Goal: Task Accomplishment & Management: Manage account settings

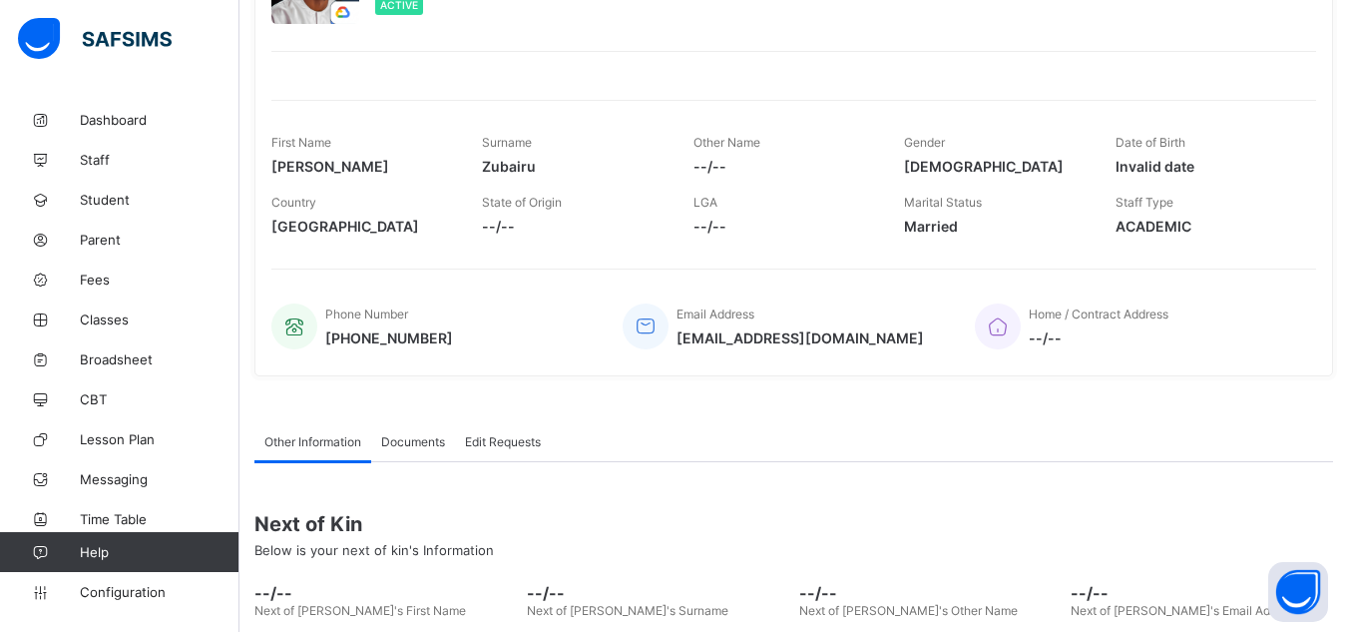
scroll to position [426, 0]
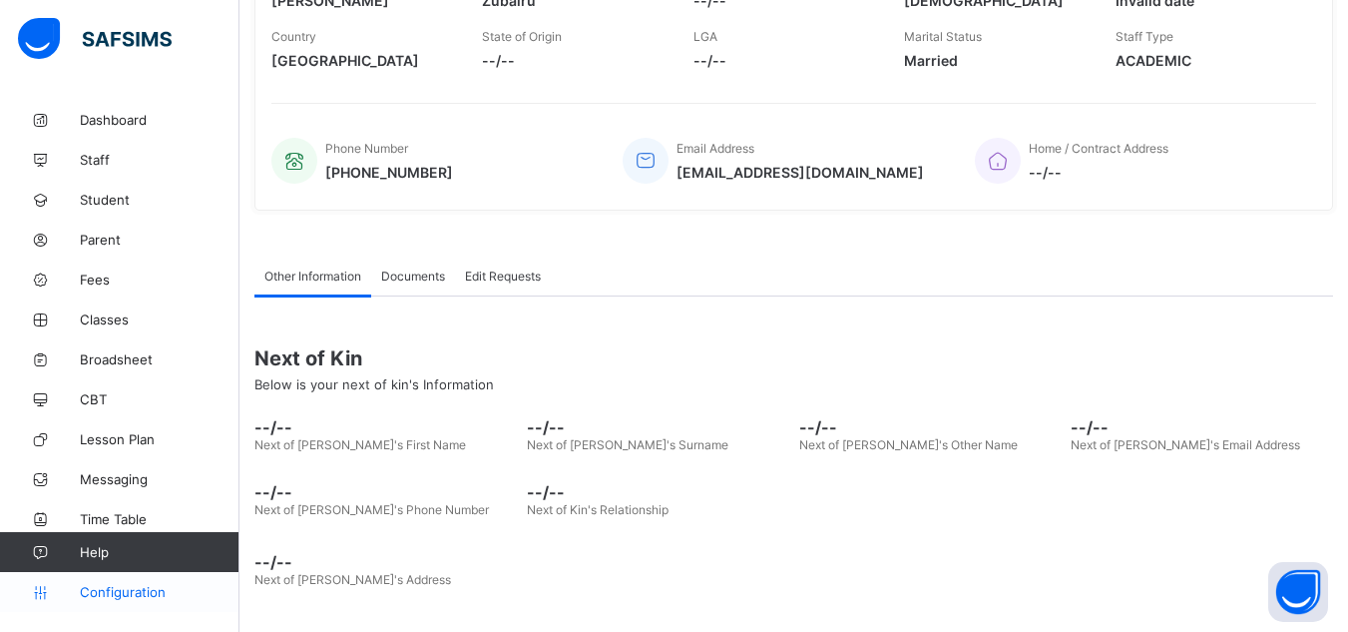
click at [110, 587] on span "Configuration" at bounding box center [159, 592] width 159 height 16
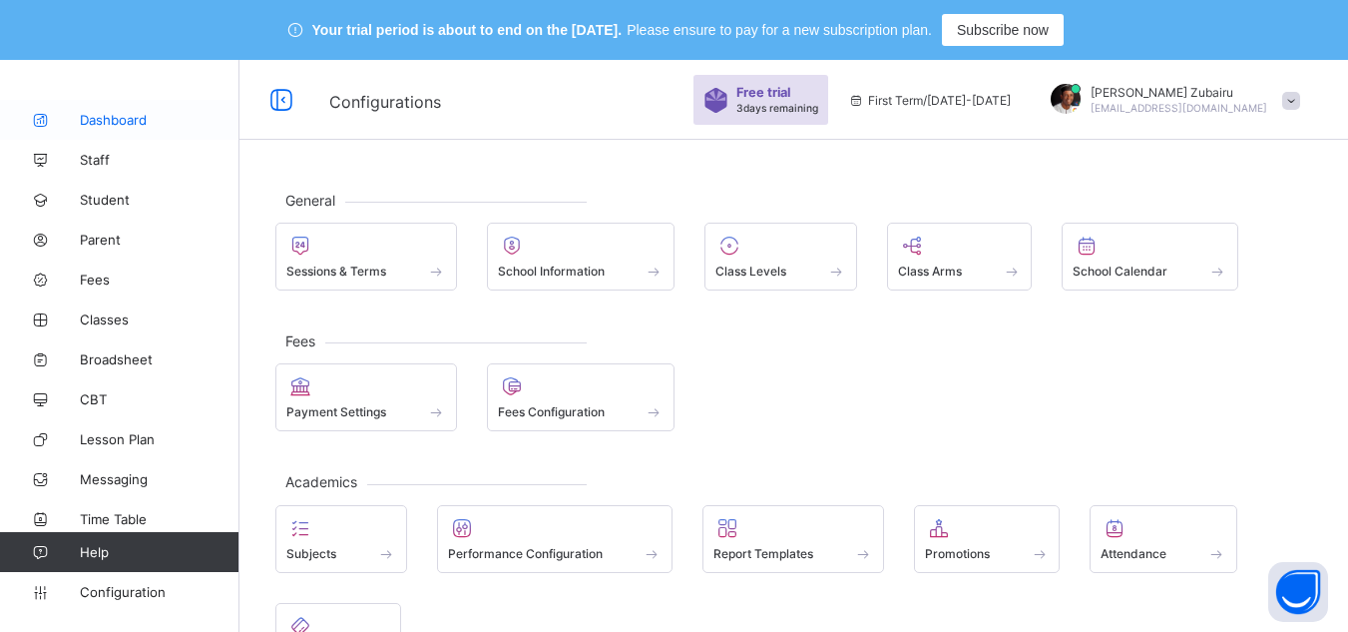
click at [123, 121] on span "Dashboard" at bounding box center [160, 120] width 160 height 16
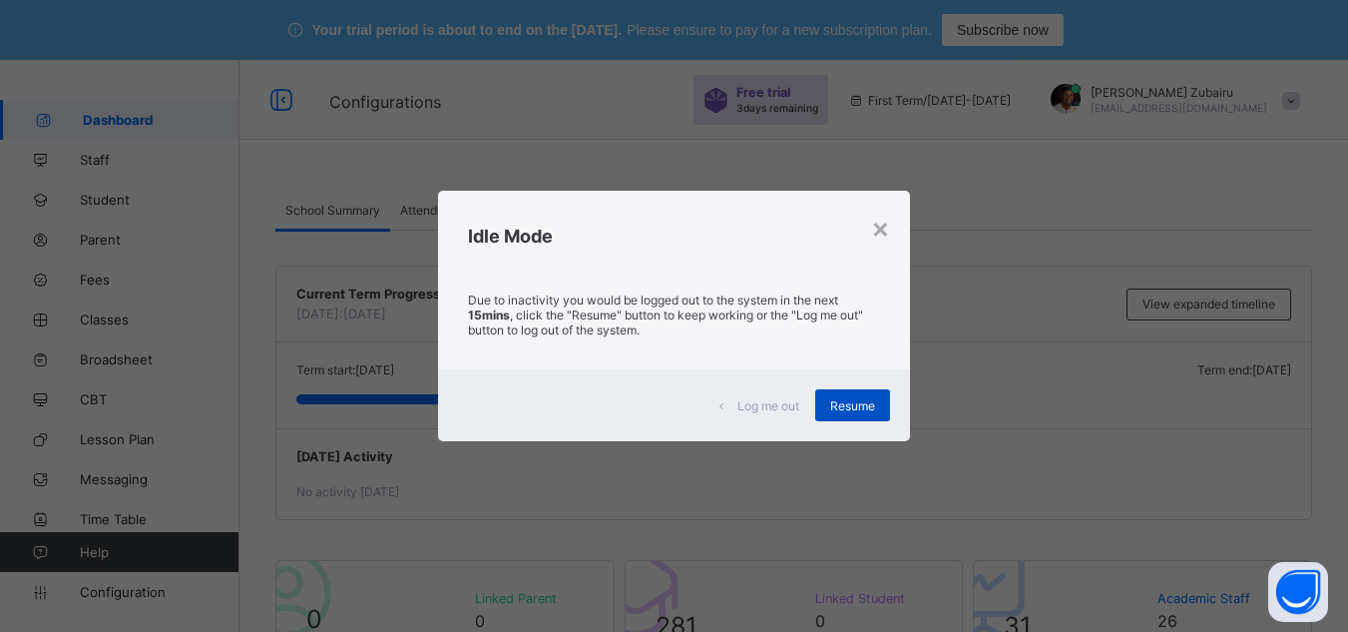
click at [886, 401] on div "Resume" at bounding box center [852, 405] width 75 height 32
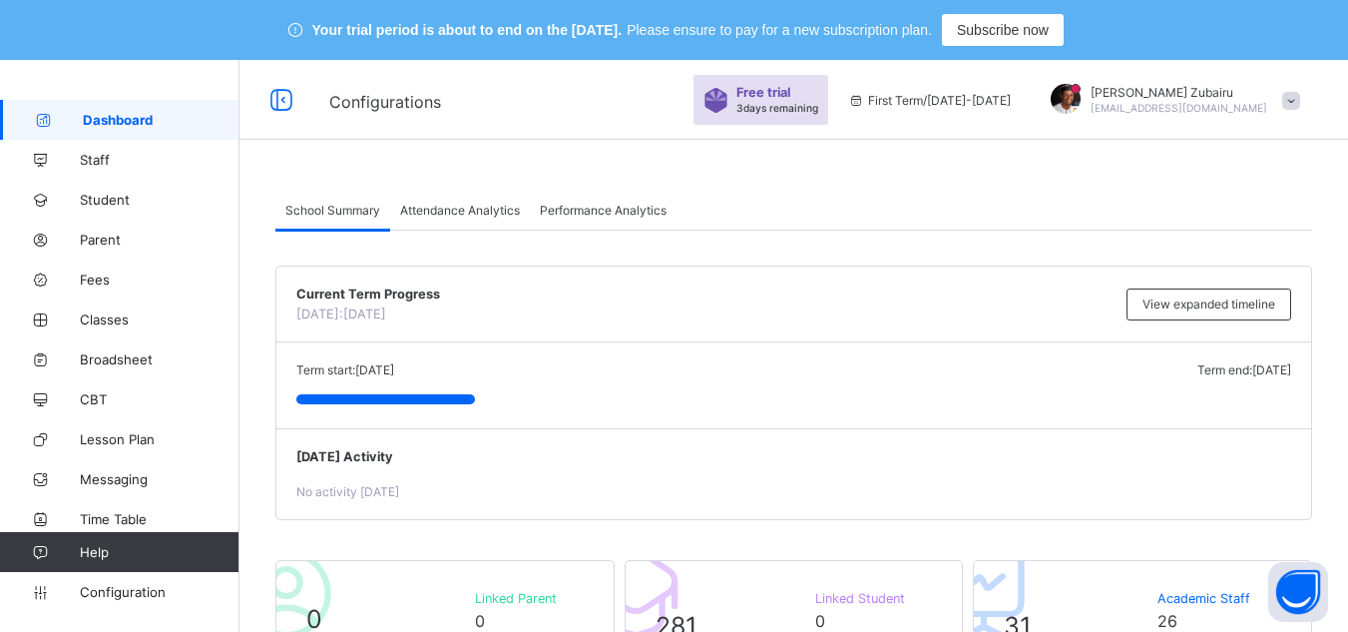
click at [179, 131] on link "Dashboard" at bounding box center [119, 120] width 239 height 40
click at [156, 596] on span "Configuration" at bounding box center [159, 592] width 159 height 16
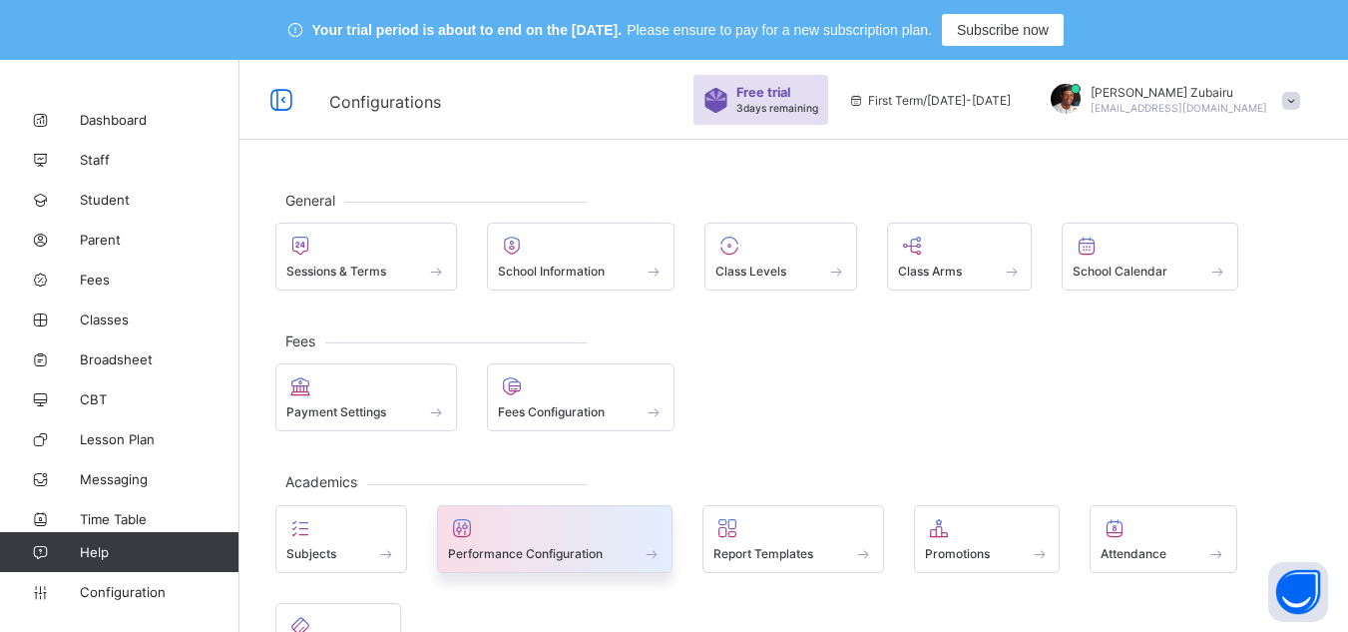
click at [550, 532] on div at bounding box center [555, 528] width 215 height 24
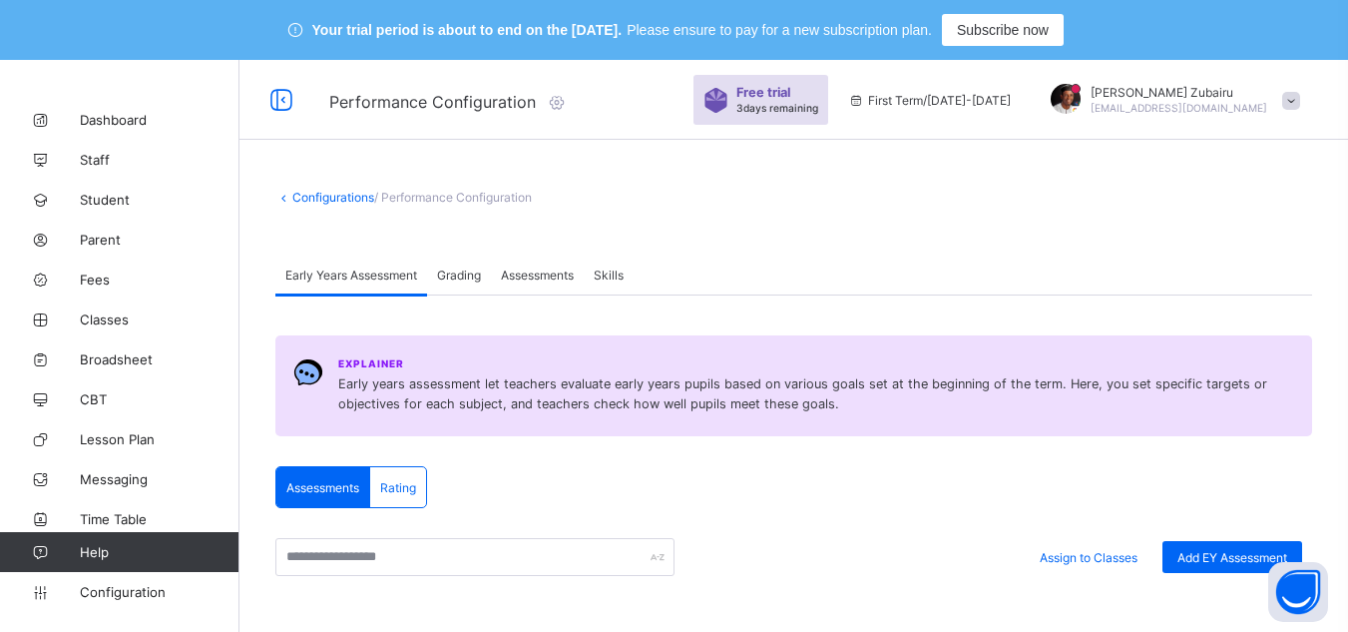
click at [469, 284] on div "Grading" at bounding box center [459, 274] width 64 height 40
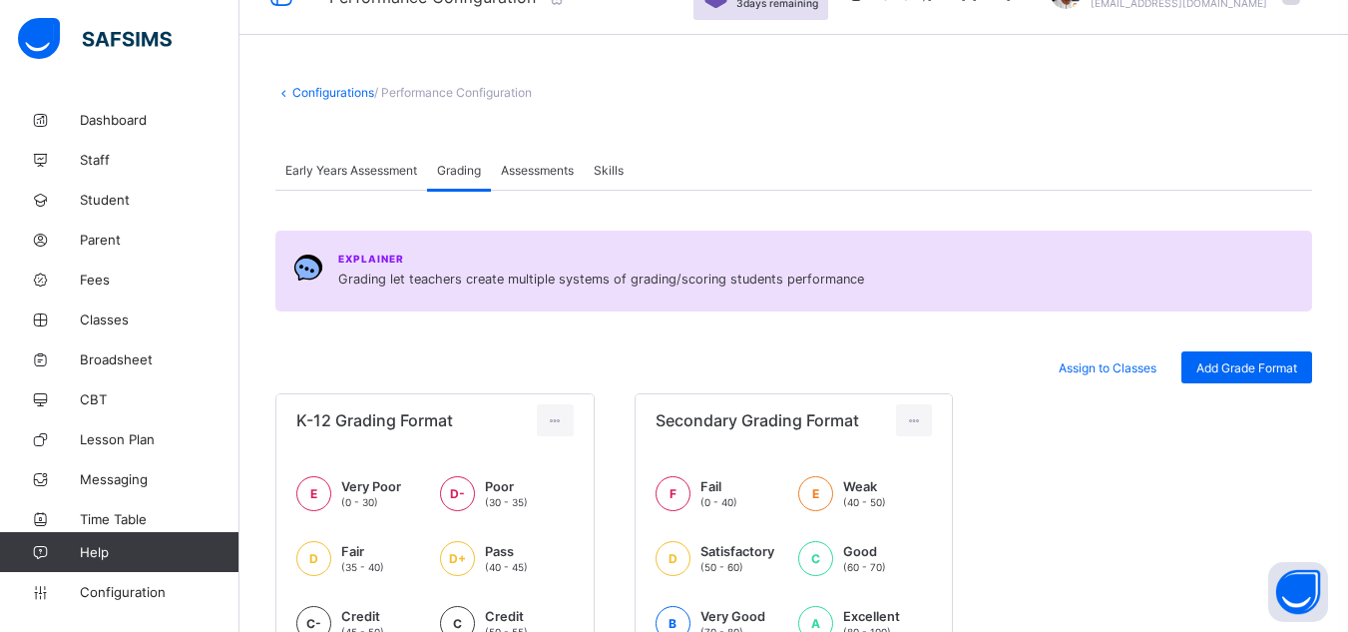
scroll to position [99, 0]
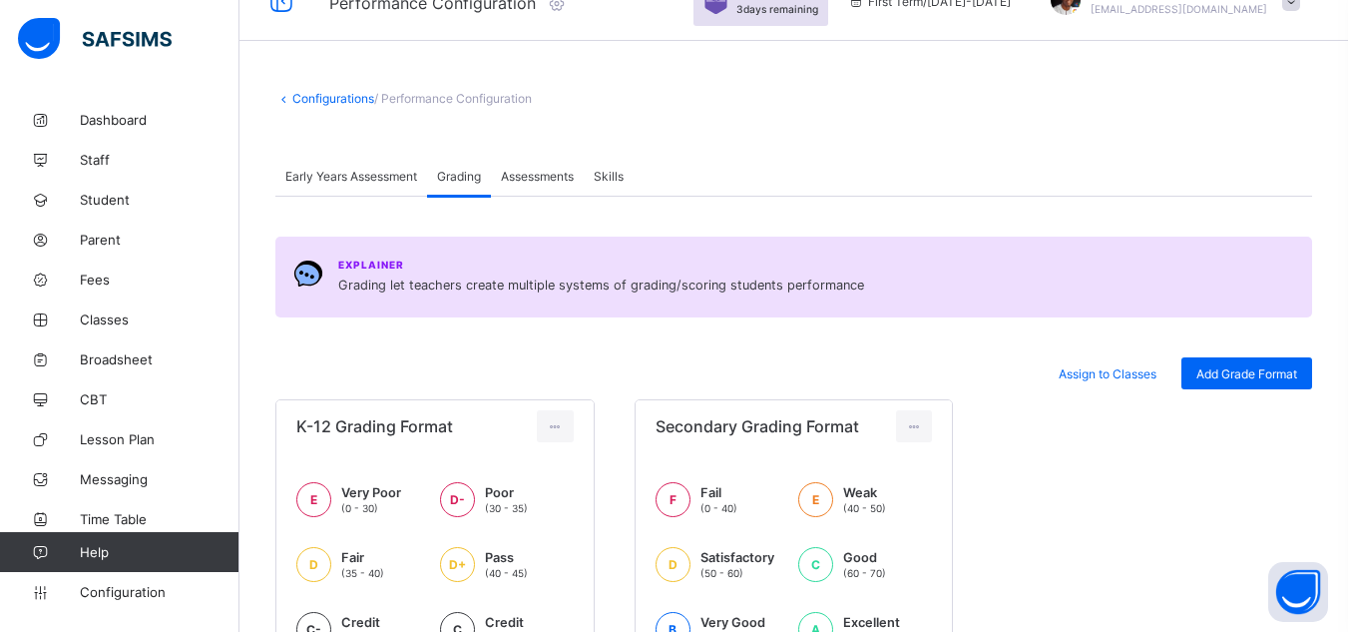
click at [548, 173] on span "Assessments" at bounding box center [537, 176] width 73 height 15
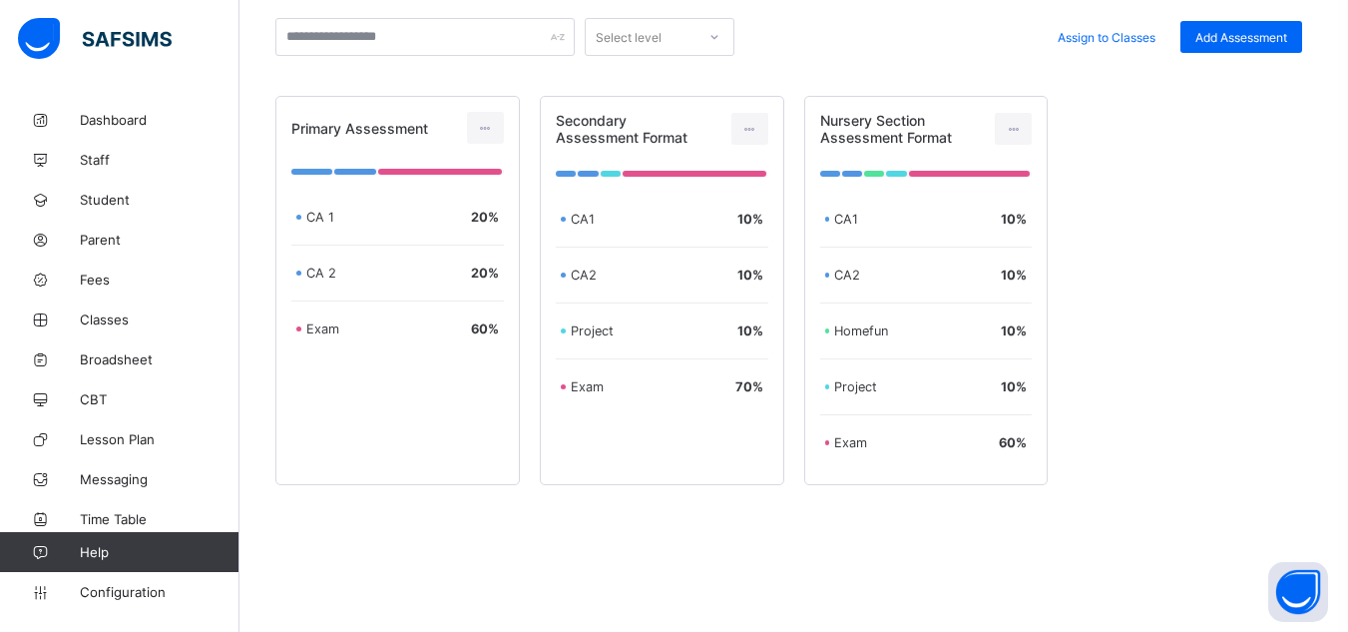
scroll to position [431, 0]
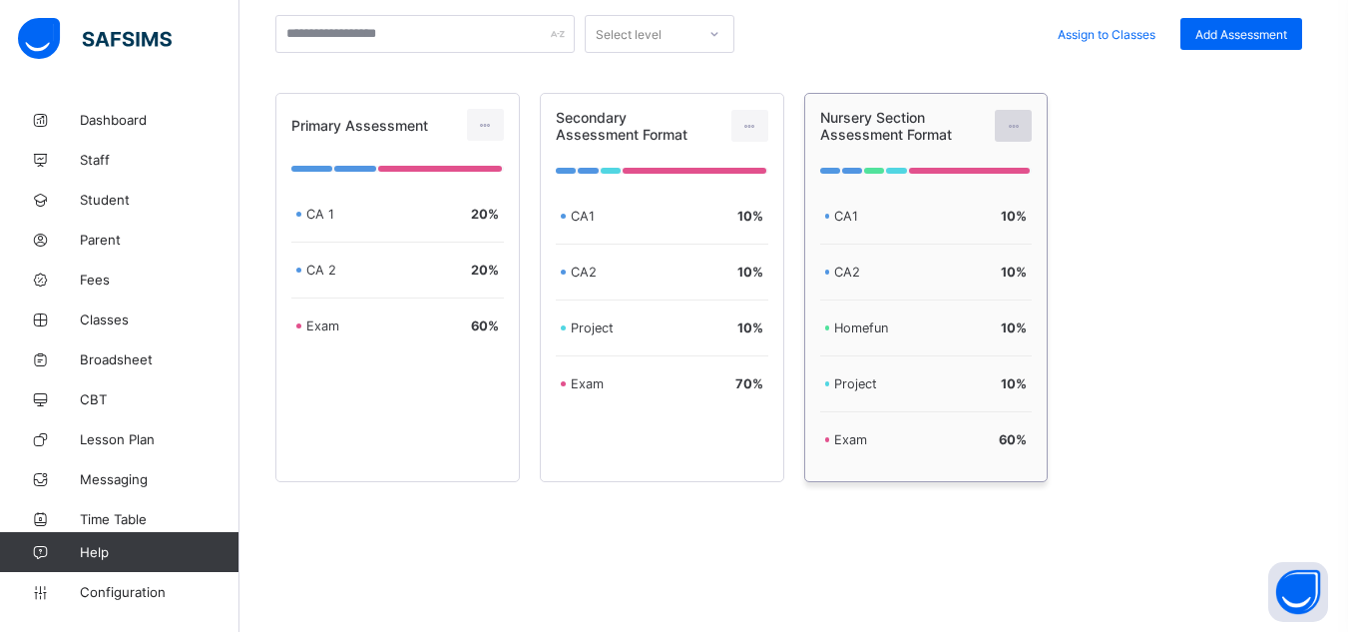
click at [1022, 130] on icon at bounding box center [1013, 126] width 17 height 15
click at [974, 178] on div "Edit Assessment" at bounding box center [969, 171] width 107 height 20
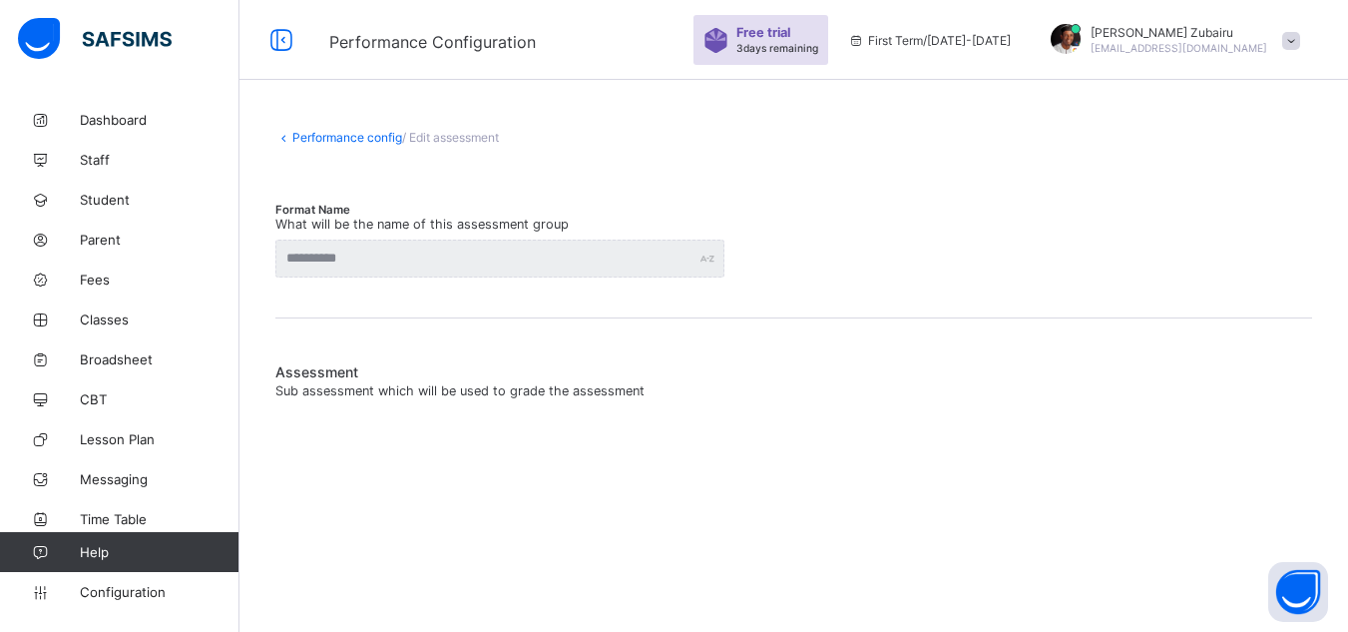
type input "**********"
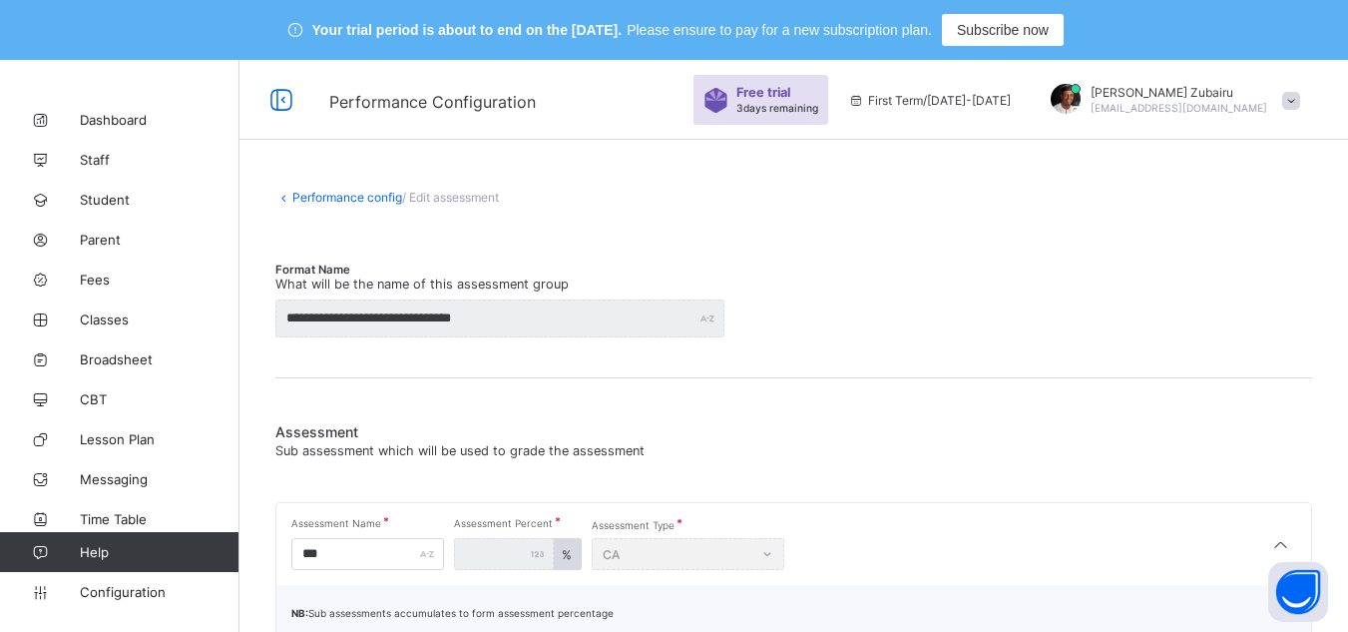
click at [327, 192] on link "Performance config" at bounding box center [347, 197] width 110 height 15
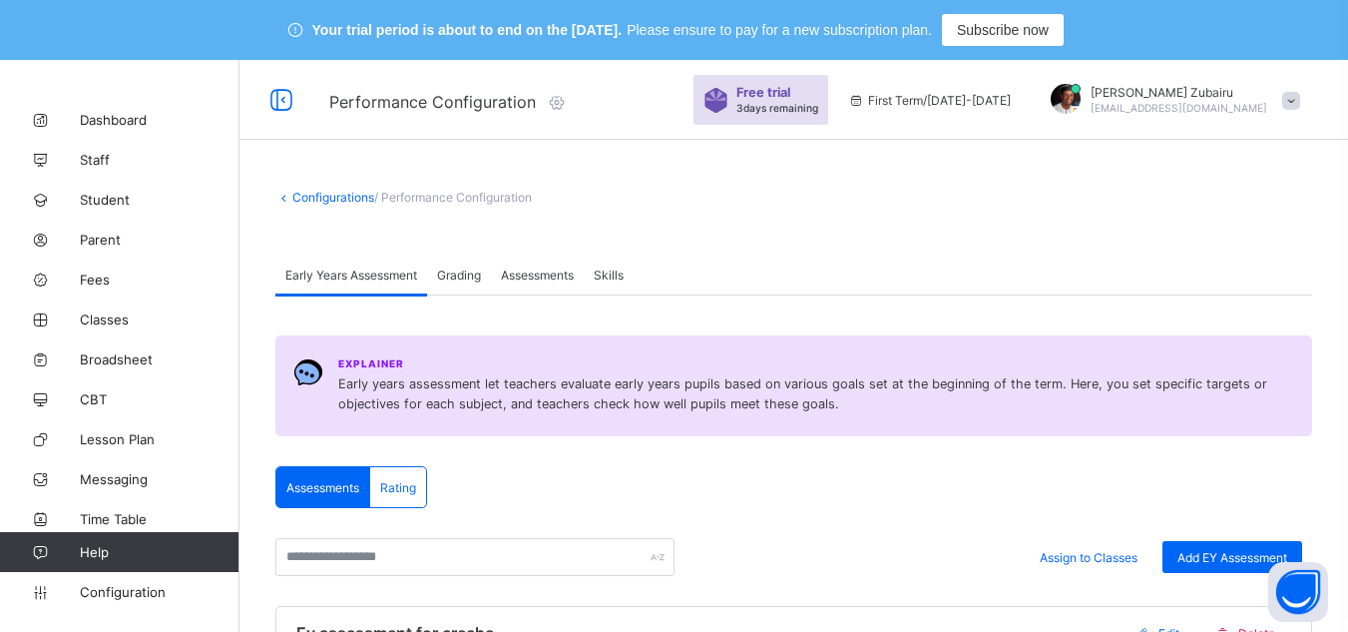
click at [542, 273] on span "Assessments" at bounding box center [537, 274] width 73 height 15
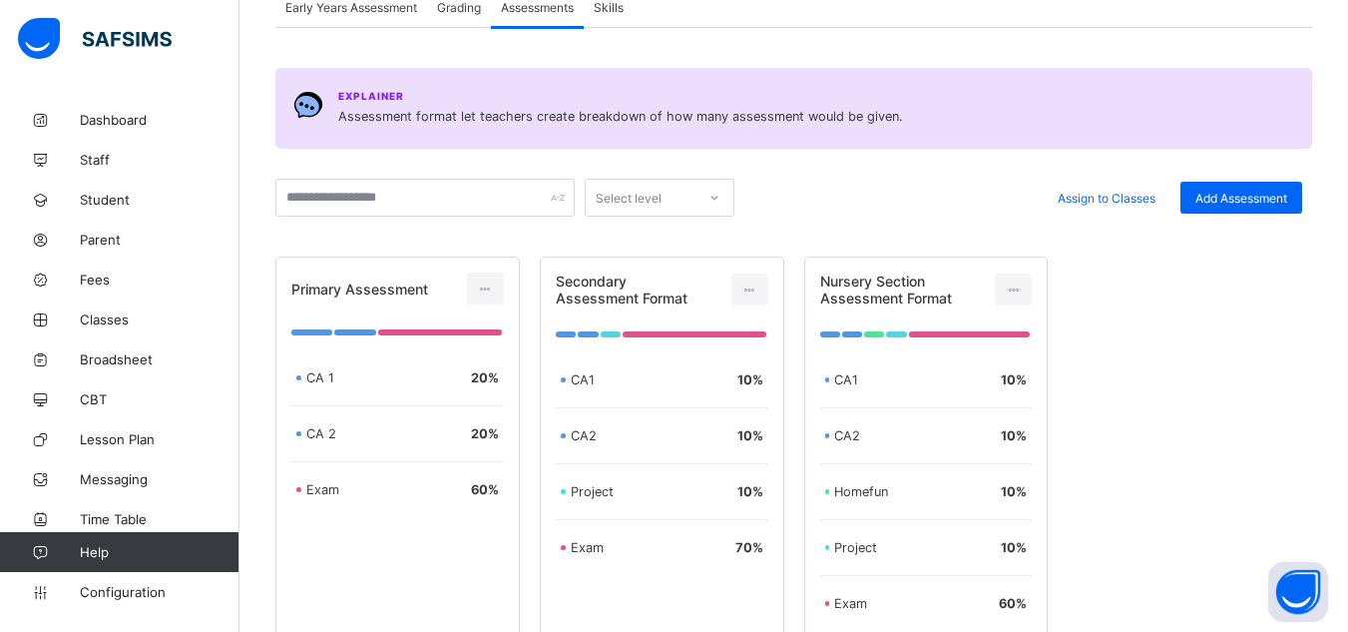
scroll to position [269, 0]
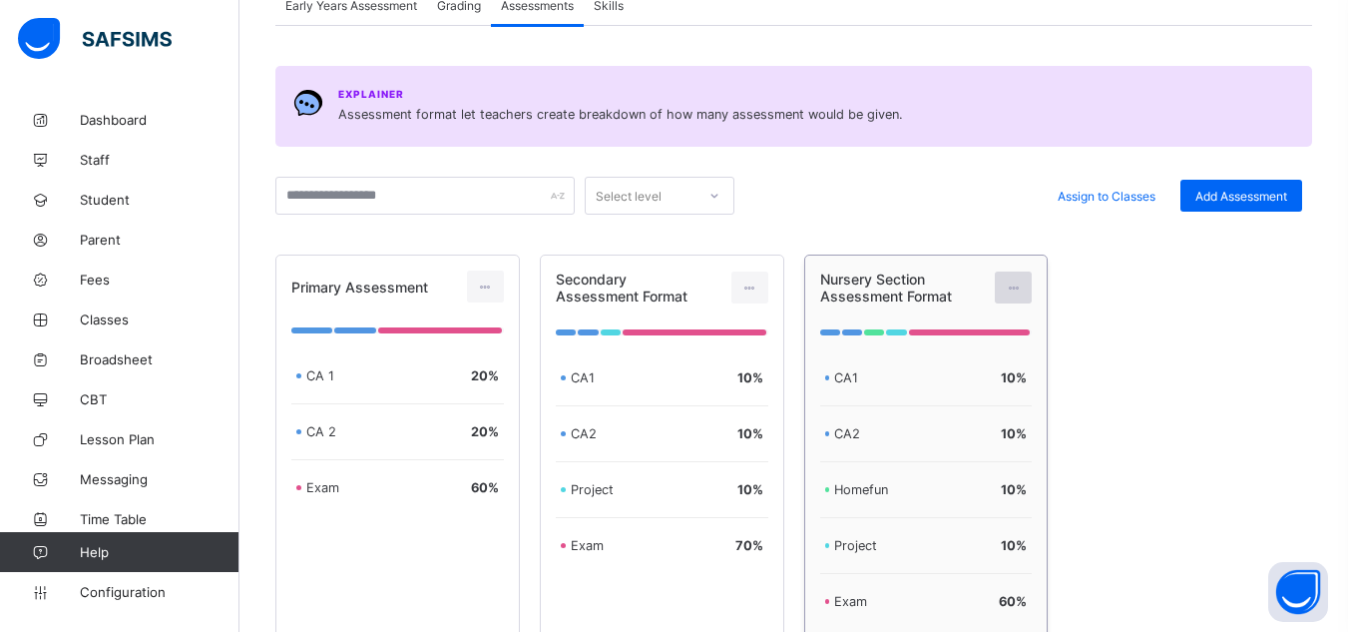
click at [1022, 287] on icon at bounding box center [1013, 287] width 17 height 15
click at [485, 288] on icon at bounding box center [485, 286] width 17 height 15
click at [1028, 277] on div at bounding box center [1013, 287] width 37 height 32
click at [969, 333] on div "Edit Assessment" at bounding box center [969, 332] width 107 height 20
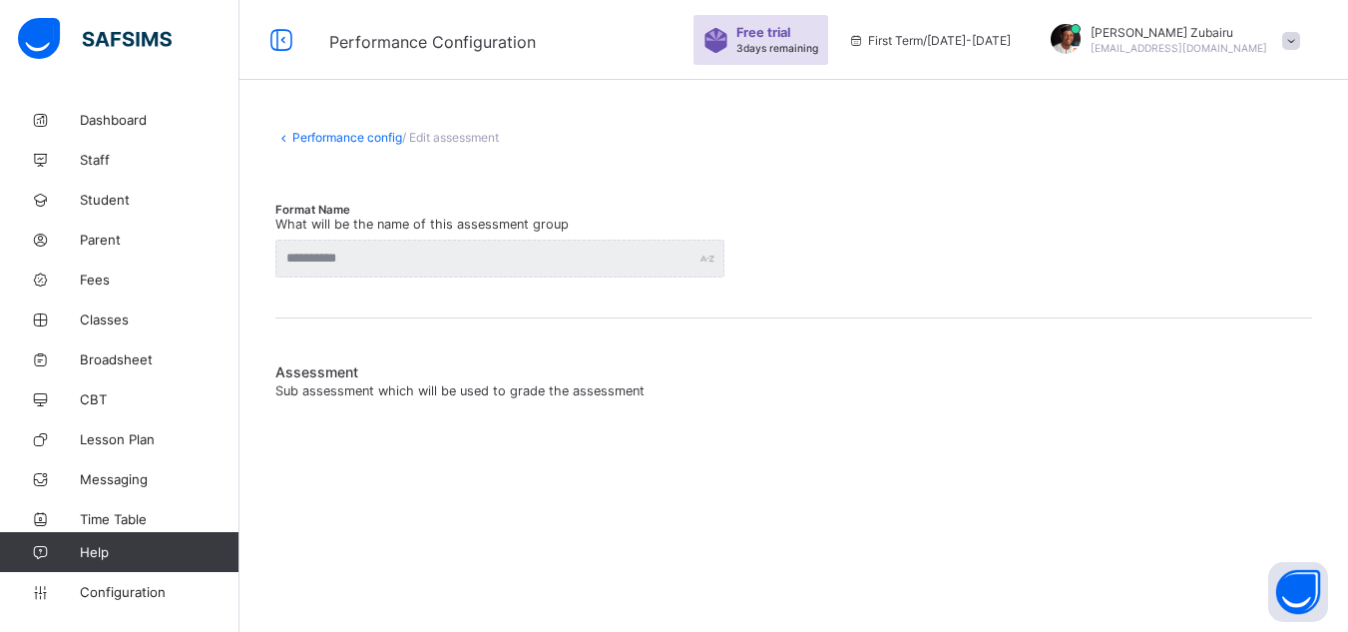
type input "**********"
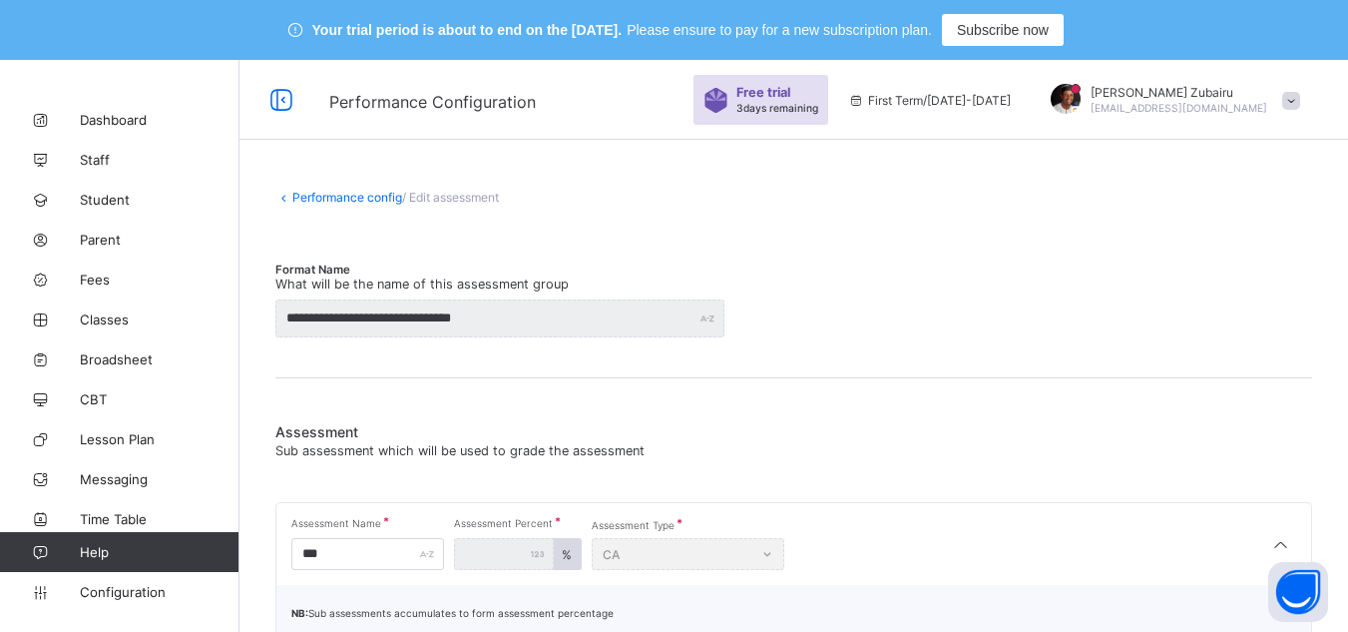
click at [372, 199] on link "Performance config" at bounding box center [347, 197] width 110 height 15
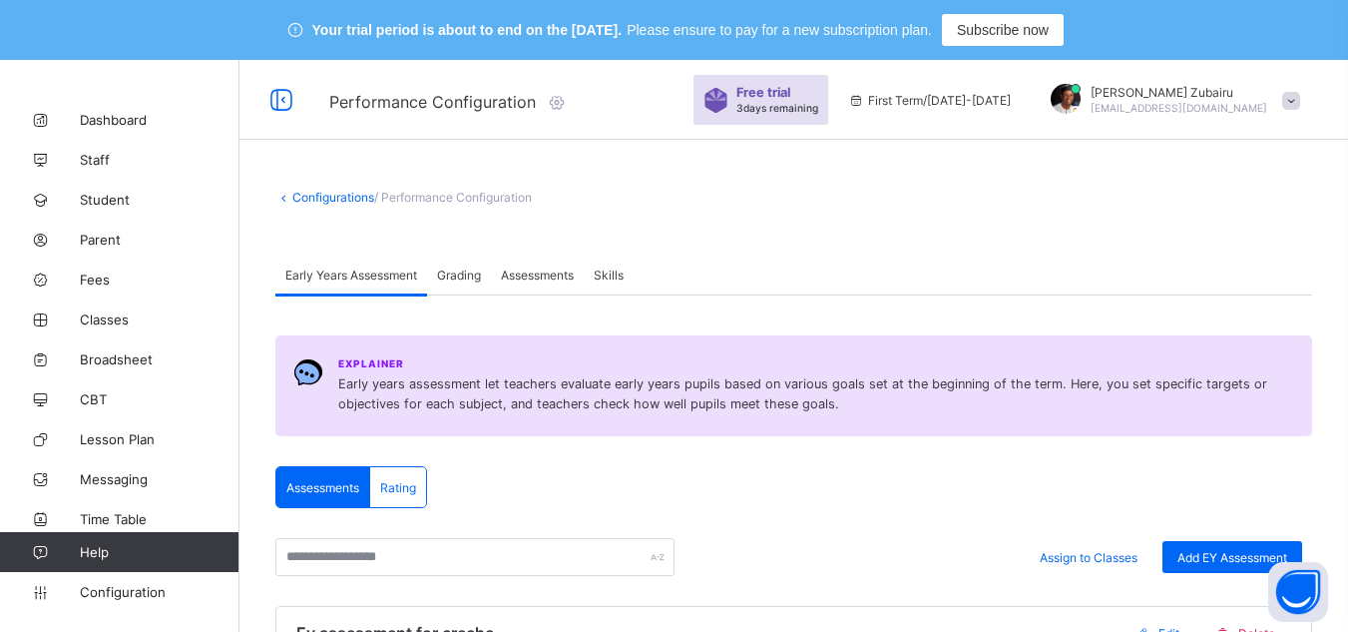
click at [517, 287] on div "Assessments" at bounding box center [537, 274] width 93 height 40
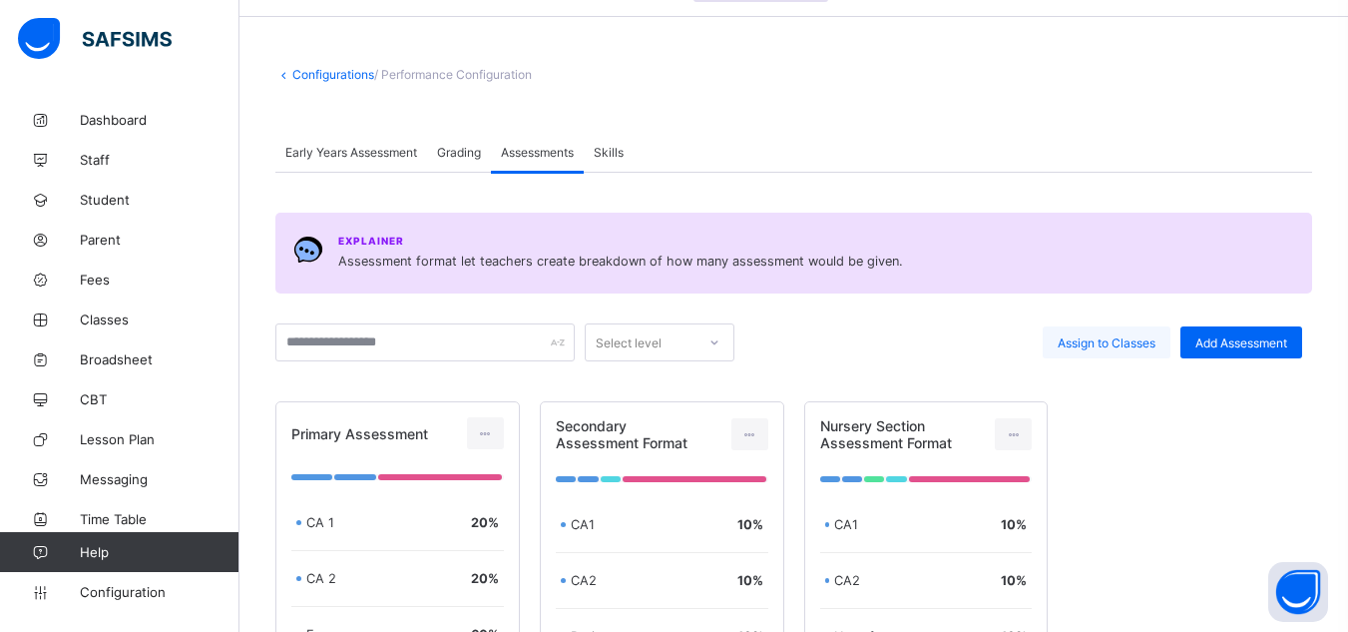
scroll to position [124, 0]
click at [1249, 339] on span "Add Assessment" at bounding box center [1241, 341] width 92 height 15
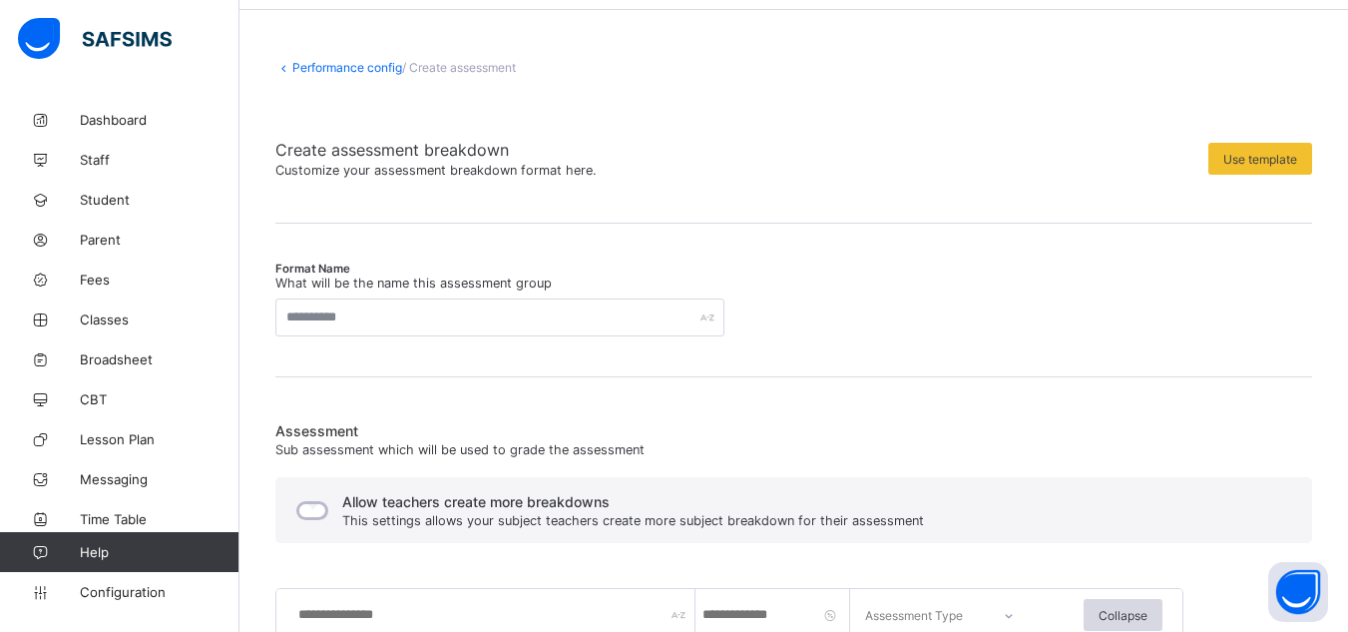
scroll to position [132, 0]
click at [1238, 154] on span "Use template" at bounding box center [1260, 157] width 74 height 15
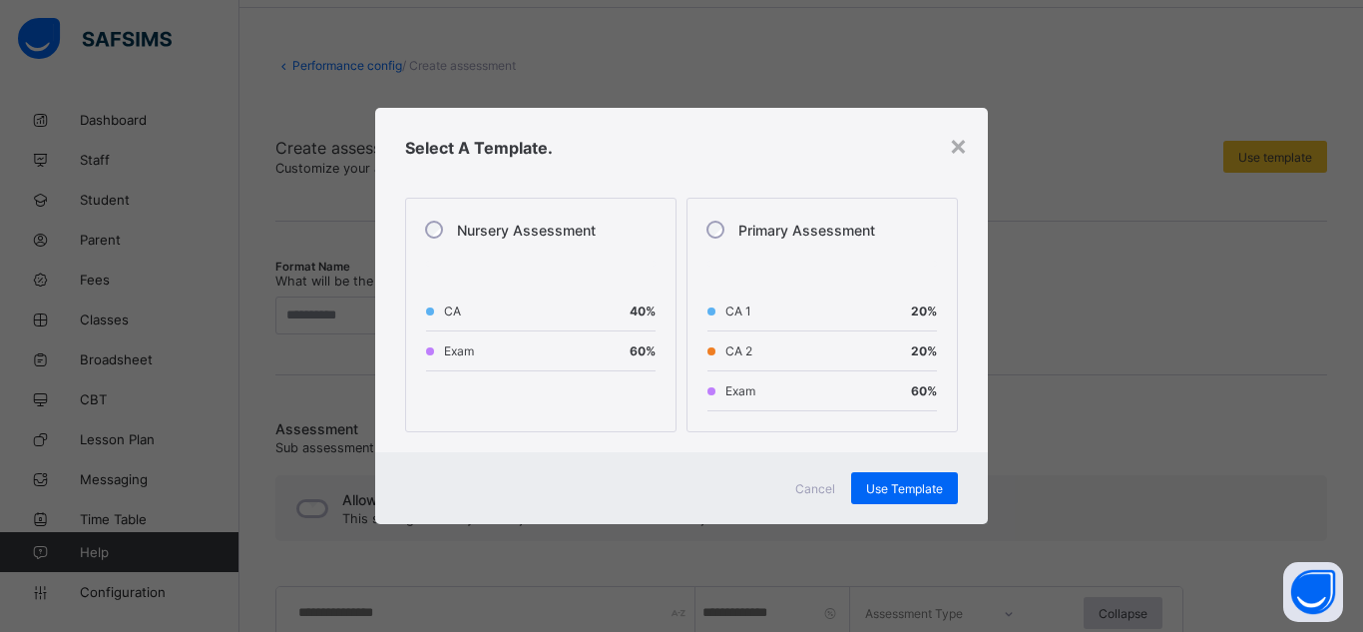
click at [808, 483] on span "Cancel" at bounding box center [815, 488] width 40 height 15
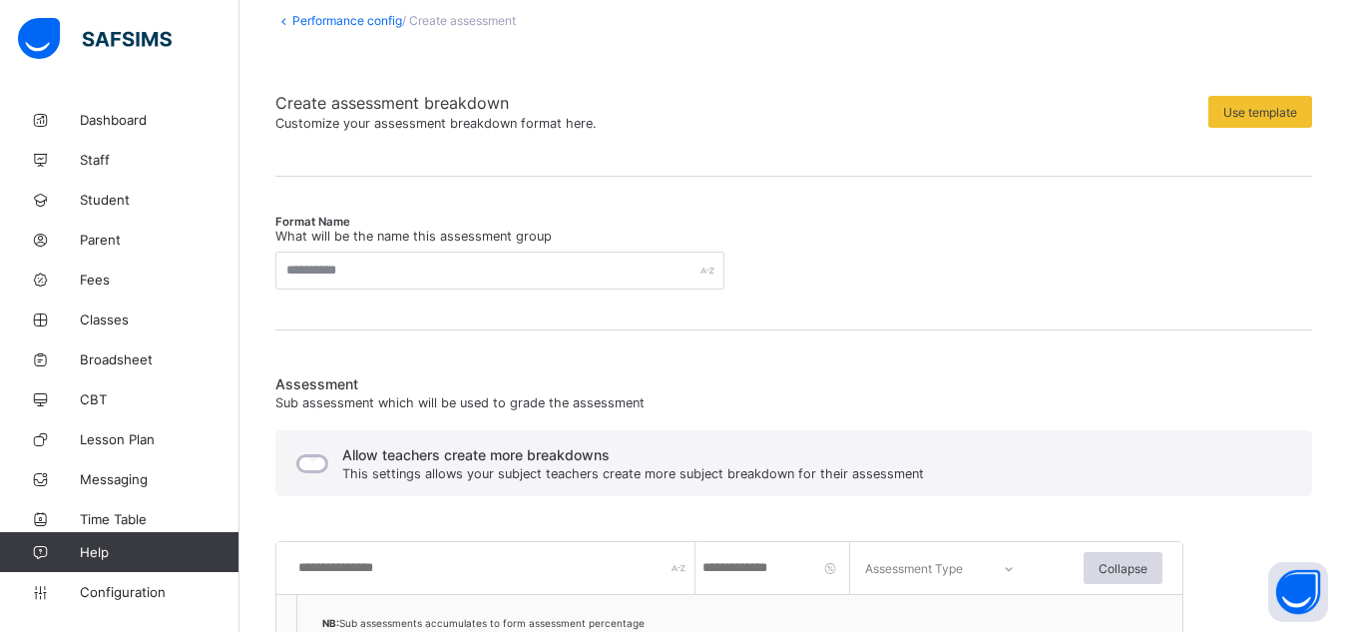
scroll to position [178, 0]
click at [369, 17] on link "Performance config" at bounding box center [347, 19] width 110 height 15
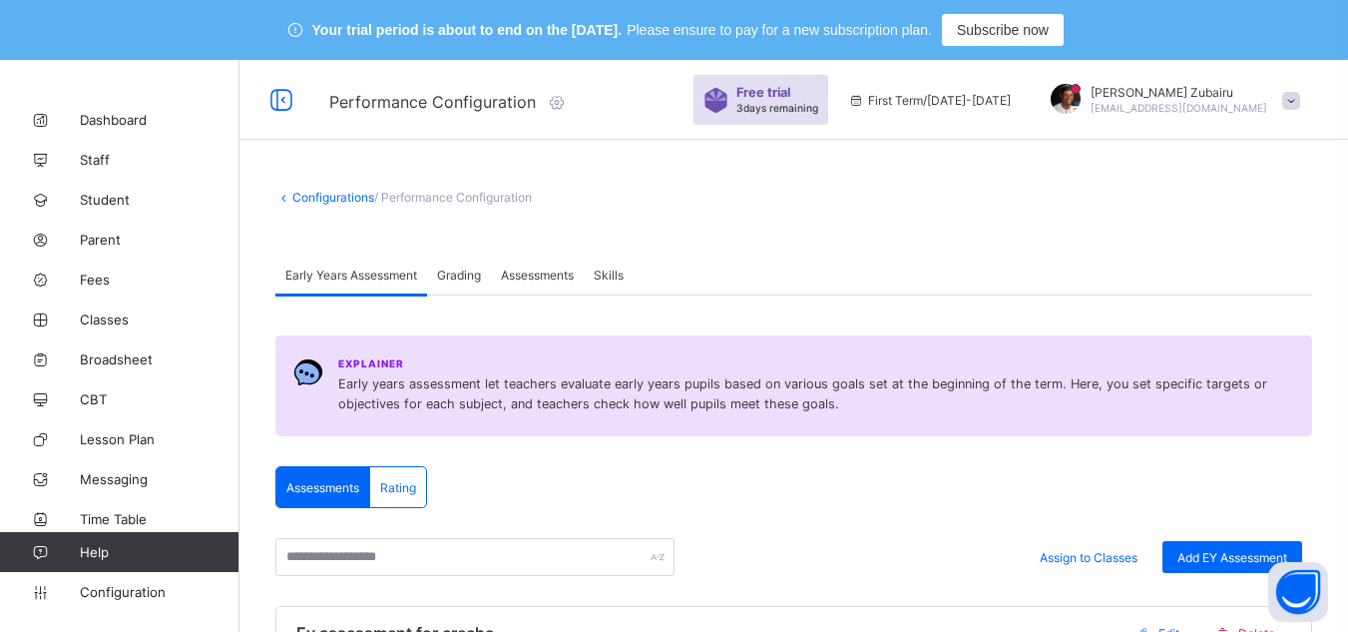
click at [532, 264] on div "Assessments" at bounding box center [537, 274] width 93 height 40
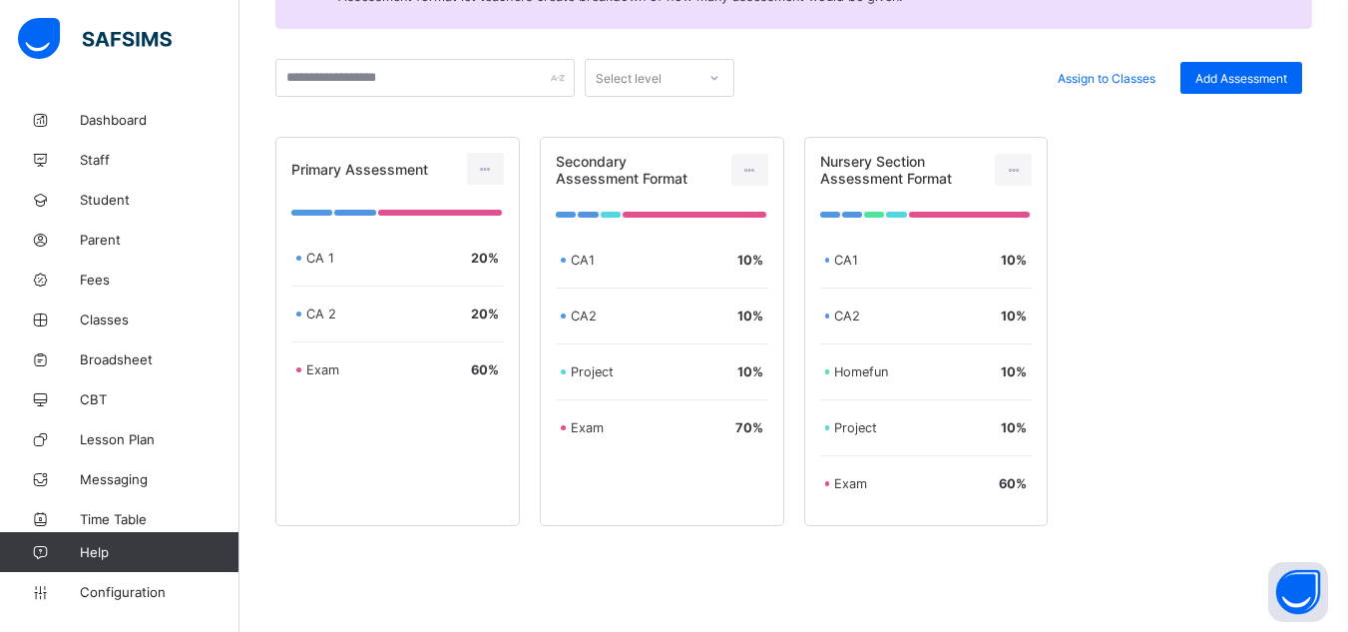
scroll to position [388, 0]
click at [1032, 154] on div at bounding box center [1013, 169] width 37 height 32
click at [493, 172] on icon at bounding box center [485, 168] width 17 height 15
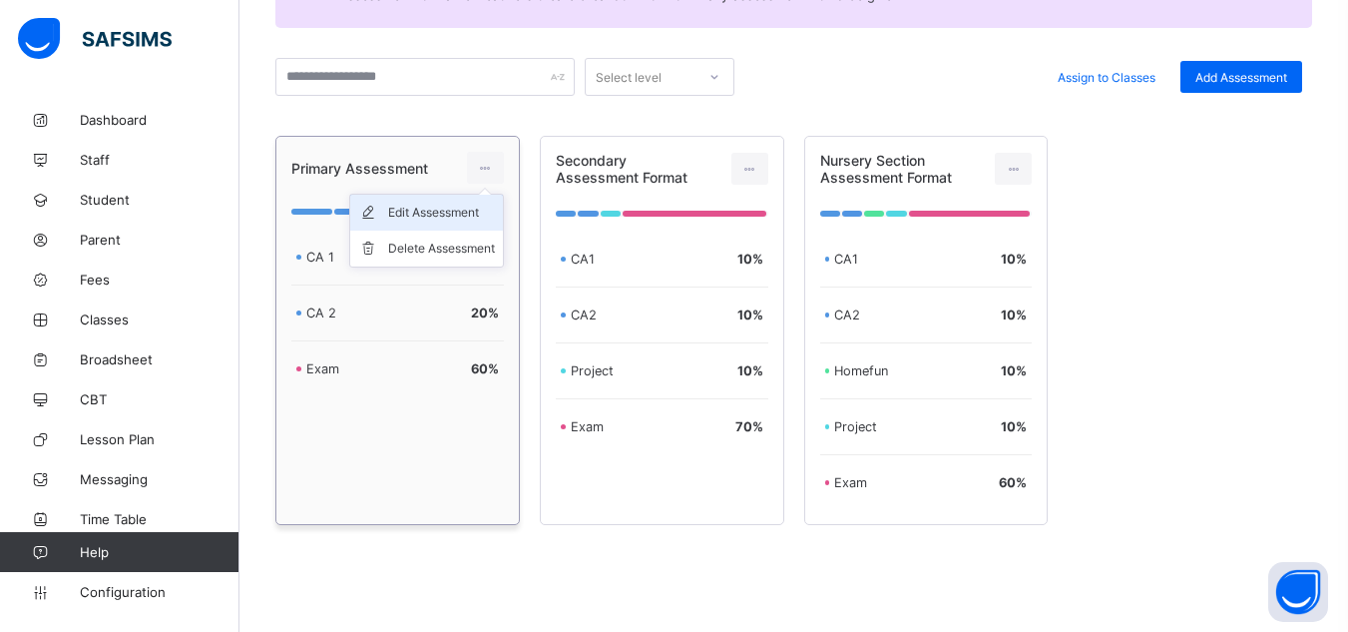
click at [443, 208] on div "Edit Assessment" at bounding box center [441, 213] width 107 height 20
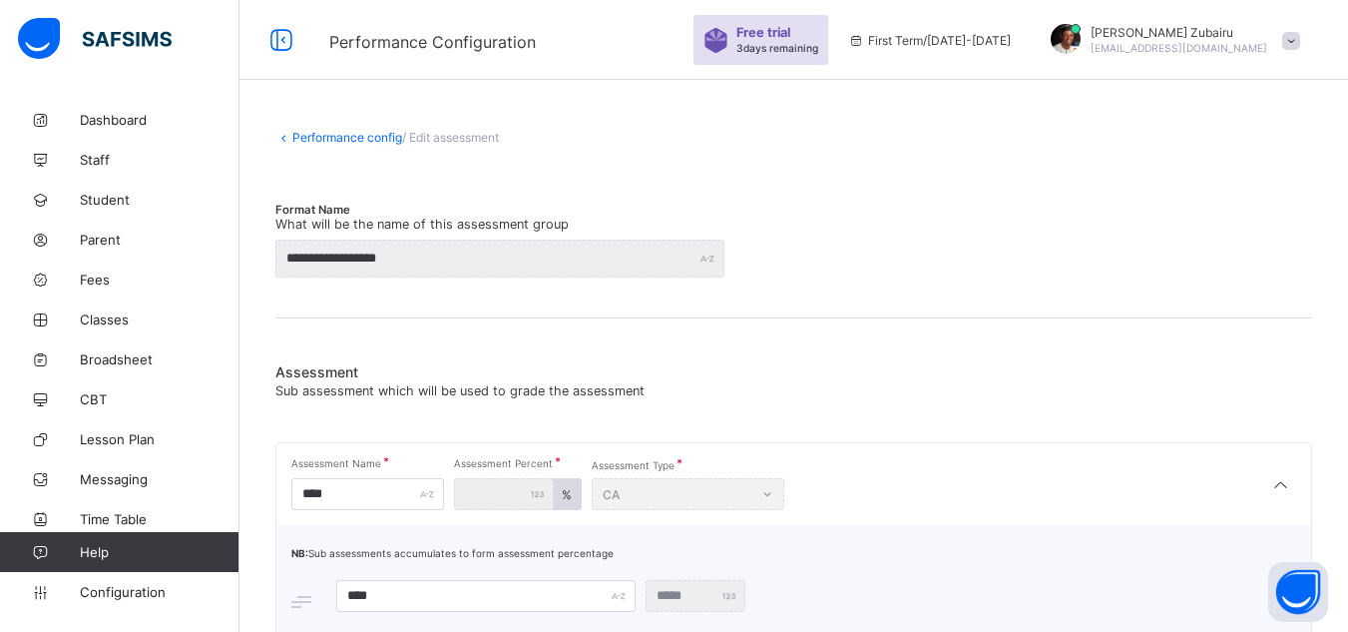
type input "**********"
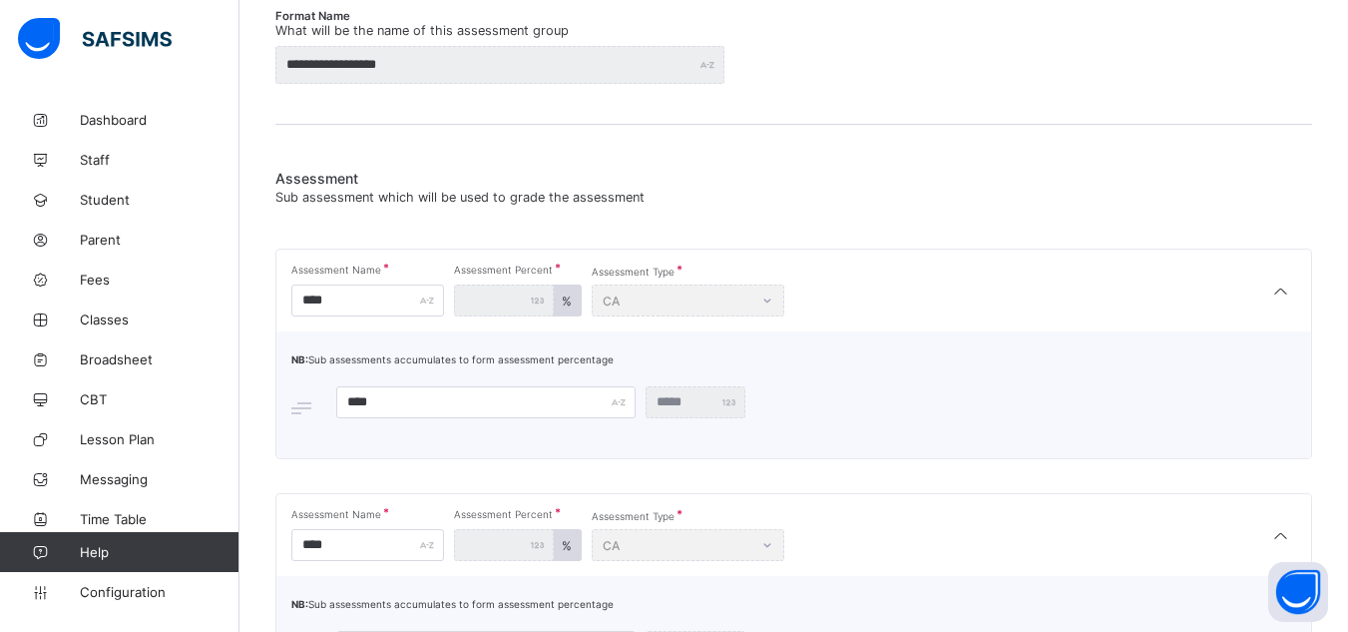
scroll to position [256, 0]
click at [383, 297] on input "****" at bounding box center [367, 297] width 153 height 32
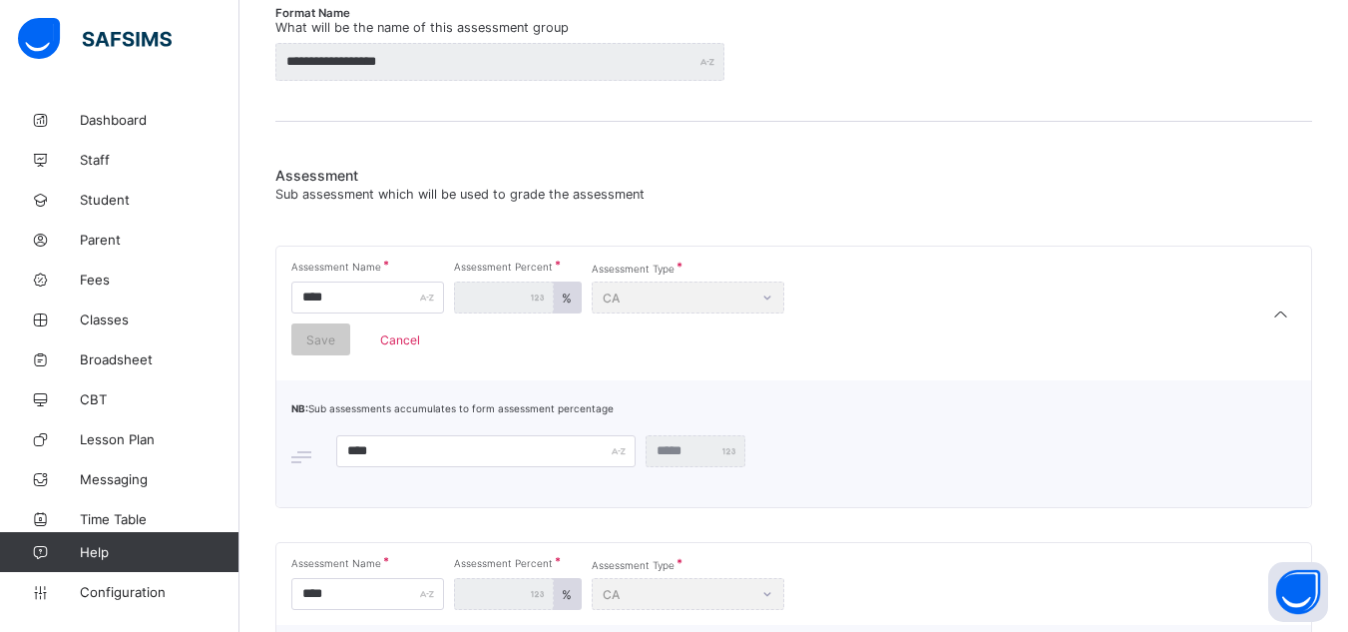
click at [404, 340] on span "Cancel" at bounding box center [400, 339] width 68 height 15
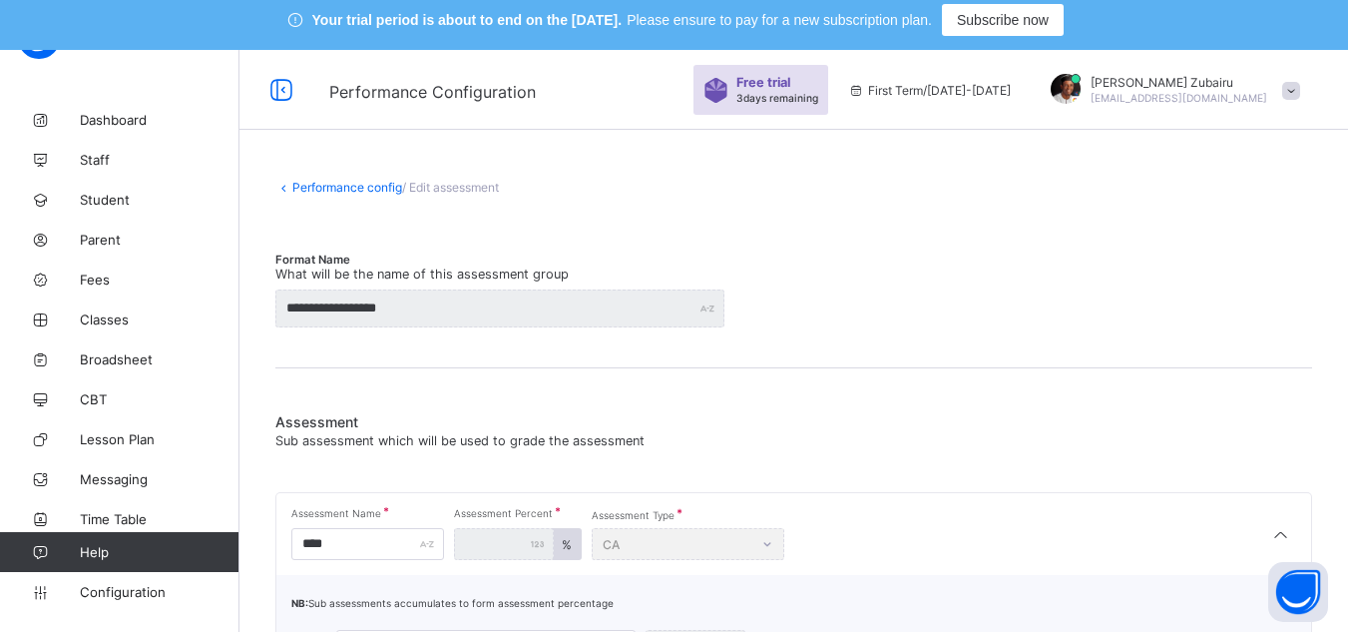
scroll to position [0, 0]
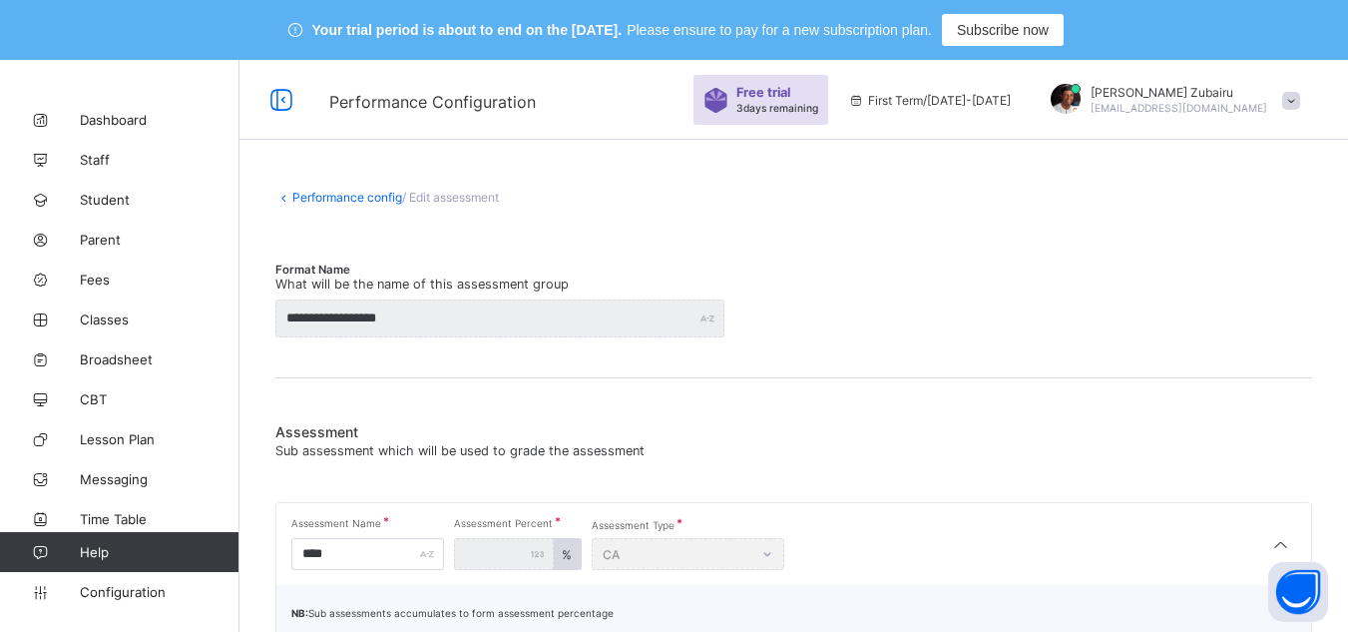
click at [399, 203] on link "Performance config" at bounding box center [347, 197] width 110 height 15
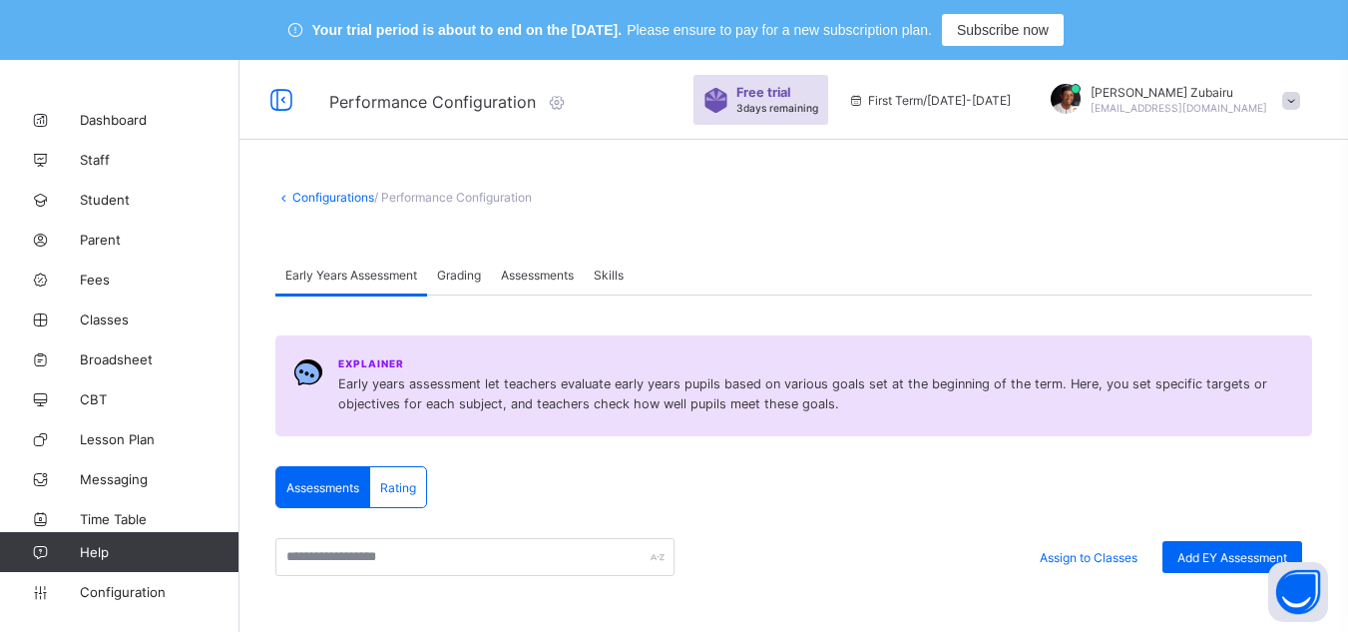
click at [555, 277] on span "Assessments" at bounding box center [537, 274] width 73 height 15
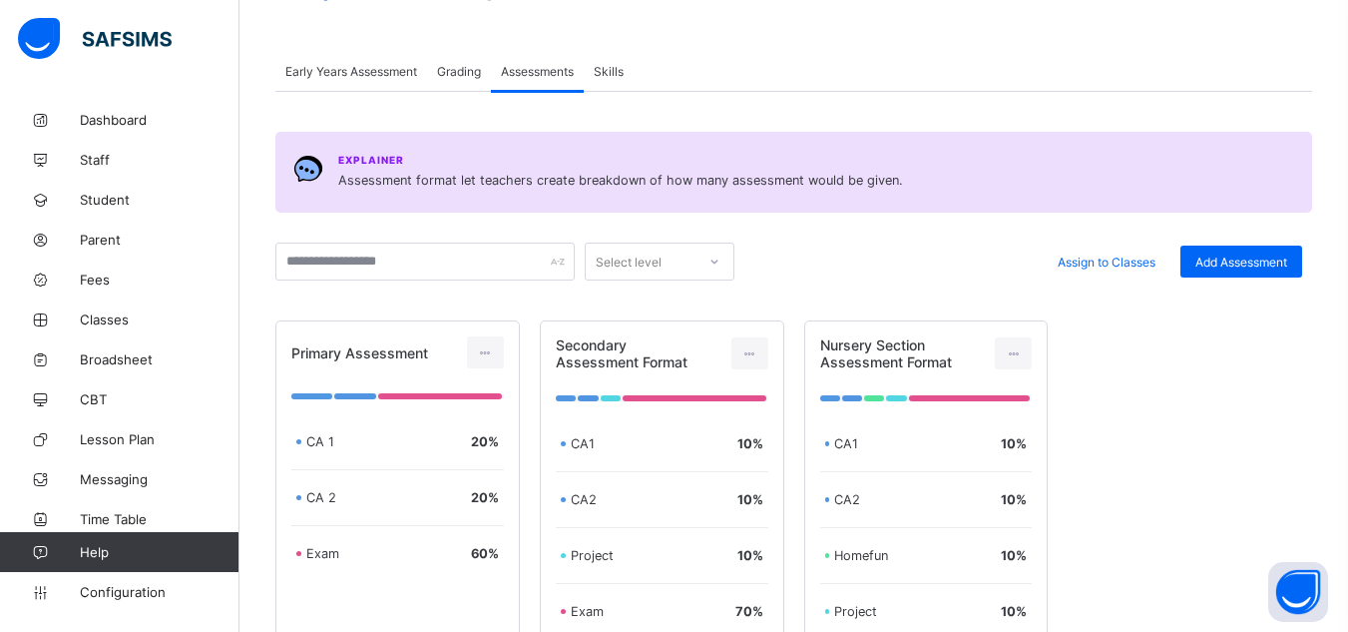
scroll to position [213, 0]
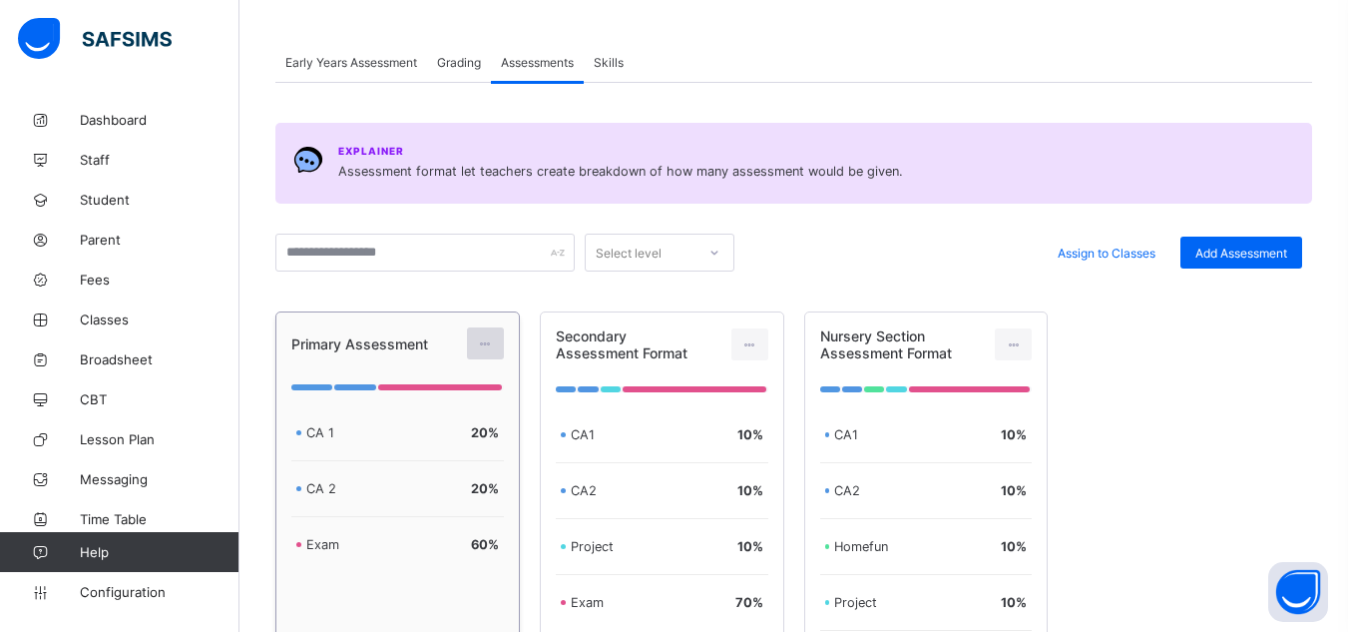
click at [492, 340] on icon at bounding box center [485, 343] width 17 height 15
click at [429, 415] on div "Delete Assessment" at bounding box center [441, 424] width 107 height 20
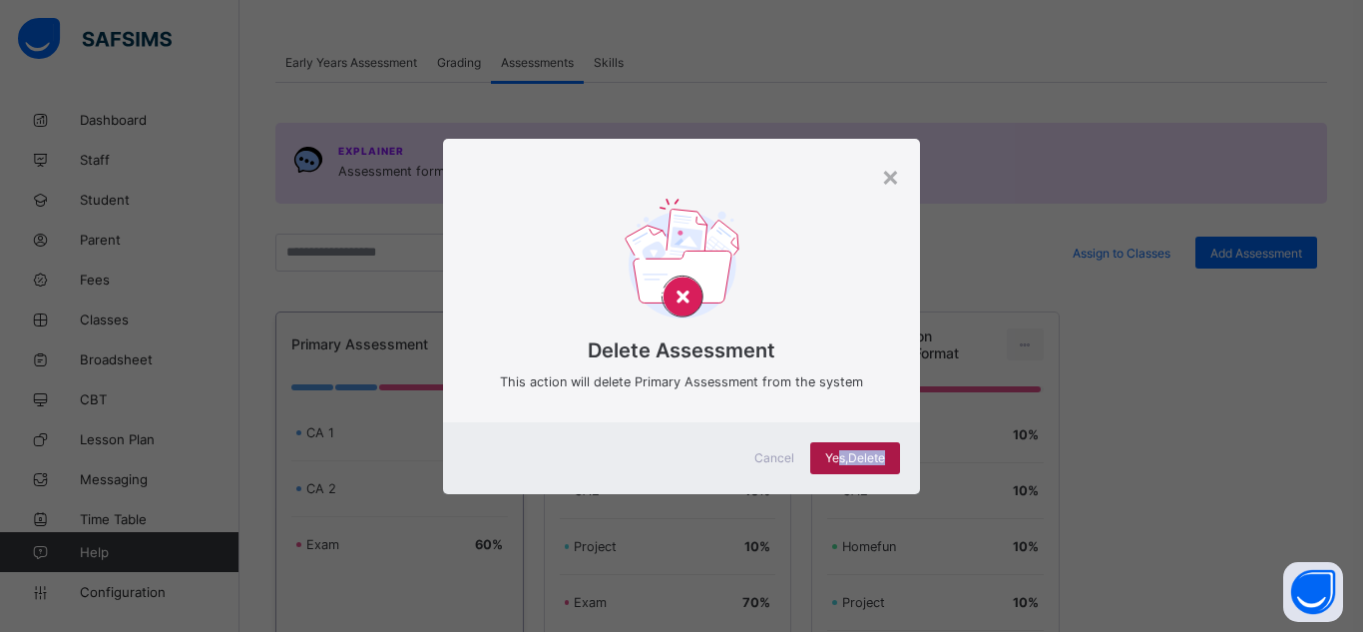
drag, startPoint x: 864, startPoint y: 474, endPoint x: 837, endPoint y: 458, distance: 31.3
click at [837, 458] on div "Cancel Yes, Delete" at bounding box center [681, 458] width 477 height 72
click at [837, 458] on span "Yes, Delete" at bounding box center [855, 457] width 60 height 15
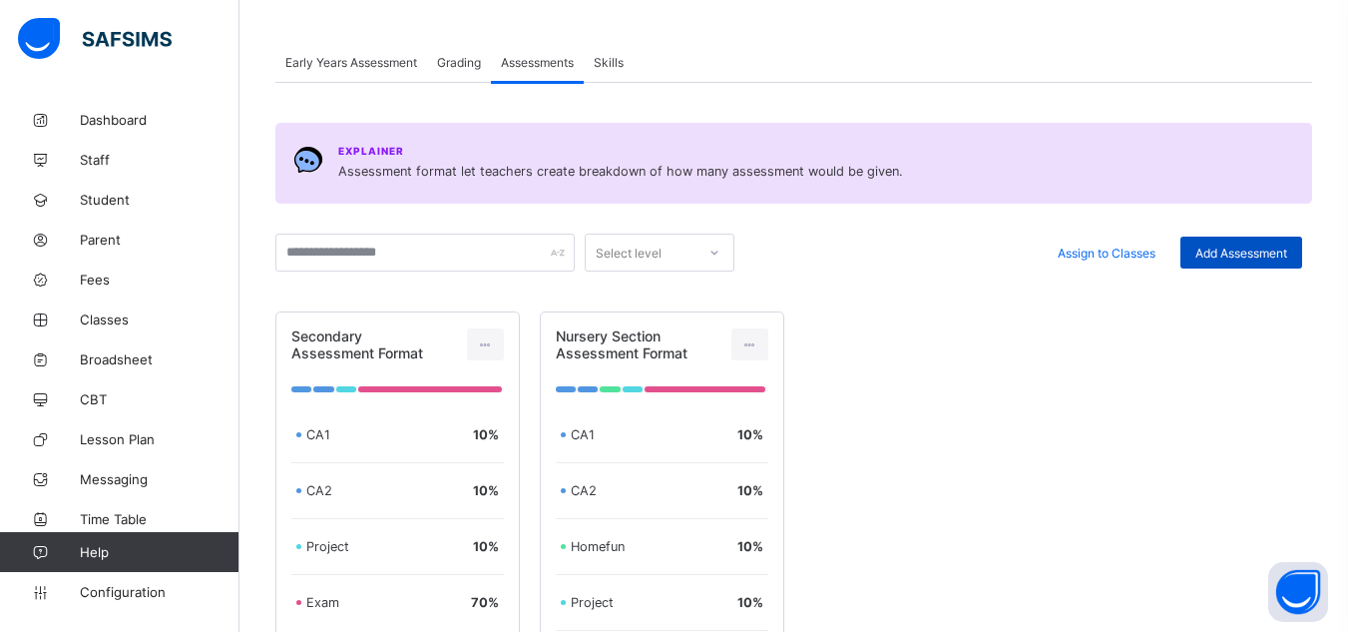
click at [1252, 246] on span "Add Assessment" at bounding box center [1241, 252] width 92 height 15
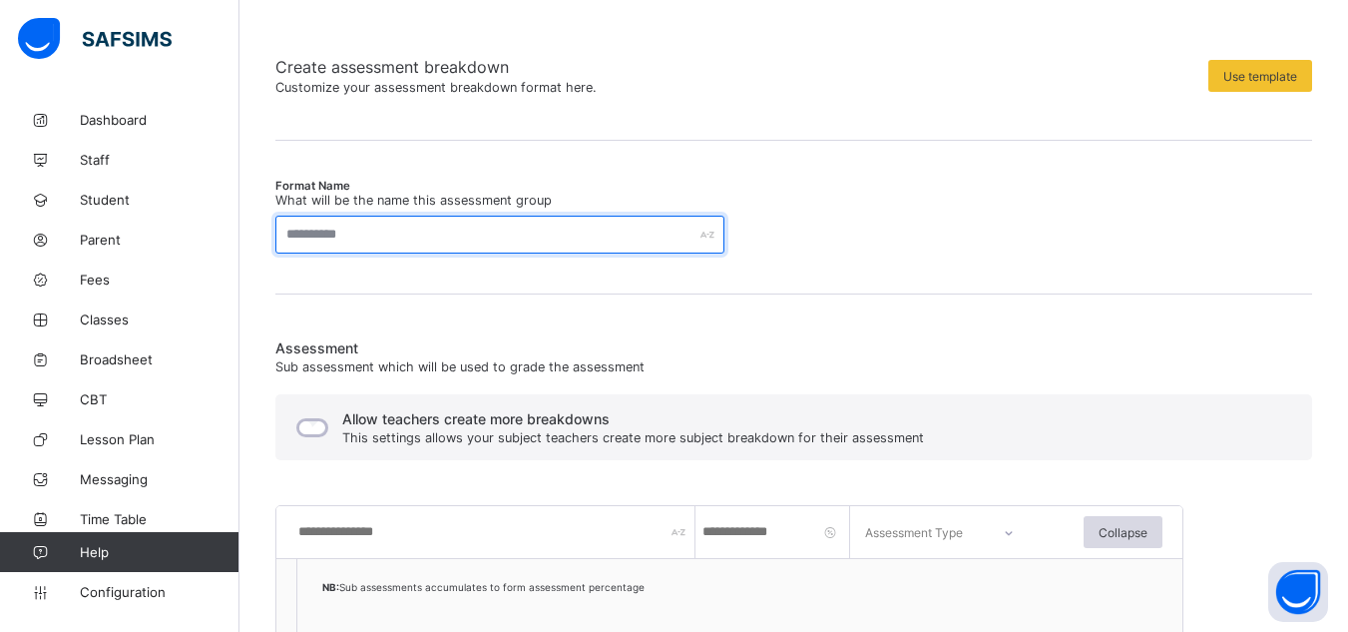
click at [566, 230] on input "text" at bounding box center [499, 235] width 449 height 38
type input "**********"
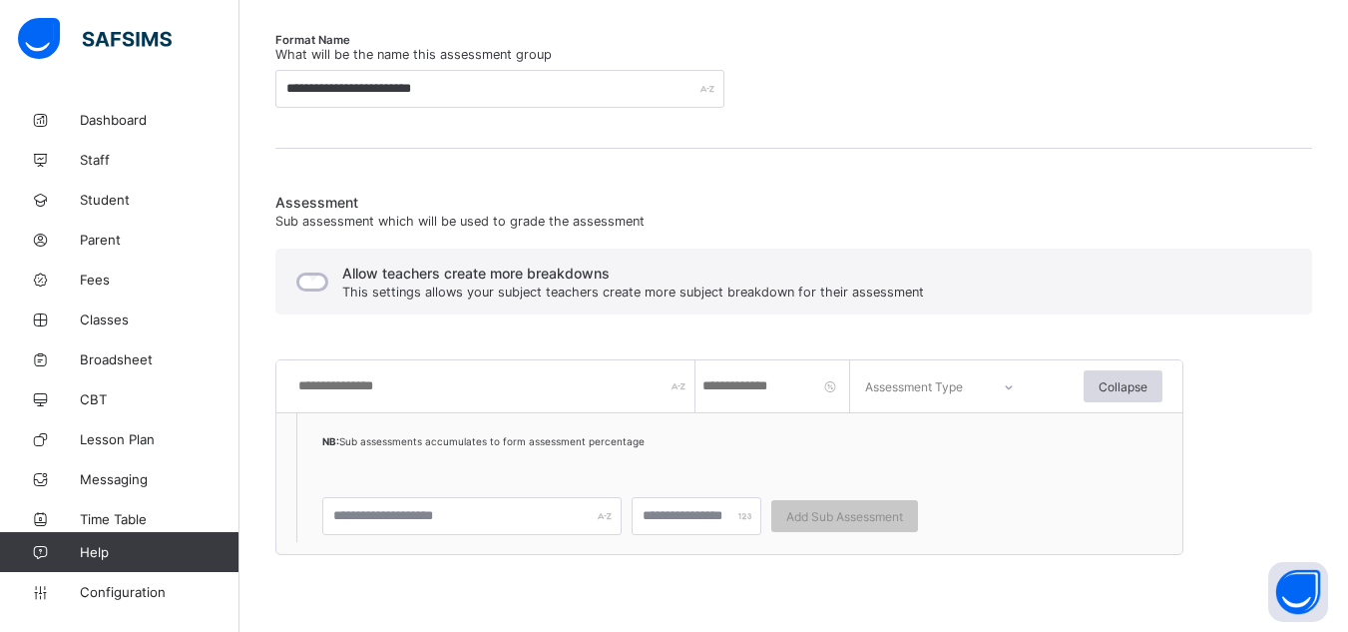
scroll to position [359, 0]
click at [427, 385] on input "text" at bounding box center [495, 385] width 399 height 52
type input "***"
click at [765, 385] on input "number" at bounding box center [775, 385] width 150 height 52
type input "**"
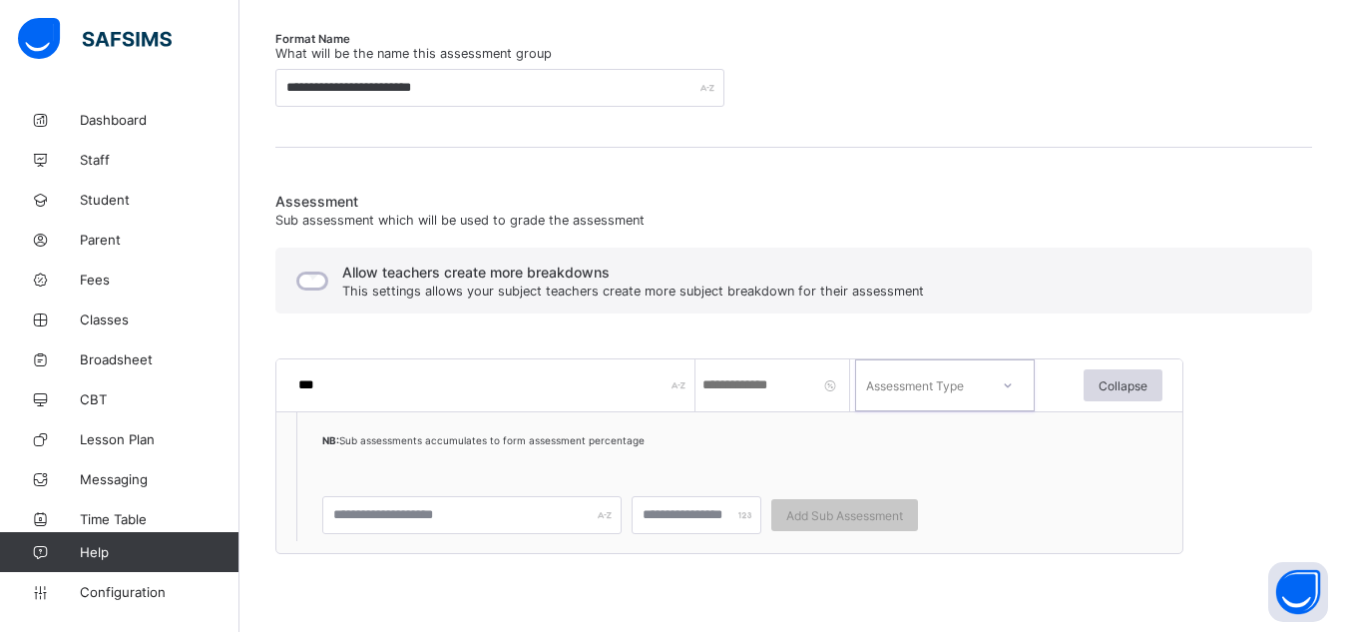
click at [884, 393] on div "Assessment Type" at bounding box center [915, 385] width 98 height 52
click at [909, 452] on div "CA" at bounding box center [945, 442] width 178 height 44
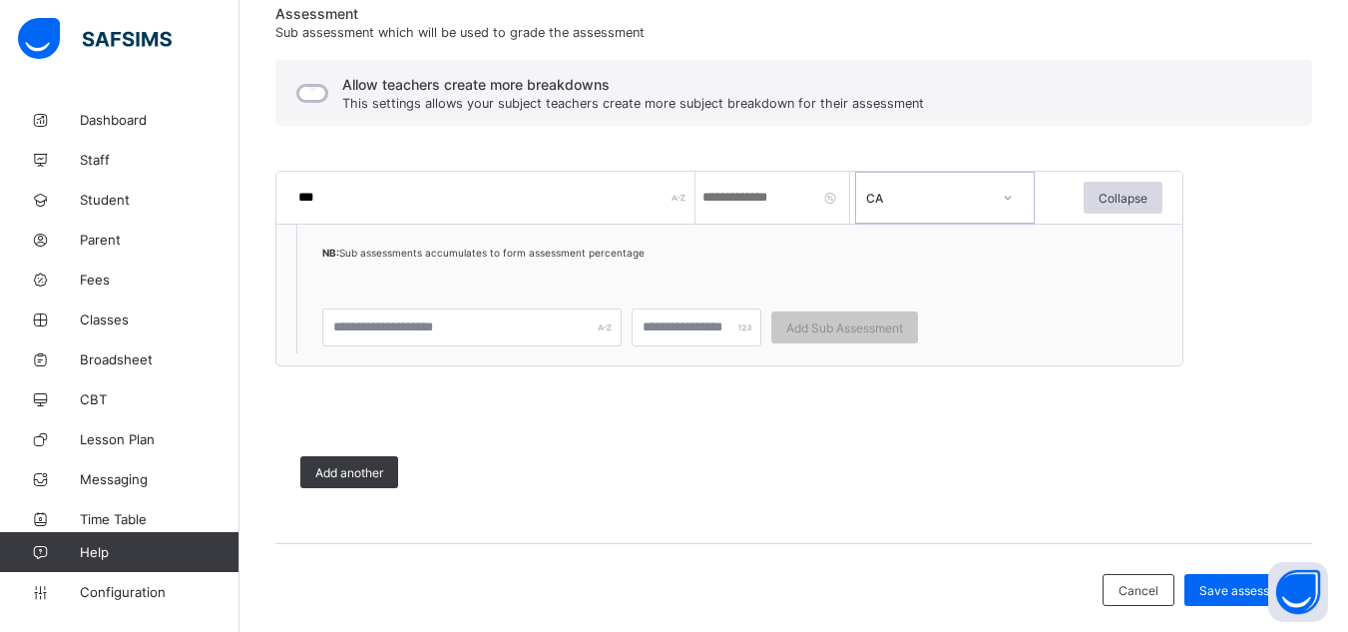
scroll to position [548, 0]
click at [377, 472] on span "Add another" at bounding box center [349, 471] width 68 height 15
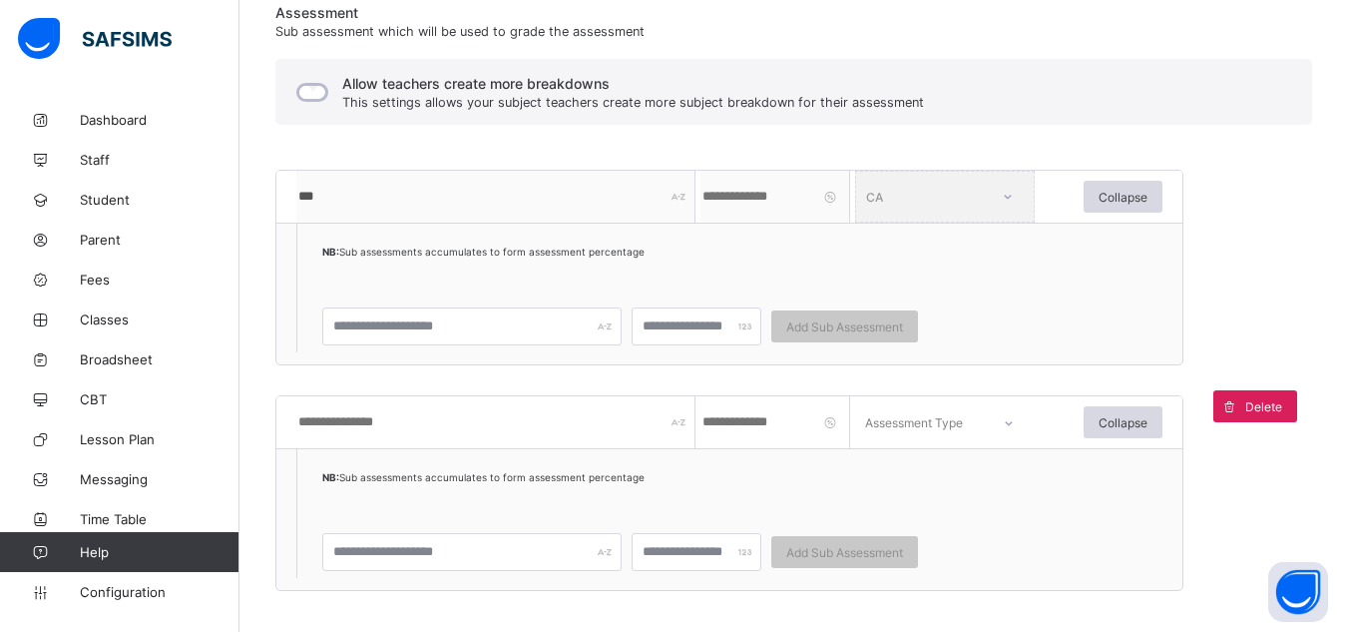
click at [443, 418] on input "text" at bounding box center [495, 422] width 399 height 52
type input "***"
click at [753, 429] on input "number" at bounding box center [775, 422] width 150 height 52
type input "**"
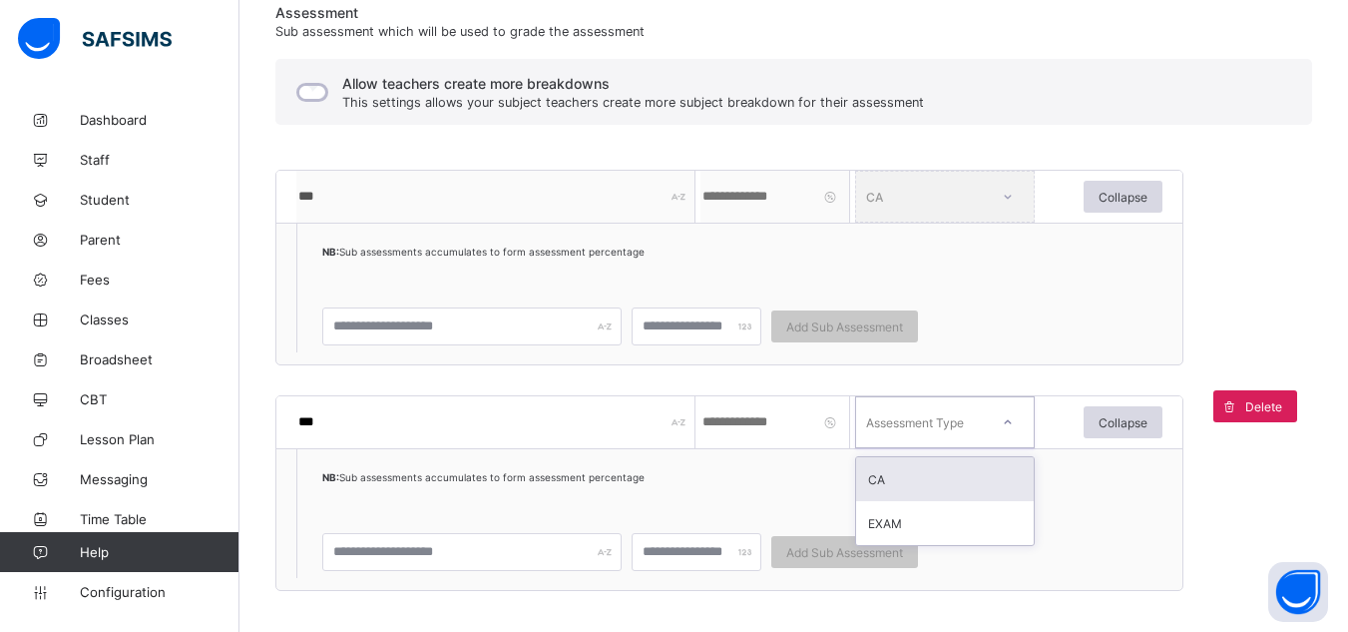
click at [963, 414] on div "Assessment Type" at bounding box center [915, 422] width 98 height 52
click at [923, 480] on div "CA" at bounding box center [945, 479] width 178 height 44
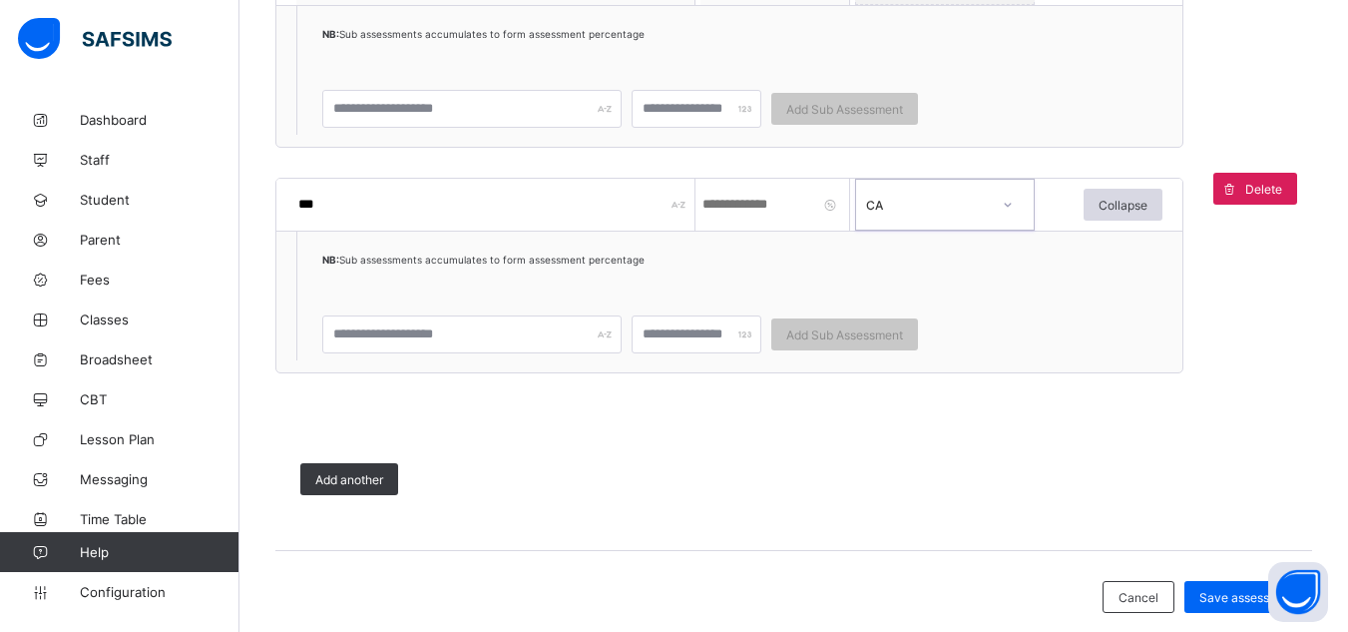
scroll to position [766, 0]
click at [361, 473] on span "Add another" at bounding box center [349, 478] width 68 height 15
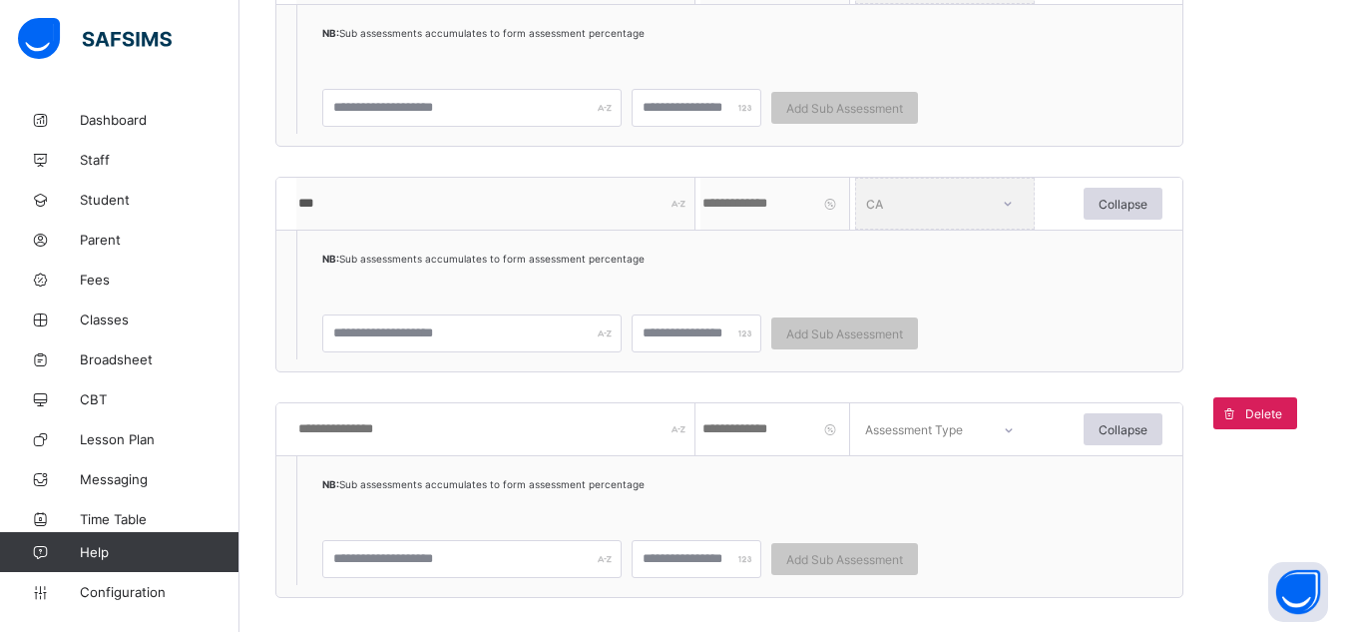
click at [468, 443] on input "text" at bounding box center [495, 429] width 399 height 52
type input "*******"
click at [740, 415] on input "number" at bounding box center [775, 429] width 150 height 52
type input "**"
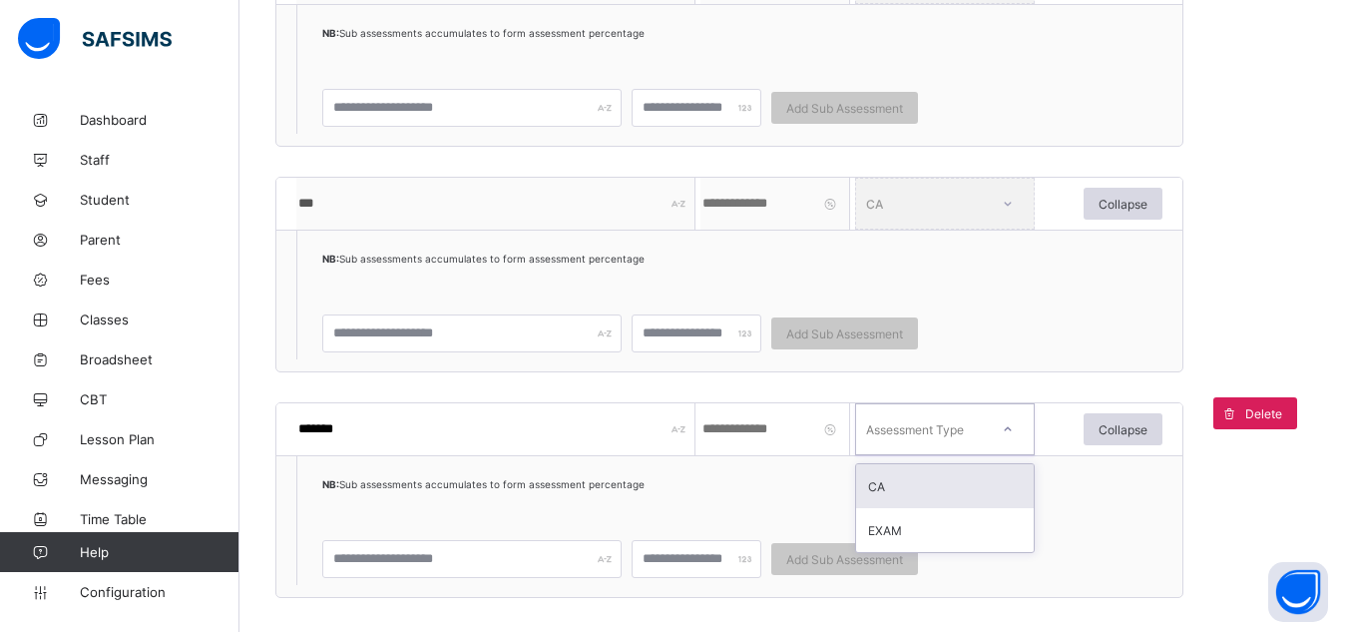
click at [897, 424] on div "Assessment Type" at bounding box center [915, 429] width 98 height 52
click at [897, 478] on div "CA" at bounding box center [945, 486] width 178 height 44
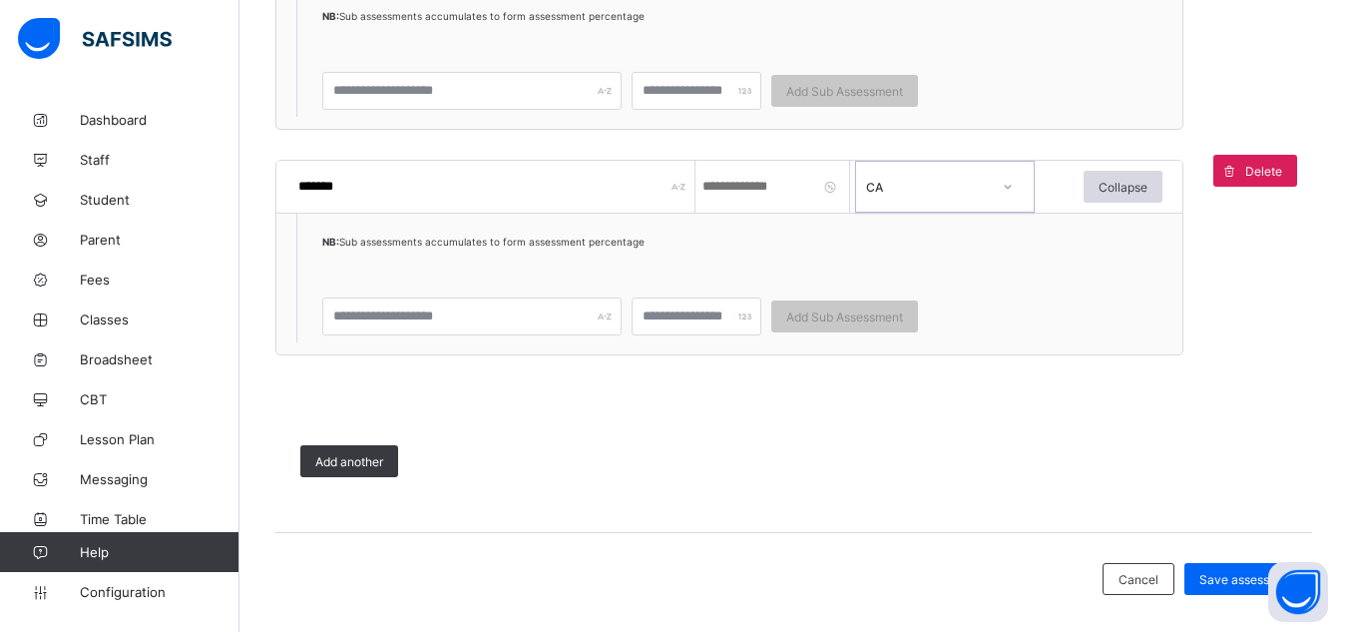
scroll to position [1032, 0]
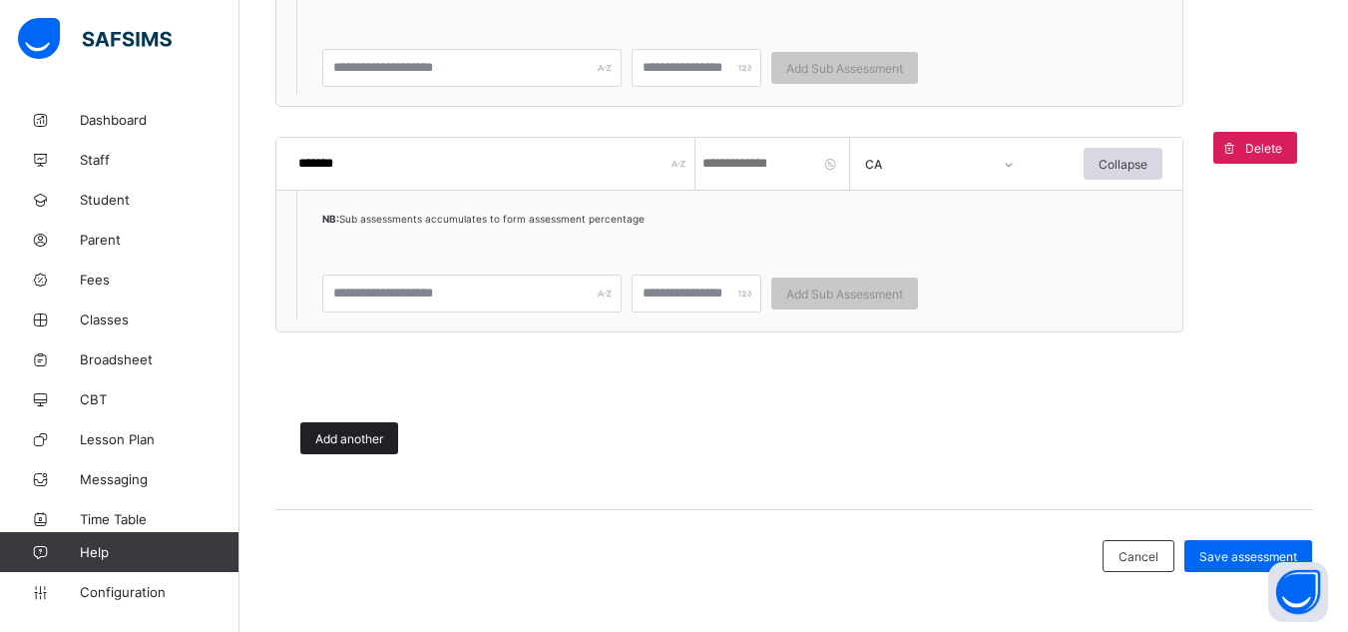
click at [364, 439] on span "Add another" at bounding box center [349, 438] width 68 height 15
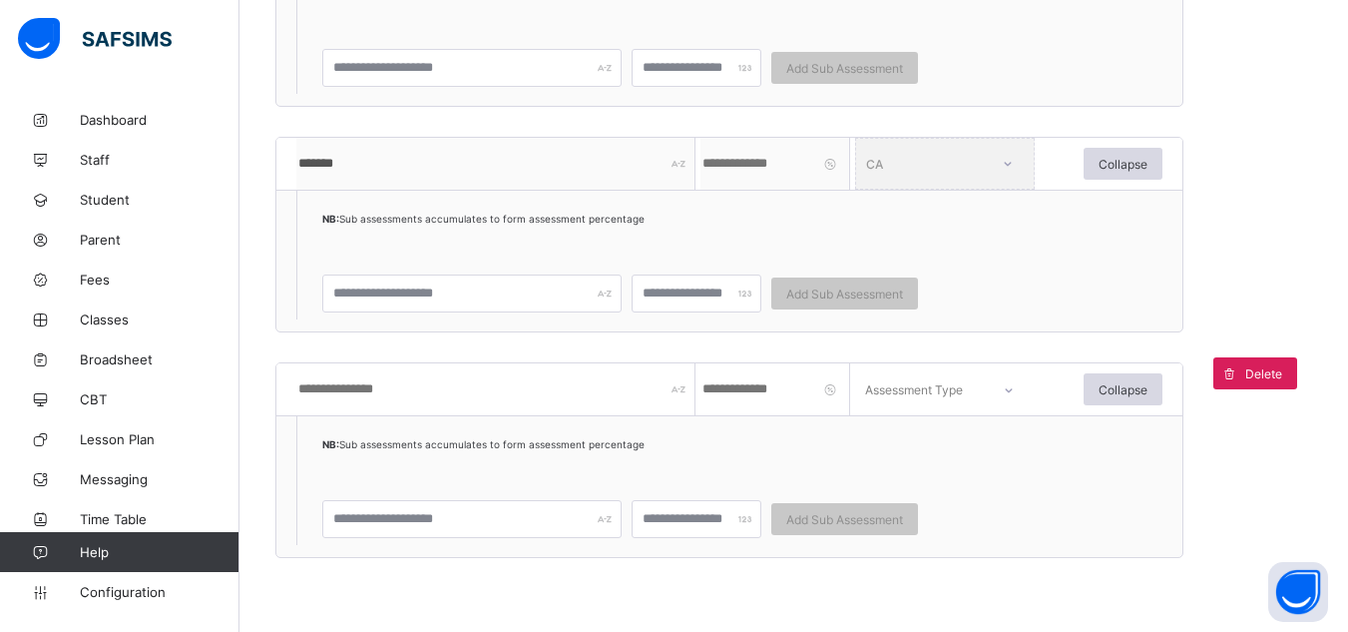
click at [458, 398] on input "text" at bounding box center [495, 389] width 399 height 52
type input "*******"
click at [777, 392] on input "number" at bounding box center [775, 389] width 150 height 52
type input "**"
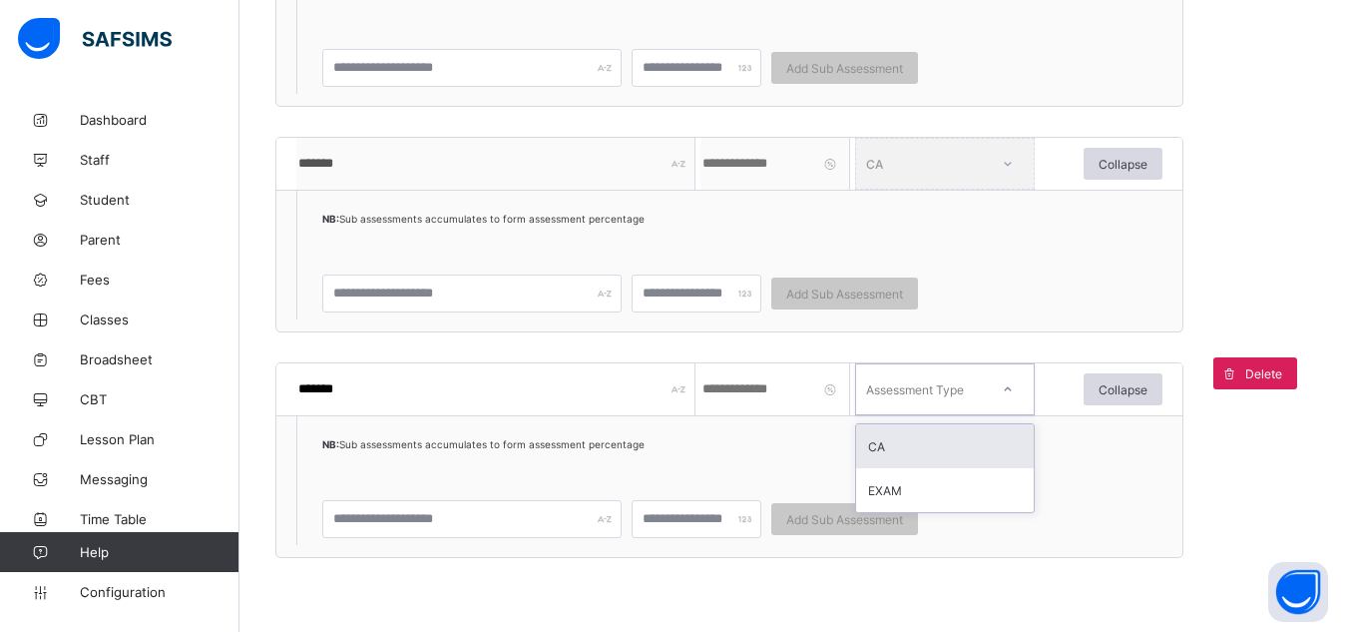
click at [879, 395] on div "Assessment Type" at bounding box center [915, 389] width 98 height 52
click at [917, 442] on div "CA" at bounding box center [945, 446] width 178 height 44
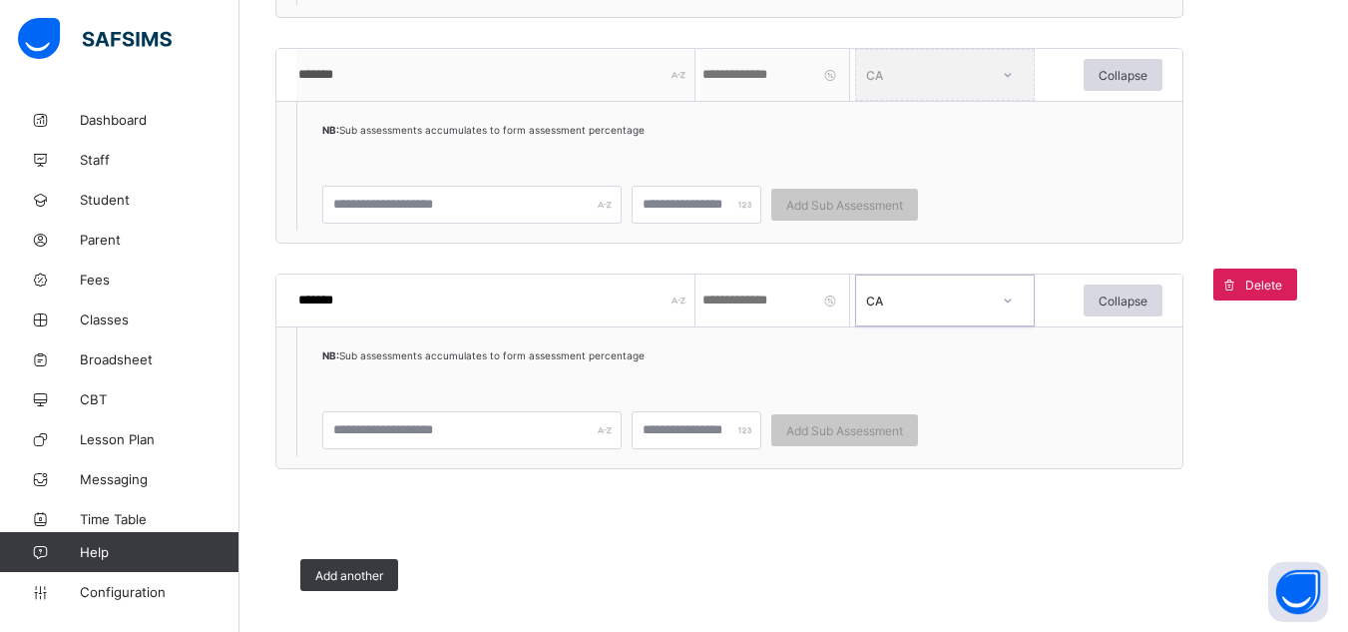
scroll to position [1123, 0]
click at [337, 576] on span "Add another" at bounding box center [349, 573] width 68 height 15
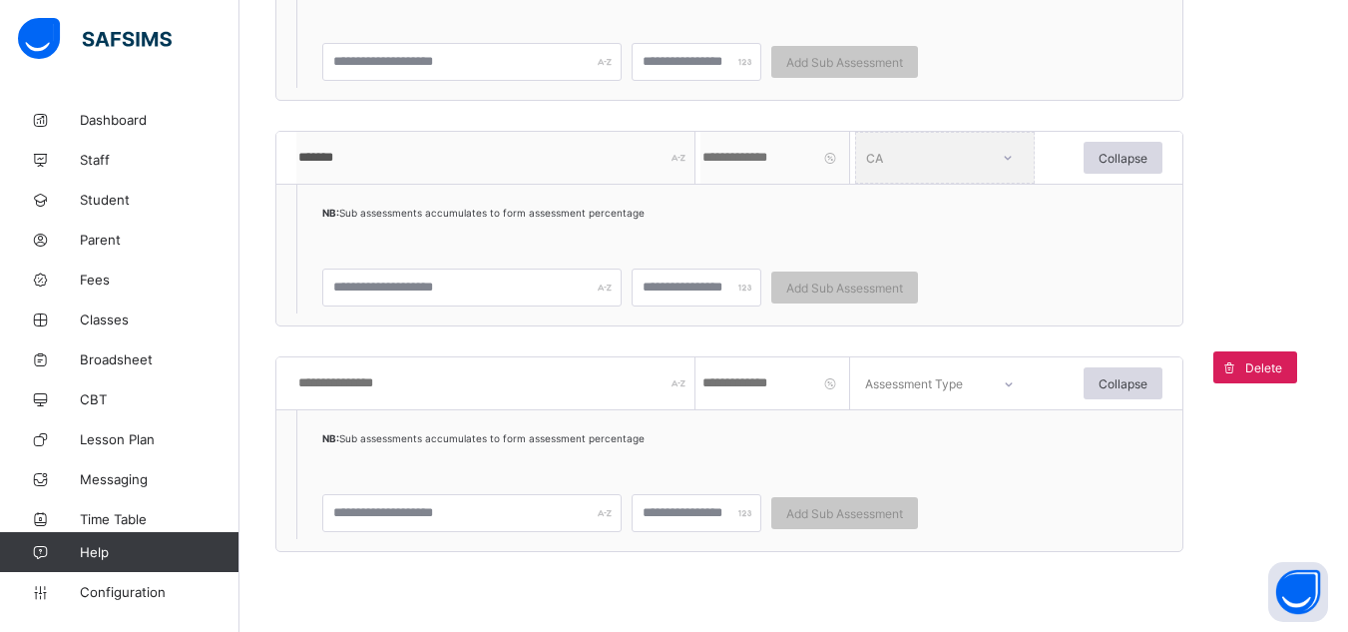
scroll to position [1264, 0]
click at [428, 377] on input "text" at bounding box center [495, 382] width 399 height 52
type input "****"
click at [783, 375] on input "number" at bounding box center [775, 382] width 150 height 52
type input "**"
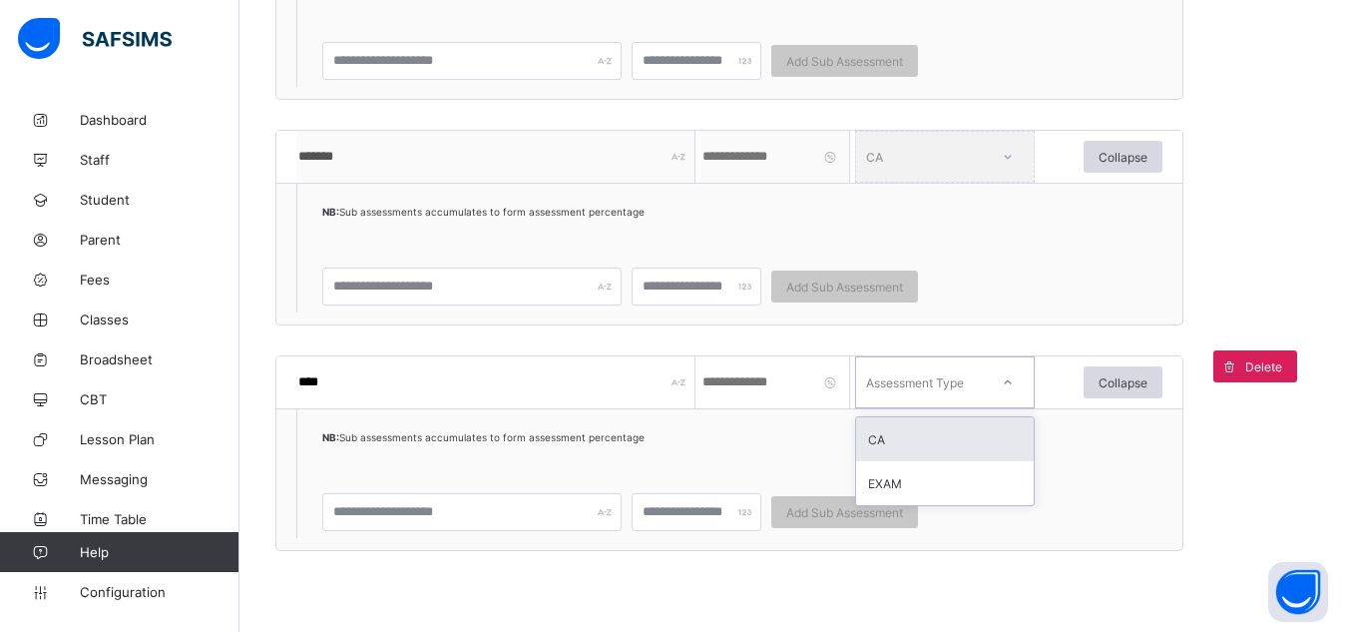
click at [932, 376] on div "Assessment Type" at bounding box center [915, 382] width 98 height 52
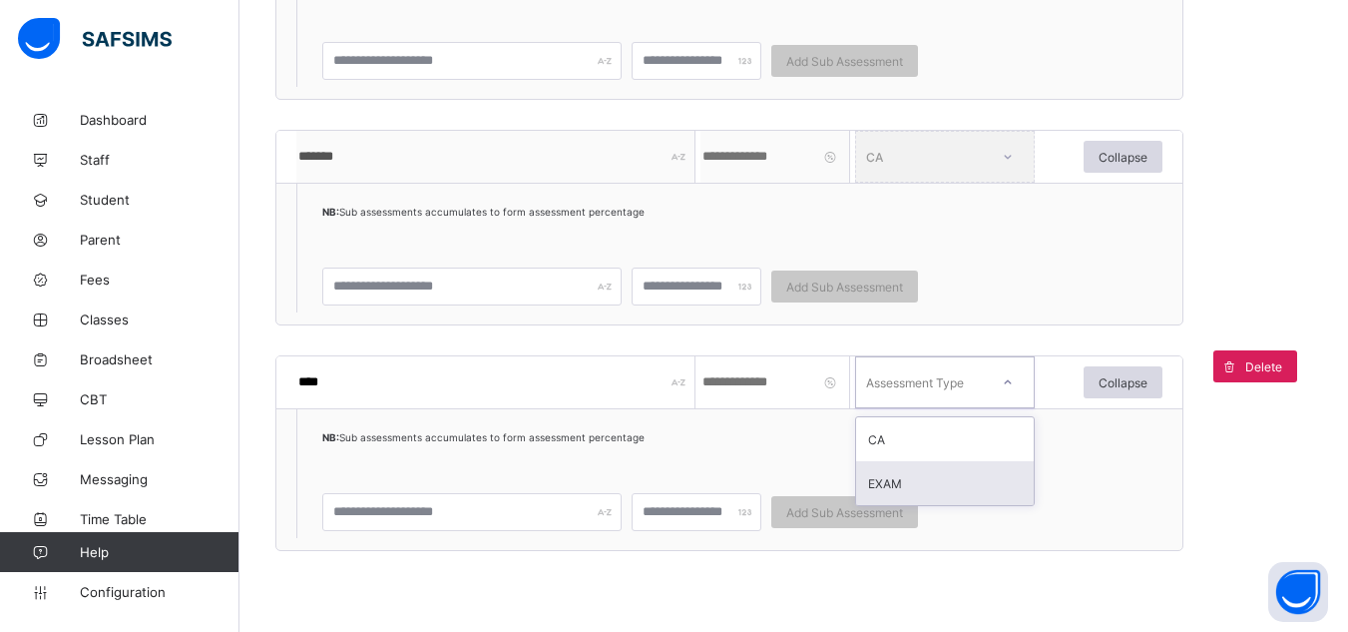
click at [915, 476] on div "EXAM" at bounding box center [945, 483] width 178 height 44
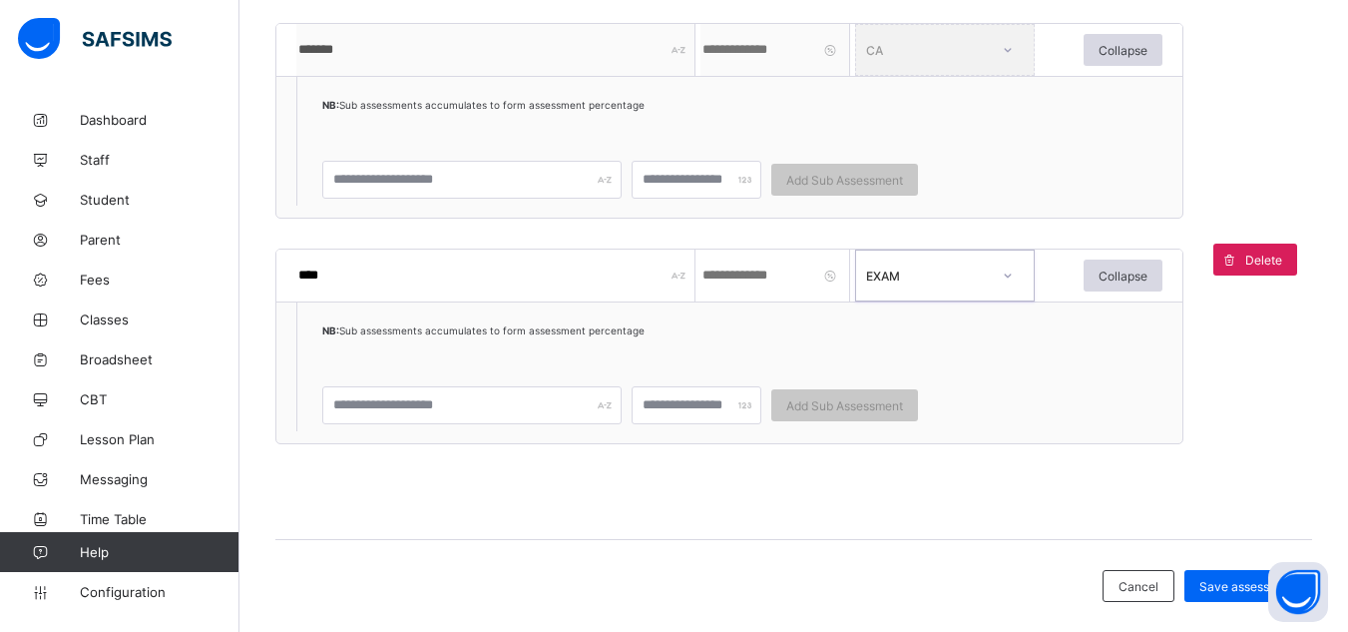
scroll to position [1401, 0]
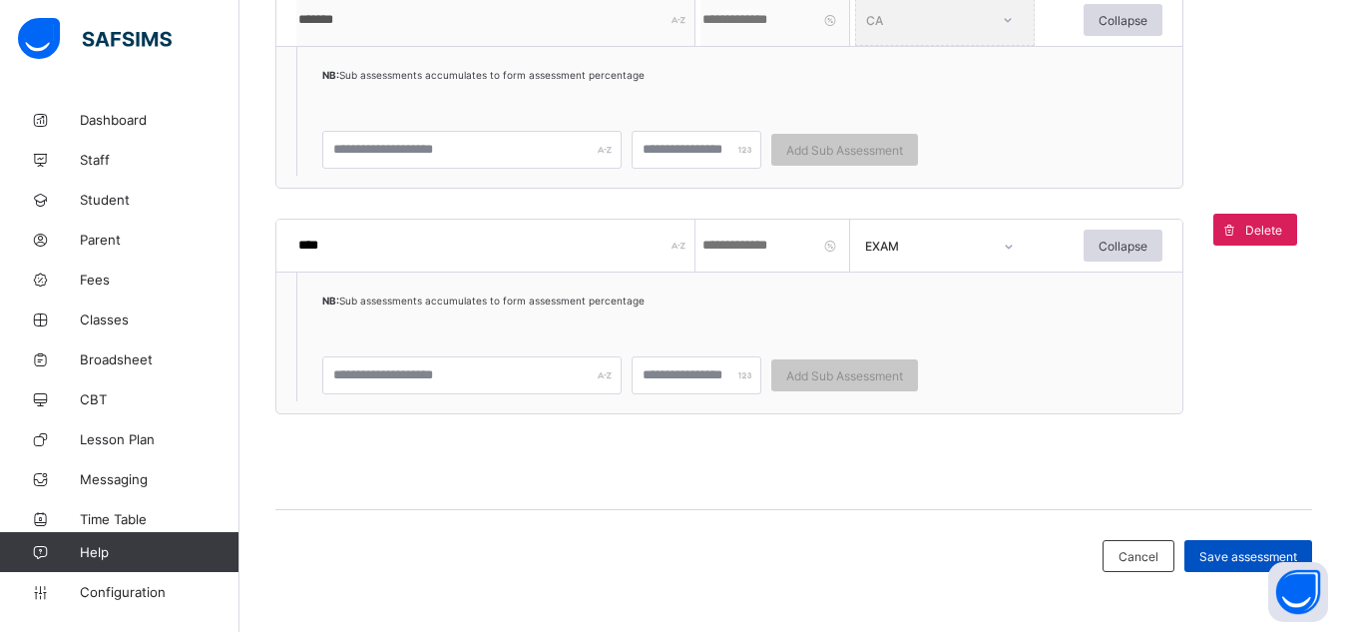
click at [1214, 556] on span "Save assessment" at bounding box center [1248, 556] width 98 height 15
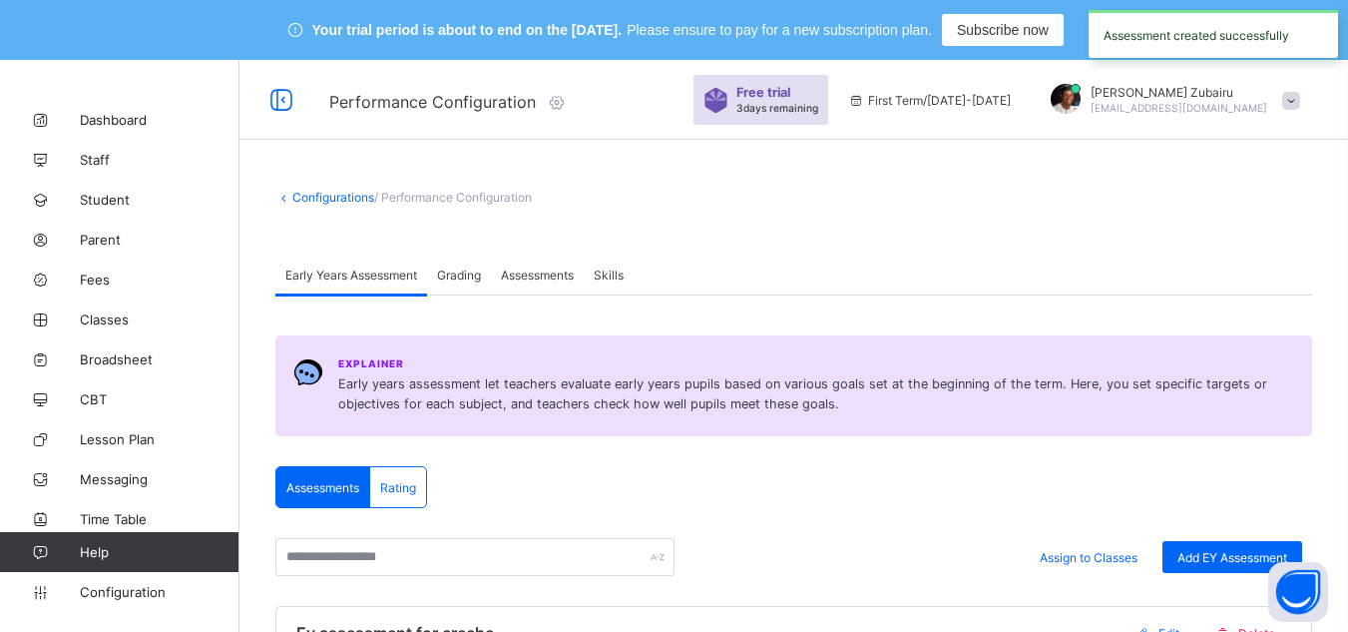
click at [565, 272] on span "Assessments" at bounding box center [537, 274] width 73 height 15
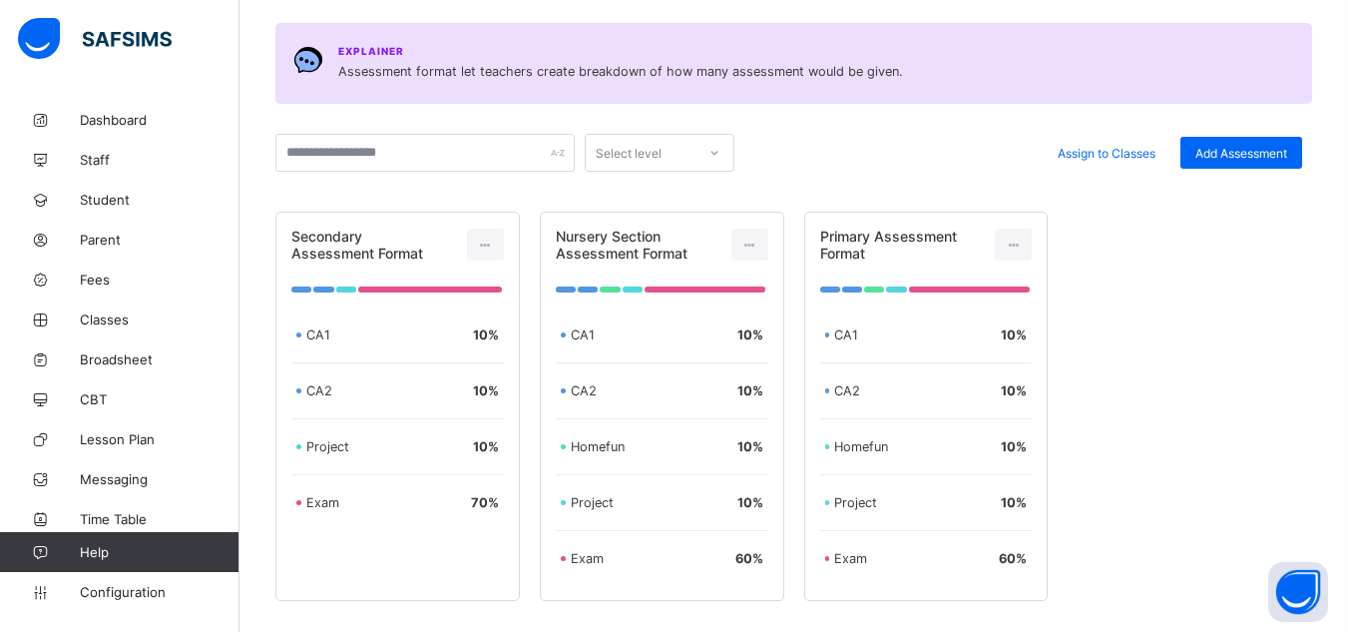
scroll to position [319, 0]
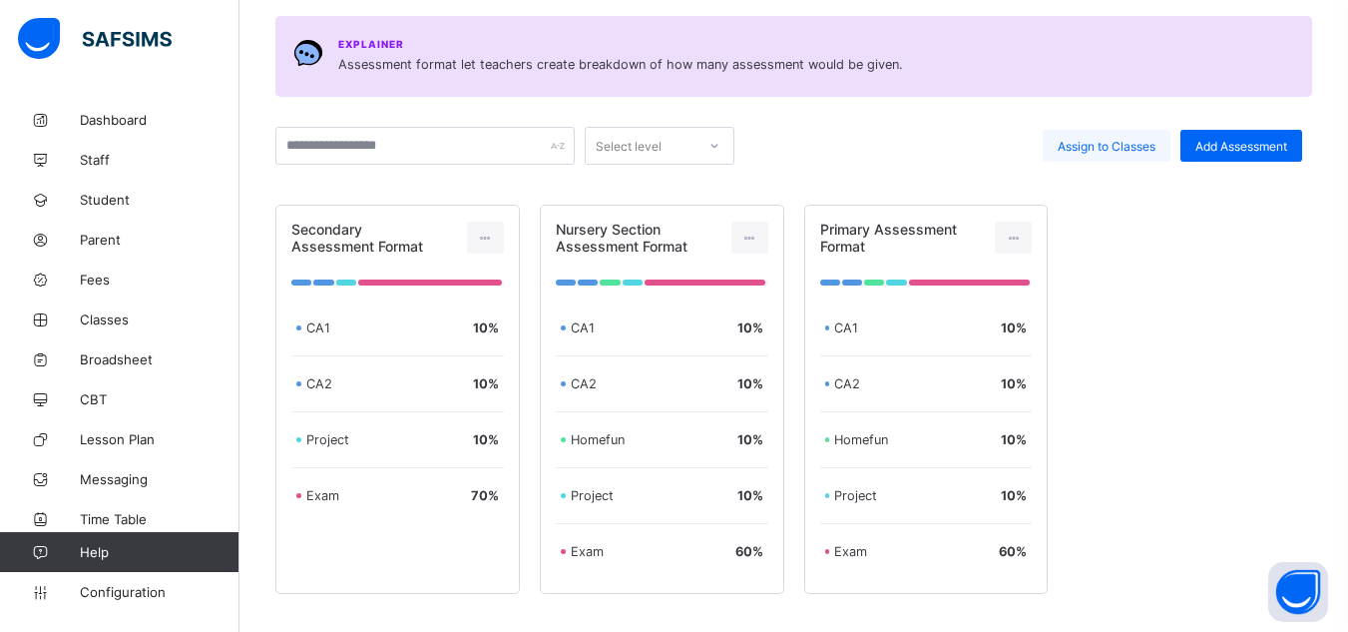
click at [1109, 160] on div "Assign to Classes" at bounding box center [1107, 146] width 128 height 32
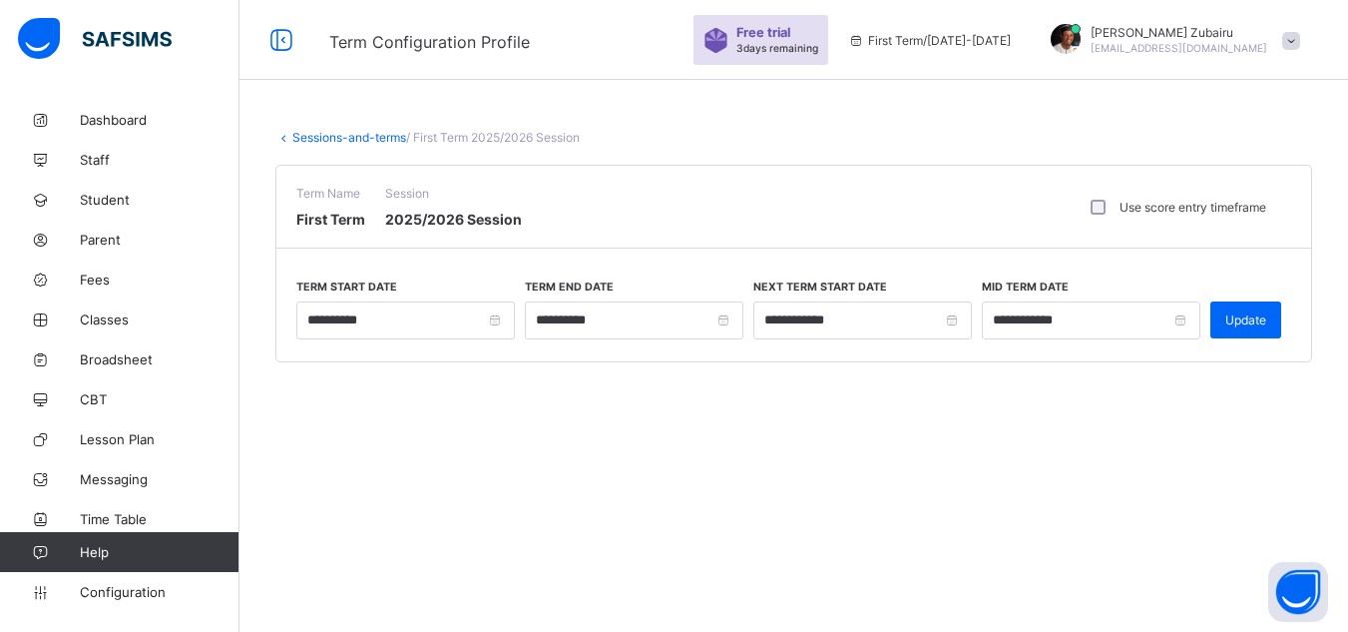
scroll to position [319, 0]
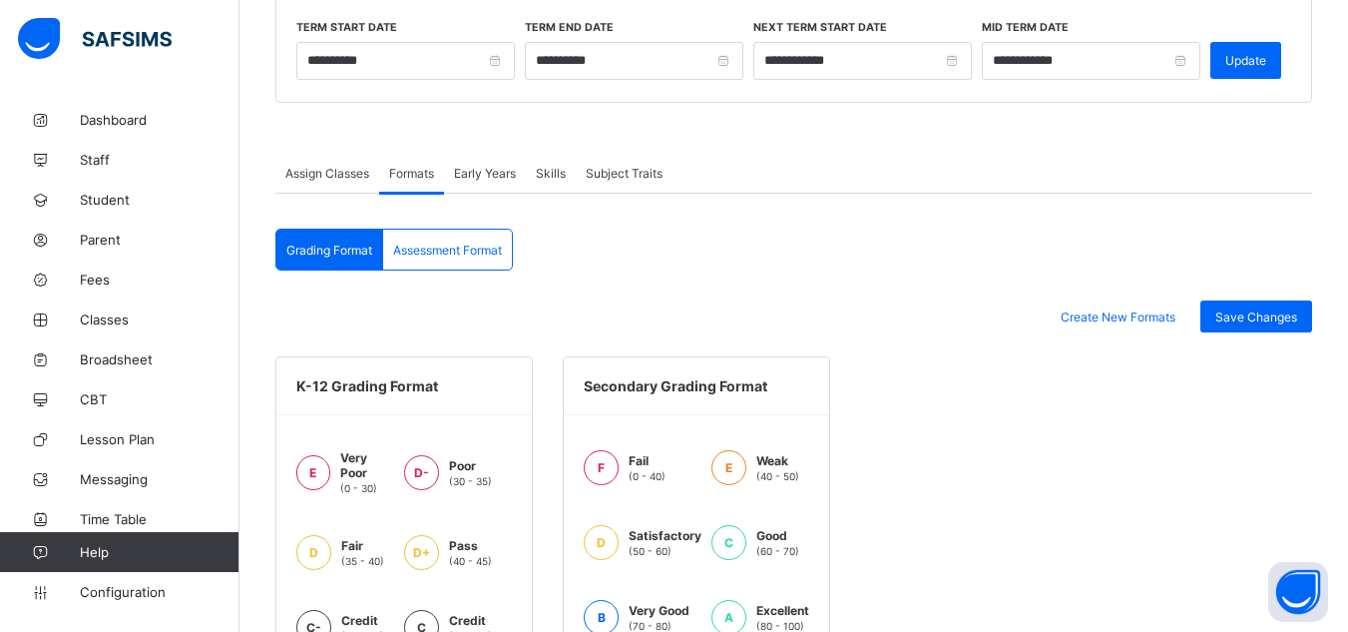
click at [512, 249] on div "Assessment Format" at bounding box center [447, 250] width 129 height 40
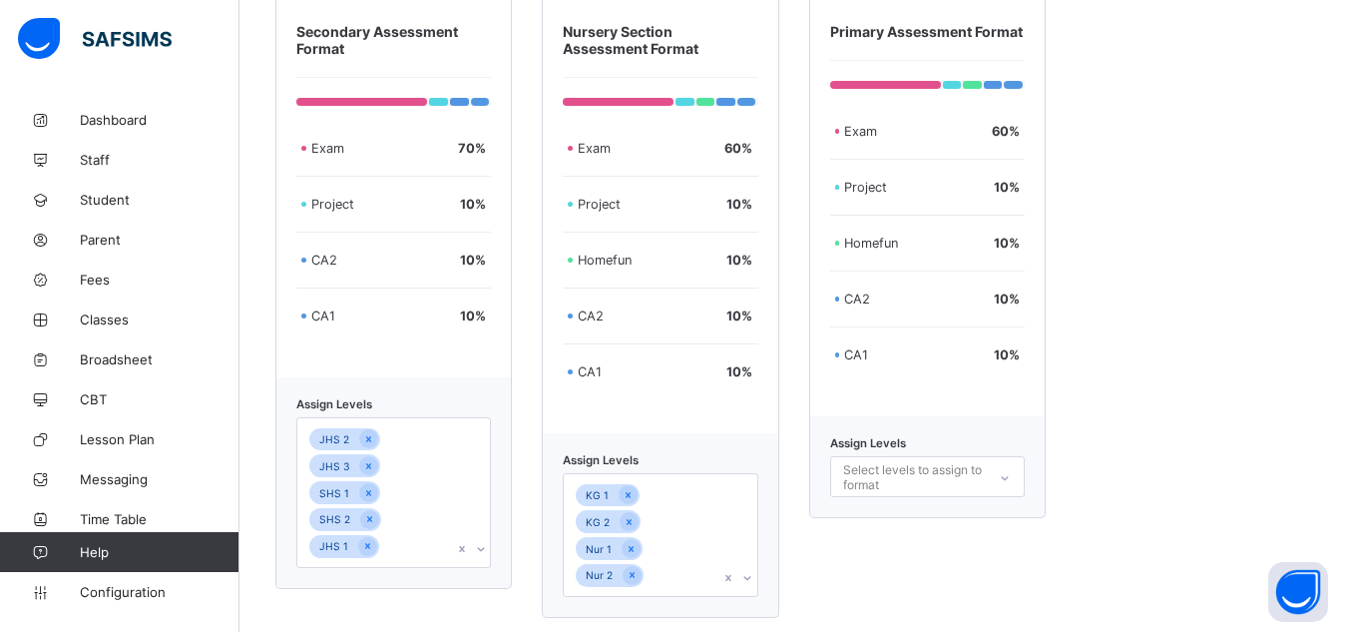
scroll to position [836, 0]
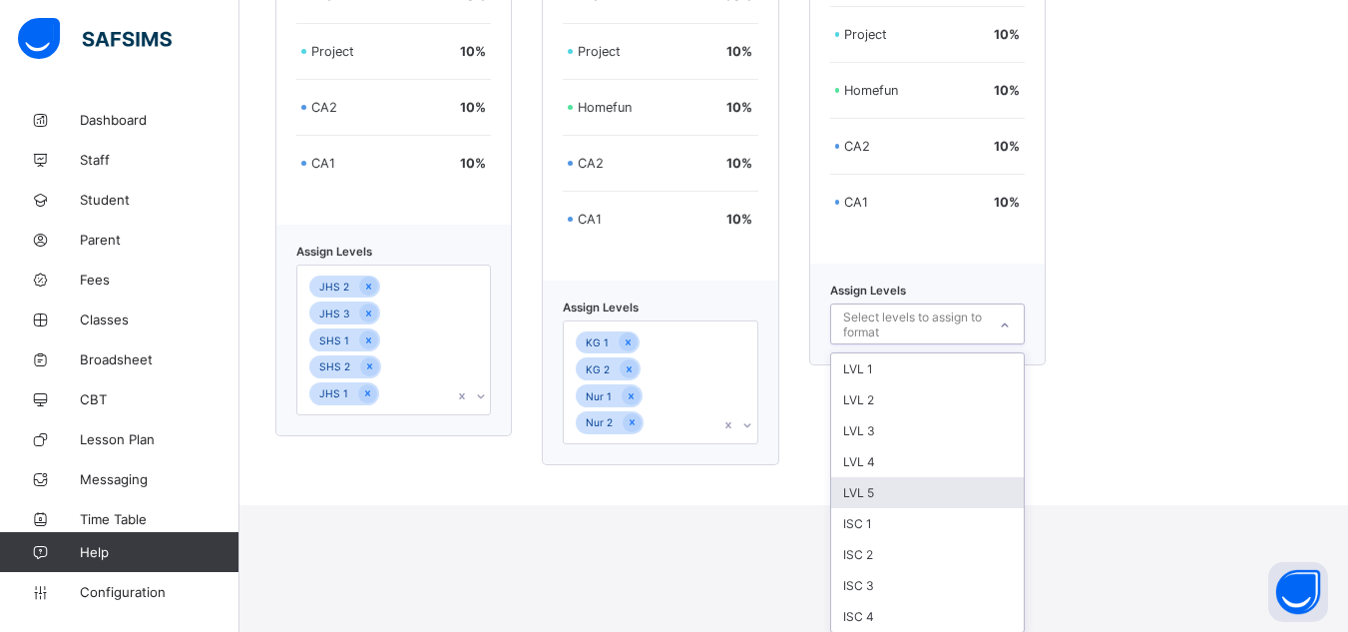
click at [926, 344] on div "option LVL 5 focused, 5 of 9. 9 results available. Use Up and Down to choose op…" at bounding box center [927, 323] width 195 height 41
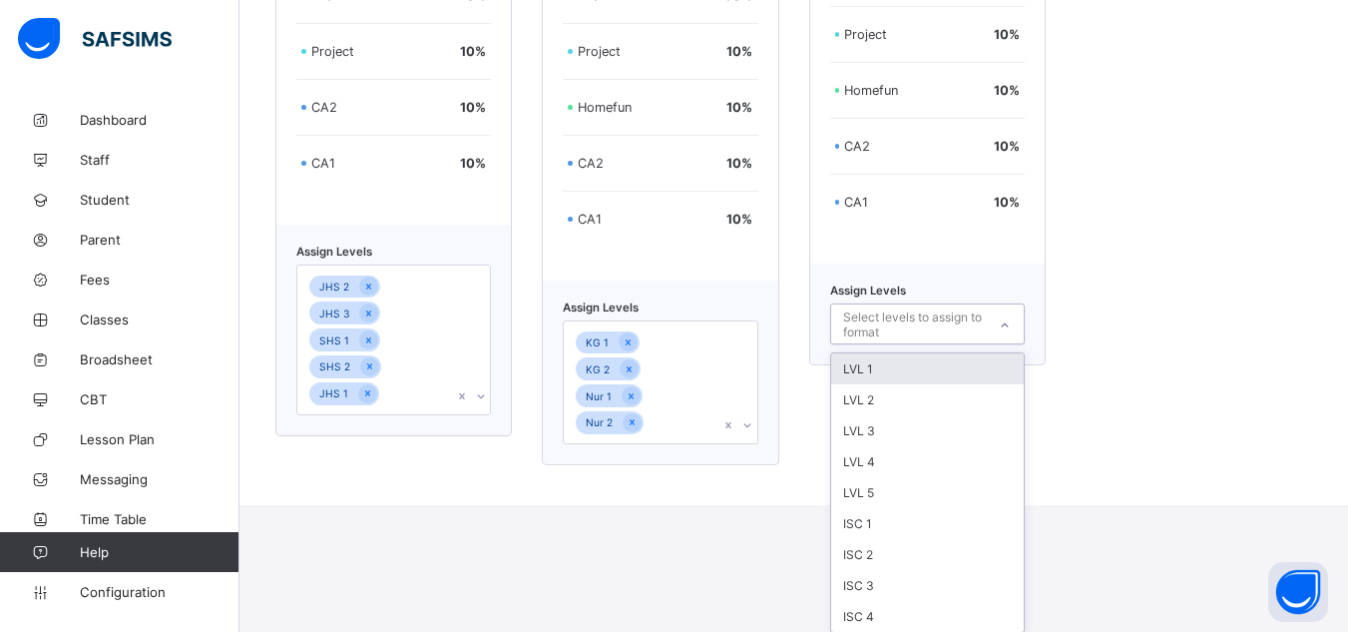
click at [898, 370] on div "LVL 1" at bounding box center [927, 368] width 193 height 31
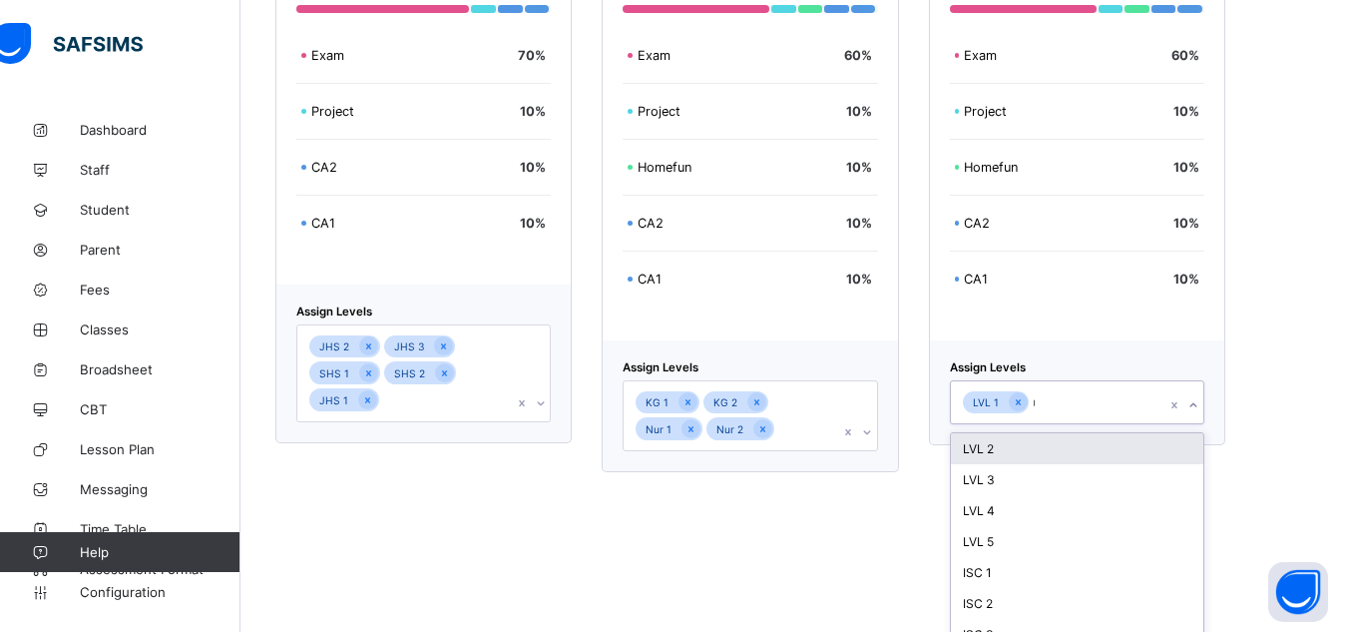
scroll to position [60, 0]
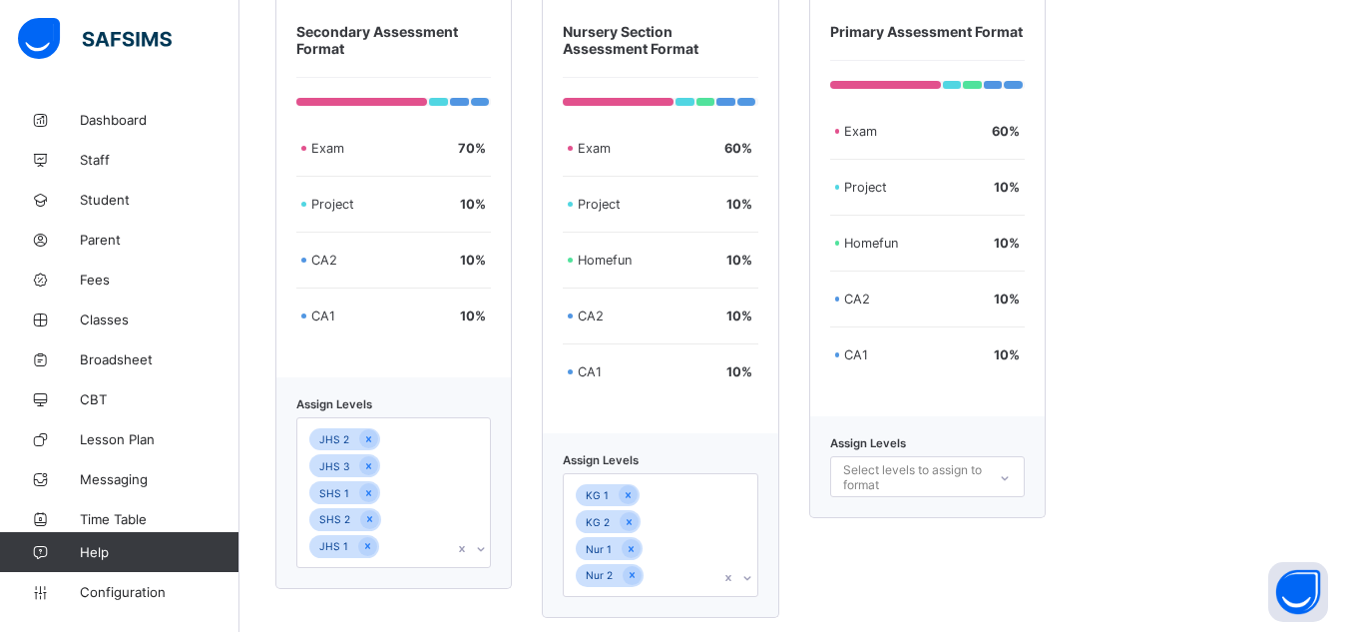
scroll to position [836, 0]
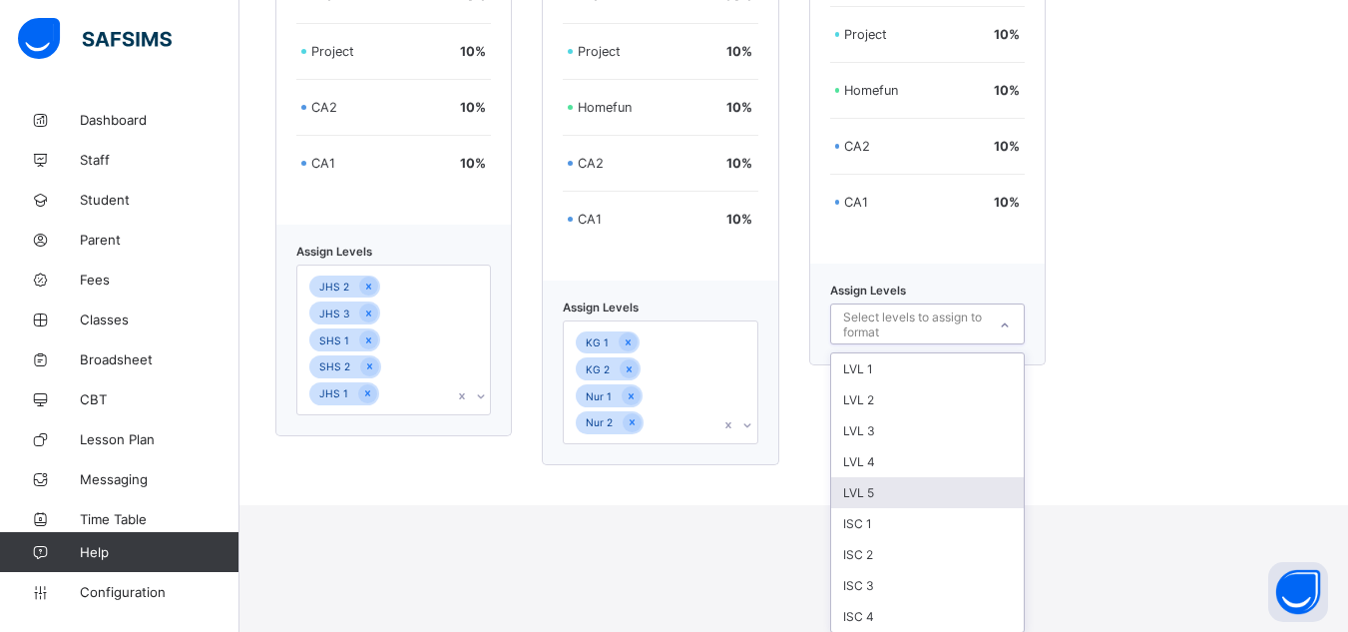
click at [903, 344] on div "option LVL 5 focused, 5 of 9. 9 results available. Use Up and Down to choose op…" at bounding box center [927, 323] width 195 height 41
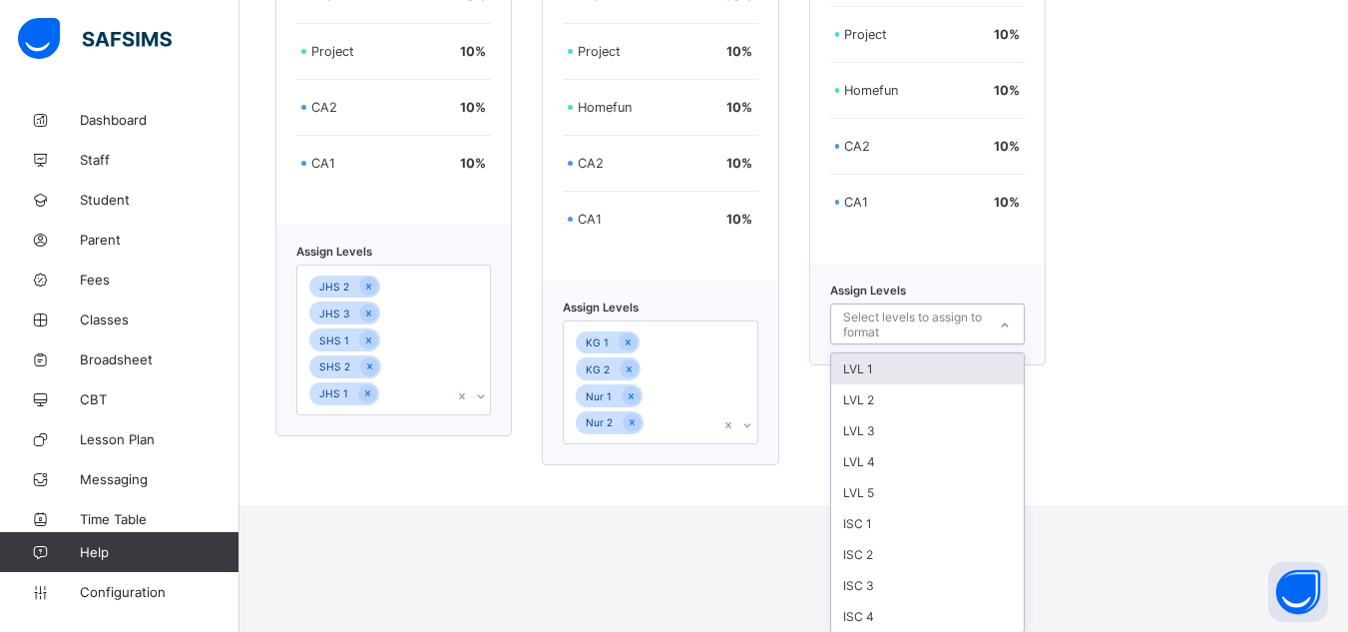
click at [898, 367] on div "LVL 1" at bounding box center [927, 368] width 193 height 31
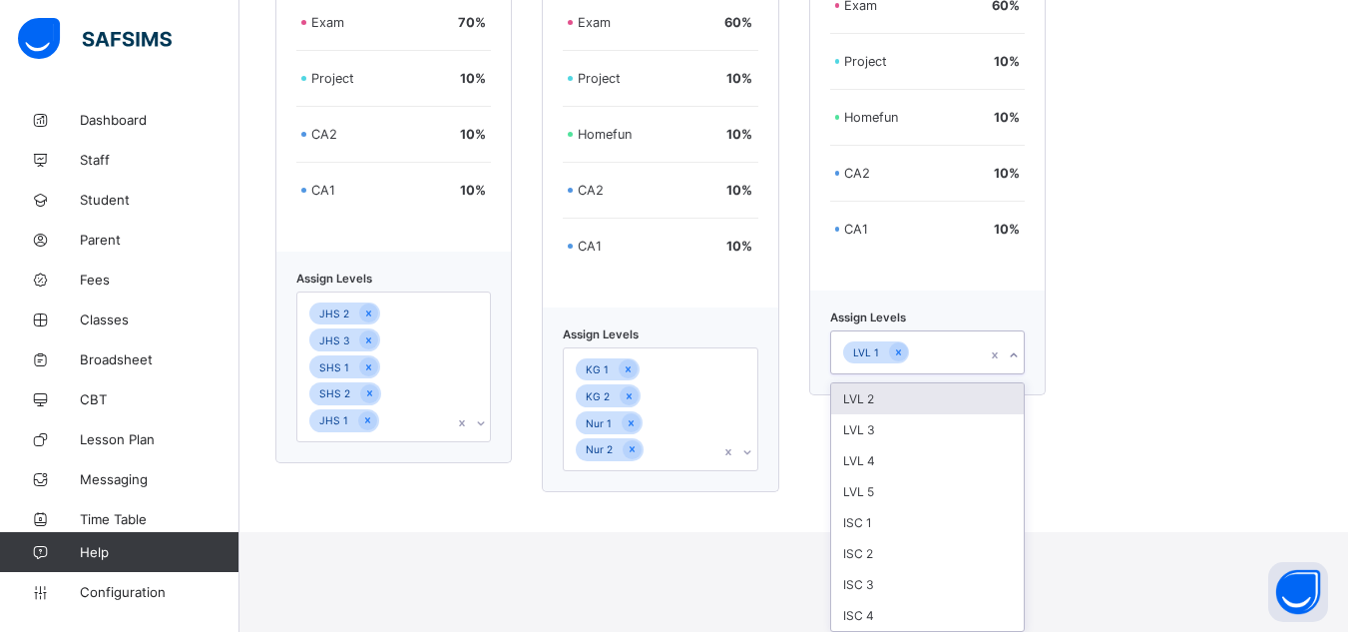
scroll to position [809, 0]
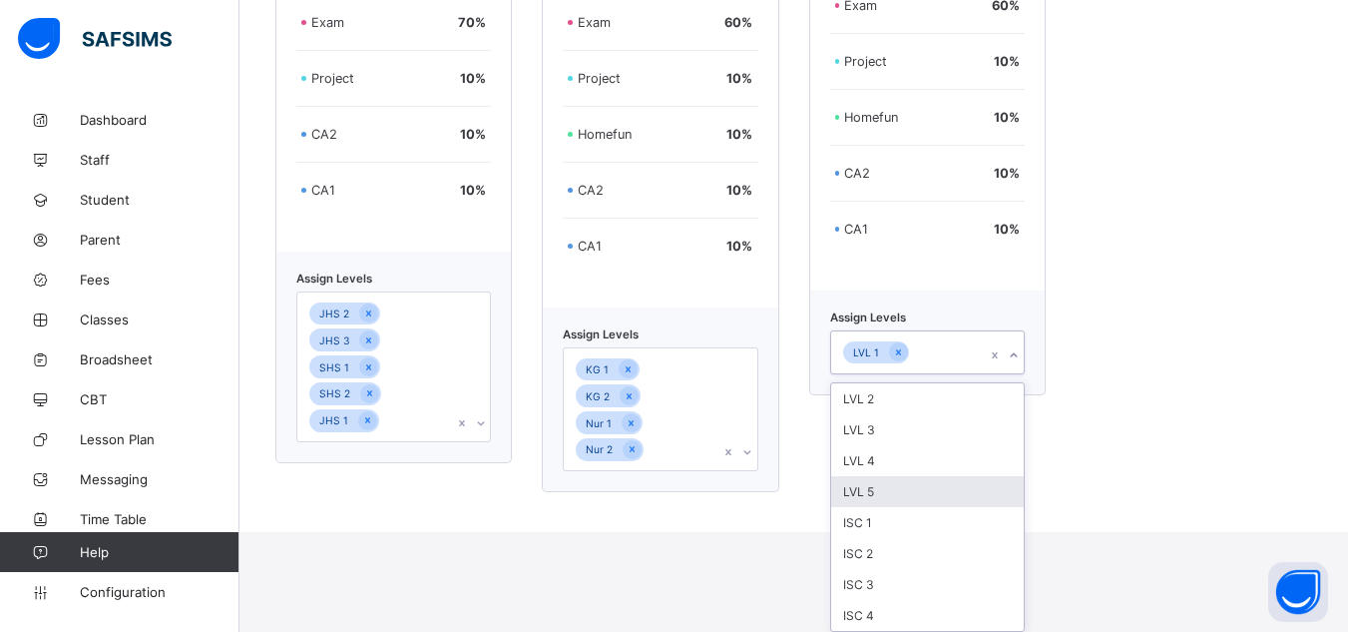
click at [896, 485] on div "LVL 5" at bounding box center [927, 491] width 193 height 31
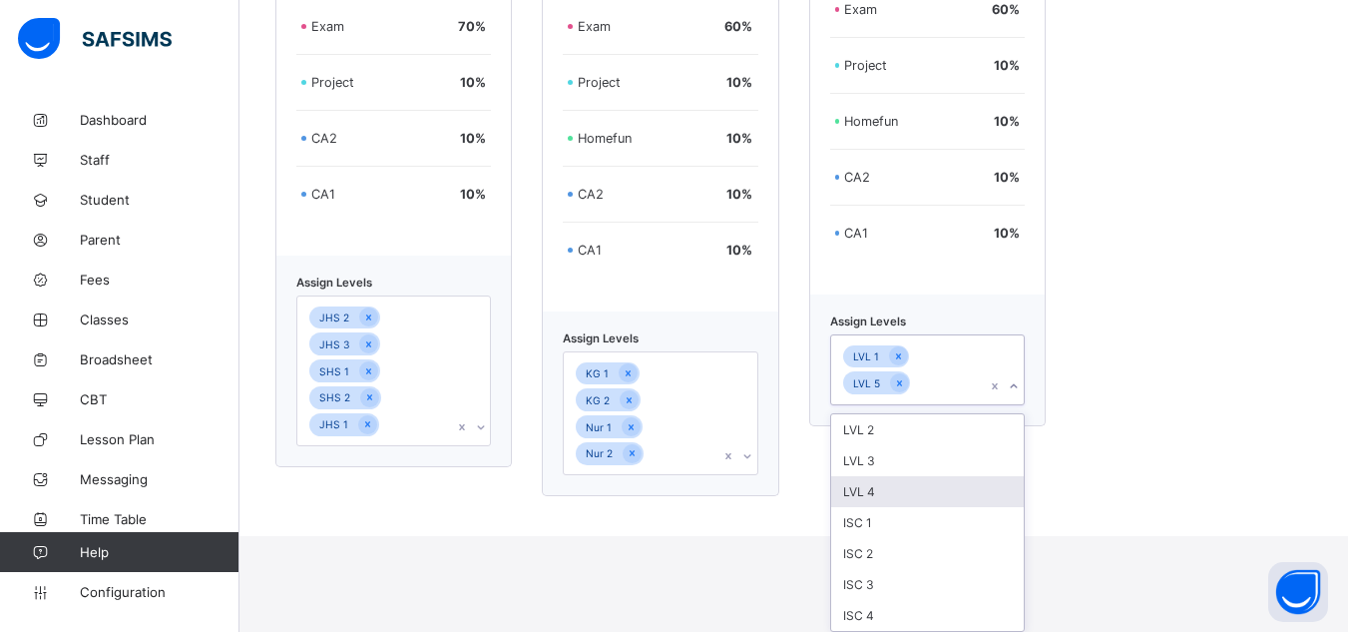
click at [891, 480] on div "LVL 4" at bounding box center [927, 491] width 193 height 31
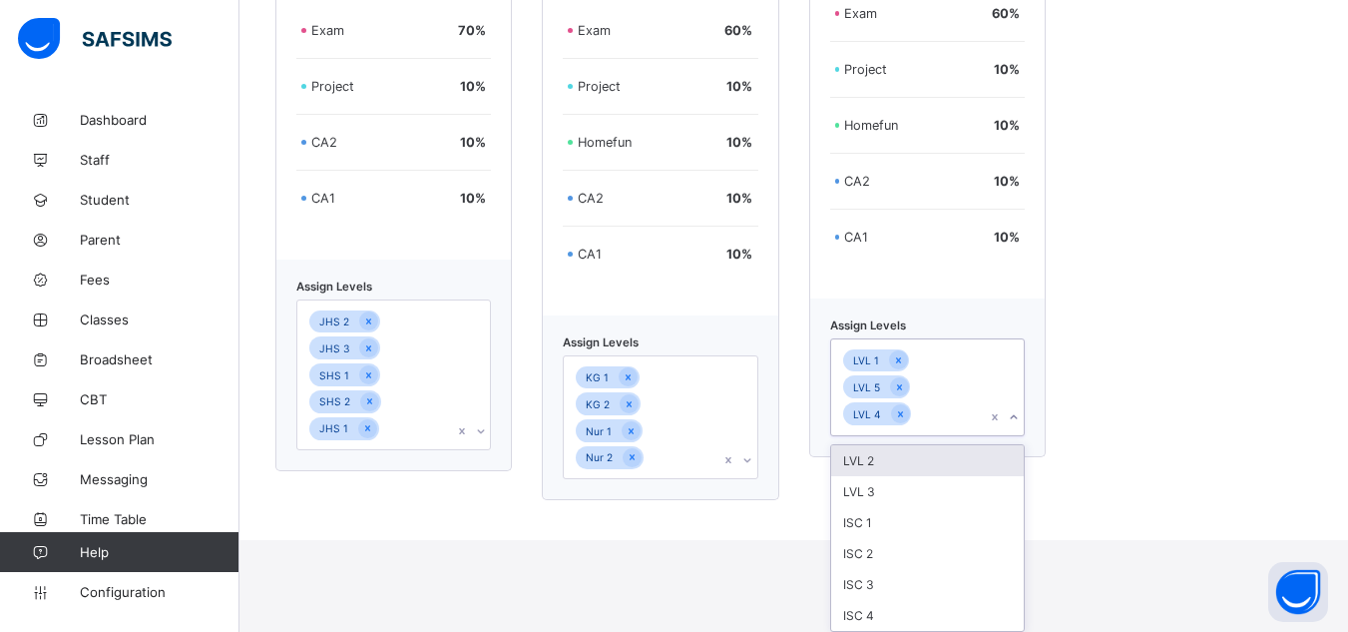
scroll to position [801, 0]
click at [887, 492] on div "LVL 3" at bounding box center [927, 491] width 193 height 31
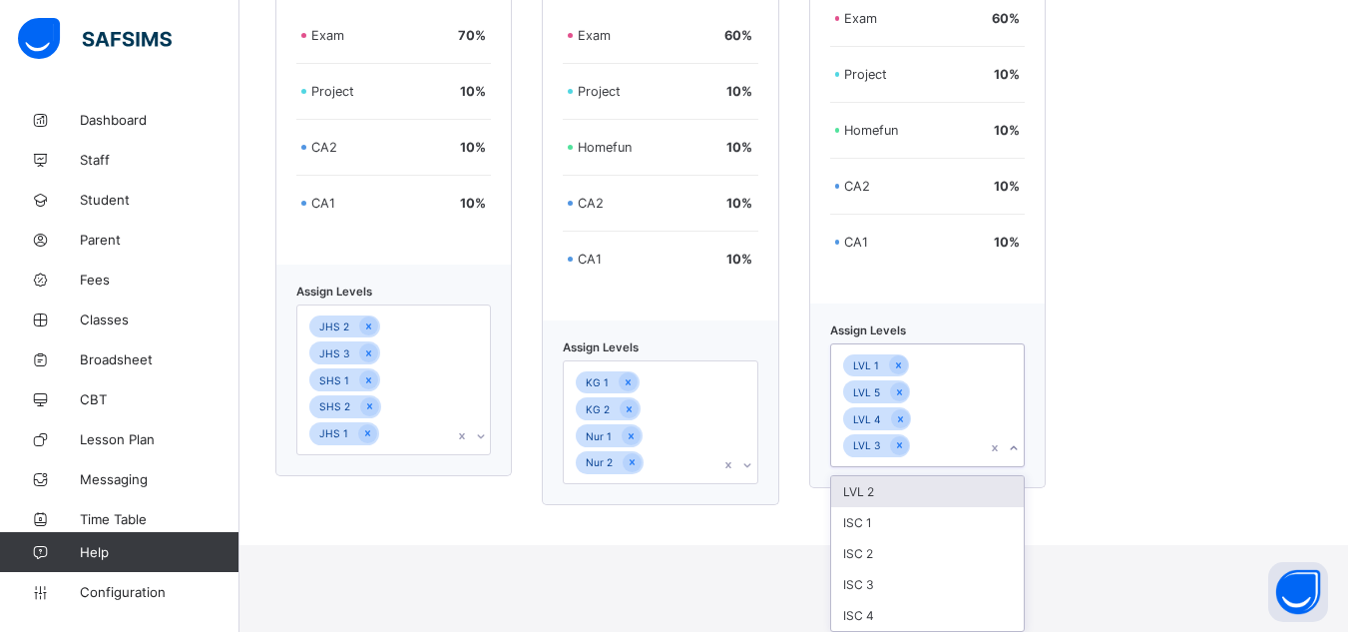
click at [894, 492] on div "LVL 2" at bounding box center [927, 491] width 193 height 31
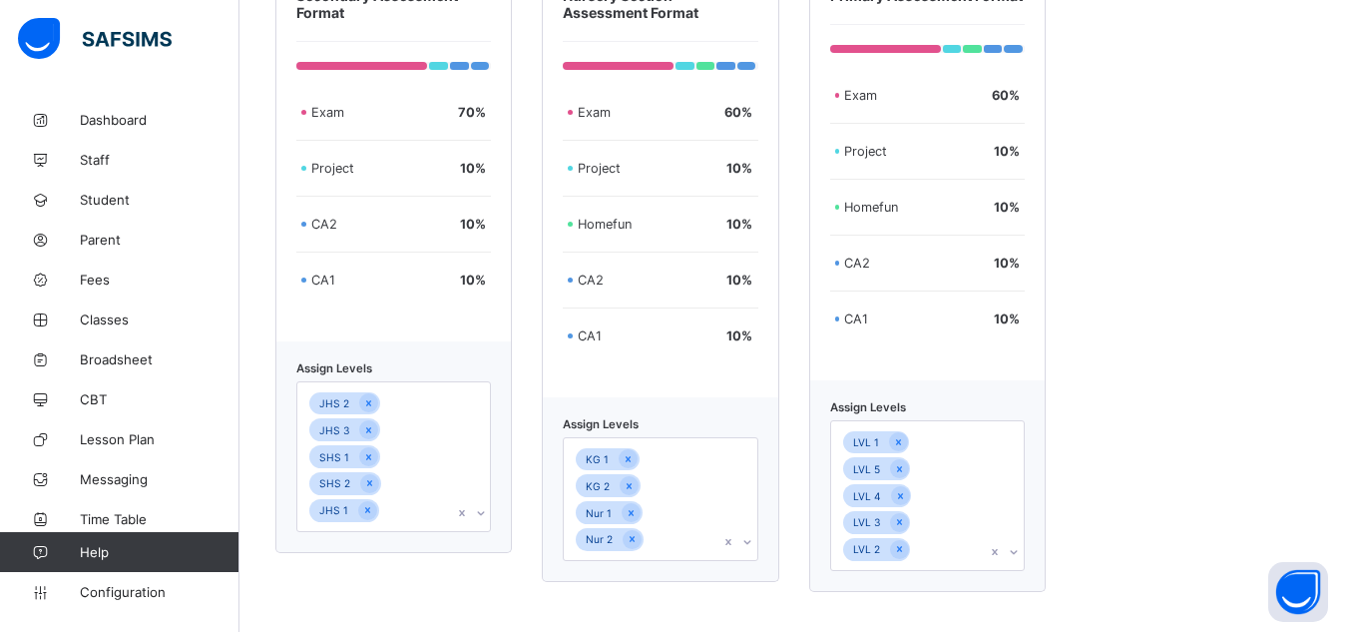
scroll to position [719, 0]
click at [1145, 342] on div "Secondary Assessment Format Exam 70 % Project 10 % CA2 10 % CA1 10 % Assign Lev…" at bounding box center [793, 274] width 1037 height 636
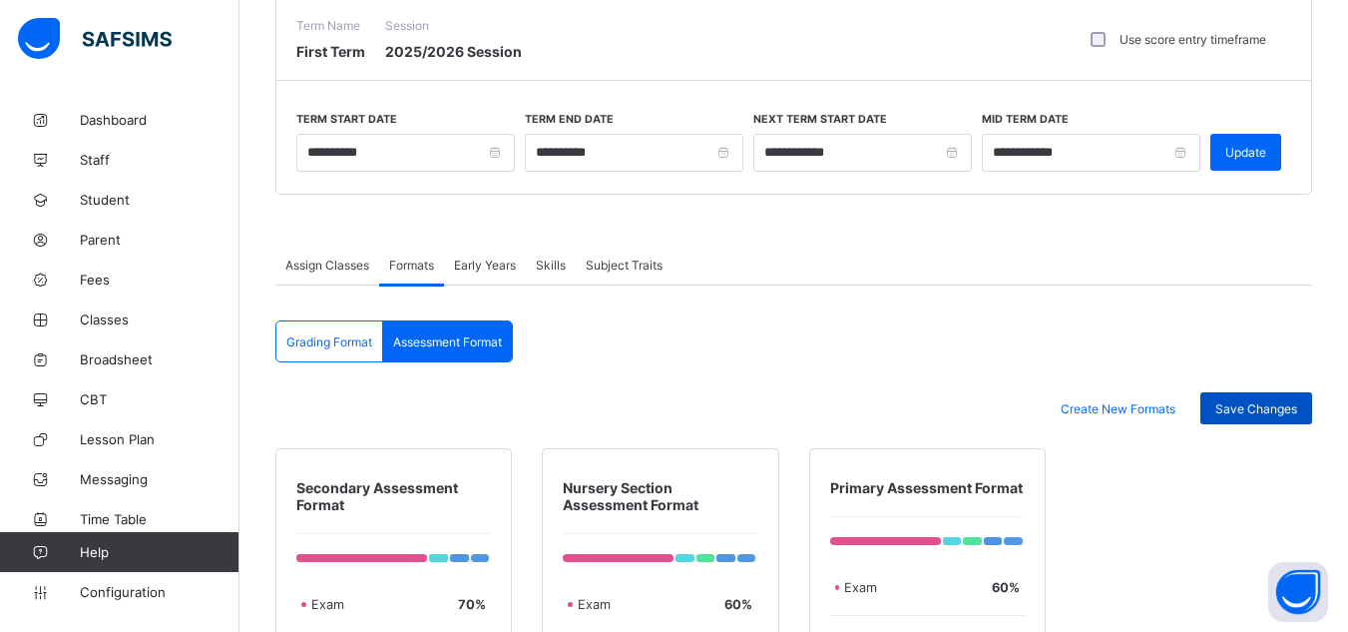
scroll to position [227, 0]
click at [1239, 408] on span "Save Changes" at bounding box center [1256, 409] width 82 height 15
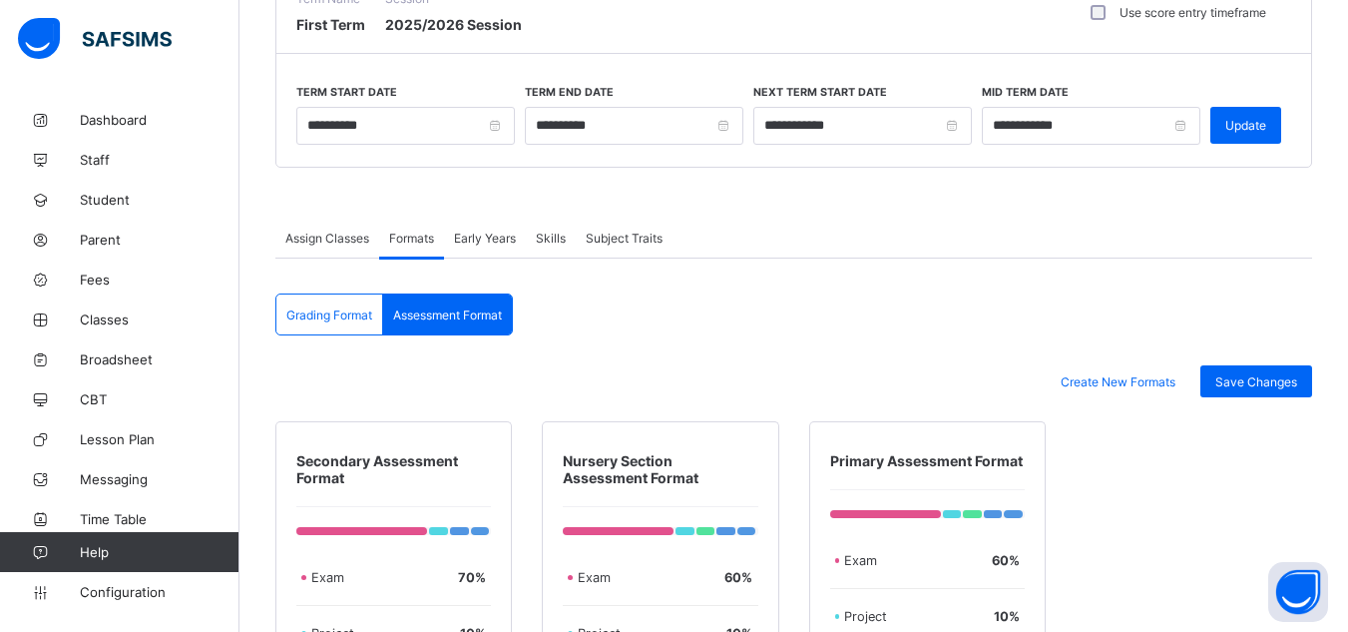
scroll to position [252, 0]
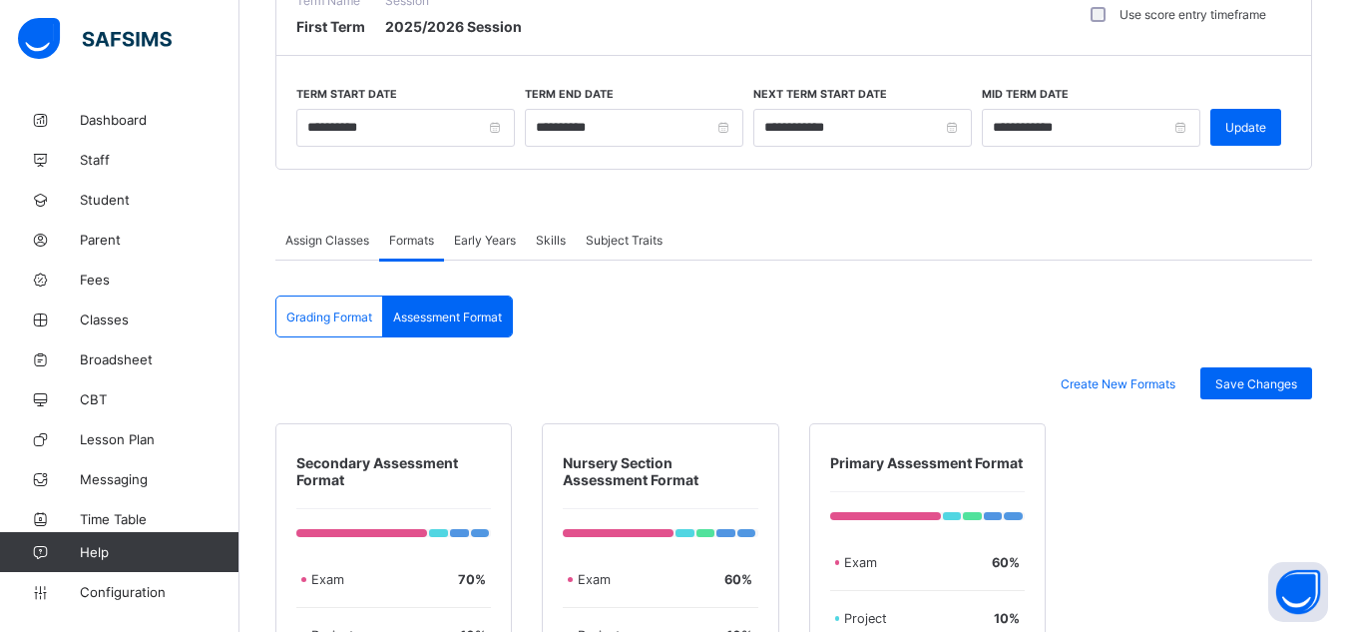
click at [338, 314] on span "Grading Format" at bounding box center [329, 316] width 86 height 15
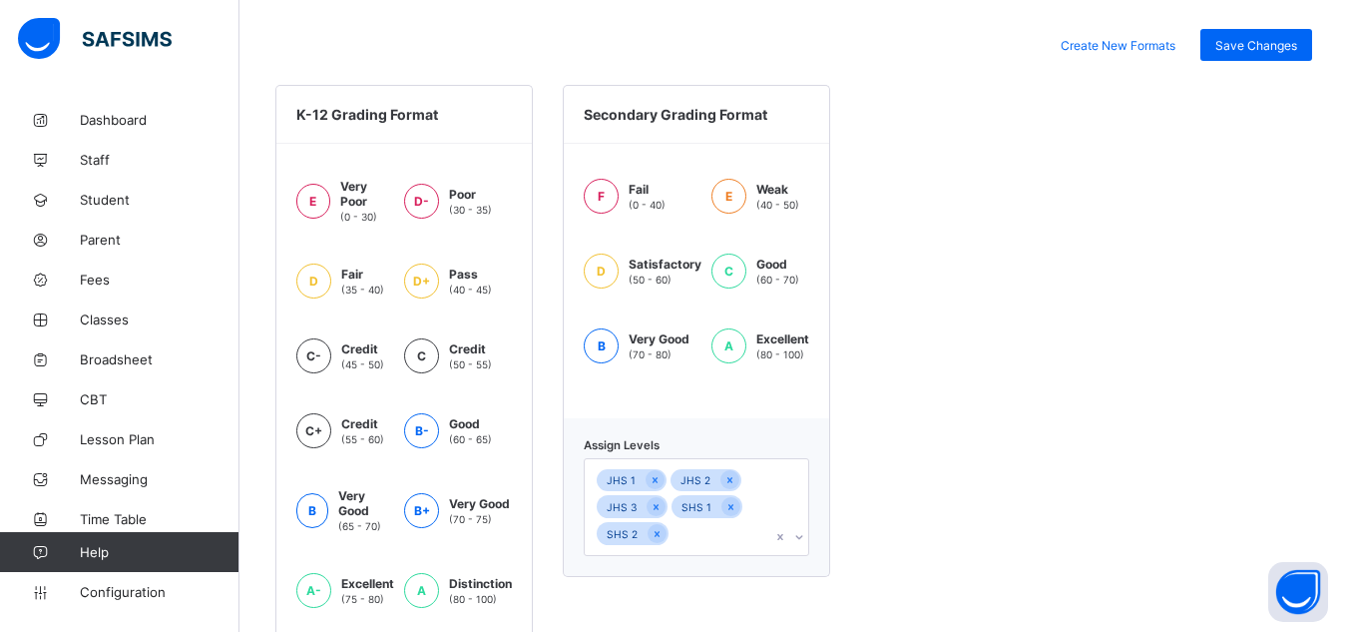
scroll to position [592, 0]
click at [120, 316] on span "Classes" at bounding box center [160, 319] width 160 height 16
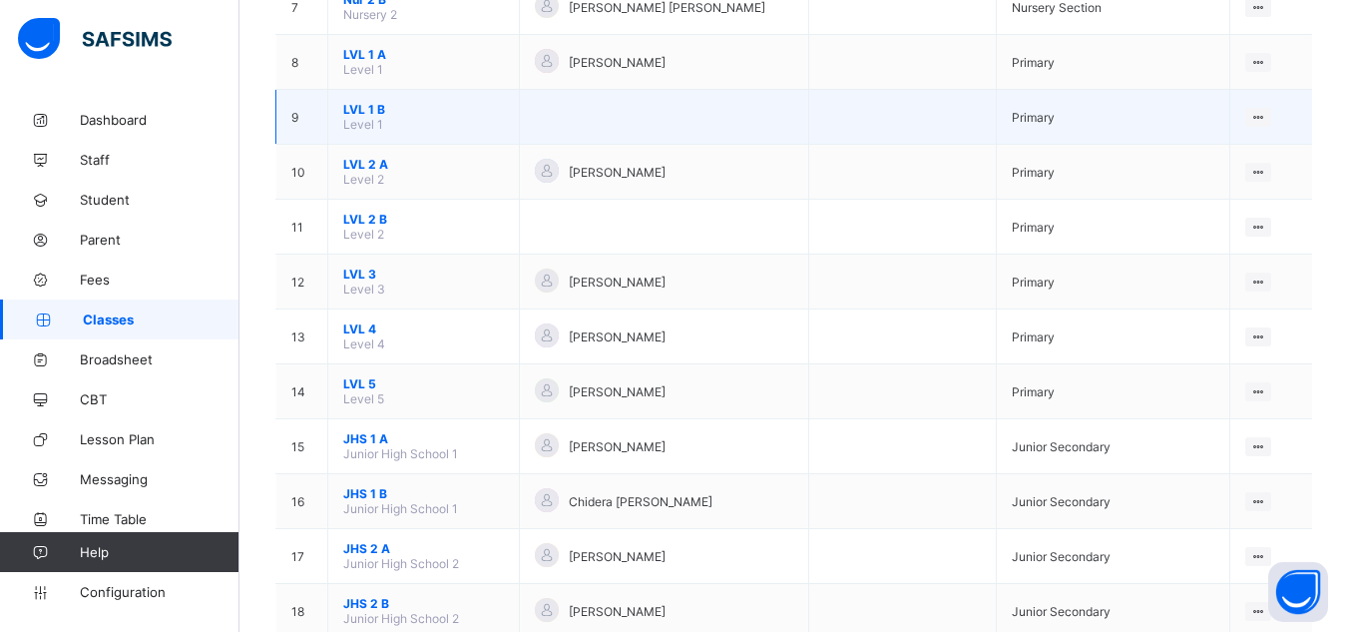
scroll to position [646, 0]
click at [1153, 186] on div "Assign form Teacher" at bounding box center [1206, 190] width 114 height 20
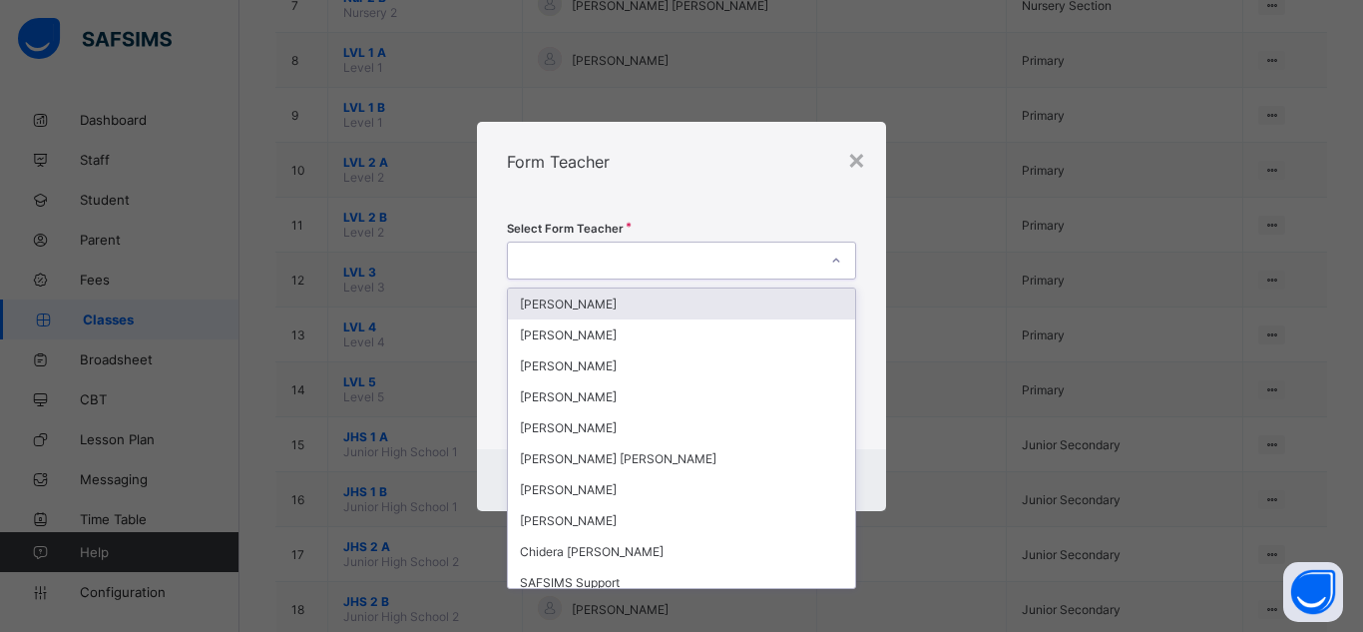
click at [728, 257] on div at bounding box center [662, 260] width 309 height 28
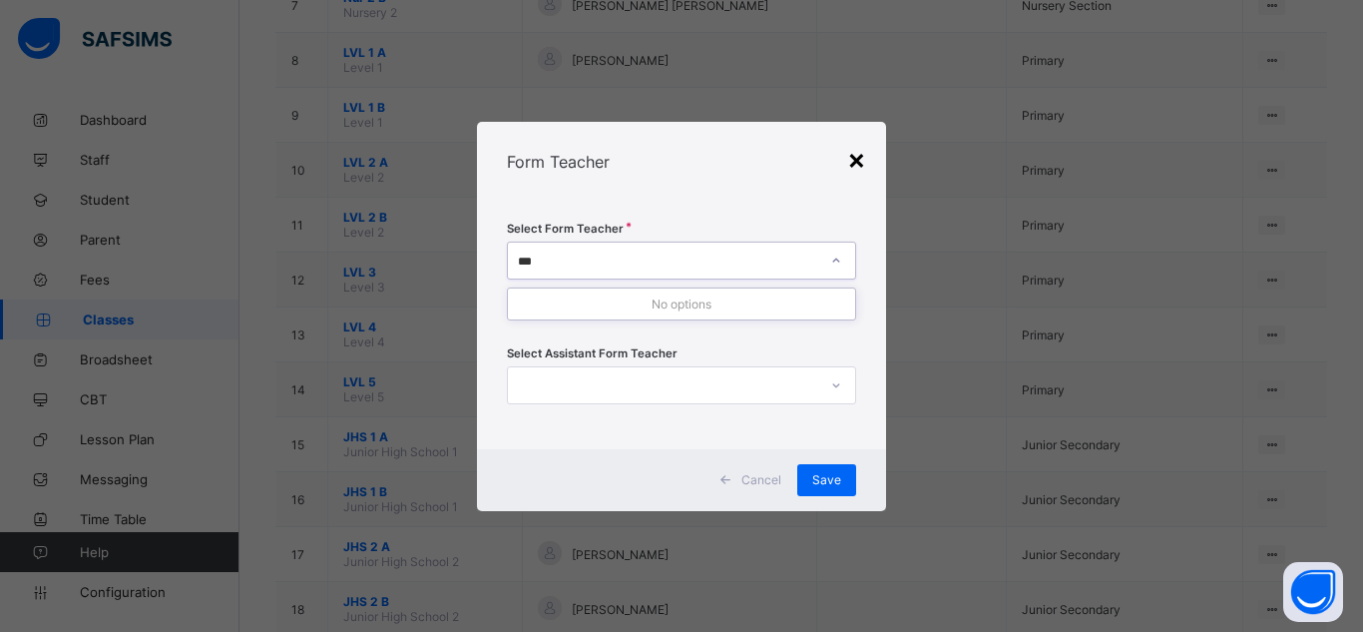
type input "***"
click at [862, 158] on div "×" at bounding box center [856, 159] width 19 height 34
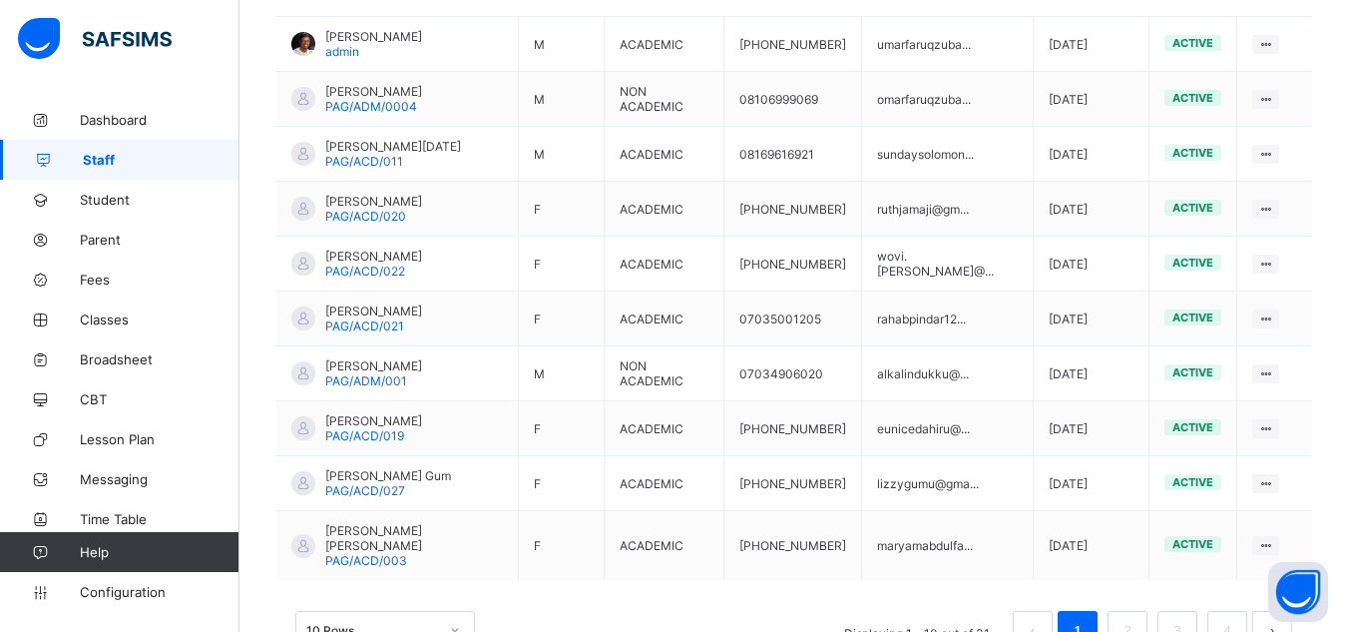
scroll to position [637, 0]
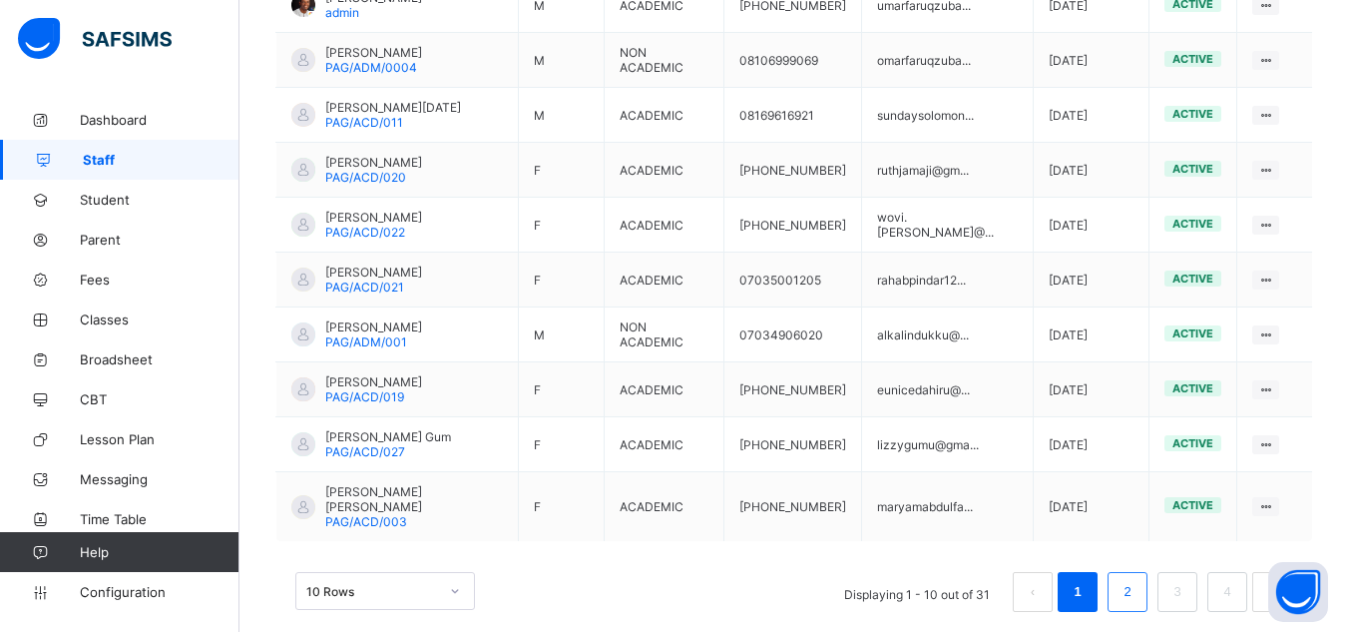
click at [1137, 579] on link "2" at bounding box center [1127, 592] width 19 height 26
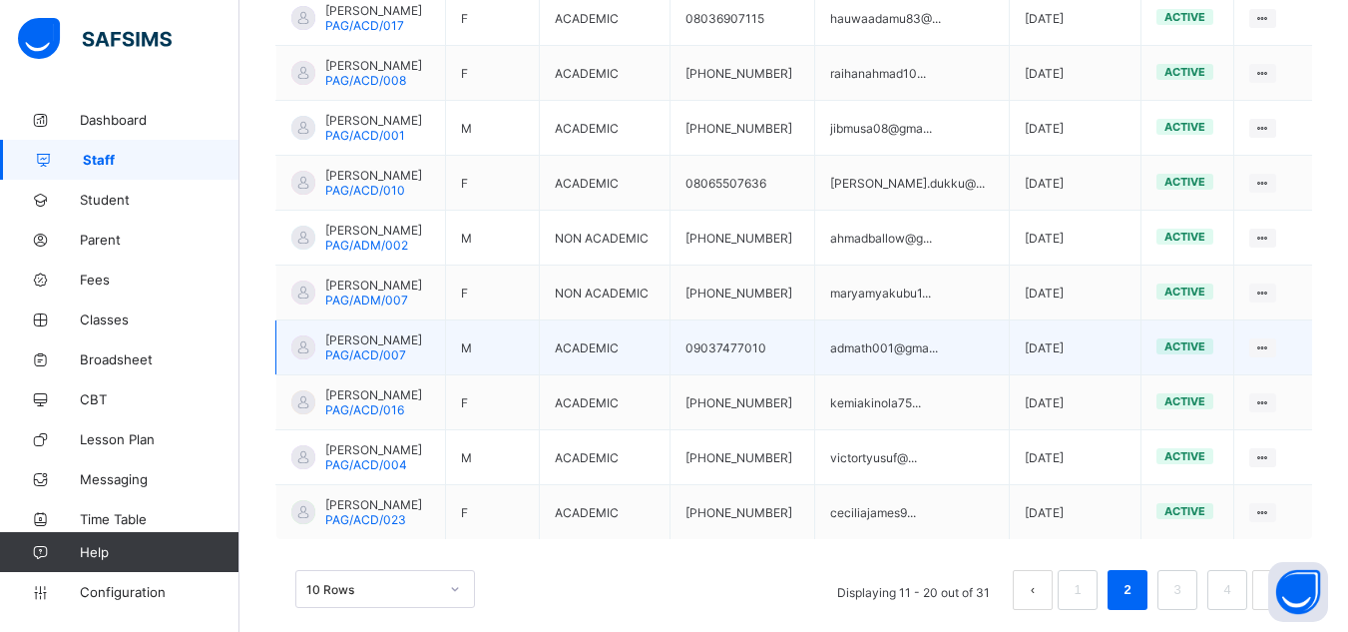
scroll to position [614, 0]
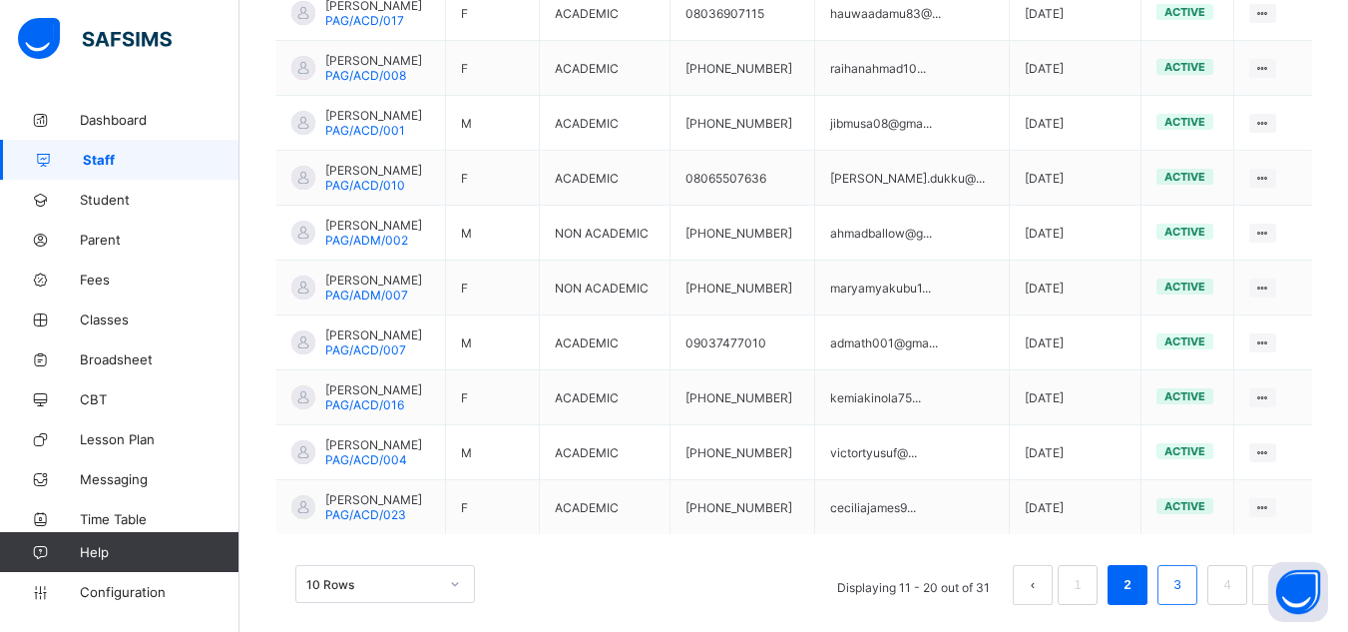
click at [1186, 587] on link "3" at bounding box center [1176, 585] width 19 height 26
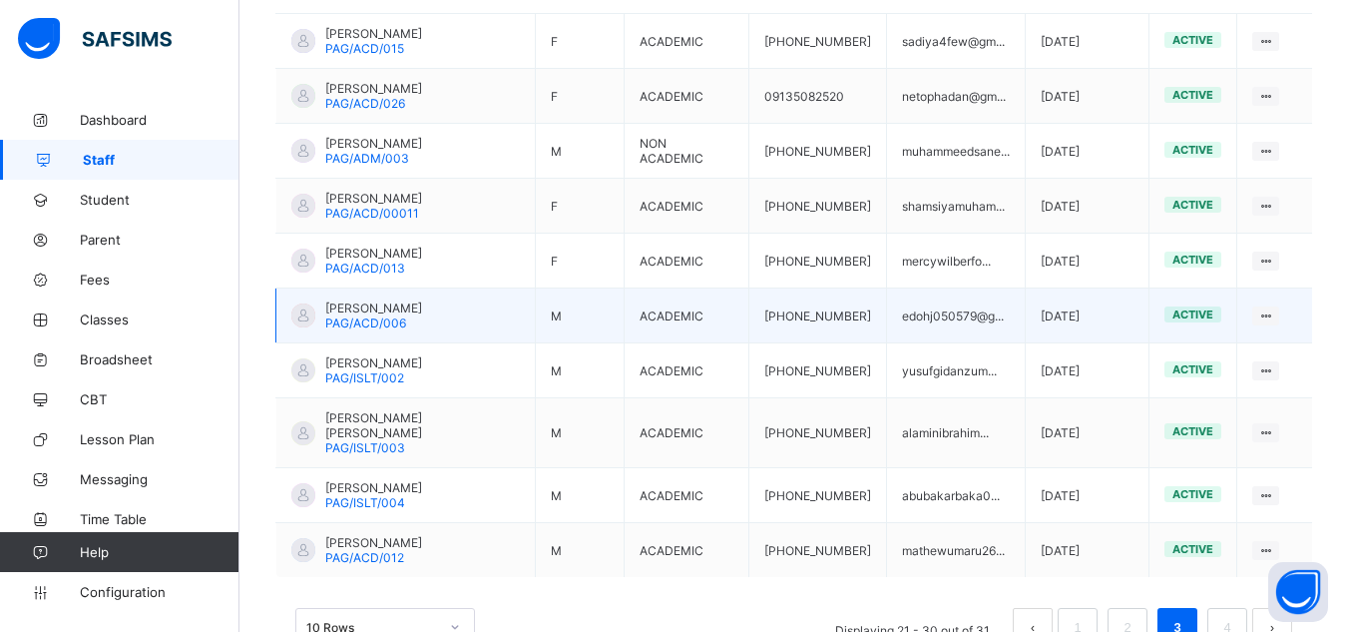
scroll to position [637, 0]
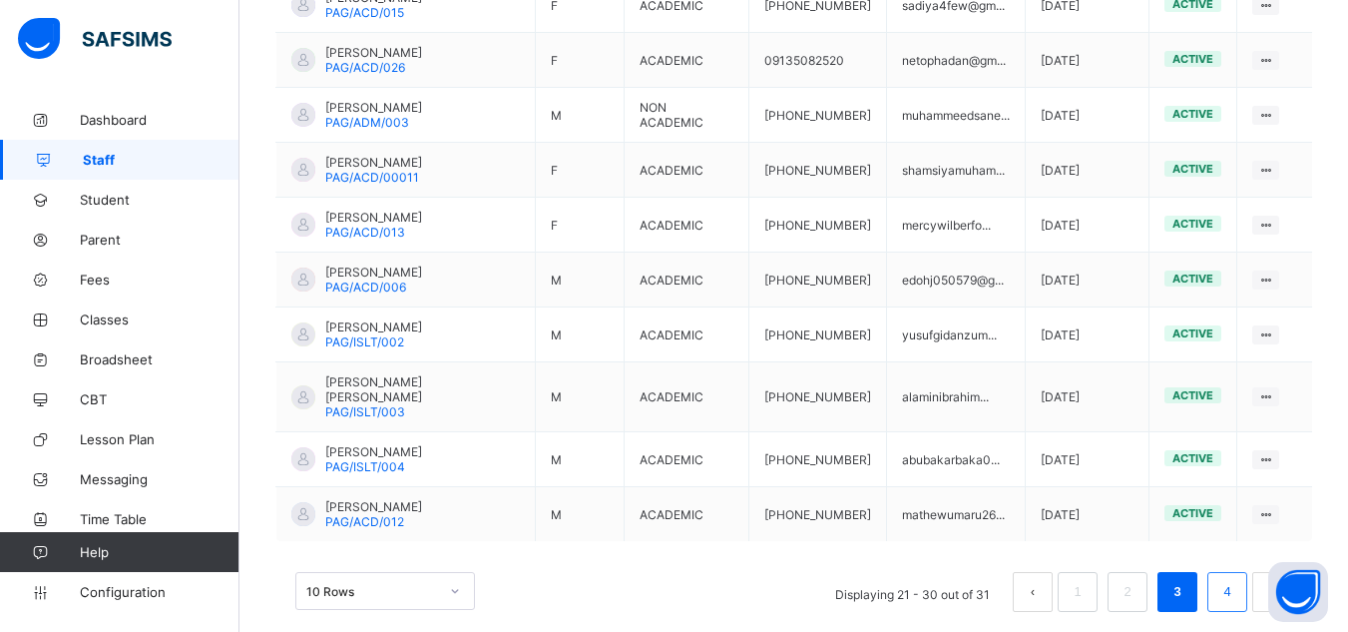
click at [1230, 572] on li "4" at bounding box center [1227, 592] width 40 height 40
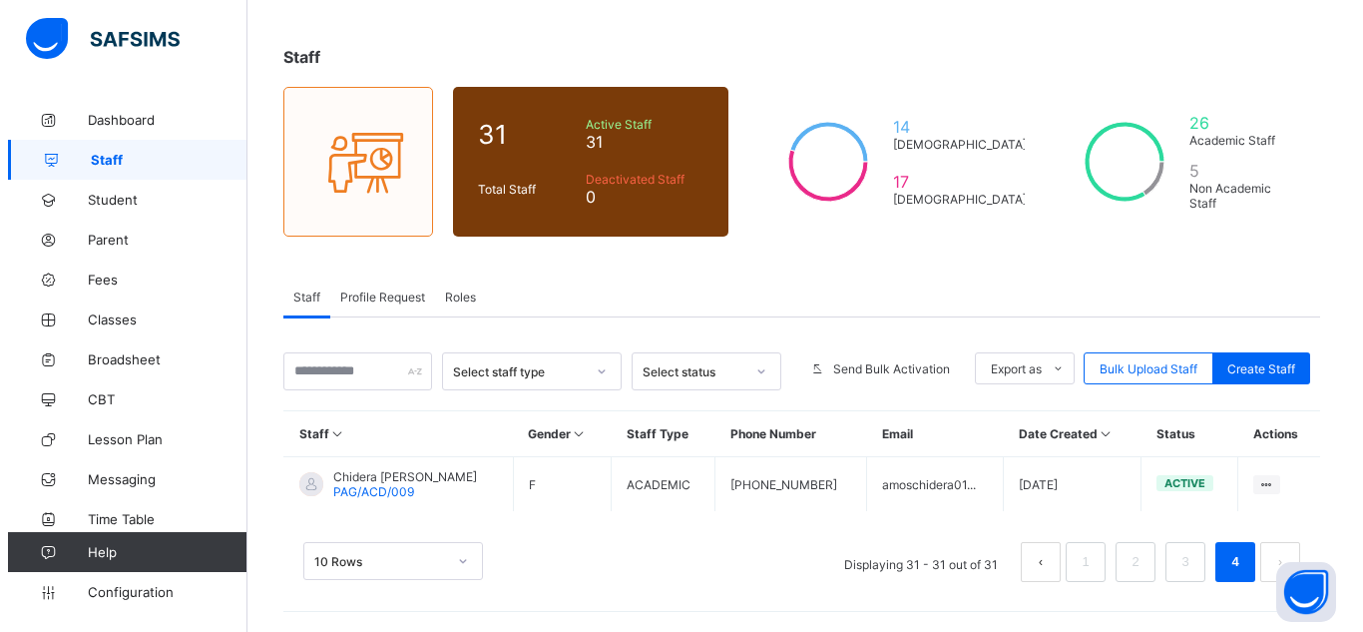
scroll to position [143, 0]
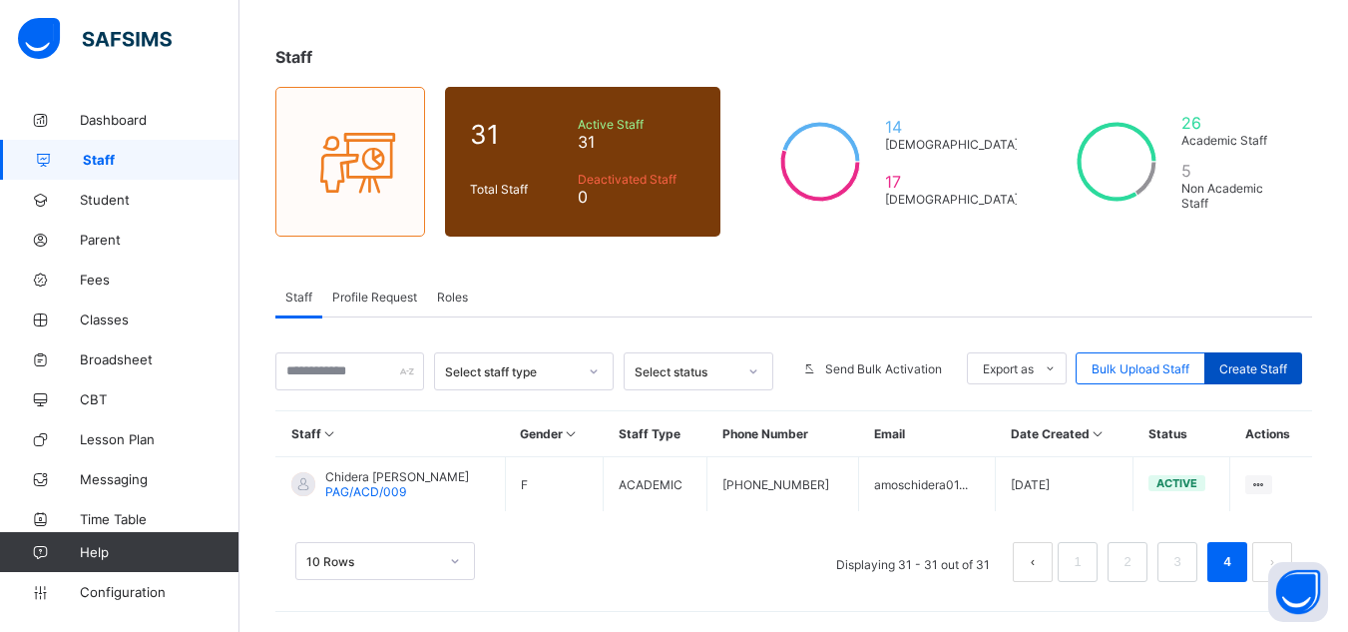
click at [1253, 369] on span "Create Staff" at bounding box center [1253, 368] width 68 height 15
select select "**"
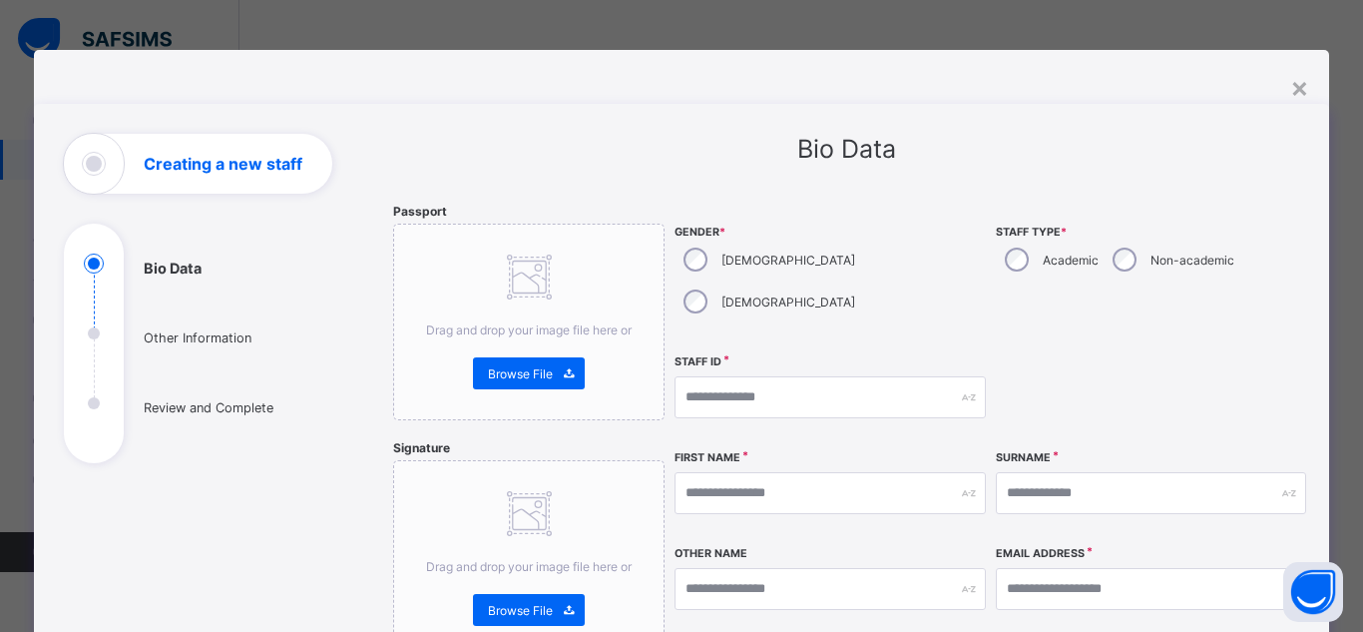
click at [1192, 354] on div at bounding box center [1151, 397] width 310 height 86
click at [781, 376] on input "text" at bounding box center [830, 397] width 310 height 42
type input "**********"
click at [798, 472] on input "text" at bounding box center [830, 493] width 310 height 42
paste input "******"
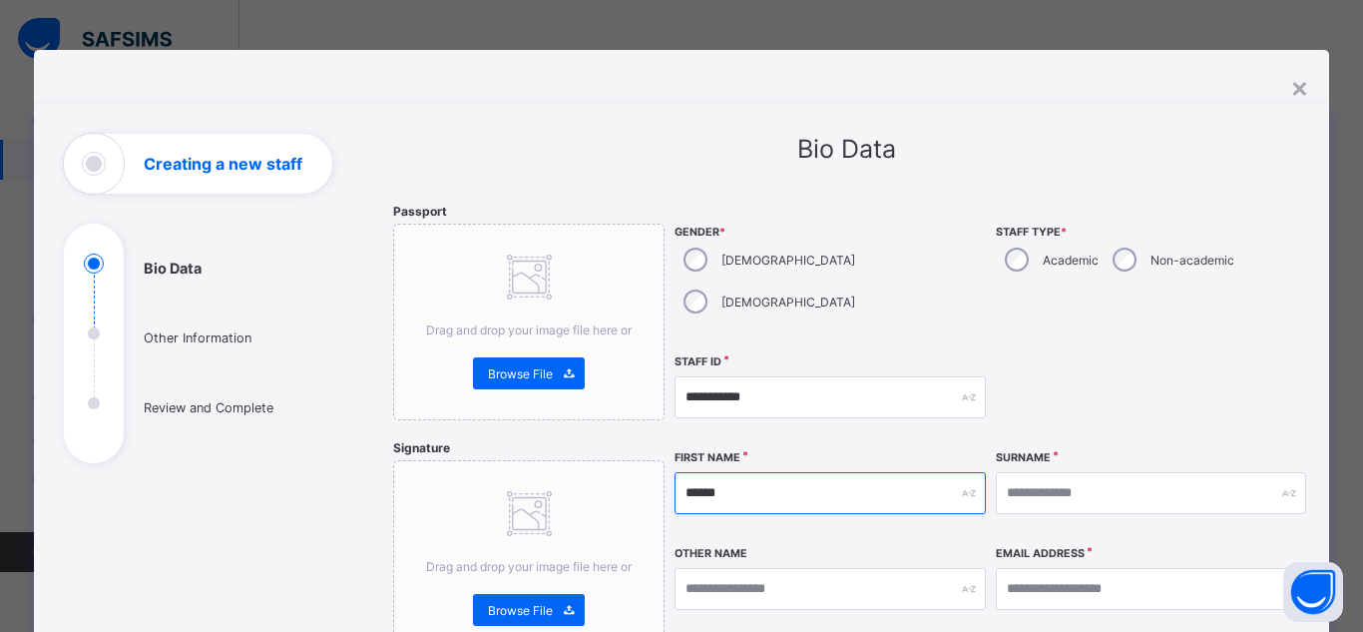
type input "******"
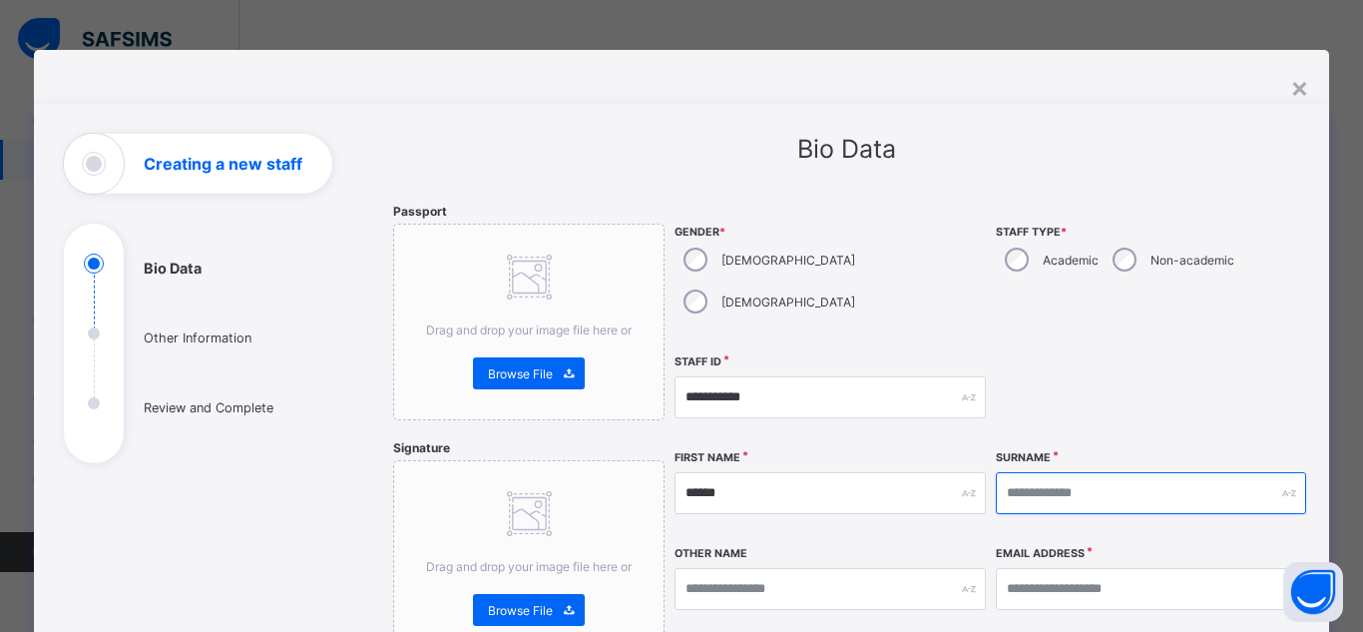
click at [1144, 472] on input "text" at bounding box center [1151, 493] width 310 height 42
paste input "*******"
type input "*******"
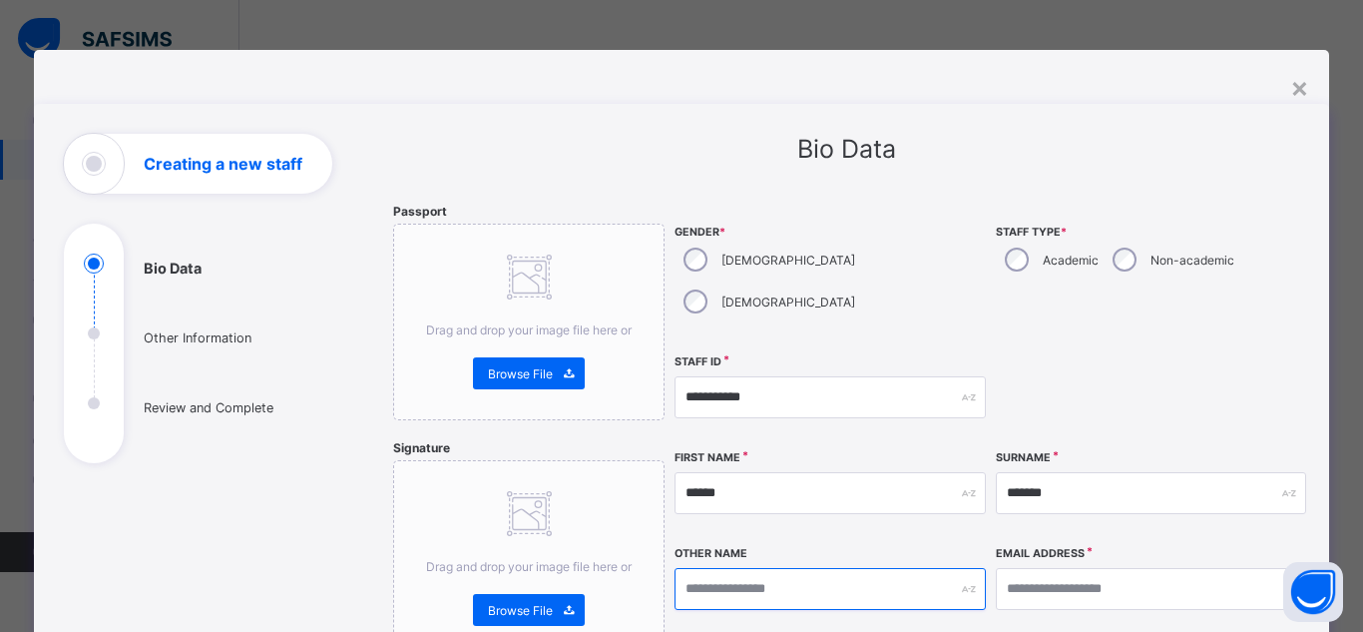
click at [827, 568] on input "text" at bounding box center [830, 589] width 310 height 42
type input "******"
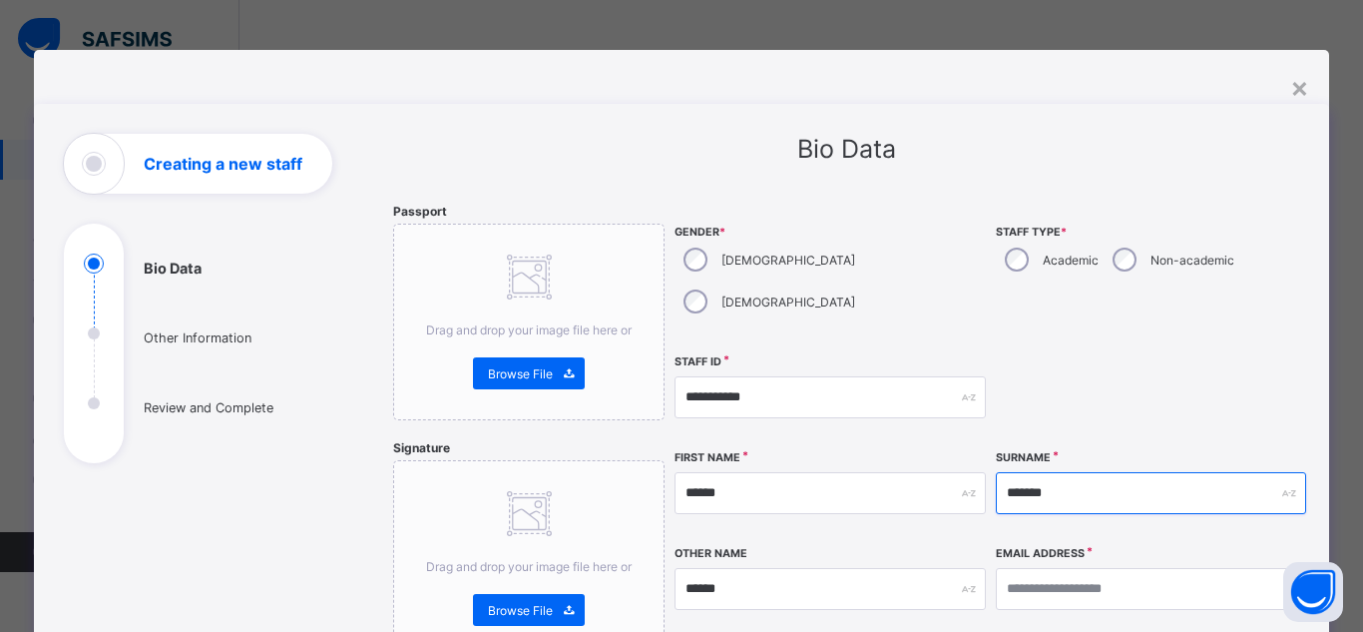
click at [1149, 472] on input "*******" at bounding box center [1151, 493] width 310 height 42
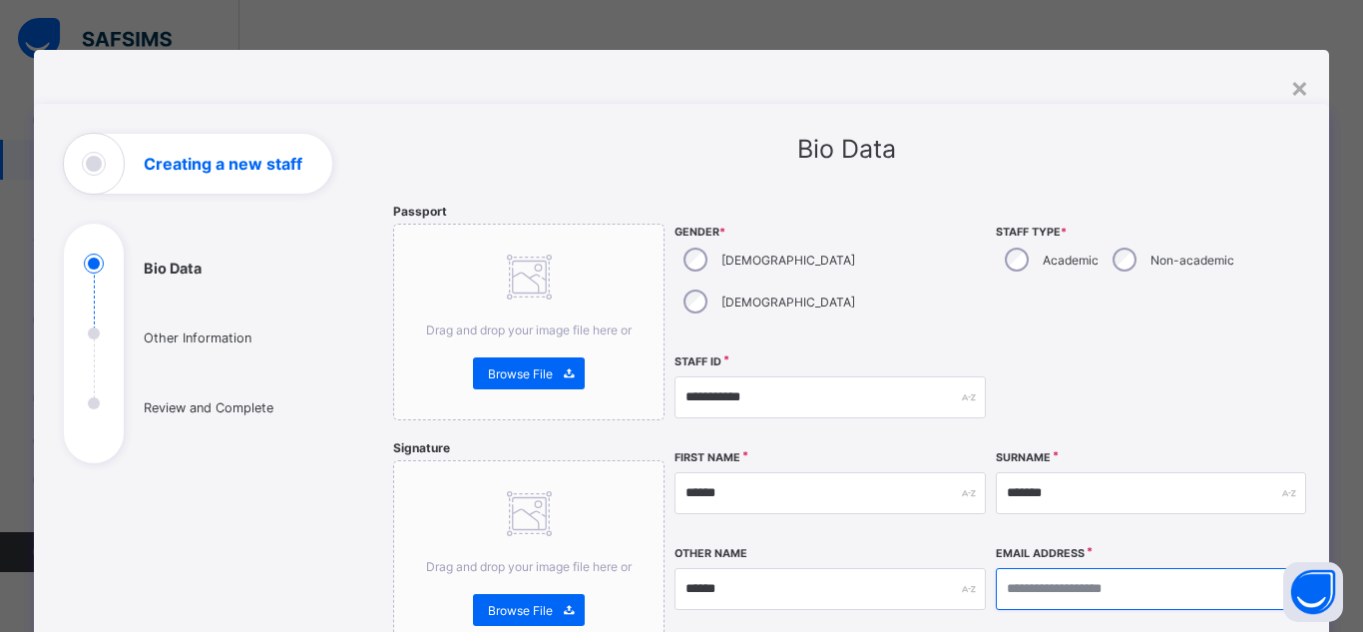
click at [1081, 568] on input "email" at bounding box center [1151, 589] width 310 height 42
paste input "**********"
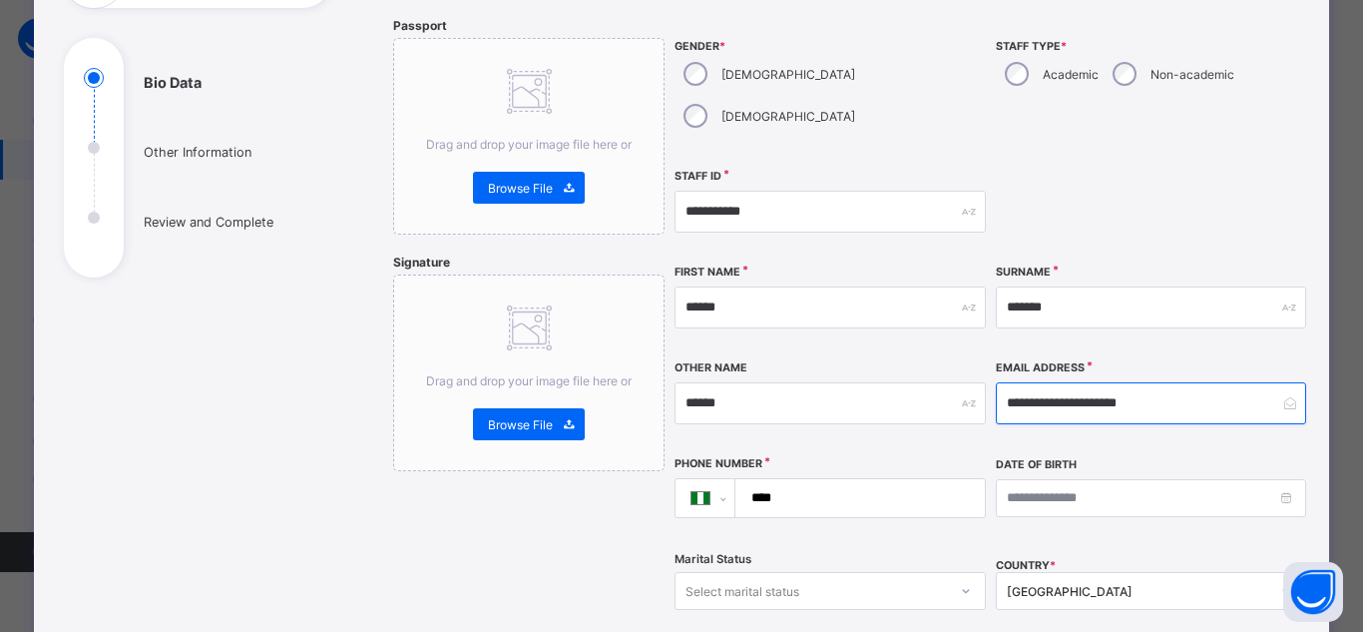
scroll to position [187, 0]
type input "**********"
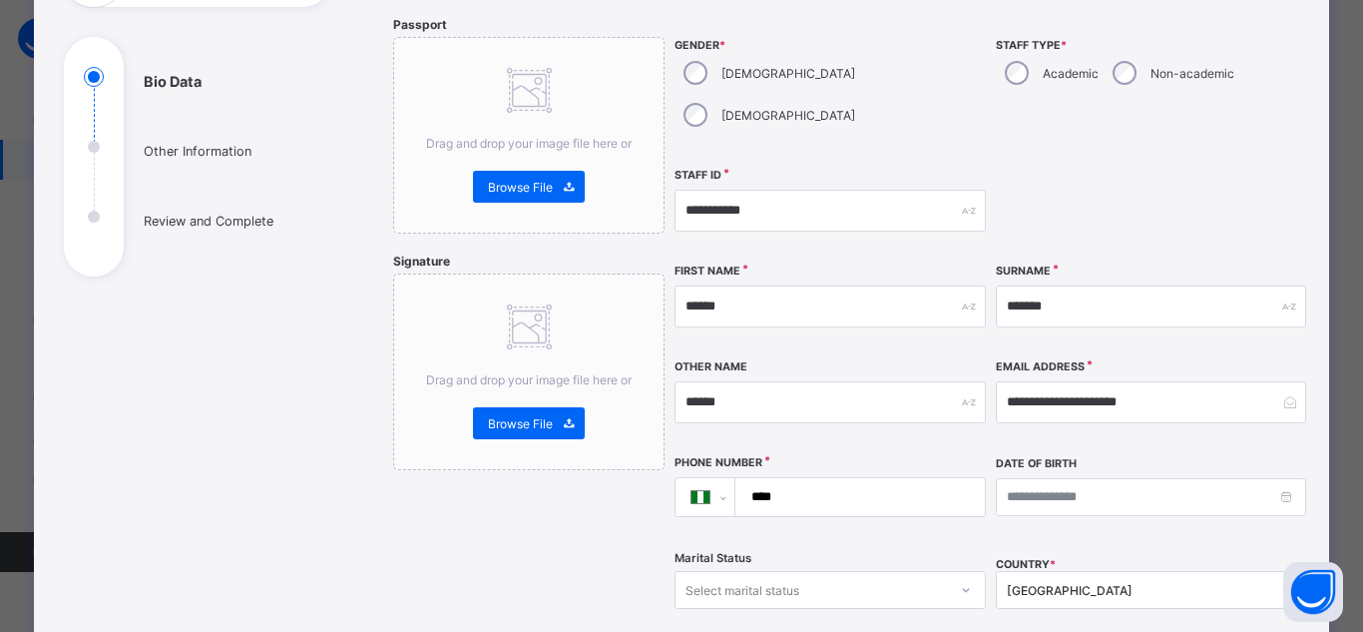
click at [1137, 409] on div "**********" at bounding box center [992, 371] width 634 height 709
click at [817, 478] on input "****" at bounding box center [855, 497] width 233 height 38
paste input "**********"
click at [784, 478] on input "**********" at bounding box center [855, 497] width 233 height 38
type input "**********"
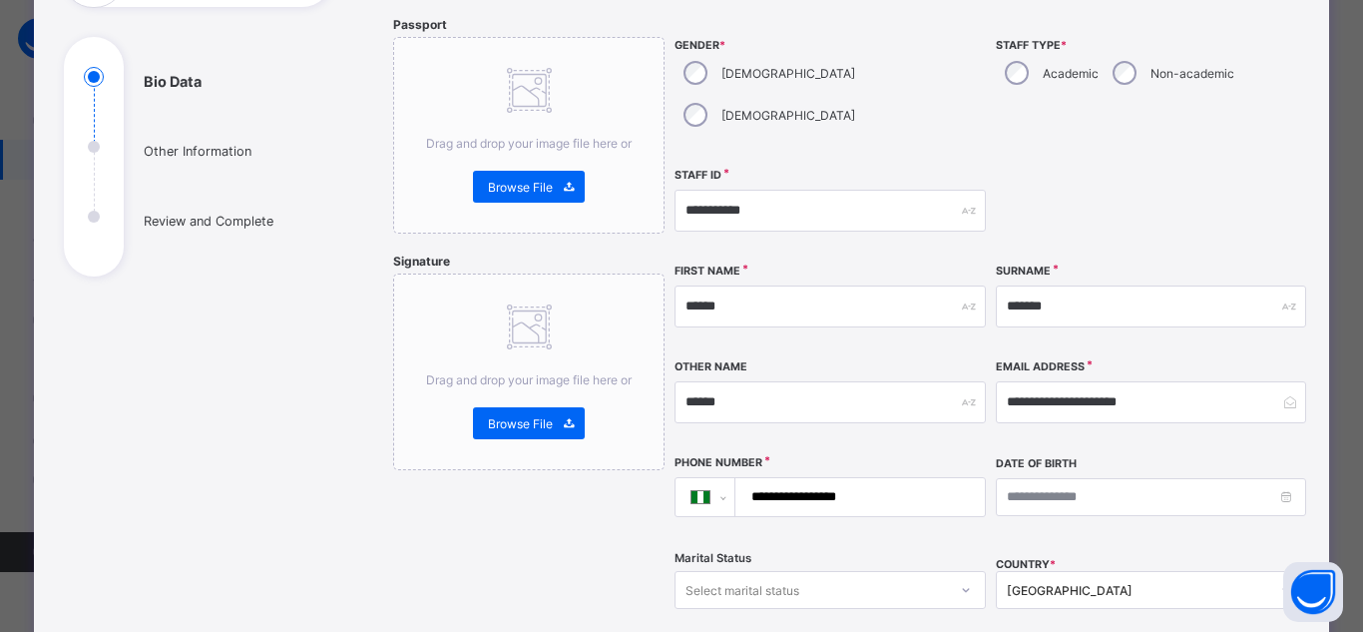
click at [919, 477] on div "**********" at bounding box center [830, 497] width 310 height 84
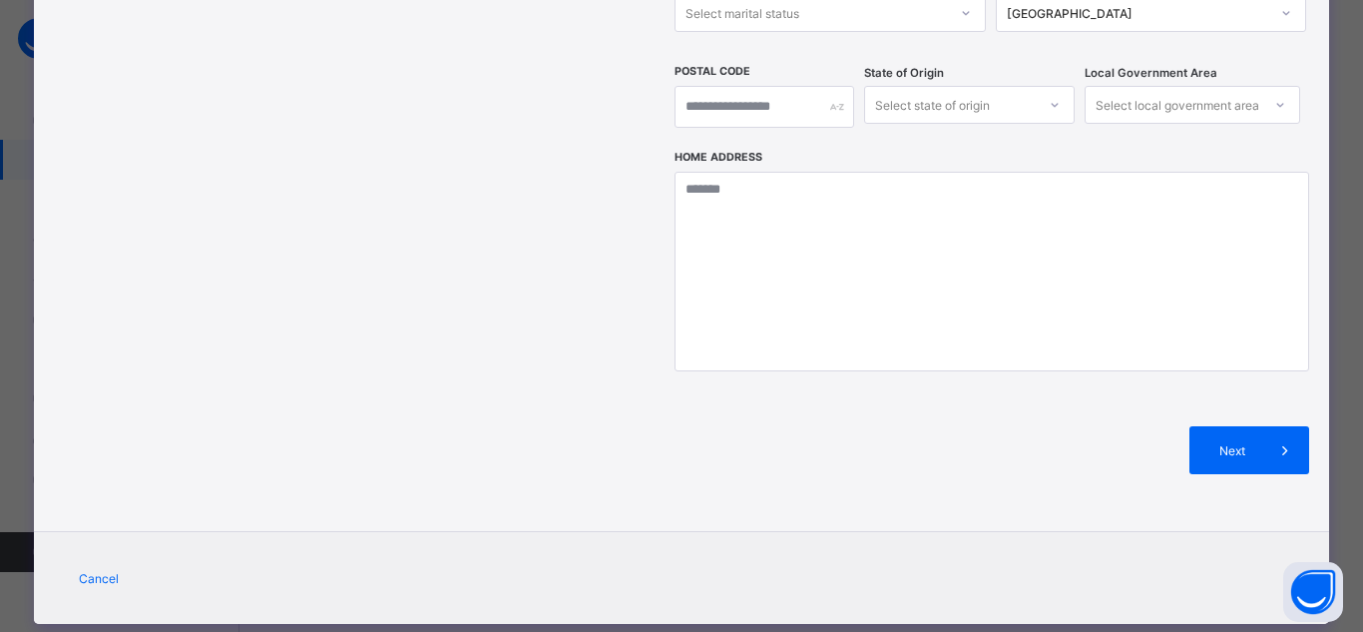
scroll to position [764, 0]
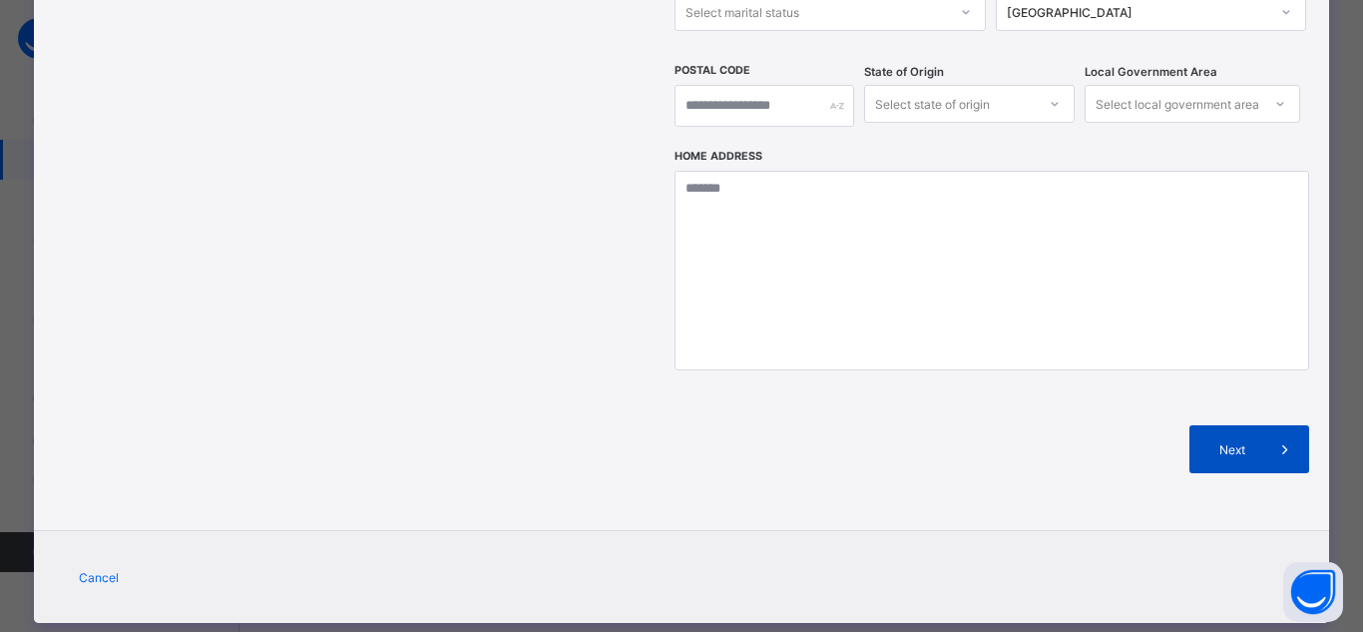
click at [1253, 442] on span "Next" at bounding box center [1232, 449] width 57 height 15
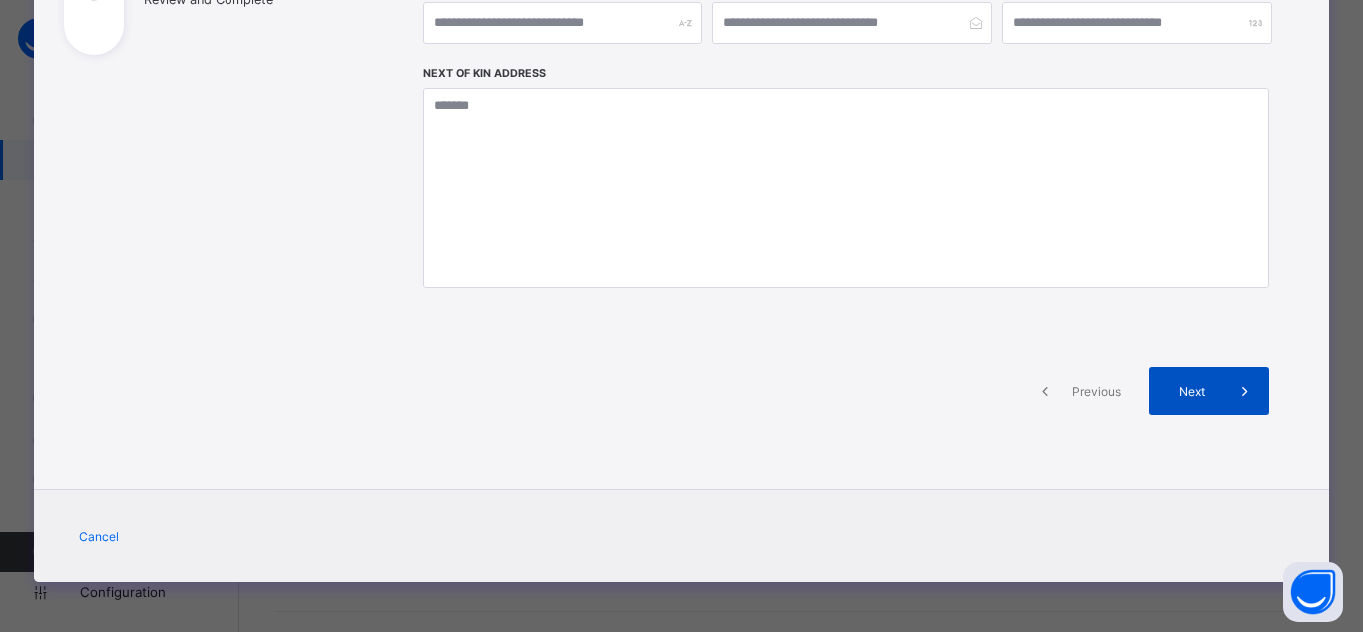
click at [1209, 389] on span "Next" at bounding box center [1192, 391] width 57 height 15
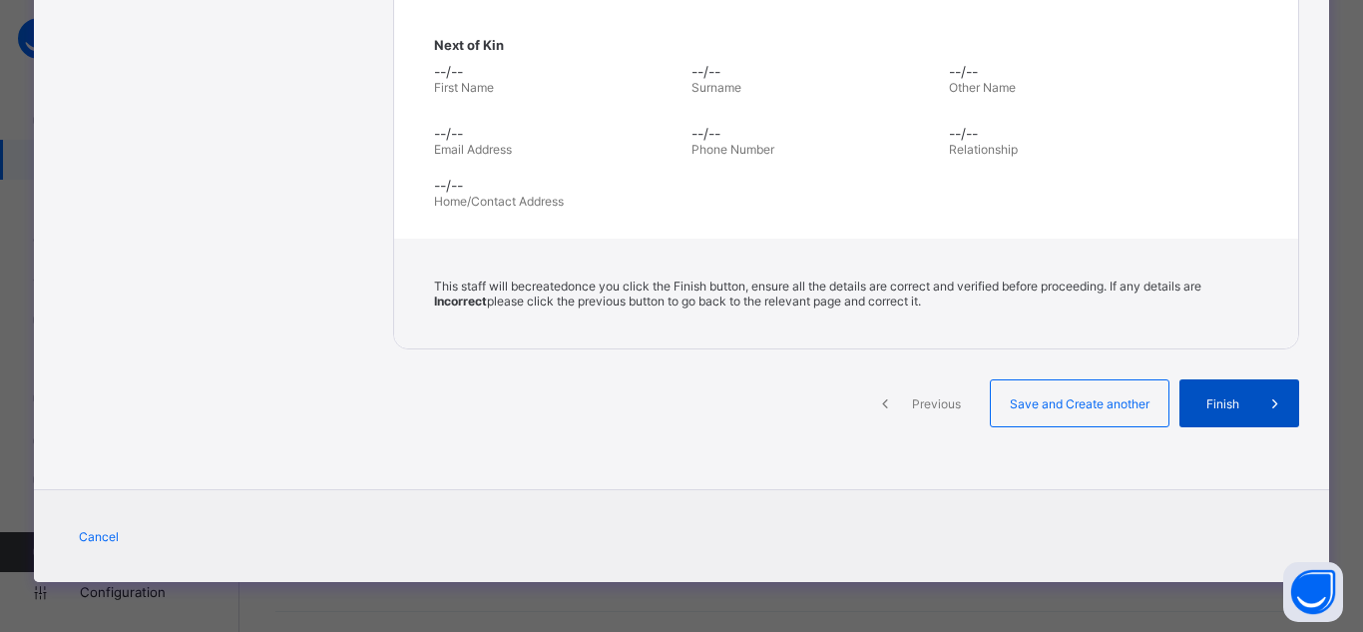
click at [1221, 406] on span "Finish" at bounding box center [1222, 403] width 57 height 15
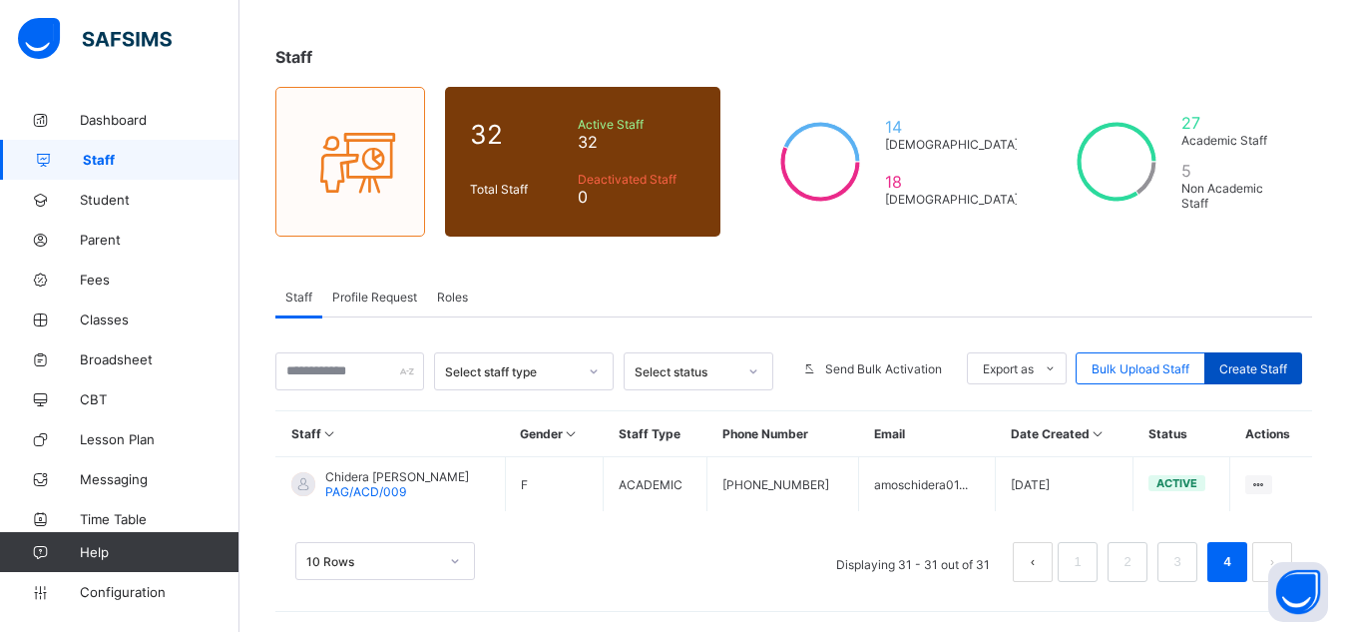
click at [1249, 368] on span "Create Staff" at bounding box center [1253, 368] width 68 height 15
select select "**"
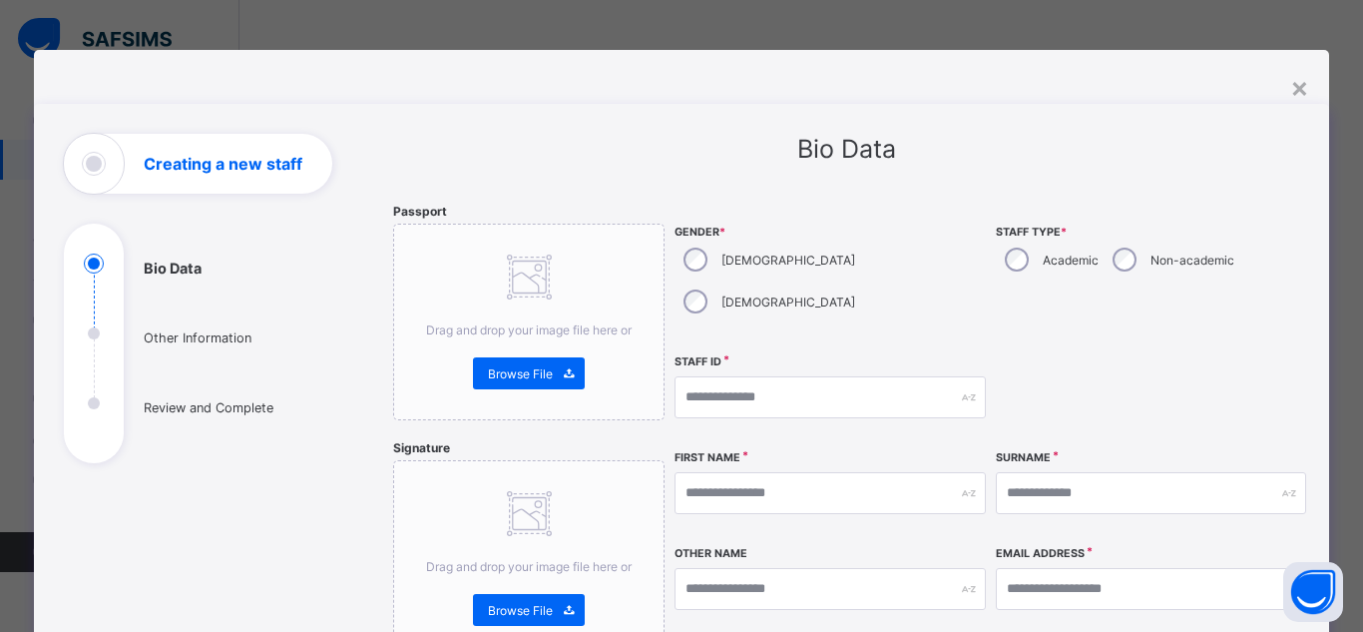
click at [1058, 254] on label "Academic" at bounding box center [1071, 259] width 56 height 15
click at [768, 472] on input "text" at bounding box center [830, 493] width 310 height 42
paste input "*********"
type input "*********"
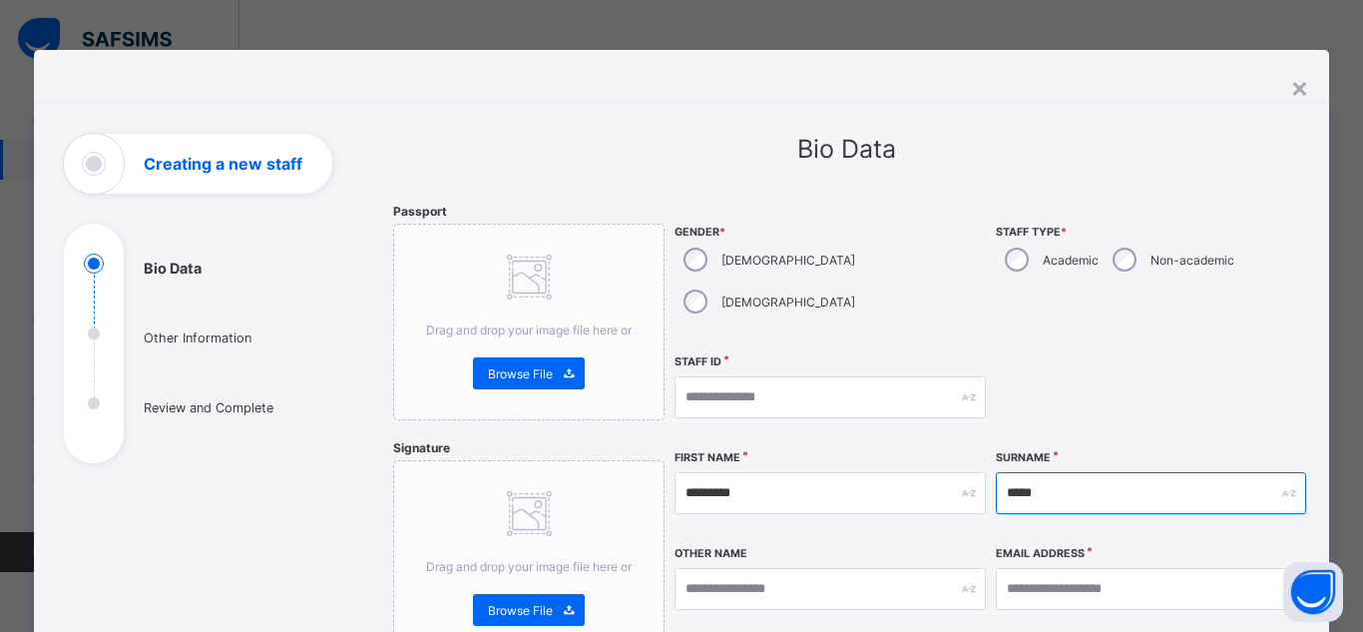
type input "*****"
click at [1161, 472] on input "*****" at bounding box center [1151, 493] width 310 height 42
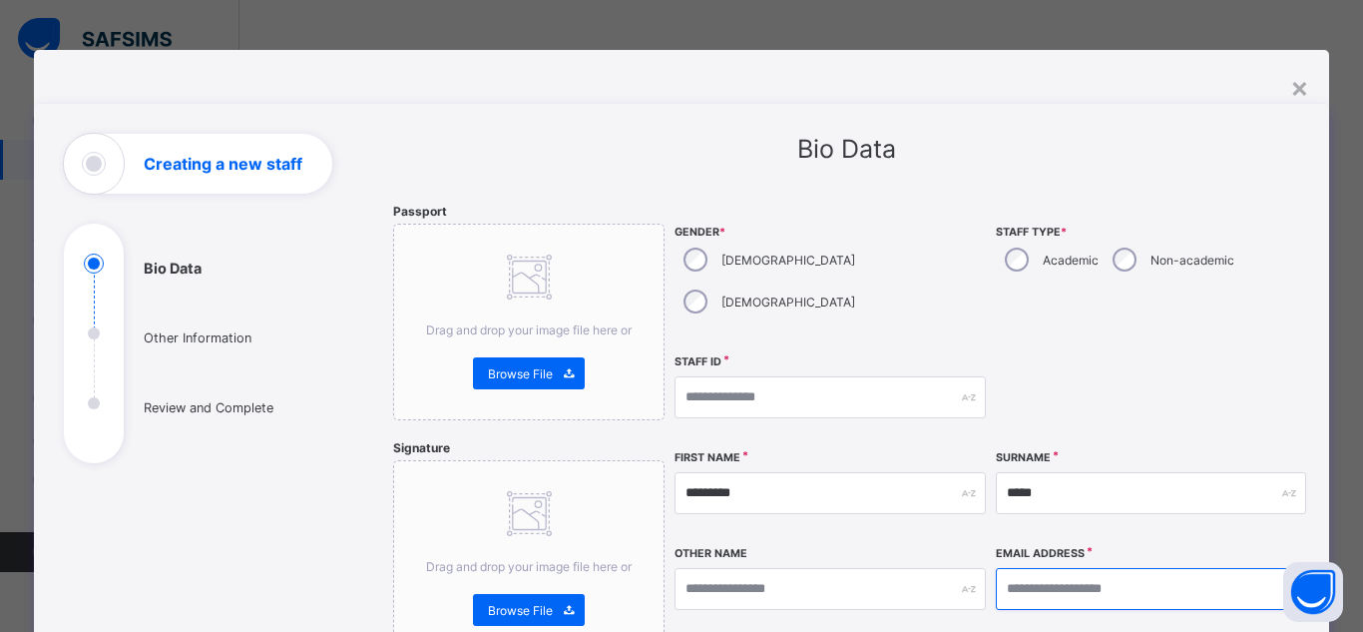
click at [1107, 568] on input "email" at bounding box center [1151, 589] width 310 height 42
paste input "**********"
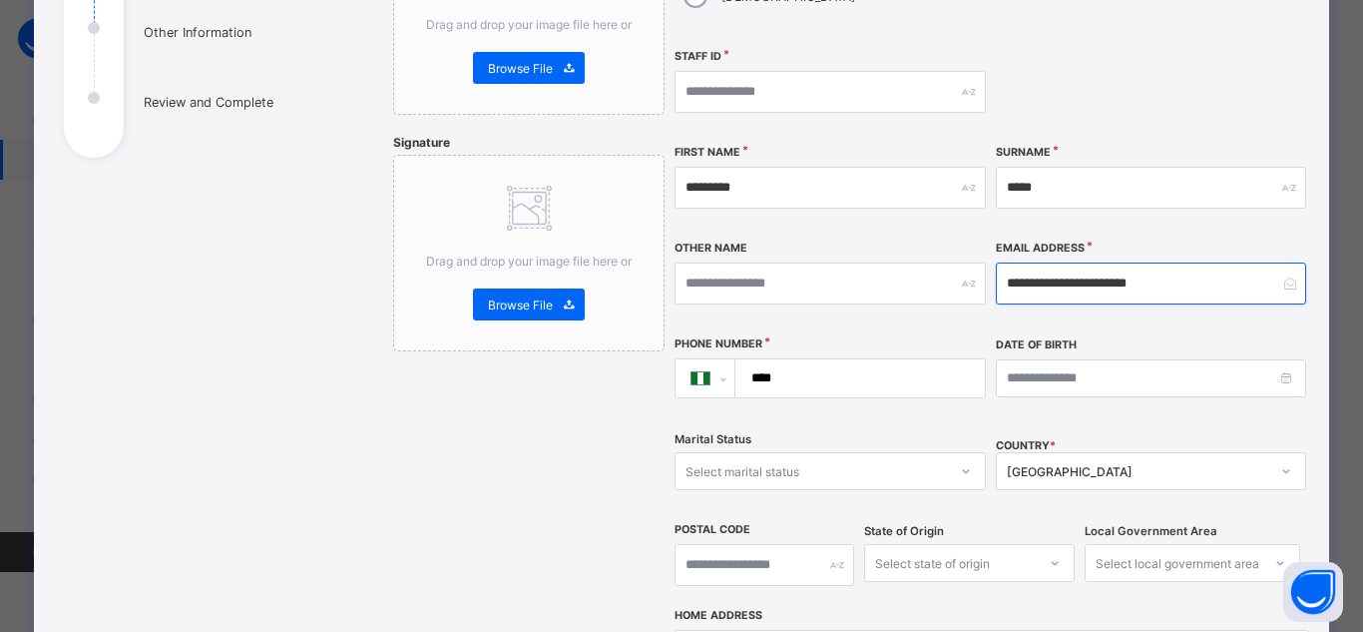
scroll to position [306, 0]
type input "**********"
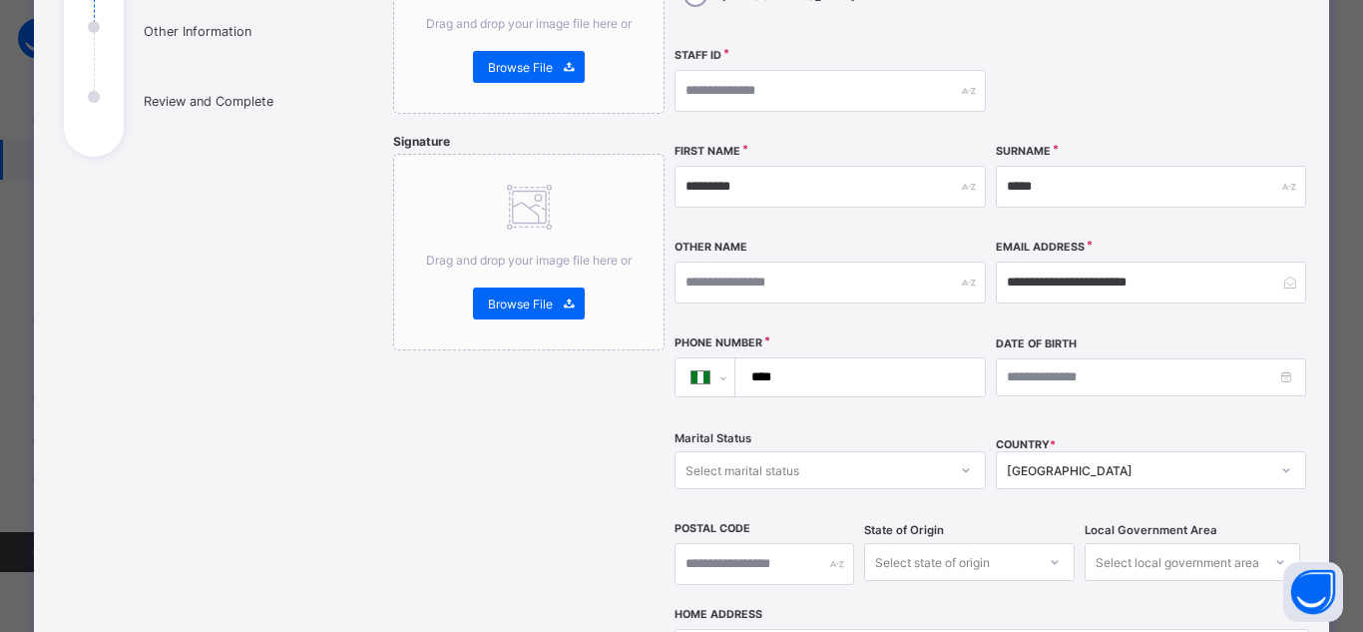
click at [1142, 451] on div "[GEOGRAPHIC_DATA]" at bounding box center [1151, 470] width 310 height 38
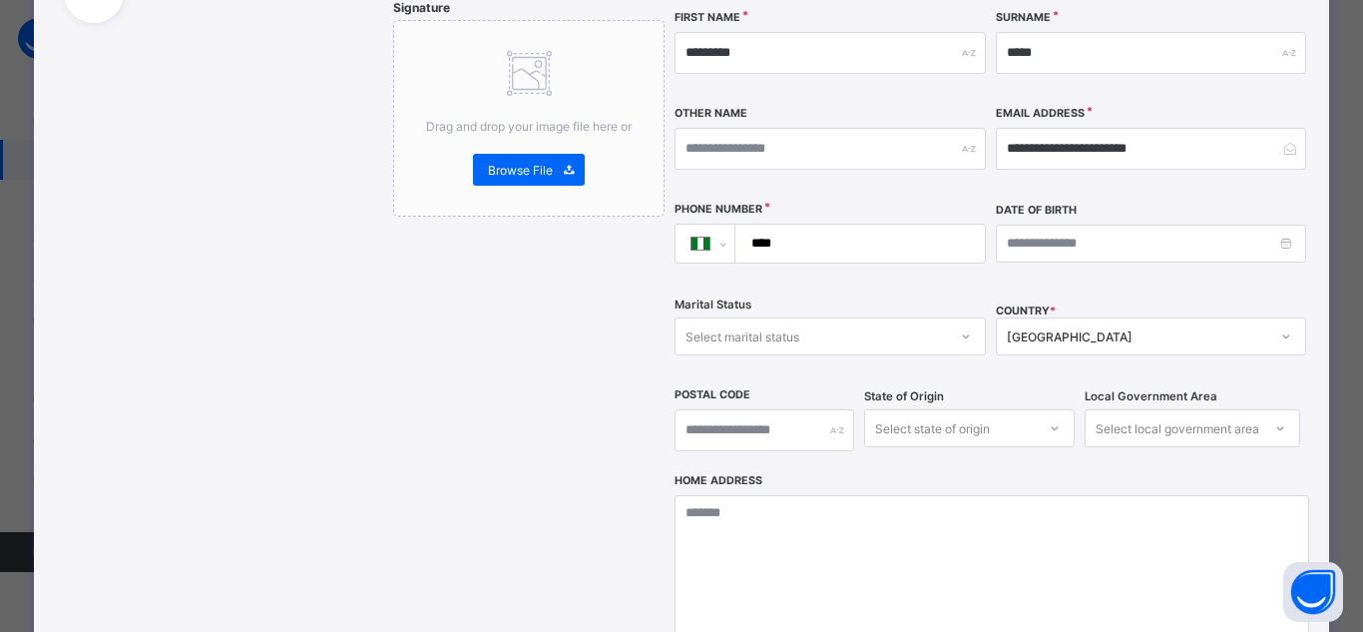
click at [848, 225] on input "****" at bounding box center [855, 244] width 233 height 38
paste input "**********"
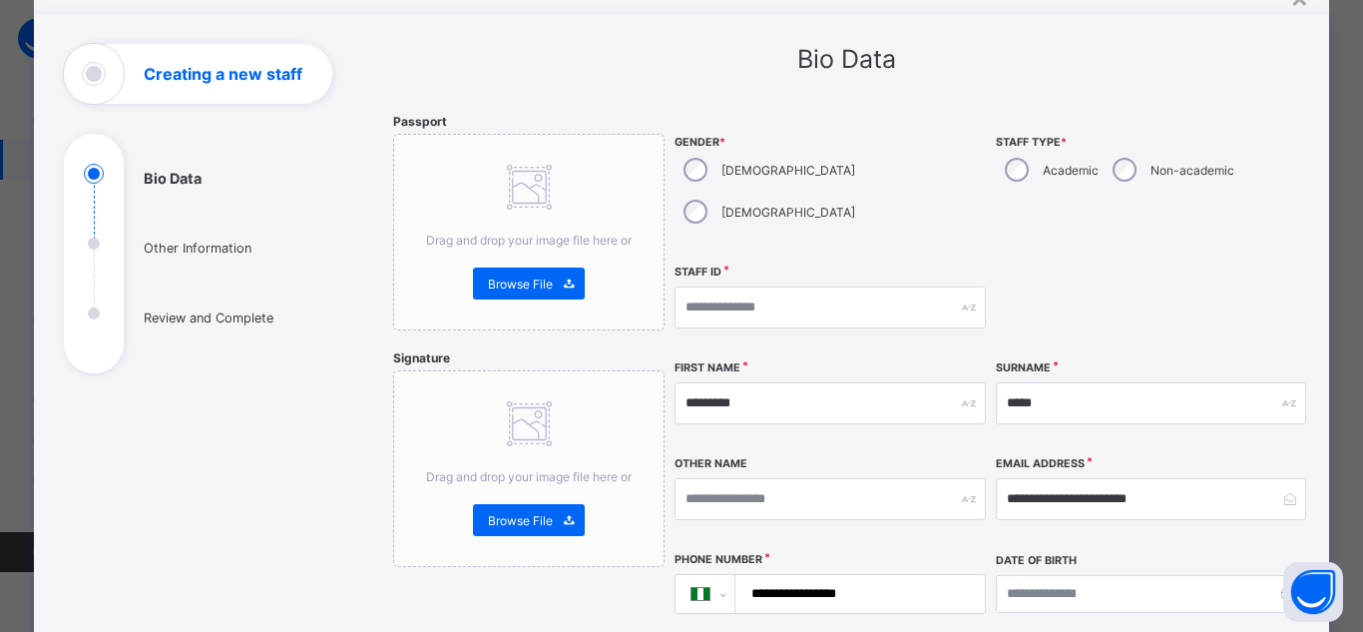
scroll to position [89, 0]
type input "**********"
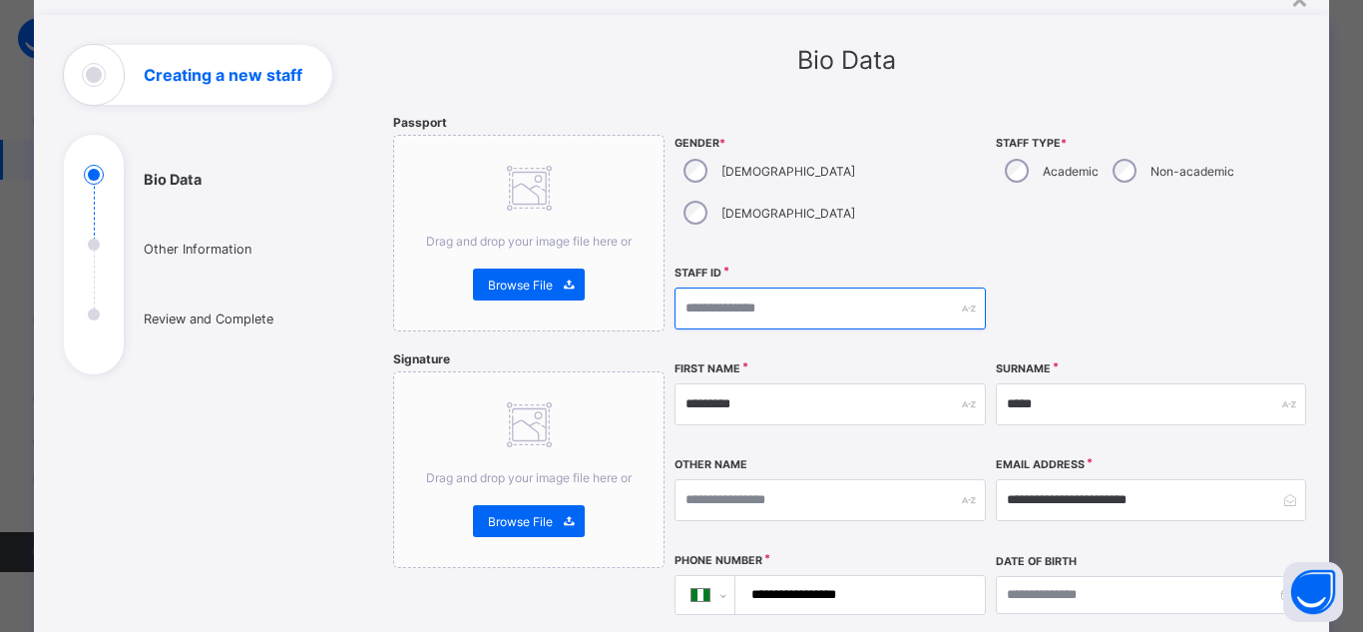
click at [793, 287] on input "text" at bounding box center [830, 308] width 310 height 42
type input "**********"
click at [945, 309] on div "**********" at bounding box center [992, 469] width 634 height 709
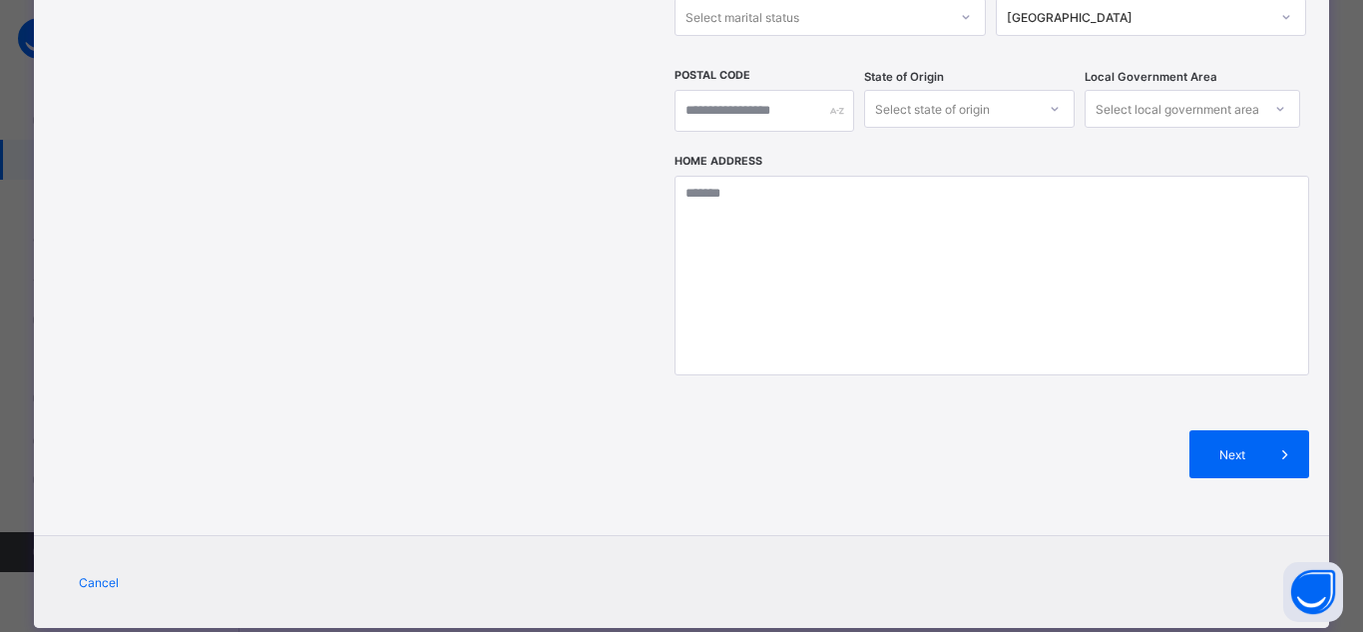
scroll to position [764, 0]
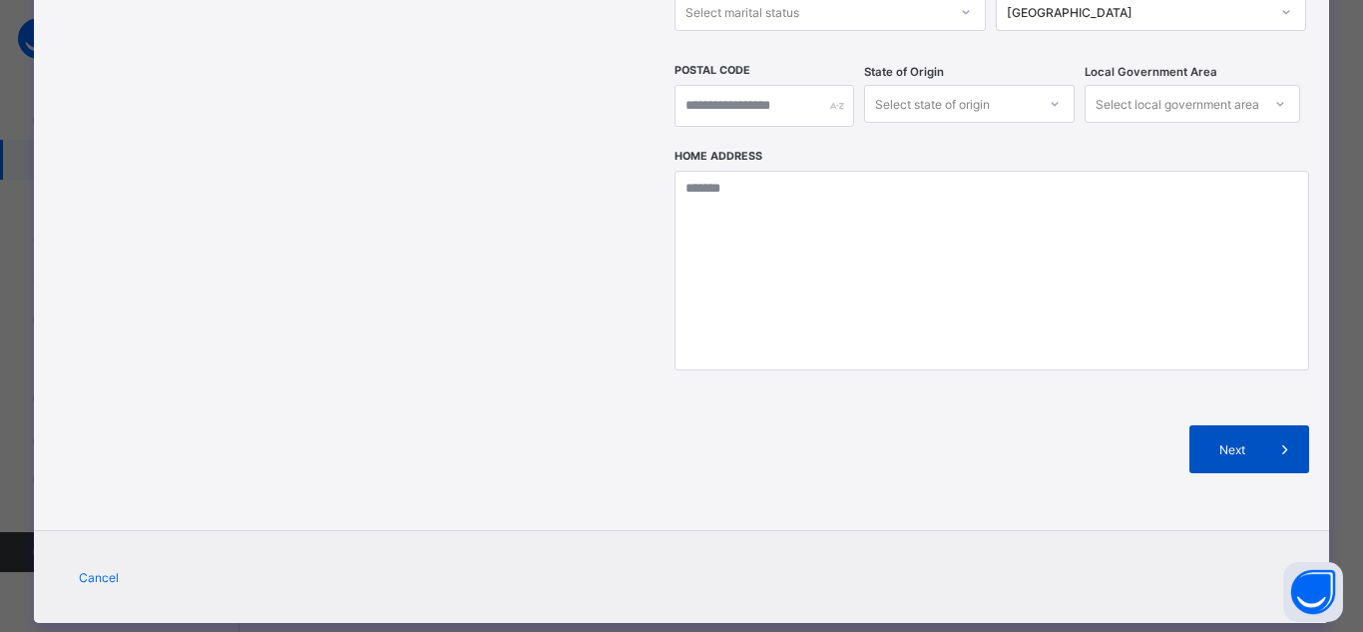
click at [1241, 442] on span "Next" at bounding box center [1232, 449] width 57 height 15
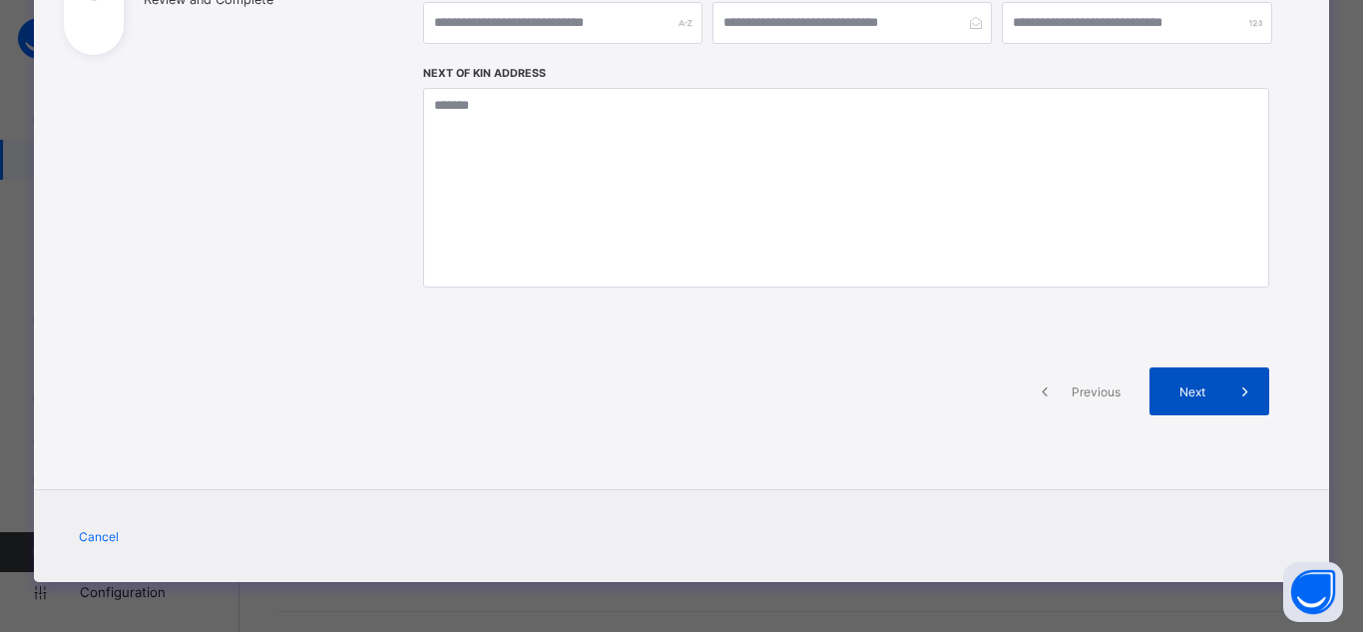
click at [1223, 395] on span at bounding box center [1245, 391] width 48 height 48
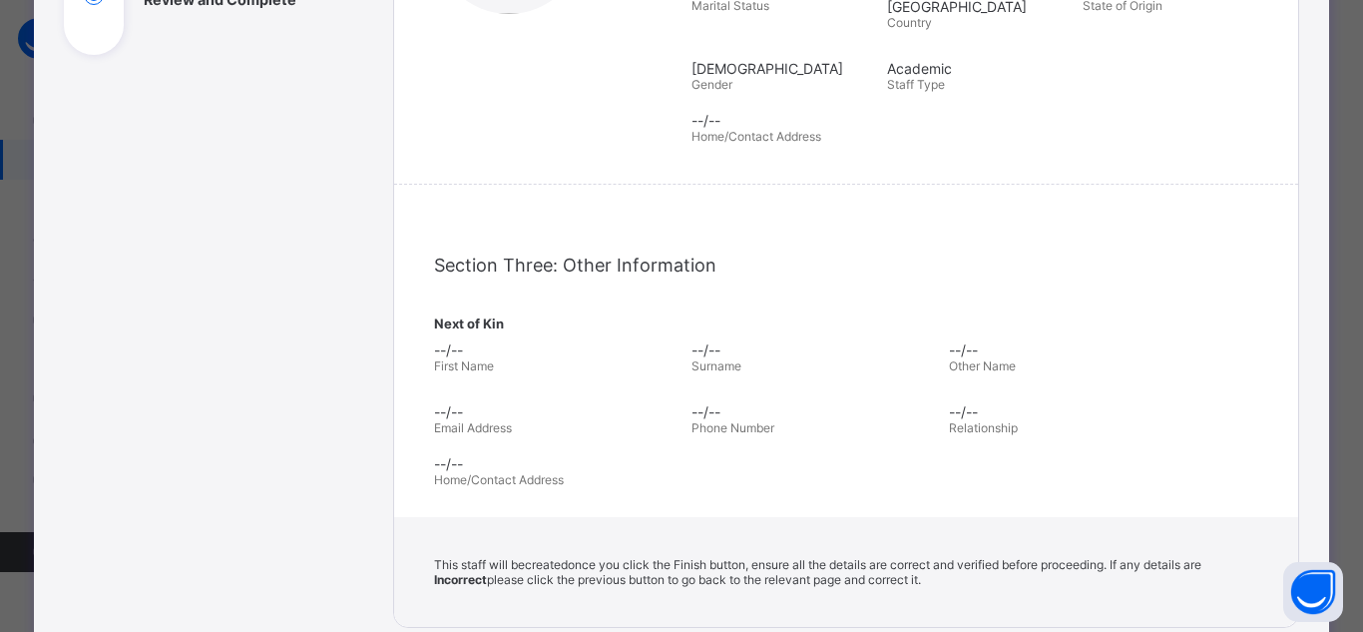
scroll to position [687, 0]
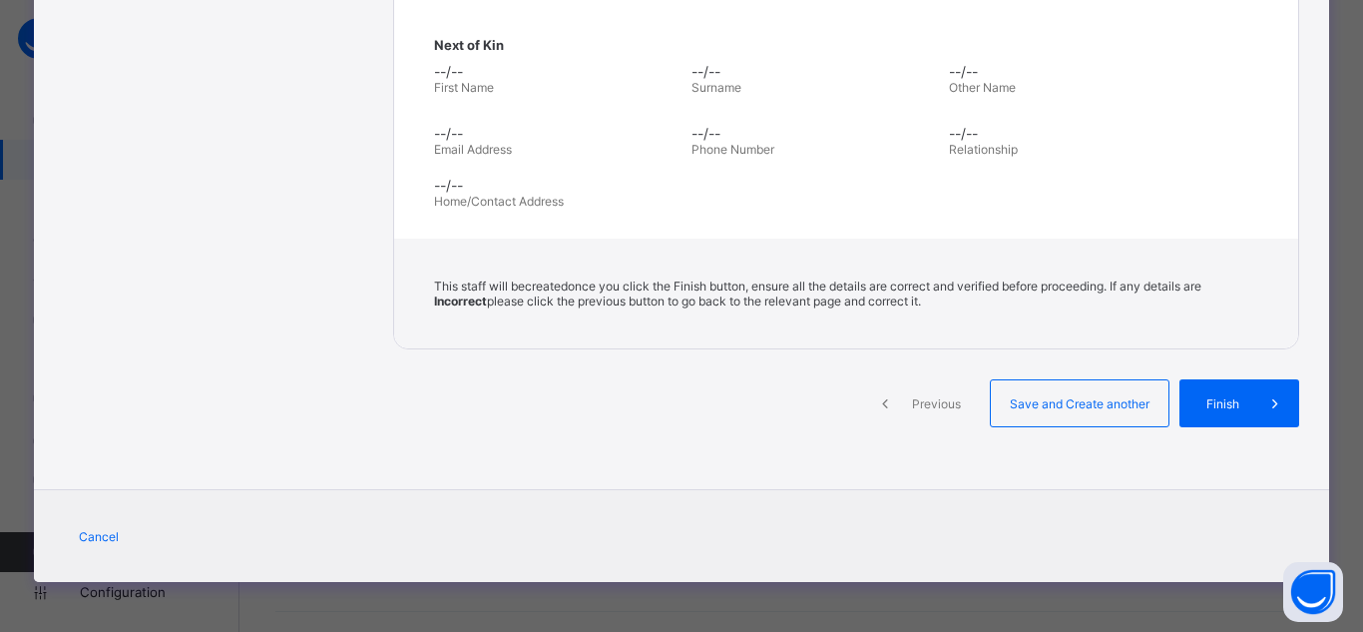
click at [1223, 396] on span "Finish" at bounding box center [1222, 403] width 57 height 15
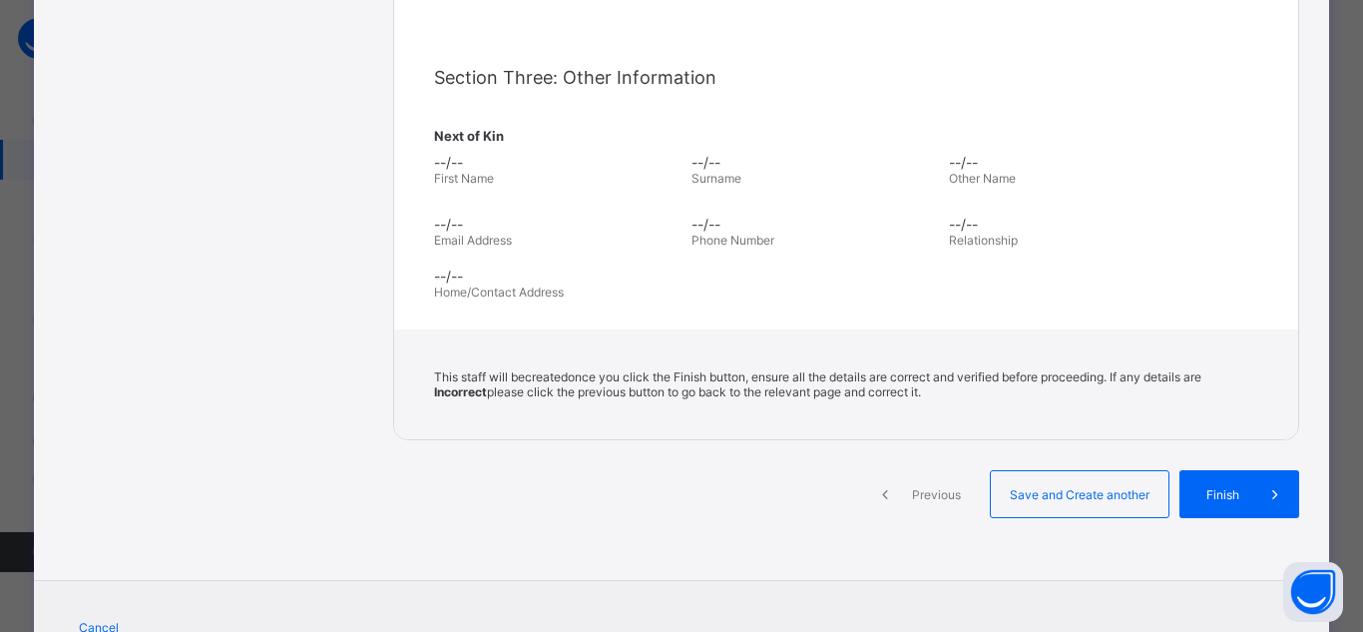
scroll to position [597, 0]
click at [936, 490] on span "Previous" at bounding box center [936, 493] width 55 height 15
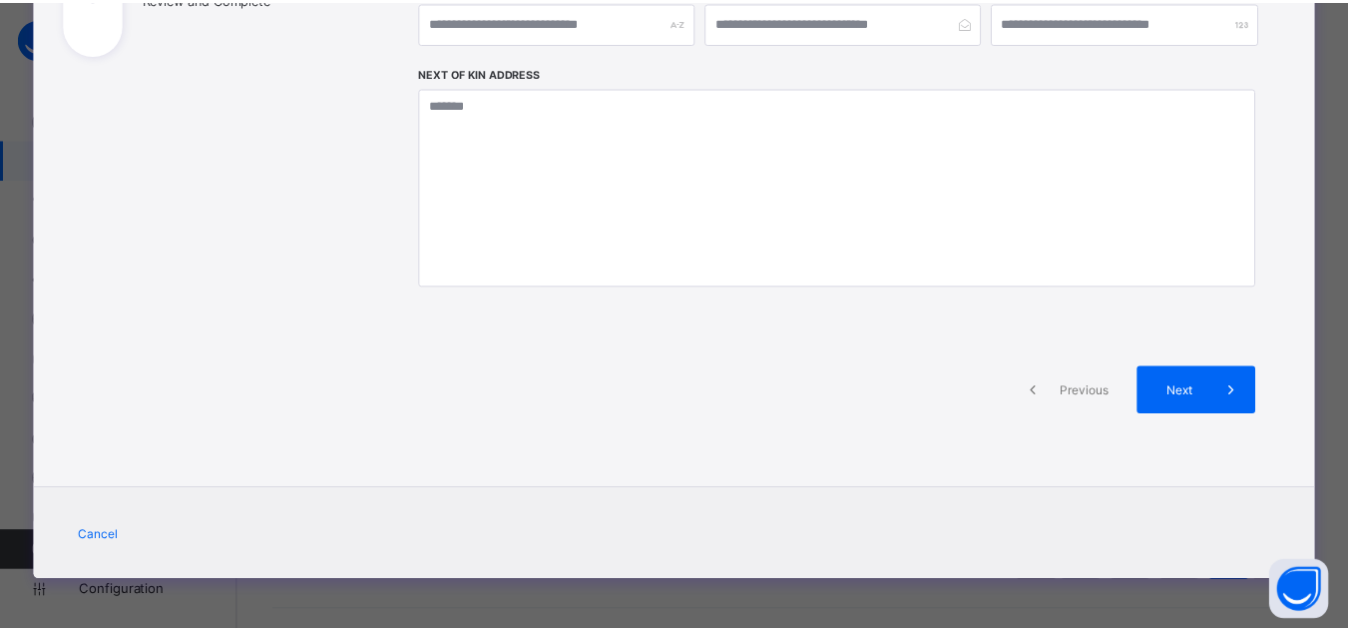
scroll to position [0, 0]
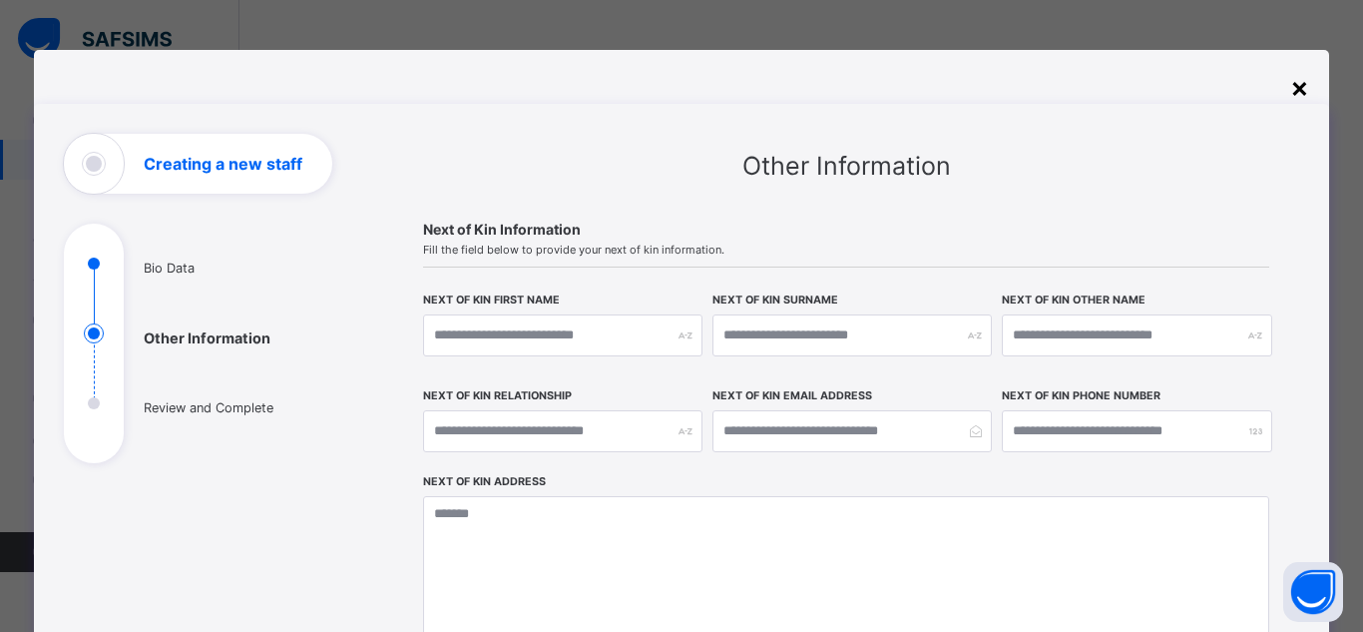
click at [1290, 87] on div "×" at bounding box center [1299, 87] width 19 height 34
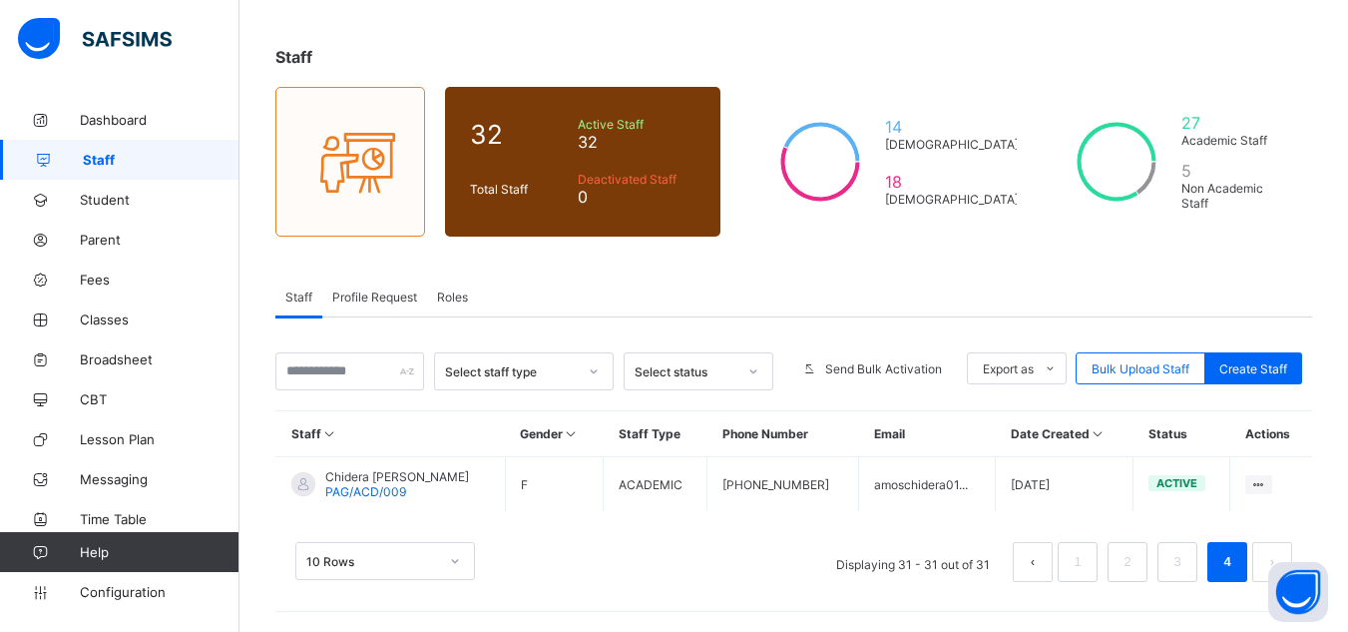
click at [180, 169] on link "Staff" at bounding box center [119, 160] width 239 height 40
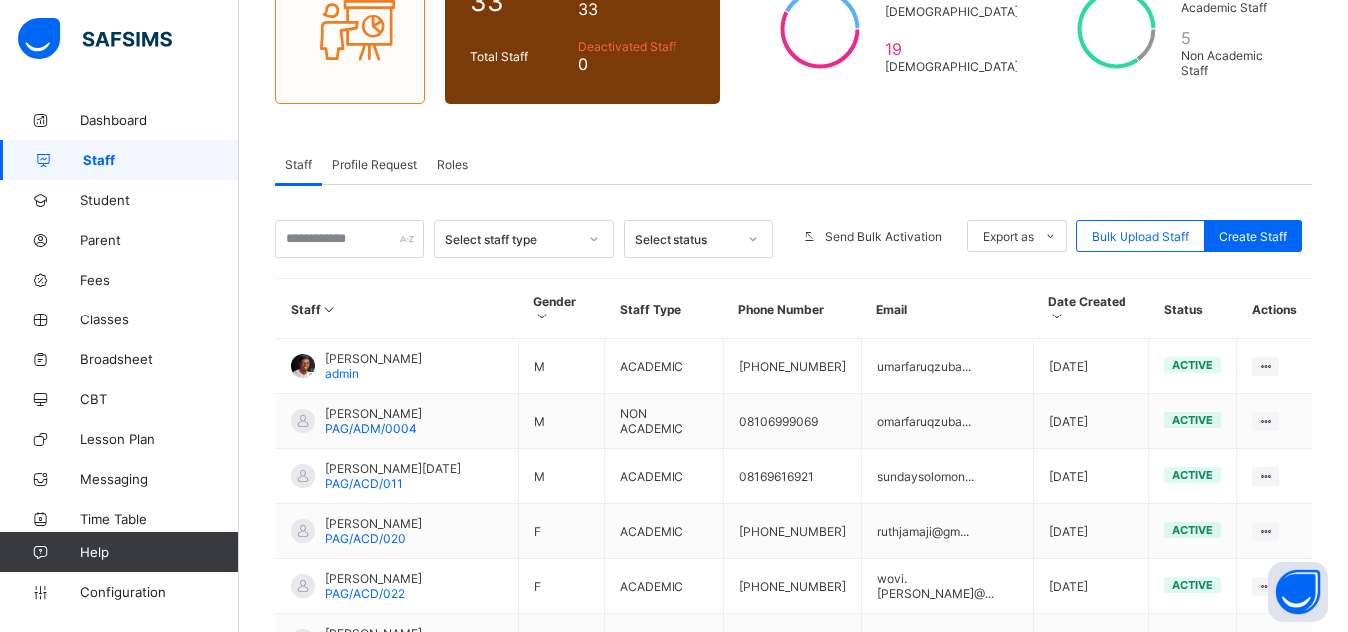
scroll to position [269, 0]
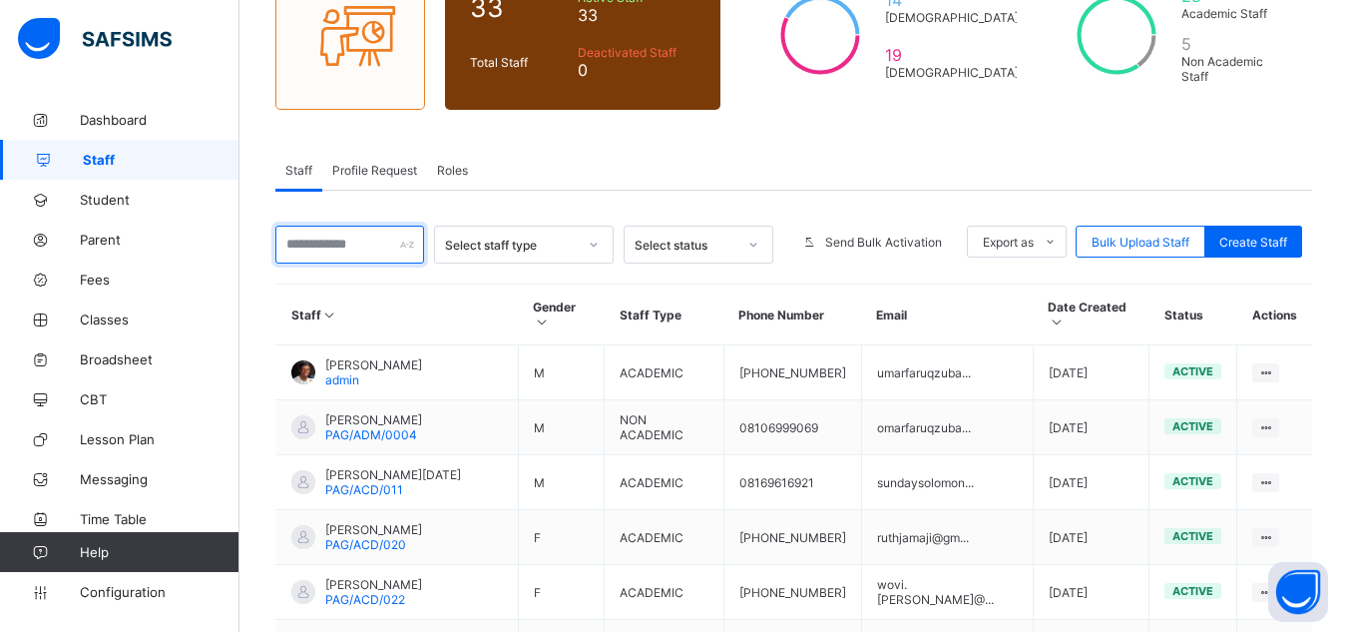
click at [369, 235] on input "text" at bounding box center [349, 245] width 149 height 38
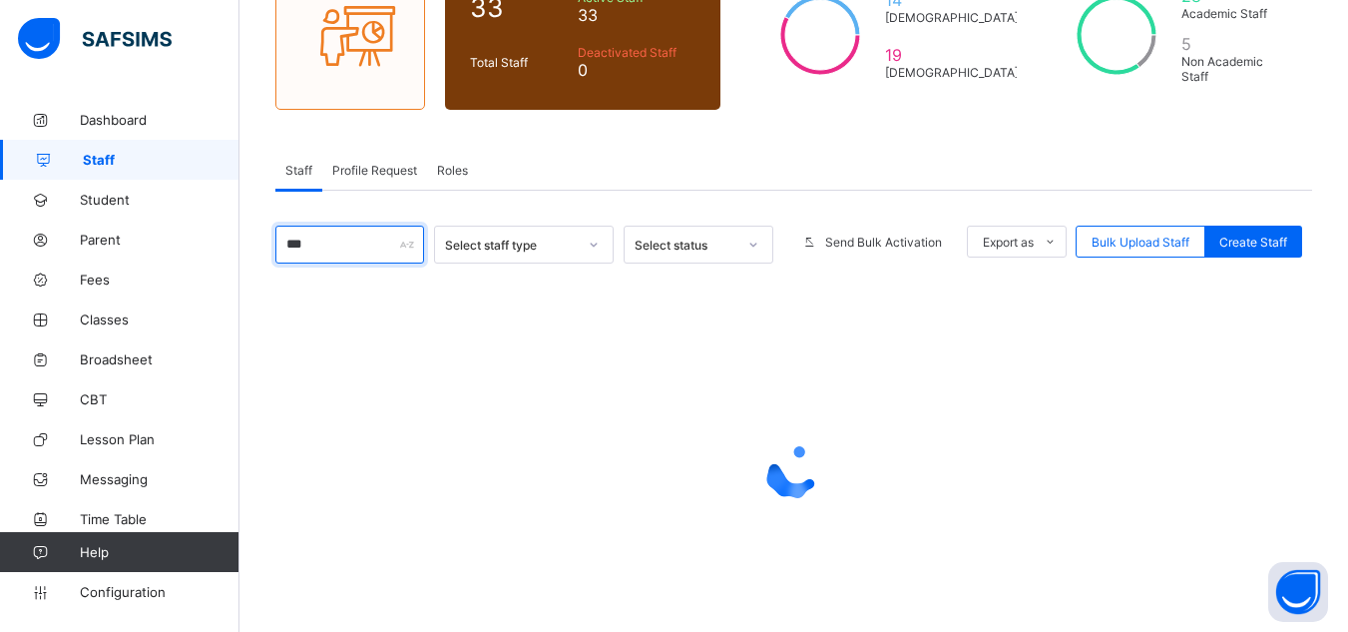
scroll to position [143, 0]
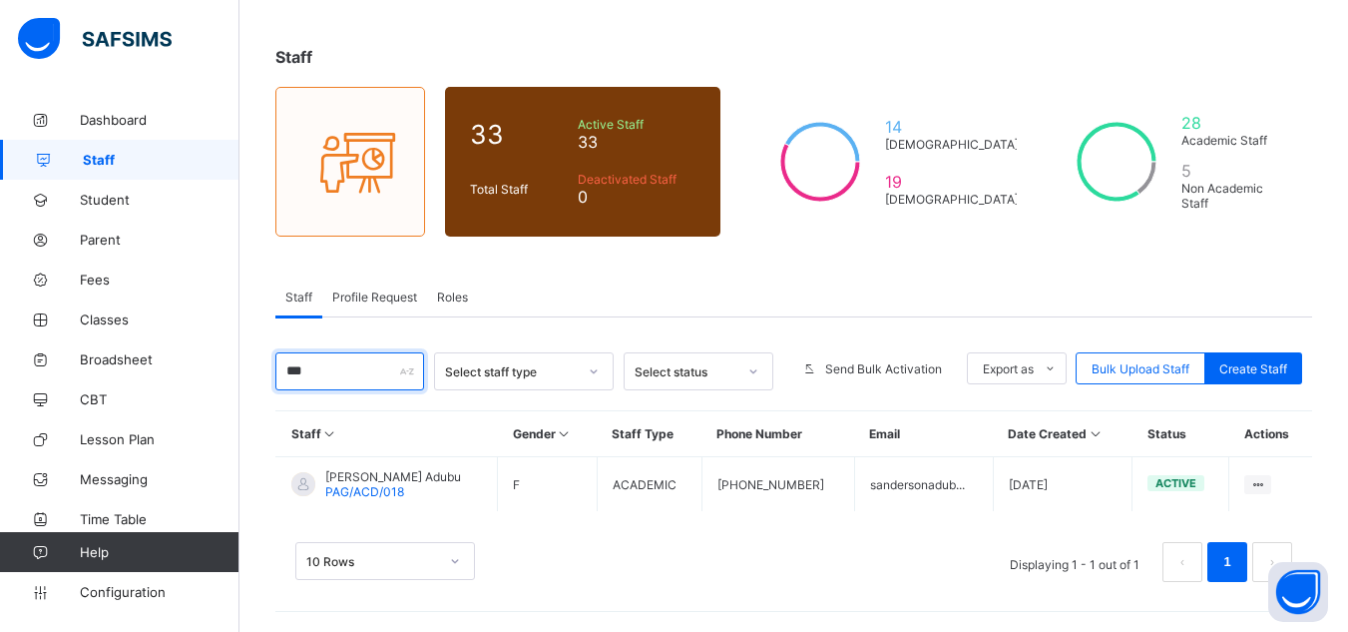
type input "***"
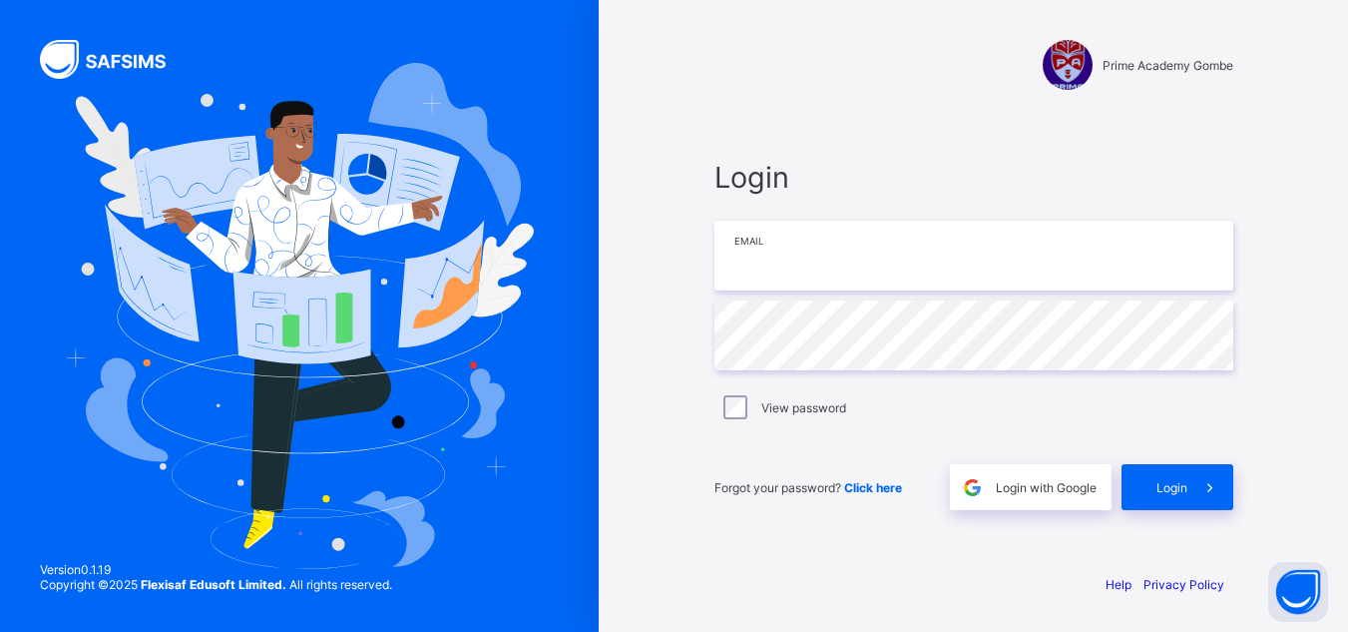
type input "**********"
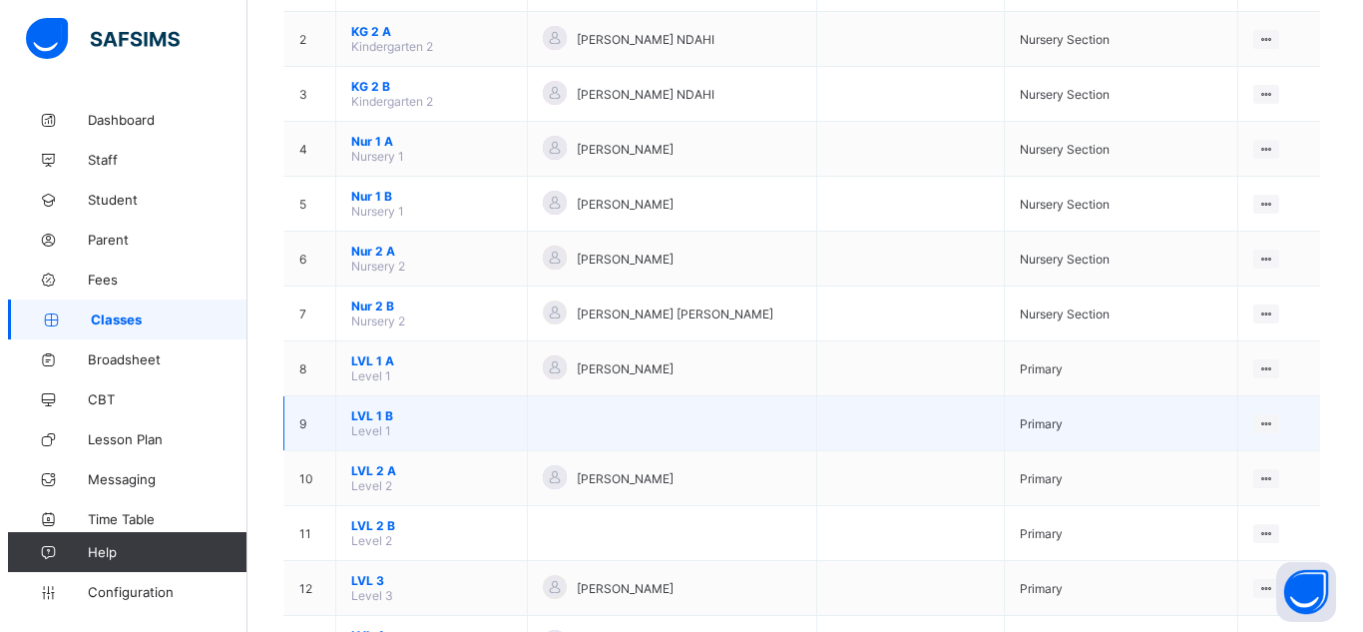
scroll to position [336, 0]
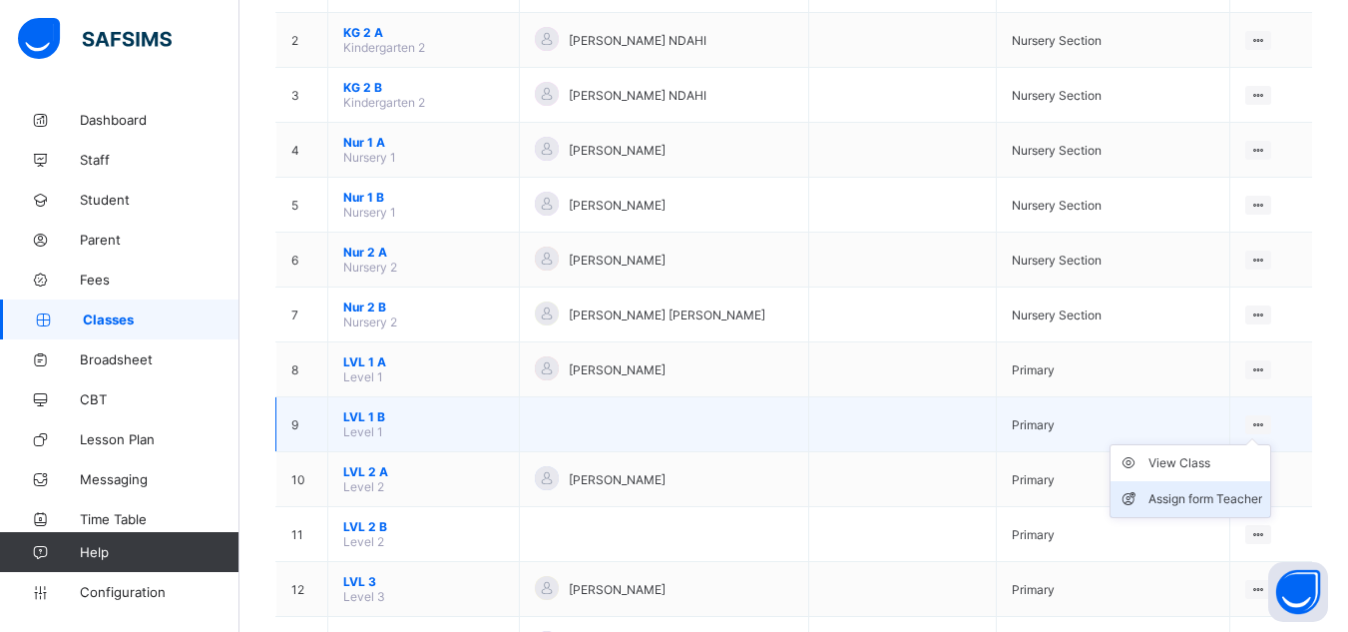
click at [1163, 492] on div "Assign form Teacher" at bounding box center [1206, 499] width 114 height 20
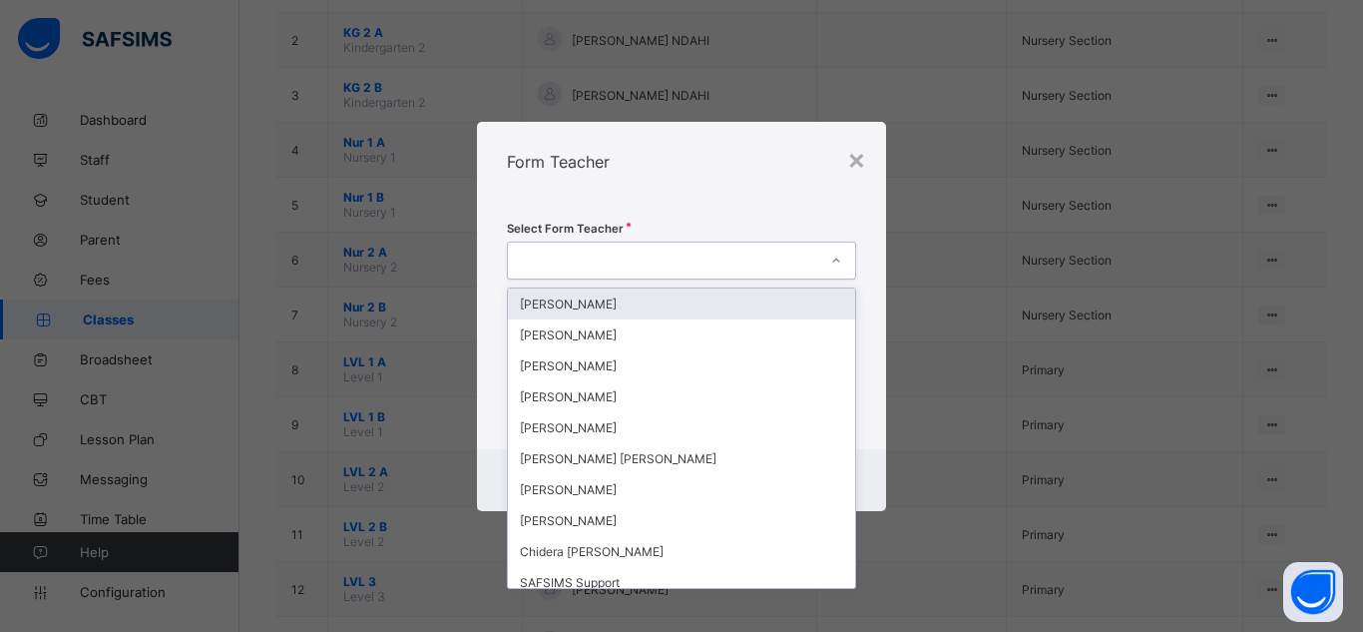
click at [695, 278] on div at bounding box center [681, 260] width 349 height 38
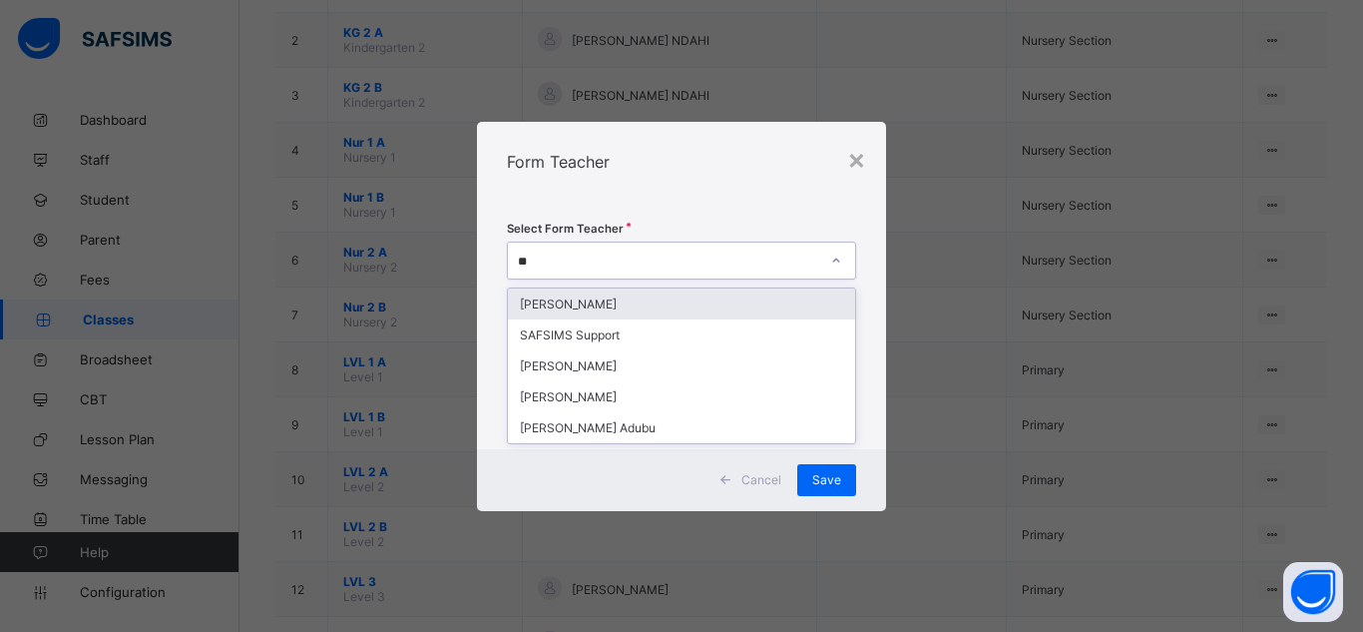
type input "***"
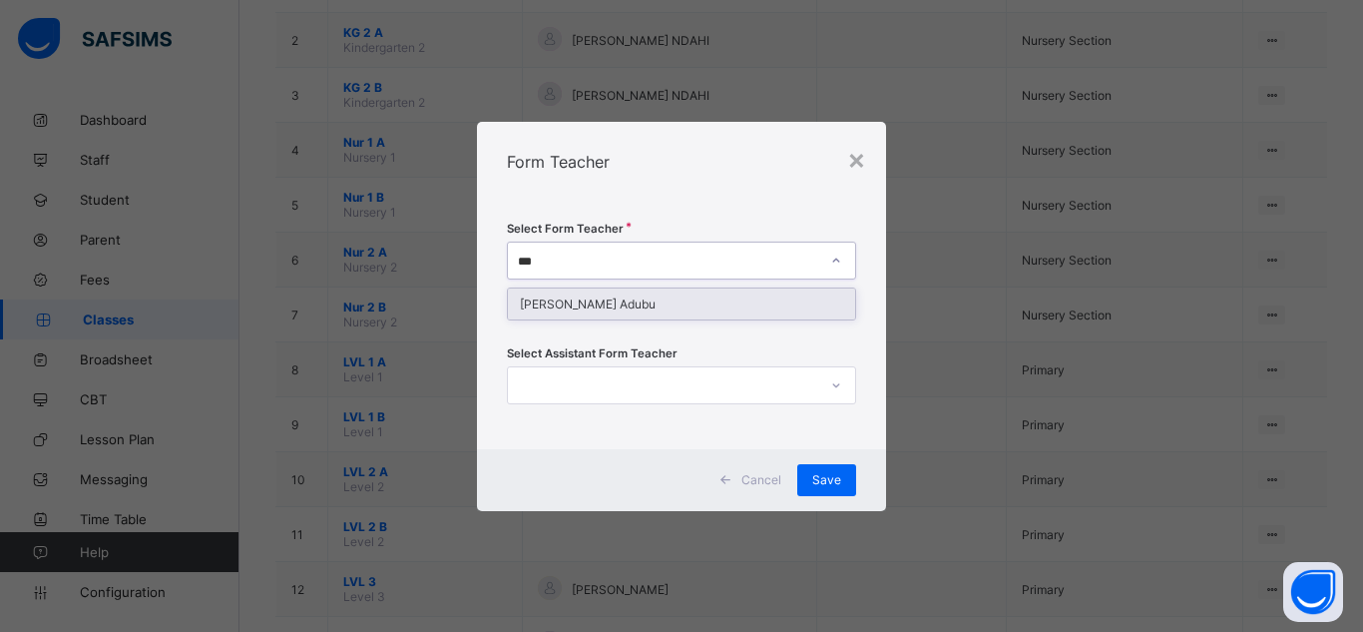
click at [648, 305] on div "Sanderson Adubu" at bounding box center [681, 303] width 347 height 31
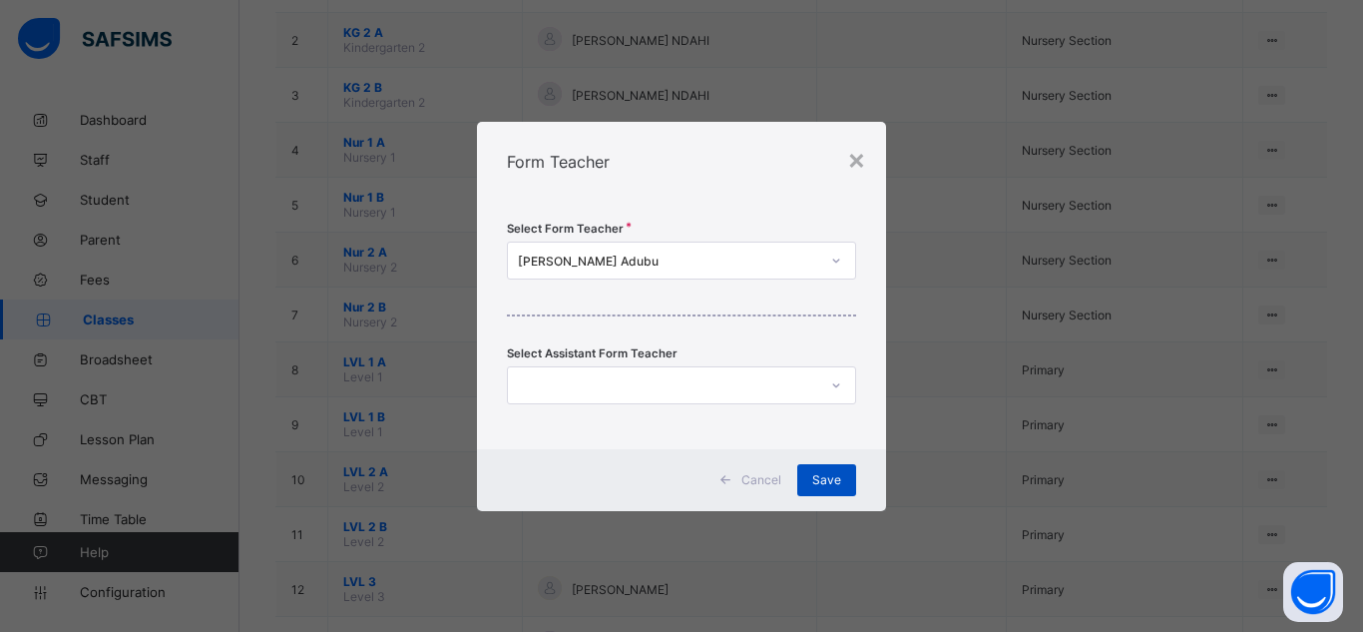
click at [819, 474] on span "Save" at bounding box center [826, 479] width 29 height 15
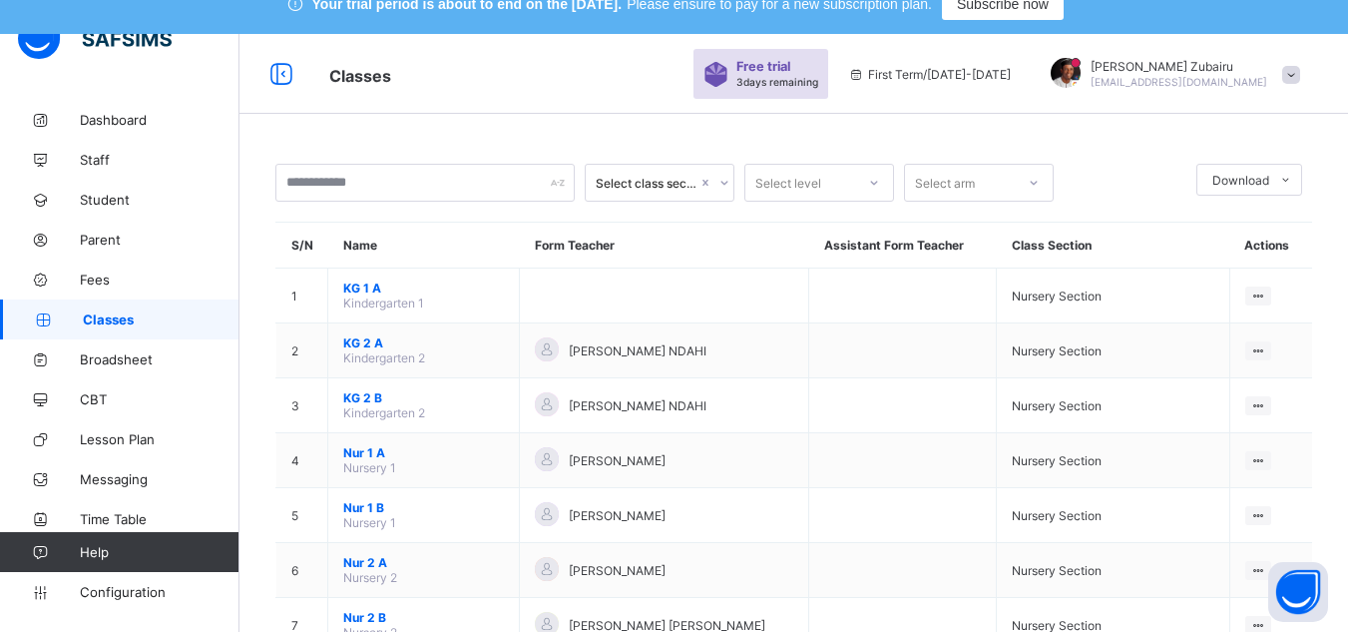
scroll to position [0, 0]
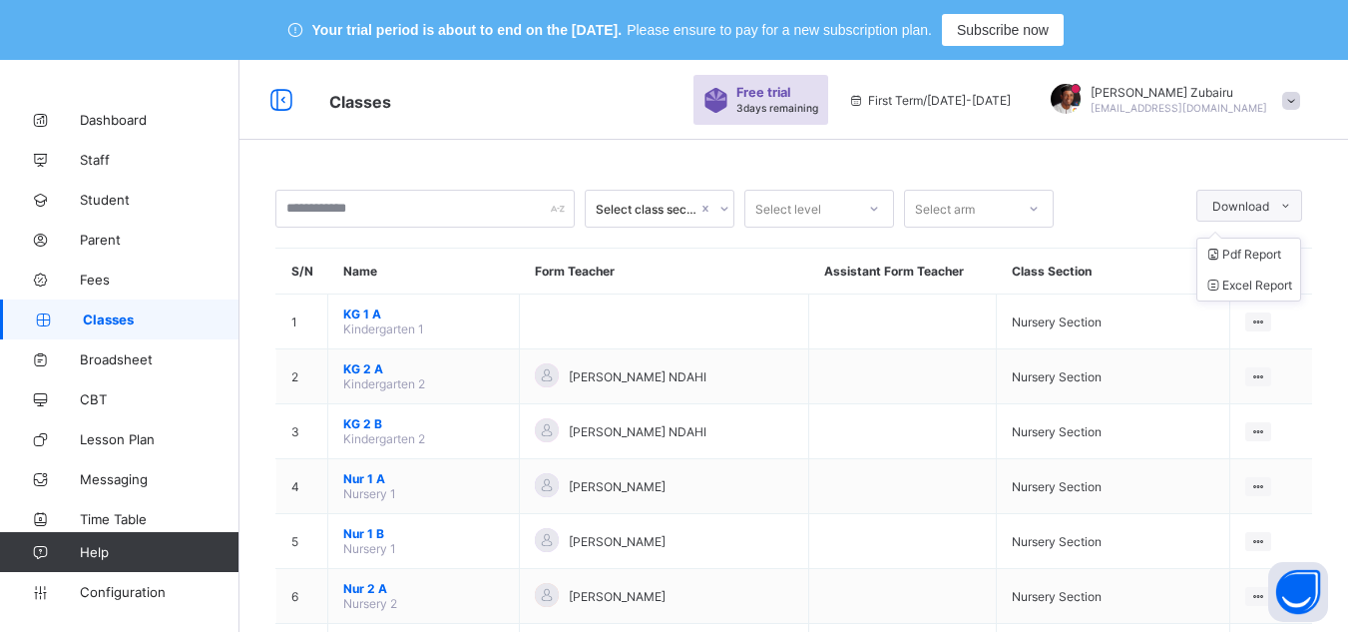
click at [1301, 215] on span at bounding box center [1285, 206] width 32 height 32
click at [1266, 257] on li "Pdf Report" at bounding box center [1248, 253] width 103 height 31
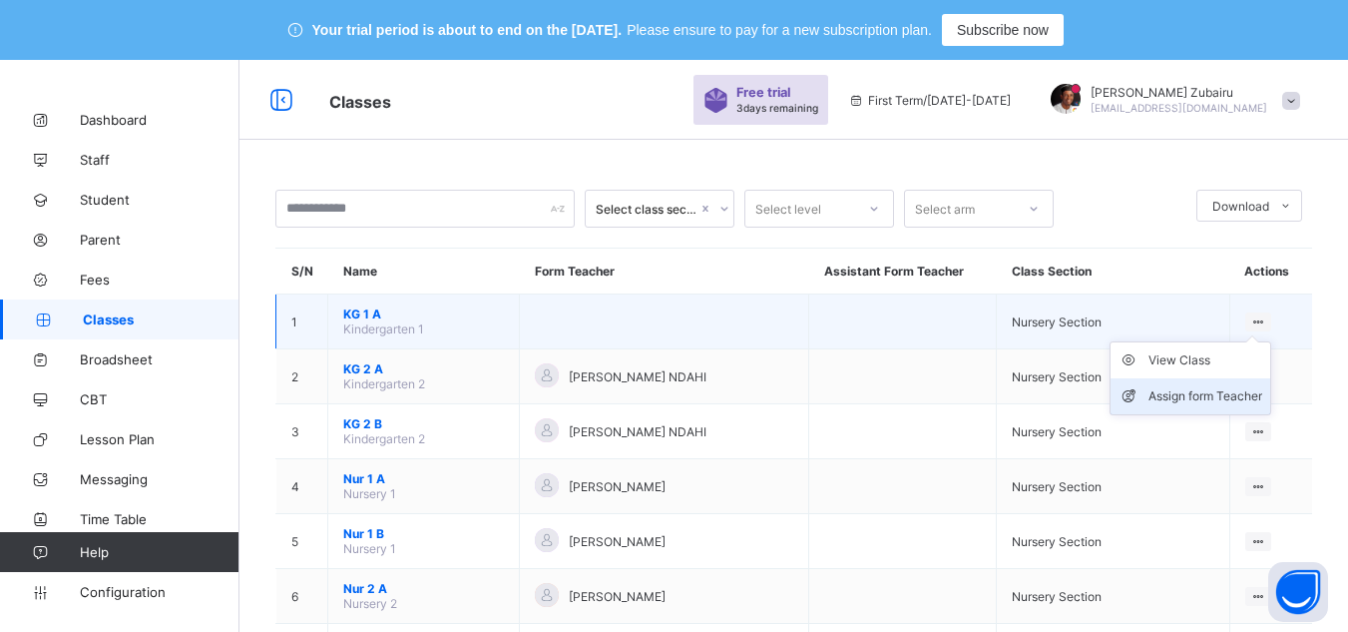
click at [1171, 398] on div "Assign form Teacher" at bounding box center [1206, 396] width 114 height 20
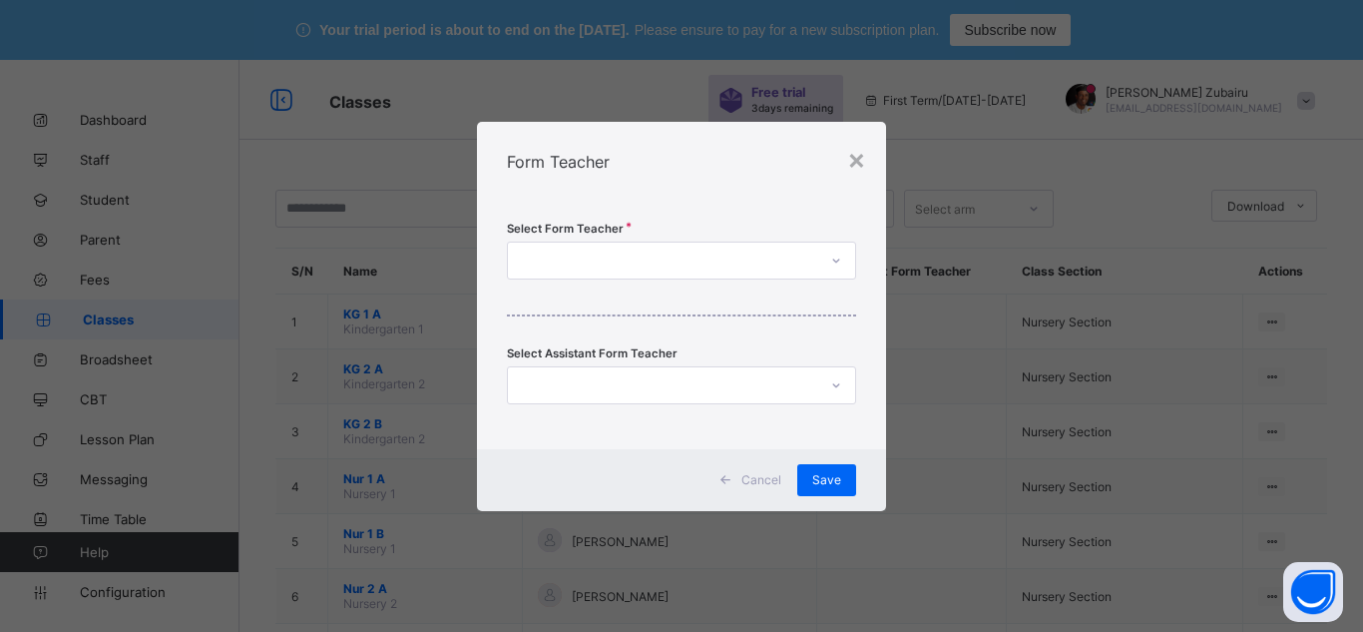
click at [726, 272] on div at bounding box center [662, 260] width 309 height 28
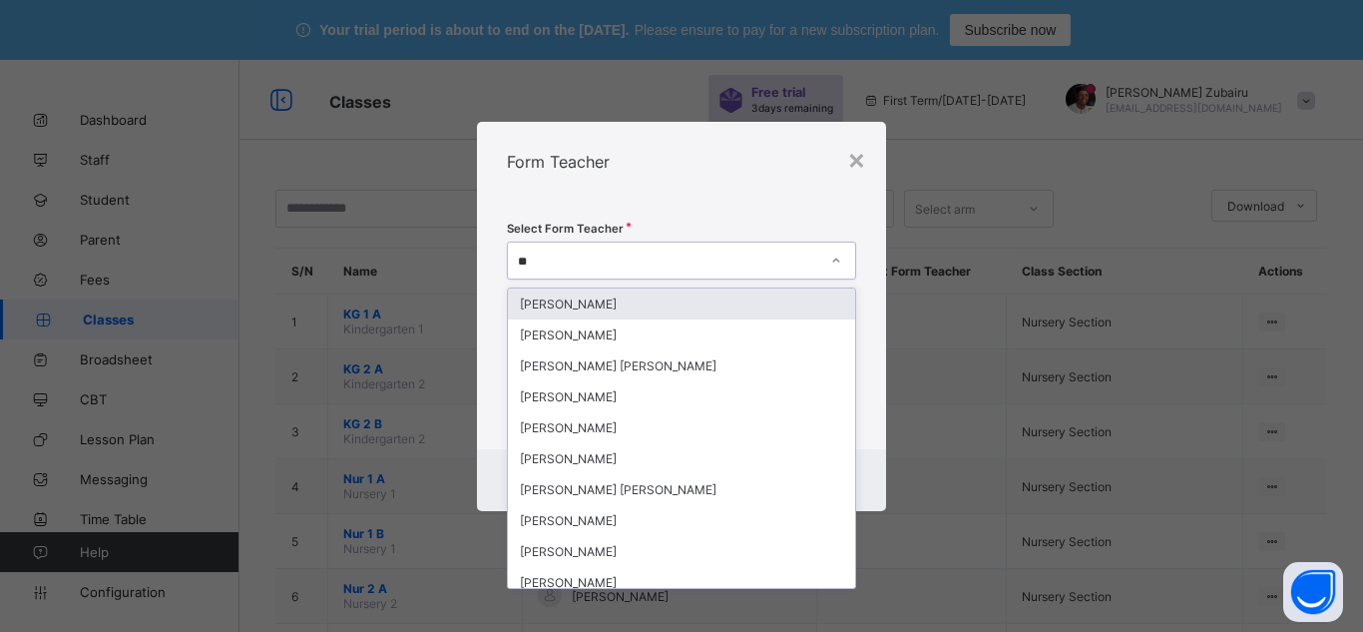
type input "***"
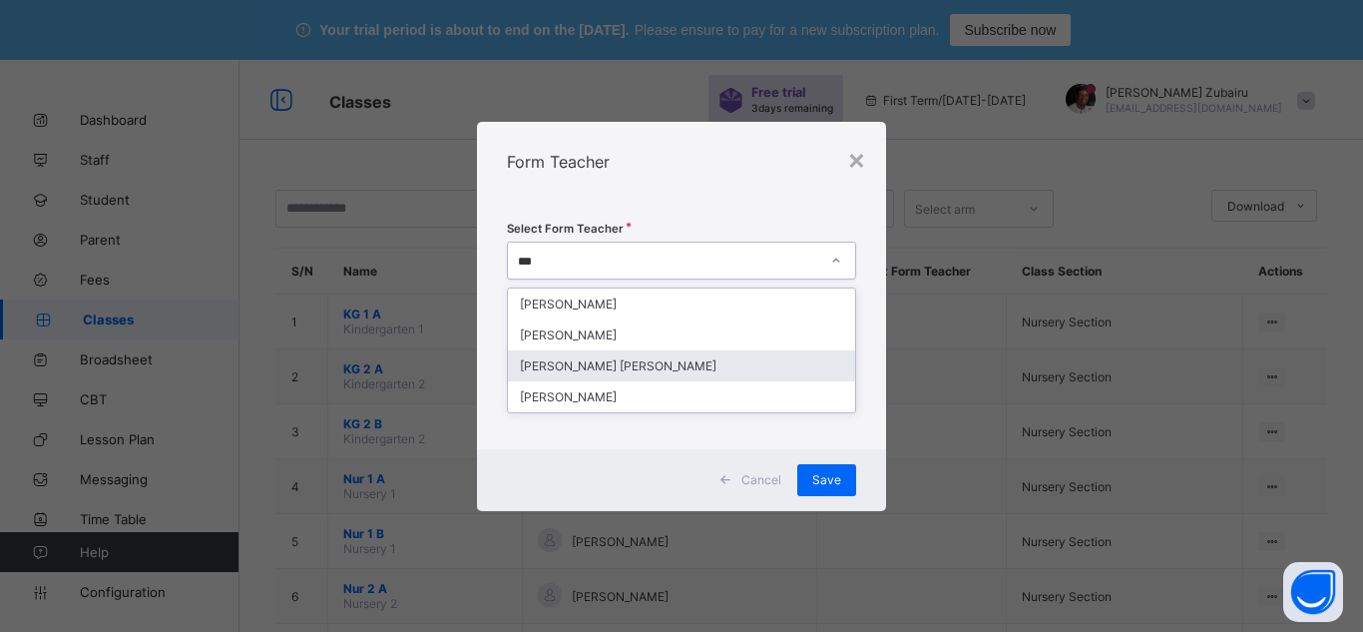
click at [659, 370] on div "[PERSON_NAME] [PERSON_NAME]" at bounding box center [681, 365] width 347 height 31
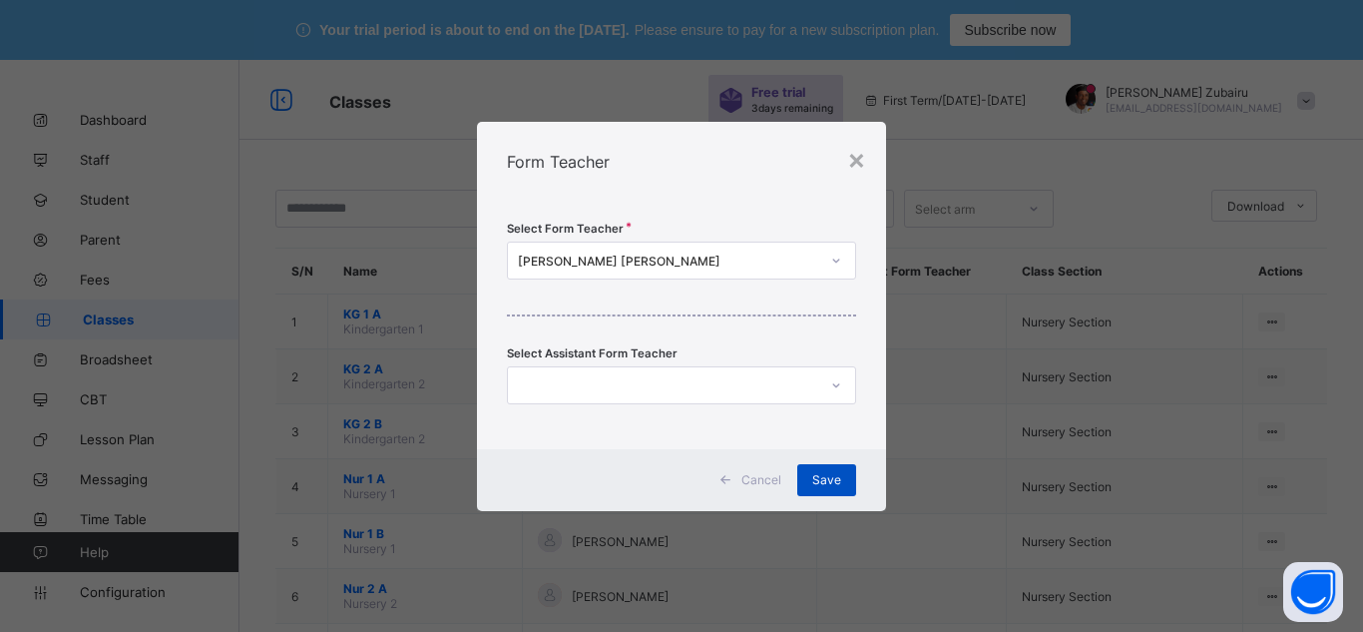
click at [842, 488] on div "Save" at bounding box center [826, 480] width 59 height 32
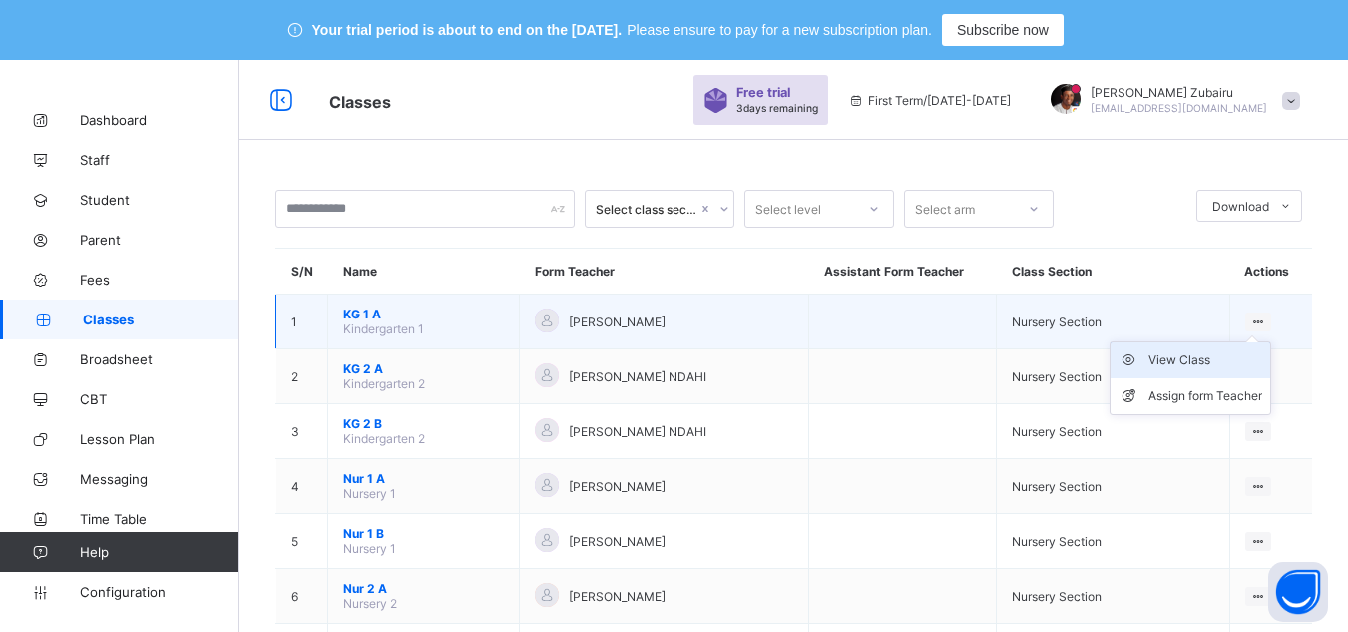
click at [1191, 365] on div "View Class" at bounding box center [1206, 360] width 114 height 20
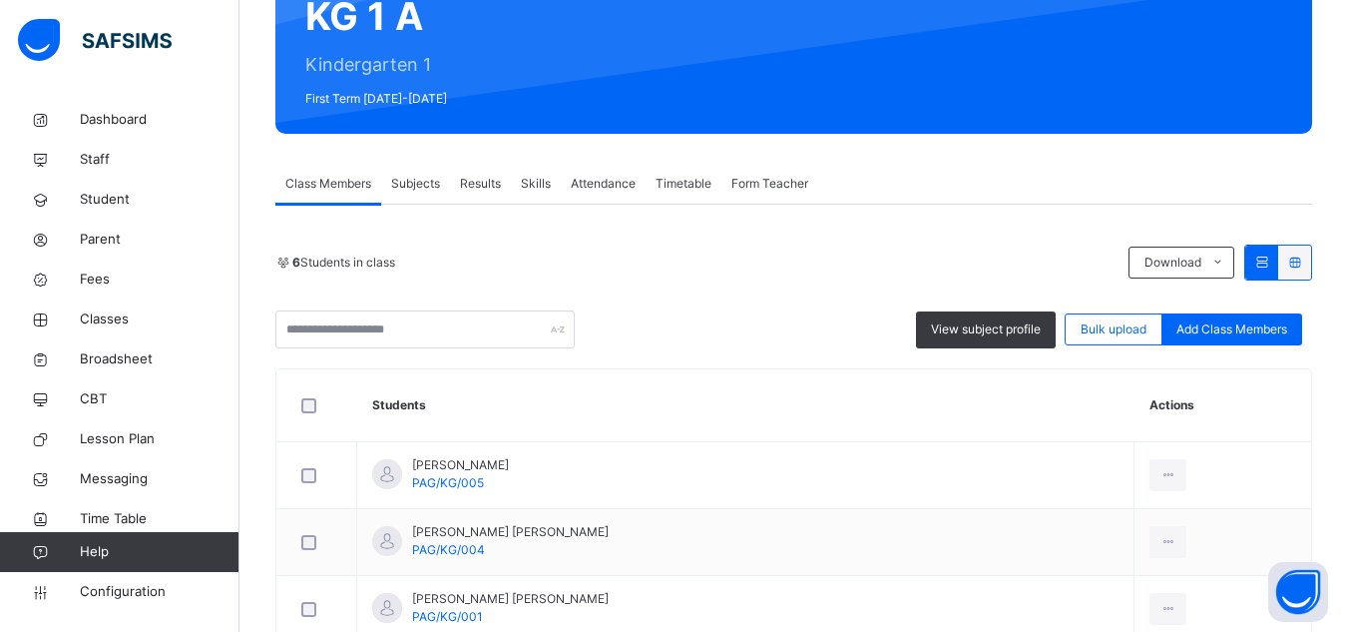
scroll to position [273, 0]
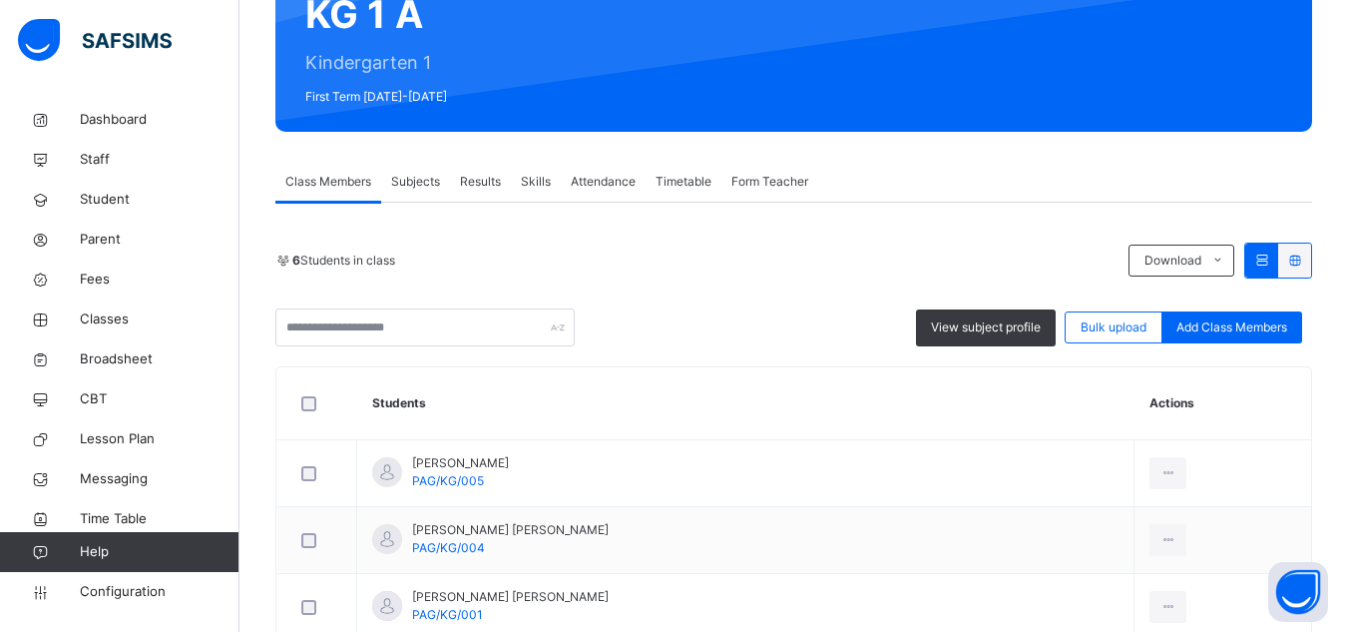
click at [417, 191] on div "Subjects" at bounding box center [415, 182] width 69 height 40
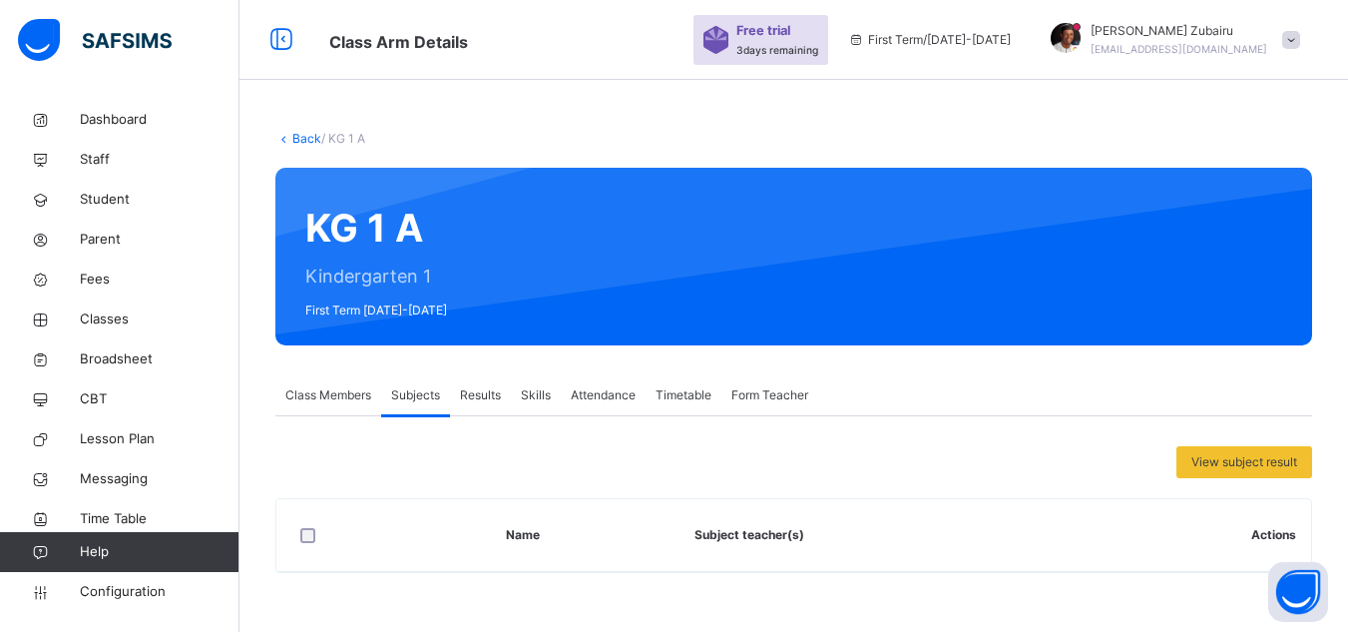
click at [327, 390] on span "Class Members" at bounding box center [328, 395] width 86 height 18
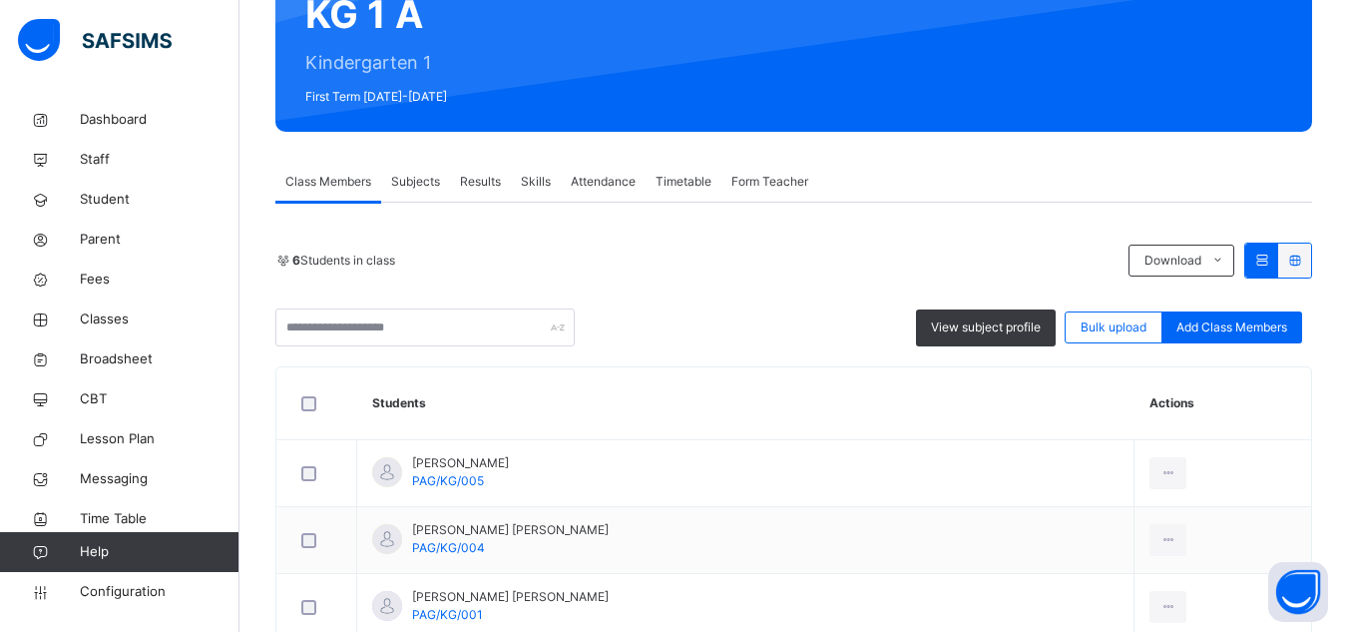
scroll to position [0, 0]
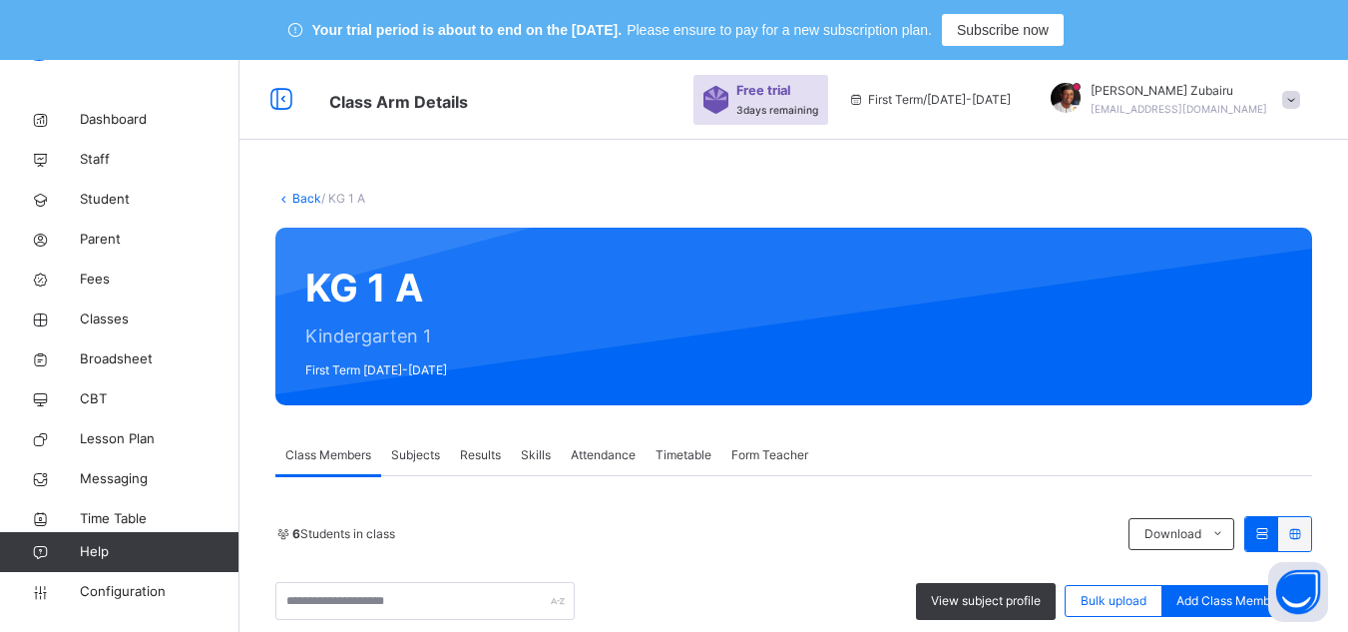
click at [429, 459] on span "Subjects" at bounding box center [415, 455] width 49 height 18
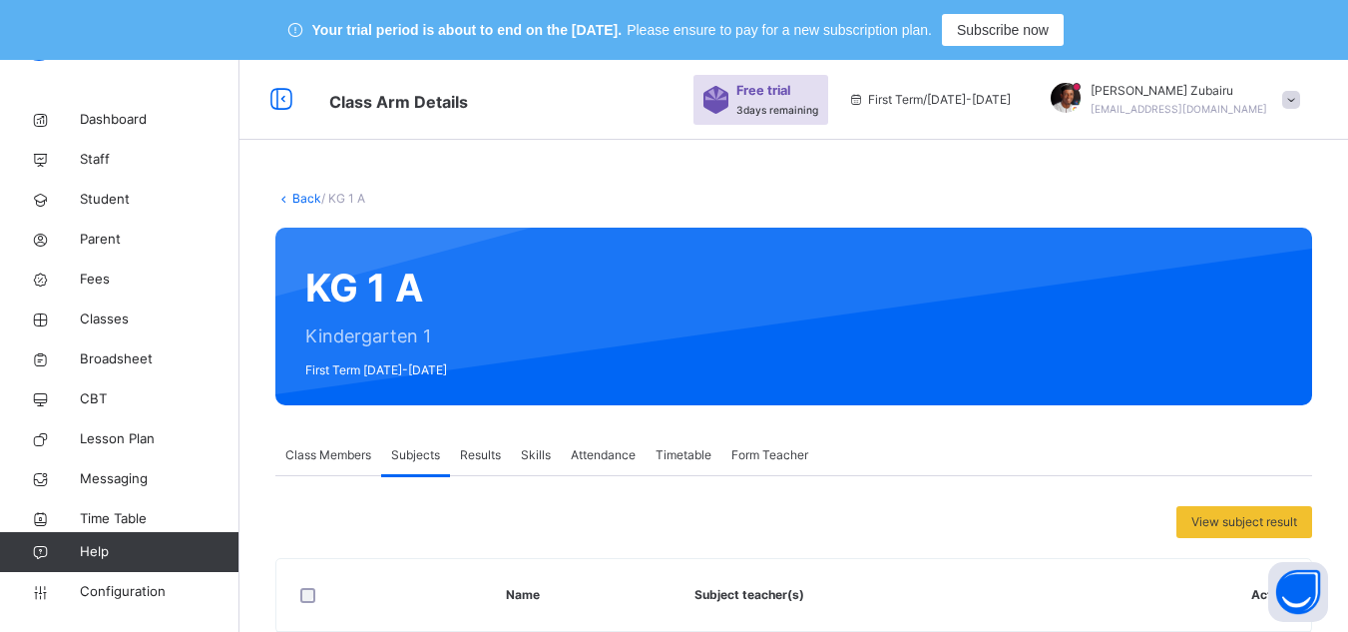
scroll to position [60, 0]
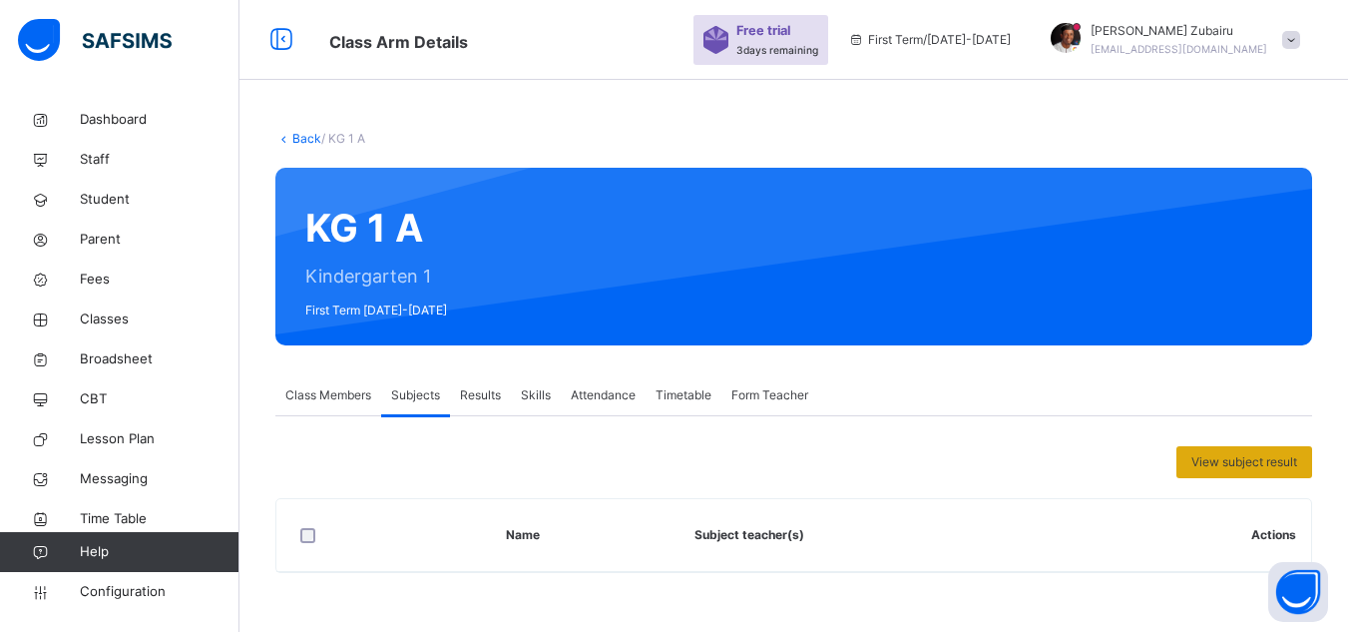
click at [1238, 457] on span "View subject result" at bounding box center [1244, 462] width 106 height 18
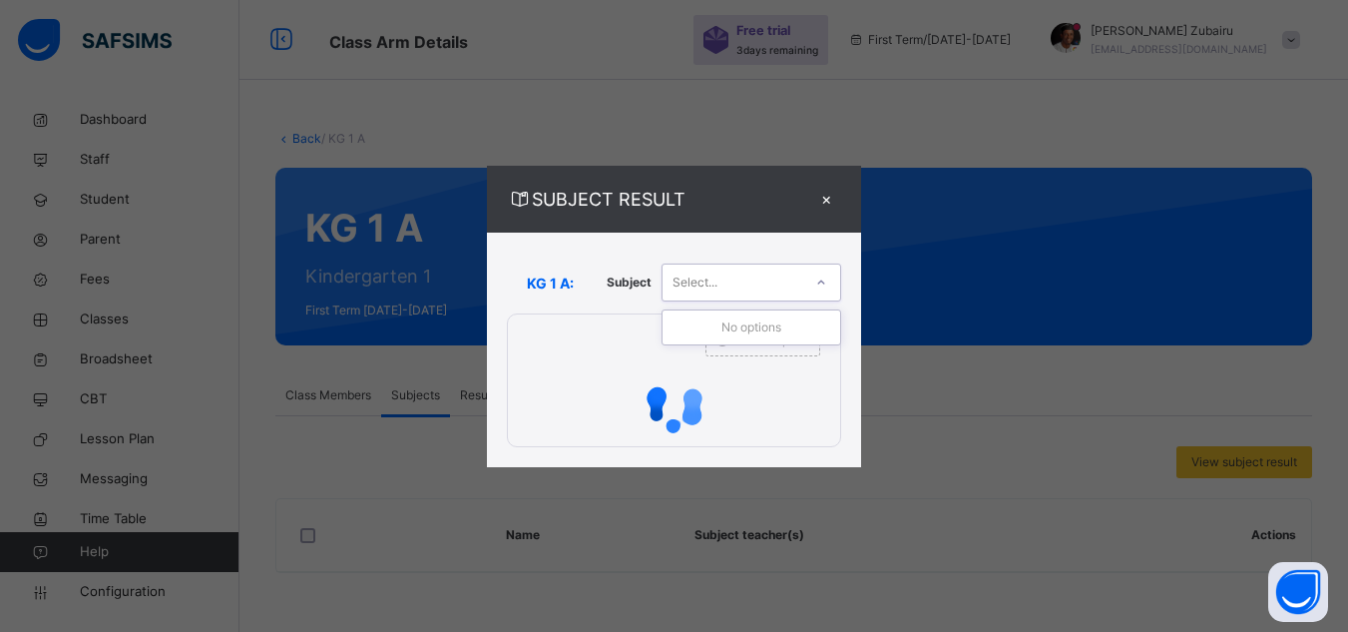
click at [734, 281] on div "Select..." at bounding box center [733, 282] width 140 height 31
click at [822, 197] on div "×" at bounding box center [826, 199] width 30 height 27
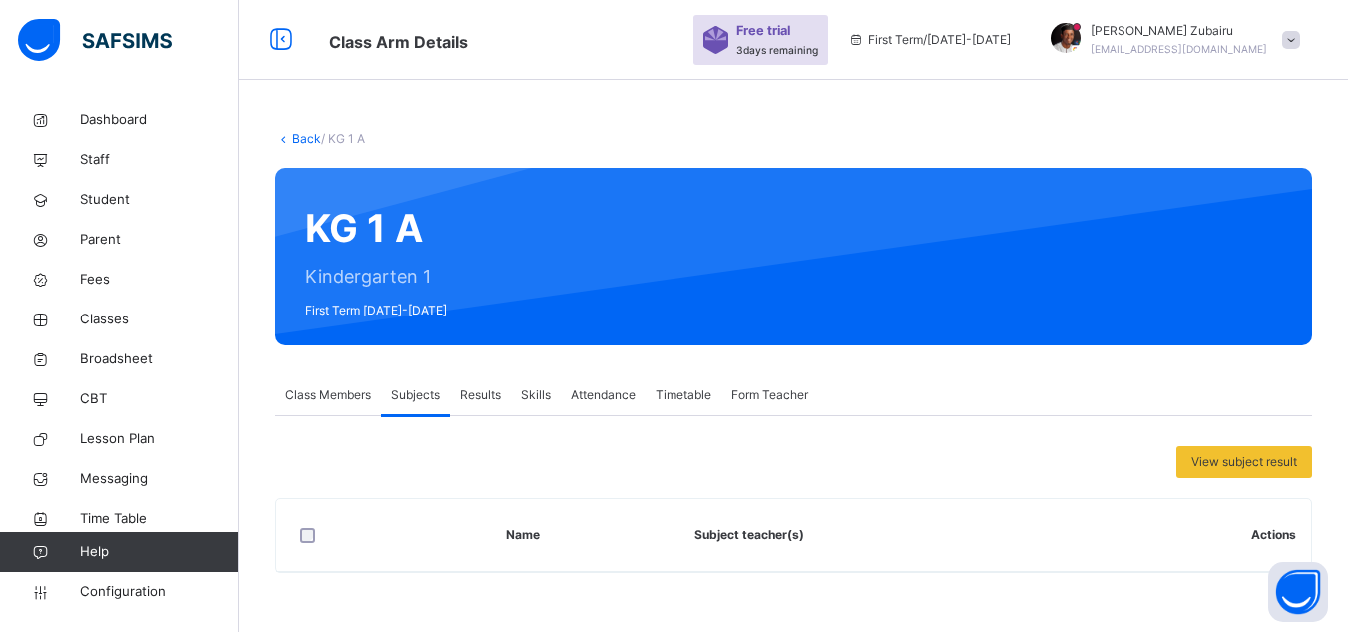
click at [474, 405] on div "Results" at bounding box center [480, 395] width 61 height 40
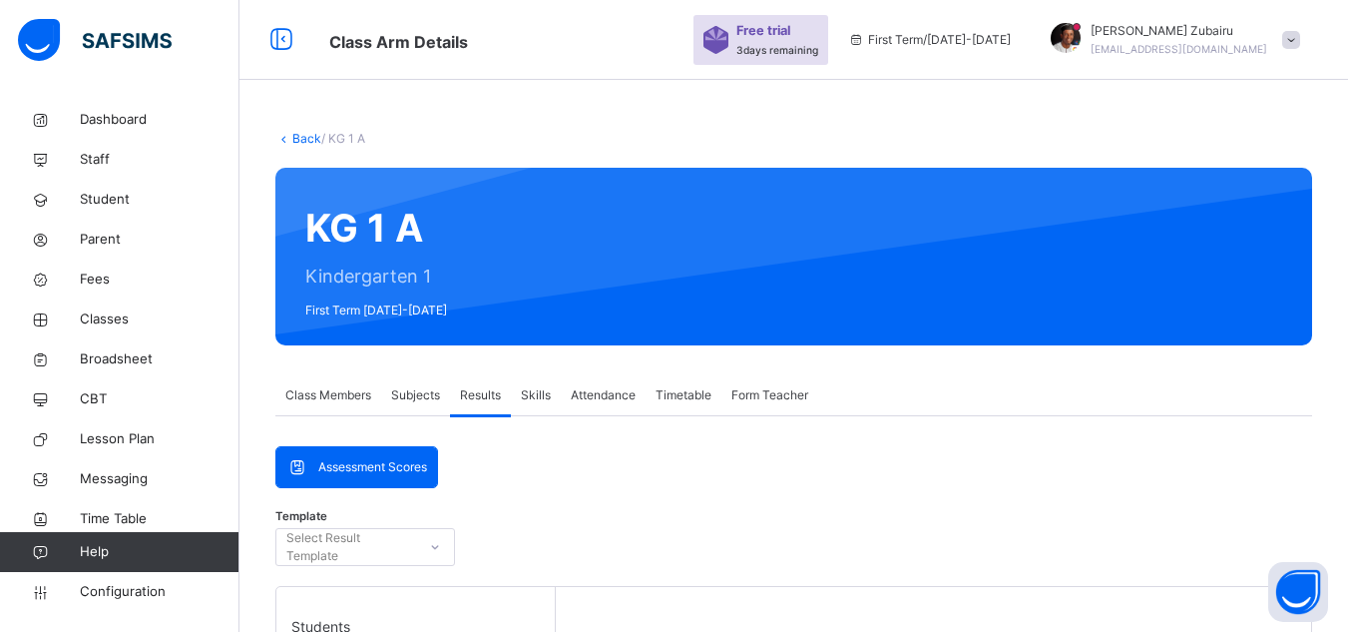
click at [430, 397] on span "Subjects" at bounding box center [415, 395] width 49 height 18
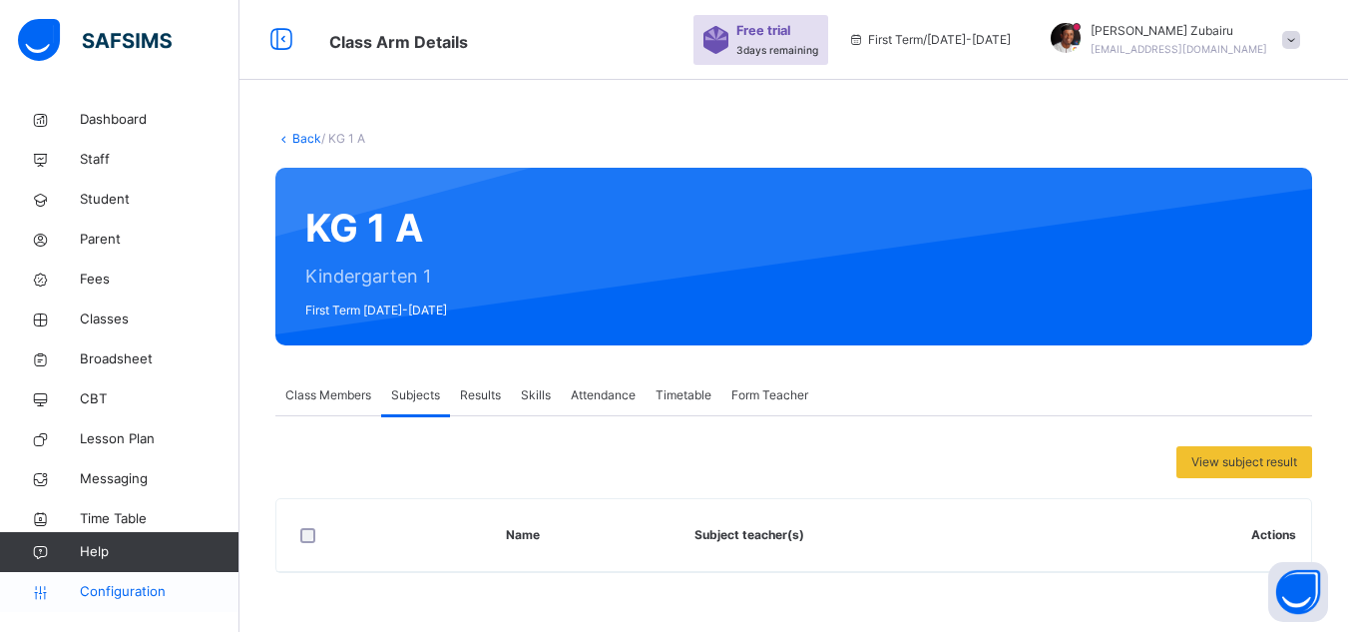
click at [116, 587] on span "Configuration" at bounding box center [159, 592] width 159 height 20
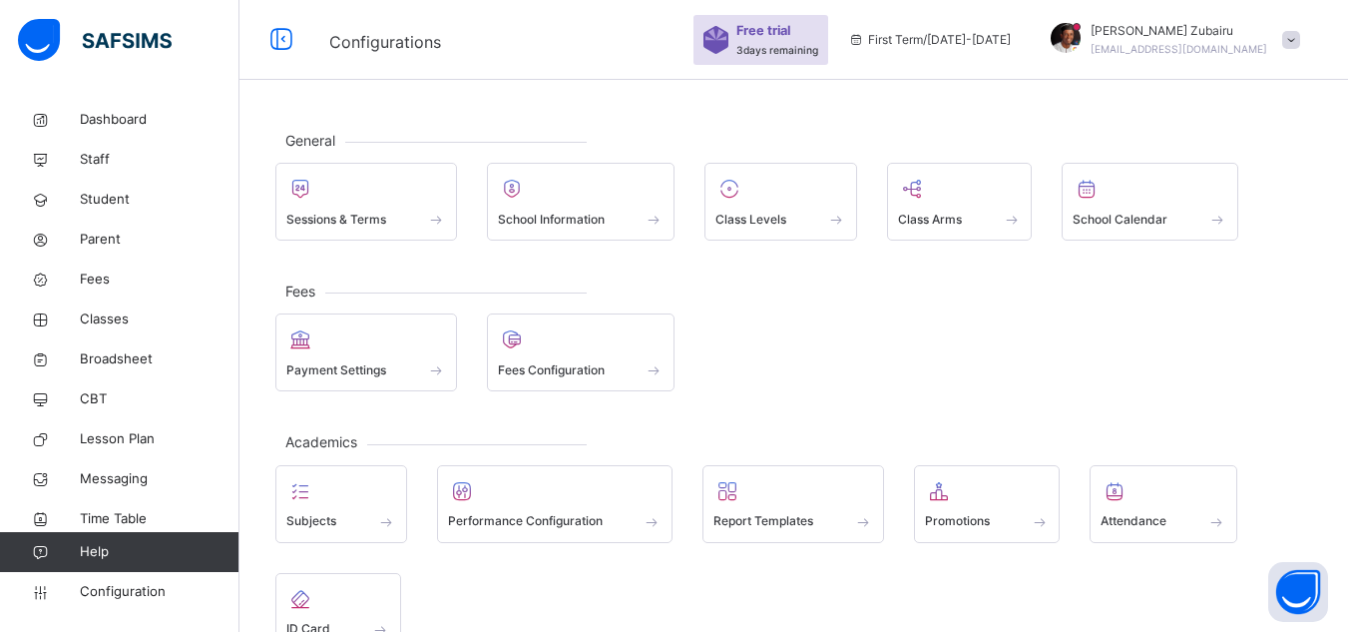
scroll to position [93, 0]
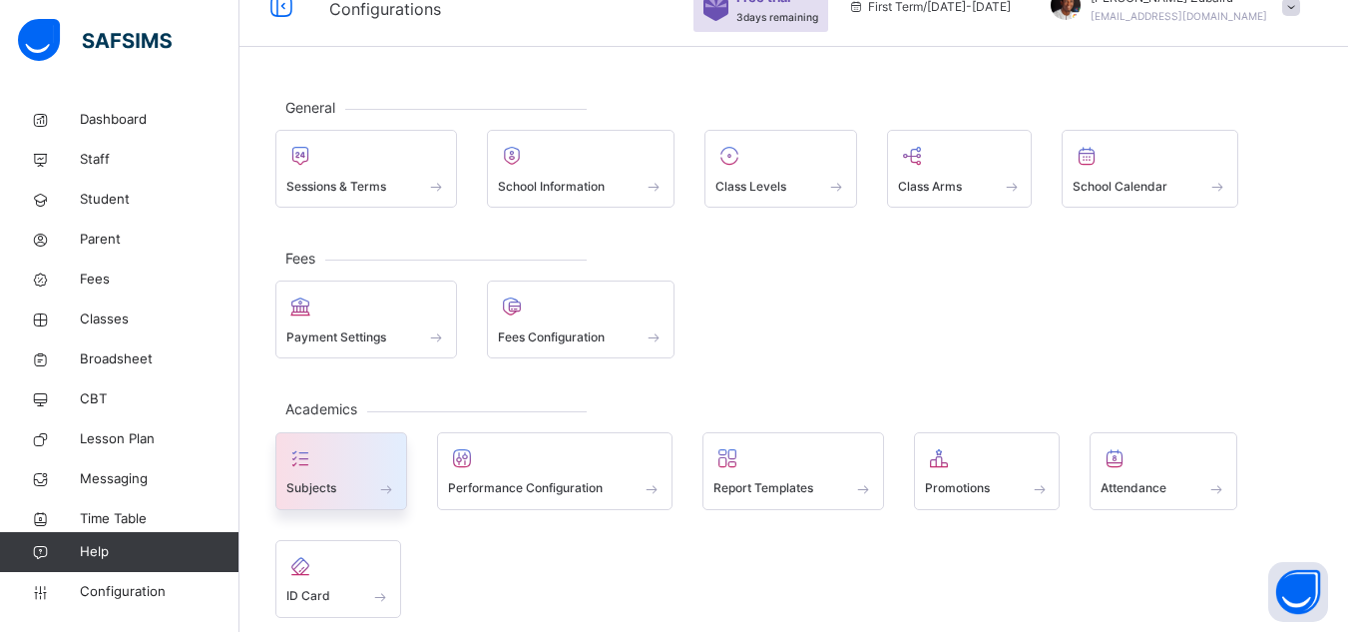
click at [359, 494] on div "Subjects" at bounding box center [341, 488] width 110 height 21
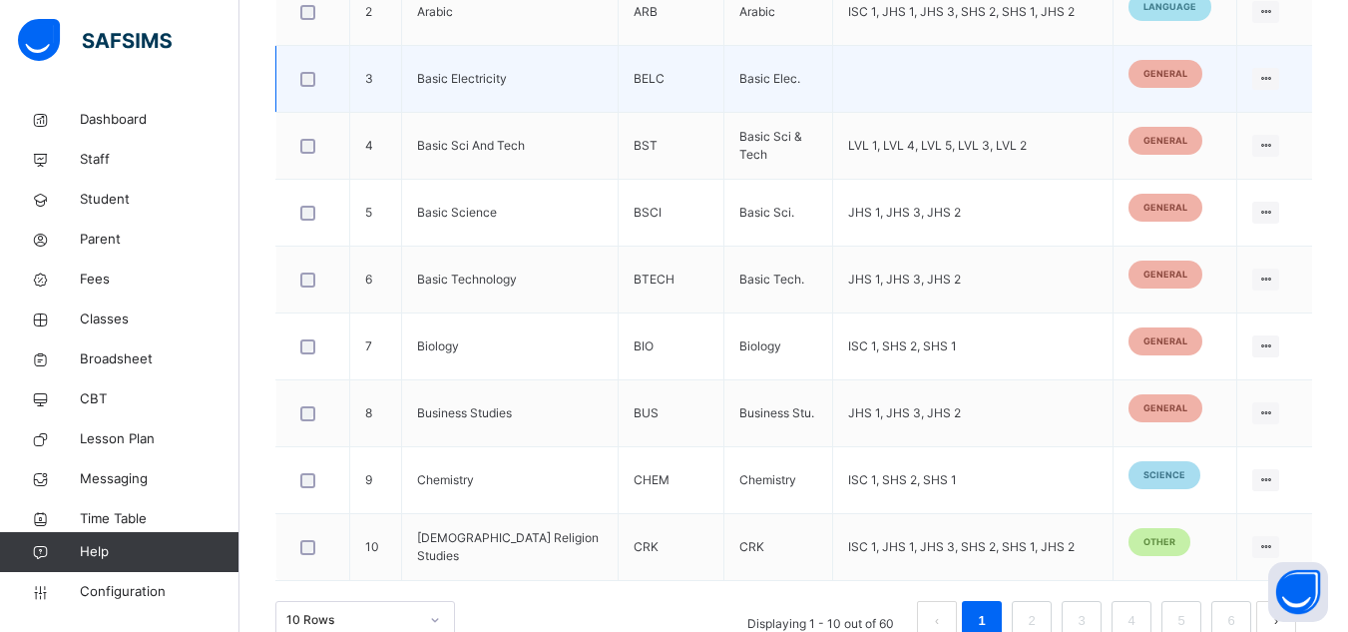
scroll to position [831, 0]
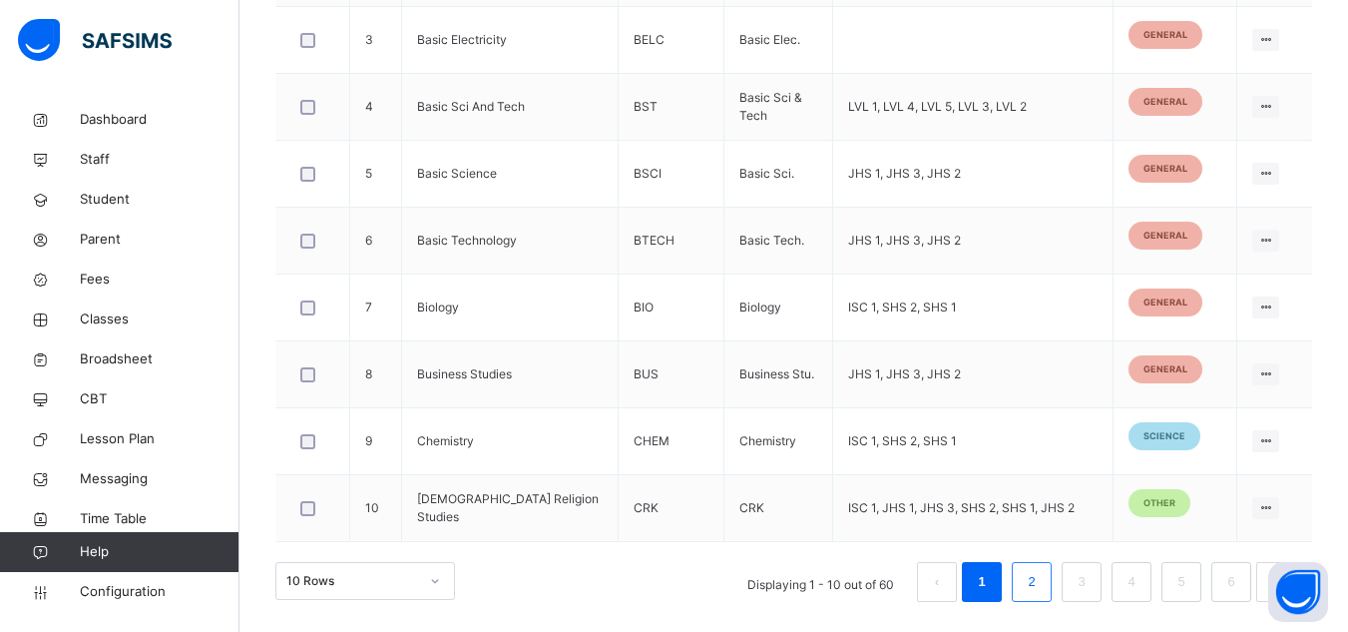
click at [1041, 591] on link "2" at bounding box center [1031, 582] width 19 height 26
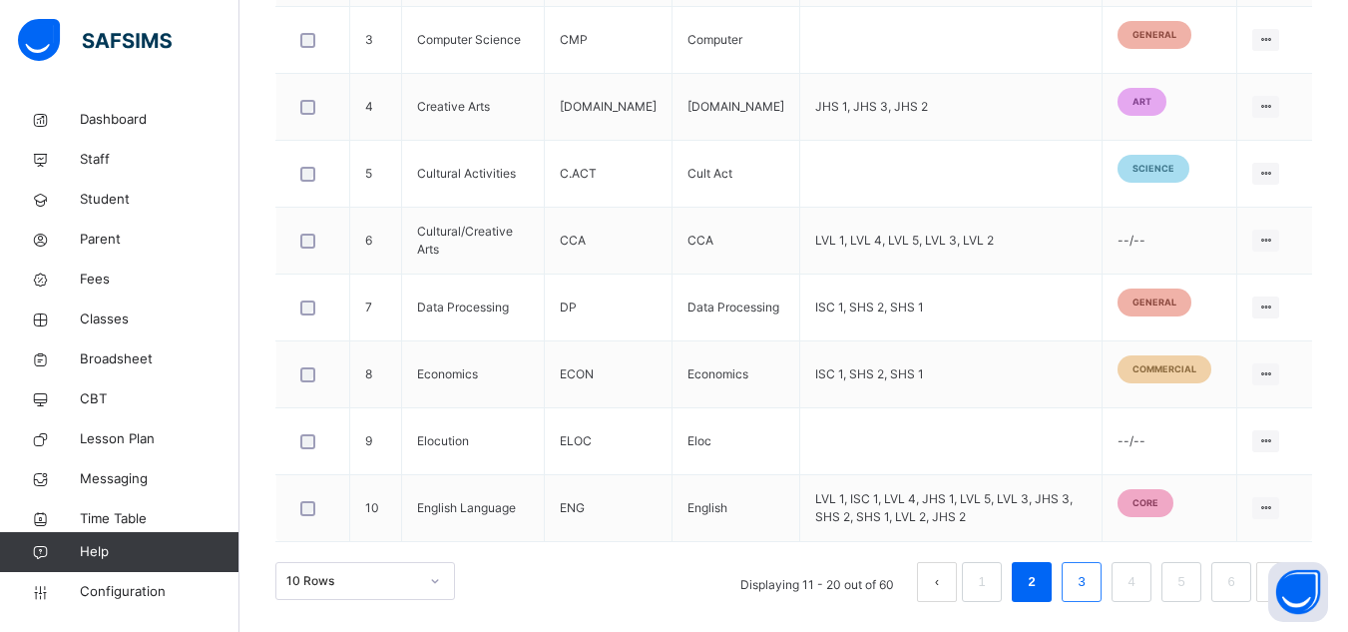
click at [1085, 579] on li "3" at bounding box center [1082, 582] width 40 height 40
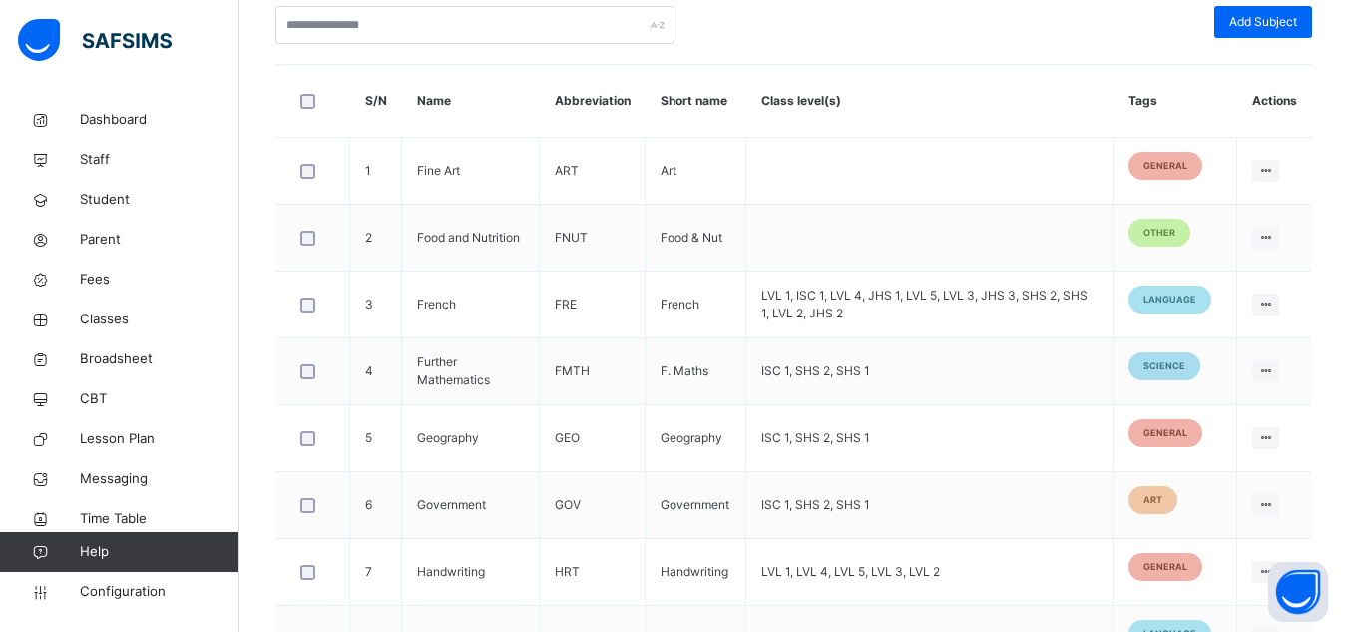
scroll to position [568, 0]
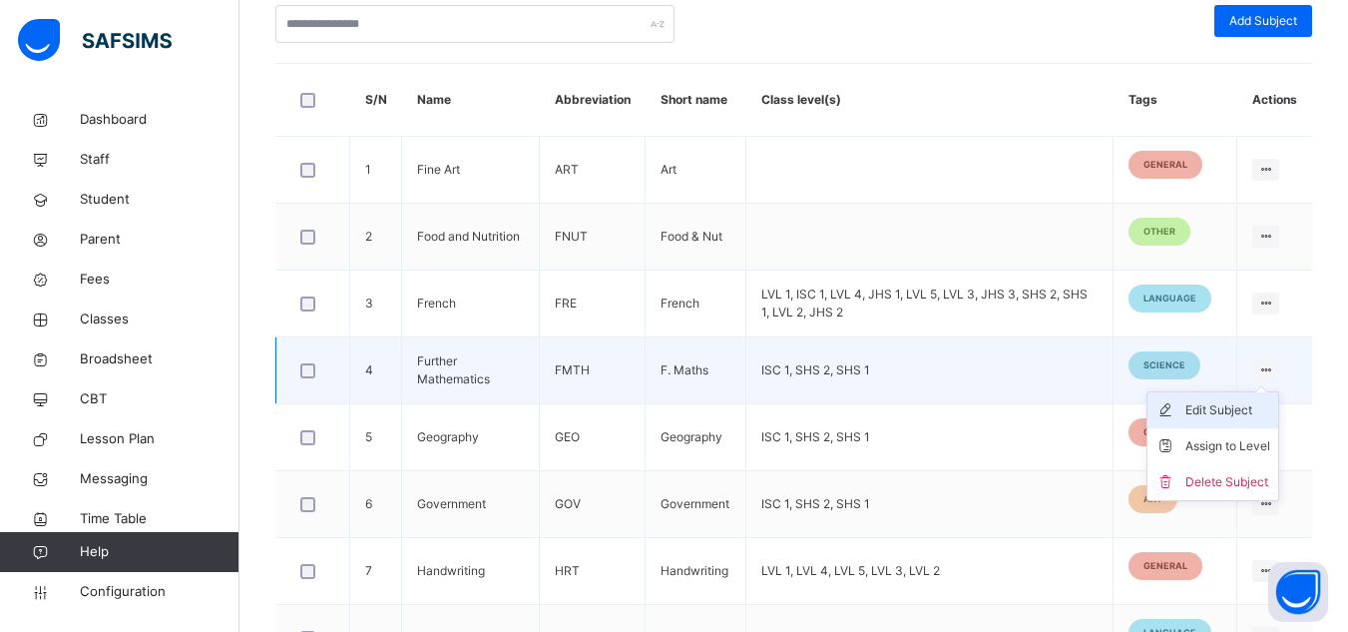
click at [1202, 427] on li "Edit Subject" at bounding box center [1213, 410] width 131 height 36
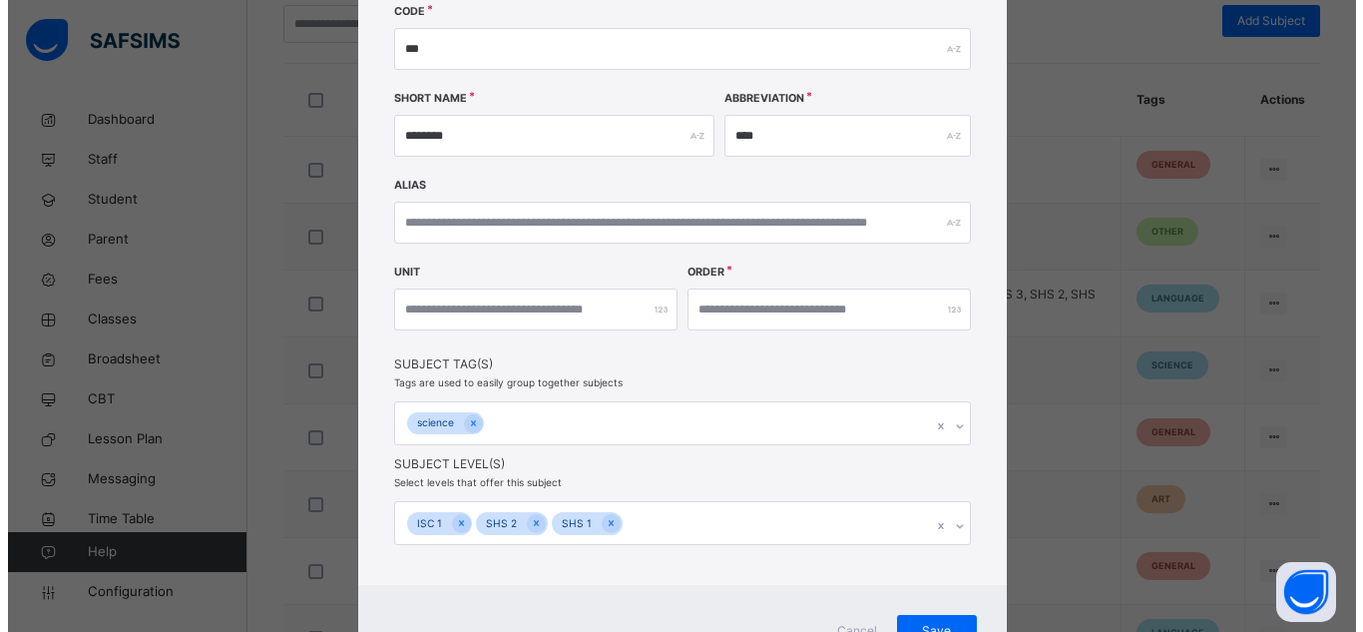
scroll to position [233, 0]
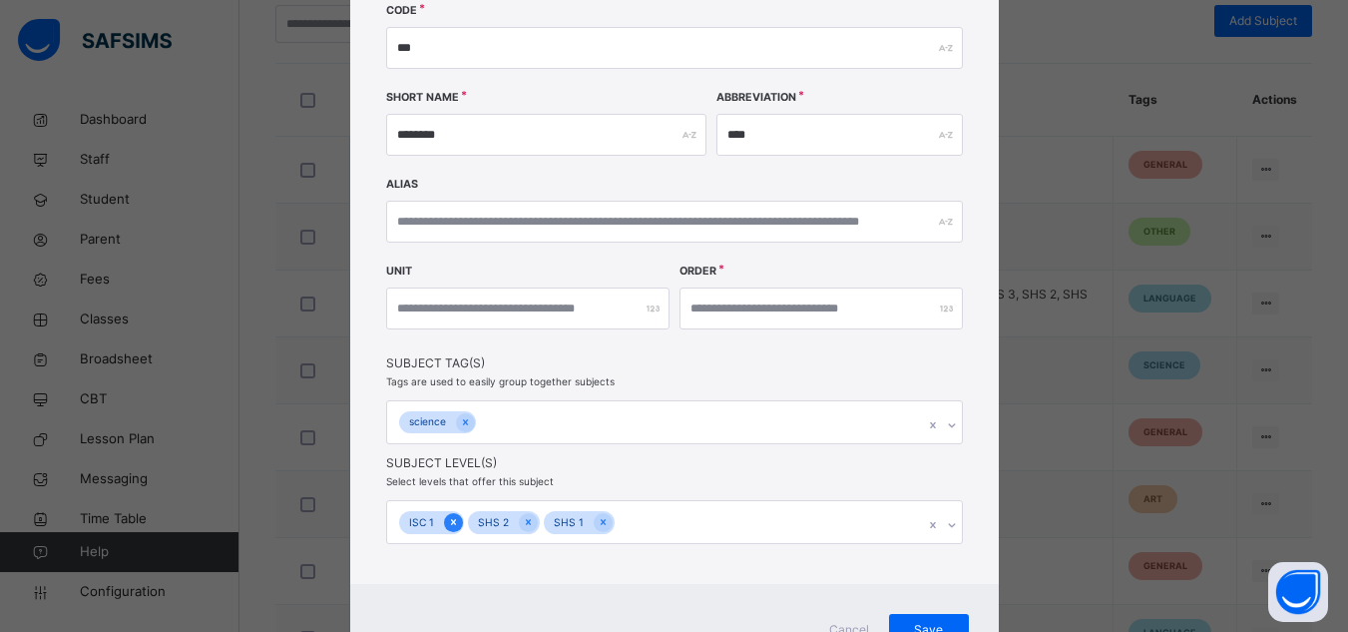
click at [450, 521] on icon at bounding box center [452, 522] width 5 height 6
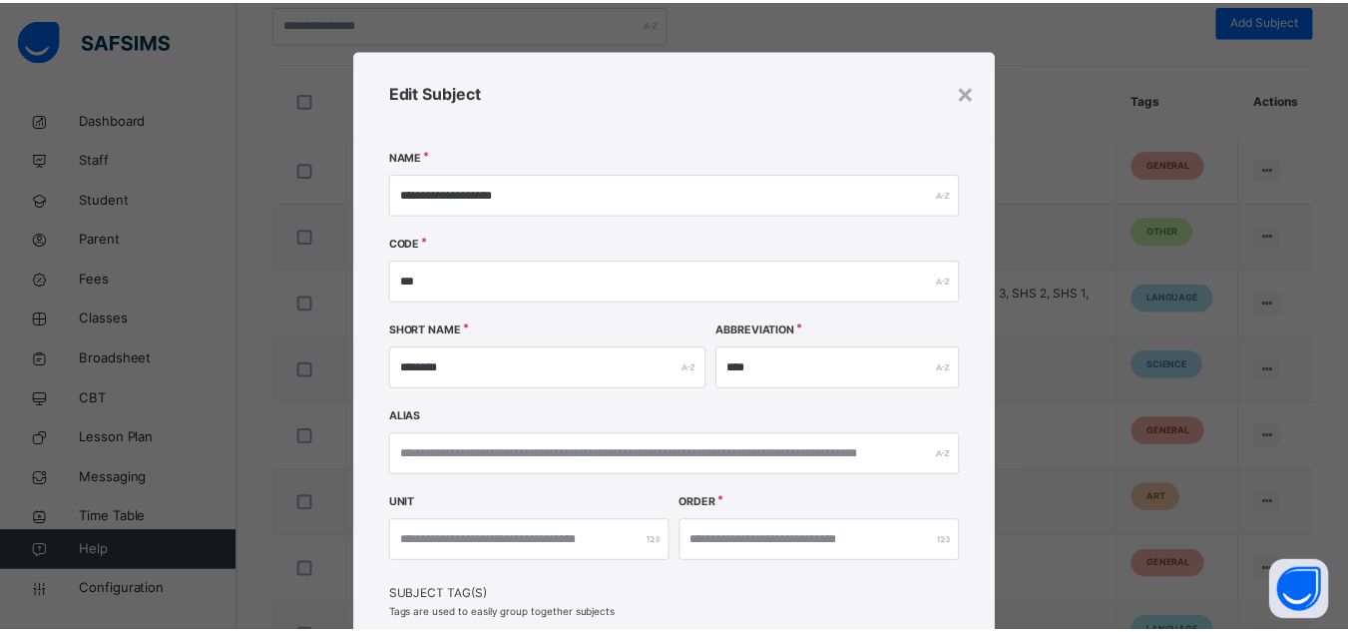
scroll to position [327, 0]
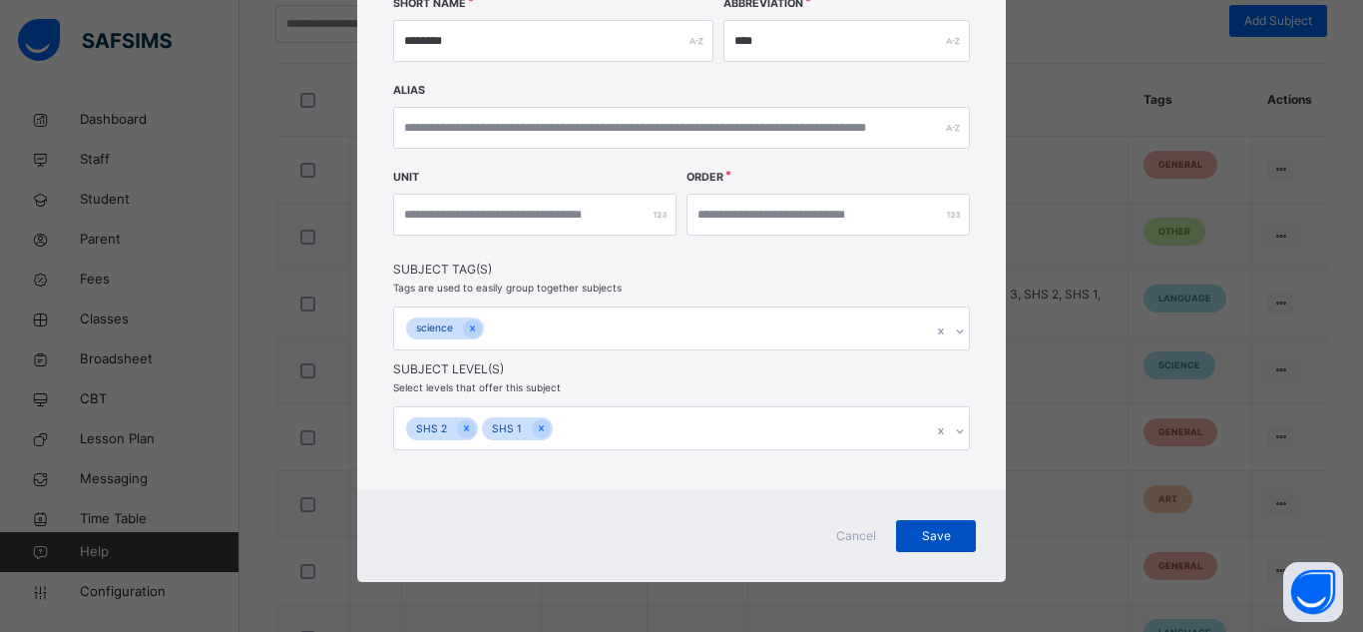
click at [920, 529] on span "Save" at bounding box center [936, 536] width 50 height 18
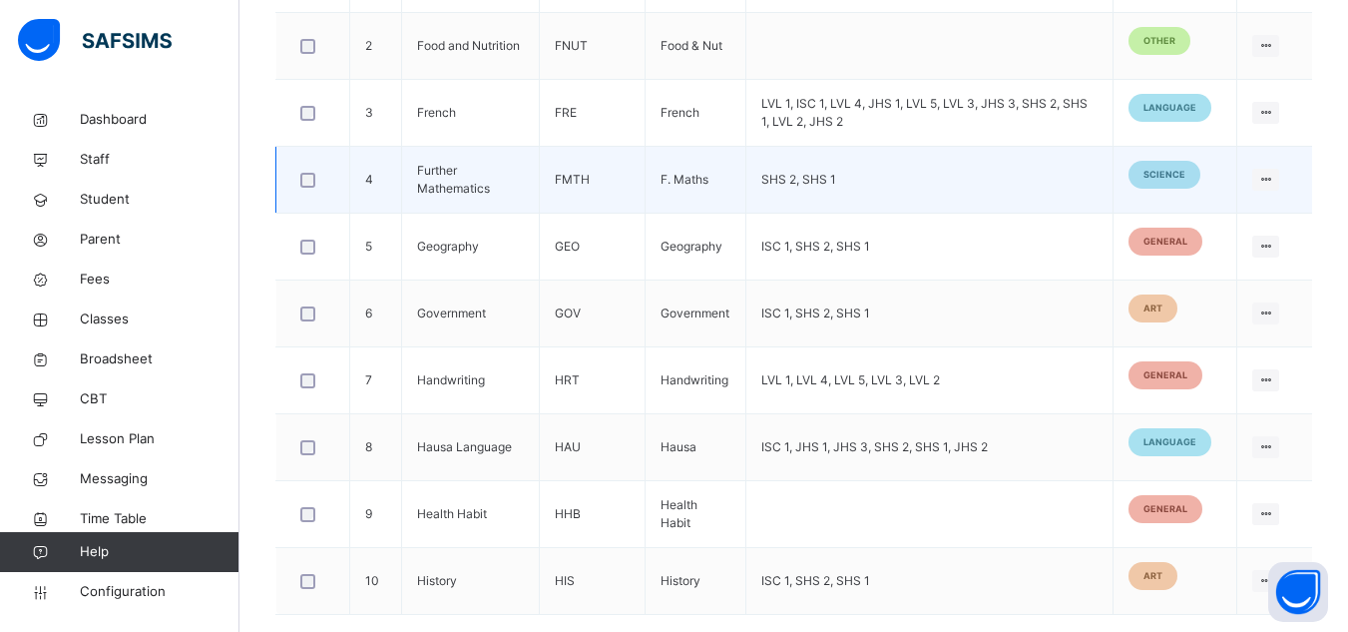
scroll to position [831, 0]
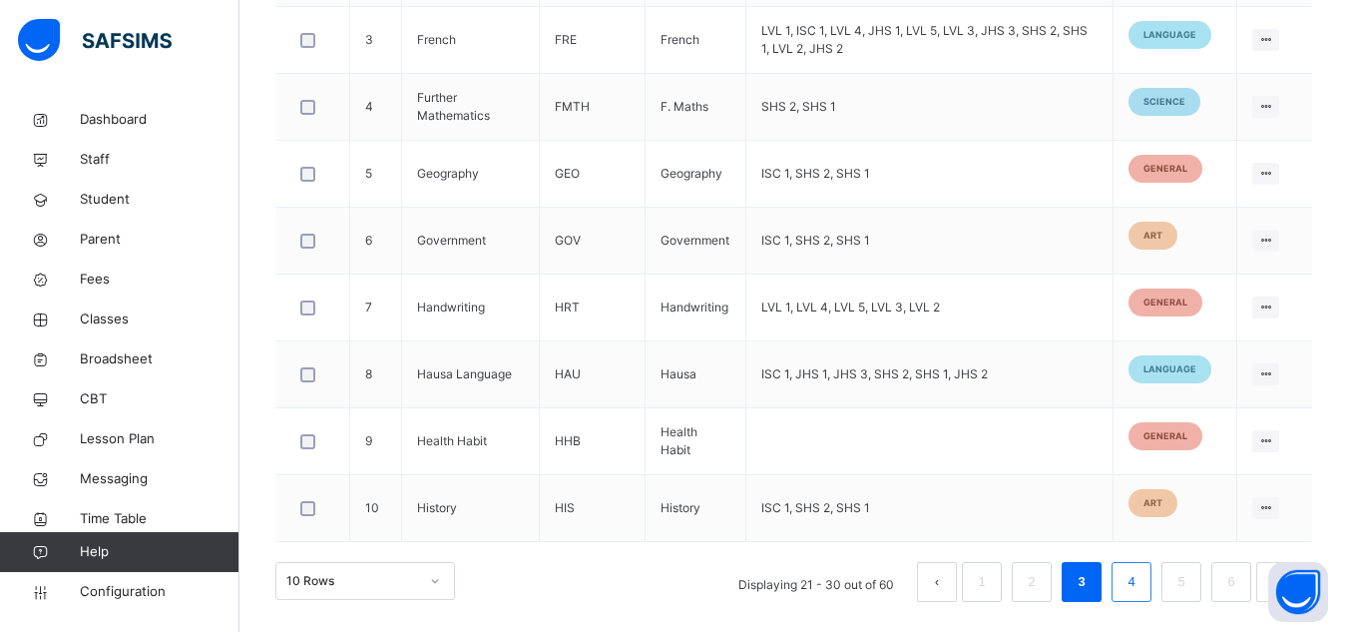
click at [1141, 589] on link "4" at bounding box center [1131, 582] width 19 height 26
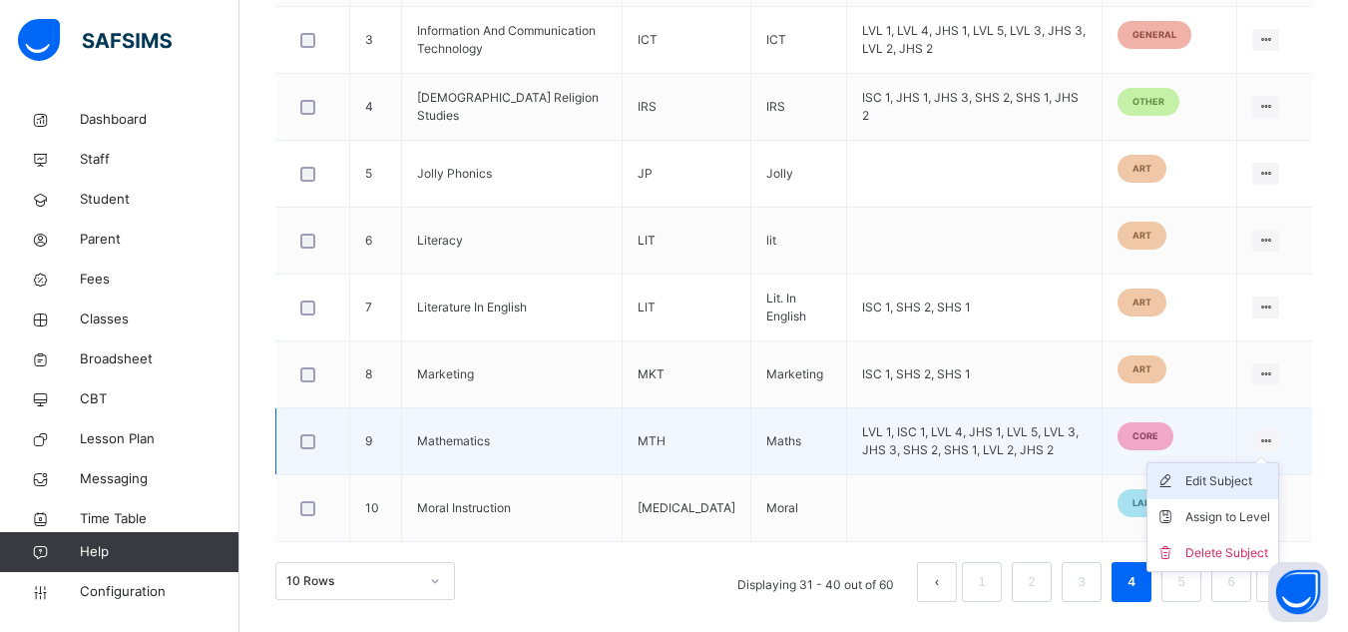
click at [1209, 473] on div "Edit Subject" at bounding box center [1227, 481] width 85 height 20
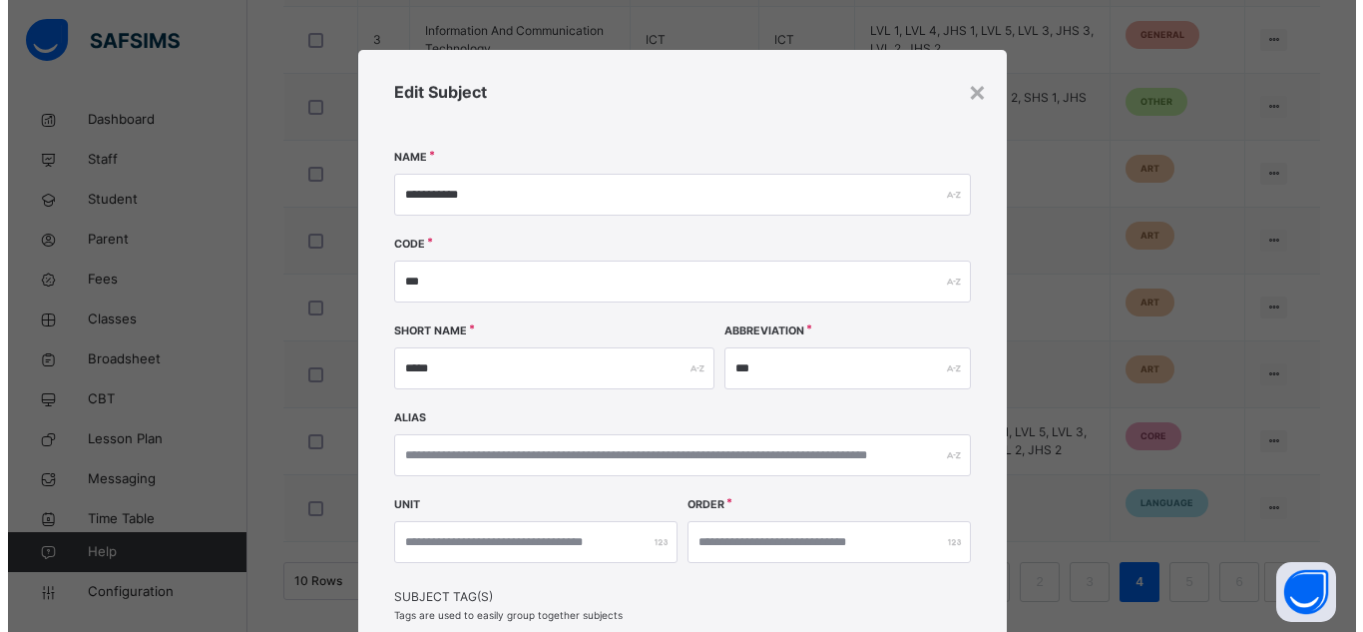
scroll to position [354, 0]
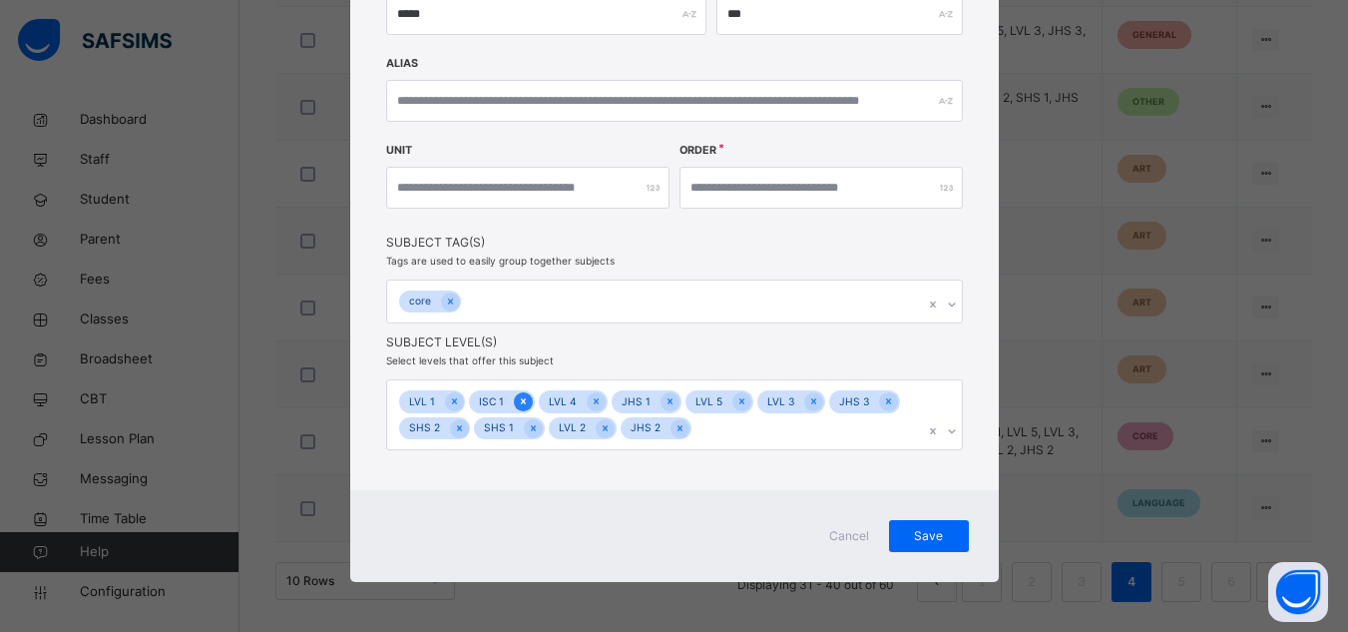
click at [518, 399] on icon at bounding box center [523, 401] width 11 height 14
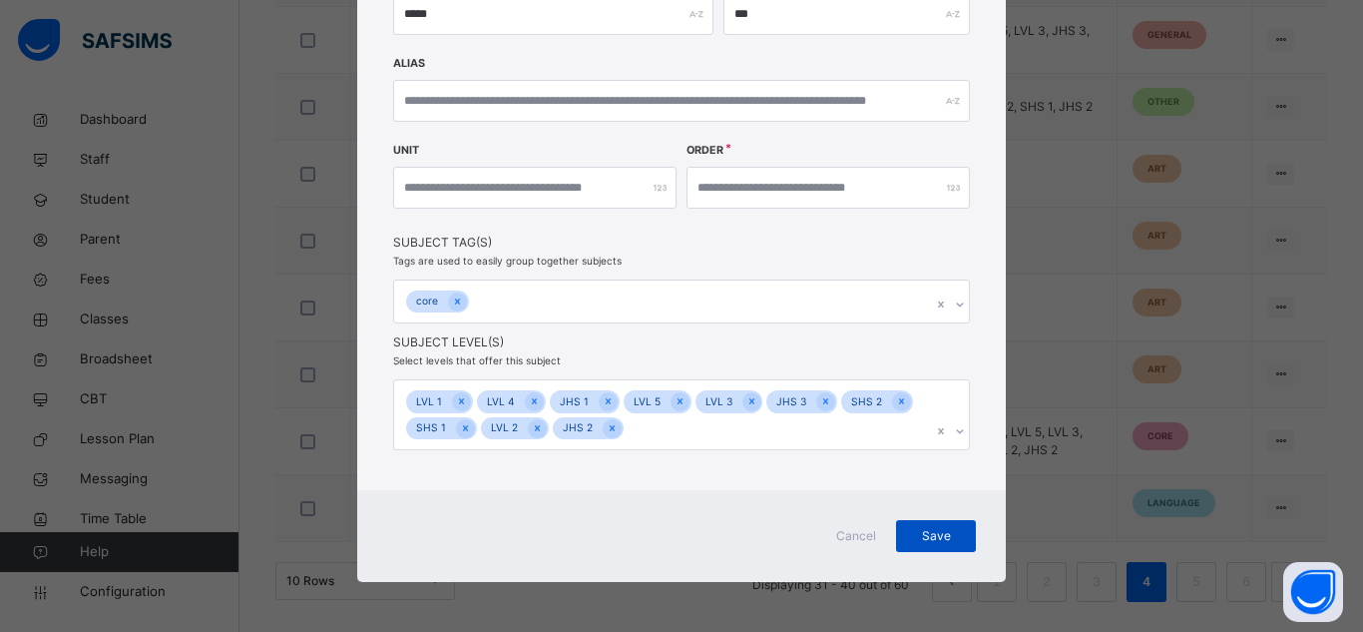
click at [936, 539] on span "Save" at bounding box center [936, 536] width 50 height 18
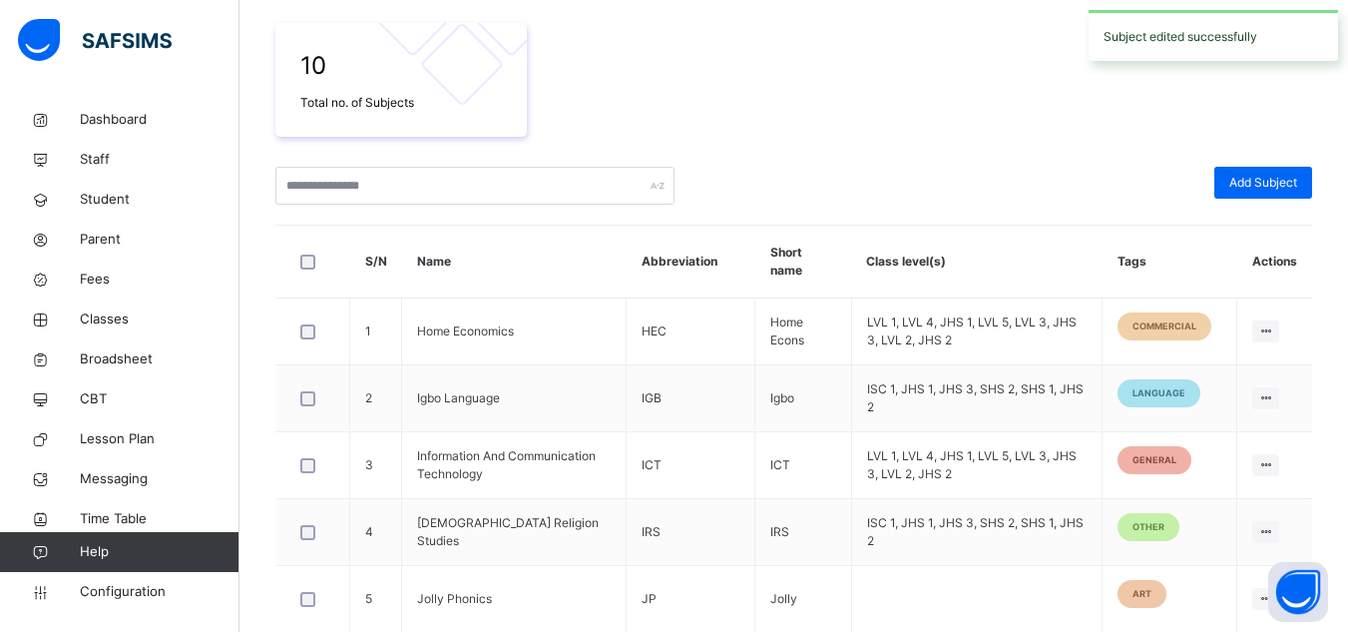
scroll to position [831, 0]
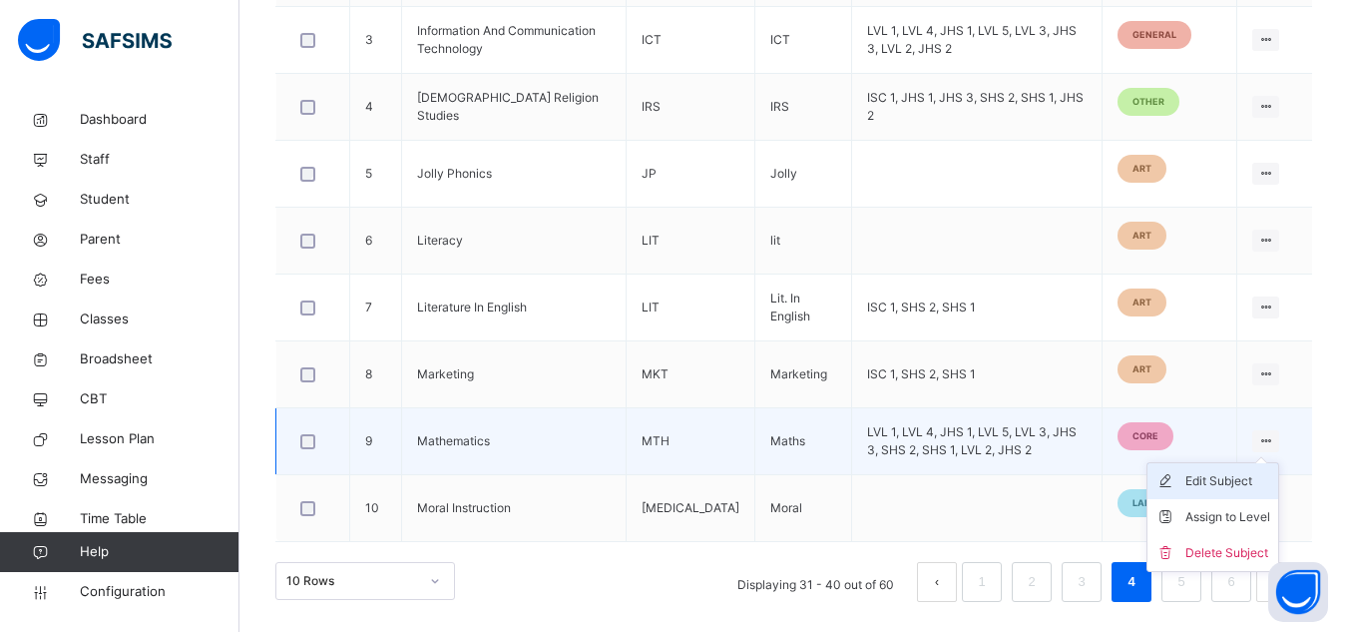
click at [1241, 475] on div "Edit Subject" at bounding box center [1227, 481] width 85 height 20
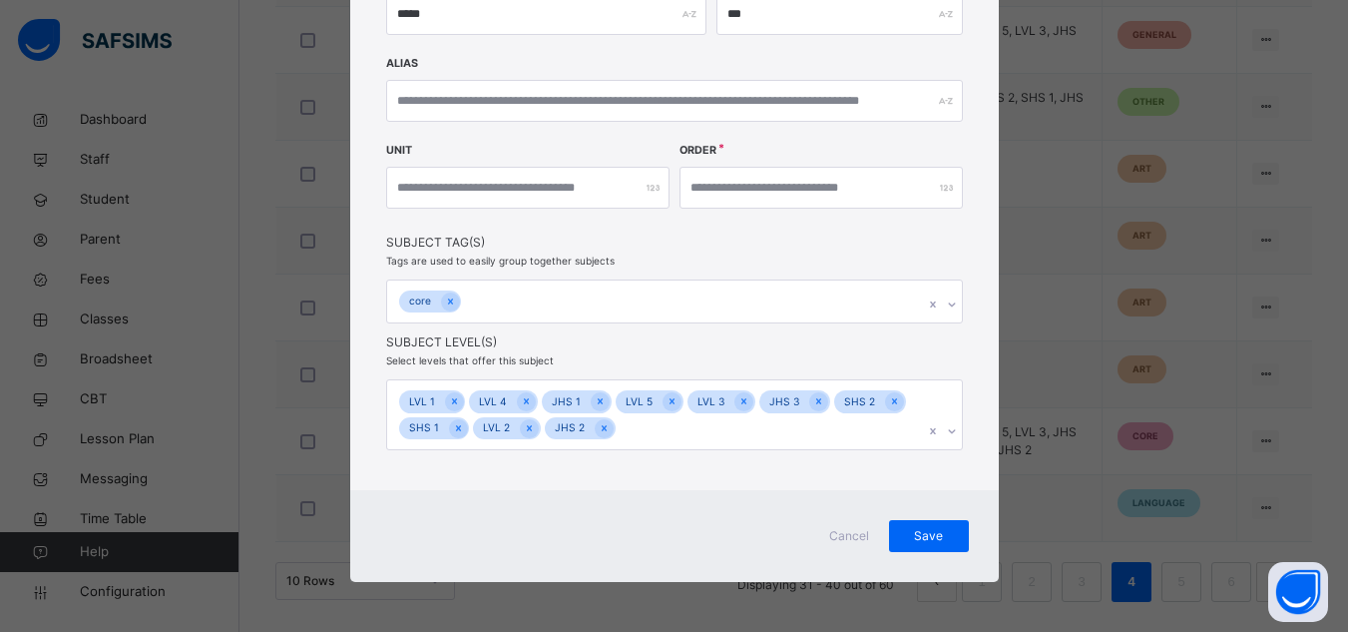
scroll to position [352, 0]
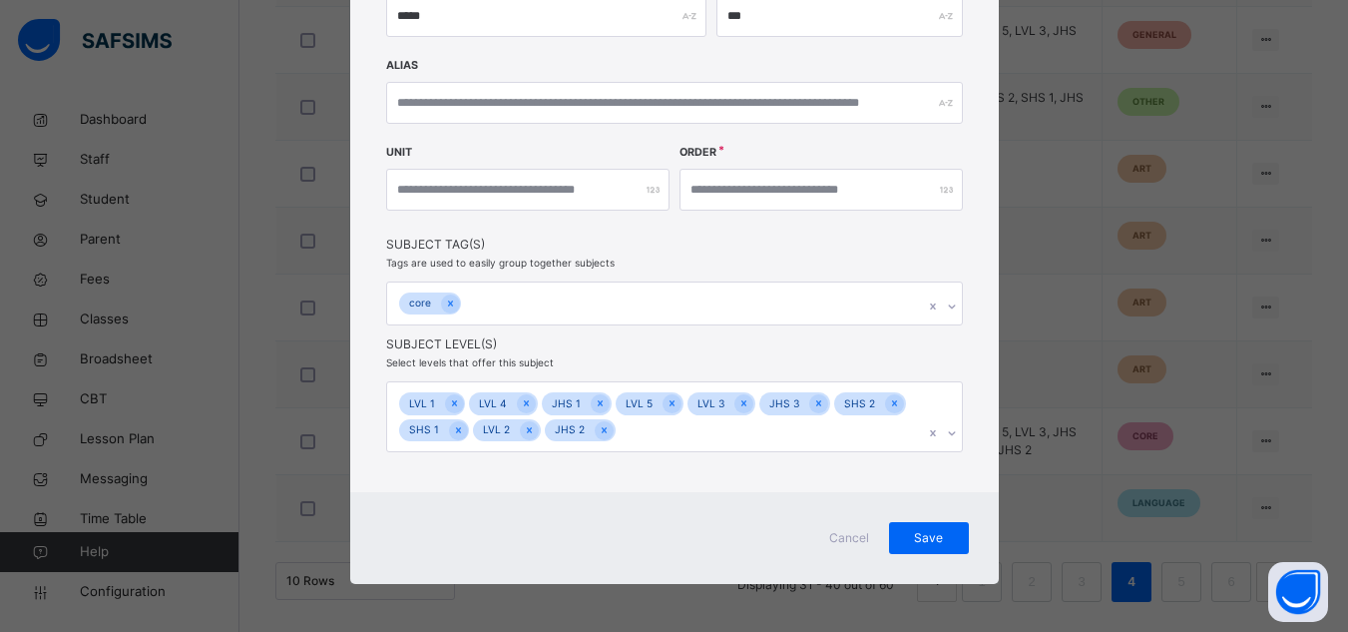
click at [833, 527] on div "Cancel" at bounding box center [849, 538] width 80 height 32
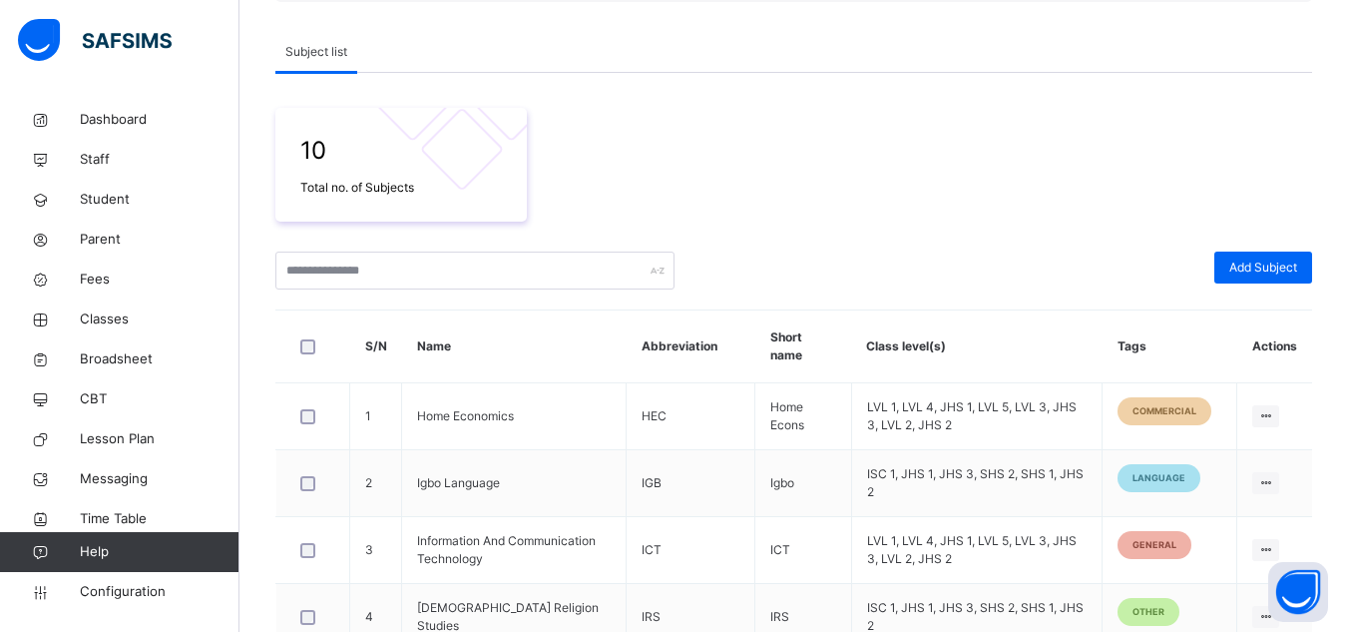
scroll to position [323, 0]
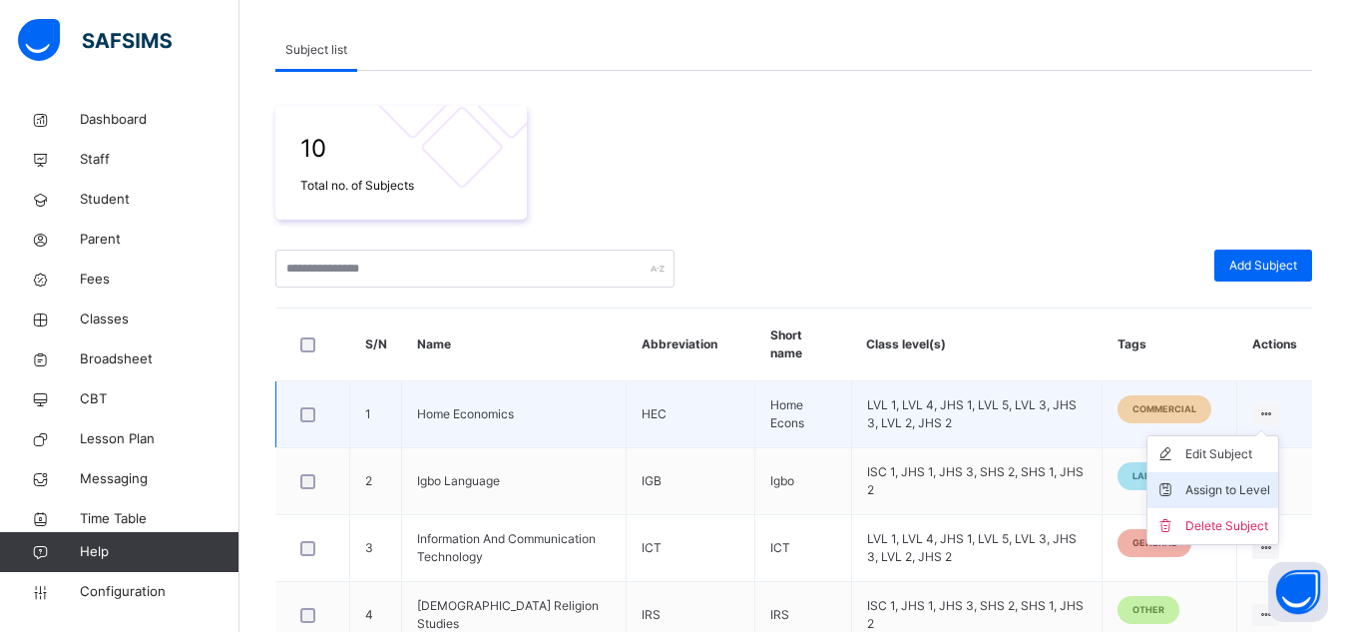
click at [1228, 491] on div "Assign to Level" at bounding box center [1227, 490] width 85 height 20
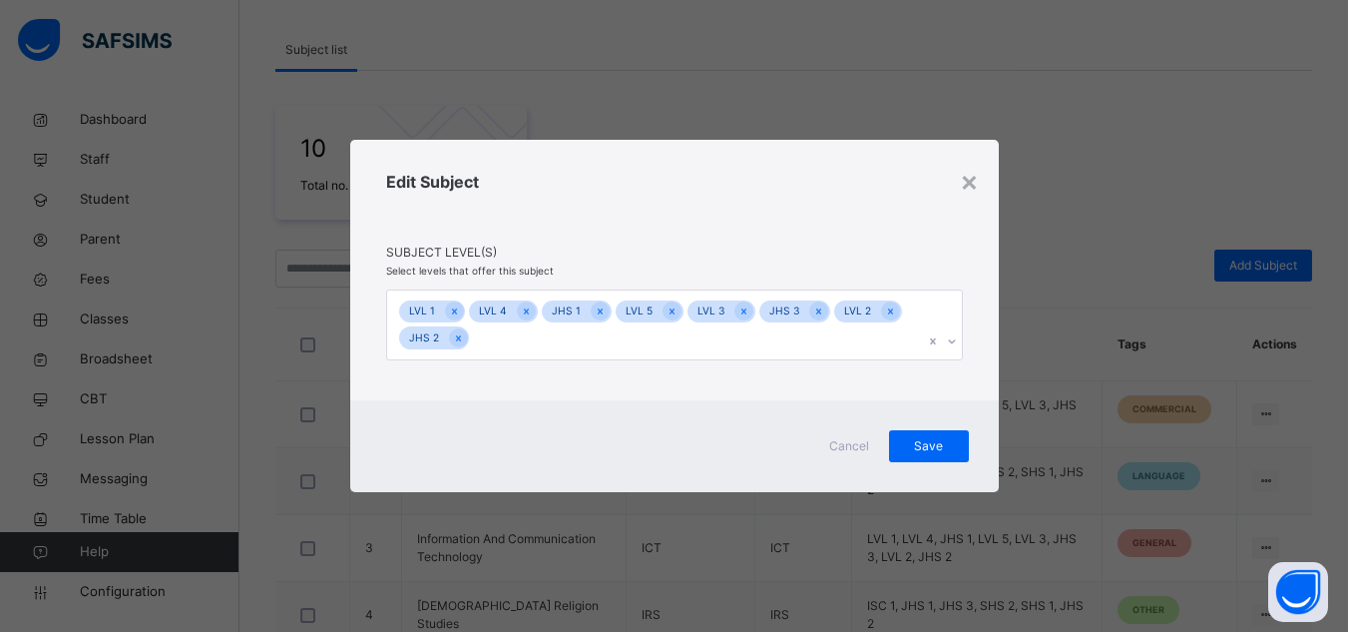
click at [854, 440] on span "Cancel" at bounding box center [849, 446] width 48 height 18
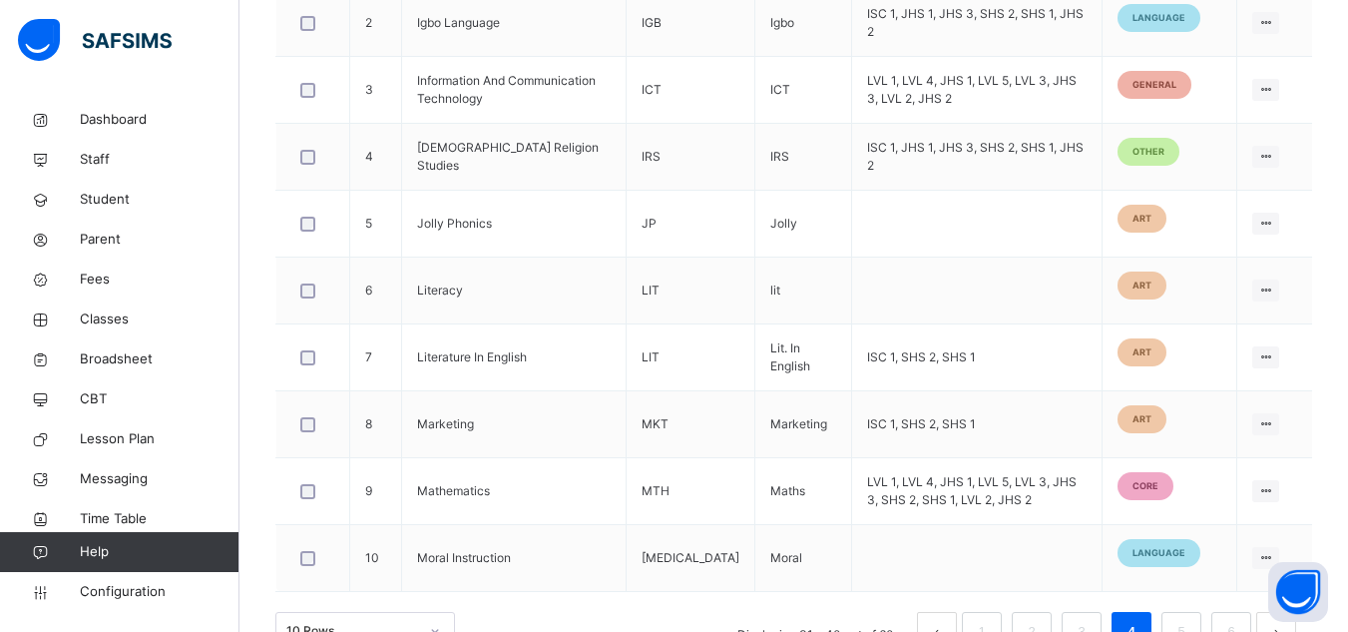
scroll to position [797, 0]
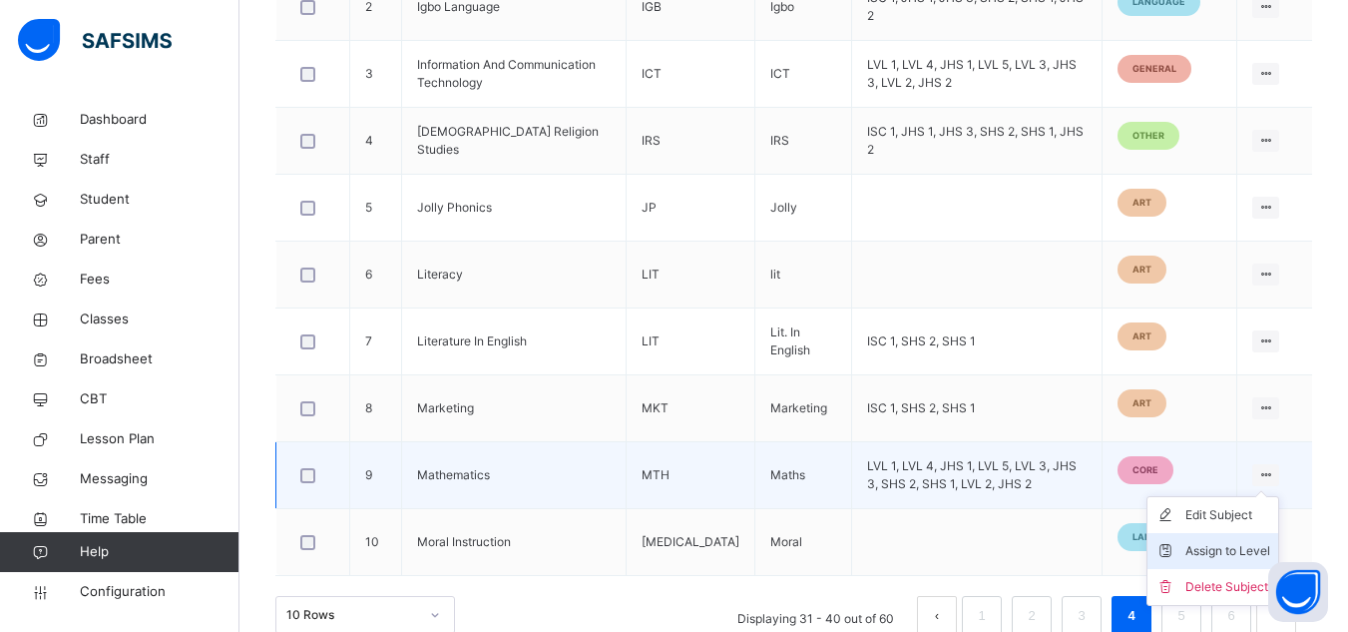
click at [1205, 548] on div "Assign to Level" at bounding box center [1227, 551] width 85 height 20
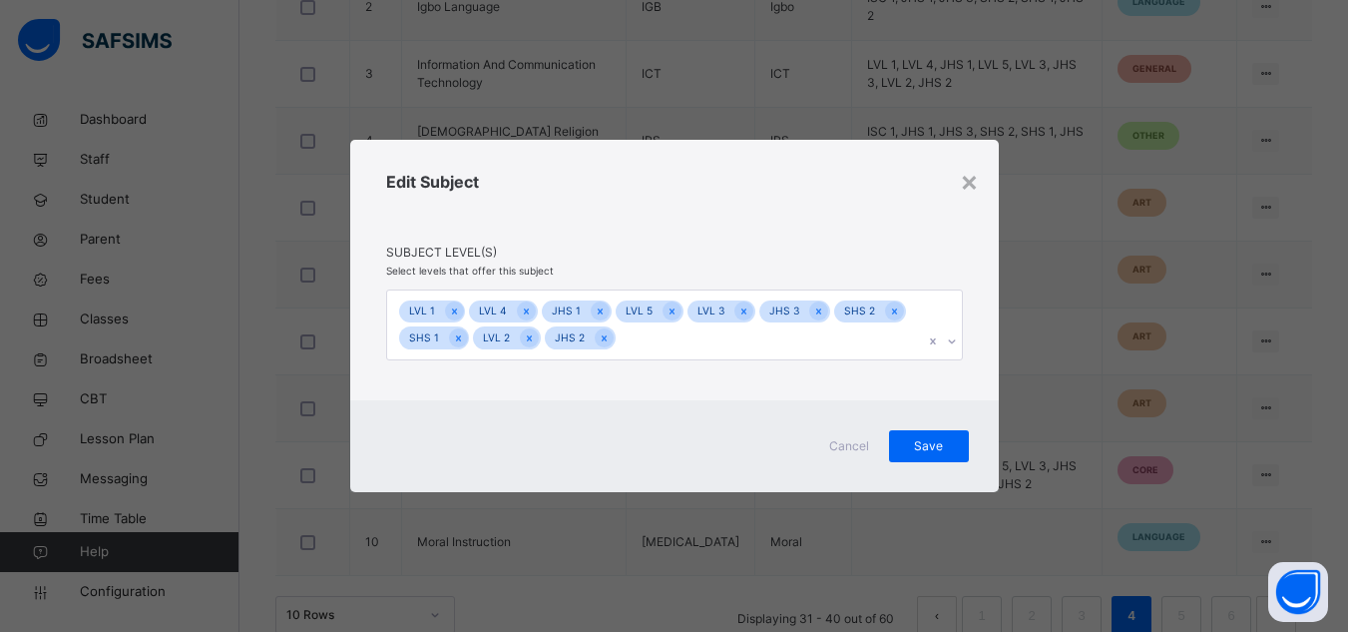
click at [840, 446] on span "Cancel" at bounding box center [849, 446] width 48 height 18
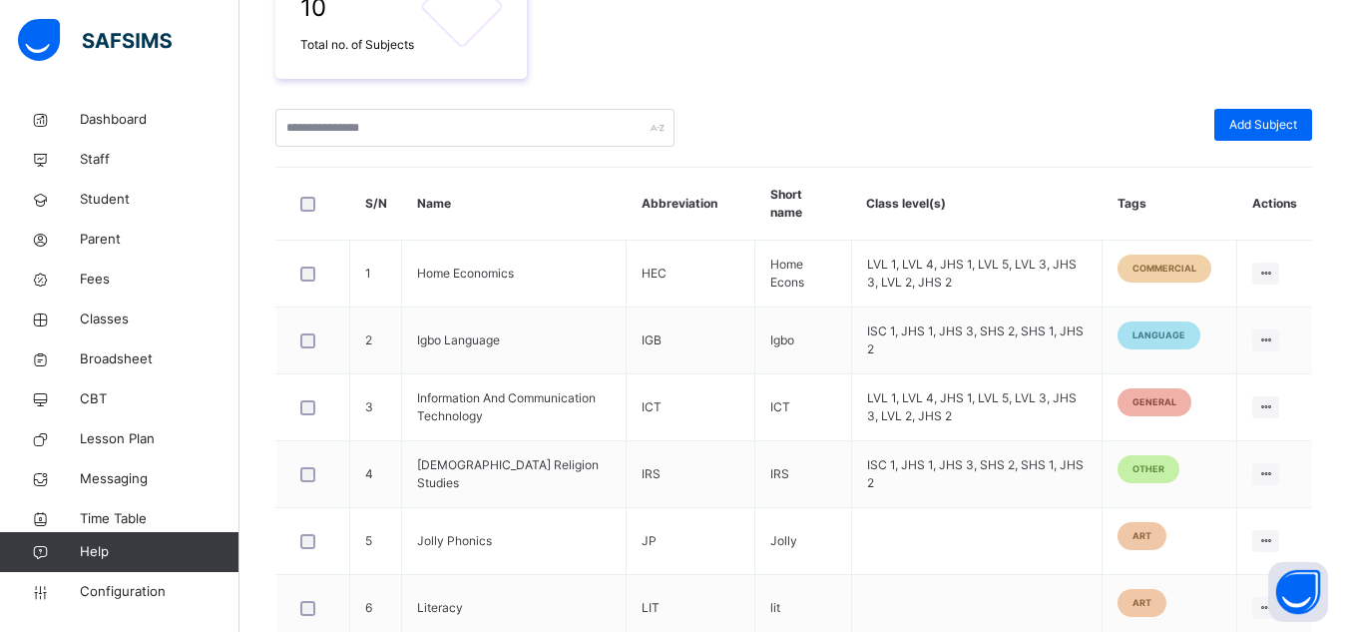
scroll to position [462, 0]
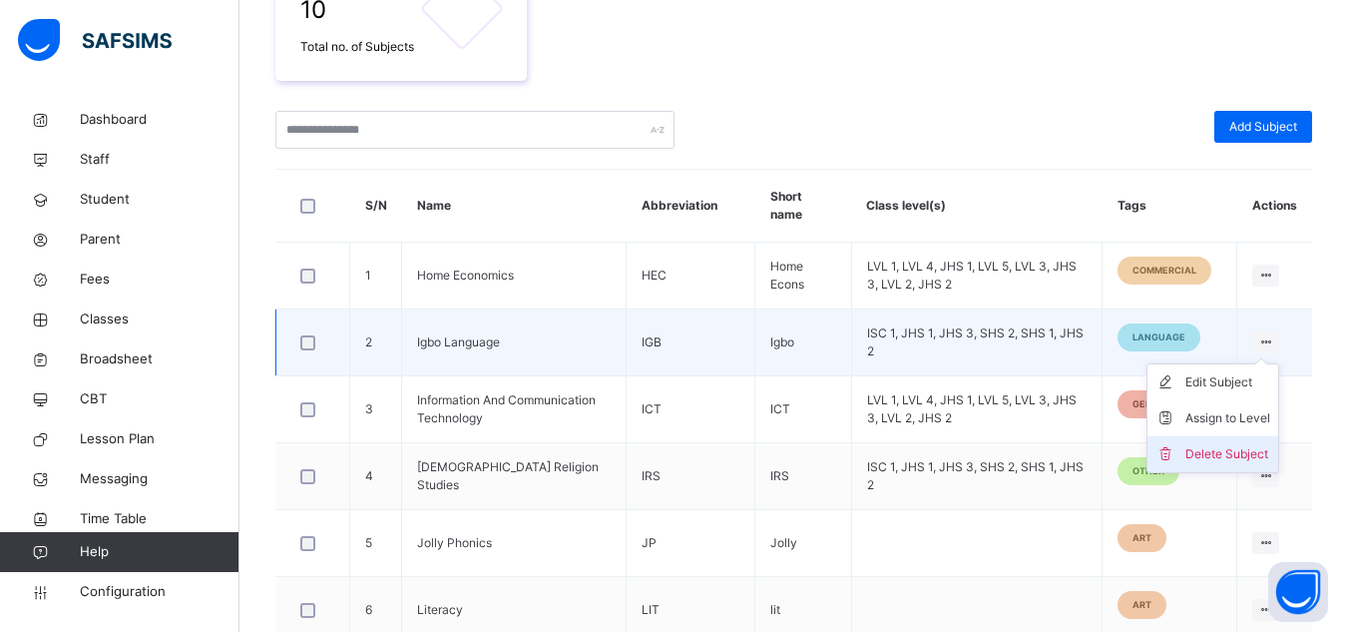
click at [1231, 451] on div "Delete Subject" at bounding box center [1227, 454] width 85 height 20
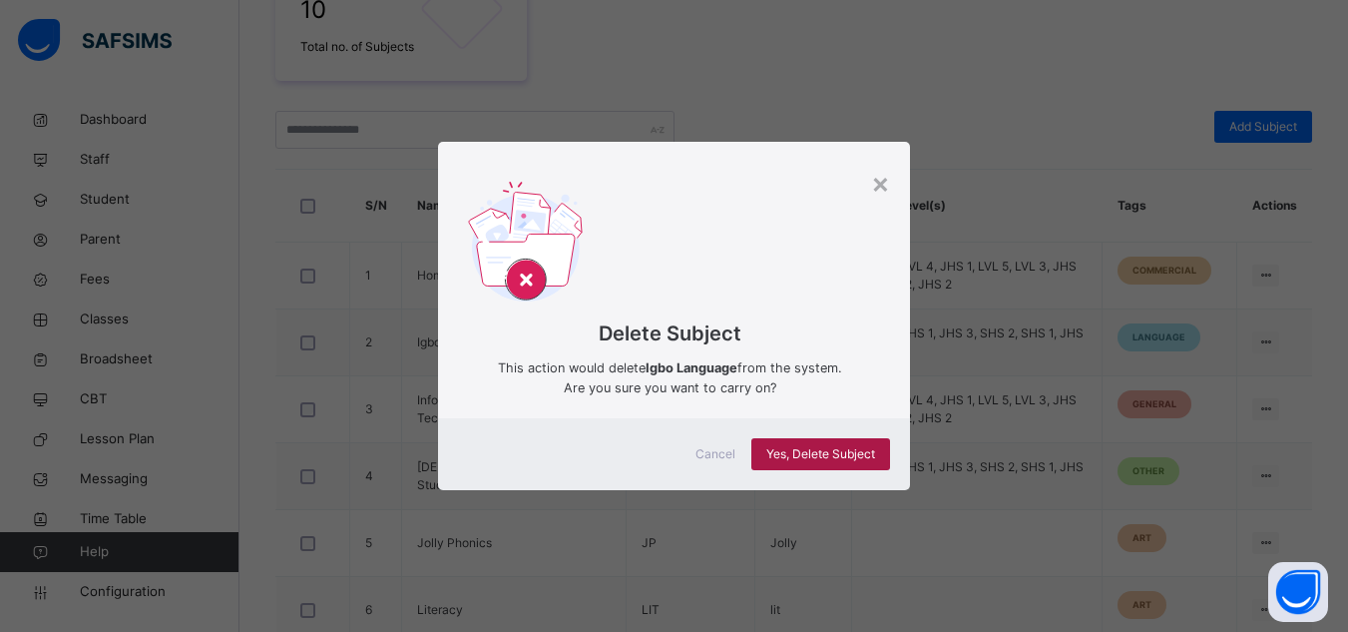
click at [817, 451] on span "Yes, Delete Subject" at bounding box center [820, 454] width 109 height 18
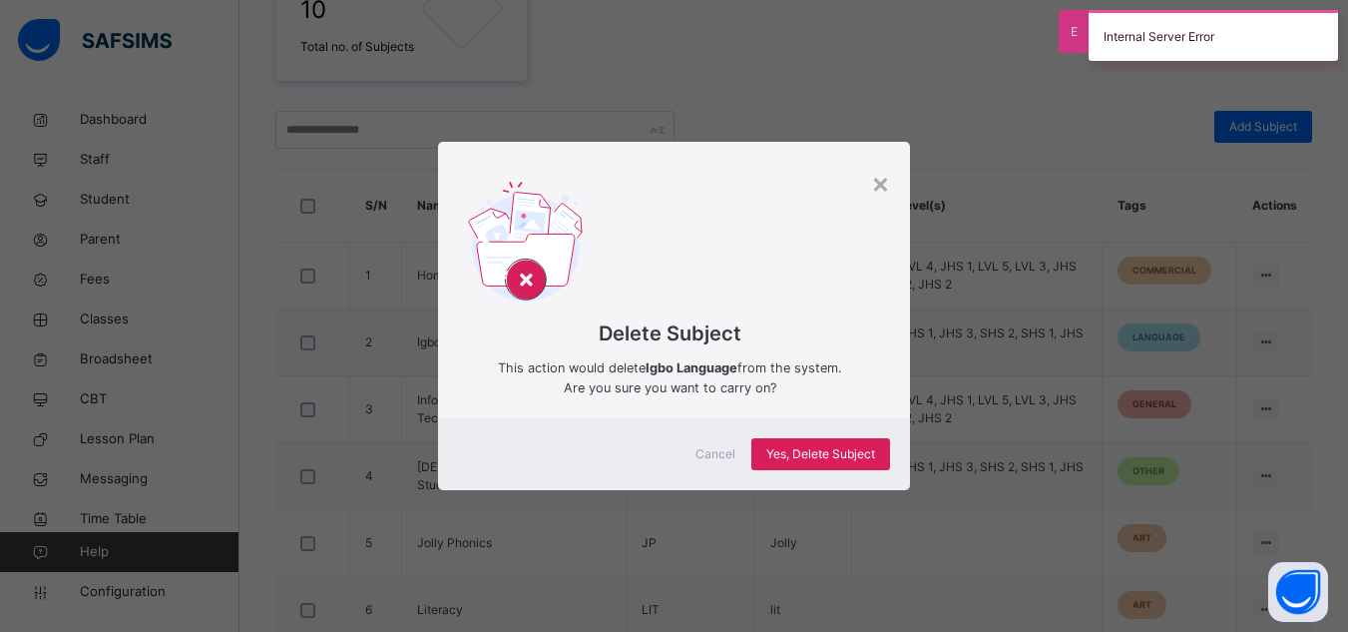
click at [726, 452] on span "Cancel" at bounding box center [715, 454] width 40 height 18
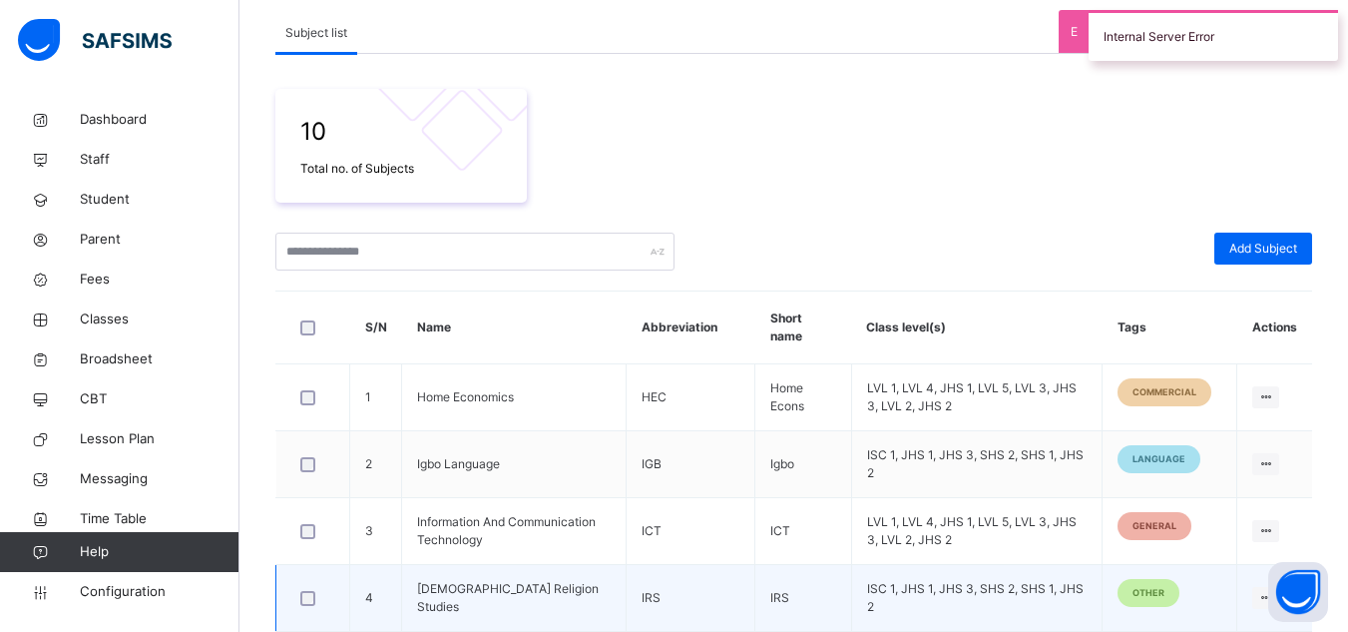
scroll to position [338, 0]
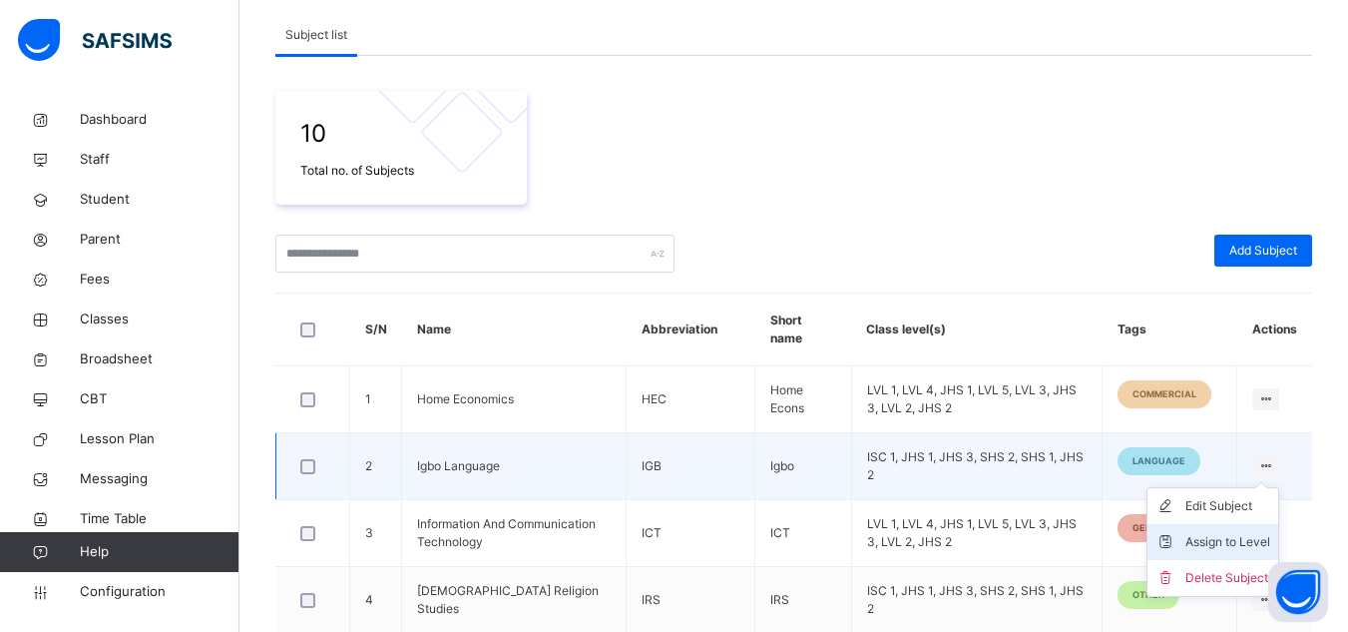
click at [1222, 534] on div "Assign to Level" at bounding box center [1227, 542] width 85 height 20
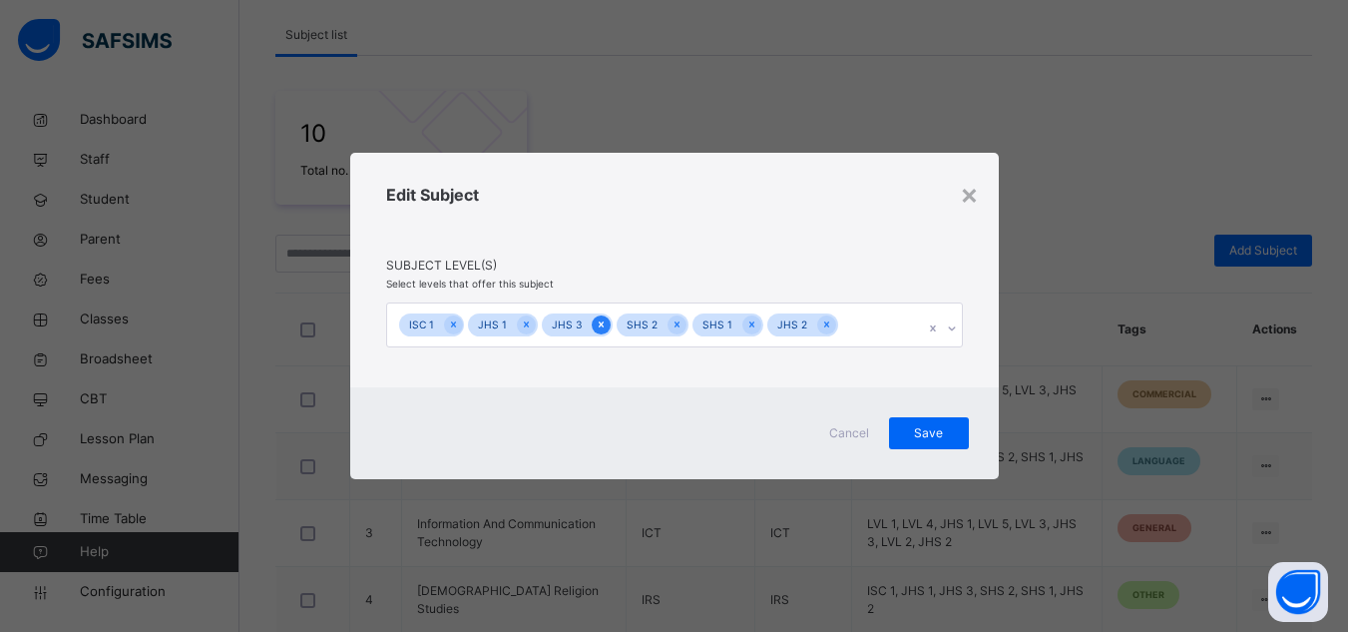
click at [596, 317] on icon at bounding box center [601, 324] width 11 height 14
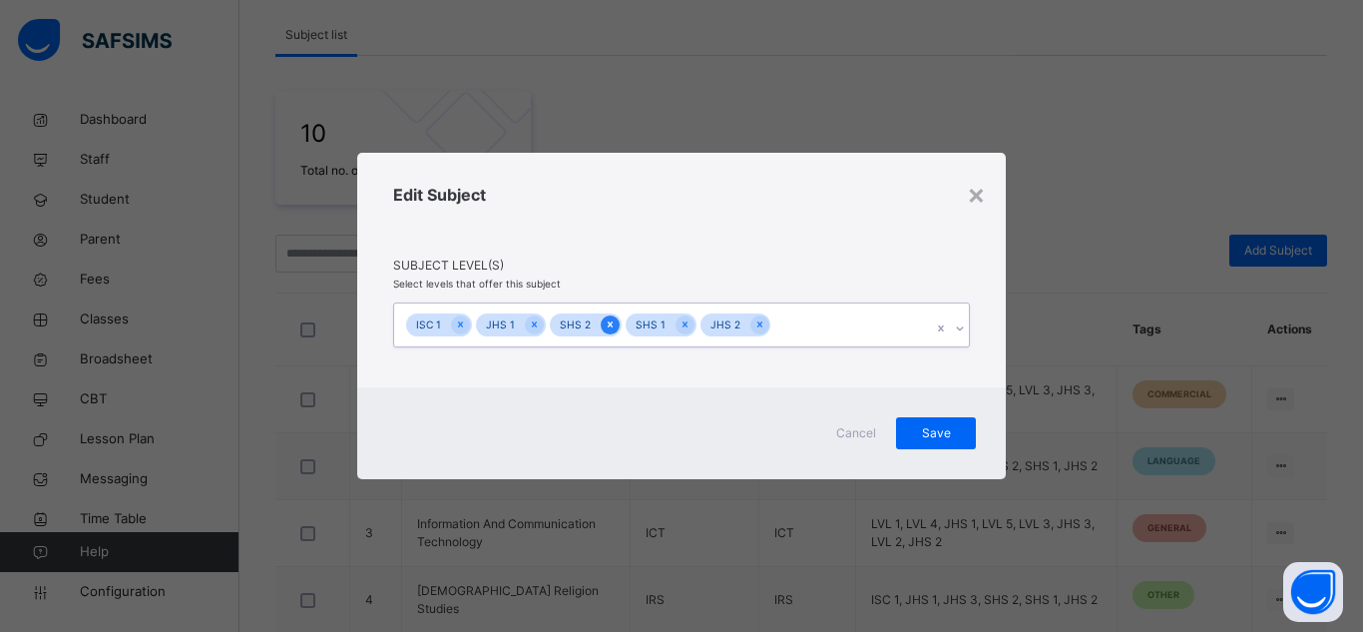
click at [605, 319] on icon at bounding box center [610, 324] width 11 height 14
click at [605, 319] on icon at bounding box center [609, 324] width 11 height 14
click at [525, 328] on div at bounding box center [534, 324] width 19 height 19
click at [457, 326] on icon at bounding box center [460, 324] width 11 height 14
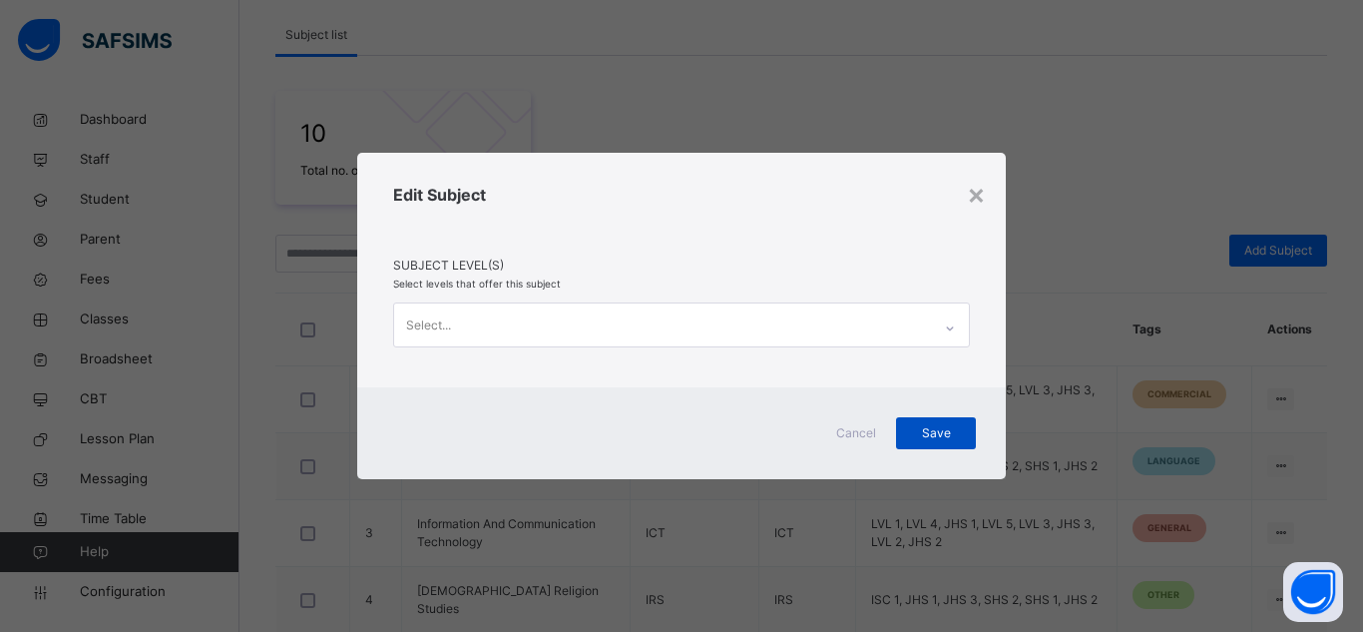
click at [917, 424] on span "Save" at bounding box center [936, 433] width 50 height 18
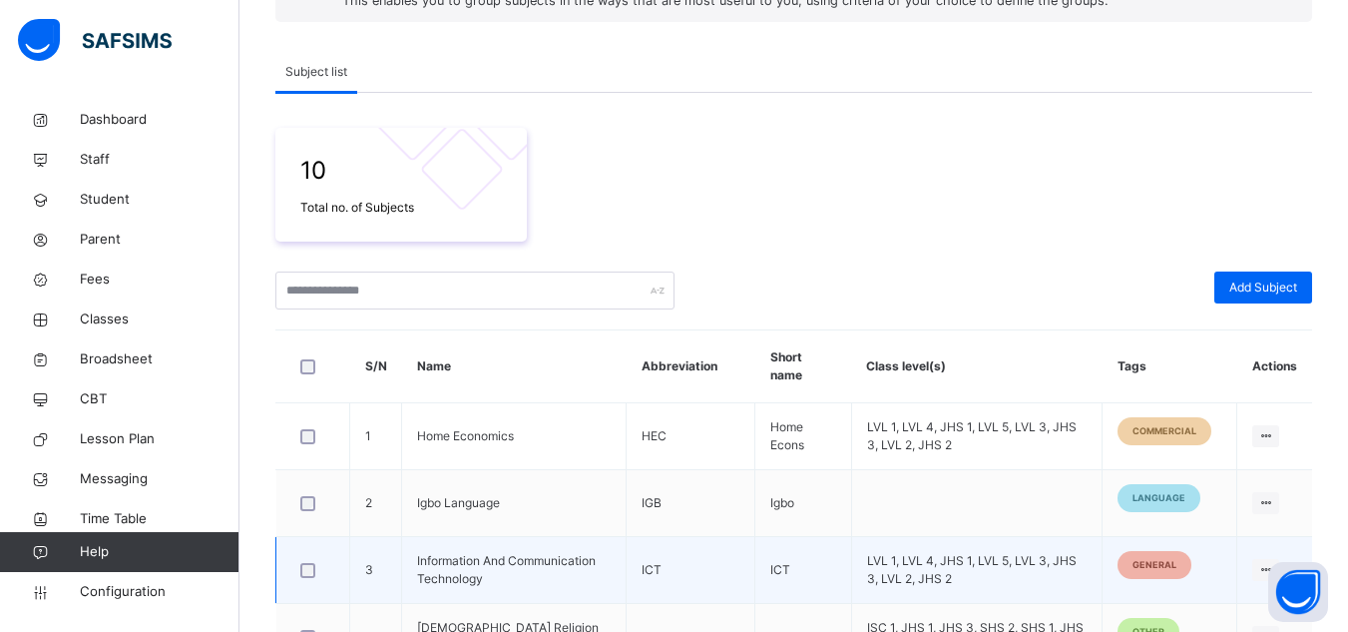
scroll to position [300, 0]
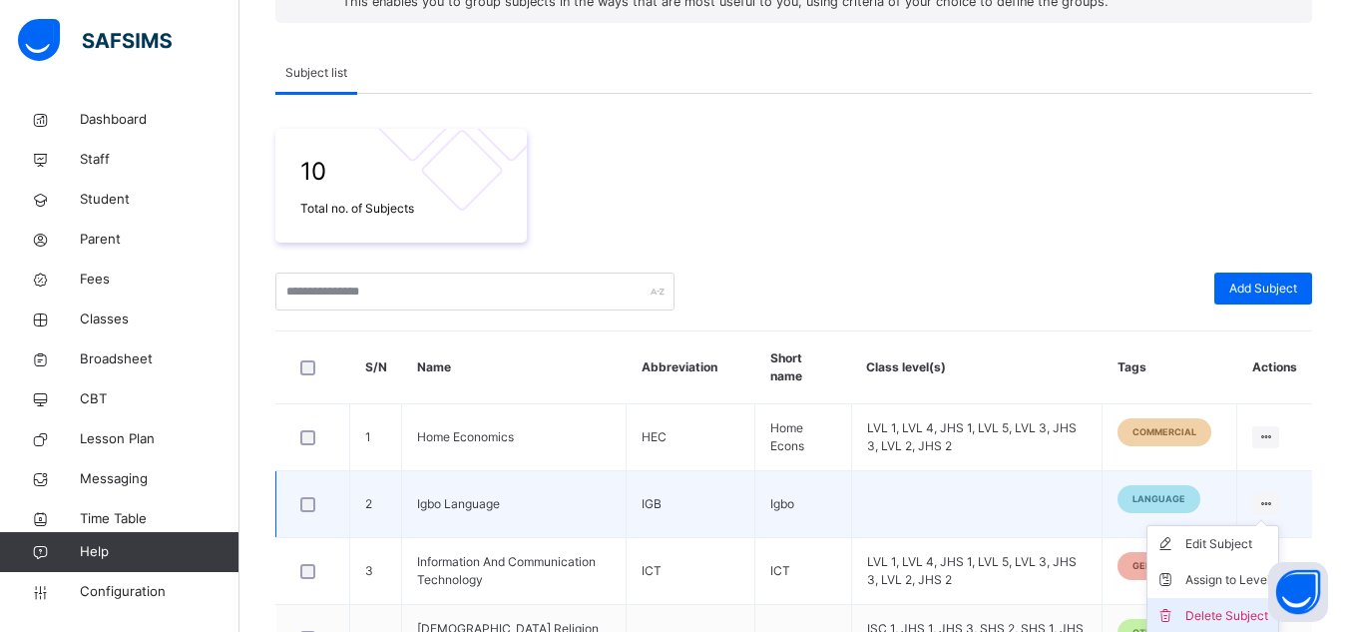
click at [1185, 610] on icon at bounding box center [1170, 616] width 30 height 20
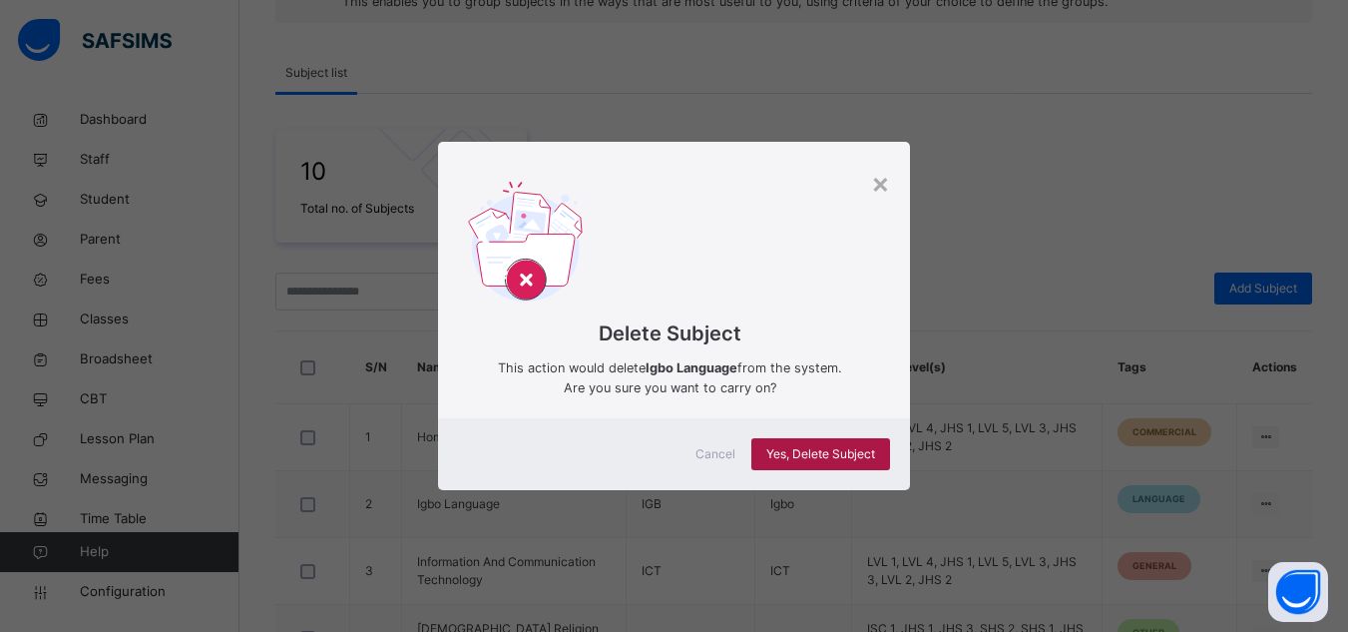
click at [820, 461] on span "Yes, Delete Subject" at bounding box center [820, 454] width 109 height 18
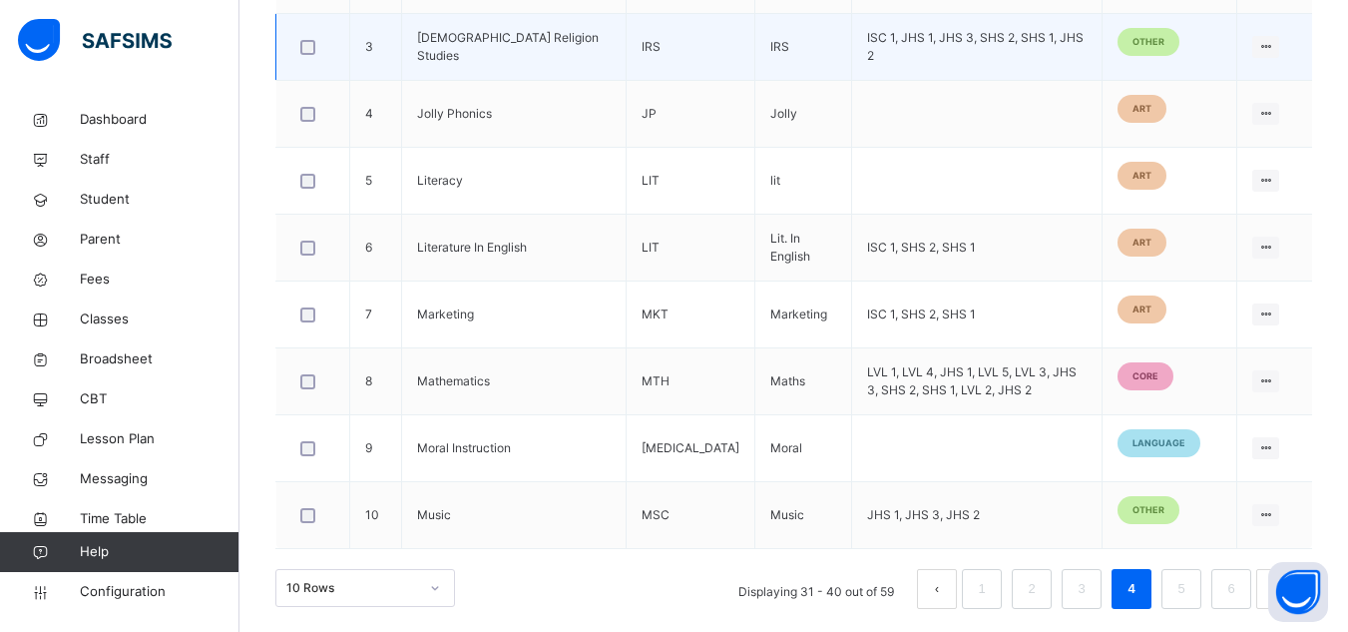
scroll to position [831, 0]
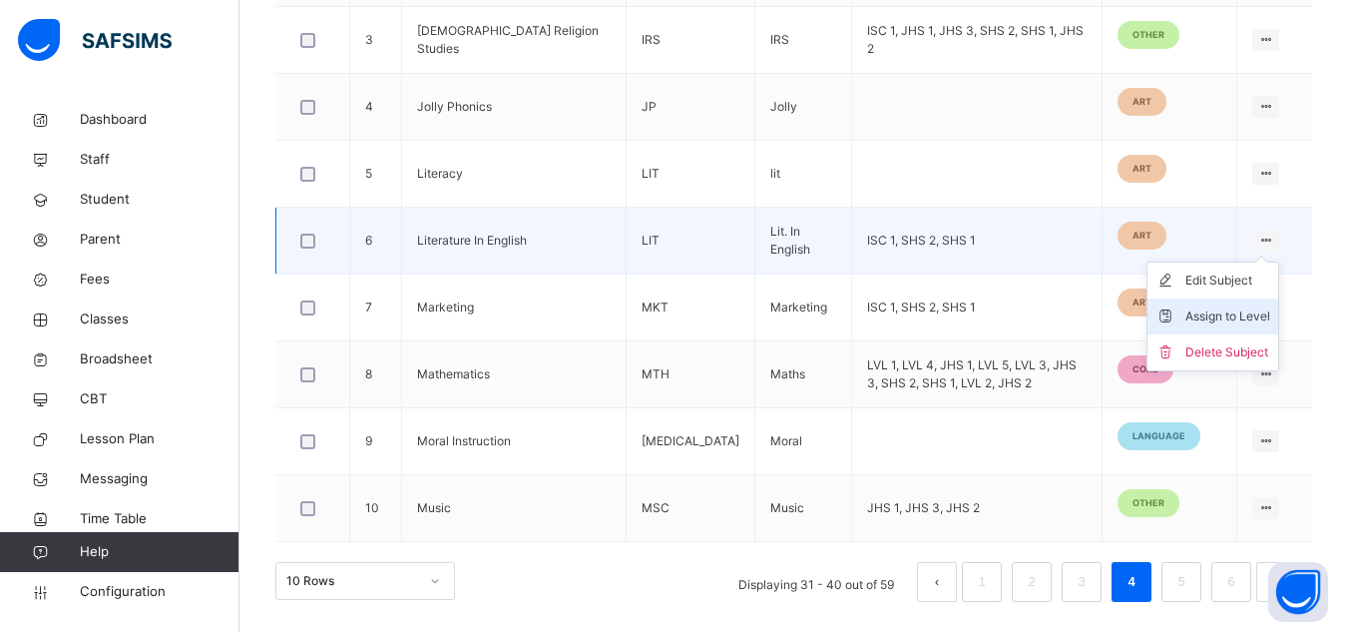
click at [1206, 311] on div "Assign to Level" at bounding box center [1227, 316] width 85 height 20
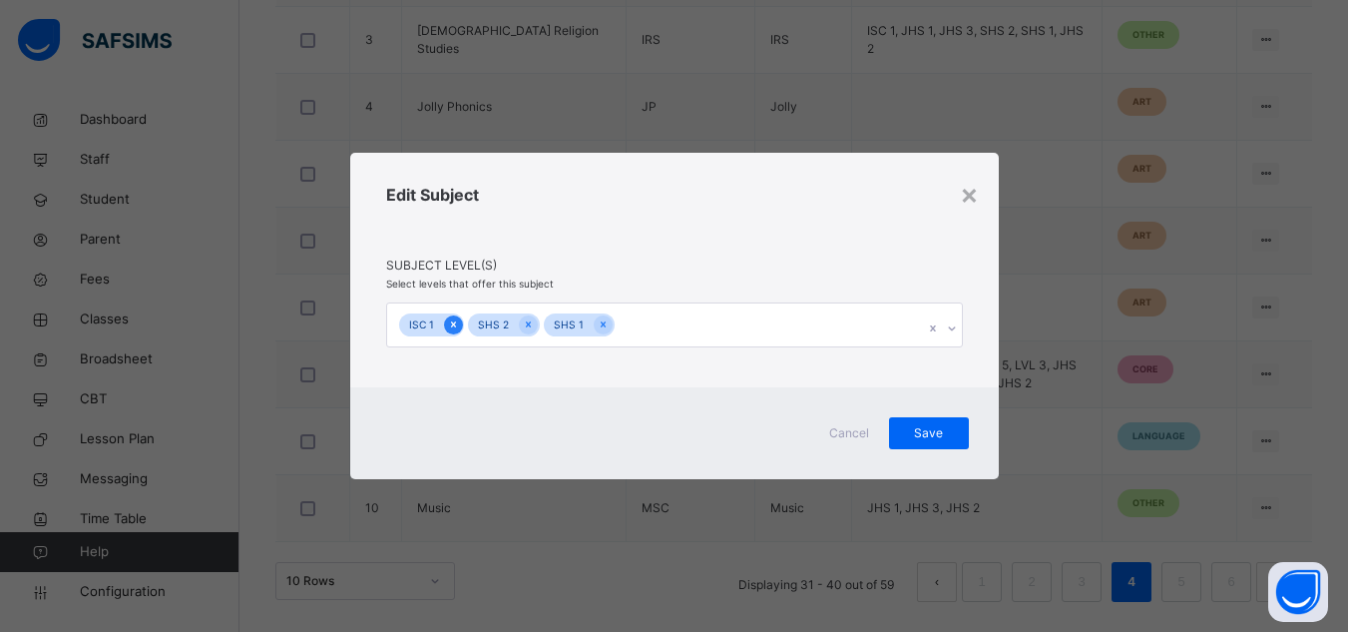
click at [453, 323] on icon at bounding box center [452, 325] width 5 height 6
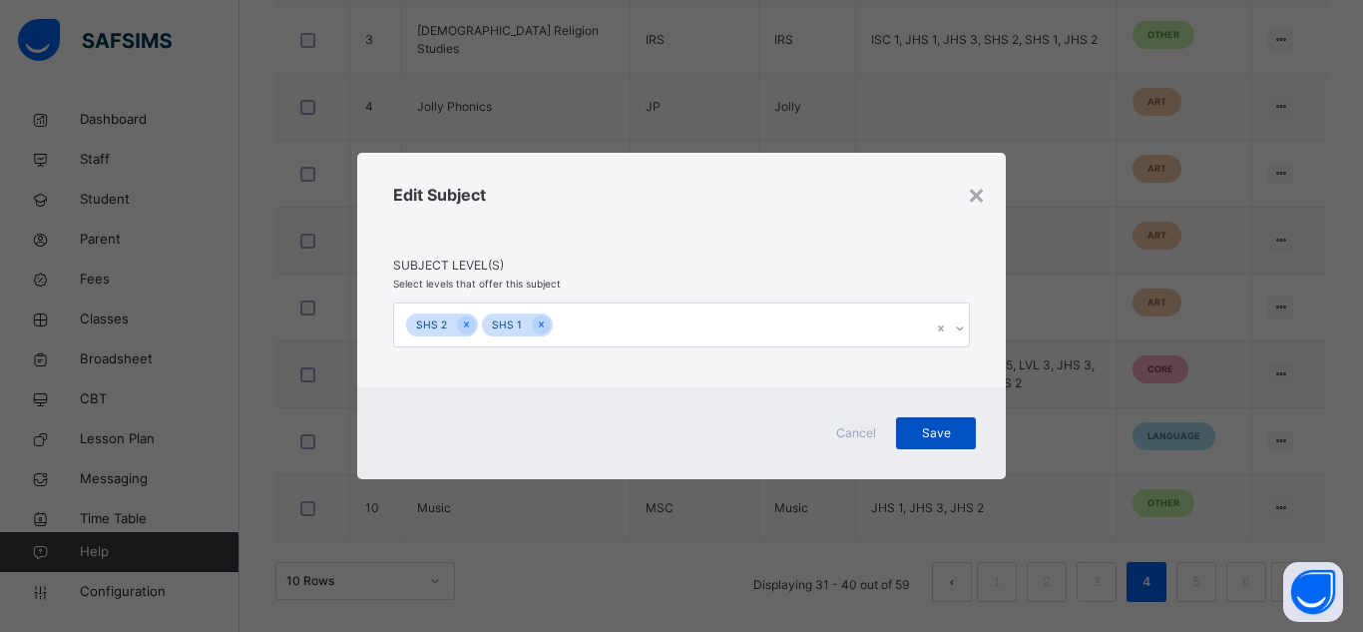
click at [921, 426] on span "Save" at bounding box center [936, 433] width 50 height 18
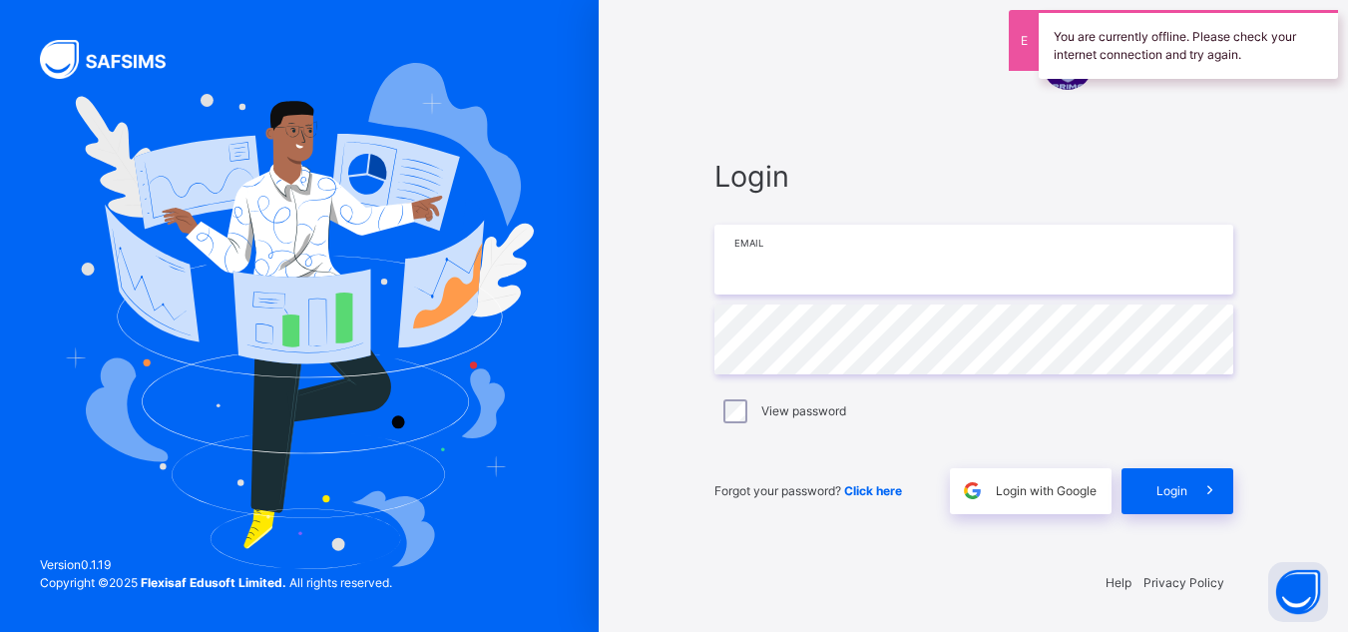
type input "**********"
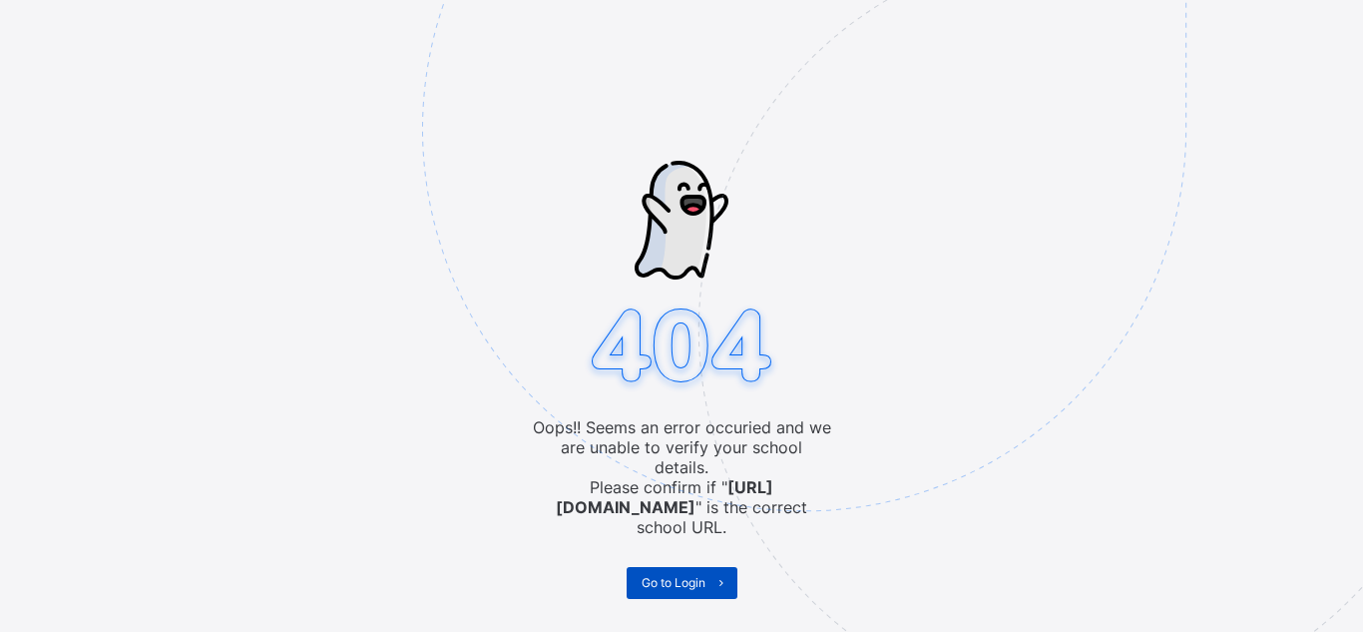
click at [714, 567] on span at bounding box center [721, 583] width 32 height 32
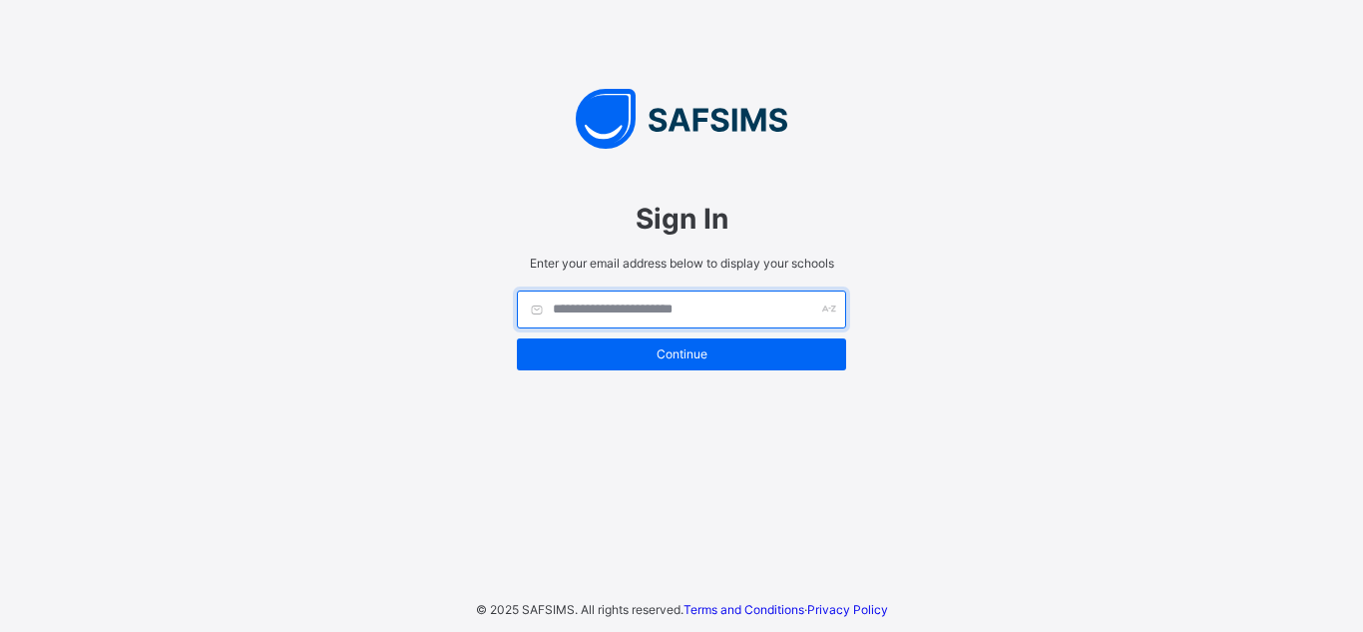
click at [666, 312] on input "text" at bounding box center [681, 309] width 329 height 38
type input "*"
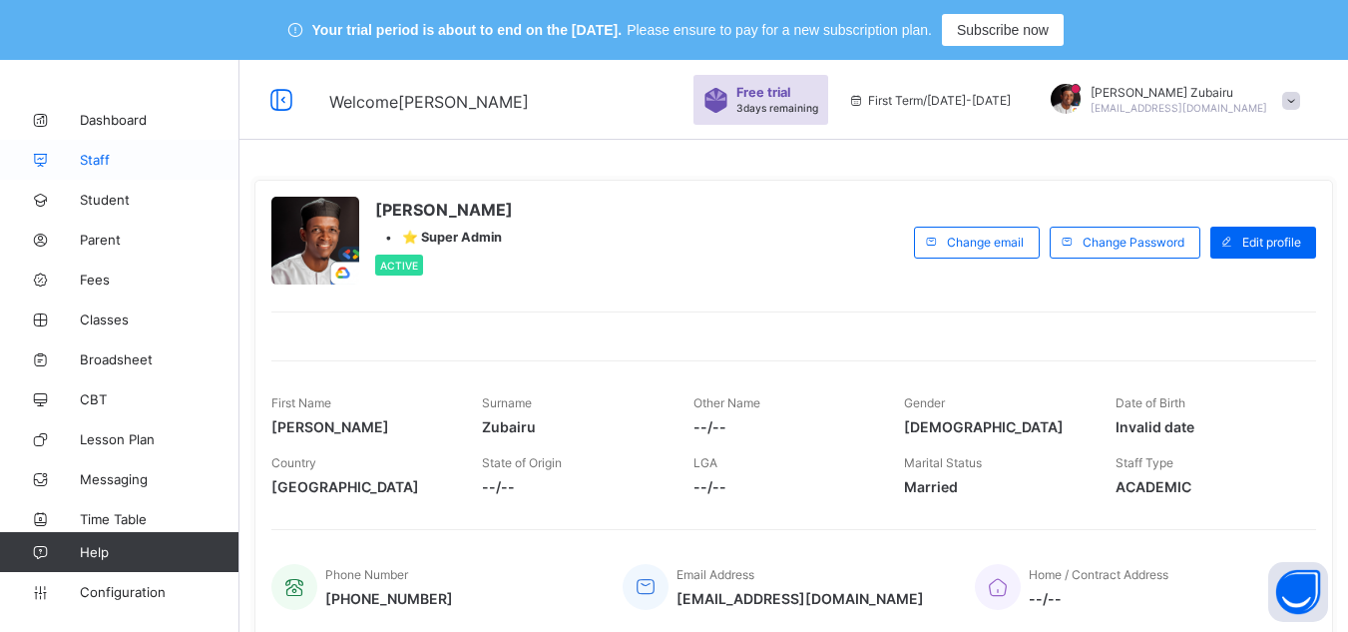
click at [137, 161] on span "Staff" at bounding box center [160, 160] width 160 height 16
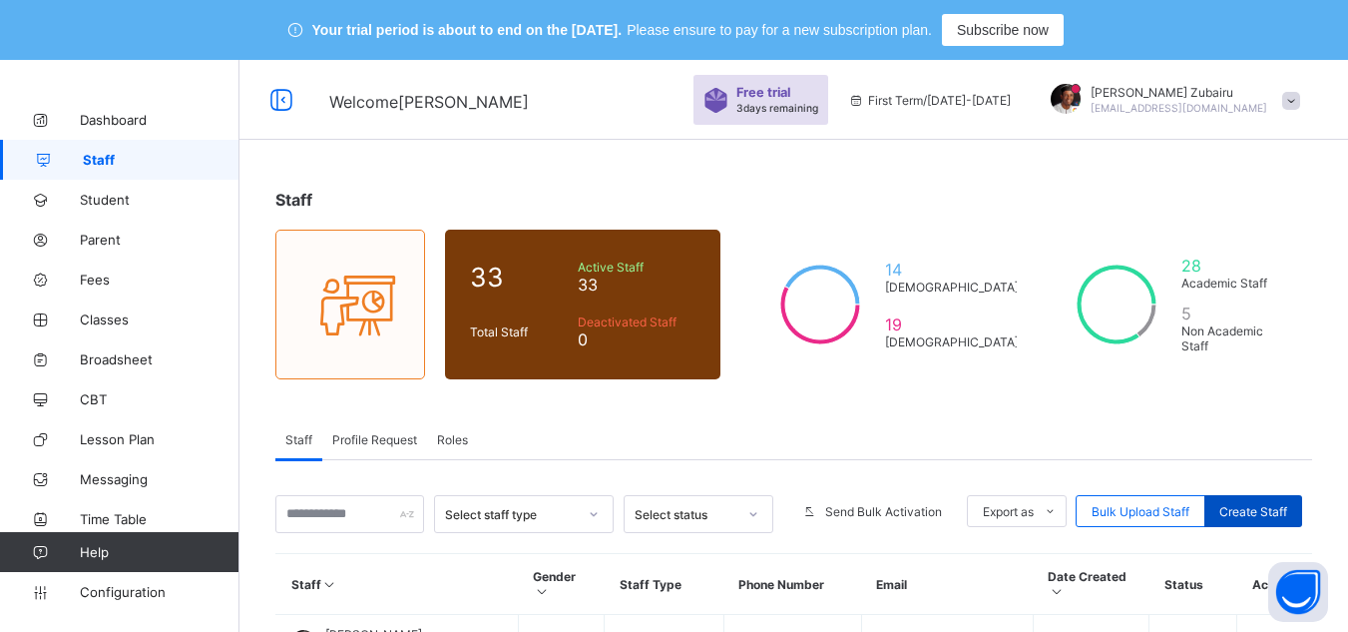
click at [1287, 510] on span "Create Staff" at bounding box center [1253, 511] width 68 height 15
select select "**"
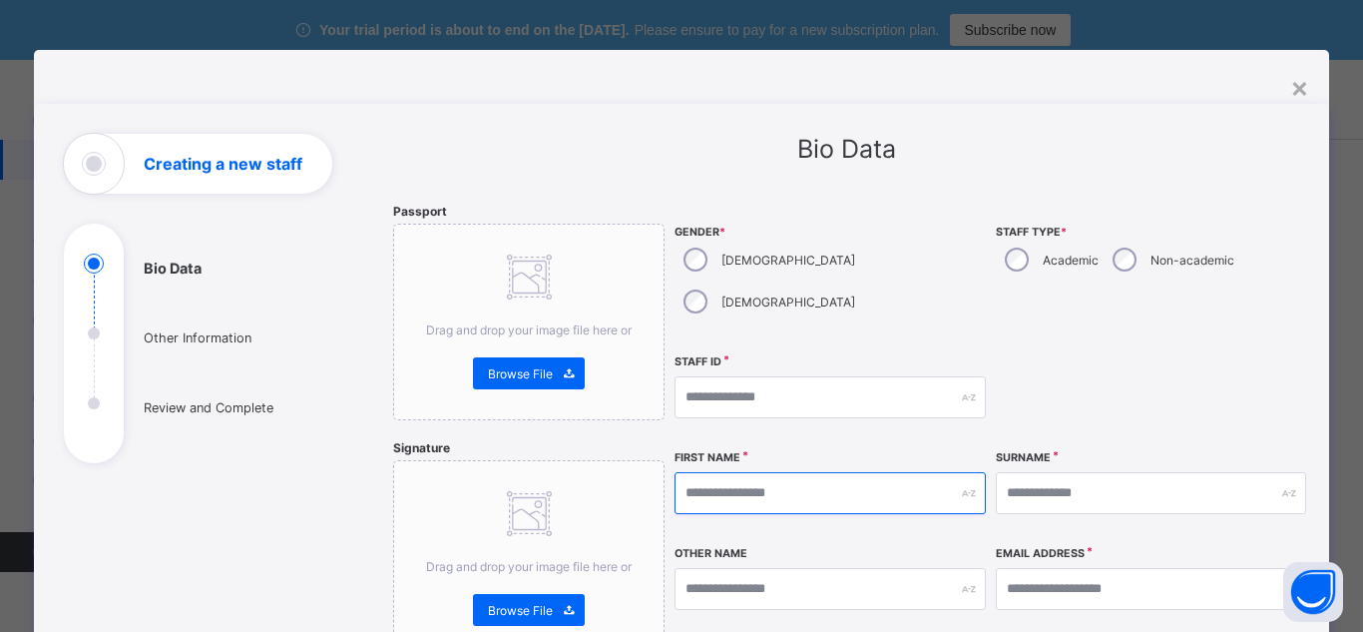
click at [823, 472] on input "text" at bounding box center [830, 493] width 310 height 42
paste input "********"
type input "********"
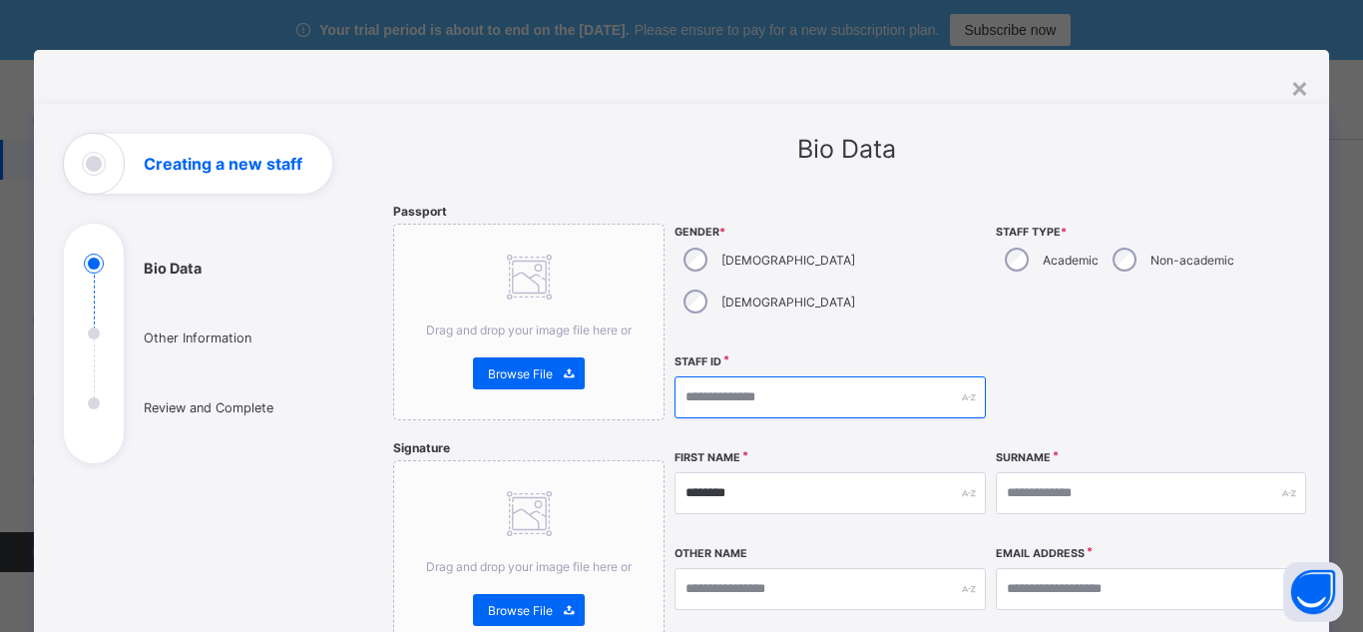
click at [809, 376] on input "text" at bounding box center [830, 397] width 310 height 42
type input "**********"
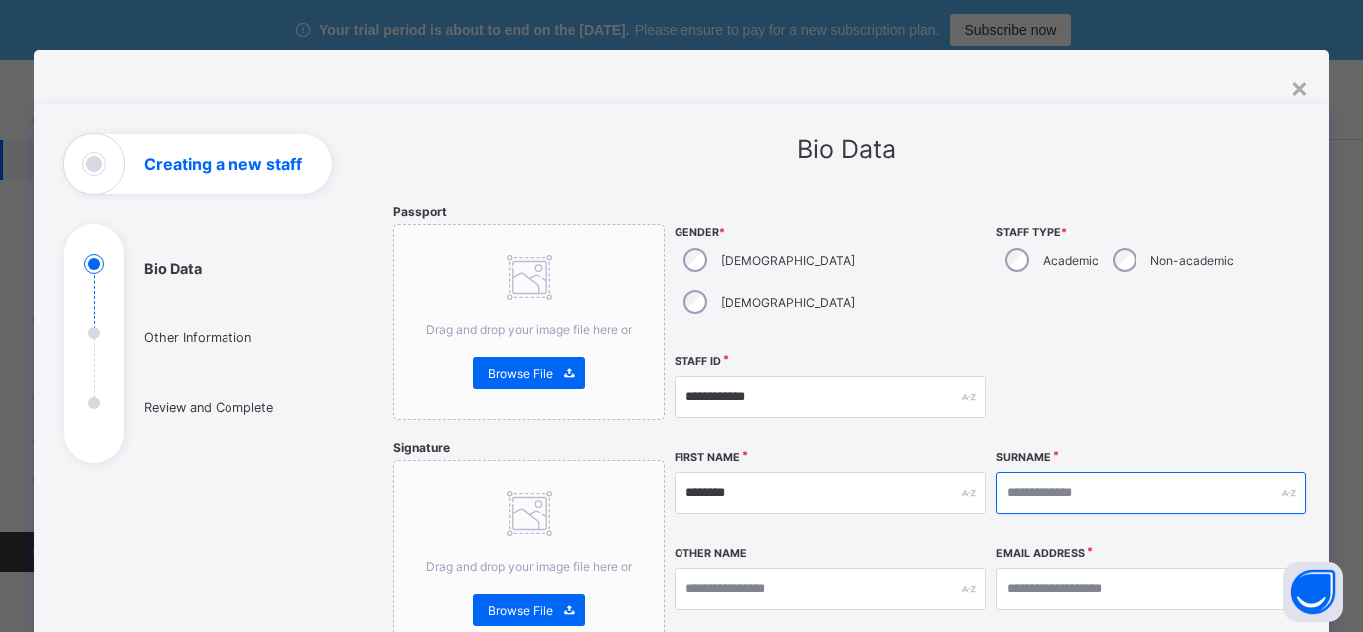
click at [1060, 472] on input "text" at bounding box center [1151, 493] width 310 height 42
paste input "******"
type input "******"
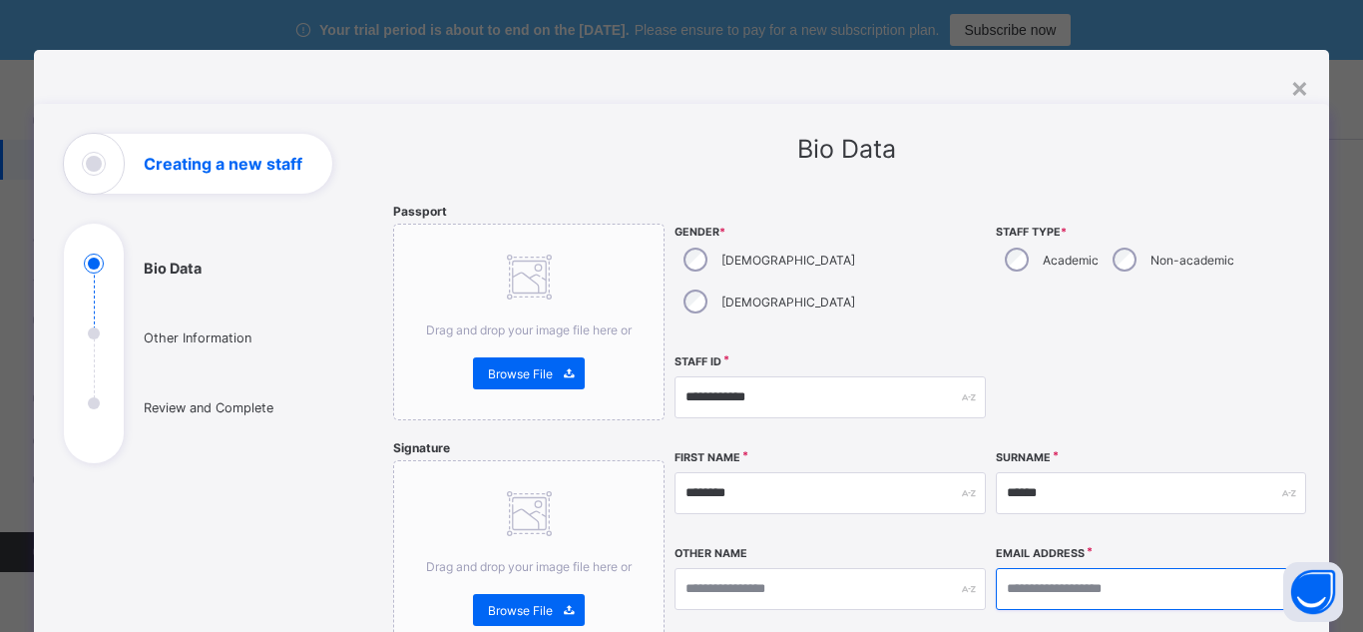
click at [1057, 568] on input "email" at bounding box center [1151, 589] width 310 height 42
paste input "**********"
type input "**********"
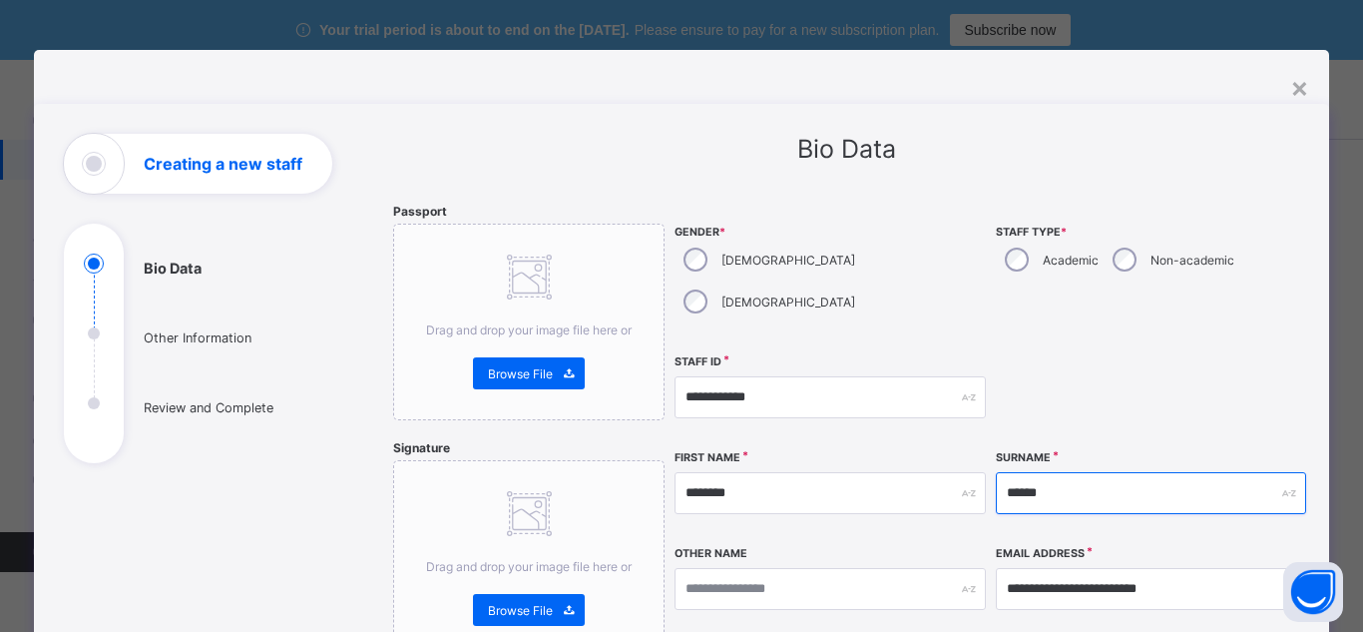
click at [1100, 472] on input "******" at bounding box center [1151, 493] width 310 height 42
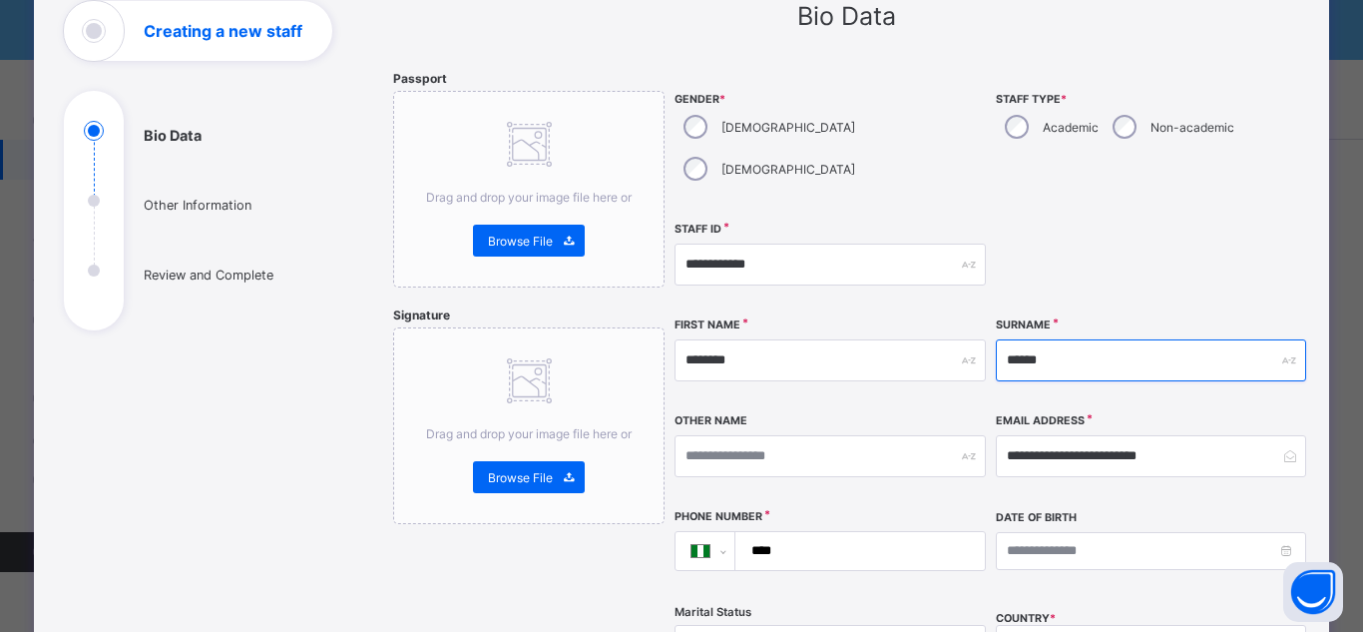
scroll to position [208, 0]
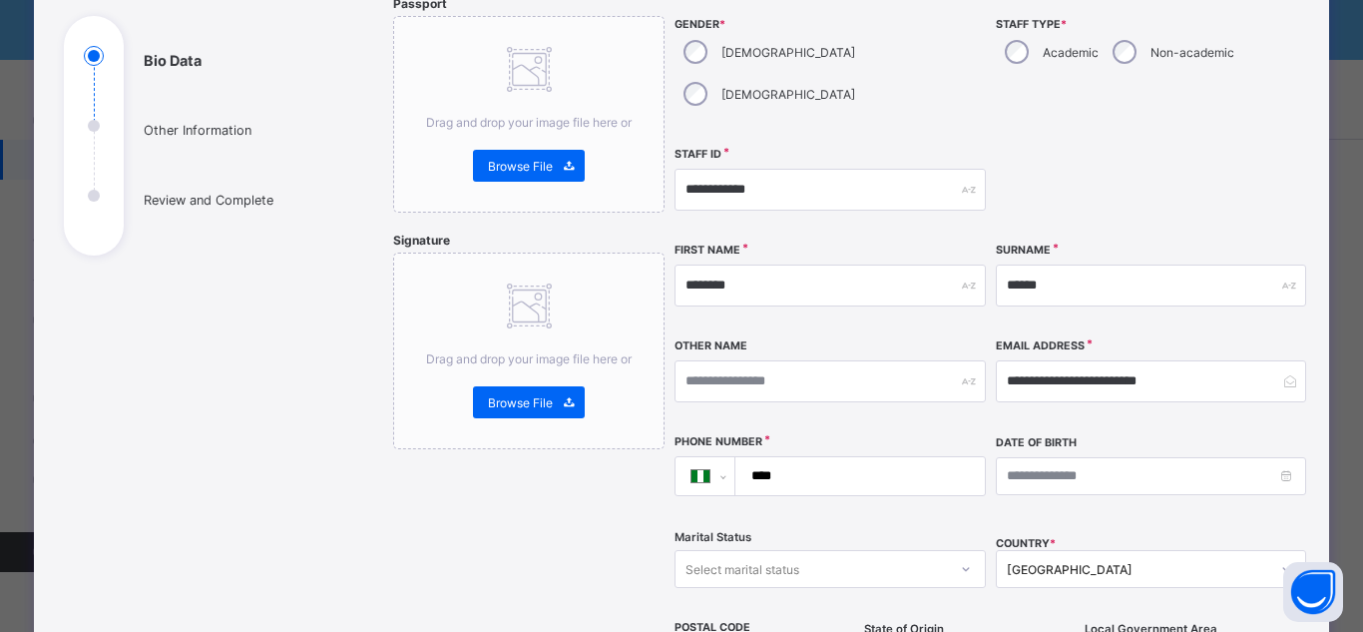
drag, startPoint x: 817, startPoint y: 459, endPoint x: 815, endPoint y: 428, distance: 31.0
click at [815, 434] on div "**********" at bounding box center [830, 476] width 310 height 84
click at [815, 457] on input "****" at bounding box center [855, 476] width 233 height 38
paste input "**********"
click at [790, 457] on input "**********" at bounding box center [855, 476] width 233 height 38
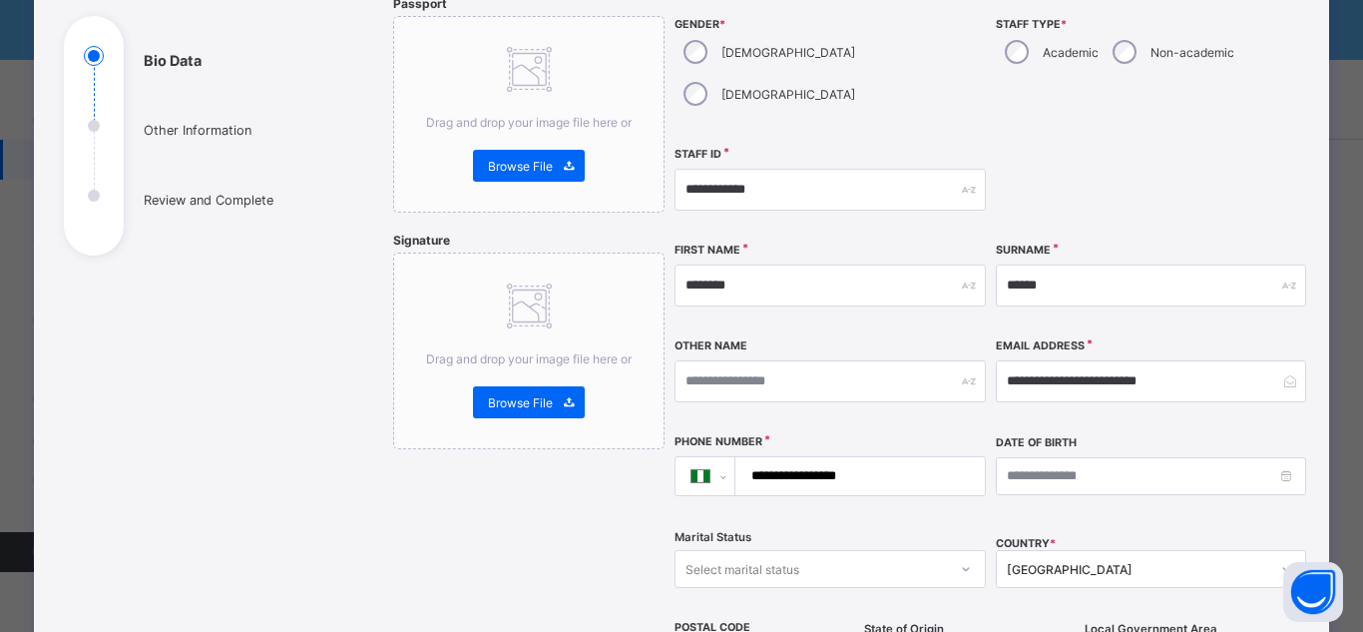
click at [780, 457] on input "**********" at bounding box center [855, 476] width 233 height 38
type input "**********"
click at [780, 470] on div "**********" at bounding box center [830, 476] width 310 height 84
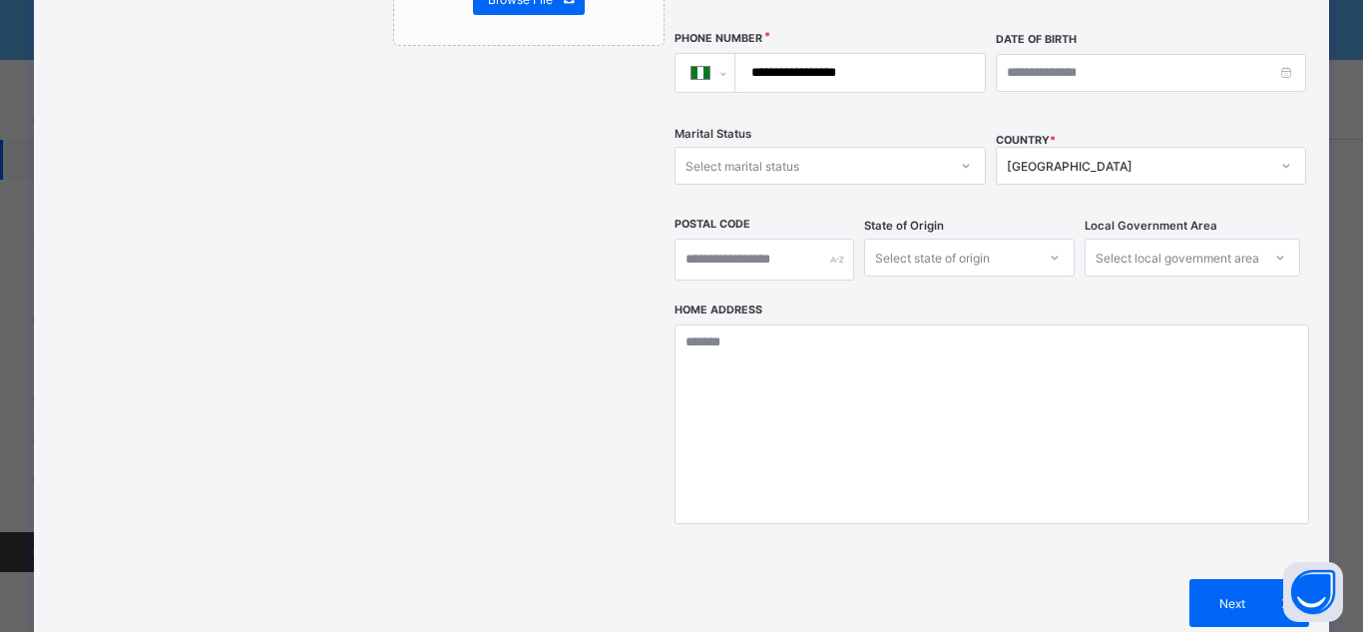
scroll to position [615, 0]
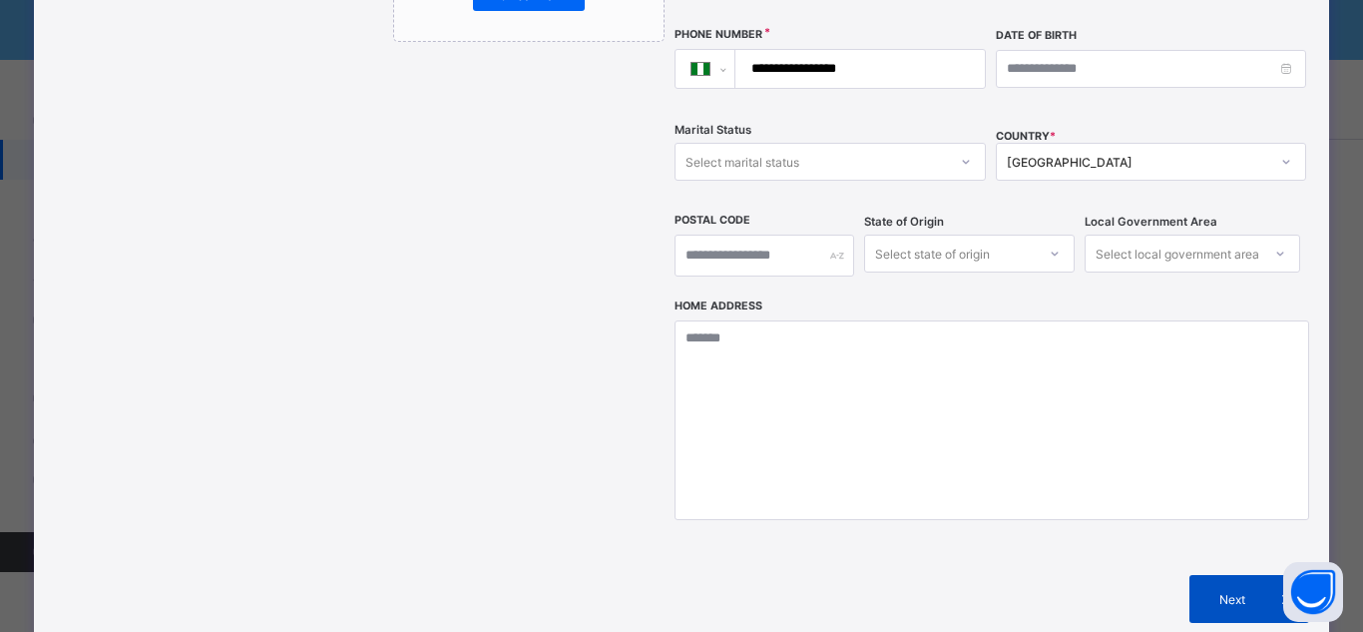
click at [1205, 592] on span "Next" at bounding box center [1232, 599] width 57 height 15
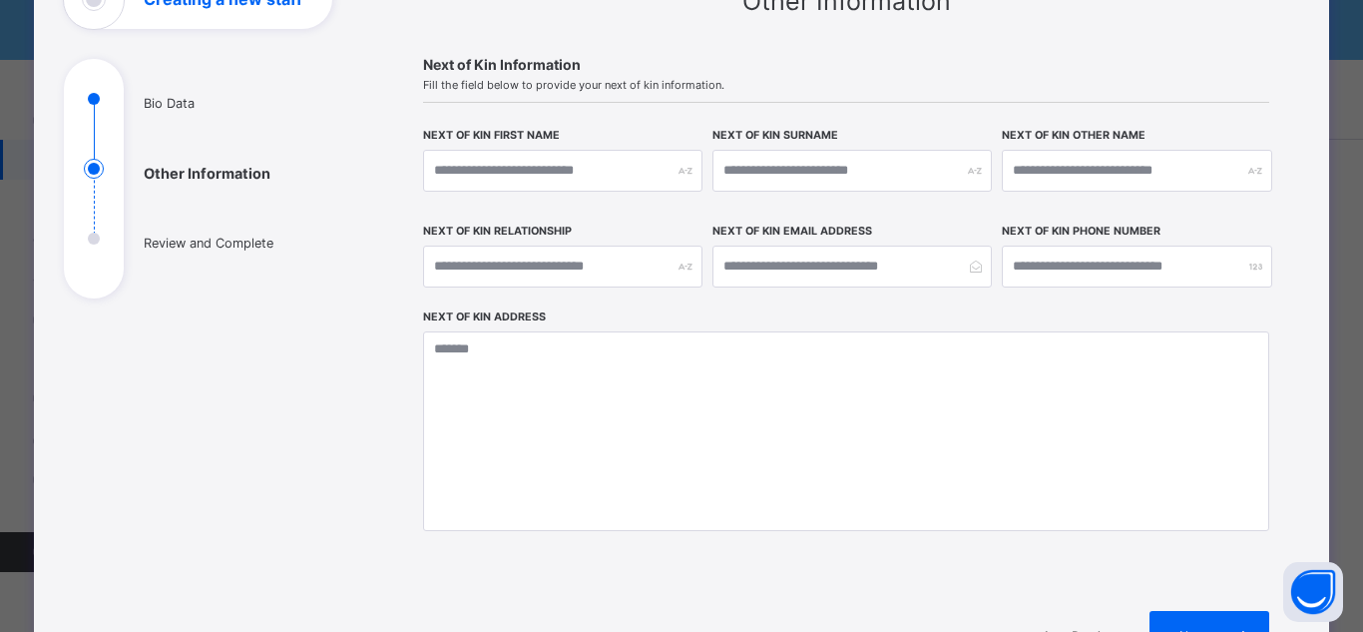
scroll to position [164, 0]
click at [1239, 619] on span at bounding box center [1245, 636] width 48 height 48
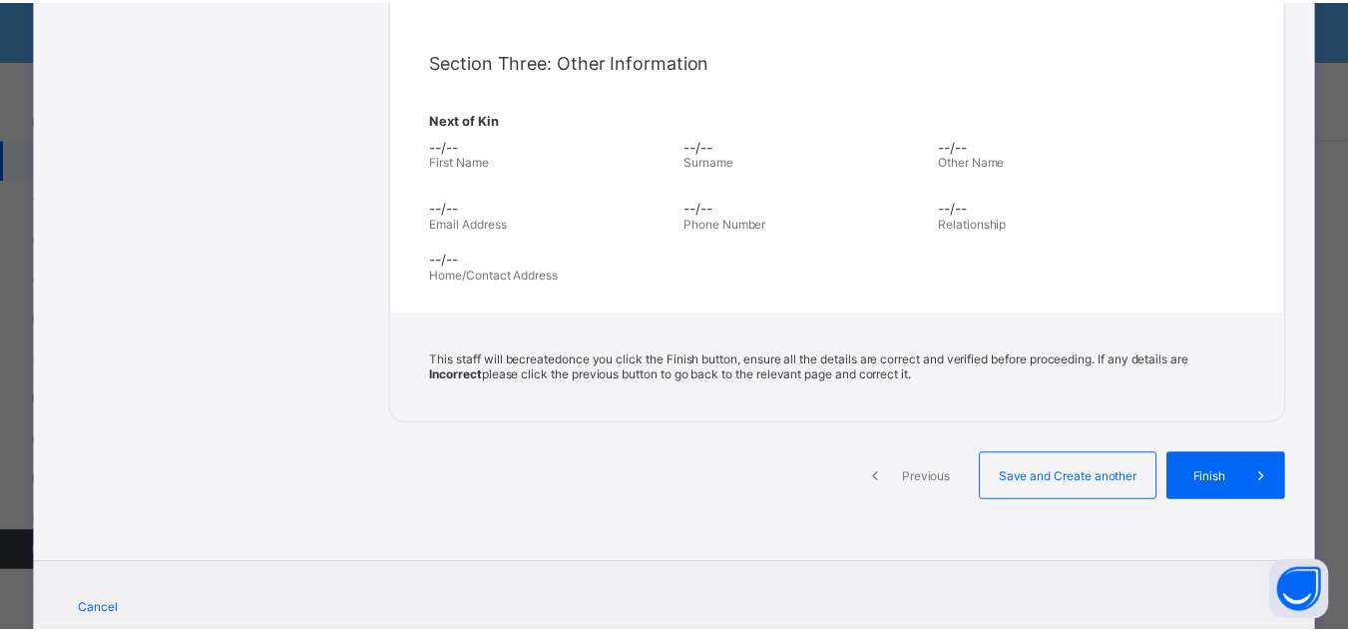
scroll to position [614, 0]
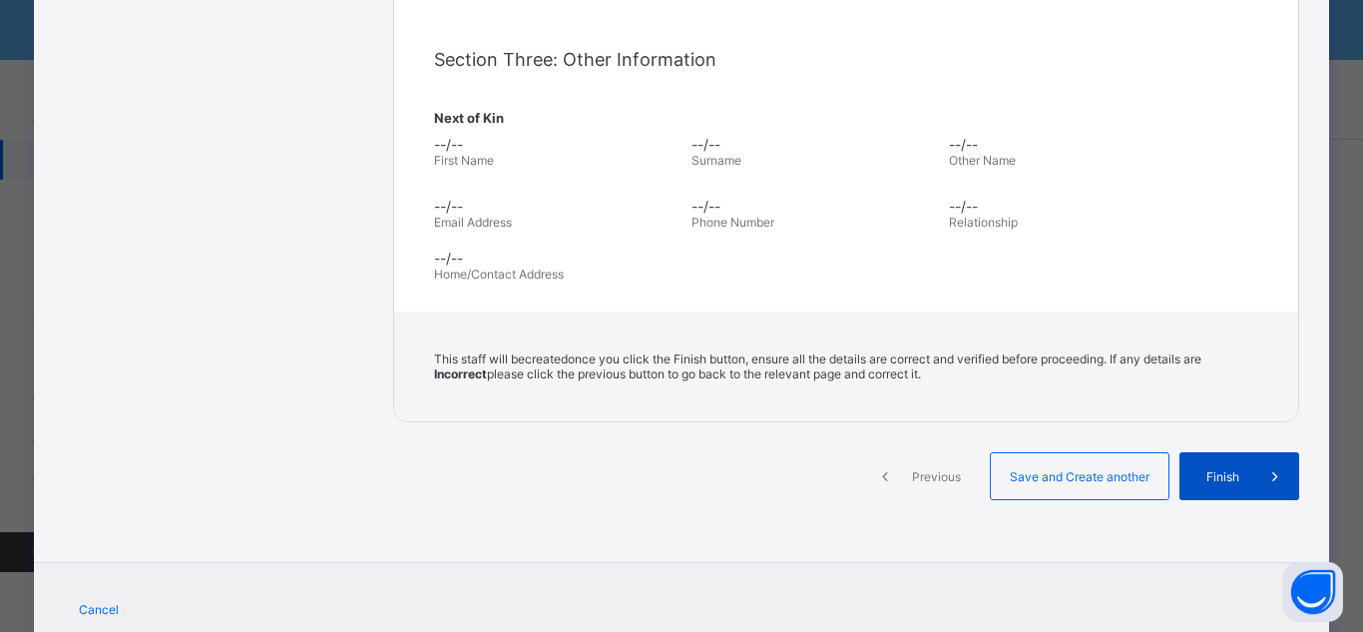
click at [1212, 485] on div "Finish" at bounding box center [1239, 476] width 120 height 48
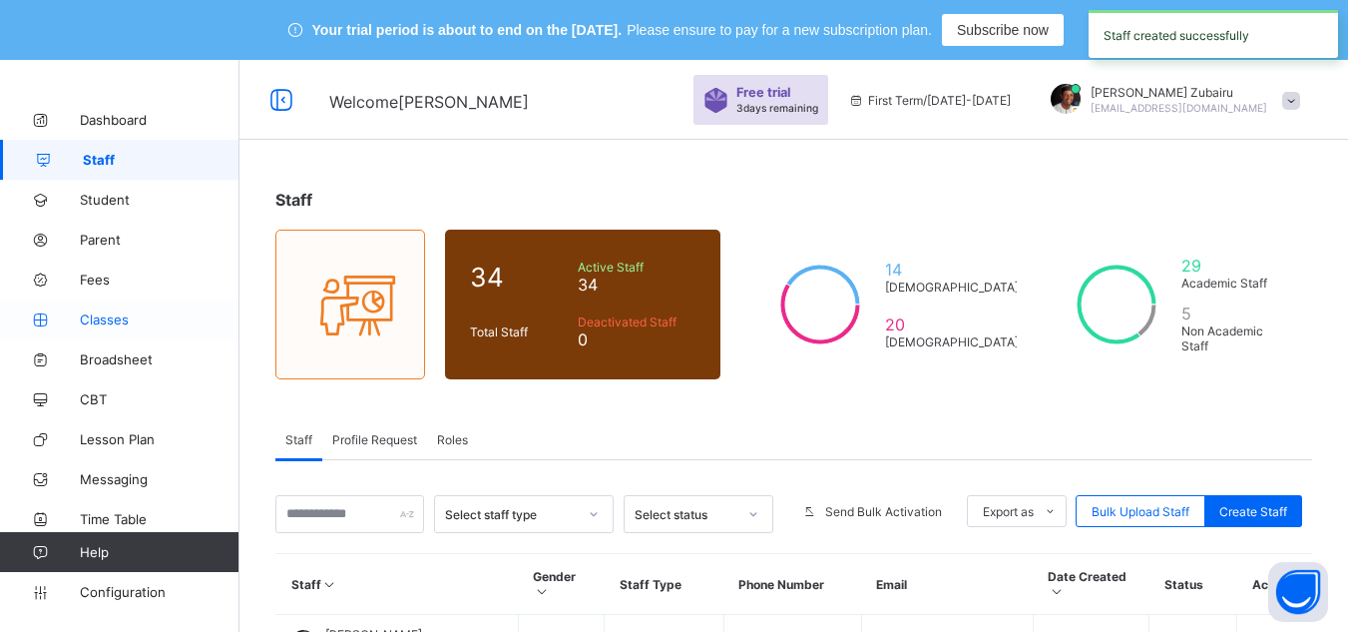
click at [86, 318] on span "Classes" at bounding box center [160, 319] width 160 height 16
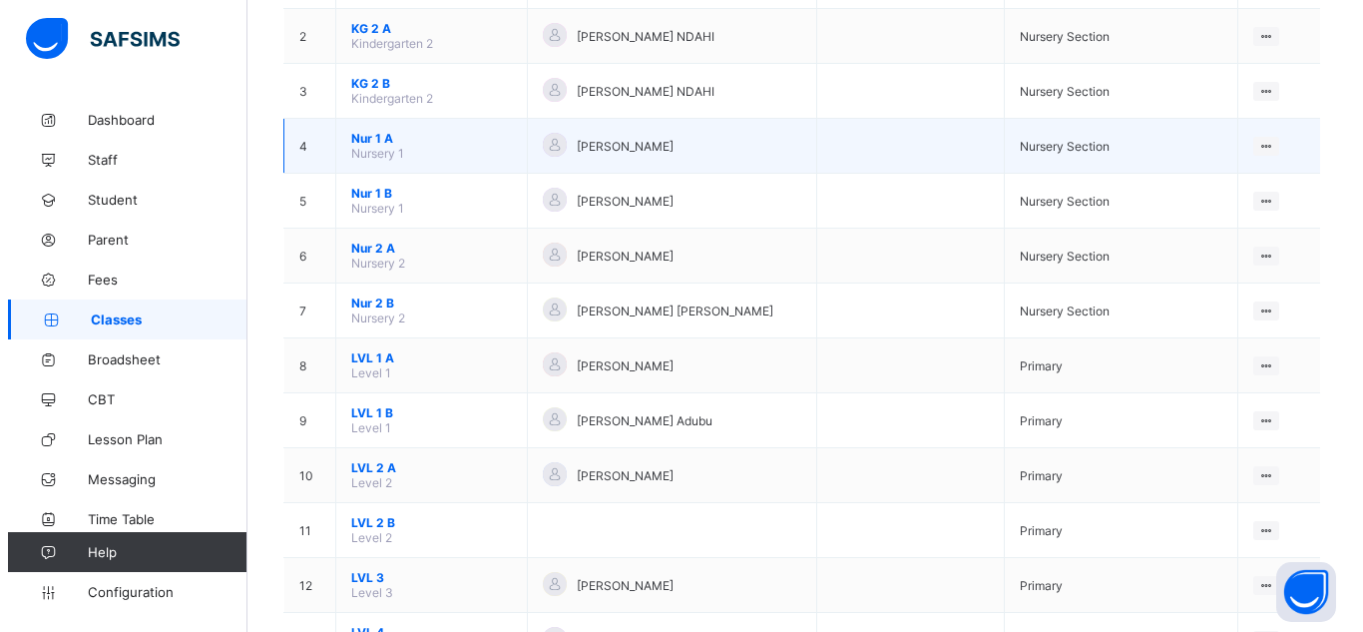
scroll to position [343, 0]
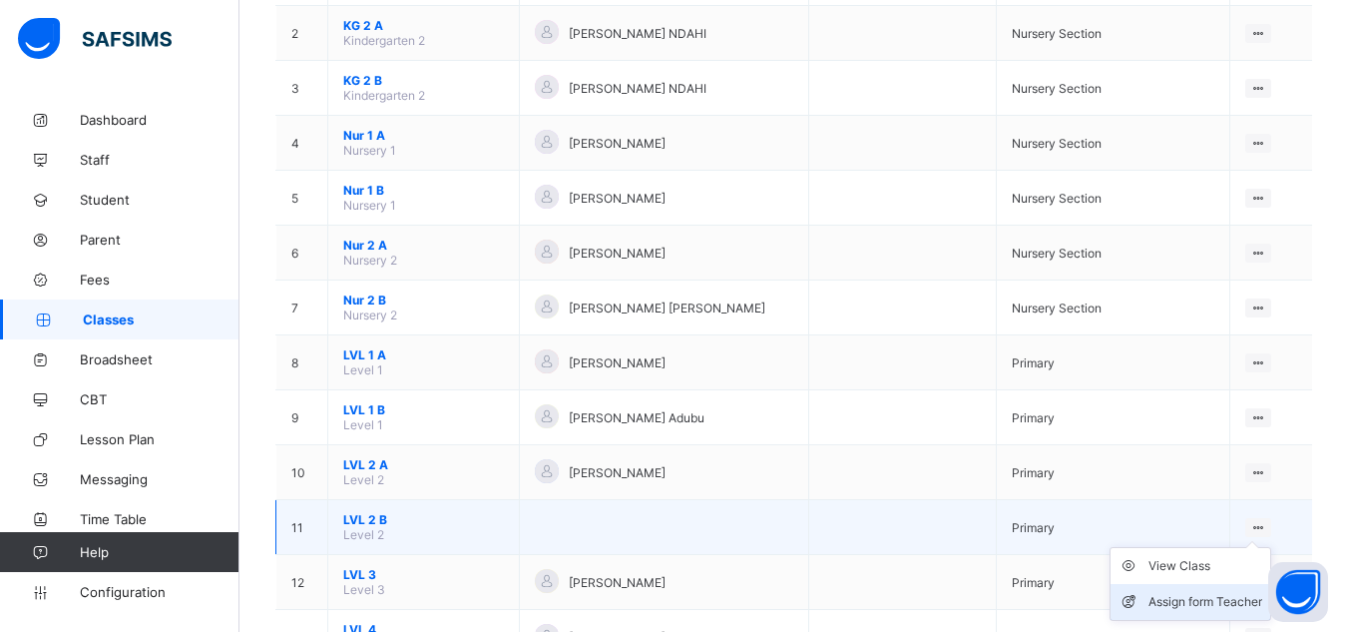
click at [1173, 589] on li "Assign form Teacher" at bounding box center [1191, 602] width 160 height 36
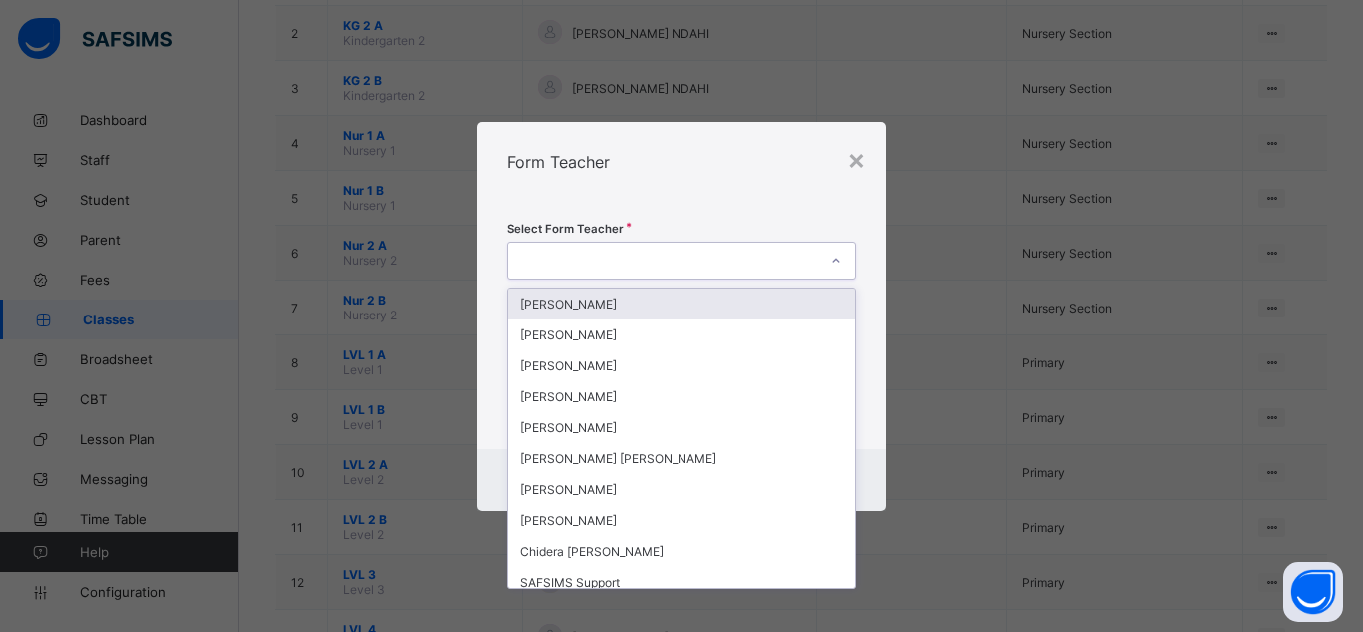
click at [674, 264] on div at bounding box center [662, 260] width 309 height 28
type input "**"
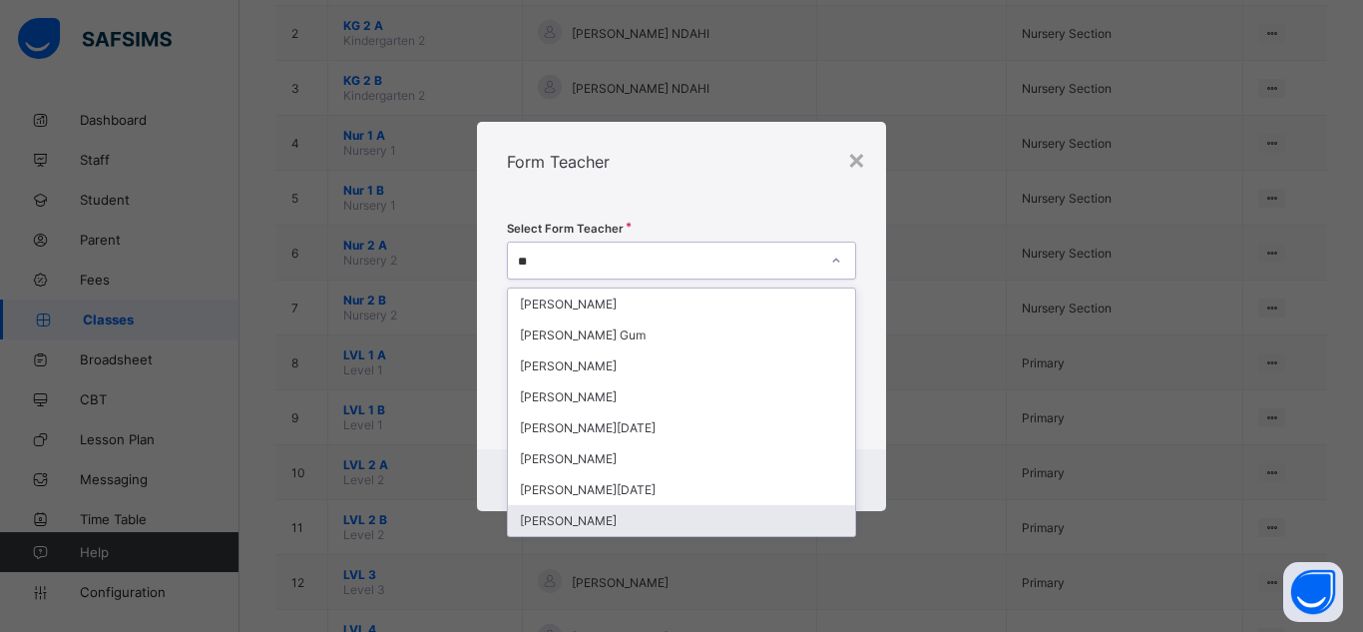
click at [584, 510] on div "[PERSON_NAME]" at bounding box center [681, 520] width 347 height 31
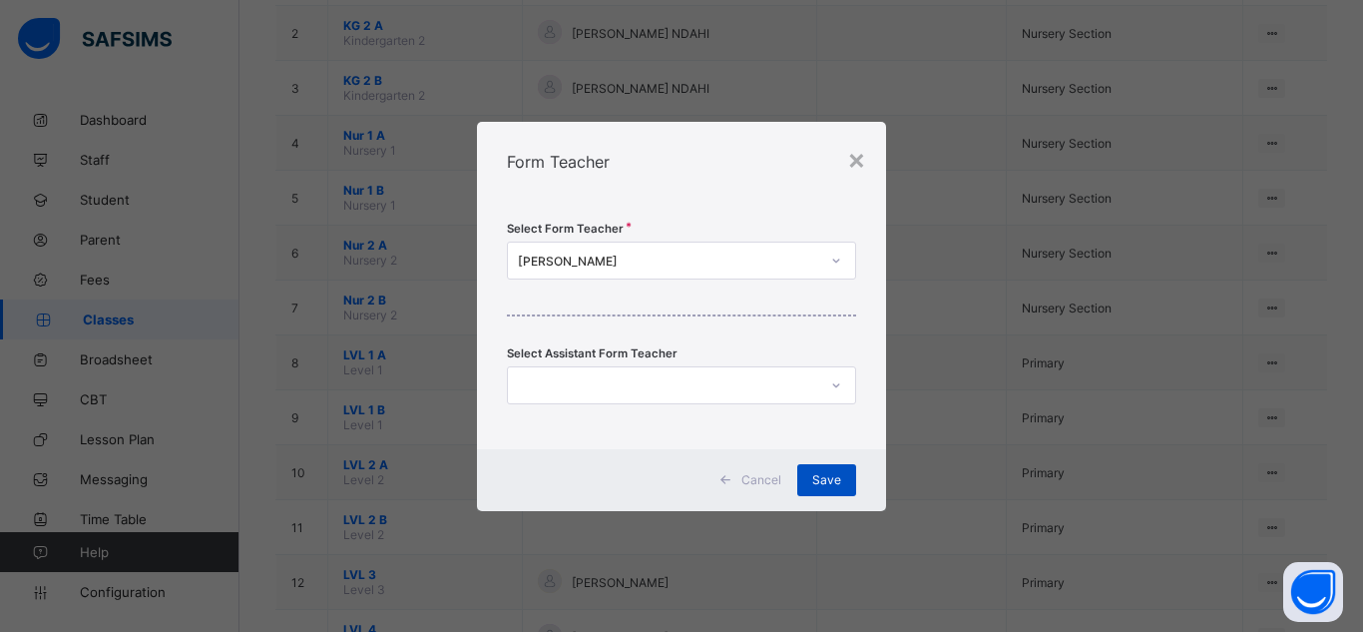
click at [815, 472] on span "Save" at bounding box center [826, 479] width 29 height 15
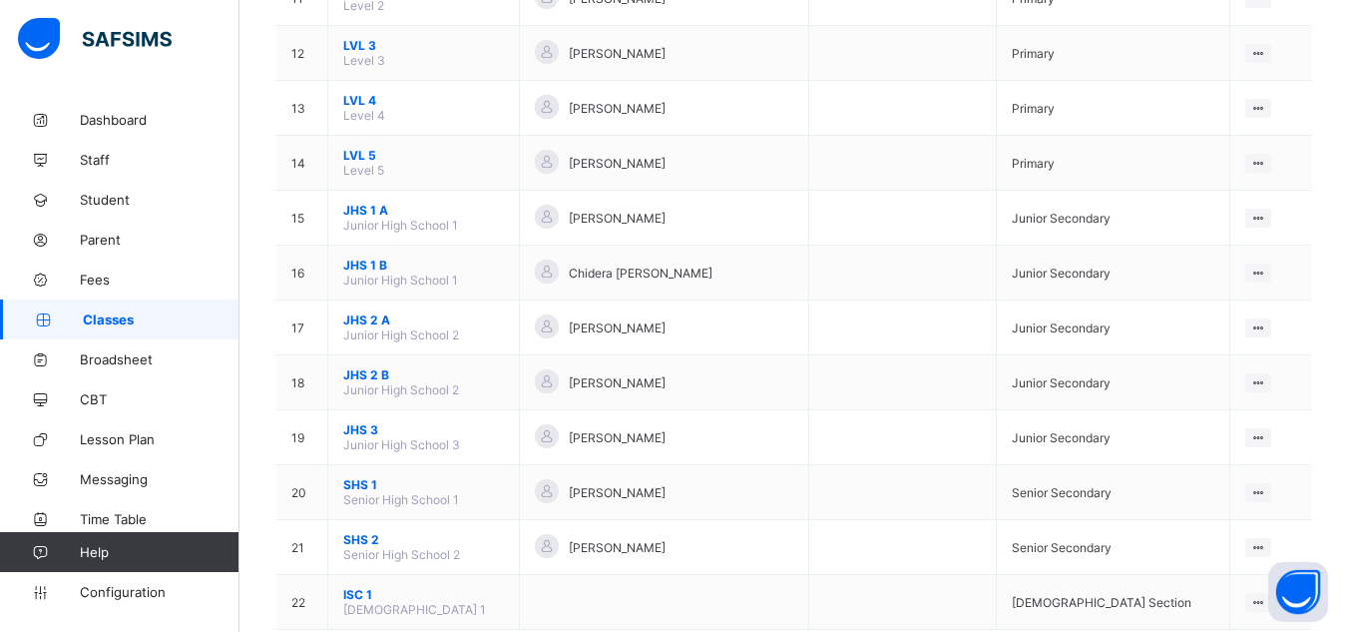
scroll to position [920, 0]
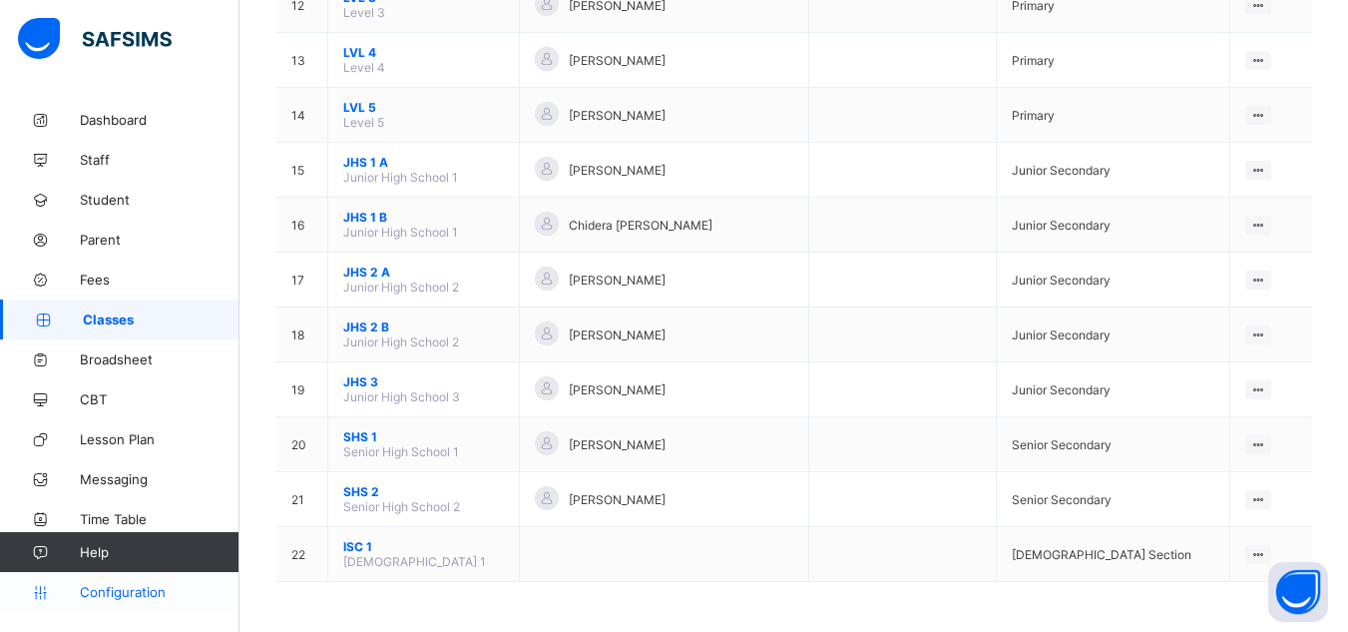
click at [152, 587] on span "Configuration" at bounding box center [159, 592] width 159 height 16
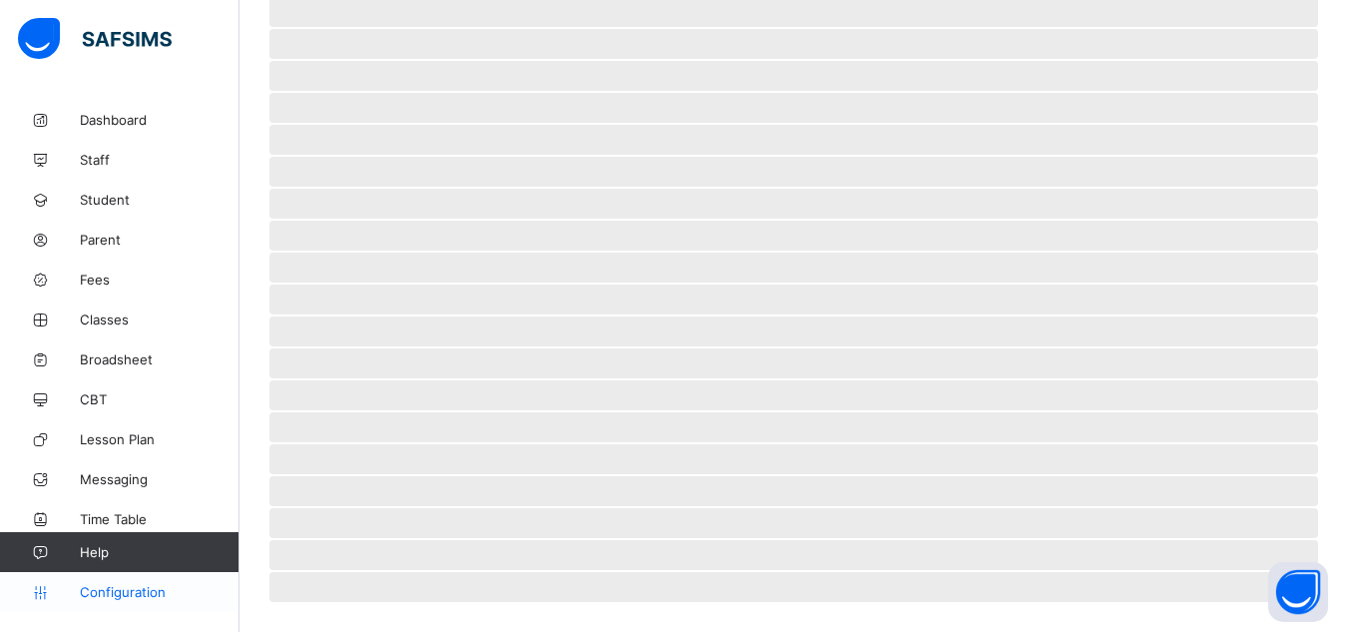
scroll to position [210, 0]
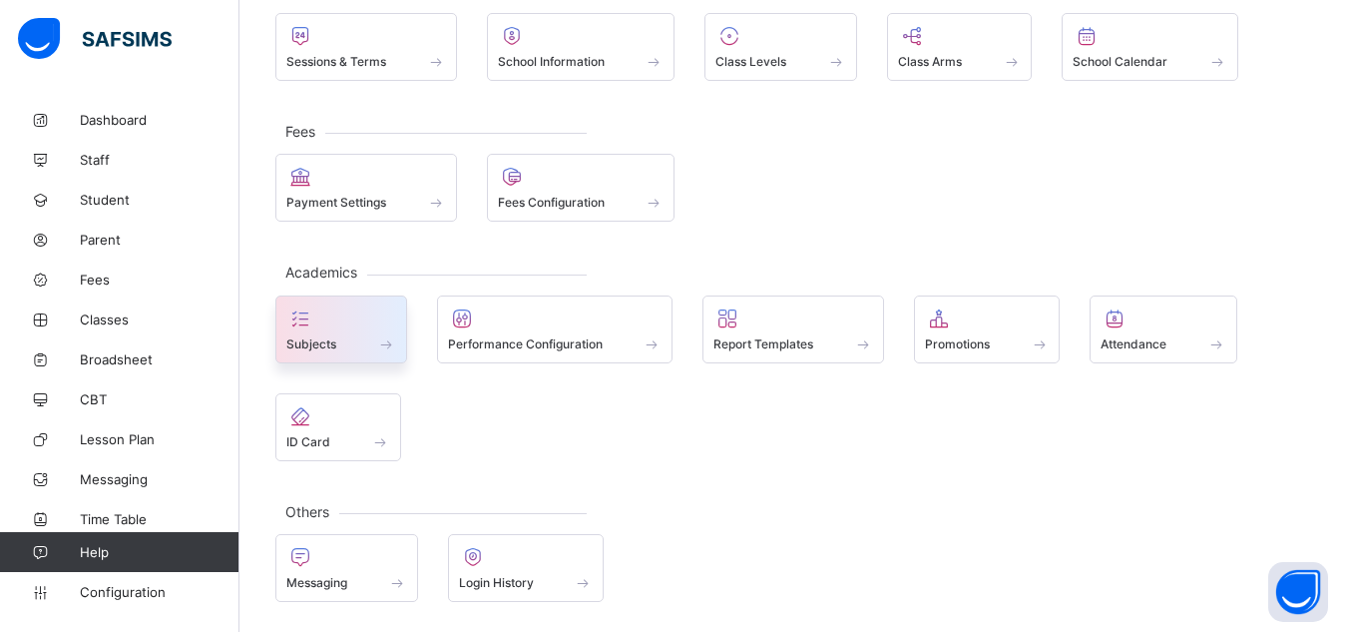
click at [348, 335] on div "Subjects" at bounding box center [341, 343] width 110 height 17
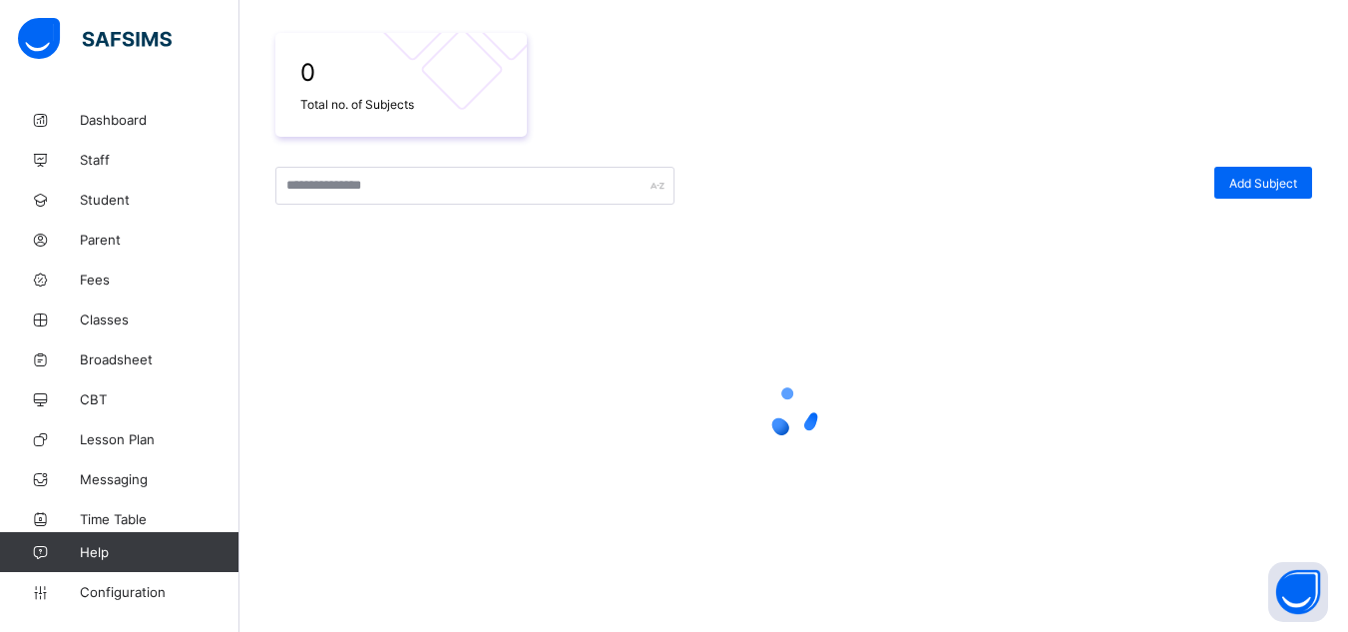
scroll to position [818, 0]
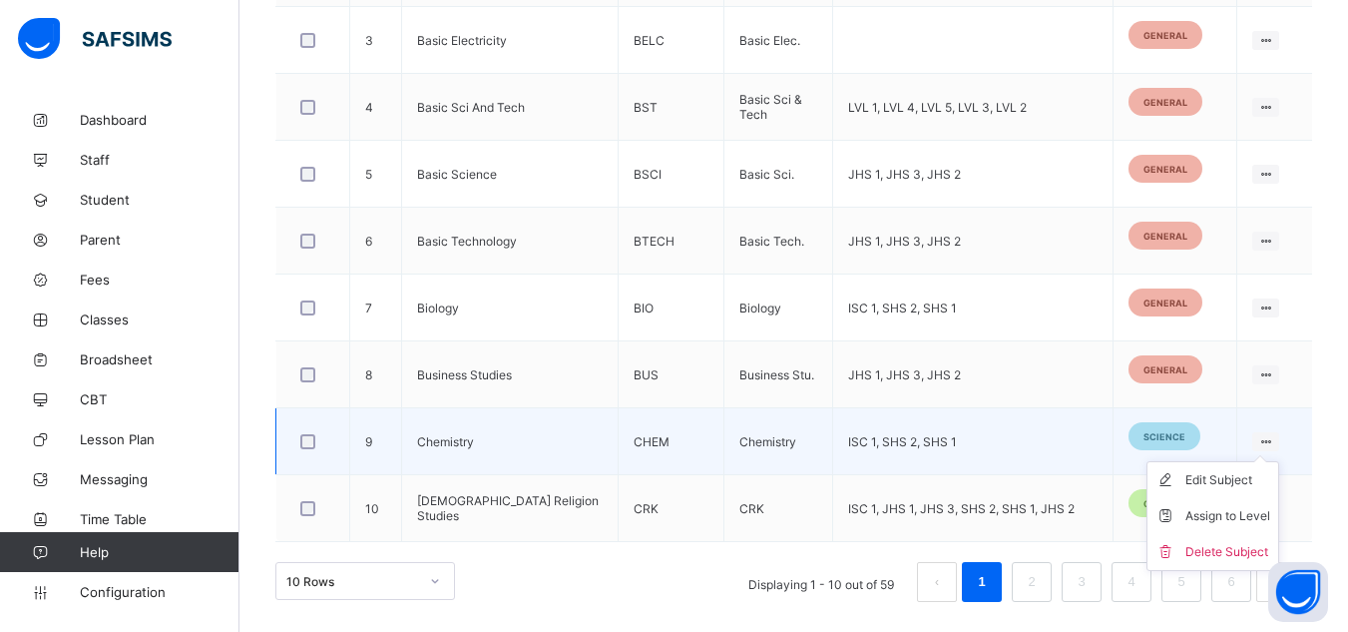
click at [1268, 461] on ul "Edit Subject Assign to Level Delete Subject" at bounding box center [1213, 516] width 133 height 110
click at [1222, 512] on div "Assign to Level" at bounding box center [1227, 516] width 85 height 20
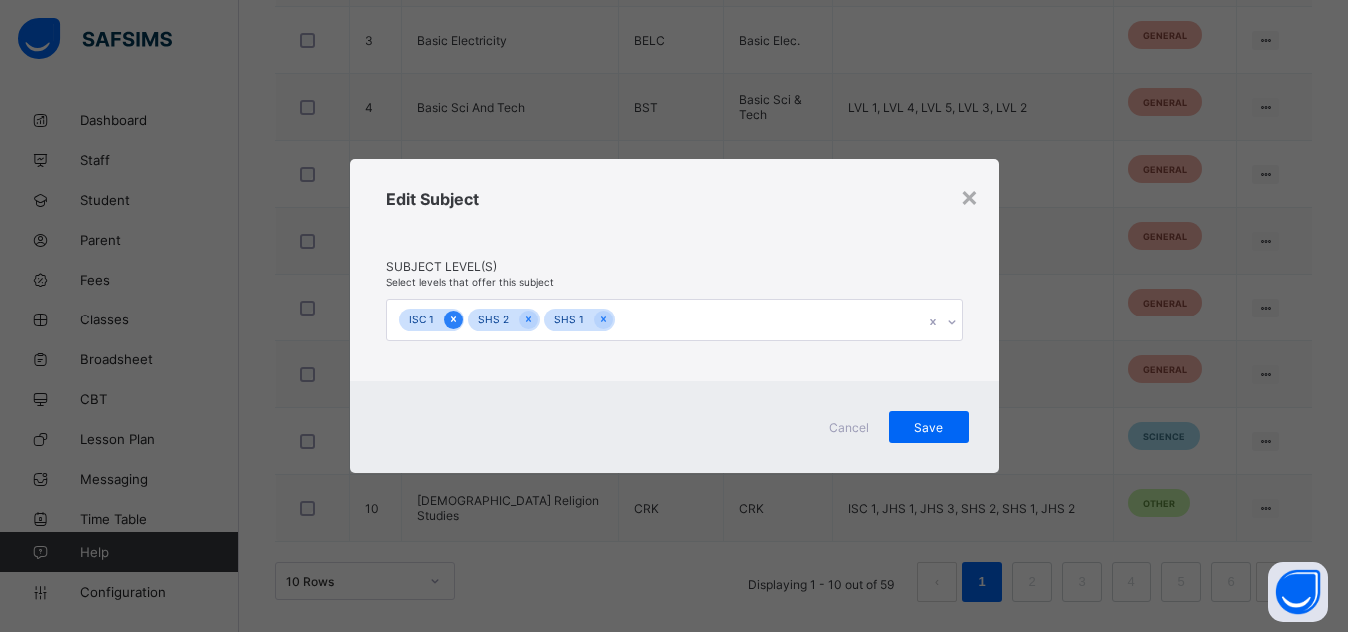
click at [448, 321] on icon at bounding box center [453, 319] width 11 height 14
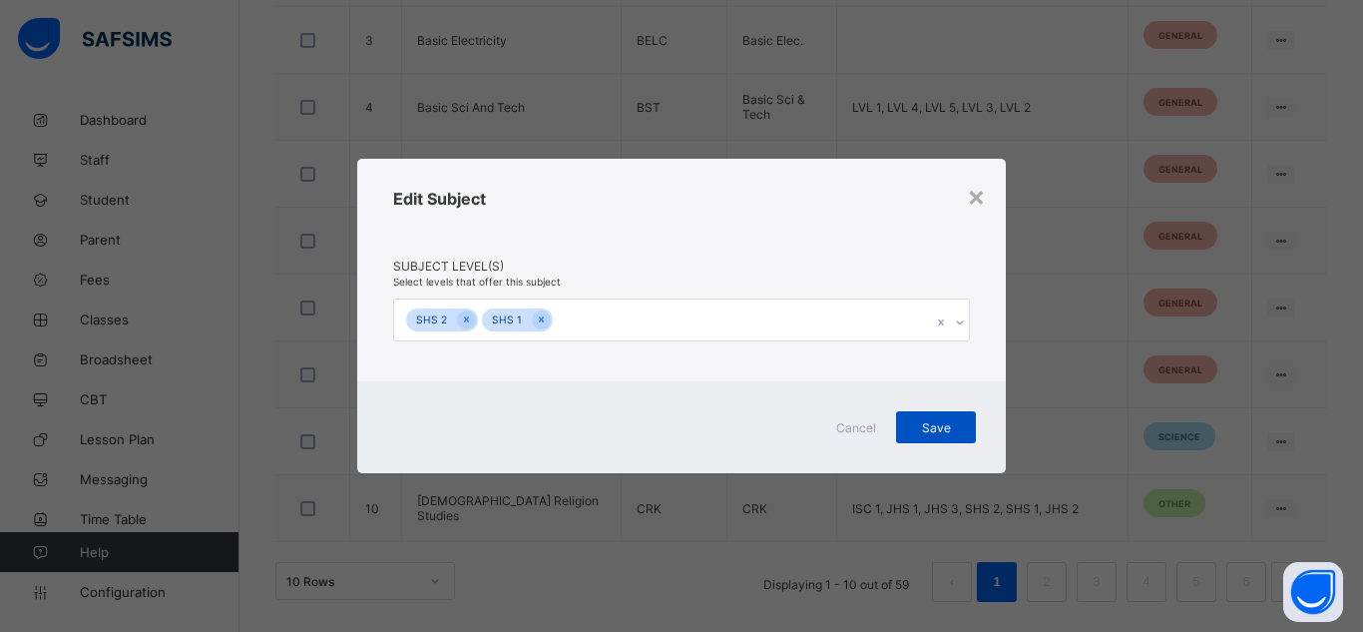
click at [949, 420] on span "Save" at bounding box center [936, 427] width 50 height 15
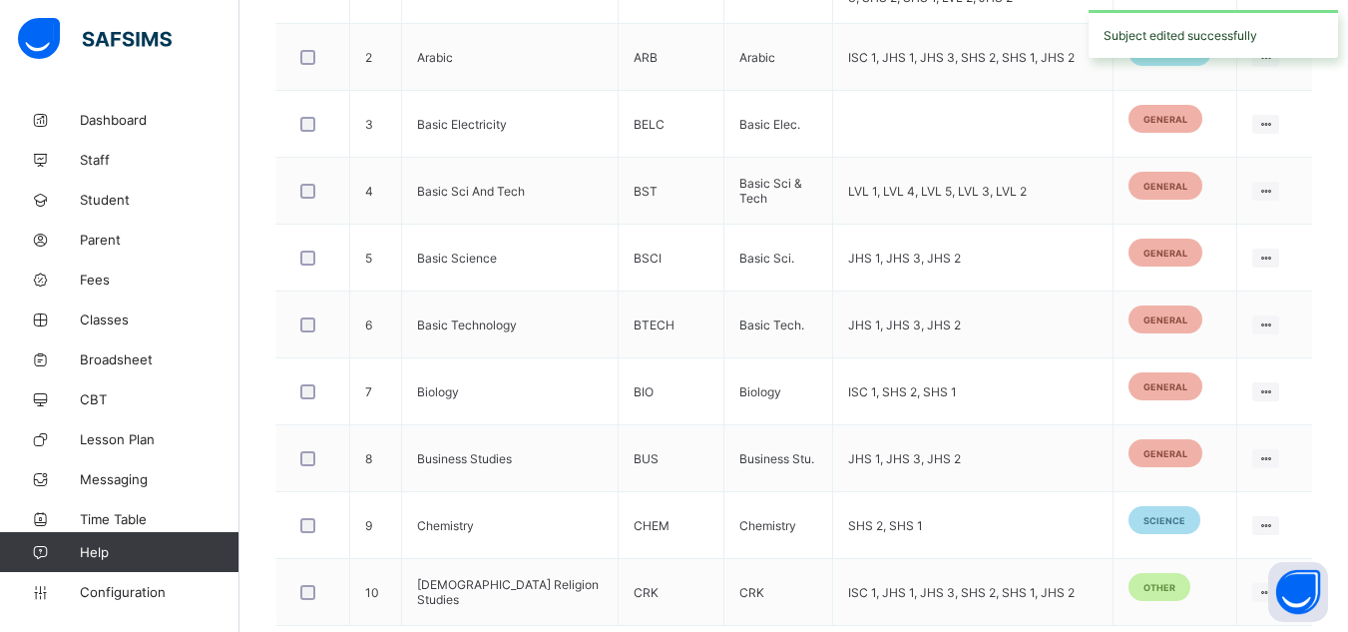
scroll to position [733, 0]
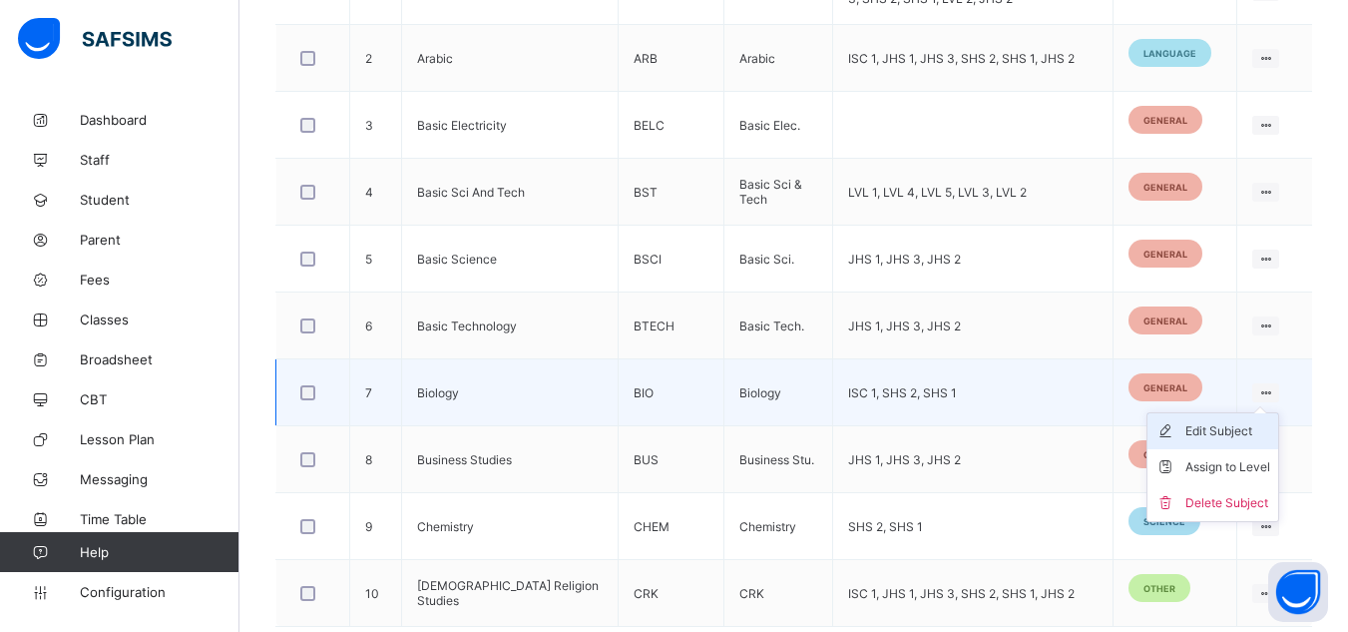
click at [1228, 424] on div "Edit Subject" at bounding box center [1227, 431] width 85 height 20
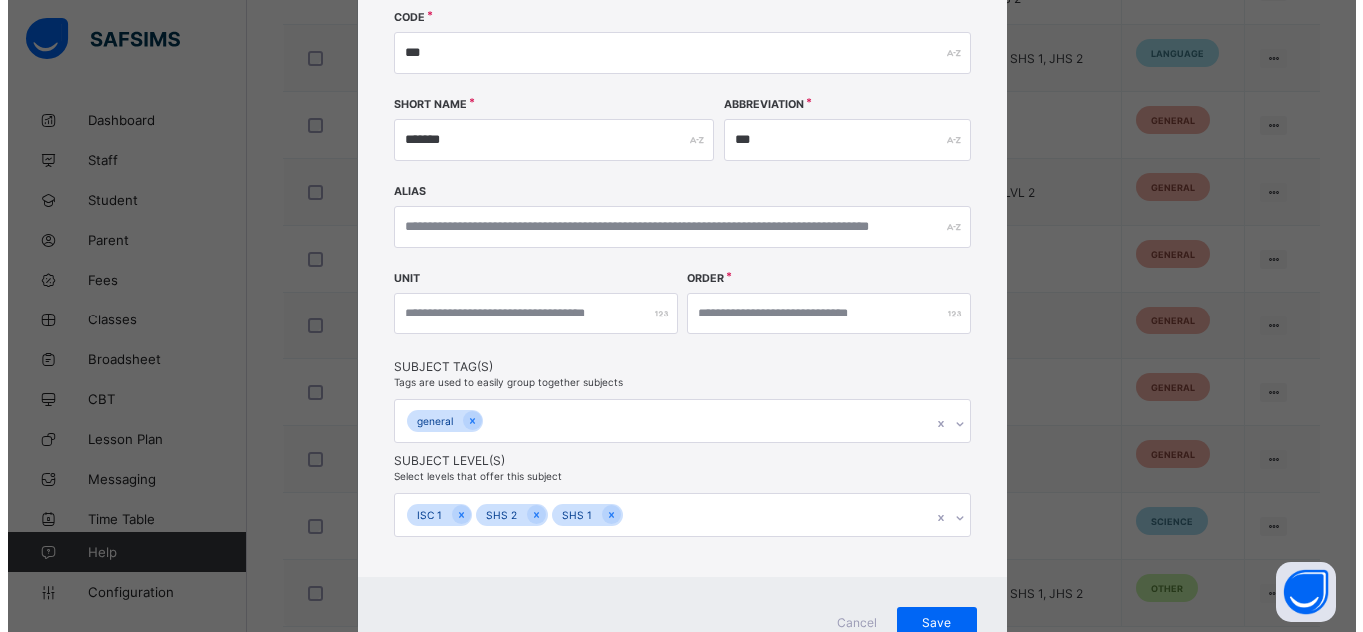
scroll to position [226, 0]
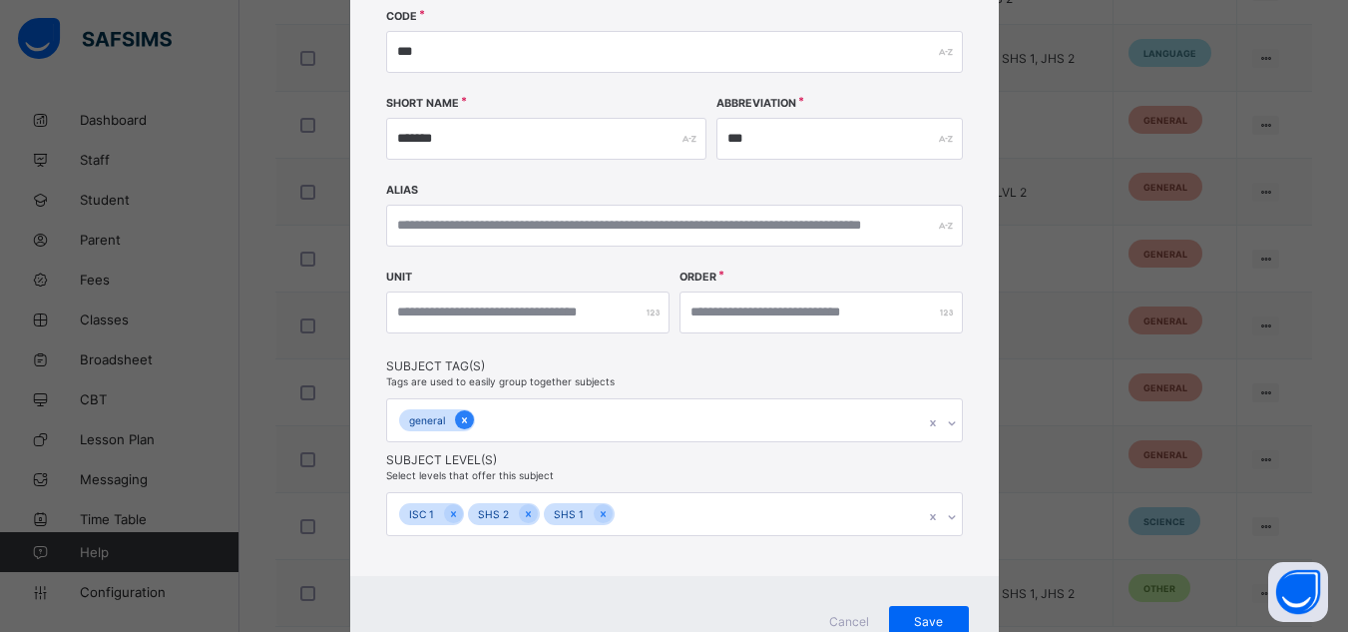
click at [460, 423] on icon at bounding box center [464, 420] width 11 height 14
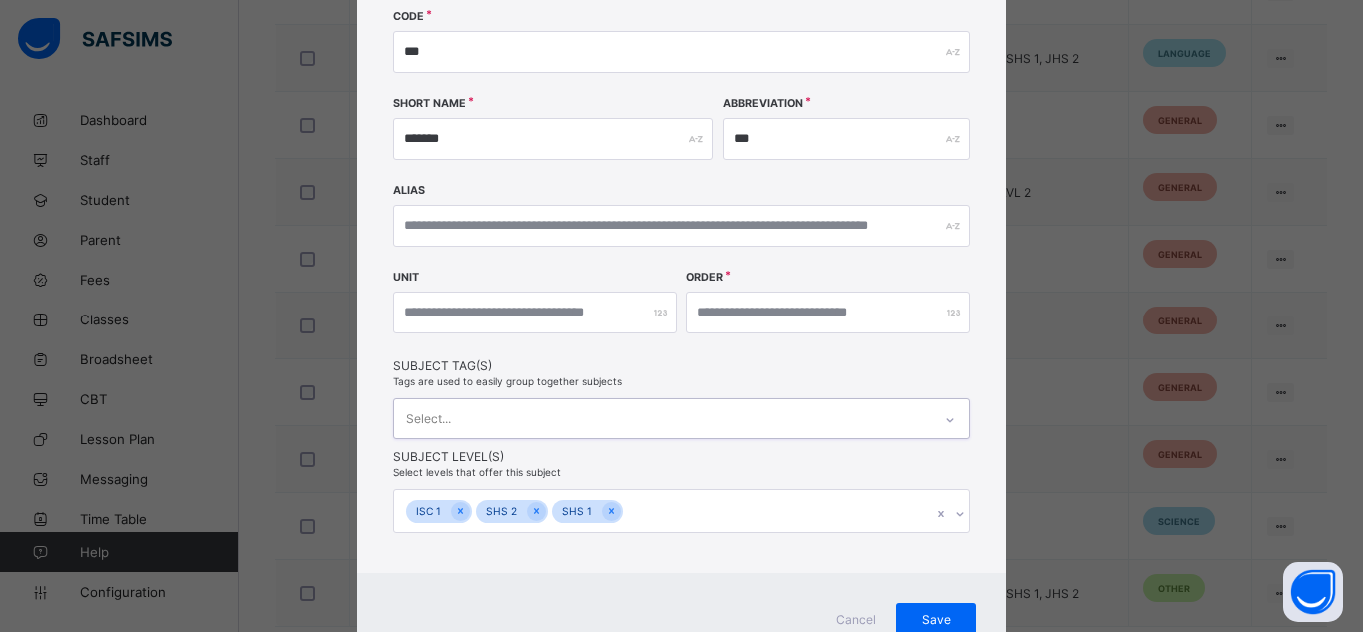
scroll to position [297, 0]
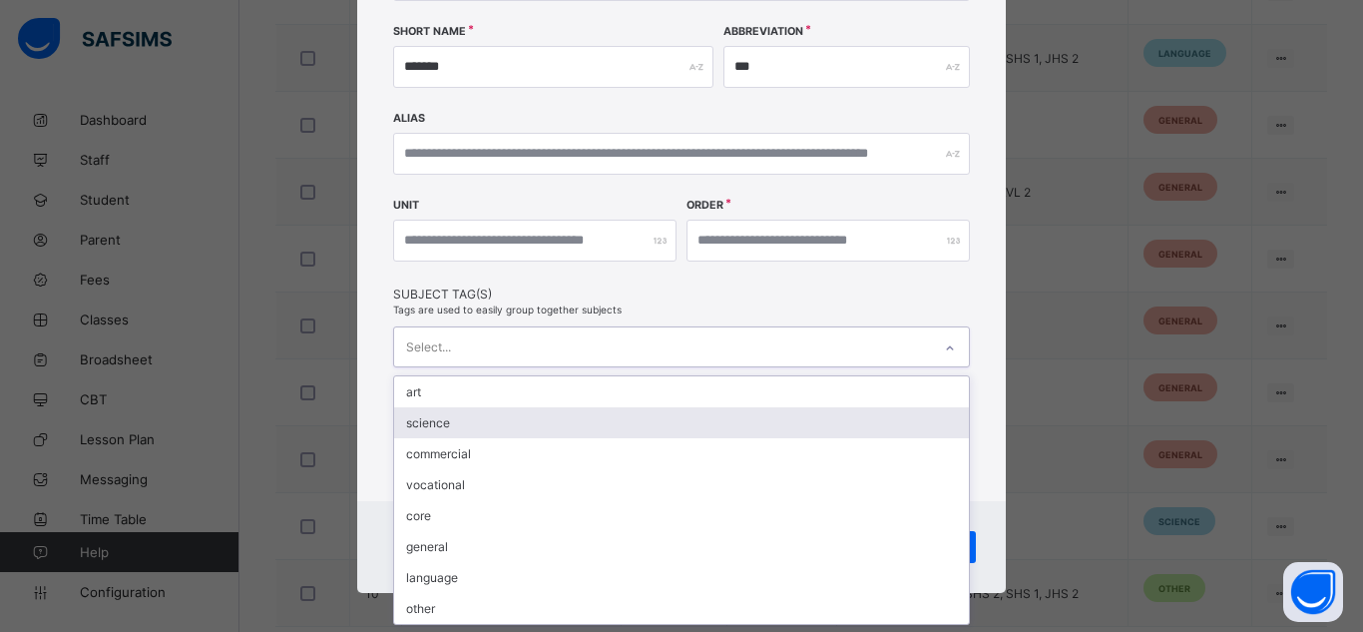
click at [479, 367] on div "option general, deselected. option science focused, 2 of 8. 8 results available…" at bounding box center [681, 346] width 577 height 41
click at [479, 417] on div "science" at bounding box center [681, 422] width 575 height 31
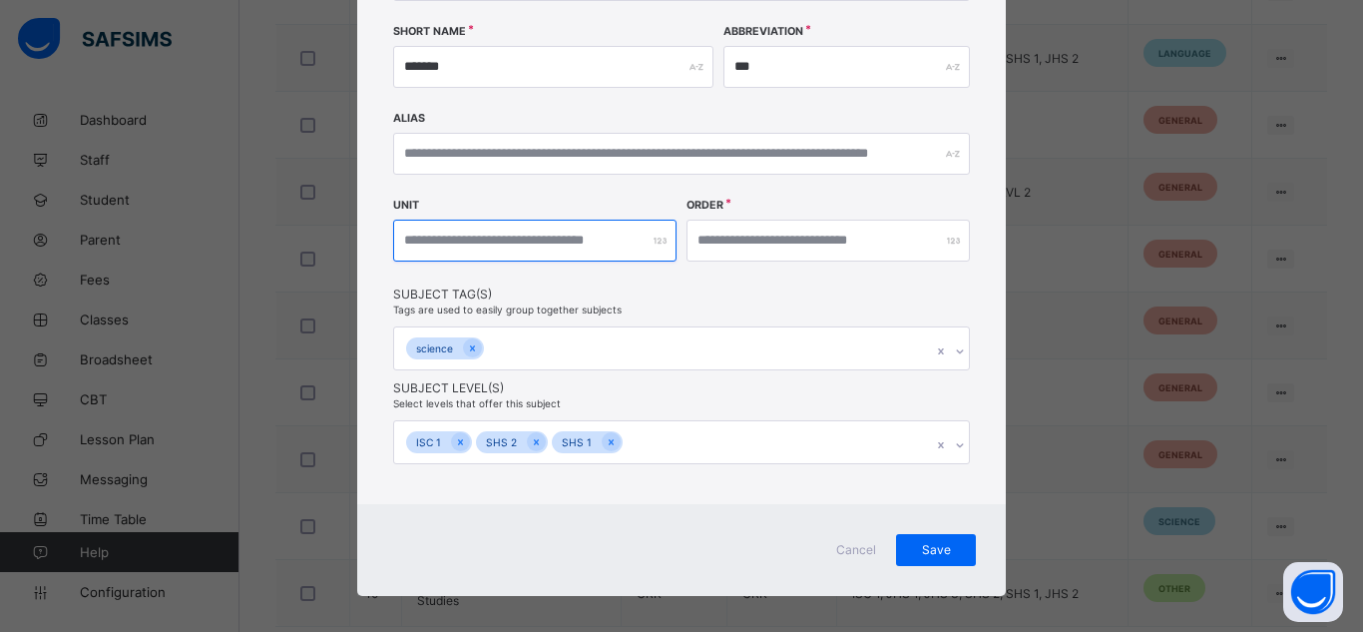
click at [564, 249] on input "number" at bounding box center [534, 241] width 283 height 42
click at [455, 438] on icon at bounding box center [460, 442] width 11 height 14
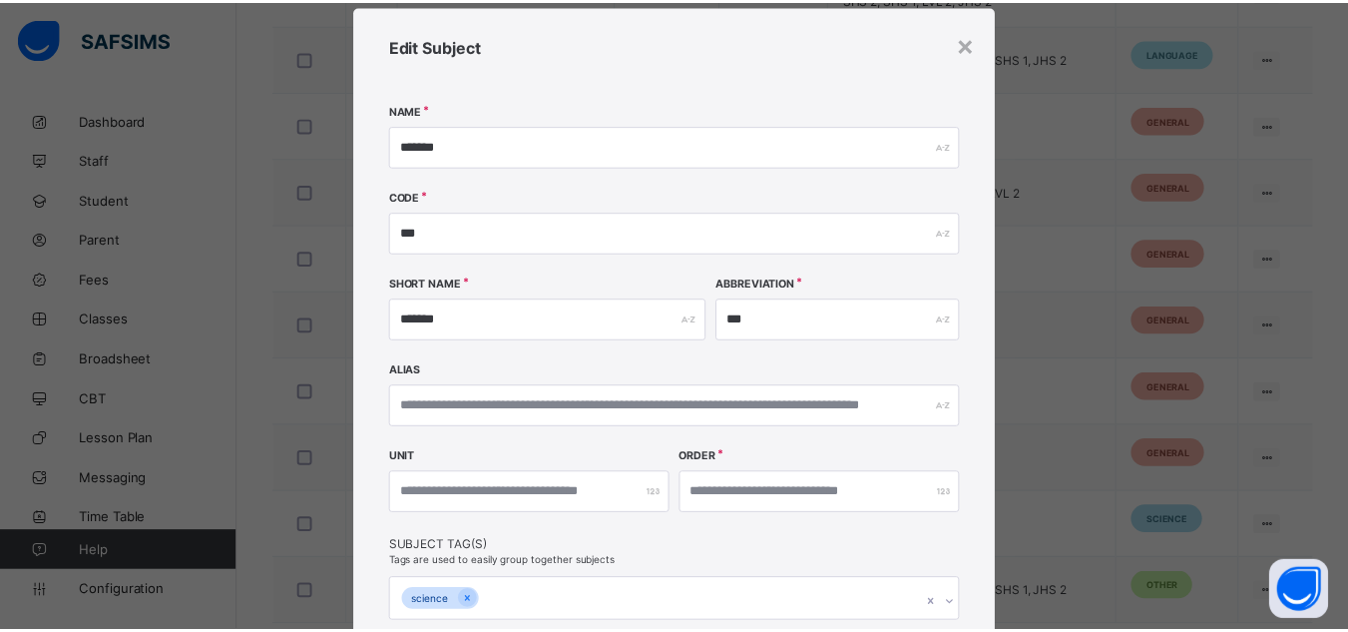
scroll to position [311, 0]
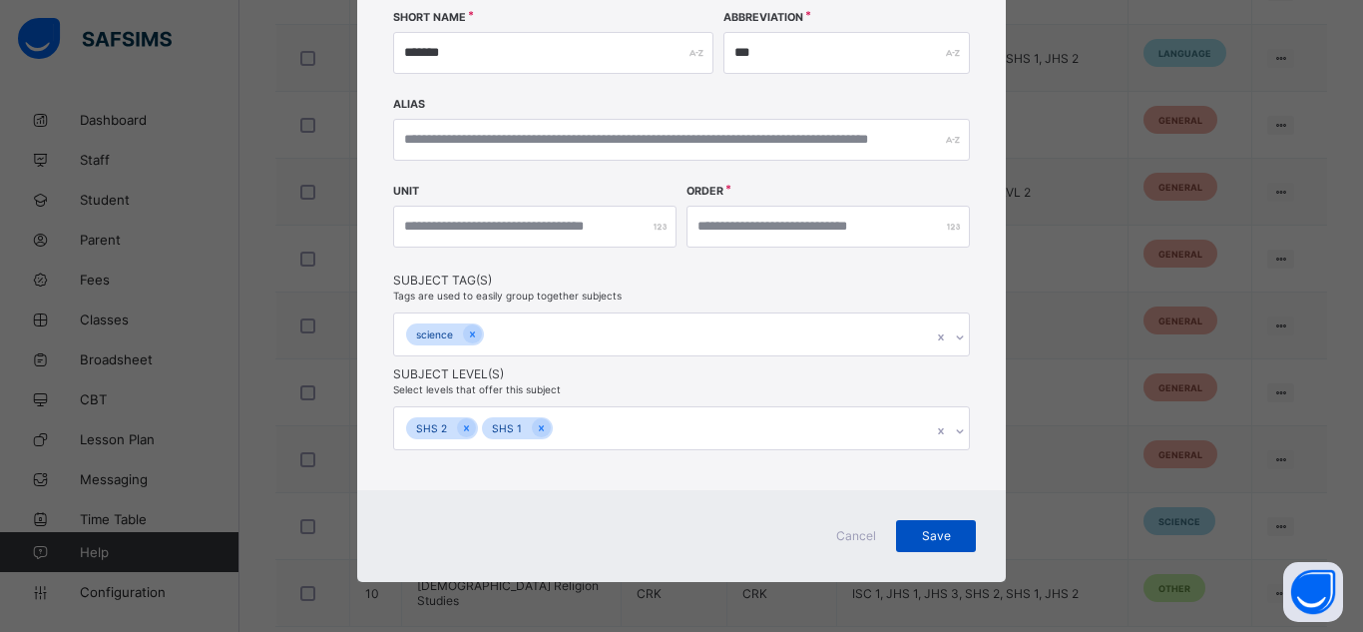
click at [928, 531] on span "Save" at bounding box center [936, 535] width 50 height 15
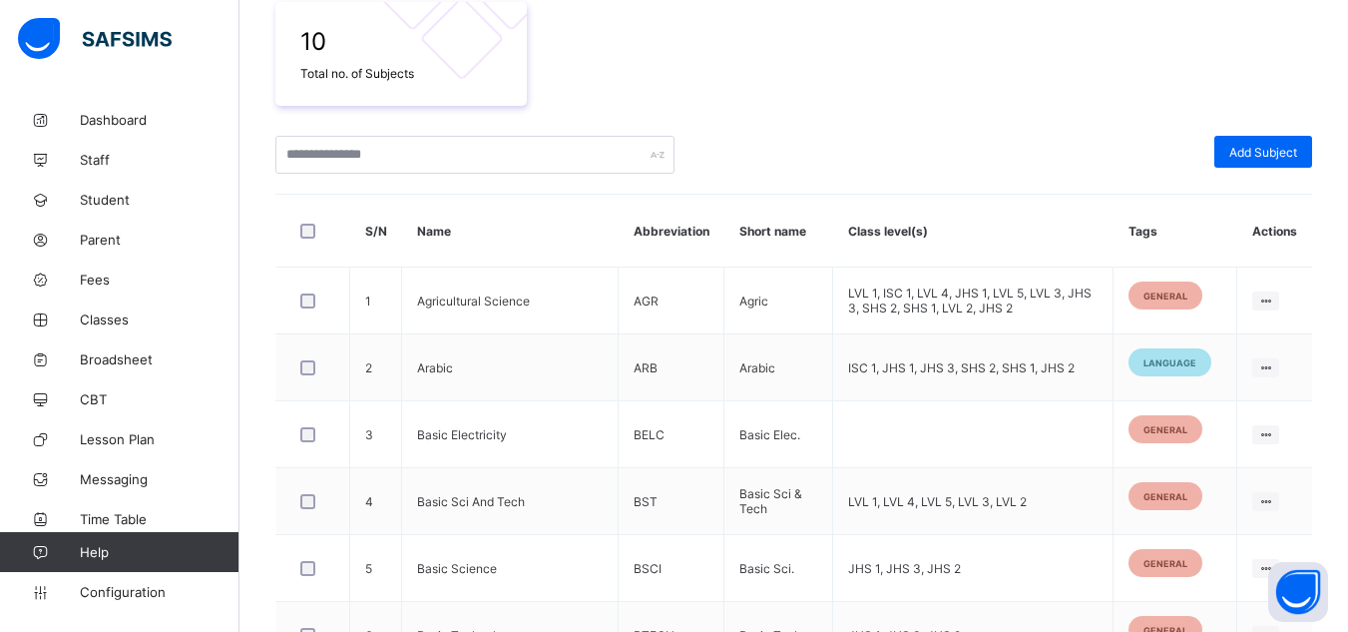
scroll to position [818, 0]
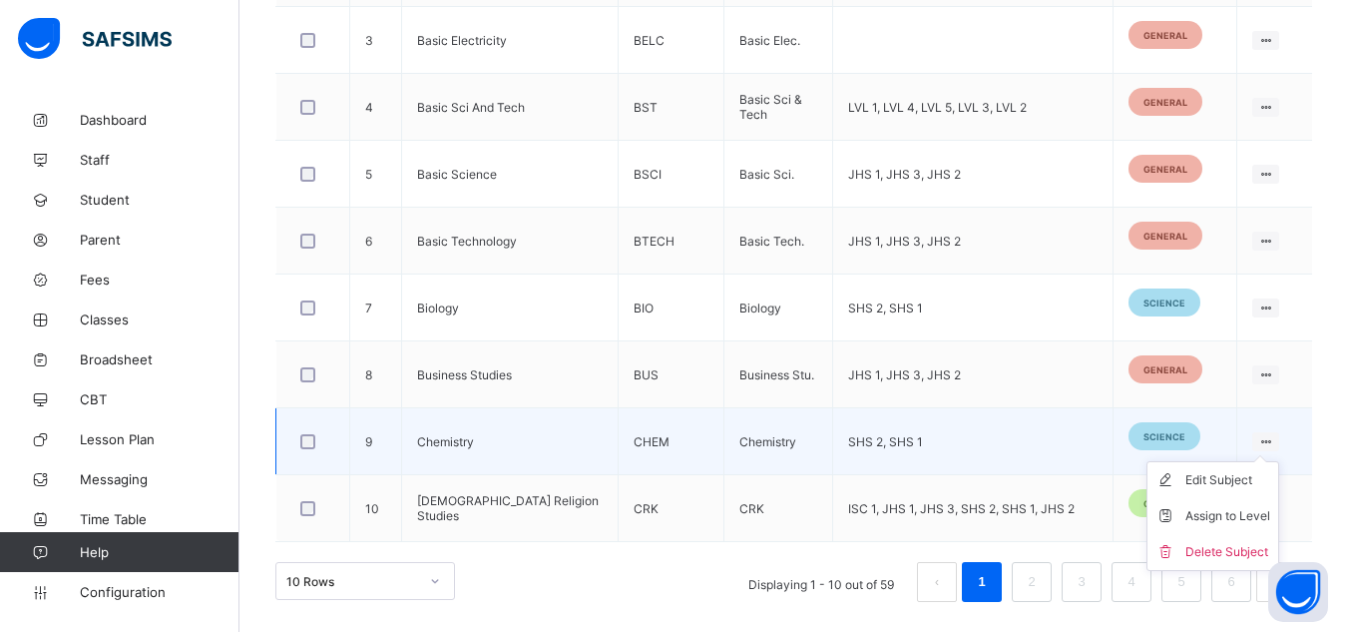
click at [1247, 471] on ul "Edit Subject Assign to Level Delete Subject" at bounding box center [1213, 516] width 133 height 110
click at [1224, 483] on div "Edit Subject" at bounding box center [1227, 480] width 85 height 20
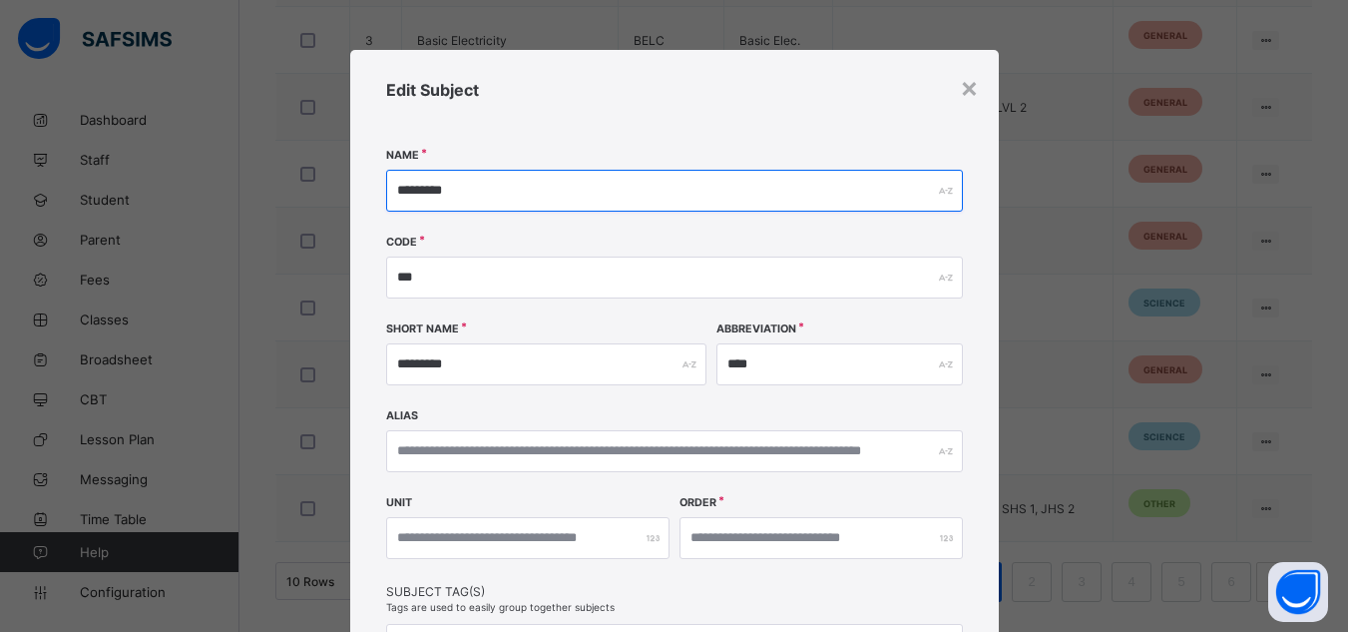
click at [682, 194] on input "*********" at bounding box center [674, 191] width 577 height 42
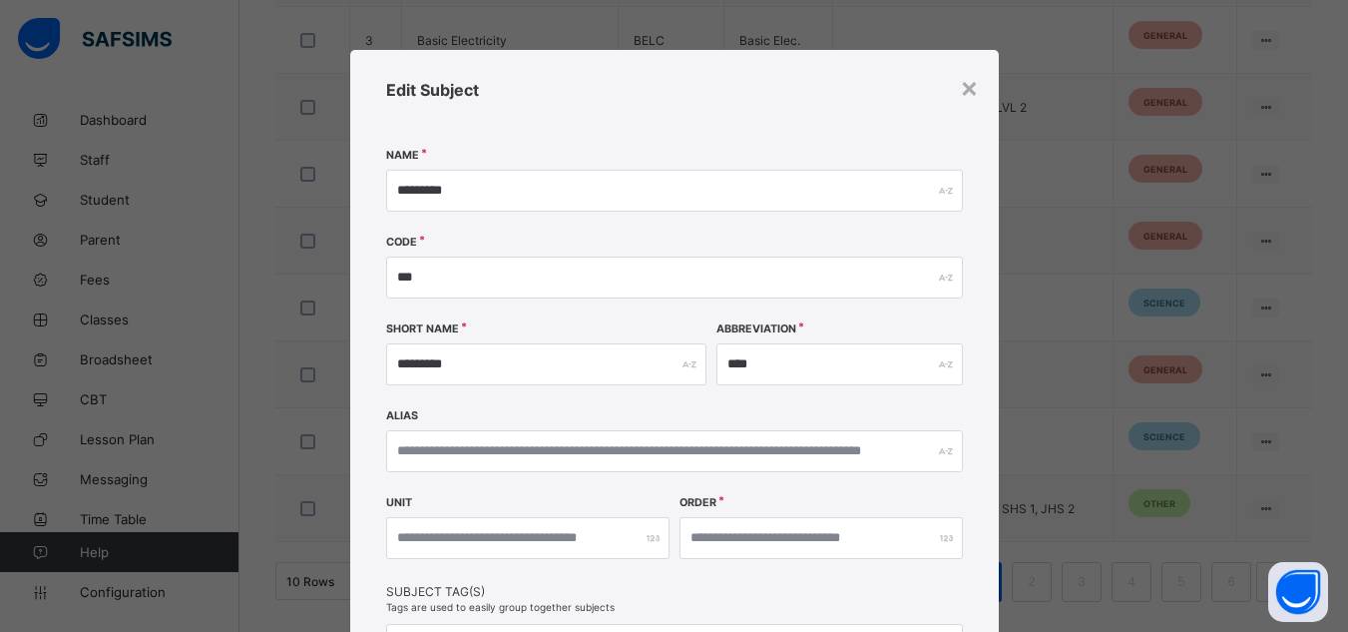
click at [680, 253] on div "Edit Subject Name ********* Code *** Short Name ********* Abbreviation **** Ali…" at bounding box center [674, 425] width 649 height 751
click at [967, 83] on div "×" at bounding box center [969, 87] width 19 height 34
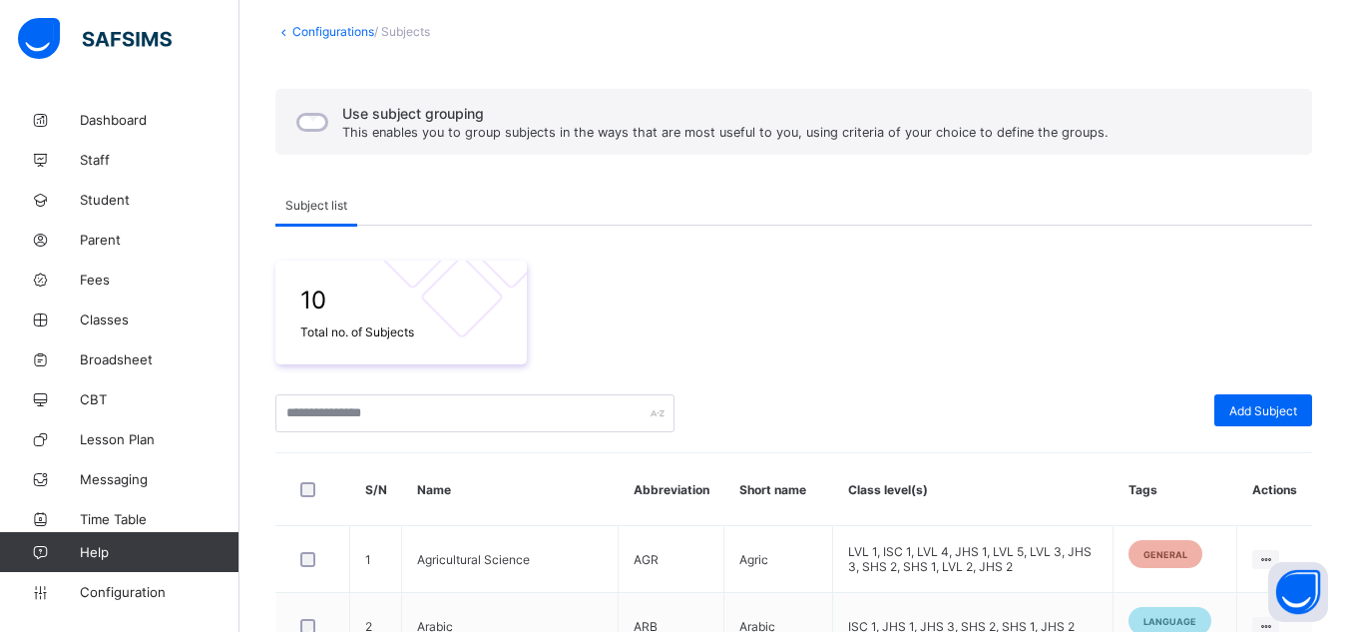
scroll to position [196, 0]
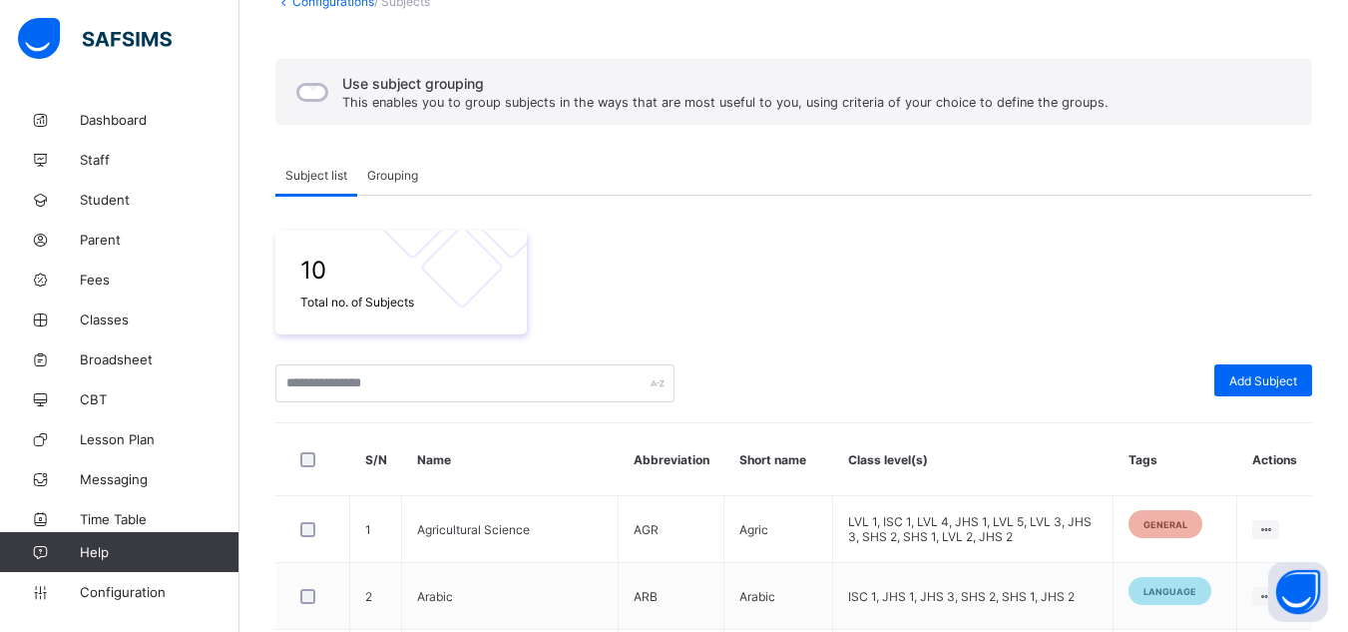
click at [410, 178] on span "Grouping" at bounding box center [392, 175] width 51 height 15
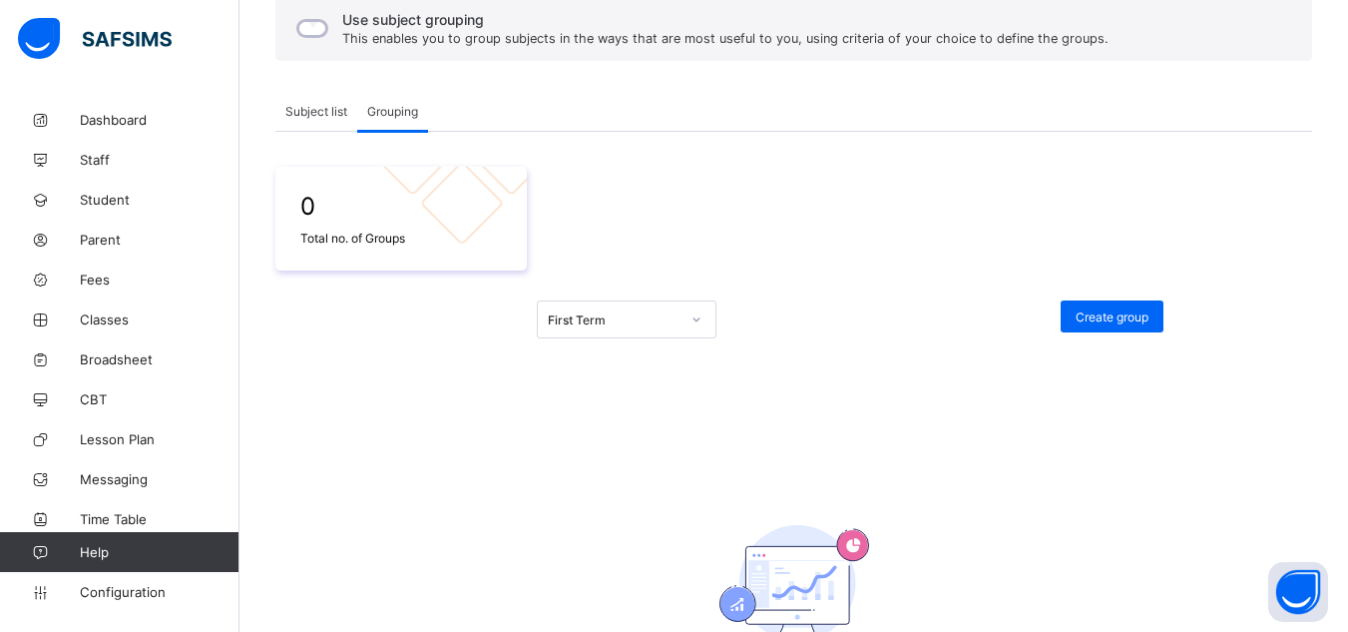
scroll to position [262, 0]
click at [1131, 309] on span "Create group" at bounding box center [1112, 313] width 73 height 15
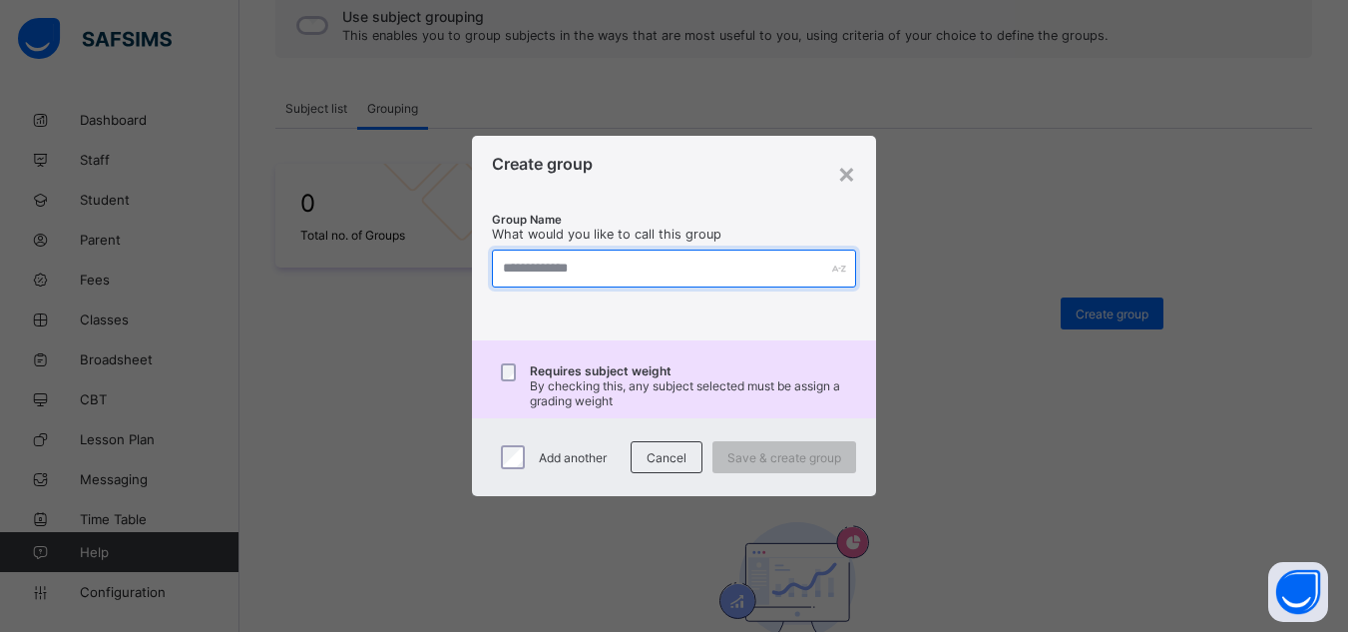
click at [692, 277] on input "text" at bounding box center [674, 268] width 364 height 38
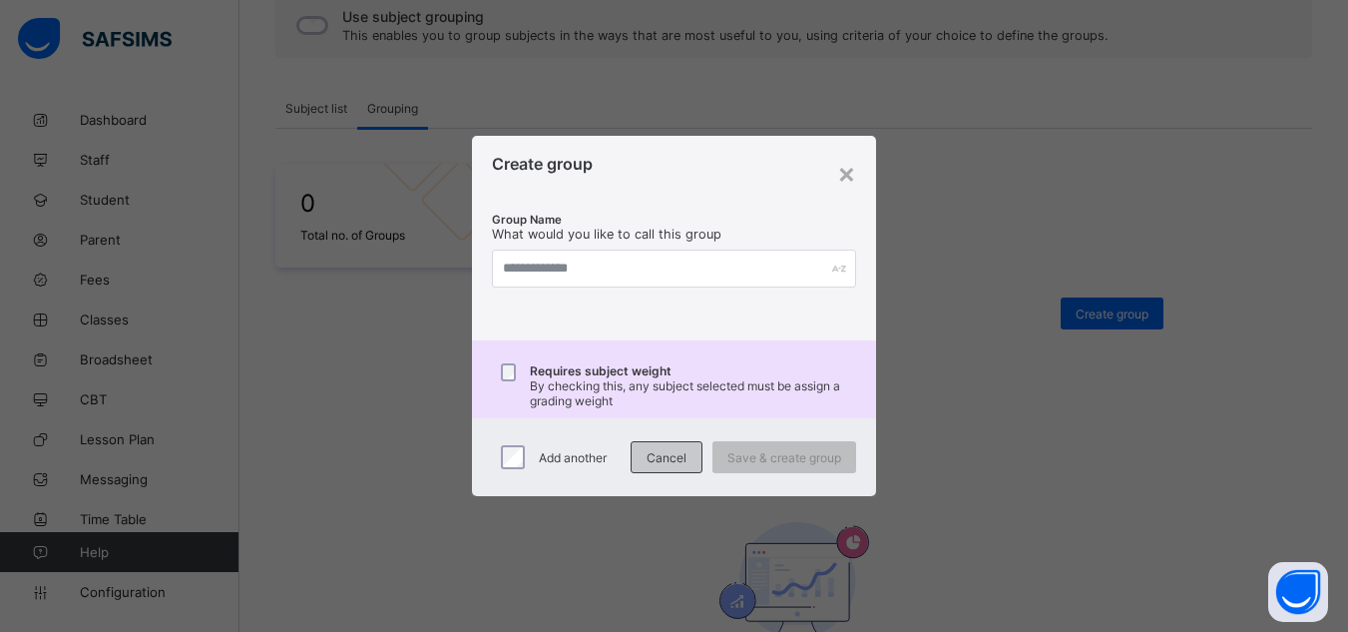
click at [673, 450] on span "Cancel" at bounding box center [667, 457] width 40 height 15
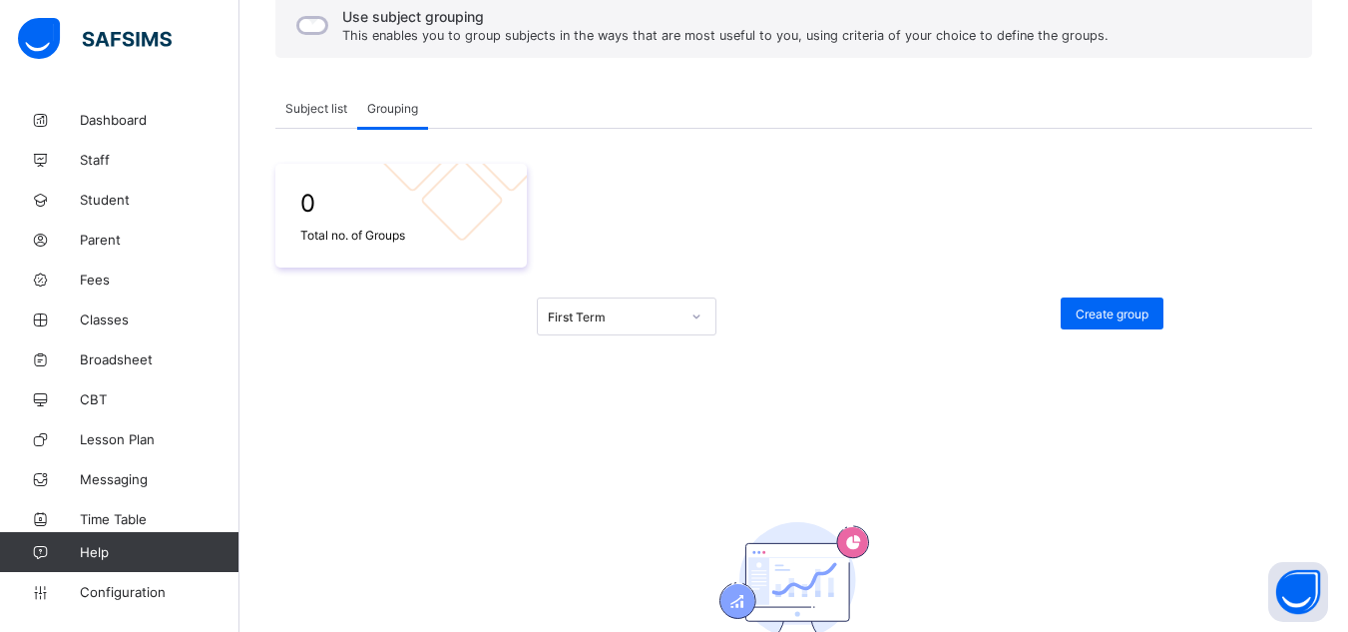
click at [329, 123] on div "Subject list" at bounding box center [316, 108] width 82 height 40
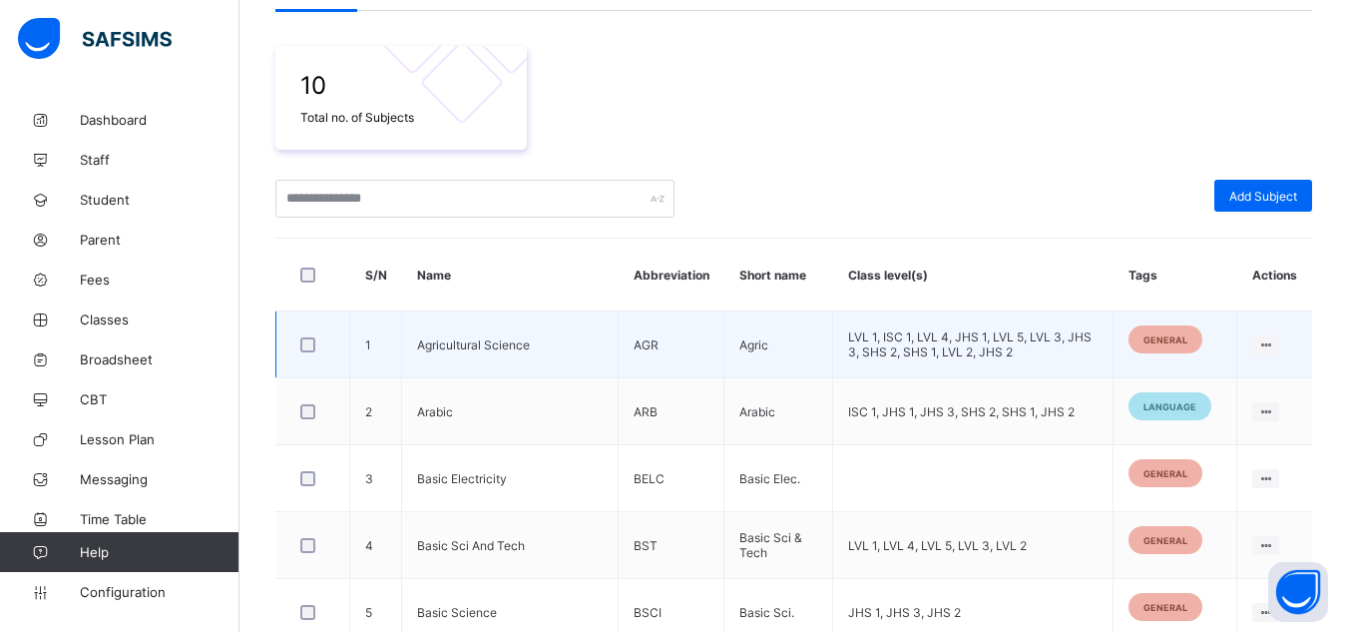
scroll to position [375, 0]
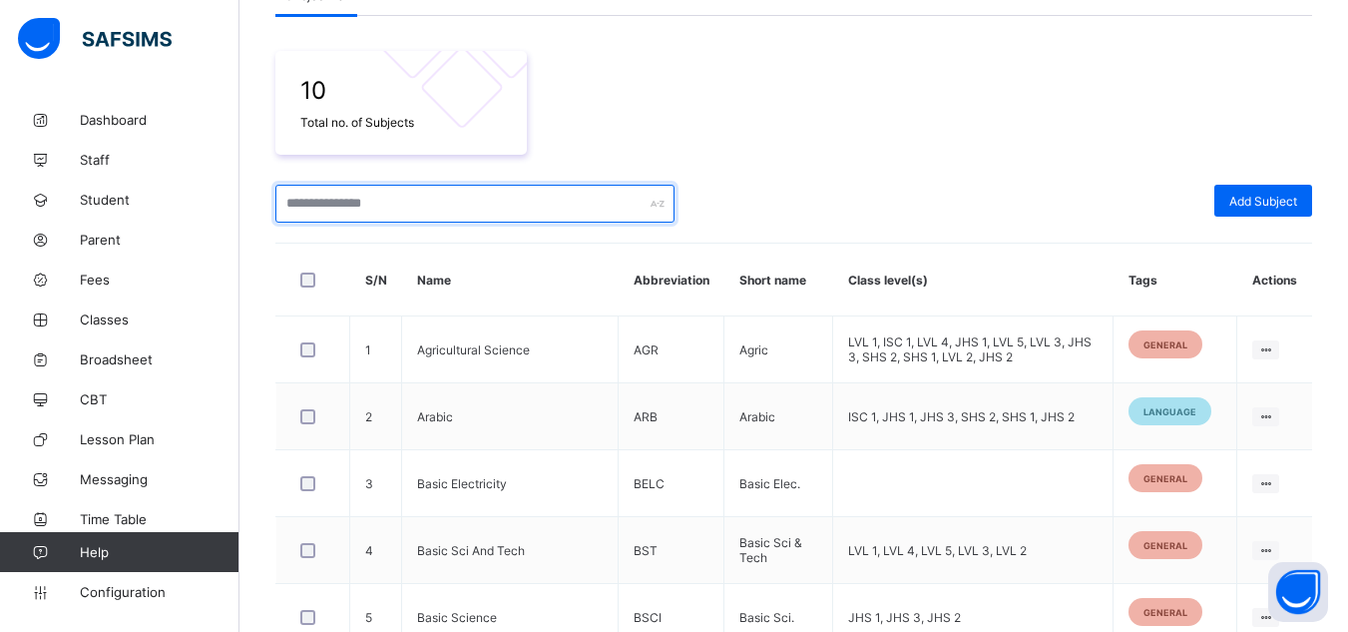
click at [412, 210] on input "text" at bounding box center [474, 204] width 399 height 38
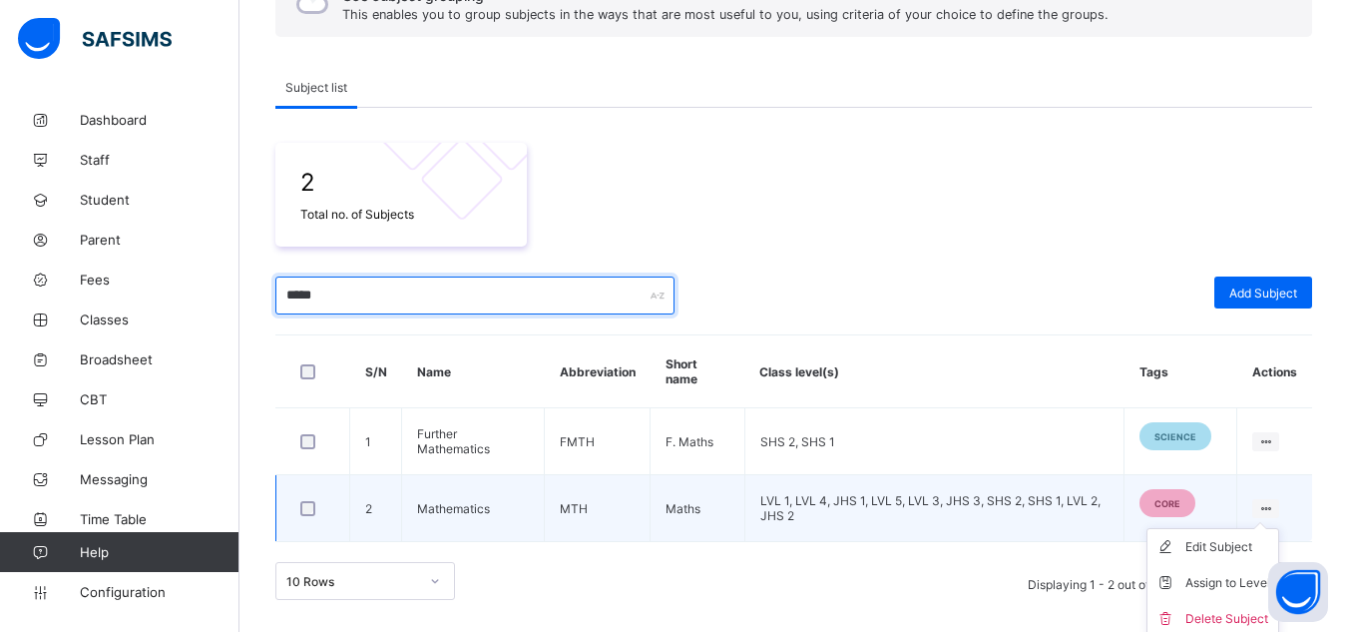
scroll to position [289, 0]
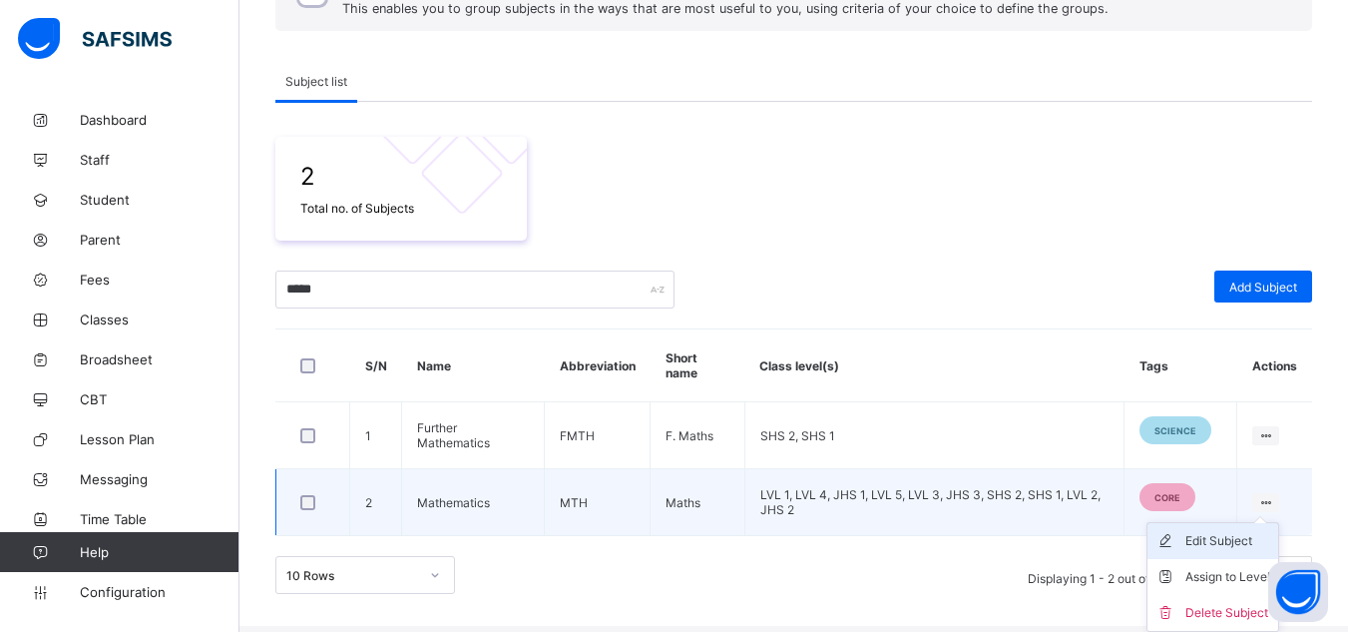
click at [1233, 539] on div "Edit Subject" at bounding box center [1227, 541] width 85 height 20
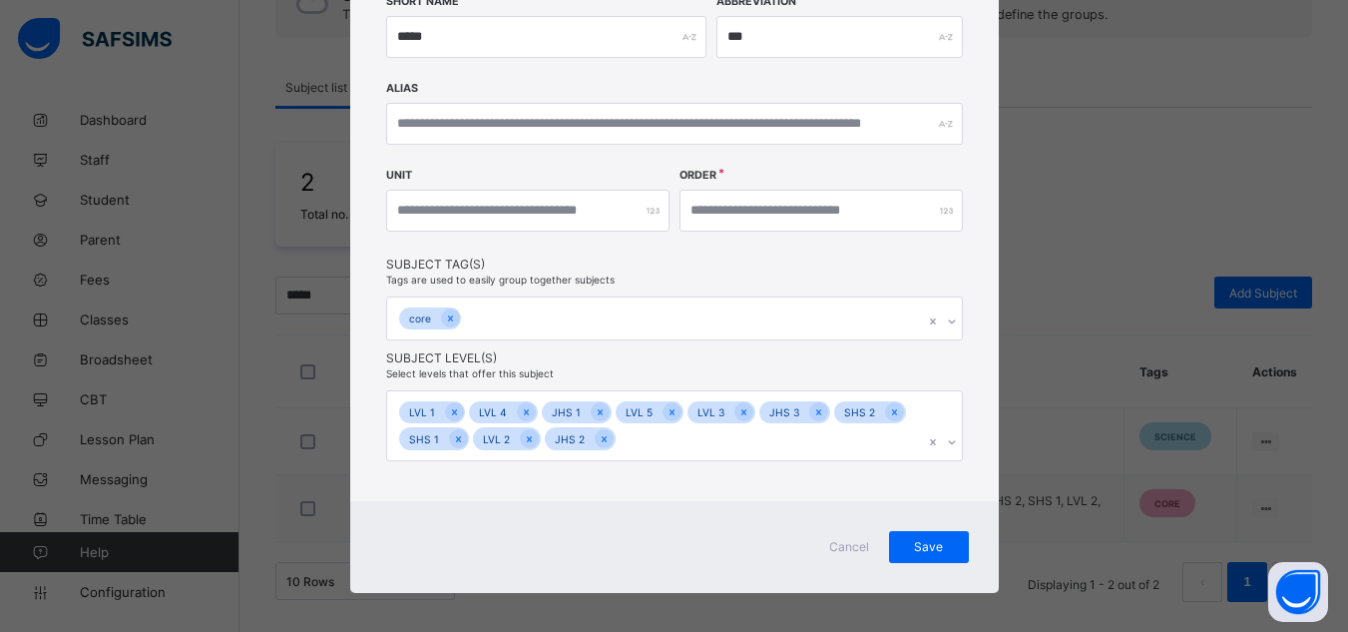
scroll to position [338, 0]
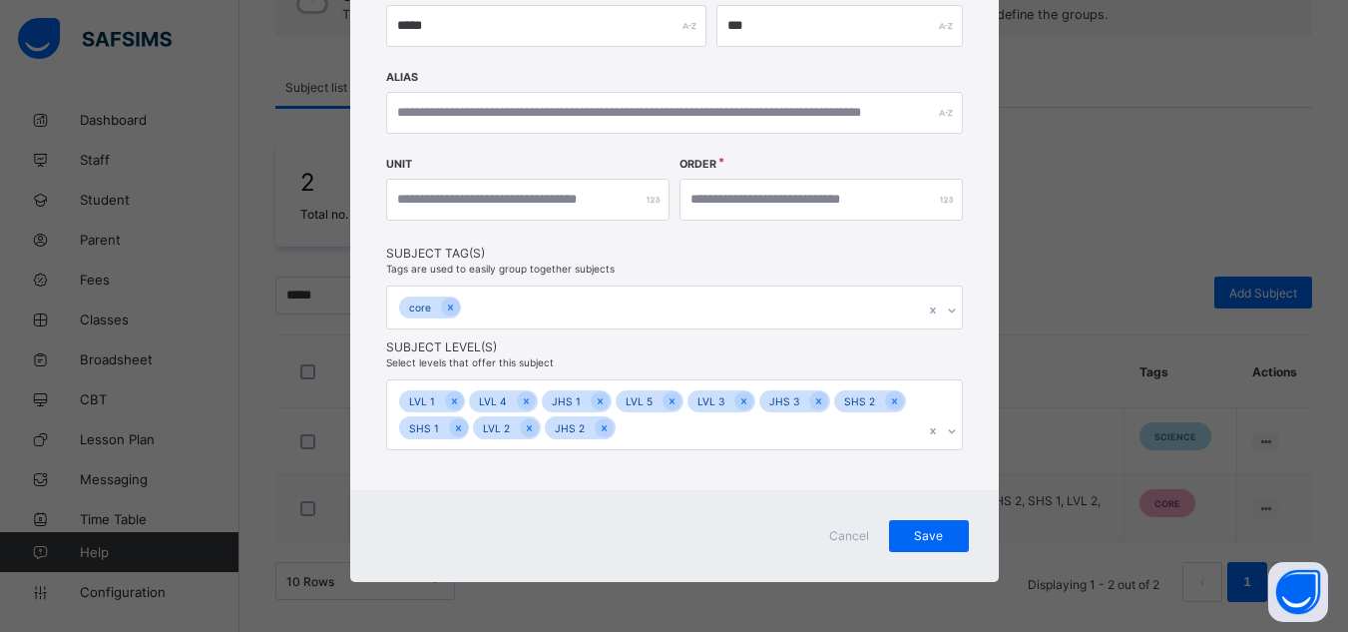
click at [838, 538] on span "Cancel" at bounding box center [849, 535] width 48 height 15
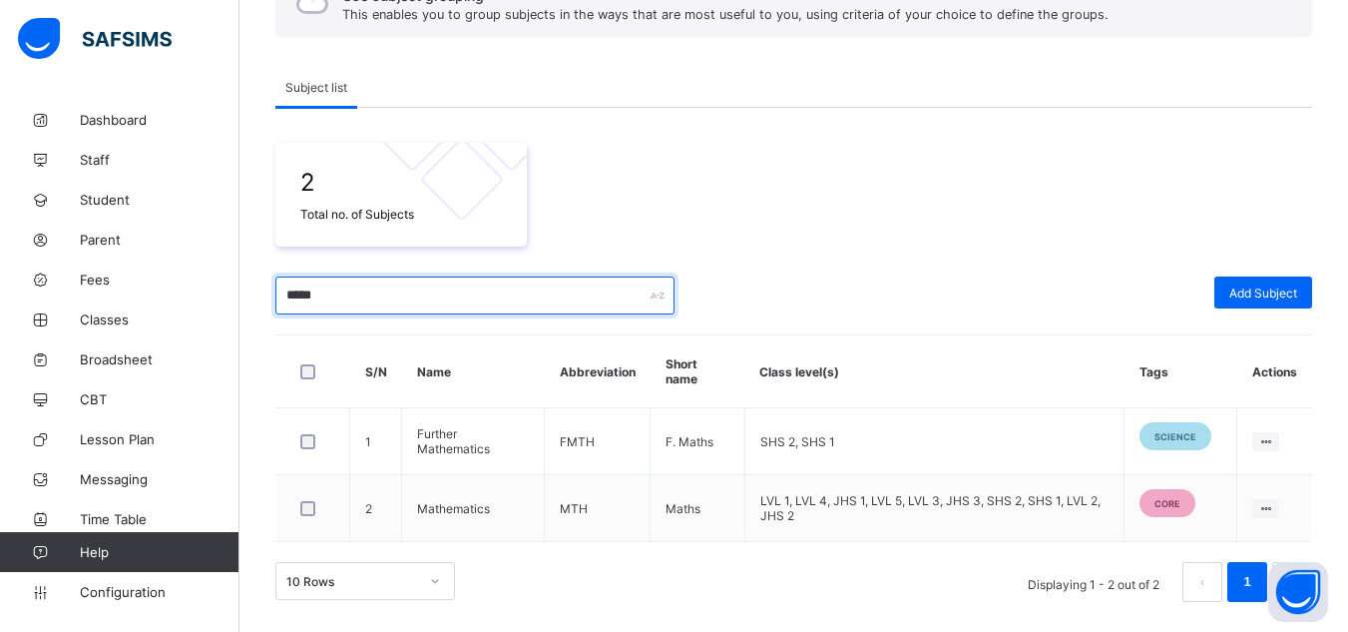
click at [515, 311] on input "*****" at bounding box center [474, 295] width 399 height 38
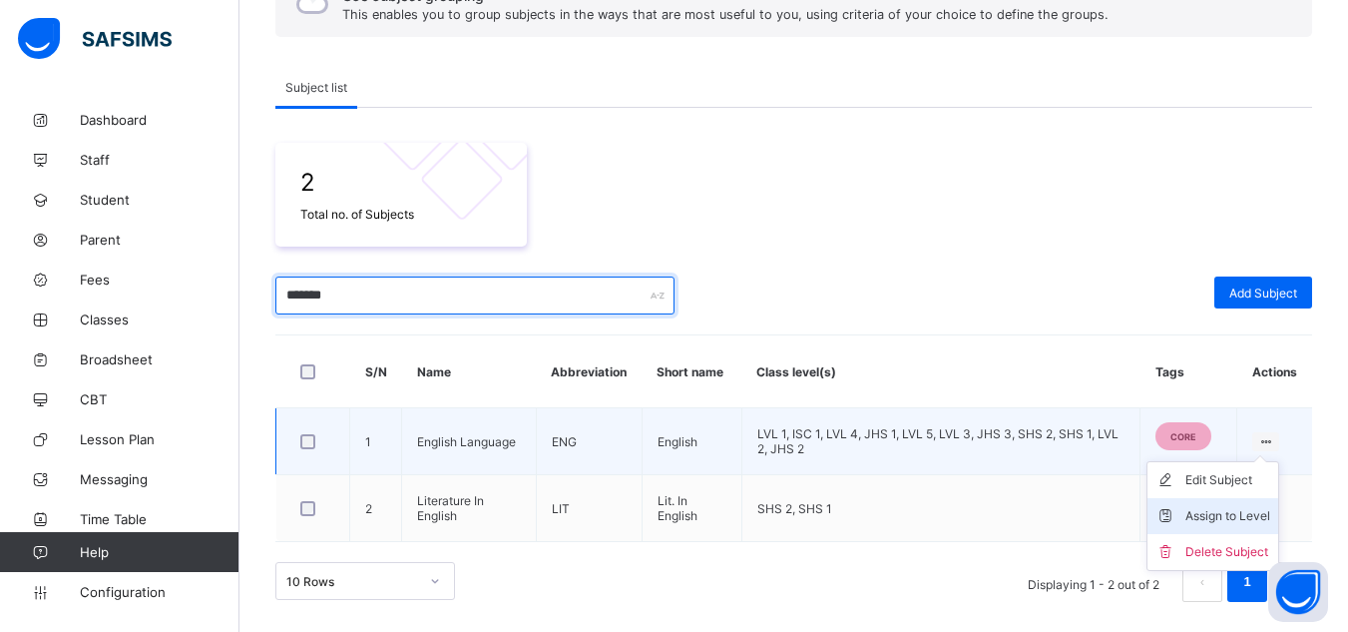
type input "*******"
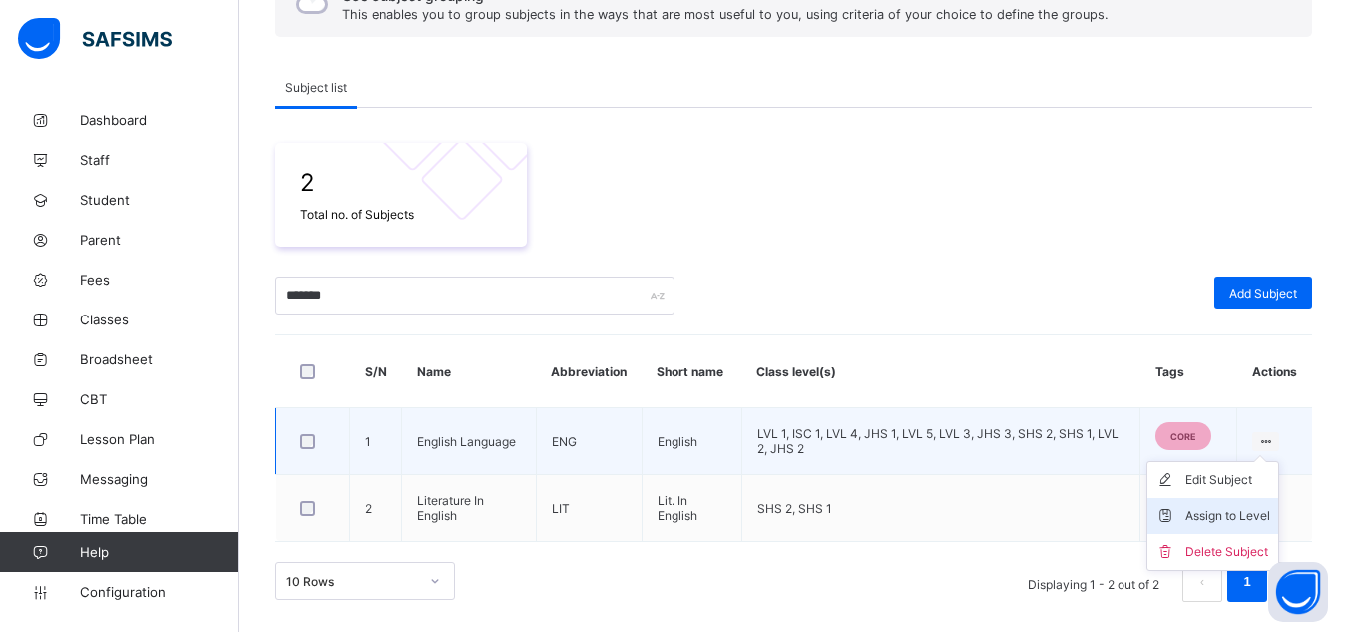
click at [1220, 511] on div "Assign to Level" at bounding box center [1227, 516] width 85 height 20
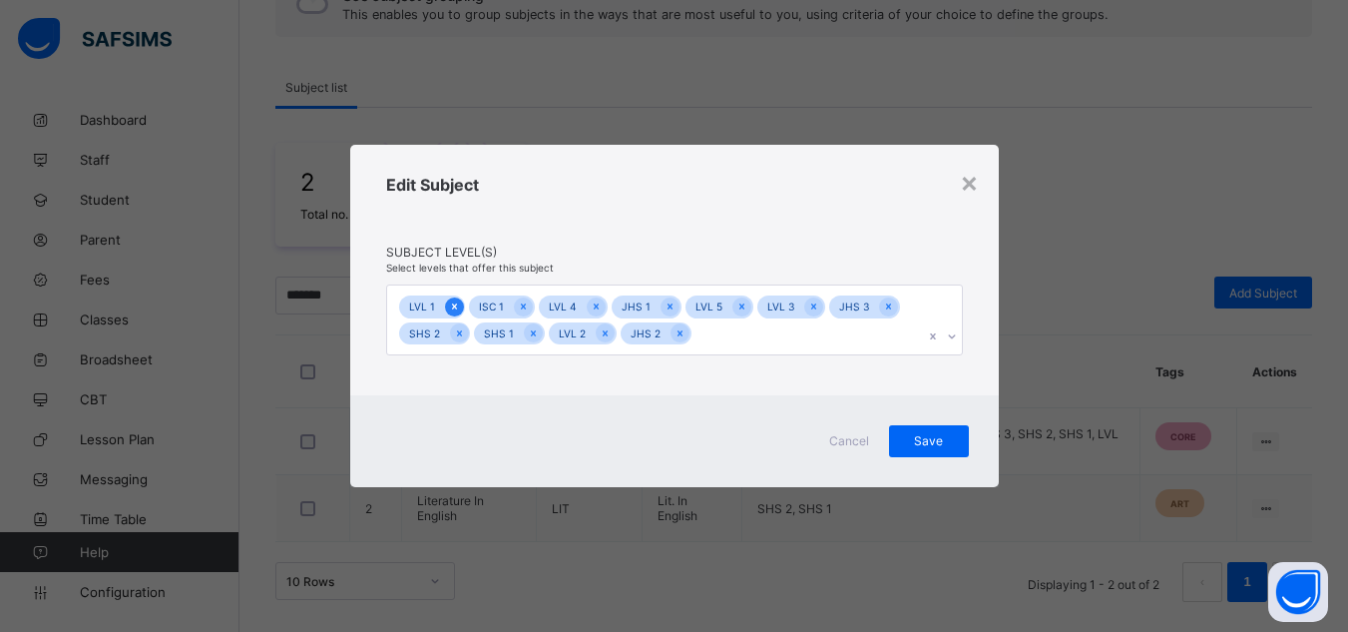
click at [454, 307] on icon at bounding box center [453, 306] width 5 height 6
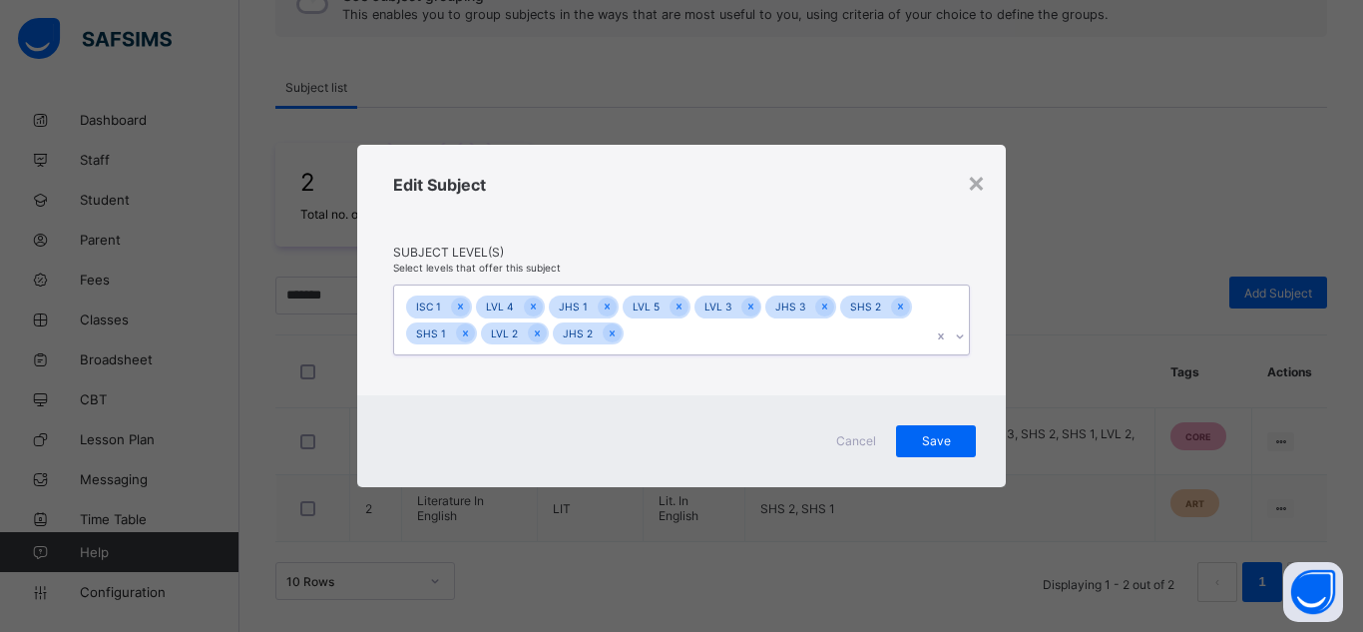
click at [455, 307] on icon at bounding box center [460, 306] width 11 height 14
click at [454, 307] on div at bounding box center [463, 306] width 19 height 19
click at [531, 307] on icon at bounding box center [536, 306] width 11 height 14
click at [532, 313] on icon at bounding box center [536, 306] width 11 height 14
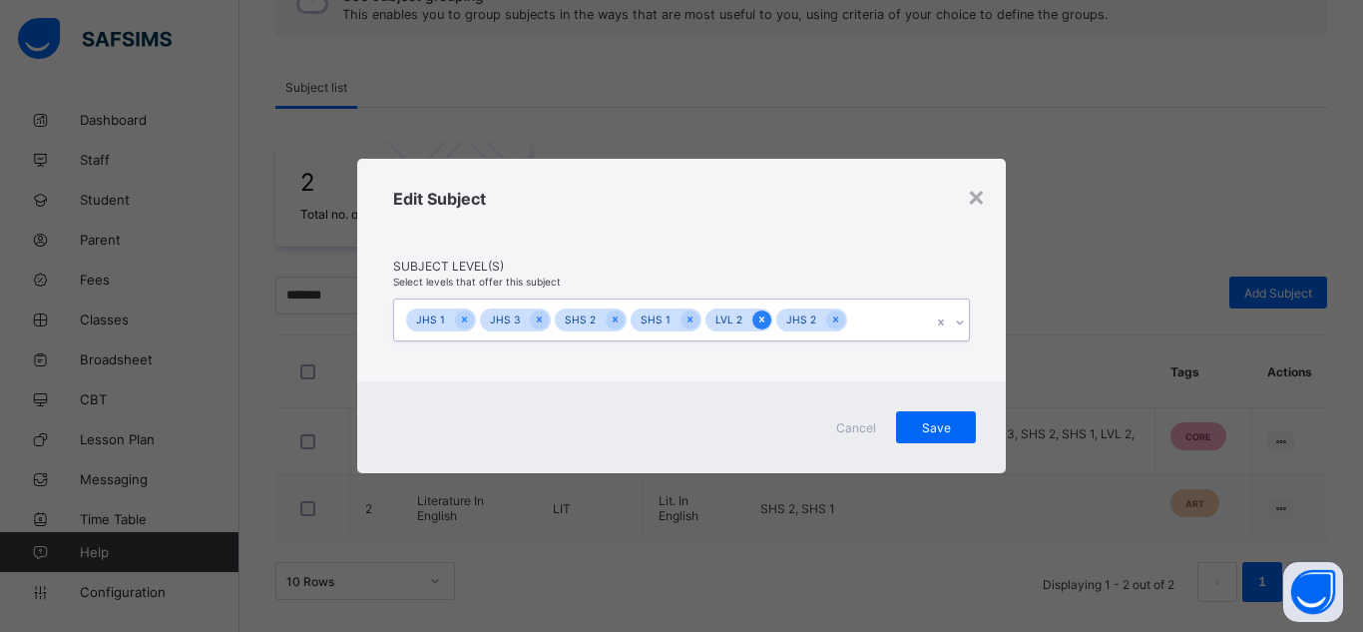
click at [756, 318] on icon at bounding box center [761, 319] width 11 height 14
click at [950, 422] on span "Save" at bounding box center [936, 427] width 50 height 15
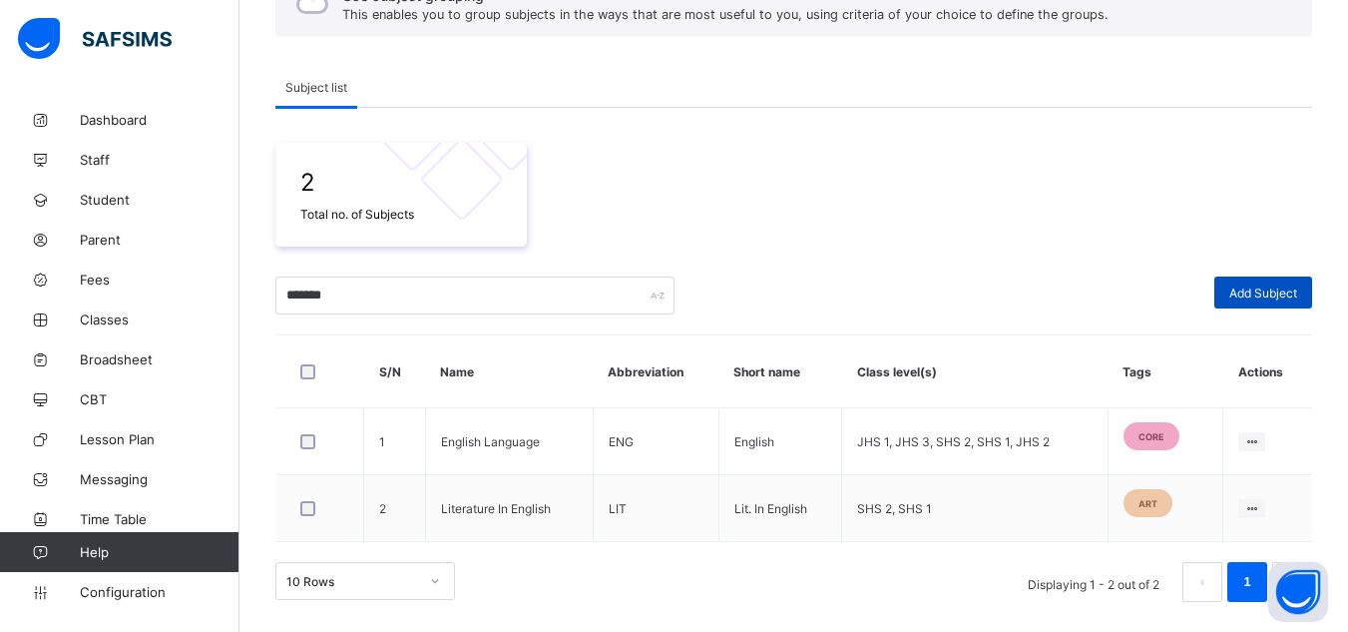
click at [1264, 302] on div "Add Subject" at bounding box center [1263, 292] width 98 height 32
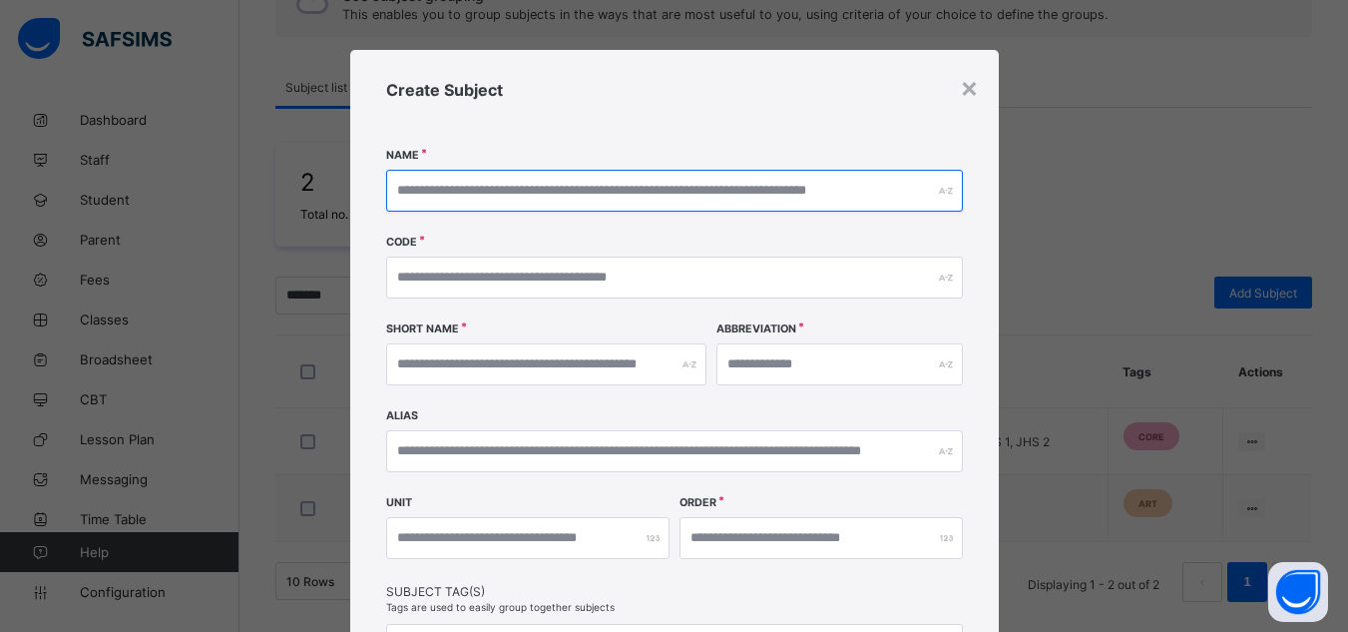
click at [569, 190] on input "text" at bounding box center [674, 191] width 577 height 42
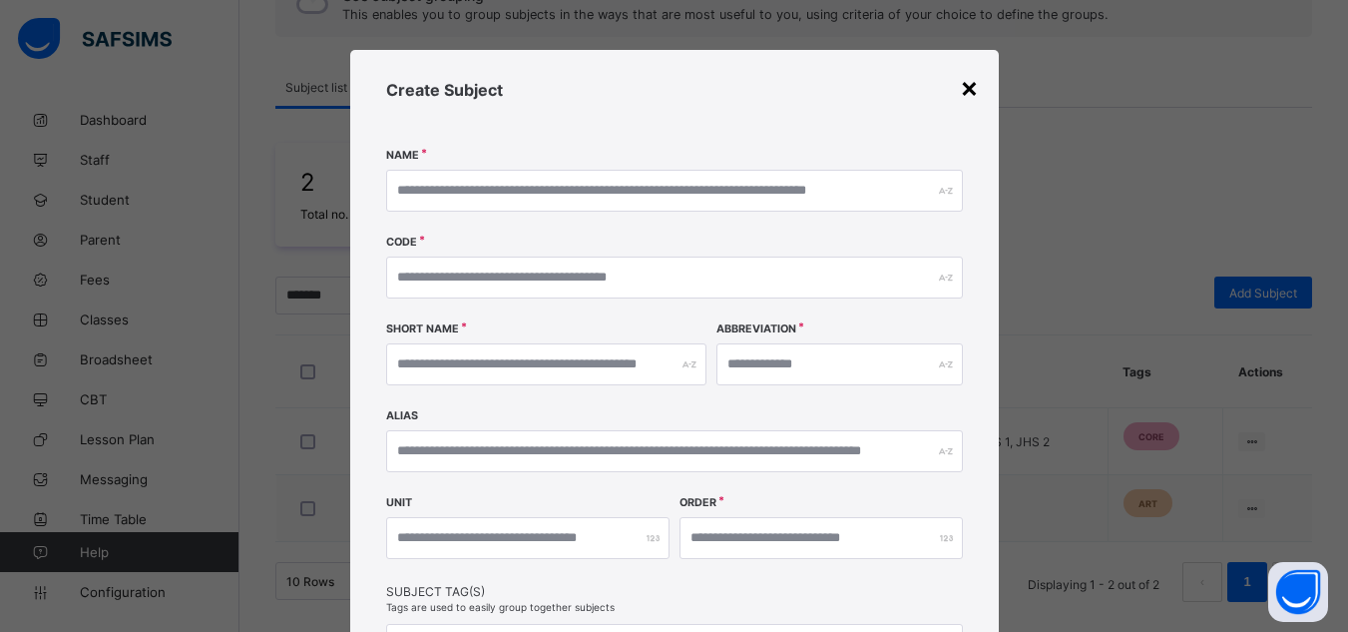
click at [961, 81] on div "×" at bounding box center [969, 87] width 19 height 34
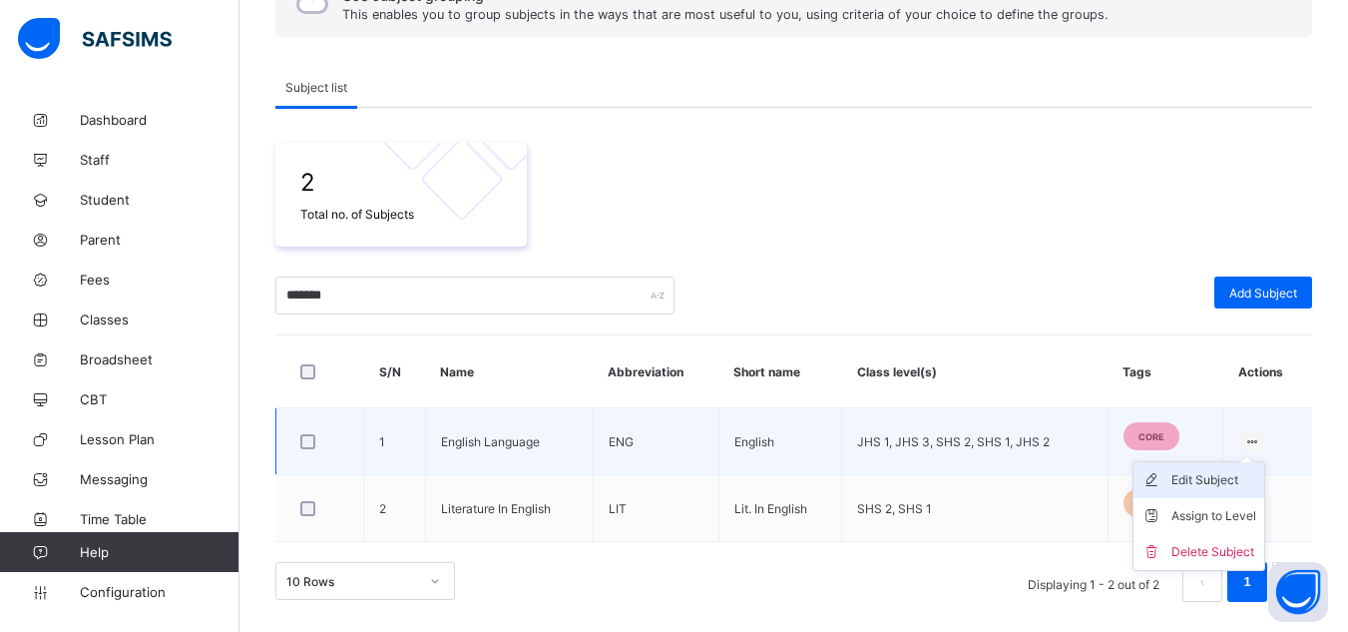
click at [1231, 486] on div "Edit Subject" at bounding box center [1213, 480] width 85 height 20
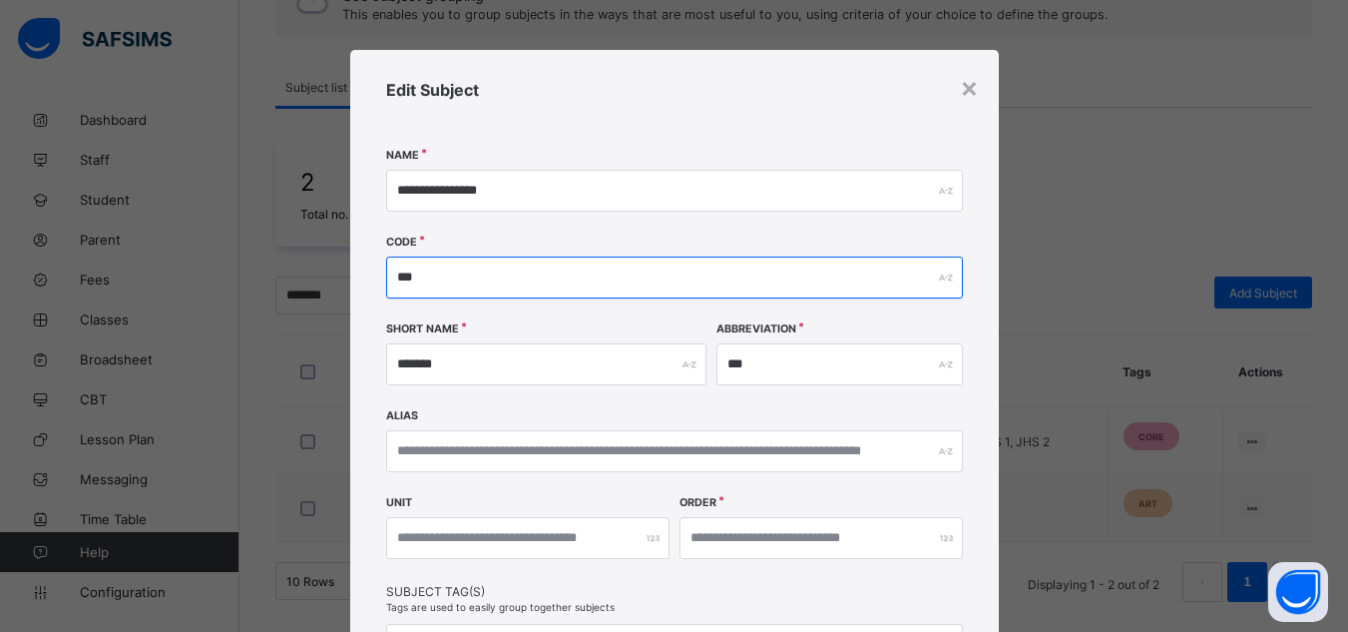
drag, startPoint x: 420, startPoint y: 264, endPoint x: 380, endPoint y: 266, distance: 40.0
click at [386, 266] on input "***" at bounding box center [674, 277] width 577 height 42
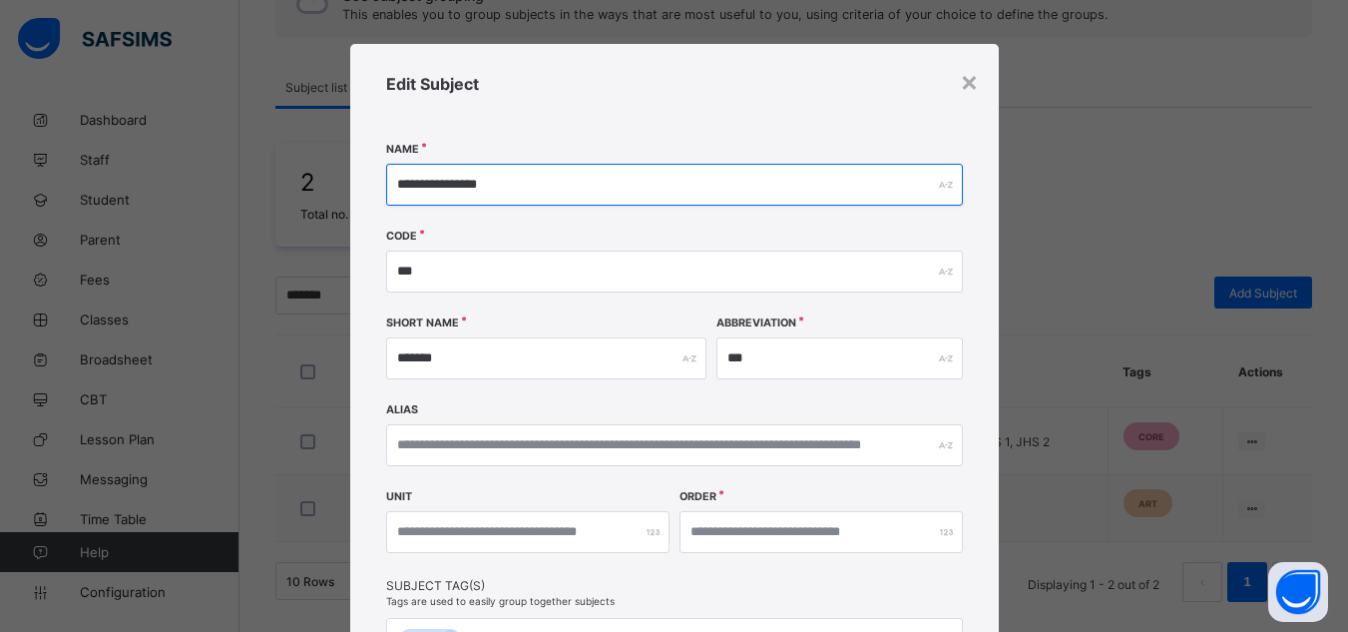
drag, startPoint x: 519, startPoint y: 190, endPoint x: 355, endPoint y: 185, distance: 163.7
click at [355, 185] on div "**********" at bounding box center [674, 419] width 649 height 751
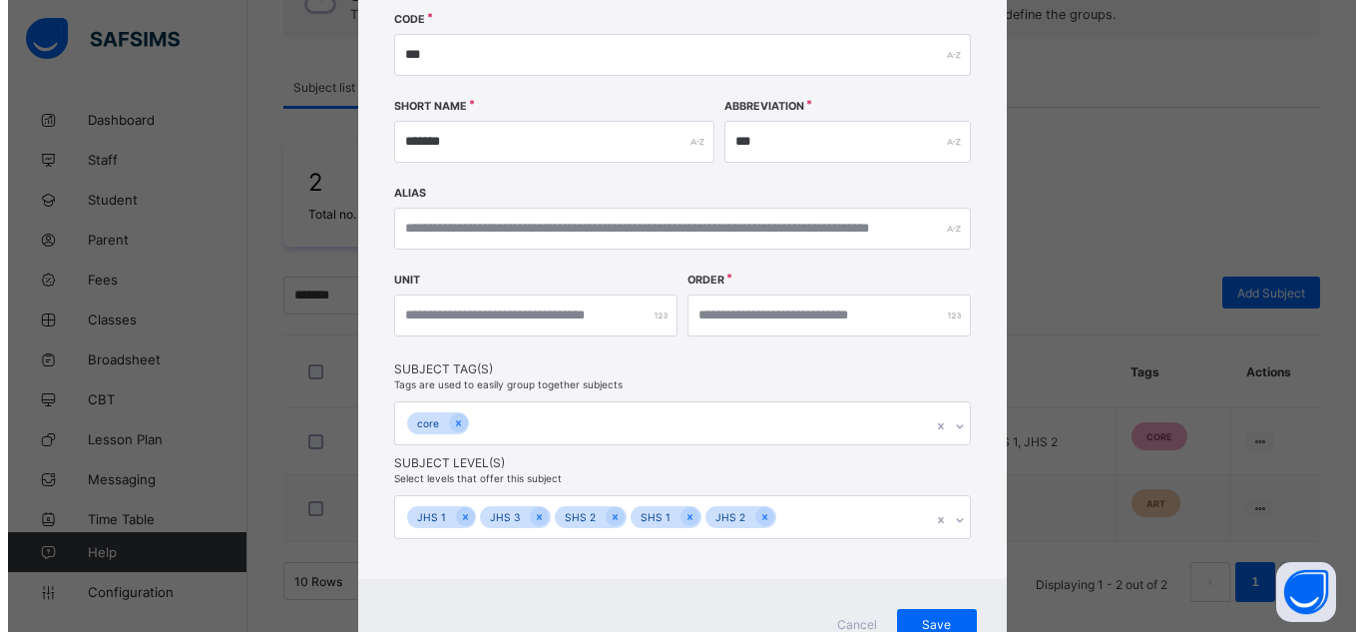
scroll to position [311, 0]
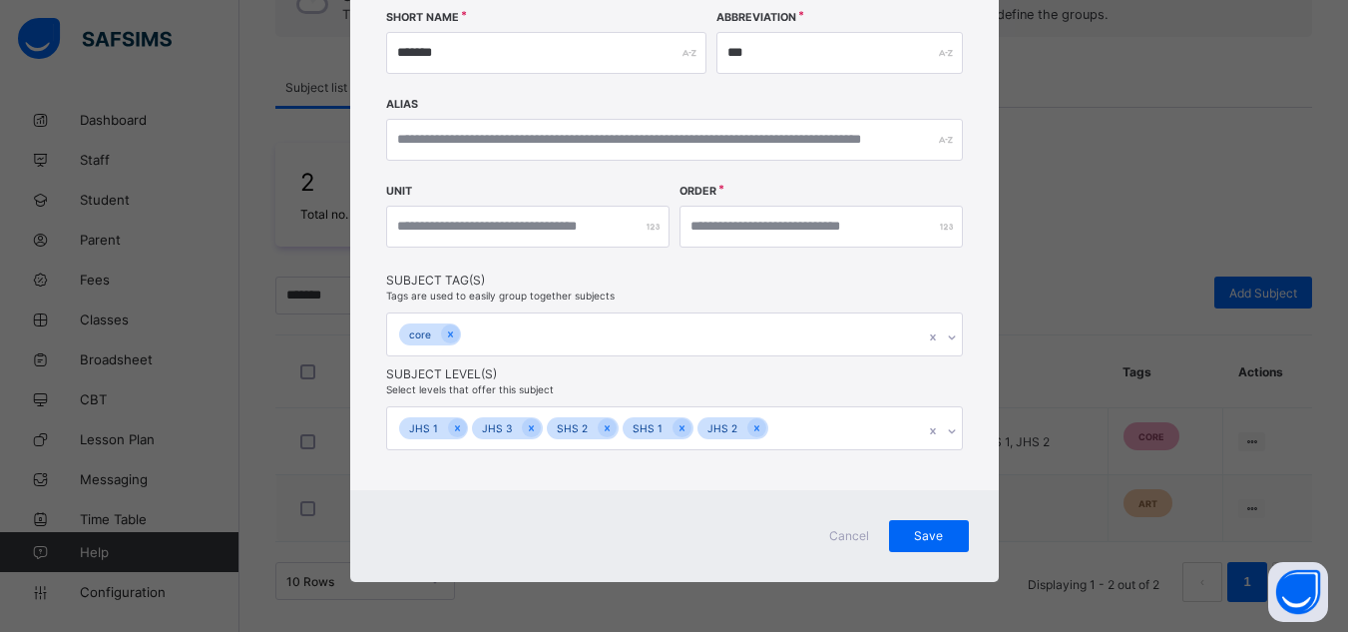
click at [843, 536] on span "Cancel" at bounding box center [849, 535] width 48 height 15
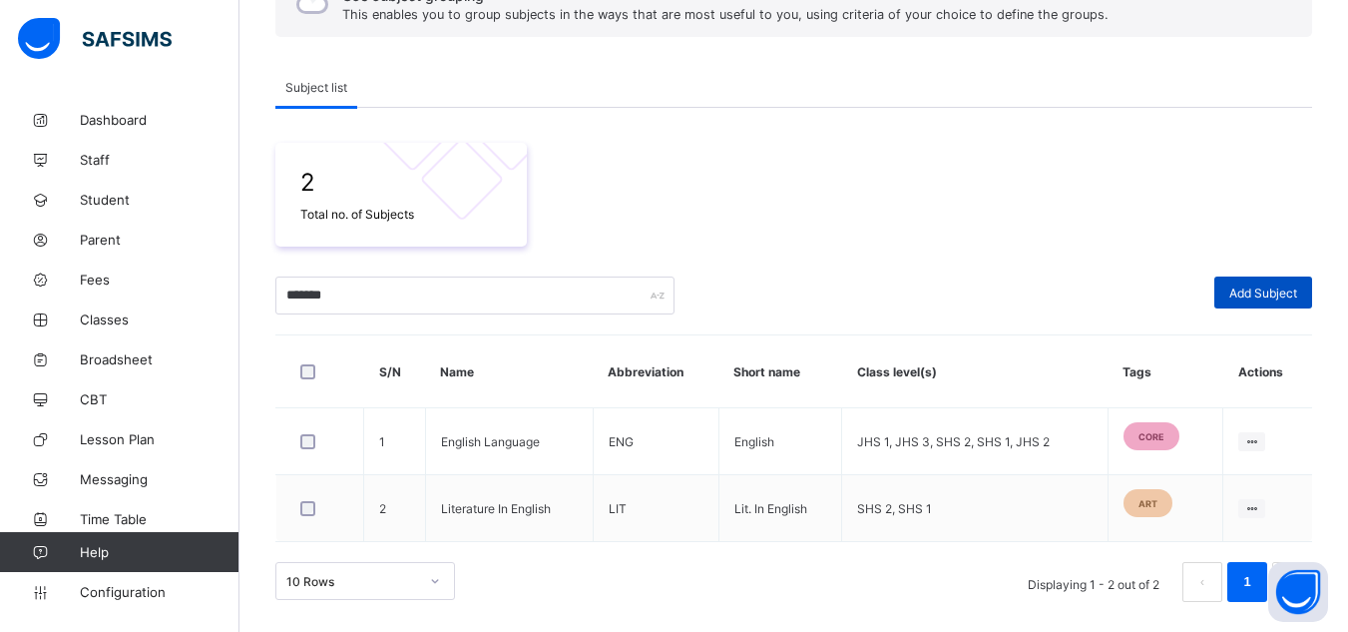
click at [1277, 300] on div "Add Subject" at bounding box center [1263, 292] width 98 height 32
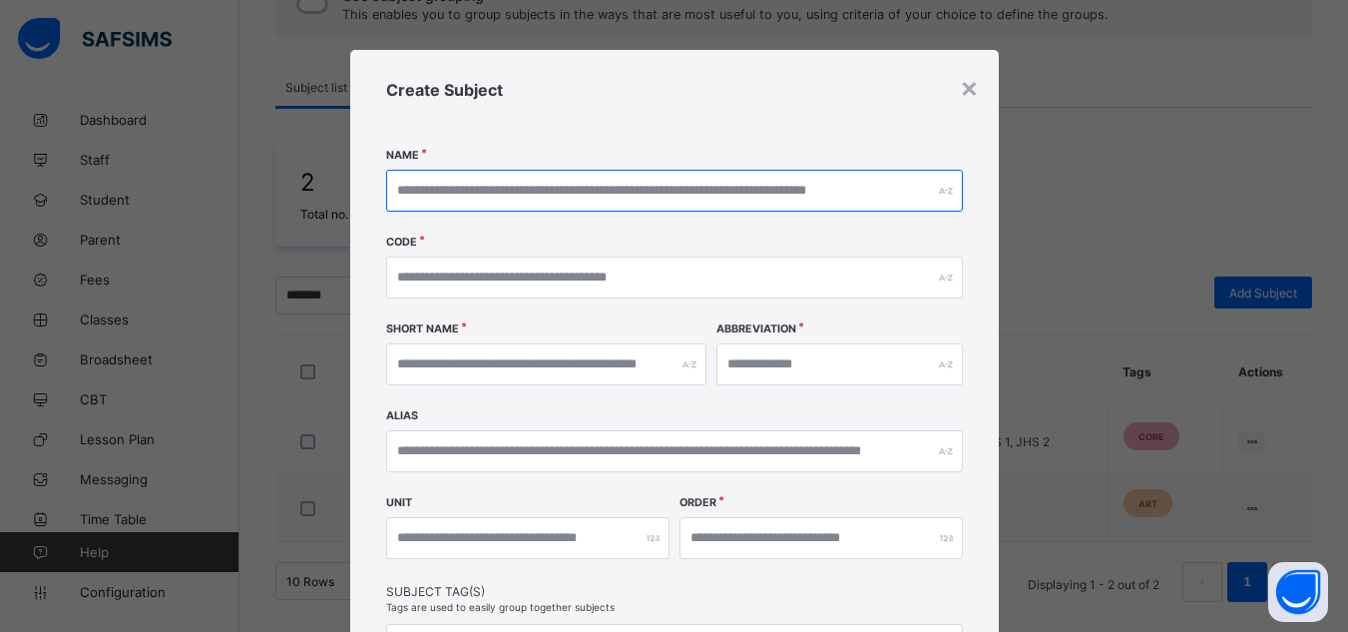
click at [538, 189] on input "text" at bounding box center [674, 191] width 577 height 42
paste input "**********"
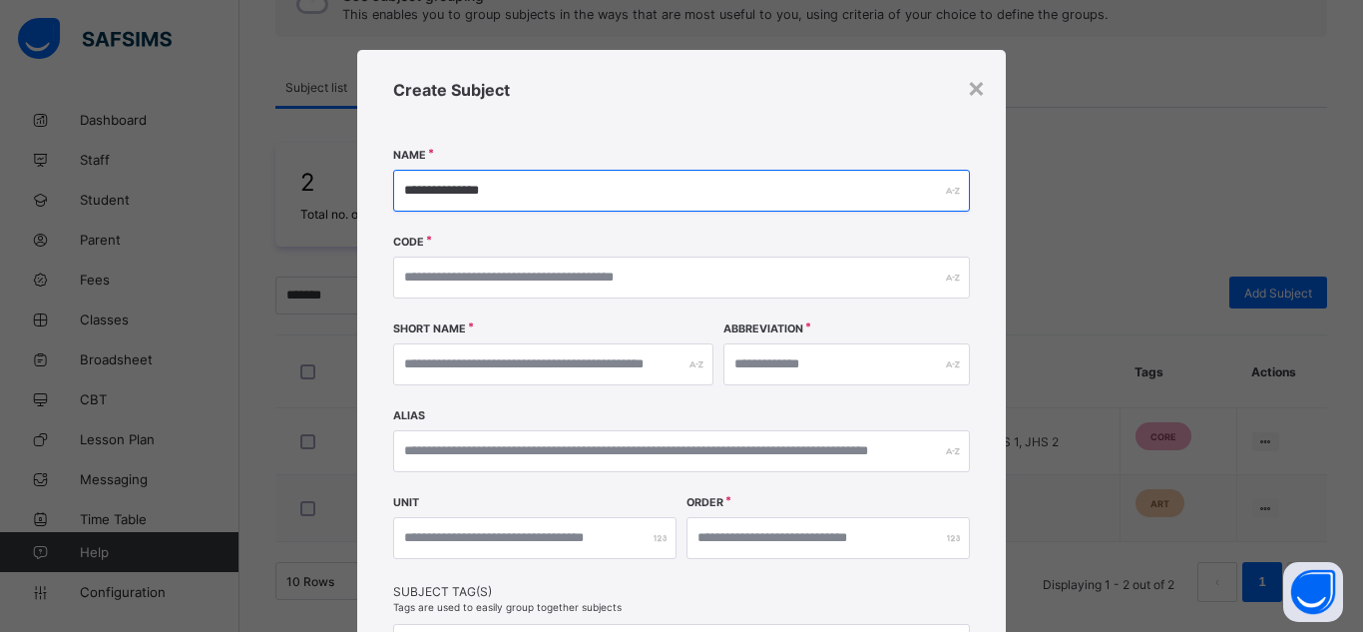
type input "**********"
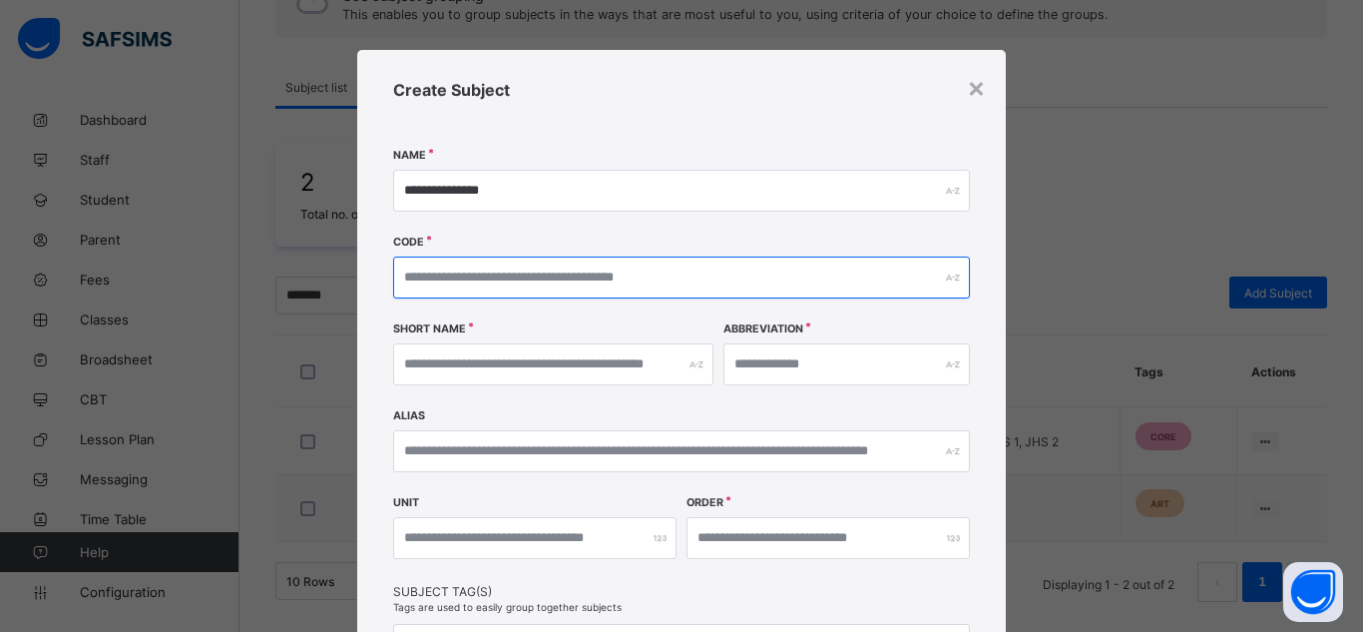
click at [535, 292] on input "text" at bounding box center [681, 277] width 577 height 42
paste input "***"
drag, startPoint x: 418, startPoint y: 276, endPoint x: 385, endPoint y: 284, distance: 33.9
click at [385, 284] on div "**********" at bounding box center [681, 422] width 649 height 745
type input "***"
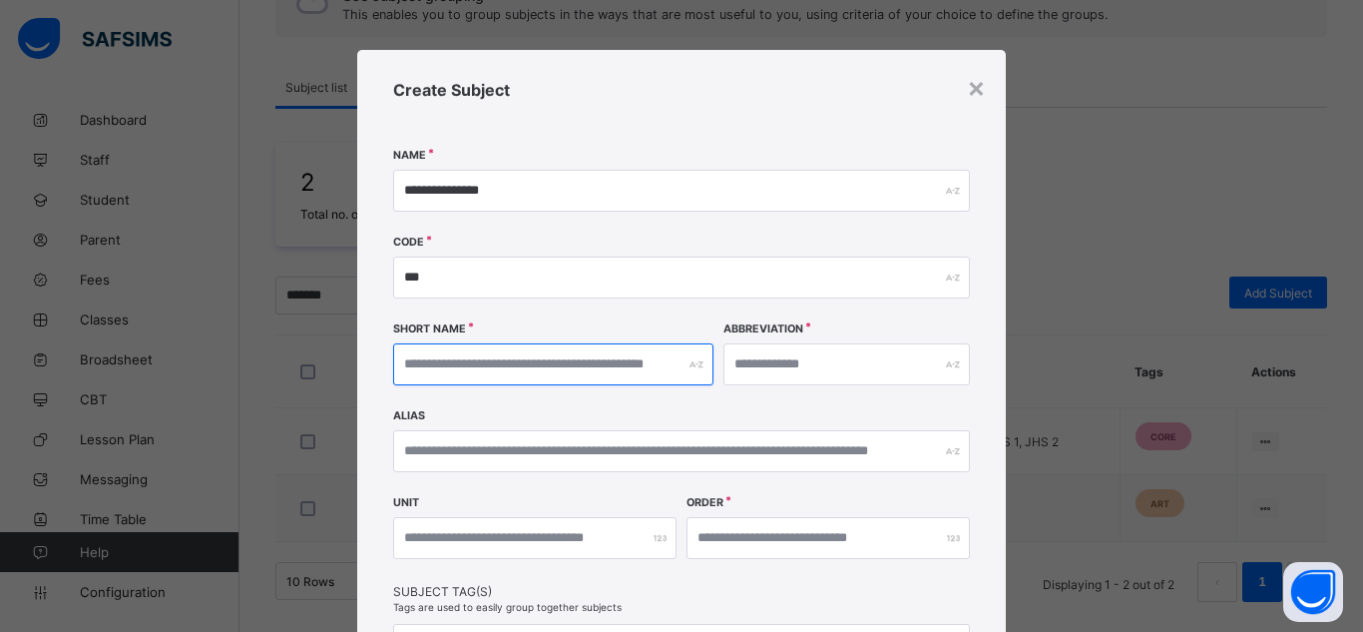
click at [583, 366] on input "text" at bounding box center [553, 364] width 320 height 42
type input "*******"
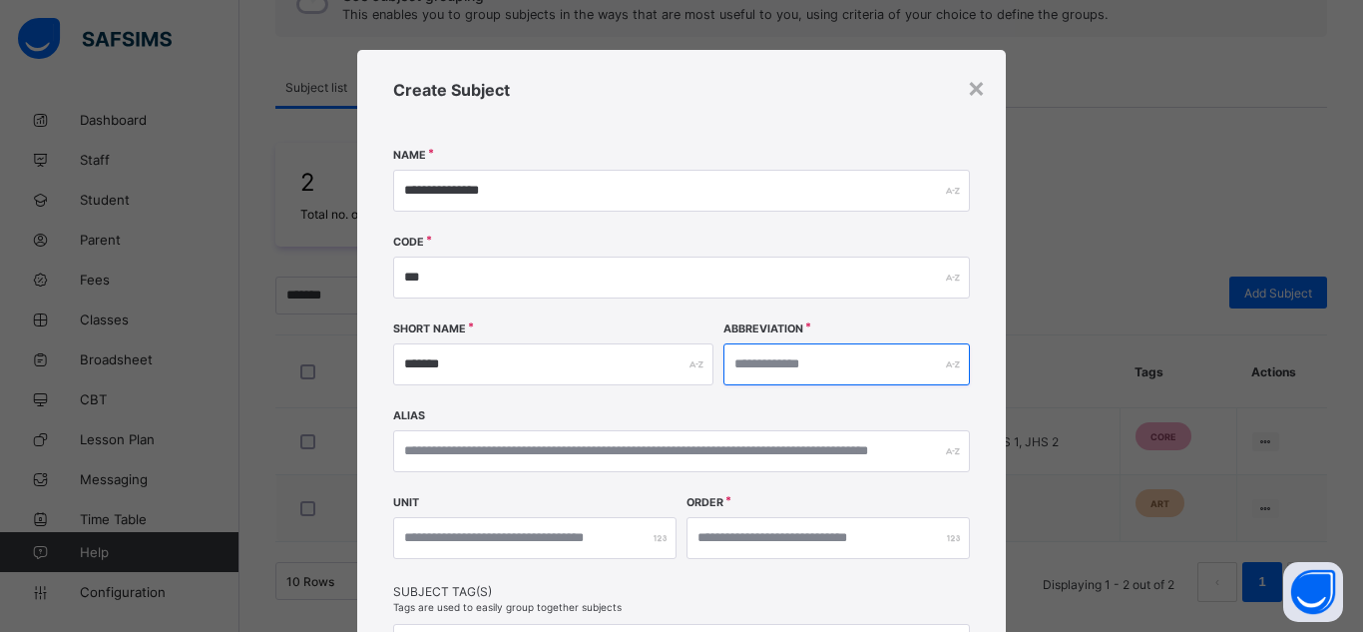
click at [813, 369] on input "text" at bounding box center [846, 364] width 246 height 42
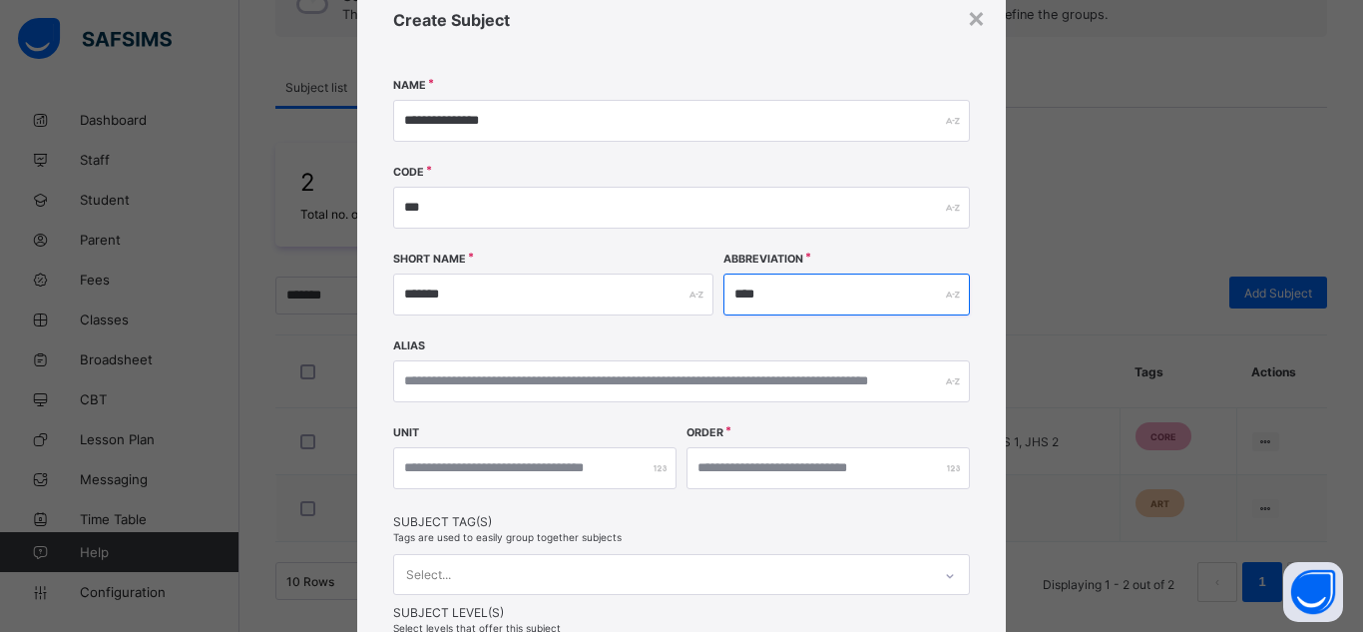
scroll to position [71, 0]
type input "****"
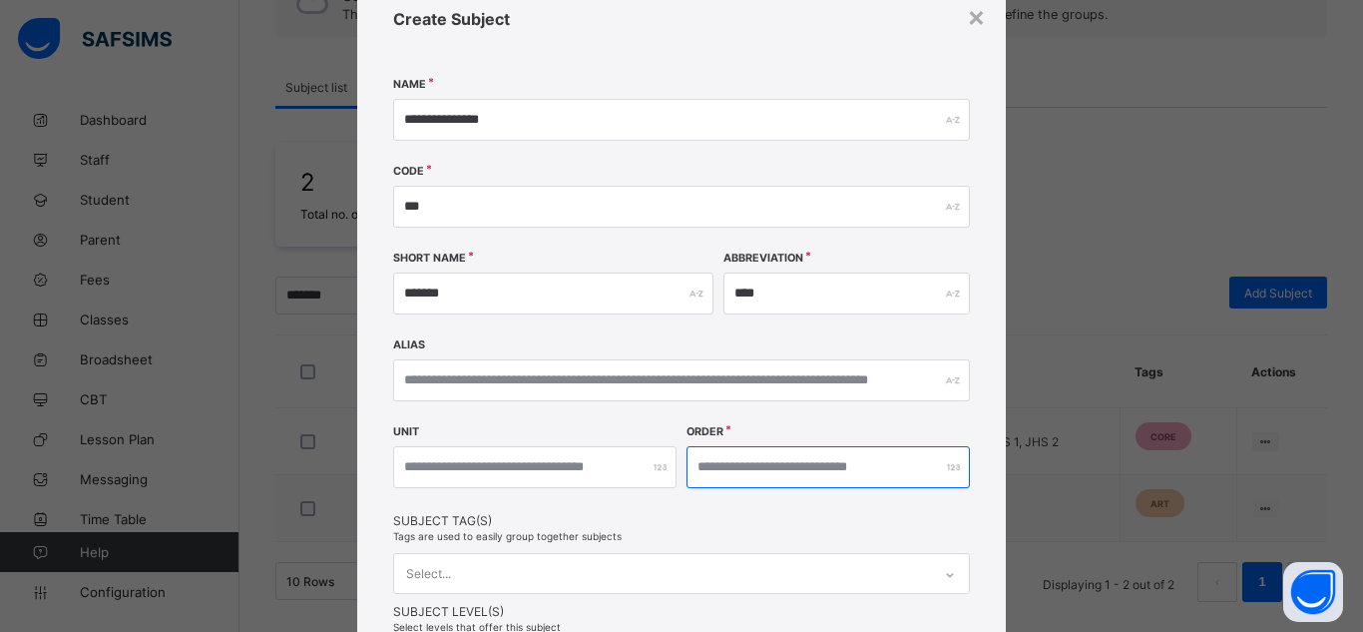
click at [744, 467] on input "number" at bounding box center [828, 467] width 283 height 42
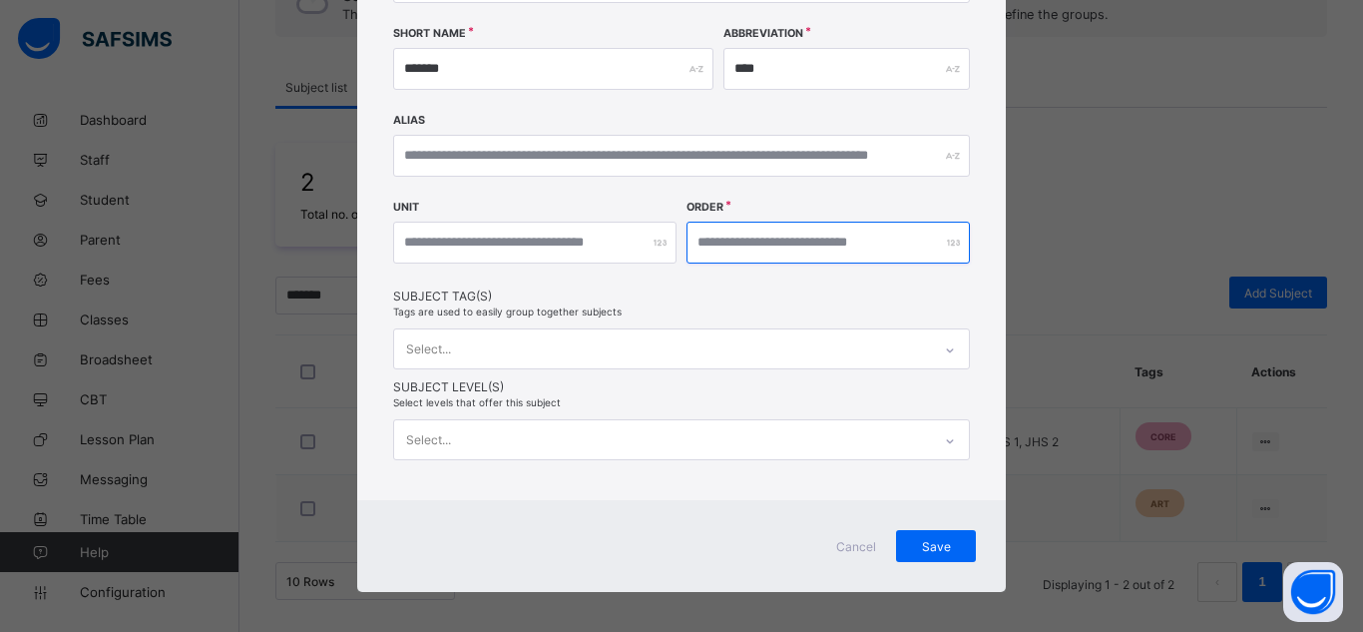
scroll to position [303, 0]
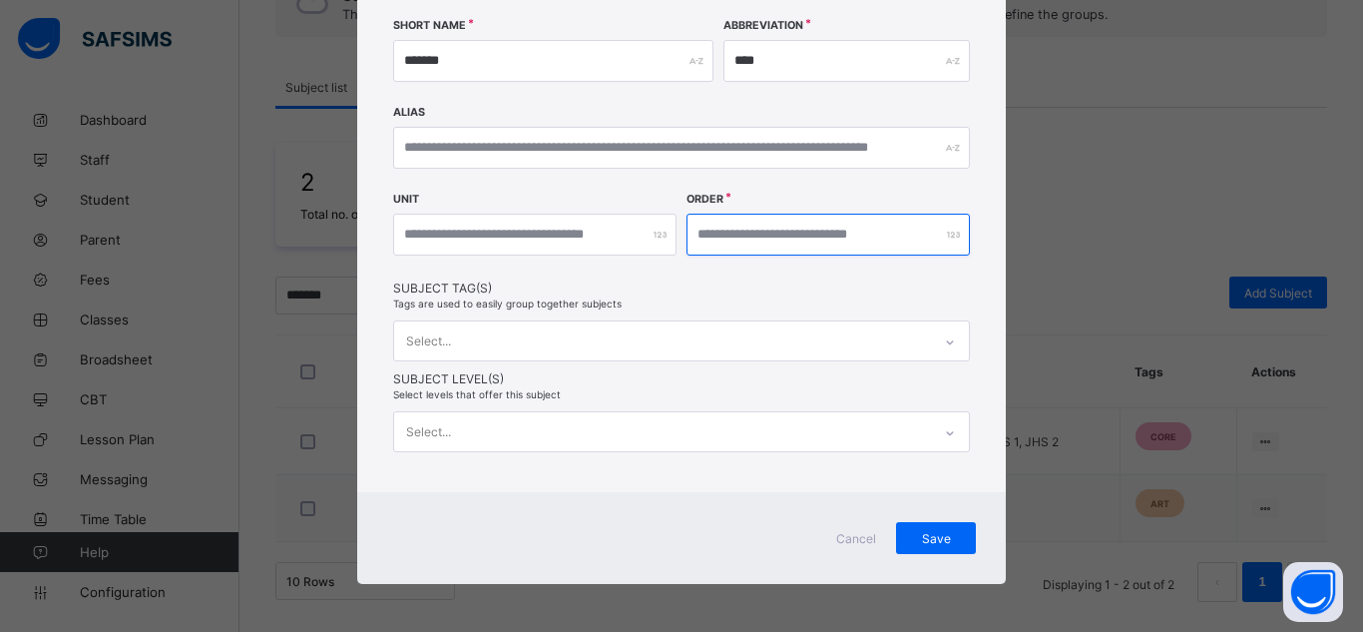
type input "**"
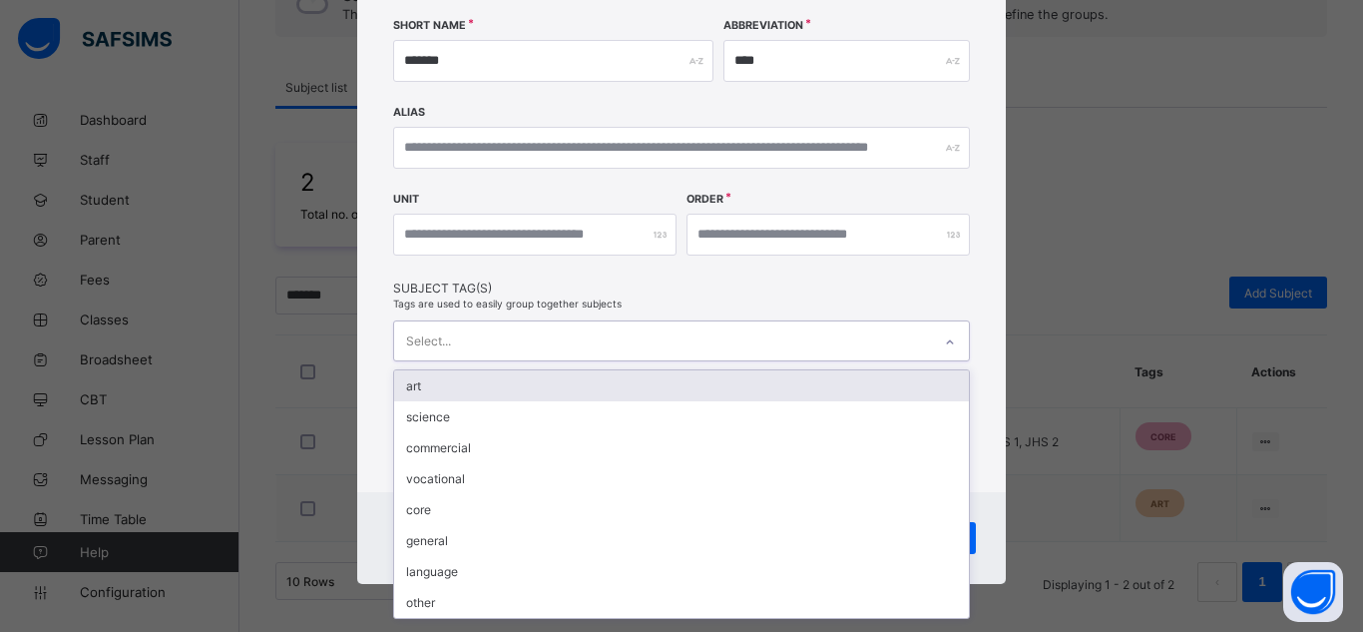
click at [685, 348] on div "Select..." at bounding box center [662, 340] width 537 height 39
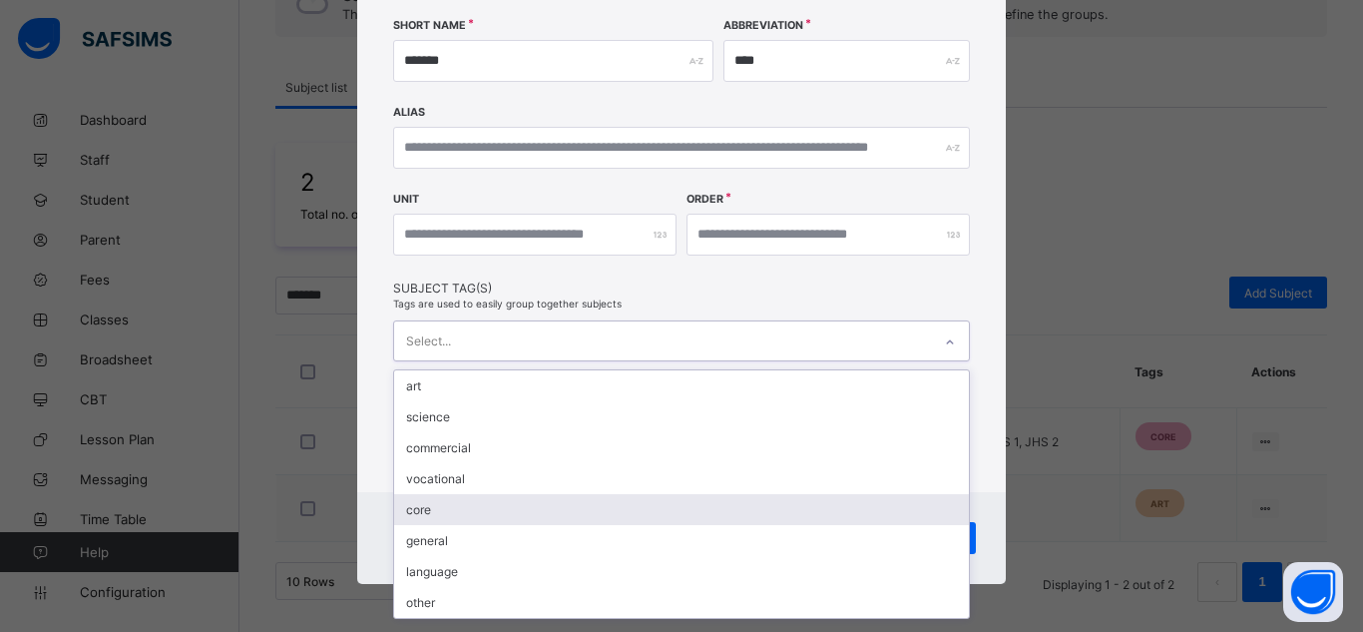
click at [510, 505] on div "core" at bounding box center [681, 509] width 575 height 31
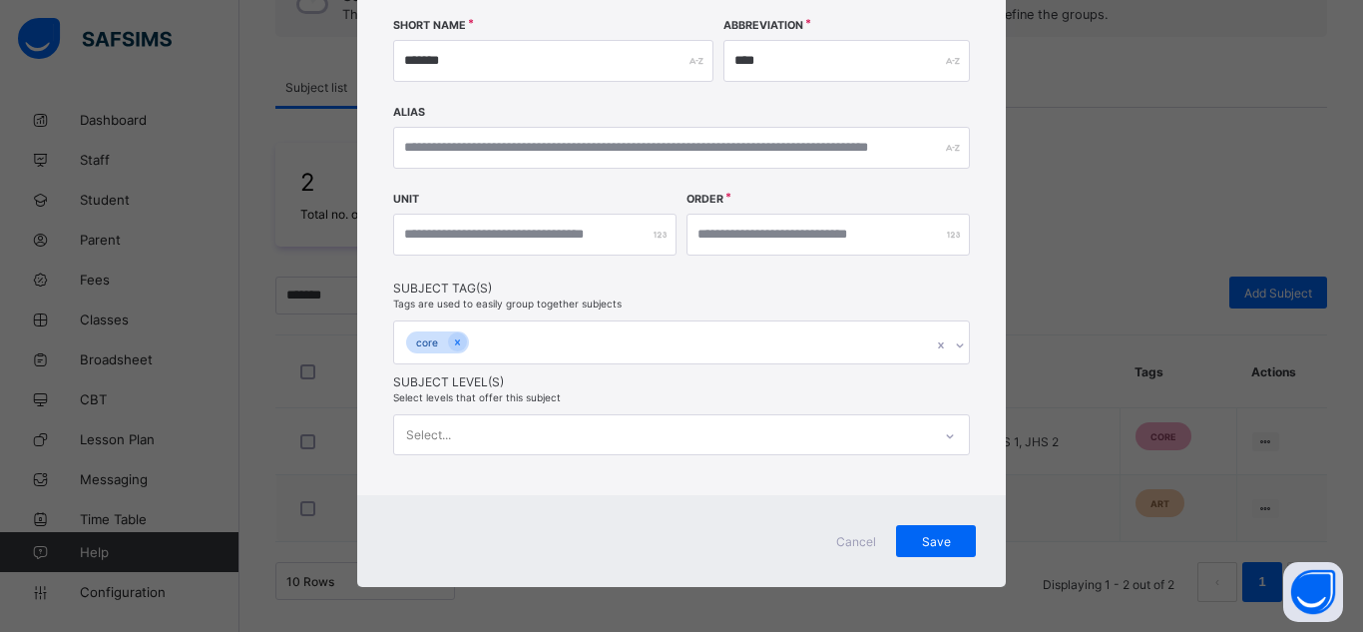
click at [509, 269] on div "Unit Order **" at bounding box center [681, 237] width 577 height 87
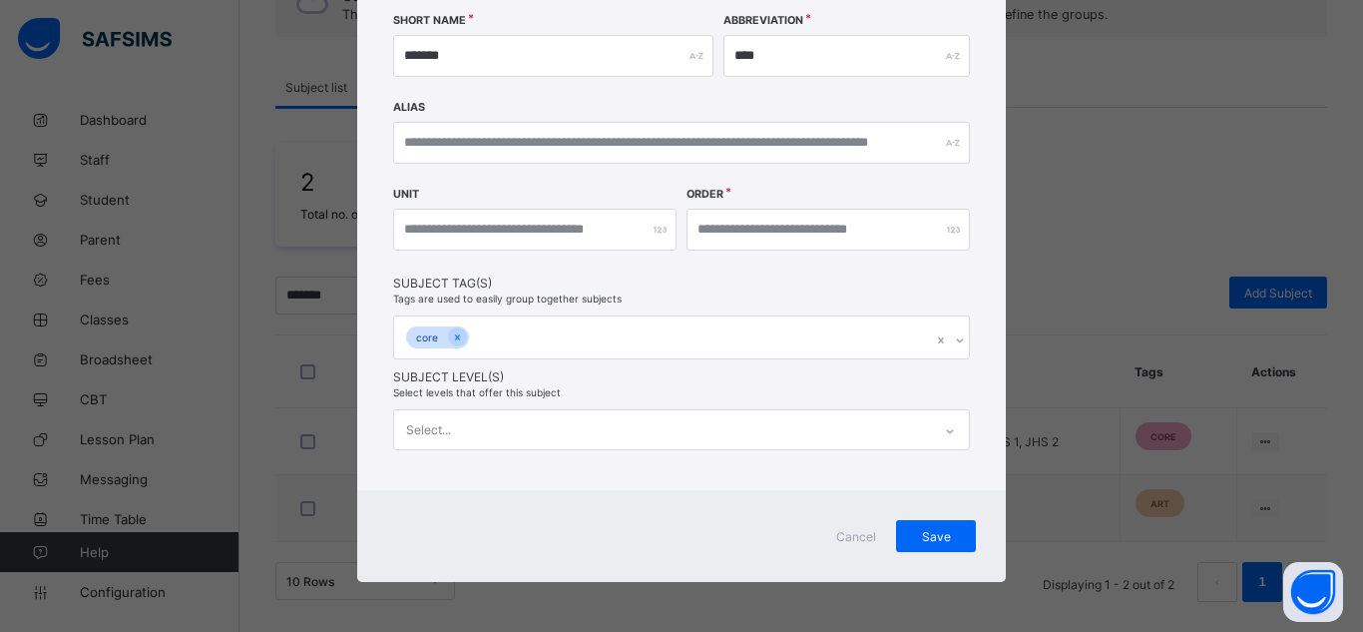
click at [535, 433] on div "Select..." at bounding box center [681, 429] width 577 height 41
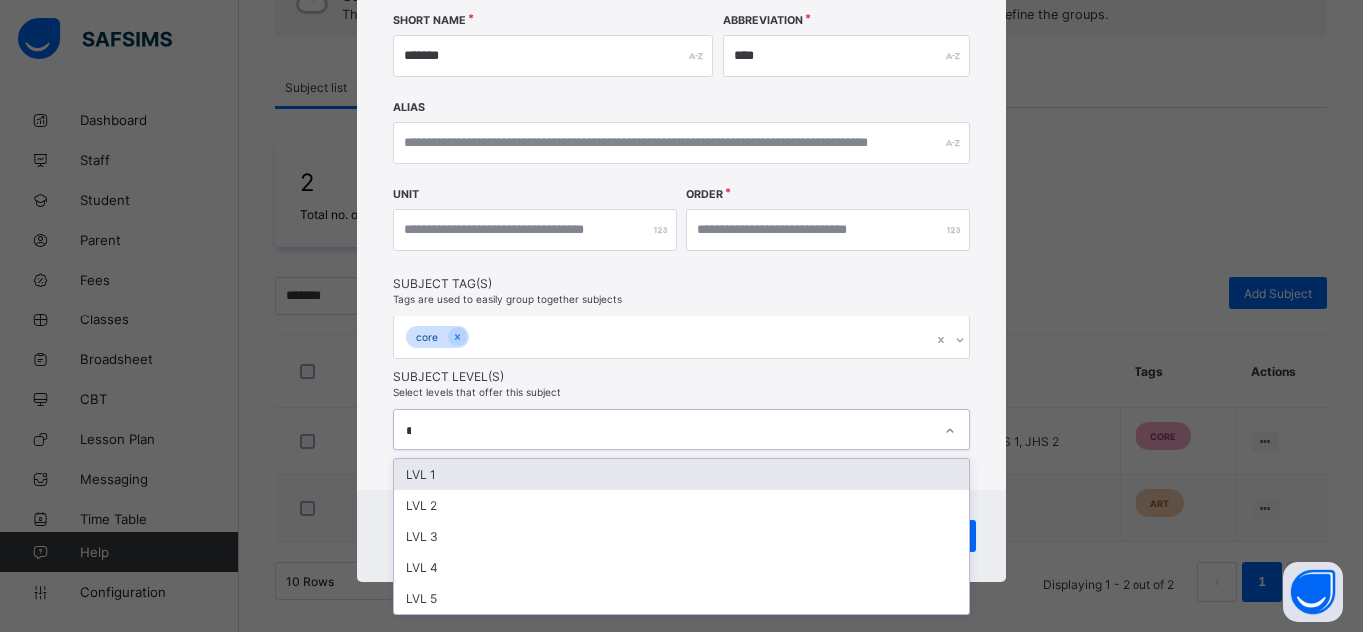
scroll to position [307, 0]
type input "***"
click at [477, 467] on div "LVL 1" at bounding box center [681, 475] width 575 height 31
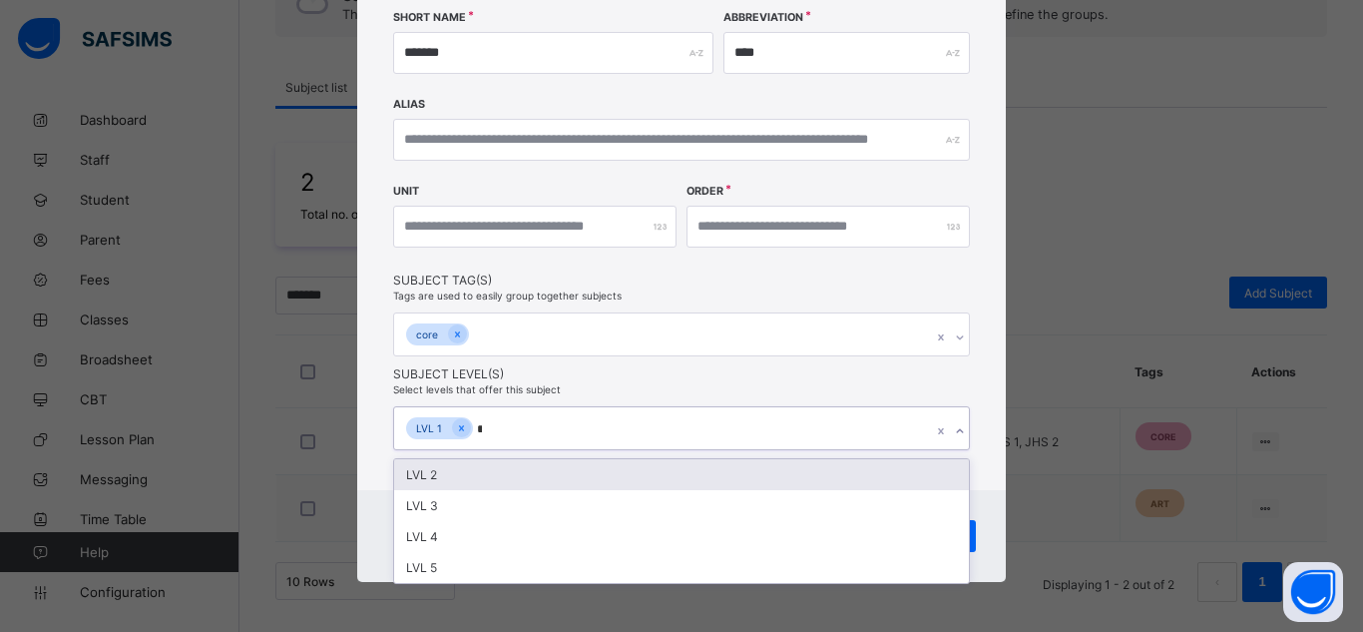
scroll to position [311, 0]
type input "**"
click at [452, 483] on div "LVL 2" at bounding box center [681, 474] width 575 height 31
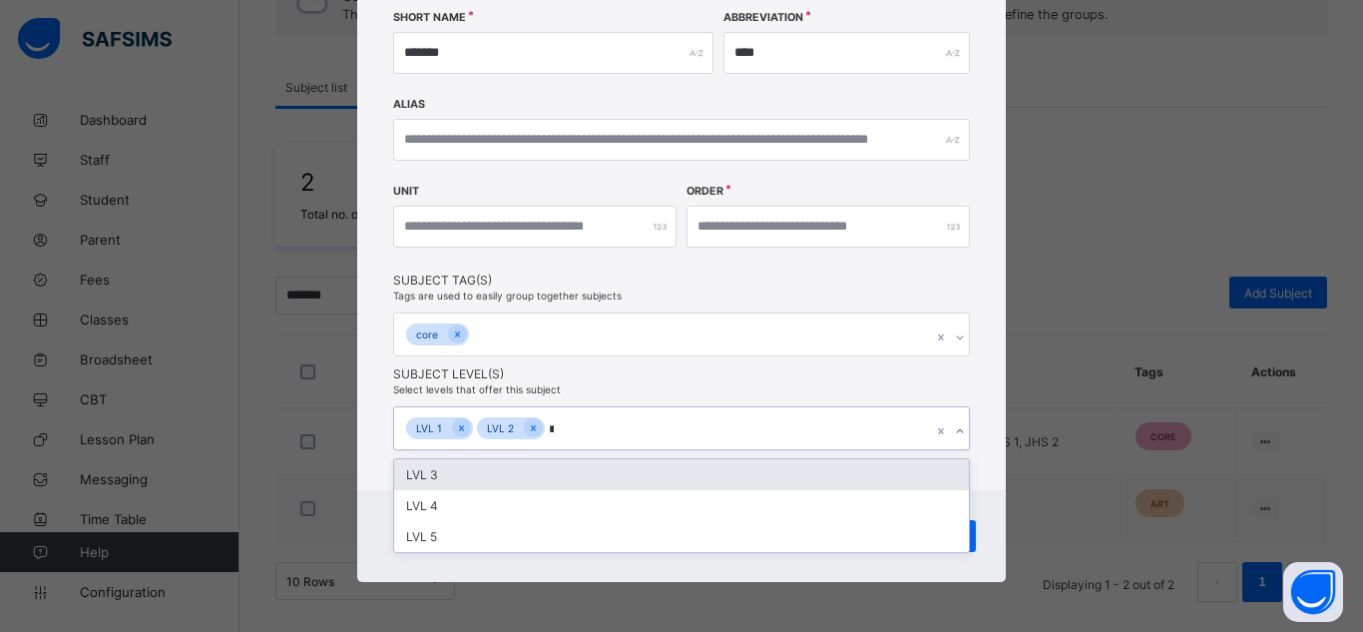
type input "**"
click at [450, 480] on div "LVL 3" at bounding box center [681, 474] width 575 height 31
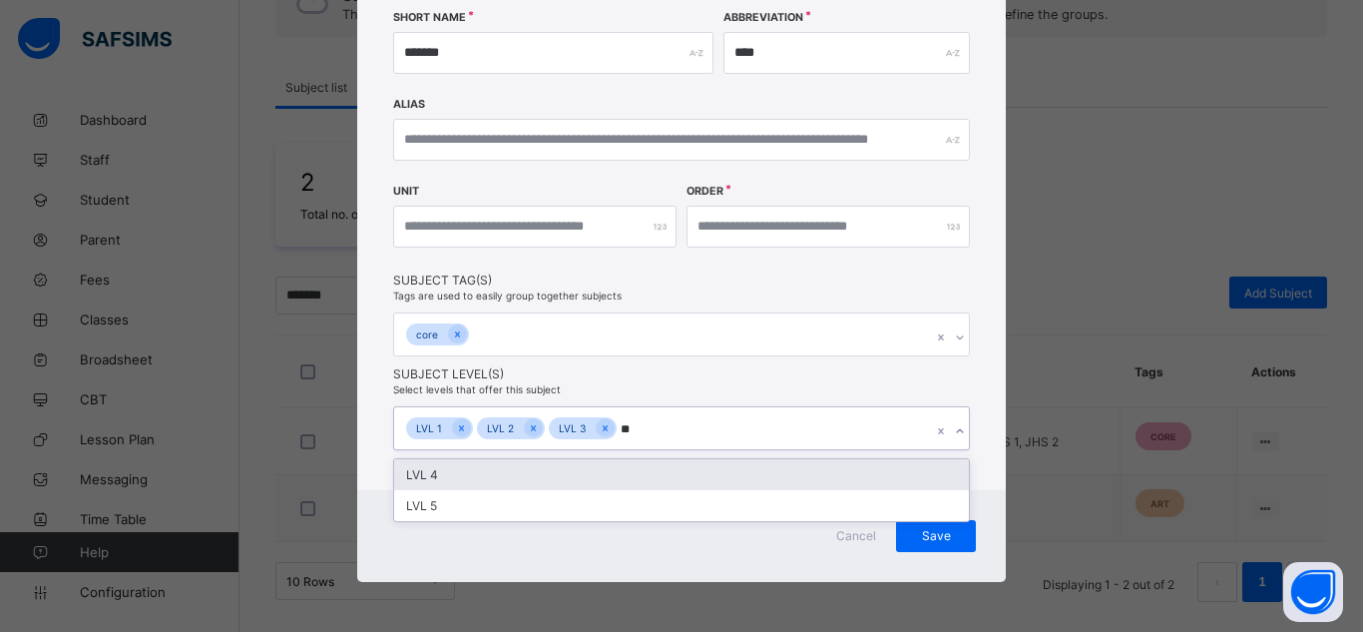
type input "***"
click at [442, 473] on div "LVL 4" at bounding box center [681, 474] width 575 height 31
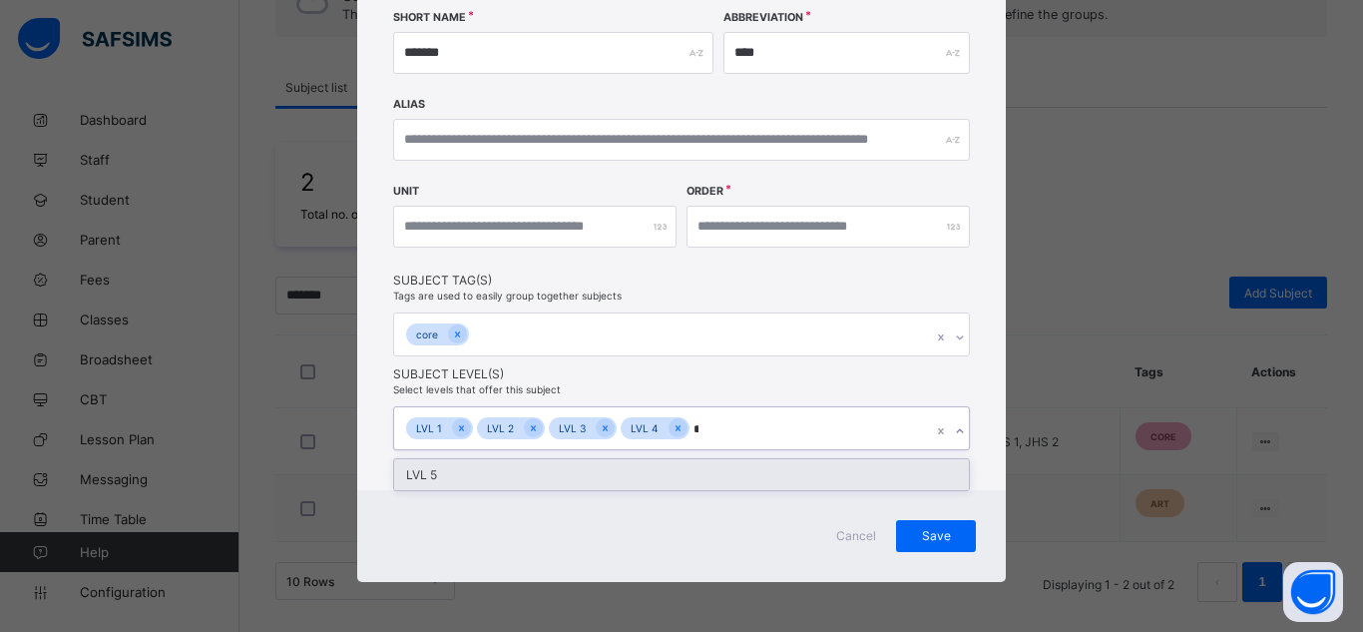
type input "**"
click at [438, 474] on div "LVL 5" at bounding box center [681, 474] width 575 height 31
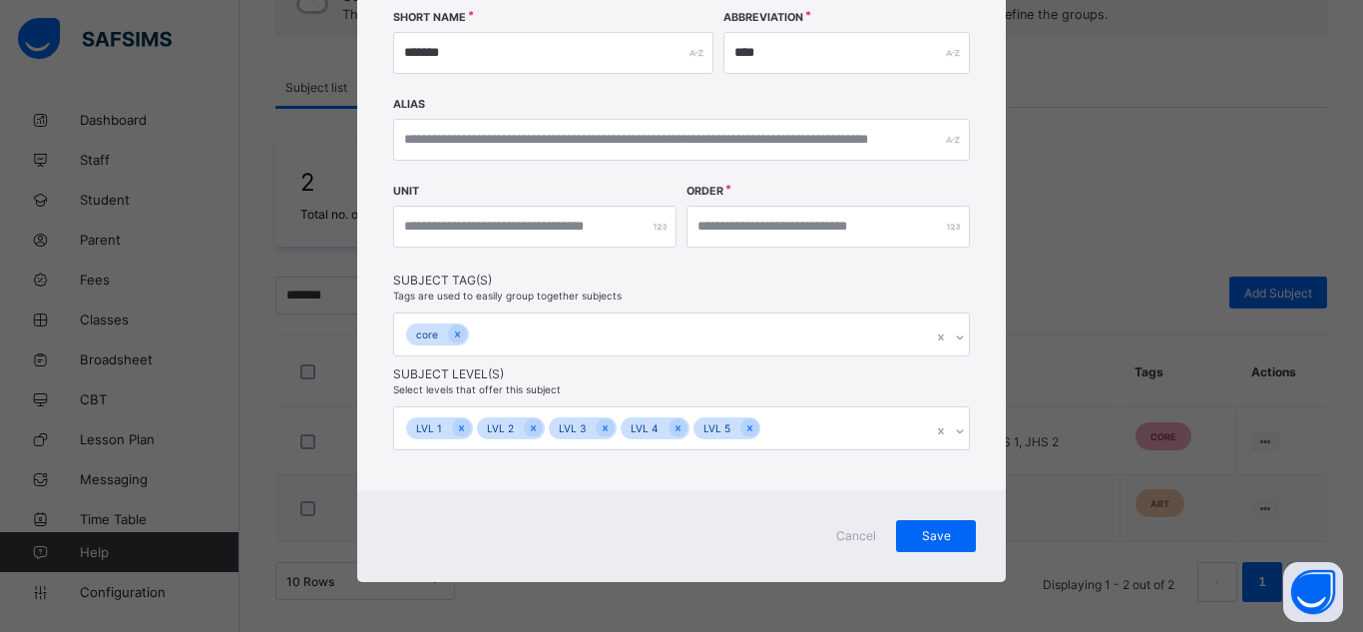
click at [370, 342] on div "**********" at bounding box center [681, 114] width 649 height 751
drag, startPoint x: 719, startPoint y: 226, endPoint x: 667, endPoint y: 226, distance: 52.9
click at [667, 226] on div "Unit Order **" at bounding box center [681, 229] width 577 height 87
type input "*"
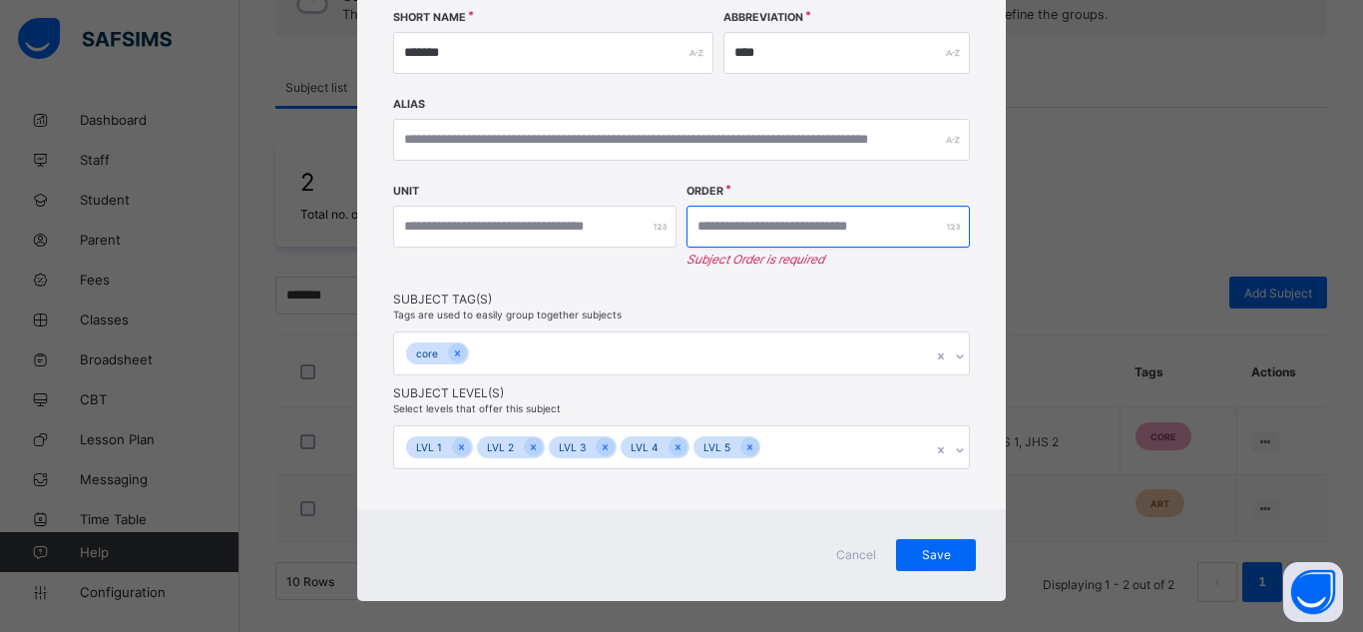
type input "*"
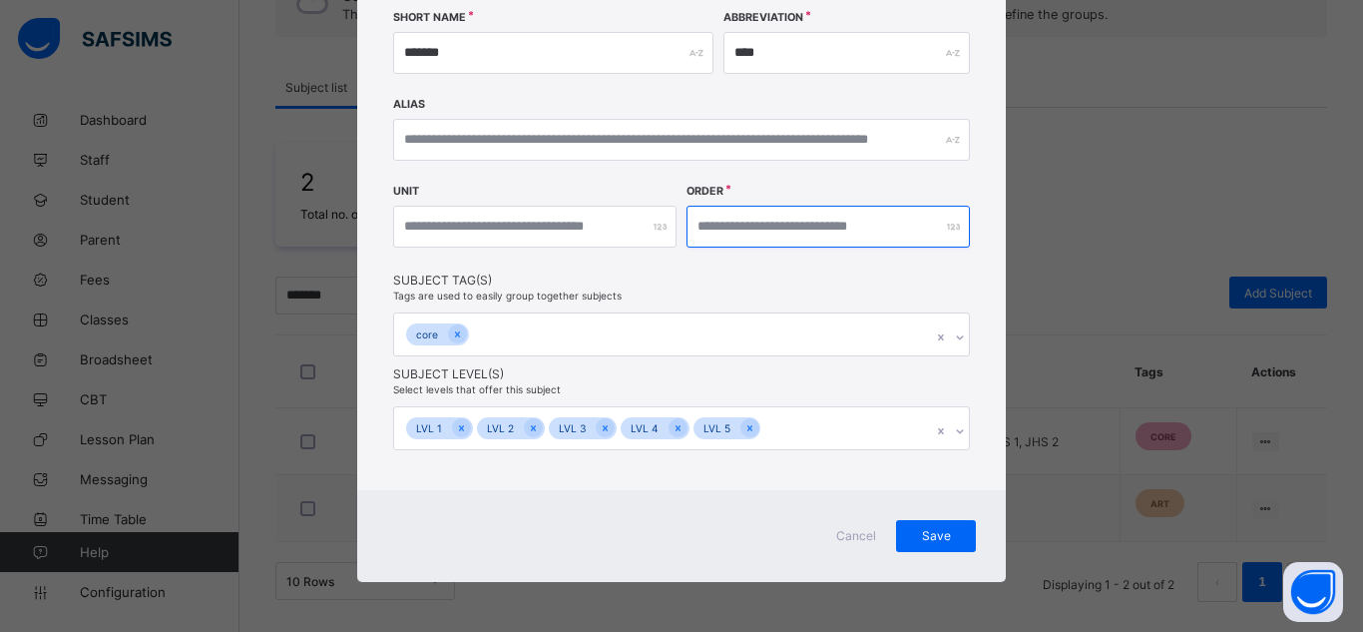
click at [728, 225] on input "*" at bounding box center [828, 227] width 283 height 42
type input "**"
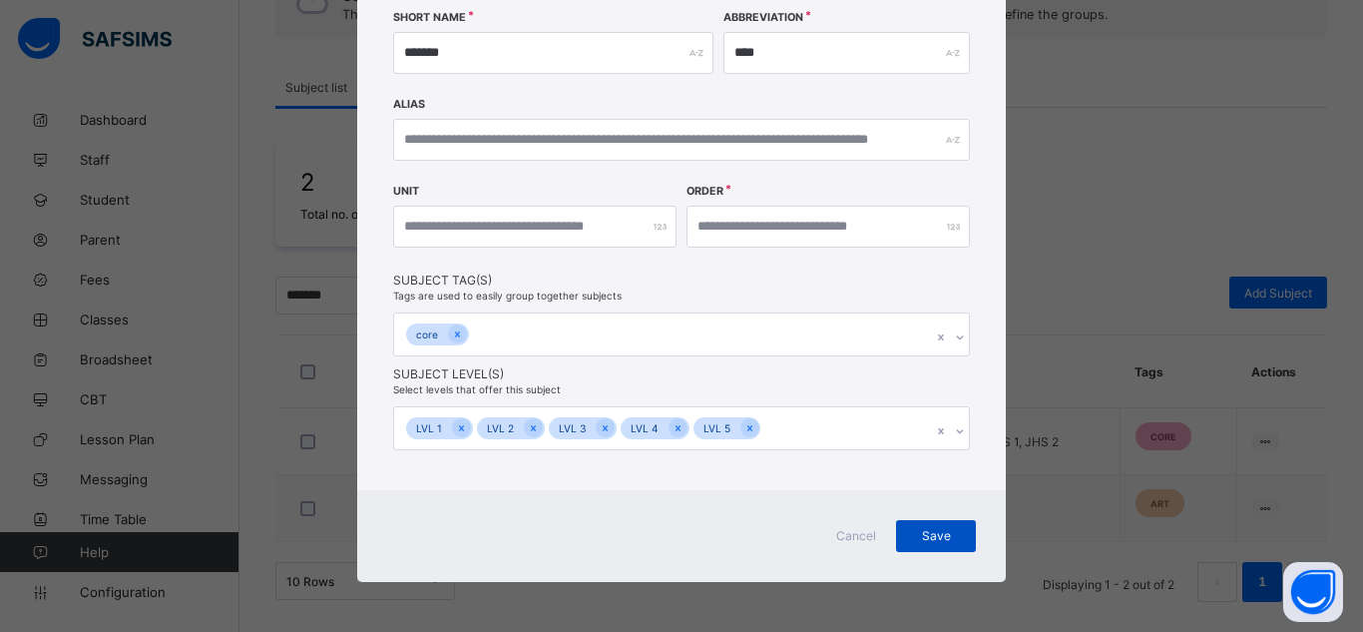
click at [930, 529] on span "Save" at bounding box center [936, 535] width 50 height 15
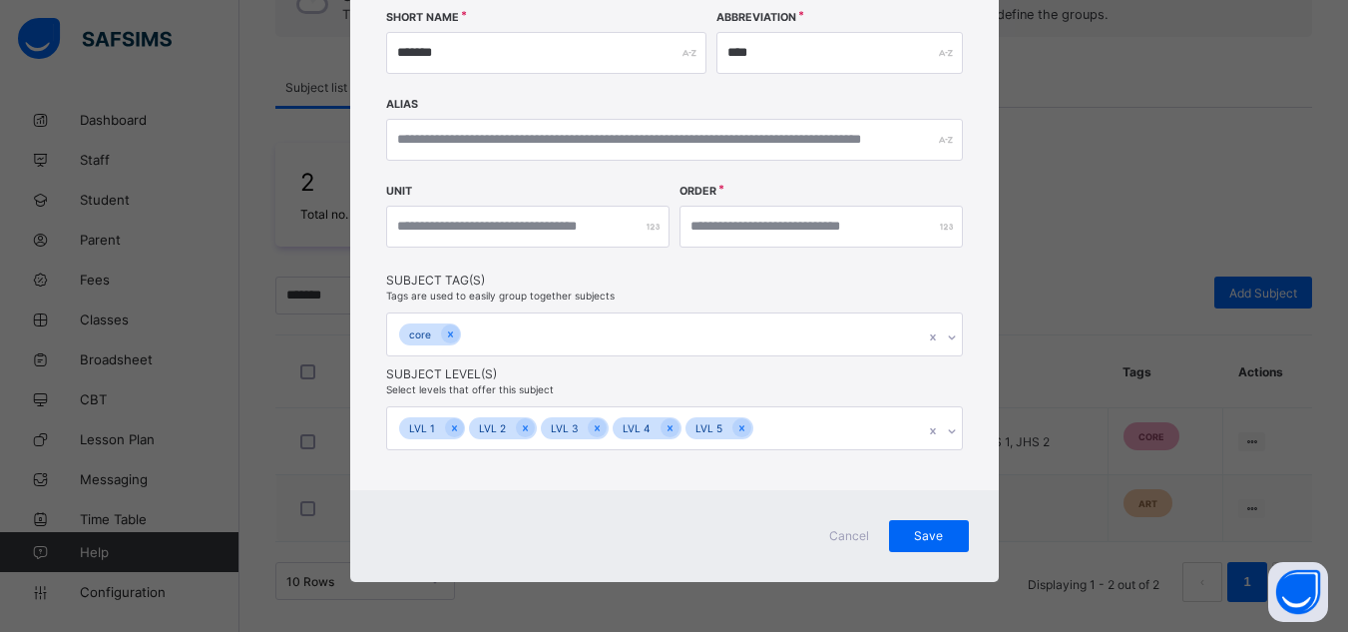
scroll to position [0, 0]
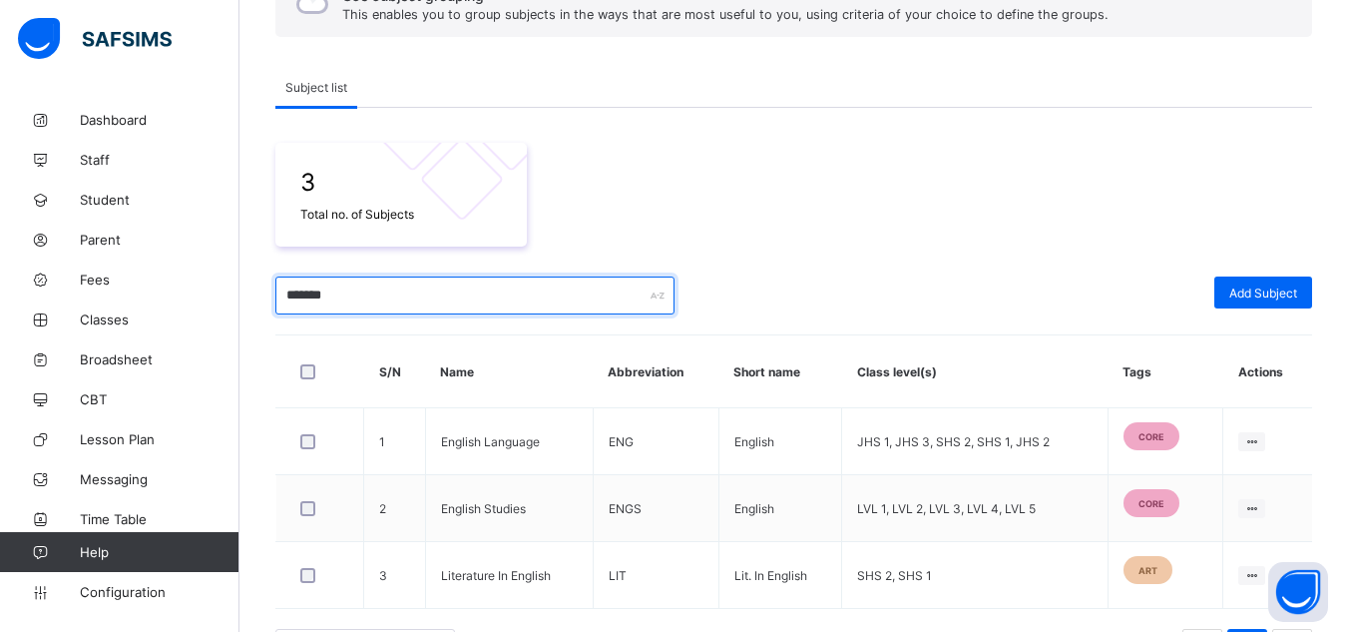
click at [306, 286] on input "*******" at bounding box center [474, 295] width 399 height 38
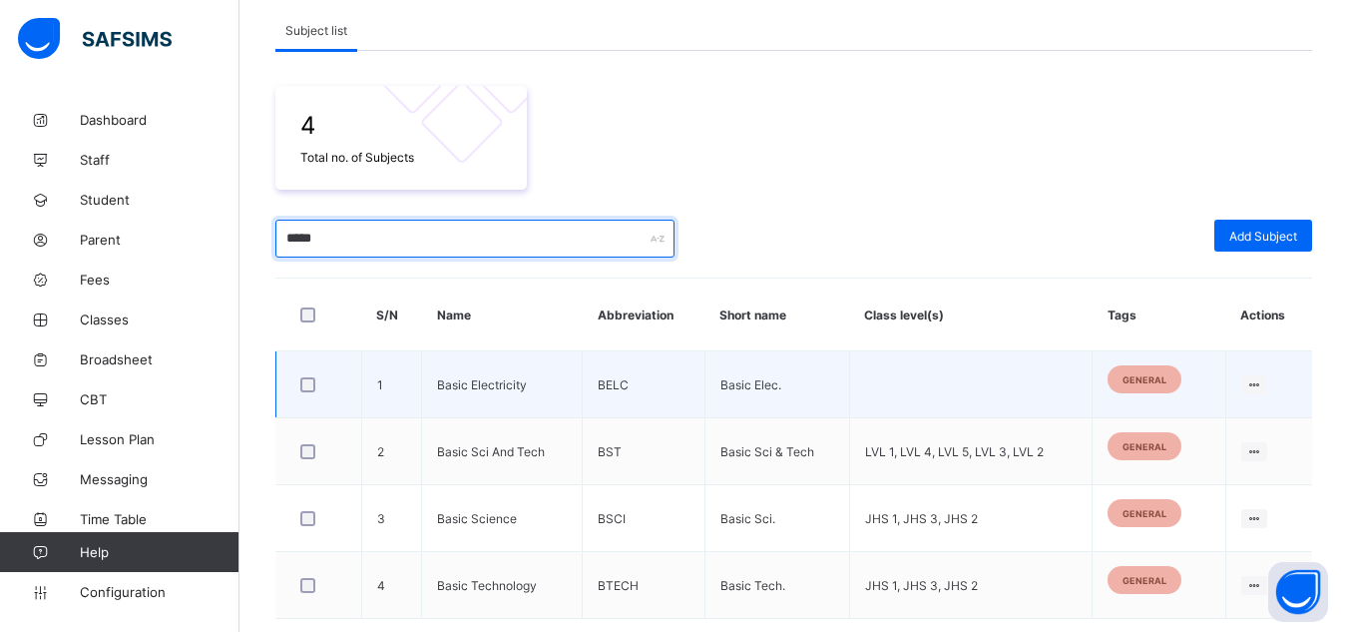
scroll to position [309, 0]
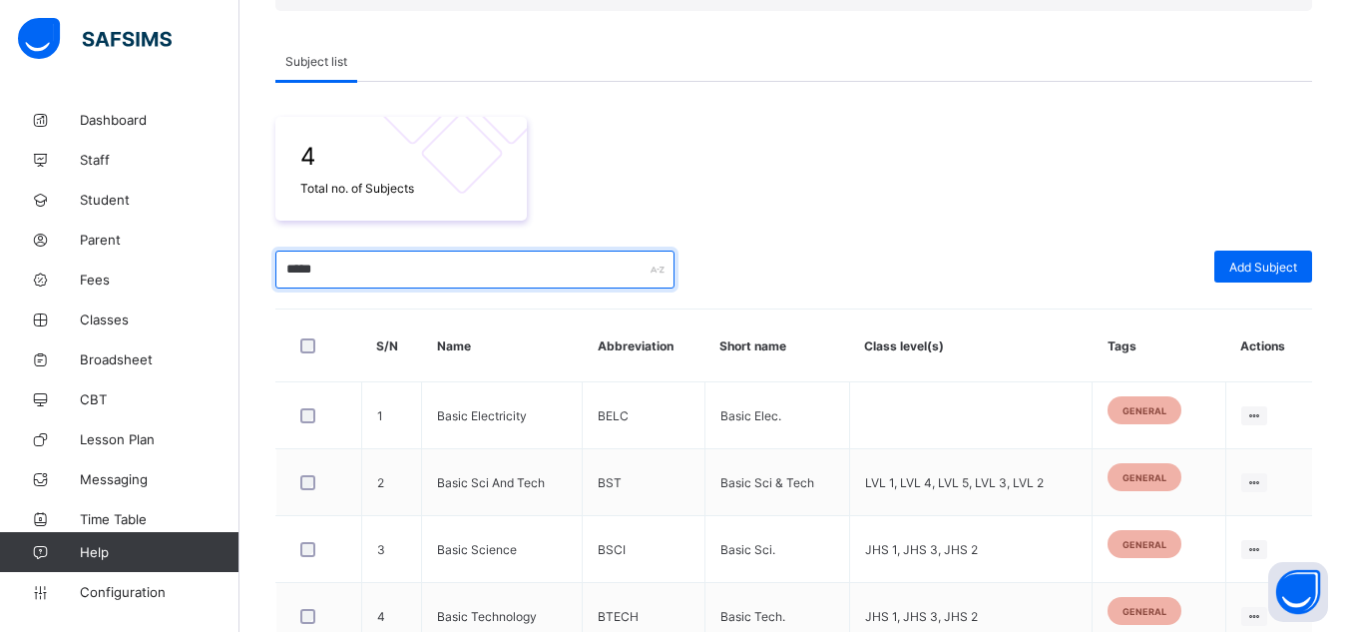
click at [297, 271] on input "*****" at bounding box center [474, 269] width 399 height 38
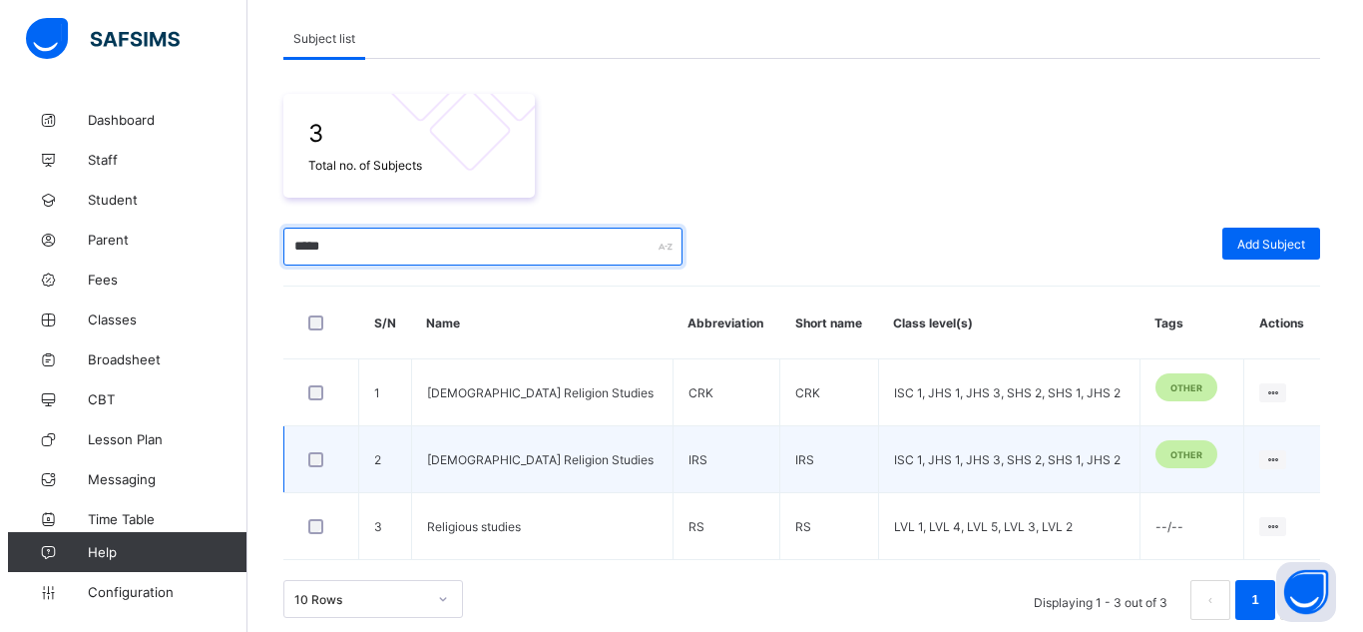
scroll to position [333, 0]
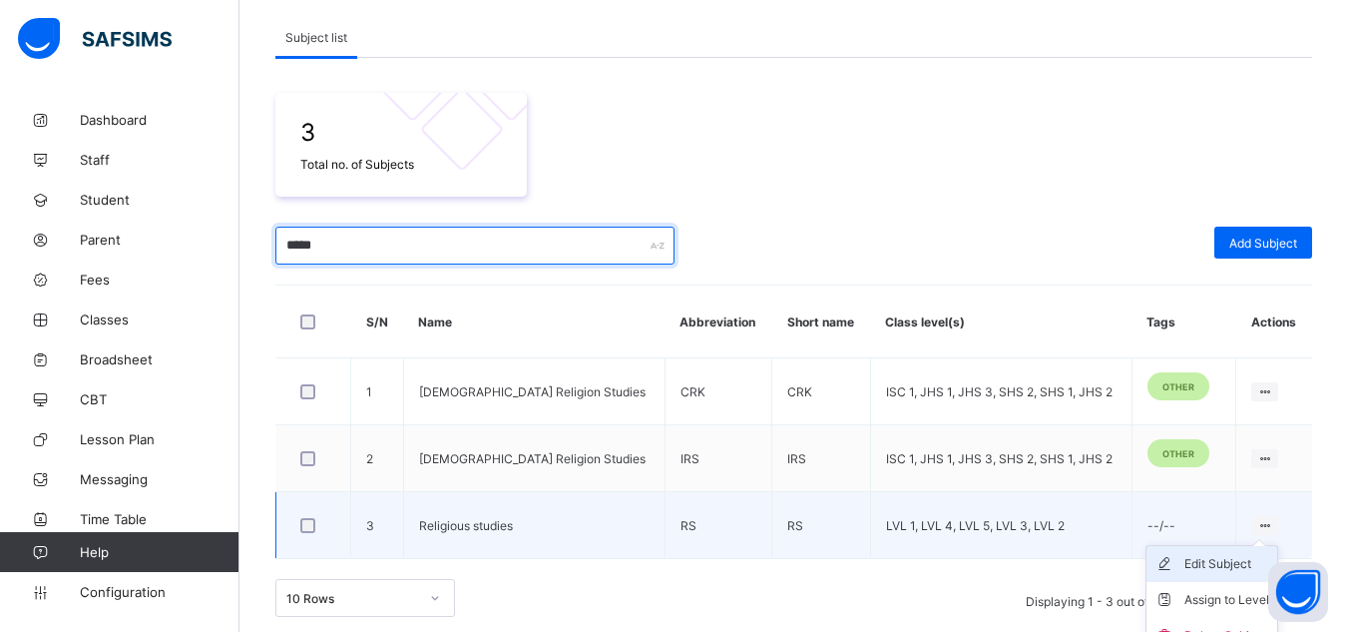
type input "*****"
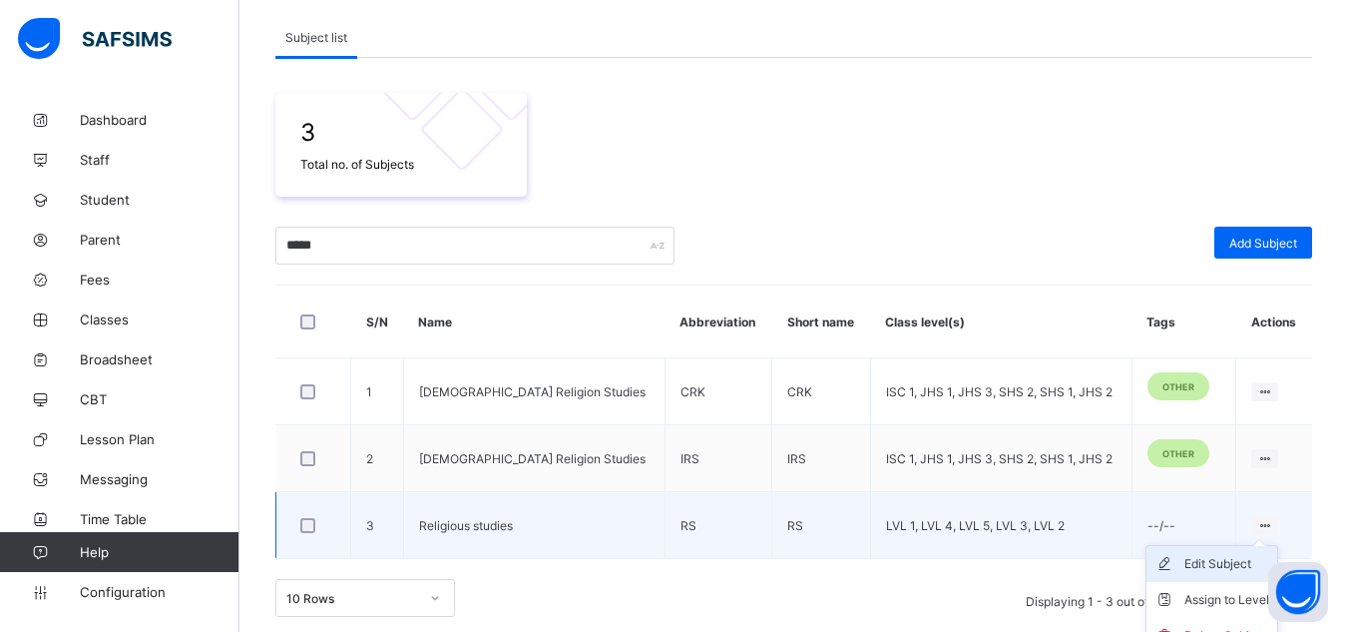
click at [1211, 564] on div "Edit Subject" at bounding box center [1226, 564] width 85 height 20
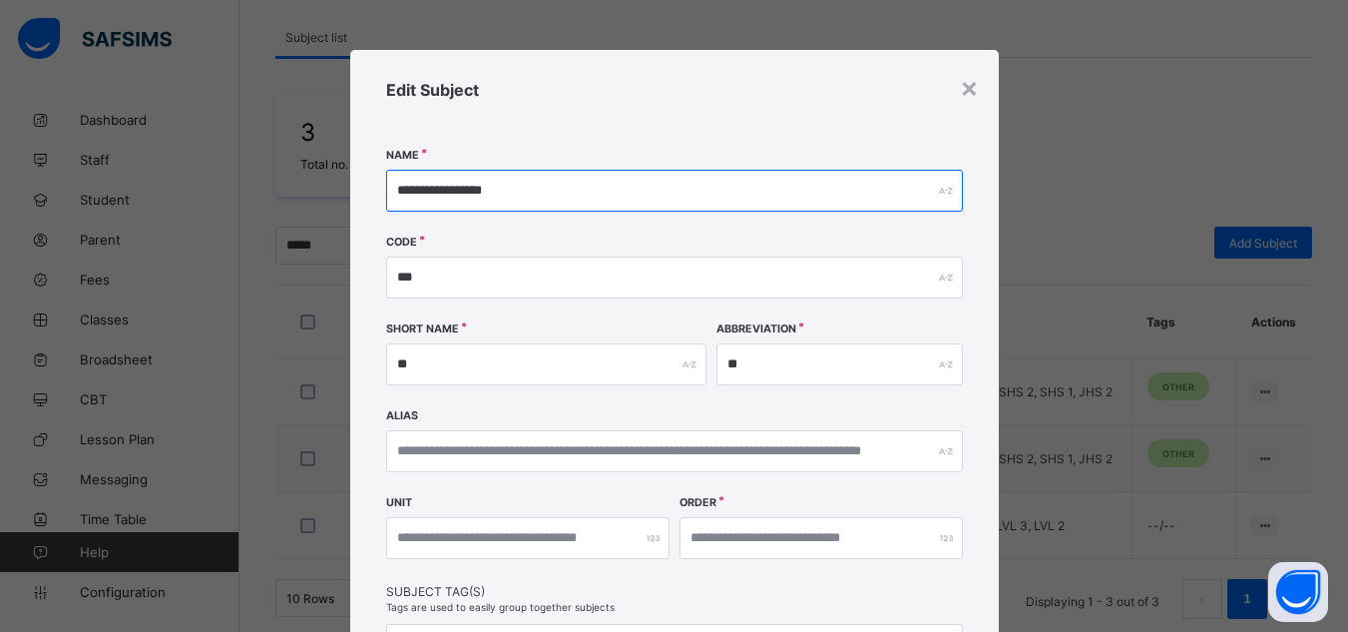
click at [460, 184] on input "**********" at bounding box center [674, 191] width 577 height 42
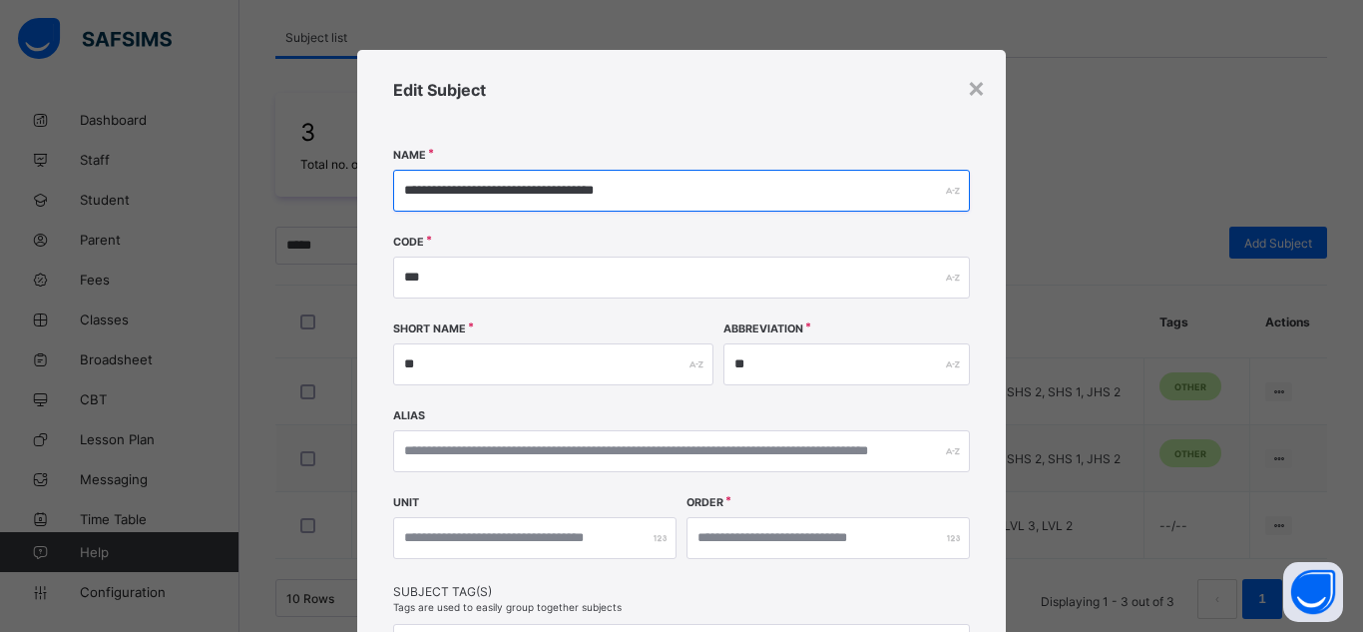
type input "**********"
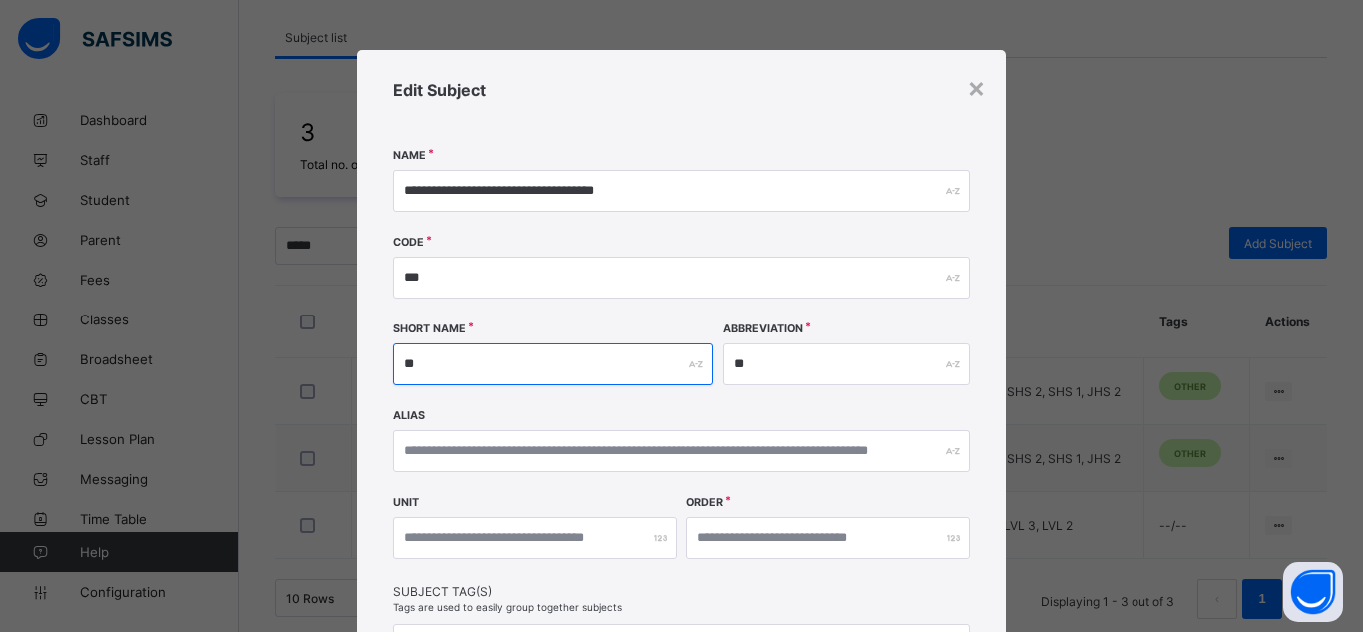
drag, startPoint x: 427, startPoint y: 371, endPoint x: 349, endPoint y: 372, distance: 77.8
click at [349, 372] on div "**********" at bounding box center [681, 316] width 1363 height 632
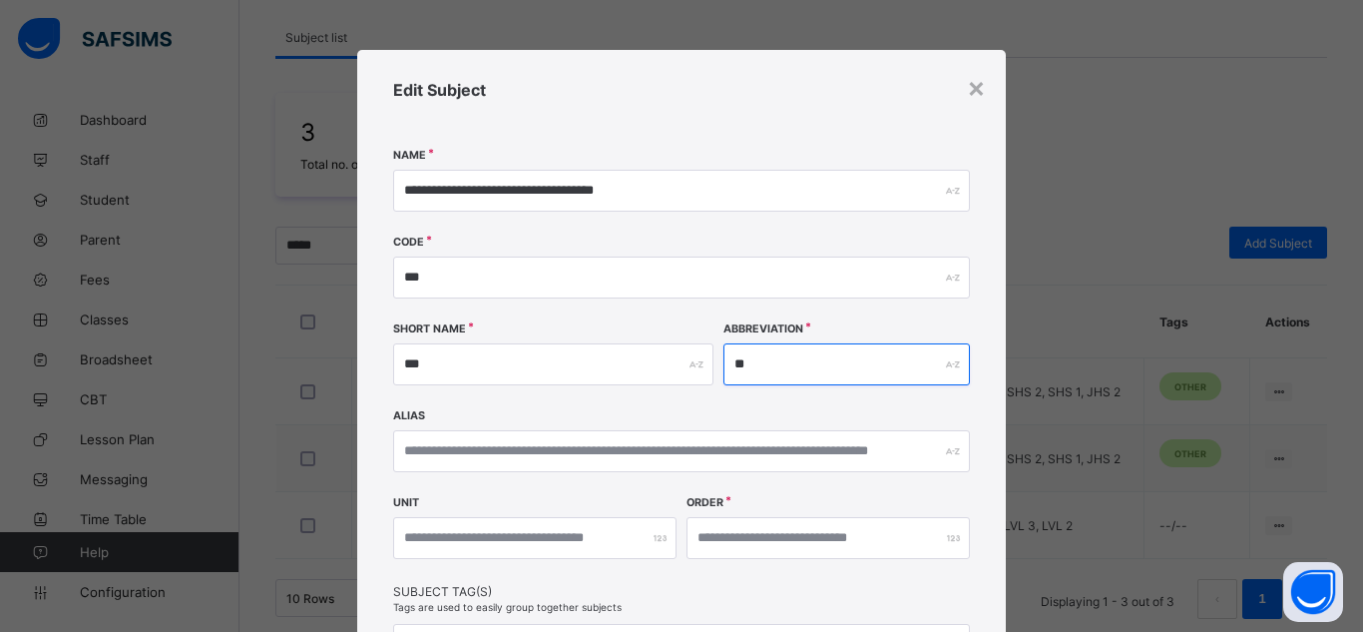
drag, startPoint x: 761, startPoint y: 370, endPoint x: 413, endPoint y: 363, distance: 348.3
click at [413, 363] on div "Short Name *** Abbreviation **" at bounding box center [681, 366] width 577 height 87
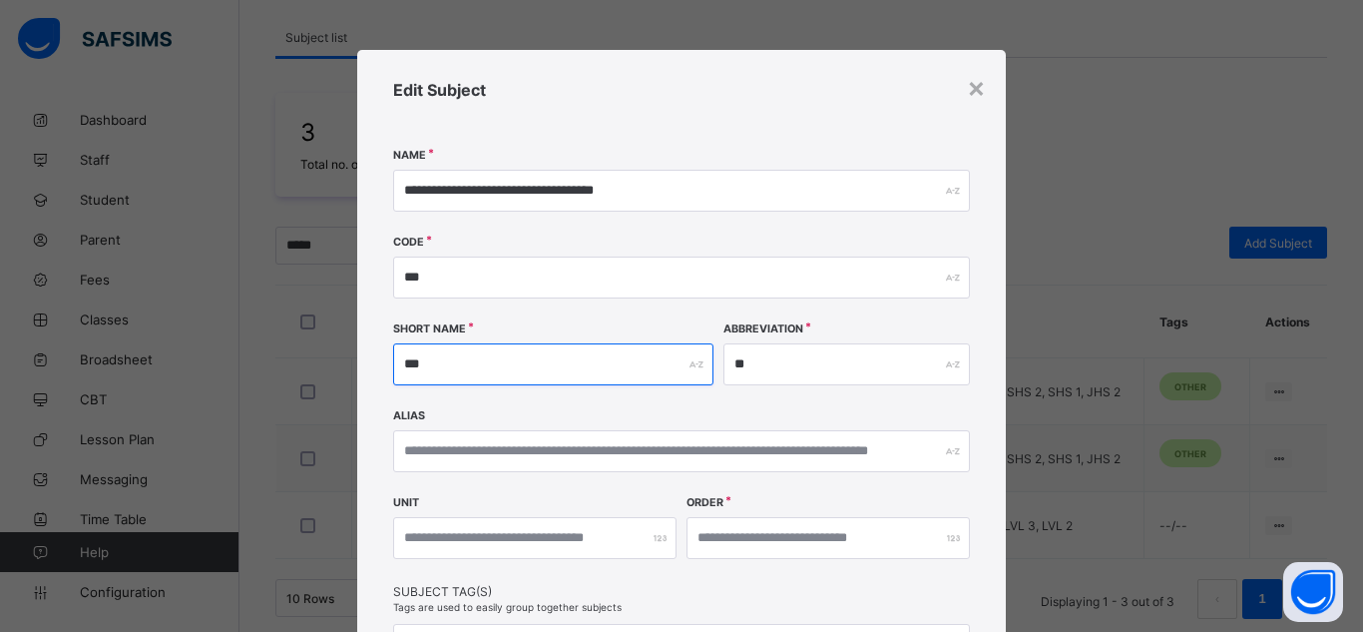
click at [413, 363] on input "***" at bounding box center [553, 364] width 320 height 42
type input "**********"
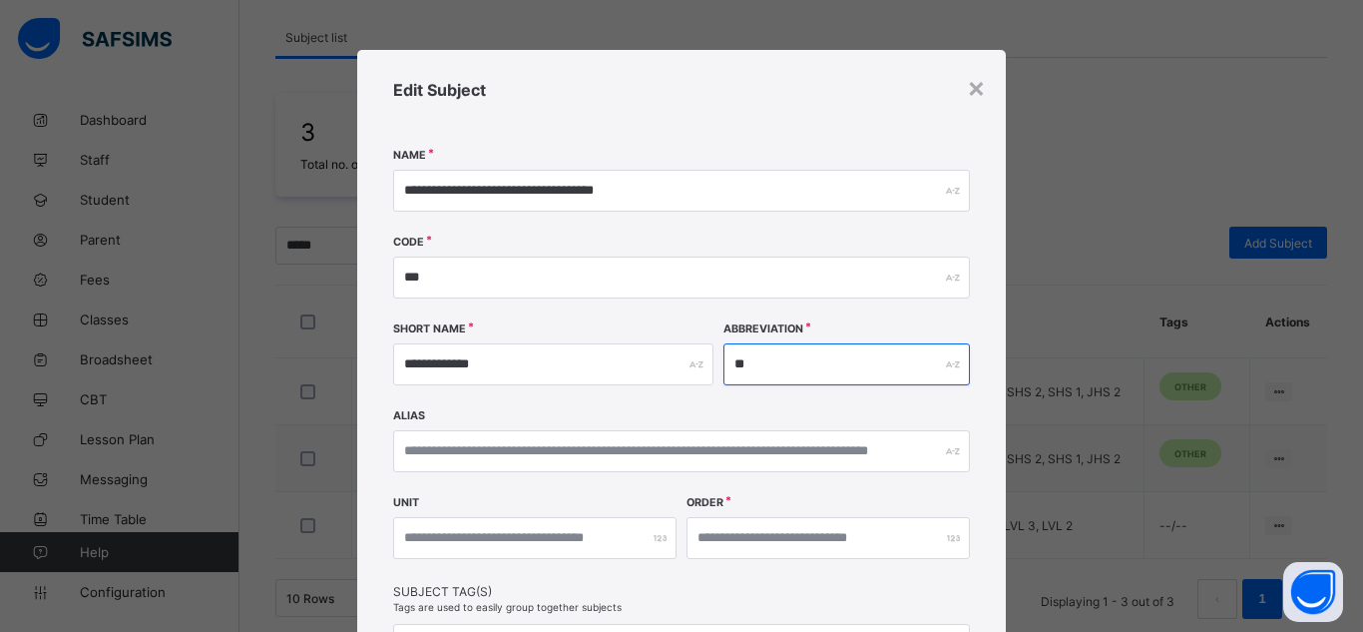
click at [758, 371] on input "**" at bounding box center [846, 364] width 246 height 42
type input "***"
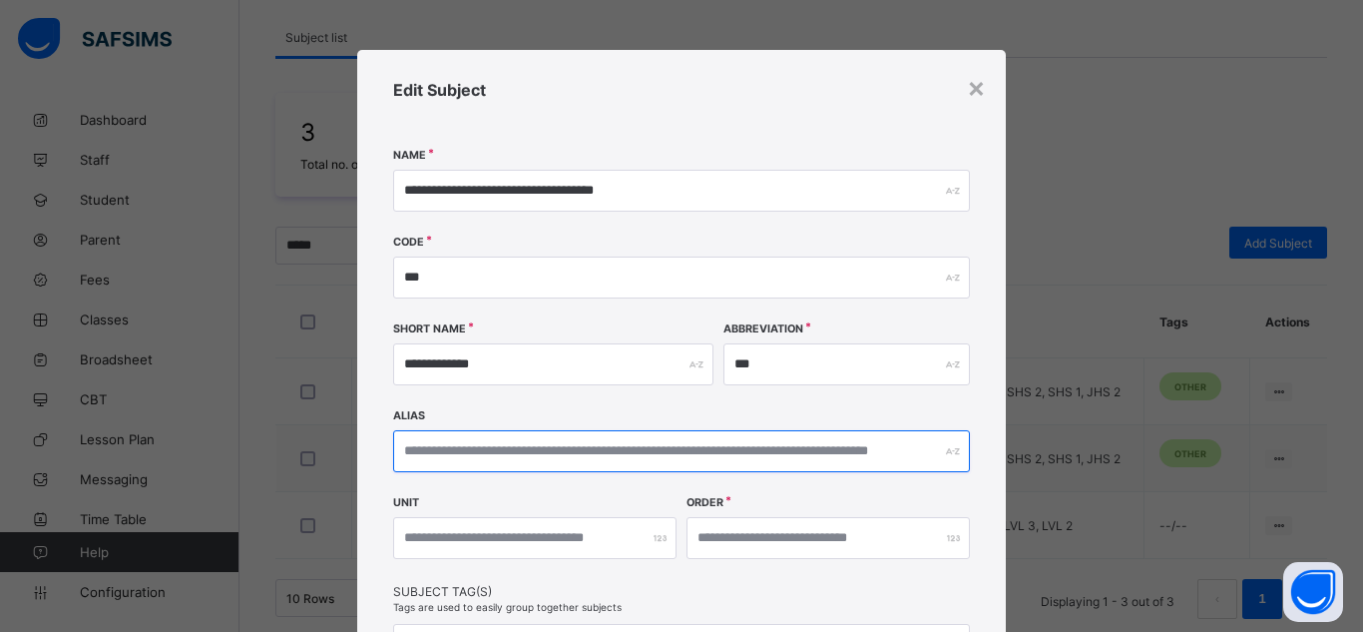
click at [626, 460] on input "text" at bounding box center [681, 451] width 577 height 42
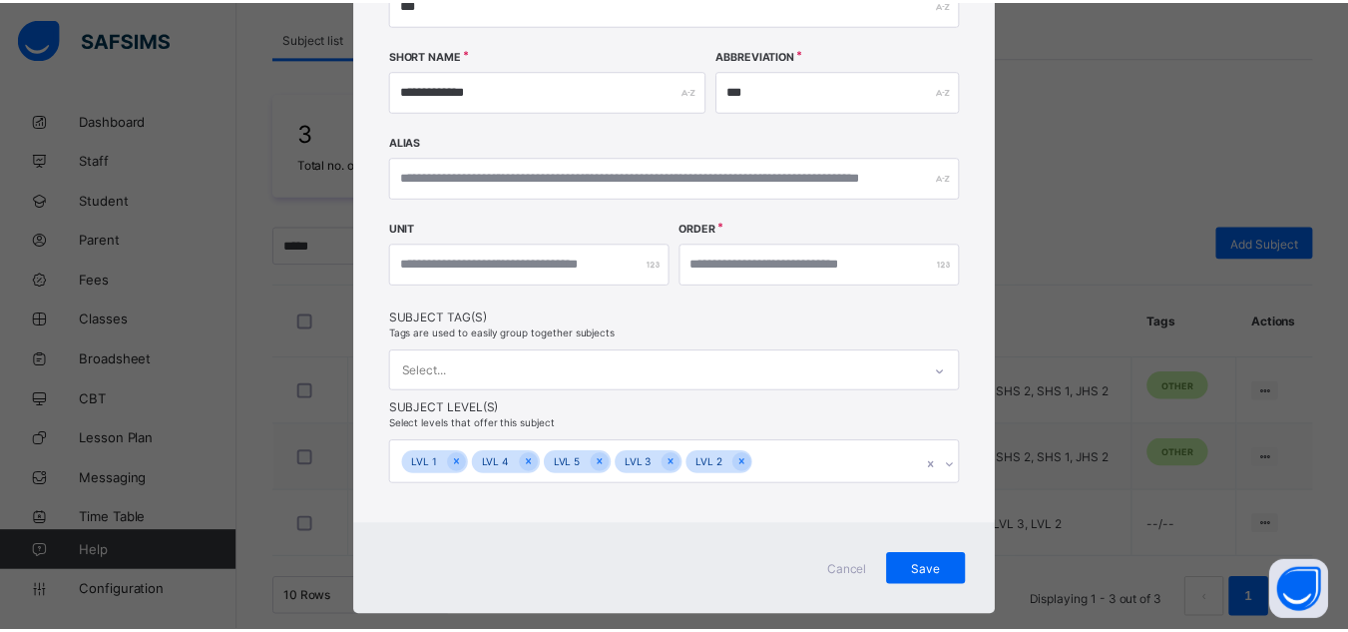
scroll to position [307, 0]
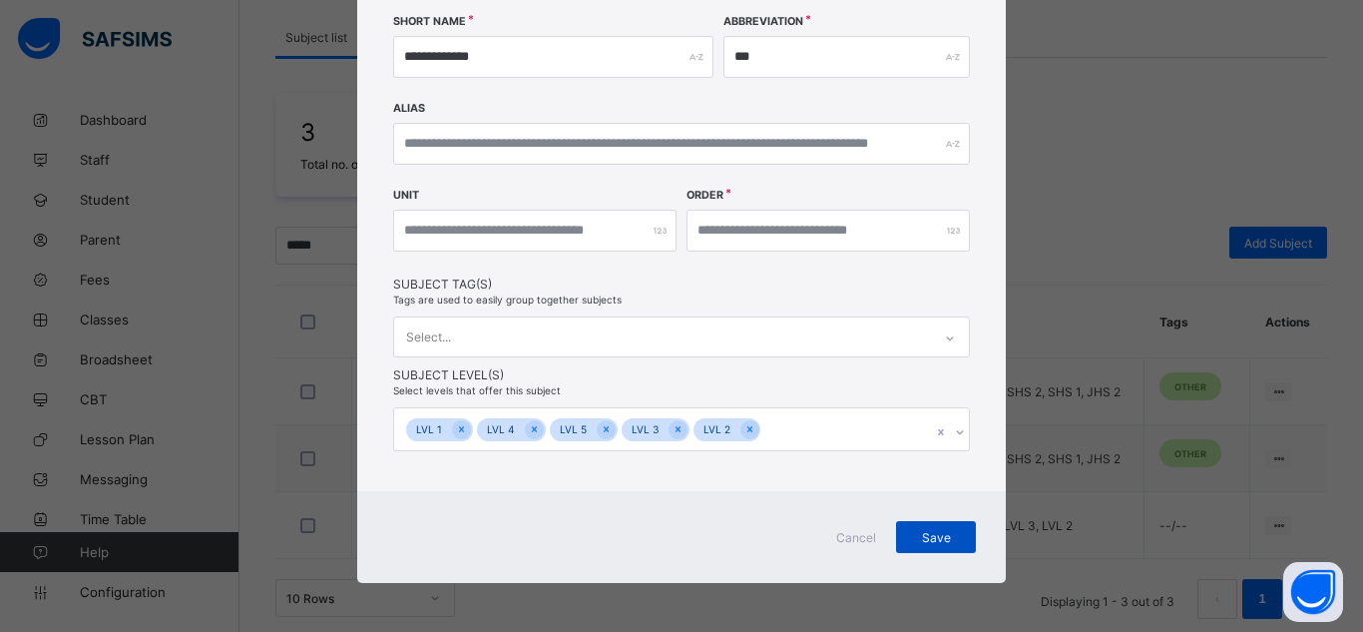
click at [921, 536] on span "Save" at bounding box center [936, 537] width 50 height 15
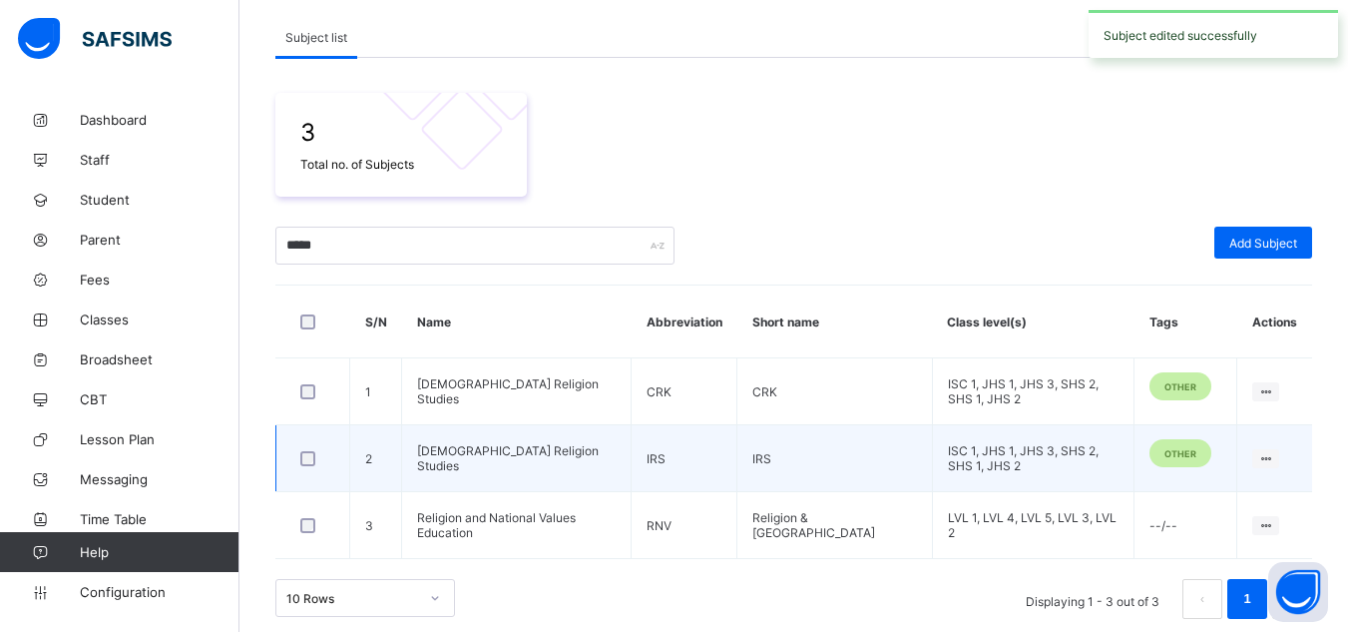
scroll to position [299, 0]
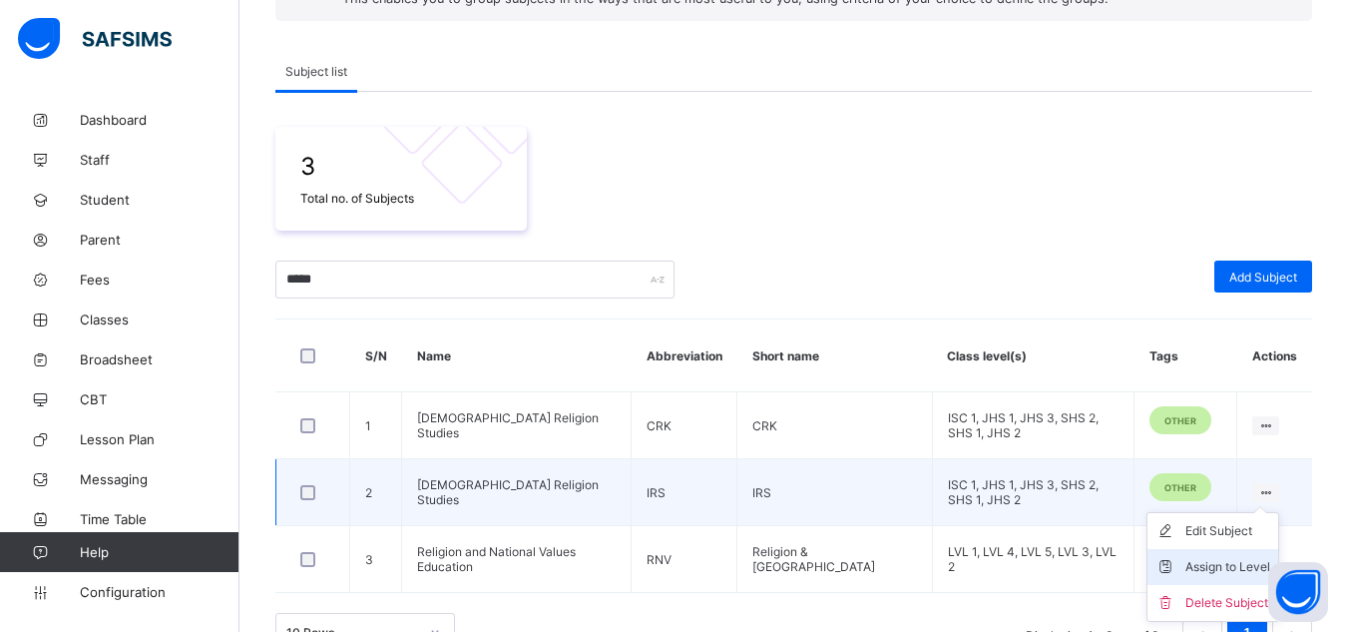
click at [1235, 571] on div "Assign to Level" at bounding box center [1227, 567] width 85 height 20
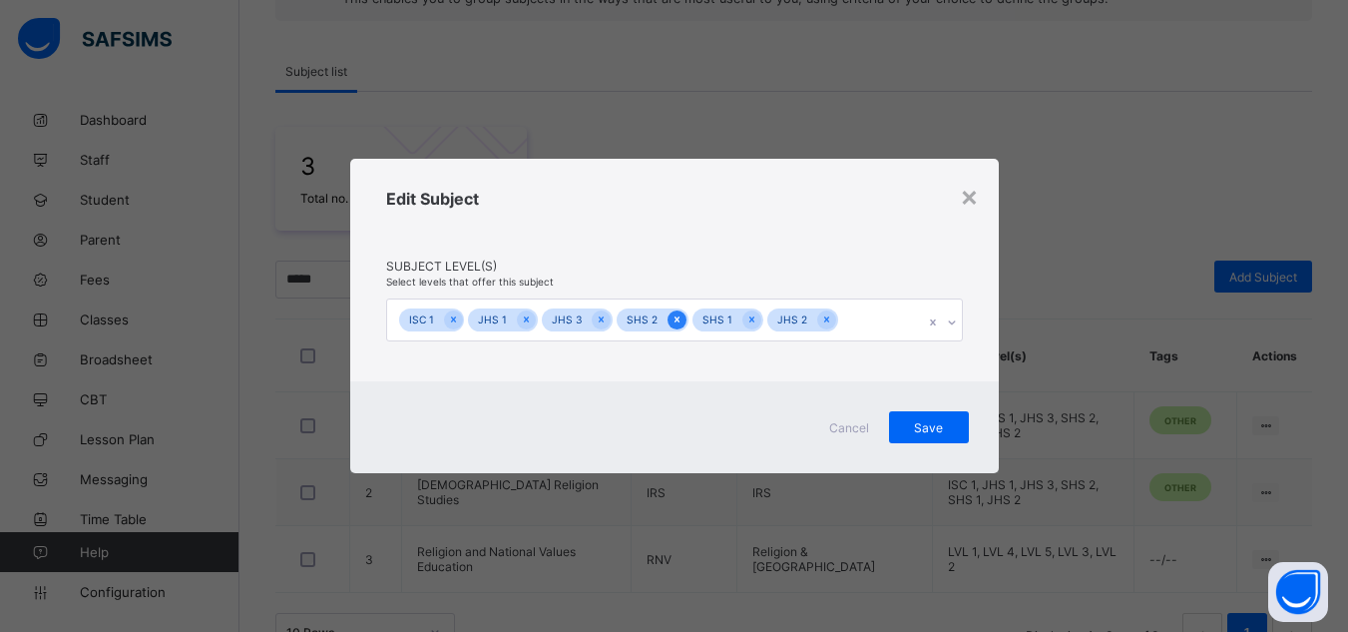
click at [675, 321] on icon at bounding box center [677, 320] width 5 height 6
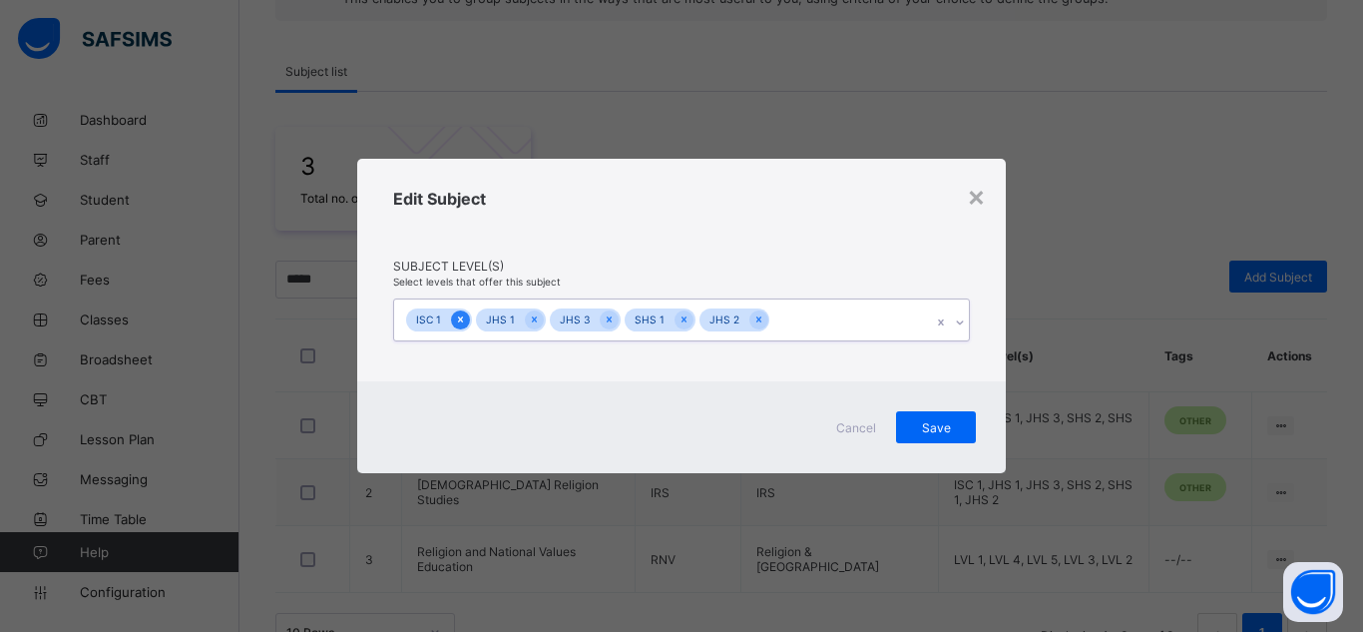
click at [456, 318] on icon at bounding box center [460, 319] width 11 height 14
click at [456, 318] on div at bounding box center [464, 319] width 19 height 19
click at [456, 318] on div at bounding box center [465, 319] width 19 height 19
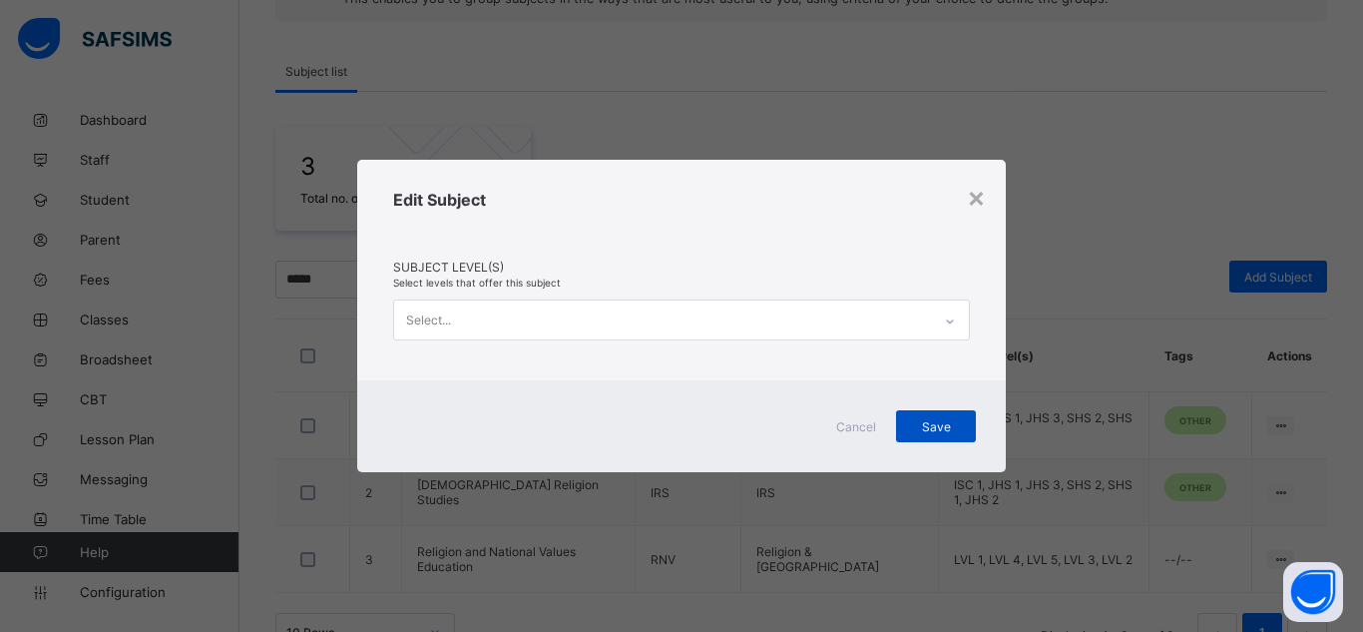
click at [917, 431] on span "Save" at bounding box center [936, 426] width 50 height 15
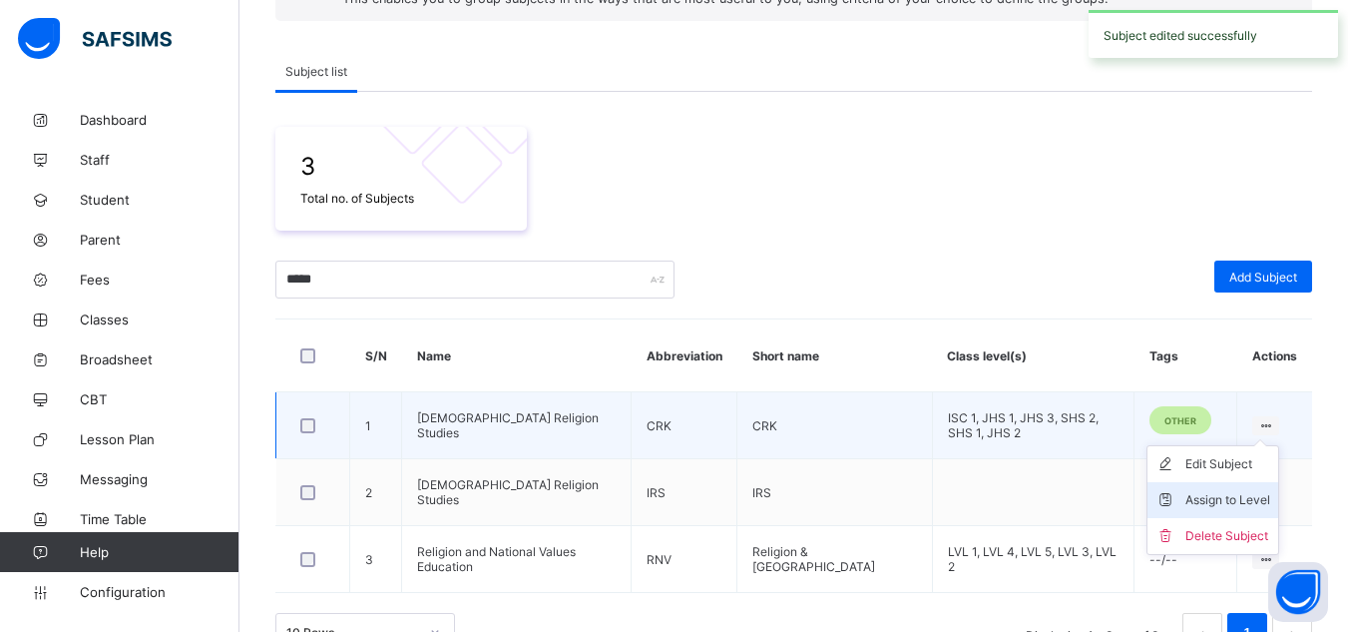
click at [1233, 501] on div "Assign to Level" at bounding box center [1227, 500] width 85 height 20
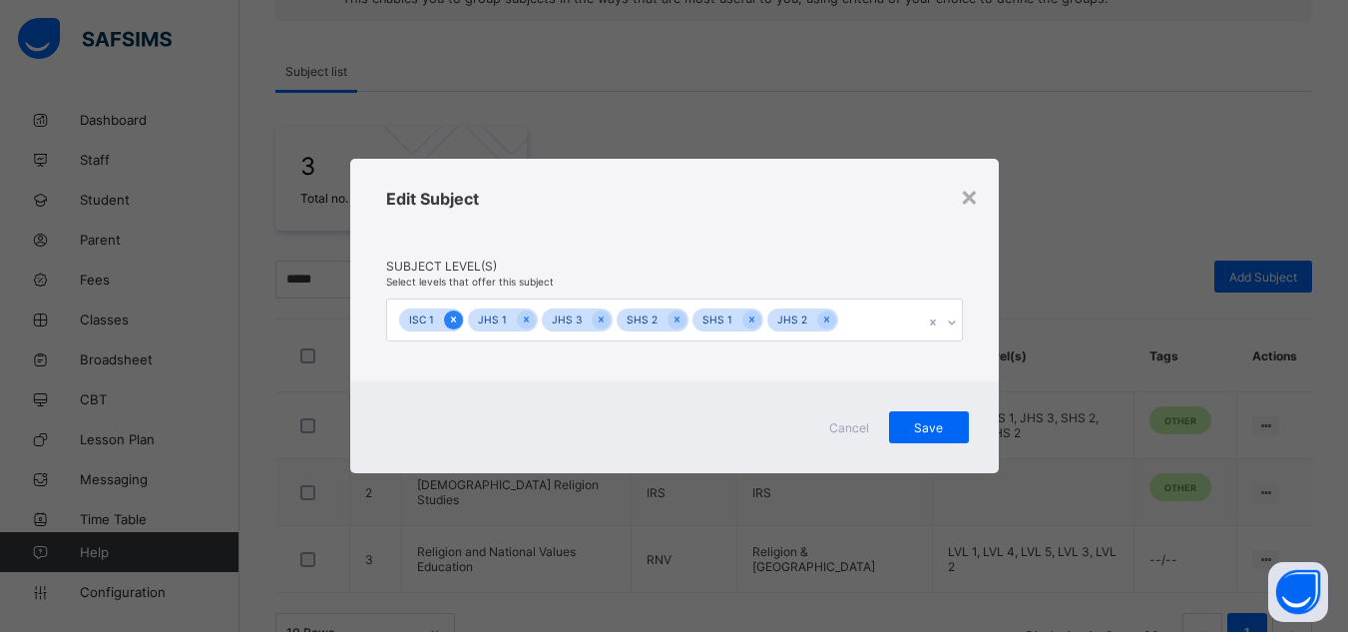
click at [450, 320] on icon at bounding box center [453, 319] width 11 height 14
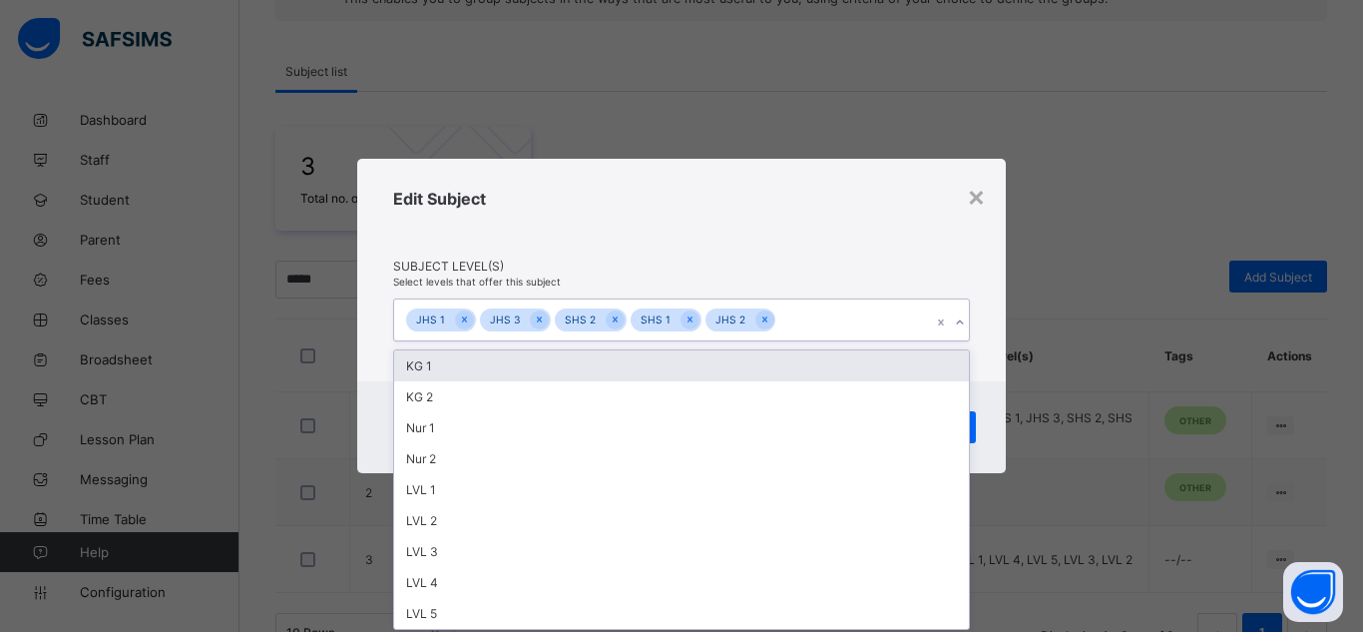
click at [450, 320] on div "JHS 1" at bounding box center [430, 319] width 49 height 23
click at [462, 318] on icon at bounding box center [464, 320] width 5 height 6
click at [462, 318] on icon at bounding box center [465, 319] width 11 height 14
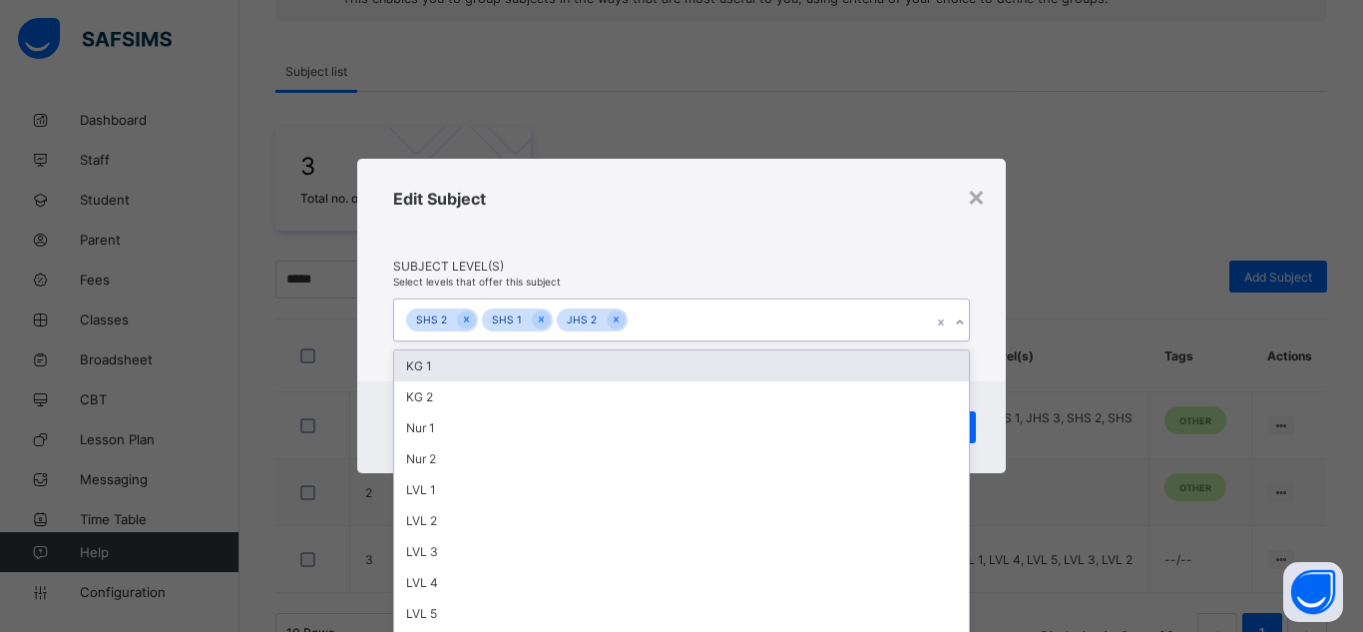
click at [464, 318] on icon at bounding box center [466, 320] width 5 height 6
click at [462, 318] on icon at bounding box center [465, 319] width 11 height 14
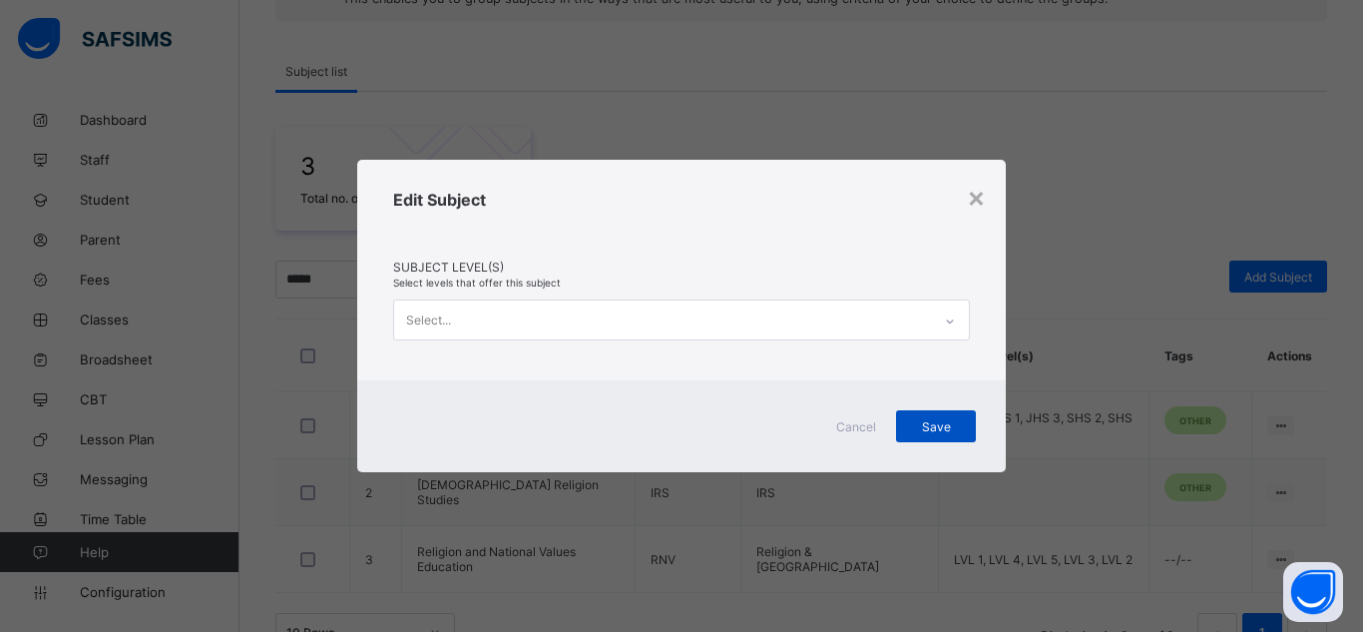
click at [965, 439] on div "Save" at bounding box center [936, 426] width 80 height 32
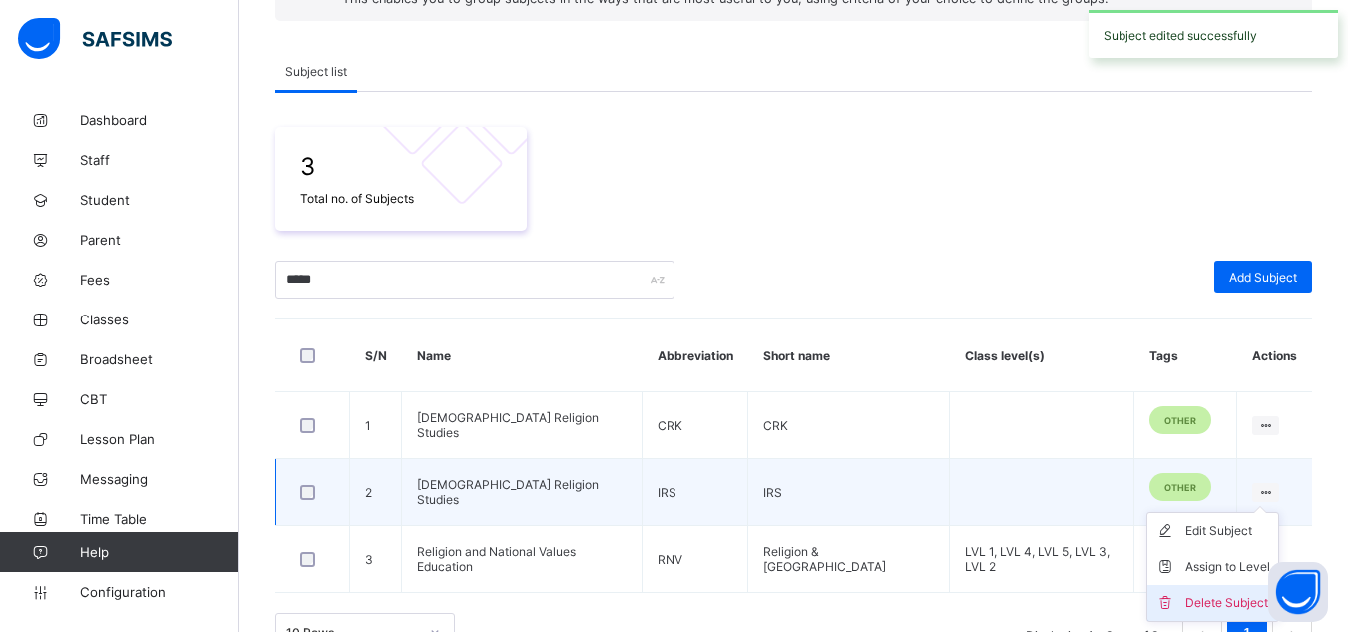
click at [1214, 596] on div "Delete Subject" at bounding box center [1227, 603] width 85 height 20
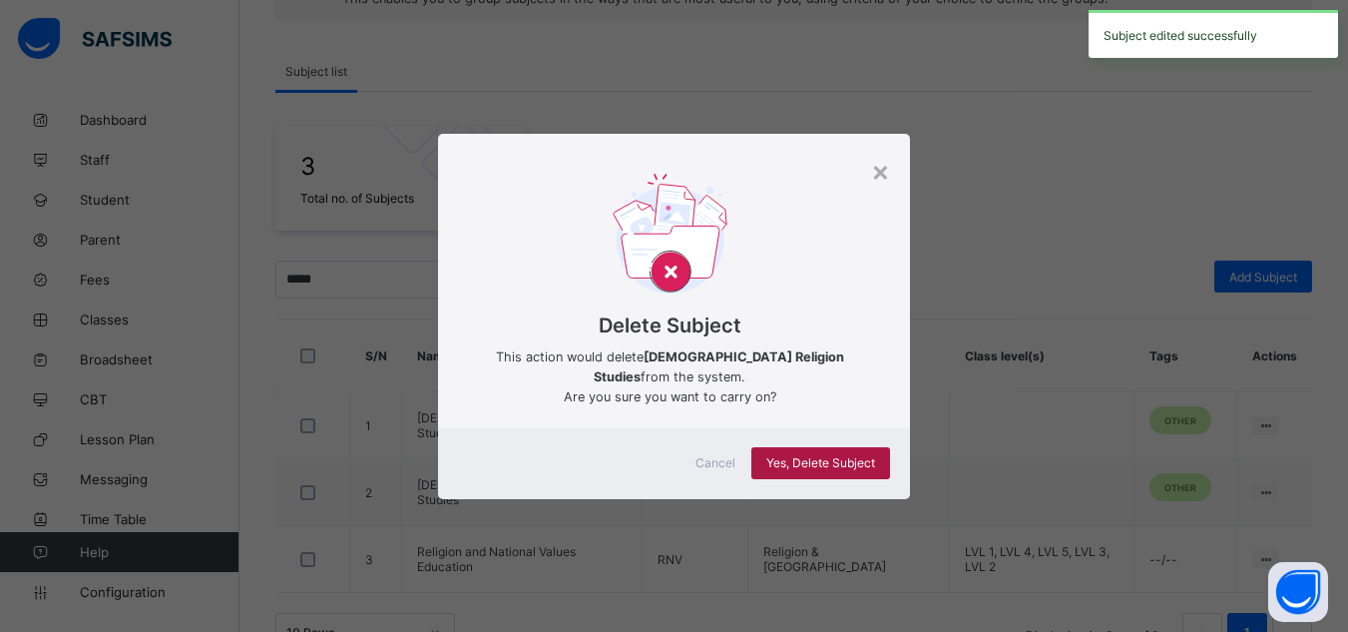
click at [811, 455] on span "Yes, Delete Subject" at bounding box center [820, 462] width 109 height 15
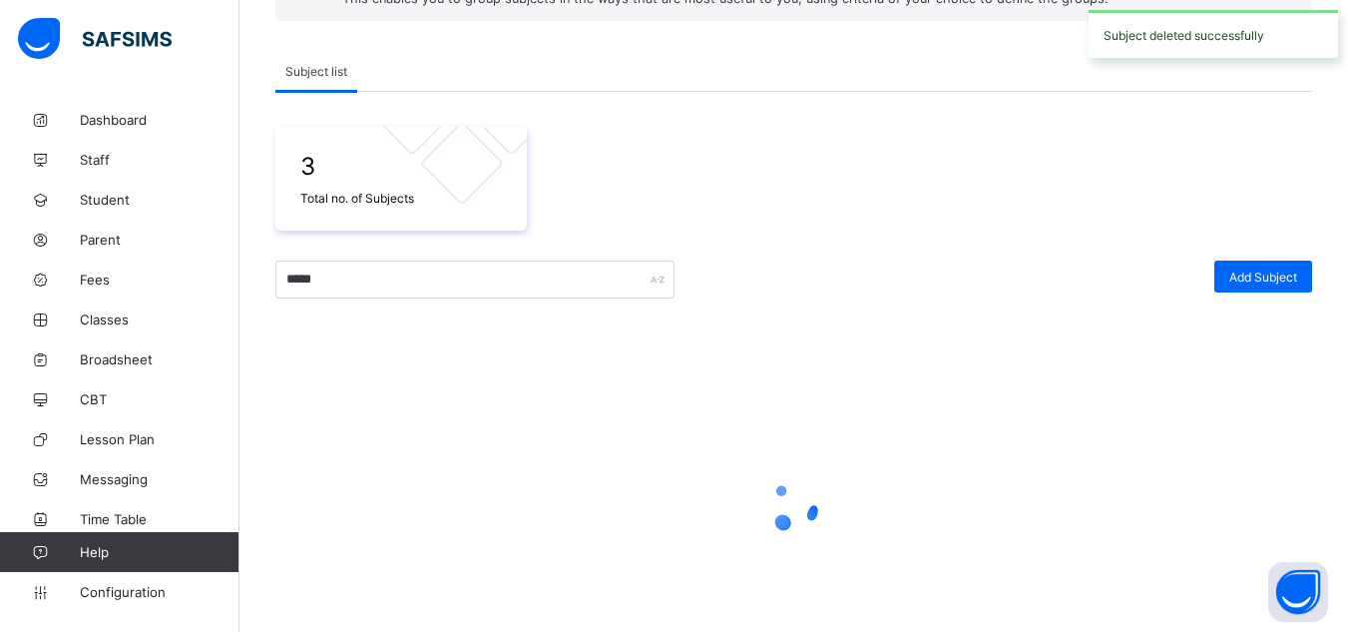
click at [725, 457] on div at bounding box center [793, 505] width 1037 height 379
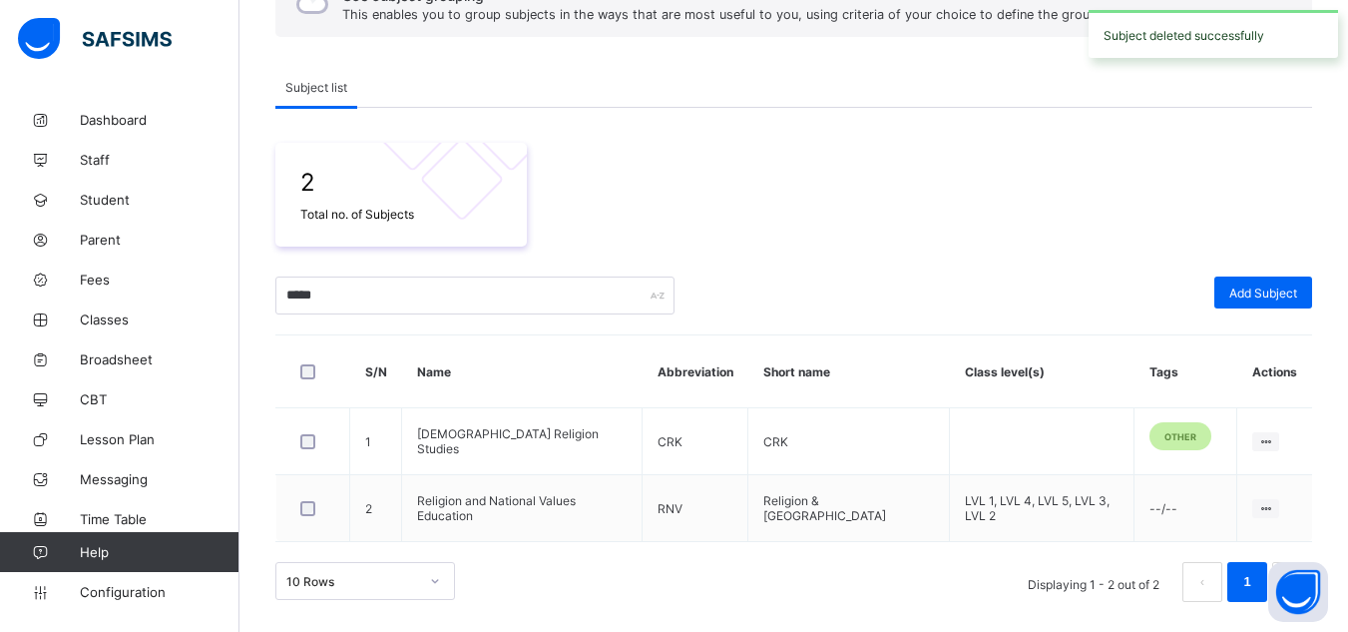
scroll to position [283, 0]
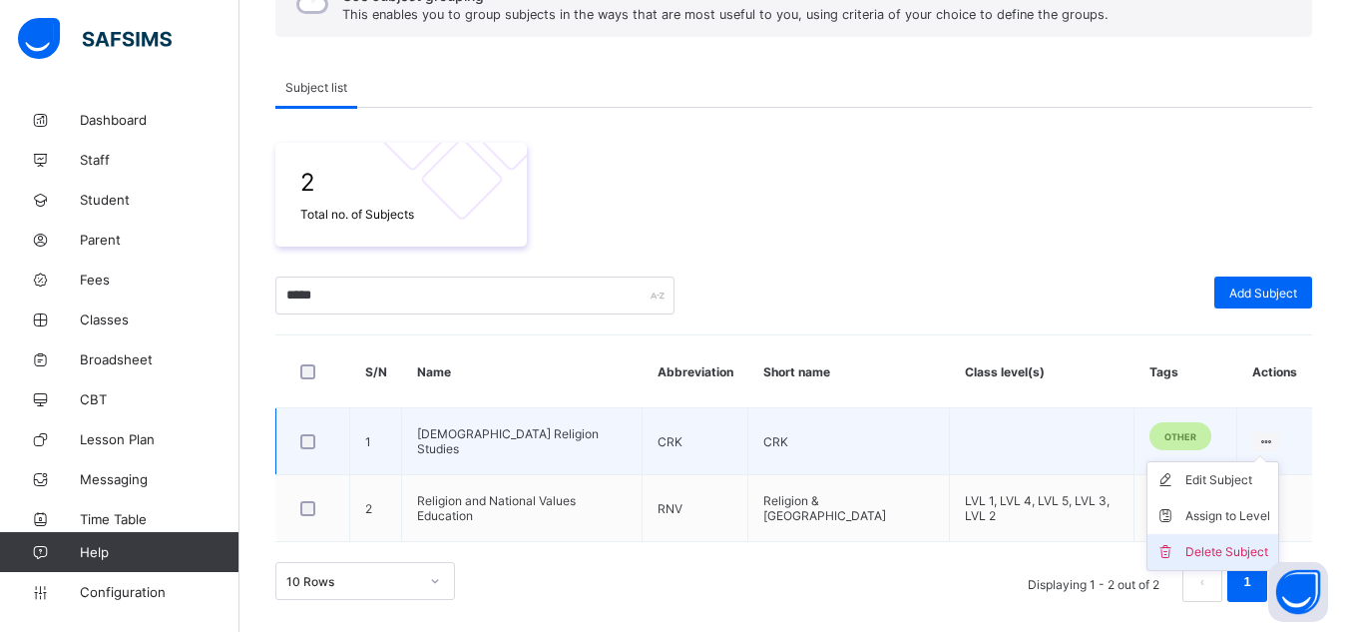
click at [1224, 543] on div "Delete Subject" at bounding box center [1227, 552] width 85 height 20
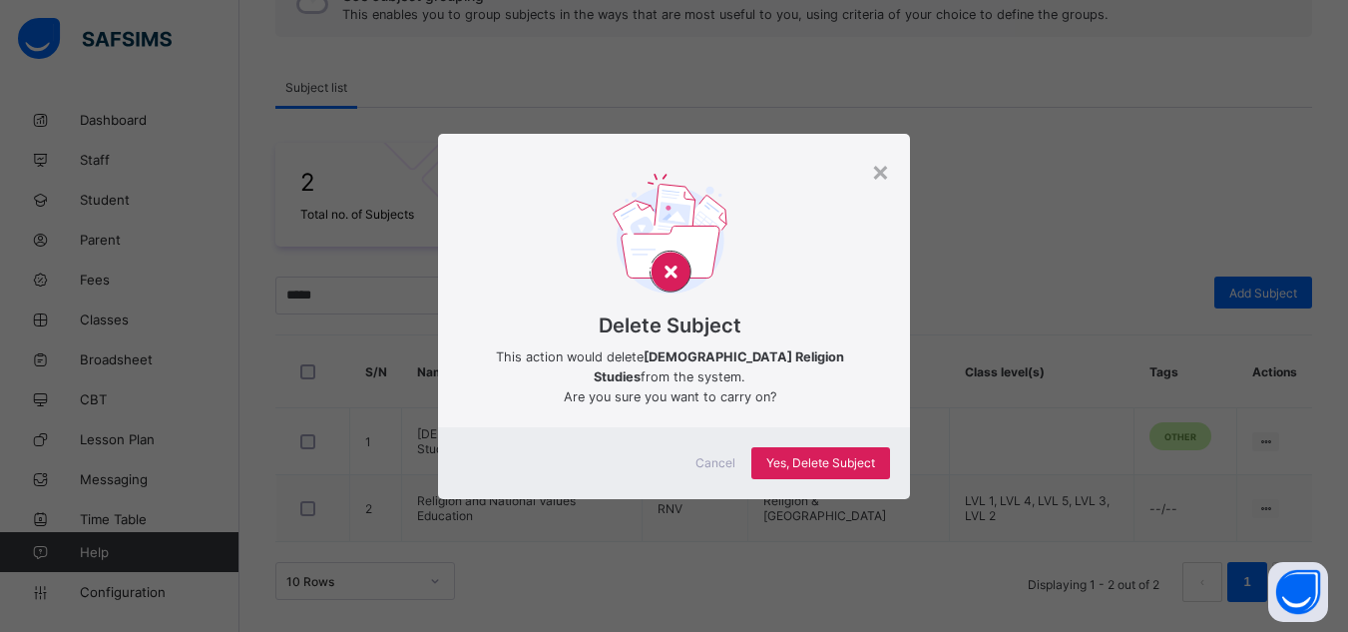
click at [717, 458] on span "Cancel" at bounding box center [715, 462] width 40 height 15
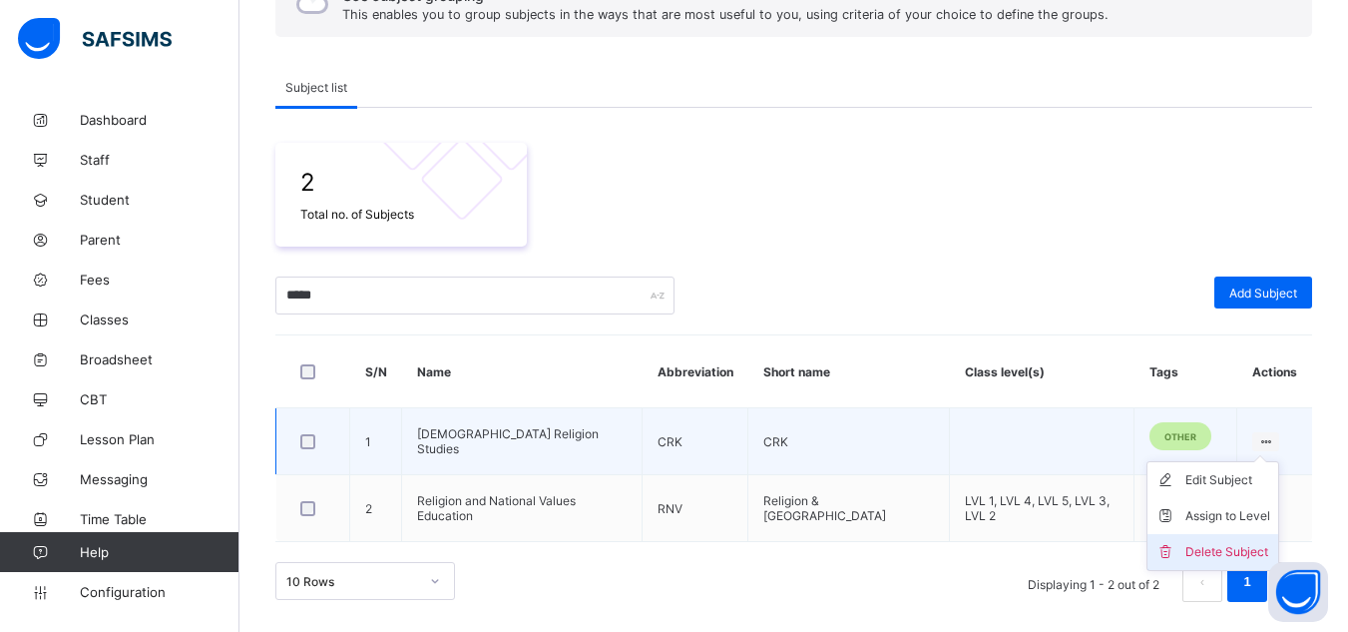
click at [1218, 544] on div "Delete Subject" at bounding box center [1227, 552] width 85 height 20
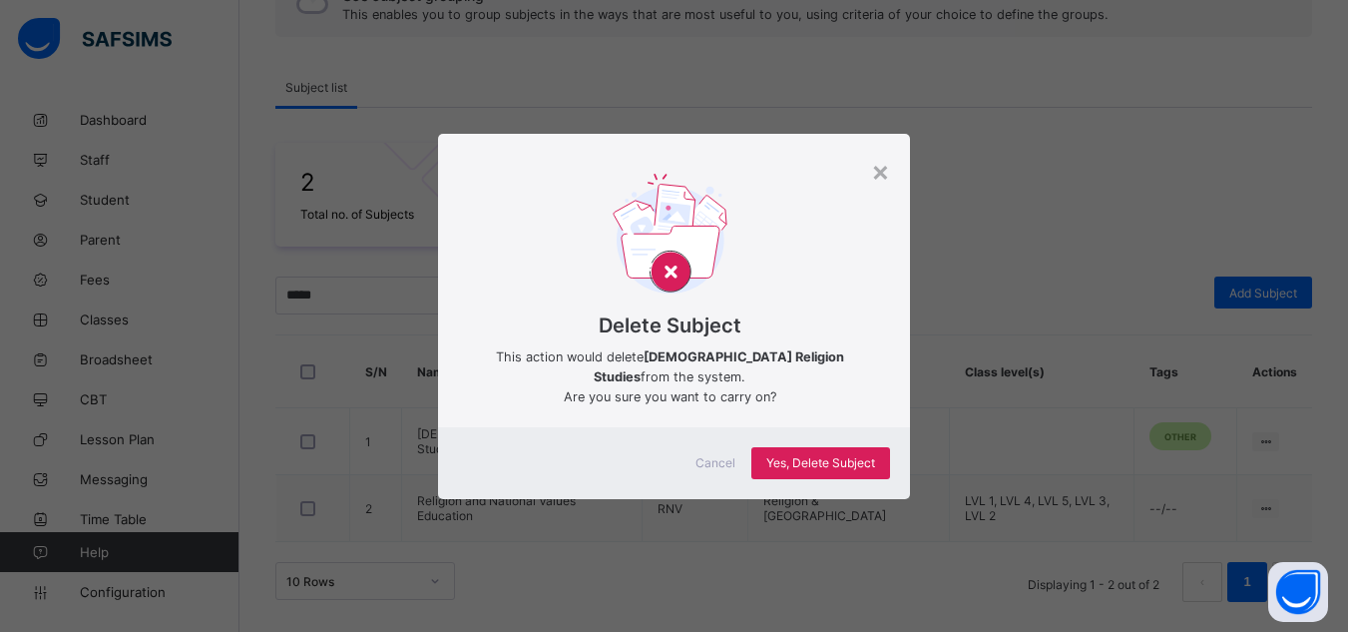
click at [719, 456] on span "Cancel" at bounding box center [715, 462] width 40 height 15
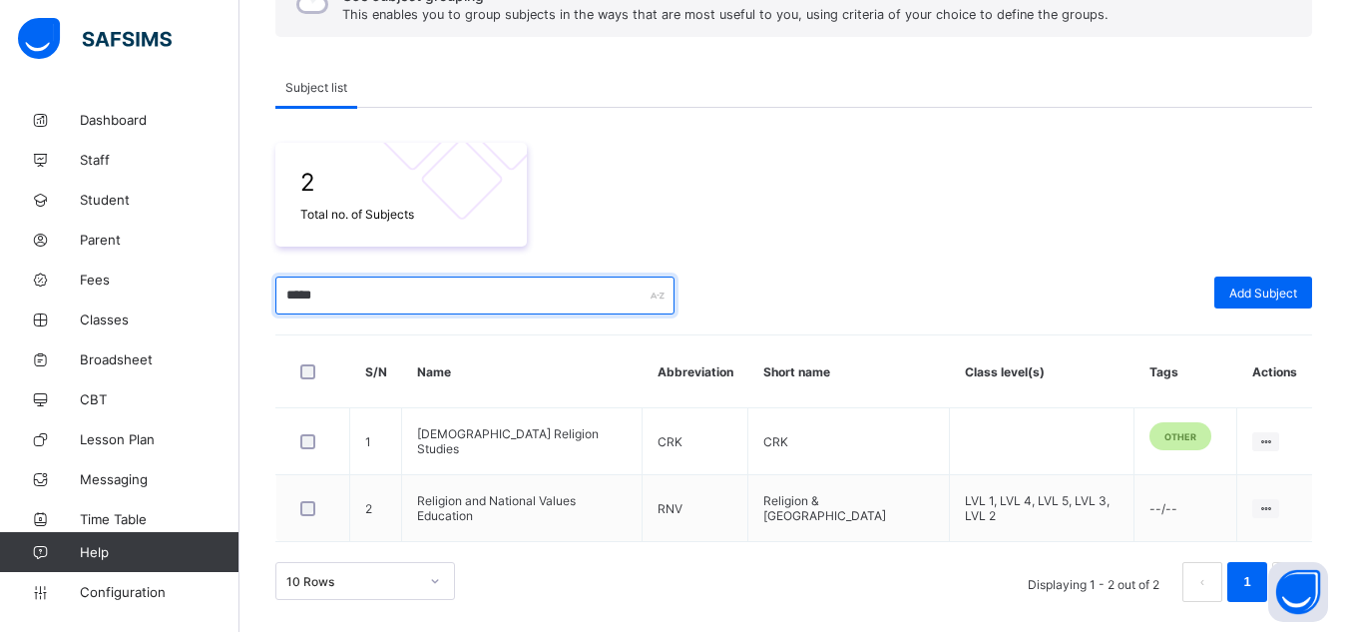
click at [416, 304] on input "*****" at bounding box center [474, 295] width 399 height 38
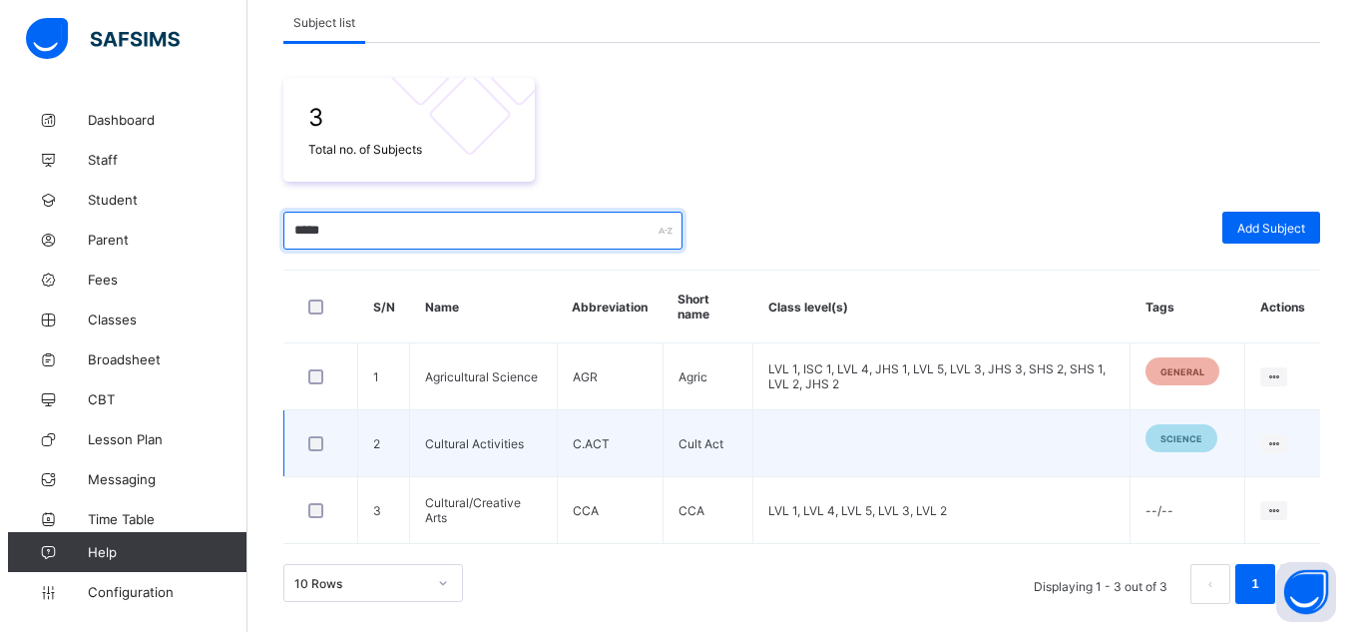
scroll to position [350, 0]
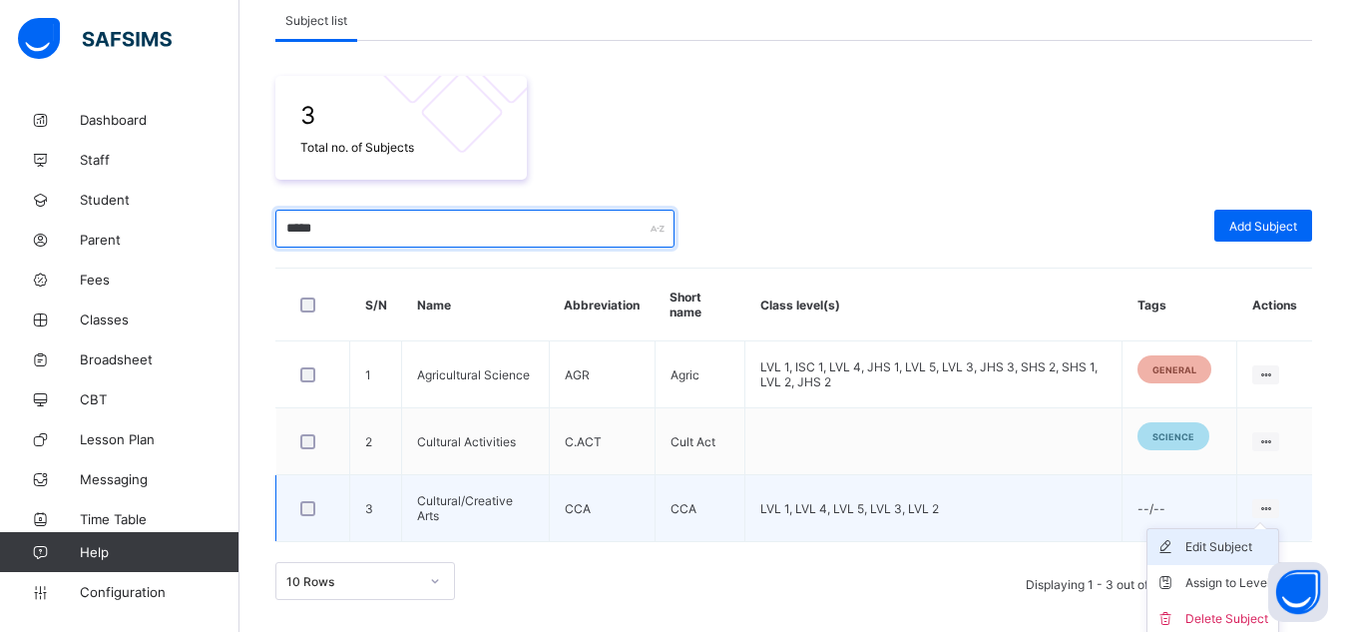
type input "*****"
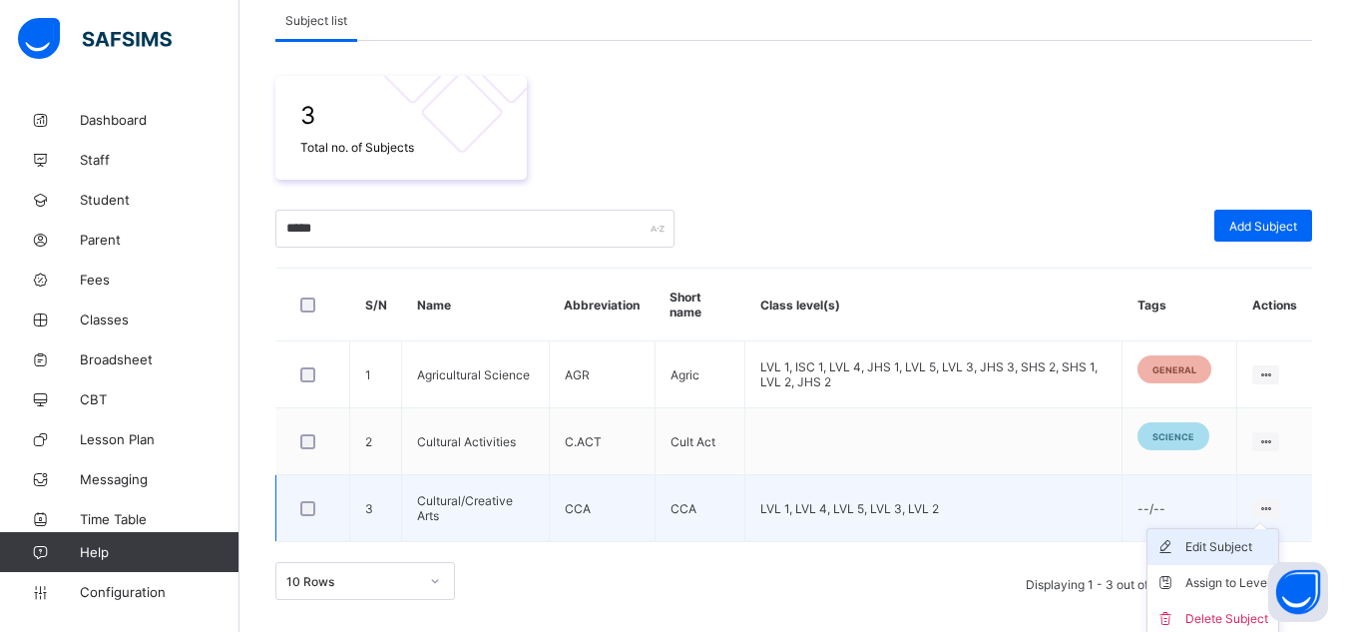
click at [1230, 558] on li "Edit Subject" at bounding box center [1213, 547] width 131 height 36
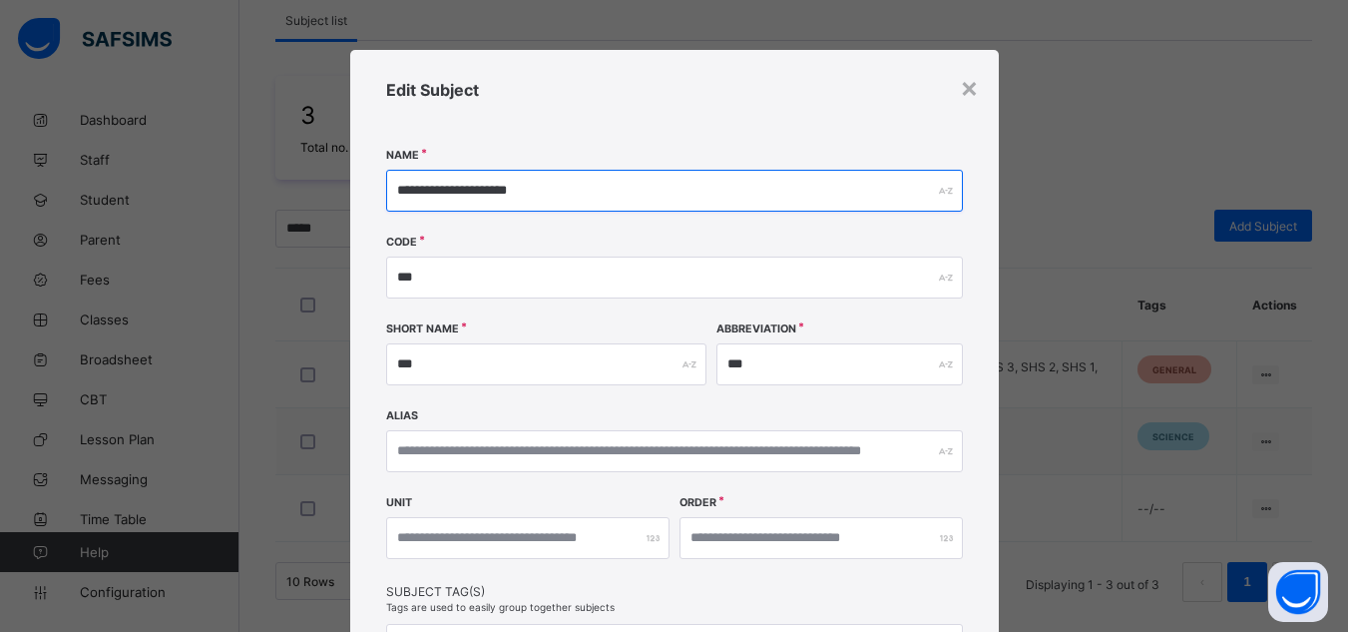
click at [444, 189] on input "**********" at bounding box center [674, 191] width 577 height 42
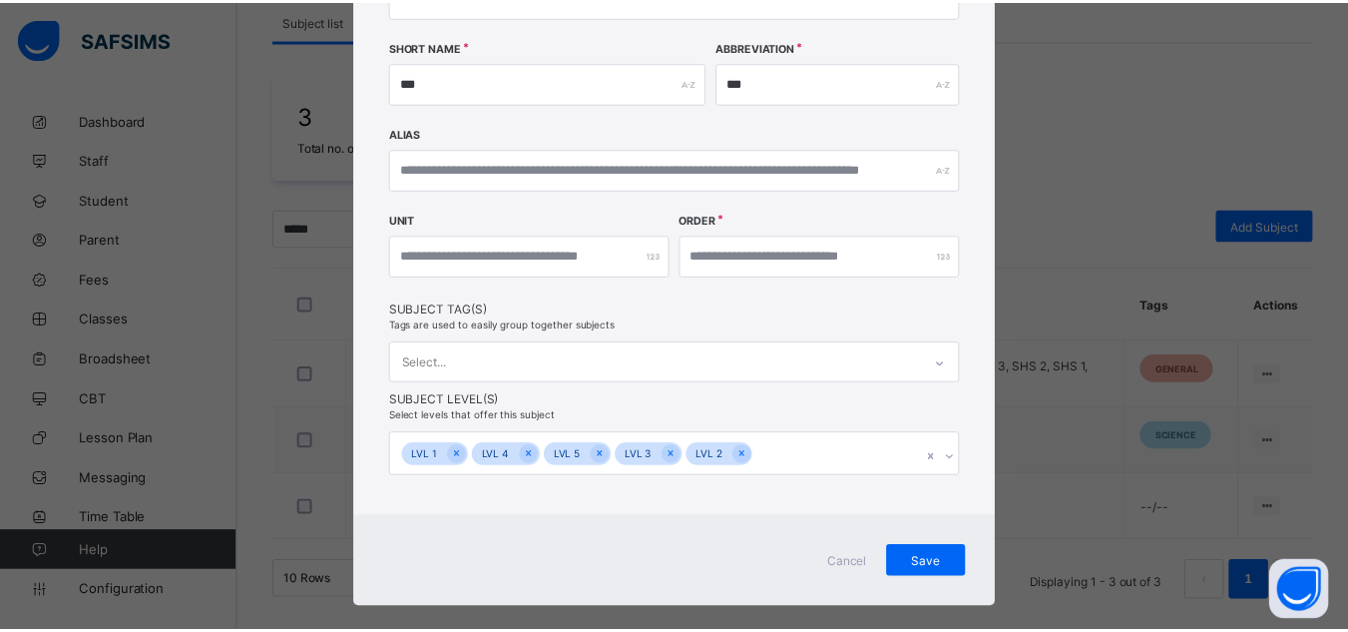
scroll to position [288, 0]
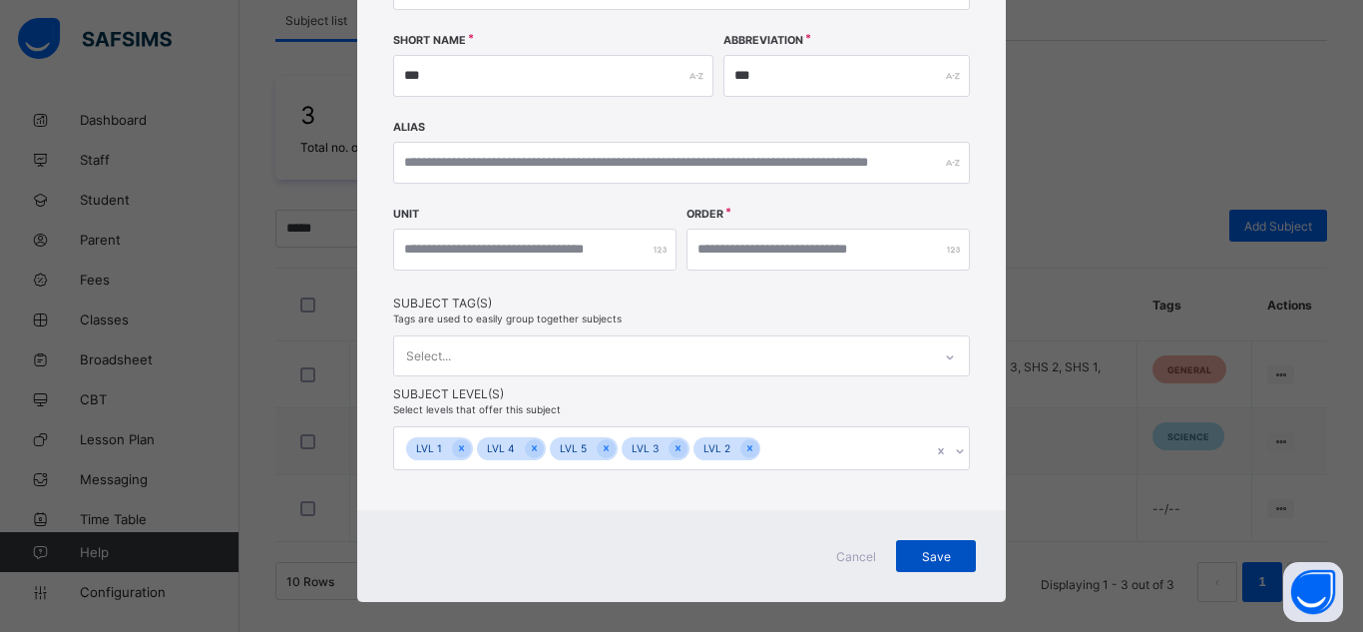
type input "**********"
click at [925, 549] on span "Save" at bounding box center [936, 556] width 50 height 15
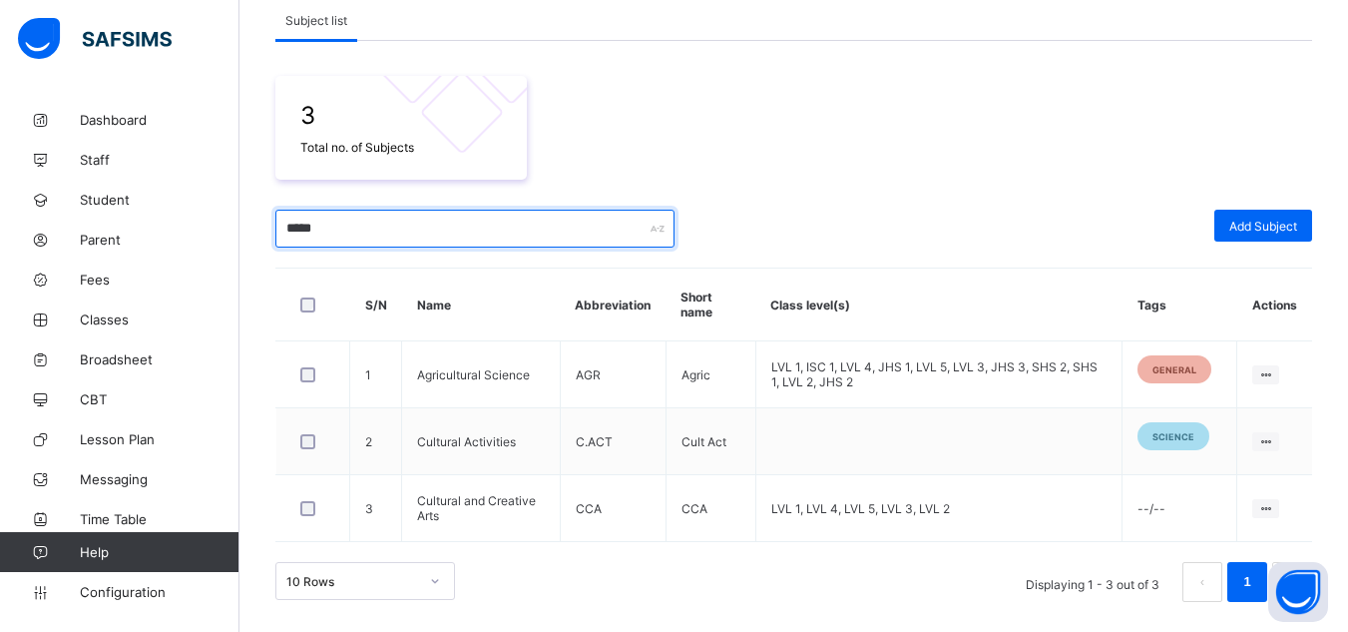
click at [309, 223] on input "*****" at bounding box center [474, 229] width 399 height 38
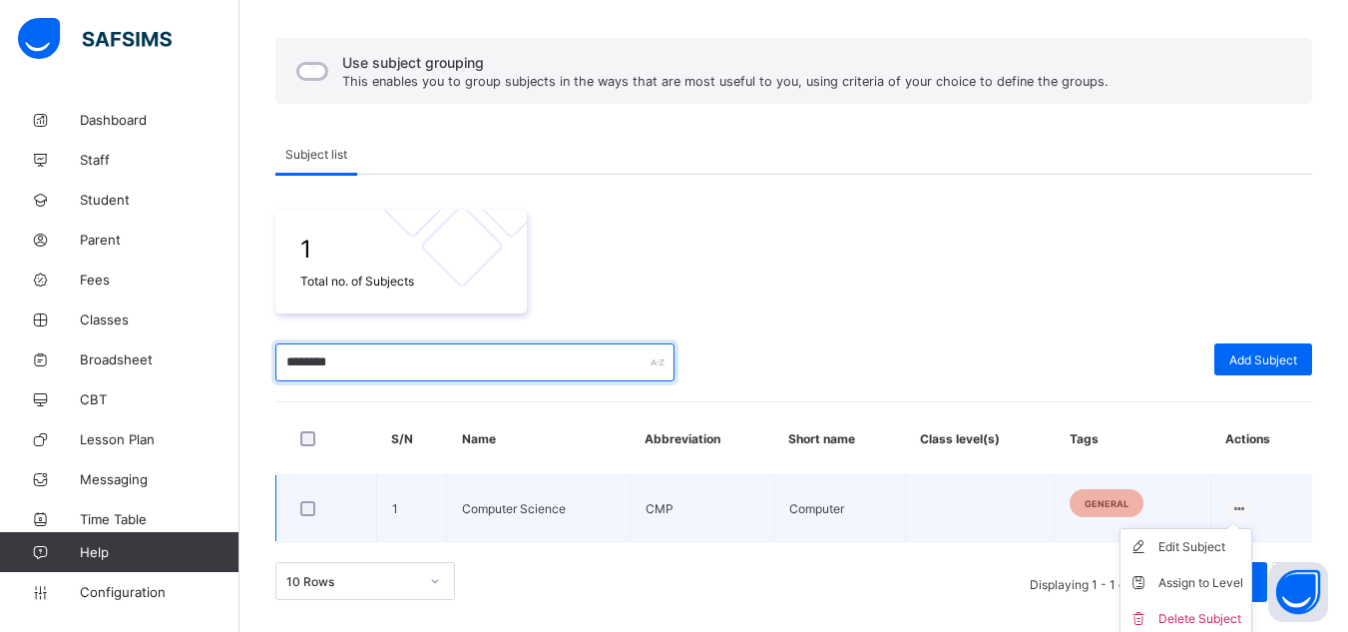
scroll to position [223, 0]
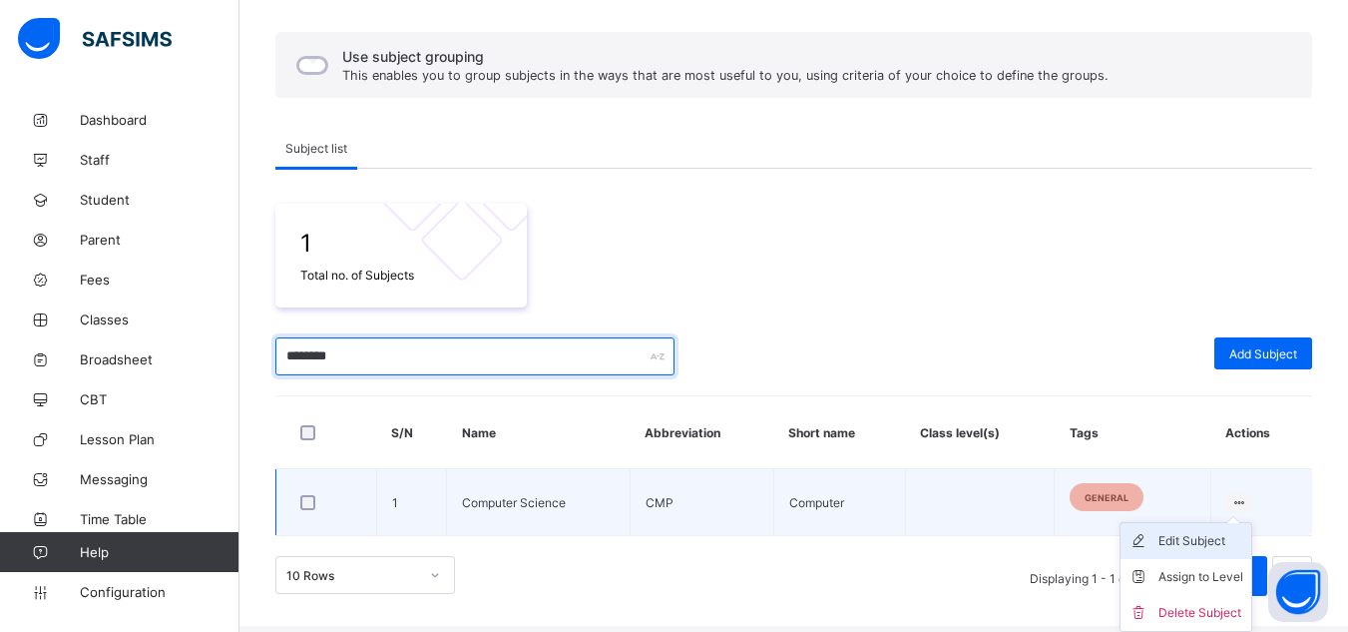
type input "********"
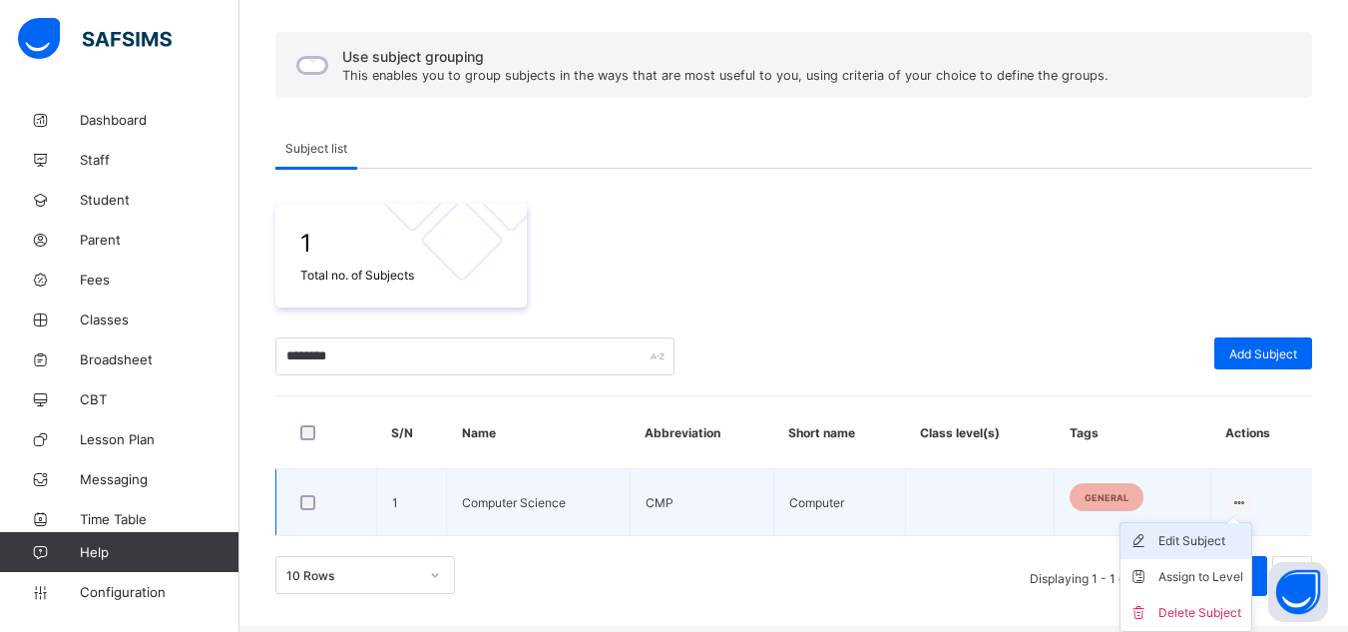
click at [1212, 553] on li "Edit Subject" at bounding box center [1186, 541] width 131 height 36
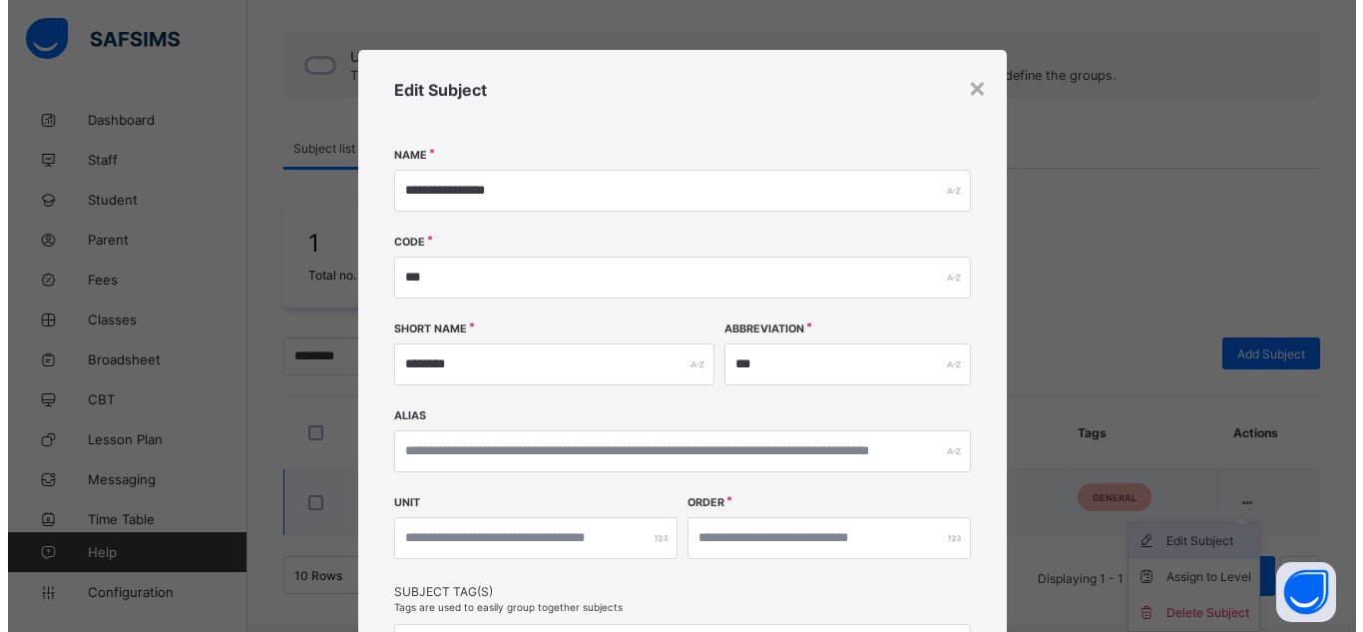
scroll to position [217, 0]
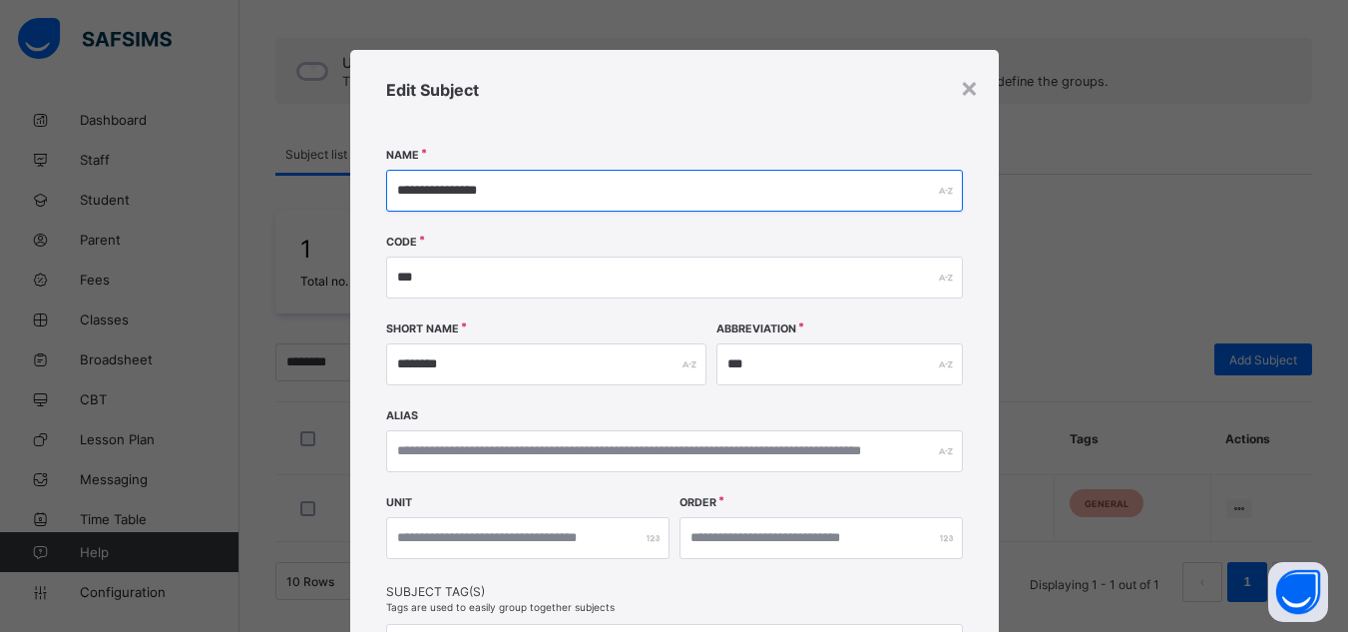
click at [487, 192] on input "**********" at bounding box center [674, 191] width 577 height 42
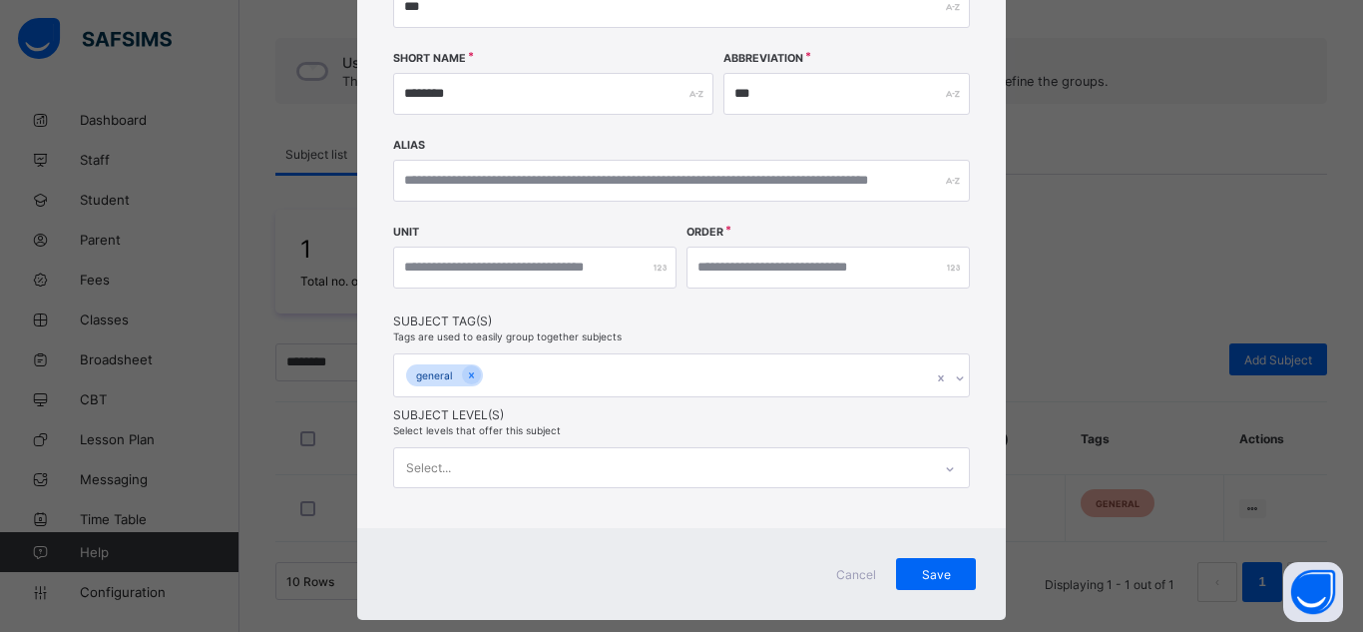
type input "**********"
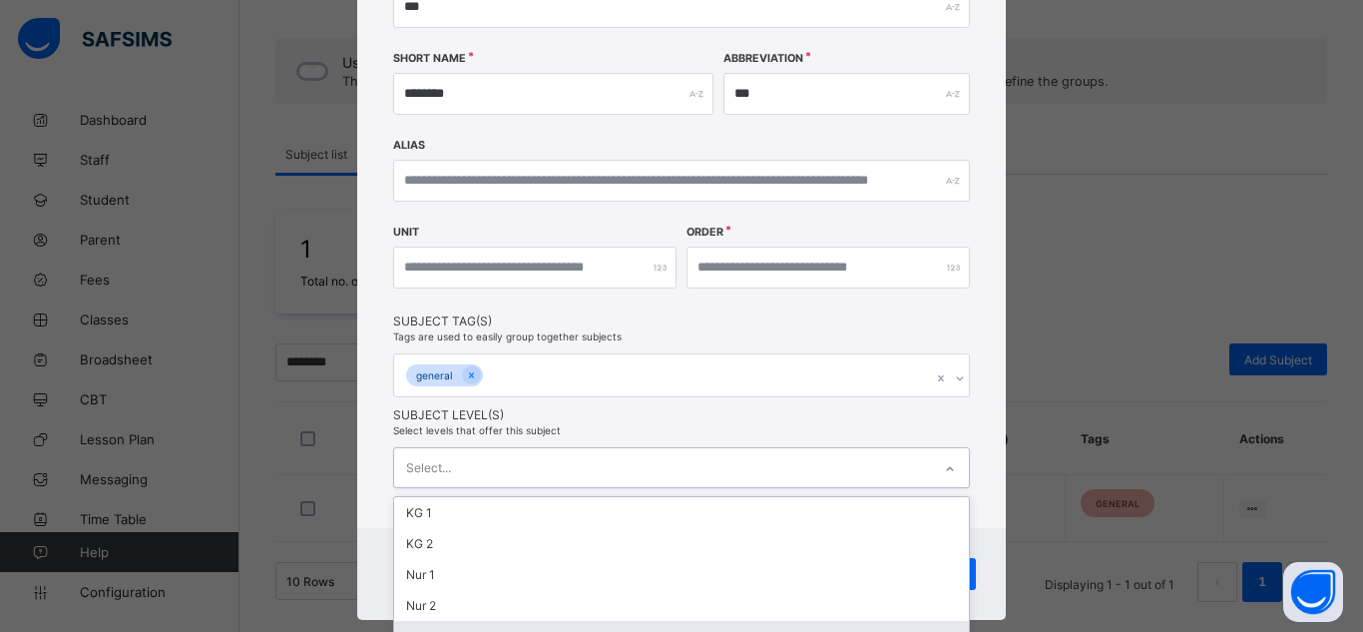
scroll to position [435, 0]
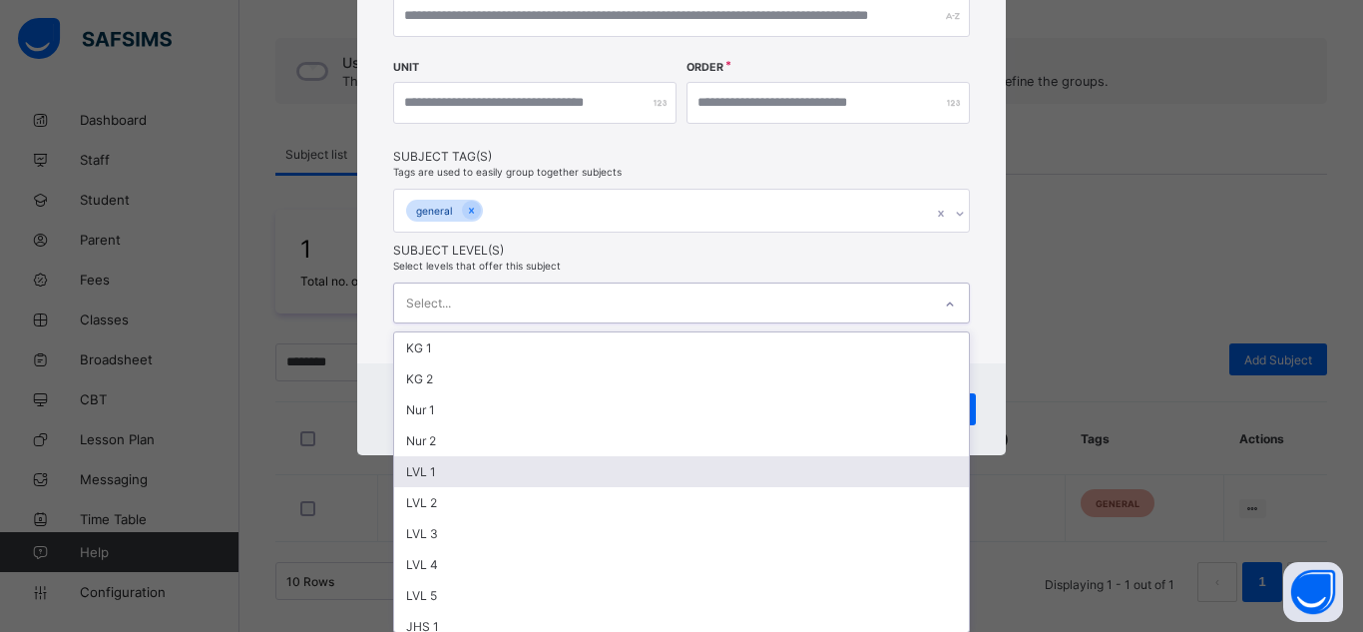
click at [499, 323] on div "option LVL 1 focused, 5 of 14. 14 results available. Use Up and Down to choose …" at bounding box center [681, 302] width 577 height 41
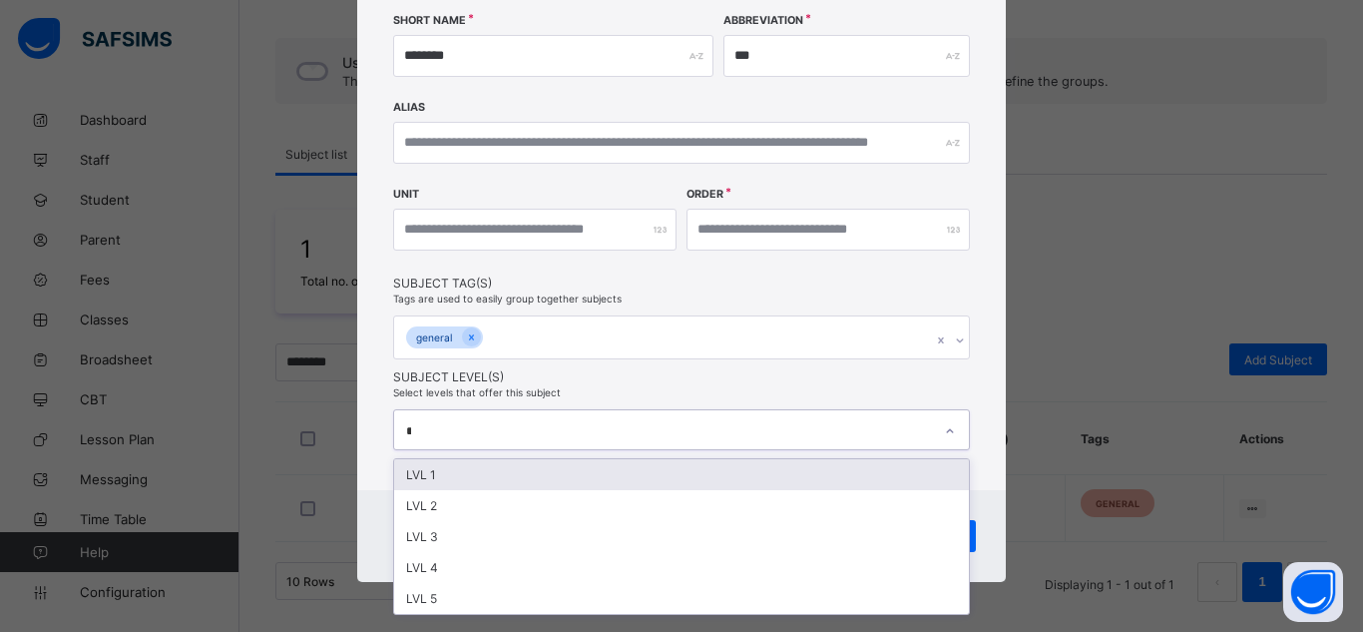
scroll to position [307, 0]
type input "***"
click at [434, 463] on div "LVL 1" at bounding box center [681, 475] width 575 height 31
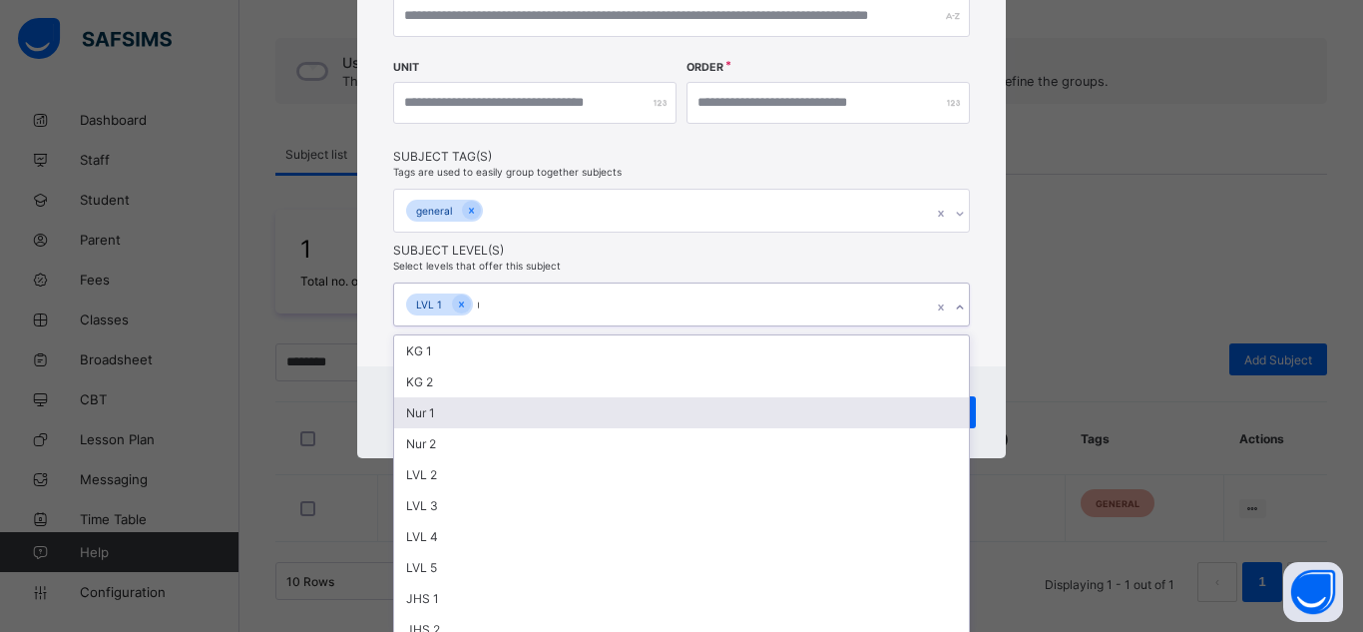
scroll to position [311, 0]
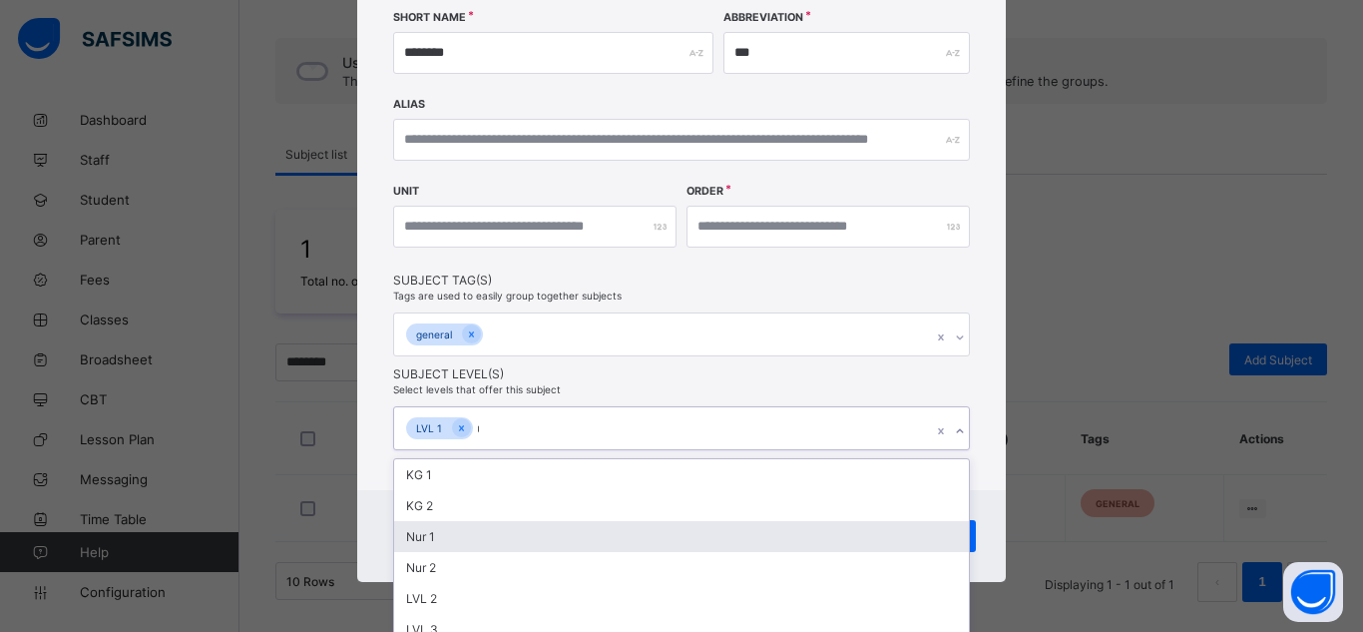
type input "**"
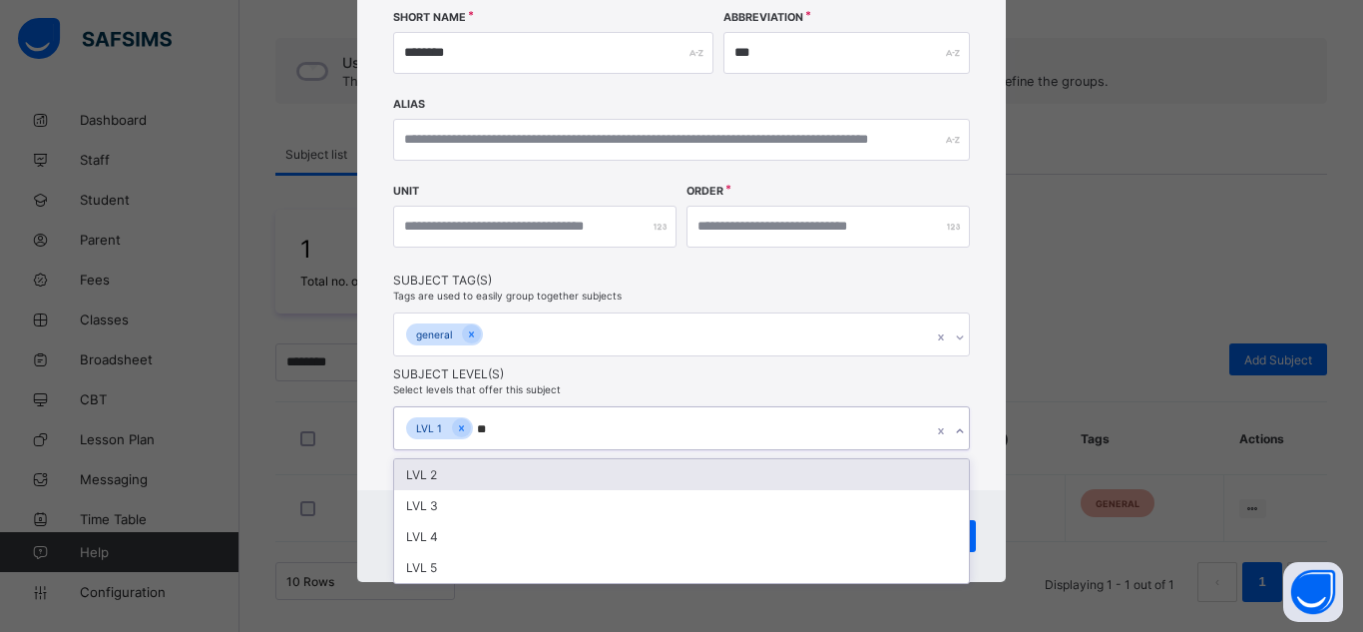
click at [475, 477] on div "LVL 2" at bounding box center [681, 474] width 575 height 31
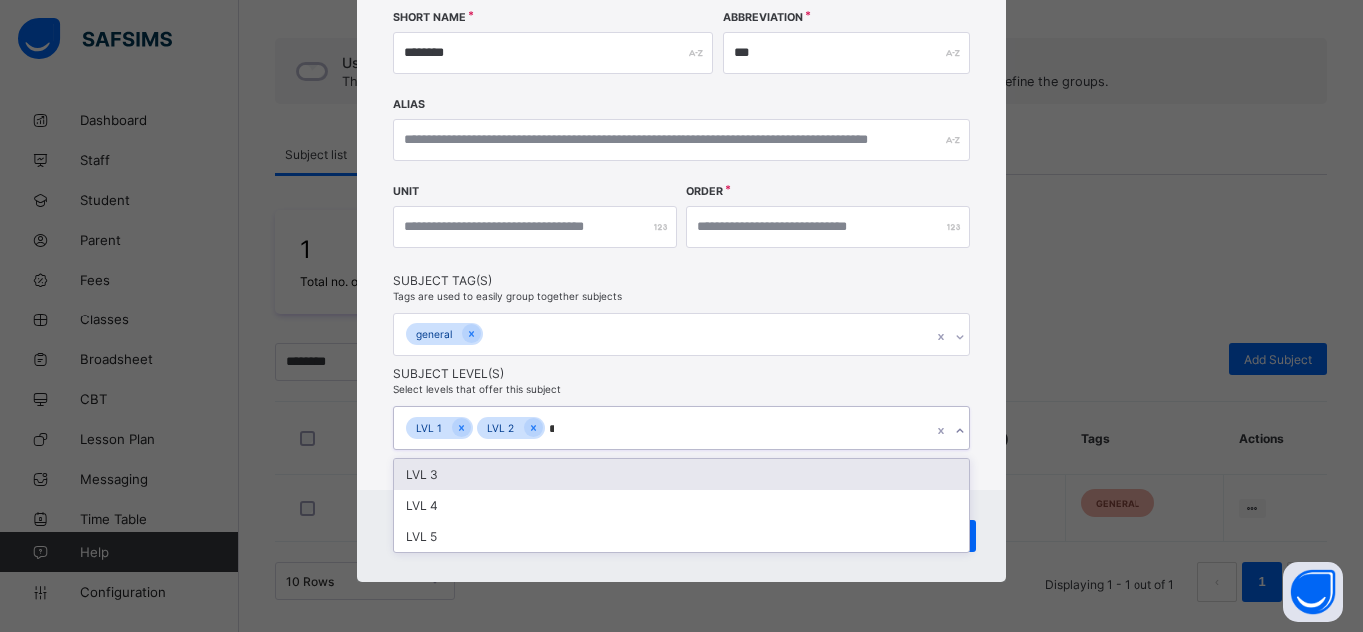
type input "**"
click at [475, 477] on div "LVL 3" at bounding box center [681, 474] width 575 height 31
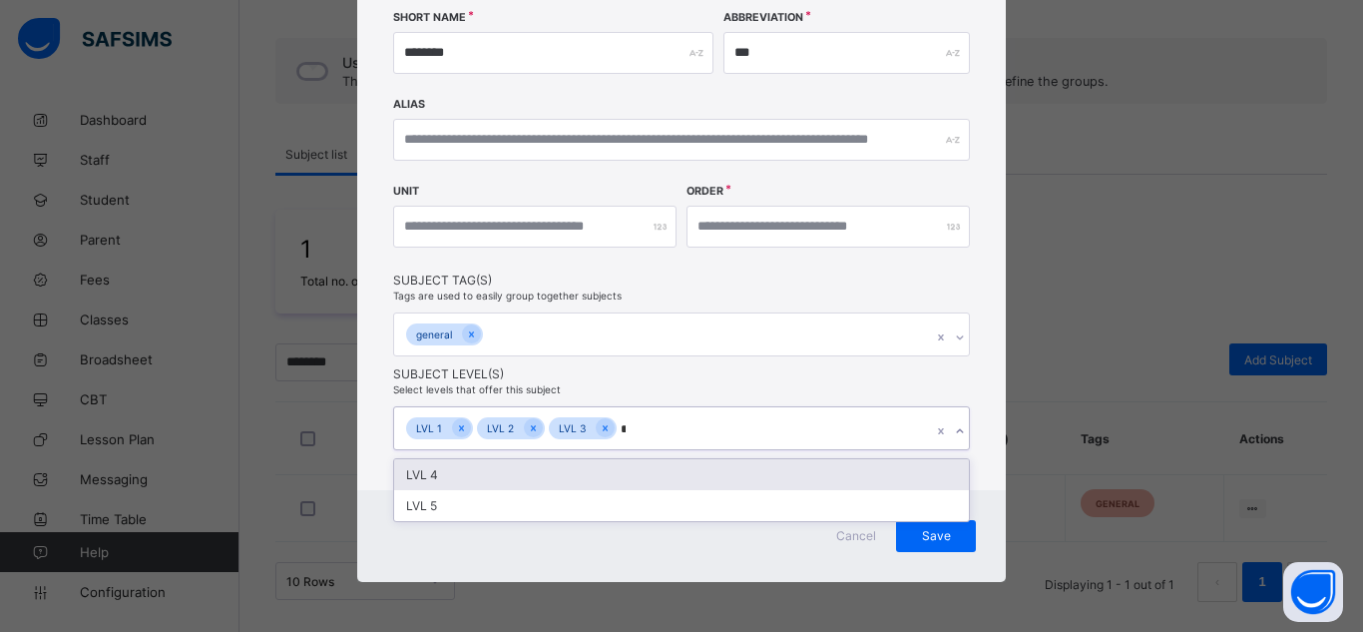
type input "**"
click at [475, 477] on div "LVL 4" at bounding box center [681, 474] width 575 height 31
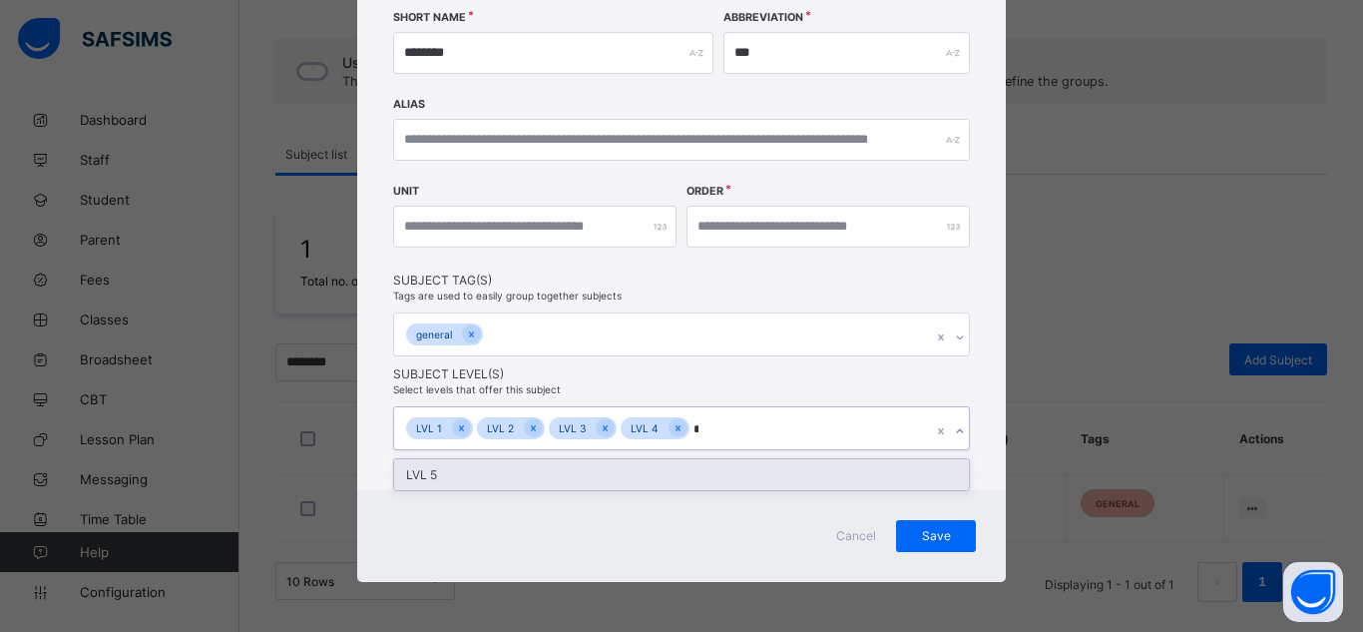
type input "**"
click at [475, 477] on div "LVL 5" at bounding box center [681, 474] width 575 height 31
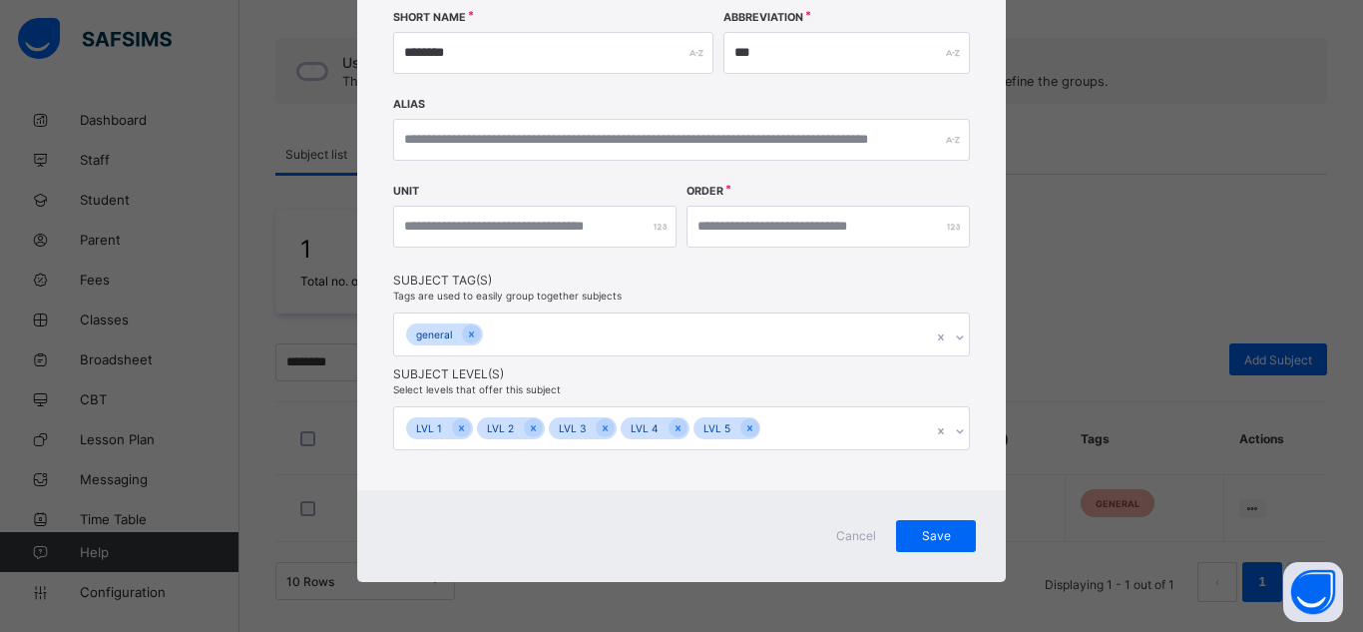
click at [971, 443] on div "**********" at bounding box center [681, 160] width 649 height 843
click at [933, 536] on span "Save" at bounding box center [936, 535] width 50 height 15
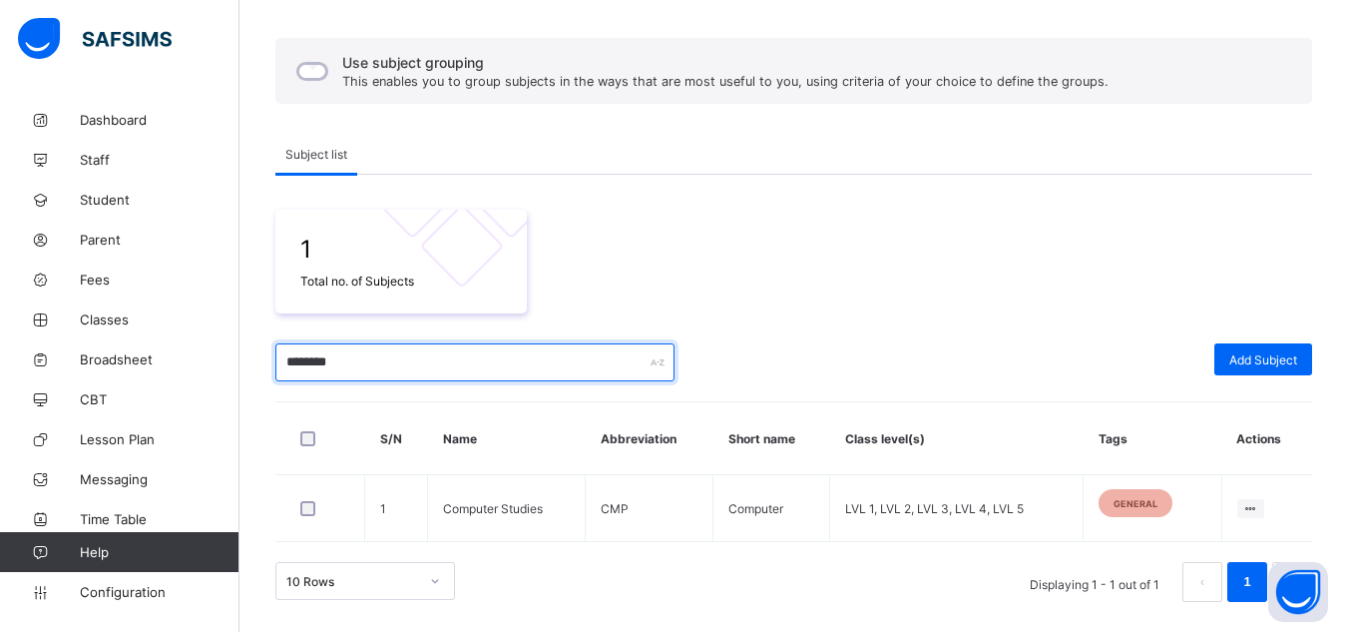
click at [329, 365] on input "********" at bounding box center [474, 362] width 399 height 38
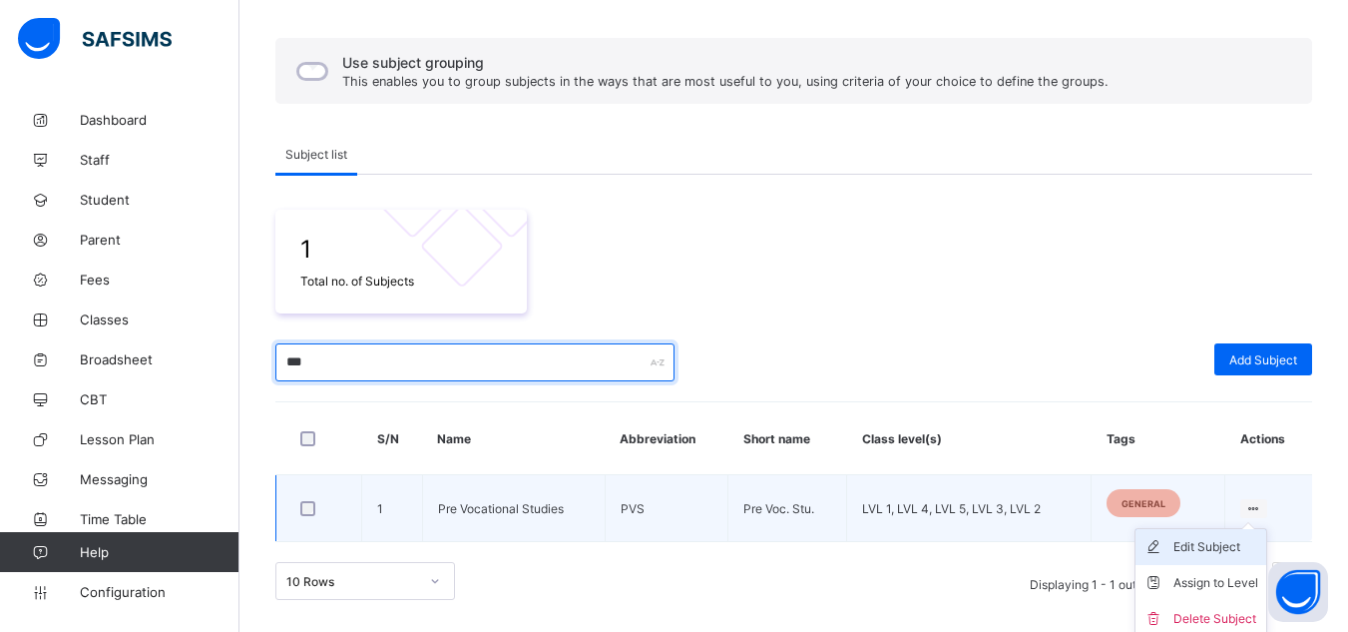
type input "***"
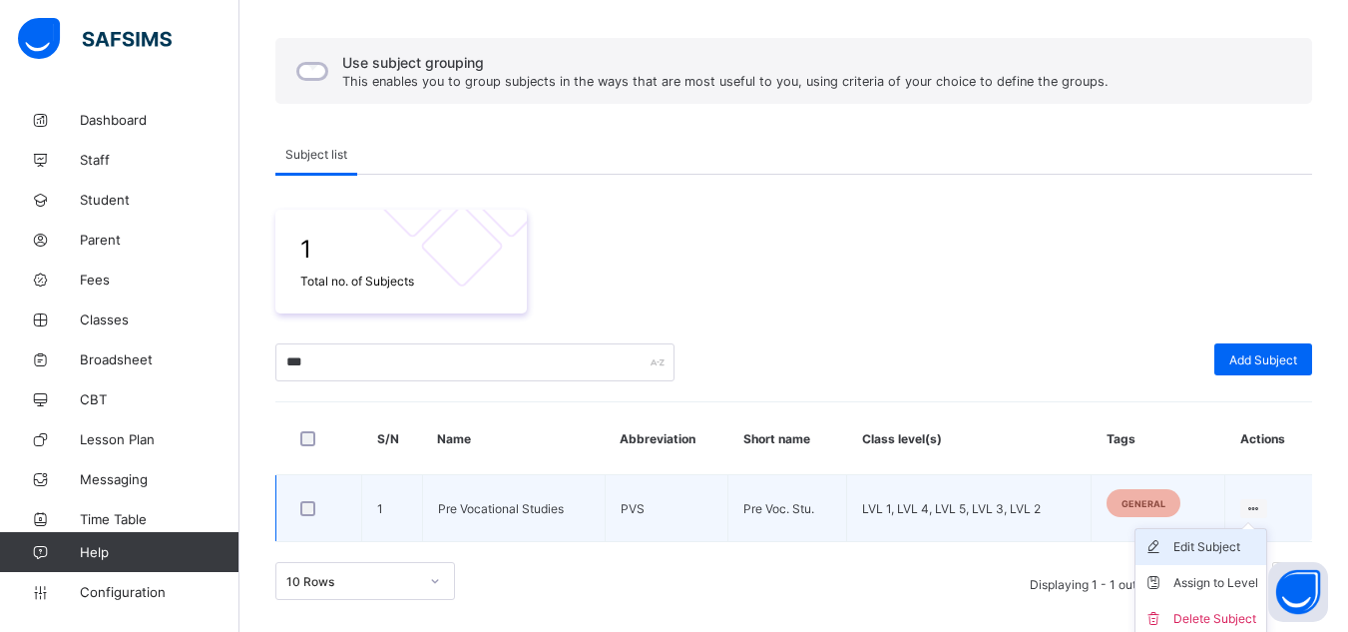
click at [1209, 559] on li "Edit Subject" at bounding box center [1201, 547] width 131 height 36
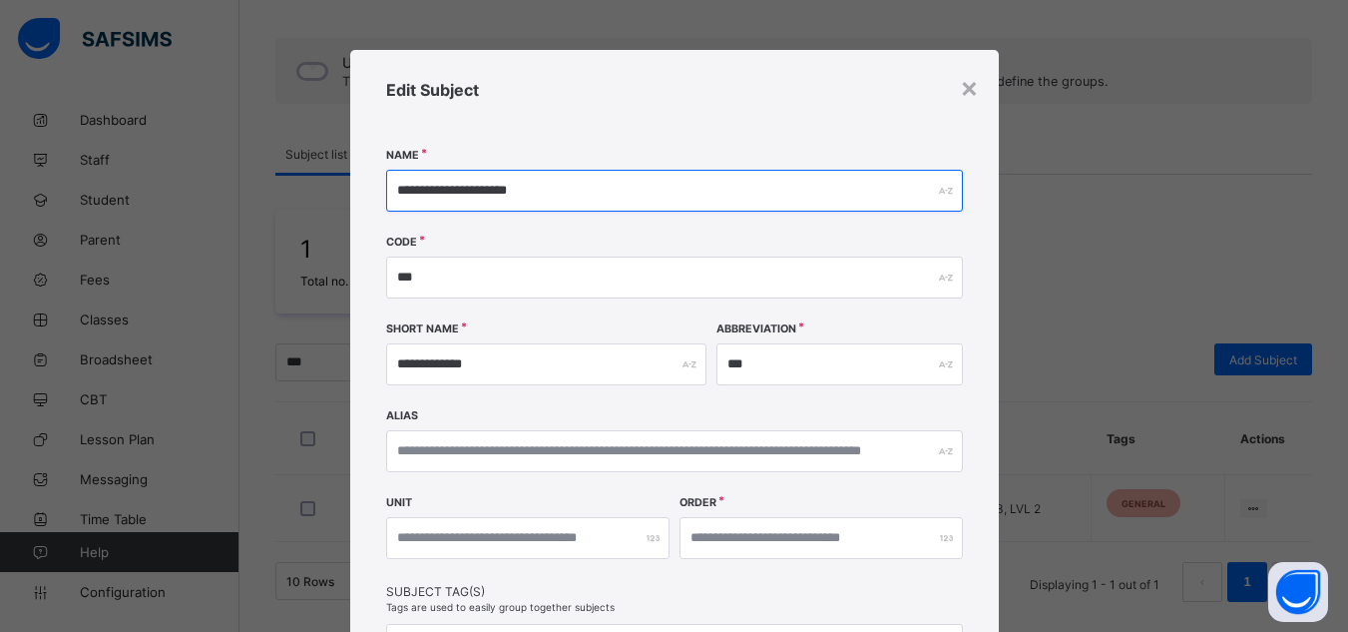
click at [416, 190] on input "**********" at bounding box center [674, 191] width 577 height 42
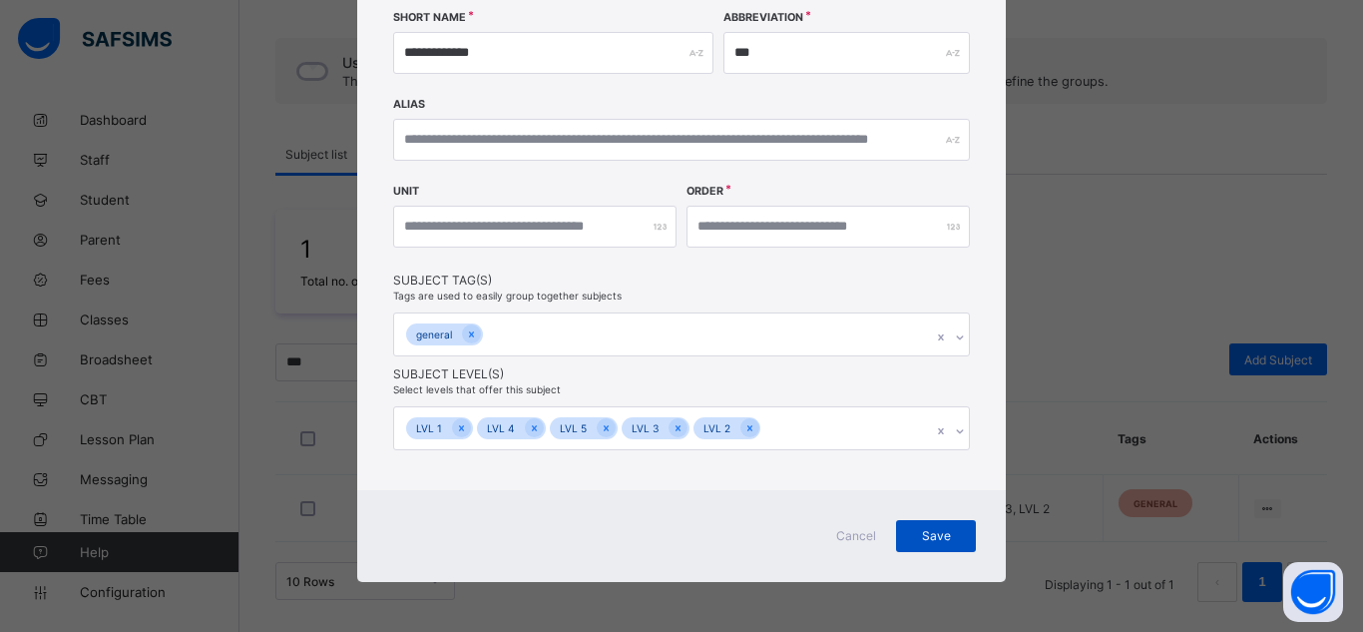
type input "**********"
click at [942, 534] on span "Save" at bounding box center [936, 535] width 50 height 15
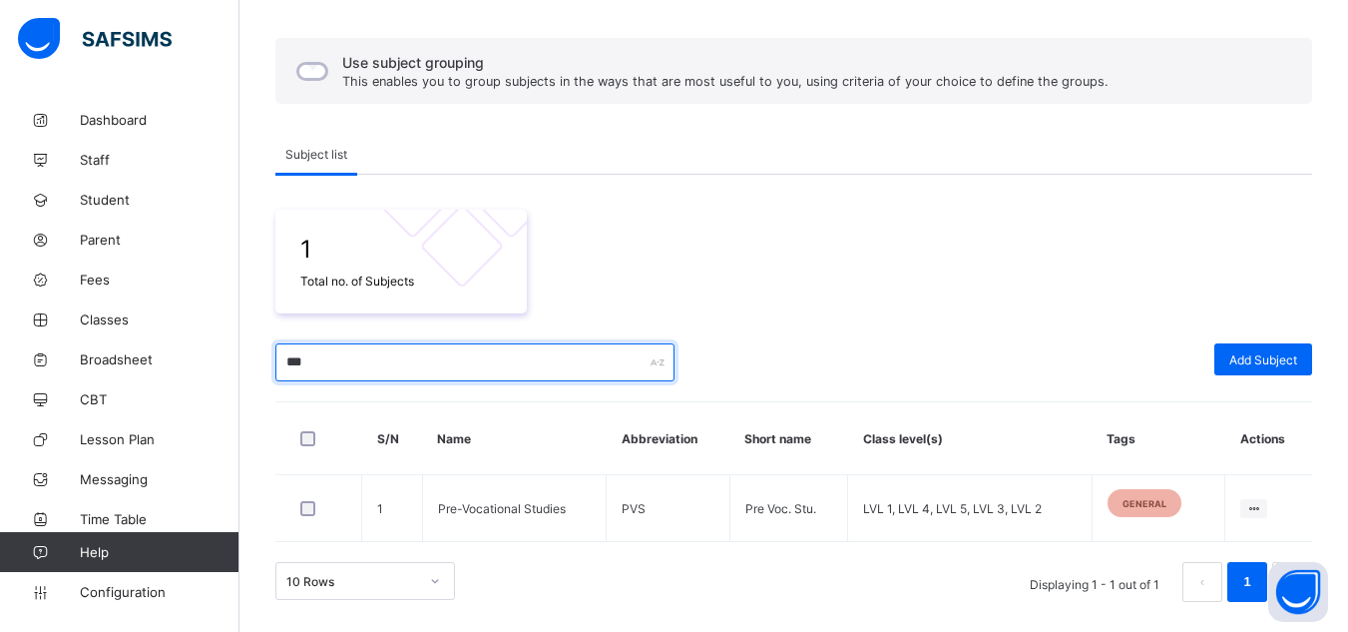
click at [298, 363] on input "***" at bounding box center [474, 362] width 399 height 38
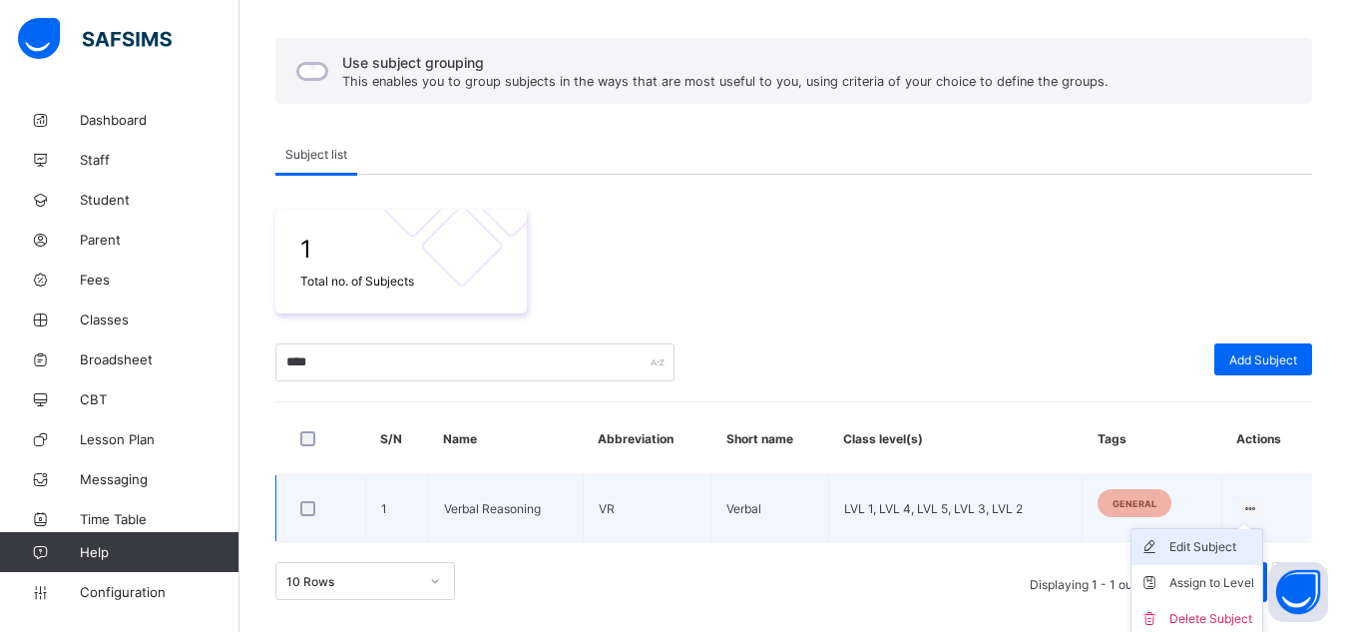
click at [1235, 544] on div "Edit Subject" at bounding box center [1211, 547] width 85 height 20
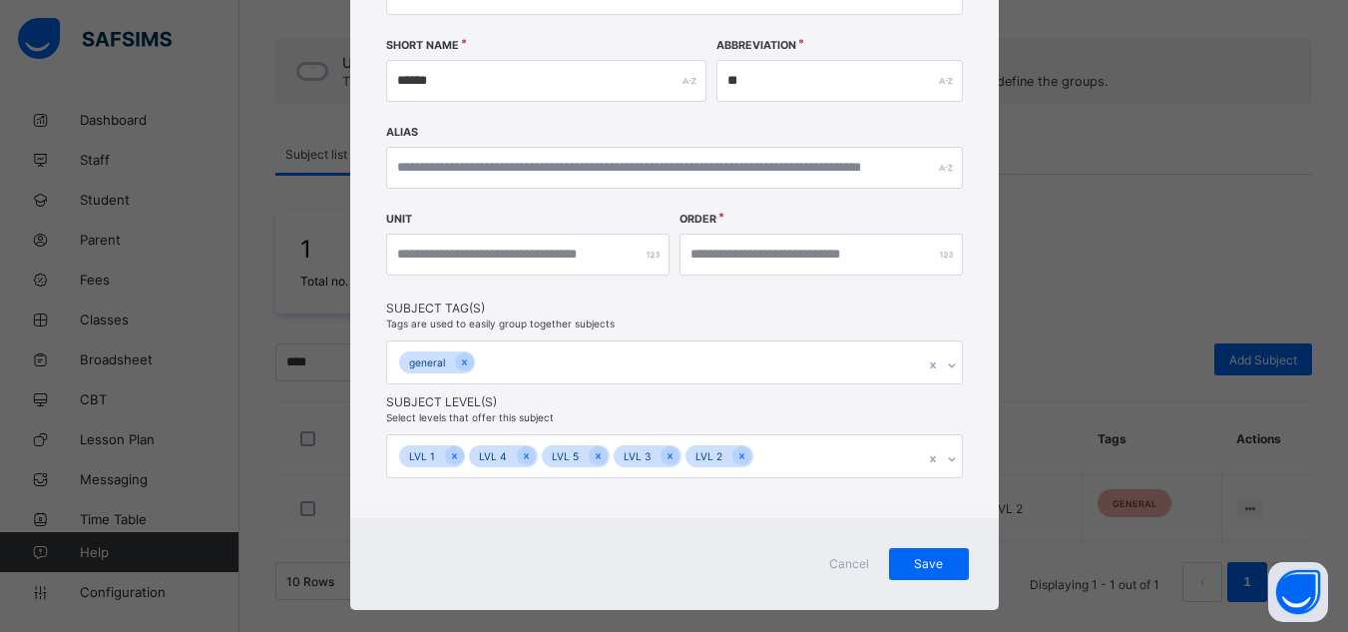
scroll to position [284, 0]
click at [938, 560] on span "Save" at bounding box center [929, 562] width 50 height 15
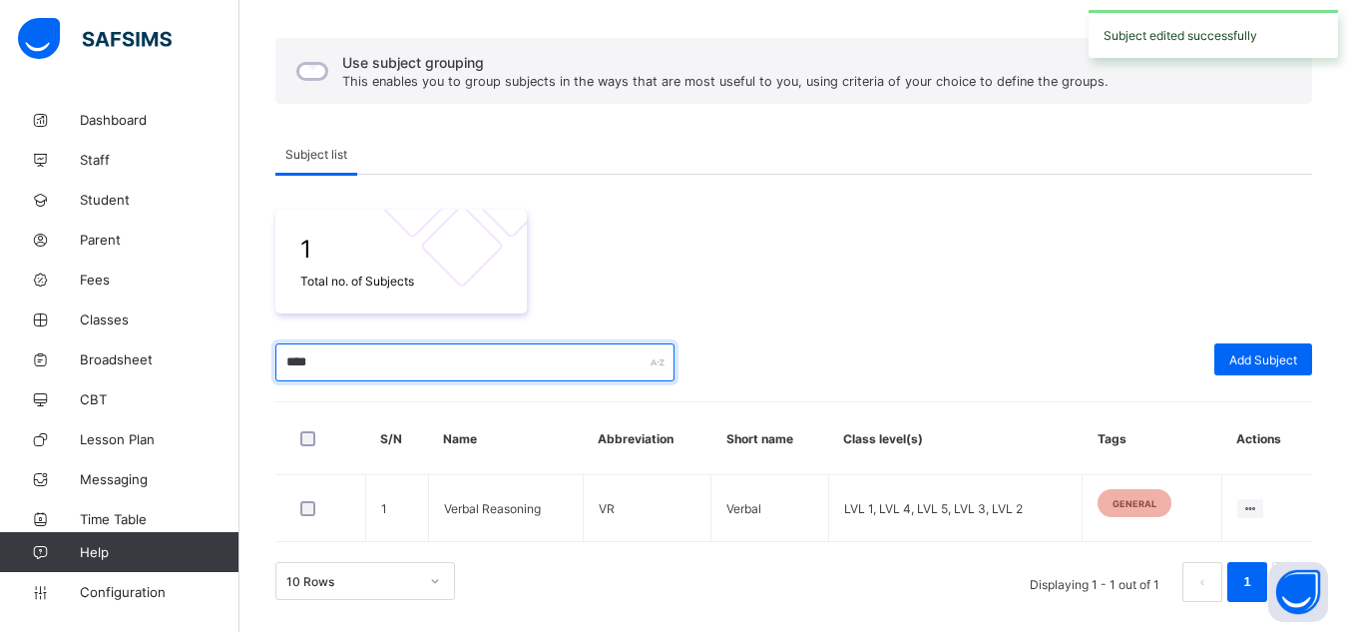
click at [295, 351] on input "****" at bounding box center [474, 362] width 399 height 38
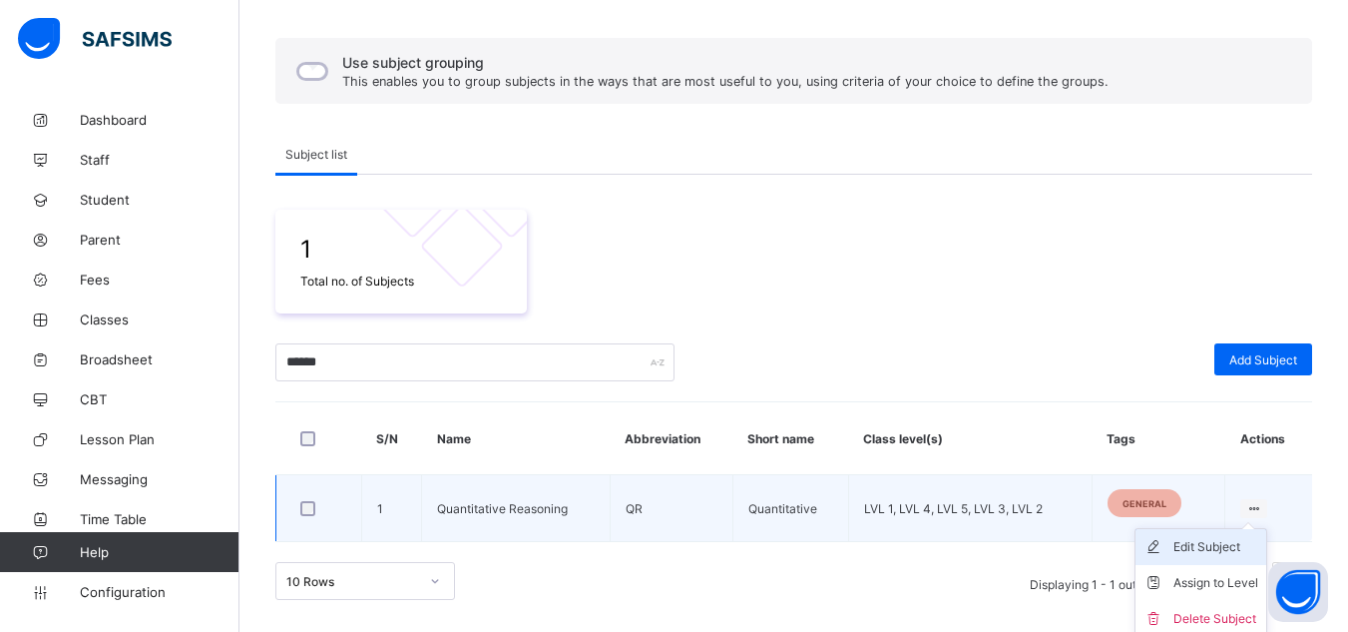
click at [1215, 560] on li "Edit Subject" at bounding box center [1201, 547] width 131 height 36
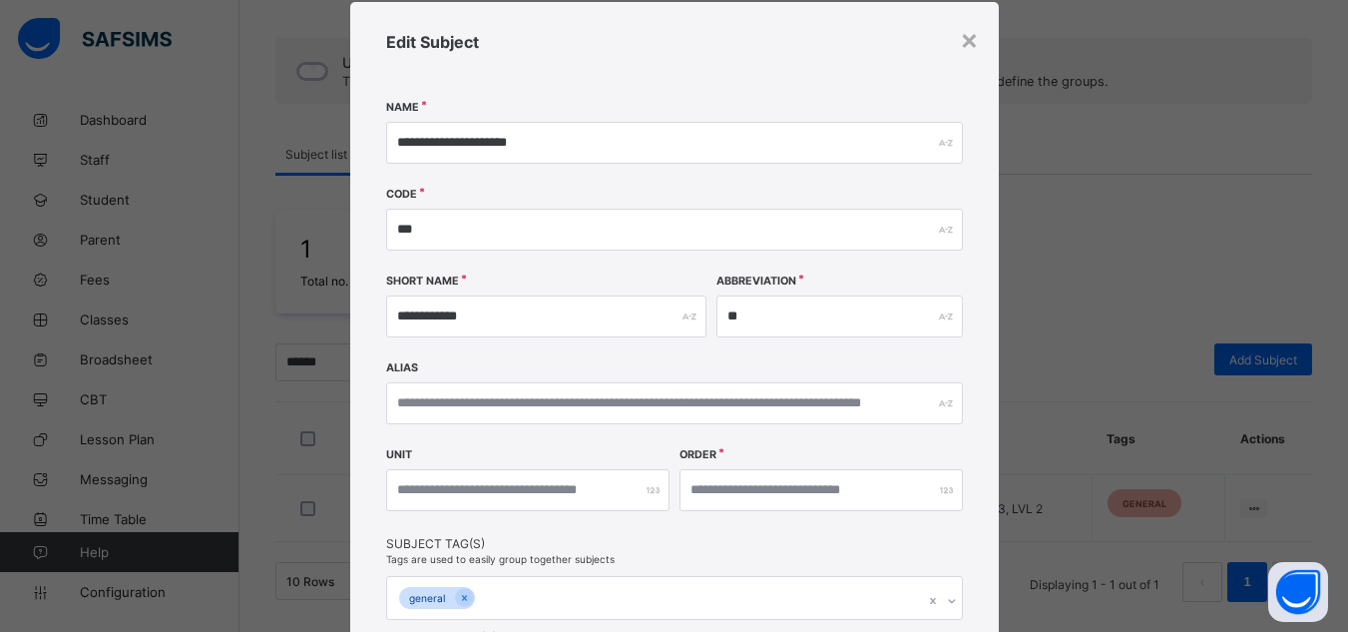
scroll to position [311, 0]
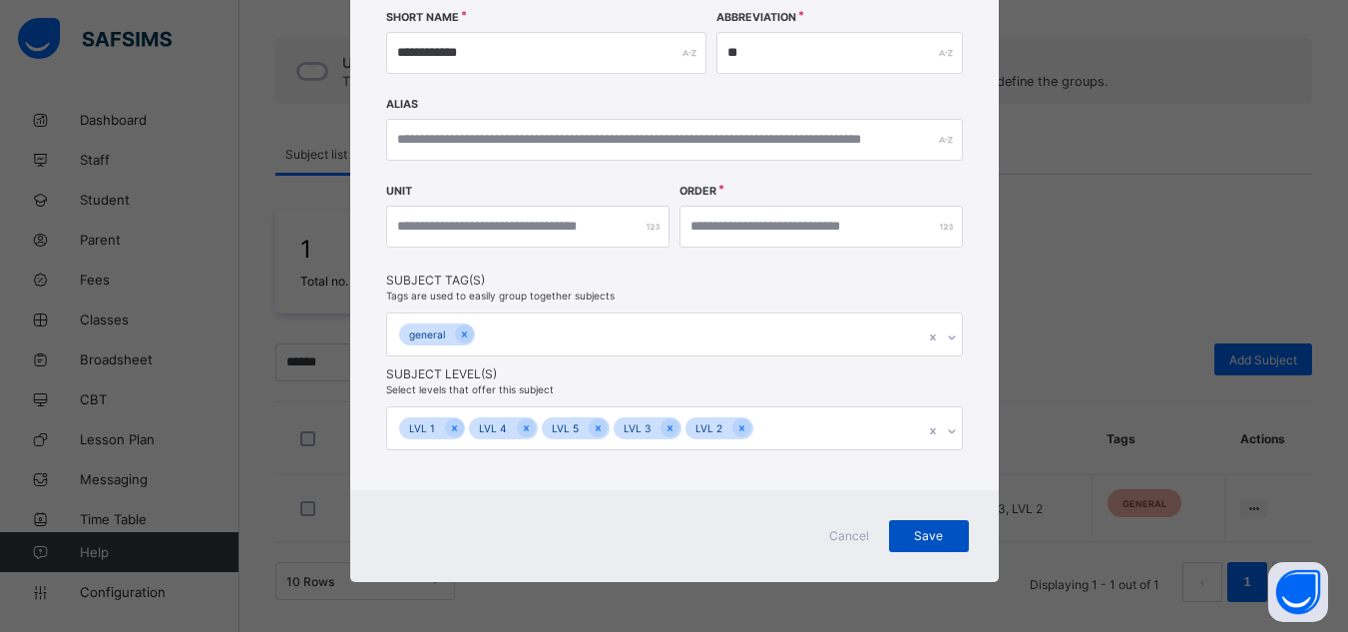
click at [941, 547] on div "Save" at bounding box center [929, 536] width 80 height 32
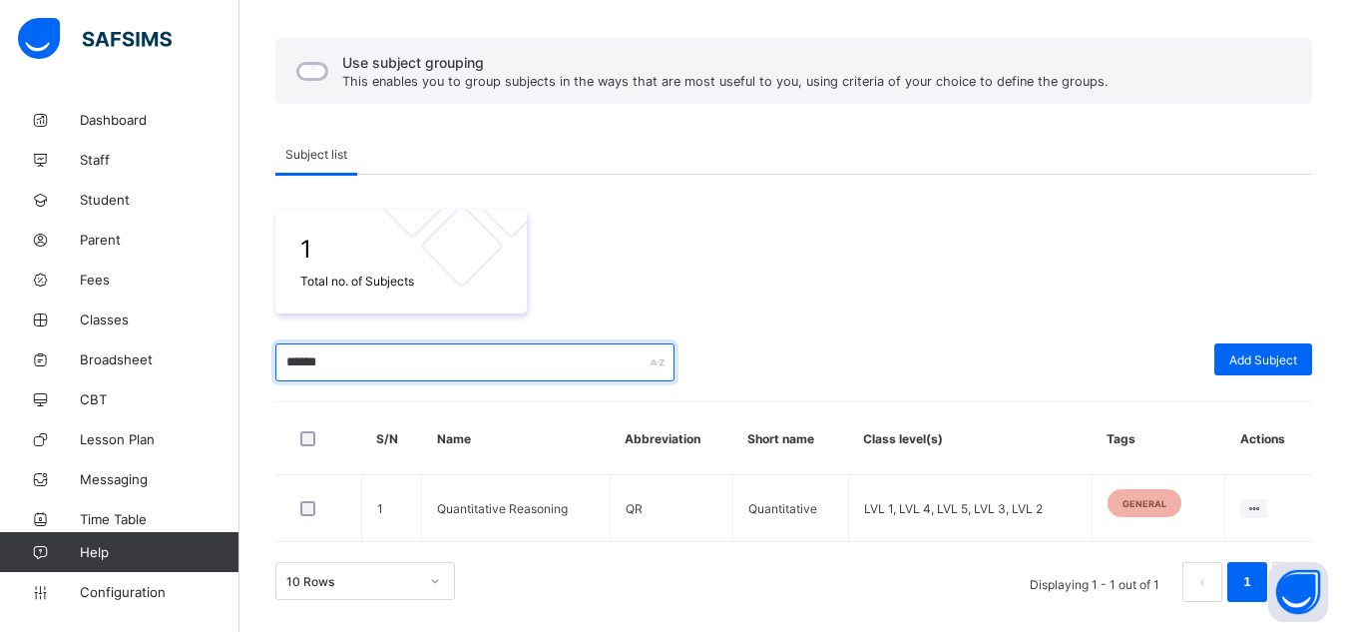
click at [314, 360] on input "******" at bounding box center [474, 362] width 399 height 38
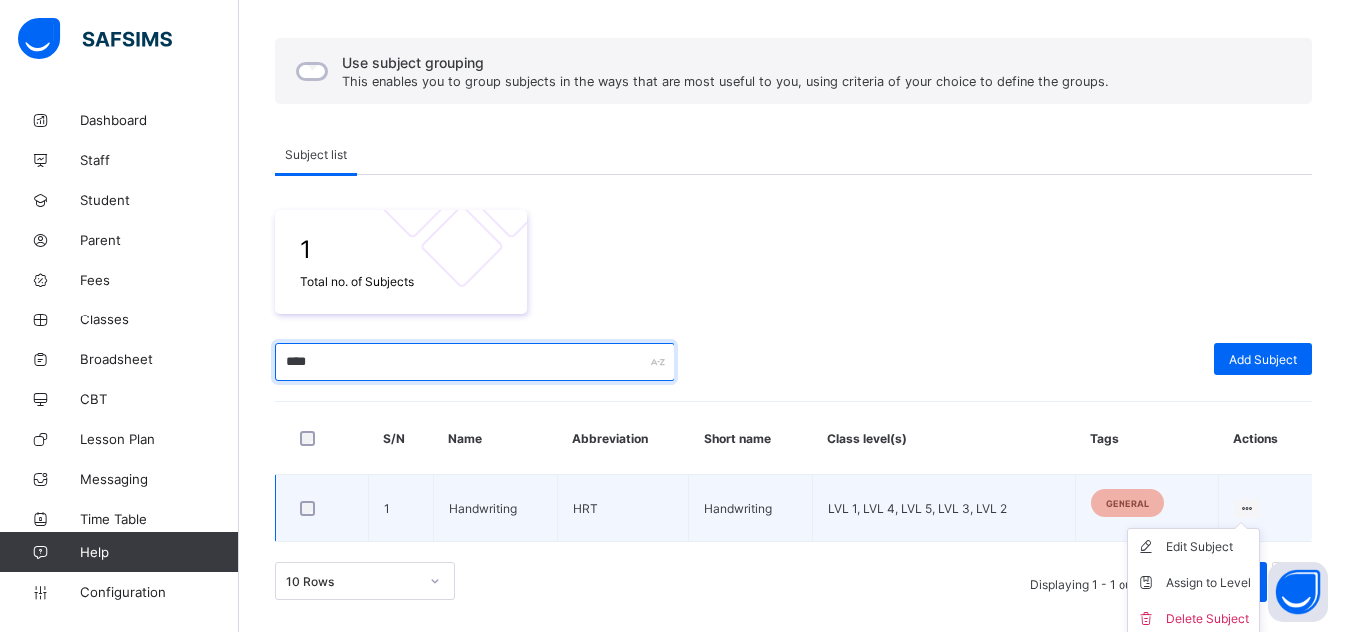
type input "****"
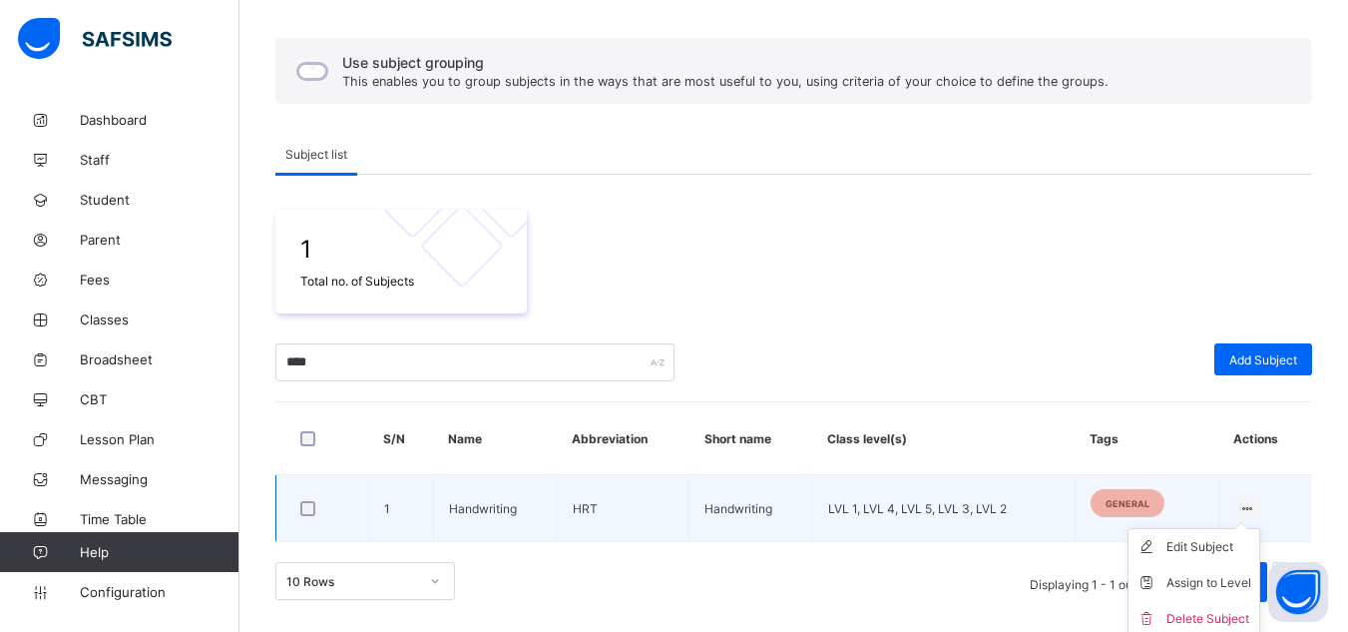
click at [1253, 500] on div at bounding box center [1247, 508] width 27 height 19
click at [1201, 579] on div "Assign to Level" at bounding box center [1208, 583] width 85 height 20
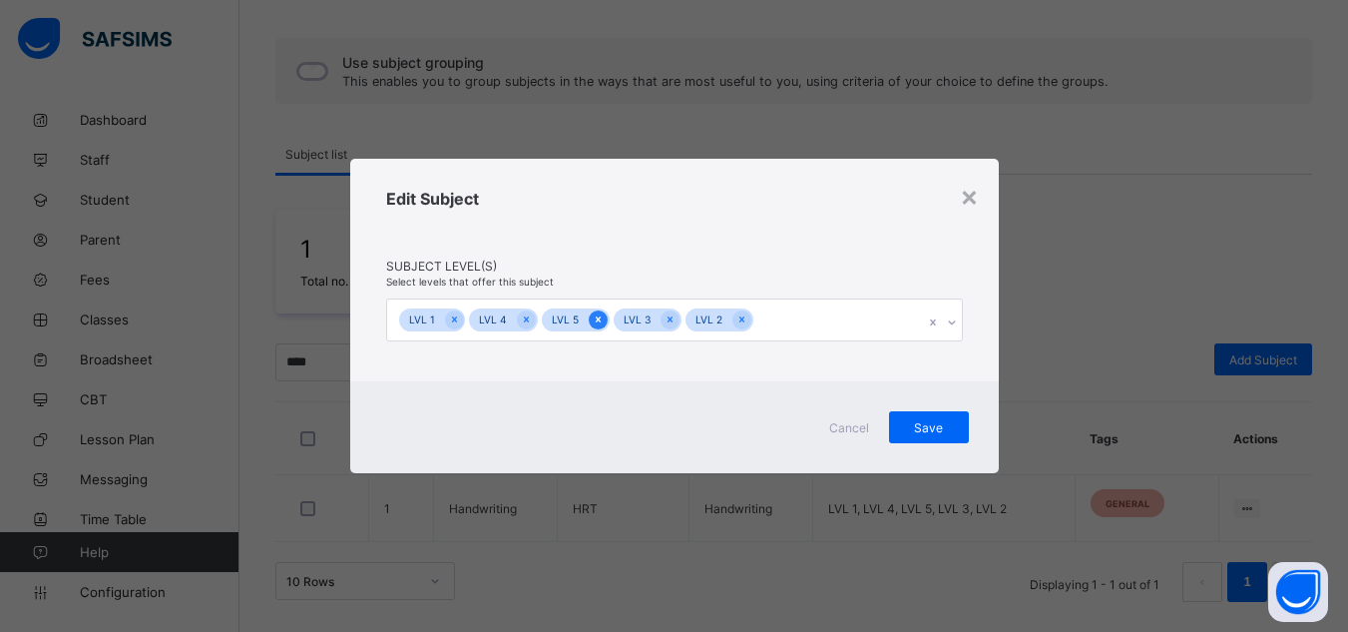
click at [589, 323] on div at bounding box center [598, 319] width 19 height 19
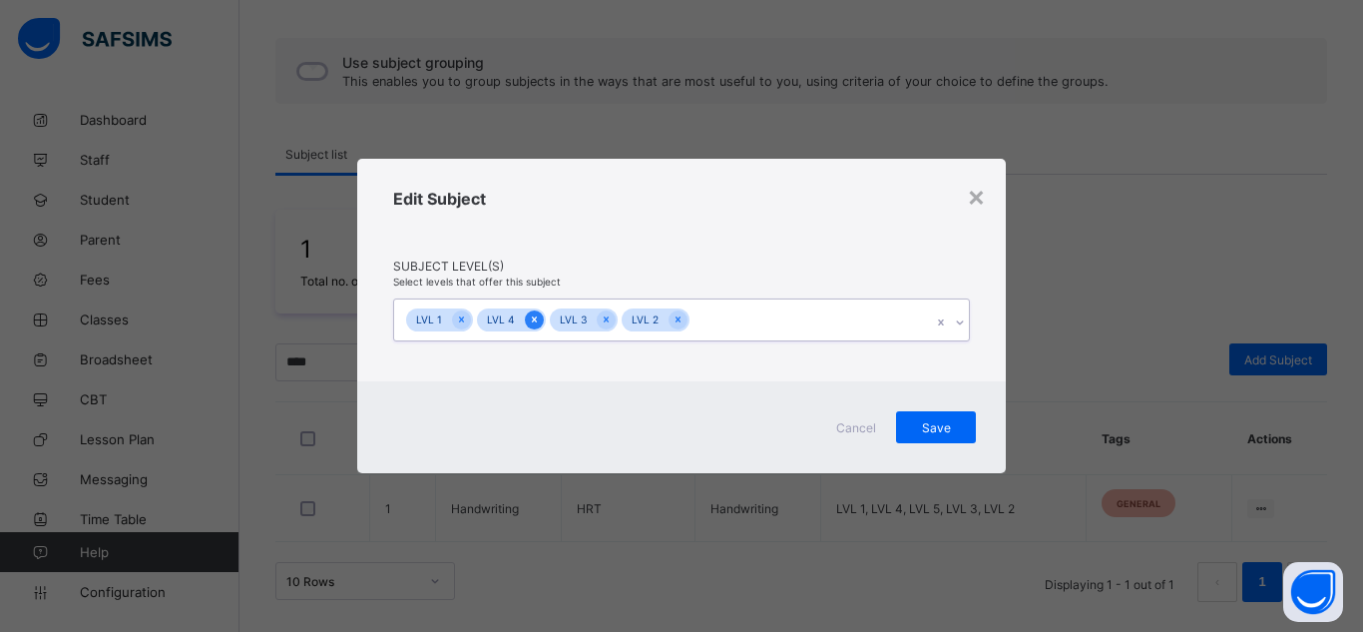
click at [529, 317] on icon at bounding box center [534, 319] width 11 height 14
click at [913, 437] on div "Save" at bounding box center [936, 427] width 80 height 32
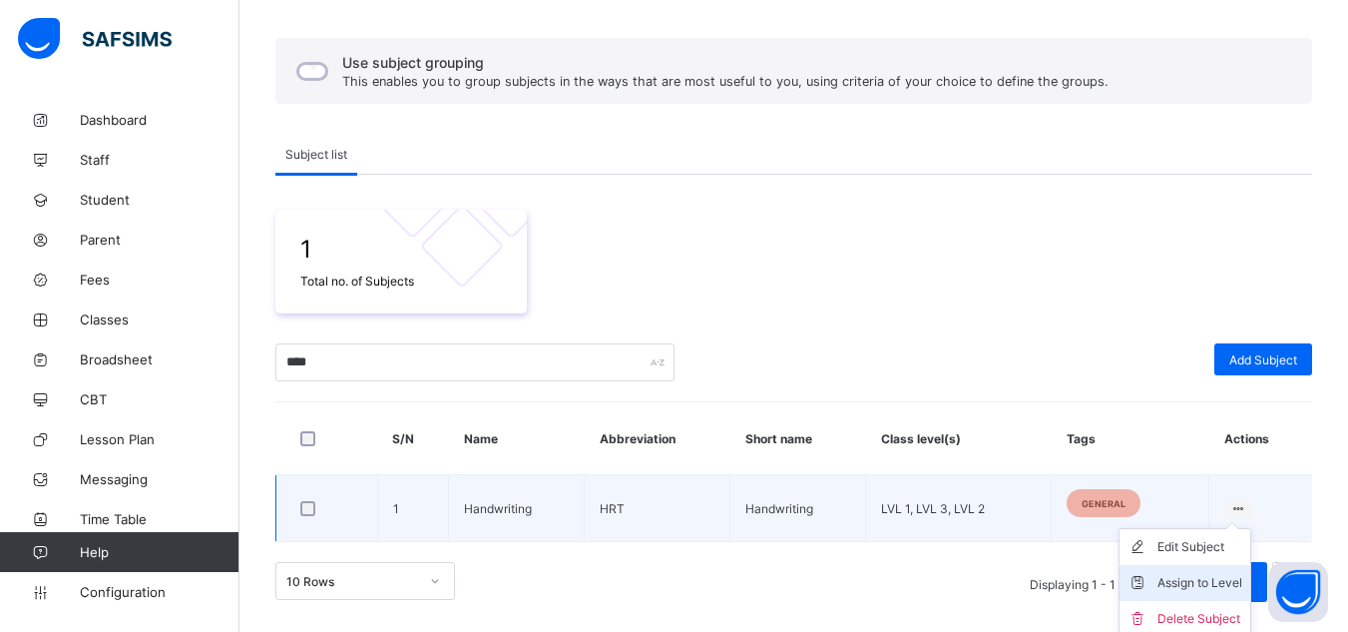
click at [1157, 574] on icon at bounding box center [1143, 583] width 30 height 20
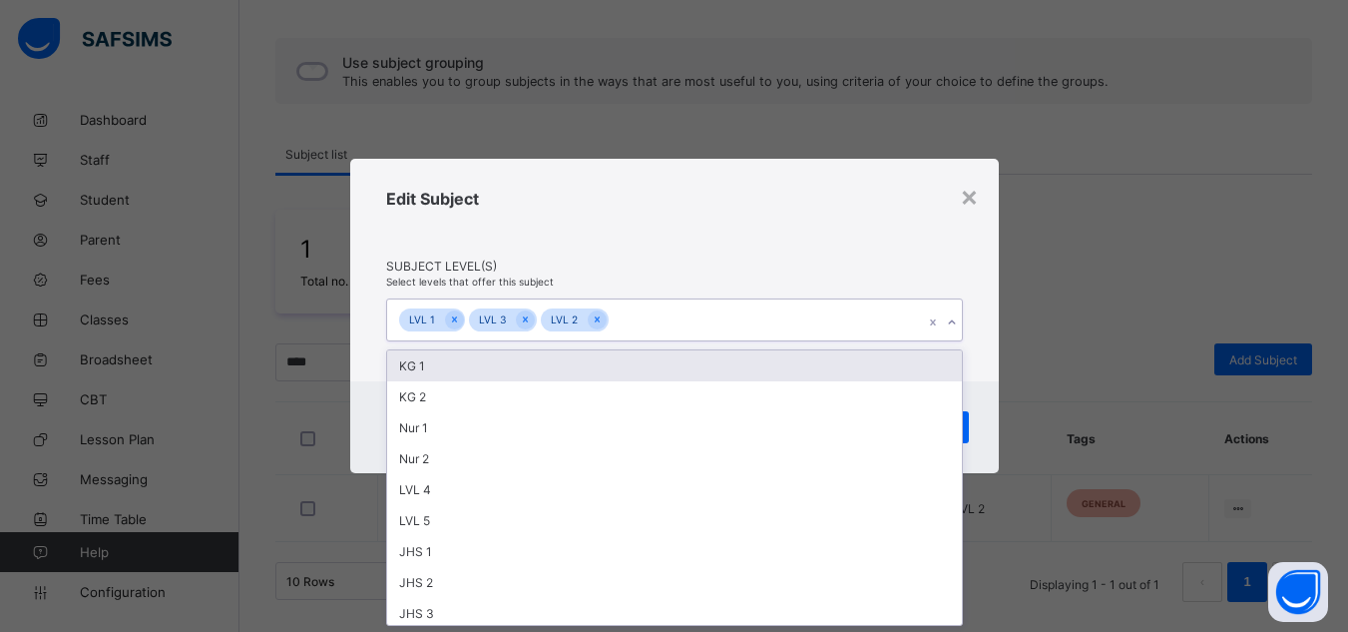
scroll to position [0, 0]
click at [691, 303] on div "LVL 1 LVL 3 LVL 2" at bounding box center [655, 320] width 537 height 42
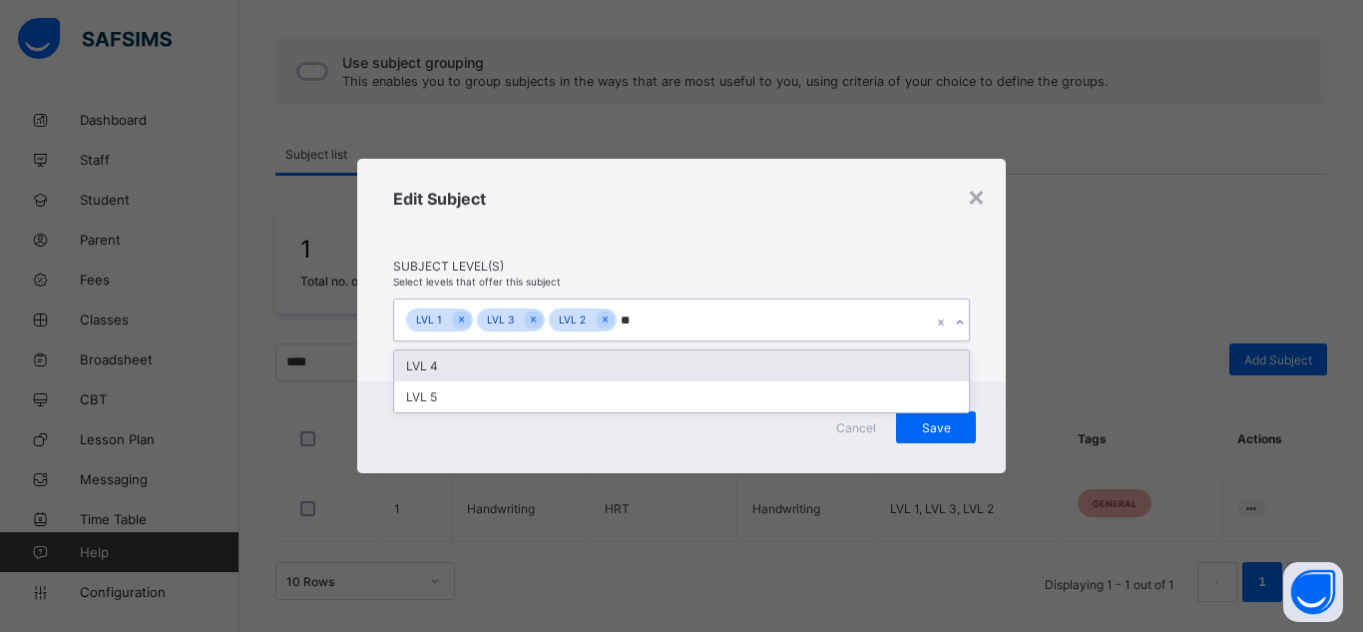
type input "***"
click at [620, 366] on div "LVL 4" at bounding box center [681, 365] width 575 height 31
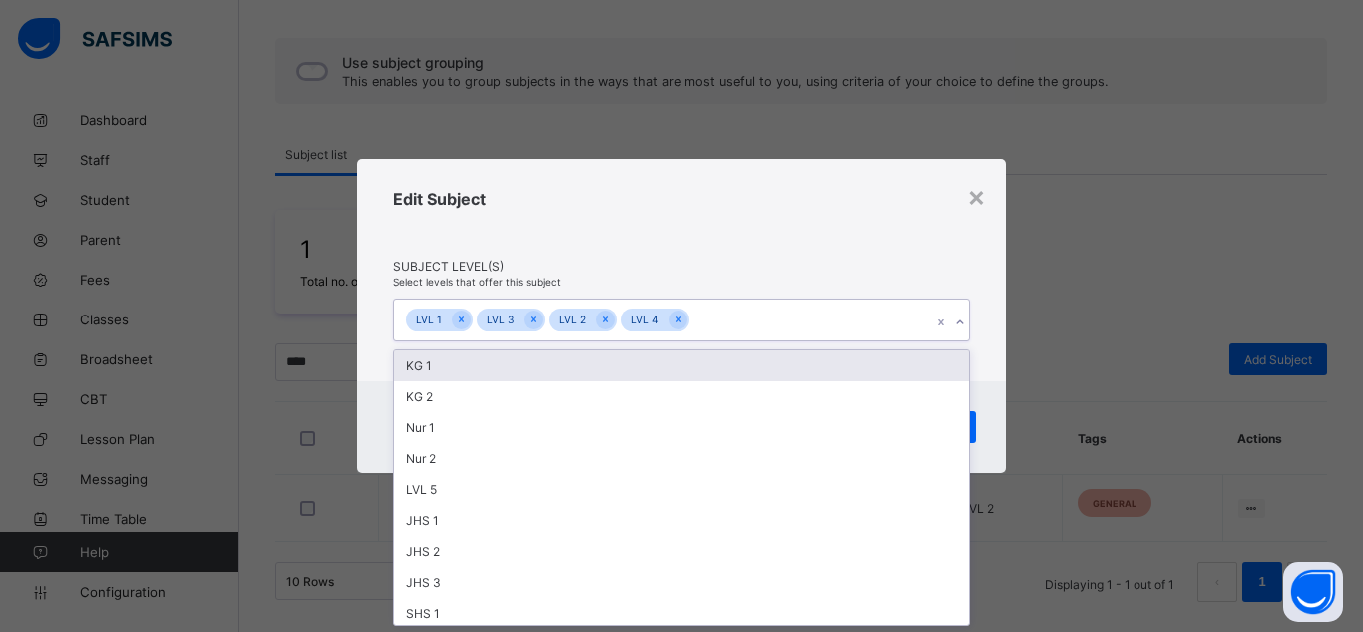
type input "*"
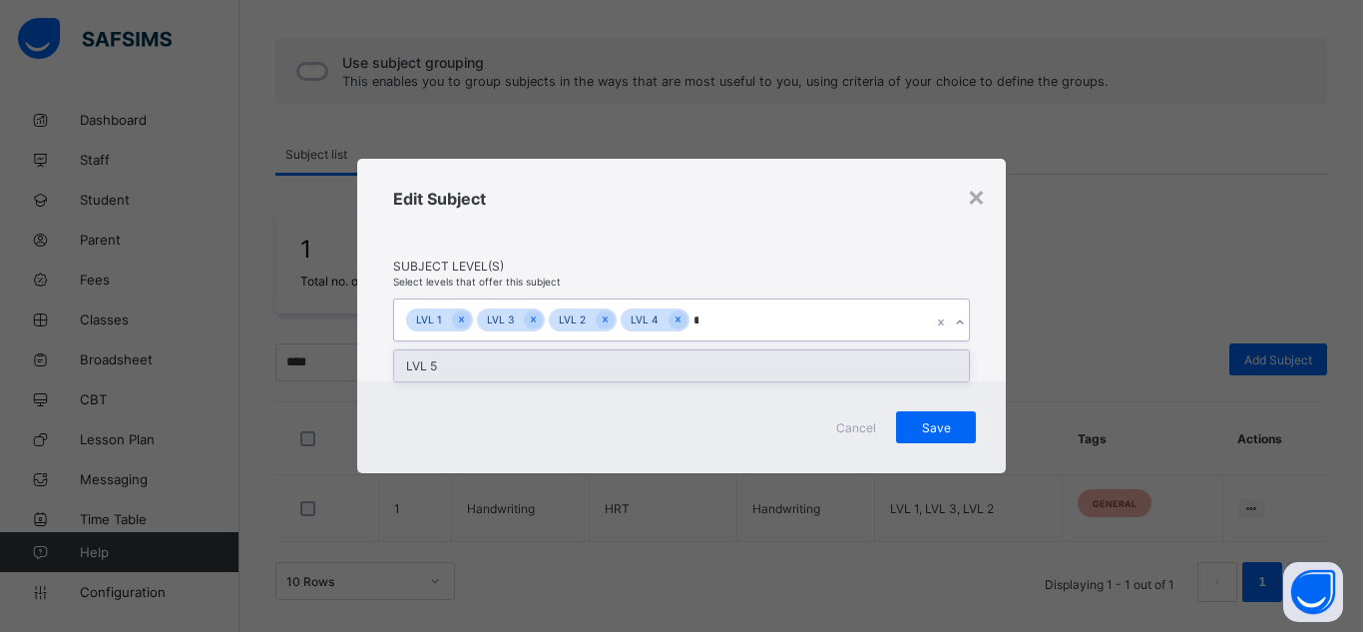
click at [620, 366] on div "LVL 5" at bounding box center [681, 365] width 575 height 31
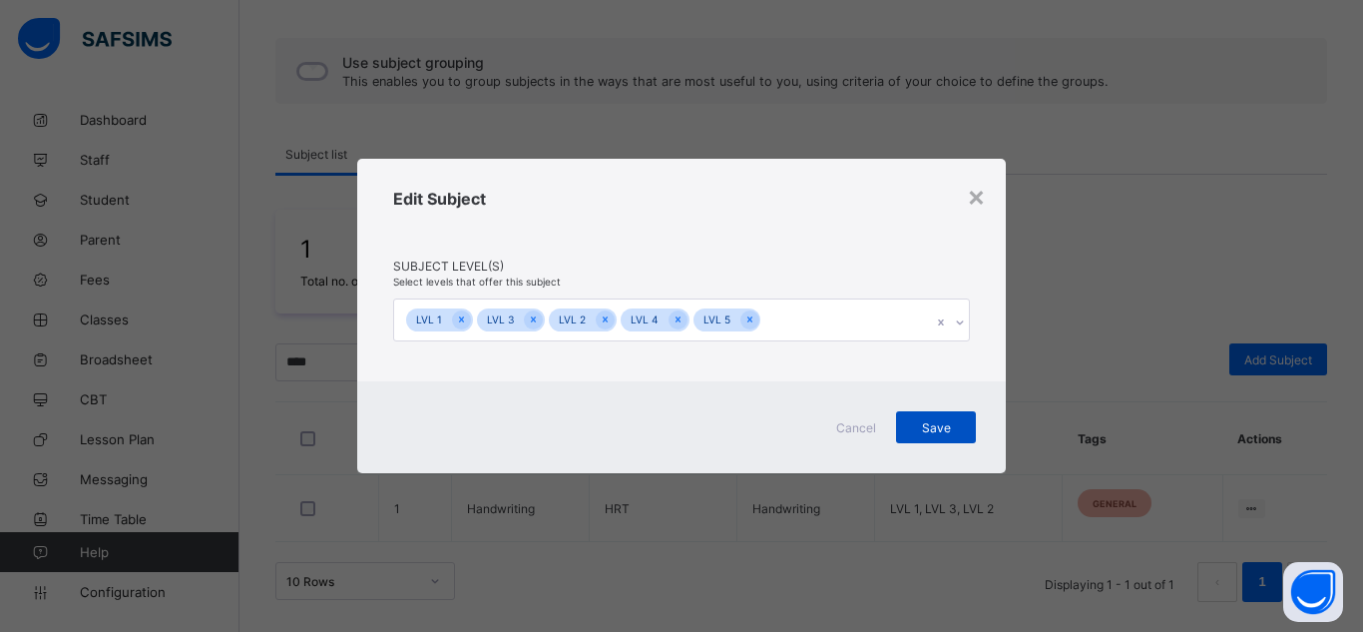
click at [973, 435] on div "Save" at bounding box center [936, 427] width 80 height 32
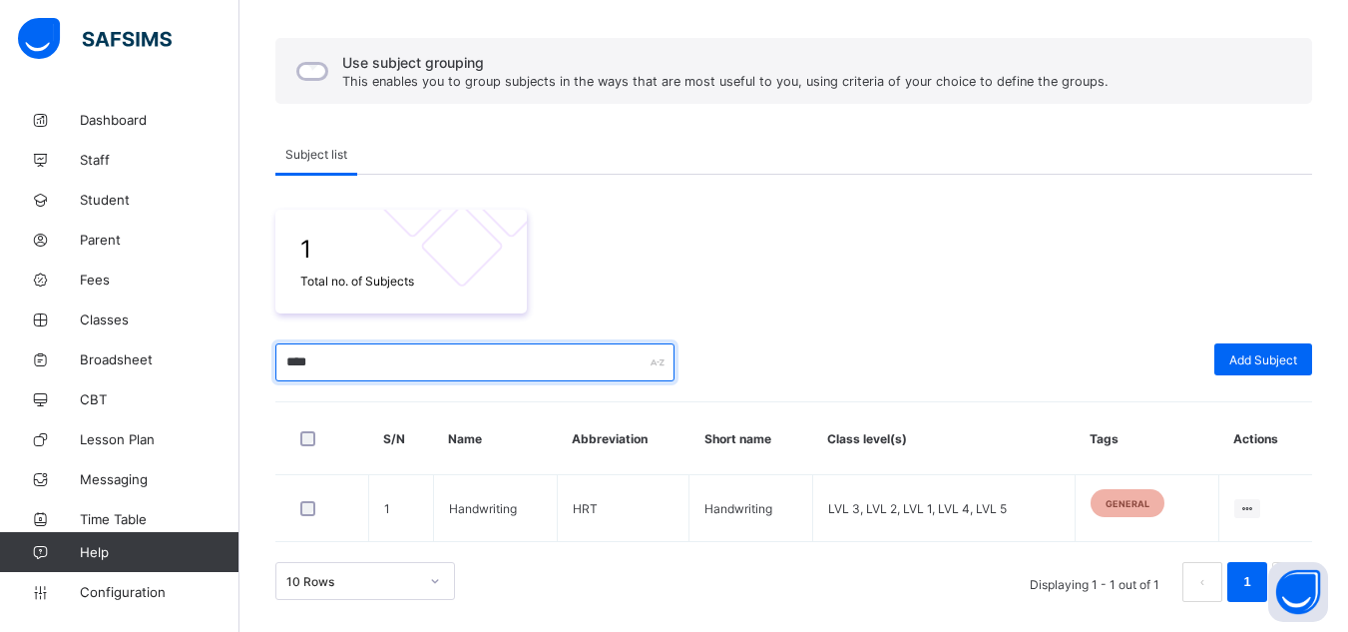
click at [300, 358] on input "****" at bounding box center [474, 362] width 399 height 38
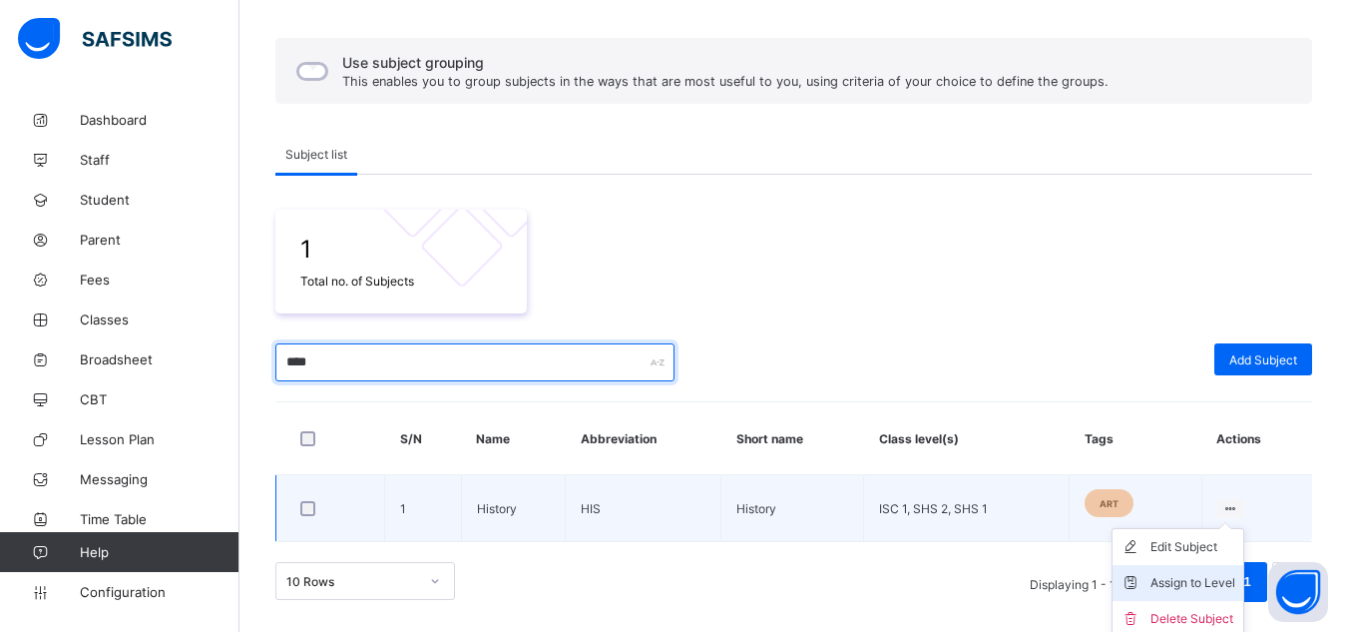
type input "****"
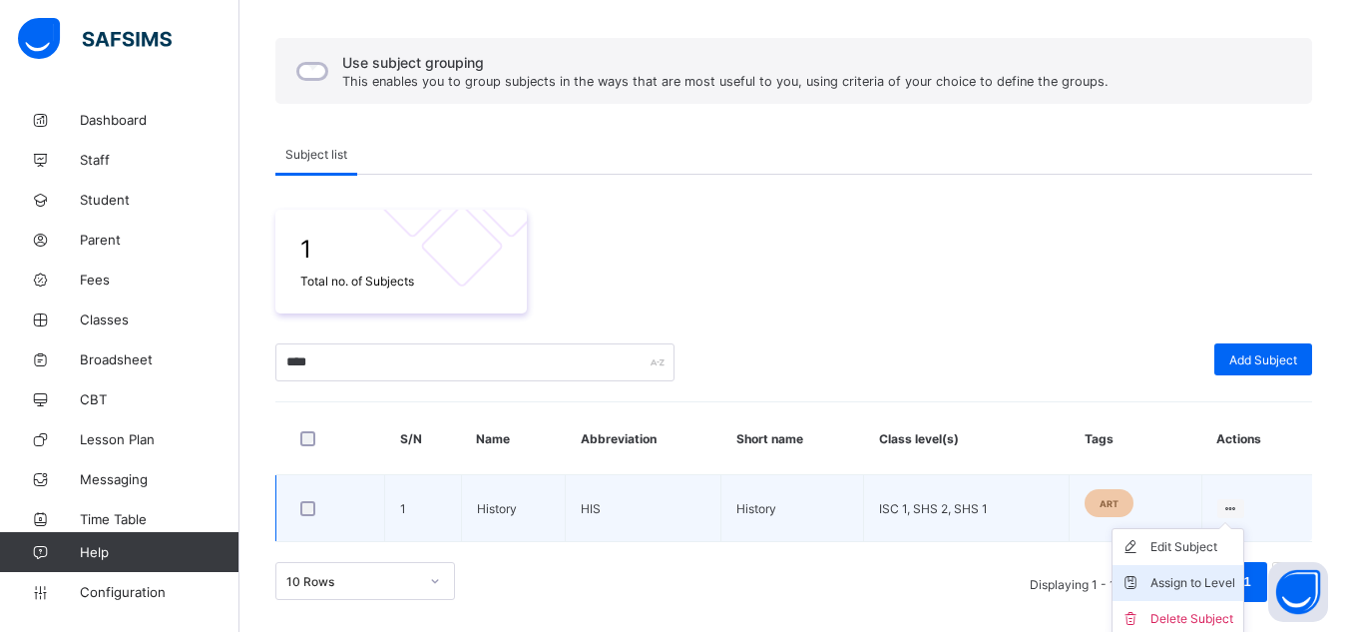
click at [1191, 578] on div "Assign to Level" at bounding box center [1192, 583] width 85 height 20
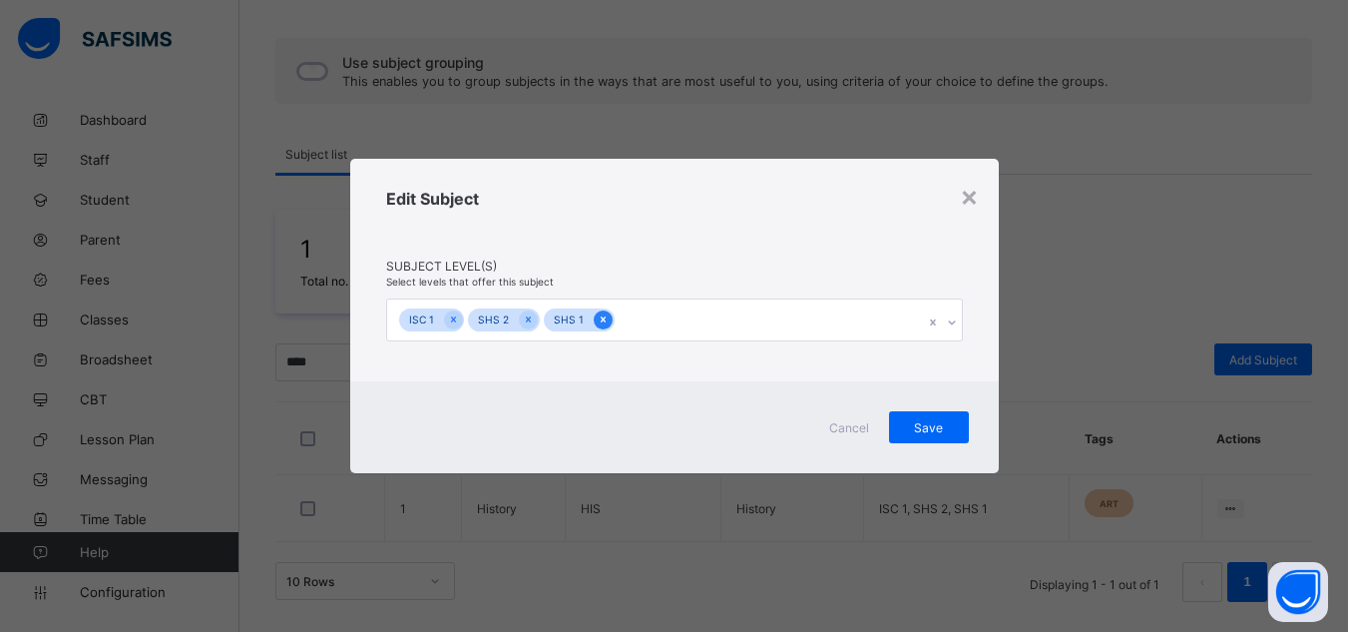
click at [600, 325] on icon at bounding box center [603, 319] width 11 height 14
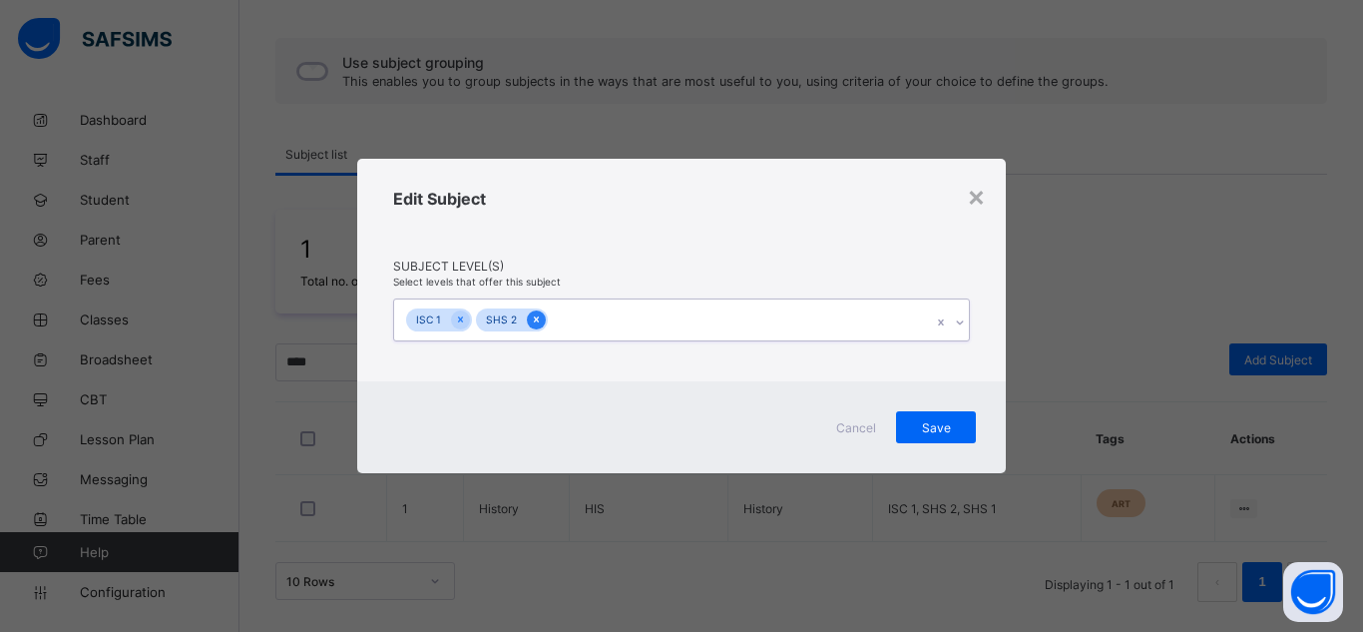
click at [536, 319] on icon at bounding box center [536, 319] width 11 height 14
click at [457, 312] on icon at bounding box center [460, 319] width 11 height 14
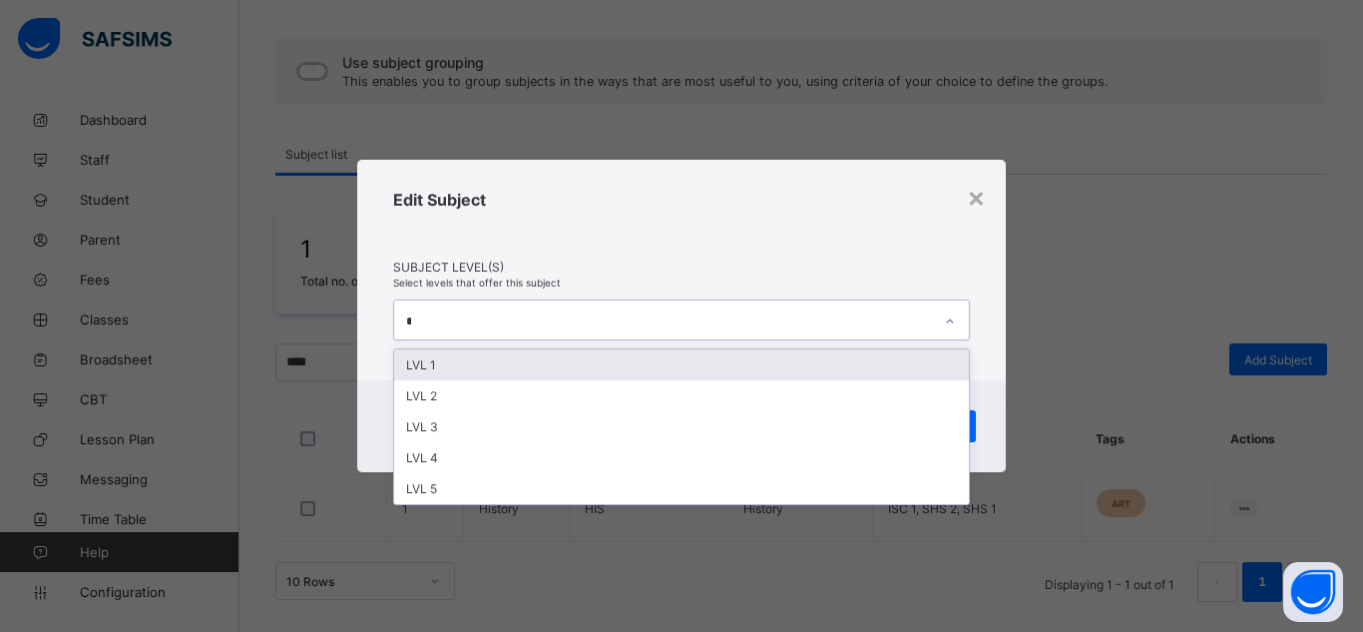
type input "***"
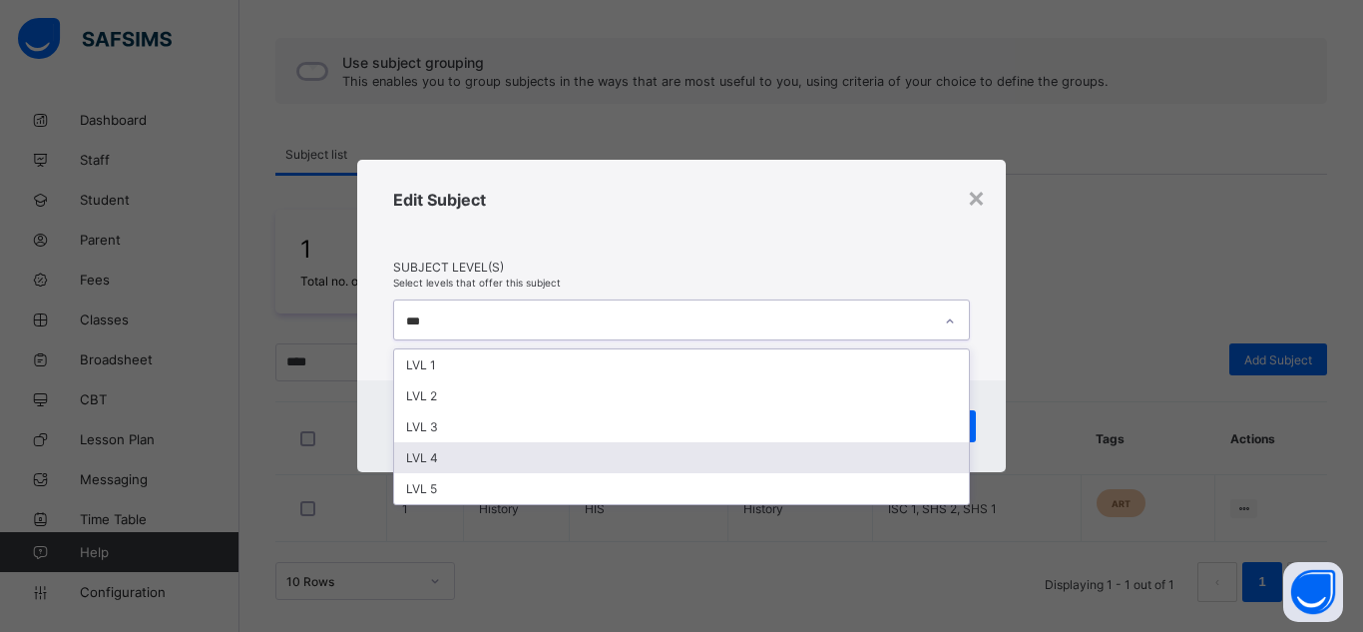
click at [465, 465] on div "LVL 4" at bounding box center [681, 457] width 575 height 31
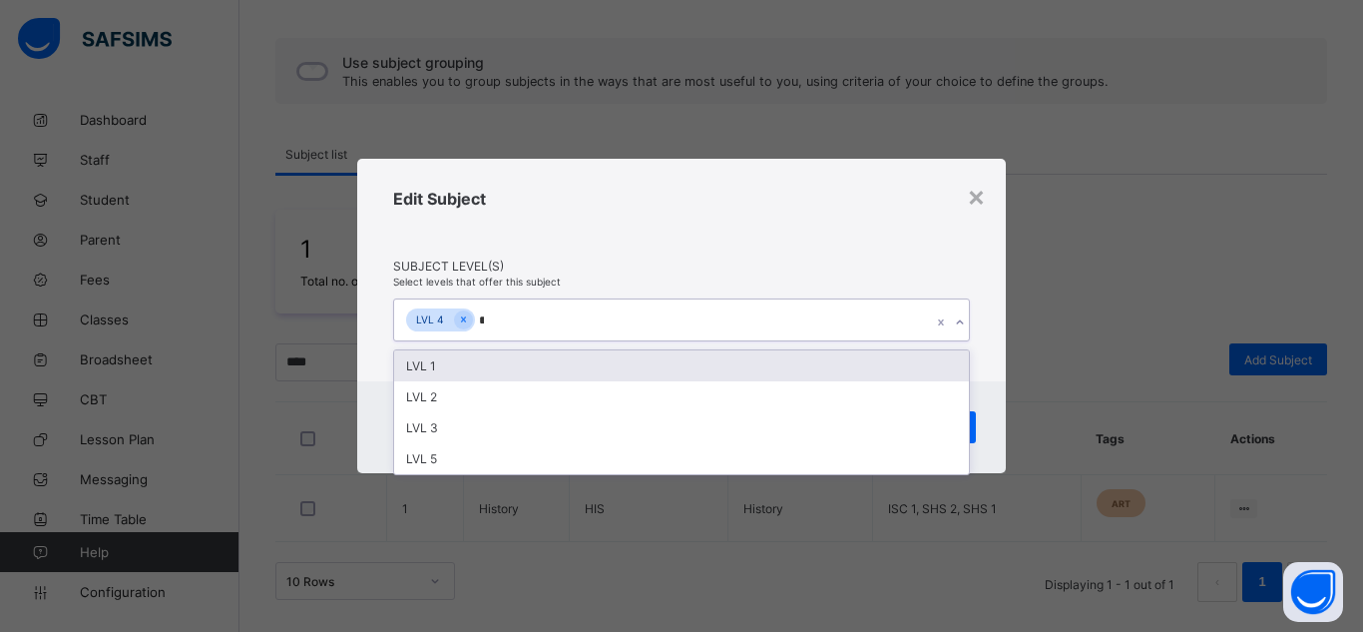
type input "**"
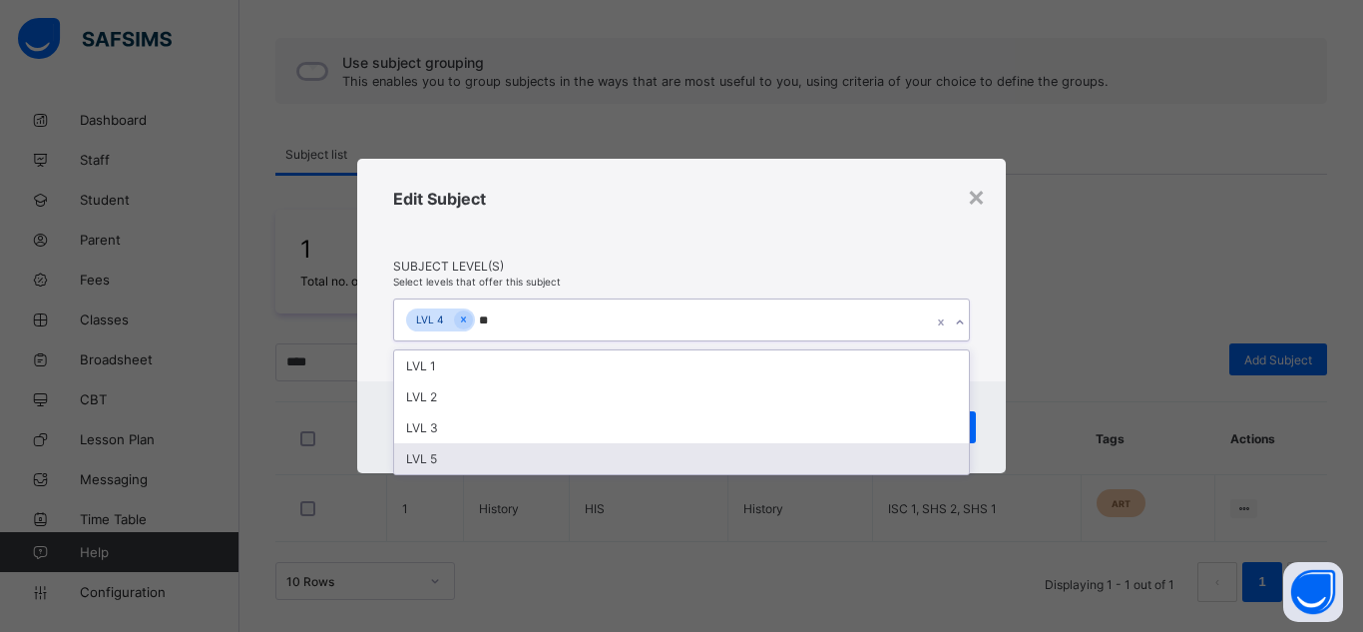
click at [446, 458] on div "LVL 5" at bounding box center [681, 458] width 575 height 31
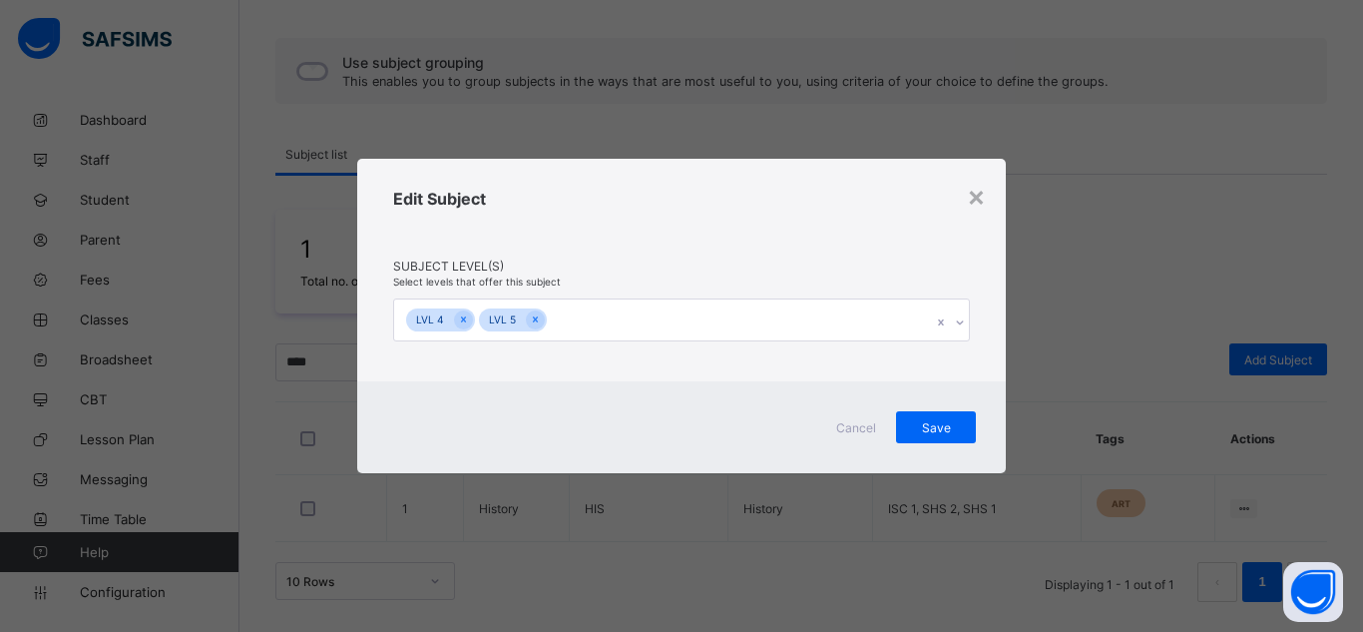
click at [654, 251] on div "Edit Subject" at bounding box center [681, 224] width 577 height 70
click at [923, 439] on div "Save" at bounding box center [936, 427] width 80 height 32
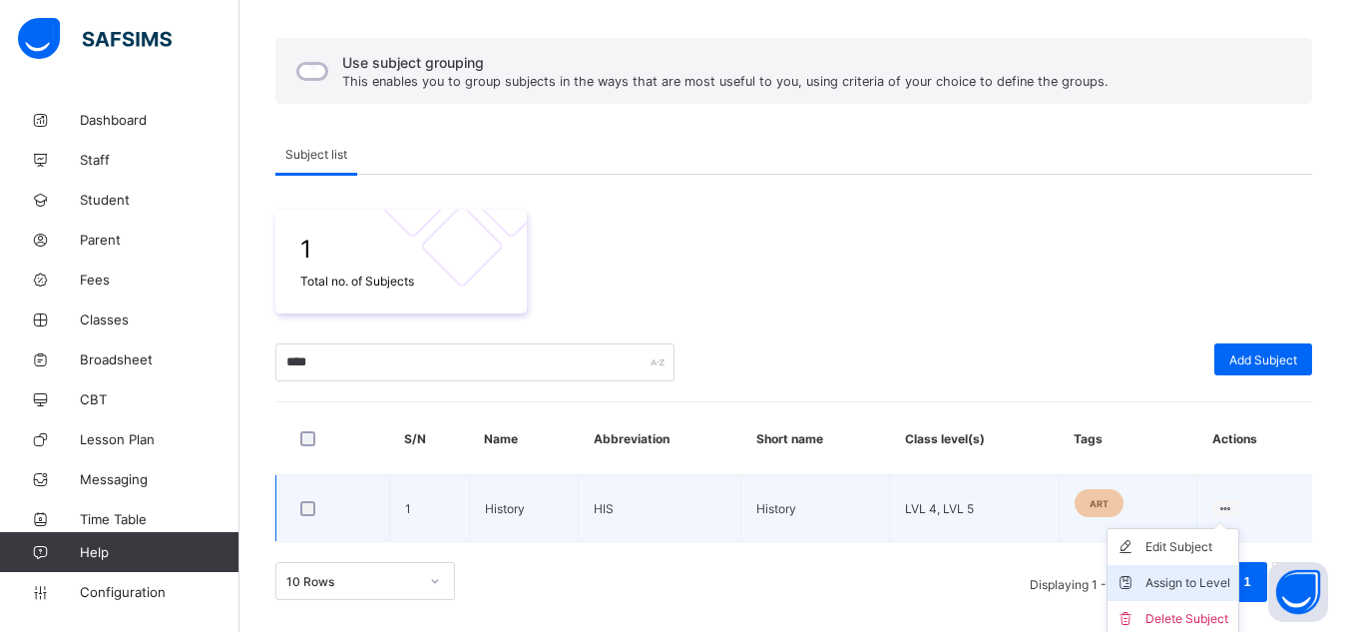
click at [1169, 586] on div "Assign to Level" at bounding box center [1188, 583] width 85 height 20
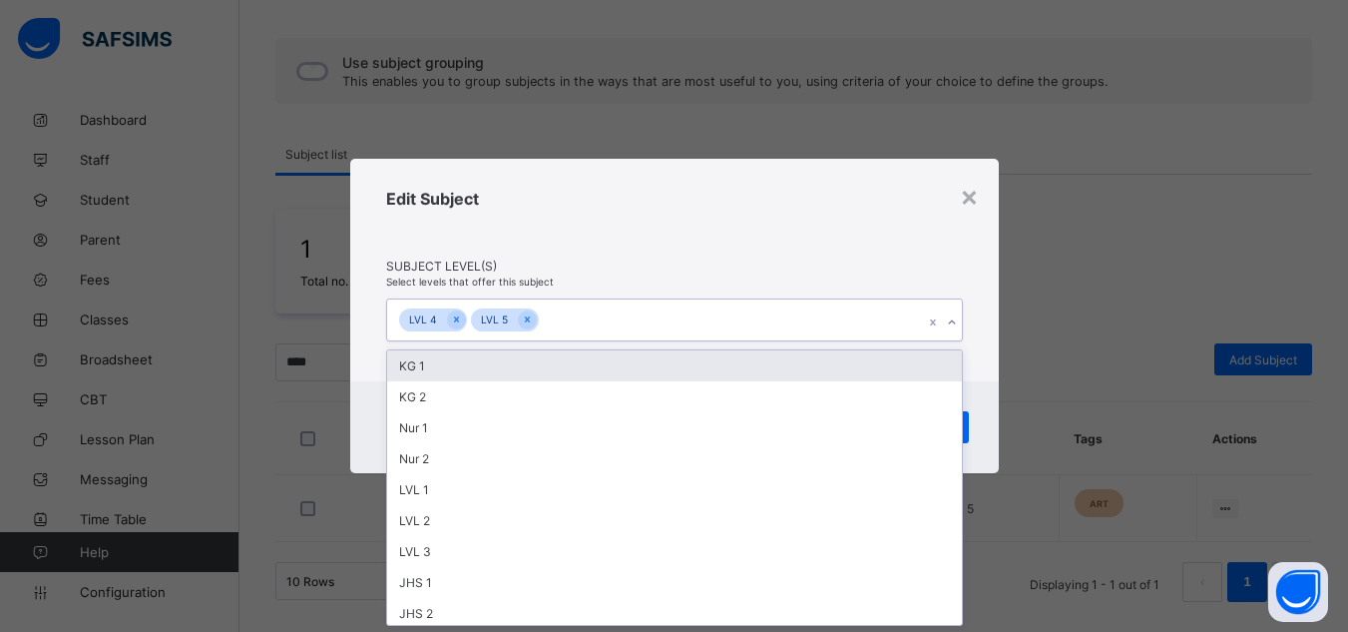
click at [688, 325] on div "LVL 4 LVL 5" at bounding box center [655, 320] width 537 height 42
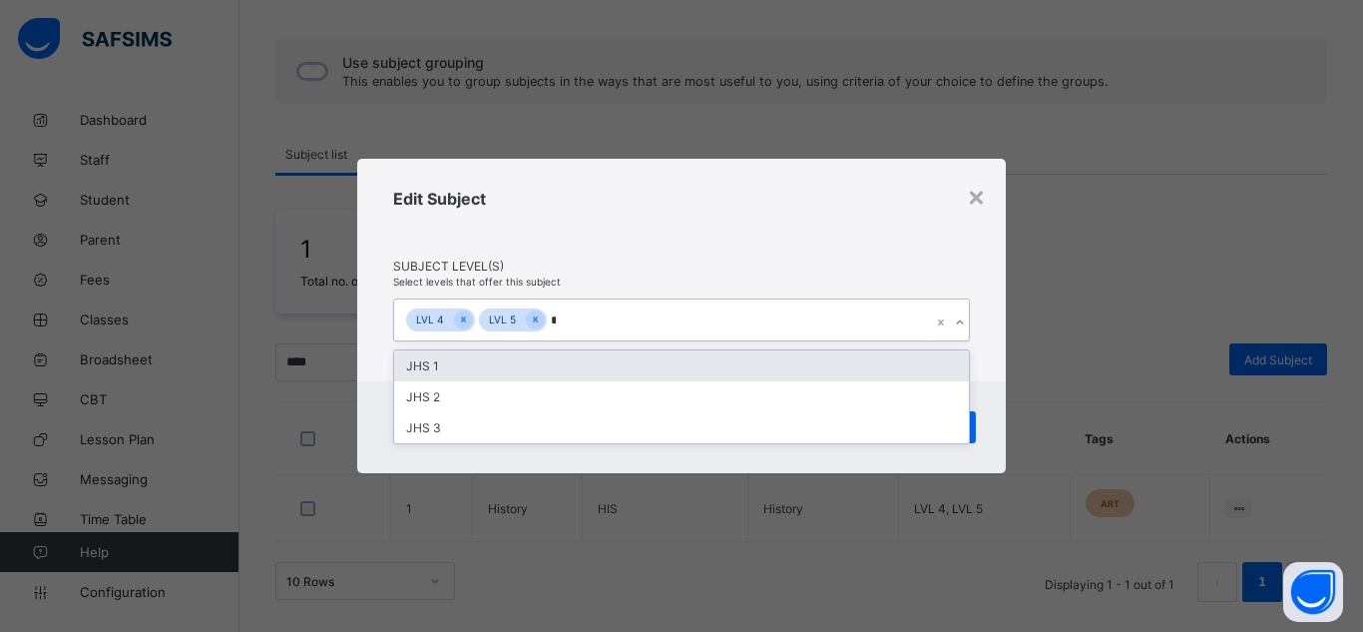
type input "**"
click at [525, 352] on div "JHS 1" at bounding box center [681, 365] width 575 height 31
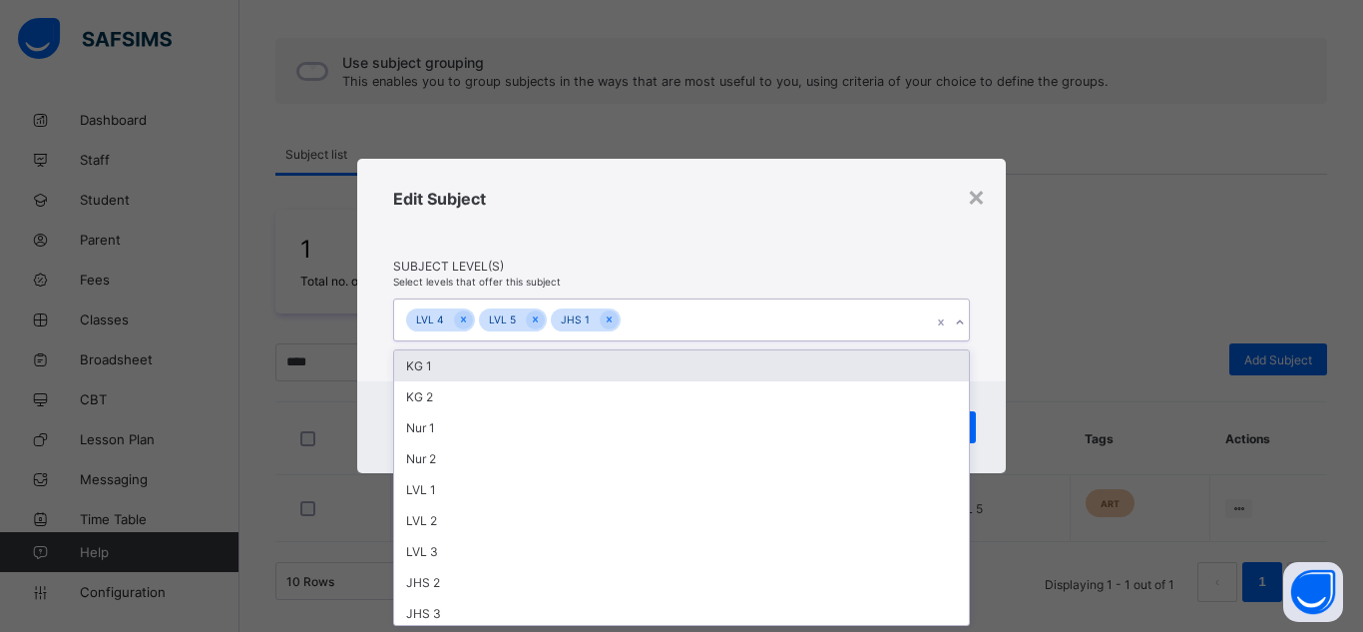
type input "*"
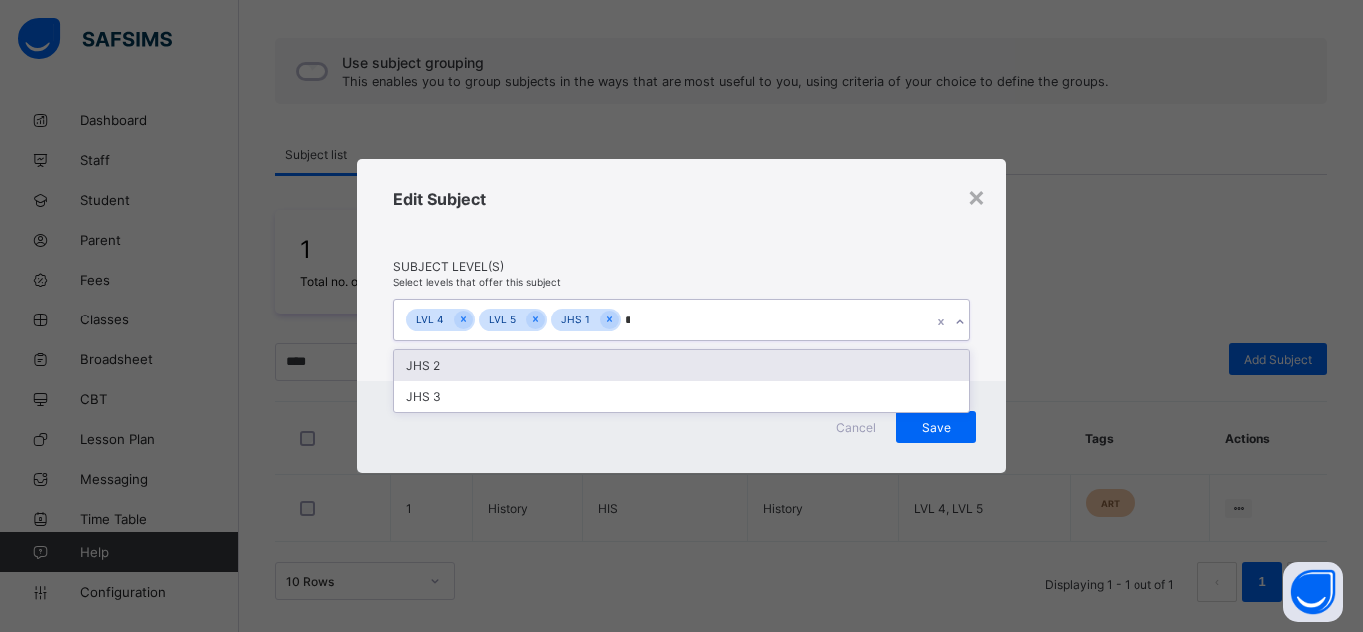
click at [525, 352] on div "JHS 2" at bounding box center [681, 365] width 575 height 31
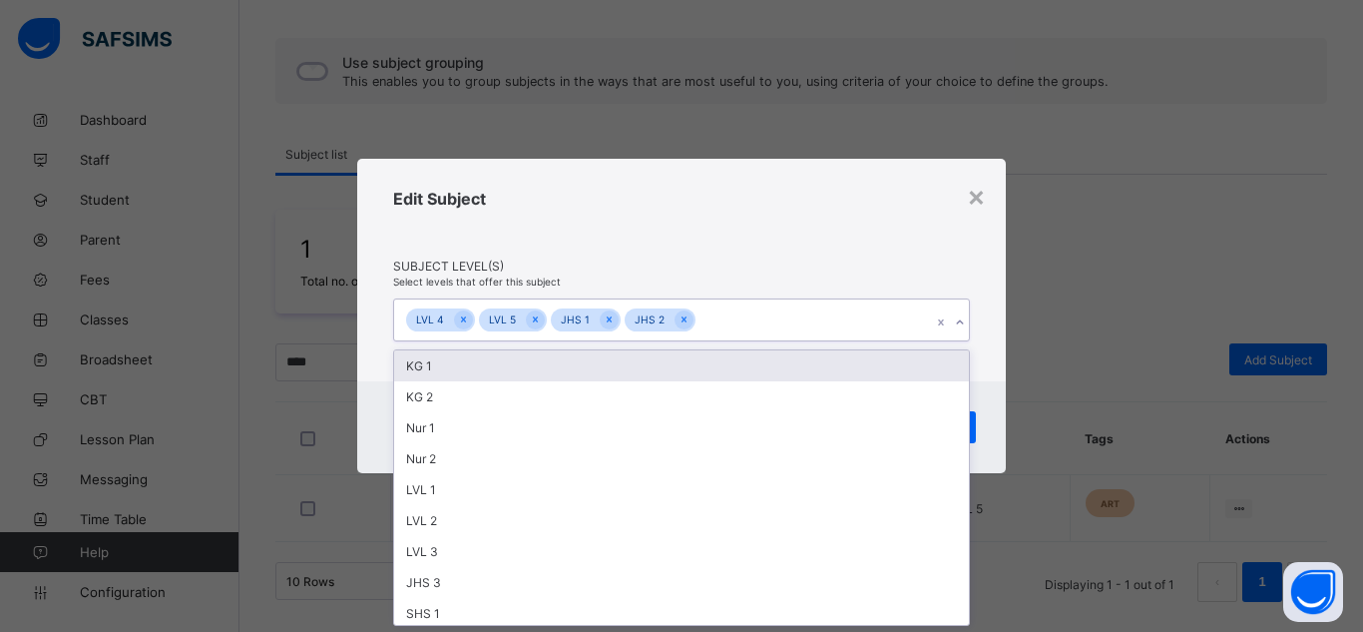
type input "*"
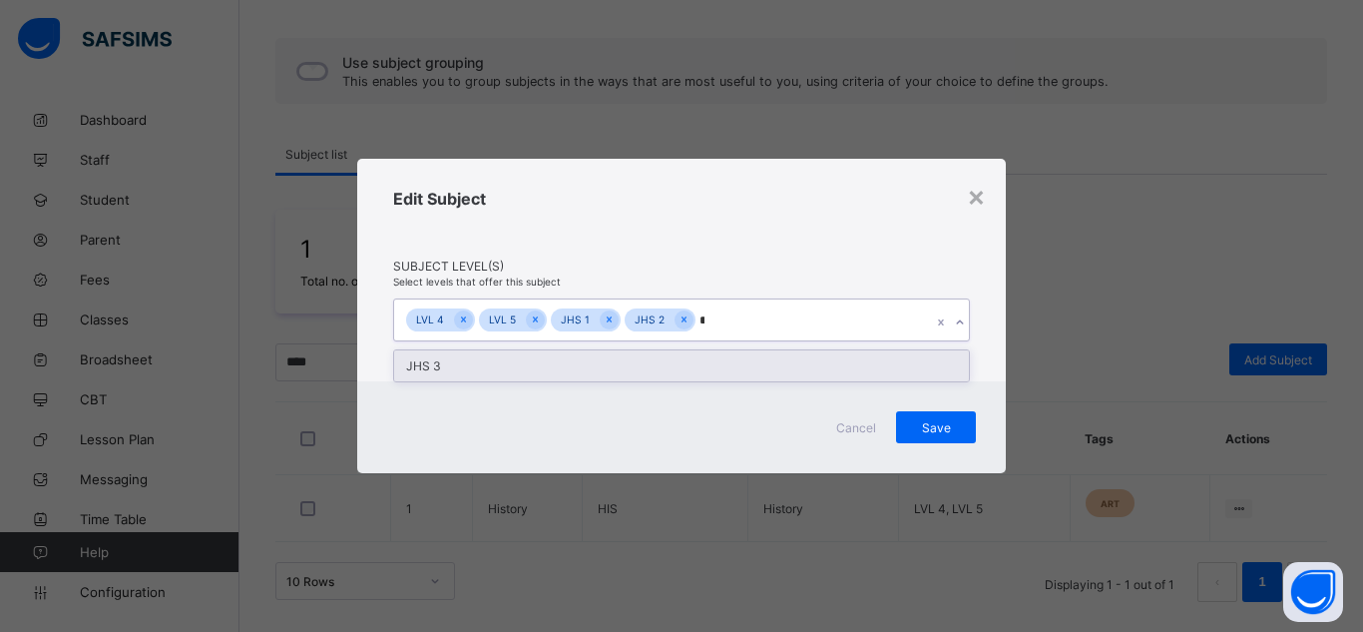
click at [466, 369] on div "JHS 3" at bounding box center [681, 365] width 575 height 31
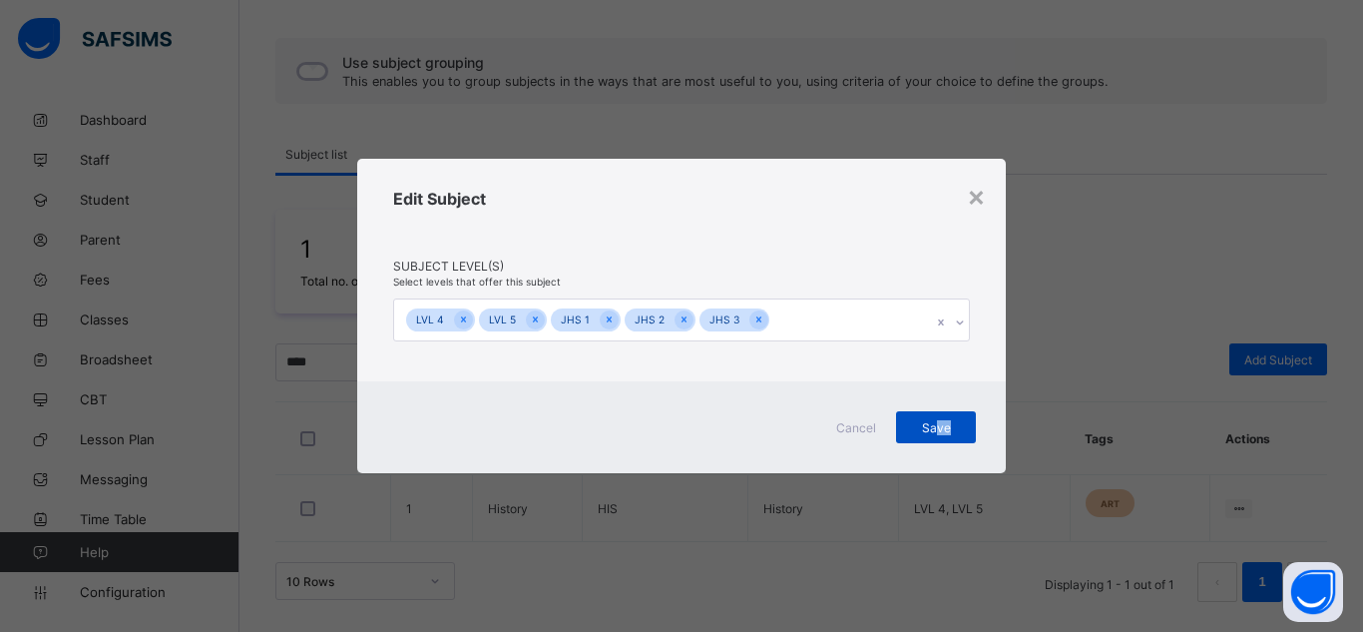
drag, startPoint x: 992, startPoint y: 454, endPoint x: 938, endPoint y: 437, distance: 56.5
click at [938, 437] on div "Cancel Save" at bounding box center [681, 427] width 649 height 92
click at [938, 437] on div "Save" at bounding box center [936, 427] width 80 height 32
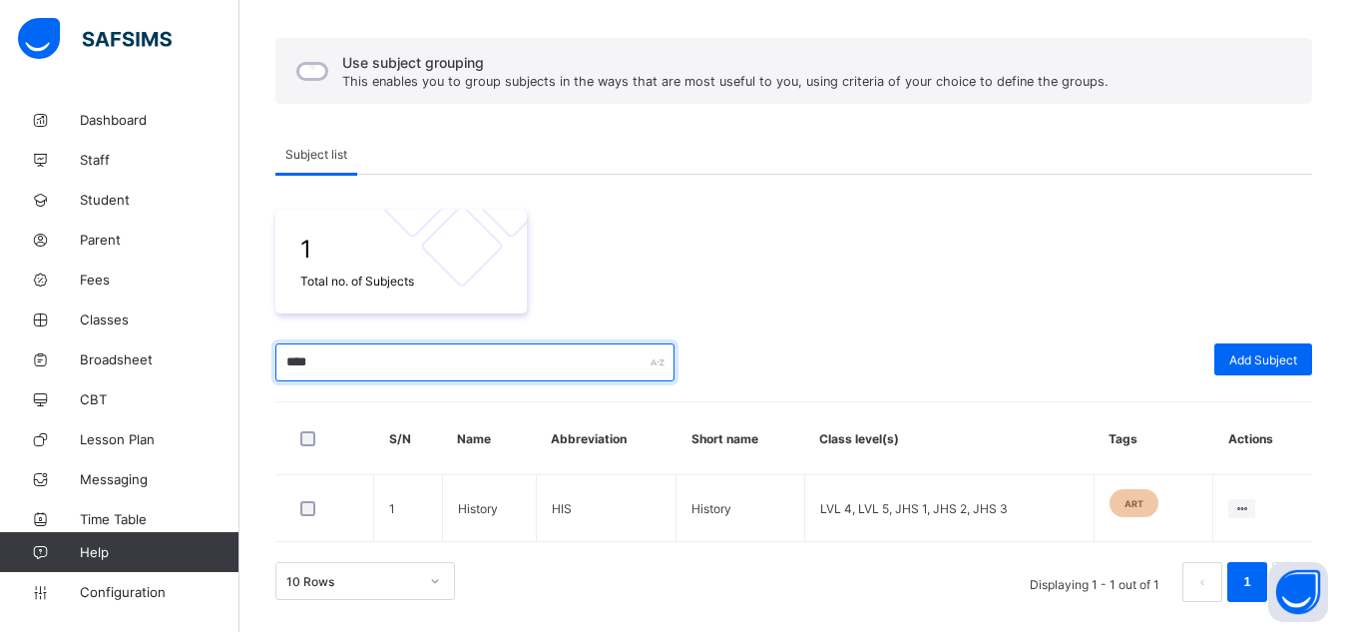
click at [293, 360] on input "****" at bounding box center [474, 362] width 399 height 38
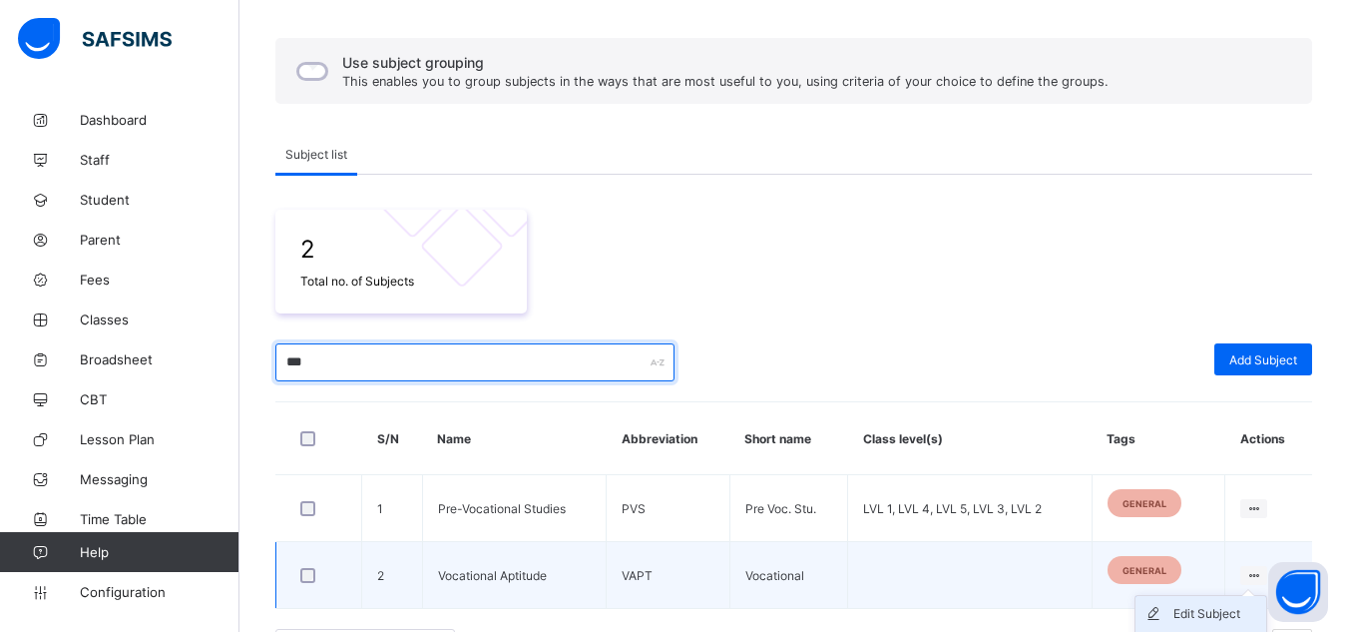
type input "***"
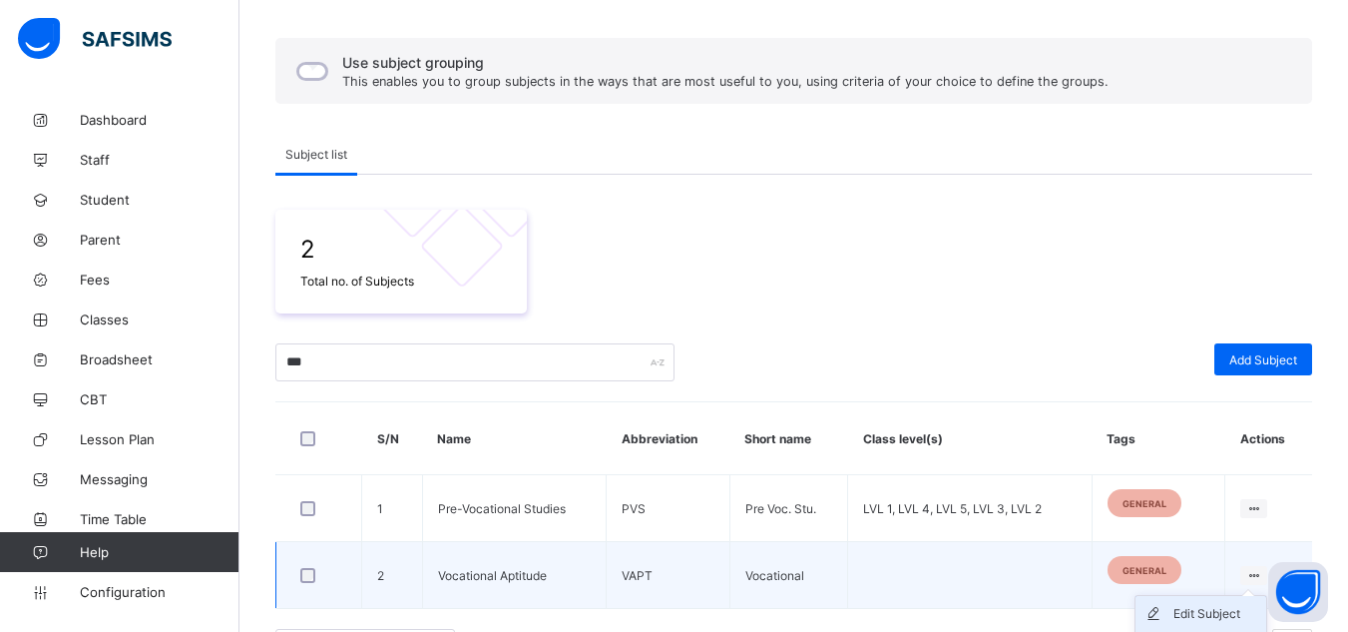
click at [1225, 608] on div "Edit Subject" at bounding box center [1215, 614] width 85 height 20
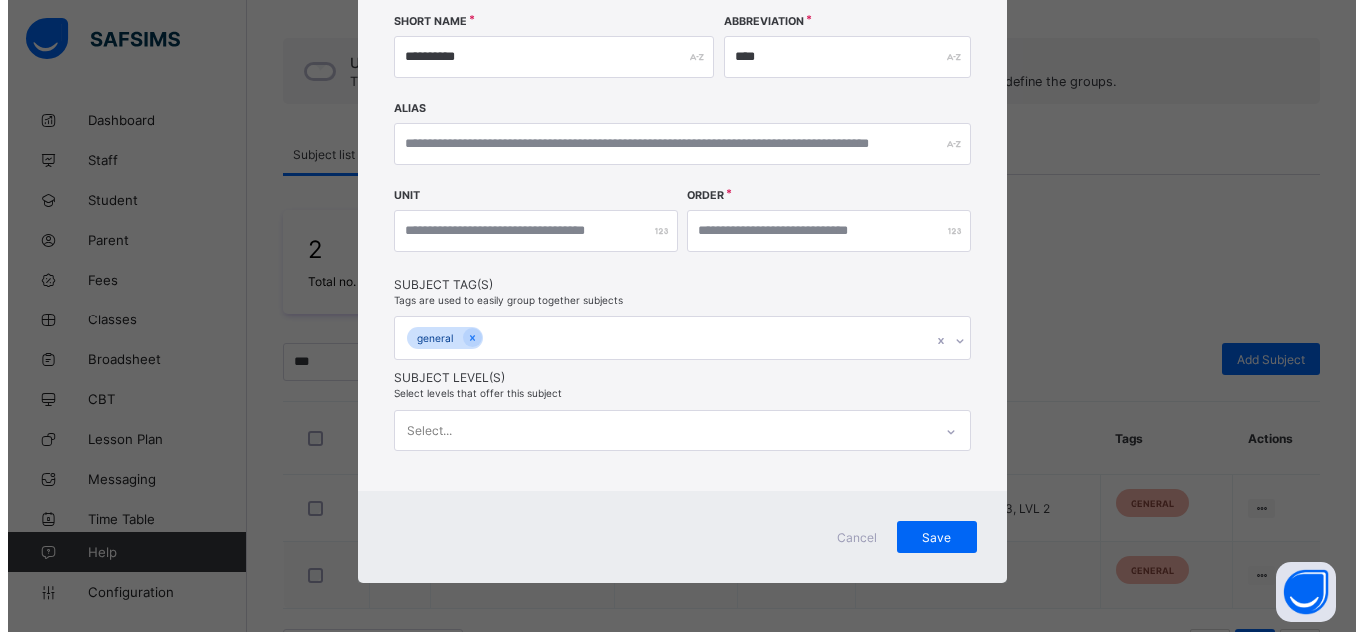
scroll to position [435, 0]
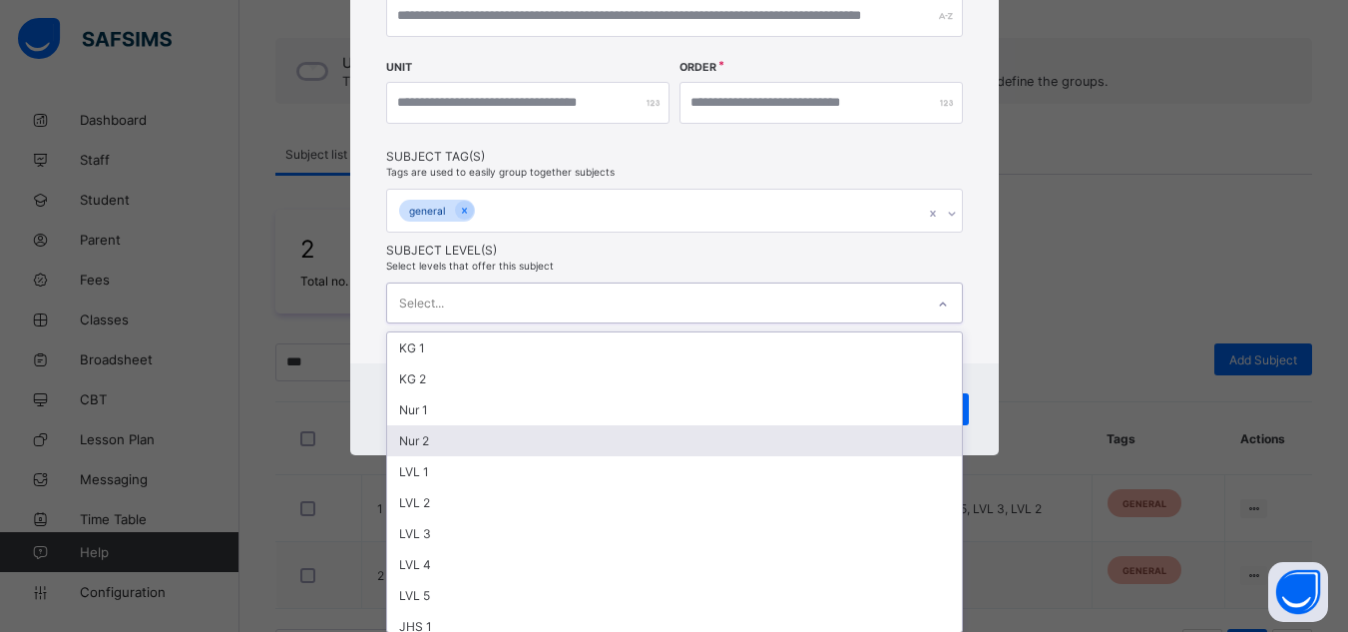
click at [521, 323] on div "option Nur 2 focused, 4 of 14. 14 results available. Use Up and Down to choose …" at bounding box center [674, 302] width 577 height 41
type input "*"
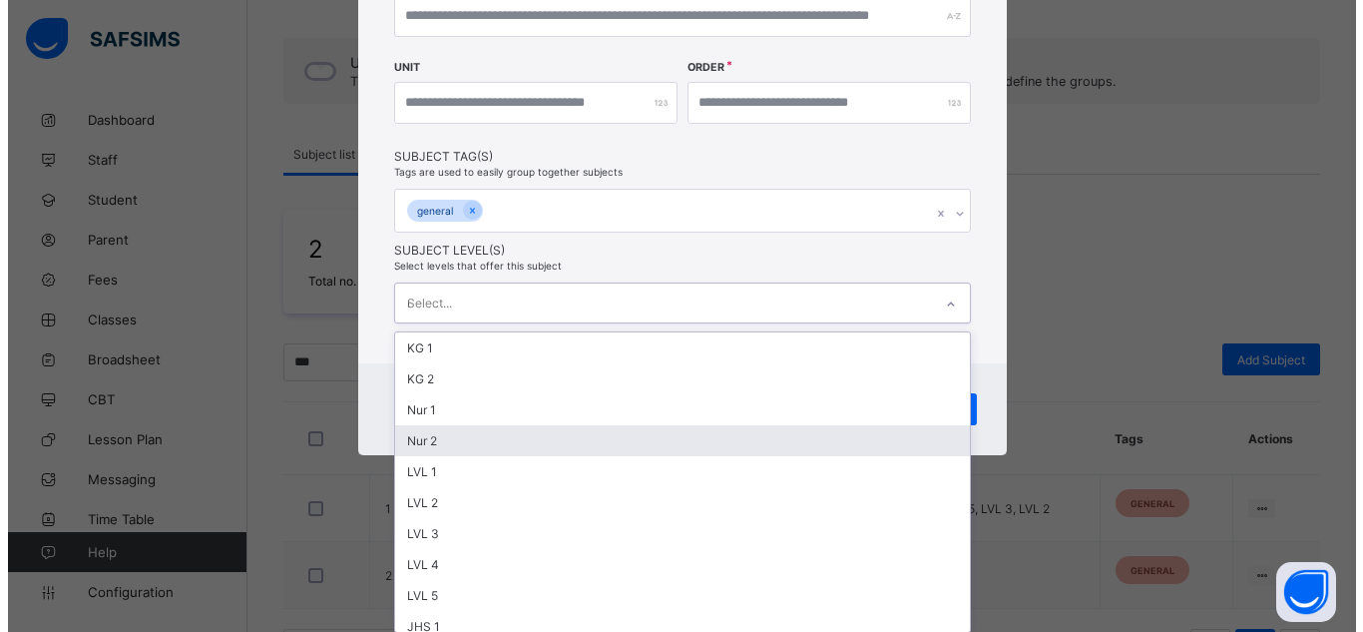
scroll to position [307, 0]
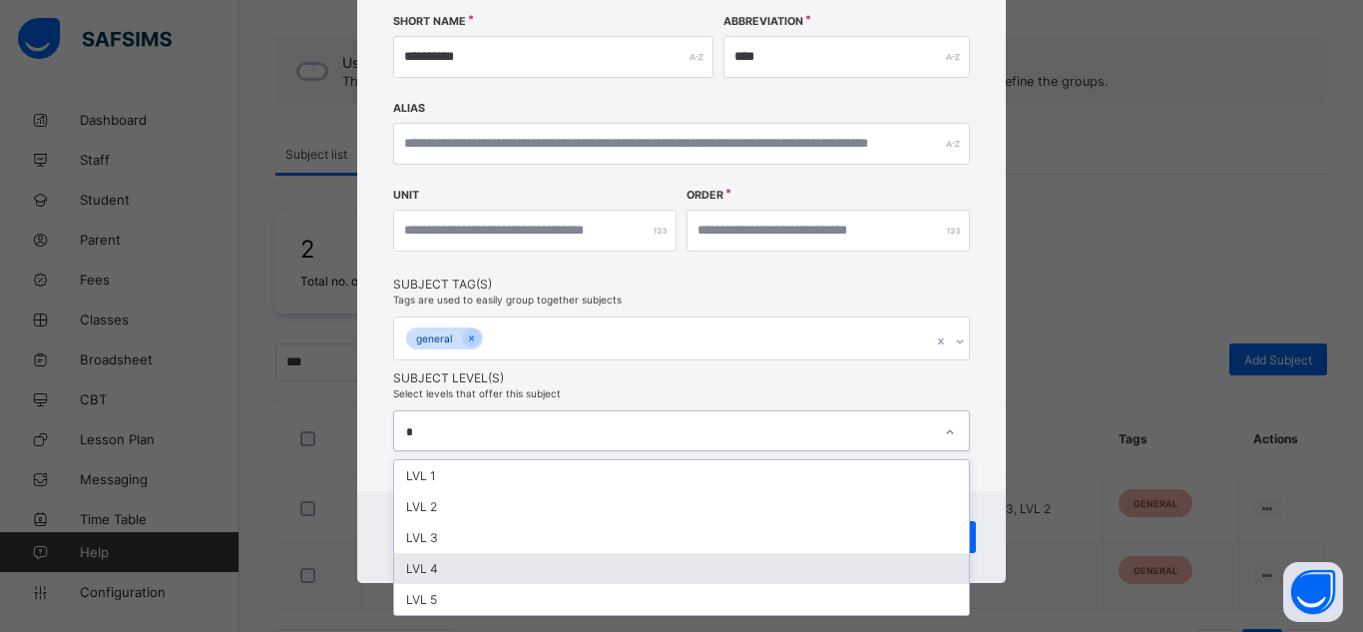
click at [448, 568] on div "LVL 4" at bounding box center [681, 568] width 575 height 31
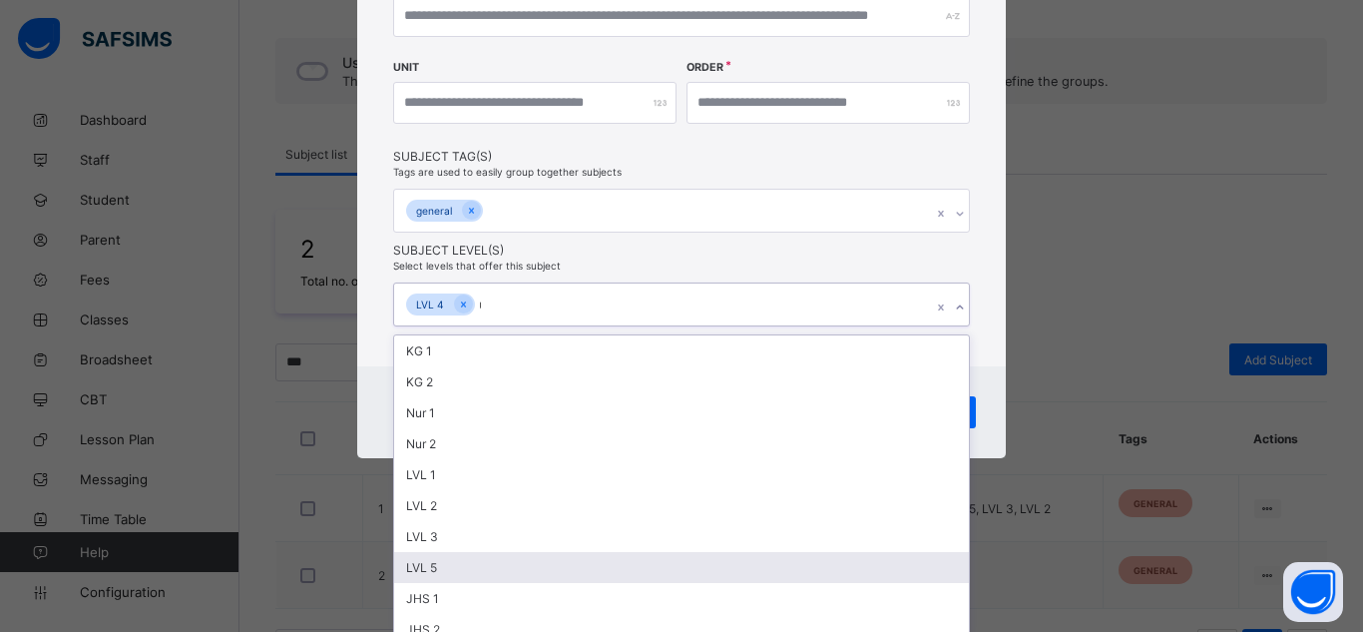
scroll to position [311, 0]
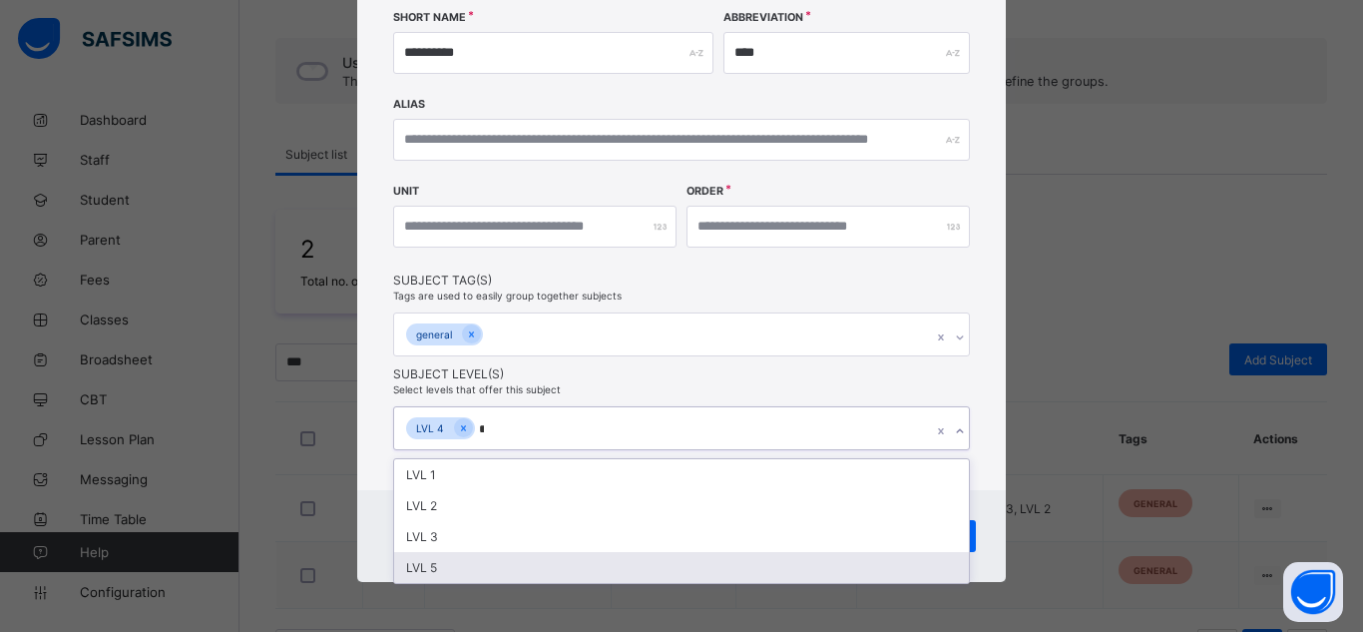
type input "**"
click at [455, 567] on div "LVL 5" at bounding box center [681, 567] width 575 height 31
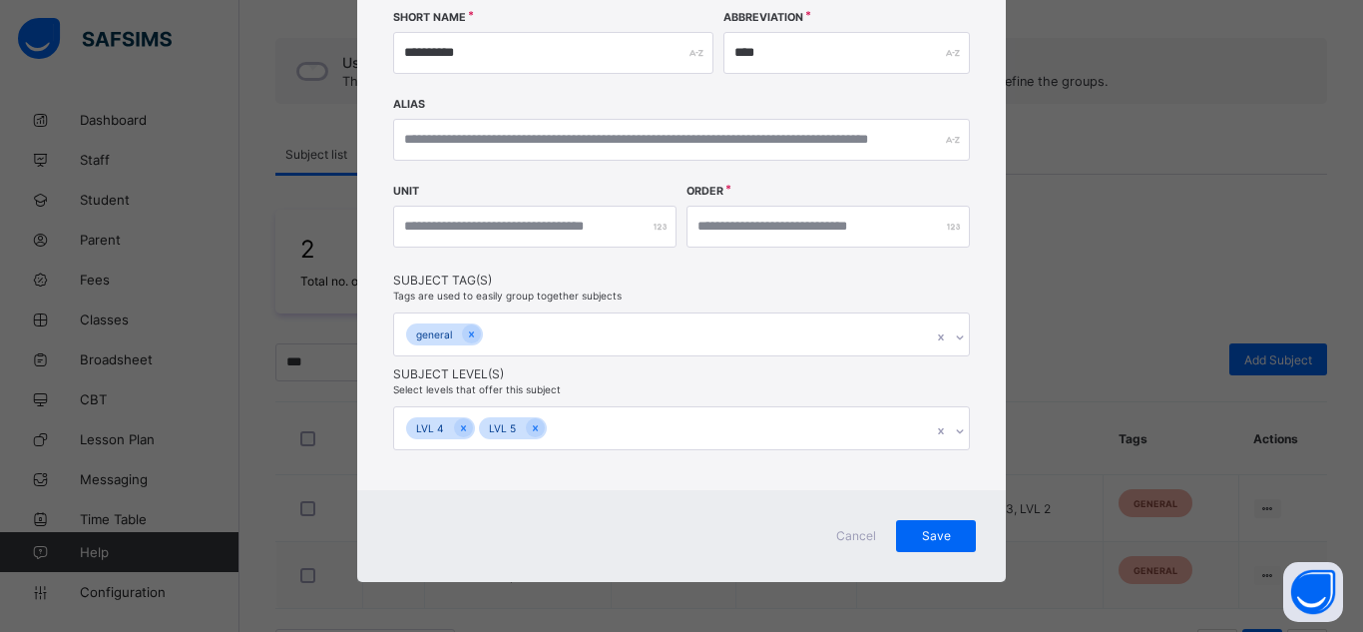
click at [771, 233] on div "**********" at bounding box center [681, 114] width 649 height 751
click at [911, 538] on span "Save" at bounding box center [936, 535] width 50 height 15
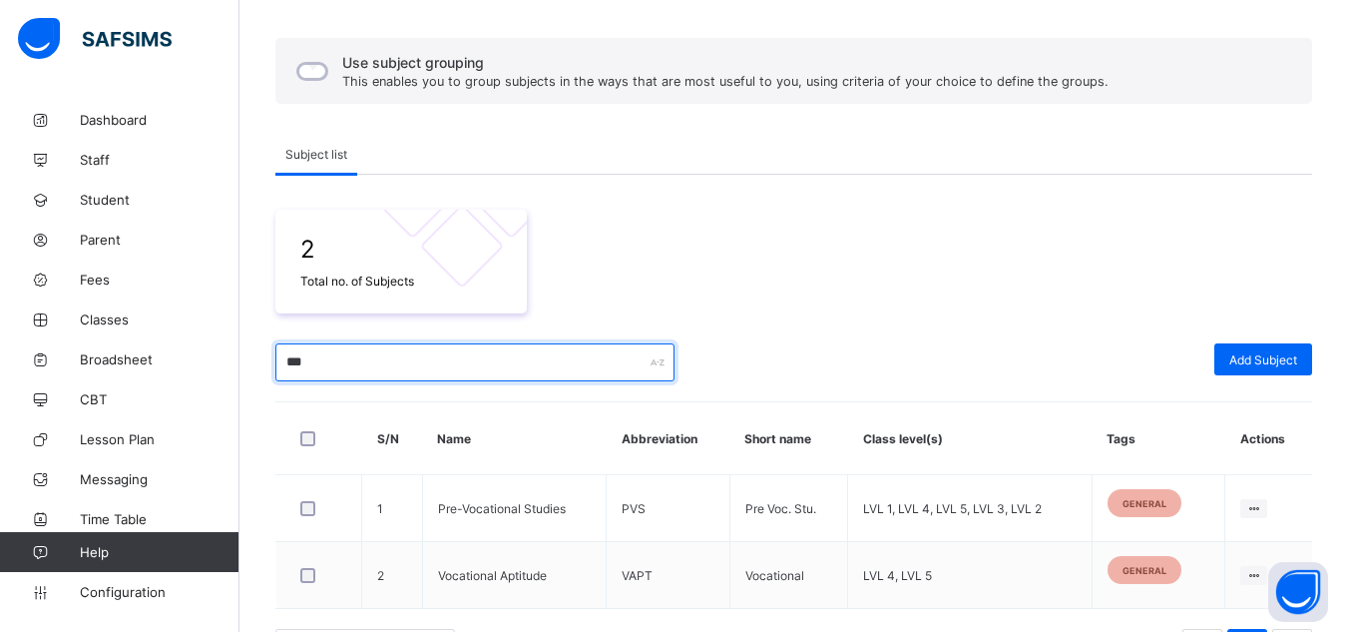
click at [299, 366] on input "***" at bounding box center [474, 362] width 399 height 38
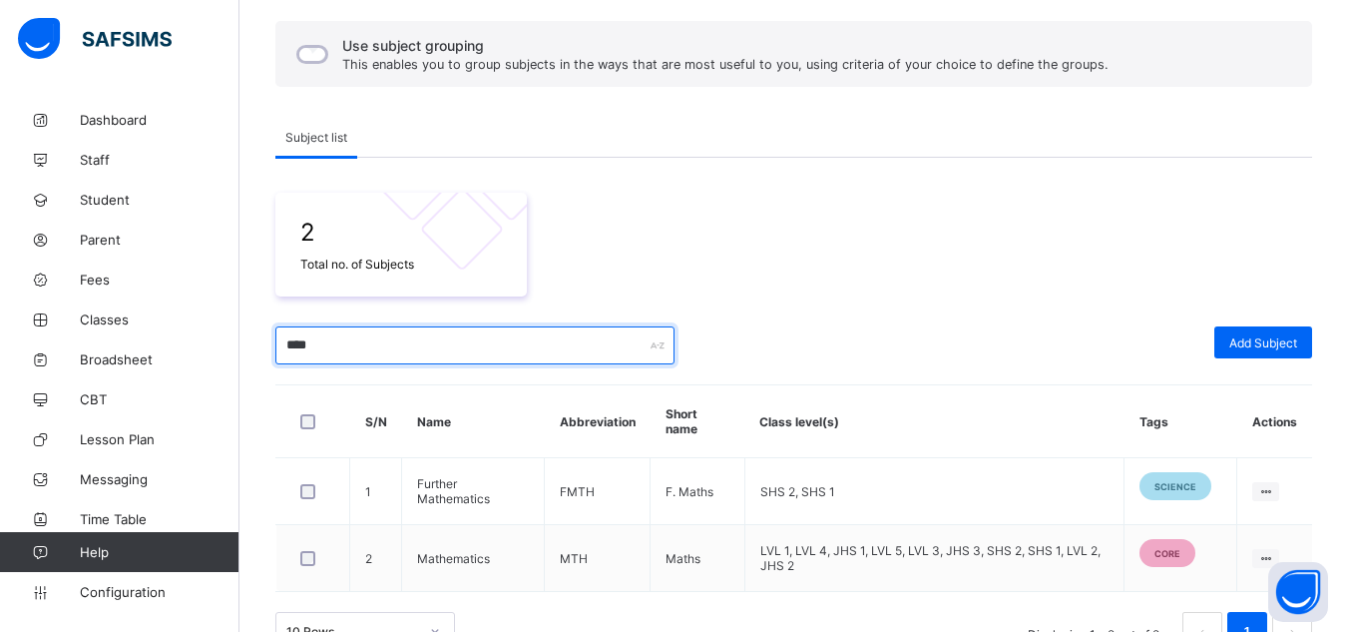
scroll to position [234, 0]
click at [299, 344] on input "****" at bounding box center [474, 344] width 399 height 38
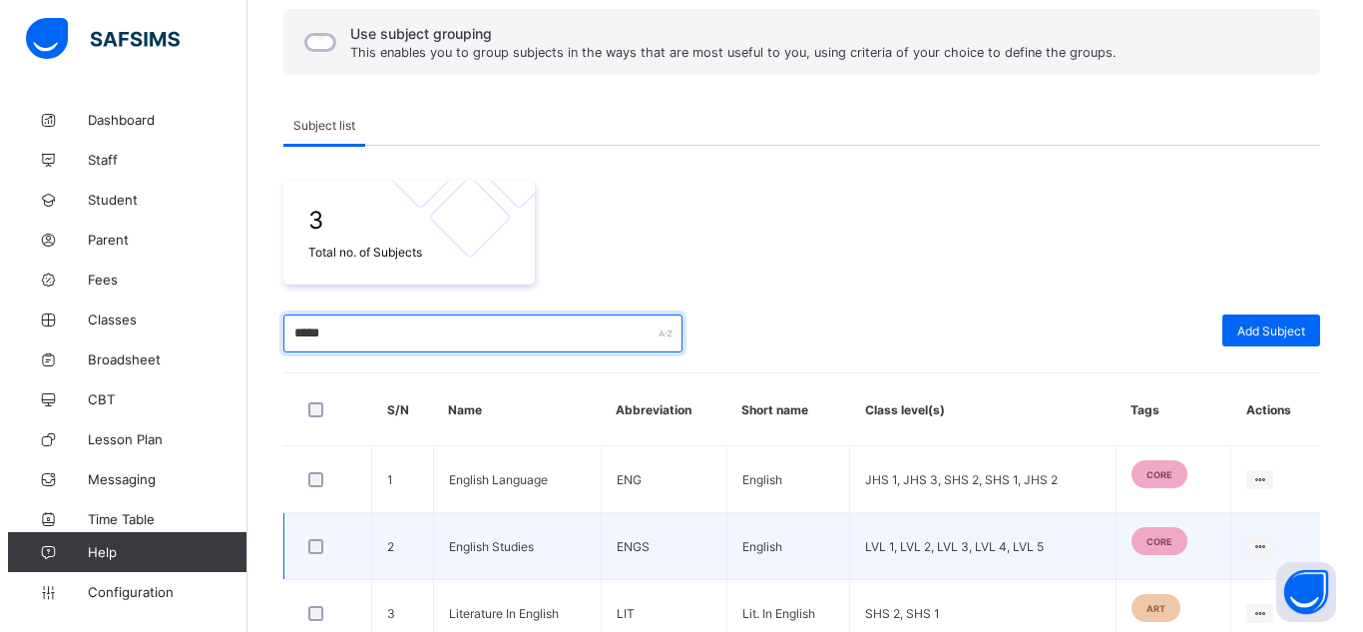
scroll to position [243, 0]
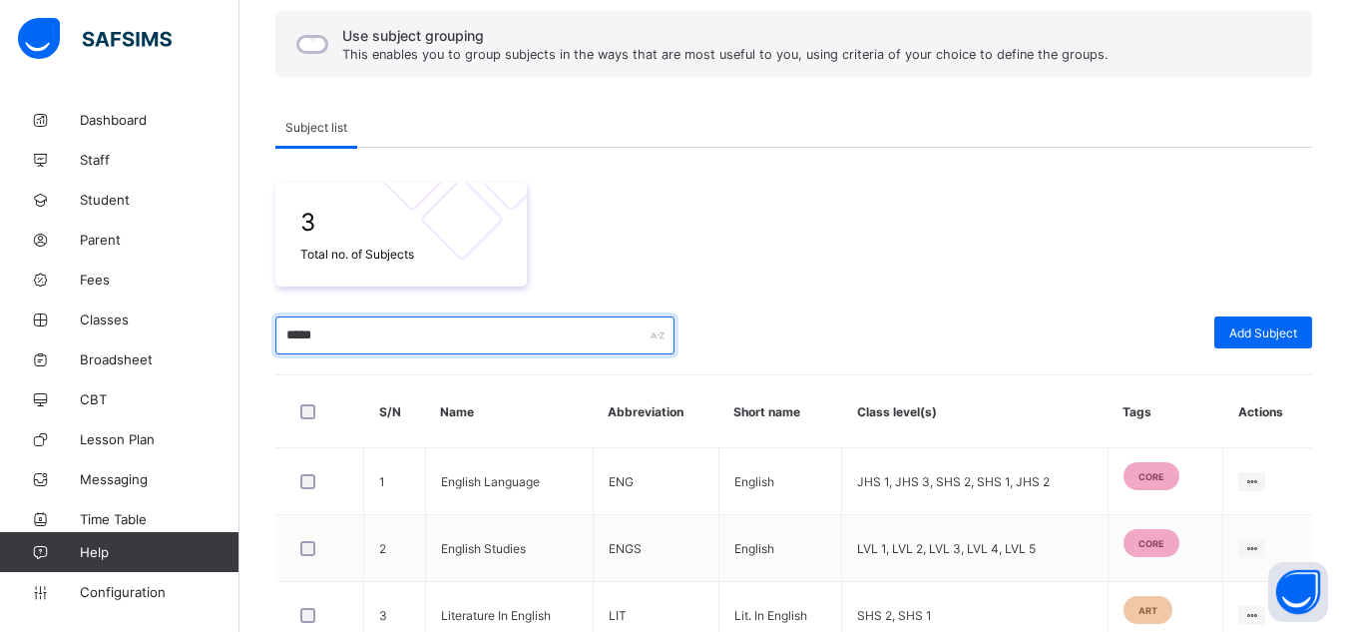
click at [296, 336] on input "*****" at bounding box center [474, 335] width 399 height 38
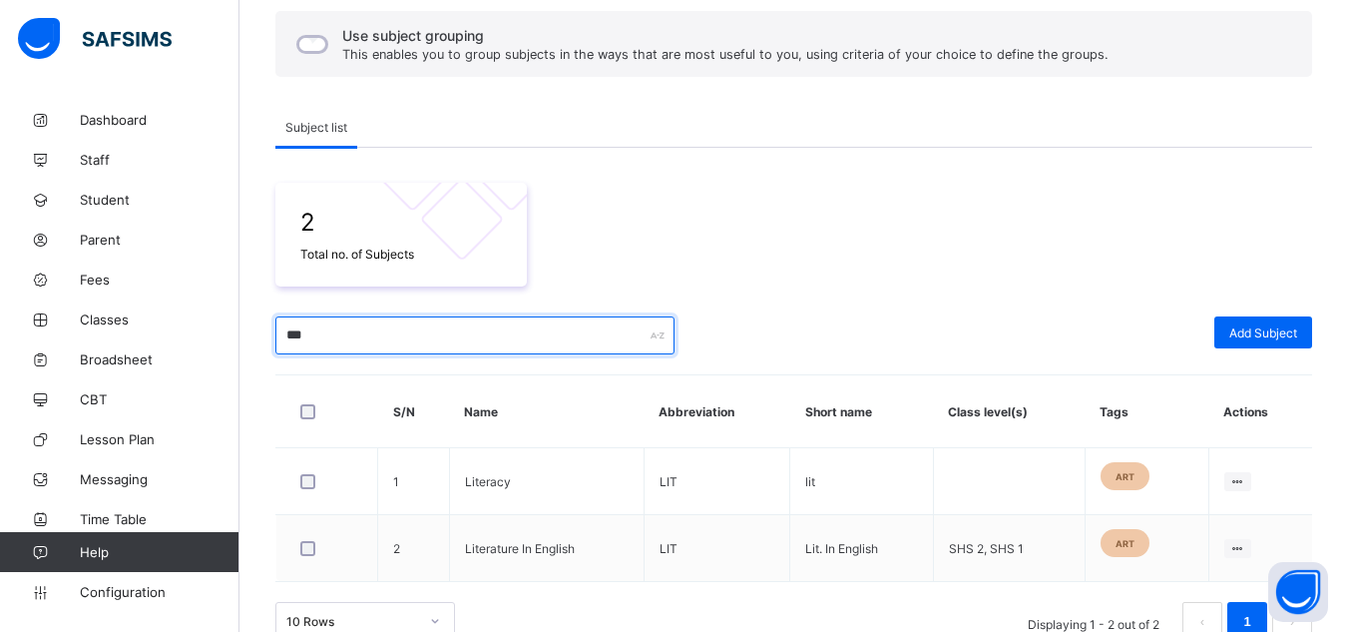
click at [306, 341] on input "***" at bounding box center [474, 335] width 399 height 38
type input "*"
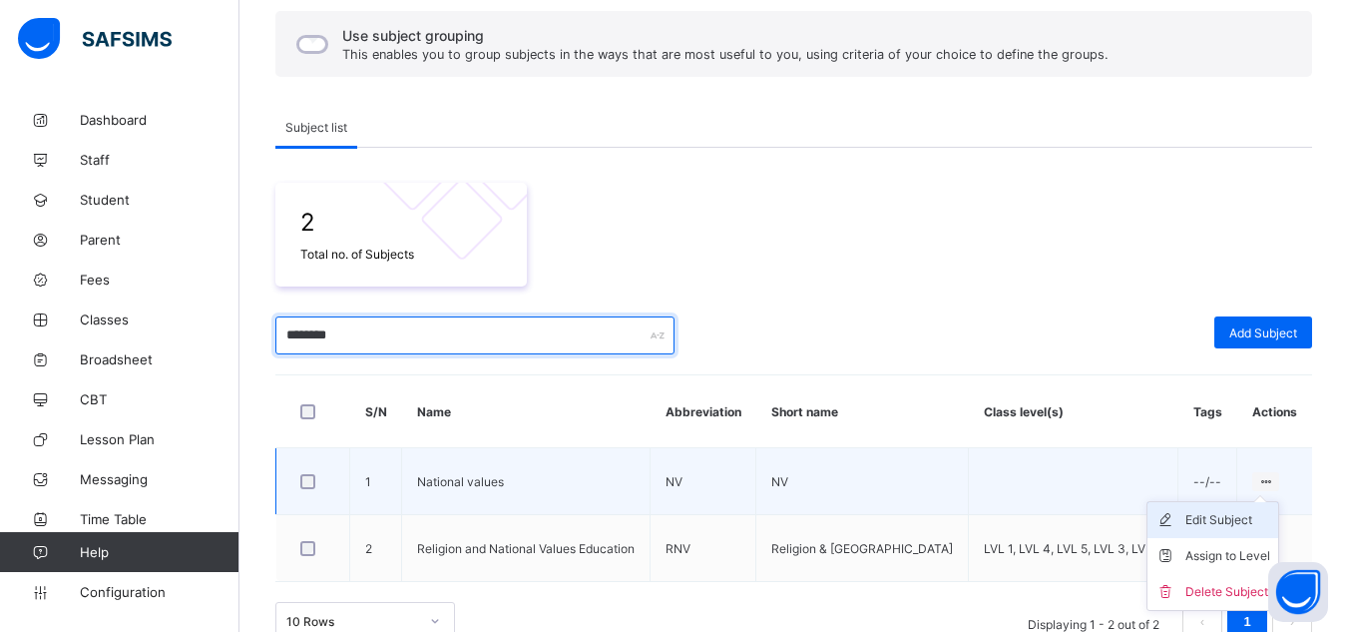
type input "********"
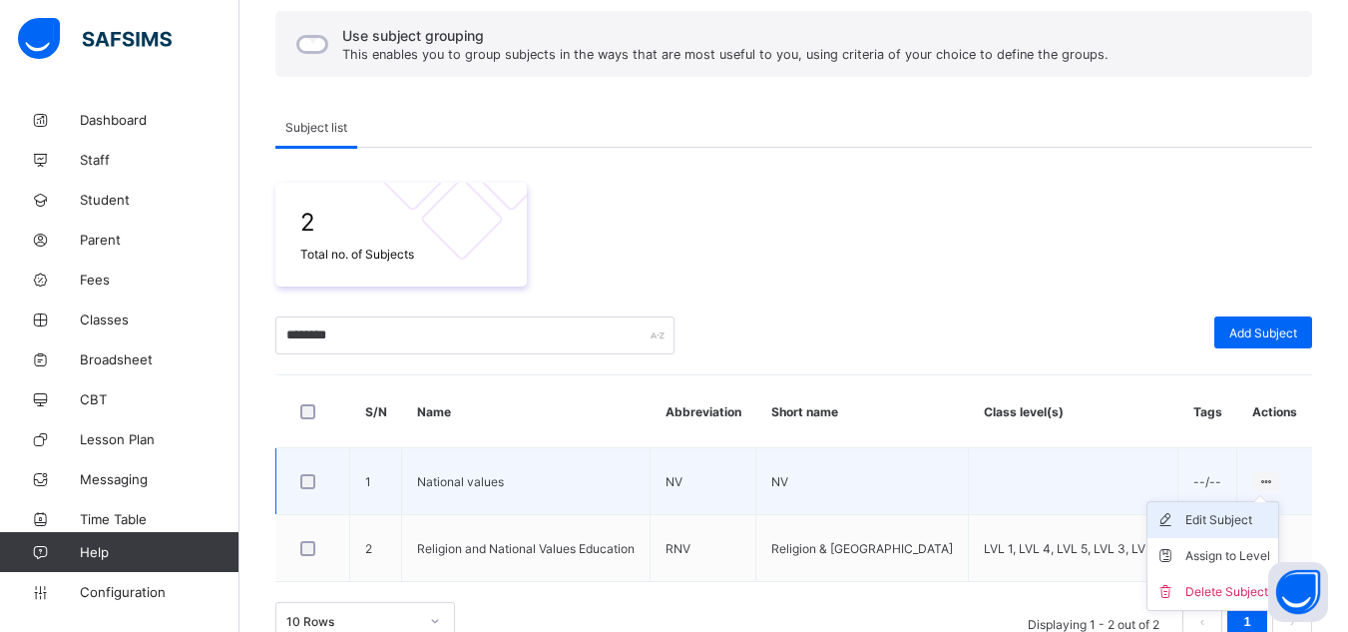
click at [1203, 519] on div "Edit Subject" at bounding box center [1227, 520] width 85 height 20
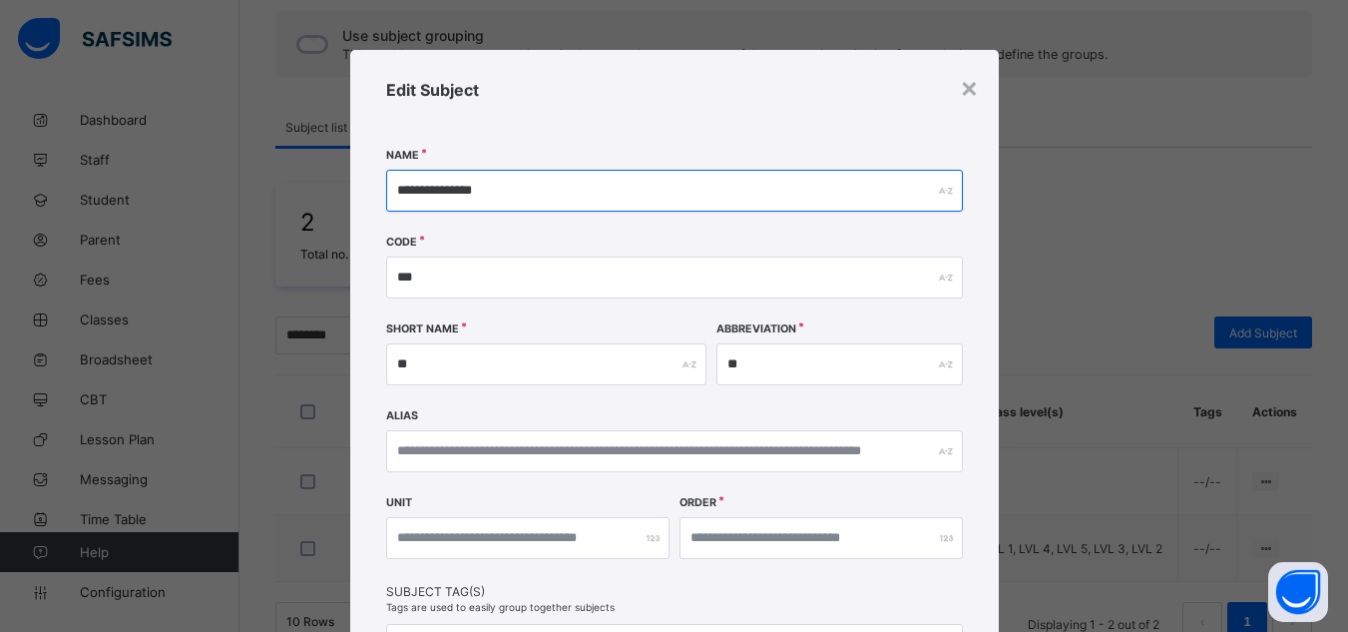
click at [450, 184] on input "**********" at bounding box center [674, 191] width 577 height 42
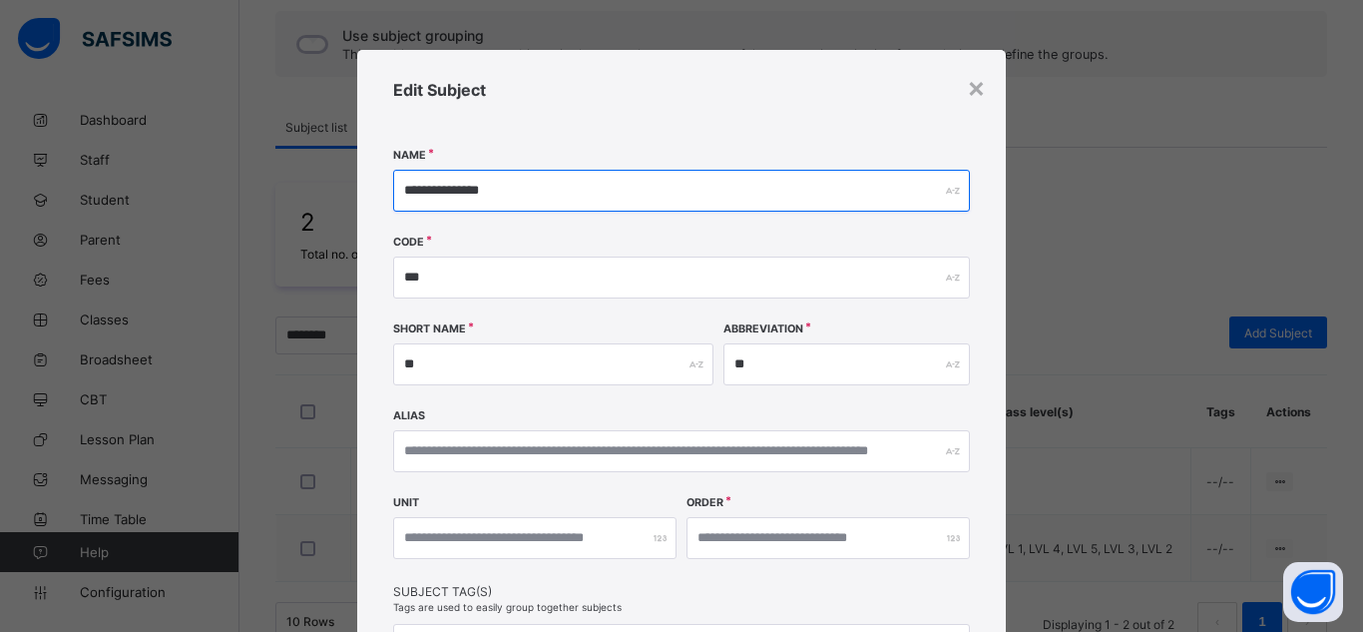
type input "**********"
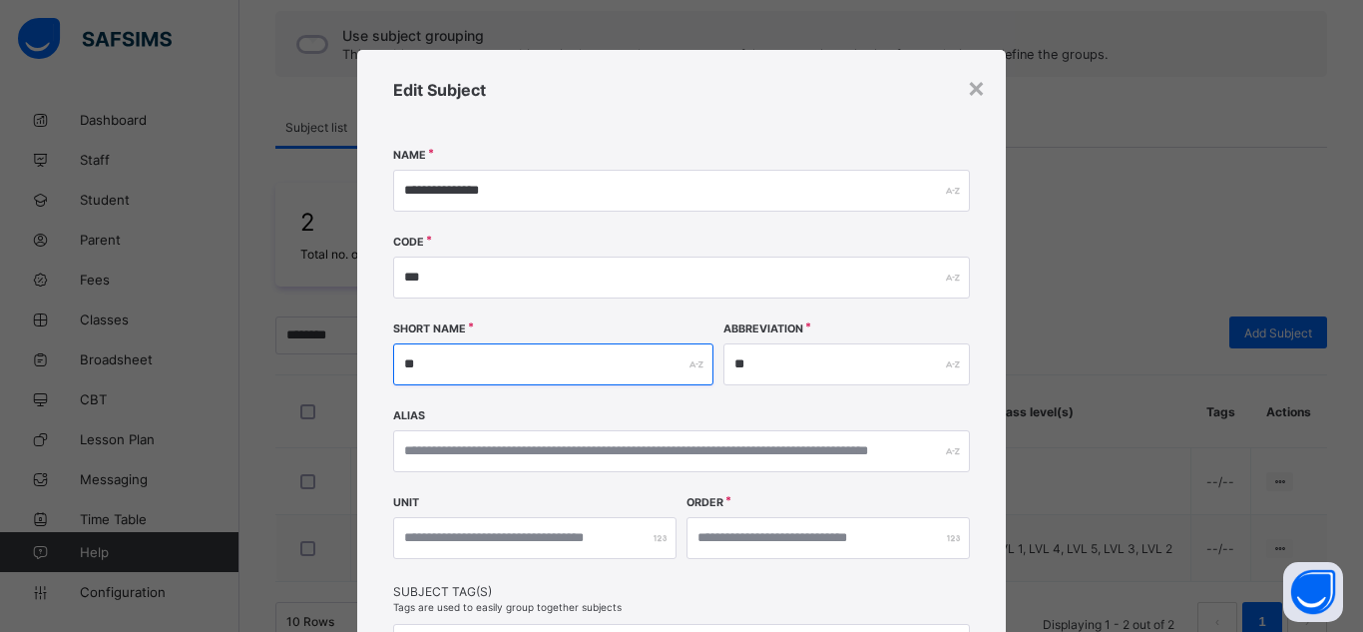
click at [493, 366] on input "**" at bounding box center [553, 364] width 320 height 42
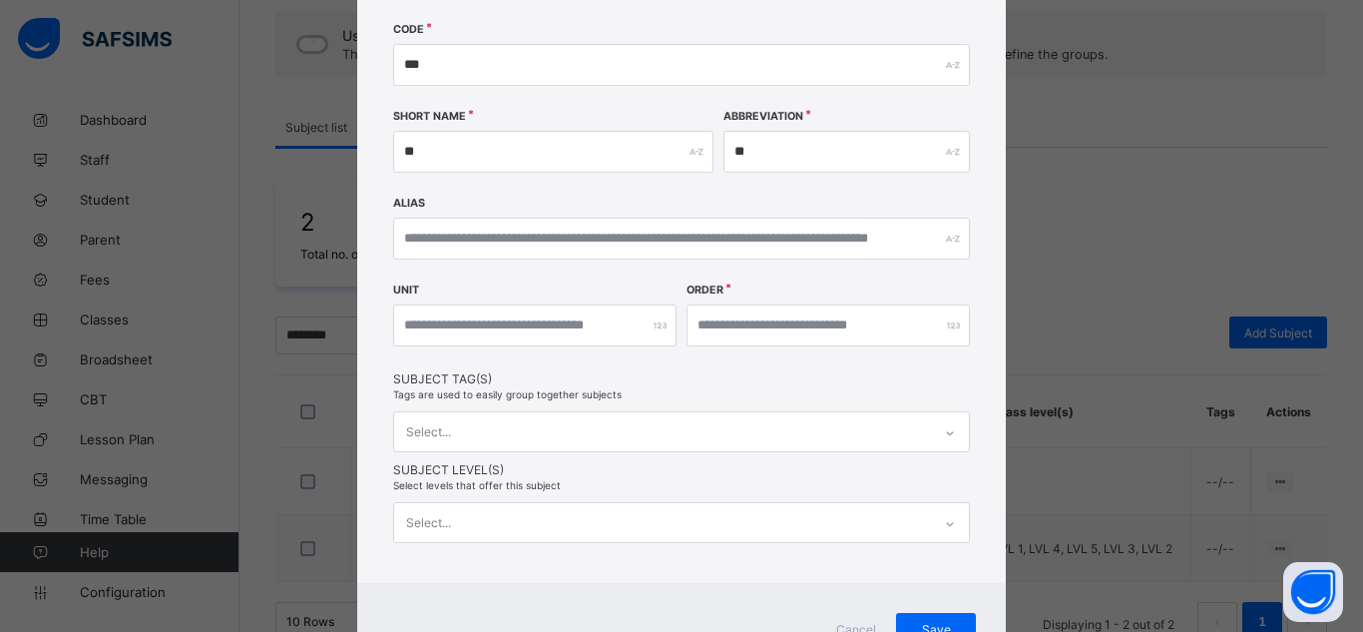
scroll to position [297, 0]
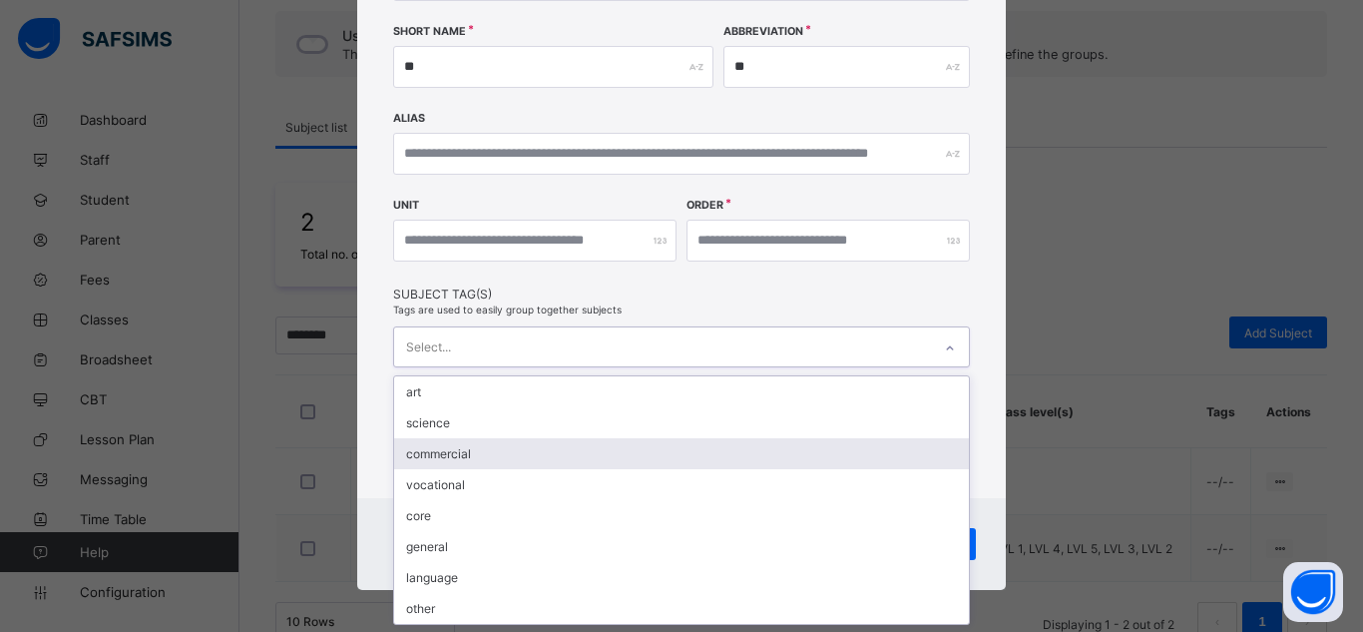
click at [499, 367] on div "option commercial focused, 3 of 8. 8 results available. Use Up and Down to choo…" at bounding box center [681, 346] width 577 height 41
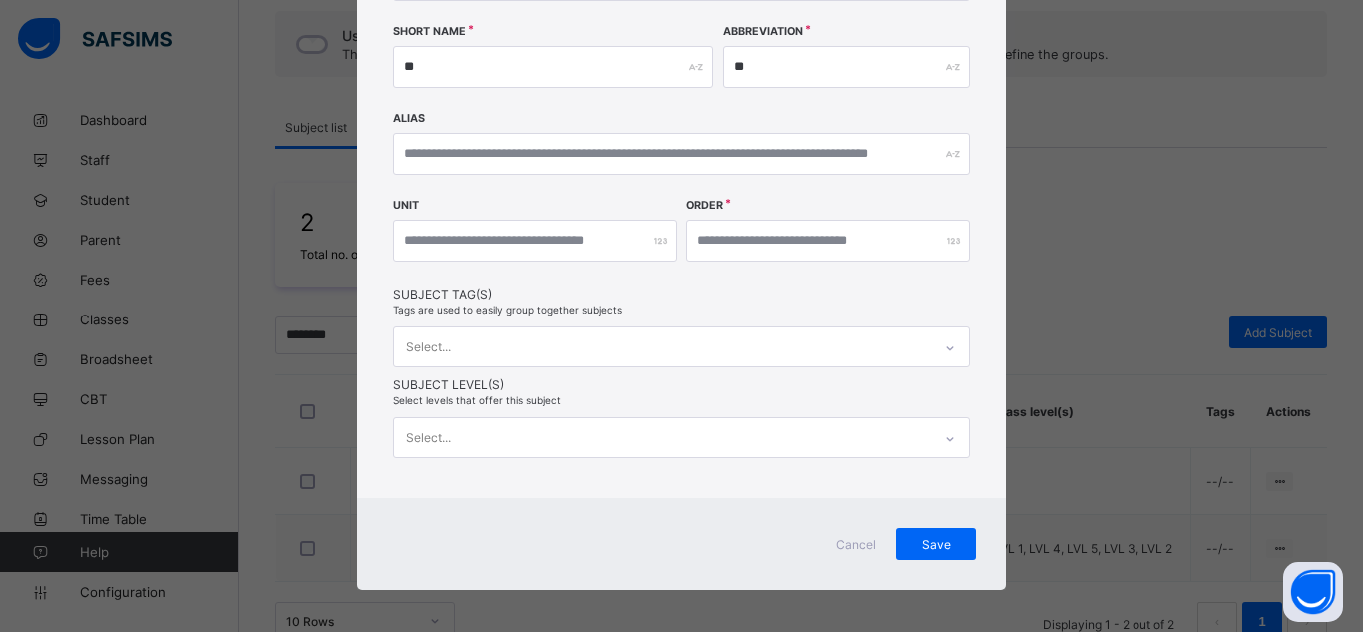
click at [381, 396] on div "**********" at bounding box center [681, 125] width 649 height 745
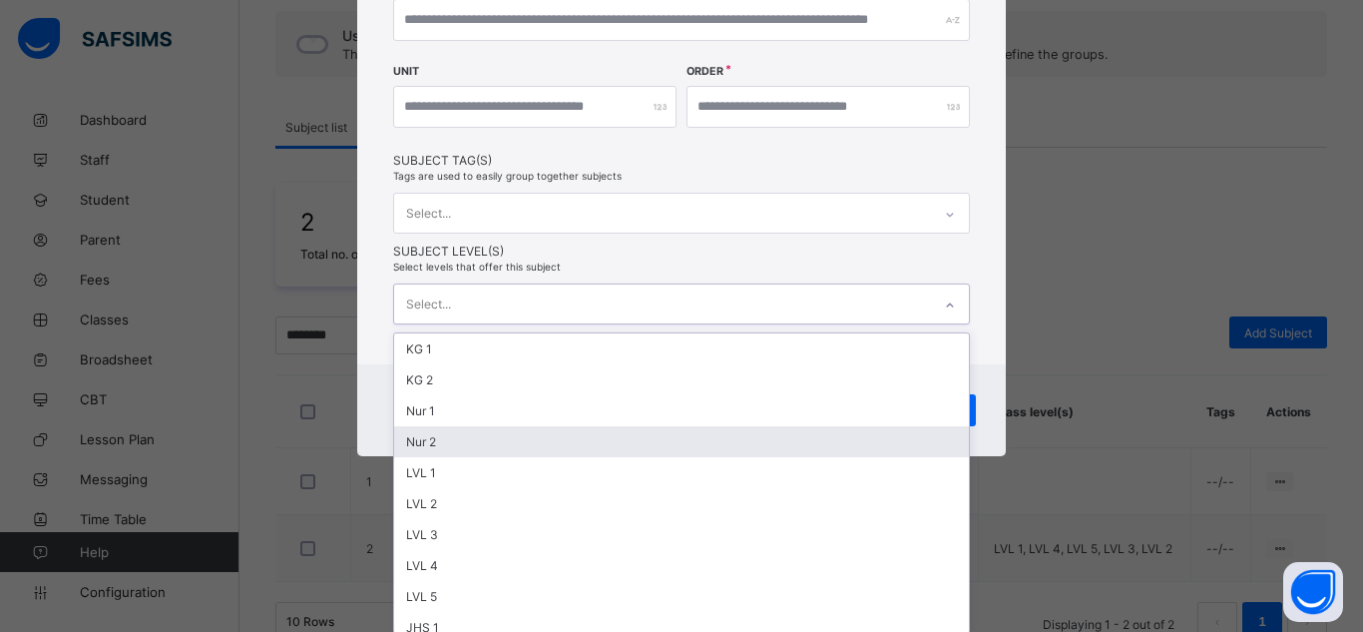
click at [446, 324] on div "option Nur 2 focused, 4 of 14. 14 results available. Use Up and Down to choose …" at bounding box center [681, 303] width 577 height 41
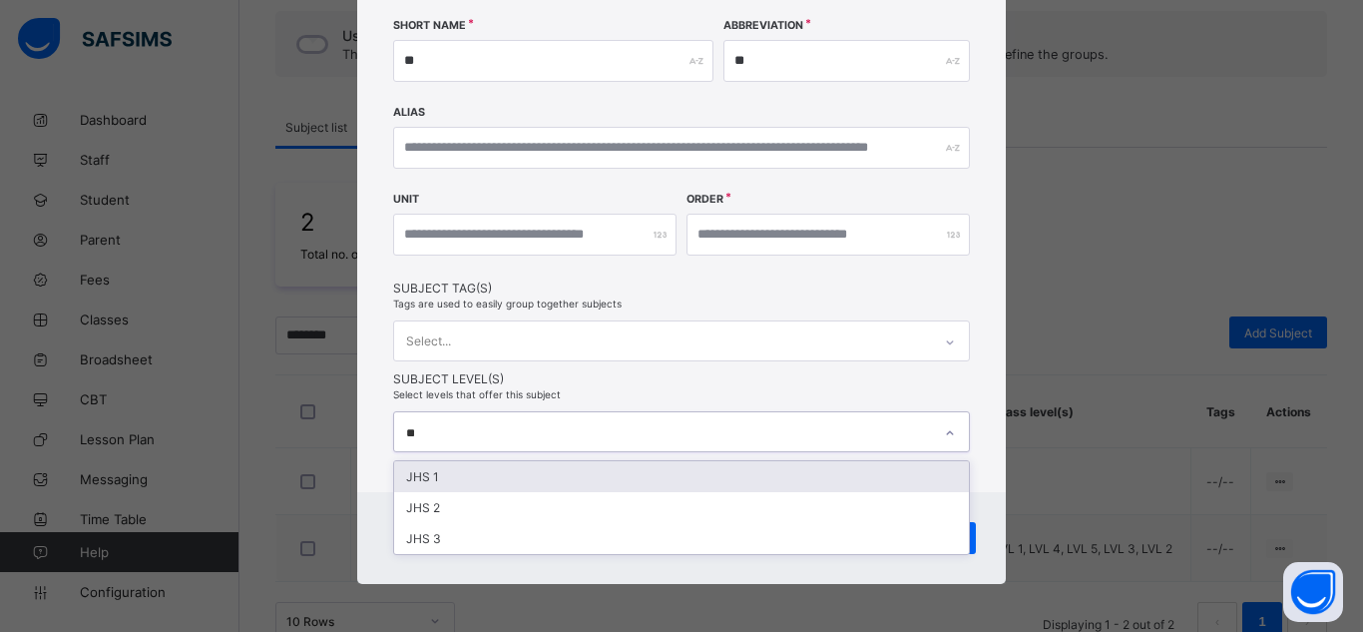
type input "*"
click at [423, 480] on div "JHS 1" at bounding box center [681, 476] width 575 height 31
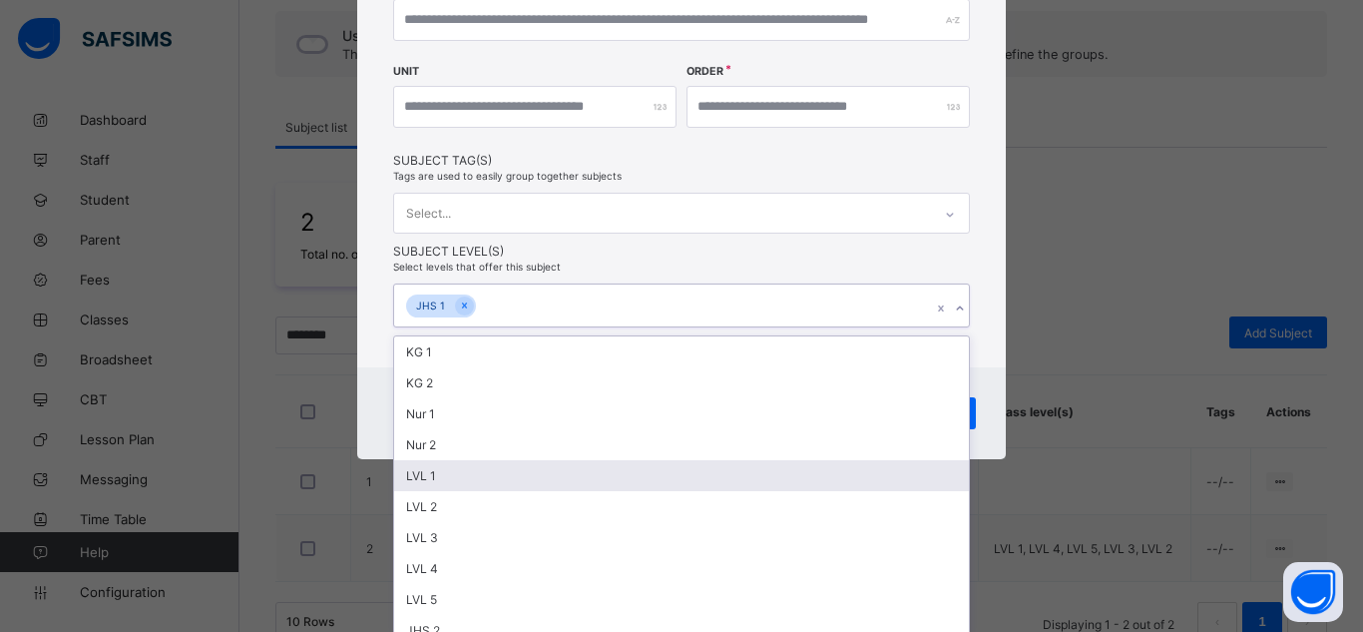
type input "*"
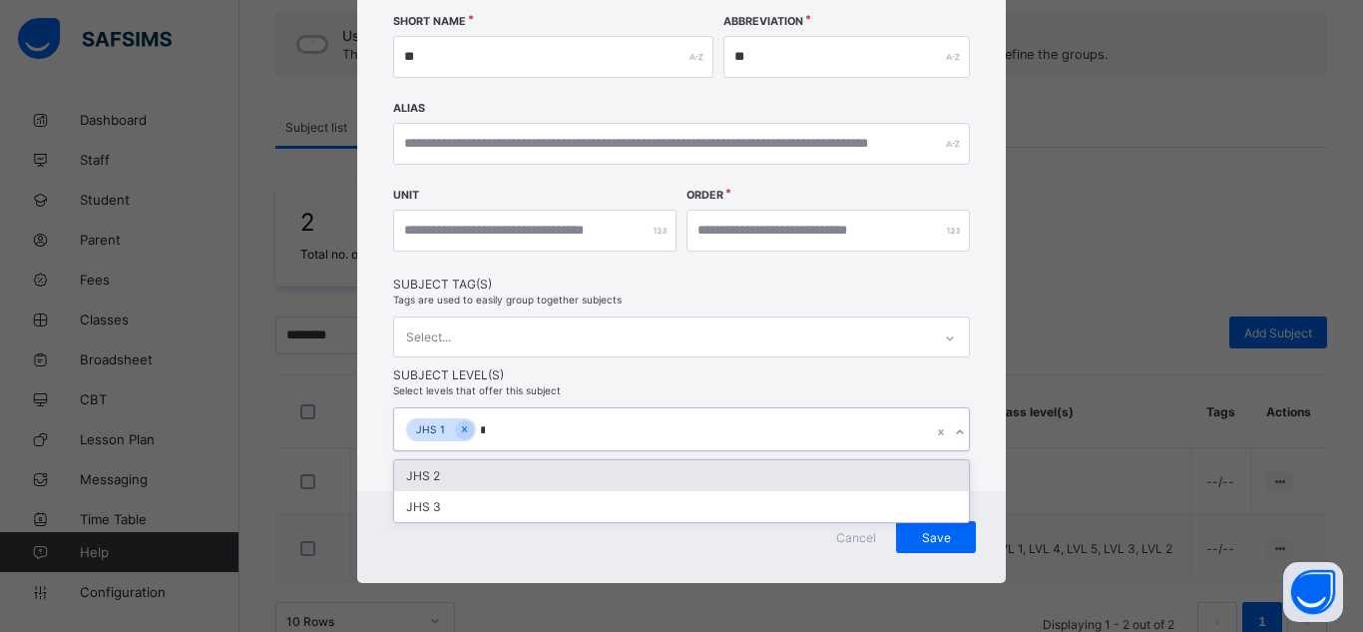
click at [423, 480] on div "JHS 2" at bounding box center [681, 475] width 575 height 31
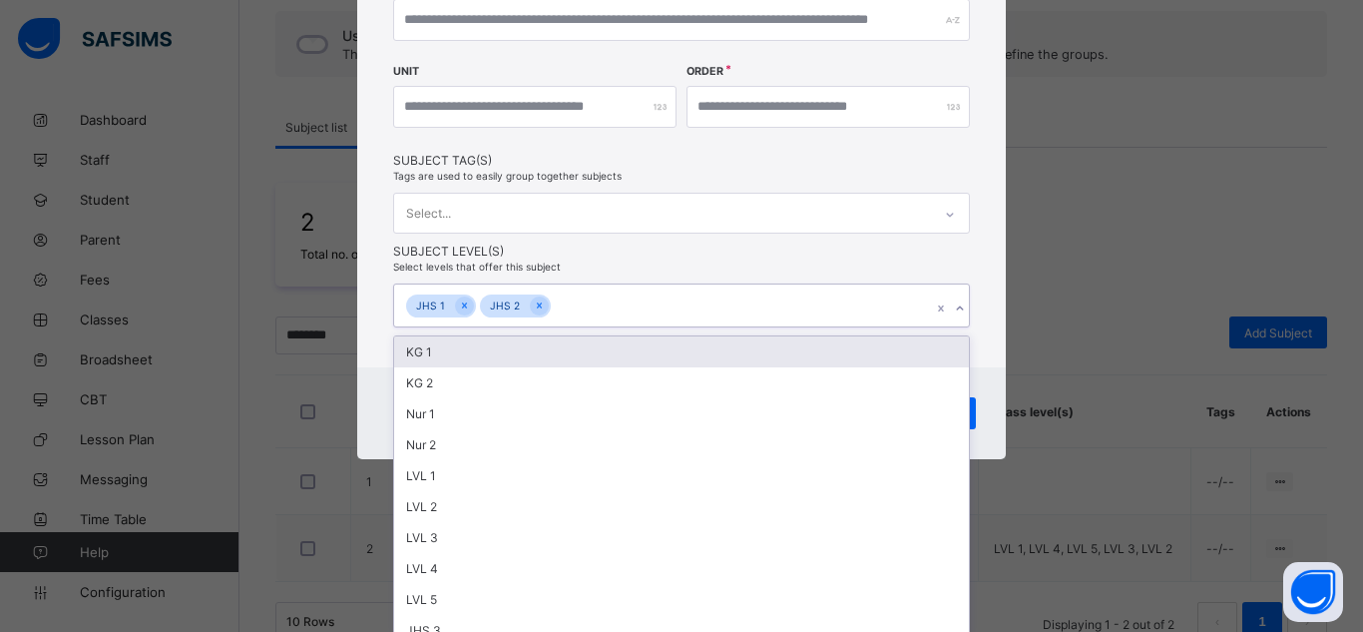
type input "*"
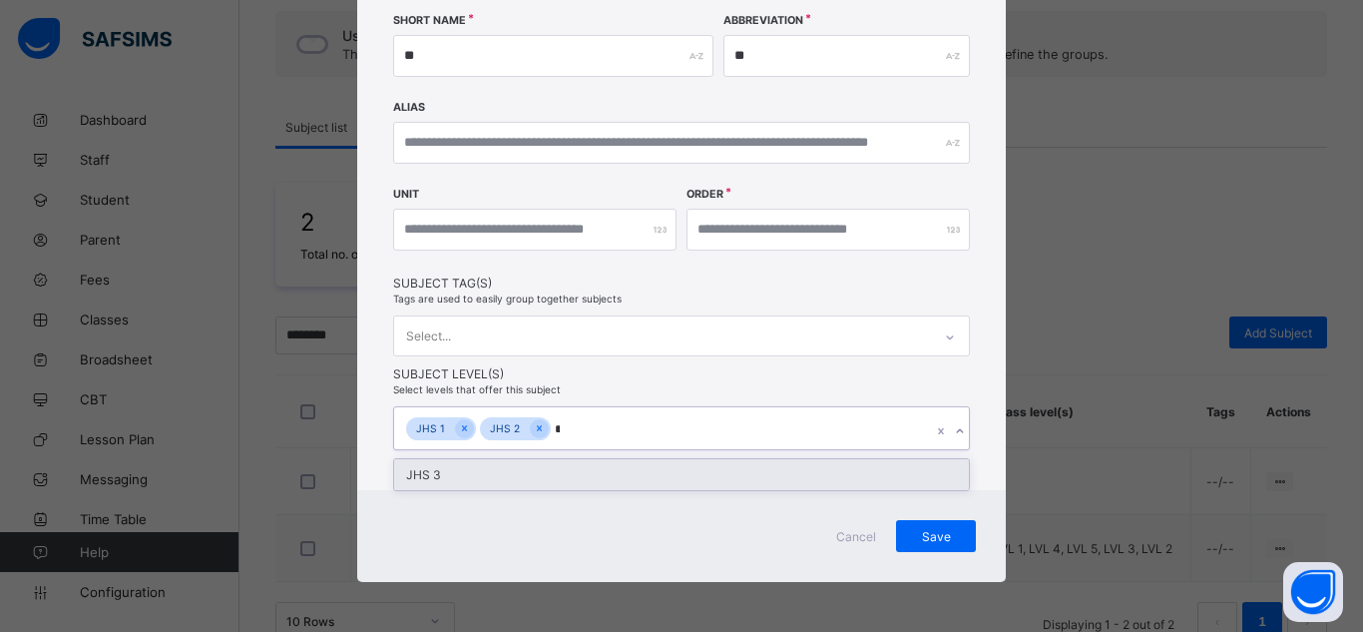
scroll to position [307, 0]
click at [451, 468] on div "JHS 3" at bounding box center [681, 475] width 575 height 31
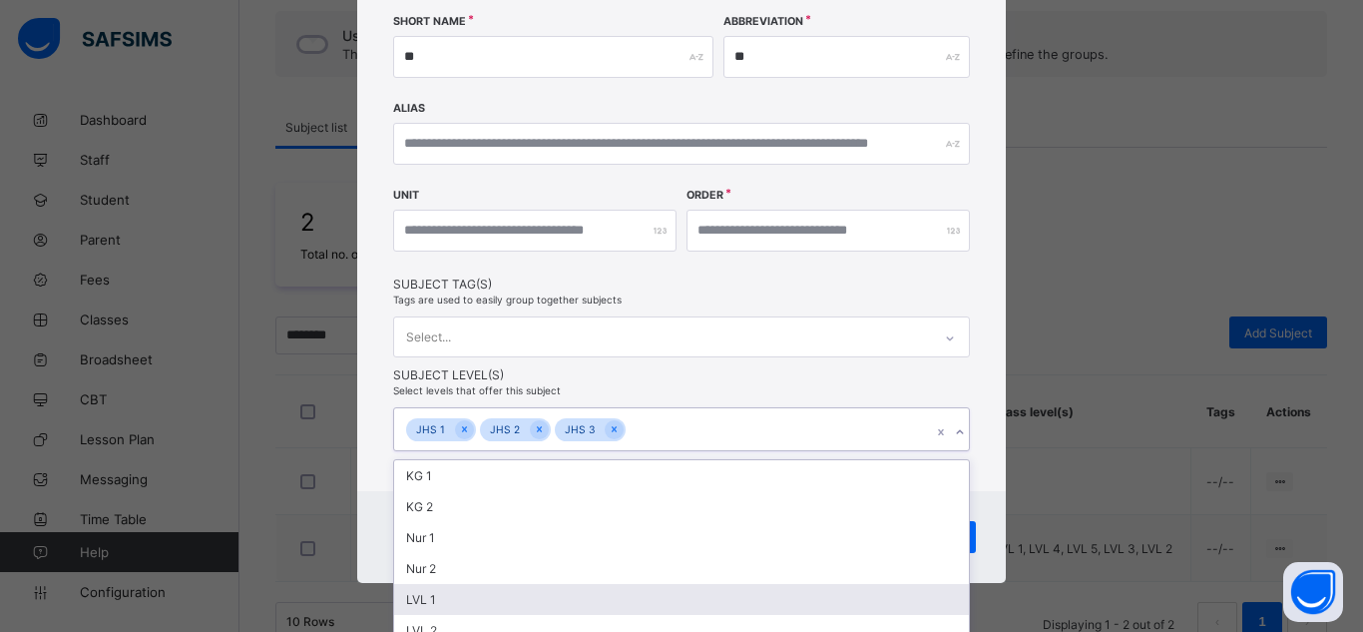
scroll to position [431, 0]
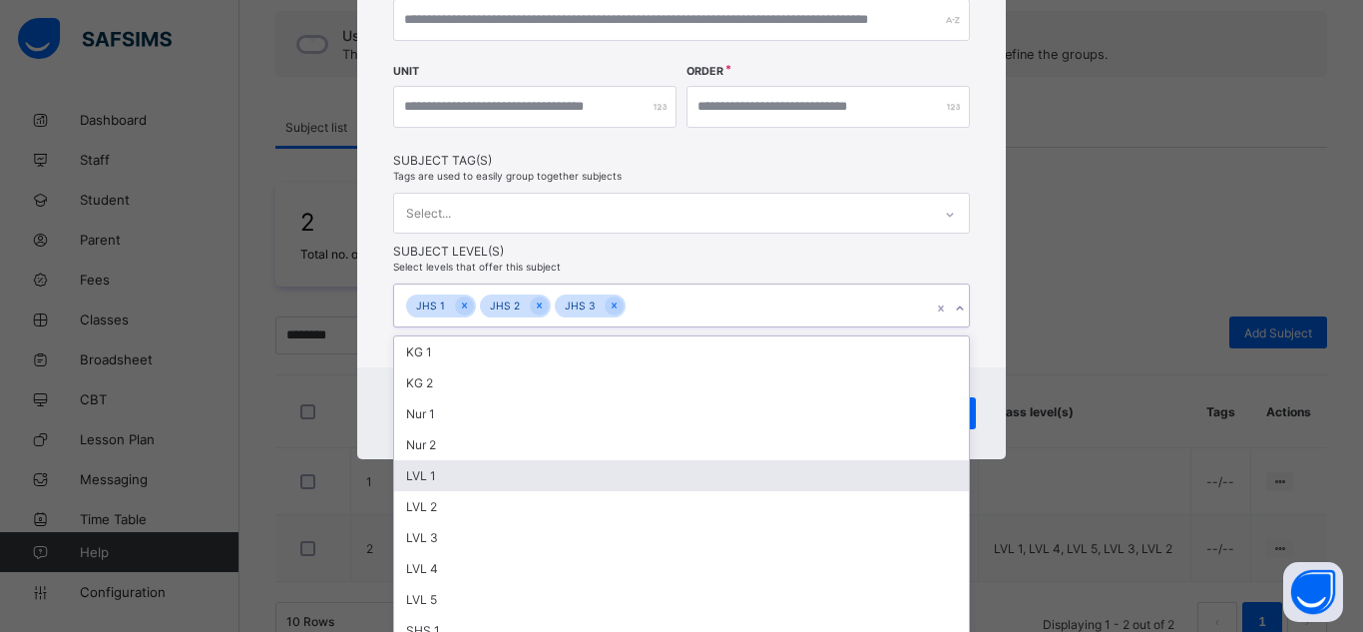
type input "*"
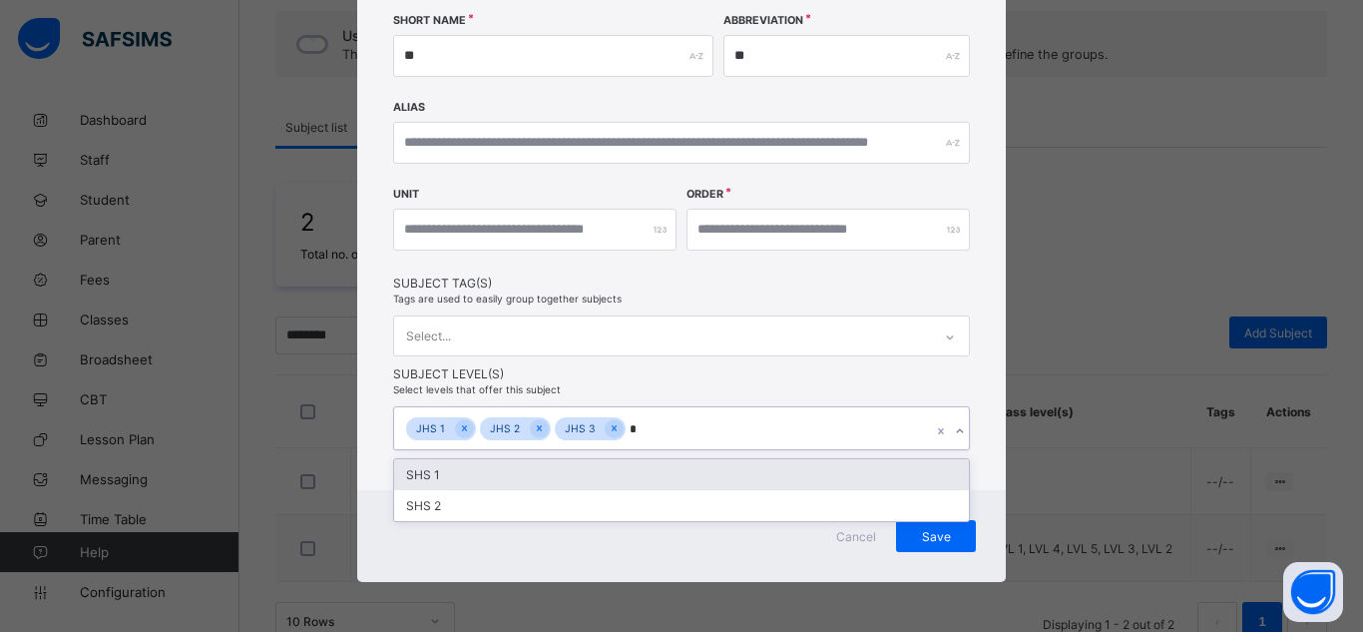
scroll to position [307, 0]
click at [452, 483] on div "SHS 1" at bounding box center [681, 475] width 575 height 31
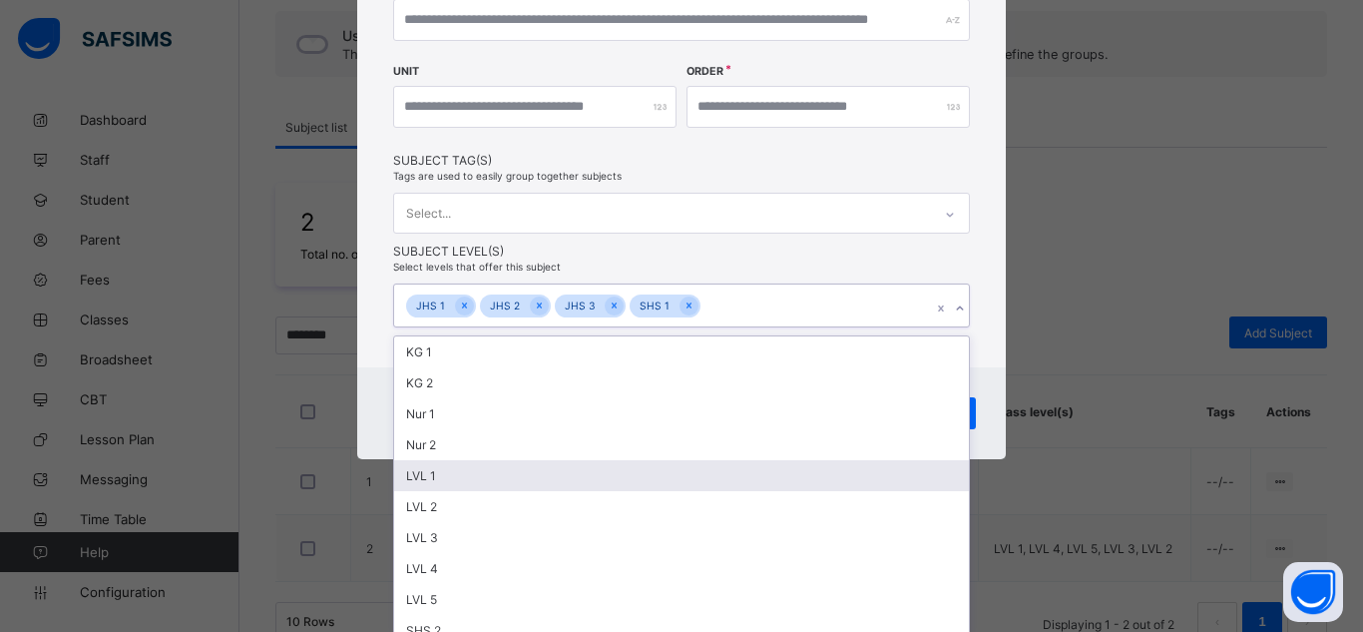
type input "*"
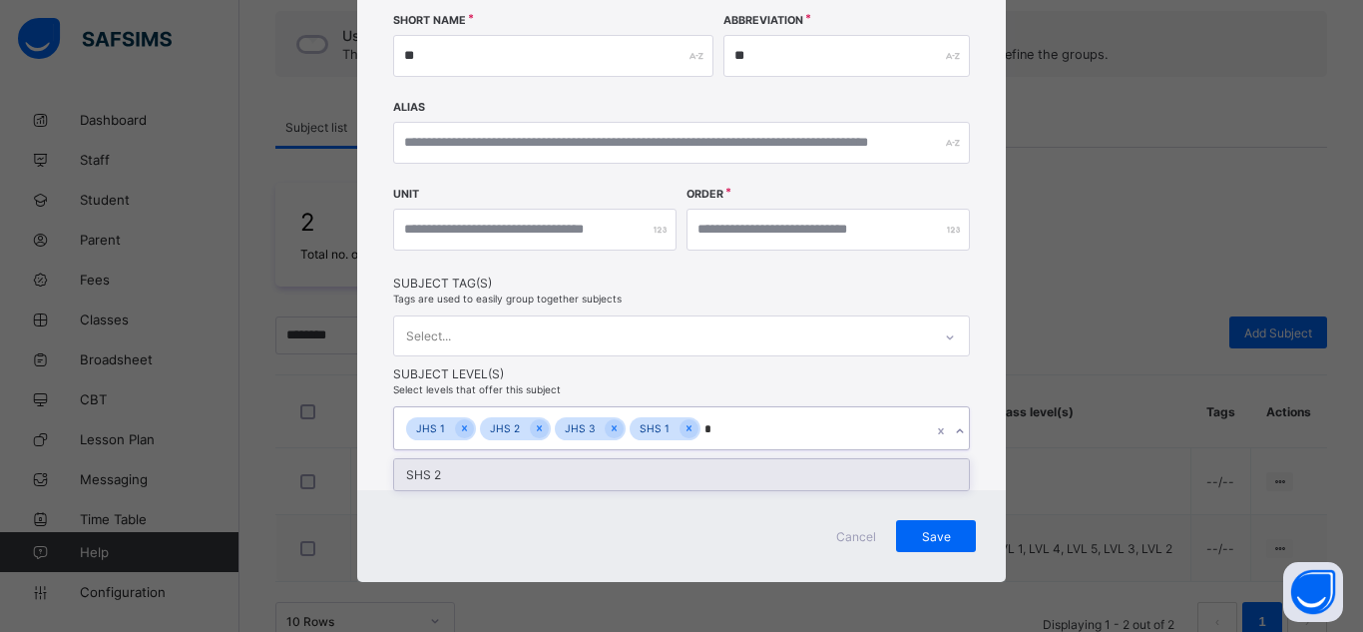
scroll to position [307, 0]
click at [541, 478] on div "SHS 2" at bounding box center [681, 475] width 575 height 31
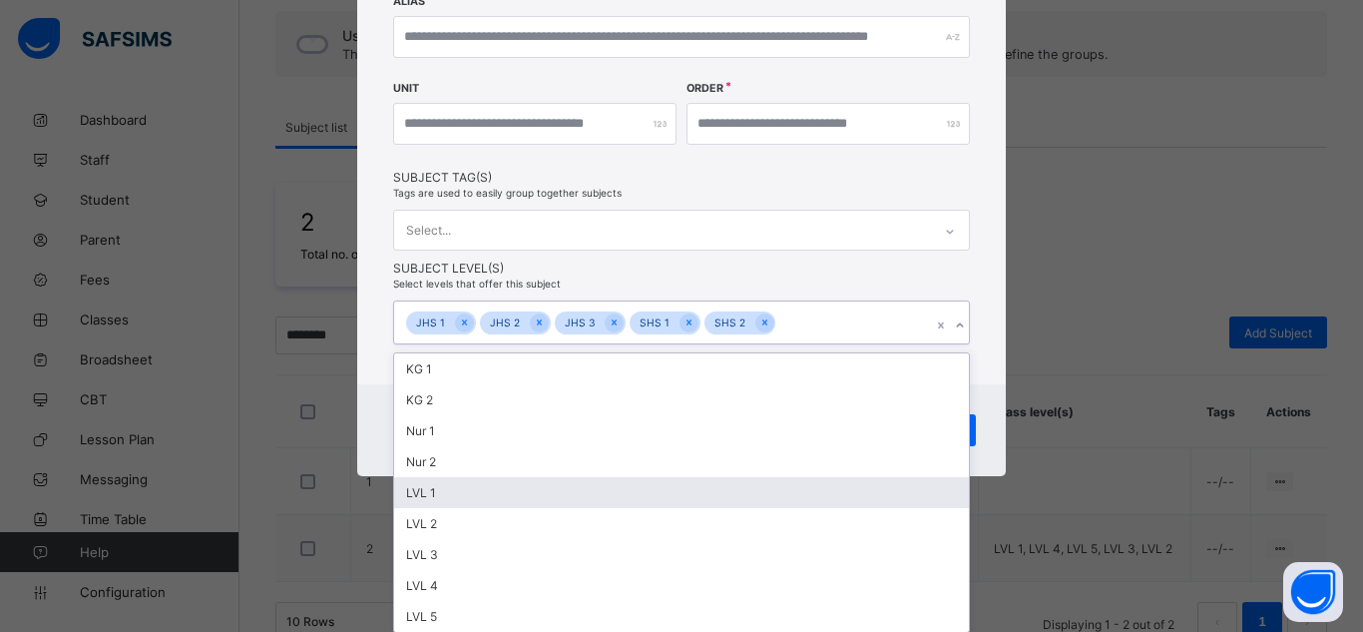
click at [541, 478] on div "LVL 1" at bounding box center [681, 492] width 575 height 31
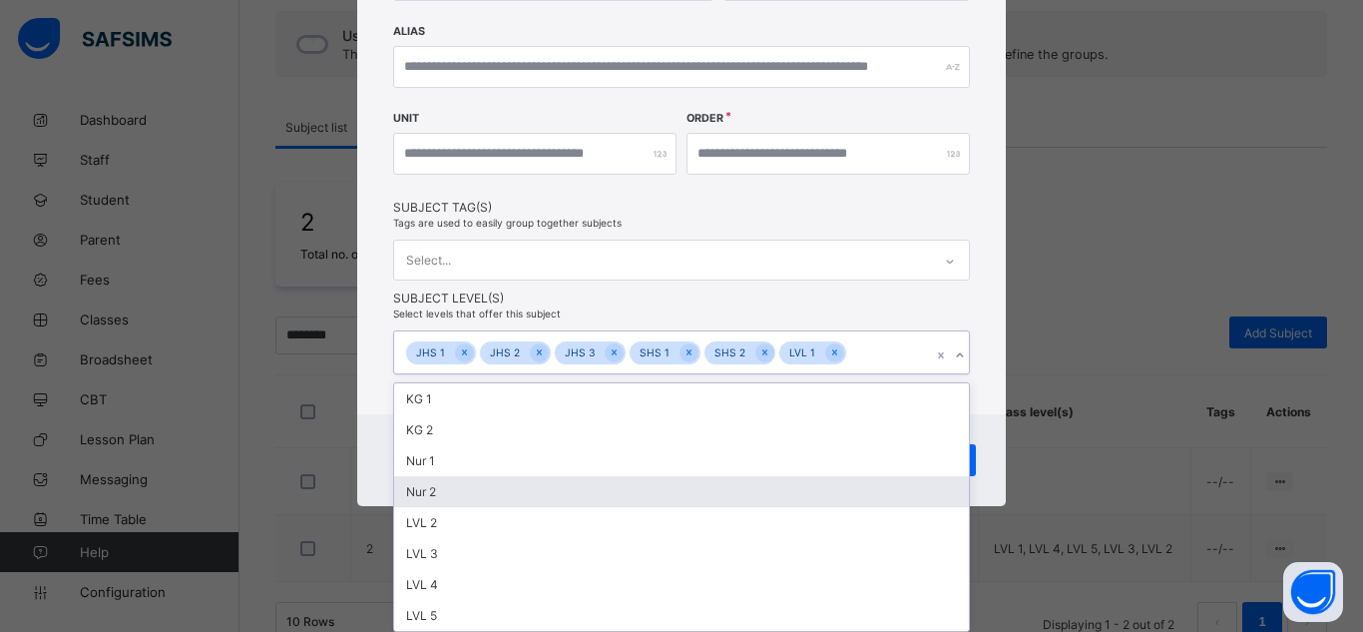
scroll to position [383, 0]
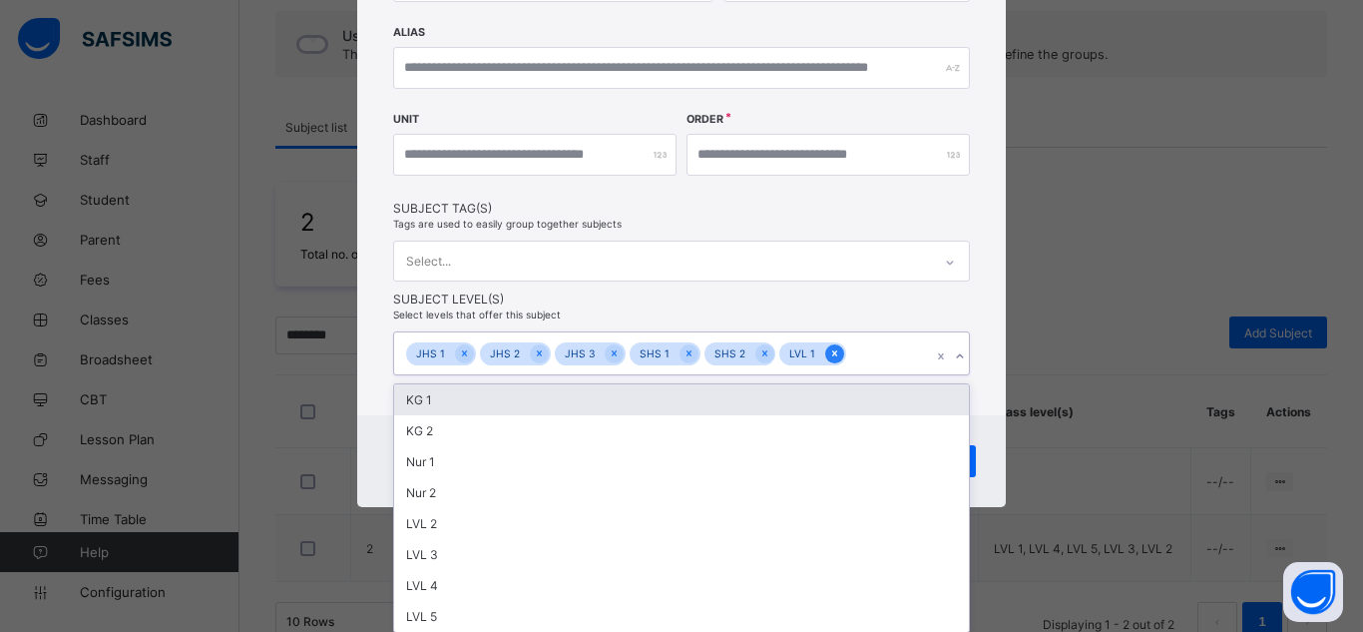
click at [829, 350] on icon at bounding box center [834, 353] width 11 height 14
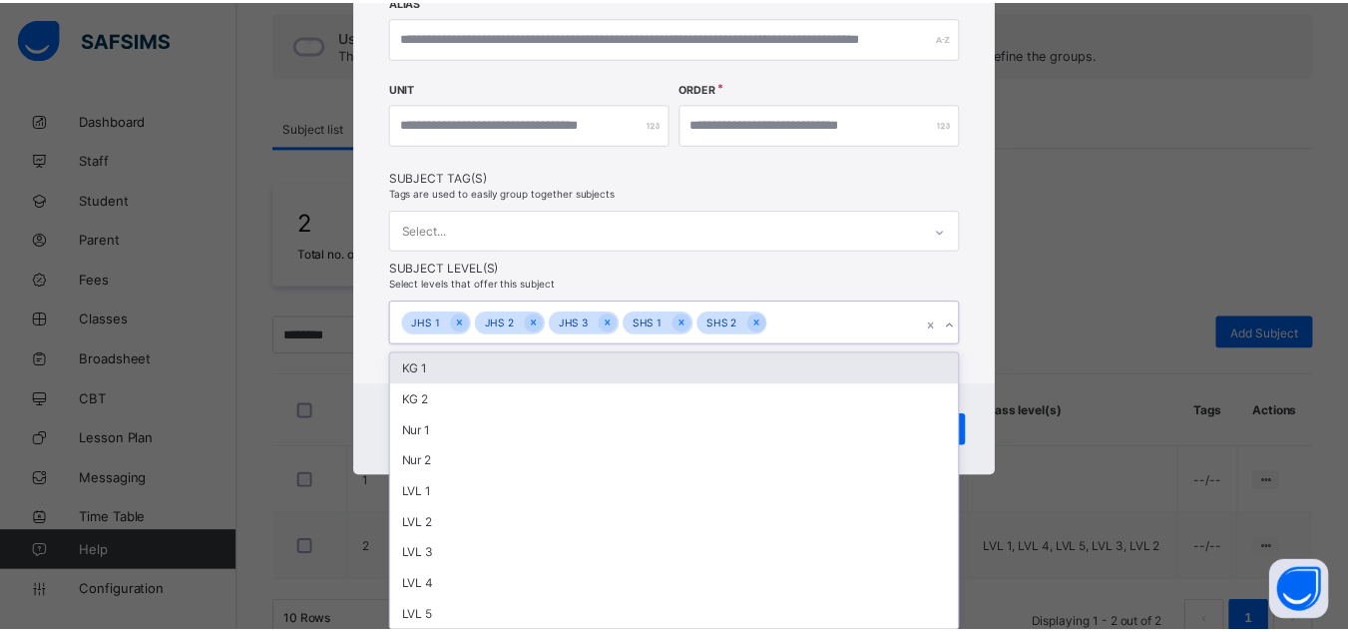
scroll to position [307, 0]
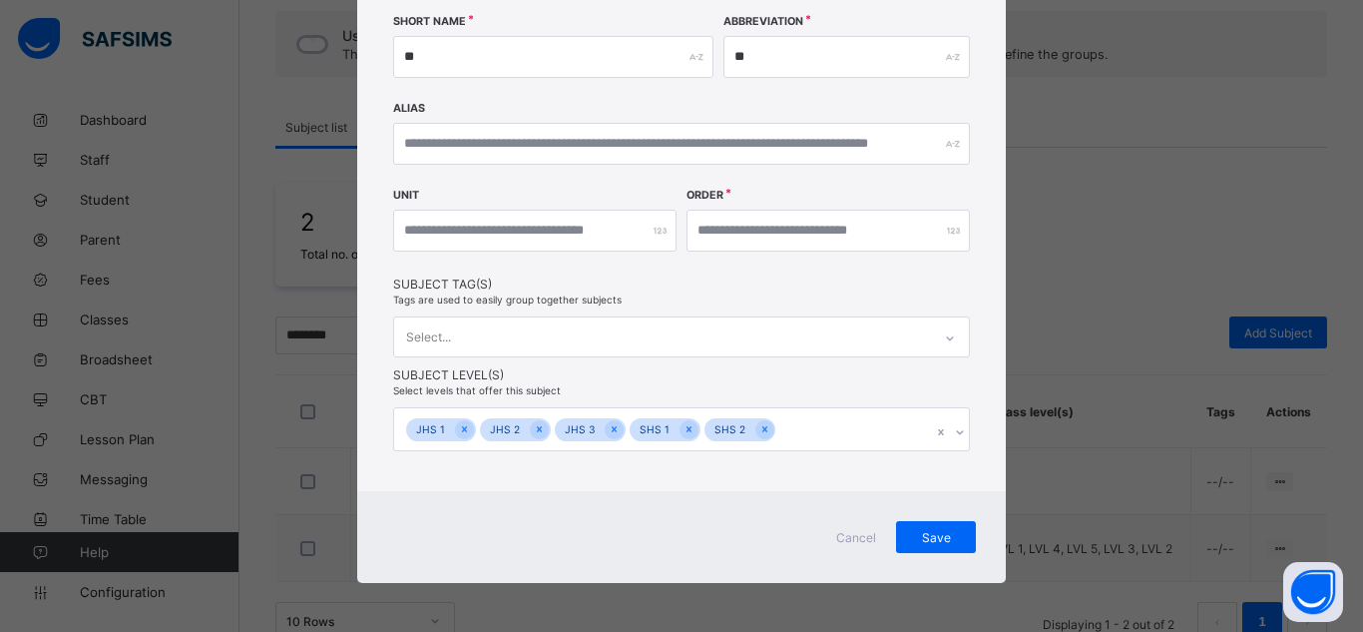
click at [371, 289] on div "**********" at bounding box center [681, 117] width 649 height 748
click at [917, 533] on span "Save" at bounding box center [936, 537] width 50 height 15
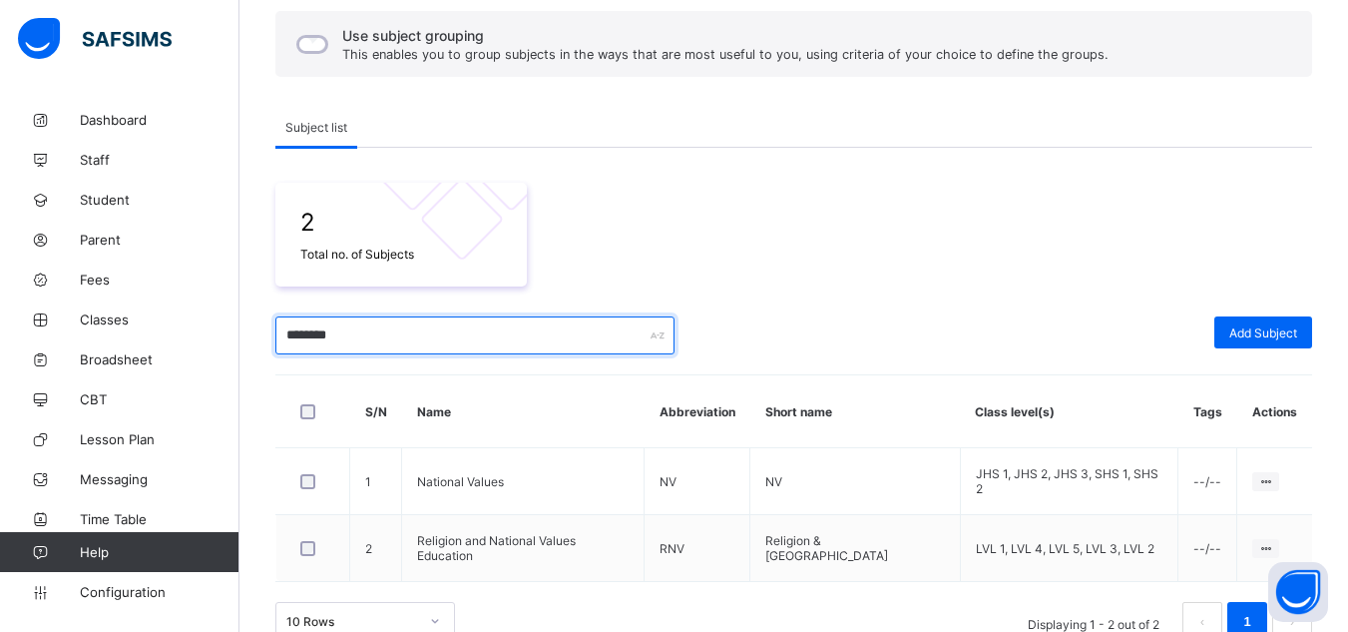
click at [302, 326] on input "********" at bounding box center [474, 335] width 399 height 38
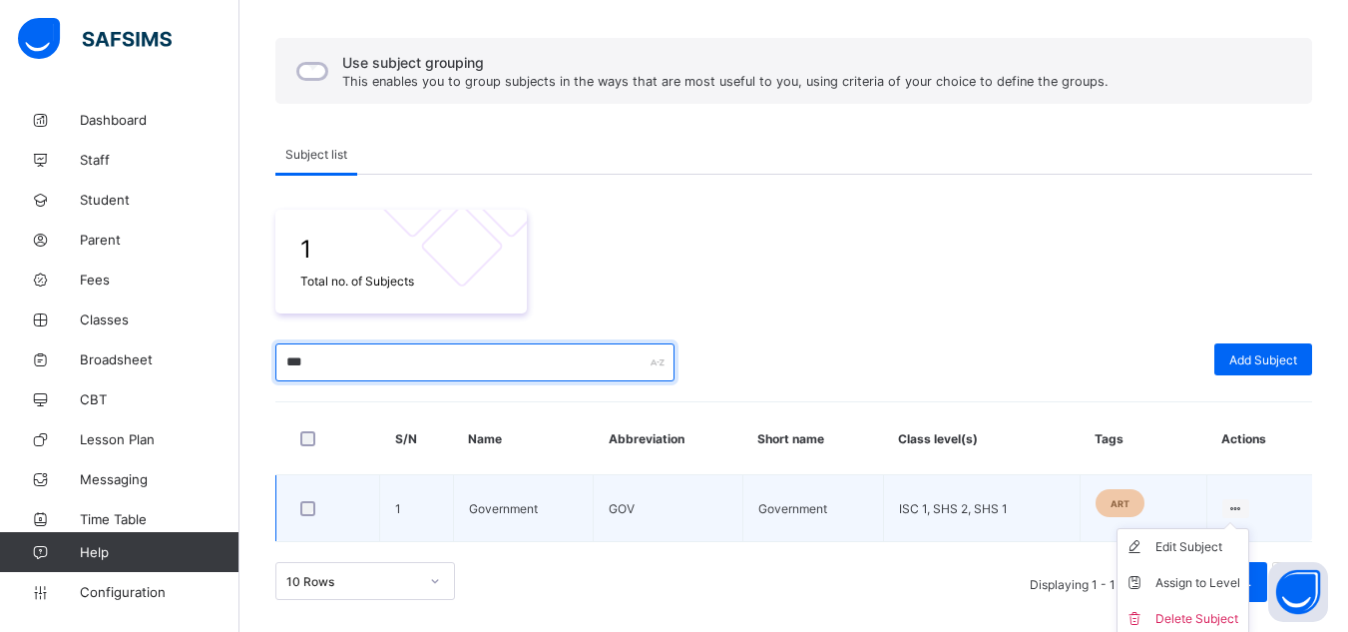
scroll to position [223, 0]
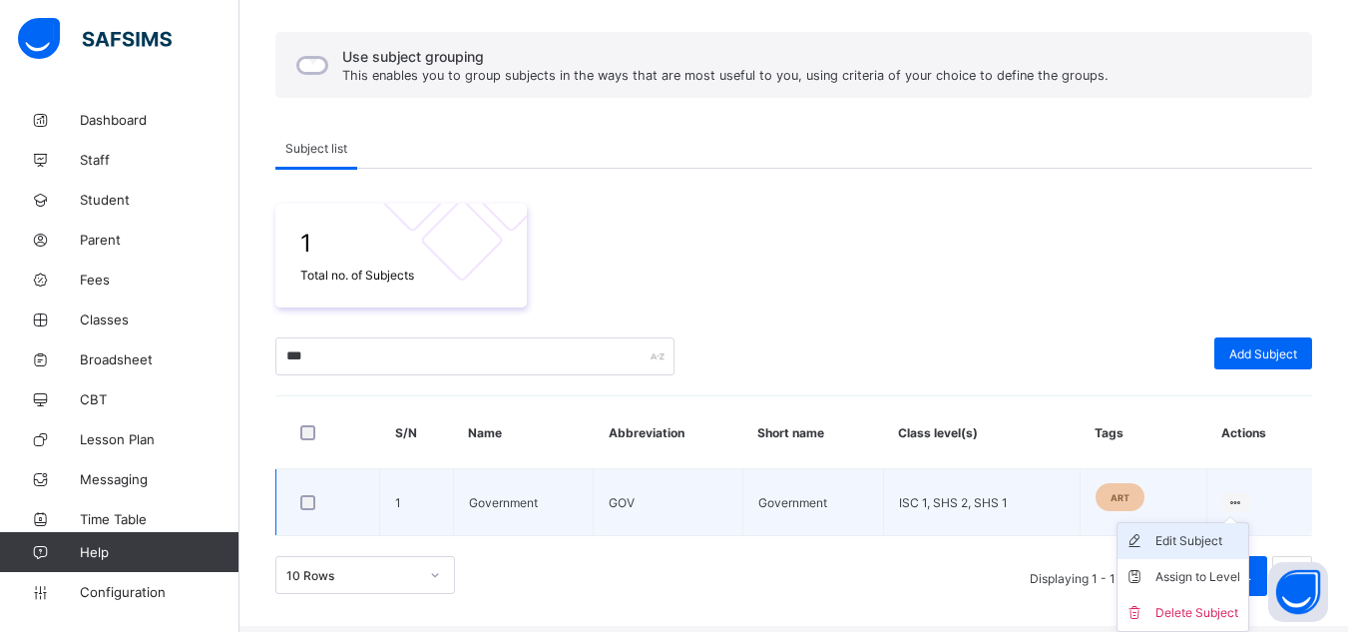
click at [1230, 533] on div "Edit Subject" at bounding box center [1197, 541] width 85 height 20
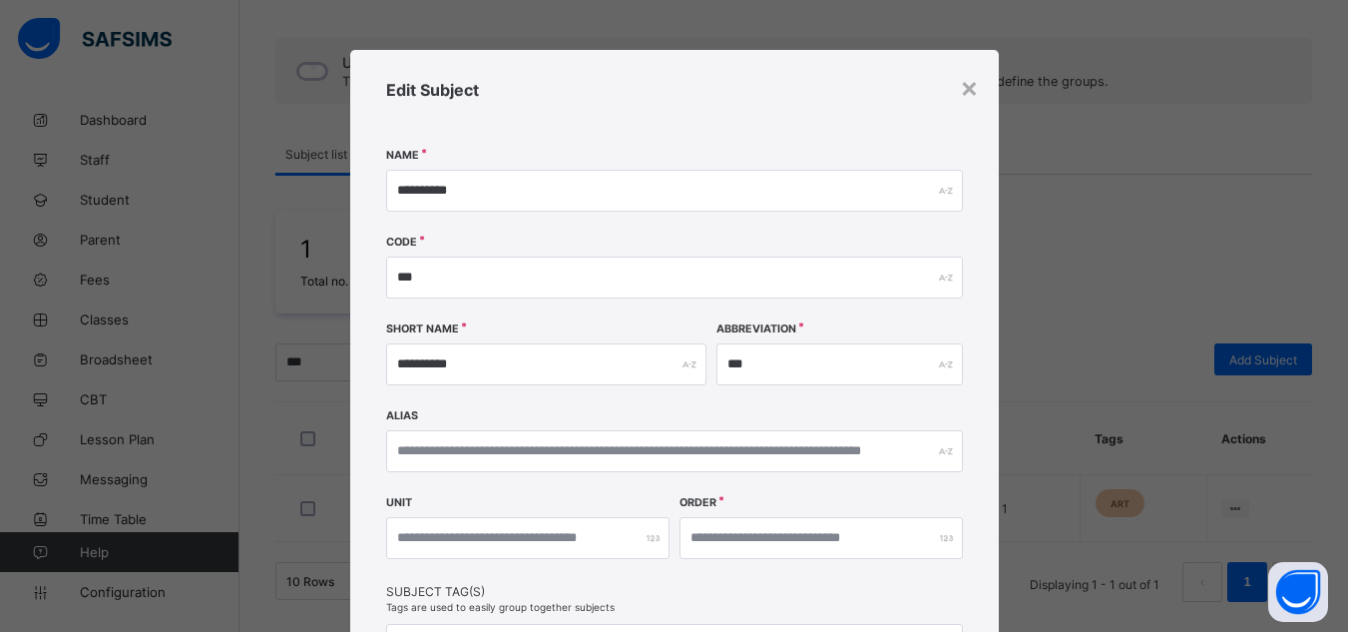
scroll to position [311, 0]
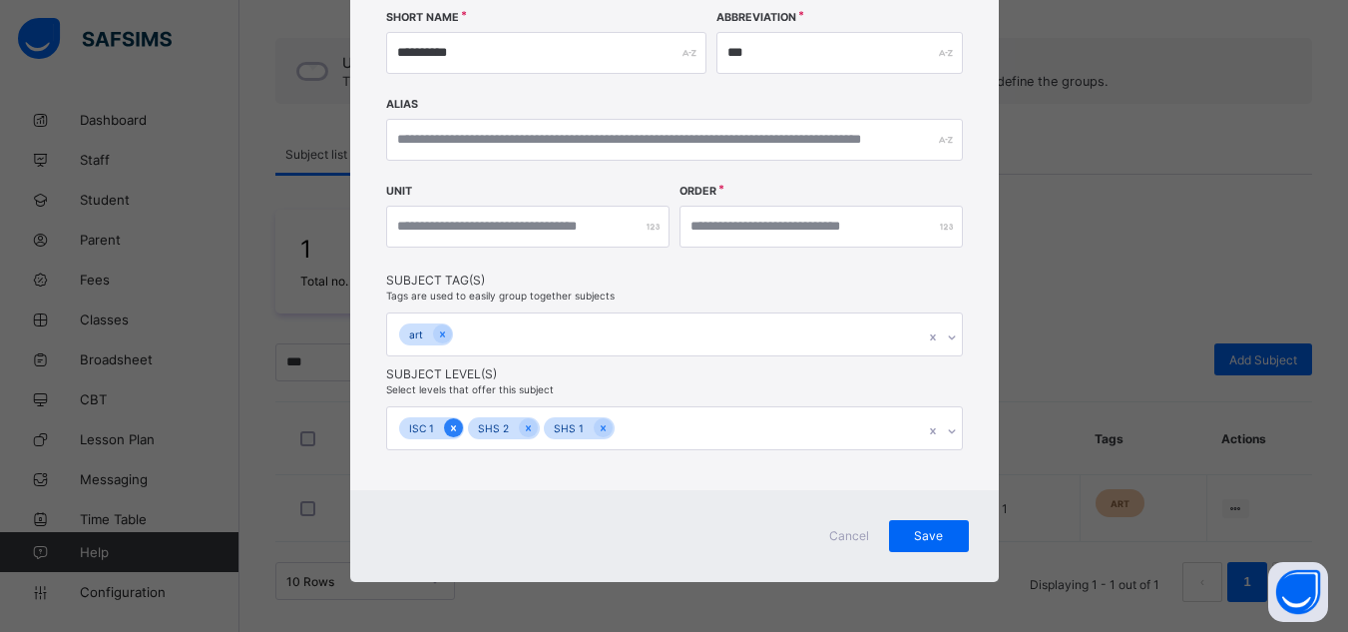
click at [448, 426] on icon at bounding box center [453, 428] width 11 height 14
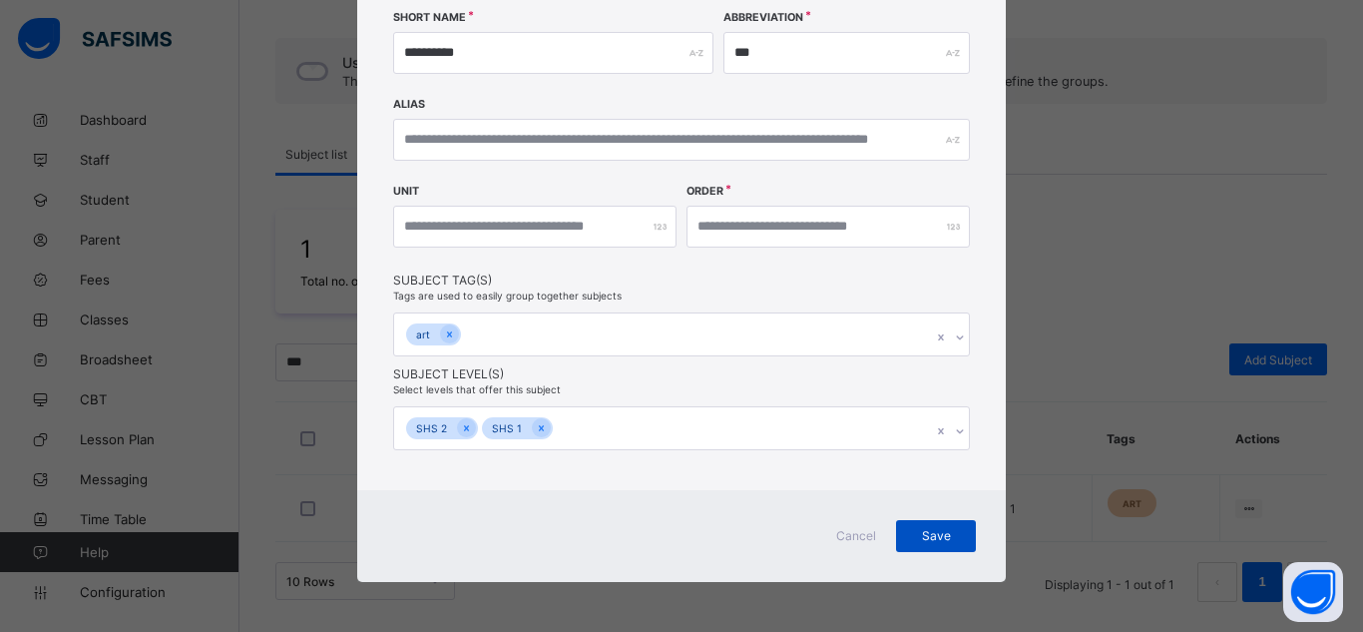
click at [928, 527] on div "Save" at bounding box center [936, 536] width 80 height 32
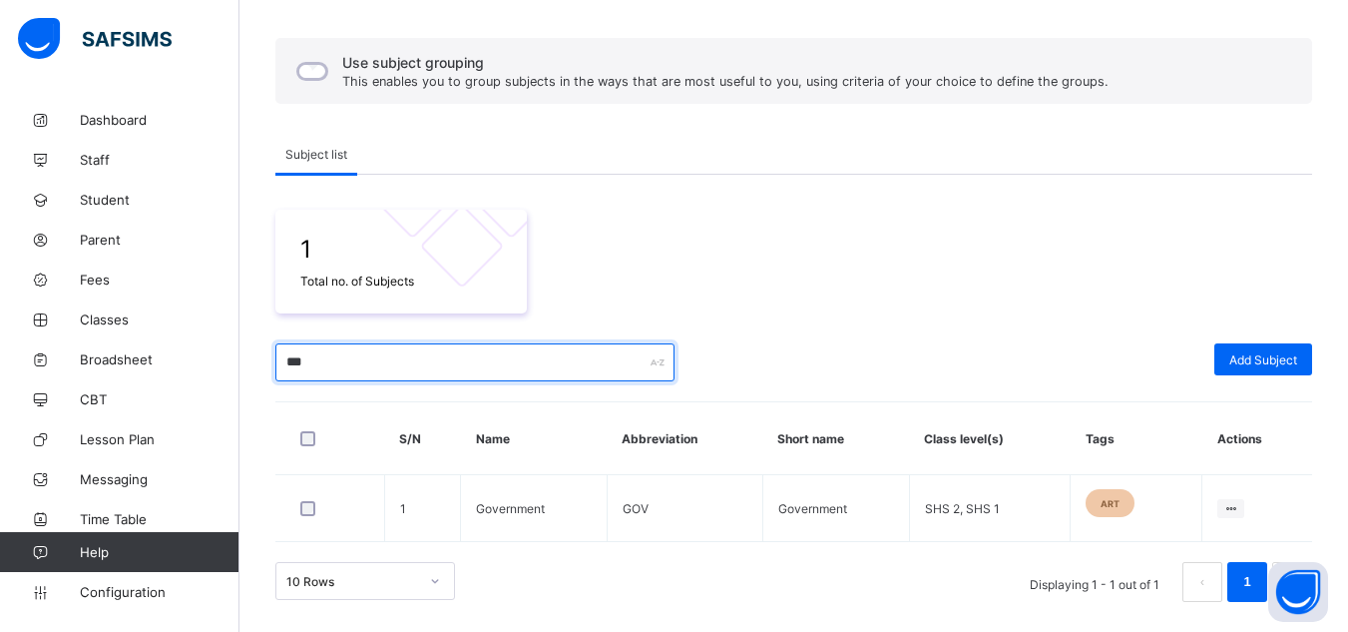
click at [416, 363] on input "***" at bounding box center [474, 362] width 399 height 38
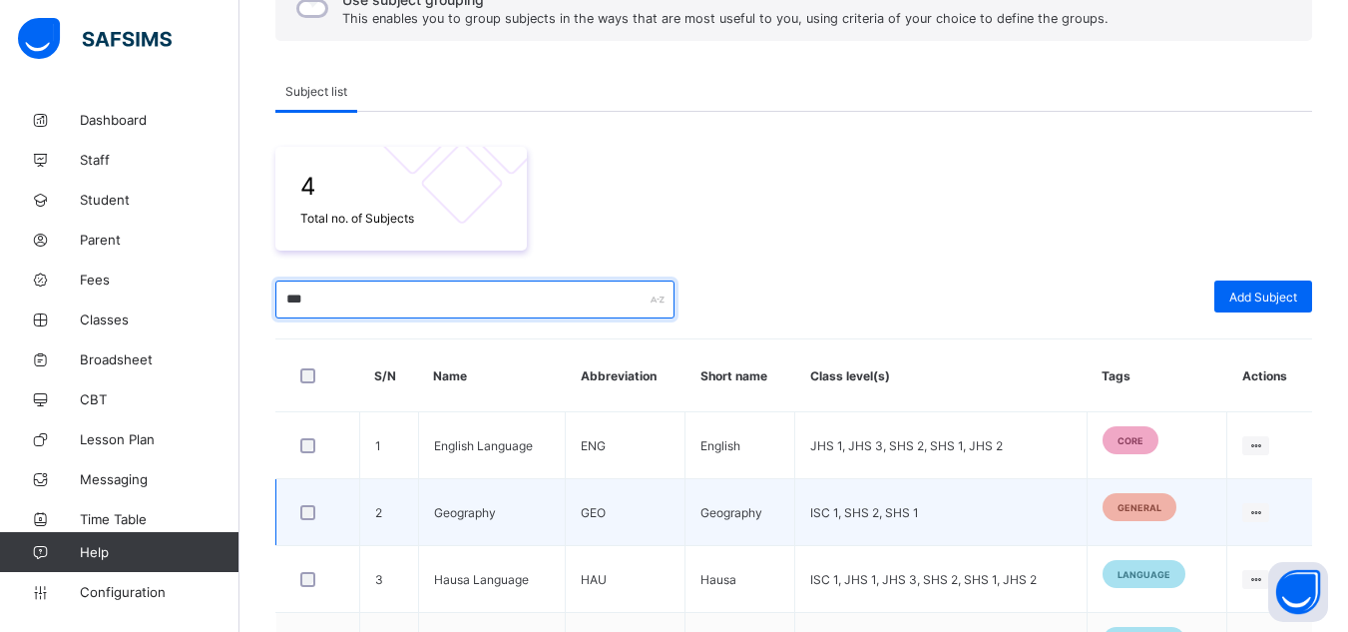
scroll to position [280, 0]
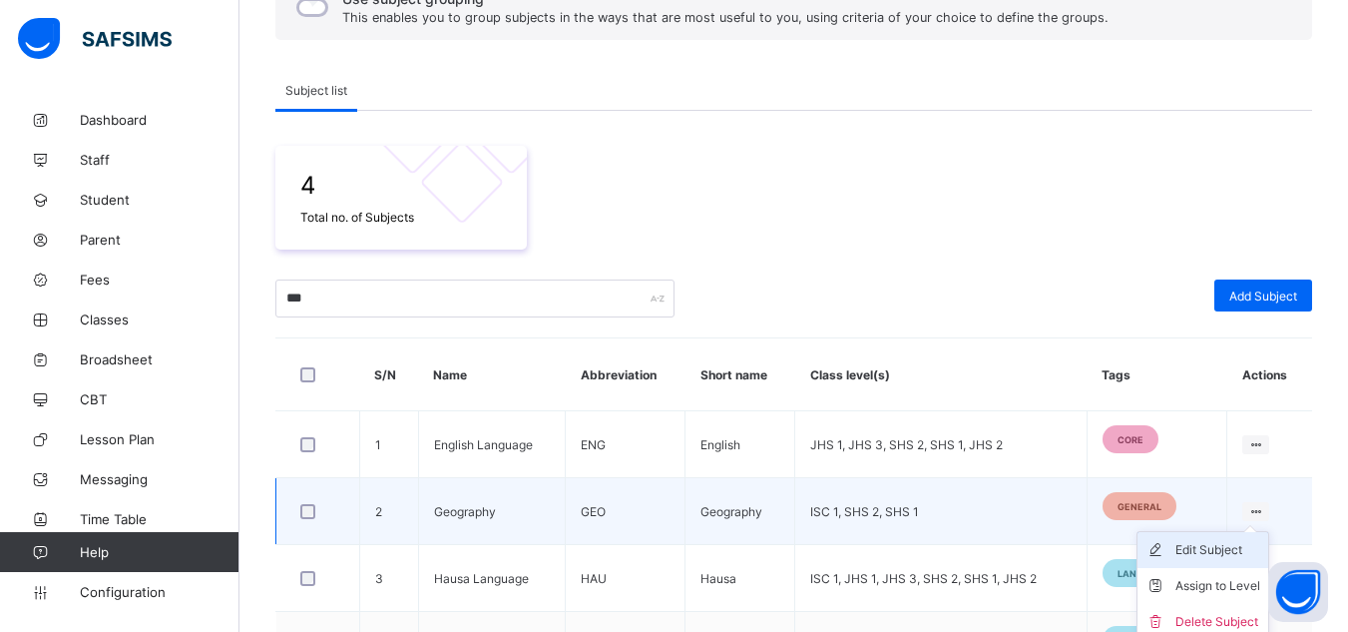
click at [1217, 552] on div "Edit Subject" at bounding box center [1217, 550] width 85 height 20
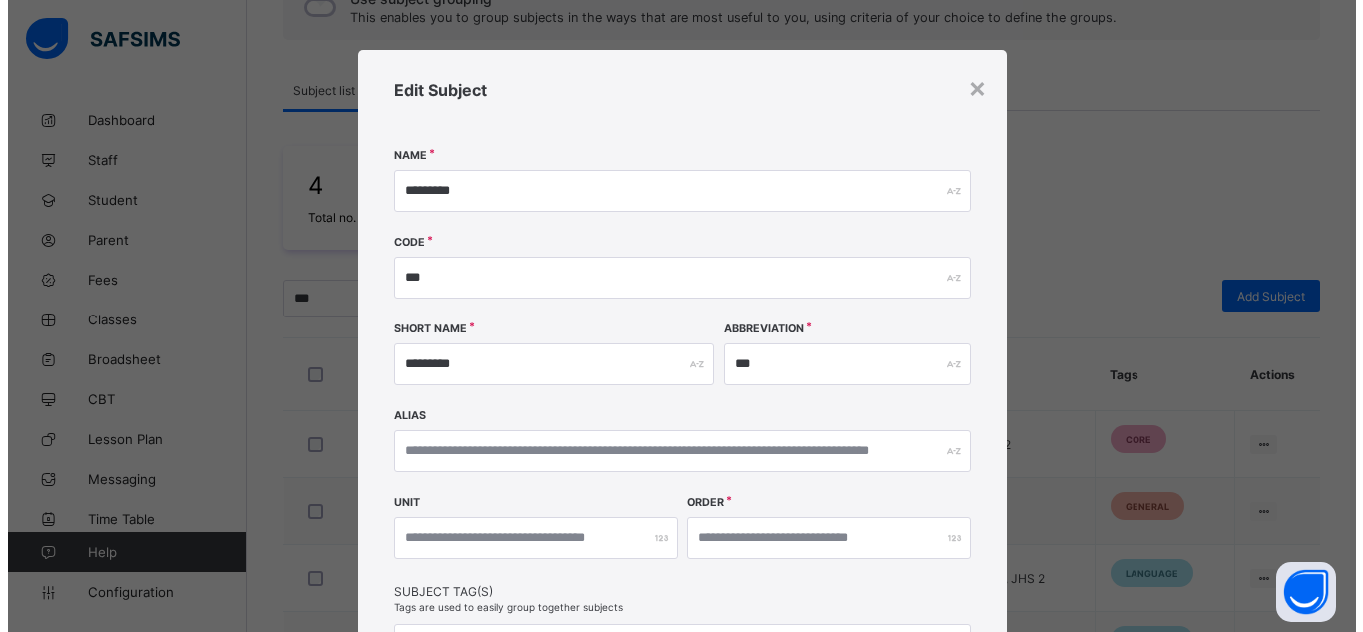
scroll to position [311, 0]
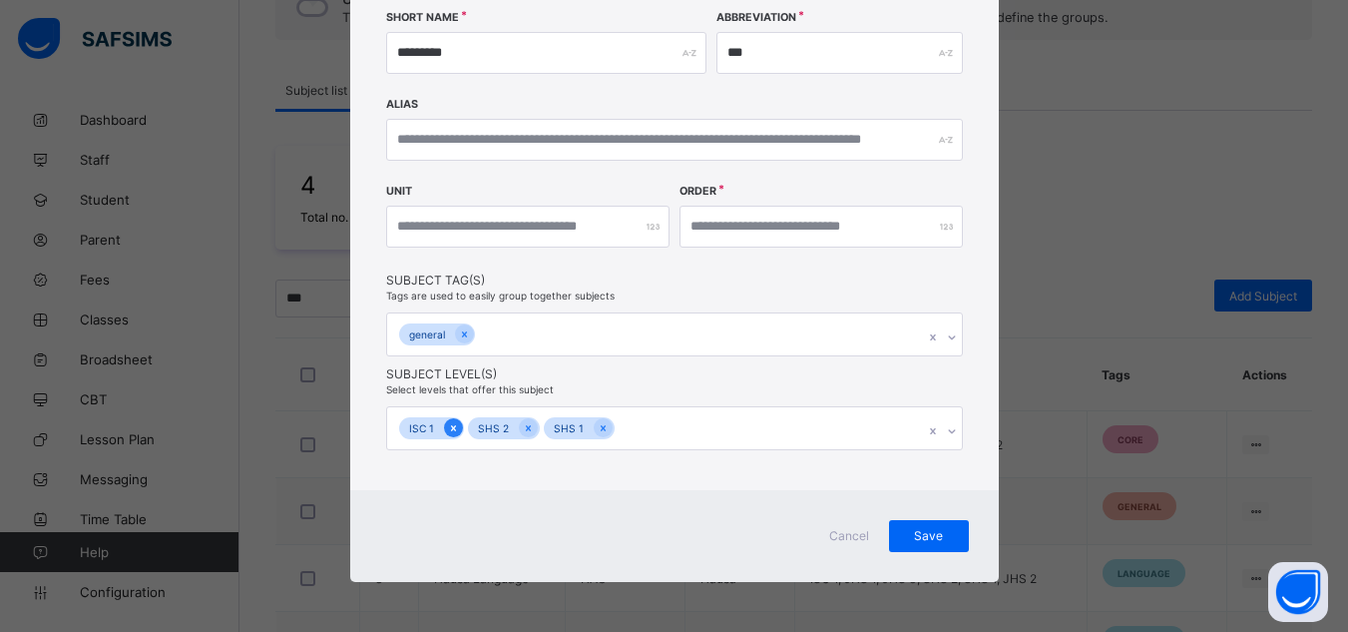
click at [444, 429] on div at bounding box center [453, 427] width 19 height 19
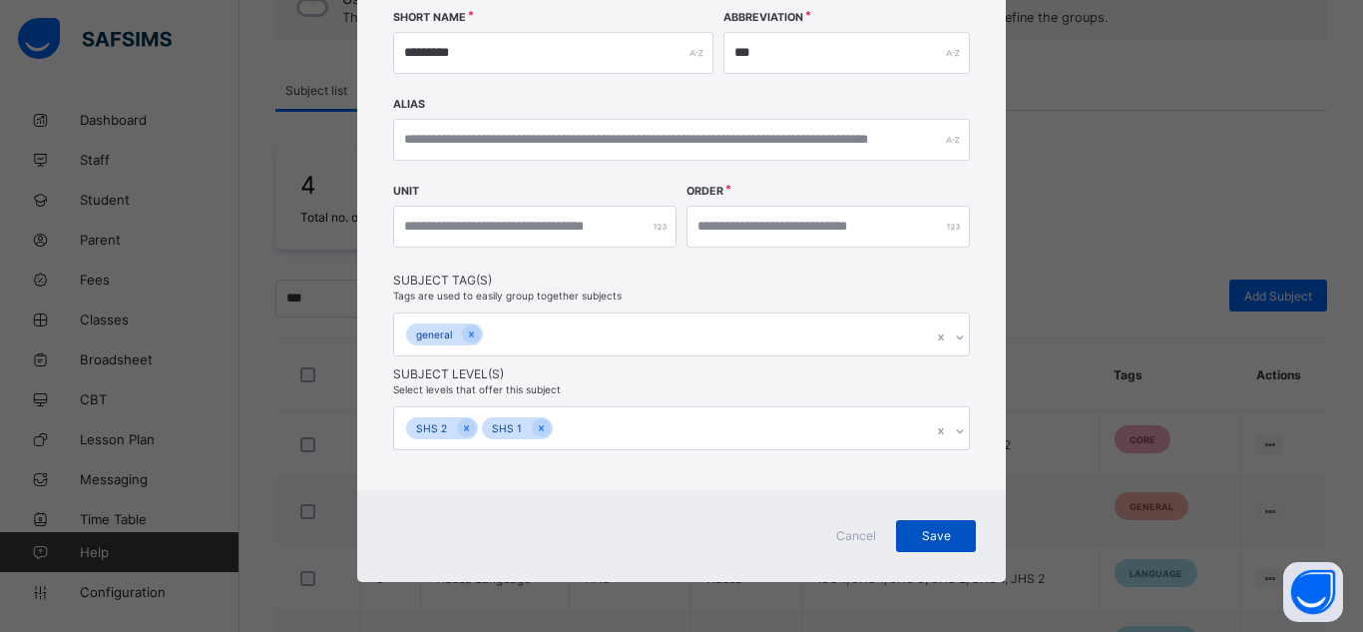
click at [926, 535] on span "Save" at bounding box center [936, 535] width 50 height 15
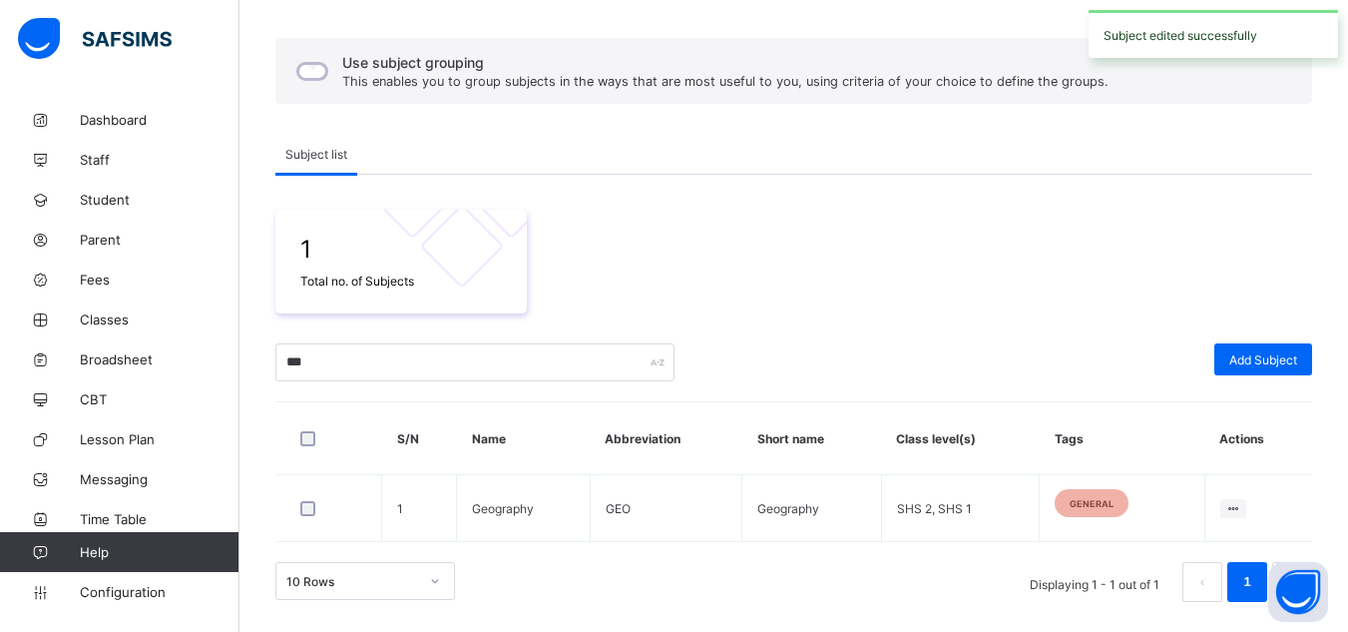
scroll to position [217, 0]
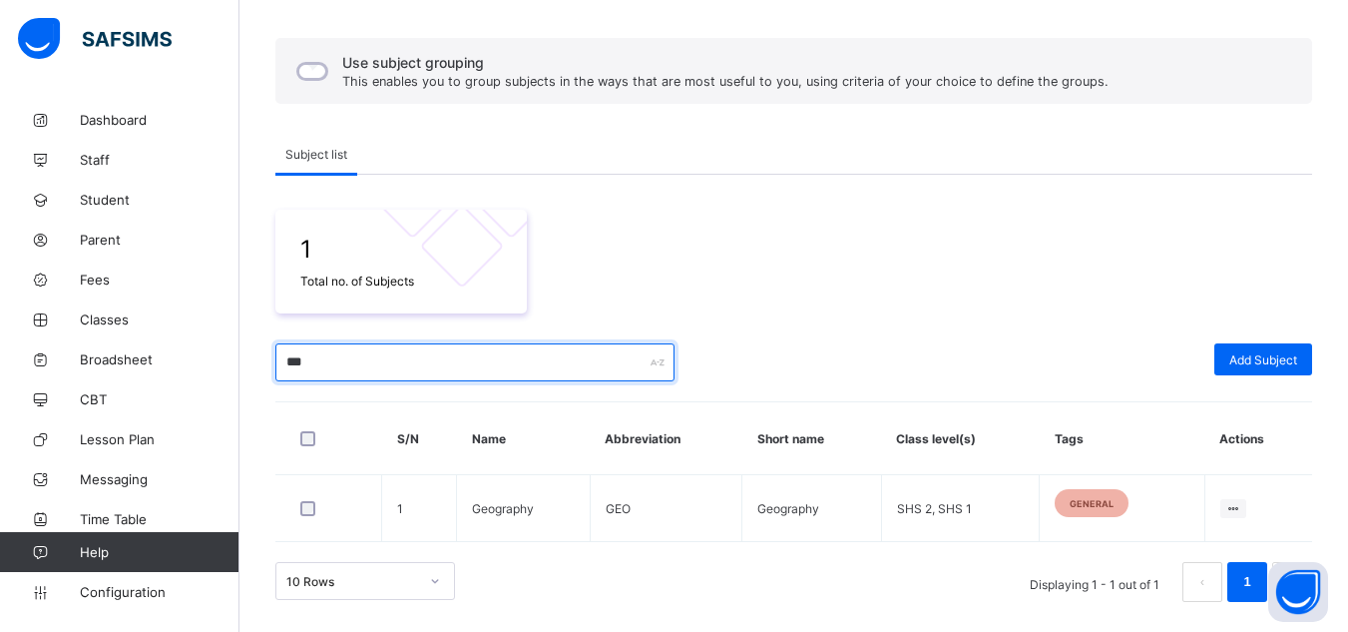
click at [298, 355] on input "***" at bounding box center [474, 362] width 399 height 38
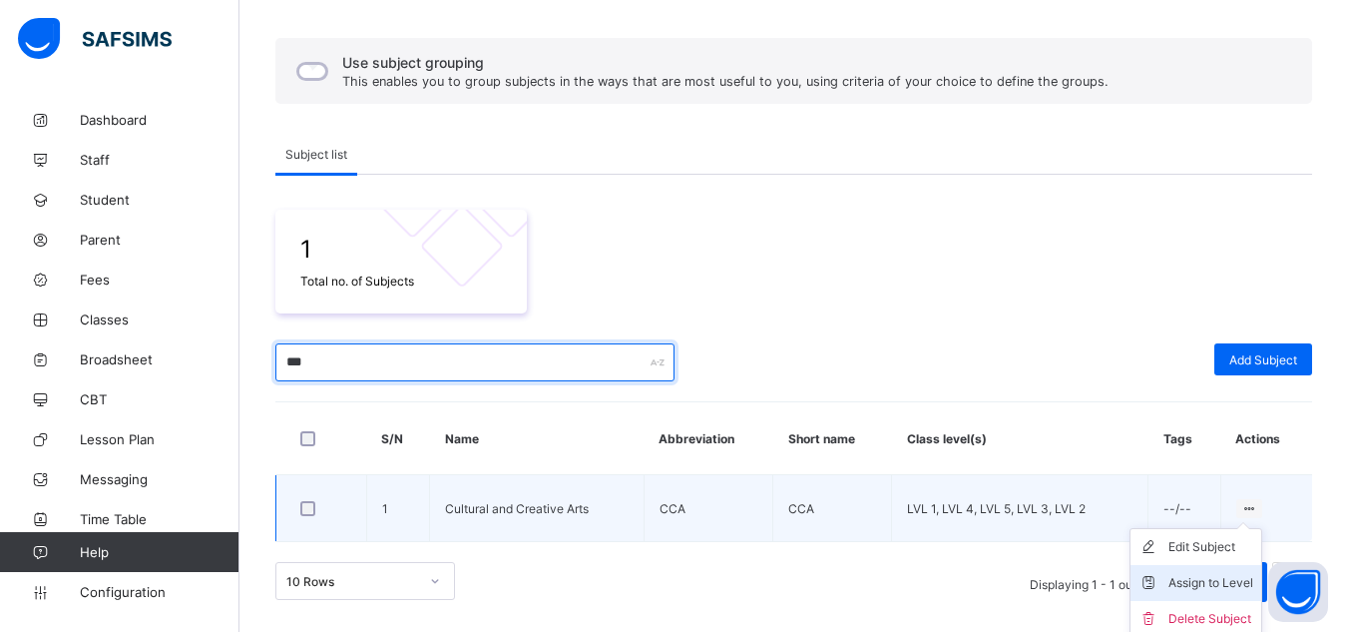
type input "***"
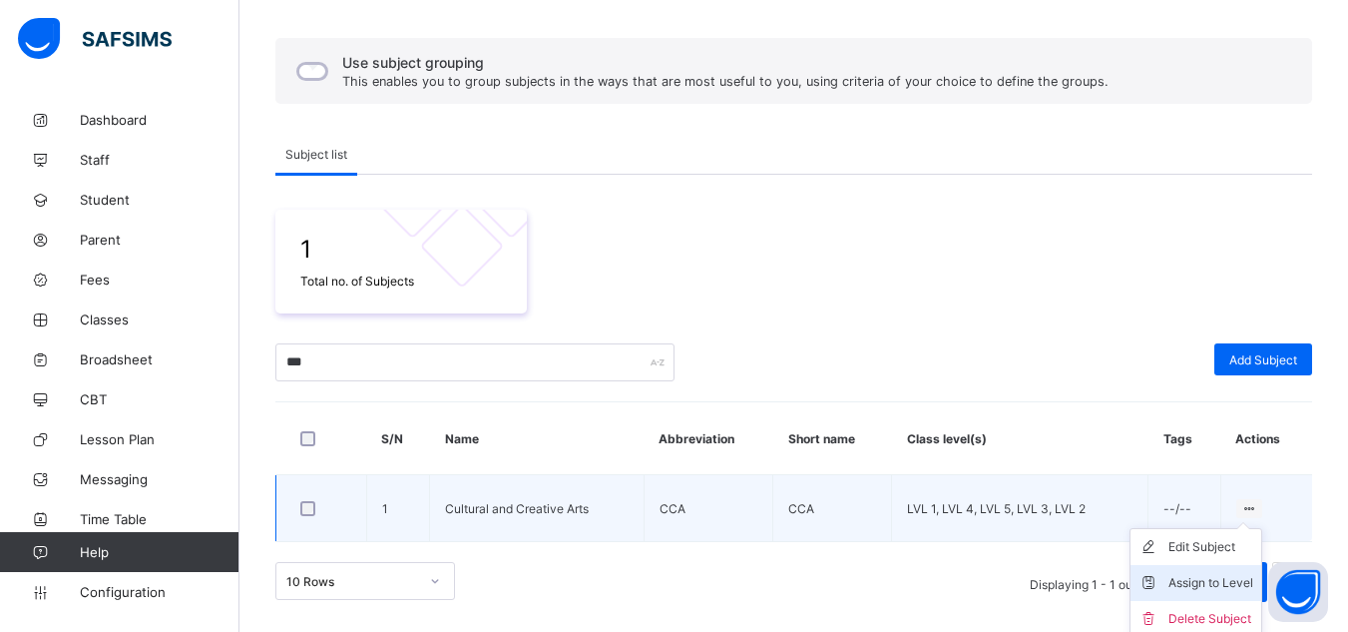
click at [1210, 576] on div "Assign to Level" at bounding box center [1210, 583] width 85 height 20
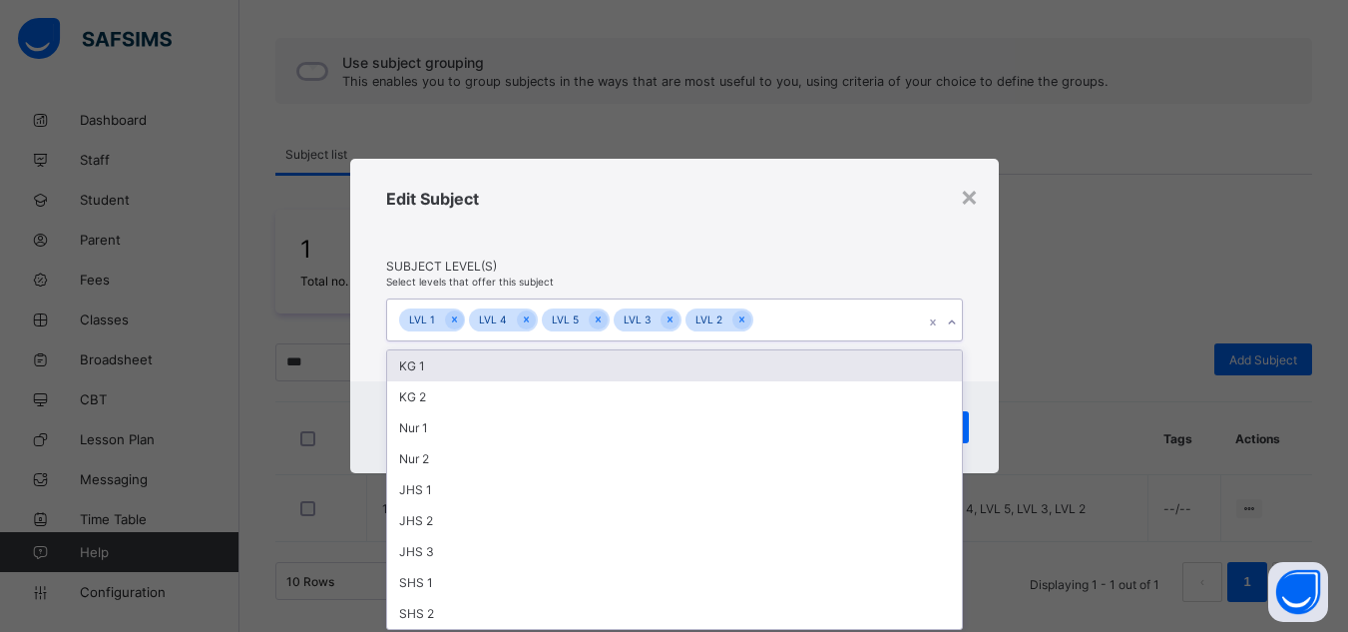
click at [784, 313] on div "LVL 1 LVL 4 LVL 5 LVL 3 LVL 2" at bounding box center [655, 320] width 537 height 42
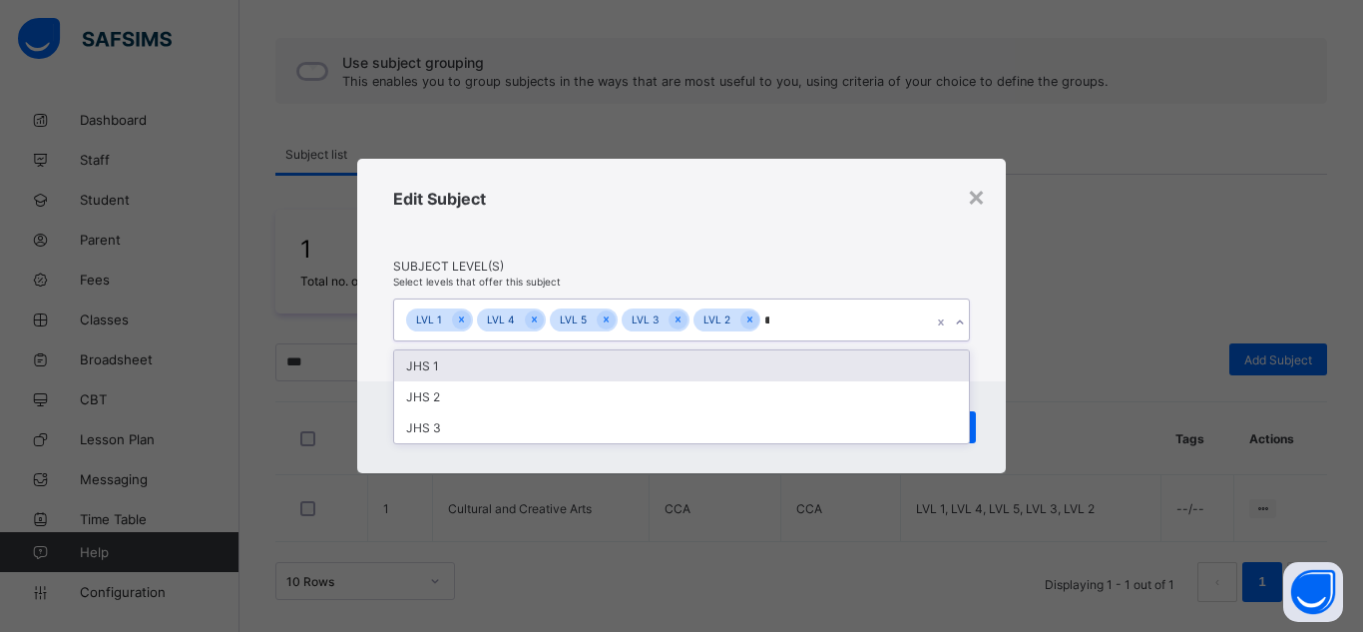
type input "**"
click at [709, 358] on div "JHS 1" at bounding box center [681, 365] width 575 height 31
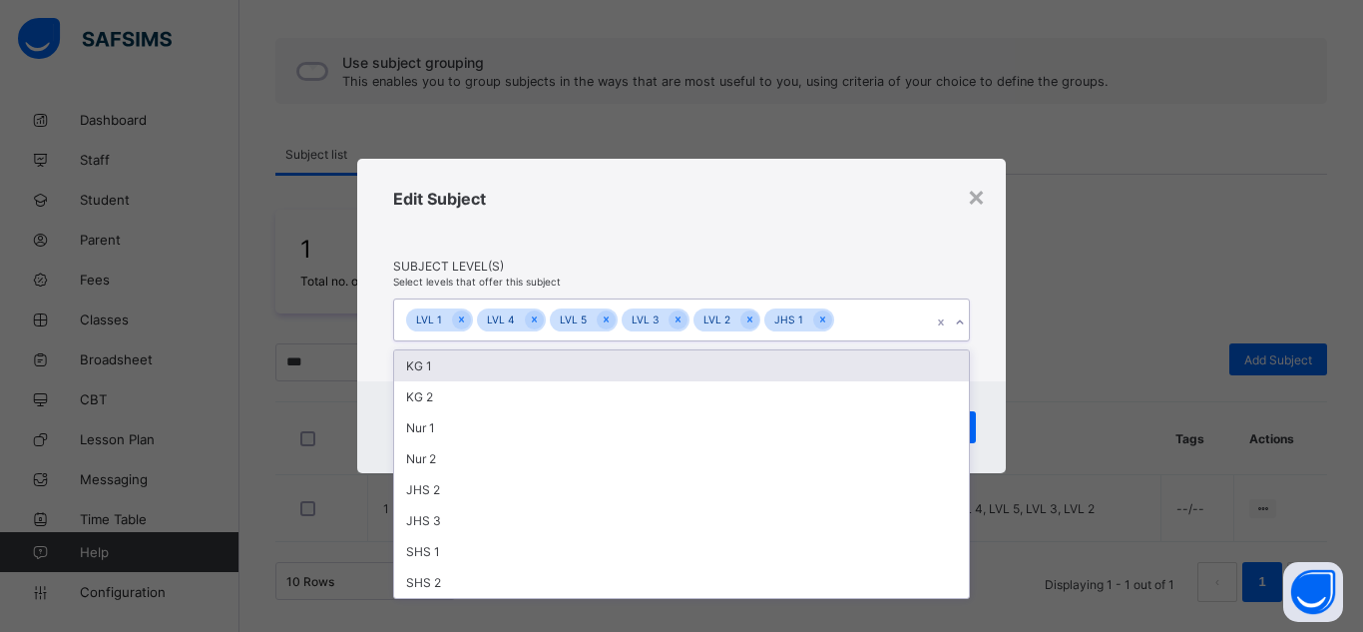
type input "*"
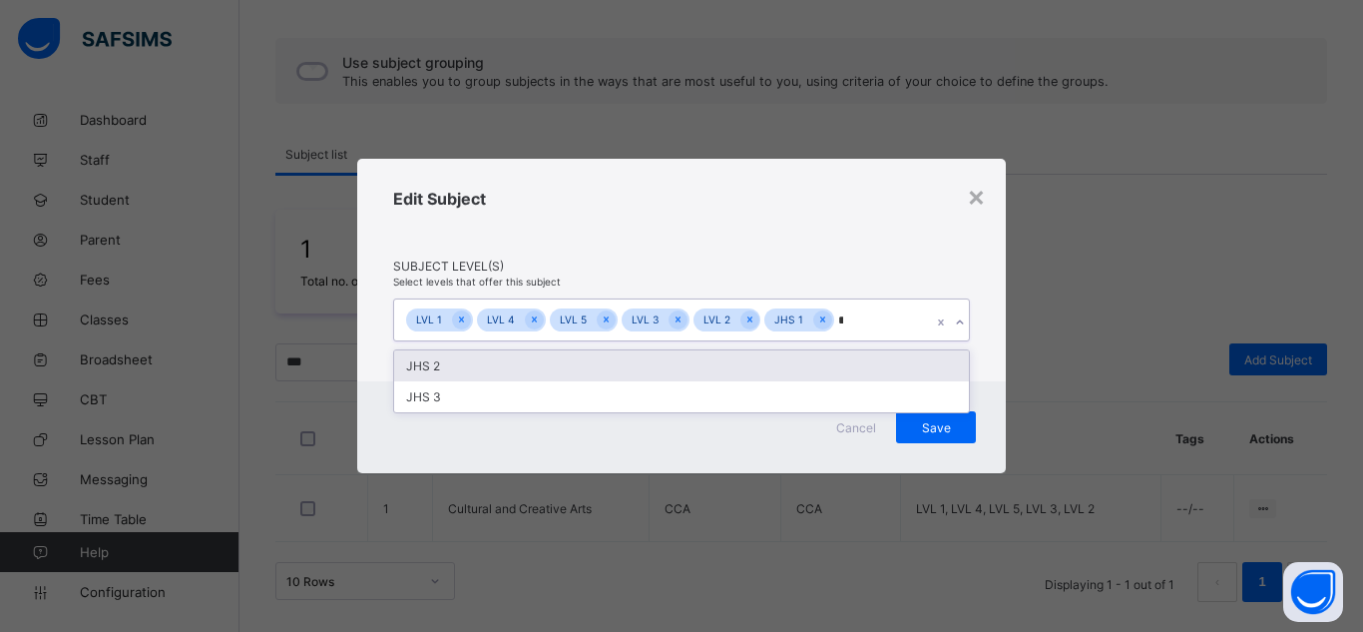
click at [698, 365] on div "JHS 2" at bounding box center [681, 365] width 575 height 31
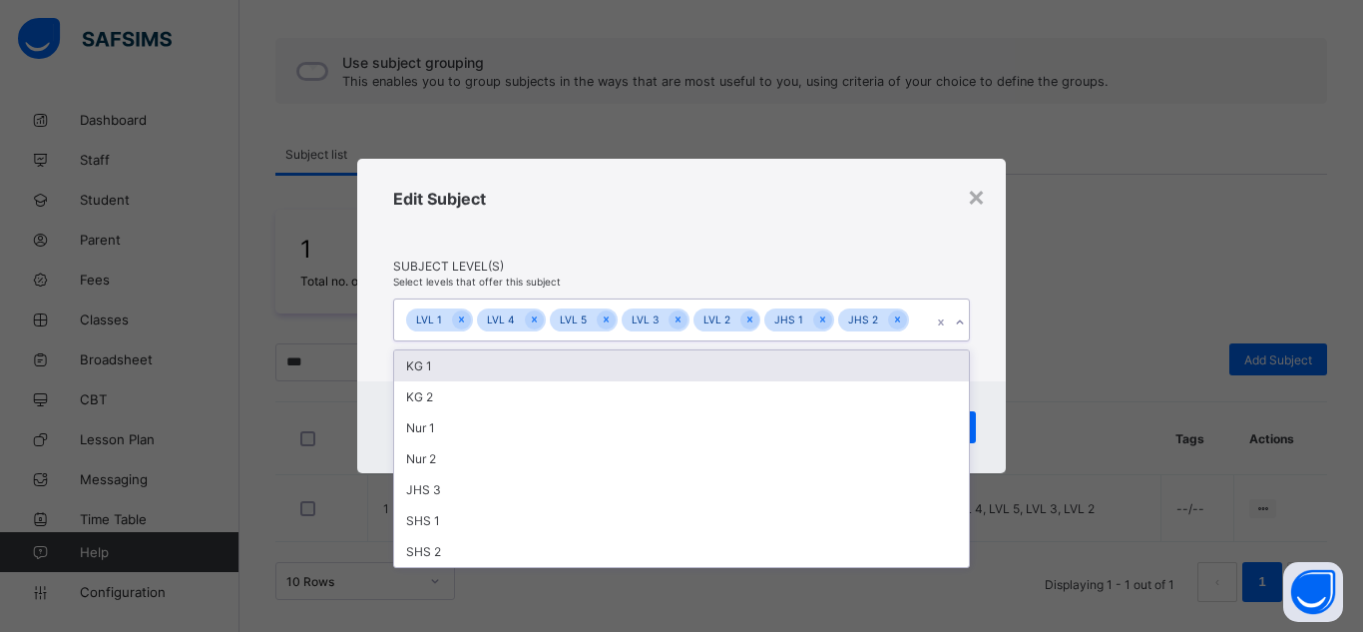
type input "*"
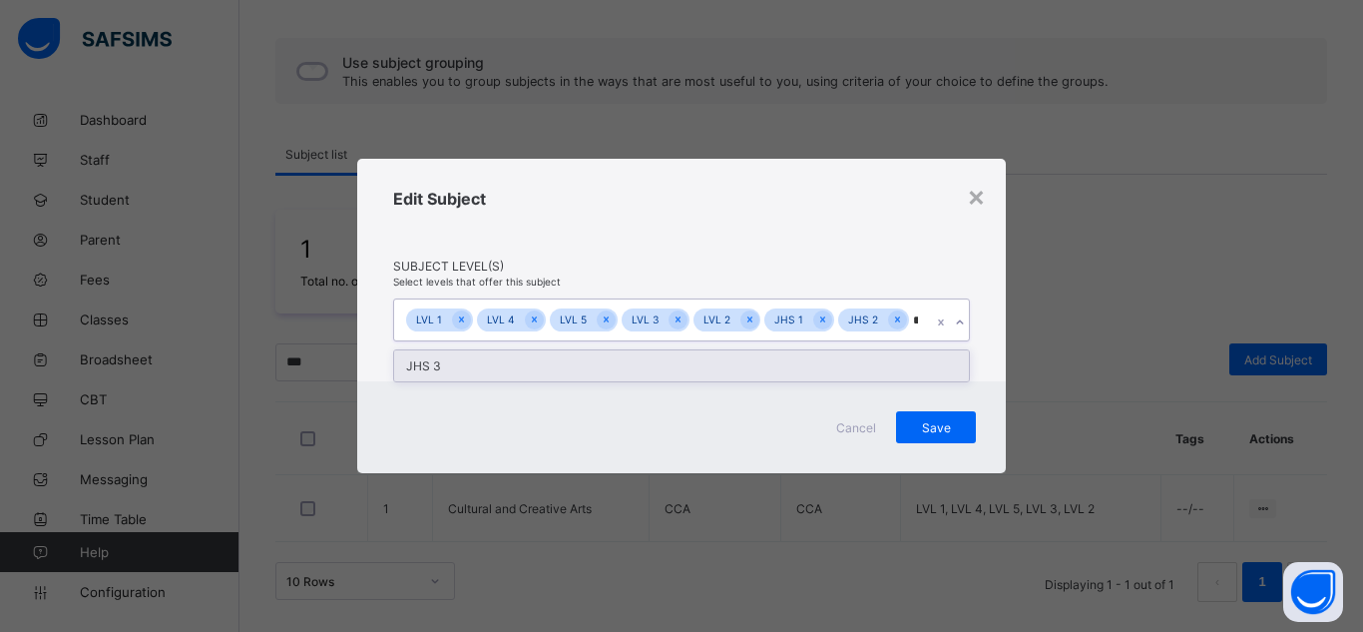
click at [612, 356] on div "JHS 3" at bounding box center [681, 365] width 575 height 31
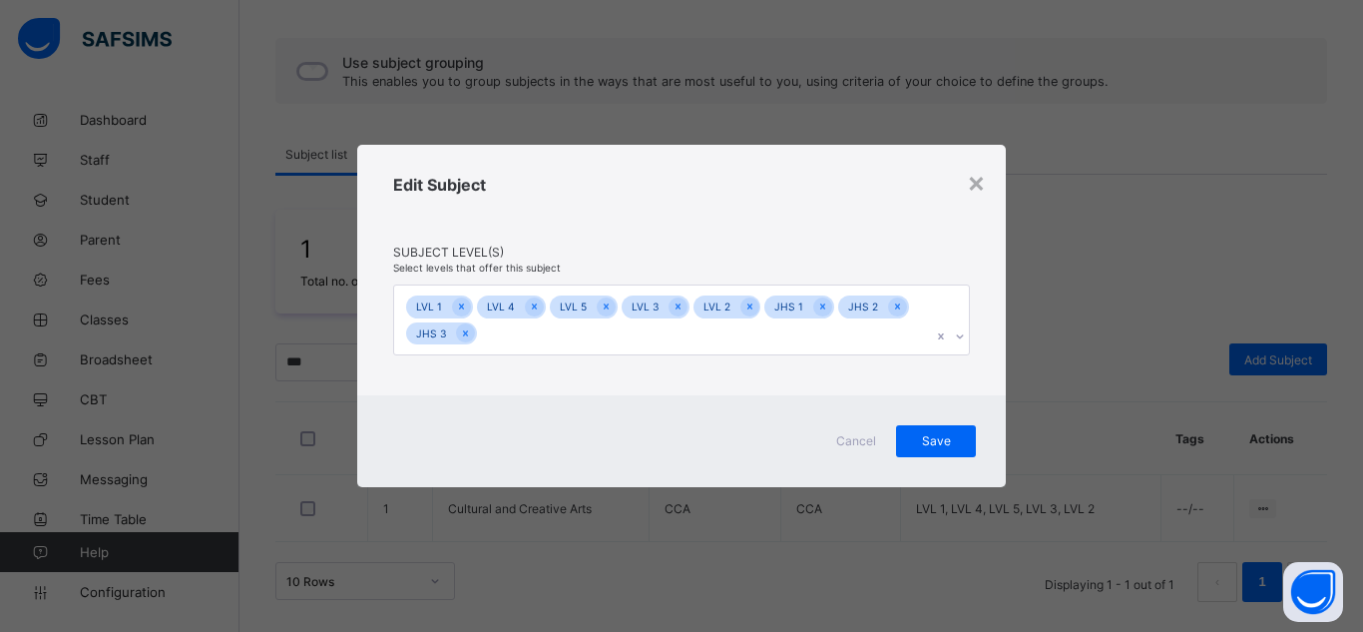
click at [807, 226] on div "Edit Subject" at bounding box center [681, 210] width 577 height 70
click at [963, 445] on div "Save" at bounding box center [936, 441] width 80 height 32
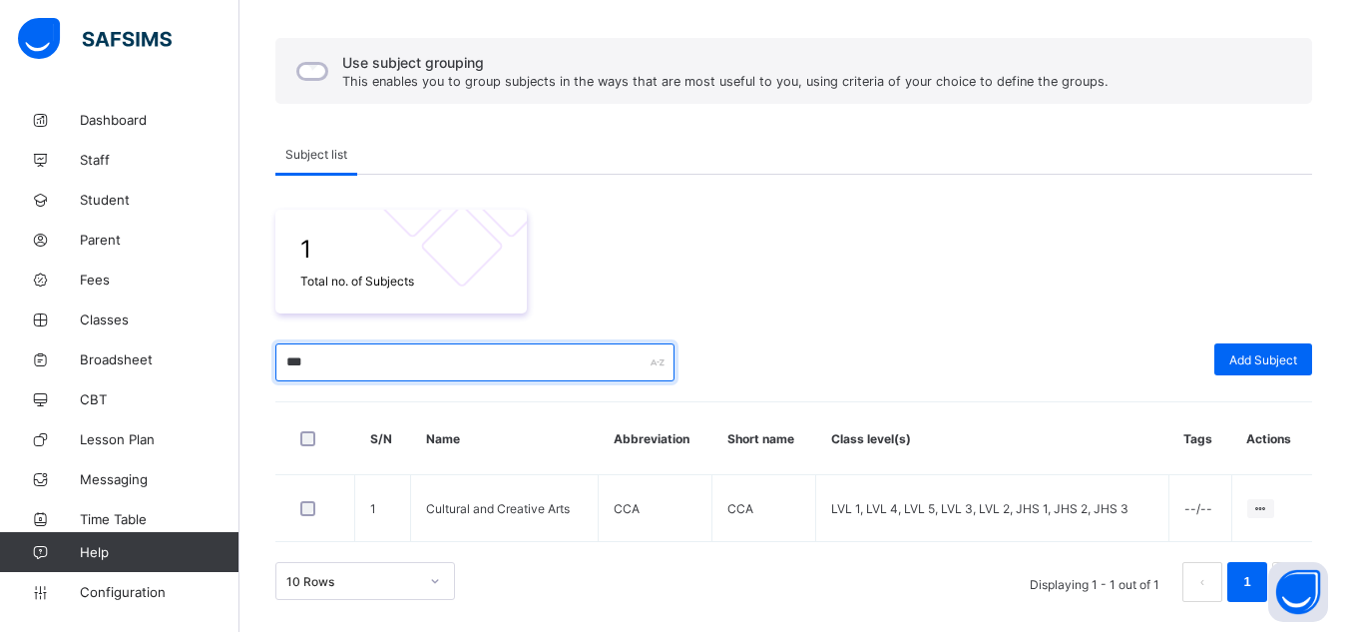
click at [288, 366] on input "***" at bounding box center [474, 362] width 399 height 38
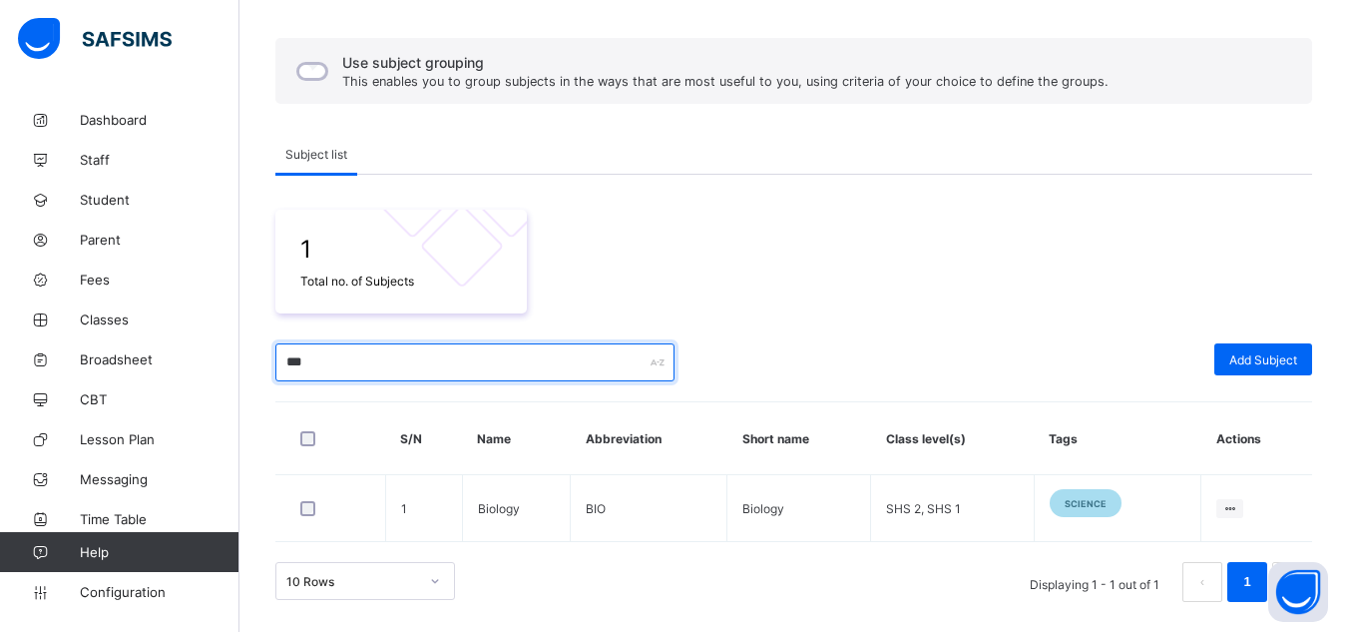
click at [286, 366] on input "***" at bounding box center [474, 362] width 399 height 38
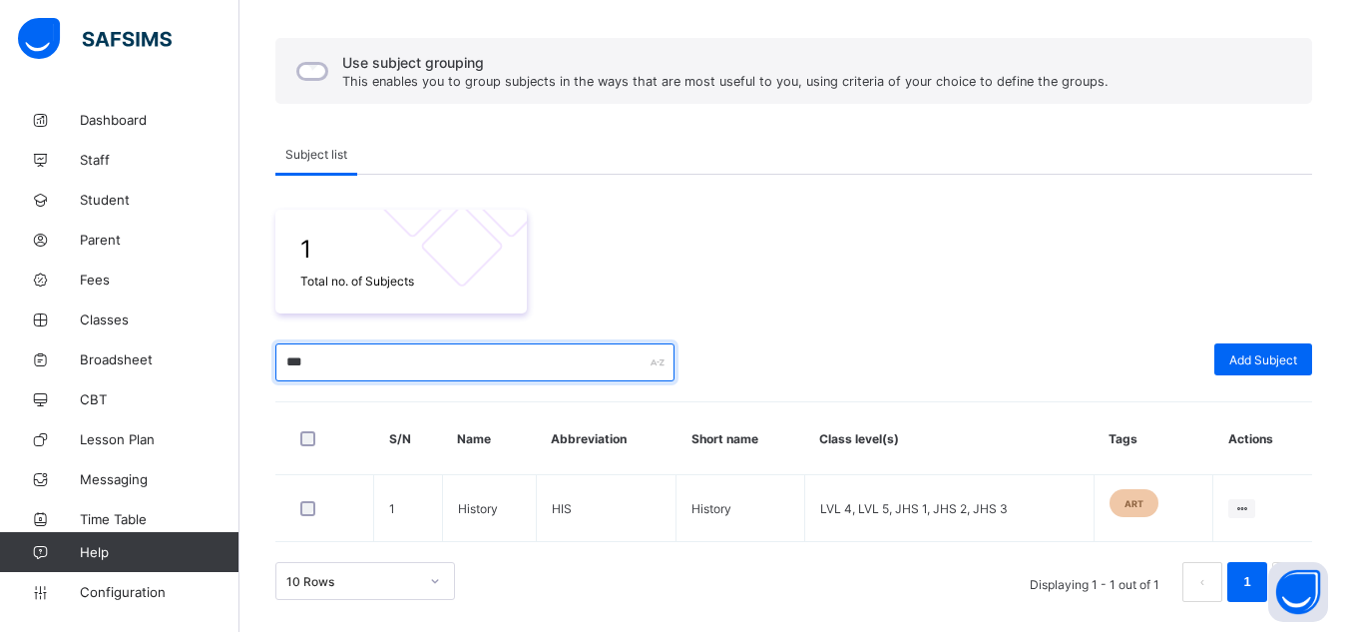
click at [318, 364] on input "***" at bounding box center [474, 362] width 399 height 38
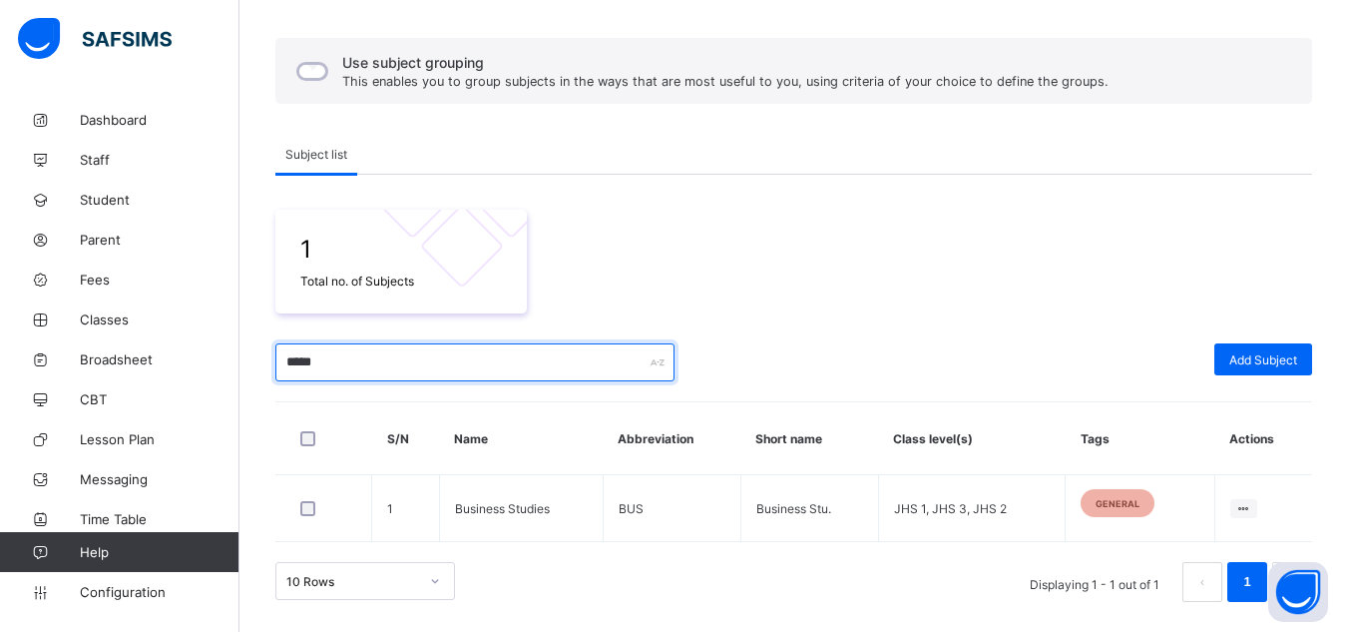
click at [291, 366] on input "*****" at bounding box center [474, 362] width 399 height 38
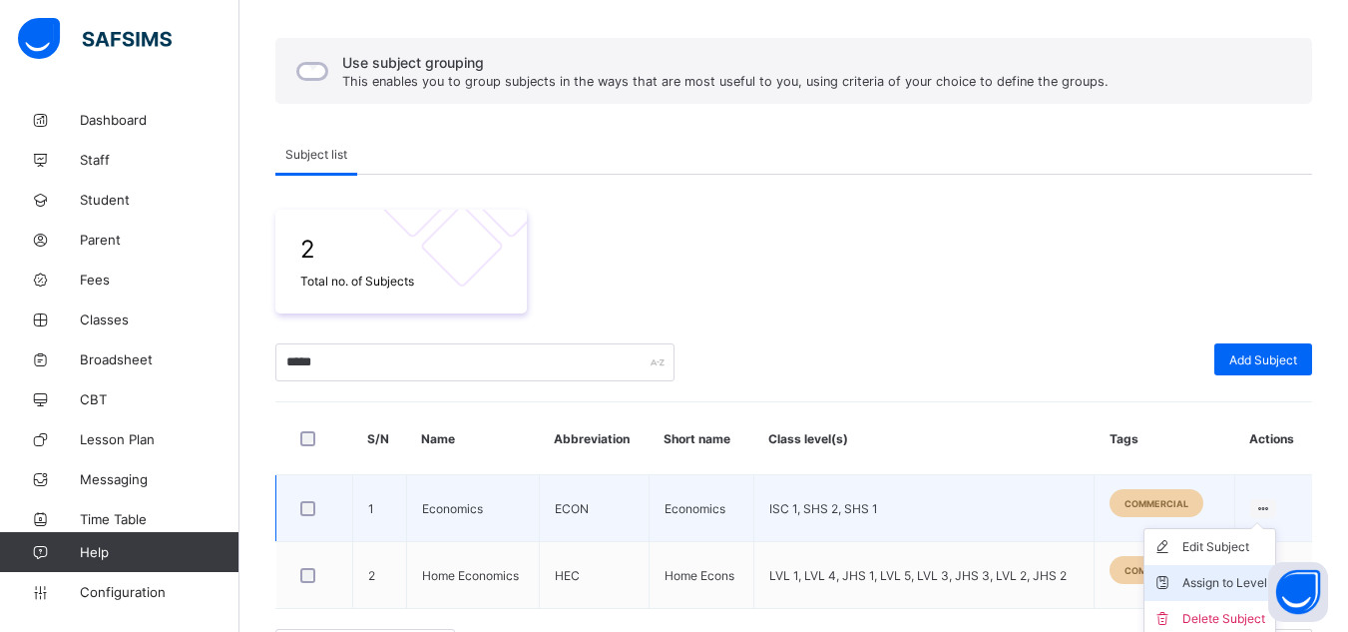
click at [1210, 578] on div "Assign to Level" at bounding box center [1224, 583] width 85 height 20
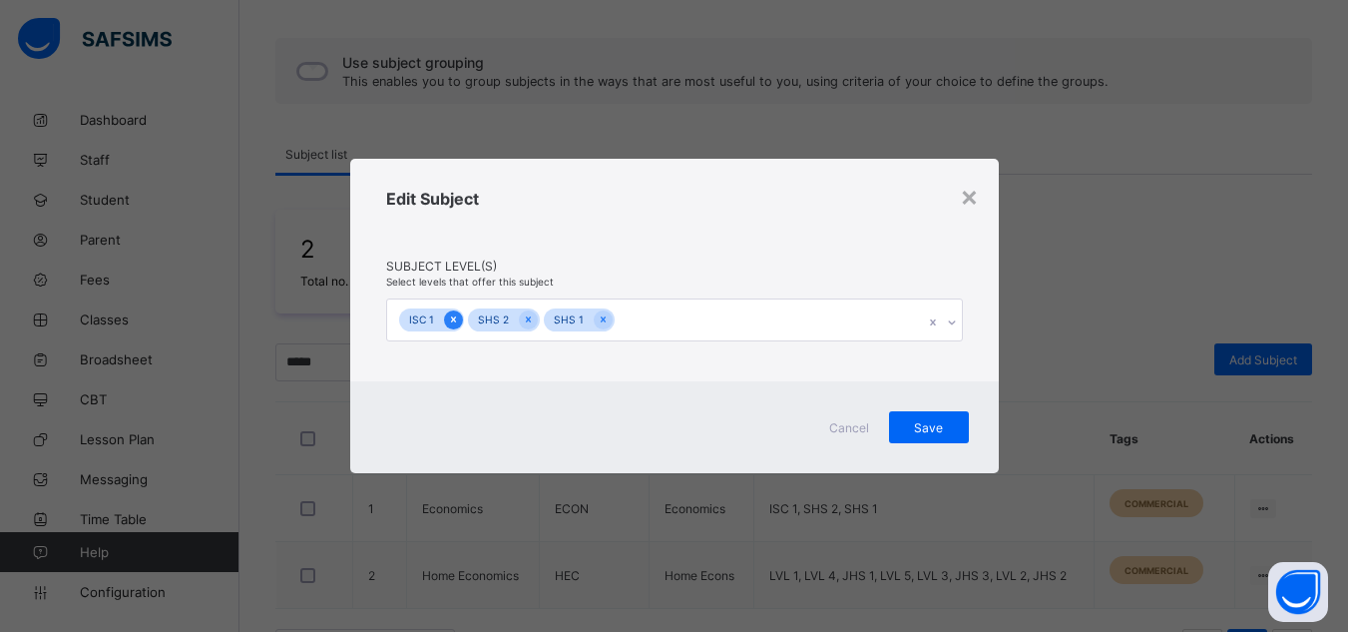
click at [455, 319] on icon at bounding box center [453, 319] width 11 height 14
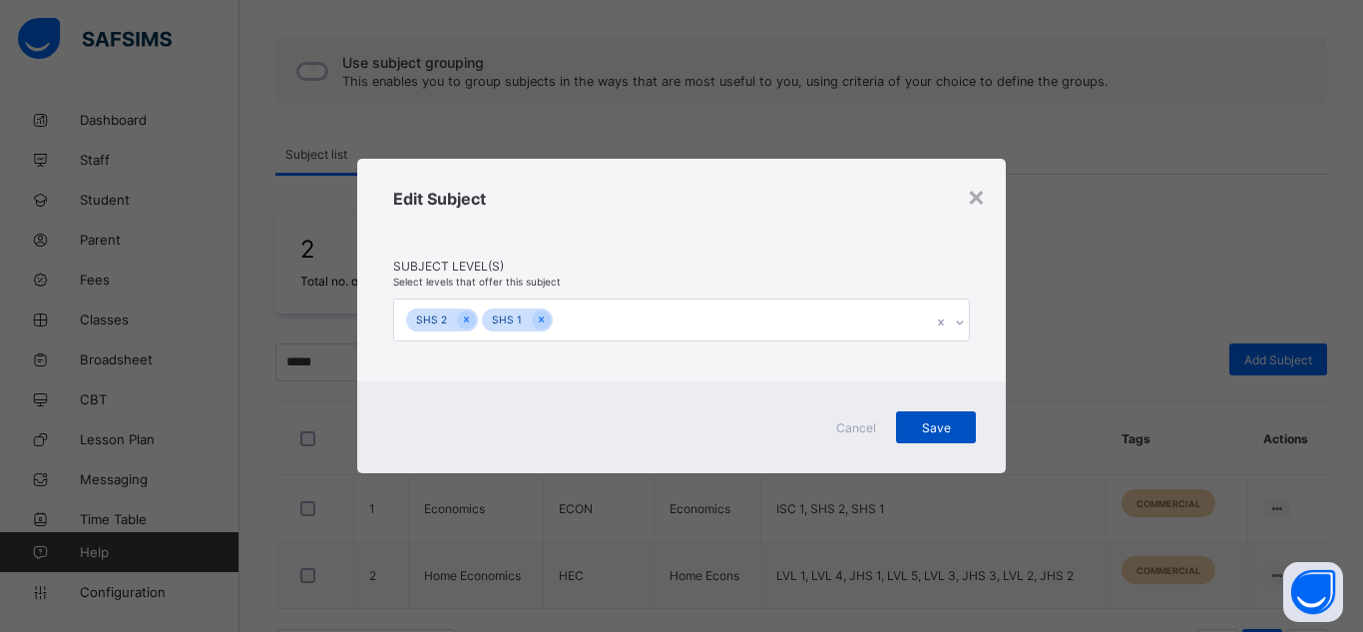
click at [915, 421] on span "Save" at bounding box center [936, 427] width 50 height 15
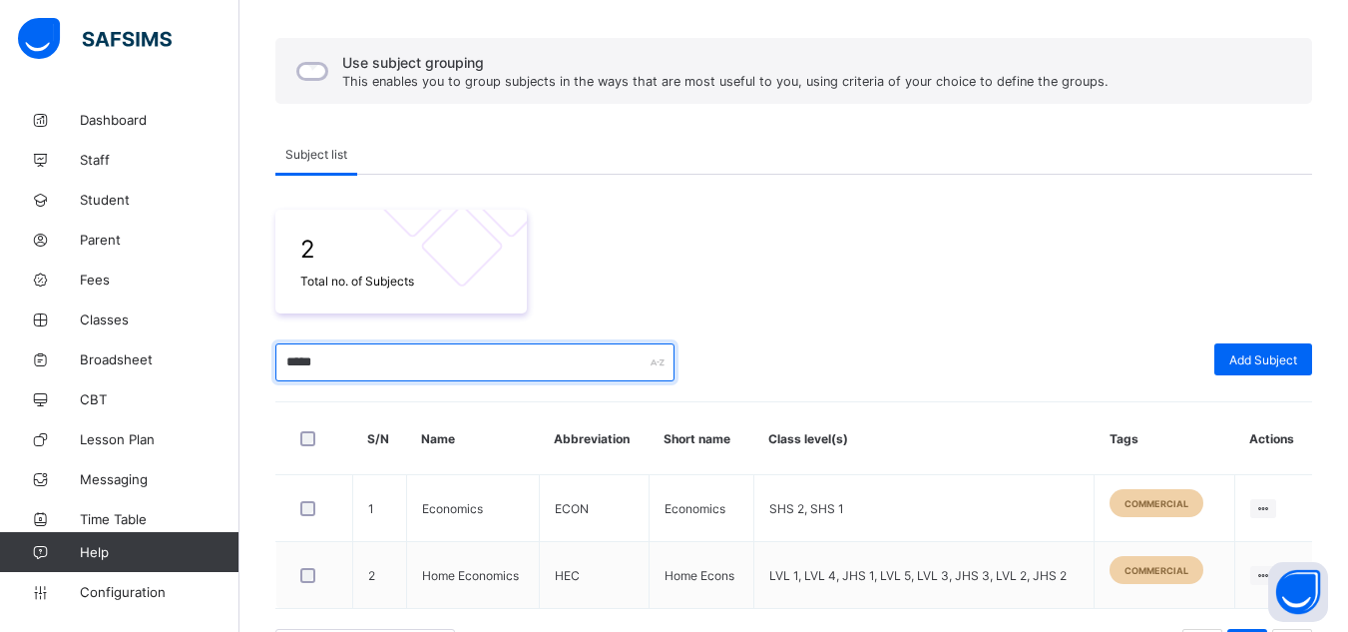
click at [315, 358] on input "*****" at bounding box center [474, 362] width 399 height 38
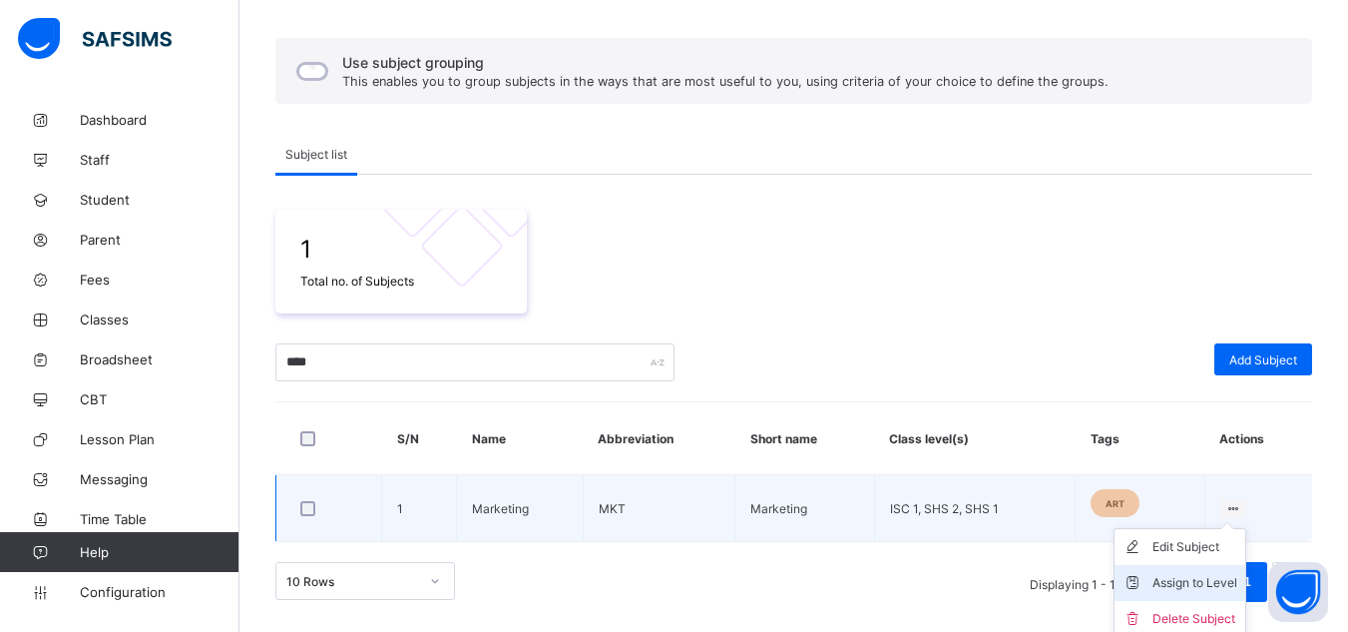
click at [1188, 580] on div "Assign to Level" at bounding box center [1194, 583] width 85 height 20
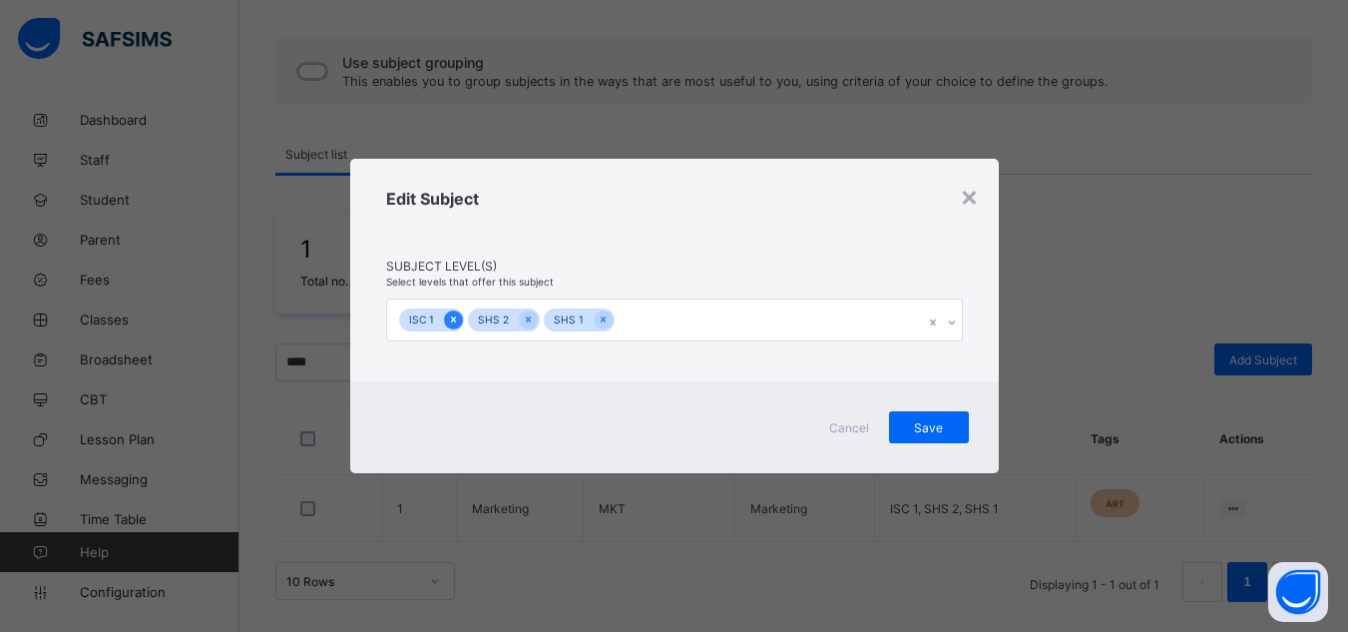
click at [449, 322] on icon at bounding box center [453, 319] width 11 height 14
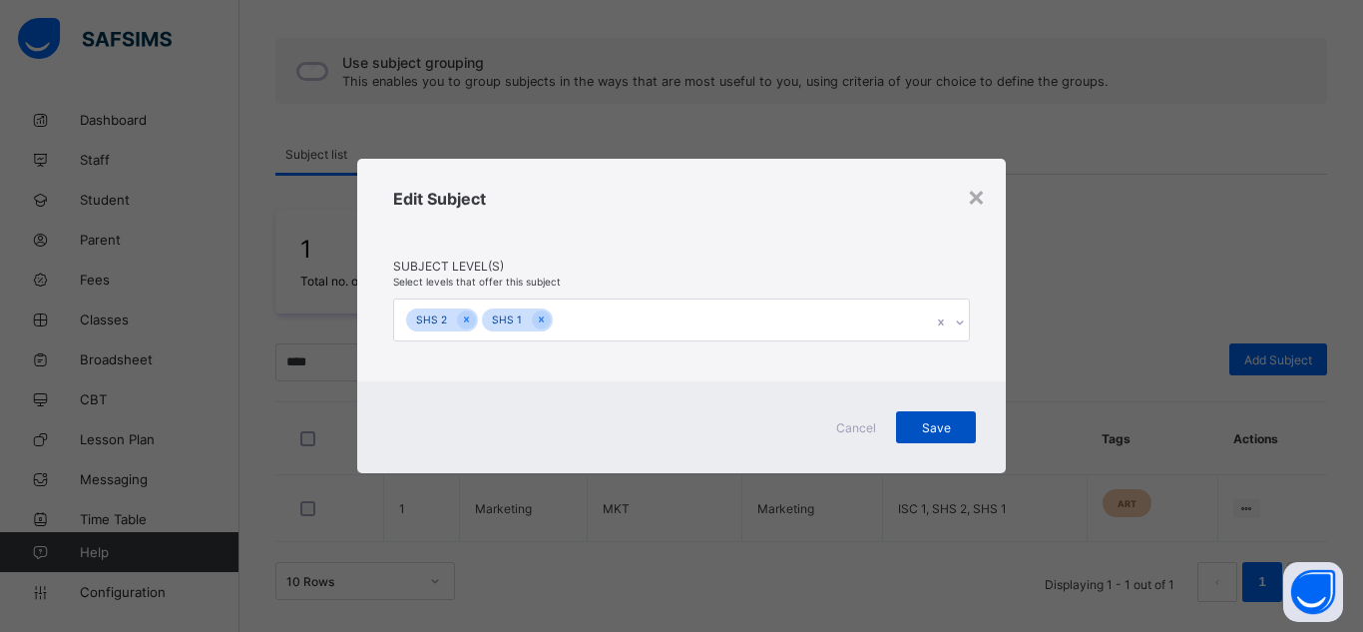
click at [928, 422] on span "Save" at bounding box center [936, 427] width 50 height 15
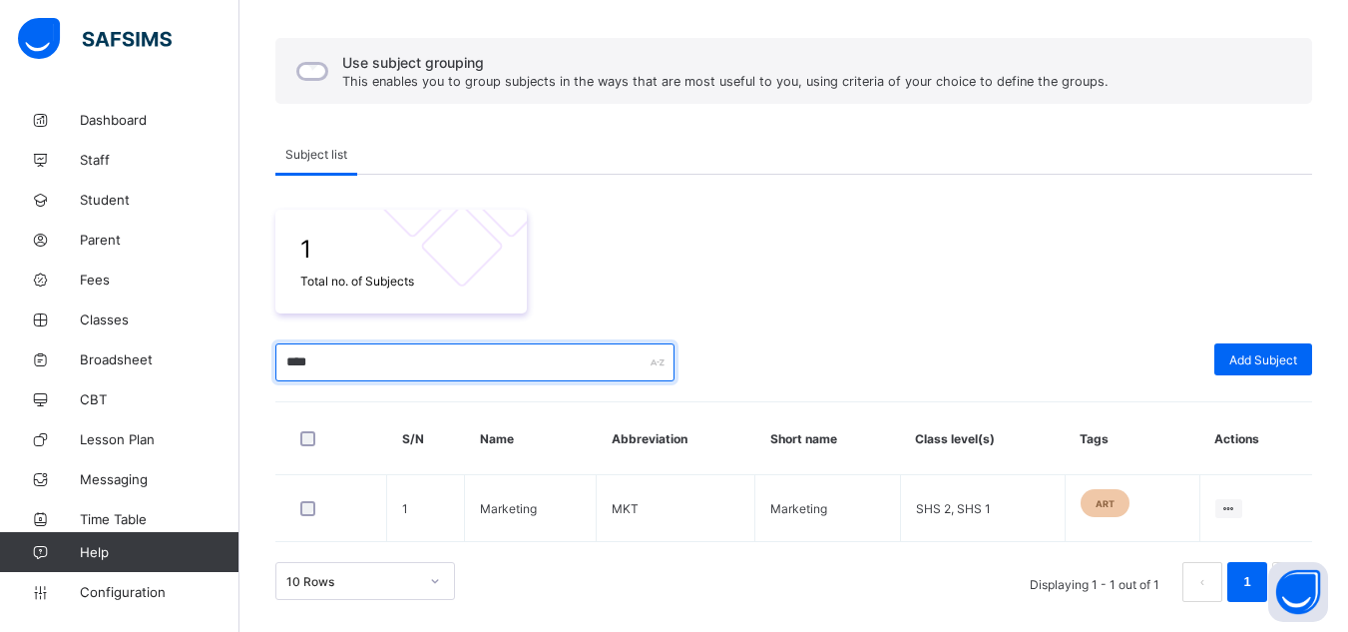
click at [310, 367] on input "****" at bounding box center [474, 362] width 399 height 38
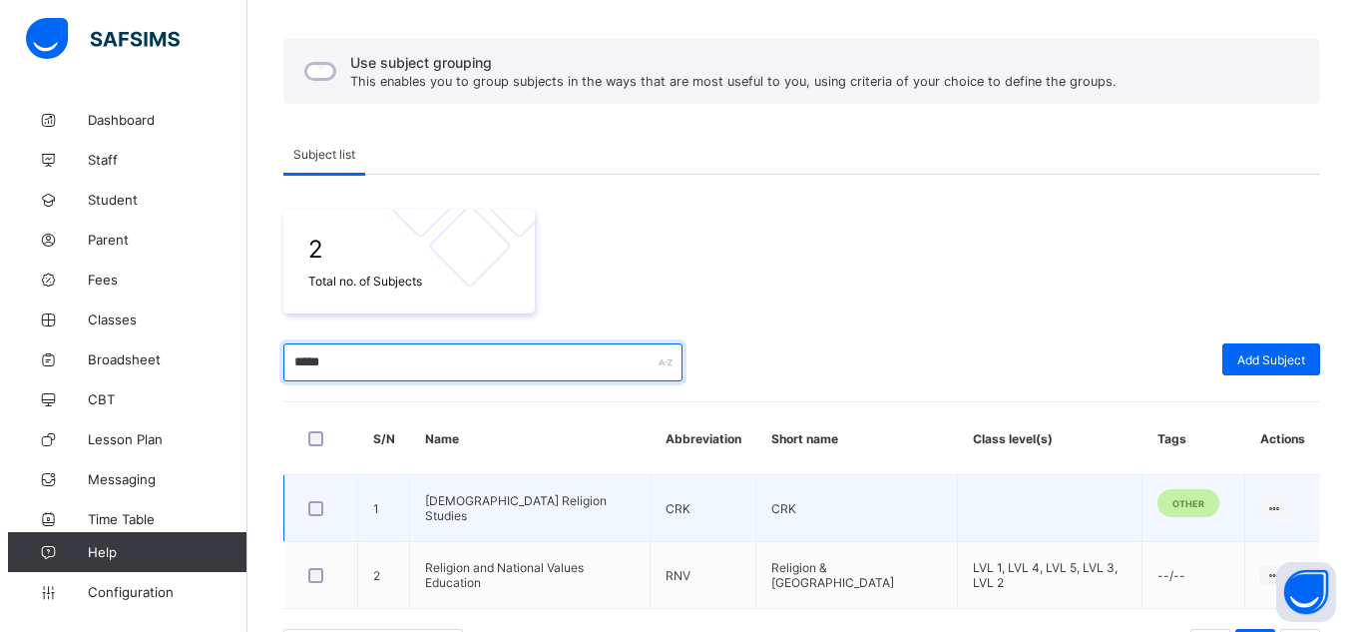
scroll to position [283, 0]
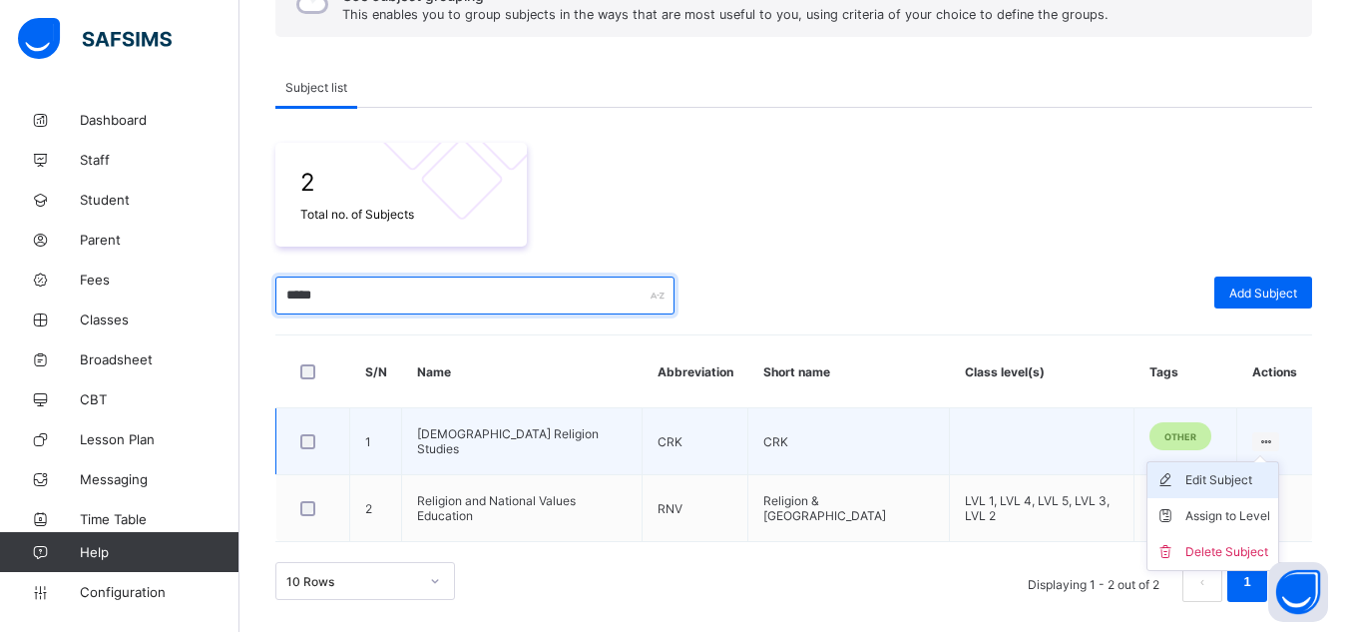
type input "*****"
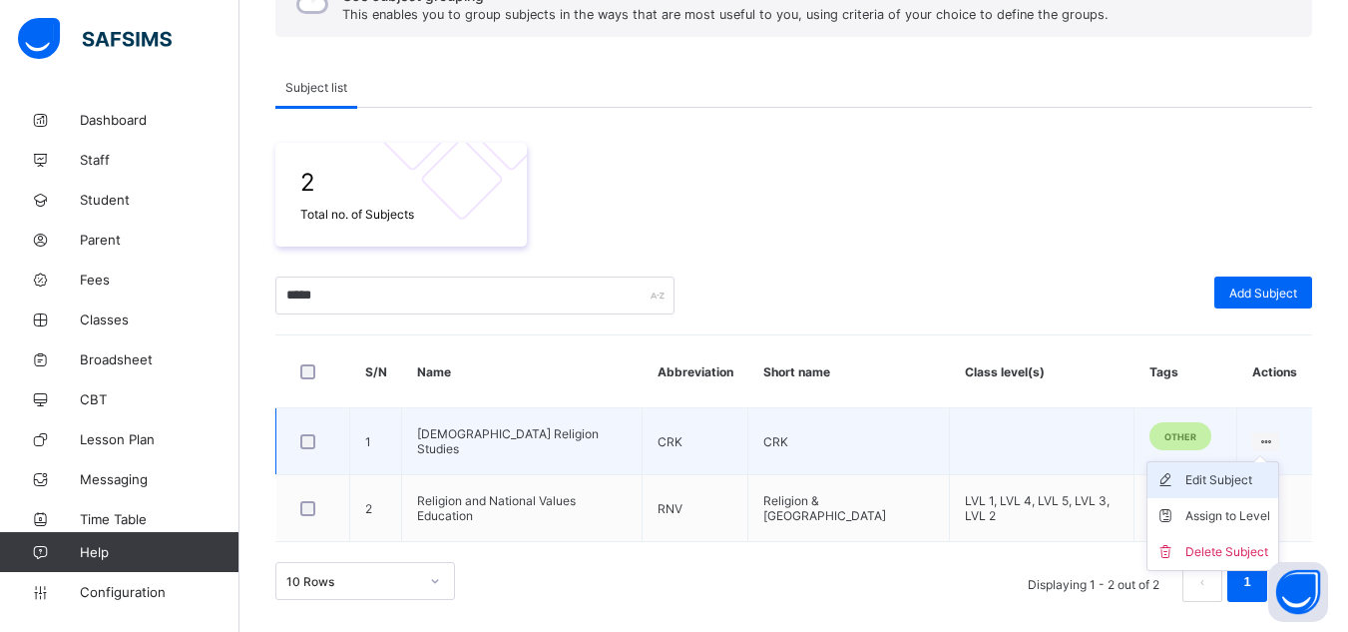
click at [1236, 483] on div "Edit Subject" at bounding box center [1227, 480] width 85 height 20
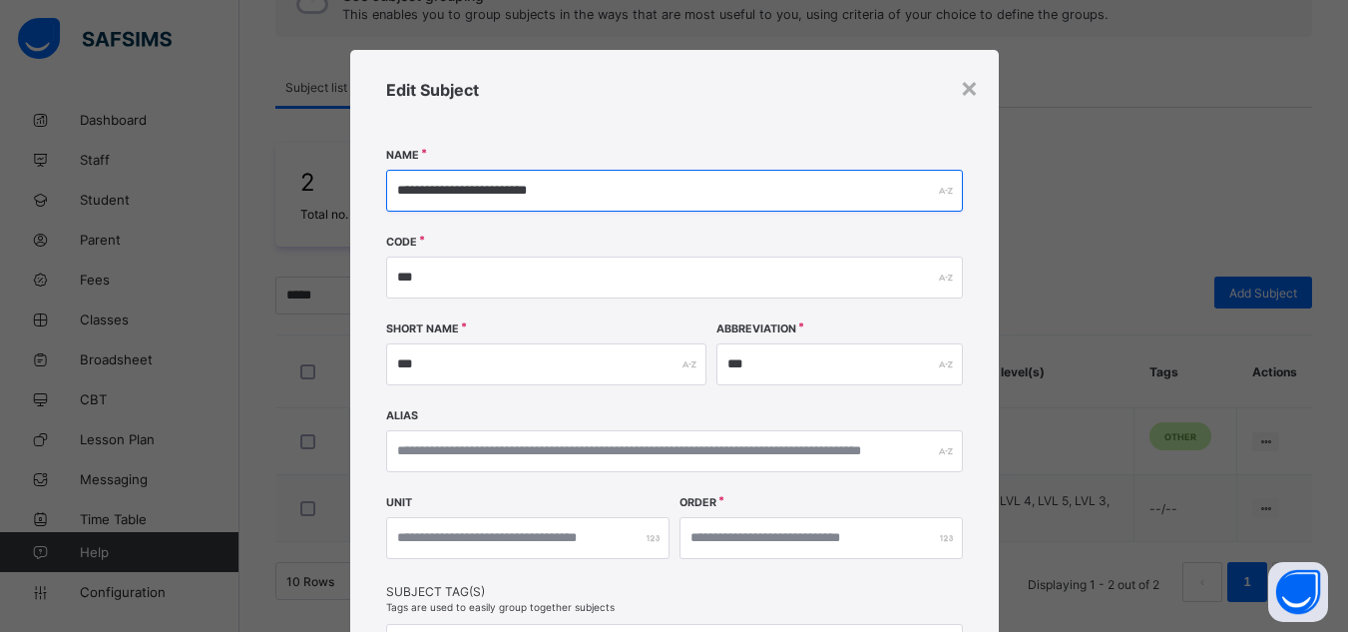
click at [425, 184] on input "**********" at bounding box center [674, 191] width 577 height 42
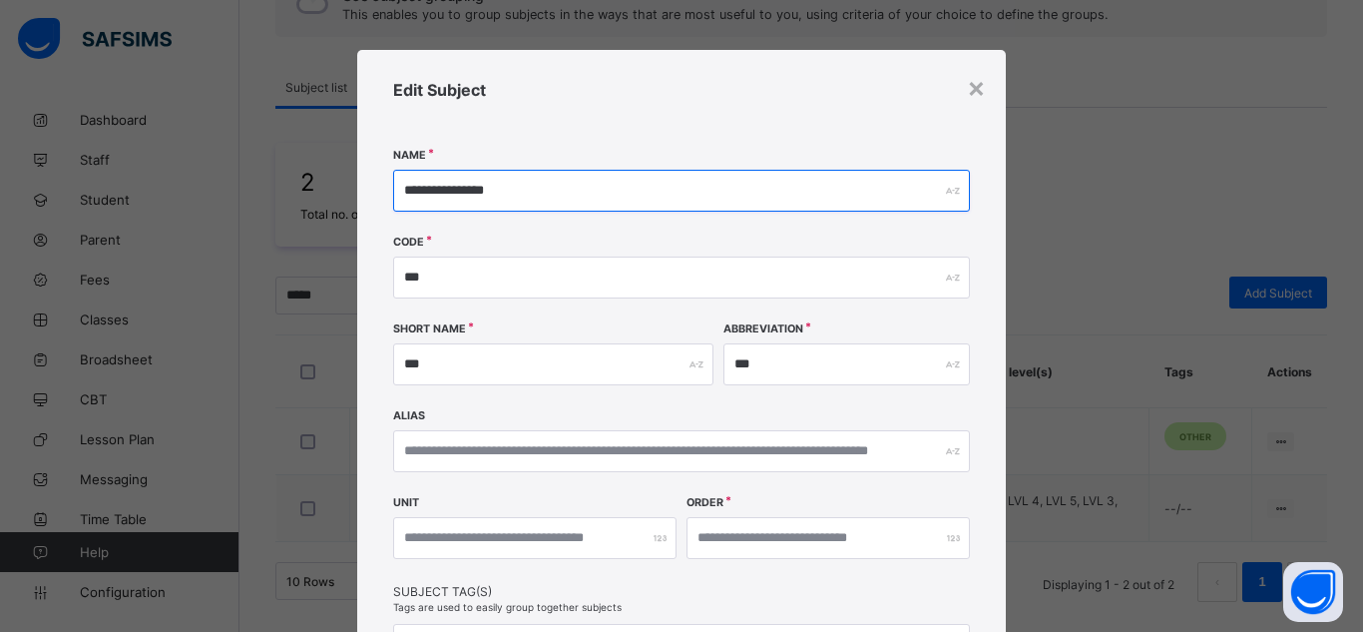
type input "**********"
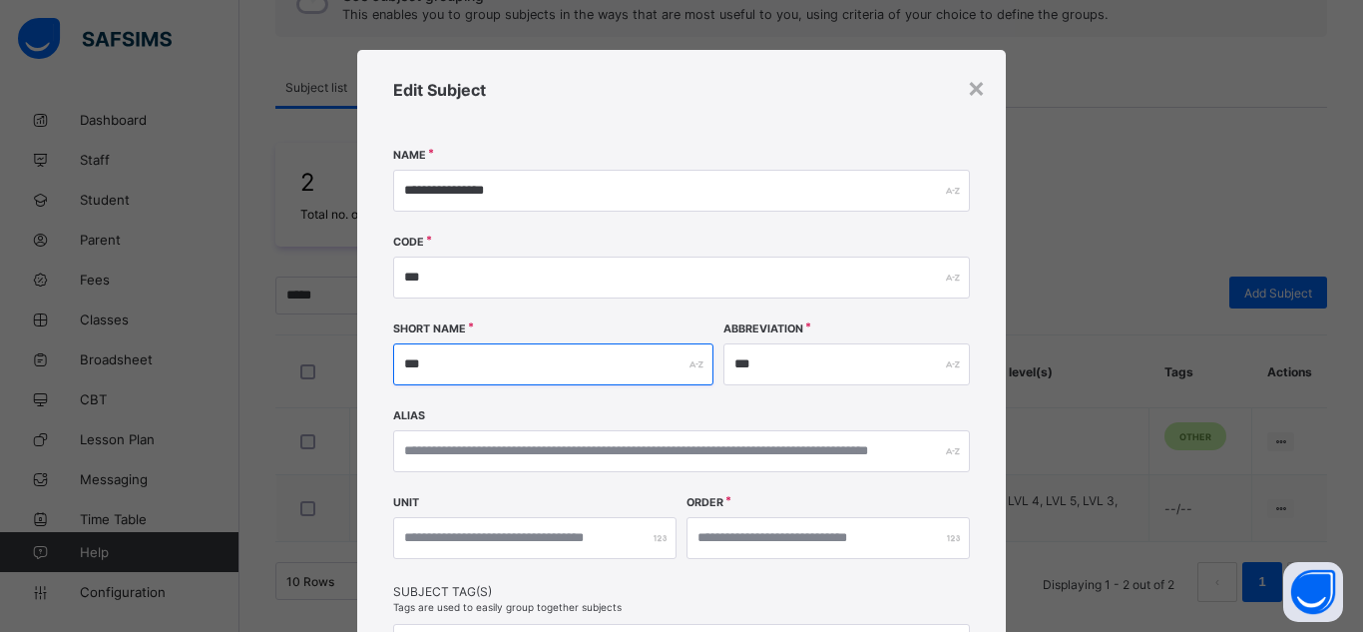
drag, startPoint x: 424, startPoint y: 357, endPoint x: 347, endPoint y: 362, distance: 77.0
click at [347, 362] on div "**********" at bounding box center [681, 316] width 1363 height 632
type input "***"
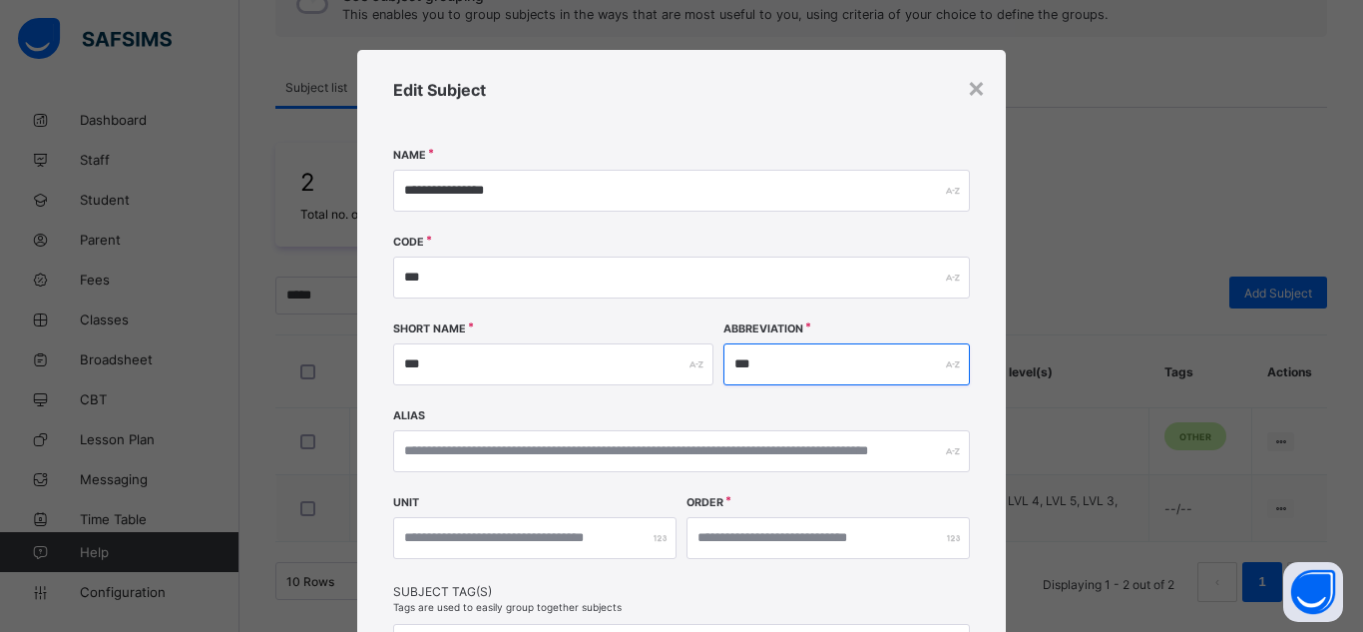
click at [751, 368] on input "***" at bounding box center [846, 364] width 246 height 42
type input "***"
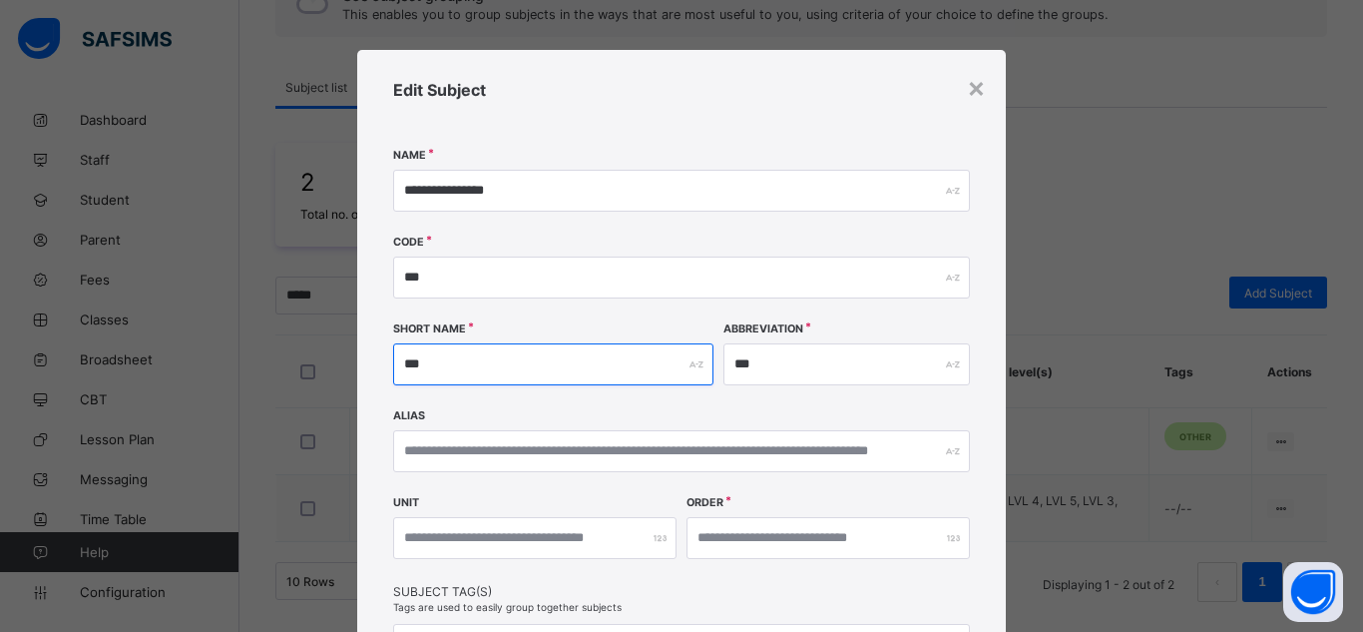
click at [409, 367] on input "***" at bounding box center [553, 364] width 320 height 42
type input "*"
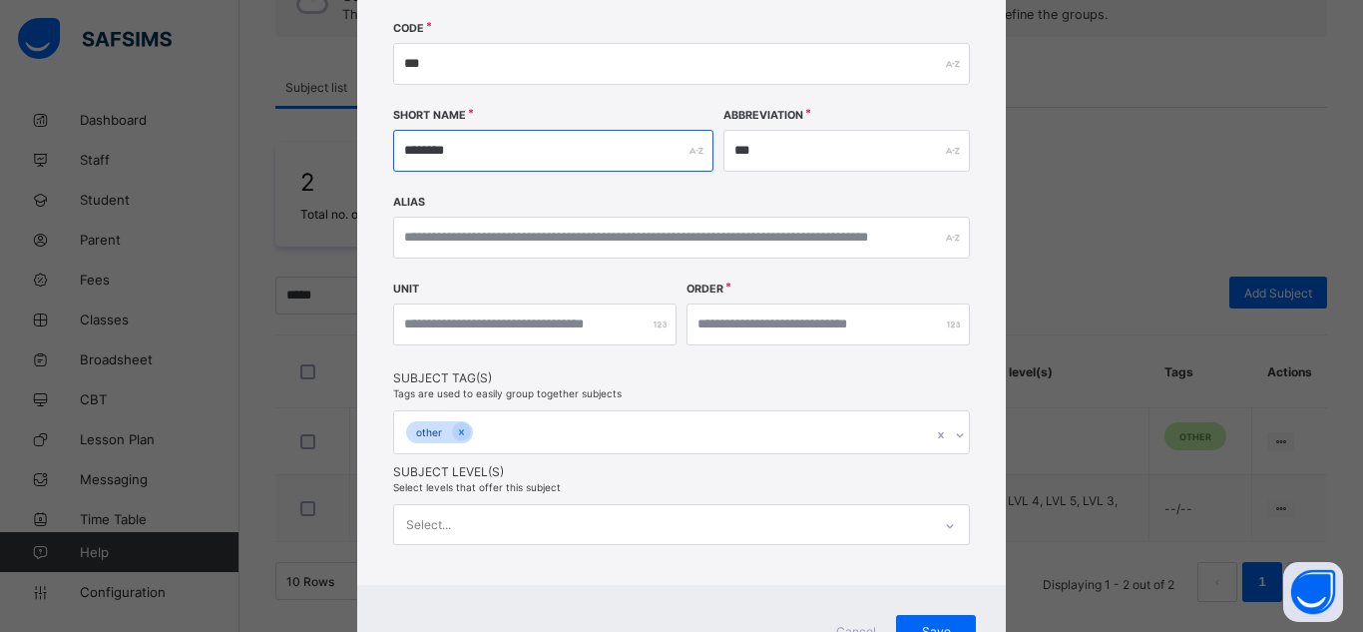
scroll to position [230, 0]
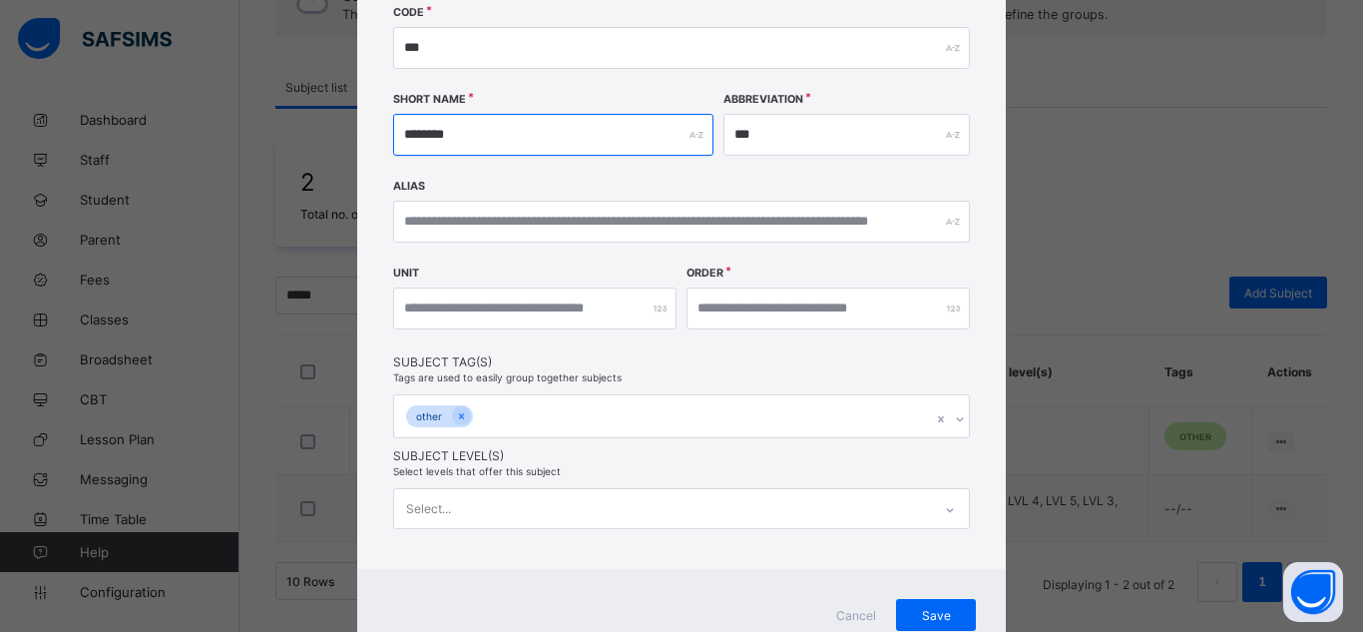
type input "********"
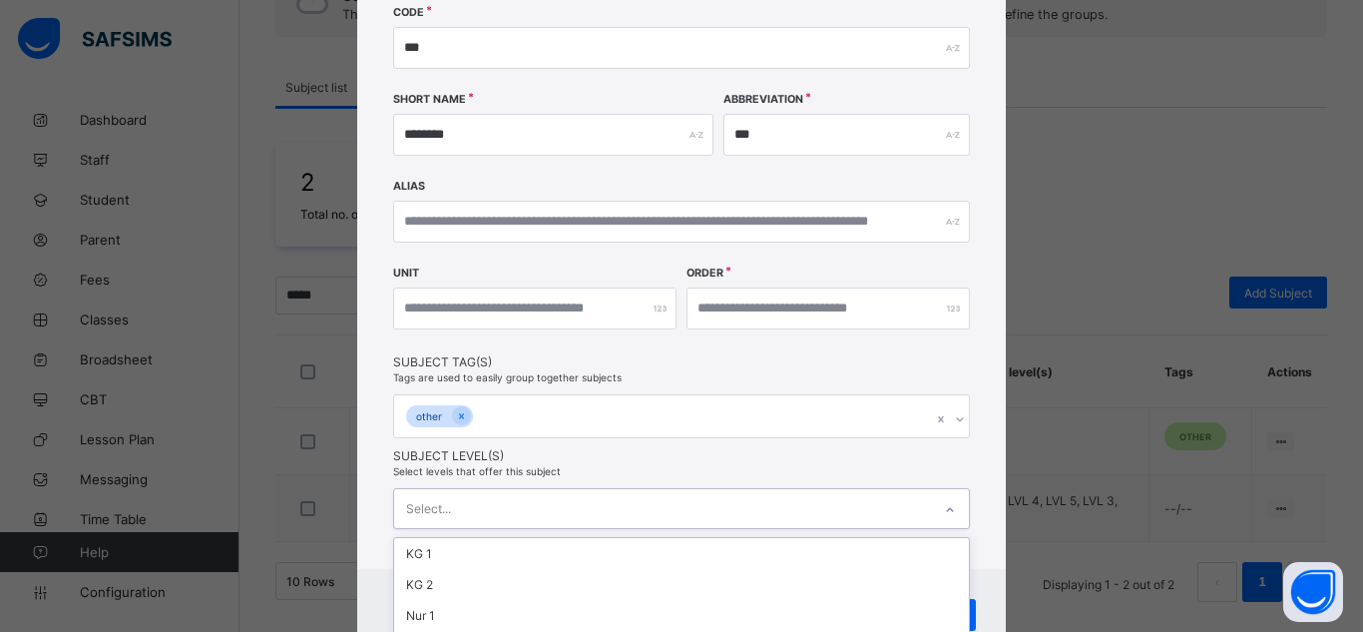
scroll to position [435, 0]
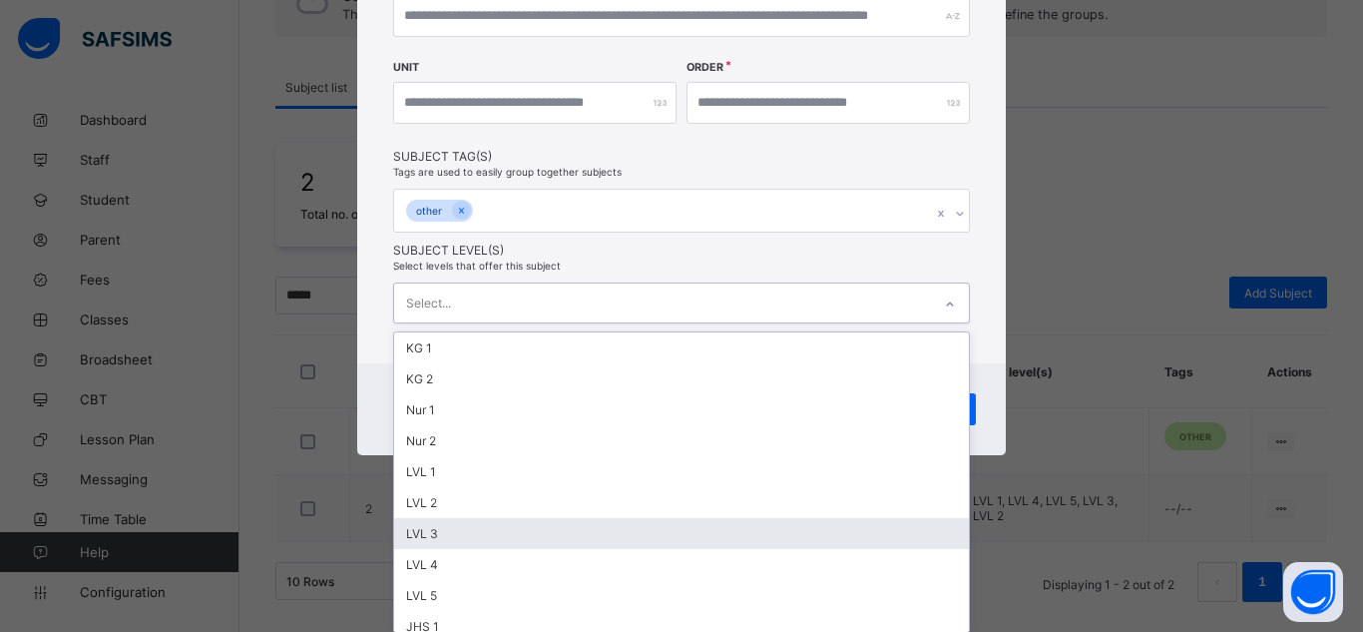
click at [479, 323] on div "option LVL 3 focused, 7 of 14. 14 results available. Use Up and Down to choose …" at bounding box center [681, 302] width 577 height 41
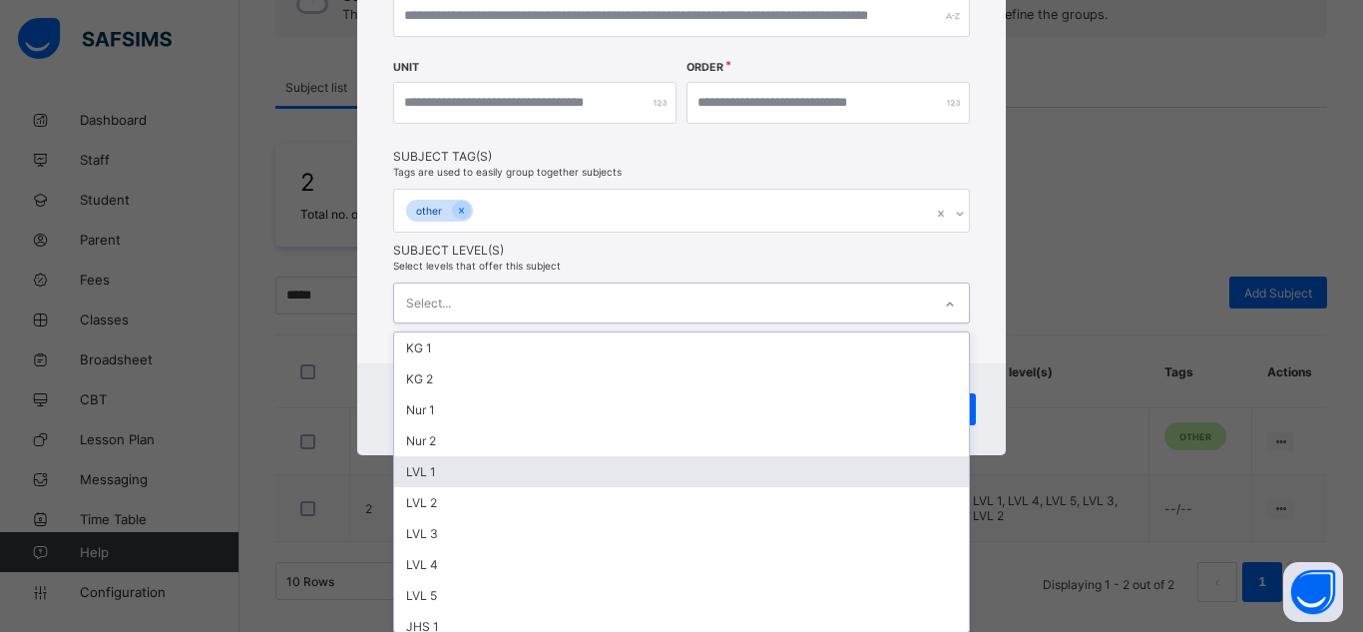
click at [437, 473] on div "LVL 1" at bounding box center [681, 471] width 575 height 31
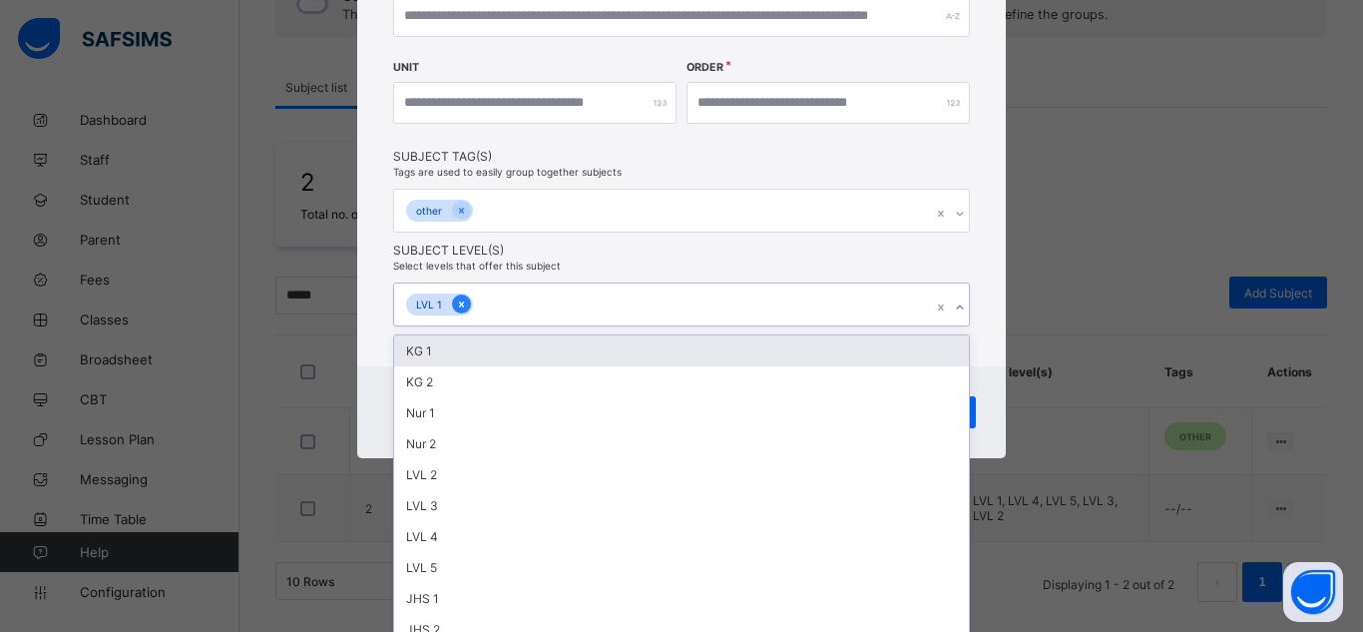
click at [459, 300] on icon at bounding box center [461, 304] width 11 height 14
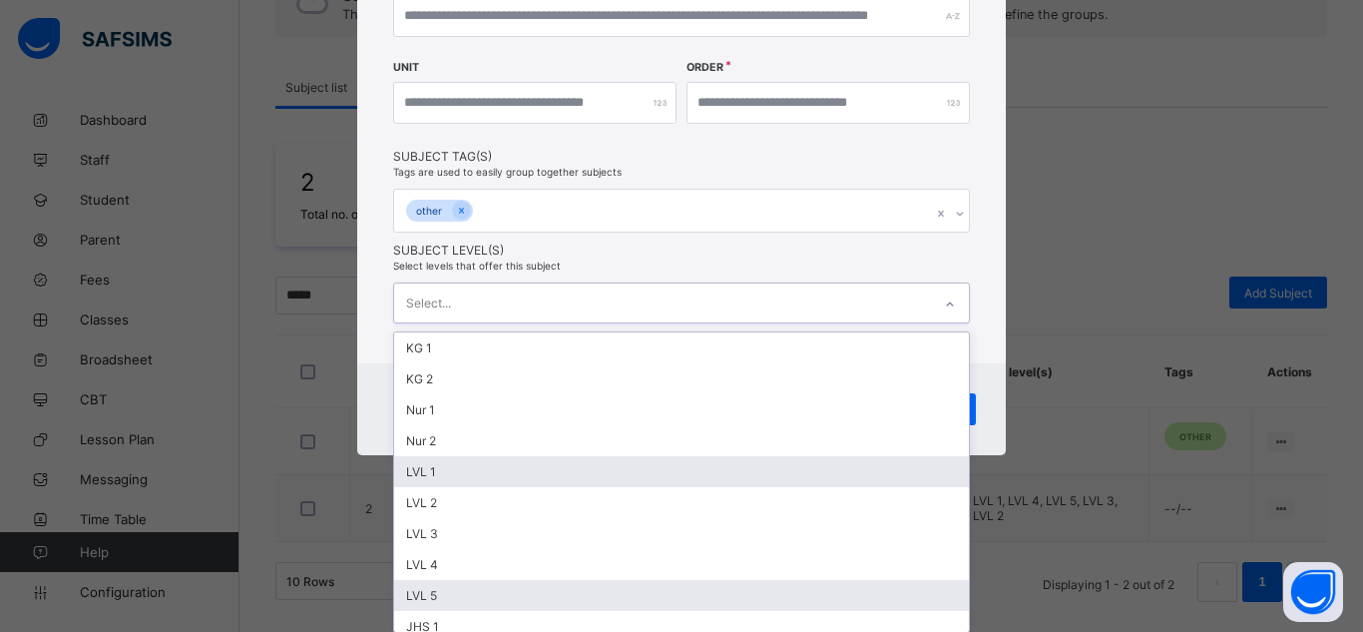
scroll to position [134, 0]
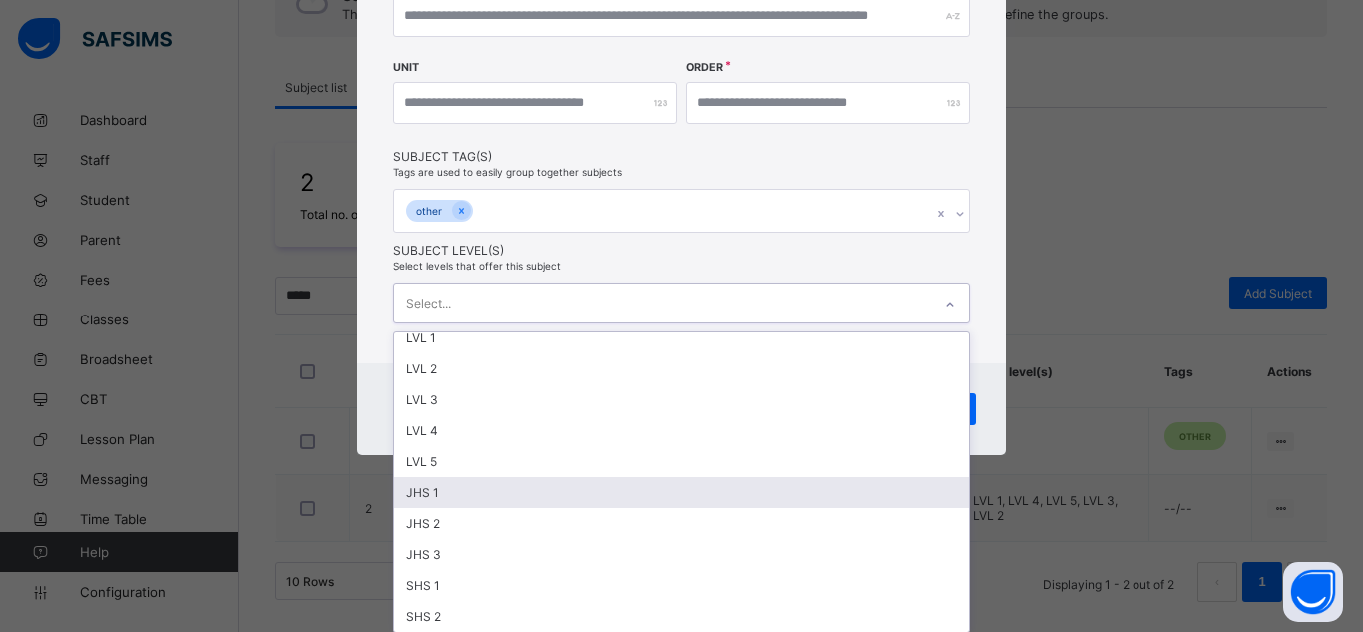
click at [488, 500] on div "JHS 1" at bounding box center [681, 492] width 575 height 31
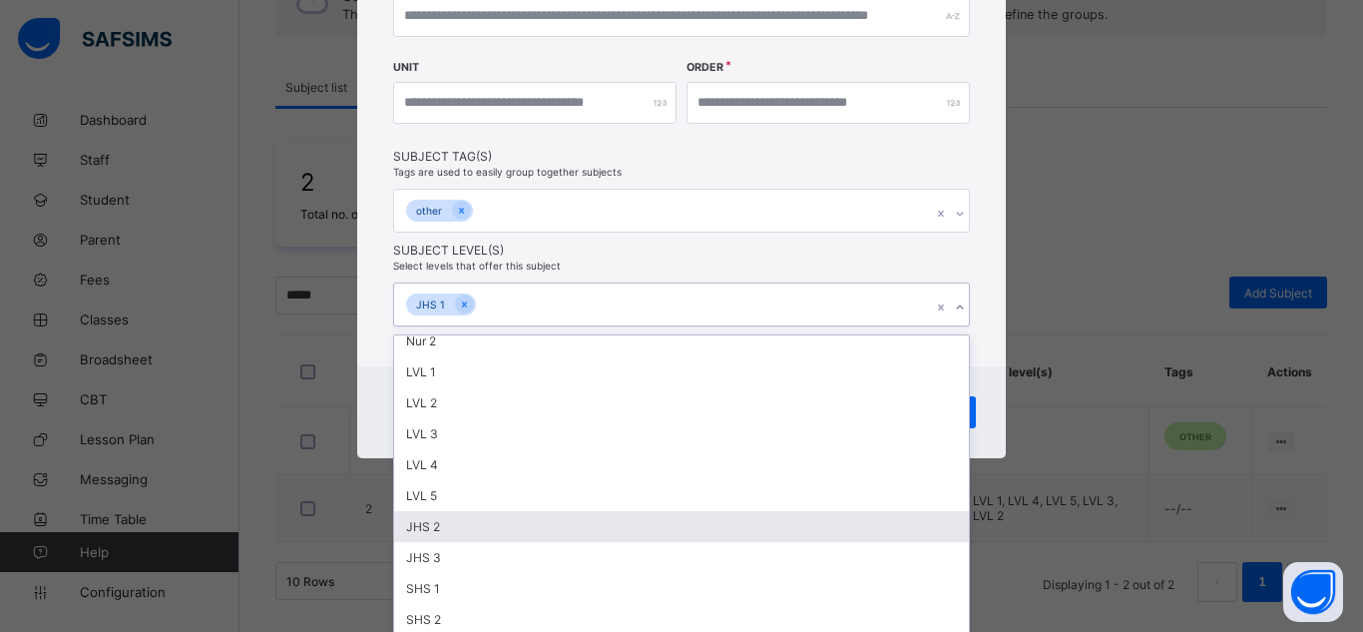
click at [457, 528] on div "JHS 2" at bounding box center [681, 526] width 575 height 31
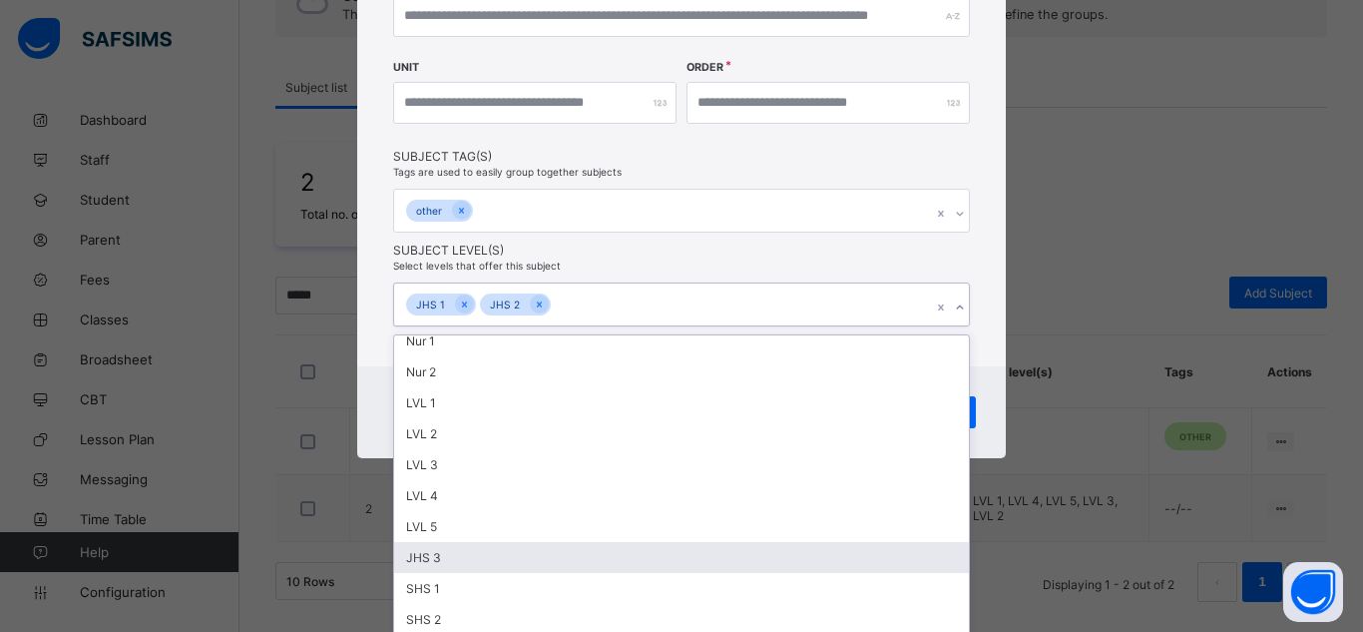
click at [440, 557] on div "JHS 3" at bounding box center [681, 557] width 575 height 31
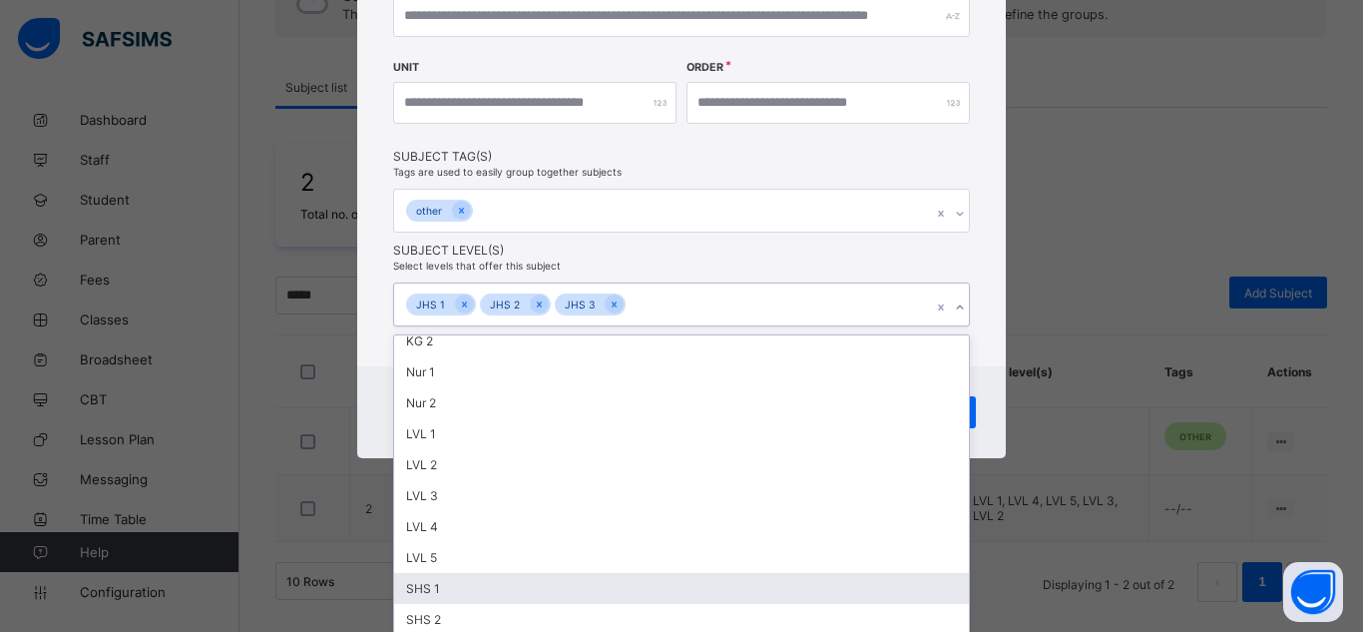
click at [434, 583] on div "SHS 1" at bounding box center [681, 588] width 575 height 31
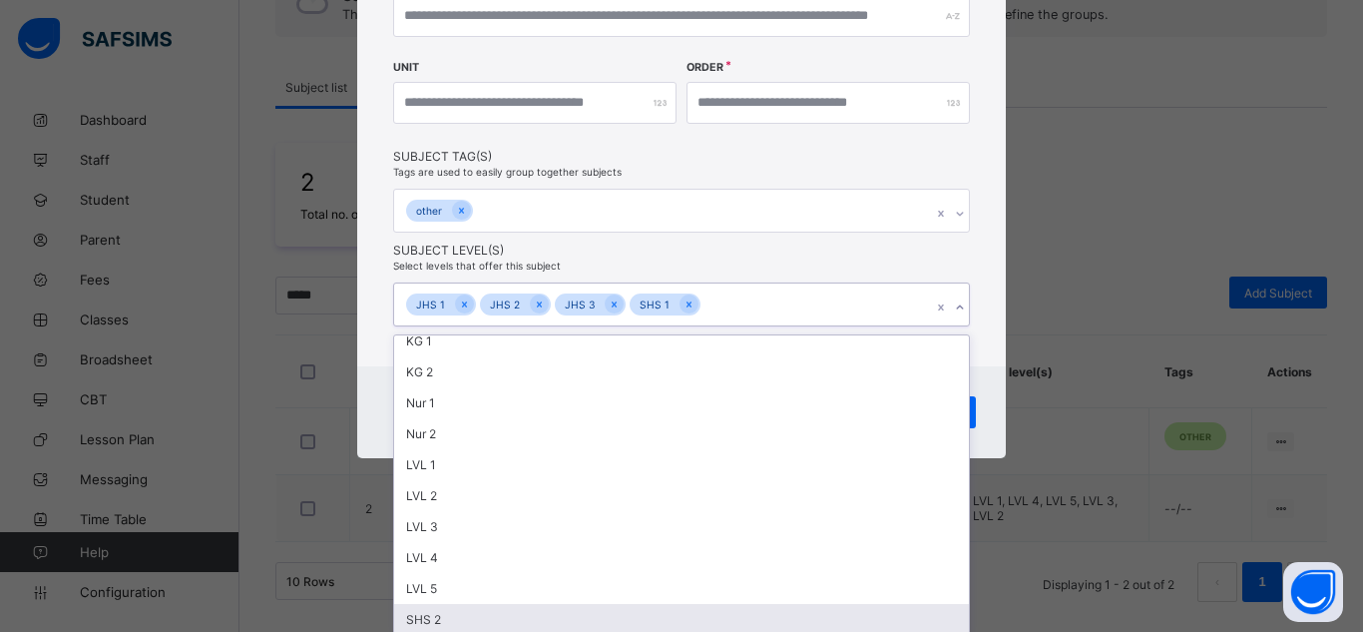
click at [436, 612] on div "SHS 2" at bounding box center [681, 619] width 575 height 31
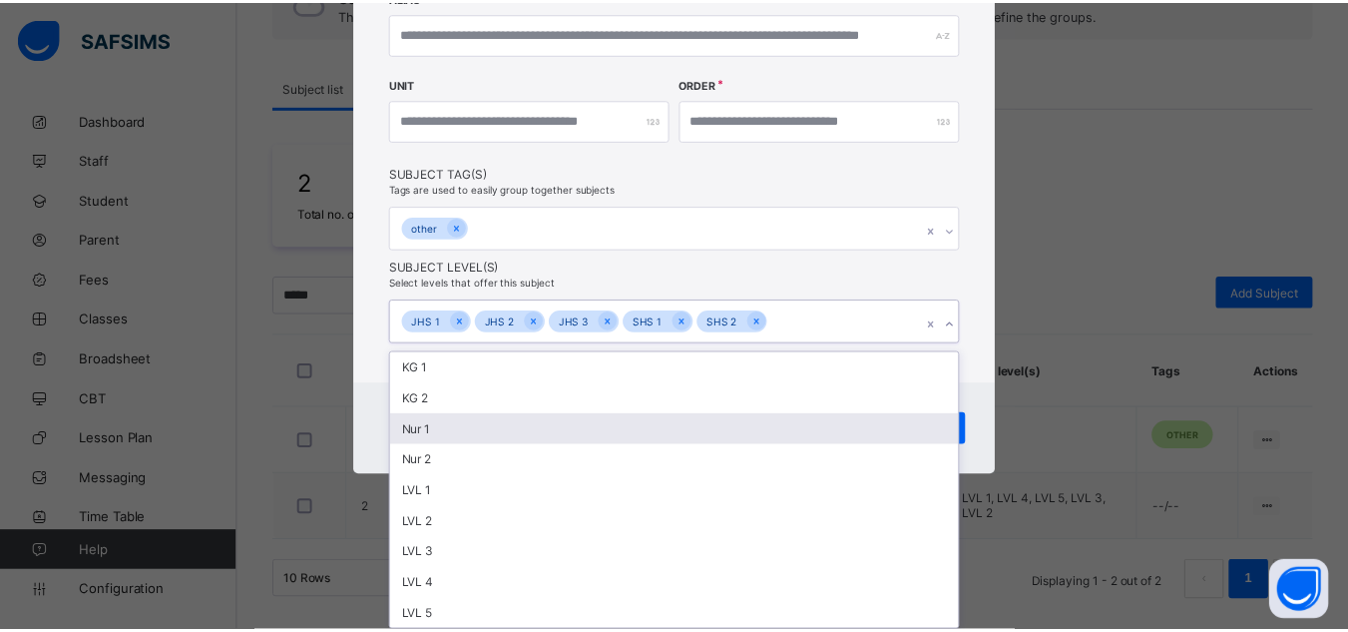
scroll to position [311, 0]
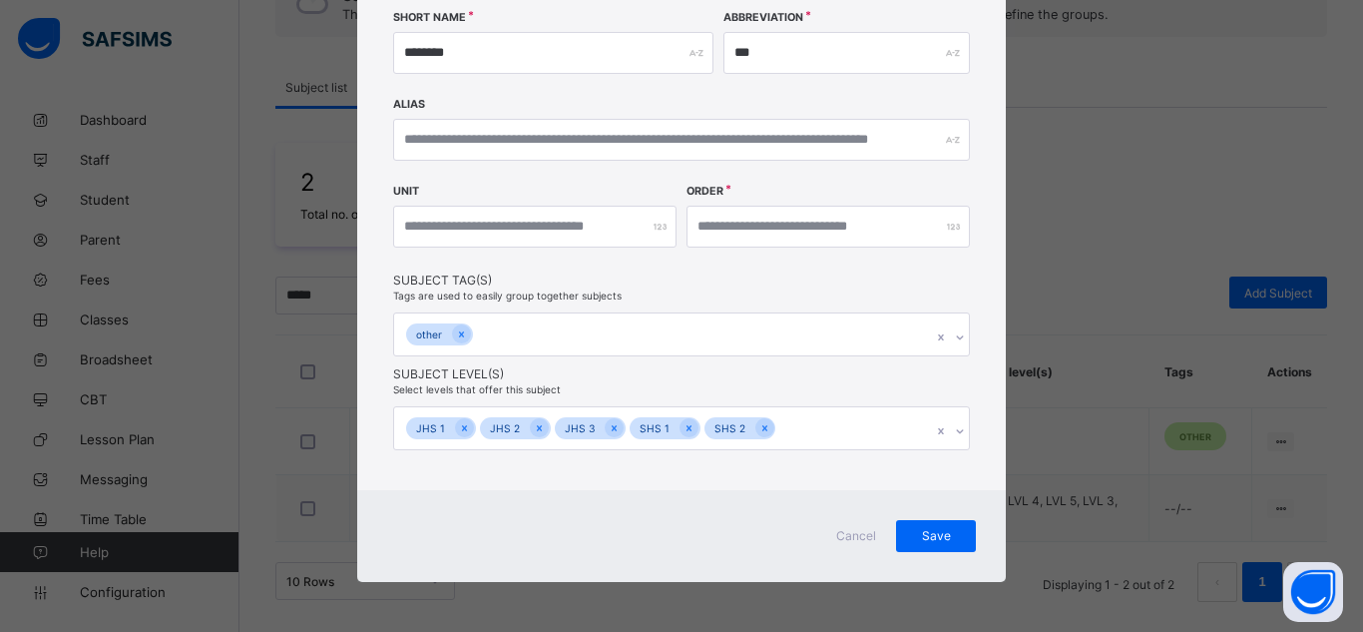
click at [367, 406] on div "**********" at bounding box center [681, 160] width 649 height 843
click at [931, 525] on div "Save" at bounding box center [936, 536] width 80 height 32
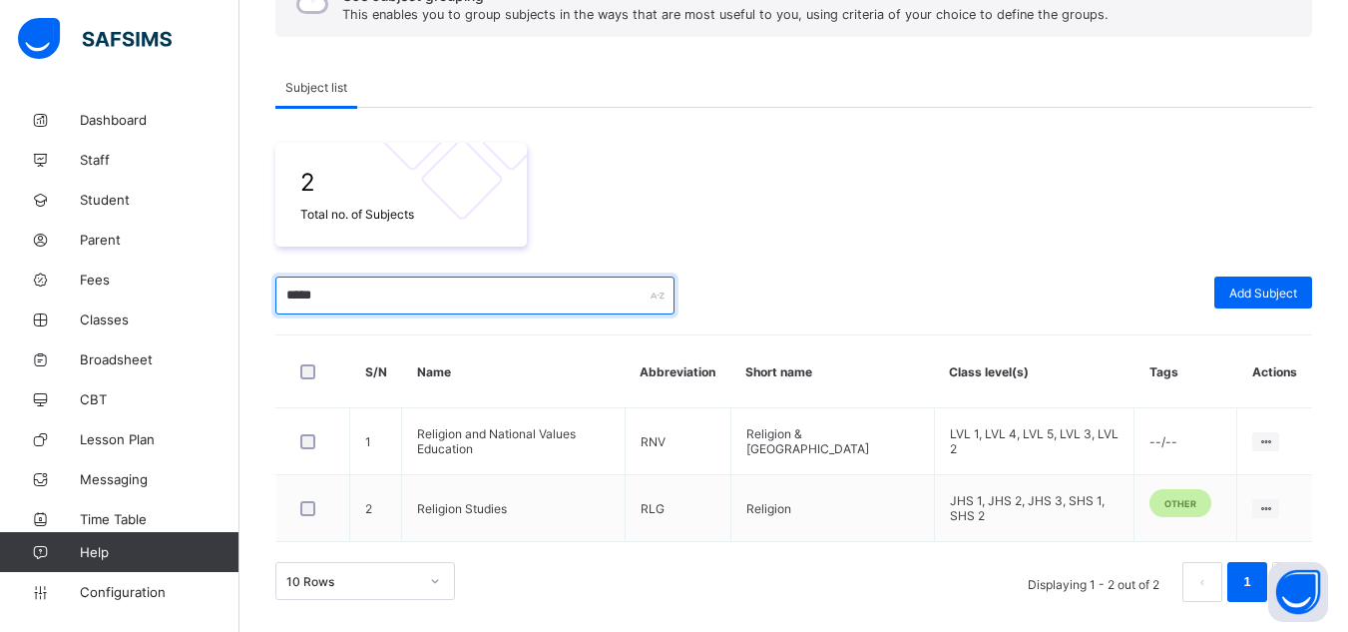
click at [298, 289] on input "*****" at bounding box center [474, 295] width 399 height 38
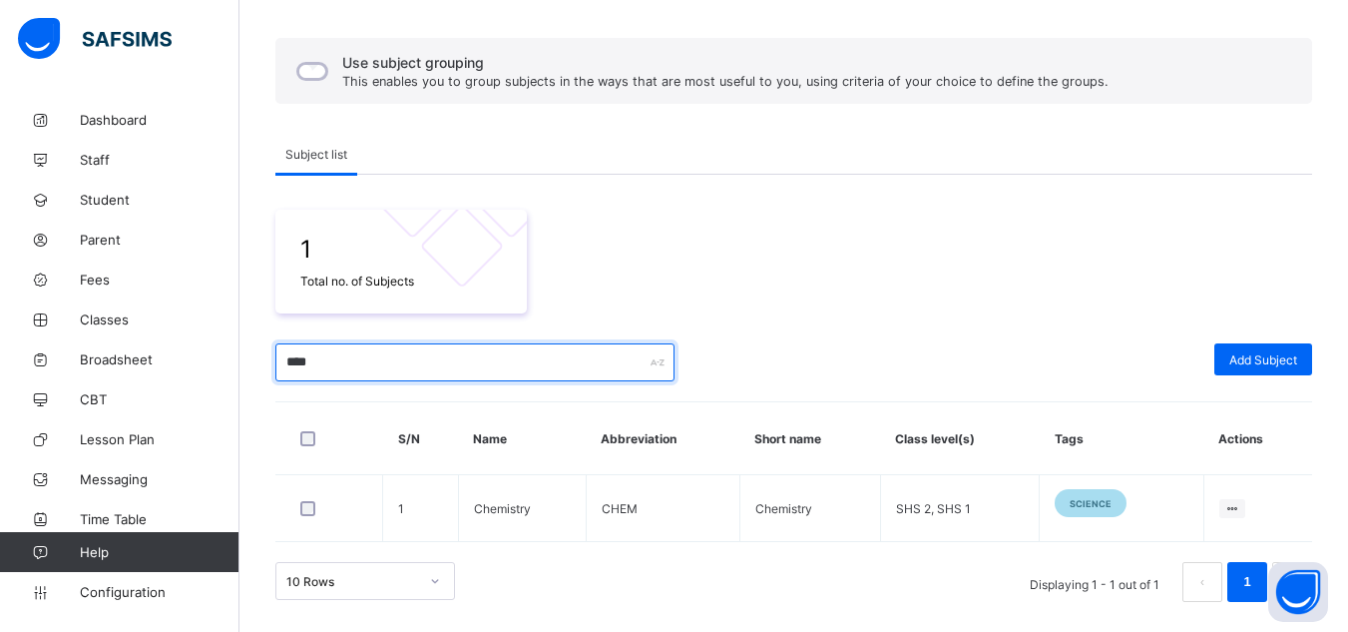
scroll to position [217, 0]
click at [305, 367] on input "****" at bounding box center [474, 362] width 399 height 38
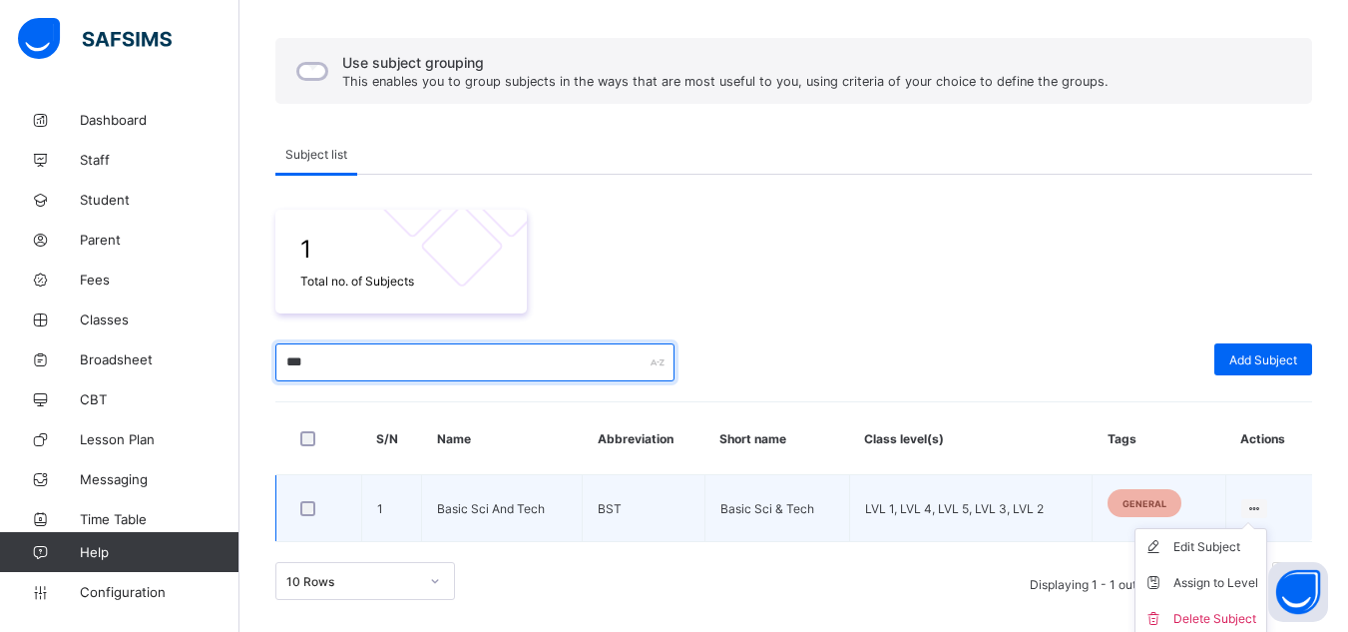
scroll to position [223, 0]
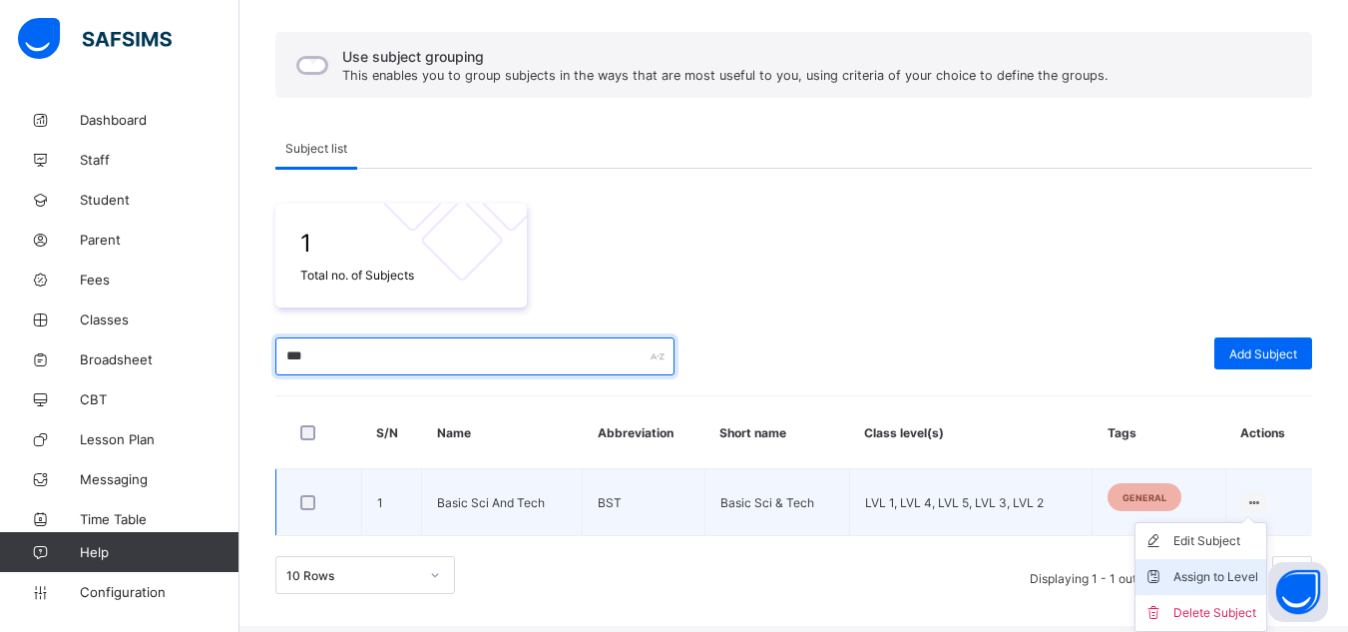
type input "***"
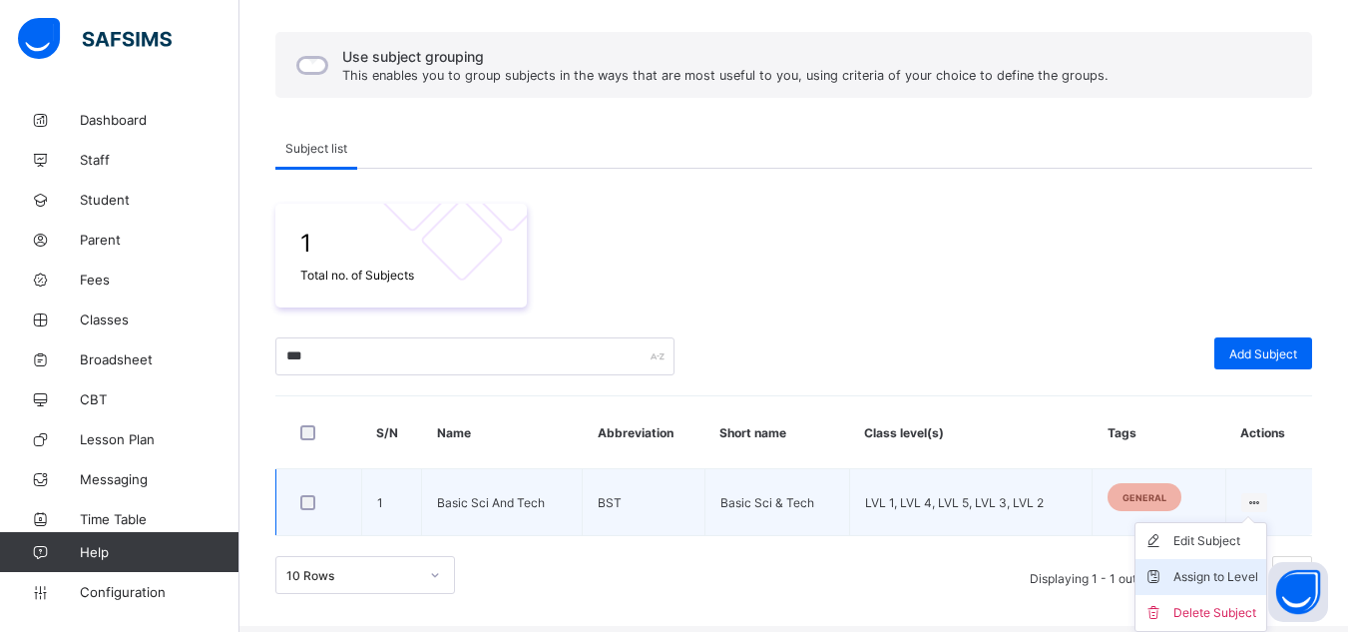
click at [1214, 569] on div "Assign to Level" at bounding box center [1215, 577] width 85 height 20
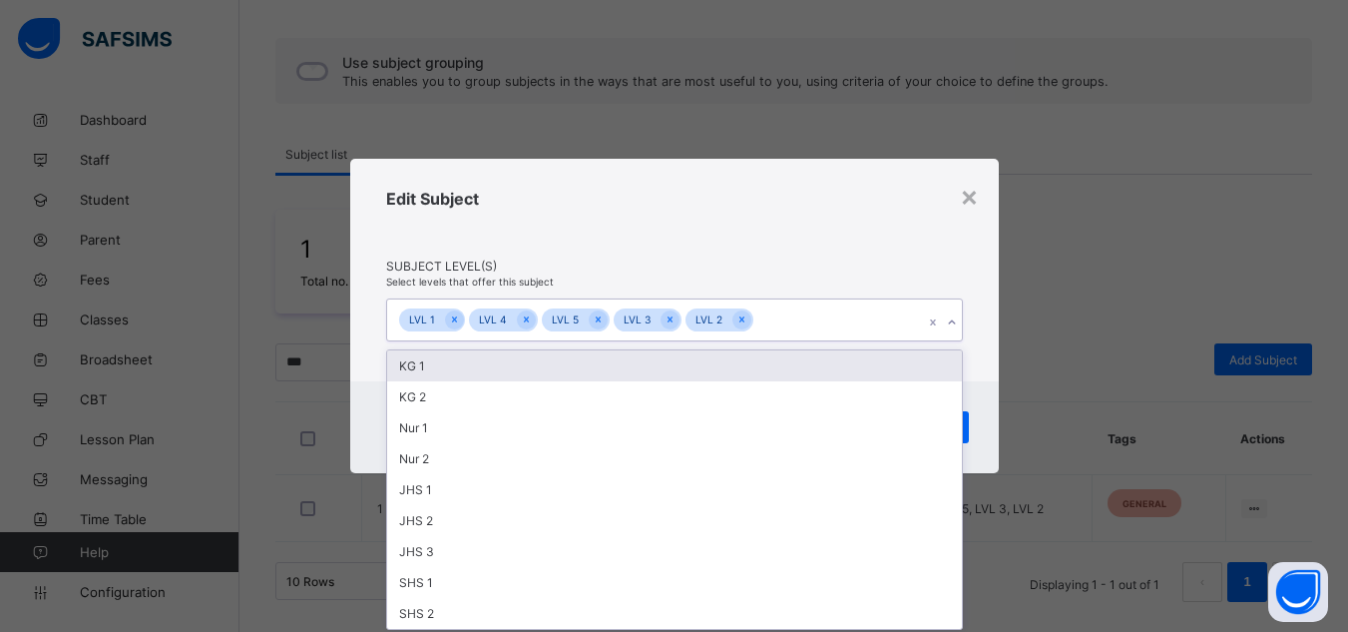
click at [822, 325] on div "LVL 1 LVL 4 LVL 5 LVL 3 LVL 2" at bounding box center [655, 320] width 537 height 42
type input "*"
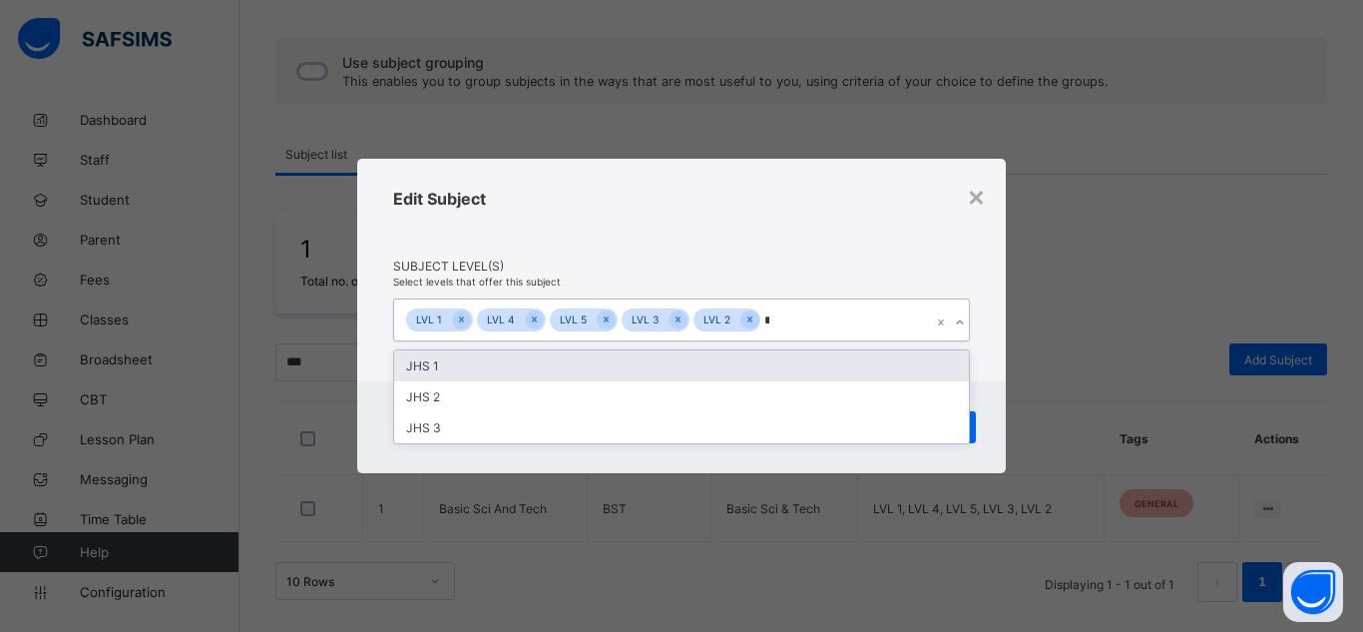
click at [784, 359] on div "JHS 1" at bounding box center [681, 365] width 575 height 31
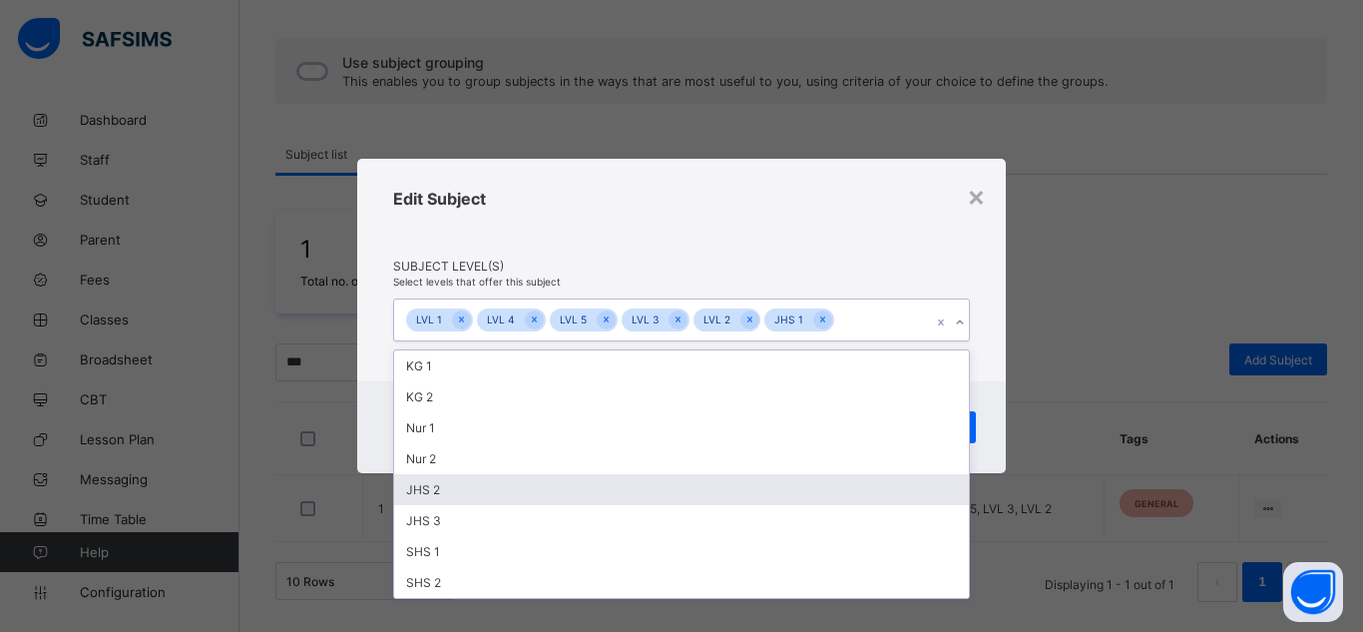
click at [453, 488] on div "JHS 2" at bounding box center [681, 489] width 575 height 31
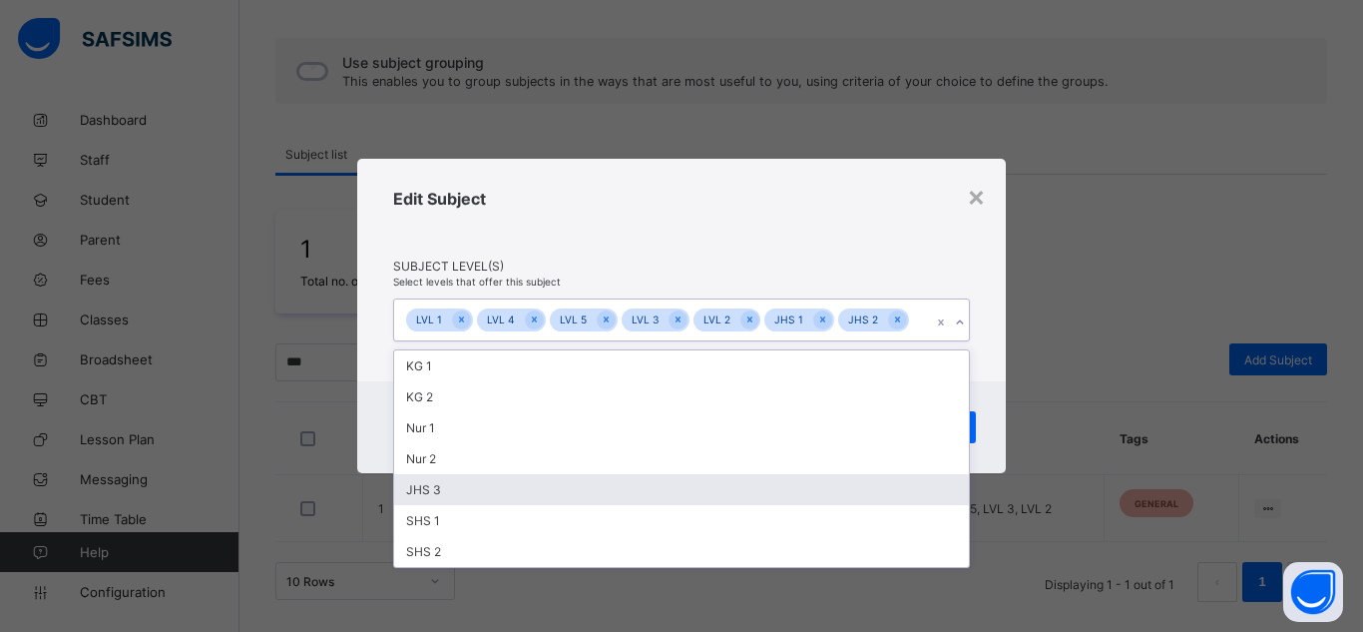
click at [436, 491] on div "JHS 3" at bounding box center [681, 489] width 575 height 31
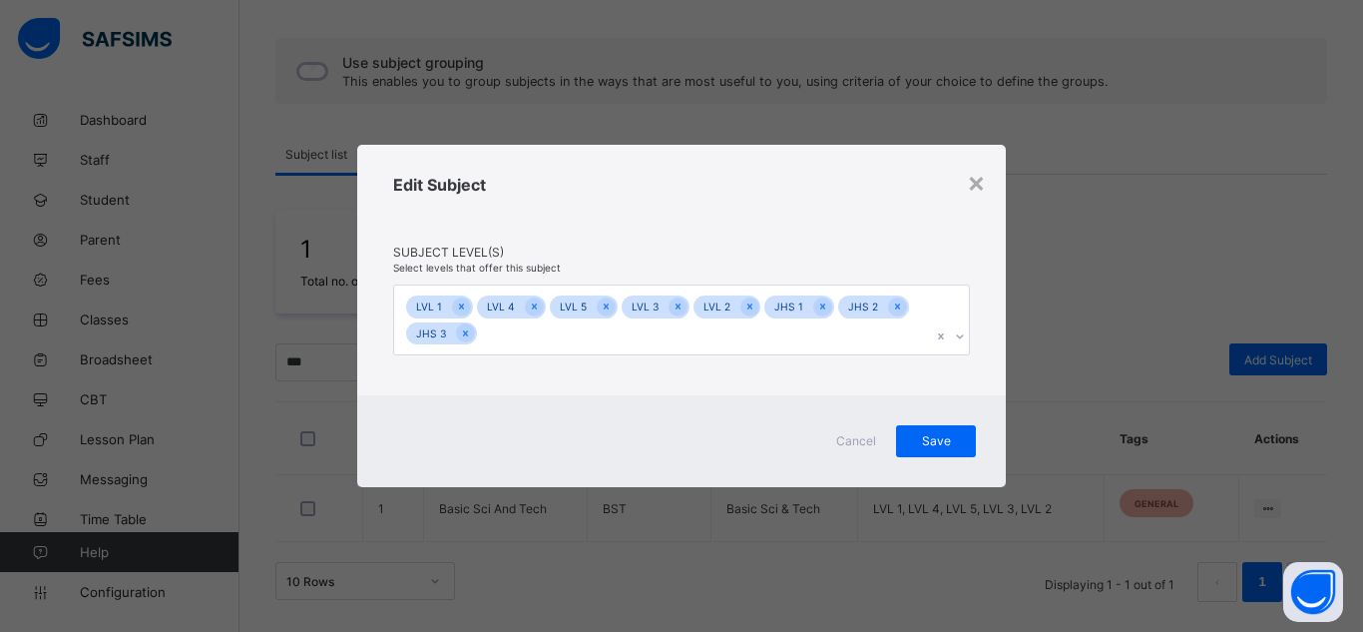
click at [689, 183] on div "Edit Subject" at bounding box center [681, 210] width 577 height 70
click at [937, 433] on span "Save" at bounding box center [936, 440] width 50 height 15
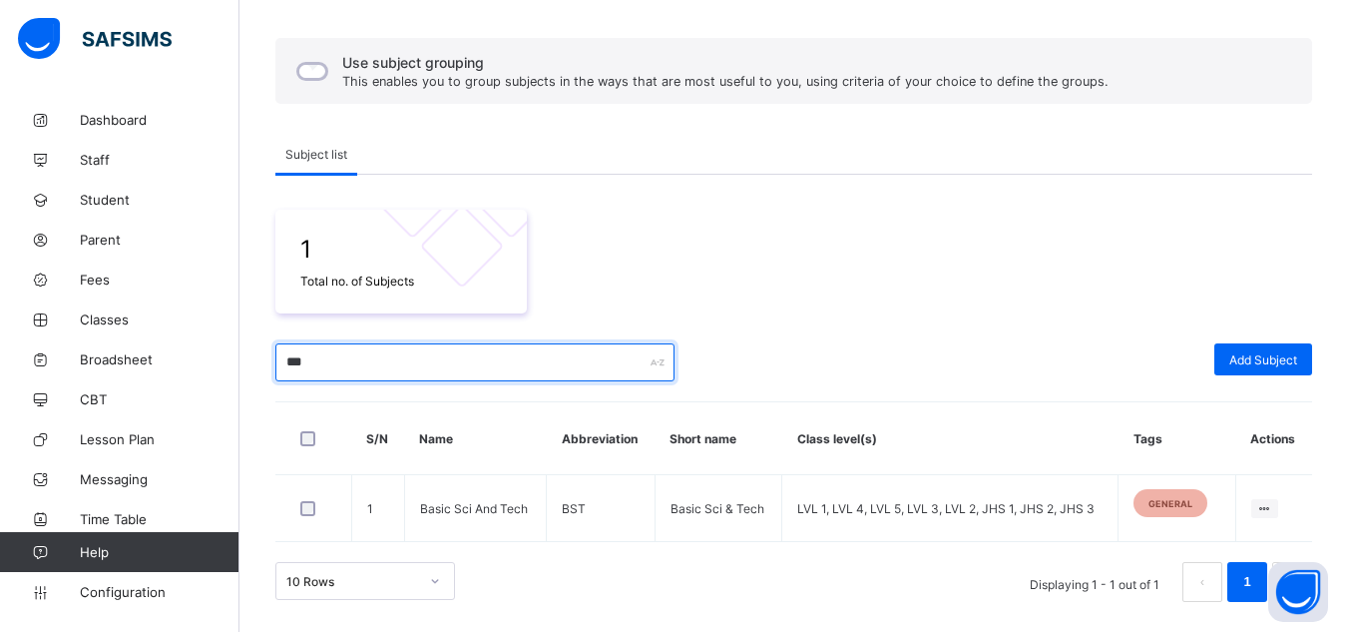
click at [292, 357] on input "***" at bounding box center [474, 362] width 399 height 38
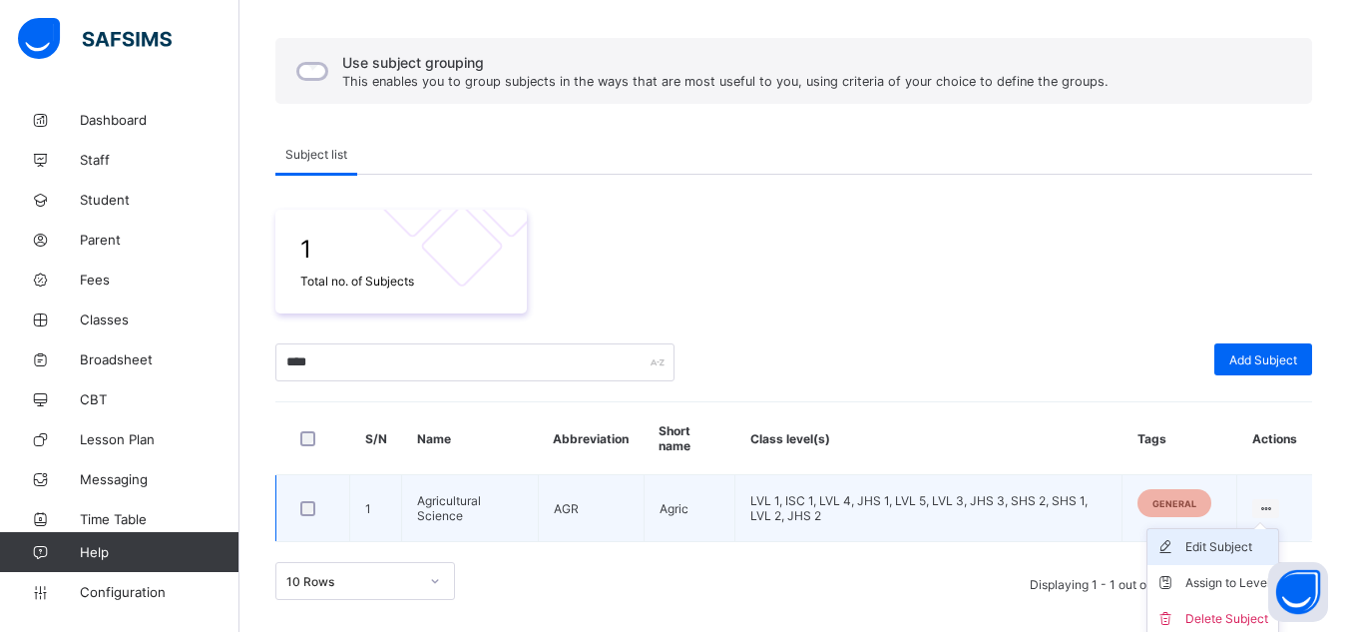
click at [1230, 548] on div "Edit Subject" at bounding box center [1227, 547] width 85 height 20
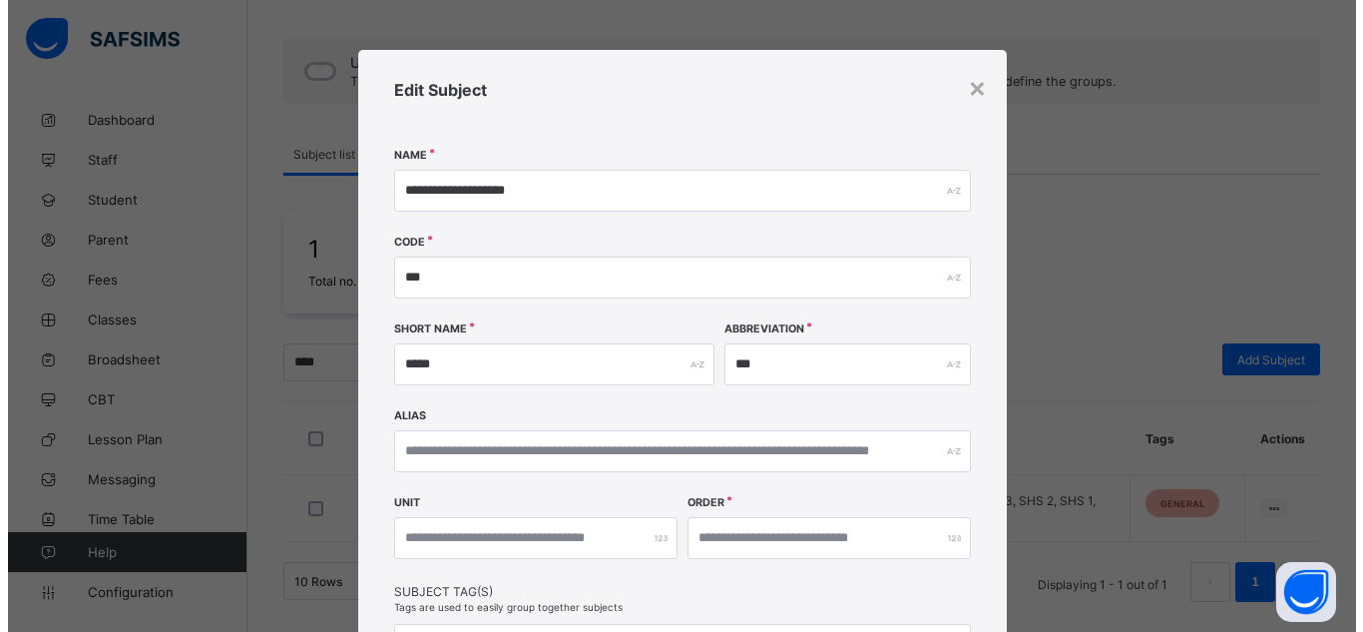
scroll to position [338, 0]
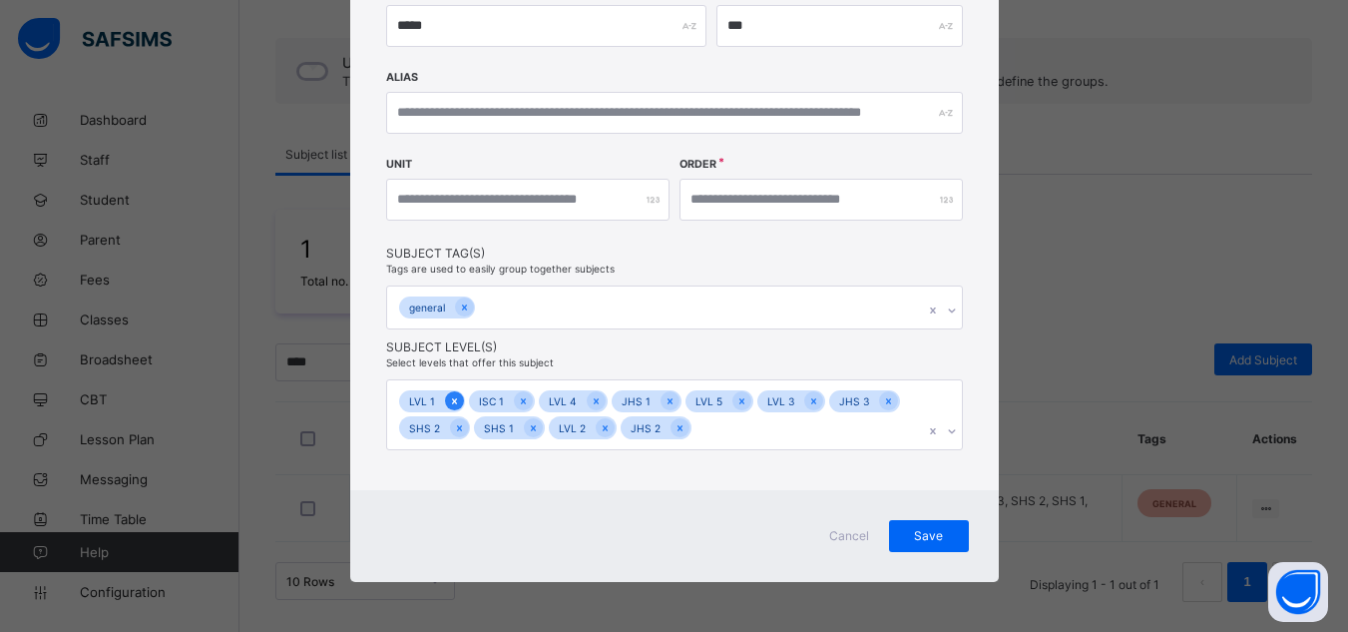
click at [450, 404] on icon at bounding box center [454, 401] width 11 height 14
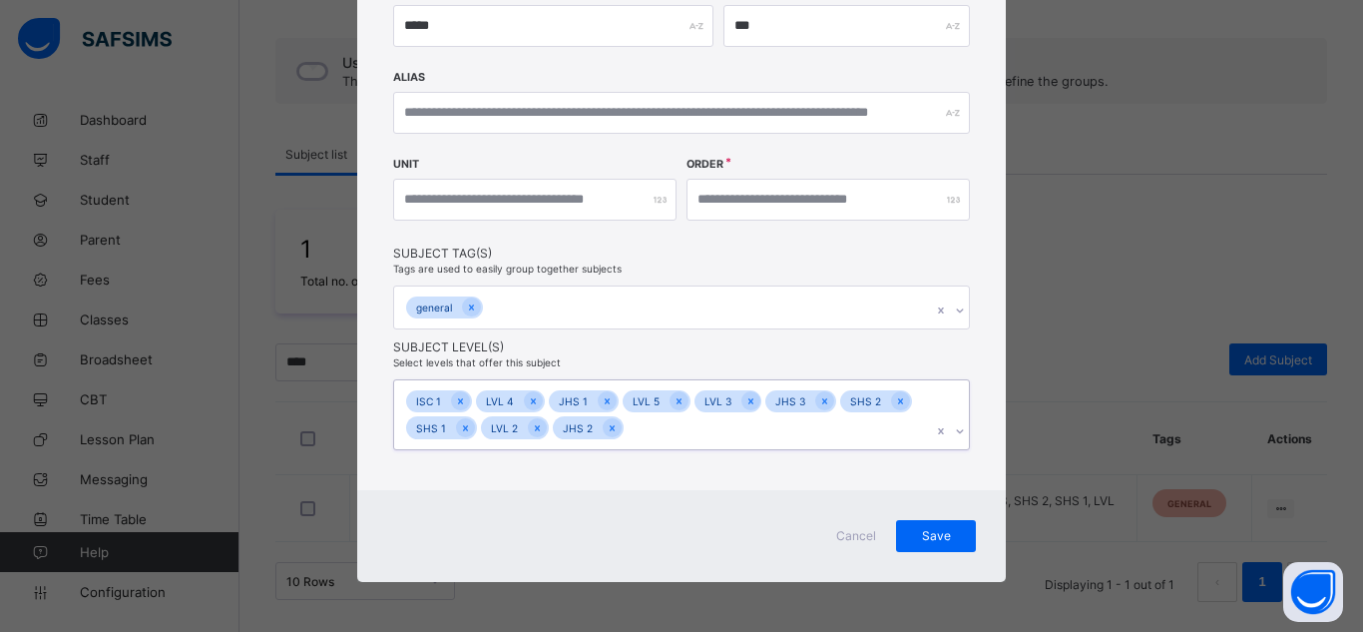
click at [455, 404] on icon at bounding box center [460, 401] width 11 height 14
click at [454, 404] on div at bounding box center [463, 400] width 19 height 19
click at [533, 401] on icon at bounding box center [536, 401] width 11 height 14
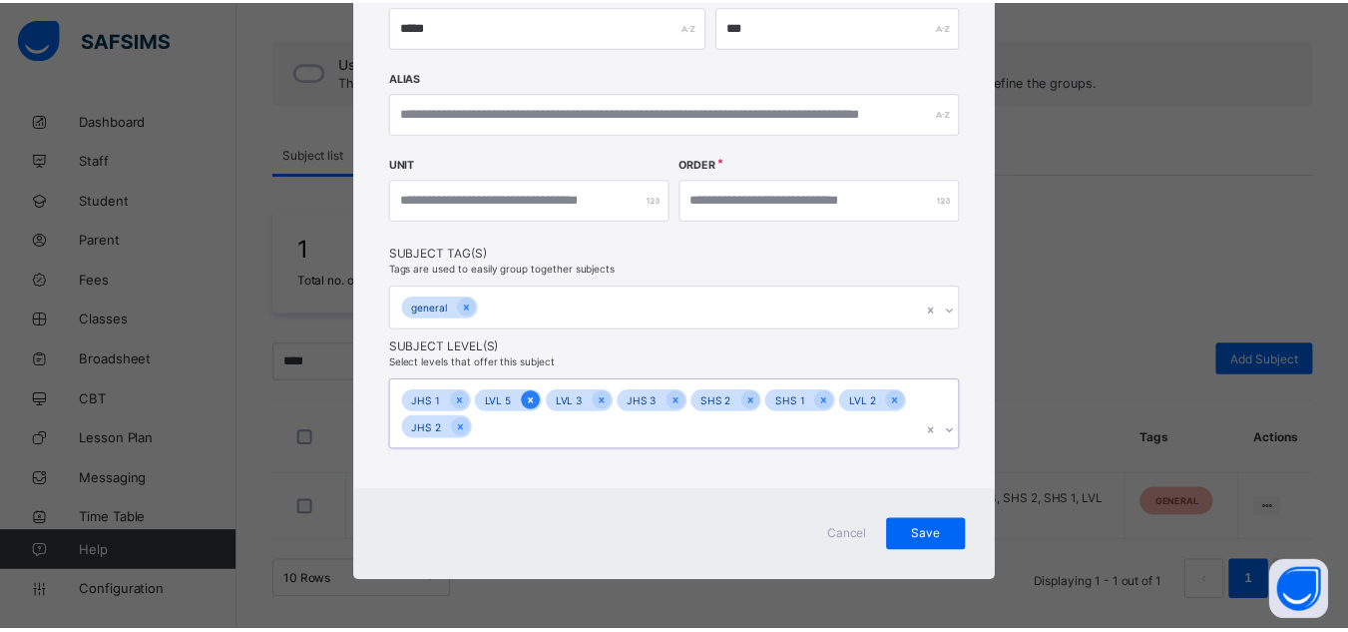
scroll to position [311, 0]
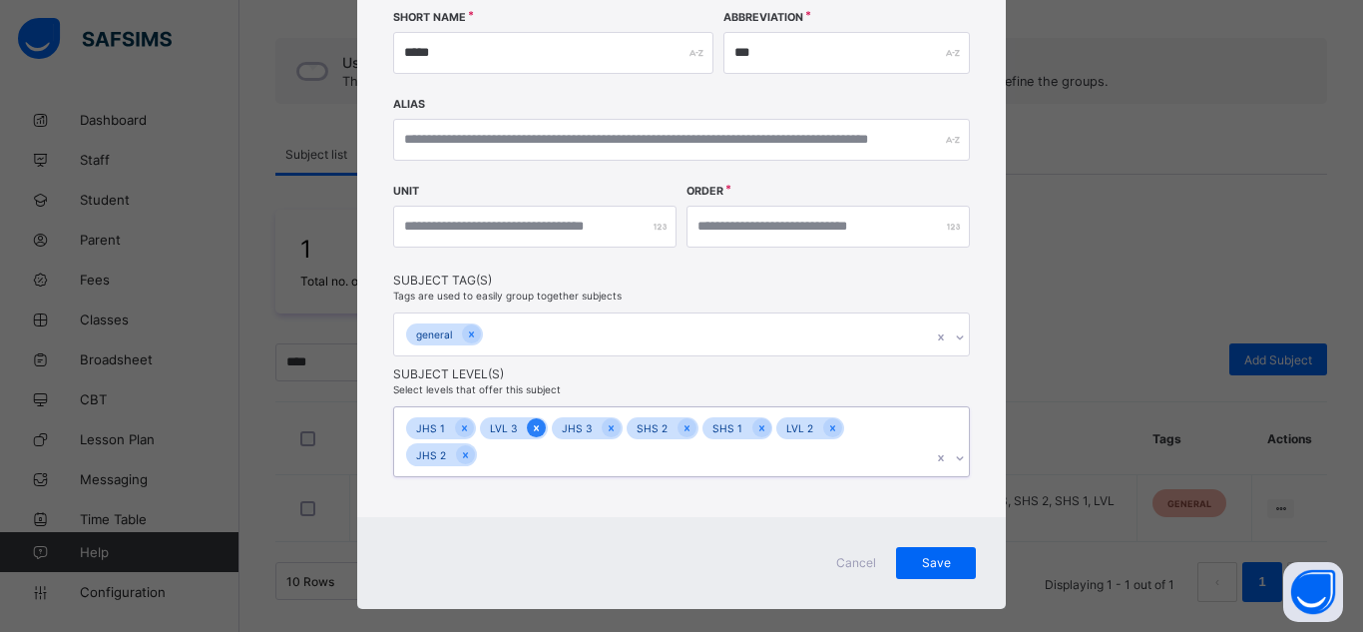
click at [534, 427] on icon at bounding box center [536, 428] width 5 height 6
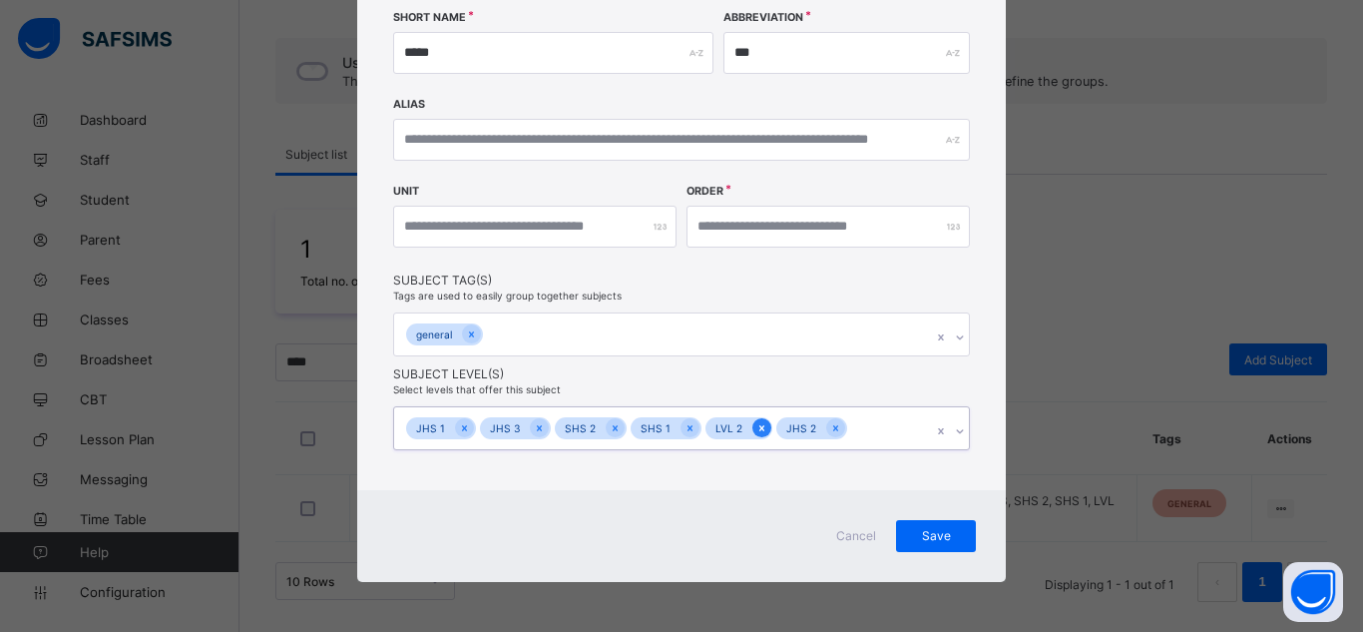
click at [752, 435] on div at bounding box center [761, 427] width 19 height 19
click at [537, 428] on icon at bounding box center [539, 428] width 5 height 6
click at [459, 421] on icon at bounding box center [464, 428] width 11 height 14
click at [614, 429] on icon at bounding box center [616, 428] width 5 height 6
click at [927, 544] on div "Save" at bounding box center [936, 536] width 80 height 32
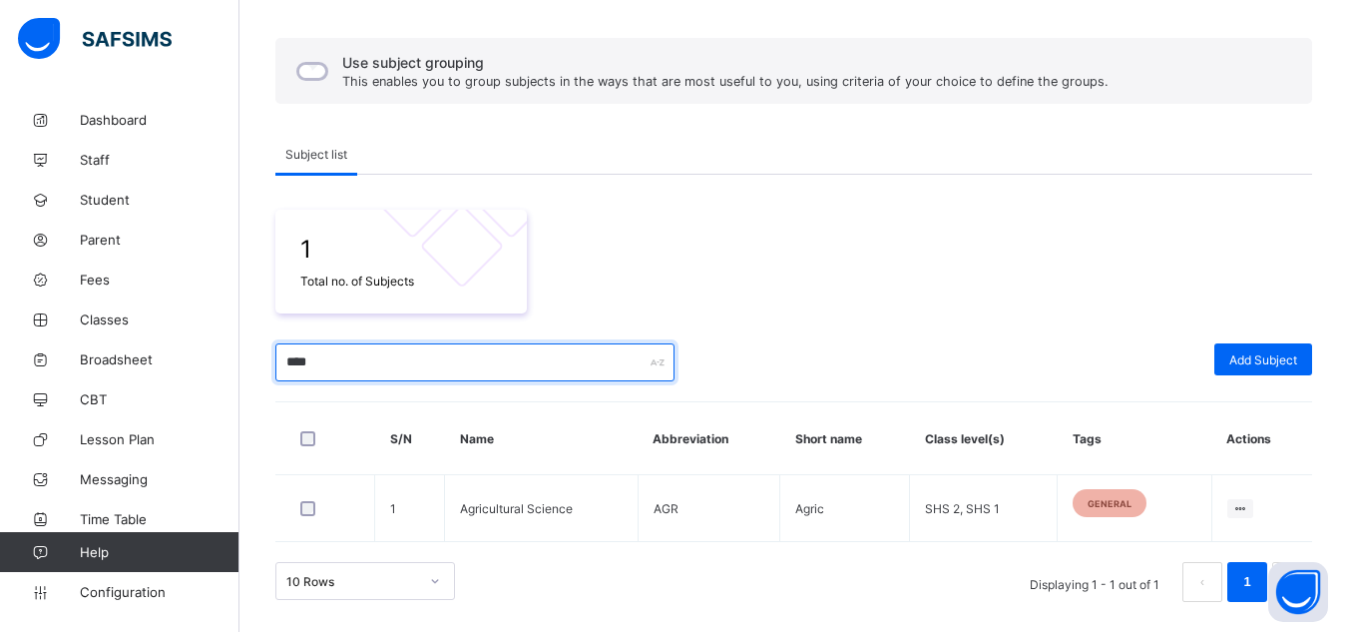
click at [296, 364] on input "****" at bounding box center [474, 362] width 399 height 38
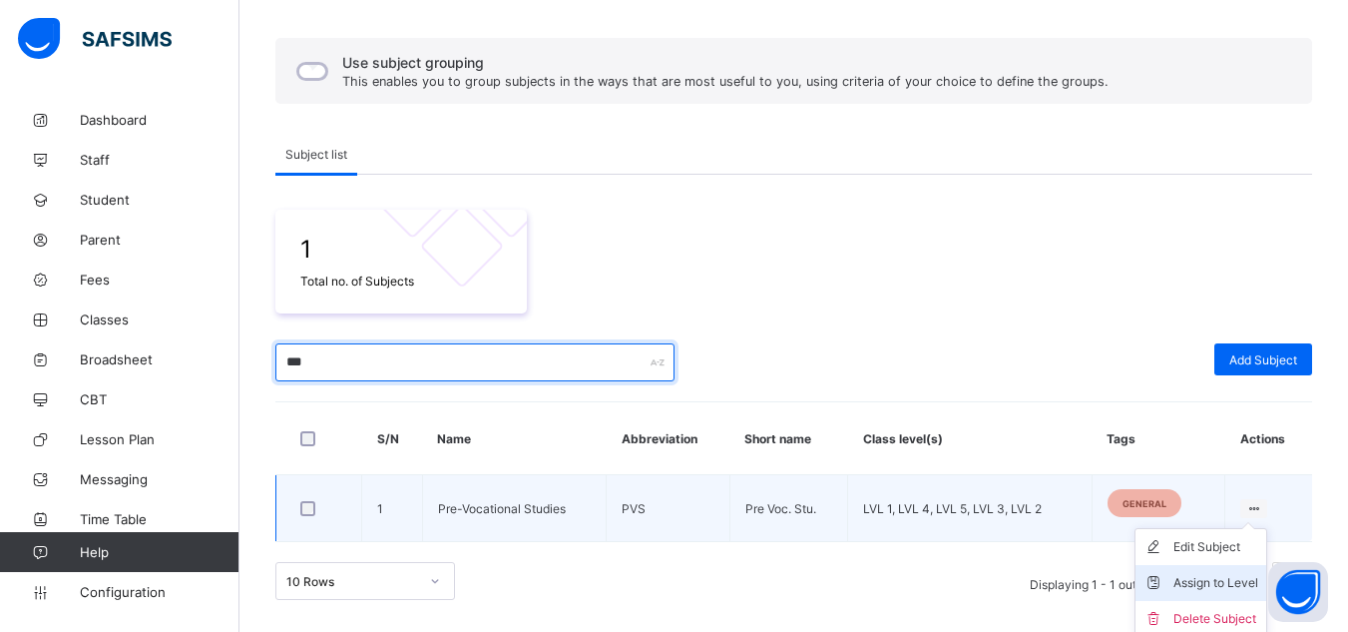
type input "***"
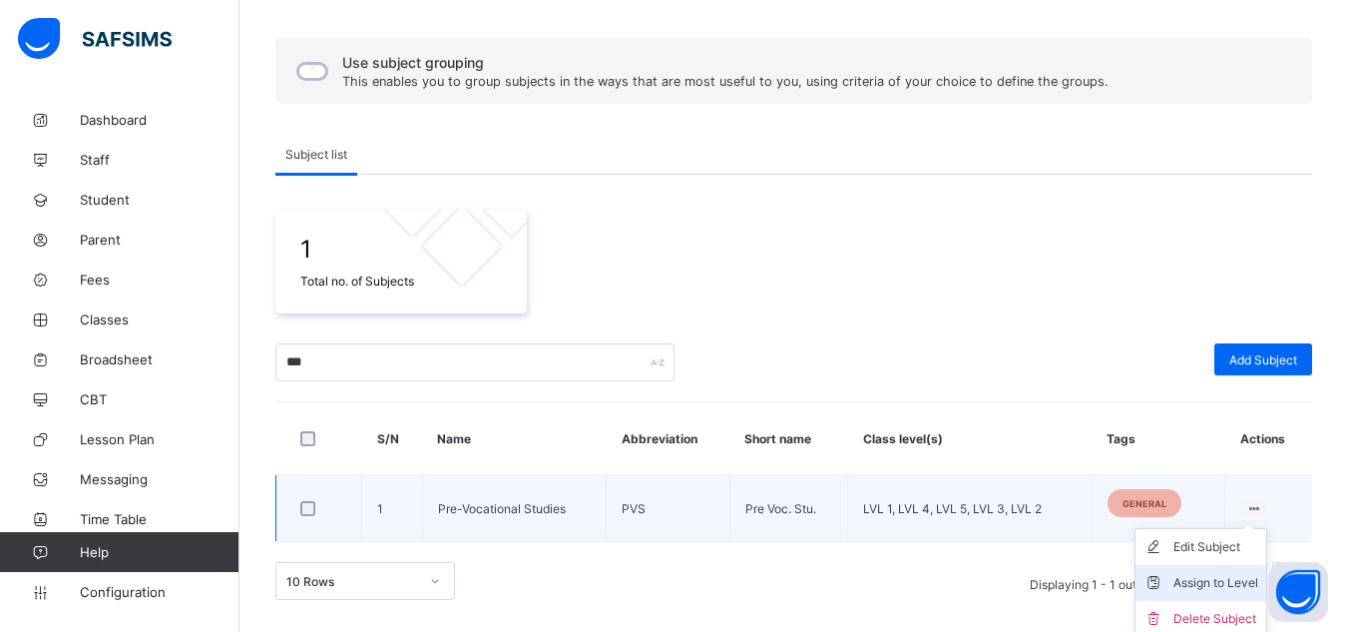
click at [1198, 584] on div "Assign to Level" at bounding box center [1215, 583] width 85 height 20
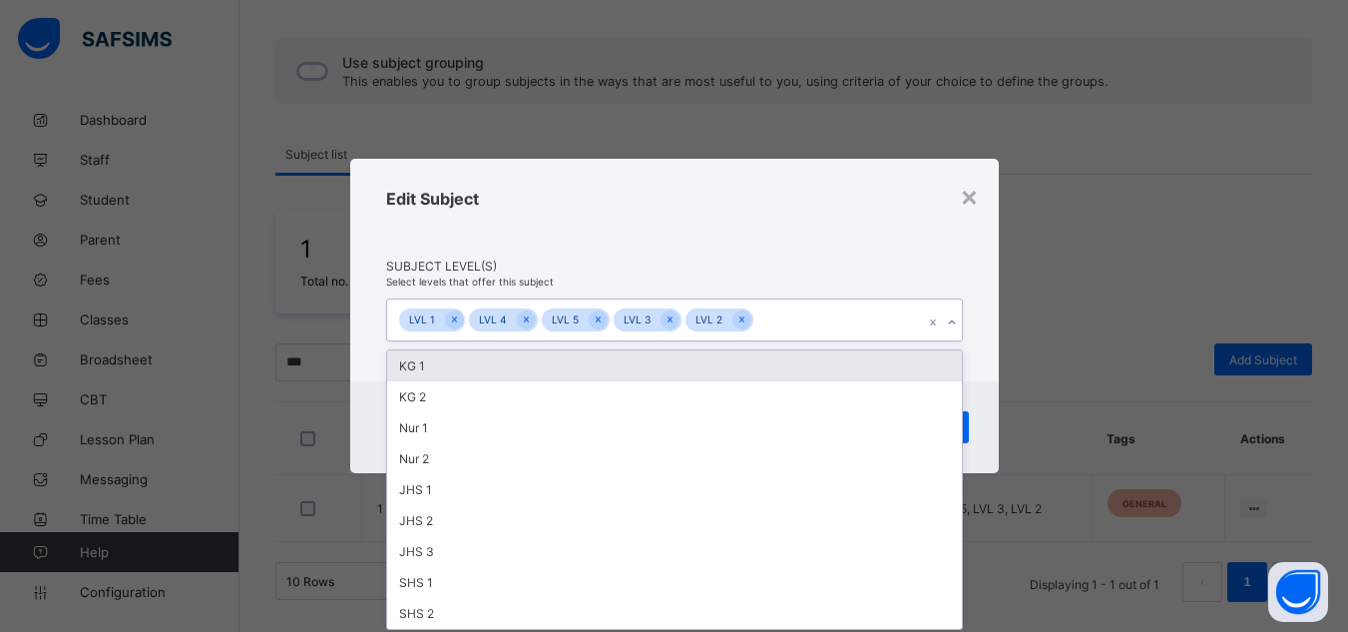
click at [815, 312] on div "LVL 1 LVL 4 LVL 5 LVL 3 LVL 2" at bounding box center [655, 320] width 537 height 42
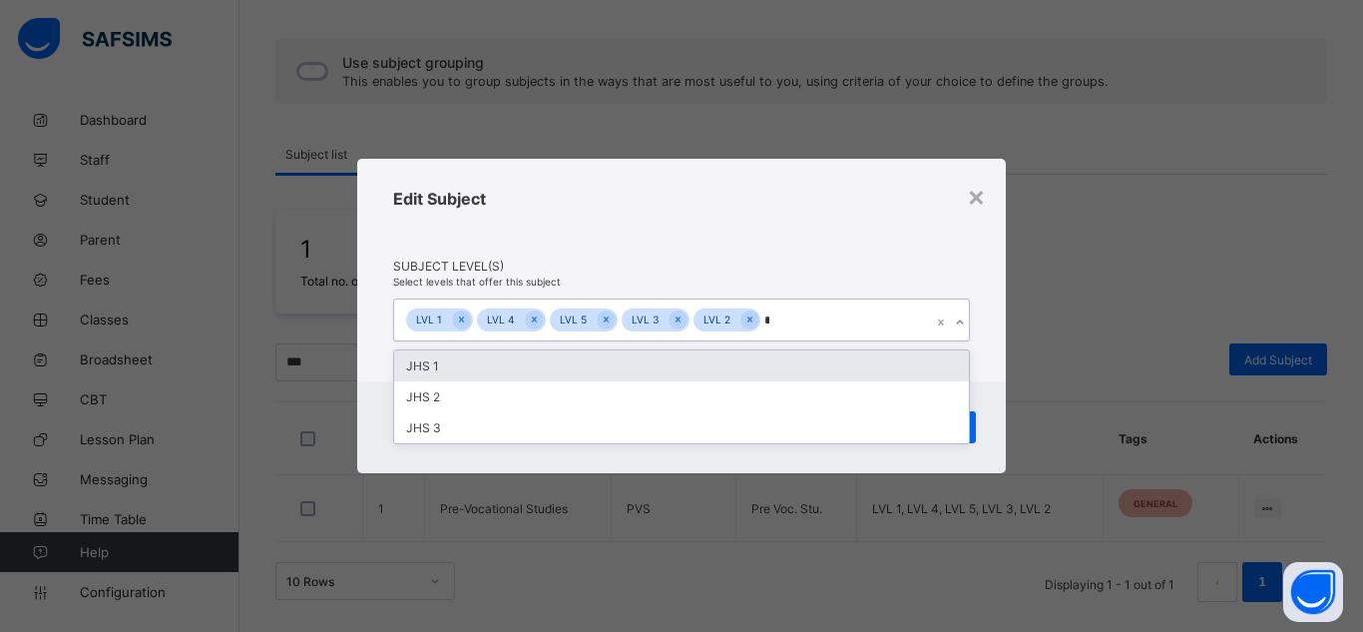
type input "**"
click at [694, 358] on div "JHS 1" at bounding box center [681, 365] width 575 height 31
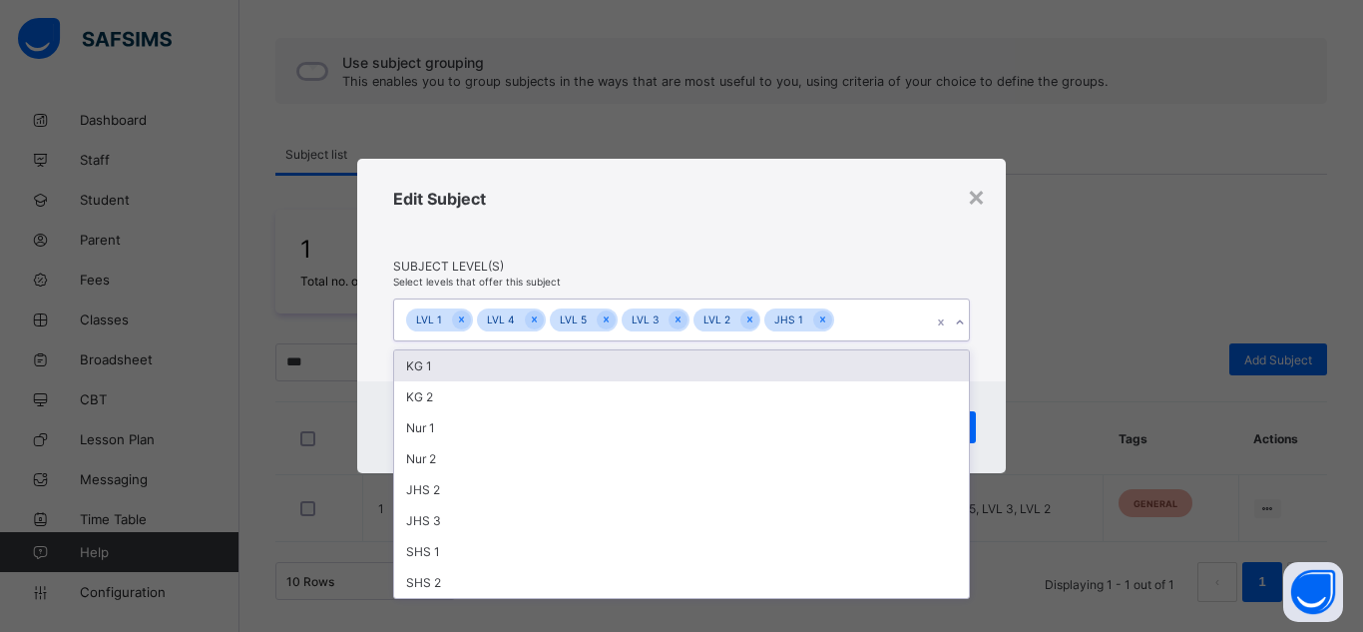
type input "*"
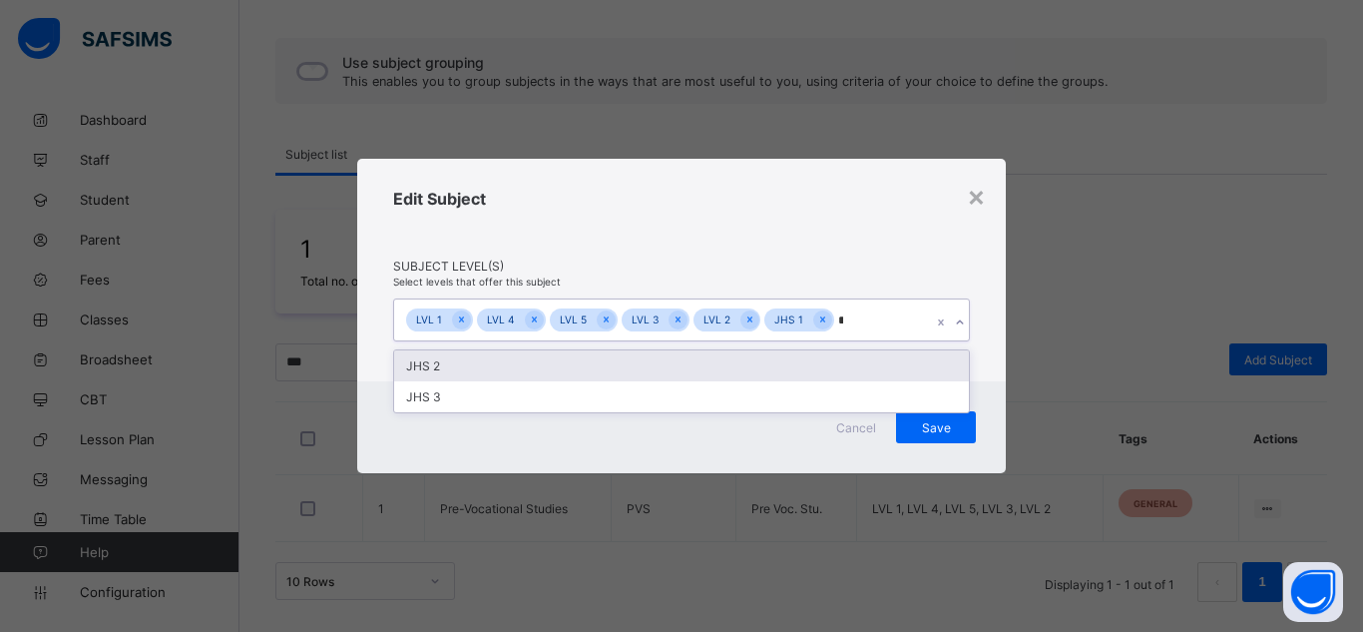
click at [660, 372] on div "JHS 2" at bounding box center [681, 365] width 575 height 31
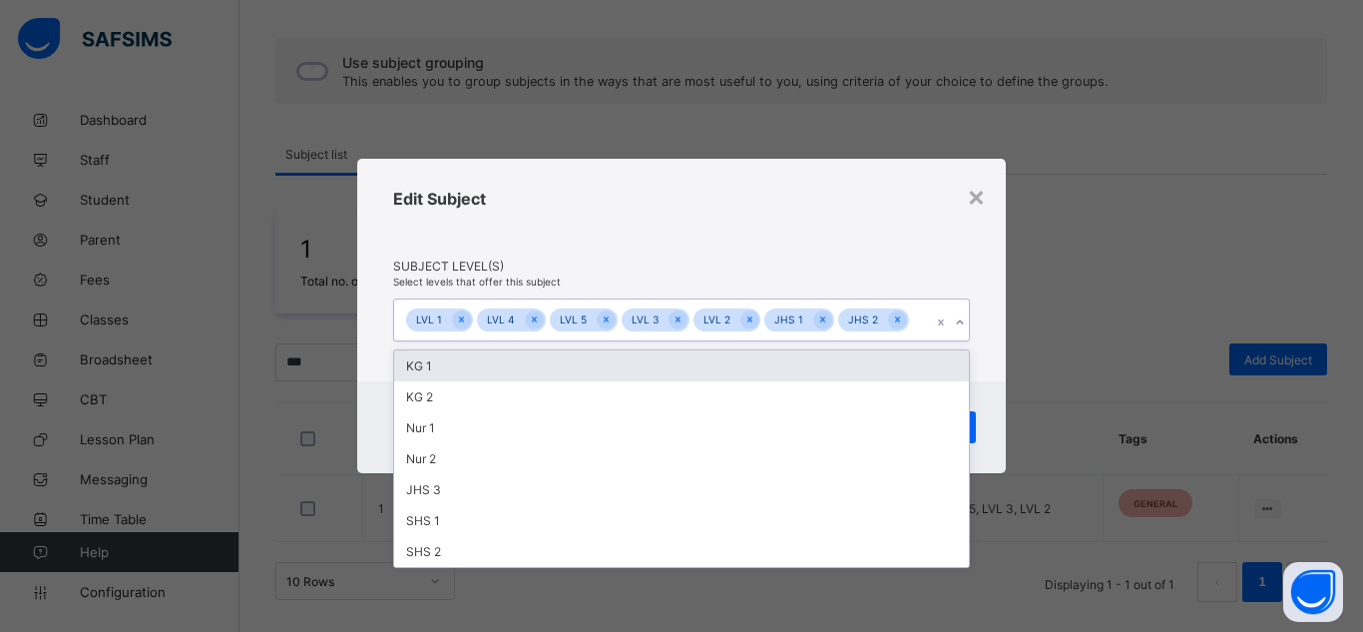
type input "*"
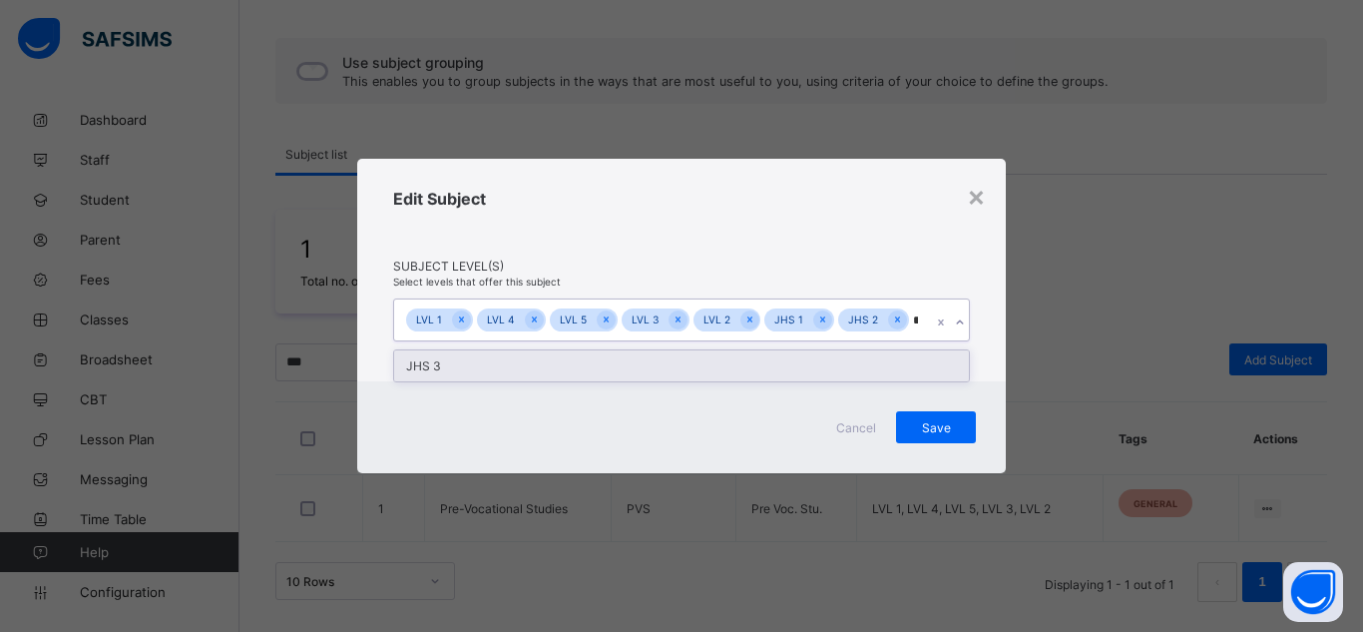
click at [591, 362] on div "JHS 3" at bounding box center [681, 365] width 575 height 31
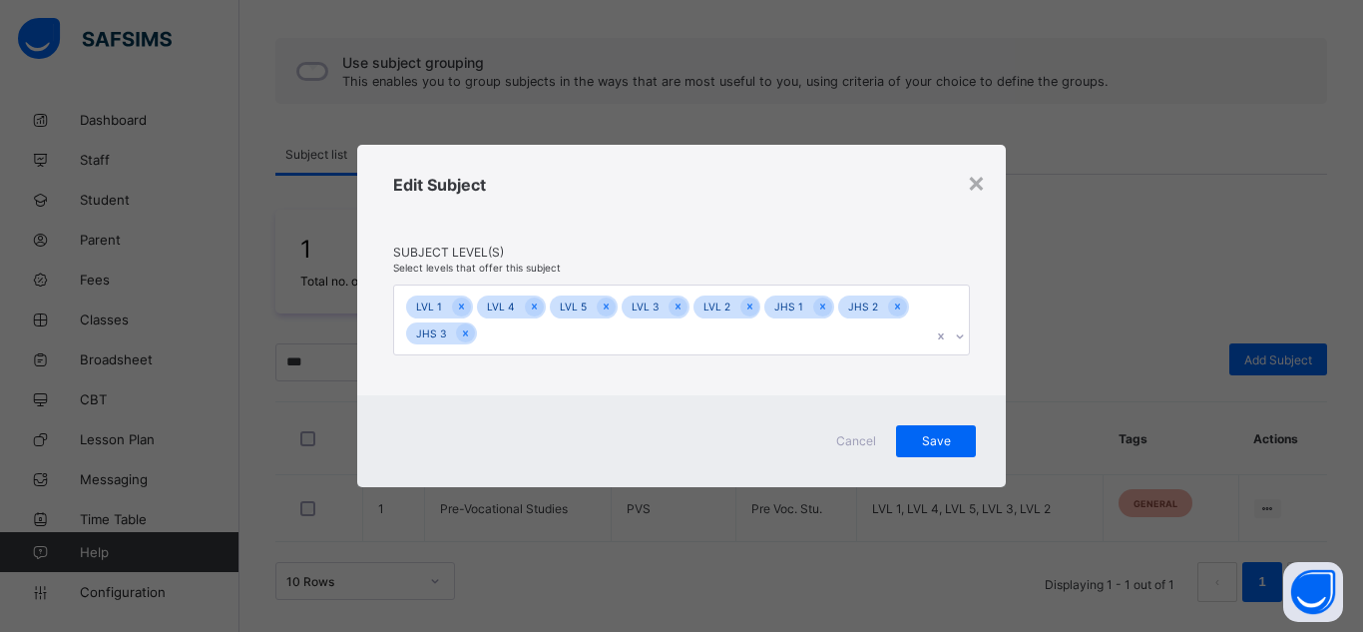
click at [371, 375] on div "Edit Subject Subject Level(s) Select levels that offer this subject LVL 1 LVL 4…" at bounding box center [681, 270] width 649 height 250
click at [917, 437] on span "Save" at bounding box center [936, 440] width 50 height 15
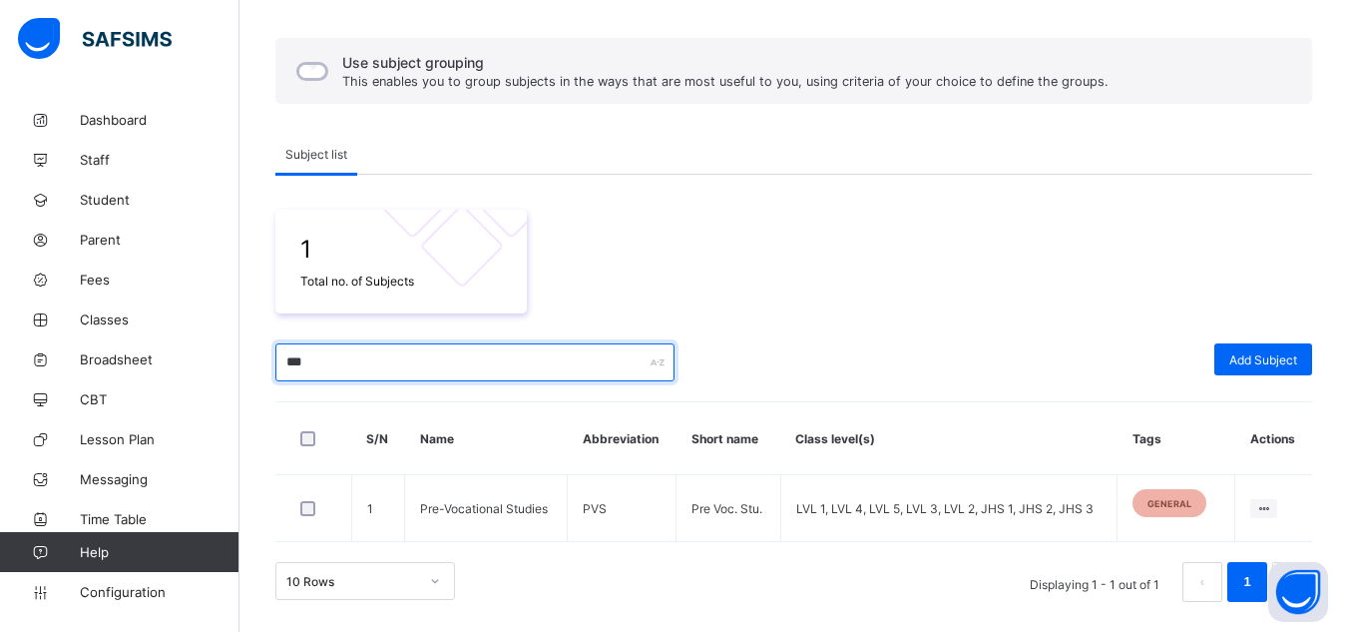
click at [295, 357] on input "***" at bounding box center [474, 362] width 399 height 38
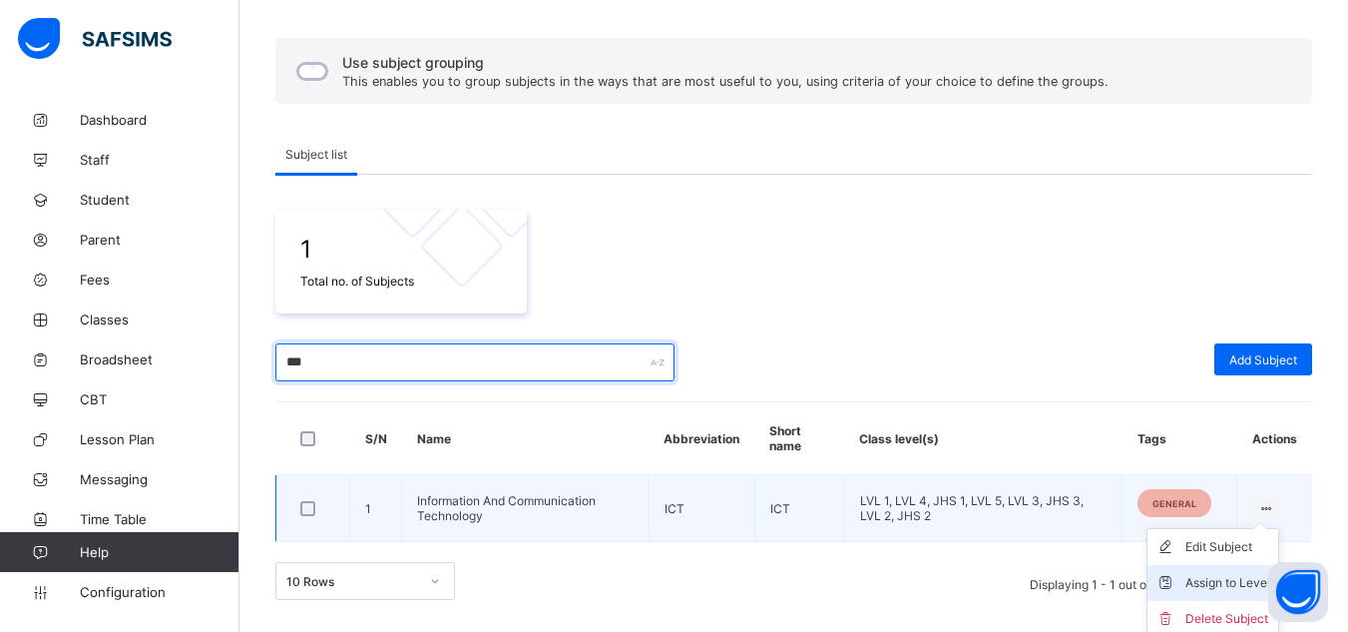
type input "***"
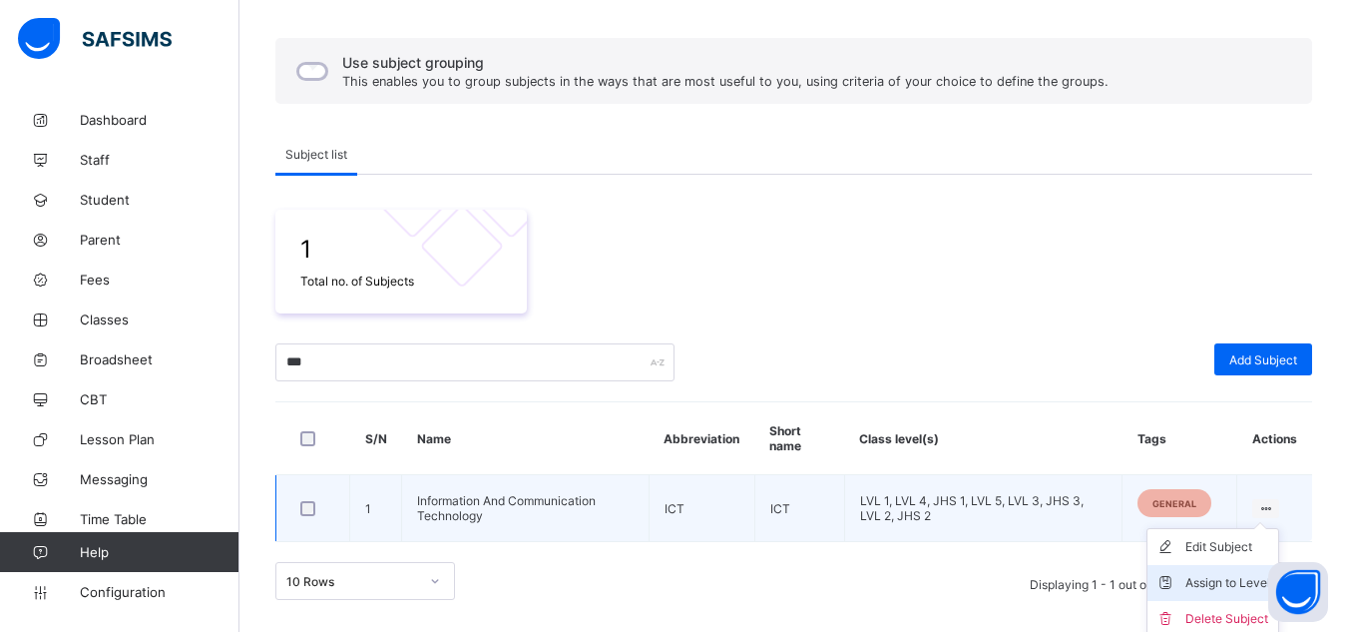
click at [1209, 582] on div "Assign to Level" at bounding box center [1227, 583] width 85 height 20
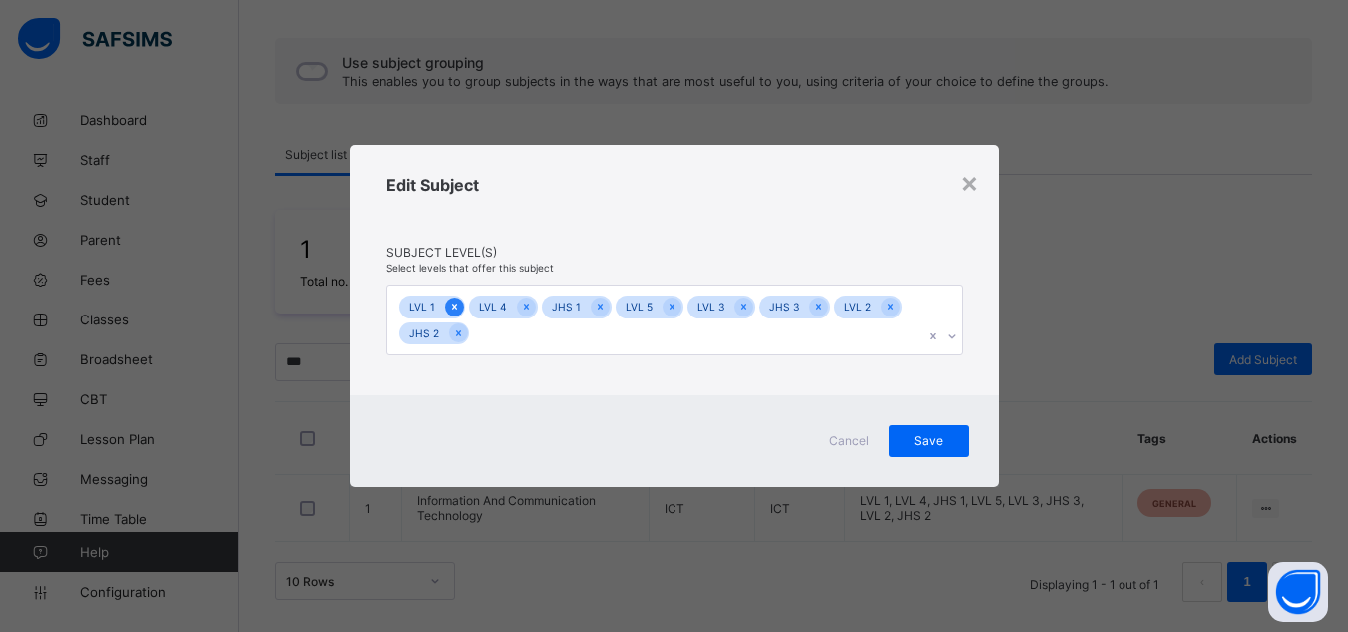
click at [457, 306] on icon at bounding box center [454, 306] width 11 height 14
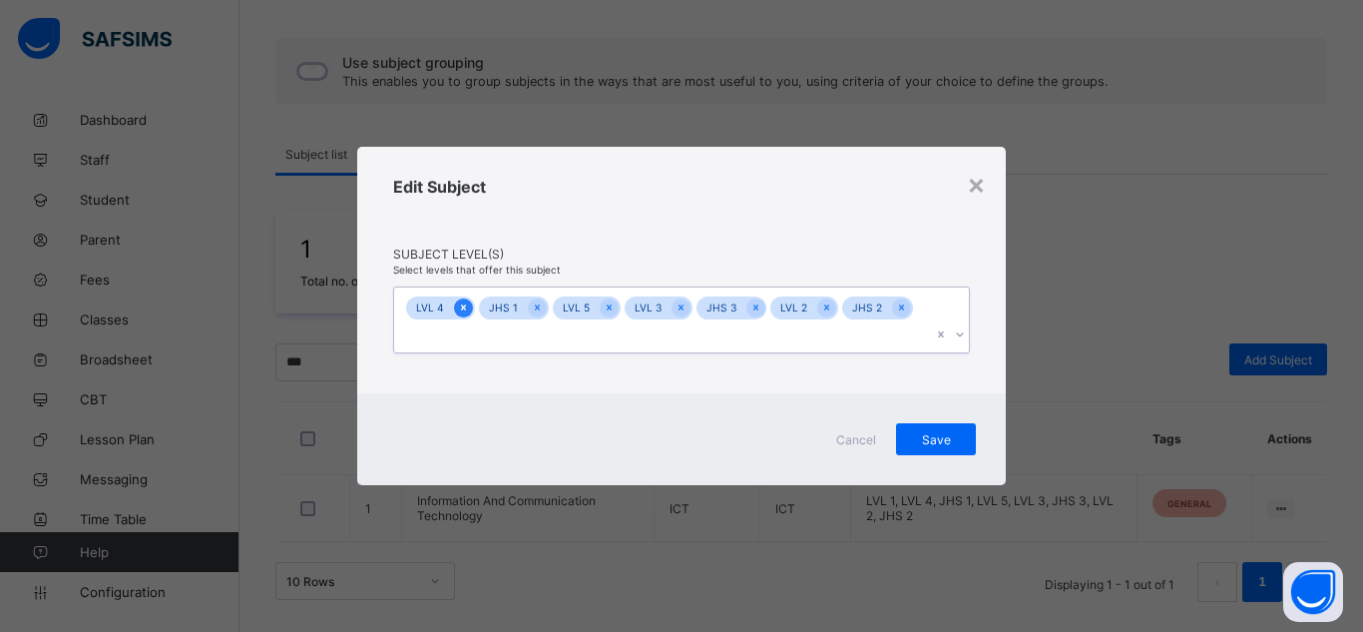
click at [462, 311] on icon at bounding box center [463, 308] width 5 height 6
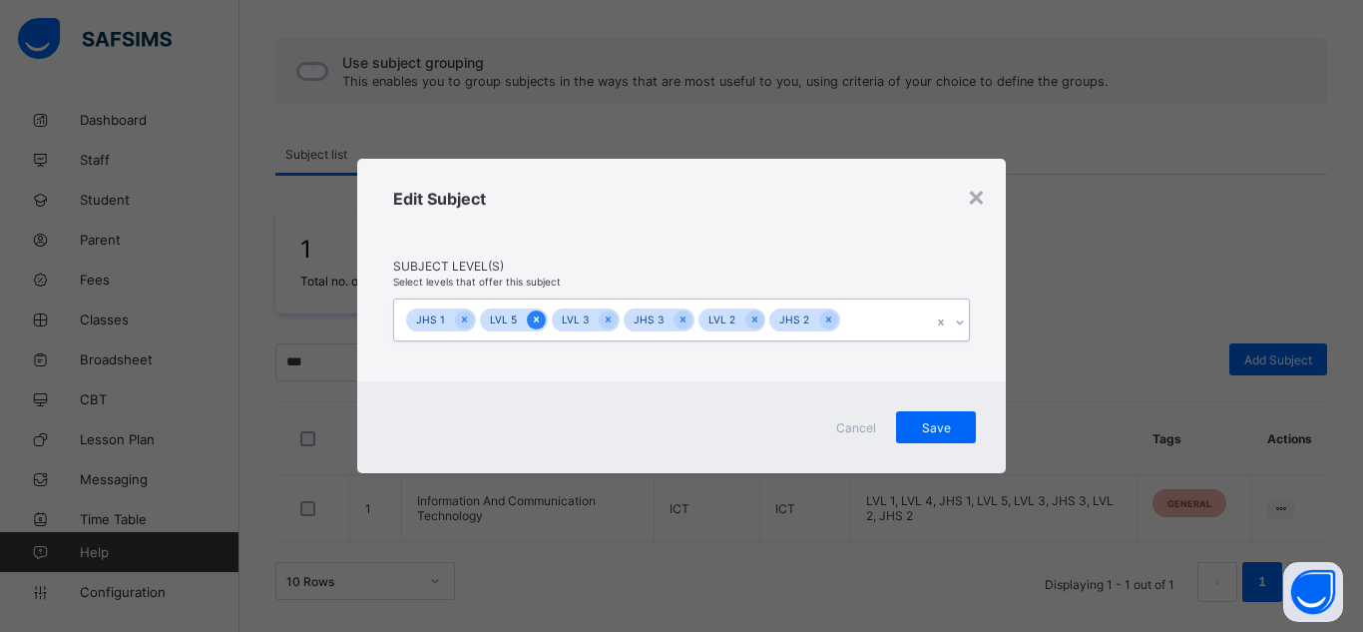
click at [531, 322] on icon at bounding box center [536, 319] width 11 height 14
click at [609, 322] on icon at bounding box center [611, 320] width 5 height 6
type input "*"
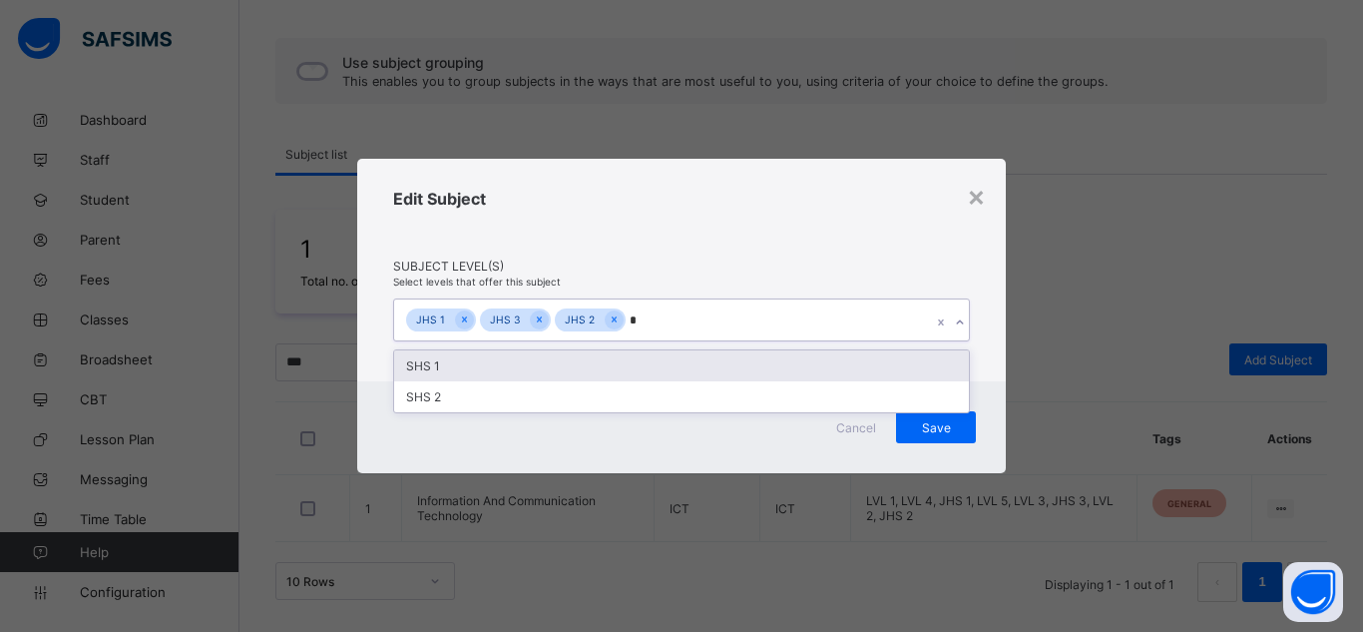
click at [461, 372] on div "SHS 1" at bounding box center [681, 365] width 575 height 31
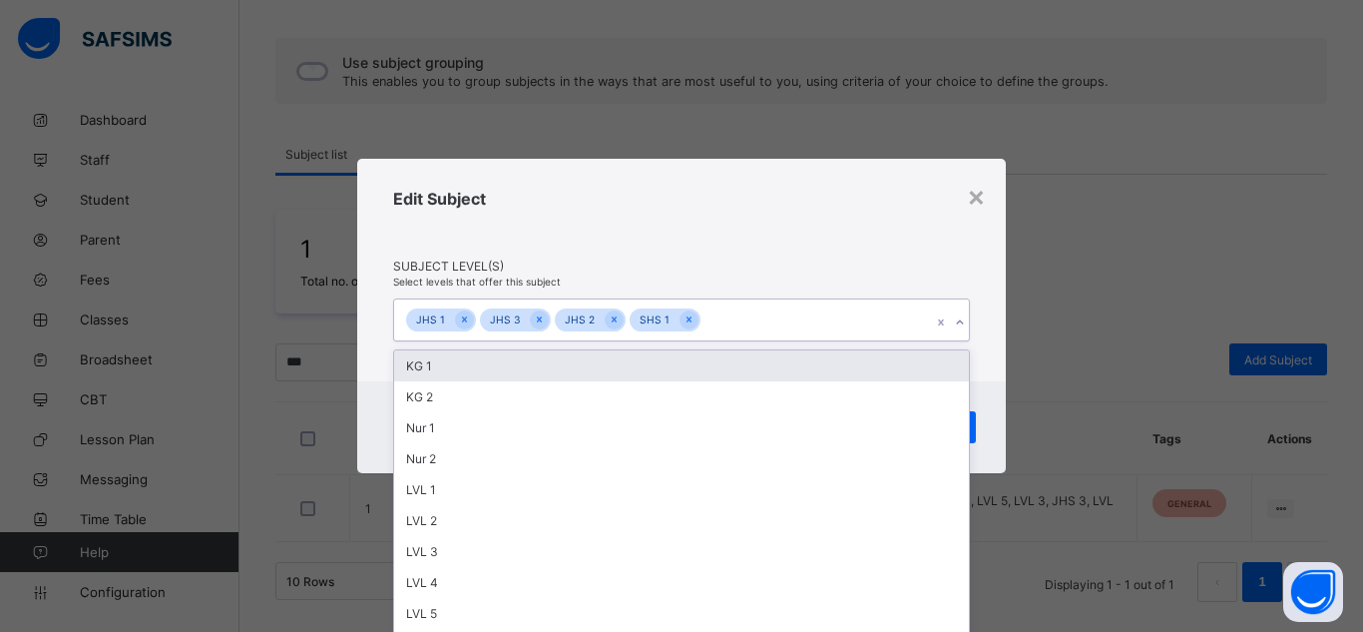
type input "*"
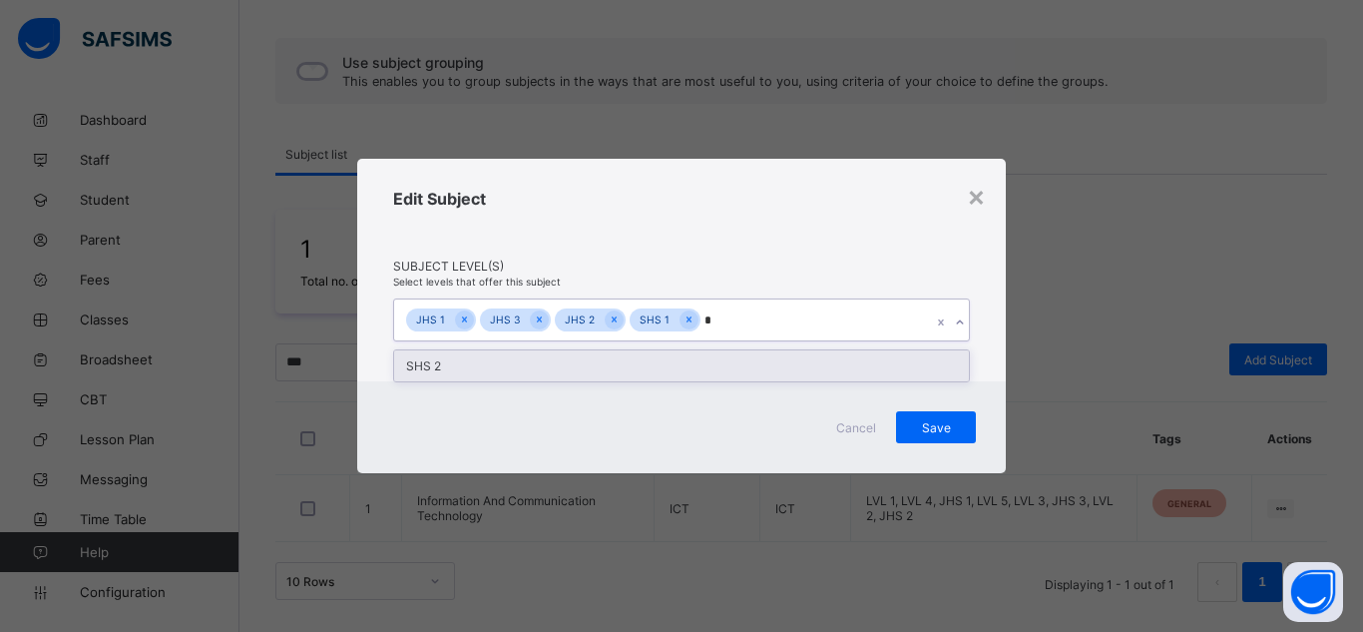
click at [415, 368] on div "SHS 2" at bounding box center [681, 365] width 575 height 31
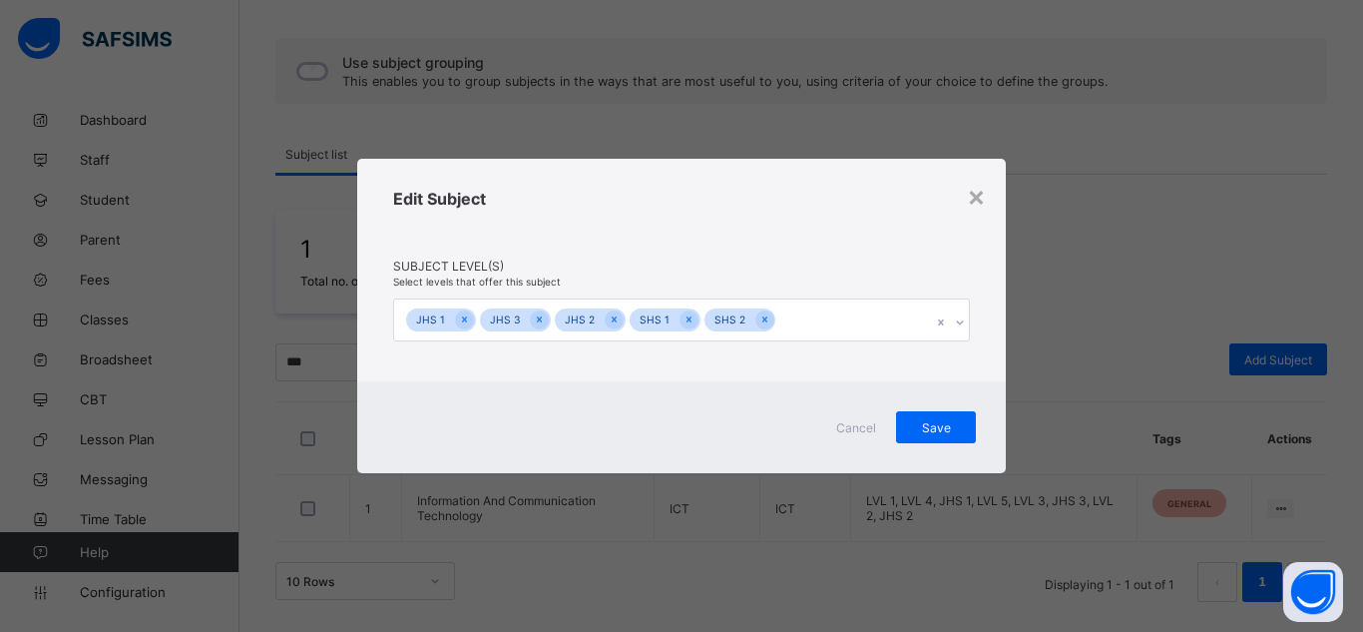
click at [707, 222] on div "Edit Subject" at bounding box center [681, 224] width 577 height 70
click at [923, 423] on span "Save" at bounding box center [936, 427] width 50 height 15
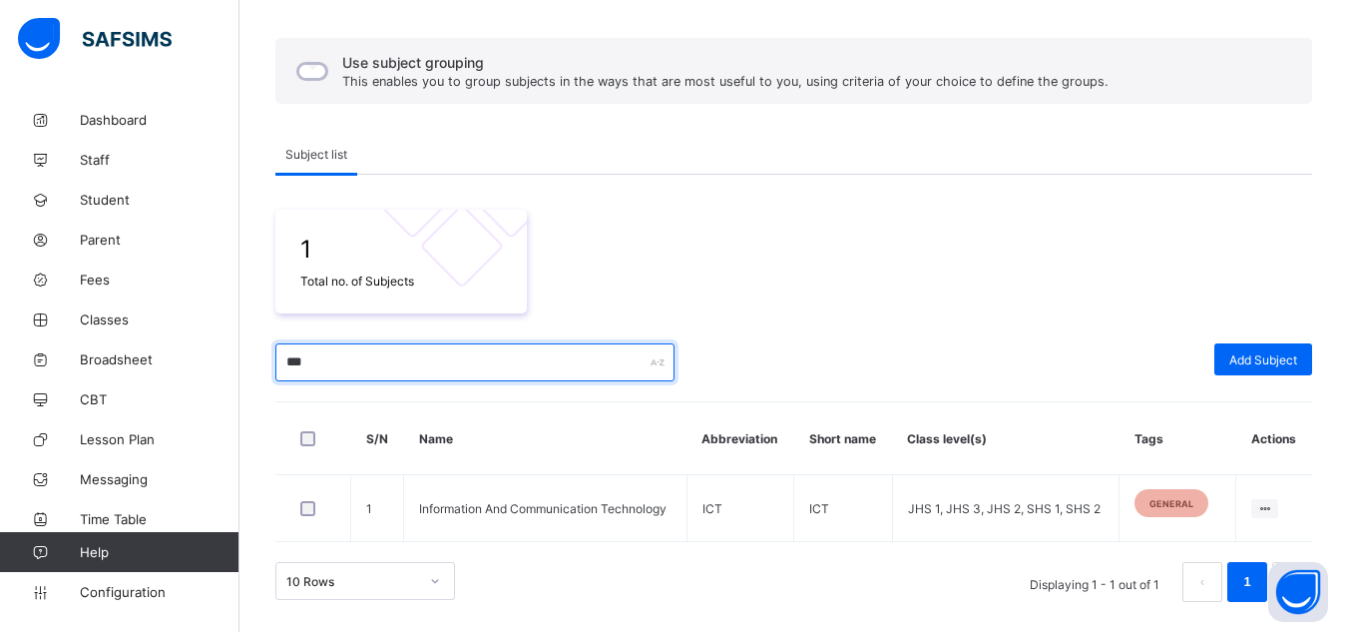
click at [291, 359] on input "***" at bounding box center [474, 362] width 399 height 38
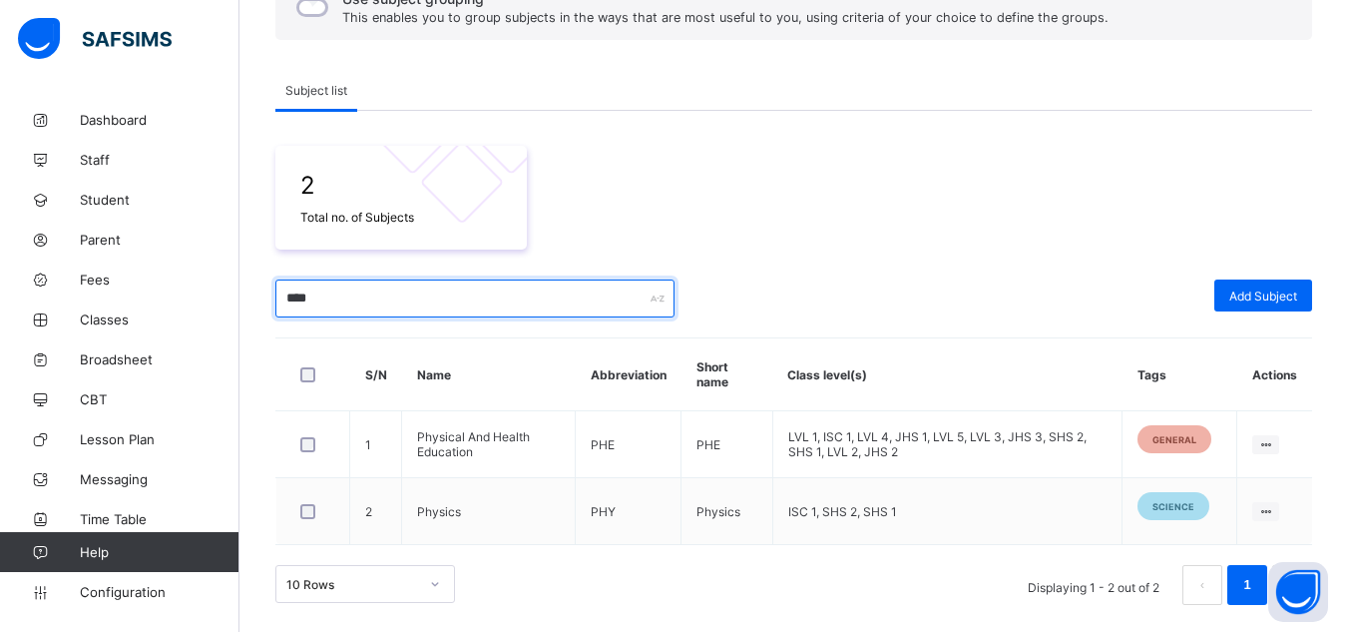
scroll to position [281, 0]
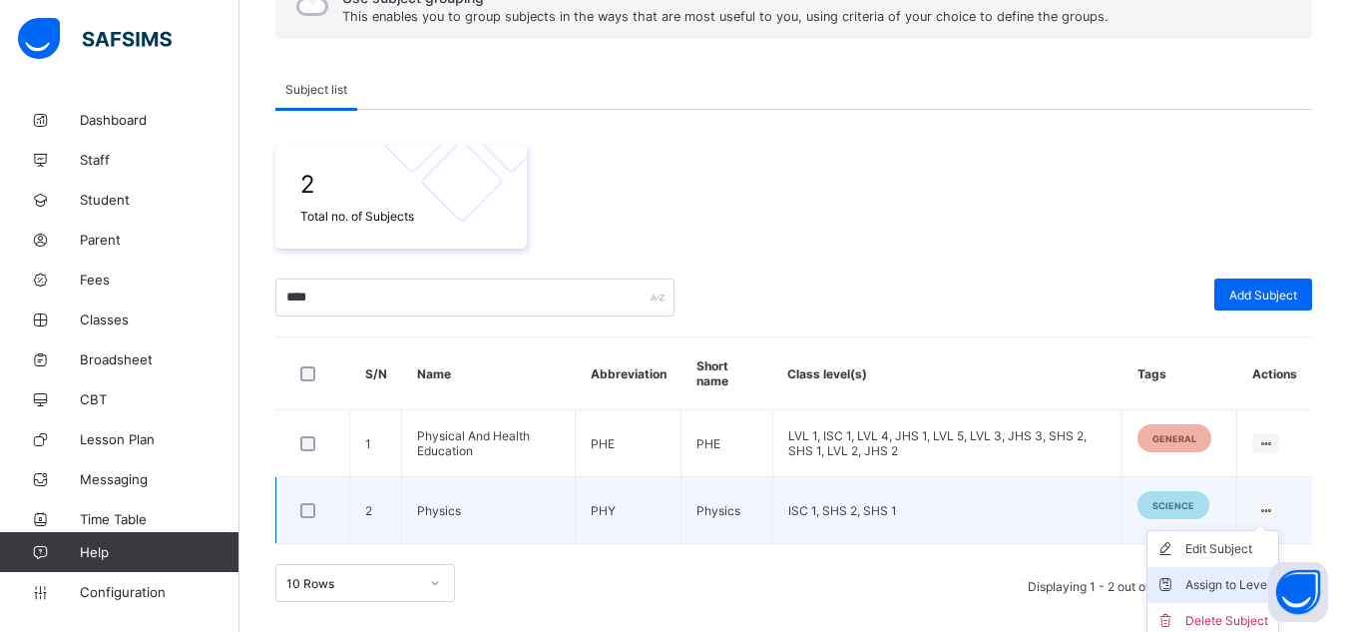
click at [1199, 580] on div "Assign to Level" at bounding box center [1227, 585] width 85 height 20
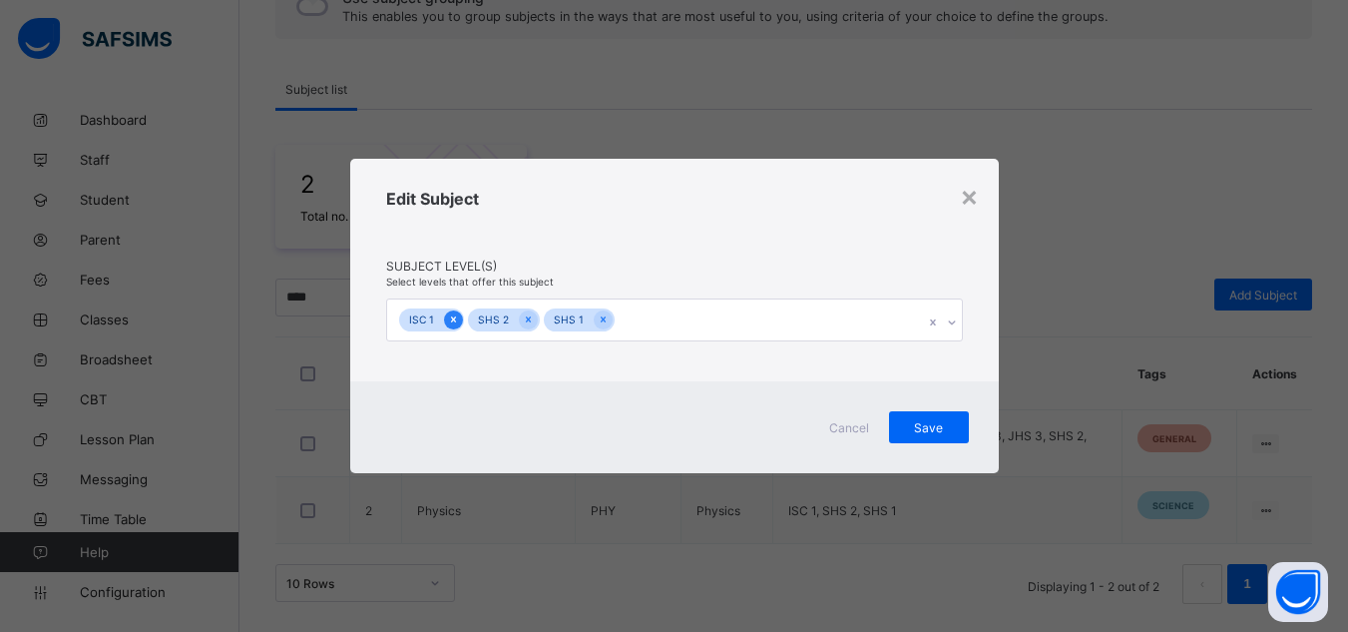
click at [448, 325] on icon at bounding box center [453, 319] width 11 height 14
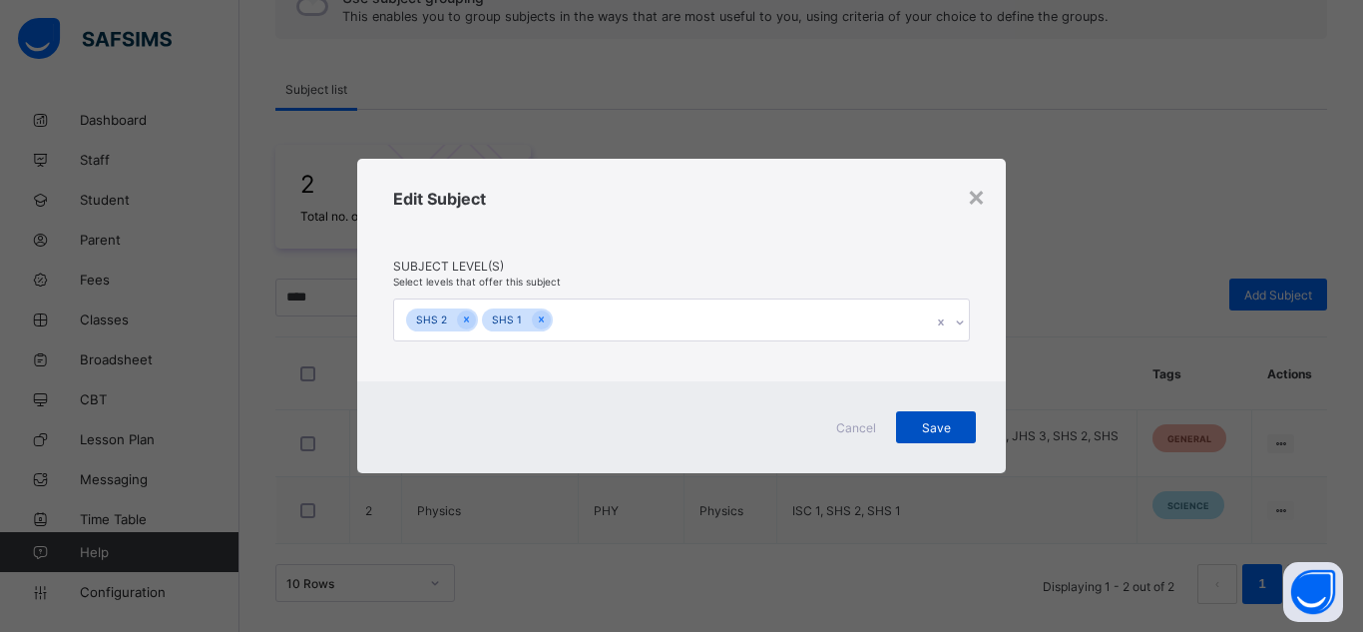
click at [915, 432] on span "Save" at bounding box center [936, 427] width 50 height 15
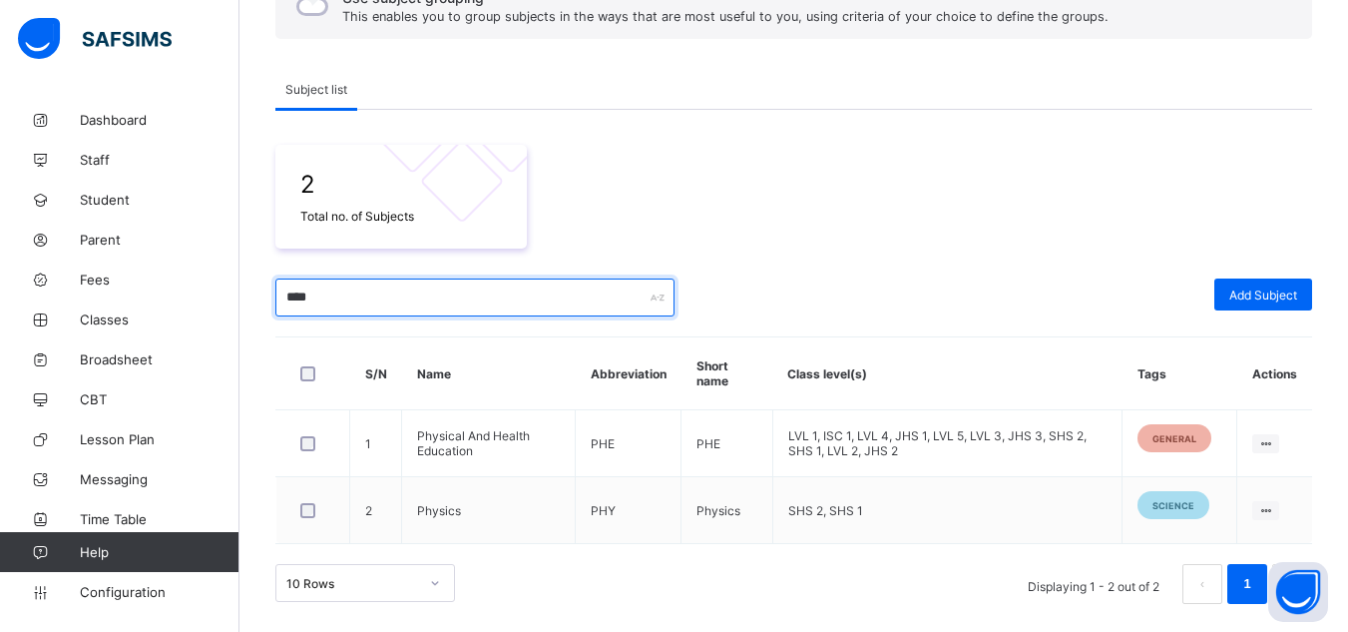
click at [305, 290] on input "****" at bounding box center [474, 297] width 399 height 38
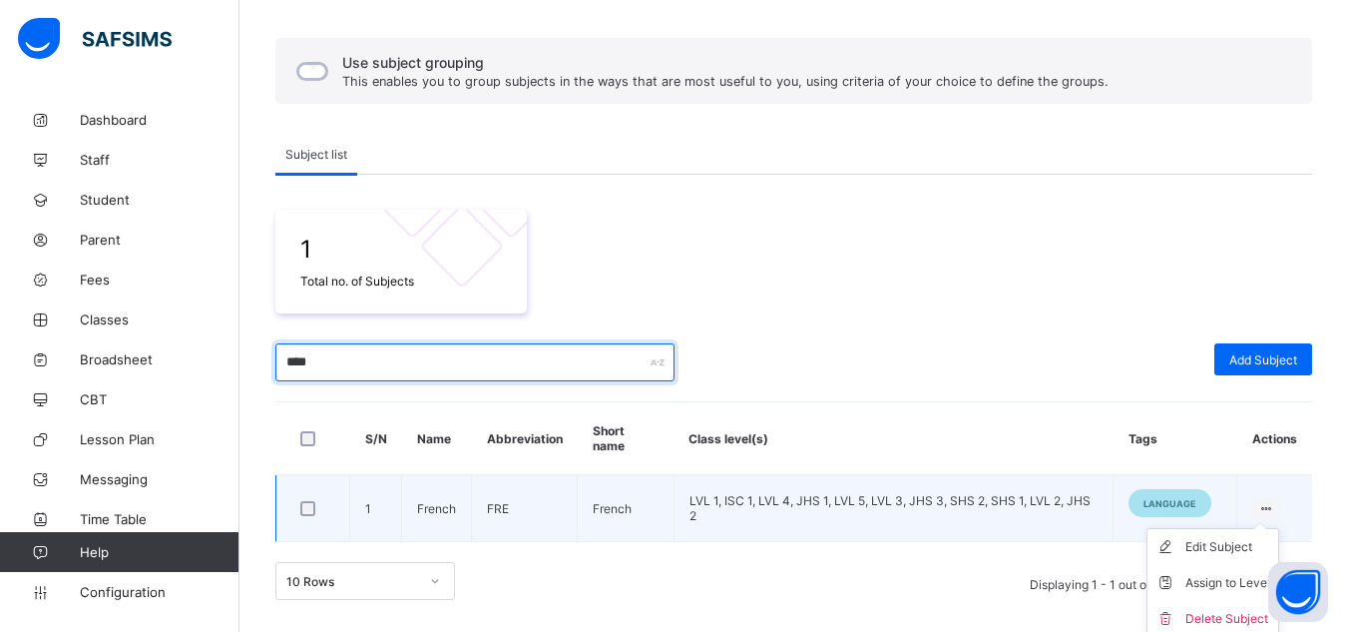
scroll to position [223, 0]
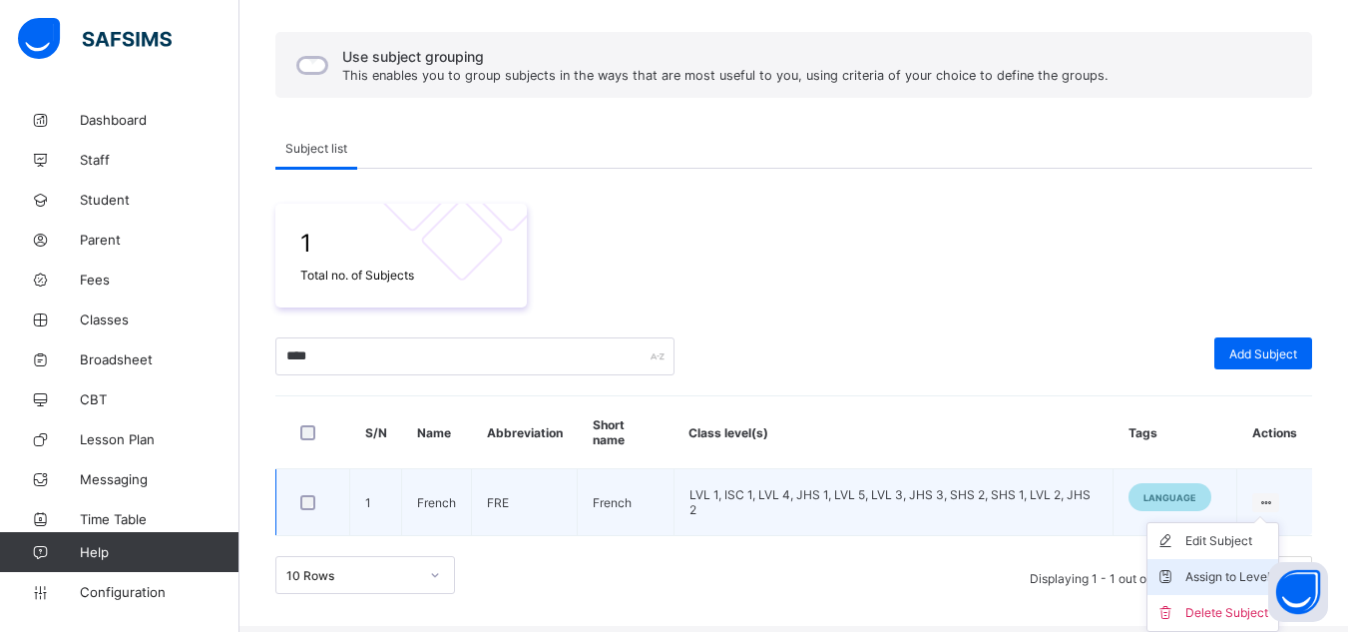
click at [1209, 570] on div "Assign to Level" at bounding box center [1227, 577] width 85 height 20
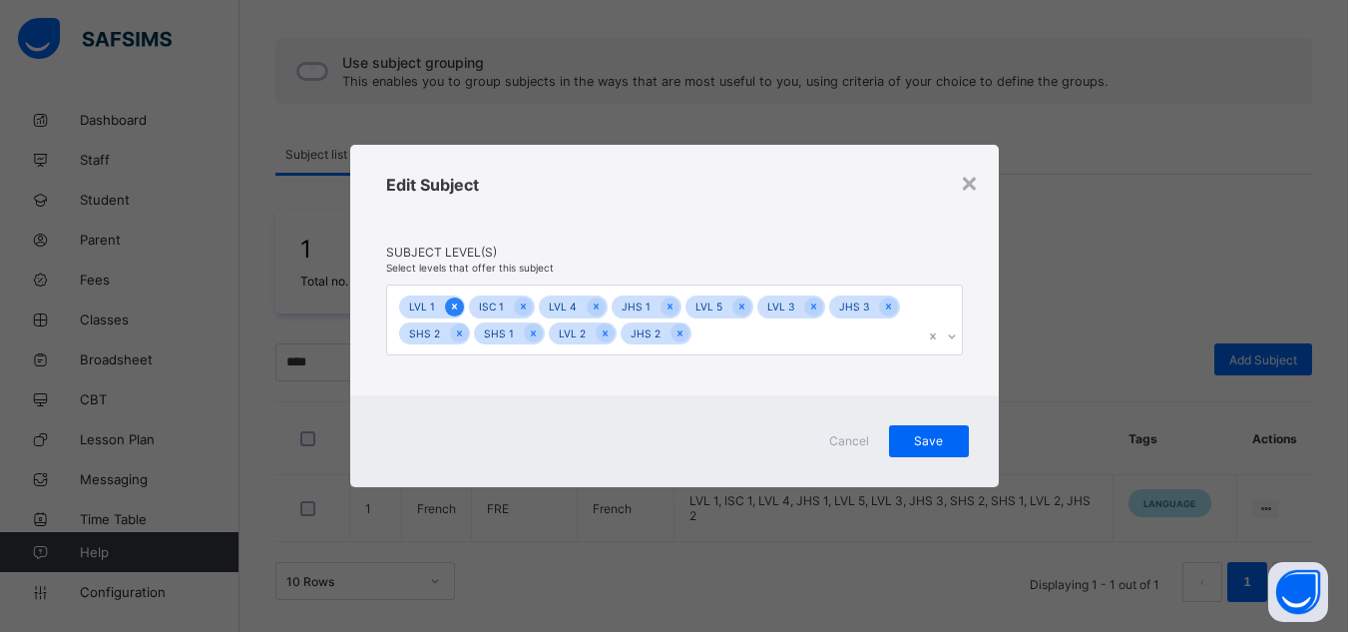
click at [454, 308] on icon at bounding box center [454, 306] width 11 height 14
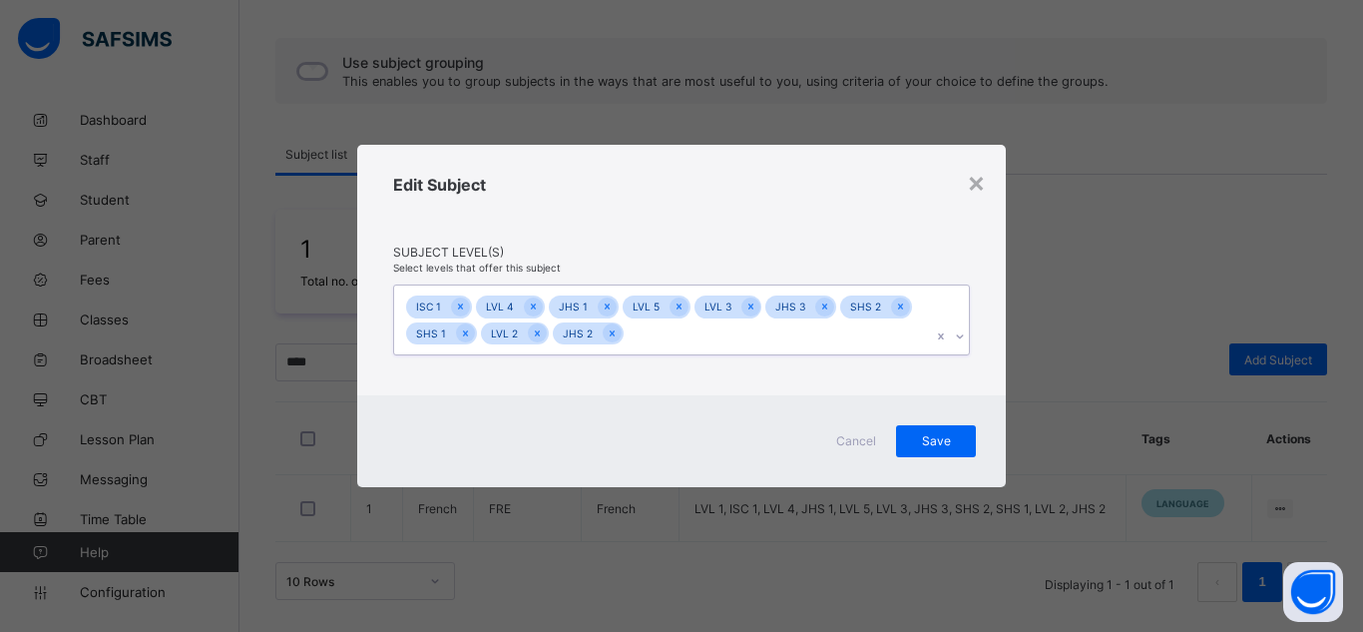
click at [455, 308] on icon at bounding box center [460, 306] width 11 height 14
click at [454, 308] on div at bounding box center [463, 306] width 19 height 19
click at [531, 306] on icon at bounding box center [536, 306] width 11 height 14
click at [534, 313] on icon at bounding box center [536, 306] width 11 height 14
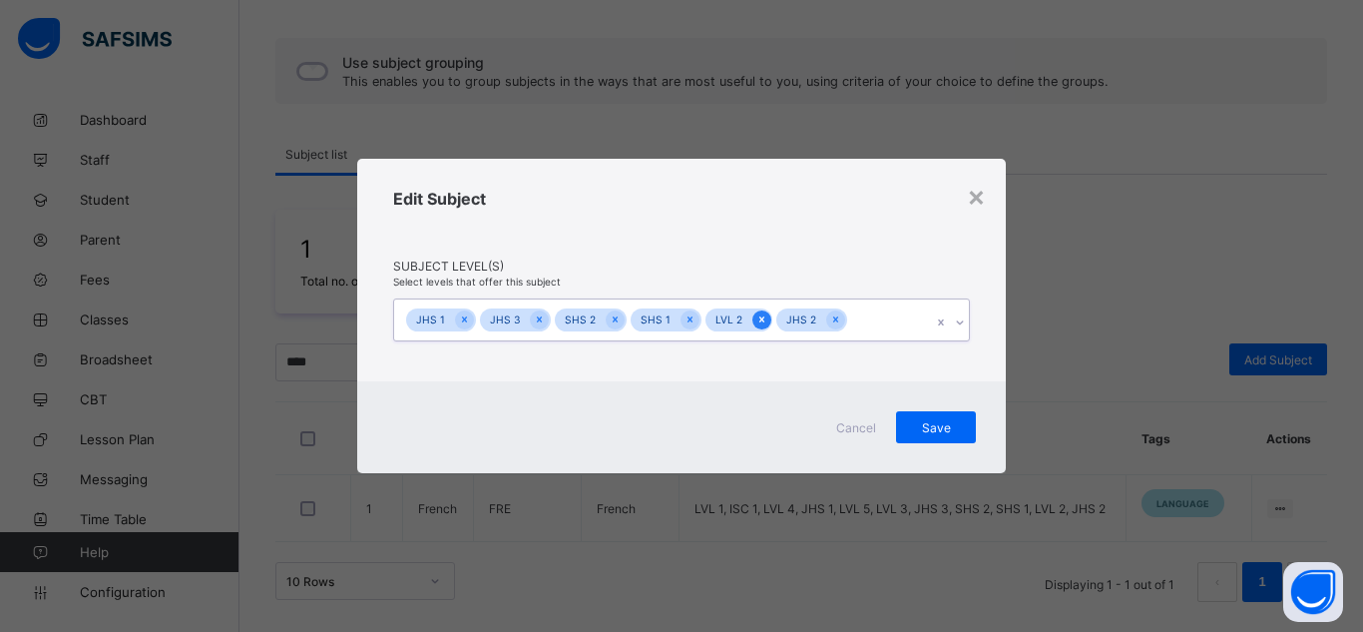
click at [756, 326] on icon at bounding box center [761, 319] width 11 height 14
click at [943, 425] on span "Save" at bounding box center [936, 427] width 50 height 15
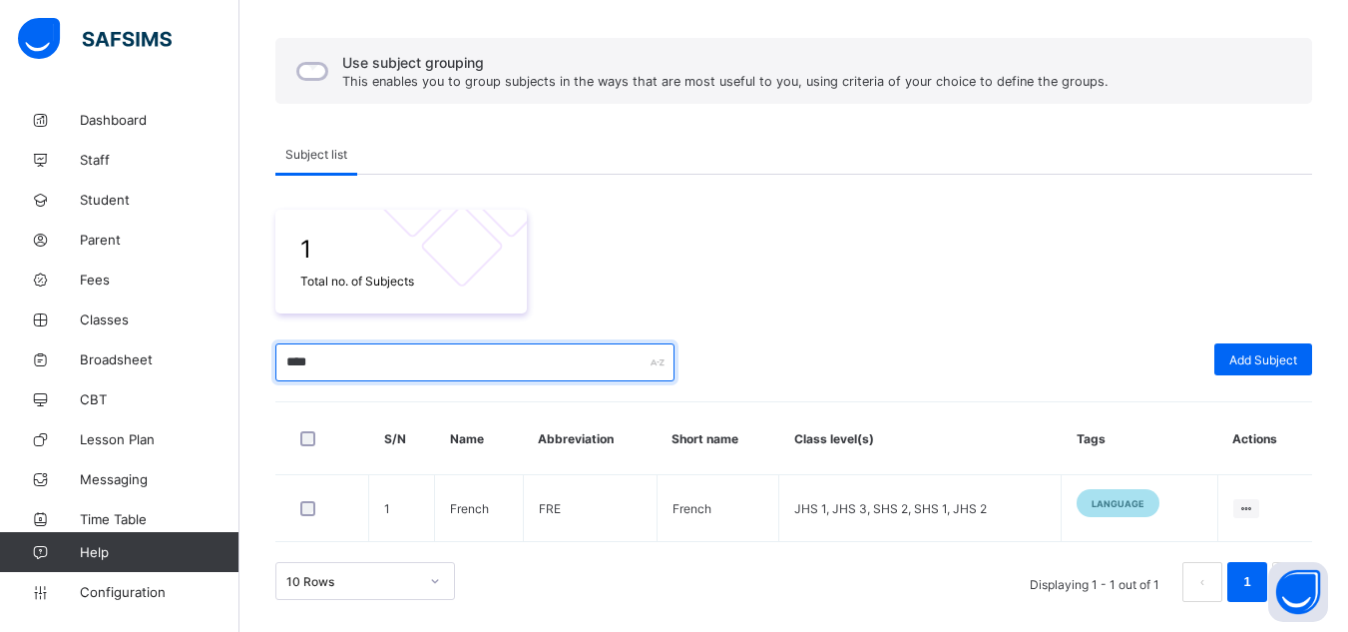
click at [294, 350] on input "****" at bounding box center [474, 362] width 399 height 38
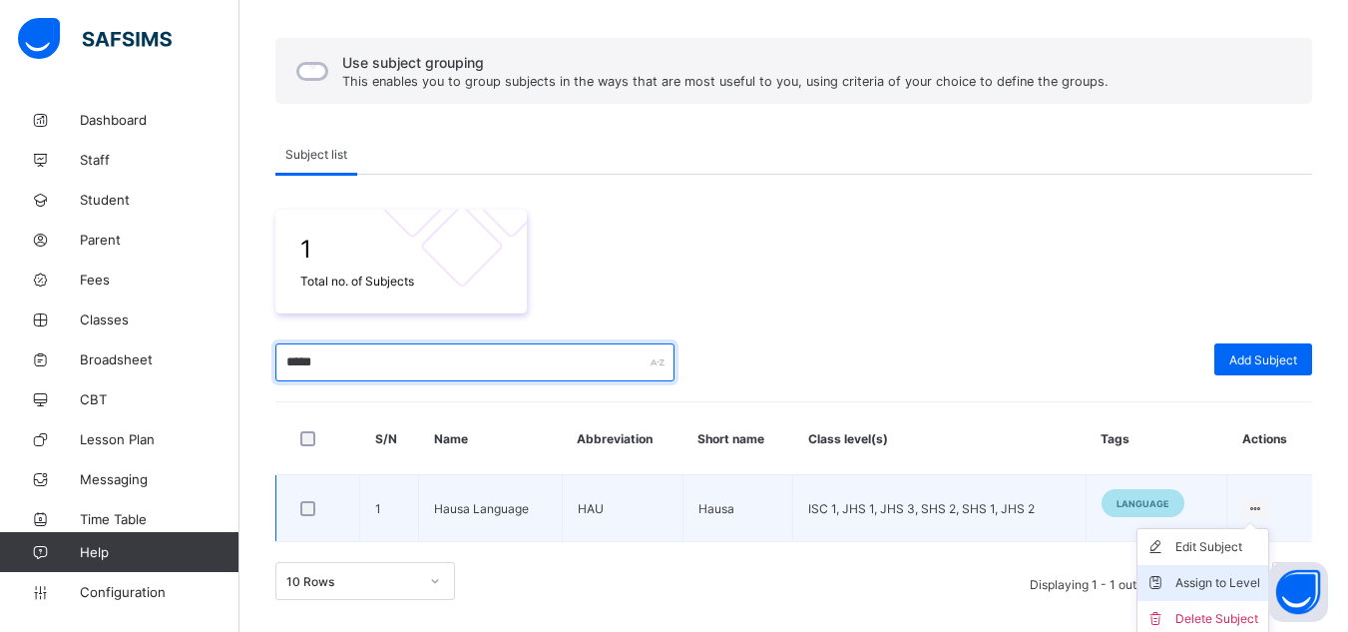
type input "*****"
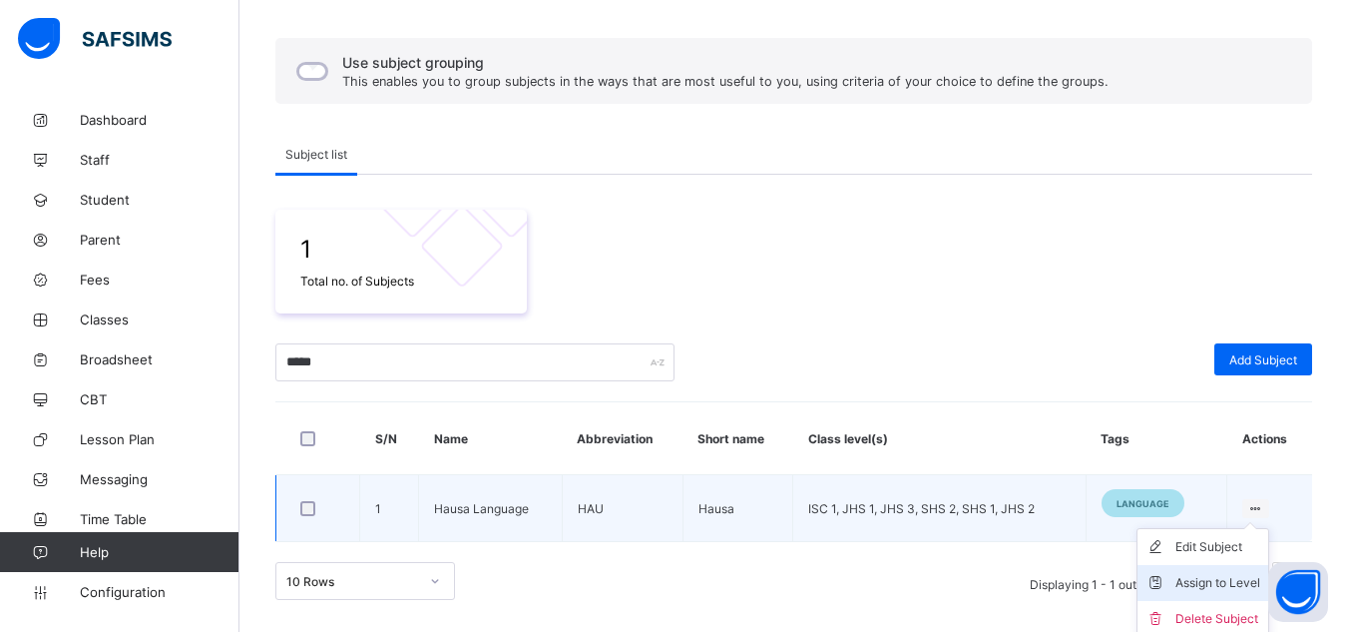
click at [1209, 588] on div "Assign to Level" at bounding box center [1217, 583] width 85 height 20
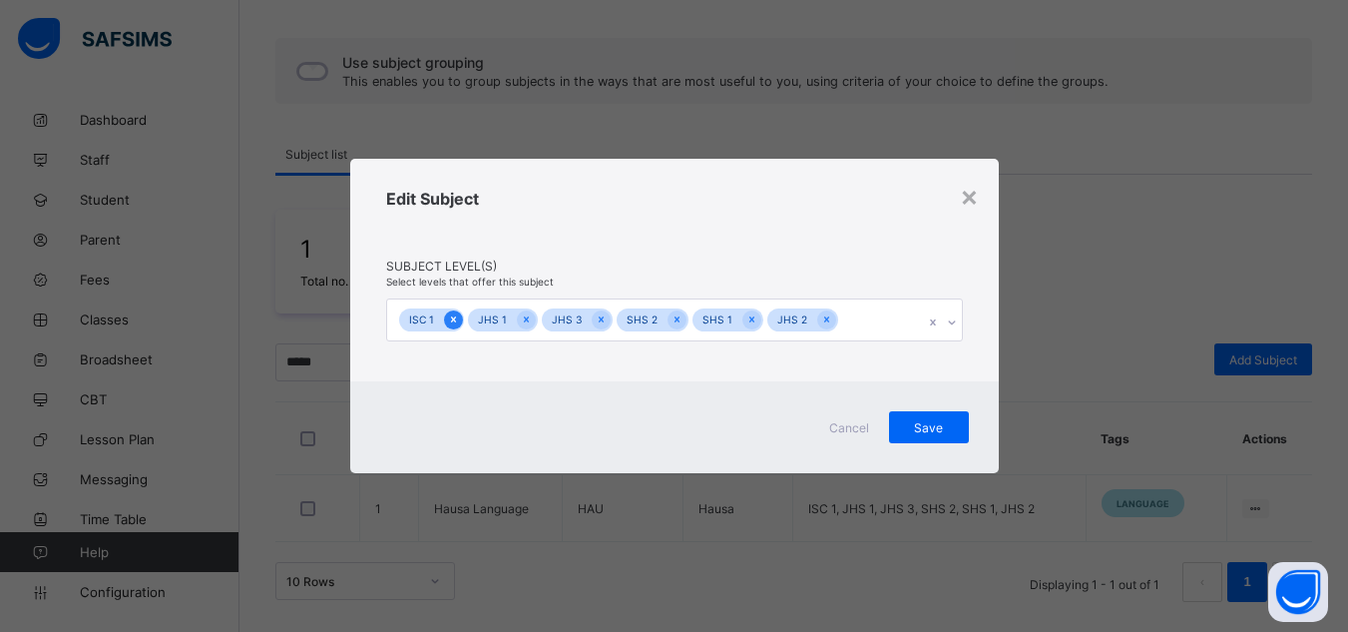
click at [451, 315] on icon at bounding box center [453, 319] width 11 height 14
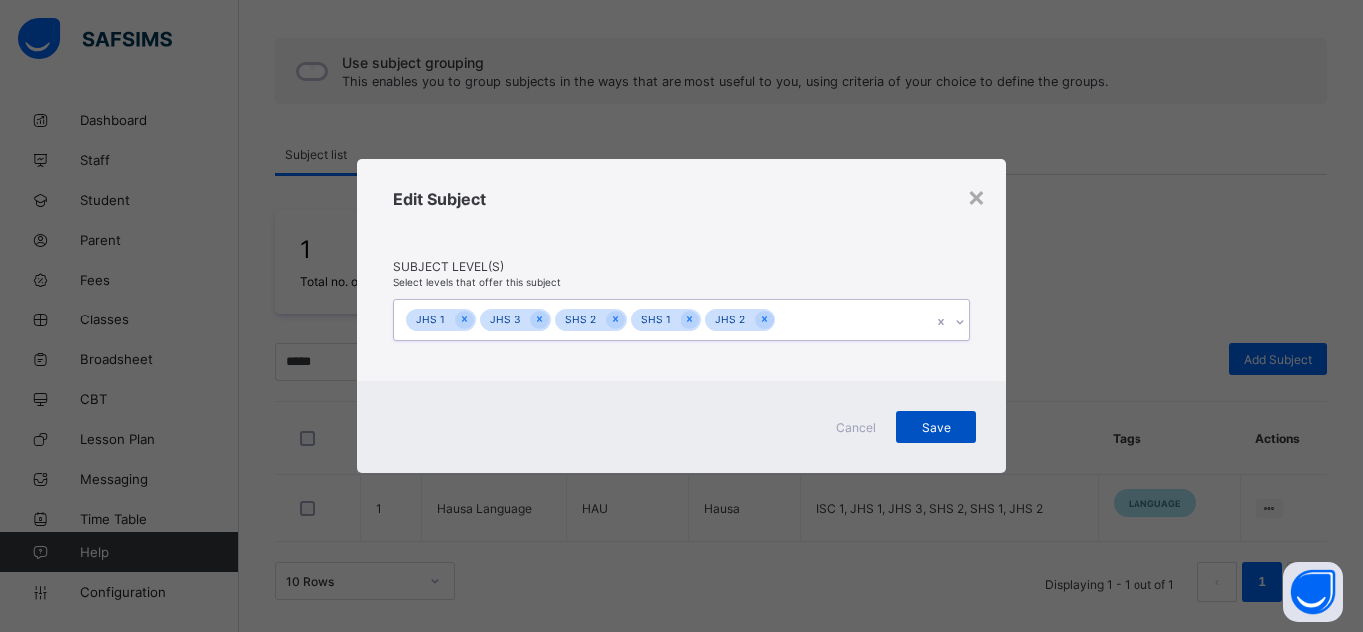
click at [913, 431] on span "Save" at bounding box center [936, 427] width 50 height 15
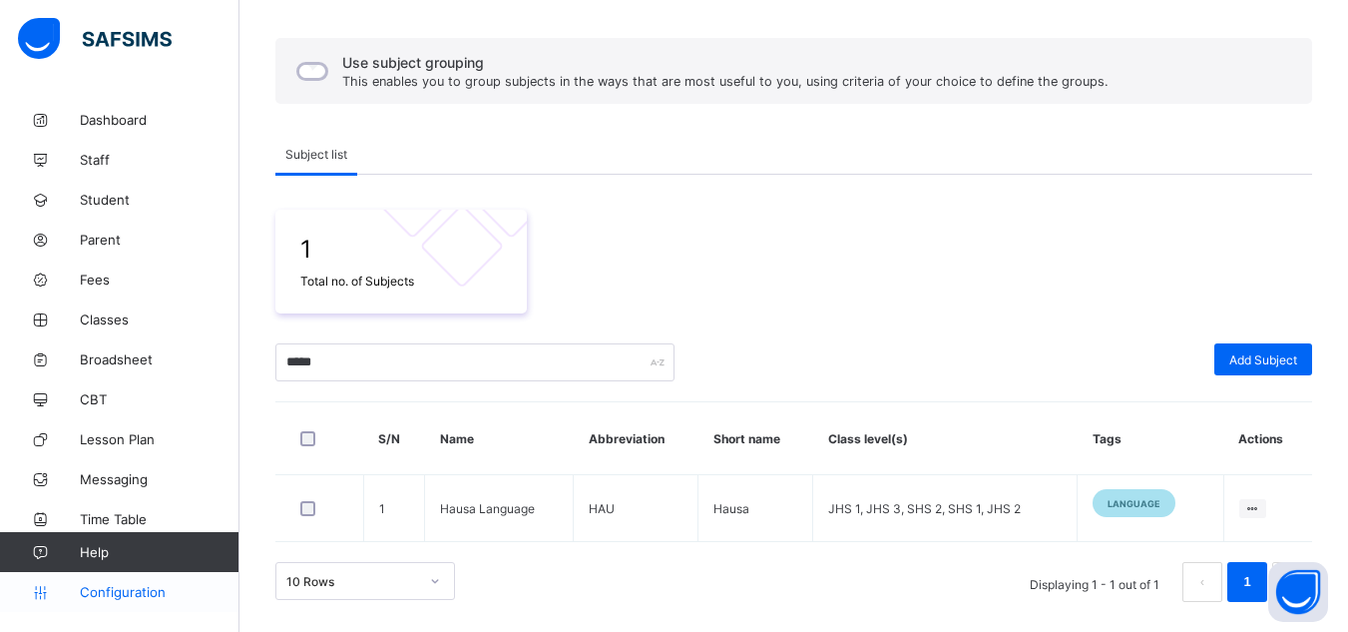
click at [141, 587] on span "Configuration" at bounding box center [159, 592] width 159 height 16
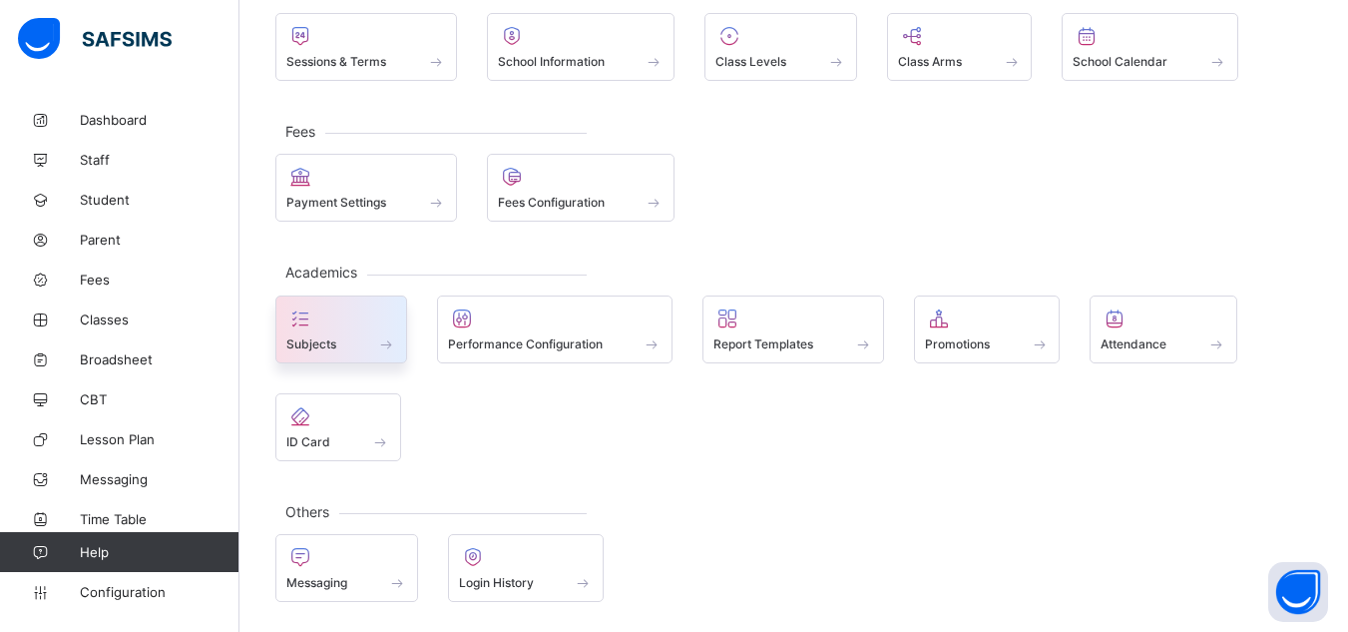
click at [359, 309] on div at bounding box center [341, 318] width 110 height 24
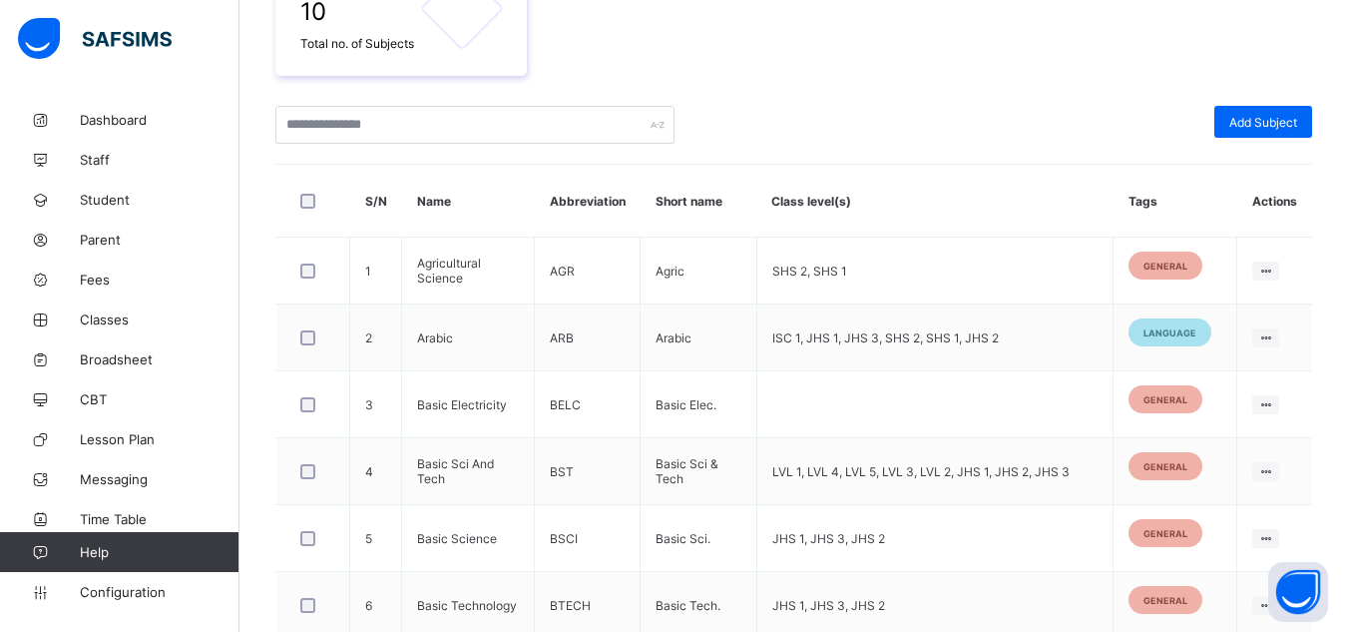
scroll to position [453, 0]
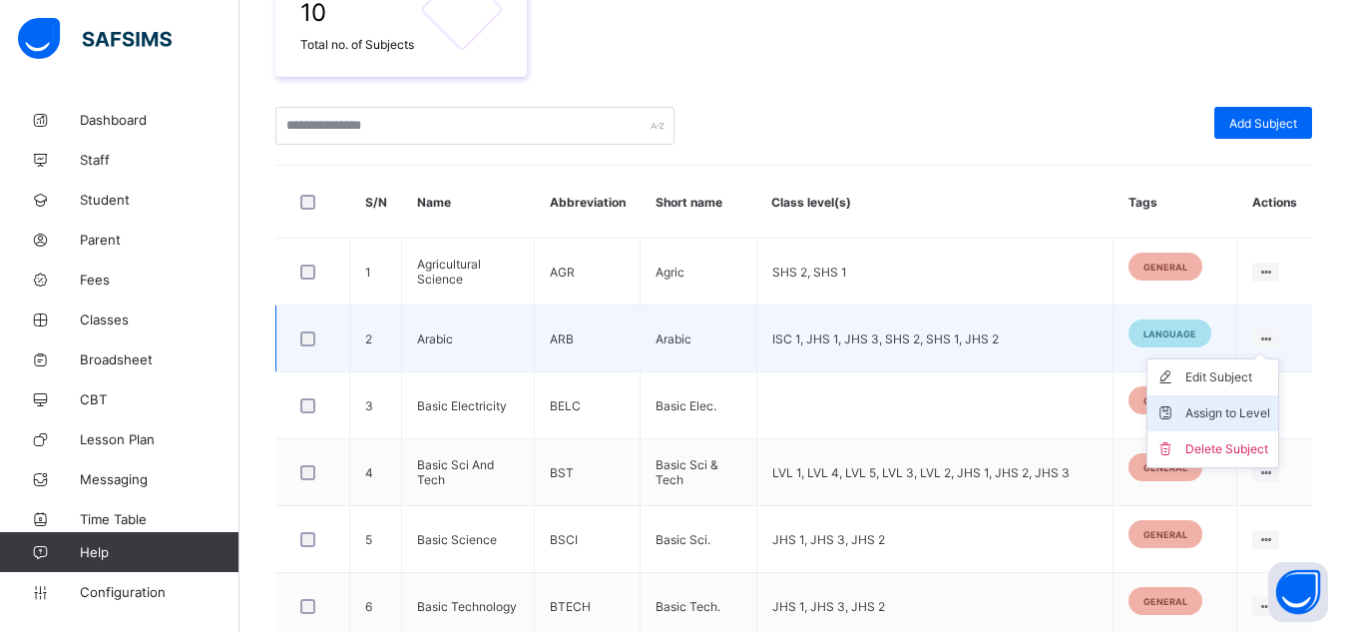
click at [1210, 408] on div "Assign to Level" at bounding box center [1227, 413] width 85 height 20
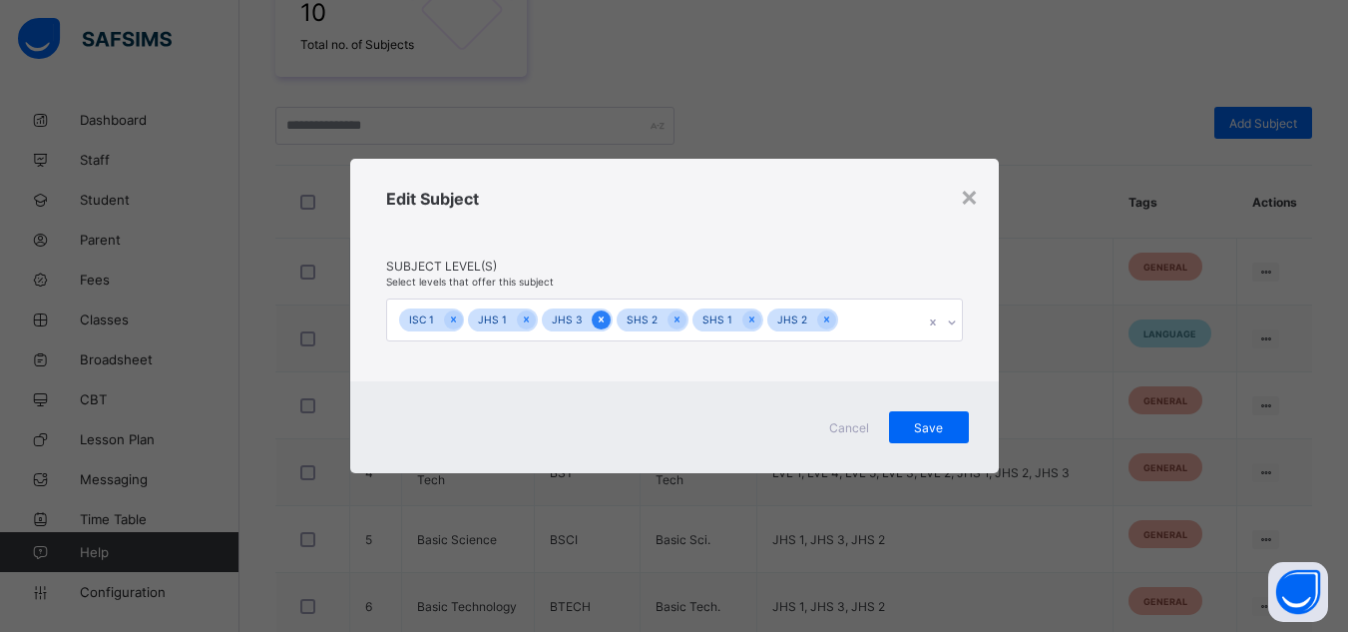
click at [602, 316] on icon at bounding box center [601, 319] width 11 height 14
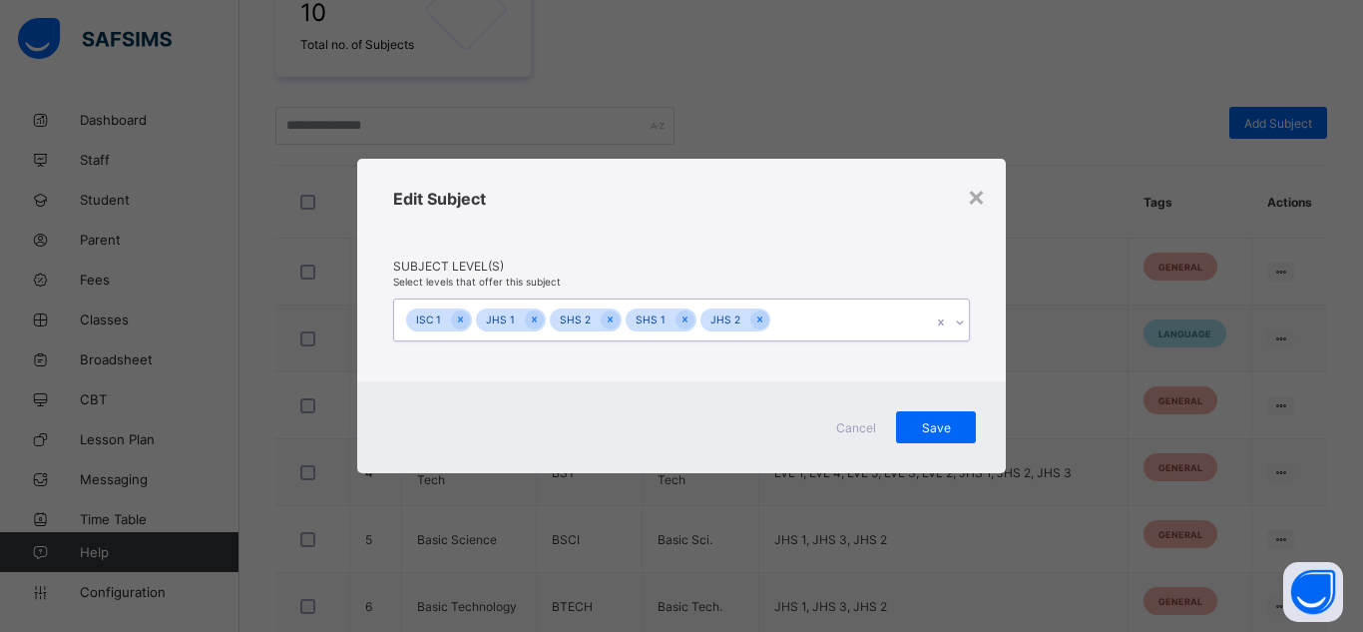
click at [605, 316] on icon at bounding box center [610, 319] width 11 height 14
click at [459, 315] on icon at bounding box center [460, 319] width 11 height 14
click at [459, 315] on icon at bounding box center [464, 319] width 11 height 14
click at [460, 315] on icon at bounding box center [465, 319] width 11 height 14
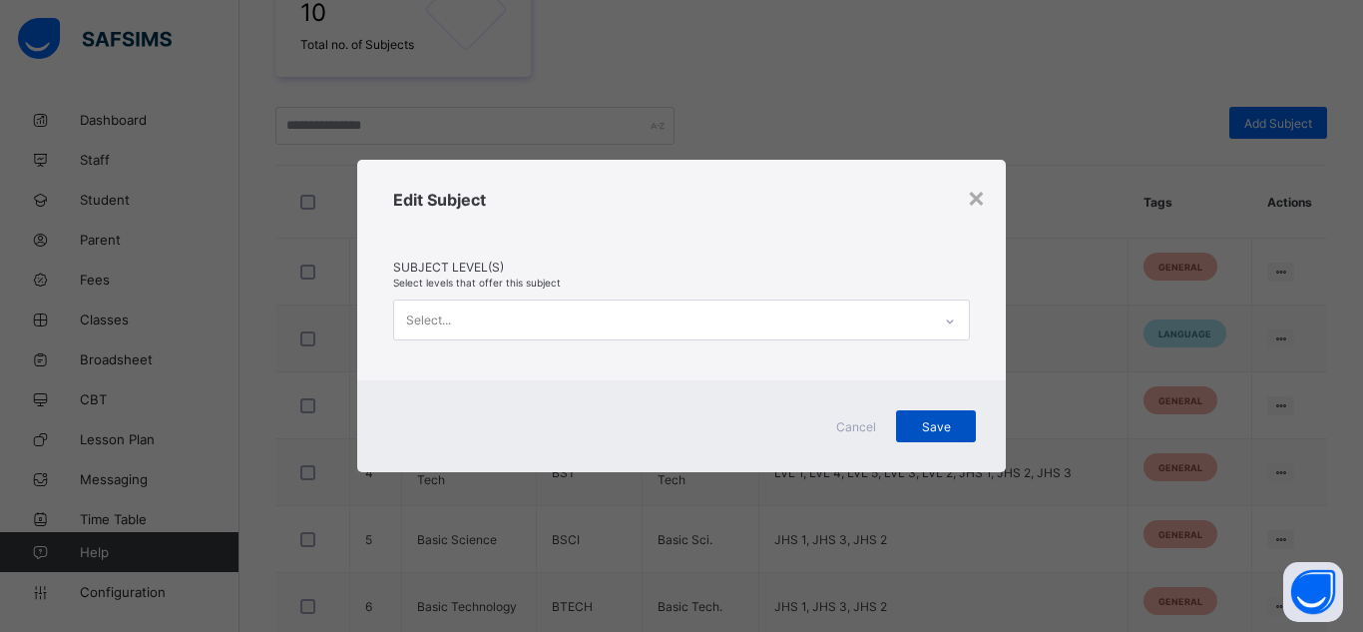
click at [939, 431] on span "Save" at bounding box center [936, 426] width 50 height 15
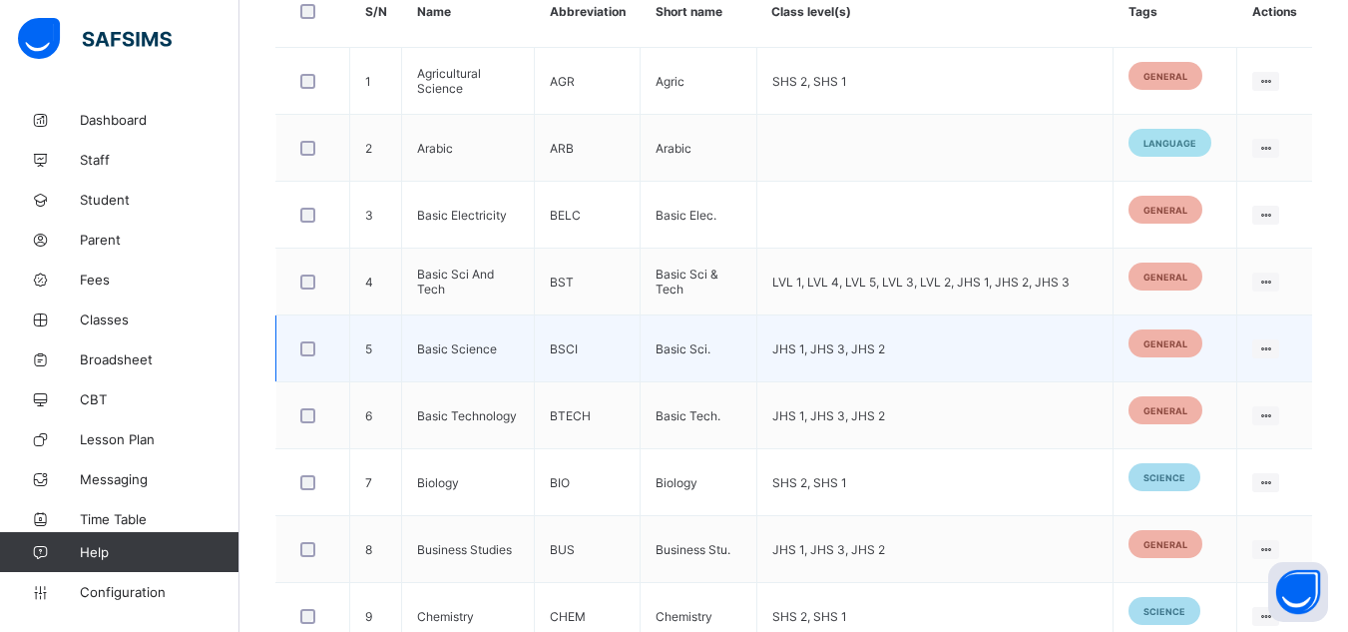
scroll to position [646, 0]
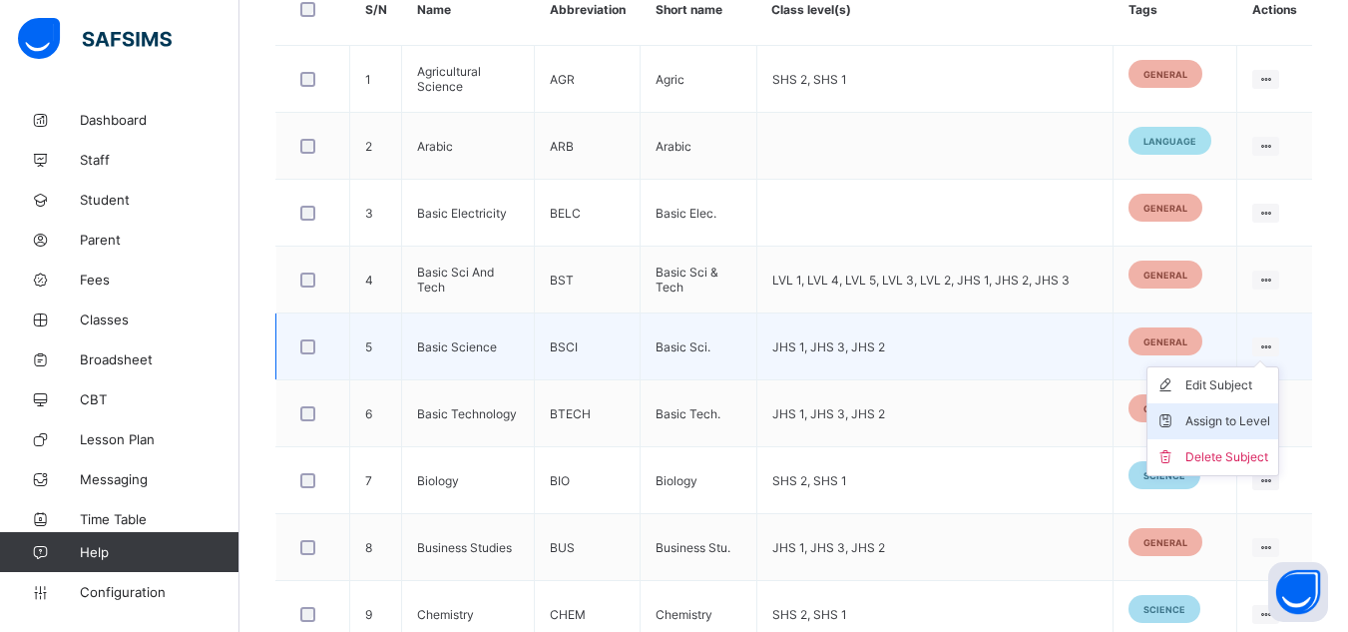
click at [1233, 417] on div "Assign to Level" at bounding box center [1227, 421] width 85 height 20
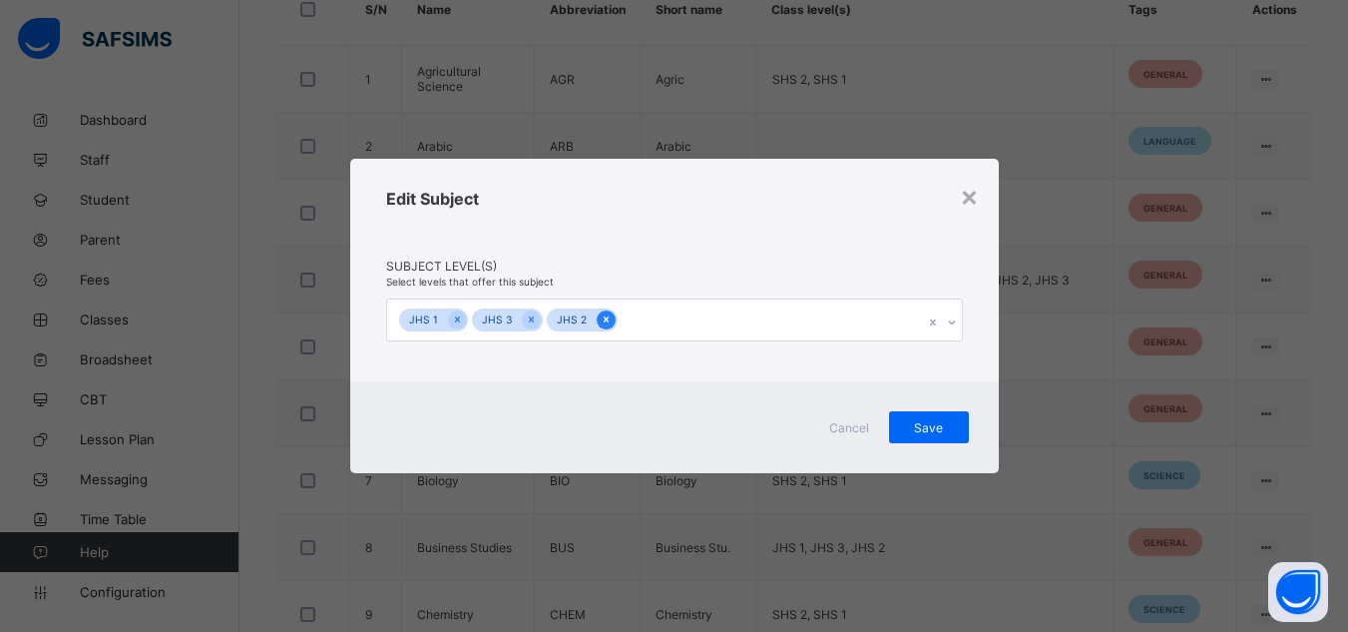
click at [606, 322] on icon at bounding box center [606, 319] width 11 height 14
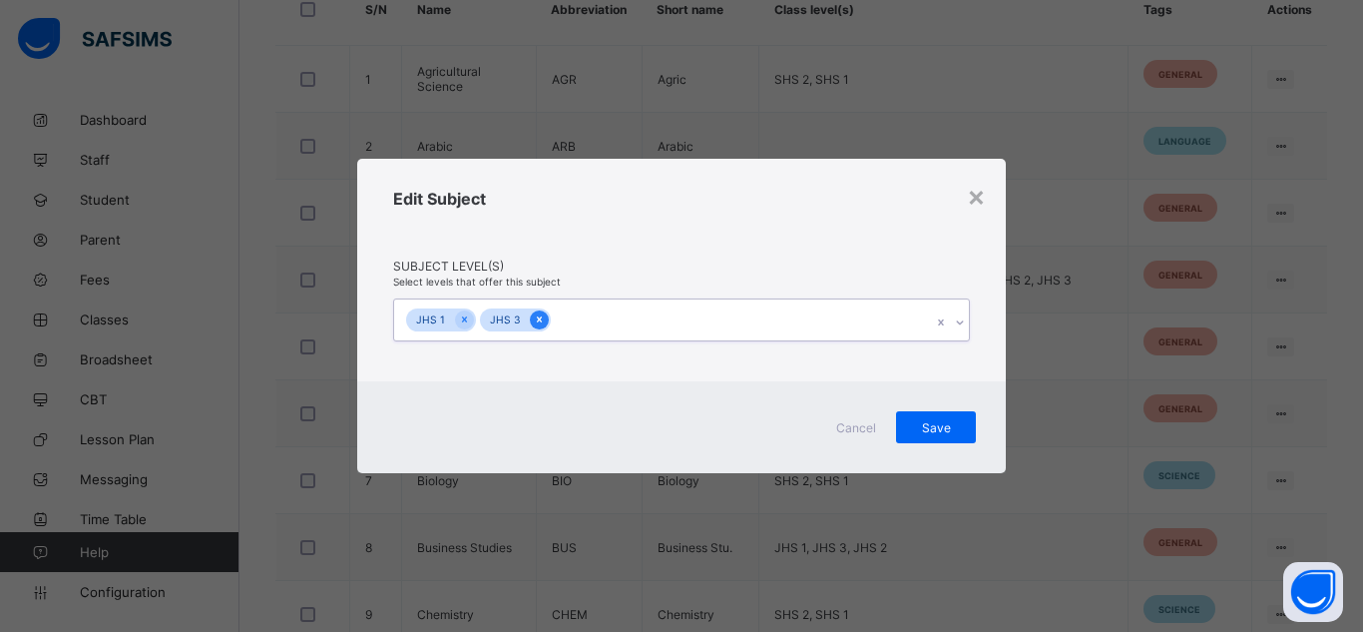
click at [534, 313] on icon at bounding box center [539, 319] width 11 height 14
click at [464, 317] on icon at bounding box center [464, 319] width 11 height 14
click at [917, 419] on span "Save" at bounding box center [936, 426] width 50 height 15
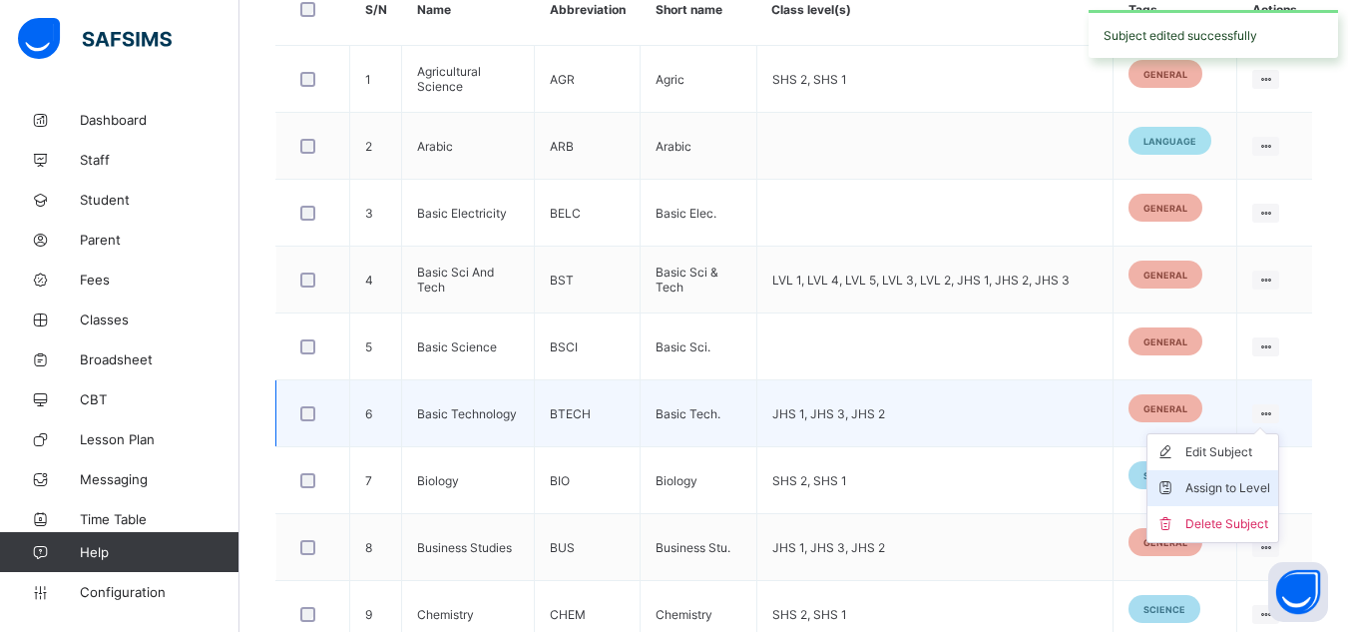
click at [1234, 484] on div "Assign to Level" at bounding box center [1227, 488] width 85 height 20
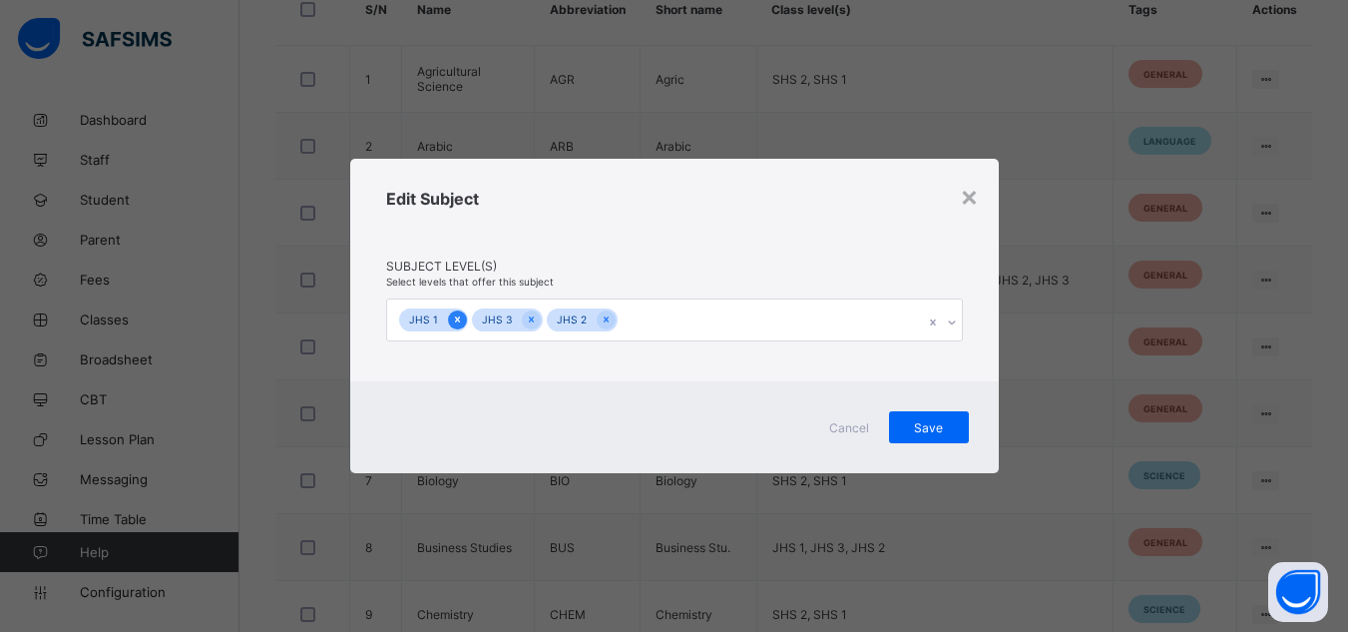
click at [452, 324] on icon at bounding box center [457, 319] width 11 height 14
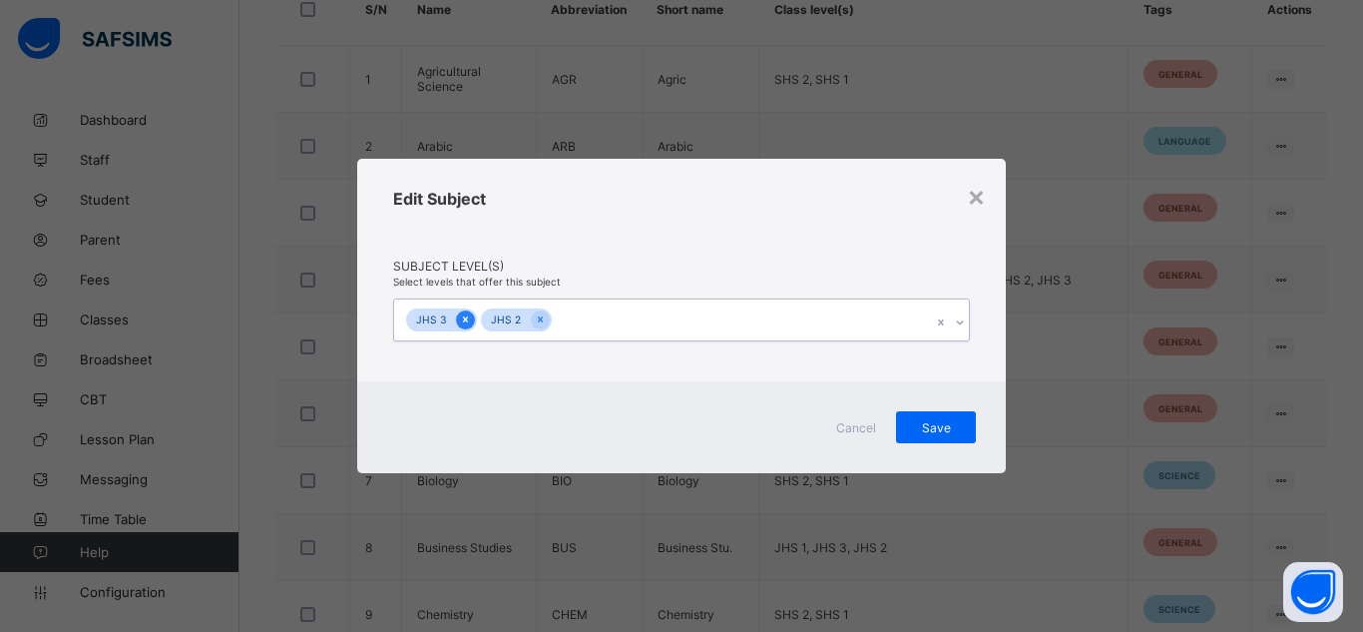
click at [460, 323] on icon at bounding box center [465, 319] width 11 height 14
click at [915, 425] on span "Save" at bounding box center [936, 426] width 50 height 15
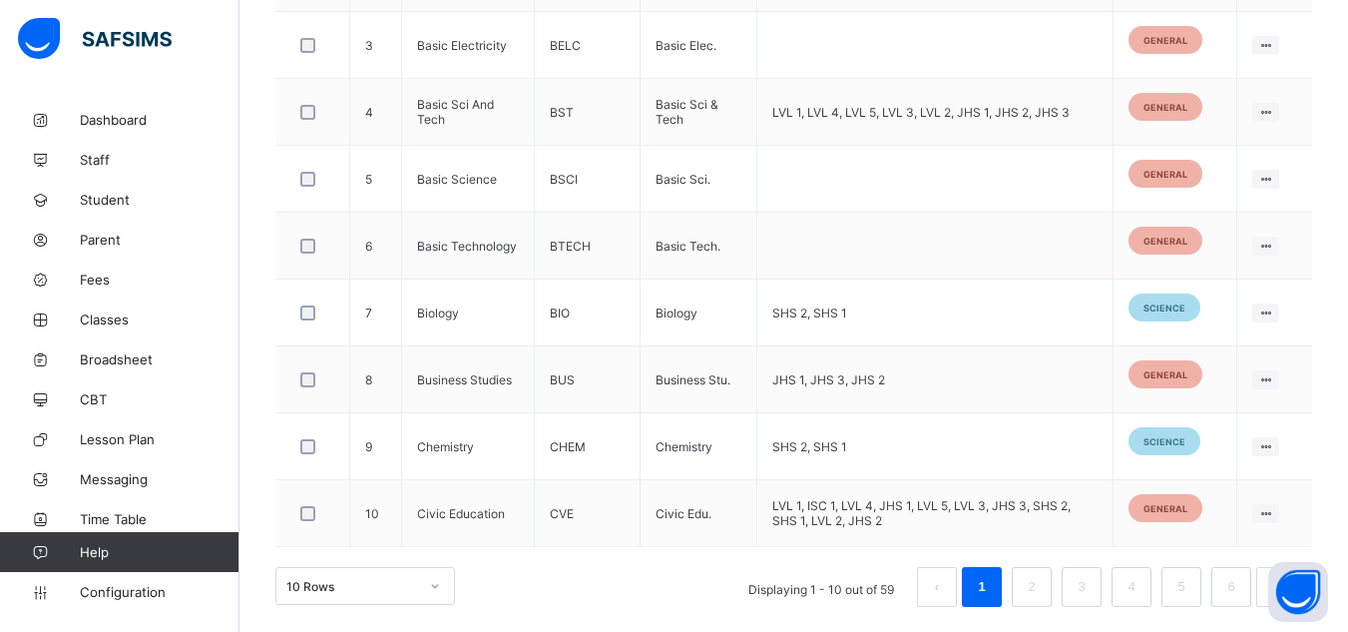
scroll to position [818, 0]
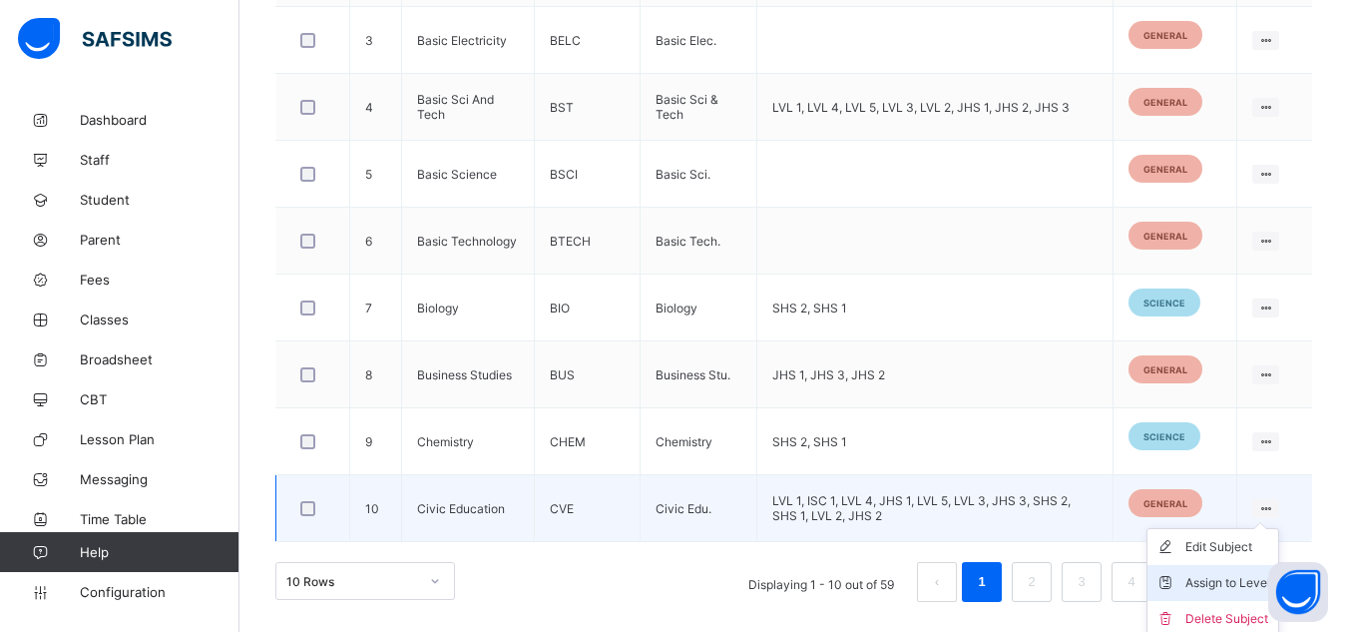
click at [1217, 592] on div "Assign to Level" at bounding box center [1227, 583] width 85 height 20
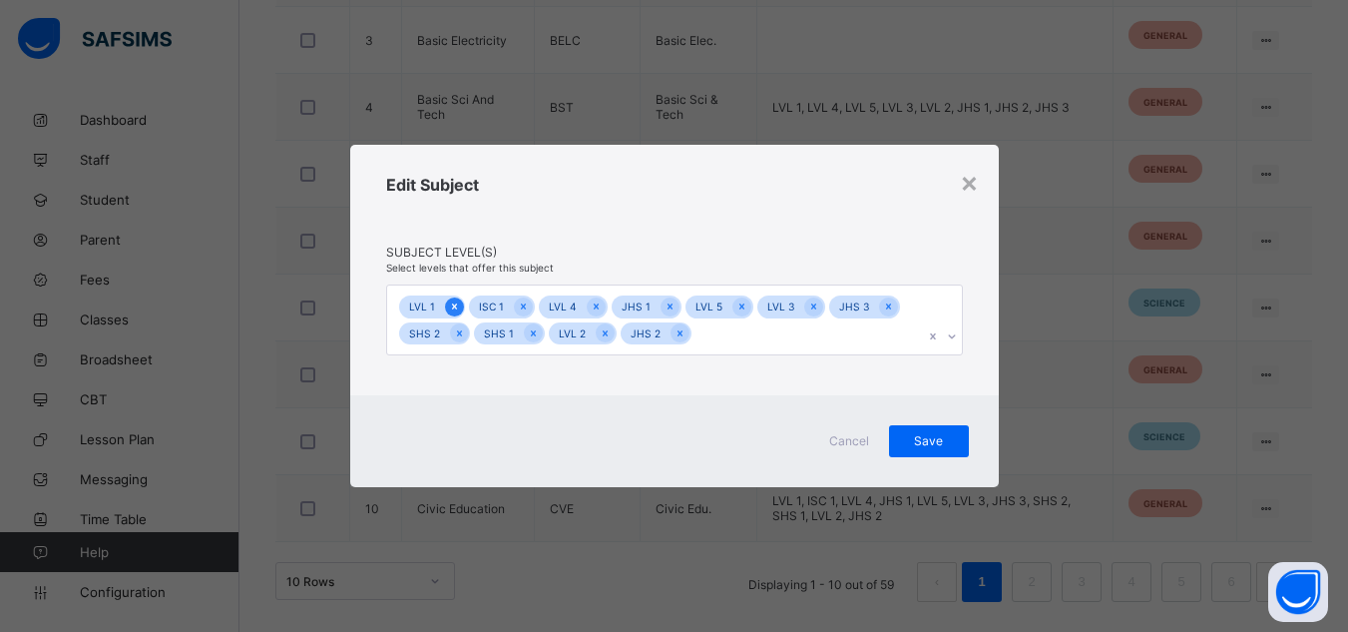
click at [459, 310] on div at bounding box center [454, 306] width 19 height 19
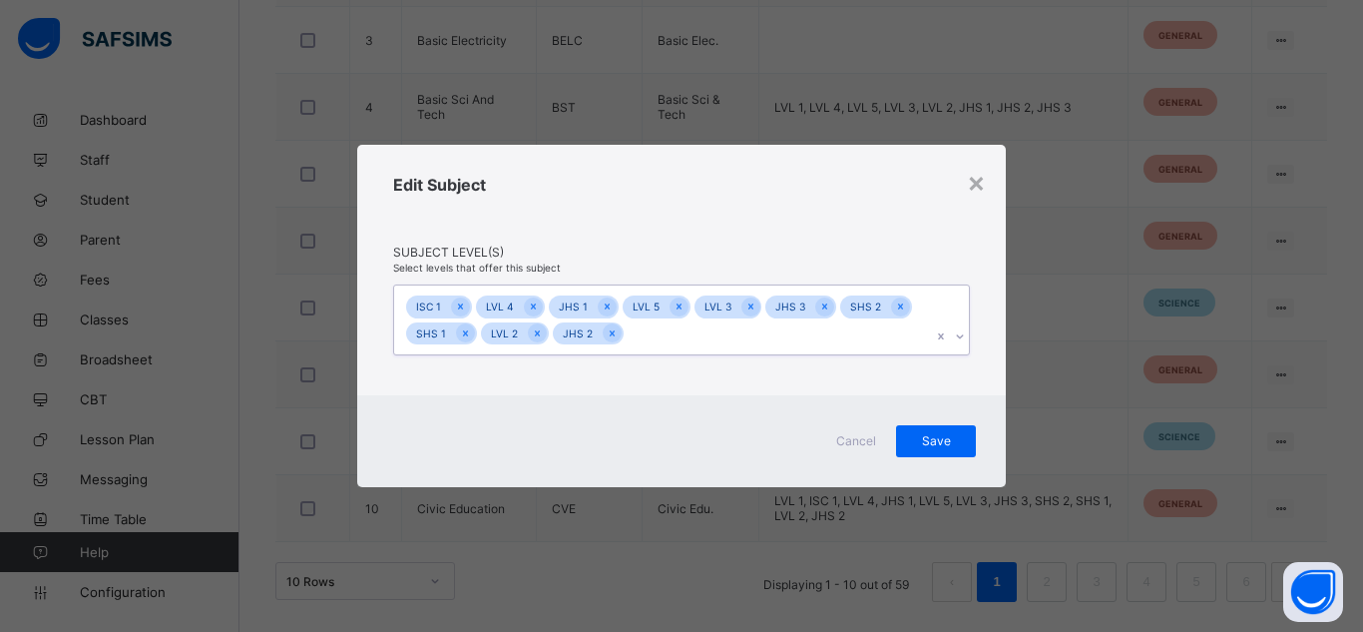
click at [459, 310] on icon at bounding box center [460, 306] width 11 height 14
click at [459, 310] on icon at bounding box center [463, 306] width 11 height 14
click at [459, 310] on icon at bounding box center [464, 306] width 11 height 14
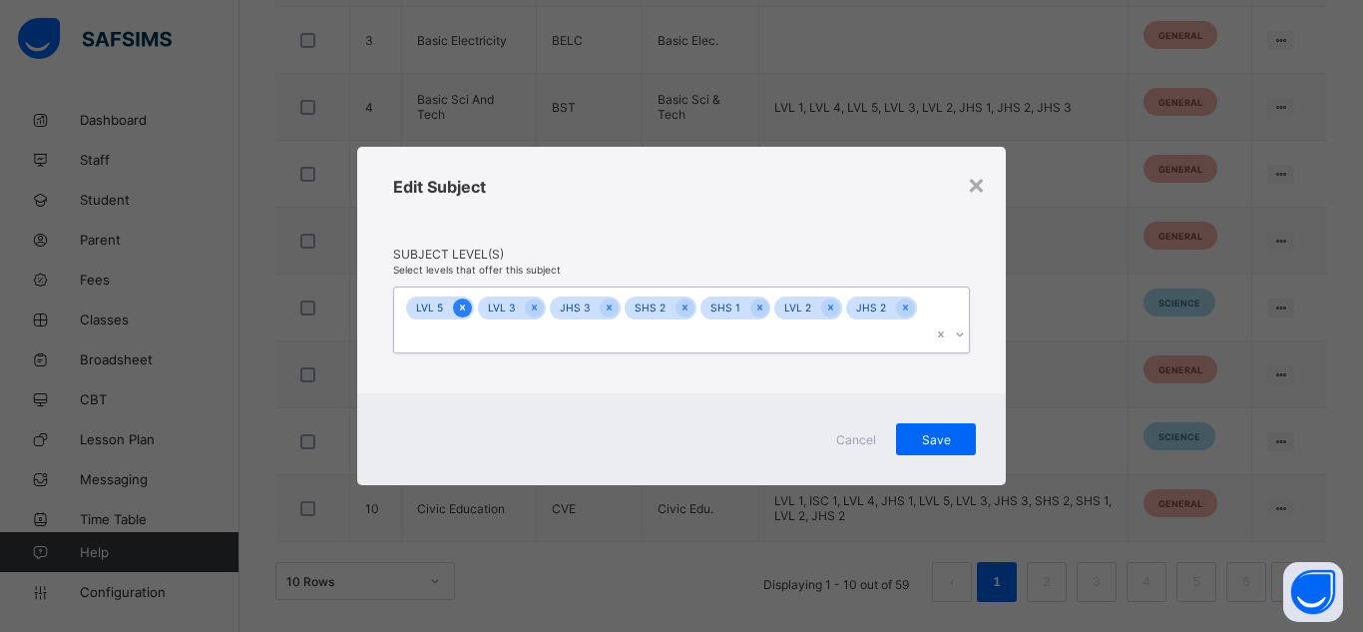
click at [459, 314] on icon at bounding box center [462, 307] width 11 height 14
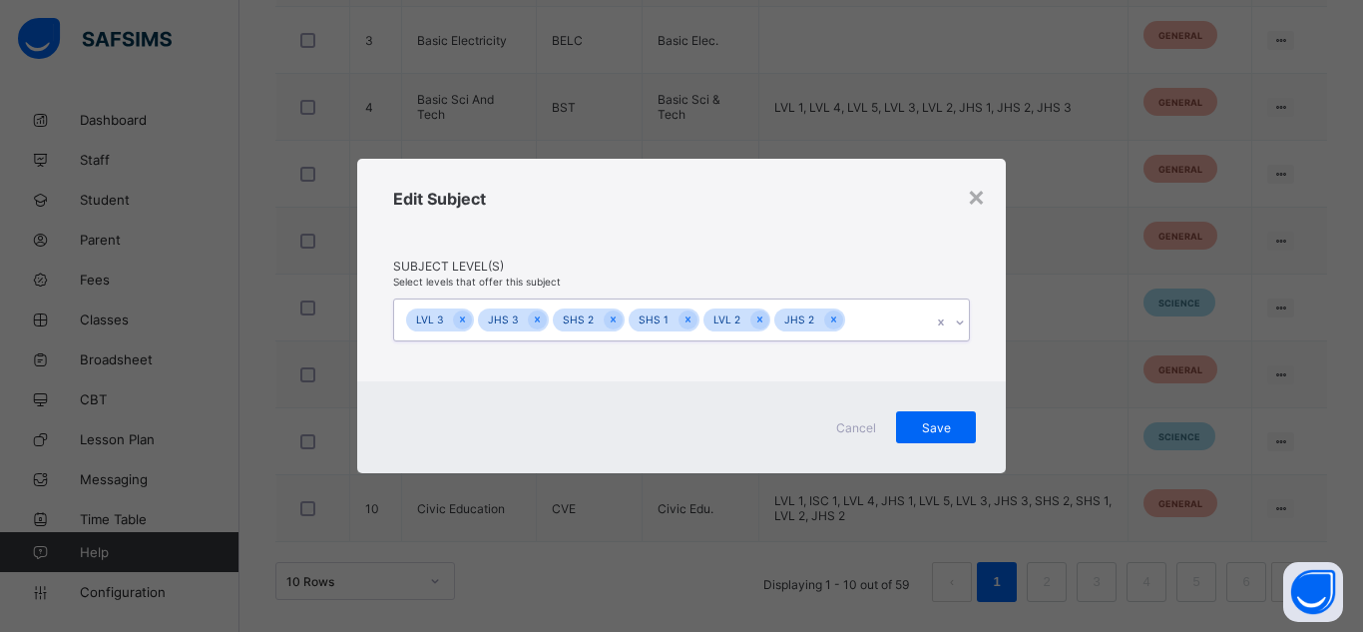
click at [459, 320] on icon at bounding box center [462, 319] width 11 height 14
click at [460, 320] on icon at bounding box center [465, 319] width 11 height 14
click at [461, 320] on icon at bounding box center [466, 319] width 11 height 14
click at [460, 320] on icon at bounding box center [465, 319] width 11 height 14
click at [459, 320] on icon at bounding box center [462, 319] width 11 height 14
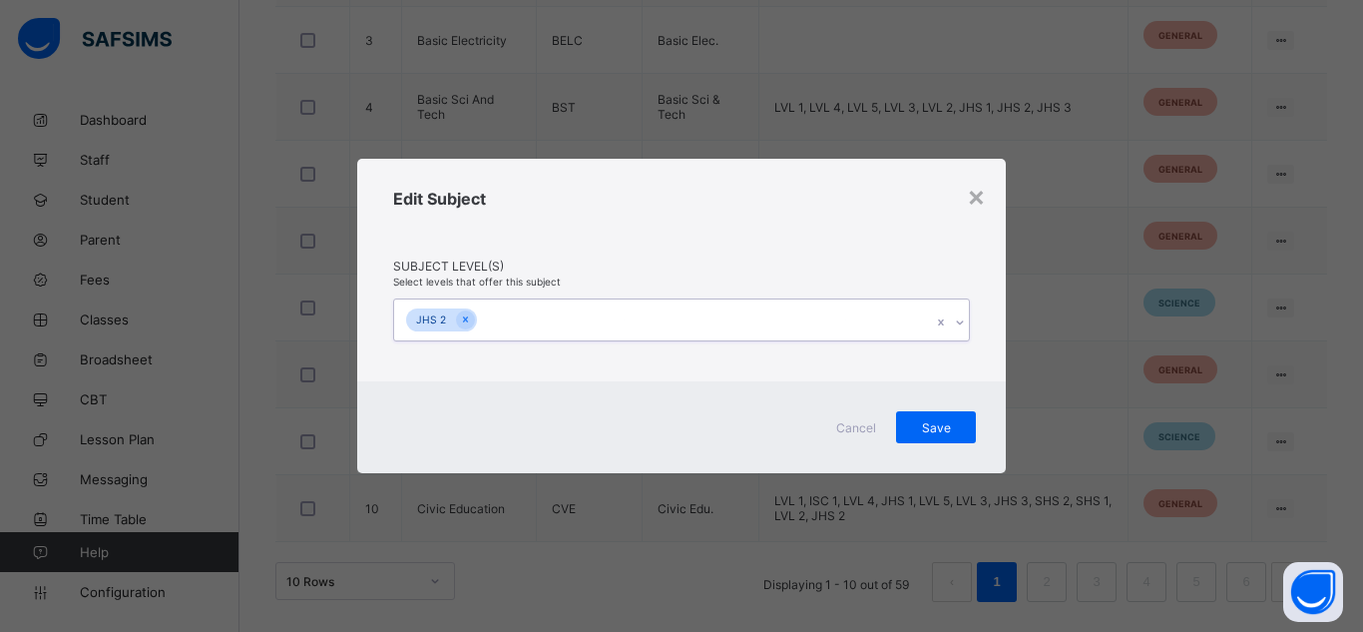
click at [460, 320] on icon at bounding box center [465, 319] width 11 height 14
click at [926, 425] on span "Save" at bounding box center [936, 426] width 50 height 15
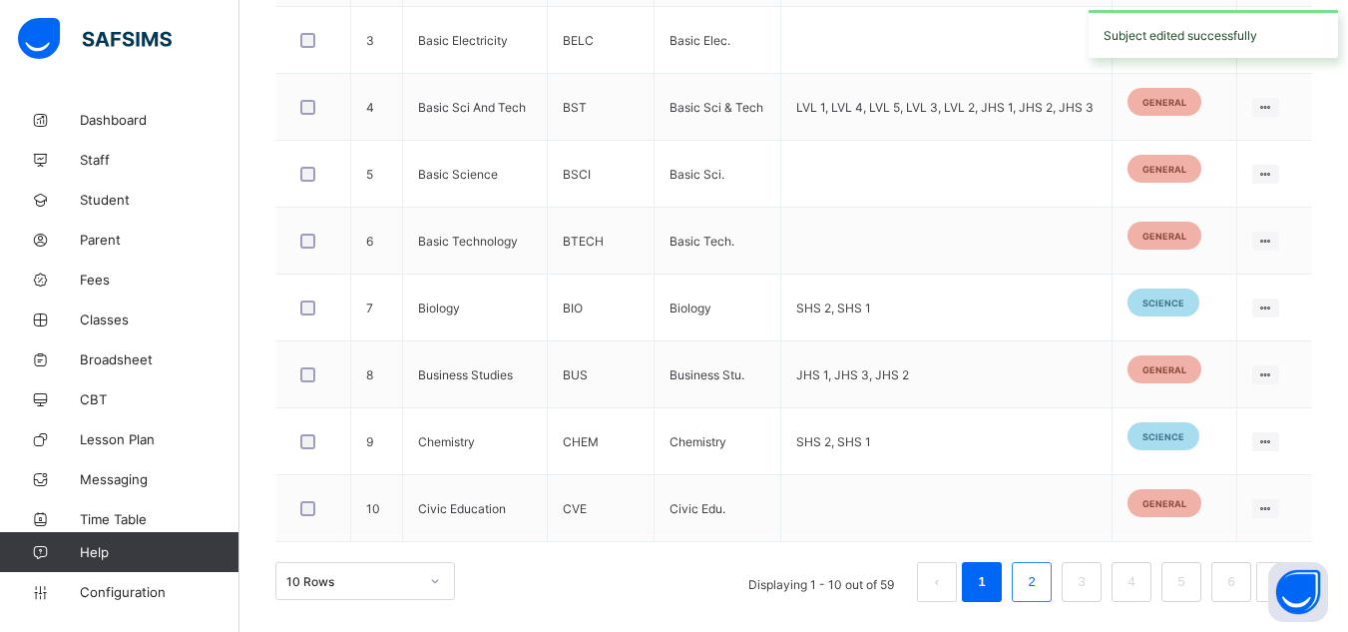
click at [1041, 578] on link "2" at bounding box center [1031, 582] width 19 height 26
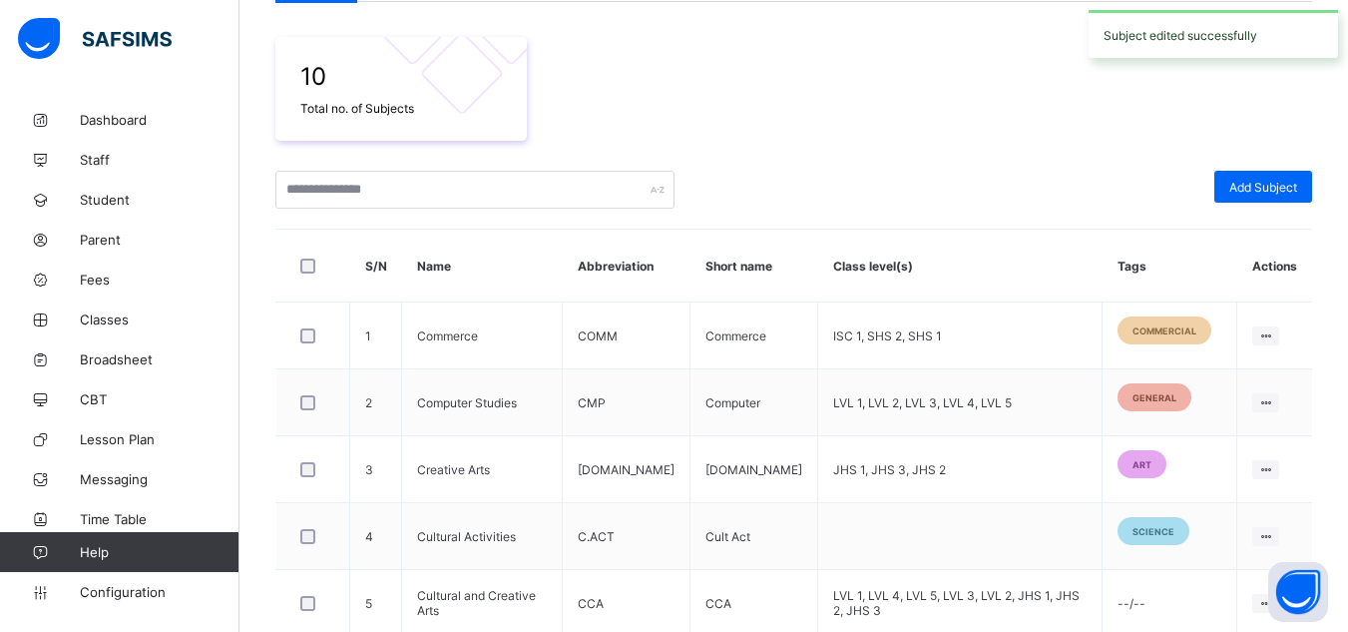
scroll to position [391, 0]
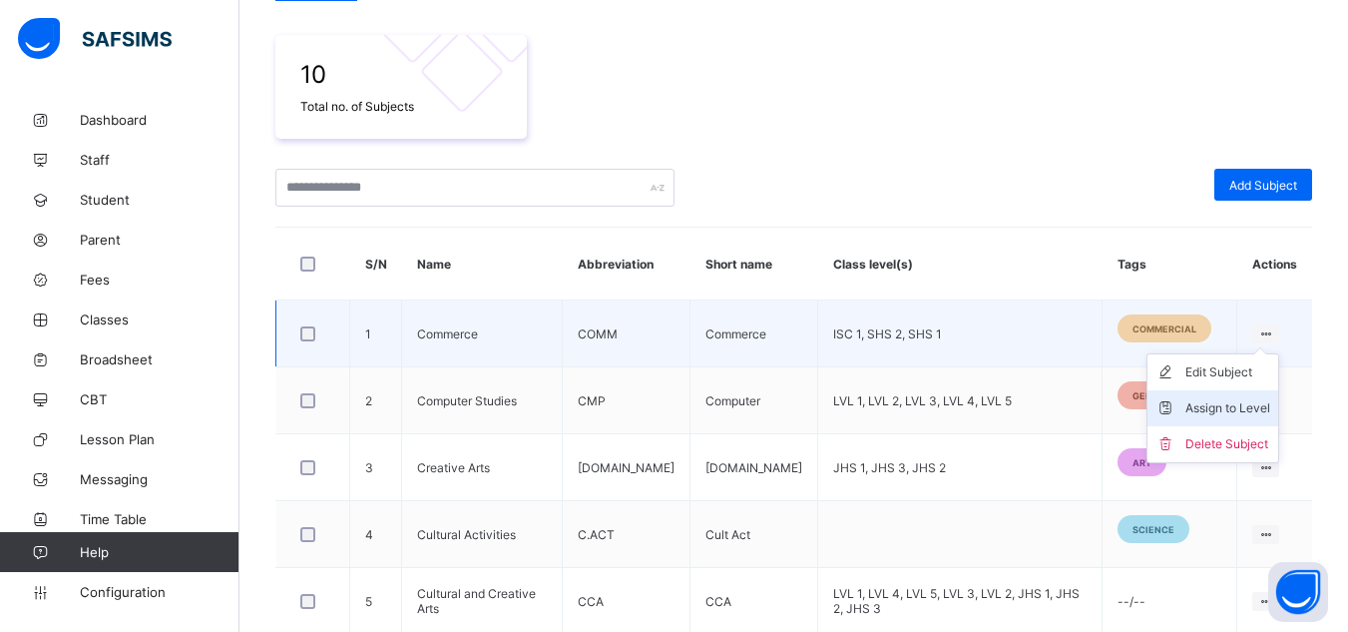
click at [1219, 406] on div "Assign to Level" at bounding box center [1227, 408] width 85 height 20
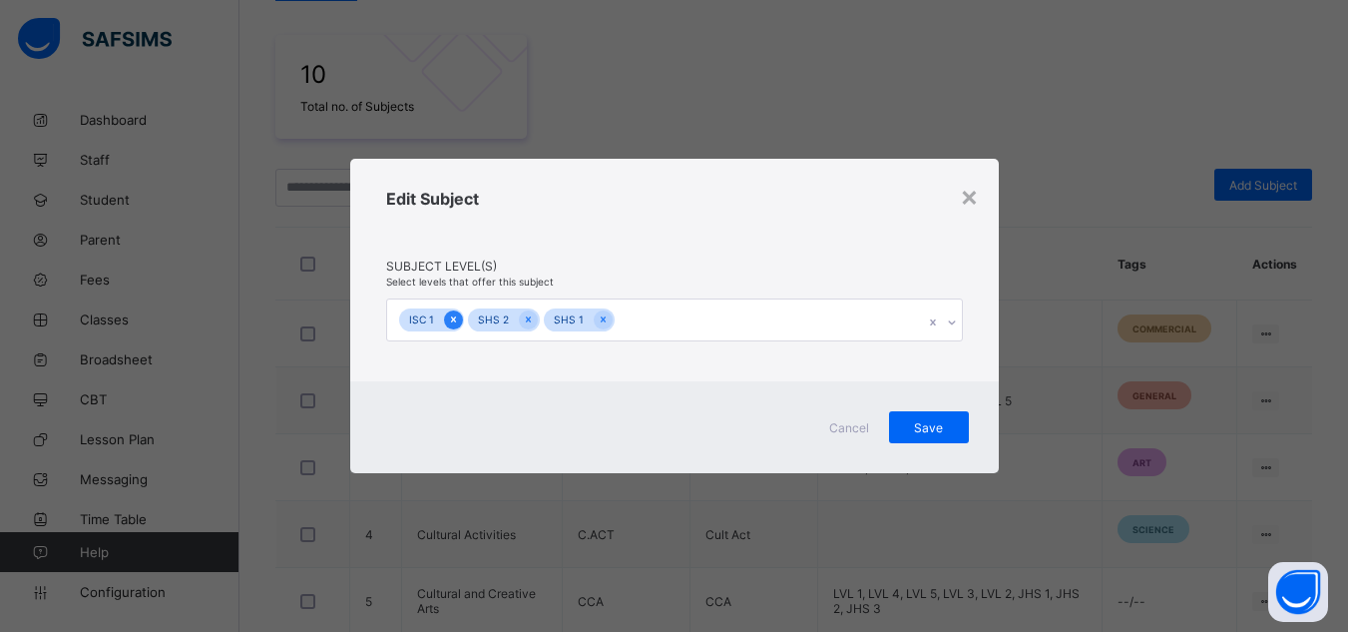
click at [448, 316] on icon at bounding box center [453, 319] width 11 height 14
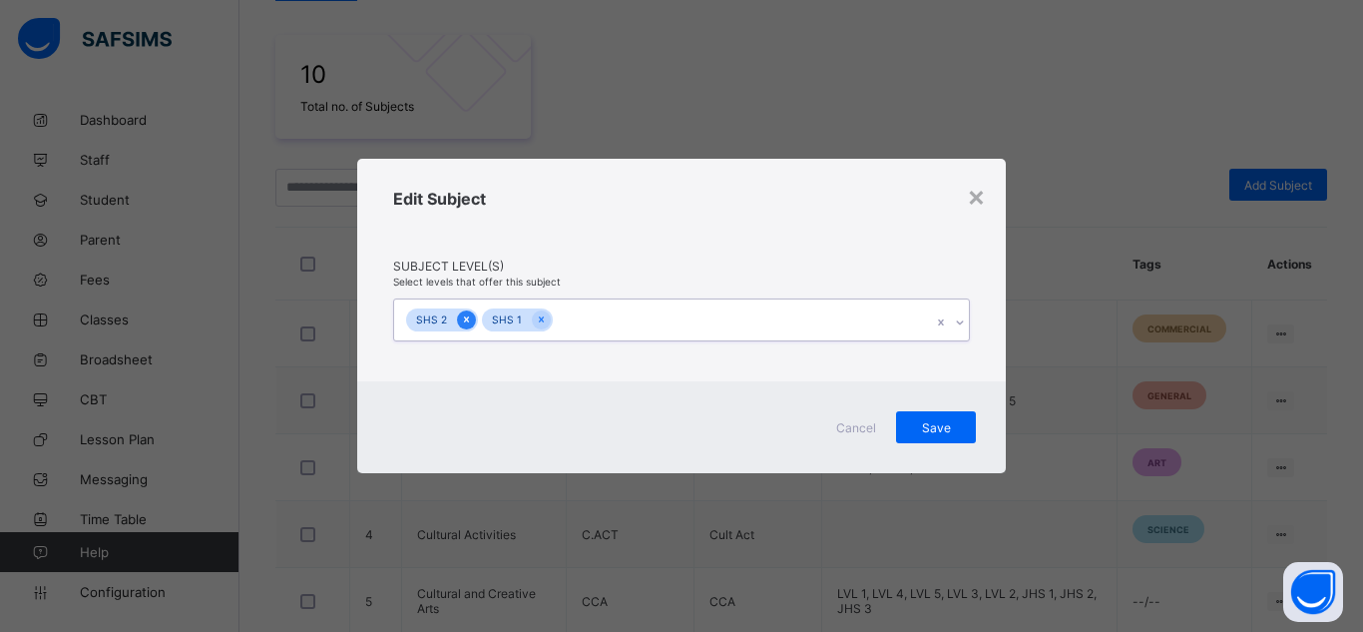
click at [461, 319] on icon at bounding box center [466, 319] width 11 height 14
click at [461, 319] on icon at bounding box center [465, 319] width 11 height 14
click at [953, 424] on span "Save" at bounding box center [936, 426] width 50 height 15
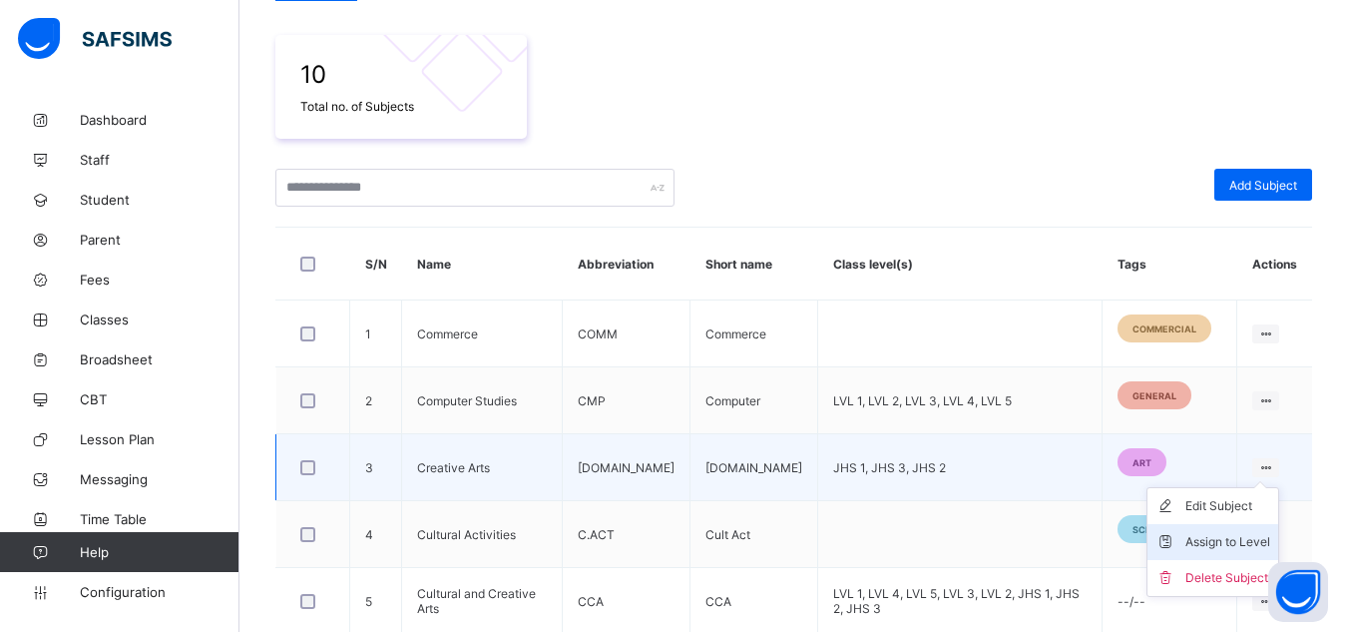
click at [1225, 528] on li "Assign to Level" at bounding box center [1213, 542] width 131 height 36
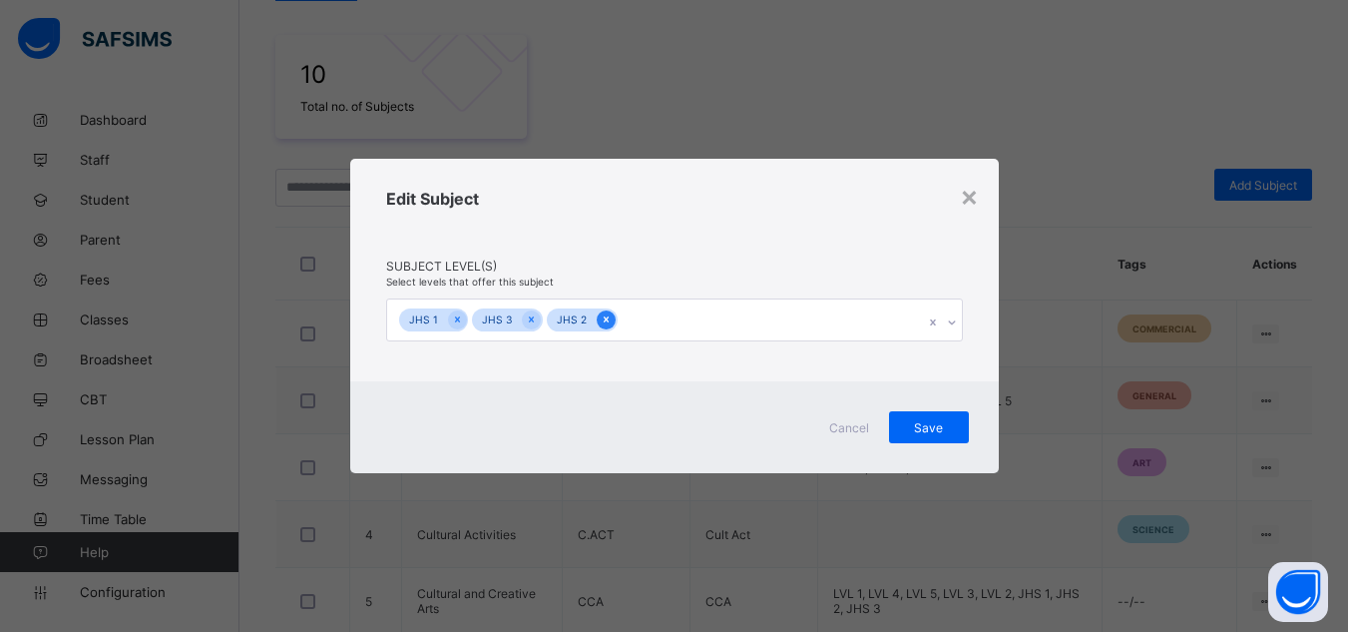
click at [607, 323] on icon at bounding box center [606, 319] width 11 height 14
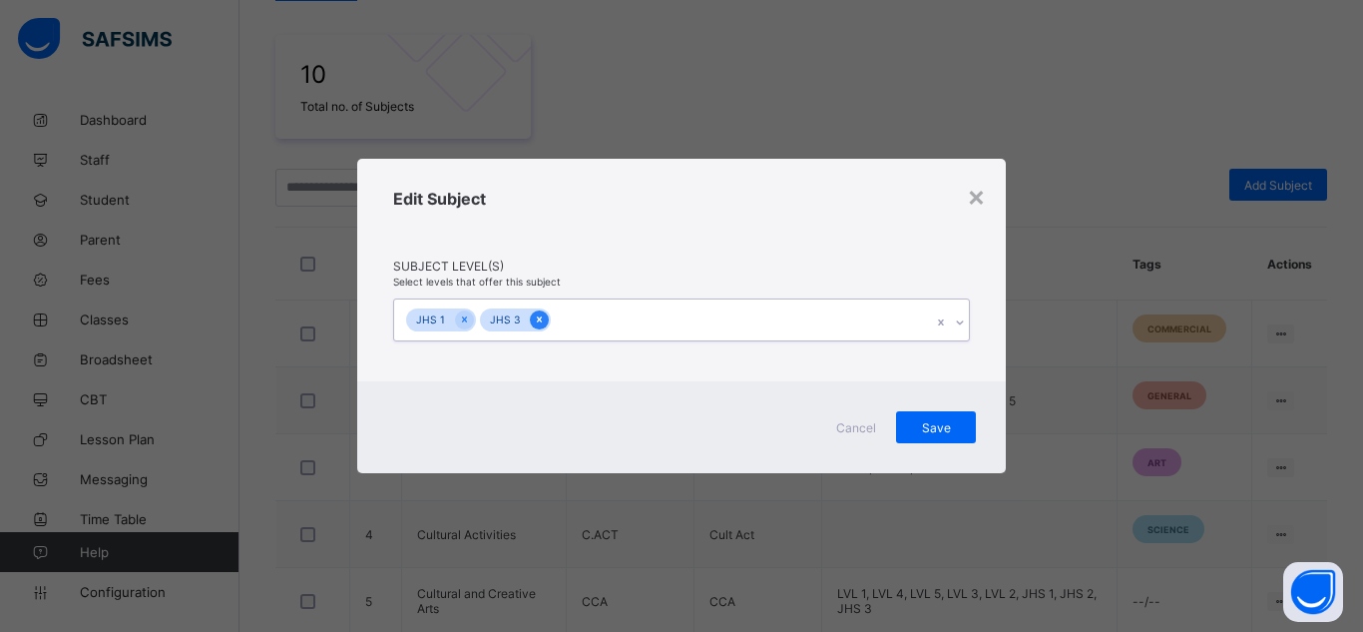
click at [537, 318] on icon at bounding box center [539, 320] width 5 height 6
click at [468, 320] on icon at bounding box center [464, 319] width 11 height 14
click at [927, 425] on span "Save" at bounding box center [936, 426] width 50 height 15
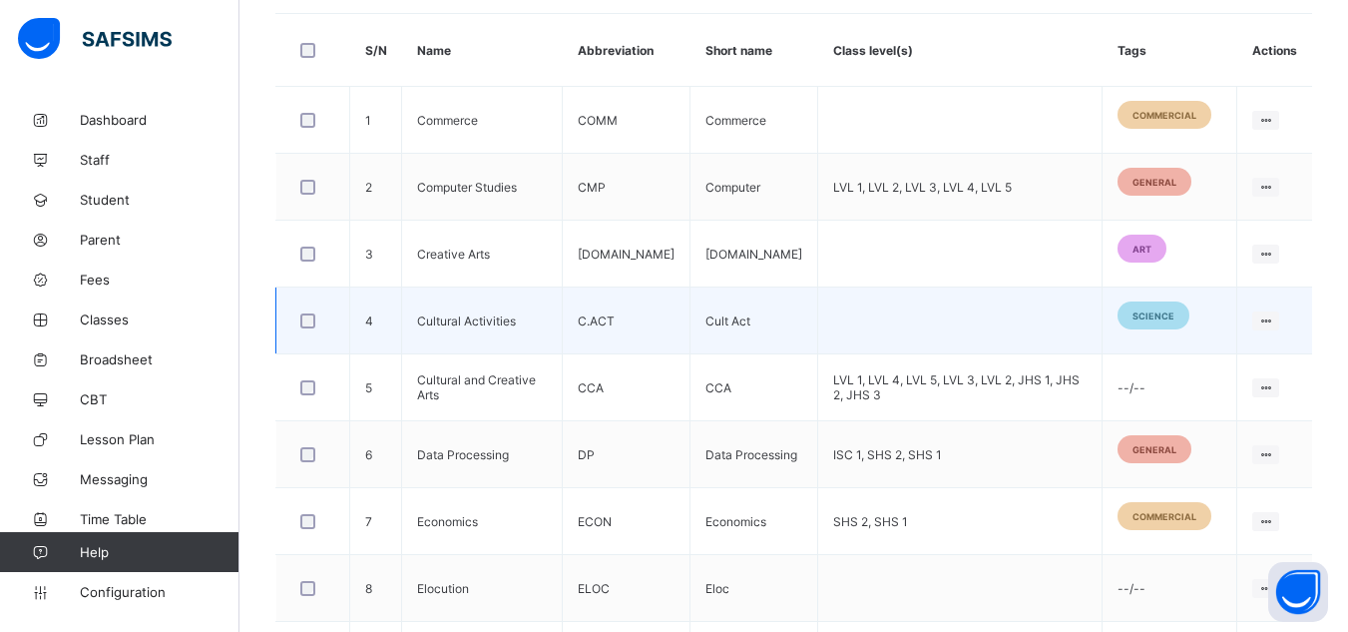
scroll to position [610, 0]
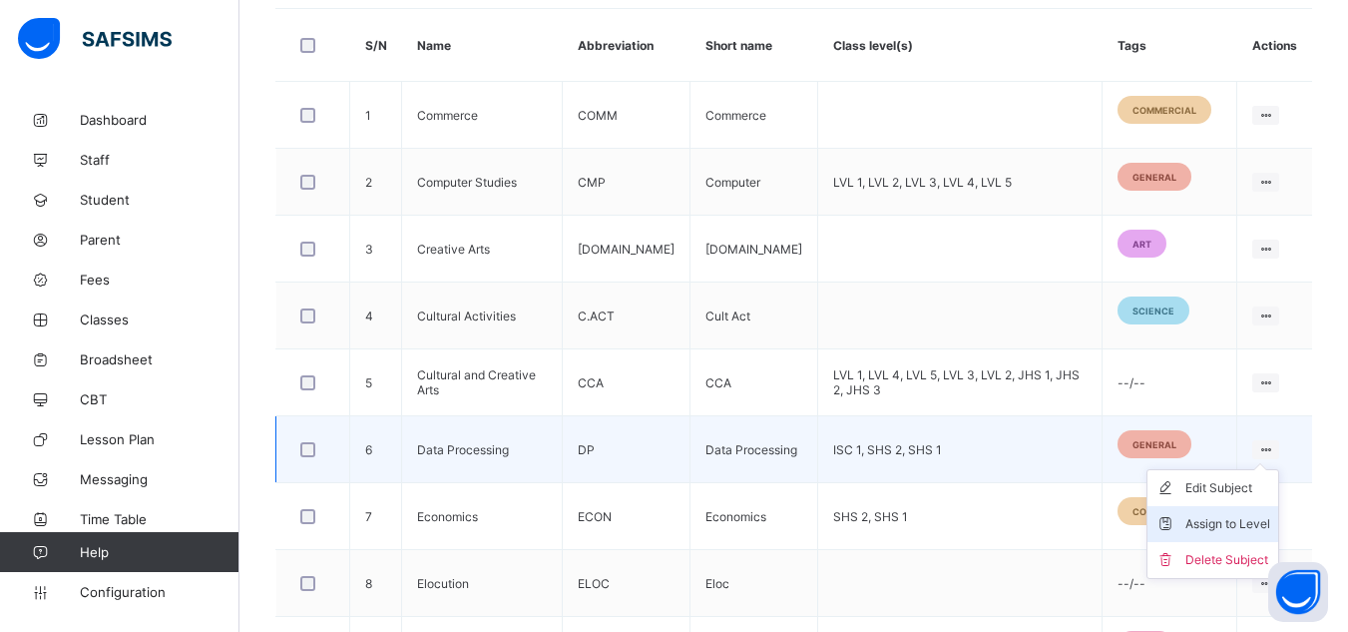
click at [1235, 514] on div "Assign to Level" at bounding box center [1227, 524] width 85 height 20
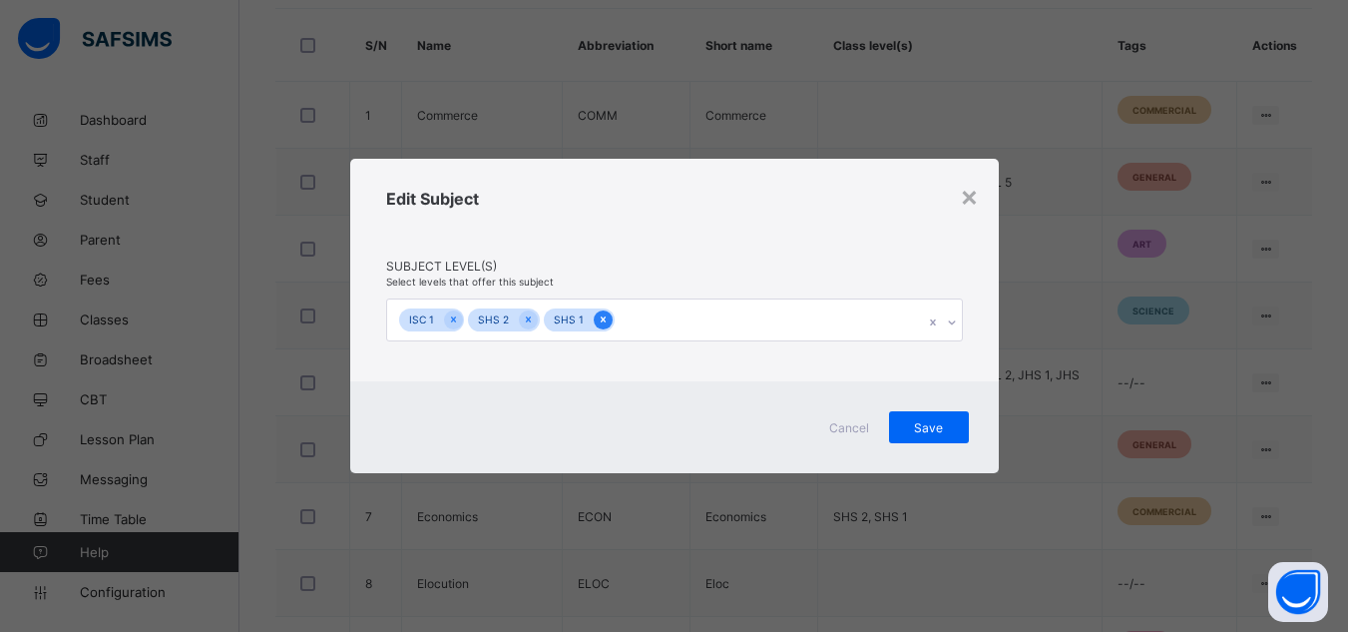
click at [598, 320] on icon at bounding box center [603, 319] width 11 height 14
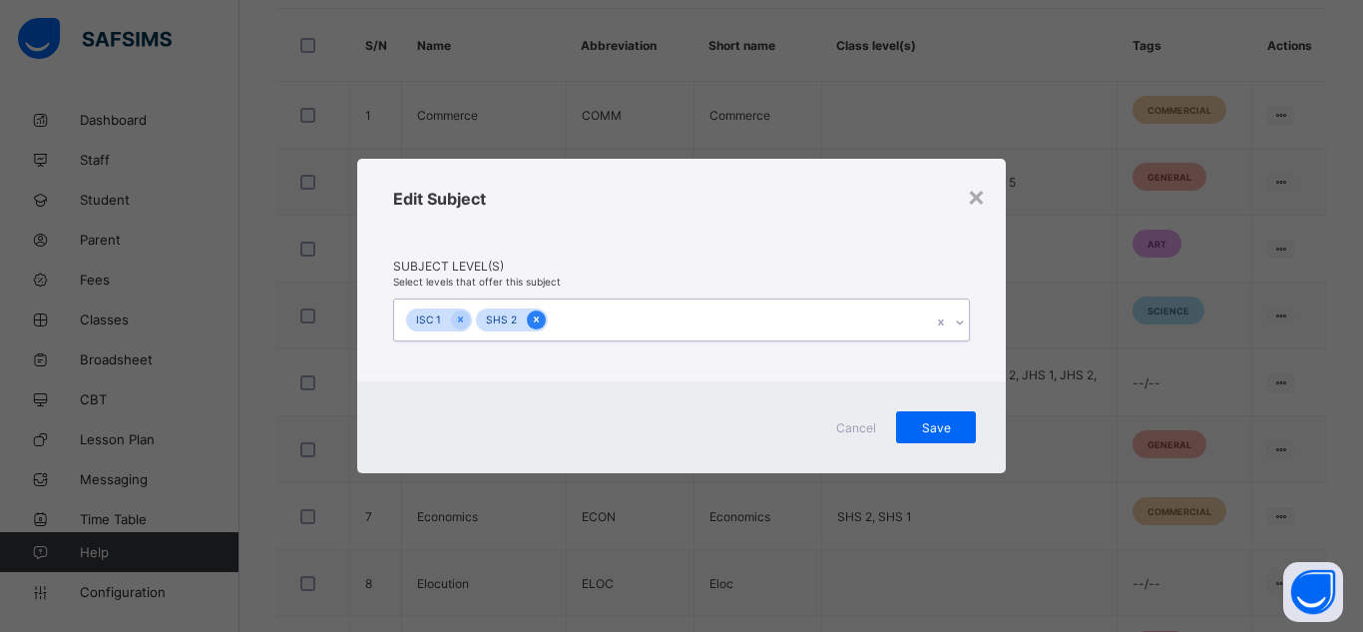
click at [536, 319] on icon at bounding box center [536, 319] width 11 height 14
click at [462, 321] on icon at bounding box center [460, 319] width 11 height 14
click at [916, 419] on span "Save" at bounding box center [936, 426] width 50 height 15
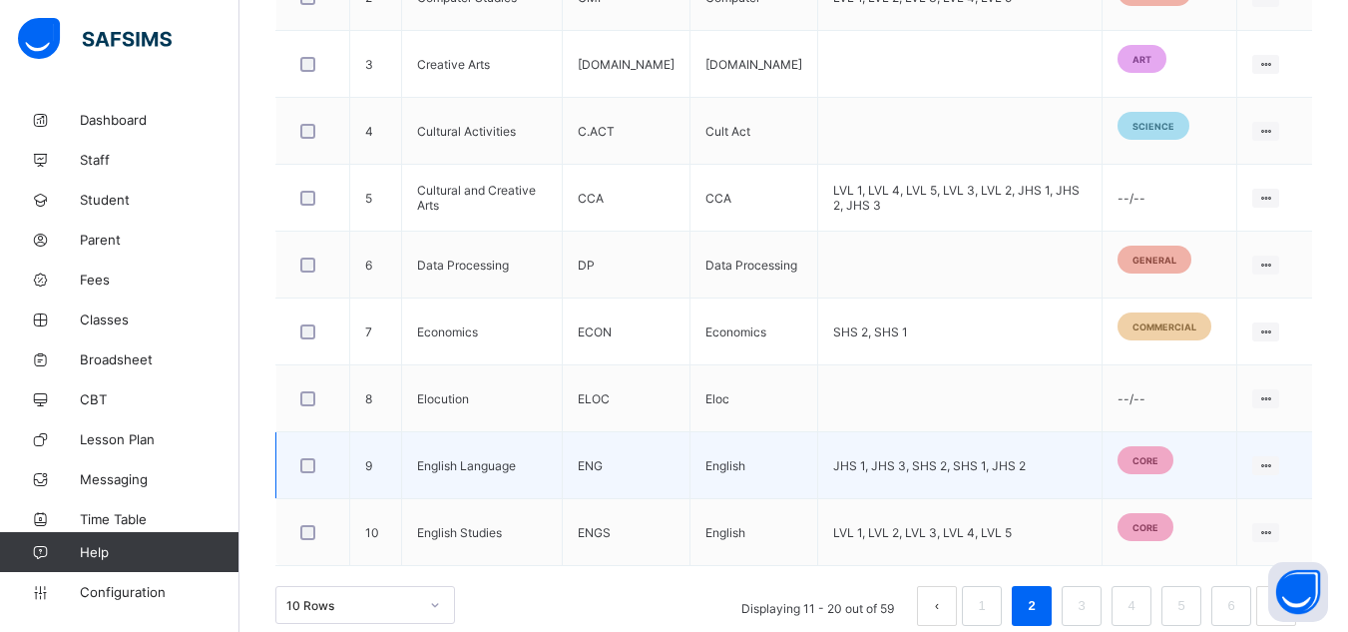
scroll to position [818, 0]
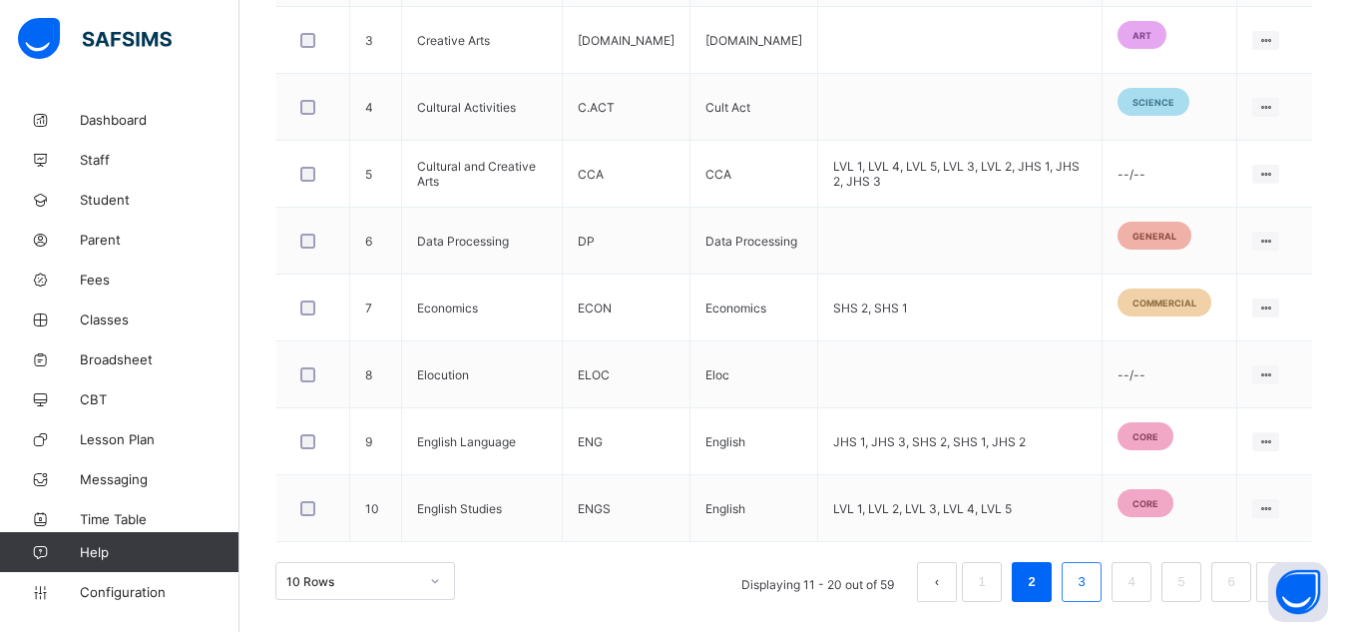
click at [1087, 588] on link "3" at bounding box center [1081, 582] width 19 height 26
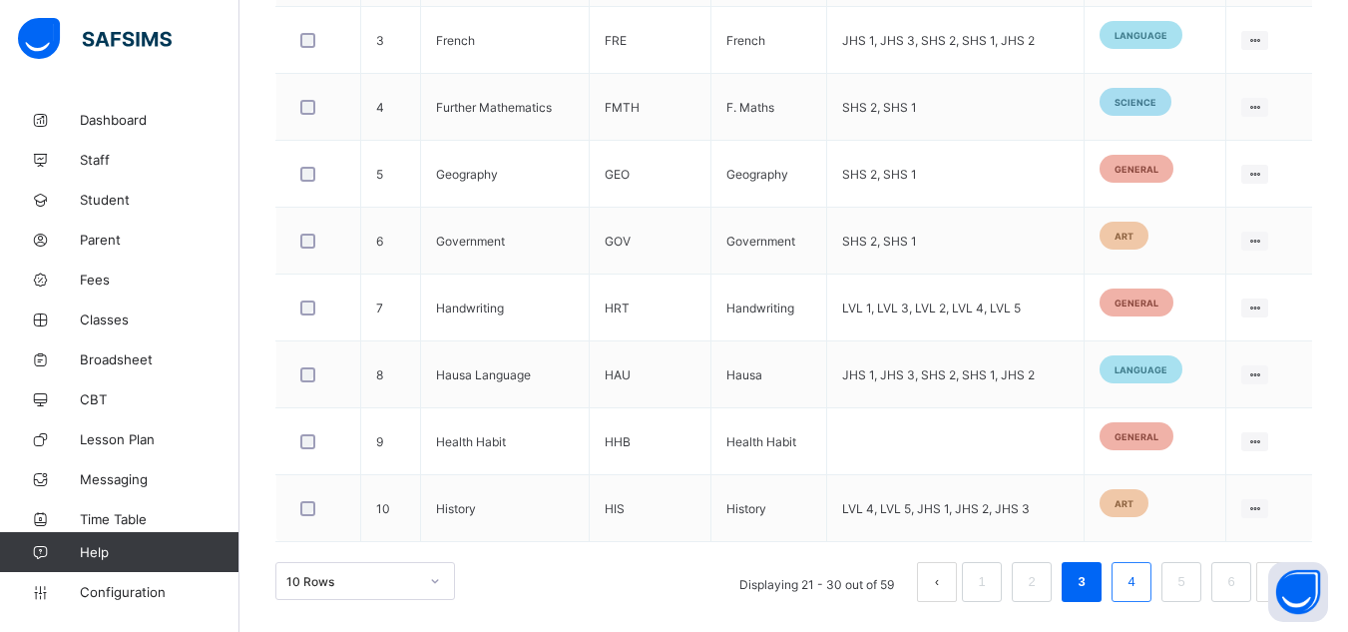
click at [1138, 582] on link "4" at bounding box center [1131, 582] width 19 height 26
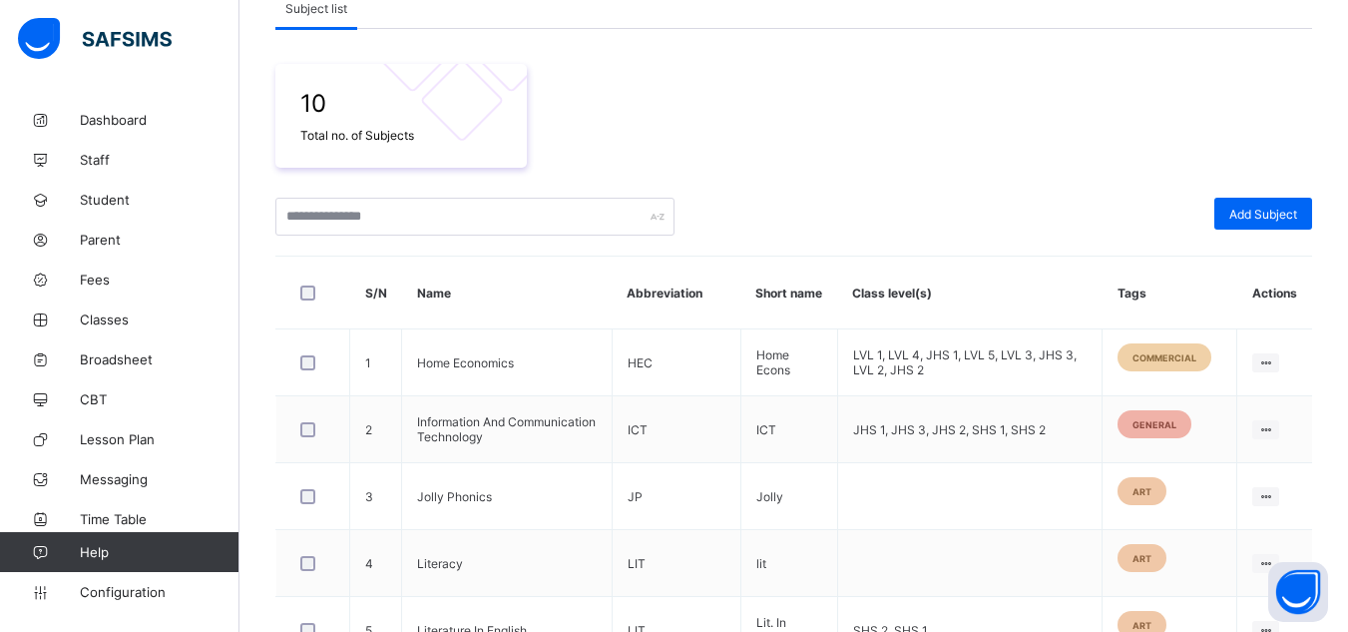
scroll to position [361, 0]
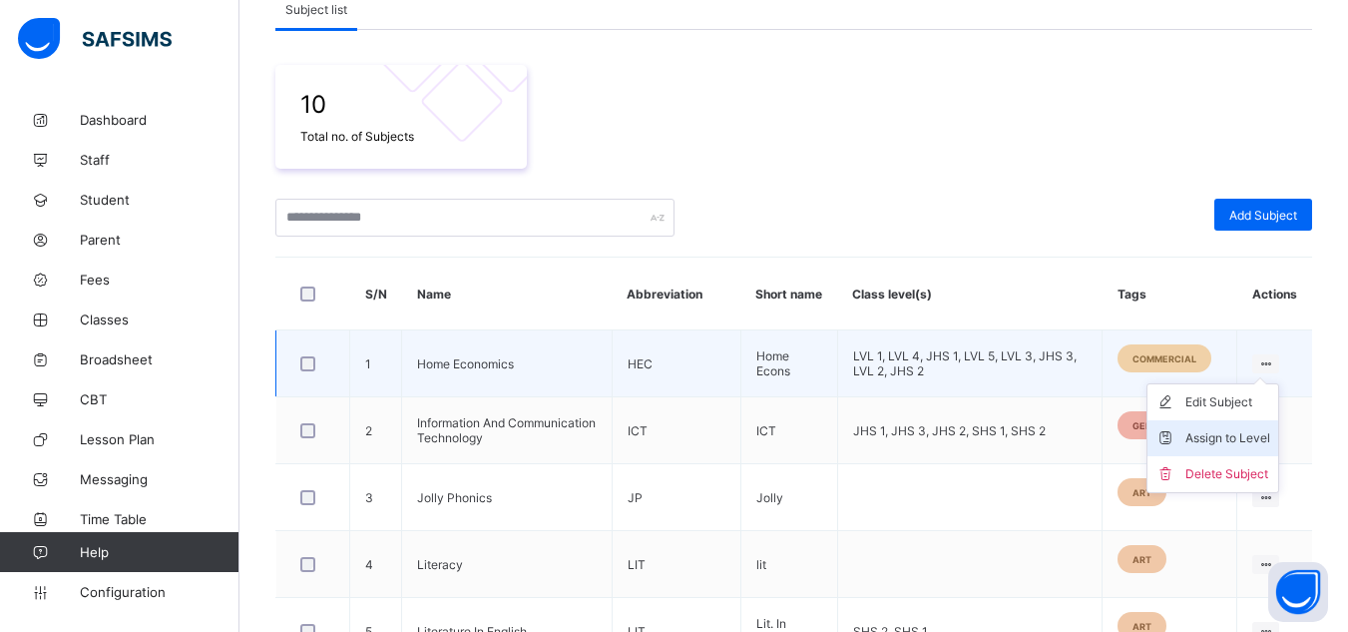
click at [1212, 441] on div "Assign to Level" at bounding box center [1227, 438] width 85 height 20
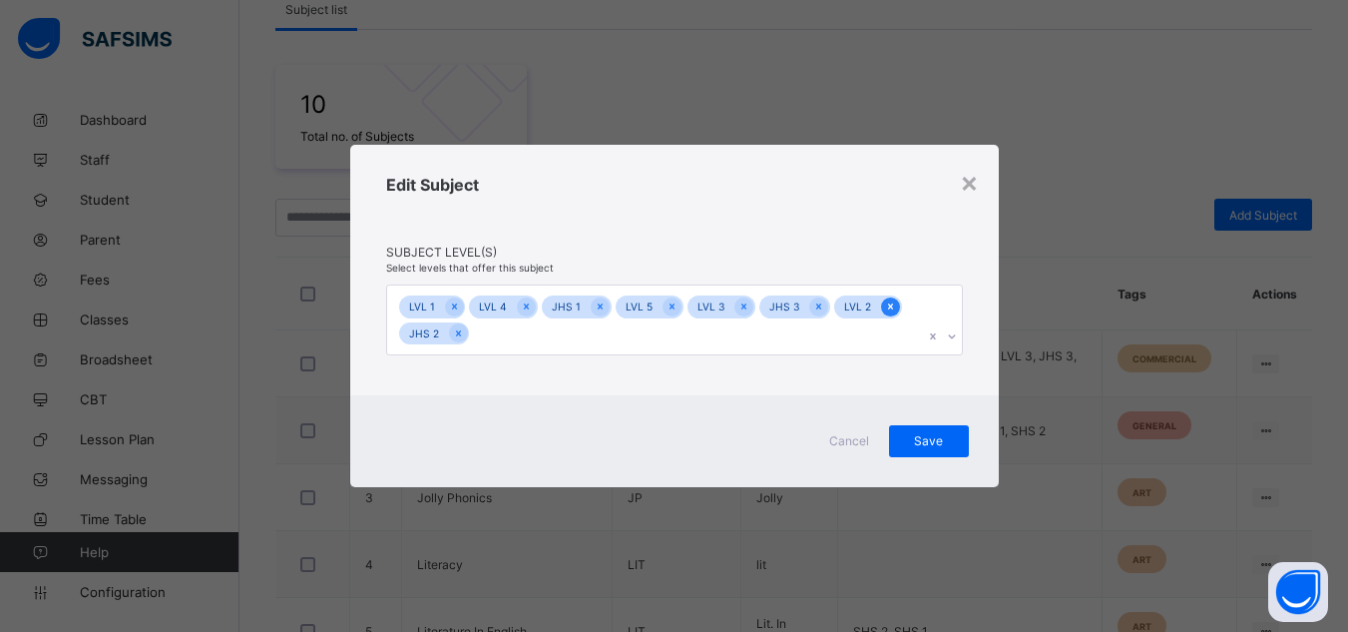
click at [885, 309] on icon at bounding box center [890, 306] width 11 height 14
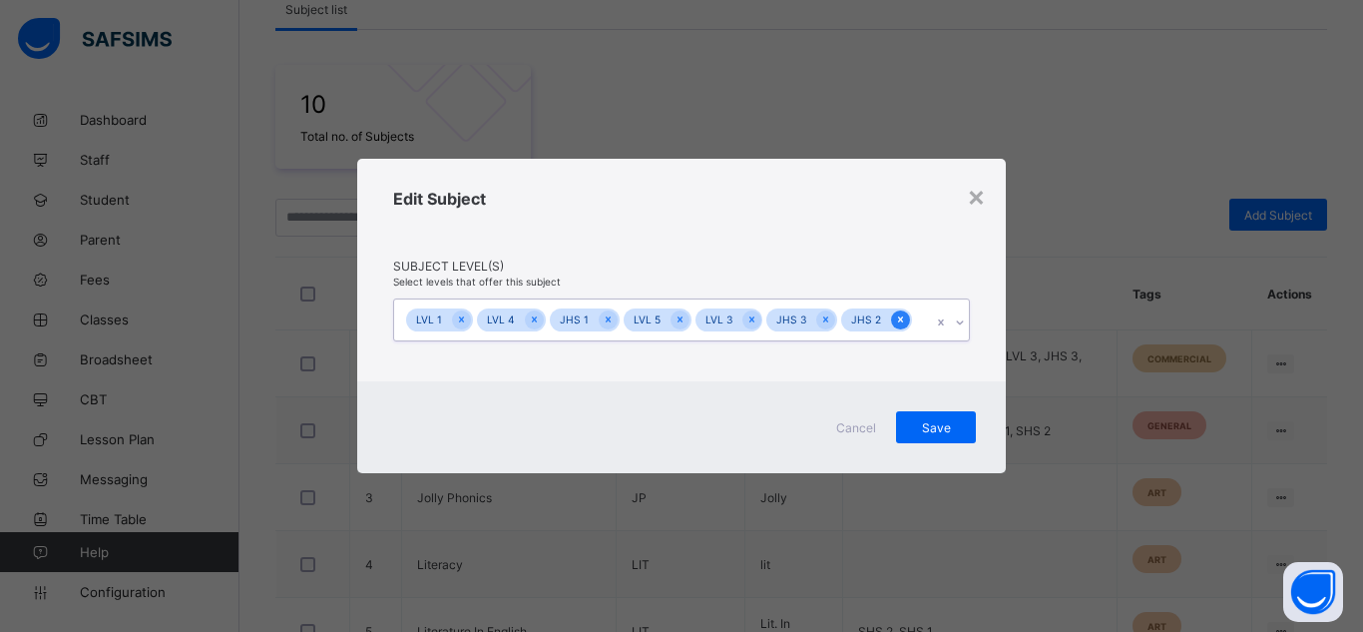
click at [895, 318] on icon at bounding box center [900, 319] width 11 height 14
click at [820, 315] on icon at bounding box center [825, 319] width 11 height 14
click at [460, 323] on icon at bounding box center [461, 319] width 11 height 14
click at [460, 323] on icon at bounding box center [463, 319] width 11 height 14
click at [460, 323] on icon at bounding box center [464, 319] width 11 height 14
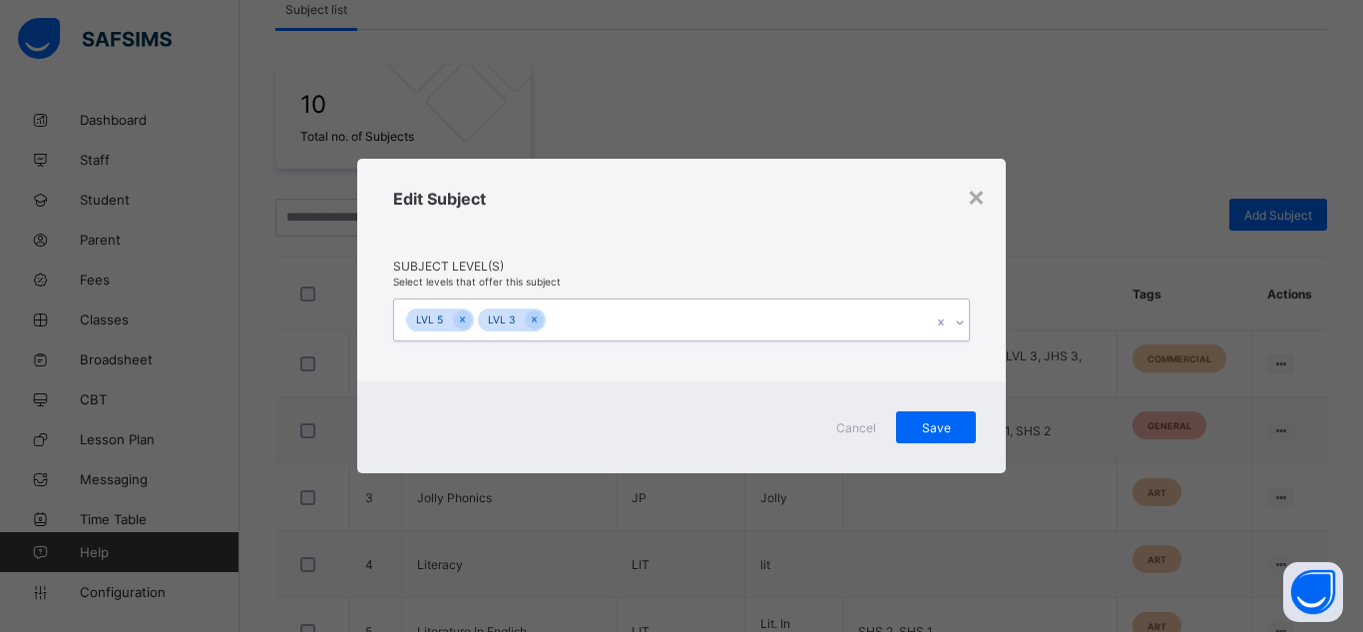
click at [460, 323] on icon at bounding box center [462, 319] width 11 height 14
click at [942, 430] on span "Save" at bounding box center [936, 426] width 50 height 15
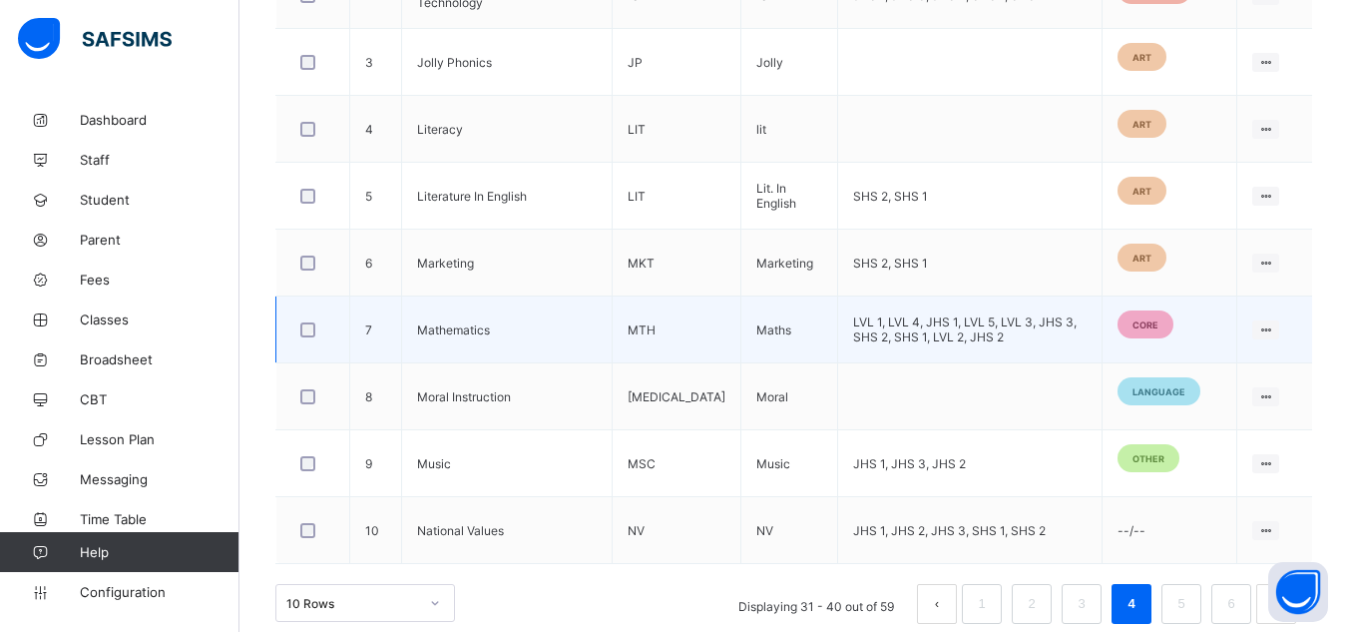
scroll to position [818, 0]
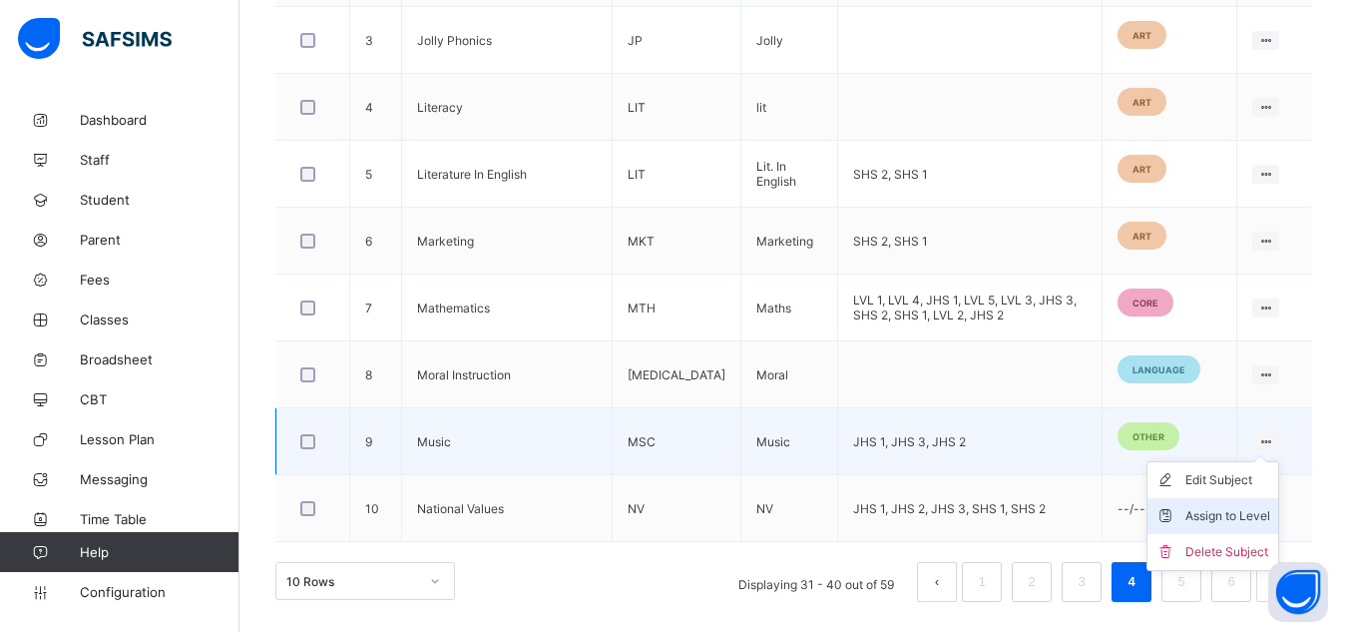
click at [1232, 510] on div "Assign to Level" at bounding box center [1227, 516] width 85 height 20
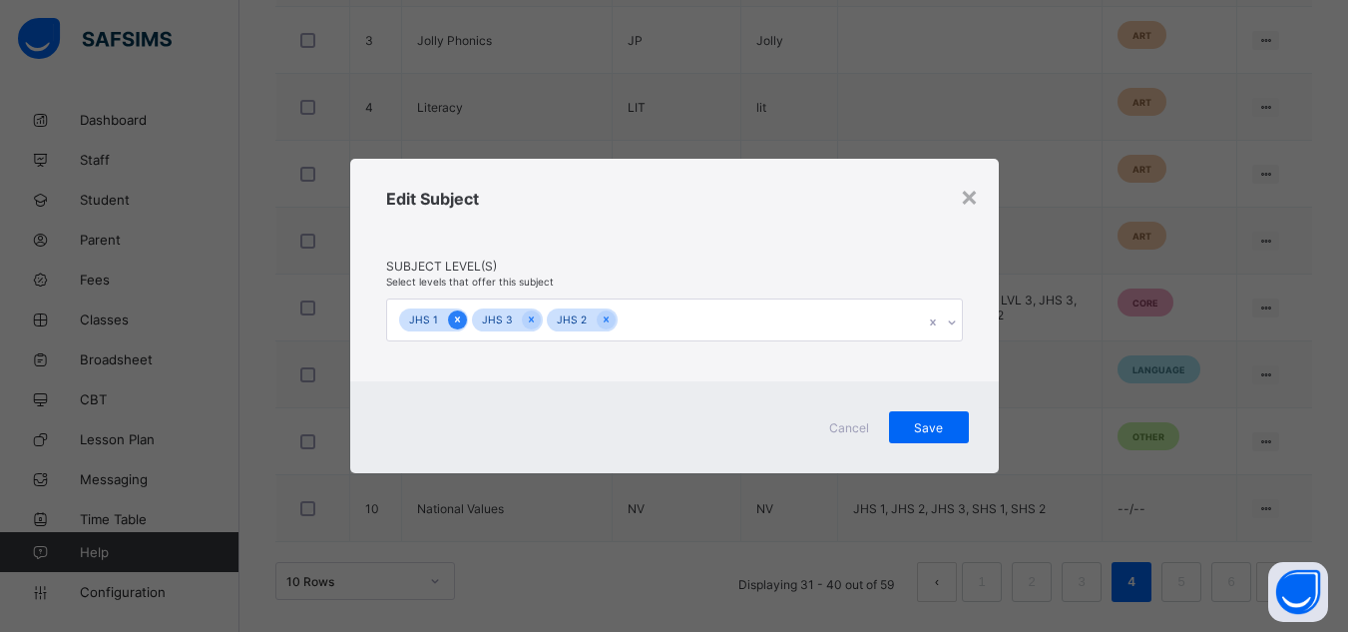
click at [459, 320] on icon at bounding box center [457, 319] width 11 height 14
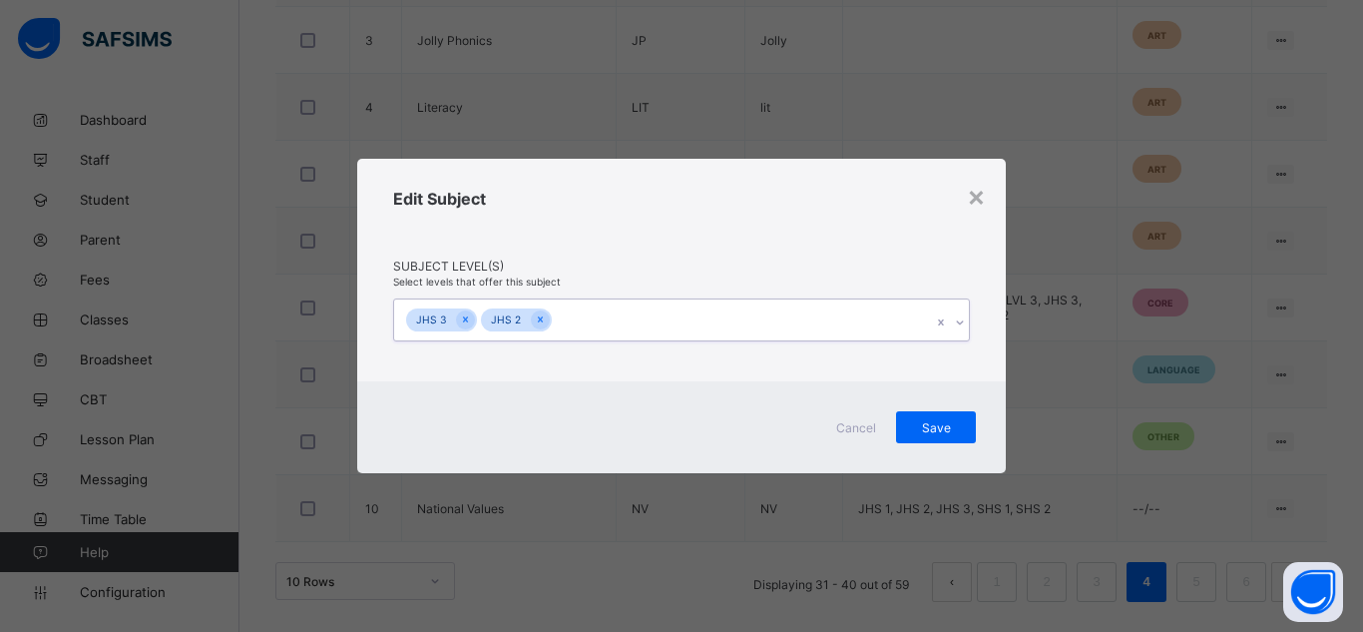
click at [460, 320] on icon at bounding box center [465, 319] width 11 height 14
click at [939, 432] on span "Save" at bounding box center [936, 426] width 50 height 15
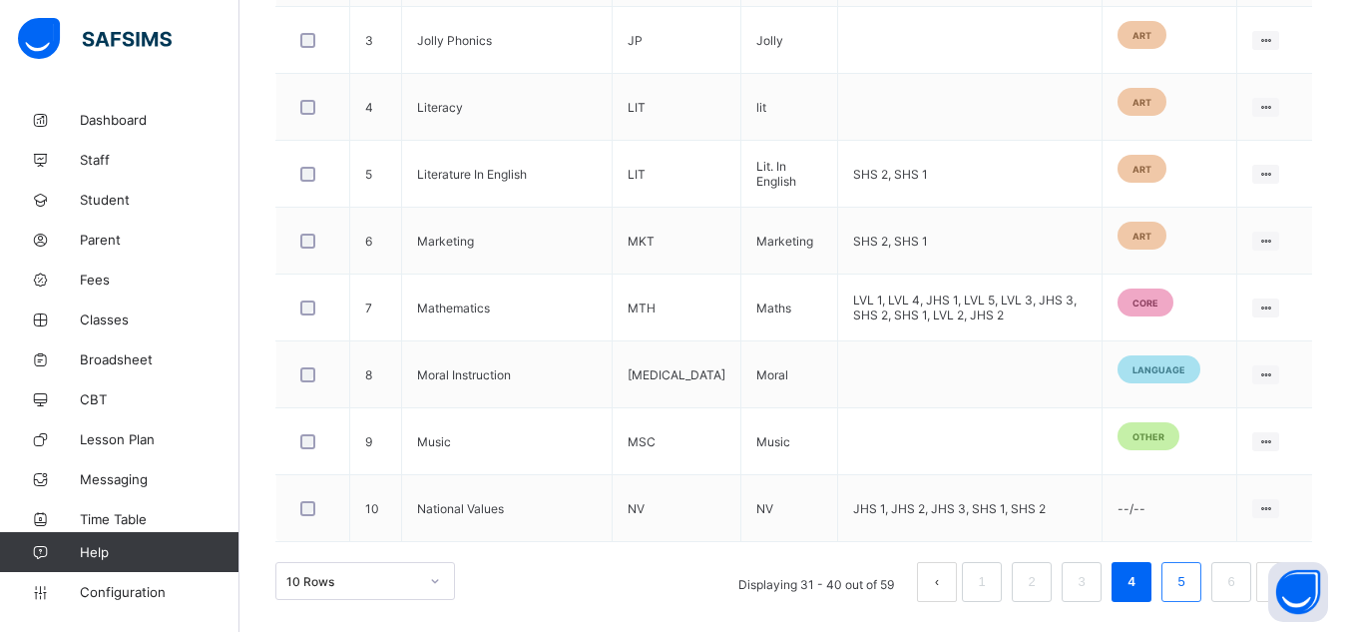
click at [1190, 583] on link "5" at bounding box center [1180, 582] width 19 height 26
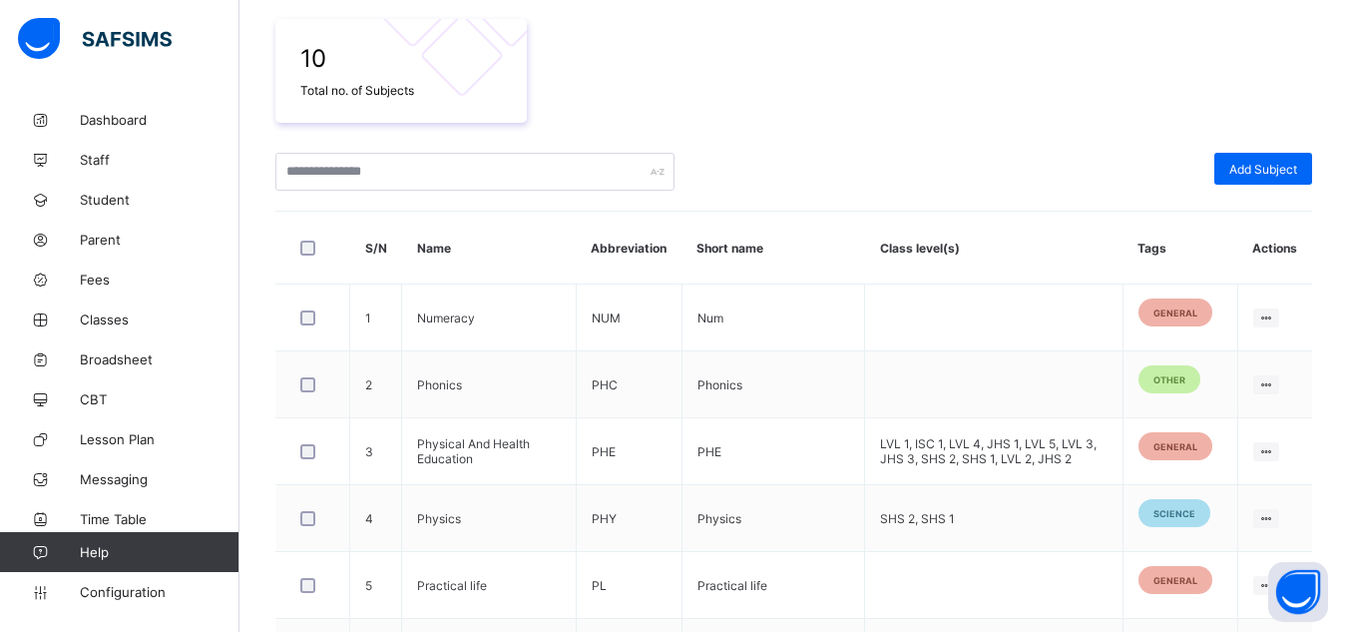
scroll to position [408, 0]
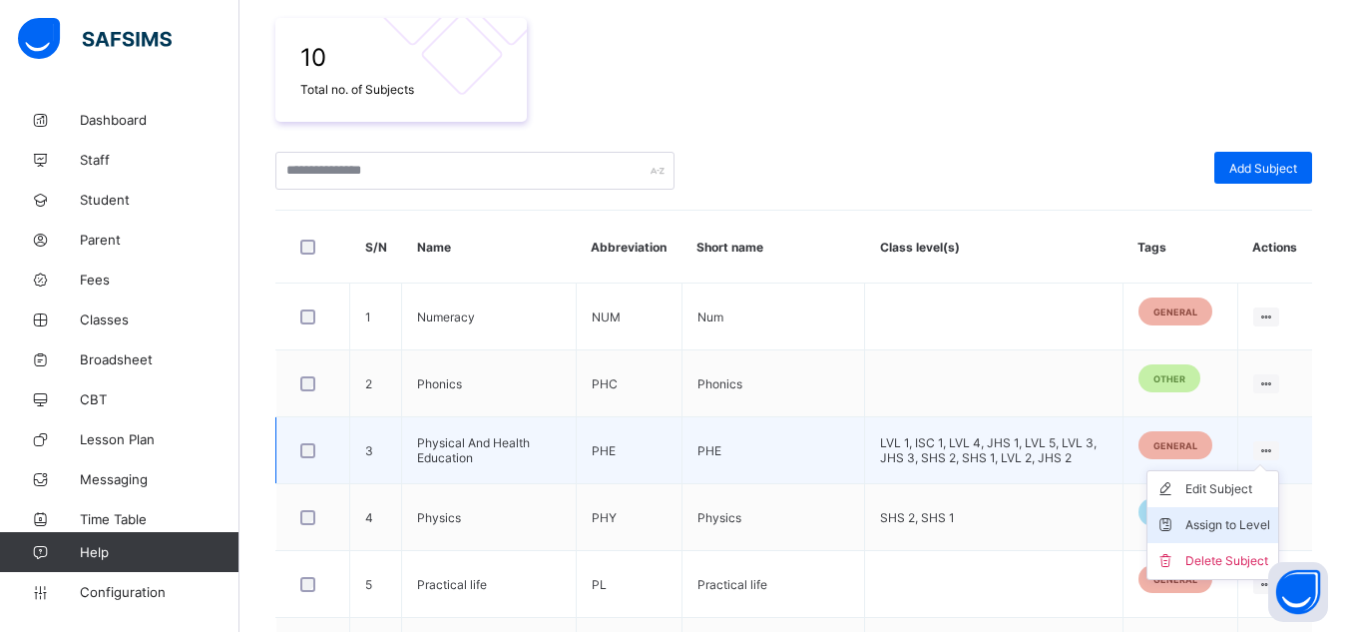
click at [1226, 517] on div "Assign to Level" at bounding box center [1227, 525] width 85 height 20
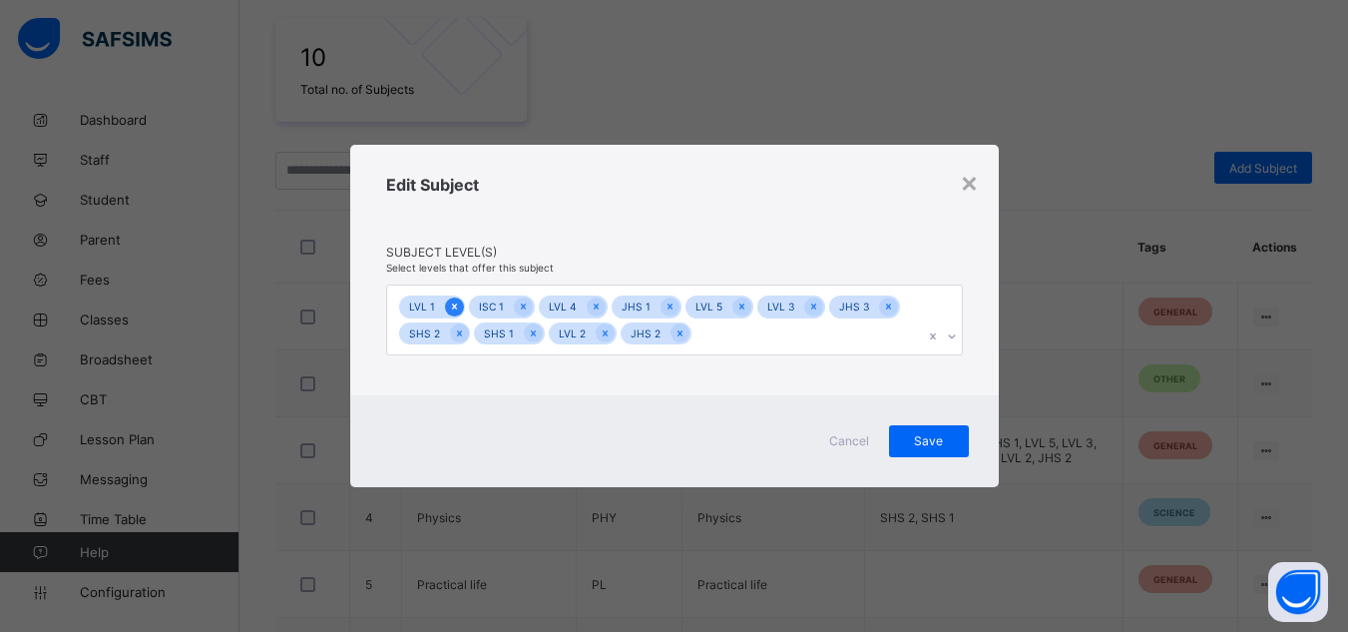
click at [452, 310] on icon at bounding box center [454, 306] width 11 height 14
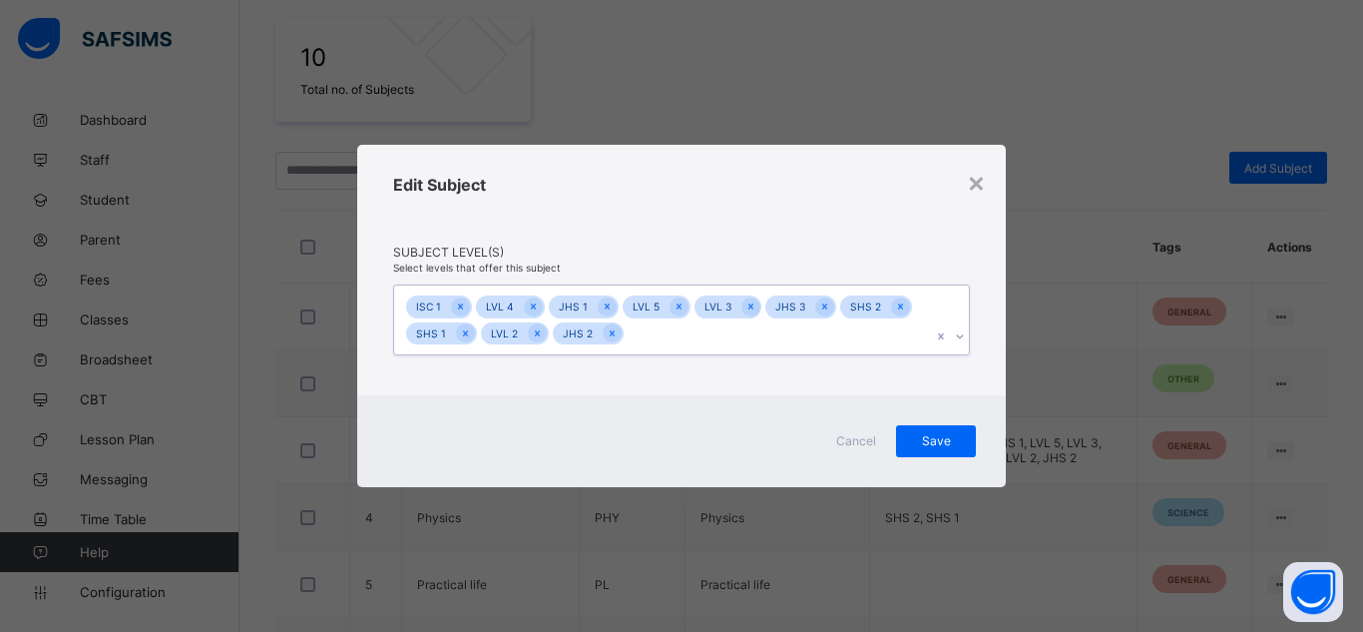
click at [452, 310] on div at bounding box center [460, 306] width 19 height 19
click at [463, 308] on icon at bounding box center [463, 306] width 11 height 14
click at [463, 308] on icon at bounding box center [464, 306] width 11 height 14
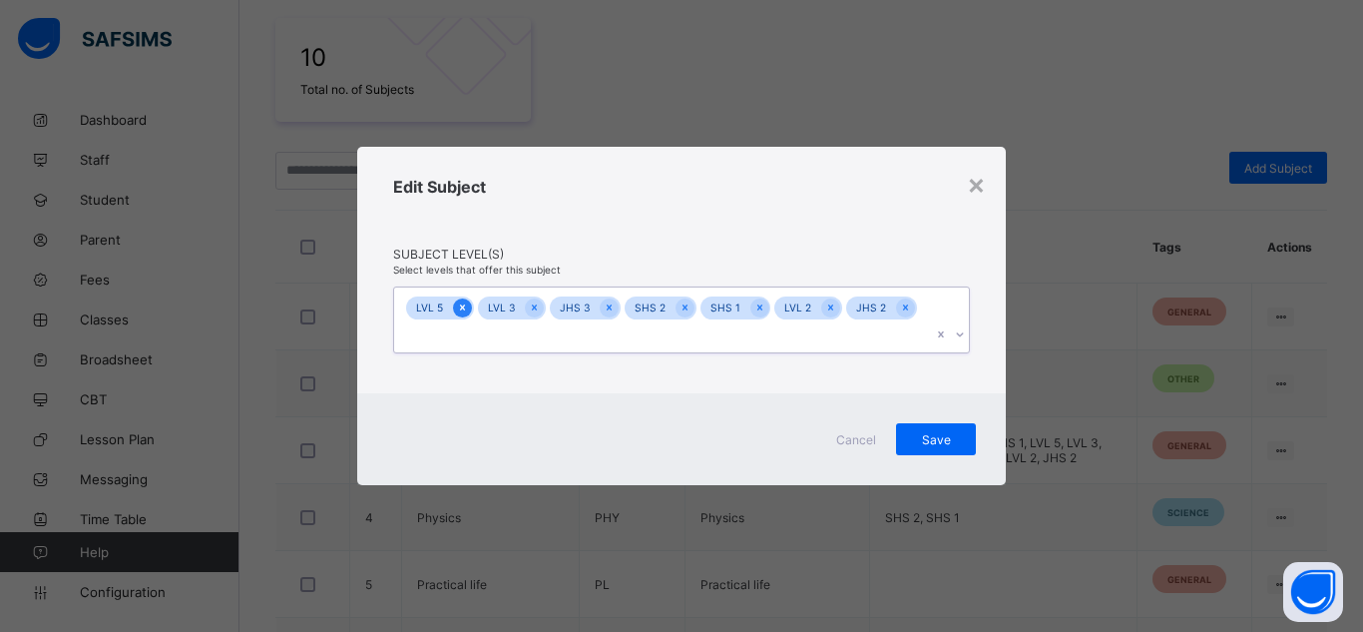
click at [463, 311] on icon at bounding box center [462, 308] width 5 height 6
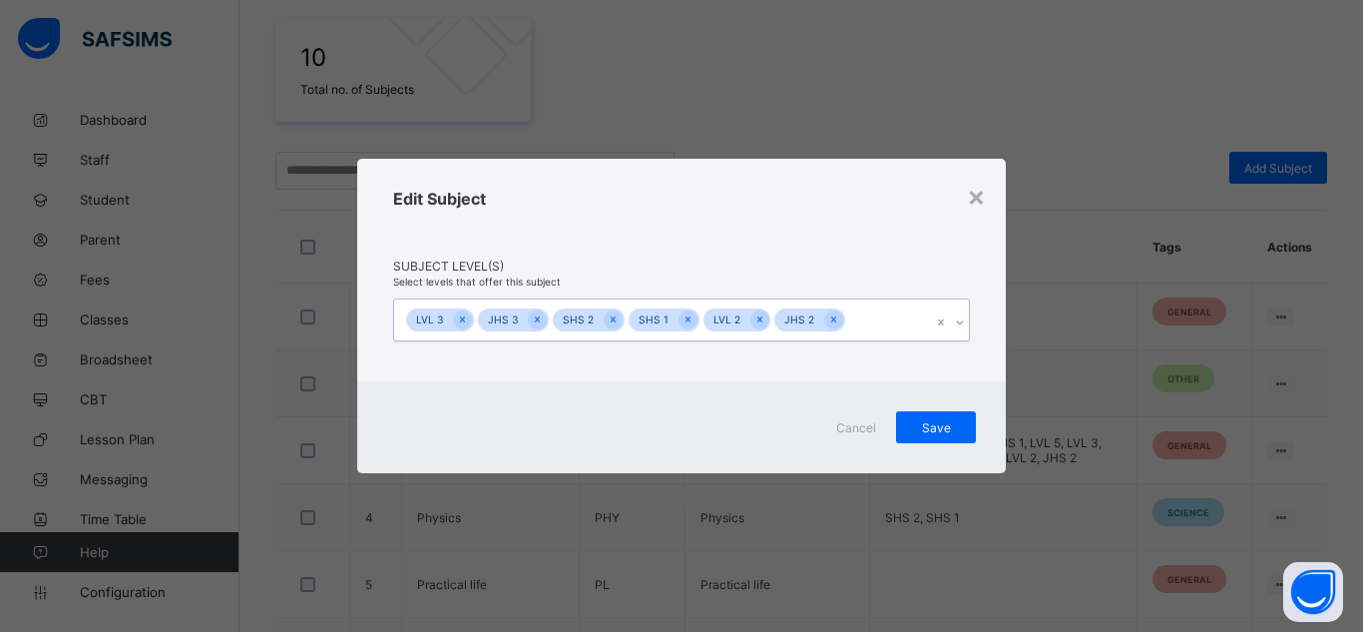
click at [463, 319] on icon at bounding box center [462, 320] width 5 height 6
click at [463, 319] on icon at bounding box center [465, 319] width 11 height 14
click at [463, 319] on icon at bounding box center [466, 319] width 11 height 14
click at [463, 319] on icon at bounding box center [465, 320] width 5 height 6
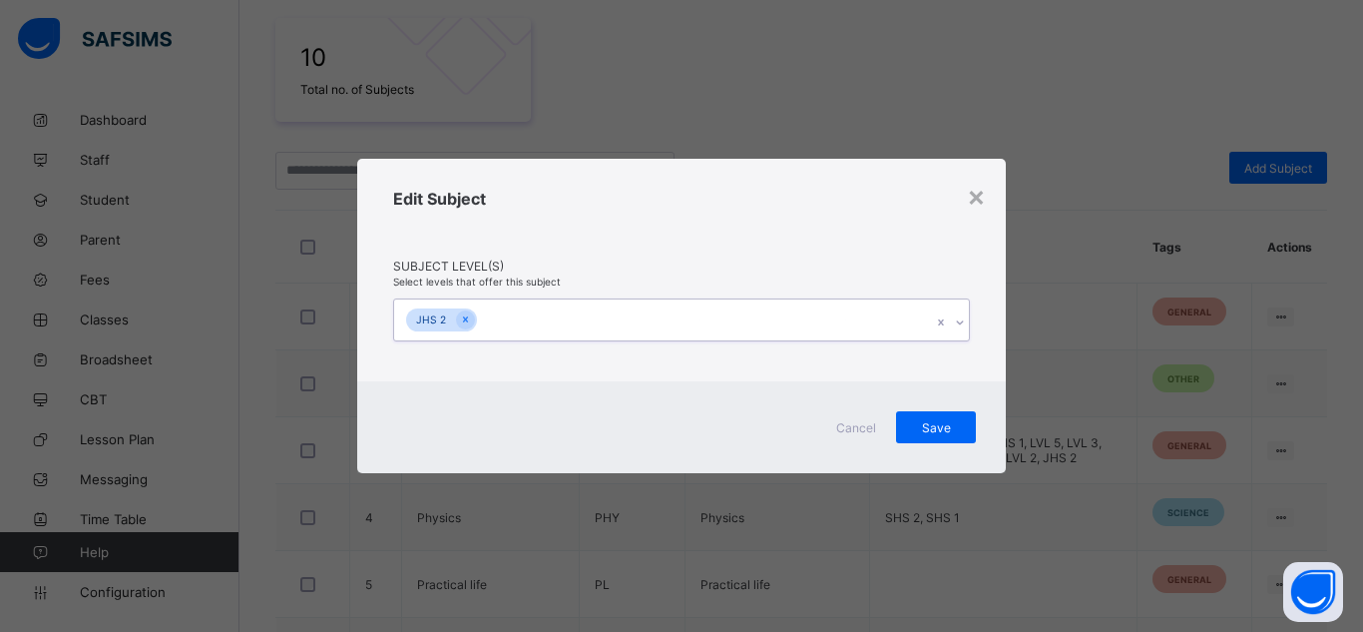
click at [463, 319] on icon at bounding box center [465, 320] width 5 height 6
click at [944, 420] on span "Save" at bounding box center [936, 426] width 50 height 15
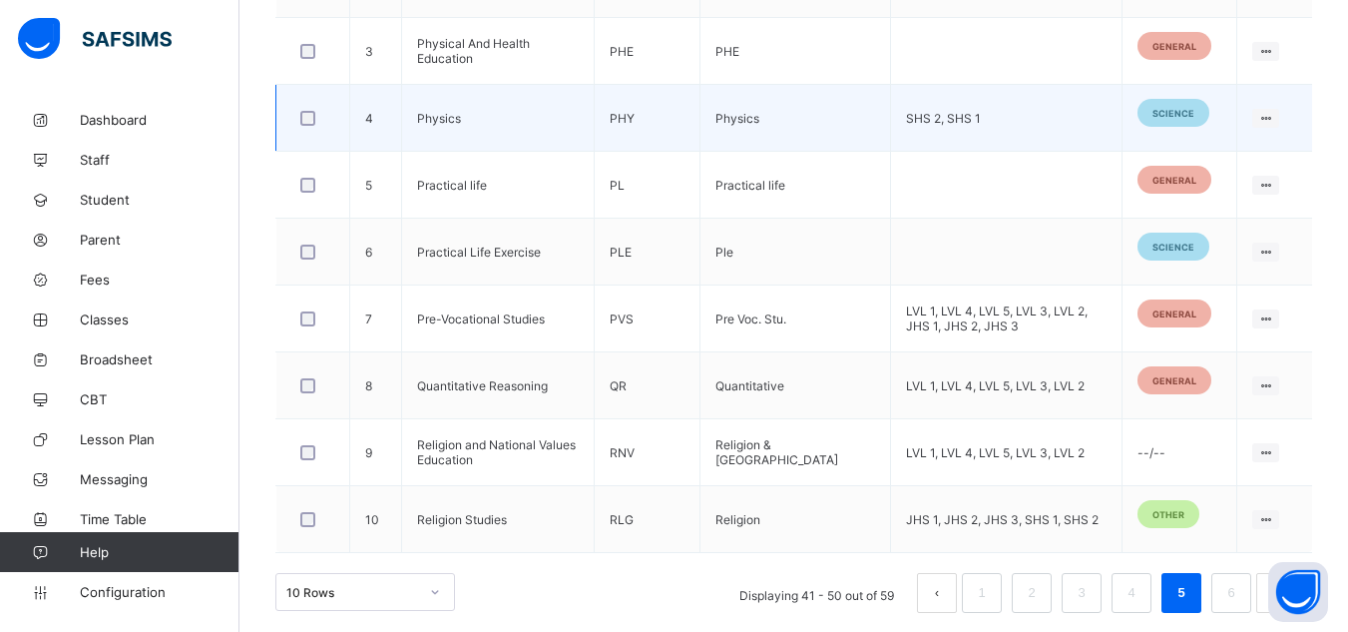
scroll to position [818, 0]
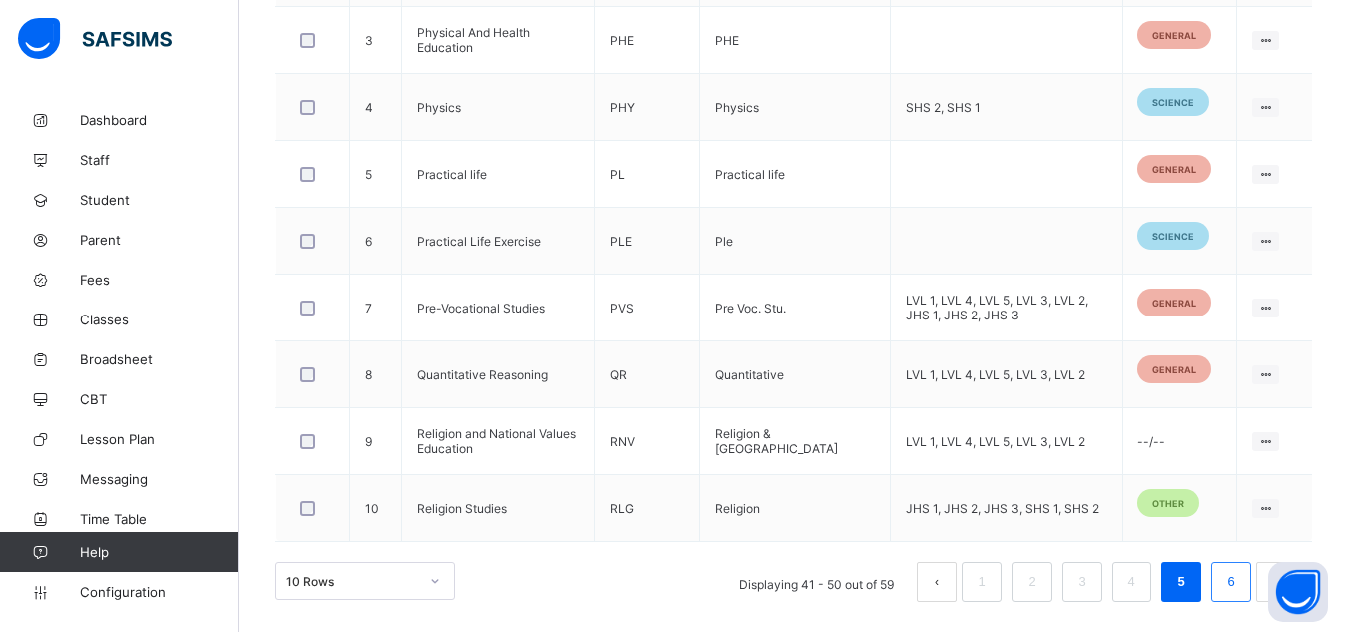
click at [1239, 582] on link "6" at bounding box center [1230, 582] width 19 height 26
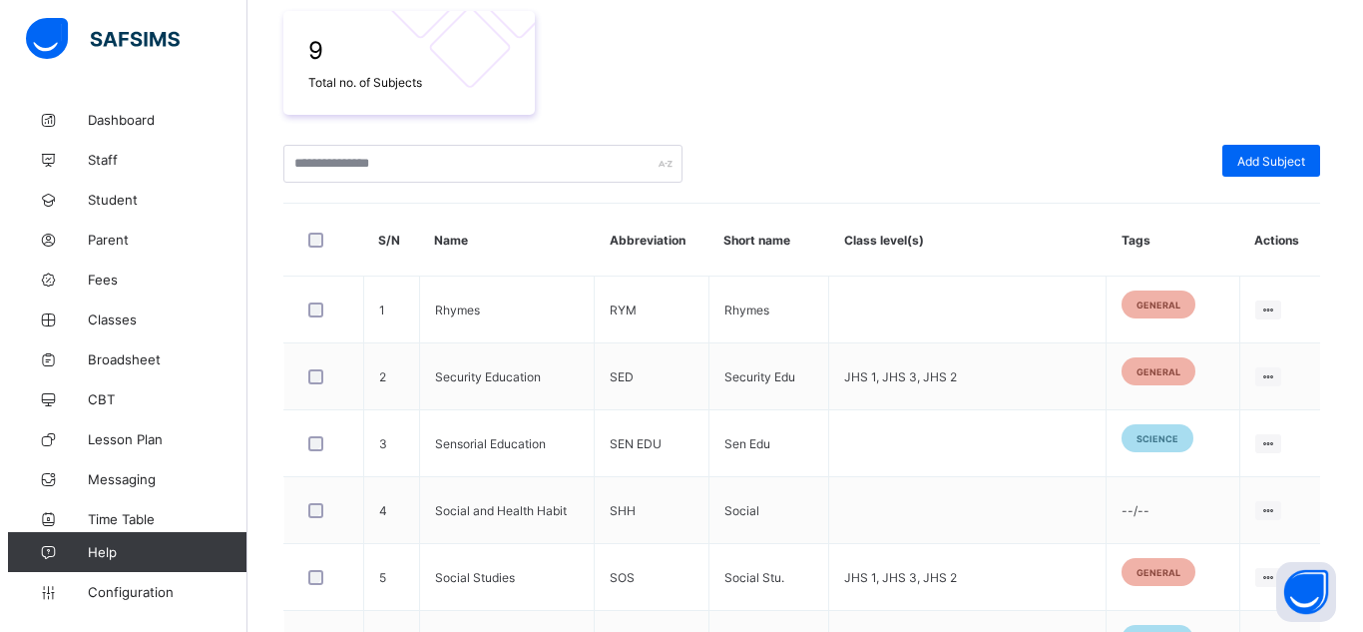
scroll to position [416, 0]
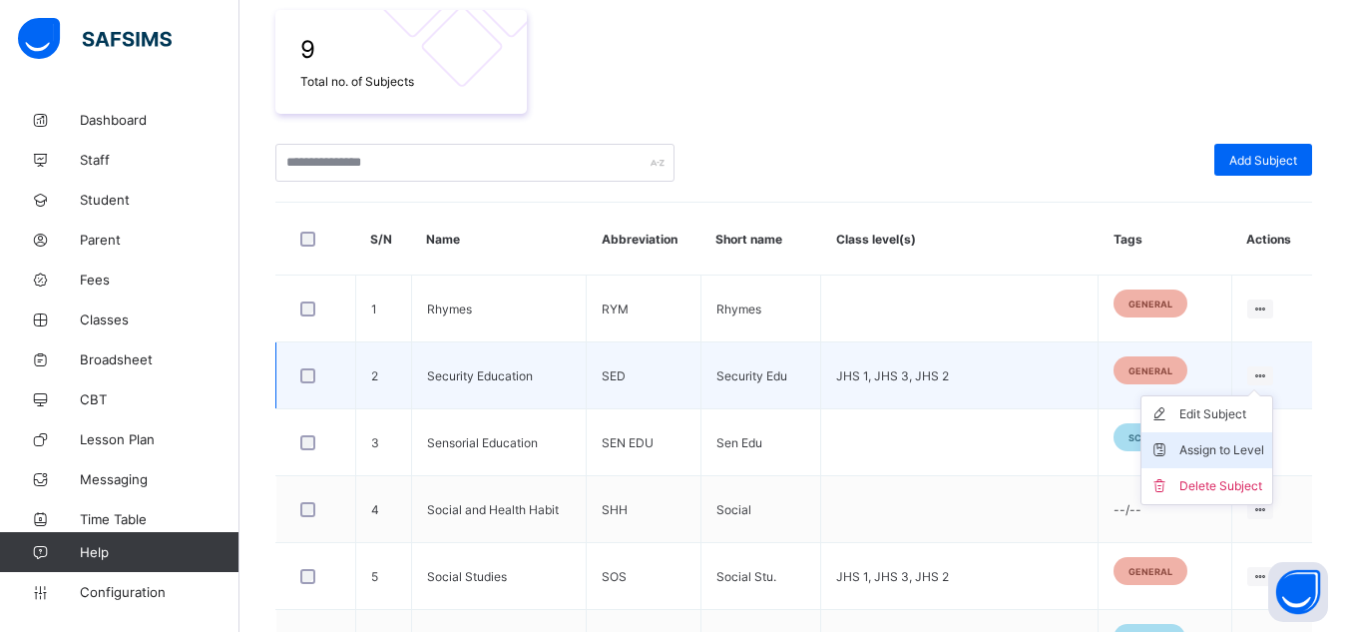
click at [1219, 457] on div "Assign to Level" at bounding box center [1221, 450] width 85 height 20
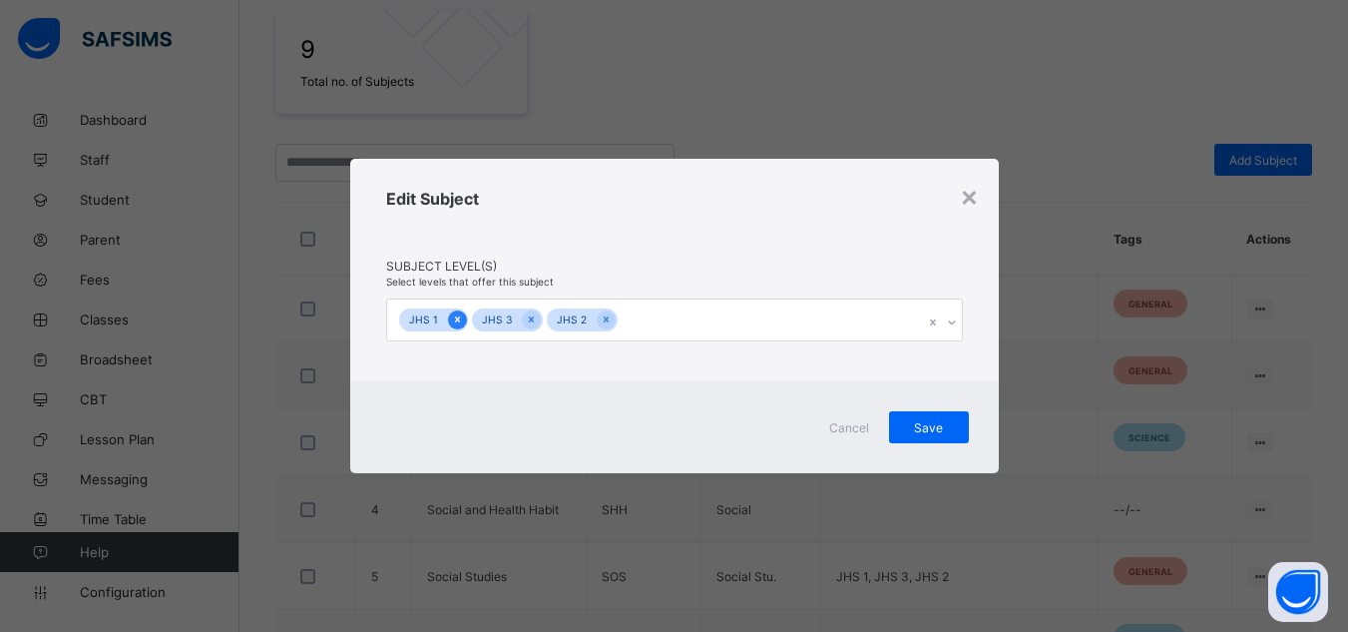
click at [453, 311] on div at bounding box center [457, 319] width 19 height 19
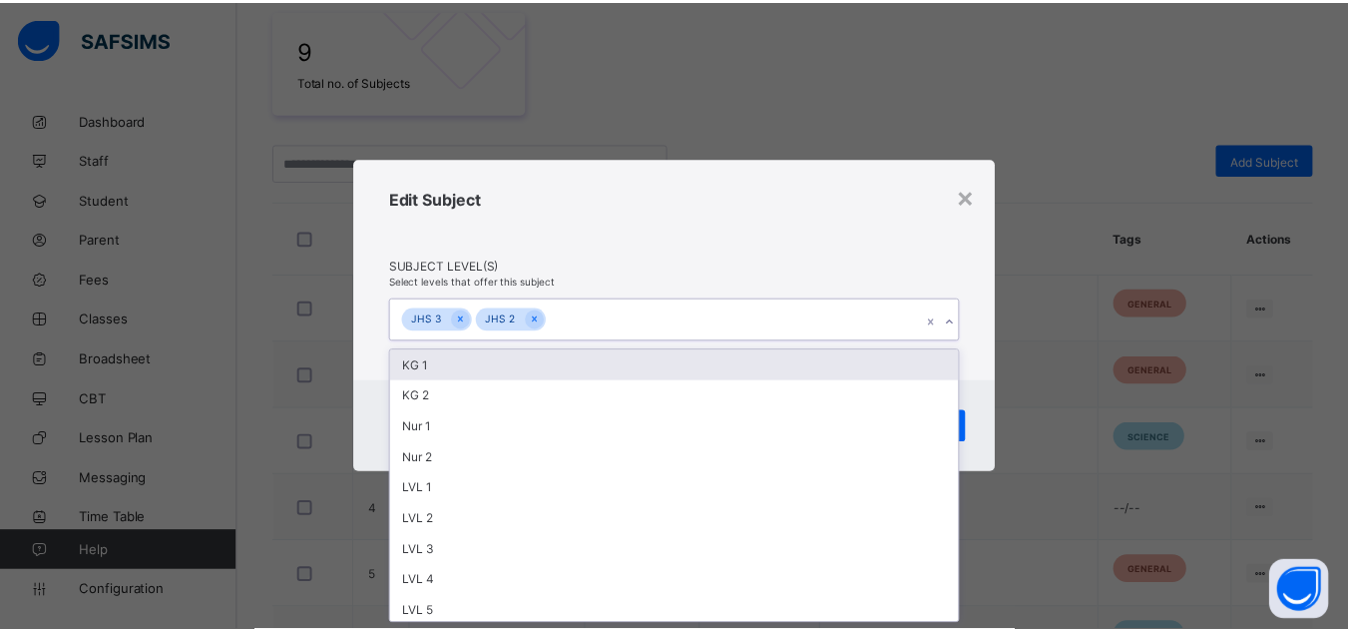
scroll to position [0, 0]
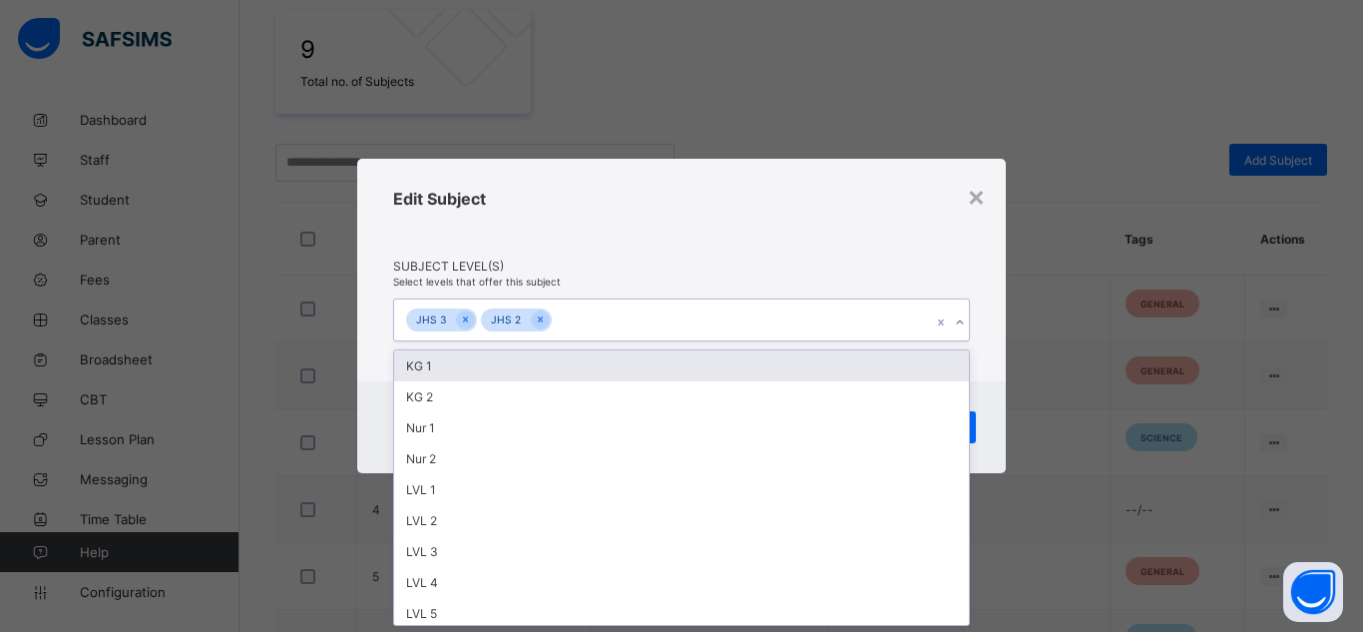
click at [453, 311] on div "JHS 3" at bounding box center [431, 319] width 50 height 23
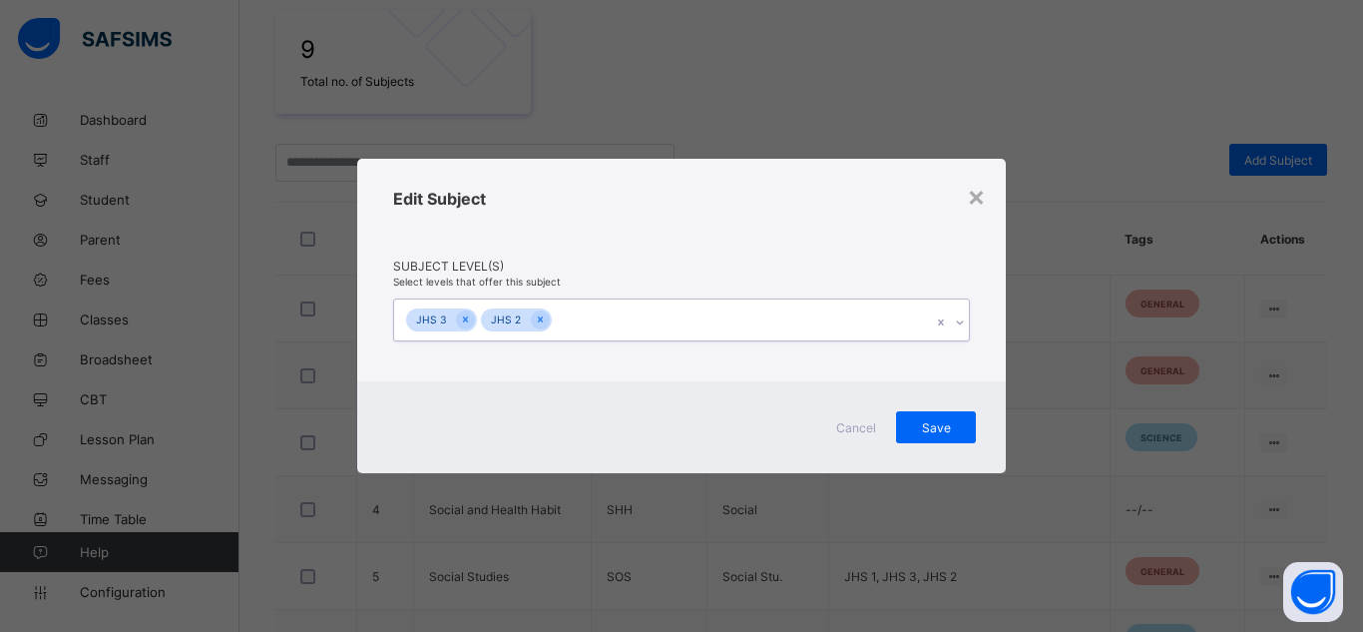
click at [453, 311] on div "JHS 3" at bounding box center [431, 319] width 50 height 23
click at [460, 313] on icon at bounding box center [465, 319] width 11 height 14
click at [927, 419] on span "Save" at bounding box center [936, 426] width 50 height 15
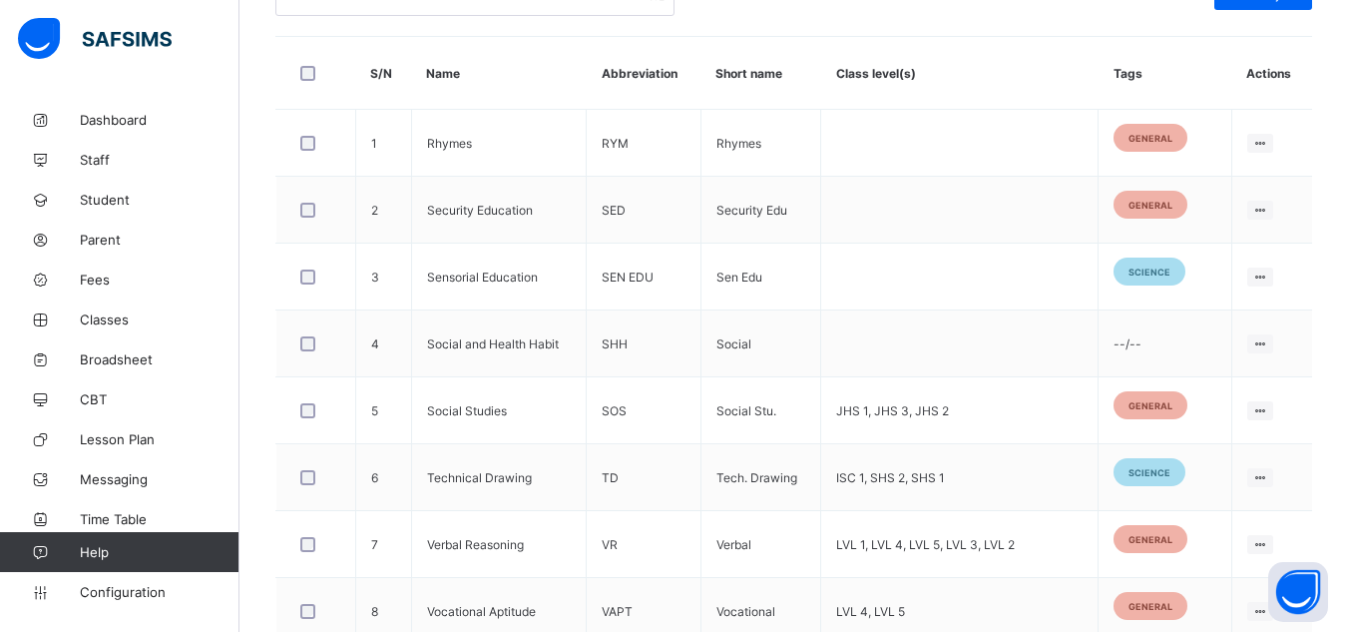
scroll to position [583, 0]
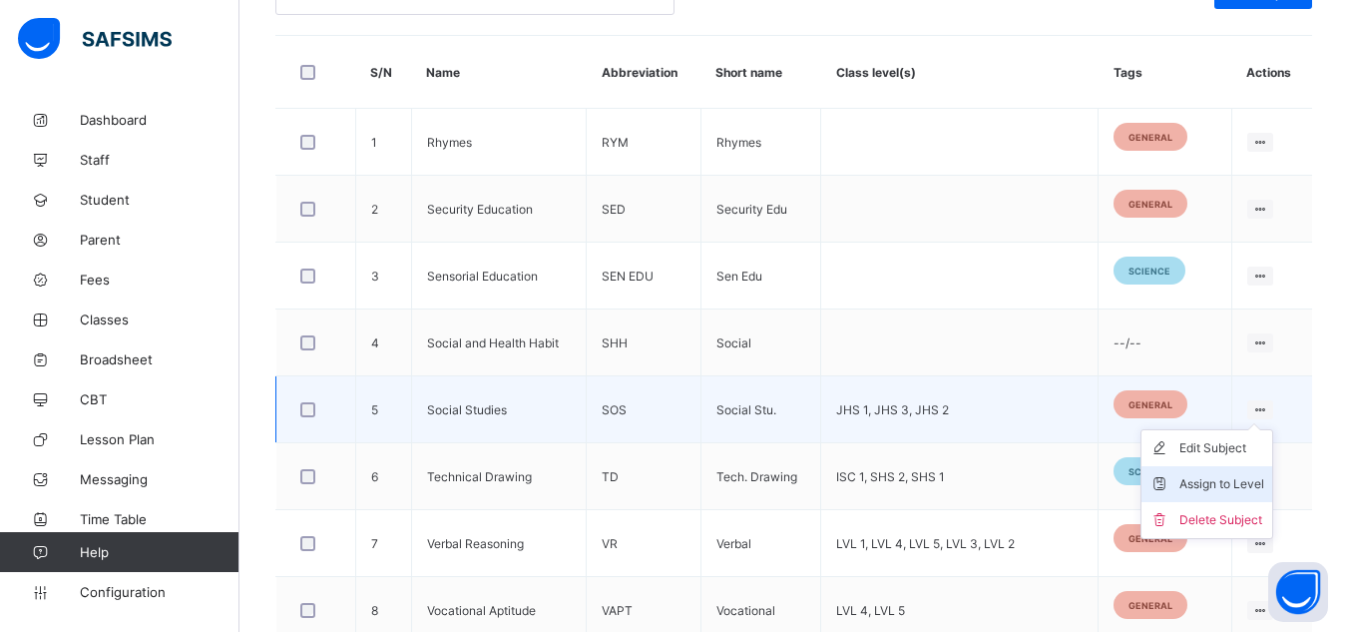
click at [1232, 481] on div "Assign to Level" at bounding box center [1221, 484] width 85 height 20
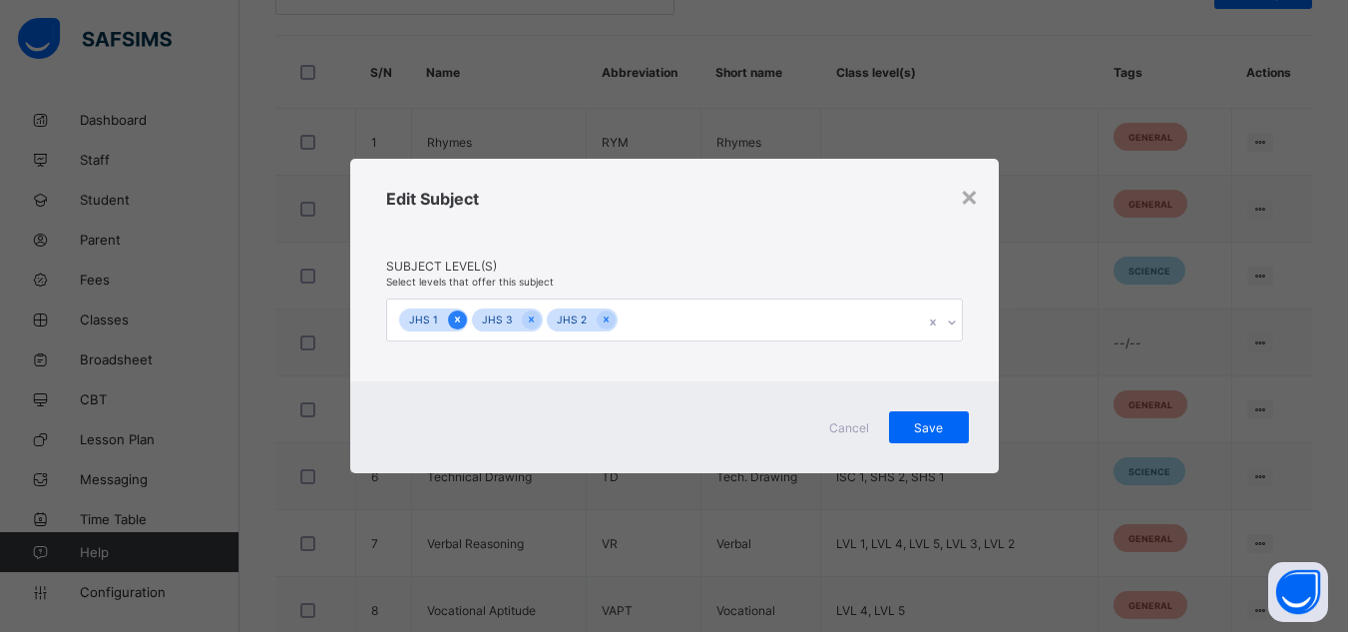
click at [460, 317] on icon at bounding box center [457, 319] width 11 height 14
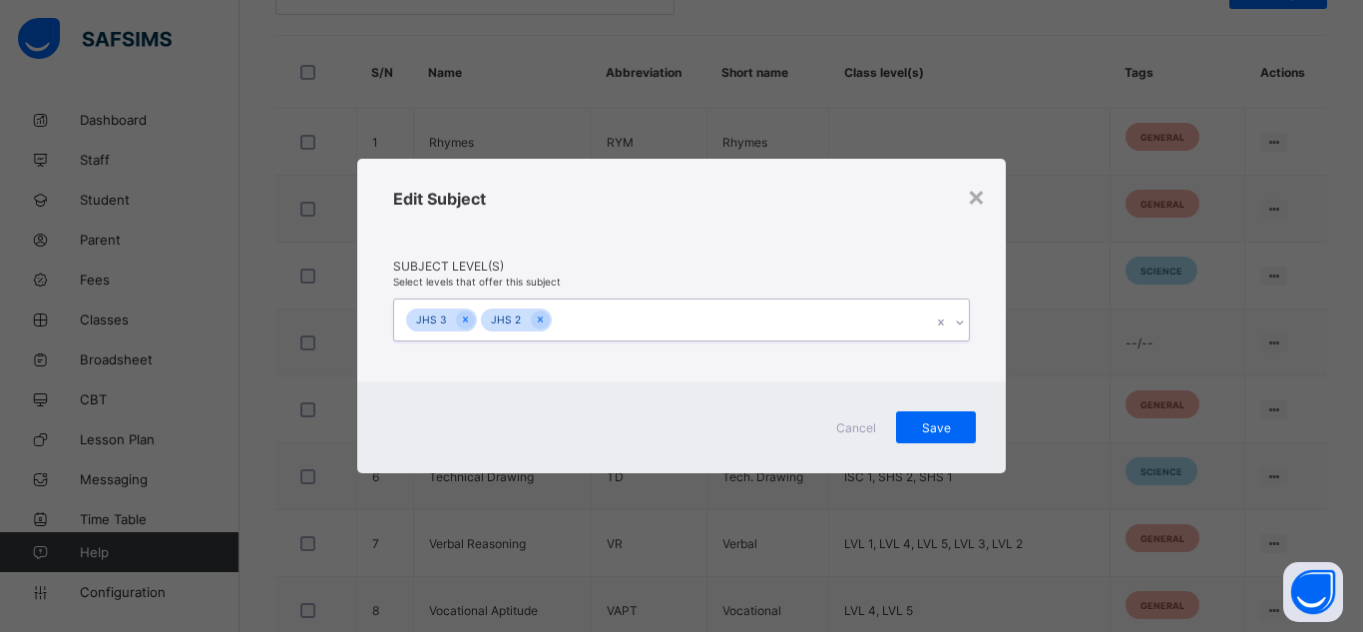
click at [460, 317] on icon at bounding box center [465, 319] width 11 height 14
click at [933, 429] on span "Save" at bounding box center [936, 426] width 50 height 15
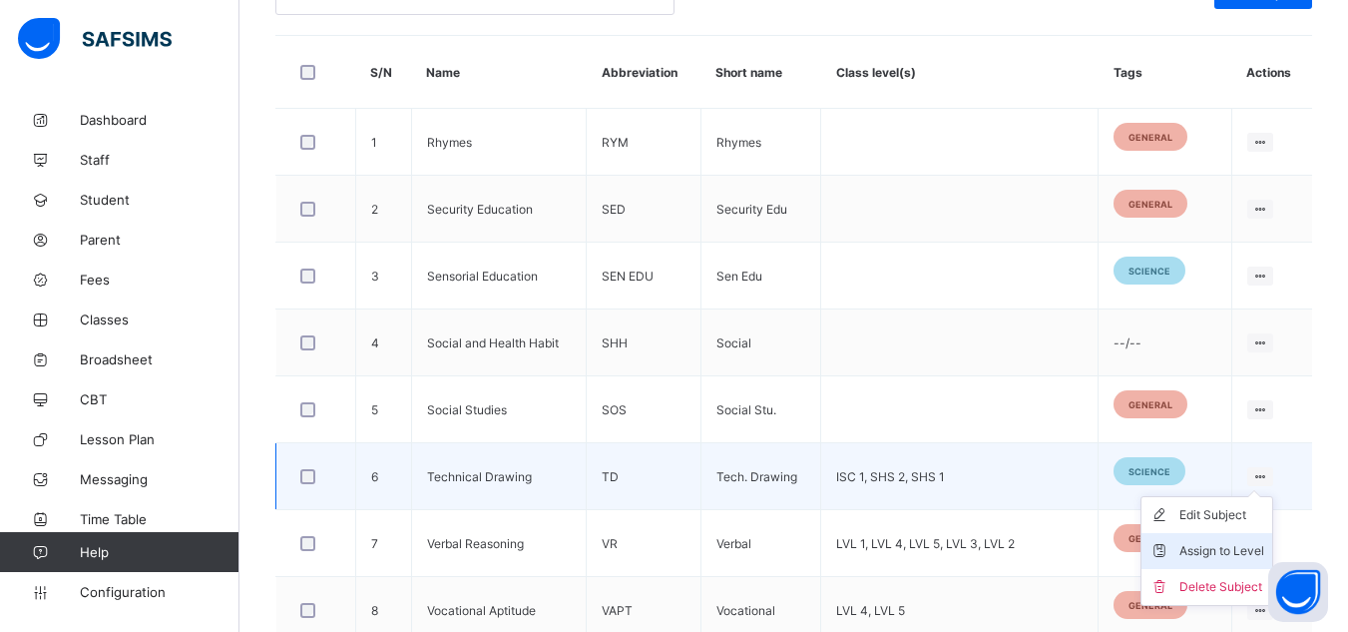
click at [1233, 543] on div "Assign to Level" at bounding box center [1221, 551] width 85 height 20
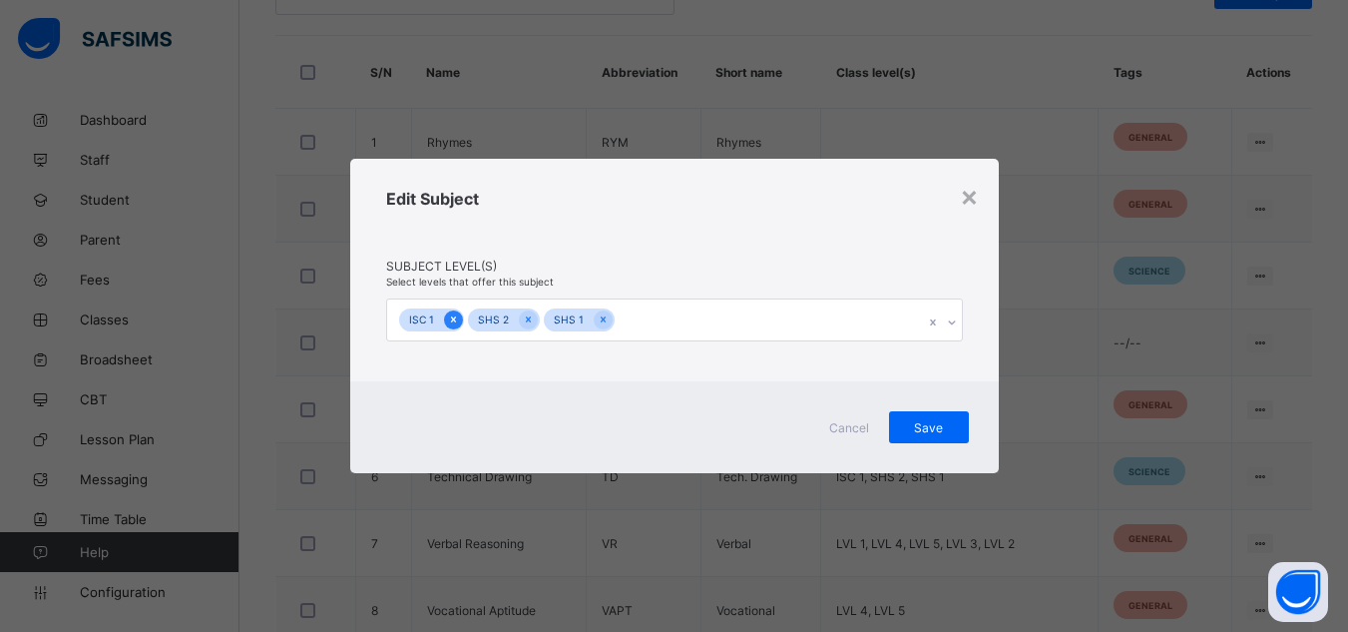
click at [458, 315] on div at bounding box center [453, 319] width 19 height 19
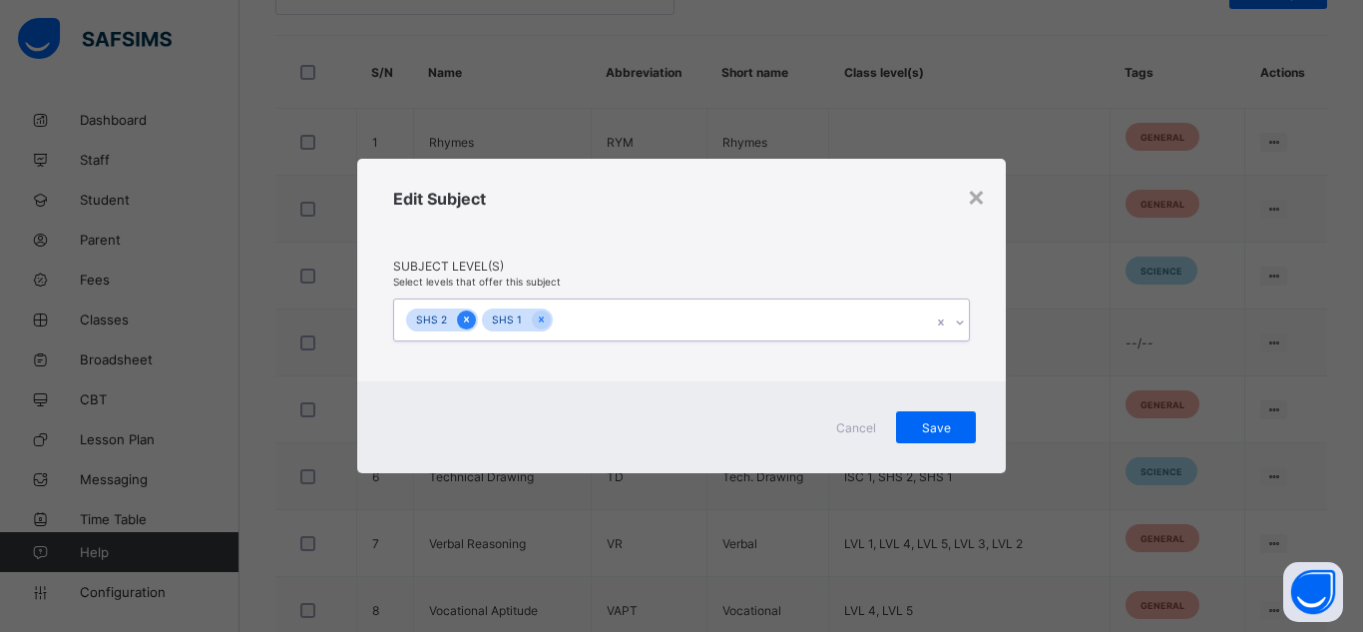
click at [467, 317] on icon at bounding box center [466, 320] width 5 height 6
click at [467, 317] on icon at bounding box center [465, 319] width 11 height 14
click at [917, 426] on span "Save" at bounding box center [936, 426] width 50 height 15
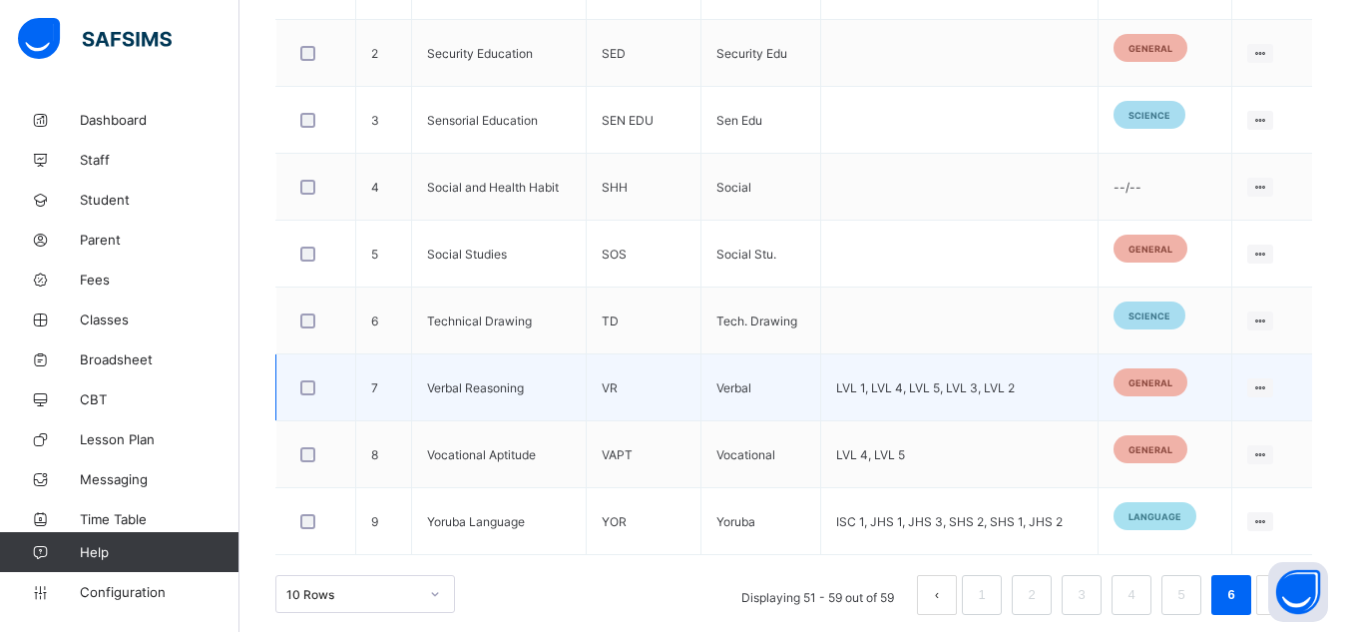
scroll to position [751, 0]
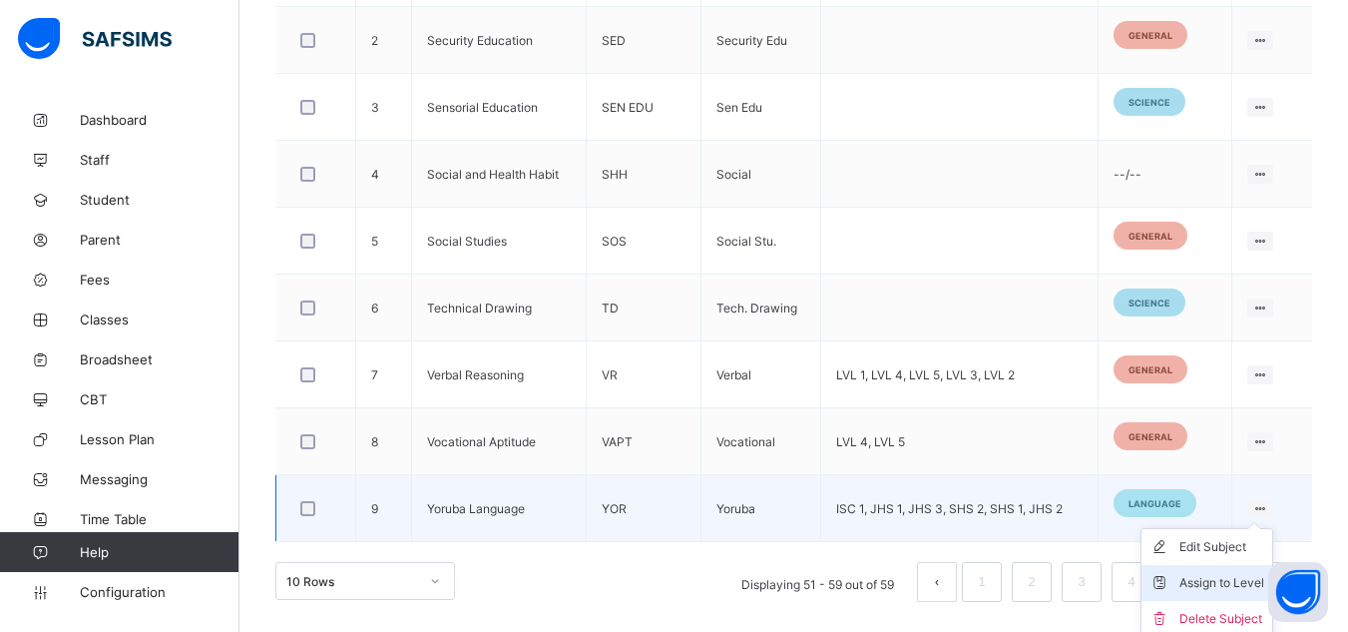
click at [1214, 593] on li "Assign to Level" at bounding box center [1207, 583] width 131 height 36
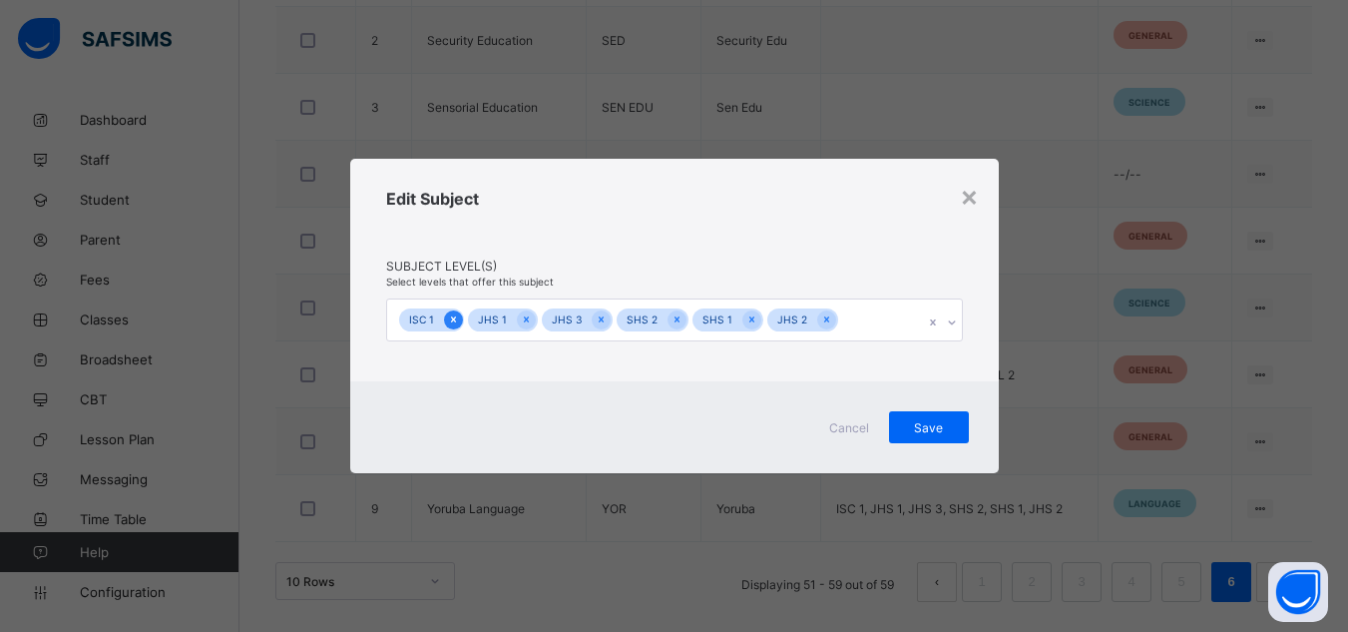
click at [455, 320] on icon at bounding box center [453, 319] width 11 height 14
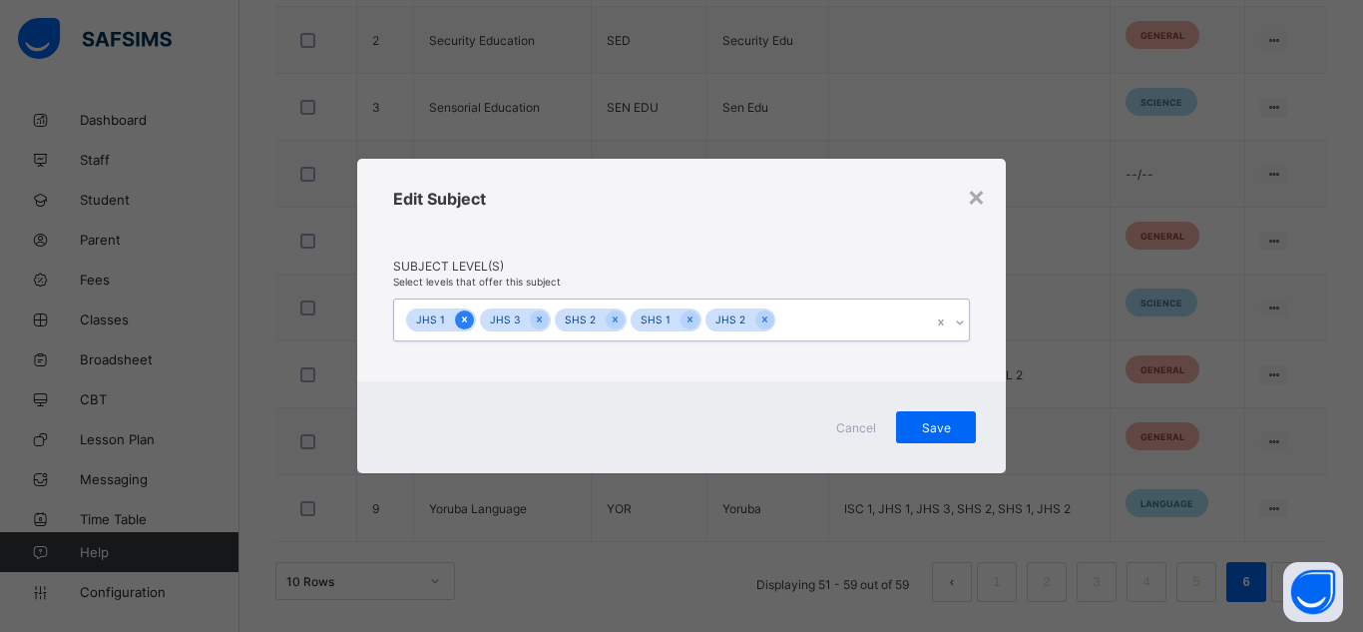
click at [460, 318] on icon at bounding box center [464, 319] width 11 height 14
click at [460, 318] on icon at bounding box center [465, 319] width 11 height 14
click at [461, 318] on icon at bounding box center [466, 319] width 11 height 14
click at [460, 318] on icon at bounding box center [465, 319] width 11 height 14
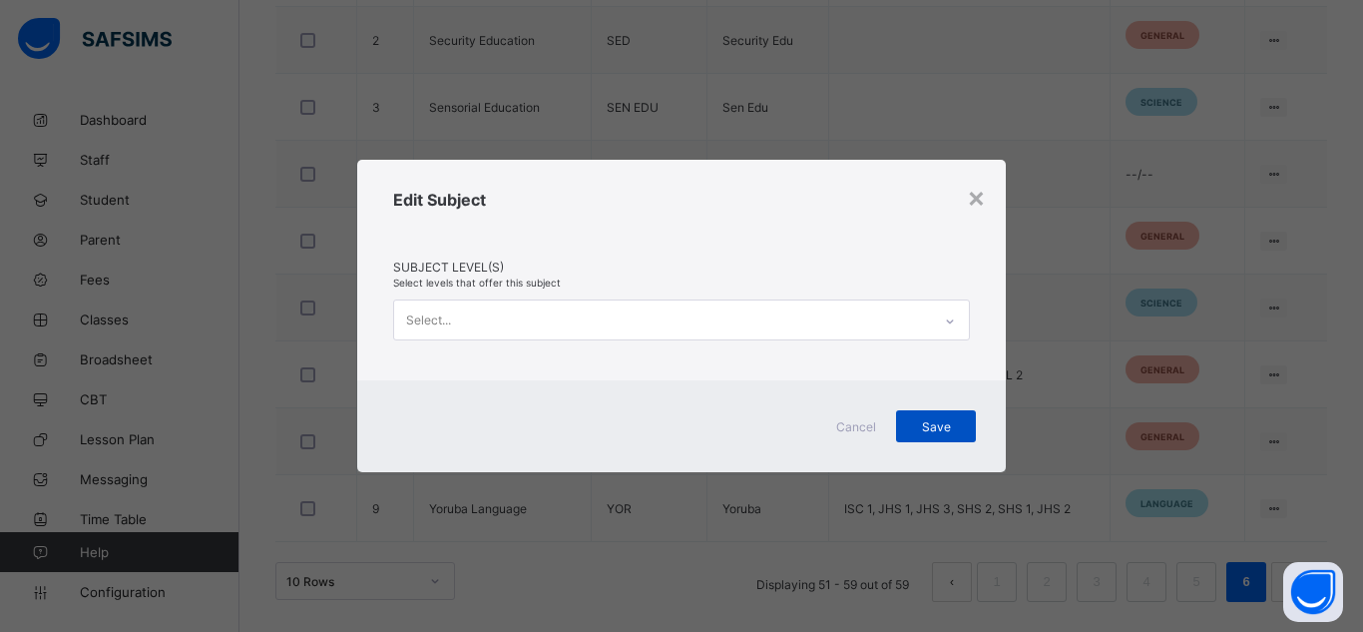
click at [932, 432] on span "Save" at bounding box center [936, 426] width 50 height 15
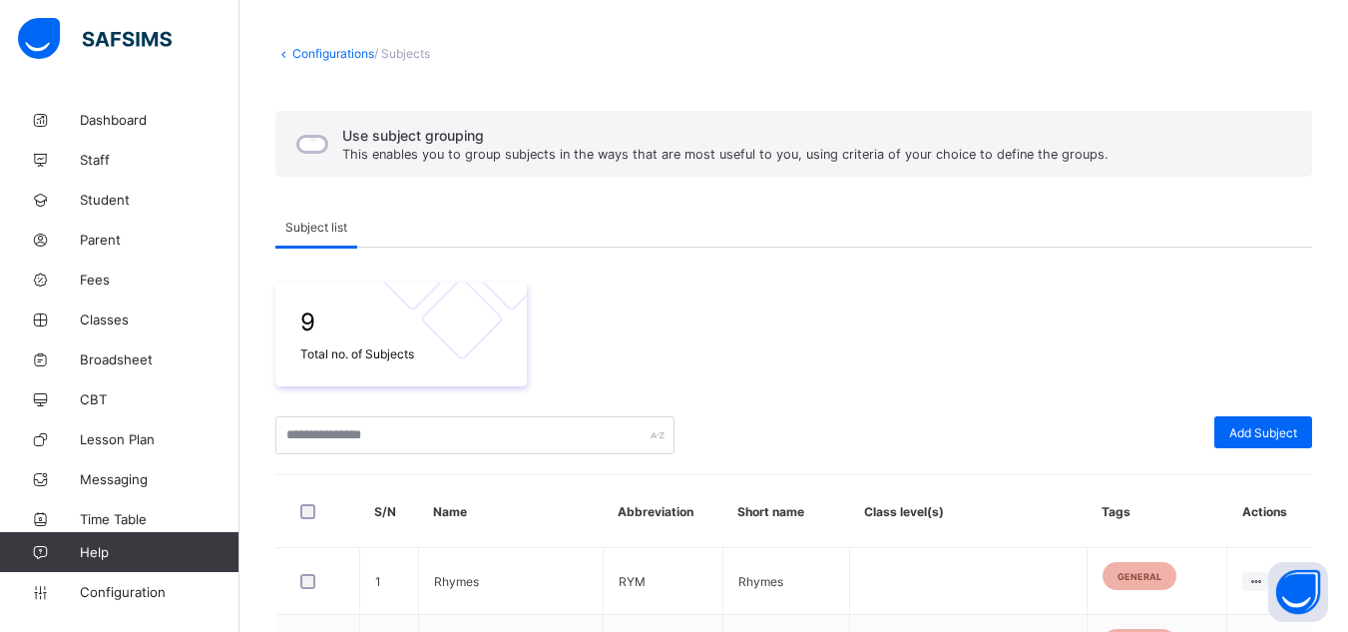
scroll to position [0, 0]
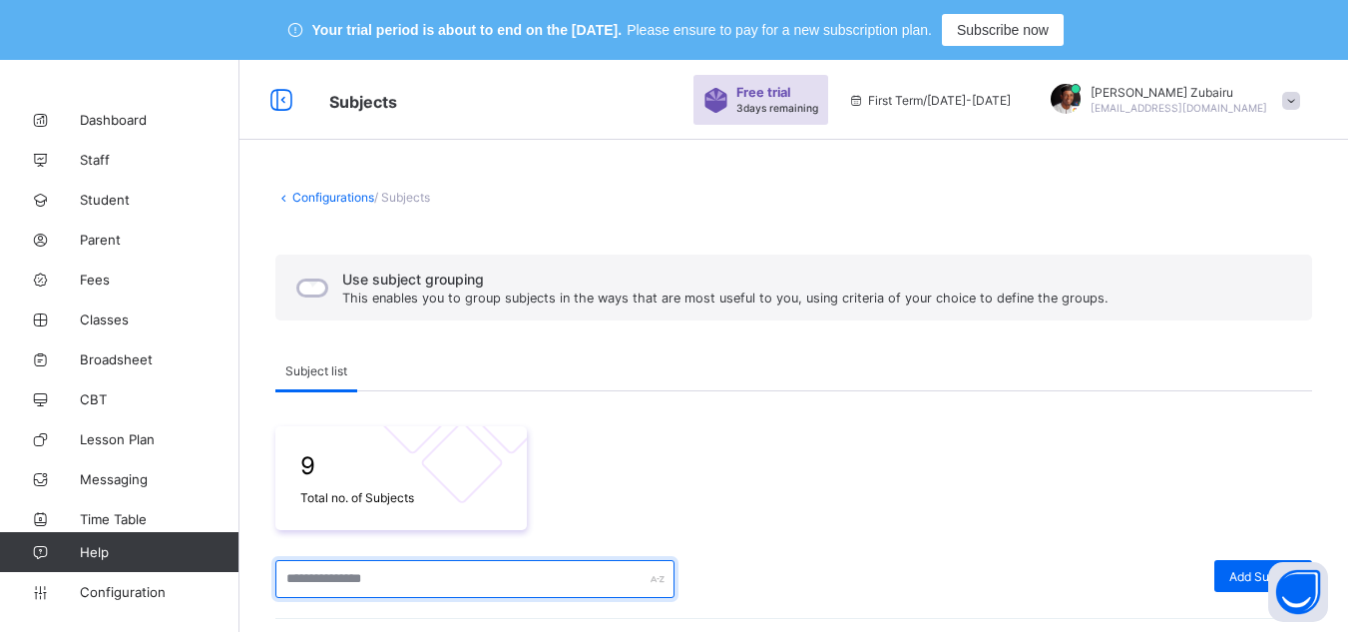
click at [351, 572] on input "text" at bounding box center [474, 579] width 399 height 38
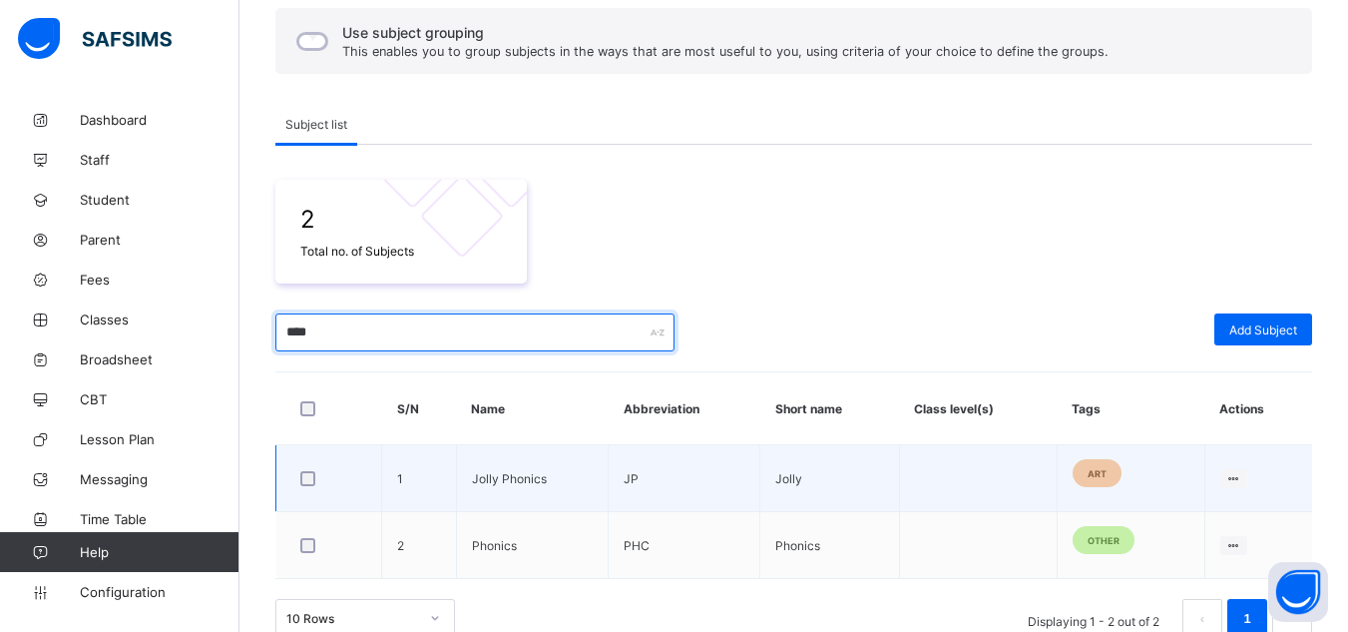
scroll to position [283, 0]
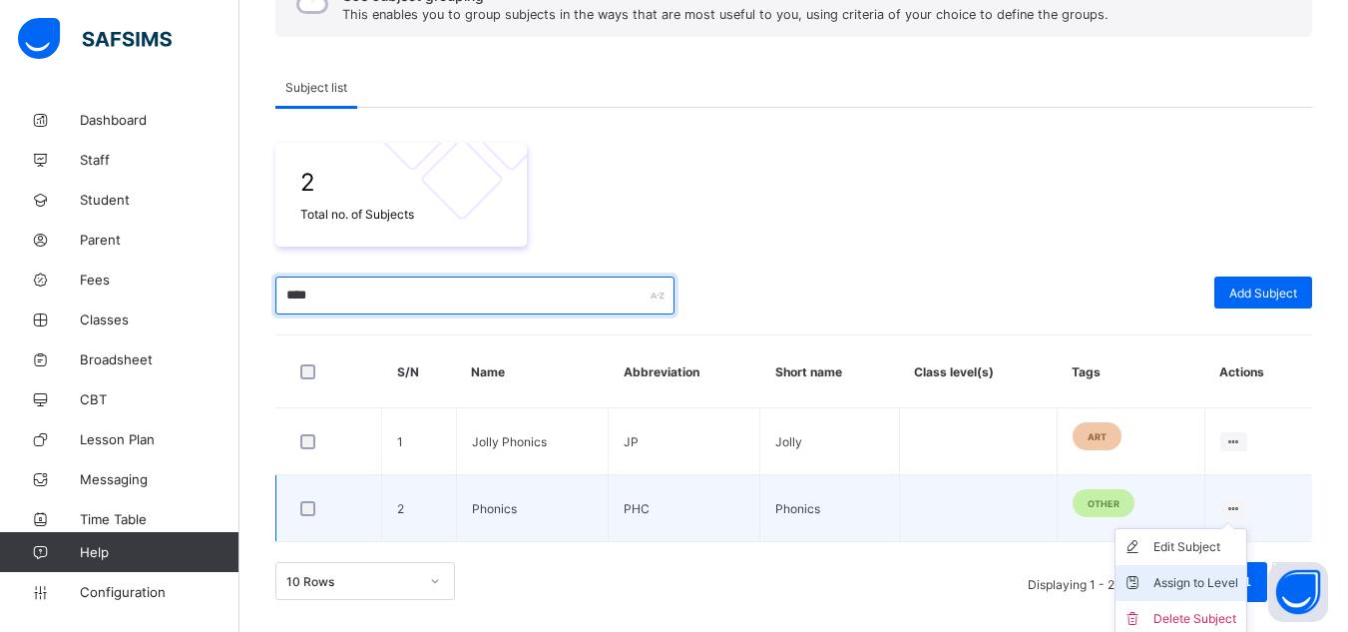
type input "****"
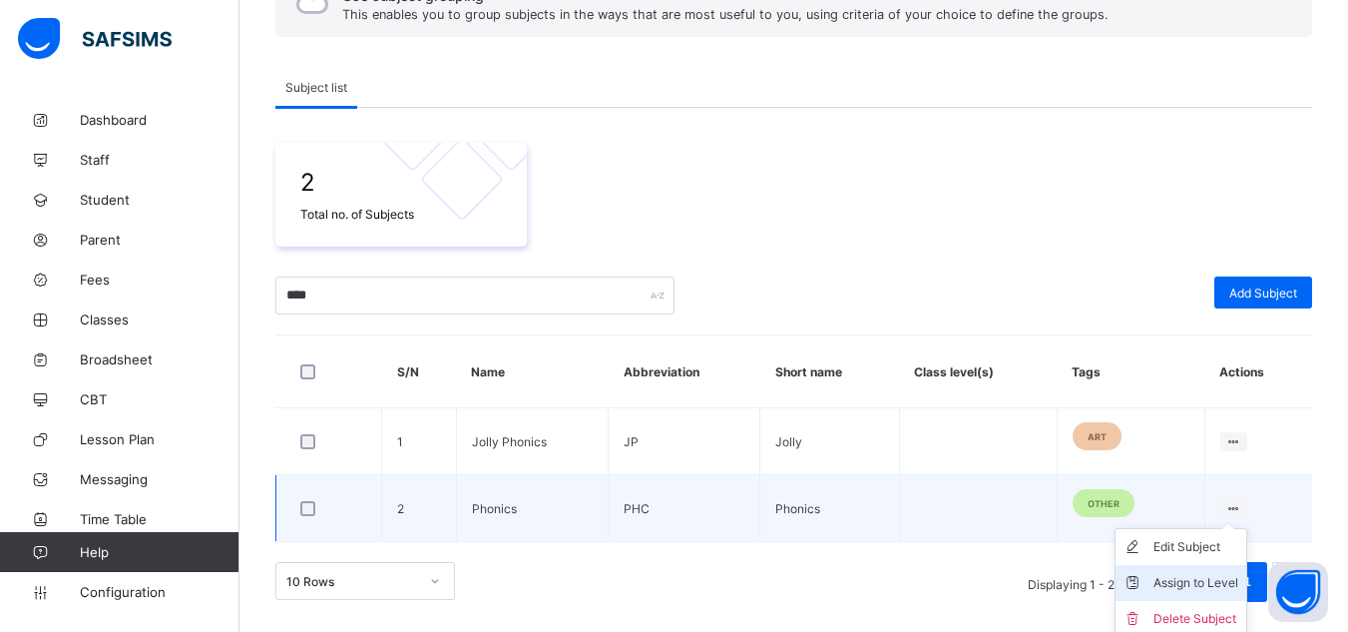
click at [1185, 586] on div "Assign to Level" at bounding box center [1195, 583] width 85 height 20
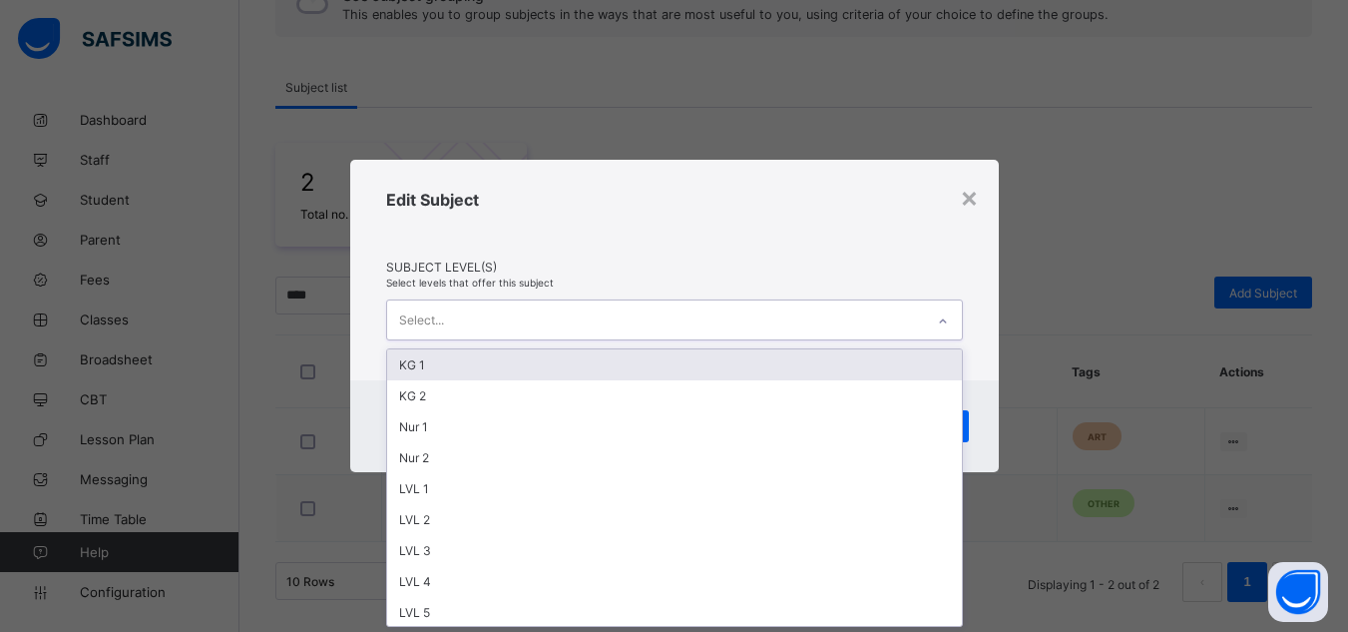
scroll to position [0, 0]
click at [547, 317] on div "Select..." at bounding box center [655, 319] width 537 height 39
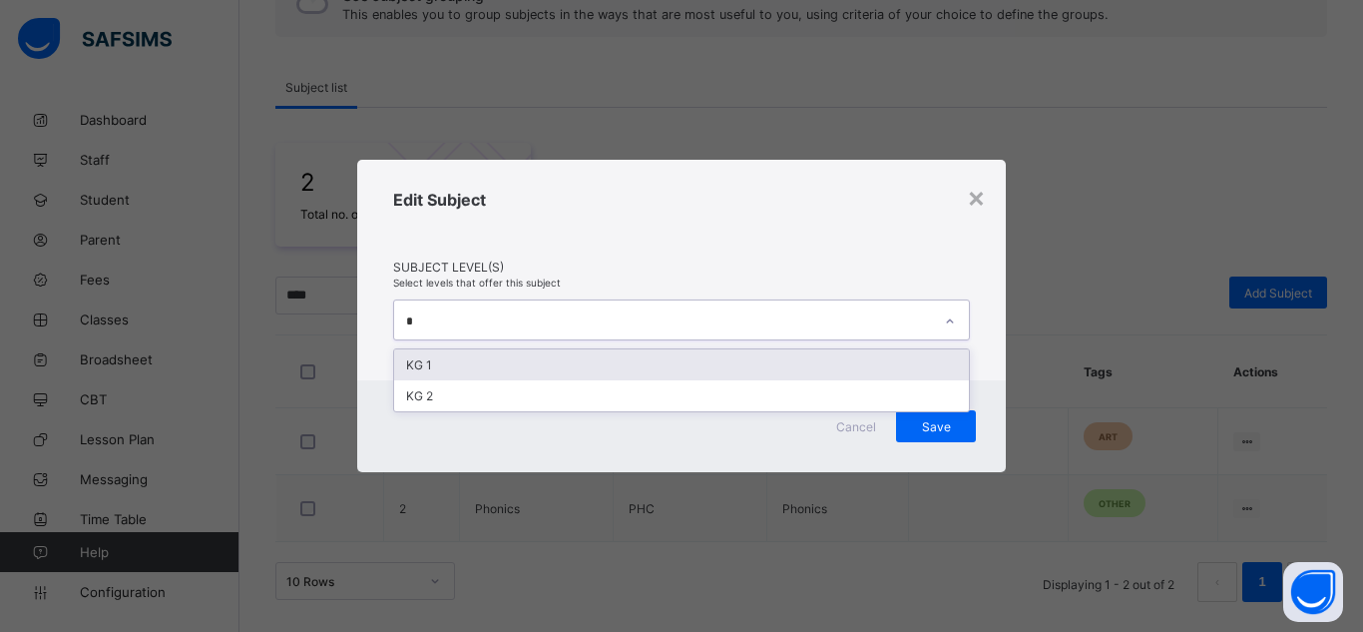
type input "**"
click at [498, 354] on div "KG 1" at bounding box center [681, 364] width 575 height 31
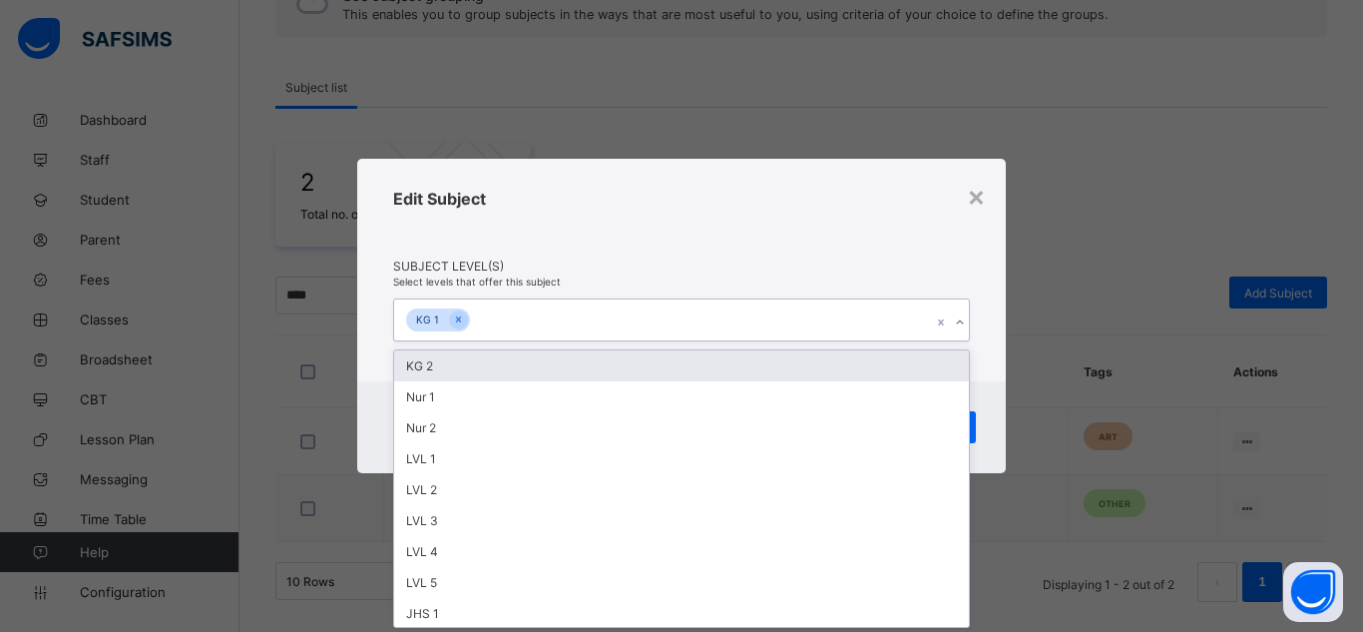
click at [498, 354] on div "KG 2" at bounding box center [681, 365] width 575 height 31
click at [474, 354] on div "Nur 1" at bounding box center [681, 365] width 575 height 31
click at [454, 366] on div "Nur 2" at bounding box center [681, 365] width 575 height 31
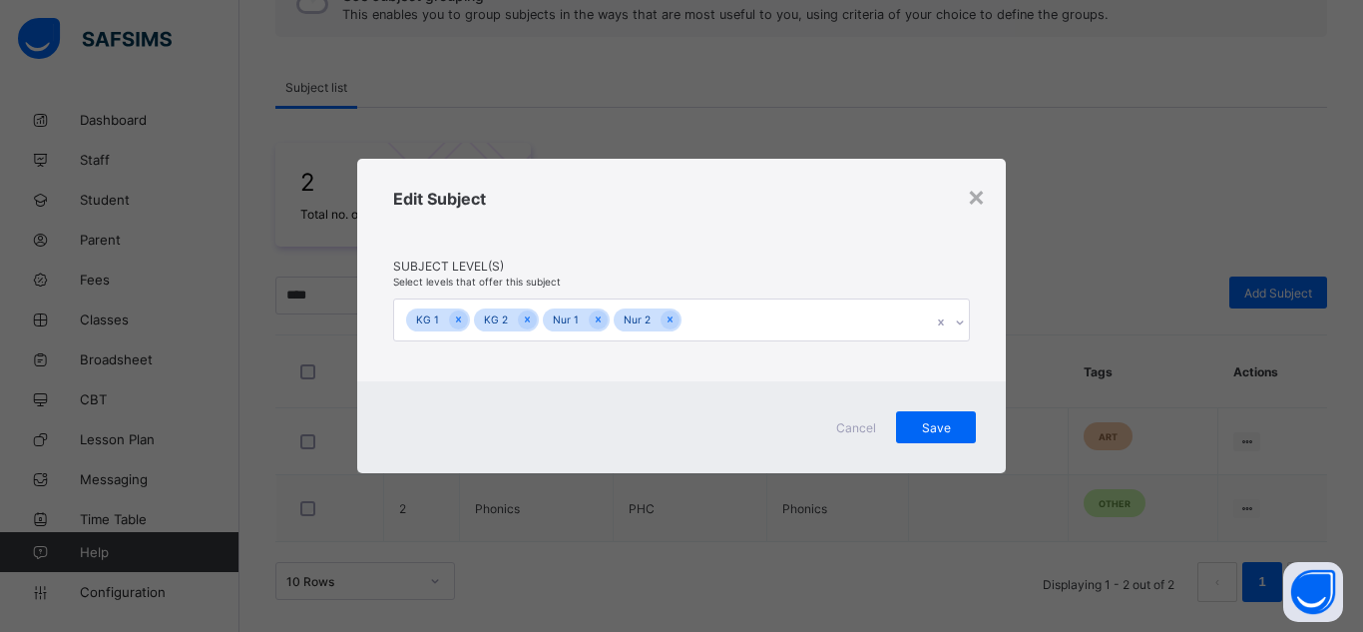
click at [748, 225] on div "Edit Subject" at bounding box center [681, 224] width 577 height 70
click at [925, 438] on div "Save" at bounding box center [936, 427] width 80 height 32
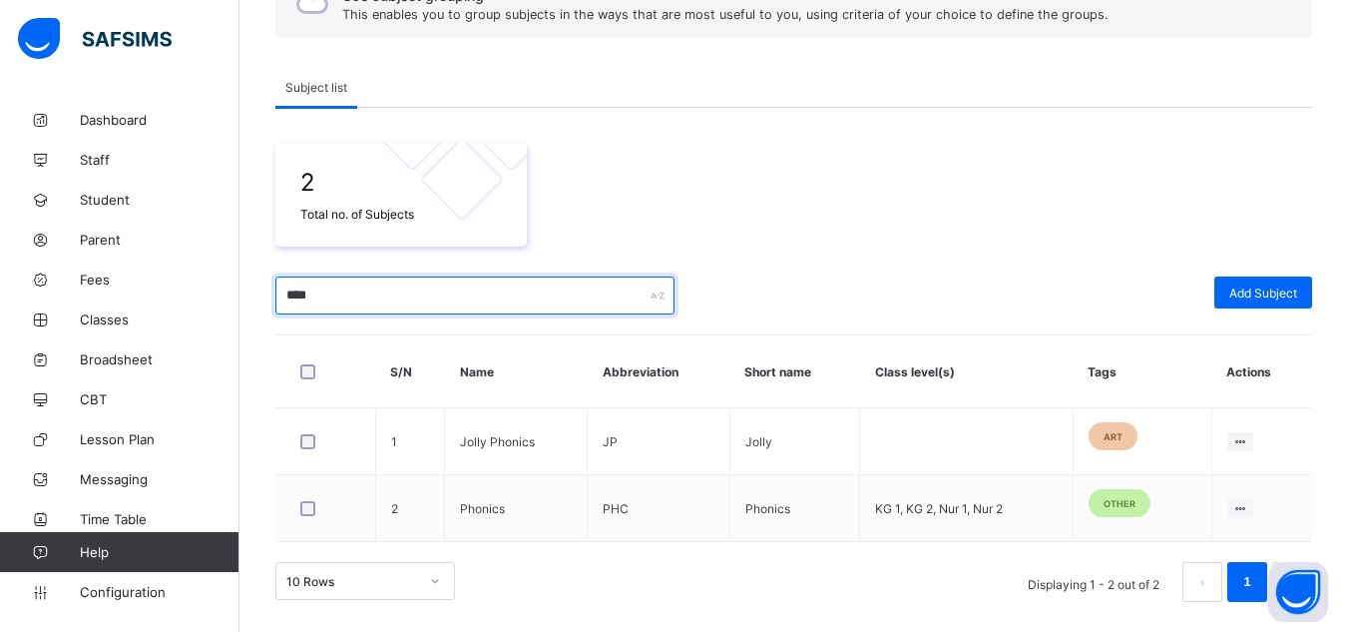
click at [293, 295] on input "****" at bounding box center [474, 295] width 399 height 38
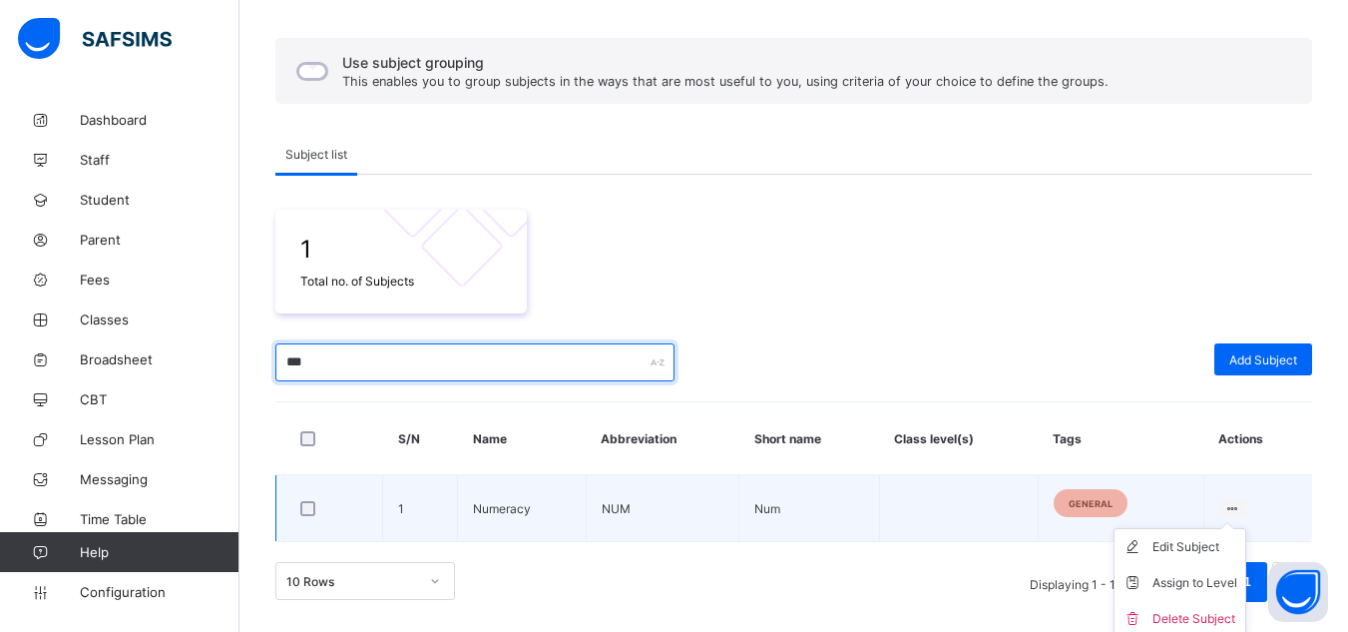
scroll to position [223, 0]
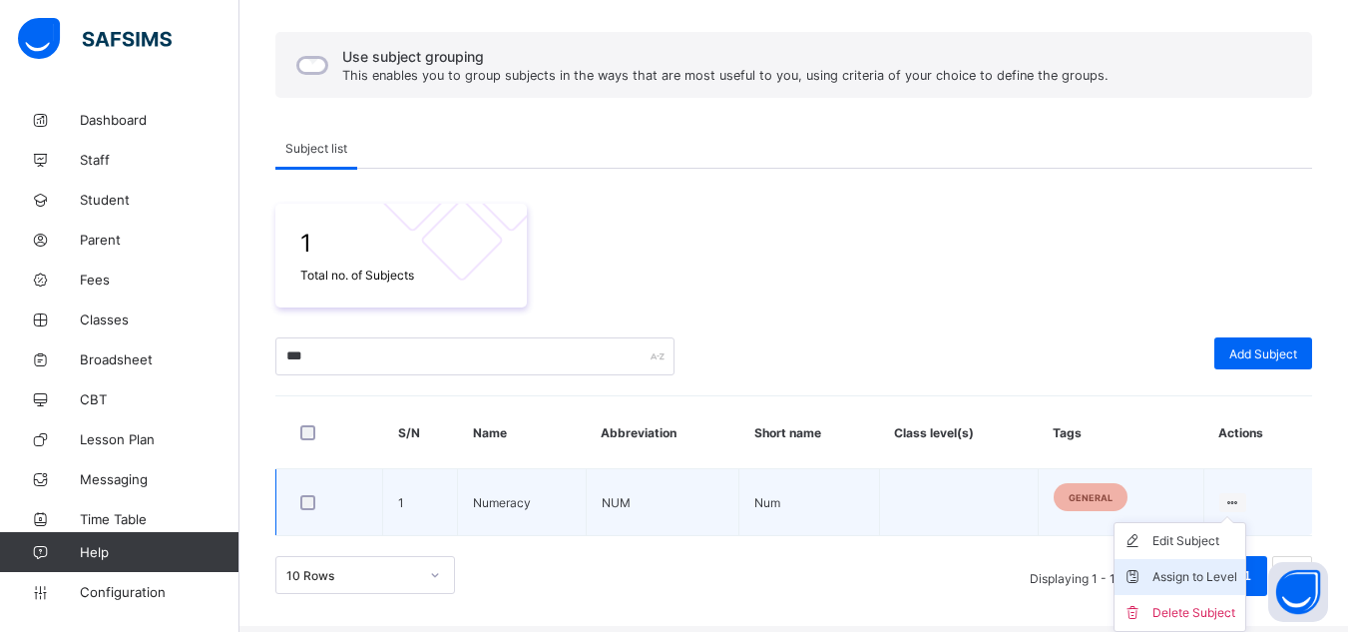
click at [1176, 569] on div "Assign to Level" at bounding box center [1194, 577] width 85 height 20
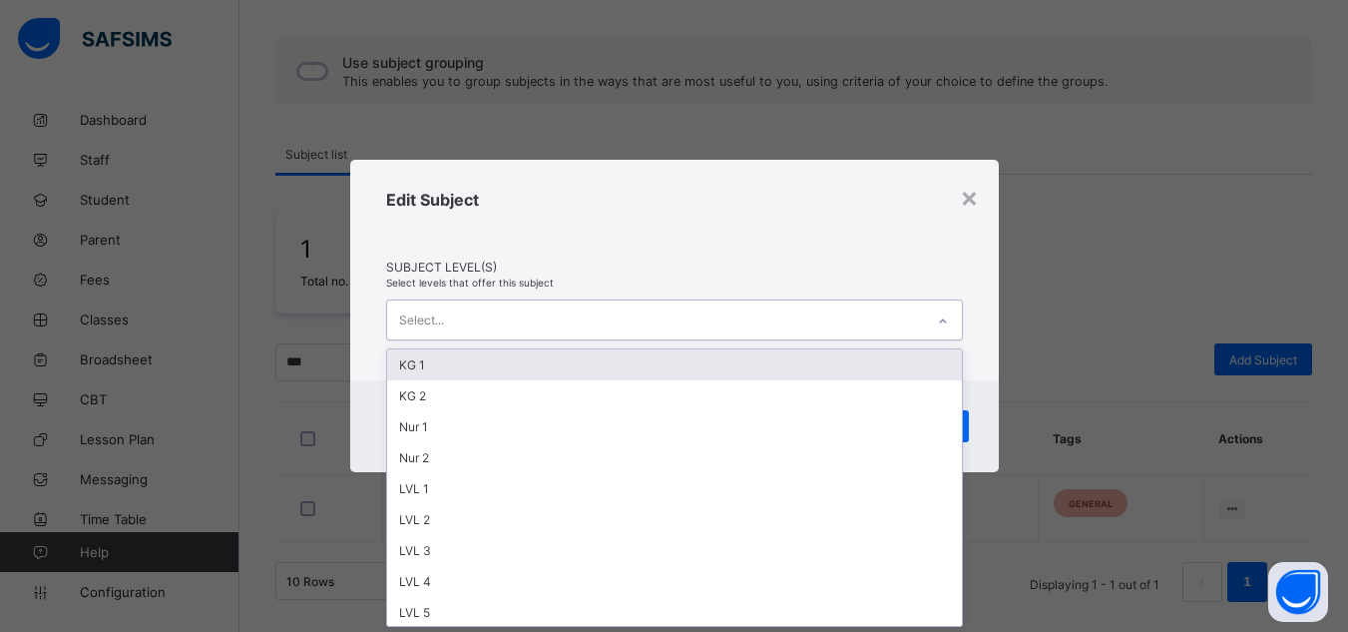
scroll to position [0, 0]
click at [543, 316] on div "Select..." at bounding box center [655, 319] width 537 height 39
click at [483, 365] on div "KG 1" at bounding box center [674, 364] width 575 height 31
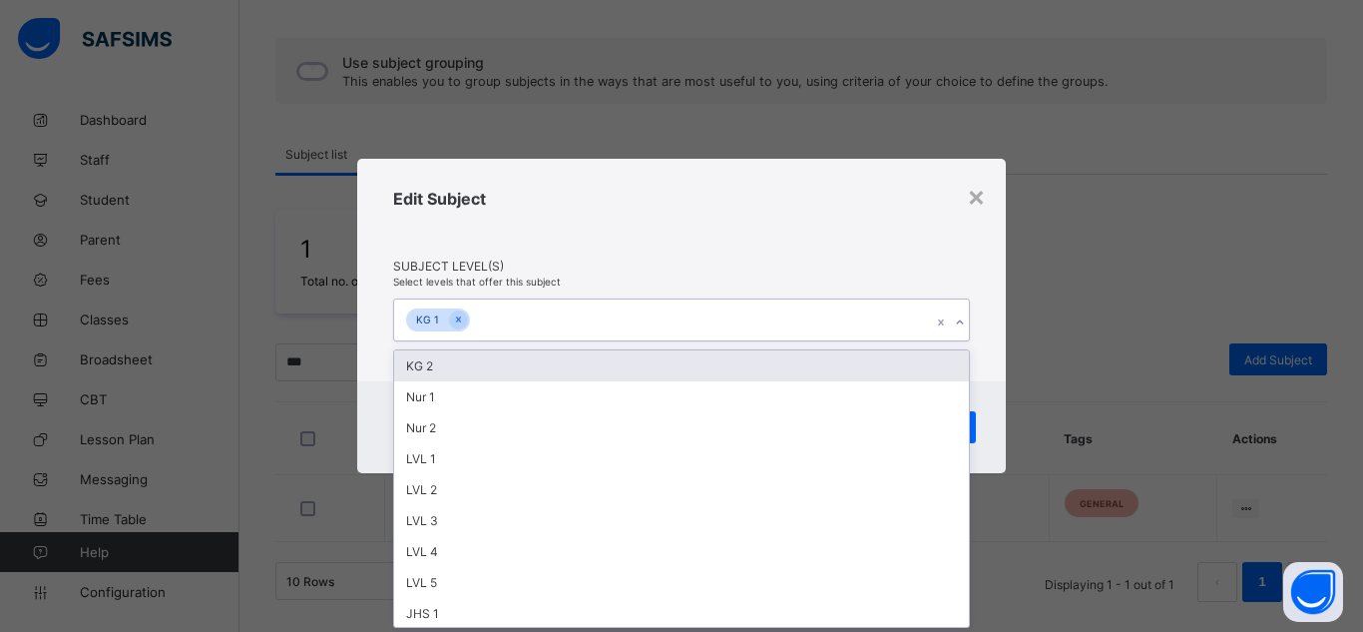
click at [483, 365] on div "KG 2" at bounding box center [681, 365] width 575 height 31
click at [483, 365] on div "Nur 1" at bounding box center [681, 365] width 575 height 31
click at [483, 365] on div "Nur 2" at bounding box center [681, 365] width 575 height 31
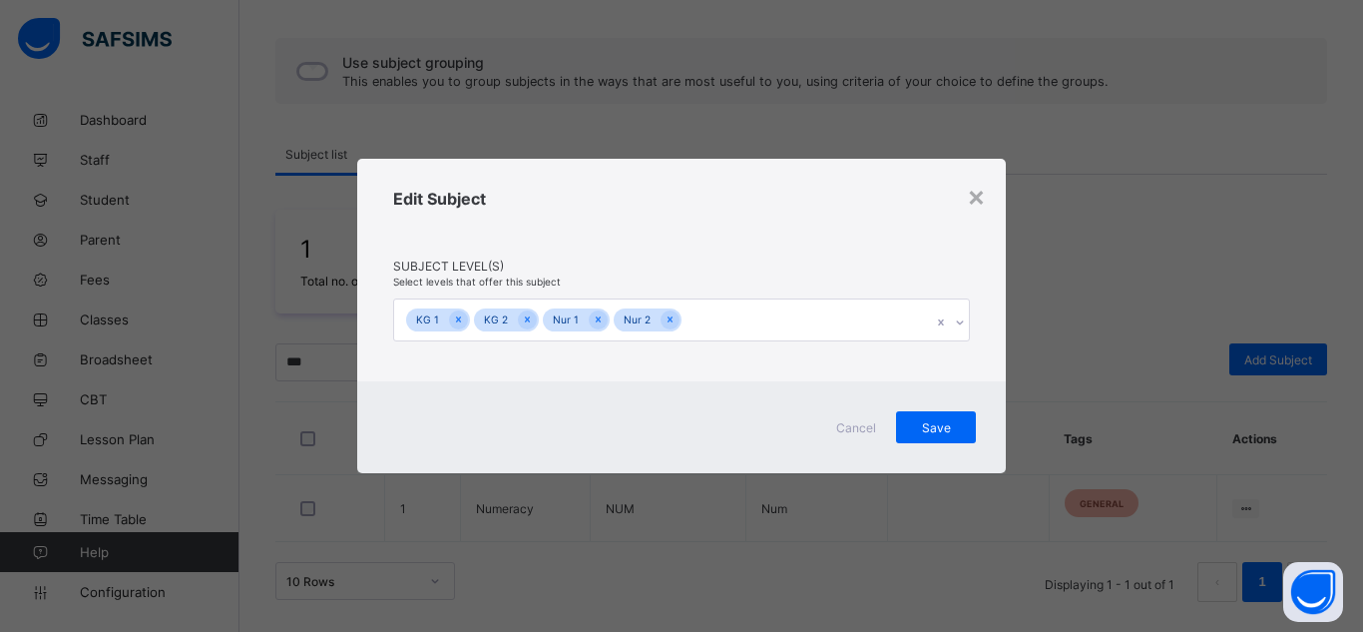
click at [690, 235] on div "Edit Subject" at bounding box center [681, 224] width 577 height 70
click at [956, 430] on span "Save" at bounding box center [936, 427] width 50 height 15
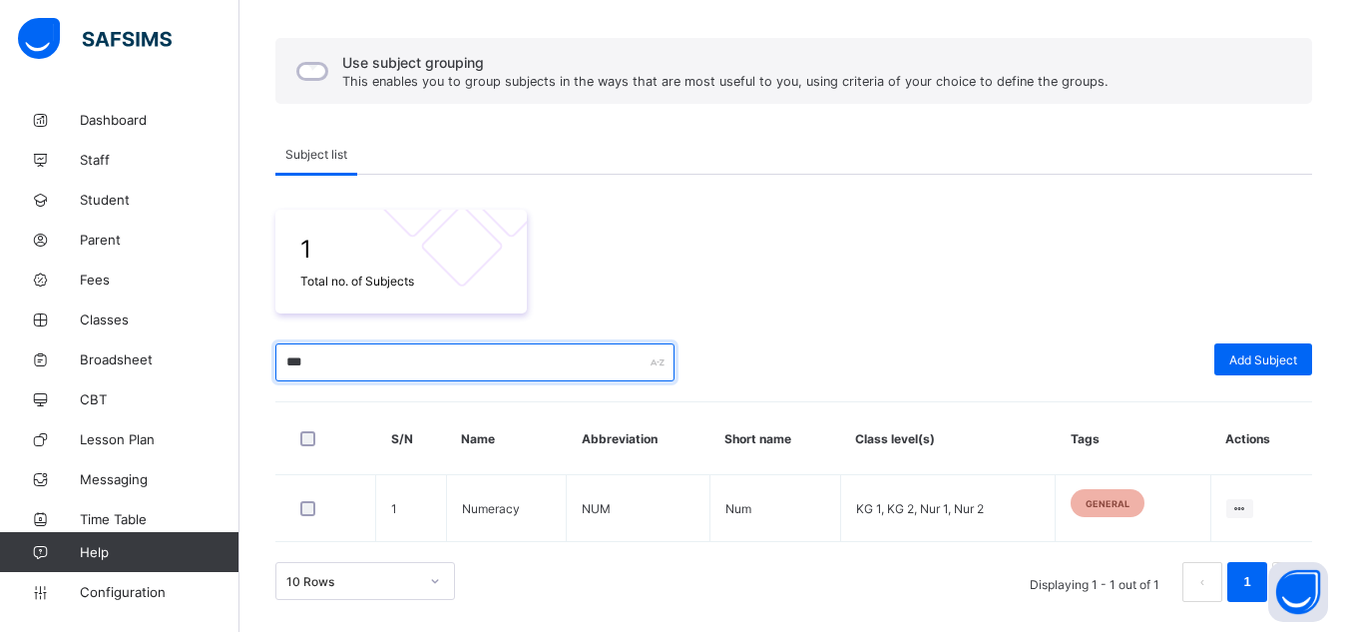
click at [307, 360] on input "***" at bounding box center [474, 362] width 399 height 38
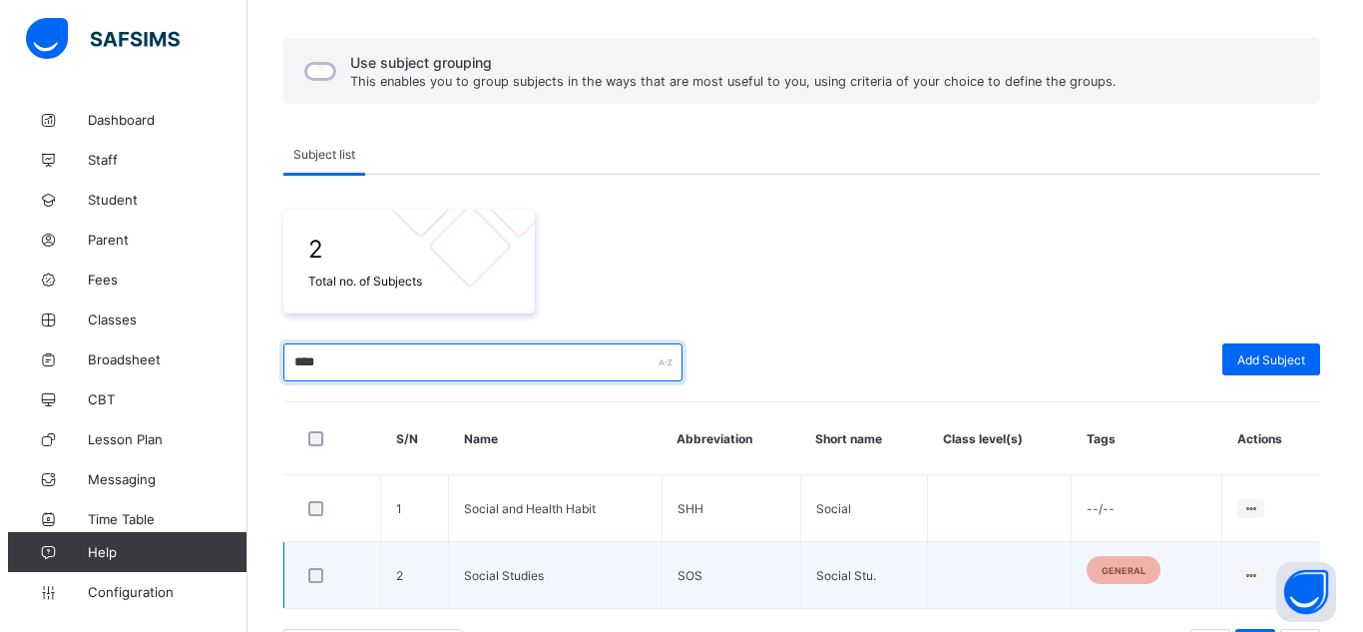
scroll to position [283, 0]
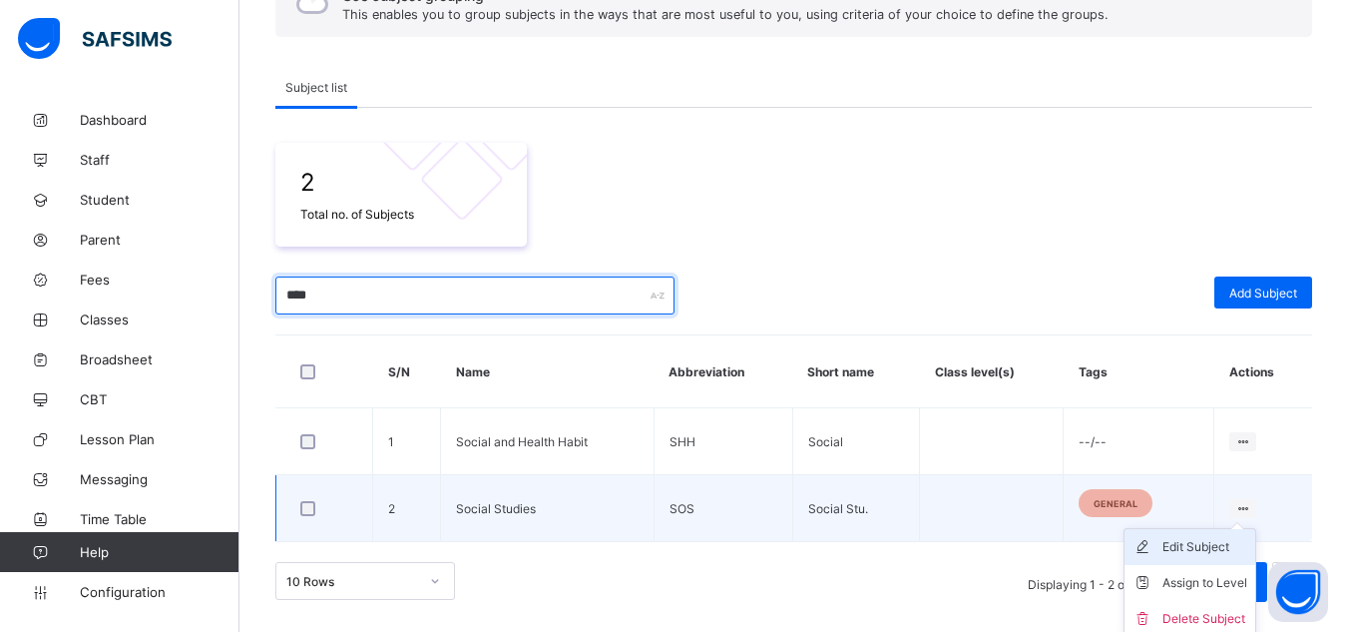
type input "****"
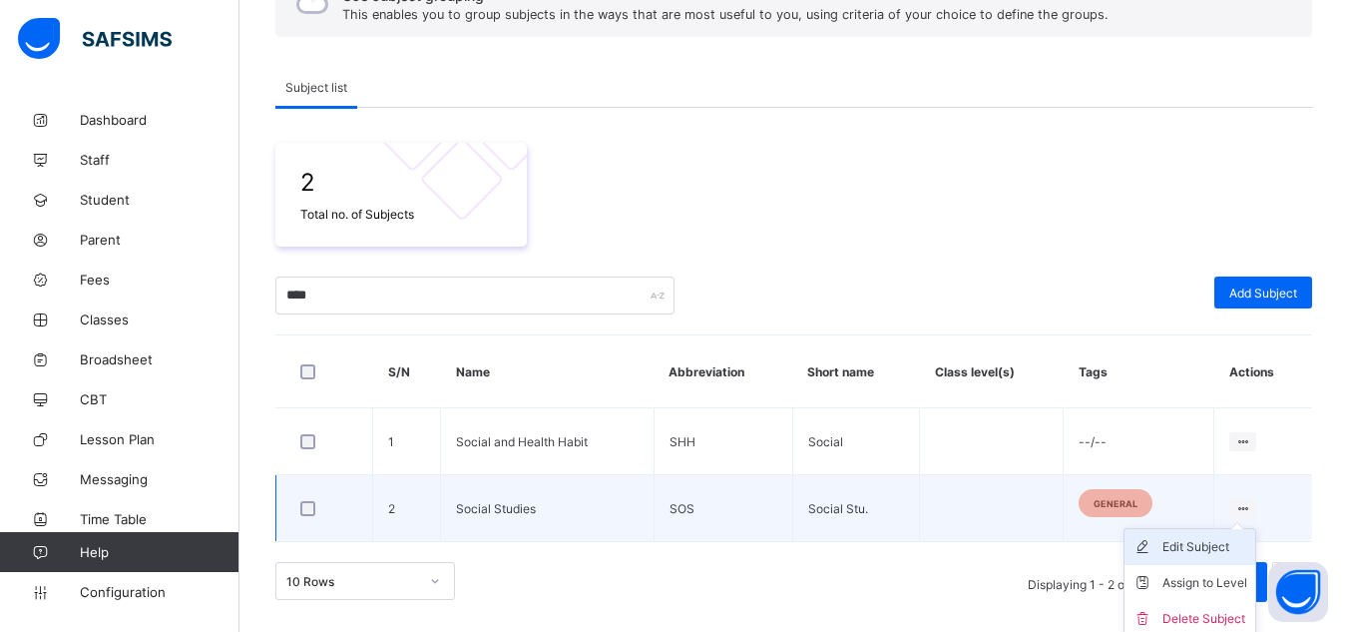
click at [1200, 541] on div "Edit Subject" at bounding box center [1204, 547] width 85 height 20
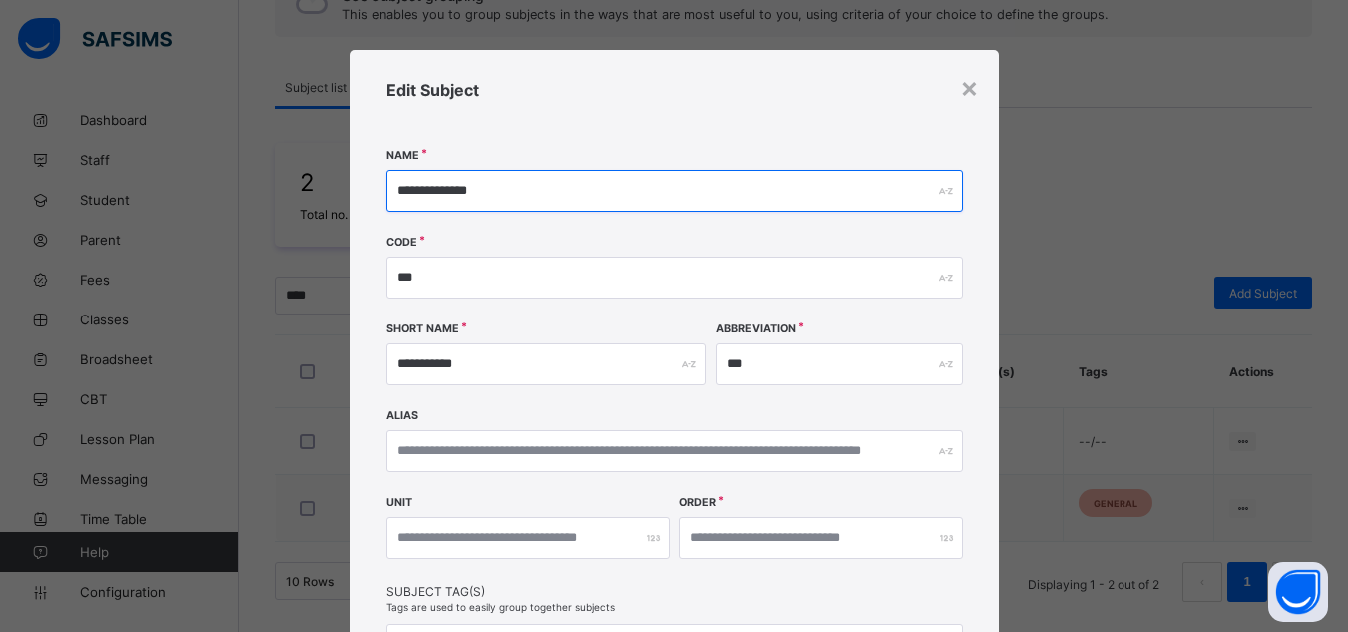
click at [447, 183] on input "**********" at bounding box center [674, 191] width 577 height 42
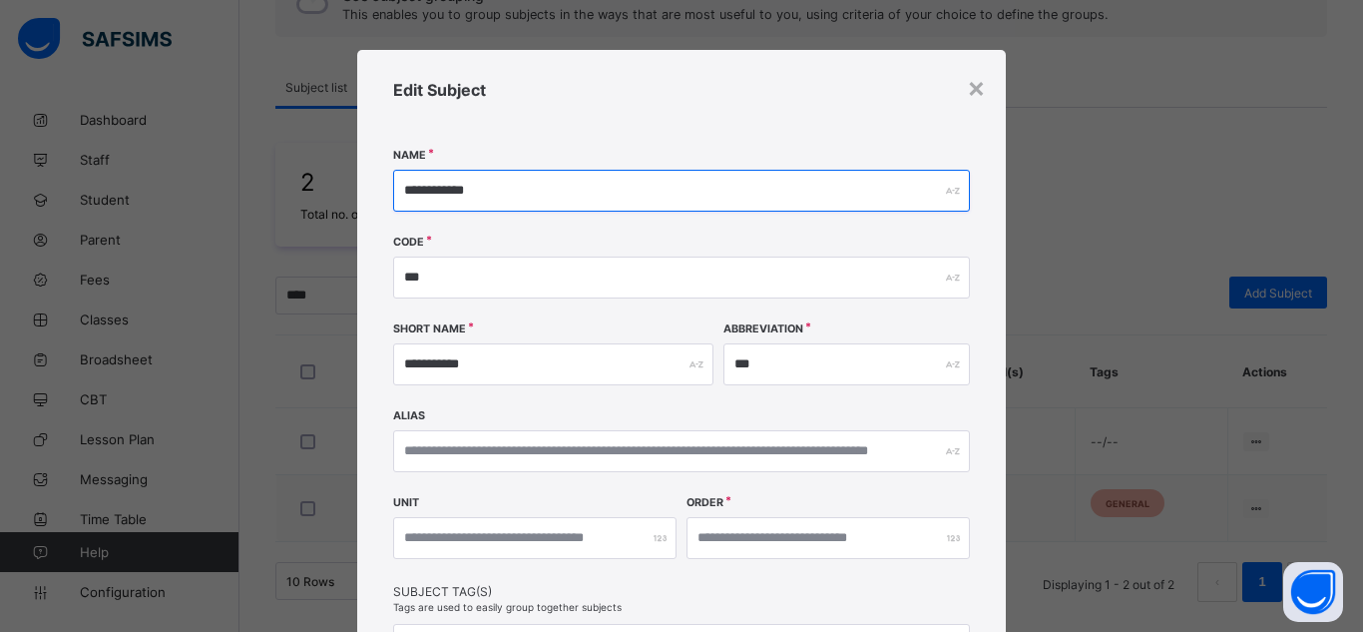
type input "**********"
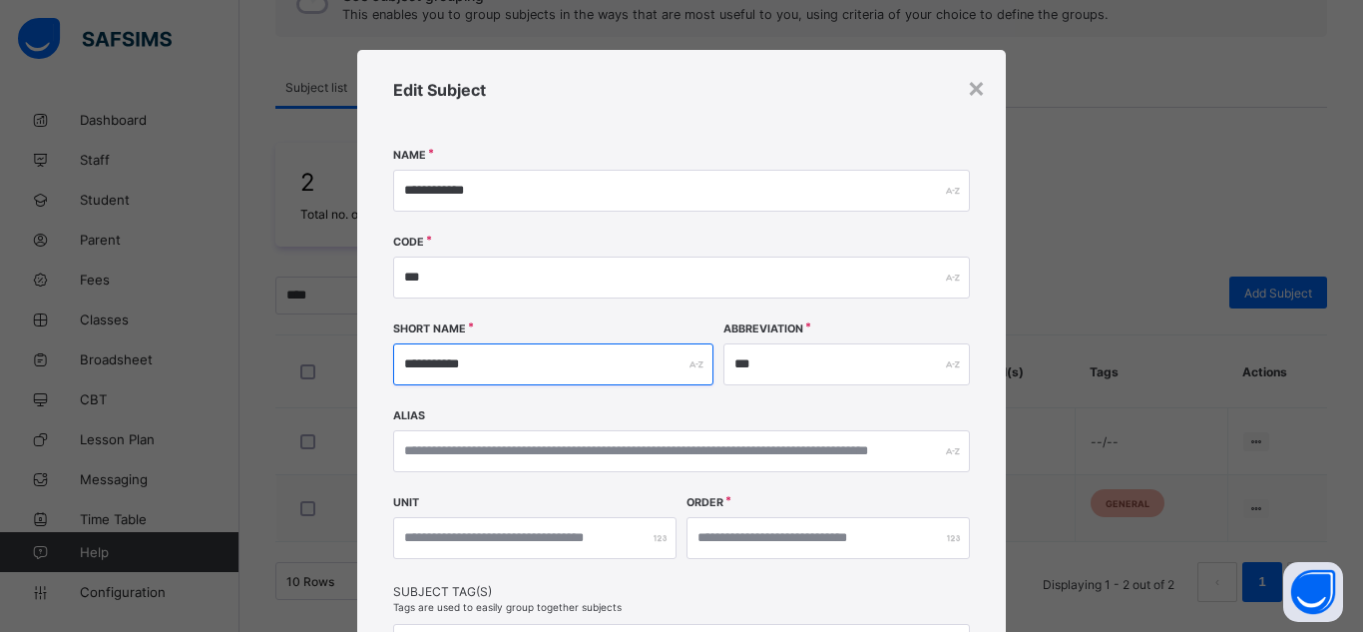
click at [447, 356] on input "**********" at bounding box center [553, 364] width 320 height 42
type input "**********"
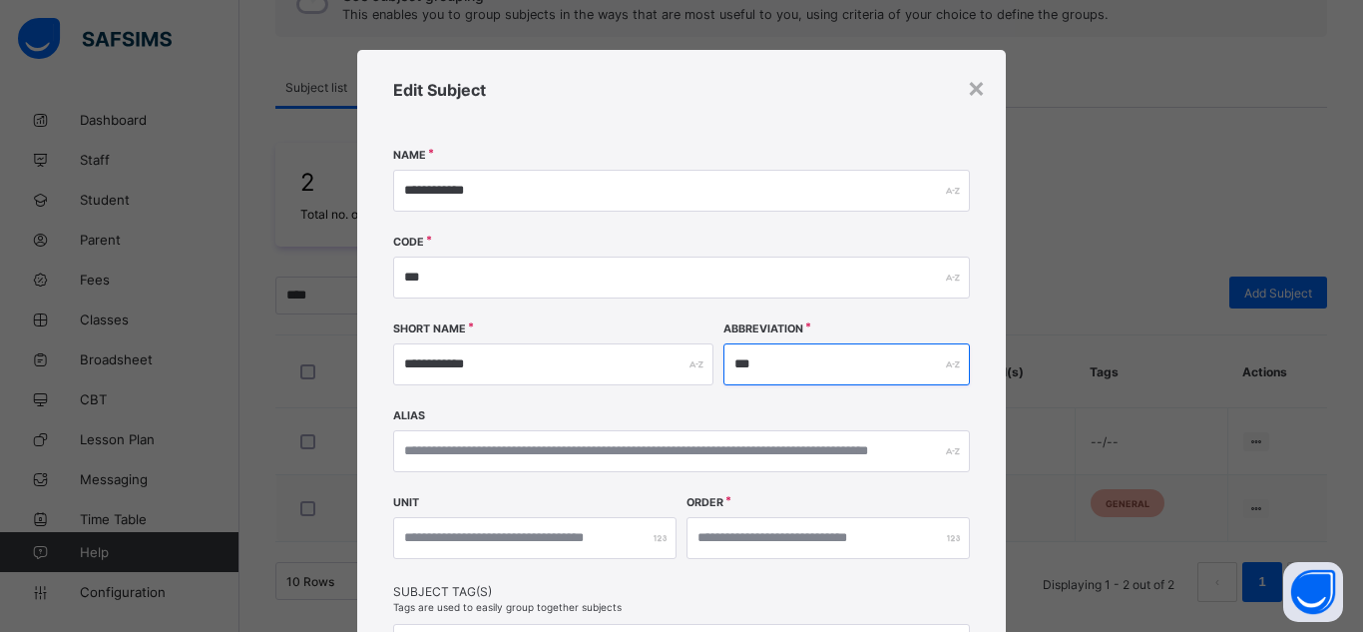
click at [775, 364] on input "***" at bounding box center [846, 364] width 246 height 42
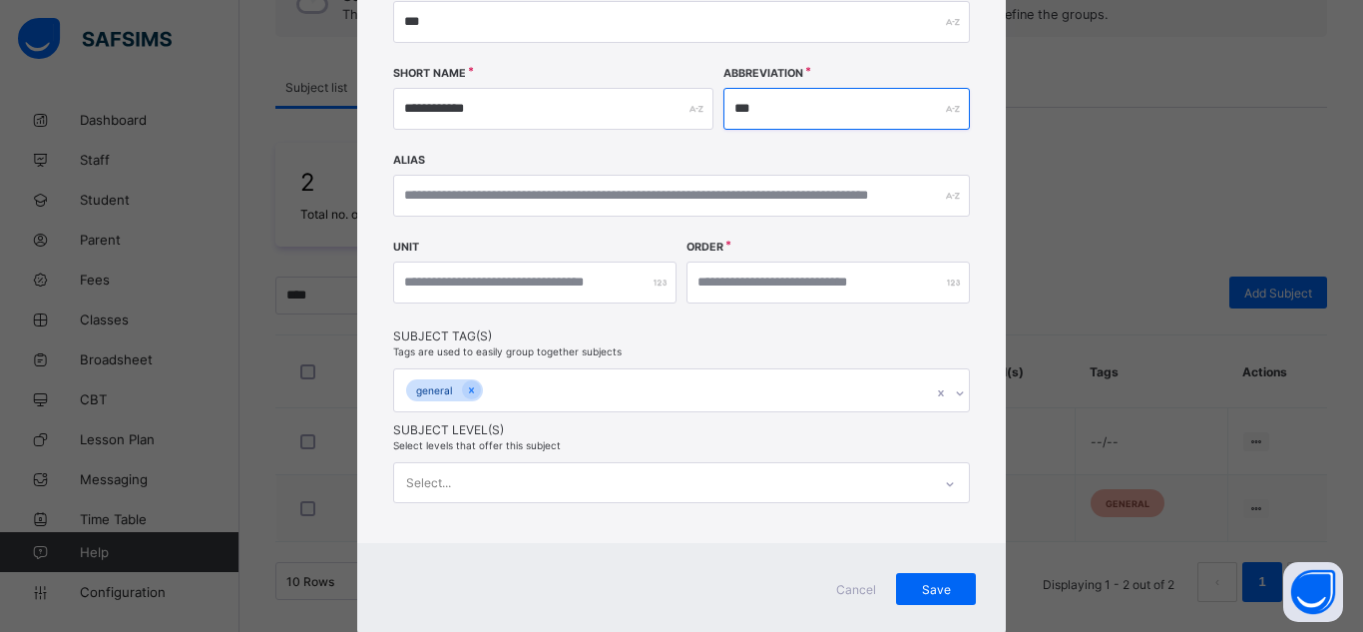
type input "***"
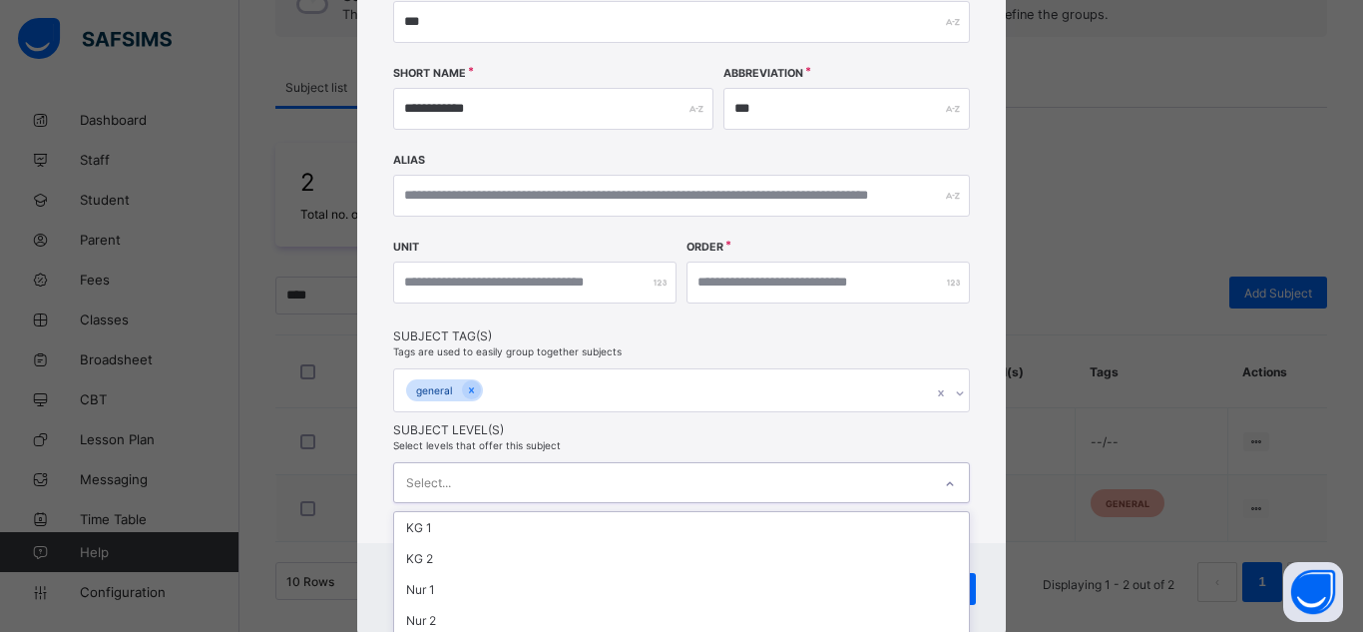
scroll to position [435, 0]
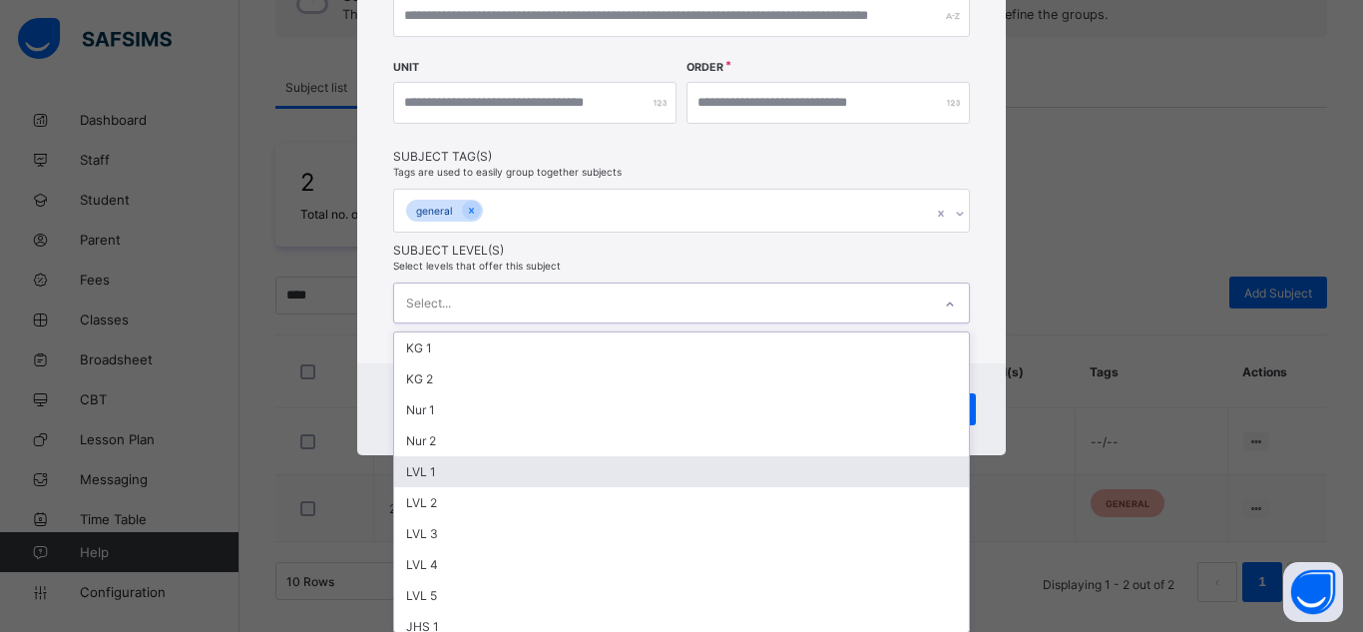
click at [546, 323] on div "option LVL 1 focused, 5 of 14. 14 results available. Use Up and Down to choose …" at bounding box center [681, 302] width 577 height 41
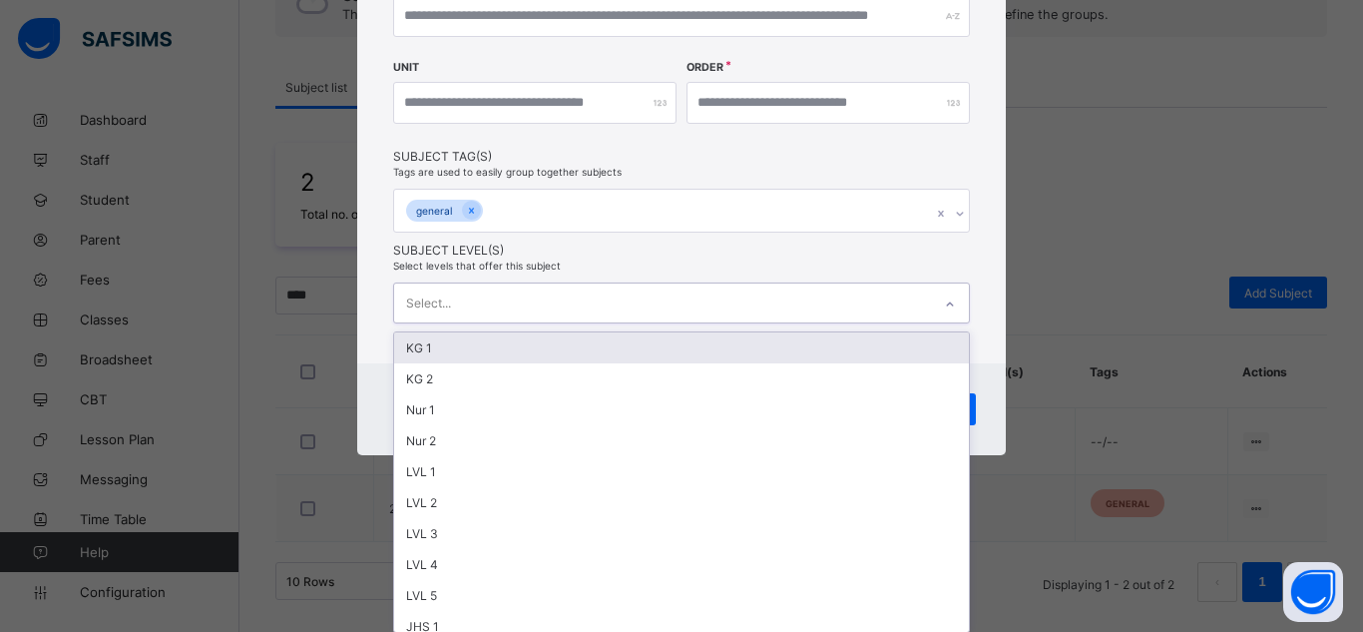
click at [453, 354] on div "KG 1" at bounding box center [681, 347] width 575 height 31
click at [453, 354] on div "KG 2" at bounding box center [681, 350] width 575 height 31
click at [453, 354] on div "Nur 1" at bounding box center [681, 350] width 575 height 31
click at [453, 354] on div "Nur 2" at bounding box center [681, 350] width 575 height 31
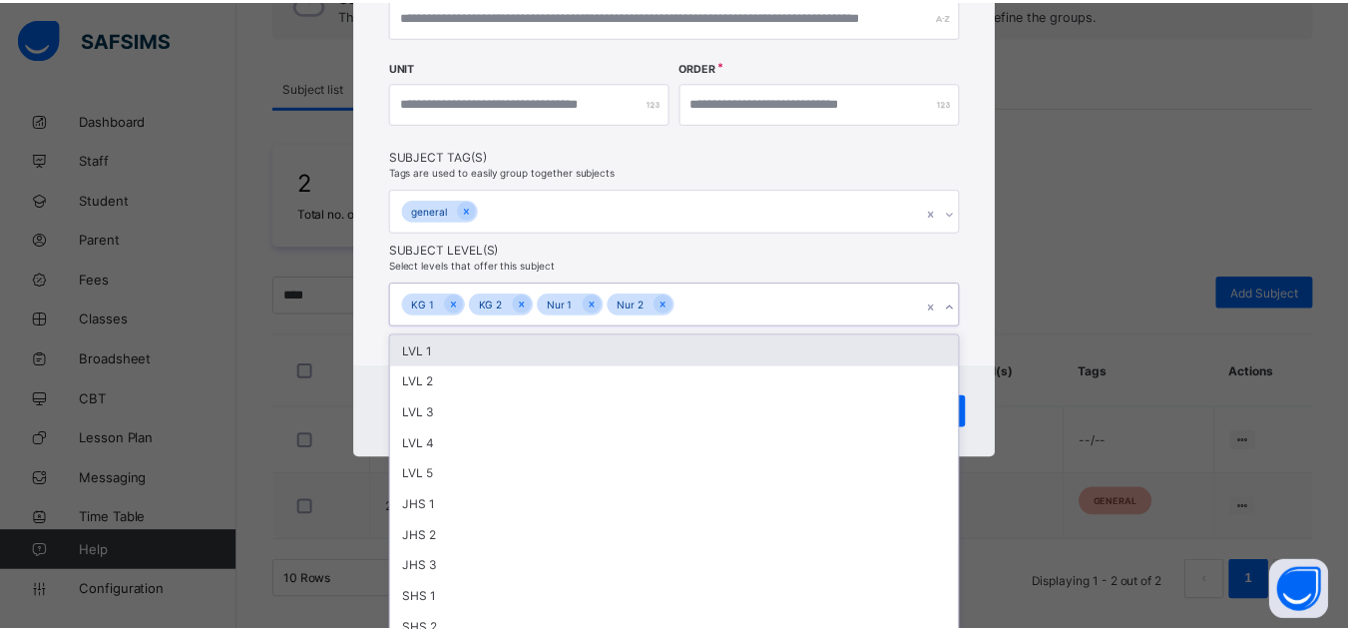
scroll to position [311, 0]
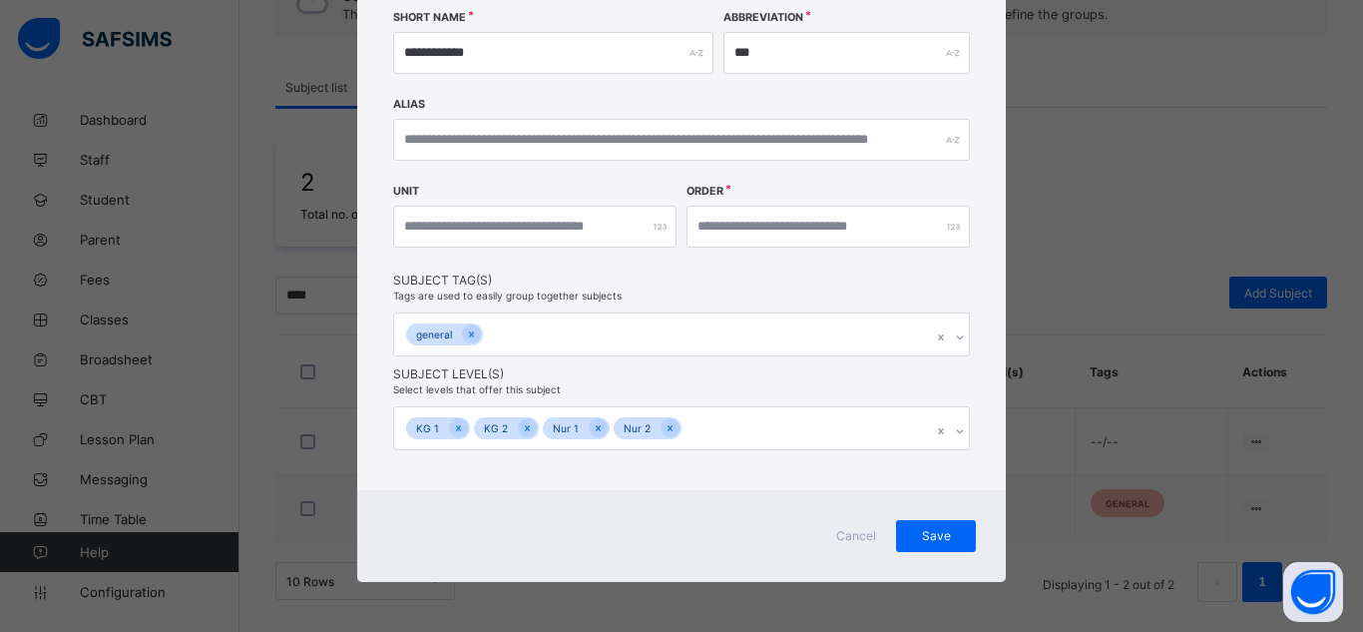
click at [701, 261] on div "**********" at bounding box center [681, 114] width 649 height 751
click at [931, 541] on span "Save" at bounding box center [936, 535] width 50 height 15
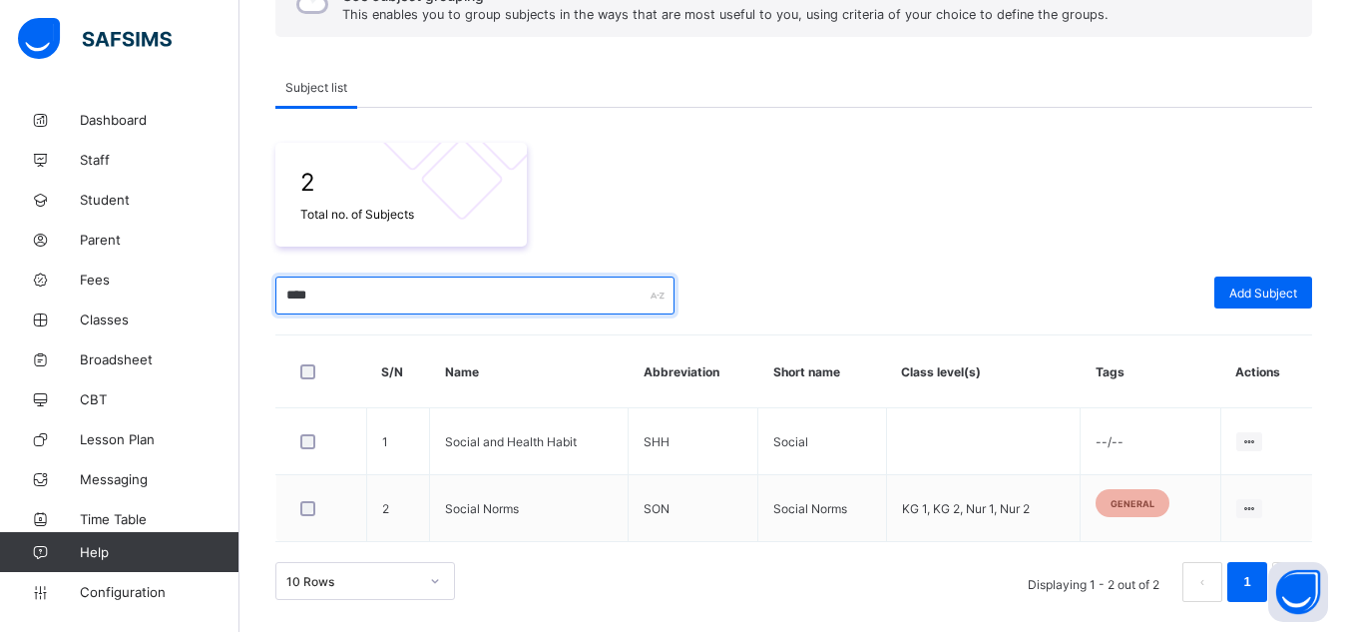
click at [298, 299] on input "****" at bounding box center [474, 295] width 399 height 38
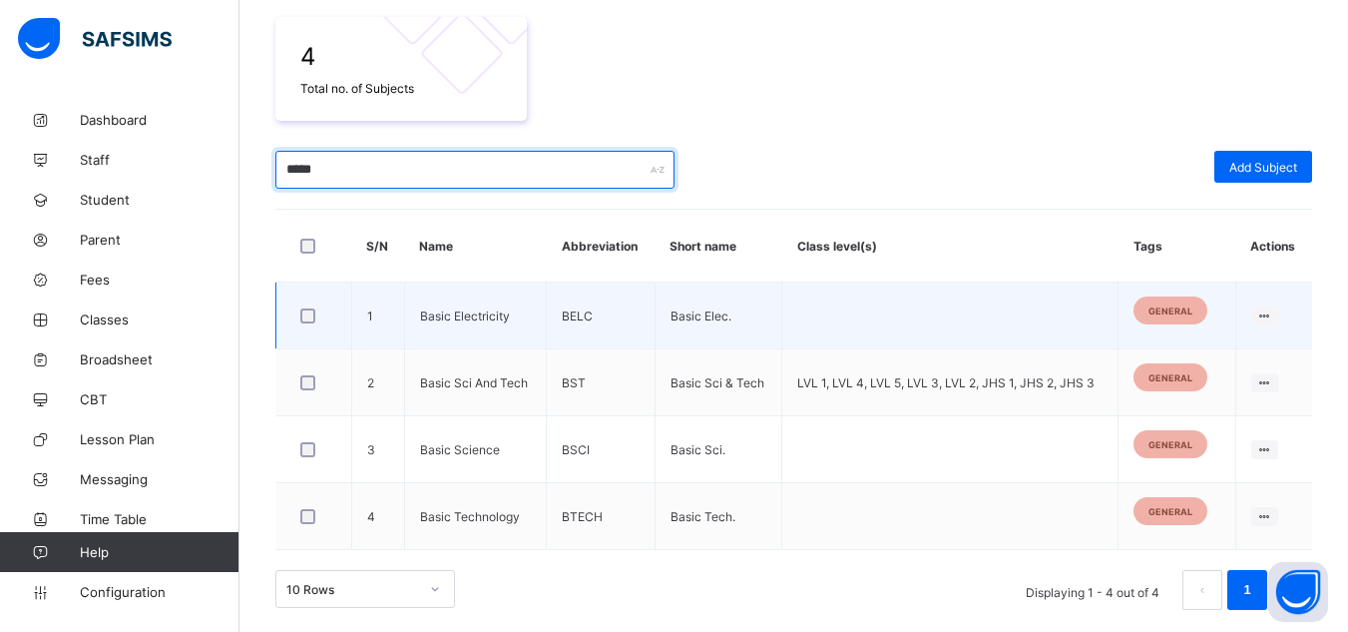
scroll to position [417, 0]
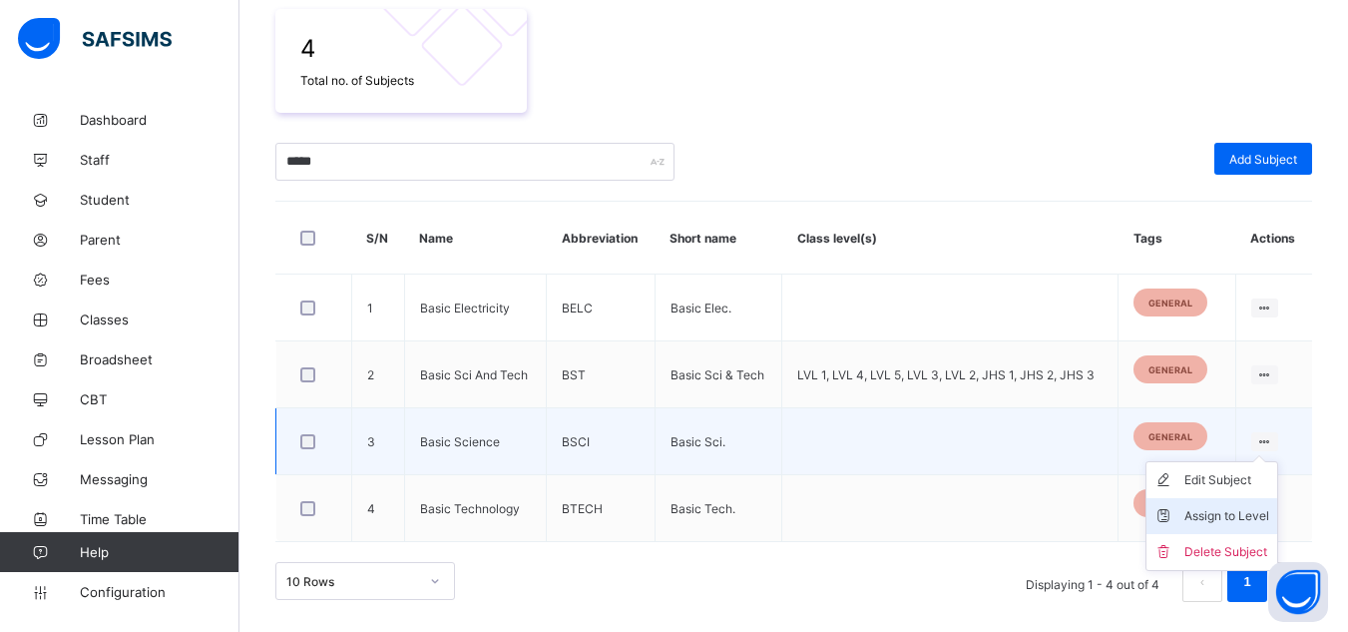
click at [1221, 514] on div "Assign to Level" at bounding box center [1226, 516] width 85 height 20
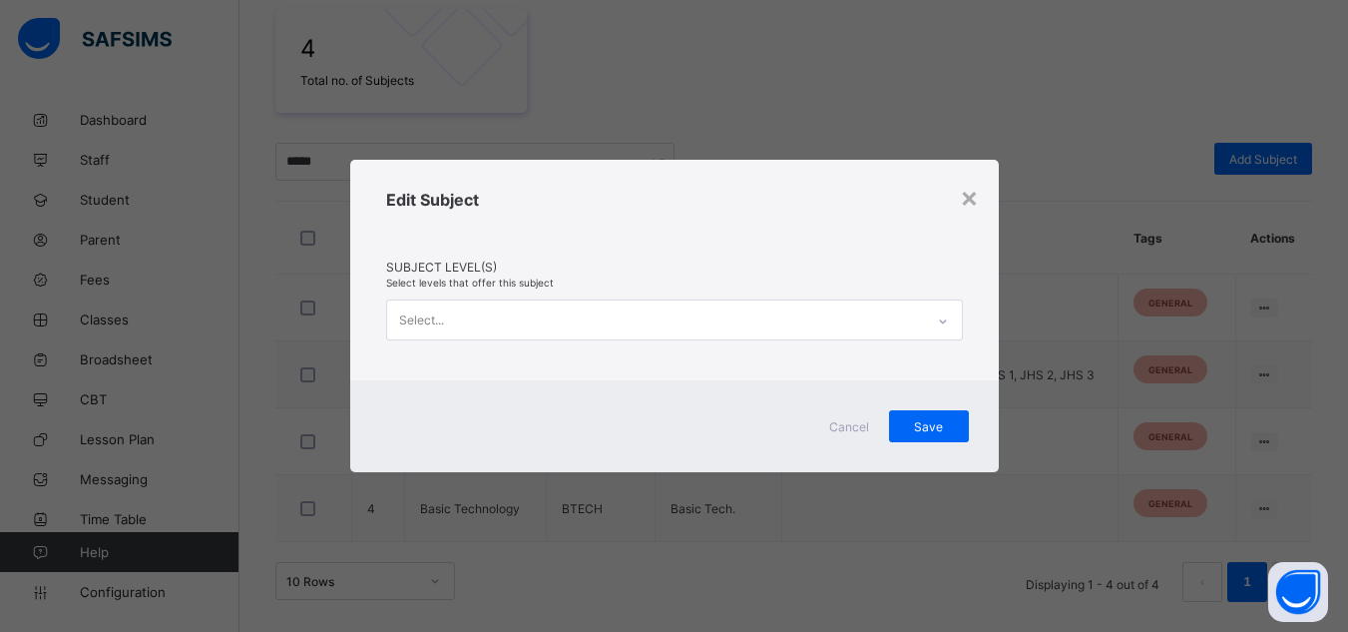
scroll to position [0, 0]
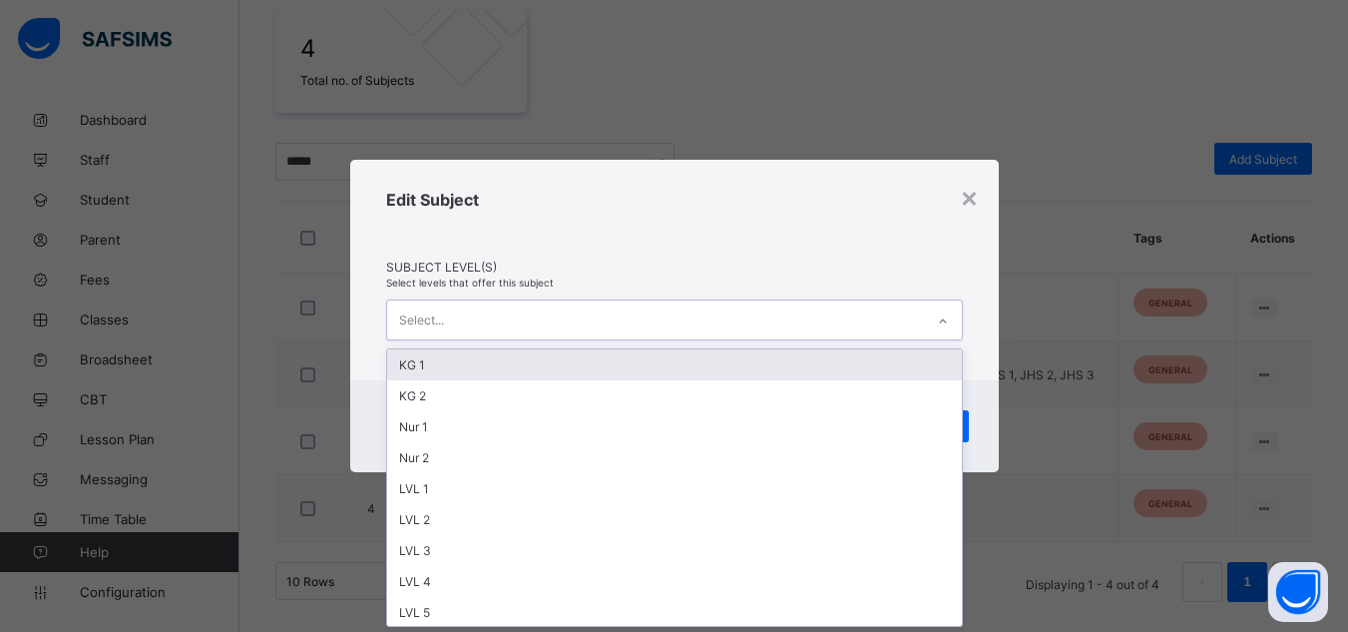
click at [518, 319] on div "Select..." at bounding box center [655, 319] width 537 height 39
click at [499, 364] on div "KG 1" at bounding box center [674, 364] width 575 height 31
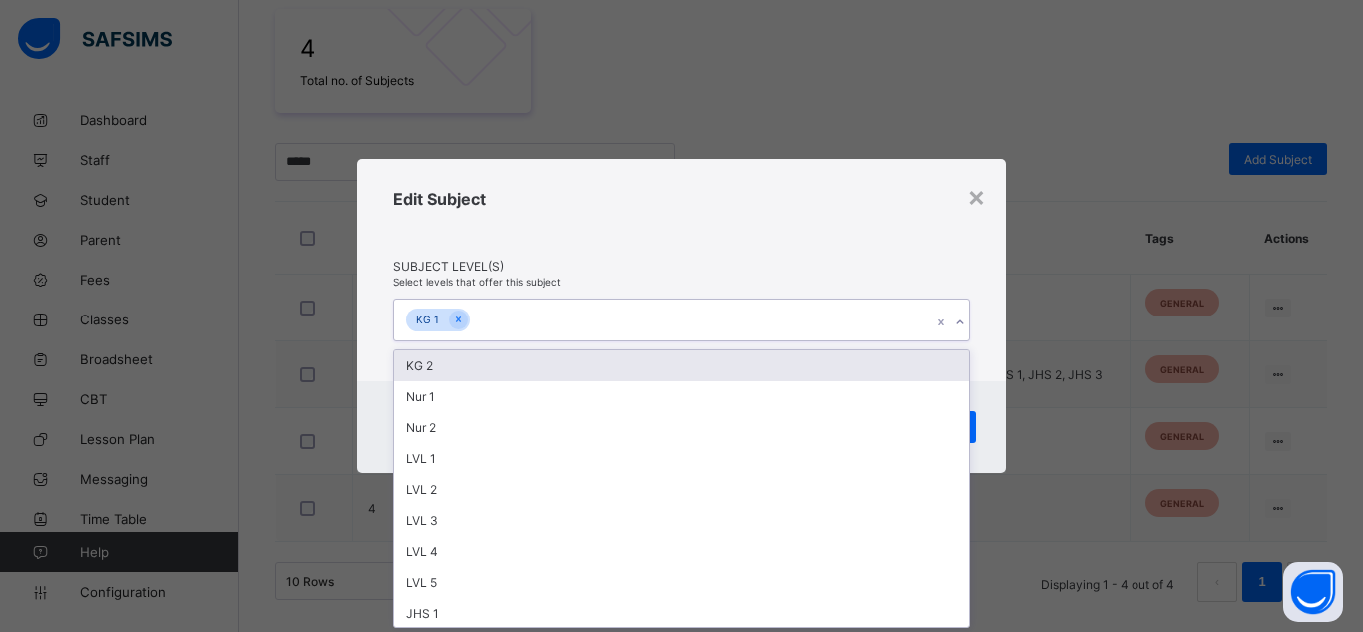
click at [499, 364] on div "KG 2" at bounding box center [681, 365] width 575 height 31
click at [499, 364] on div "Nur 1" at bounding box center [681, 365] width 575 height 31
click at [499, 364] on div "Nur 2" at bounding box center [681, 365] width 575 height 31
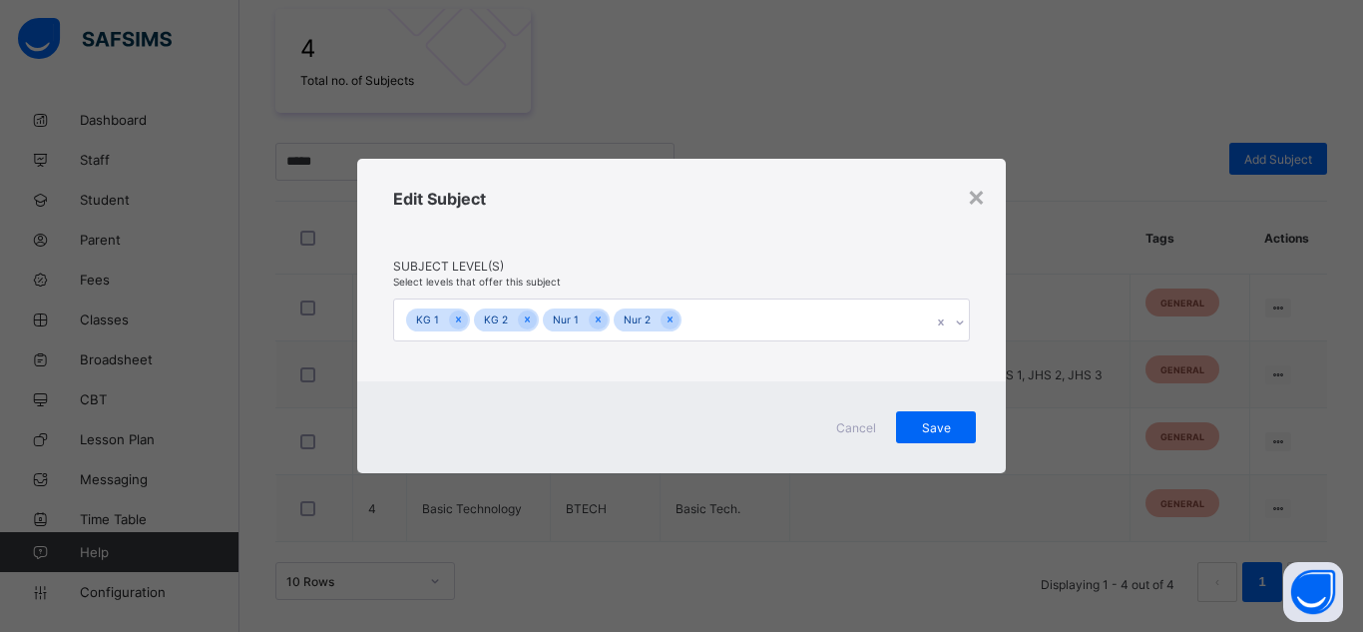
click at [661, 242] on div "Edit Subject" at bounding box center [681, 224] width 577 height 70
click at [921, 432] on span "Save" at bounding box center [936, 427] width 50 height 15
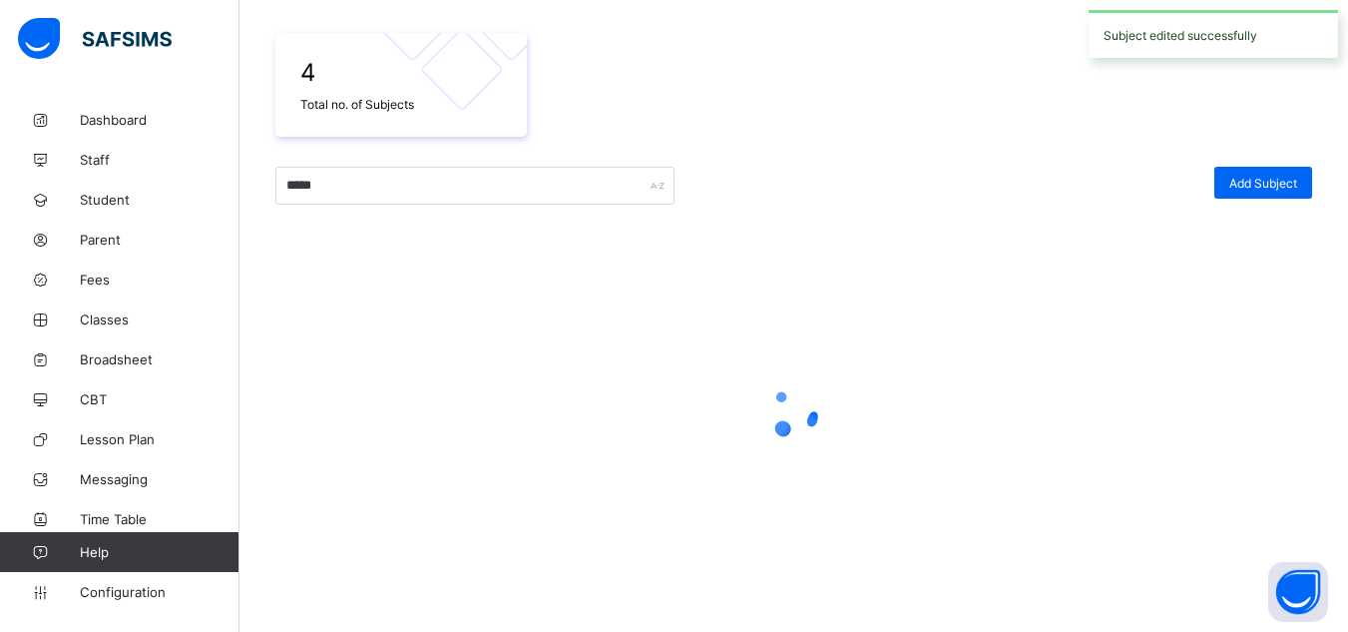
scroll to position [417, 0]
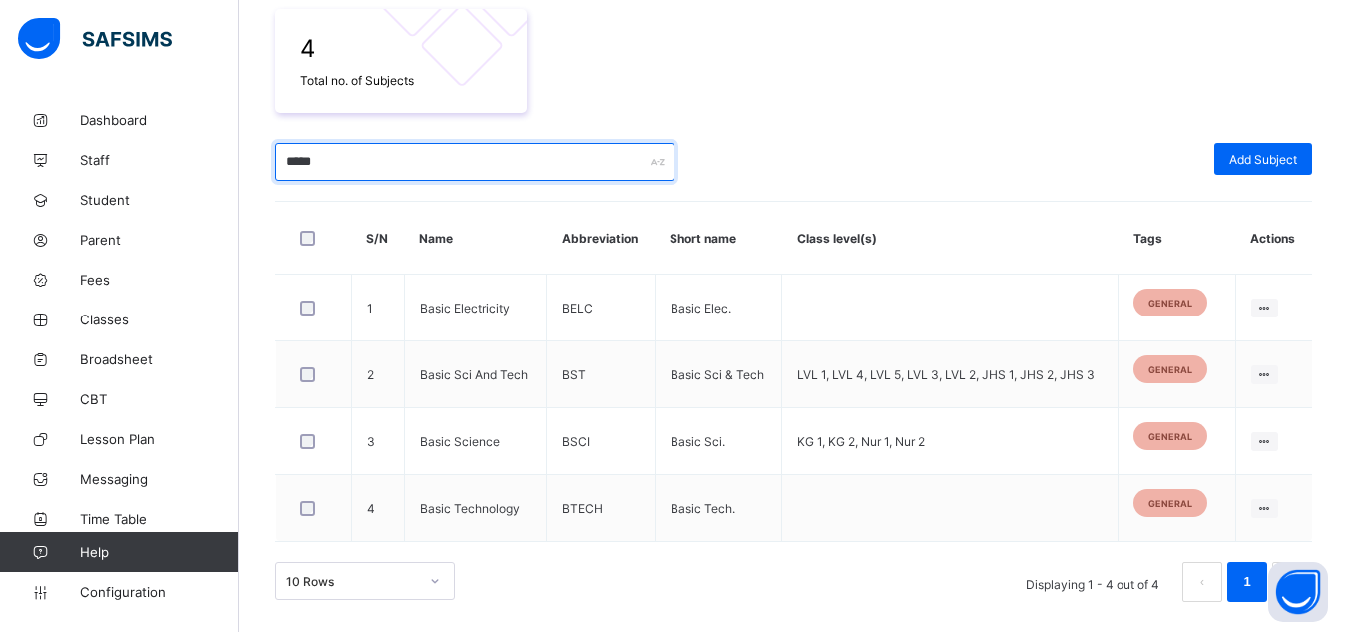
click at [312, 157] on input "*****" at bounding box center [474, 162] width 399 height 38
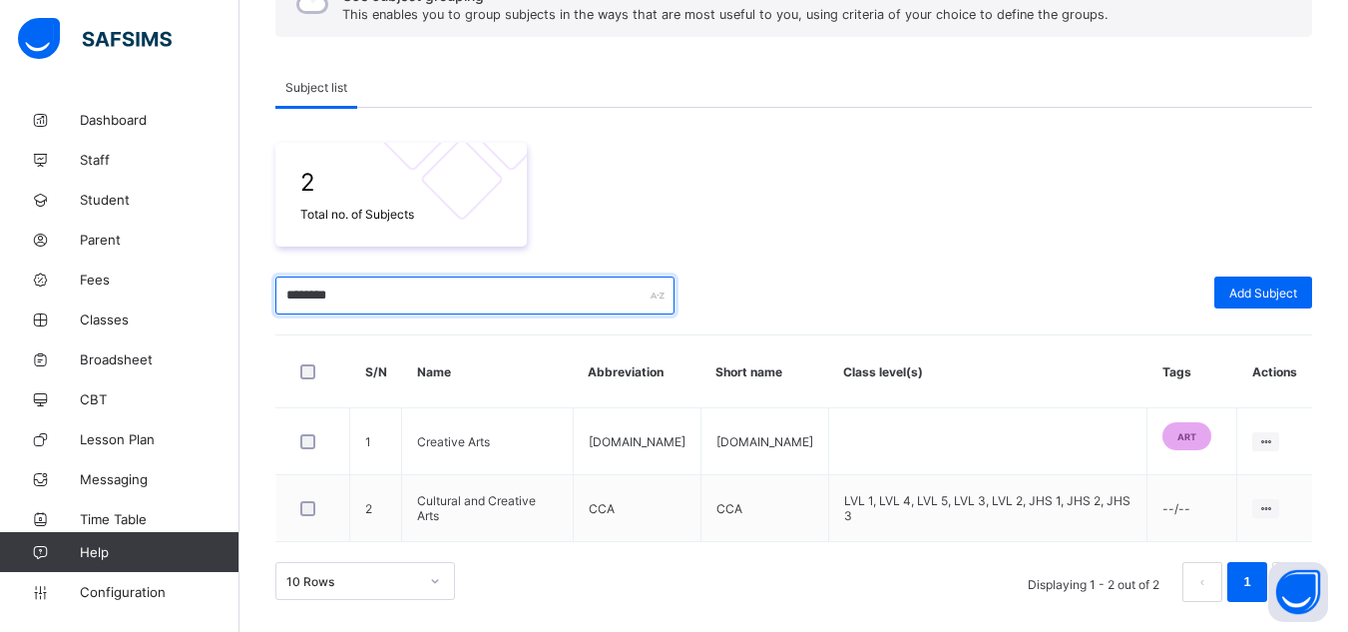
scroll to position [283, 0]
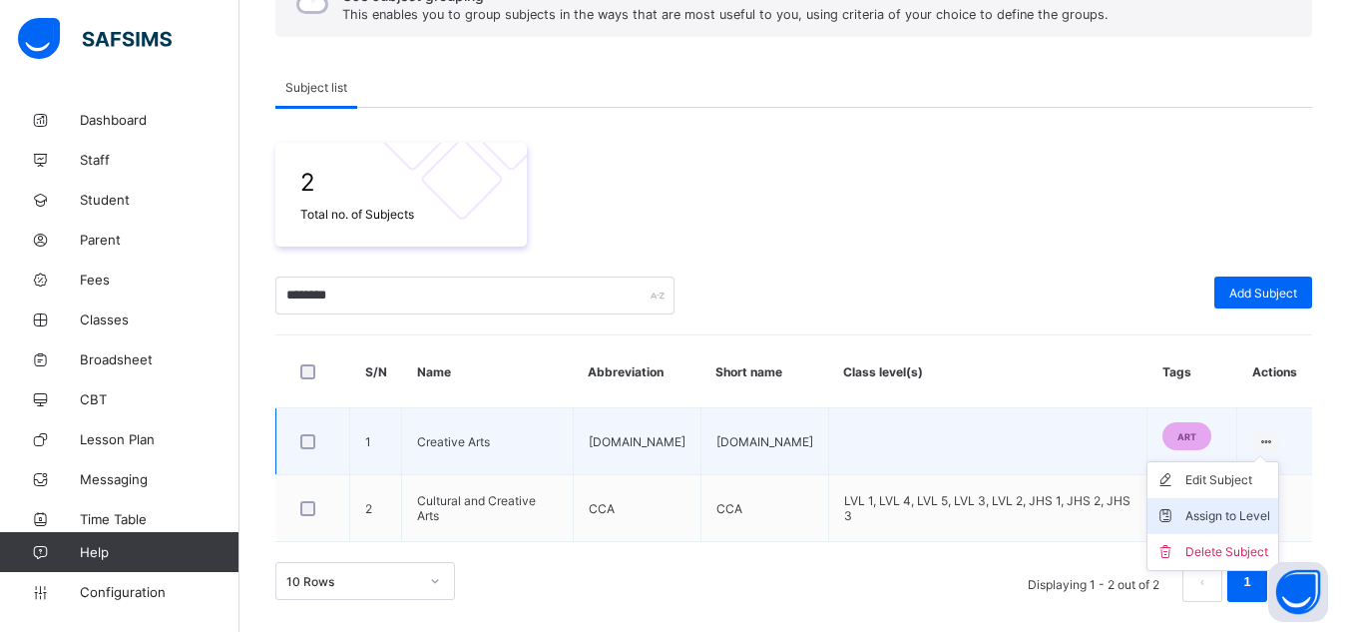
click at [1235, 513] on div "Assign to Level" at bounding box center [1227, 516] width 85 height 20
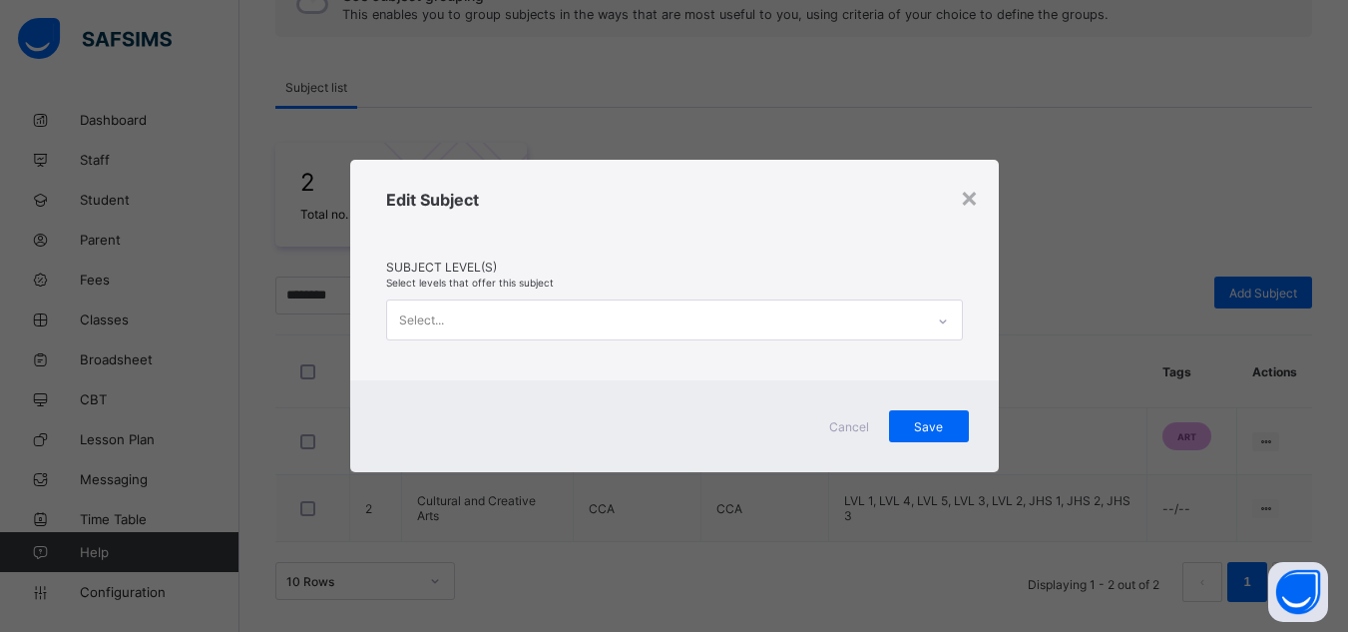
scroll to position [0, 0]
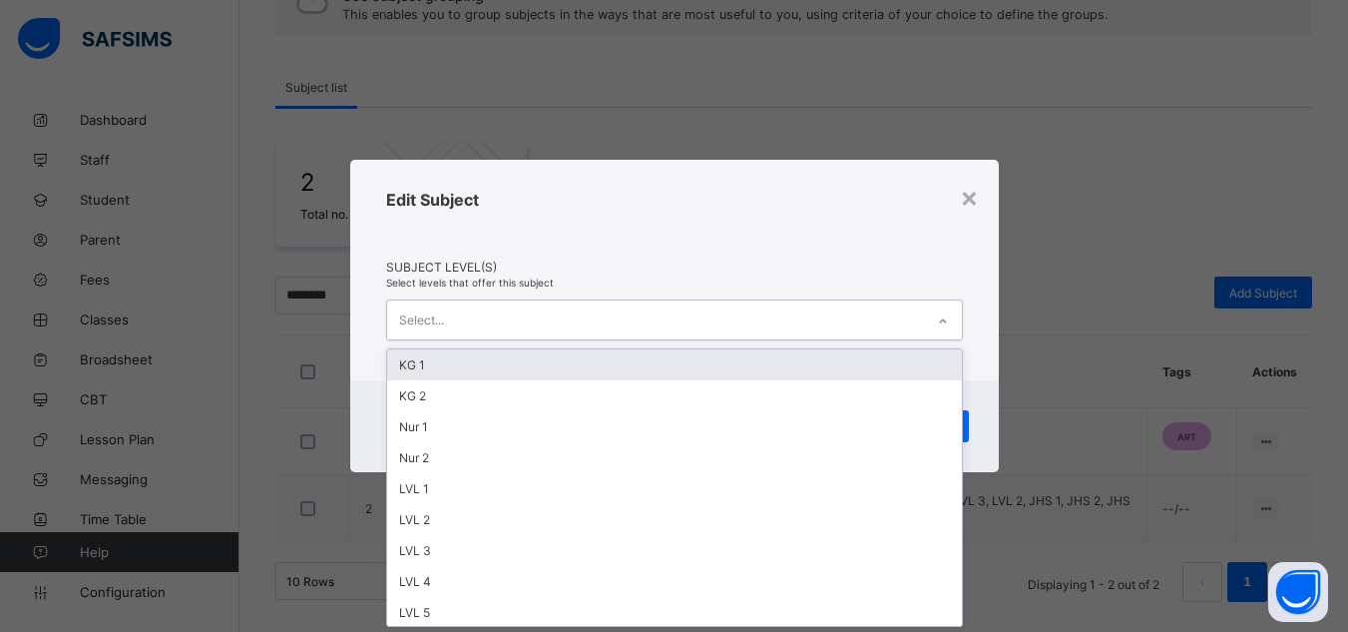
click at [599, 305] on div "Select..." at bounding box center [655, 319] width 537 height 39
click at [542, 363] on div "KG 1" at bounding box center [674, 364] width 575 height 31
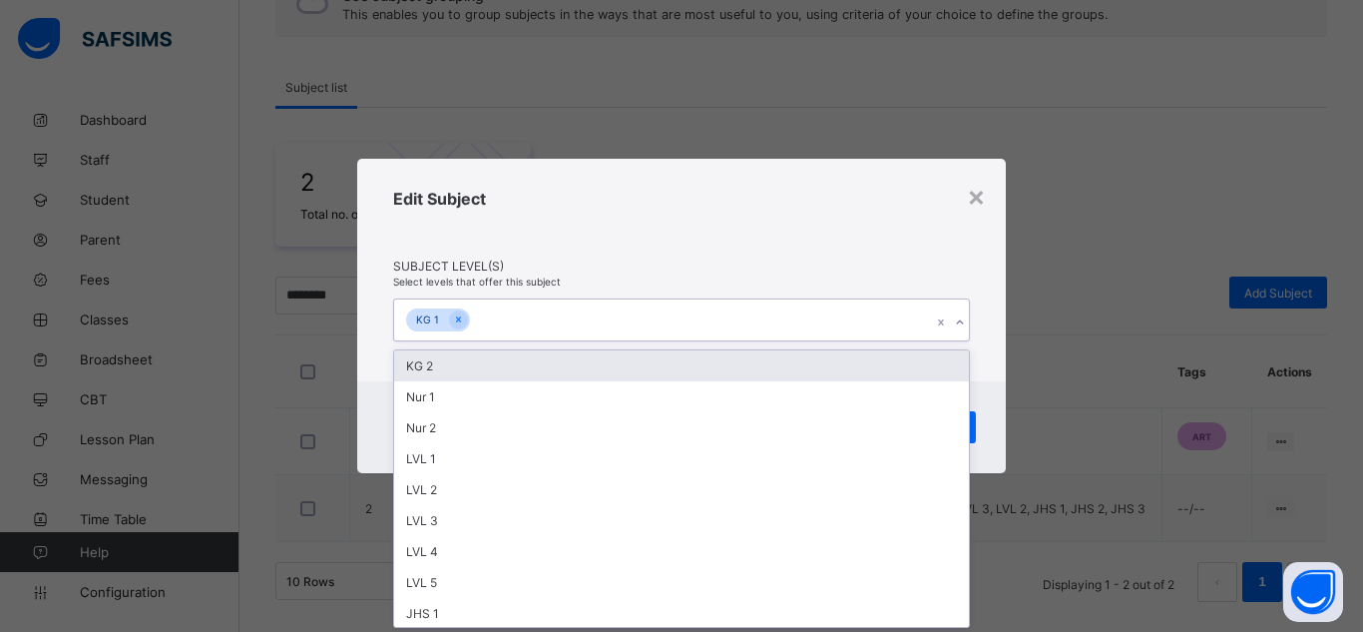
click at [542, 363] on div "KG 2" at bounding box center [681, 365] width 575 height 31
click at [542, 363] on div "Nur 1" at bounding box center [681, 365] width 575 height 31
click at [542, 363] on div "Nur 2" at bounding box center [681, 365] width 575 height 31
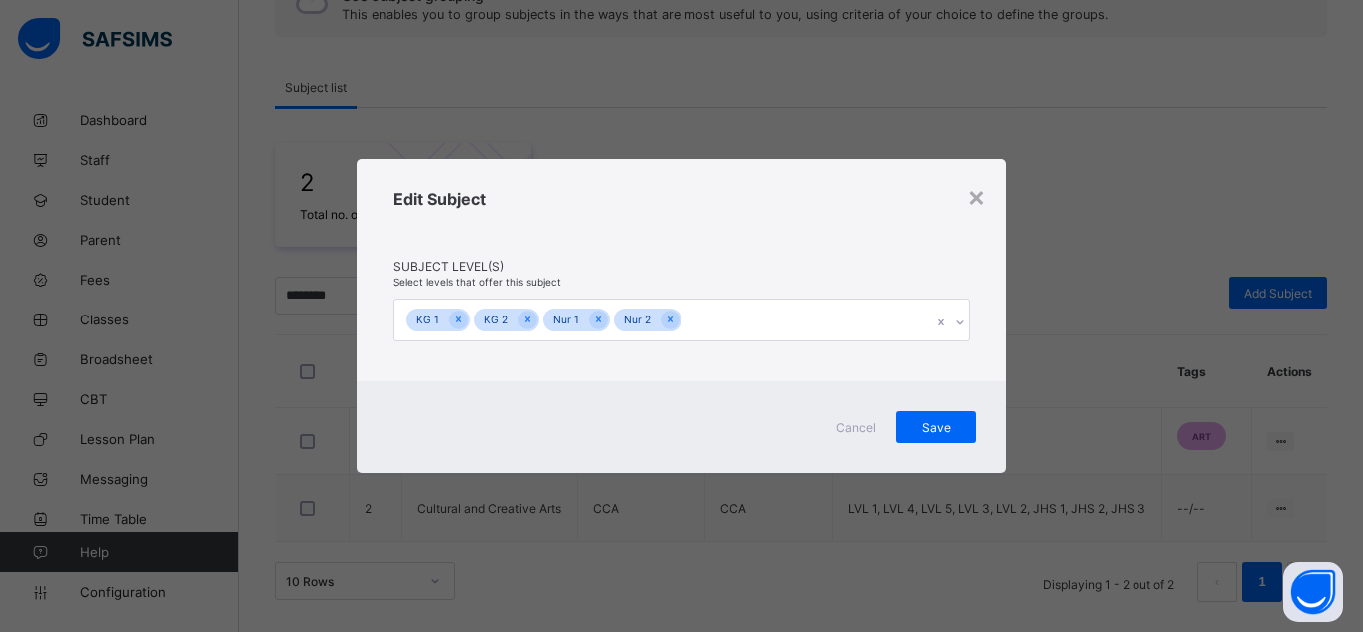
click at [747, 203] on div "Edit Subject" at bounding box center [681, 224] width 577 height 70
click at [947, 428] on span "Save" at bounding box center [936, 427] width 50 height 15
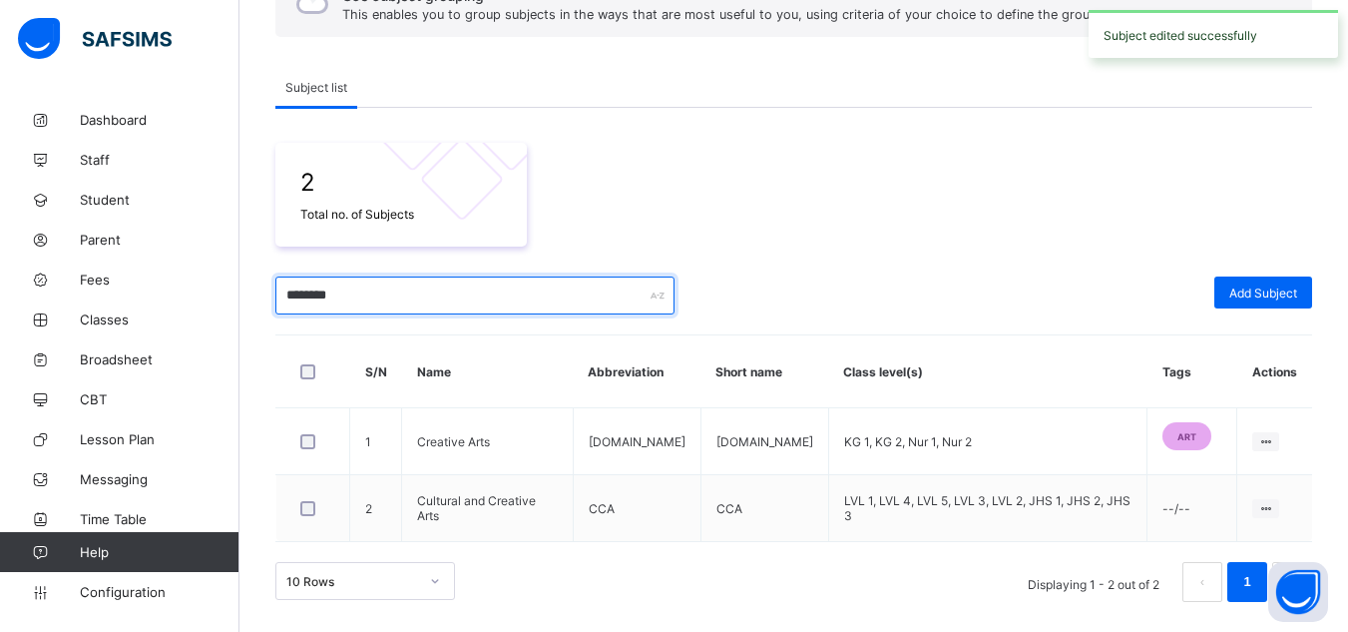
click at [314, 294] on input "********" at bounding box center [474, 295] width 399 height 38
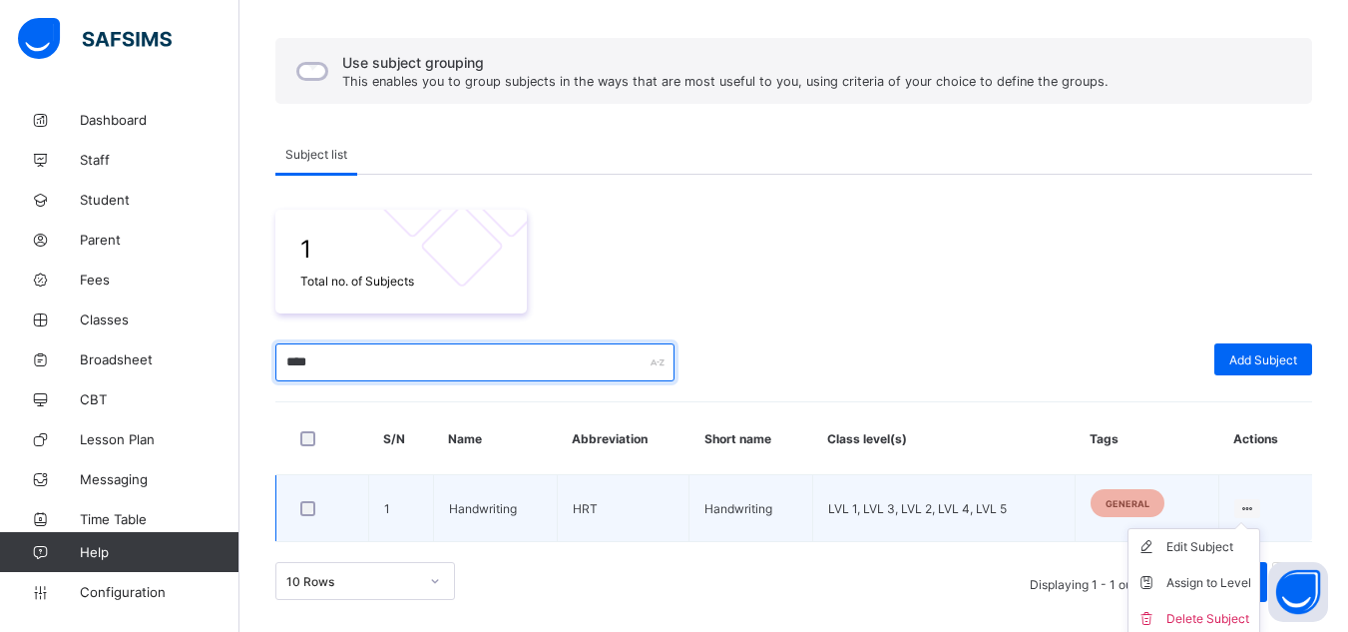
scroll to position [223, 0]
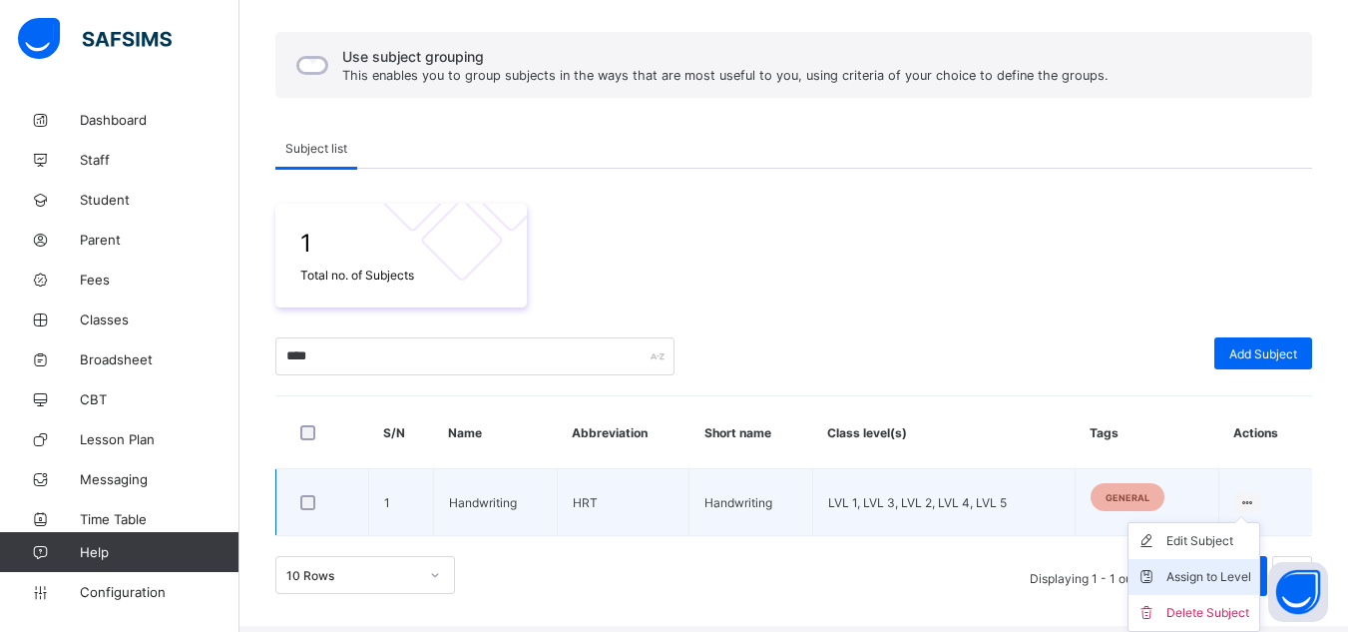
click at [1198, 585] on div "Assign to Level" at bounding box center [1208, 577] width 85 height 20
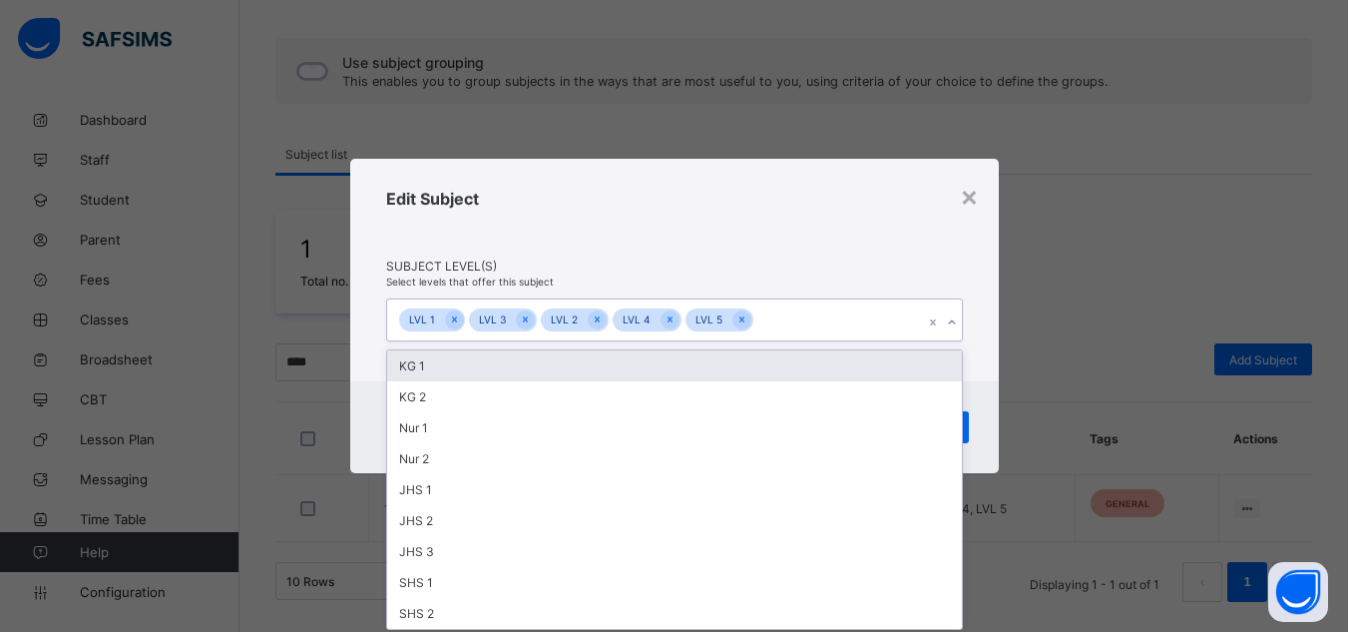
click at [819, 310] on div "LVL 1 LVL 3 LVL 2 LVL 4 LVL 5" at bounding box center [655, 320] width 537 height 42
click at [765, 360] on div "KG 1" at bounding box center [674, 365] width 575 height 31
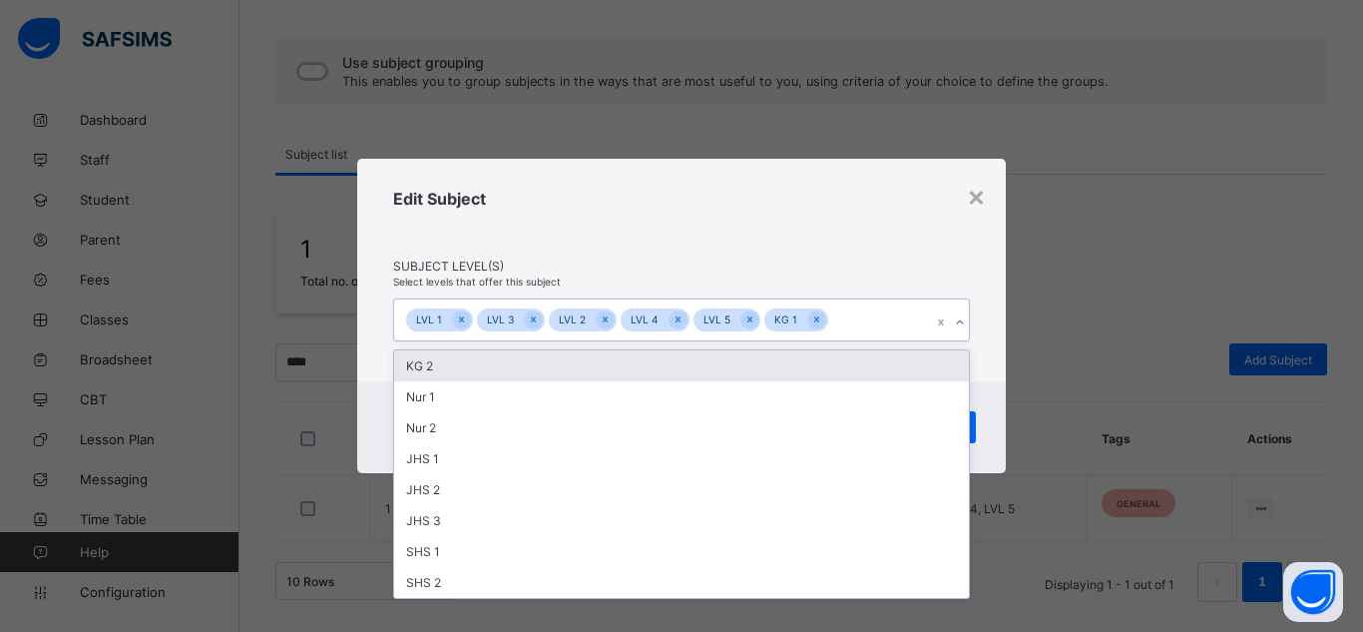
click at [765, 360] on div "KG 2" at bounding box center [681, 365] width 575 height 31
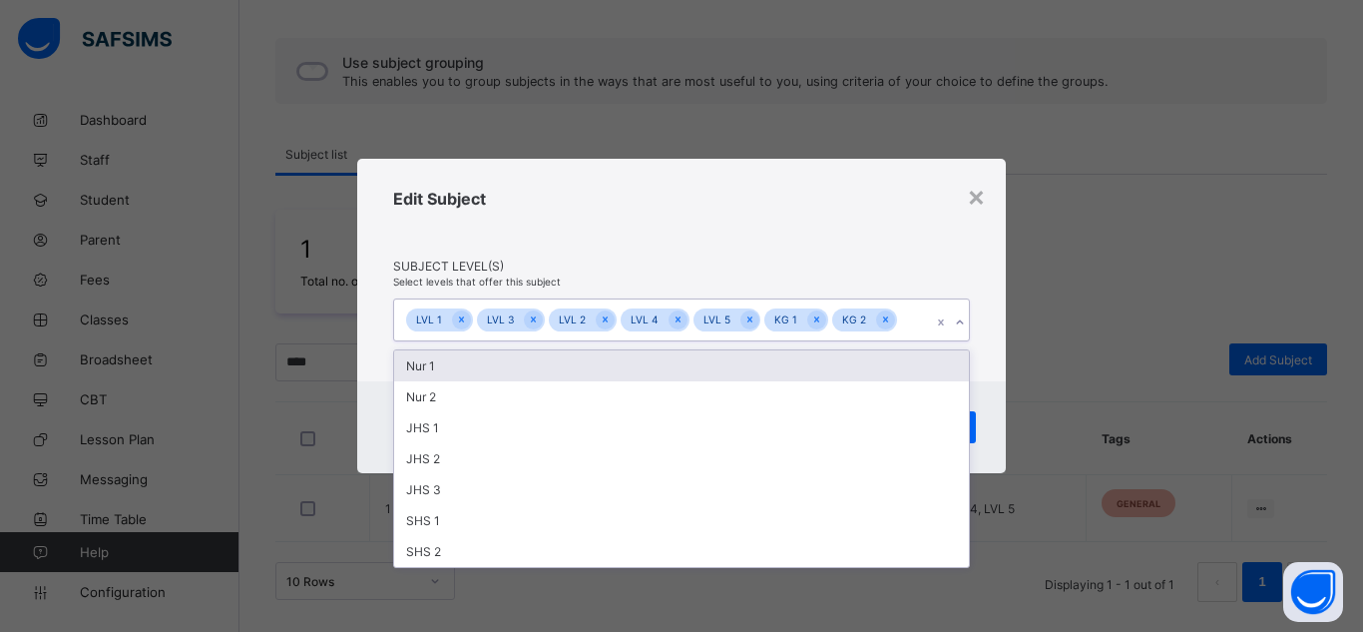
click at [765, 360] on div "Nur 1" at bounding box center [681, 365] width 575 height 31
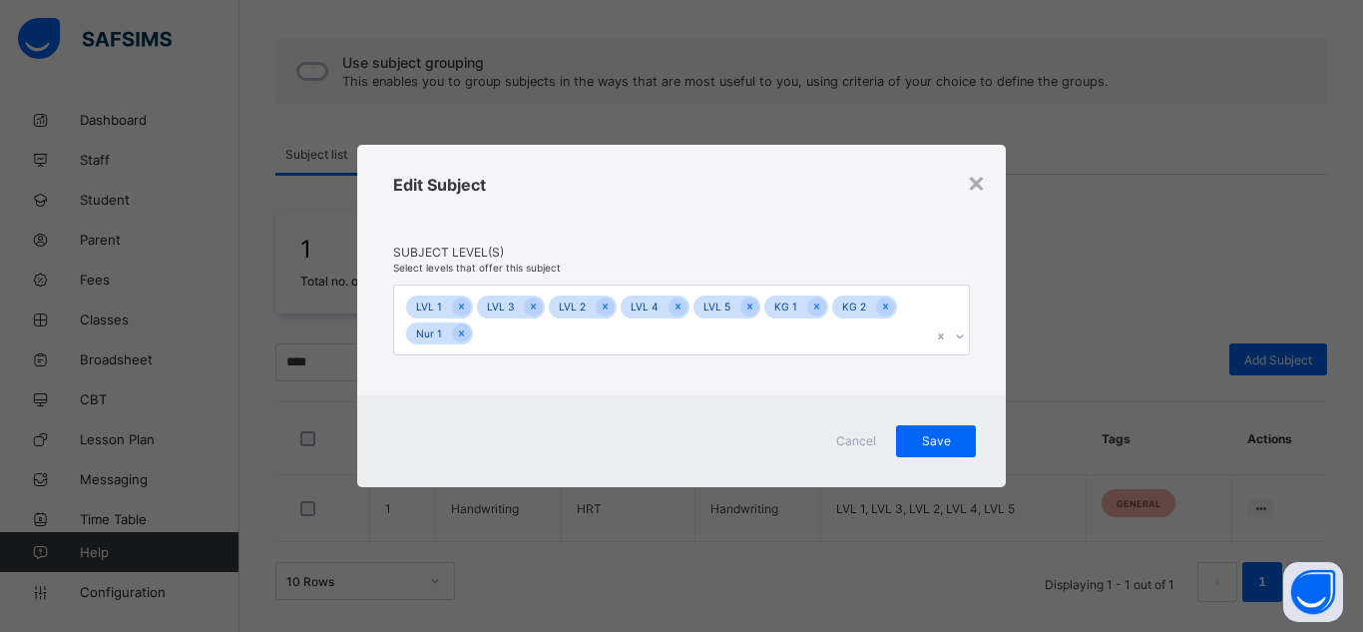
click at [765, 360] on div "Edit Subject Subject Level(s) Select levels that offer this subject LVL 1 LVL 3…" at bounding box center [681, 270] width 649 height 250
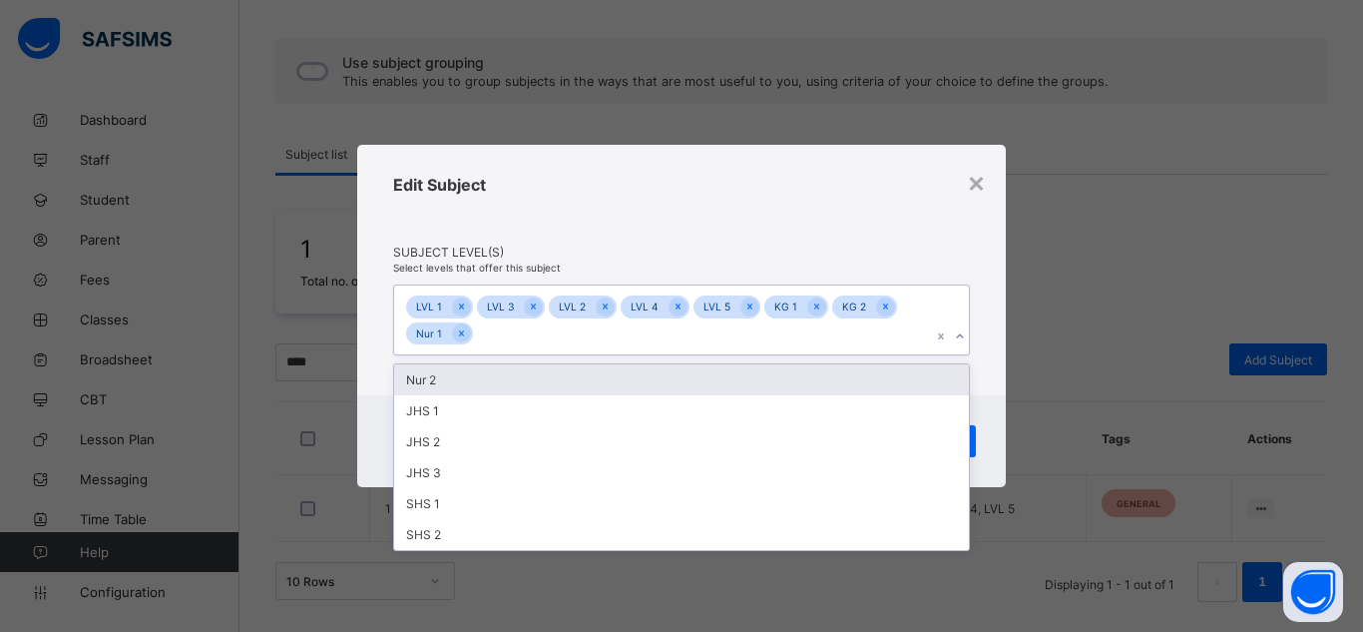
click at [715, 327] on div "LVL 1 LVL 3 LVL 2 LVL 4 LVL 5 KG 1 KG 2 Nur 1" at bounding box center [662, 319] width 537 height 69
click at [683, 371] on div "Nur 2" at bounding box center [681, 379] width 575 height 31
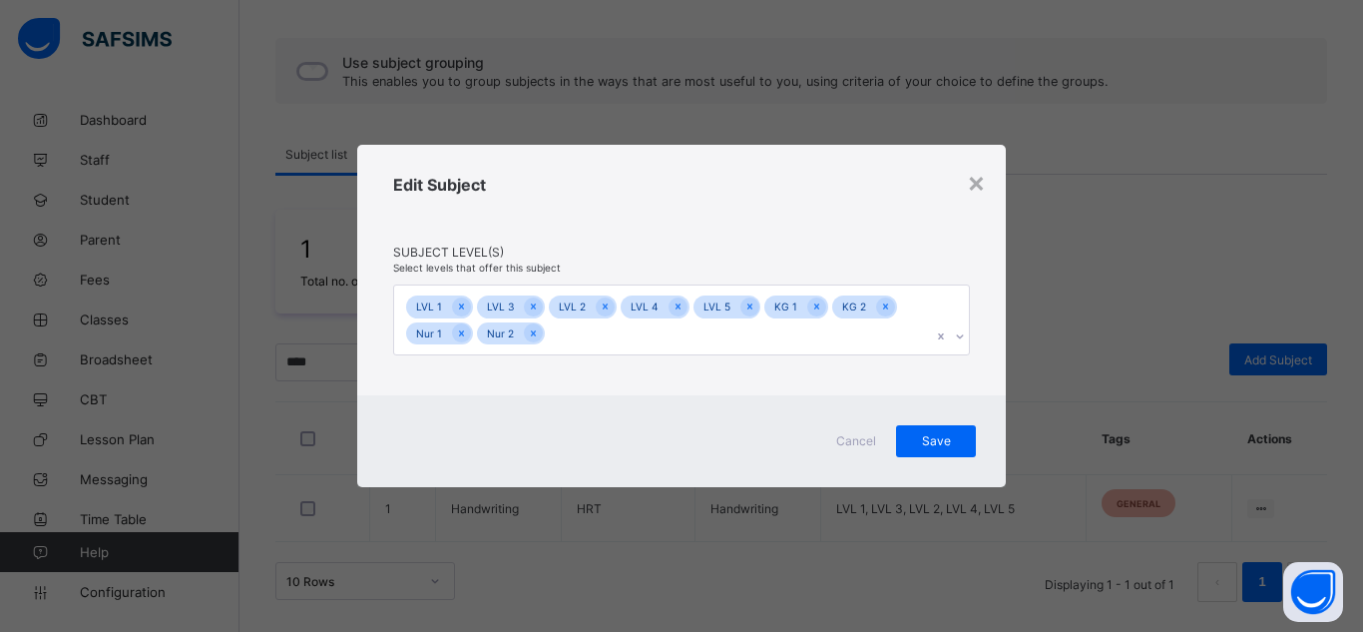
click at [862, 196] on div "Edit Subject" at bounding box center [681, 210] width 577 height 70
click at [951, 436] on span "Save" at bounding box center [936, 440] width 50 height 15
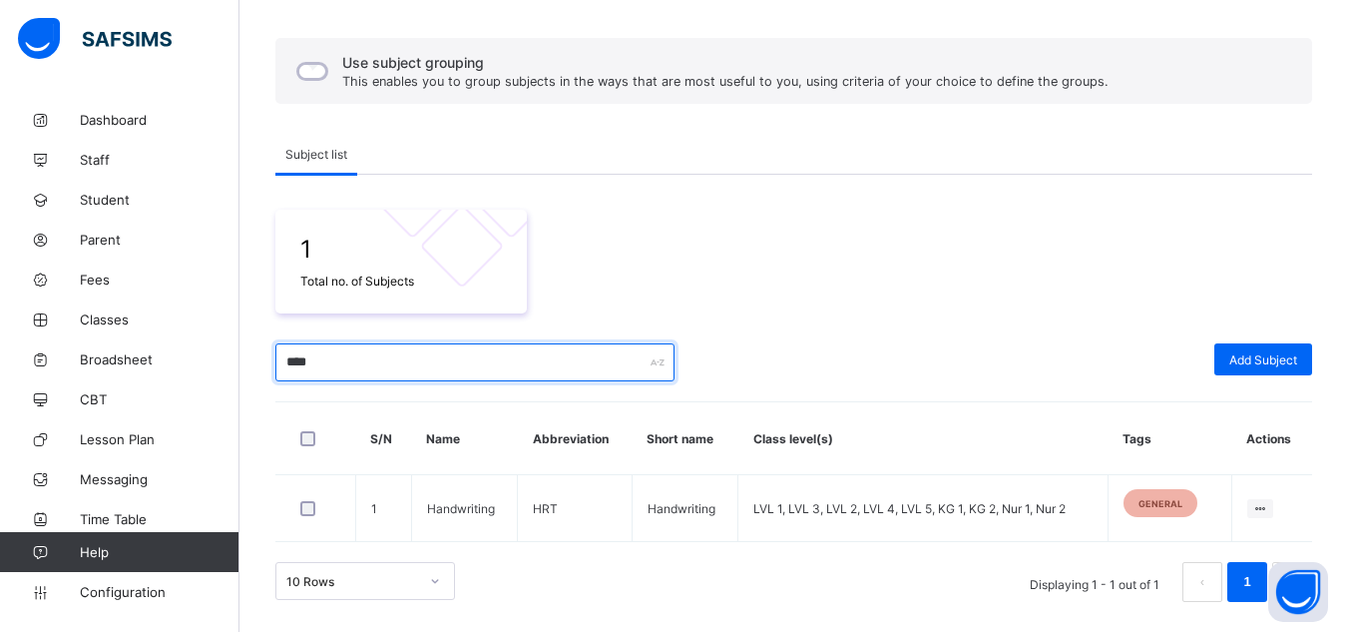
click at [306, 352] on input "****" at bounding box center [474, 362] width 399 height 38
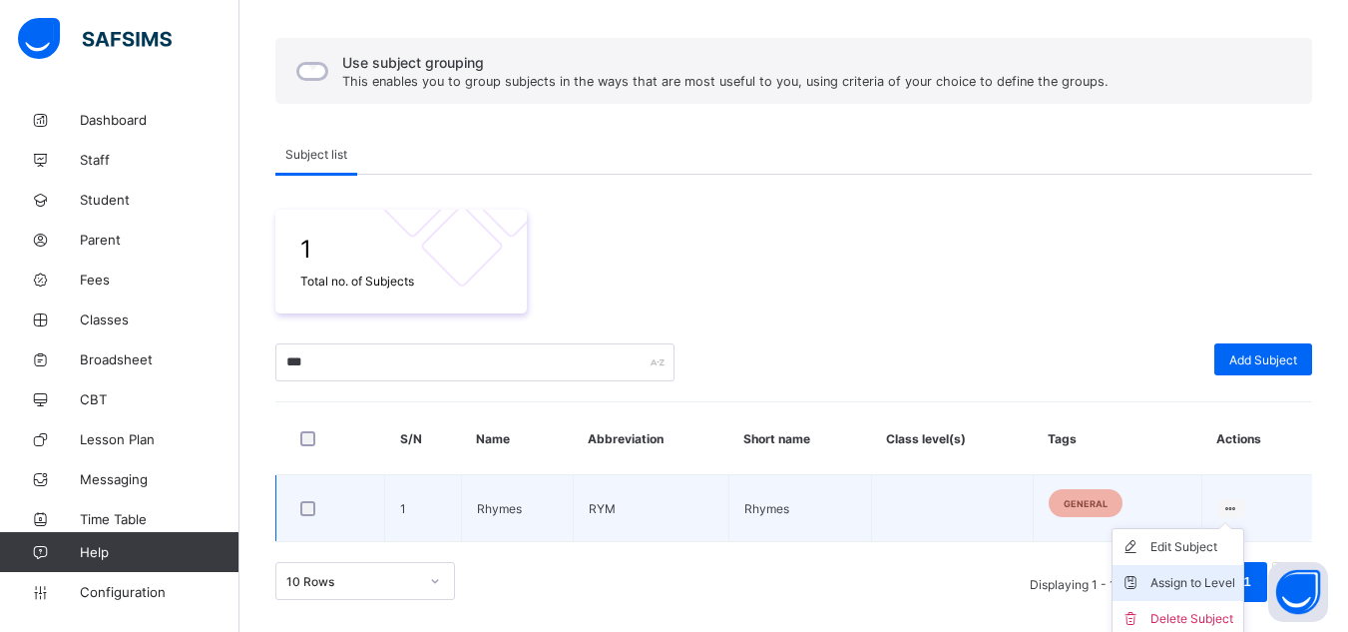
click at [1170, 576] on div "Assign to Level" at bounding box center [1192, 583] width 85 height 20
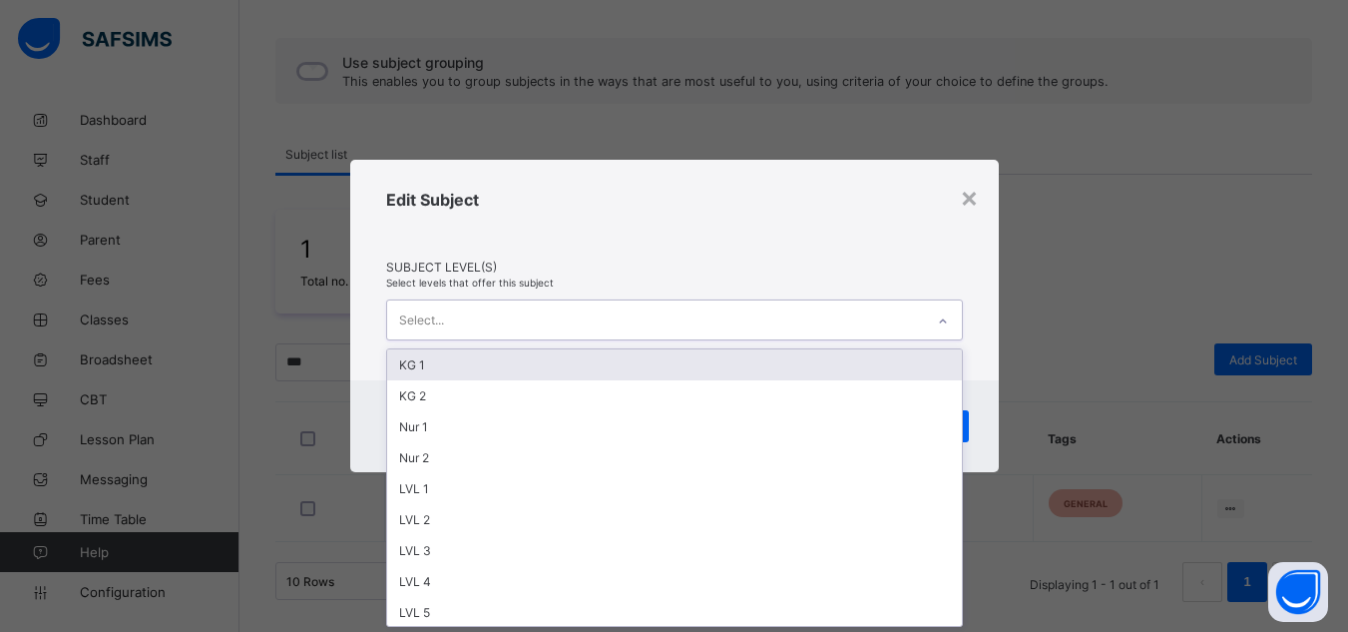
scroll to position [0, 0]
click at [606, 319] on div "Select..." at bounding box center [655, 319] width 537 height 39
click at [553, 365] on div "KG 1" at bounding box center [674, 364] width 575 height 31
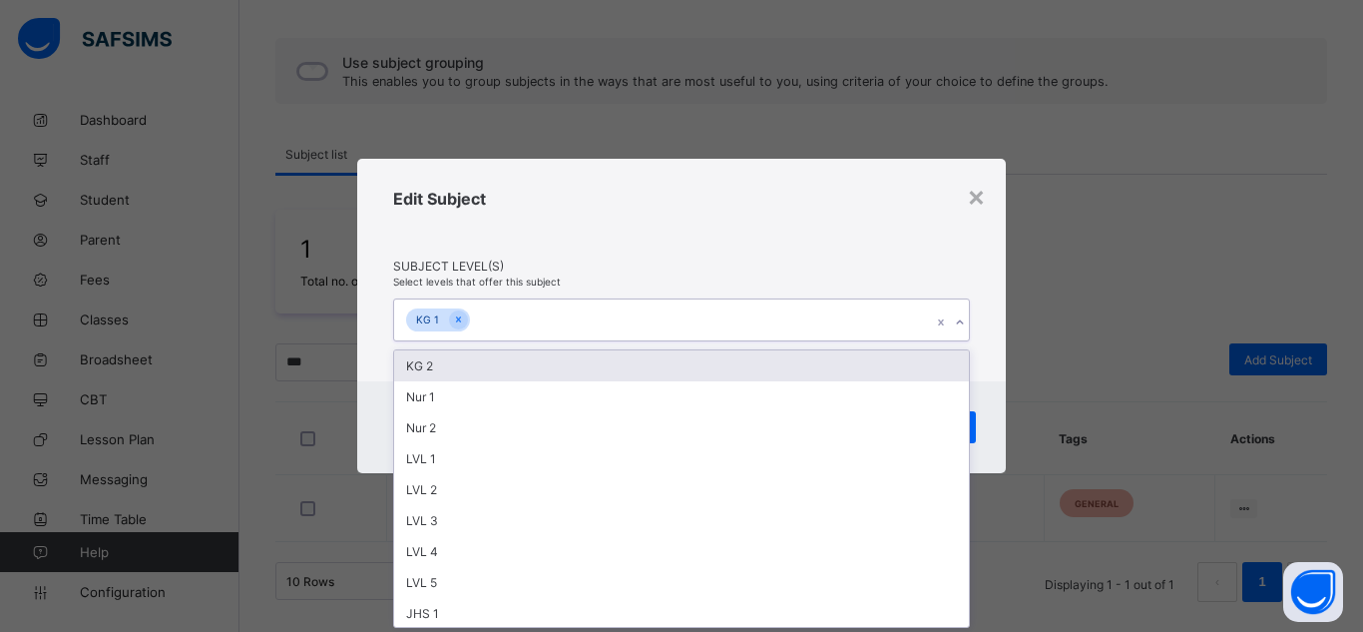
click at [553, 365] on div "KG 2" at bounding box center [681, 365] width 575 height 31
click at [553, 365] on div "Nur 1" at bounding box center [681, 365] width 575 height 31
click at [553, 365] on div "Nur 2" at bounding box center [681, 365] width 575 height 31
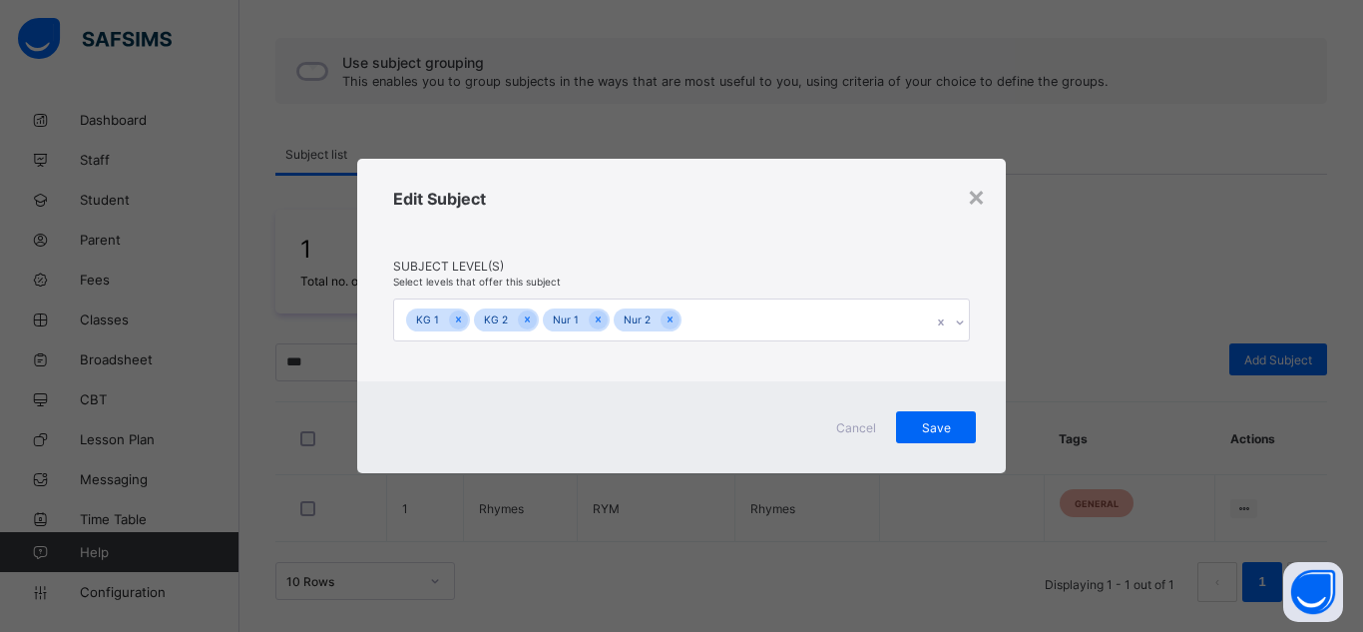
click at [699, 182] on div "Edit Subject Subject Level(s) Select levels that offer this subject KG 1 KG 2 N…" at bounding box center [681, 271] width 649 height 224
click at [934, 436] on div "Save" at bounding box center [936, 427] width 80 height 32
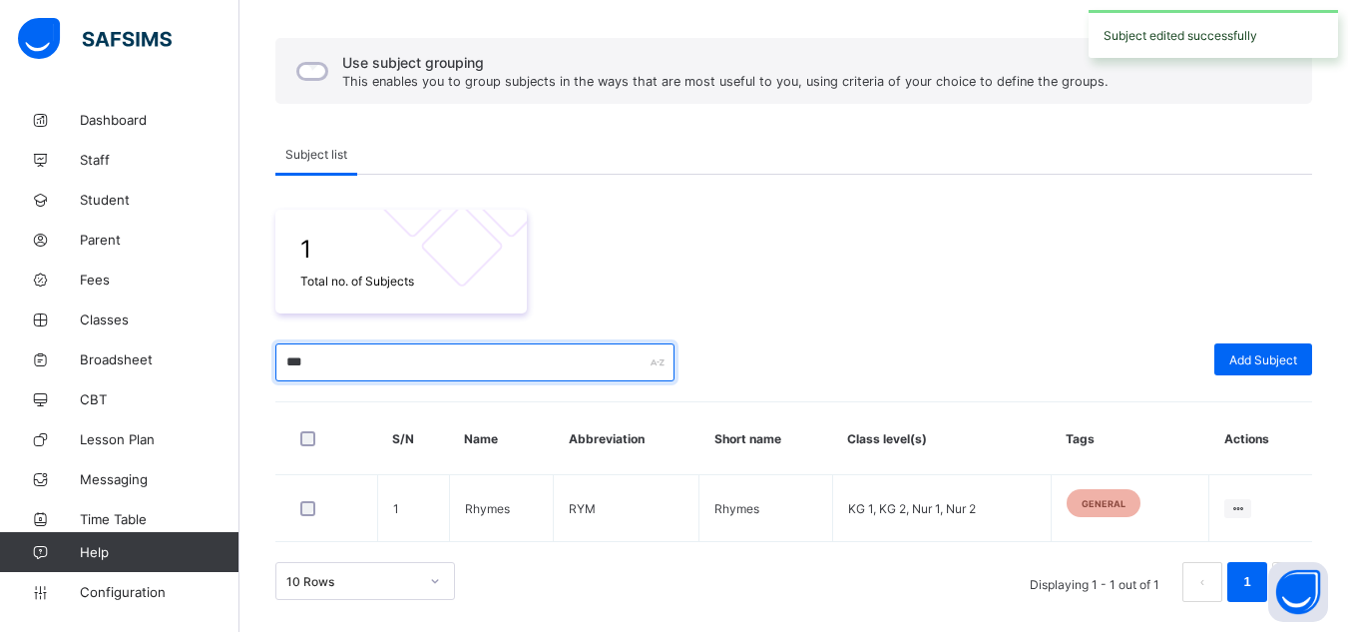
click at [295, 365] on input "***" at bounding box center [474, 362] width 399 height 38
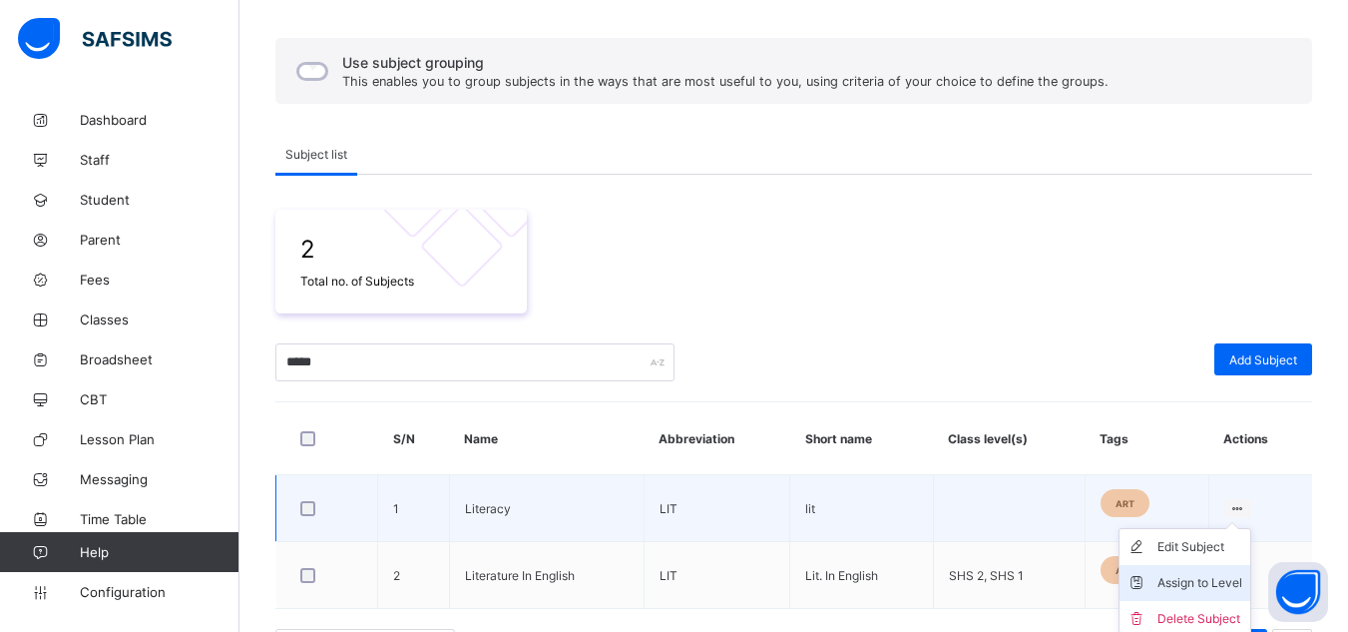
click at [1200, 581] on div "Assign to Level" at bounding box center [1199, 583] width 85 height 20
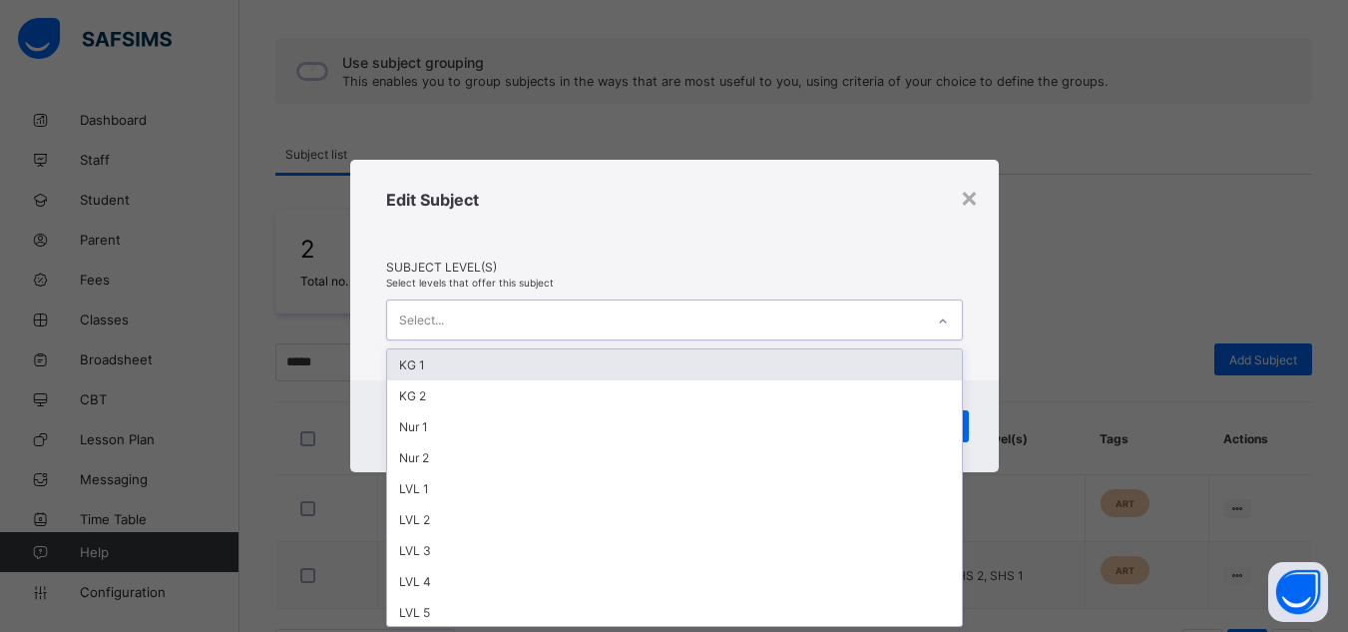
click at [766, 321] on div "Select..." at bounding box center [655, 319] width 537 height 39
click at [666, 357] on div "KG 1" at bounding box center [674, 364] width 575 height 31
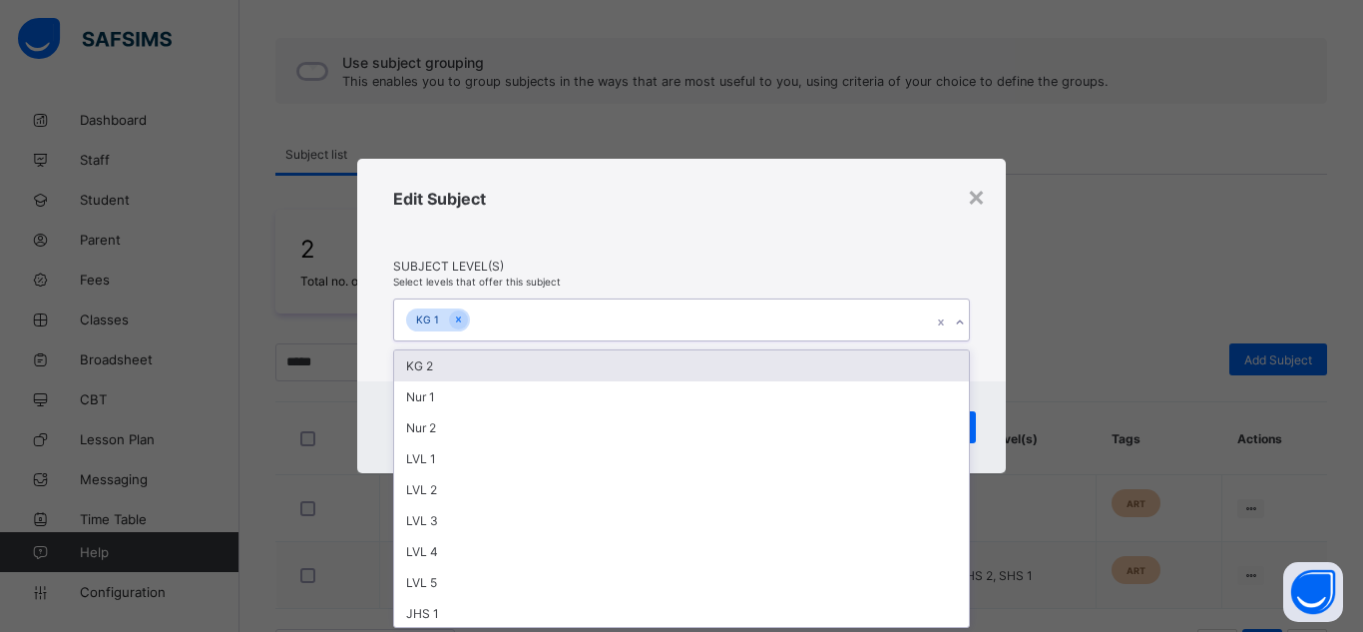
click at [666, 357] on div "KG 2" at bounding box center [681, 365] width 575 height 31
click at [666, 357] on div "Nur 1" at bounding box center [681, 365] width 575 height 31
click at [666, 357] on div "Nur 2" at bounding box center [681, 365] width 575 height 31
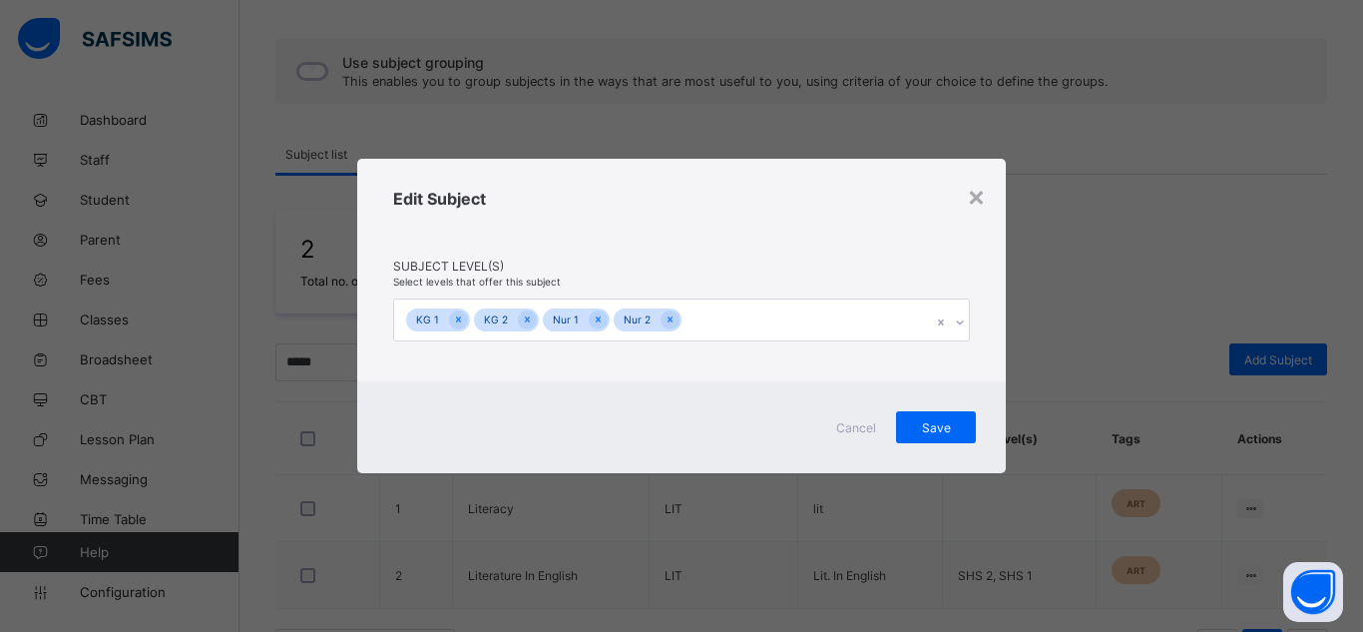
click at [785, 231] on div "Edit Subject" at bounding box center [681, 224] width 577 height 70
click at [944, 433] on span "Save" at bounding box center [936, 427] width 50 height 15
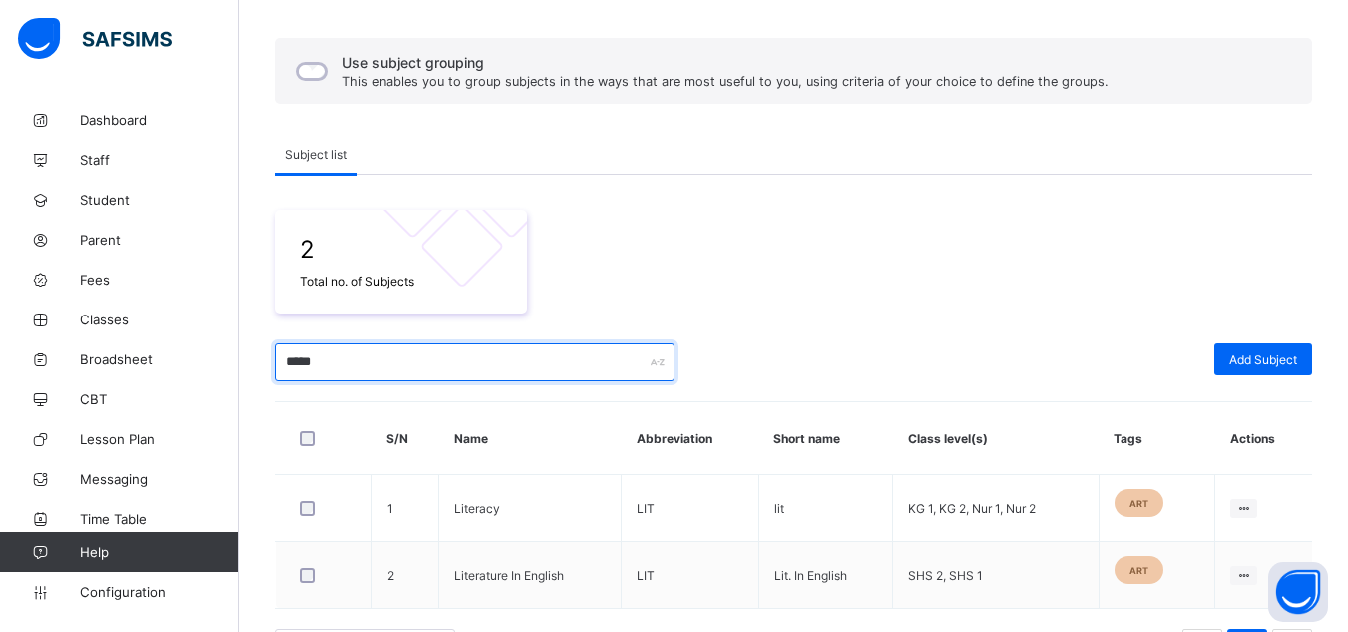
click at [519, 375] on input "*****" at bounding box center [474, 362] width 399 height 38
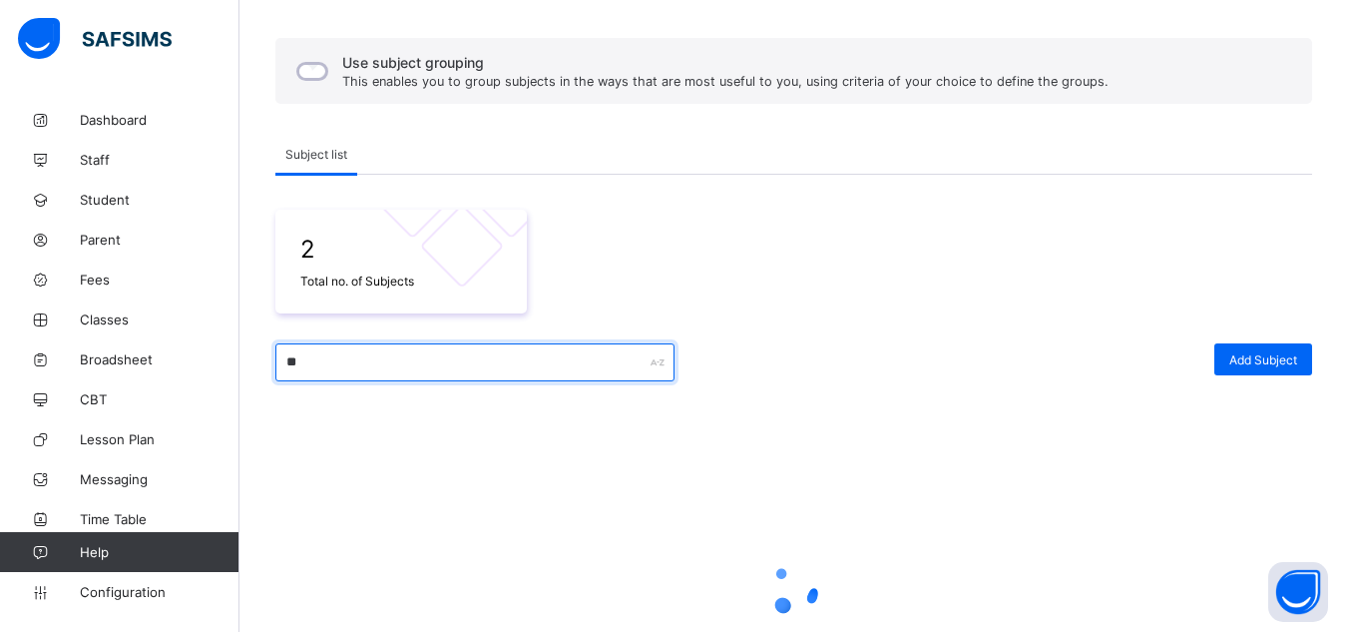
type input "*"
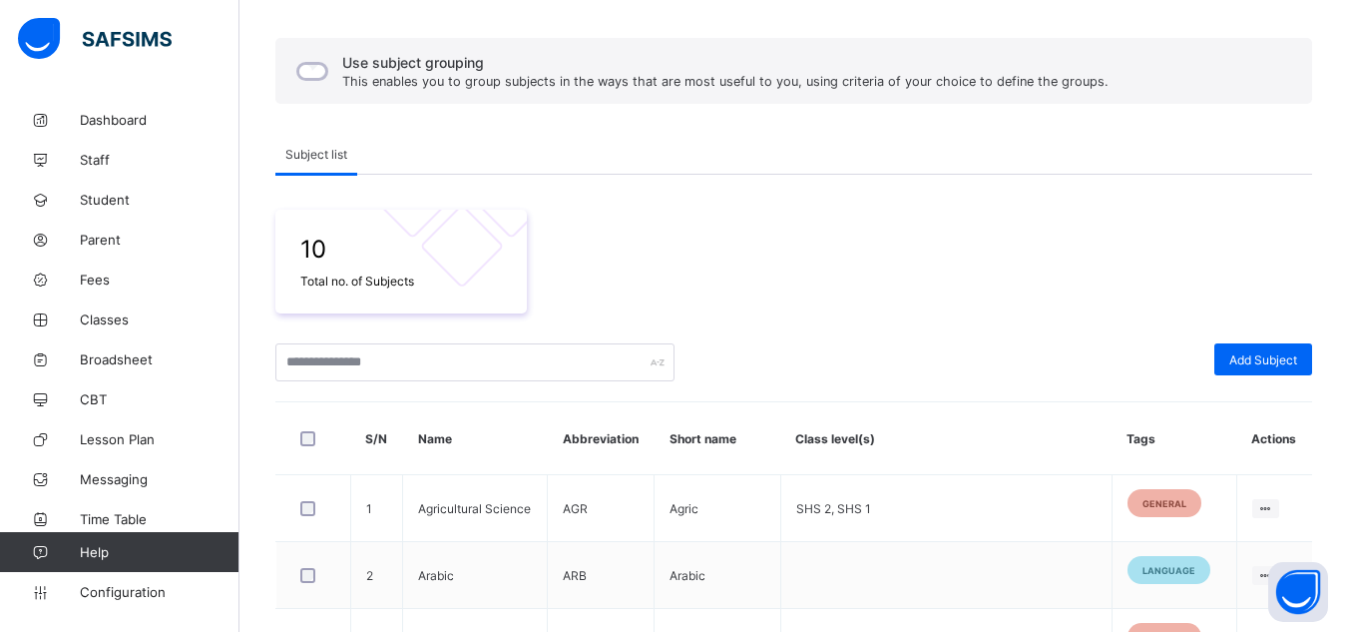
click at [775, 224] on div "10 Total no. of Subjects" at bounding box center [793, 262] width 1037 height 104
click at [79, 596] on icon at bounding box center [40, 592] width 80 height 15
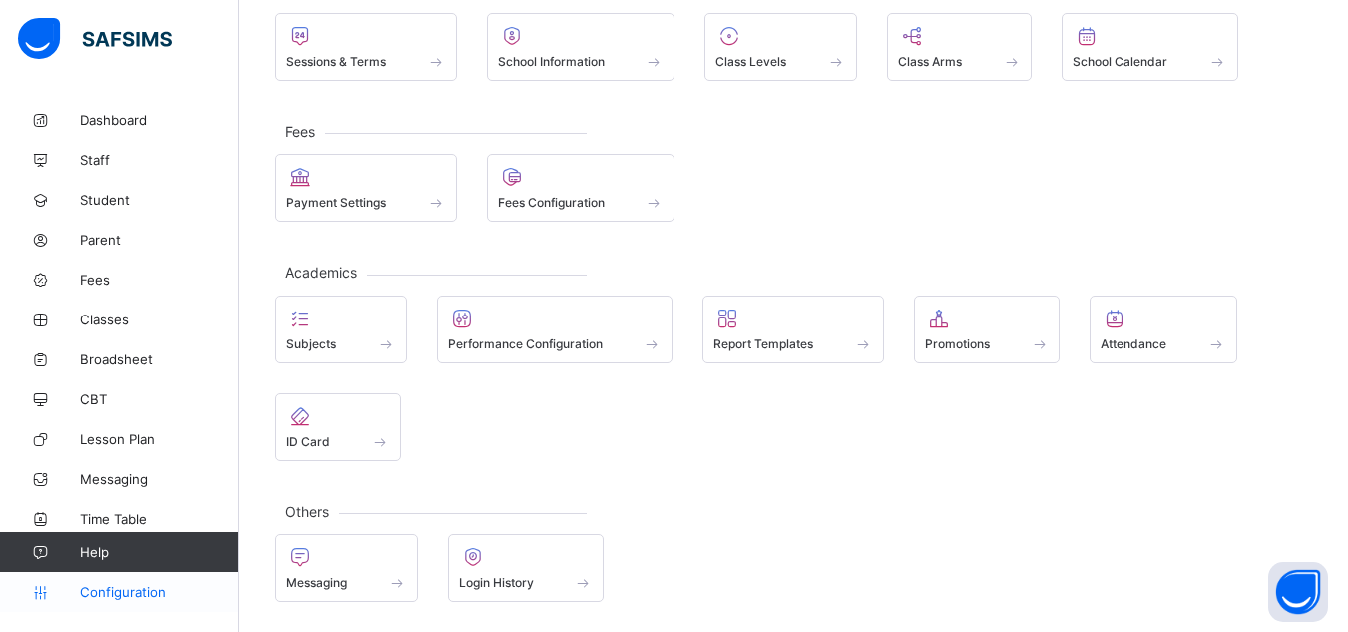
scroll to position [210, 0]
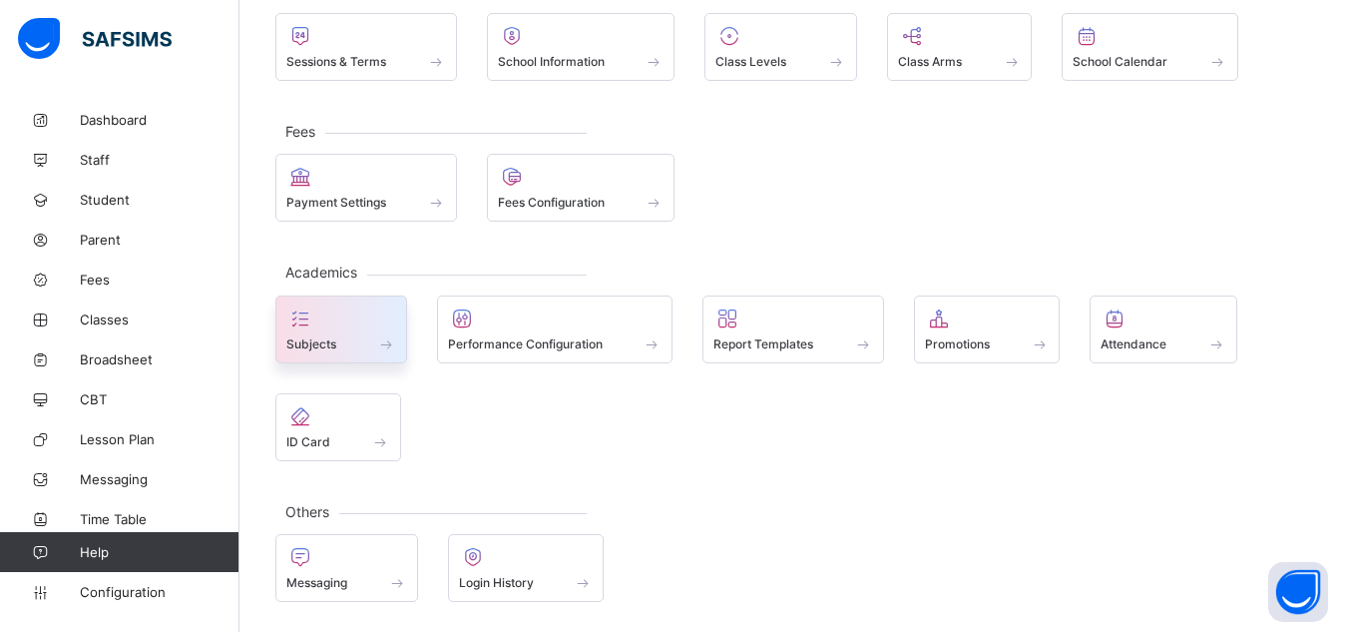
click at [366, 335] on div "Subjects" at bounding box center [341, 343] width 110 height 17
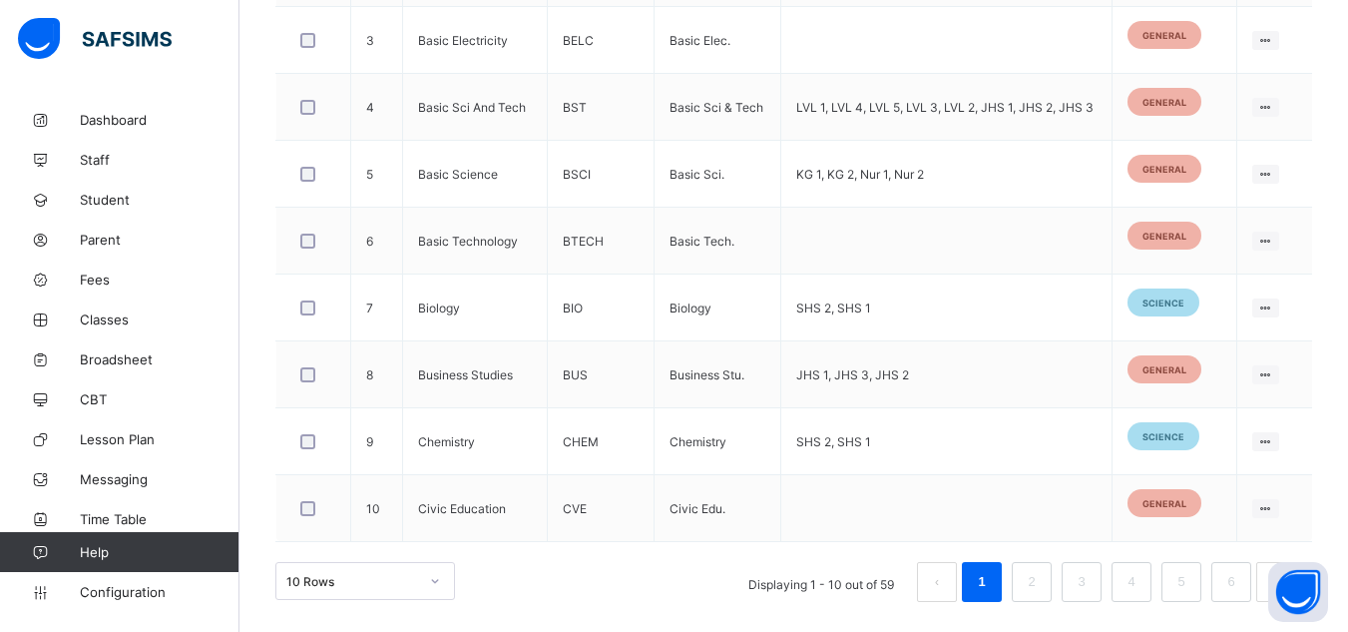
scroll to position [818, 0]
click at [1039, 590] on link "2" at bounding box center [1031, 582] width 19 height 26
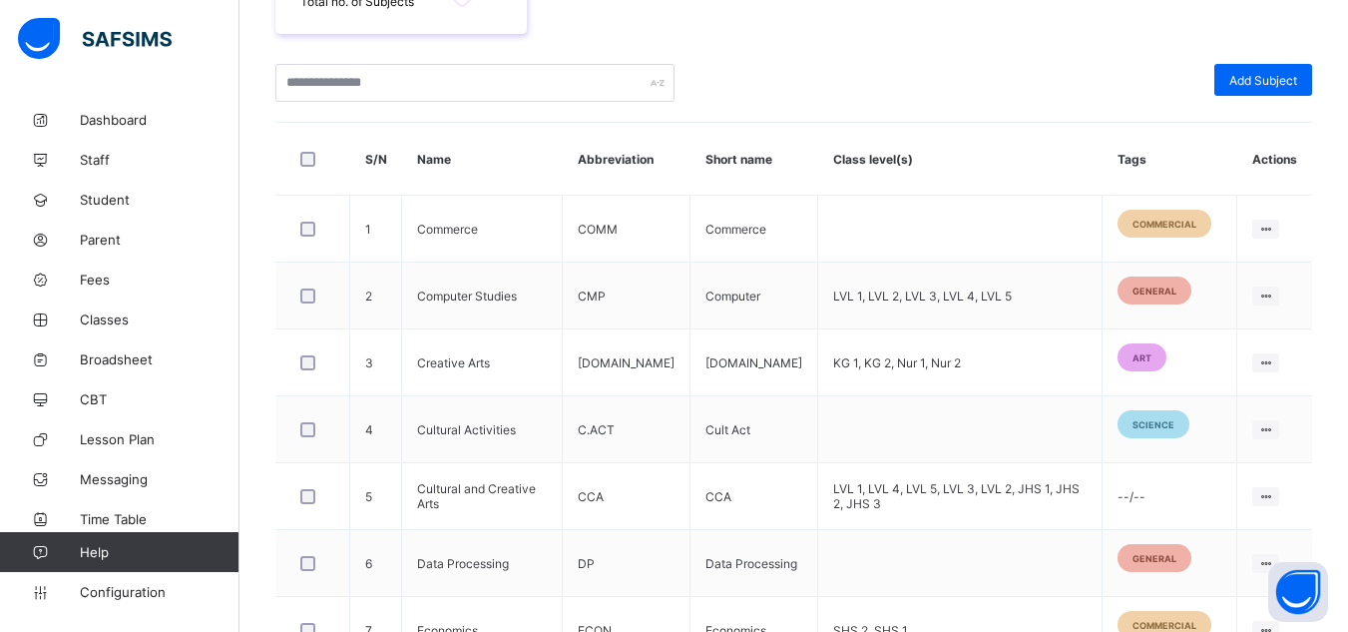
scroll to position [497, 0]
click at [107, 163] on span "Staff" at bounding box center [160, 160] width 160 height 16
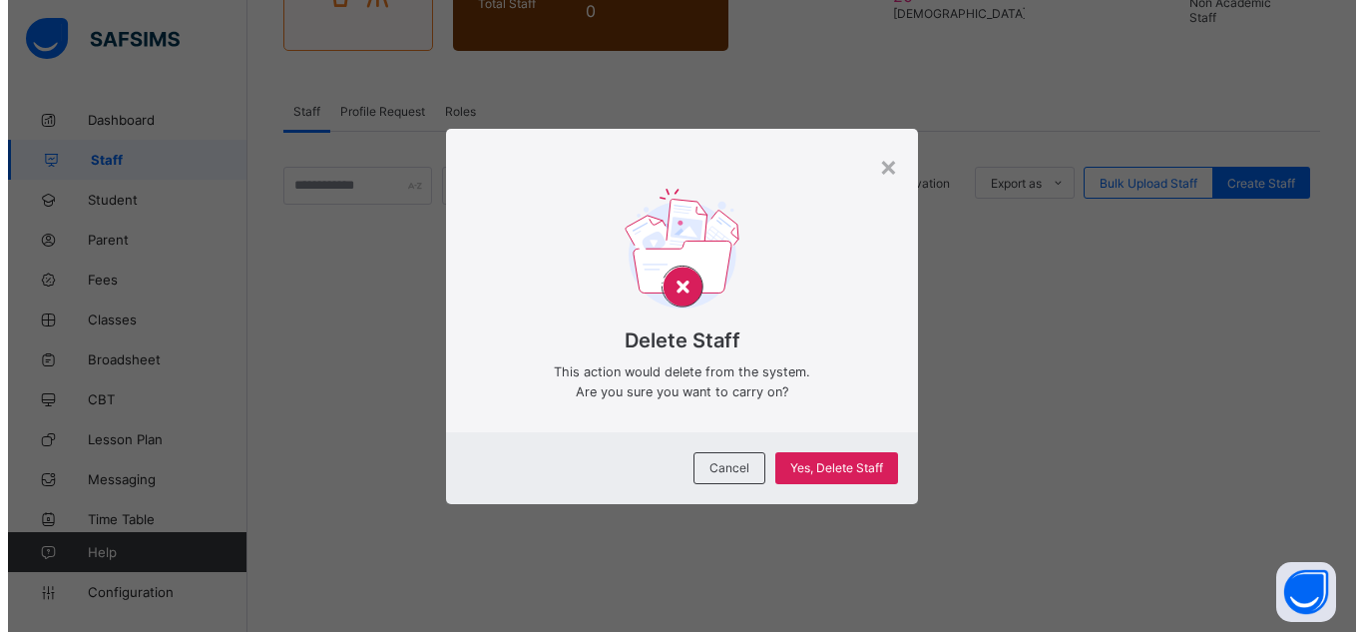
scroll to position [328, 0]
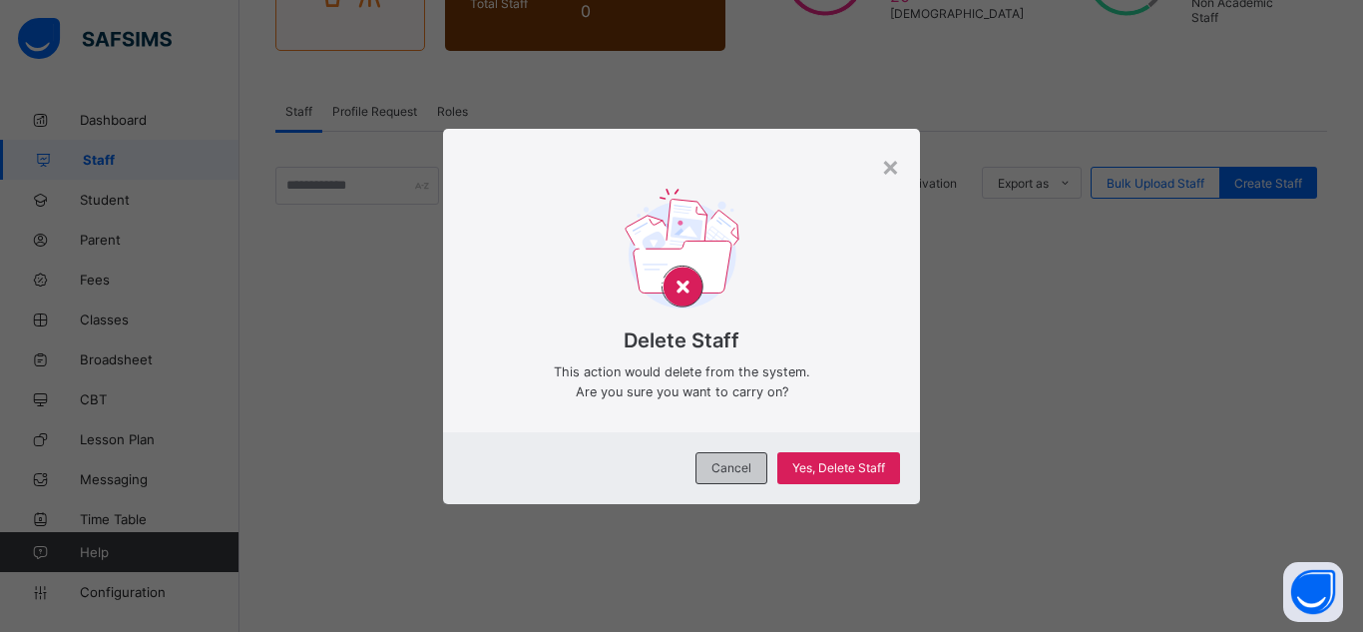
click at [711, 468] on span "Cancel" at bounding box center [731, 467] width 40 height 15
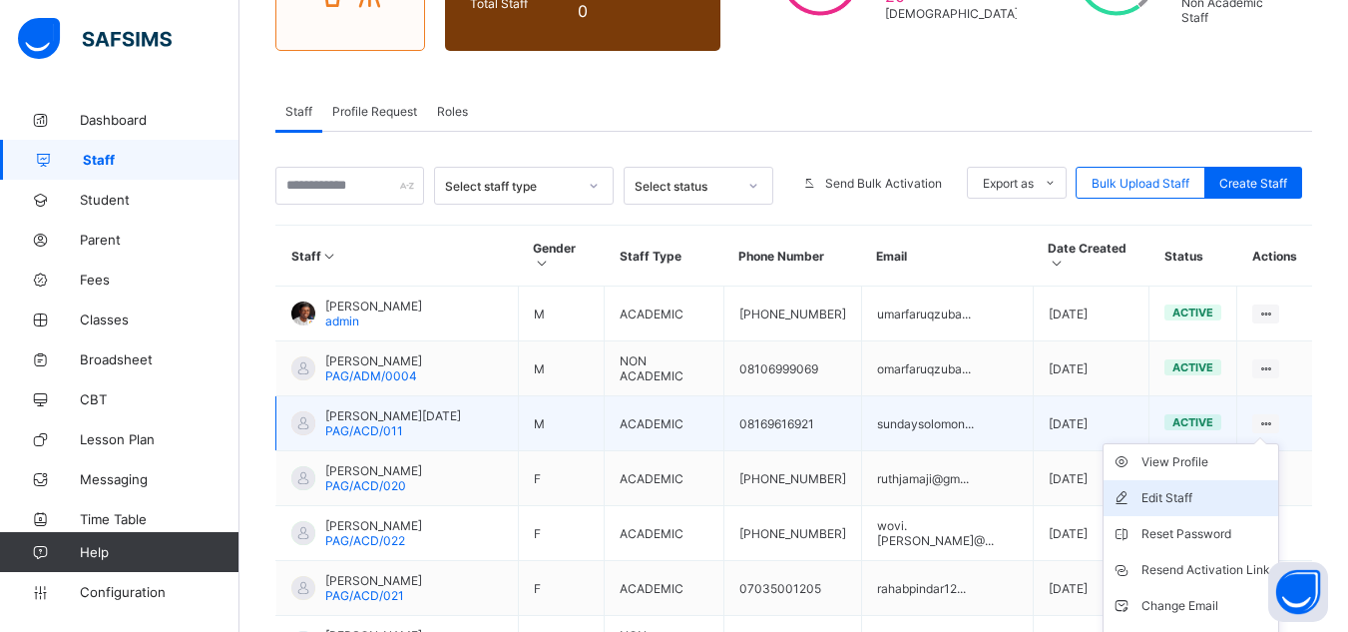
click at [1190, 488] on div "Edit Staff" at bounding box center [1206, 498] width 129 height 20
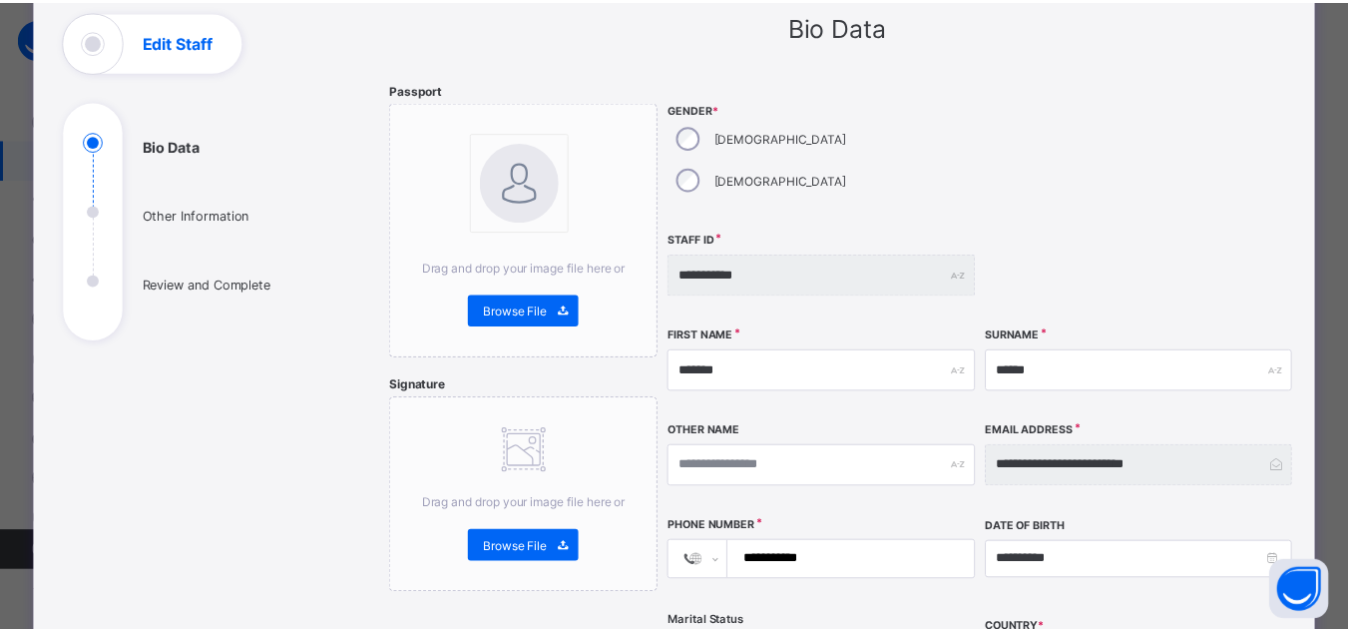
scroll to position [0, 0]
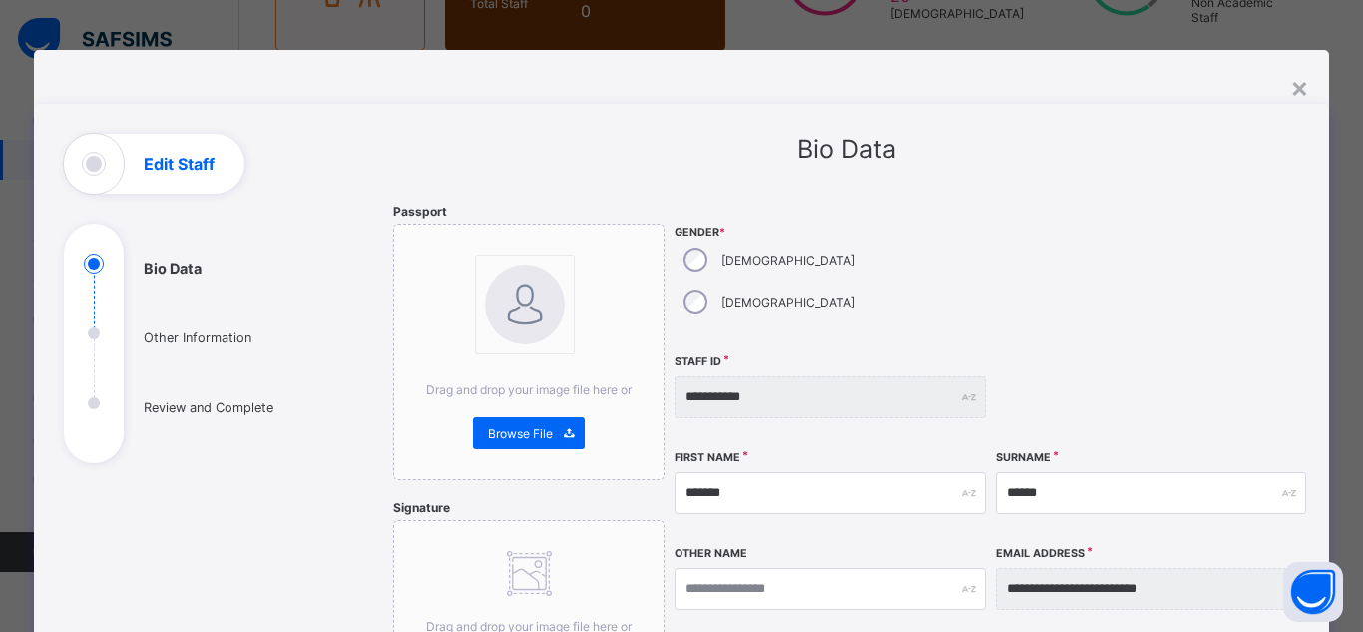
click at [206, 341] on ul "Bio Data Other Information Review and Complete" at bounding box center [213, 358] width 299 height 210
click at [1299, 98] on div "×" at bounding box center [1299, 87] width 19 height 34
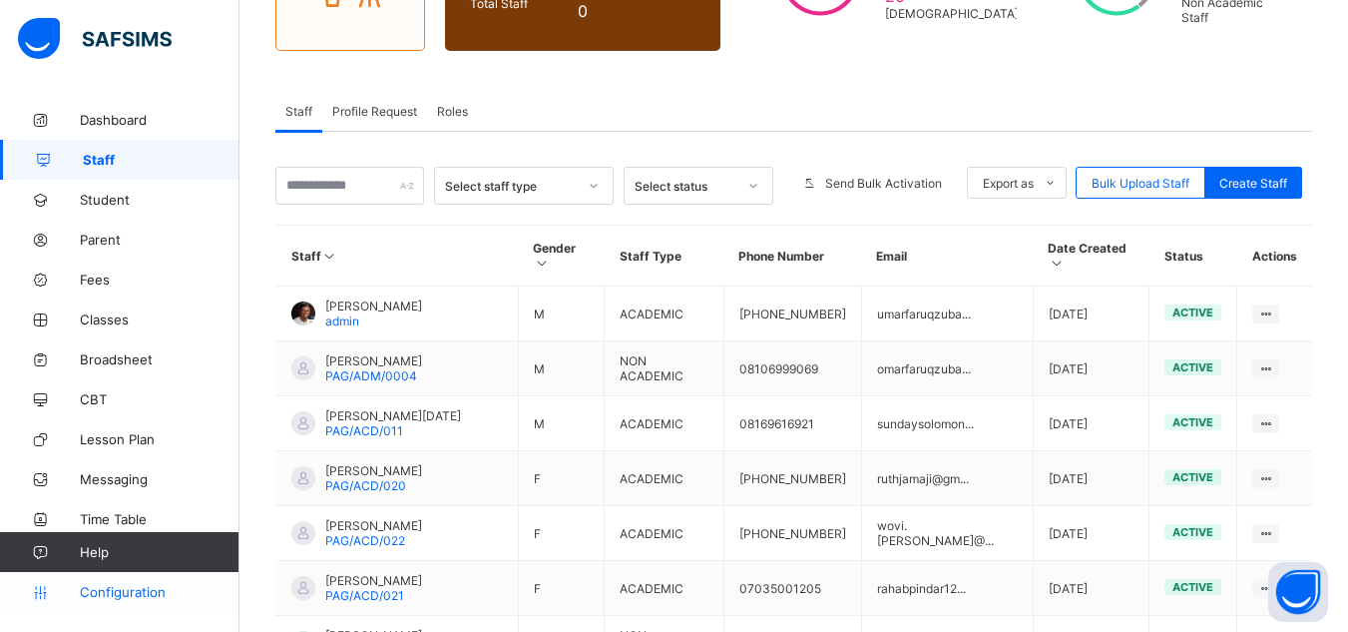
click at [118, 584] on span "Configuration" at bounding box center [159, 592] width 159 height 16
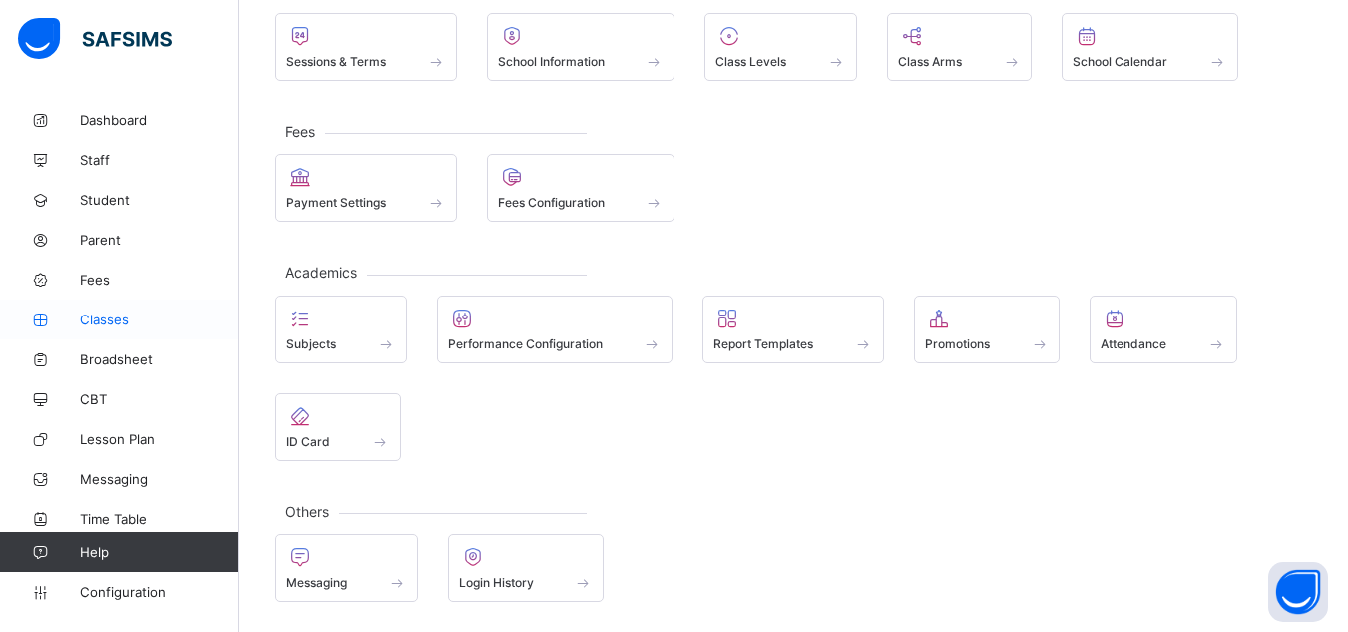
click at [123, 320] on span "Classes" at bounding box center [160, 319] width 160 height 16
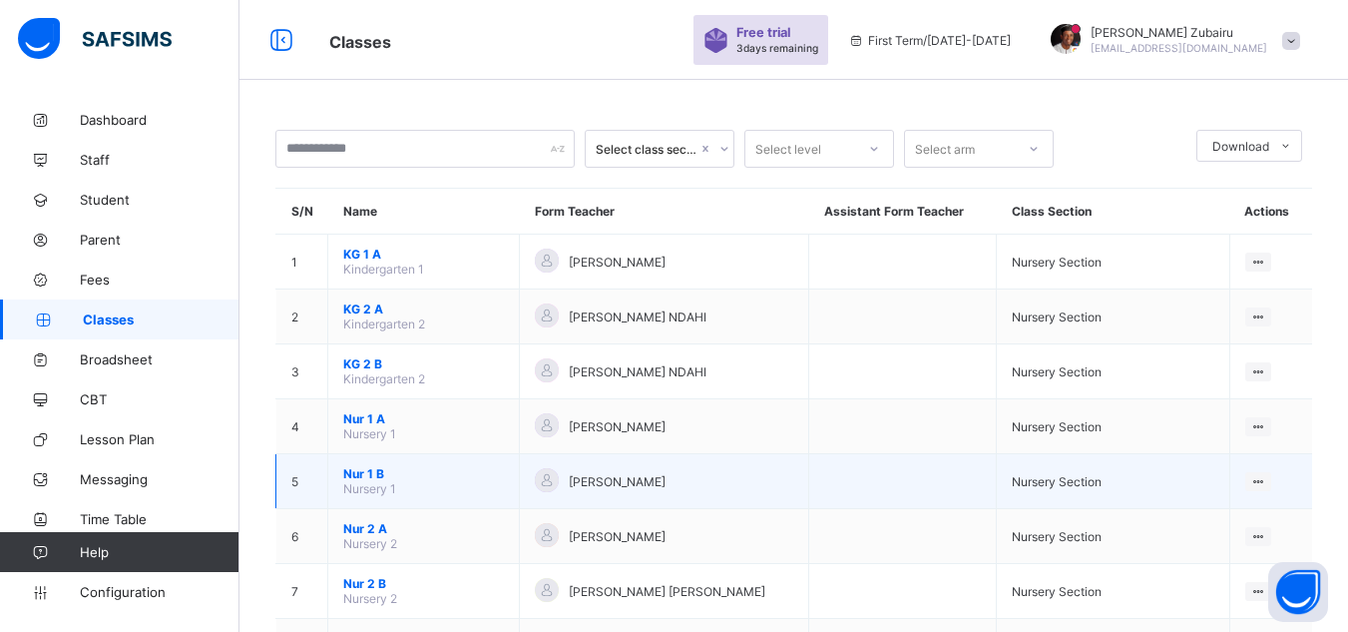
scroll to position [210, 0]
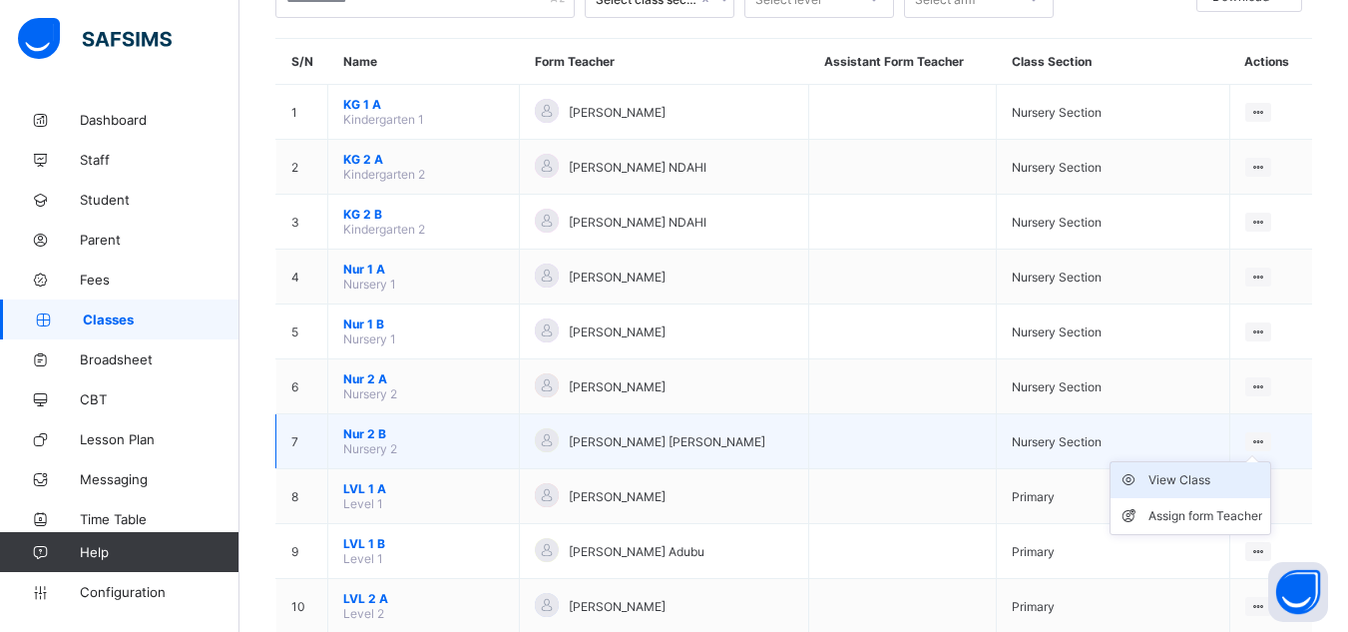
click at [1213, 482] on div "View Class" at bounding box center [1206, 480] width 114 height 20
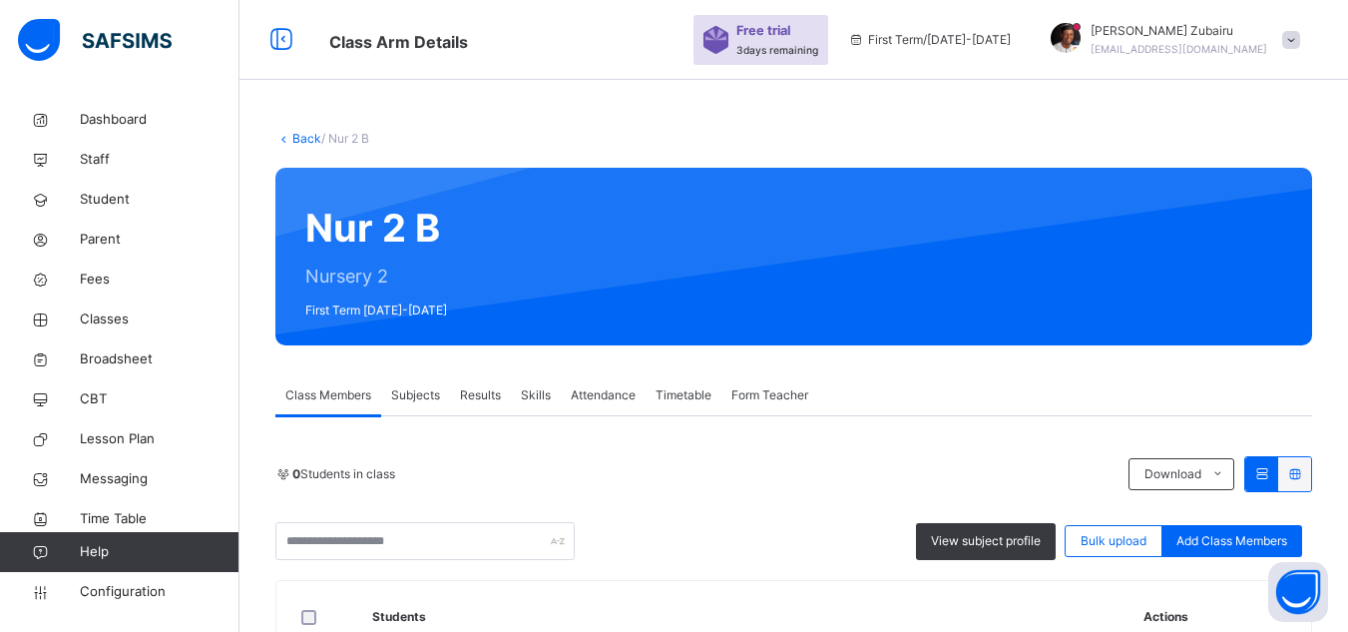
scroll to position [210, 0]
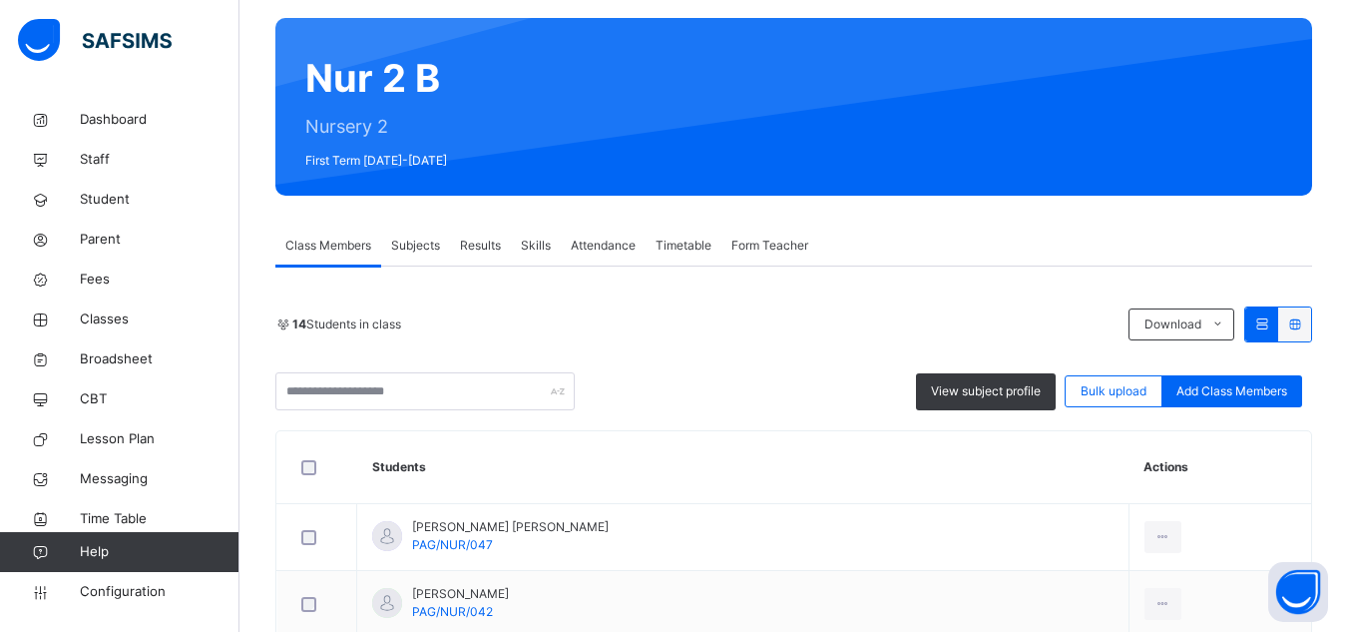
click at [422, 230] on div "Subjects" at bounding box center [415, 246] width 69 height 40
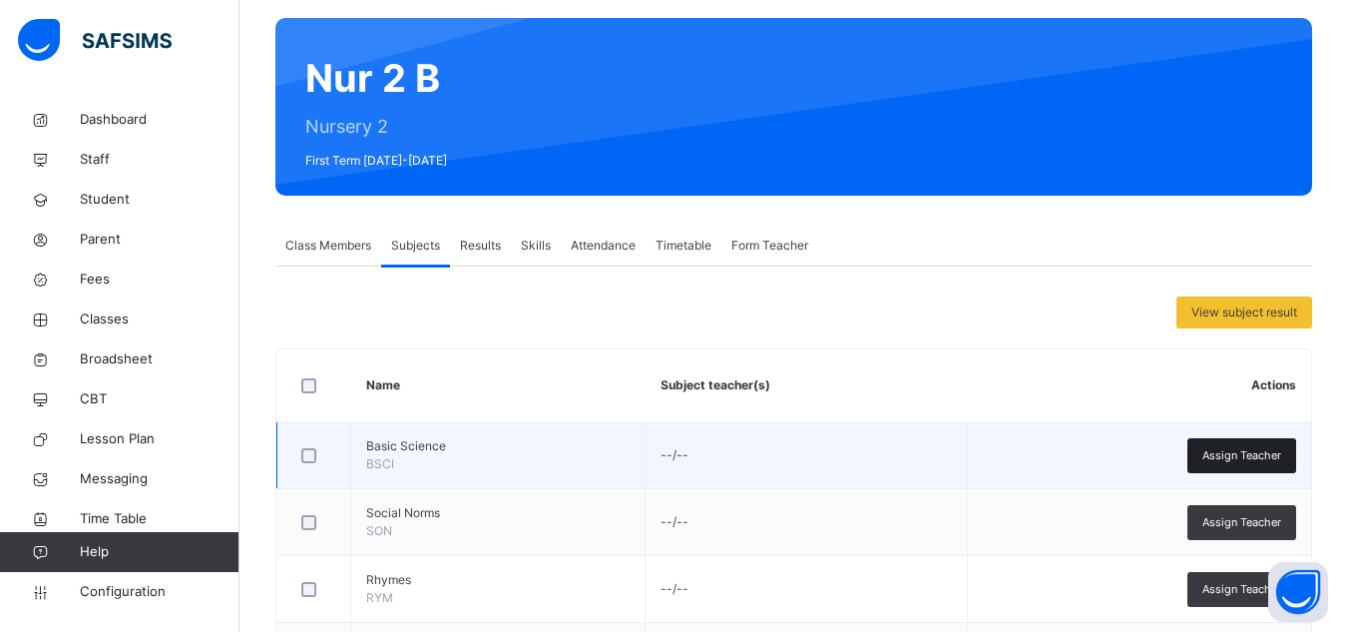
click at [1232, 452] on span "Assign Teacher" at bounding box center [1241, 455] width 79 height 17
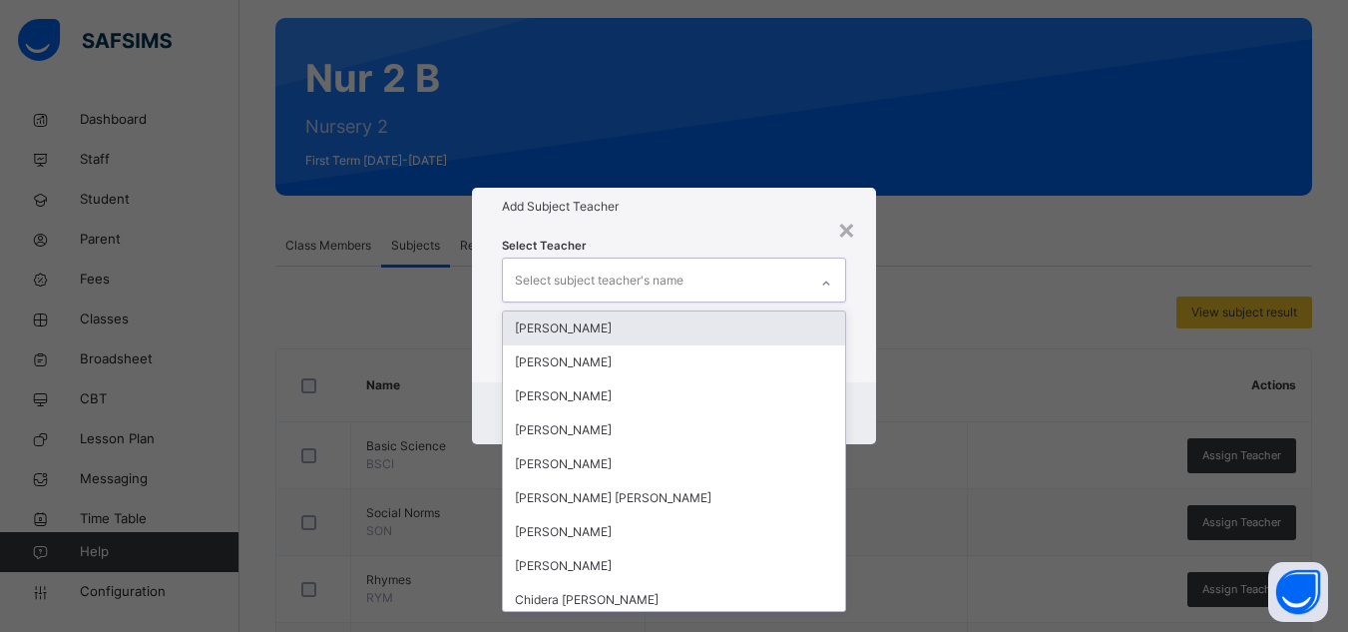
click at [683, 287] on div "Select subject teacher's name" at bounding box center [599, 280] width 169 height 38
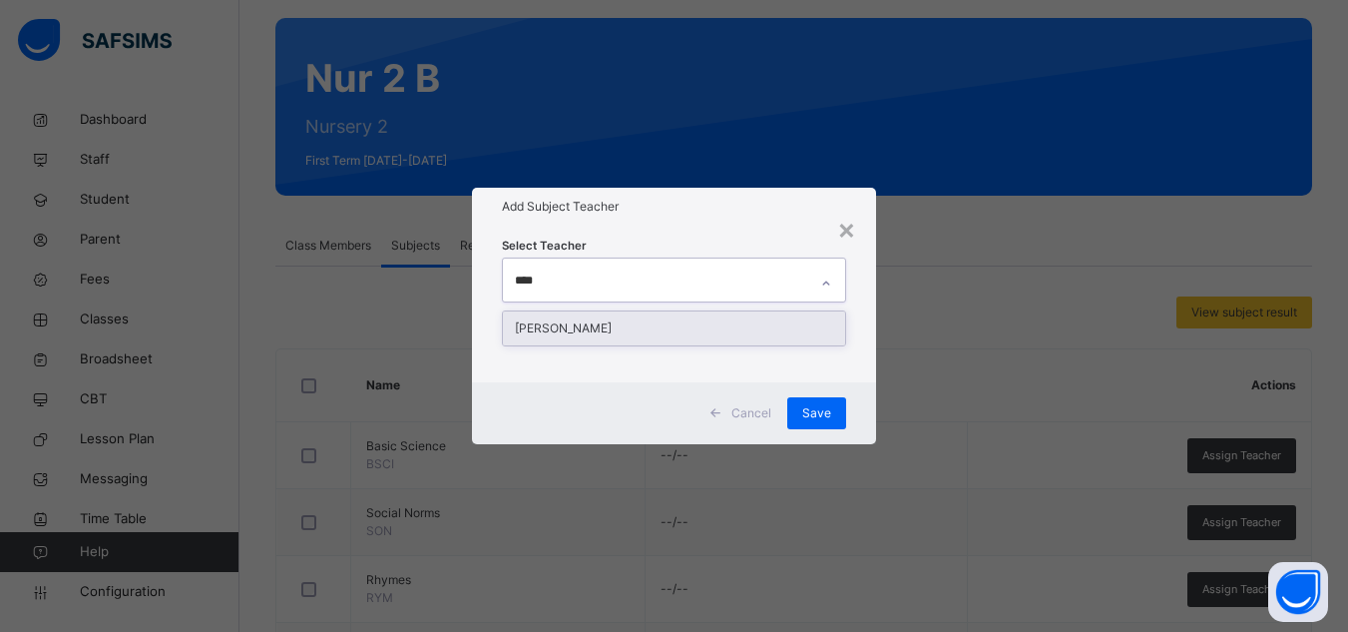
type input "****"
click at [639, 327] on div "[PERSON_NAME]" at bounding box center [674, 328] width 342 height 34
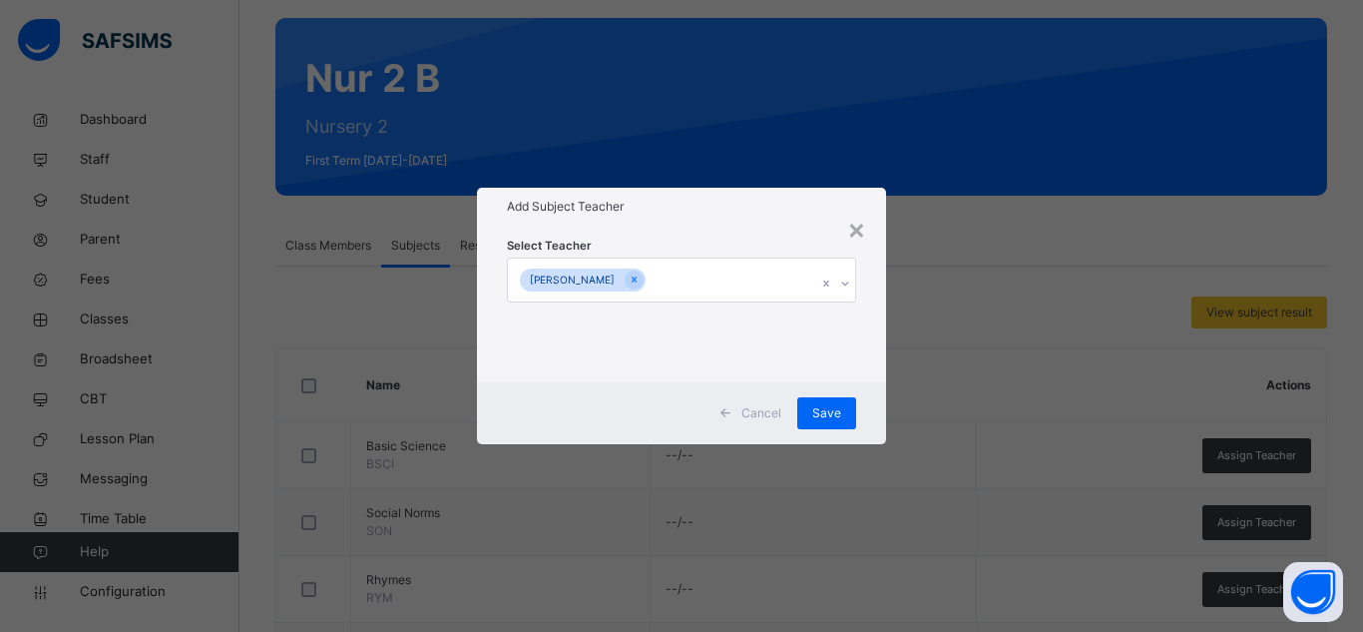
click at [655, 216] on h1 "Add Subject Teacher" at bounding box center [681, 207] width 349 height 18
click at [822, 419] on span "Save" at bounding box center [826, 413] width 29 height 18
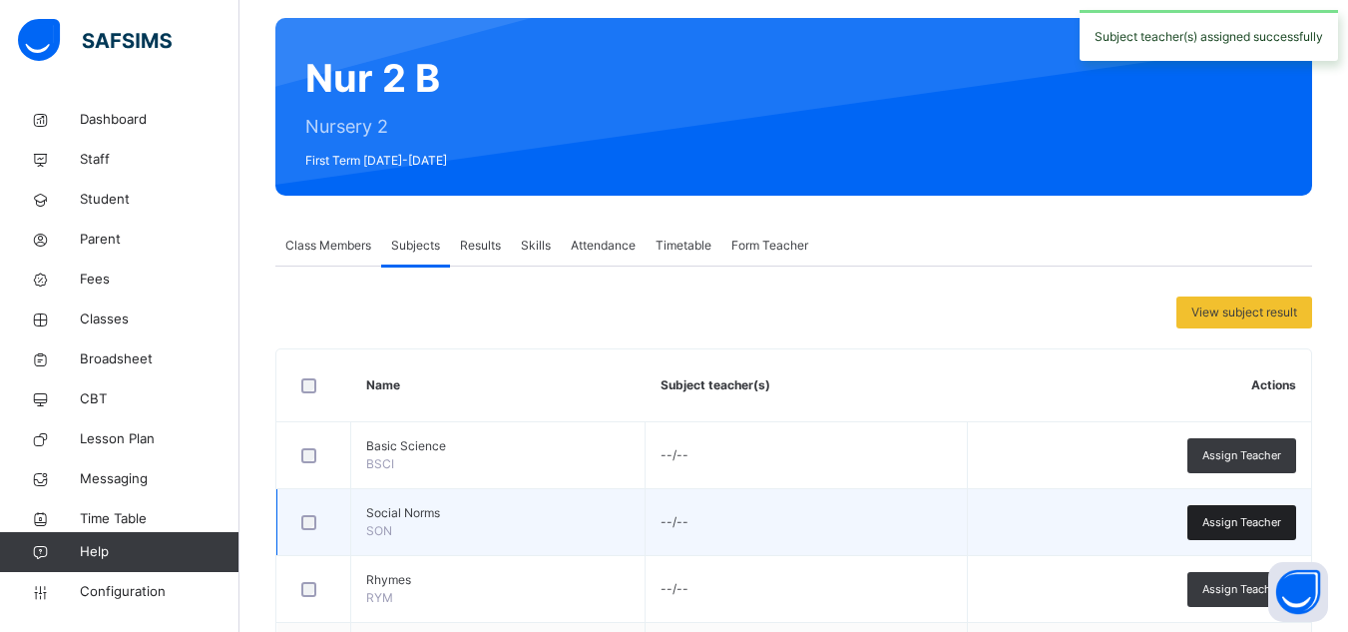
click at [1216, 519] on span "Assign Teacher" at bounding box center [1241, 522] width 79 height 17
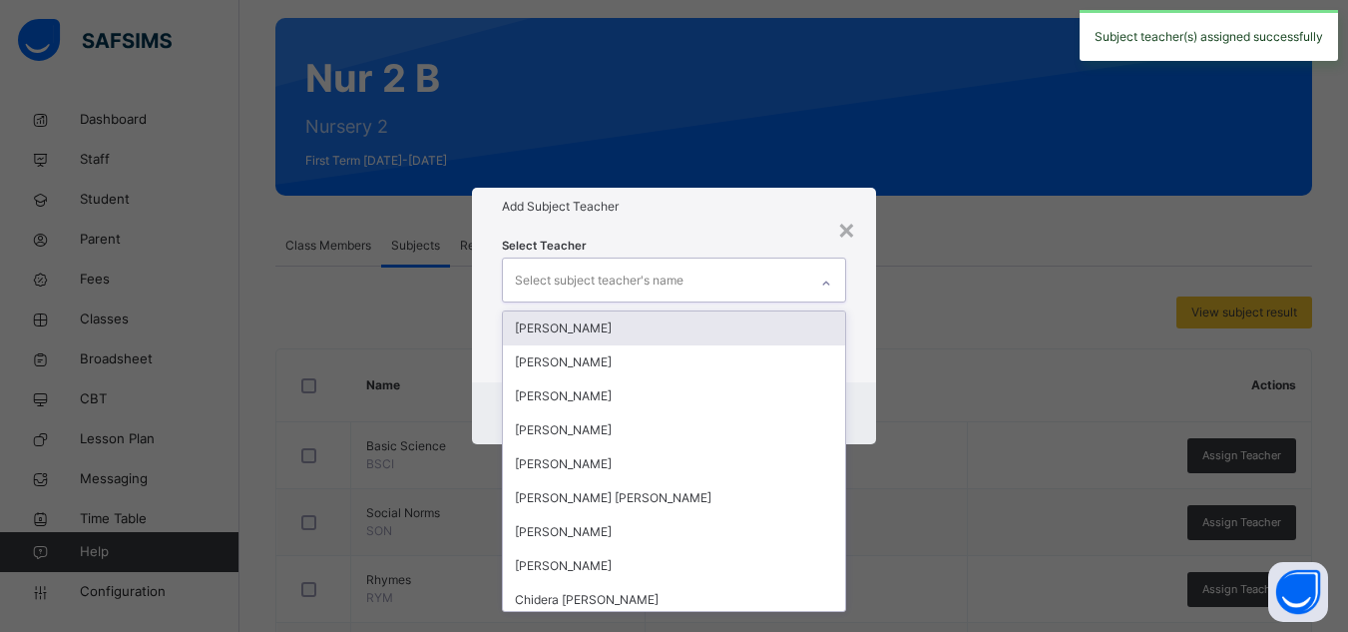
click at [713, 265] on div "Select subject teacher's name" at bounding box center [655, 279] width 304 height 42
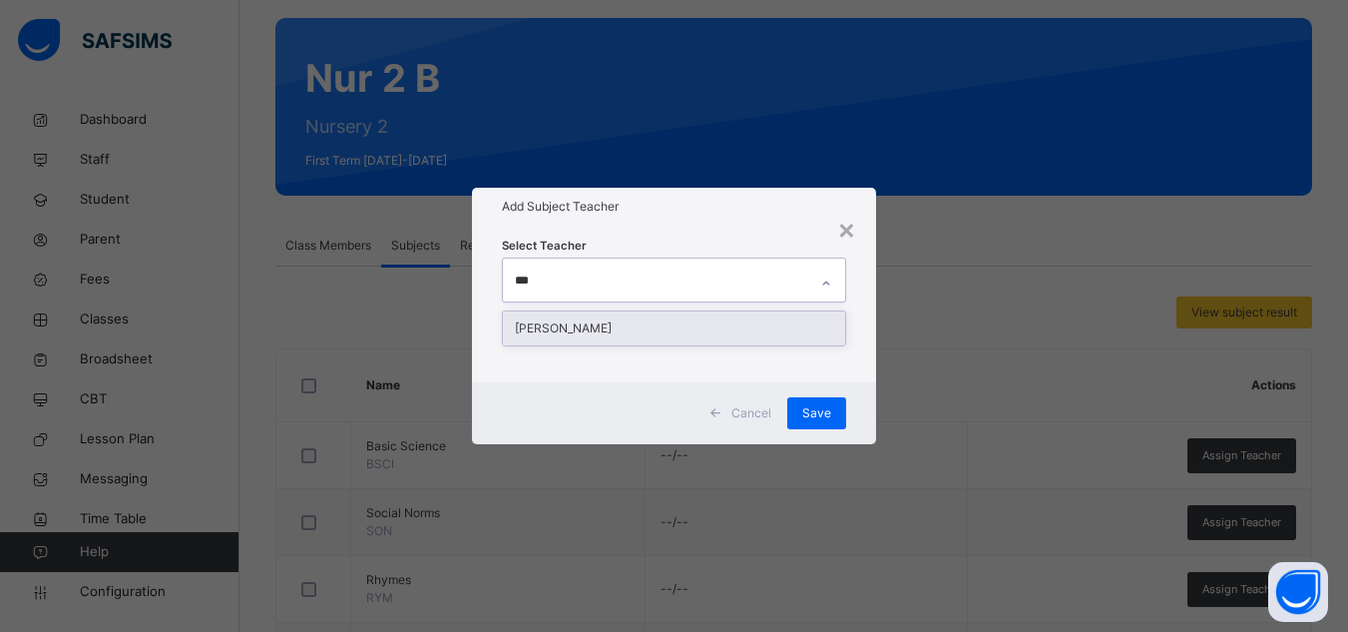
type input "****"
click at [636, 320] on div "[PERSON_NAME]" at bounding box center [674, 328] width 342 height 34
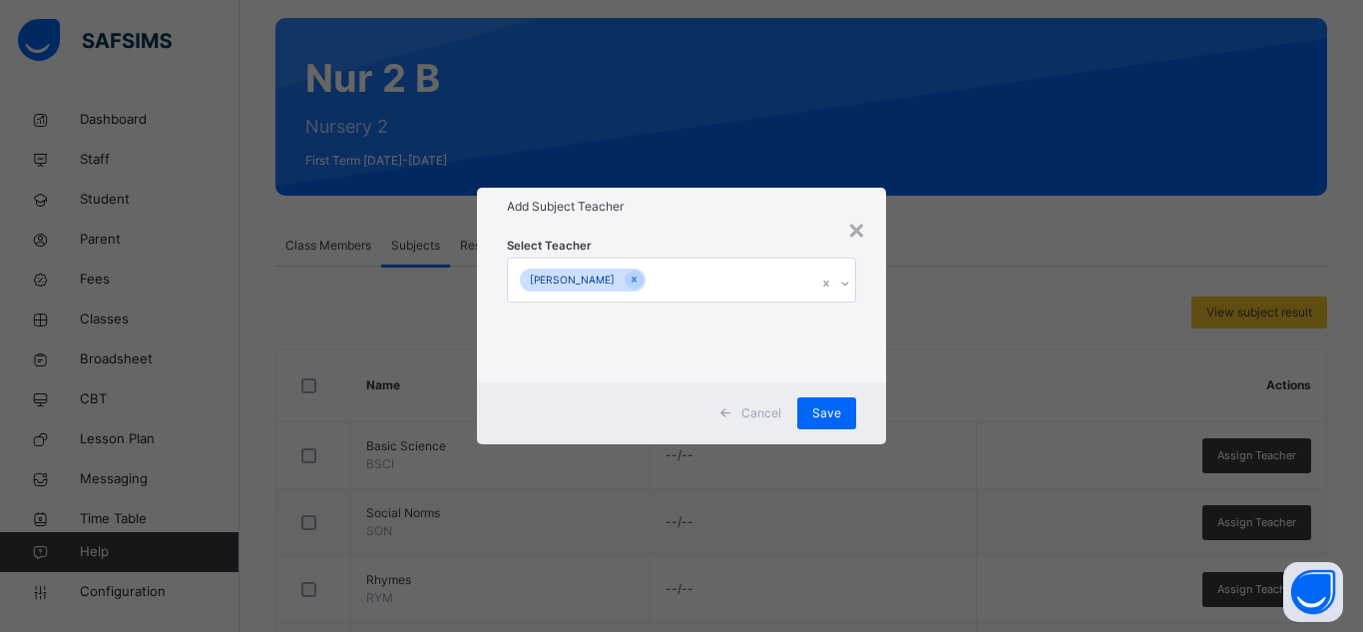
click at [881, 339] on div "Select Teacher RUTH ABUBAKAR BIRMA" at bounding box center [681, 304] width 409 height 156
click at [829, 401] on div "Save" at bounding box center [826, 413] width 59 height 32
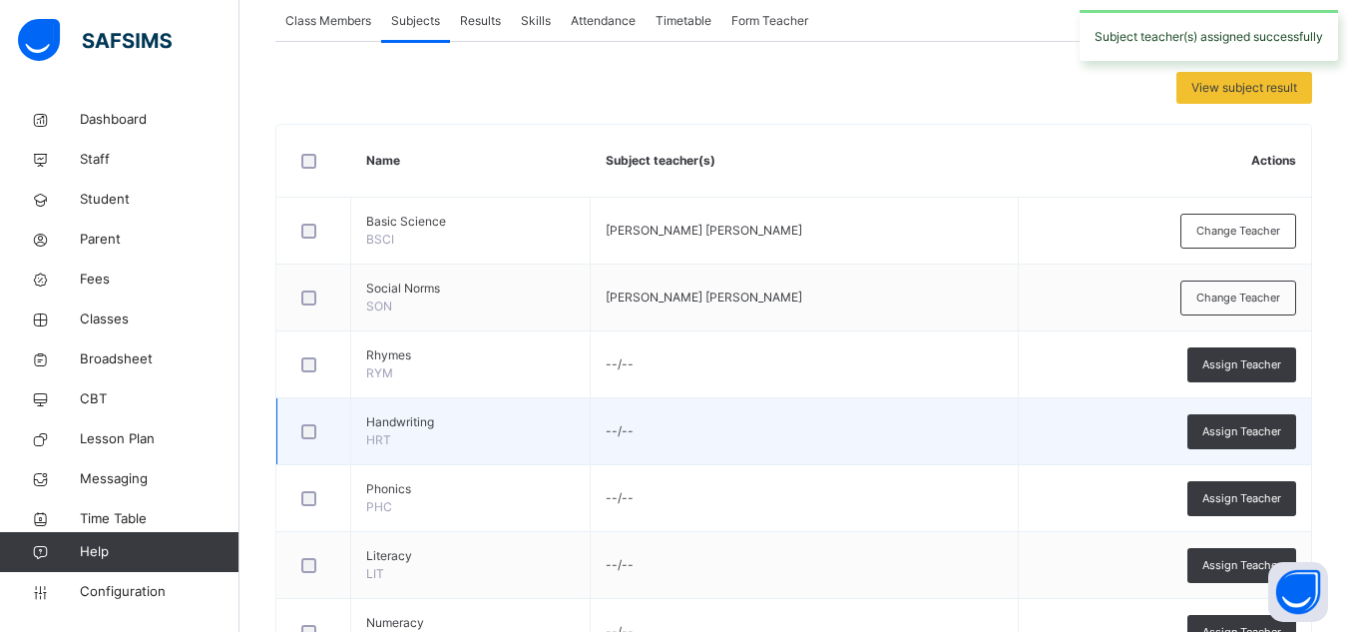
scroll to position [433, 0]
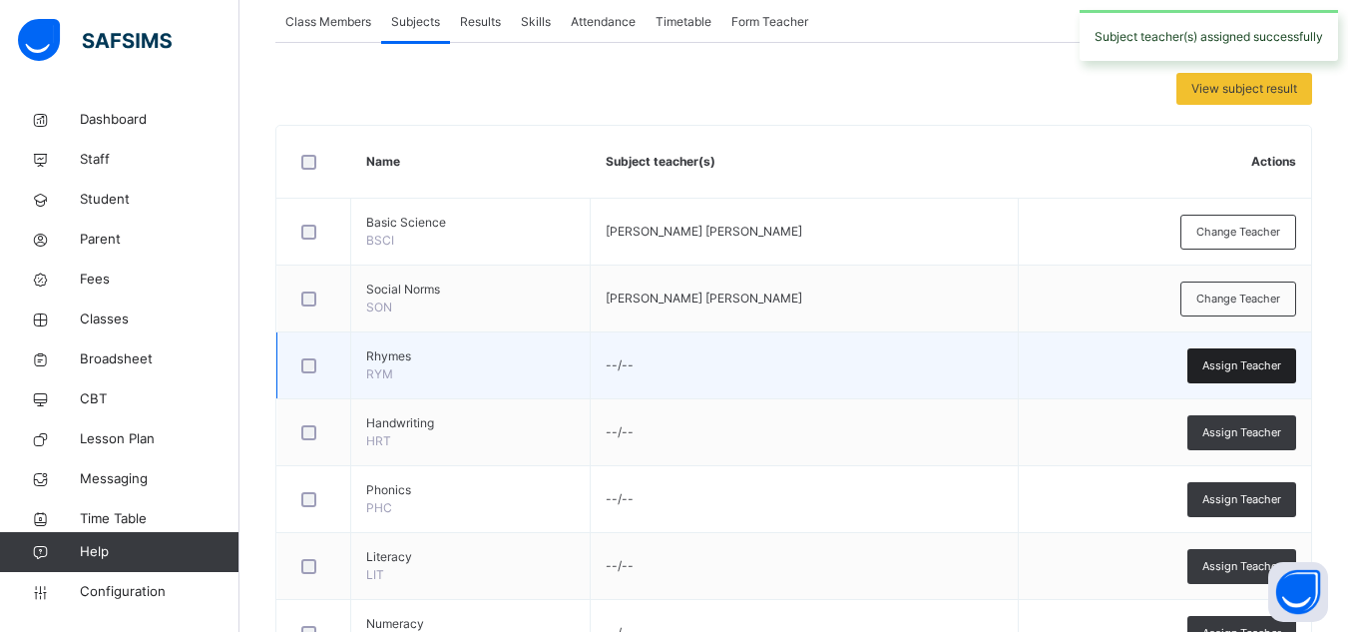
click at [1216, 366] on span "Assign Teacher" at bounding box center [1241, 365] width 79 height 17
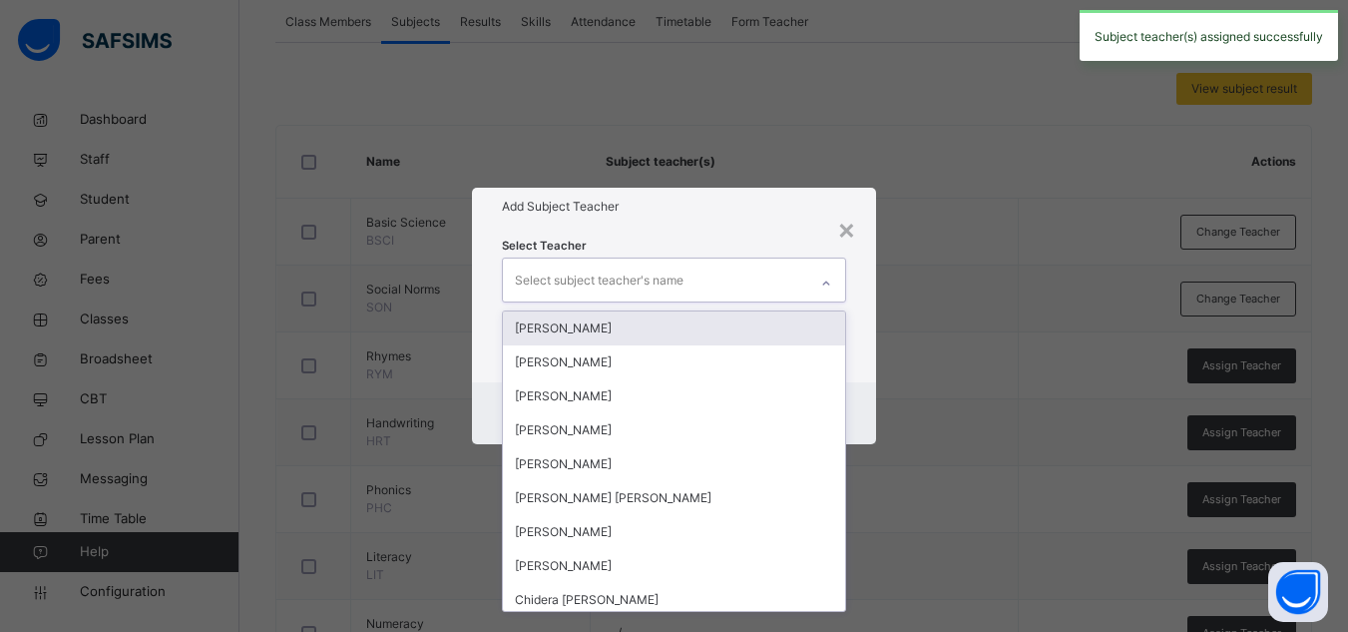
click at [678, 276] on div "Select subject teacher's name" at bounding box center [599, 280] width 169 height 38
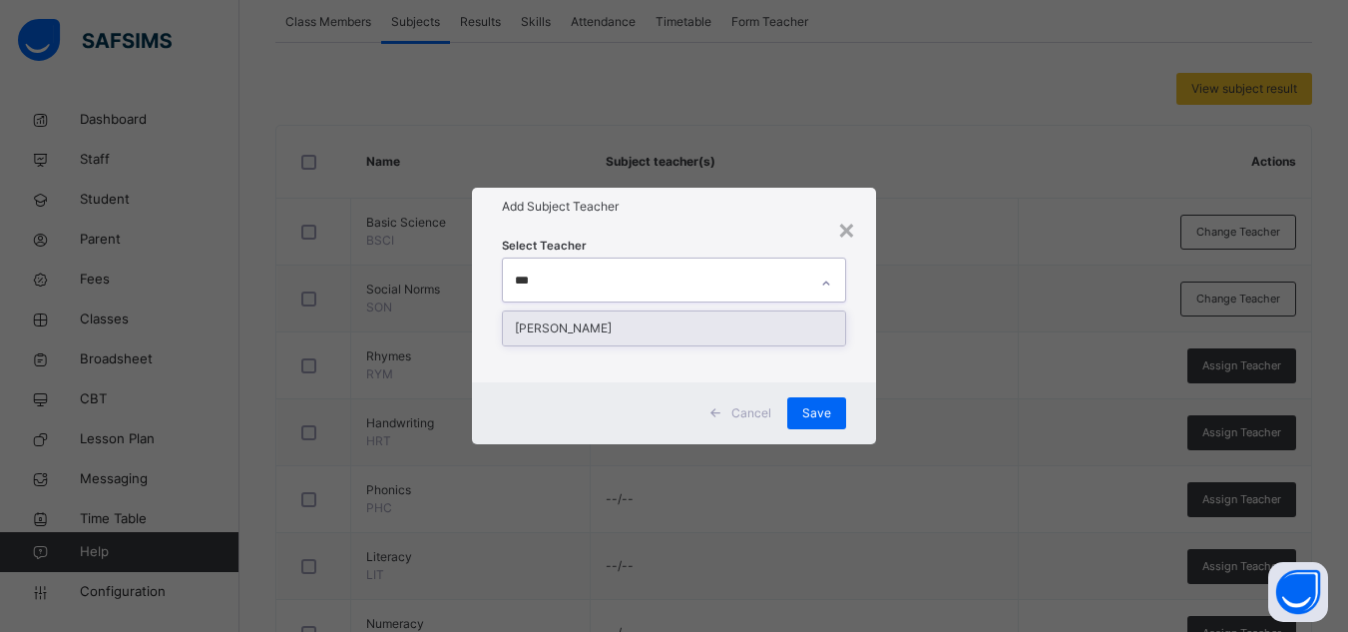
type input "****"
click at [659, 323] on div "[PERSON_NAME]" at bounding box center [674, 328] width 342 height 34
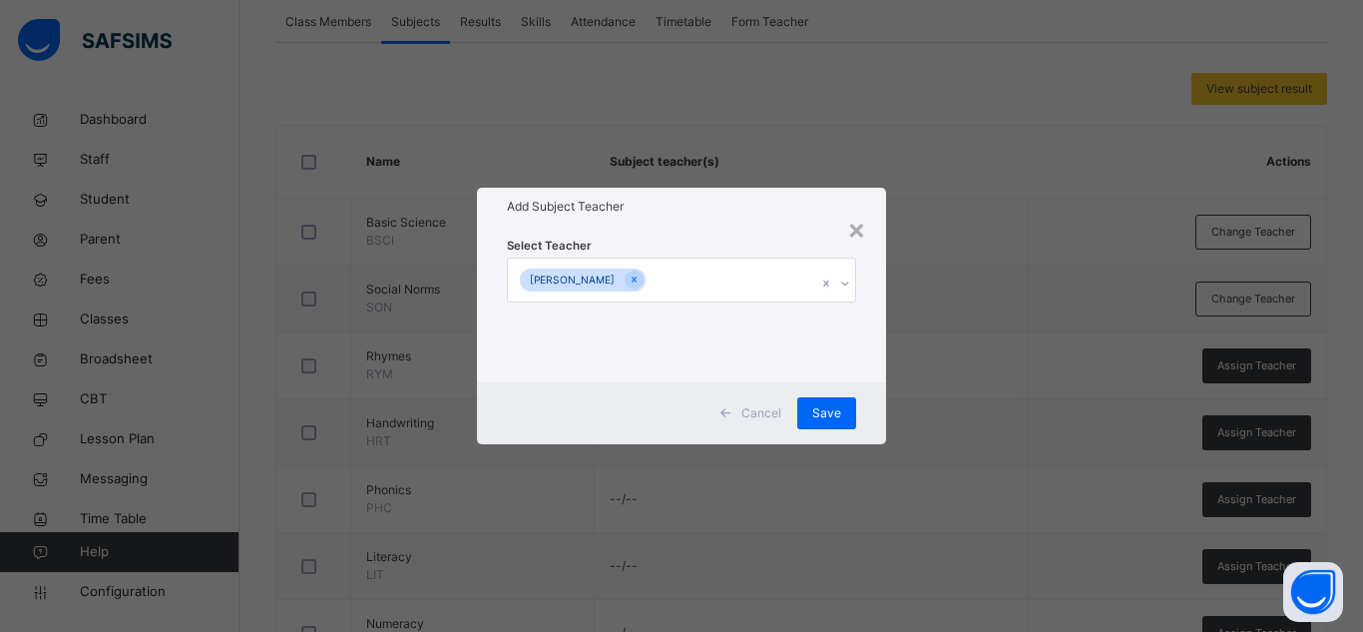
click at [875, 380] on div "Select Teacher RUTH ABUBAKAR BIRMA" at bounding box center [681, 304] width 409 height 156
click at [847, 399] on div "Save" at bounding box center [826, 413] width 59 height 32
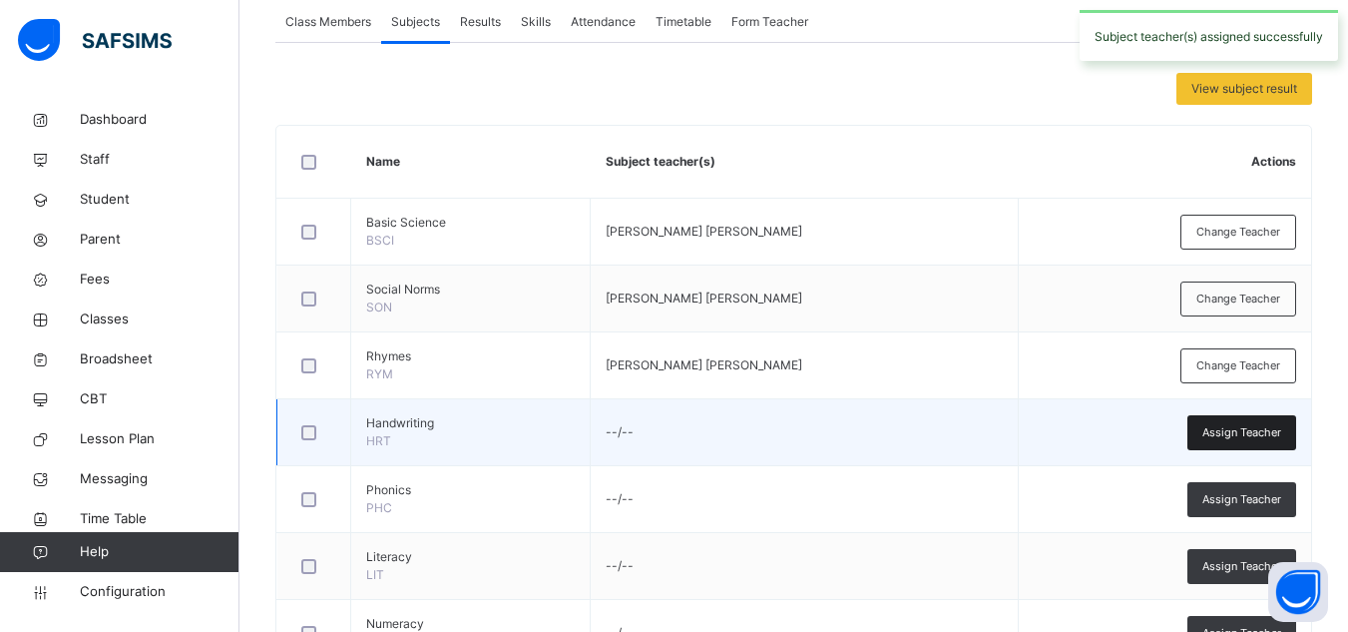
click at [1217, 429] on span "Assign Teacher" at bounding box center [1241, 432] width 79 height 17
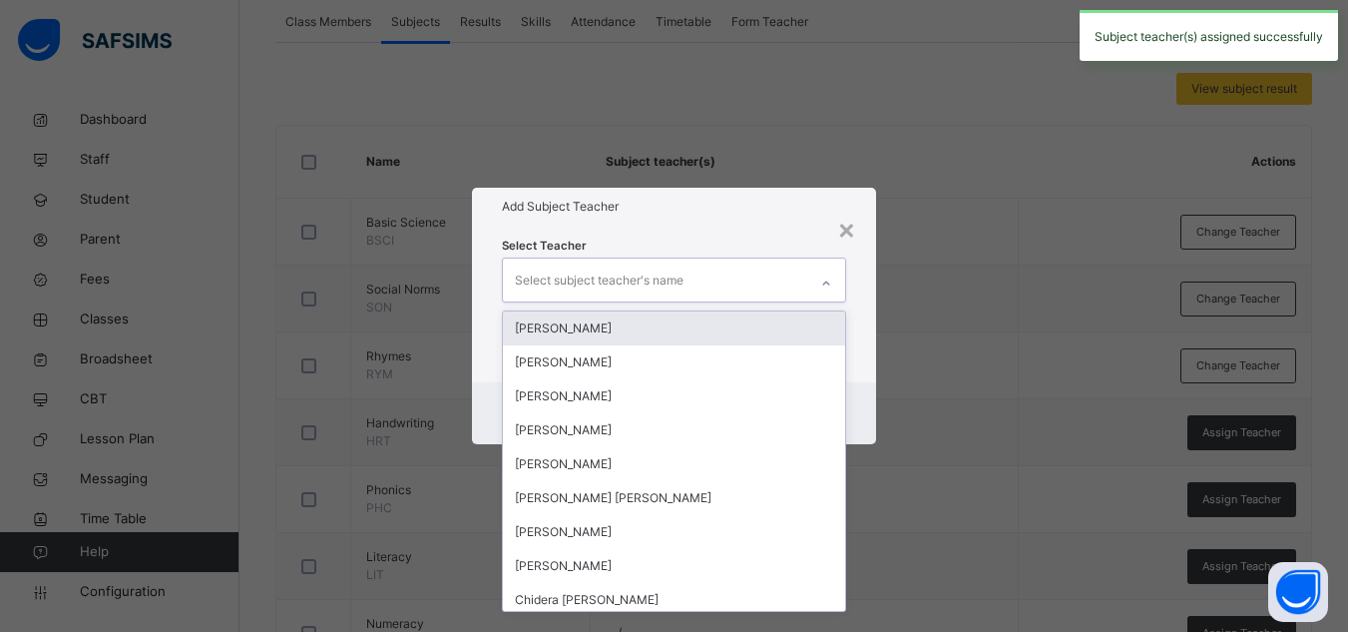
click at [753, 277] on div "Select subject teacher's name" at bounding box center [655, 279] width 304 height 42
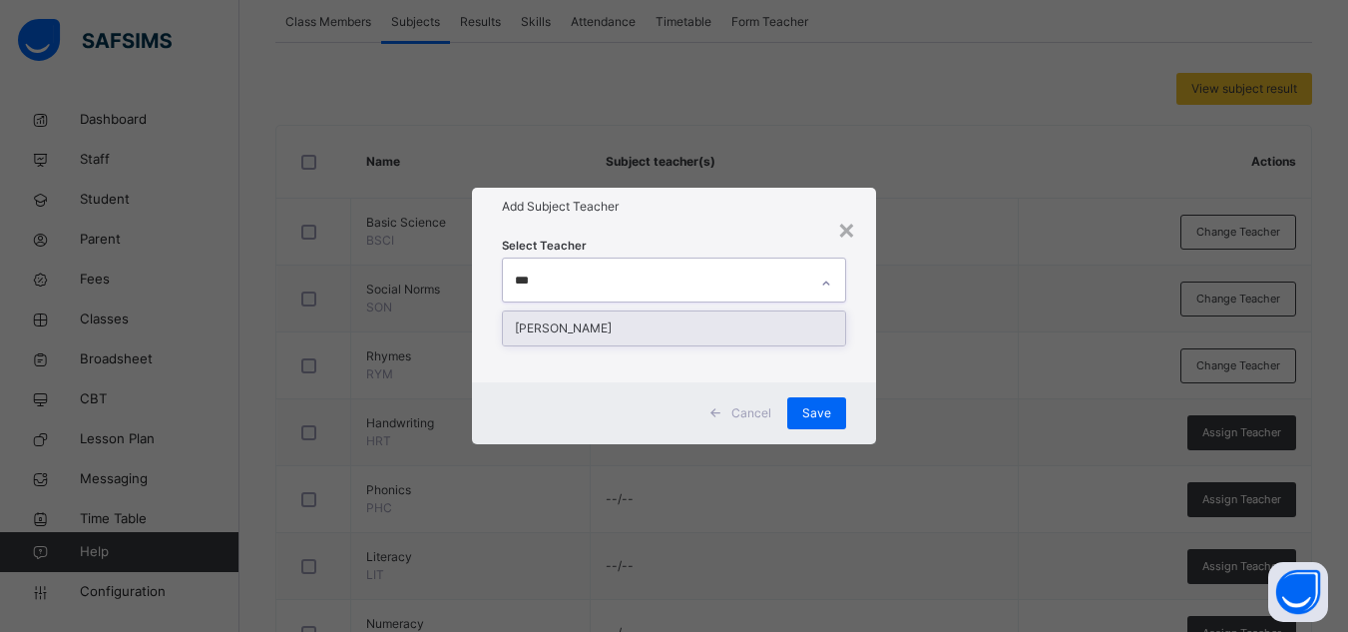
type input "****"
click at [648, 324] on div "[PERSON_NAME]" at bounding box center [674, 328] width 342 height 34
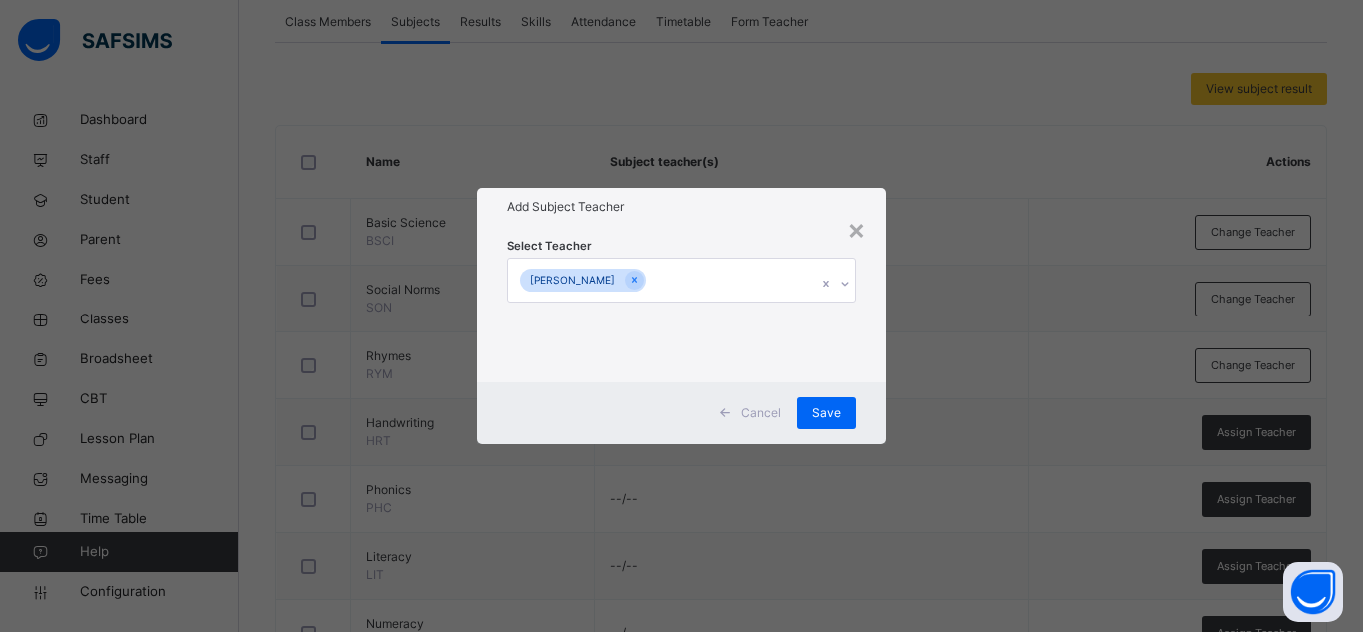
click at [784, 212] on h1 "Add Subject Teacher" at bounding box center [681, 207] width 349 height 18
click at [824, 411] on span "Save" at bounding box center [826, 413] width 29 height 18
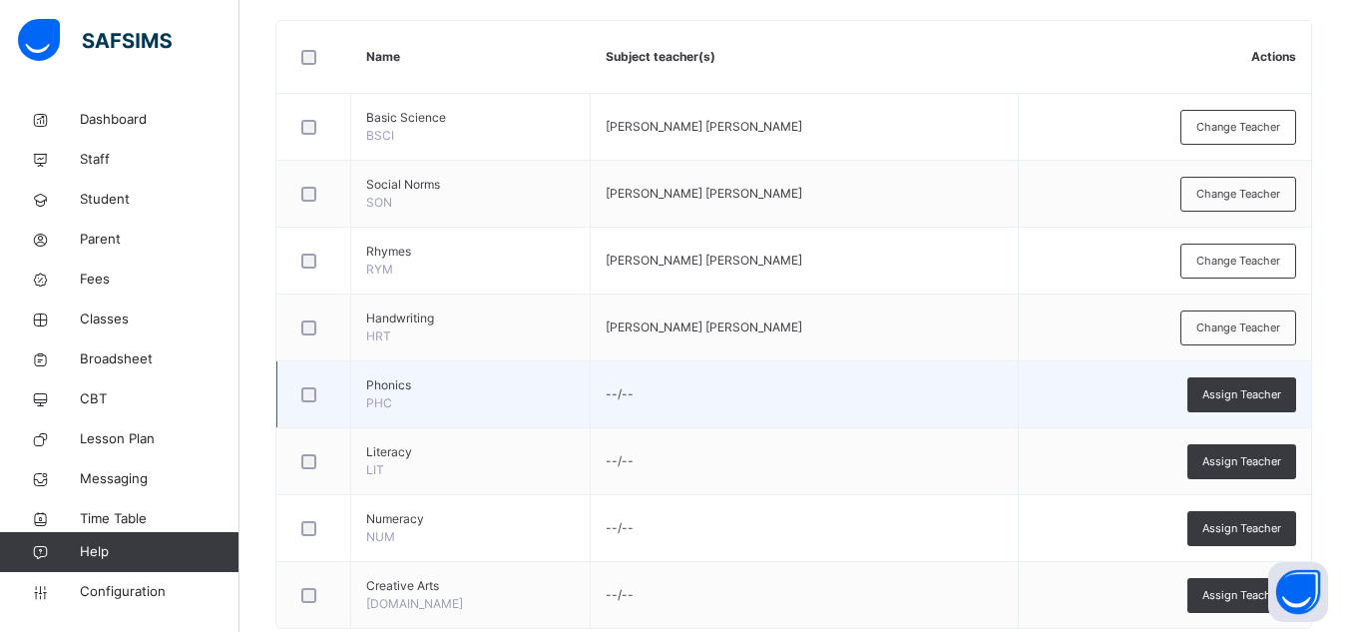
scroll to position [585, 0]
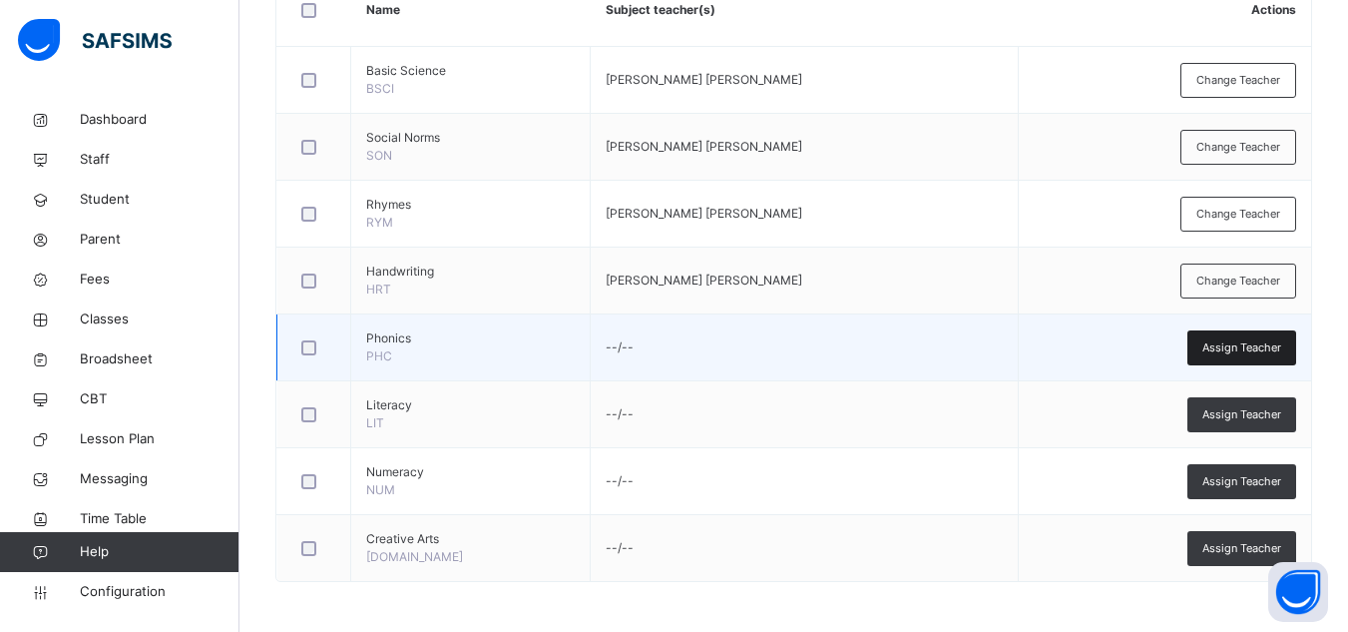
click at [1219, 339] on span "Assign Teacher" at bounding box center [1241, 347] width 79 height 17
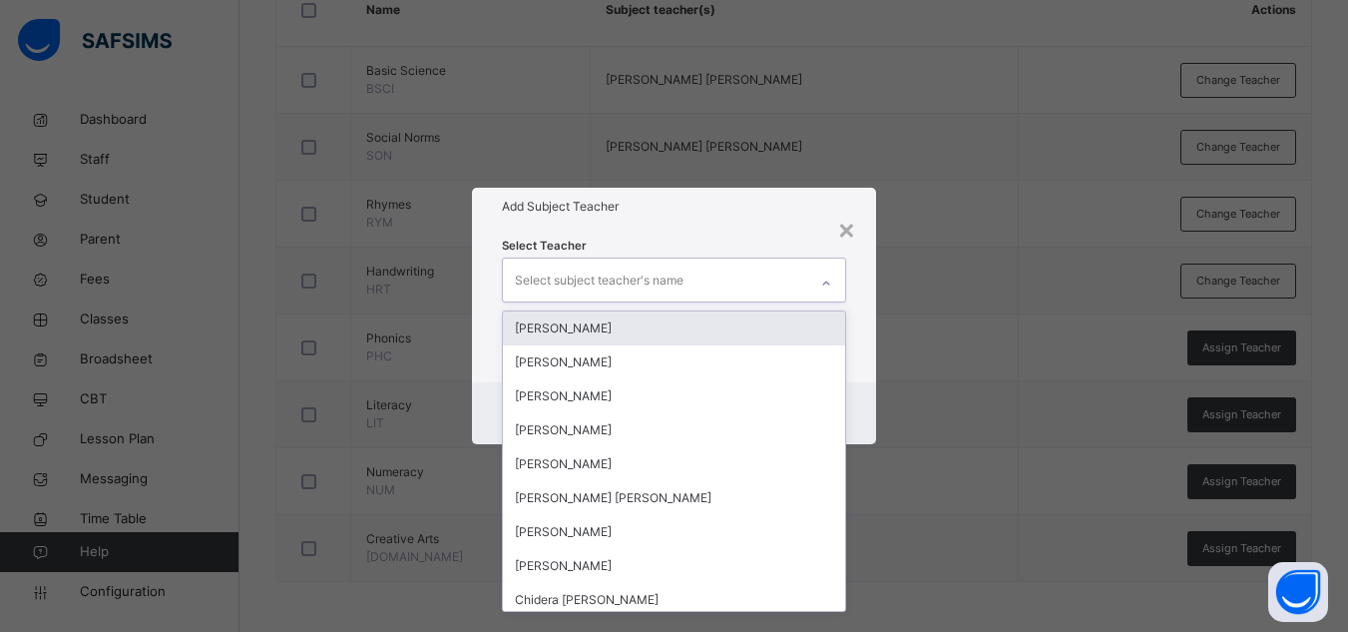
click at [837, 277] on div at bounding box center [826, 283] width 34 height 32
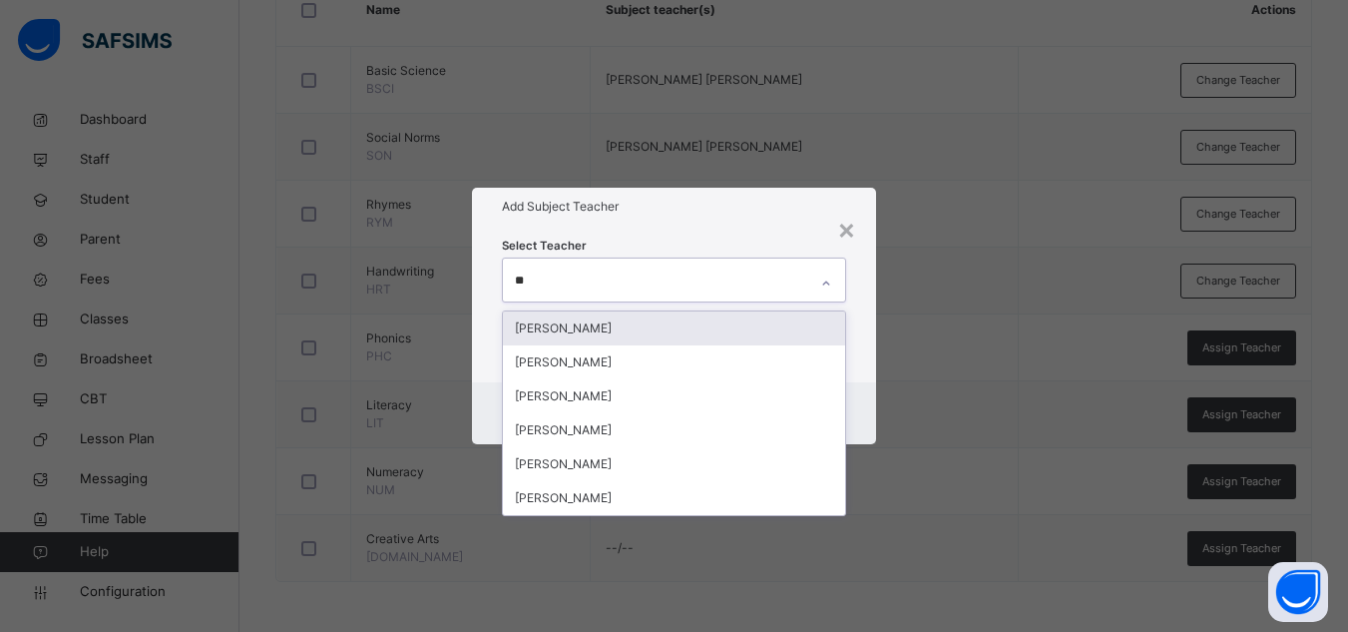
type input "***"
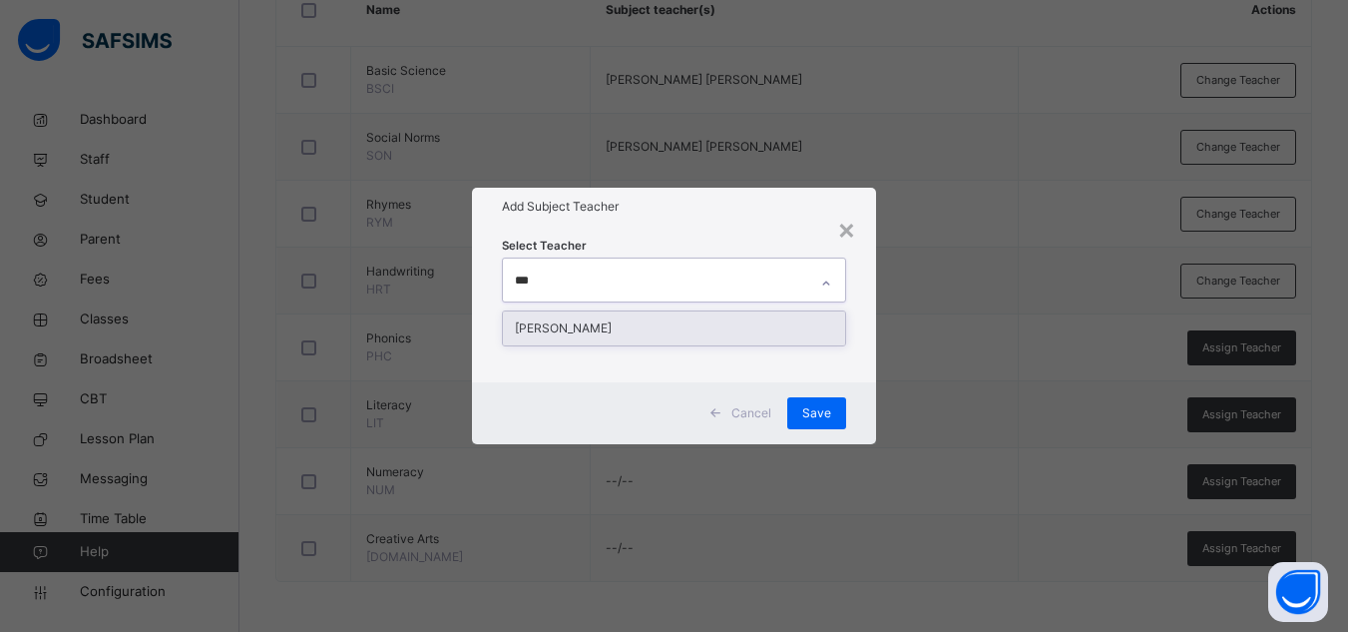
click at [762, 324] on div "[PERSON_NAME]" at bounding box center [674, 328] width 342 height 34
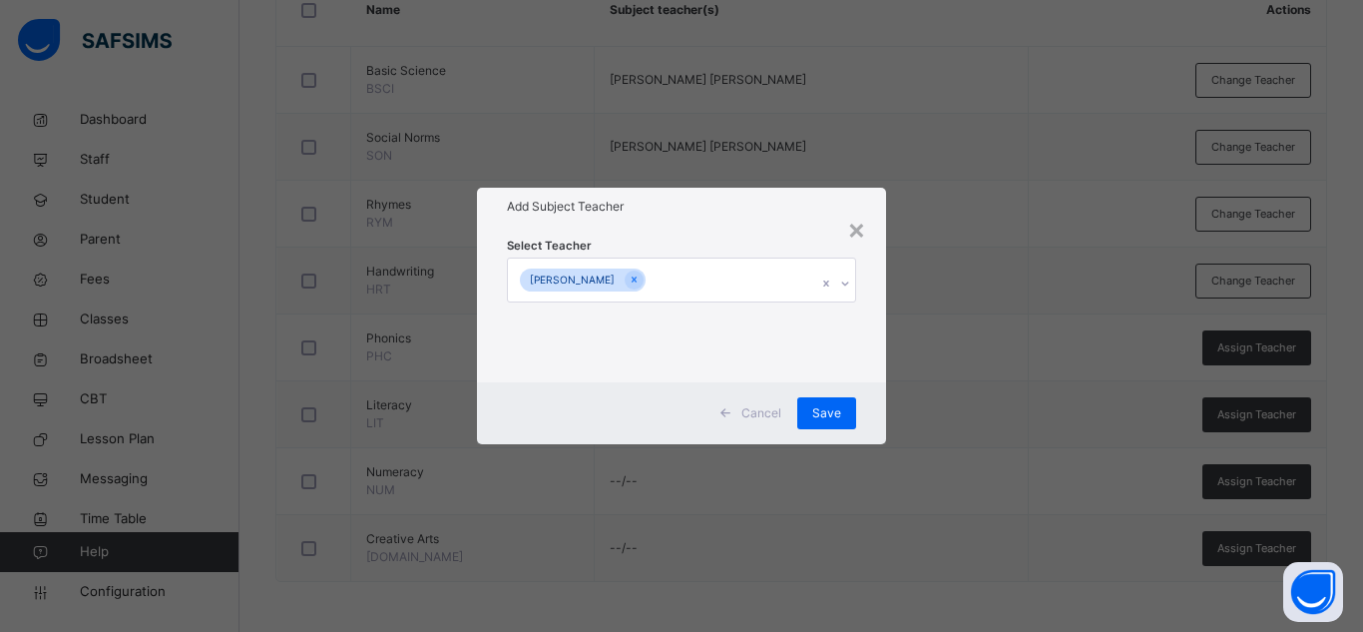
click at [798, 197] on div "Add Subject Teacher" at bounding box center [681, 207] width 409 height 38
click at [831, 406] on span "Save" at bounding box center [826, 413] width 29 height 18
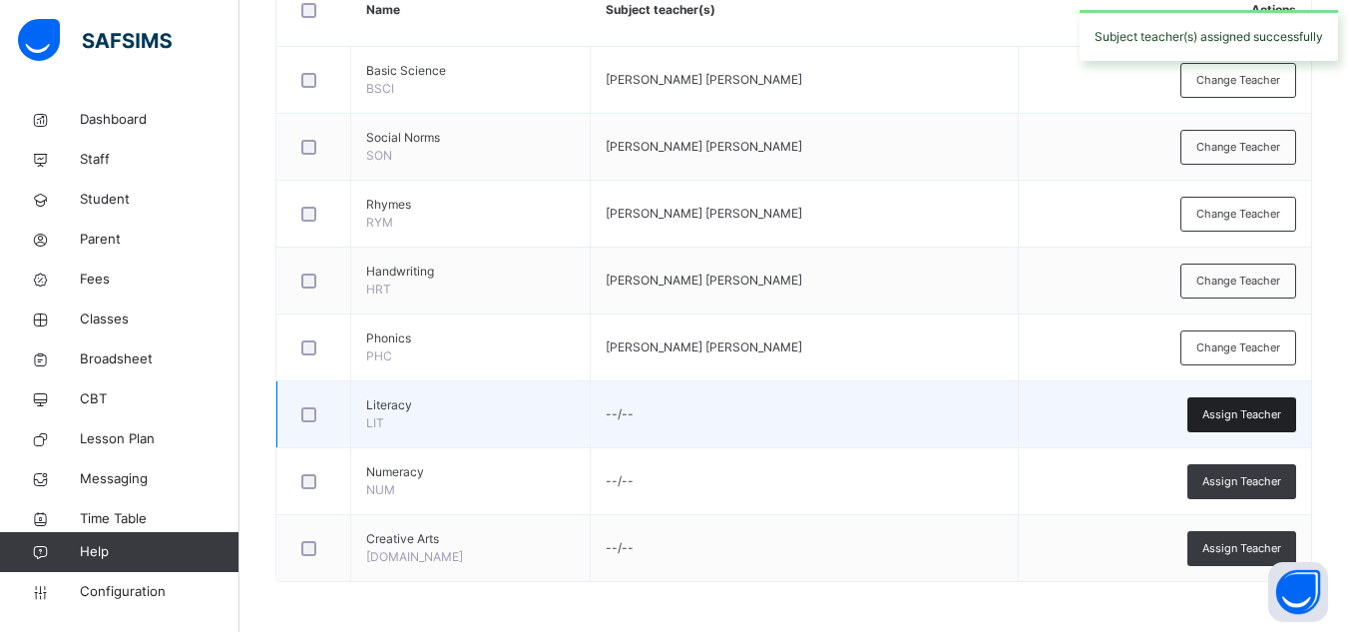
click at [1243, 419] on span "Assign Teacher" at bounding box center [1241, 414] width 79 height 17
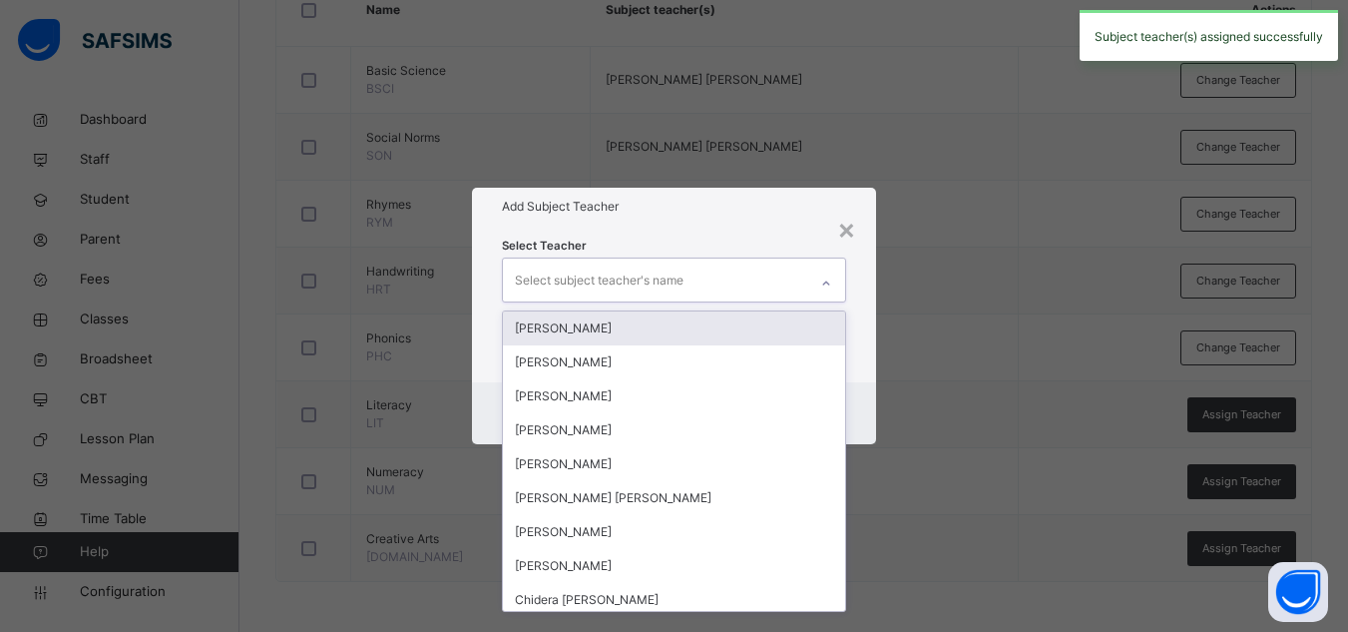
click at [772, 295] on div "Select subject teacher's name" at bounding box center [655, 279] width 304 height 42
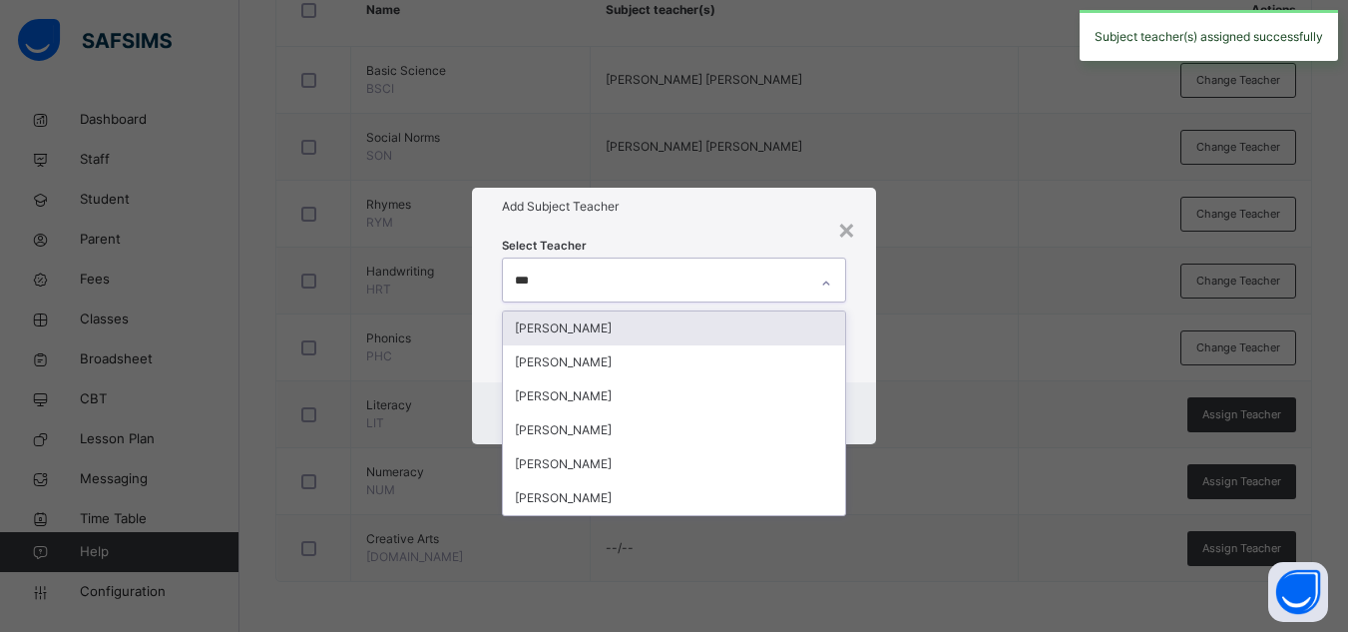
type input "****"
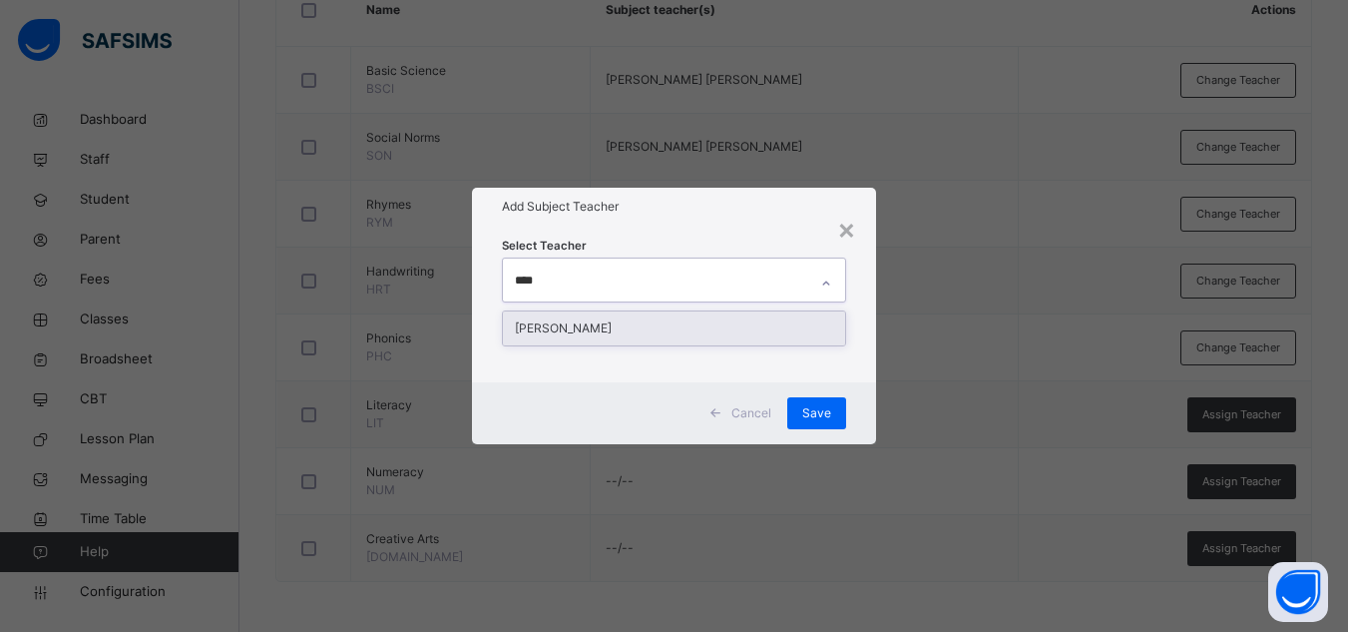
click at [638, 319] on div "[PERSON_NAME]" at bounding box center [674, 328] width 342 height 34
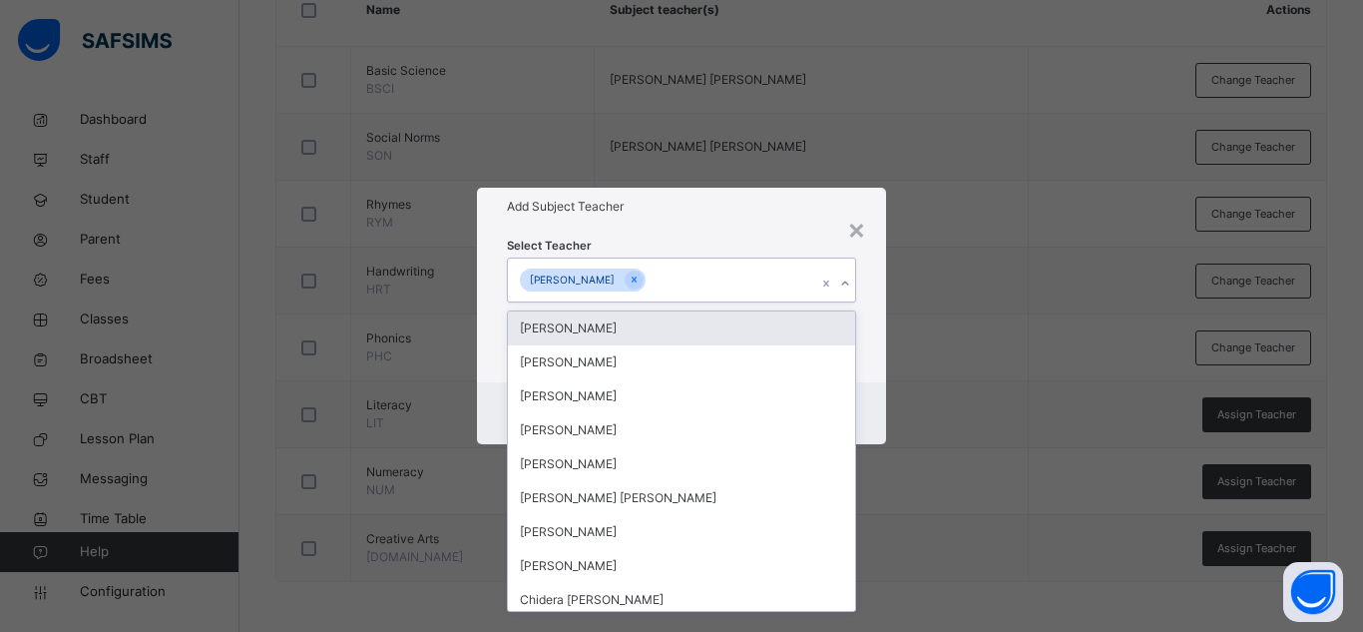
click at [879, 379] on div "Select Teacher option RUTH ABUBAKAR BIRMA, selected. option Umar Faruq Zubairu …" at bounding box center [681, 304] width 409 height 156
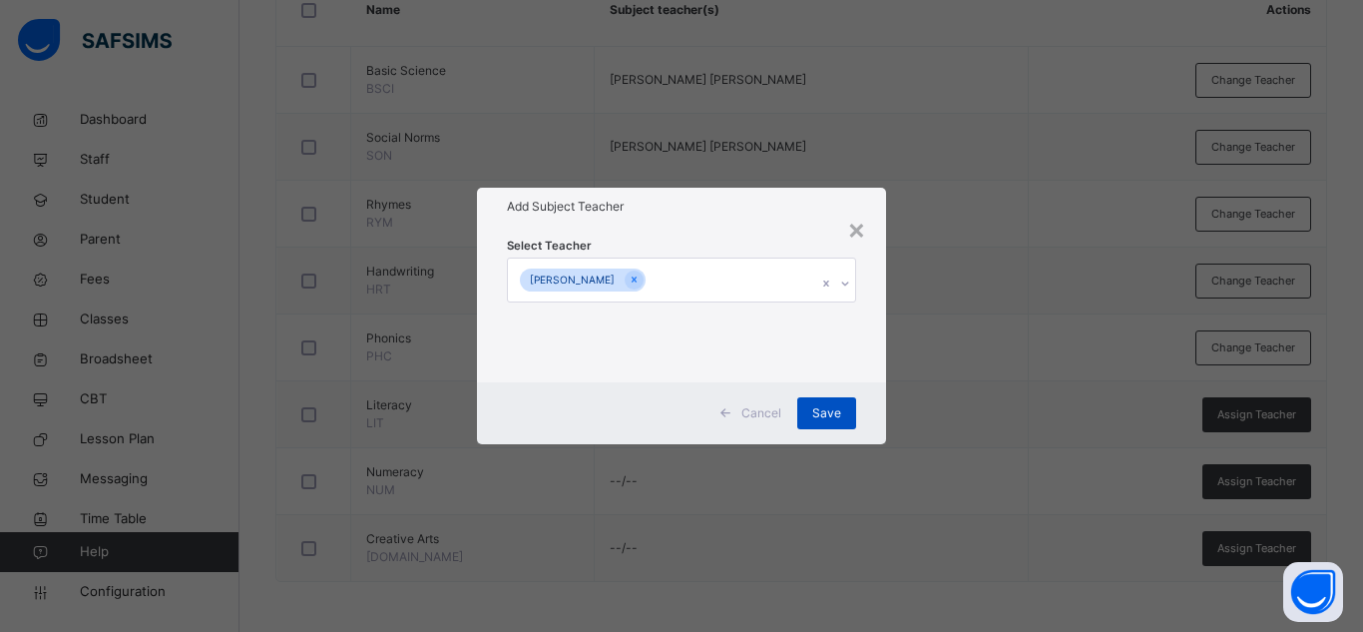
click at [820, 414] on span "Save" at bounding box center [826, 413] width 29 height 18
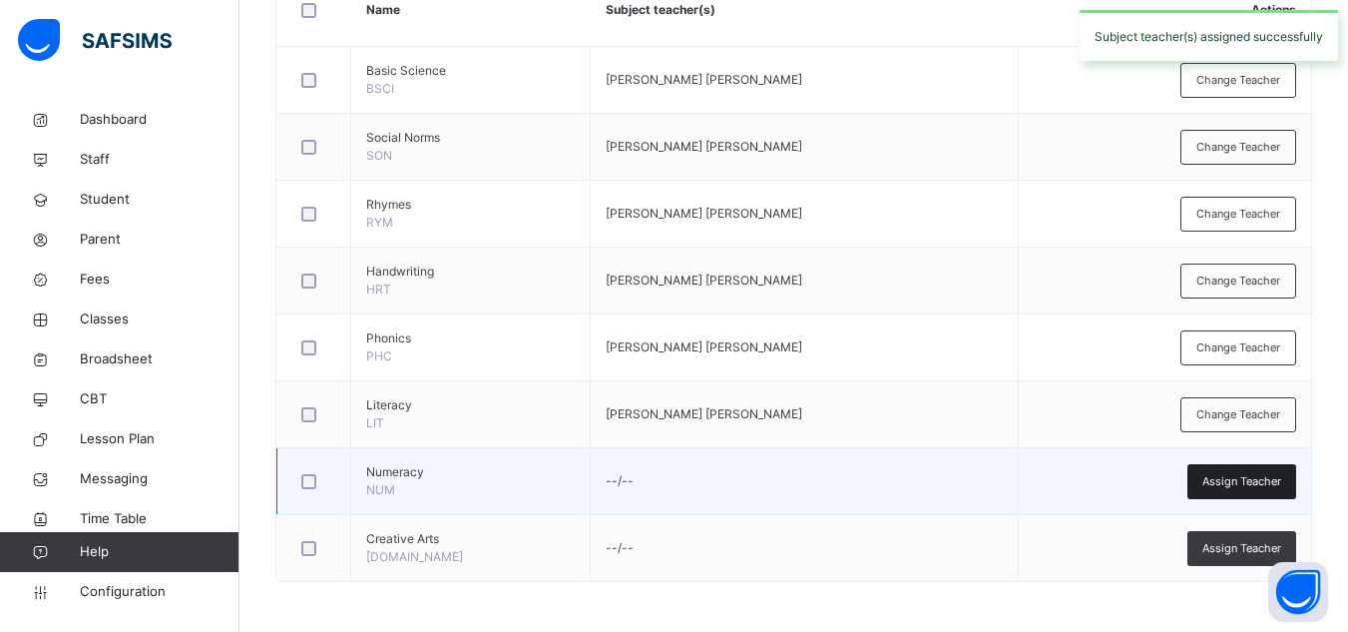
click at [1248, 486] on span "Assign Teacher" at bounding box center [1241, 481] width 79 height 17
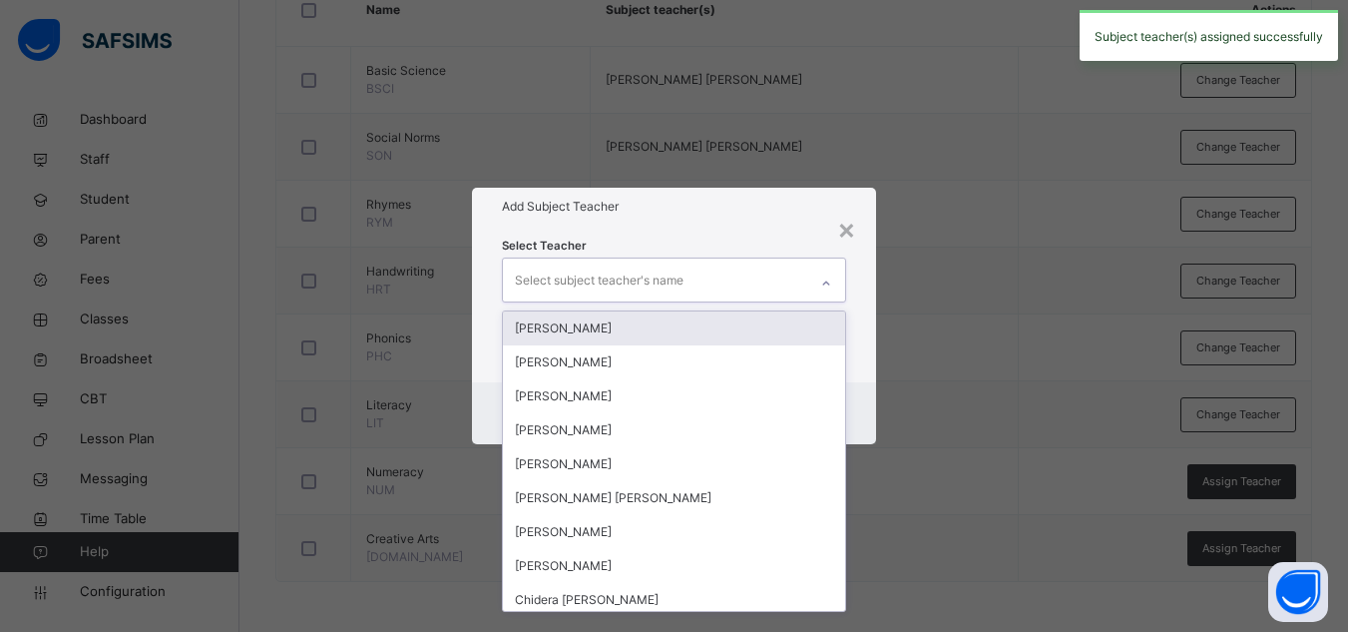
click at [576, 280] on div "Select subject teacher's name" at bounding box center [599, 280] width 169 height 38
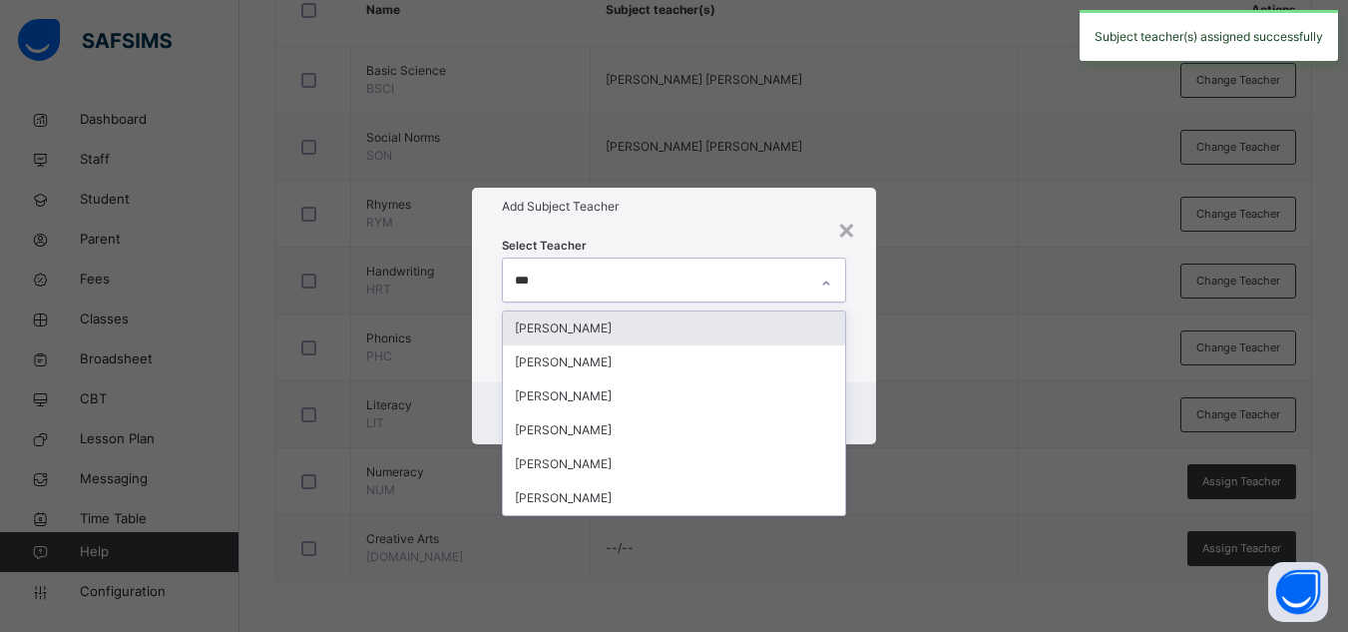
type input "****"
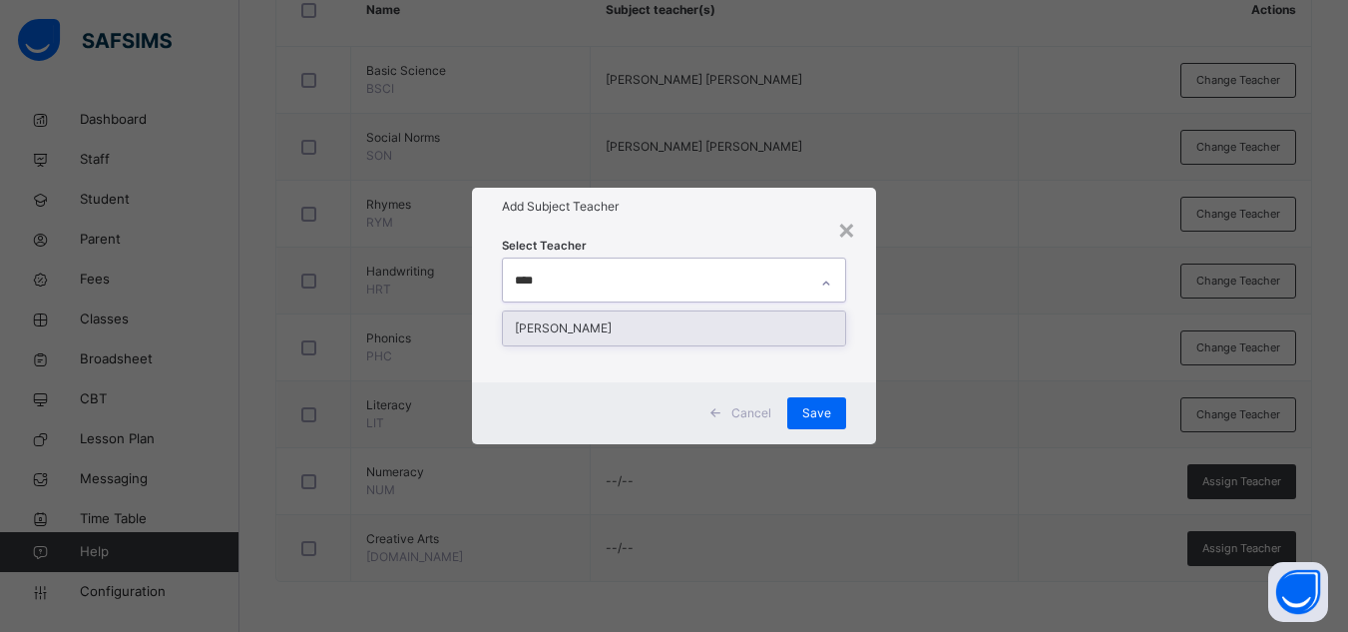
click at [626, 320] on div "[PERSON_NAME]" at bounding box center [674, 328] width 342 height 34
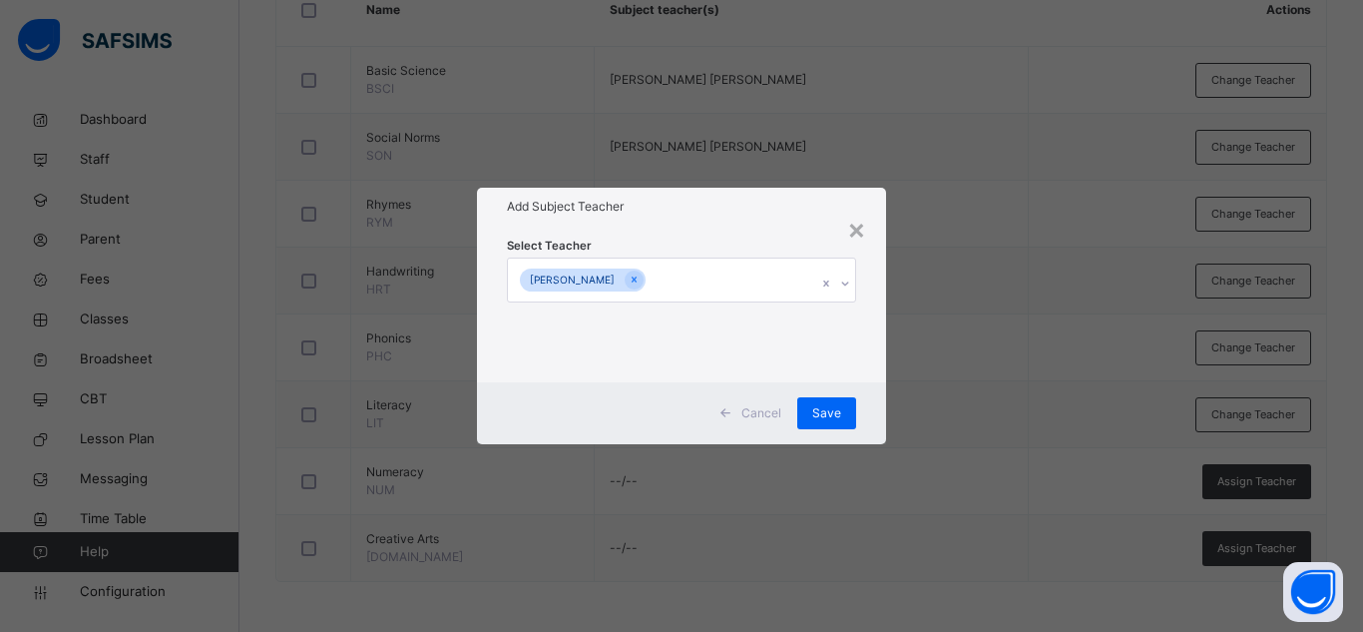
click at [785, 222] on div "Add Subject Teacher" at bounding box center [681, 207] width 409 height 38
drag, startPoint x: 812, startPoint y: 390, endPoint x: 820, endPoint y: 407, distance: 18.7
click at [820, 407] on div "Cancel Save" at bounding box center [681, 413] width 409 height 62
click at [820, 407] on span "Save" at bounding box center [826, 413] width 29 height 18
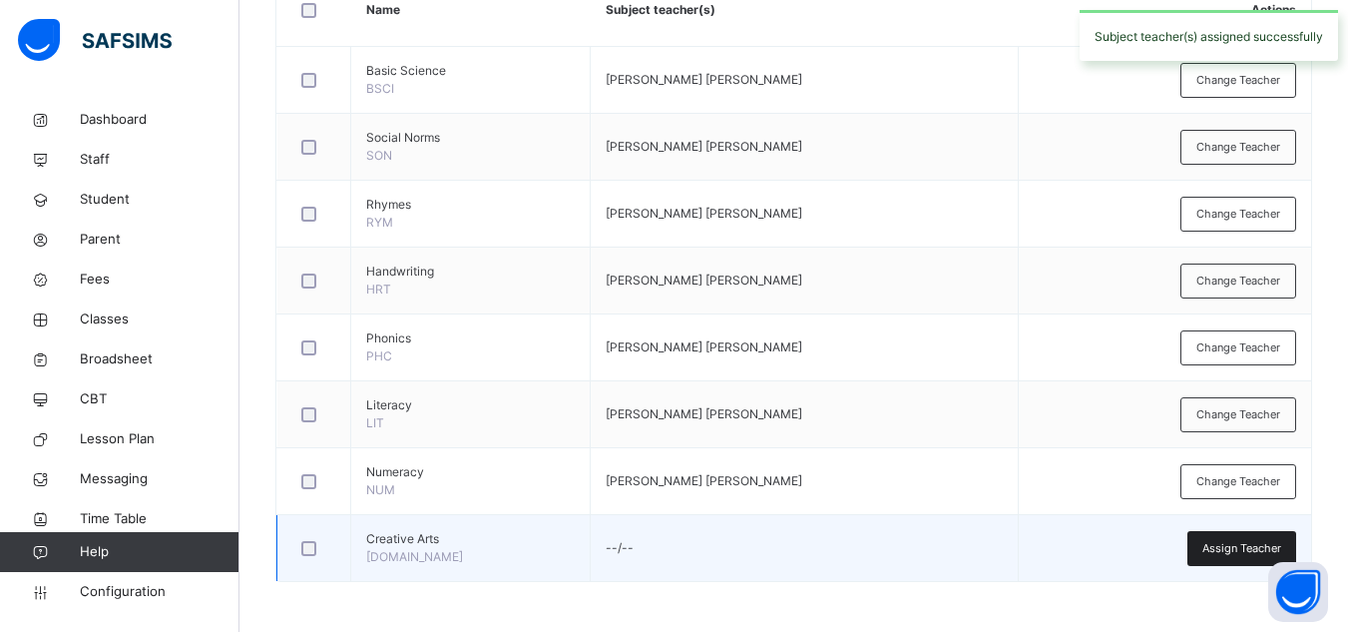
click at [1238, 553] on span "Assign Teacher" at bounding box center [1241, 548] width 79 height 17
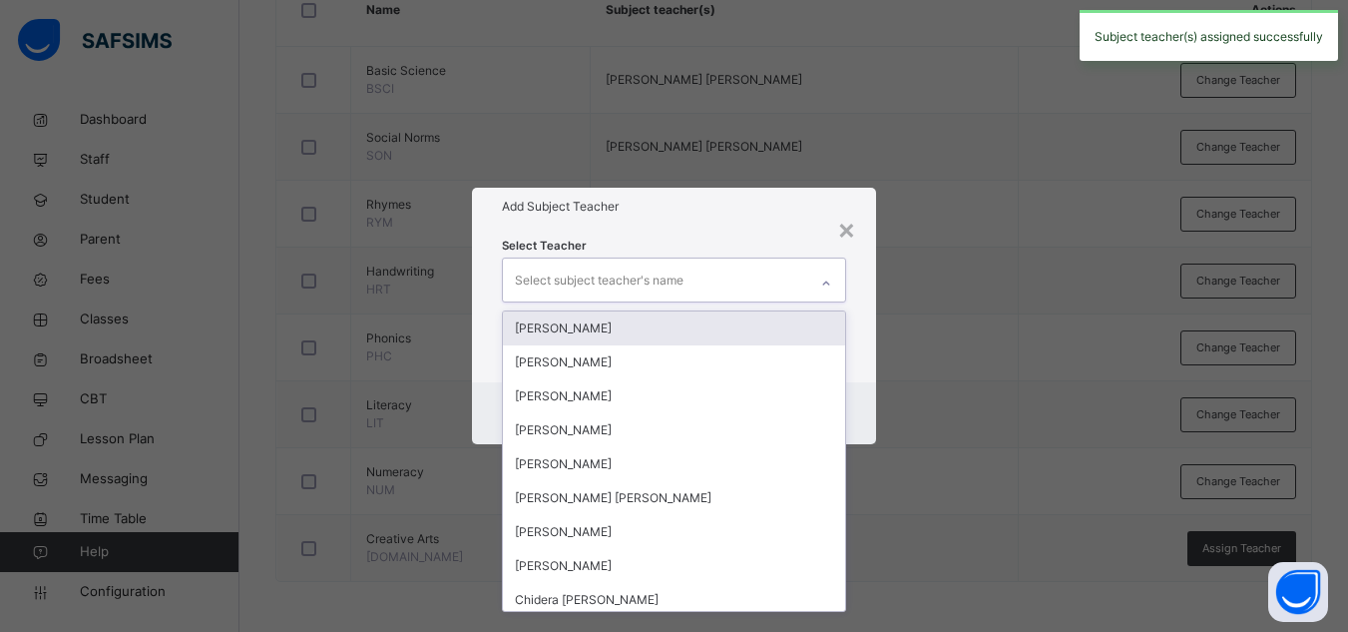
click at [692, 283] on div "Select subject teacher's name" at bounding box center [655, 279] width 304 height 42
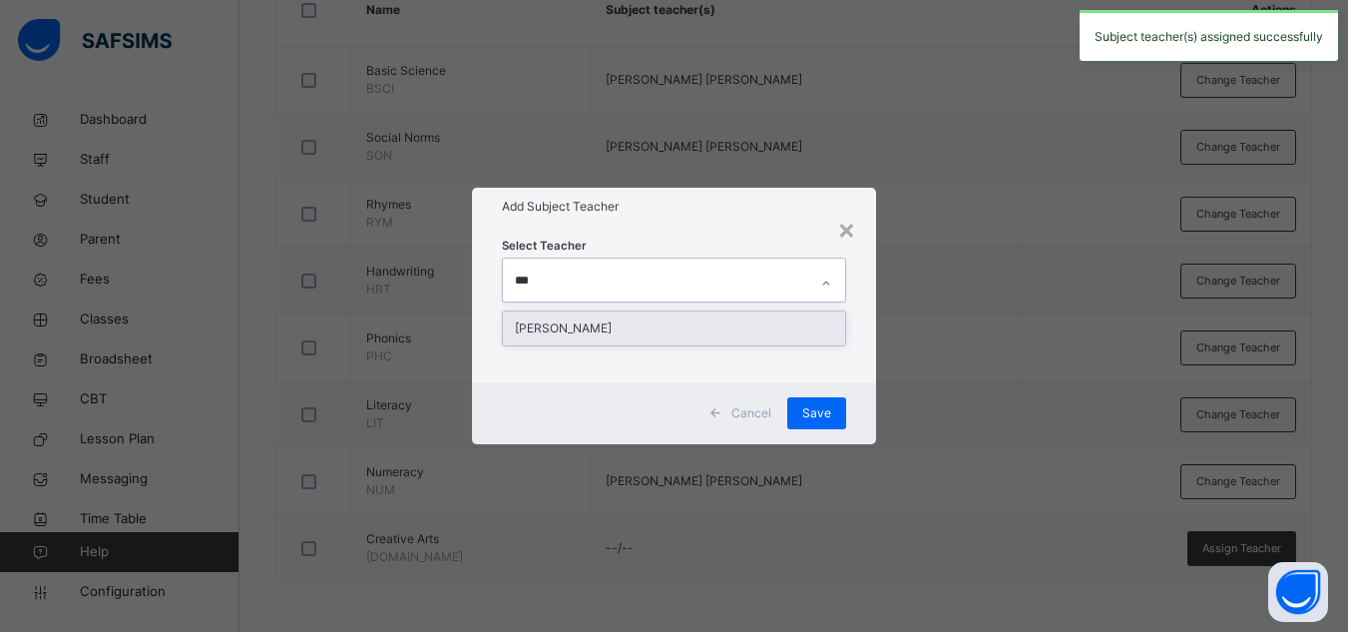
type input "****"
click at [682, 318] on div "[PERSON_NAME]" at bounding box center [674, 328] width 342 height 34
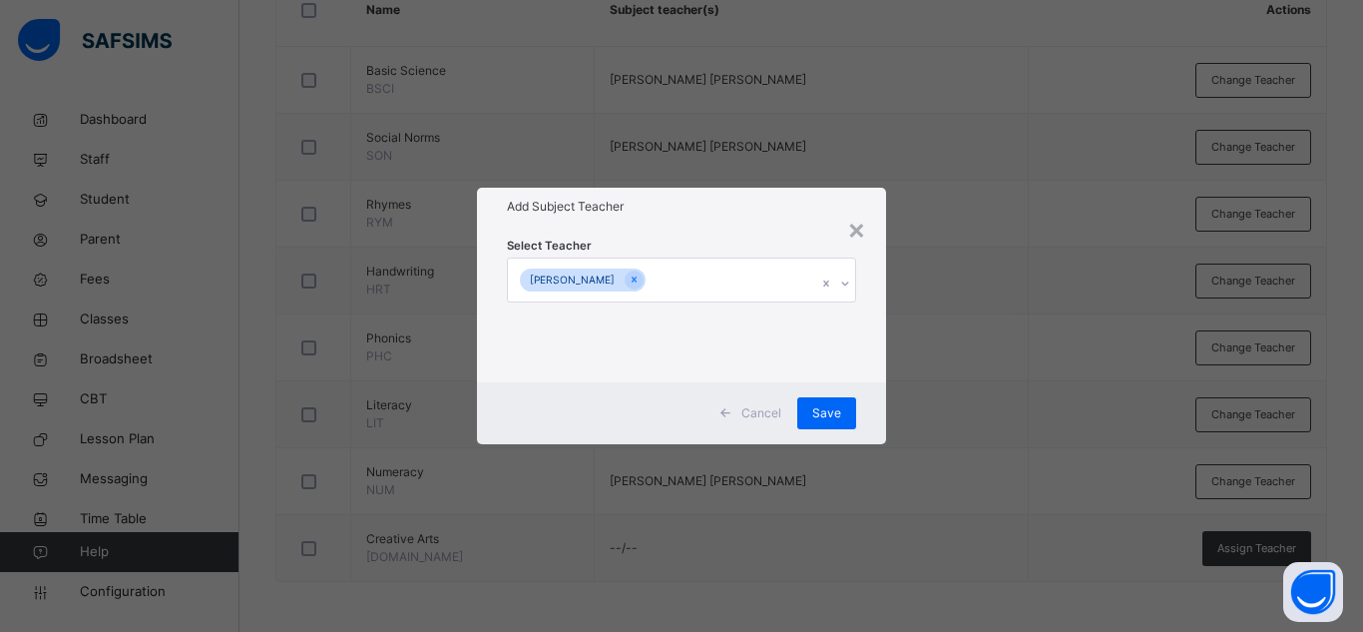
click at [743, 207] on h1 "Add Subject Teacher" at bounding box center [681, 207] width 349 height 18
click at [818, 410] on span "Save" at bounding box center [826, 413] width 29 height 18
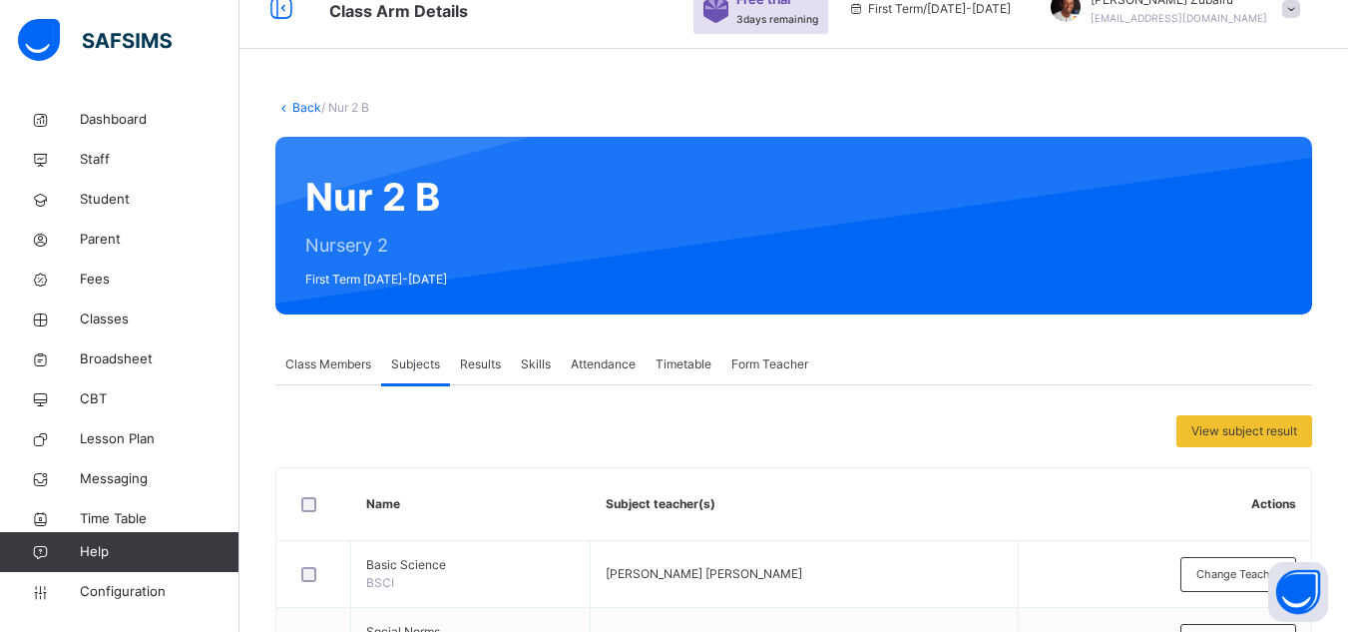
scroll to position [90, 0]
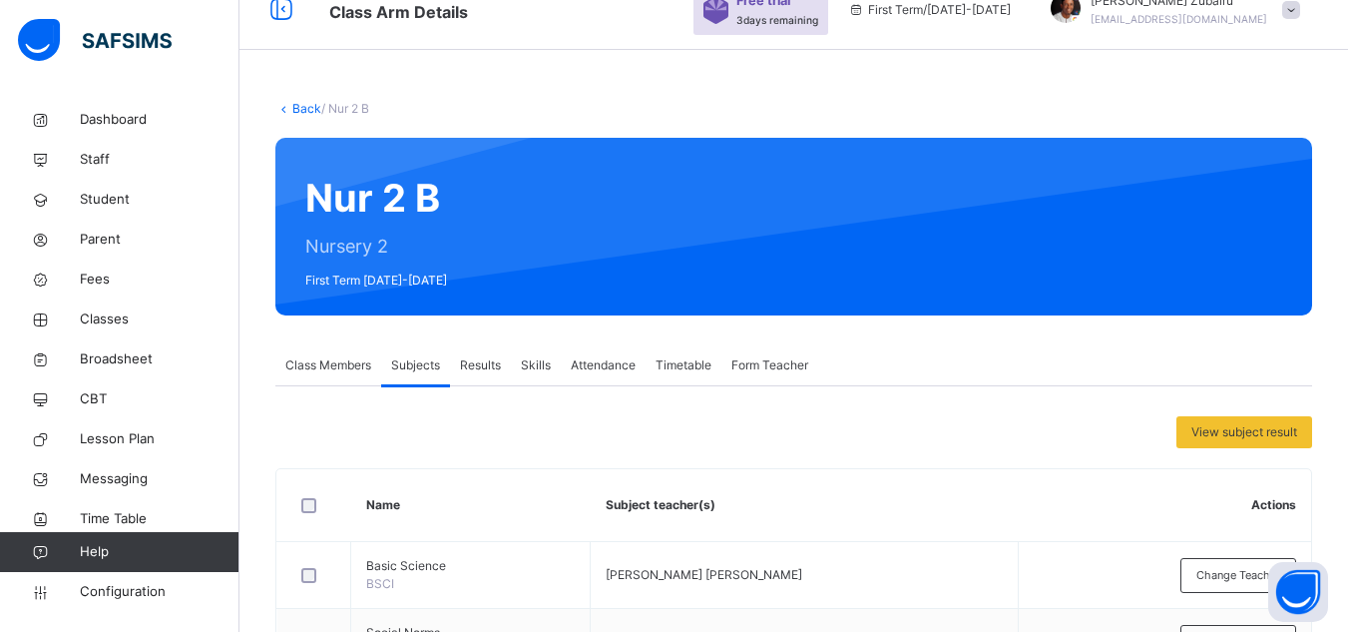
click at [335, 366] on span "Class Members" at bounding box center [328, 365] width 86 height 18
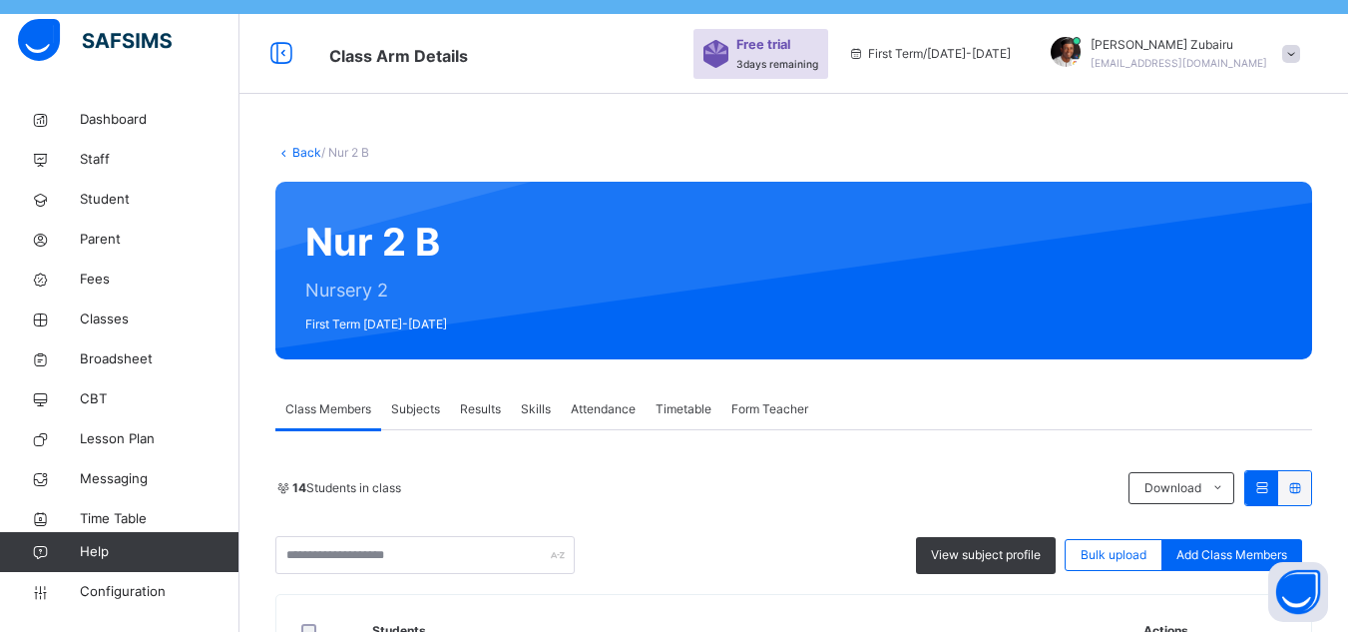
scroll to position [49, 0]
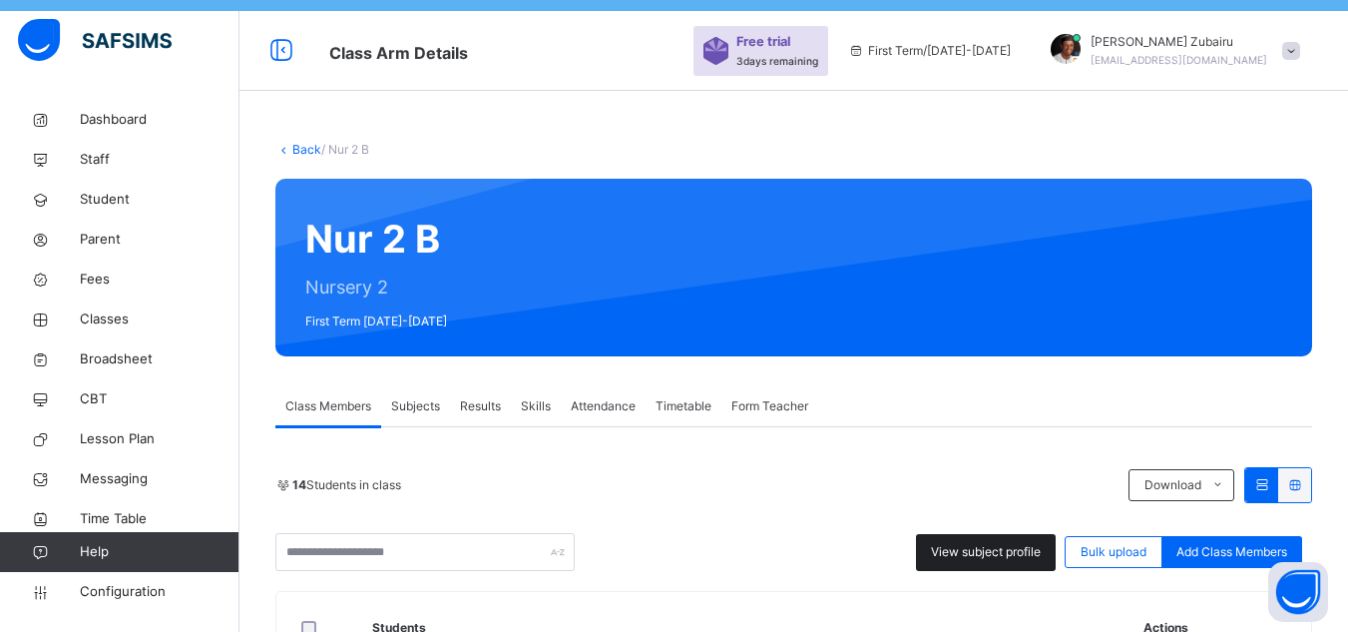
click at [1013, 563] on div "View subject profile" at bounding box center [986, 552] width 140 height 37
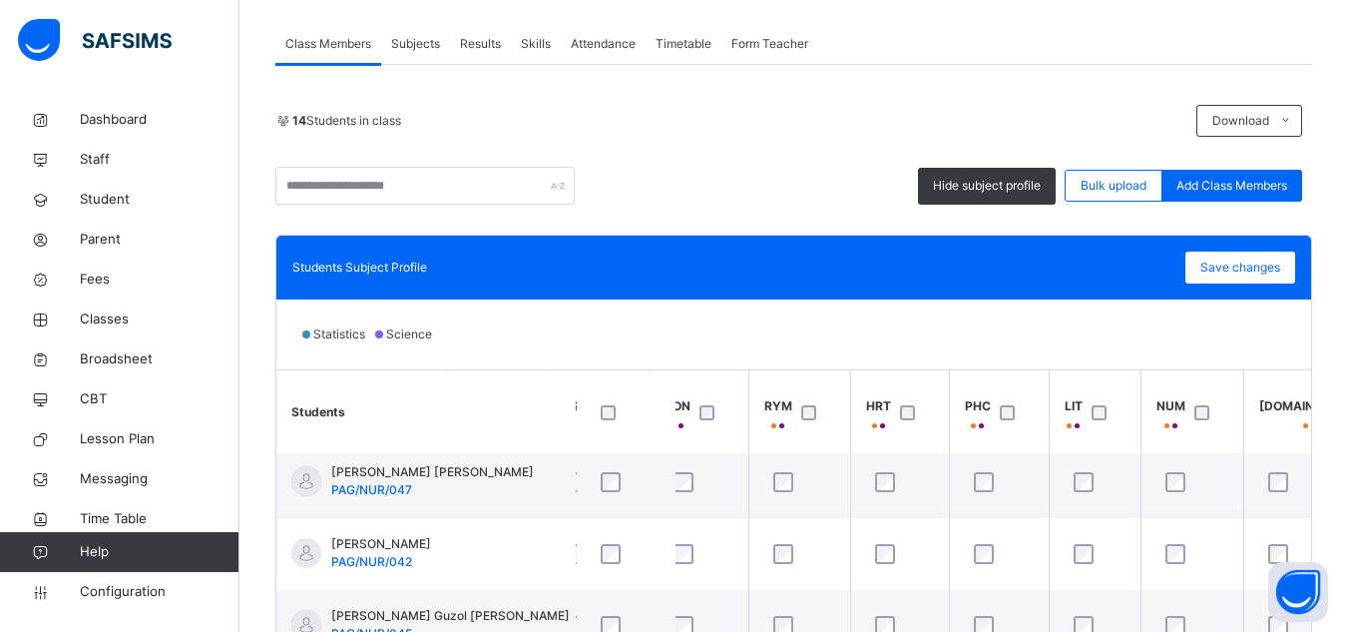
scroll to position [12, 164]
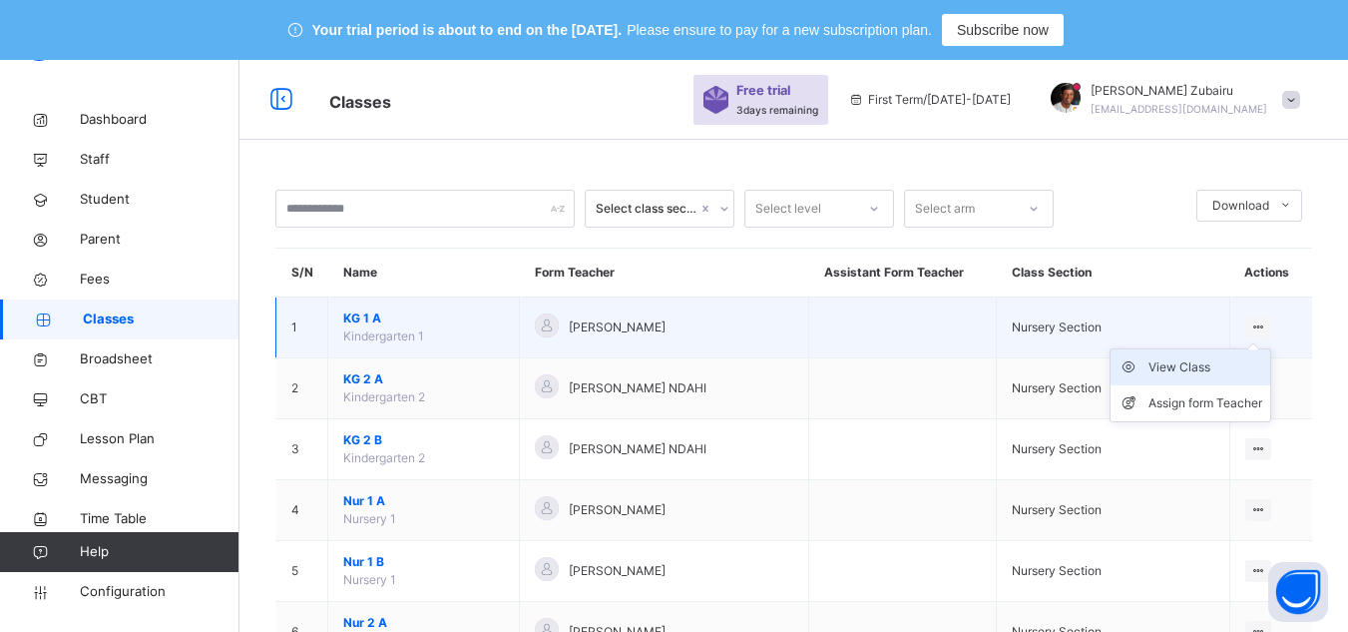
click at [1204, 368] on div "View Class" at bounding box center [1206, 367] width 114 height 20
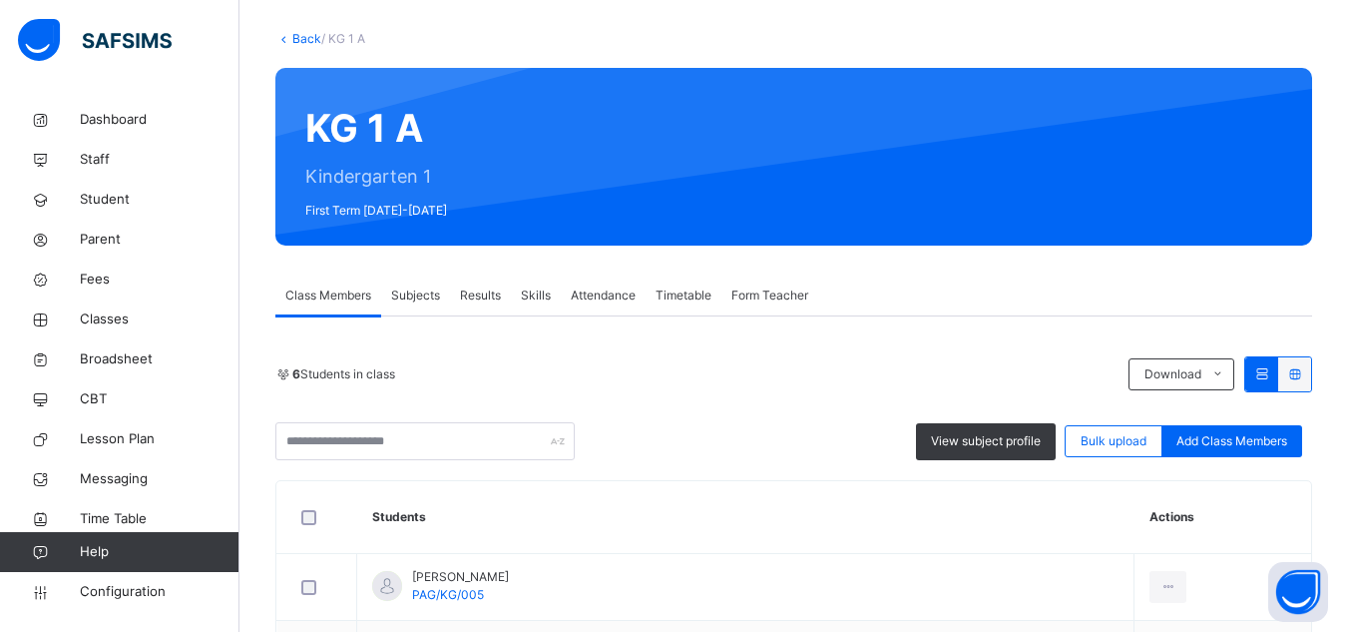
scroll to position [159, 0]
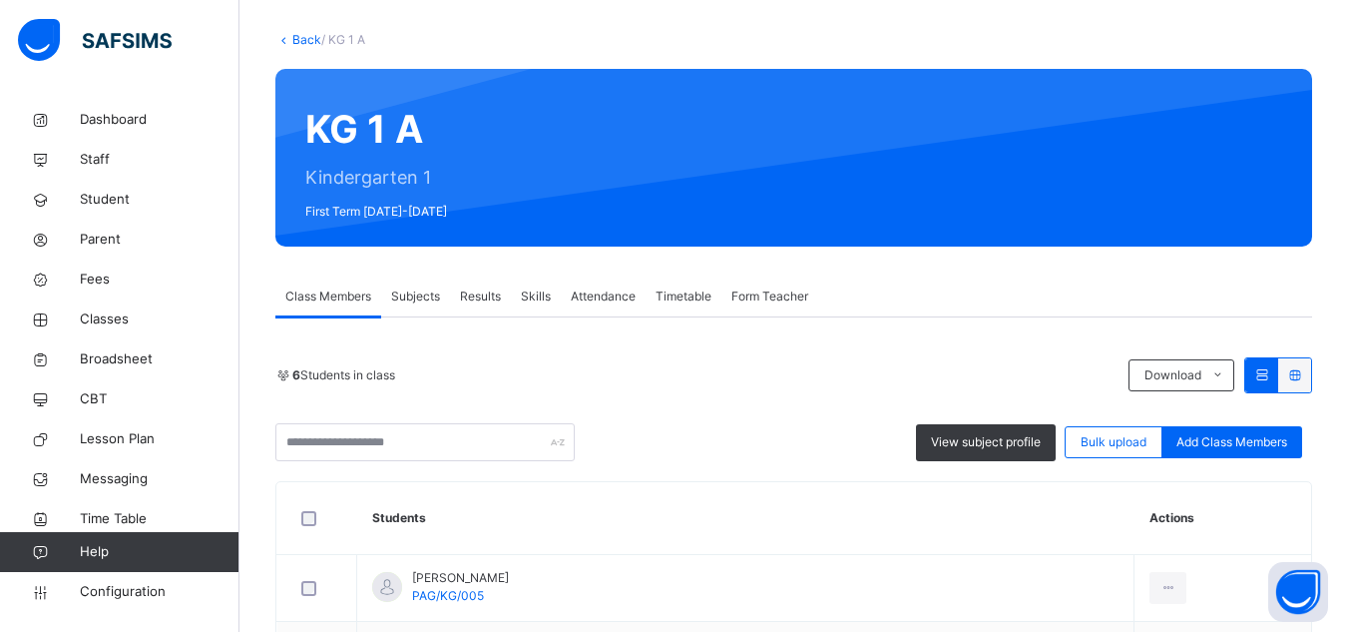
click at [432, 301] on span "Subjects" at bounding box center [415, 296] width 49 height 18
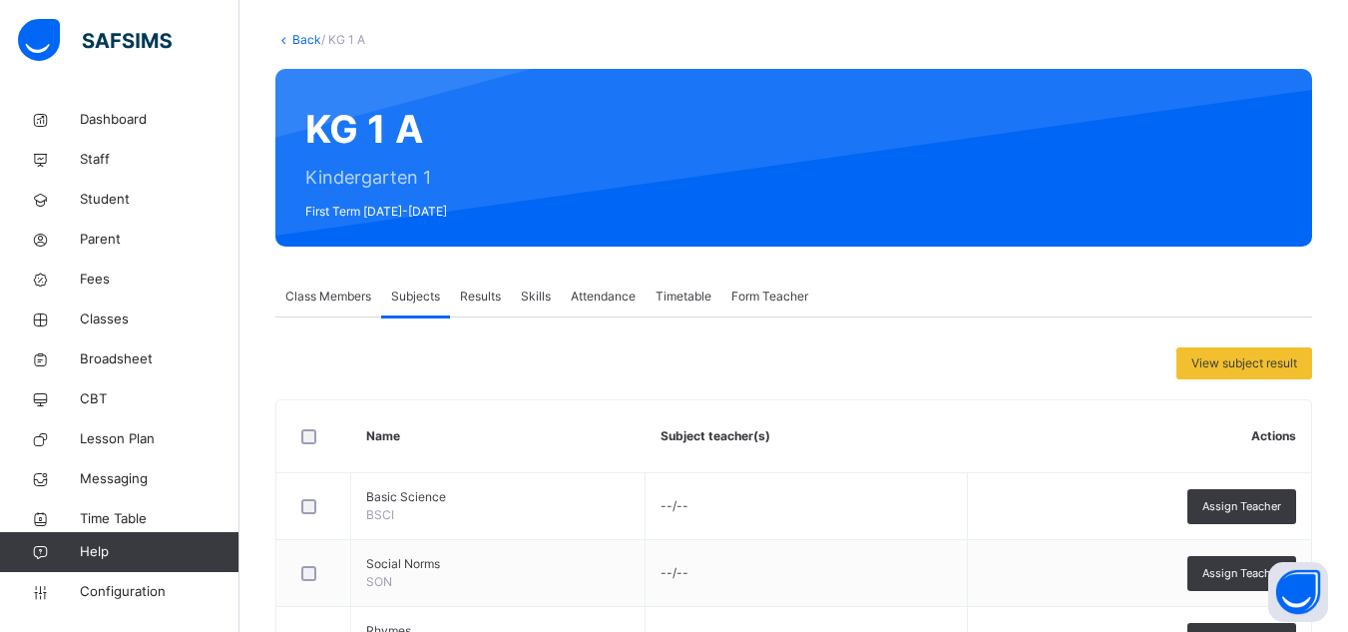
click at [336, 295] on span "Class Members" at bounding box center [328, 296] width 86 height 18
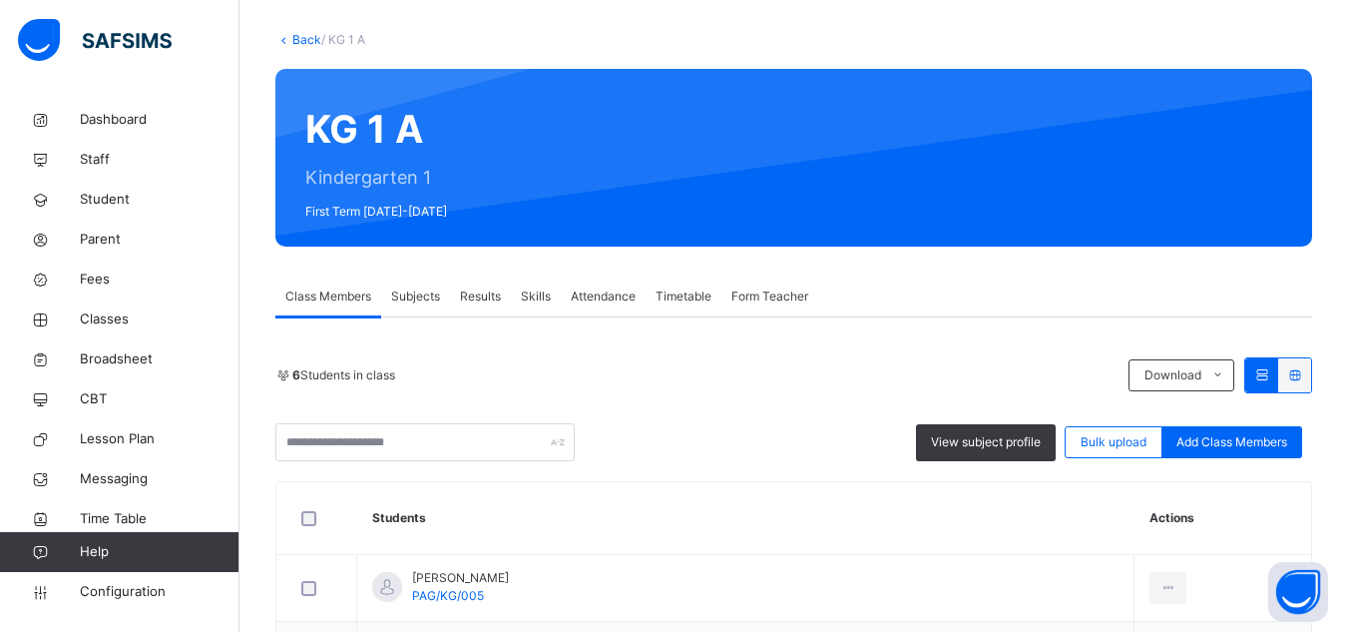
click at [411, 294] on span "Subjects" at bounding box center [415, 296] width 49 height 18
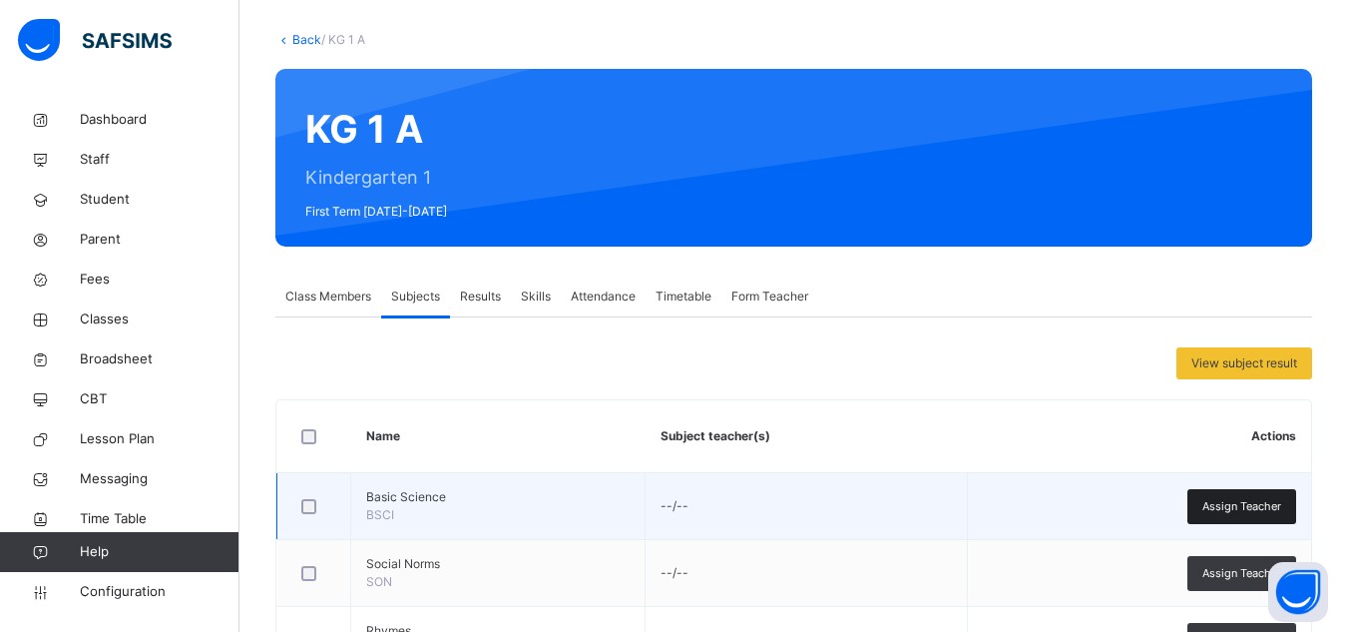
click at [1229, 515] on div "Assign Teacher" at bounding box center [1241, 506] width 109 height 35
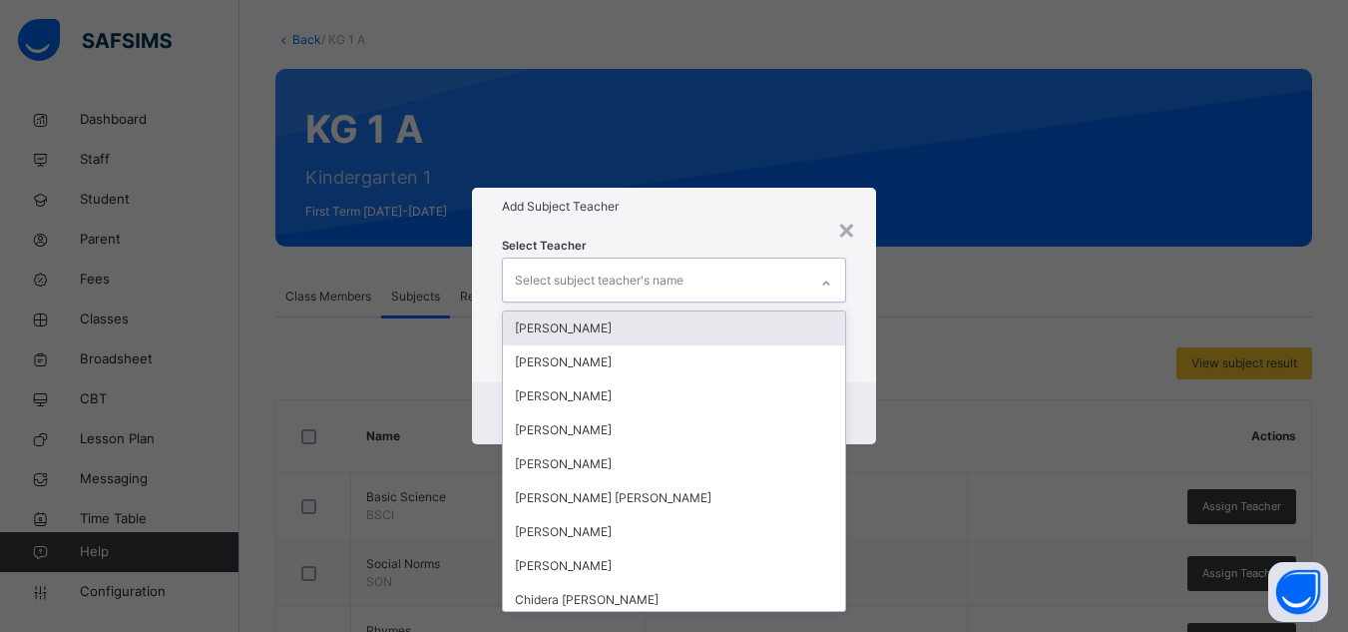
click at [680, 274] on div "Select subject teacher's name" at bounding box center [599, 280] width 169 height 38
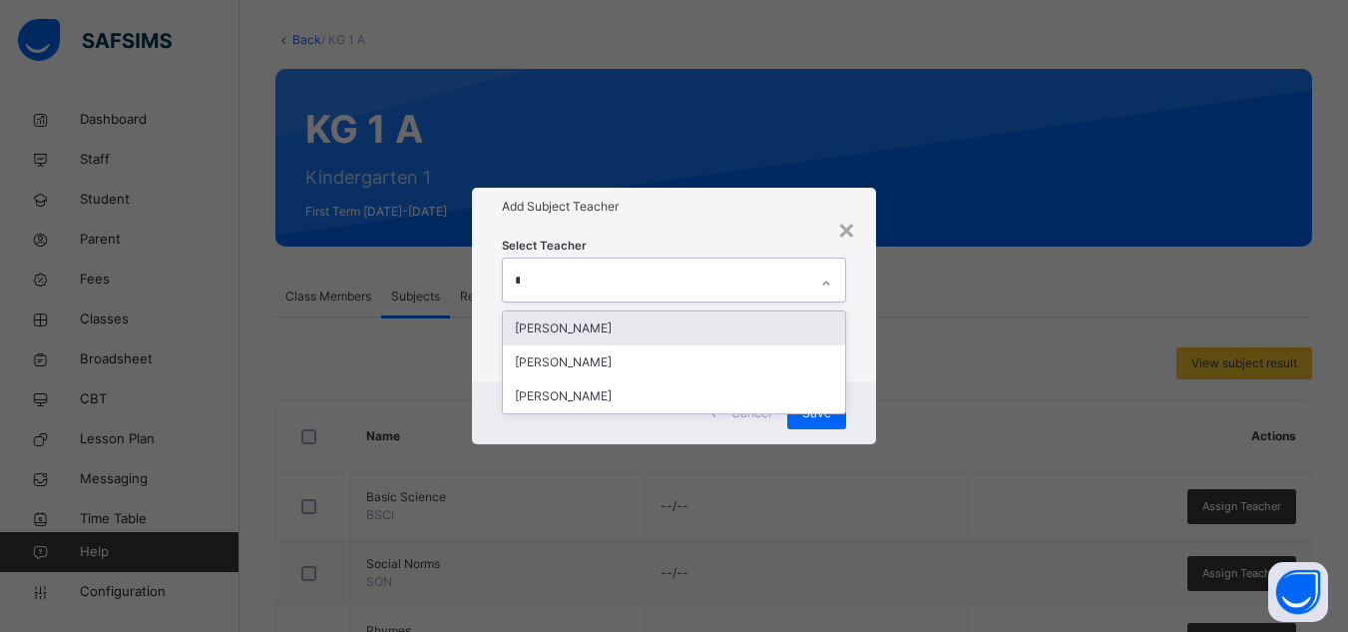
type input "***"
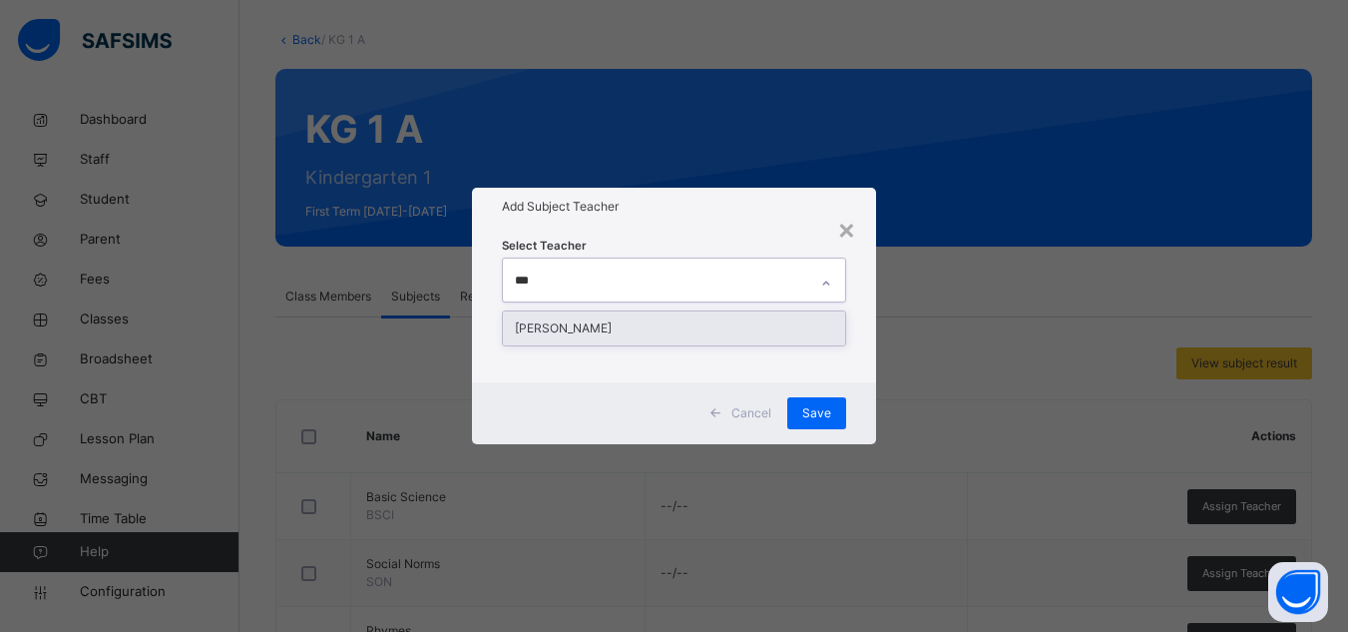
click at [626, 325] on div "[PERSON_NAME]" at bounding box center [674, 328] width 342 height 34
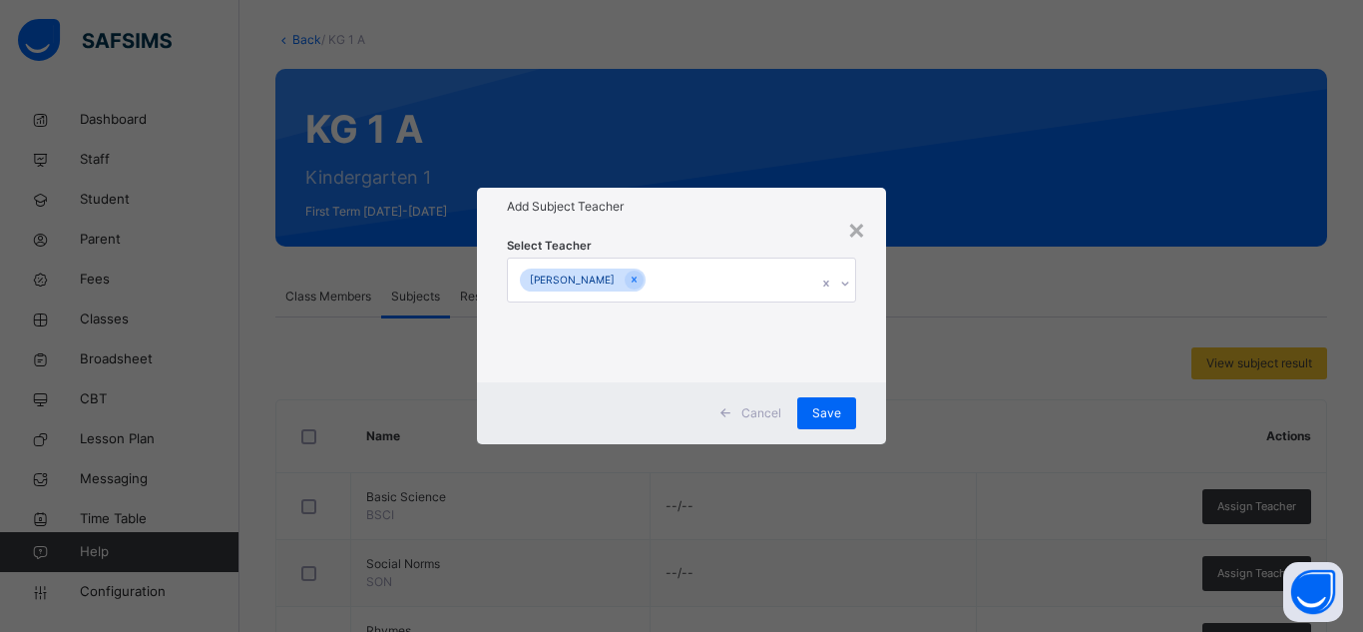
click at [764, 243] on div "Select Teacher Cecilia James" at bounding box center [681, 303] width 349 height 136
click at [820, 405] on span "Save" at bounding box center [826, 413] width 29 height 18
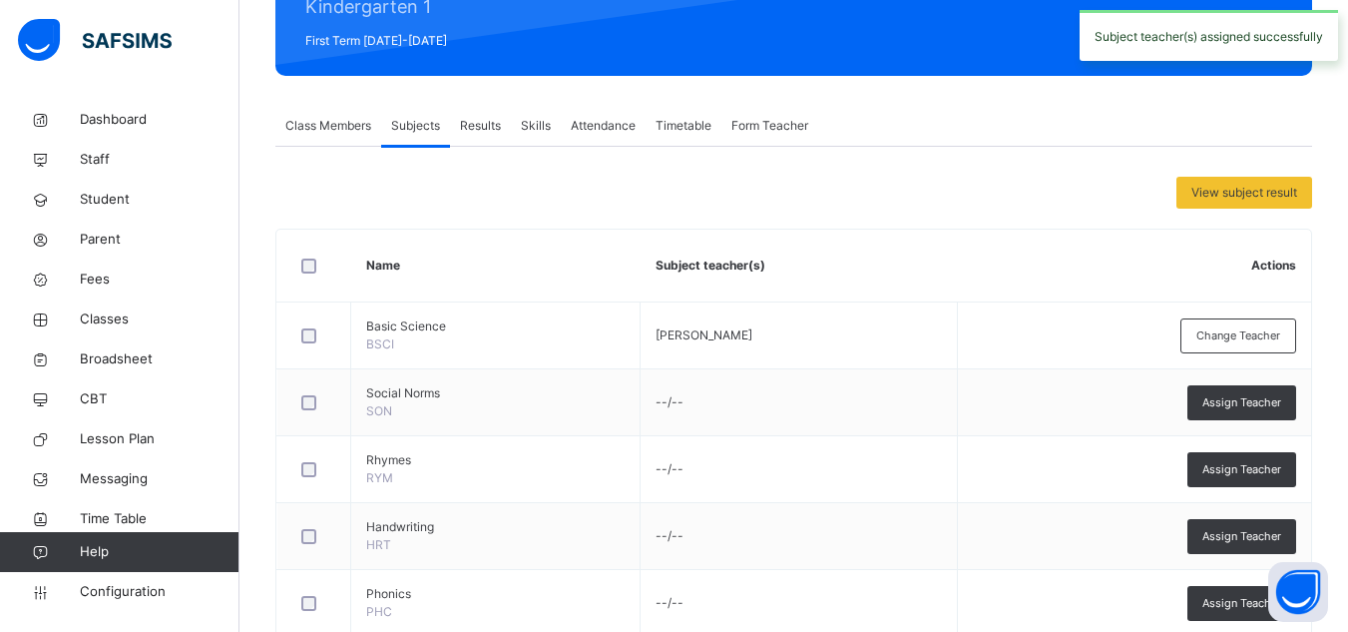
scroll to position [330, 0]
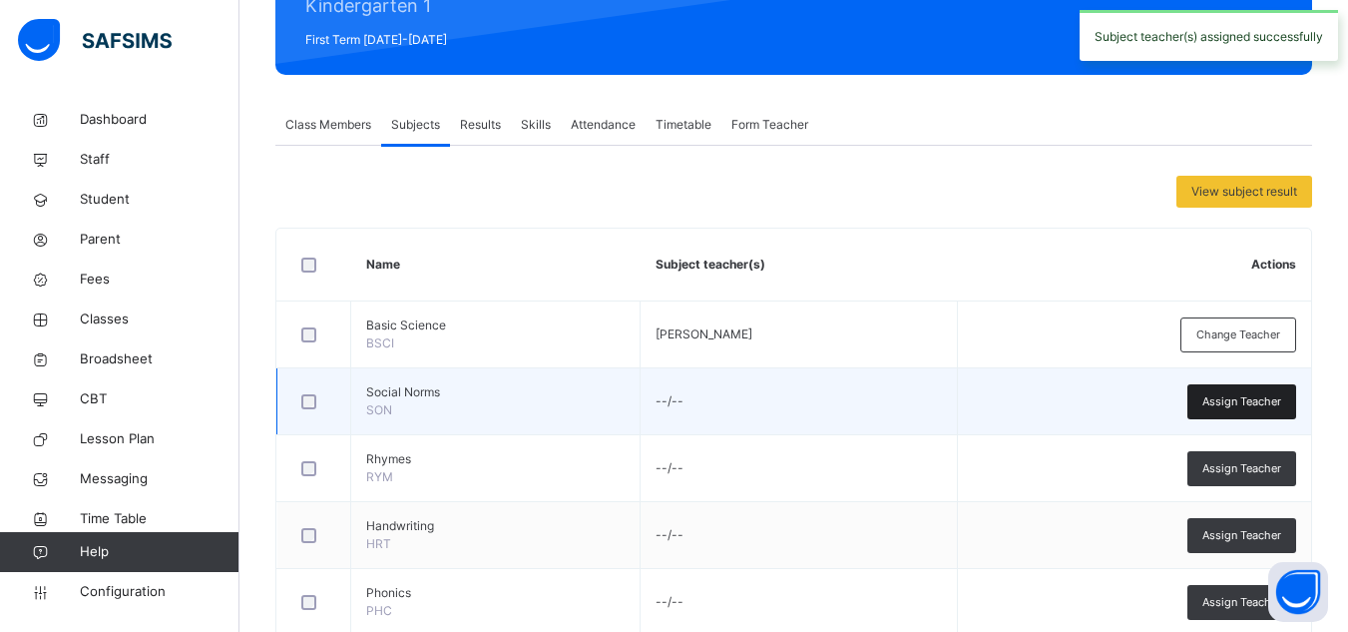
click at [1222, 394] on span "Assign Teacher" at bounding box center [1241, 401] width 79 height 17
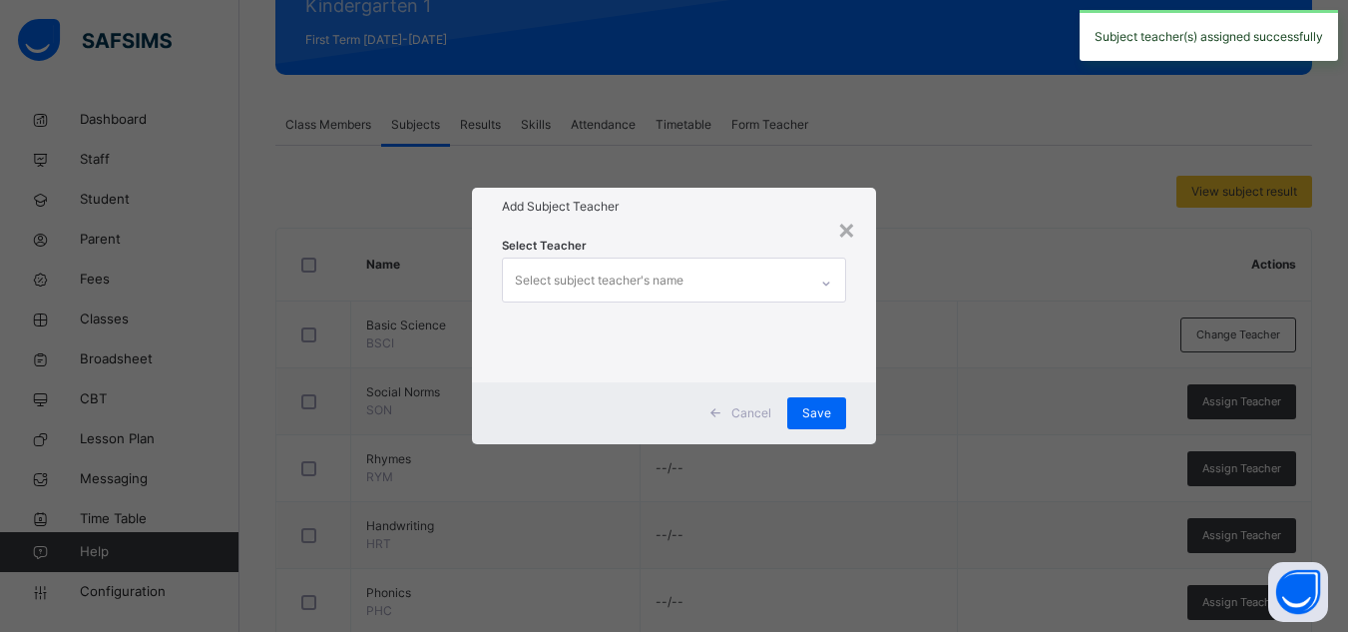
click at [758, 266] on div "Select subject teacher's name" at bounding box center [655, 279] width 304 height 42
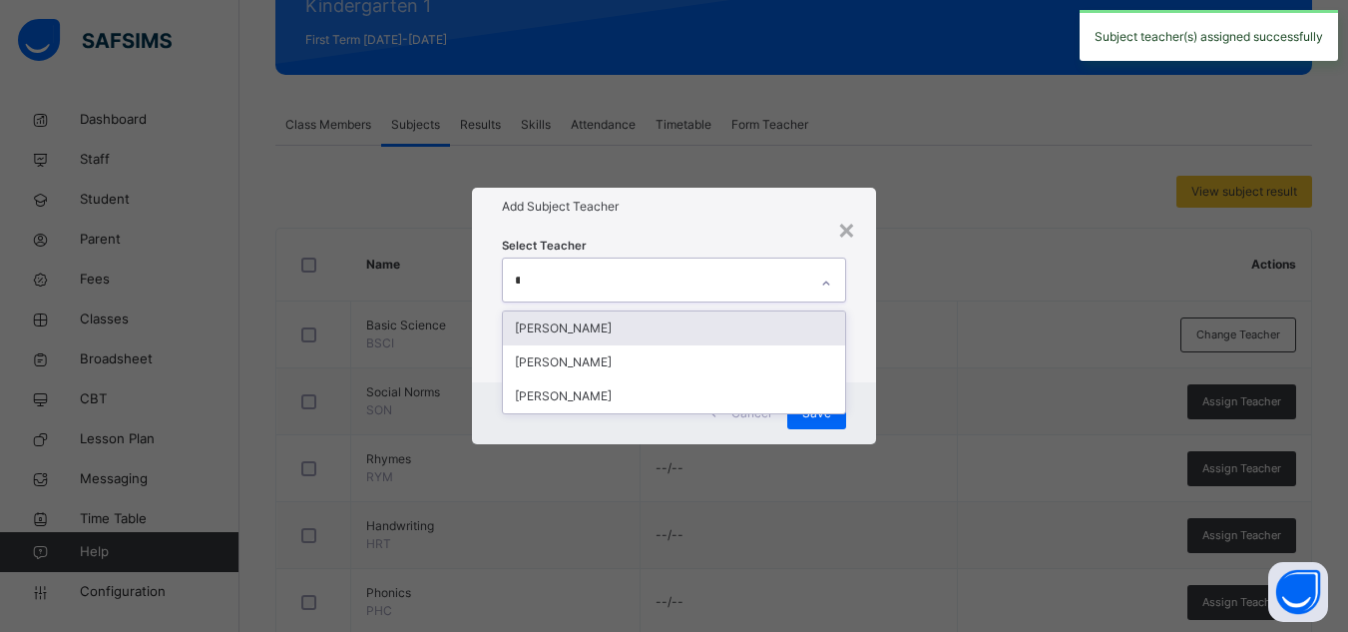
type input "***"
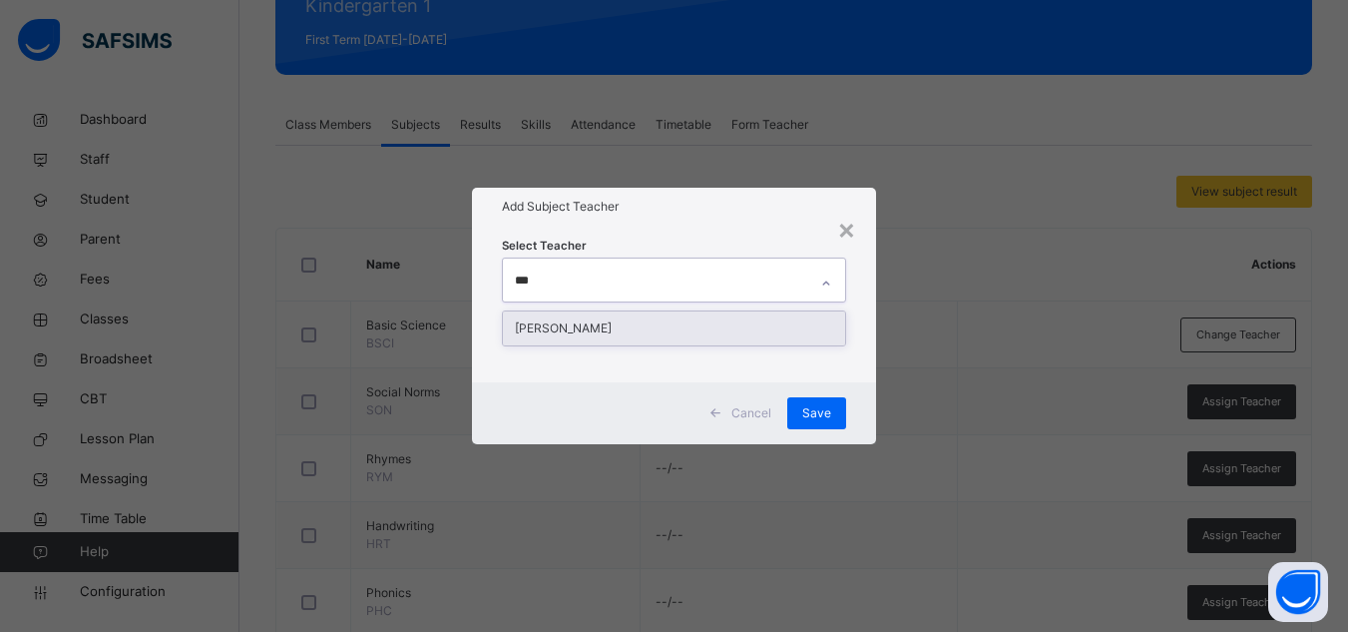
click at [700, 322] on div "[PERSON_NAME]" at bounding box center [674, 328] width 342 height 34
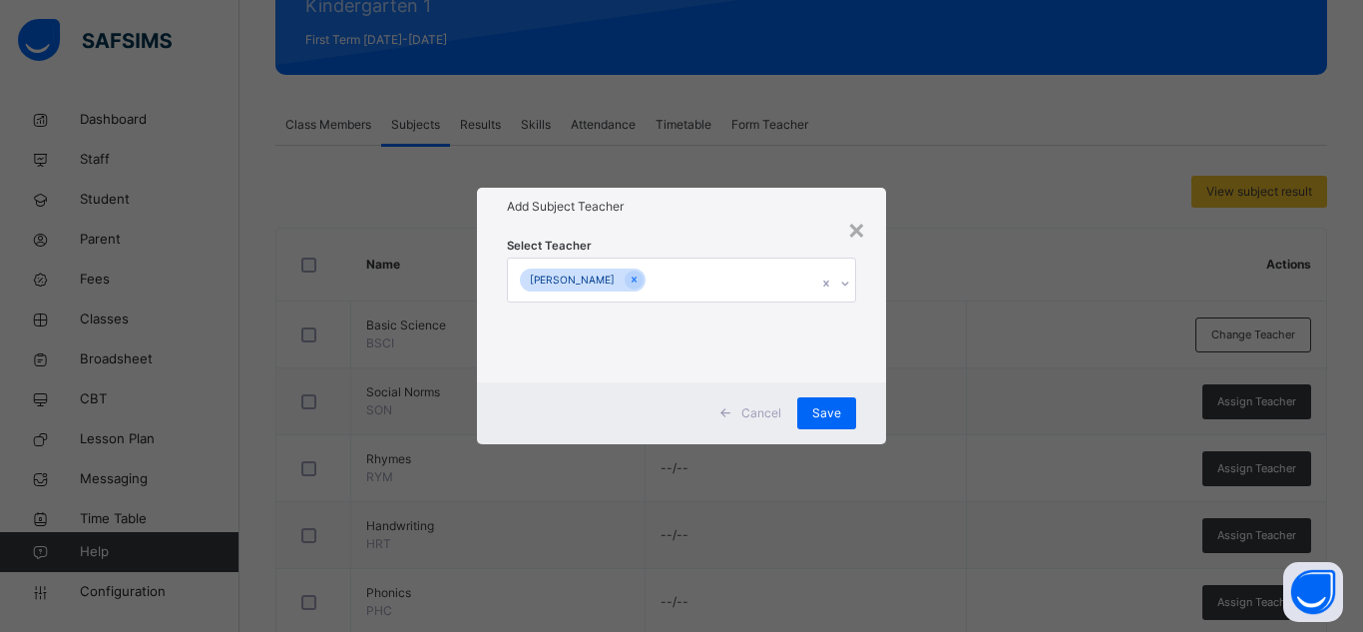
click at [875, 395] on div "Cancel Save" at bounding box center [681, 413] width 409 height 62
click at [848, 407] on div "Save" at bounding box center [826, 413] width 59 height 32
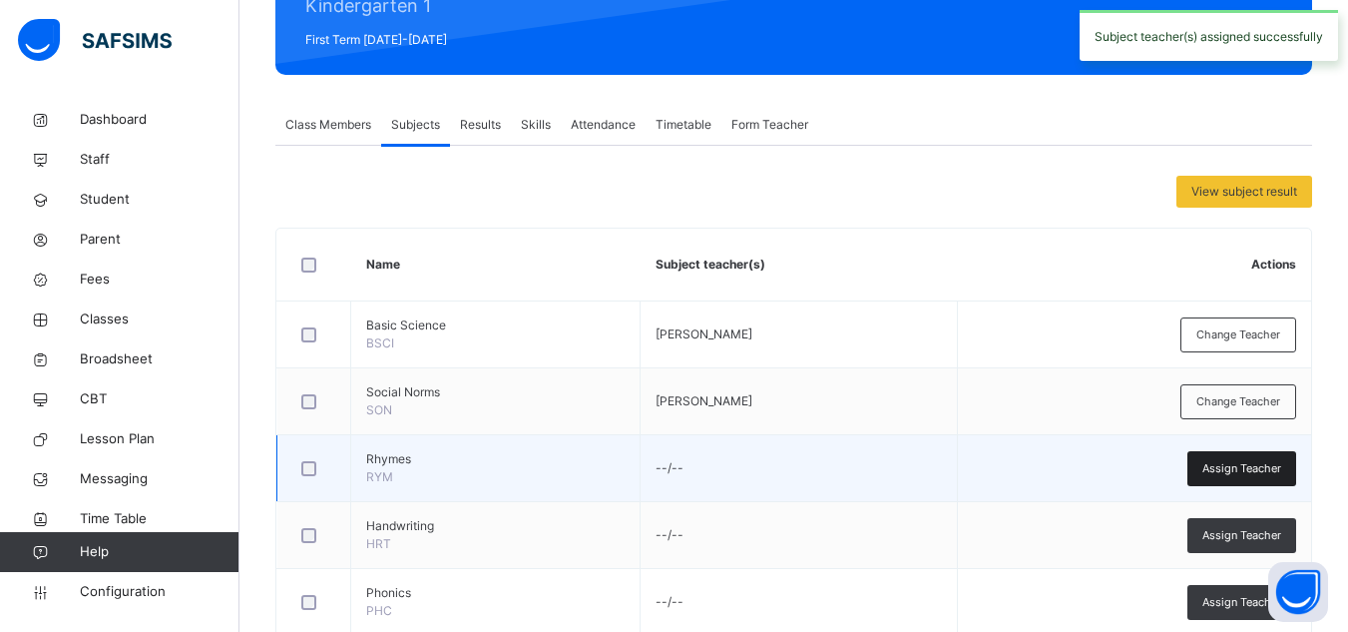
click at [1281, 470] on span "Assign Teacher" at bounding box center [1241, 468] width 79 height 17
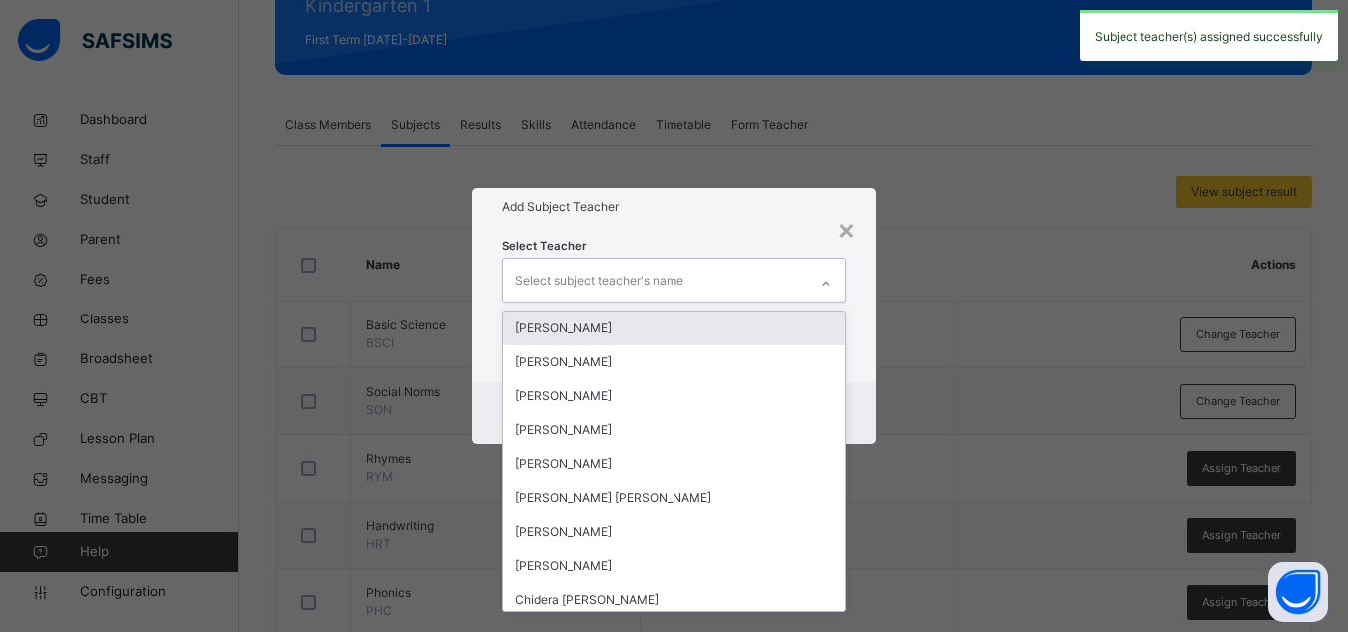
click at [688, 274] on div "Select subject teacher's name" at bounding box center [655, 279] width 304 height 42
type input "*"
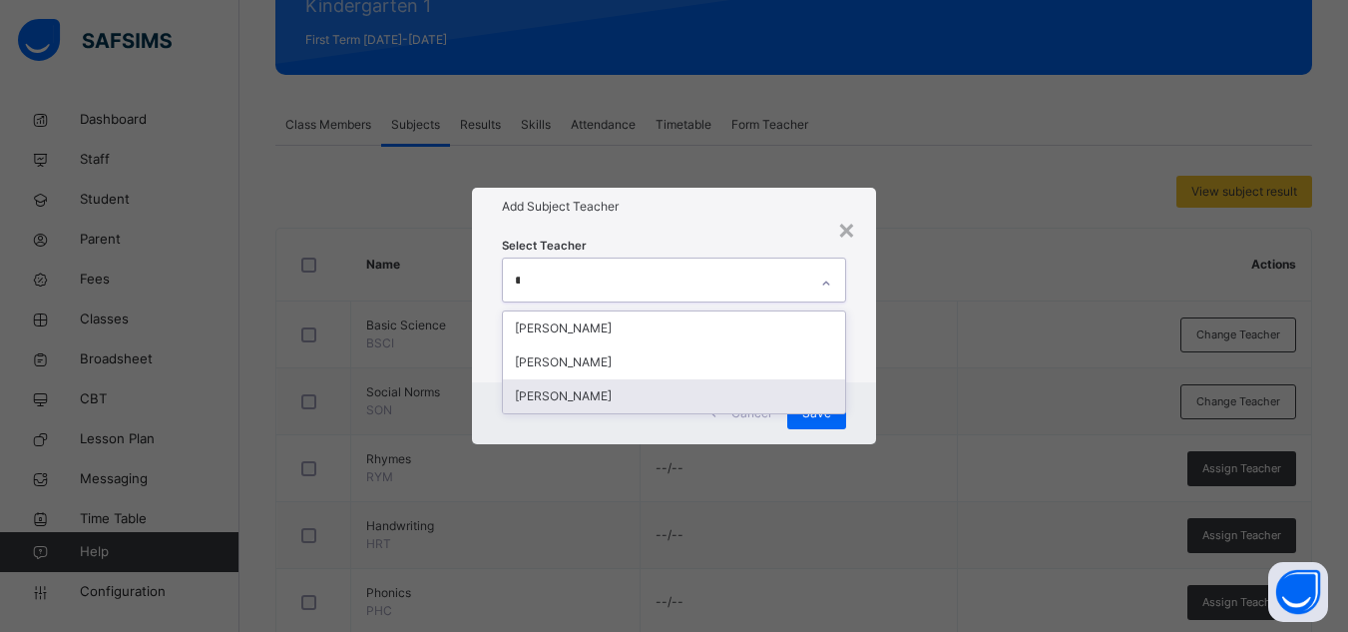
click at [602, 395] on div "[PERSON_NAME]" at bounding box center [674, 396] width 342 height 34
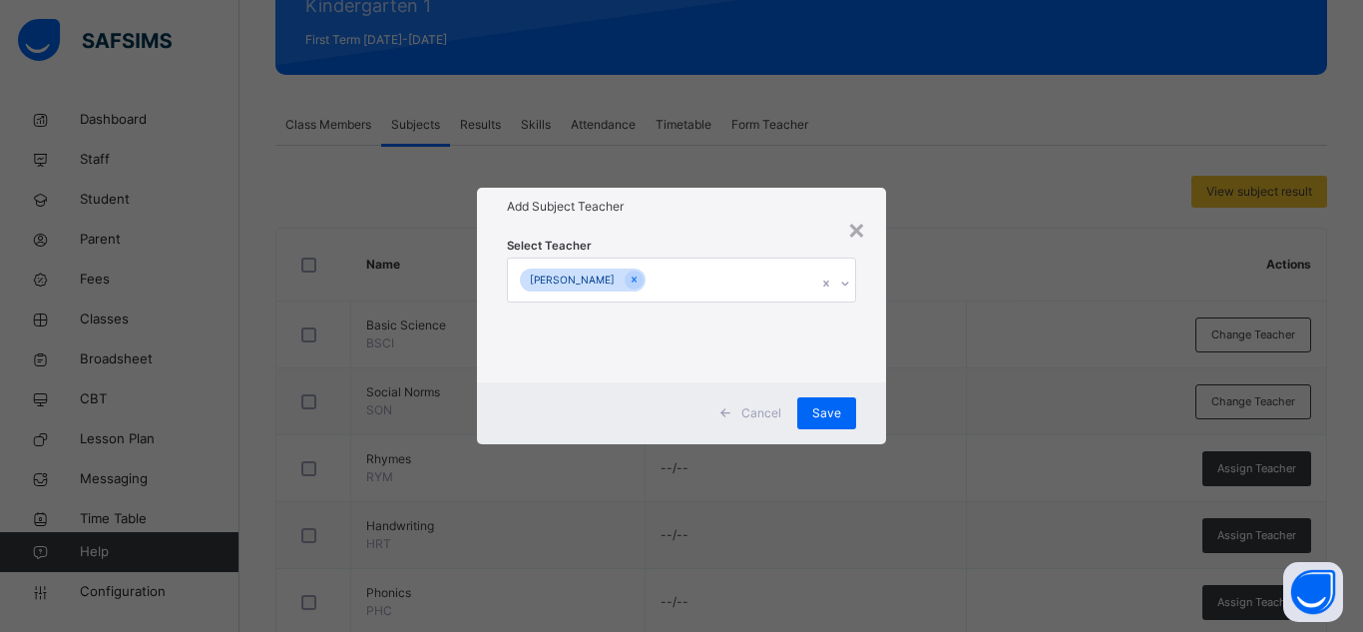
click at [777, 235] on div "Select Teacher Cecilia James" at bounding box center [681, 303] width 349 height 136
click at [813, 405] on span "Save" at bounding box center [826, 413] width 29 height 18
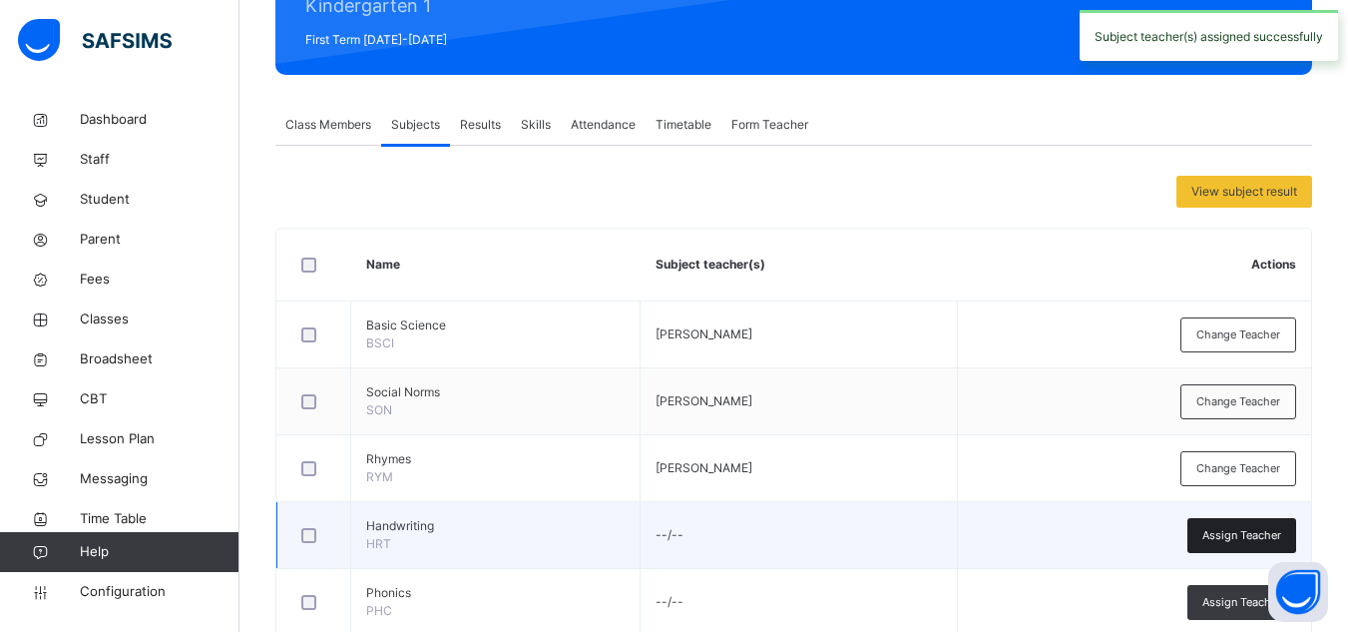
click at [1236, 530] on span "Assign Teacher" at bounding box center [1241, 535] width 79 height 17
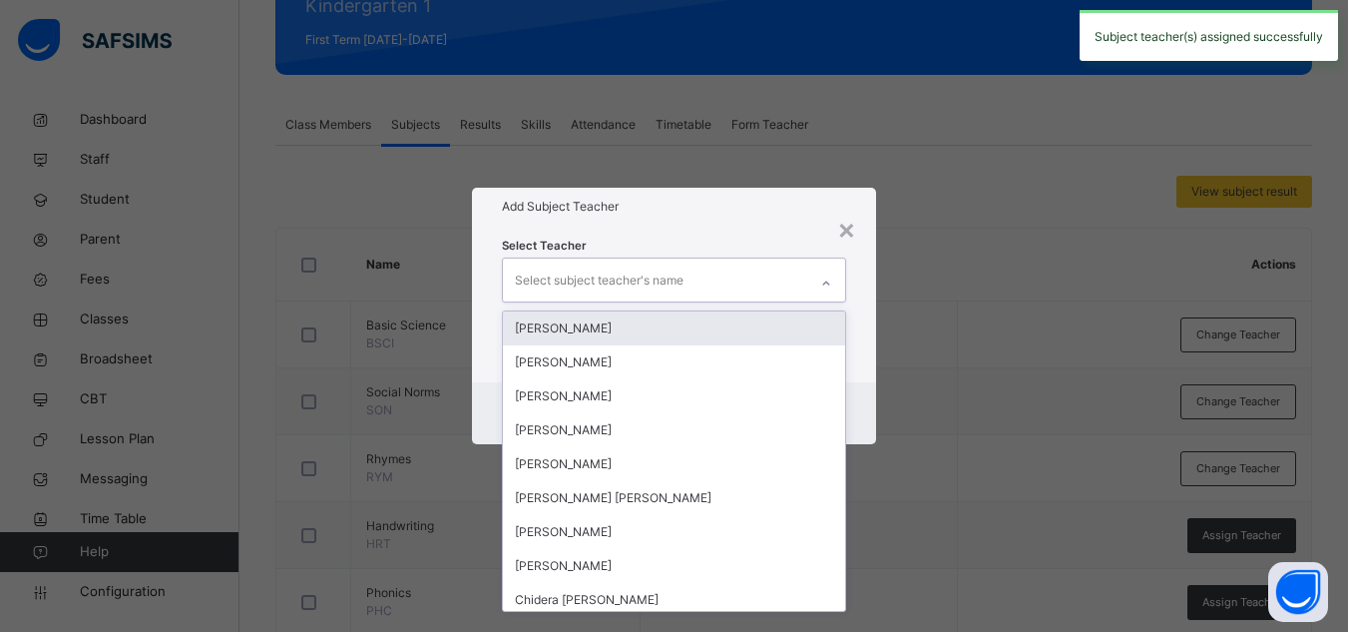
click at [665, 274] on div "Select subject teacher's name" at bounding box center [599, 280] width 169 height 38
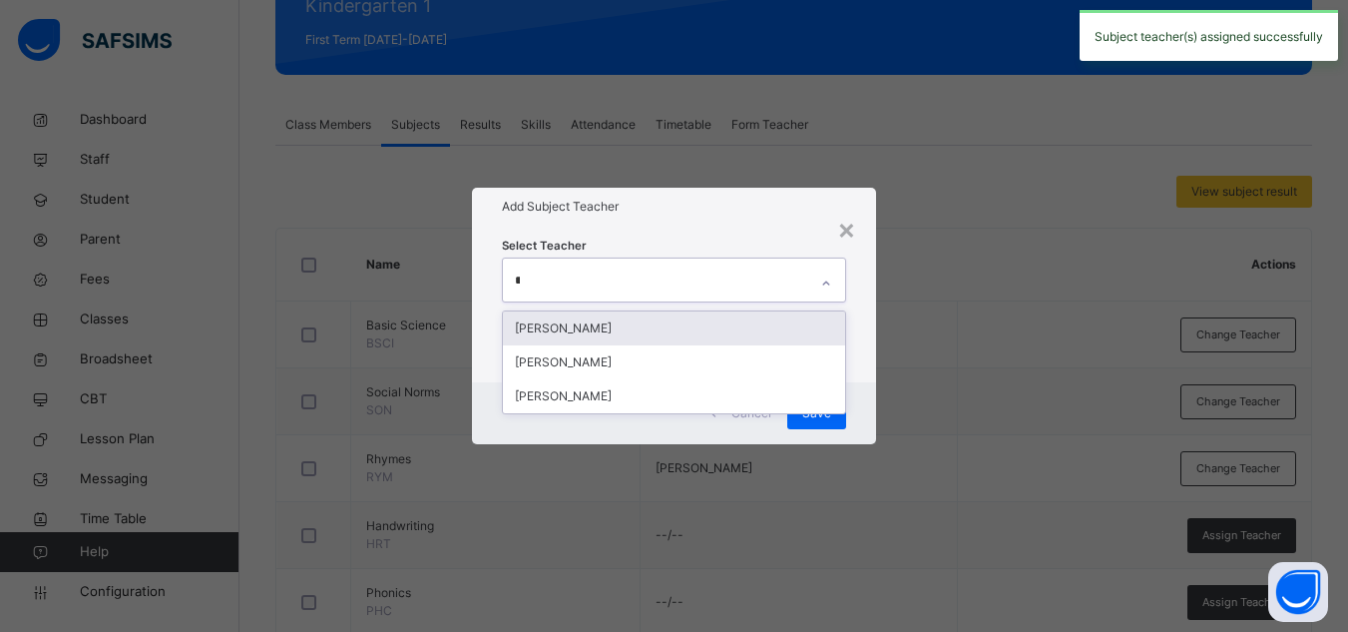
type input "***"
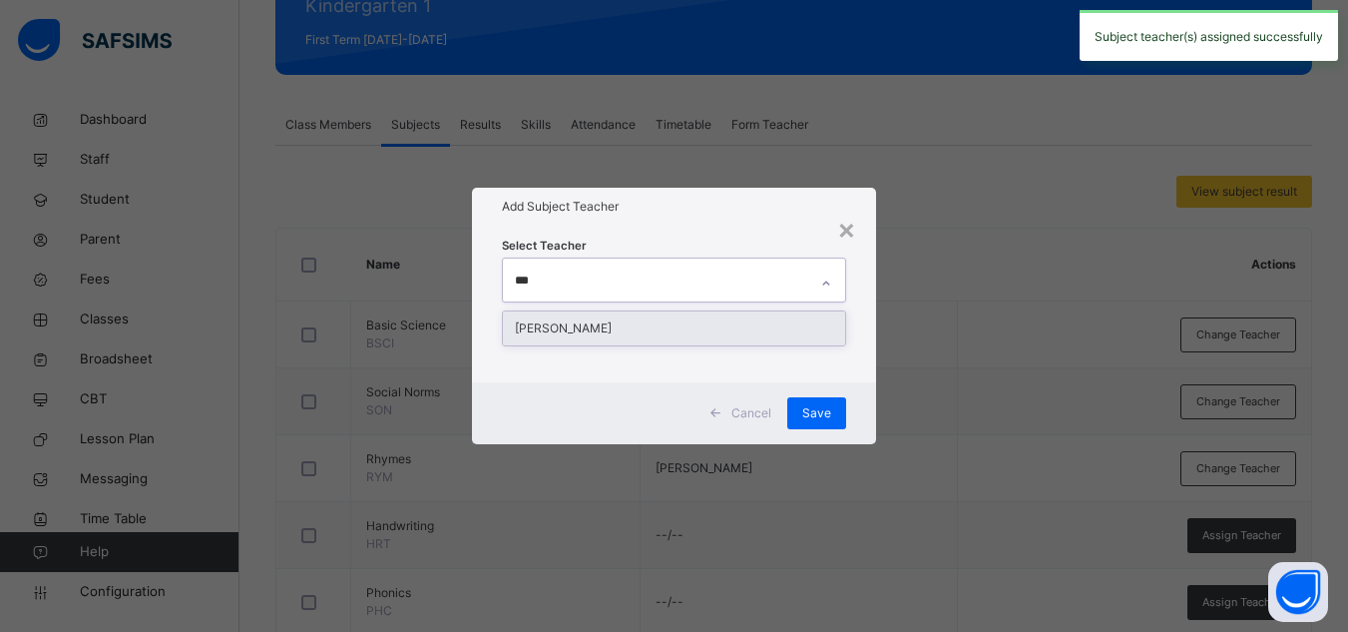
click at [628, 318] on div "[PERSON_NAME]" at bounding box center [674, 328] width 342 height 34
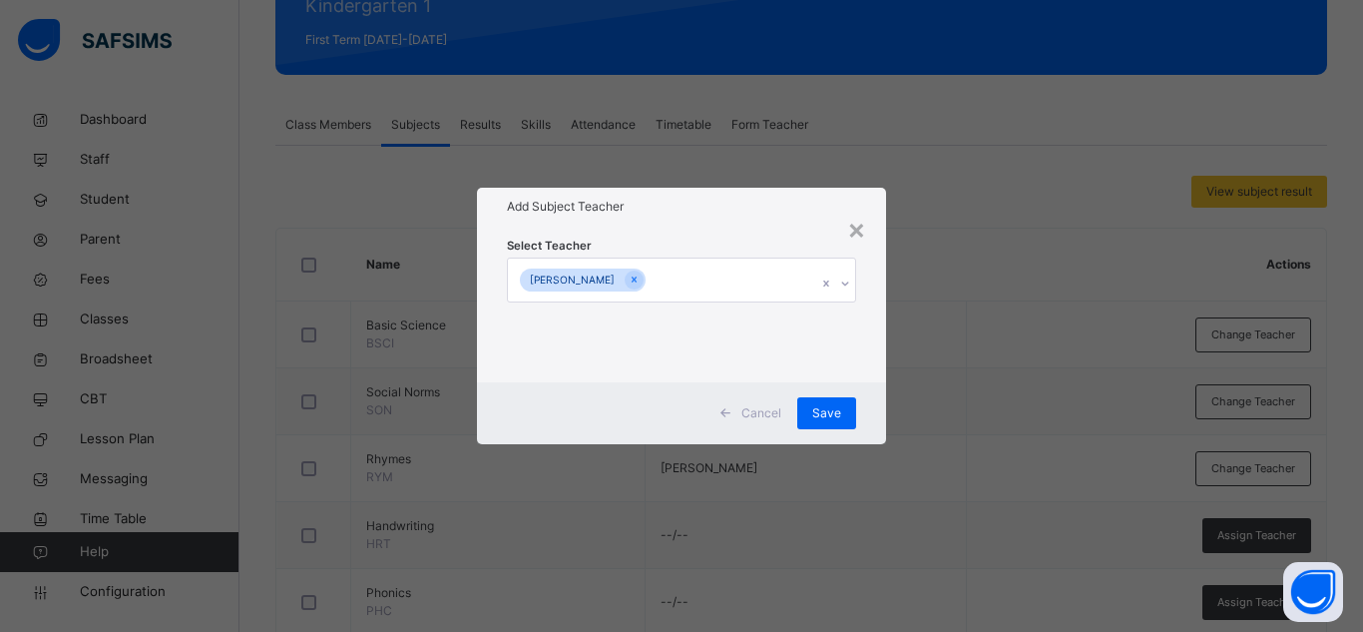
click at [860, 394] on div "Cancel Save" at bounding box center [681, 413] width 409 height 62
click at [833, 410] on span "Save" at bounding box center [826, 413] width 29 height 18
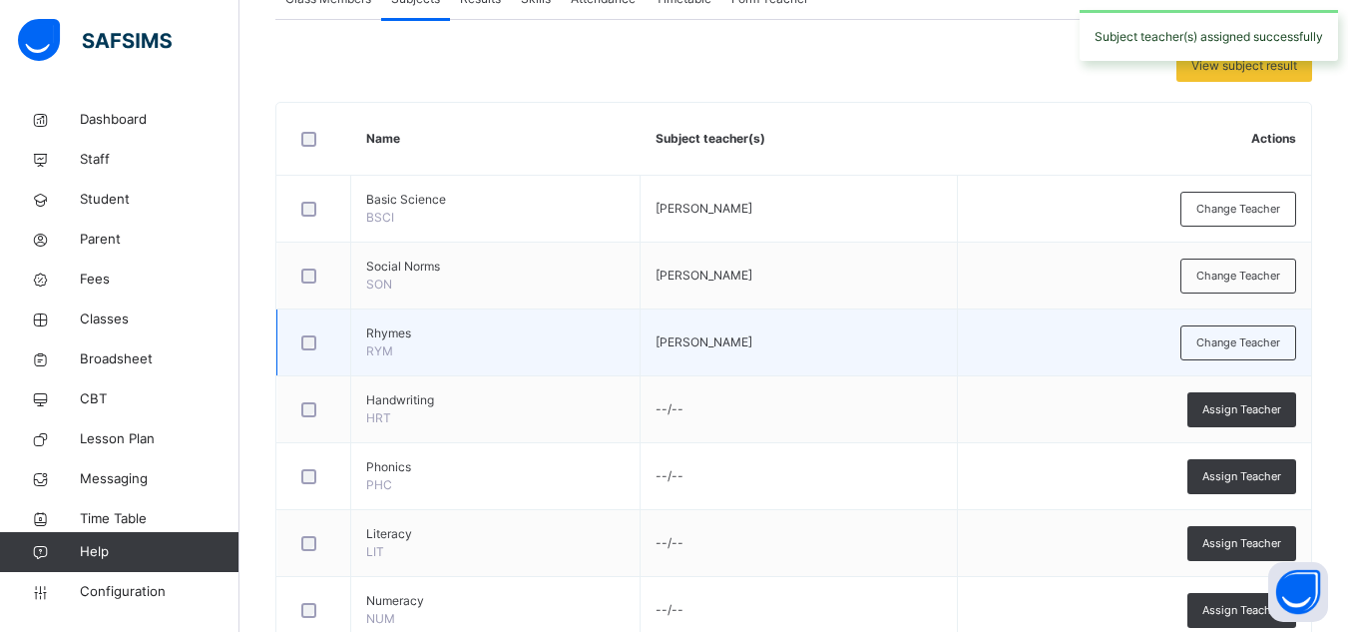
scroll to position [460, 0]
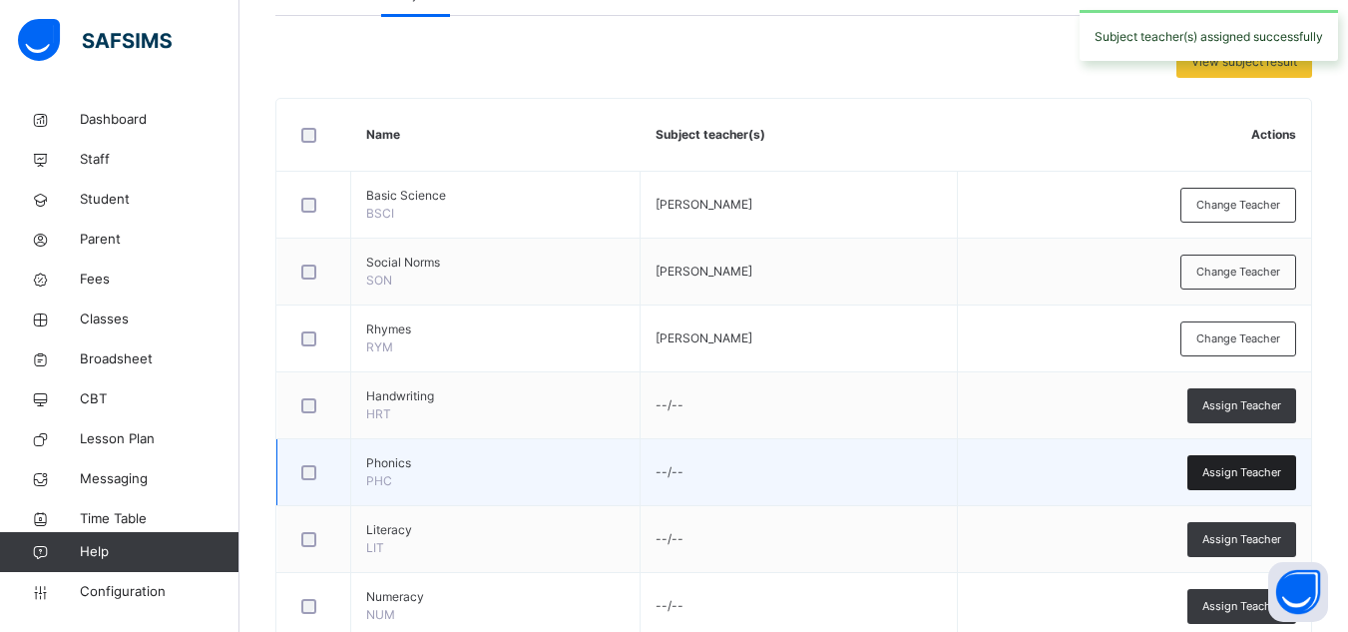
click at [1250, 470] on span "Assign Teacher" at bounding box center [1241, 472] width 79 height 17
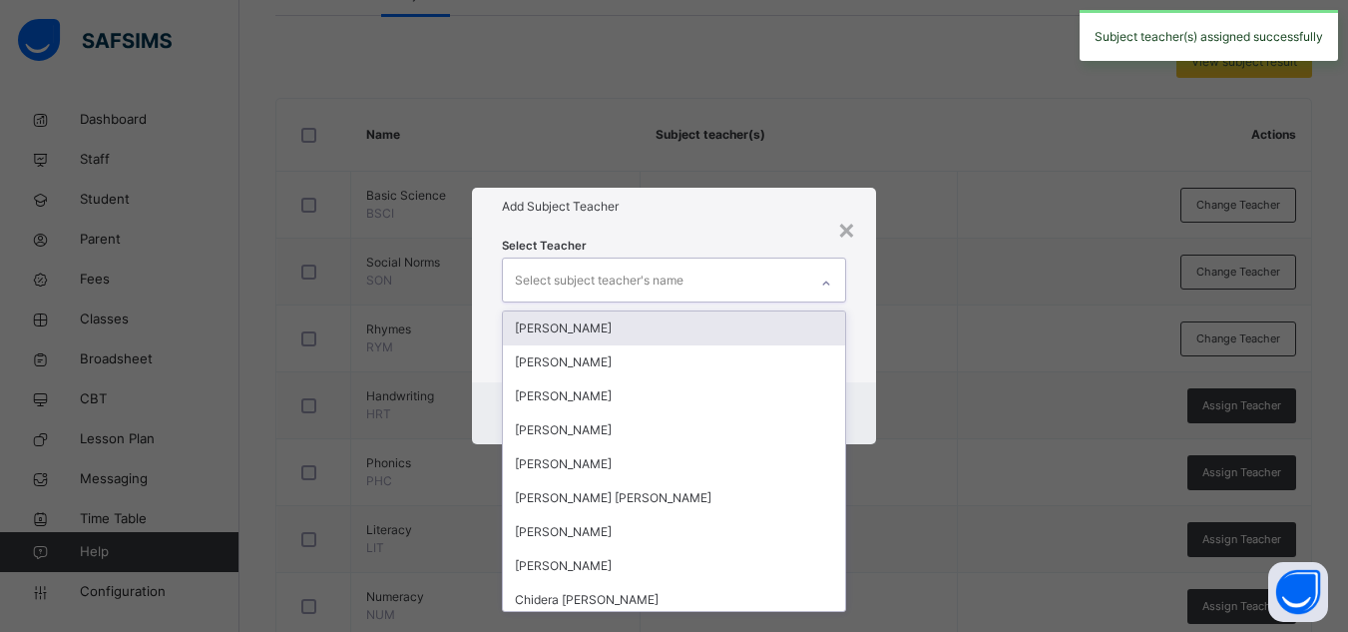
click at [727, 282] on div "Select subject teacher's name" at bounding box center [655, 279] width 304 height 42
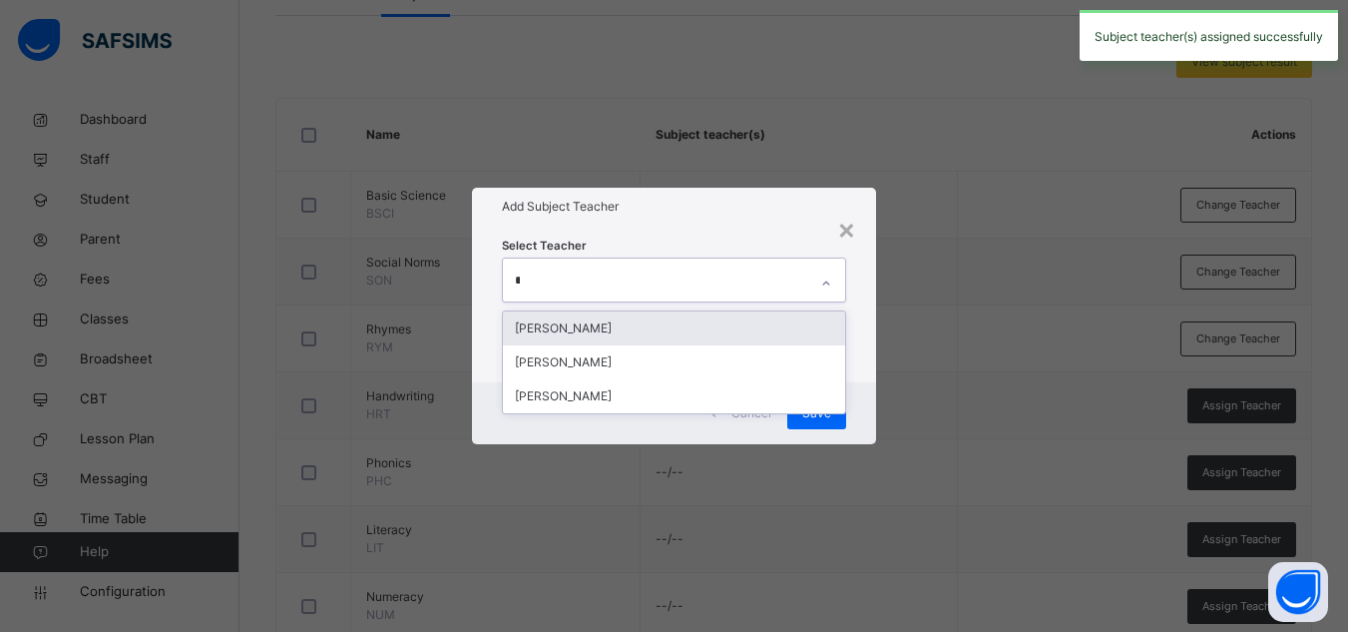
type input "**"
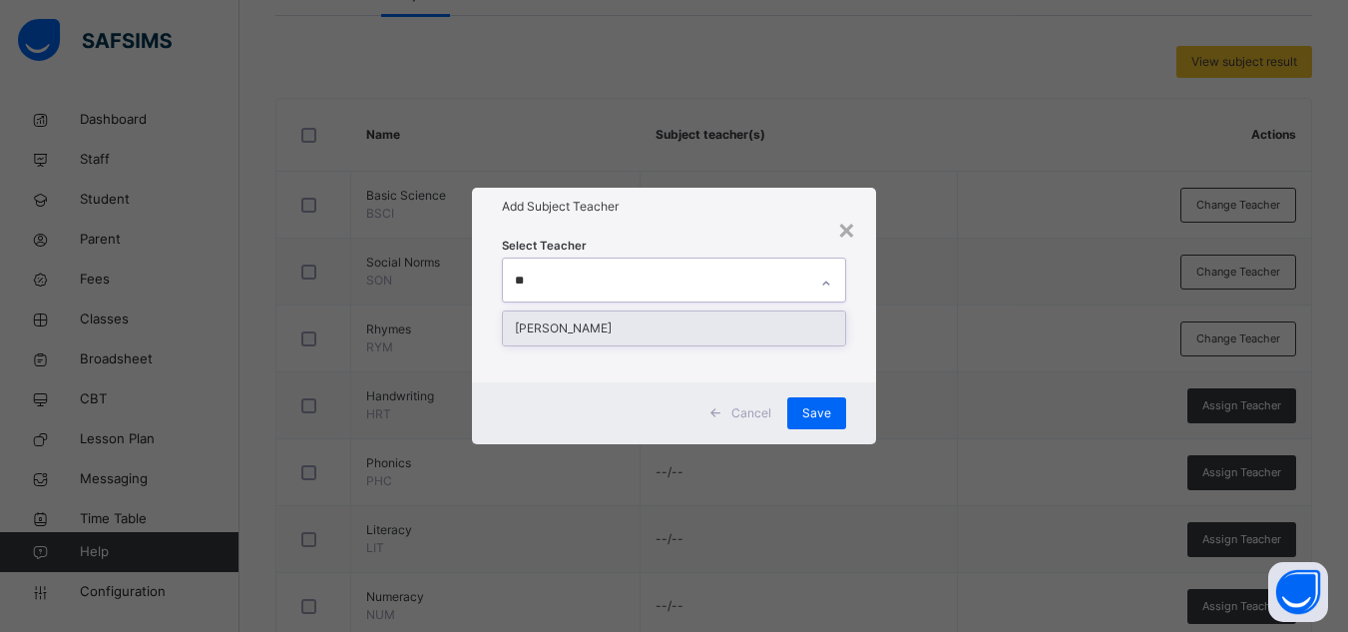
click at [692, 328] on div "[PERSON_NAME]" at bounding box center [674, 328] width 342 height 34
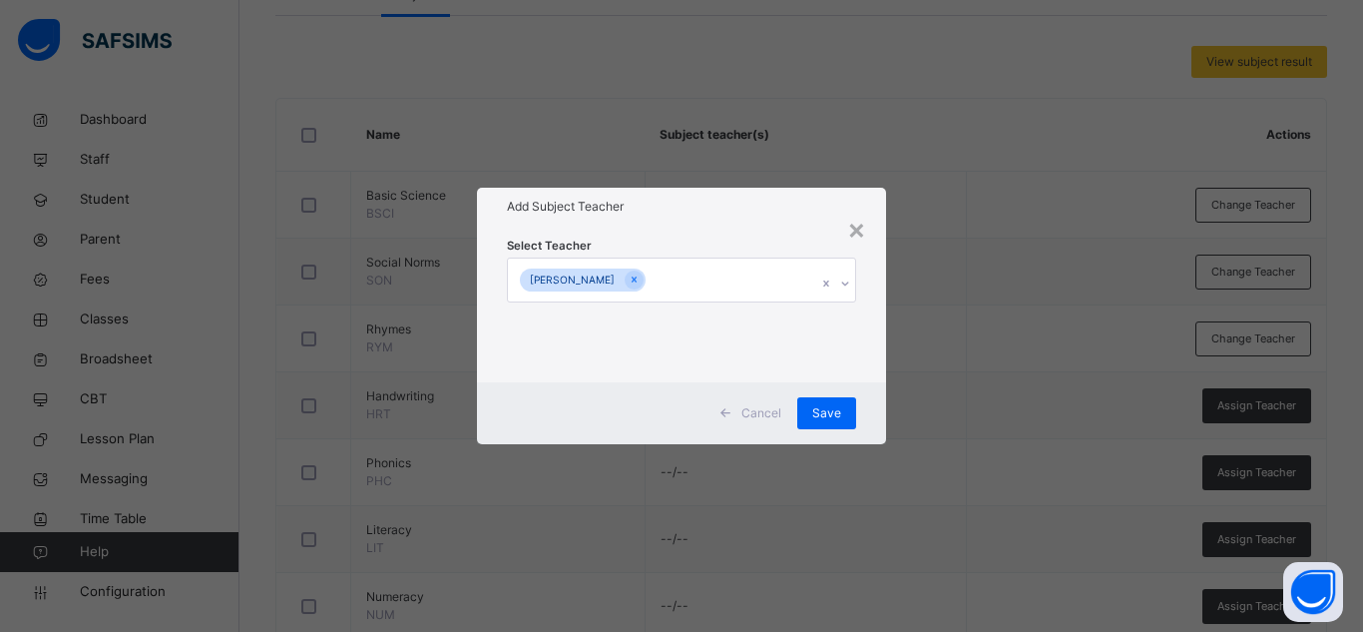
click at [824, 201] on h1 "Add Subject Teacher" at bounding box center [681, 207] width 349 height 18
click at [816, 427] on div "Save" at bounding box center [826, 413] width 59 height 32
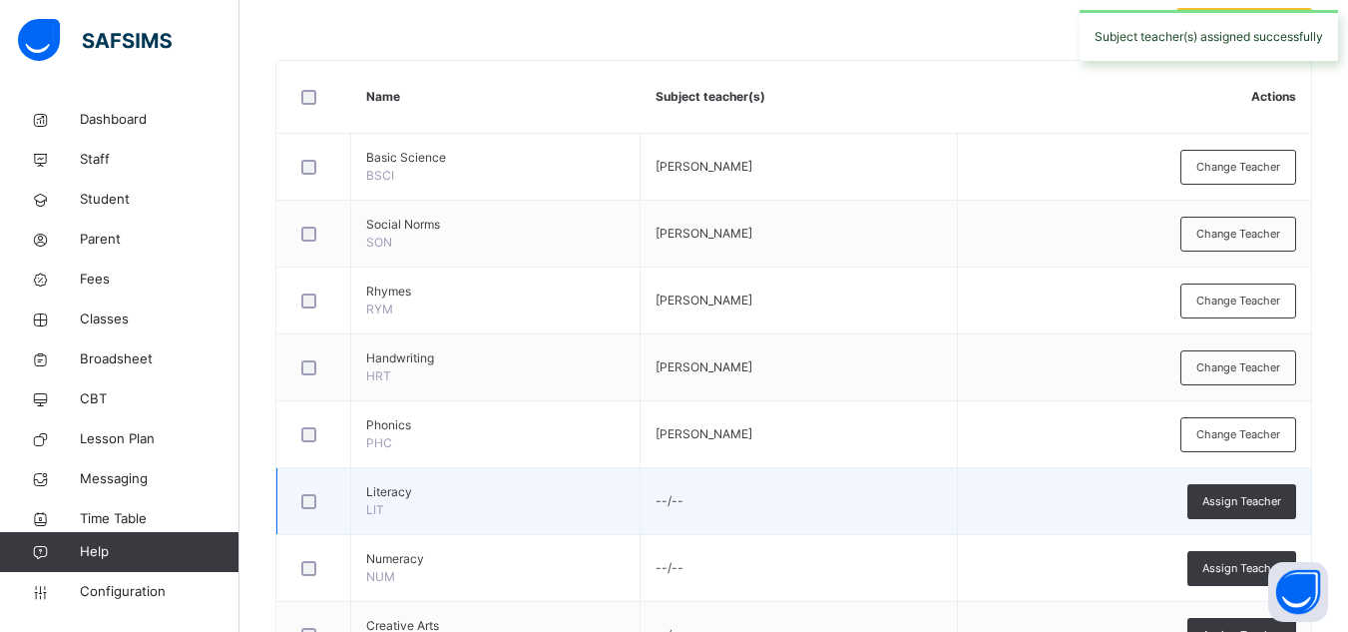
scroll to position [502, 0]
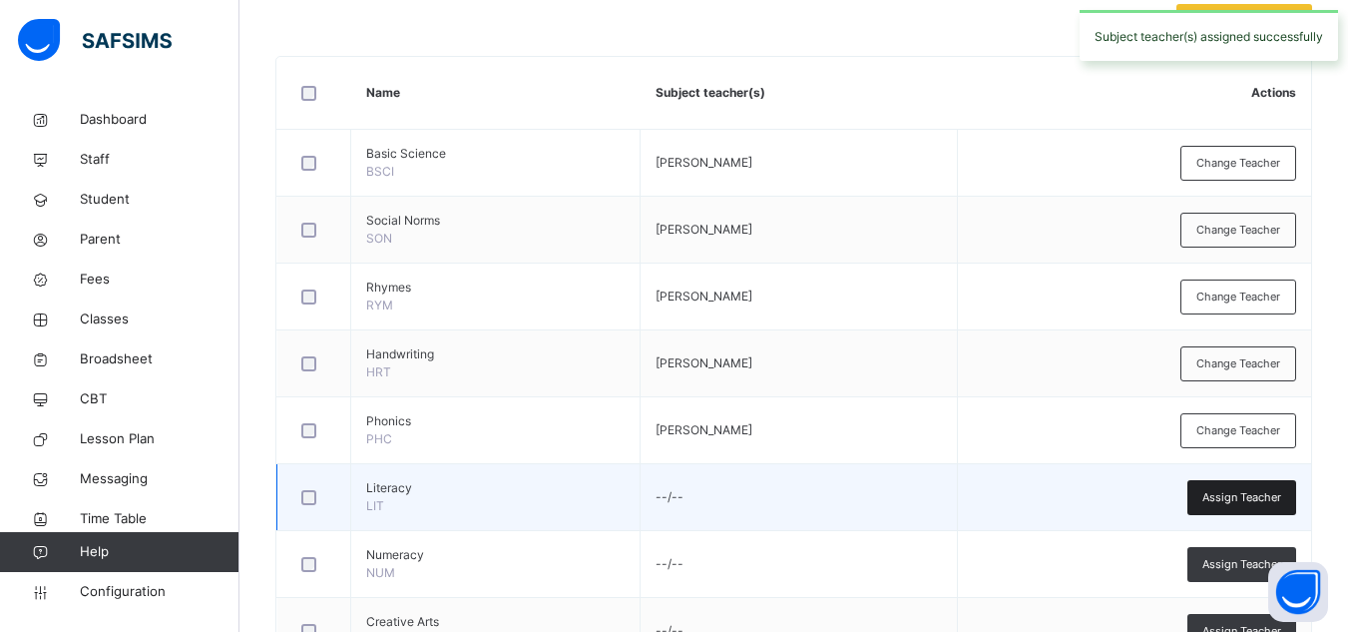
click at [1231, 501] on span "Assign Teacher" at bounding box center [1241, 497] width 79 height 17
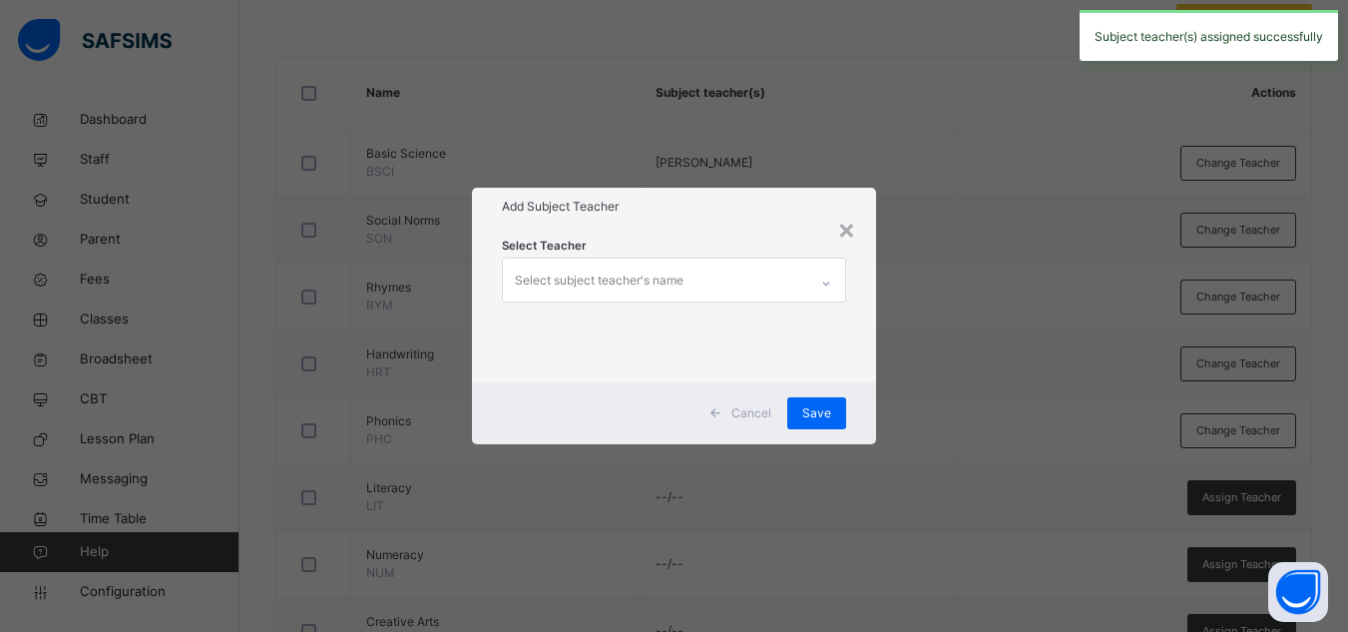
click at [750, 282] on div "Select subject teacher's name" at bounding box center [655, 279] width 304 height 42
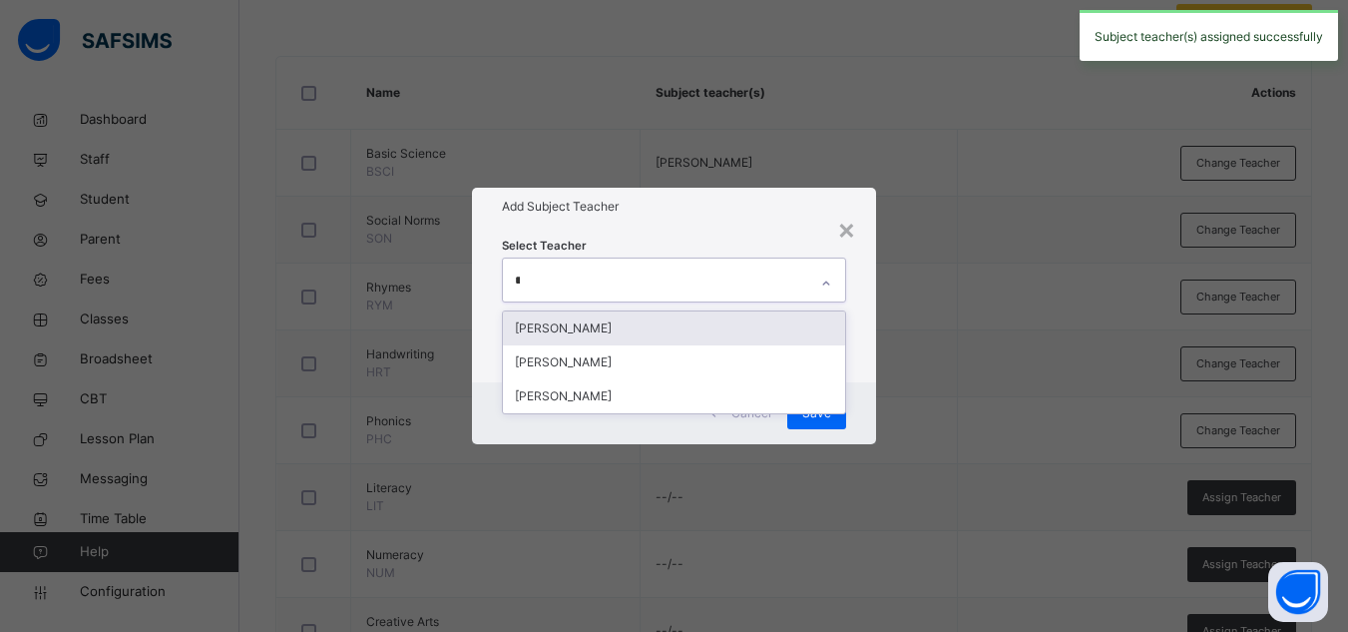
type input "***"
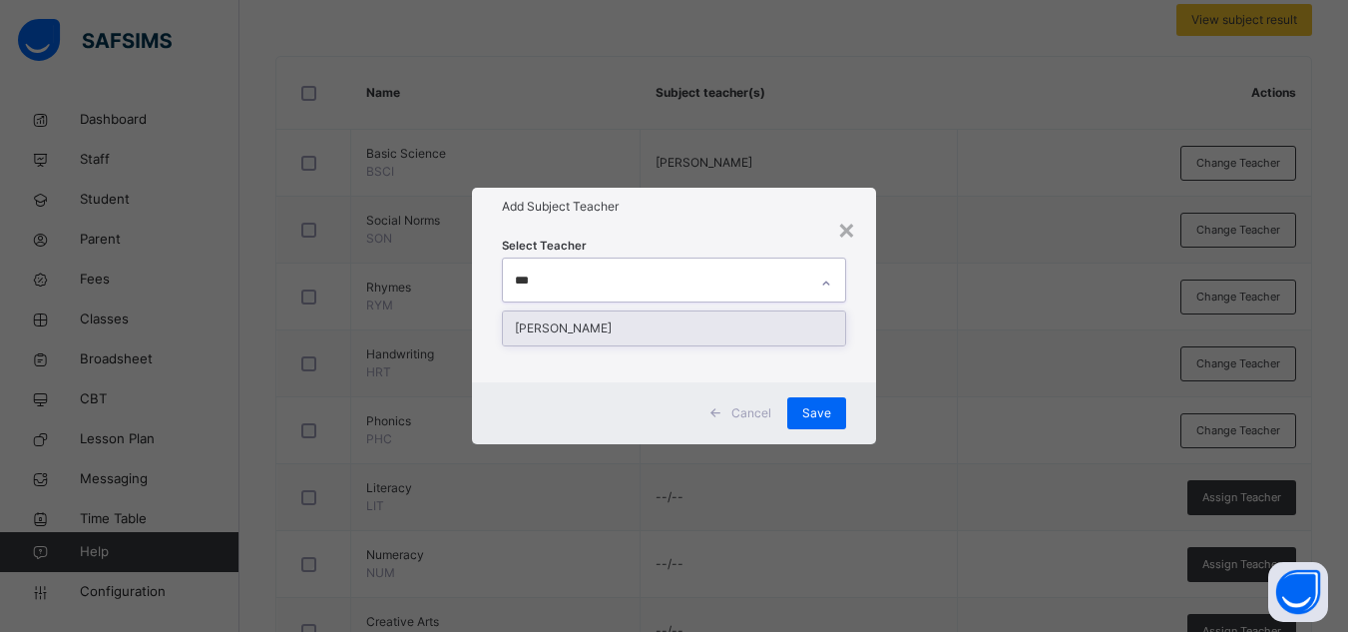
click at [729, 324] on div "[PERSON_NAME]" at bounding box center [674, 328] width 342 height 34
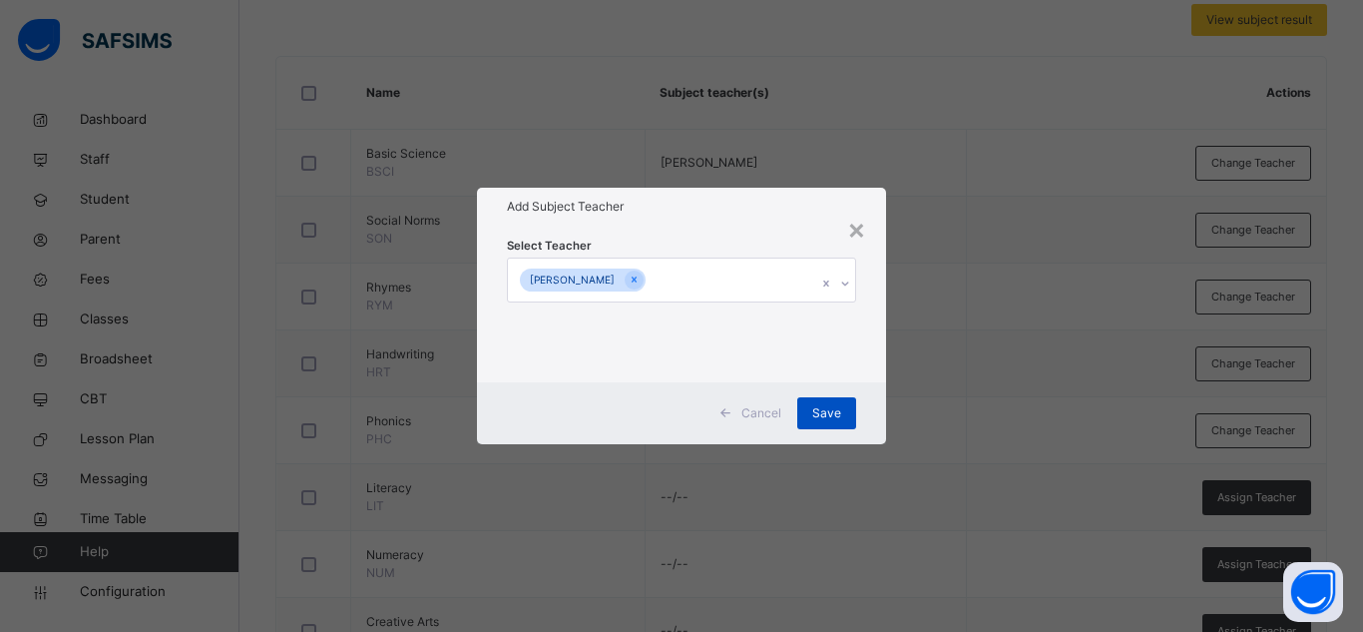
drag, startPoint x: 864, startPoint y: 391, endPoint x: 839, endPoint y: 407, distance: 29.6
click at [839, 407] on div "Cancel Save" at bounding box center [681, 413] width 409 height 62
click at [839, 407] on span "Save" at bounding box center [826, 413] width 29 height 18
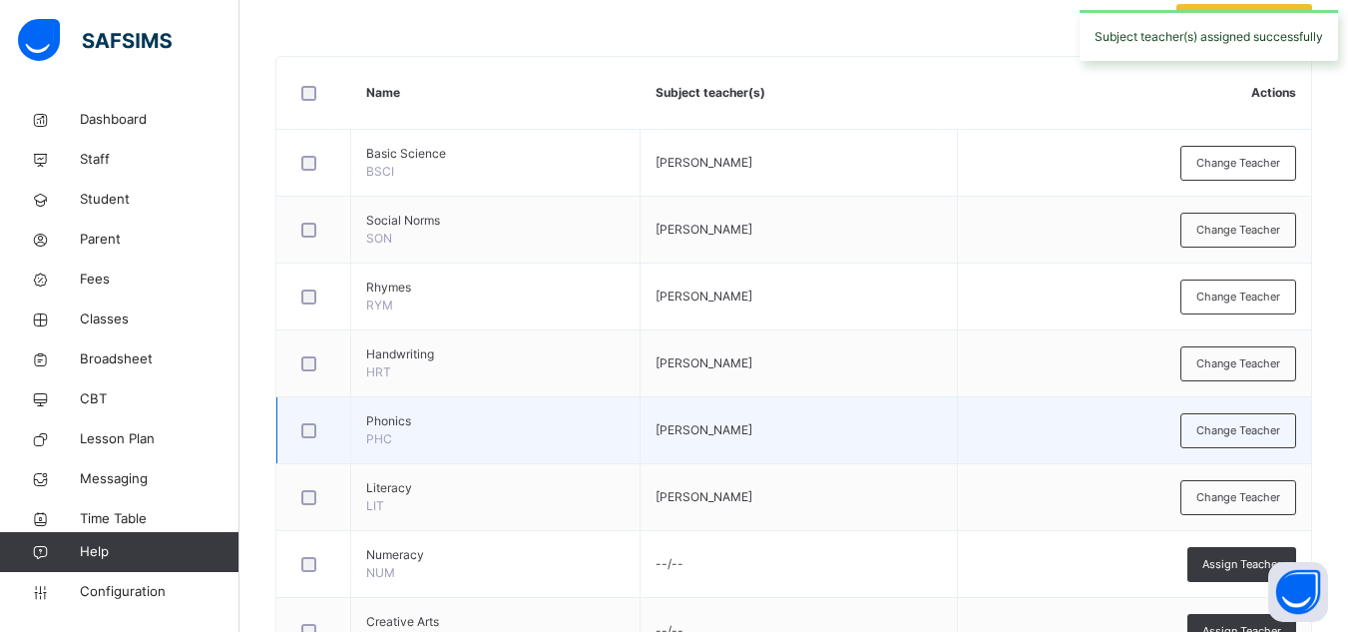
scroll to position [585, 0]
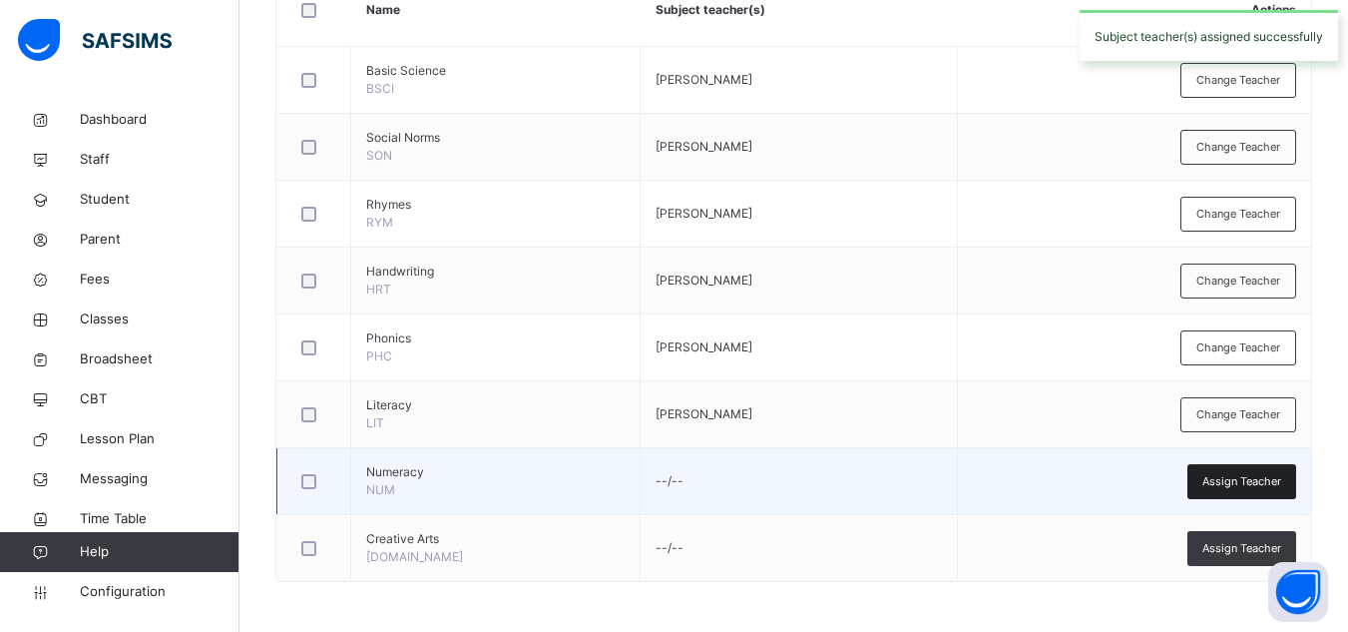
click at [1214, 469] on div "Assign Teacher" at bounding box center [1241, 481] width 109 height 35
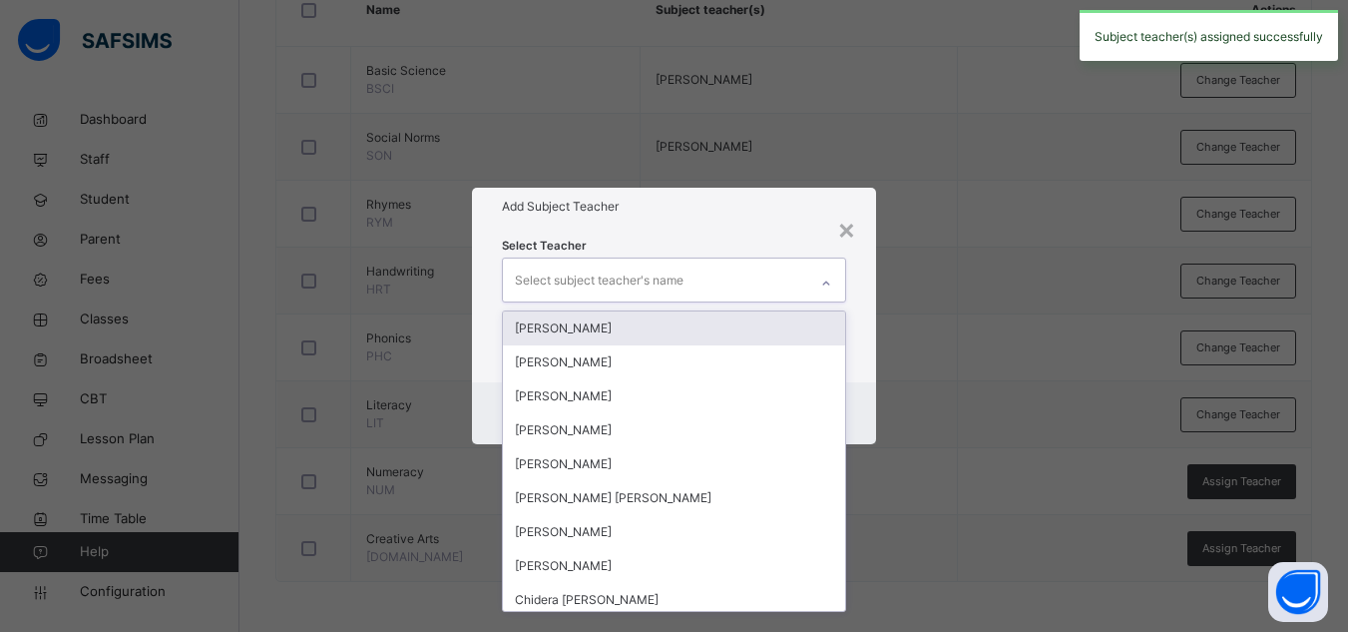
click at [804, 258] on div "Select subject teacher's name" at bounding box center [655, 279] width 304 height 42
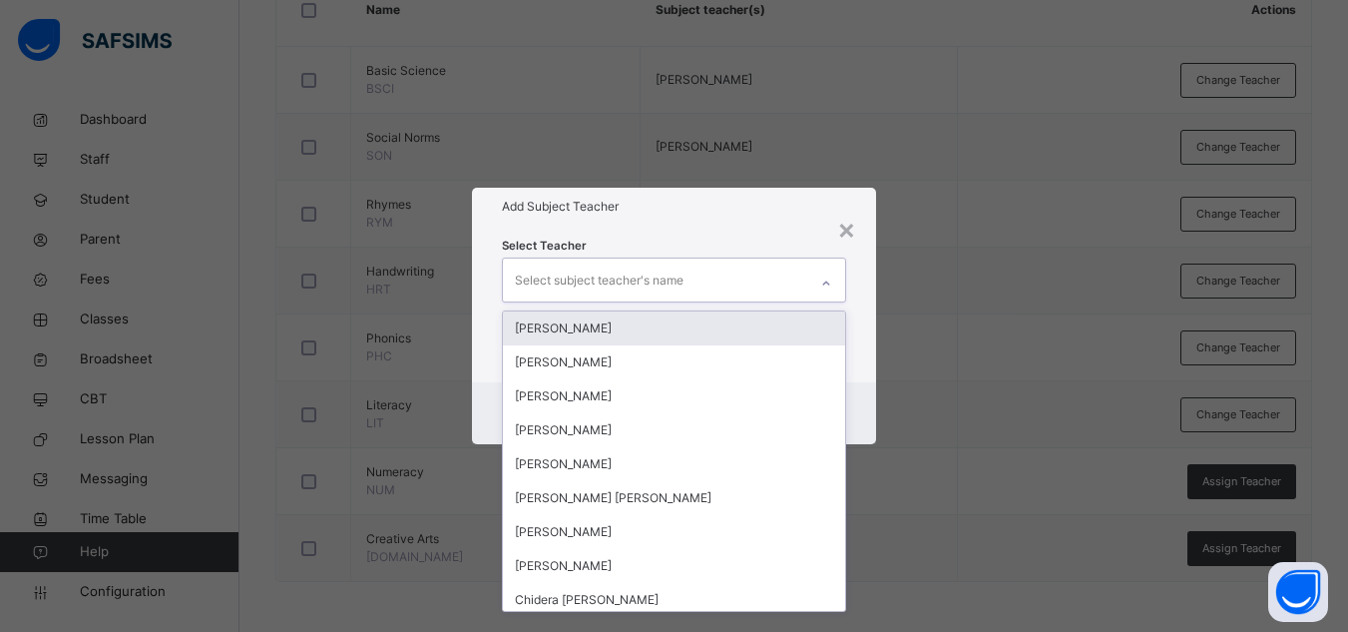
type input "*"
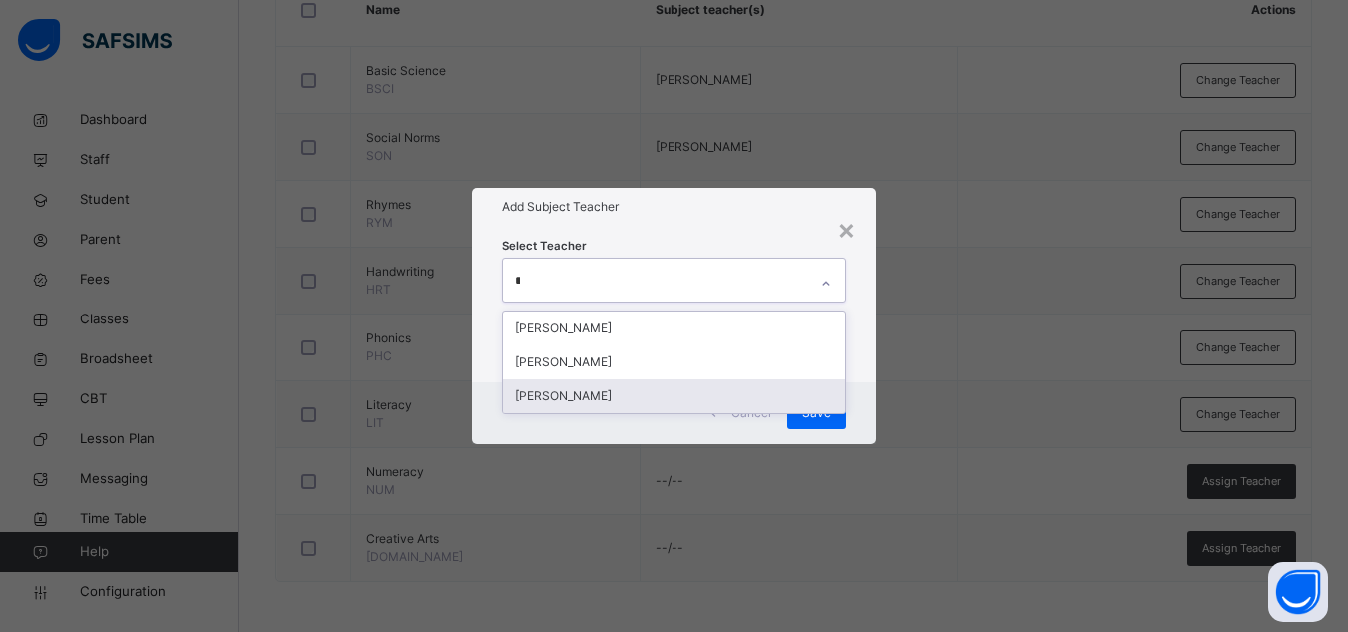
click at [655, 379] on div "[PERSON_NAME]" at bounding box center [674, 396] width 342 height 34
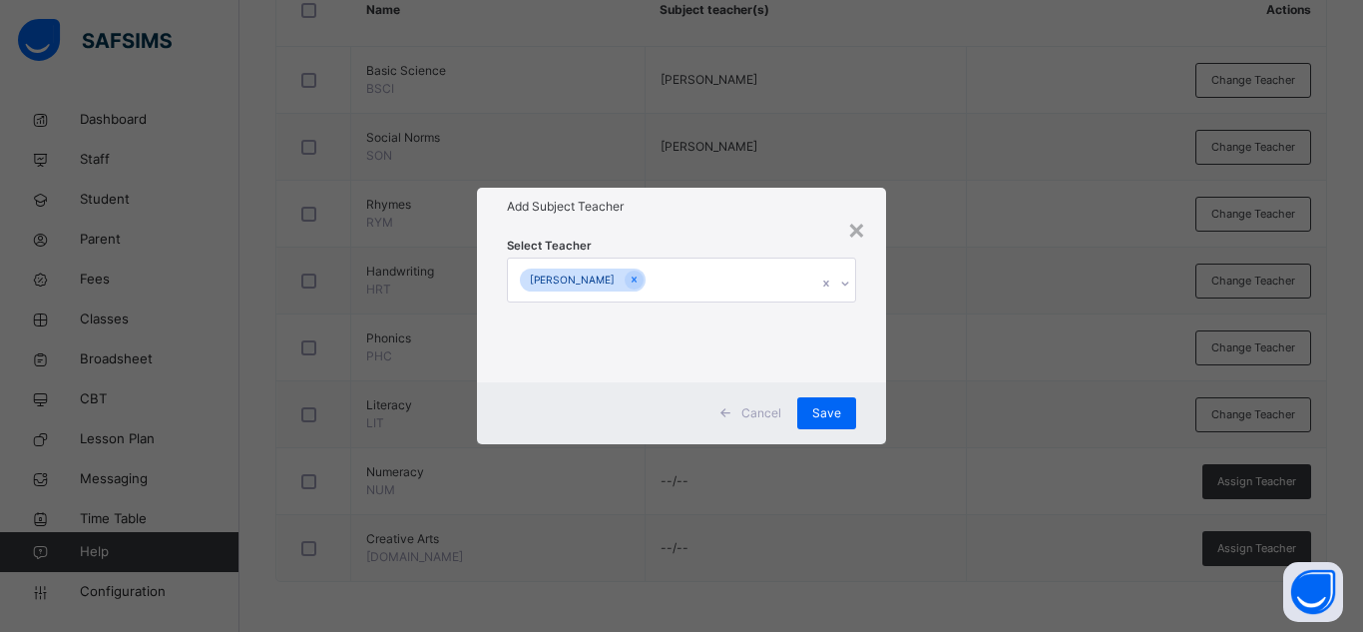
click at [767, 237] on div "Select Teacher Cecilia James" at bounding box center [681, 303] width 349 height 136
click at [828, 402] on div "Save" at bounding box center [826, 413] width 59 height 32
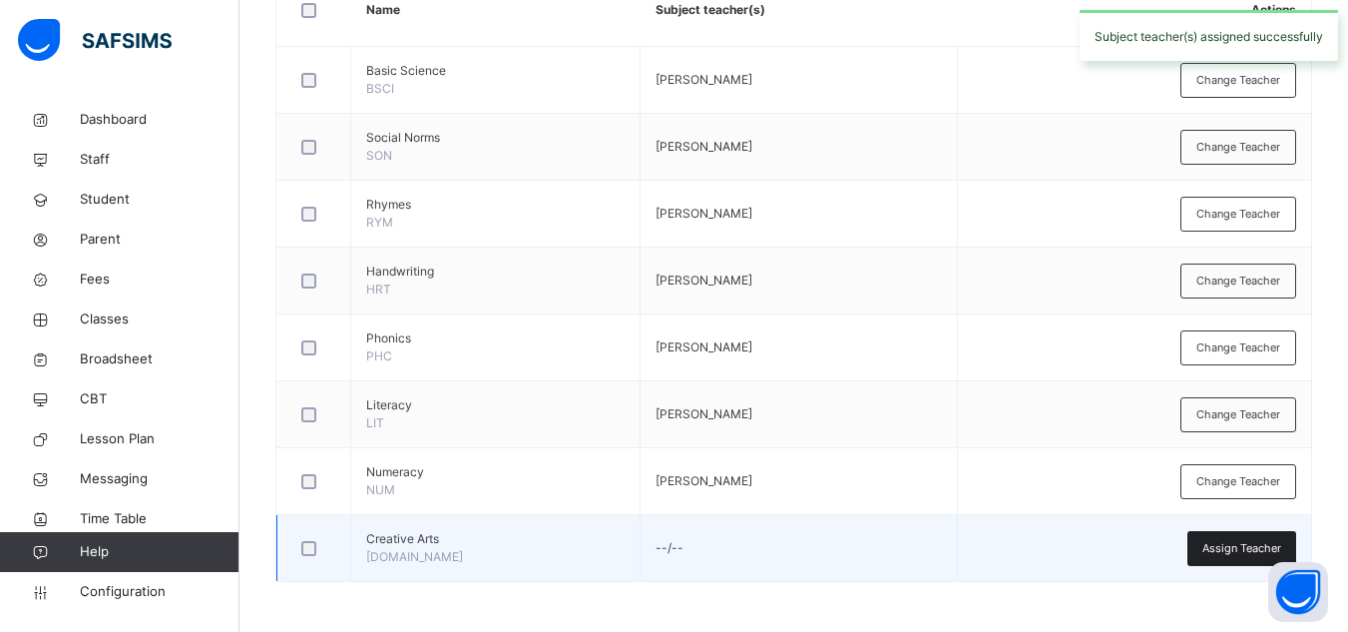
click at [1206, 544] on div "Assign Teacher" at bounding box center [1241, 548] width 109 height 35
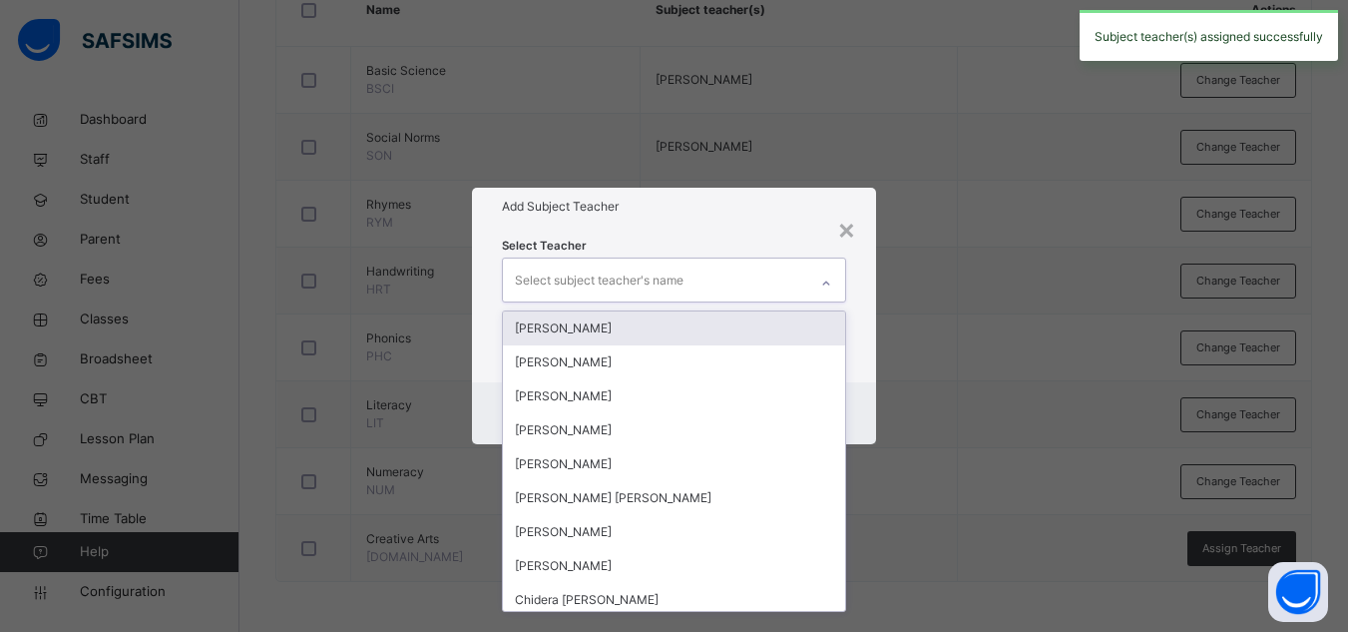
click at [718, 274] on div "Select subject teacher's name" at bounding box center [655, 279] width 304 height 42
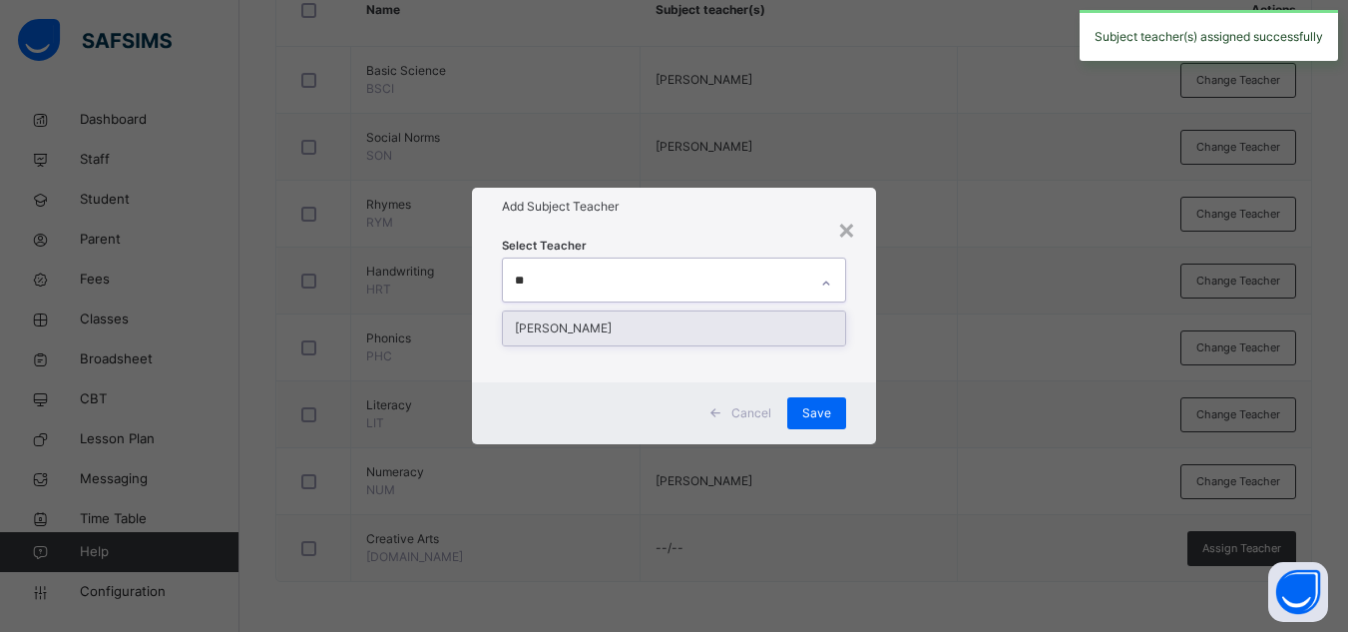
type input "***"
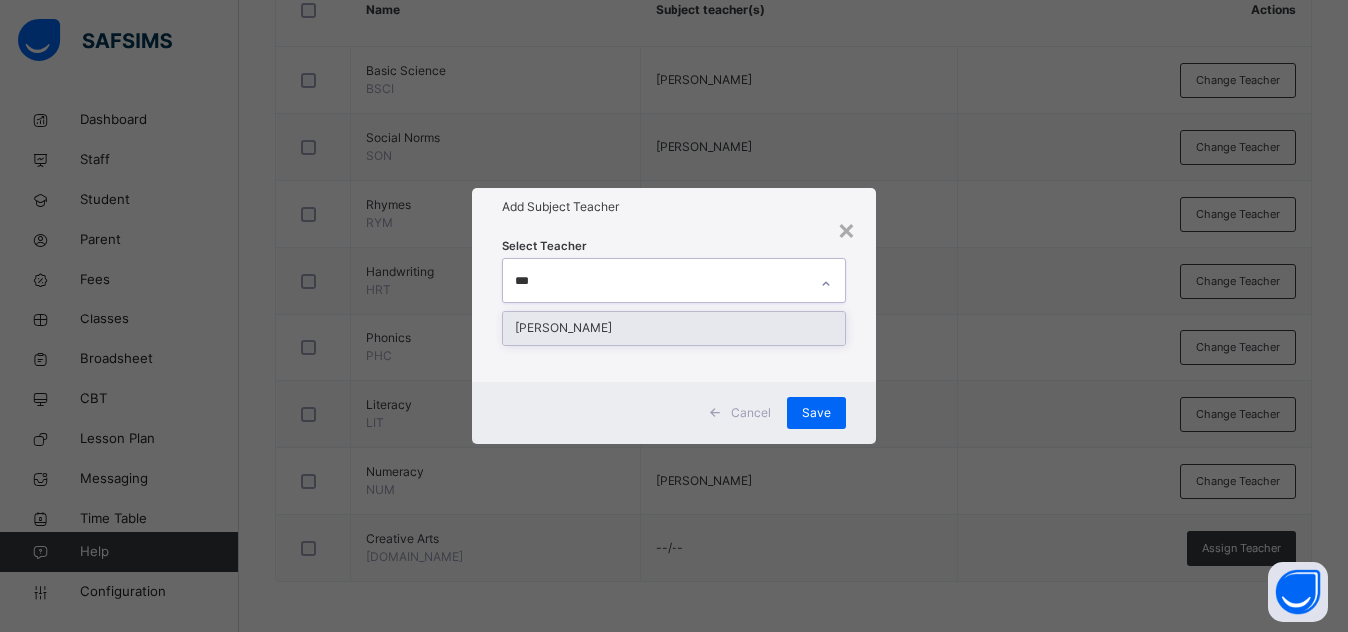
click at [700, 323] on div "[PERSON_NAME]" at bounding box center [674, 328] width 342 height 34
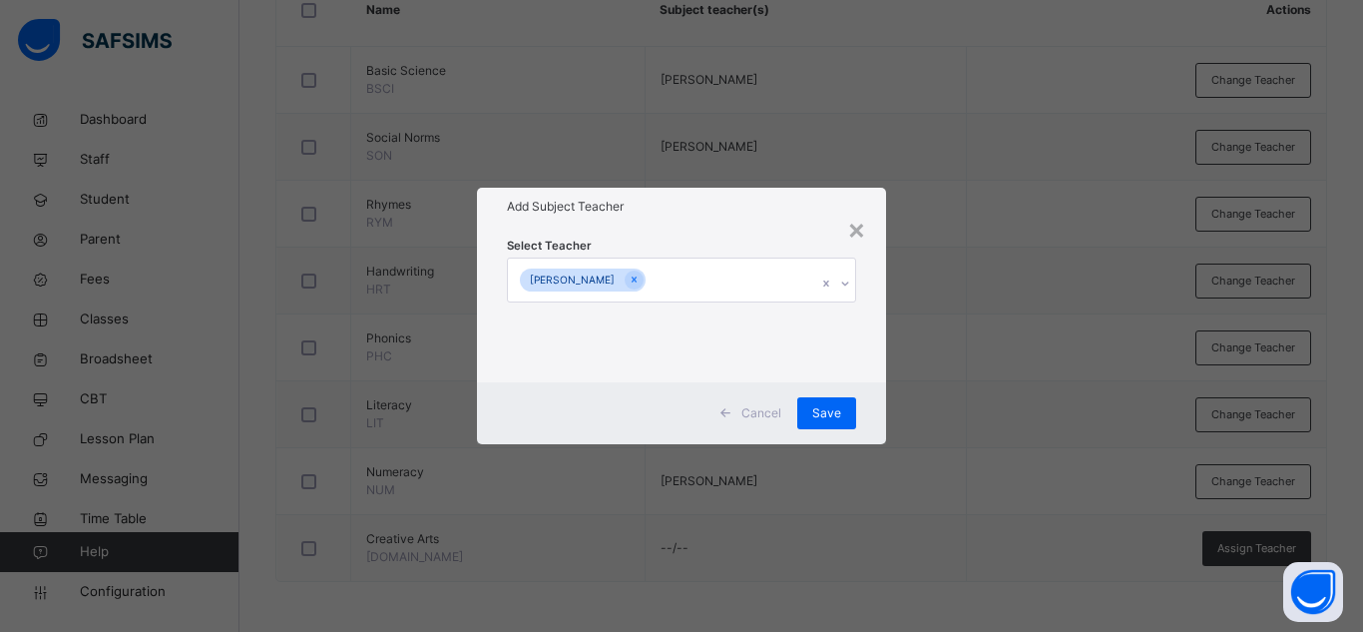
click at [739, 236] on div "Select Teacher Cecilia James" at bounding box center [681, 303] width 349 height 136
click at [817, 404] on span "Save" at bounding box center [826, 413] width 29 height 18
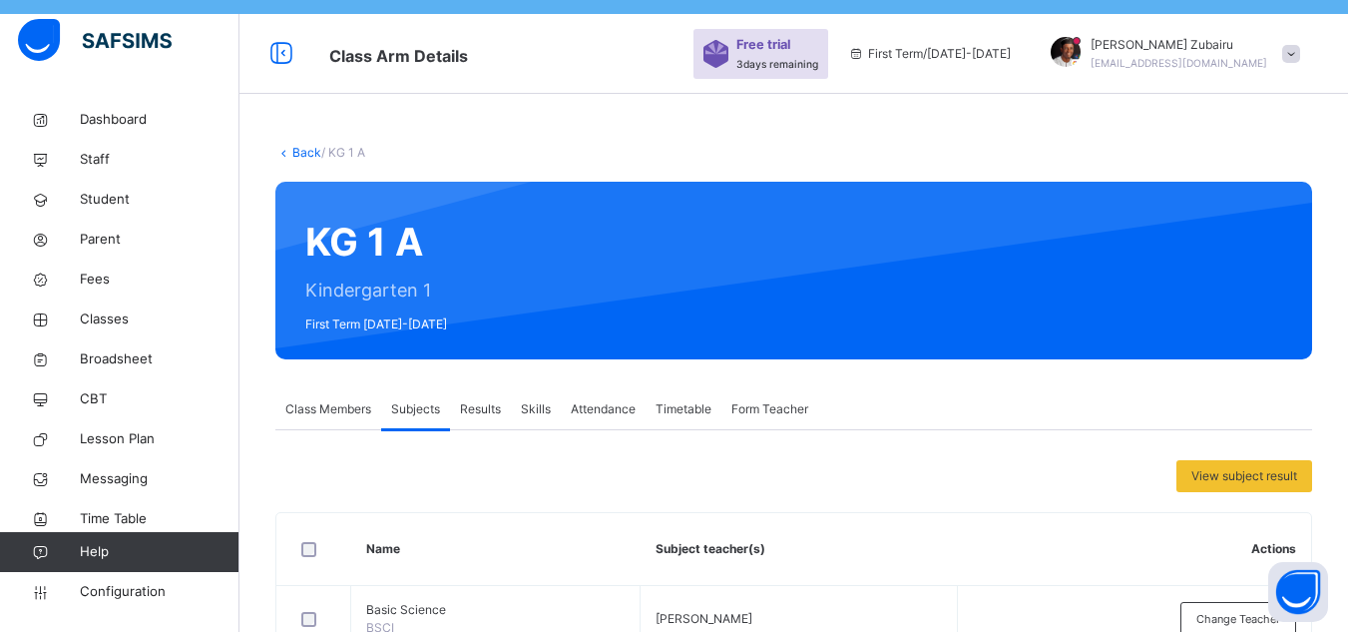
scroll to position [0, 0]
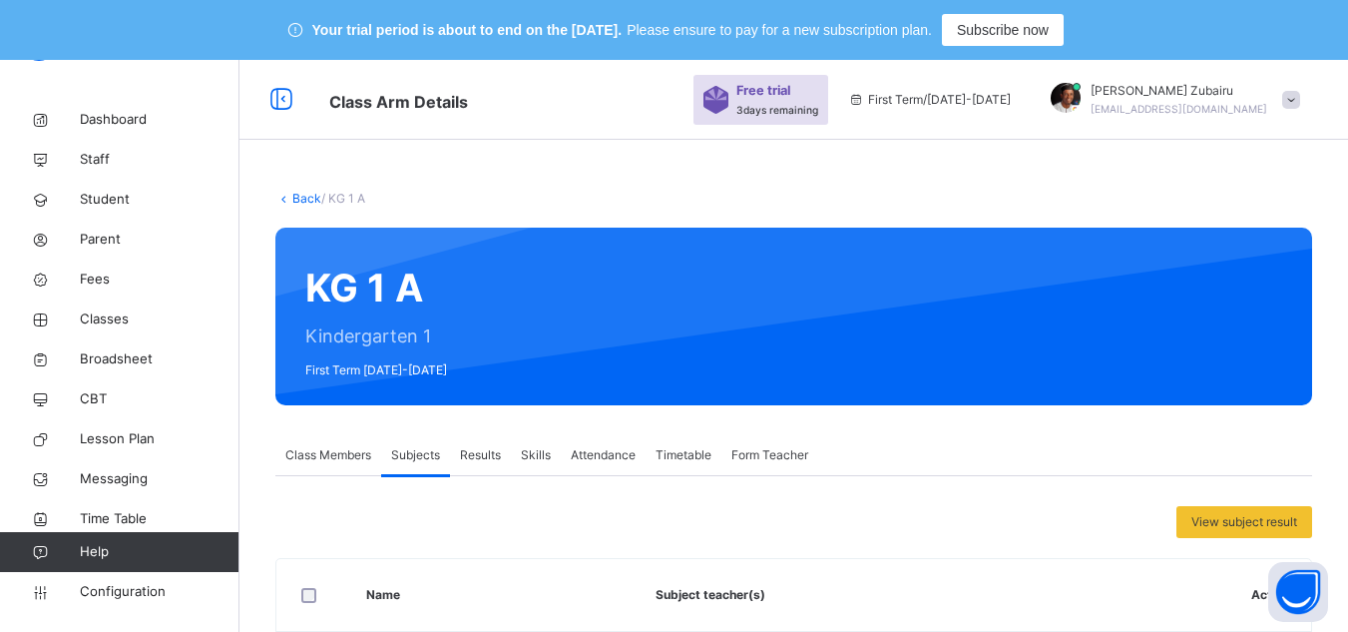
click at [305, 197] on link "Back" at bounding box center [306, 198] width 29 height 15
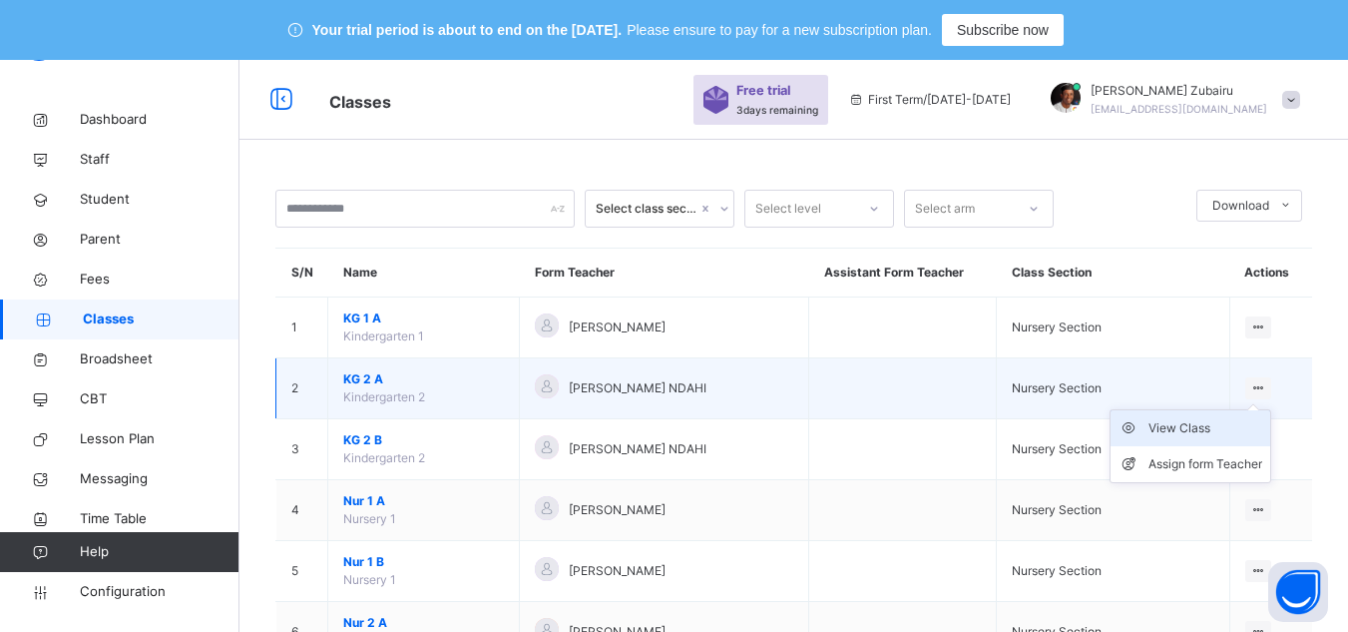
click at [1192, 438] on li "View Class" at bounding box center [1191, 428] width 160 height 36
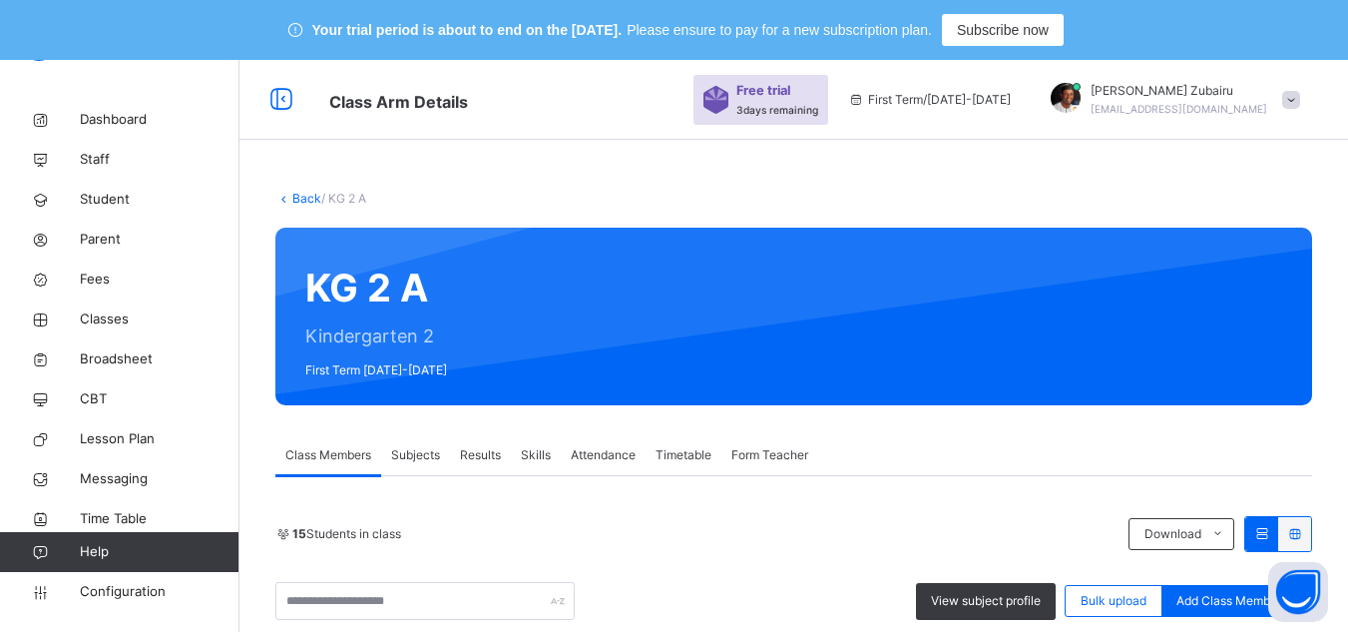
click at [576, 446] on span "Attendance" at bounding box center [603, 455] width 65 height 18
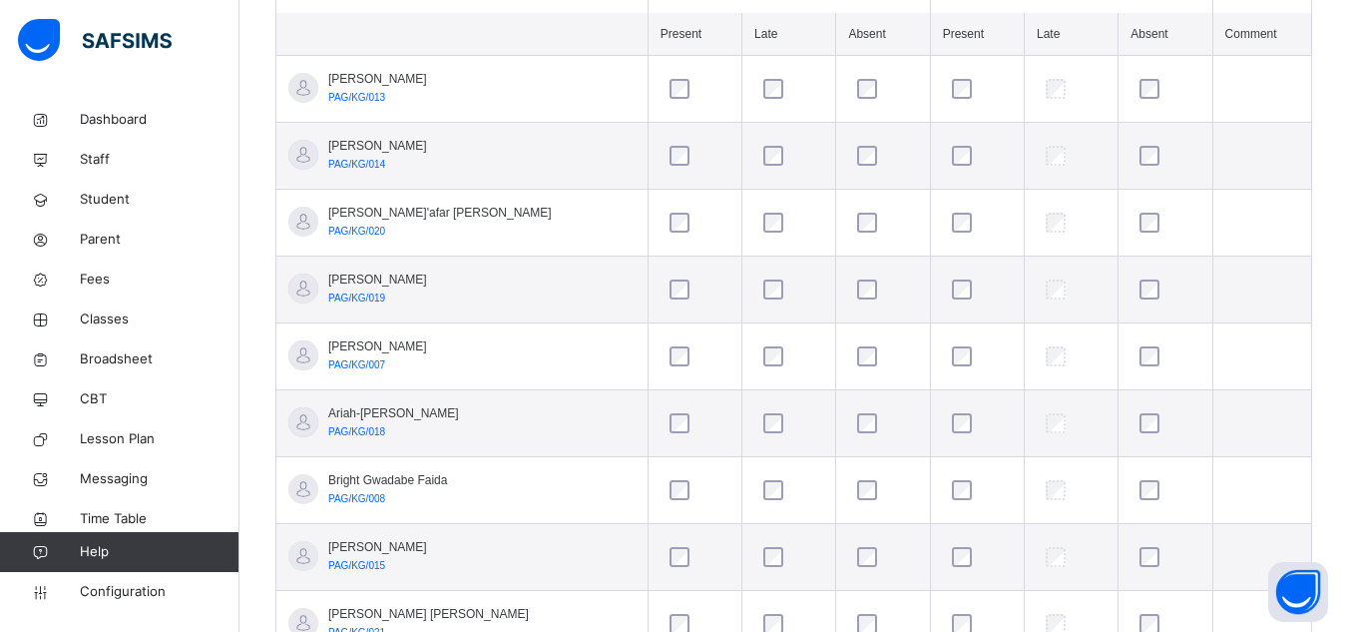
scroll to position [443, 0]
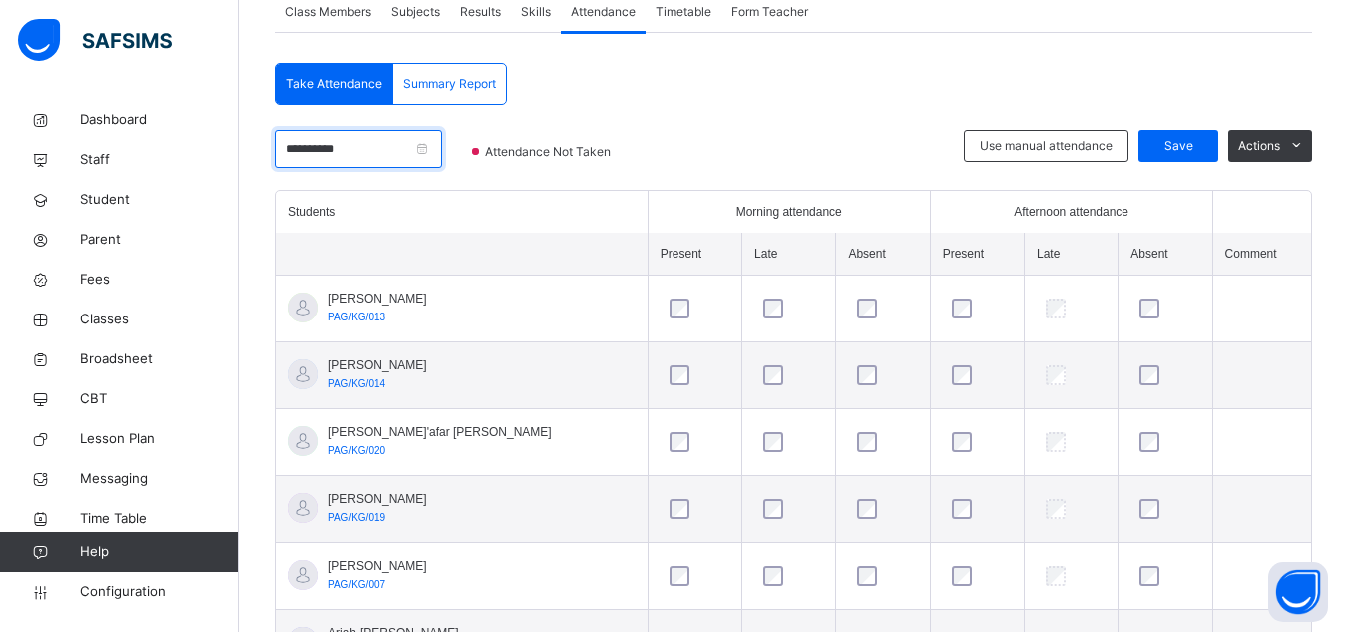
click at [442, 148] on input "**********" at bounding box center [358, 149] width 167 height 38
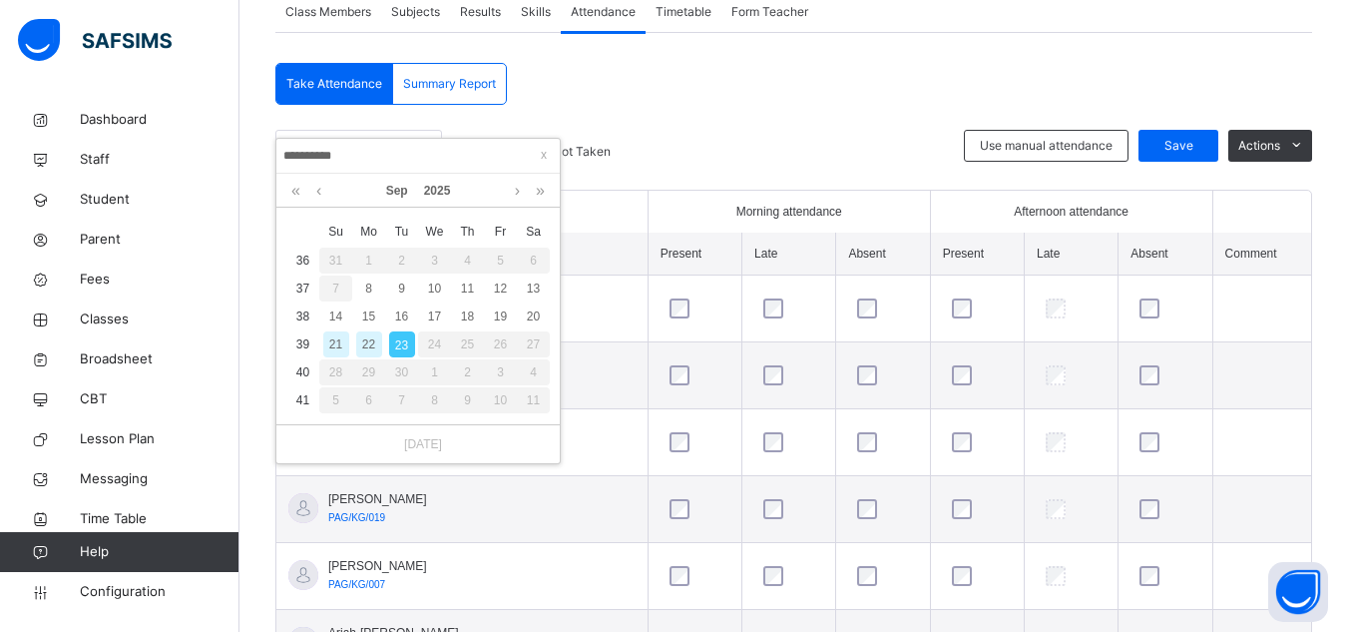
click at [365, 351] on div "22" at bounding box center [369, 344] width 26 height 26
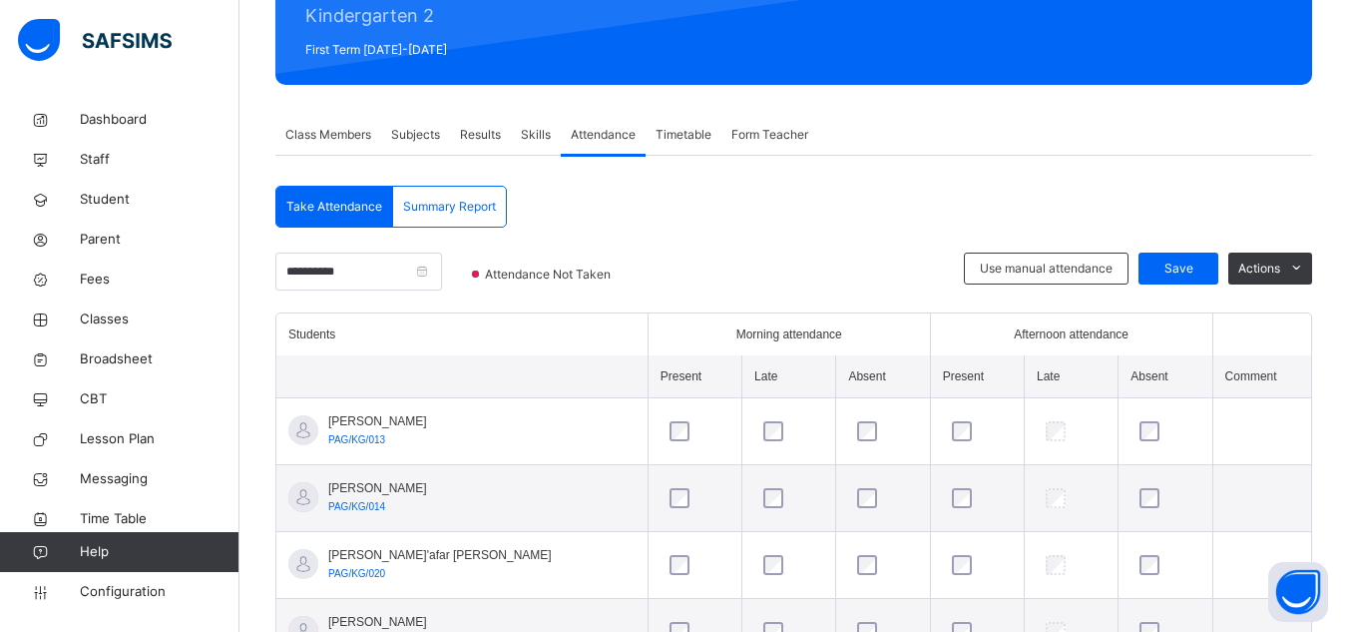
scroll to position [319, 0]
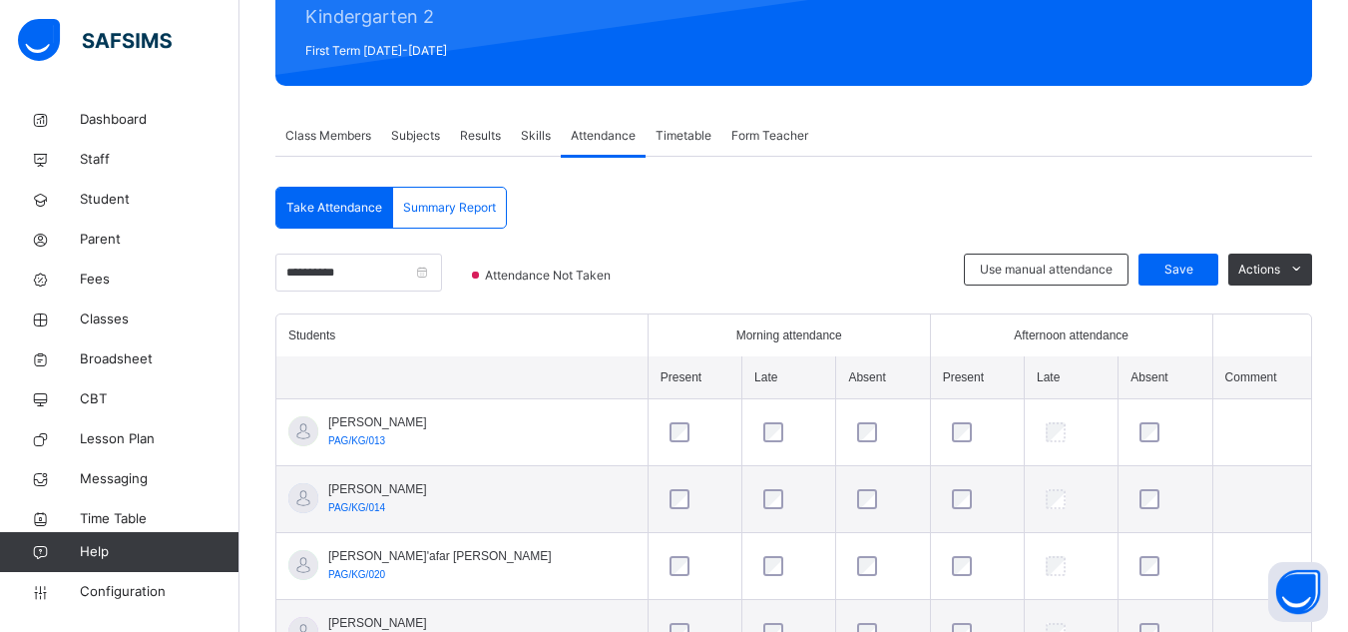
click at [394, 131] on span "Subjects" at bounding box center [415, 136] width 49 height 18
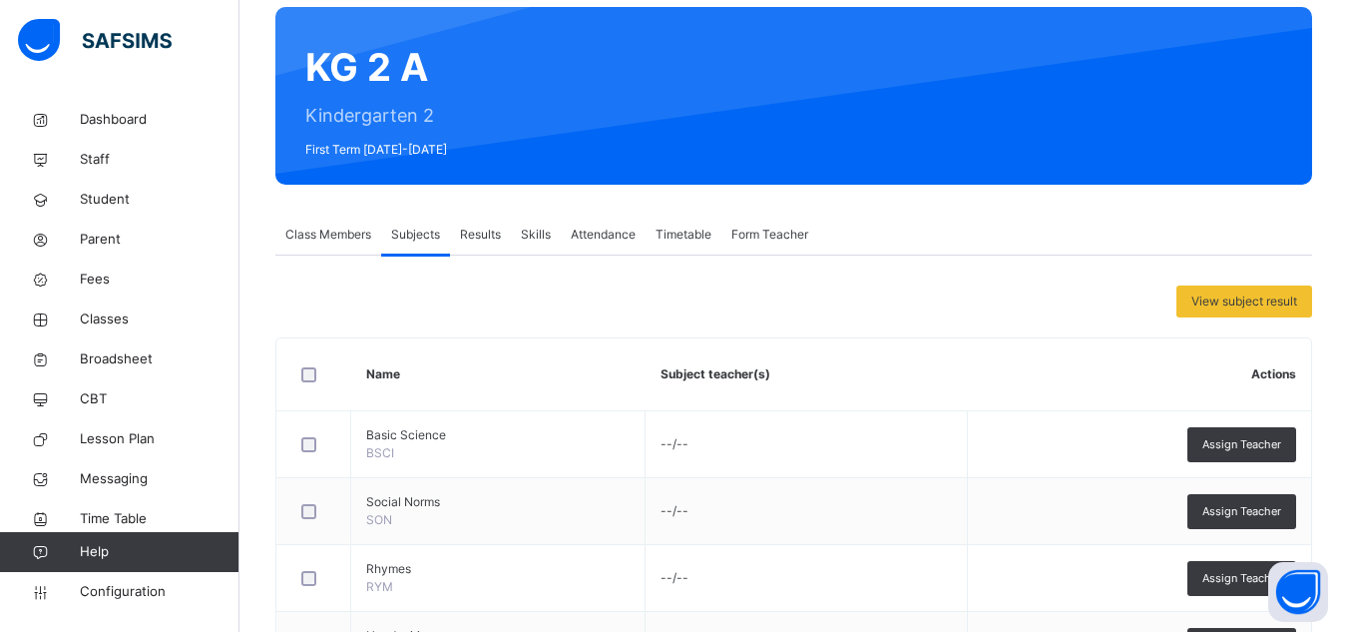
scroll to position [222, 0]
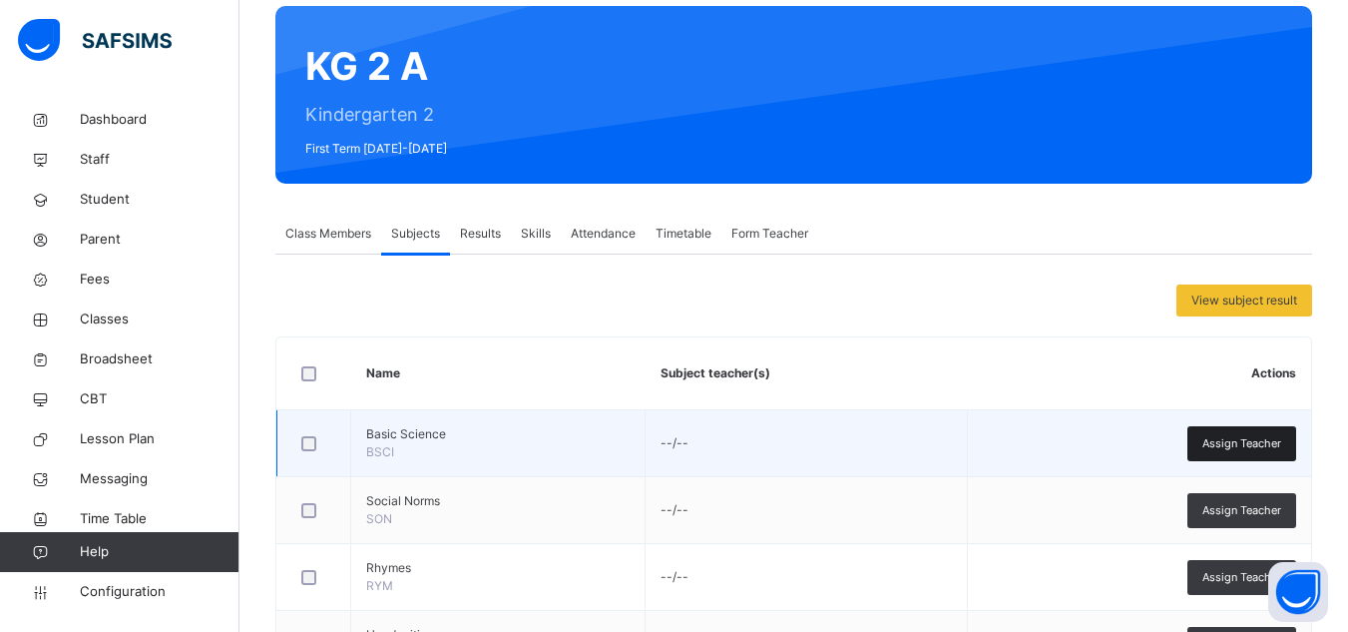
click at [1240, 446] on span "Assign Teacher" at bounding box center [1241, 443] width 79 height 17
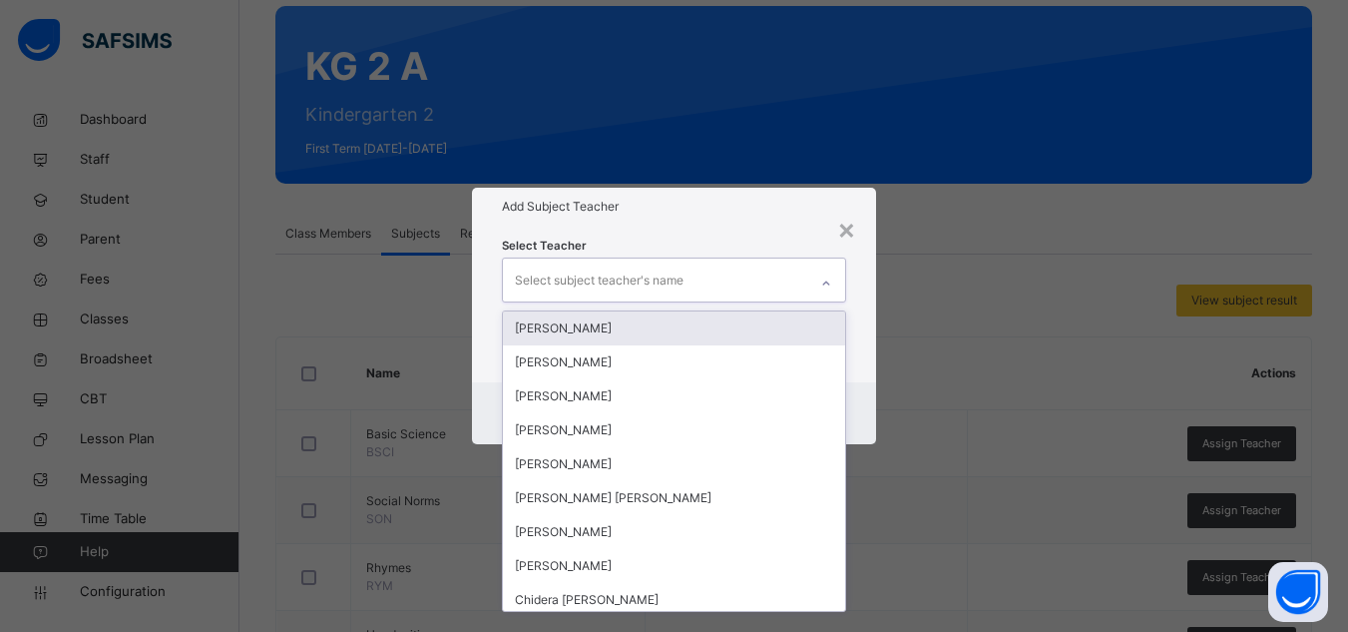
click at [641, 270] on div "Select subject teacher's name" at bounding box center [599, 280] width 169 height 38
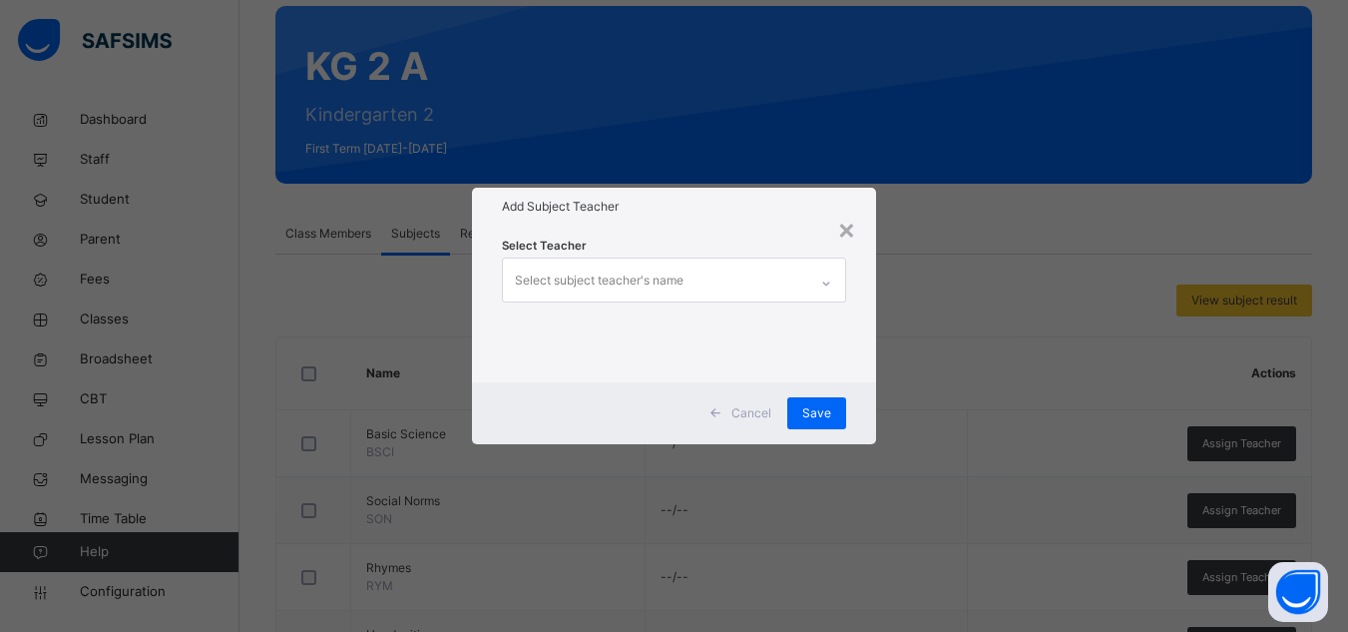
click at [749, 410] on span "Cancel" at bounding box center [751, 413] width 40 height 18
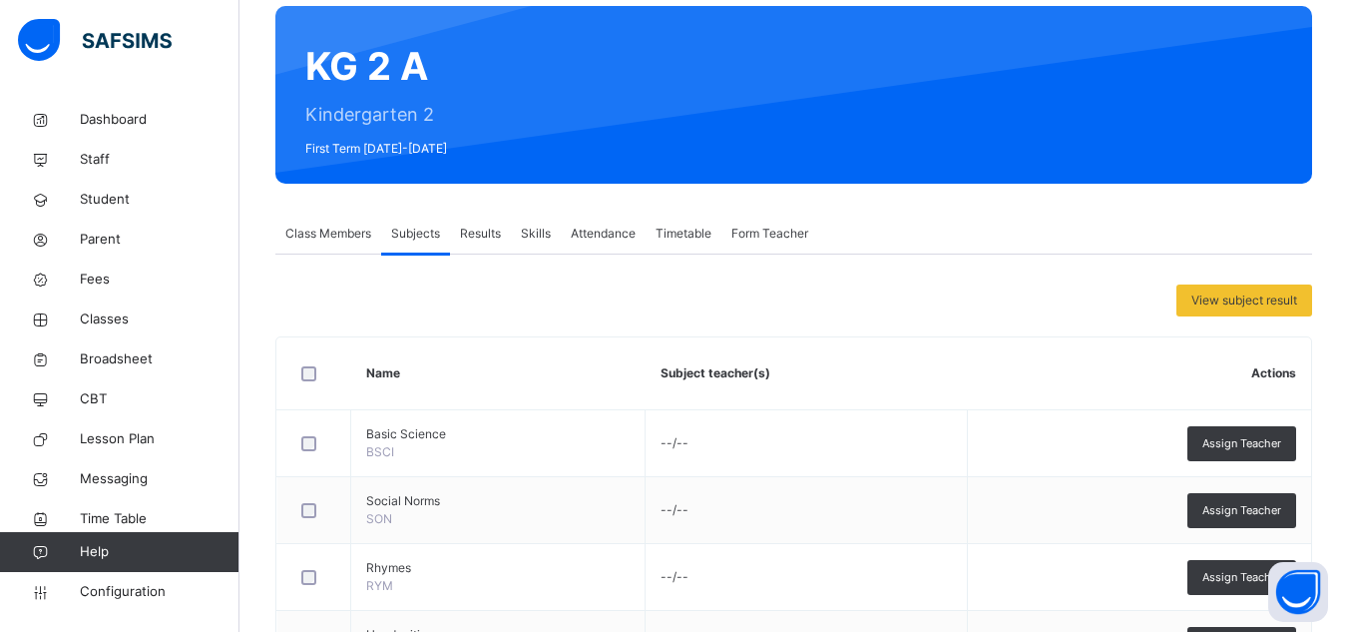
scroll to position [0, 0]
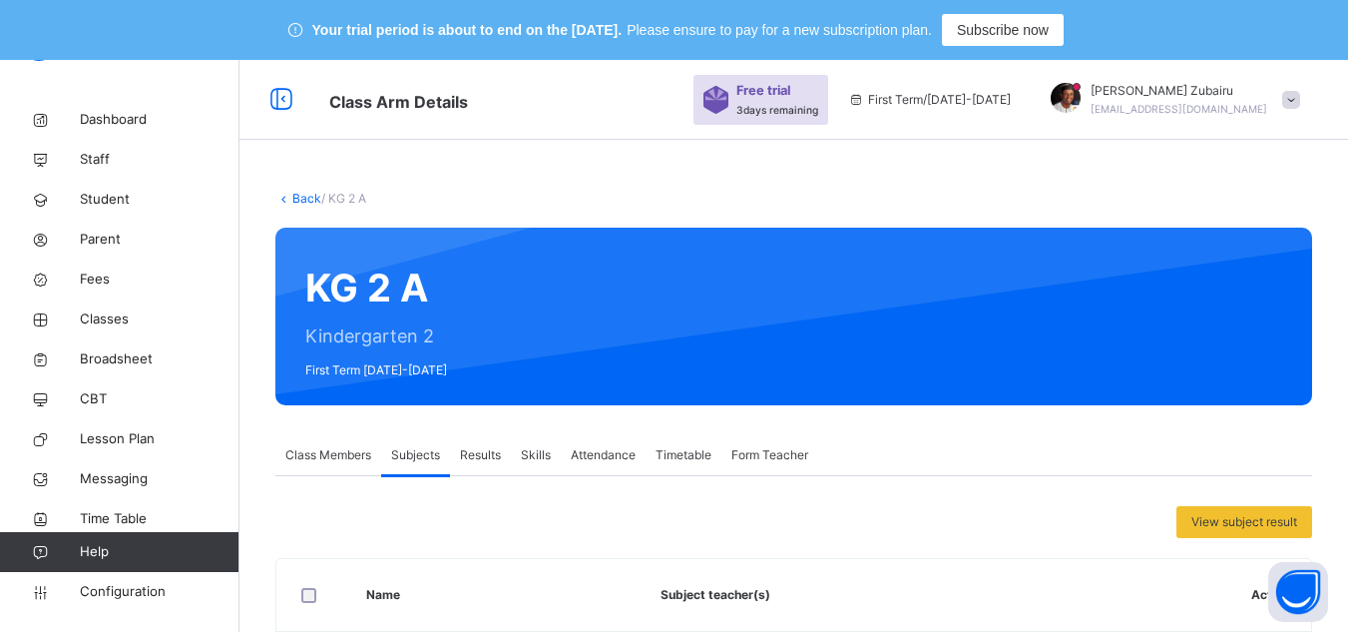
click at [299, 202] on link "Back" at bounding box center [306, 198] width 29 height 15
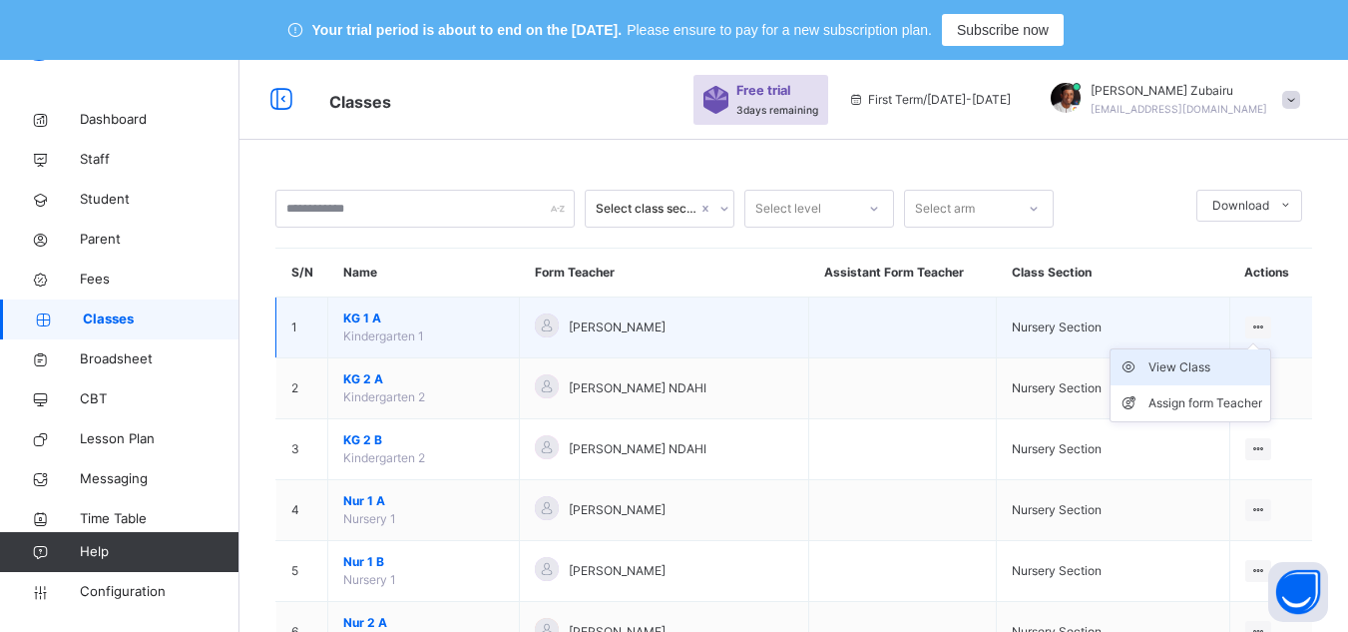
click at [1162, 384] on li "View Class" at bounding box center [1191, 367] width 160 height 36
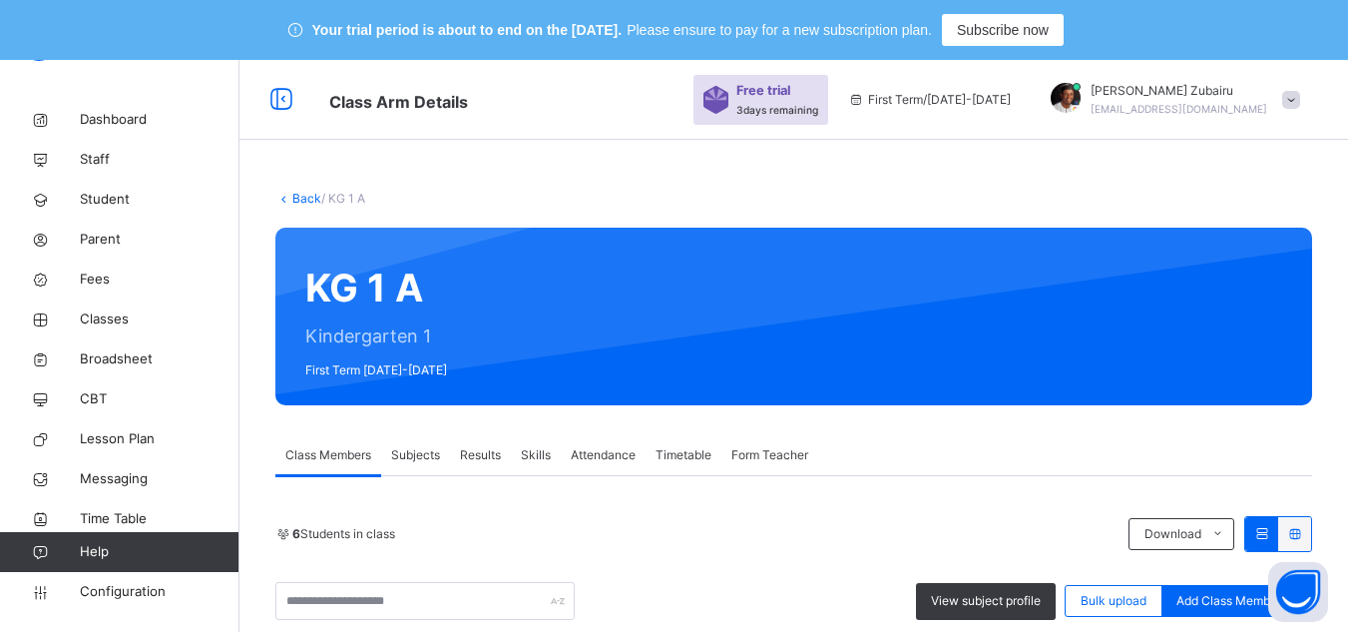
click at [407, 443] on div "Subjects" at bounding box center [415, 455] width 69 height 40
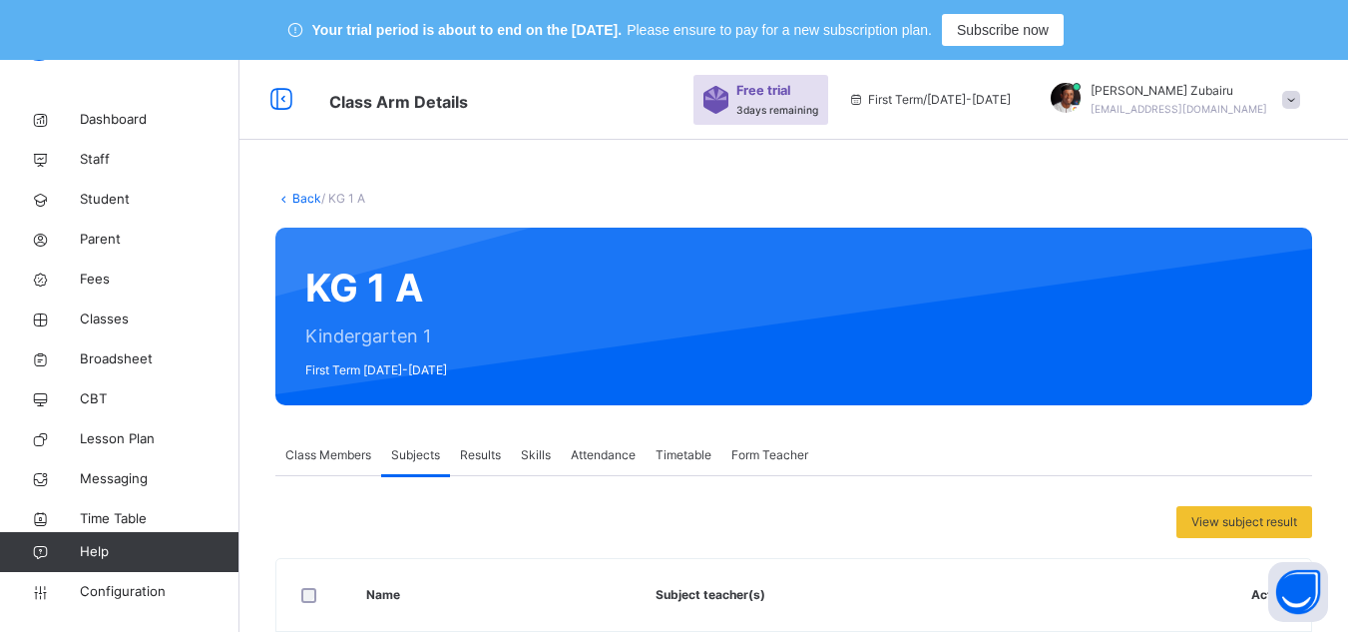
click at [308, 190] on div "Back / KG 1 A" at bounding box center [793, 199] width 1037 height 18
click at [307, 199] on link "Back" at bounding box center [306, 198] width 29 height 15
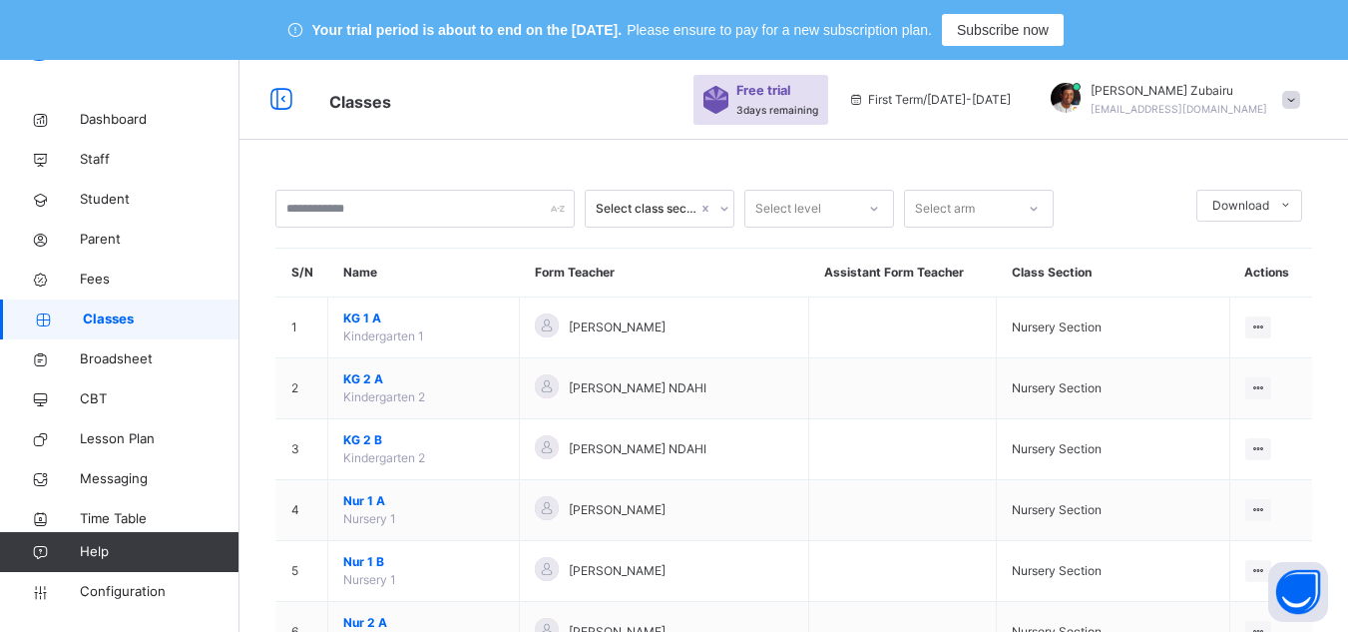
scroll to position [21, 0]
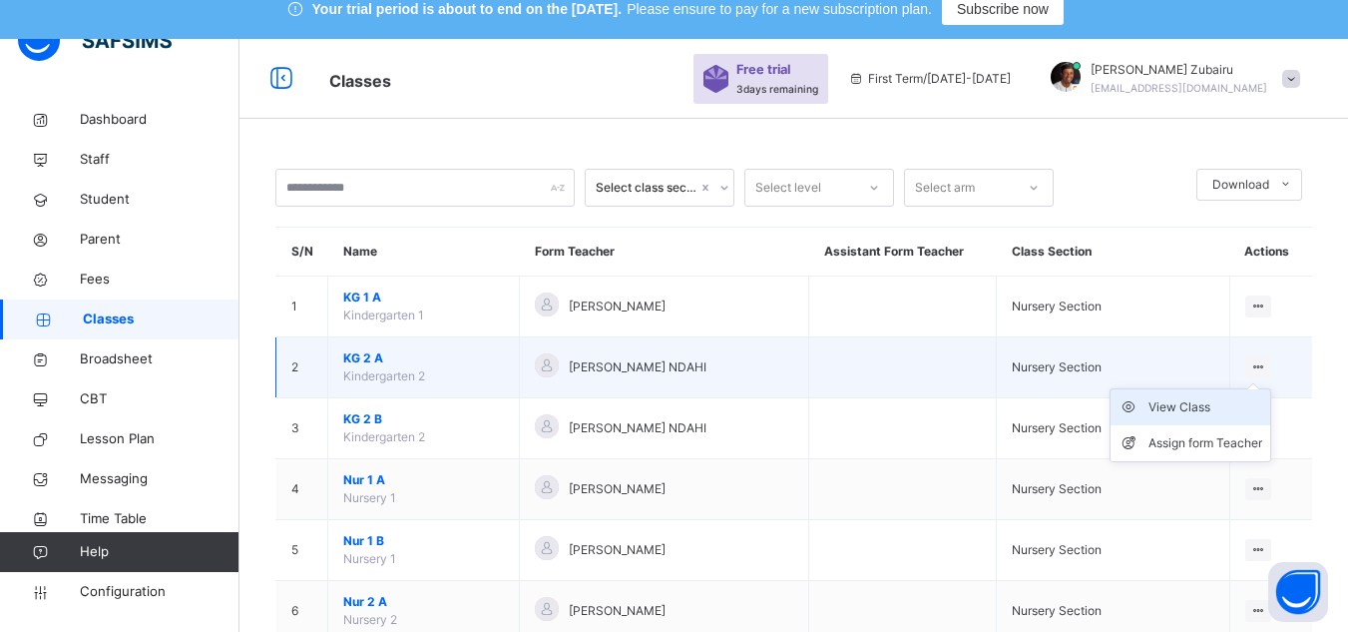
click at [1173, 403] on div "View Class" at bounding box center [1206, 407] width 114 height 20
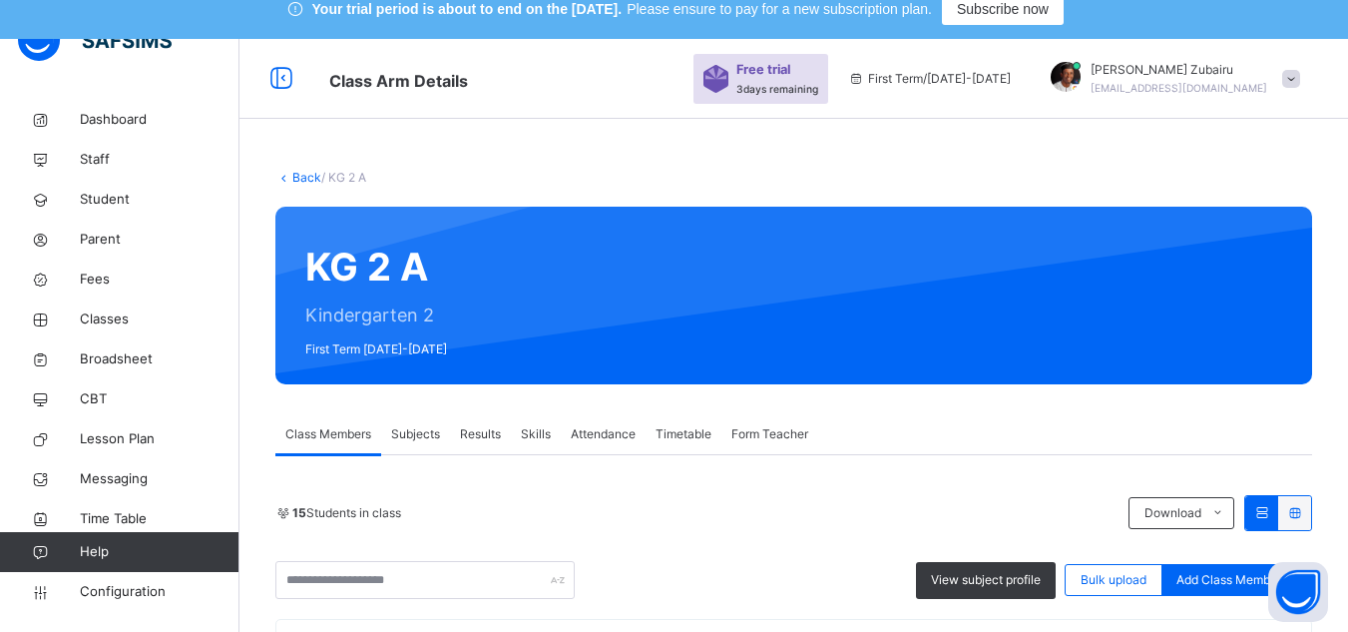
click at [415, 431] on span "Subjects" at bounding box center [415, 434] width 49 height 18
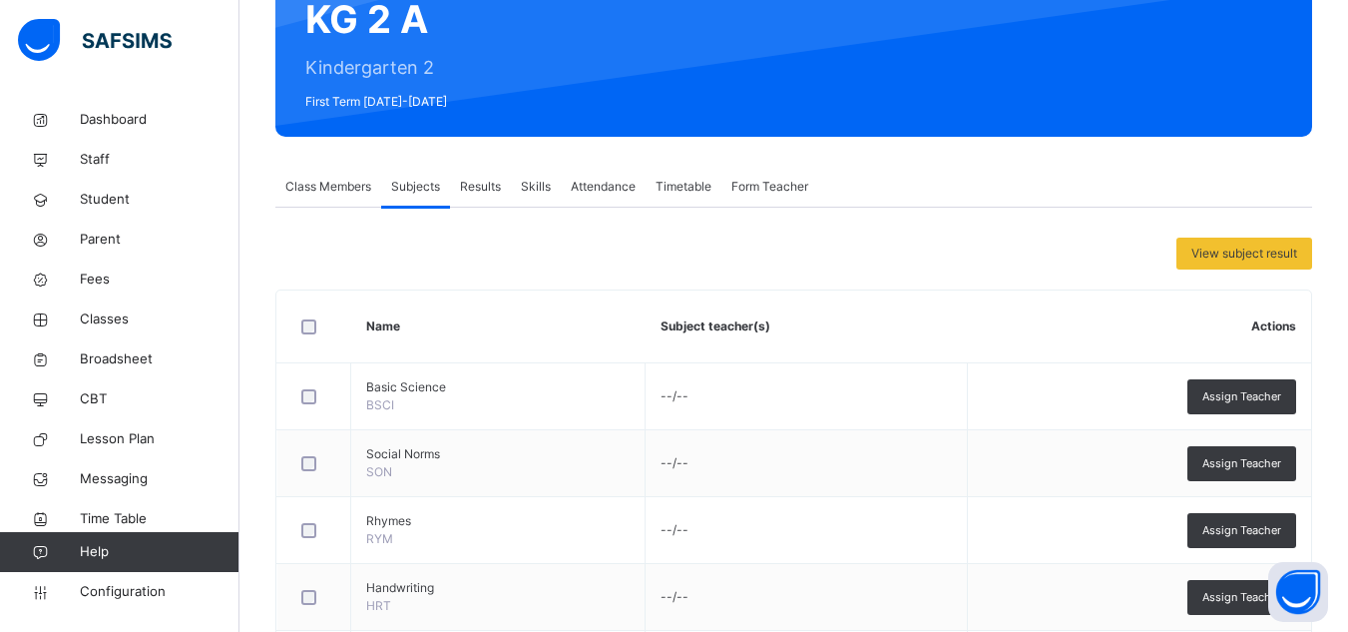
scroll to position [267, 0]
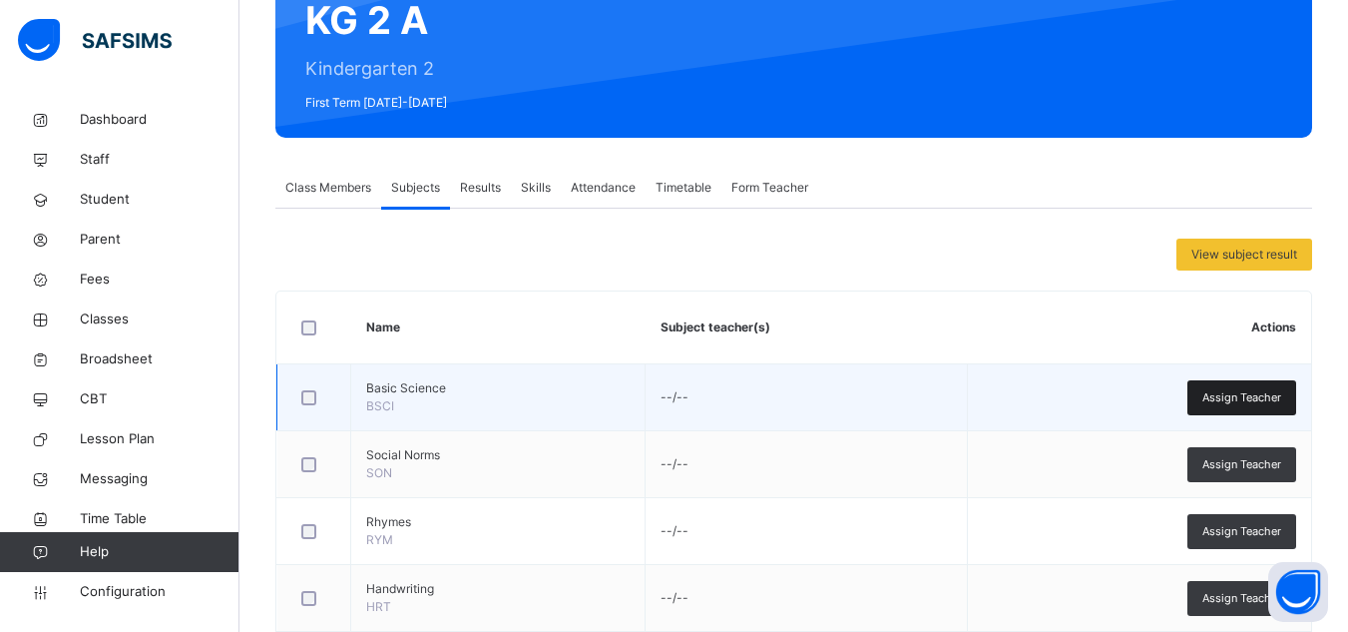
click at [1224, 398] on span "Assign Teacher" at bounding box center [1241, 397] width 79 height 17
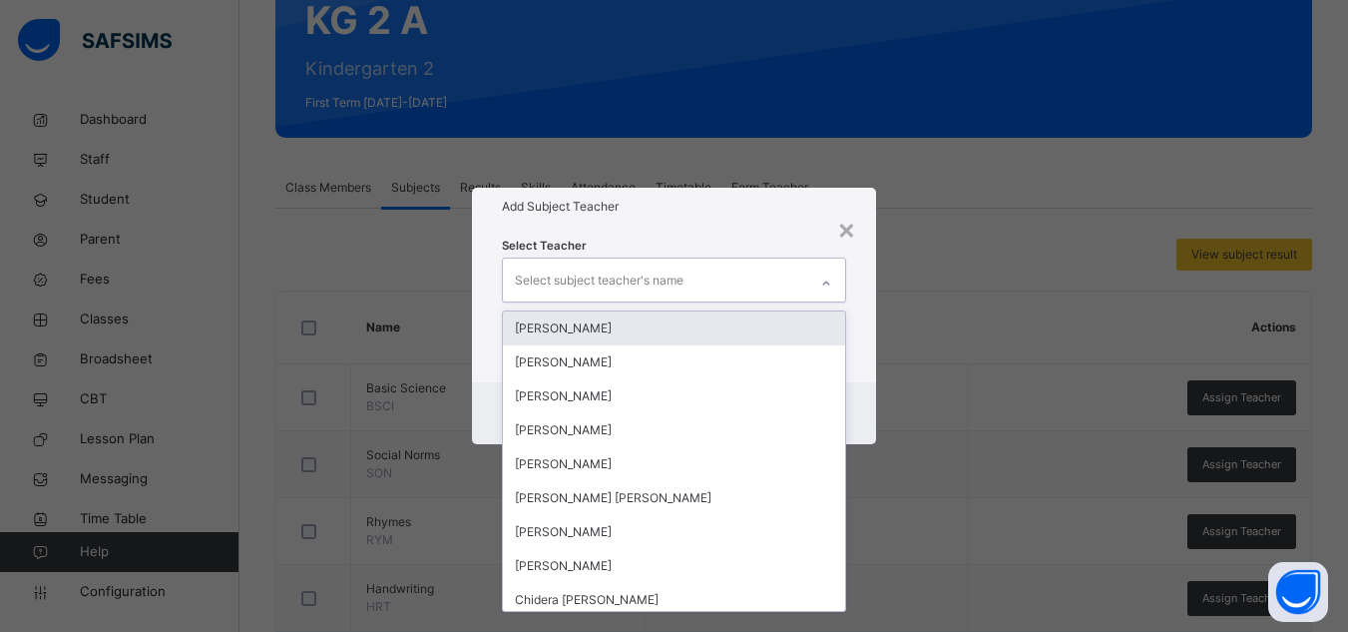
click at [588, 284] on div "Select subject teacher's name" at bounding box center [599, 280] width 169 height 38
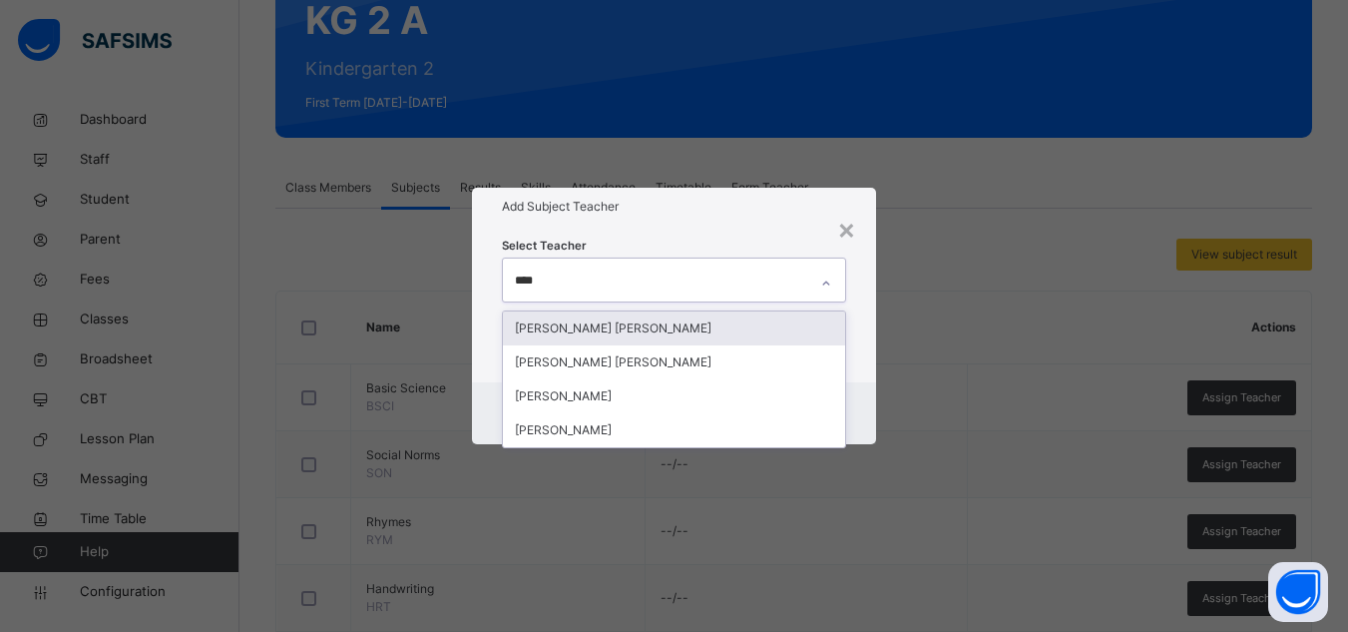
type input "*****"
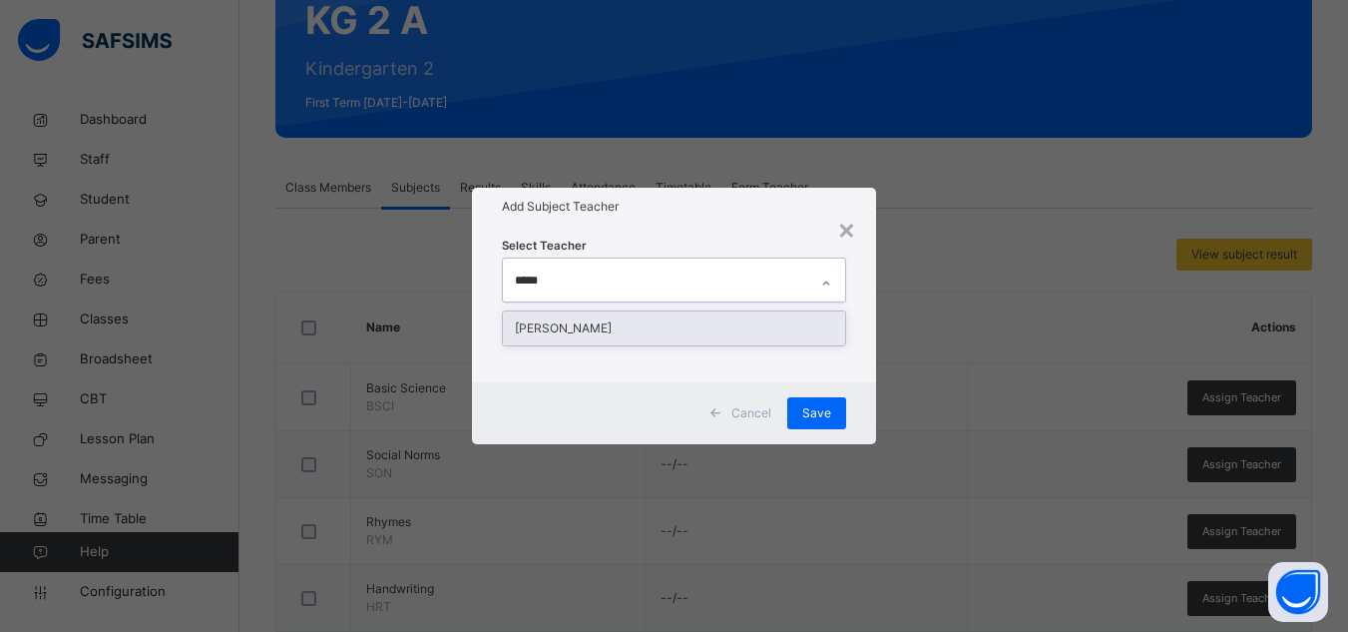
click at [568, 322] on div "[PERSON_NAME]" at bounding box center [674, 328] width 342 height 34
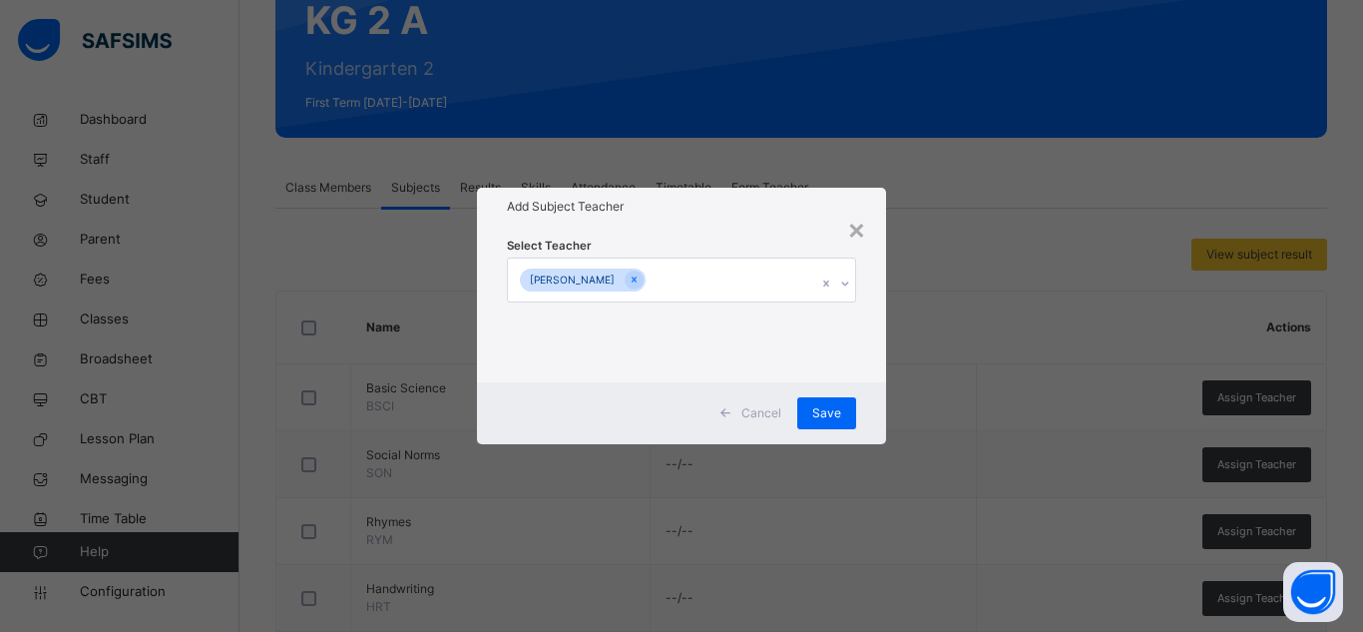
click at [753, 202] on h1 "Add Subject Teacher" at bounding box center [681, 207] width 349 height 18
click at [816, 404] on span "Save" at bounding box center [826, 413] width 29 height 18
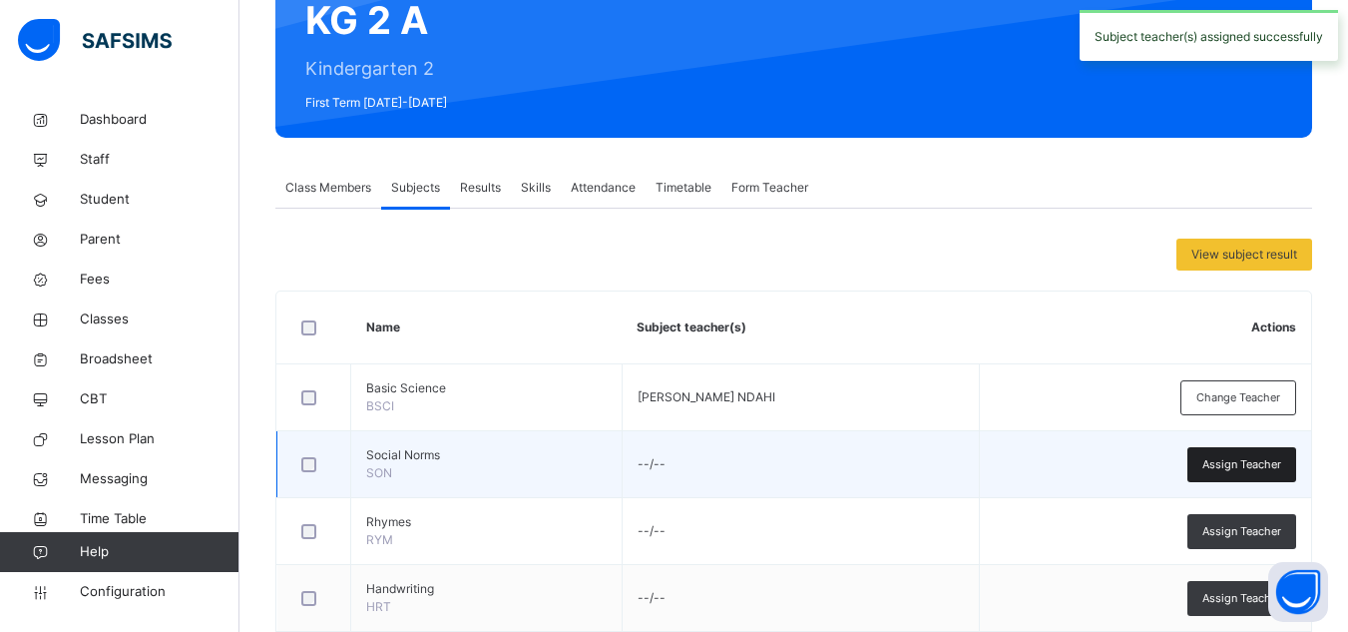
click at [1281, 472] on span "Assign Teacher" at bounding box center [1241, 464] width 79 height 17
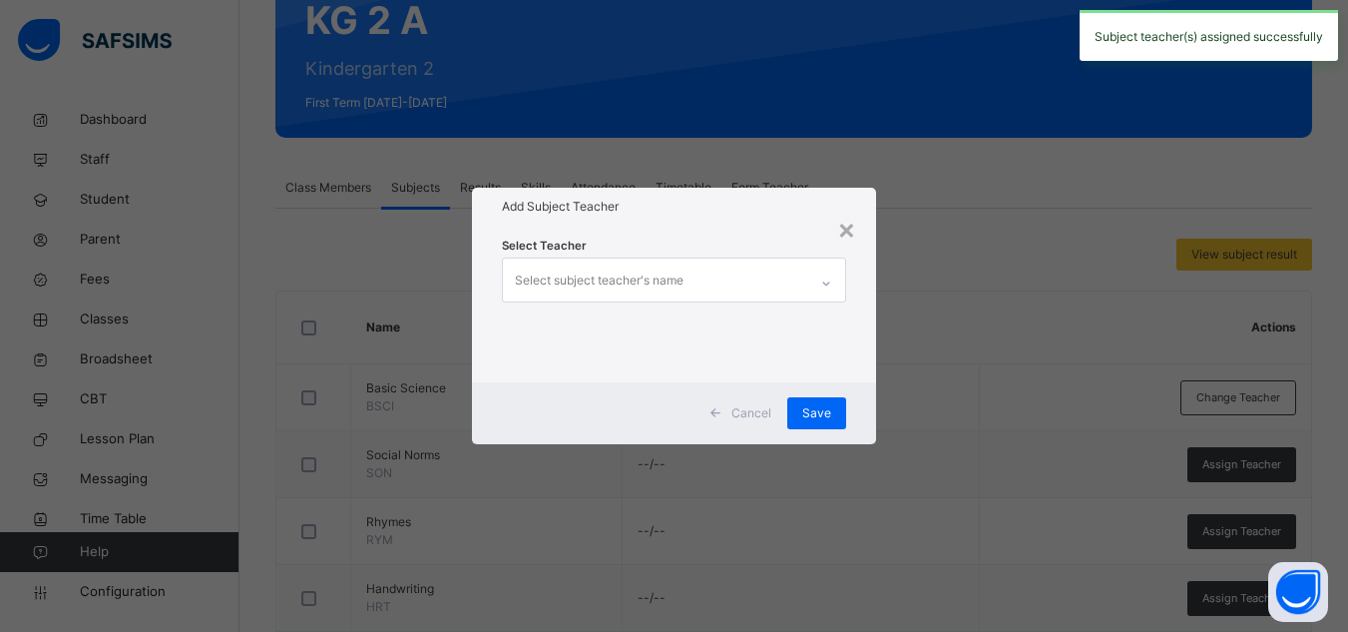
click at [708, 281] on div "Select subject teacher's name" at bounding box center [655, 279] width 304 height 42
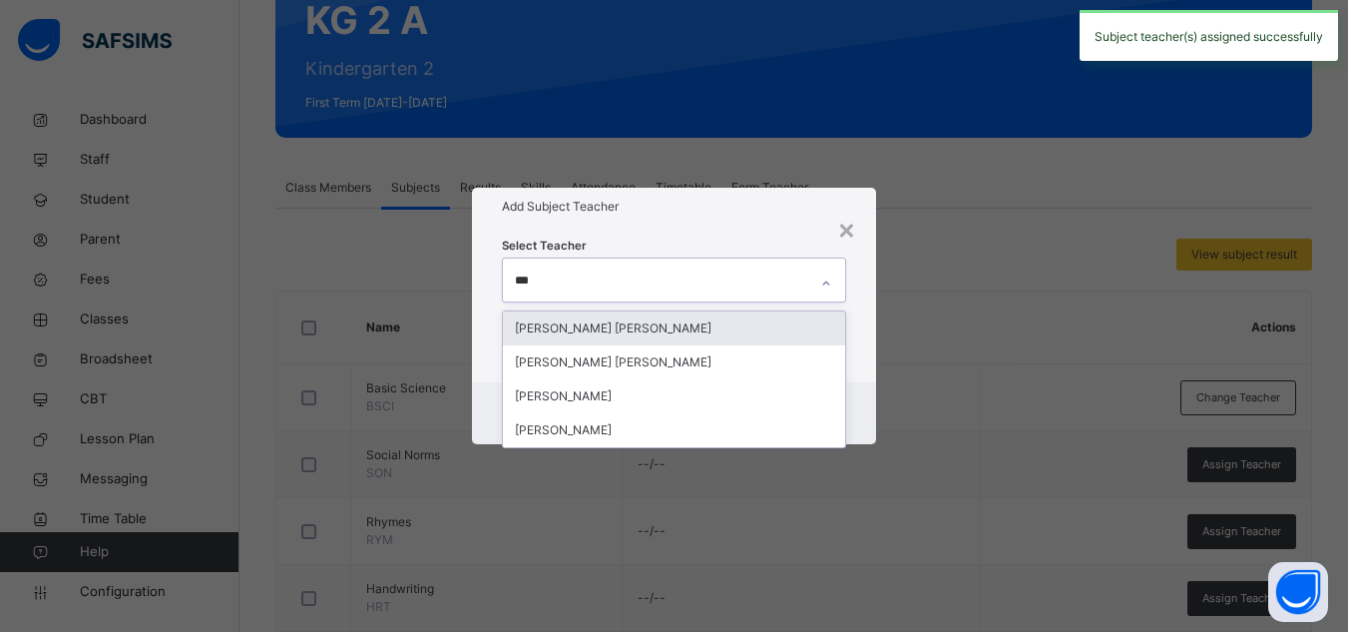
type input "****"
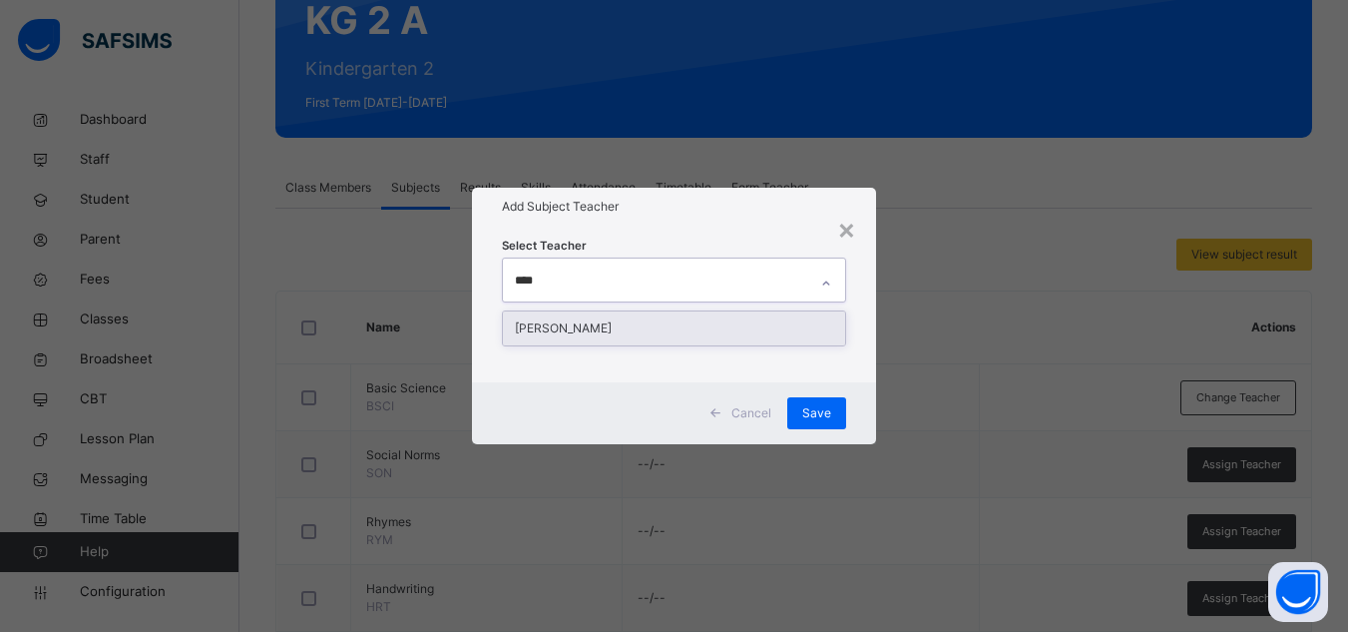
click at [663, 331] on div "[PERSON_NAME]" at bounding box center [674, 328] width 342 height 34
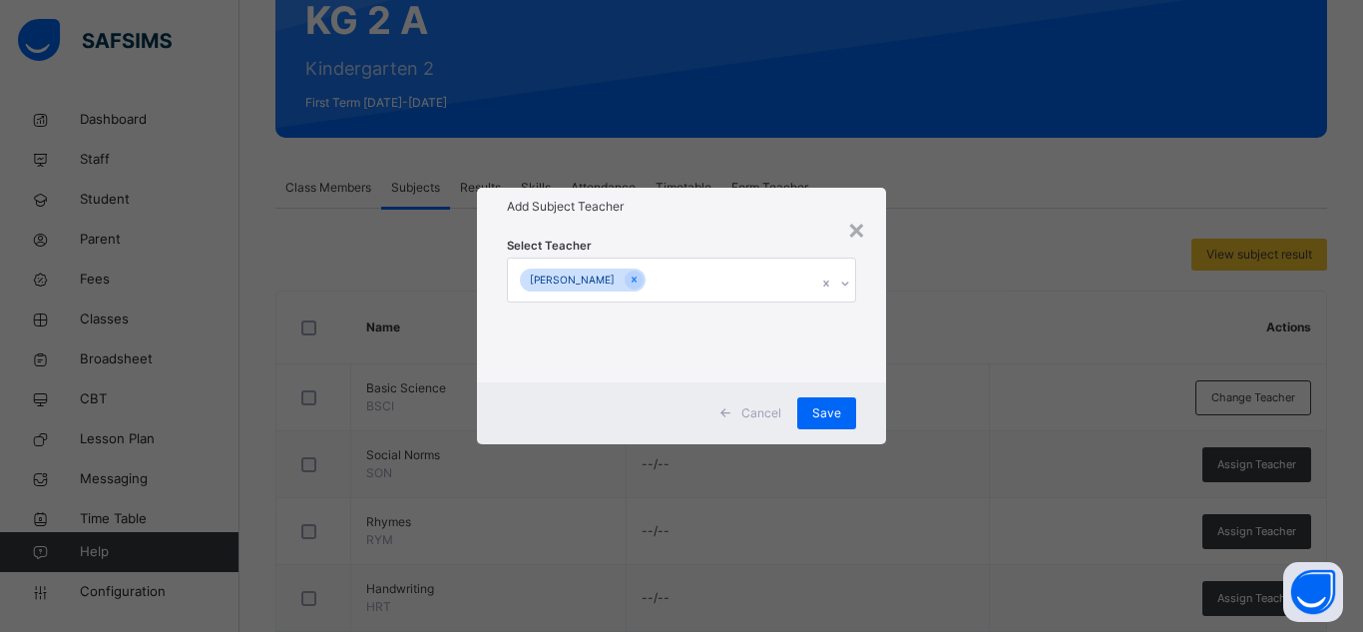
click at [758, 231] on div "Select Teacher RAHAB NDAHI PINDAR" at bounding box center [681, 304] width 409 height 156
click at [851, 405] on div "Save" at bounding box center [826, 413] width 59 height 32
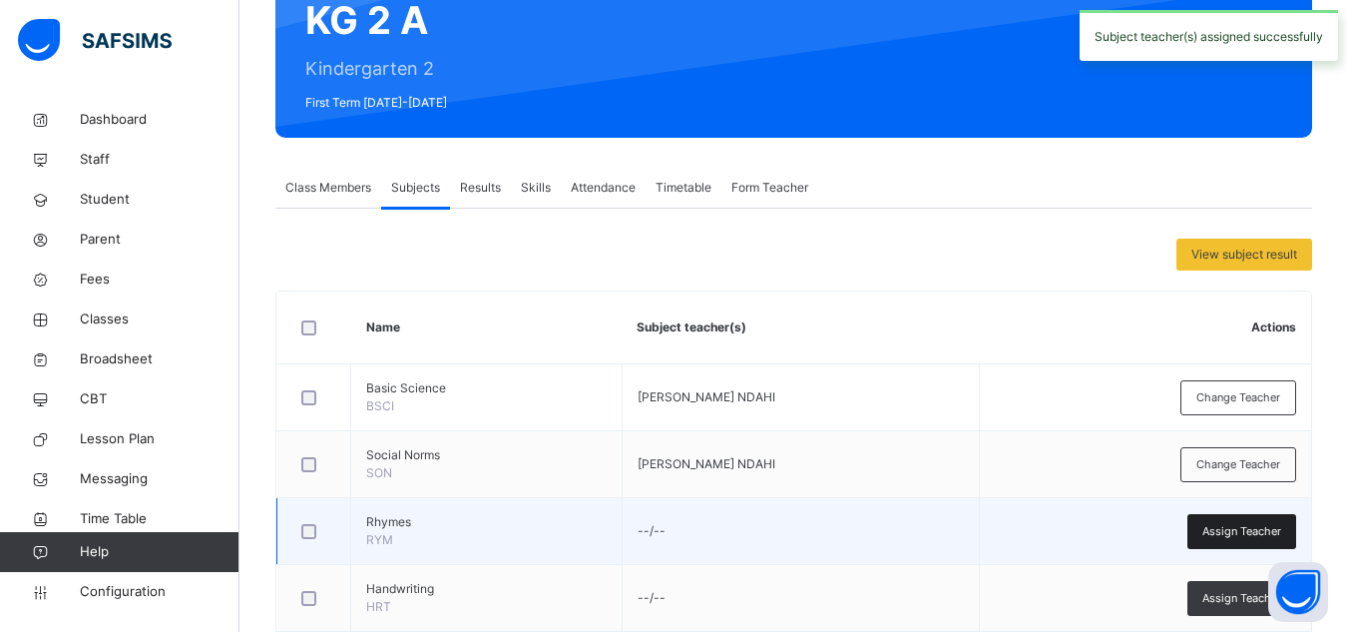
click at [1251, 532] on span "Assign Teacher" at bounding box center [1241, 531] width 79 height 17
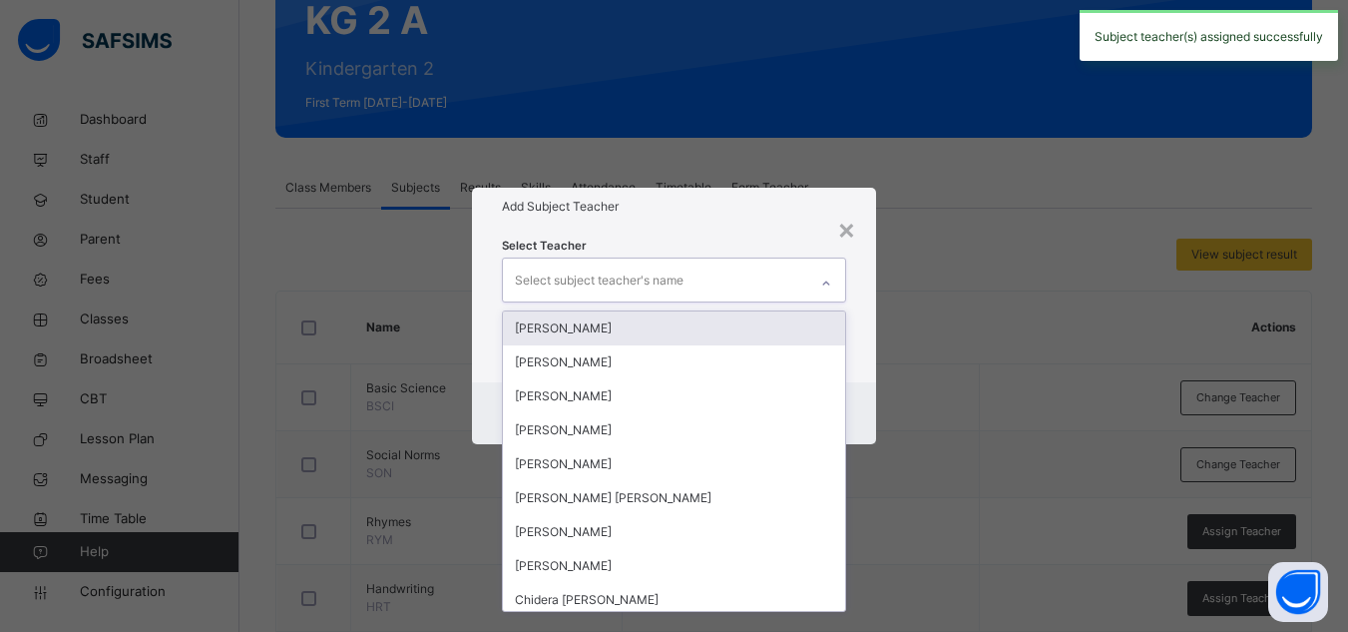
click at [731, 283] on div "Select subject teacher's name" at bounding box center [655, 279] width 304 height 42
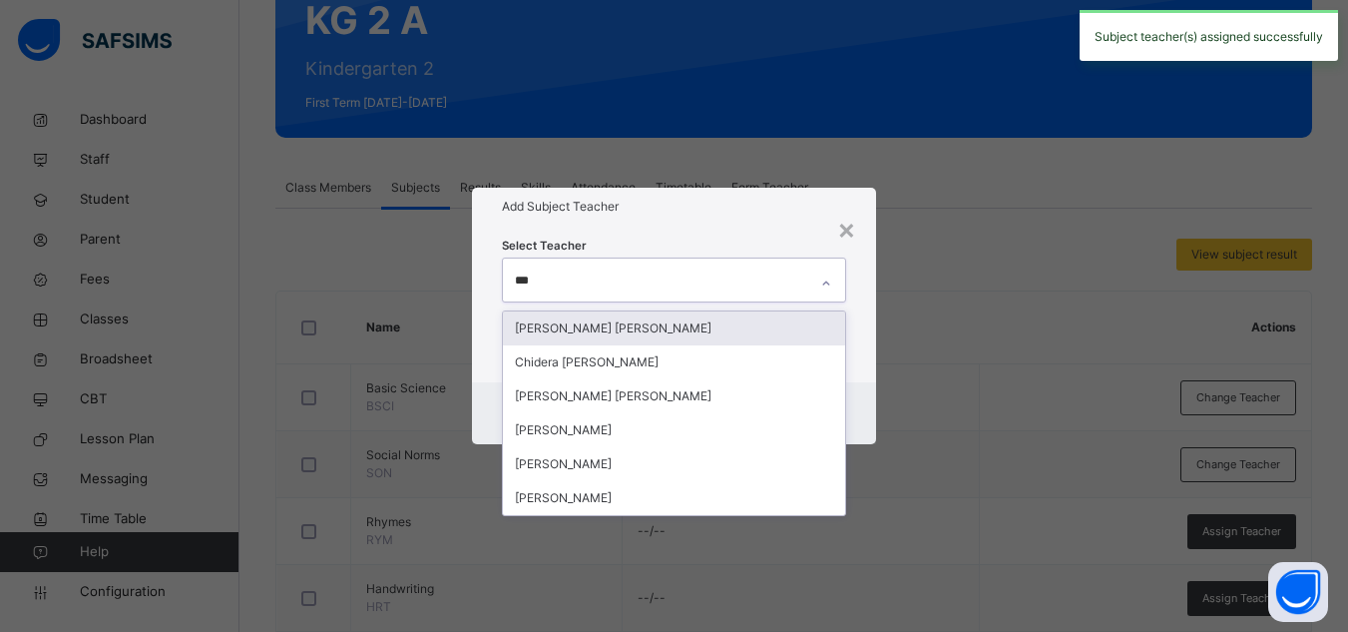
type input "****"
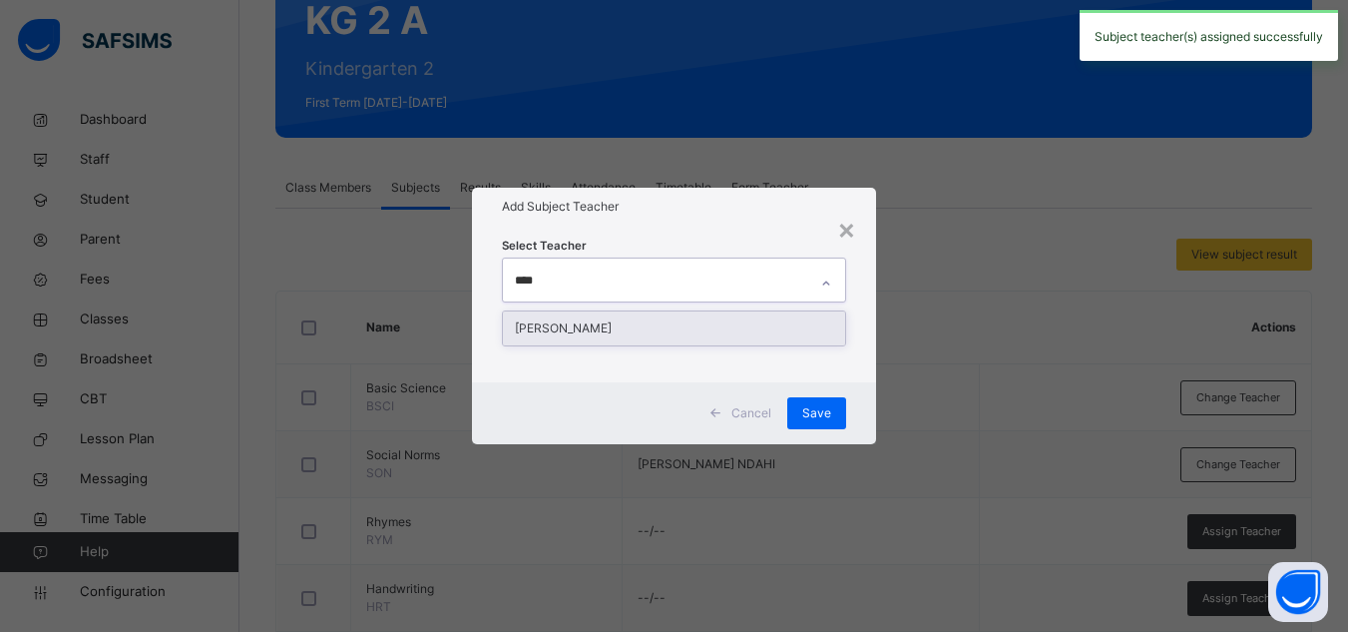
click at [686, 324] on div "[PERSON_NAME]" at bounding box center [674, 328] width 342 height 34
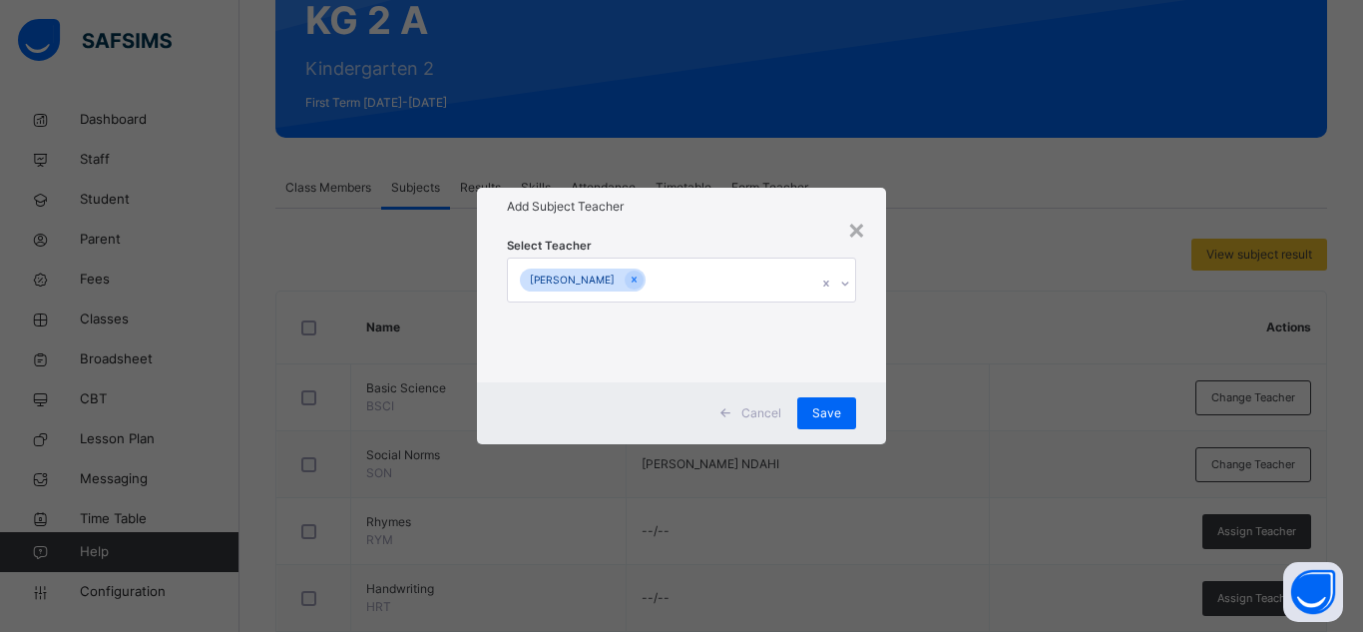
click at [797, 199] on h1 "Add Subject Teacher" at bounding box center [681, 207] width 349 height 18
click at [840, 404] on span "Save" at bounding box center [826, 413] width 29 height 18
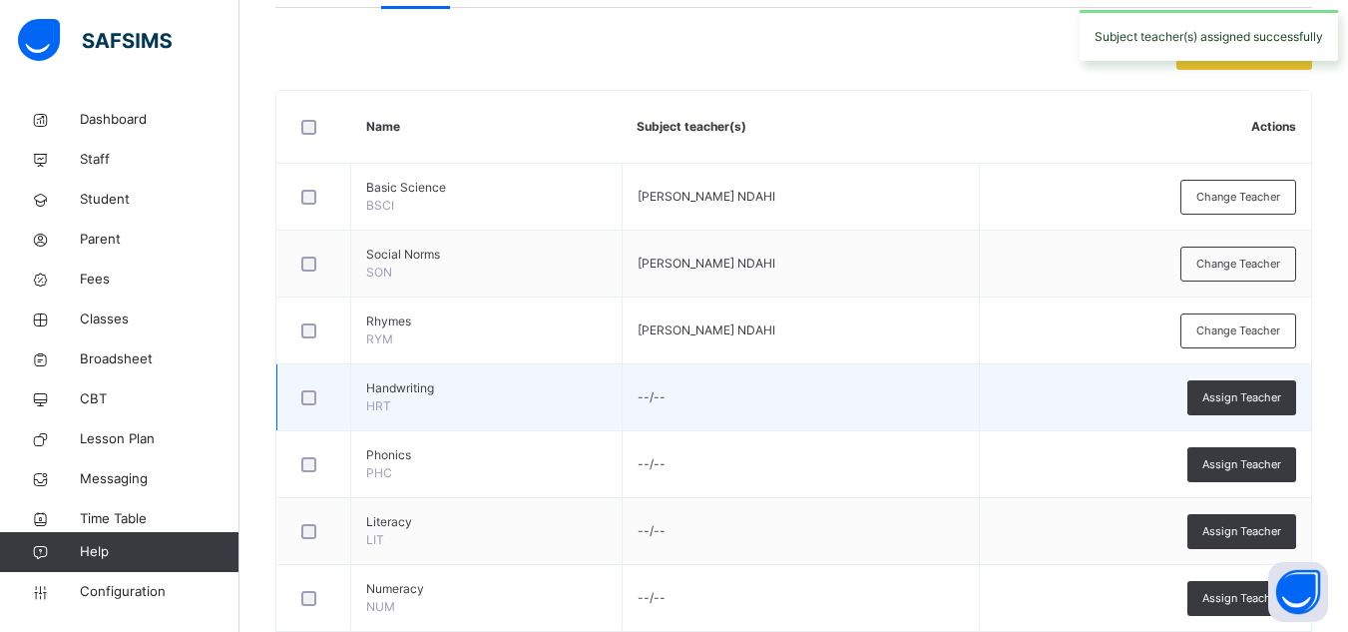
scroll to position [469, 0]
click at [1211, 402] on div "Assign Teacher" at bounding box center [1241, 396] width 109 height 35
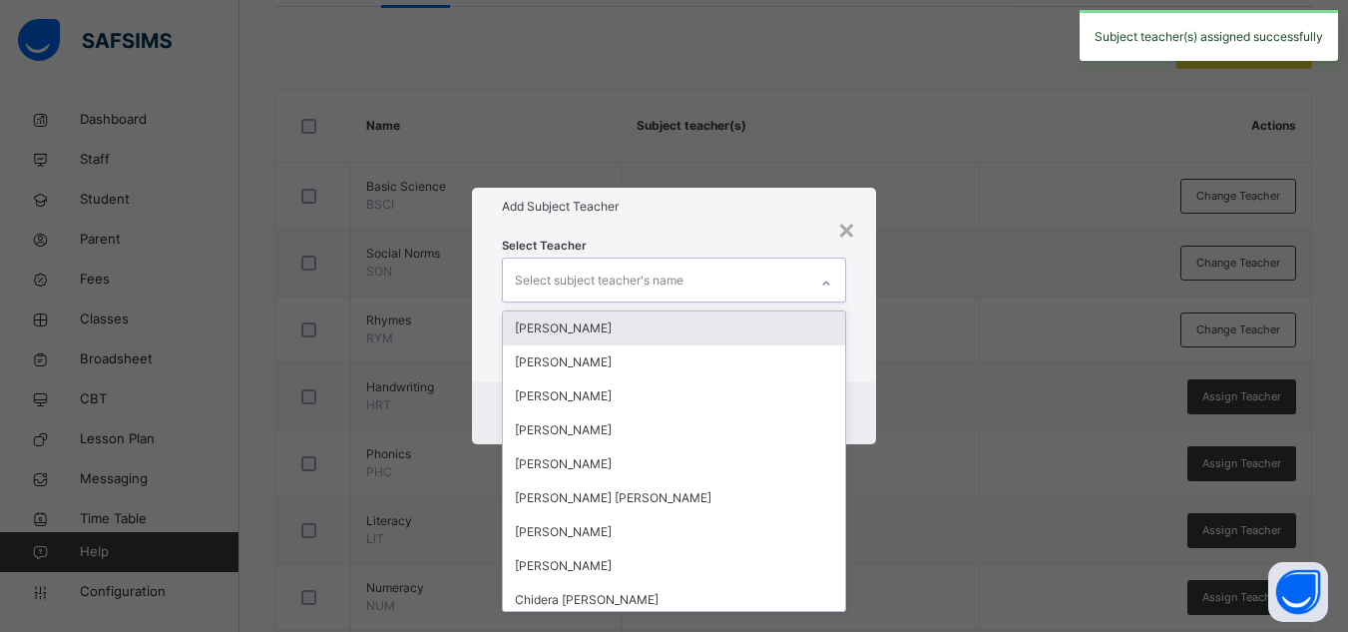
click at [790, 289] on div "Select subject teacher's name" at bounding box center [655, 279] width 304 height 42
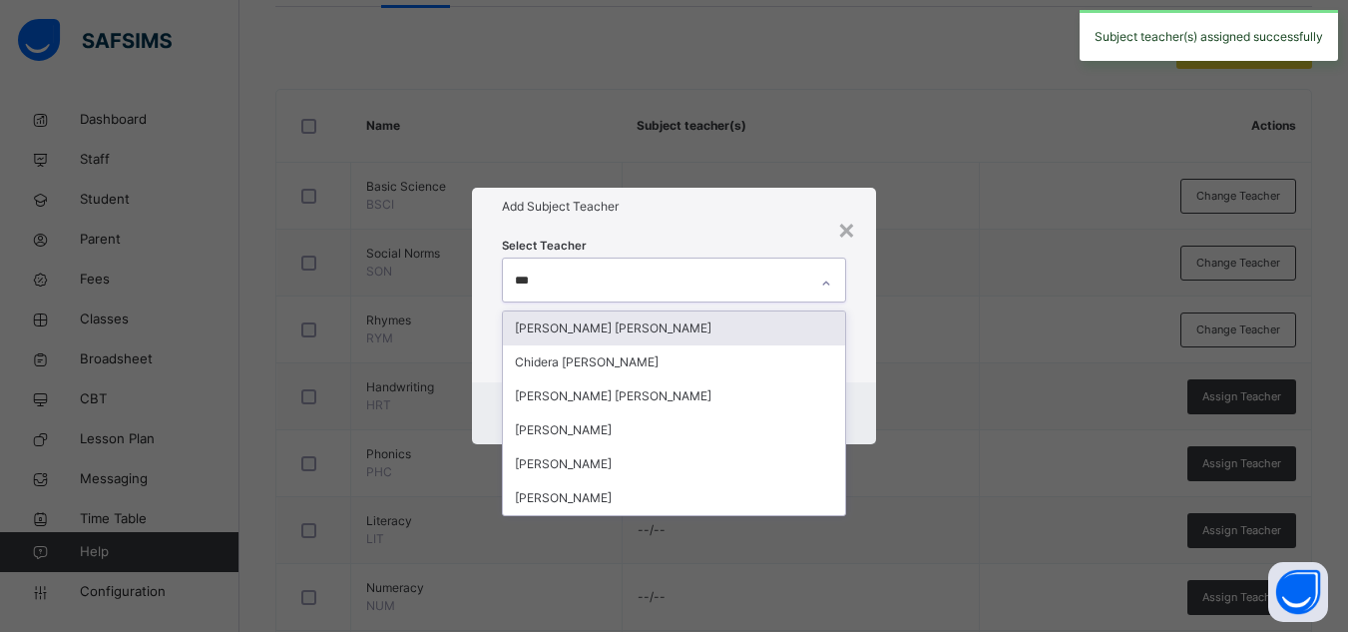
type input "****"
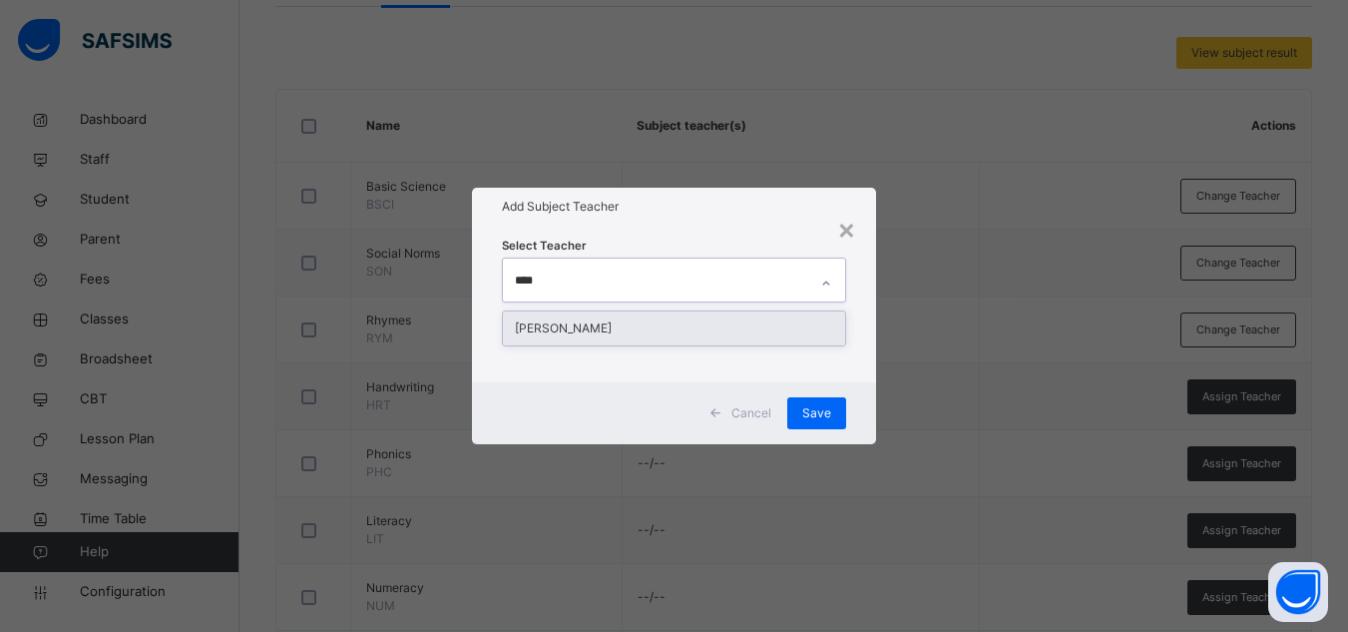
click at [728, 321] on div "[PERSON_NAME]" at bounding box center [674, 328] width 342 height 34
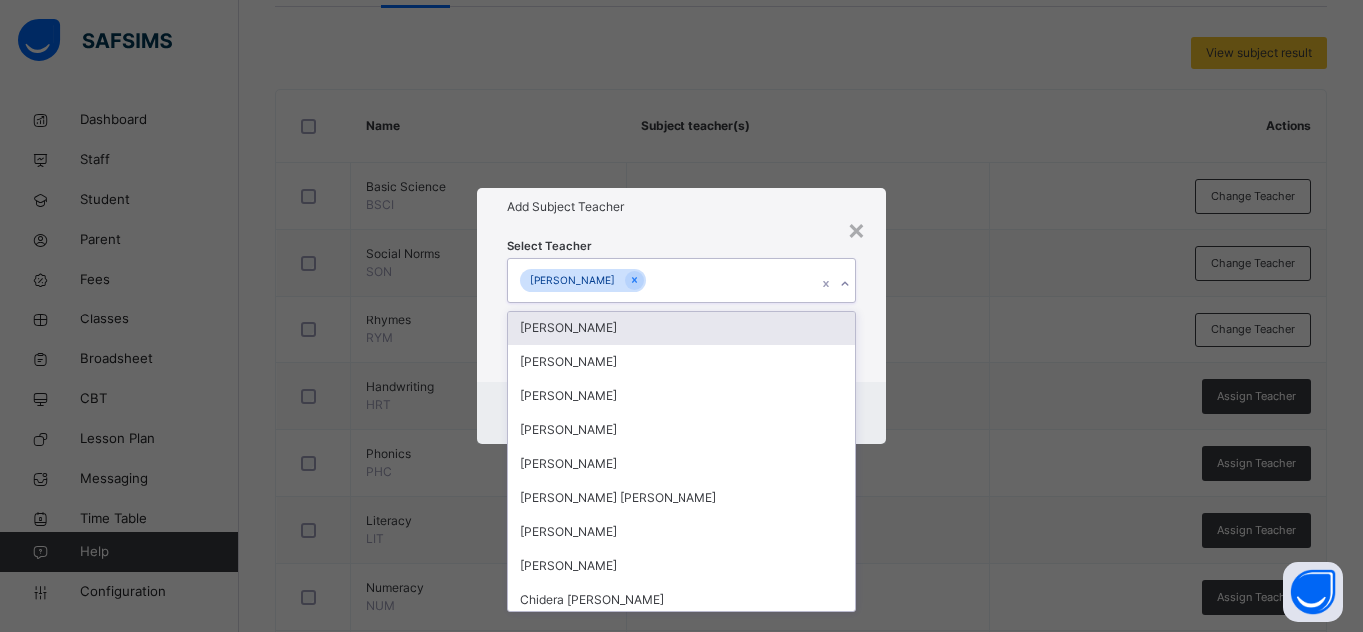
click at [740, 213] on h1 "Add Subject Teacher" at bounding box center [681, 207] width 349 height 18
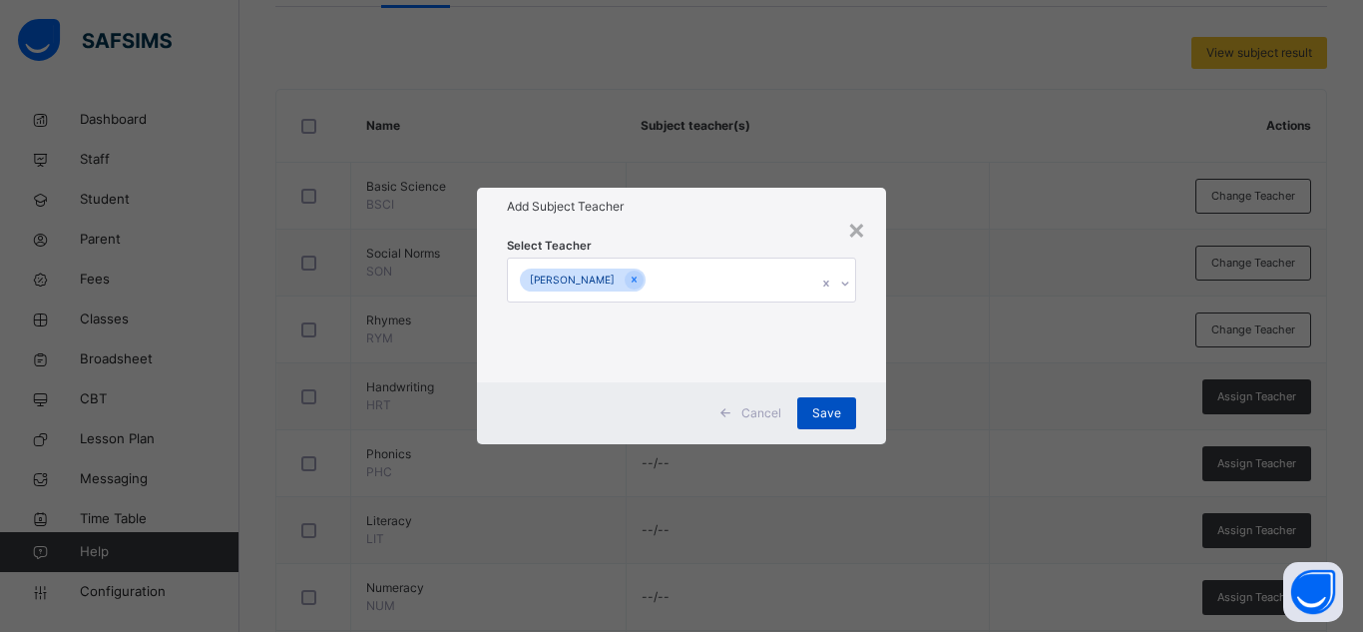
click at [818, 413] on span "Save" at bounding box center [826, 413] width 29 height 18
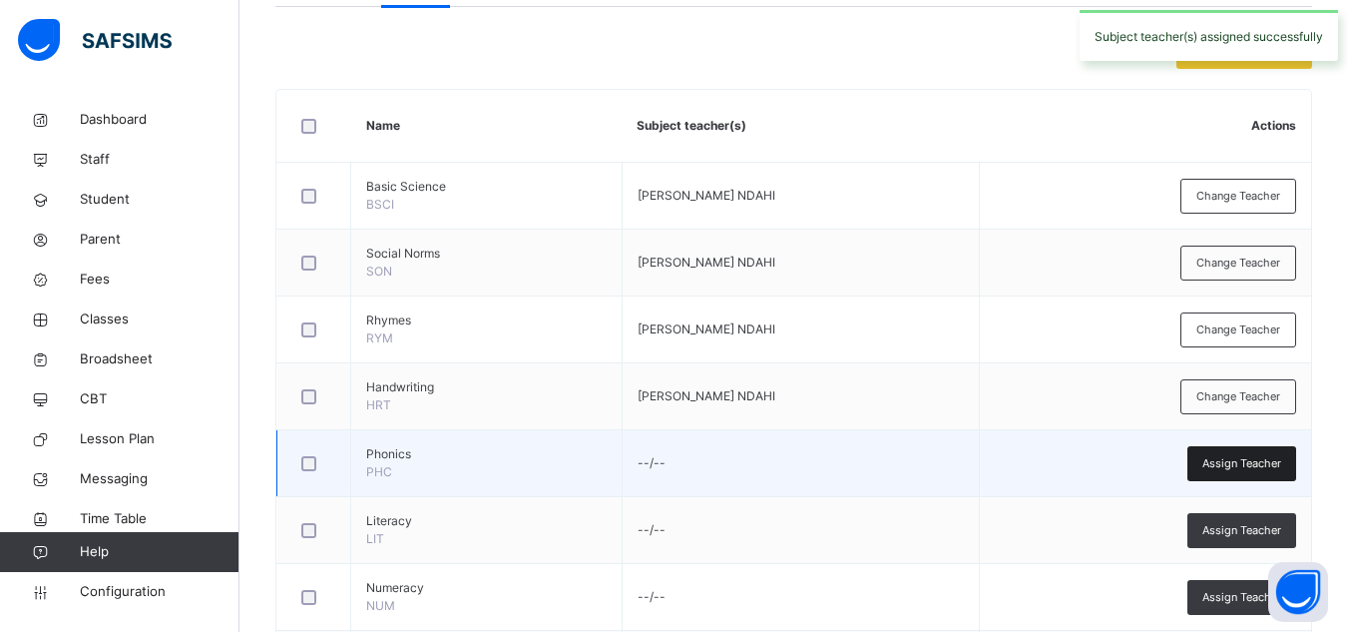
click at [1214, 463] on div "Assign Teacher" at bounding box center [1241, 463] width 109 height 35
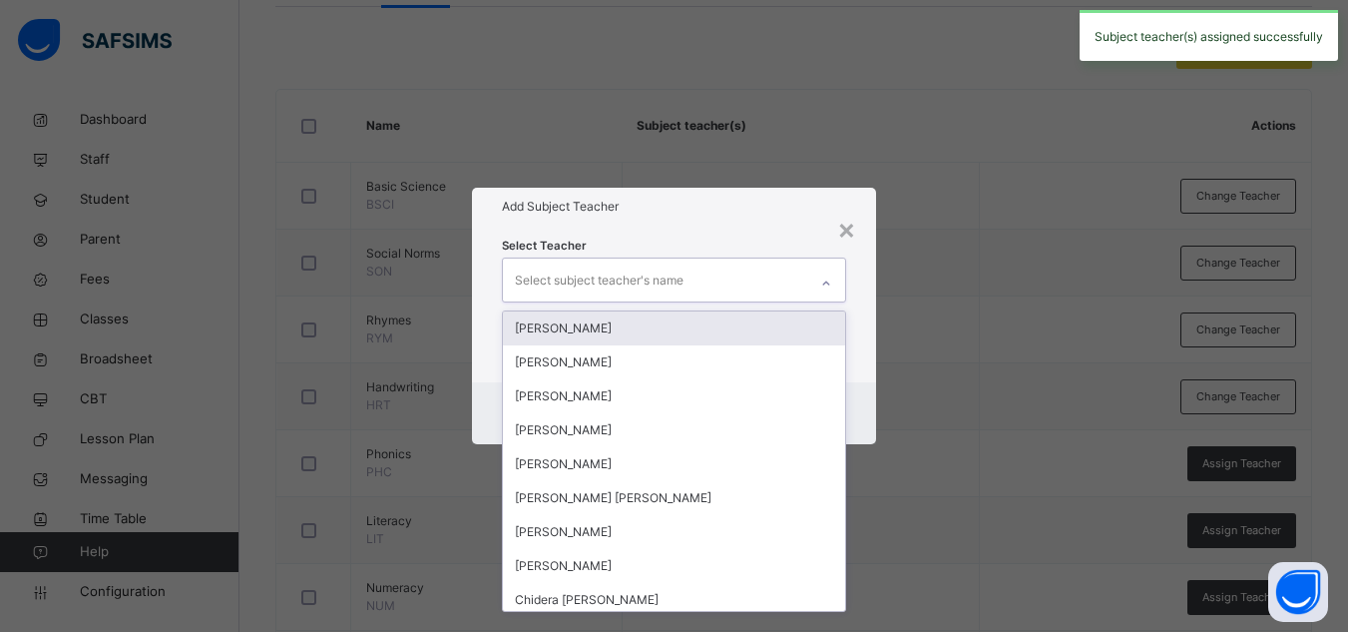
click at [771, 266] on div "Select subject teacher's name" at bounding box center [655, 279] width 304 height 42
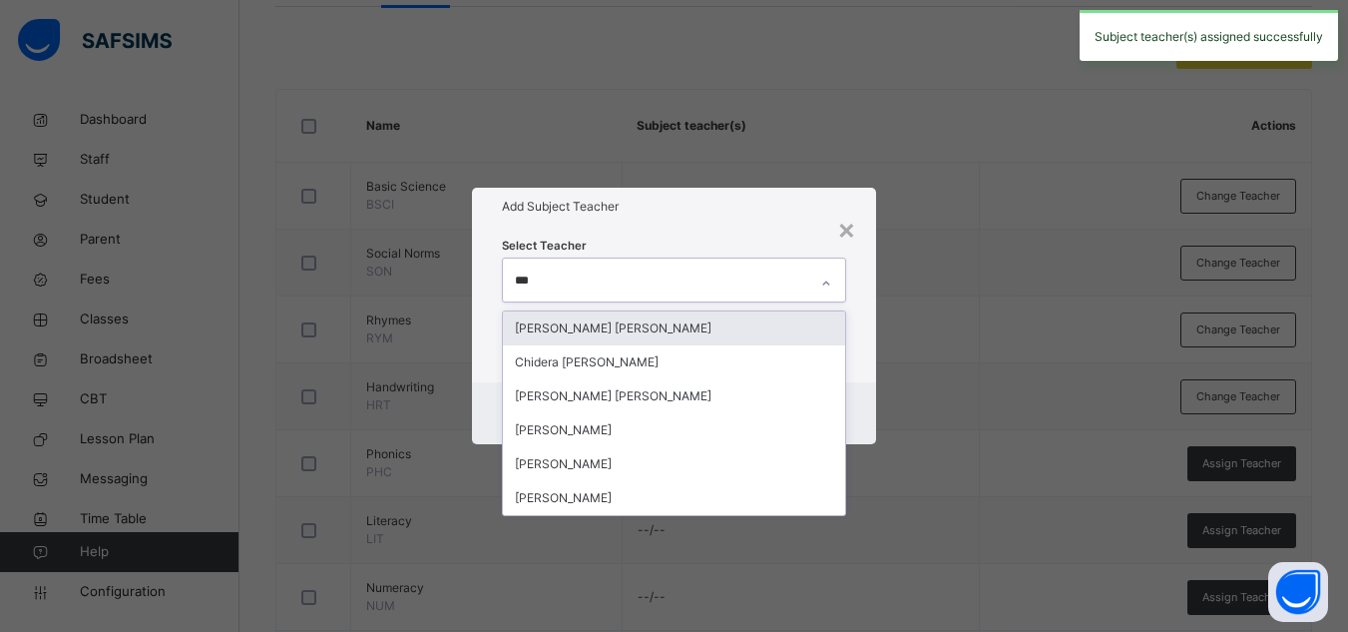
type input "****"
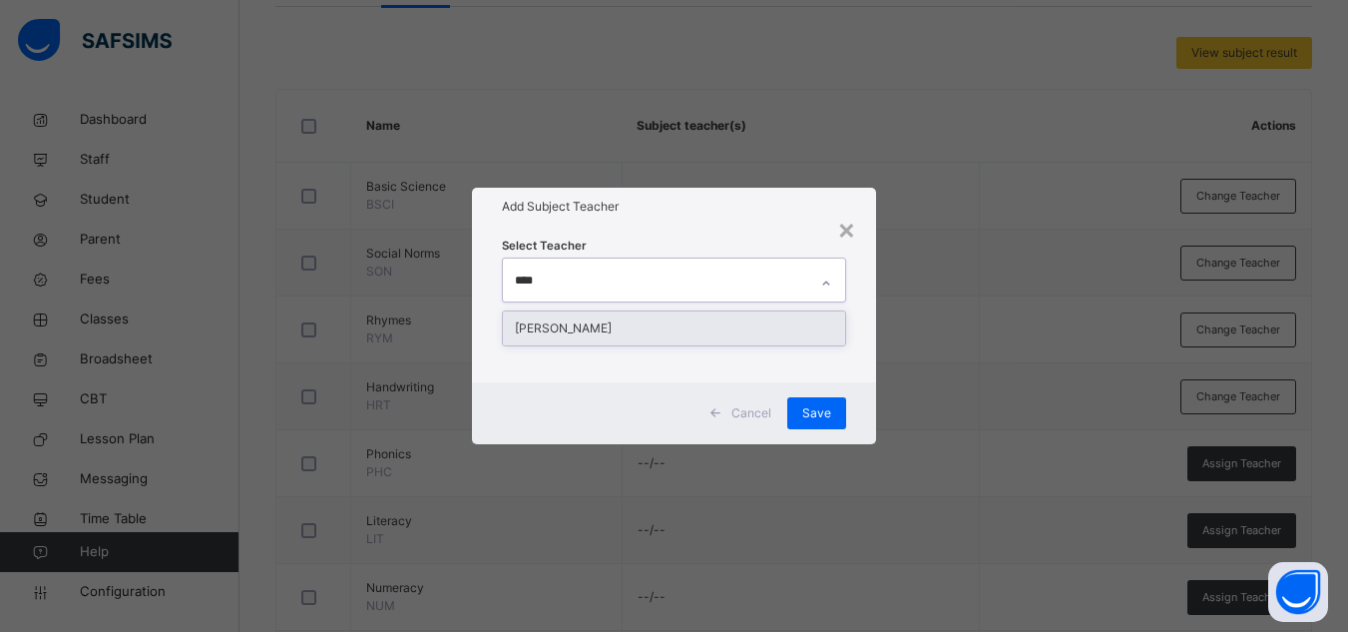
click at [683, 325] on div "[PERSON_NAME]" at bounding box center [674, 328] width 342 height 34
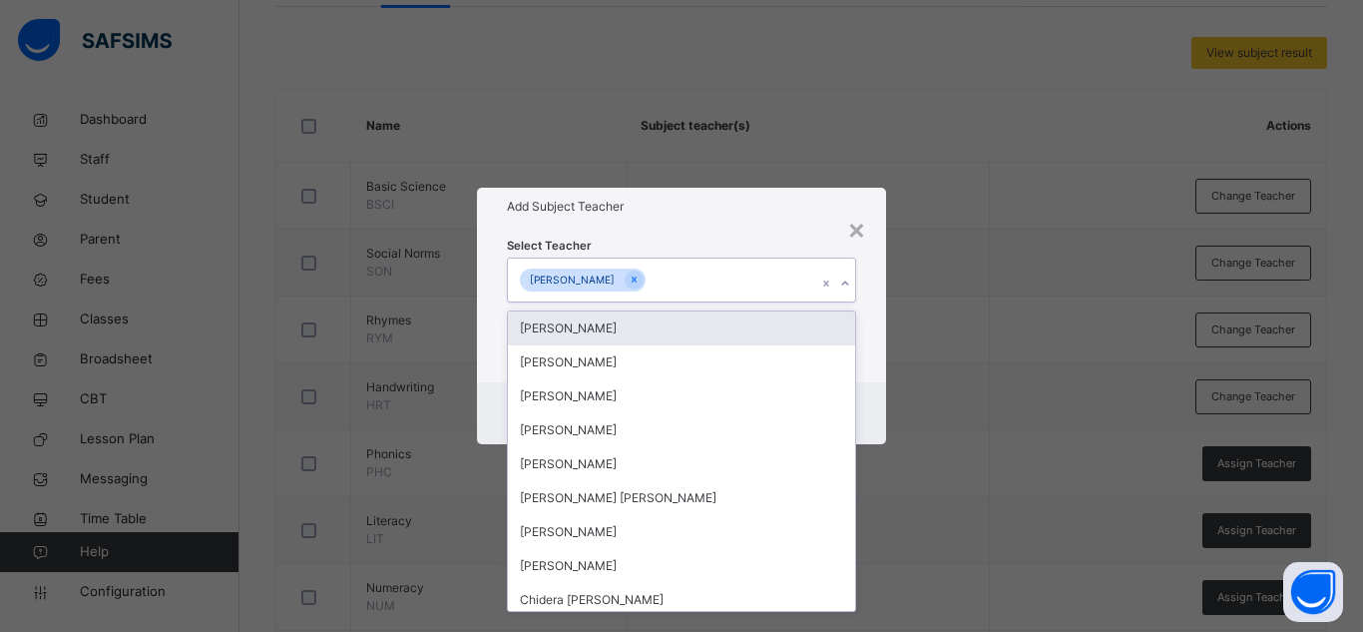
click at [765, 218] on div "Add Subject Teacher" at bounding box center [681, 207] width 409 height 38
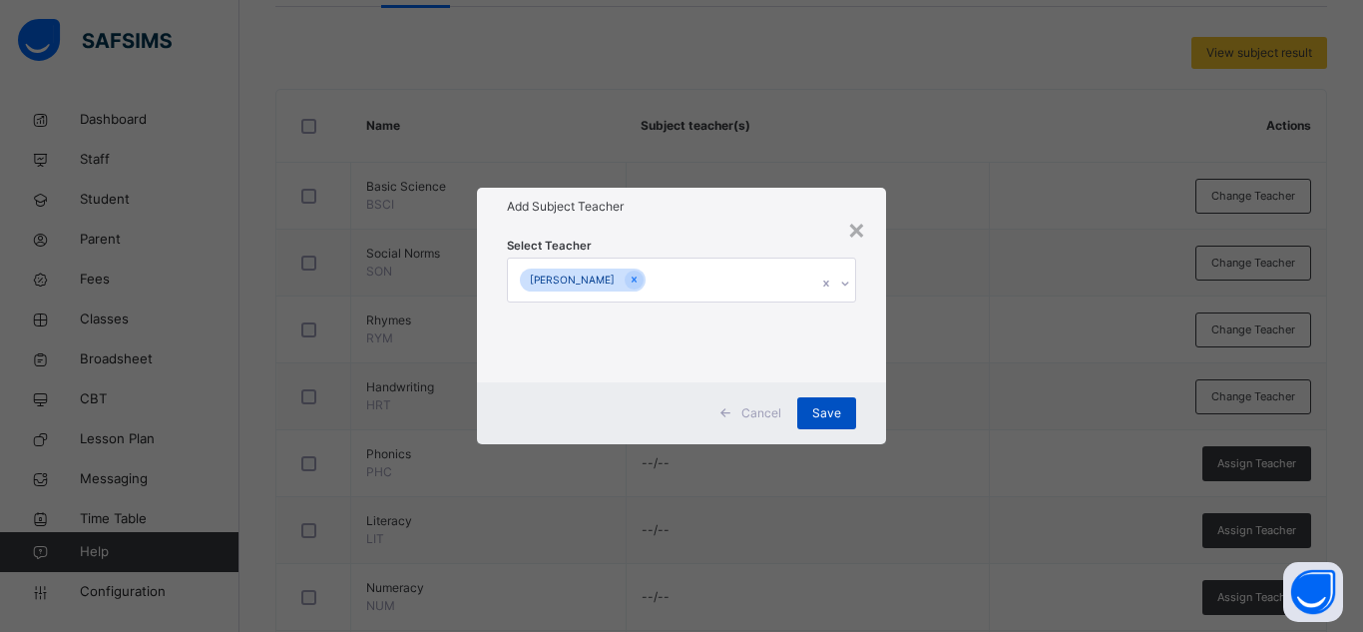
click at [827, 406] on span "Save" at bounding box center [826, 413] width 29 height 18
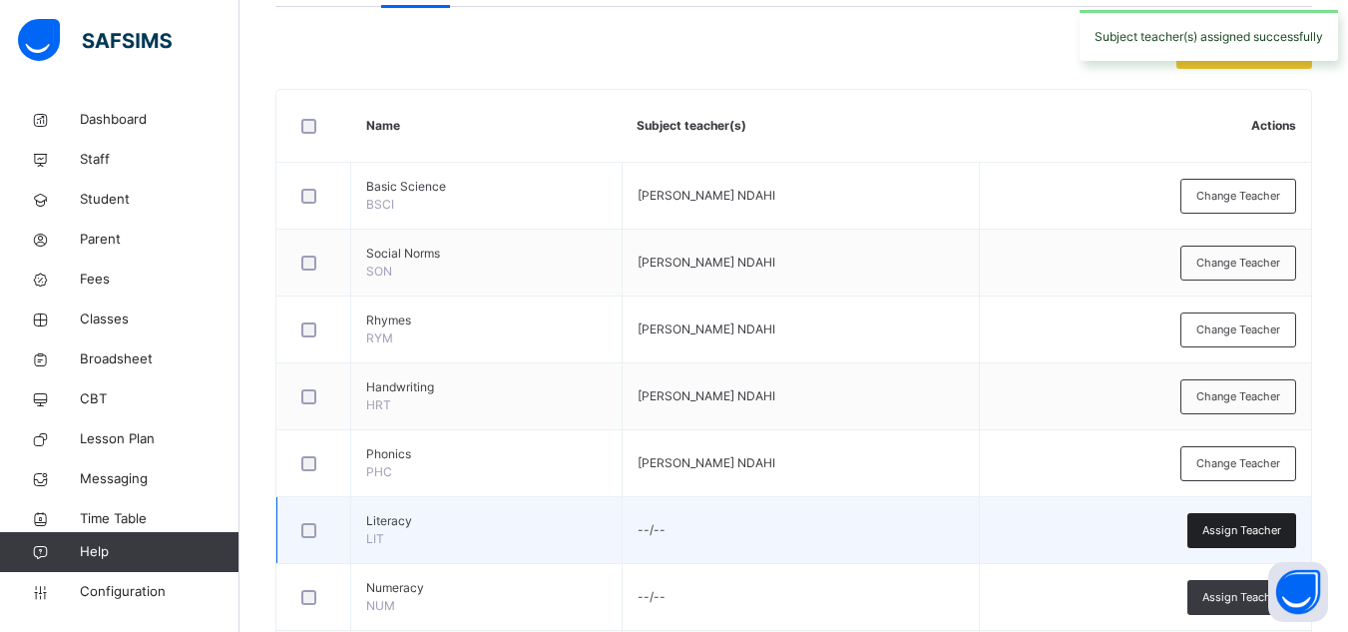
click at [1229, 526] on span "Assign Teacher" at bounding box center [1241, 530] width 79 height 17
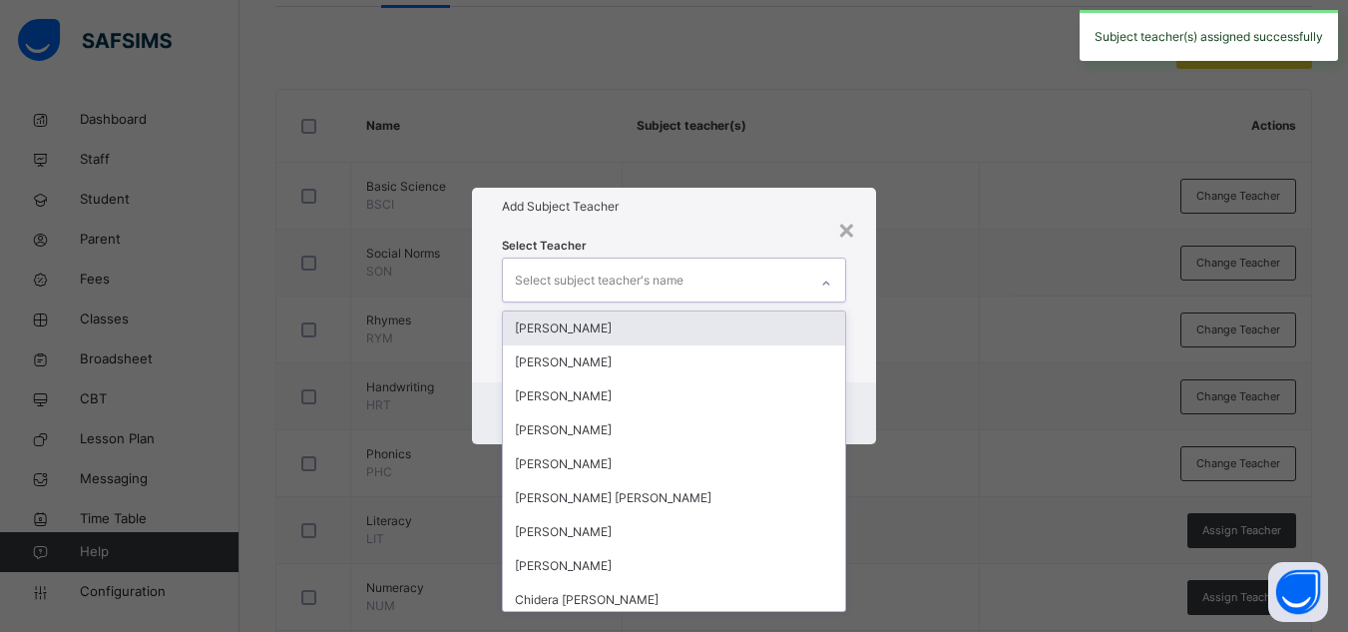
click at [741, 277] on div "Select subject teacher's name" at bounding box center [655, 279] width 304 height 42
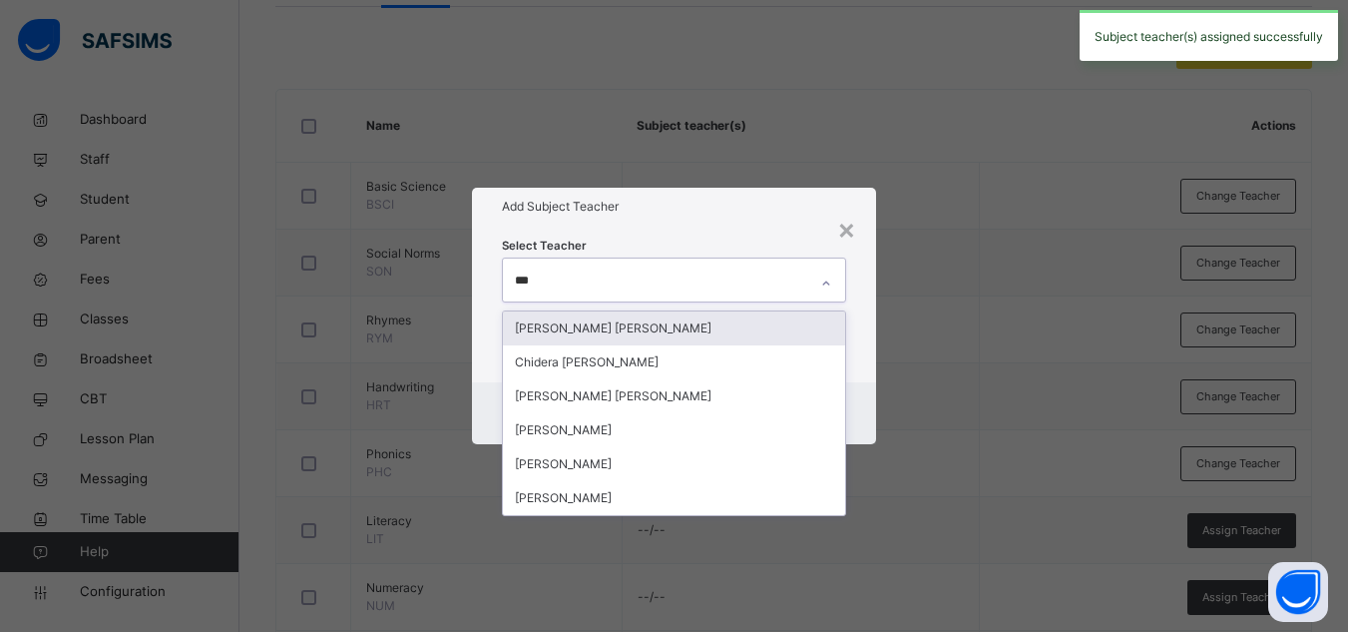
type input "****"
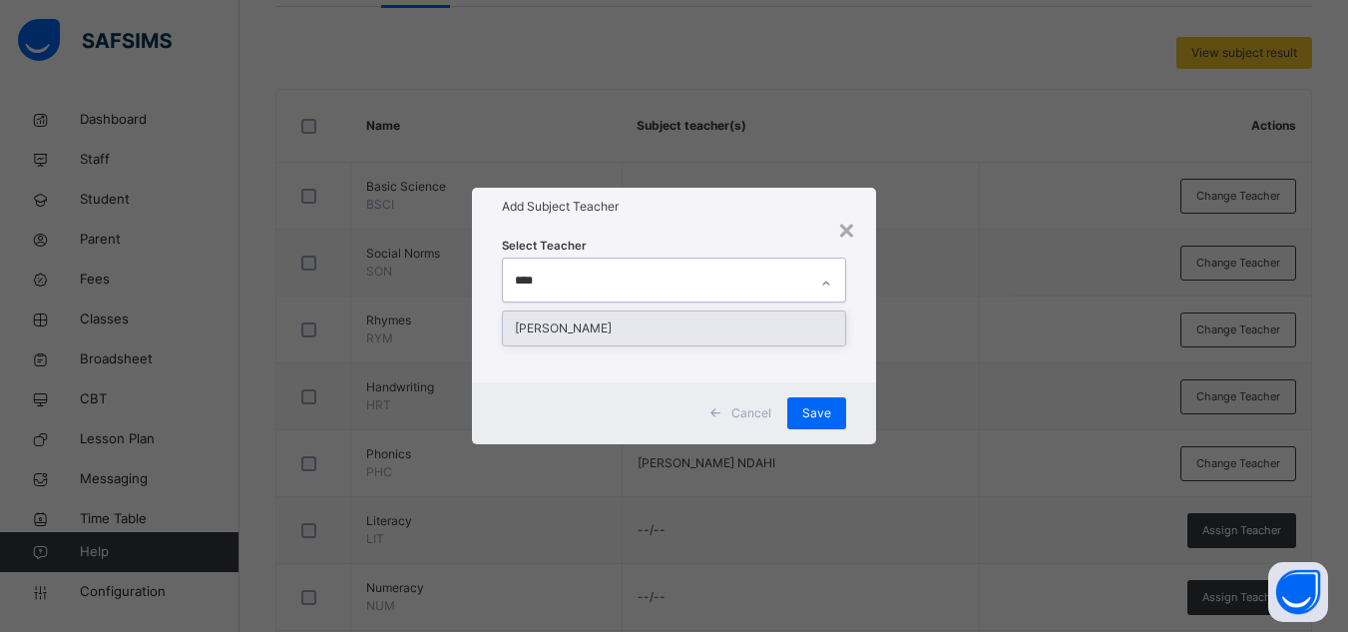
click at [727, 323] on div "[PERSON_NAME]" at bounding box center [674, 328] width 342 height 34
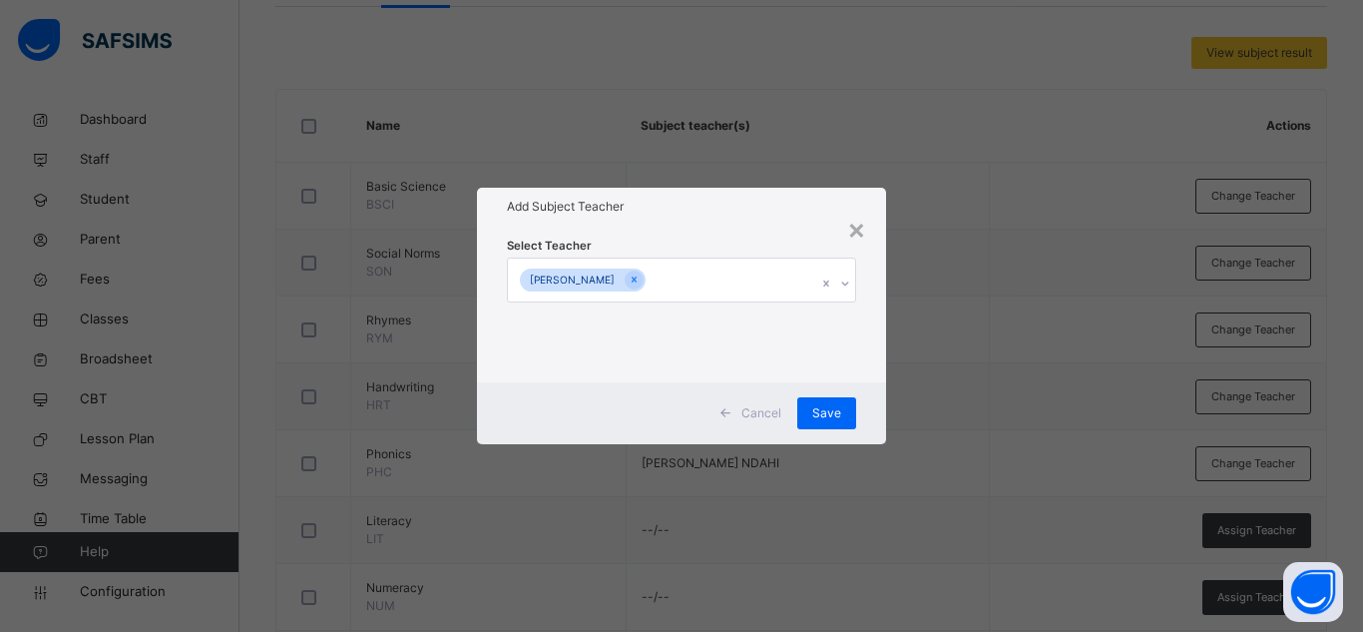
click at [737, 222] on div "Add Subject Teacher" at bounding box center [681, 207] width 409 height 38
click at [822, 397] on div "Save" at bounding box center [826, 413] width 59 height 32
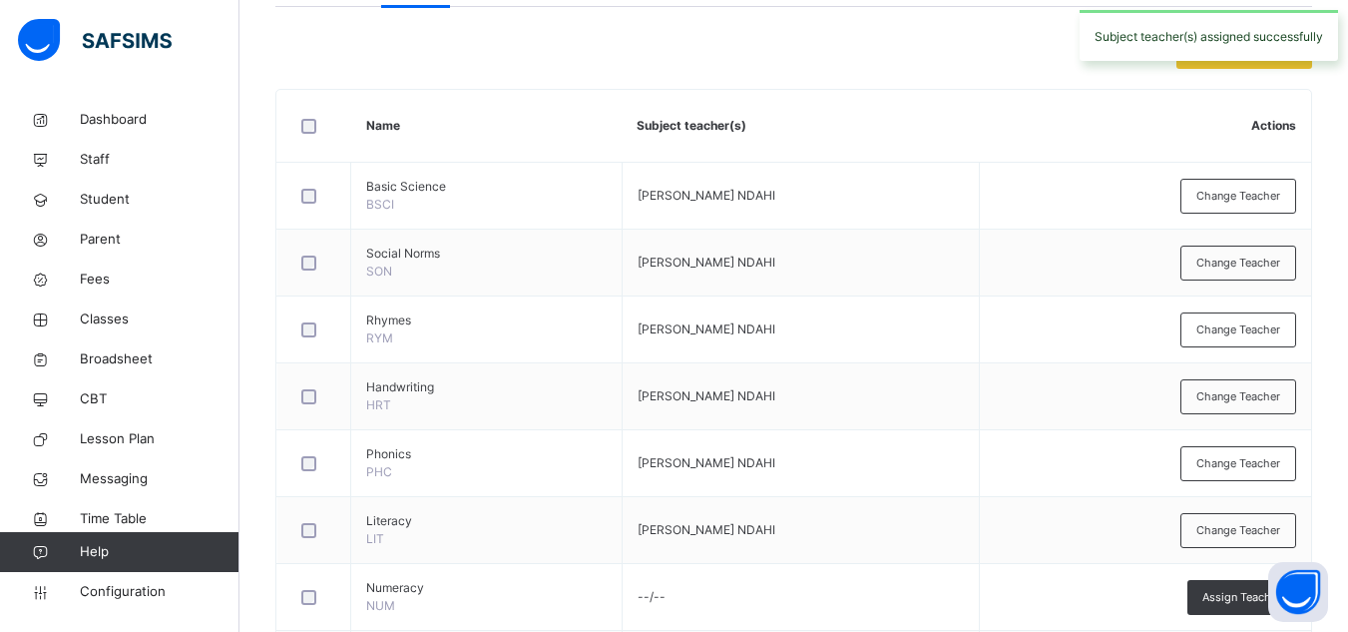
scroll to position [585, 0]
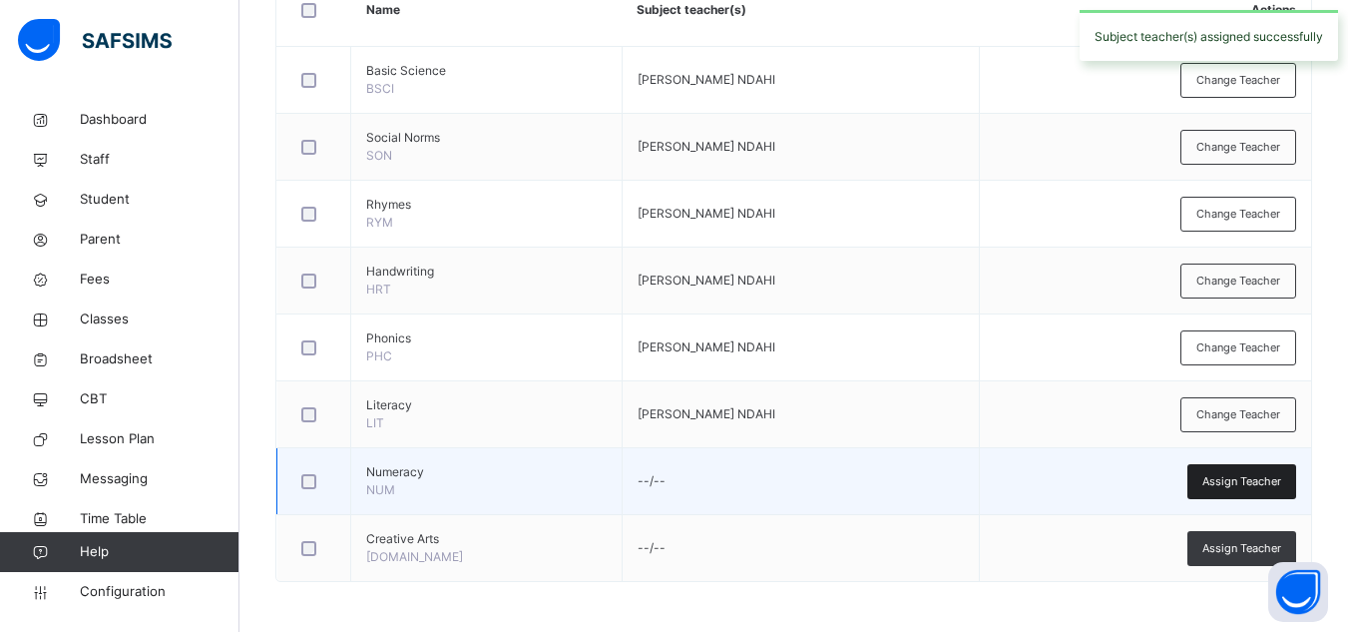
click at [1237, 481] on span "Assign Teacher" at bounding box center [1241, 481] width 79 height 17
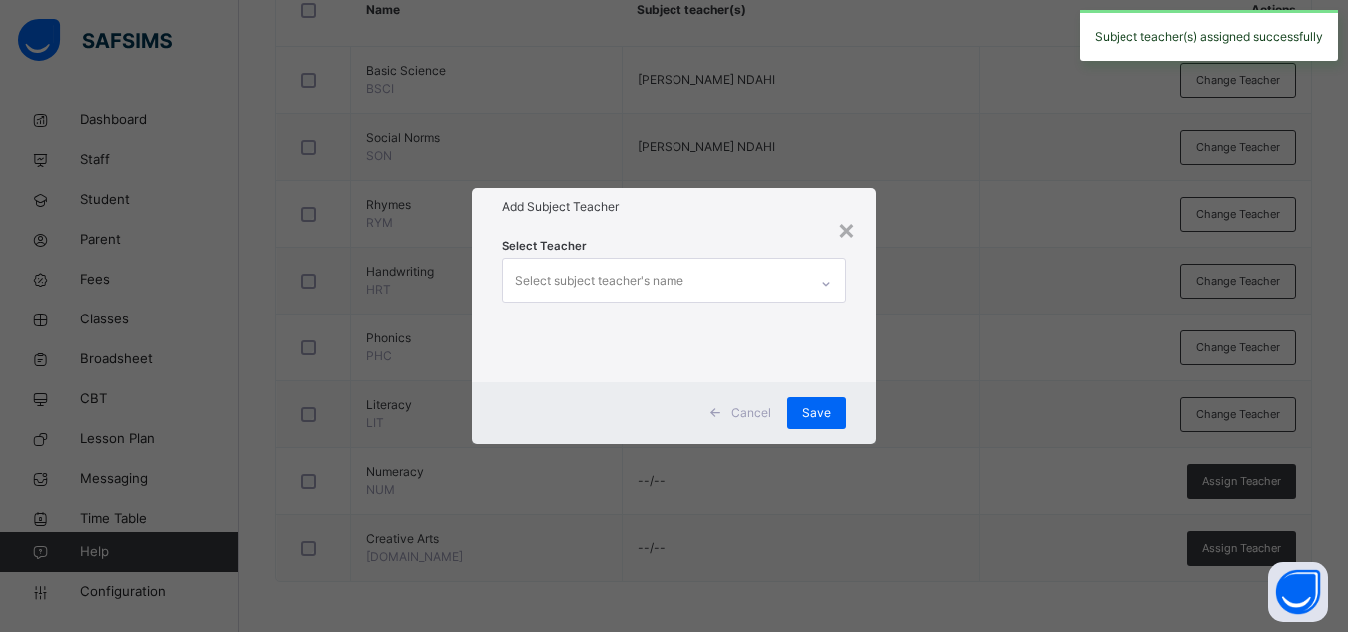
click at [777, 273] on div "Select subject teacher's name" at bounding box center [655, 279] width 304 height 42
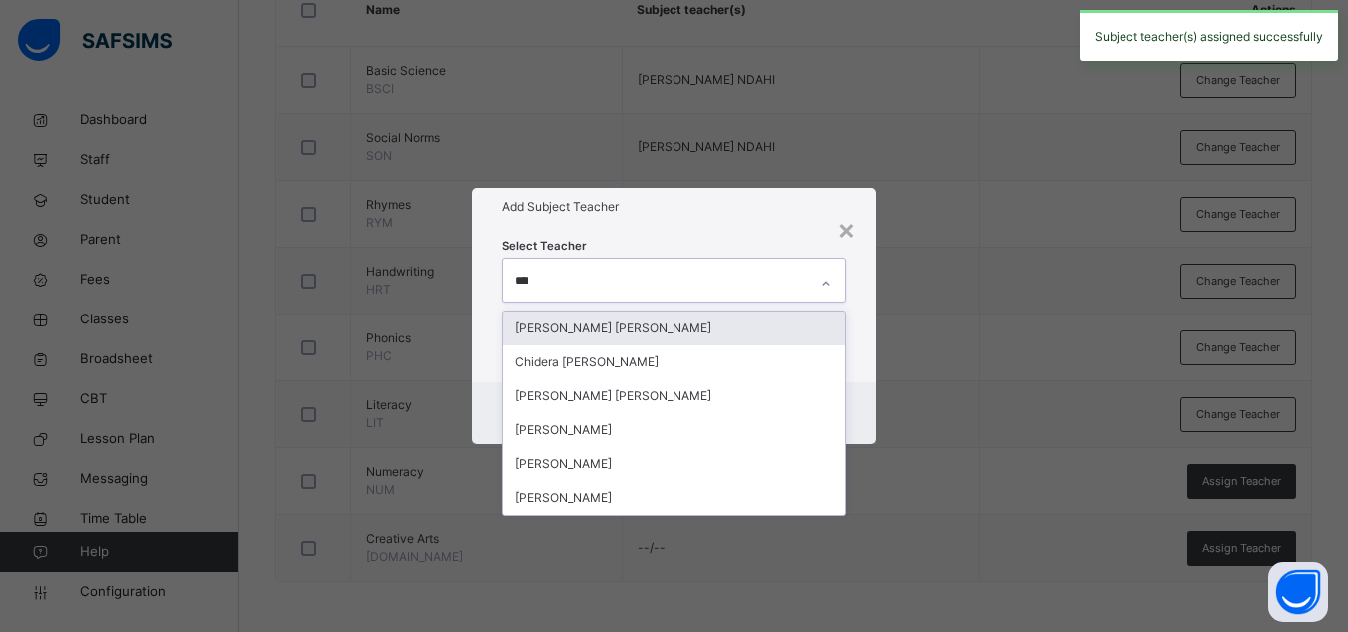
type input "*****"
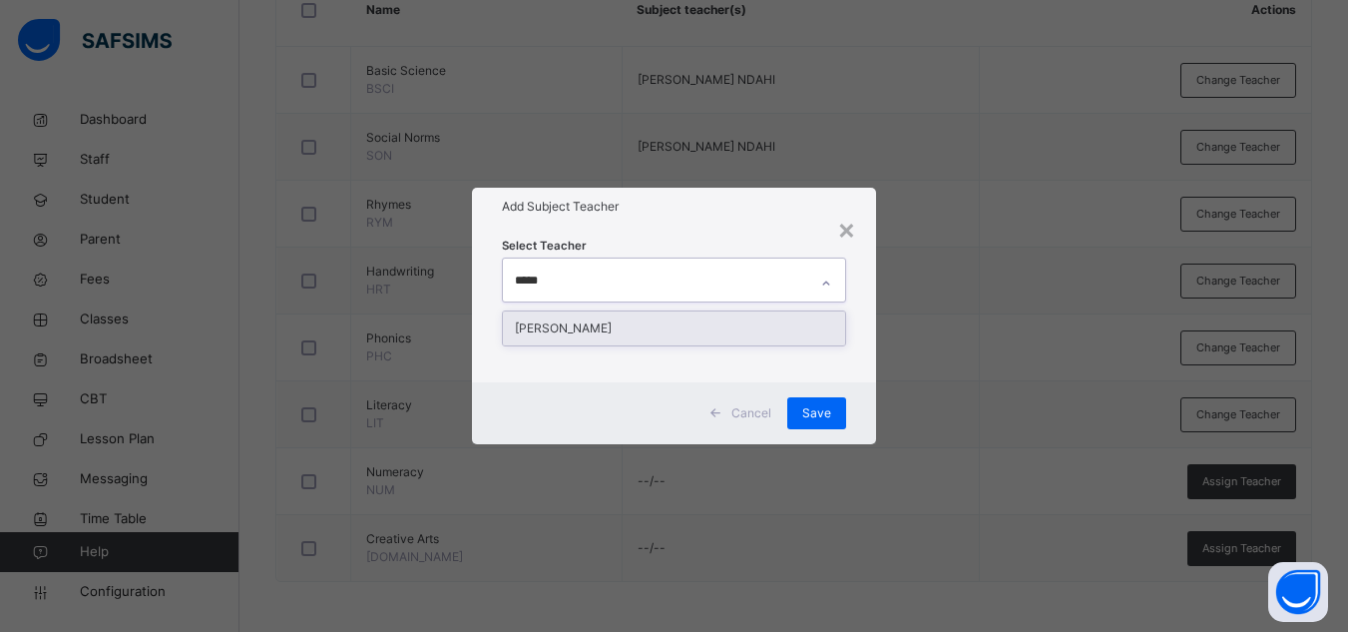
click at [744, 320] on div "[PERSON_NAME]" at bounding box center [674, 328] width 342 height 34
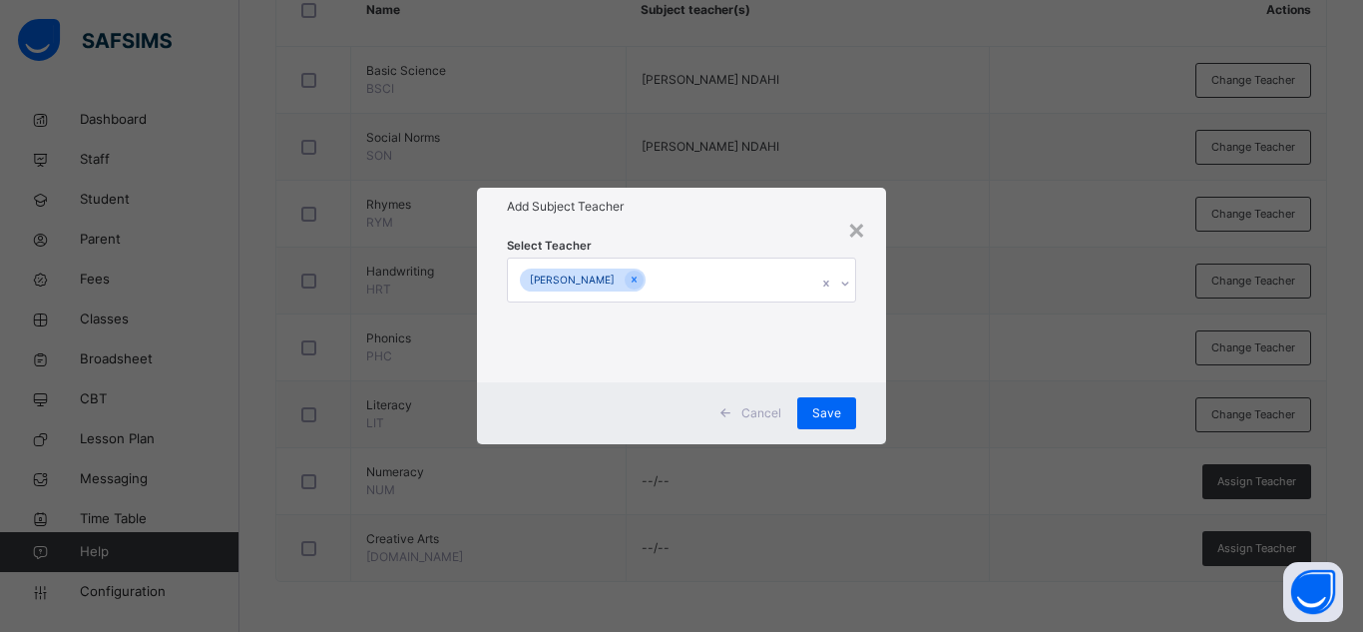
click at [733, 203] on h1 "Add Subject Teacher" at bounding box center [681, 207] width 349 height 18
click at [843, 408] on div "Save" at bounding box center [826, 413] width 59 height 32
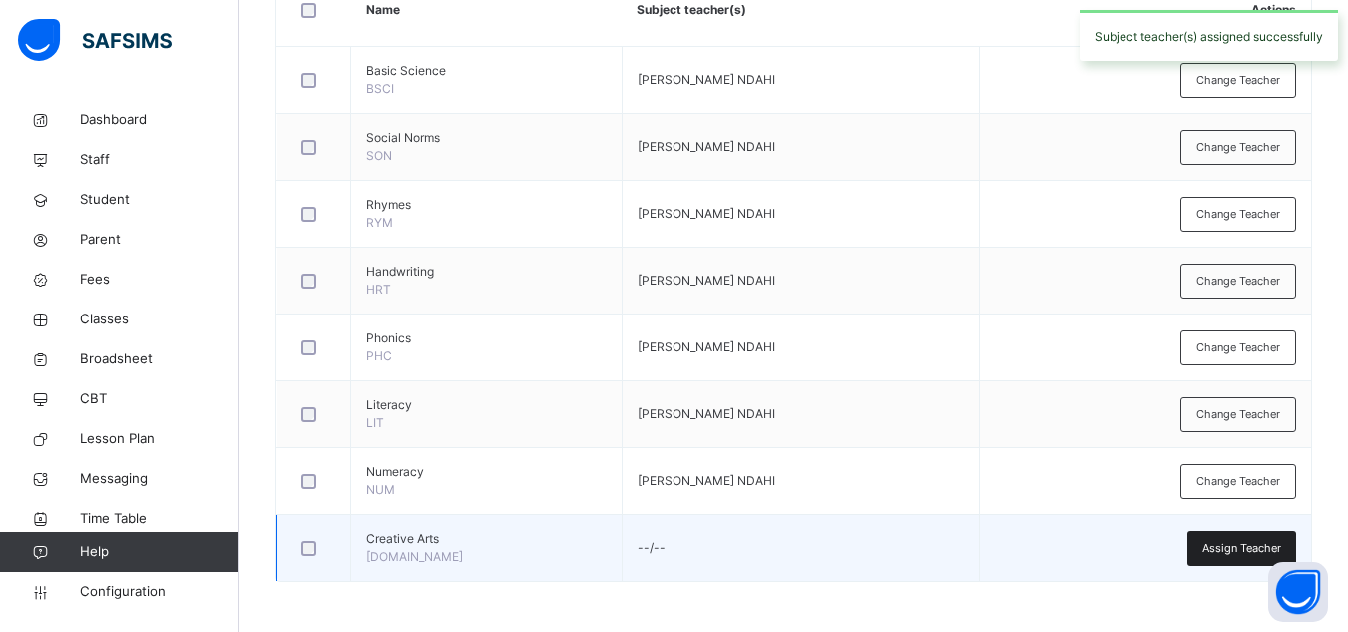
click at [1218, 545] on span "Assign Teacher" at bounding box center [1241, 548] width 79 height 17
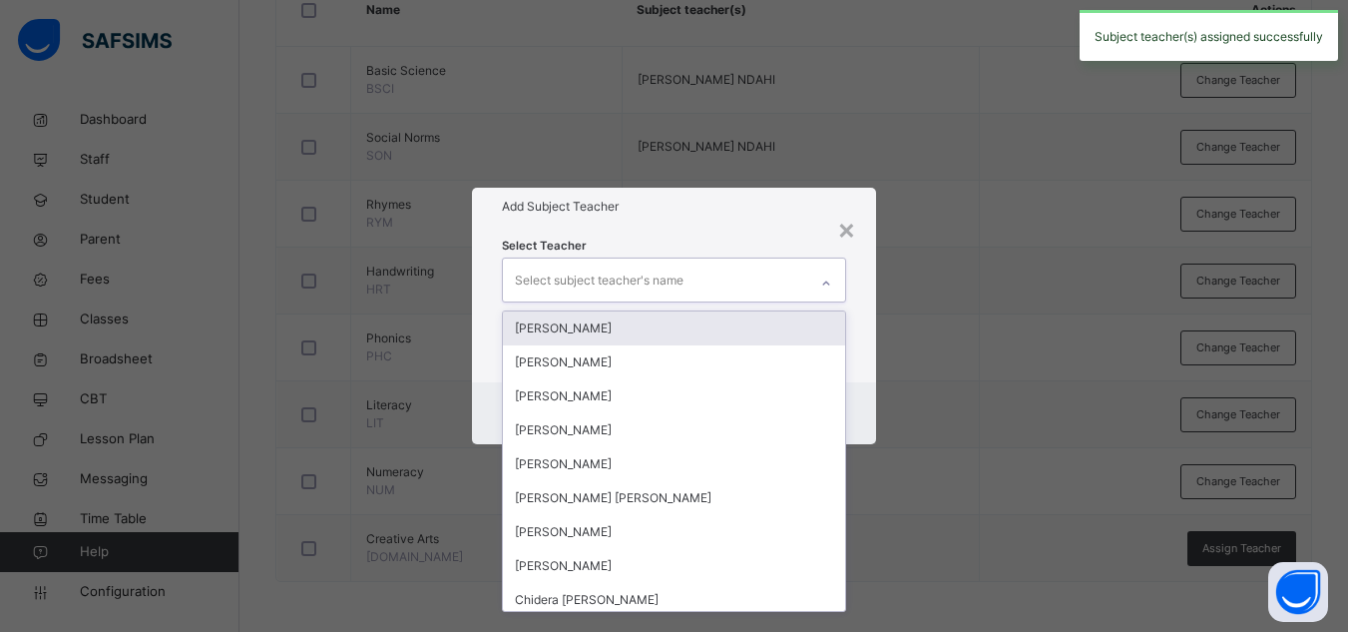
click at [764, 269] on div "Select subject teacher's name" at bounding box center [655, 279] width 304 height 42
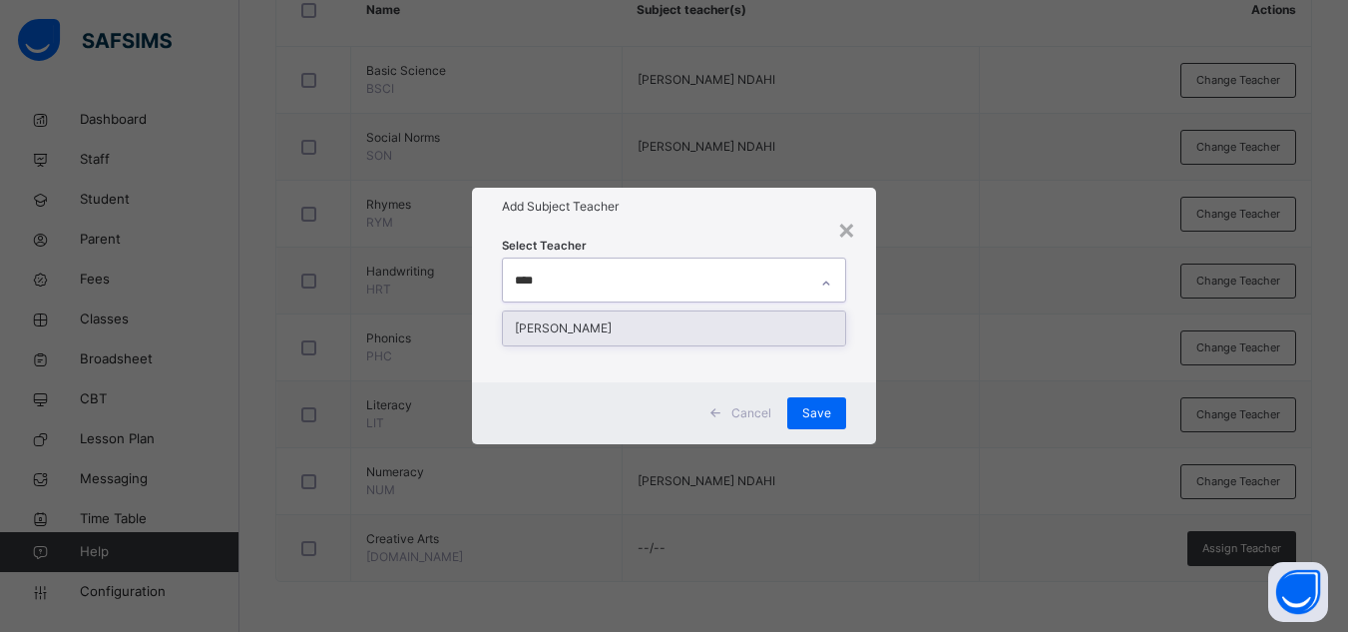
type input "*****"
click at [766, 326] on div "[PERSON_NAME]" at bounding box center [674, 328] width 342 height 34
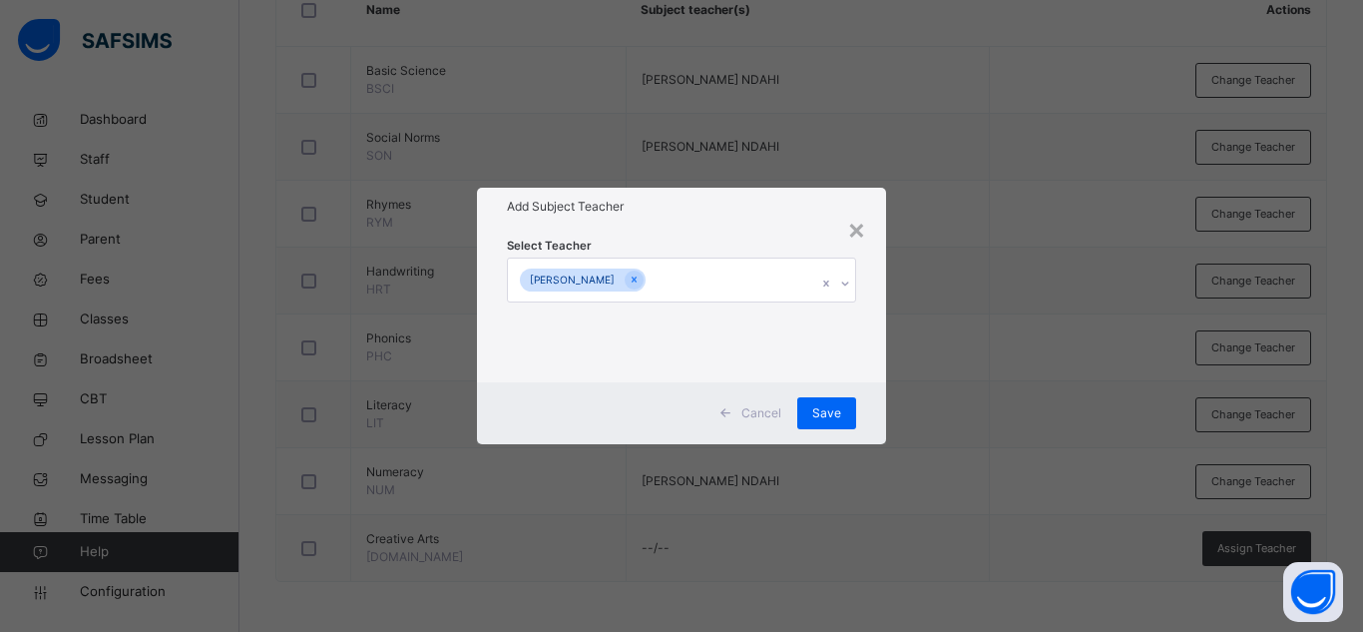
click at [768, 238] on div "Select Teacher RAHAB NDAHI PINDAR" at bounding box center [681, 303] width 349 height 136
click at [817, 411] on span "Save" at bounding box center [826, 413] width 29 height 18
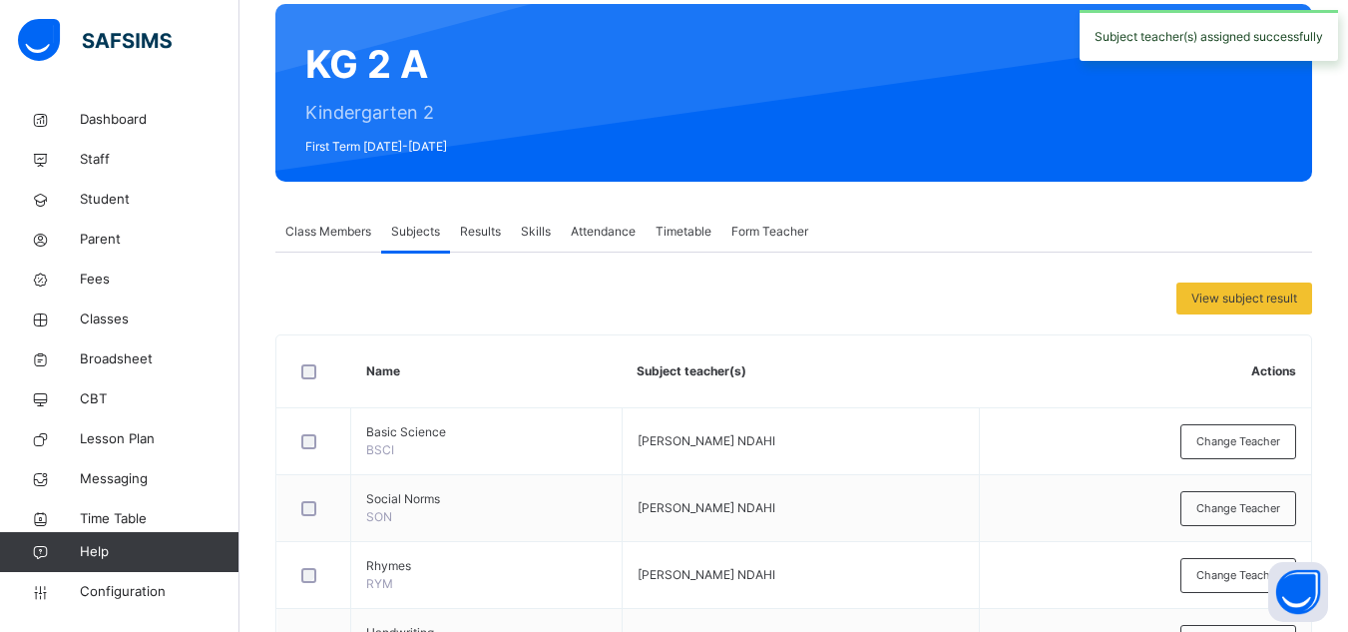
scroll to position [223, 0]
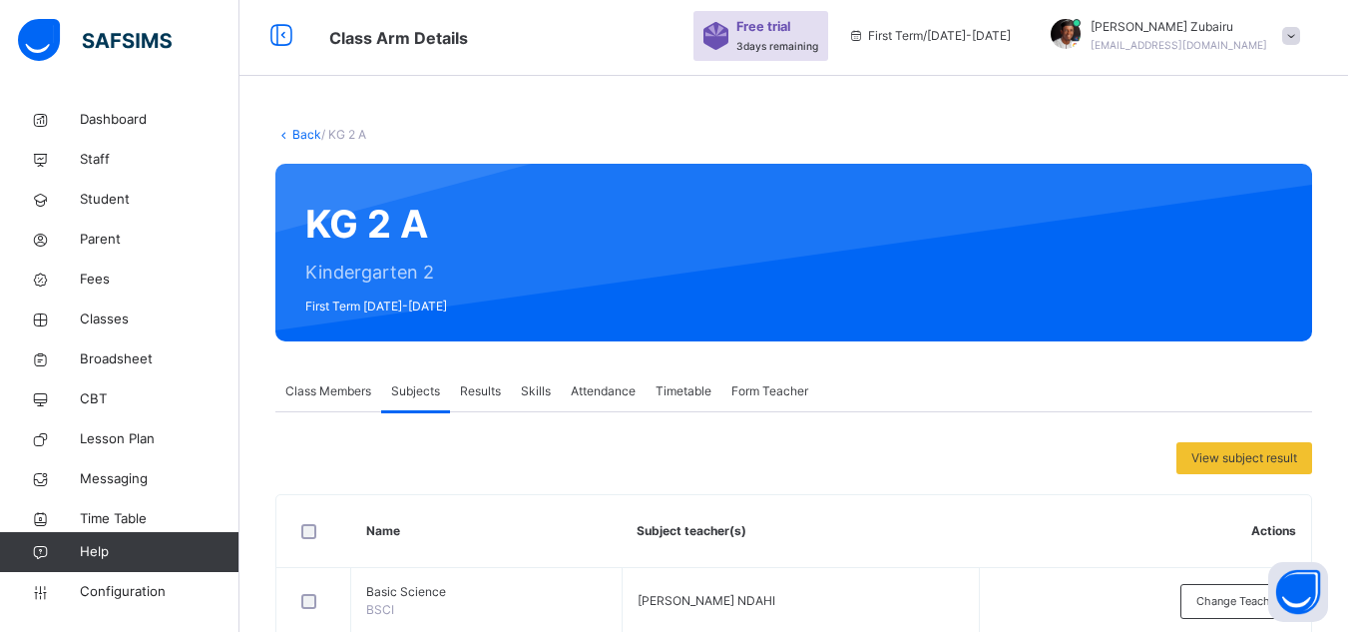
click at [303, 138] on link "Back" at bounding box center [306, 134] width 29 height 15
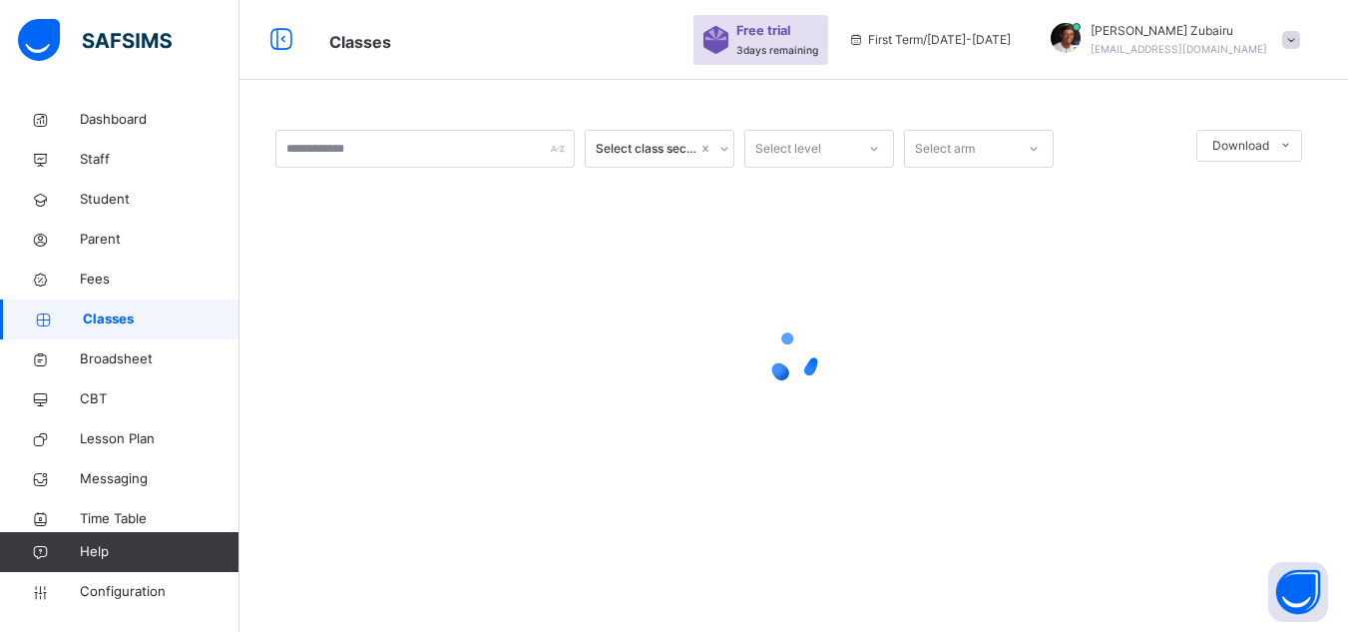
scroll to position [64, 0]
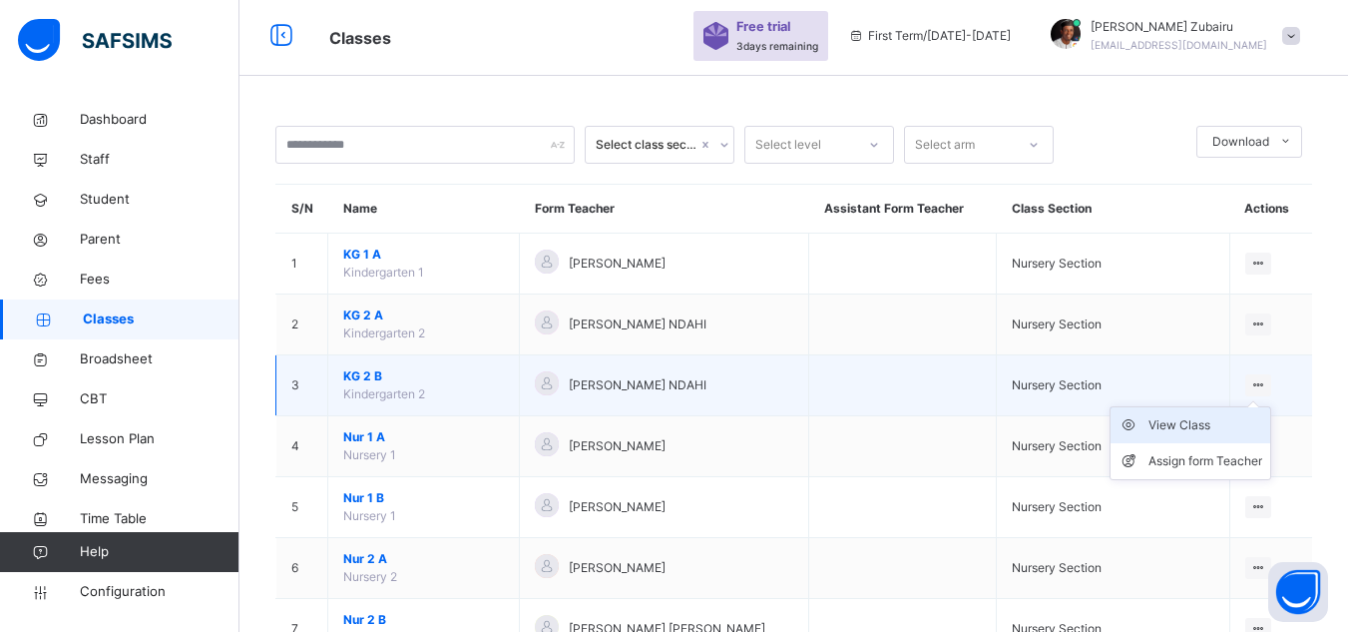
click at [1193, 419] on div "View Class" at bounding box center [1206, 425] width 114 height 20
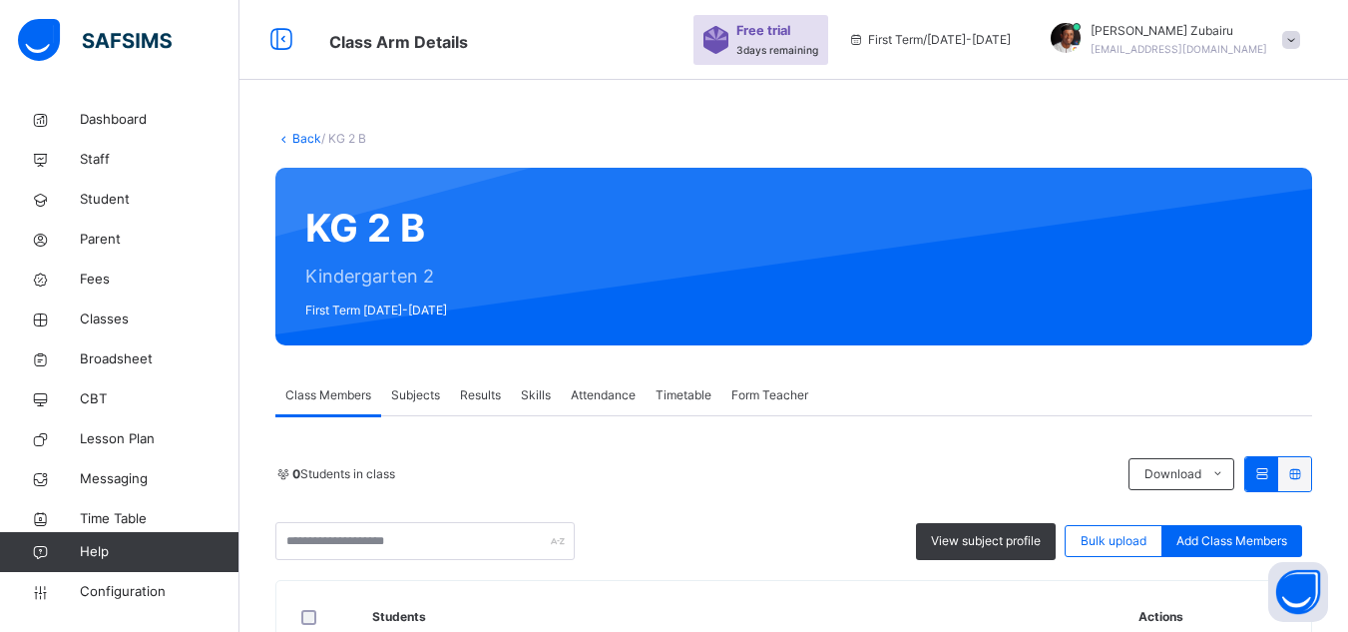
scroll to position [64, 0]
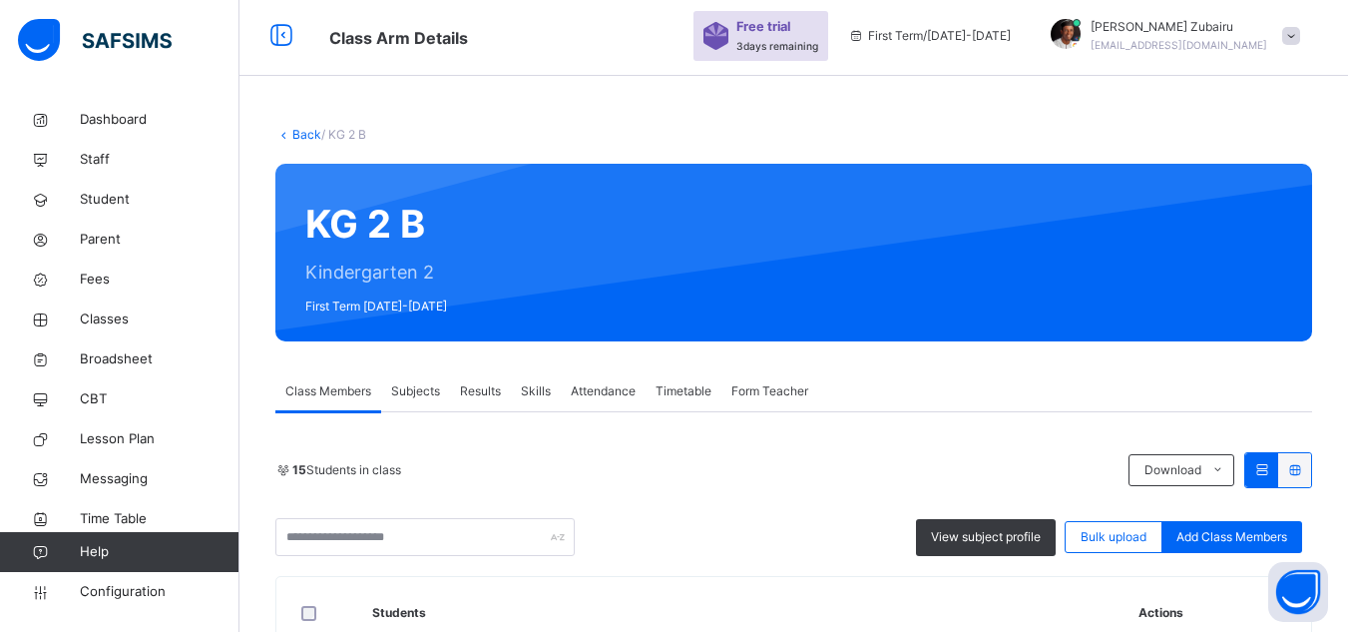
click at [411, 388] on span "Subjects" at bounding box center [415, 391] width 49 height 18
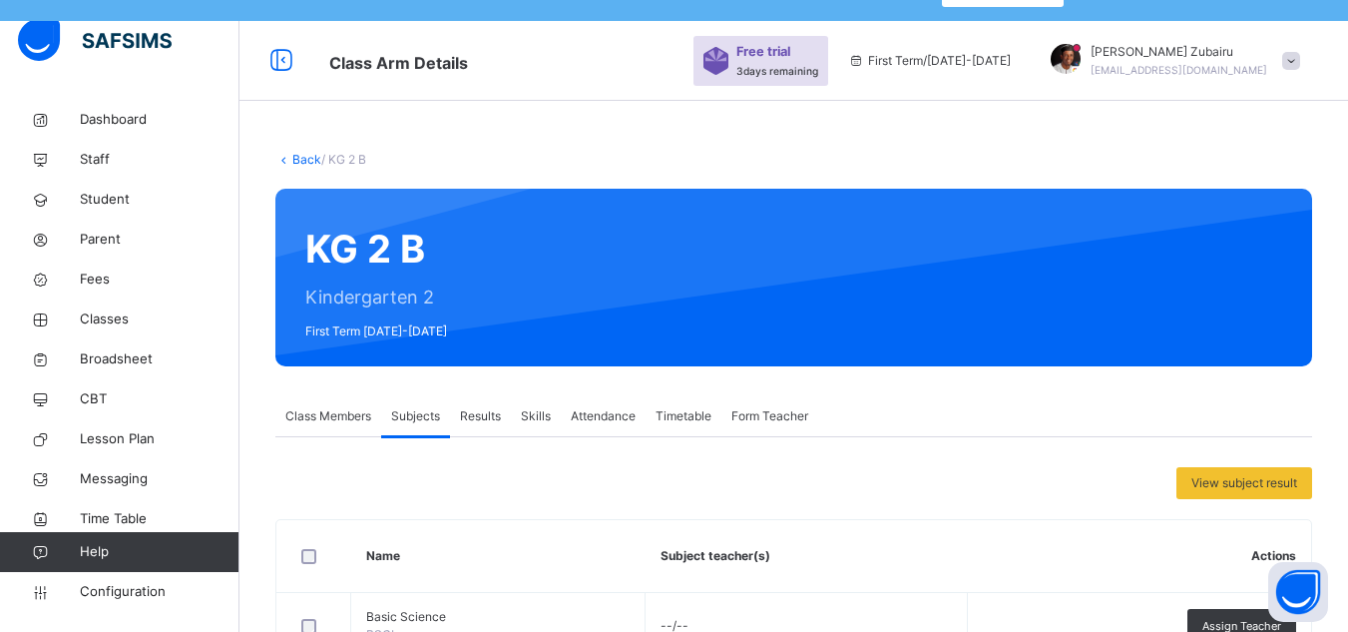
scroll to position [33, 0]
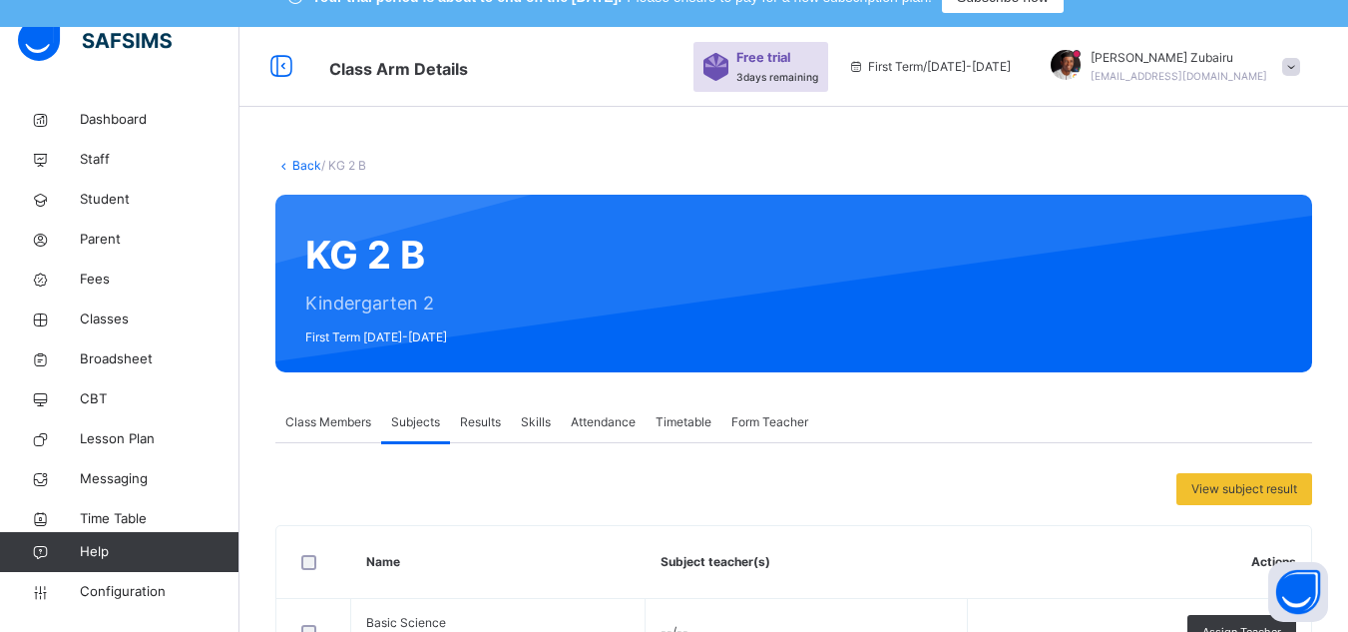
click at [301, 163] on link "Back" at bounding box center [306, 165] width 29 height 15
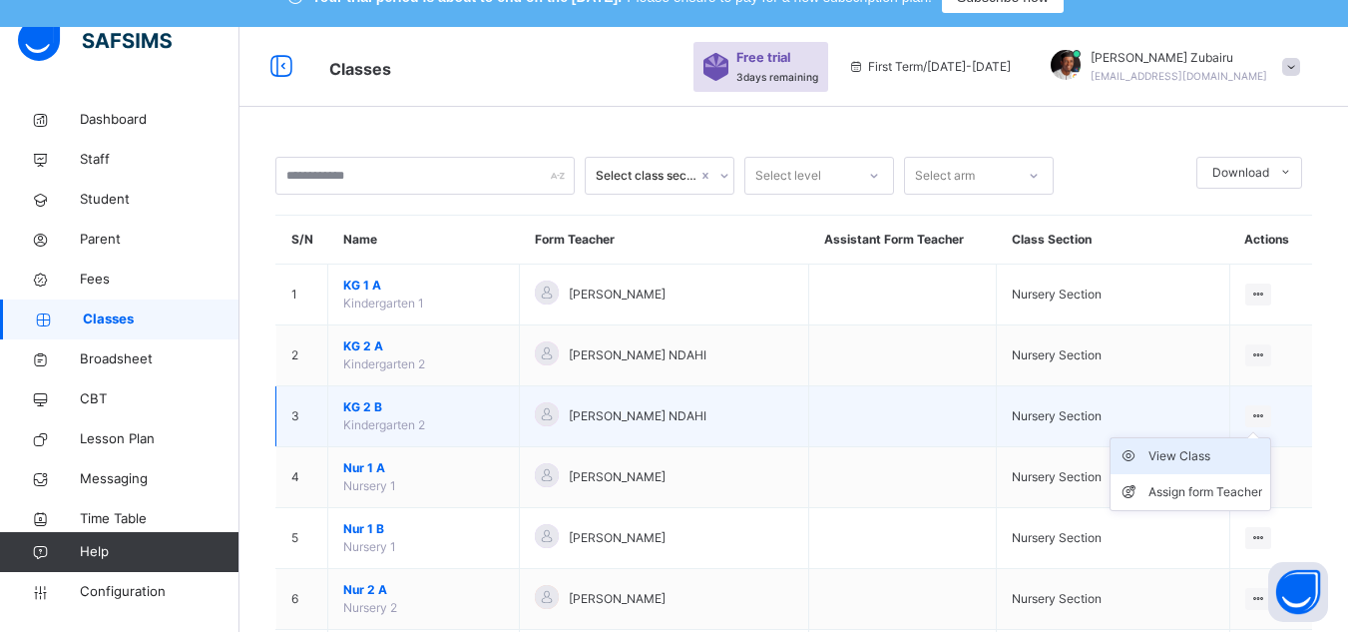
click at [1216, 455] on div "View Class" at bounding box center [1206, 456] width 114 height 20
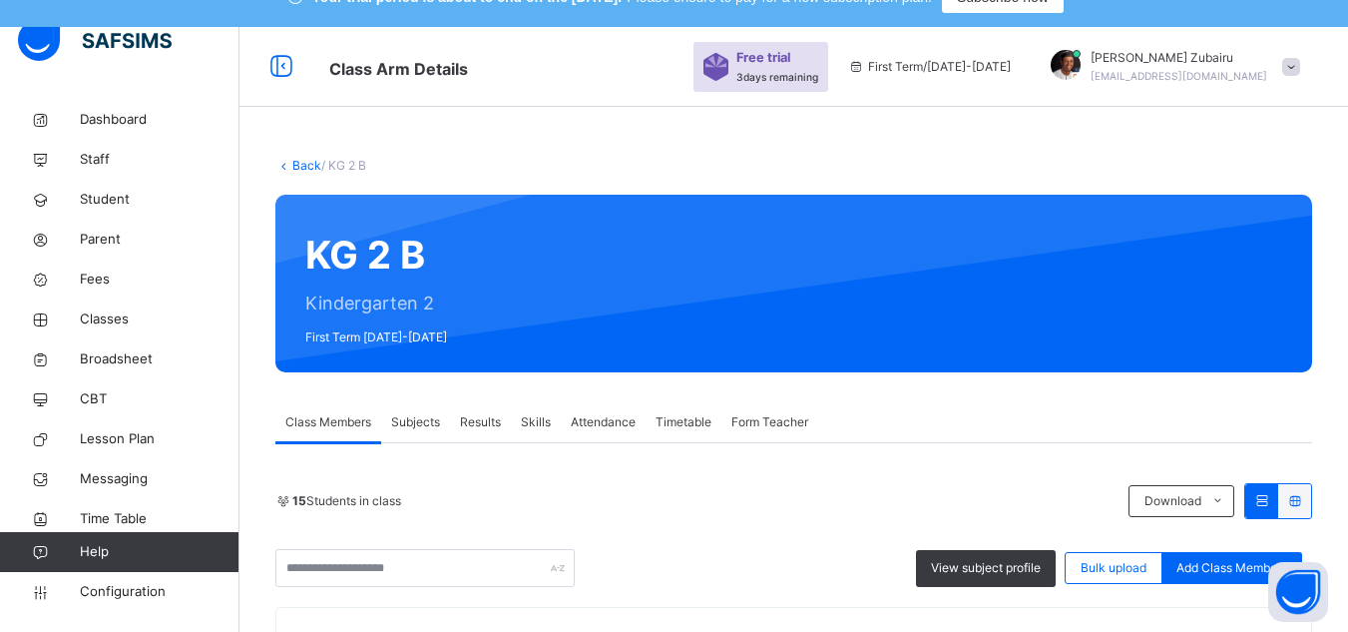
click at [414, 424] on span "Subjects" at bounding box center [415, 422] width 49 height 18
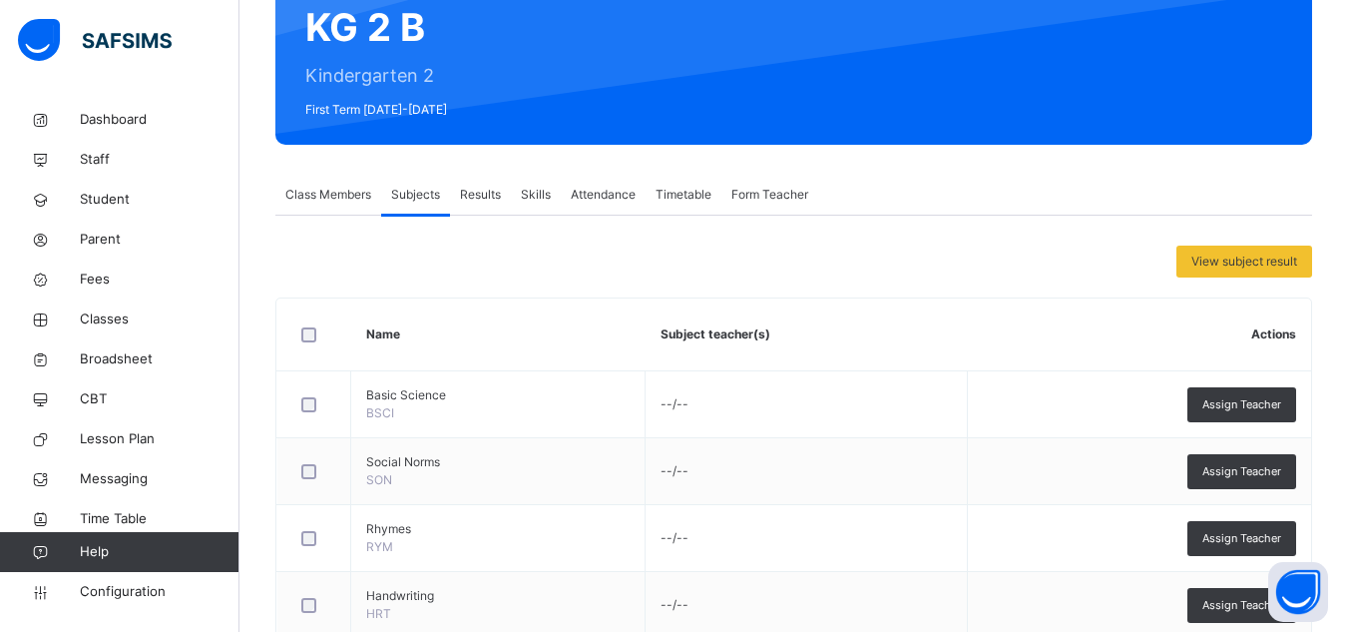
scroll to position [261, 0]
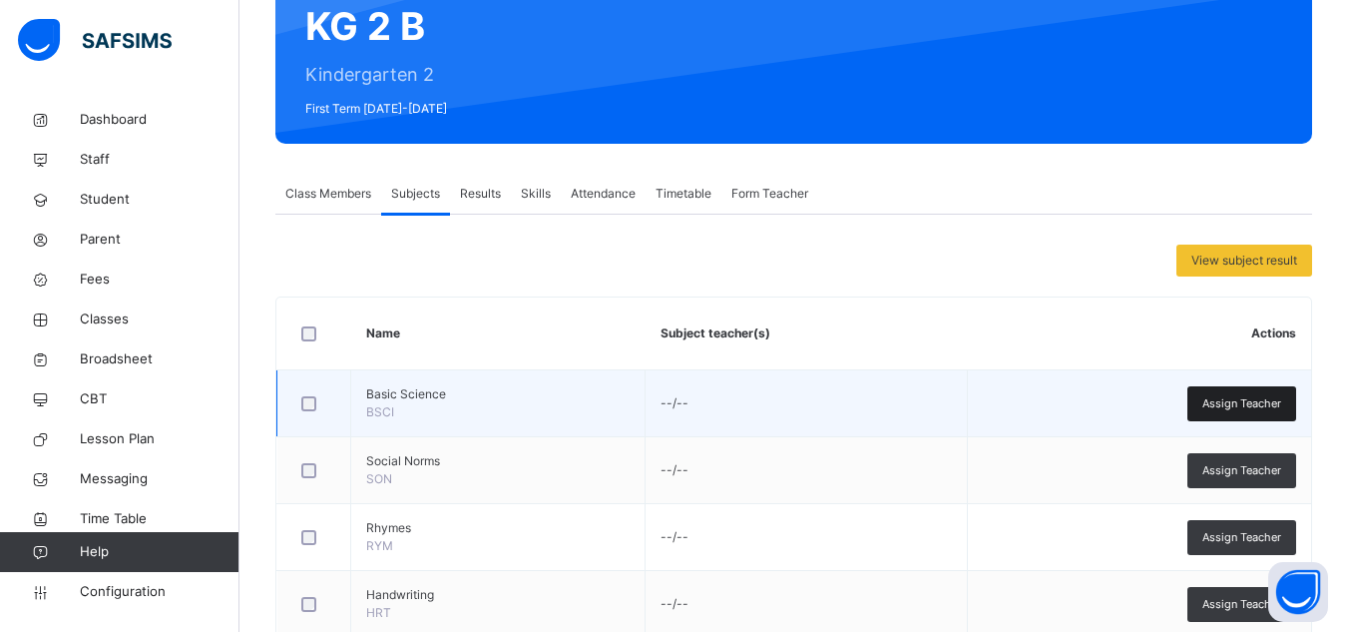
click at [1231, 403] on span "Assign Teacher" at bounding box center [1241, 403] width 79 height 17
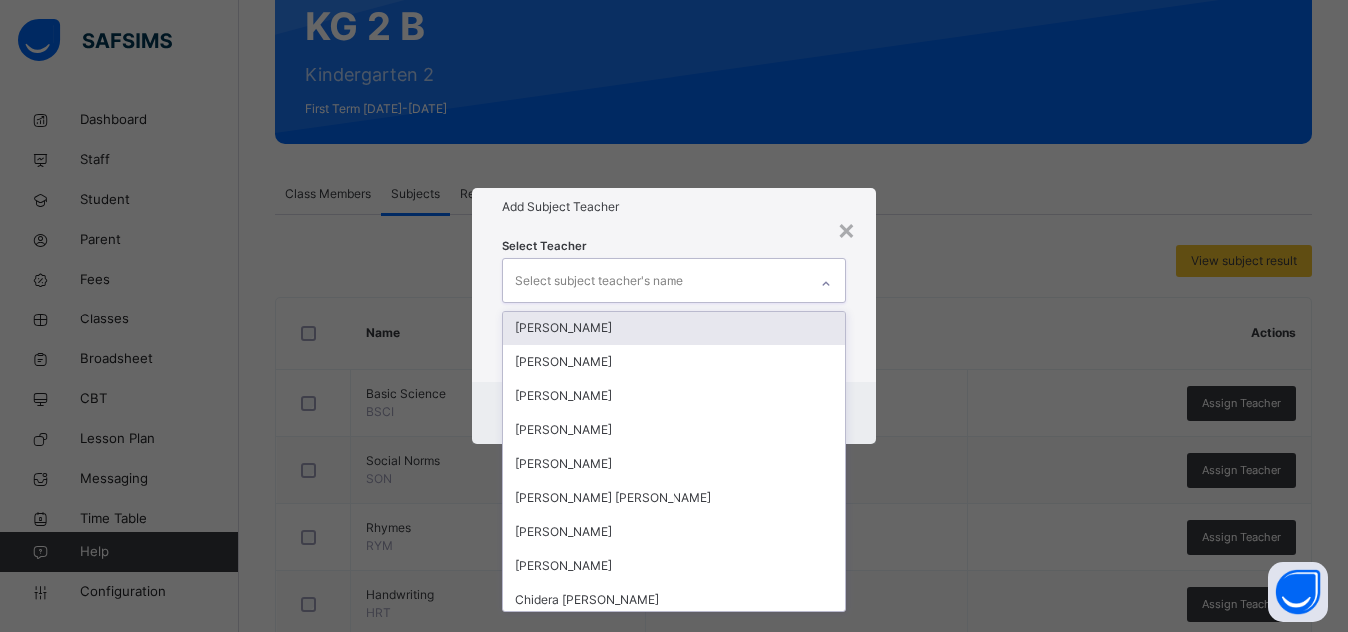
click at [732, 288] on div "Select subject teacher's name" at bounding box center [655, 279] width 304 height 42
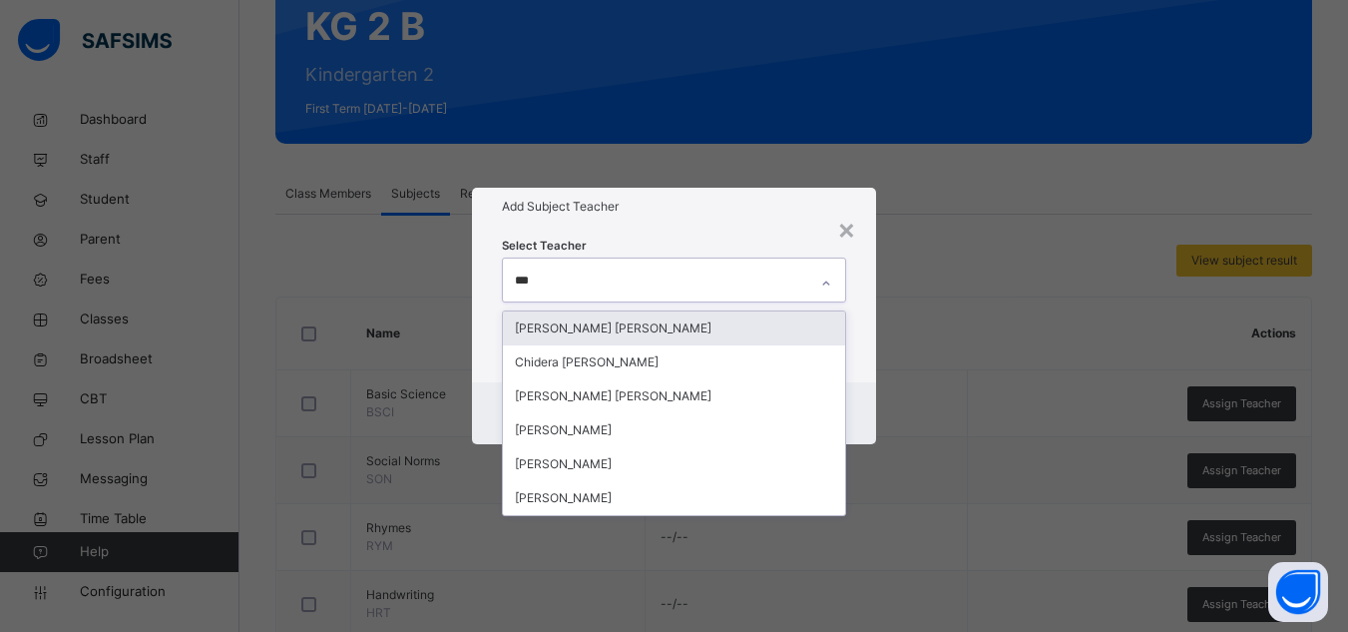
type input "****"
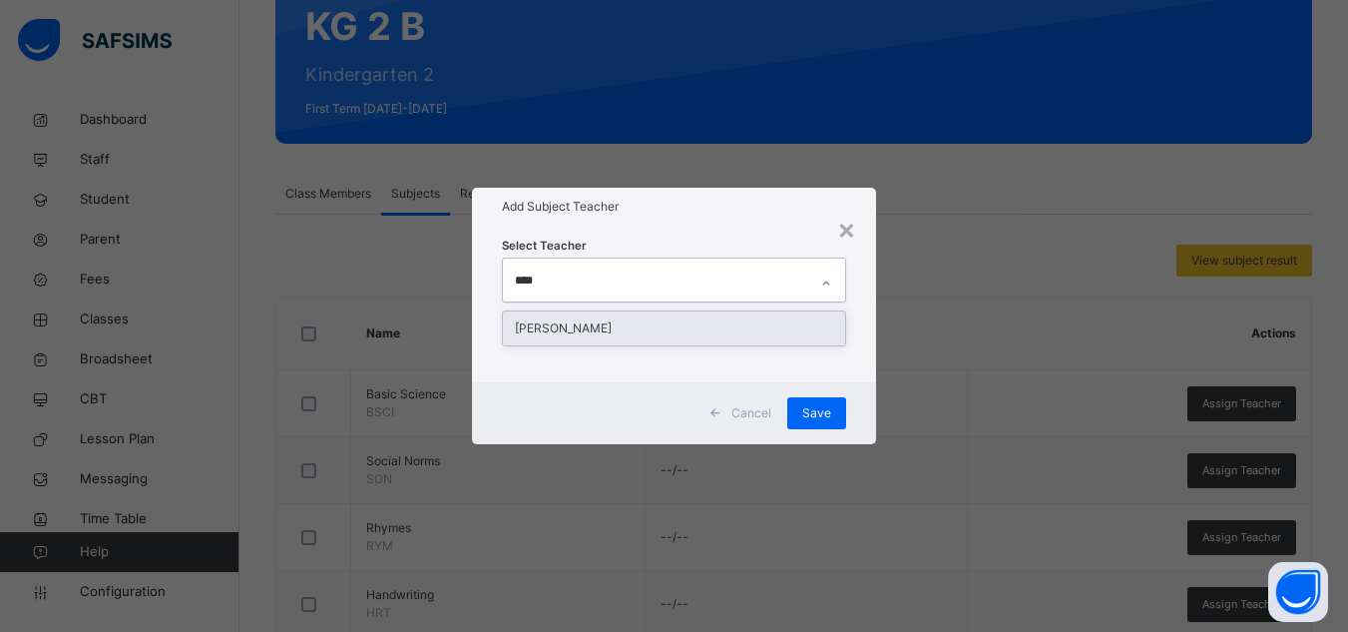
click at [657, 326] on div "[PERSON_NAME]" at bounding box center [674, 328] width 342 height 34
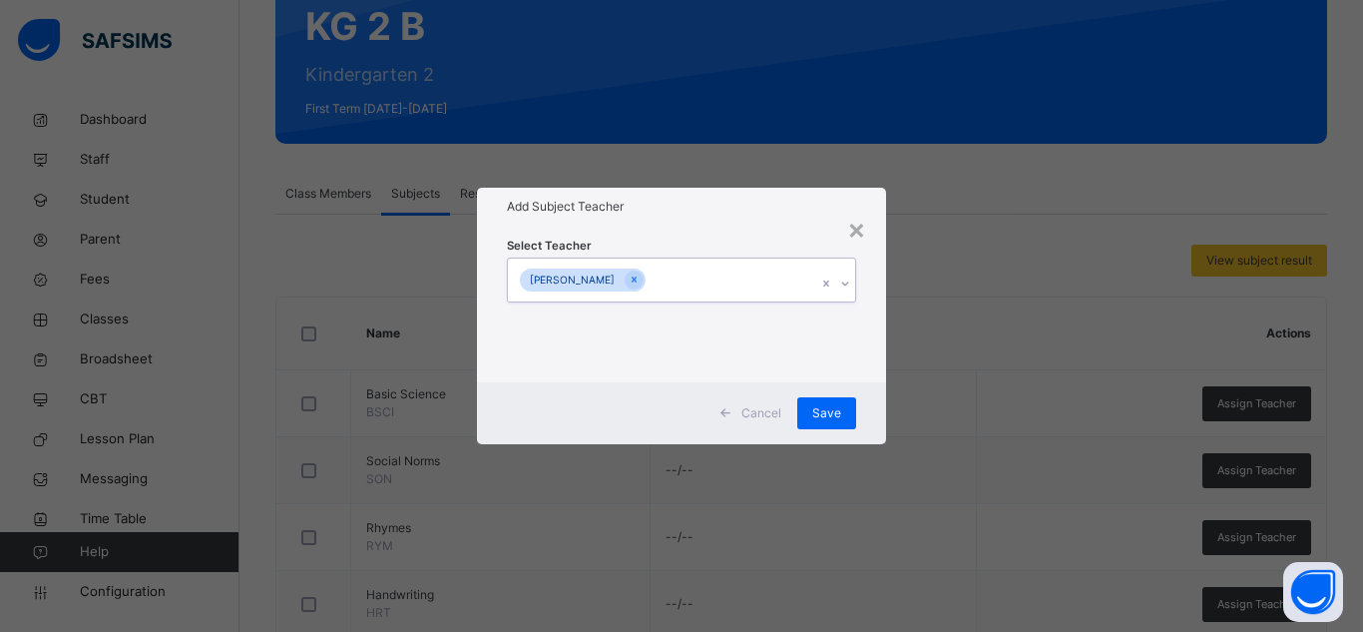
click at [777, 264] on div "[PERSON_NAME]" at bounding box center [662, 279] width 309 height 42
click at [815, 404] on span "Save" at bounding box center [826, 413] width 29 height 18
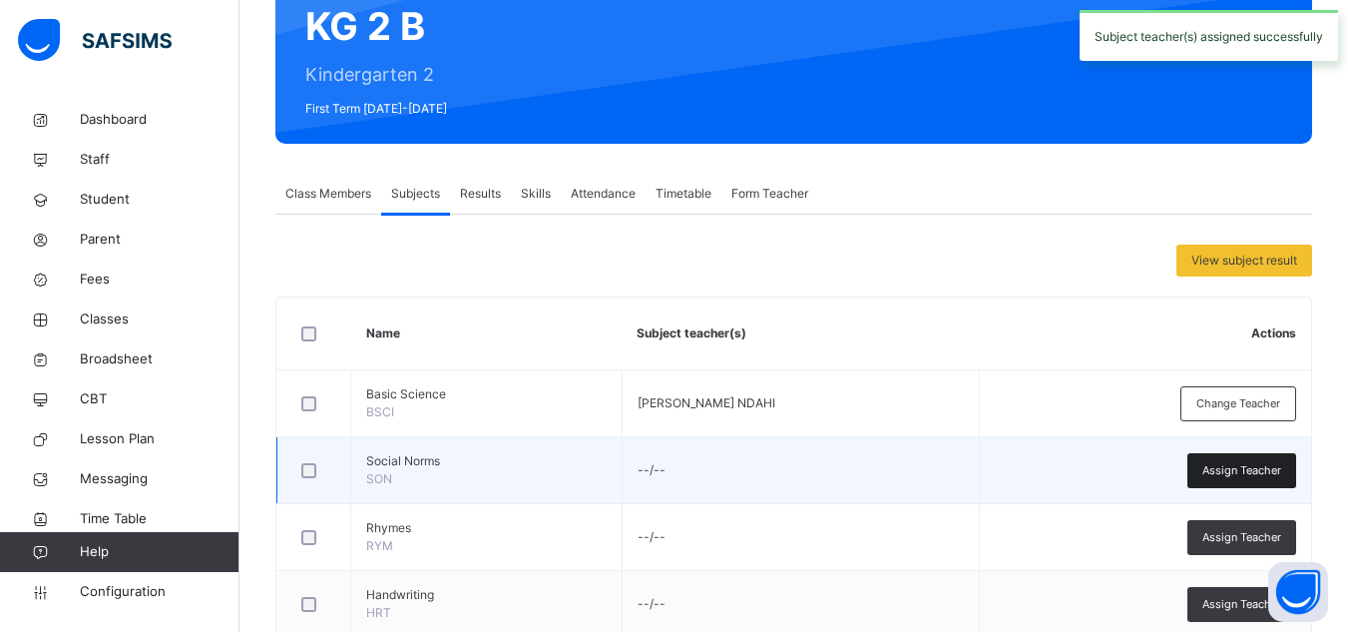
click at [1225, 466] on span "Assign Teacher" at bounding box center [1241, 470] width 79 height 17
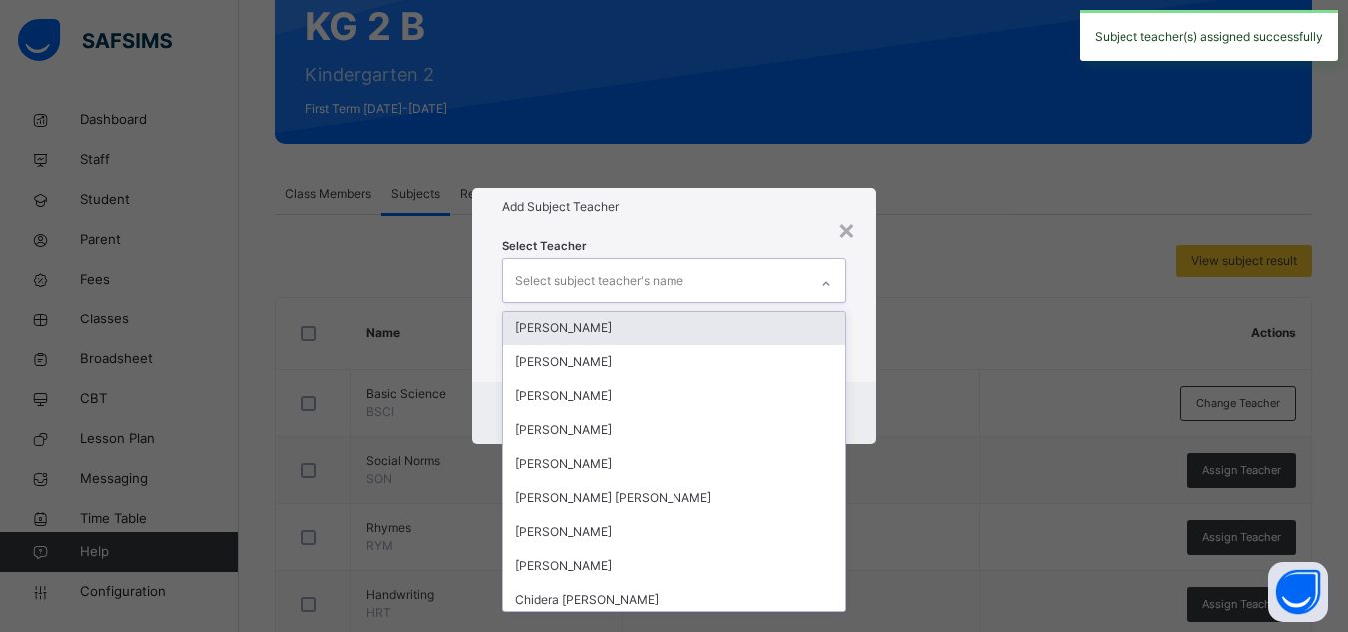
click at [752, 280] on div "Select subject teacher's name" at bounding box center [655, 279] width 304 height 42
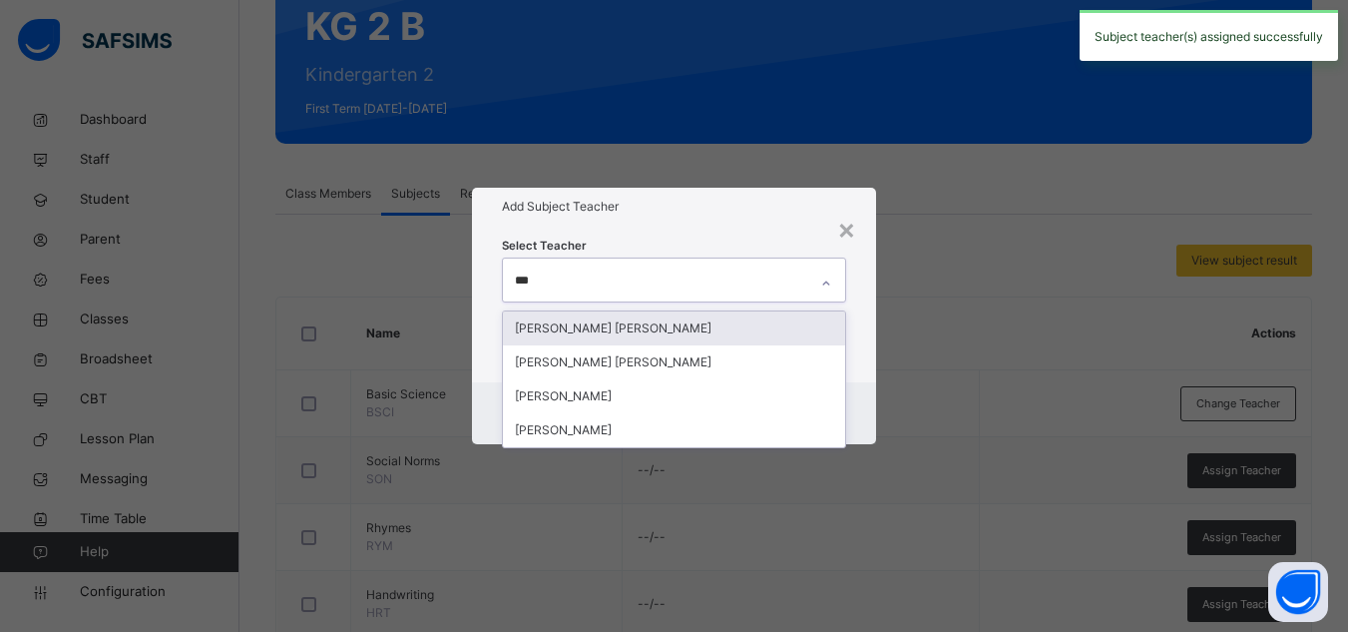
type input "****"
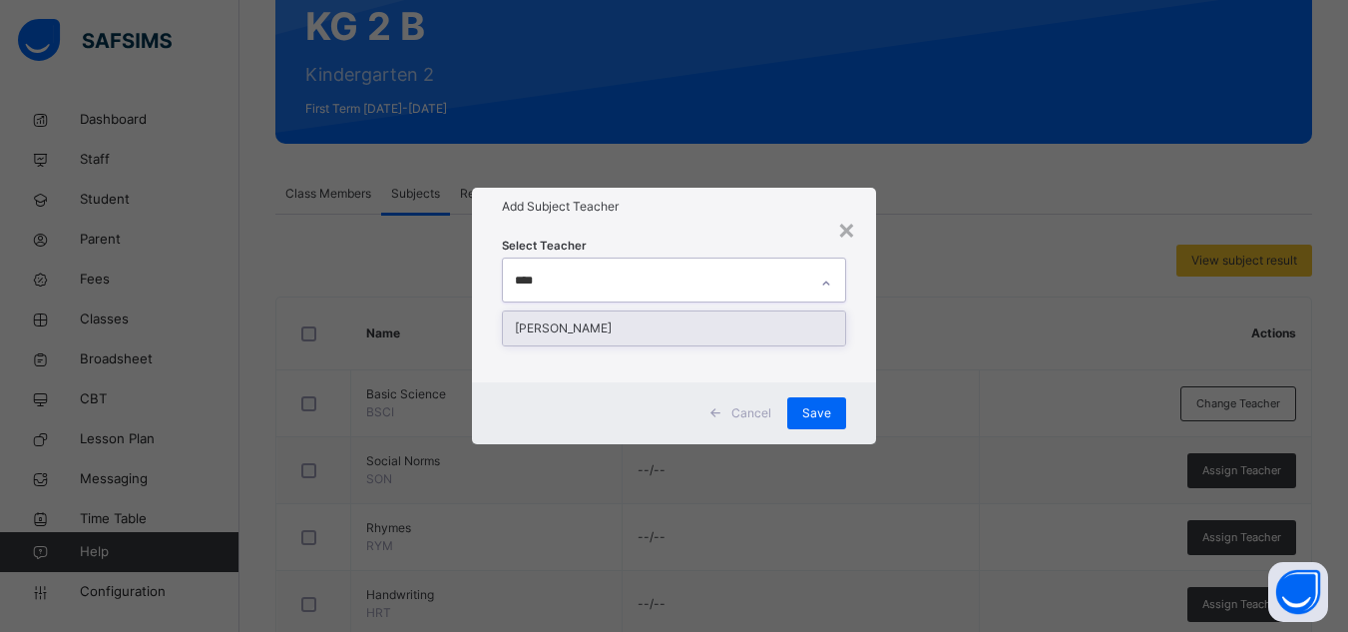
click at [643, 322] on div "[PERSON_NAME]" at bounding box center [674, 328] width 342 height 34
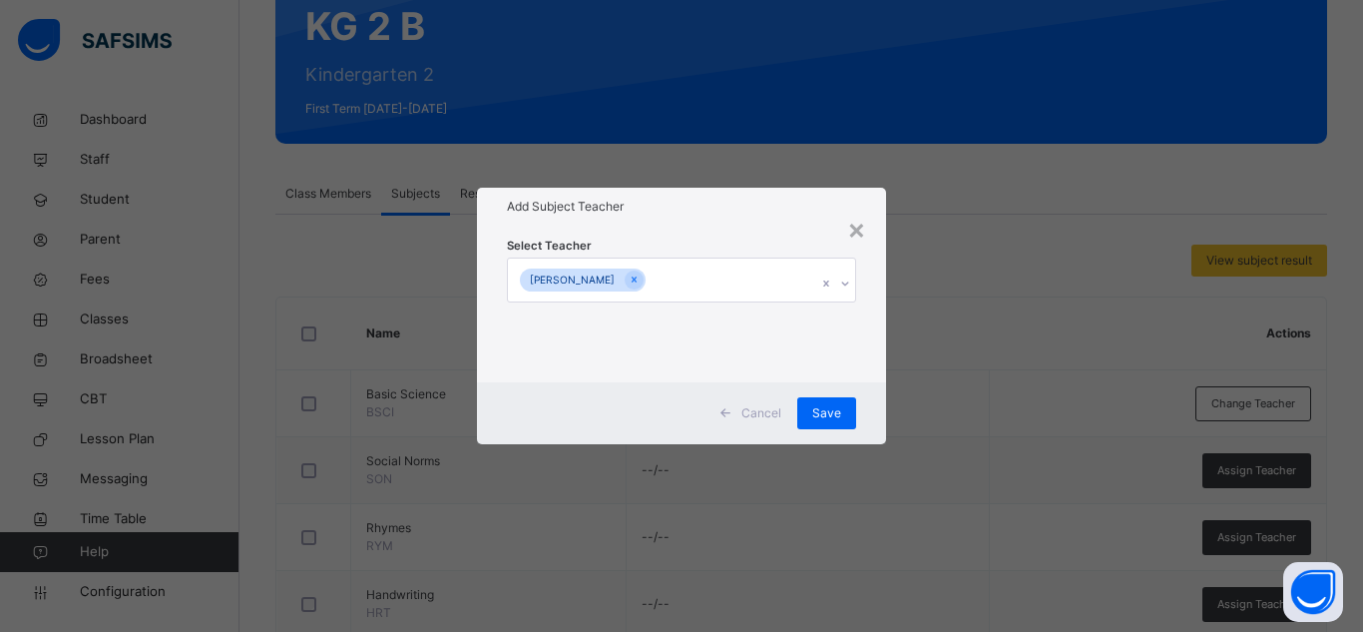
click at [769, 230] on div "Select Teacher RAHAB NDAHI PINDAR" at bounding box center [681, 304] width 409 height 156
click at [835, 414] on span "Save" at bounding box center [826, 413] width 29 height 18
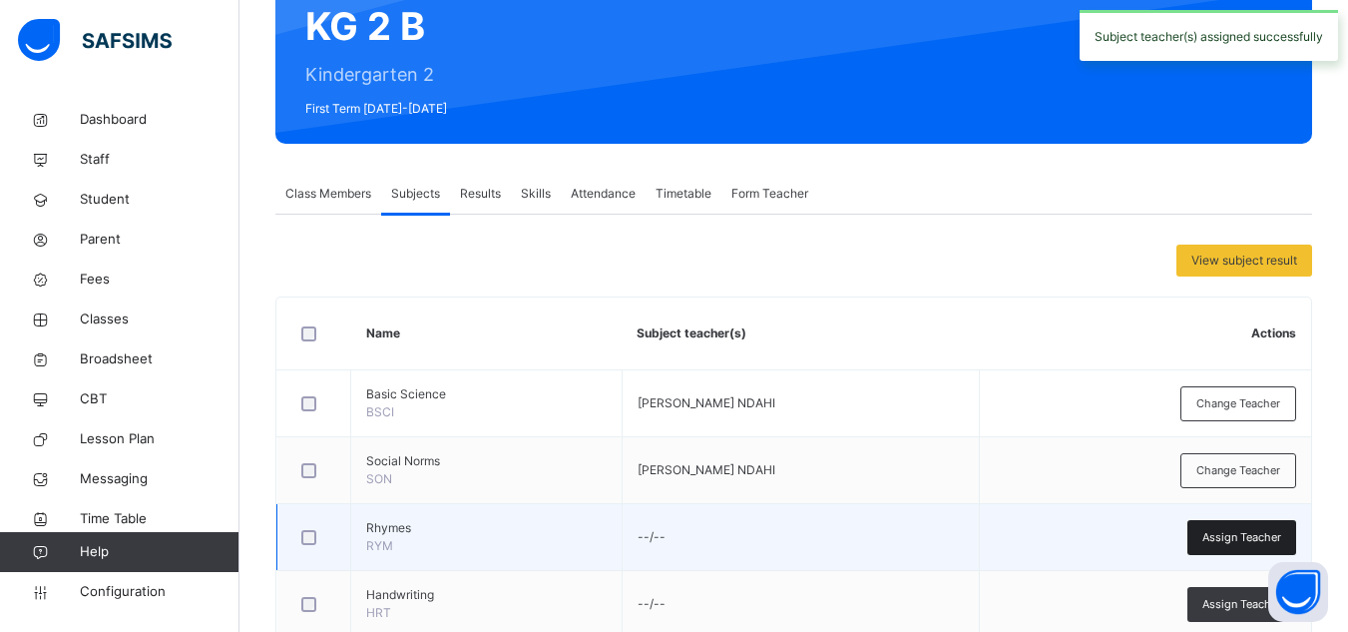
click at [1231, 544] on span "Assign Teacher" at bounding box center [1241, 537] width 79 height 17
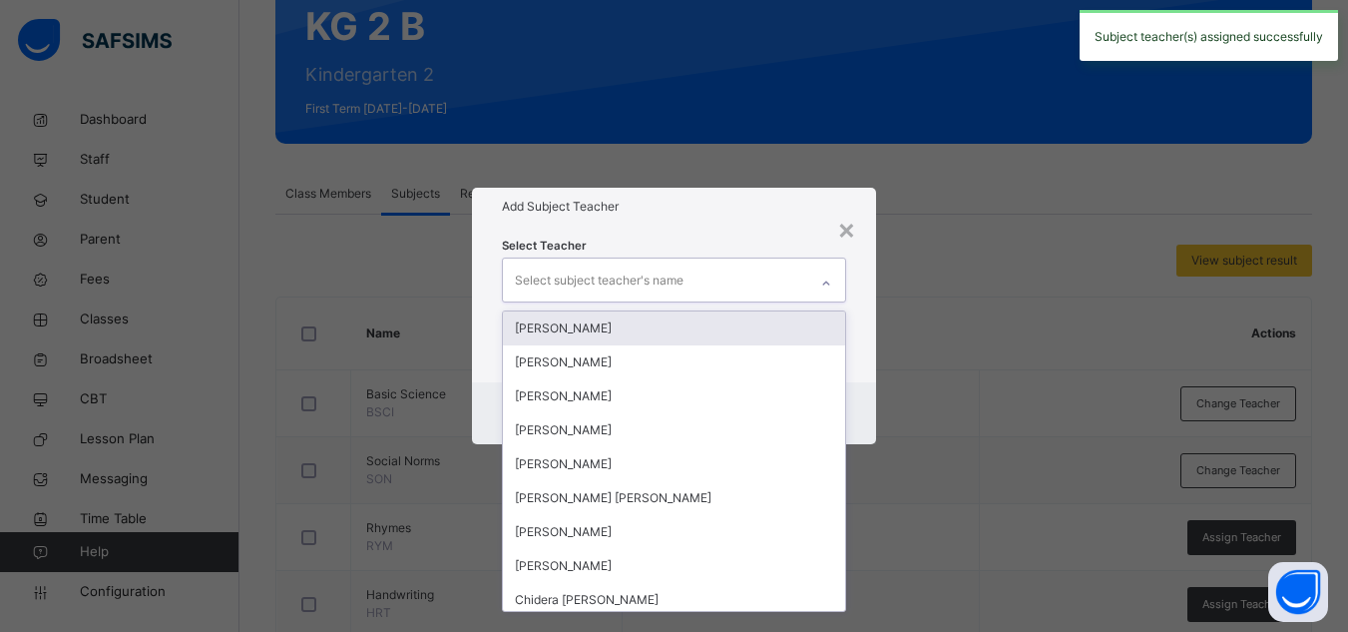
click at [617, 272] on div "Select subject teacher's name" at bounding box center [599, 280] width 169 height 38
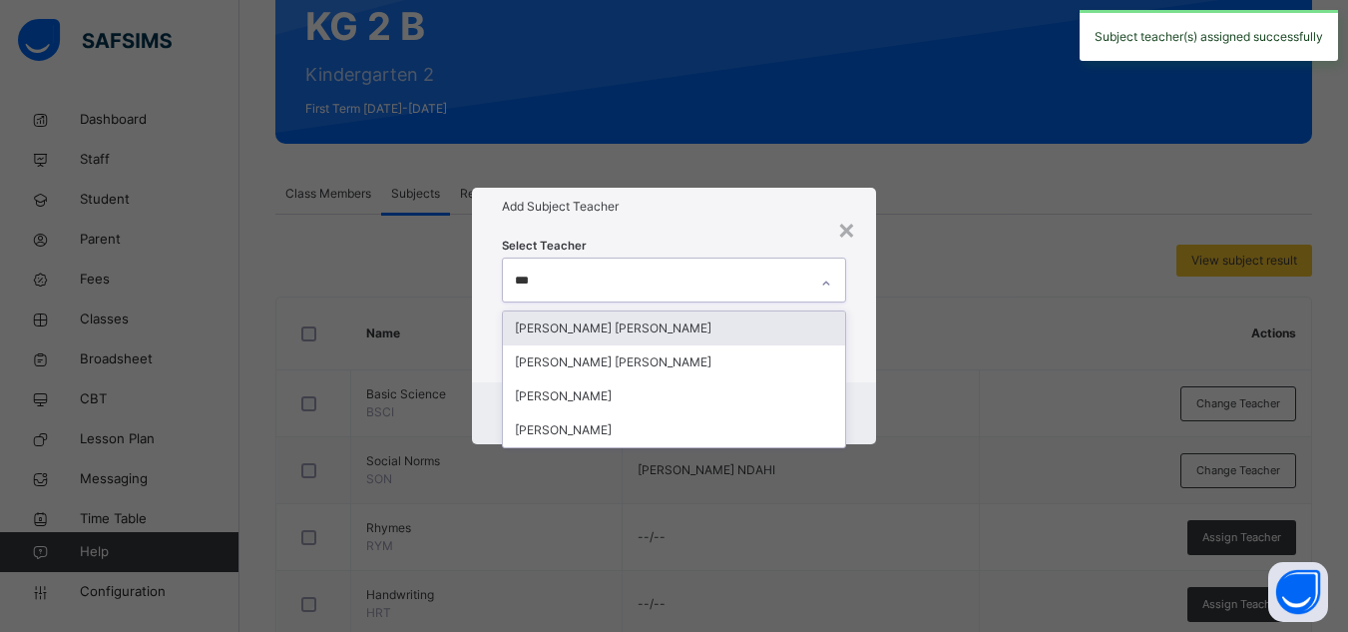
type input "****"
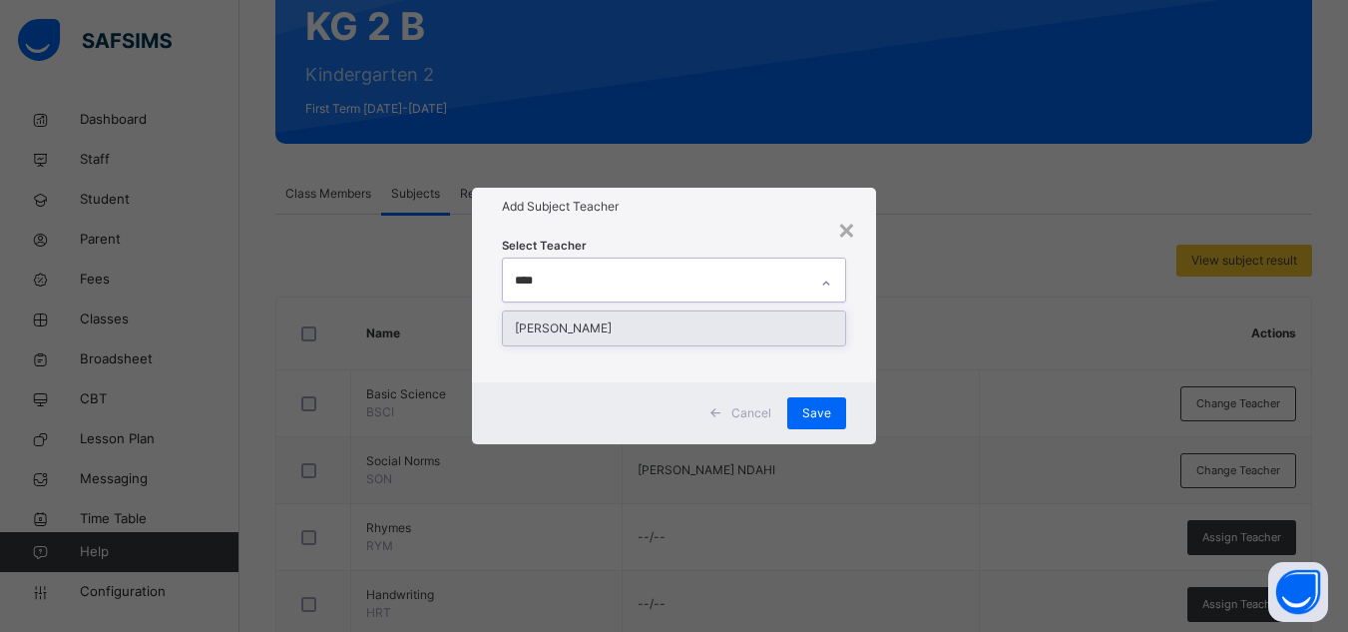
click at [606, 327] on div "[PERSON_NAME]" at bounding box center [674, 328] width 342 height 34
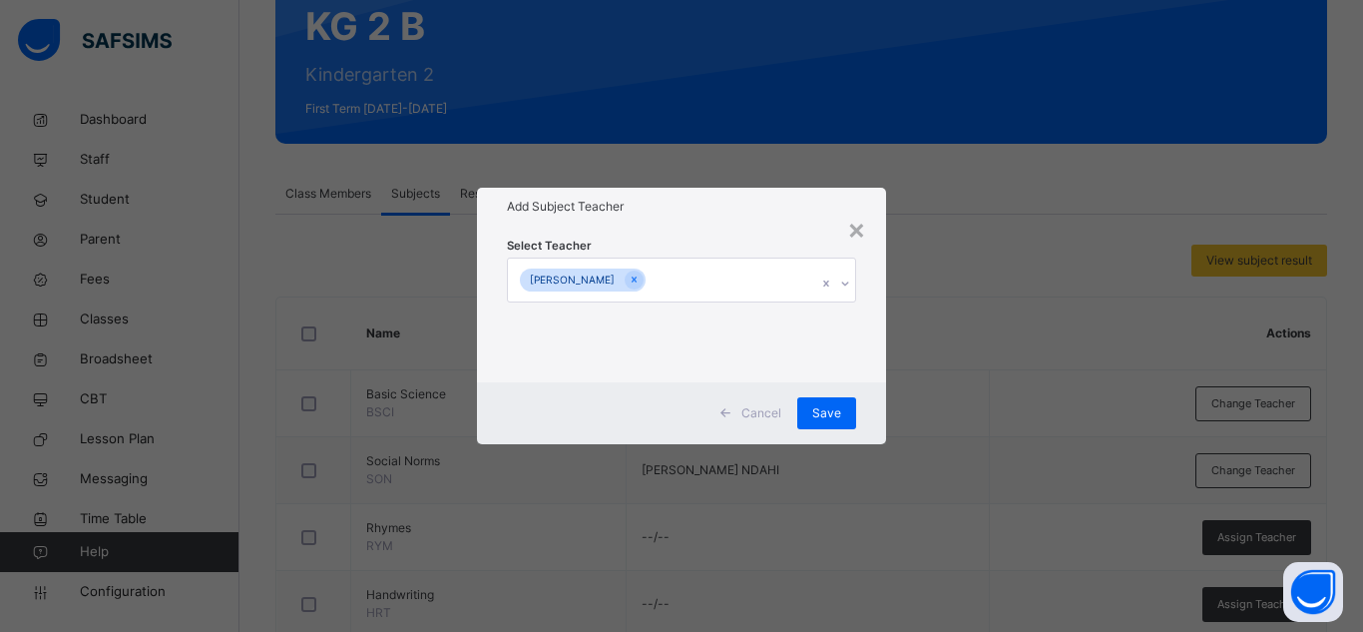
click at [776, 230] on div "Select Teacher RAHAB NDAHI PINDAR" at bounding box center [681, 304] width 409 height 156
click at [834, 417] on span "Save" at bounding box center [826, 413] width 29 height 18
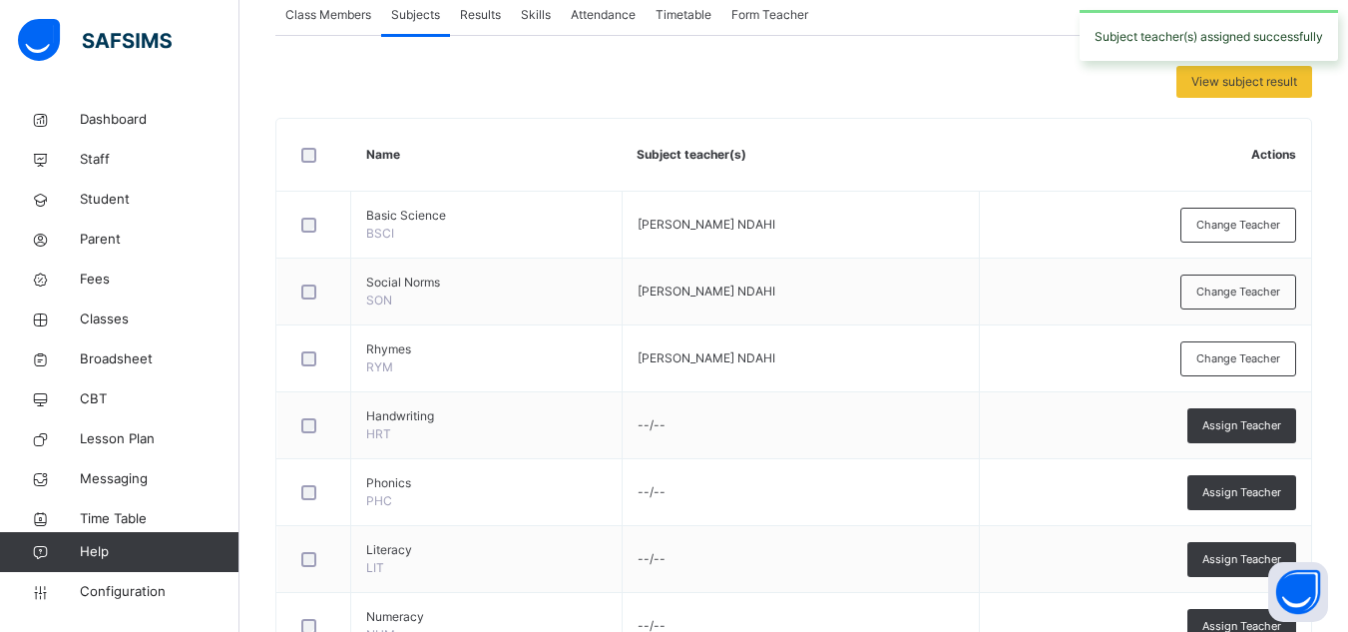
scroll to position [441, 0]
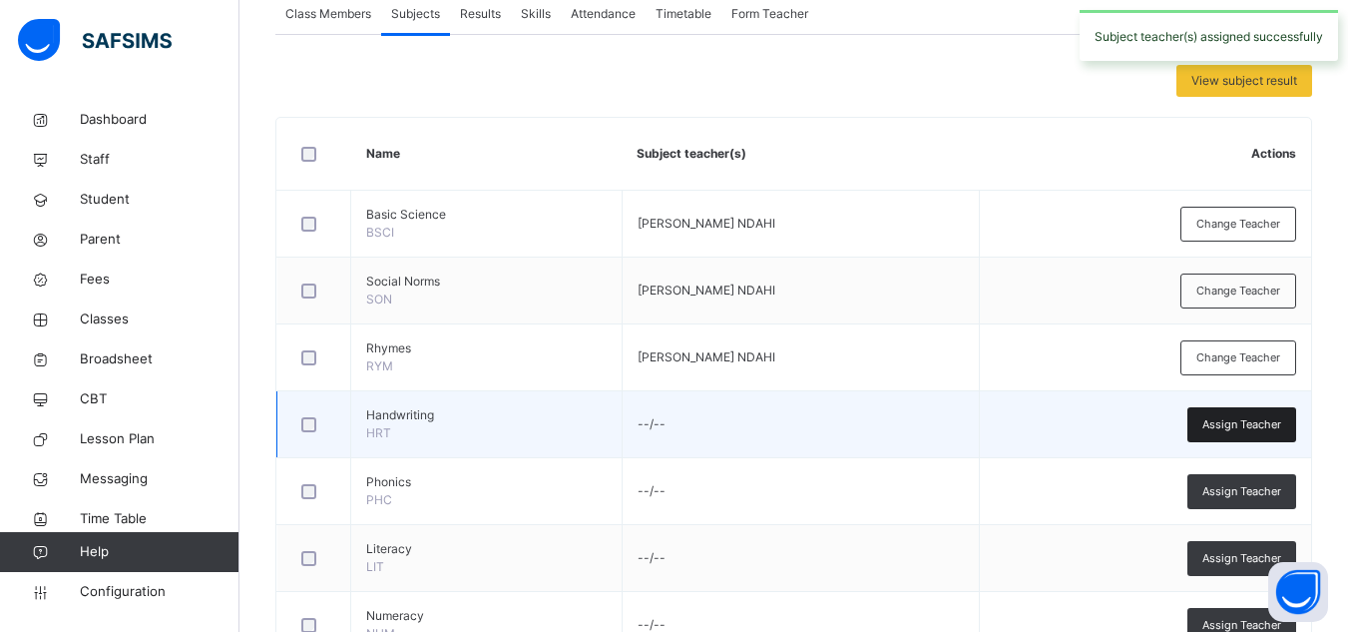
click at [1243, 426] on span "Assign Teacher" at bounding box center [1241, 424] width 79 height 17
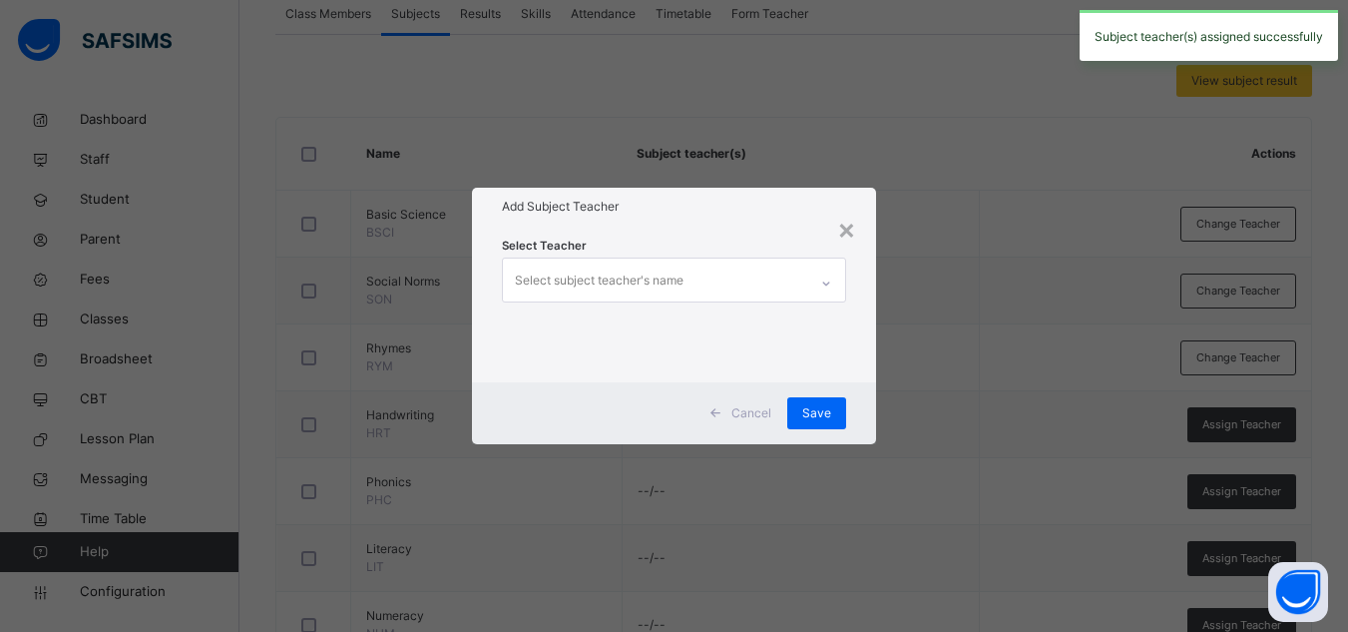
click at [691, 275] on div "Select subject teacher's name" at bounding box center [655, 279] width 304 height 42
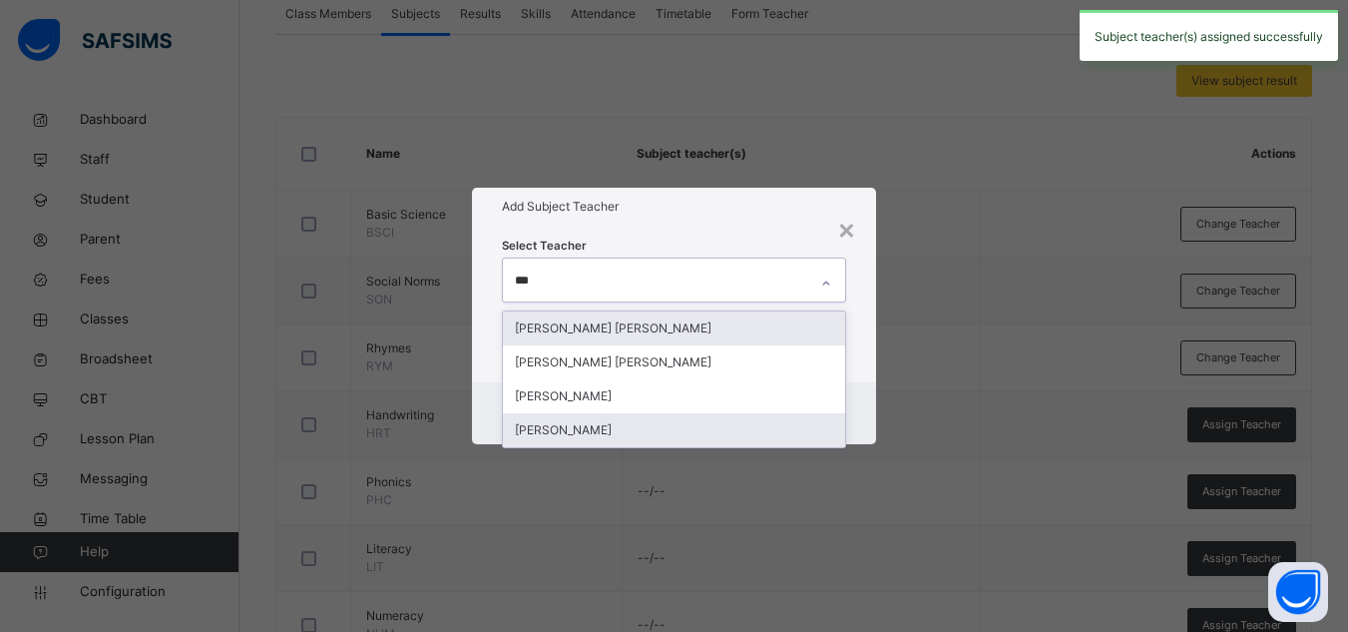
type input "****"
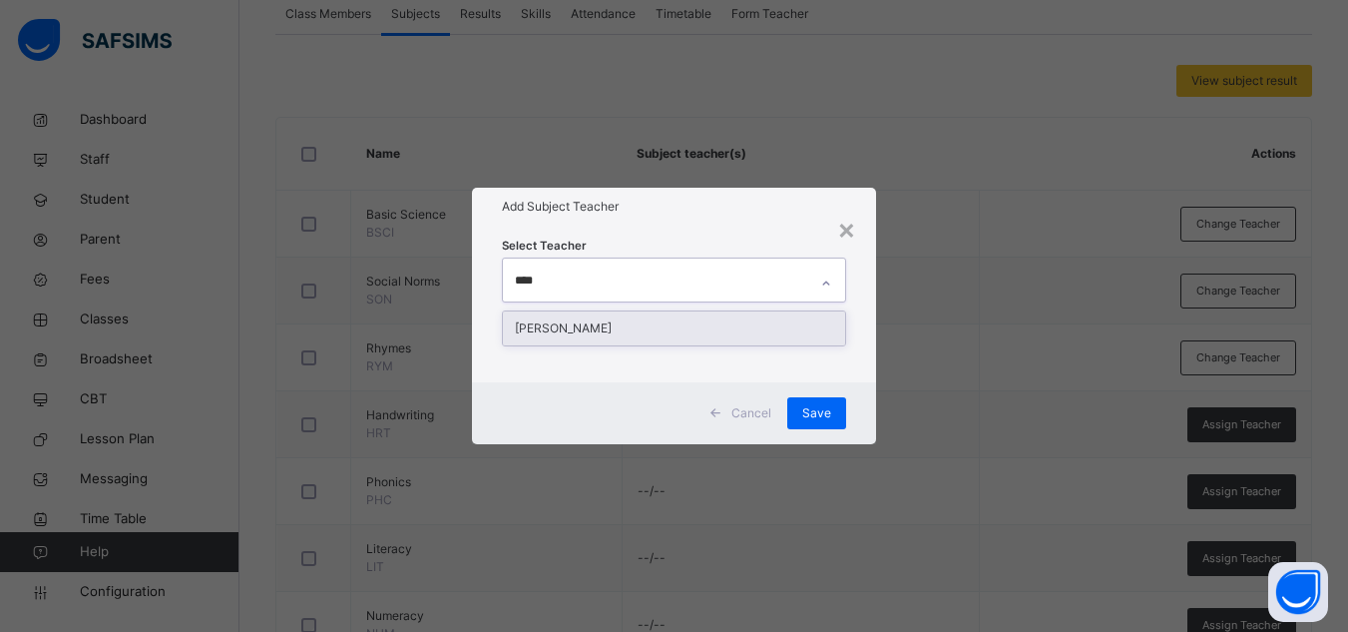
click at [662, 325] on div "[PERSON_NAME]" at bounding box center [674, 328] width 342 height 34
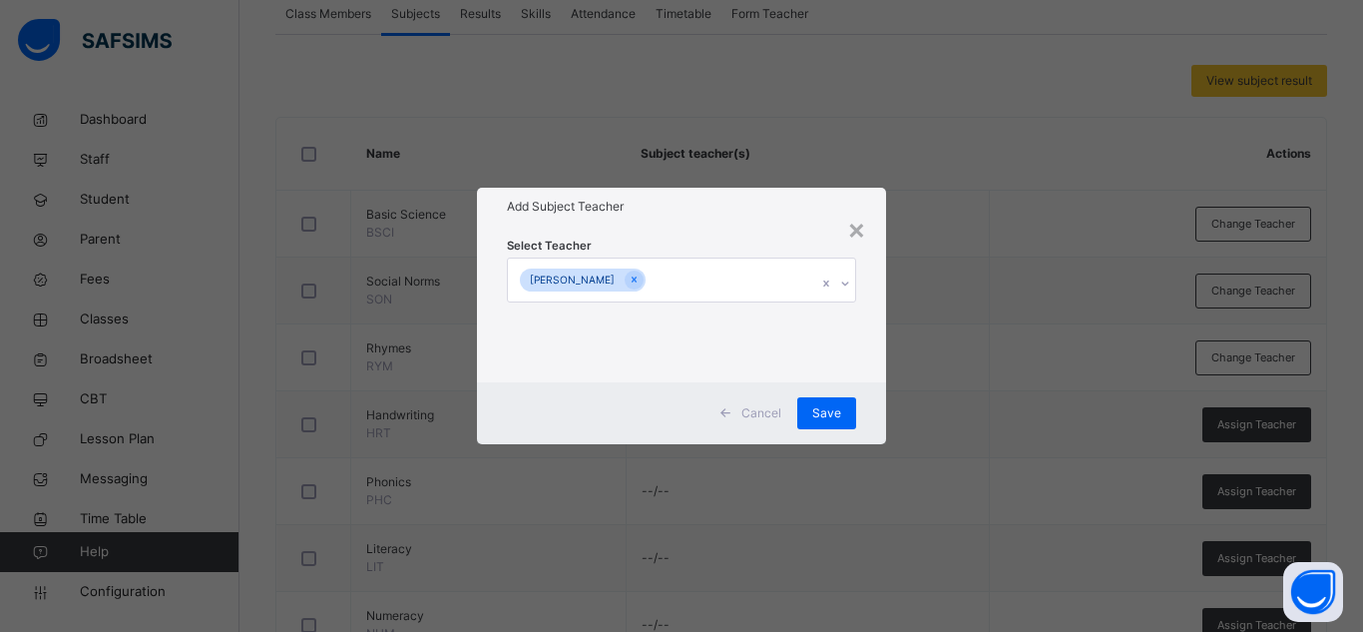
click at [757, 254] on div "Select Teacher RAHAB NDAHI PINDAR" at bounding box center [681, 303] width 349 height 136
click at [824, 406] on span "Save" at bounding box center [826, 413] width 29 height 18
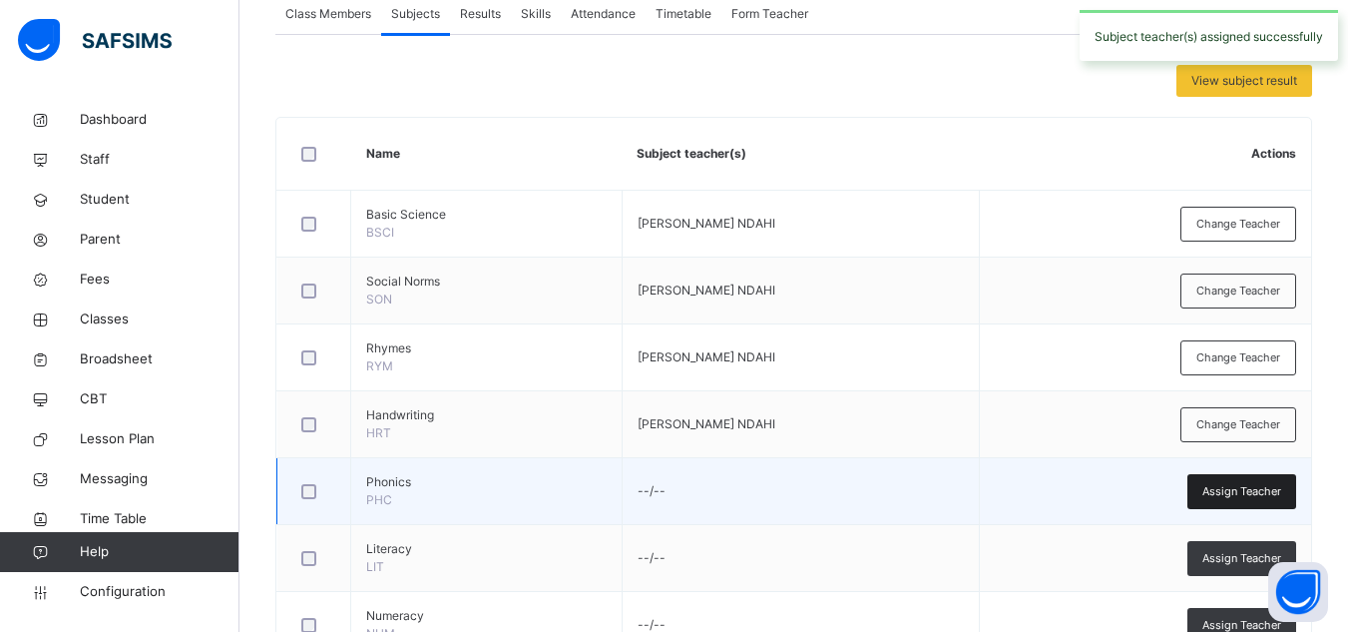
click at [1208, 497] on div "Assign Teacher" at bounding box center [1241, 491] width 109 height 35
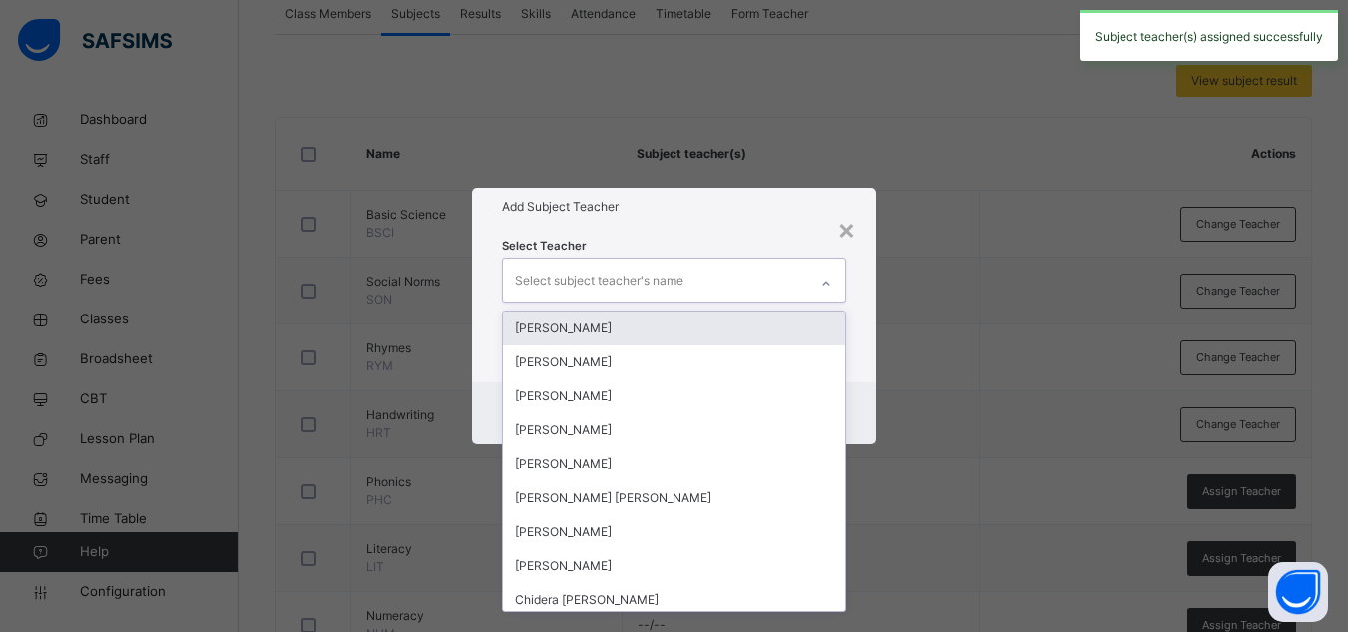
click at [640, 282] on div "Select subject teacher's name" at bounding box center [599, 280] width 169 height 38
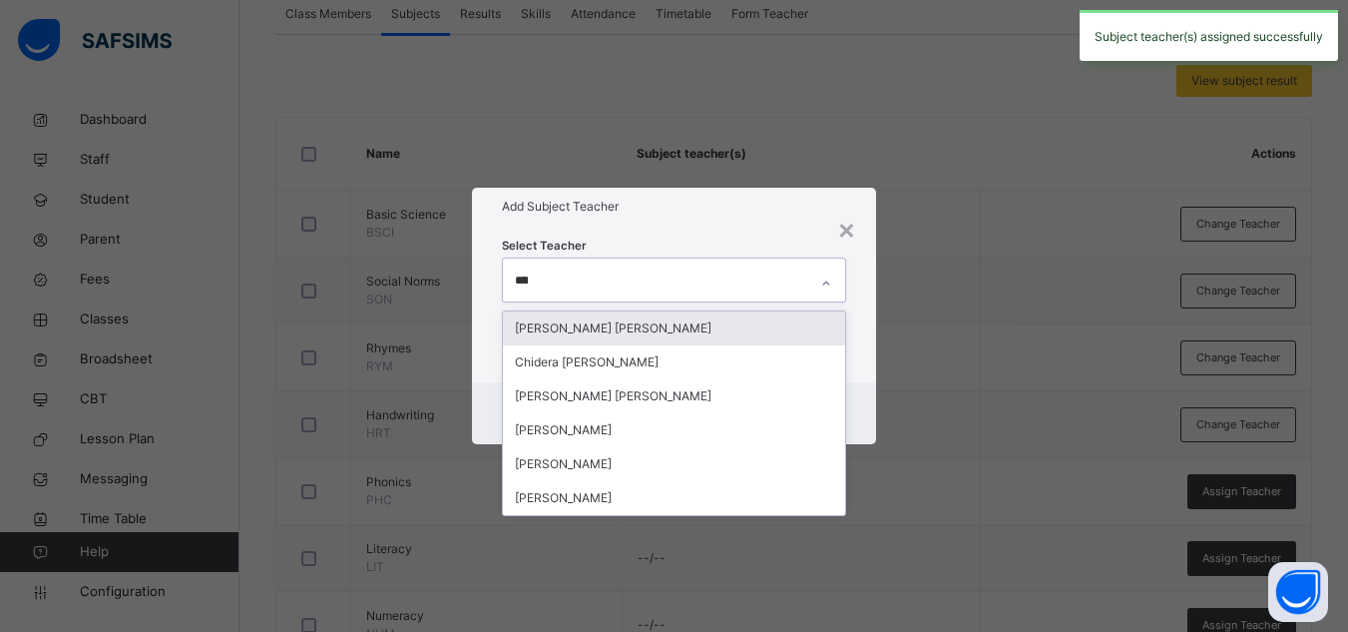
type input "*****"
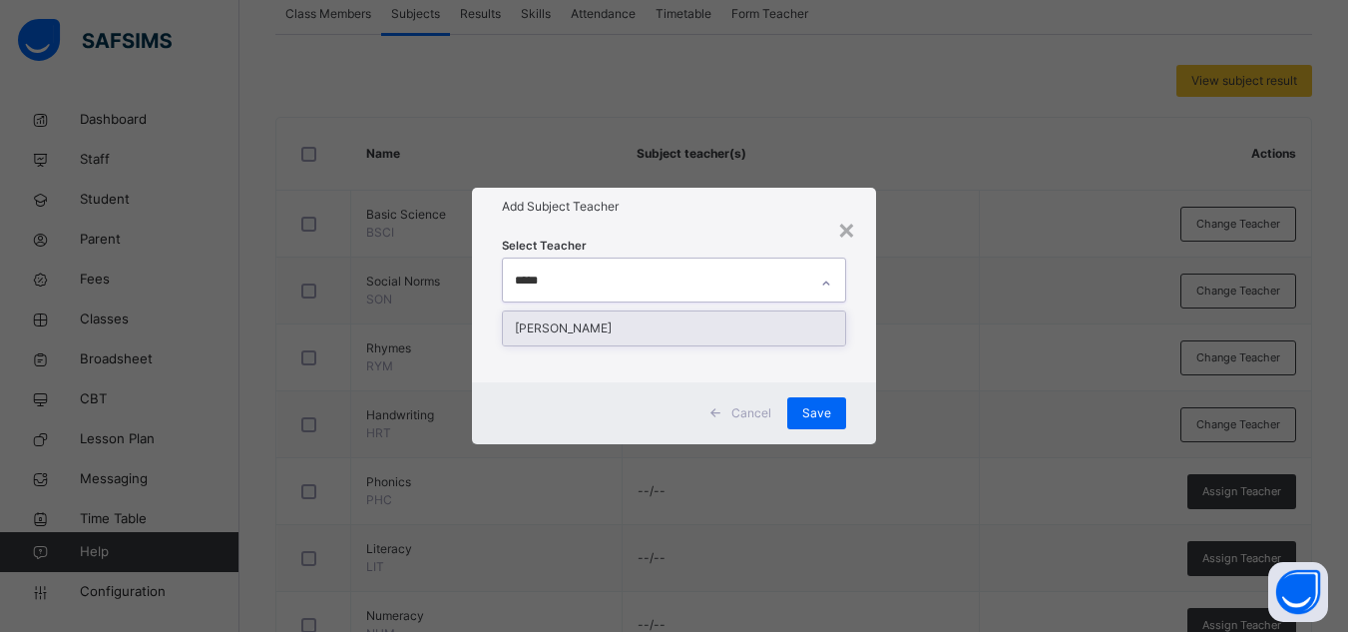
click at [627, 333] on div "[PERSON_NAME]" at bounding box center [674, 328] width 342 height 34
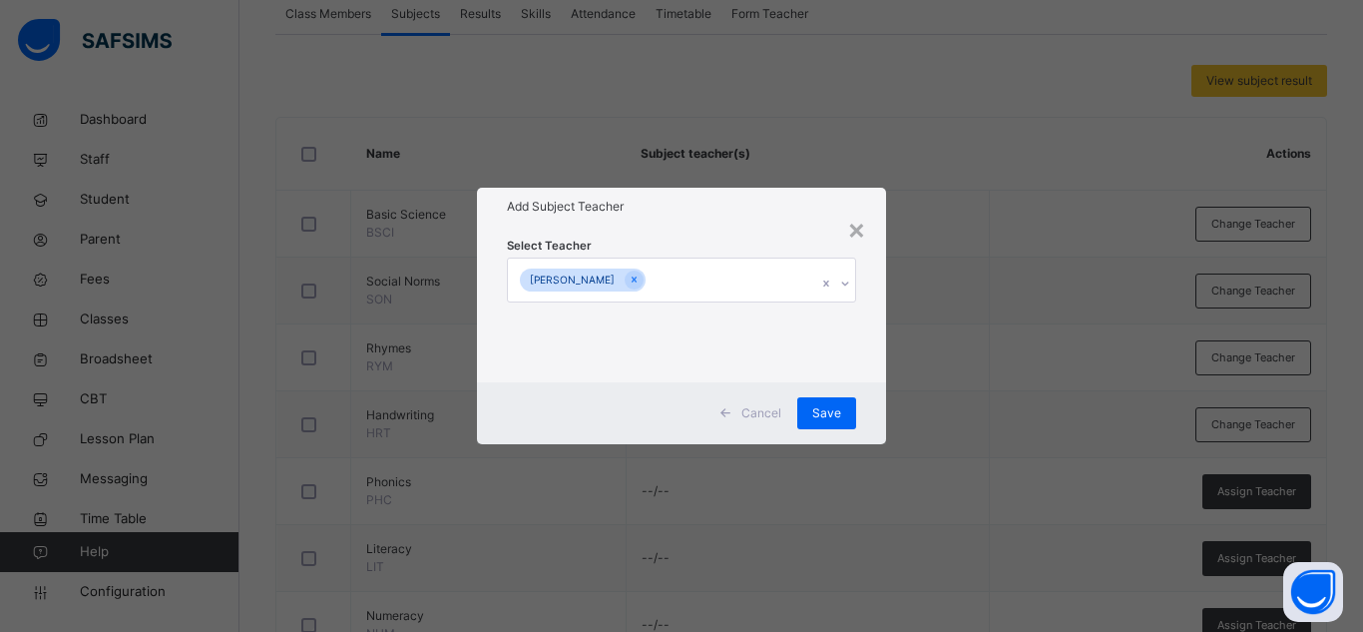
click at [746, 247] on div "Select Teacher RAHAB NDAHI PINDAR" at bounding box center [681, 303] width 349 height 136
click at [836, 410] on span "Save" at bounding box center [826, 413] width 29 height 18
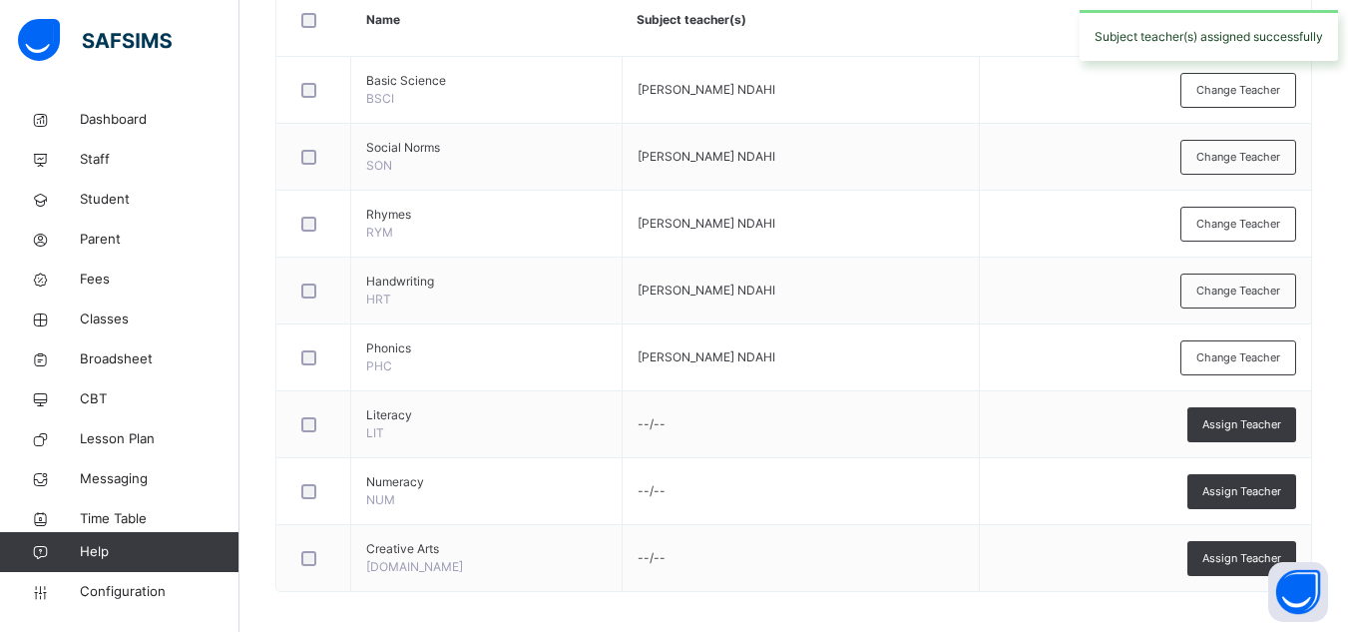
scroll to position [585, 0]
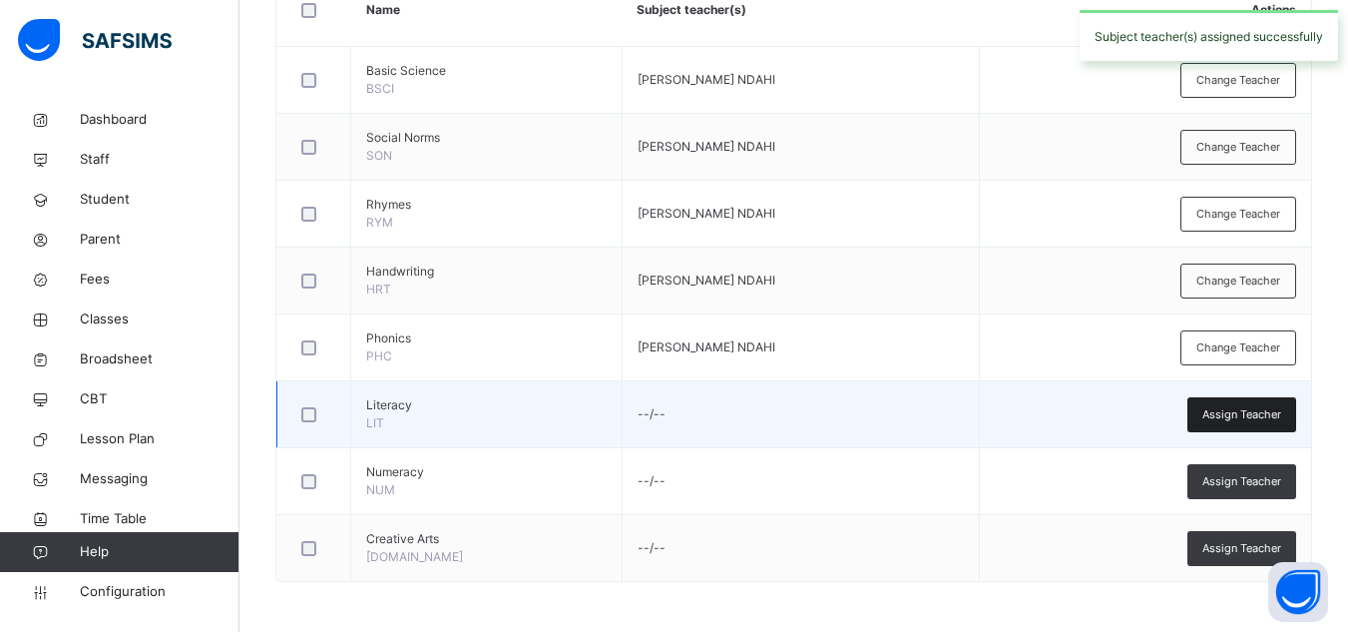
click at [1215, 411] on div "Assign Teacher" at bounding box center [1241, 414] width 109 height 35
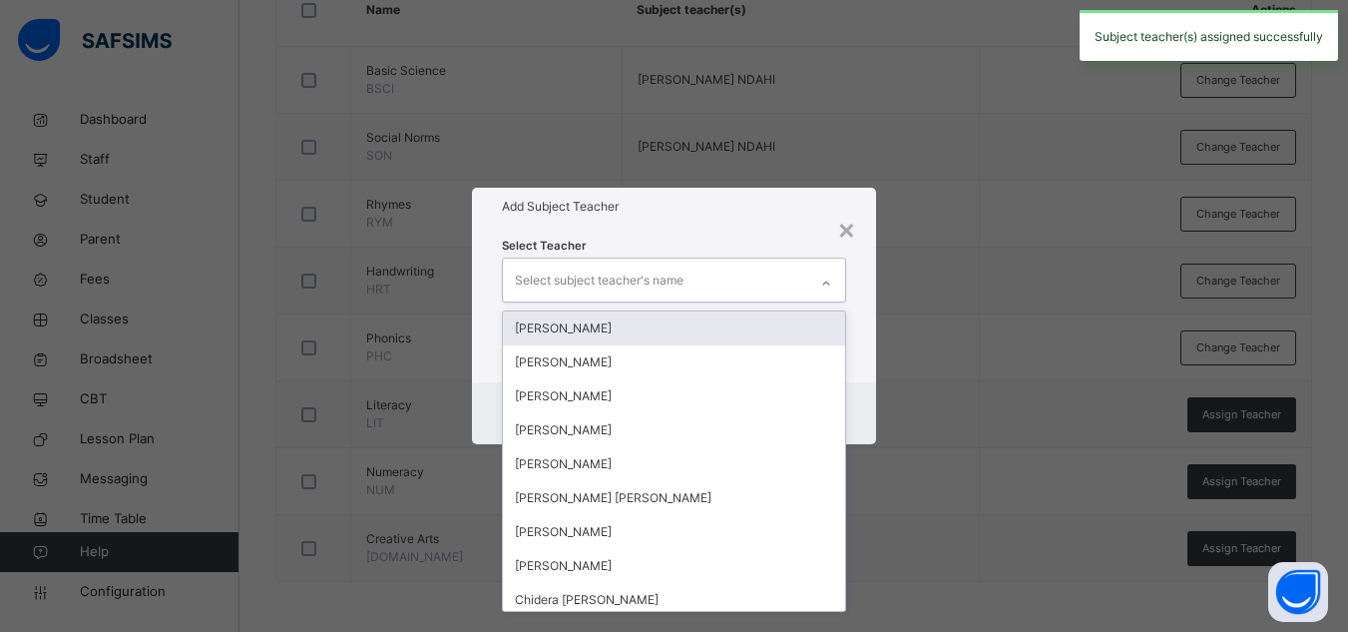
click at [756, 282] on div "Select subject teacher's name" at bounding box center [655, 279] width 304 height 42
type input "****"
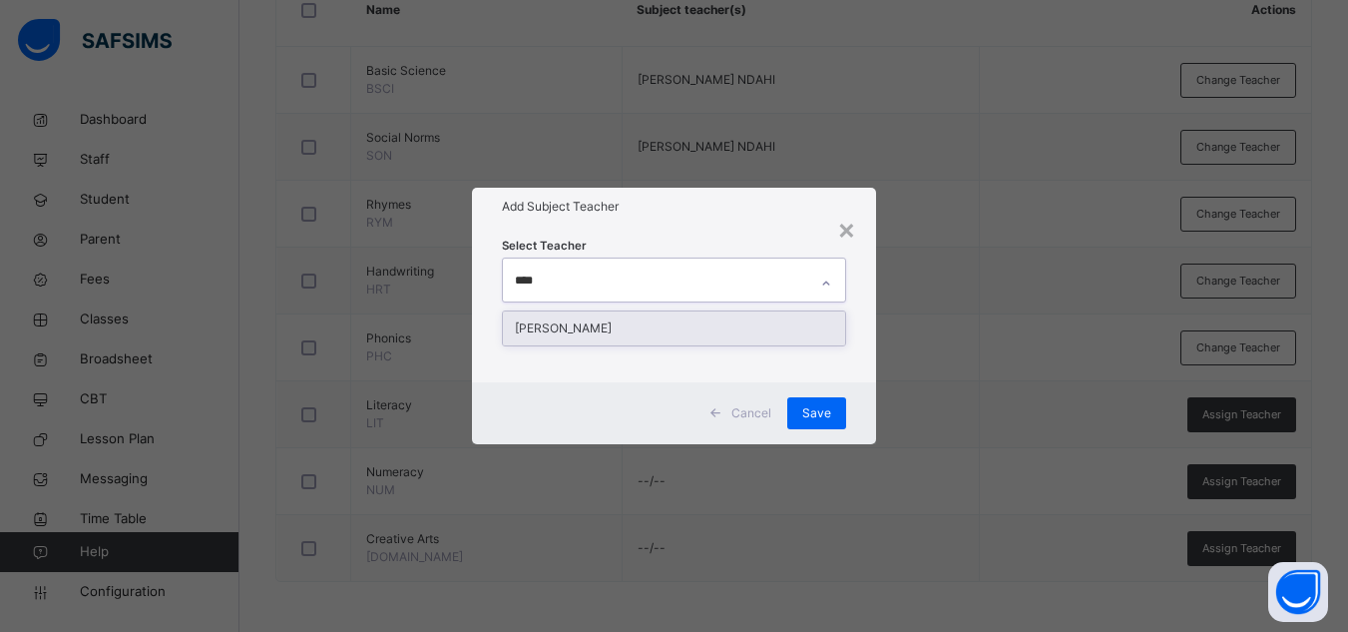
click at [675, 322] on div "[PERSON_NAME]" at bounding box center [674, 328] width 342 height 34
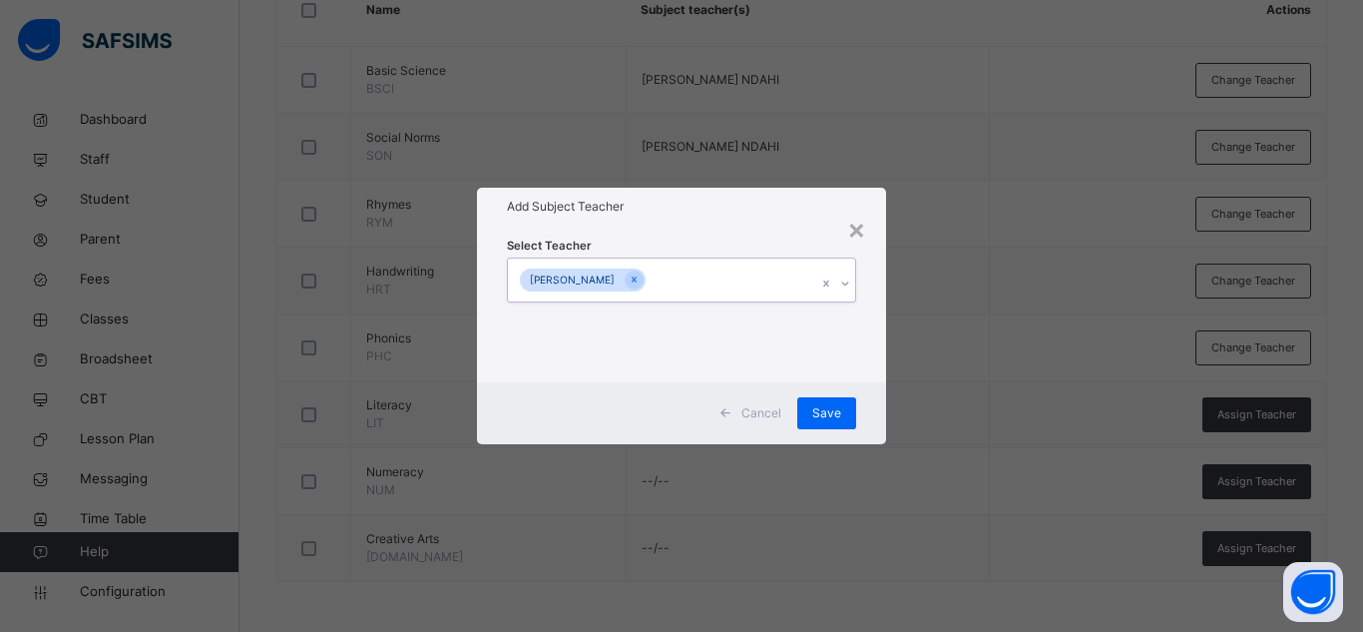
click at [779, 258] on div "[PERSON_NAME]" at bounding box center [662, 279] width 309 height 42
click at [824, 408] on span "Save" at bounding box center [826, 413] width 29 height 18
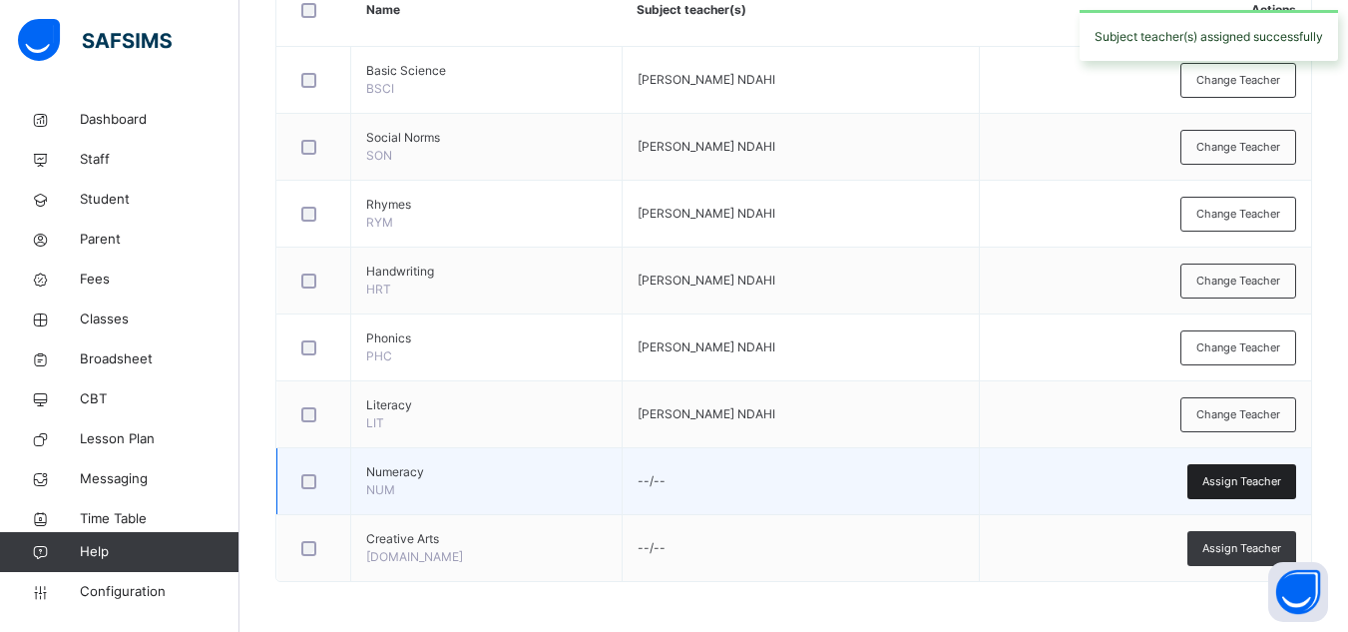
click at [1238, 482] on span "Assign Teacher" at bounding box center [1241, 481] width 79 height 17
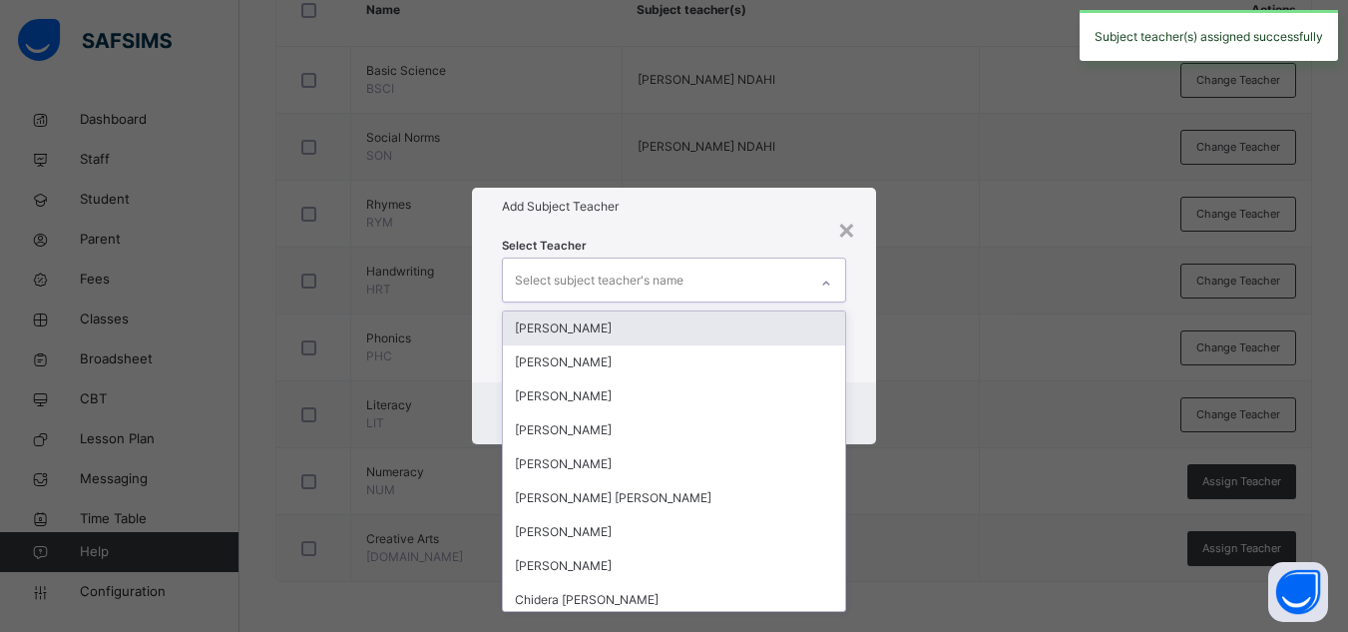
click at [667, 274] on div "Select subject teacher's name" at bounding box center [599, 280] width 169 height 38
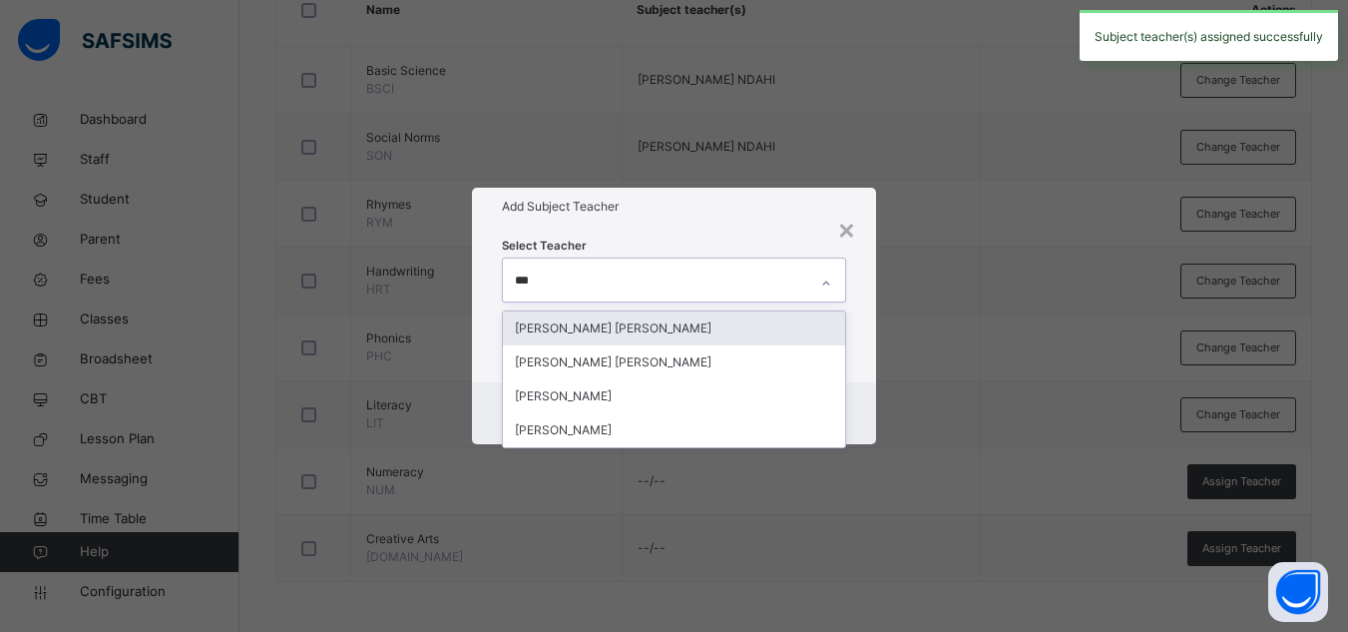
type input "****"
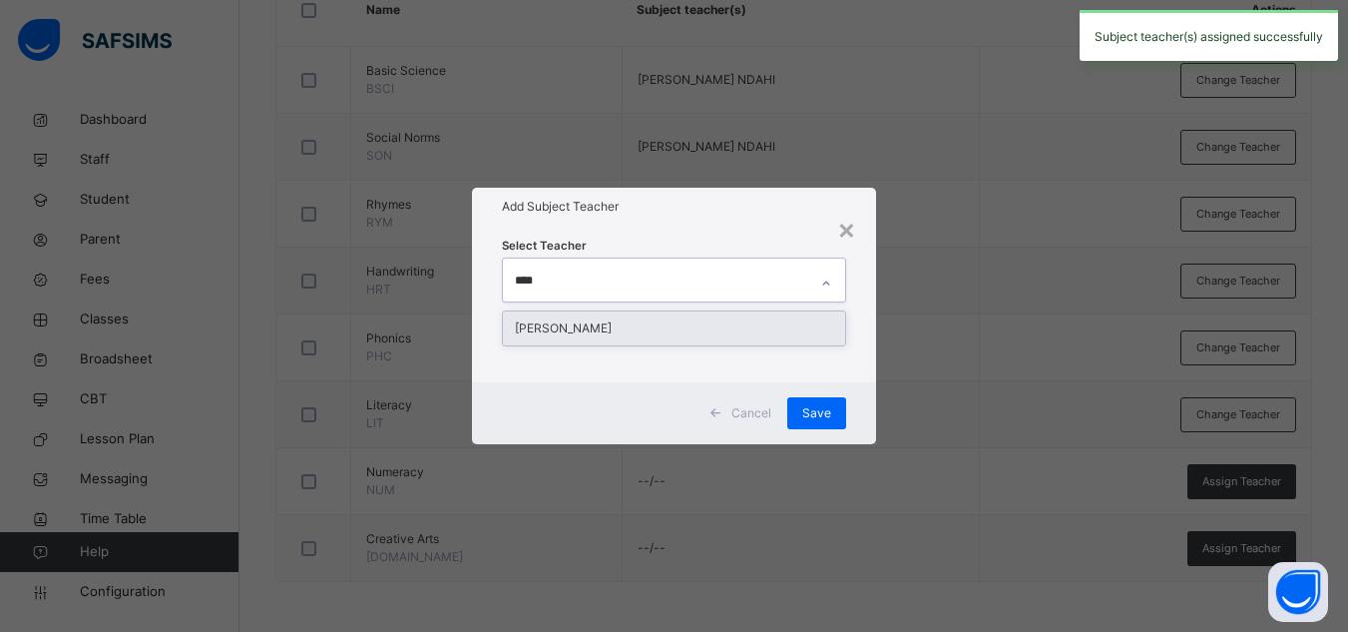
click at [614, 329] on div "[PERSON_NAME]" at bounding box center [674, 328] width 342 height 34
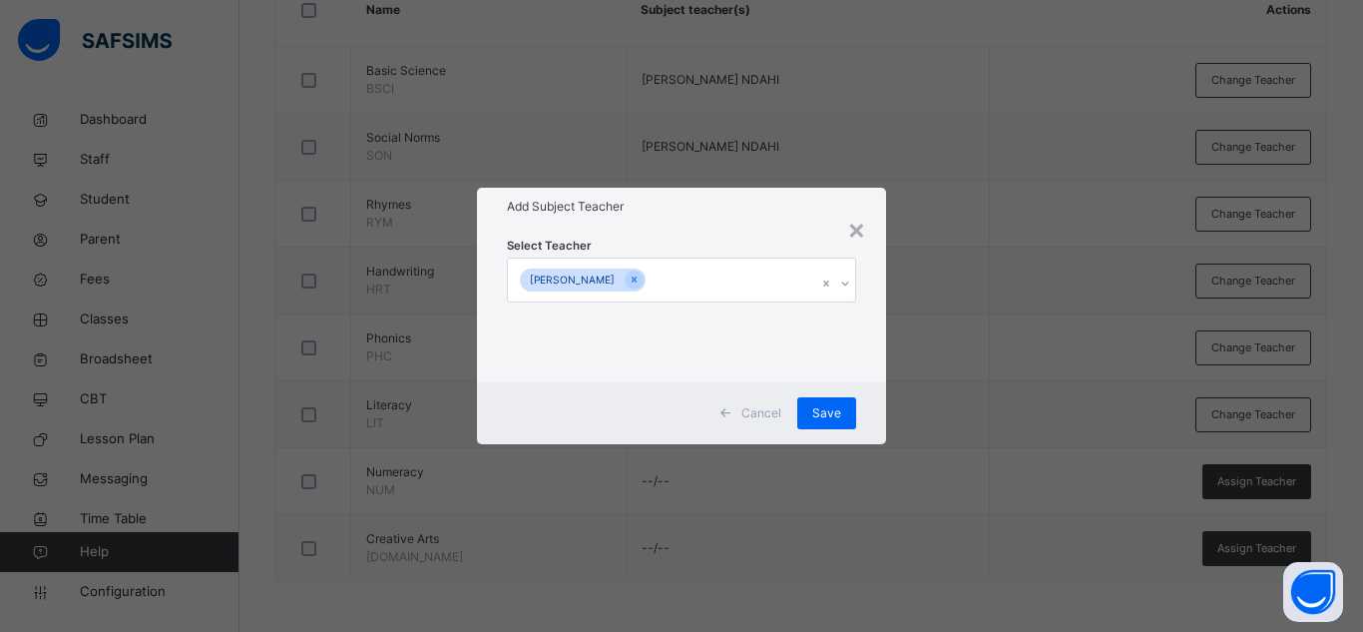
click at [805, 254] on div "Select Teacher RAHAB NDAHI PINDAR" at bounding box center [681, 303] width 349 height 136
click at [829, 411] on span "Save" at bounding box center [826, 413] width 29 height 18
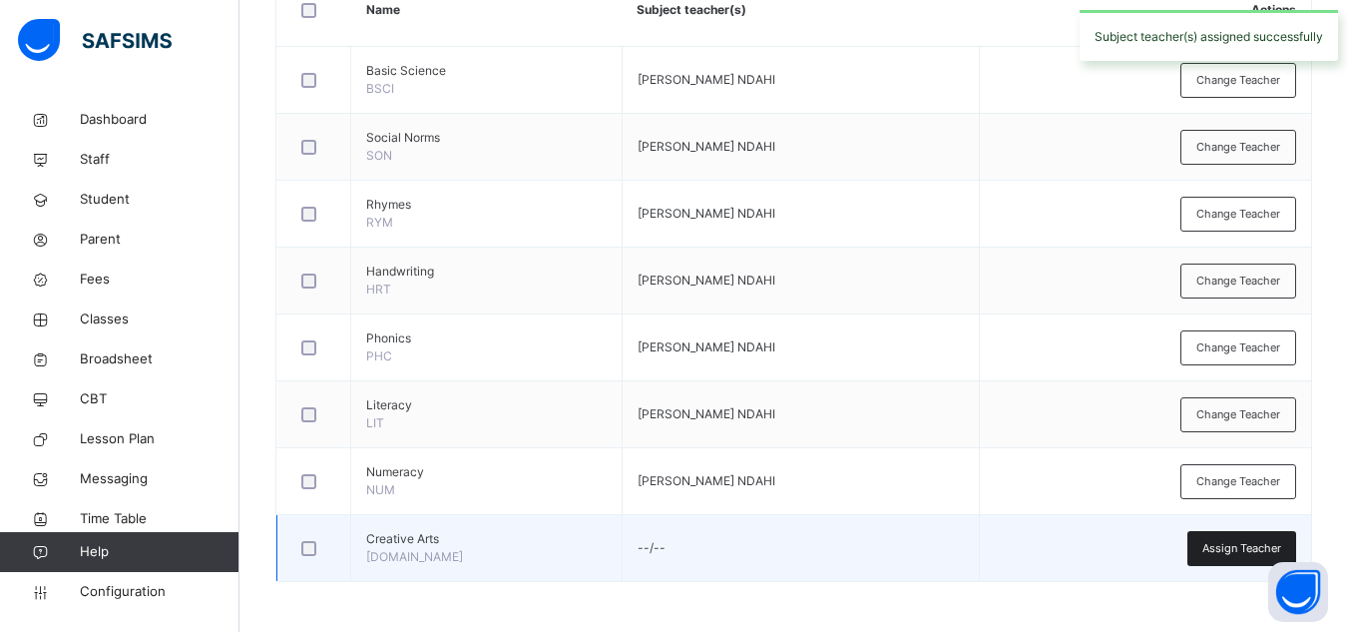
click at [1243, 557] on div "Assign Teacher" at bounding box center [1241, 548] width 109 height 35
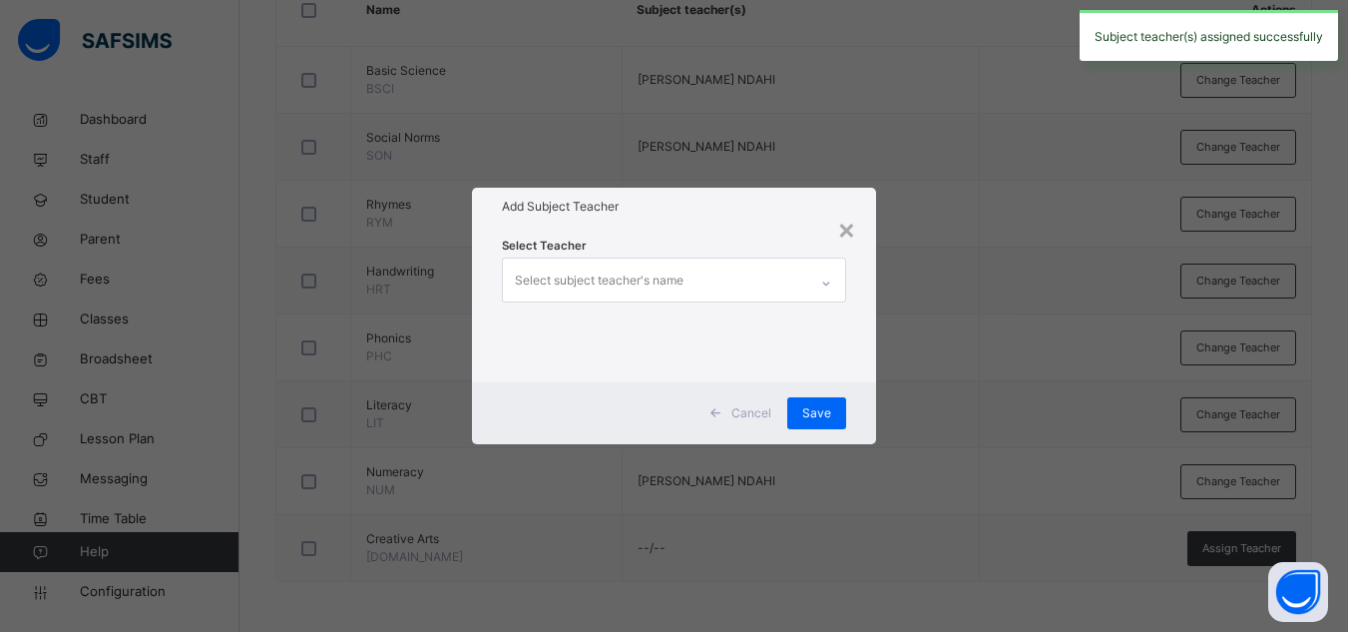
click at [592, 288] on div "Select subject teacher's name" at bounding box center [599, 280] width 169 height 38
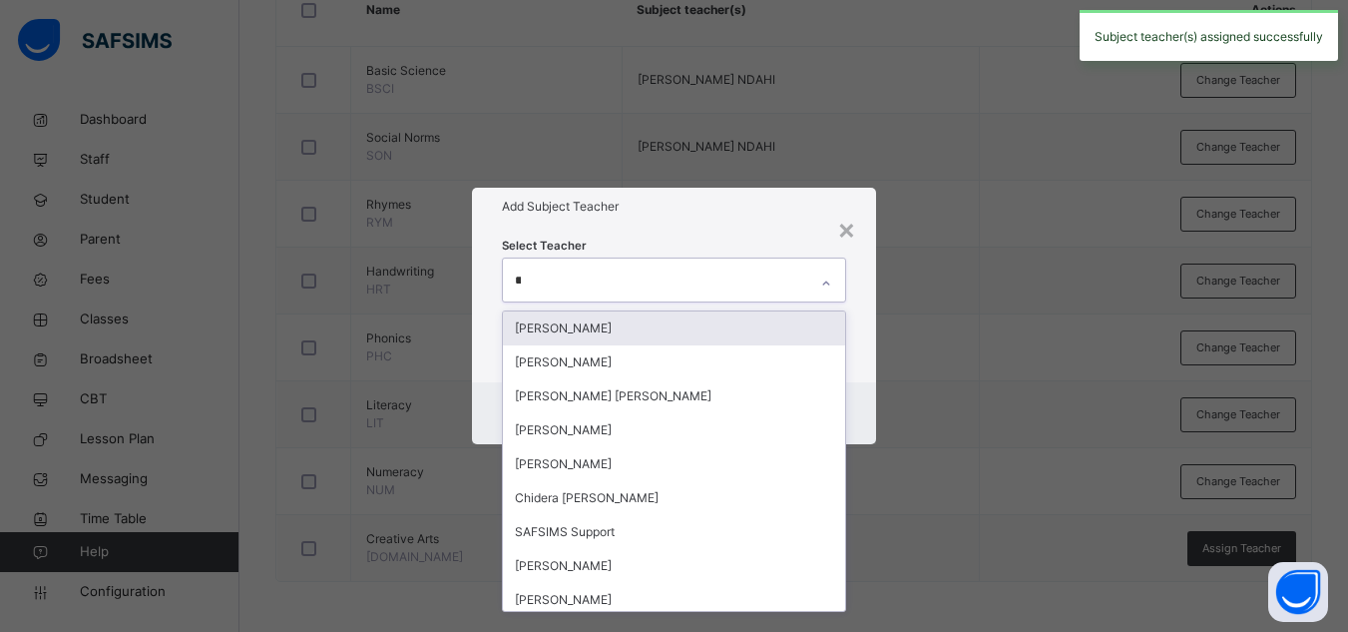
type input "****"
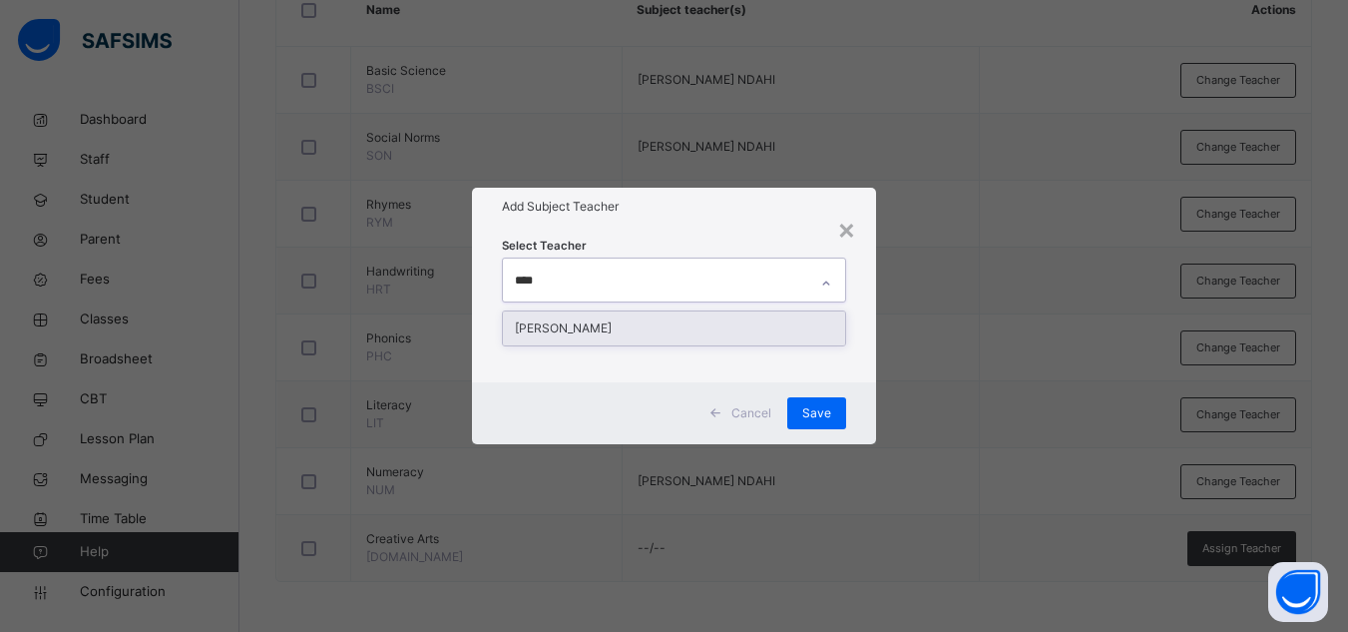
click at [587, 320] on div "[PERSON_NAME]" at bounding box center [674, 328] width 342 height 34
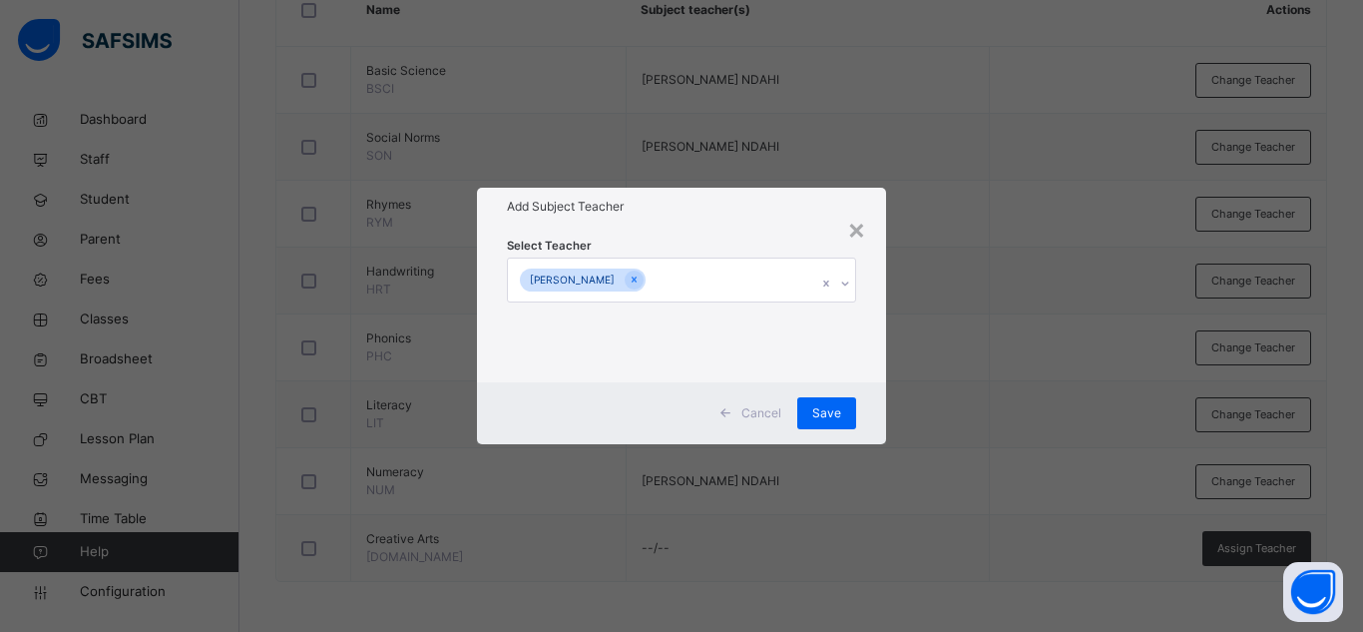
click at [801, 249] on div "Select Teacher RAHAB NDAHI PINDAR" at bounding box center [681, 303] width 349 height 136
click at [834, 404] on span "Save" at bounding box center [826, 413] width 29 height 18
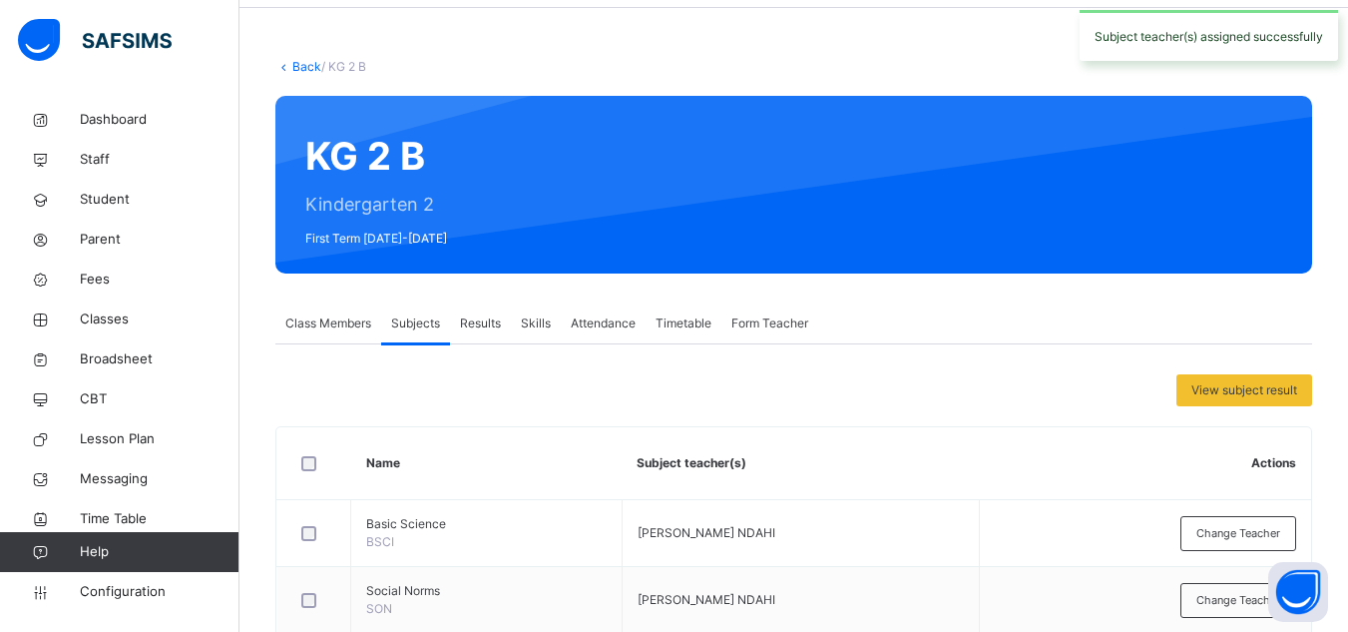
scroll to position [131, 0]
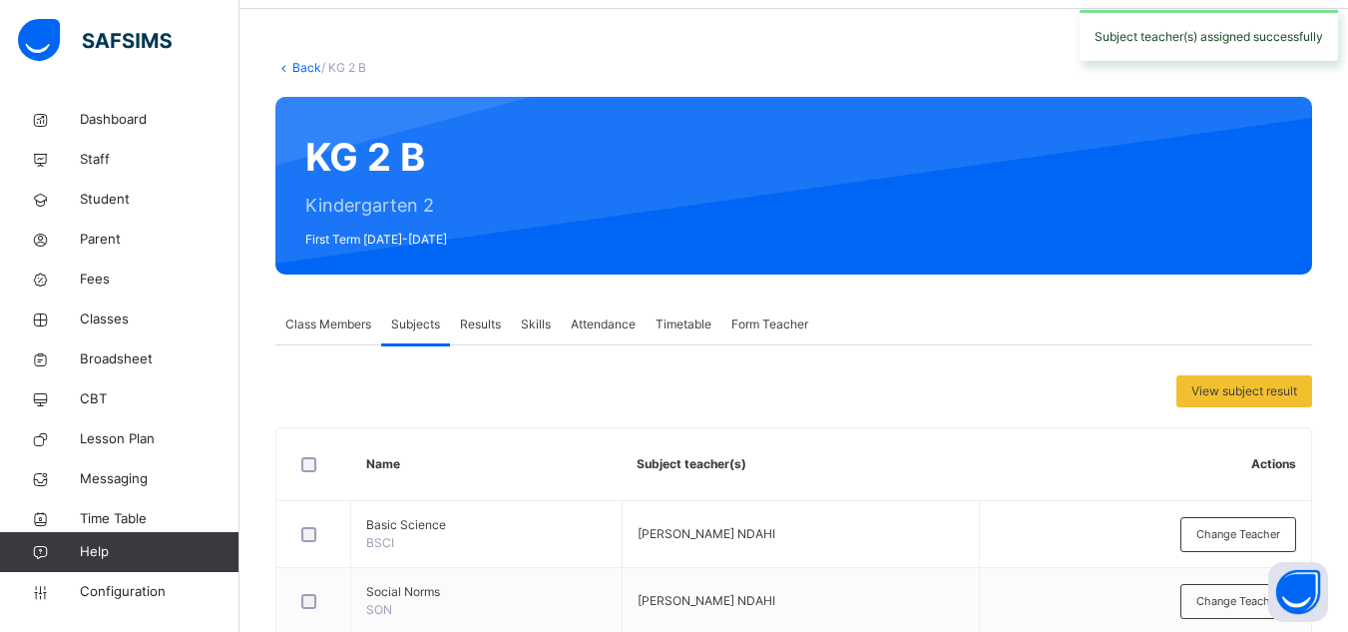
click at [304, 70] on link "Back" at bounding box center [306, 67] width 29 height 15
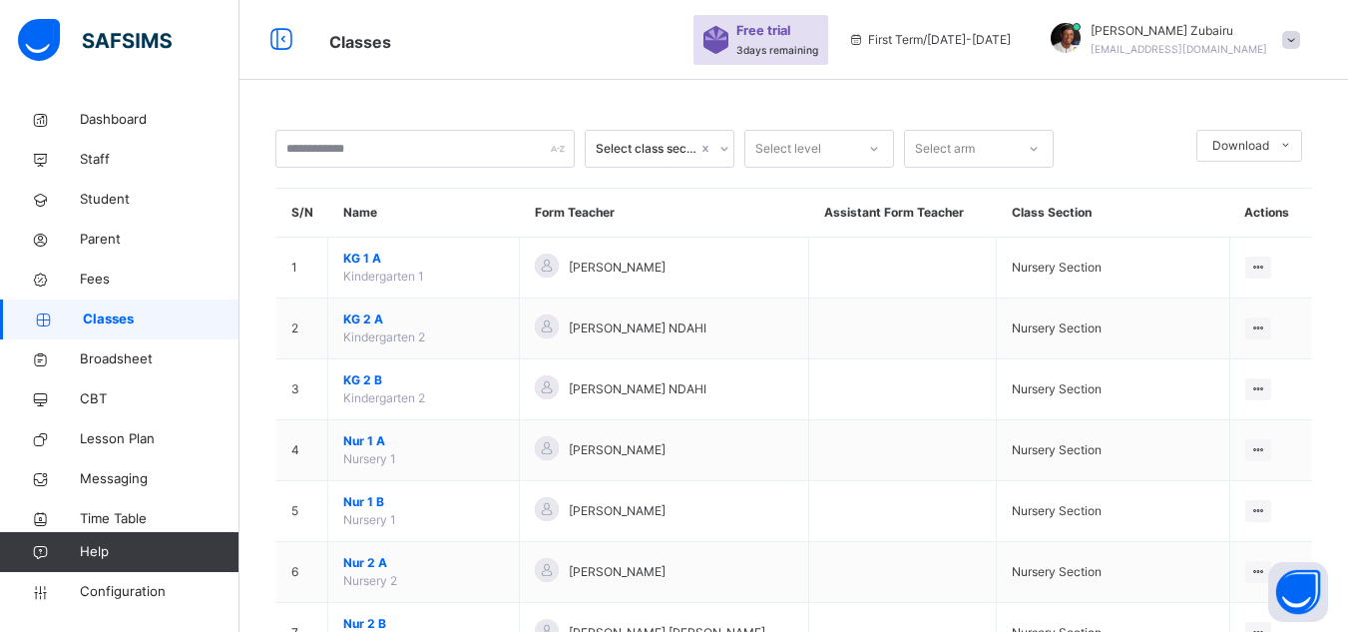
scroll to position [131, 0]
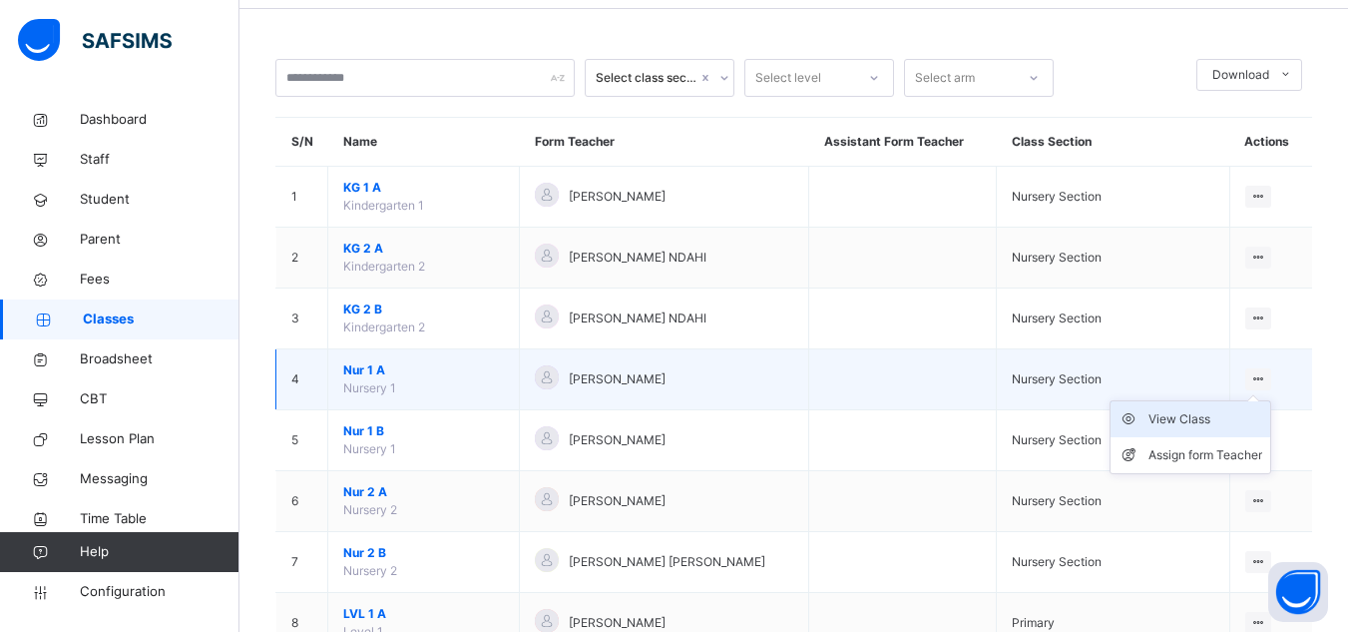
click at [1178, 413] on div "View Class" at bounding box center [1206, 419] width 114 height 20
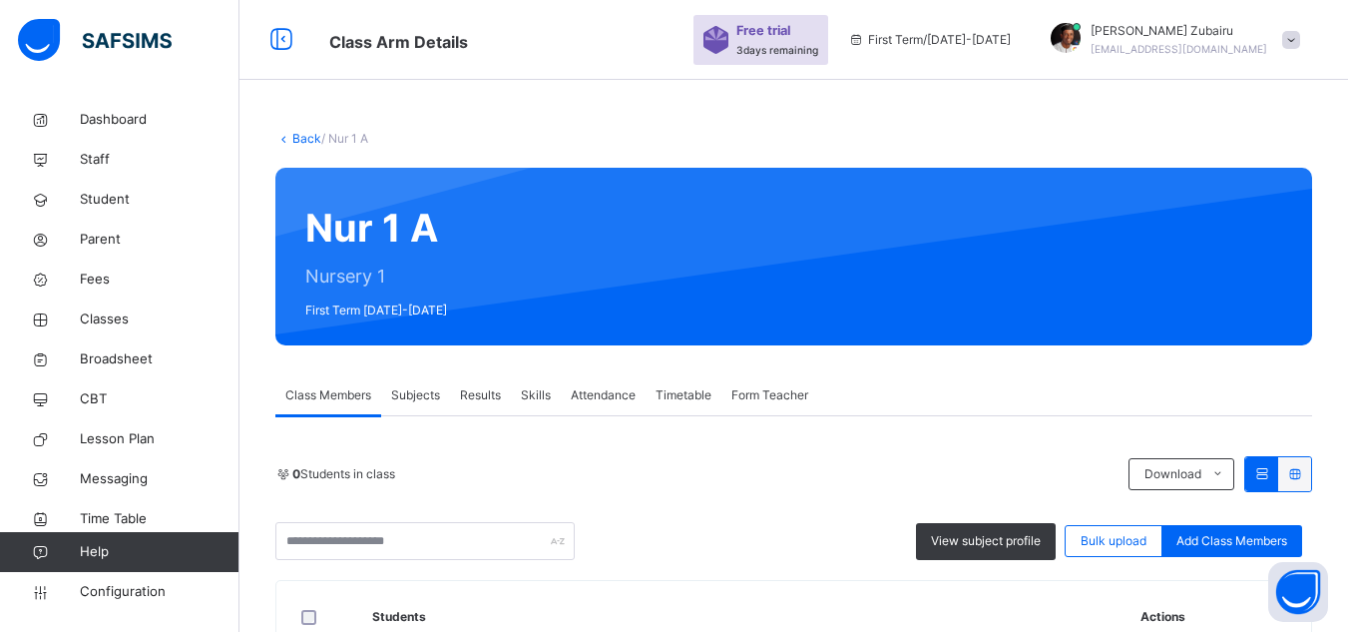
scroll to position [131, 0]
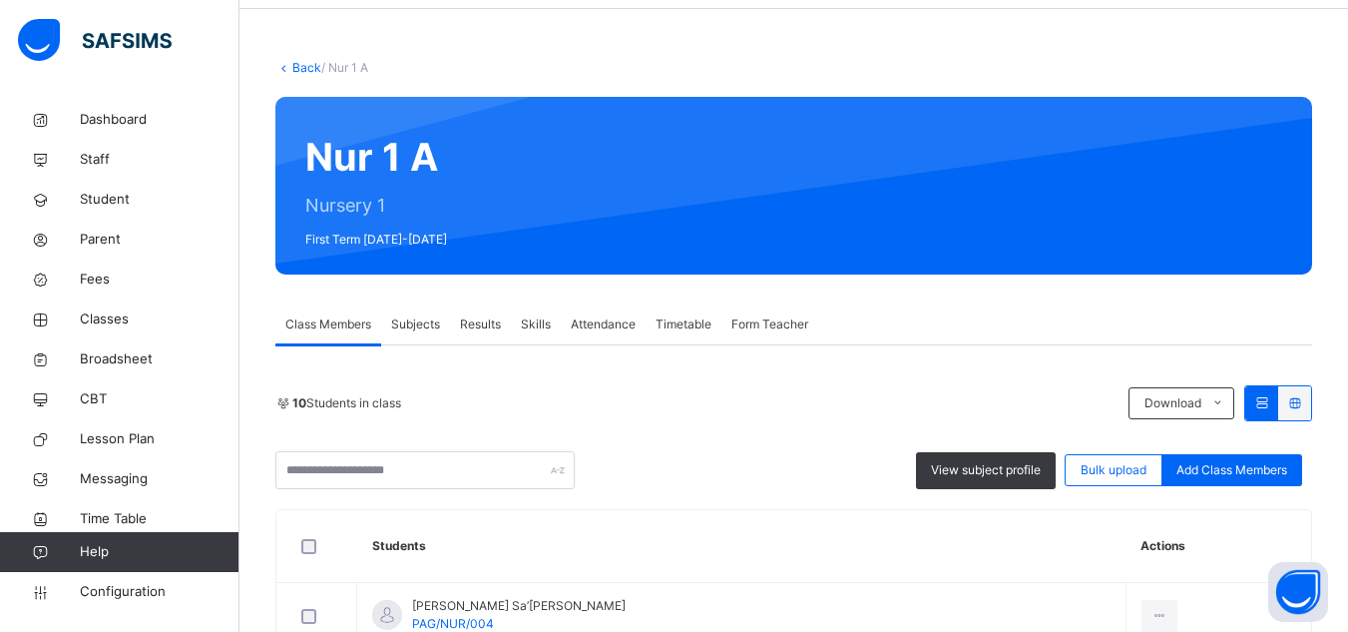
click at [427, 325] on span "Subjects" at bounding box center [415, 324] width 49 height 18
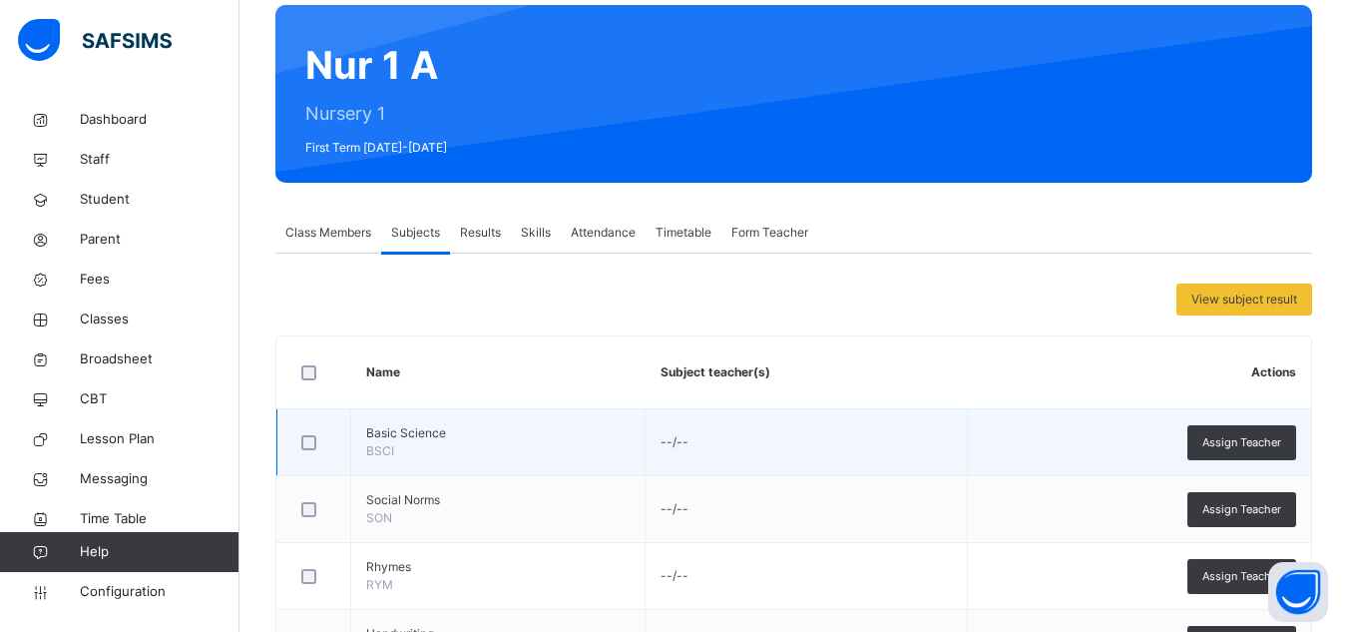
scroll to position [224, 0]
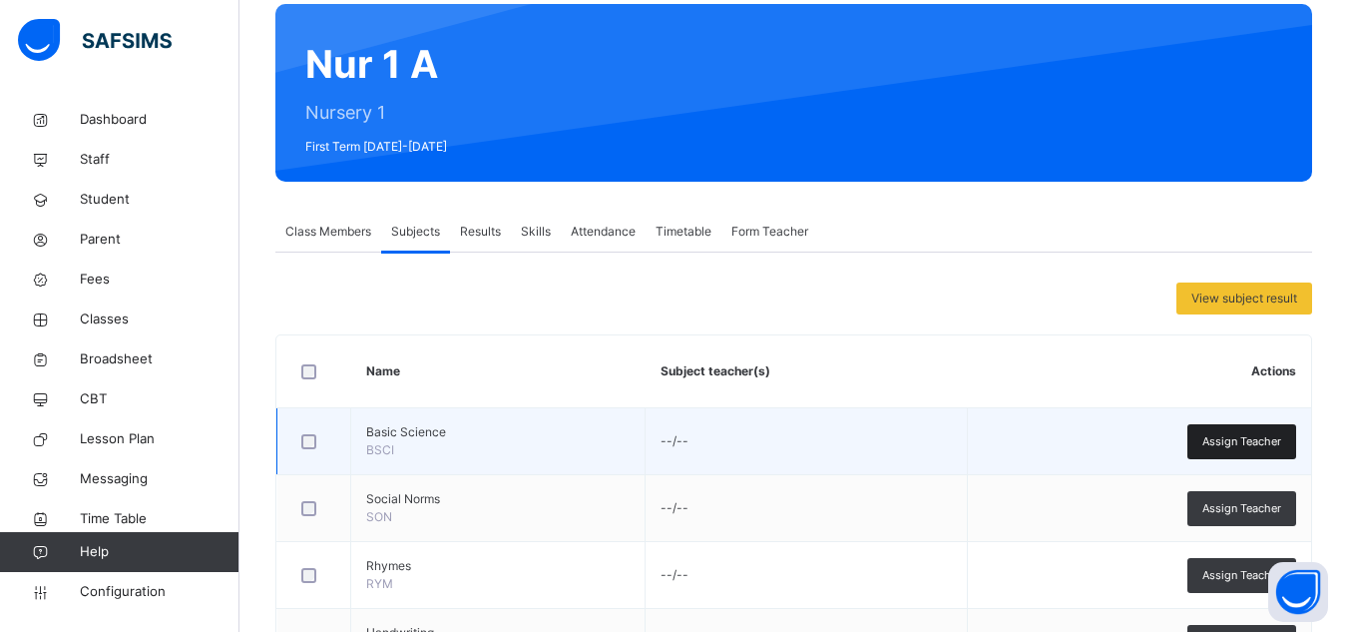
click at [1215, 437] on div "Assign Teacher" at bounding box center [1241, 441] width 109 height 35
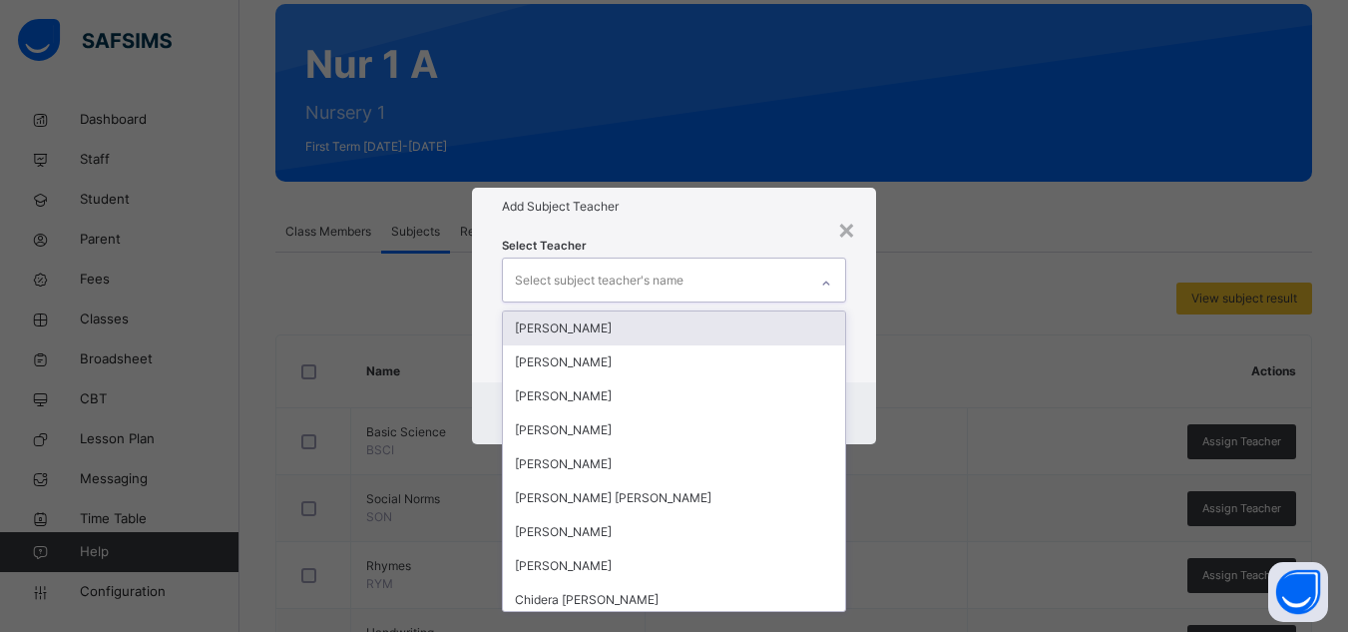
click at [666, 272] on div "Select subject teacher's name" at bounding box center [599, 280] width 169 height 38
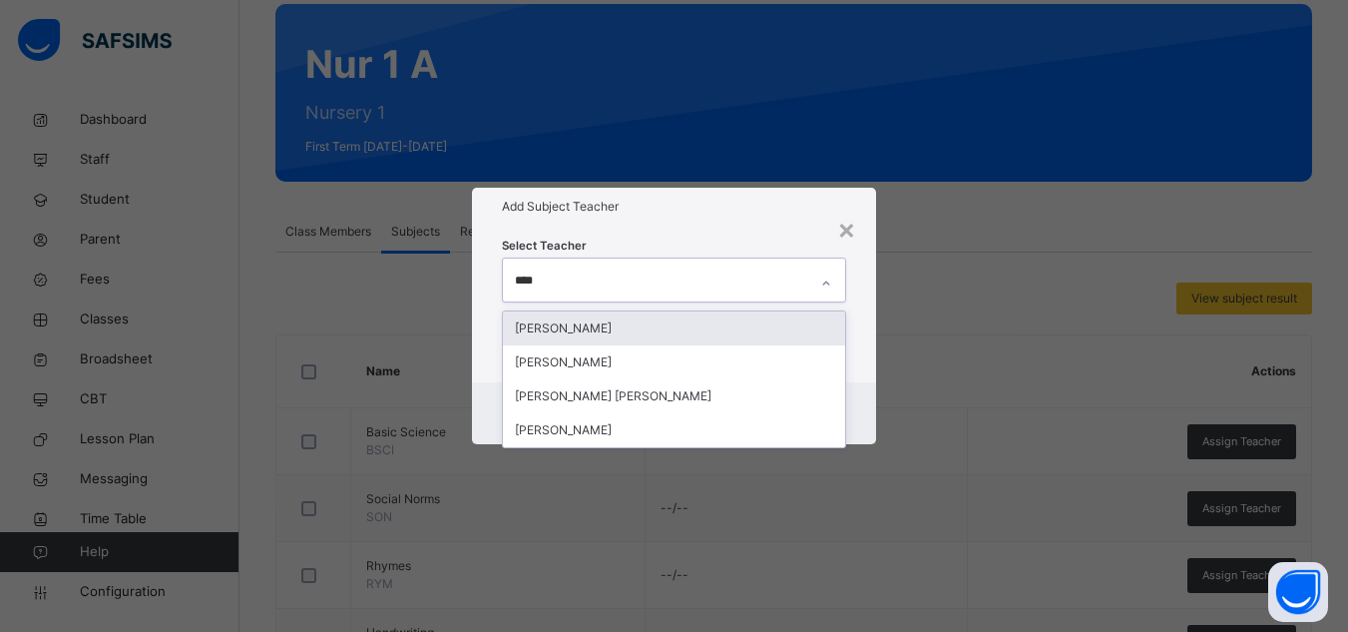
type input "*****"
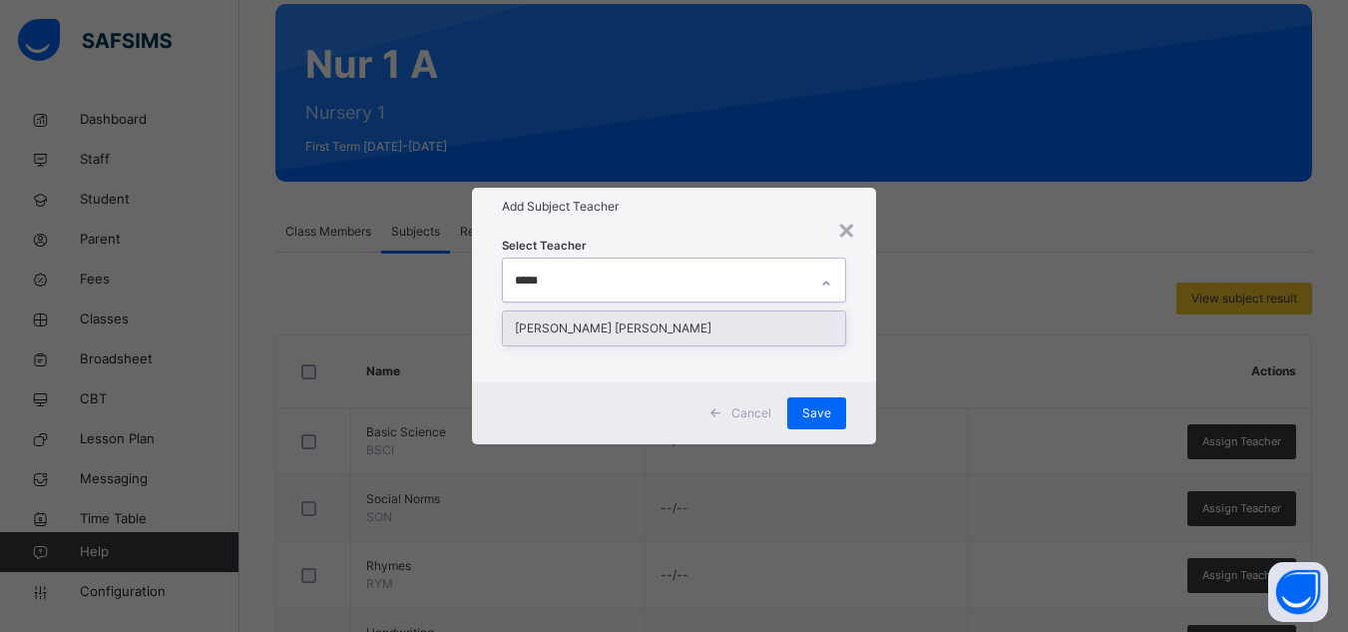
click at [608, 331] on div "[PERSON_NAME] [PERSON_NAME]" at bounding box center [674, 328] width 342 height 34
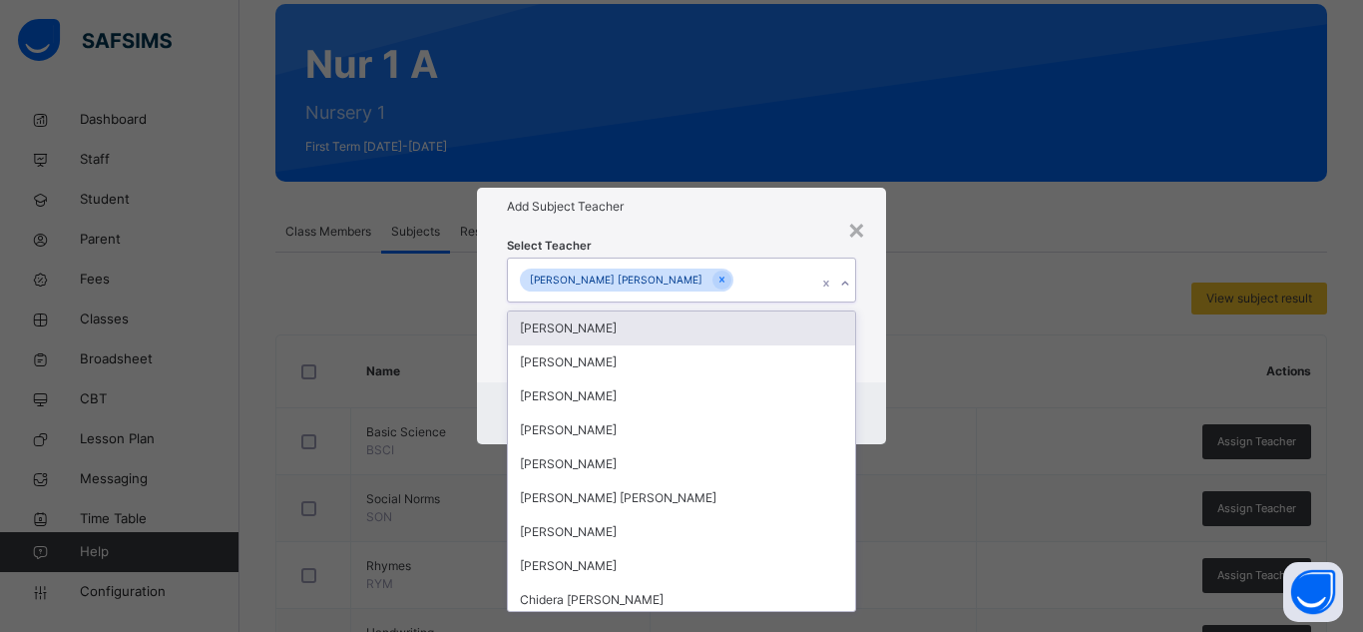
click at [803, 251] on div "Select Teacher option Maryam Abdulfatai Abdurrahman, selected. option Umar Faru…" at bounding box center [681, 303] width 349 height 136
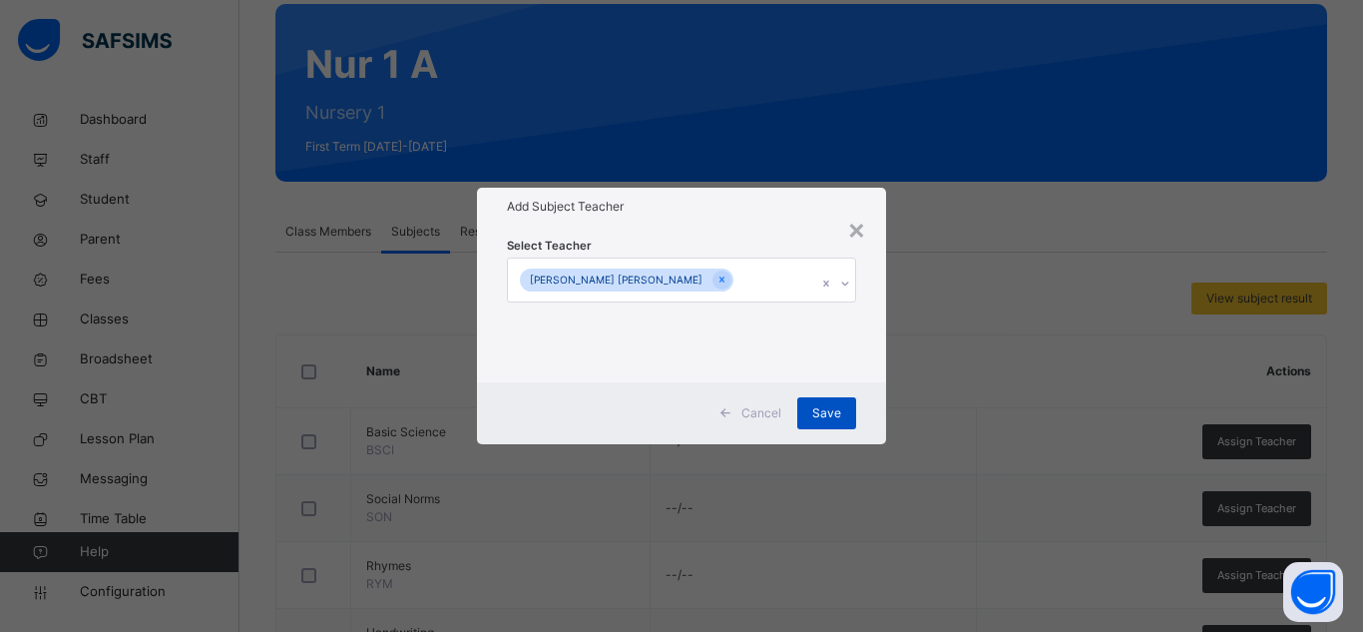
click at [831, 411] on span "Save" at bounding box center [826, 413] width 29 height 18
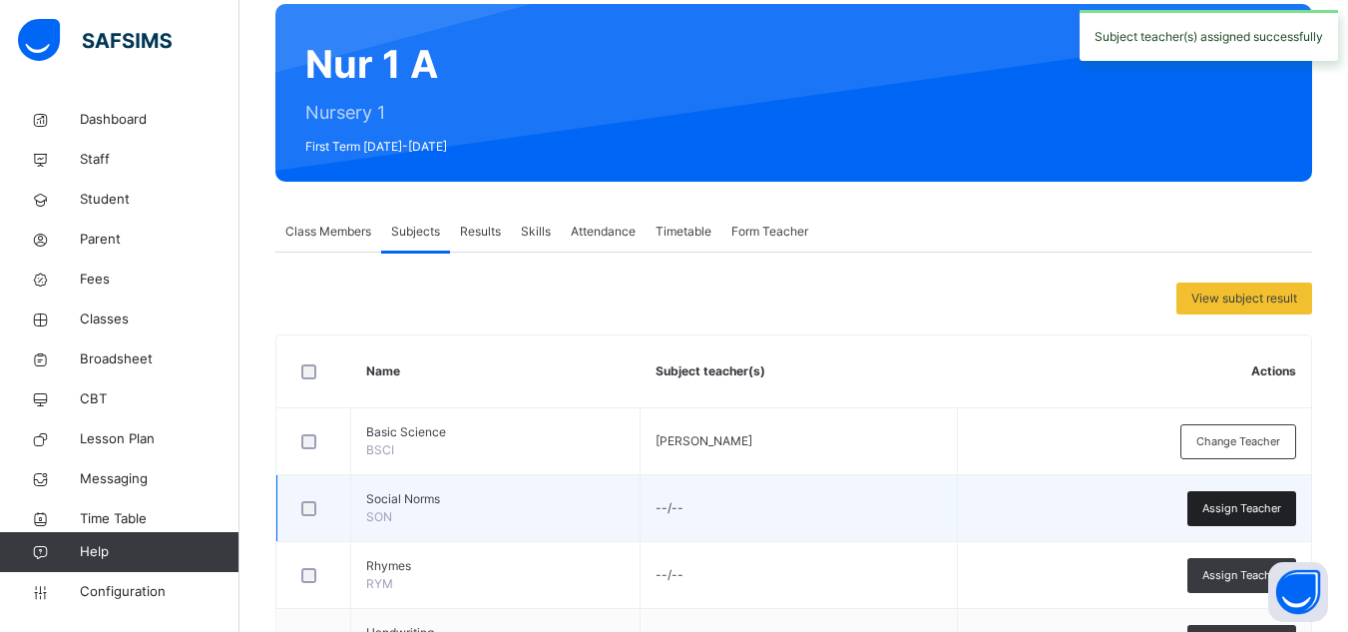
click at [1255, 523] on div "Assign Teacher" at bounding box center [1241, 508] width 109 height 35
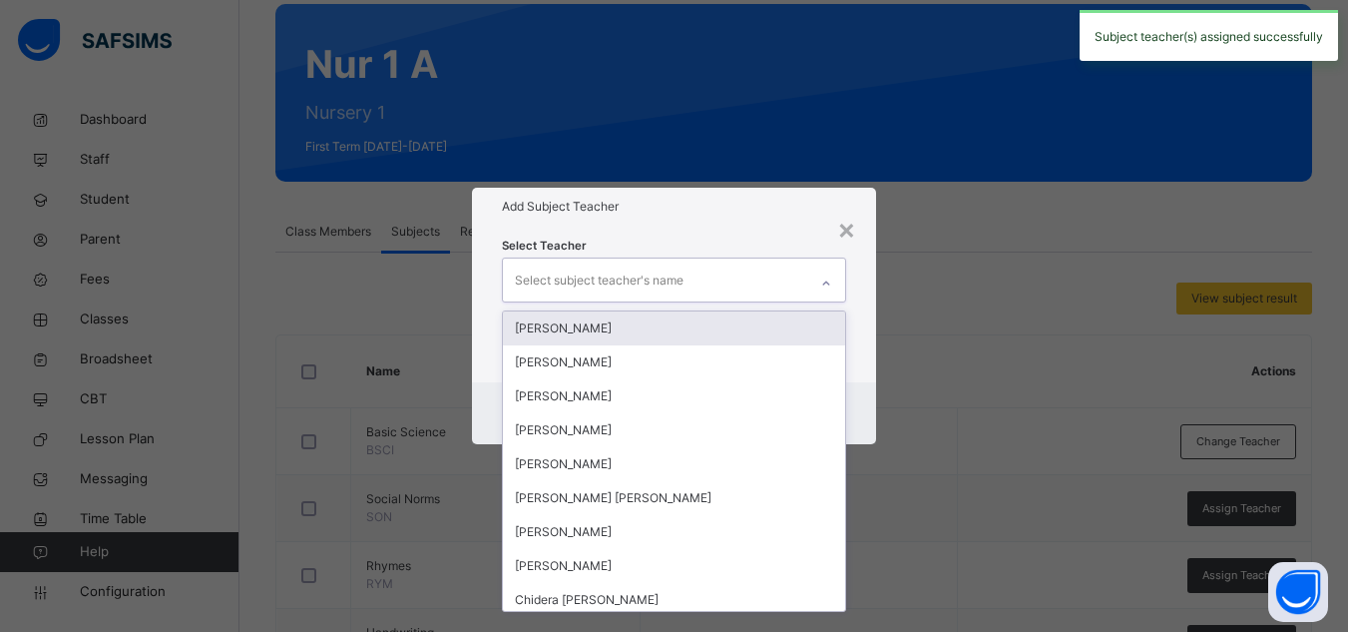
click at [667, 276] on div "Select subject teacher's name" at bounding box center [599, 280] width 169 height 38
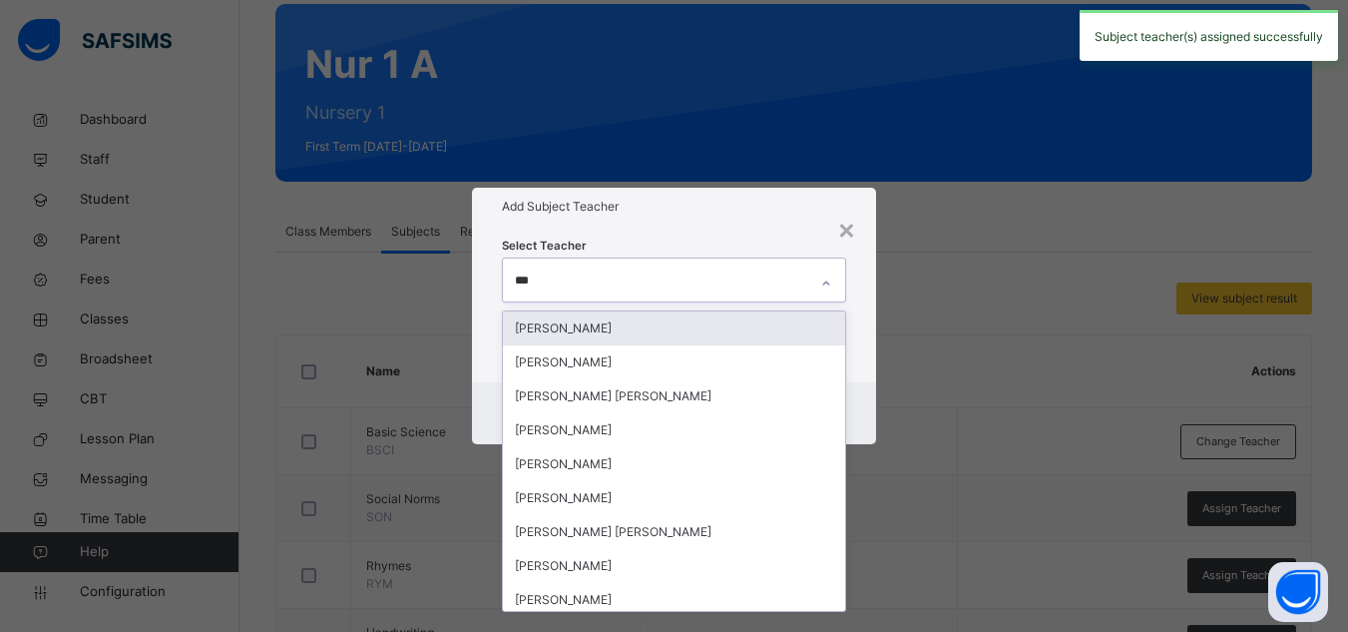
type input "****"
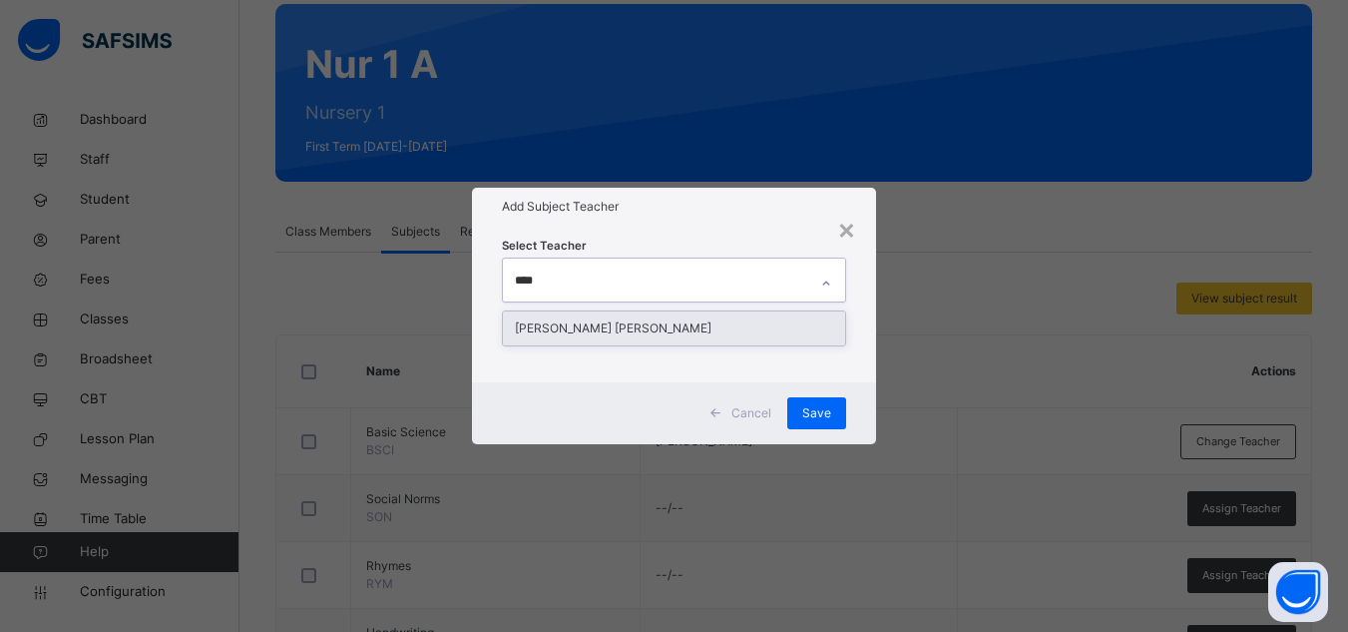
click at [597, 320] on div "[PERSON_NAME] [PERSON_NAME]" at bounding box center [674, 328] width 342 height 34
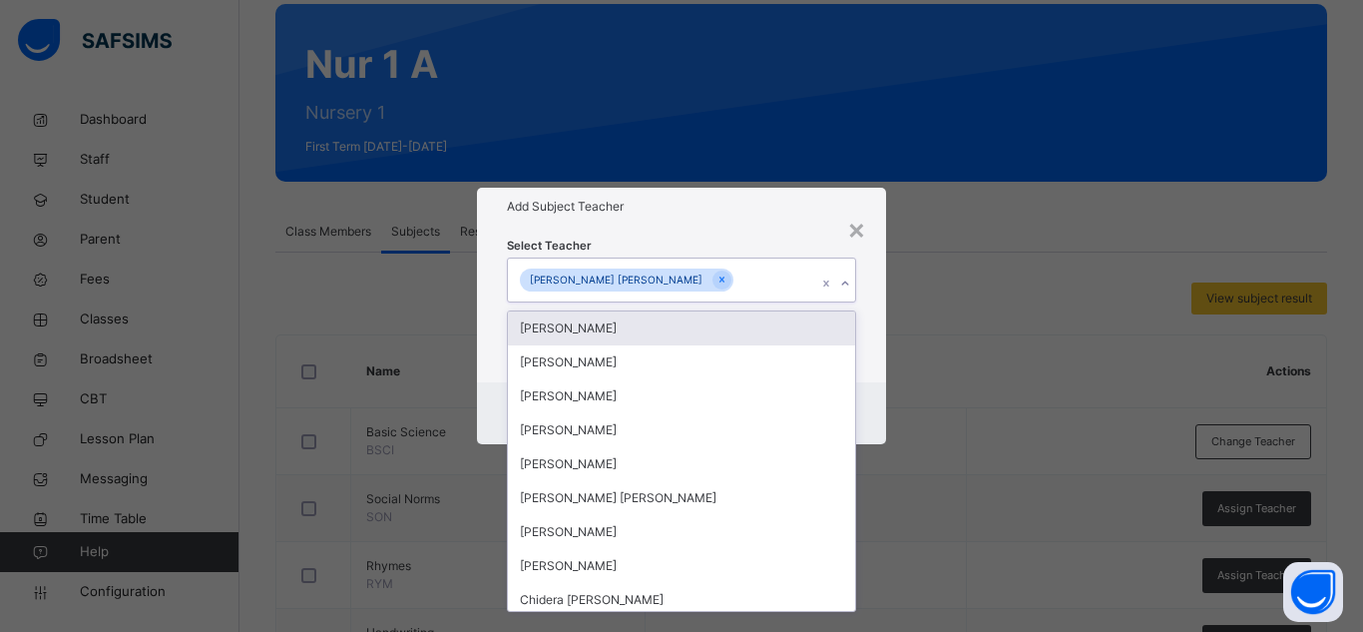
click at [780, 230] on div "Select Teacher option Maryam Abdulfatai Abdurrahman, selected. option Umar Faru…" at bounding box center [681, 304] width 409 height 156
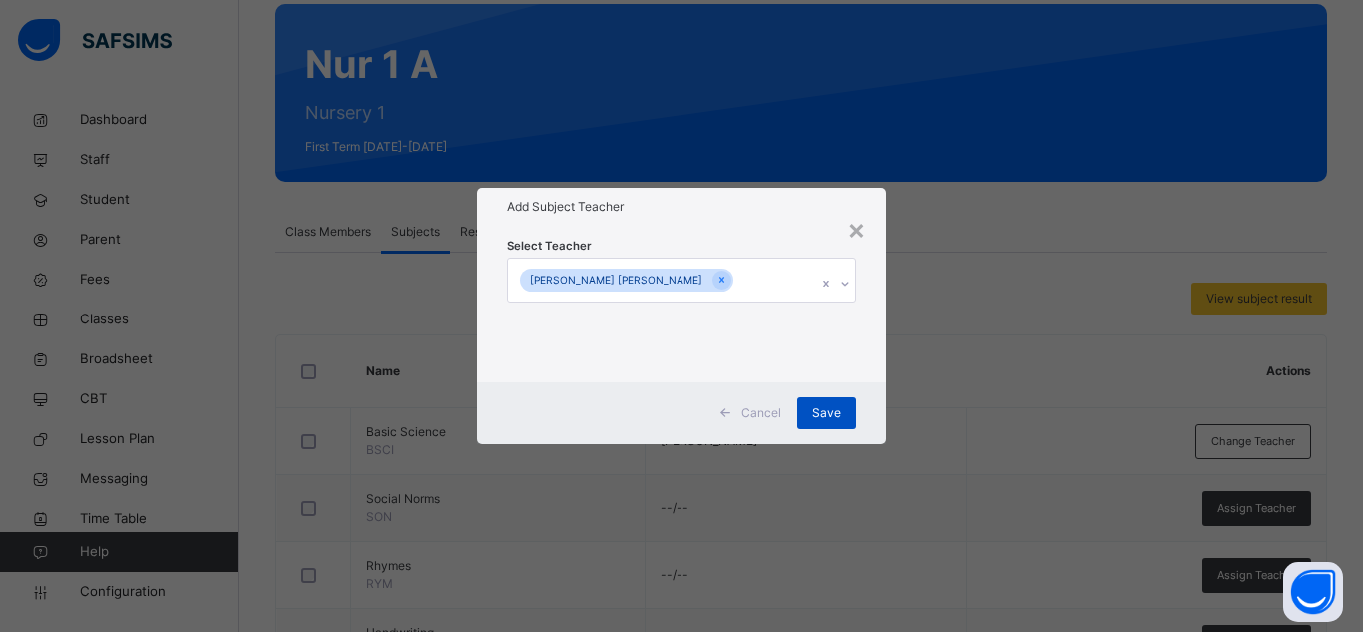
click at [837, 404] on span "Save" at bounding box center [826, 413] width 29 height 18
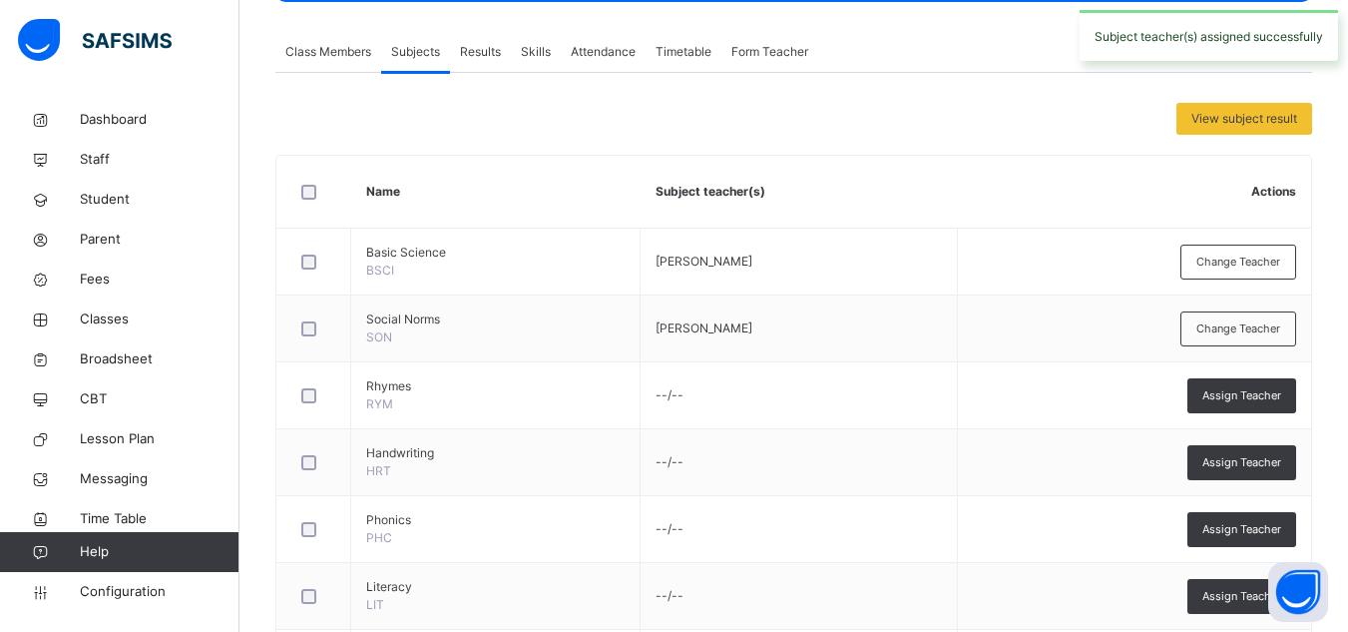
scroll to position [405, 0]
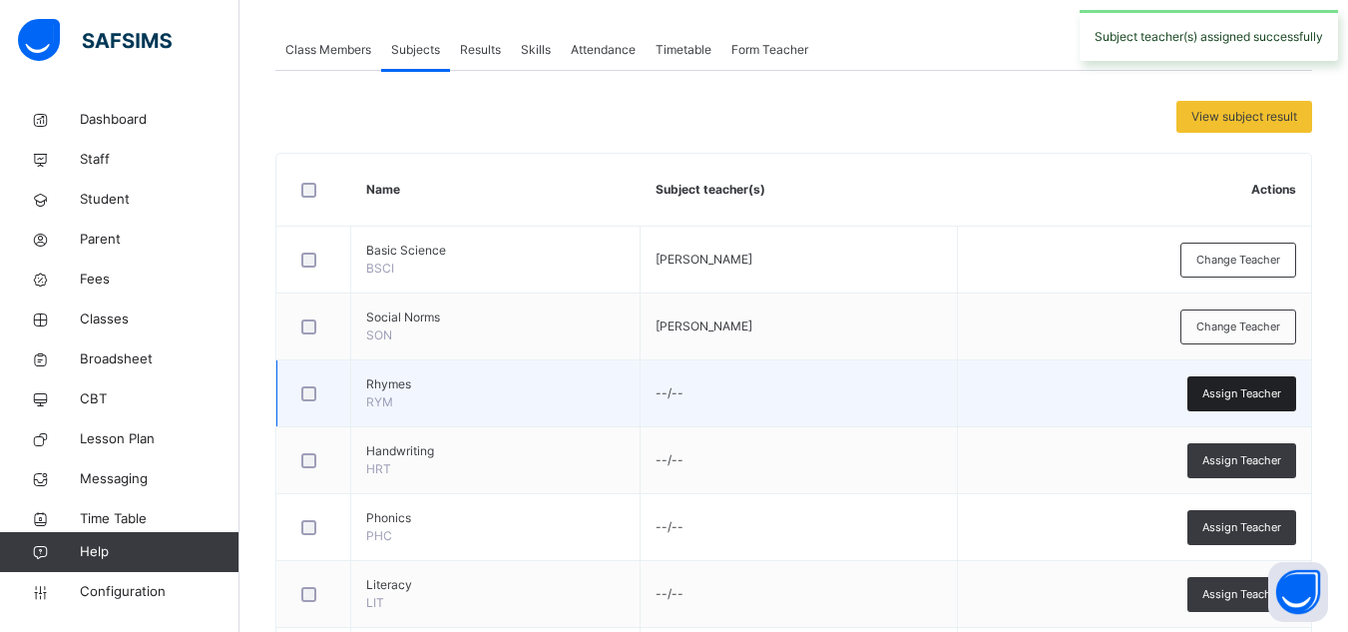
click at [1218, 394] on span "Assign Teacher" at bounding box center [1241, 393] width 79 height 17
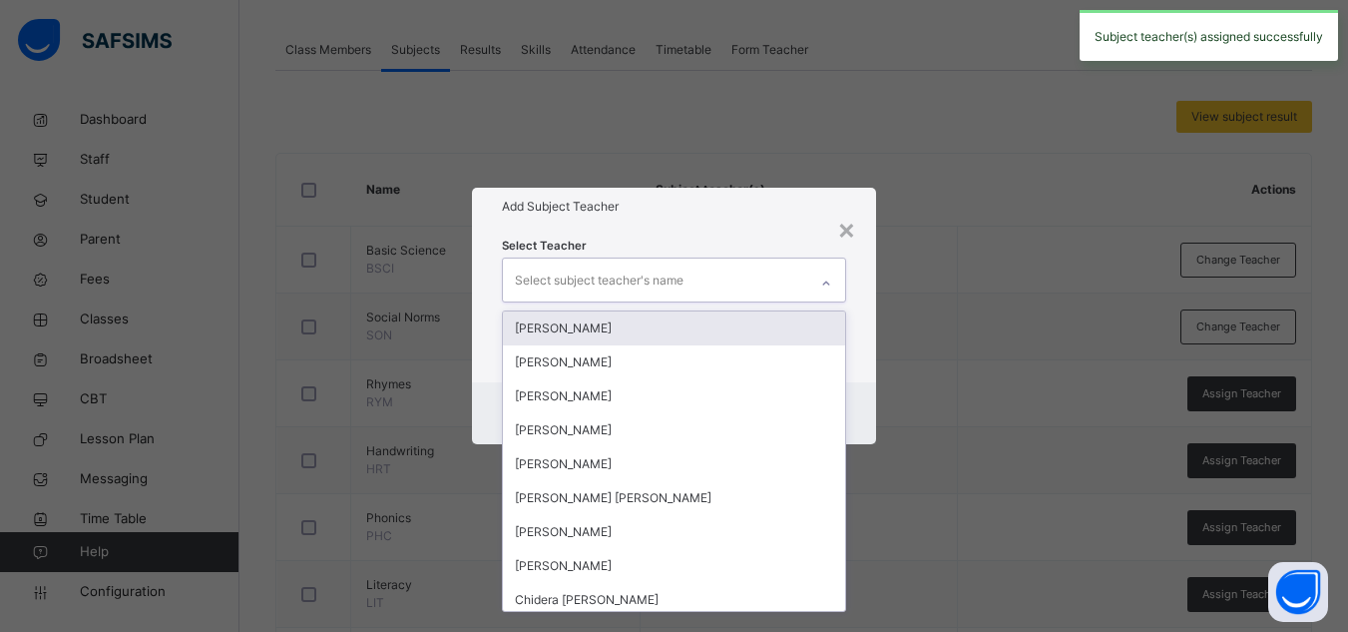
click at [613, 265] on div "Select subject teacher's name" at bounding box center [599, 280] width 169 height 38
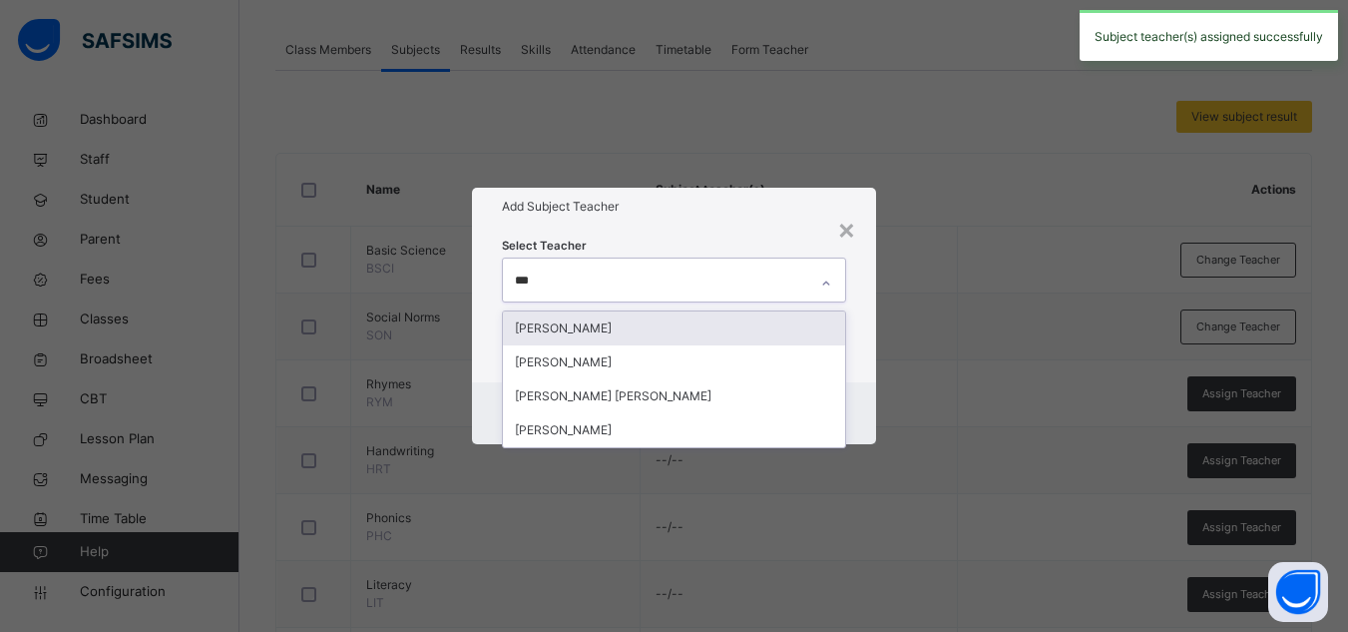
type input "****"
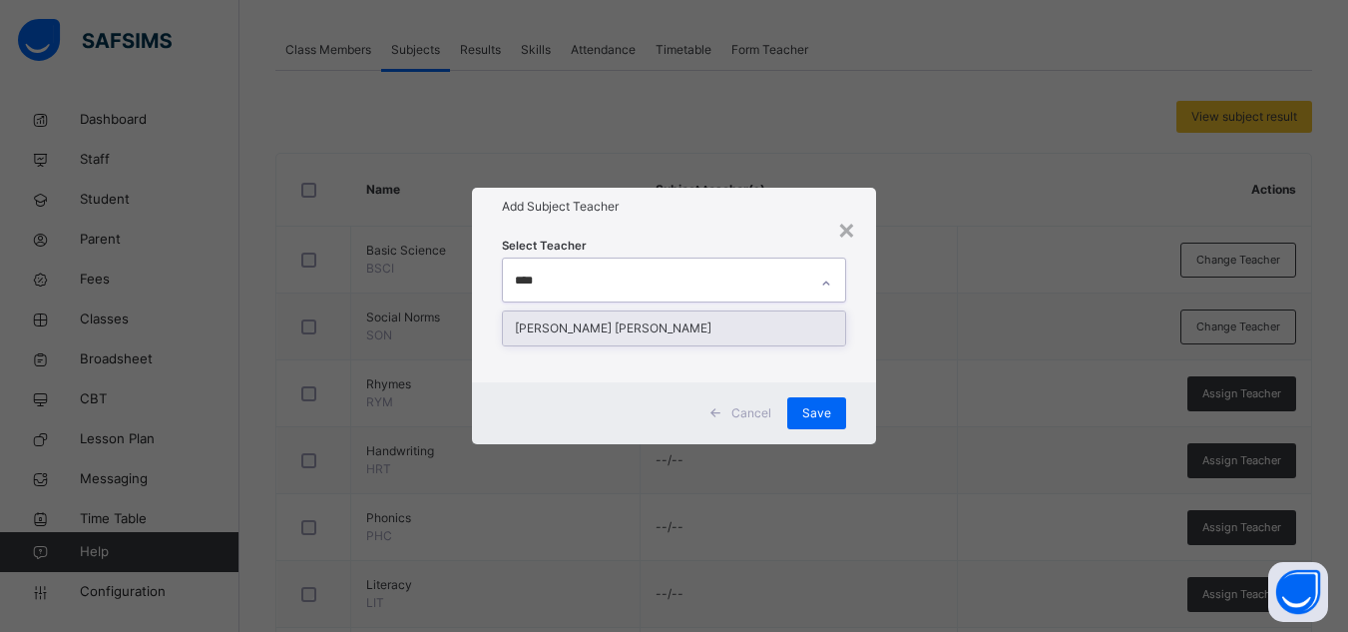
click at [655, 323] on div "[PERSON_NAME] [PERSON_NAME]" at bounding box center [674, 328] width 342 height 34
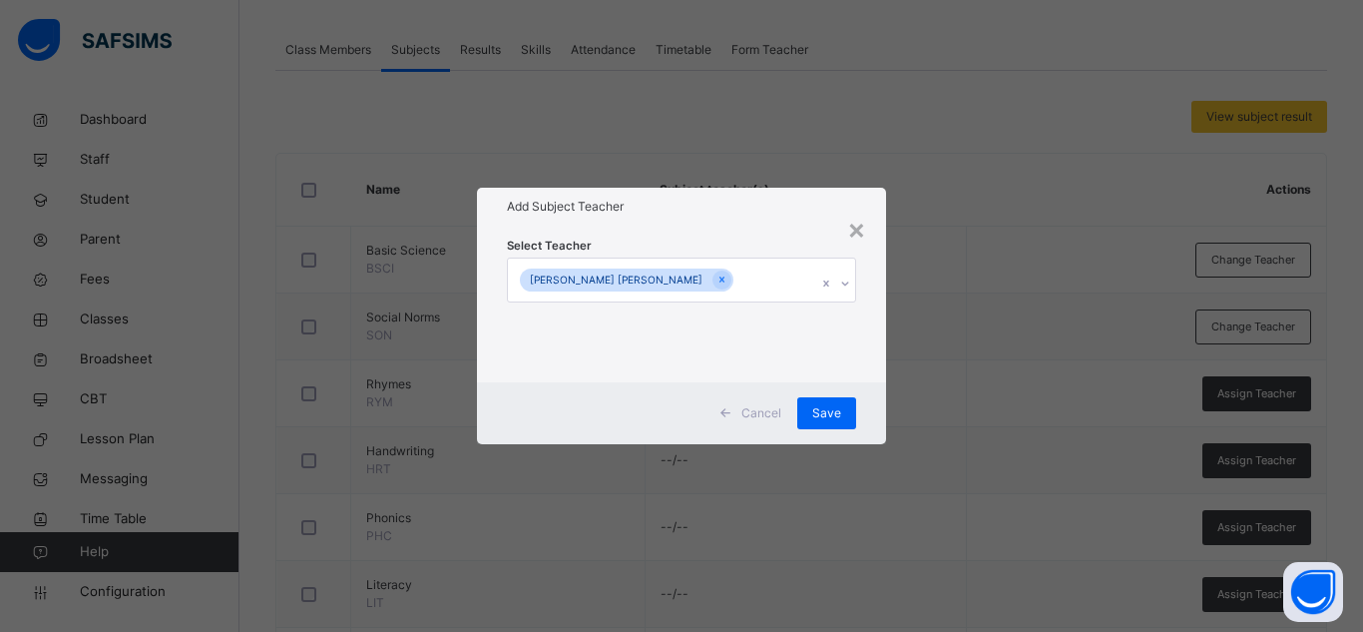
click at [773, 250] on div "Select Teacher Maryam Abdulfatai Abdurrahman" at bounding box center [681, 303] width 349 height 136
click at [826, 398] on div "Save" at bounding box center [826, 413] width 59 height 32
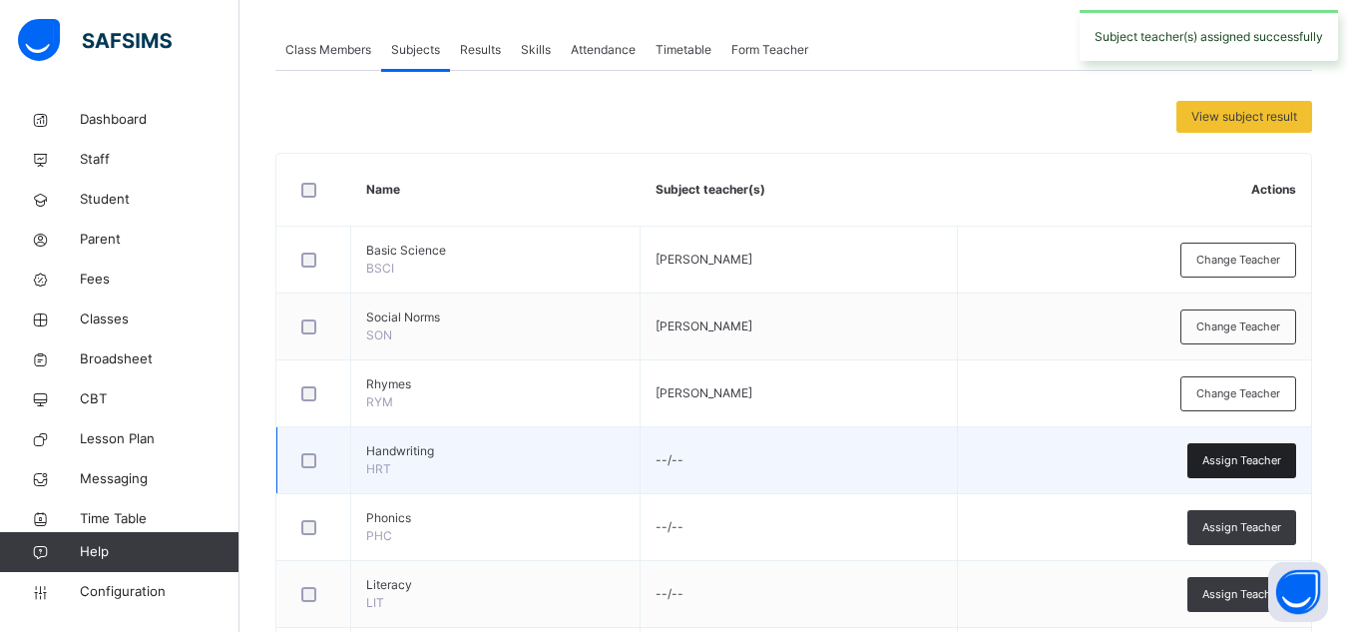
click at [1225, 455] on span "Assign Teacher" at bounding box center [1241, 460] width 79 height 17
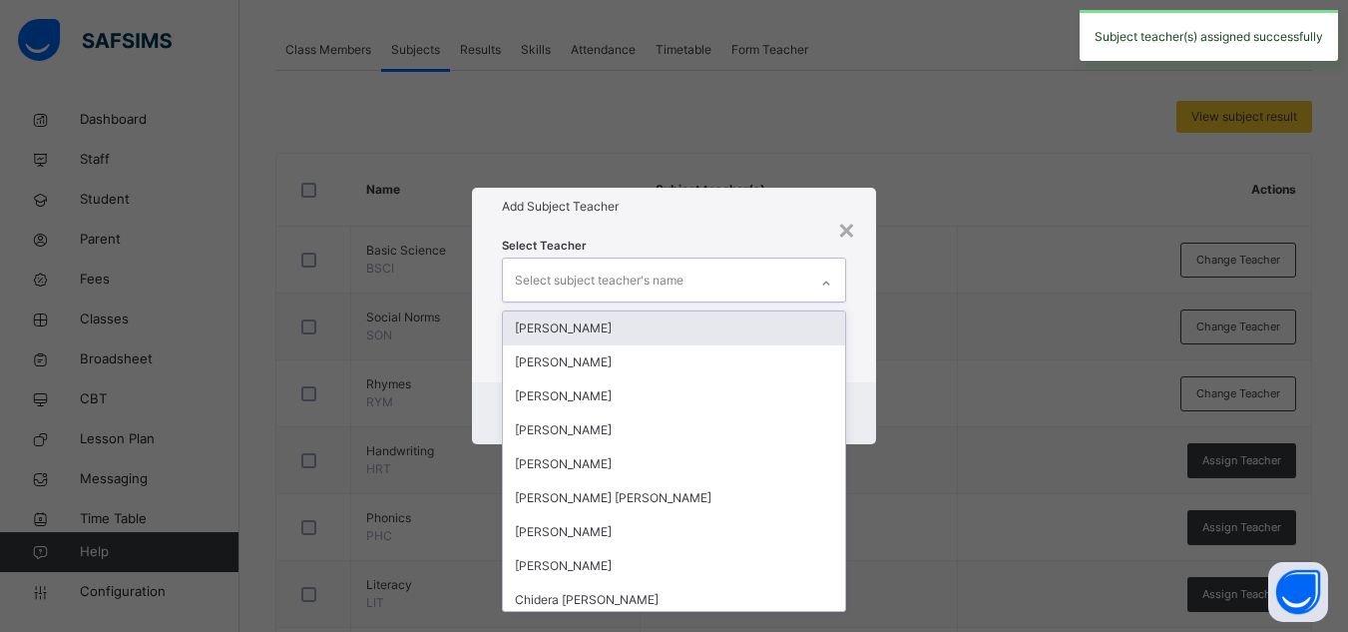
click at [691, 277] on div "Select subject teacher's name" at bounding box center [655, 279] width 304 height 42
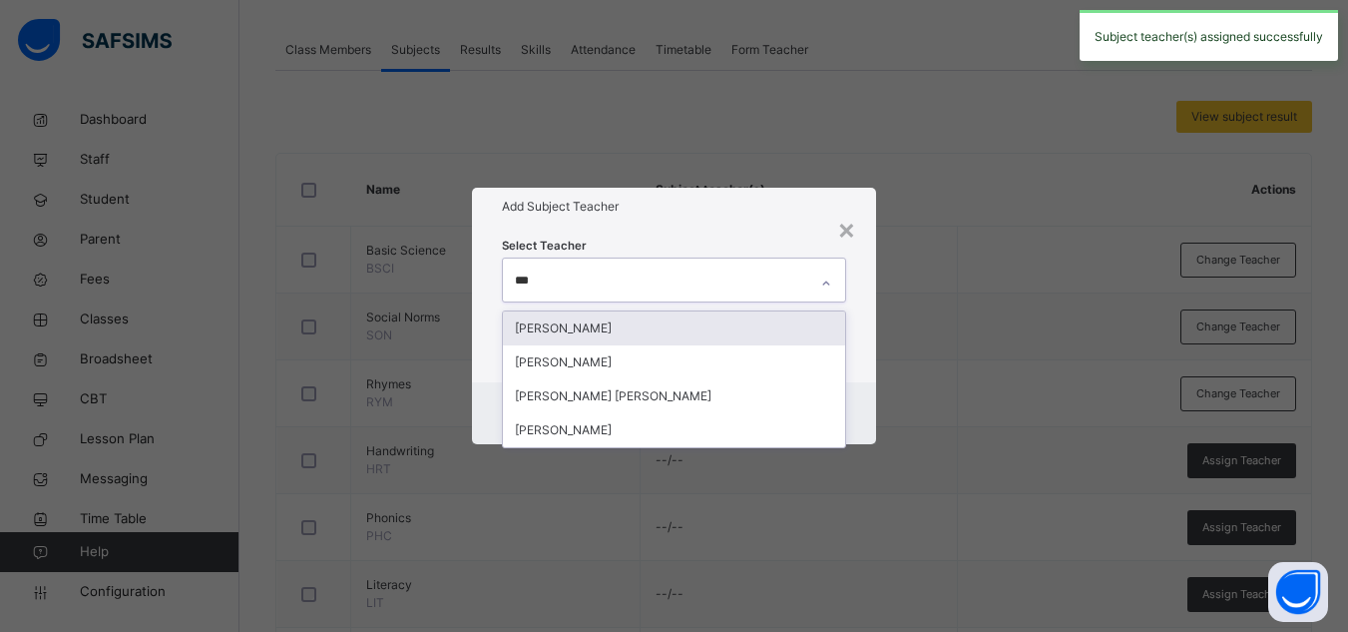
type input "****"
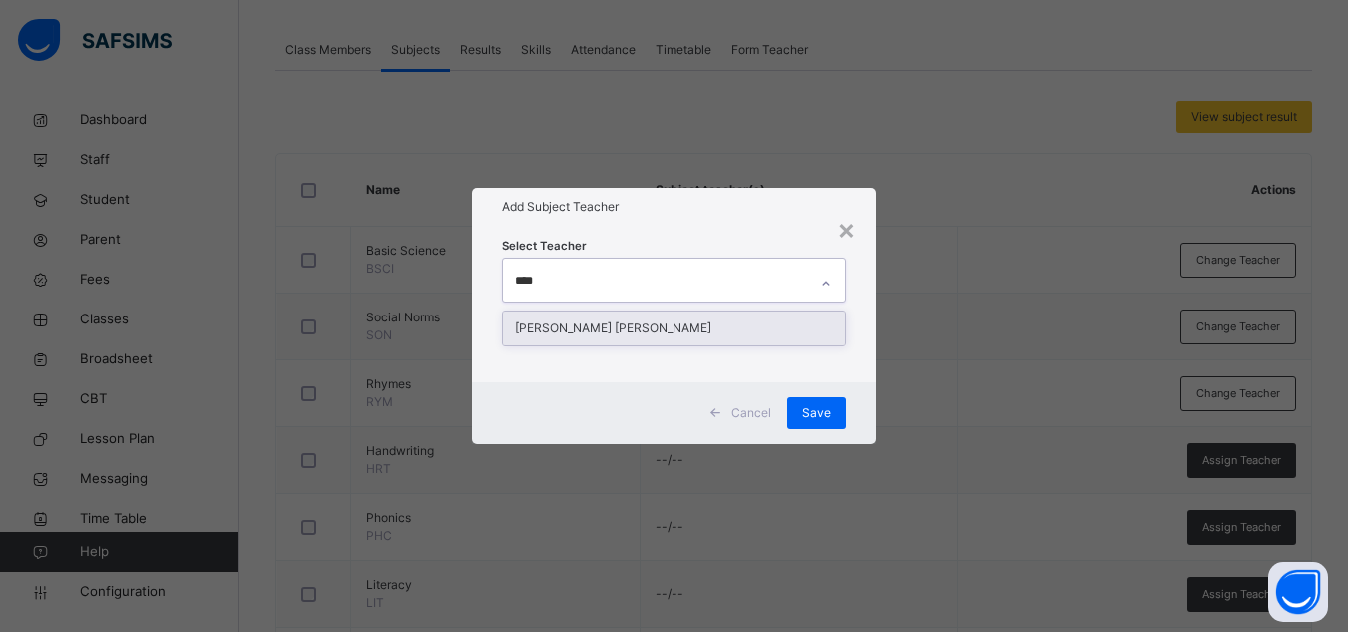
click at [649, 321] on div "[PERSON_NAME] [PERSON_NAME]" at bounding box center [674, 328] width 342 height 34
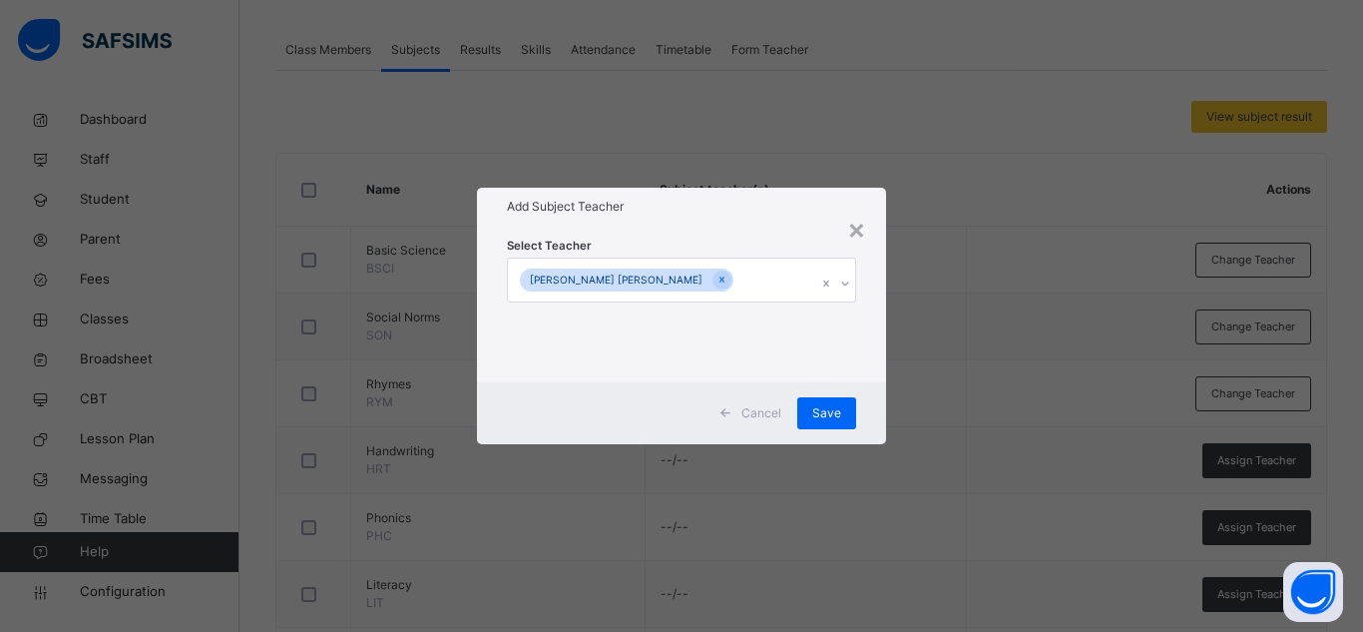
click at [788, 222] on div "Add Subject Teacher" at bounding box center [681, 207] width 409 height 38
click at [839, 404] on span "Save" at bounding box center [826, 413] width 29 height 18
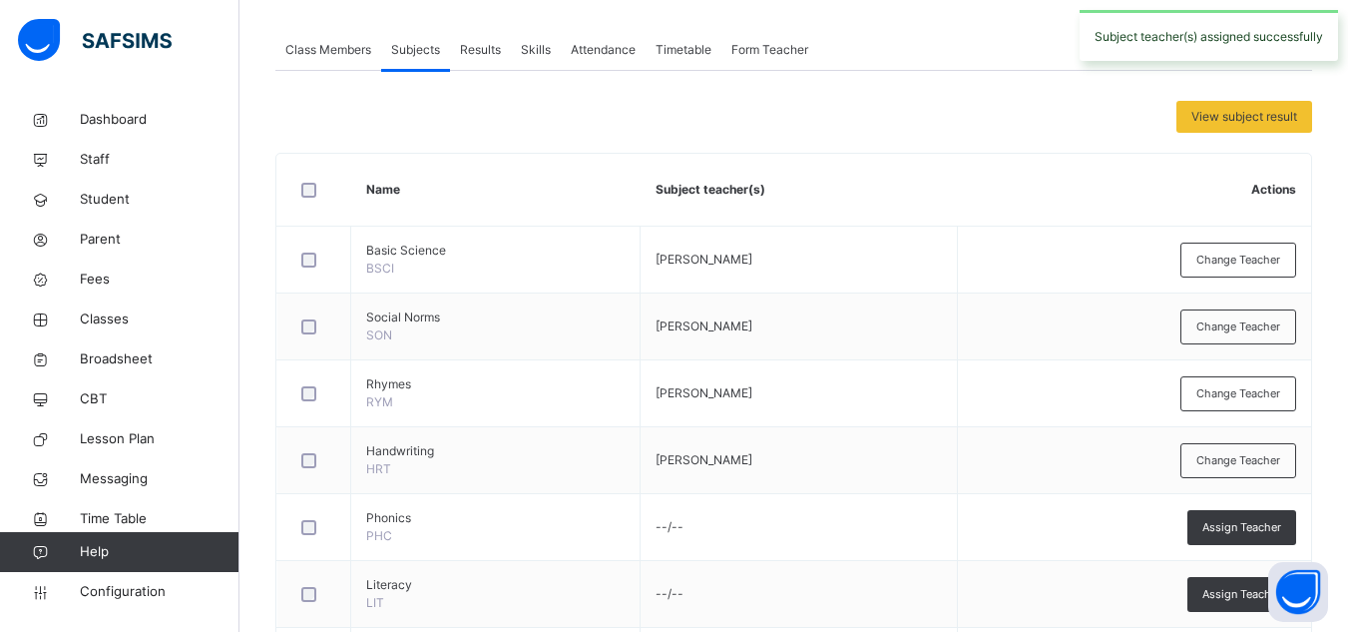
scroll to position [478, 0]
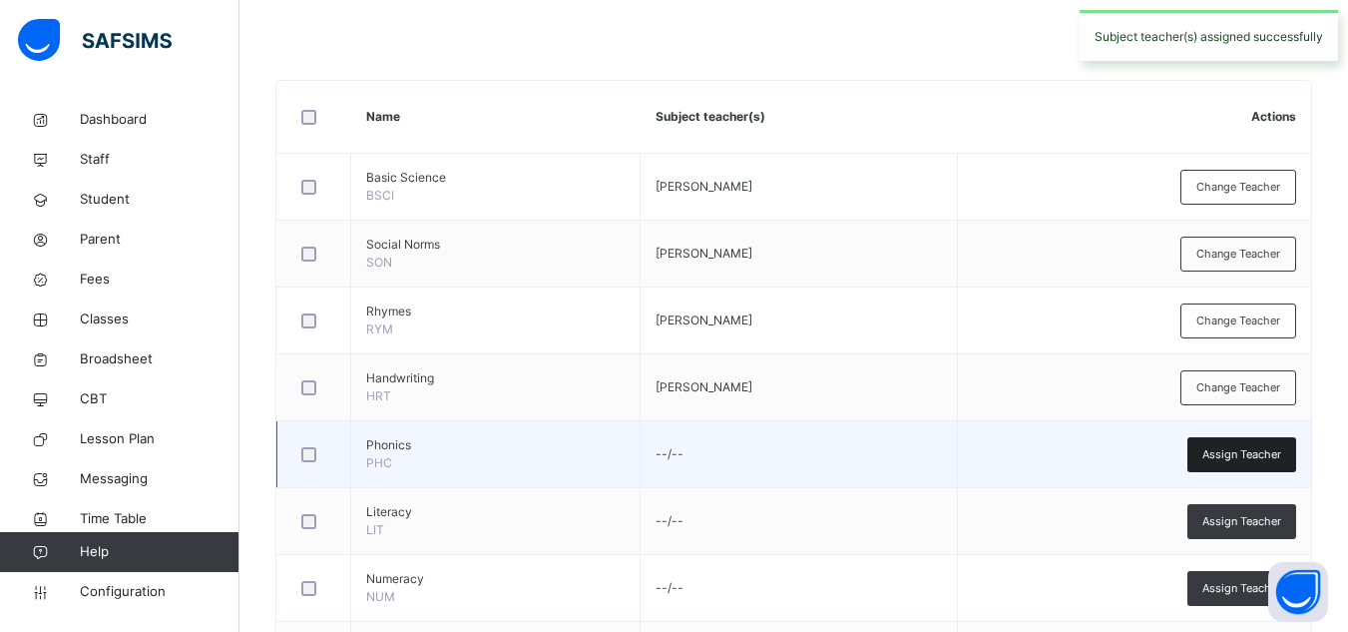
click at [1235, 450] on span "Assign Teacher" at bounding box center [1241, 454] width 79 height 17
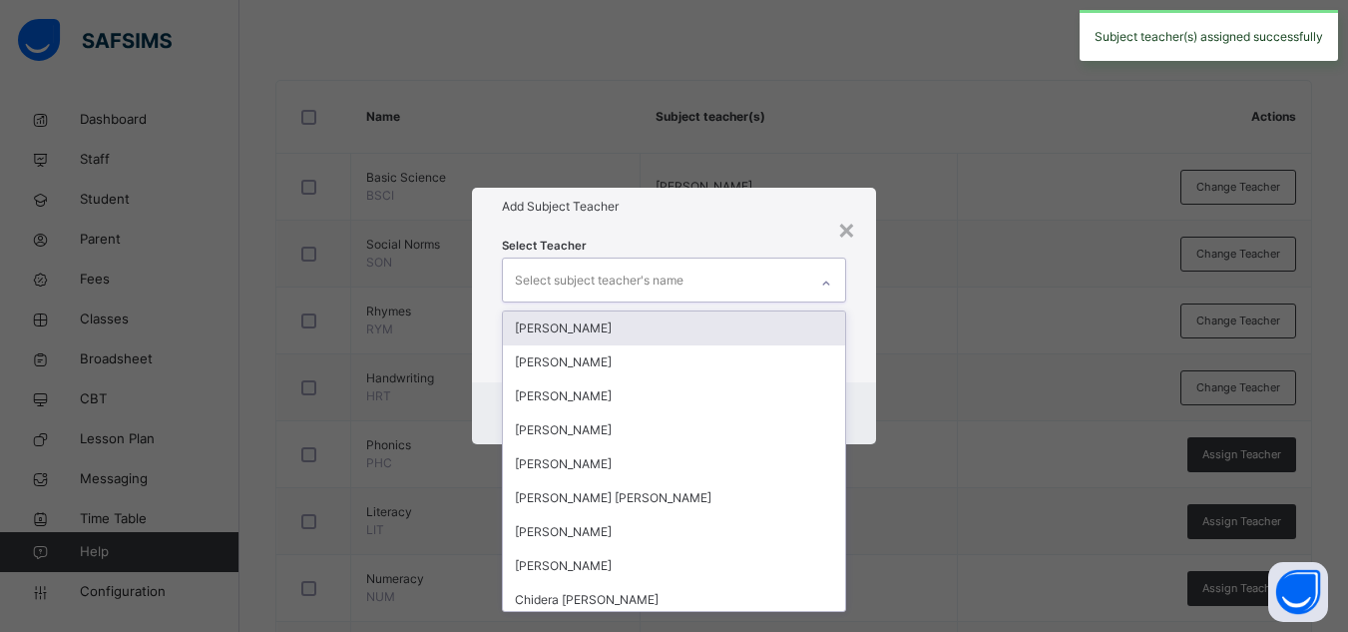
click at [721, 282] on div "Select subject teacher's name" at bounding box center [655, 279] width 304 height 42
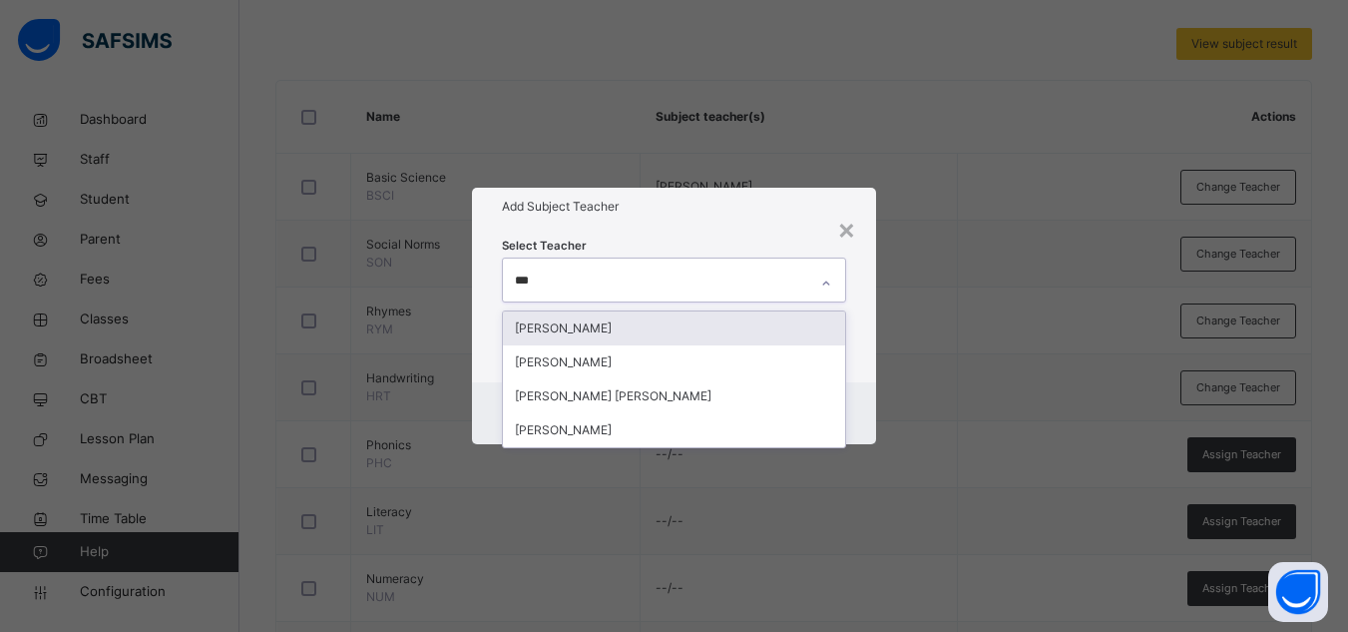
type input "****"
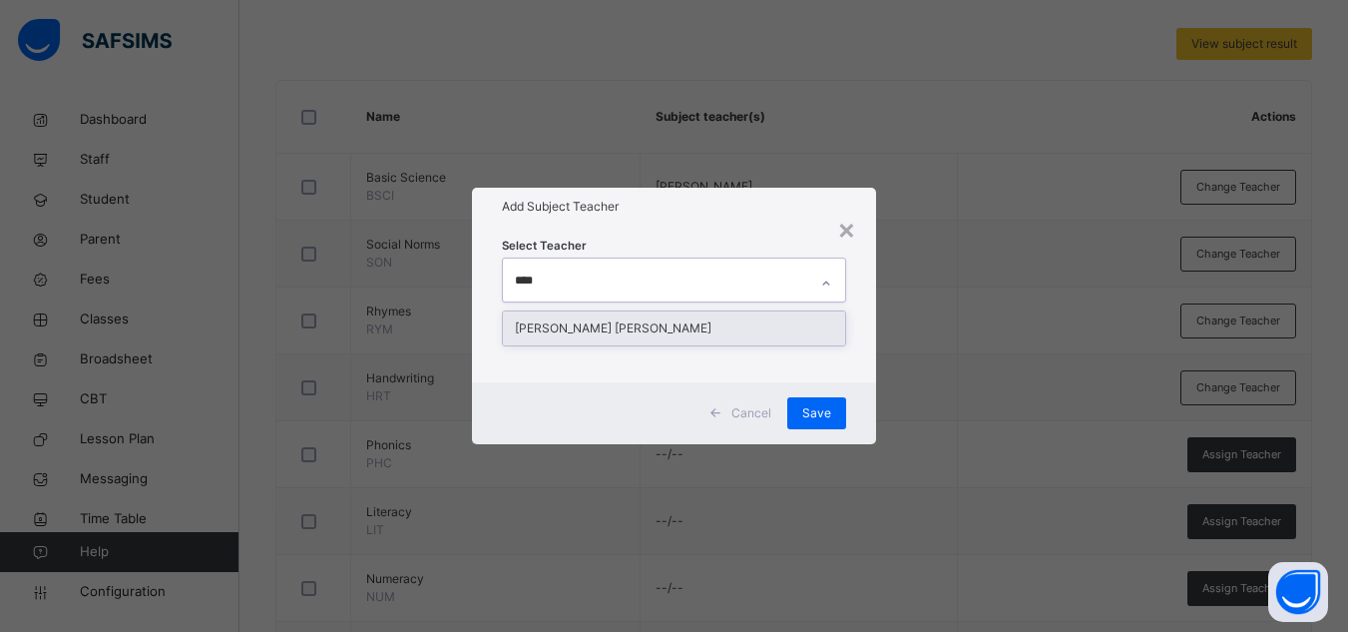
click at [594, 321] on div "[PERSON_NAME] [PERSON_NAME]" at bounding box center [674, 328] width 342 height 34
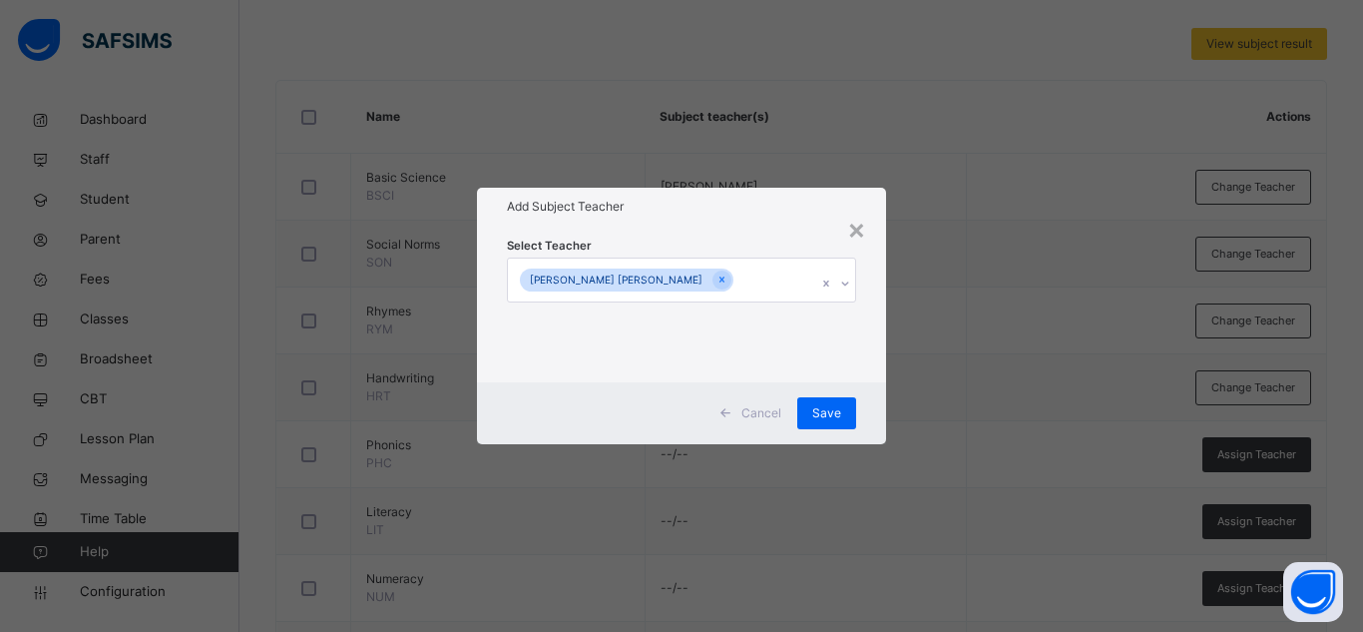
click at [801, 233] on div "Select Teacher Maryam Abdulfatai Abdurrahman" at bounding box center [681, 304] width 409 height 156
click at [851, 401] on div "Save" at bounding box center [826, 413] width 59 height 32
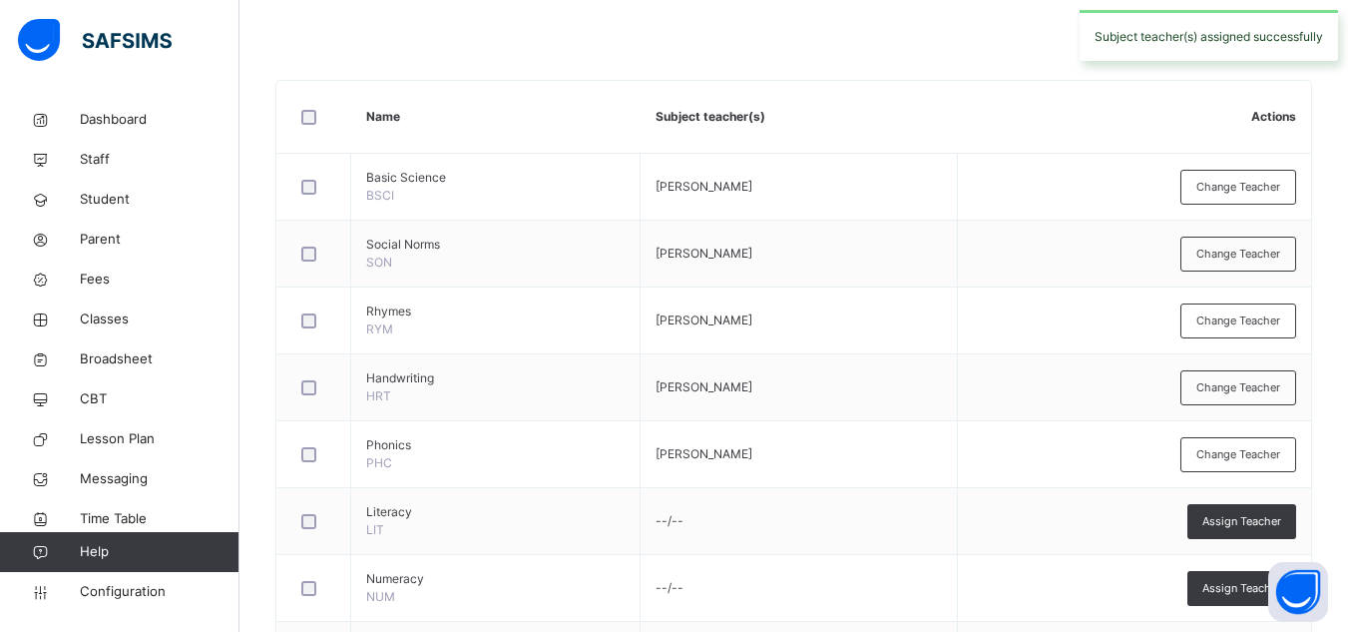
scroll to position [585, 0]
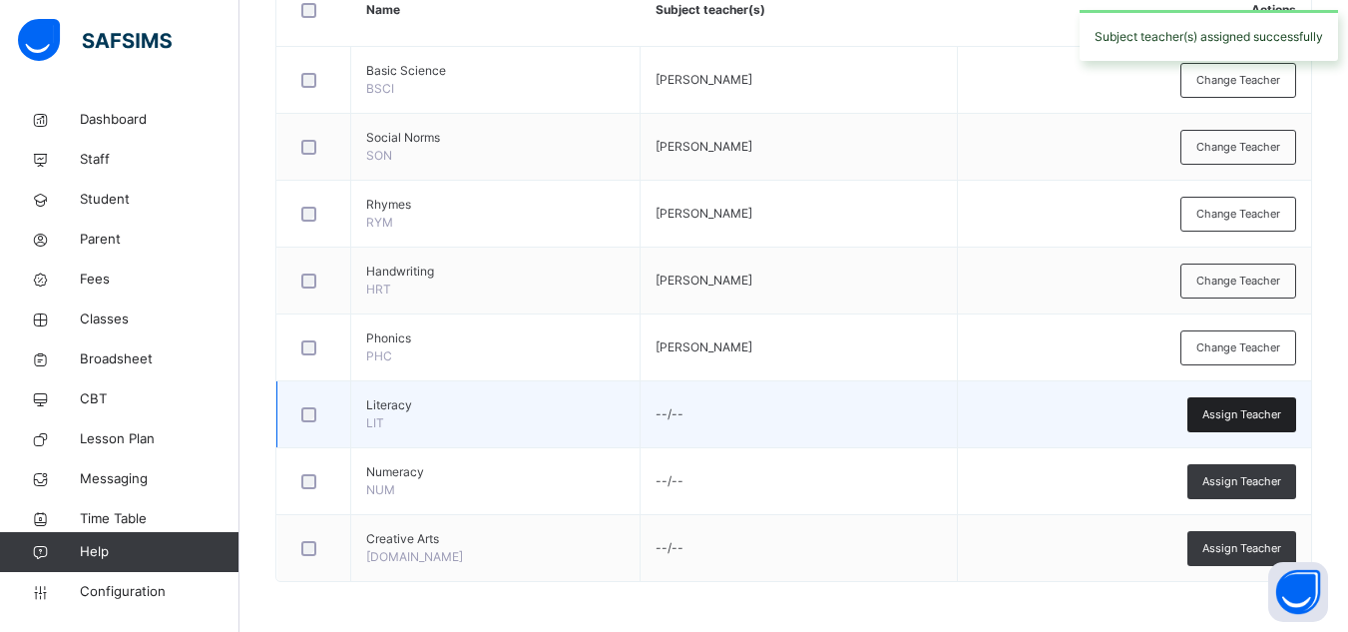
click at [1217, 414] on span "Assign Teacher" at bounding box center [1241, 414] width 79 height 17
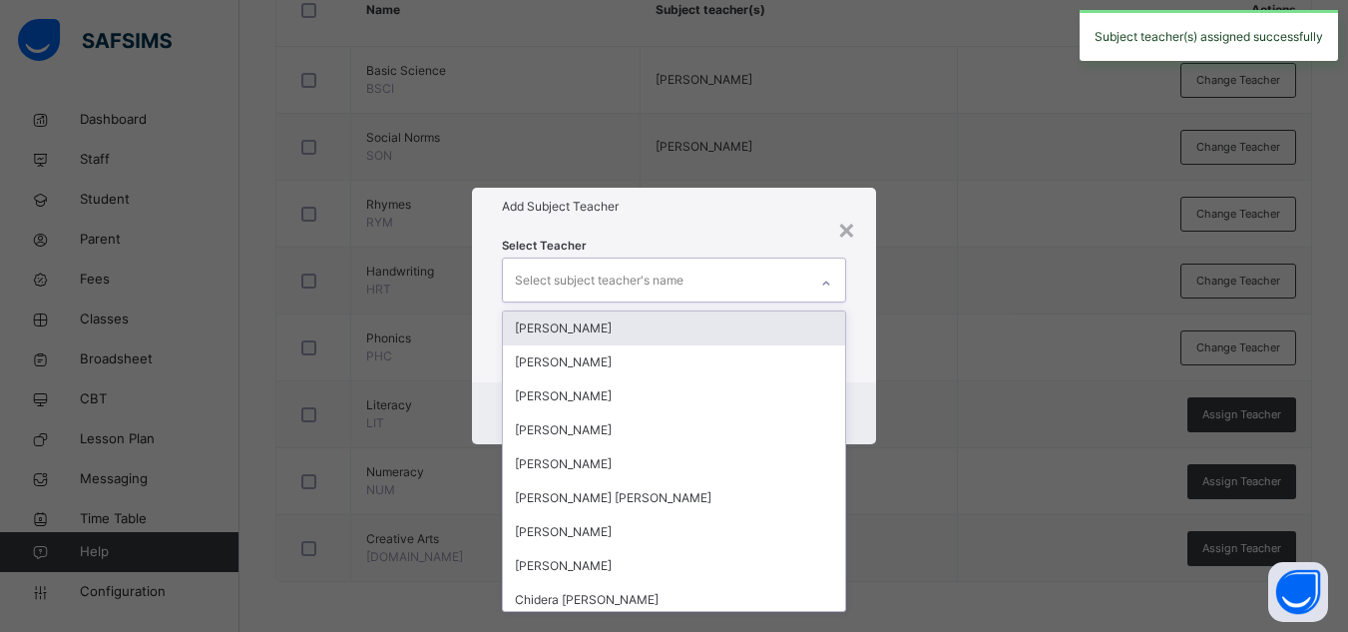
click at [690, 273] on div "Select subject teacher's name" at bounding box center [655, 279] width 304 height 42
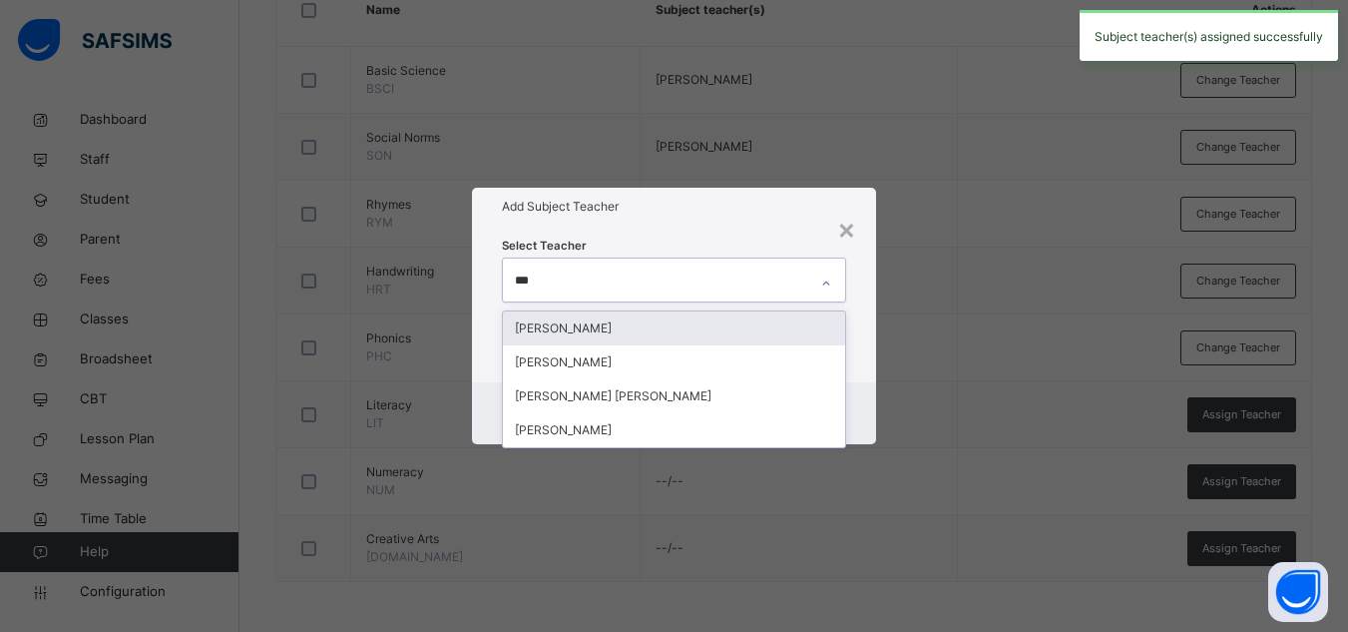
type input "****"
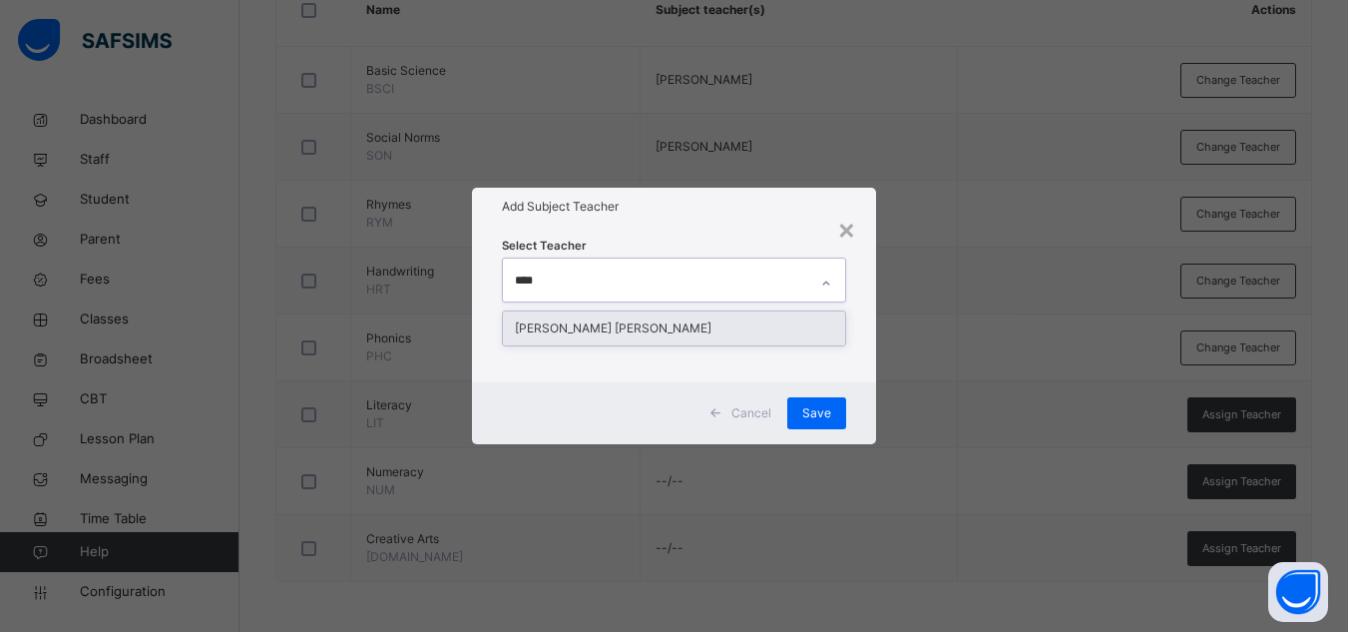
click at [734, 327] on div "[PERSON_NAME] [PERSON_NAME]" at bounding box center [674, 328] width 342 height 34
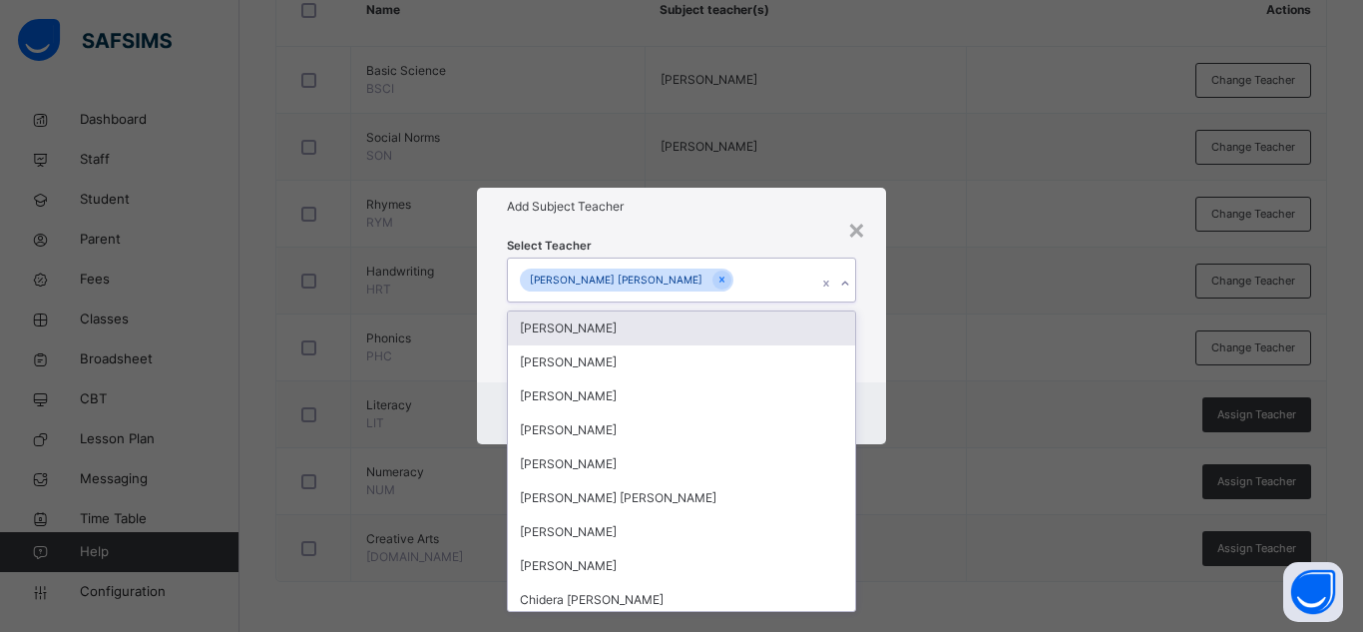
click at [807, 252] on div "Select Teacher option Maryam Abdulfatai Abdurrahman, selected. option Umar Faru…" at bounding box center [681, 303] width 349 height 136
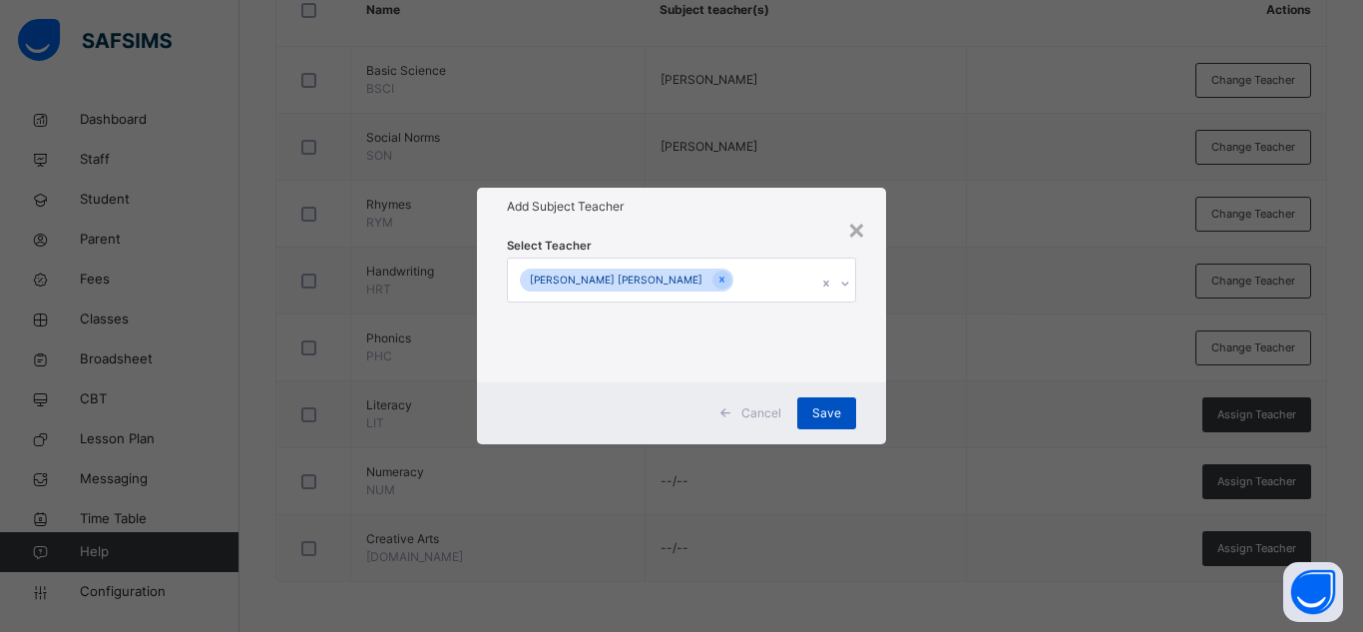
click at [832, 411] on span "Save" at bounding box center [826, 413] width 29 height 18
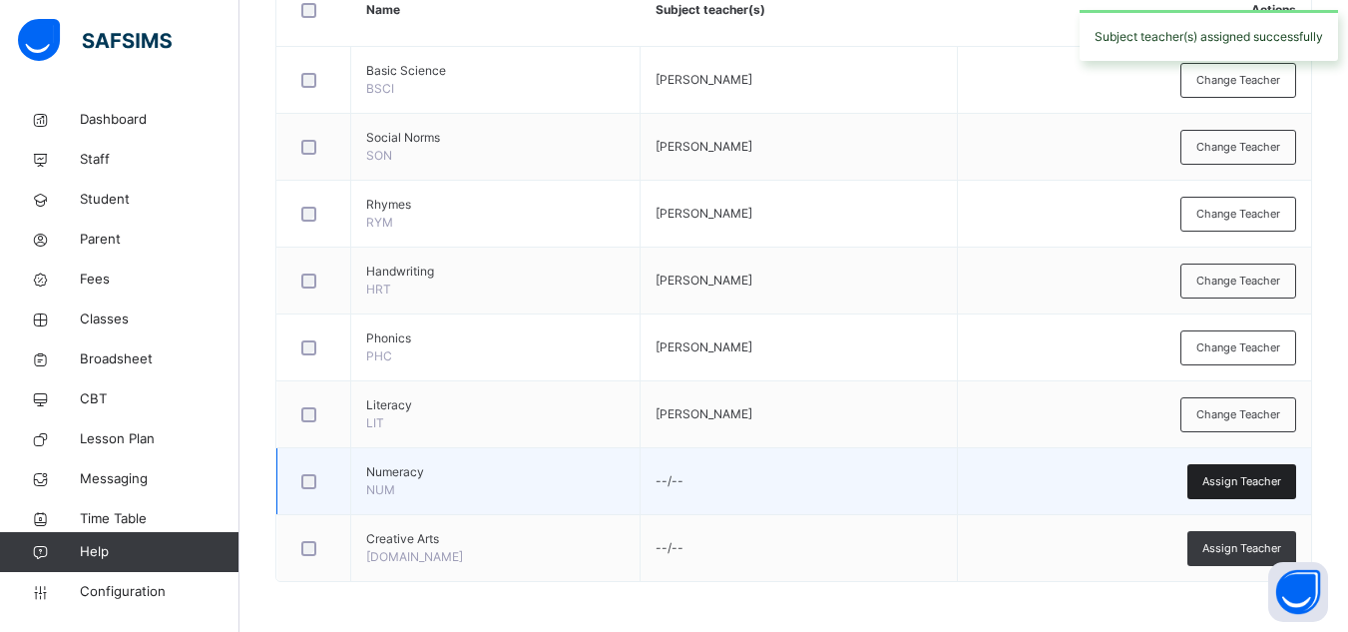
click at [1249, 475] on span "Assign Teacher" at bounding box center [1241, 481] width 79 height 17
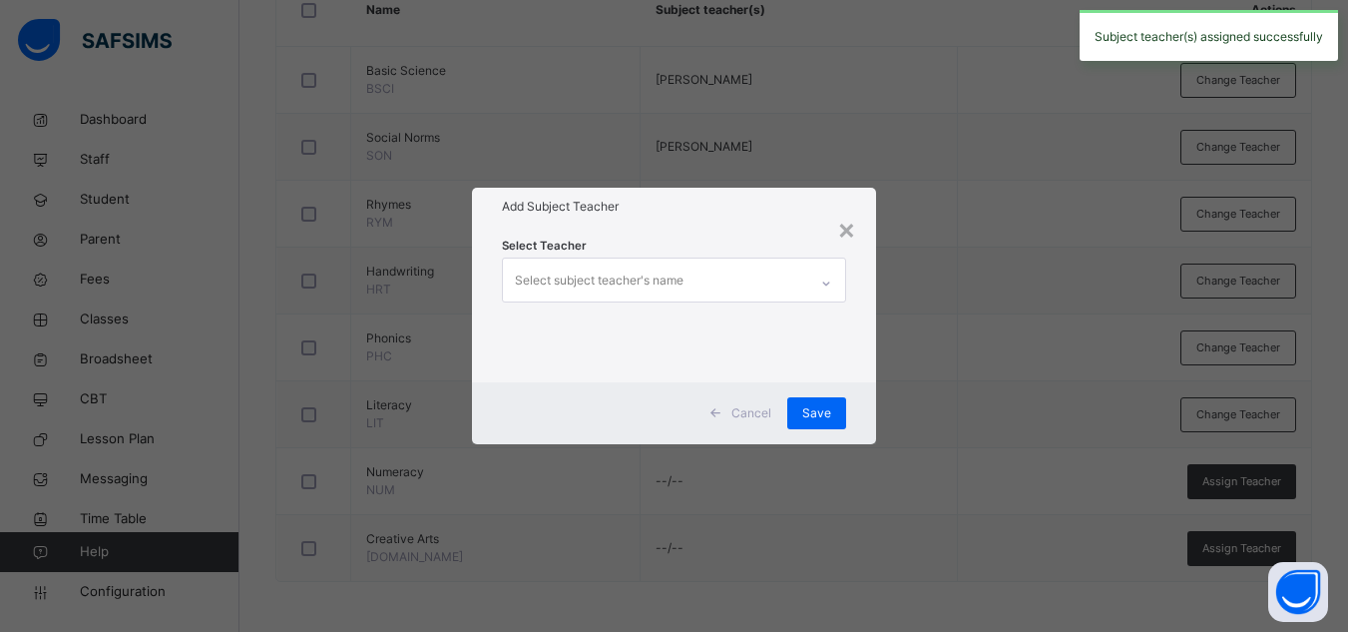
click at [684, 294] on div "Select subject teacher's name" at bounding box center [655, 279] width 304 height 42
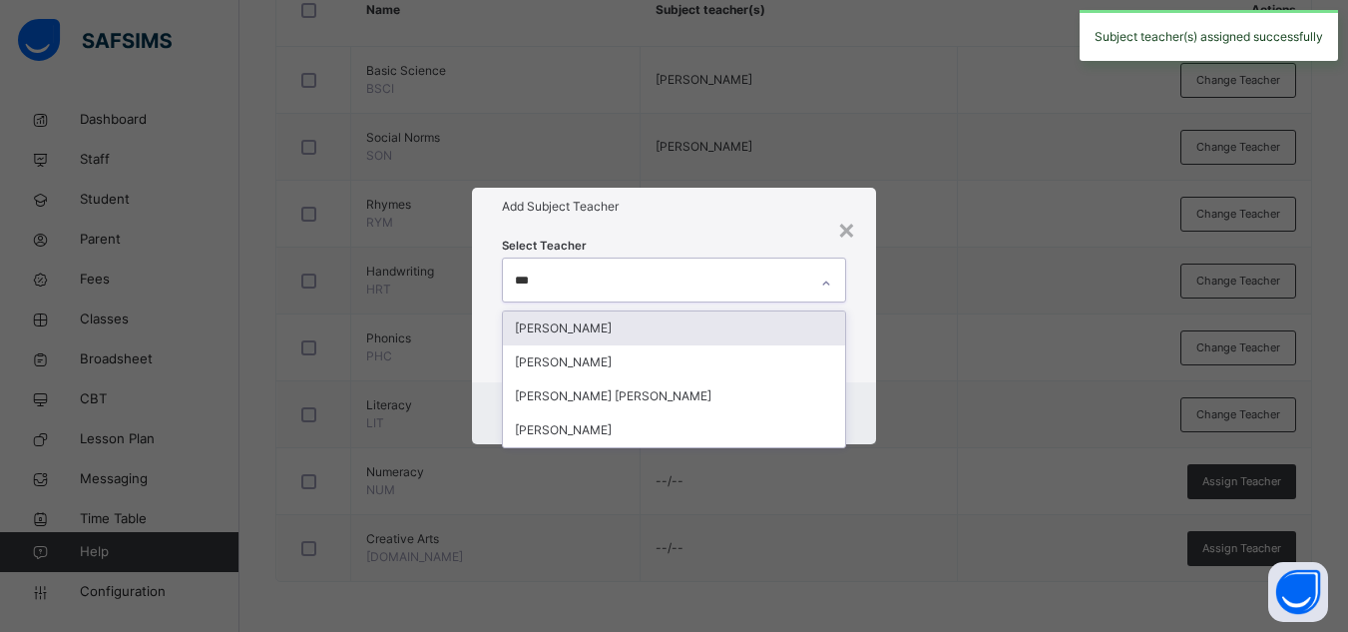
type input "****"
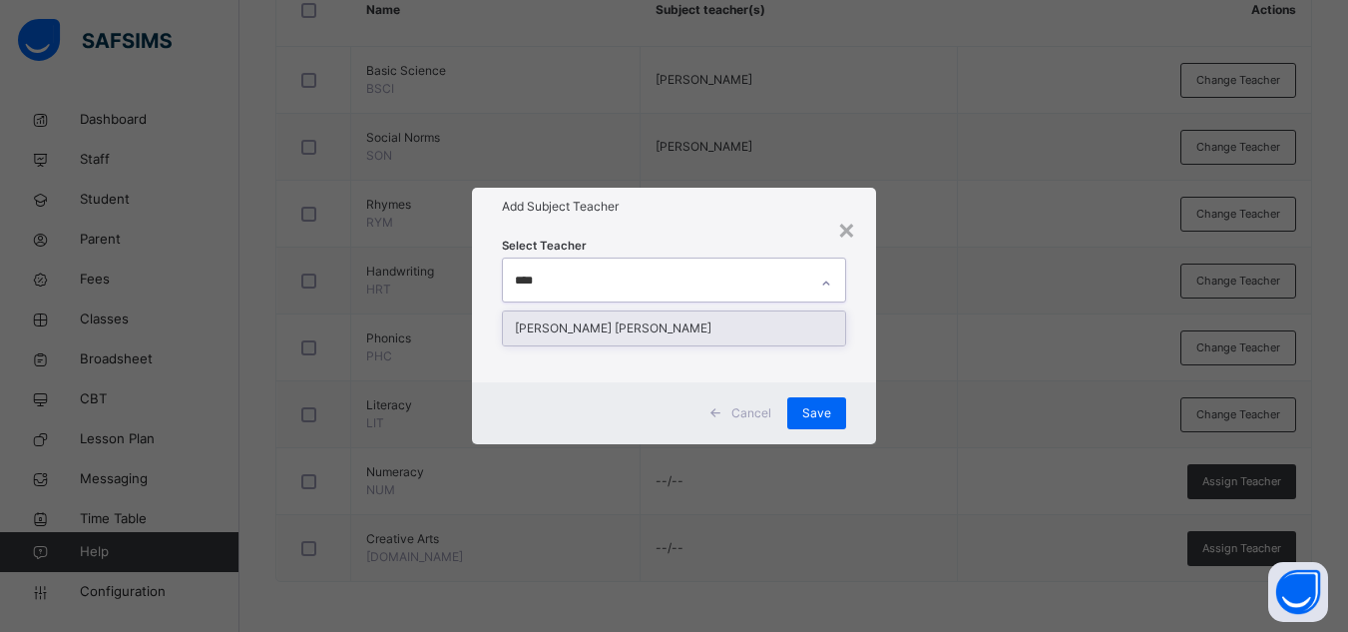
click at [640, 325] on div "[PERSON_NAME] [PERSON_NAME]" at bounding box center [674, 328] width 342 height 34
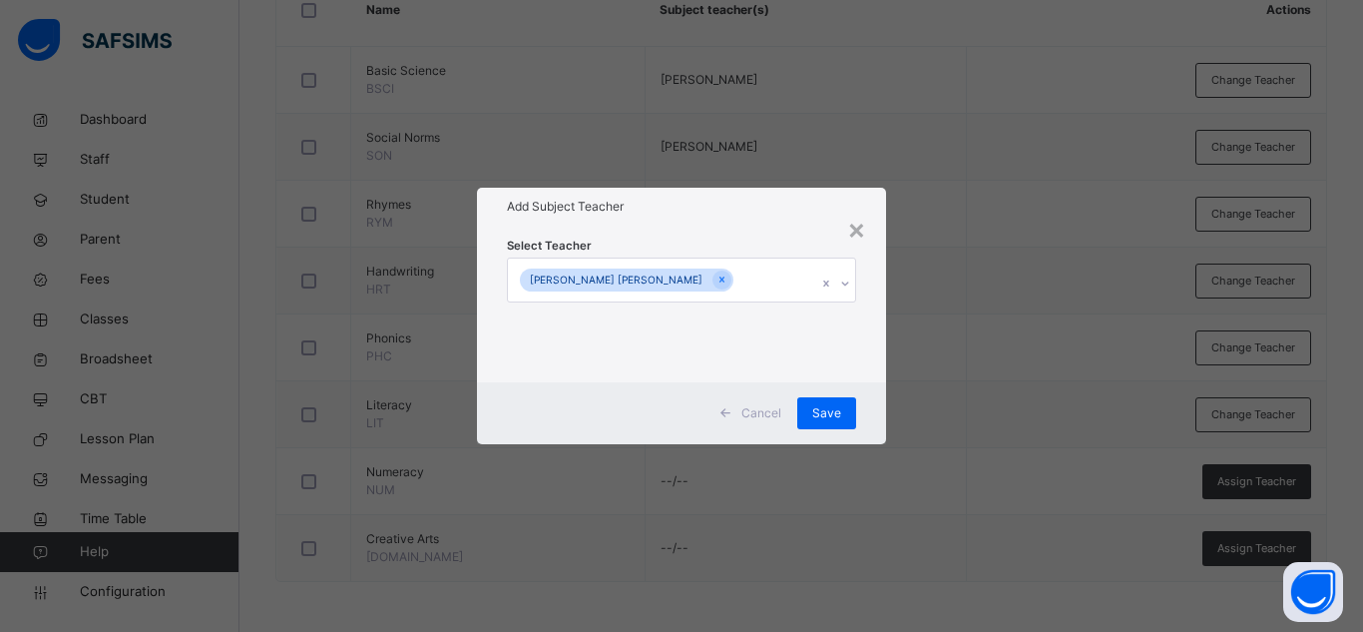
click at [765, 233] on div "Select Teacher Maryam Abdulfatai Abdurrahman" at bounding box center [681, 304] width 409 height 156
click at [818, 410] on span "Save" at bounding box center [826, 413] width 29 height 18
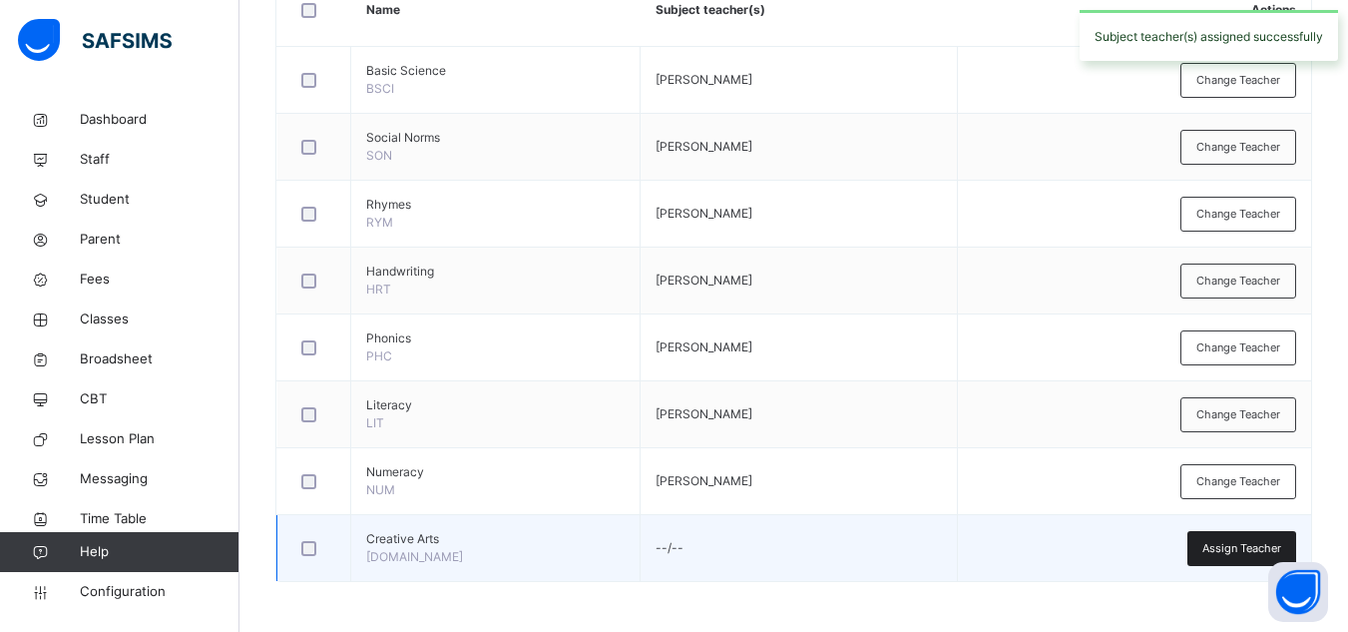
click at [1211, 545] on div "Assign Teacher" at bounding box center [1241, 548] width 109 height 35
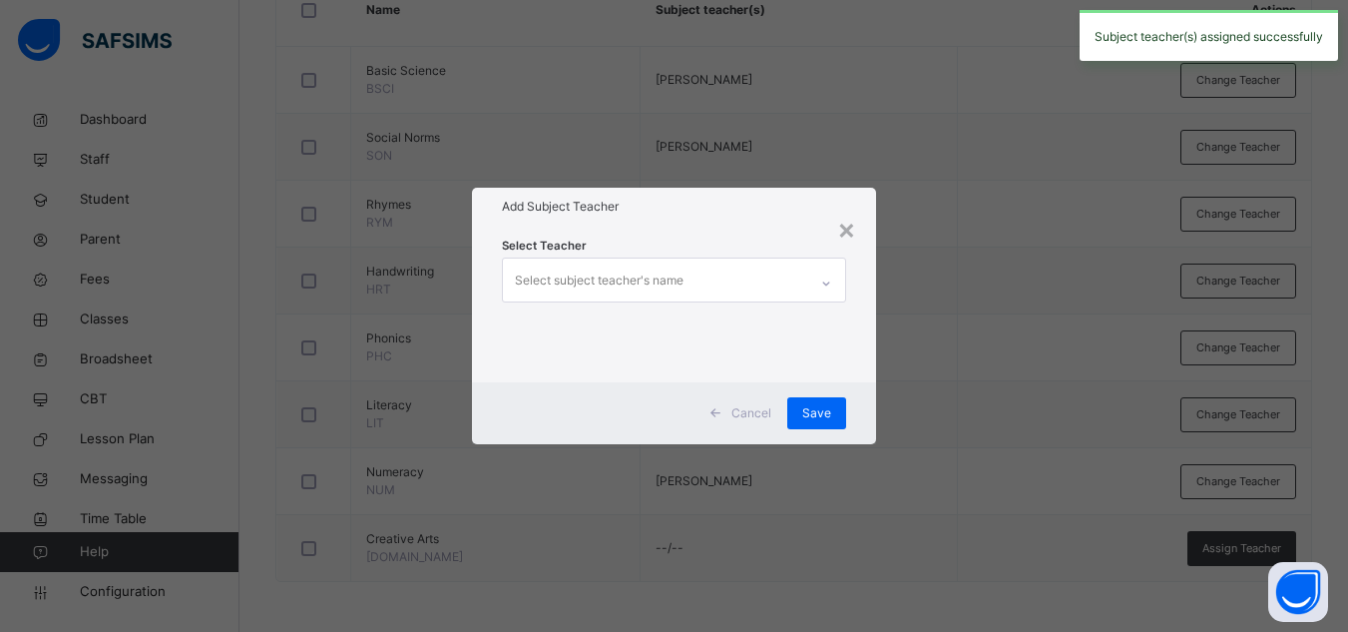
click at [677, 267] on div "Select subject teacher's name" at bounding box center [599, 280] width 169 height 38
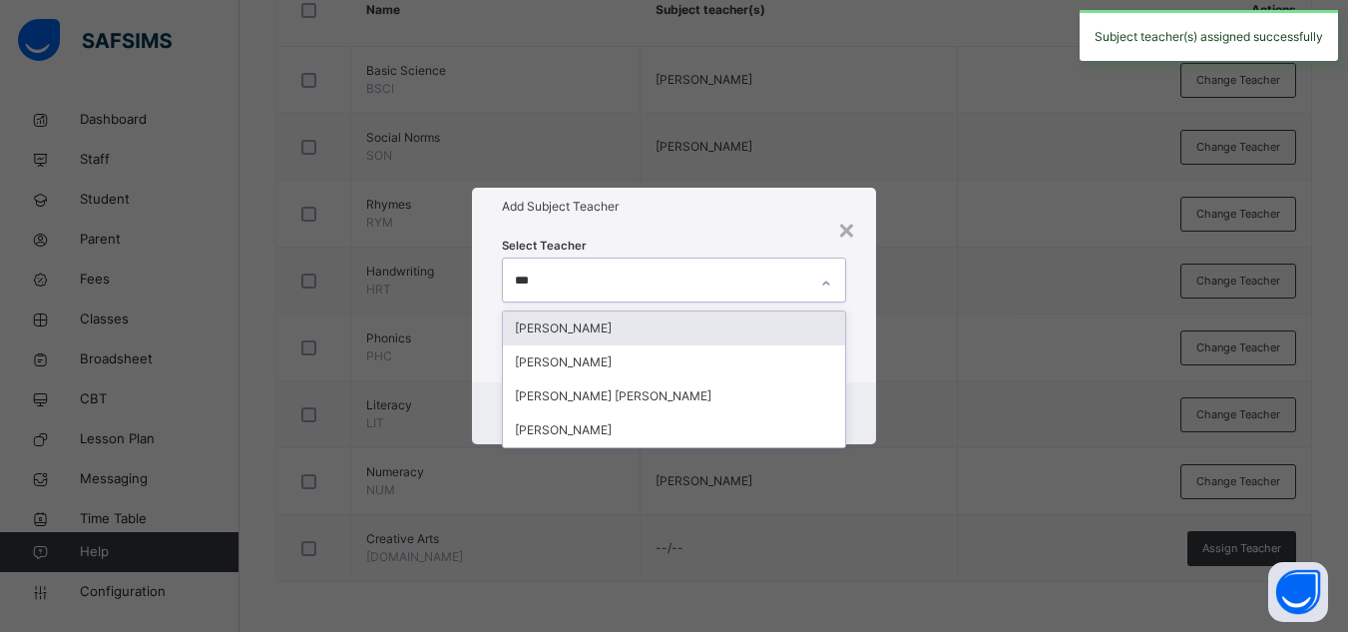
type input "****"
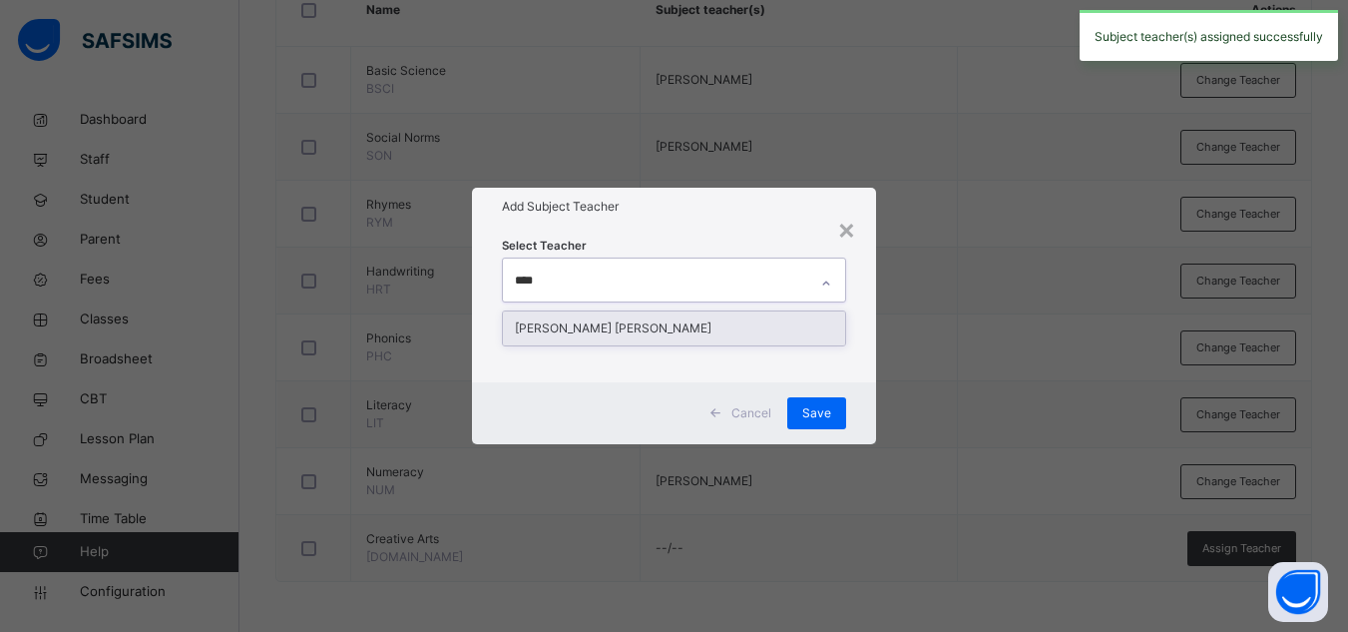
click at [618, 326] on div "[PERSON_NAME] [PERSON_NAME]" at bounding box center [674, 328] width 342 height 34
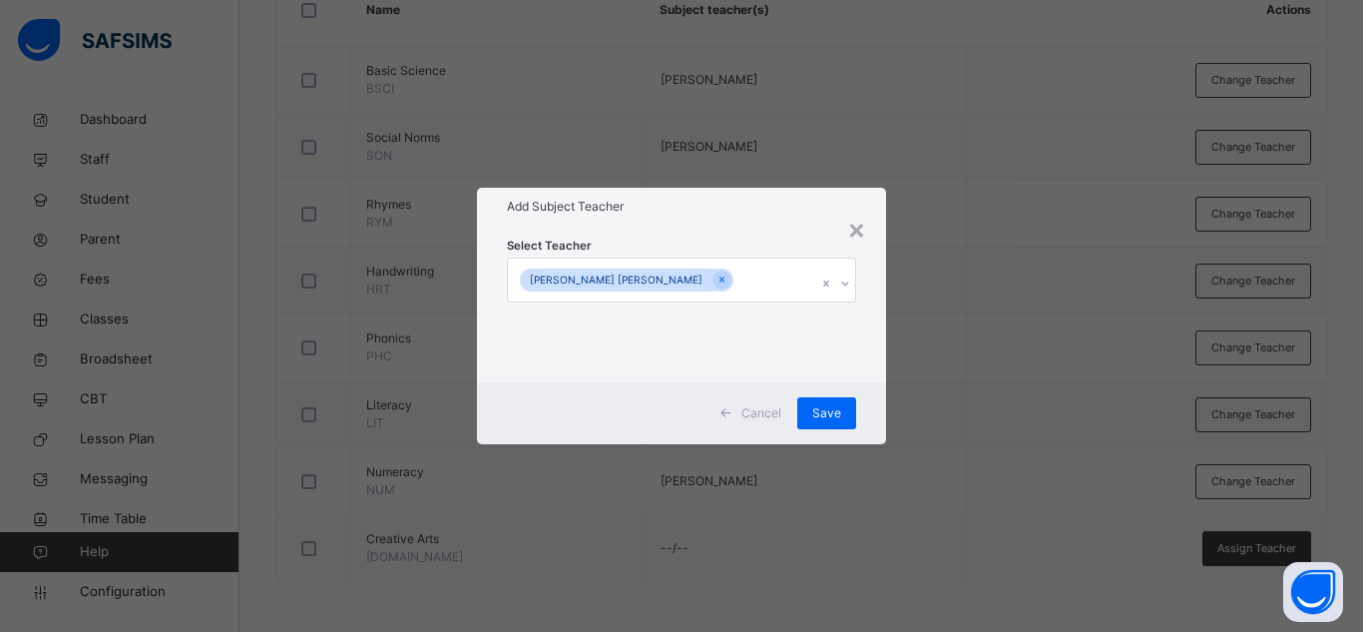
click at [788, 233] on div "Select Teacher Maryam Abdulfatai Abdurrahman" at bounding box center [681, 304] width 409 height 156
click at [845, 400] on div "Save" at bounding box center [826, 413] width 59 height 32
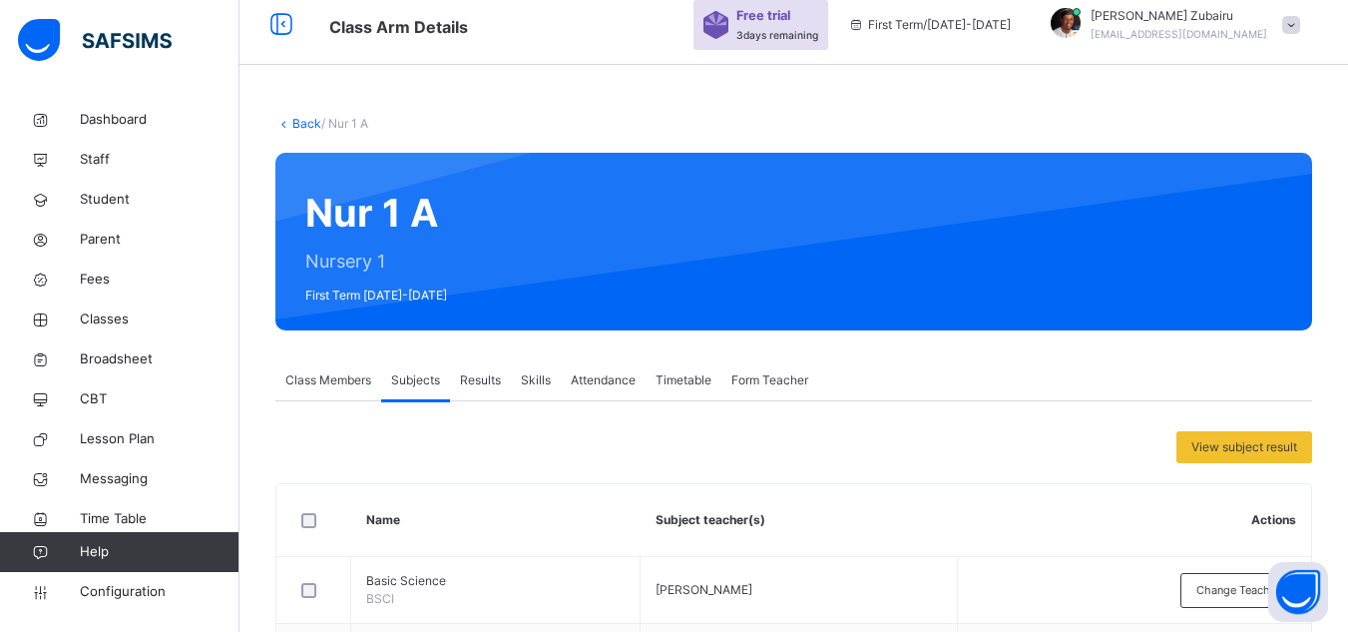
scroll to position [74, 0]
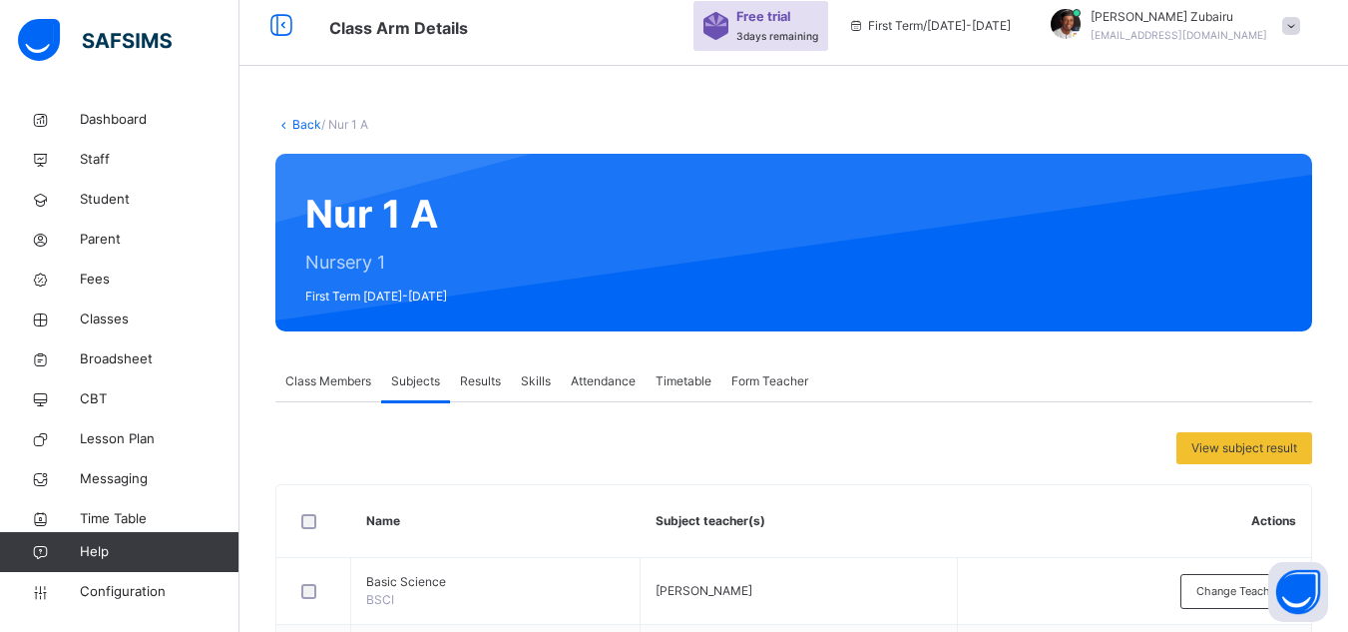
click at [292, 125] on link "Back" at bounding box center [306, 124] width 29 height 15
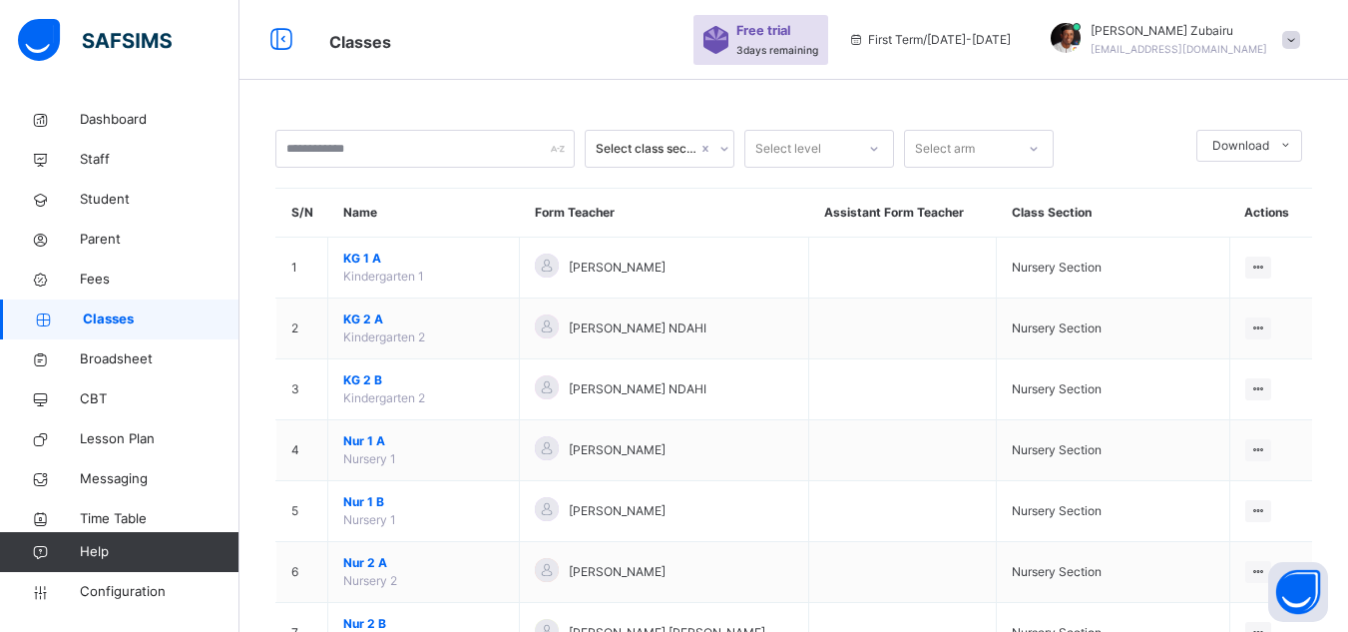
scroll to position [74, 0]
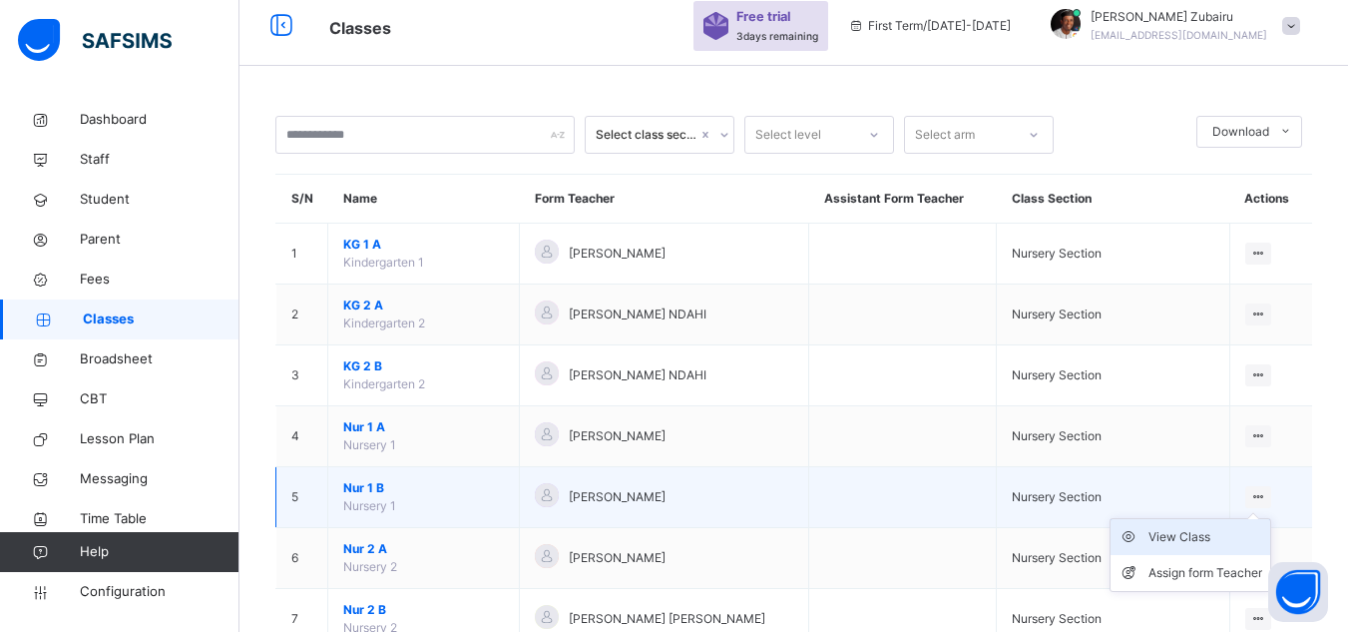
click at [1185, 546] on div "View Class" at bounding box center [1206, 537] width 114 height 20
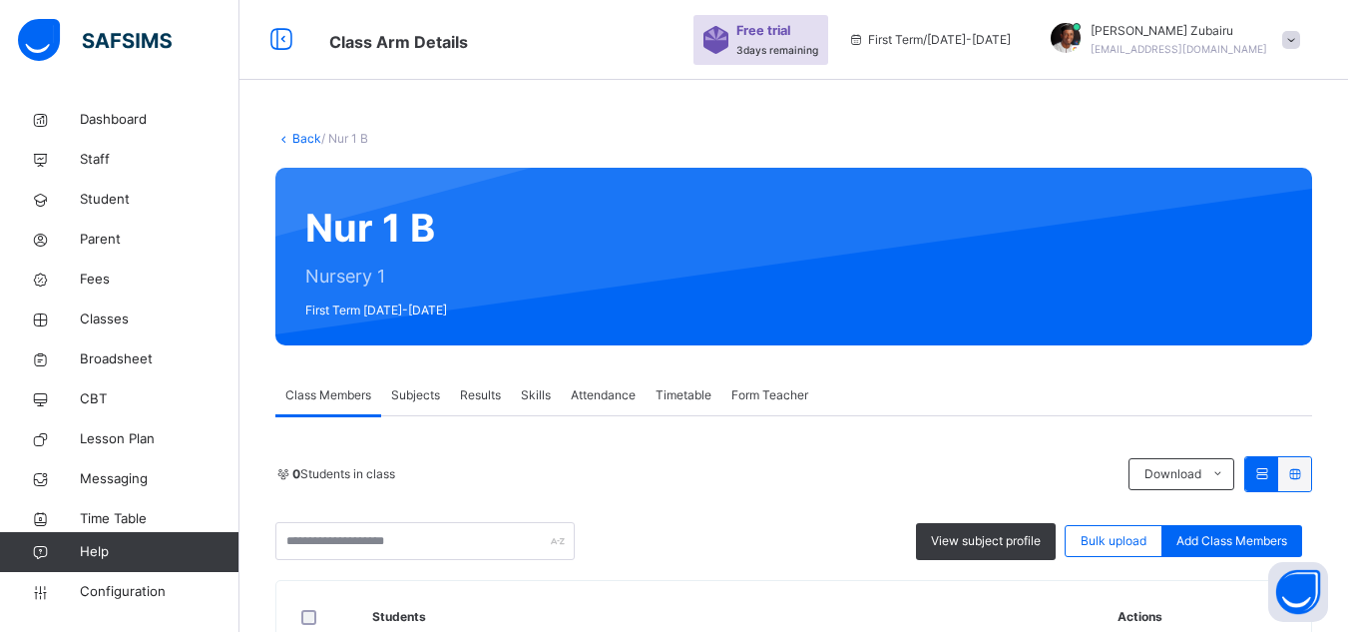
scroll to position [74, 0]
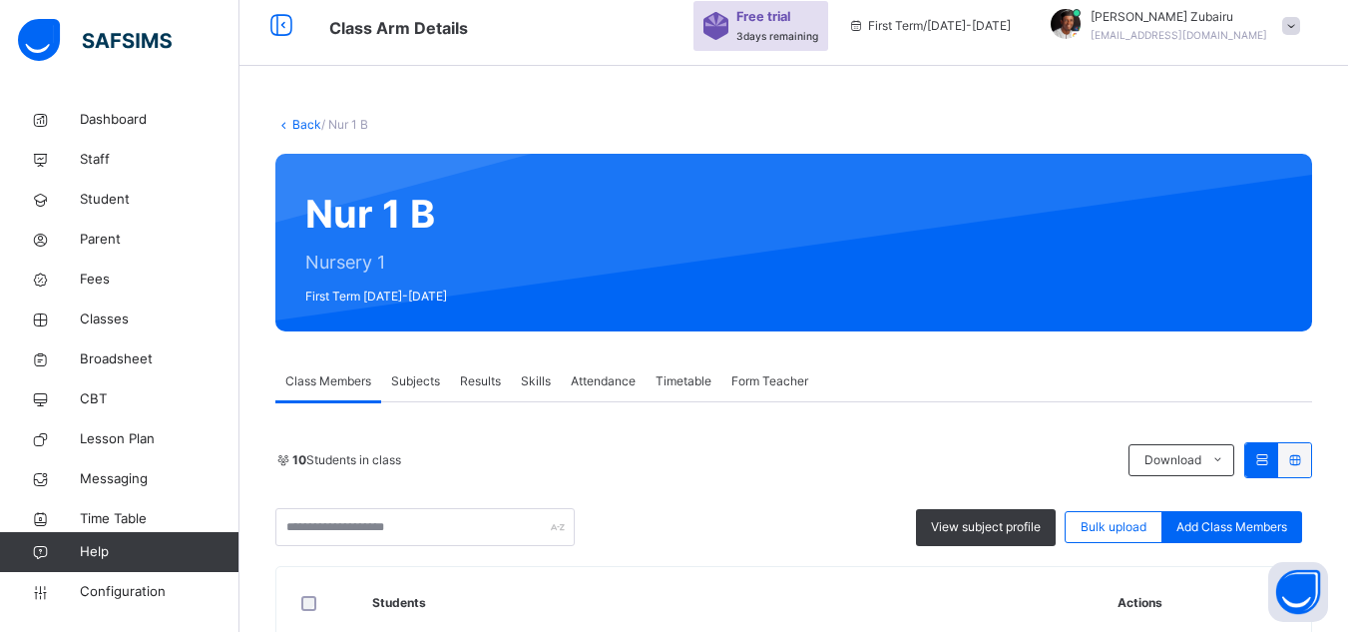
click at [429, 365] on div "Subjects" at bounding box center [415, 381] width 69 height 40
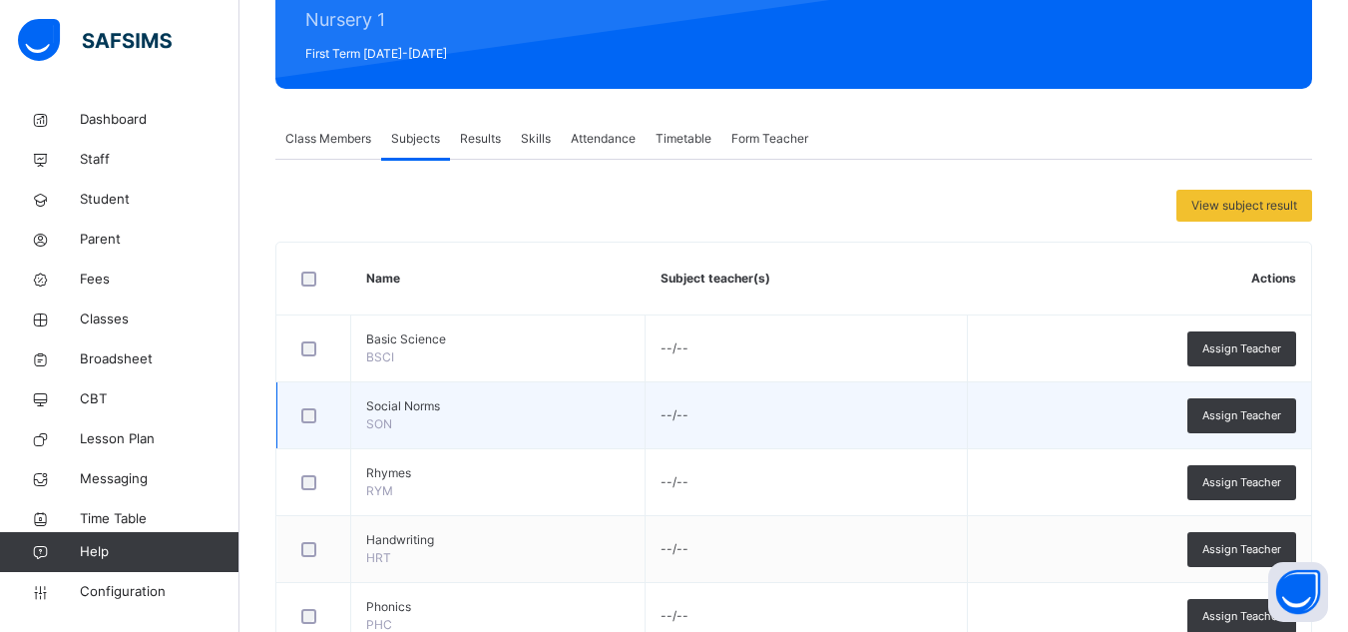
scroll to position [315, 0]
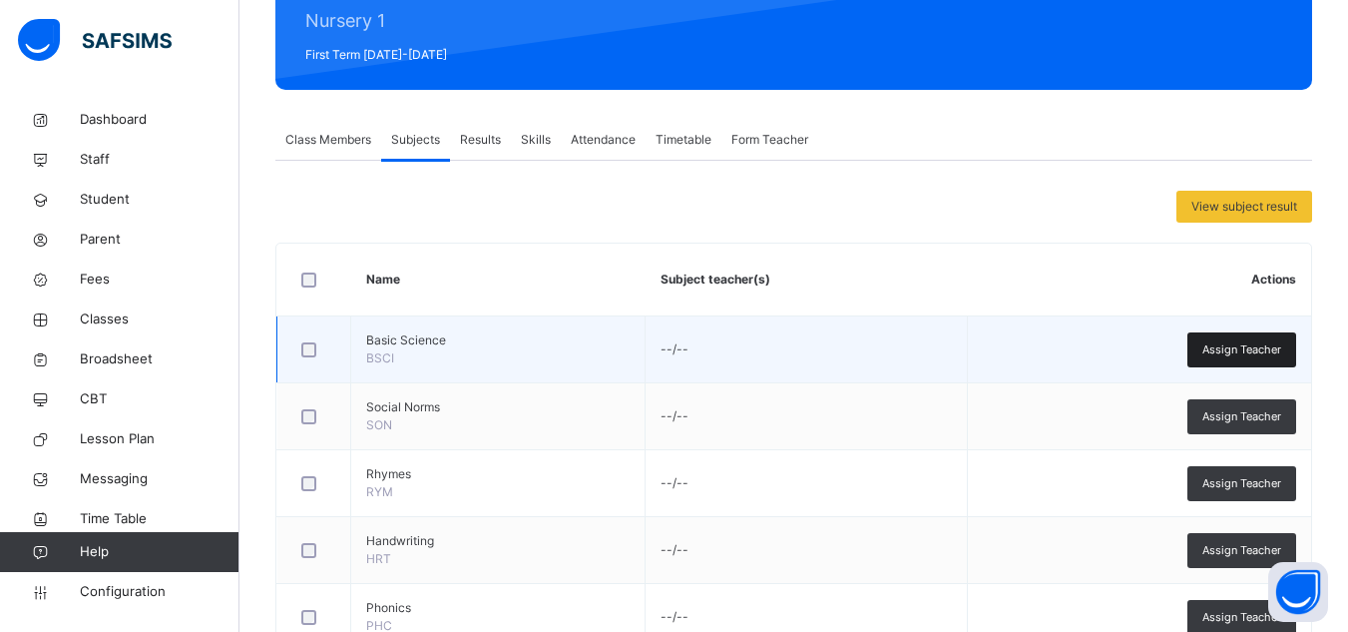
click at [1264, 351] on span "Assign Teacher" at bounding box center [1241, 349] width 79 height 17
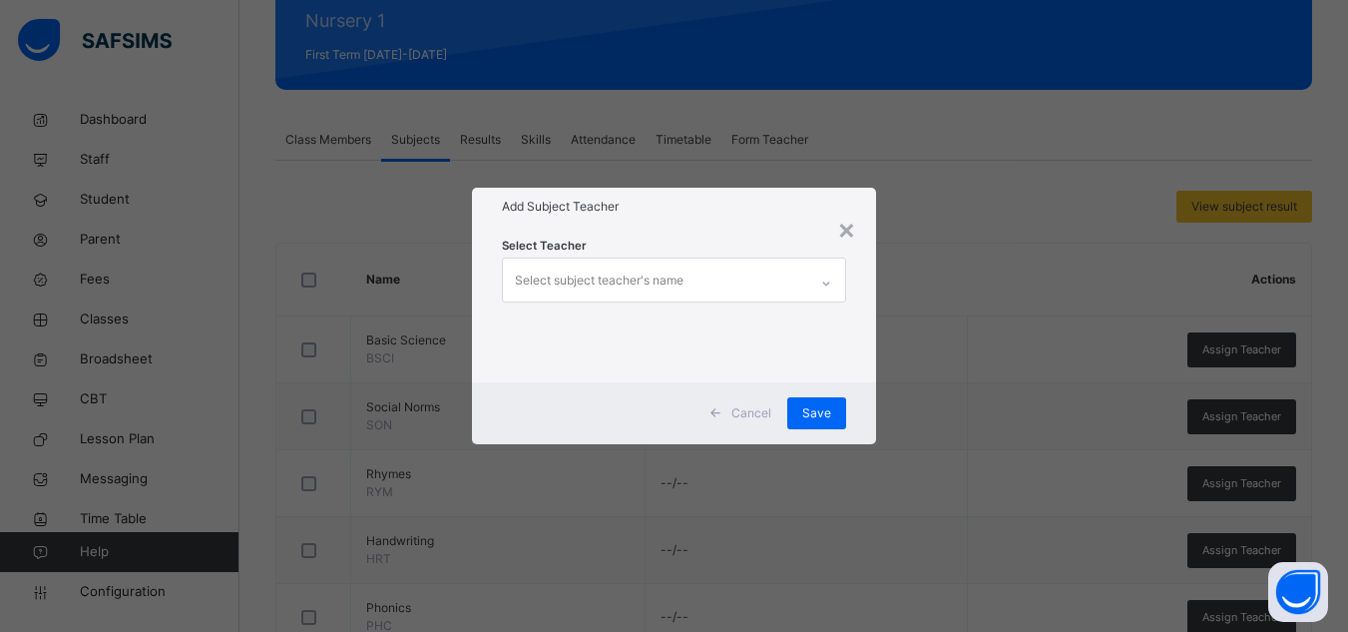
click at [769, 415] on span "Cancel" at bounding box center [751, 413] width 40 height 18
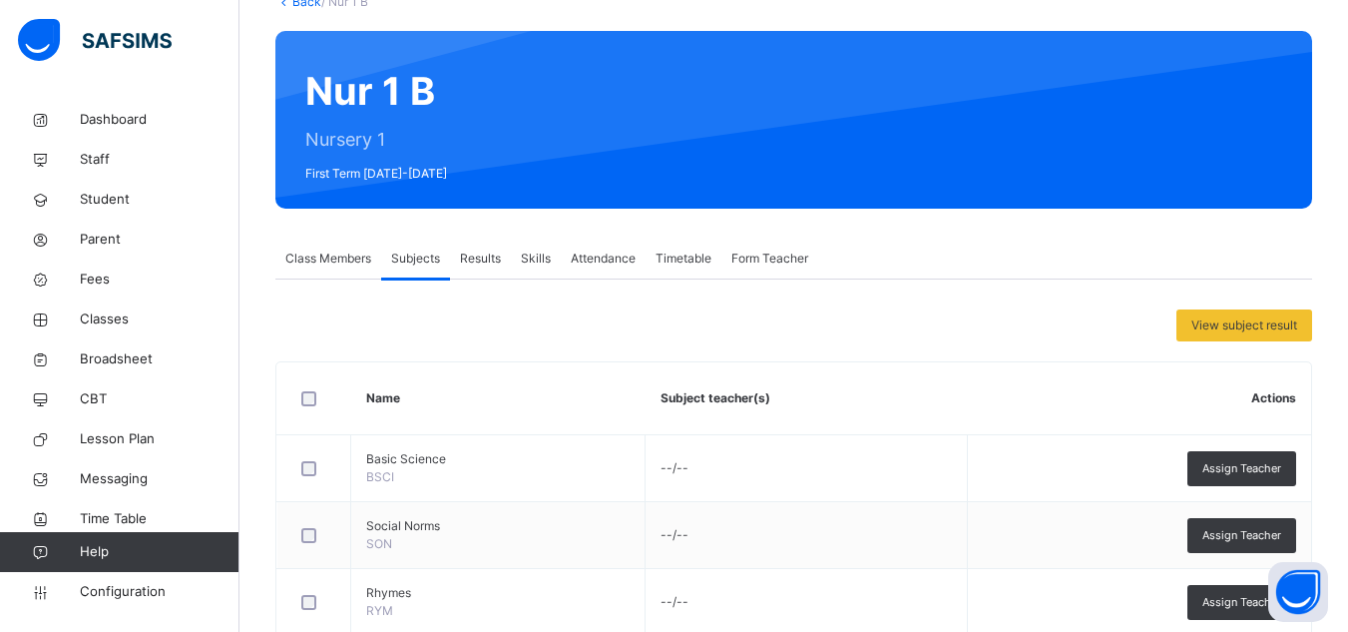
scroll to position [219, 0]
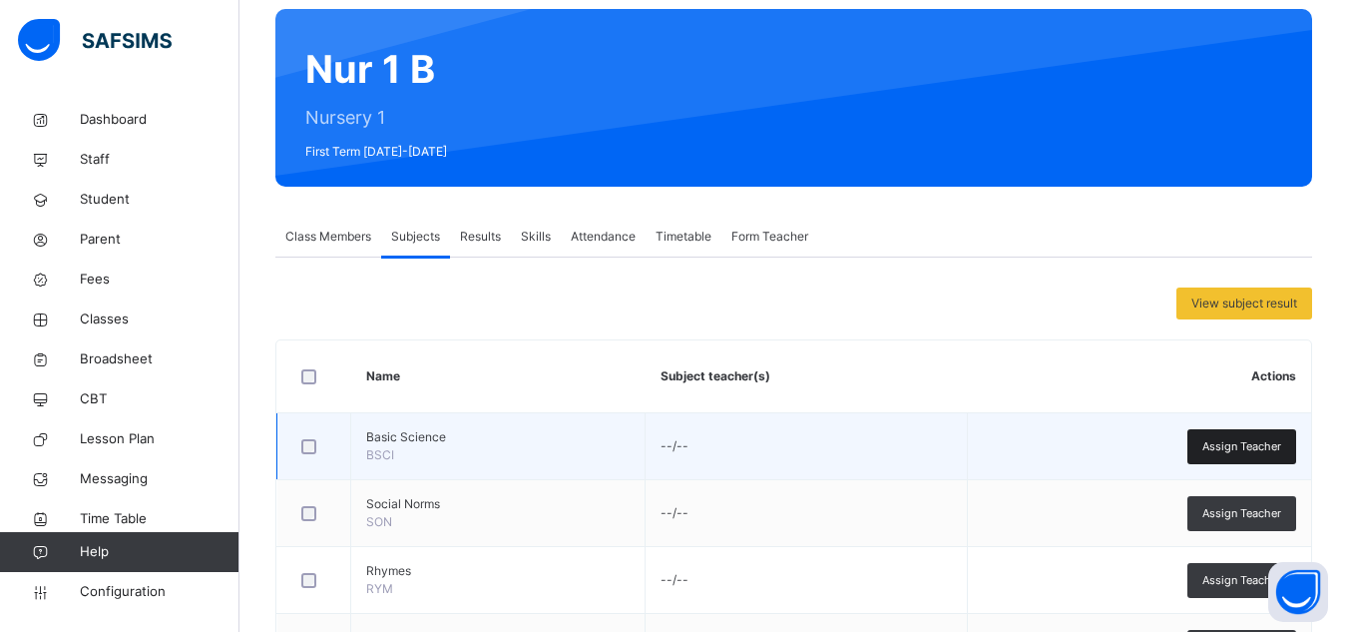
click at [1234, 440] on span "Assign Teacher" at bounding box center [1241, 446] width 79 height 17
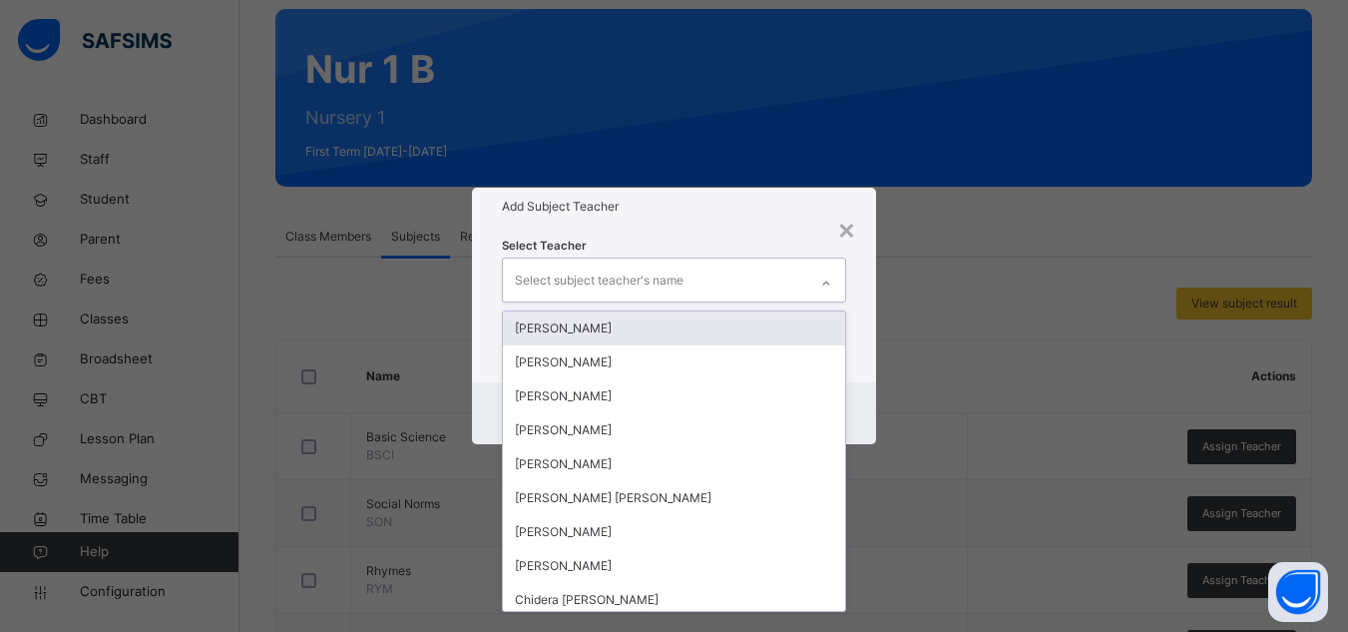
click at [782, 282] on div "Select subject teacher's name" at bounding box center [655, 279] width 304 height 42
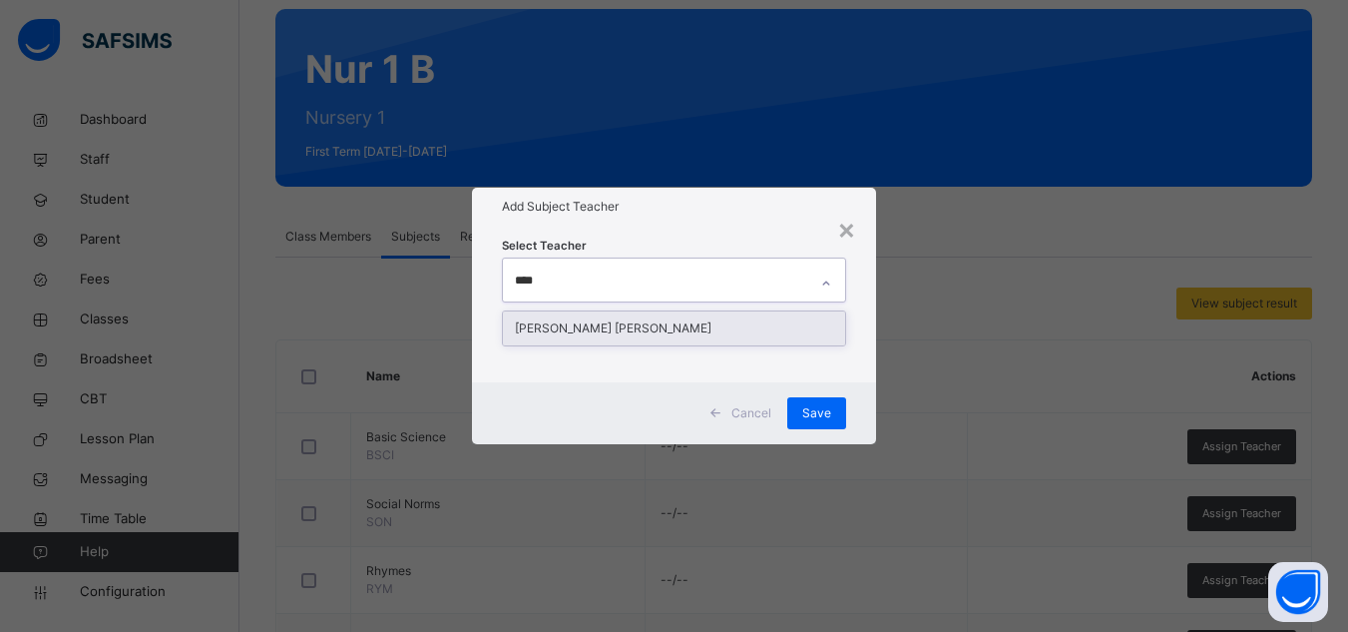
type input "*****"
click at [733, 319] on div "[PERSON_NAME] [PERSON_NAME]" at bounding box center [674, 328] width 342 height 34
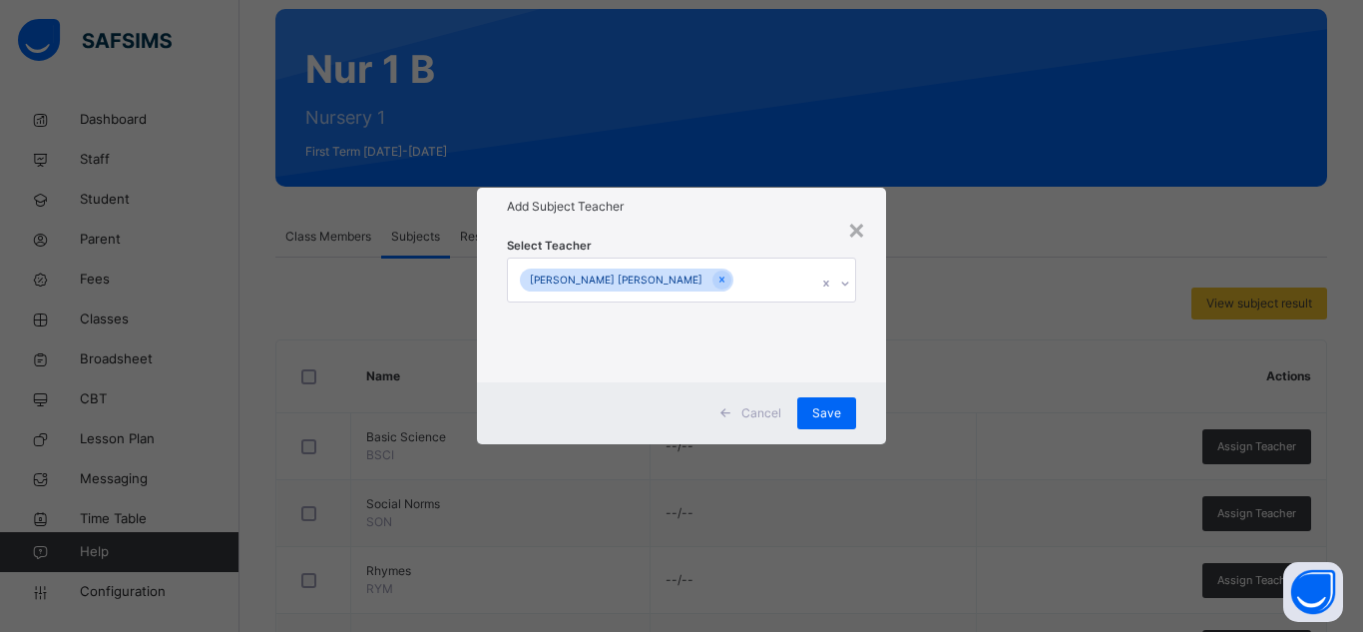
click at [756, 211] on h1 "Add Subject Teacher" at bounding box center [681, 207] width 349 height 18
click at [829, 409] on span "Save" at bounding box center [826, 413] width 29 height 18
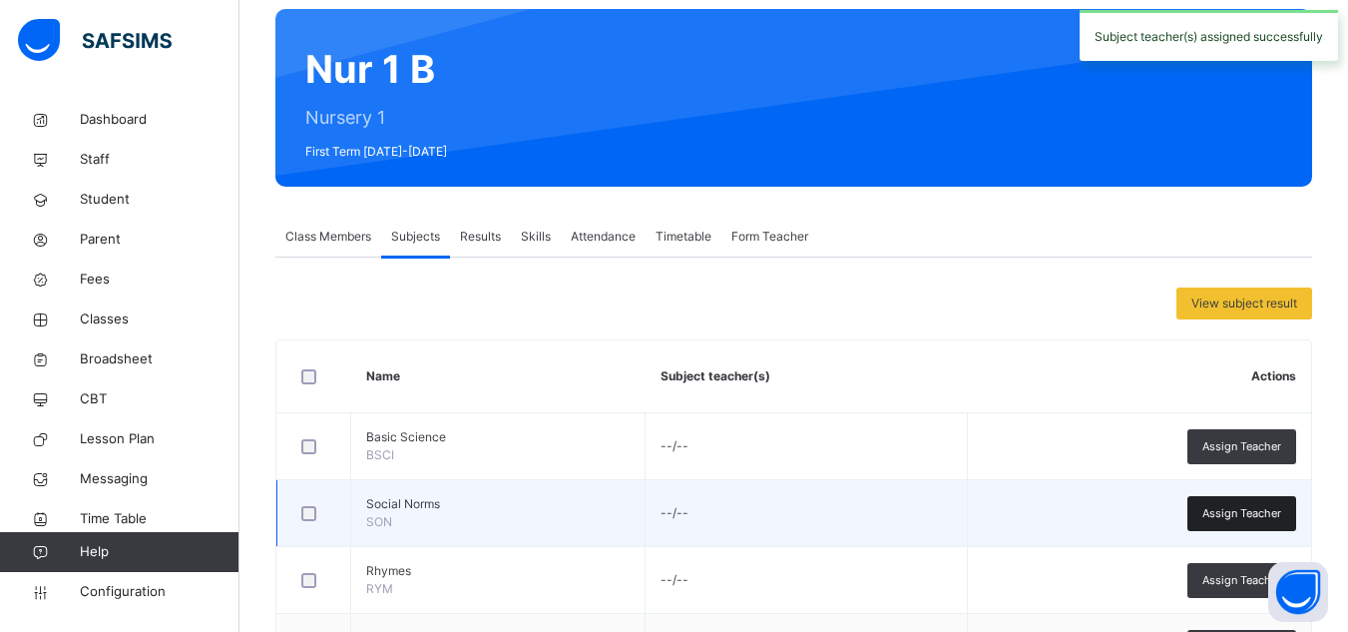
click at [1228, 513] on span "Assign Teacher" at bounding box center [1241, 513] width 79 height 17
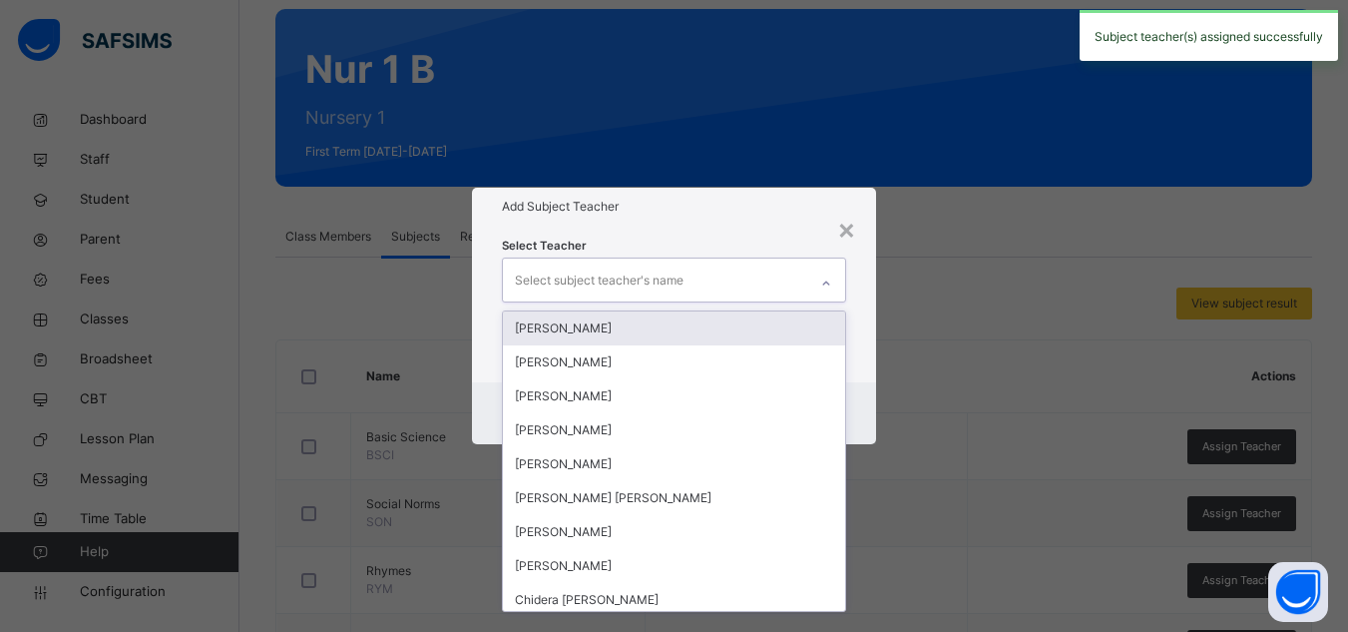
click at [708, 299] on div "Select subject teacher's name" at bounding box center [655, 279] width 304 height 42
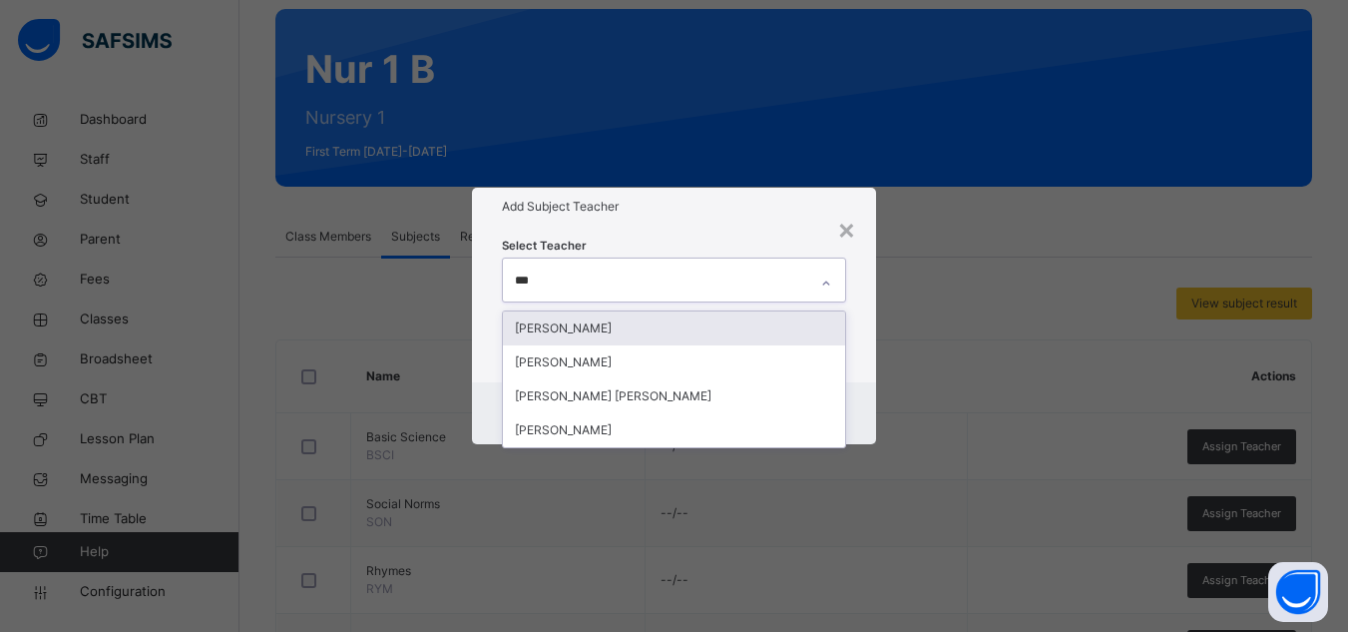
type input "****"
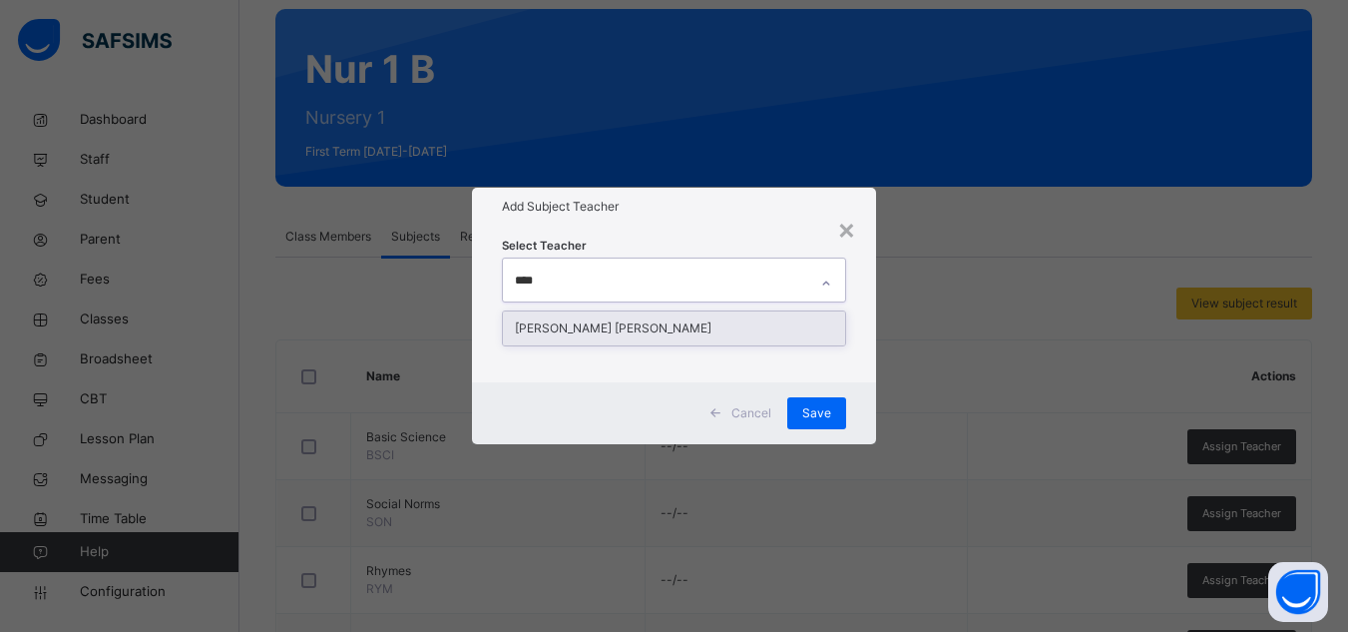
click at [664, 322] on div "[PERSON_NAME] [PERSON_NAME]" at bounding box center [674, 328] width 342 height 34
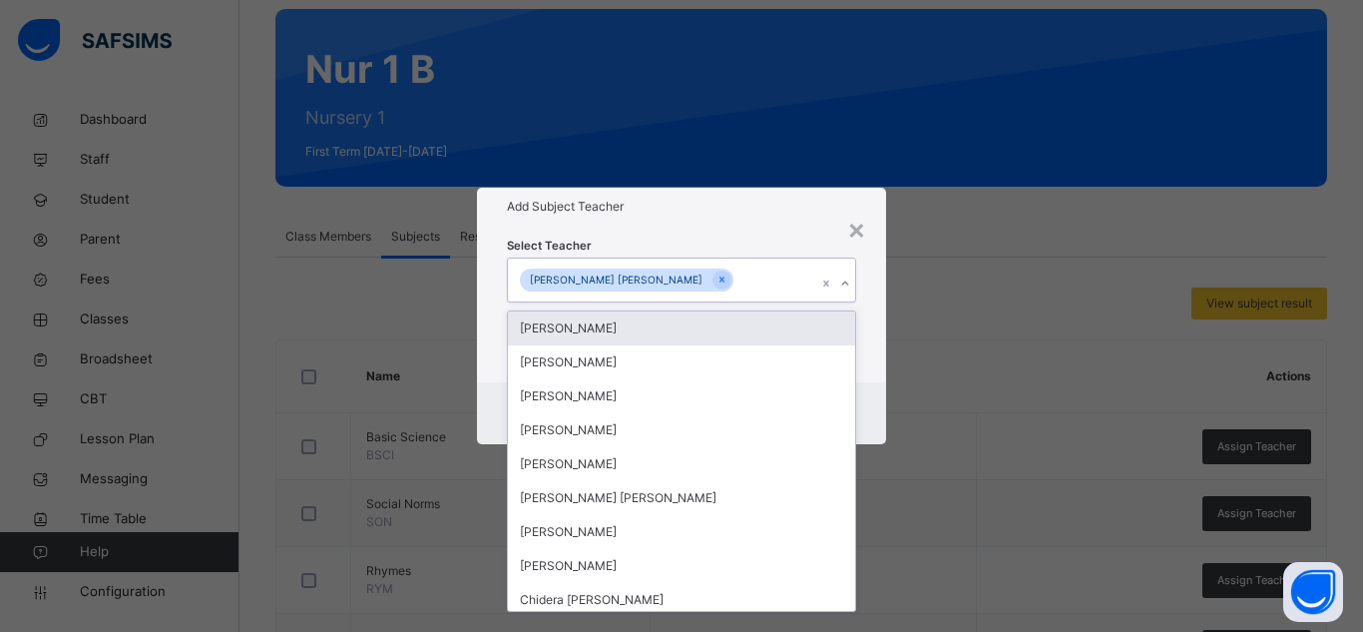
click at [739, 190] on div "Add Subject Teacher" at bounding box center [681, 207] width 409 height 38
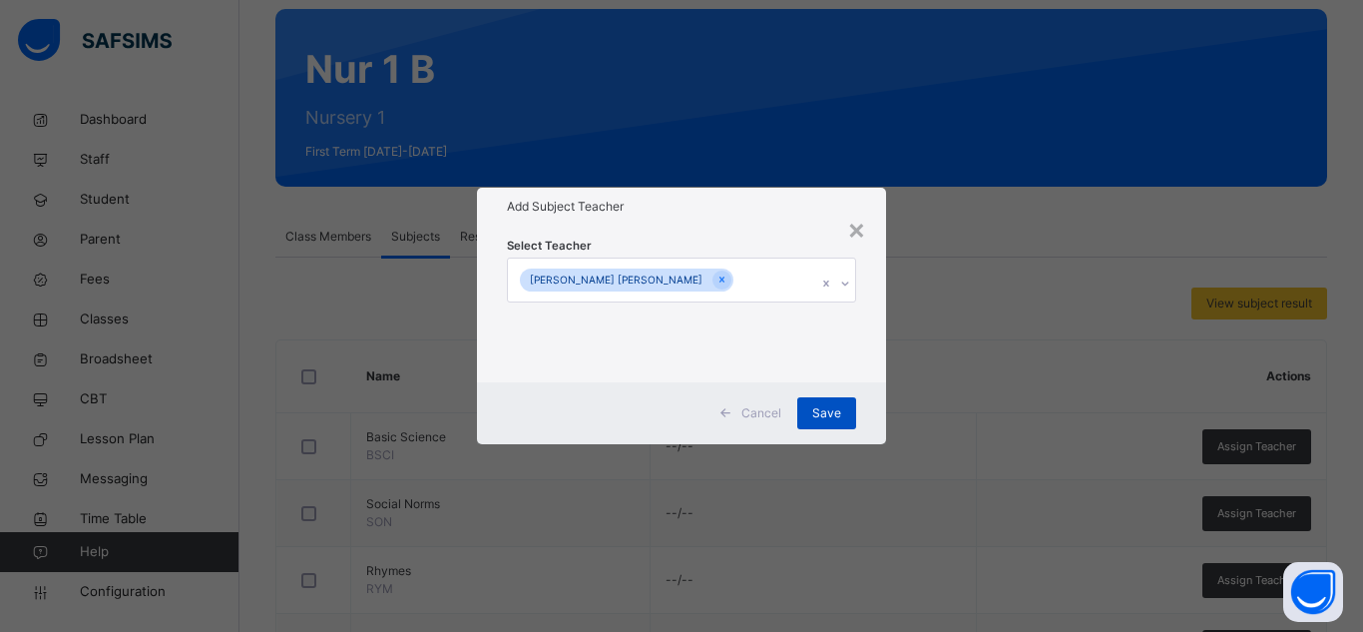
click at [810, 411] on div "Save" at bounding box center [826, 413] width 59 height 32
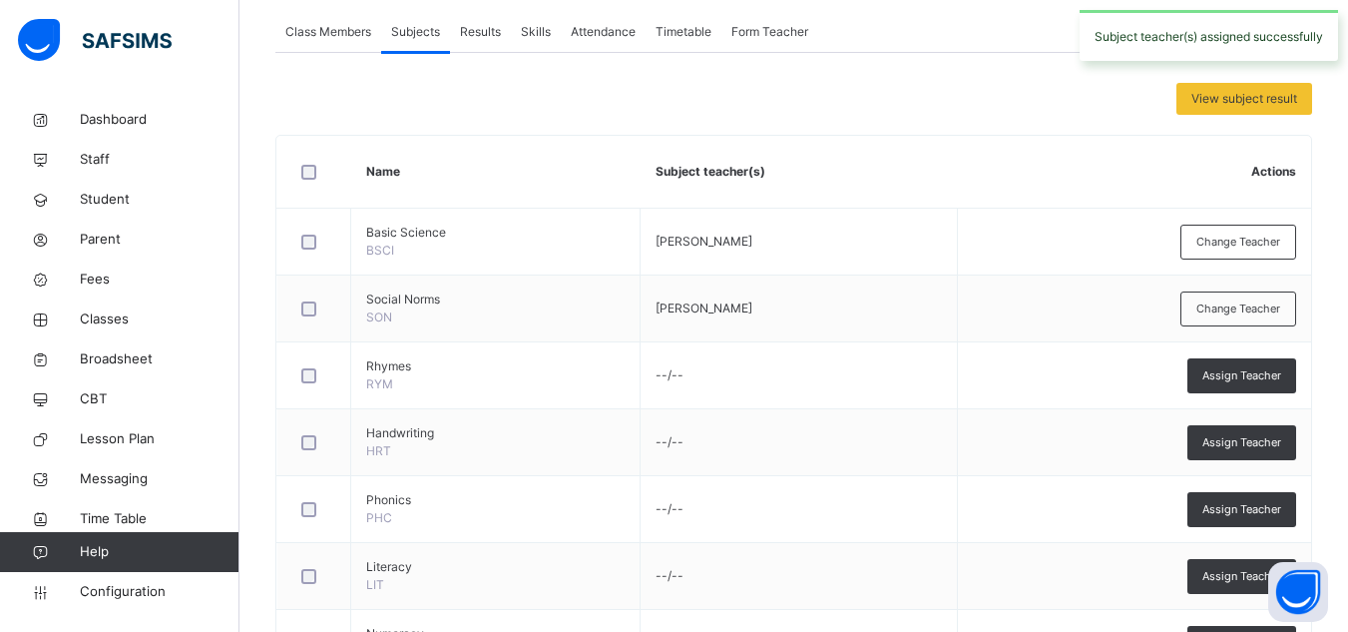
scroll to position [476, 0]
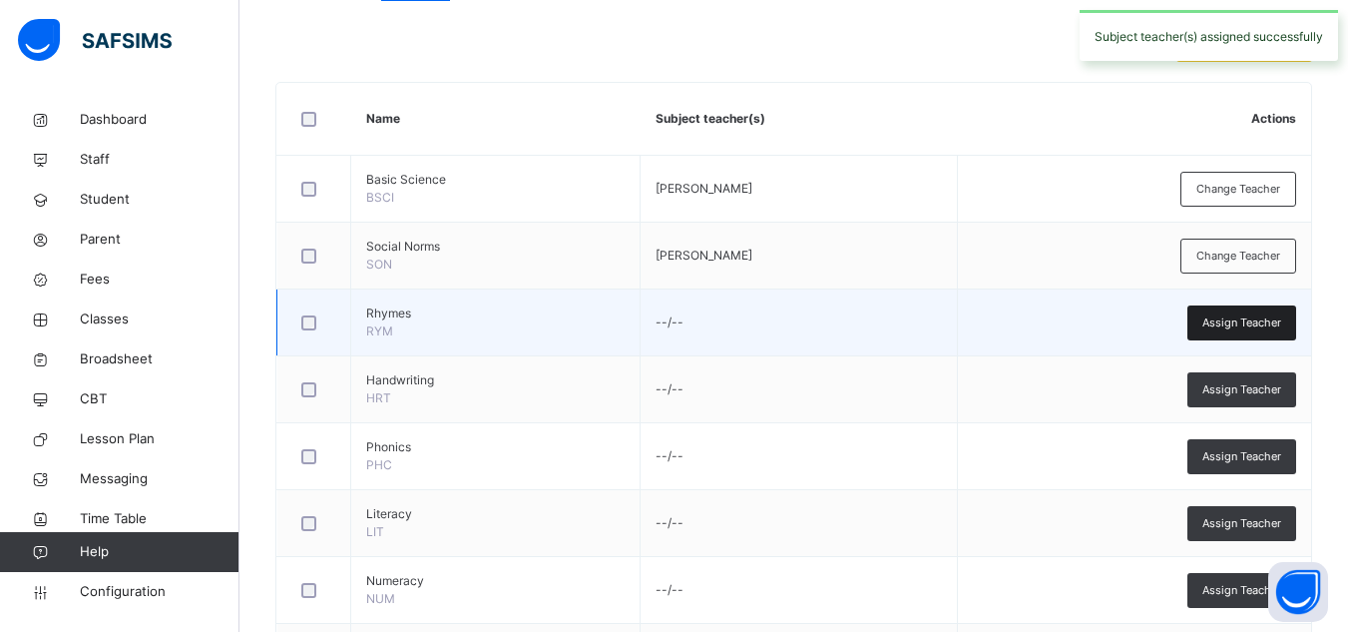
click at [1237, 323] on span "Assign Teacher" at bounding box center [1241, 322] width 79 height 17
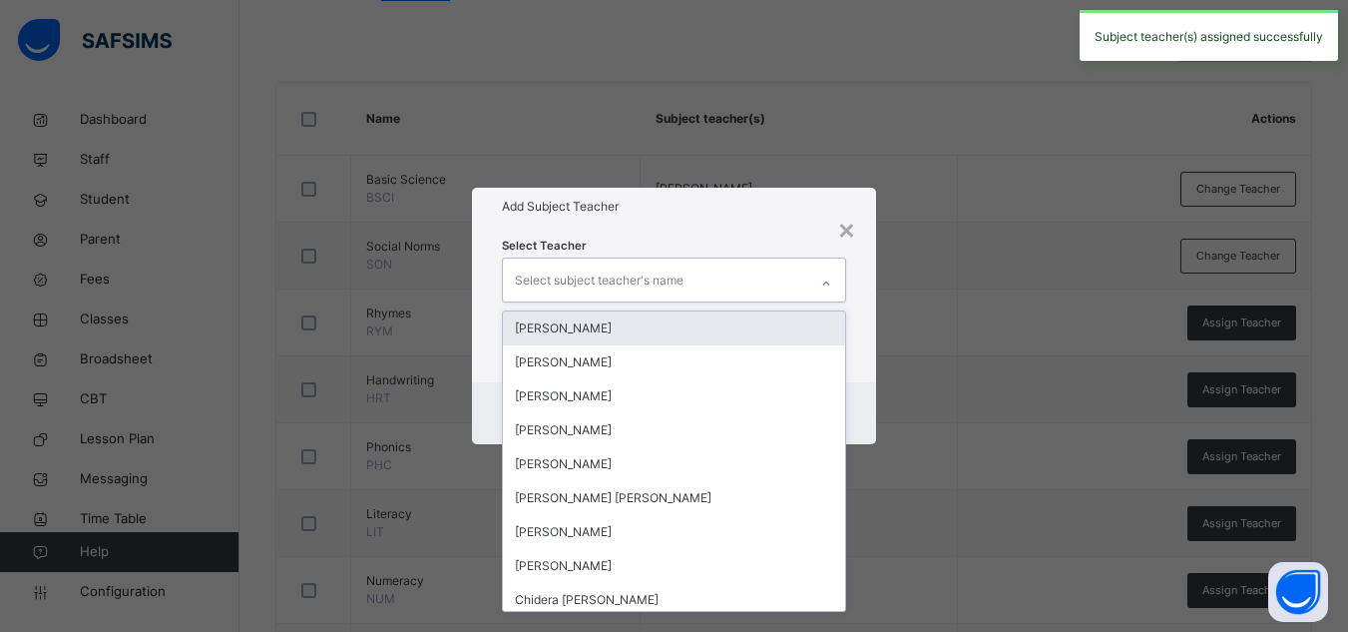
click at [691, 287] on div "Select subject teacher's name" at bounding box center [655, 279] width 304 height 42
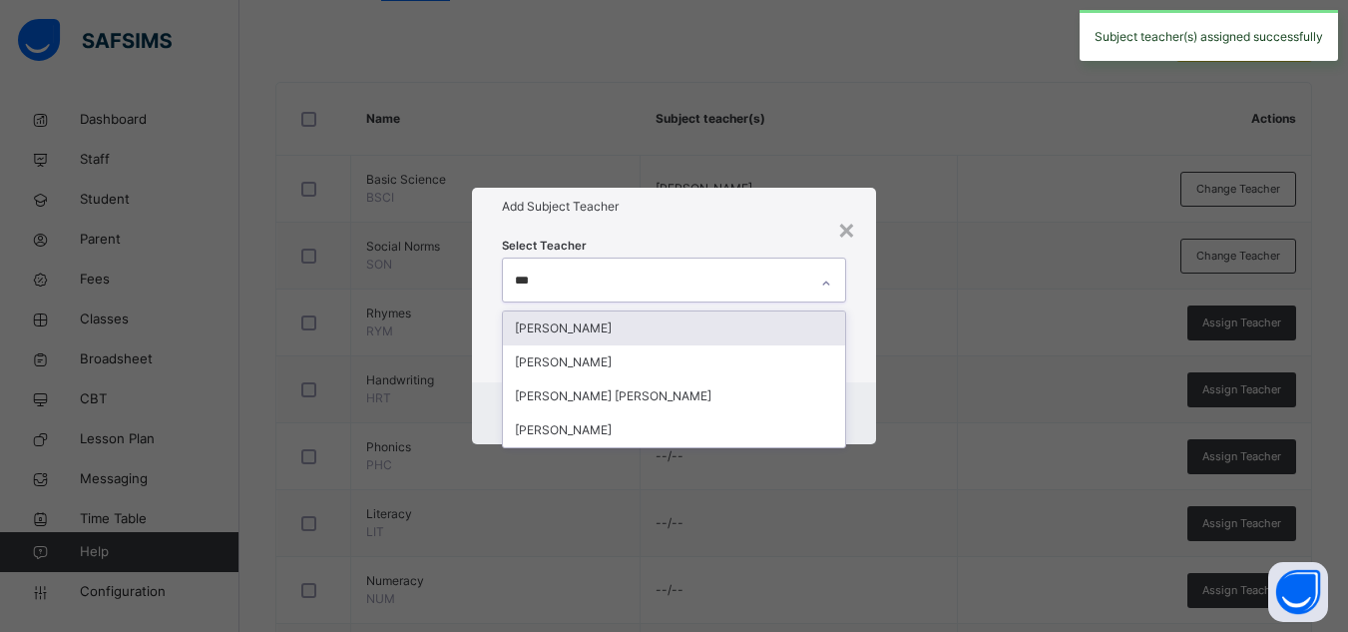
type input "****"
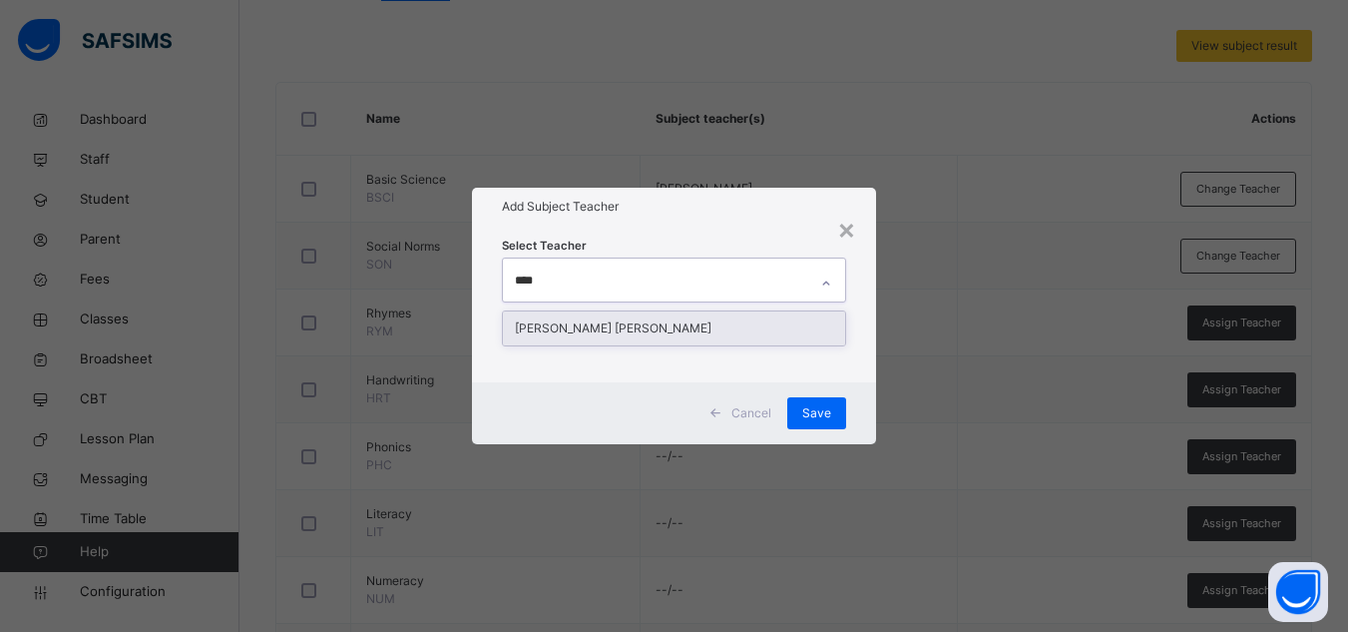
click at [689, 321] on div "[PERSON_NAME] [PERSON_NAME]" at bounding box center [674, 328] width 342 height 34
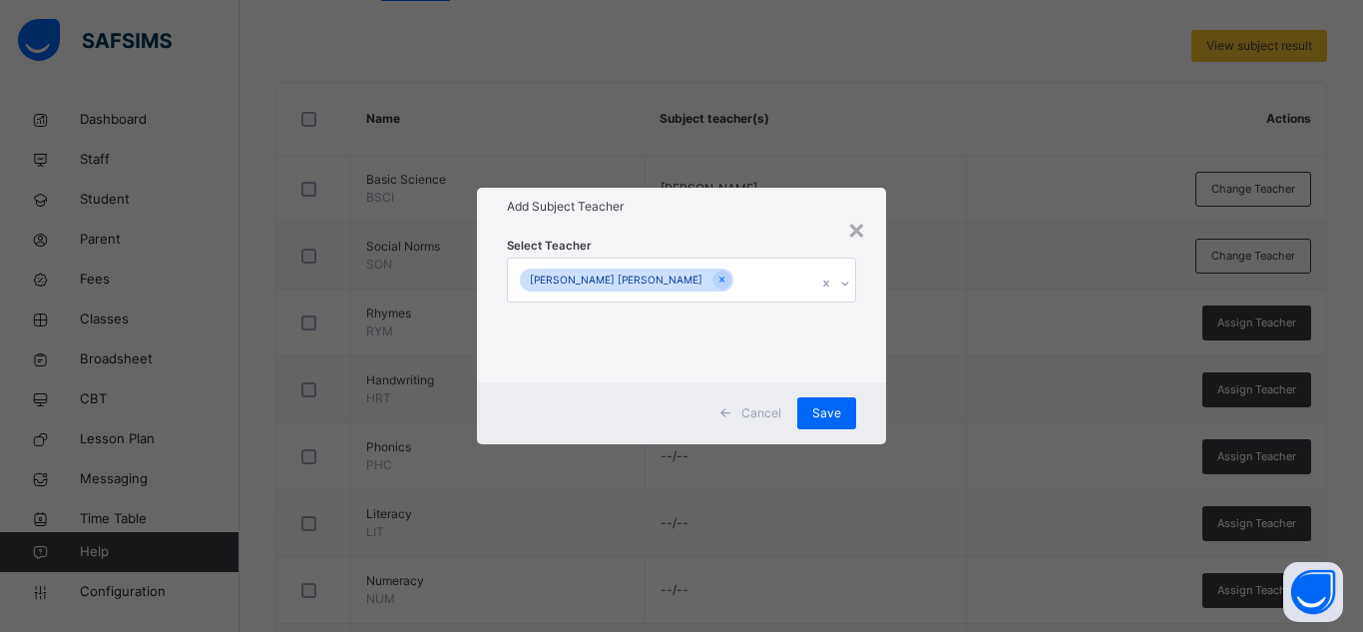
click at [756, 224] on div "Add Subject Teacher" at bounding box center [681, 207] width 409 height 38
click at [826, 406] on span "Save" at bounding box center [826, 413] width 29 height 18
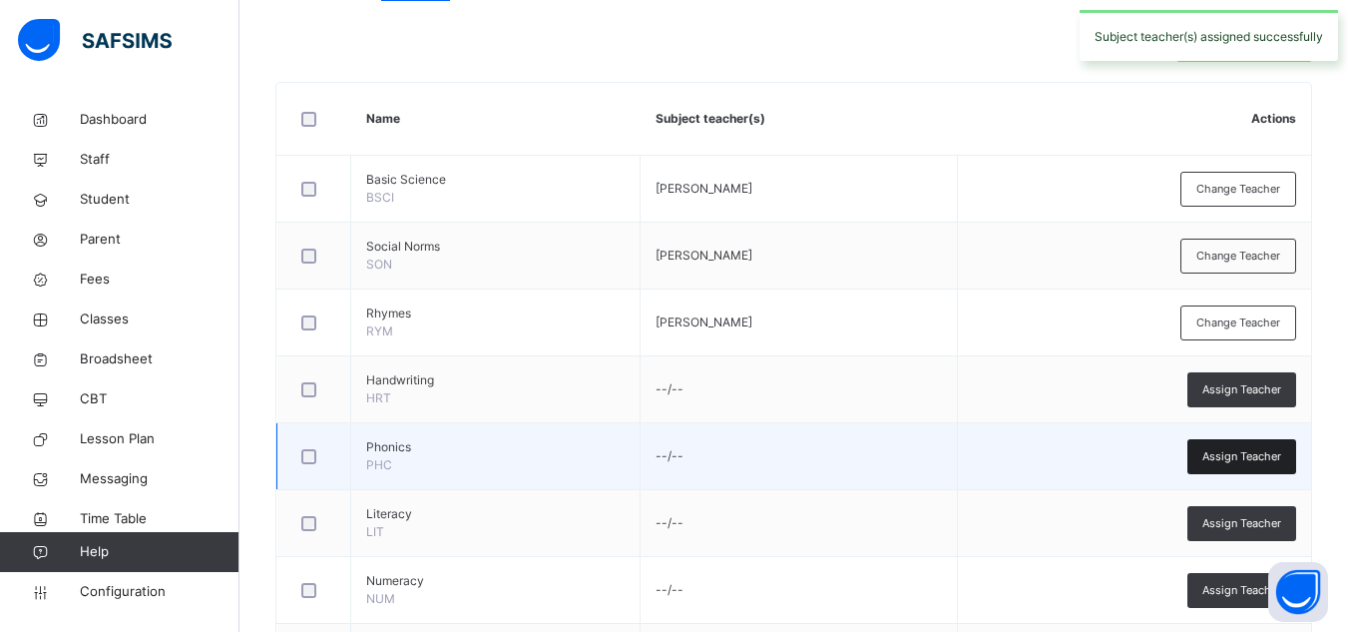
click at [1231, 456] on span "Assign Teacher" at bounding box center [1241, 456] width 79 height 17
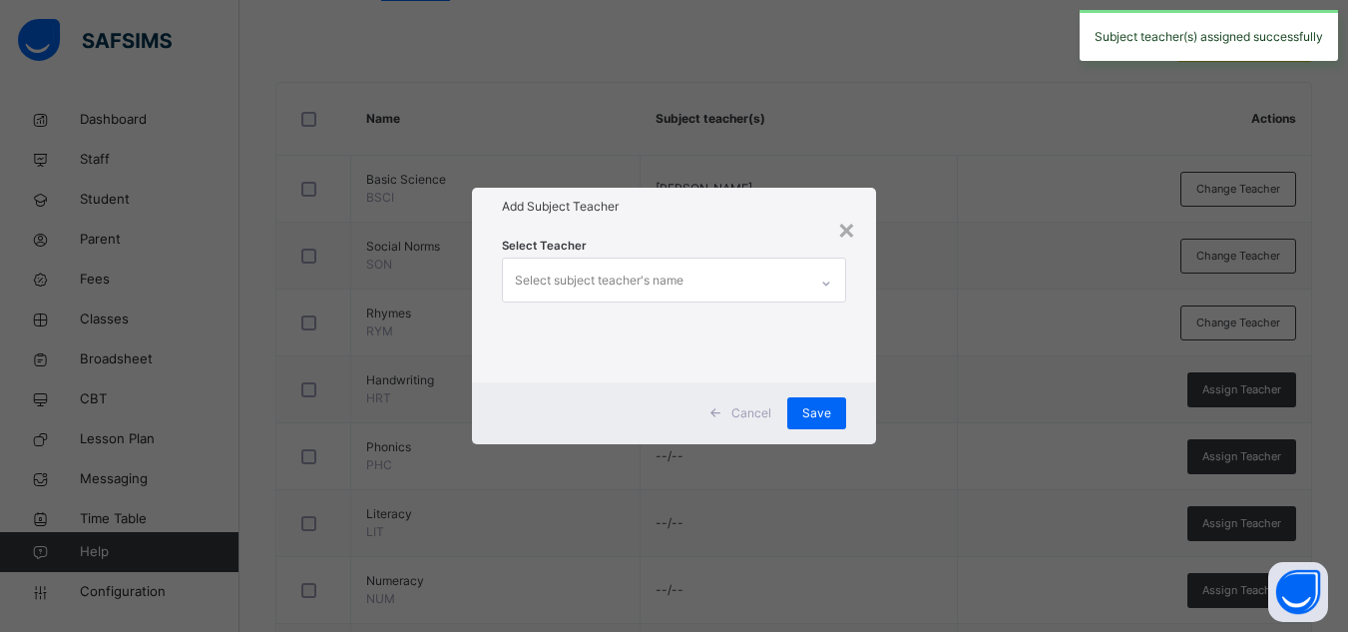
click at [775, 276] on div "Select subject teacher's name" at bounding box center [655, 279] width 304 height 42
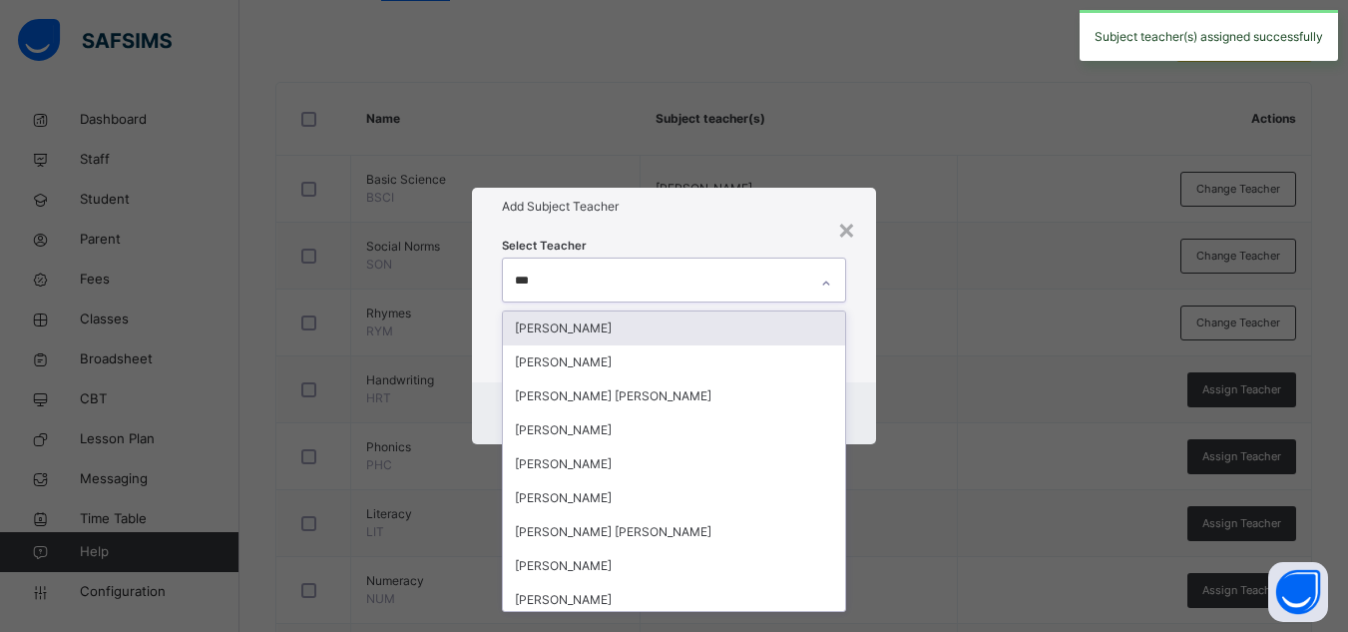
type input "****"
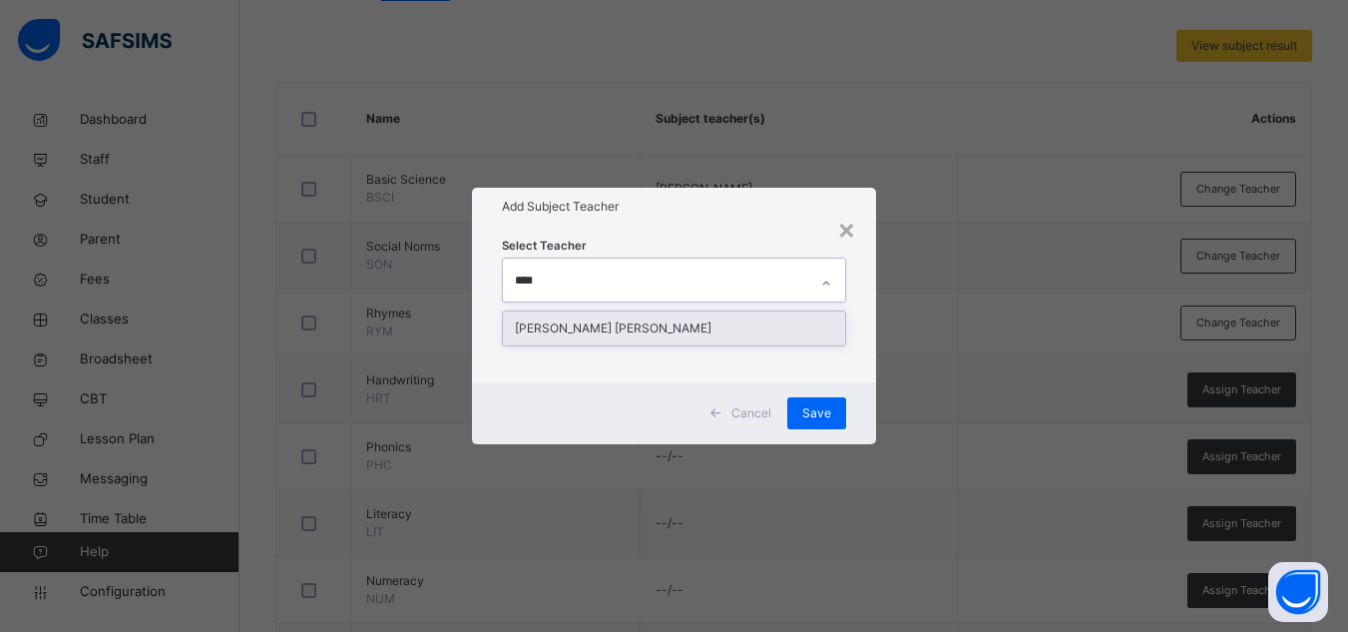
click at [706, 329] on div "[PERSON_NAME] [PERSON_NAME]" at bounding box center [674, 328] width 342 height 34
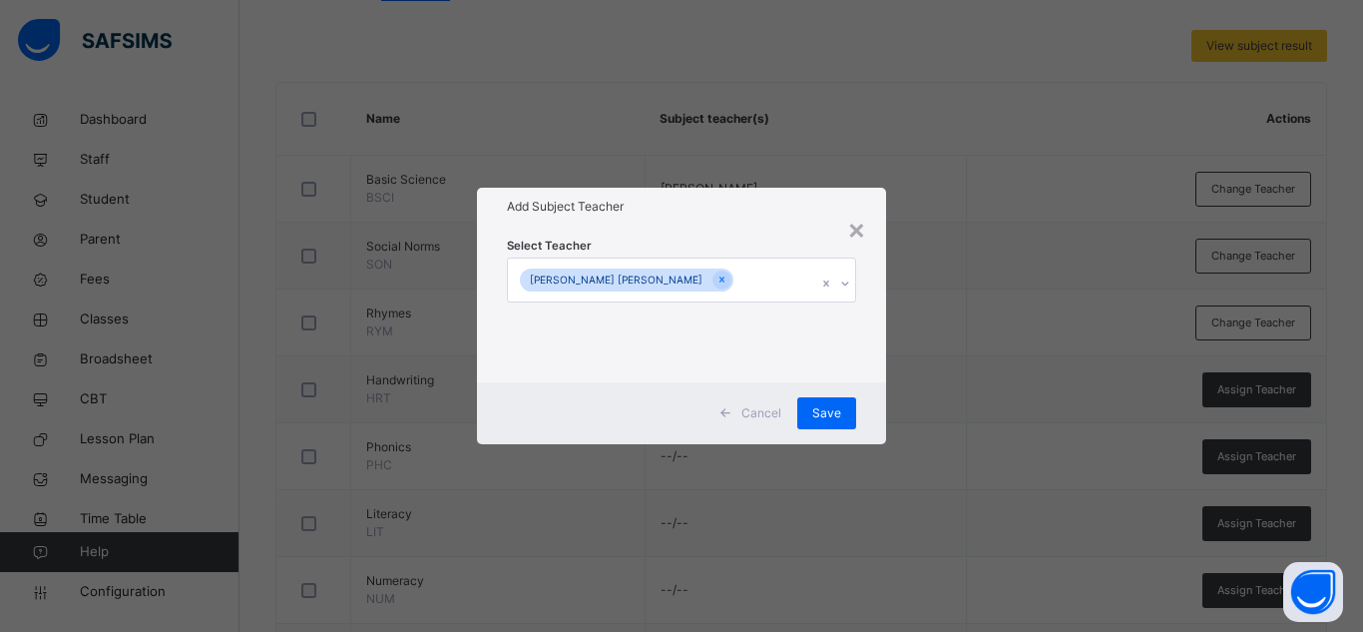
click at [782, 161] on div "× Add Subject Teacher Select Teacher Maryam Abdulfatai Abdurrahman Cancel Save" at bounding box center [681, 316] width 1363 height 632
click at [826, 425] on div "Save" at bounding box center [826, 413] width 59 height 32
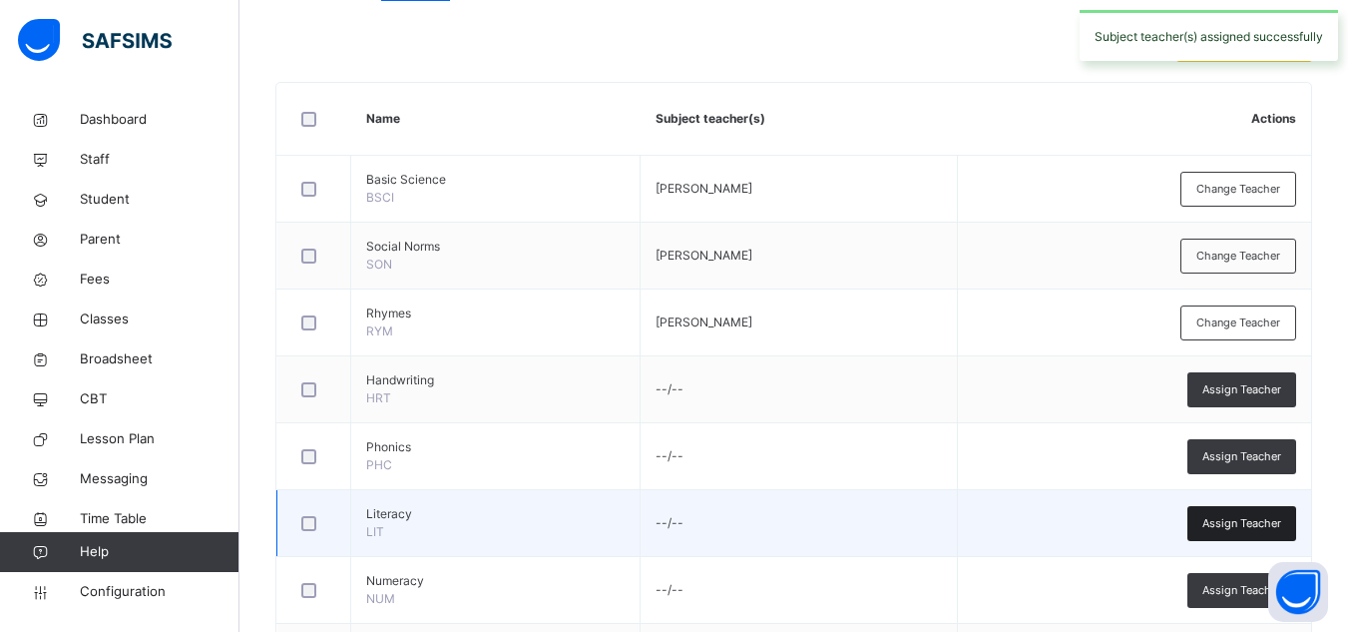
click at [1212, 522] on div "Assign Teacher" at bounding box center [1241, 523] width 109 height 35
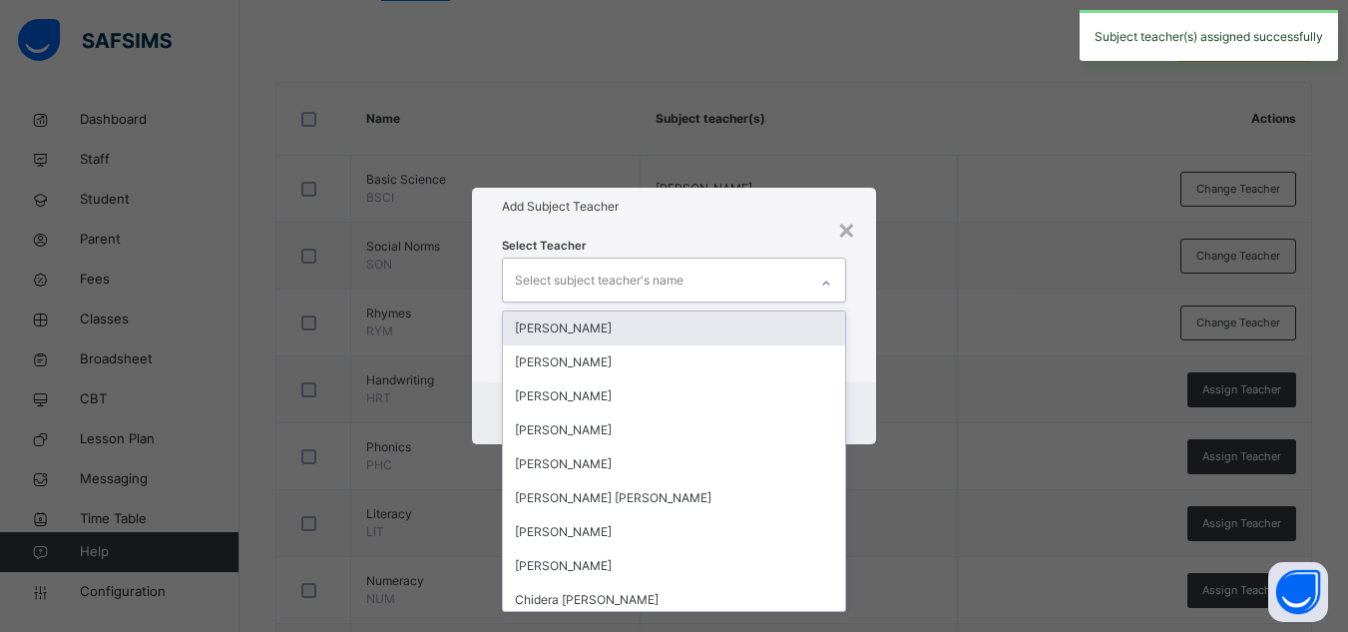
click at [688, 280] on div "Select subject teacher's name" at bounding box center [655, 279] width 304 height 42
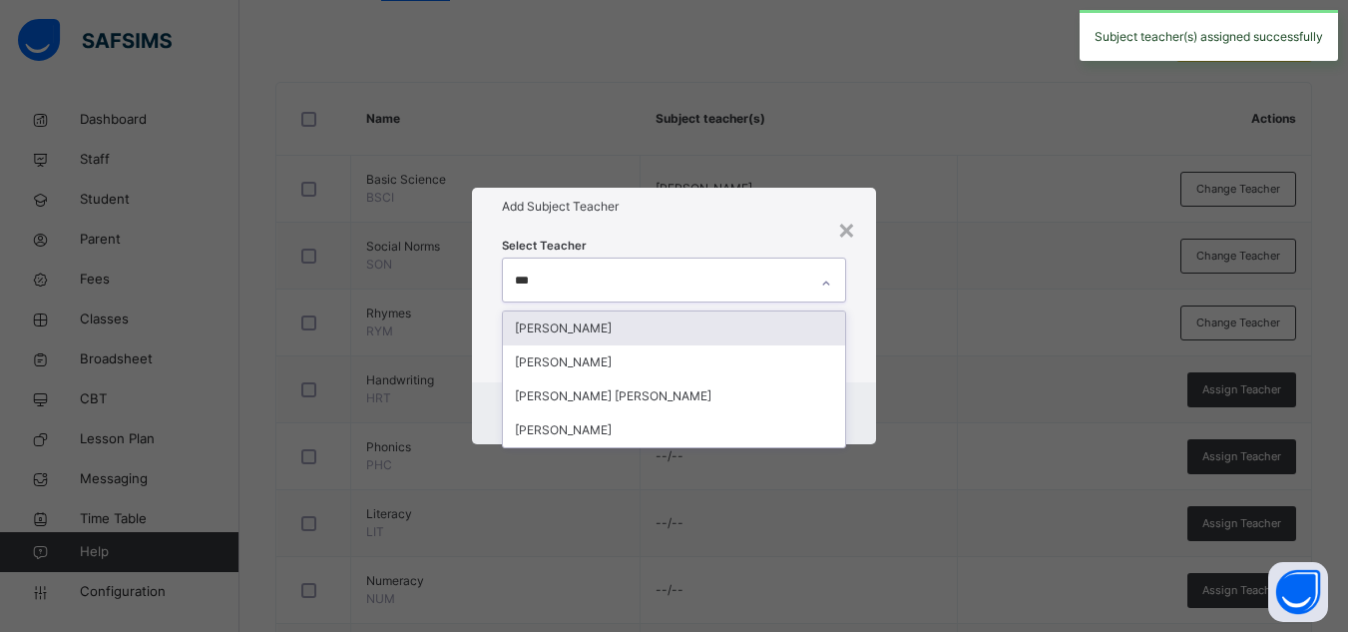
type input "****"
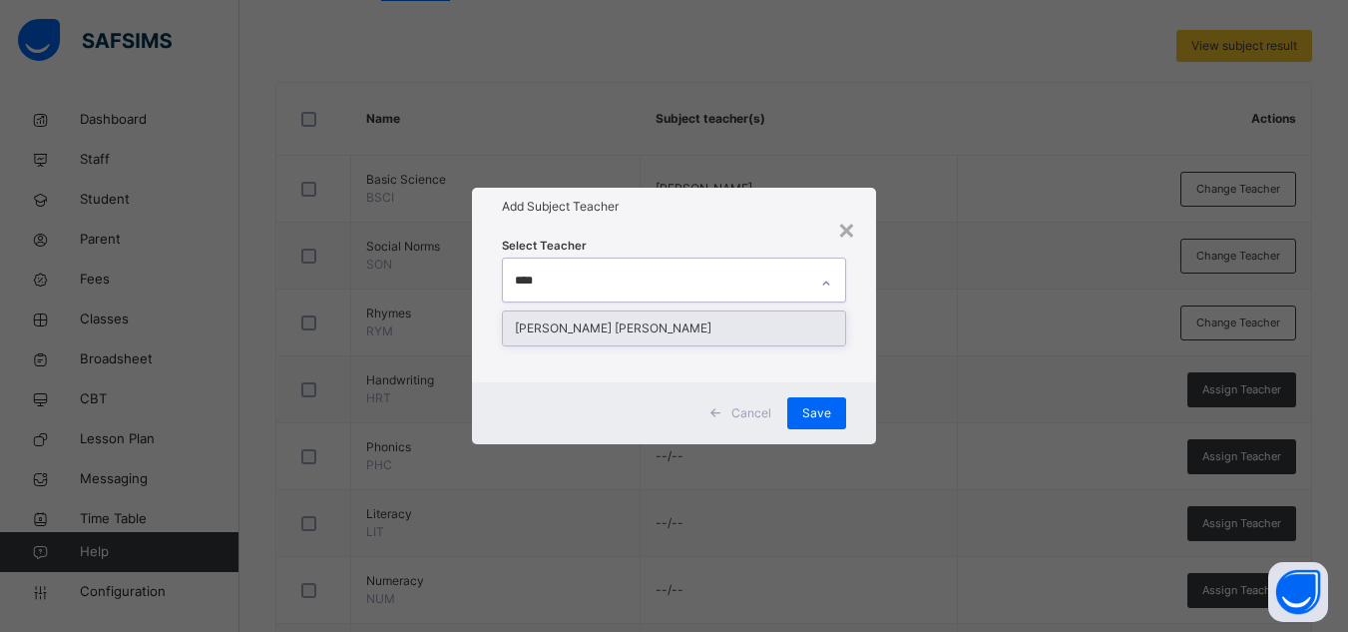
click at [676, 319] on div "[PERSON_NAME] [PERSON_NAME]" at bounding box center [674, 328] width 342 height 34
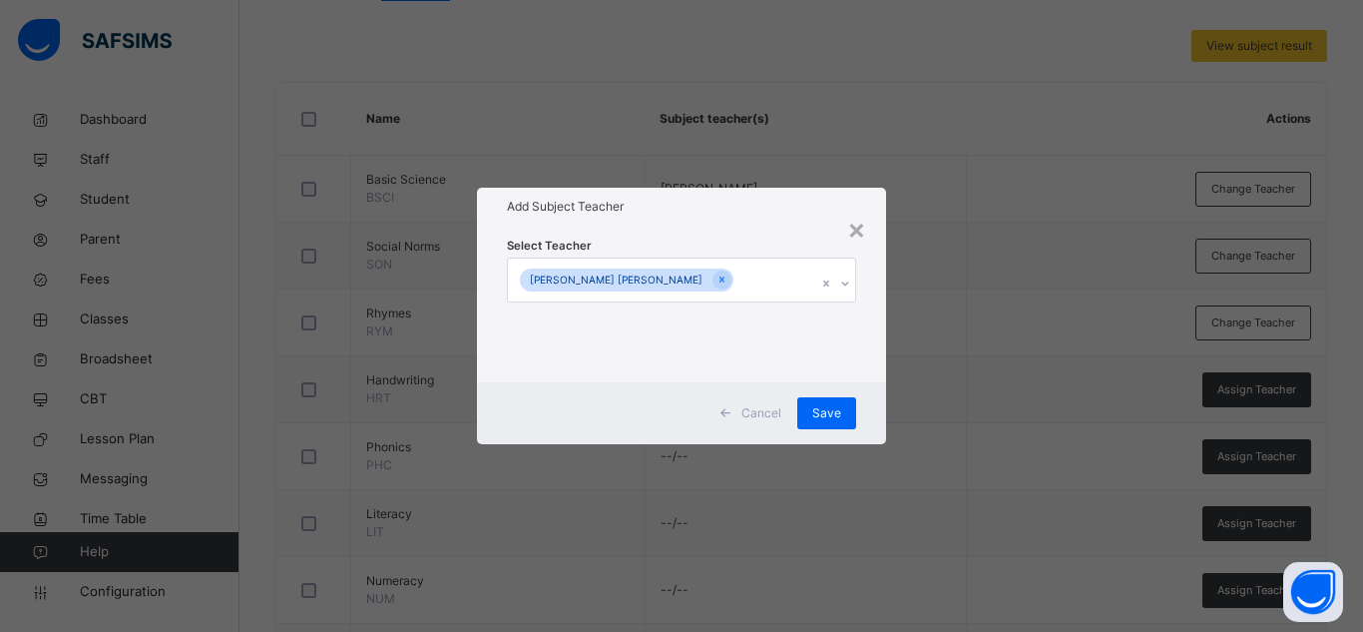
click at [776, 211] on h1 "Add Subject Teacher" at bounding box center [681, 207] width 349 height 18
click at [830, 402] on div "Save" at bounding box center [826, 413] width 59 height 32
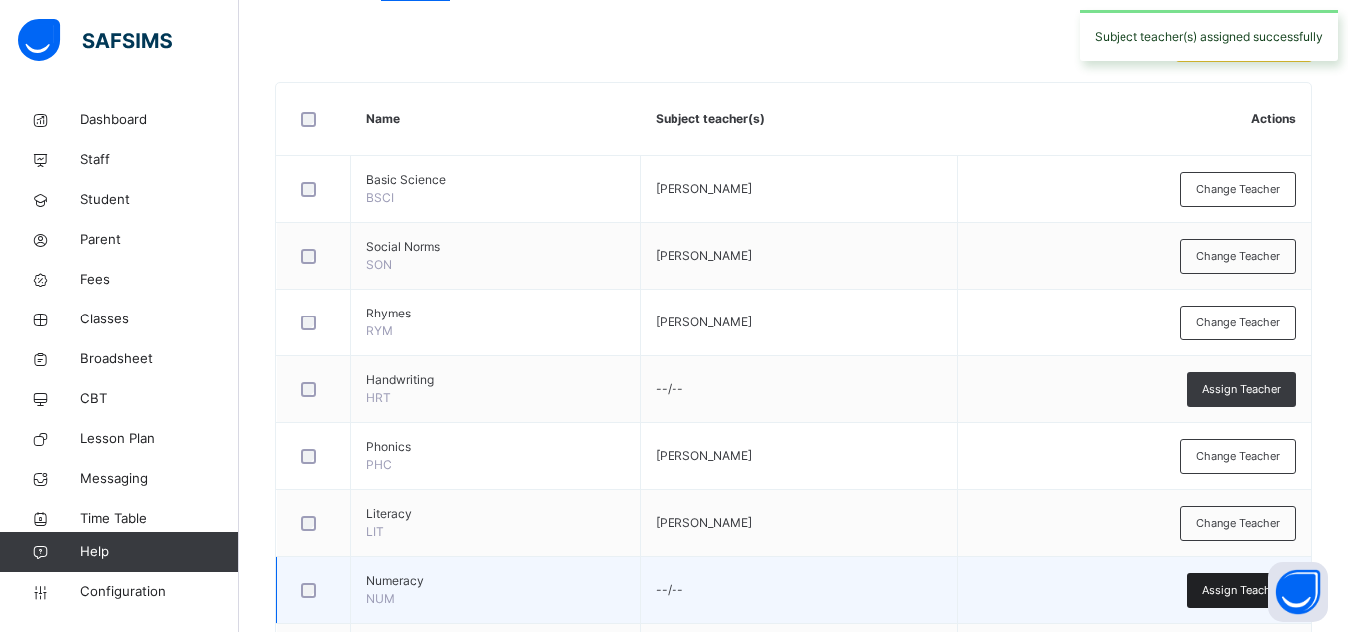
click at [1210, 588] on div "Assign Teacher" at bounding box center [1241, 590] width 109 height 35
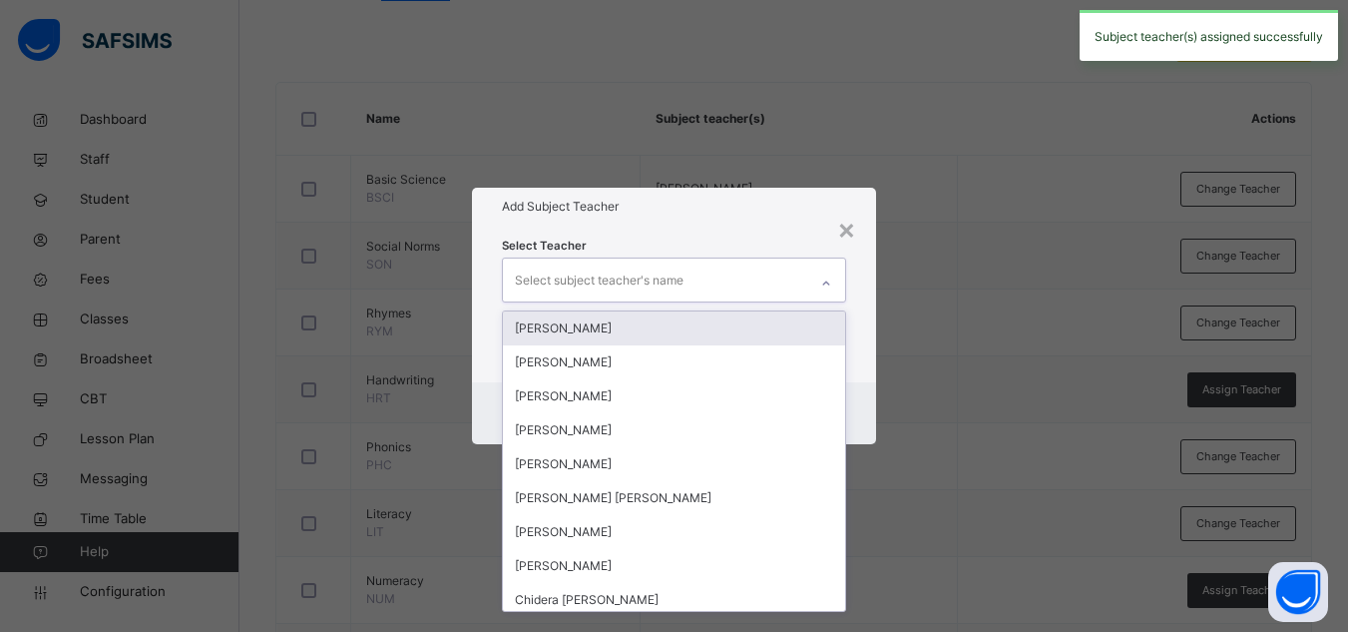
click at [723, 263] on div "Select subject teacher's name" at bounding box center [655, 279] width 304 height 42
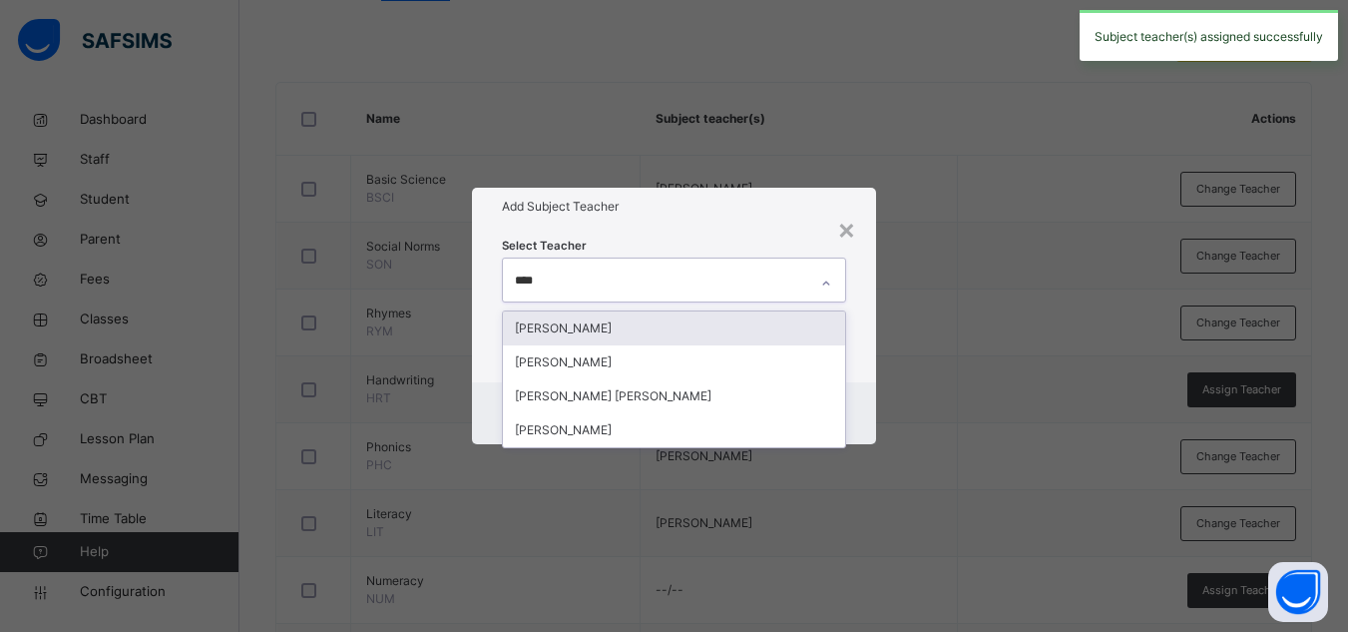
type input "*****"
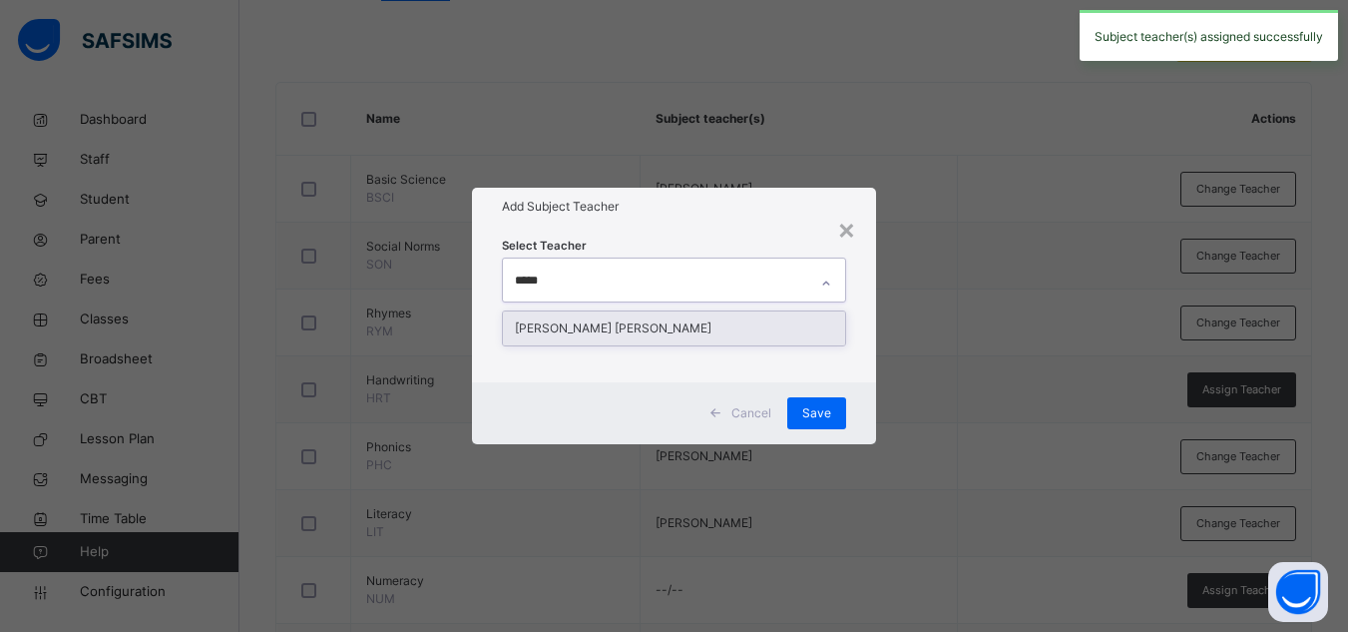
click at [693, 321] on div "[PERSON_NAME] [PERSON_NAME]" at bounding box center [674, 328] width 342 height 34
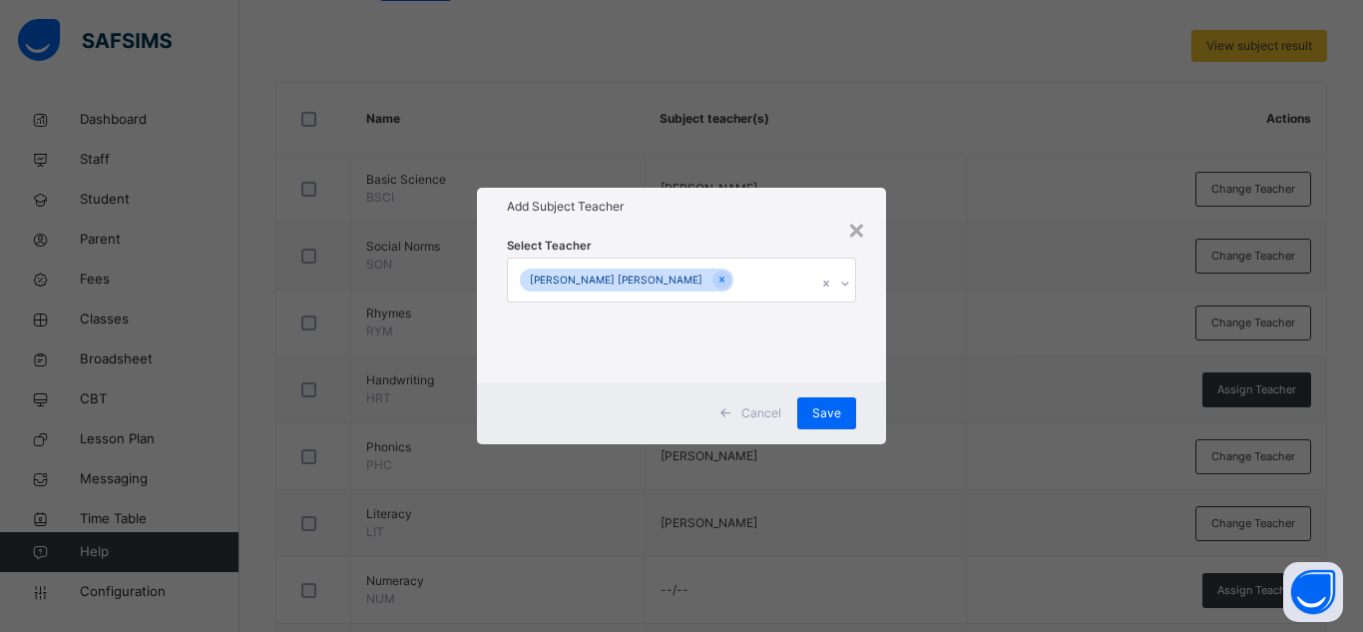
click at [778, 224] on div "Add Subject Teacher" at bounding box center [681, 207] width 409 height 38
click at [829, 407] on span "Save" at bounding box center [826, 413] width 29 height 18
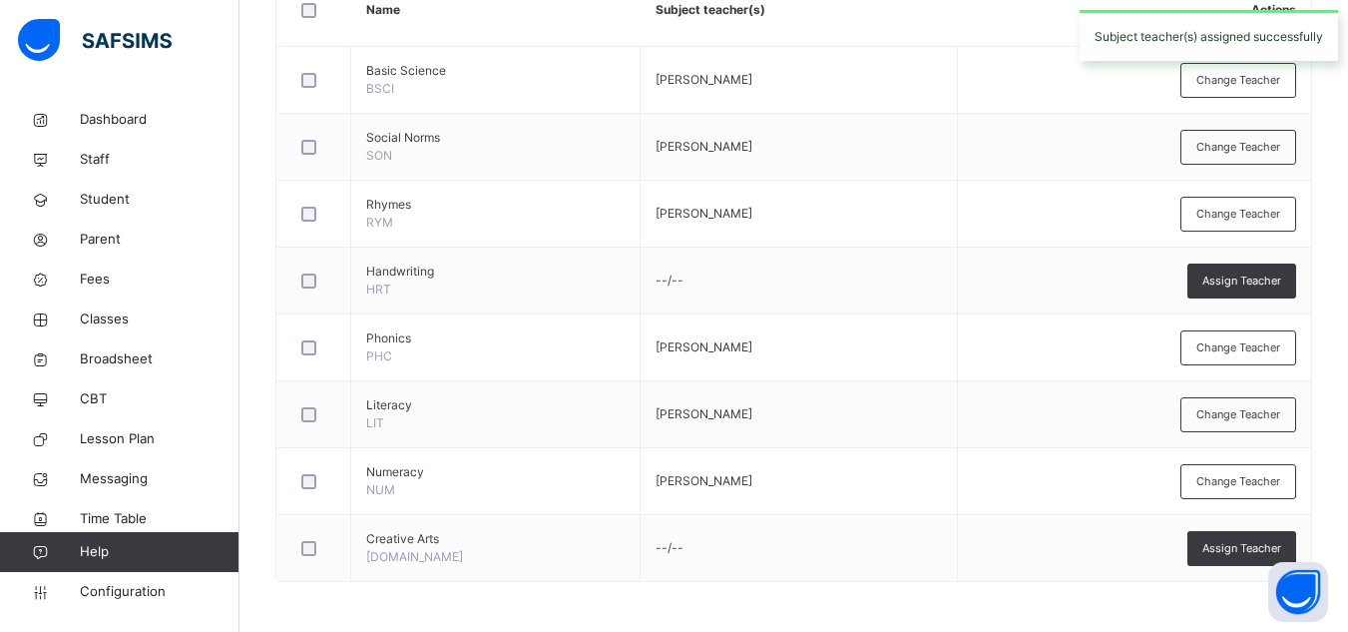
scroll to position [516, 0]
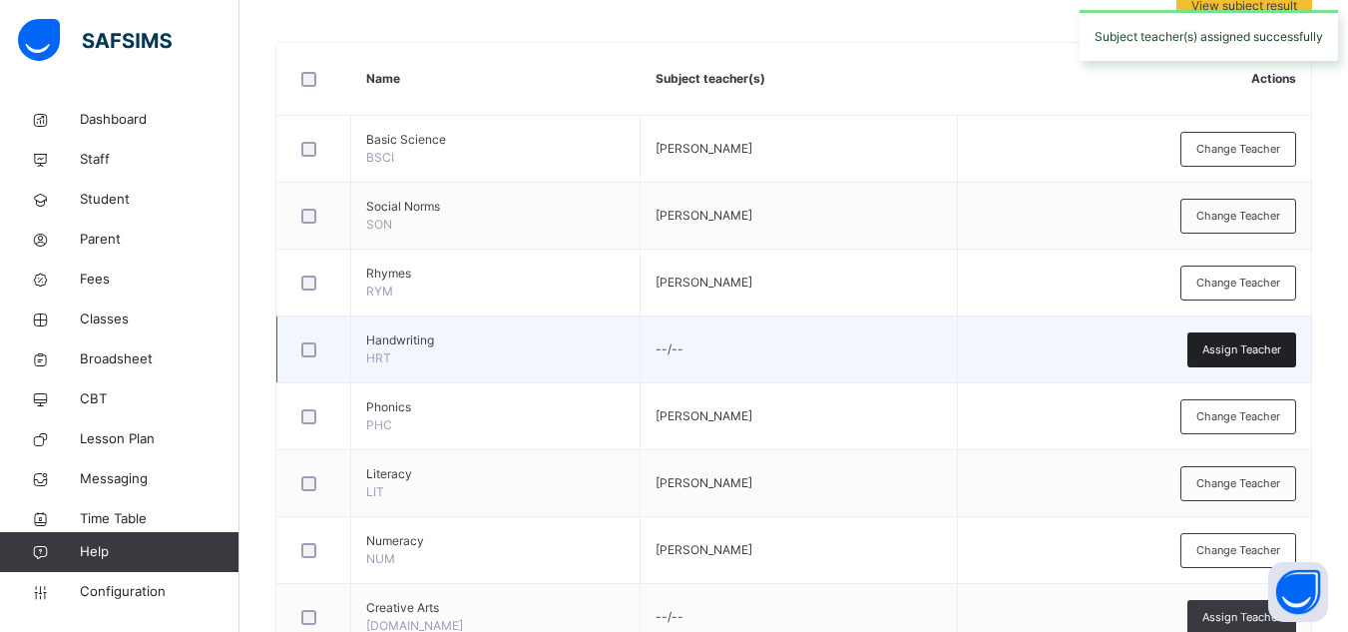
click at [1213, 343] on div "Assign Teacher" at bounding box center [1241, 349] width 109 height 35
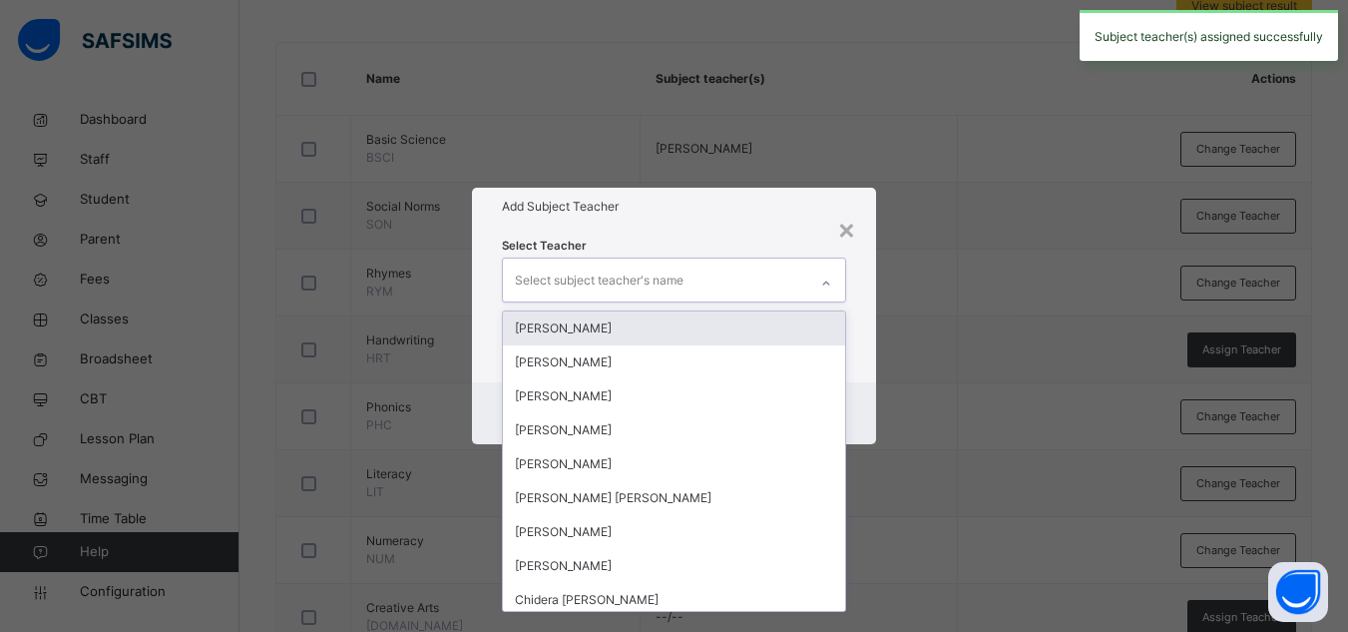
click at [730, 280] on div "Select subject teacher's name" at bounding box center [655, 279] width 304 height 42
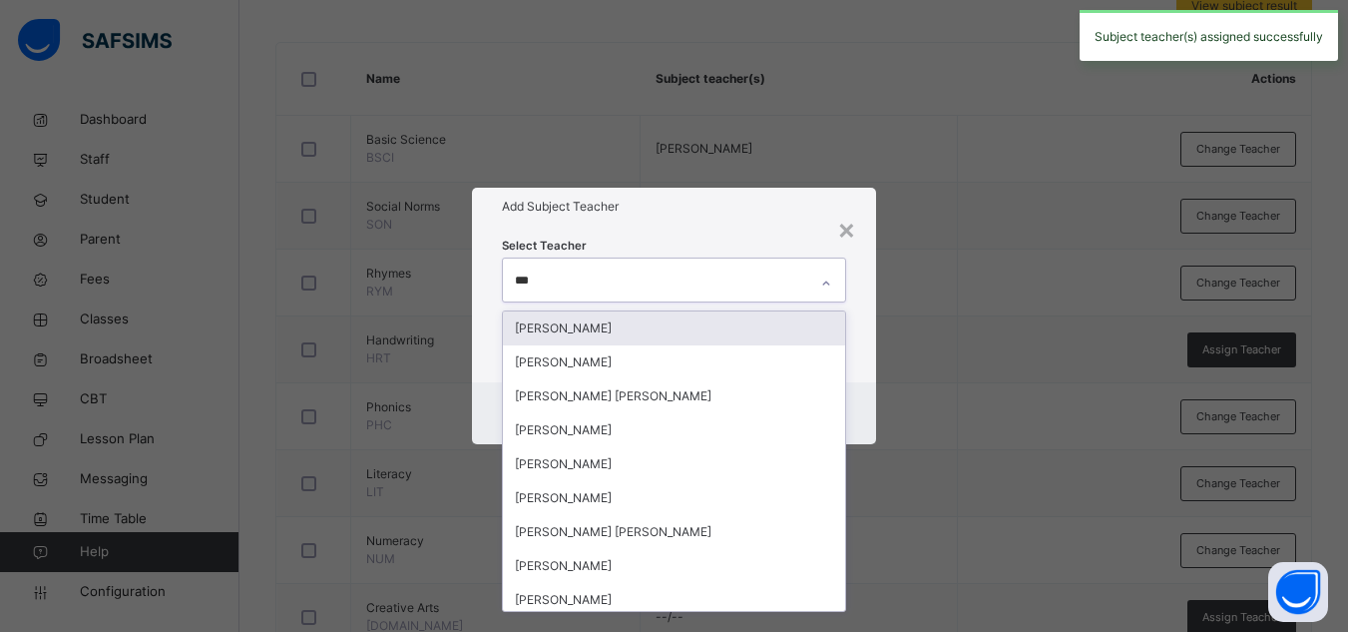
type input "****"
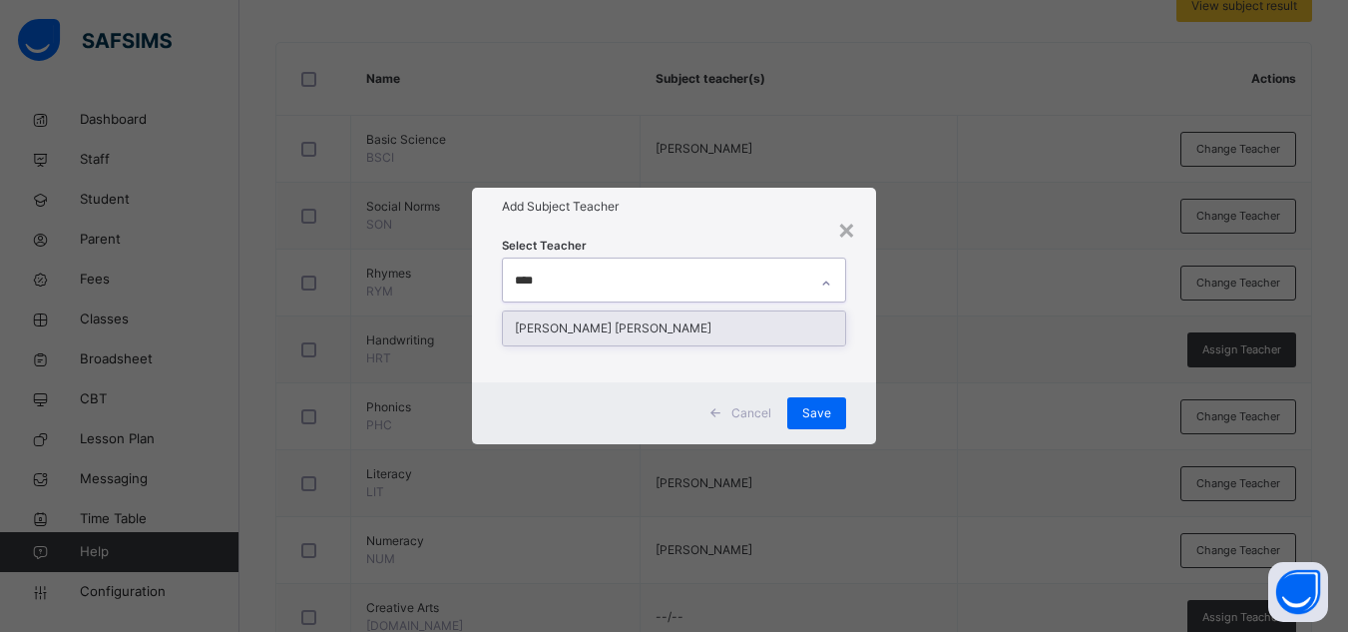
click at [693, 328] on div "[PERSON_NAME] [PERSON_NAME]" at bounding box center [674, 328] width 342 height 34
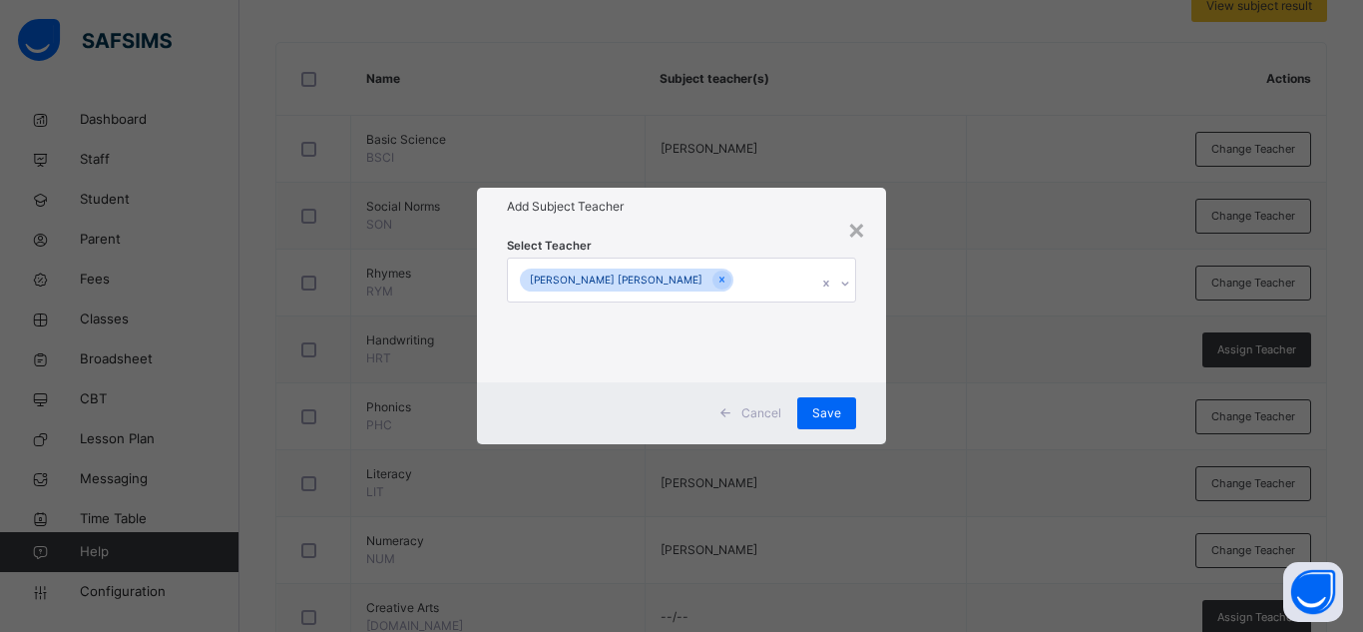
click at [688, 213] on h1 "Add Subject Teacher" at bounding box center [681, 207] width 349 height 18
click at [826, 397] on div "Save" at bounding box center [826, 413] width 59 height 32
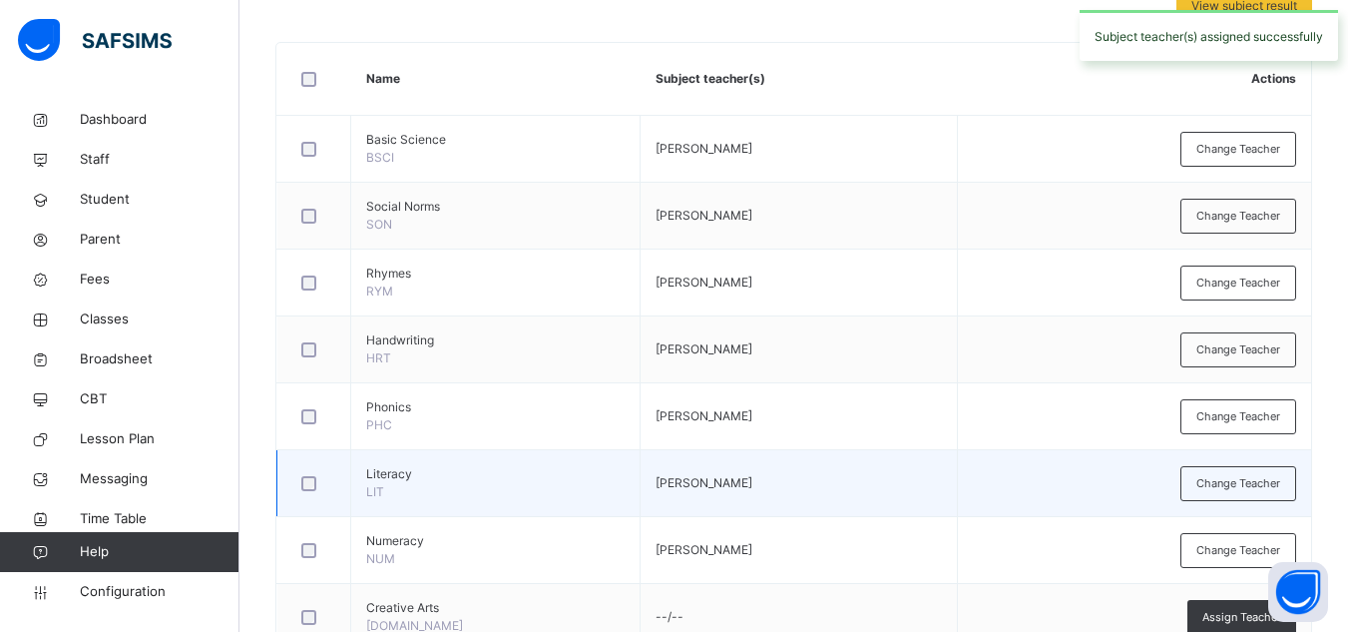
scroll to position [585, 0]
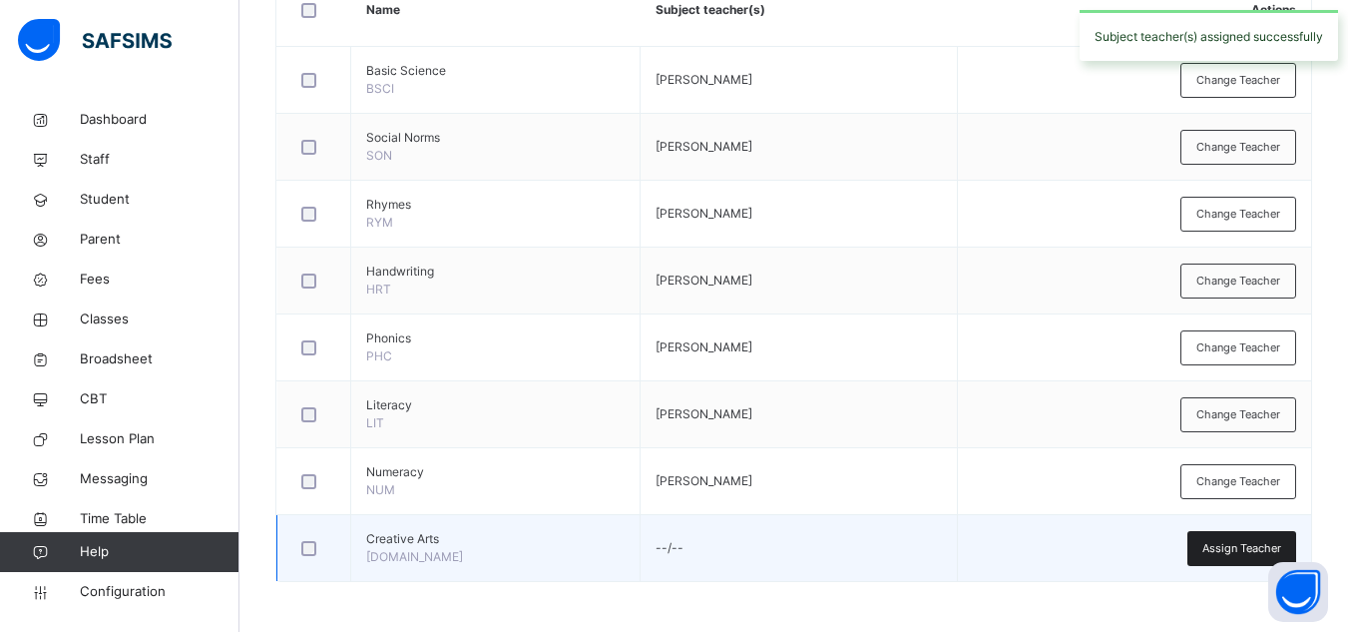
click at [1235, 541] on span "Assign Teacher" at bounding box center [1241, 548] width 79 height 17
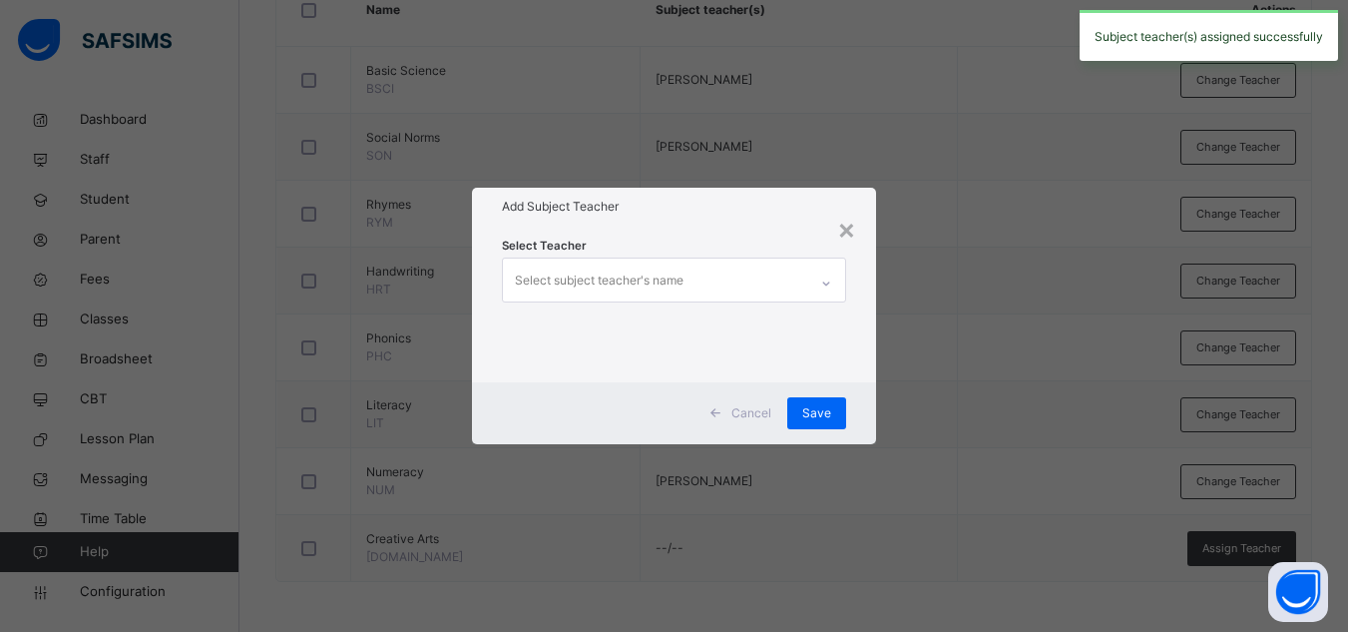
click at [723, 292] on div "Select subject teacher's name" at bounding box center [655, 279] width 304 height 42
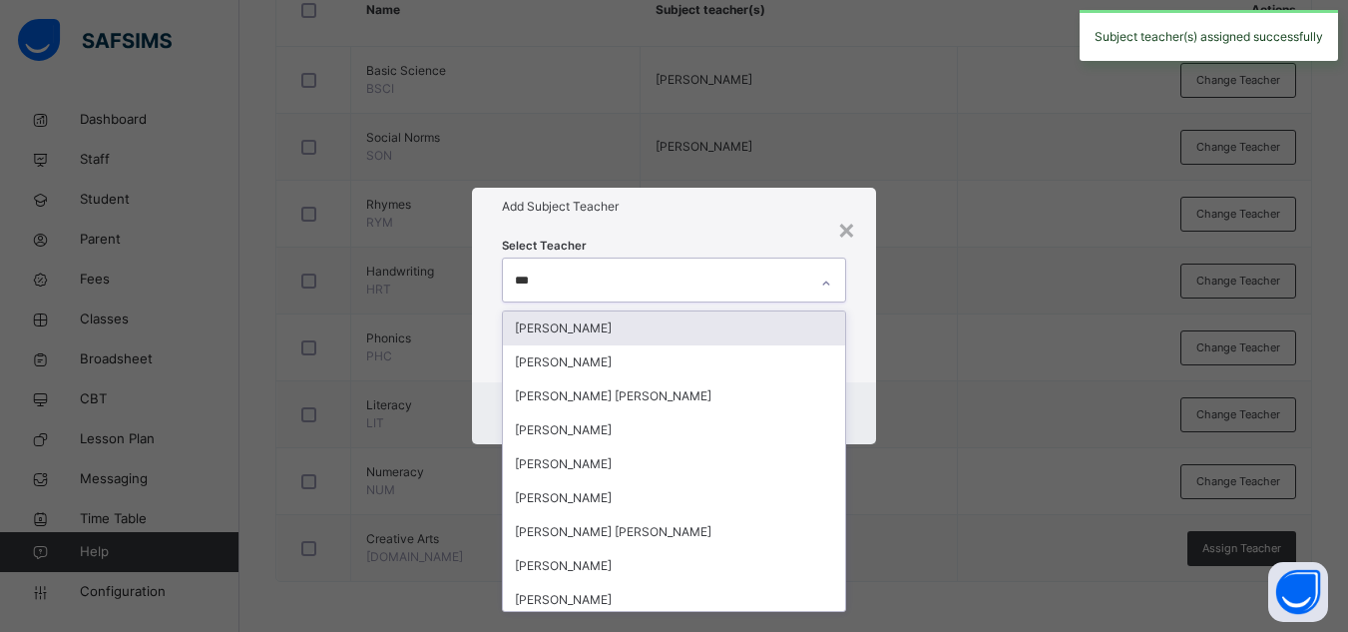
type input "****"
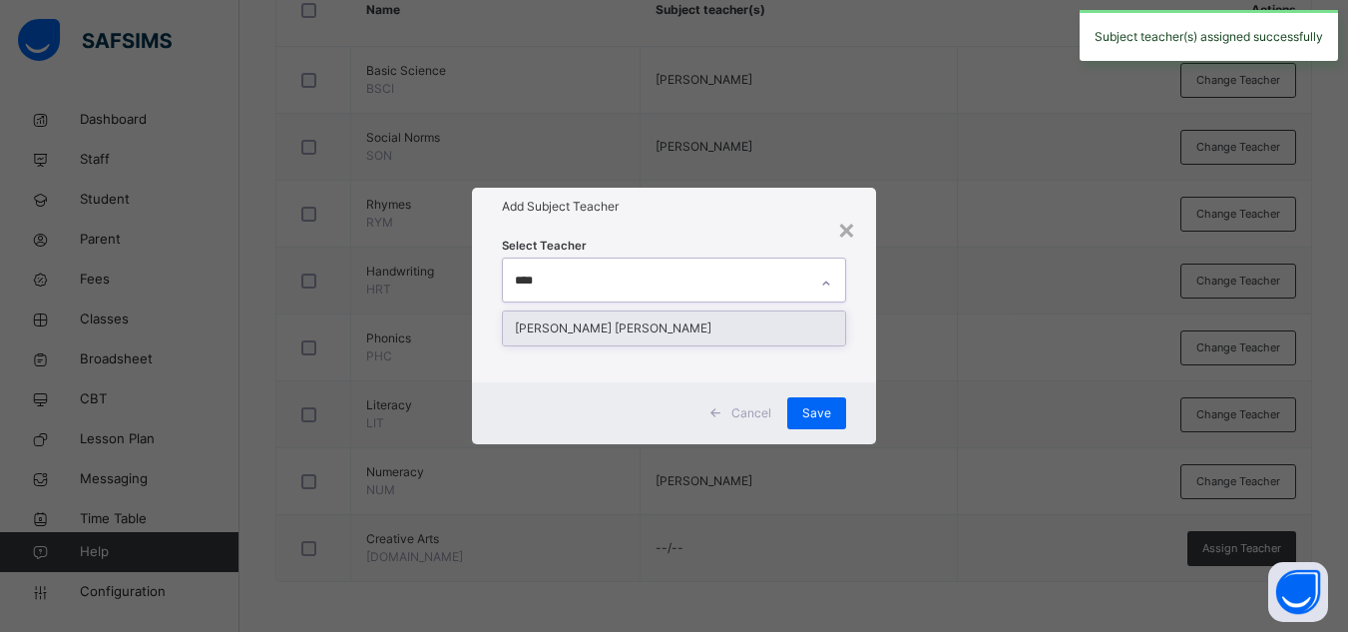
click at [667, 324] on div "[PERSON_NAME] [PERSON_NAME]" at bounding box center [674, 328] width 342 height 34
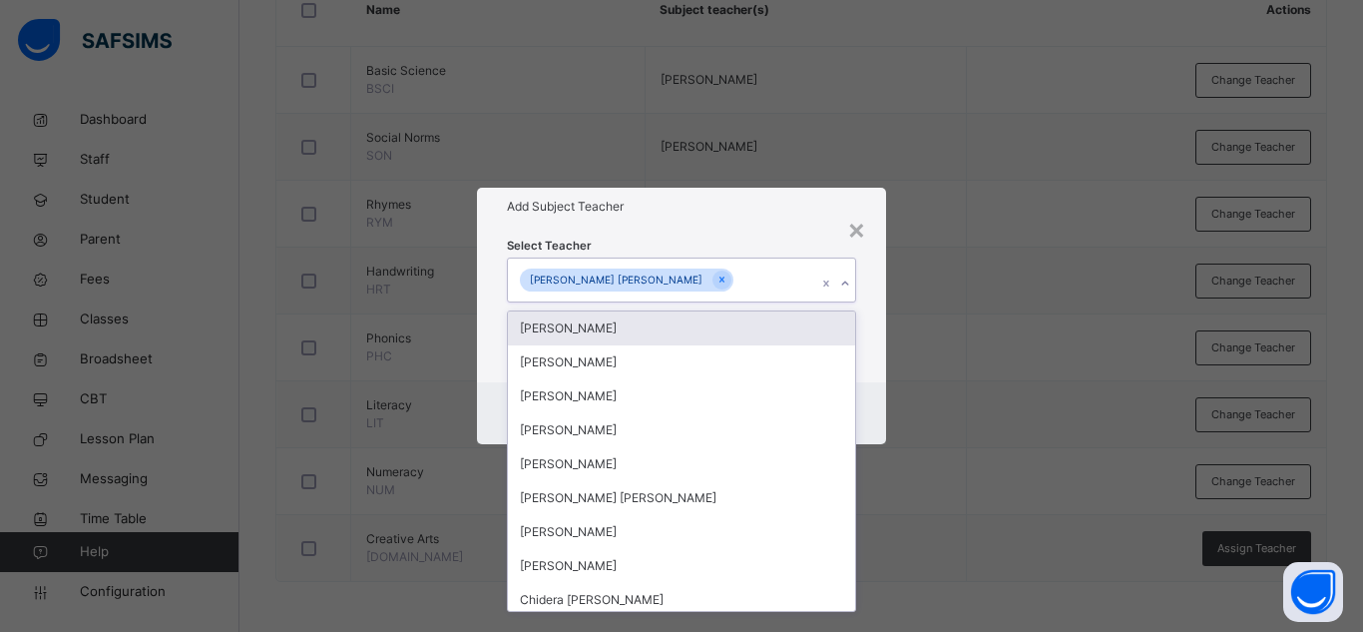
click at [766, 196] on div "Add Subject Teacher" at bounding box center [681, 207] width 409 height 38
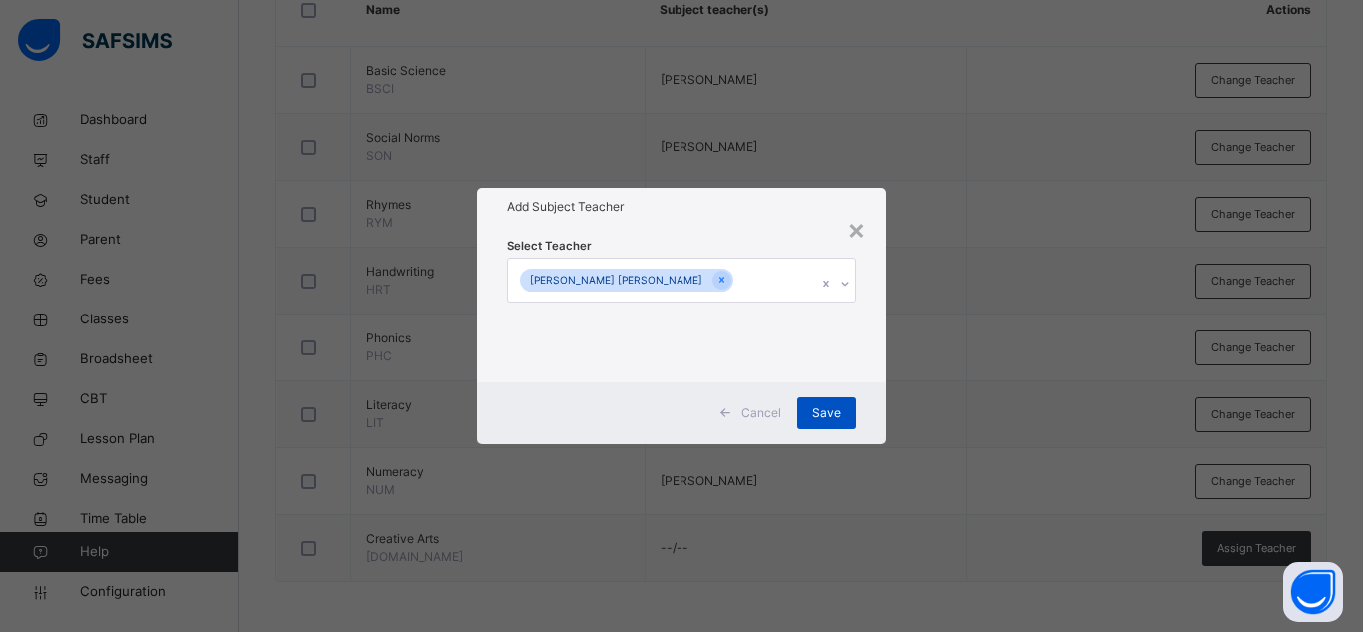
click at [843, 411] on div "Save" at bounding box center [826, 413] width 59 height 32
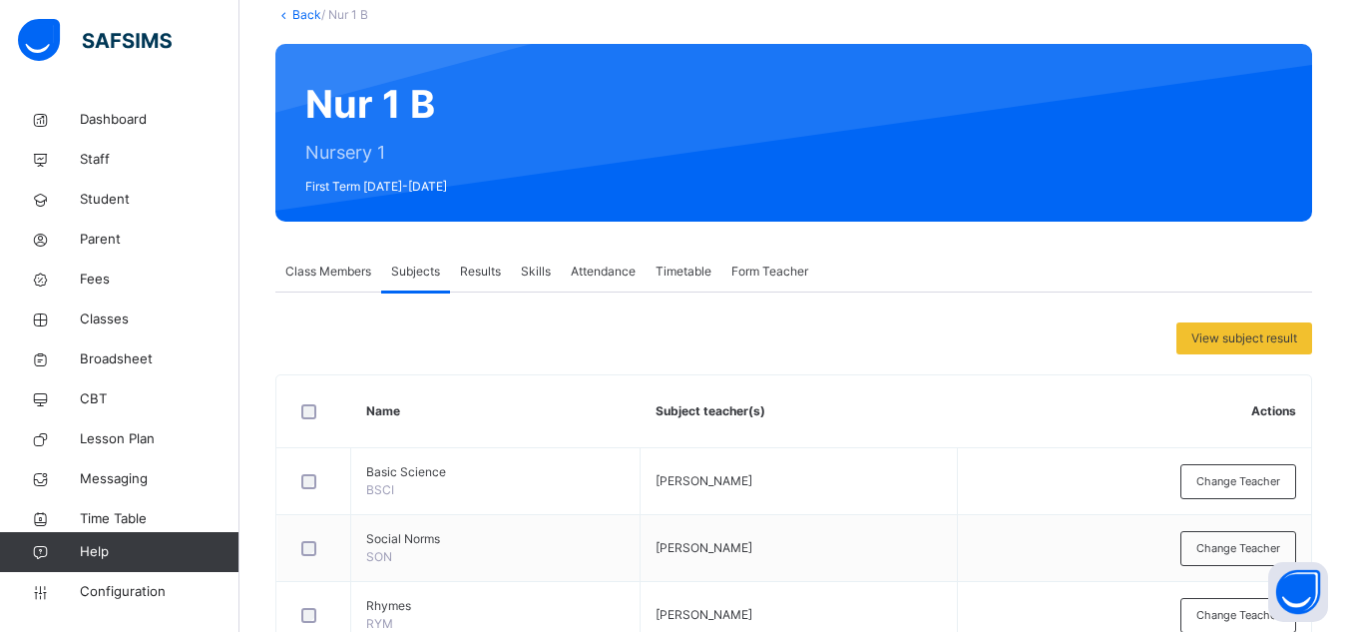
scroll to position [175, 0]
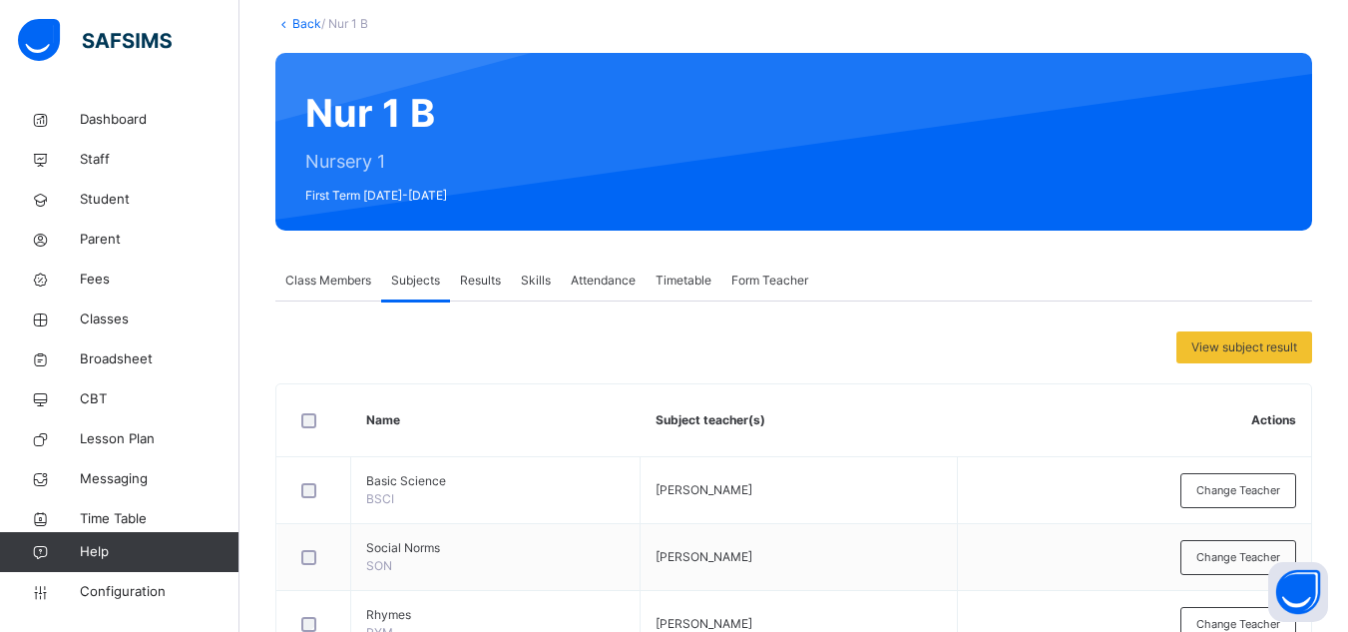
click at [283, 27] on icon at bounding box center [283, 23] width 17 height 15
click at [294, 25] on link "Back" at bounding box center [306, 23] width 29 height 15
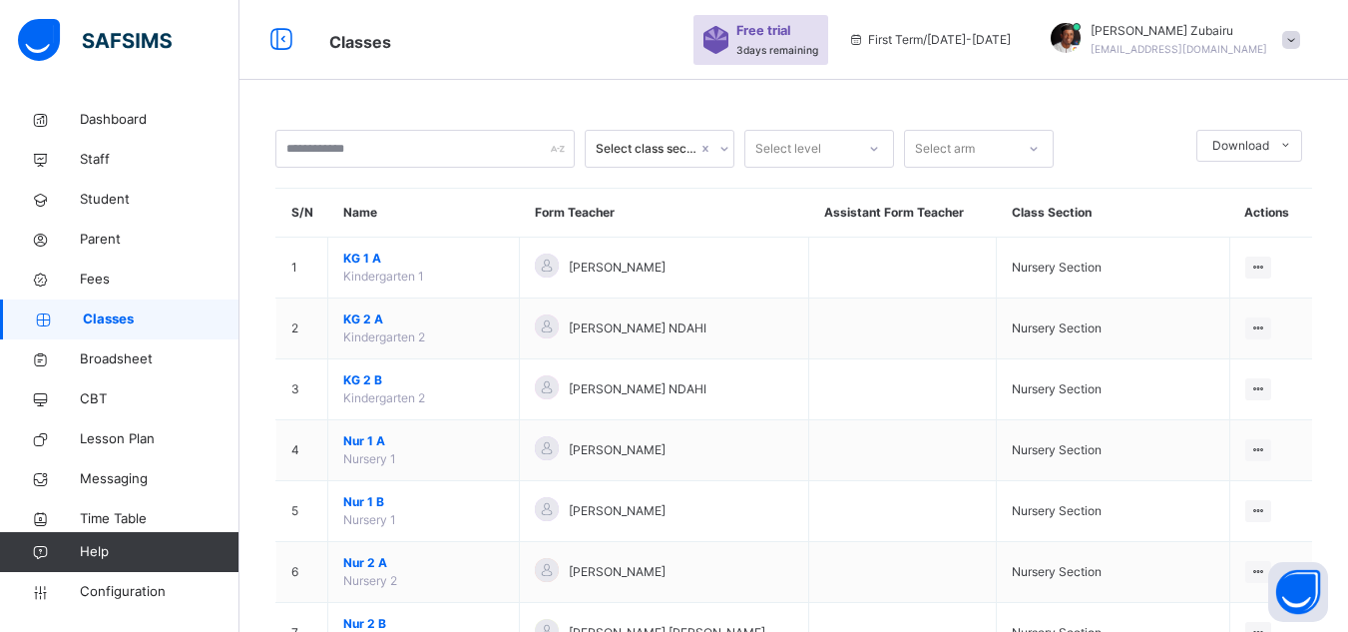
scroll to position [175, 0]
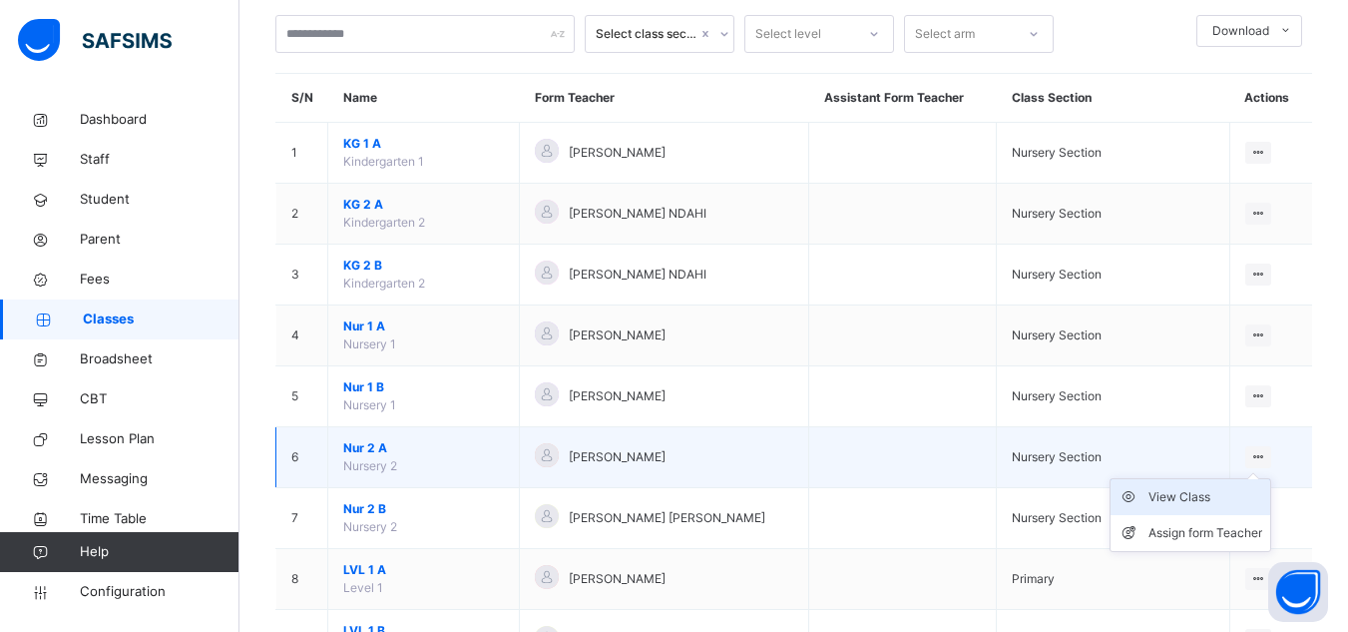
click at [1197, 491] on div "View Class" at bounding box center [1206, 497] width 114 height 20
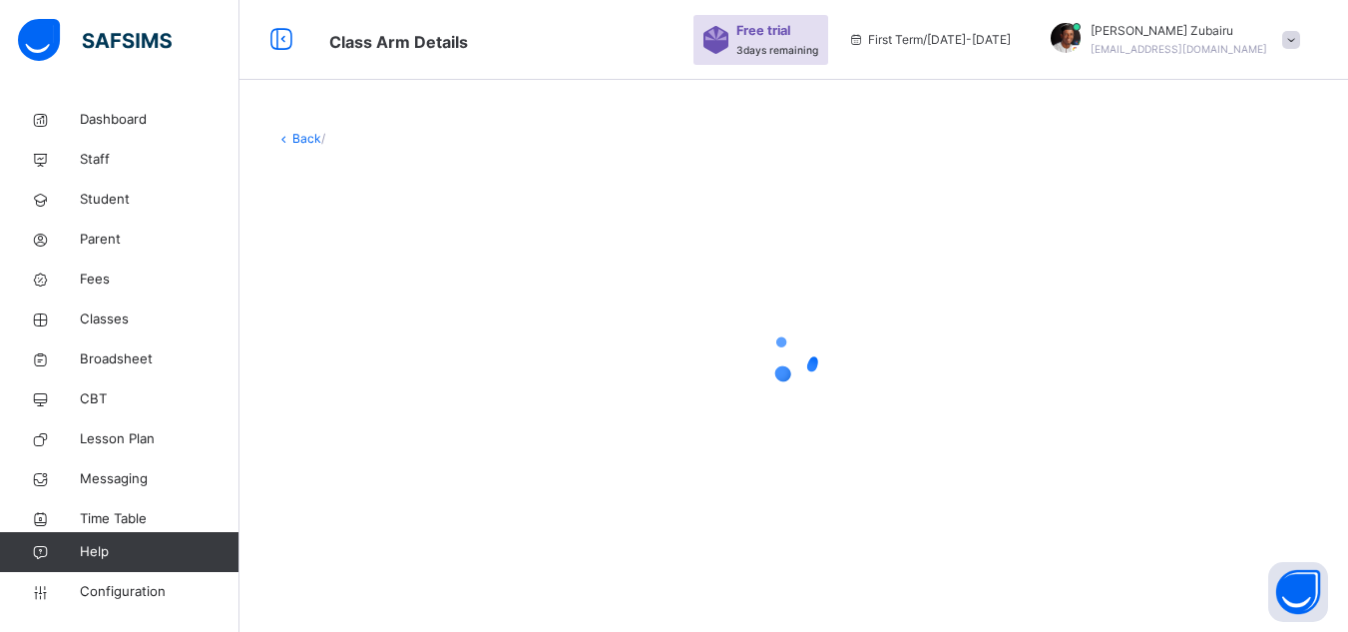
scroll to position [175, 0]
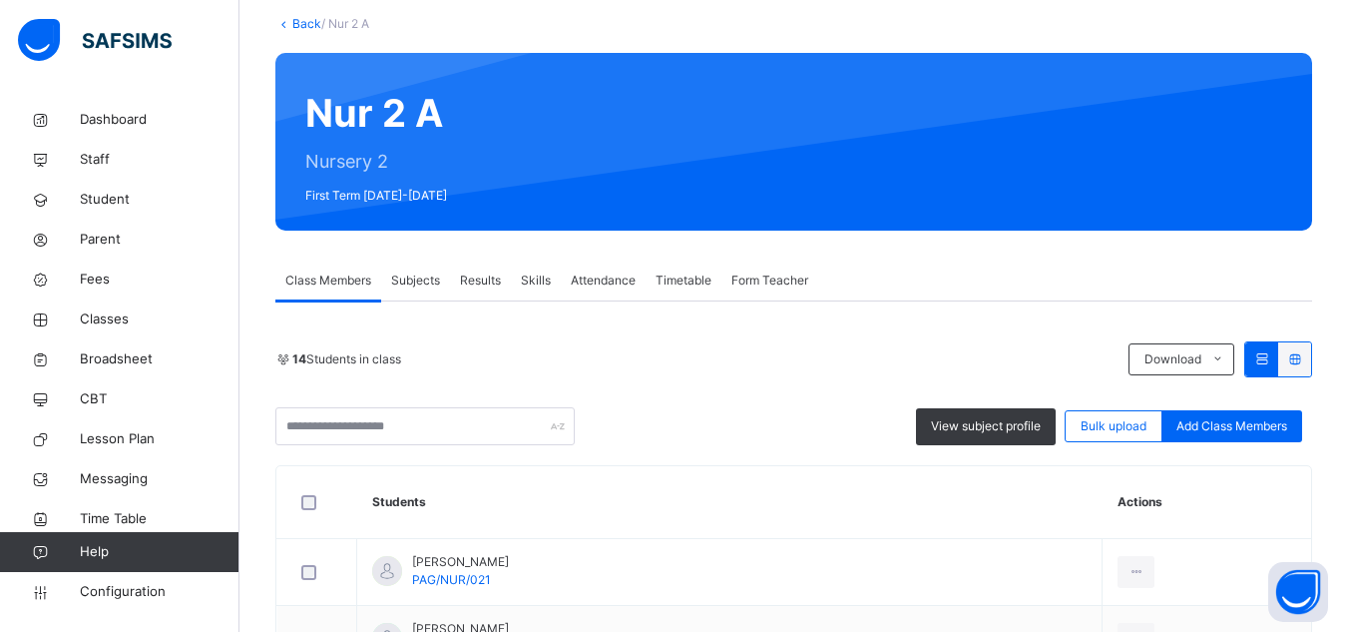
click at [427, 273] on span "Subjects" at bounding box center [415, 280] width 49 height 18
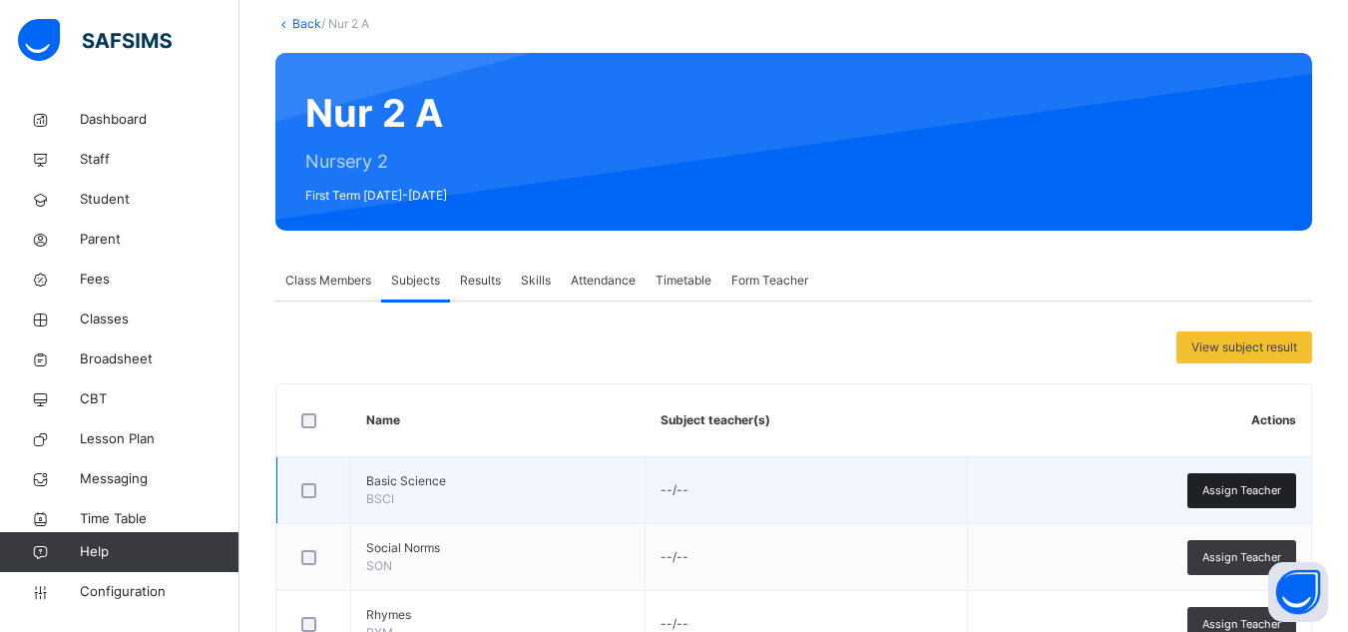
click at [1217, 493] on span "Assign Teacher" at bounding box center [1241, 490] width 79 height 17
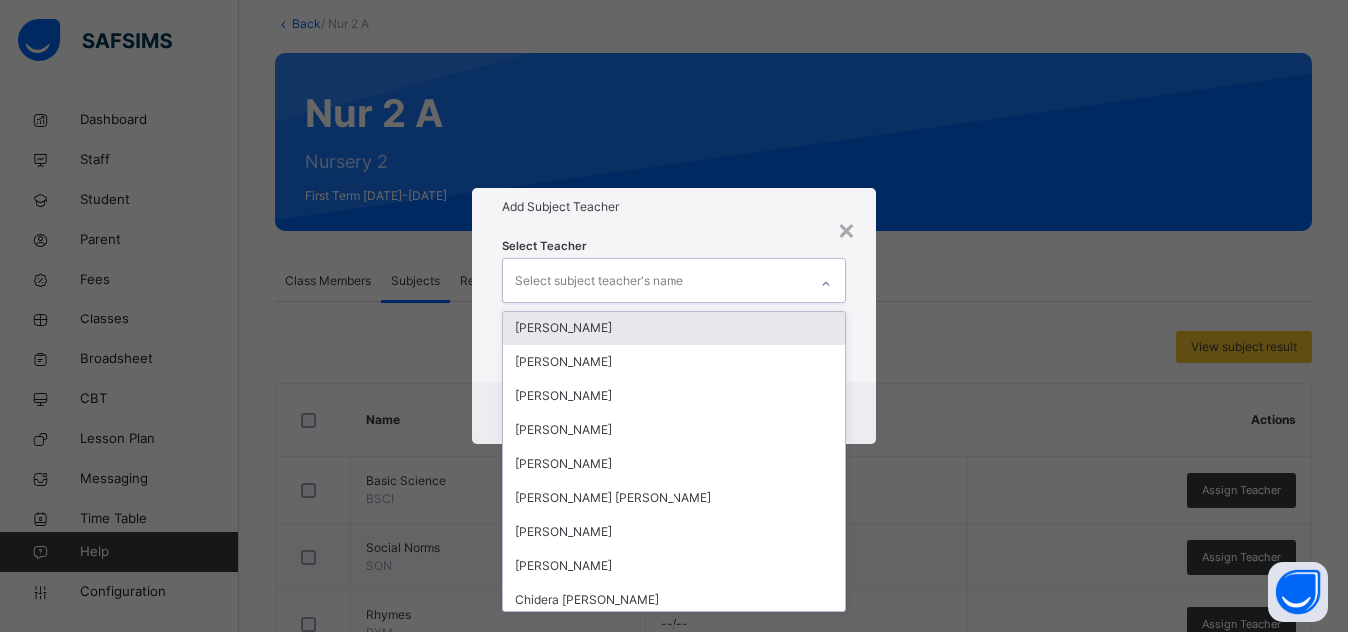
click at [689, 292] on div "Select subject teacher's name" at bounding box center [655, 279] width 304 height 42
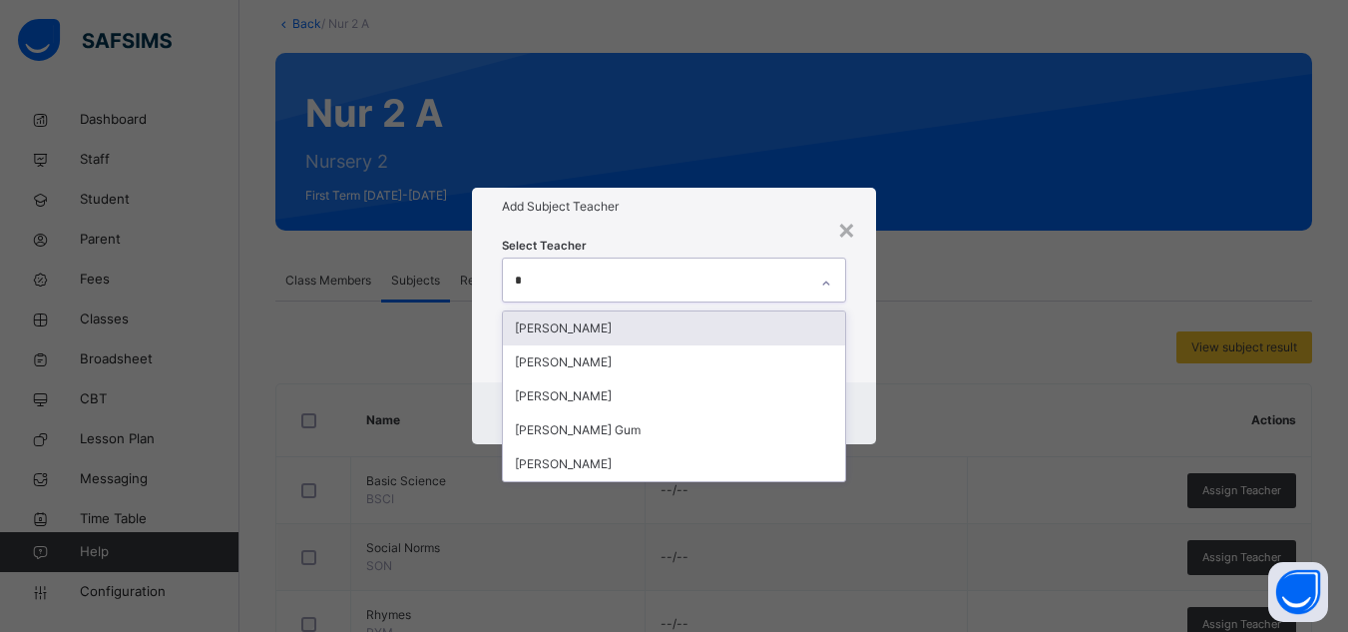
type input "**"
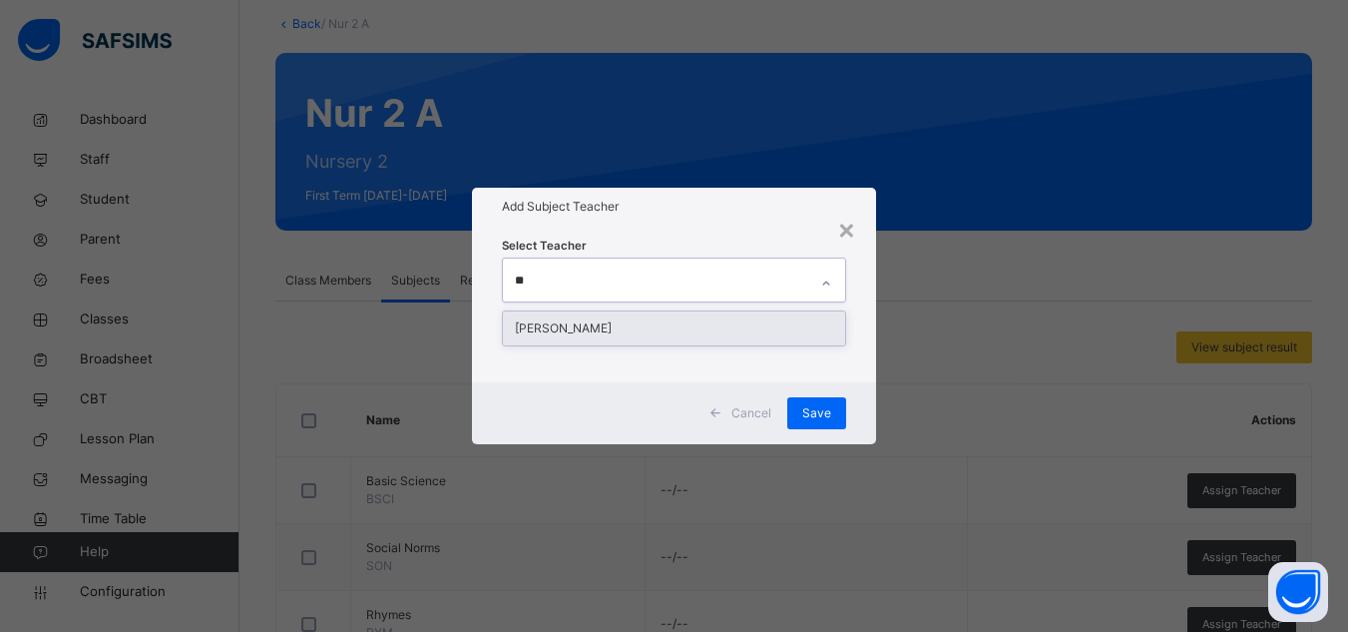
click at [633, 324] on div "[PERSON_NAME]" at bounding box center [674, 328] width 342 height 34
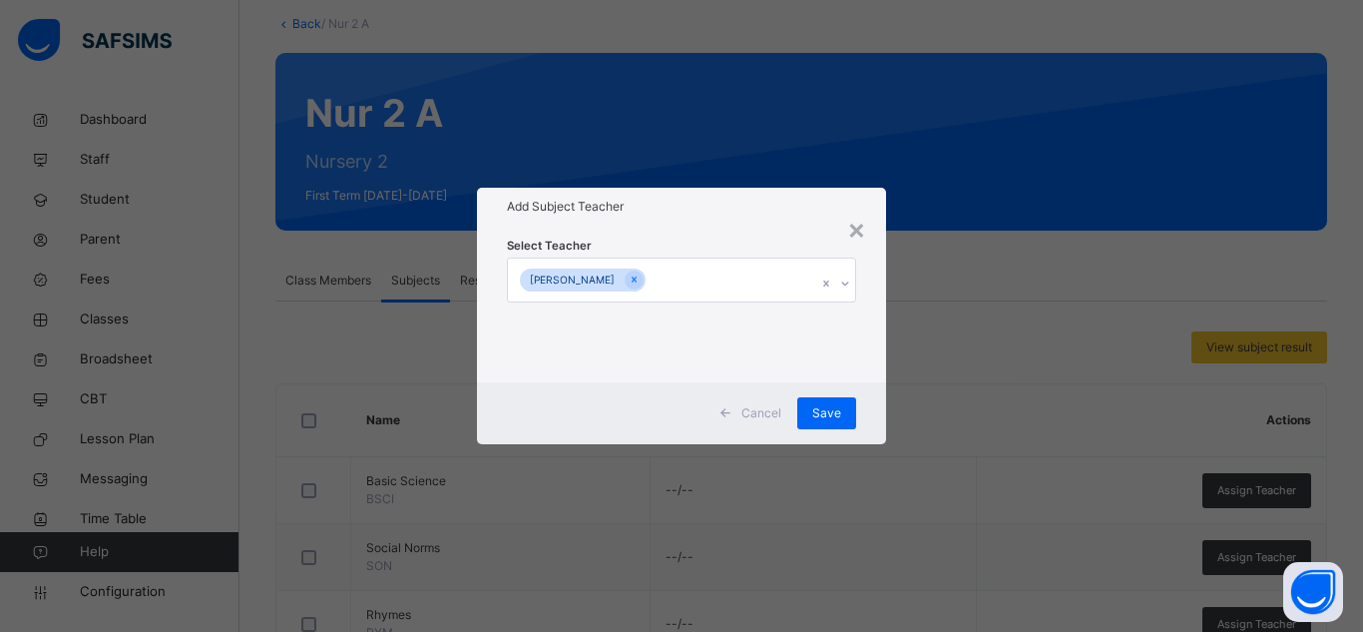
click at [714, 254] on div "Select Teacher Wovi Peter" at bounding box center [681, 303] width 349 height 136
click at [822, 401] on div "Save" at bounding box center [826, 413] width 59 height 32
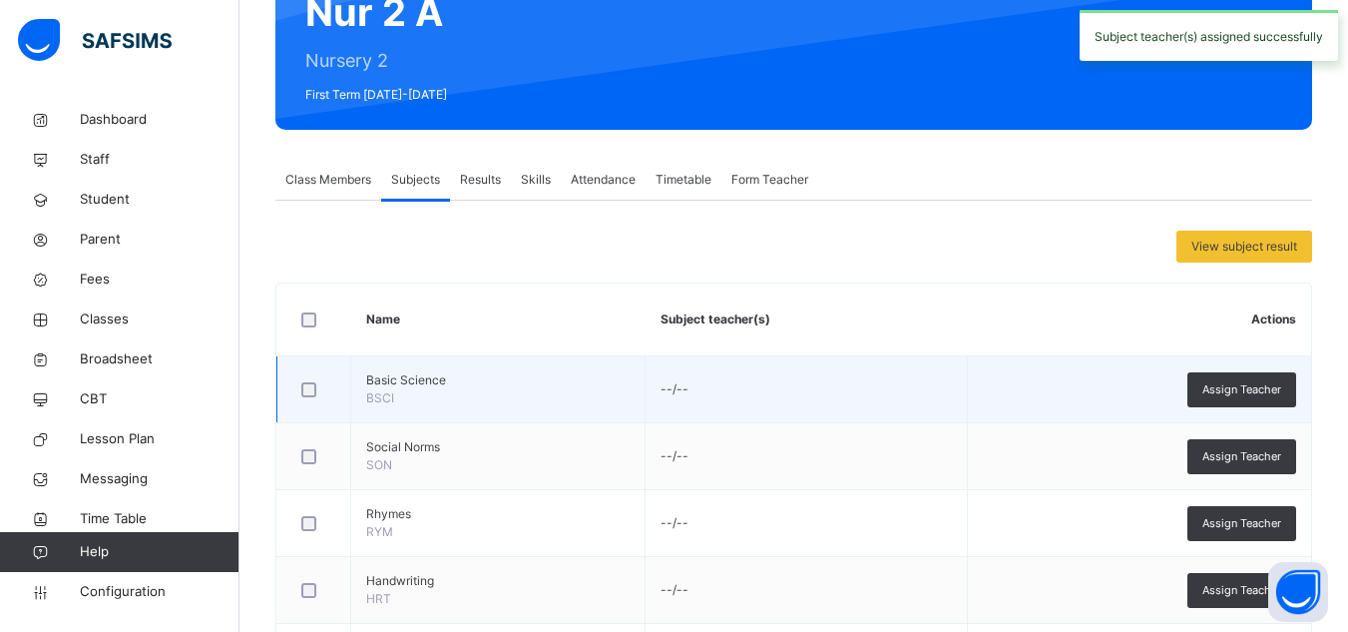
scroll to position [283, 0]
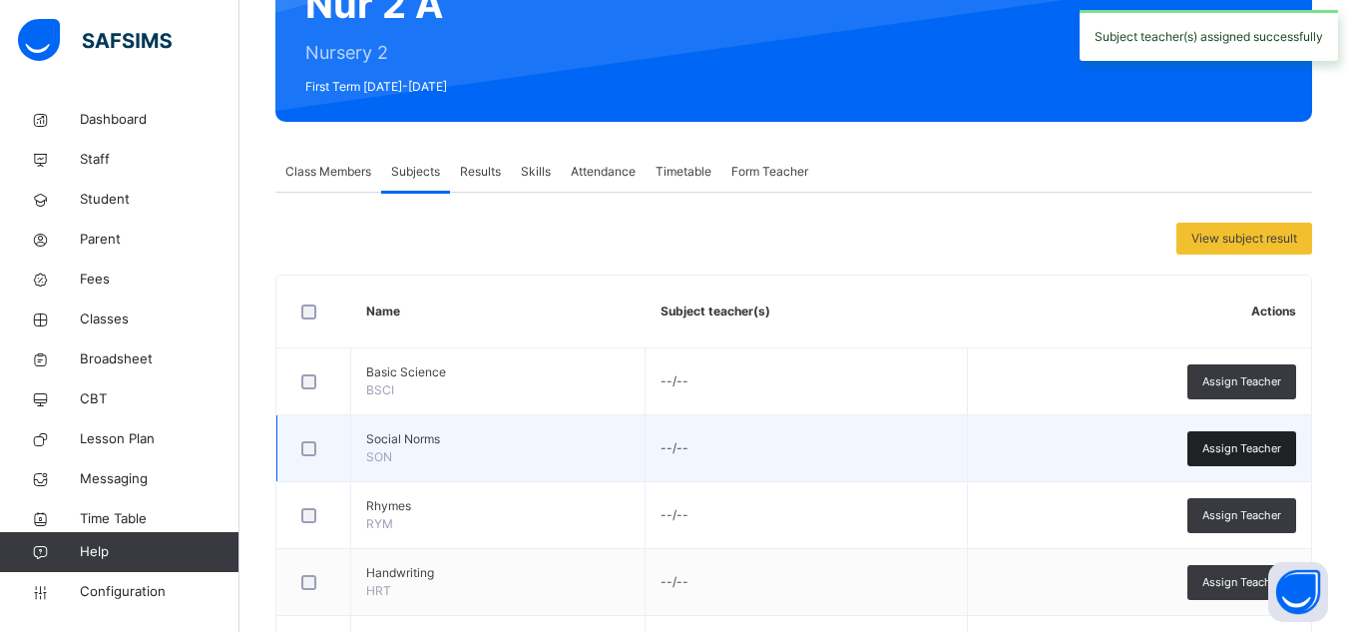
click at [1211, 436] on div "Assign Teacher" at bounding box center [1241, 448] width 109 height 35
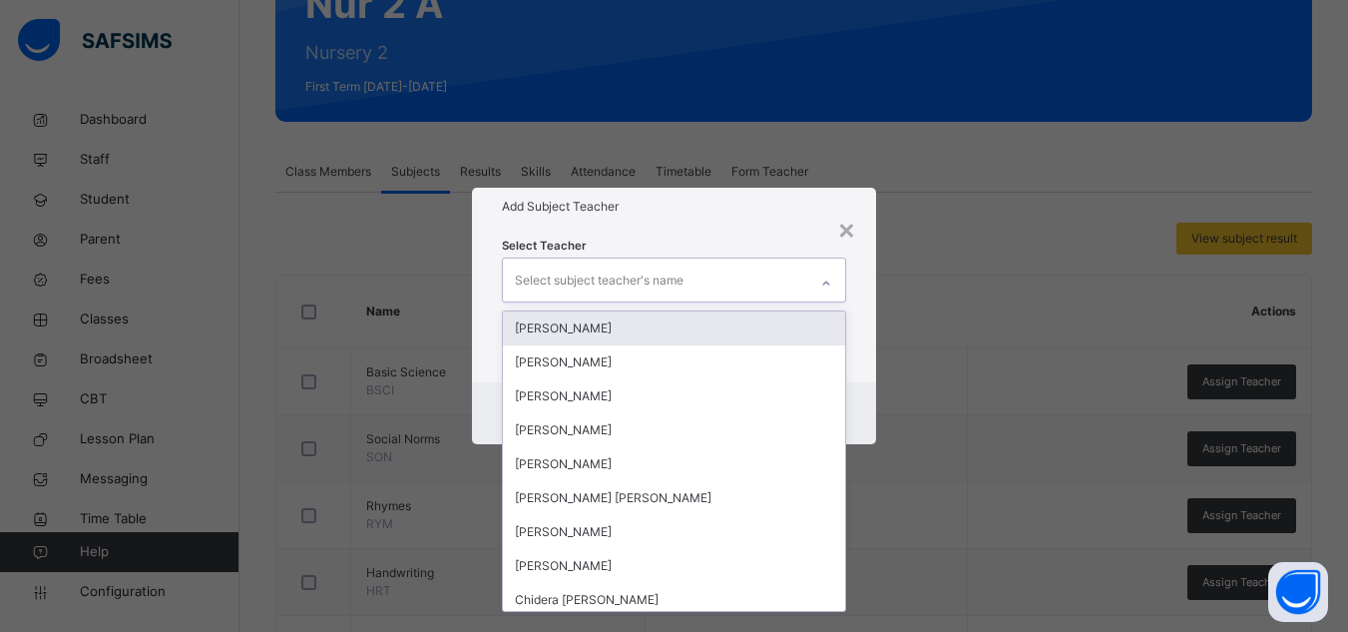
click at [668, 284] on div "Select subject teacher's name" at bounding box center [599, 280] width 169 height 38
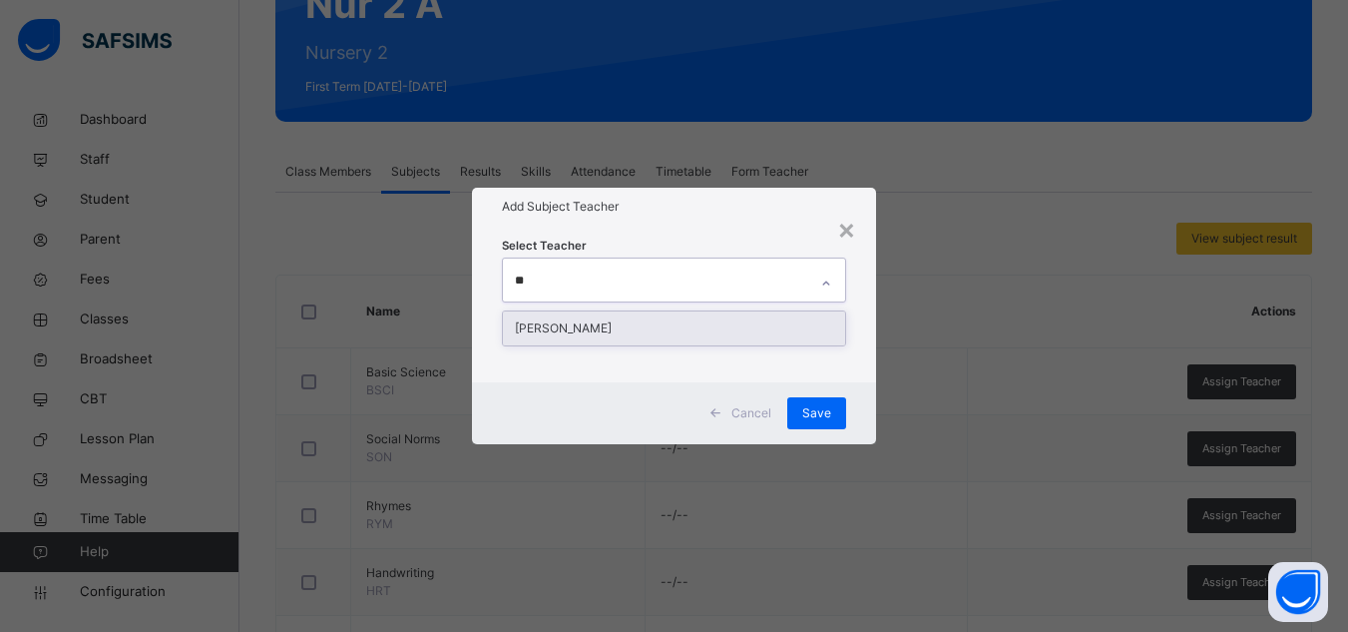
type input "***"
click at [594, 334] on div "[PERSON_NAME]" at bounding box center [674, 328] width 342 height 34
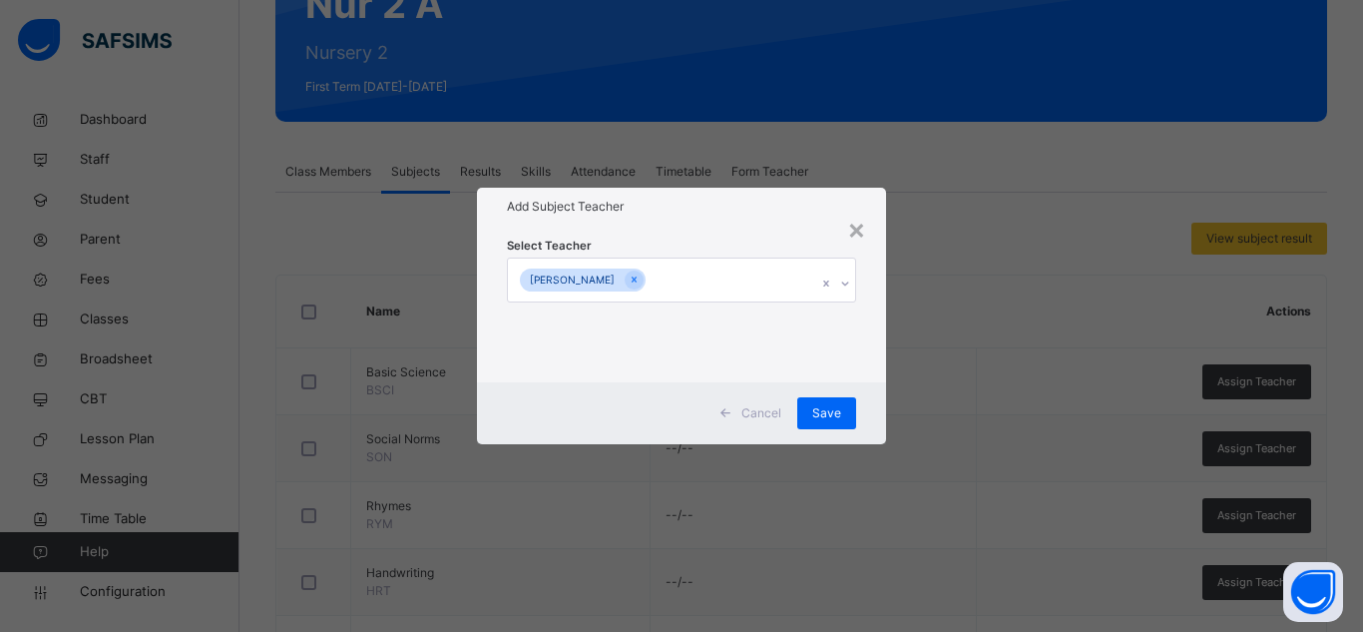
click at [750, 240] on div "Select Teacher Wovi Peter" at bounding box center [681, 303] width 349 height 136
click at [840, 416] on span "Save" at bounding box center [826, 413] width 29 height 18
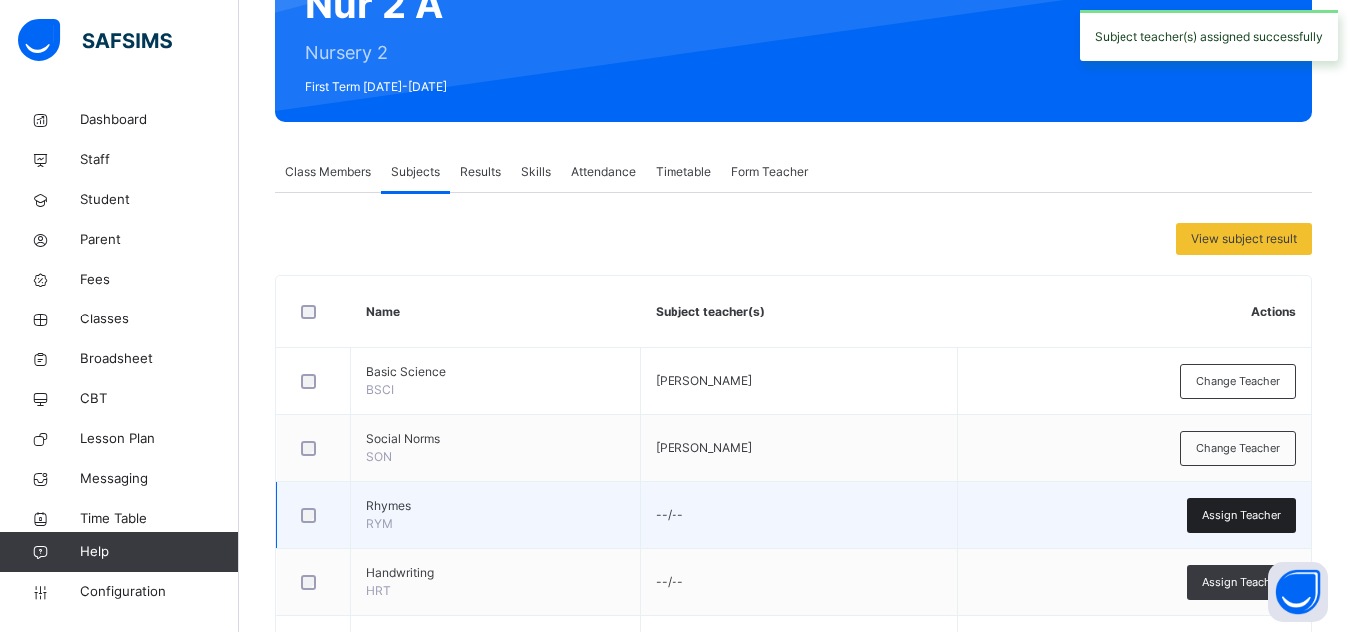
click at [1218, 510] on span "Assign Teacher" at bounding box center [1241, 515] width 79 height 17
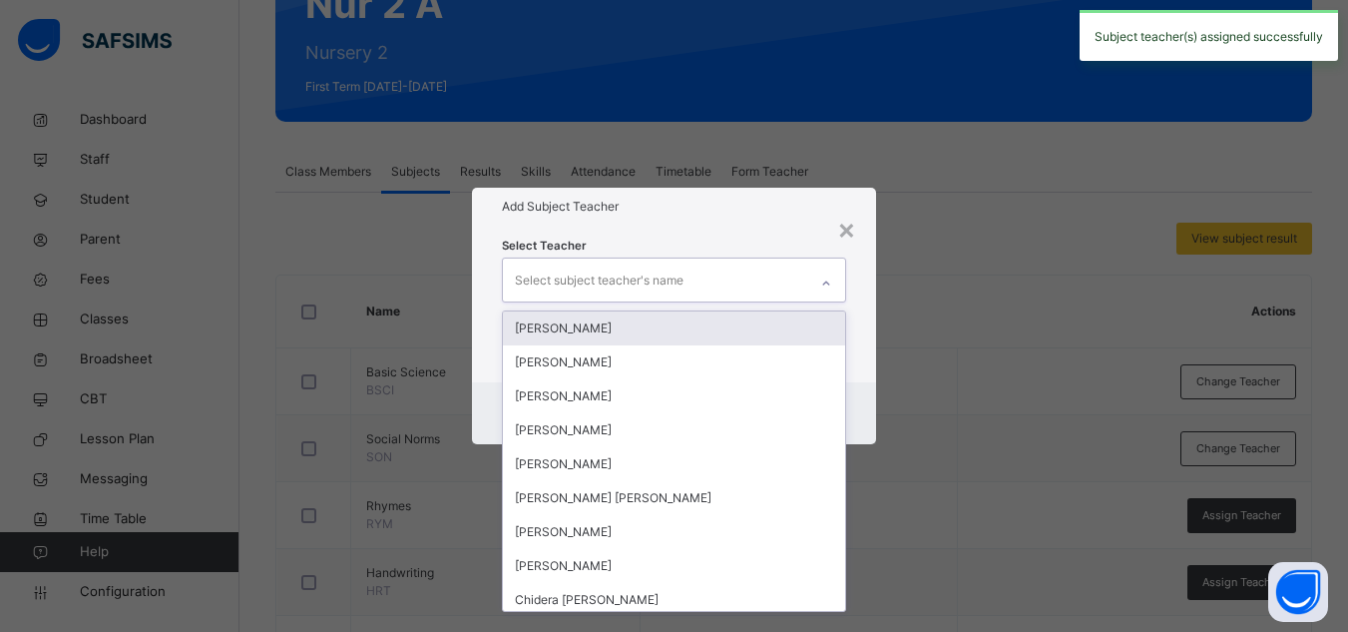
click at [614, 277] on div "Select subject teacher's name" at bounding box center [599, 280] width 169 height 38
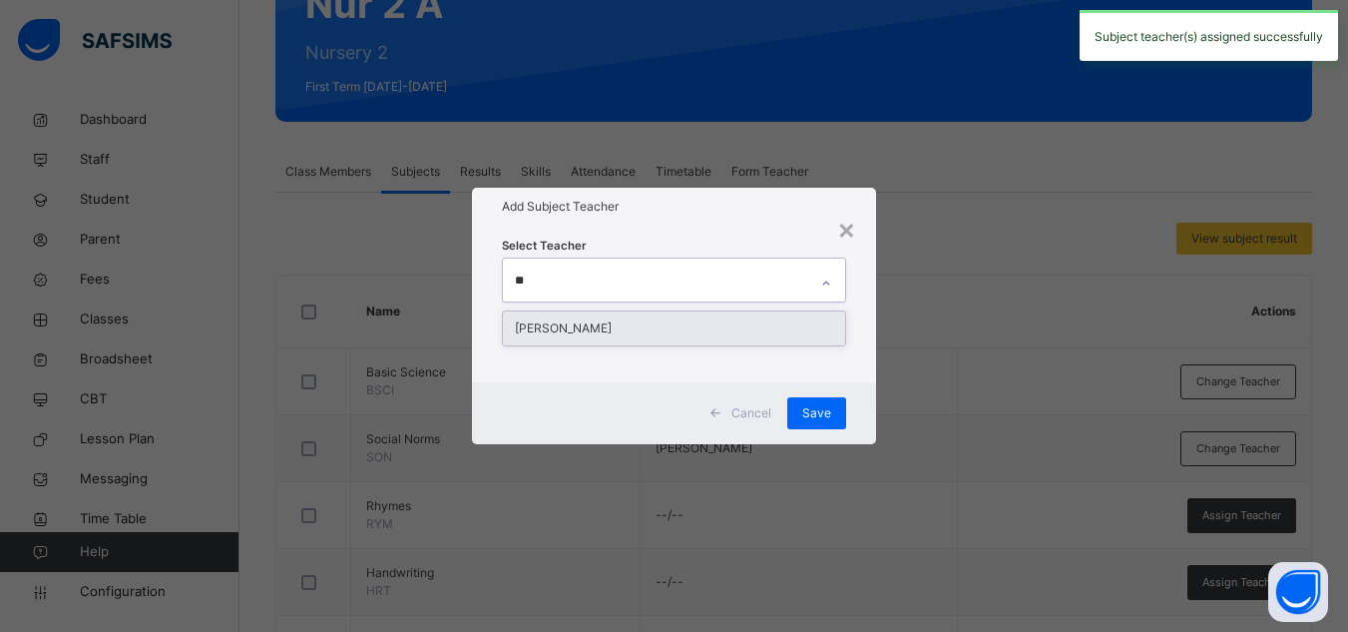
type input "***"
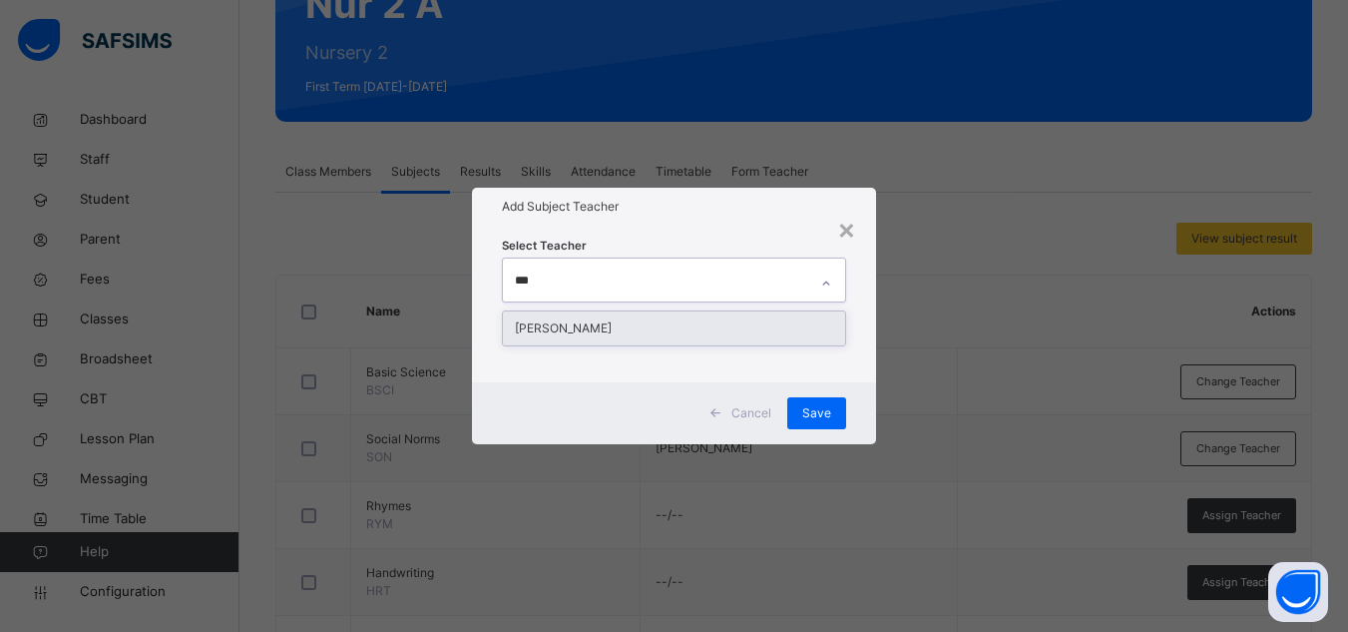
click at [648, 324] on div "[PERSON_NAME]" at bounding box center [674, 328] width 342 height 34
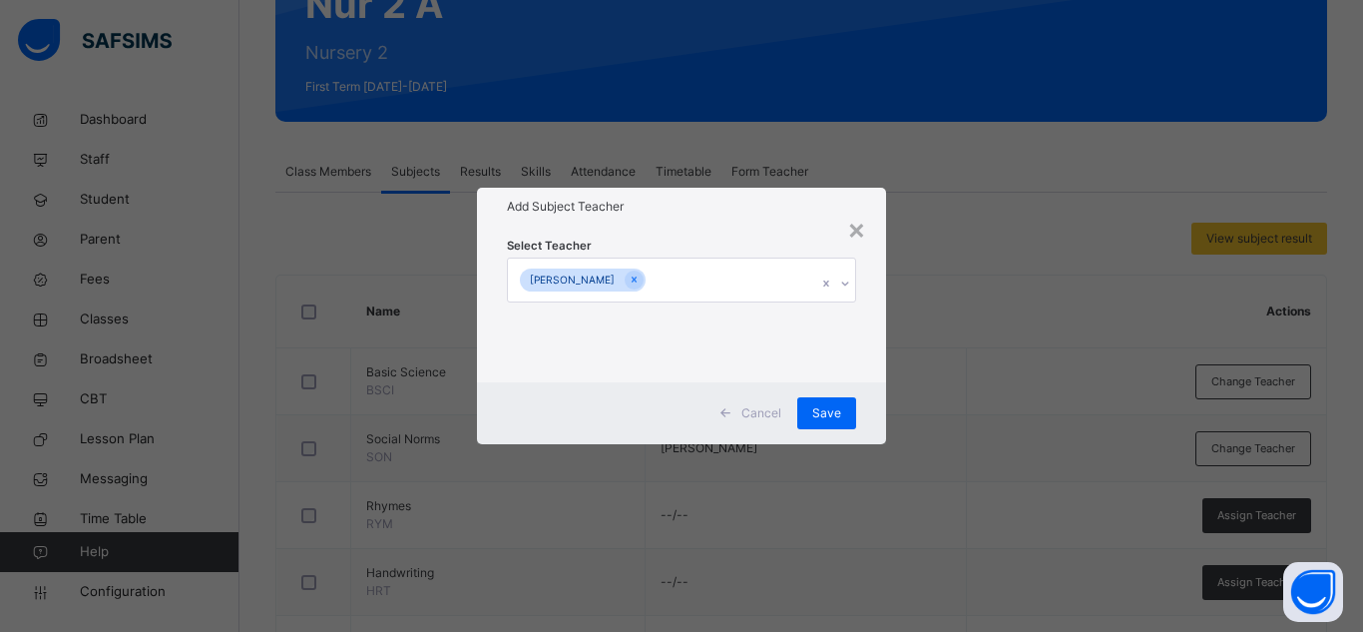
click at [765, 237] on div "Select Teacher Wovi Peter" at bounding box center [681, 303] width 349 height 136
click at [840, 408] on span "Save" at bounding box center [826, 413] width 29 height 18
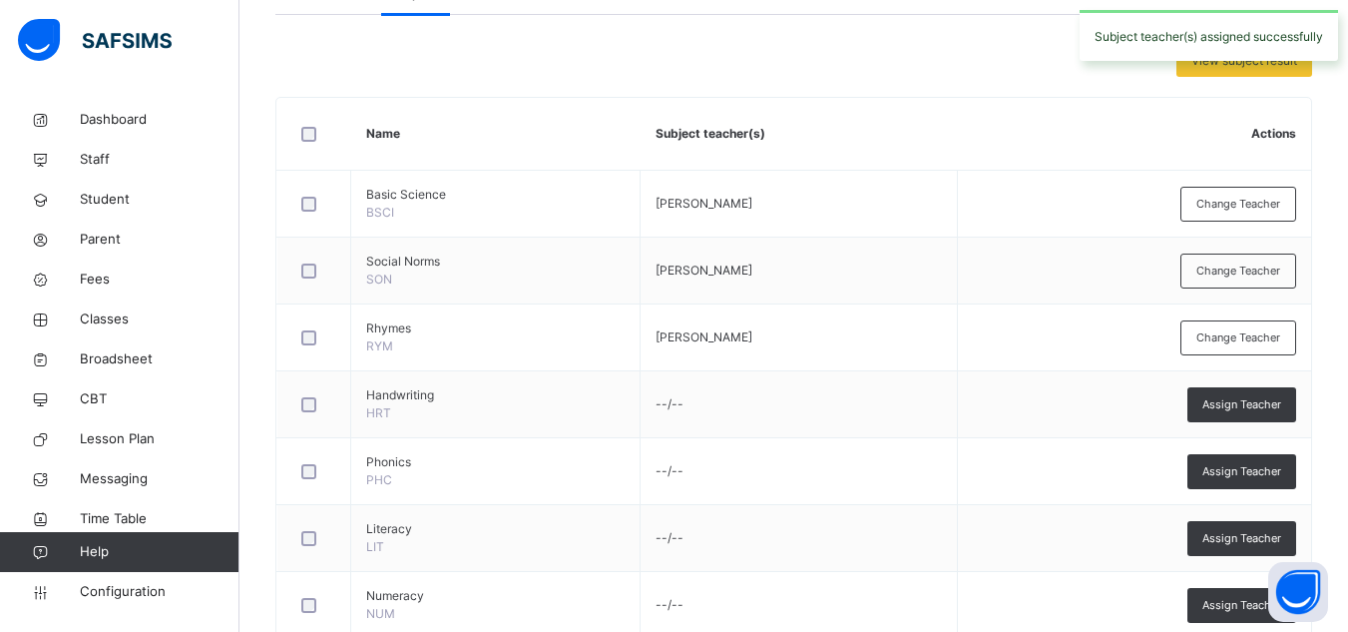
scroll to position [465, 0]
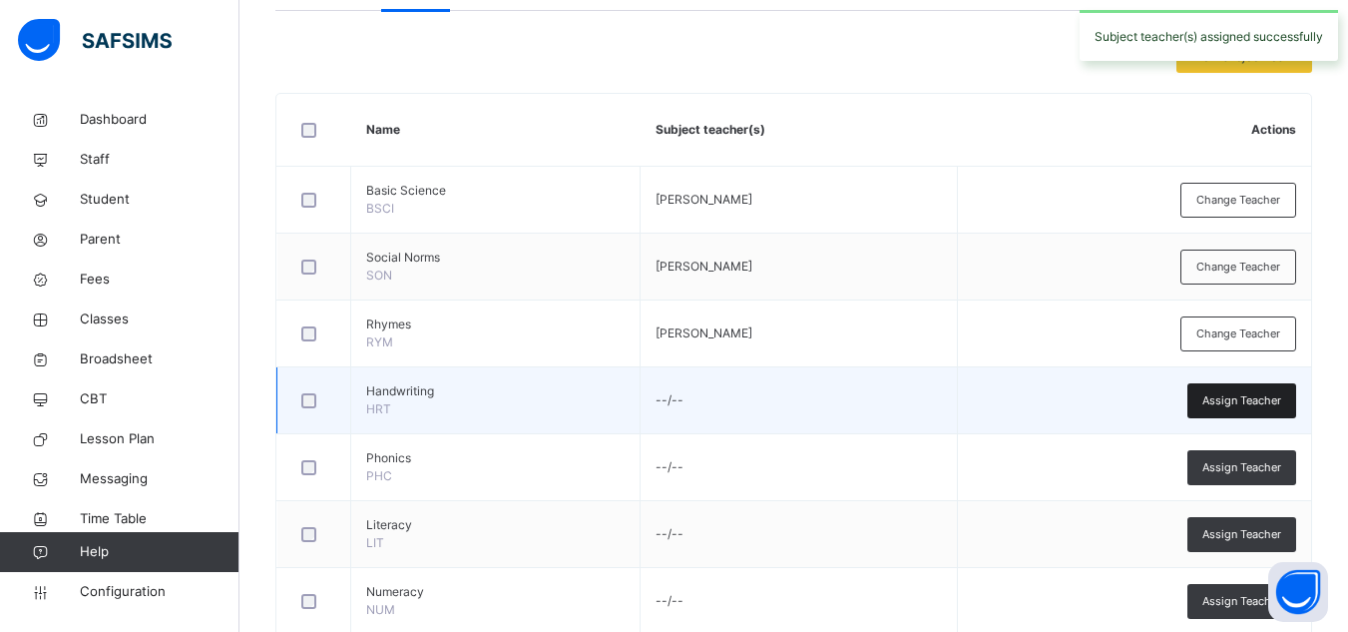
click at [1230, 397] on span "Assign Teacher" at bounding box center [1241, 400] width 79 height 17
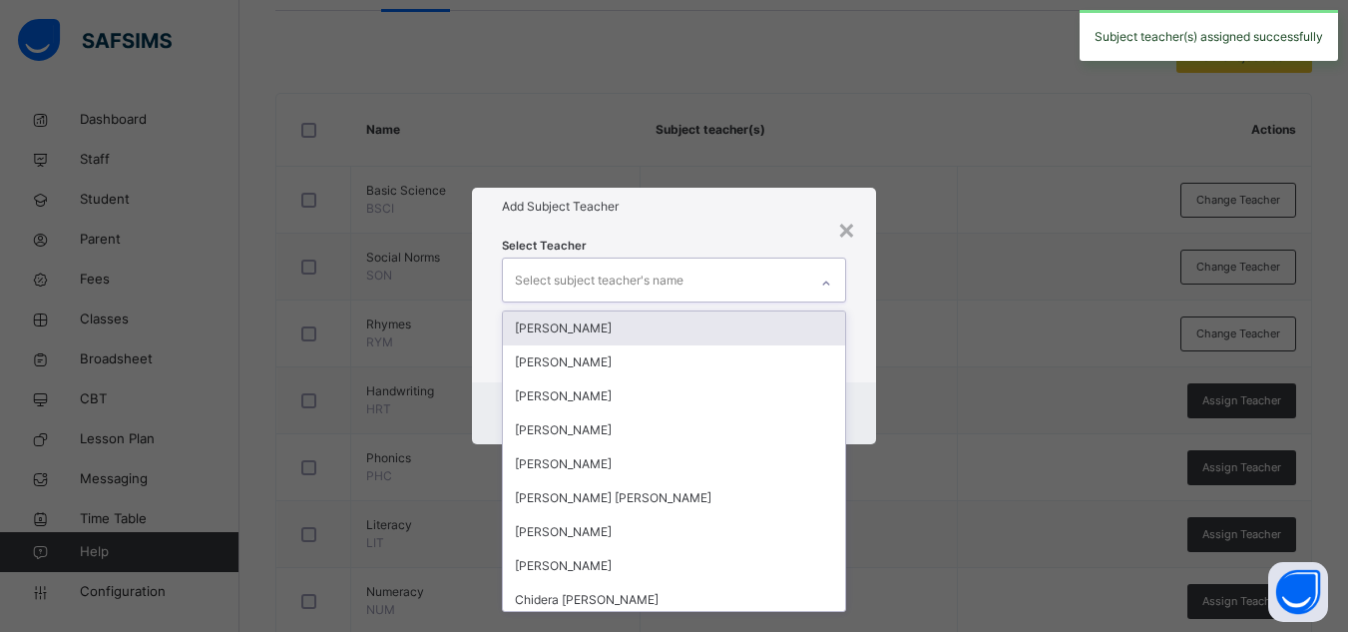
click at [700, 291] on div "Select subject teacher's name" at bounding box center [655, 279] width 304 height 42
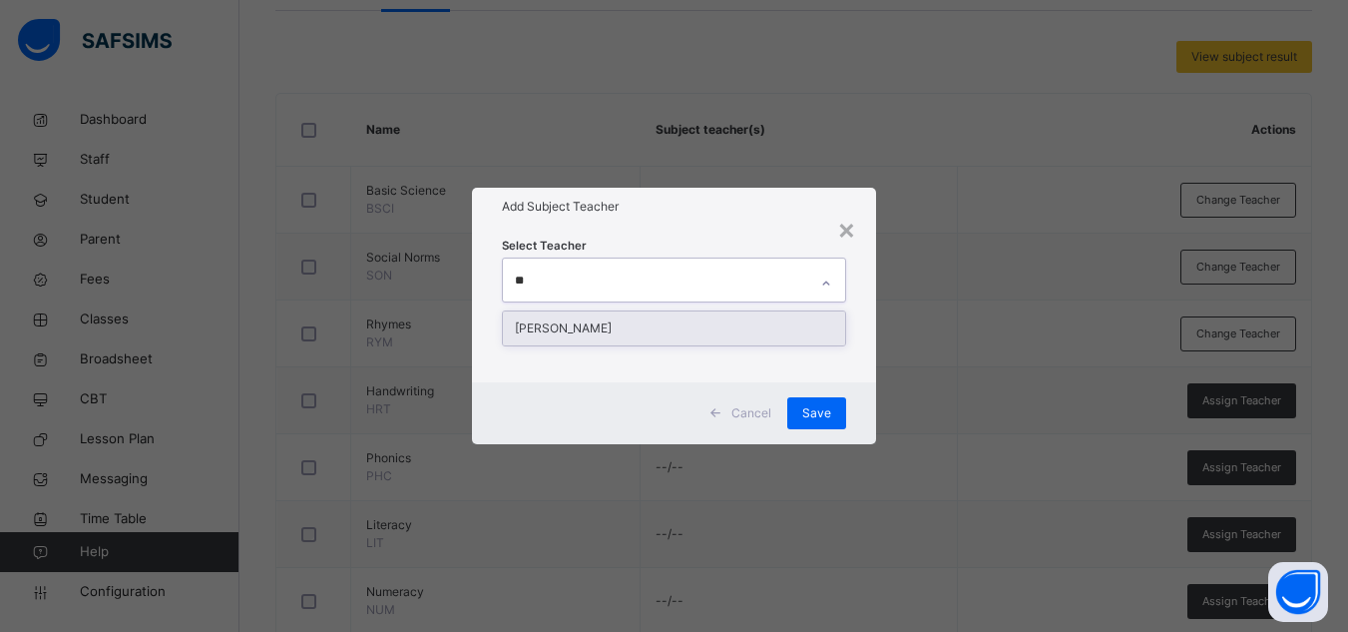
type input "***"
click at [578, 324] on div "[PERSON_NAME]" at bounding box center [674, 328] width 342 height 34
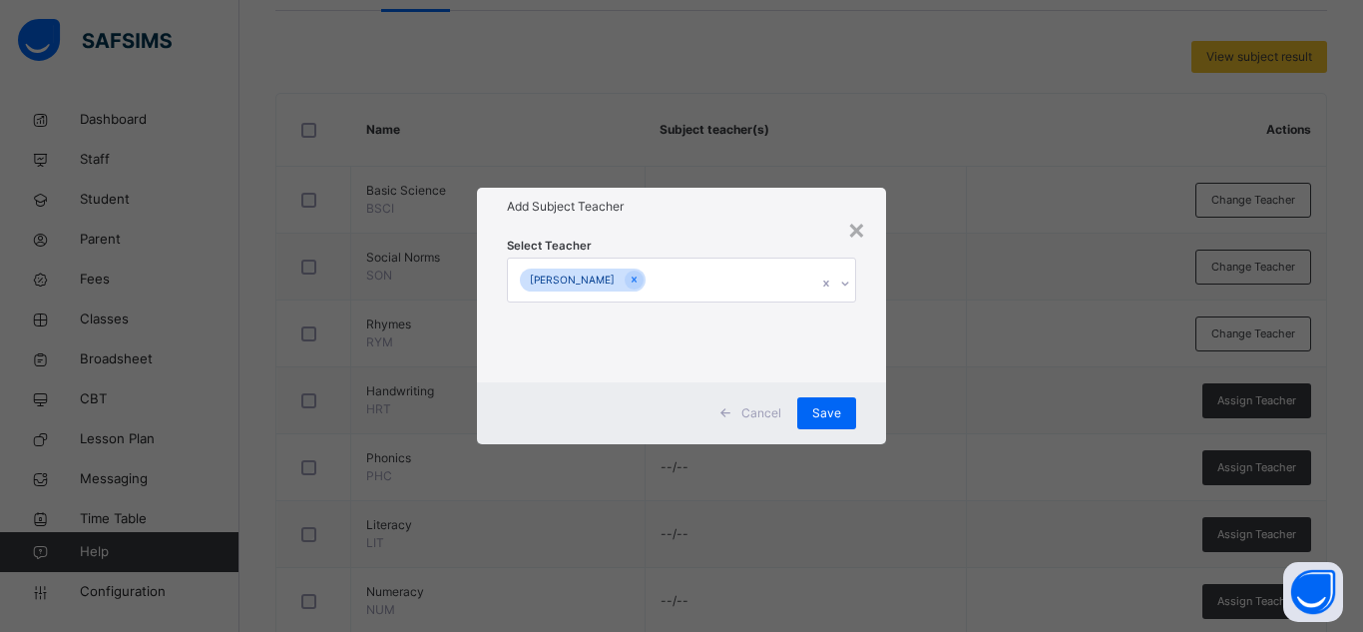
click at [748, 224] on div "Add Subject Teacher" at bounding box center [681, 207] width 409 height 38
click at [820, 413] on span "Save" at bounding box center [826, 413] width 29 height 18
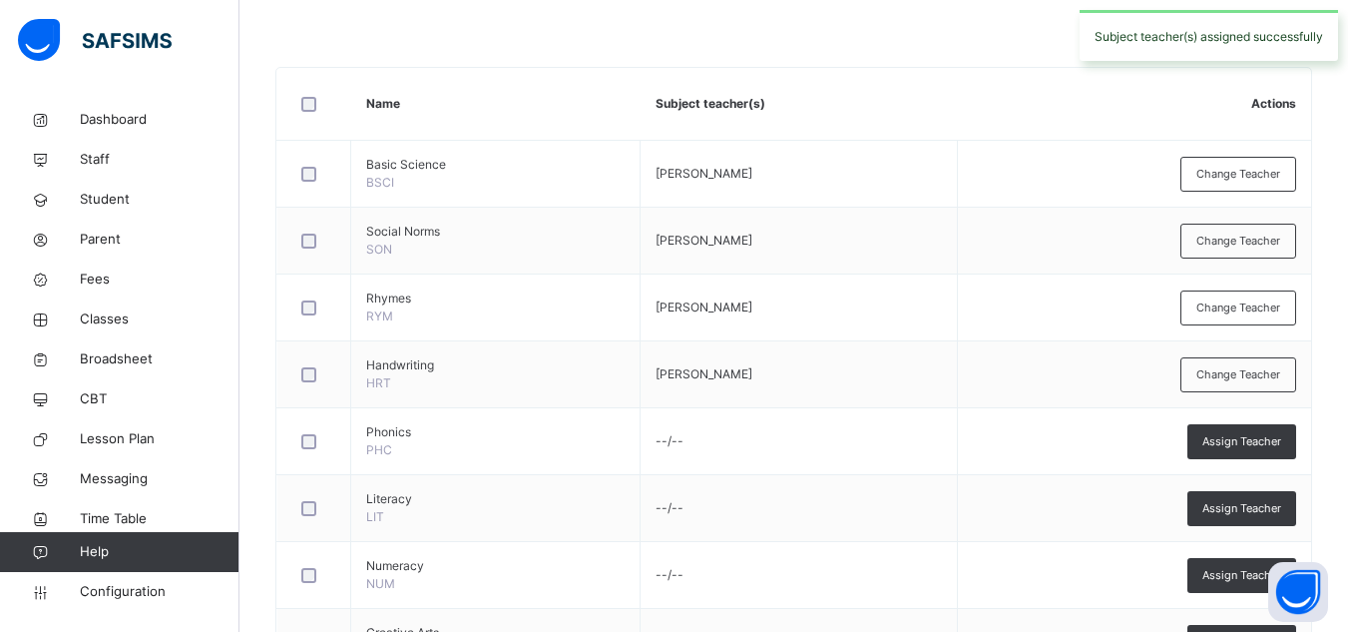
scroll to position [492, 0]
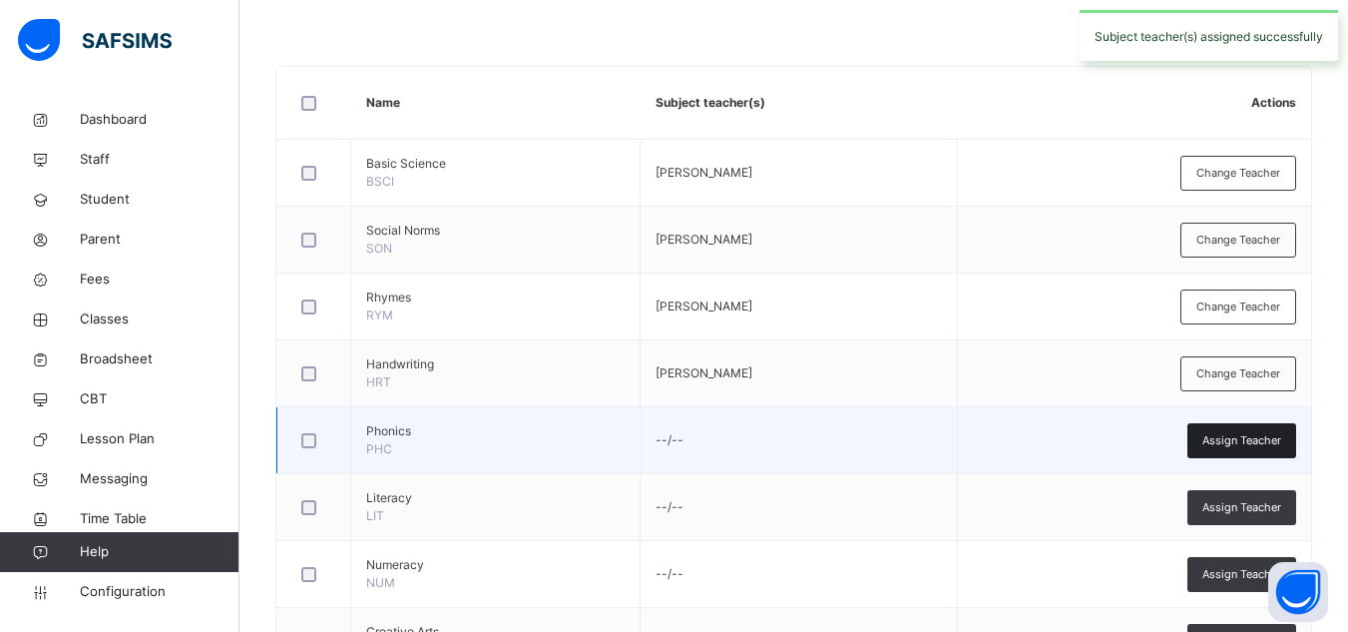
click at [1266, 433] on span "Assign Teacher" at bounding box center [1241, 440] width 79 height 17
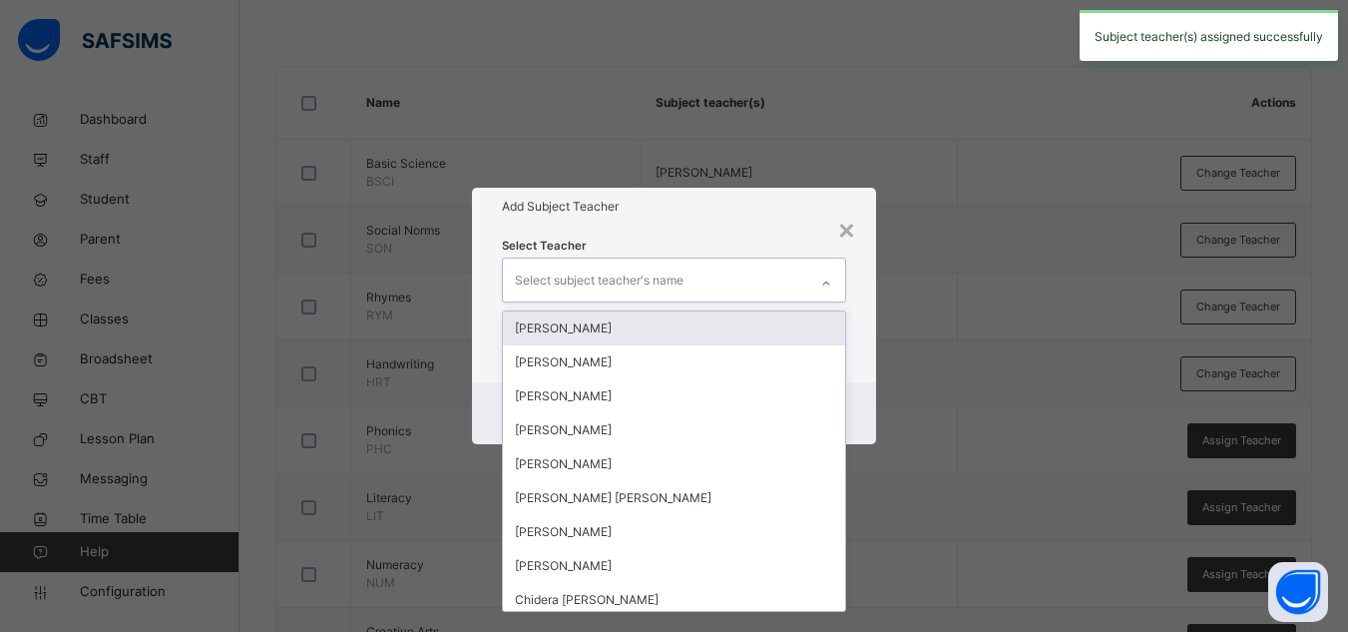
click at [691, 294] on div "Select subject teacher's name" at bounding box center [655, 279] width 304 height 42
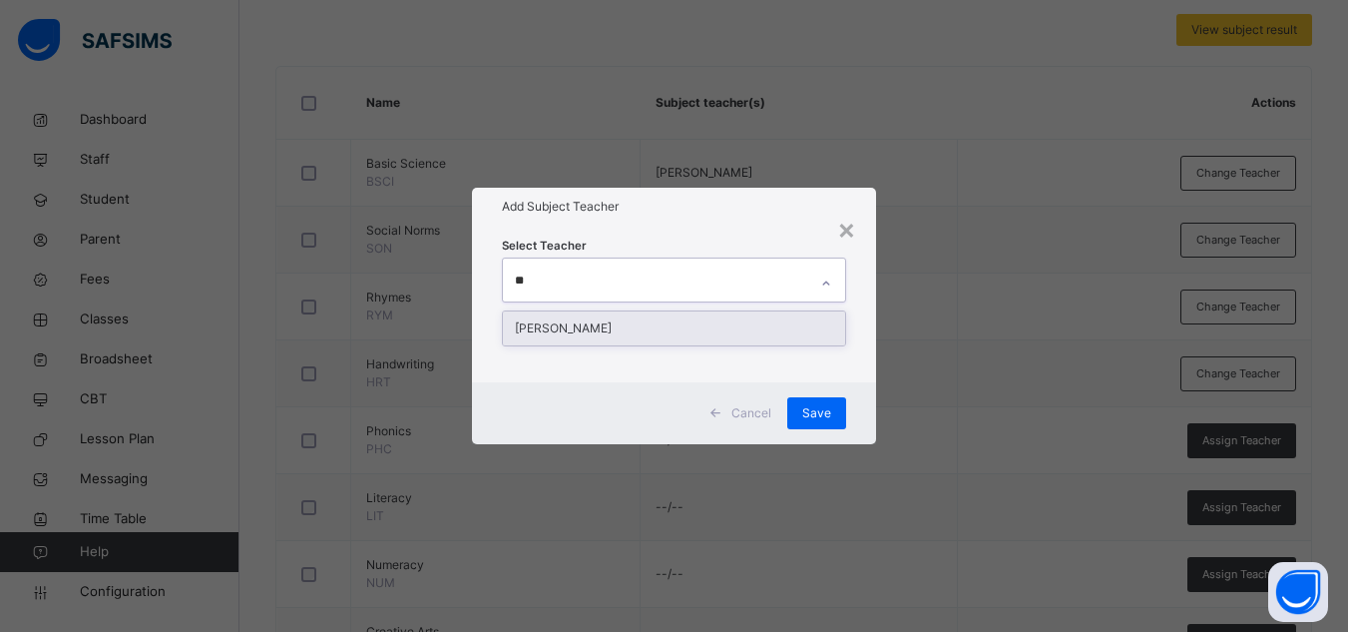
type input "***"
click at [590, 316] on div "[PERSON_NAME]" at bounding box center [674, 328] width 342 height 34
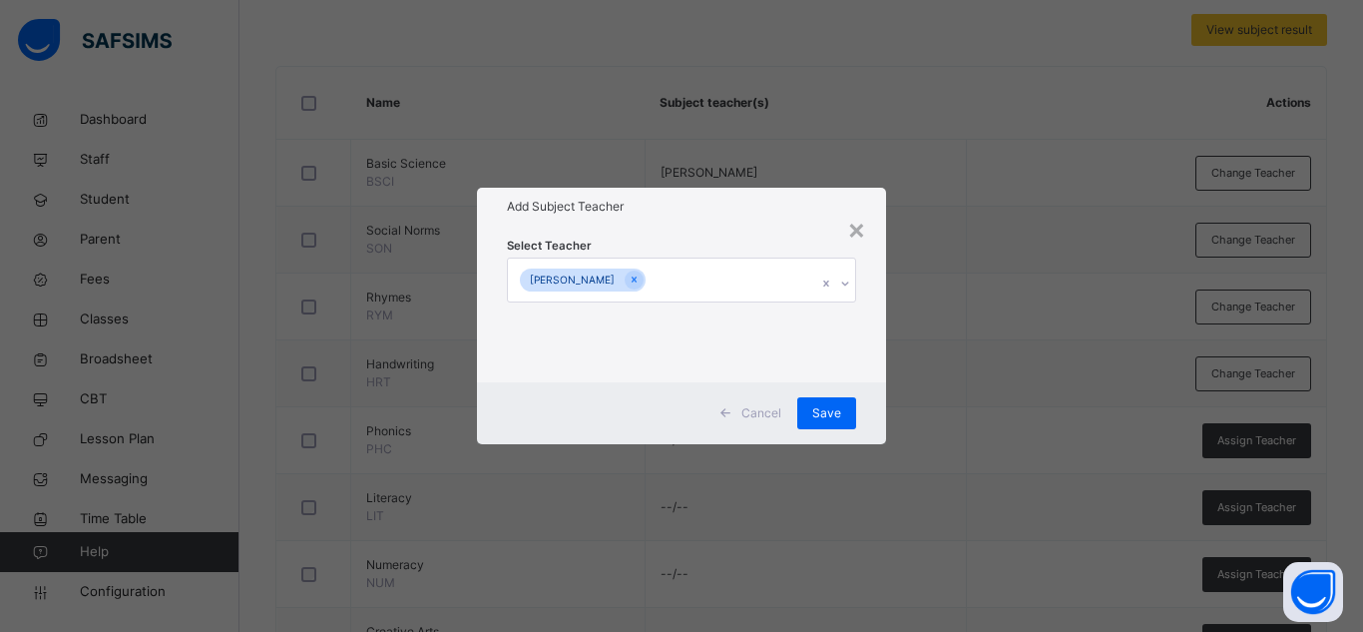
click at [743, 228] on div "Select Teacher Wovi Peter" at bounding box center [681, 304] width 409 height 156
click at [843, 421] on div "Save" at bounding box center [826, 413] width 59 height 32
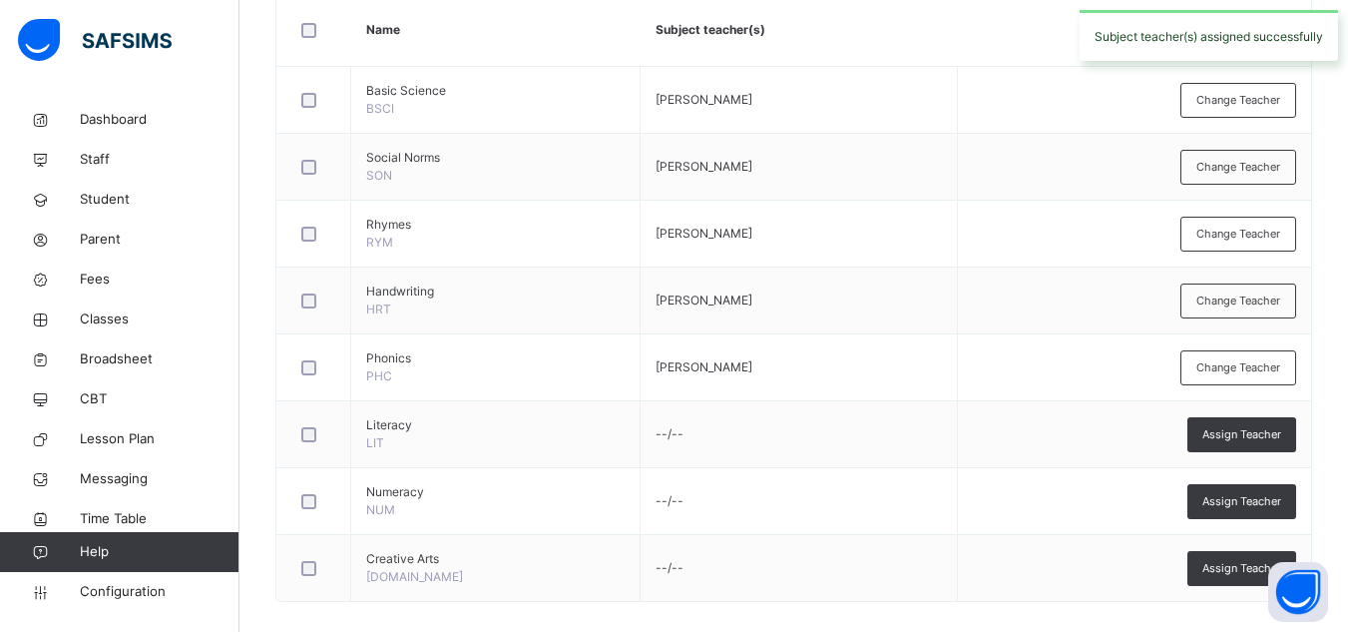
scroll to position [566, 0]
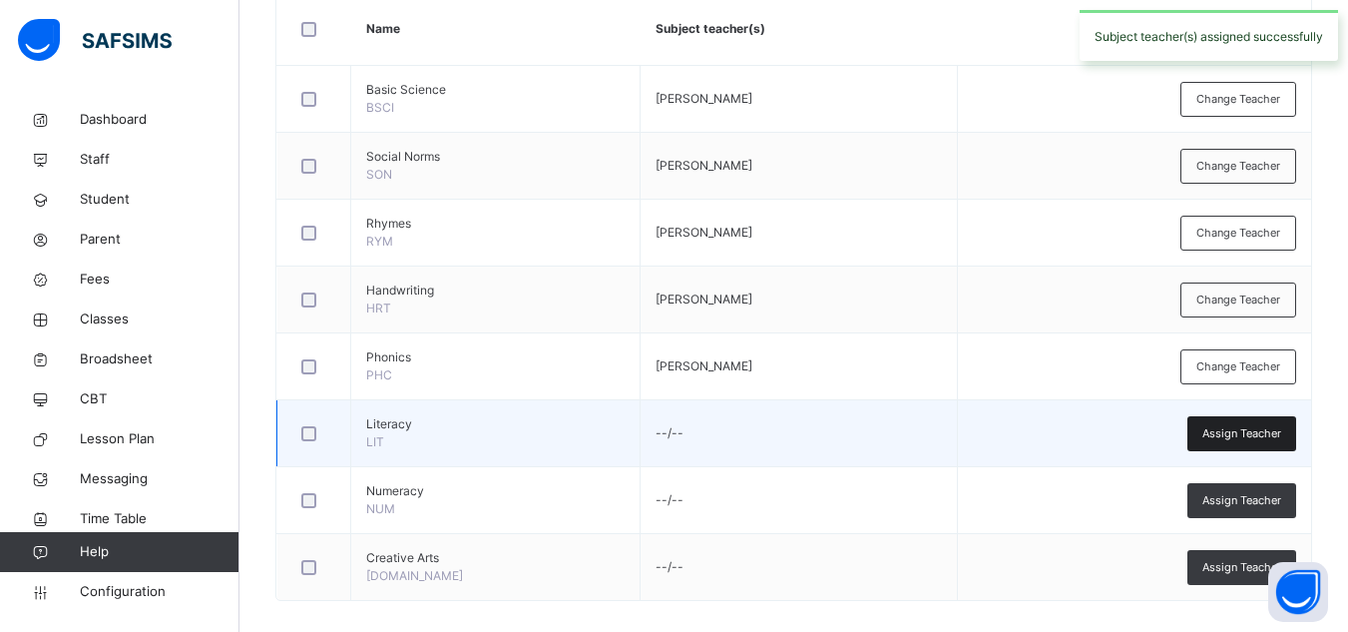
click at [1225, 429] on span "Assign Teacher" at bounding box center [1241, 433] width 79 height 17
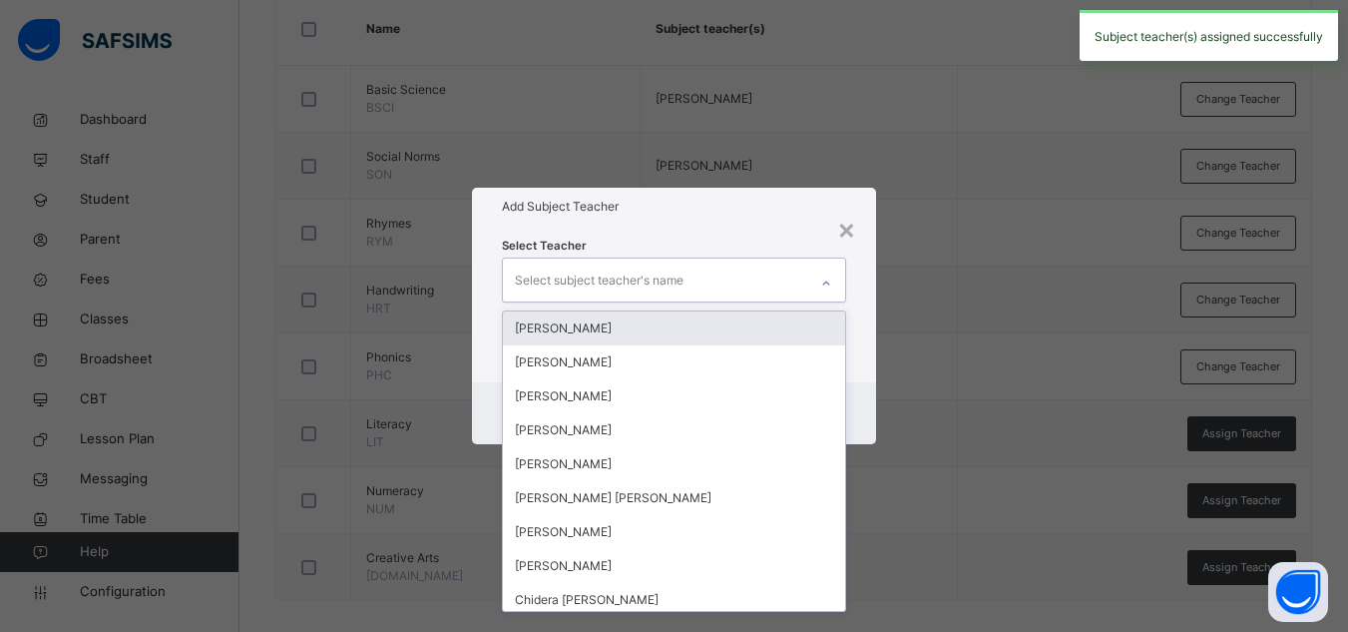
click at [627, 276] on div "Select subject teacher's name" at bounding box center [599, 280] width 169 height 38
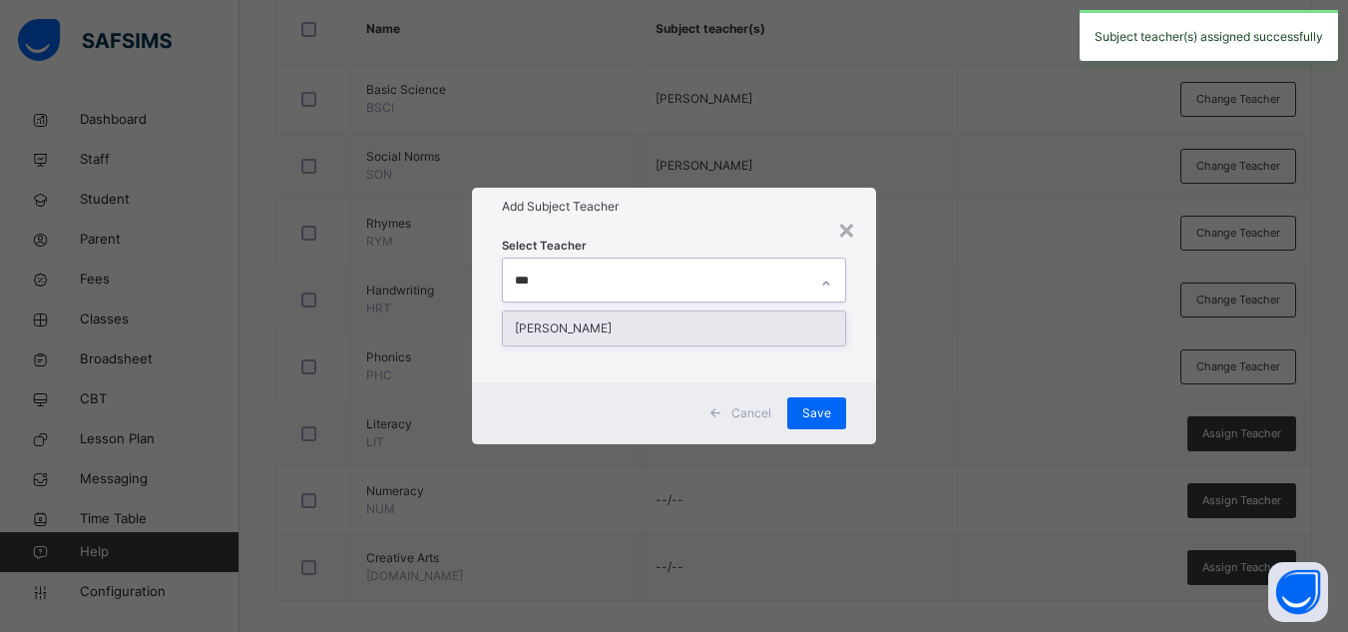
type input "****"
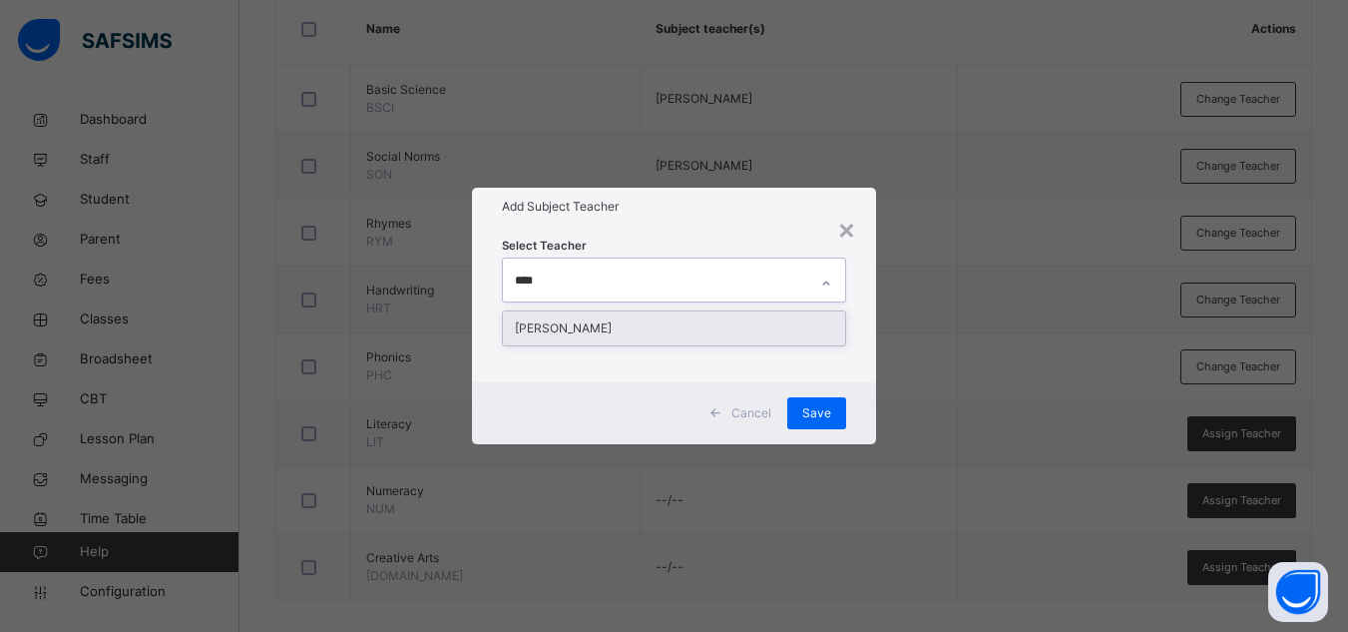
click at [604, 319] on div "[PERSON_NAME]" at bounding box center [674, 328] width 342 height 34
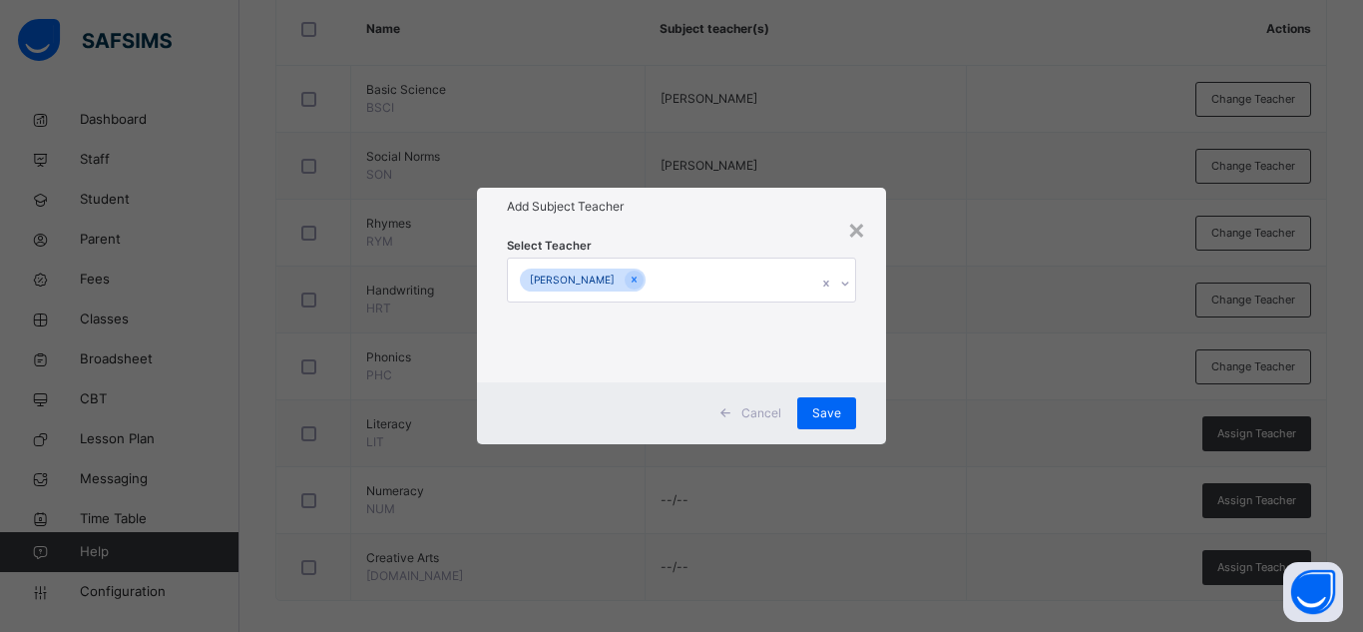
click at [739, 225] on div "Add Subject Teacher" at bounding box center [681, 207] width 409 height 38
click at [827, 408] on span "Save" at bounding box center [826, 413] width 29 height 18
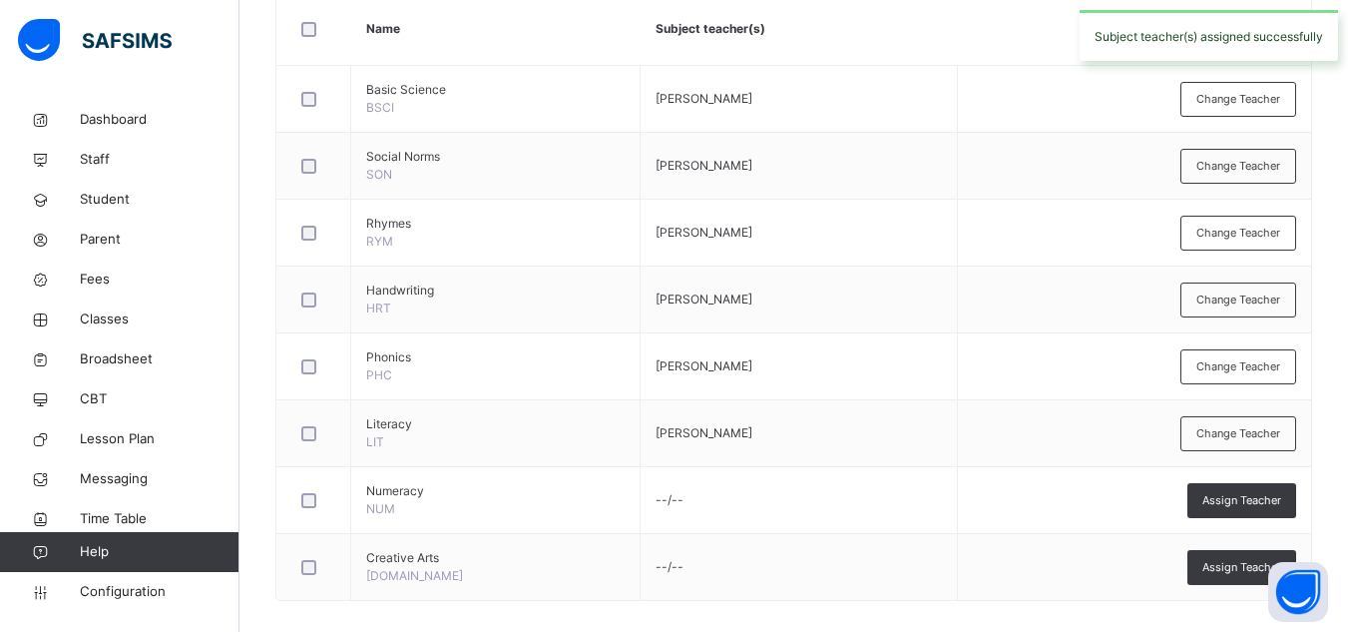
scroll to position [585, 0]
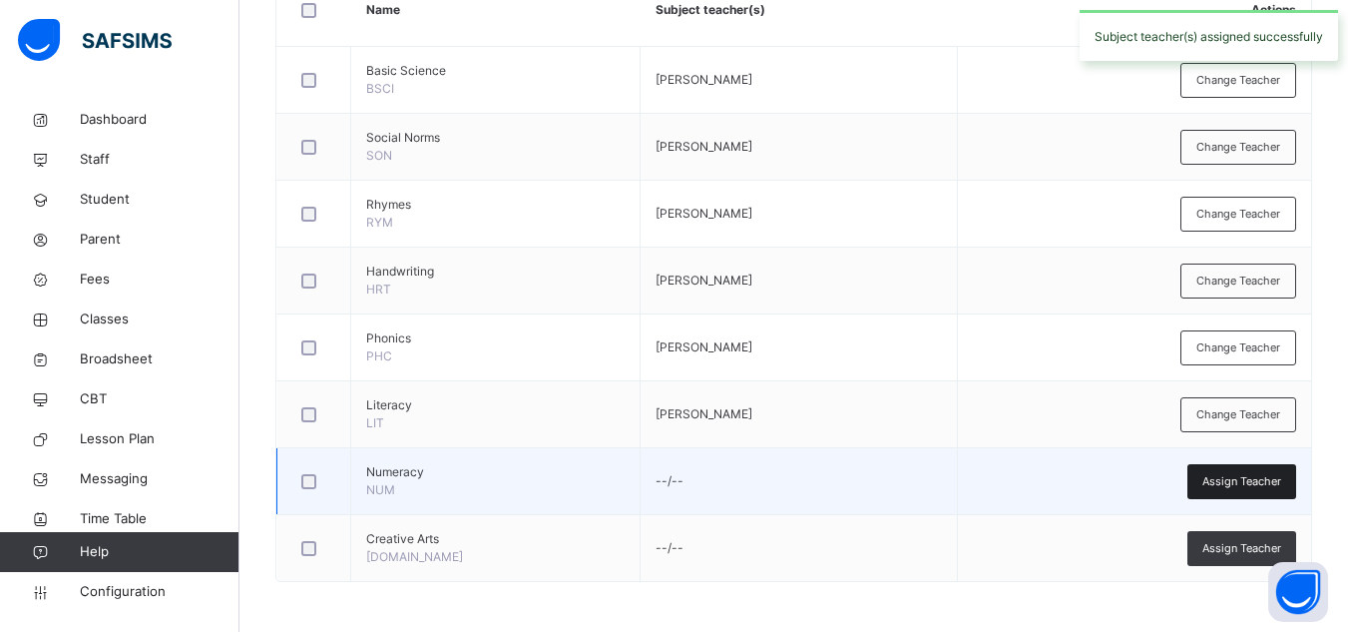
click at [1236, 474] on span "Assign Teacher" at bounding box center [1241, 481] width 79 height 17
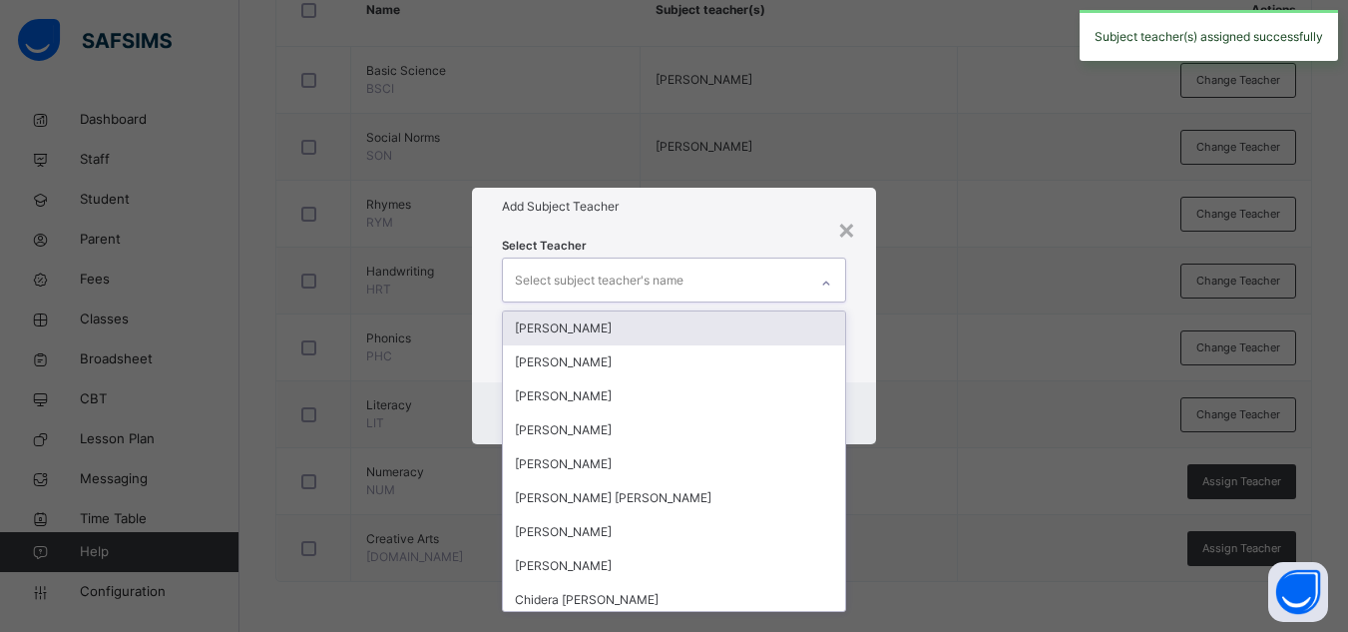
click at [619, 261] on div "Select subject teacher's name" at bounding box center [599, 280] width 169 height 38
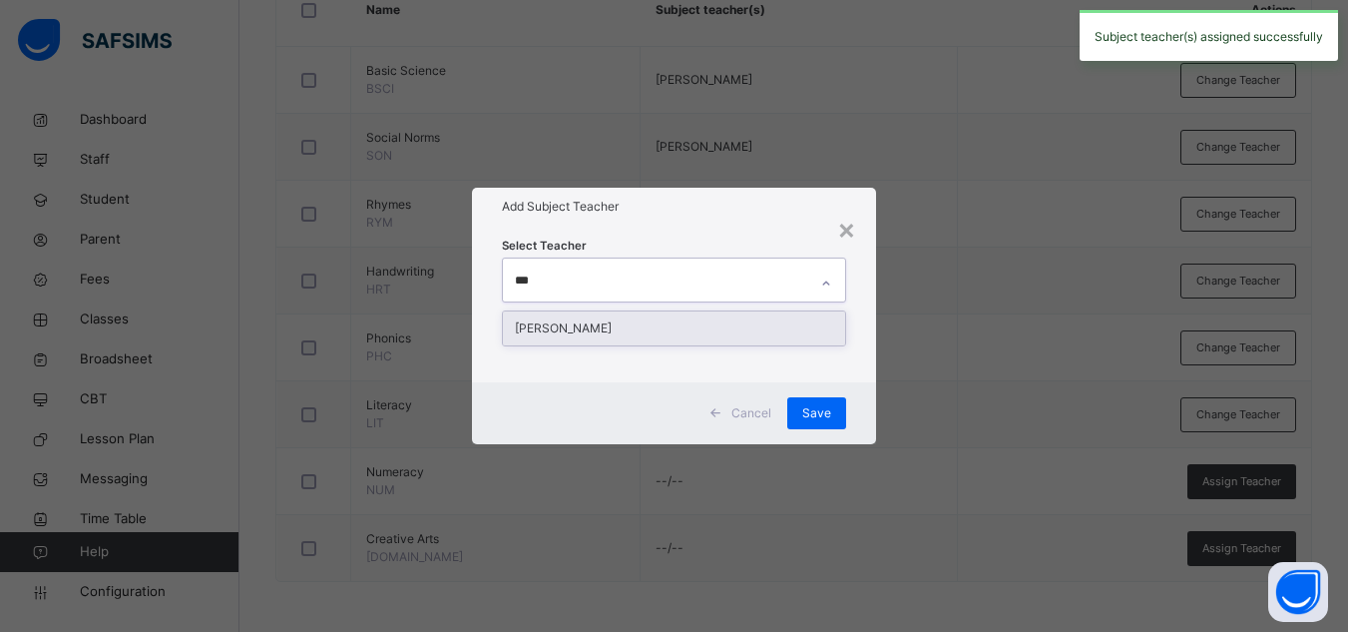
type input "****"
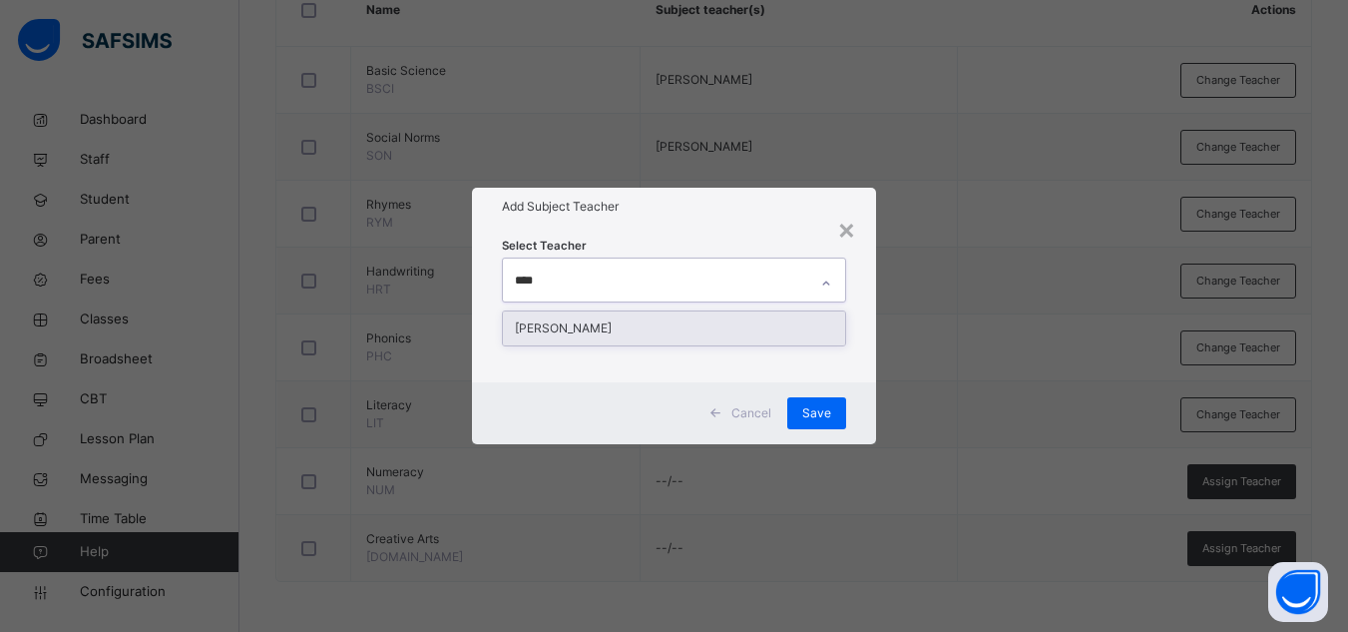
click at [611, 329] on div "[PERSON_NAME]" at bounding box center [674, 328] width 342 height 34
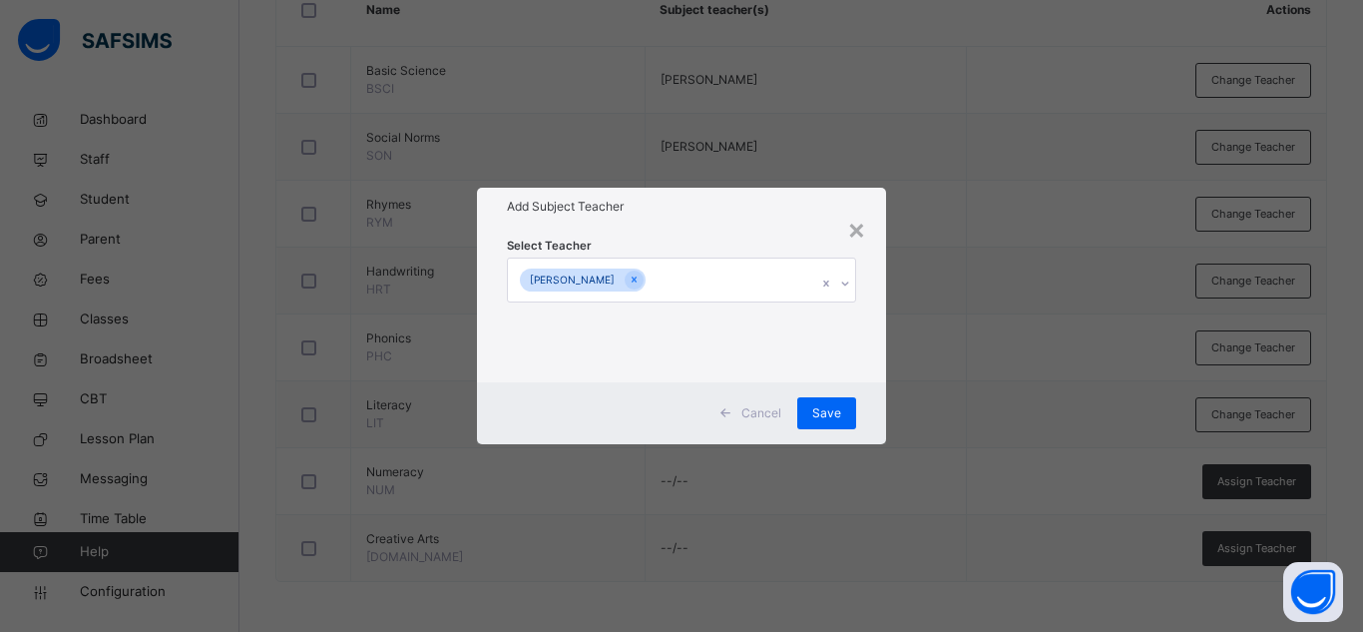
click at [813, 240] on div "Select Teacher Wovi Peter" at bounding box center [681, 303] width 349 height 136
click at [841, 410] on div "Save" at bounding box center [826, 413] width 59 height 32
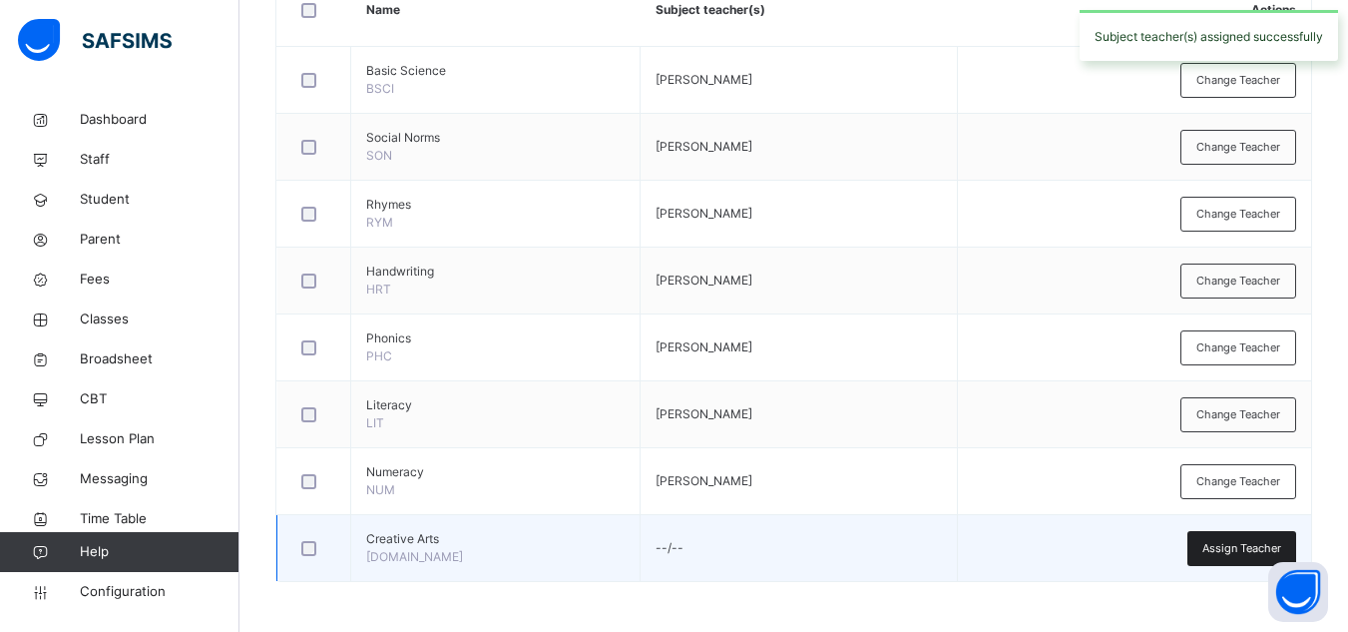
click at [1238, 536] on div "Assign Teacher" at bounding box center [1241, 548] width 109 height 35
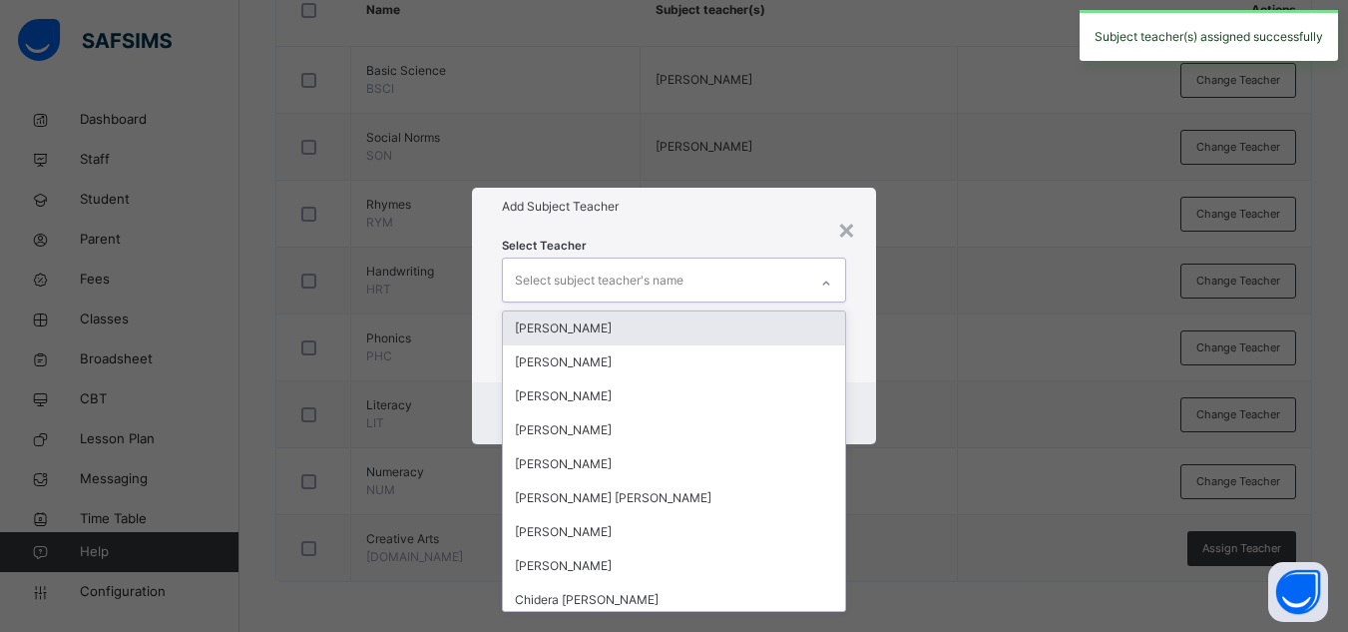
click at [599, 269] on div "Select subject teacher's name" at bounding box center [599, 280] width 169 height 38
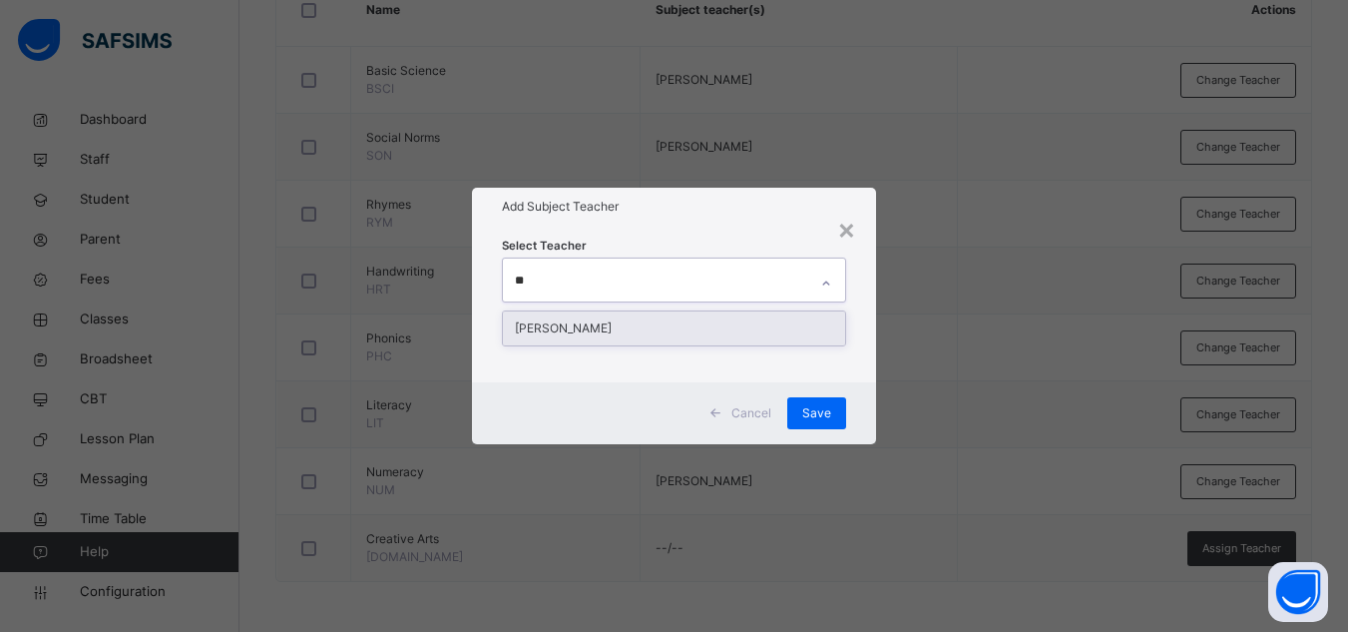
type input "***"
click at [587, 325] on div "[PERSON_NAME]" at bounding box center [674, 328] width 342 height 34
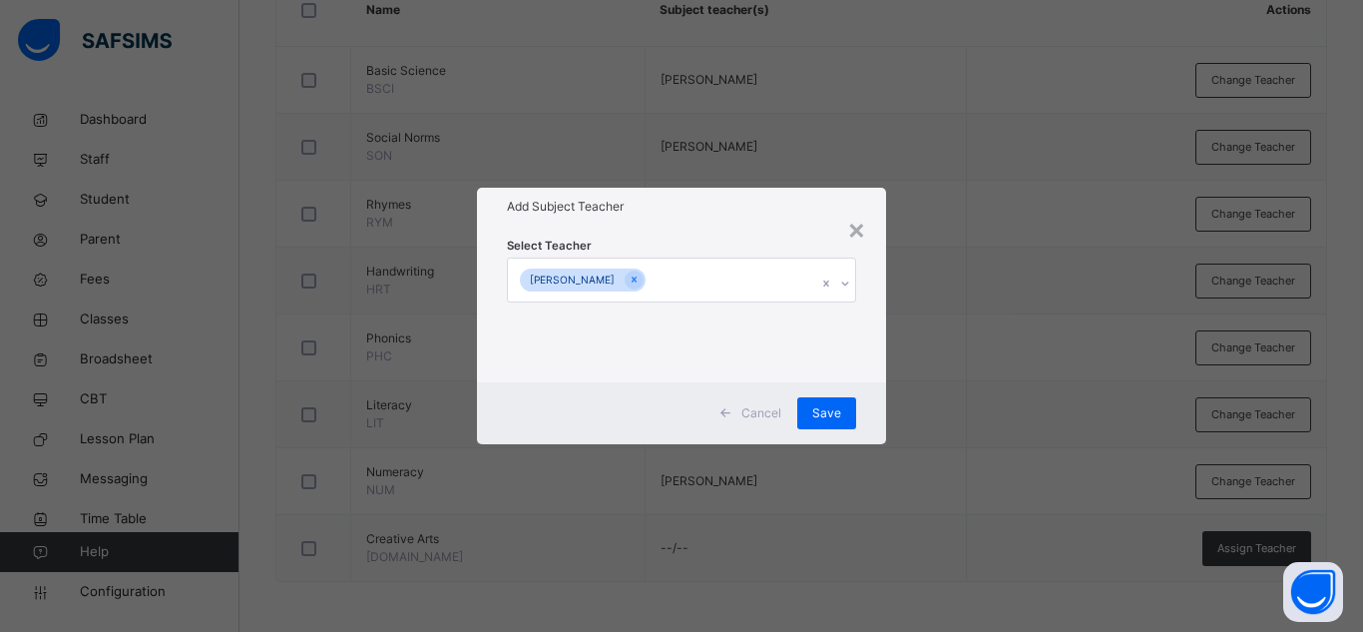
click at [776, 249] on div "Select Teacher Wovi Peter" at bounding box center [681, 303] width 349 height 136
click at [838, 404] on span "Save" at bounding box center [826, 413] width 29 height 18
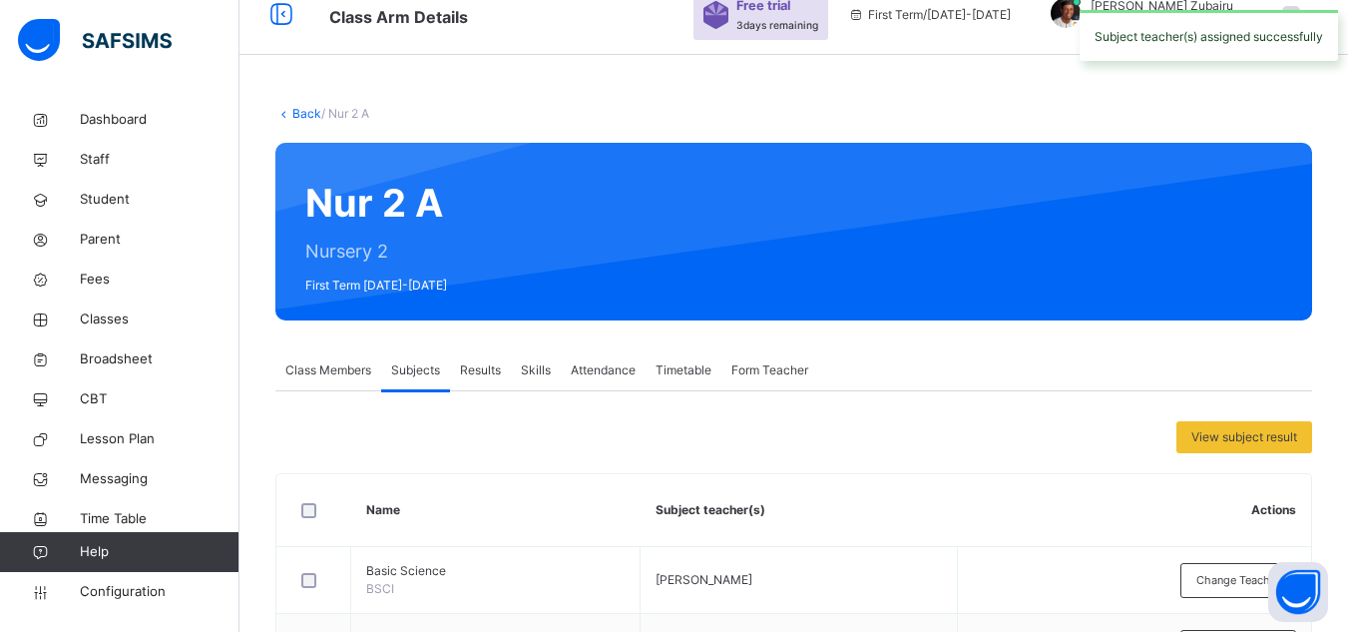
scroll to position [84, 0]
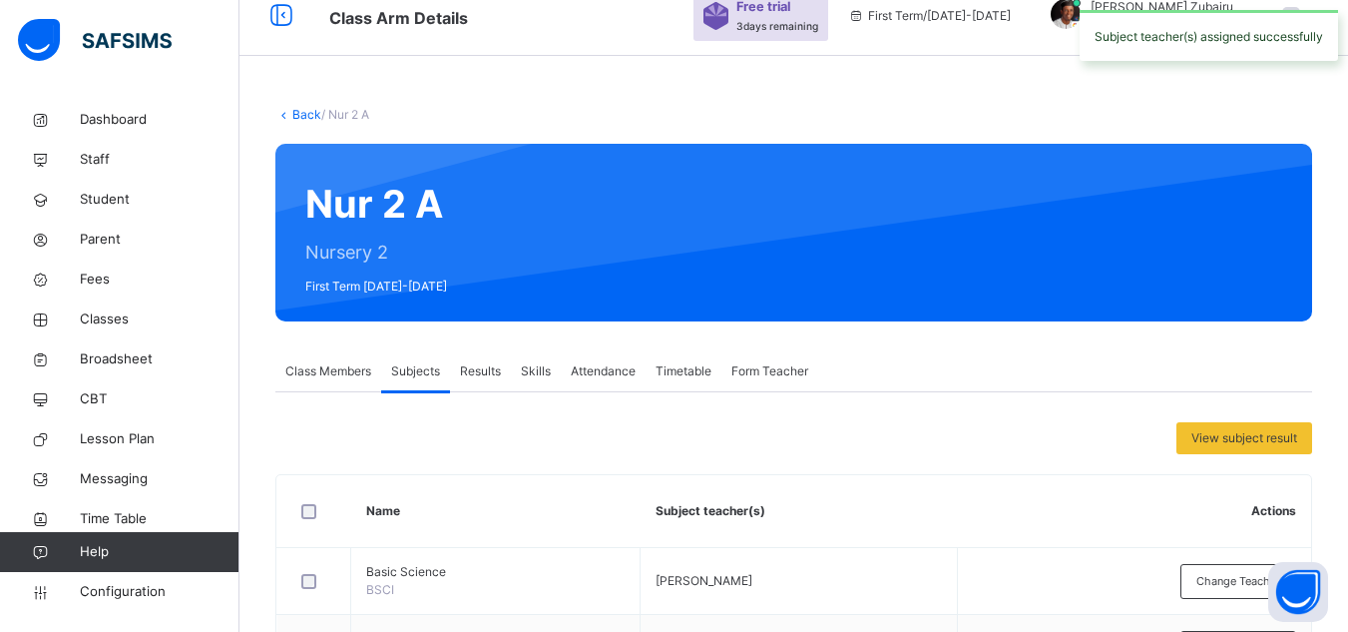
click at [314, 111] on link "Back" at bounding box center [306, 114] width 29 height 15
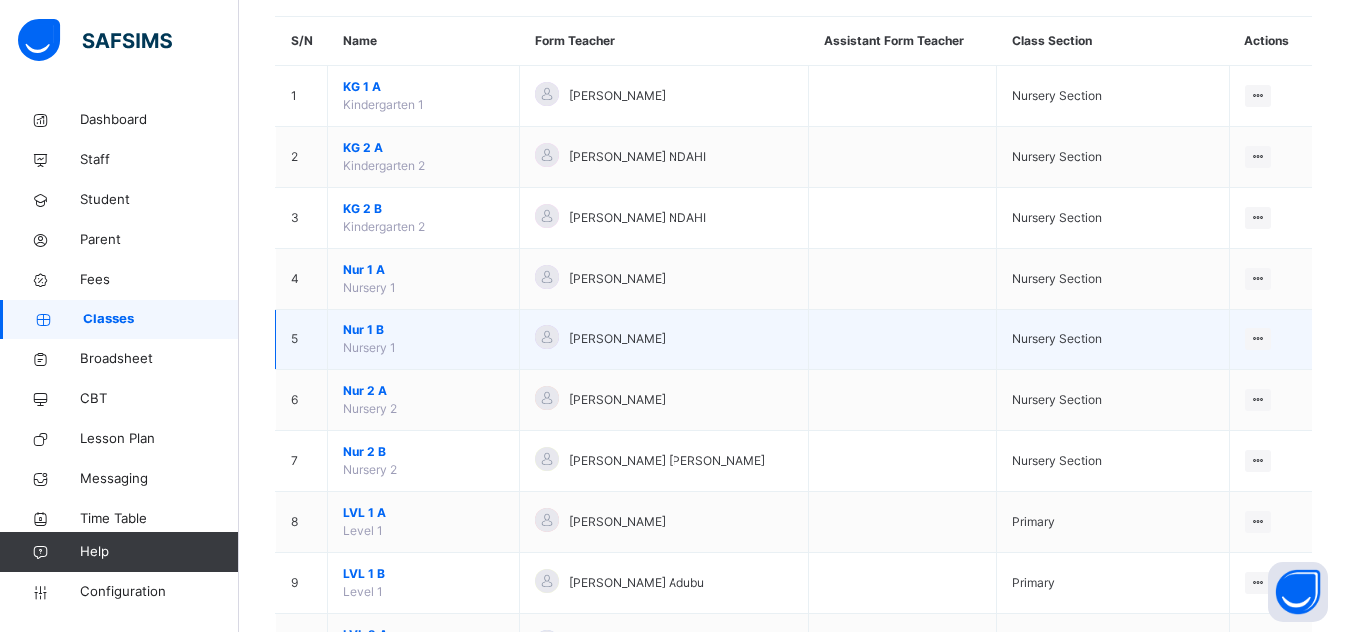
scroll to position [234, 0]
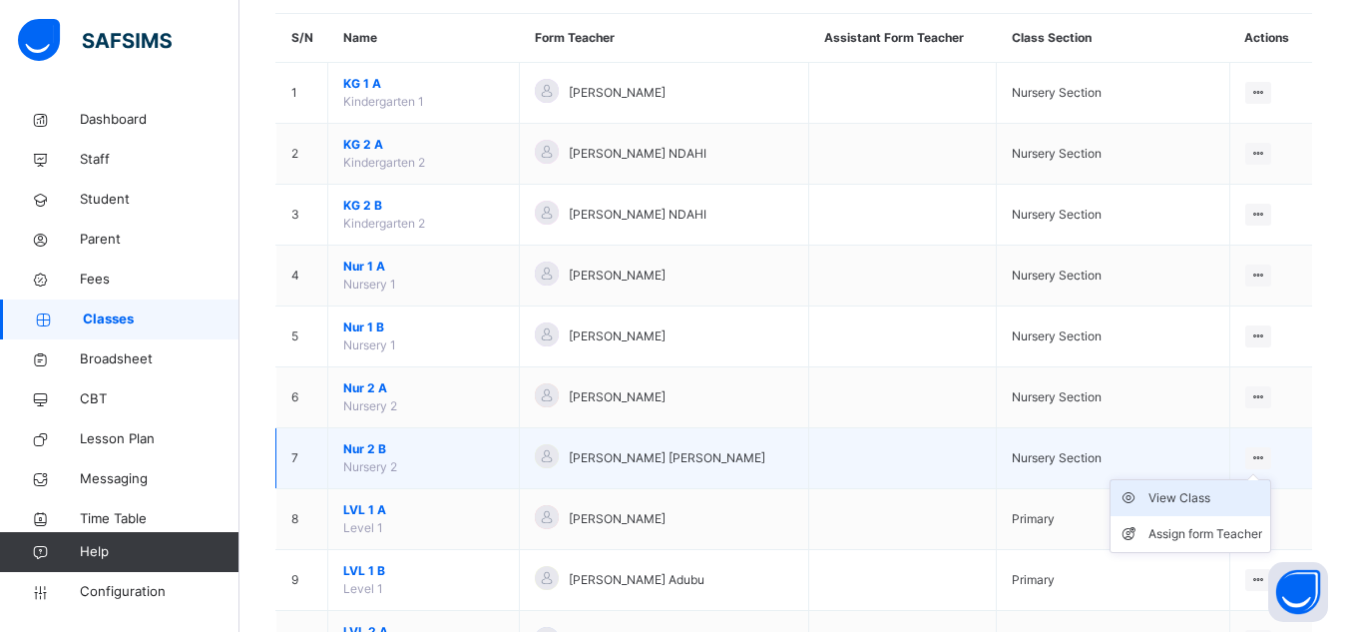
click at [1181, 498] on div "View Class" at bounding box center [1206, 498] width 114 height 20
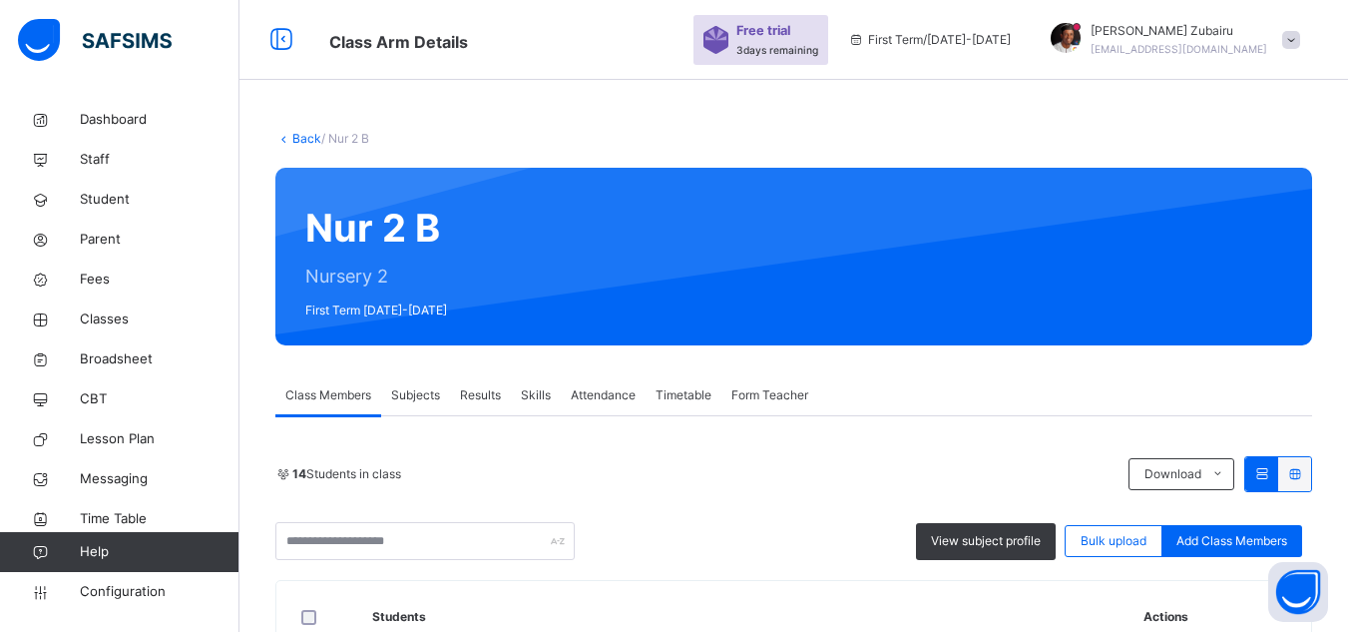
scroll to position [234, 0]
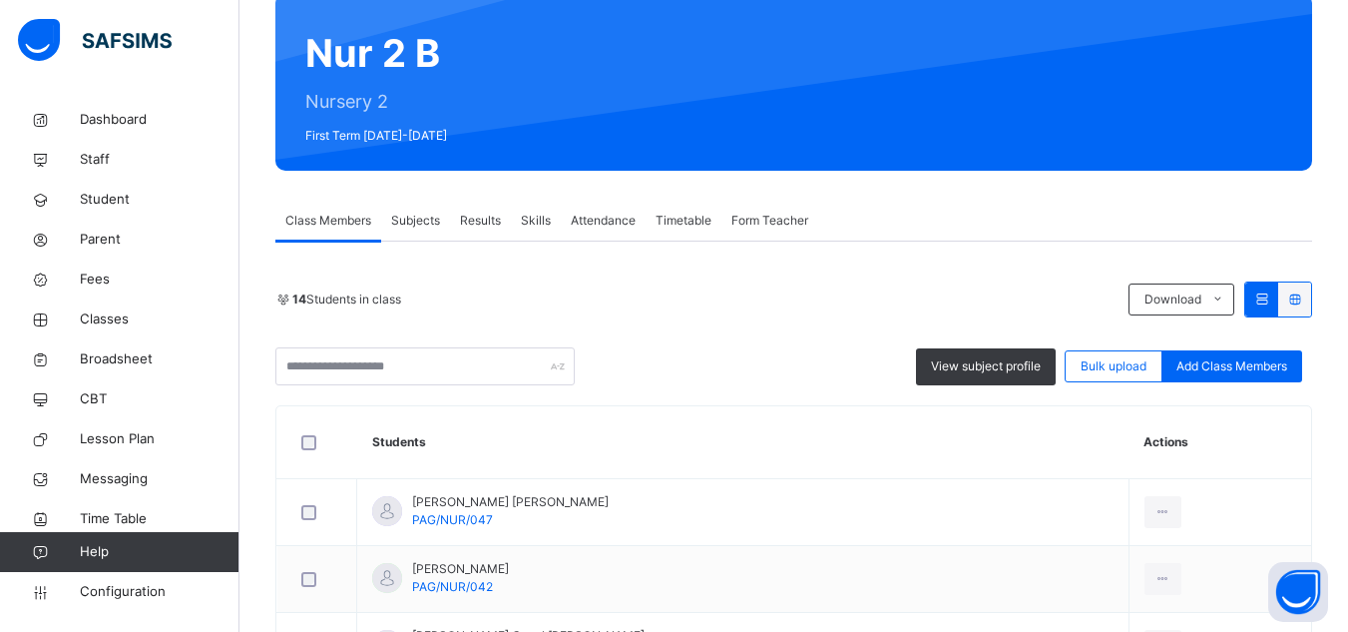
click at [423, 215] on span "Subjects" at bounding box center [415, 221] width 49 height 18
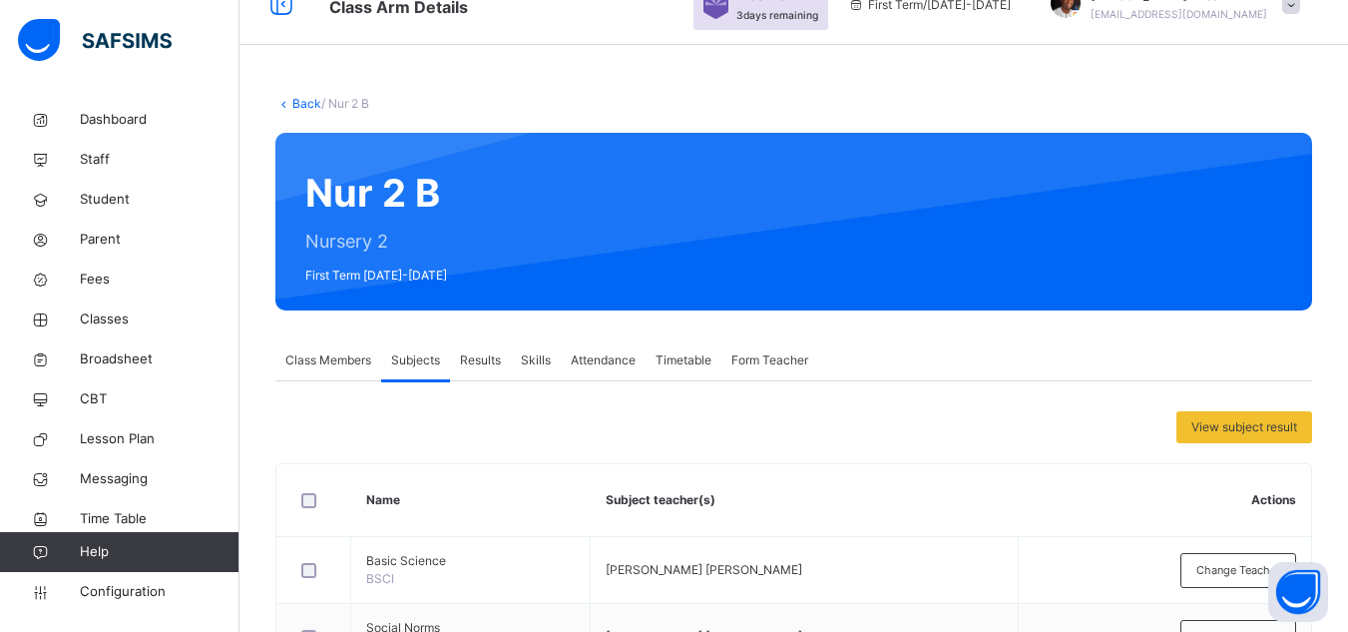
scroll to position [94, 0]
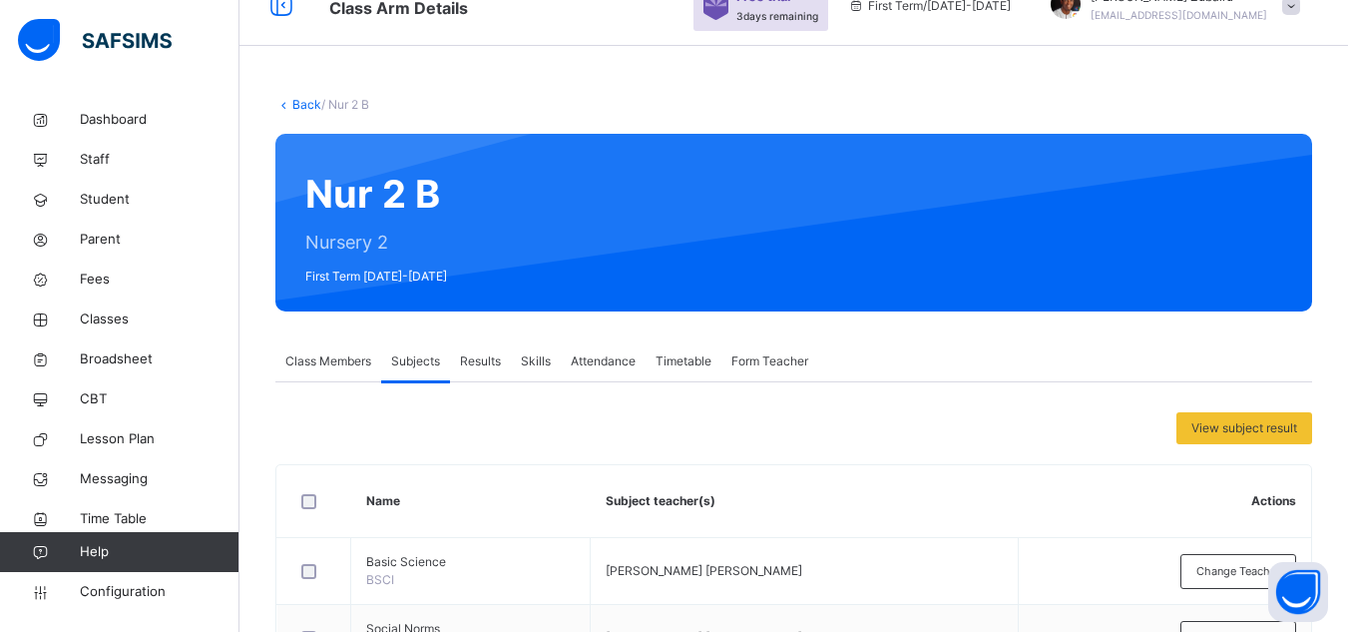
click at [305, 103] on link "Back" at bounding box center [306, 104] width 29 height 15
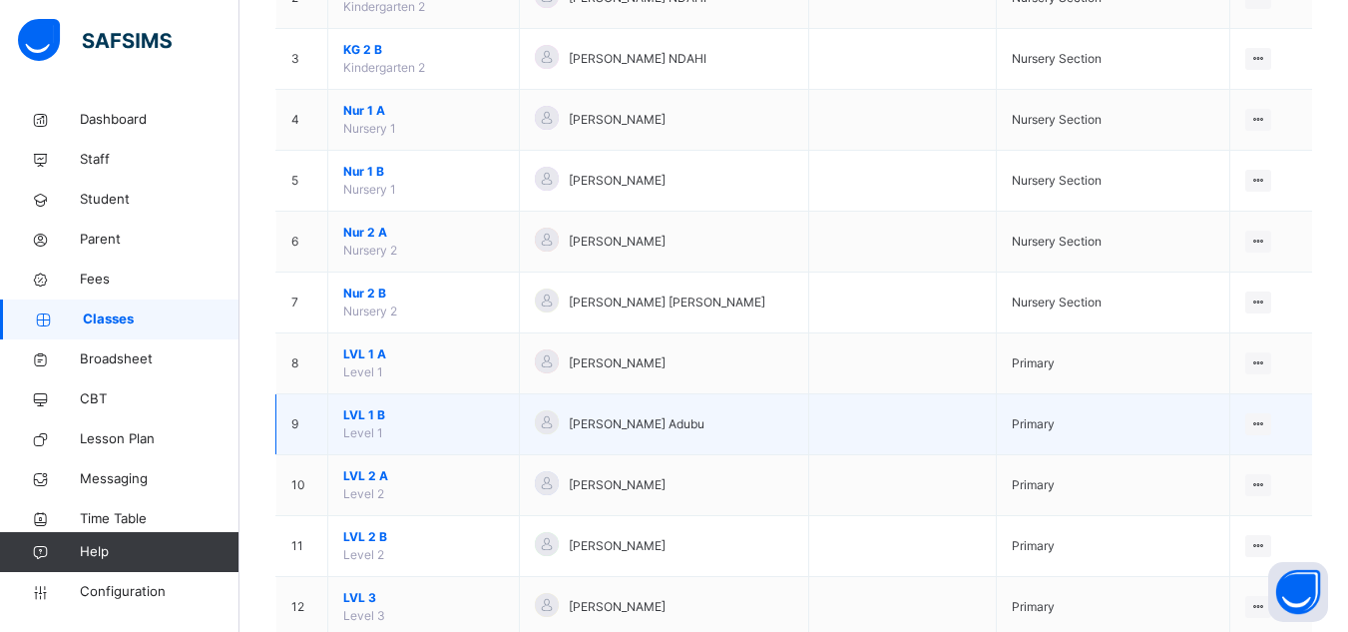
scroll to position [378, 0]
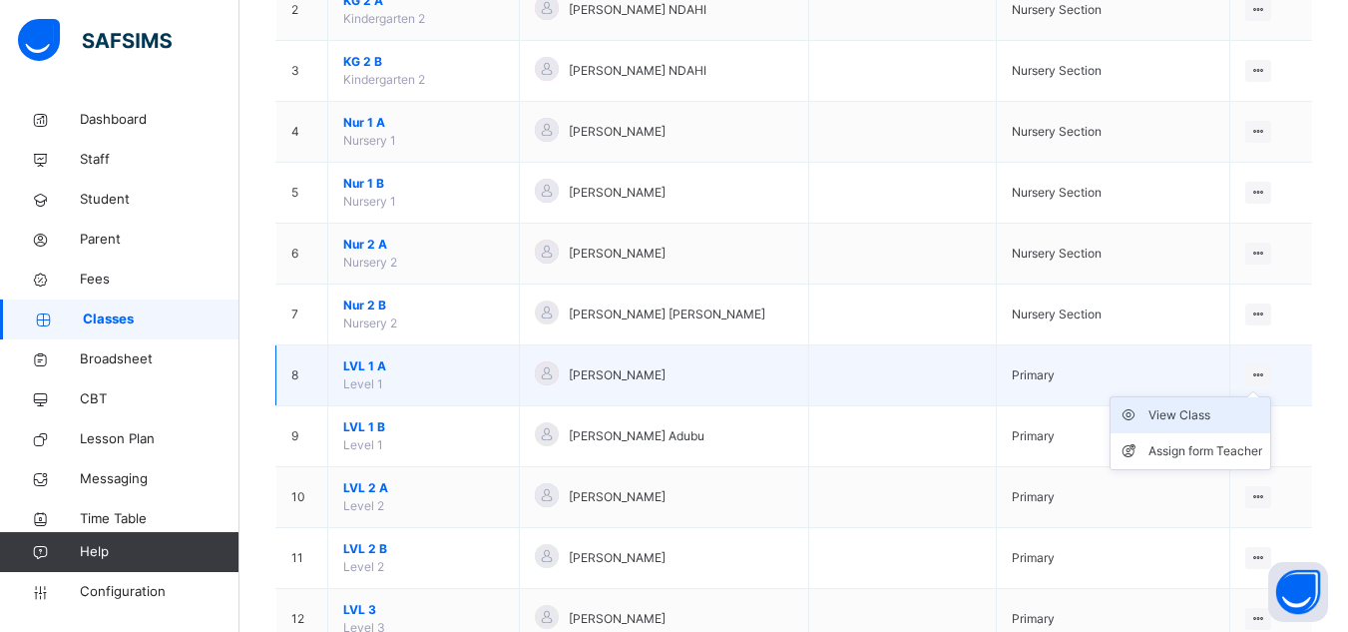
click at [1182, 416] on div "View Class" at bounding box center [1206, 415] width 114 height 20
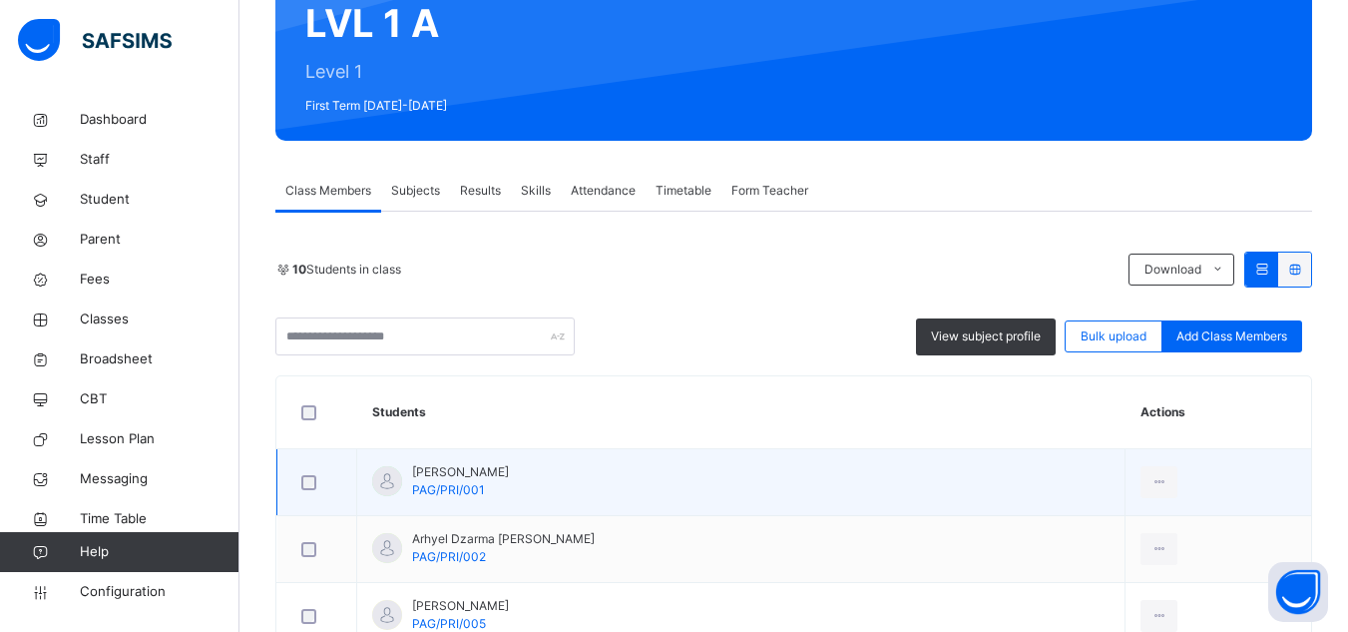
scroll to position [238, 0]
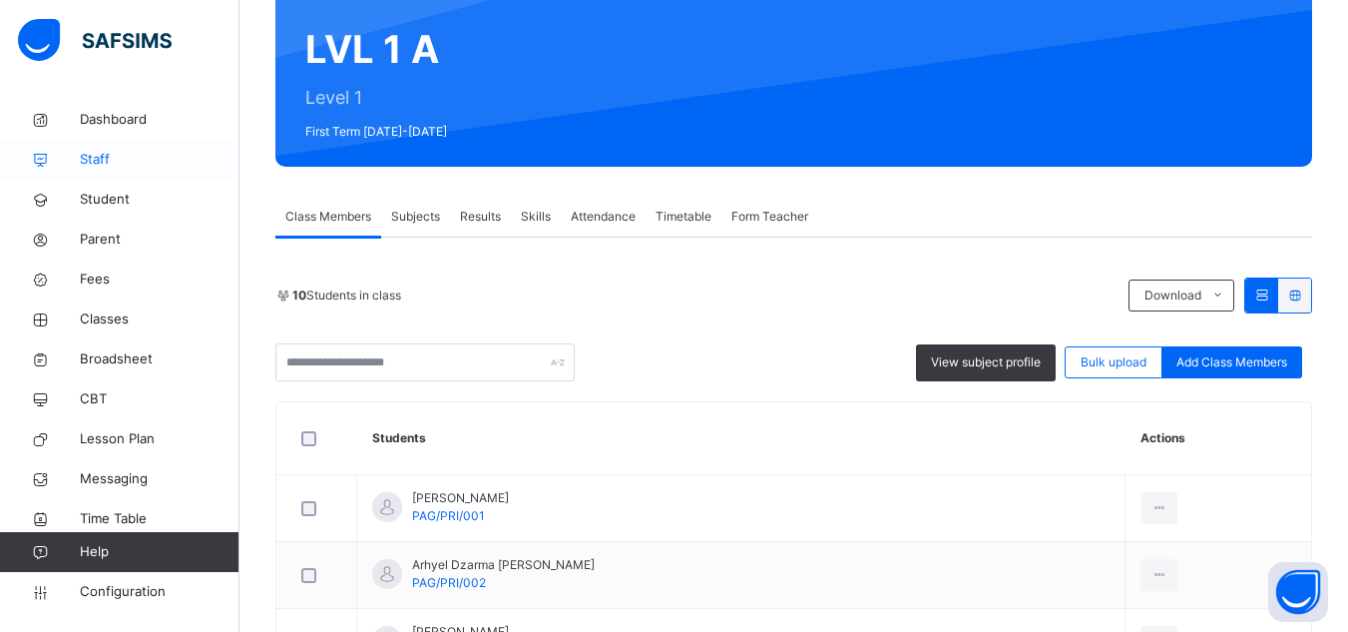
click at [143, 145] on link "Staff" at bounding box center [119, 160] width 239 height 40
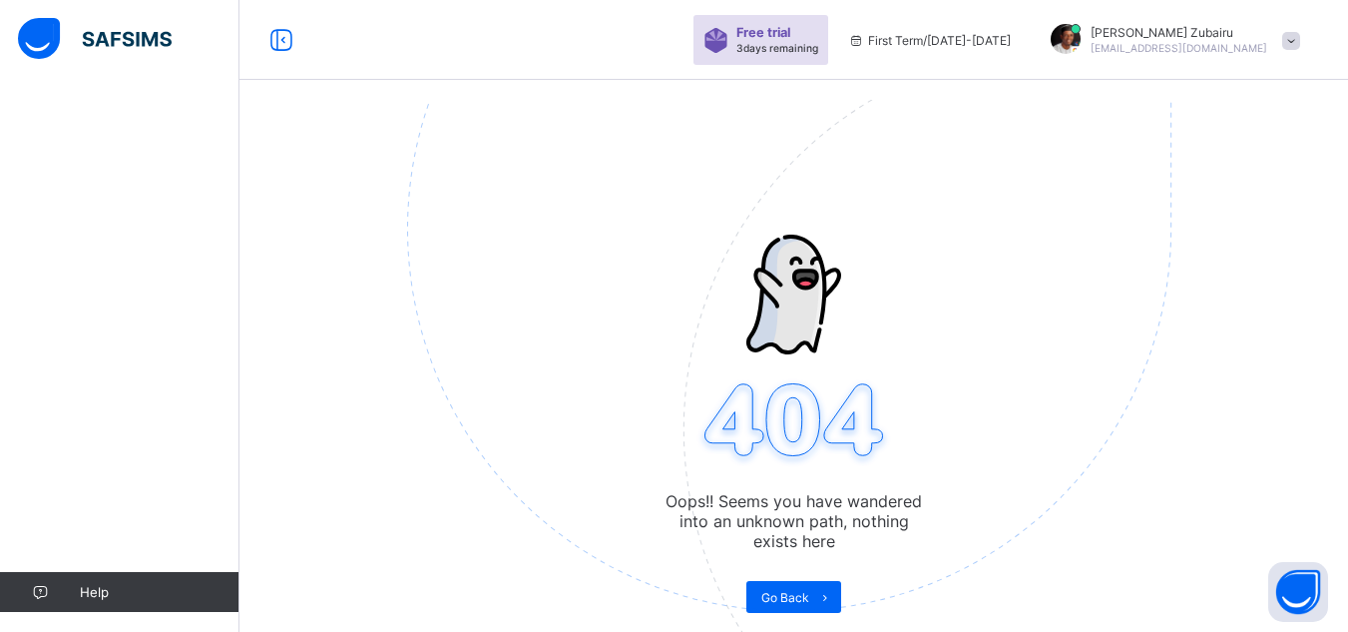
scroll to position [100, 0]
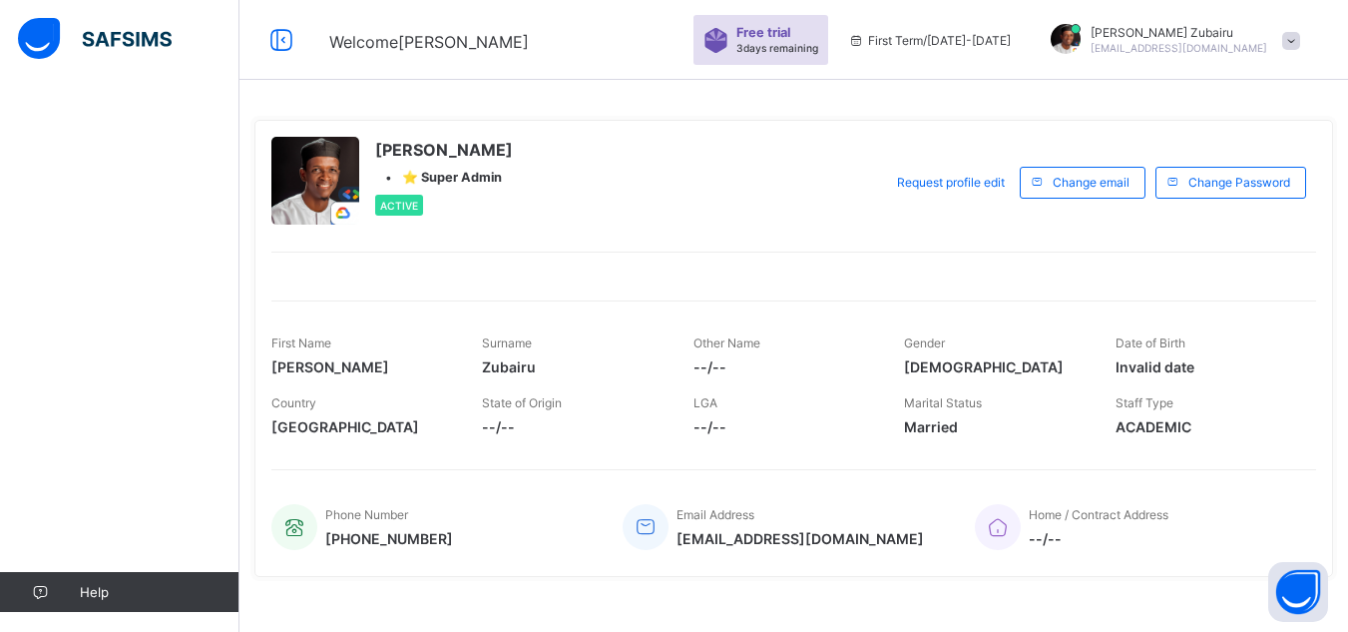
click at [1300, 39] on span at bounding box center [1291, 41] width 18 height 18
click at [1222, 190] on span "Logout" at bounding box center [1235, 197] width 132 height 23
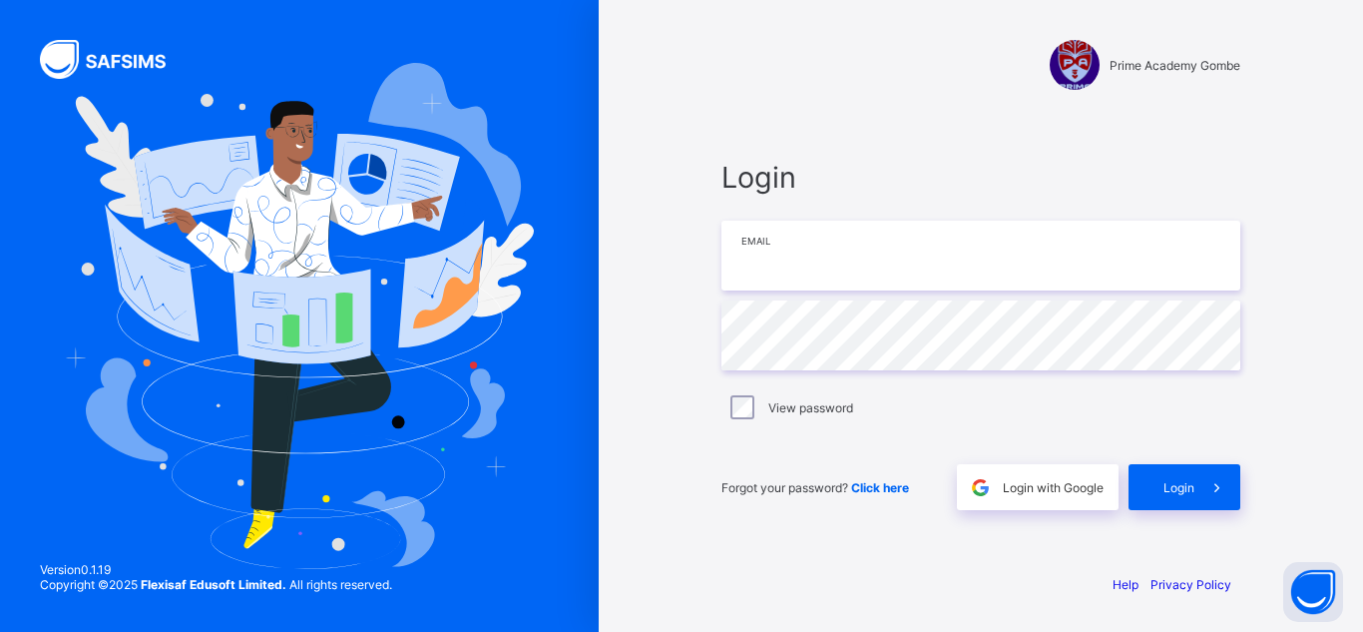
type input "**********"
click at [1176, 245] on input "**********" at bounding box center [980, 256] width 519 height 70
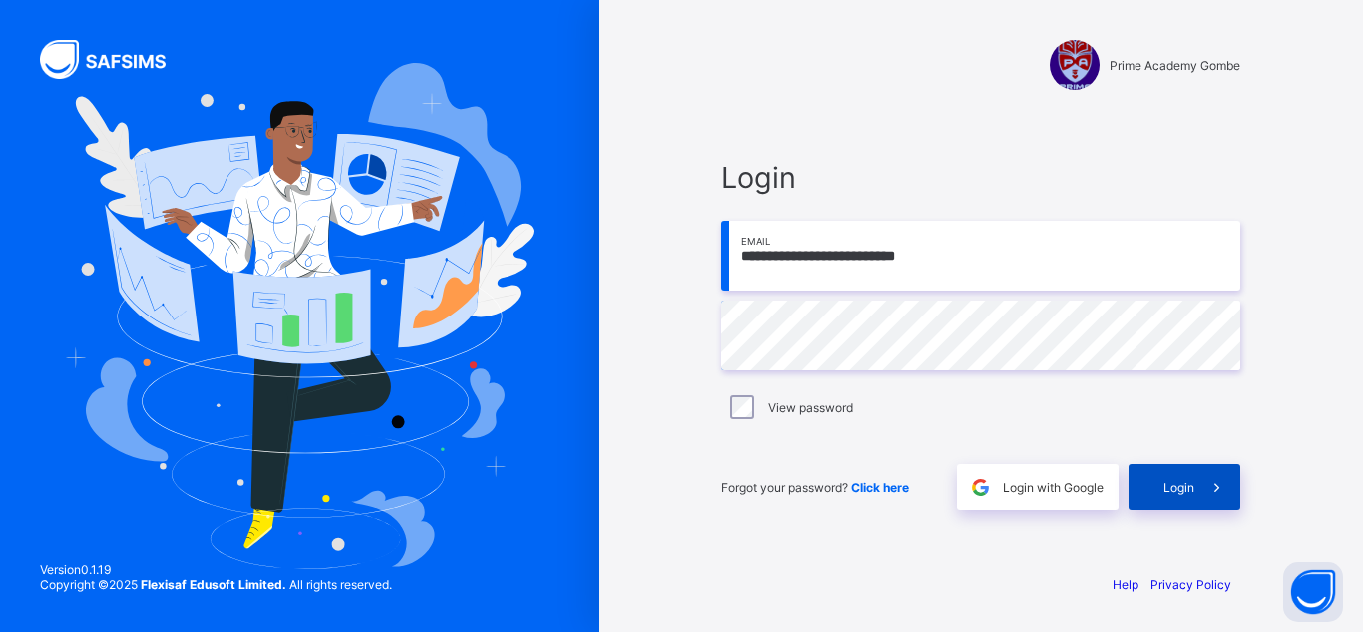
click at [1202, 483] on span at bounding box center [1217, 487] width 46 height 46
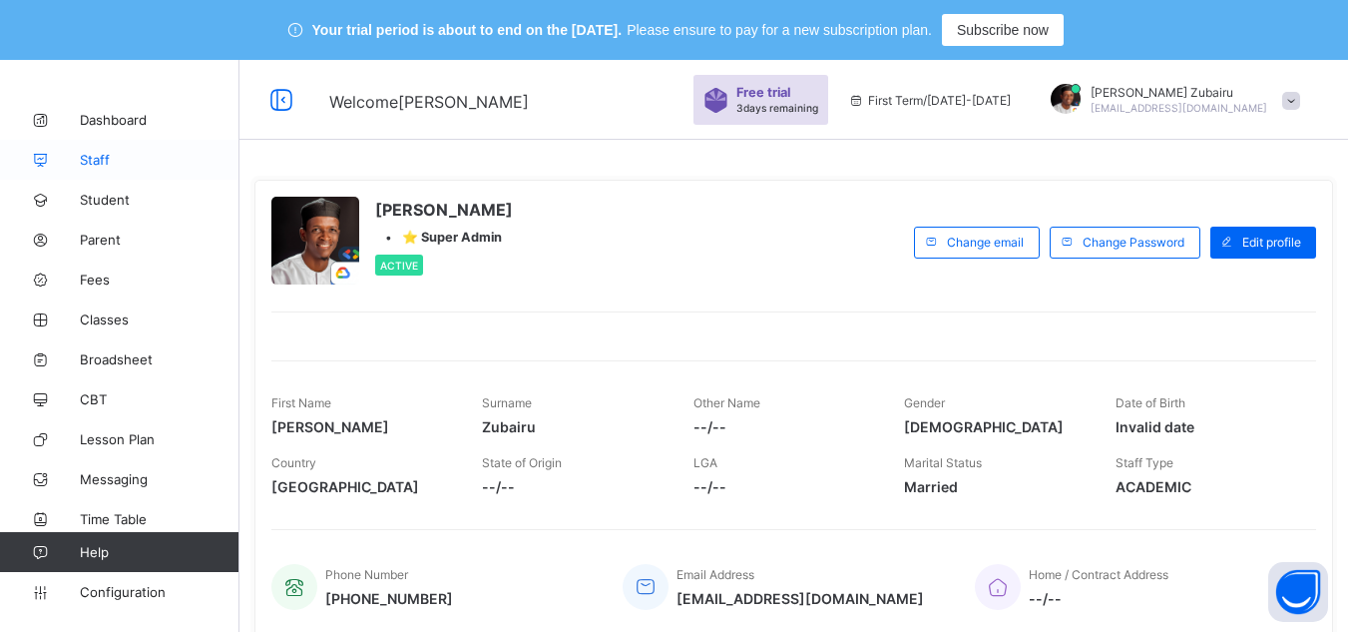
click at [111, 166] on span "Staff" at bounding box center [160, 160] width 160 height 16
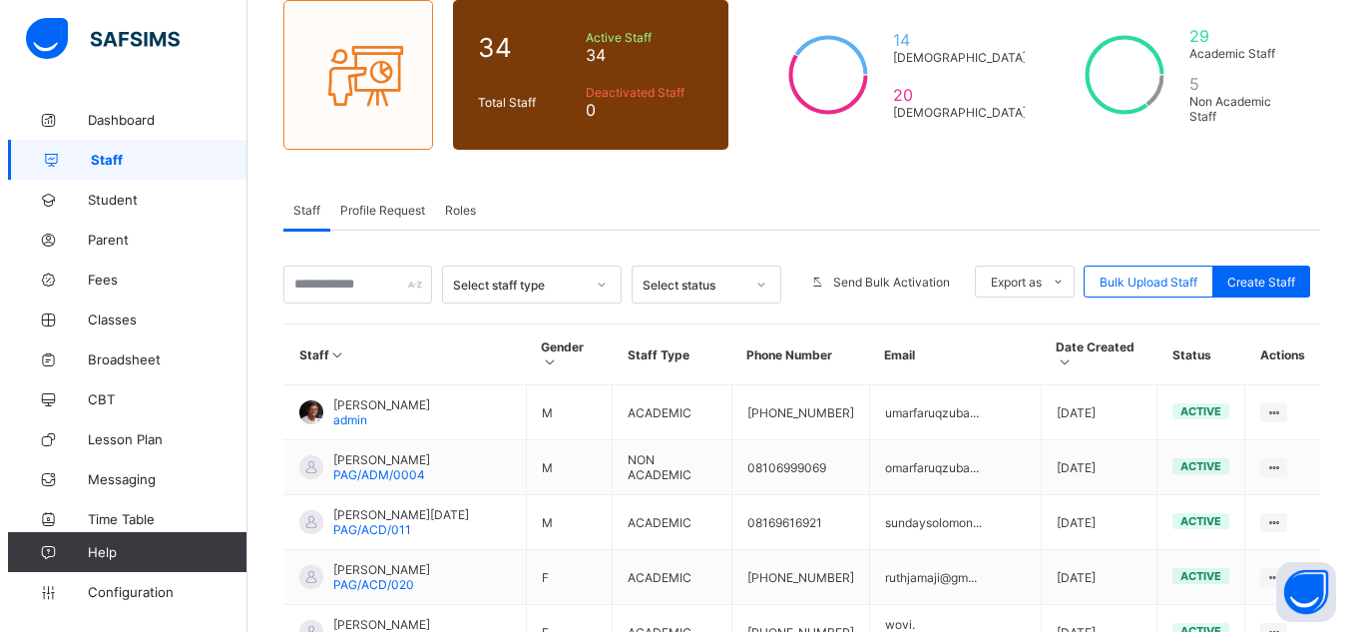
scroll to position [230, 0]
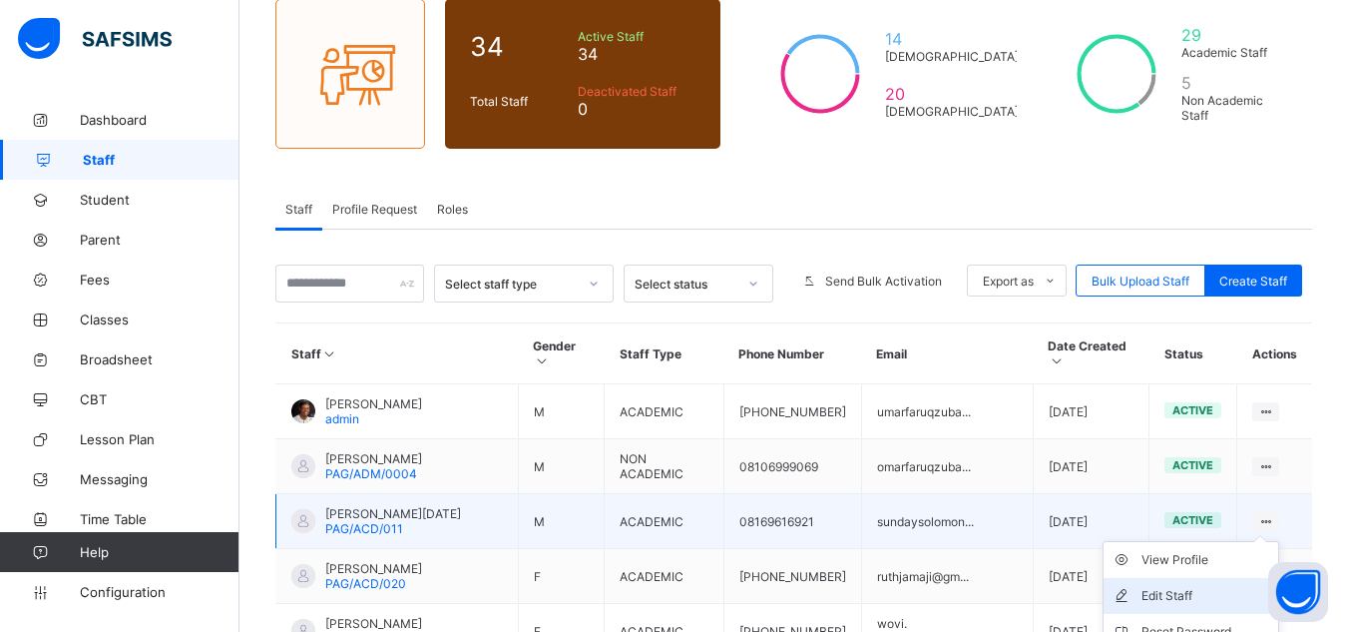
click at [1189, 578] on li "Edit Staff" at bounding box center [1191, 596] width 175 height 36
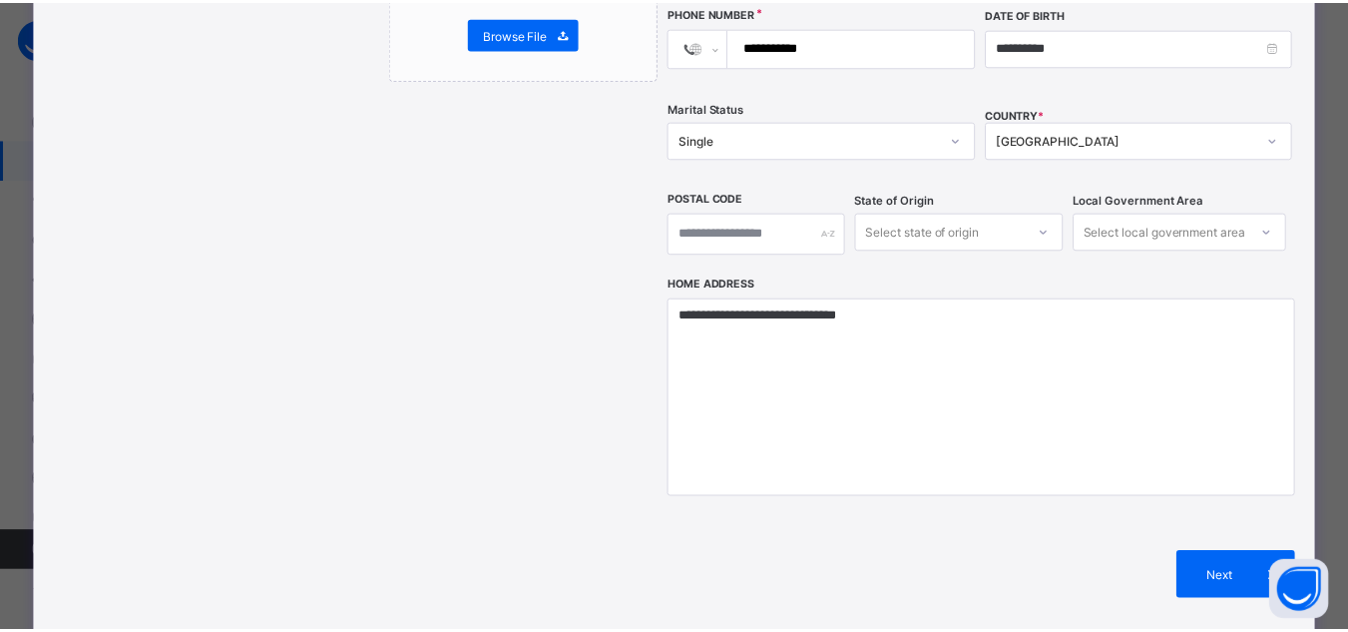
scroll to position [0, 0]
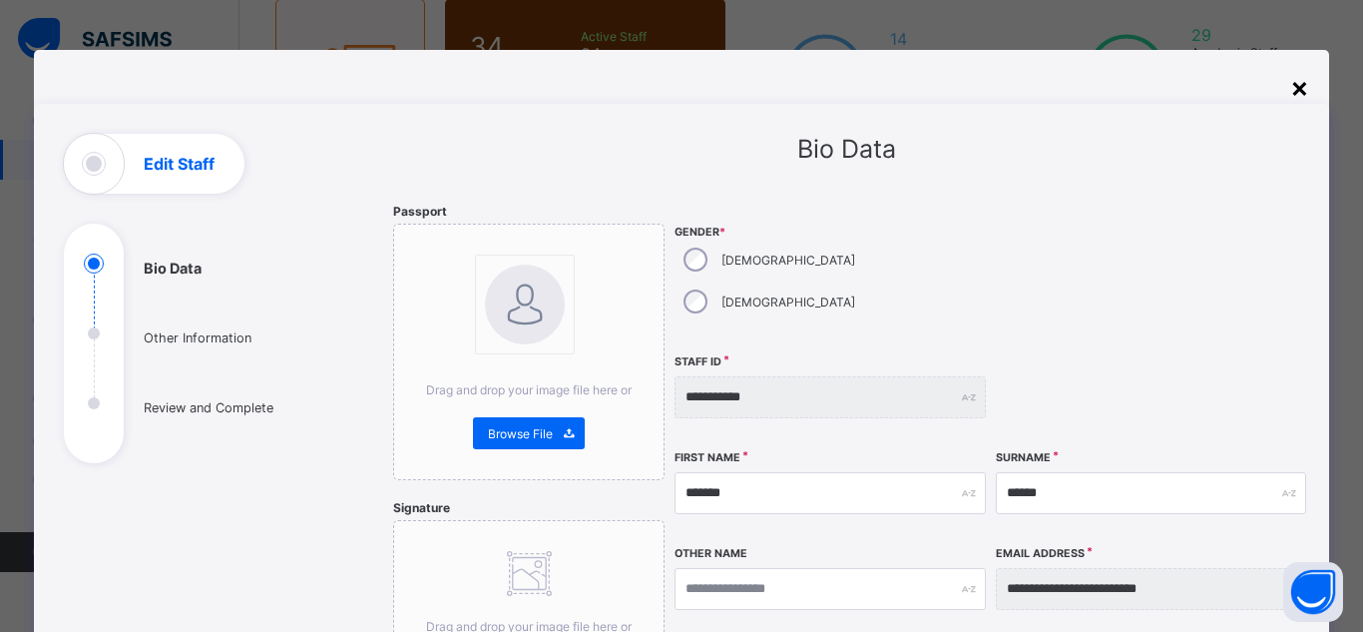
click at [1302, 90] on div "×" at bounding box center [1299, 87] width 19 height 34
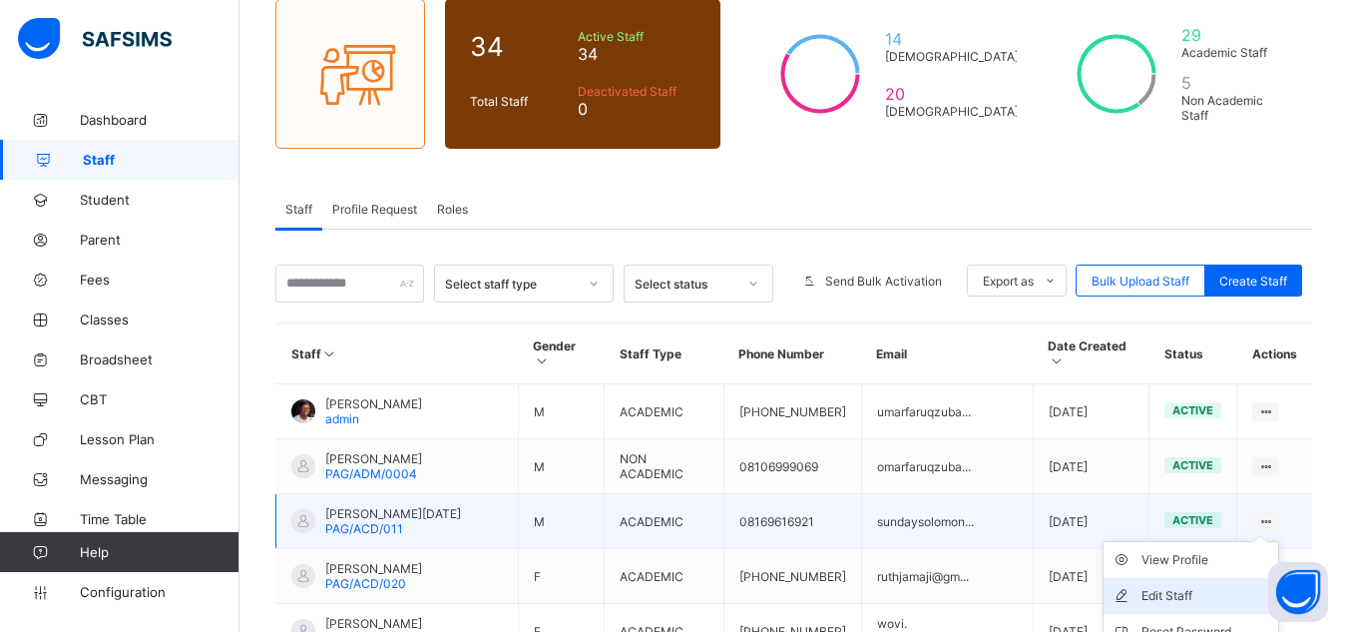
click at [1222, 586] on div "Edit Staff" at bounding box center [1206, 596] width 129 height 20
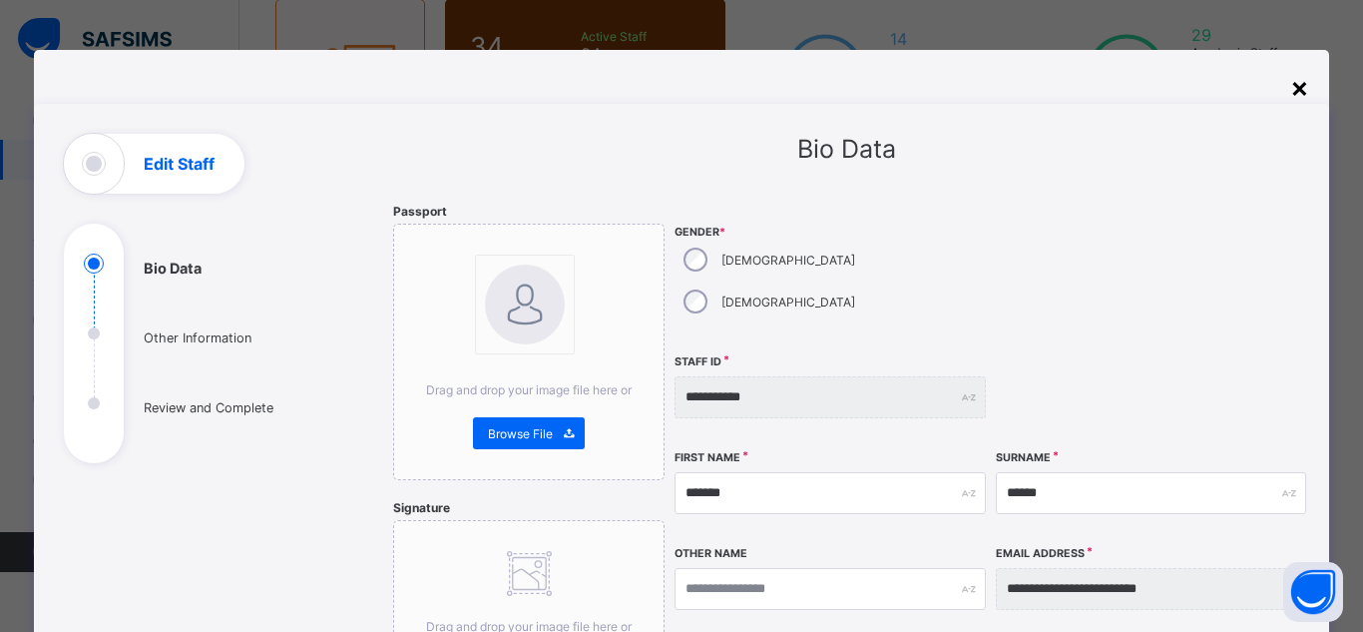
click at [1301, 91] on div "×" at bounding box center [1299, 87] width 19 height 34
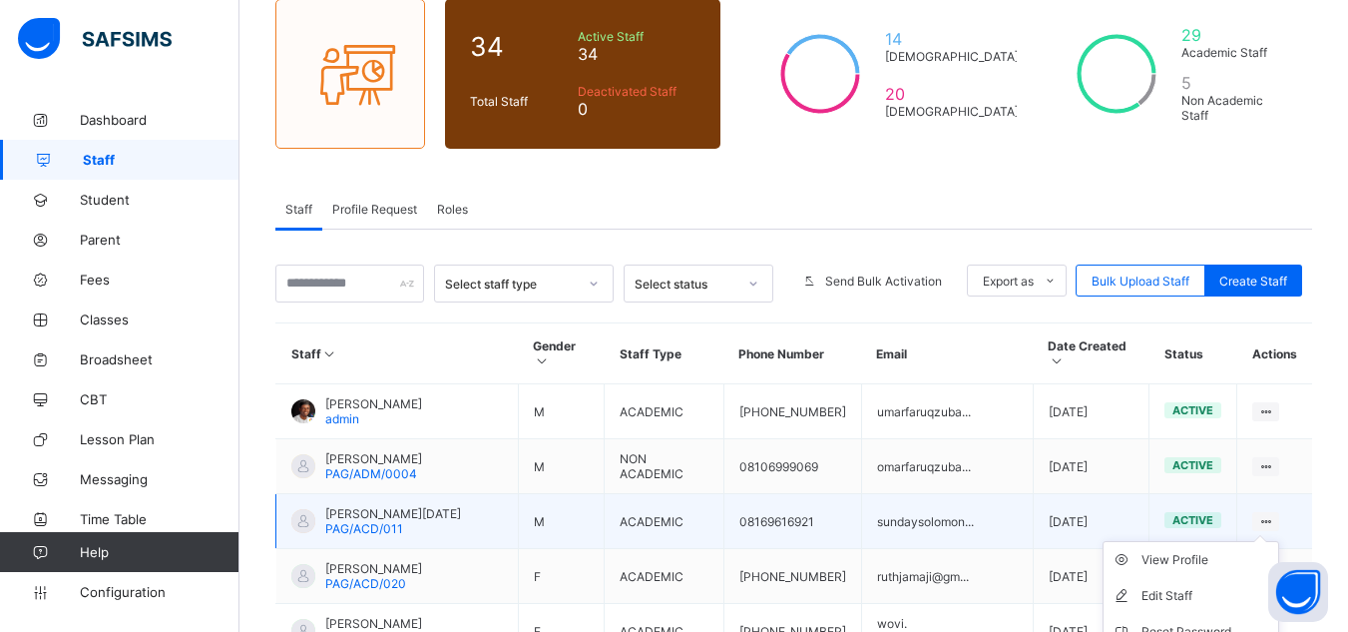
click at [1176, 550] on div "View Profile" at bounding box center [1206, 560] width 129 height 20
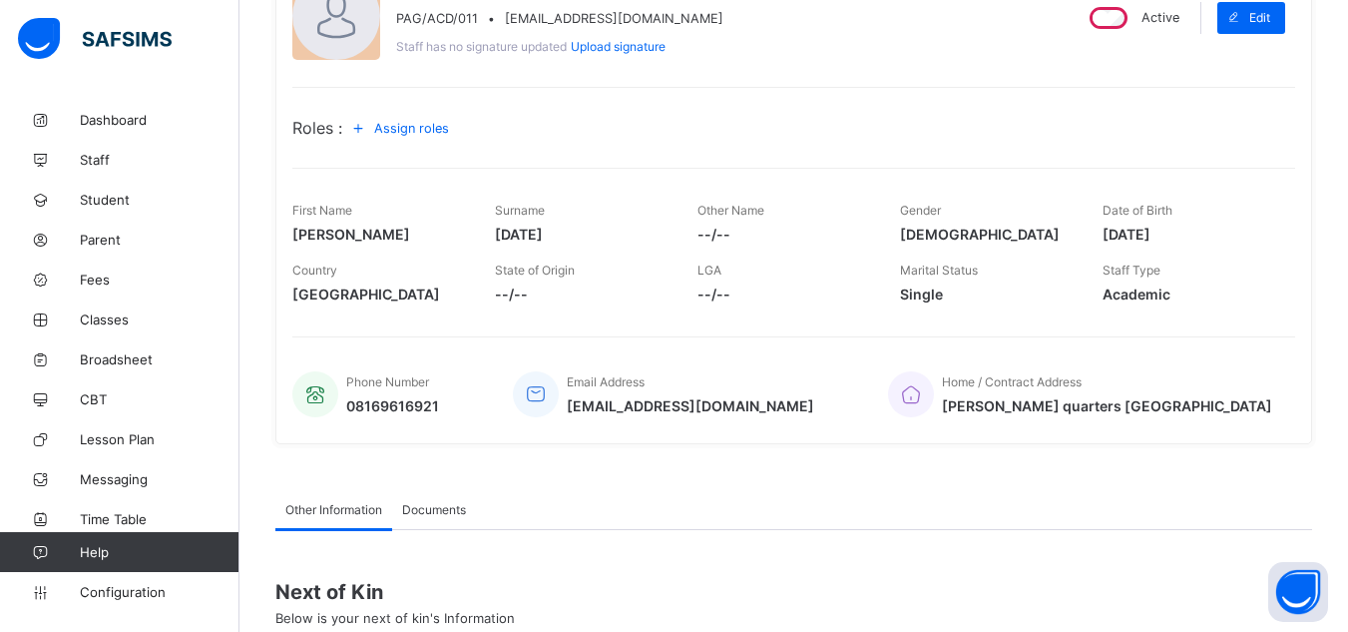
scroll to position [280, 0]
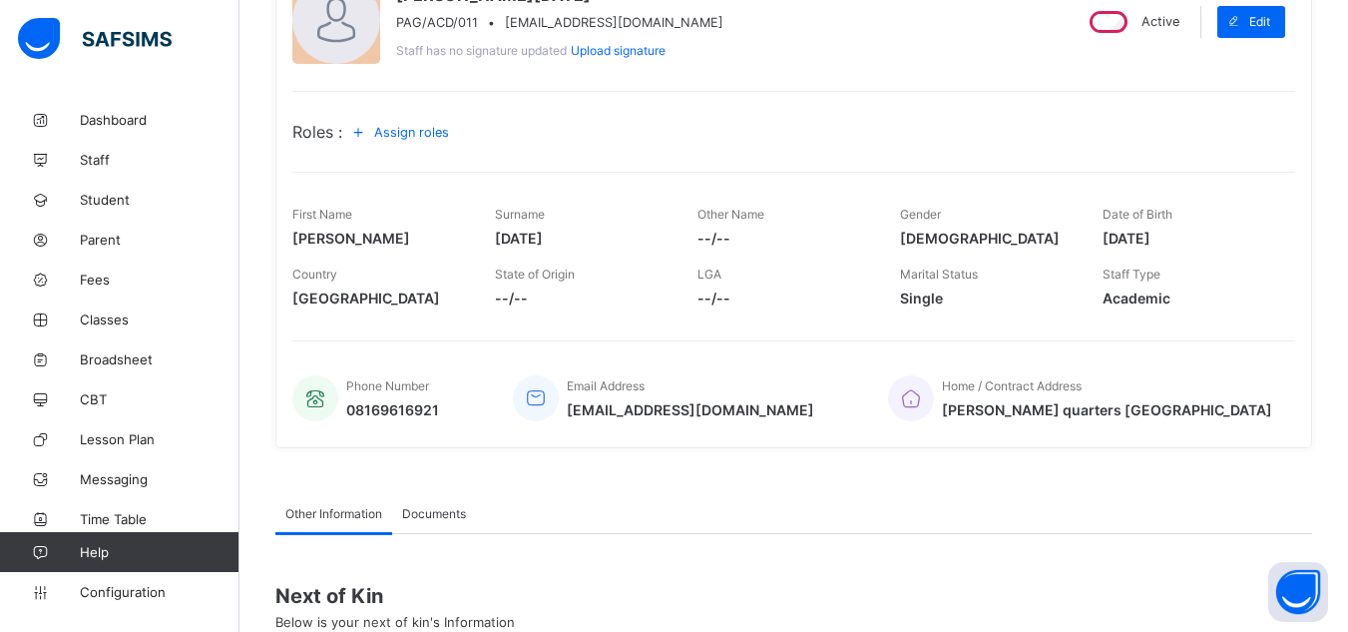
click at [554, 232] on span "[DATE]" at bounding box center [581, 238] width 173 height 17
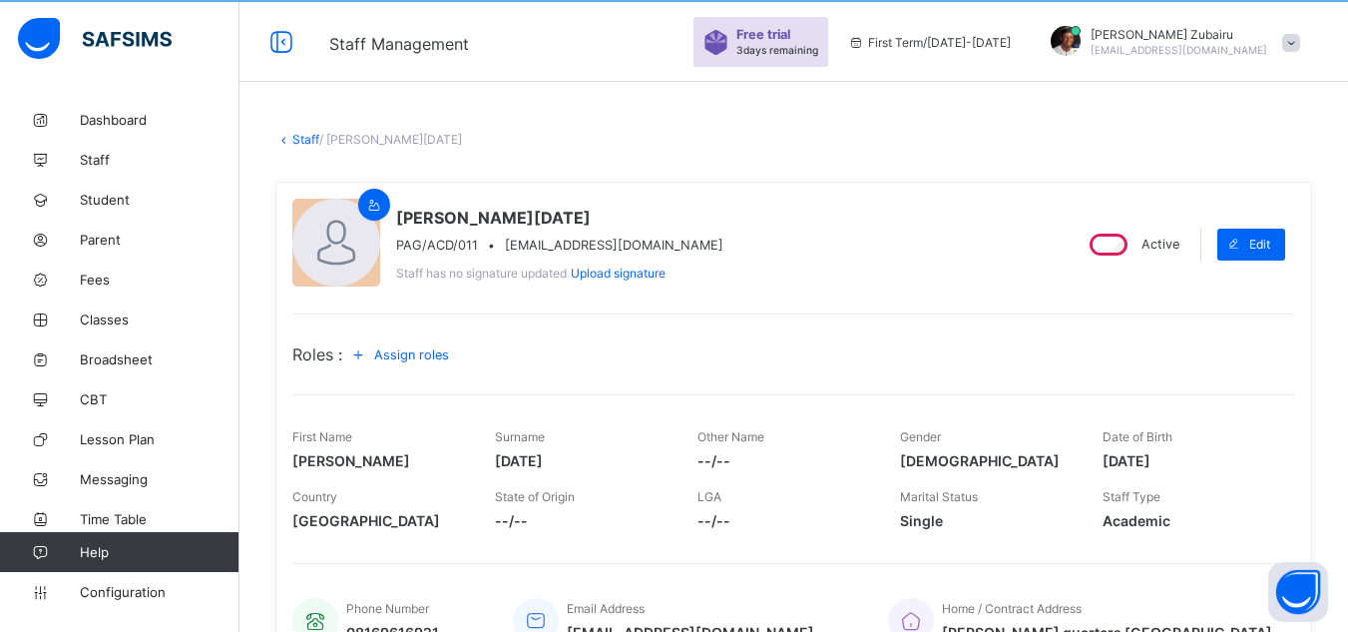
scroll to position [77, 0]
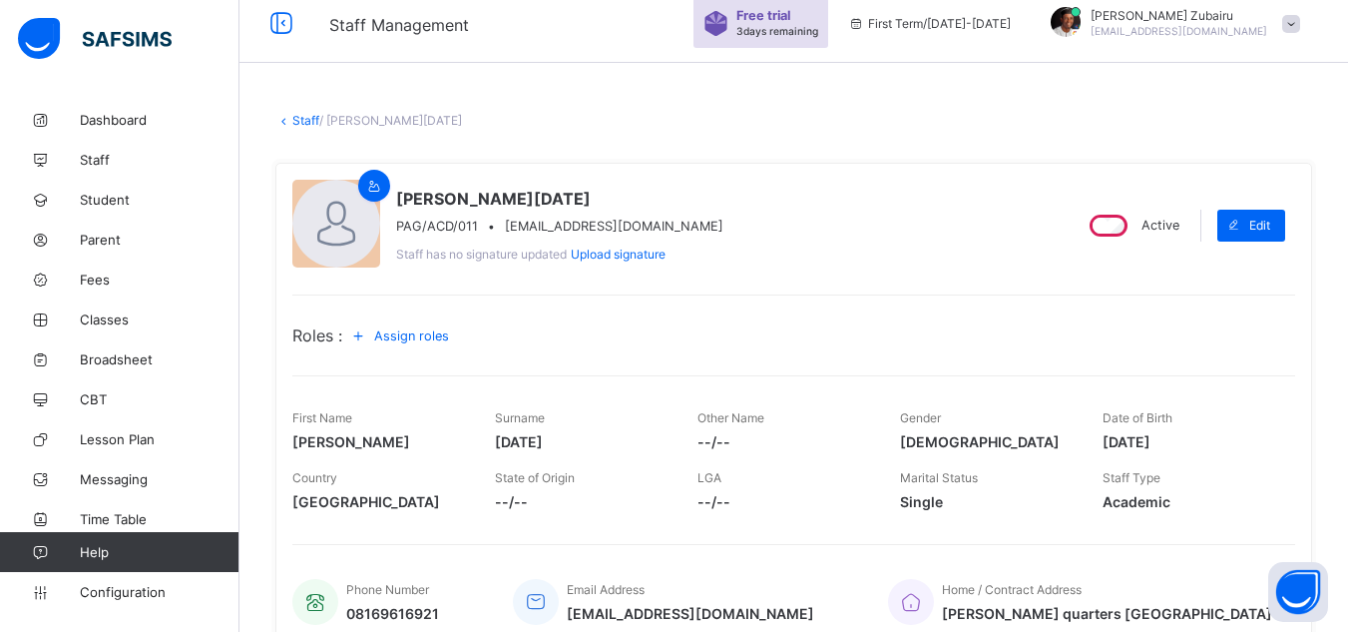
click at [429, 328] on span "Assign roles" at bounding box center [411, 335] width 75 height 15
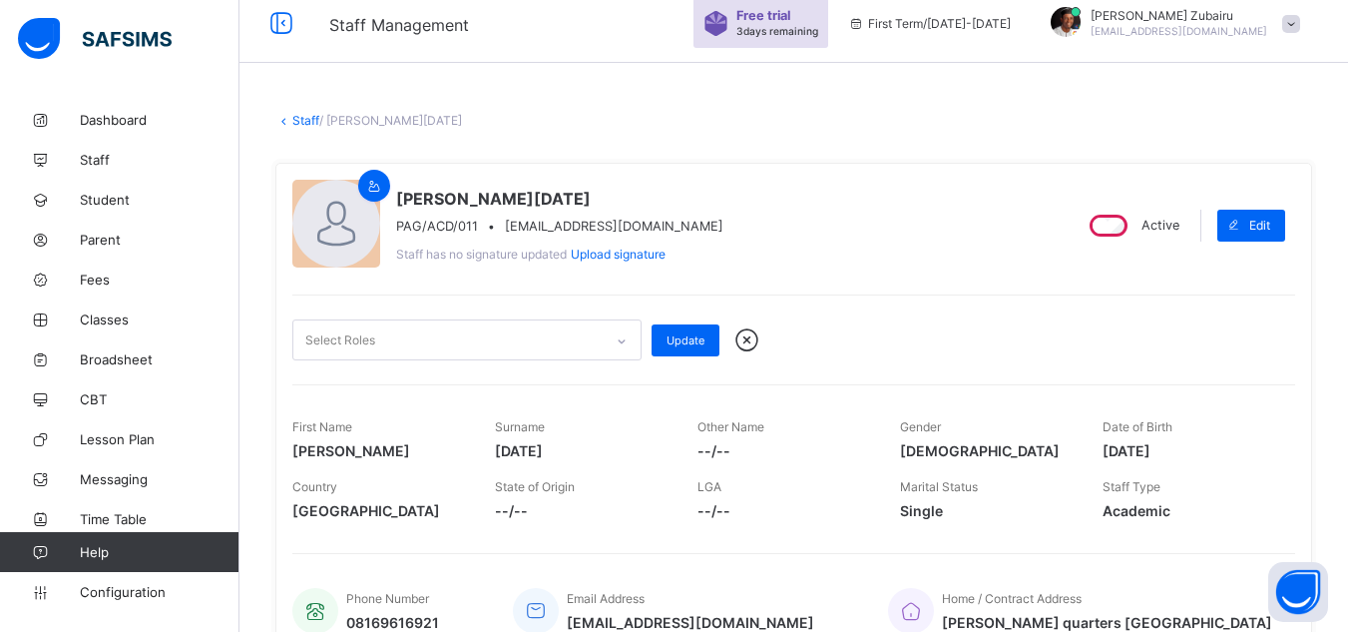
click at [438, 347] on div "Select Roles" at bounding box center [447, 339] width 309 height 39
click at [485, 293] on div "SOLOMON [DATE] PAG/ACD/011 • [EMAIL_ADDRESS][DOMAIN_NAME] Staff has no signatur…" at bounding box center [793, 412] width 1037 height 498
click at [177, 327] on link "Classes" at bounding box center [119, 319] width 239 height 40
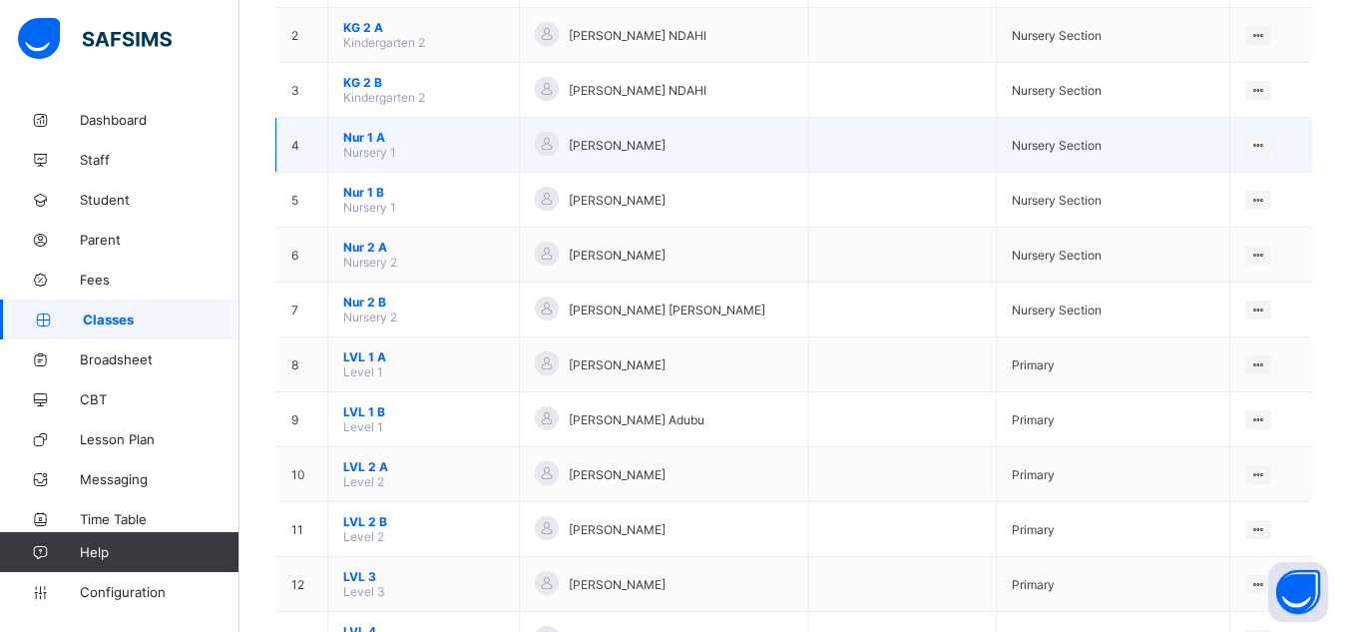
scroll to position [352, 0]
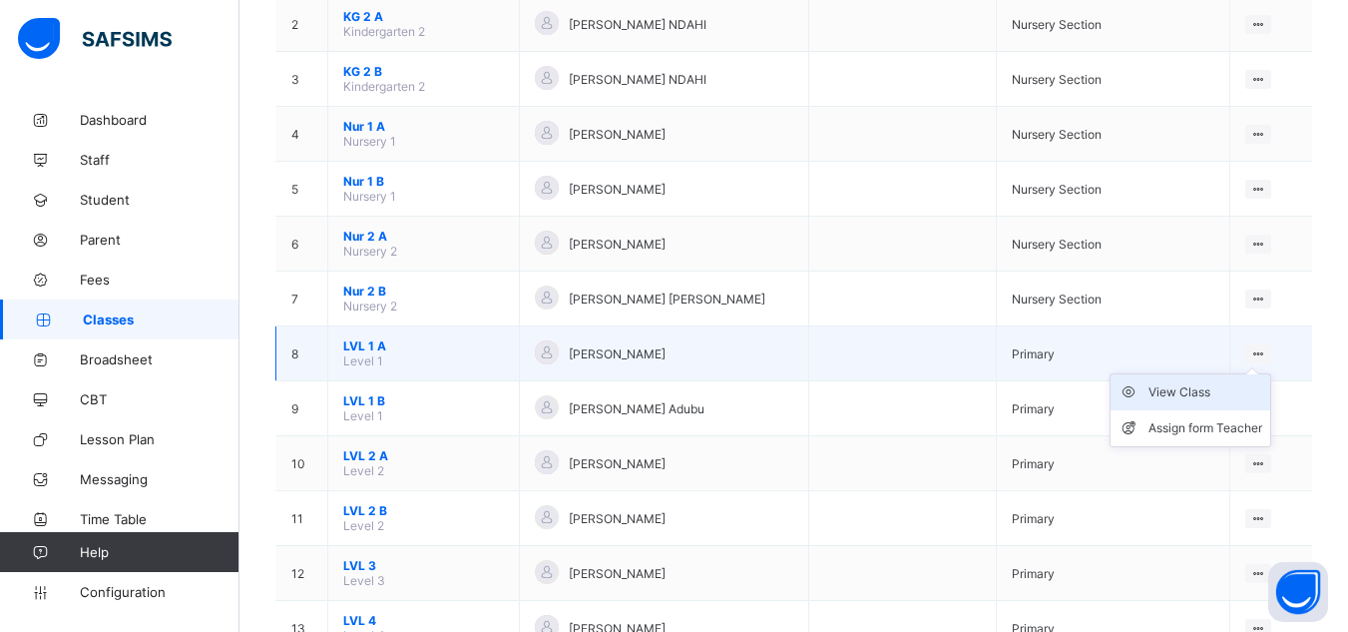
click at [1187, 393] on div "View Class" at bounding box center [1206, 392] width 114 height 20
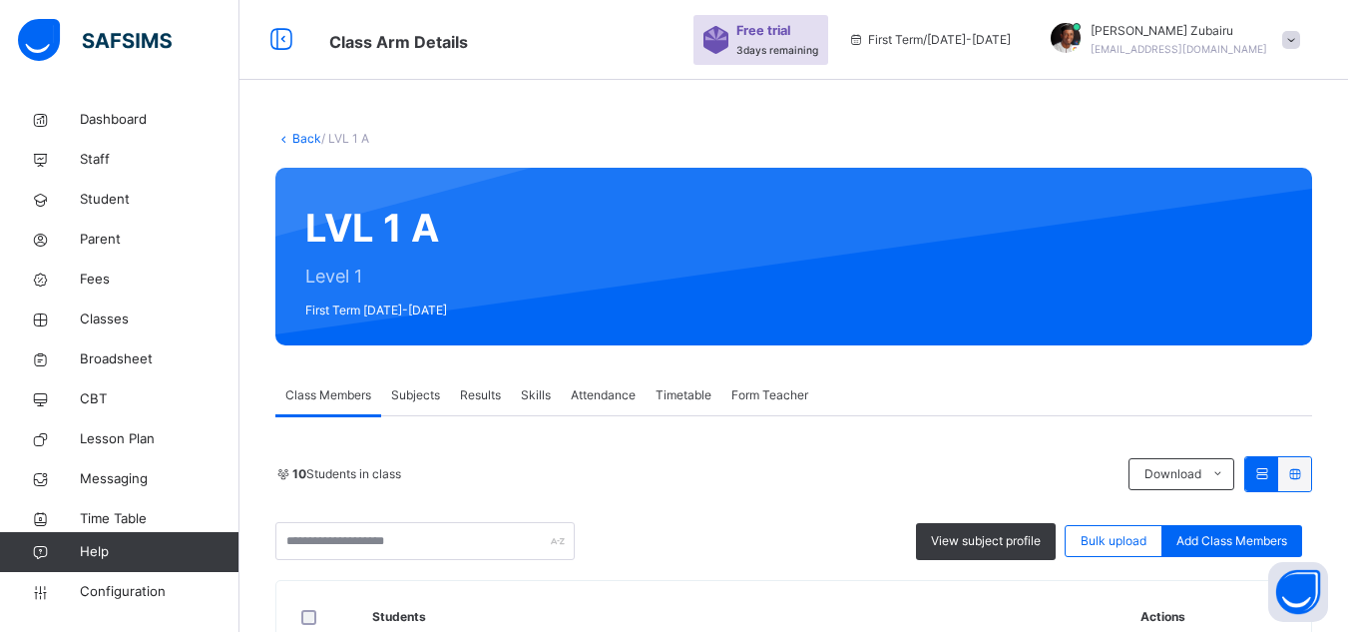
scroll to position [352, 0]
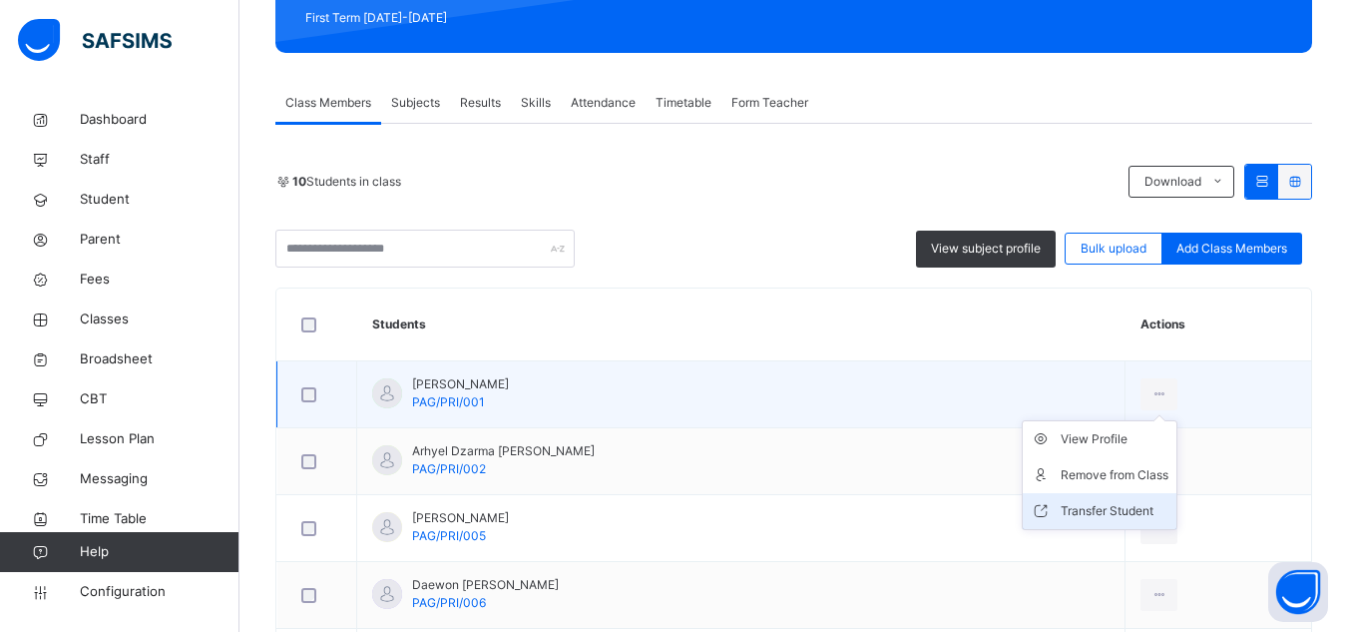
click at [1069, 512] on div "Transfer Student" at bounding box center [1115, 511] width 108 height 20
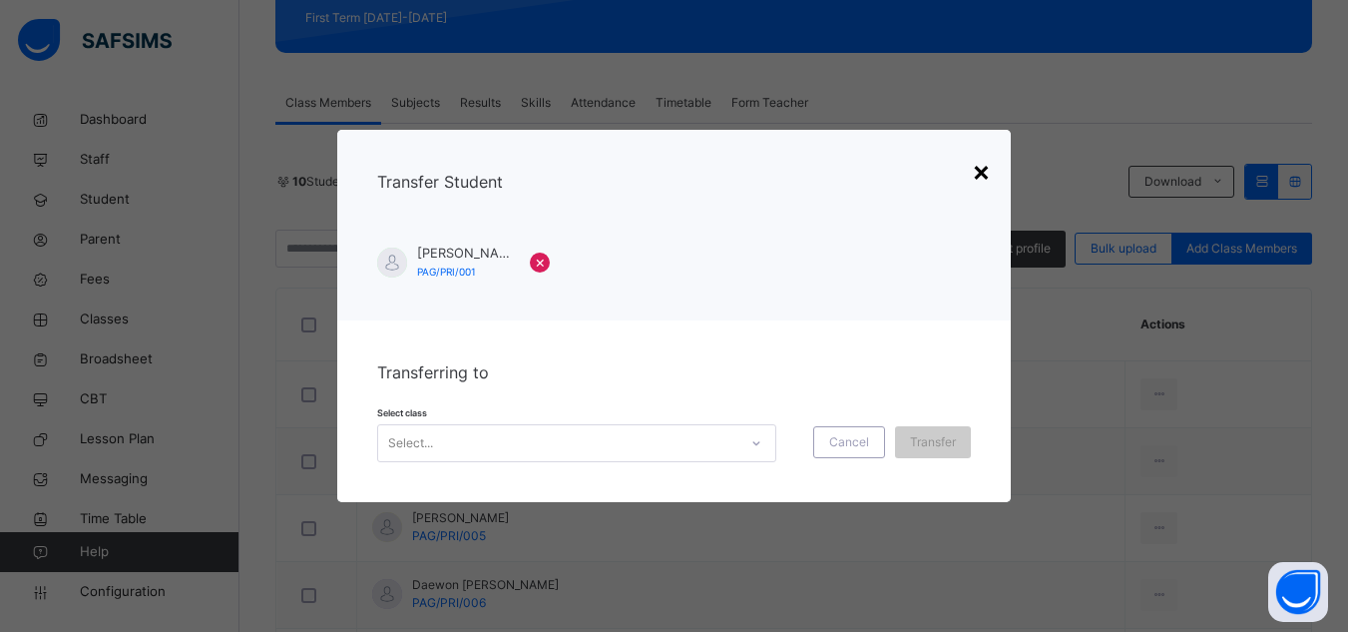
click at [983, 176] on div "×" at bounding box center [981, 171] width 19 height 42
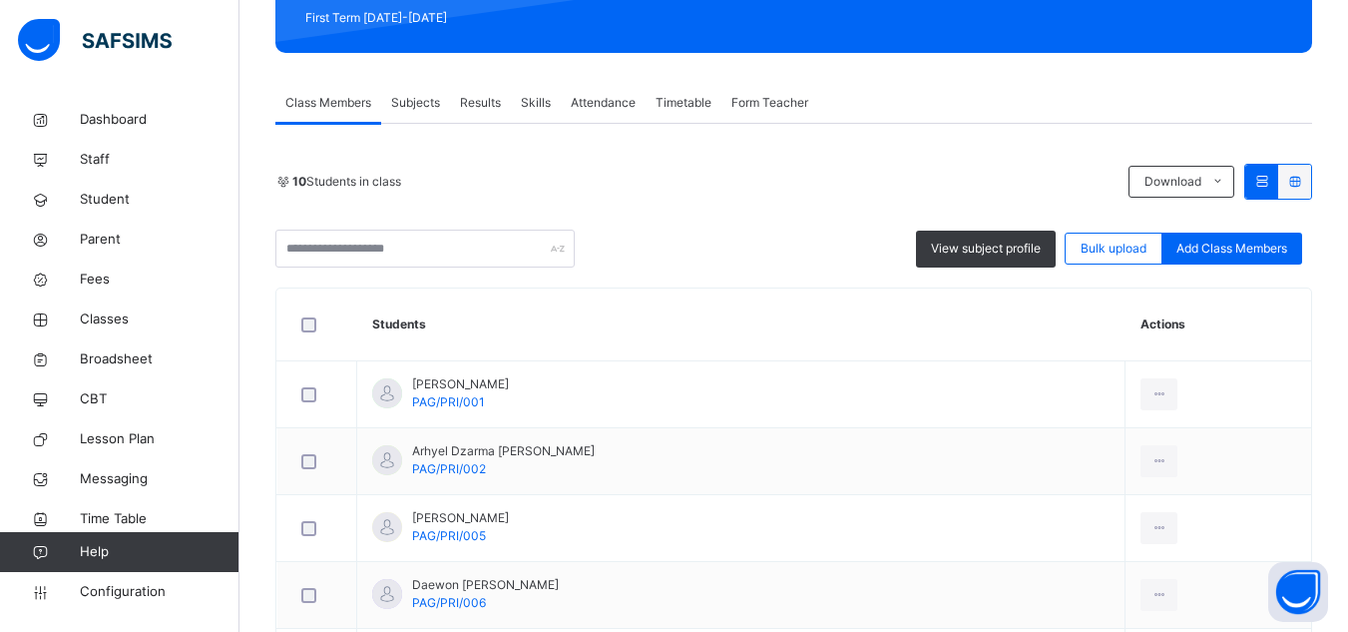
click at [410, 100] on span "Subjects" at bounding box center [415, 103] width 49 height 18
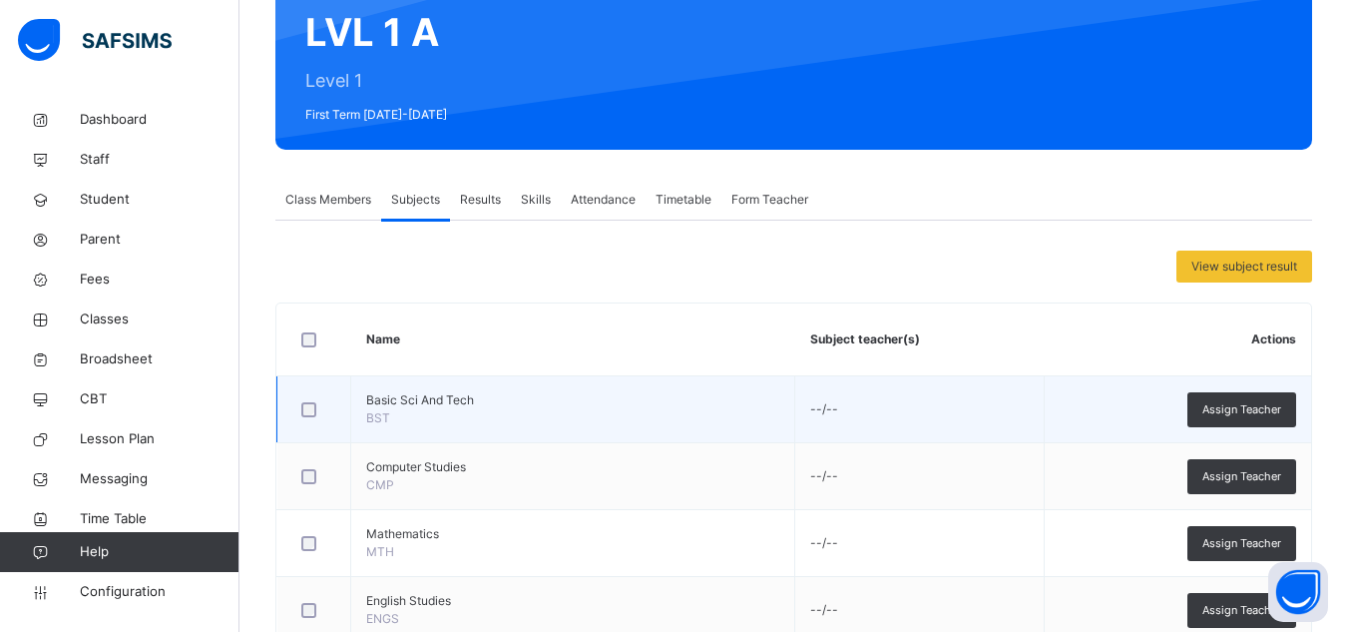
scroll to position [250, 0]
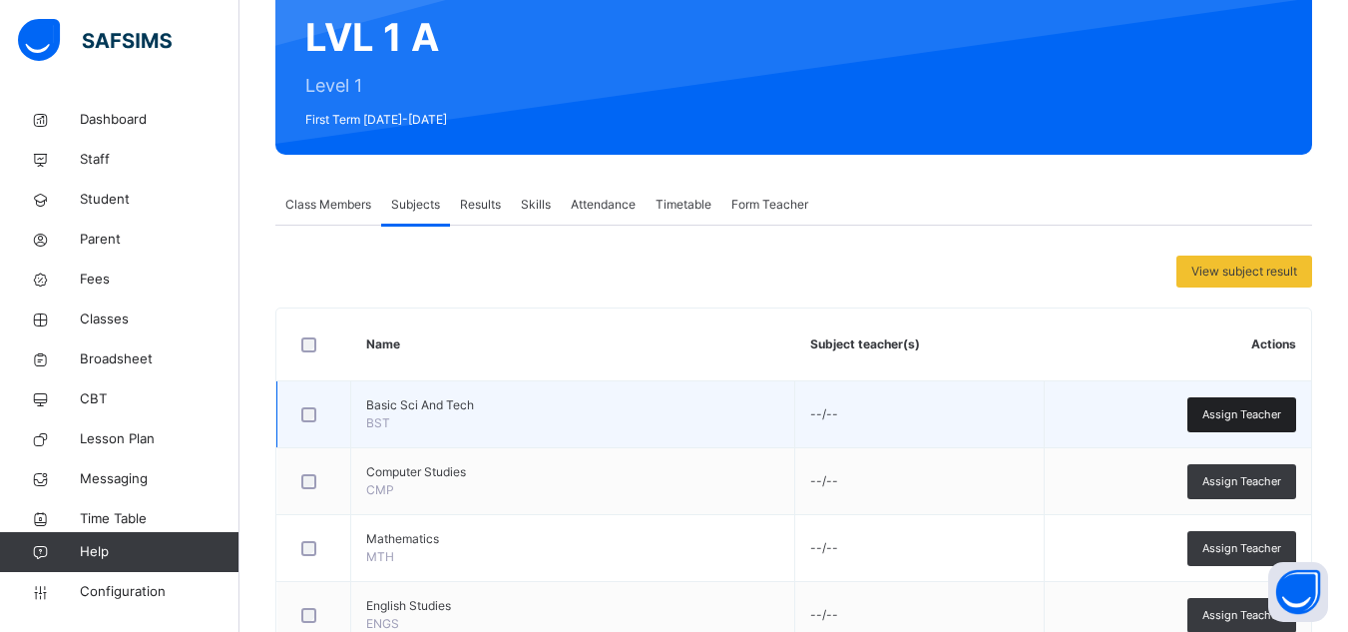
click at [1251, 414] on span "Assign Teacher" at bounding box center [1241, 414] width 79 height 17
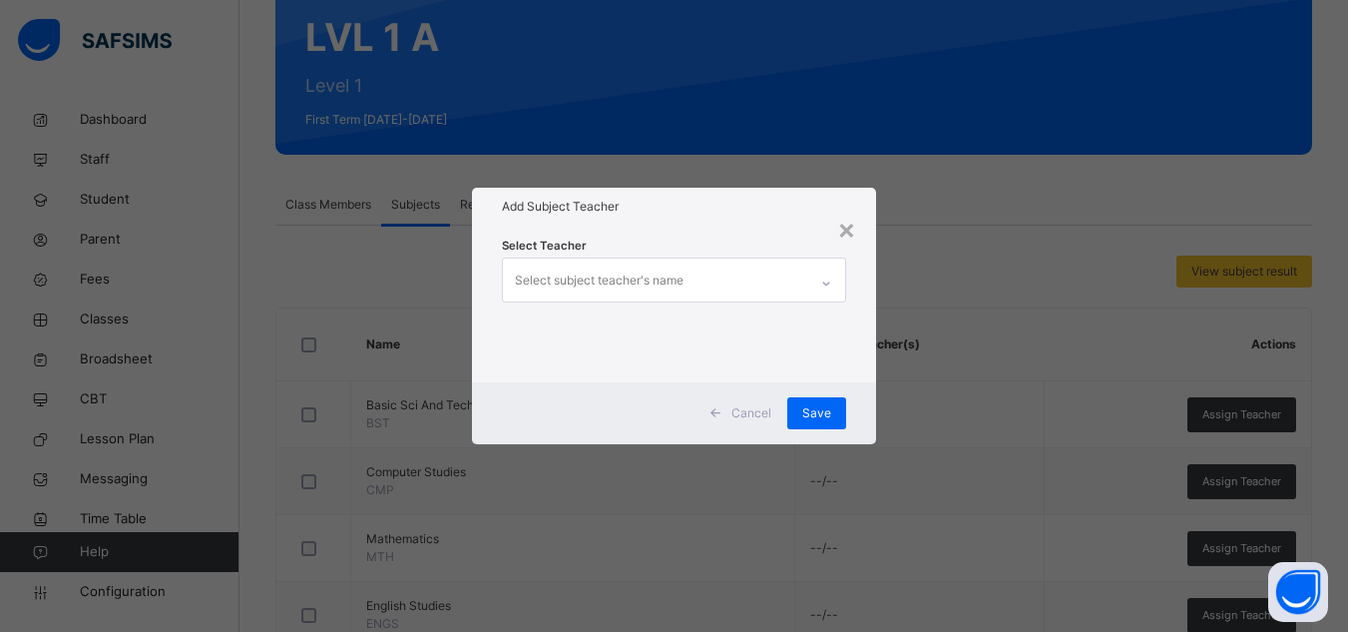
click at [718, 282] on div "Select subject teacher's name" at bounding box center [655, 279] width 304 height 42
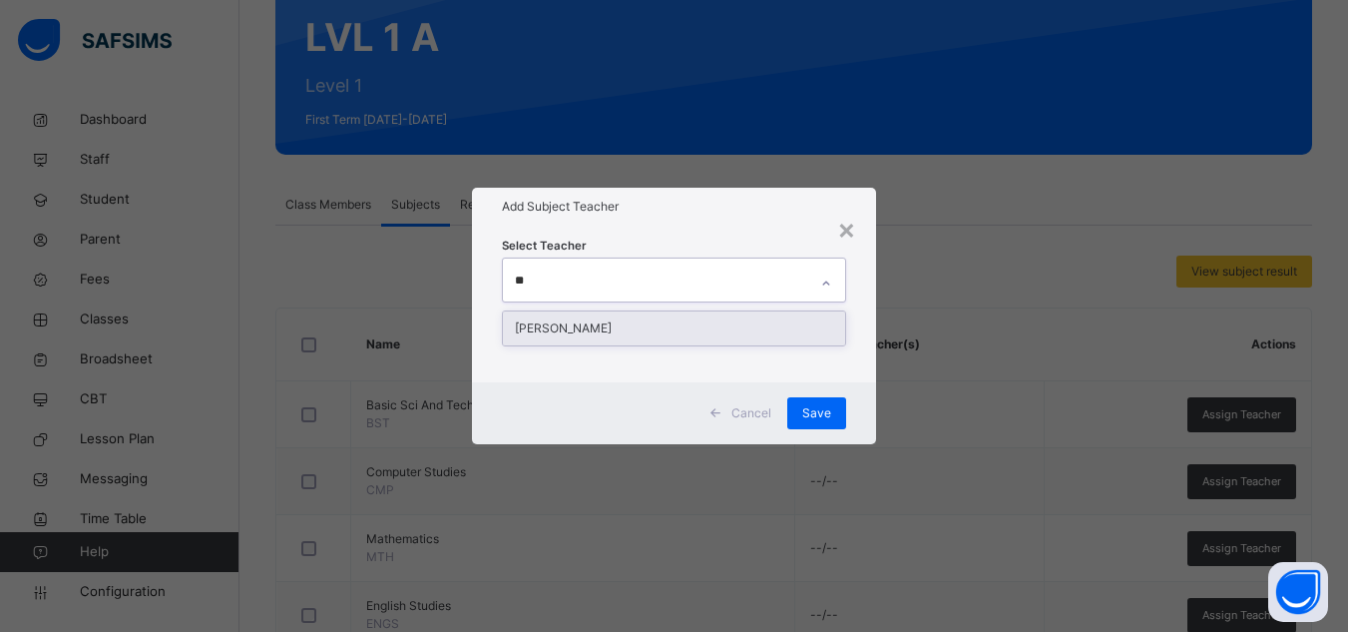
type input "***"
click at [643, 331] on div "[PERSON_NAME]" at bounding box center [674, 328] width 342 height 34
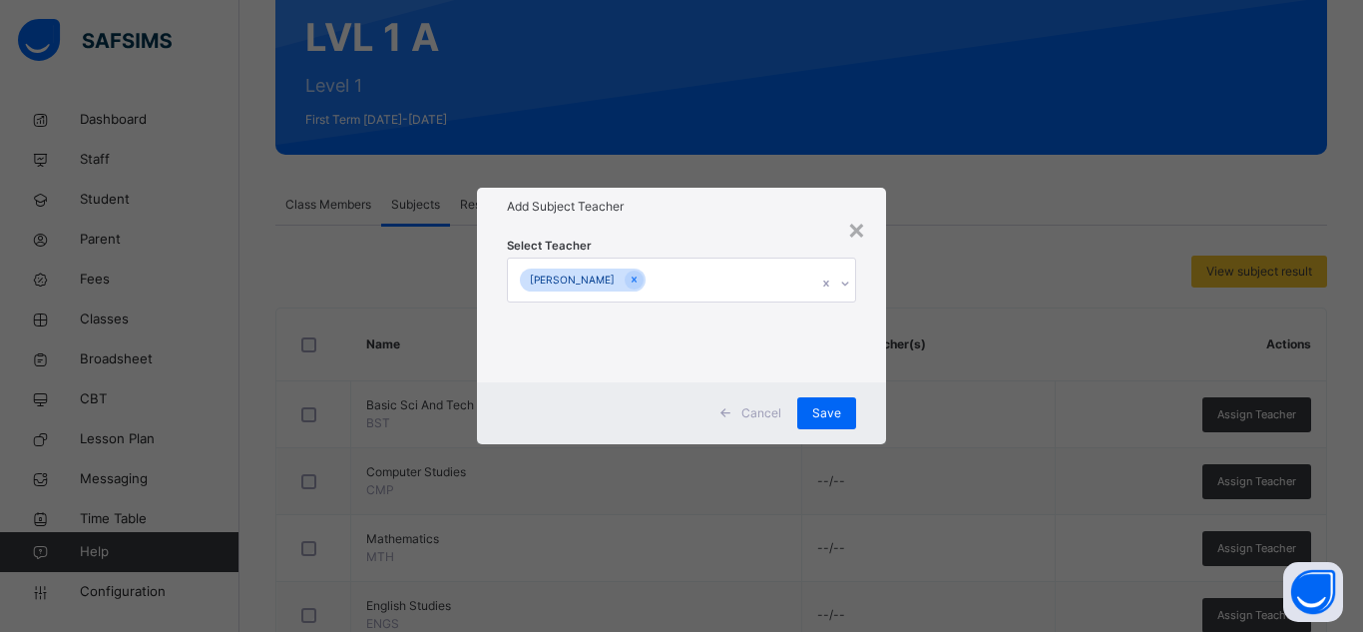
click at [750, 197] on div "Add Subject Teacher" at bounding box center [681, 207] width 409 height 38
click at [808, 409] on div "Save" at bounding box center [826, 413] width 59 height 32
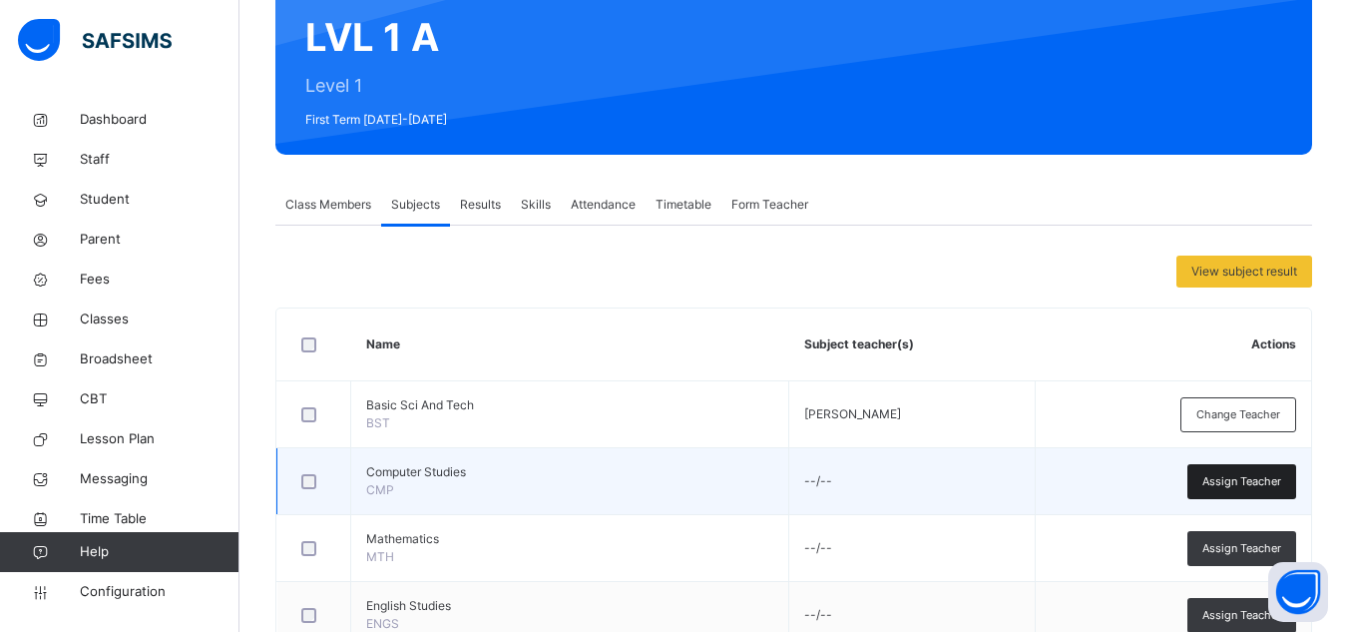
click at [1223, 484] on span "Assign Teacher" at bounding box center [1241, 481] width 79 height 17
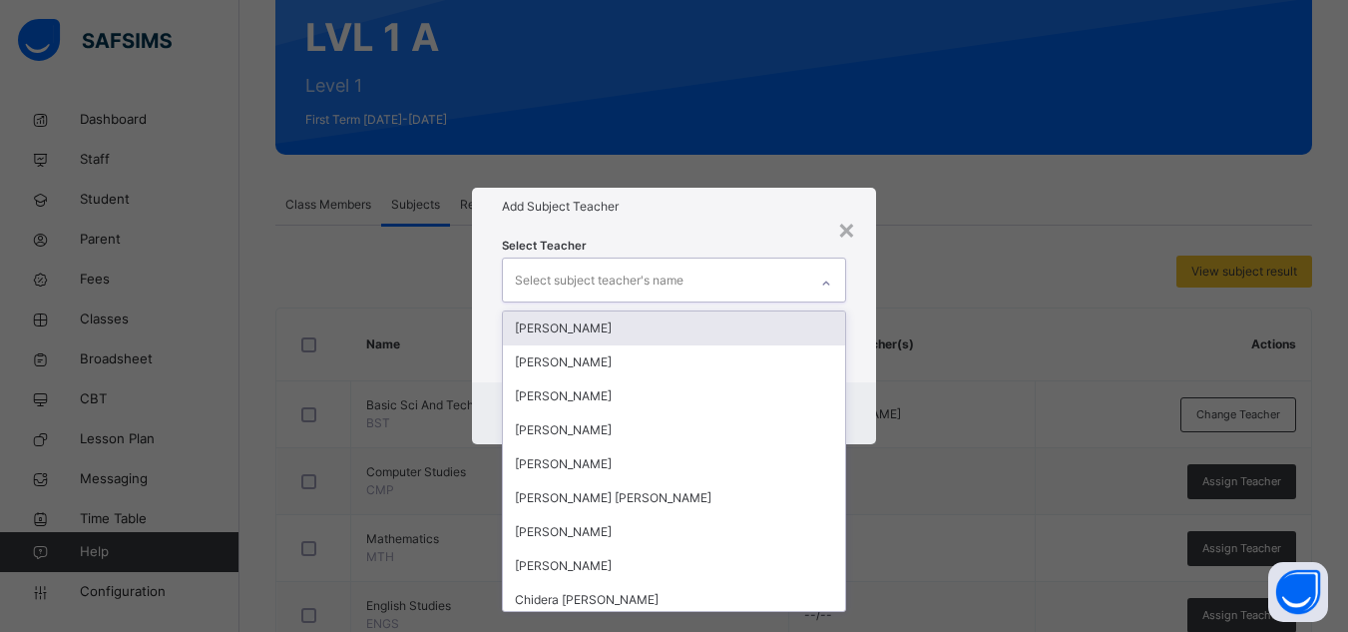
click at [694, 283] on div "Select subject teacher's name" at bounding box center [655, 279] width 304 height 42
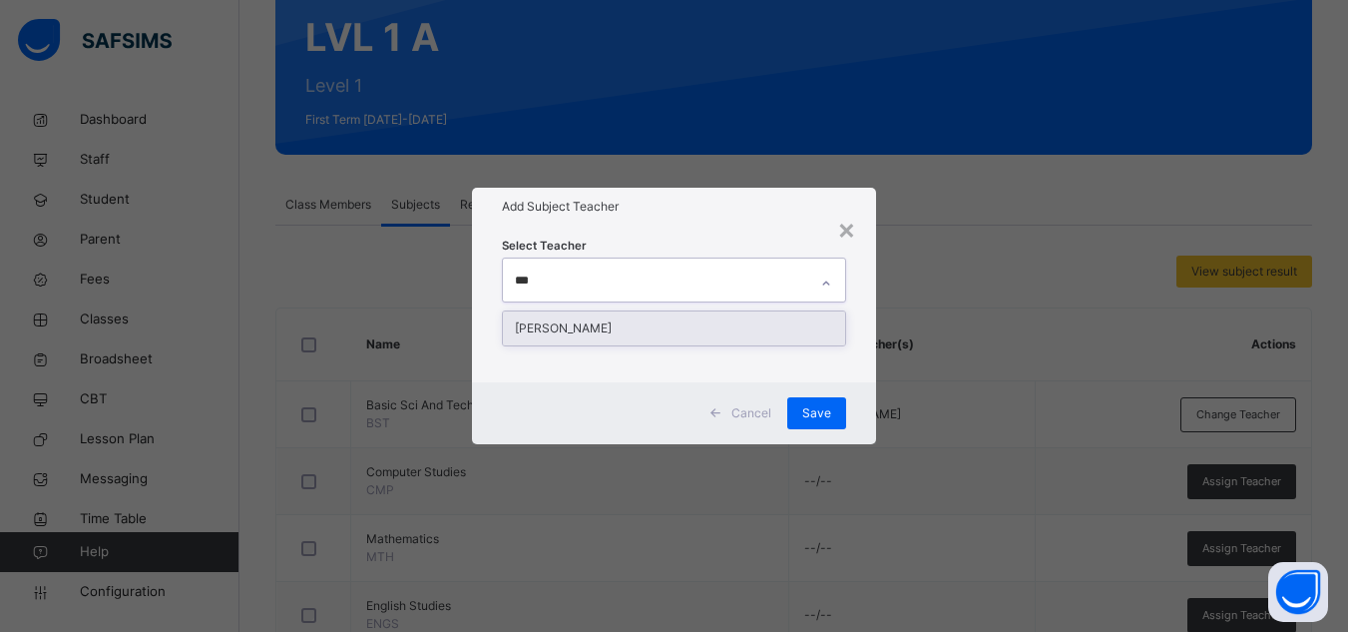
type input "****"
click at [662, 323] on div "[PERSON_NAME]" at bounding box center [674, 328] width 342 height 34
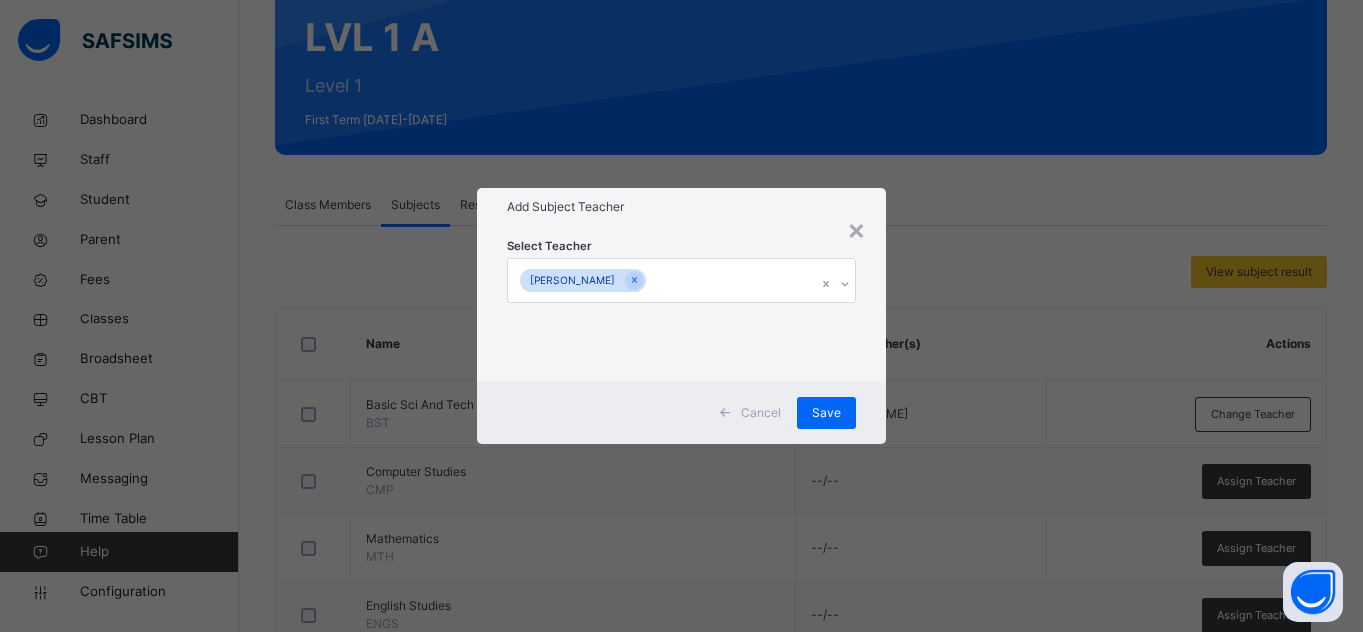
click at [781, 223] on div "Add Subject Teacher" at bounding box center [681, 207] width 409 height 38
click at [830, 408] on span "Save" at bounding box center [826, 413] width 29 height 18
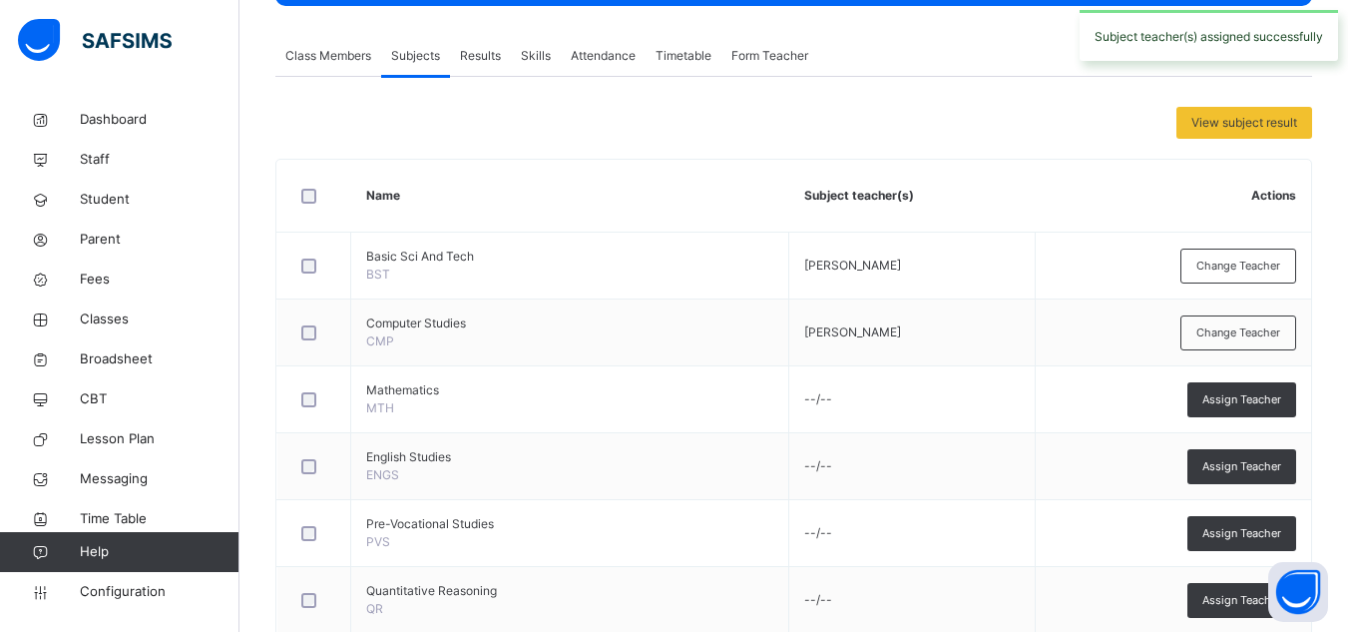
scroll to position [401, 0]
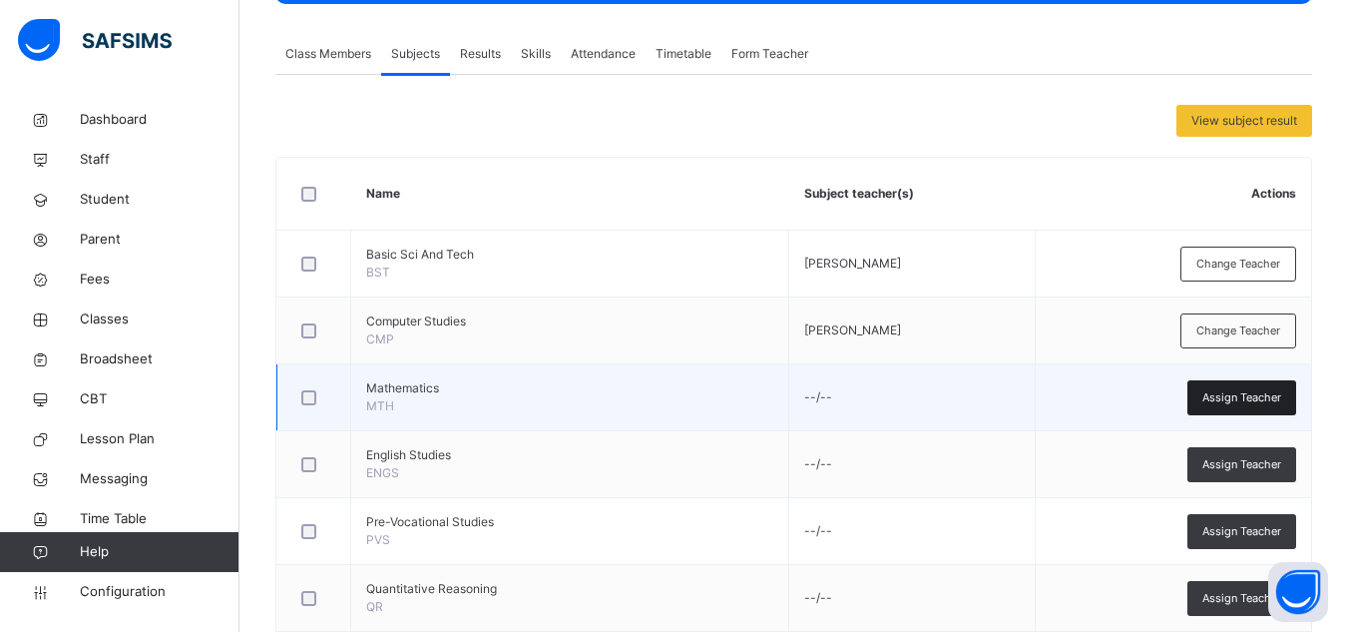
click at [1238, 397] on span "Assign Teacher" at bounding box center [1241, 397] width 79 height 17
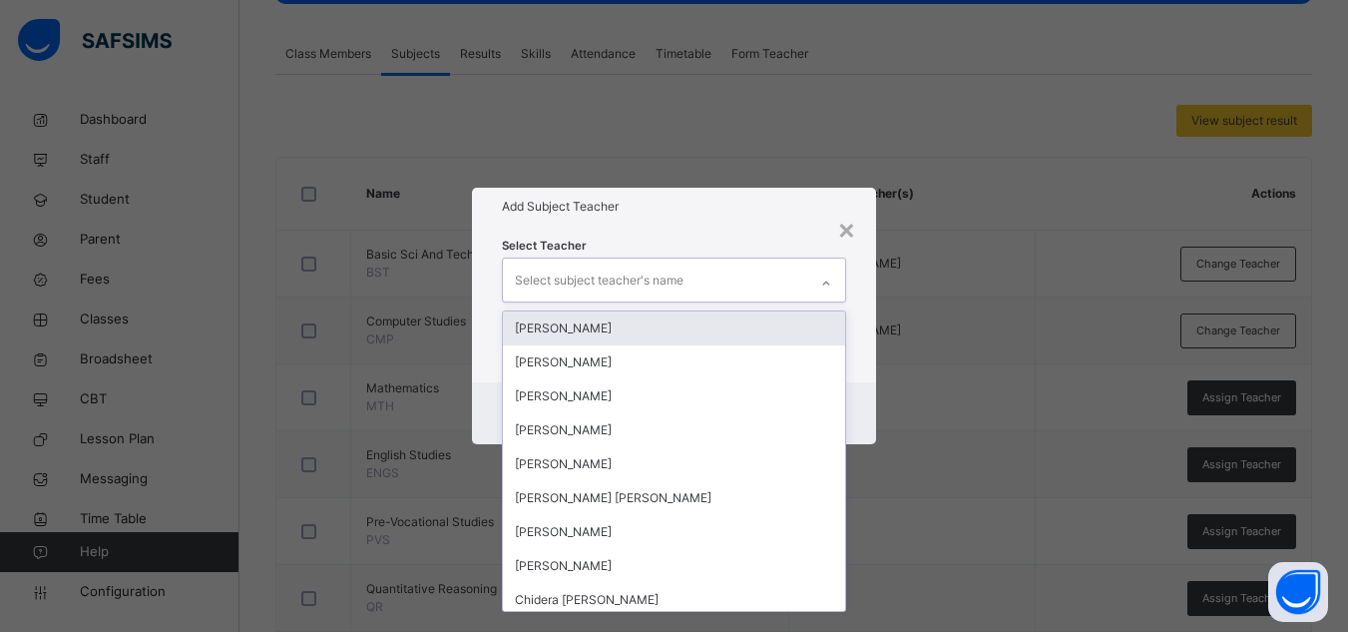
click at [624, 275] on div "Select subject teacher's name" at bounding box center [599, 280] width 169 height 38
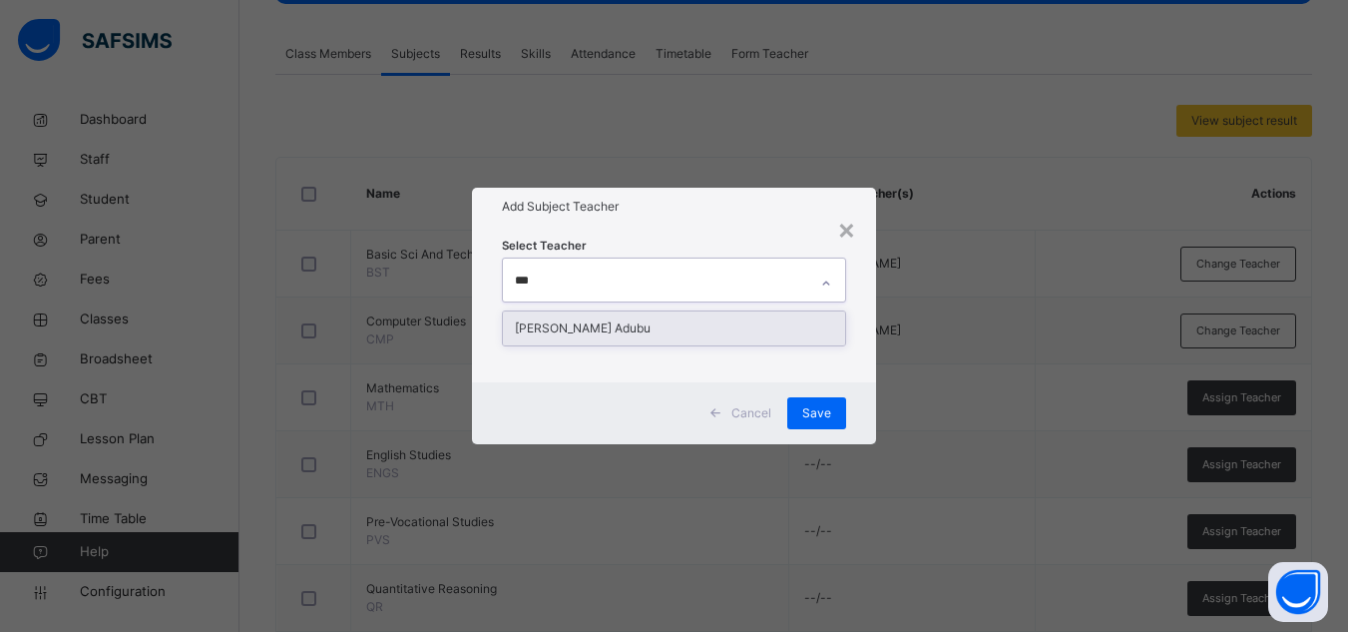
type input "****"
click at [613, 323] on div "[PERSON_NAME] Adubu" at bounding box center [674, 328] width 342 height 34
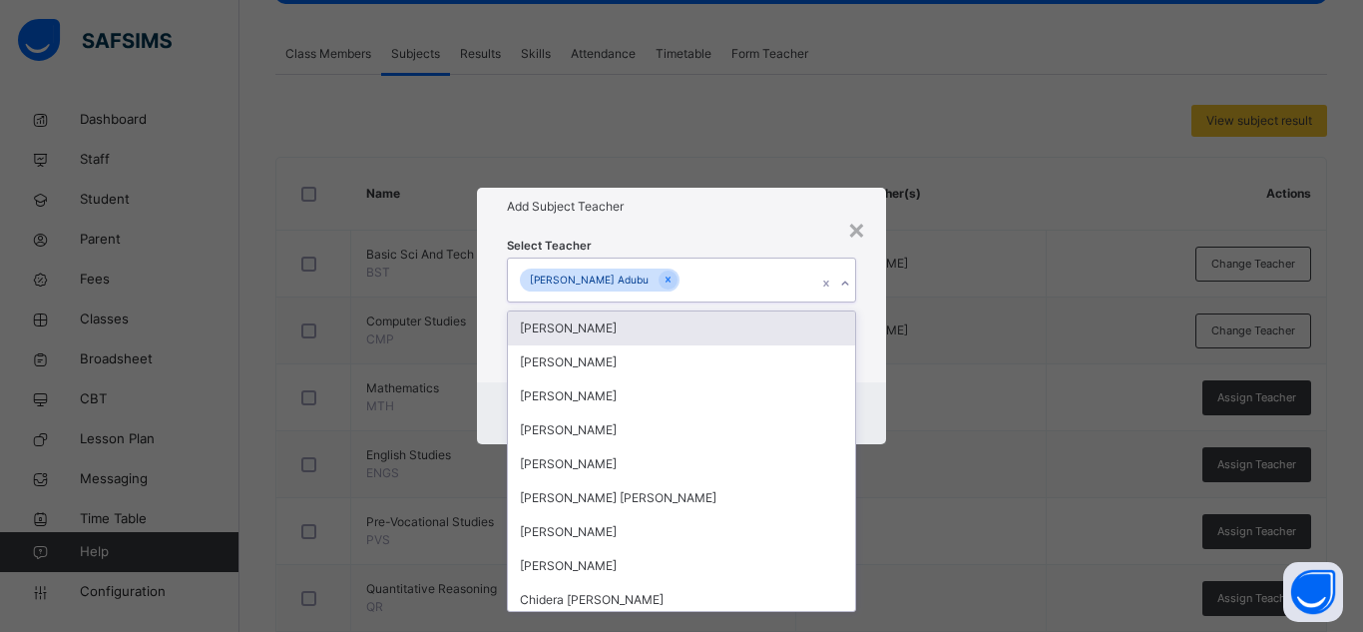
click at [732, 235] on div "Select Teacher option [PERSON_NAME], selected. option [PERSON_NAME] focused, 1 …" at bounding box center [681, 303] width 349 height 136
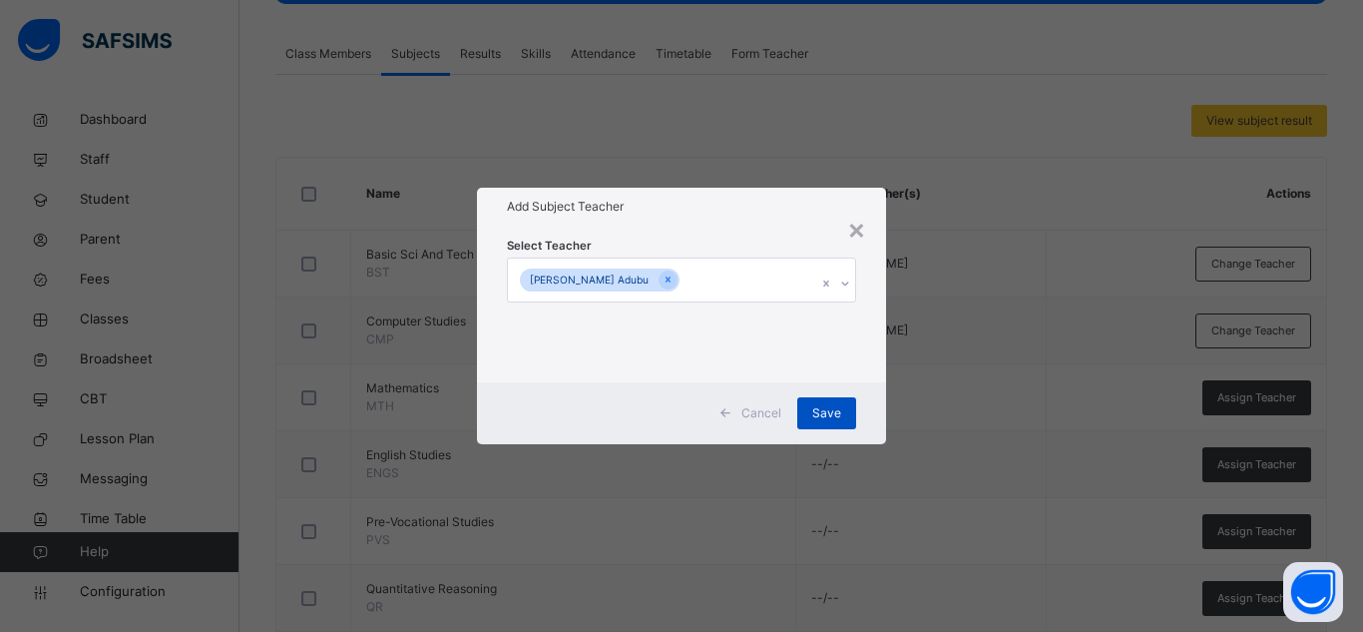
click at [825, 402] on div "Save" at bounding box center [826, 413] width 59 height 32
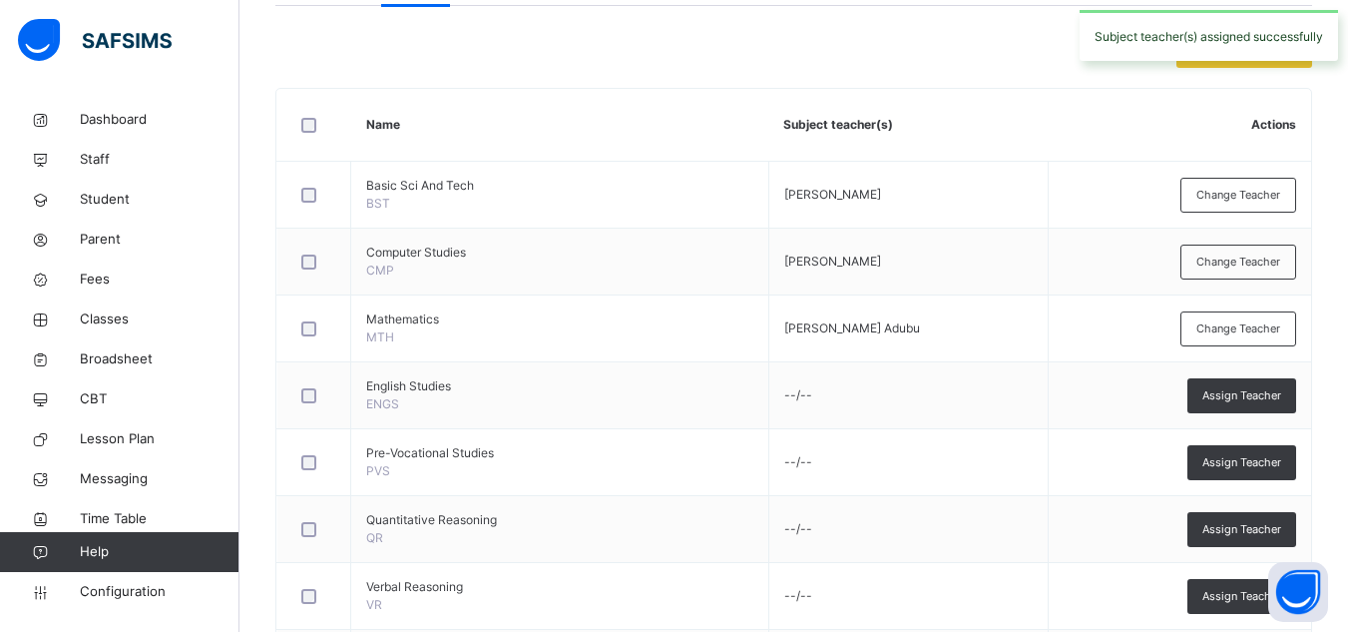
scroll to position [472, 0]
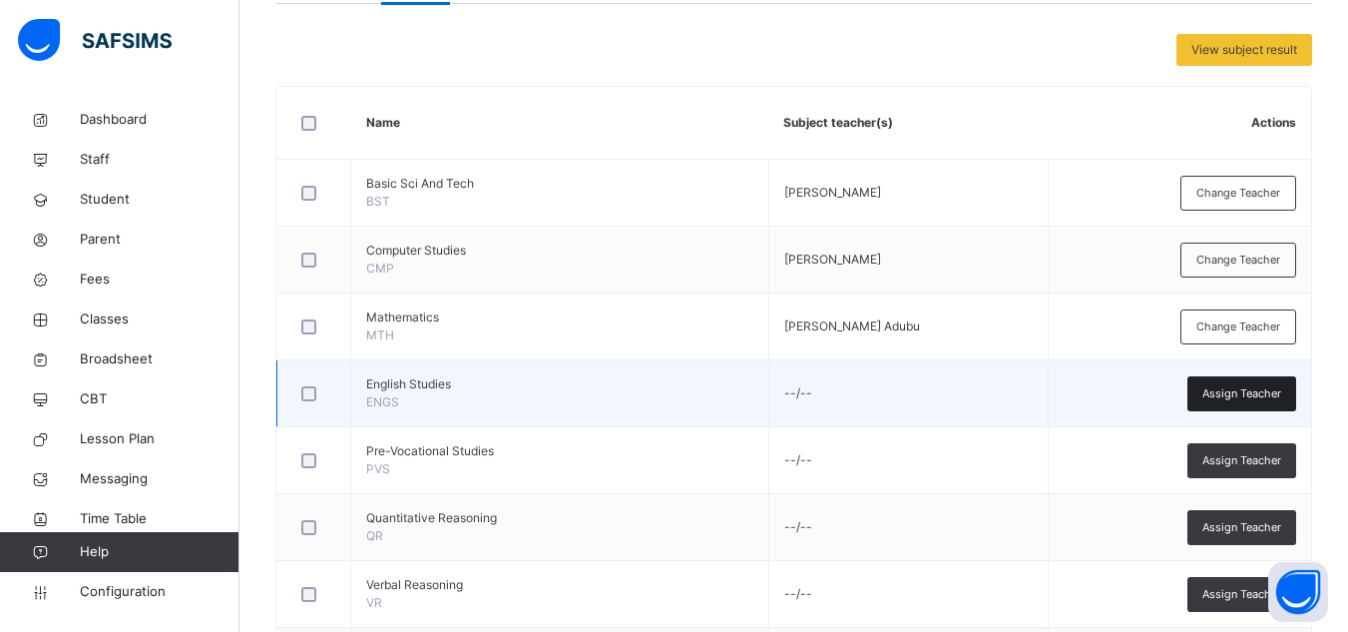
click at [1222, 397] on span "Assign Teacher" at bounding box center [1241, 393] width 79 height 17
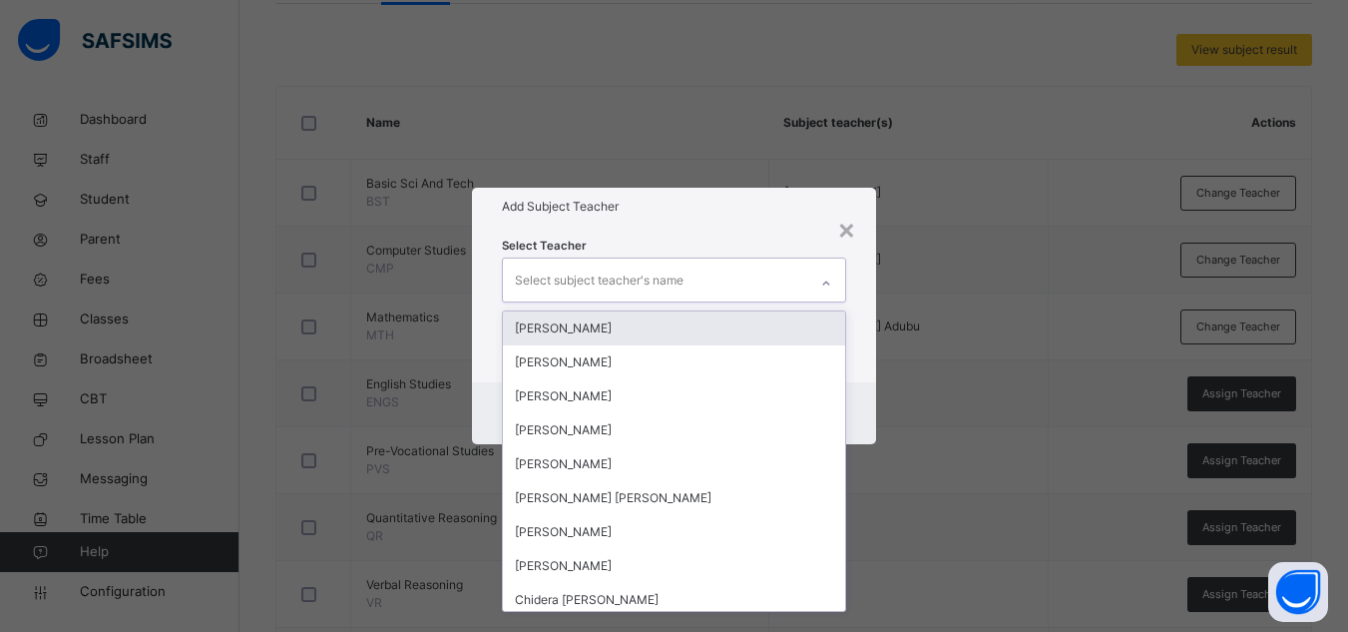
click at [634, 275] on div "Select subject teacher's name" at bounding box center [599, 280] width 169 height 38
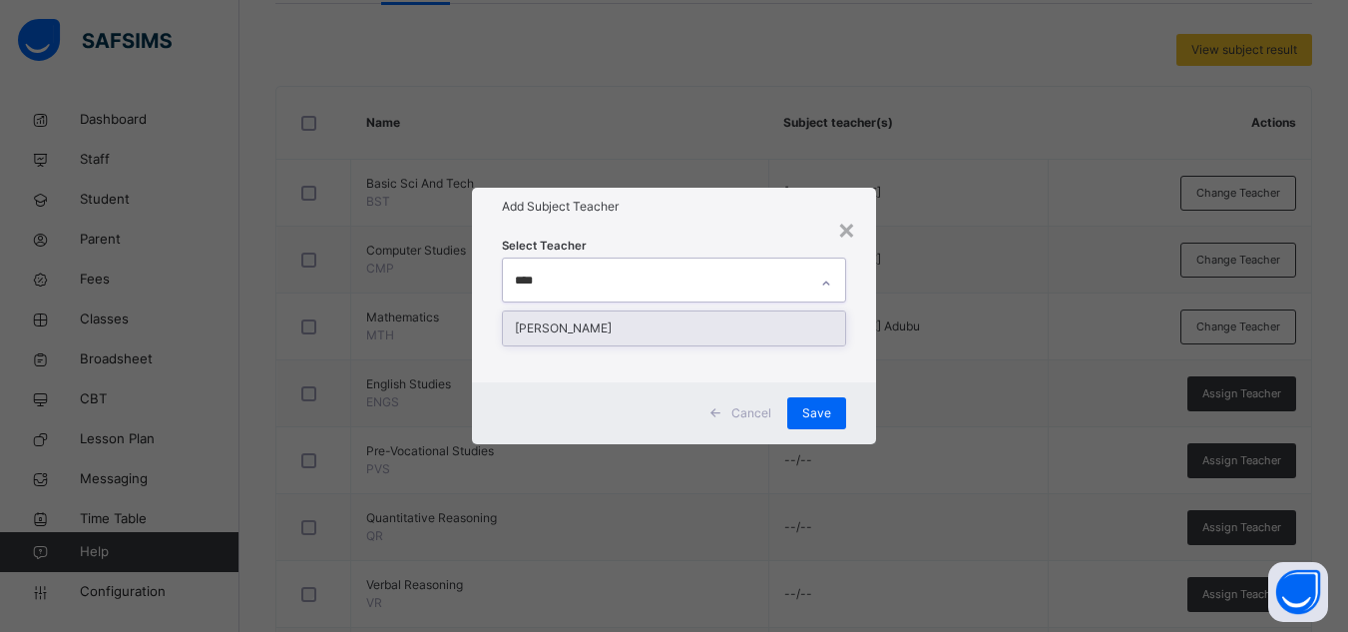
type input "*****"
click at [668, 322] on div "[PERSON_NAME]" at bounding box center [674, 328] width 342 height 34
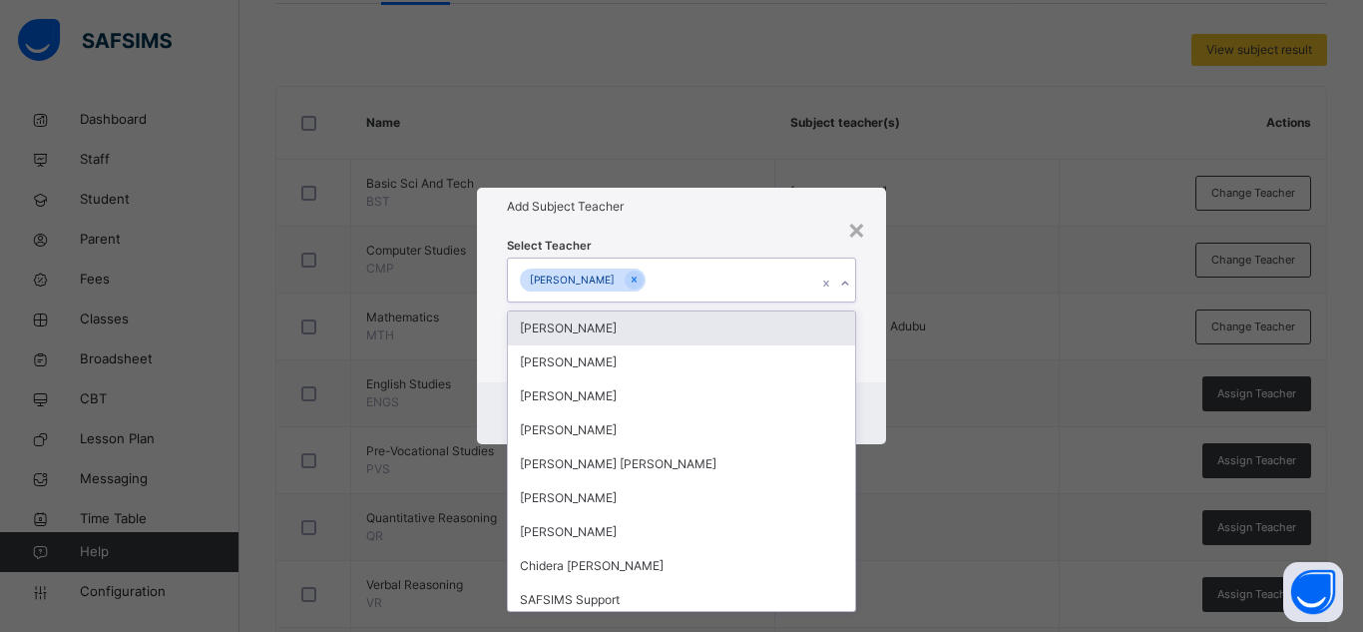
click at [769, 215] on h1 "Add Subject Teacher" at bounding box center [681, 207] width 349 height 18
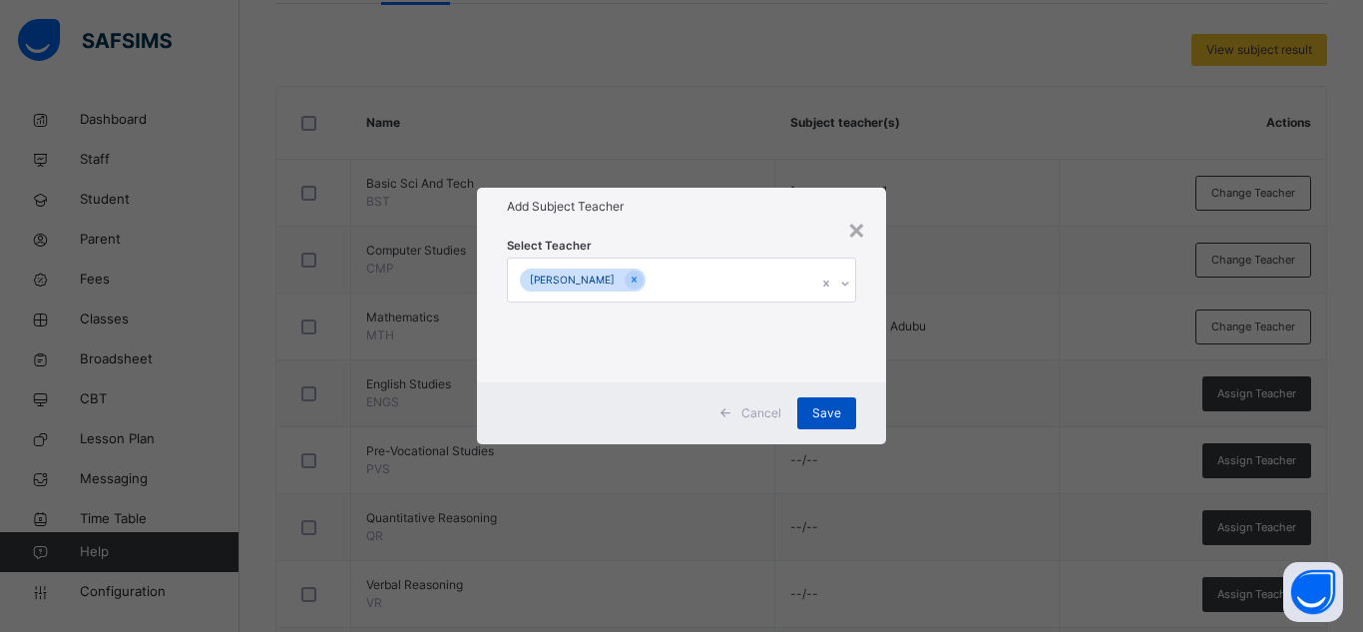
click at [840, 398] on div "Save" at bounding box center [826, 413] width 59 height 32
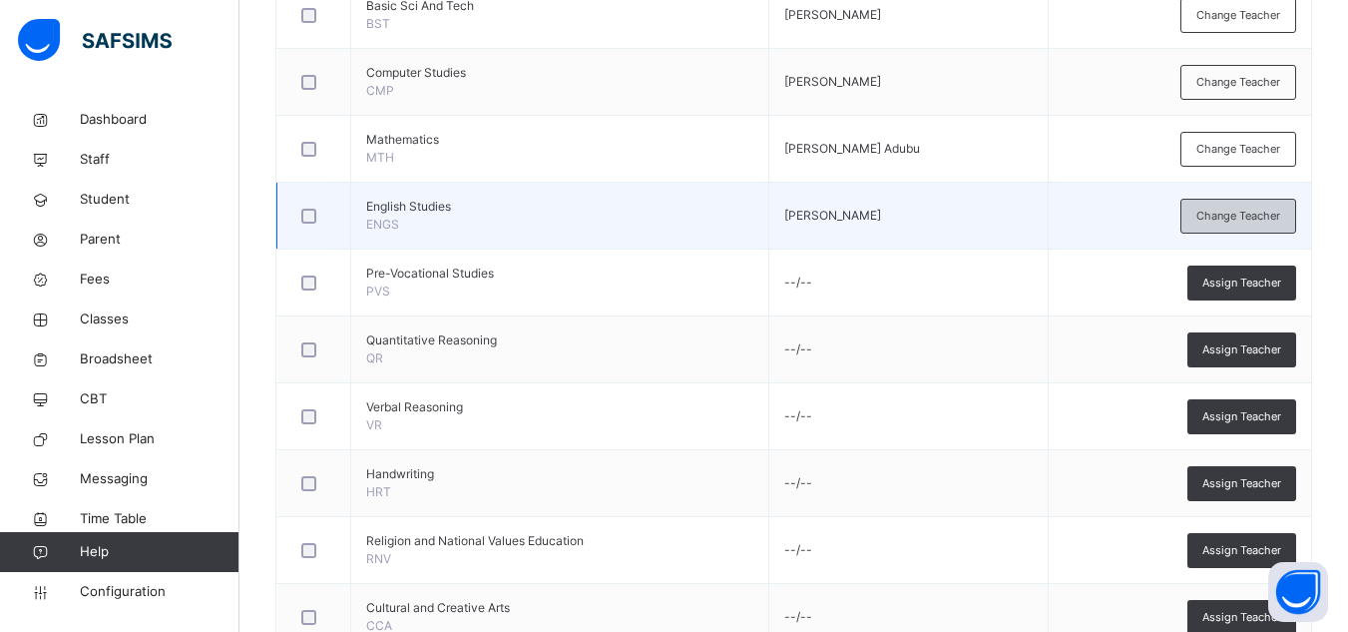
scroll to position [651, 0]
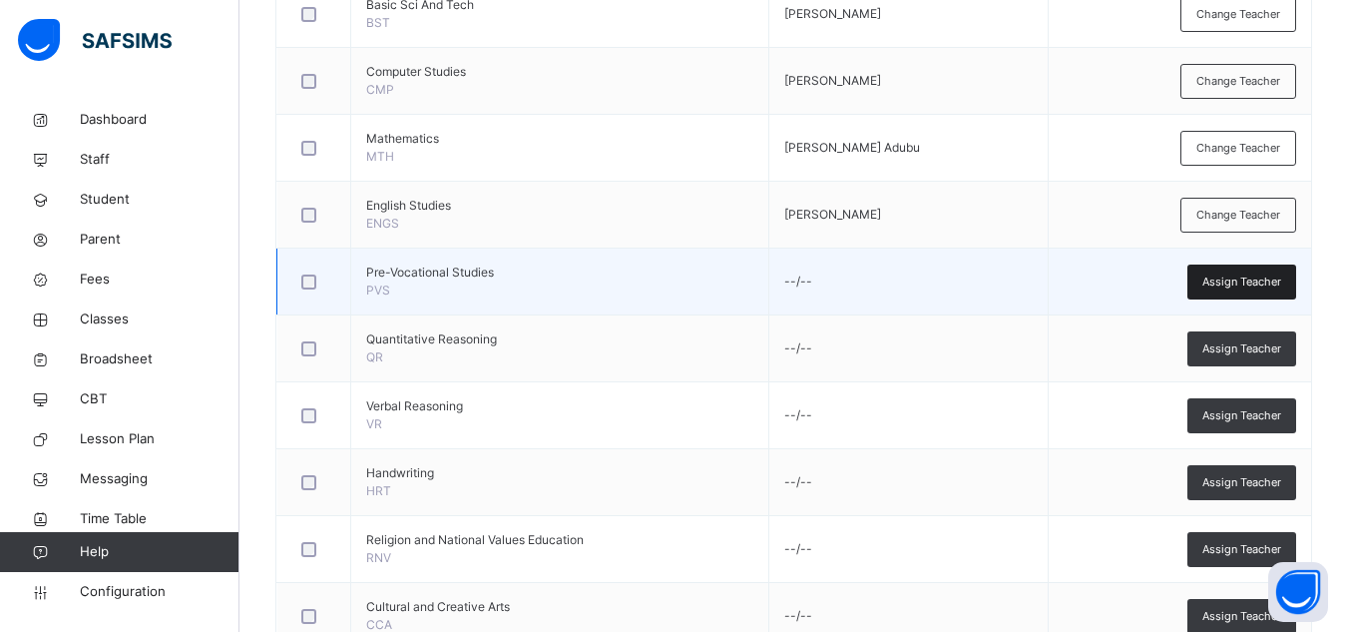
click at [1276, 281] on span "Assign Teacher" at bounding box center [1241, 281] width 79 height 17
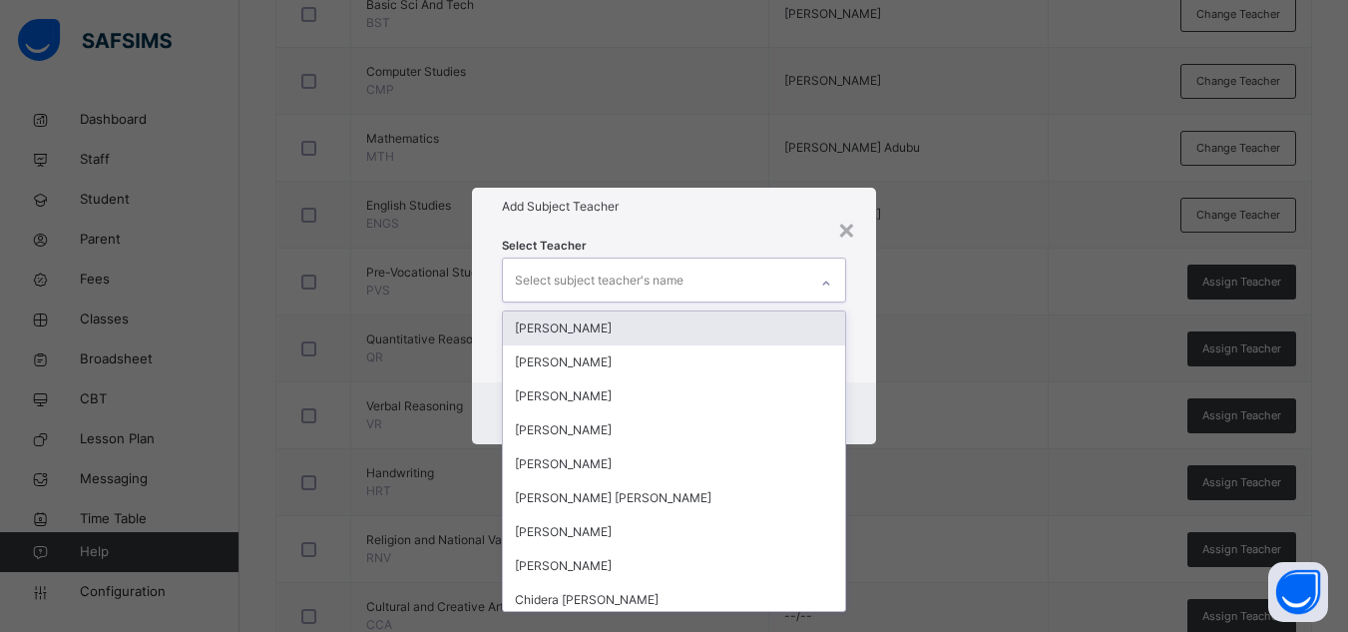
click at [716, 283] on div "Select subject teacher's name" at bounding box center [655, 279] width 304 height 42
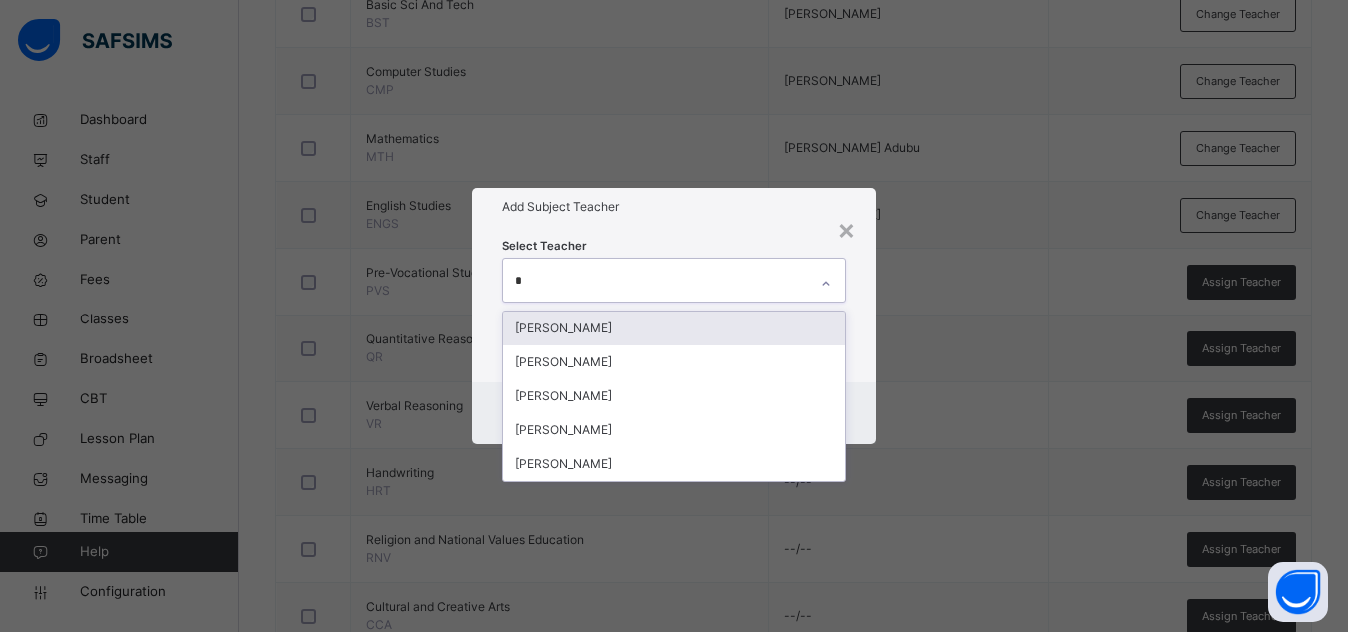
type input "**"
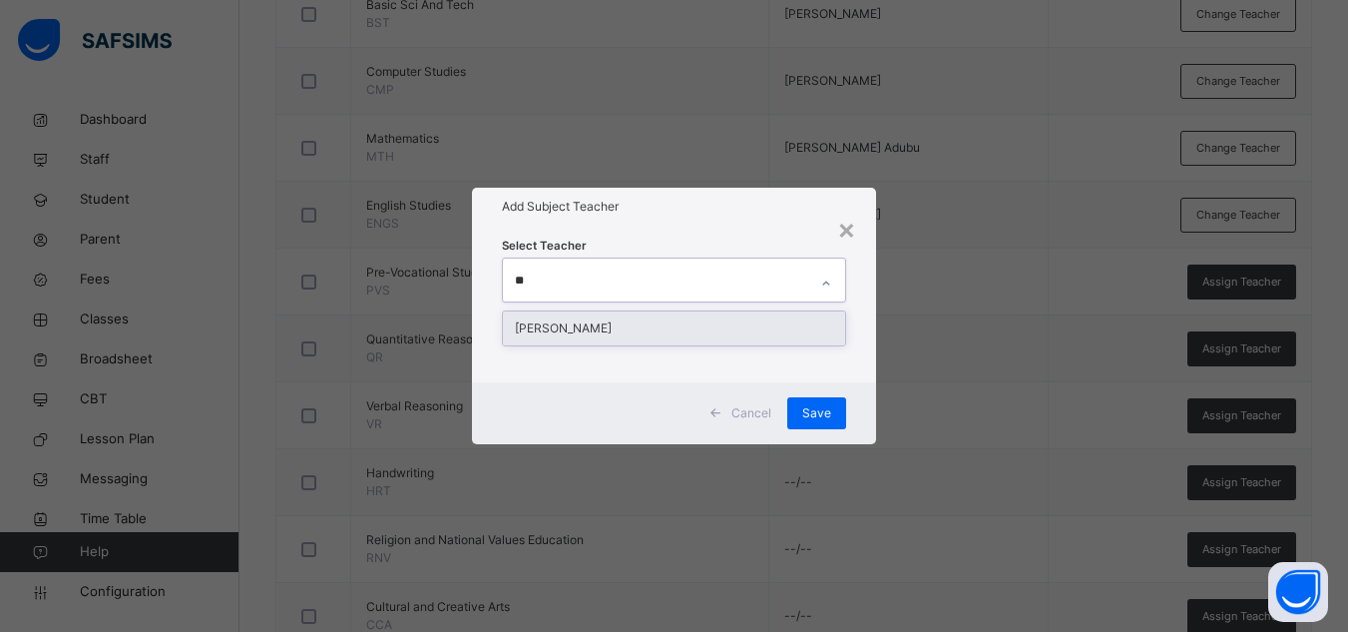
click at [652, 324] on div "[PERSON_NAME]" at bounding box center [674, 328] width 342 height 34
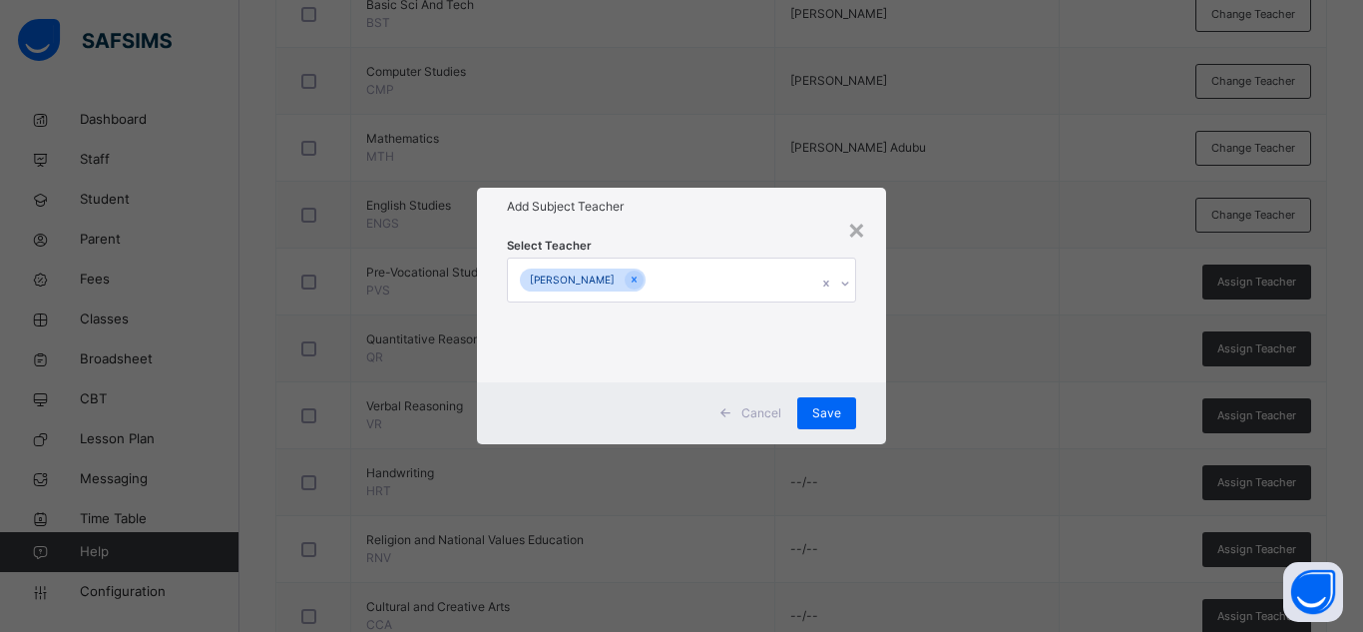
click at [756, 223] on div "Add Subject Teacher" at bounding box center [681, 207] width 409 height 38
click at [829, 413] on span "Save" at bounding box center [826, 413] width 29 height 18
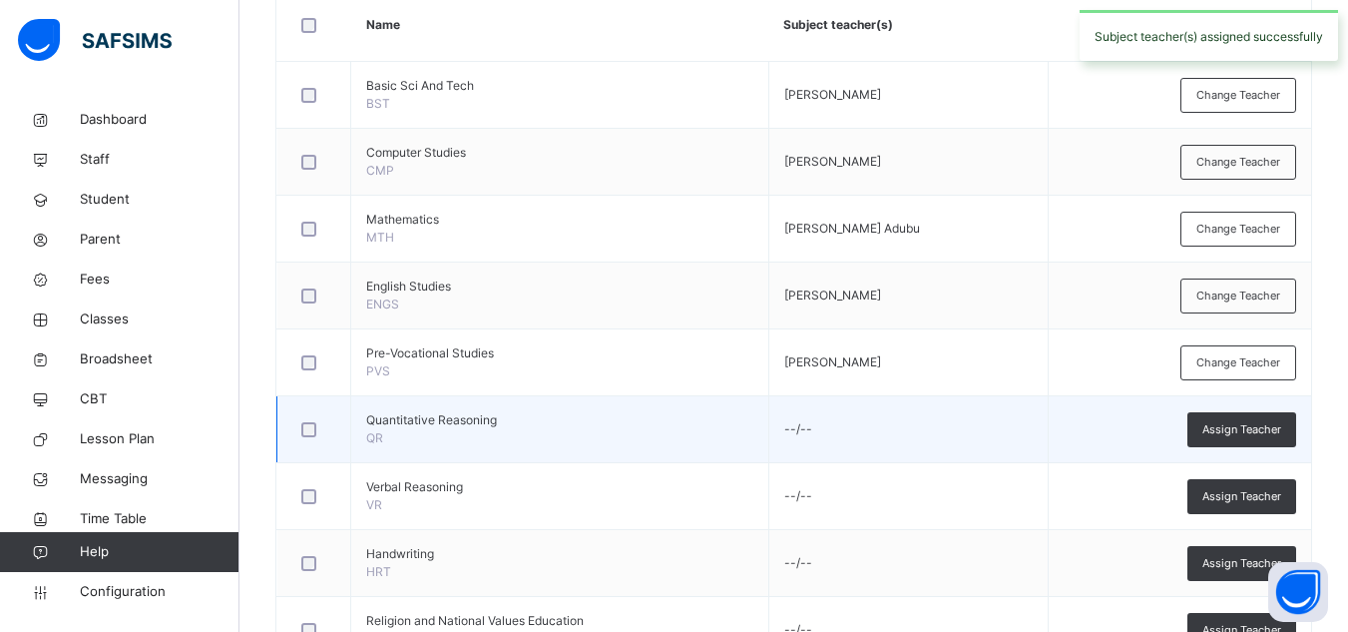
scroll to position [718, 0]
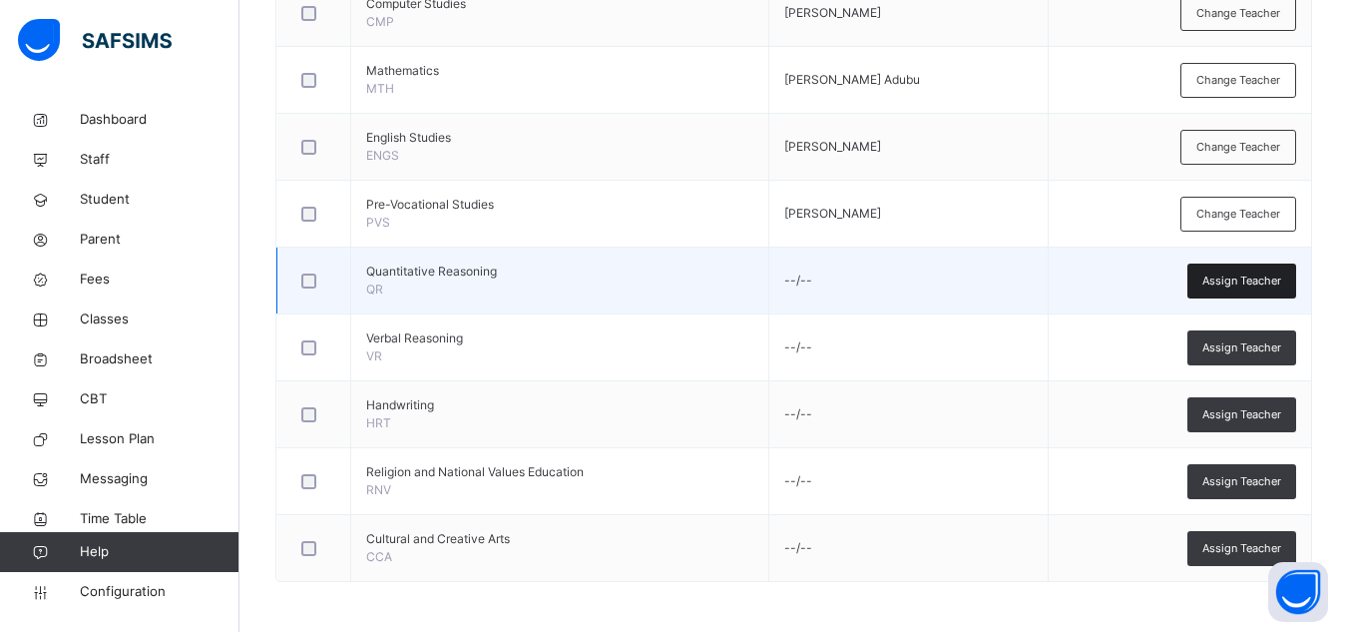
click at [1263, 269] on div "Assign Teacher" at bounding box center [1241, 280] width 109 height 35
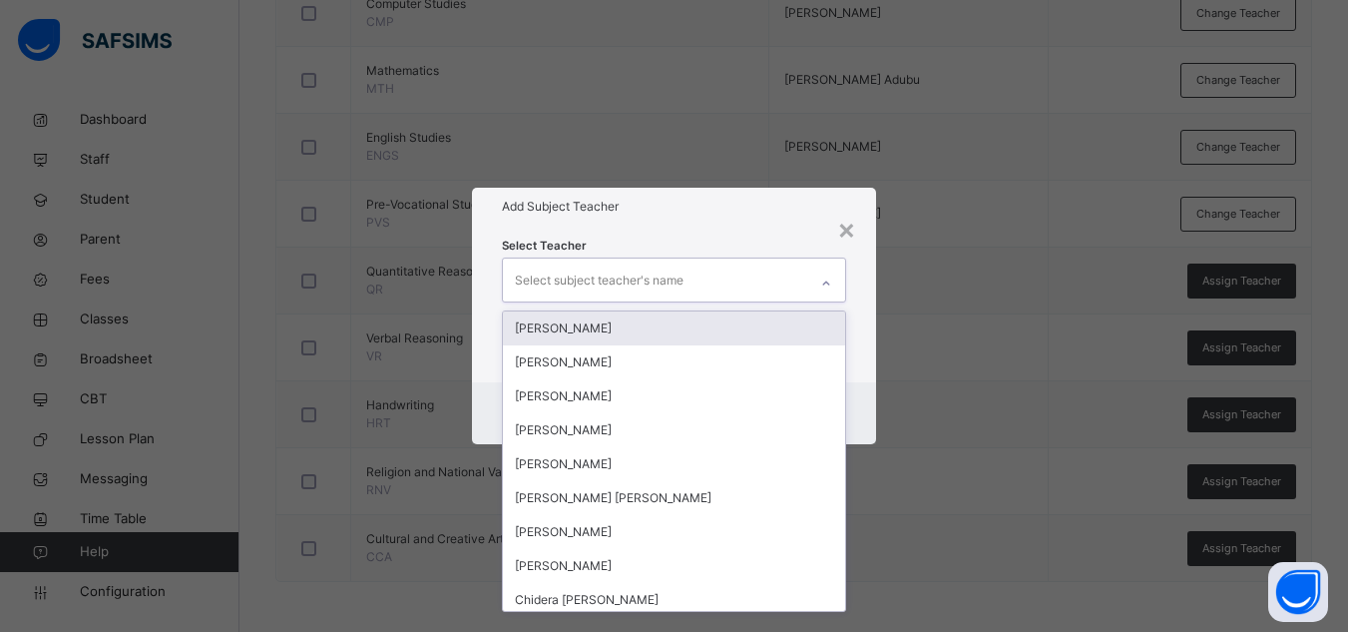
click at [675, 279] on div "Select subject teacher's name" at bounding box center [599, 280] width 169 height 38
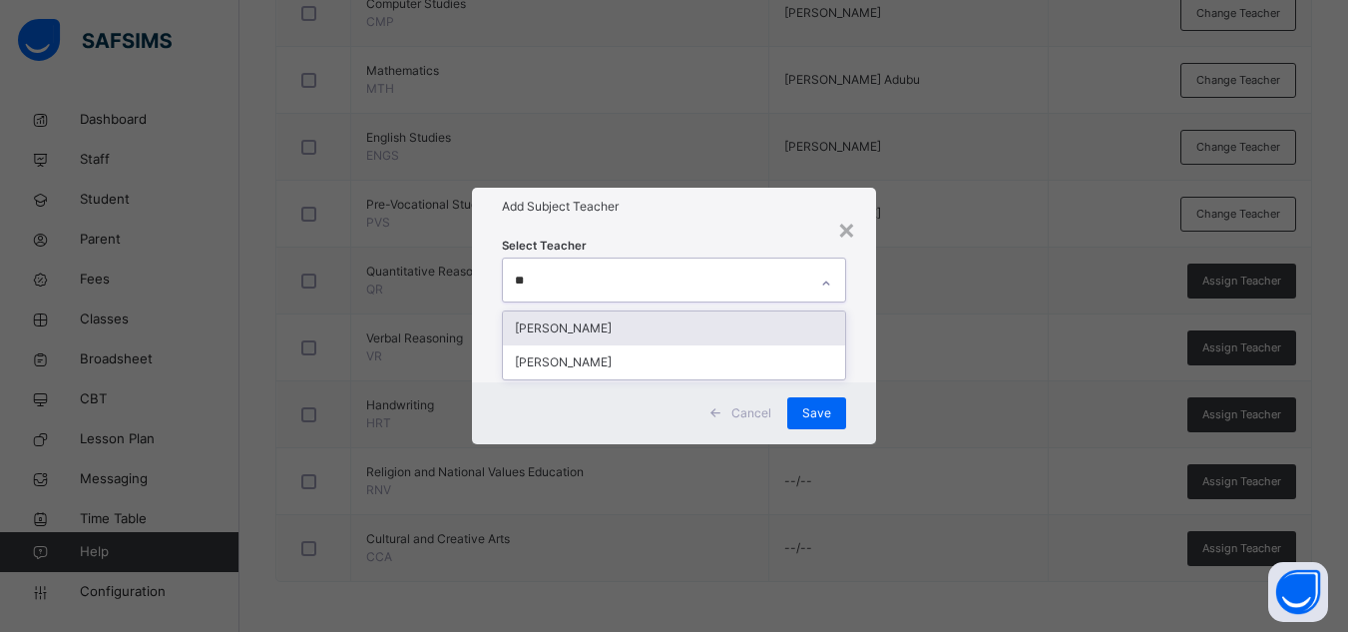
type input "***"
click at [635, 321] on div "[PERSON_NAME]" at bounding box center [674, 328] width 342 height 34
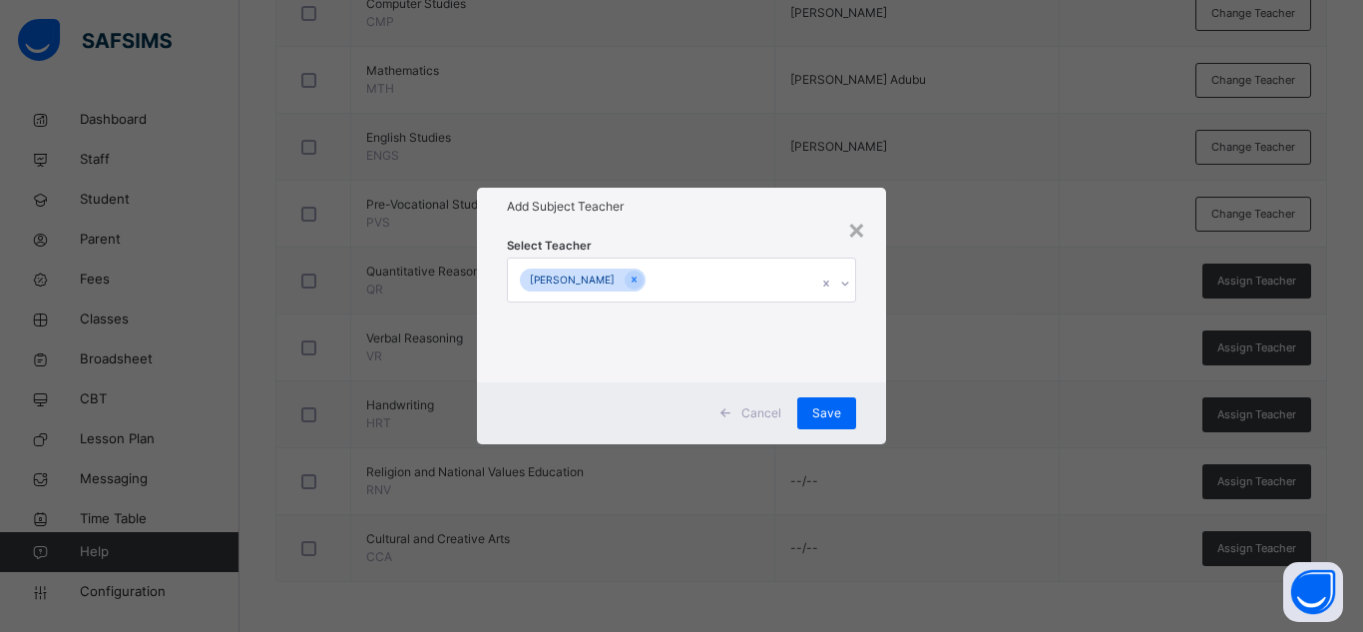
click at [737, 211] on h1 "Add Subject Teacher" at bounding box center [681, 207] width 349 height 18
click at [827, 406] on span "Save" at bounding box center [826, 413] width 29 height 18
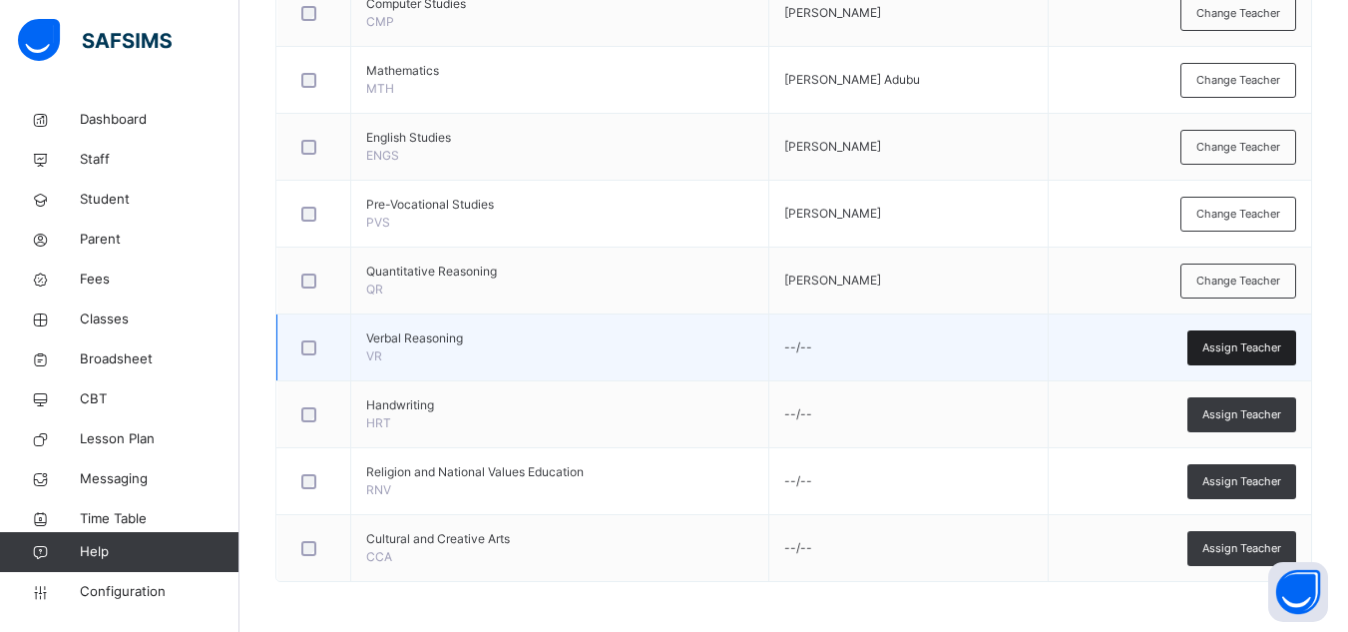
click at [1209, 357] on div "Assign Teacher" at bounding box center [1241, 347] width 109 height 35
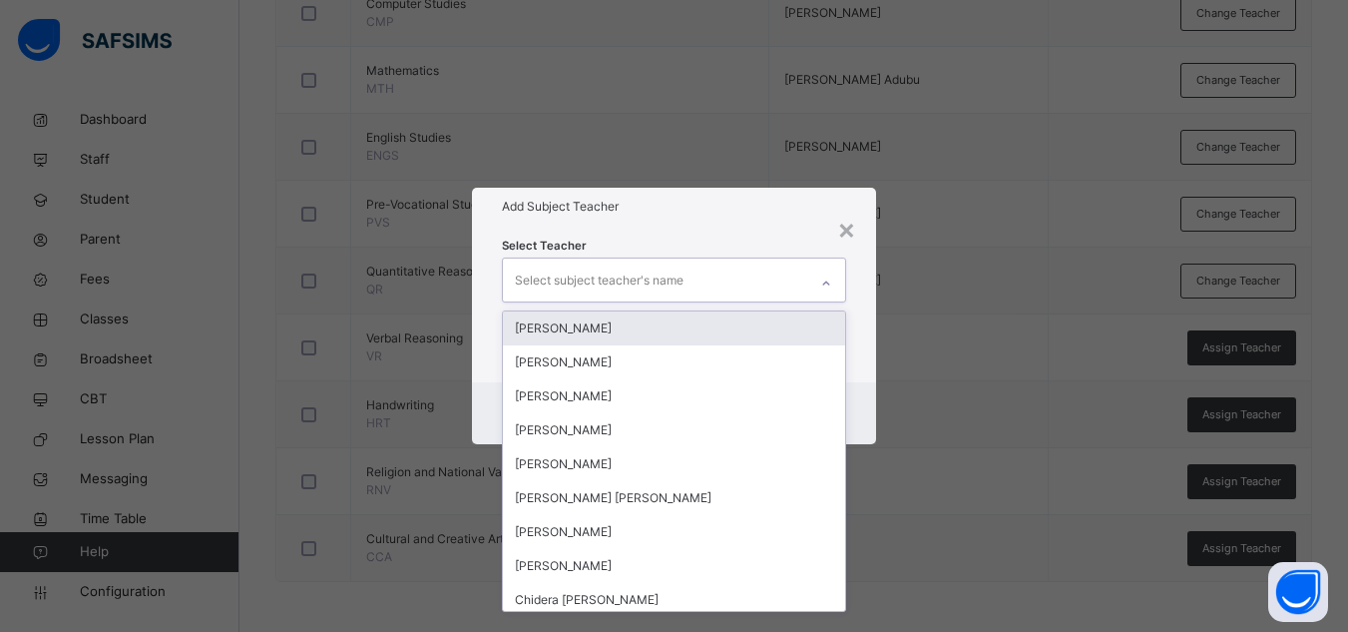
click at [686, 287] on div "Select subject teacher's name" at bounding box center [655, 279] width 304 height 42
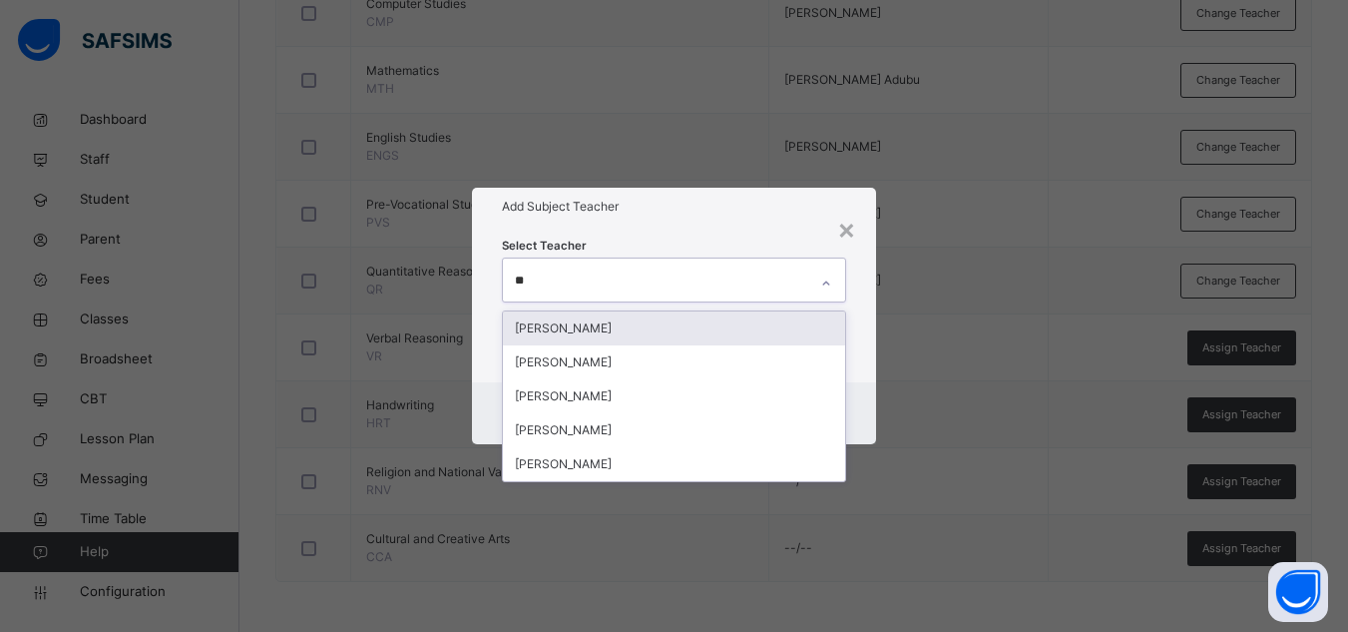
type input "***"
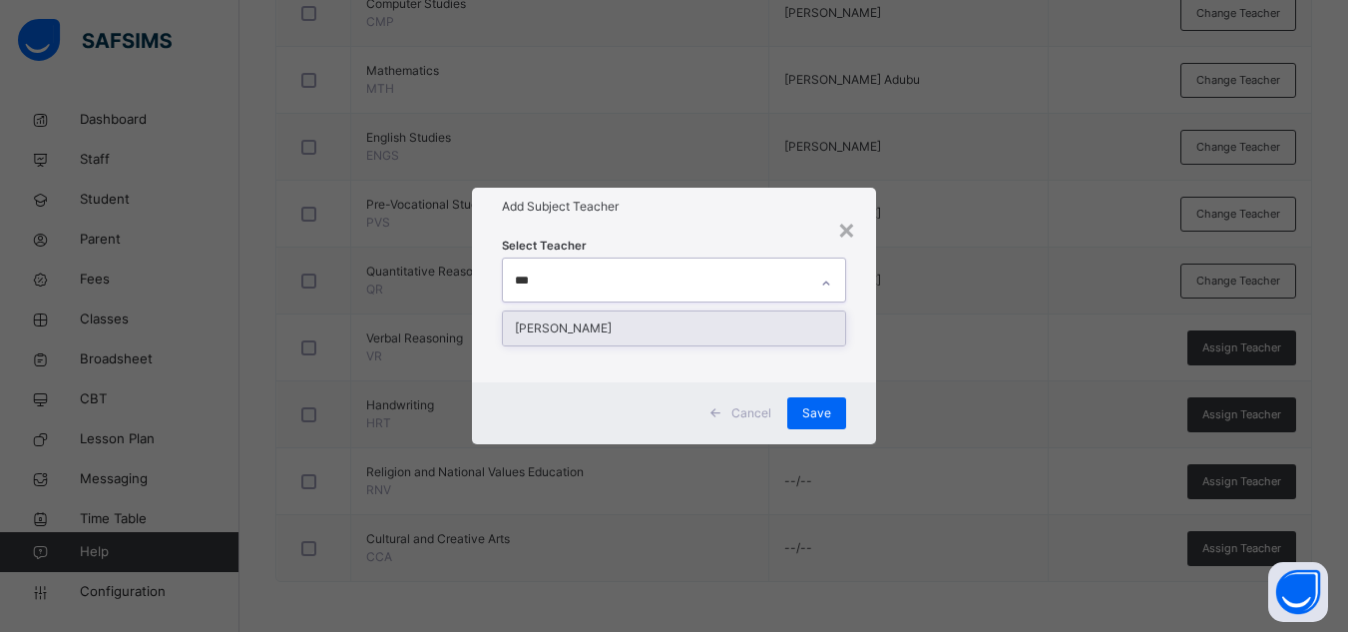
click at [651, 327] on div "[PERSON_NAME]" at bounding box center [674, 328] width 342 height 34
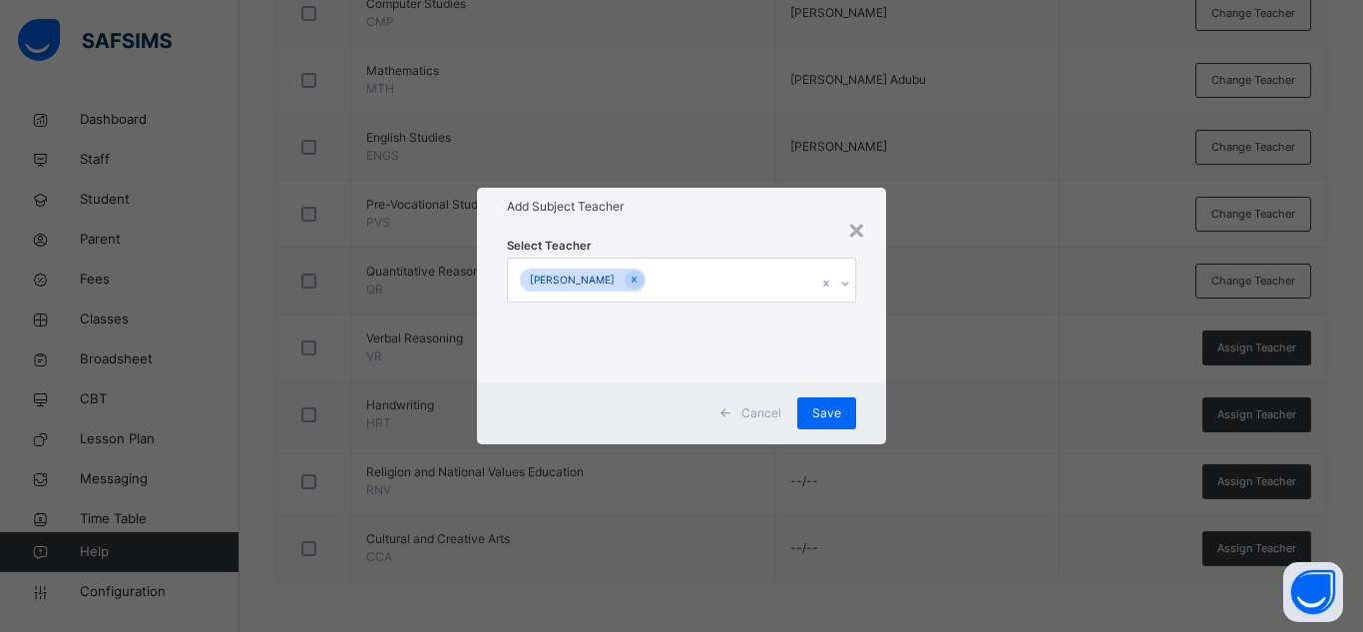
click at [733, 221] on div "Add Subject Teacher" at bounding box center [681, 207] width 409 height 38
click at [827, 405] on span "Save" at bounding box center [826, 413] width 29 height 18
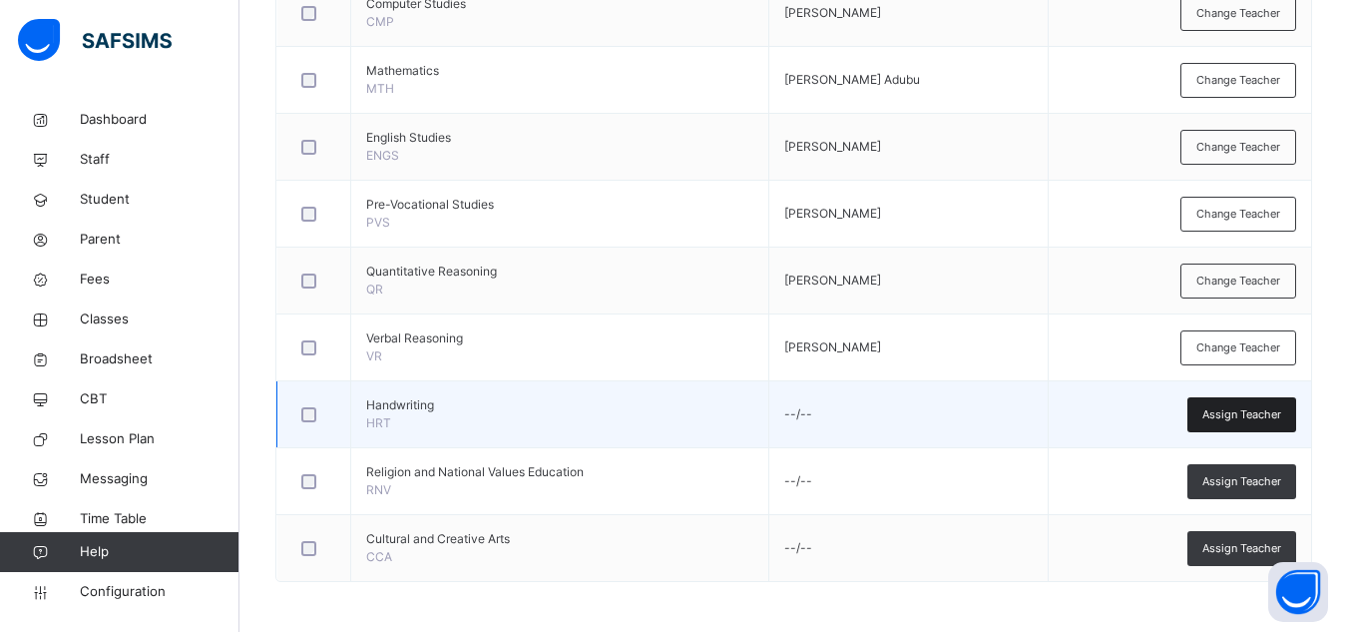
click at [1232, 418] on span "Assign Teacher" at bounding box center [1241, 414] width 79 height 17
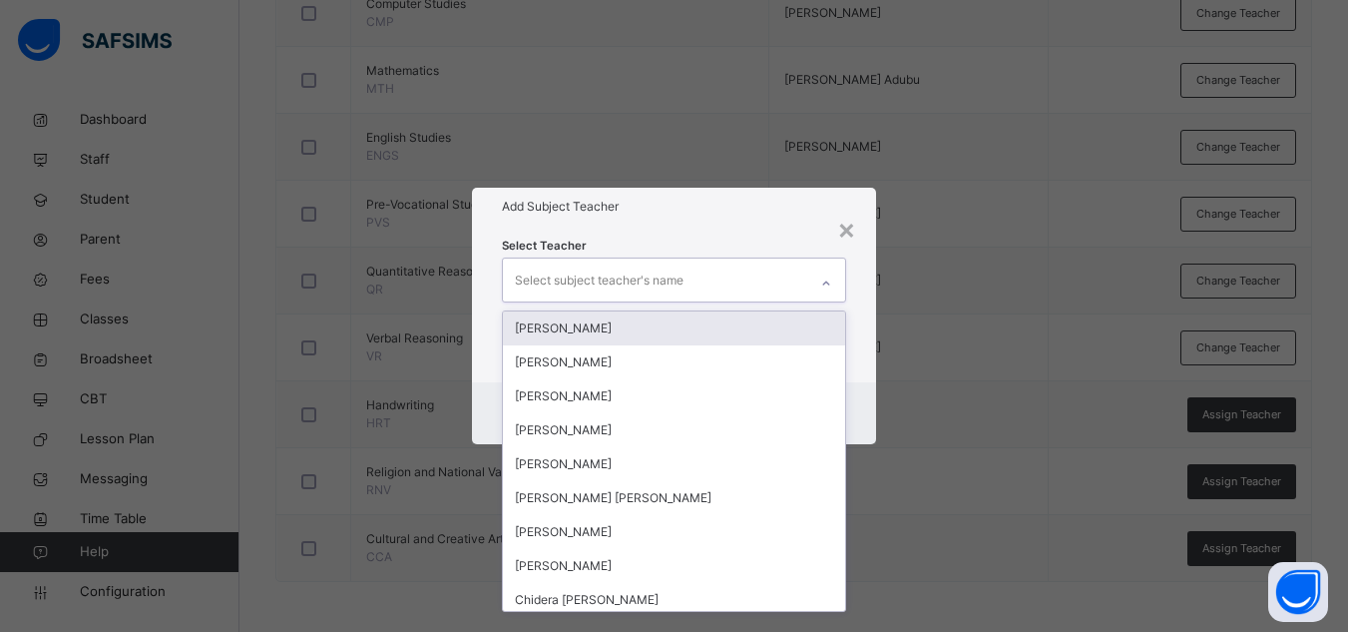
click at [640, 273] on div "Select subject teacher's name" at bounding box center [599, 280] width 169 height 38
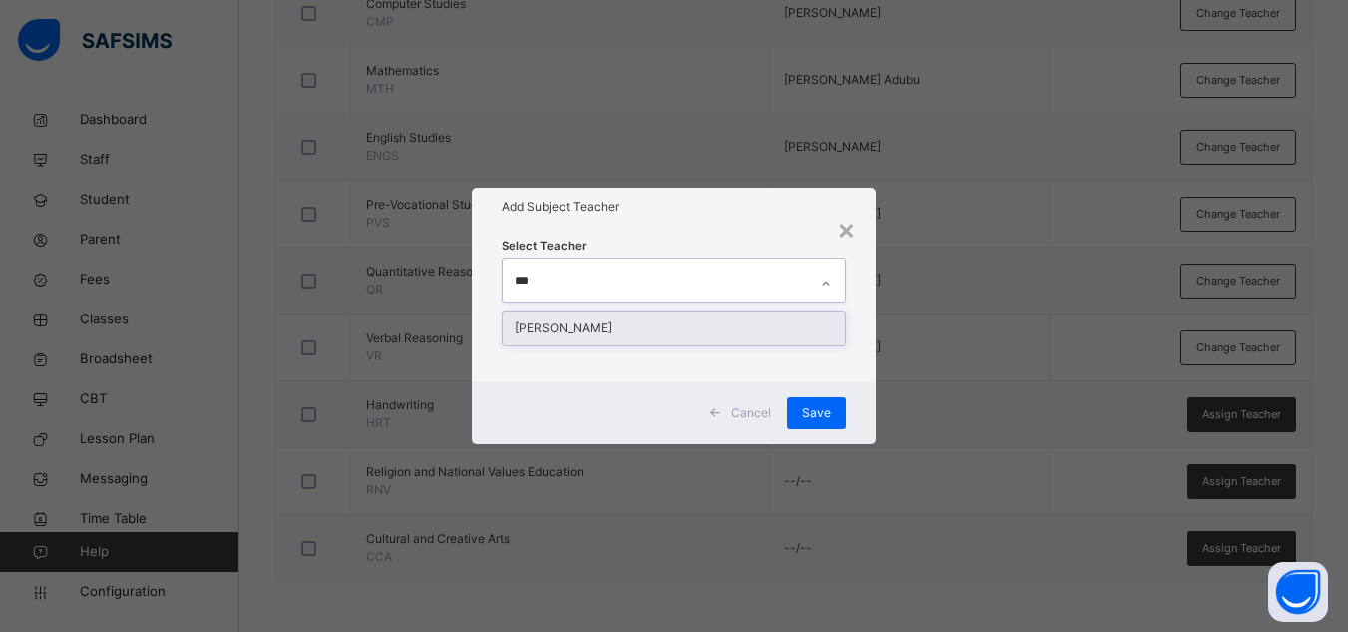
type input "****"
click at [604, 329] on div "[PERSON_NAME]" at bounding box center [674, 328] width 342 height 34
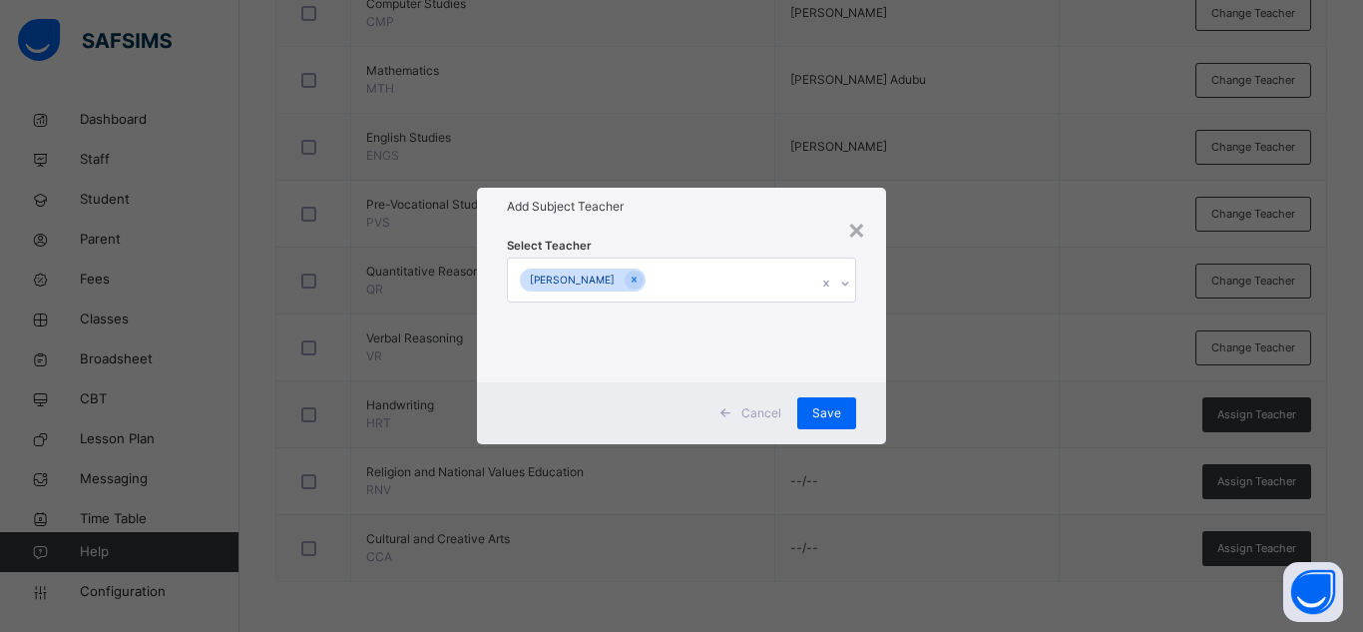
click at [742, 213] on h1 "Add Subject Teacher" at bounding box center [681, 207] width 349 height 18
click at [820, 410] on span "Save" at bounding box center [826, 413] width 29 height 18
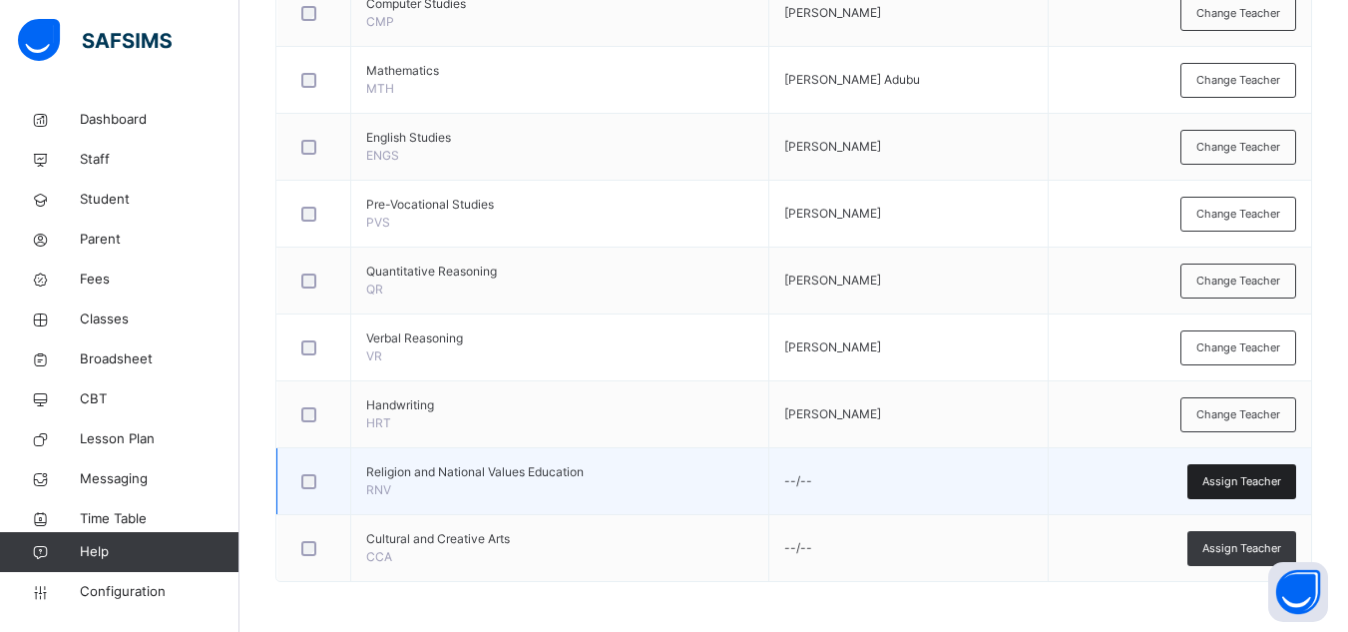
click at [1240, 487] on span "Assign Teacher" at bounding box center [1241, 481] width 79 height 17
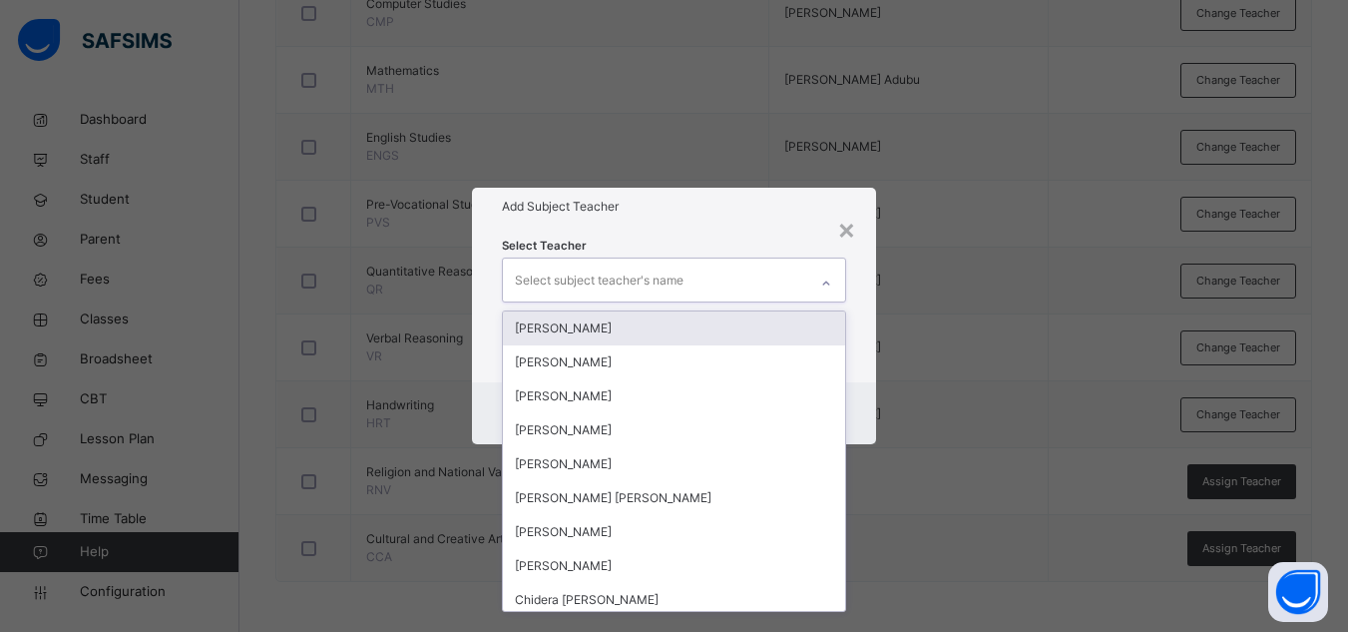
click at [715, 277] on div "Select subject teacher's name" at bounding box center [655, 279] width 304 height 42
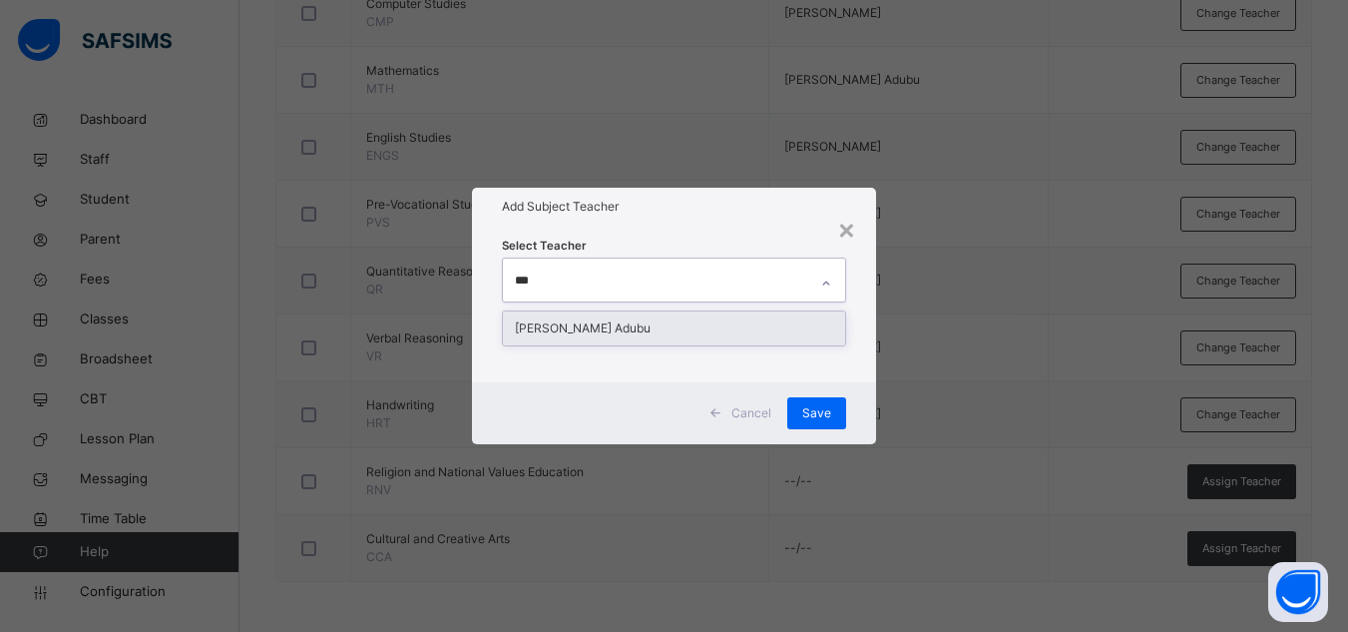
type input "****"
click at [690, 331] on div "[PERSON_NAME] Adubu" at bounding box center [674, 328] width 342 height 34
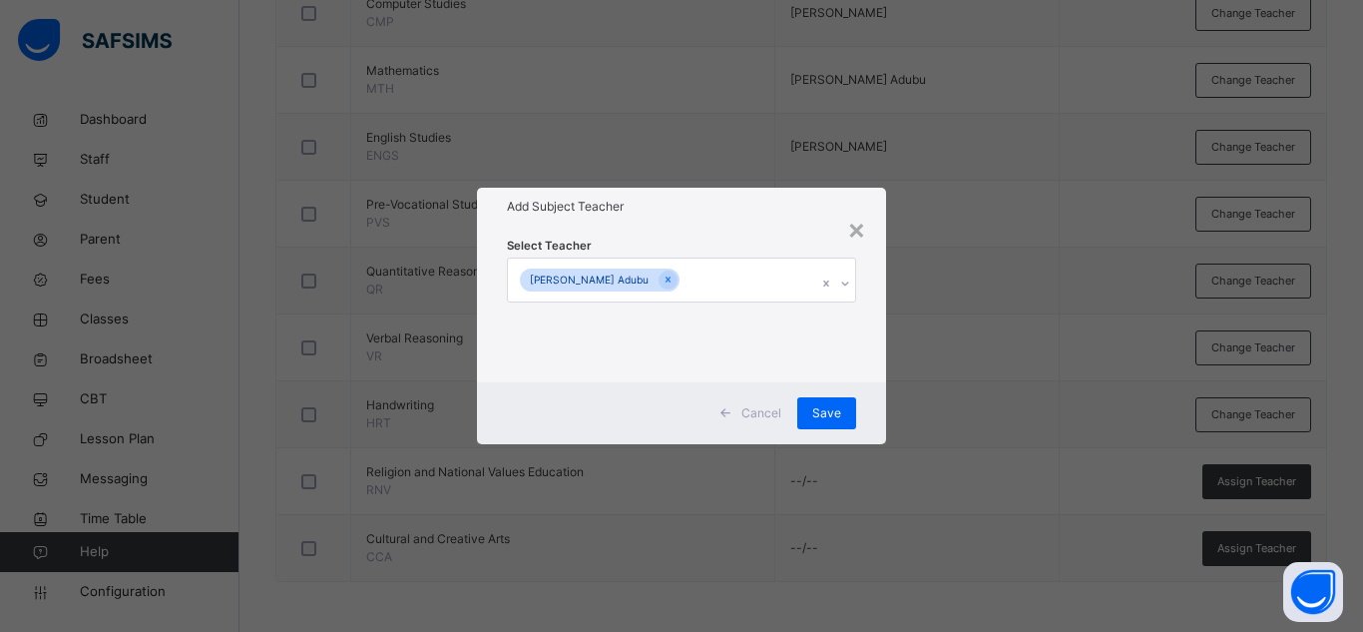
click at [820, 212] on h1 "Add Subject Teacher" at bounding box center [681, 207] width 349 height 18
click at [835, 405] on span "Save" at bounding box center [826, 413] width 29 height 18
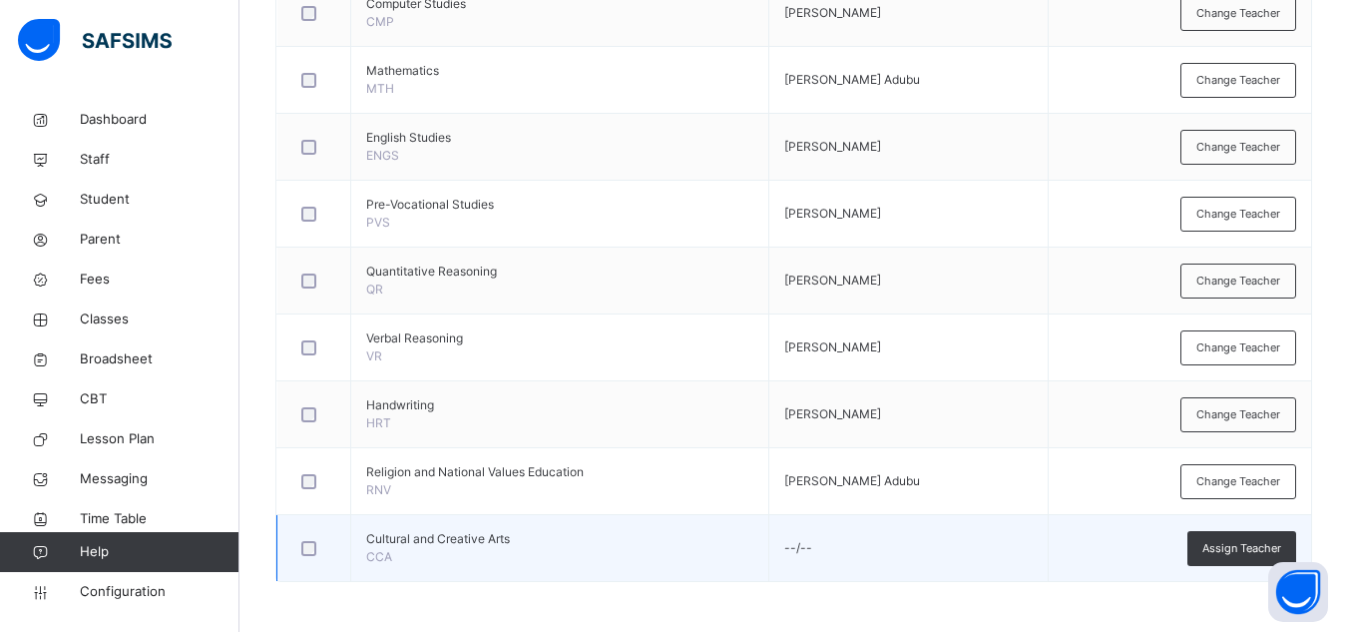
click at [1200, 538] on td "Assign Teacher" at bounding box center [1180, 548] width 262 height 67
click at [1208, 545] on div "Assign Teacher" at bounding box center [1241, 548] width 109 height 35
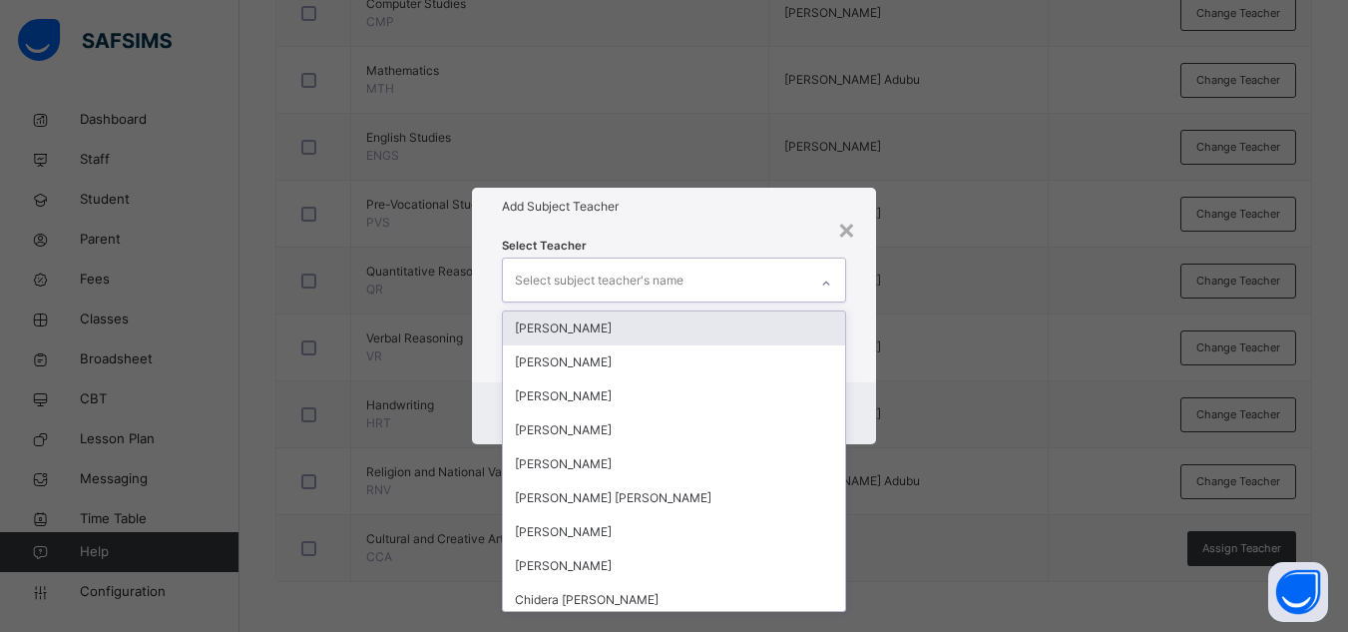
click at [628, 280] on div "Select subject teacher's name" at bounding box center [599, 280] width 169 height 38
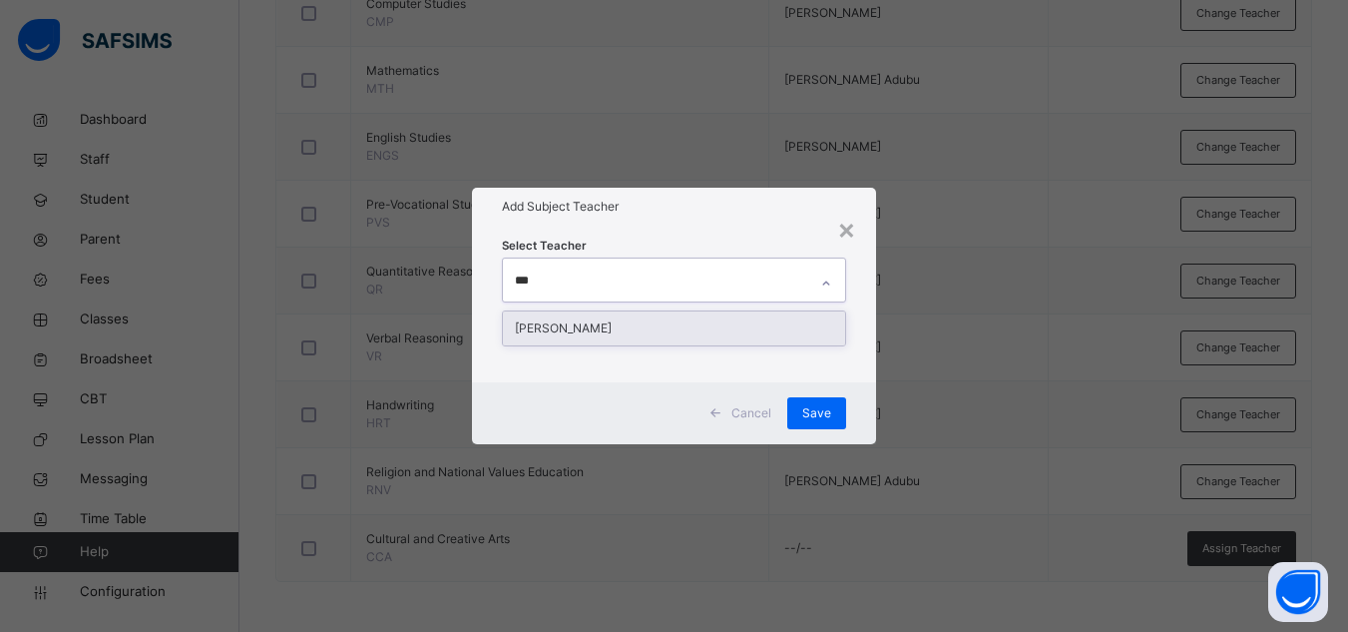
type input "****"
click at [576, 316] on div "[PERSON_NAME]" at bounding box center [674, 328] width 342 height 34
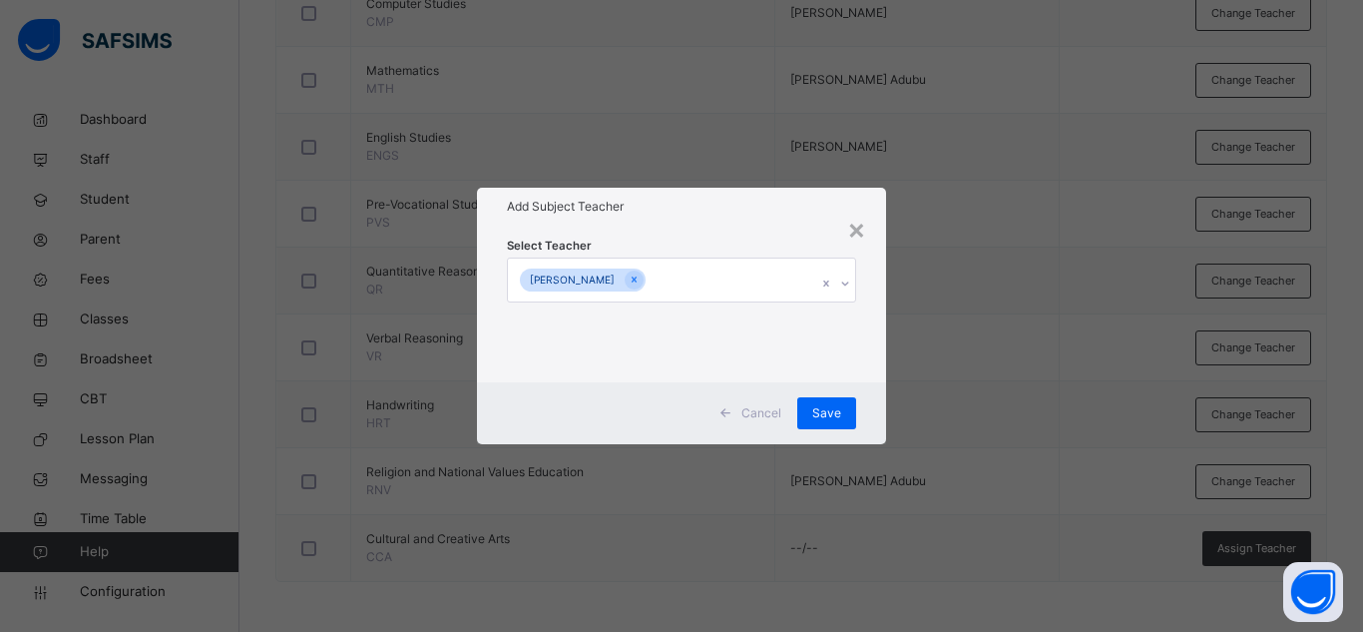
click at [678, 241] on div "Select Teacher [PERSON_NAME]" at bounding box center [681, 303] width 349 height 136
click at [835, 414] on span "Save" at bounding box center [826, 413] width 29 height 18
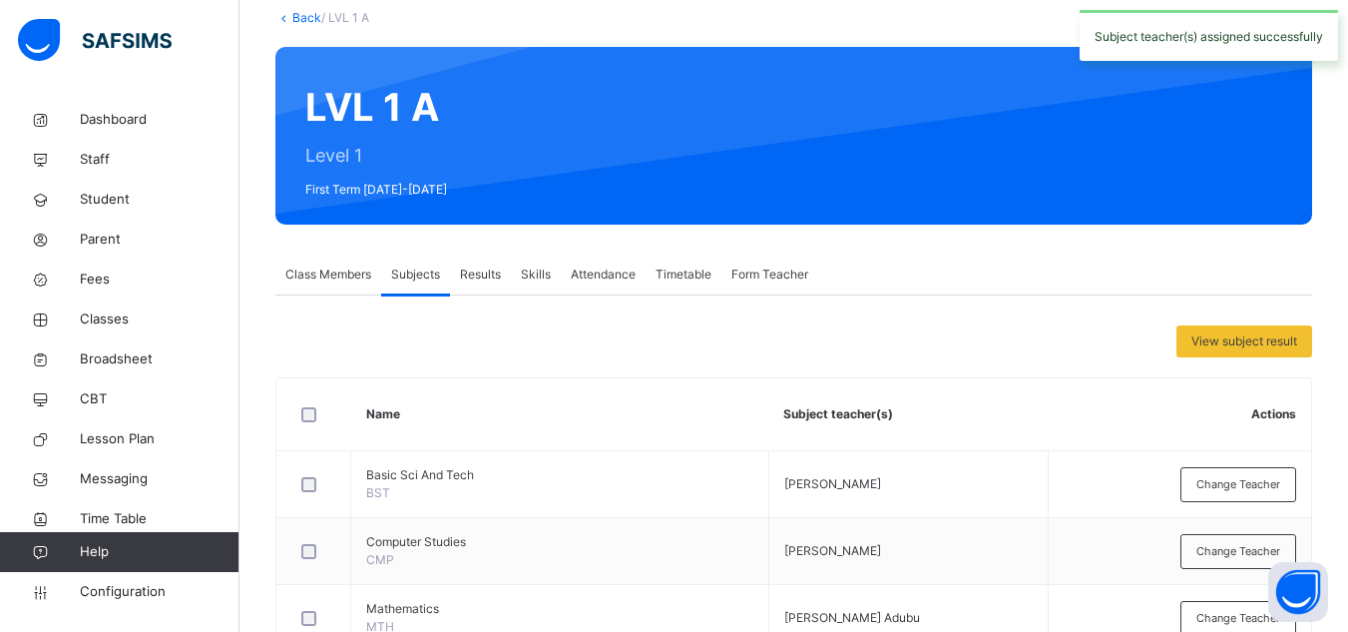
scroll to position [180, 0]
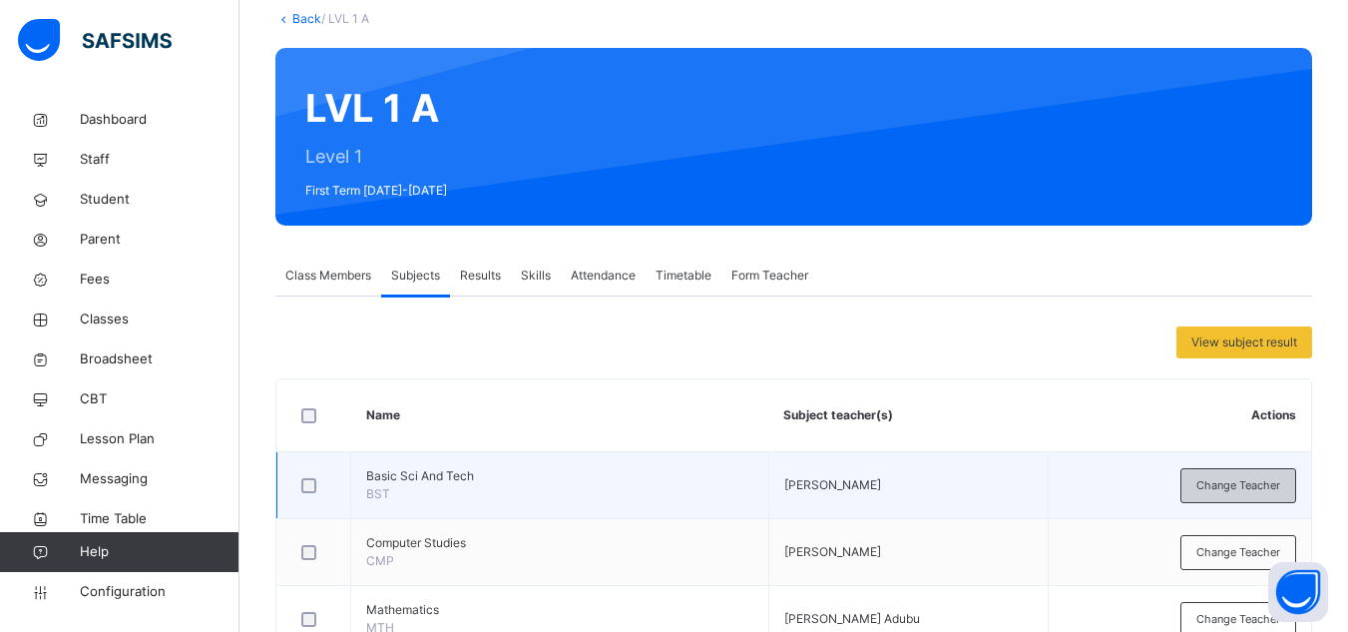
click at [1206, 492] on div "Change Teacher" at bounding box center [1238, 485] width 116 height 35
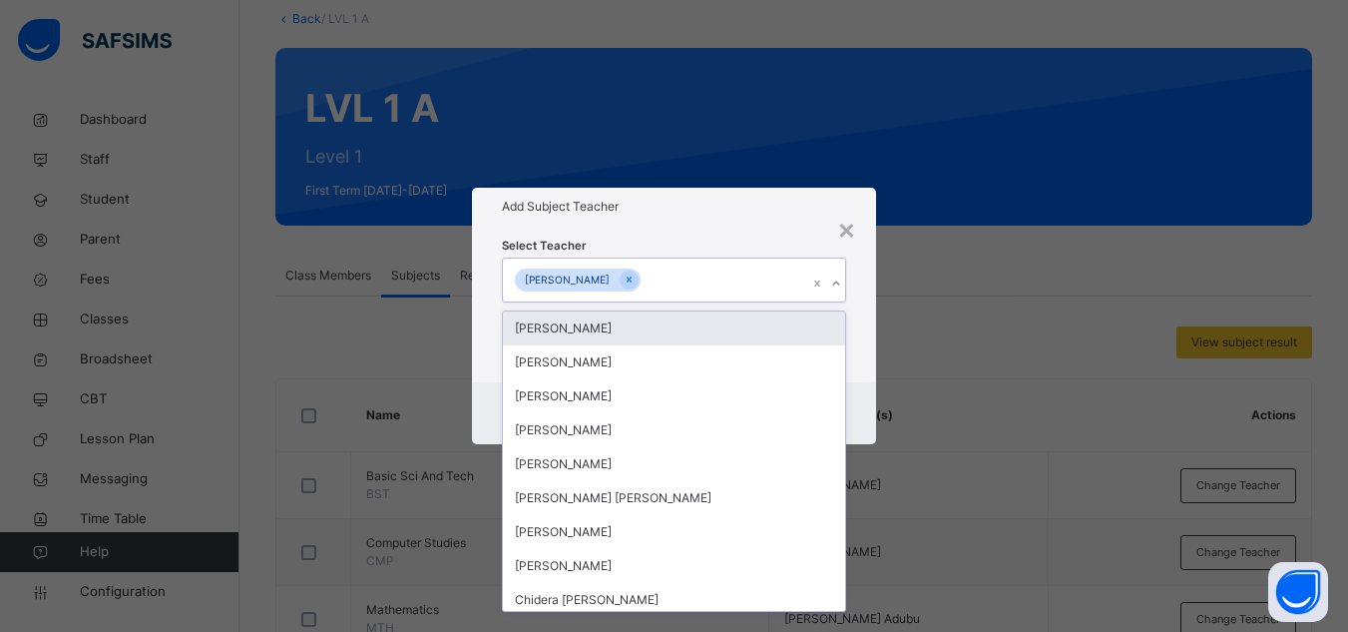
click at [732, 291] on div "[PERSON_NAME]" at bounding box center [655, 279] width 304 height 42
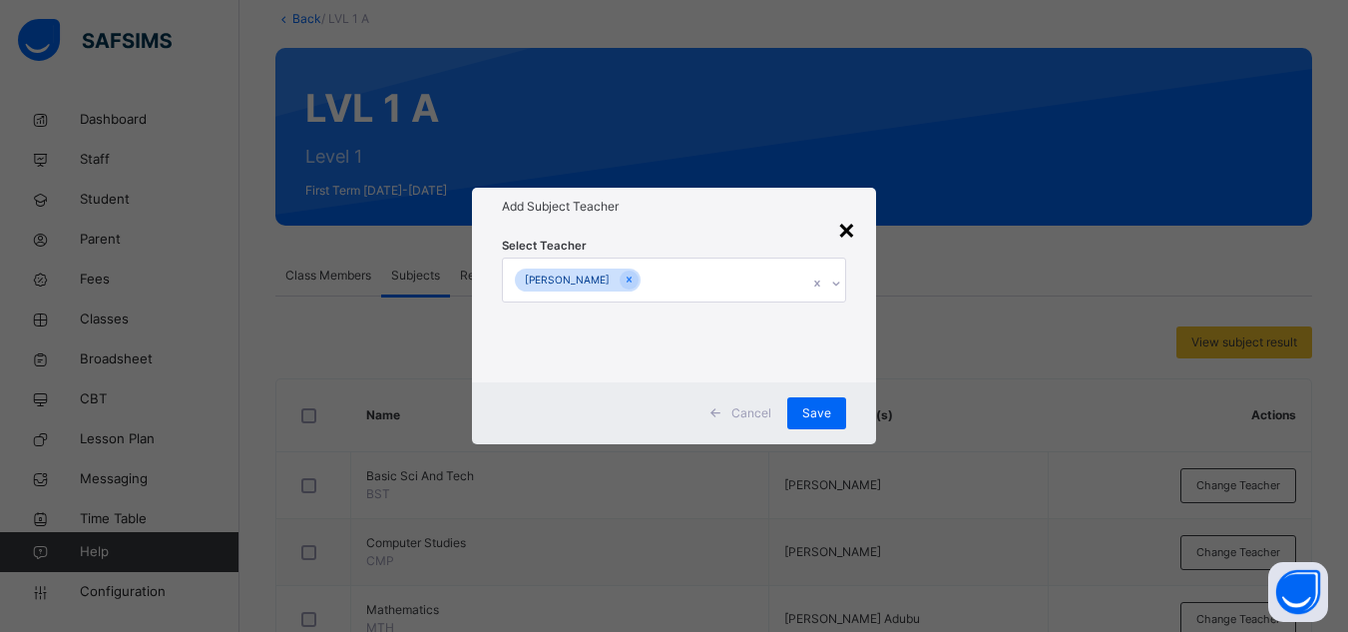
click at [850, 231] on div "×" at bounding box center [846, 229] width 19 height 42
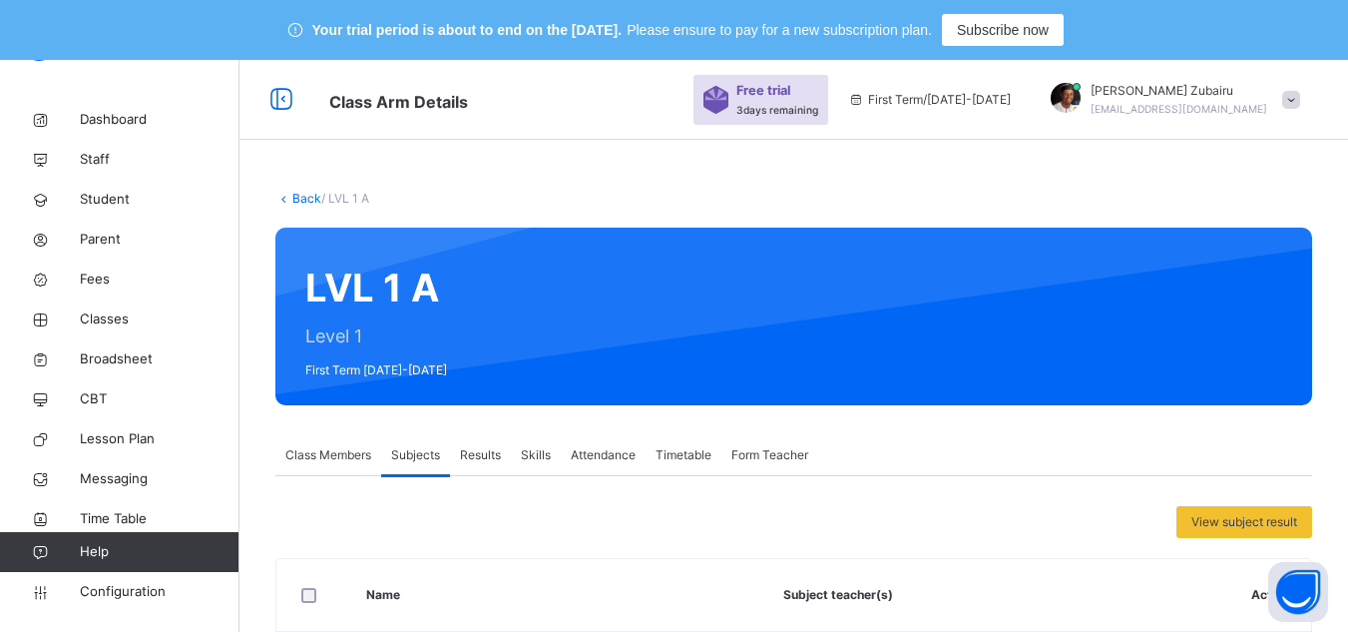
scroll to position [1, 0]
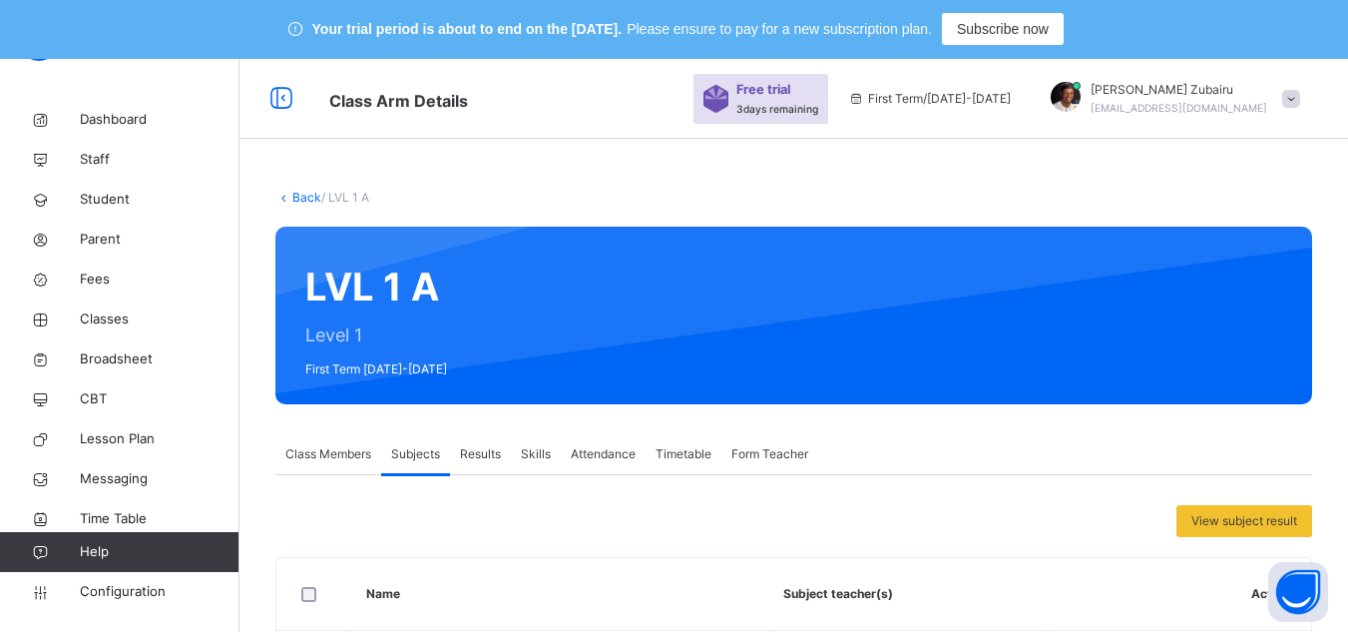
click at [307, 194] on link "Back" at bounding box center [306, 197] width 29 height 15
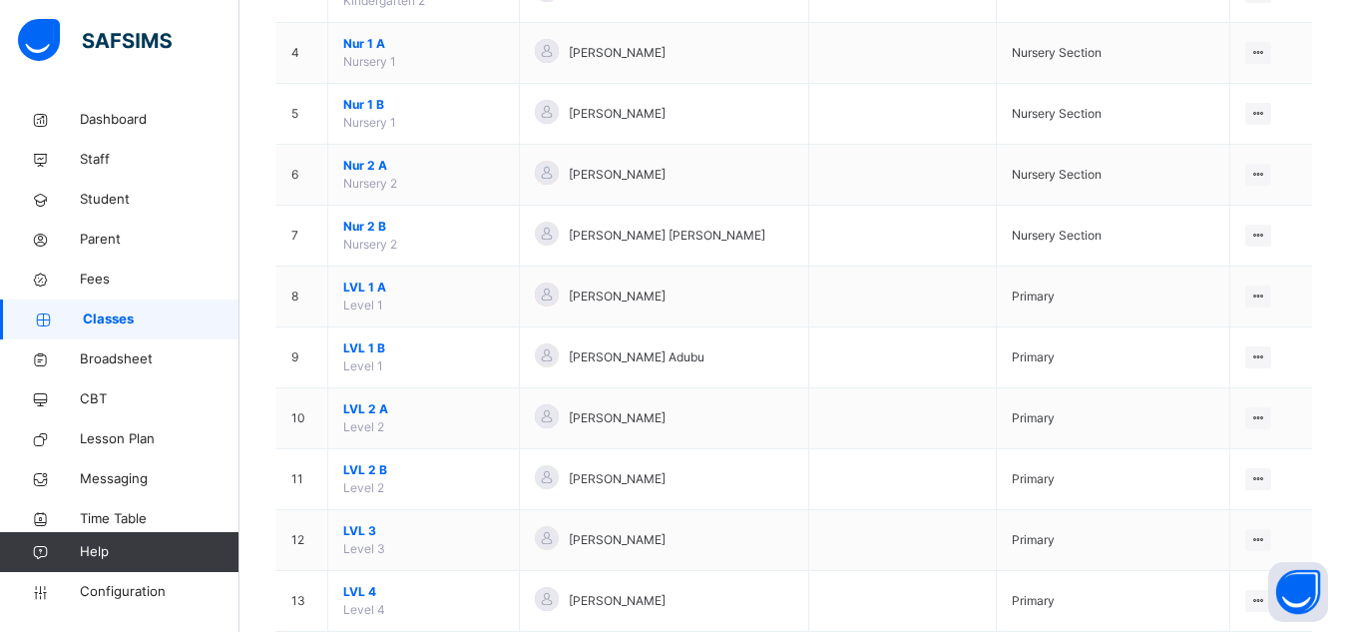
scroll to position [458, 0]
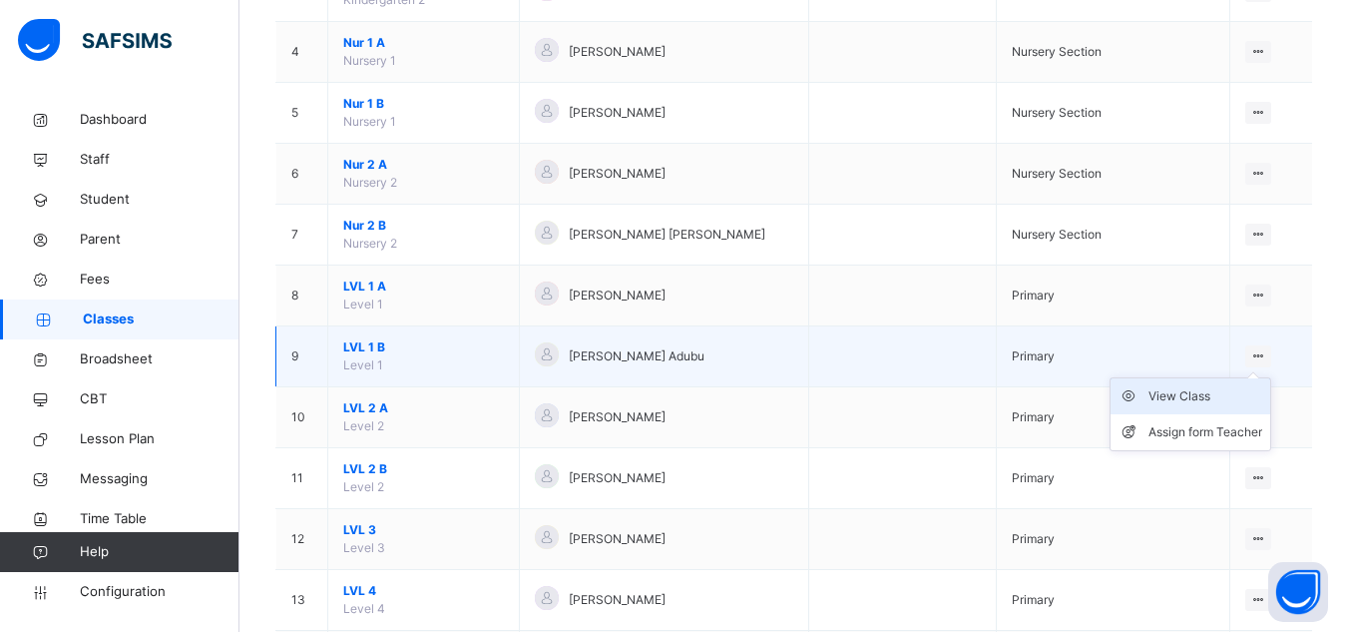
click at [1175, 391] on div "View Class" at bounding box center [1206, 396] width 114 height 20
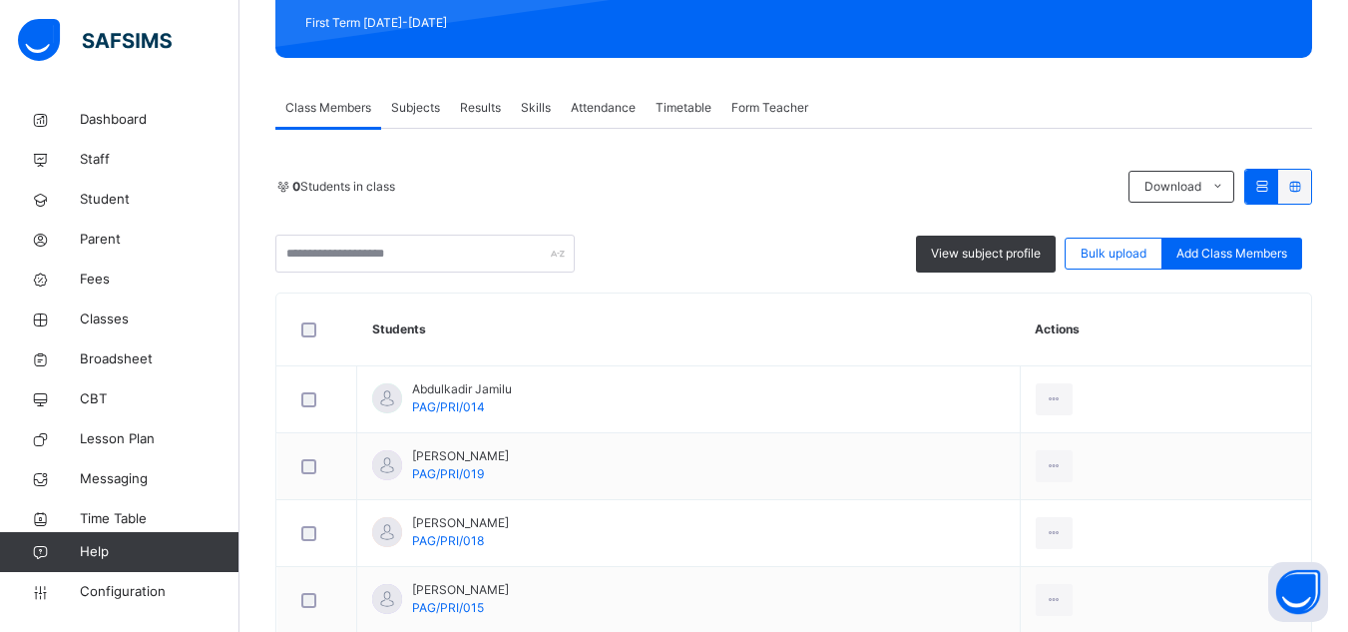
scroll to position [323, 0]
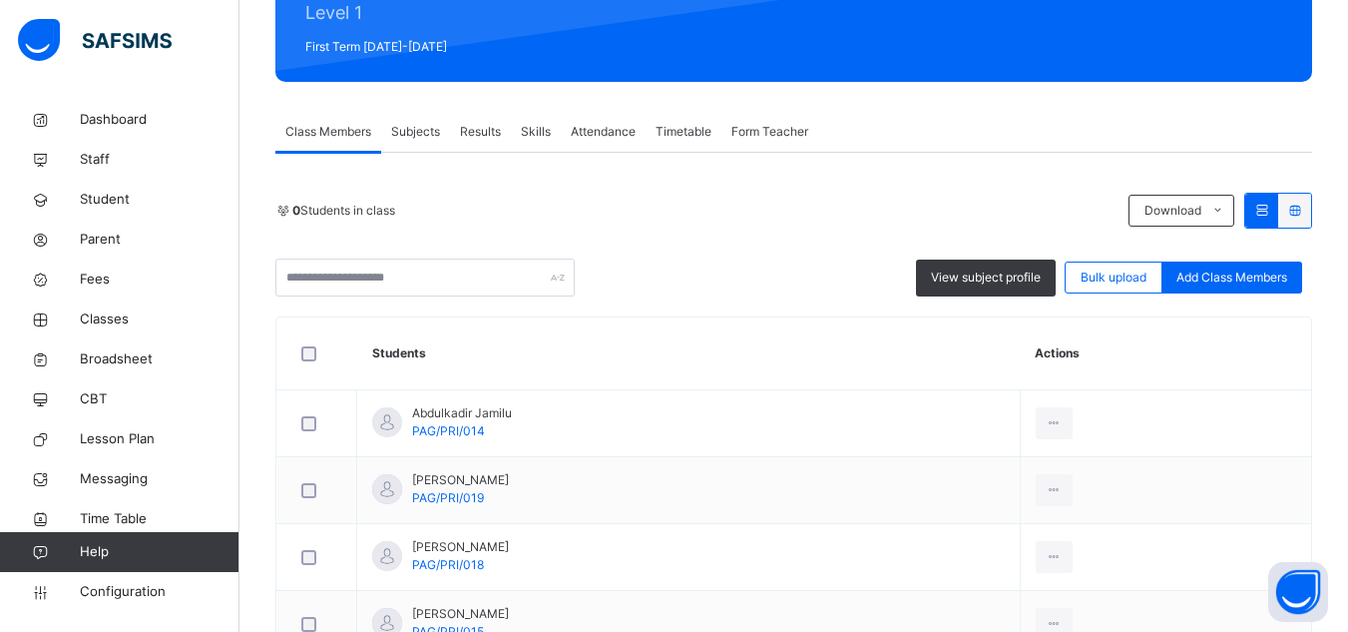
click at [420, 132] on span "Subjects" at bounding box center [415, 132] width 49 height 18
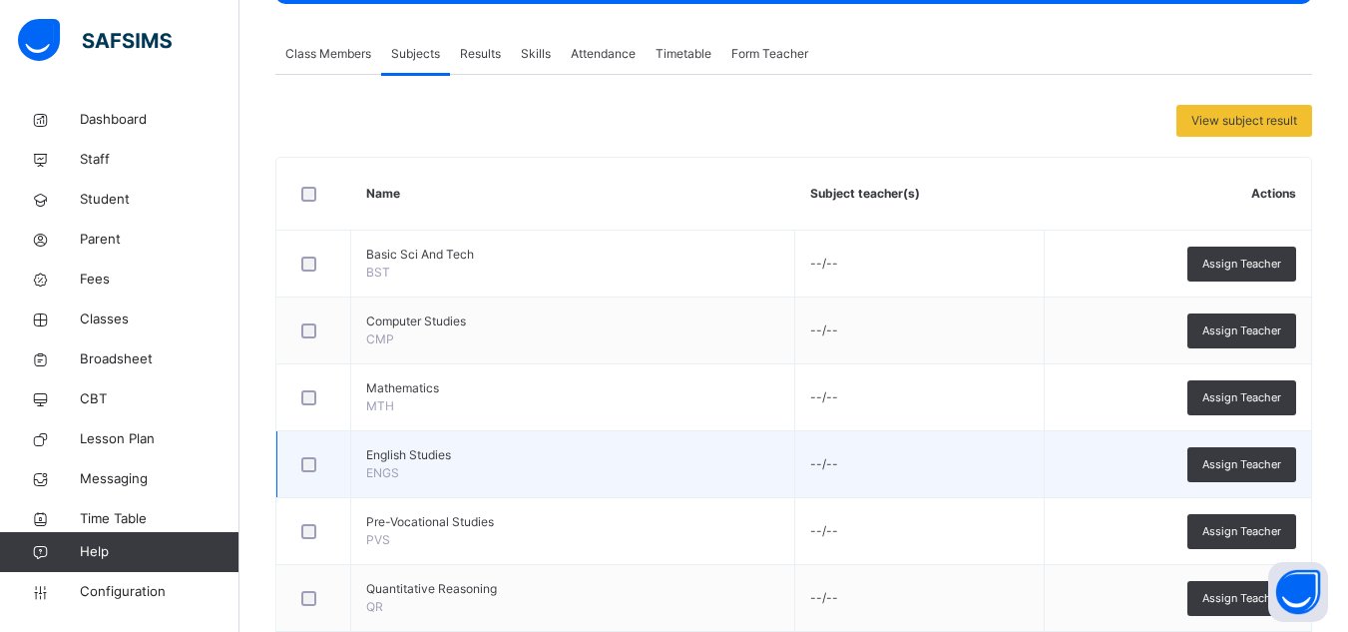
scroll to position [402, 0]
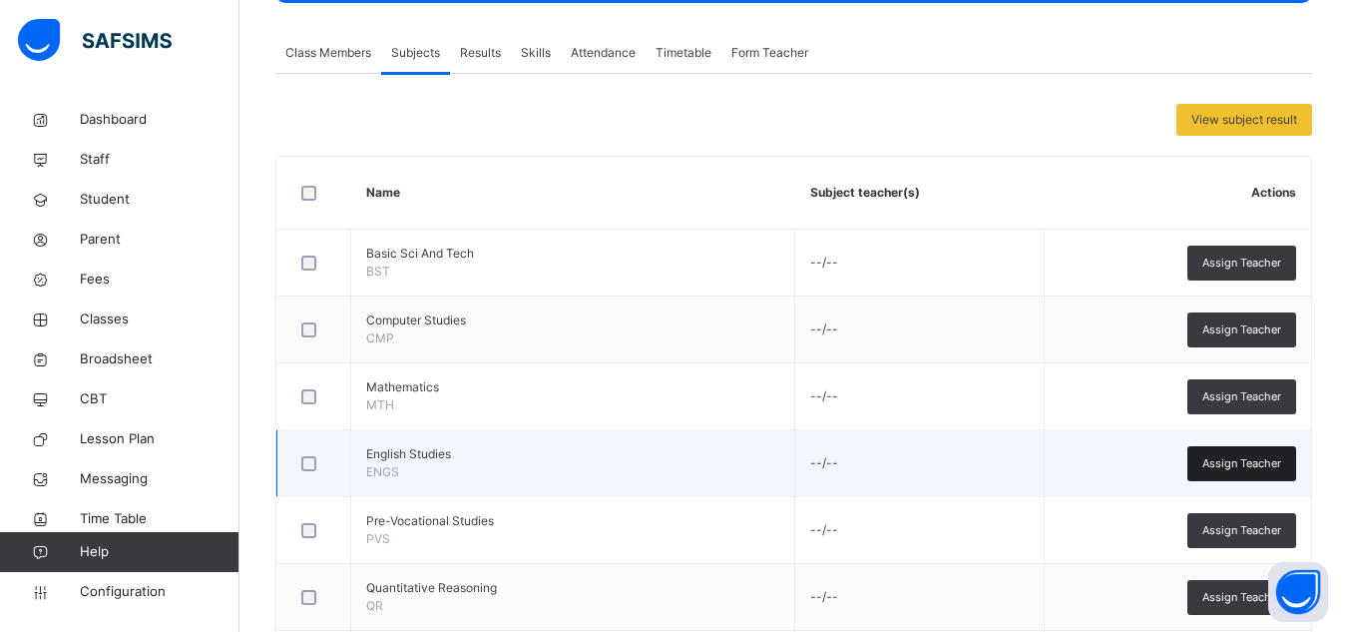
click at [1241, 456] on span "Assign Teacher" at bounding box center [1241, 463] width 79 height 17
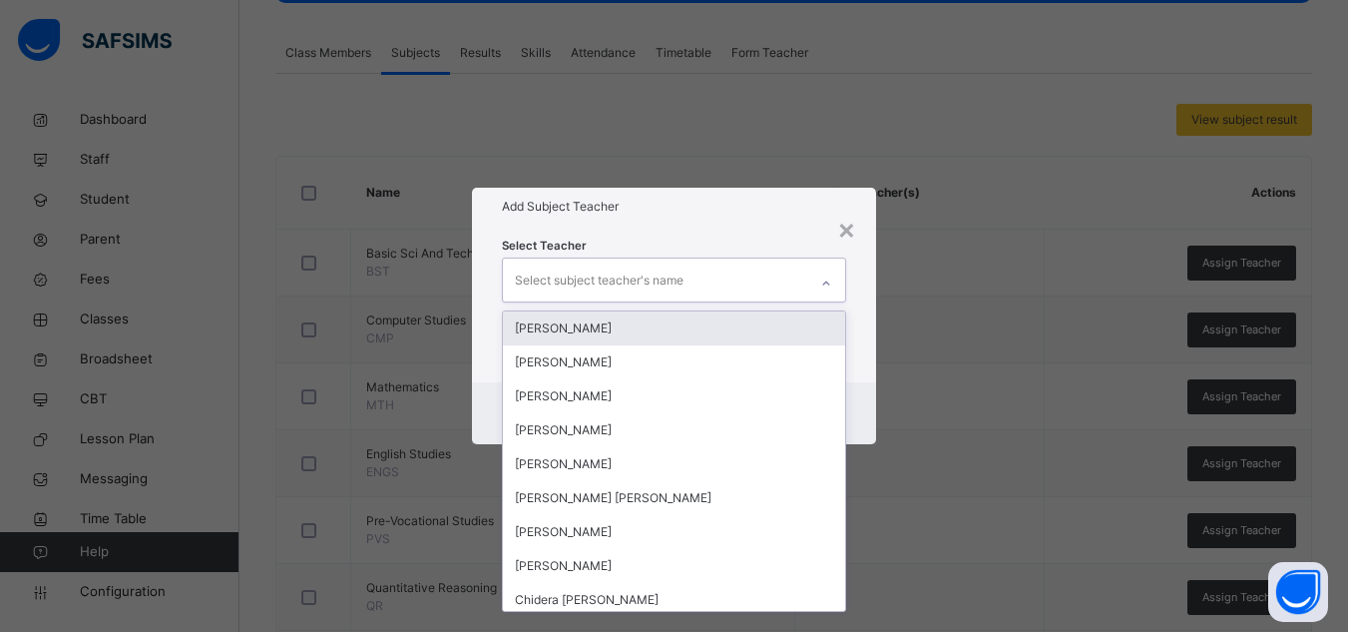
click at [718, 293] on div "Select subject teacher's name" at bounding box center [655, 279] width 304 height 42
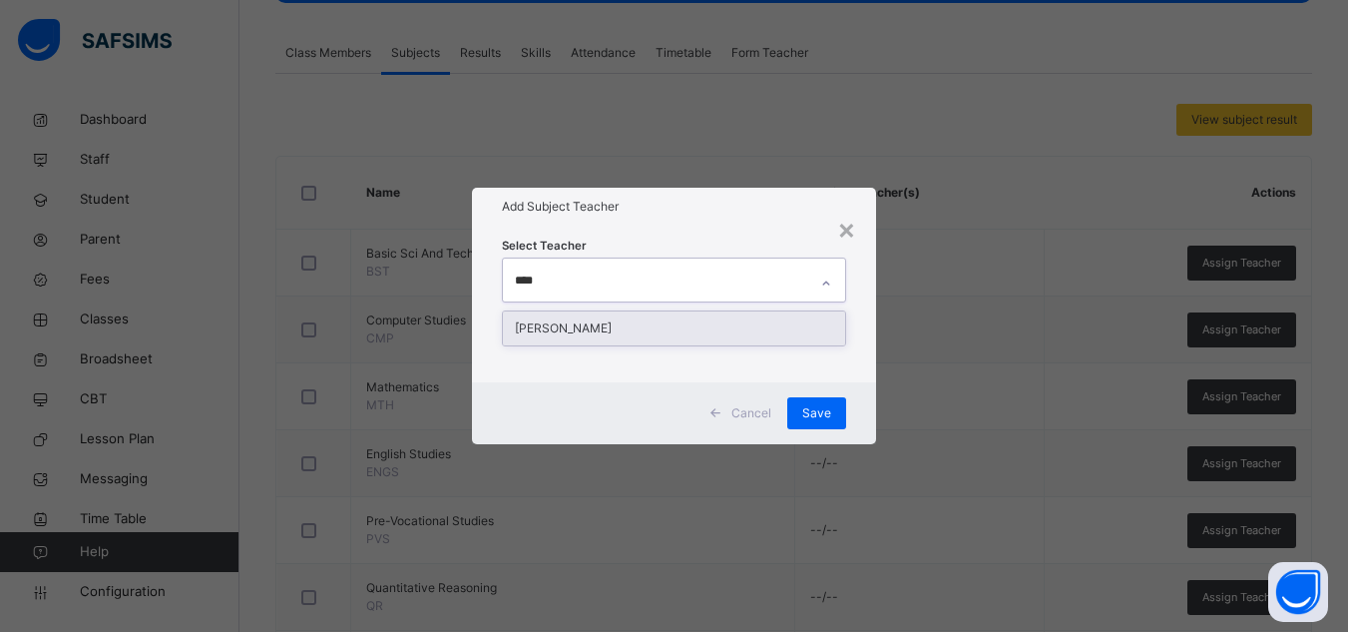
type input "*****"
click at [647, 328] on div "[PERSON_NAME]" at bounding box center [674, 328] width 342 height 34
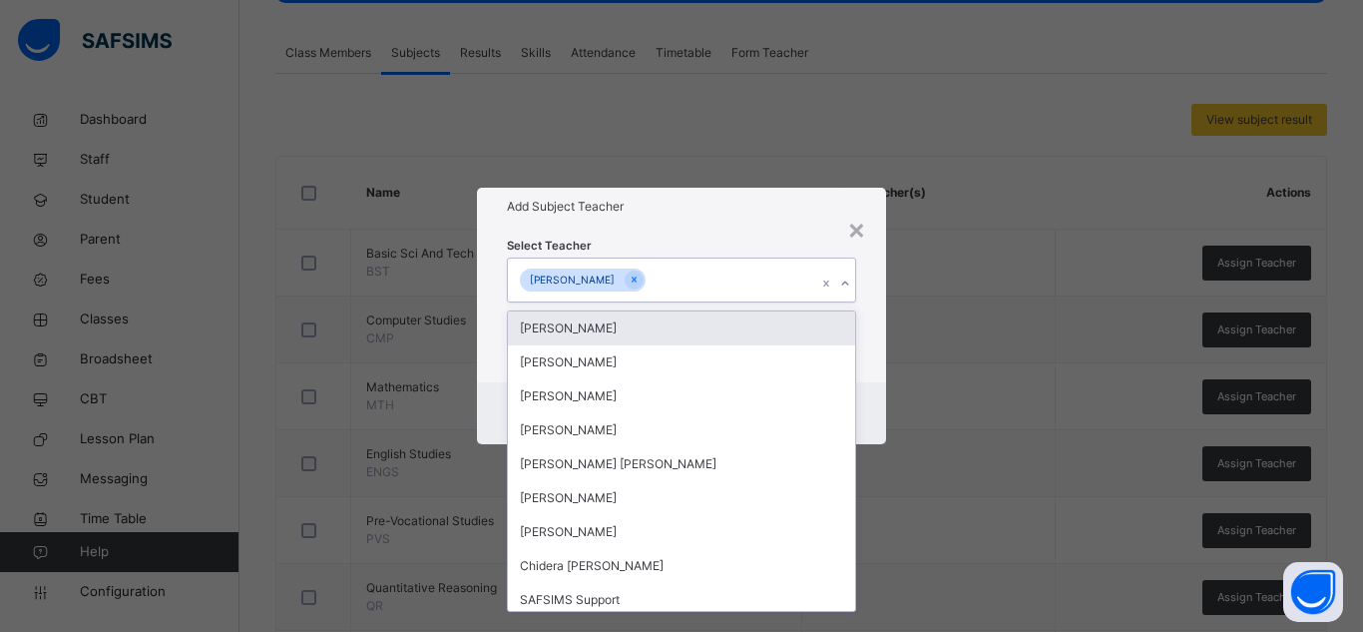
click at [790, 248] on div "Select Teacher option [PERSON_NAME], selected. option [PERSON_NAME] focused, 1 …" at bounding box center [681, 303] width 349 height 136
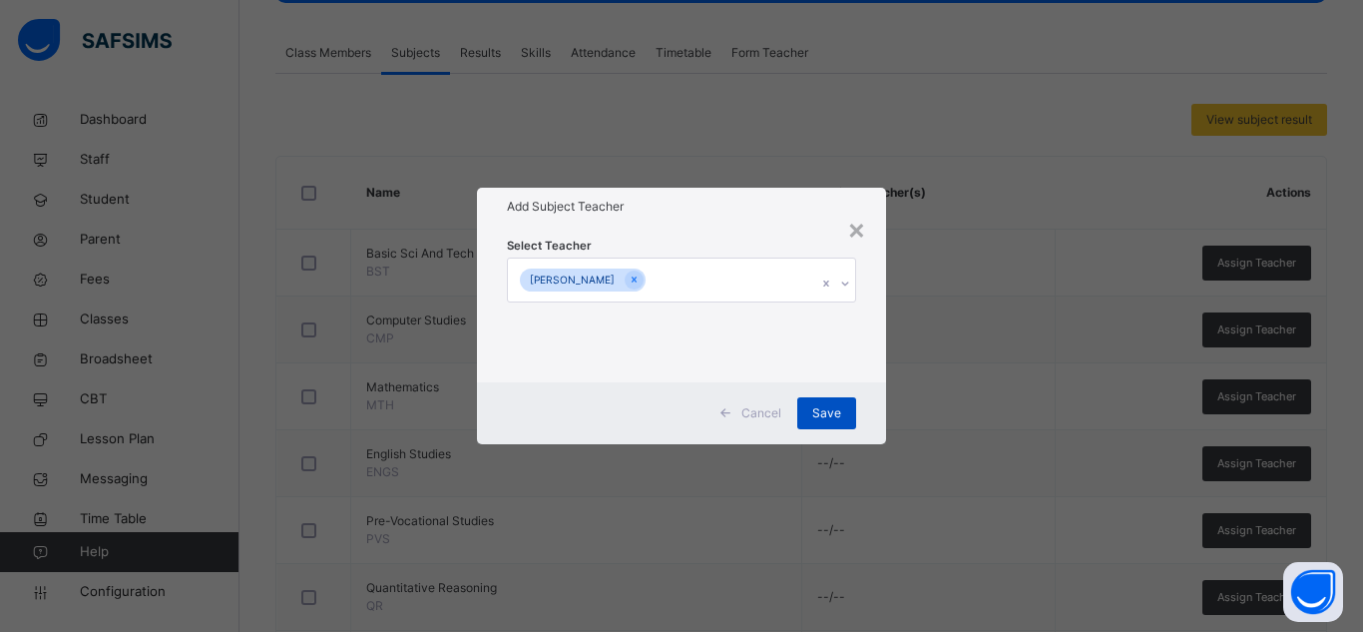
click at [825, 405] on span "Save" at bounding box center [826, 413] width 29 height 18
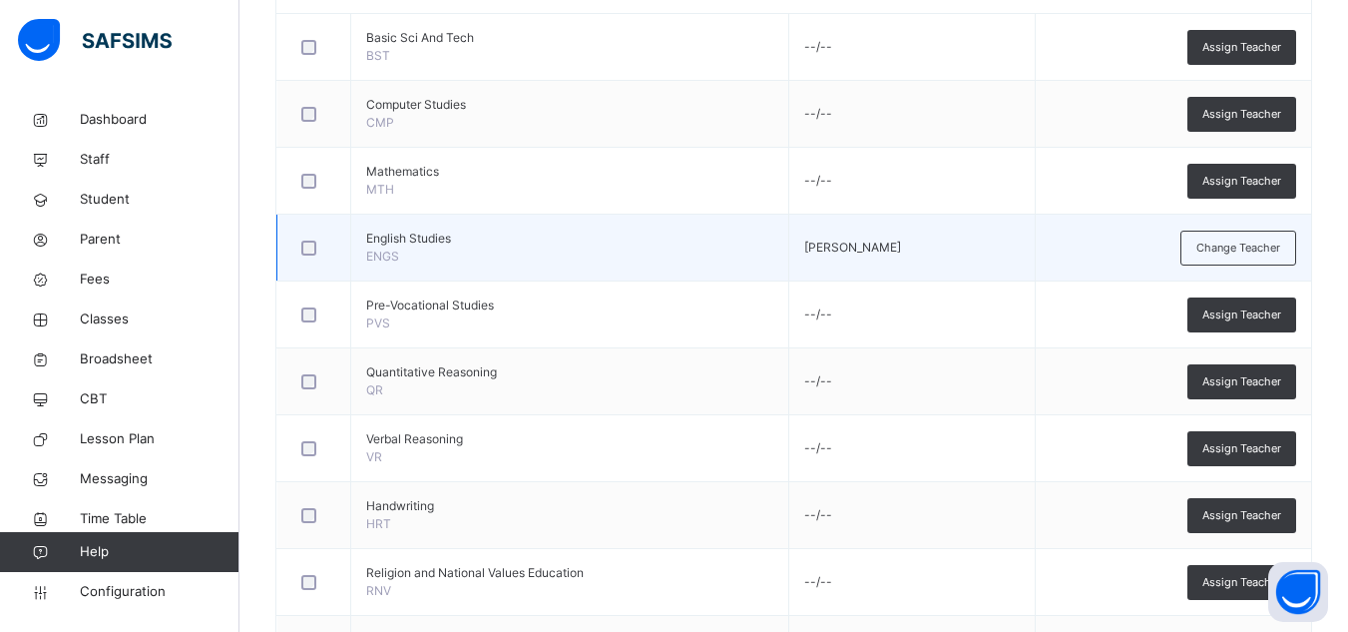
scroll to position [718, 0]
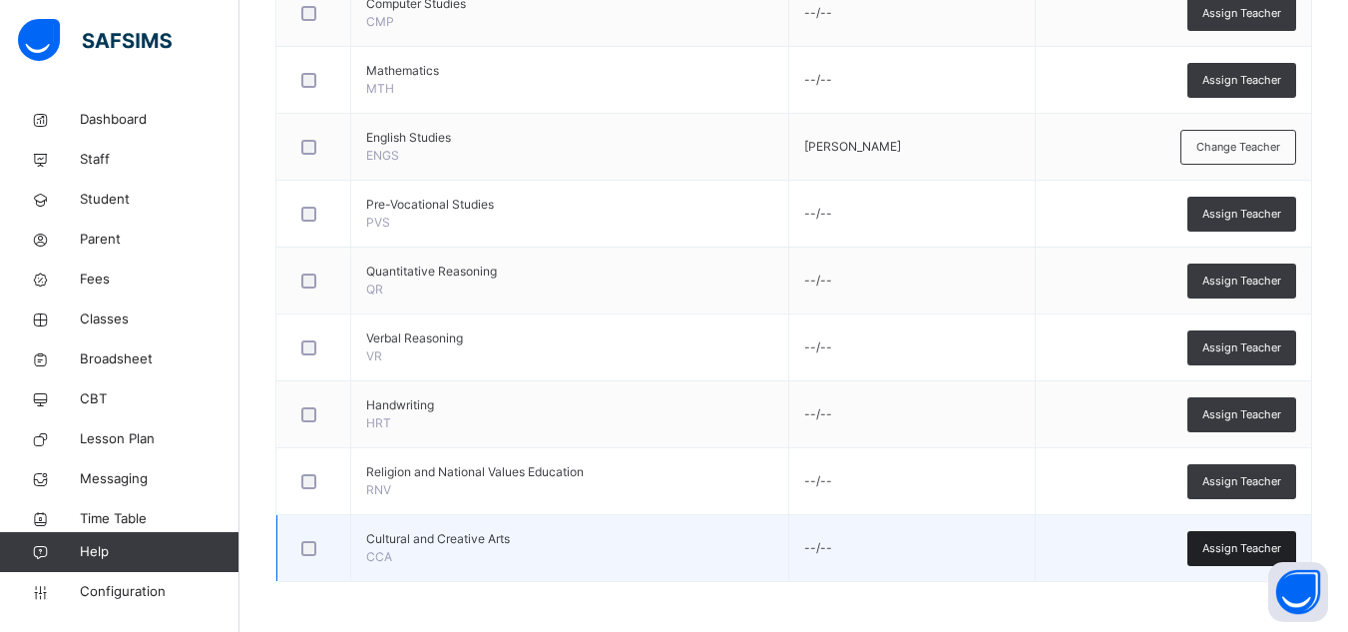
click at [1243, 547] on span "Assign Teacher" at bounding box center [1241, 548] width 79 height 17
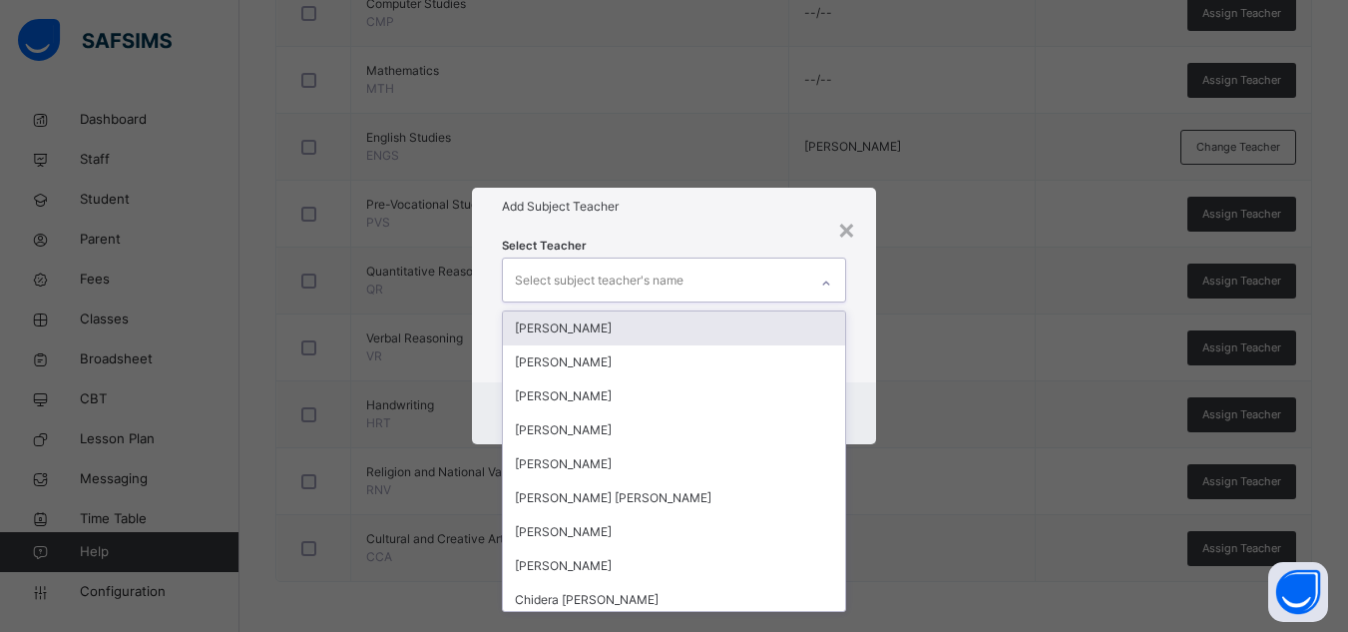
click at [680, 281] on div "Select subject teacher's name" at bounding box center [599, 280] width 169 height 38
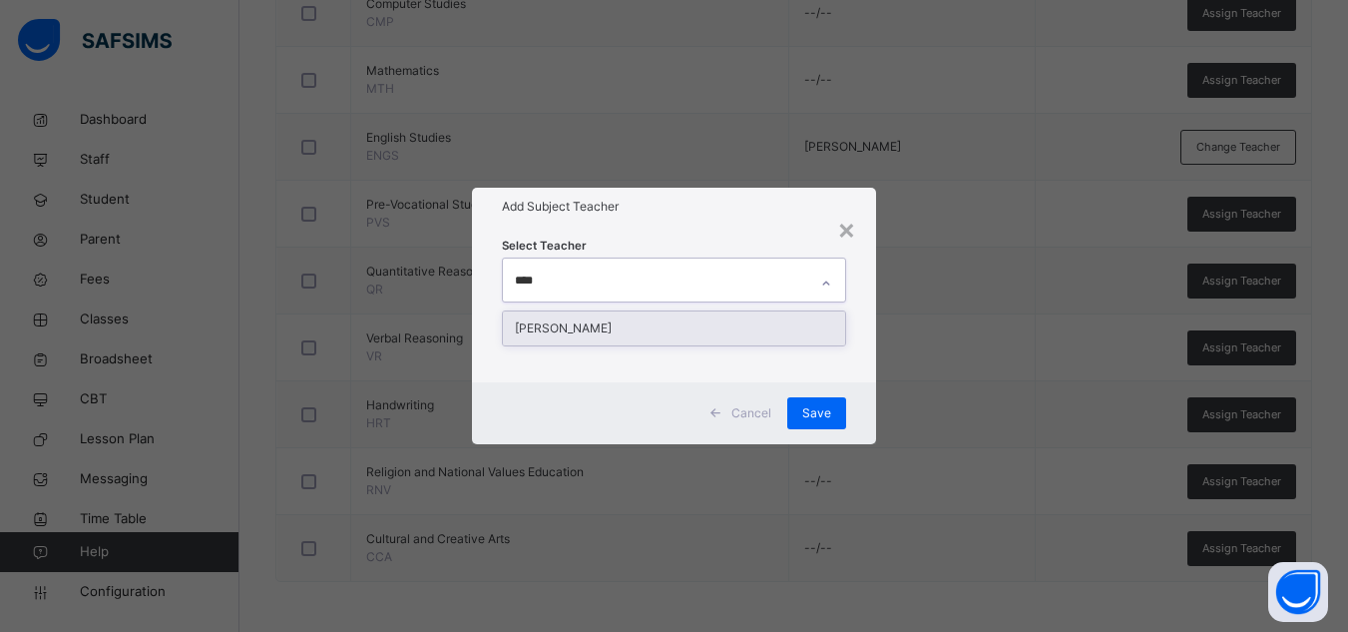
type input "*****"
click at [591, 315] on div "[PERSON_NAME]" at bounding box center [674, 328] width 342 height 34
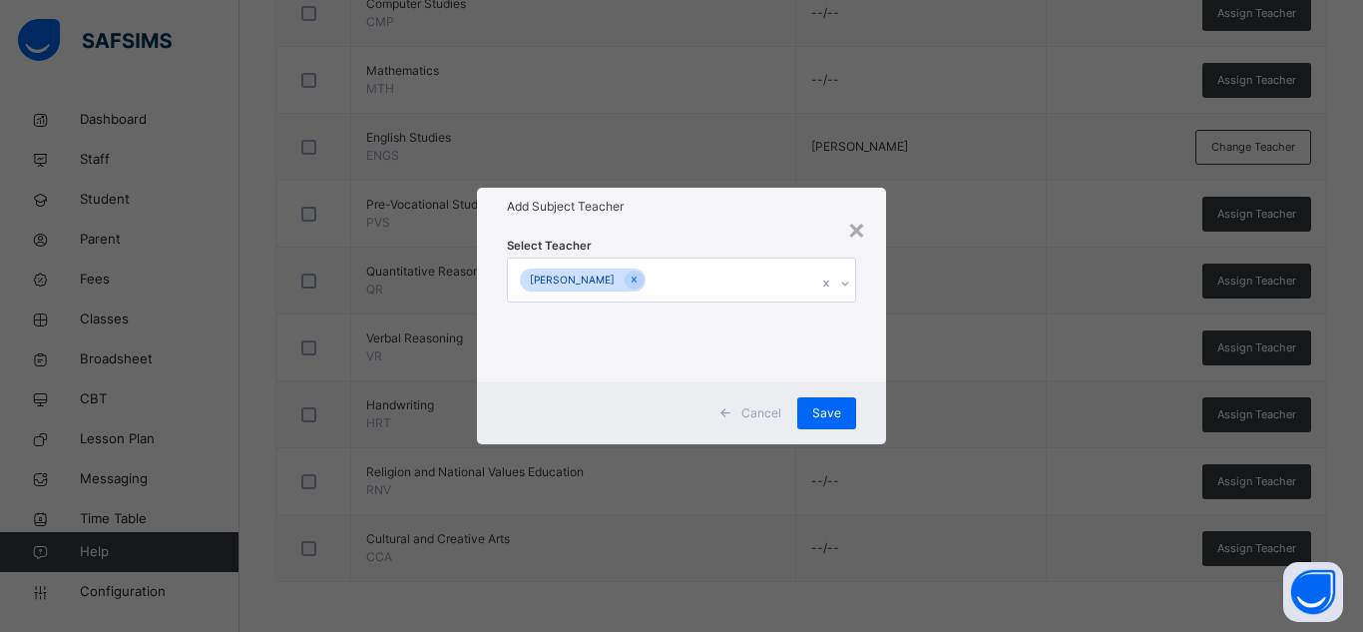
click at [683, 250] on div "Select Teacher [PERSON_NAME]" at bounding box center [681, 303] width 349 height 136
click at [829, 407] on span "Save" at bounding box center [826, 413] width 29 height 18
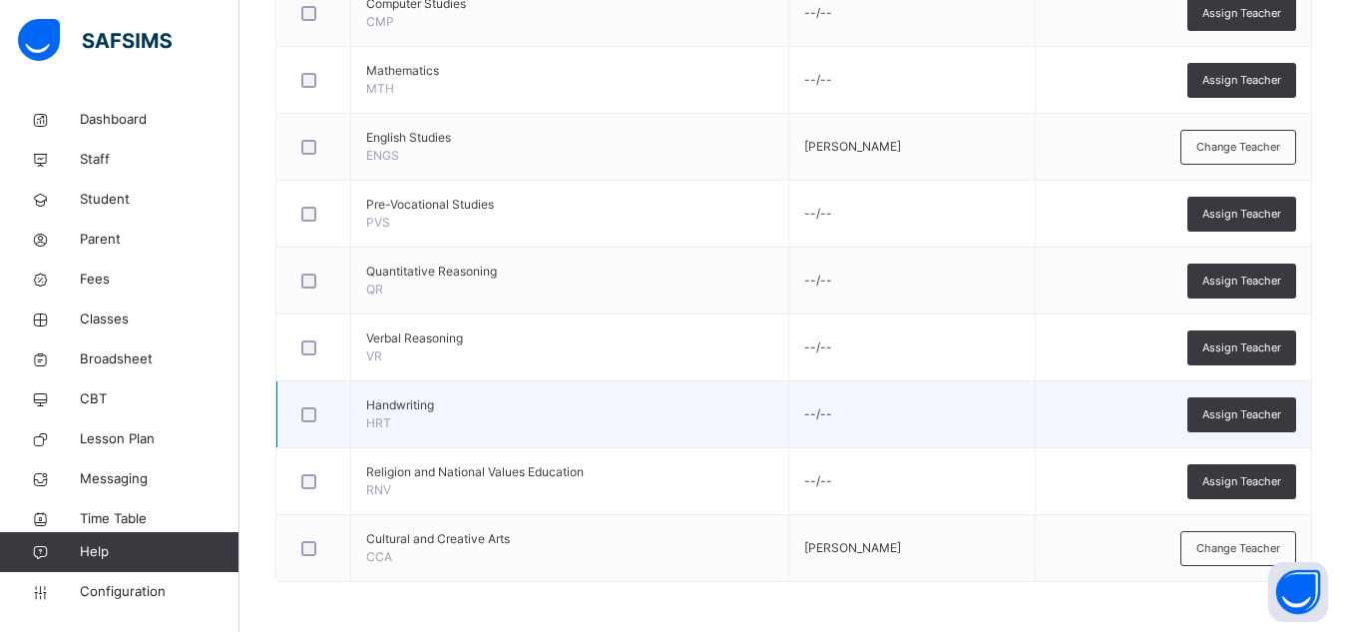
scroll to position [586, 0]
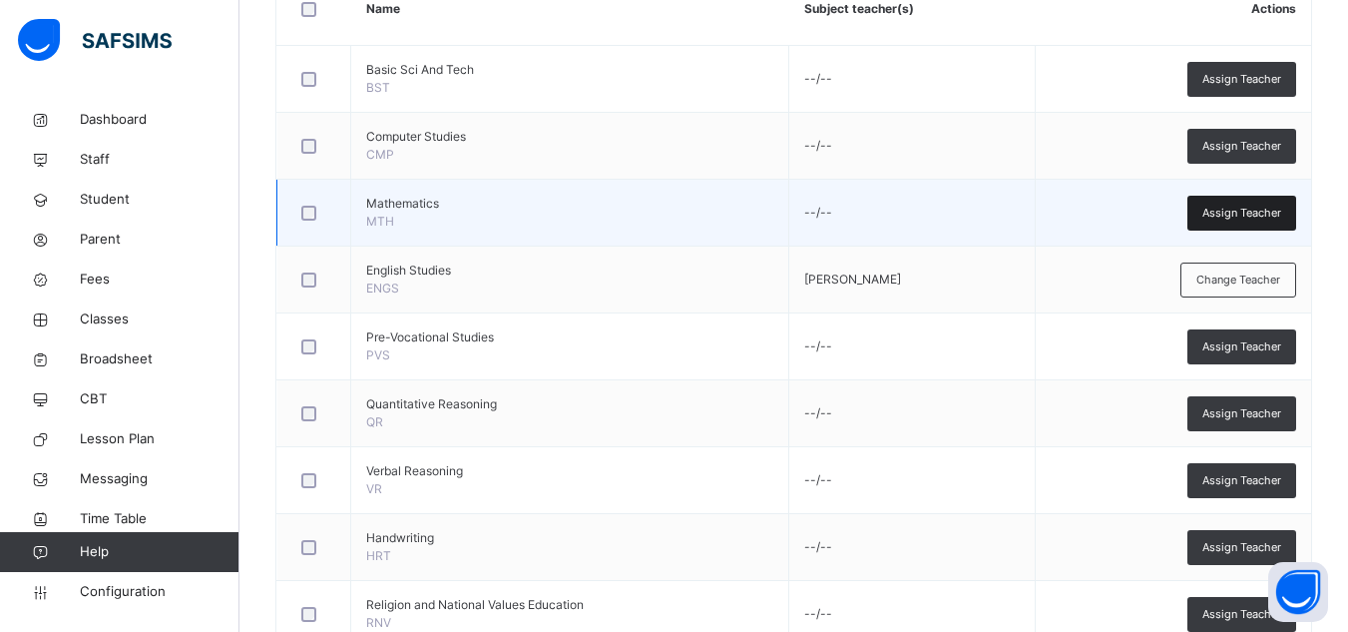
click at [1238, 219] on span "Assign Teacher" at bounding box center [1241, 213] width 79 height 17
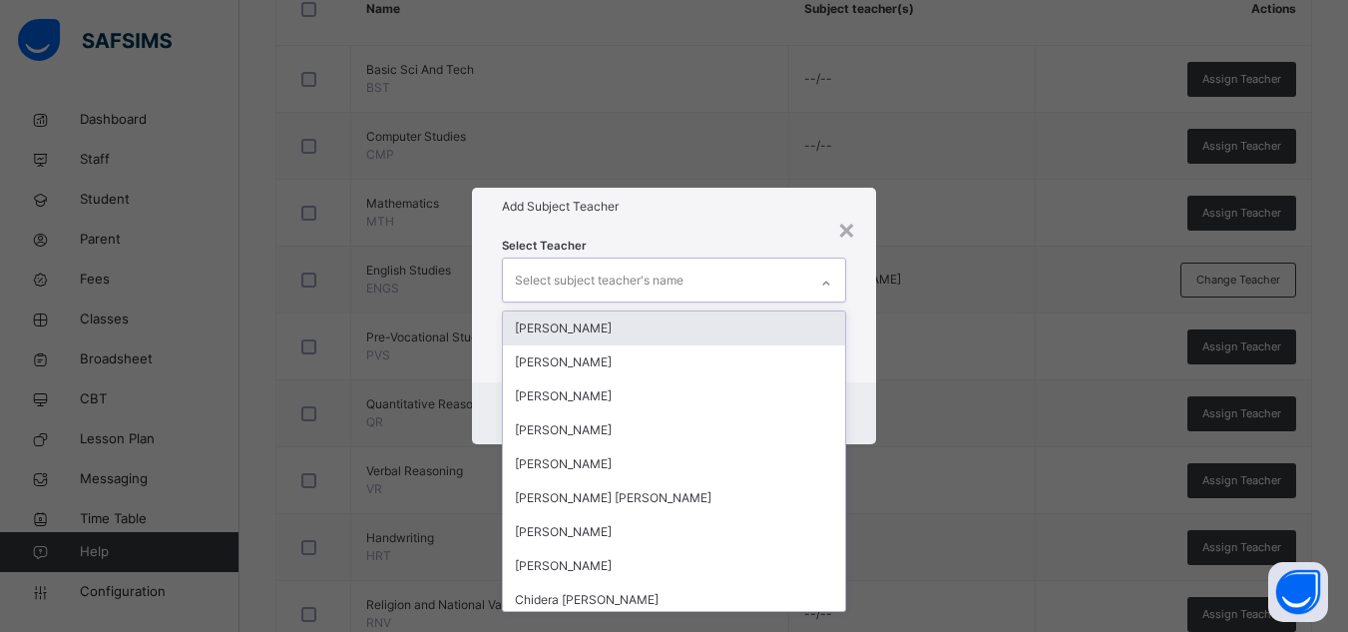
click at [749, 285] on div "Select subject teacher's name" at bounding box center [655, 279] width 304 height 42
type input "***"
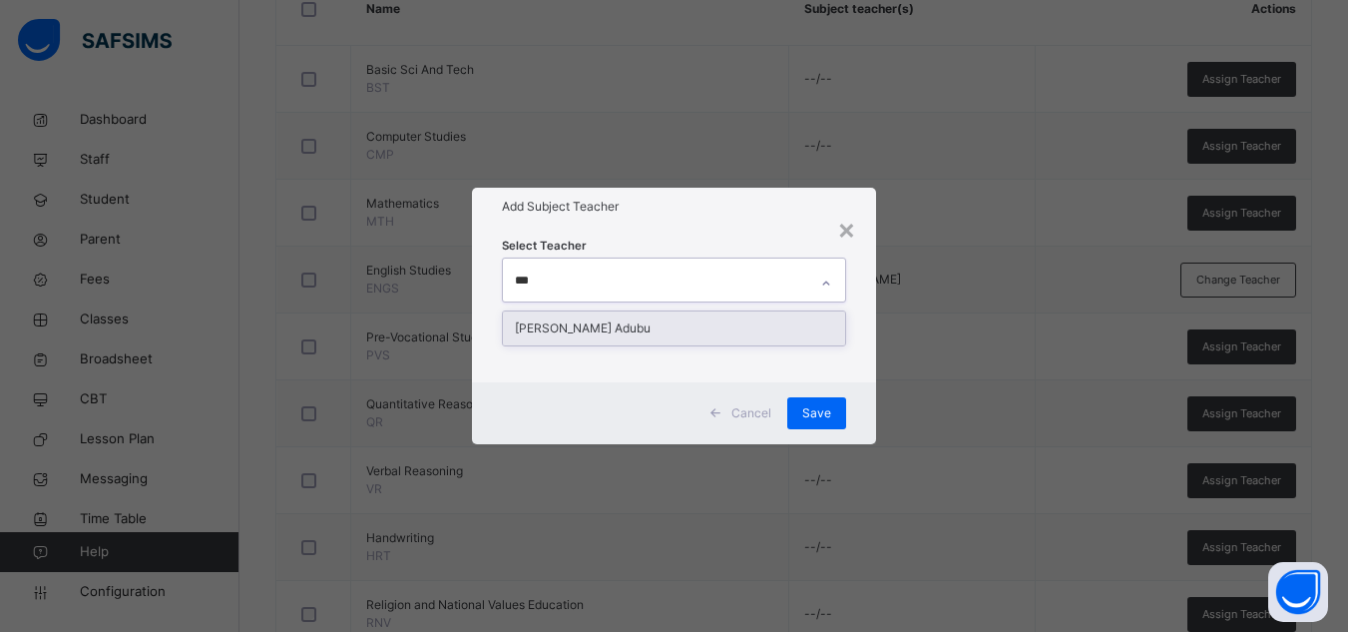
click at [574, 335] on div "[PERSON_NAME] Adubu" at bounding box center [674, 328] width 342 height 34
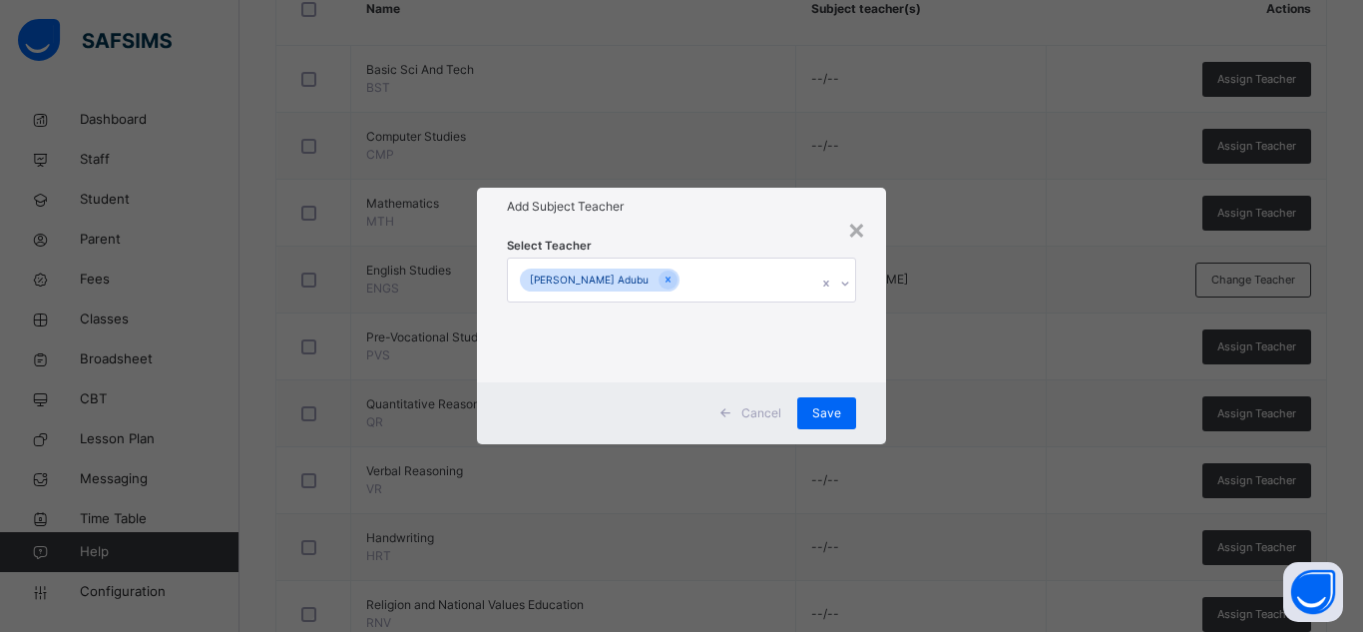
click at [769, 255] on div "Select Teacher [PERSON_NAME] Adubu" at bounding box center [681, 303] width 349 height 136
click at [825, 399] on div "Save" at bounding box center [826, 413] width 59 height 32
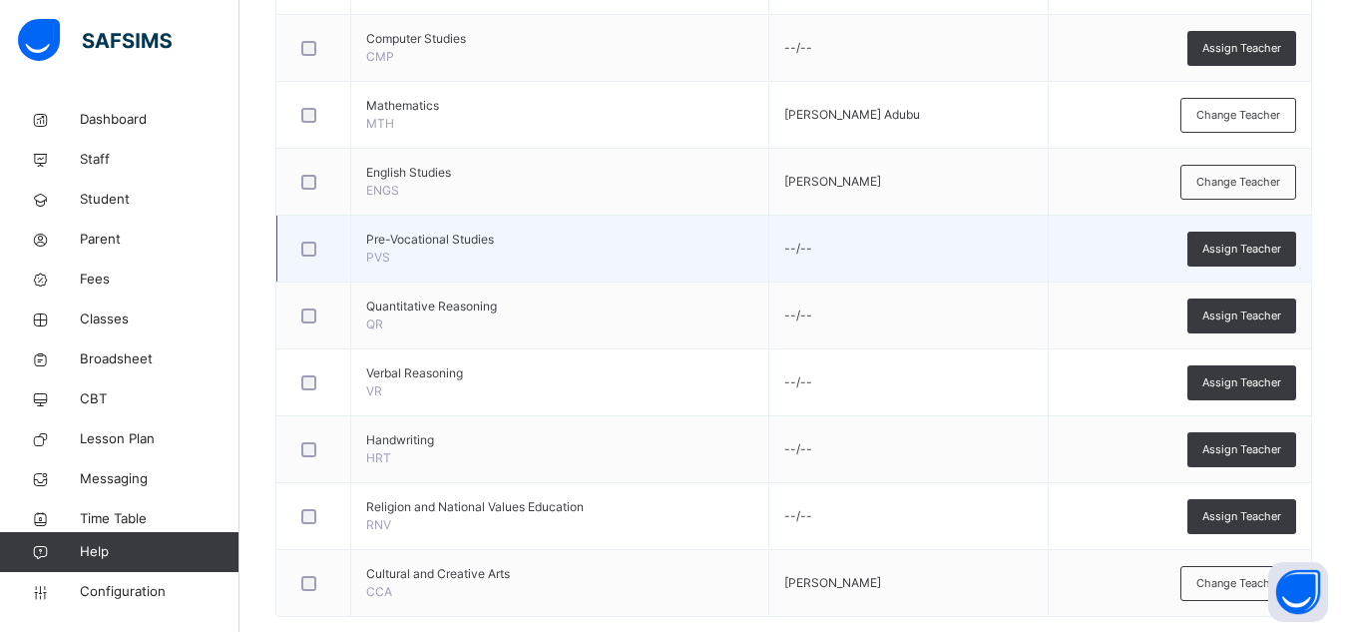
scroll to position [688, 0]
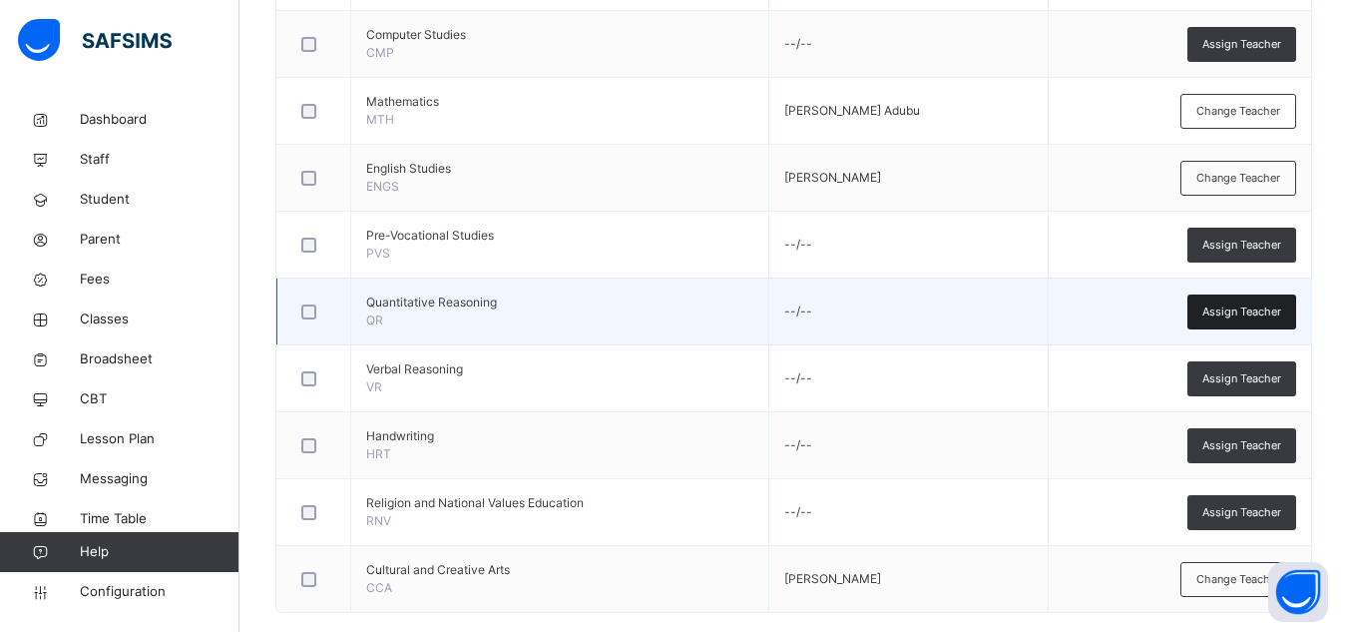
click at [1258, 305] on span "Assign Teacher" at bounding box center [1241, 311] width 79 height 17
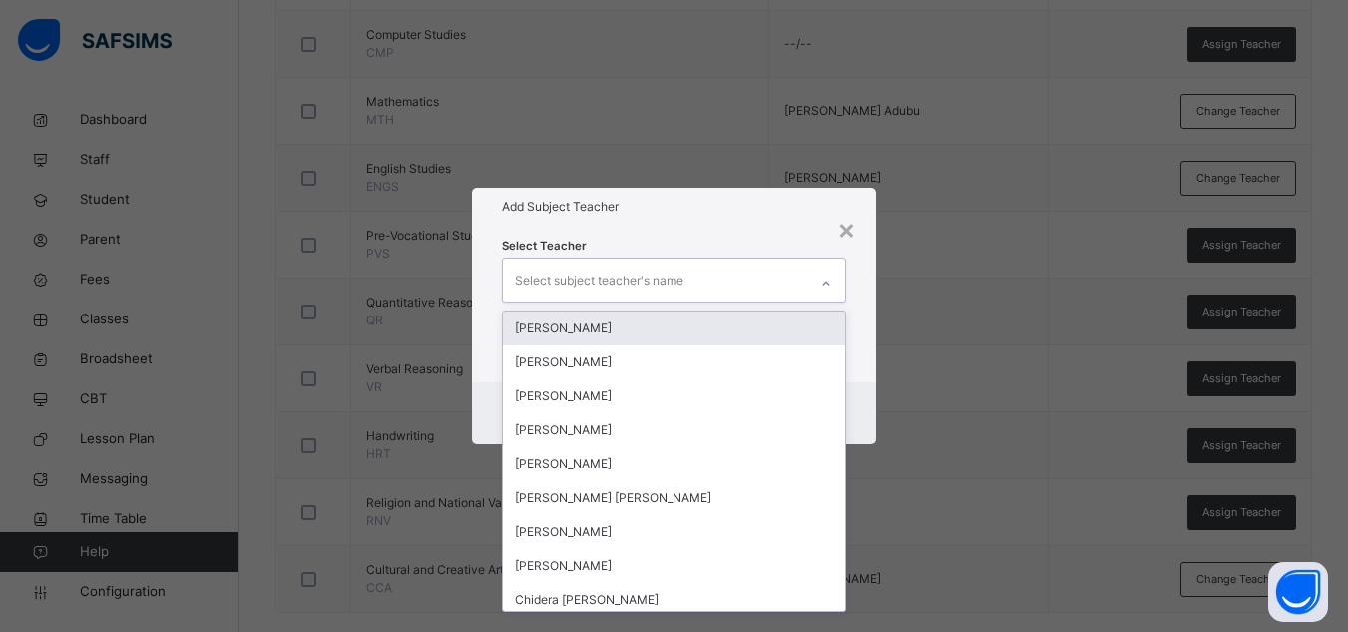
click at [729, 274] on div "Select subject teacher's name" at bounding box center [655, 279] width 304 height 42
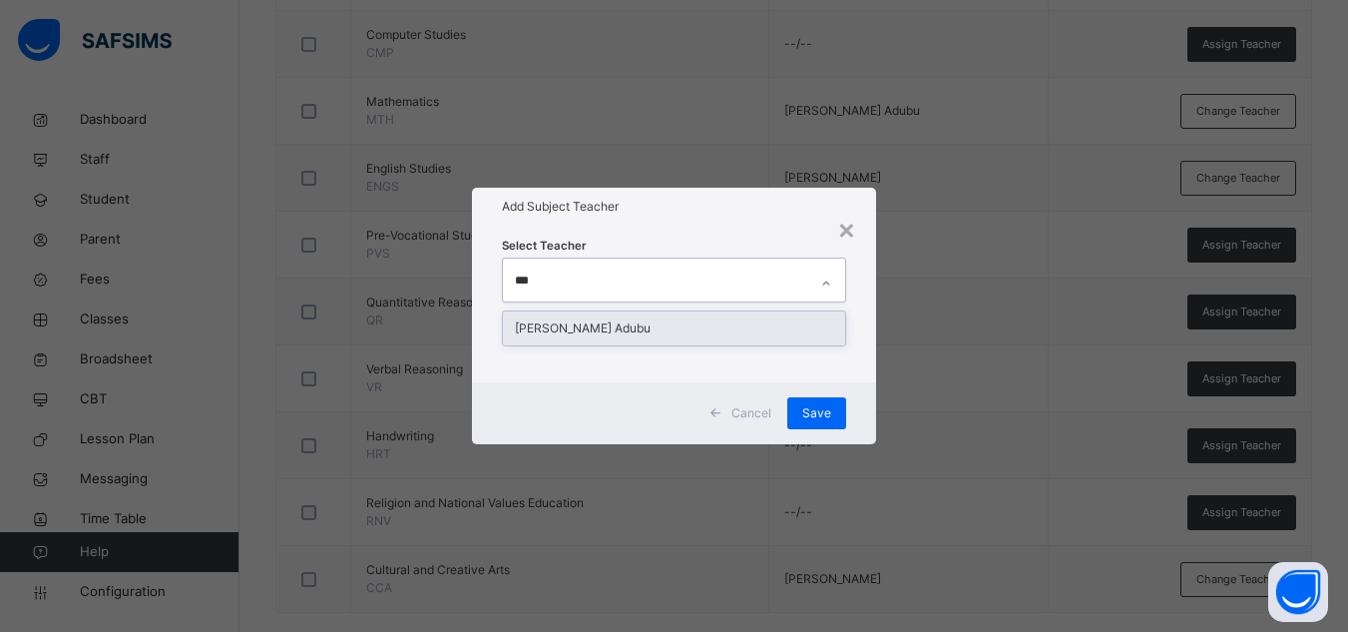
type input "****"
click at [631, 329] on div "[PERSON_NAME] Adubu" at bounding box center [674, 328] width 342 height 34
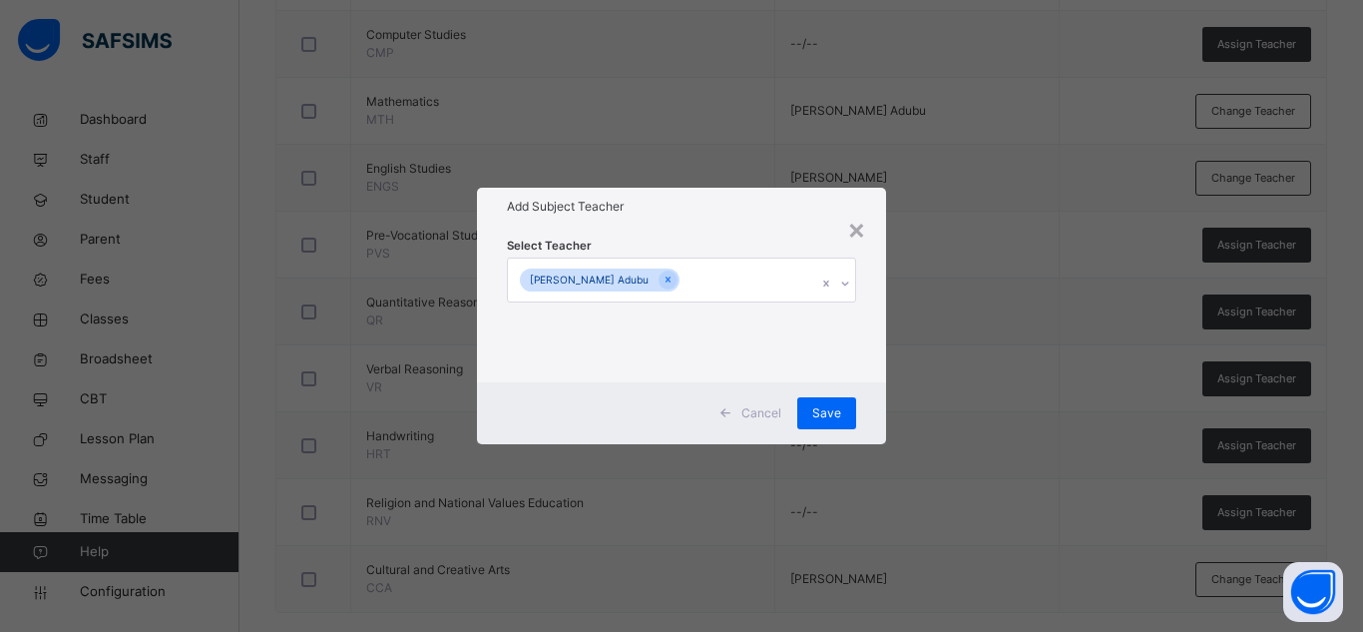
click at [769, 223] on div "Add Subject Teacher" at bounding box center [681, 207] width 409 height 38
click at [825, 404] on span "Save" at bounding box center [826, 413] width 29 height 18
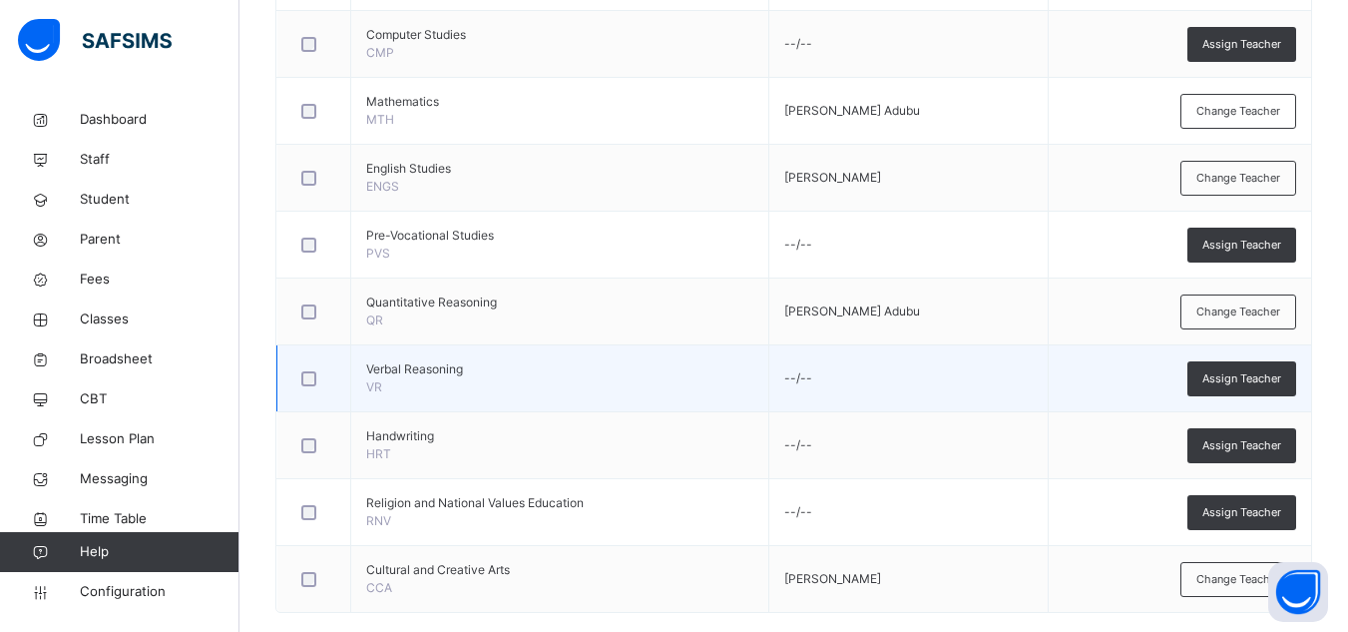
scroll to position [718, 0]
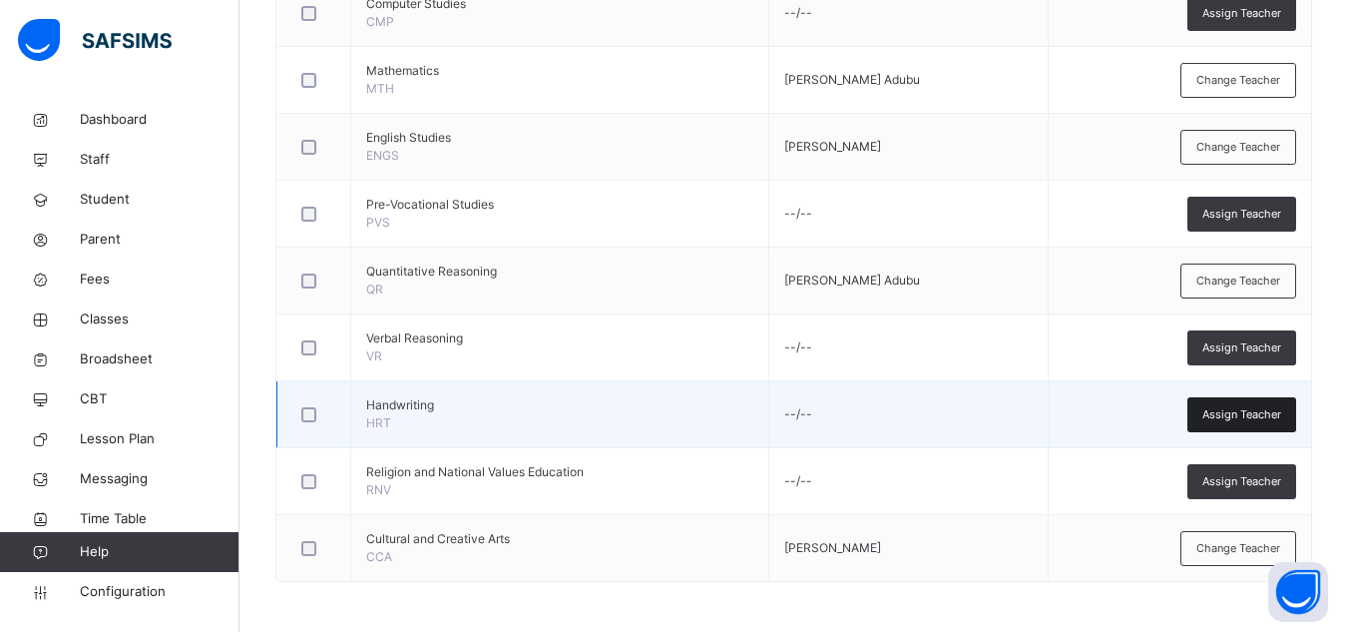
click at [1225, 410] on span "Assign Teacher" at bounding box center [1241, 414] width 79 height 17
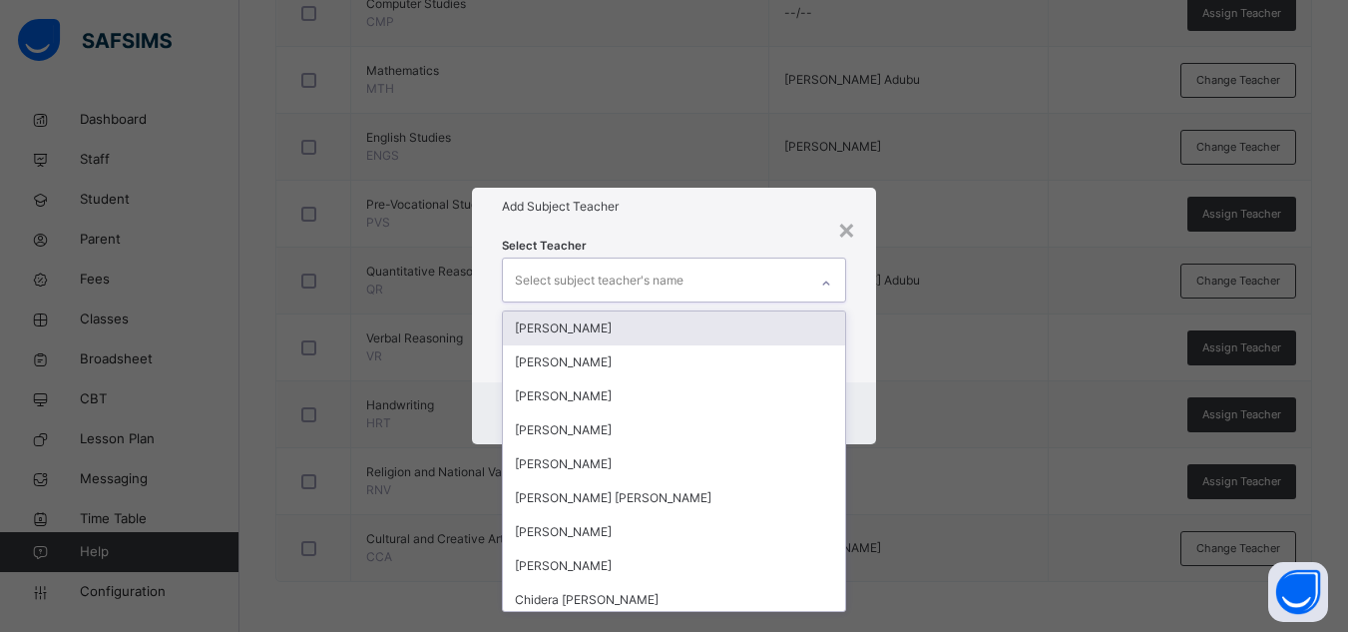
click at [689, 292] on div "Select subject teacher's name" at bounding box center [655, 279] width 304 height 42
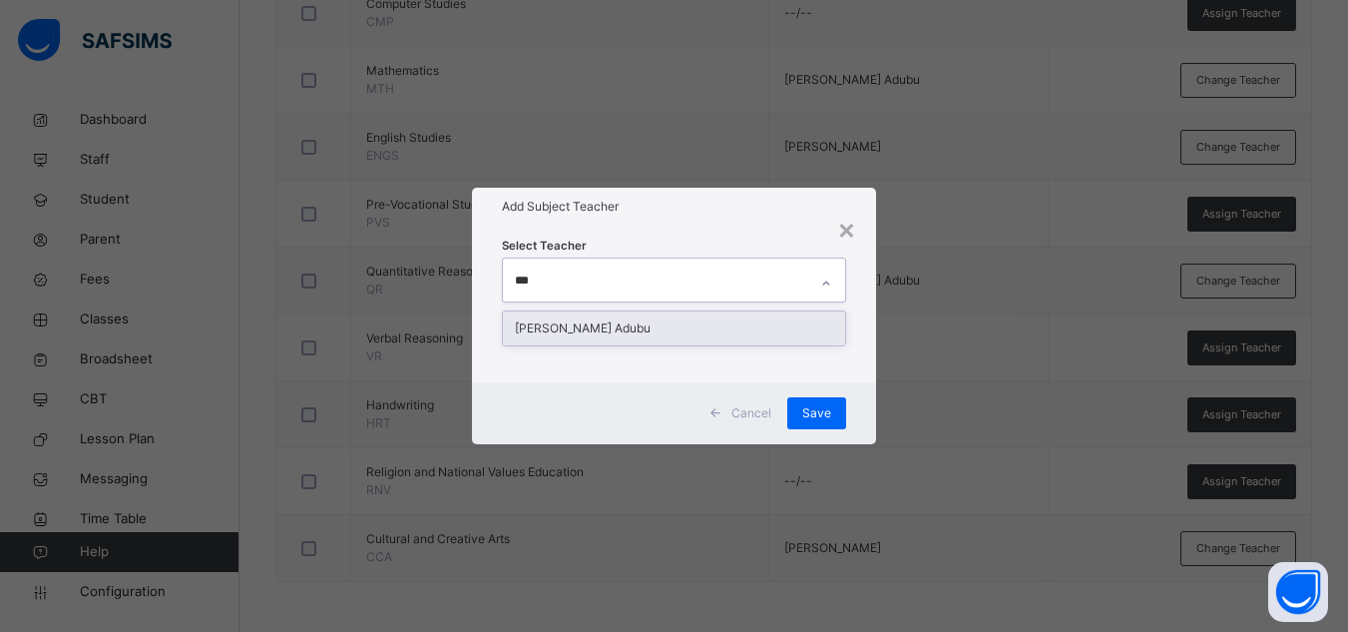
type input "****"
click at [623, 324] on div "[PERSON_NAME] Adubu" at bounding box center [674, 328] width 342 height 34
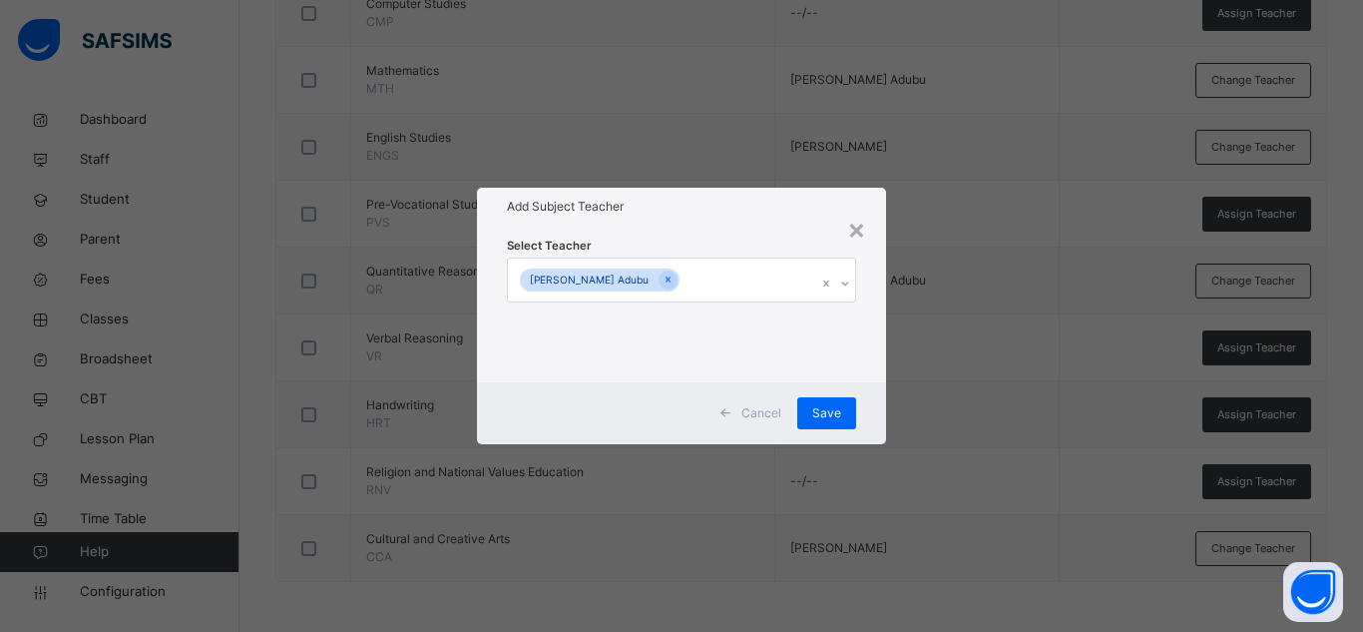
click at [744, 244] on div "Select Teacher [PERSON_NAME] Adubu" at bounding box center [681, 303] width 349 height 136
click at [810, 413] on div "Save" at bounding box center [826, 413] width 59 height 32
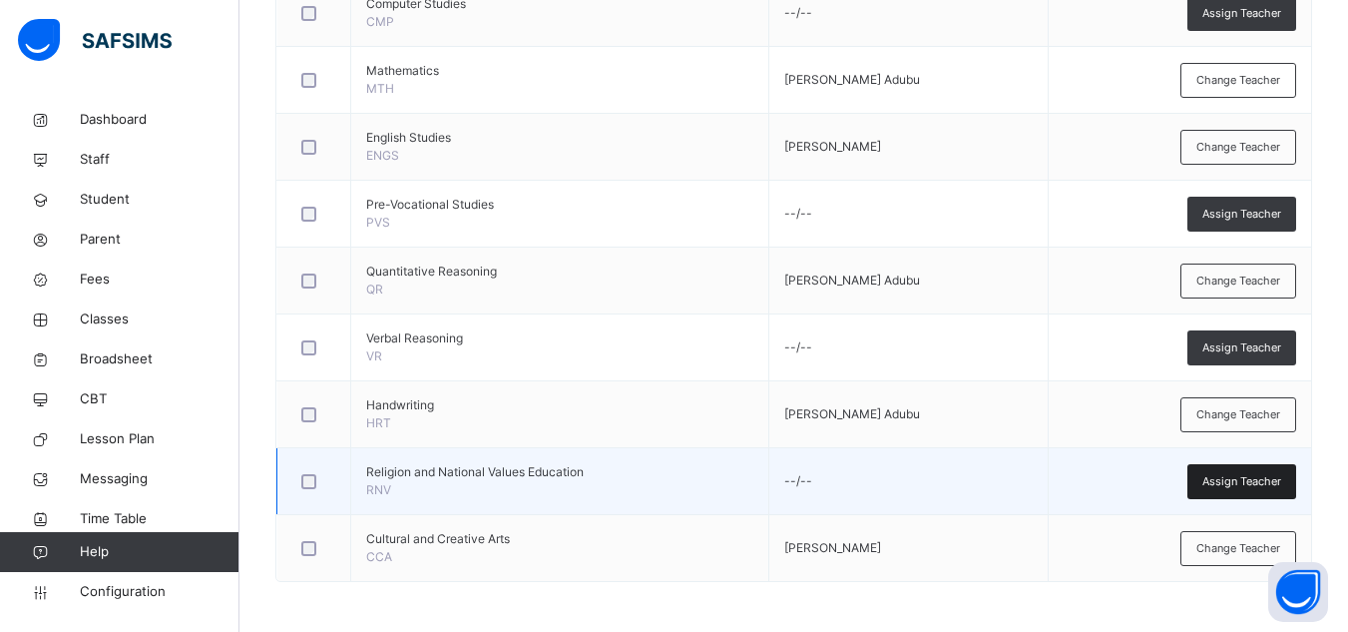
click at [1221, 483] on span "Assign Teacher" at bounding box center [1241, 481] width 79 height 17
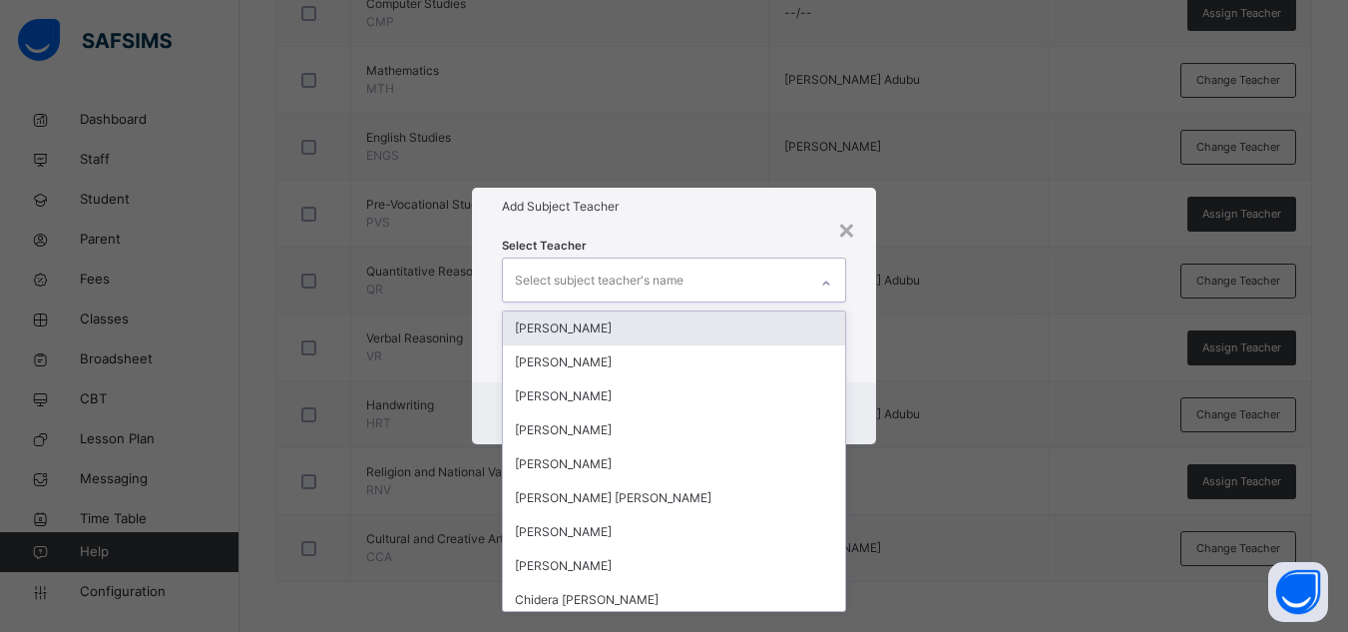
click at [701, 291] on div "Select subject teacher's name" at bounding box center [655, 279] width 304 height 42
type input "***"
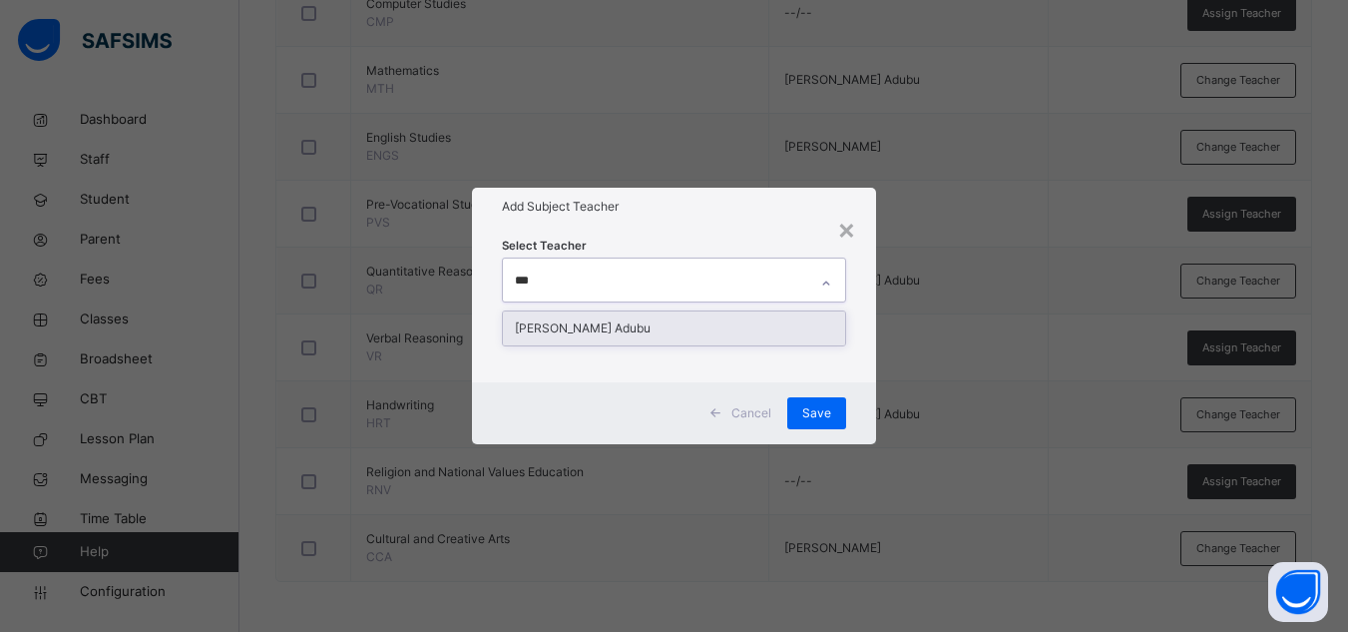
click at [606, 327] on div "[PERSON_NAME] Adubu" at bounding box center [674, 328] width 342 height 34
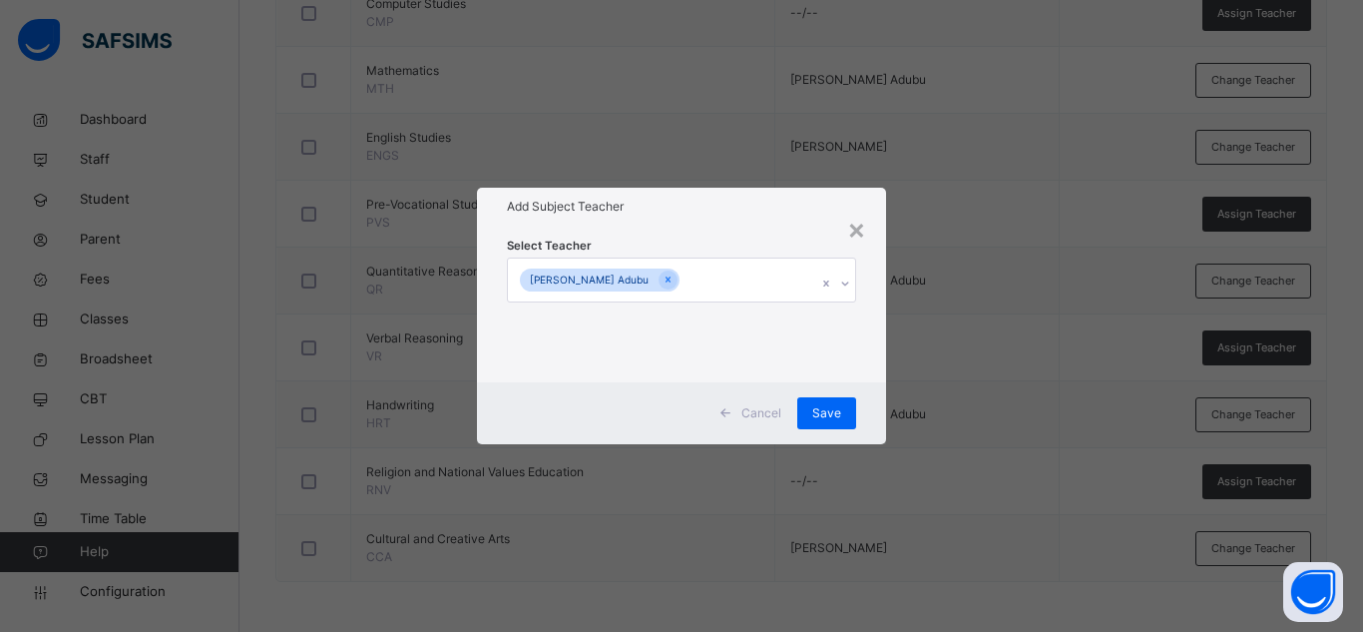
click at [763, 230] on div "Select Teacher [PERSON_NAME] Adubu" at bounding box center [681, 304] width 409 height 156
click at [819, 405] on span "Save" at bounding box center [826, 413] width 29 height 18
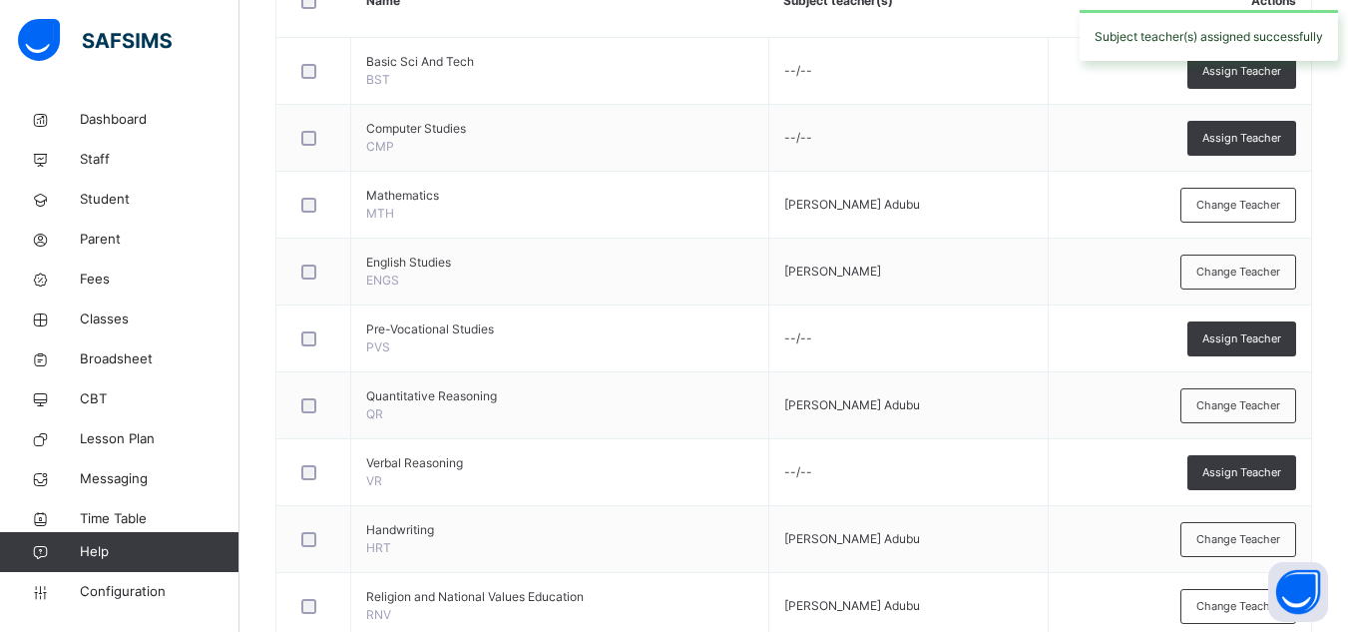
scroll to position [597, 0]
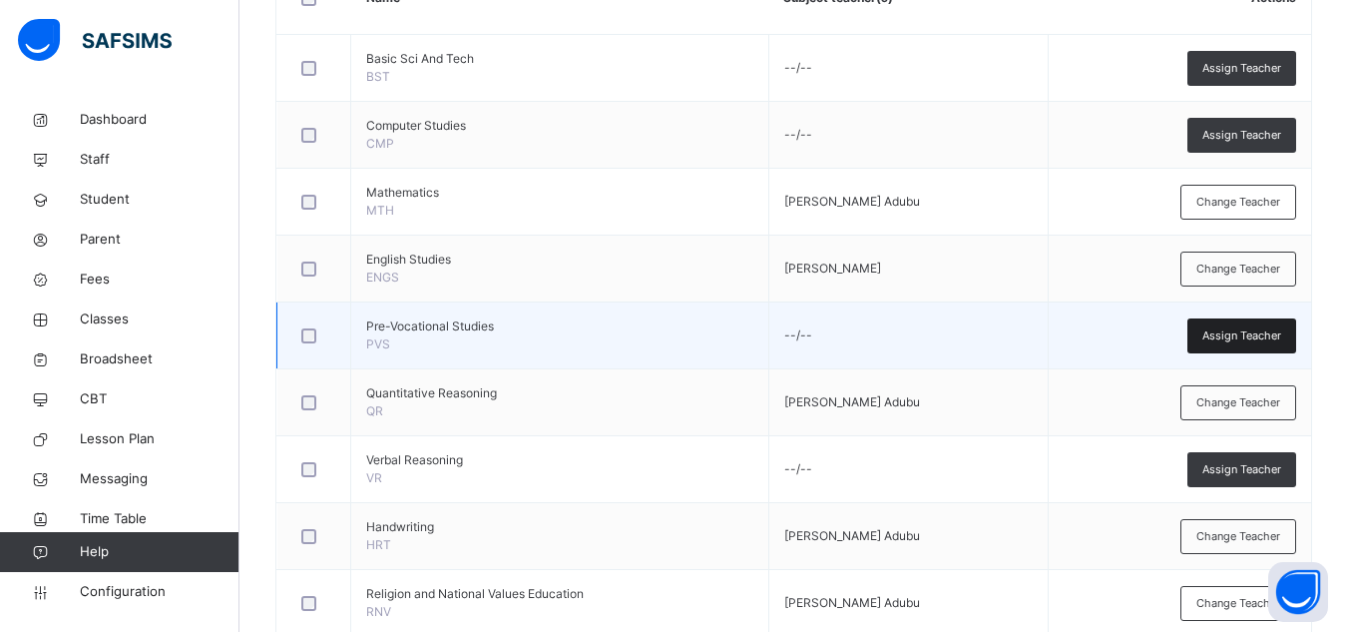
click at [1249, 339] on span "Assign Teacher" at bounding box center [1241, 335] width 79 height 17
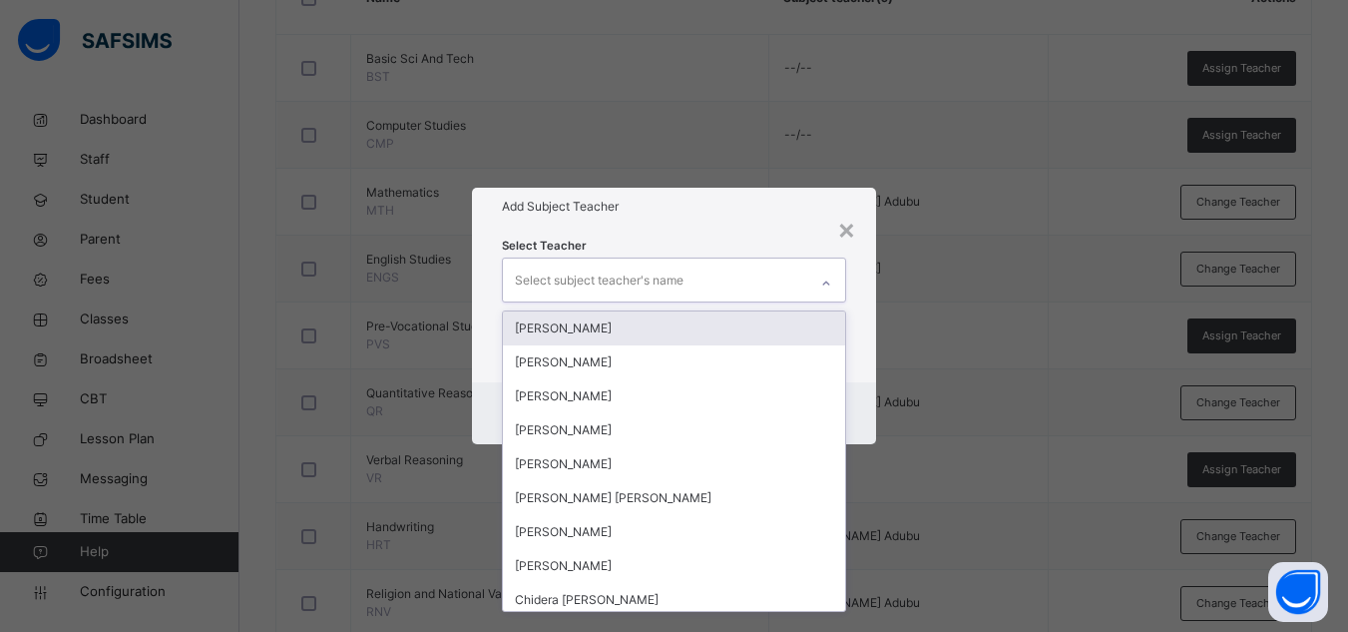
click at [754, 282] on div "Select subject teacher's name" at bounding box center [655, 279] width 304 height 42
type input "**"
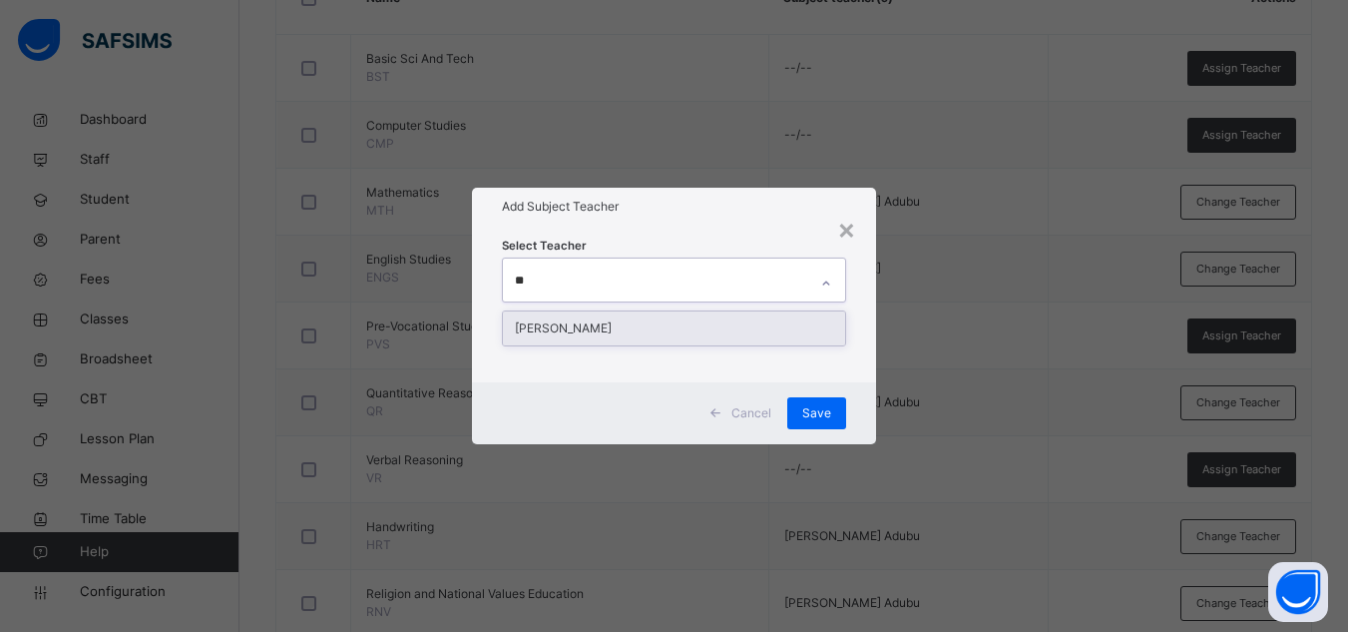
click at [678, 326] on div "[PERSON_NAME]" at bounding box center [674, 328] width 342 height 34
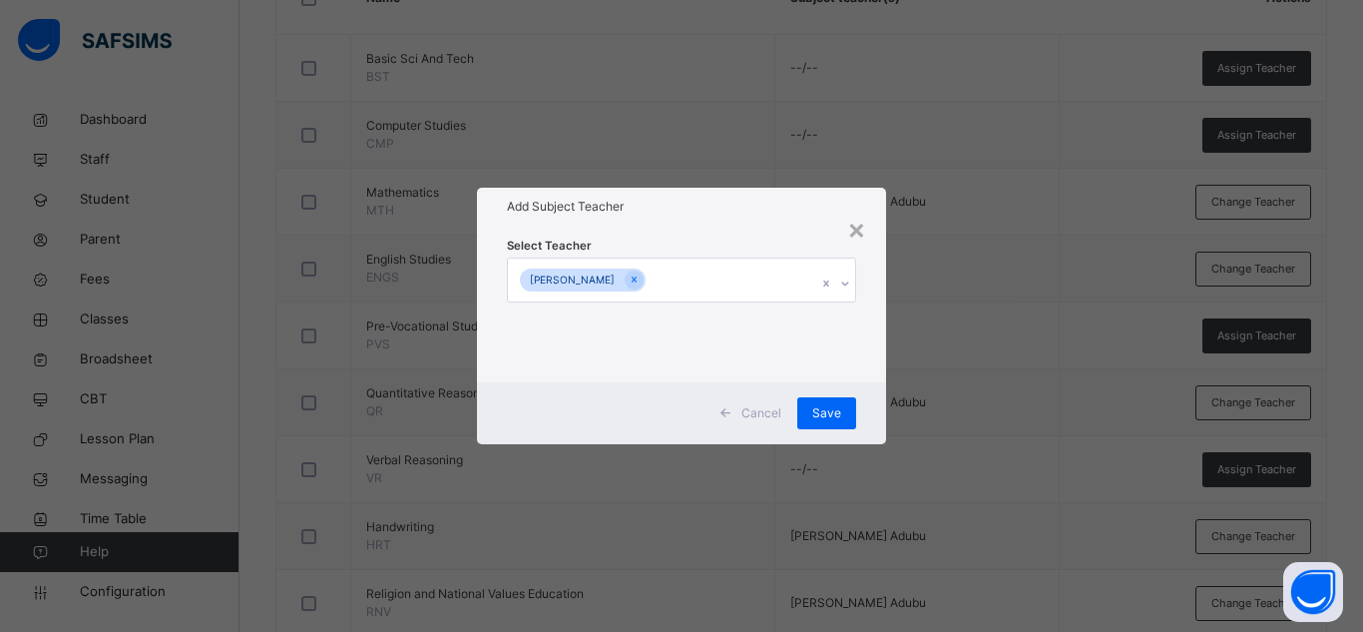
click at [723, 245] on div "Select Teacher [PERSON_NAME]" at bounding box center [681, 303] width 349 height 136
click at [826, 406] on span "Save" at bounding box center [826, 413] width 29 height 18
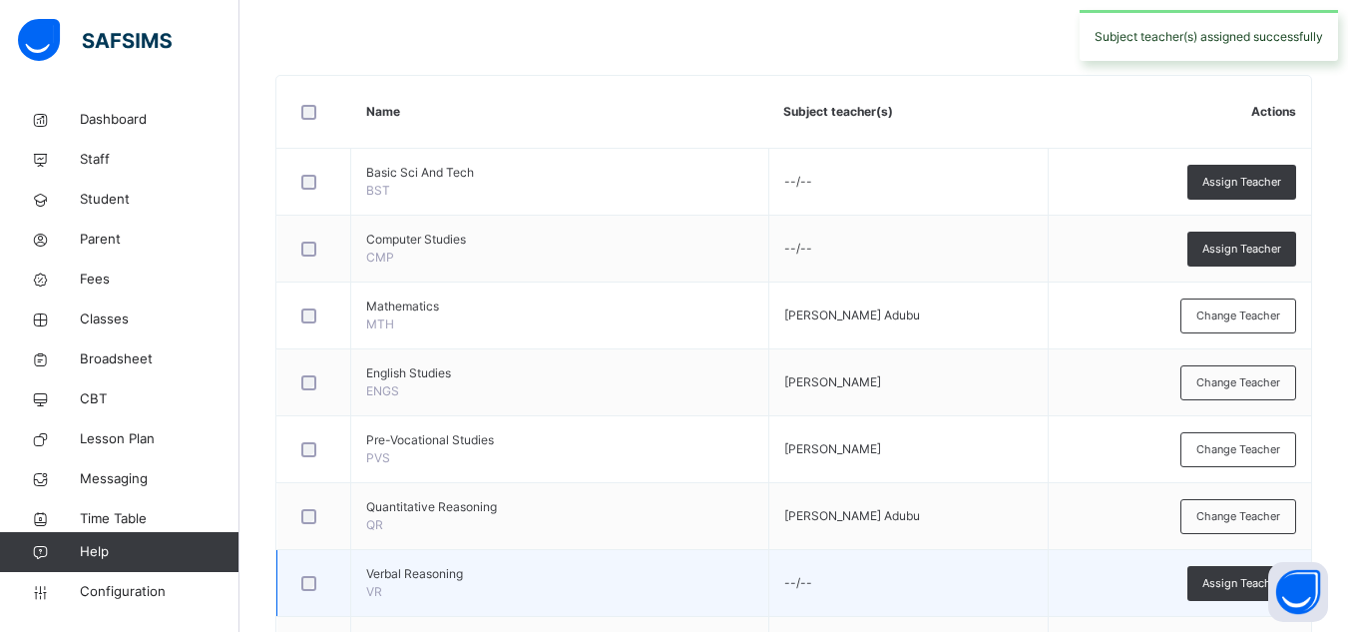
scroll to position [482, 0]
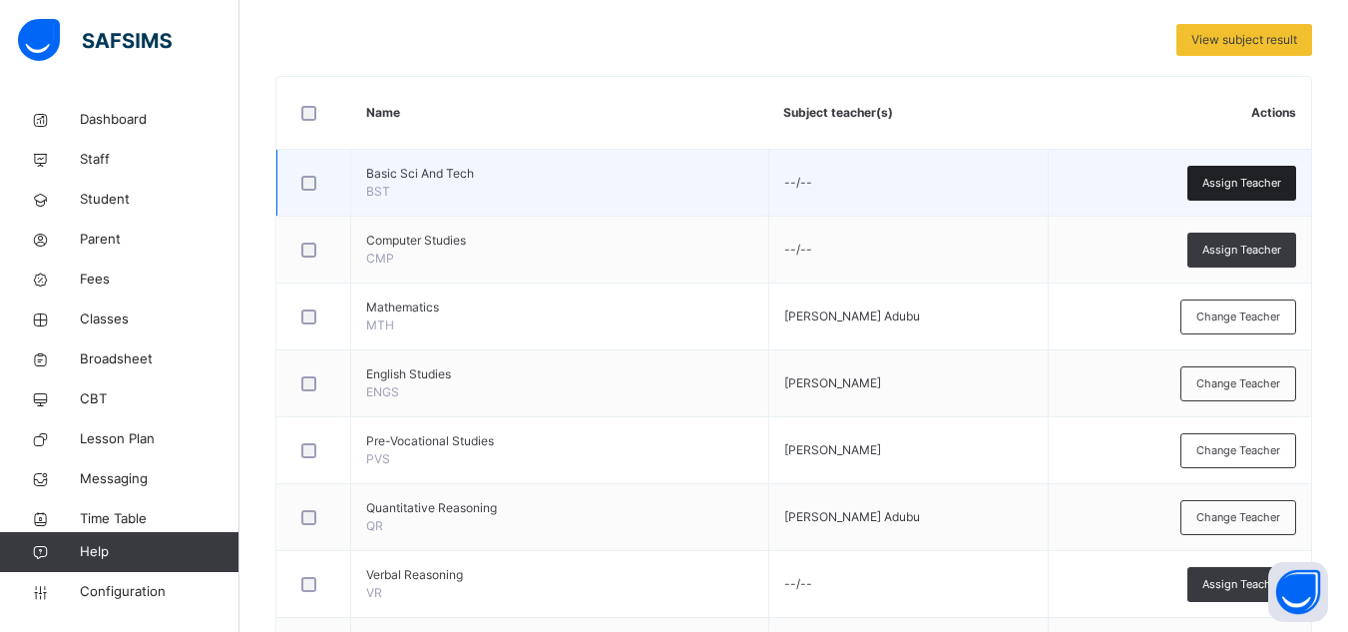
click at [1220, 193] on div "Assign Teacher" at bounding box center [1241, 183] width 109 height 35
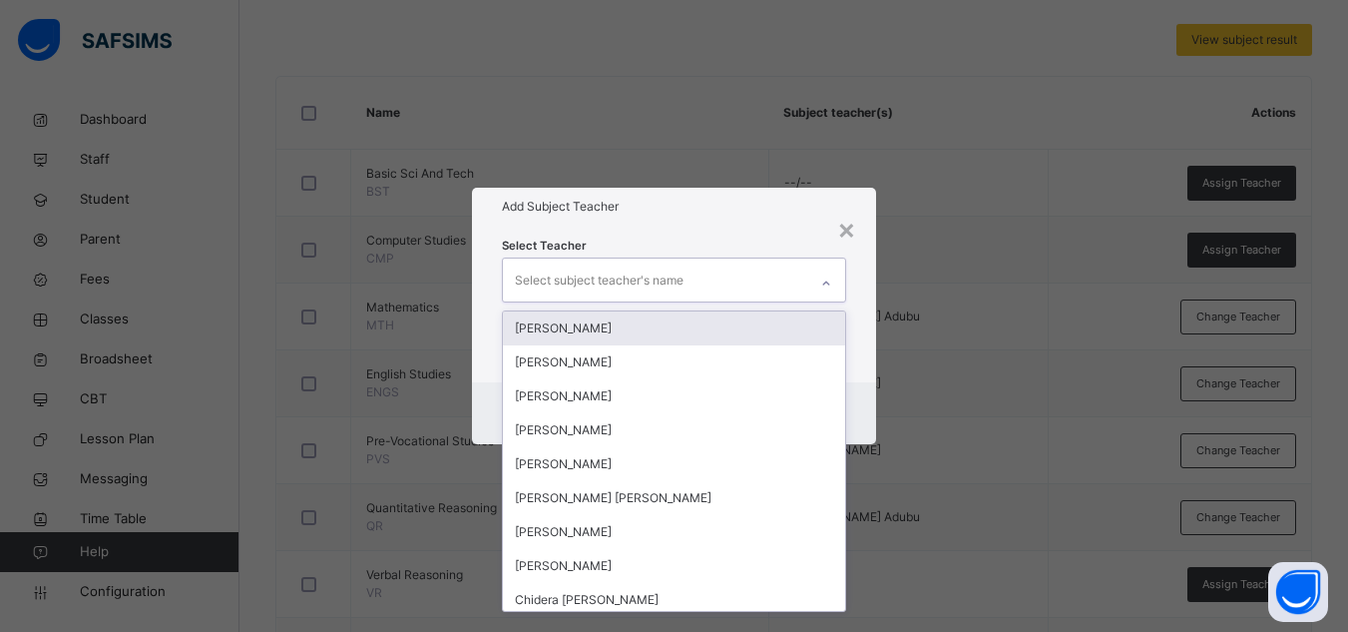
click at [616, 288] on div "Select subject teacher's name" at bounding box center [599, 280] width 169 height 38
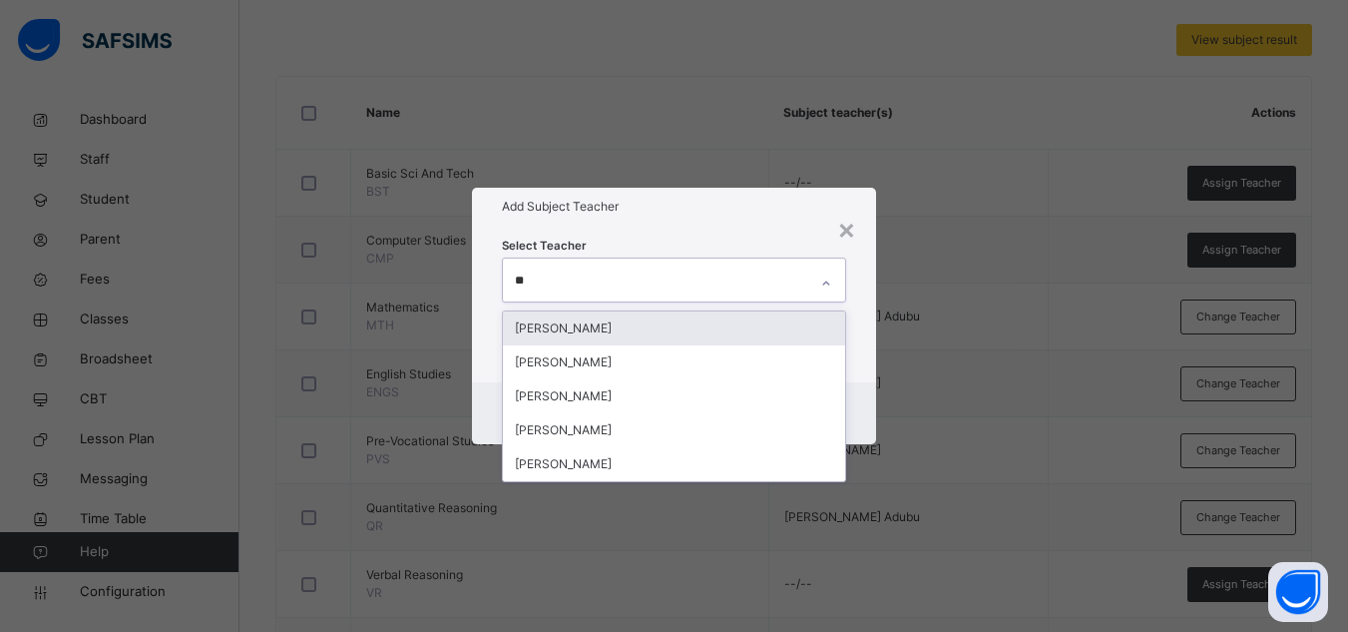
type input "***"
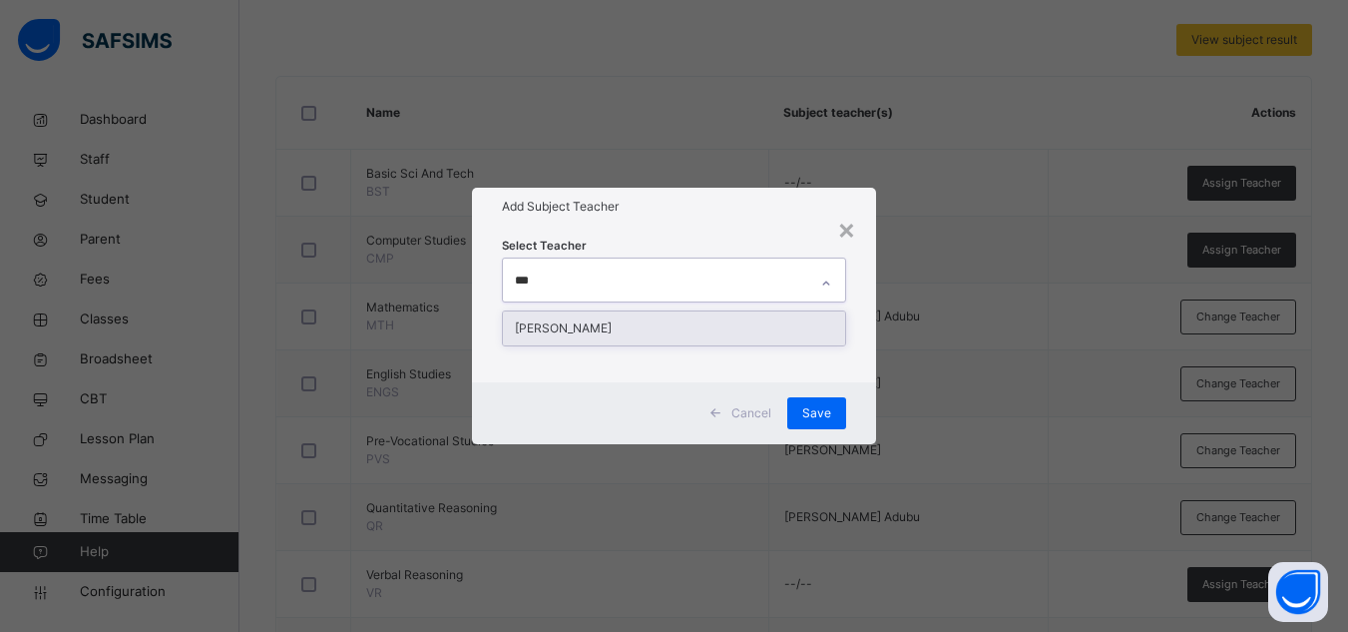
click at [572, 321] on div "[PERSON_NAME]" at bounding box center [674, 328] width 342 height 34
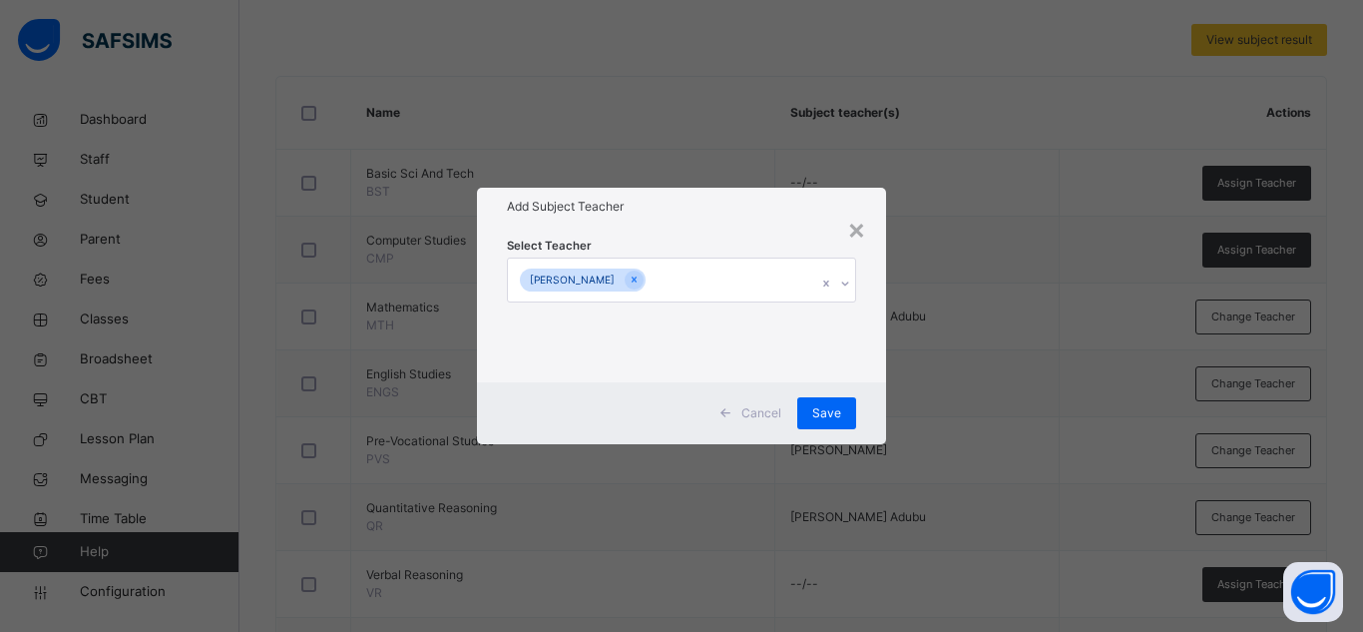
click at [691, 233] on div "Select Teacher [PERSON_NAME]" at bounding box center [681, 304] width 409 height 156
click at [828, 409] on span "Save" at bounding box center [826, 413] width 29 height 18
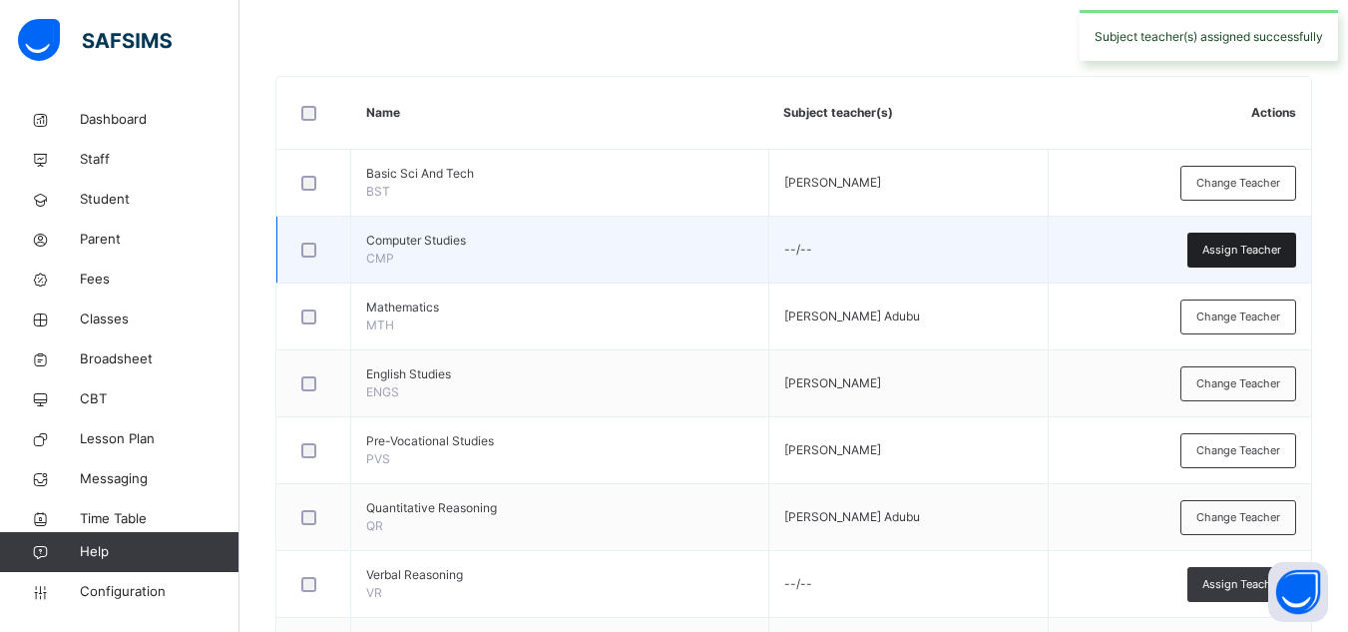
click at [1229, 261] on div "Assign Teacher" at bounding box center [1241, 249] width 109 height 35
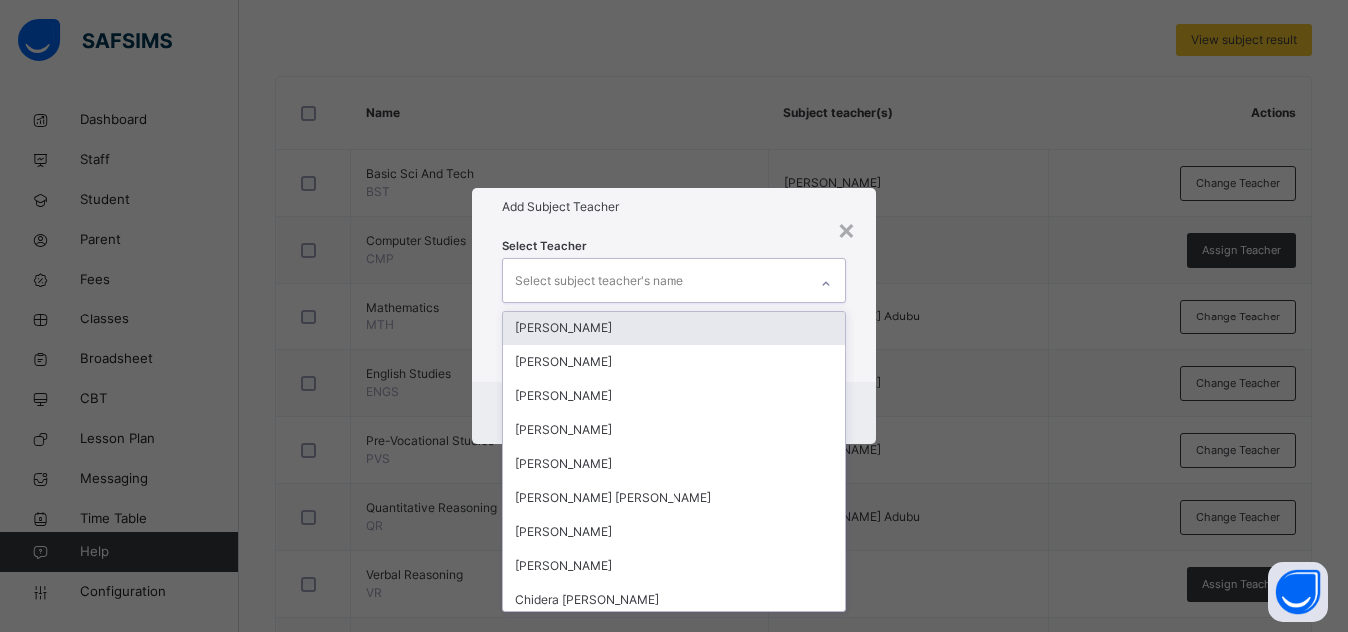
click at [581, 290] on div "Select subject teacher's name" at bounding box center [599, 280] width 169 height 38
type input "*"
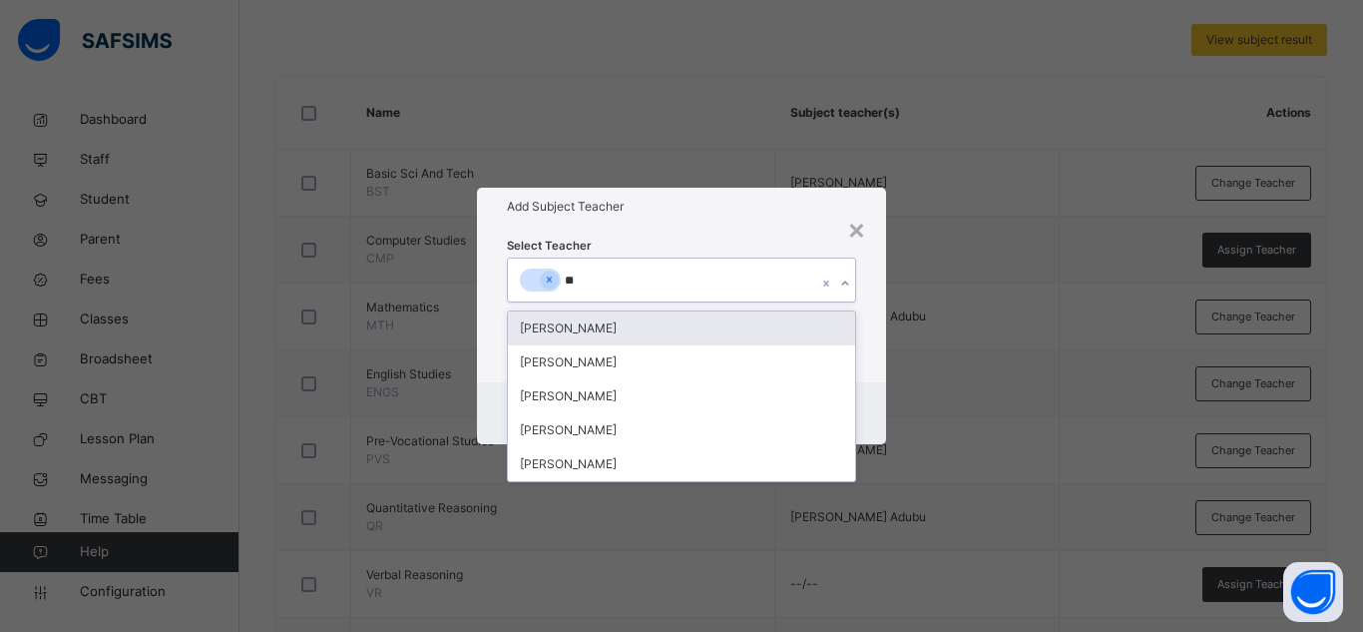
type input "***"
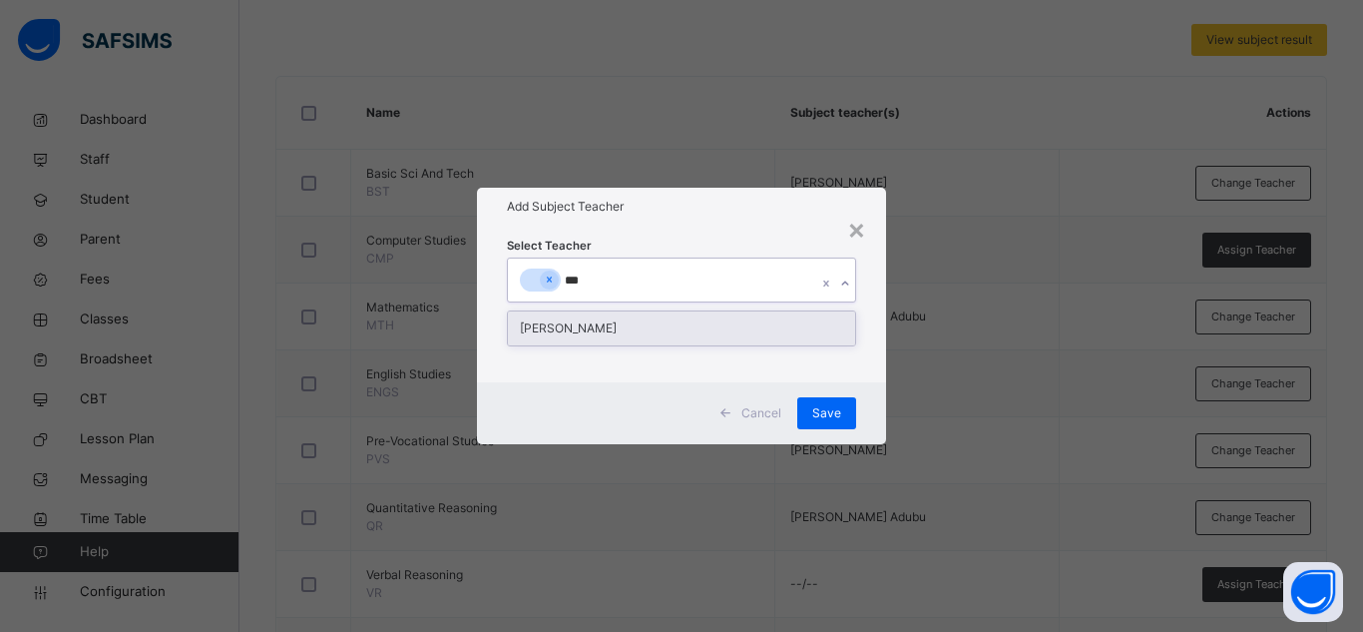
click at [575, 330] on div "[PERSON_NAME]" at bounding box center [681, 328] width 347 height 34
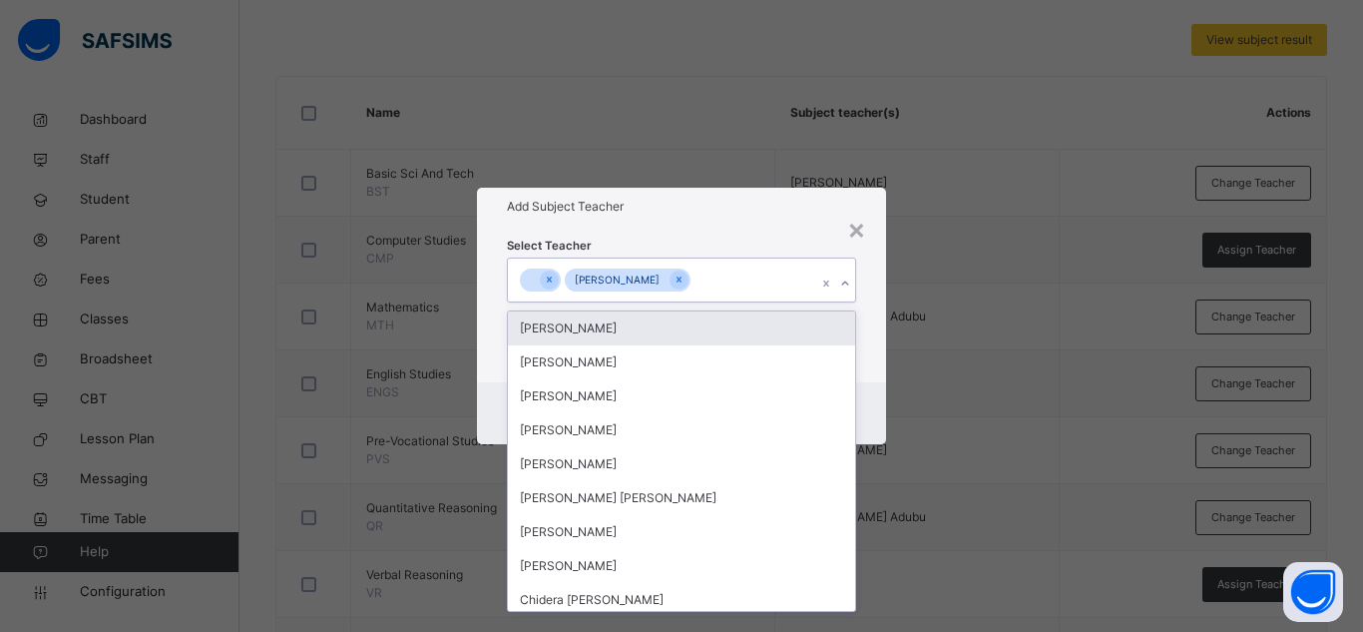
click at [728, 208] on h1 "Add Subject Teacher" at bounding box center [681, 207] width 349 height 18
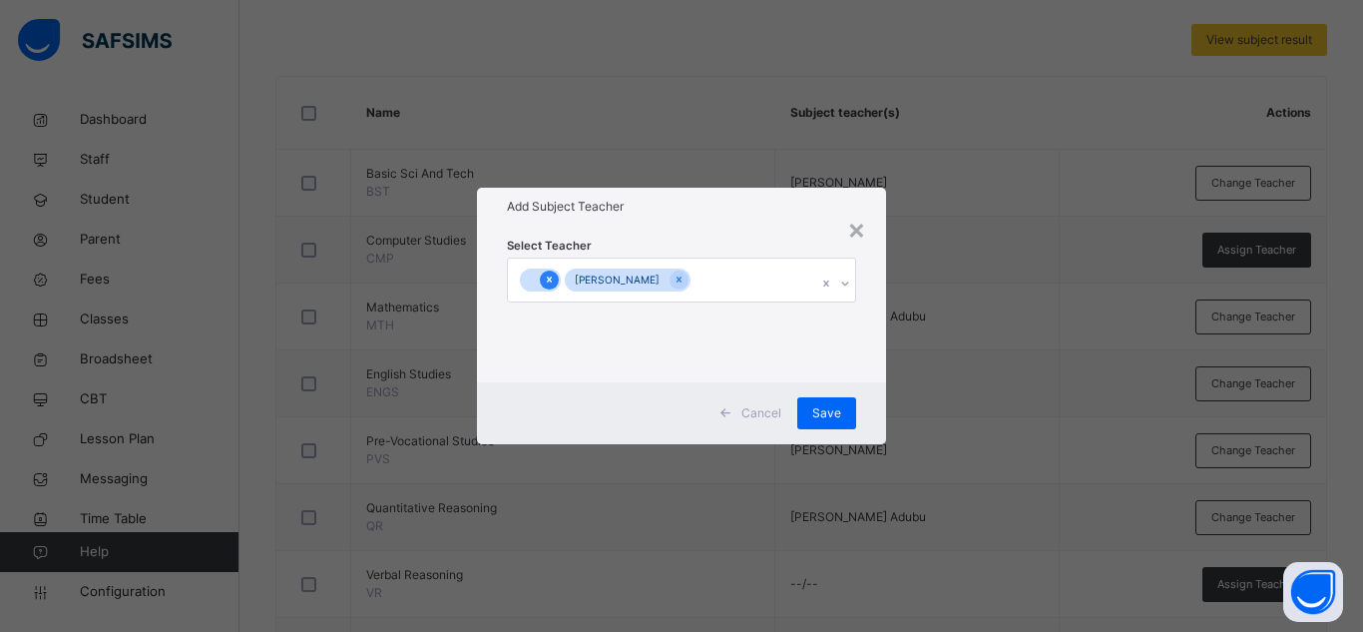
click at [549, 276] on icon at bounding box center [549, 279] width 11 height 14
click at [818, 405] on span "Save" at bounding box center [826, 413] width 29 height 18
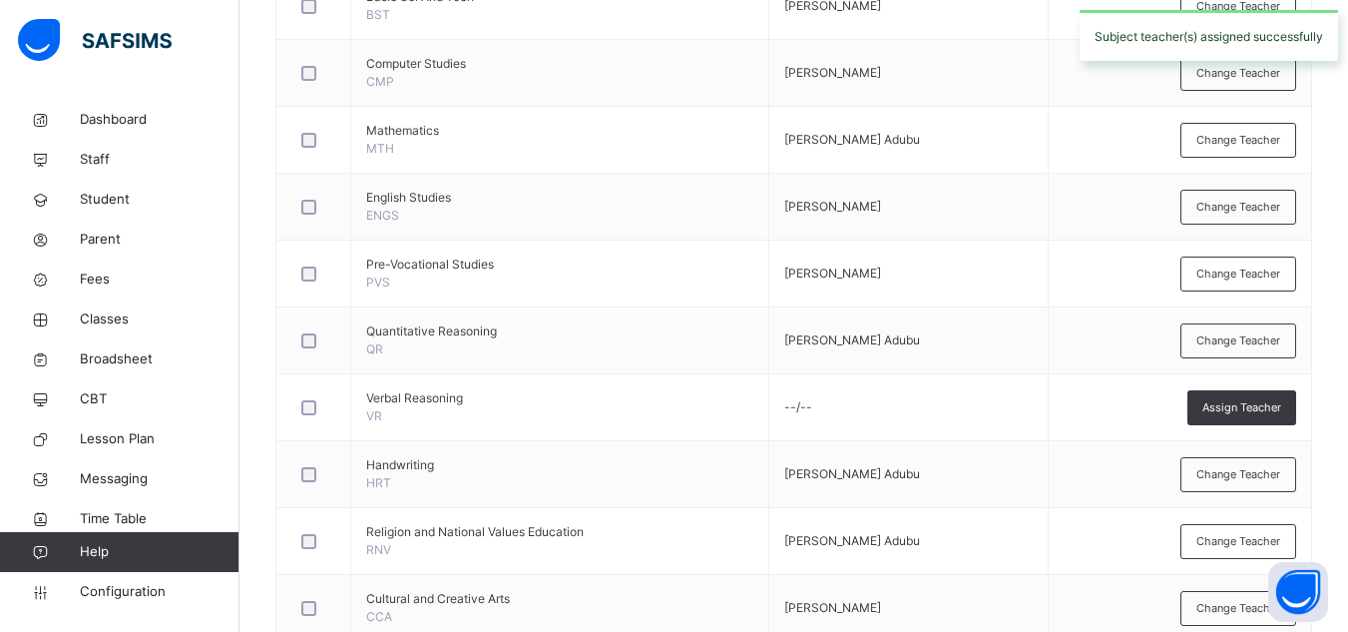
scroll to position [660, 0]
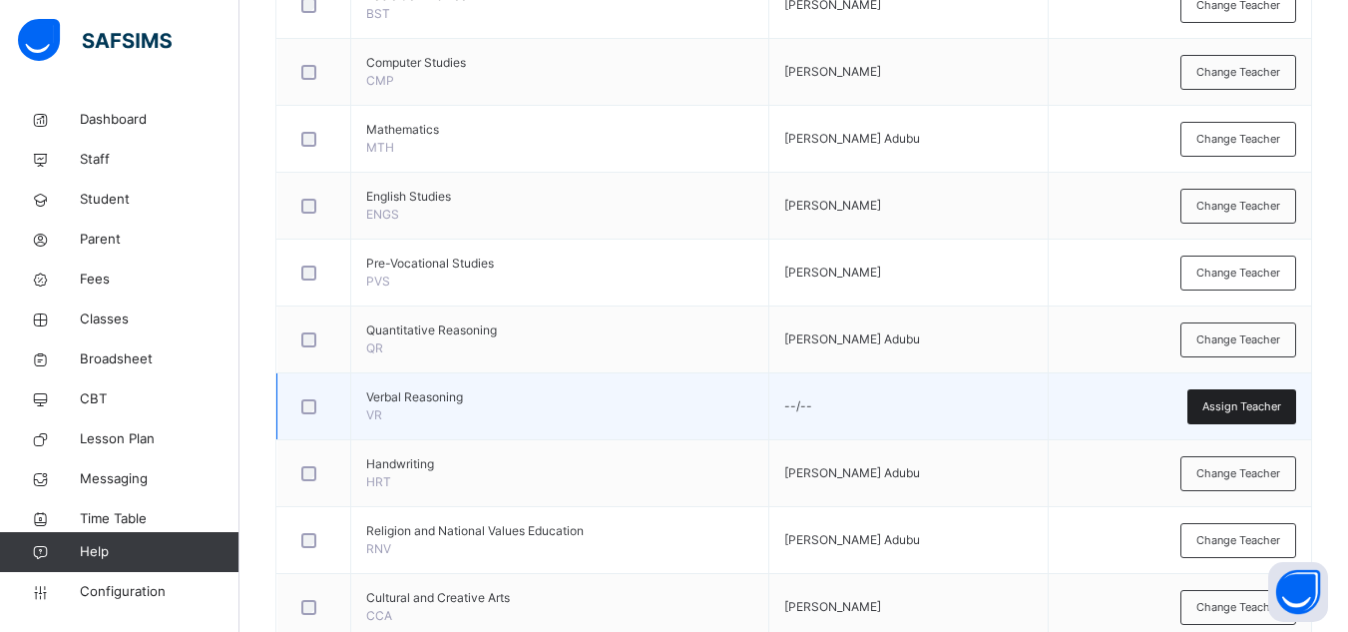
click at [1264, 411] on span "Assign Teacher" at bounding box center [1241, 406] width 79 height 17
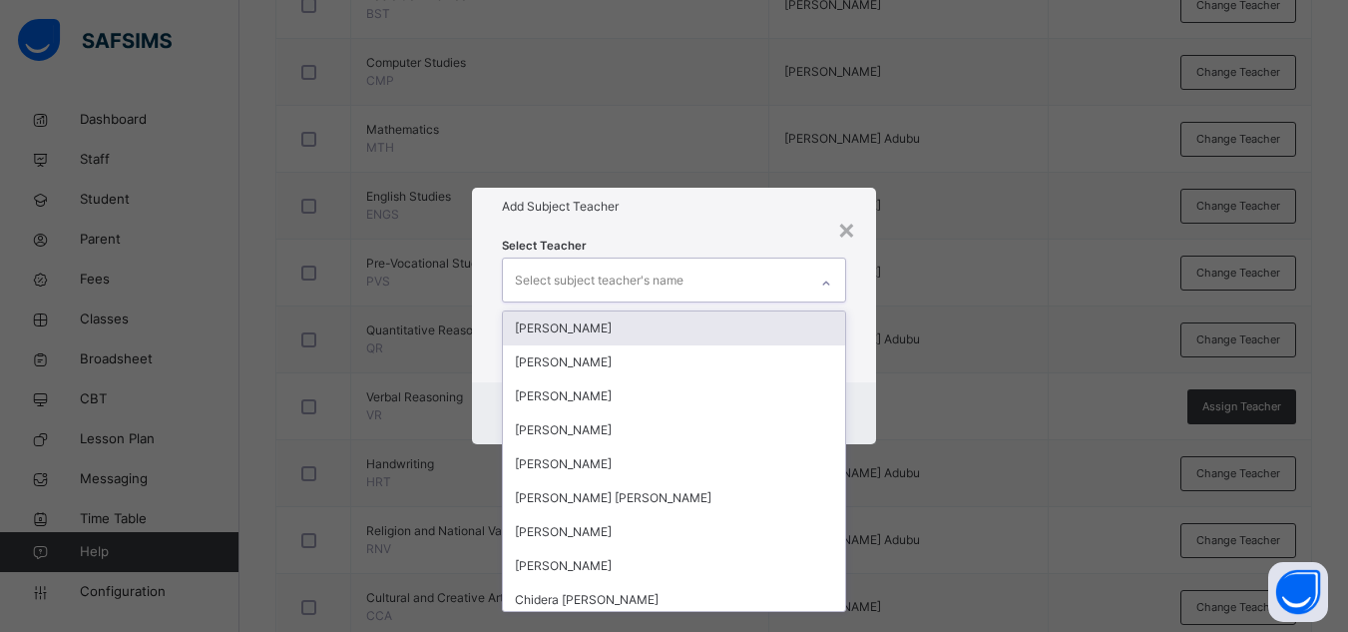
click at [613, 279] on div "Select subject teacher's name" at bounding box center [599, 280] width 169 height 38
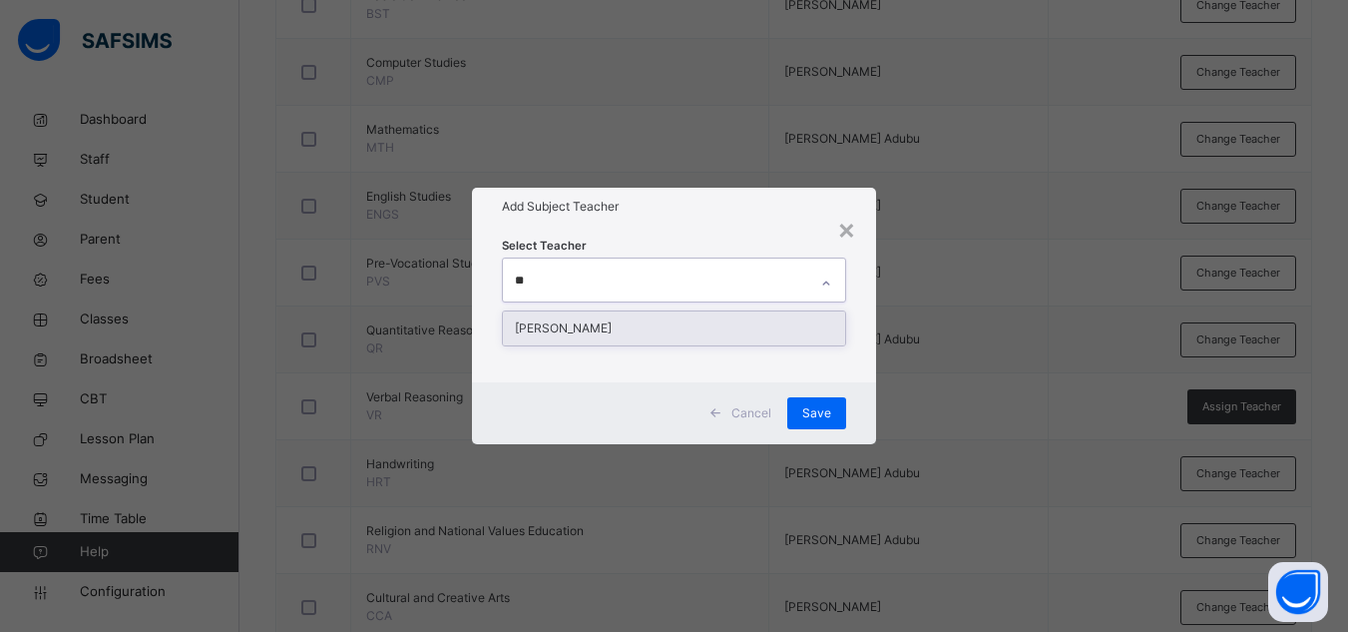
type input "***"
click at [560, 329] on div "[PERSON_NAME]" at bounding box center [674, 328] width 342 height 34
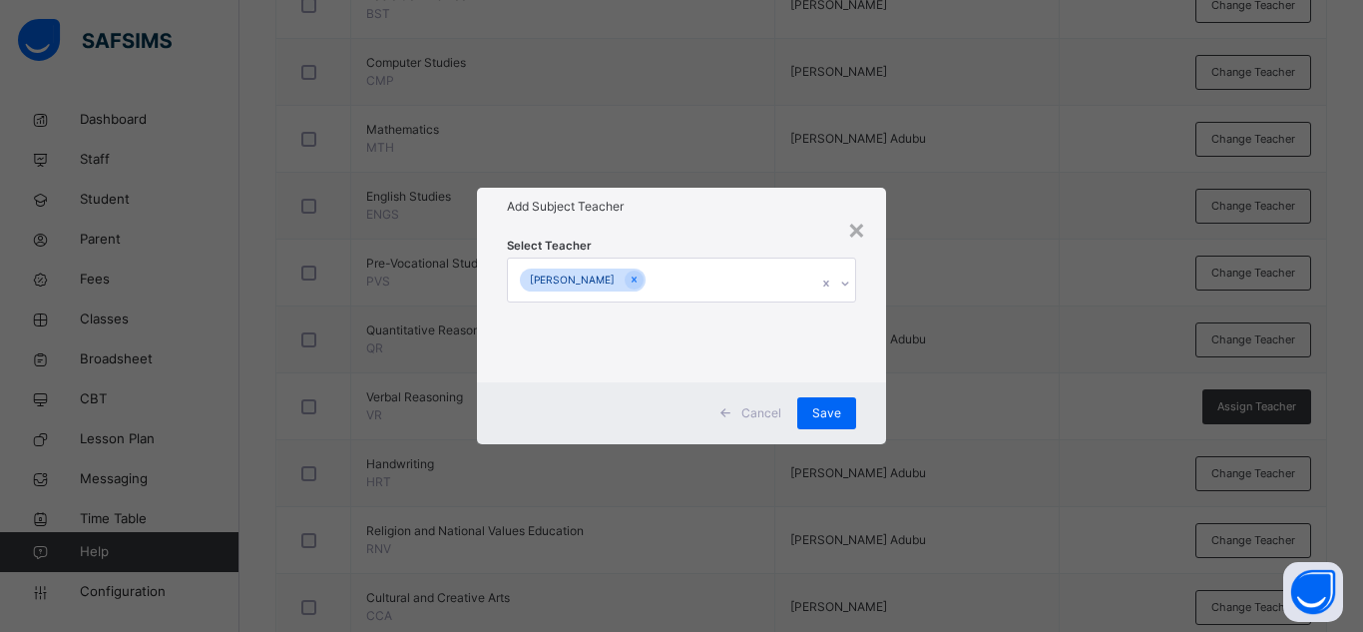
click at [685, 221] on div "Add Subject Teacher" at bounding box center [681, 207] width 409 height 38
click at [833, 414] on span "Save" at bounding box center [826, 413] width 29 height 18
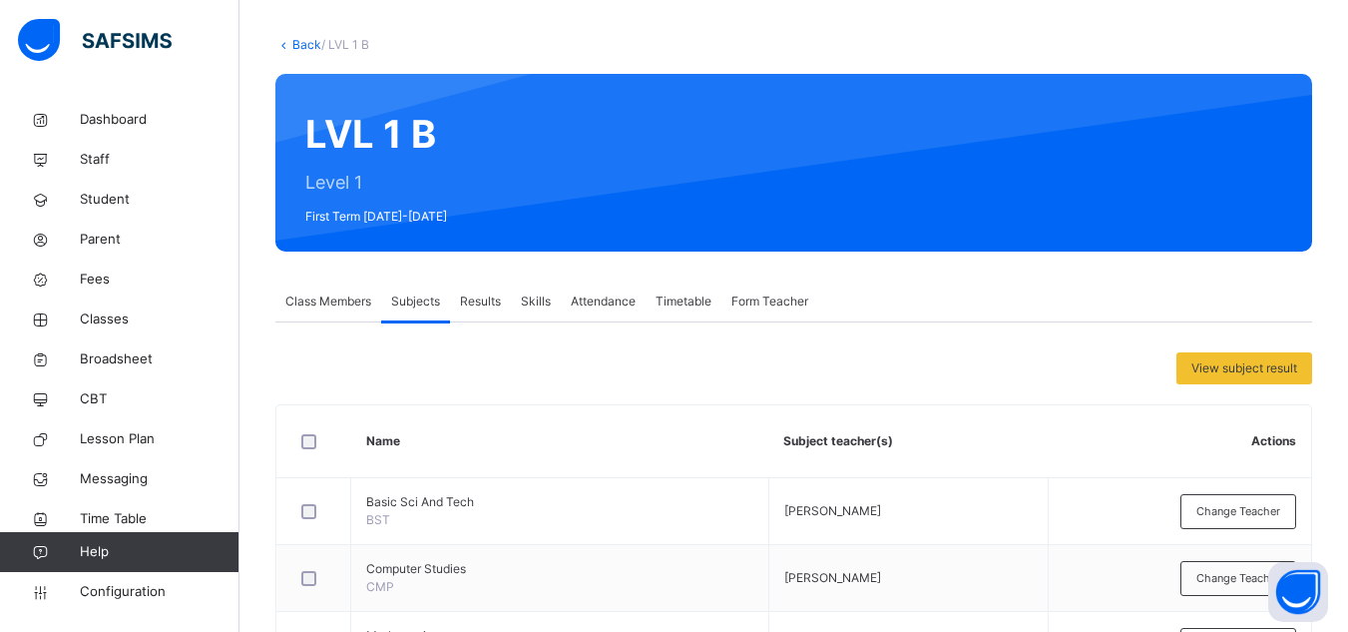
scroll to position [152, 0]
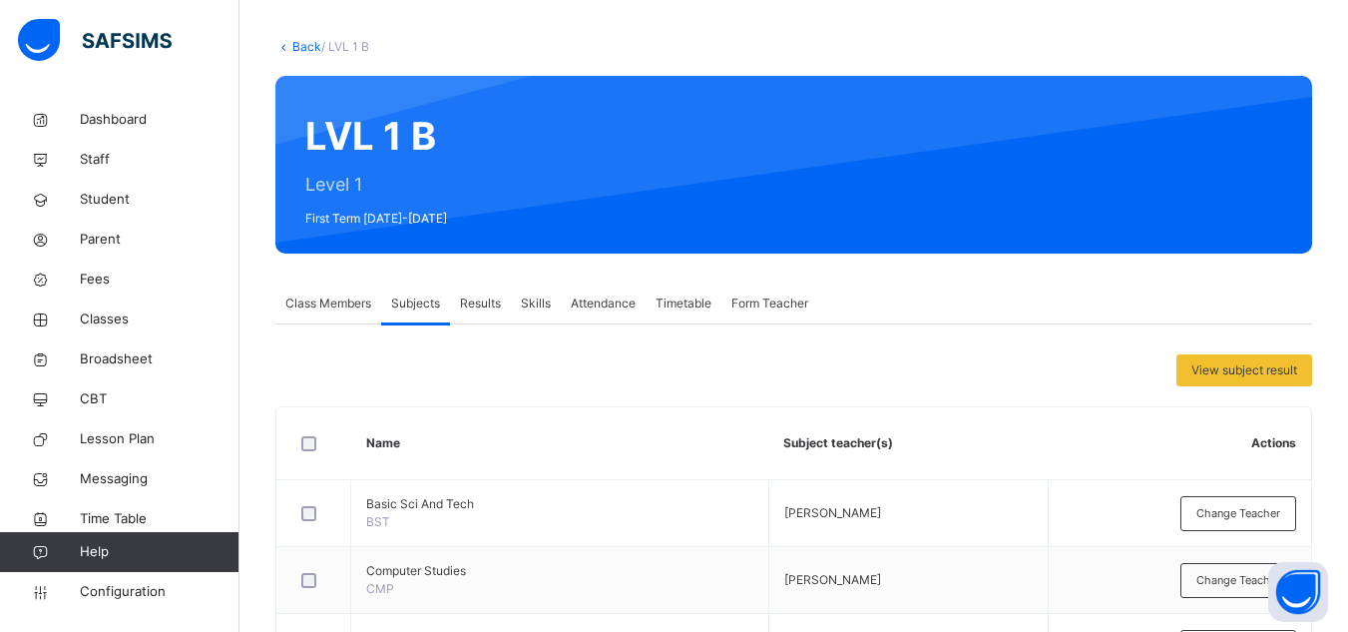
click at [307, 49] on link "Back" at bounding box center [306, 46] width 29 height 15
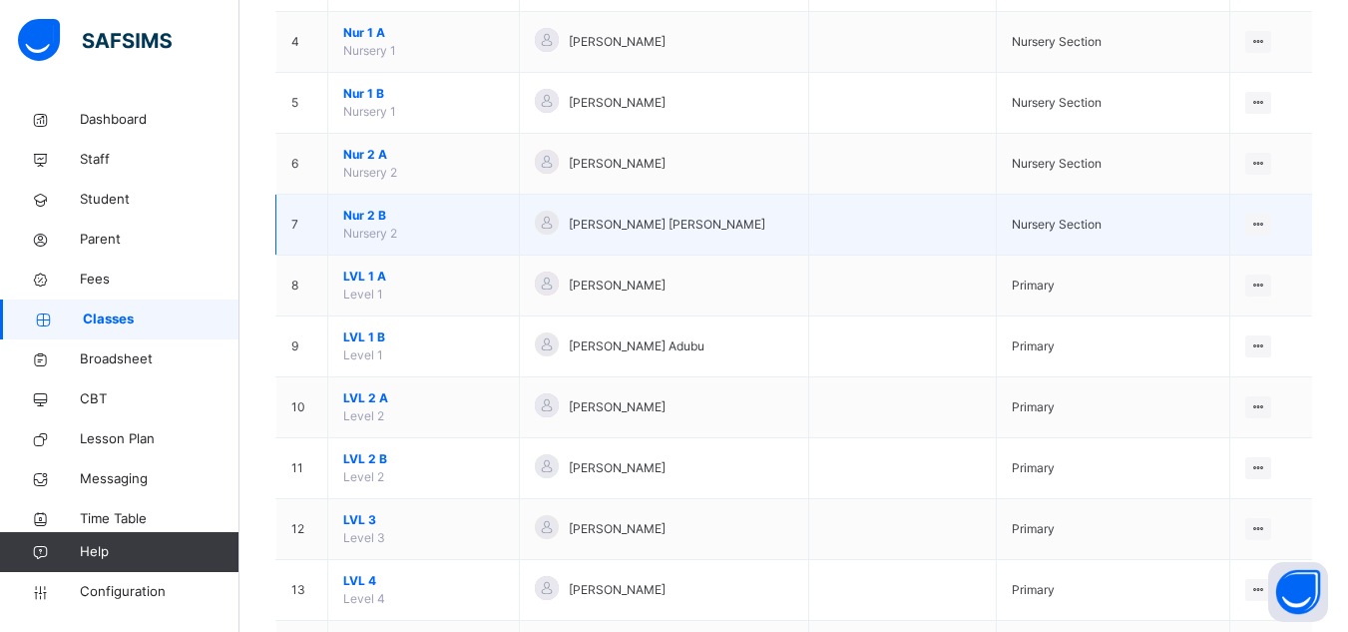
scroll to position [474, 0]
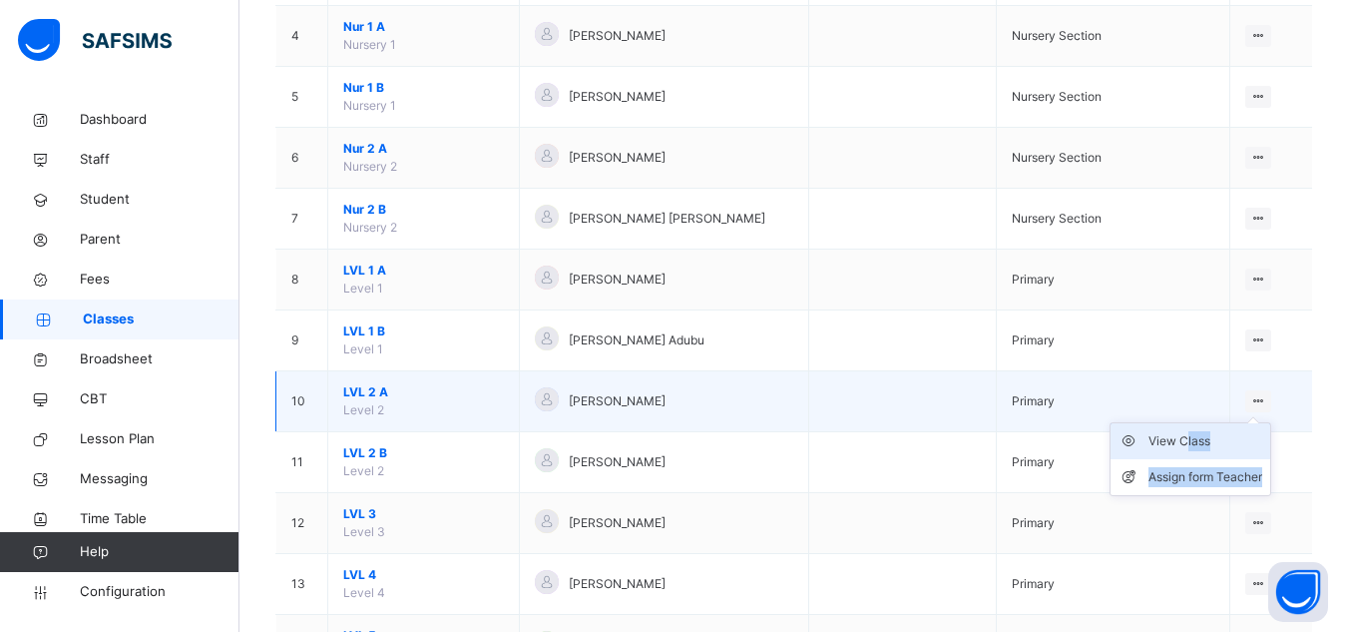
drag, startPoint x: 1196, startPoint y: 430, endPoint x: 1184, endPoint y: 444, distance: 18.4
click at [1184, 444] on ul "View Class Assign form Teacher" at bounding box center [1191, 459] width 162 height 74
click at [1184, 444] on div "View Class" at bounding box center [1206, 441] width 114 height 20
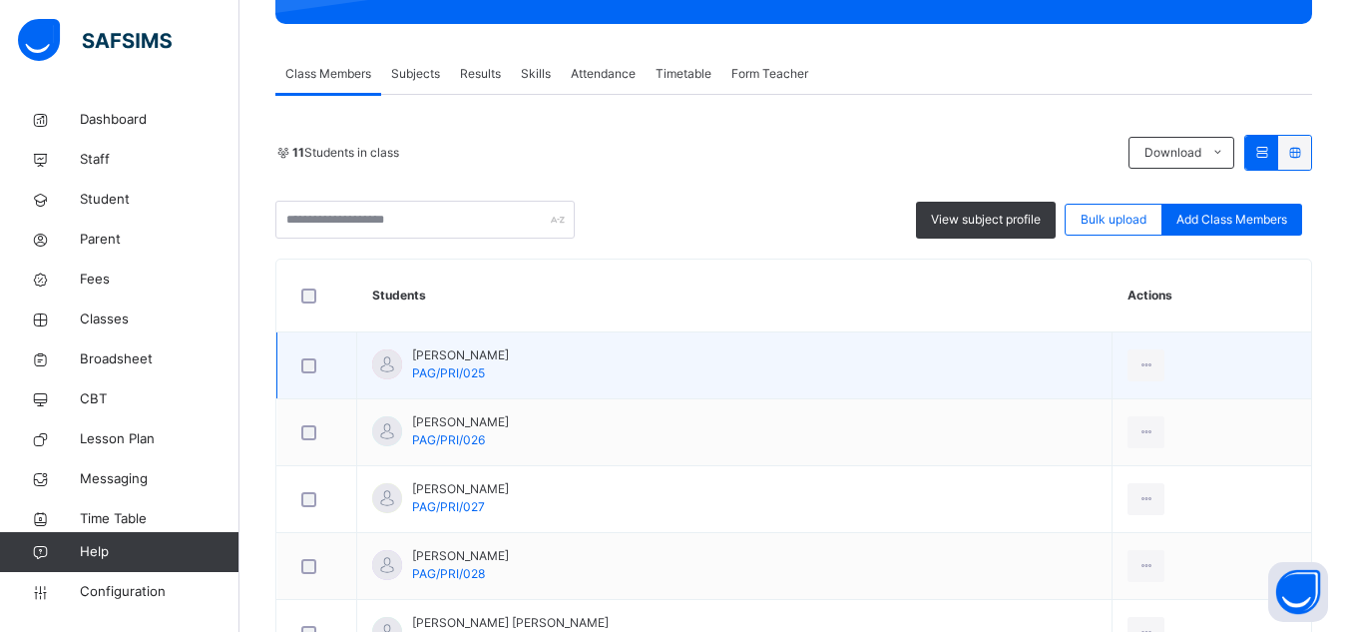
scroll to position [379, 0]
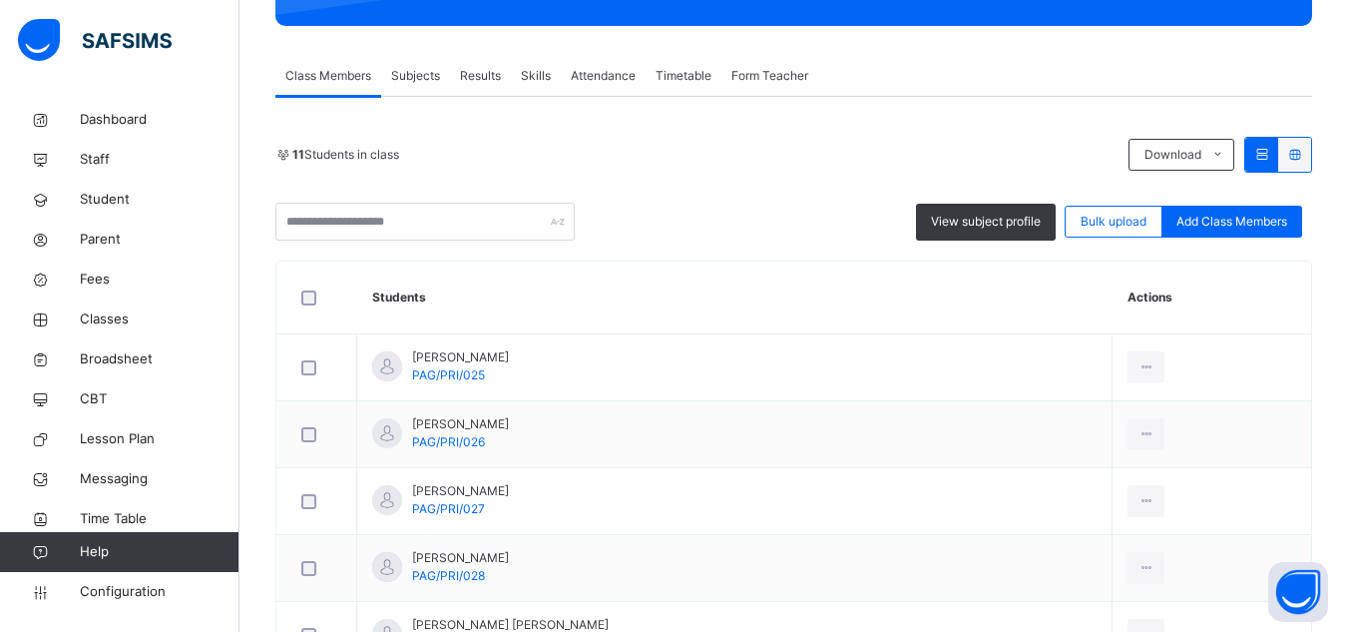
click at [428, 77] on span "Subjects" at bounding box center [415, 76] width 49 height 18
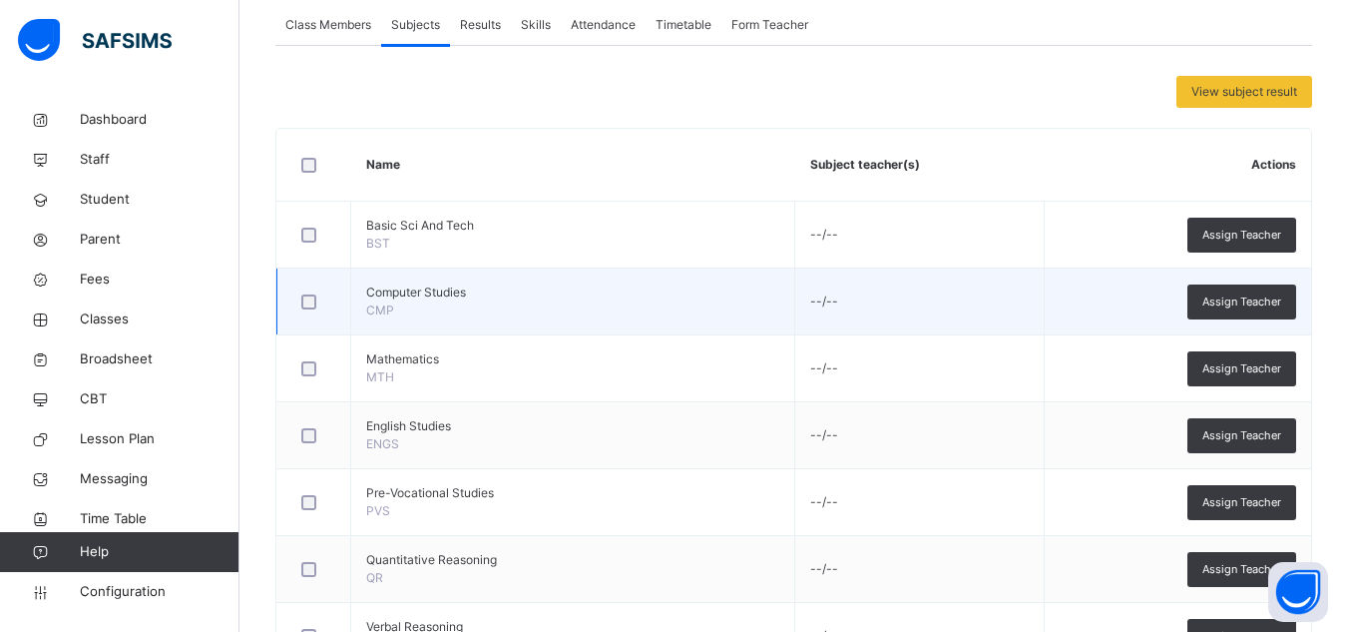
scroll to position [439, 0]
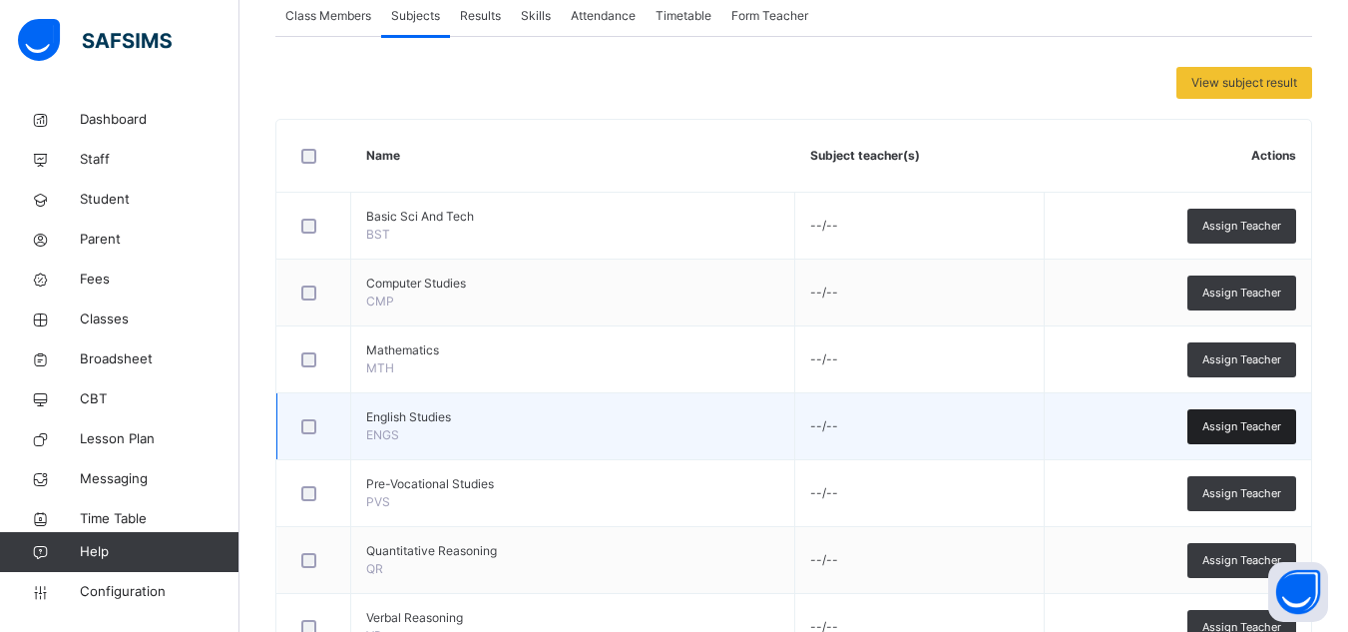
click at [1227, 416] on div "Assign Teacher" at bounding box center [1241, 426] width 109 height 35
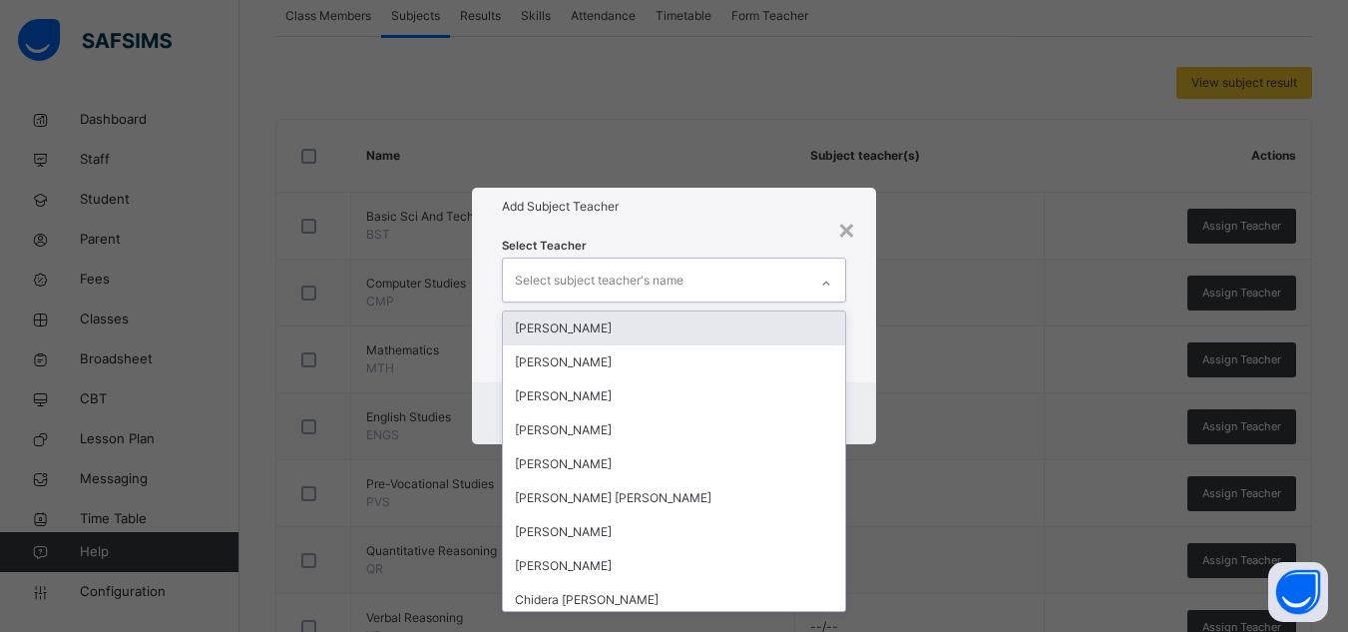
click at [696, 262] on div "Select subject teacher's name" at bounding box center [655, 279] width 304 height 42
type input "***"
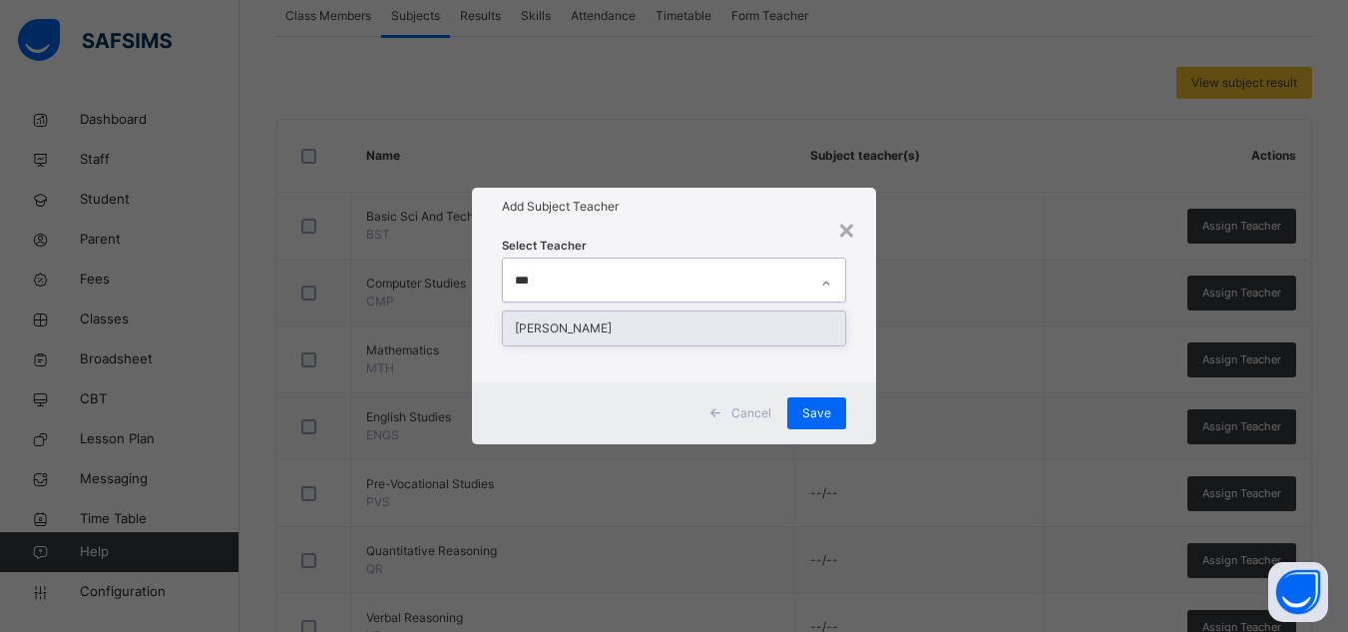
click at [599, 329] on div "[PERSON_NAME]" at bounding box center [674, 328] width 342 height 34
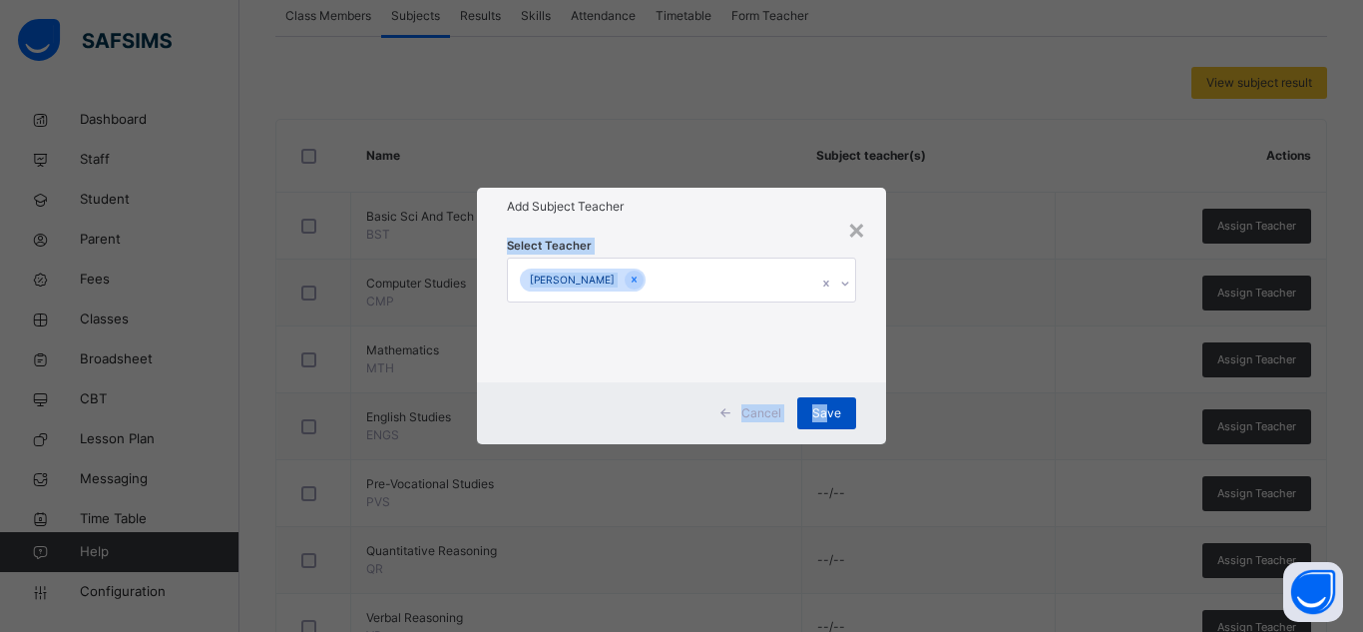
drag, startPoint x: 732, startPoint y: 220, endPoint x: 829, endPoint y: 413, distance: 216.4
click at [829, 413] on div "× Add Subject Teacher Select Teacher [PERSON_NAME] Cancel Save" at bounding box center [681, 315] width 409 height 255
click at [829, 413] on span "Save" at bounding box center [826, 413] width 29 height 18
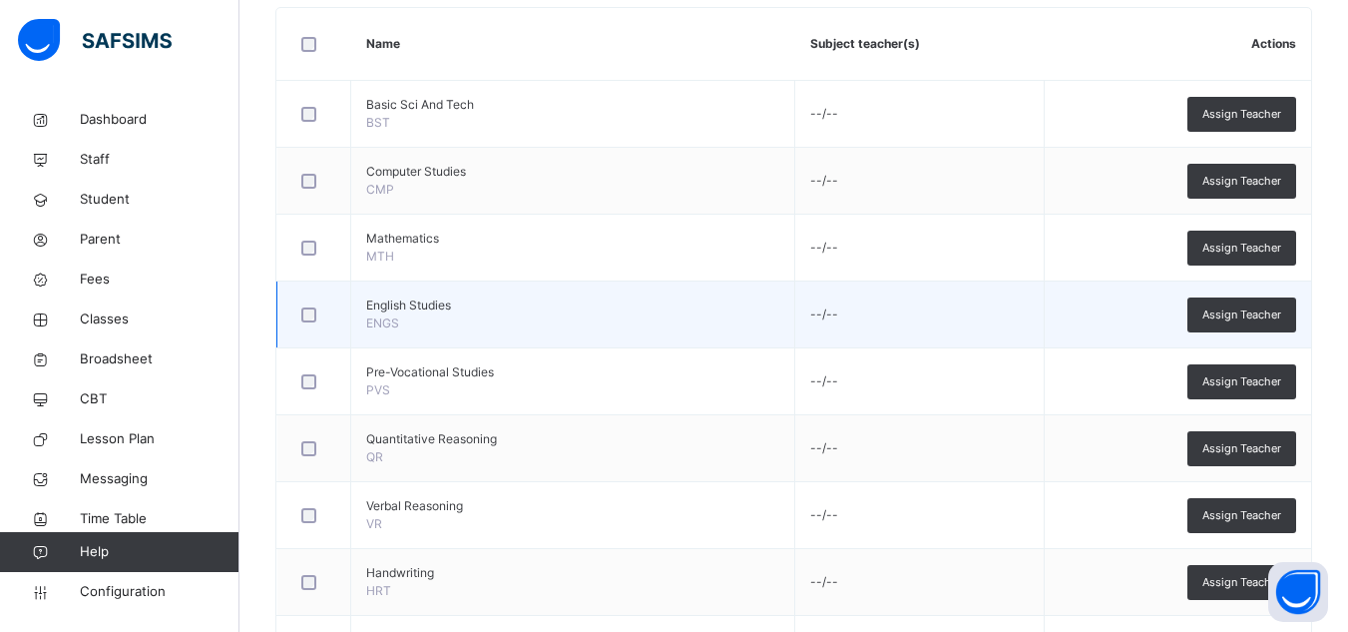
scroll to position [555, 0]
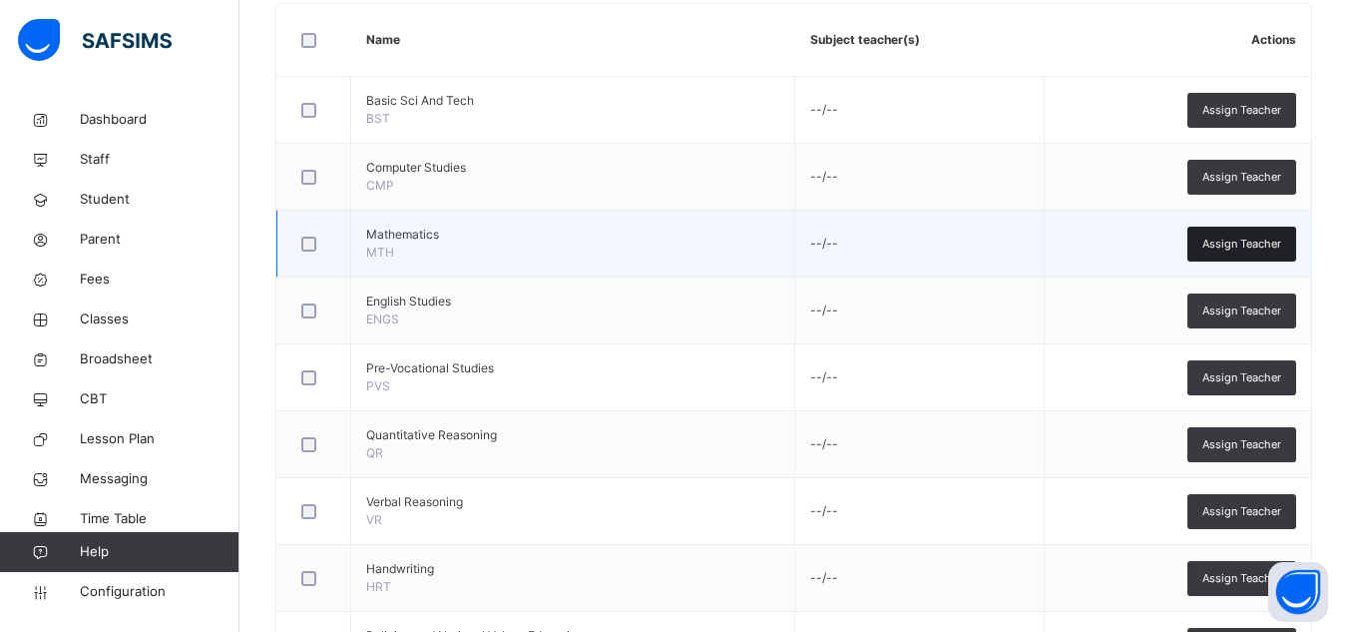
click at [1233, 244] on span "Assign Teacher" at bounding box center [1241, 243] width 79 height 17
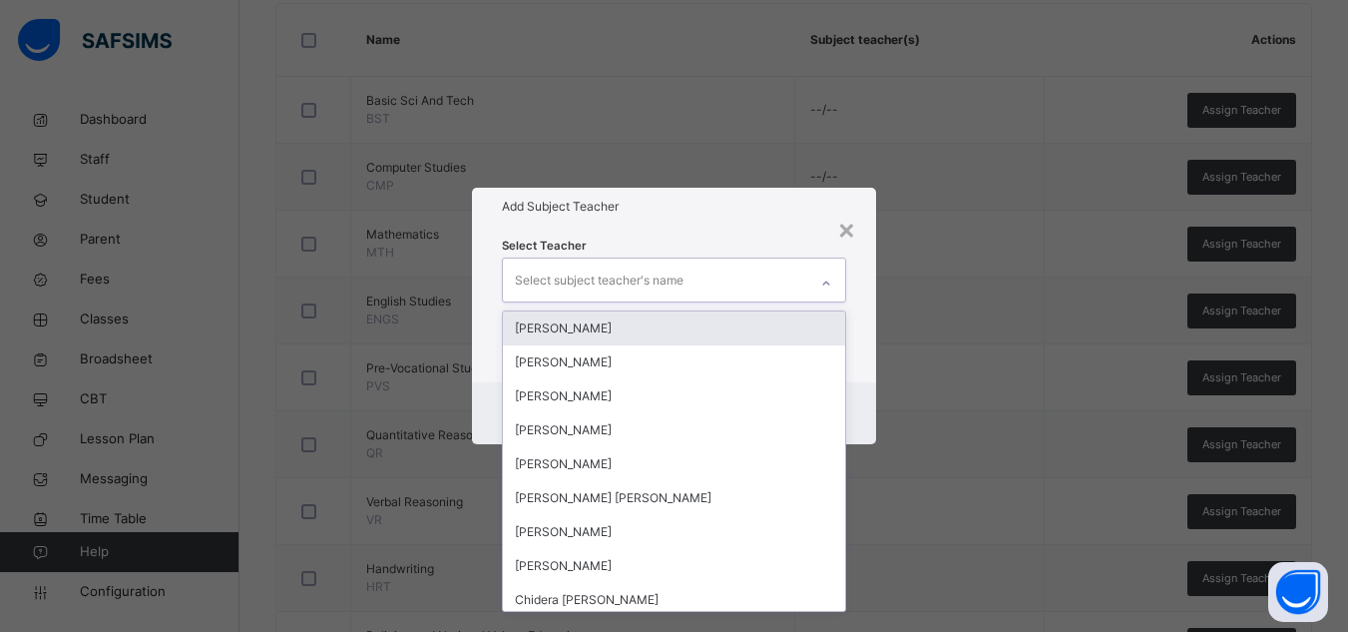
click at [728, 294] on div "Select subject teacher's name" at bounding box center [655, 279] width 304 height 42
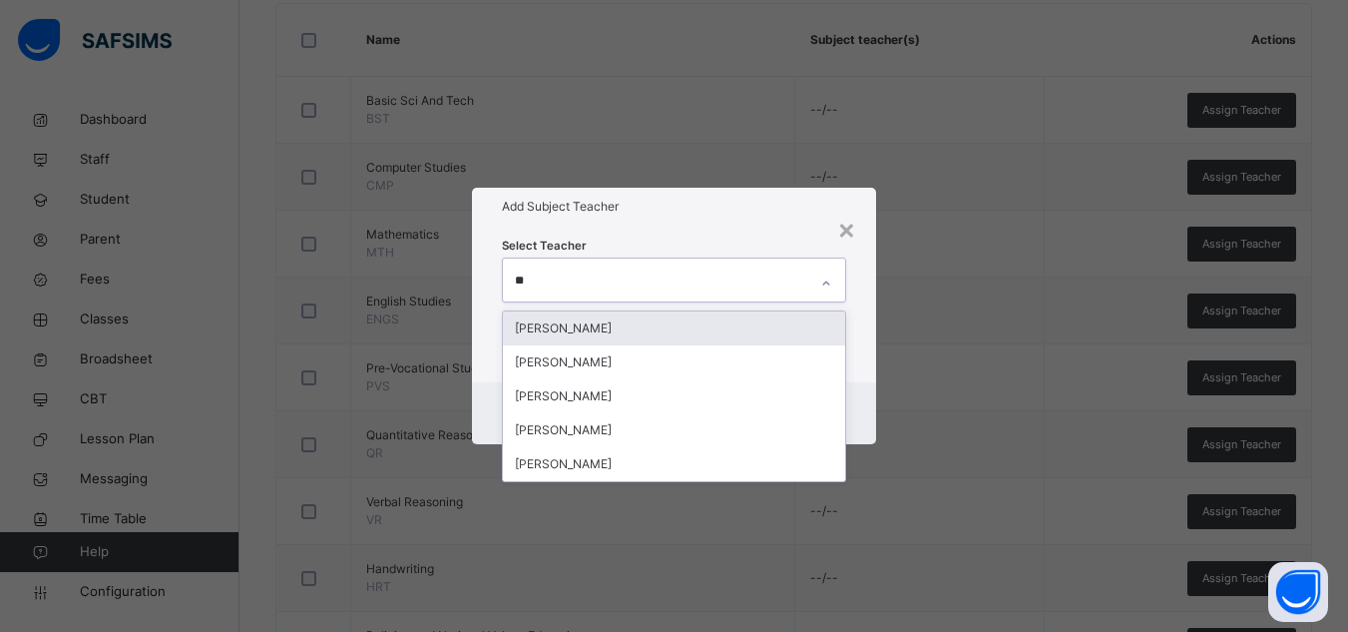
type input "*"
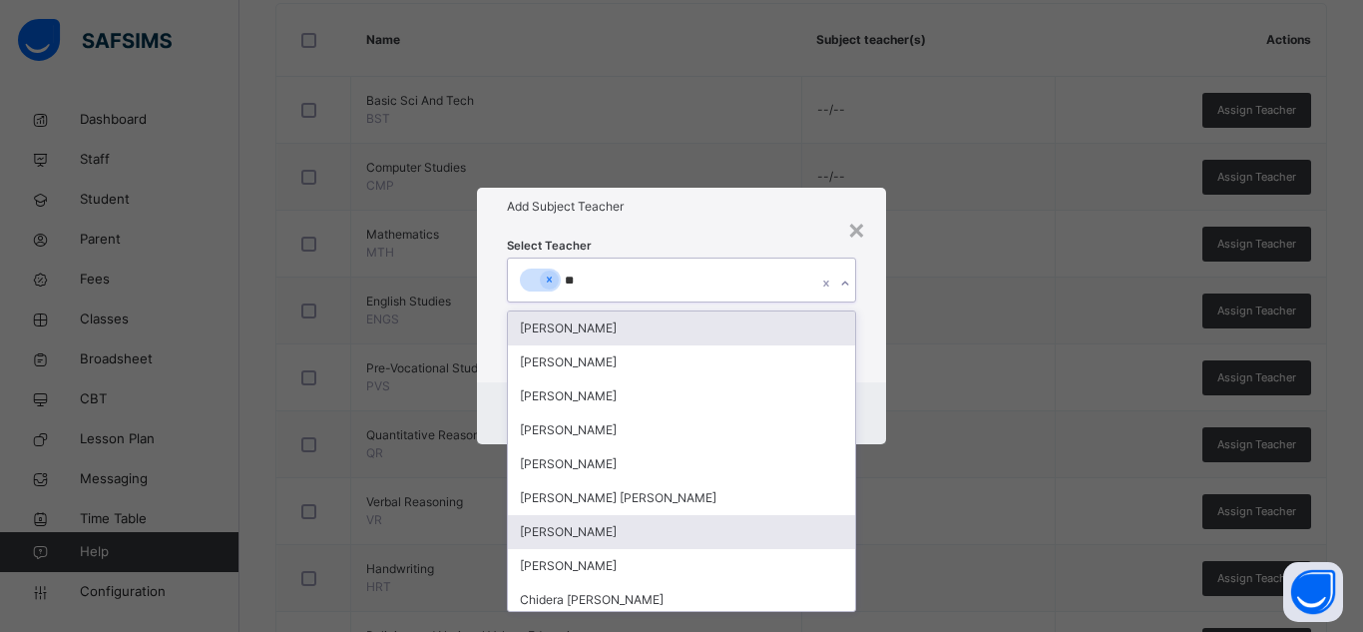
type input "***"
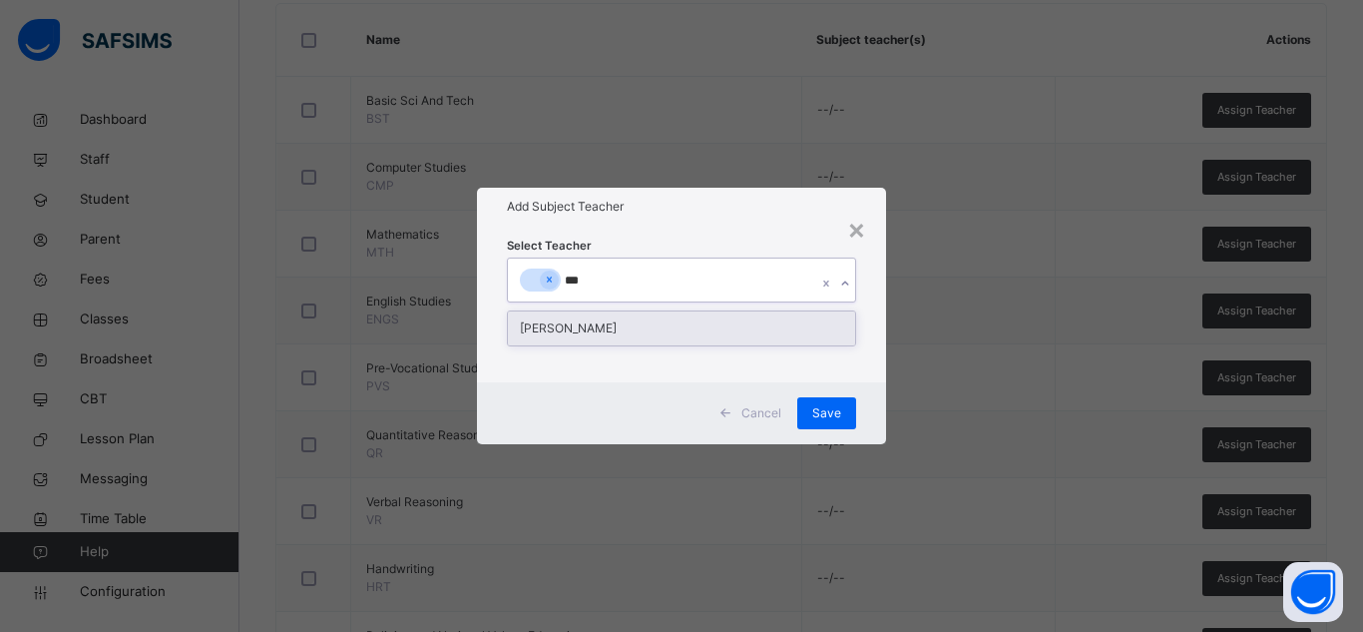
click at [593, 322] on div "[PERSON_NAME]" at bounding box center [681, 328] width 347 height 34
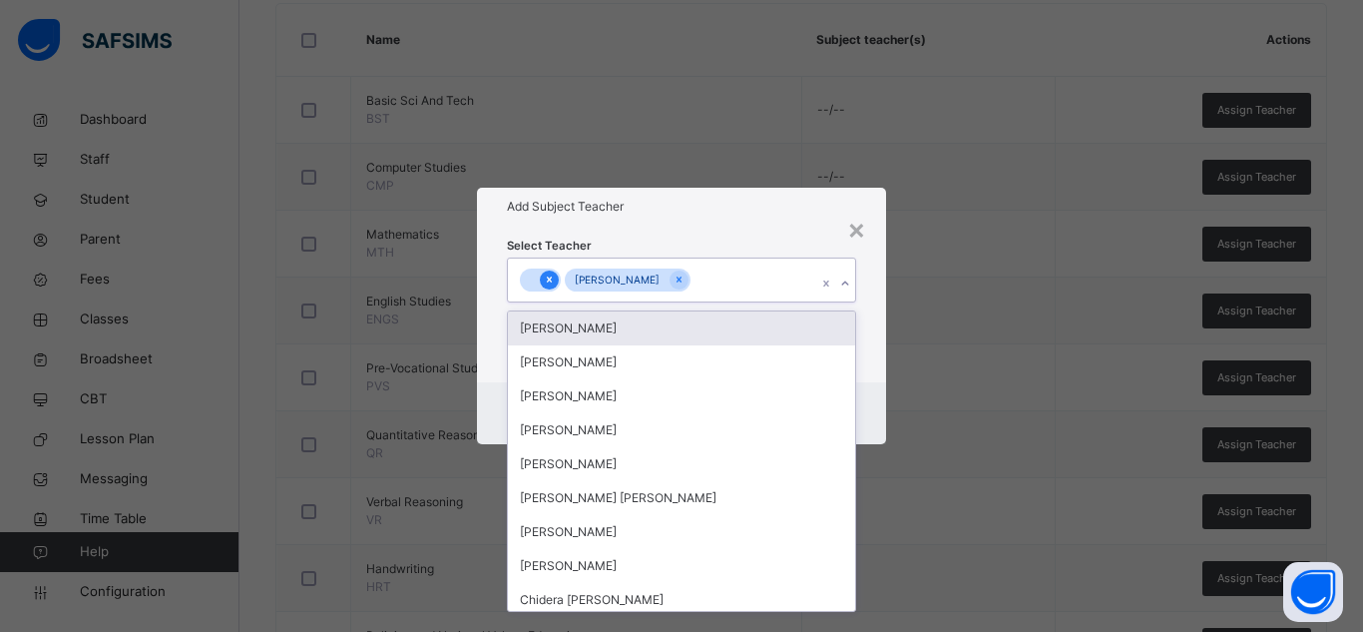
click at [552, 280] on icon at bounding box center [549, 279] width 11 height 14
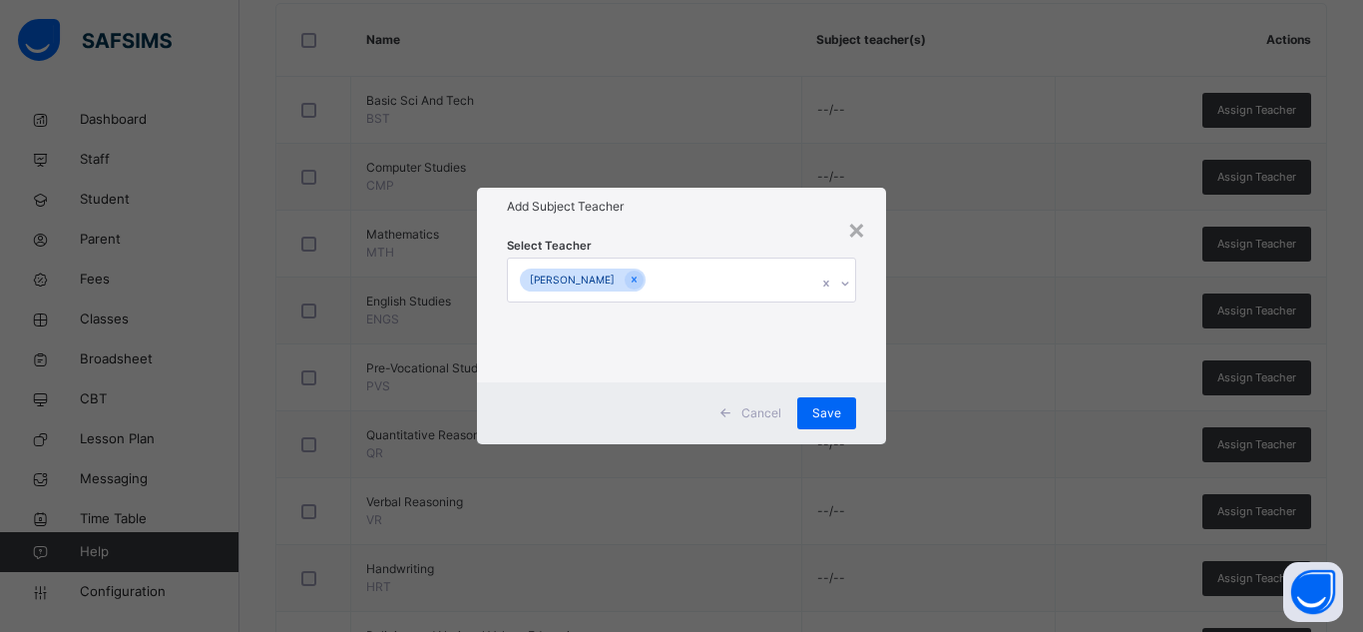
click at [687, 228] on div "Select Teacher [PERSON_NAME]" at bounding box center [681, 304] width 409 height 156
click at [829, 404] on span "Save" at bounding box center [826, 413] width 29 height 18
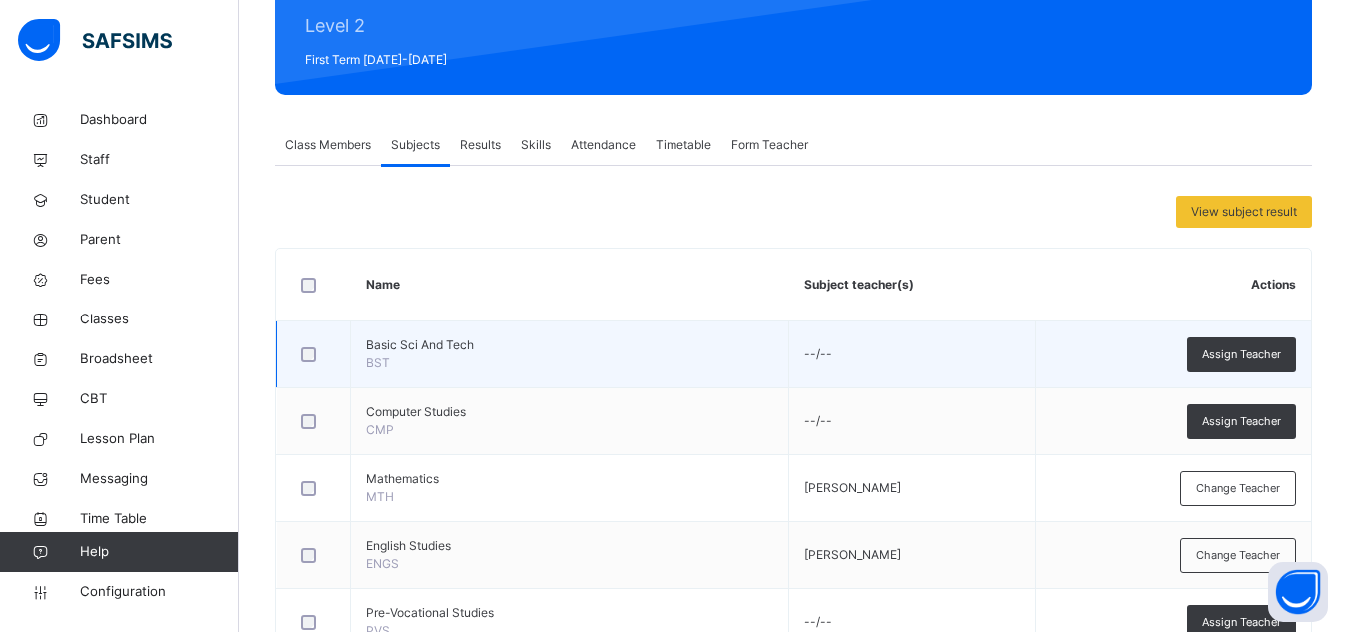
scroll to position [313, 0]
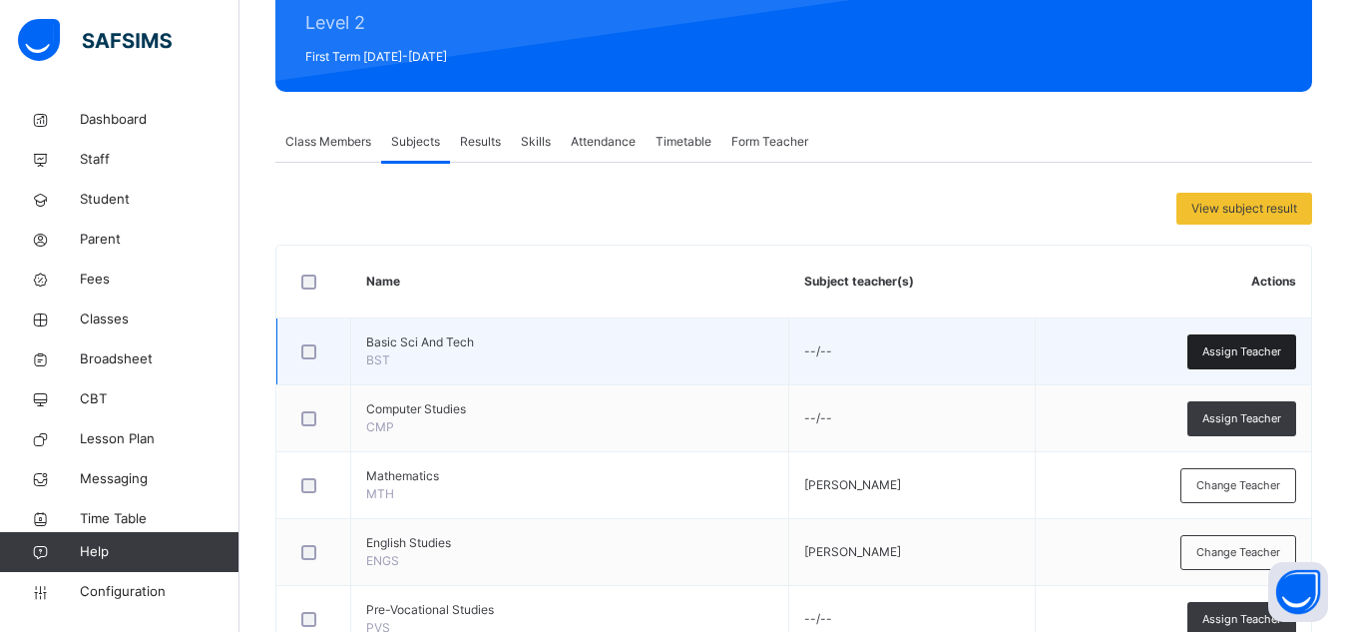
click at [1245, 353] on span "Assign Teacher" at bounding box center [1241, 351] width 79 height 17
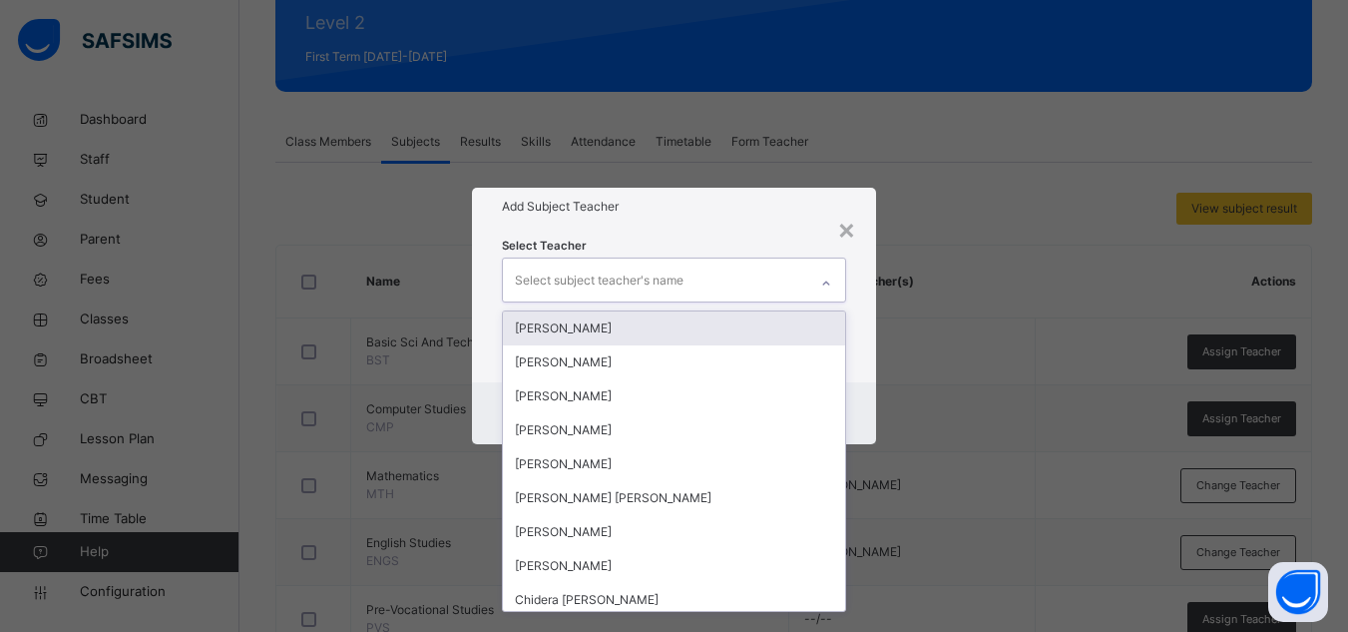
click at [758, 291] on div "Select subject teacher's name" at bounding box center [655, 279] width 304 height 42
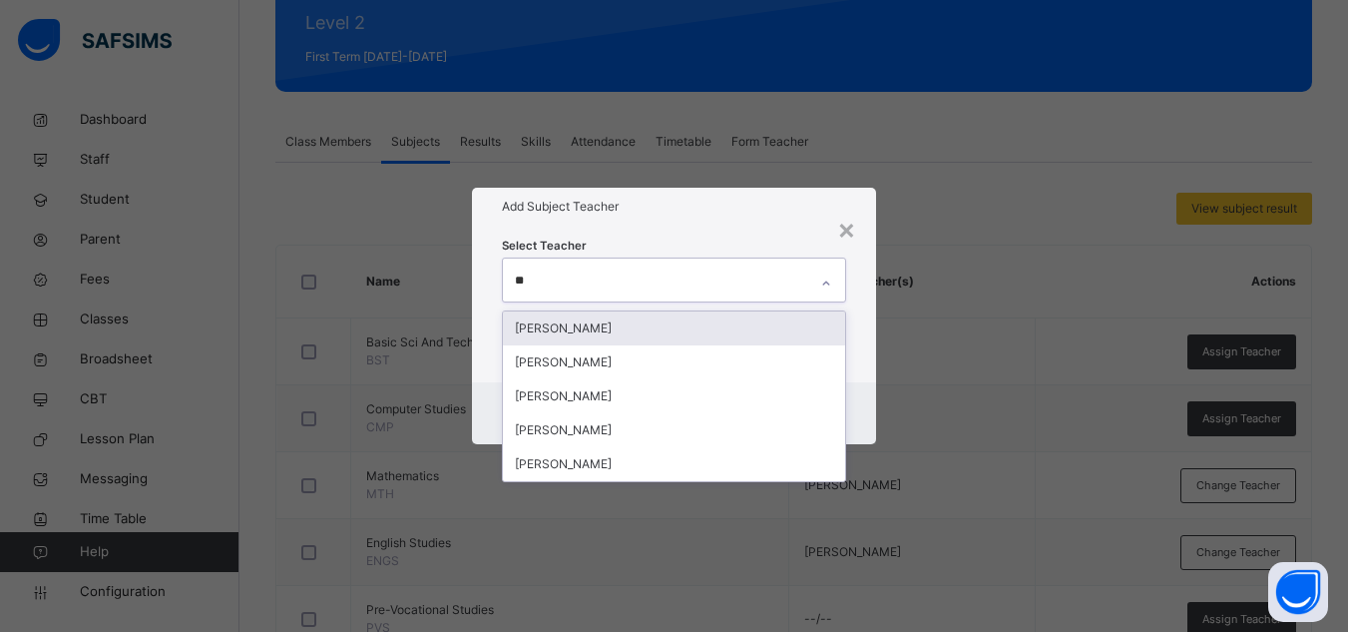
type input "***"
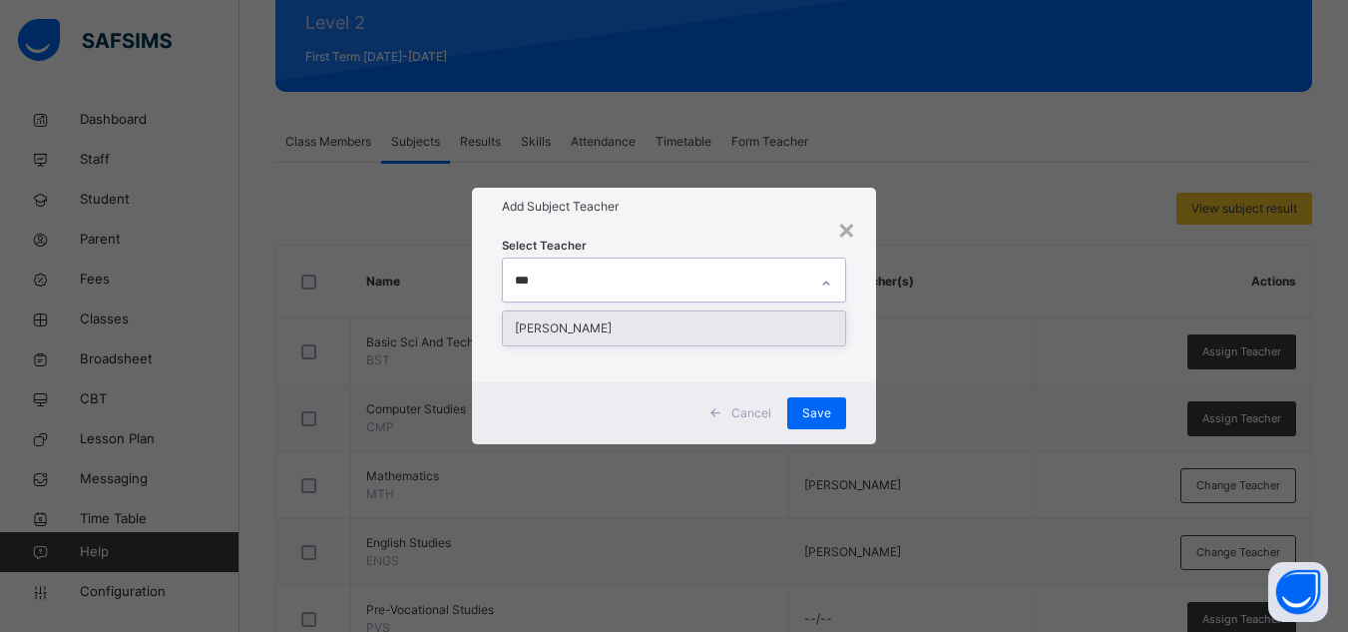
click at [683, 321] on div "[PERSON_NAME]" at bounding box center [674, 328] width 342 height 34
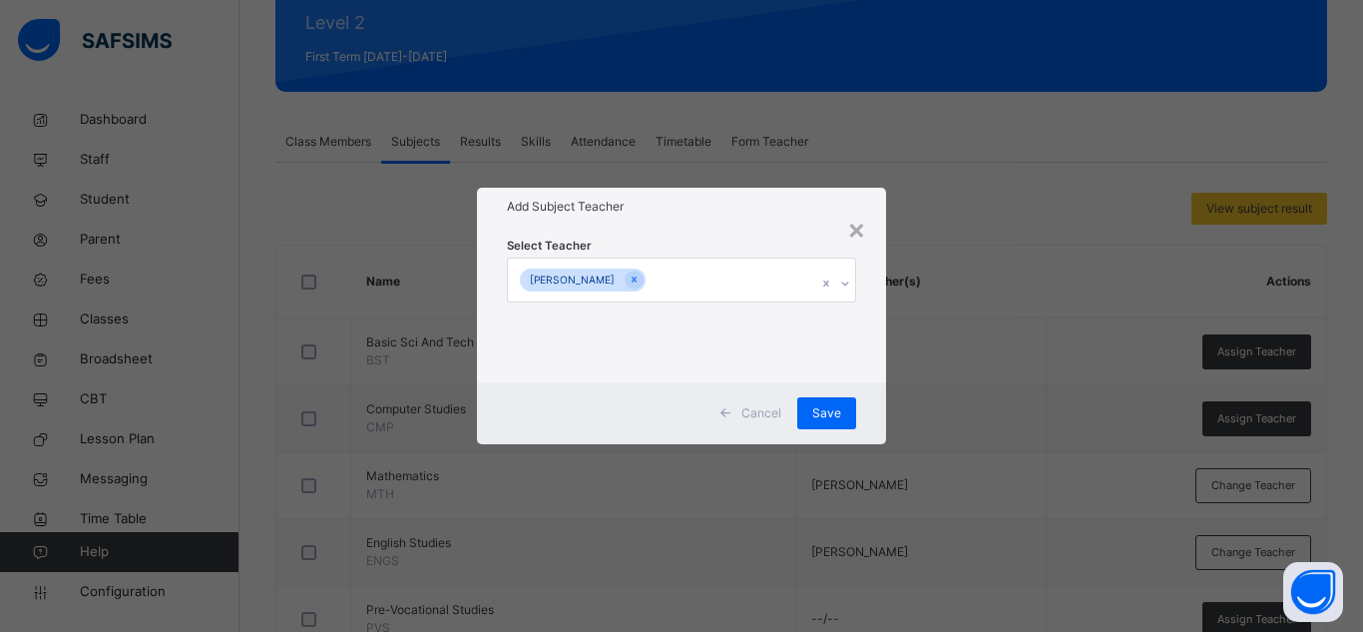
click at [730, 240] on div "Select Teacher [PERSON_NAME]" at bounding box center [681, 303] width 349 height 136
click at [819, 404] on span "Save" at bounding box center [826, 413] width 29 height 18
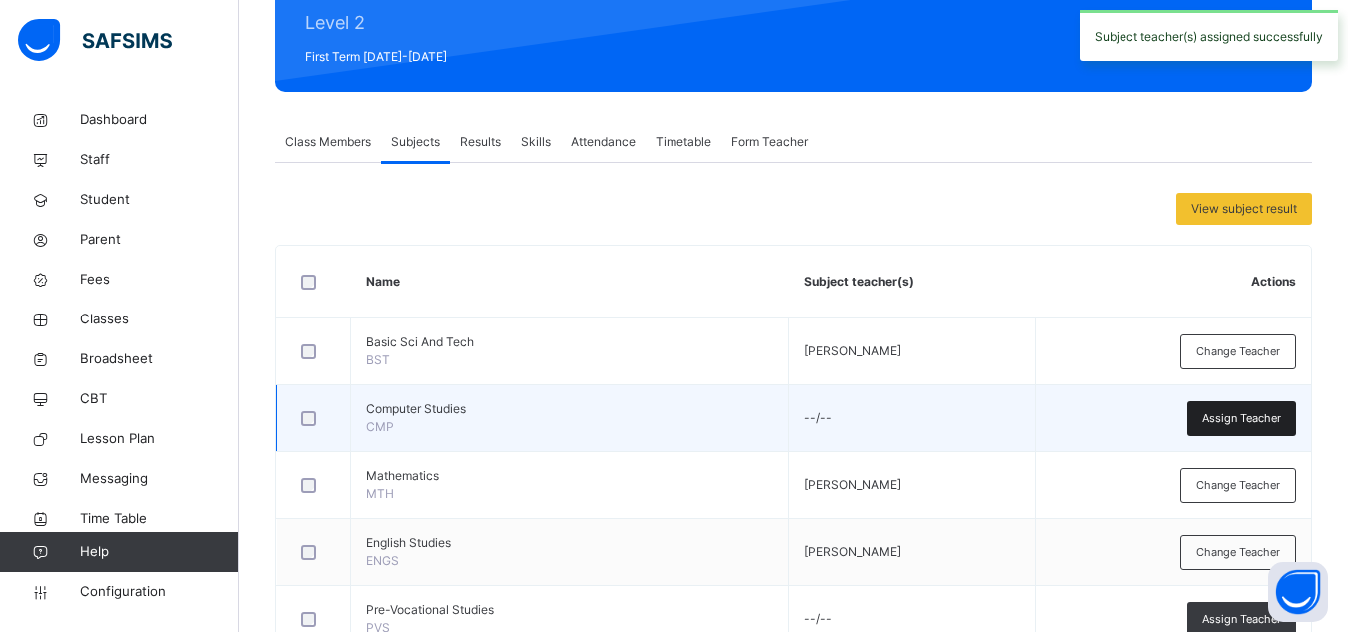
click at [1235, 421] on span "Assign Teacher" at bounding box center [1241, 418] width 79 height 17
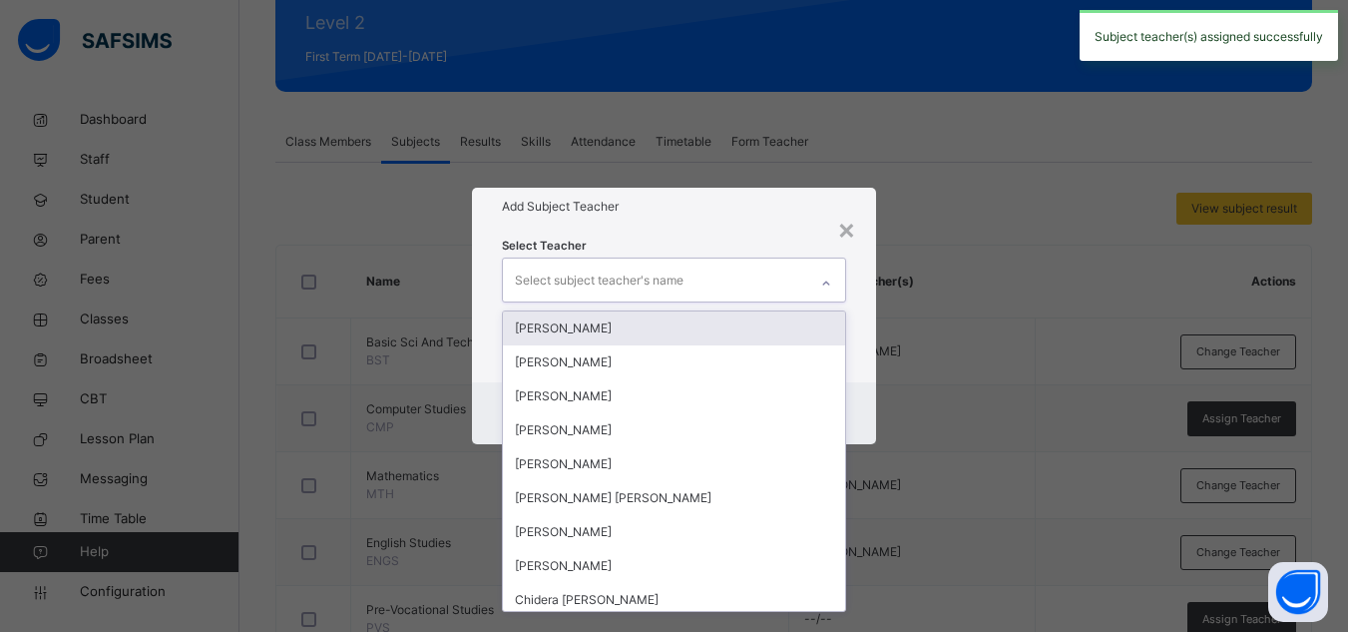
click at [721, 301] on div "Select subject teacher's name" at bounding box center [674, 279] width 344 height 44
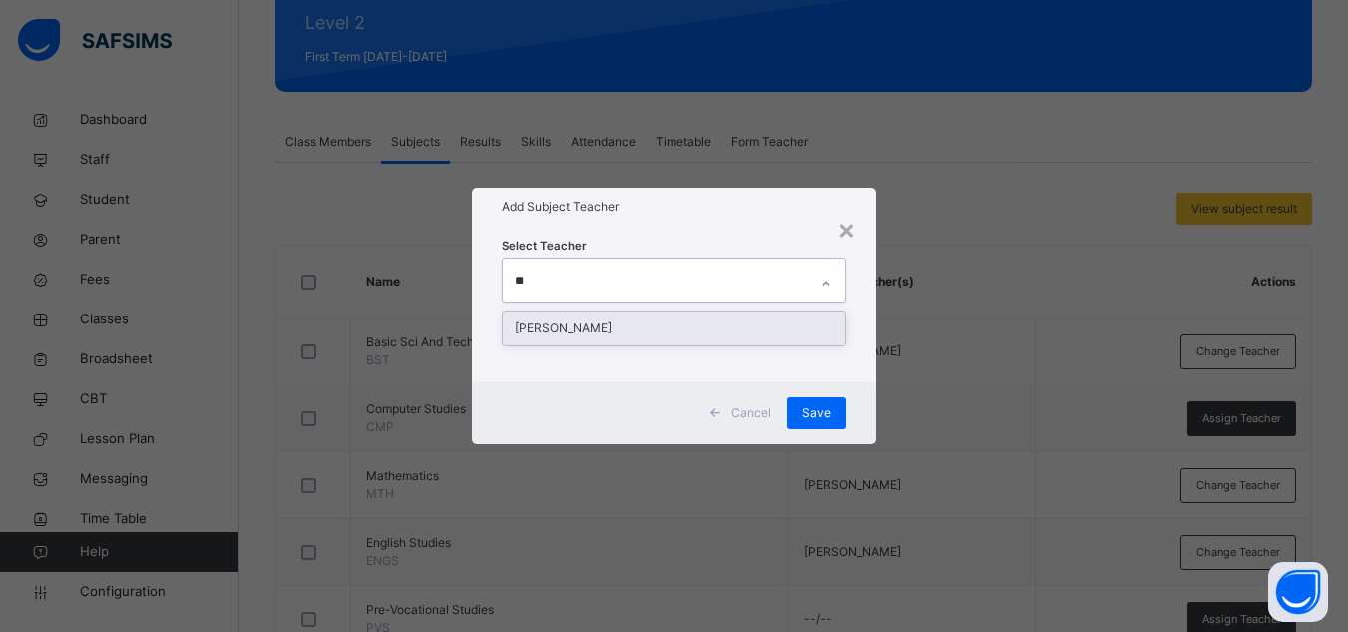
type input "***"
click at [688, 326] on div "[PERSON_NAME]" at bounding box center [674, 328] width 342 height 34
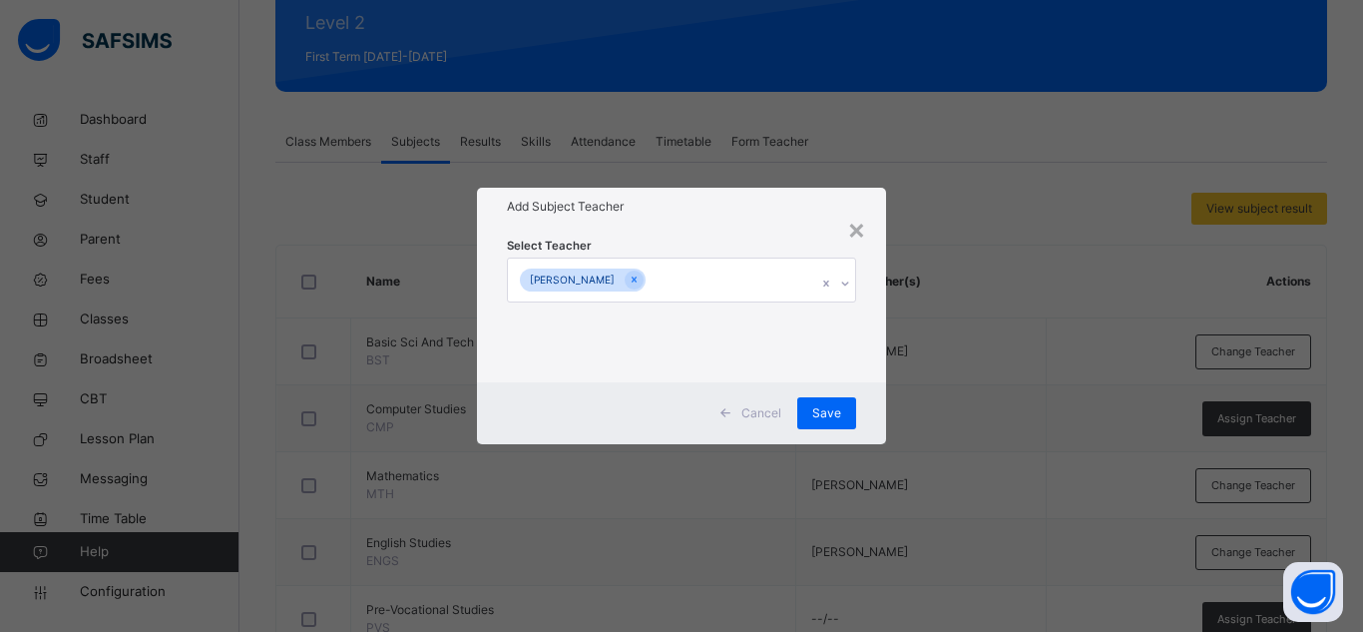
click at [744, 242] on div "Select Teacher [PERSON_NAME]" at bounding box center [681, 303] width 349 height 136
click at [844, 420] on div "Save" at bounding box center [826, 413] width 59 height 32
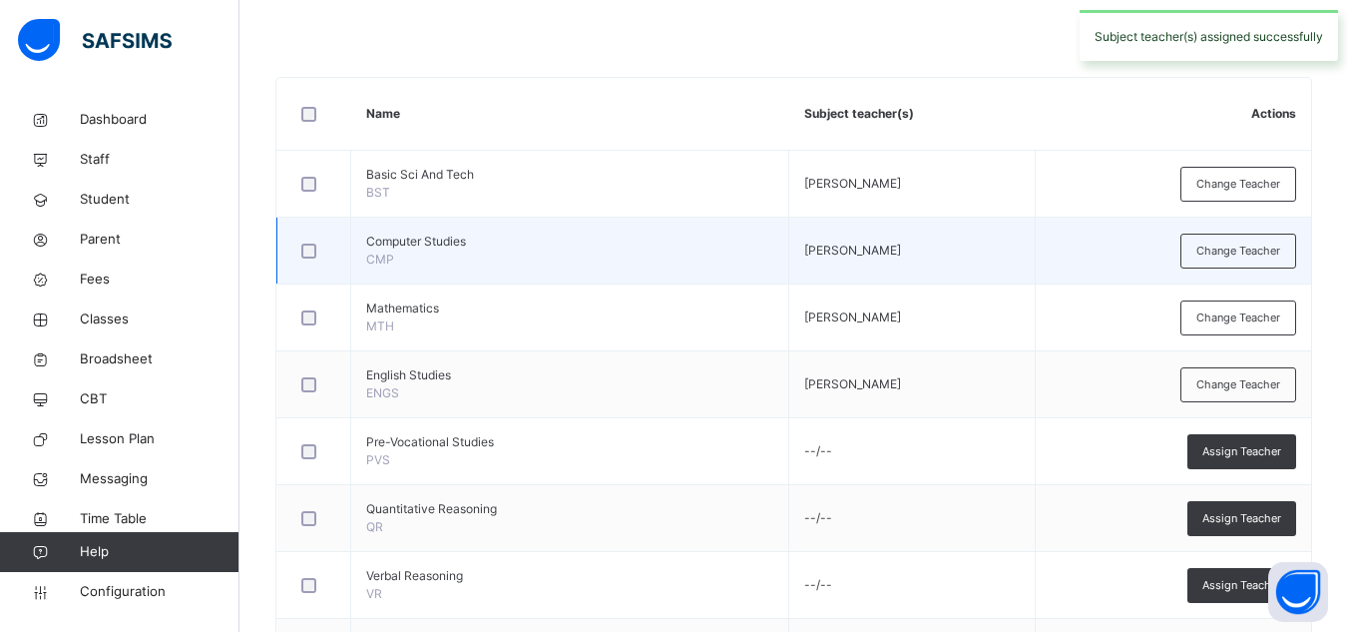
scroll to position [484, 0]
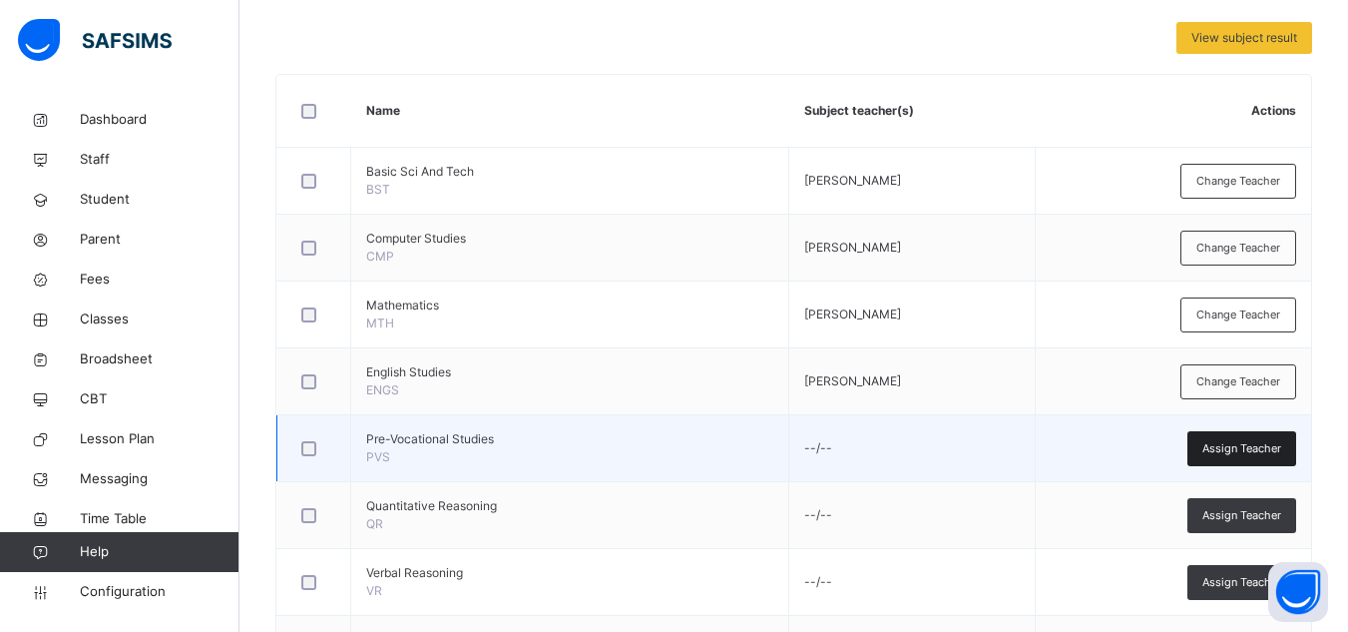
click at [1235, 454] on span "Assign Teacher" at bounding box center [1241, 448] width 79 height 17
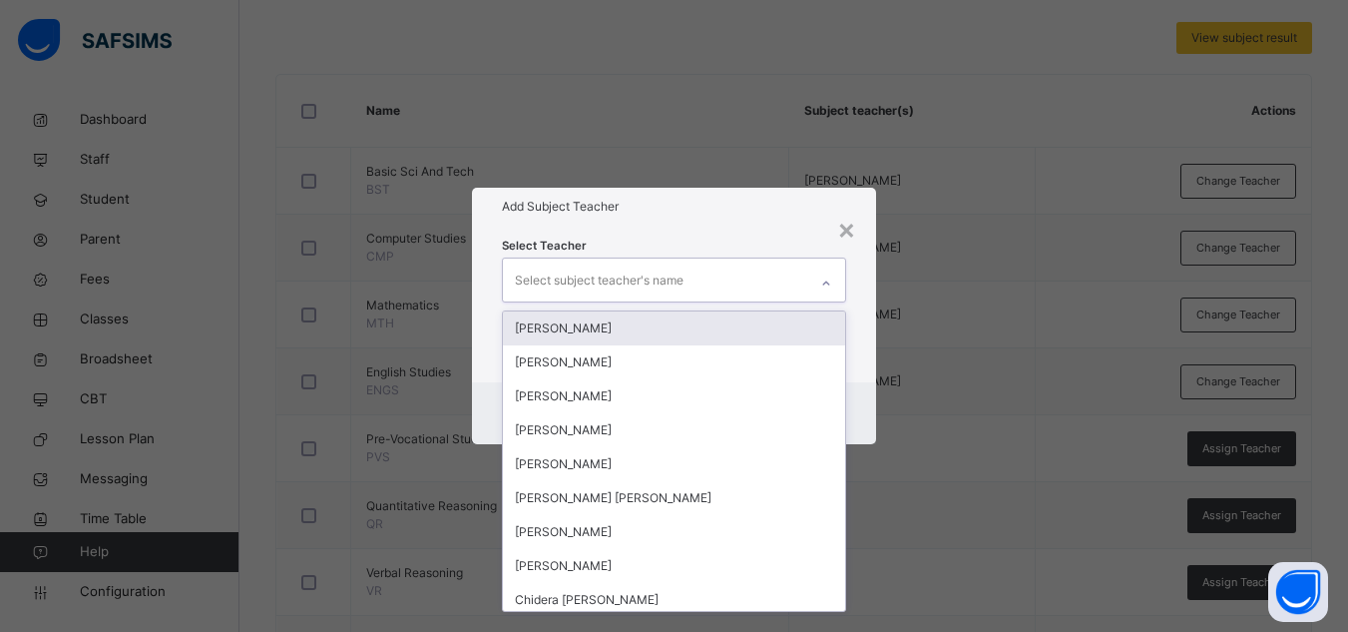
click at [678, 261] on div "Select subject teacher's name" at bounding box center [599, 280] width 169 height 38
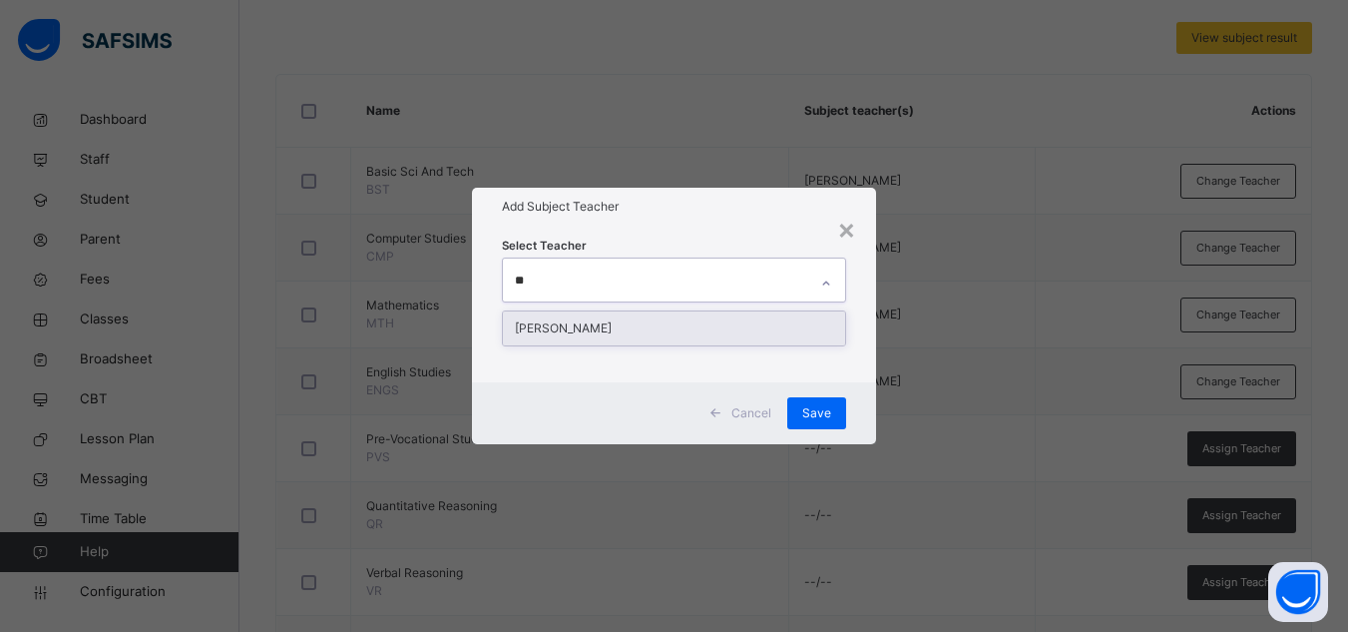
type input "***"
click at [635, 327] on div "[PERSON_NAME]" at bounding box center [674, 328] width 342 height 34
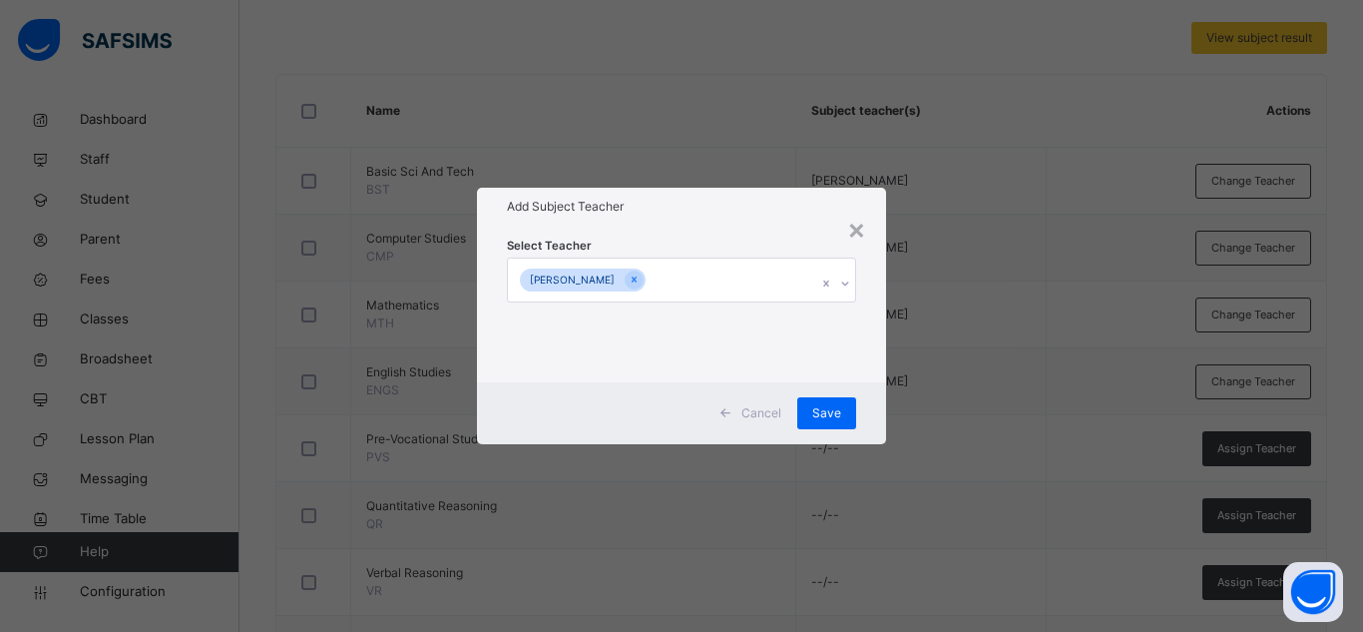
click at [763, 232] on div "Select Teacher [PERSON_NAME]" at bounding box center [681, 304] width 409 height 156
click at [817, 417] on span "Save" at bounding box center [826, 413] width 29 height 18
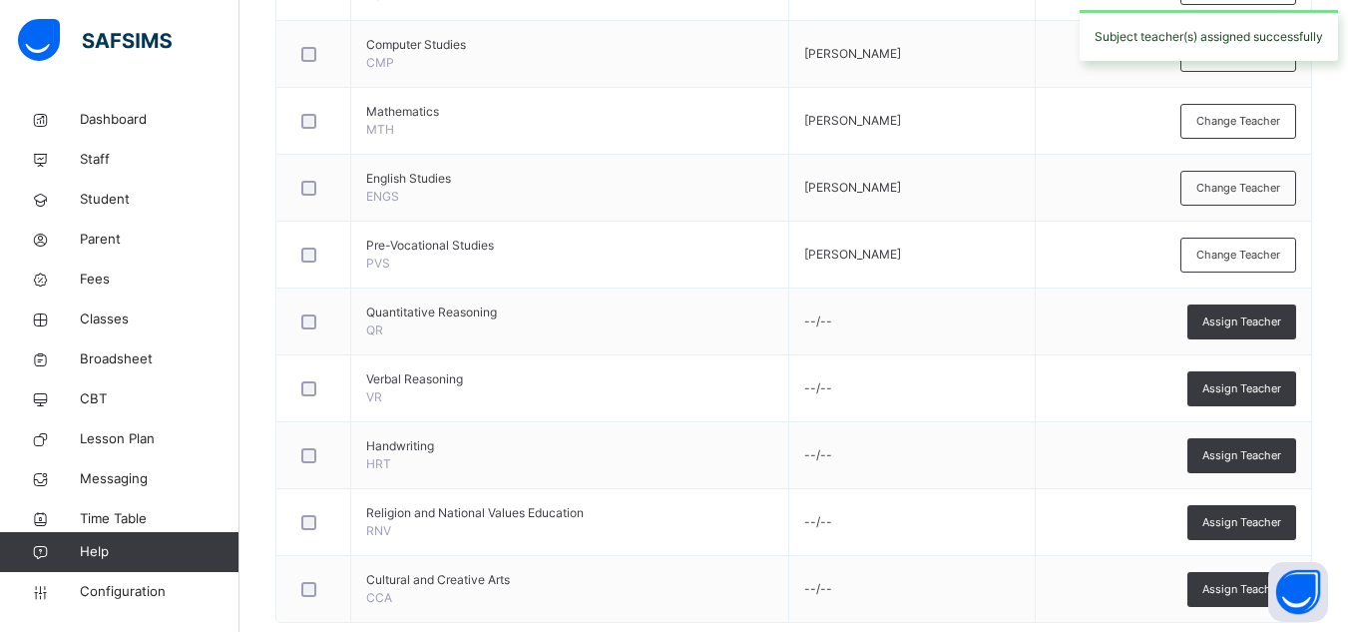
scroll to position [679, 0]
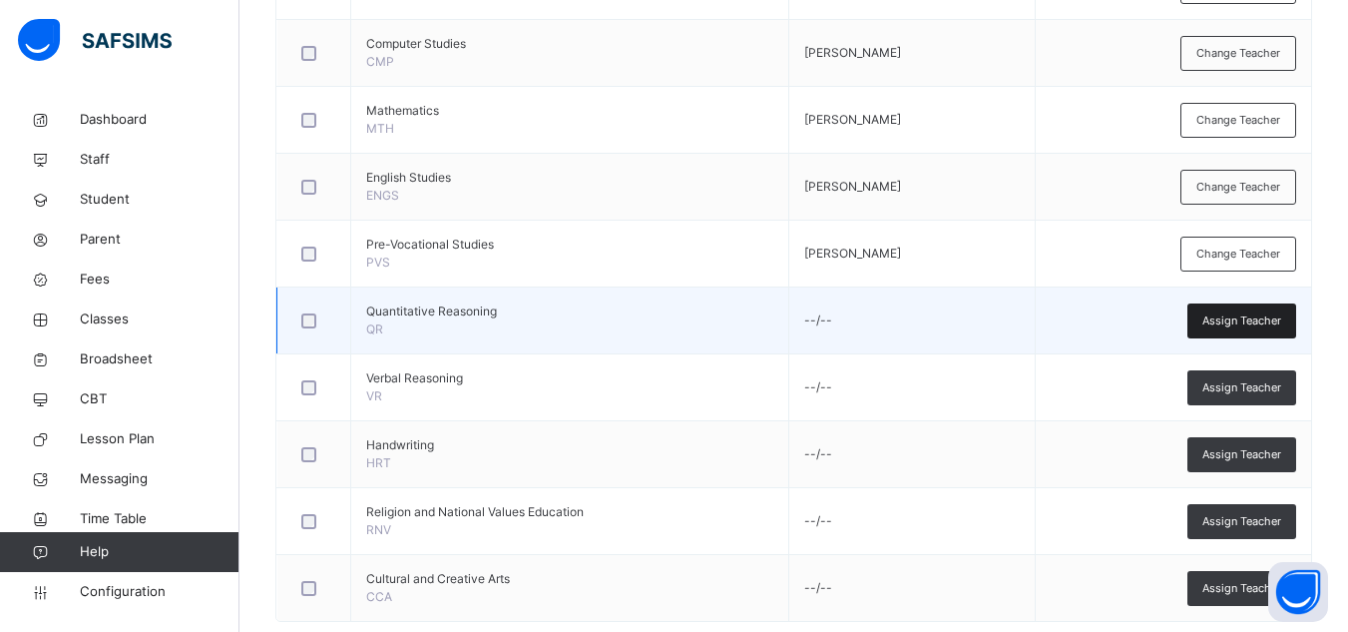
click at [1246, 324] on span "Assign Teacher" at bounding box center [1241, 320] width 79 height 17
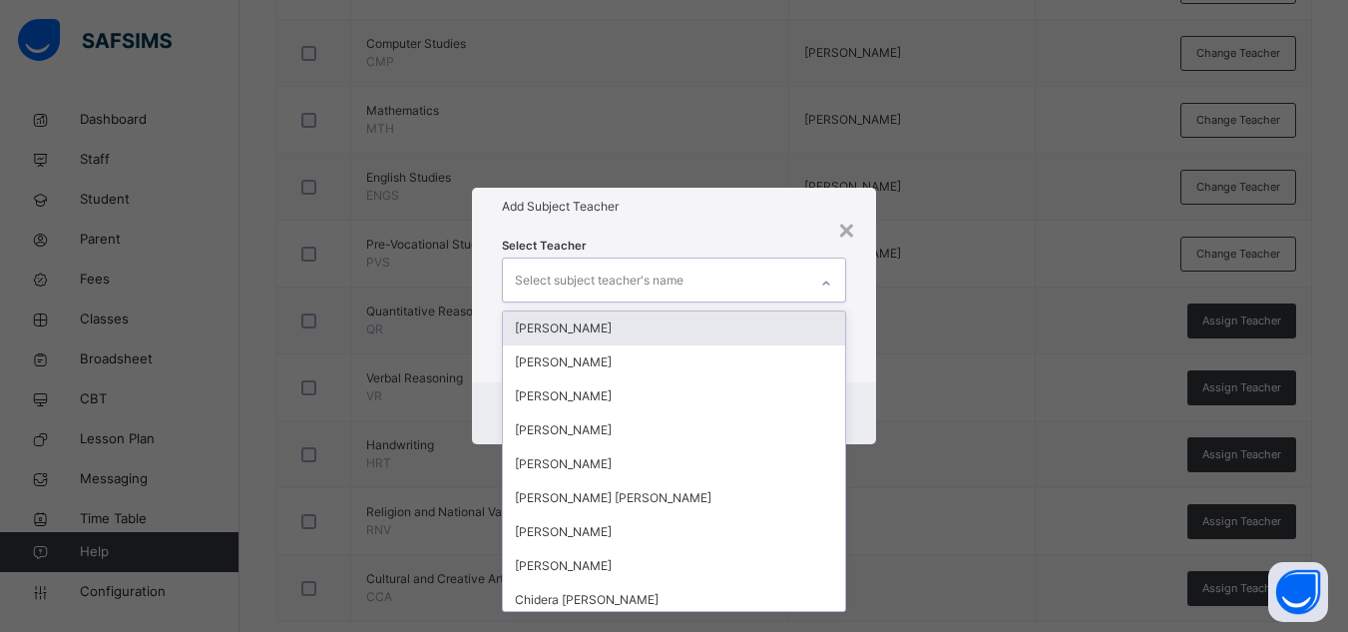
click at [649, 281] on div "Select subject teacher's name" at bounding box center [599, 280] width 169 height 38
type input "****"
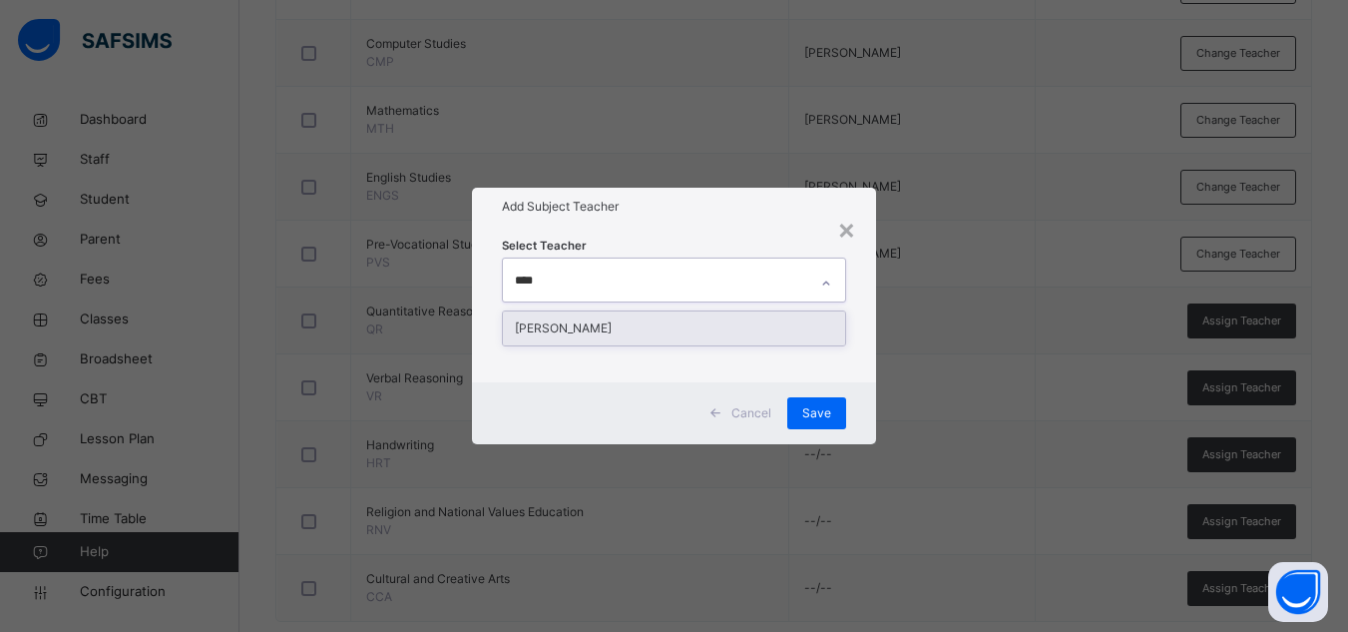
click at [623, 325] on div "[PERSON_NAME]" at bounding box center [674, 328] width 342 height 34
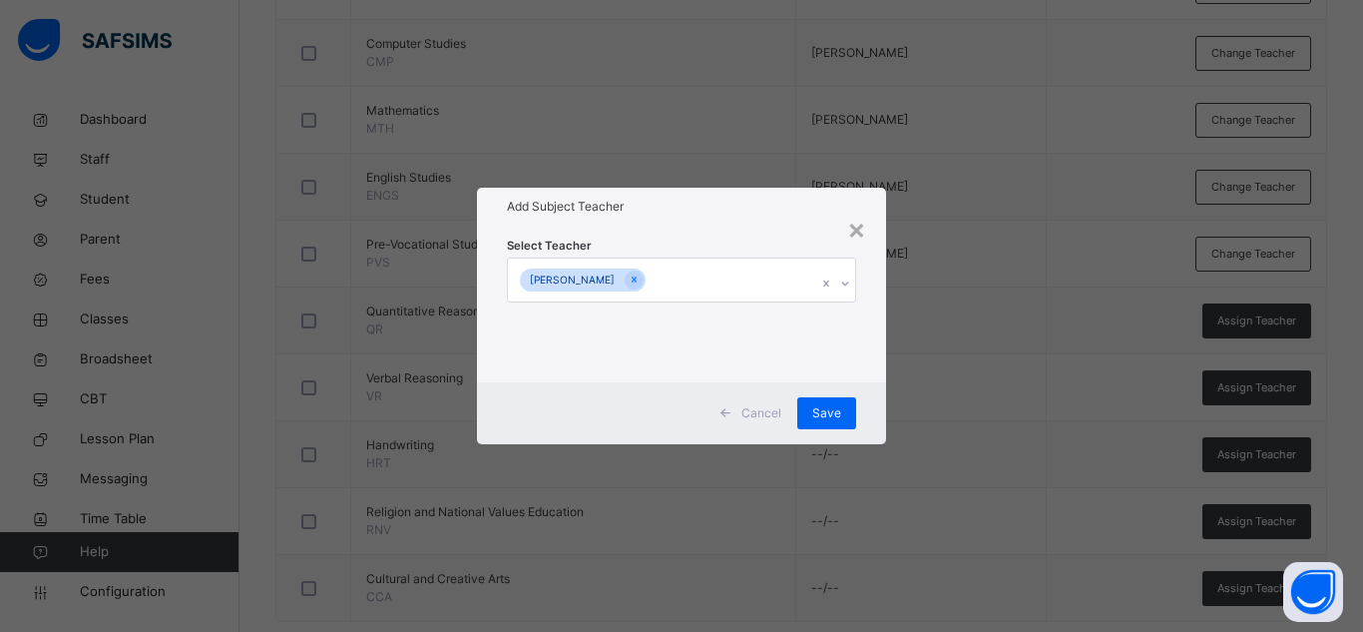
click at [734, 209] on h1 "Add Subject Teacher" at bounding box center [681, 207] width 349 height 18
click at [827, 414] on span "Save" at bounding box center [826, 413] width 29 height 18
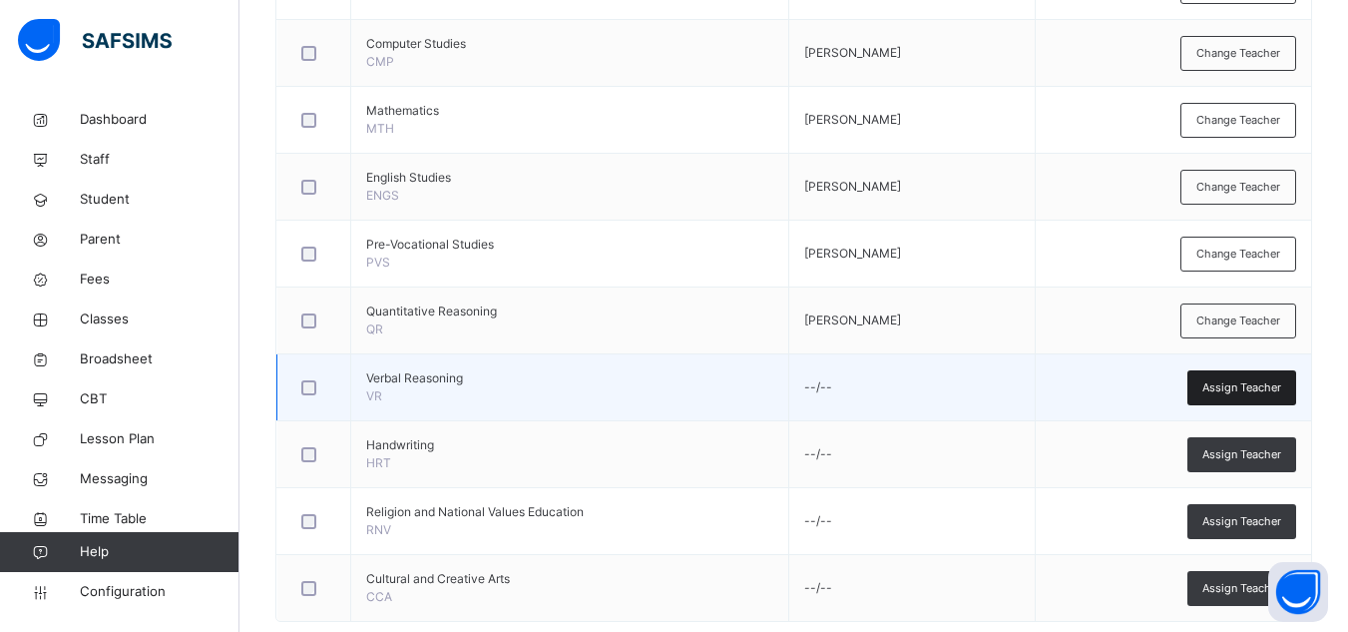
click at [1222, 394] on span "Assign Teacher" at bounding box center [1241, 387] width 79 height 17
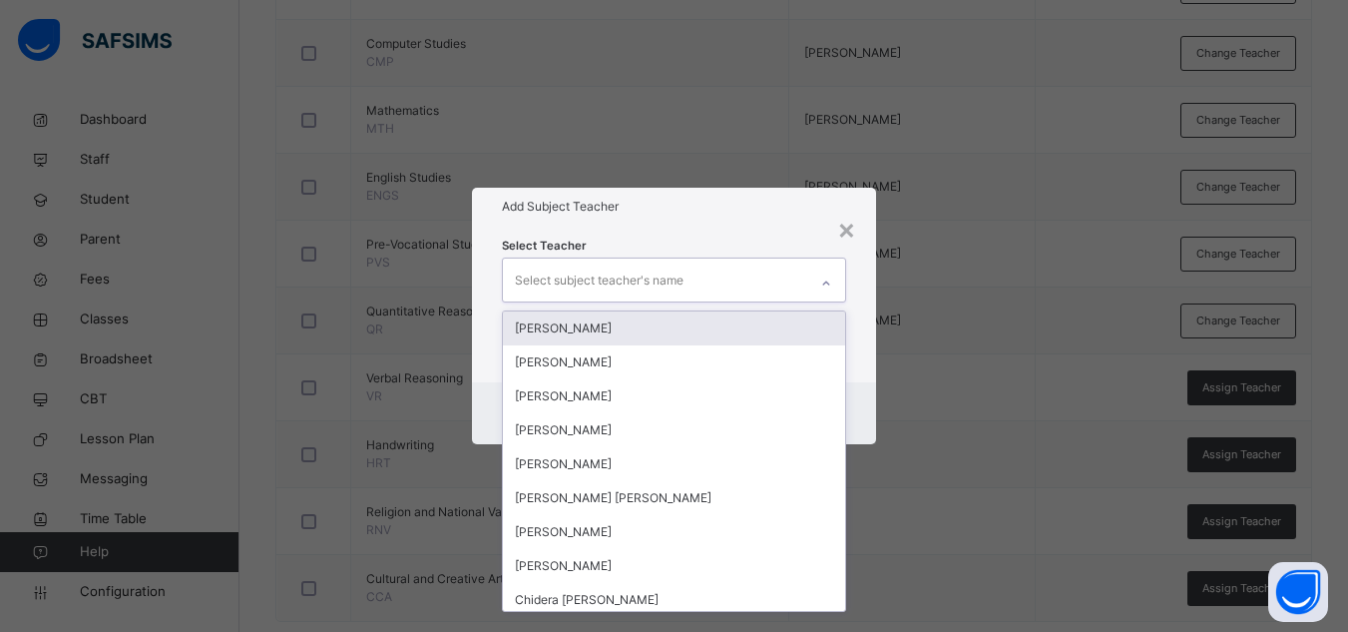
click at [731, 278] on div "Select subject teacher's name" at bounding box center [655, 279] width 304 height 42
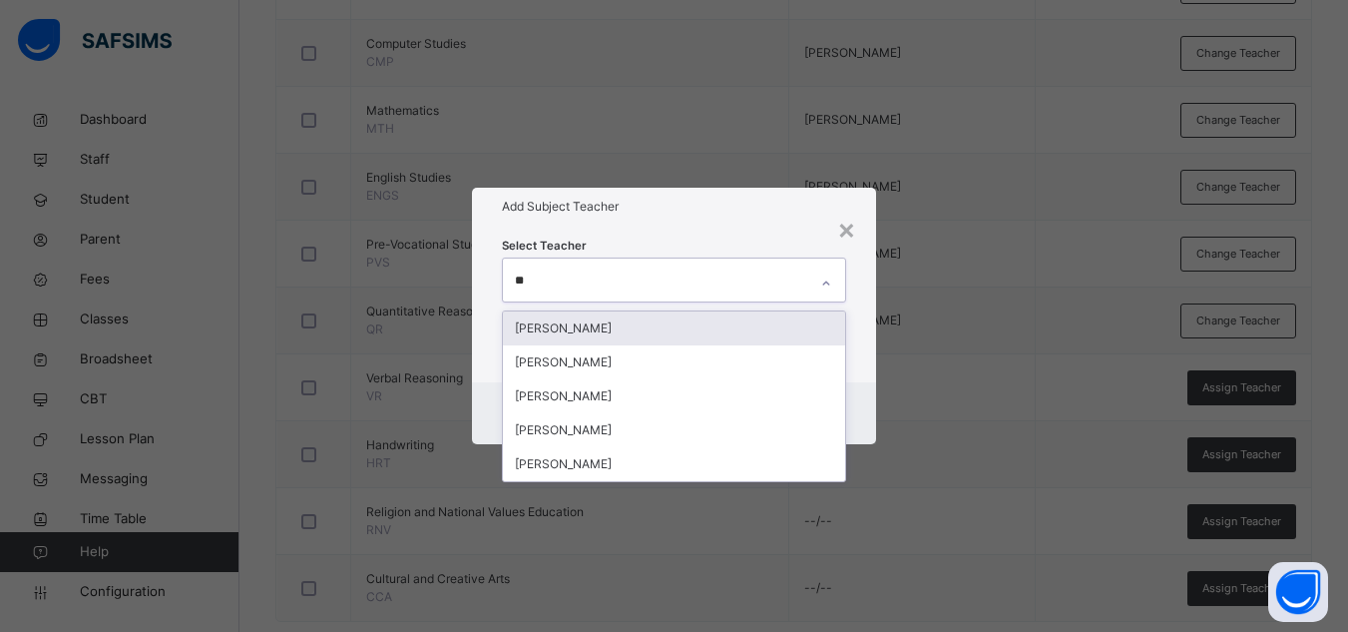
type input "***"
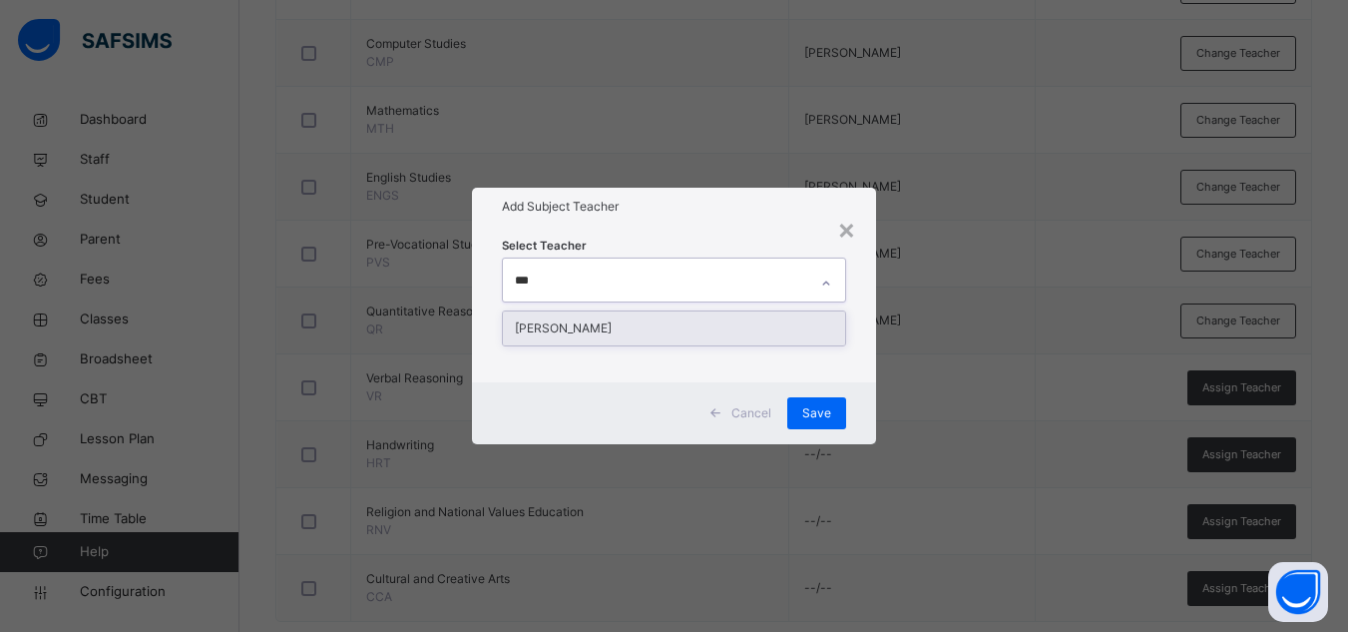
click at [676, 334] on div "[PERSON_NAME]" at bounding box center [674, 328] width 342 height 34
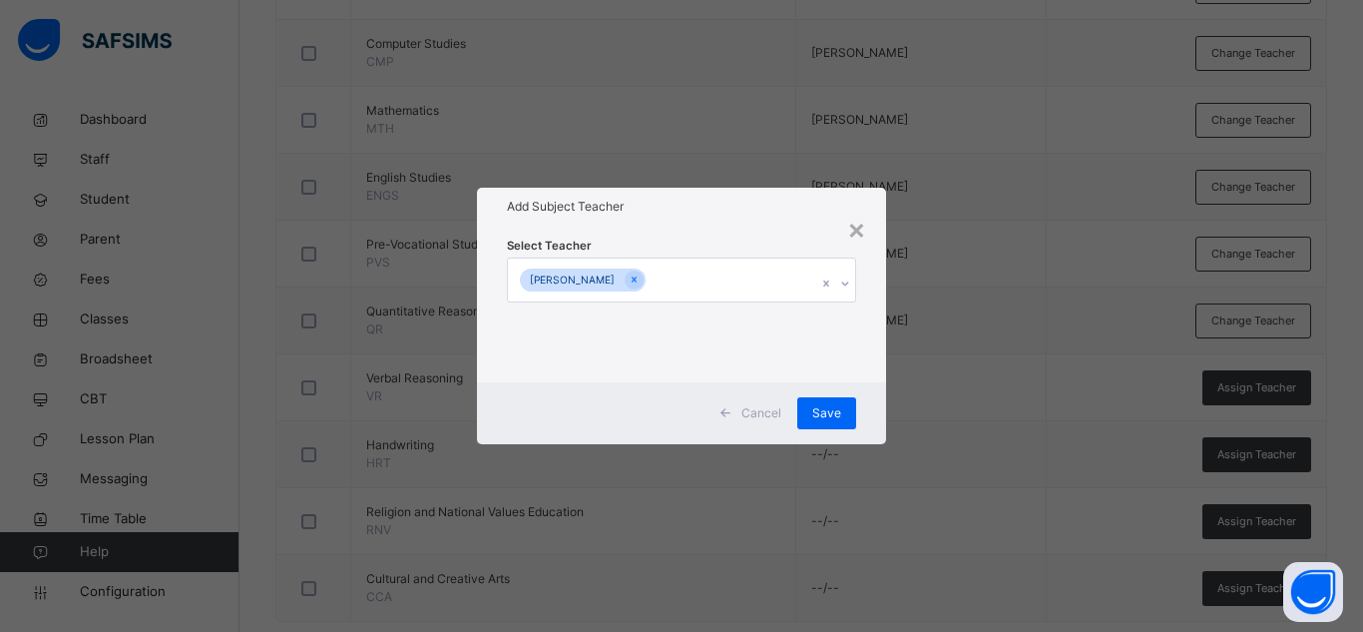
click at [735, 219] on div "Add Subject Teacher" at bounding box center [681, 207] width 409 height 38
click at [834, 410] on span "Save" at bounding box center [826, 413] width 29 height 18
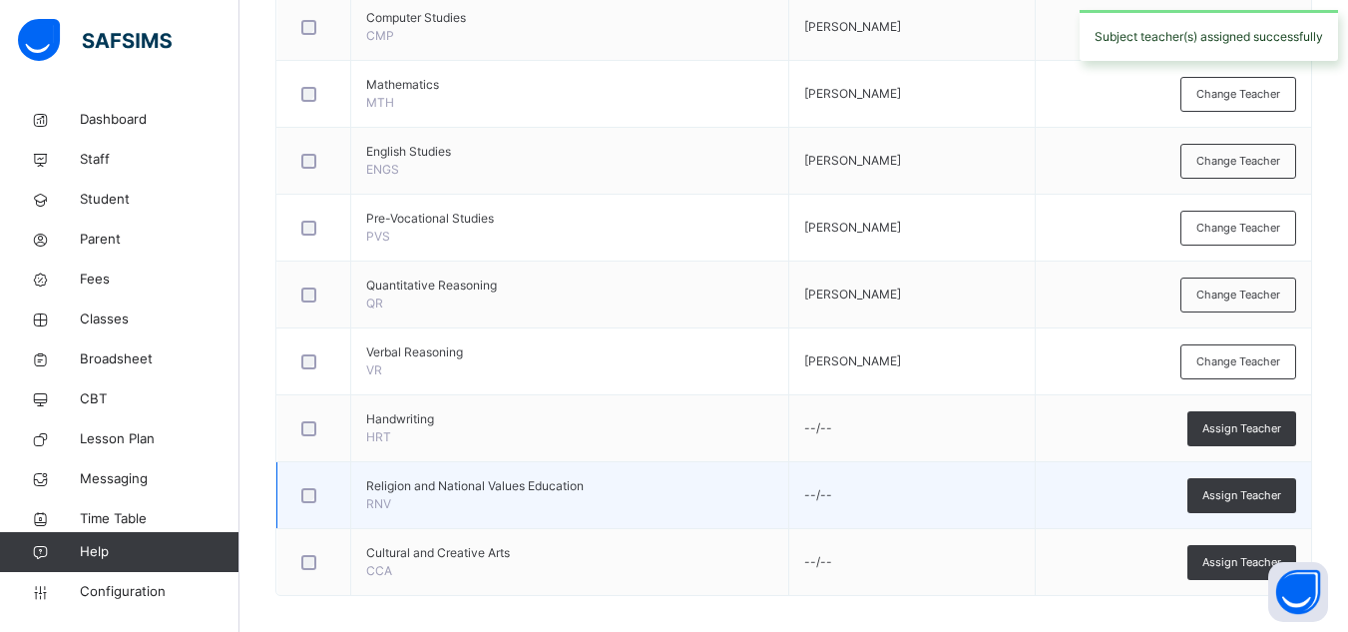
scroll to position [718, 0]
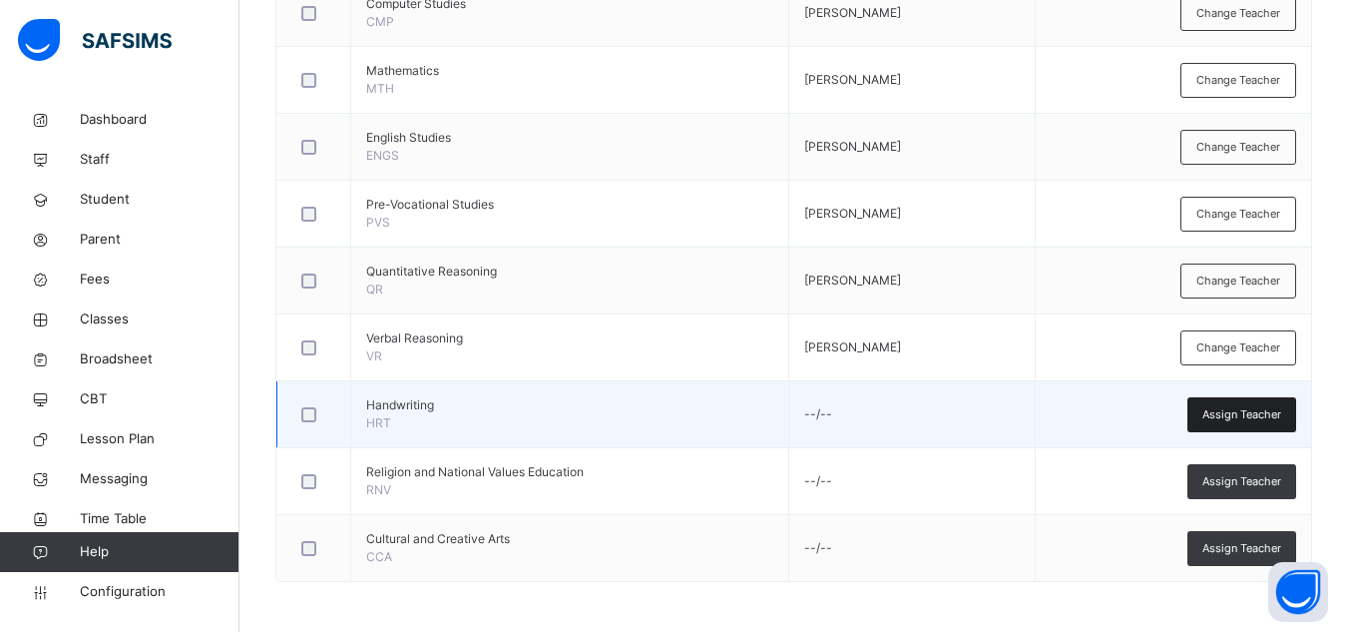
click at [1229, 419] on span "Assign Teacher" at bounding box center [1241, 414] width 79 height 17
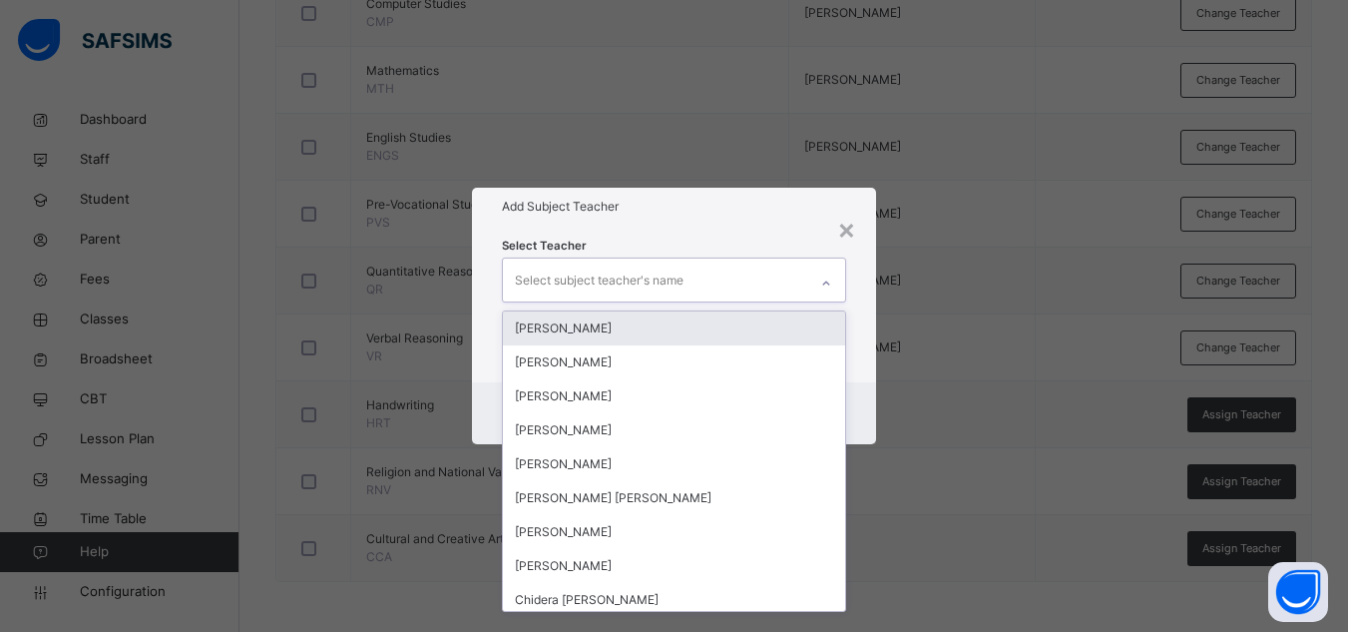
click at [616, 289] on div "Select subject teacher's name" at bounding box center [599, 280] width 169 height 38
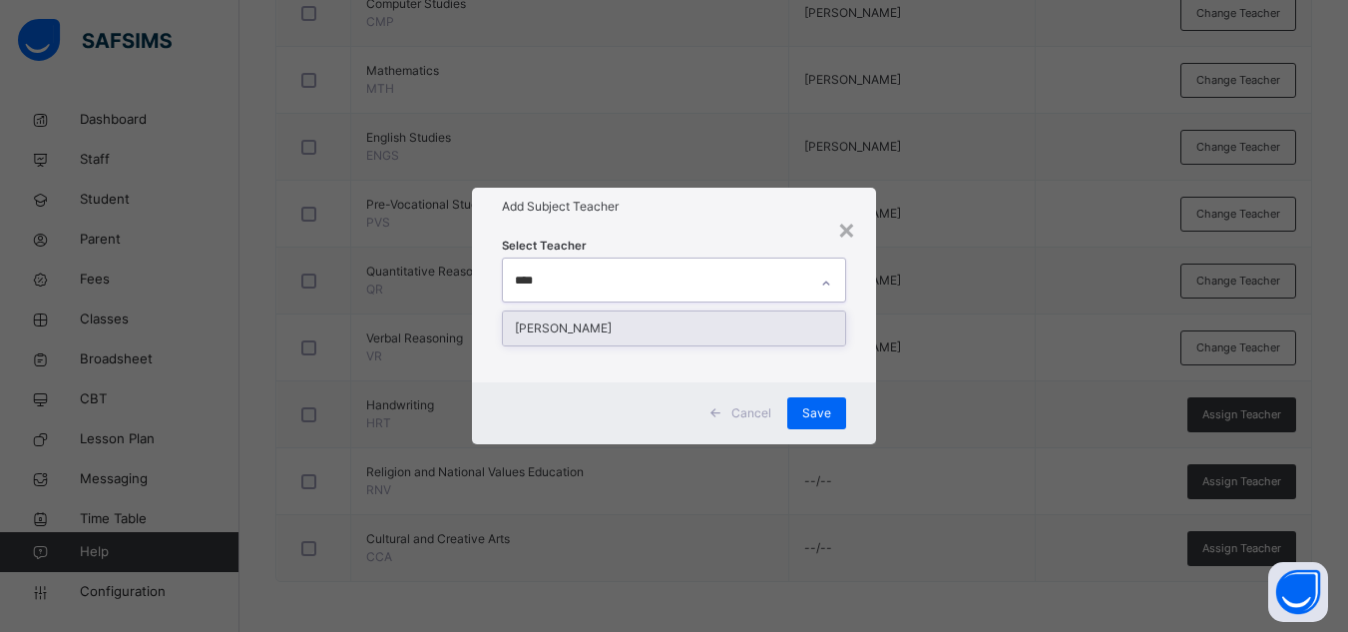
type input "*****"
click at [607, 322] on div "[PERSON_NAME]" at bounding box center [674, 328] width 342 height 34
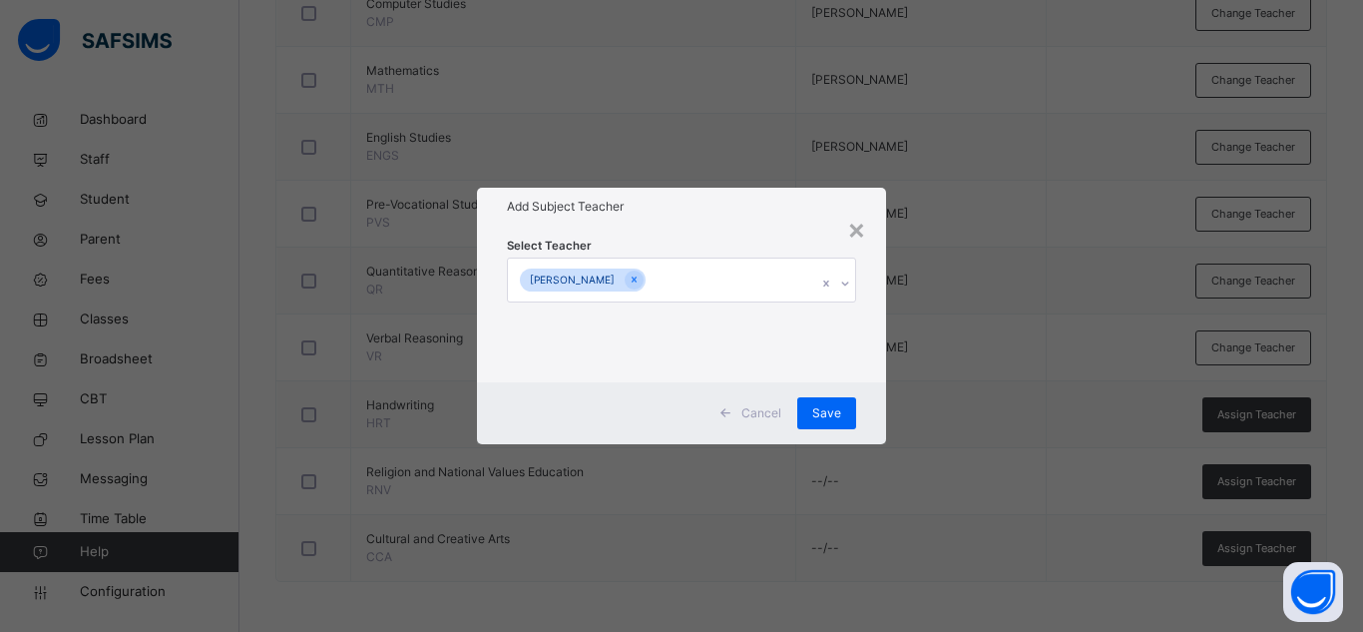
click at [721, 219] on div "Add Subject Teacher" at bounding box center [681, 207] width 409 height 38
click at [812, 408] on div "Save" at bounding box center [826, 413] width 59 height 32
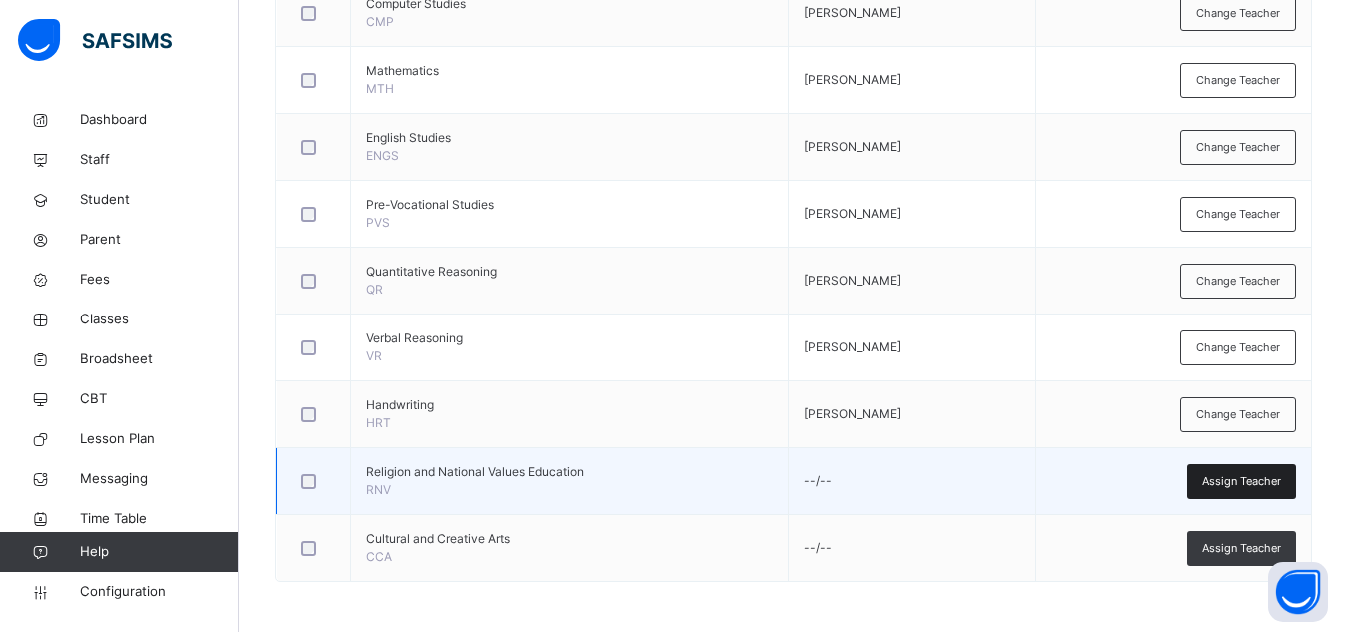
click at [1271, 483] on span "Assign Teacher" at bounding box center [1241, 481] width 79 height 17
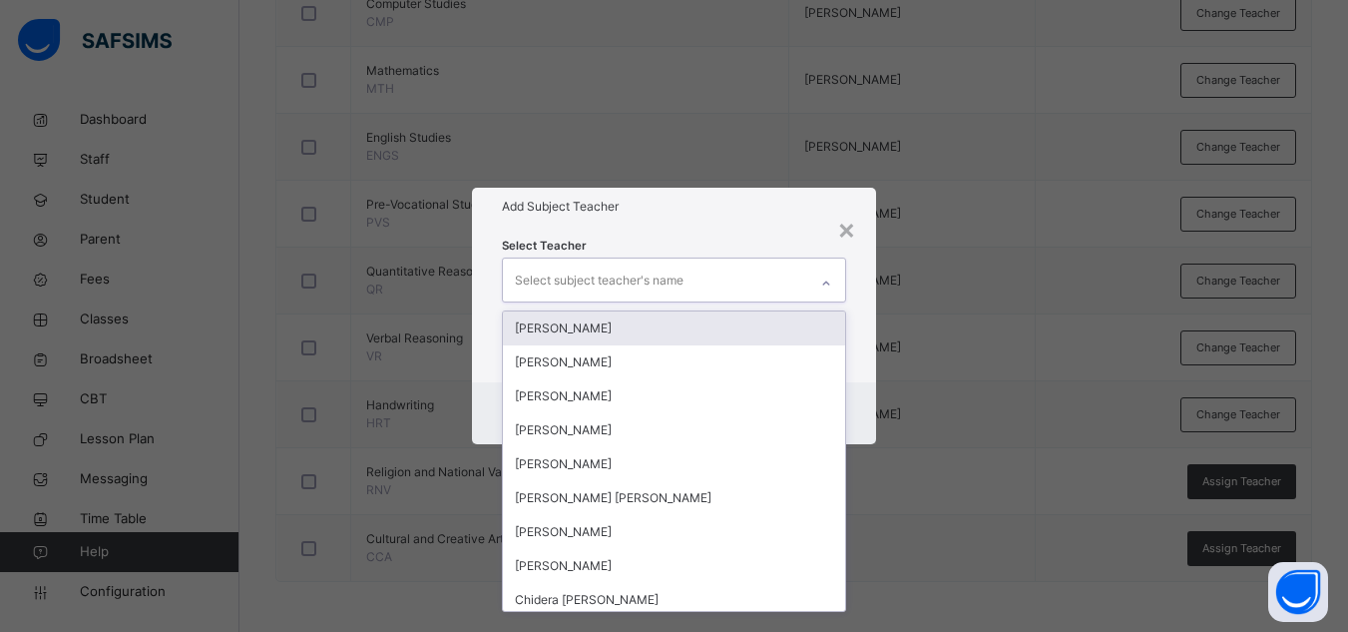
click at [734, 276] on div "Select subject teacher's name" at bounding box center [655, 279] width 304 height 42
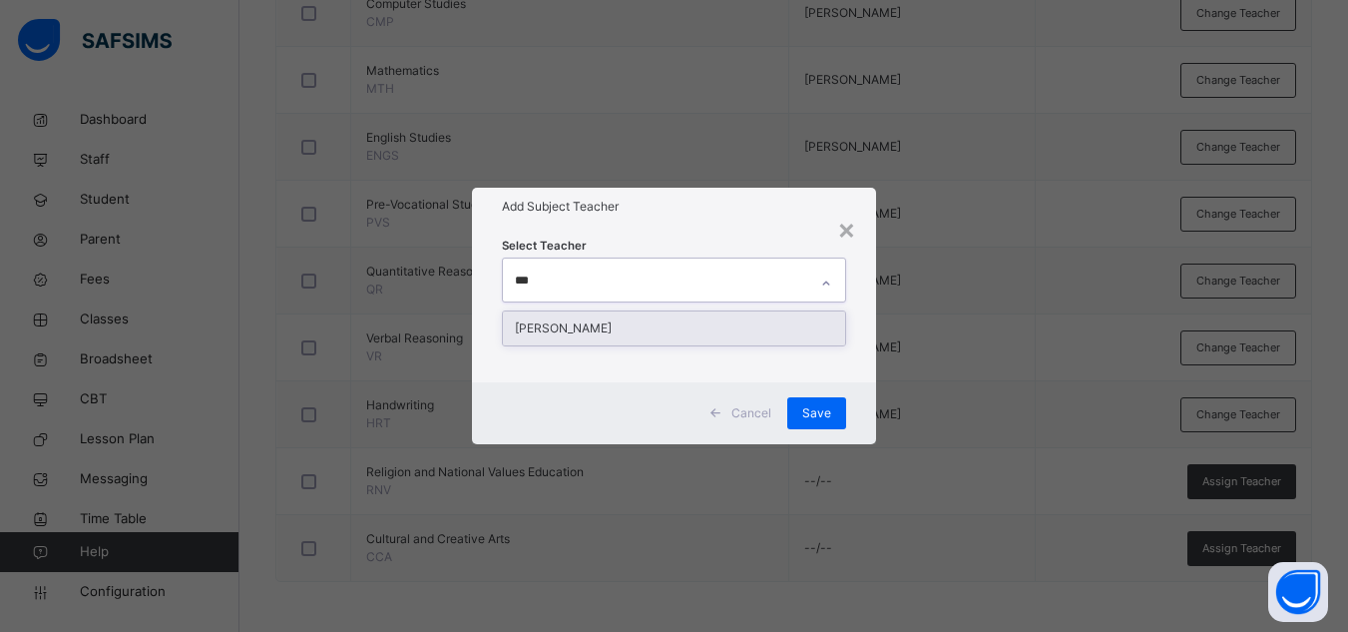
type input "****"
click at [654, 331] on div "[PERSON_NAME]" at bounding box center [674, 328] width 342 height 34
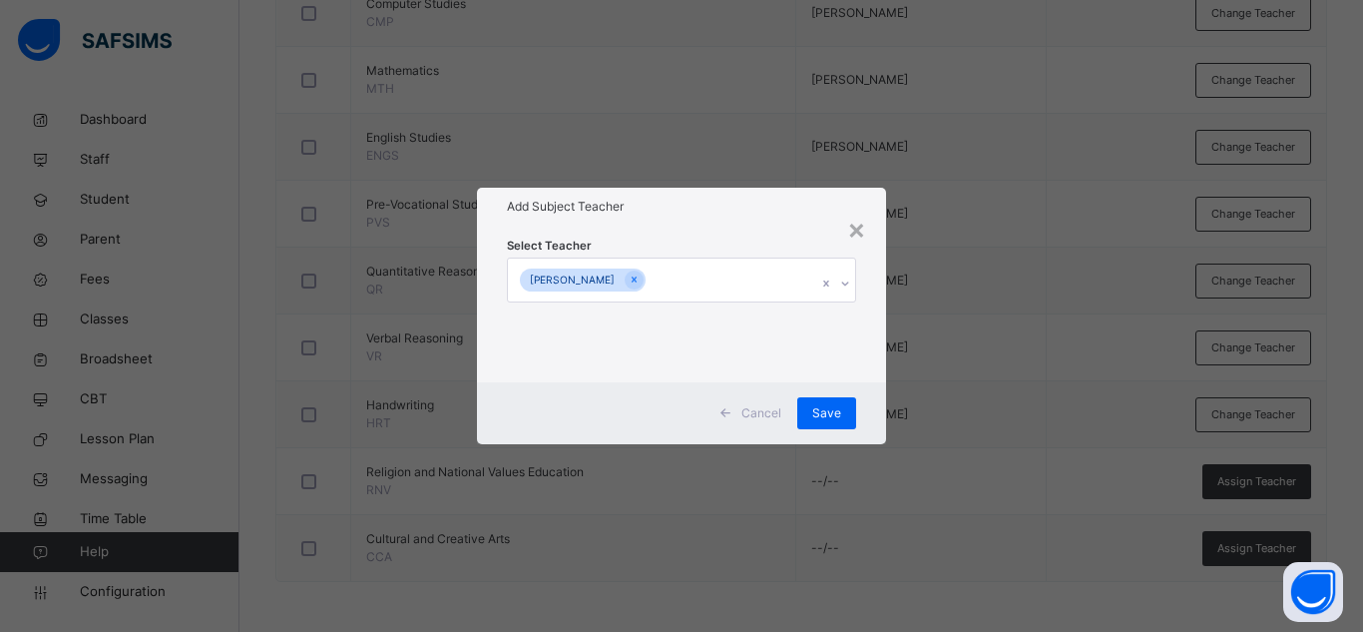
click at [735, 218] on div "Add Subject Teacher" at bounding box center [681, 207] width 409 height 38
click at [831, 413] on span "Save" at bounding box center [826, 413] width 29 height 18
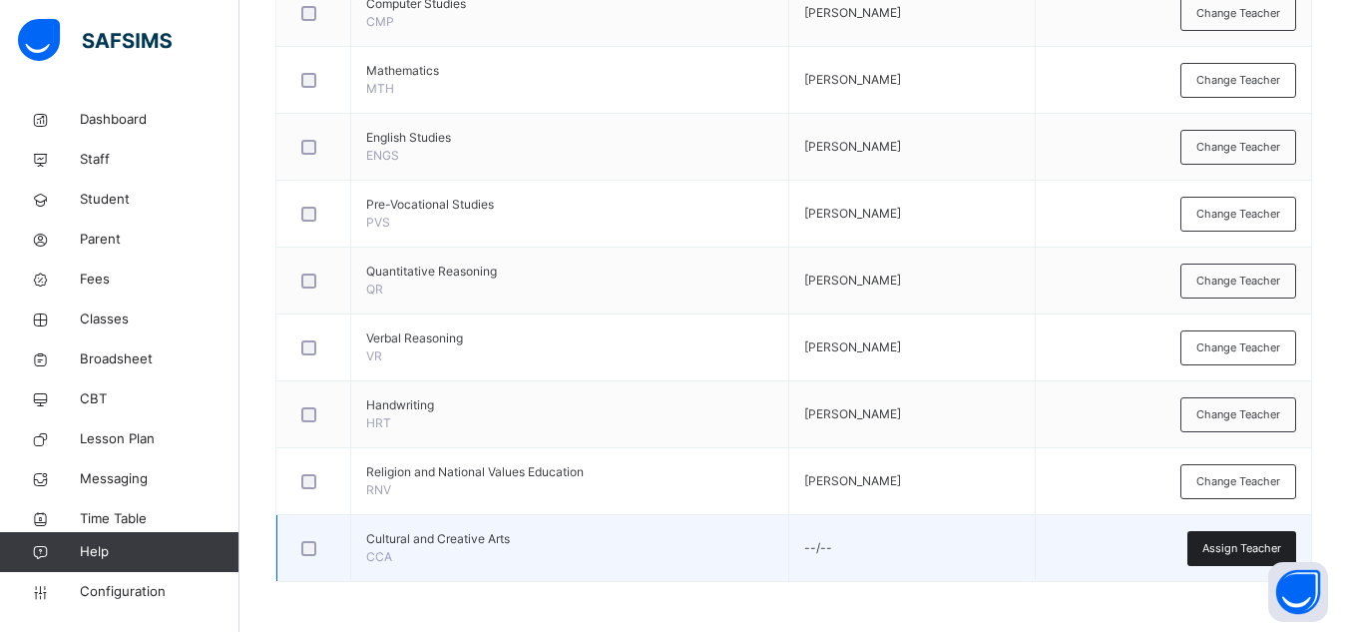
click at [1226, 546] on span "Assign Teacher" at bounding box center [1241, 548] width 79 height 17
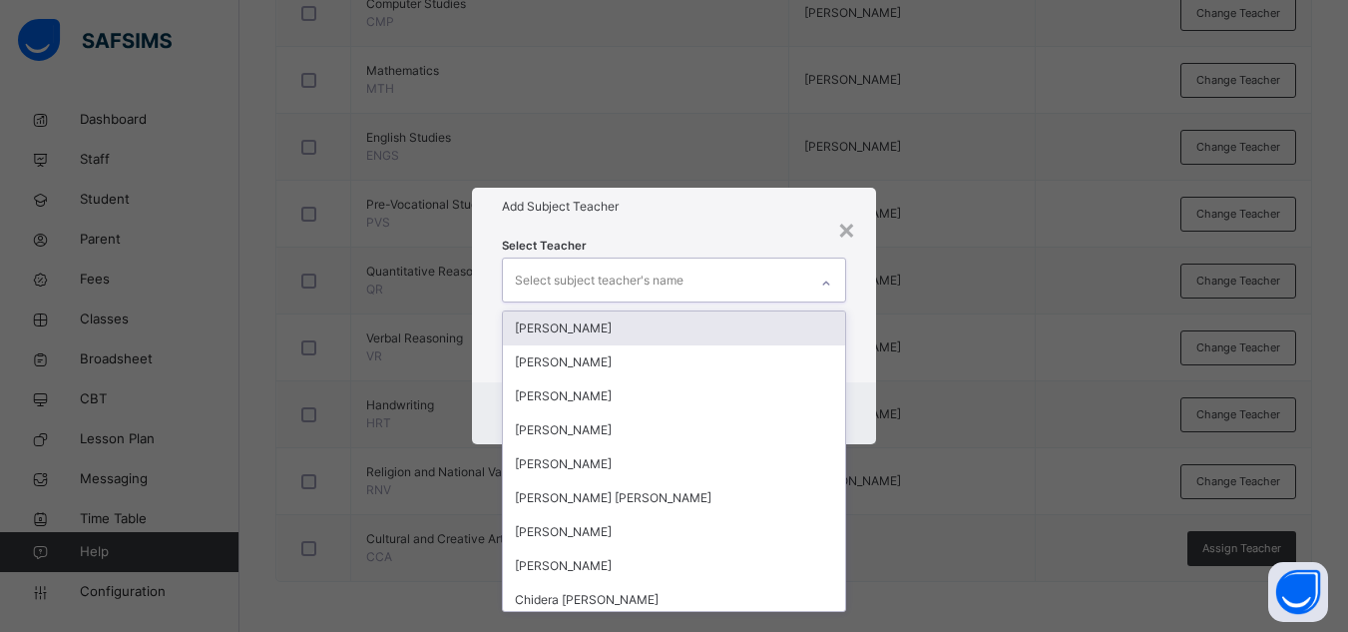
click at [651, 271] on div "Select subject teacher's name" at bounding box center [599, 280] width 169 height 38
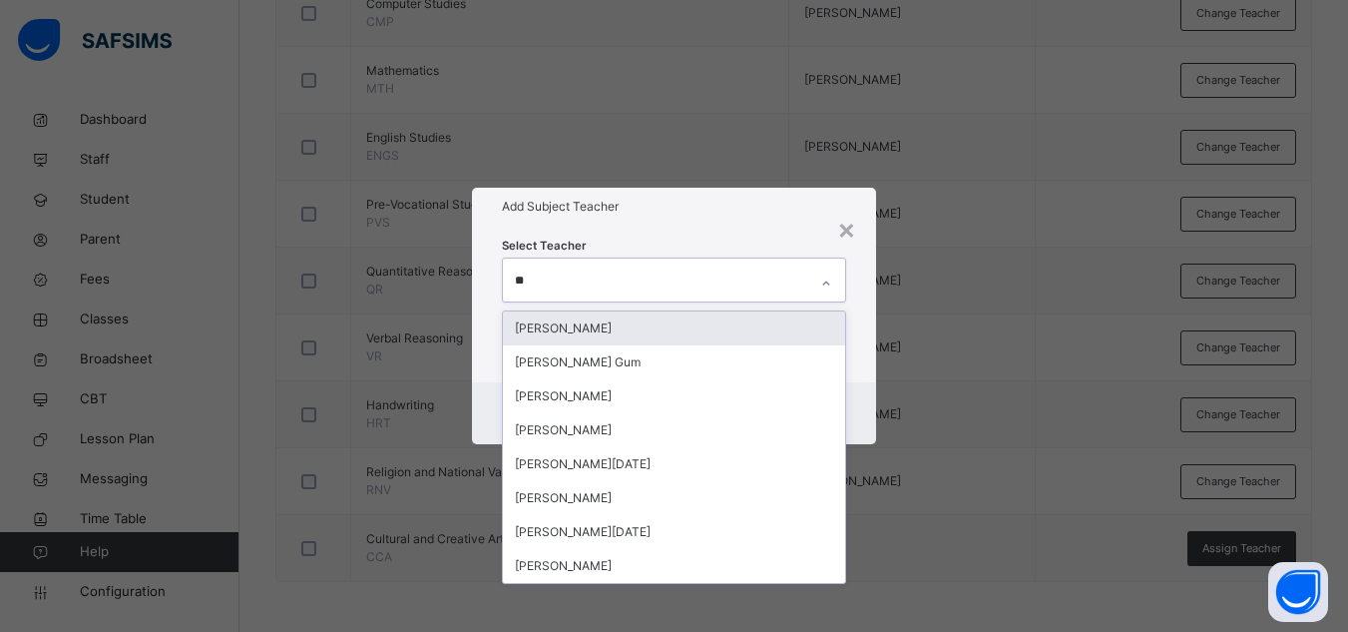
type input "***"
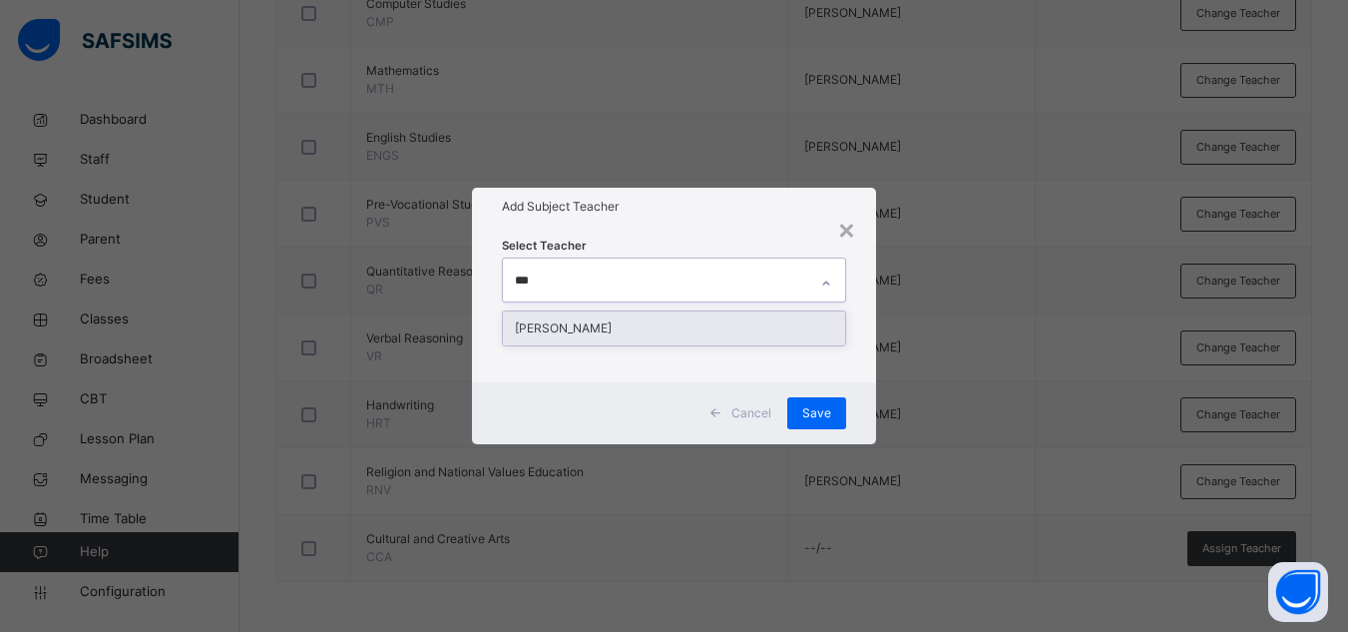
click at [596, 333] on div "[PERSON_NAME]" at bounding box center [674, 328] width 342 height 34
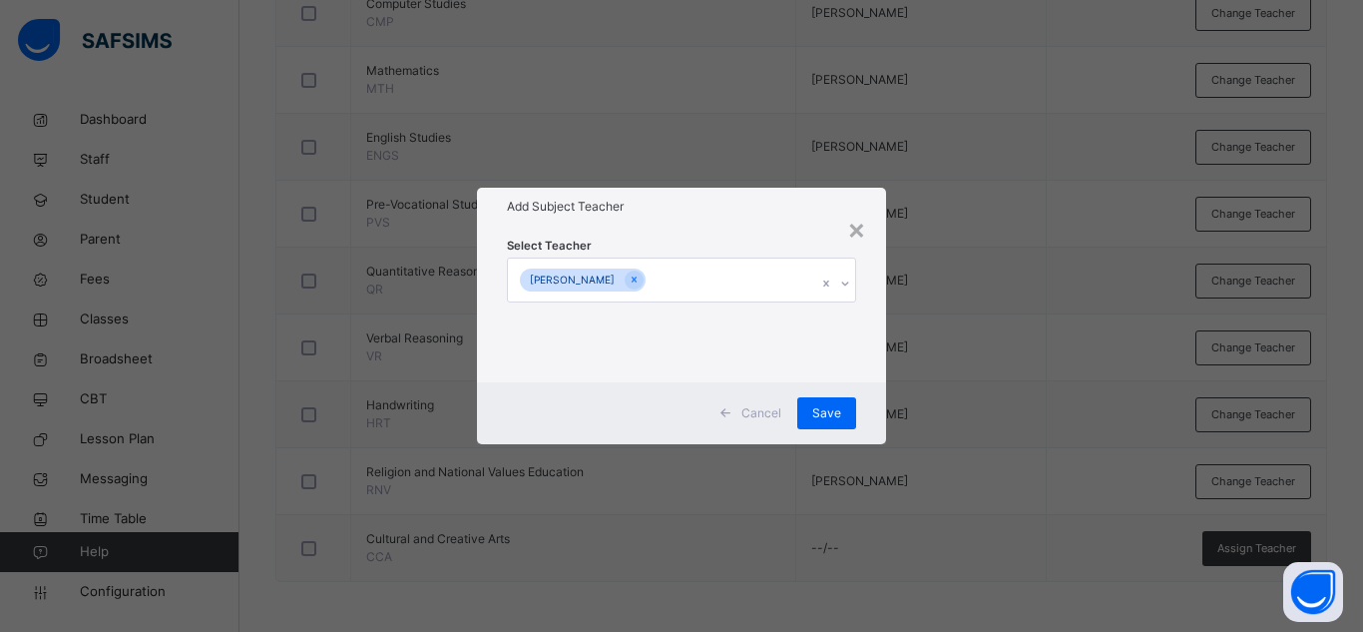
click at [753, 227] on div "Select Teacher [PERSON_NAME]" at bounding box center [681, 304] width 409 height 156
click at [829, 404] on span "Save" at bounding box center [826, 413] width 29 height 18
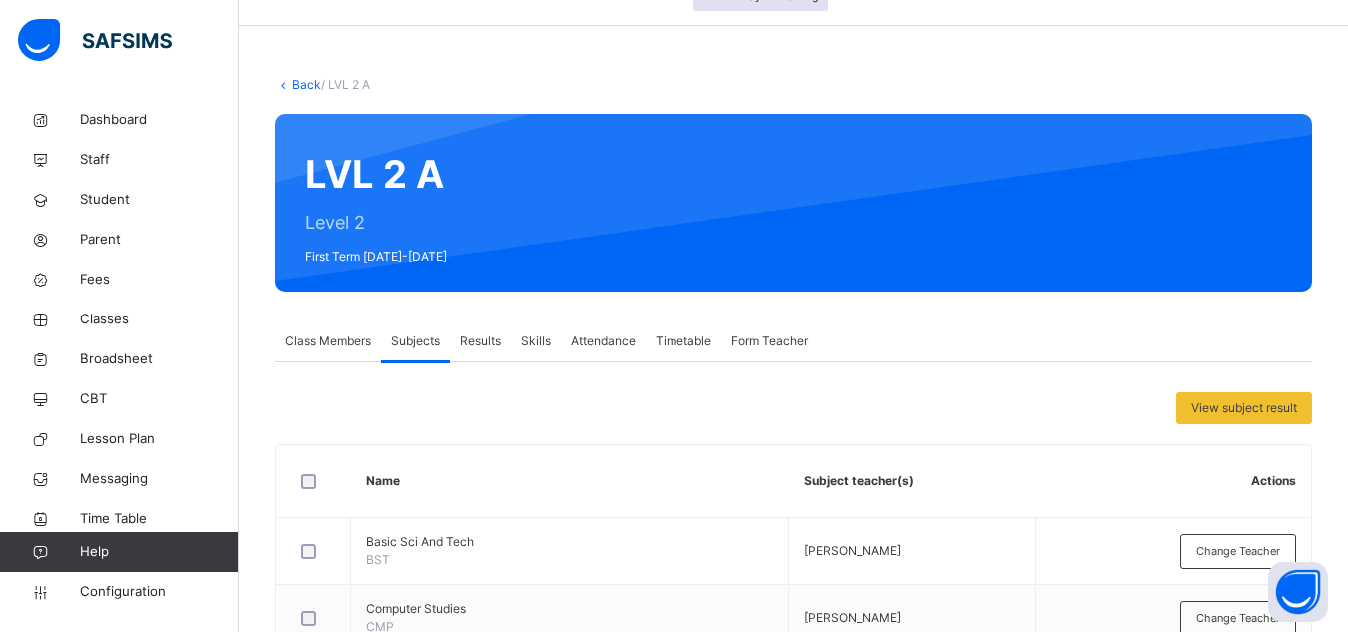
scroll to position [113, 0]
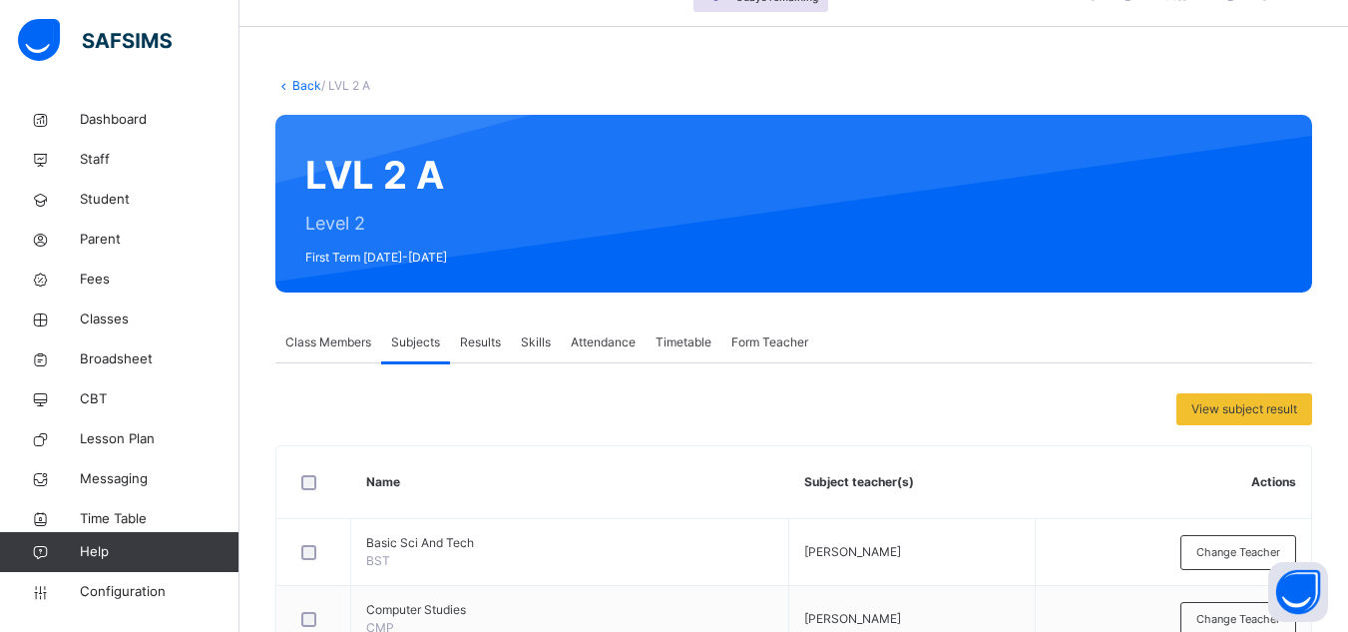
click at [294, 86] on link "Back" at bounding box center [306, 85] width 29 height 15
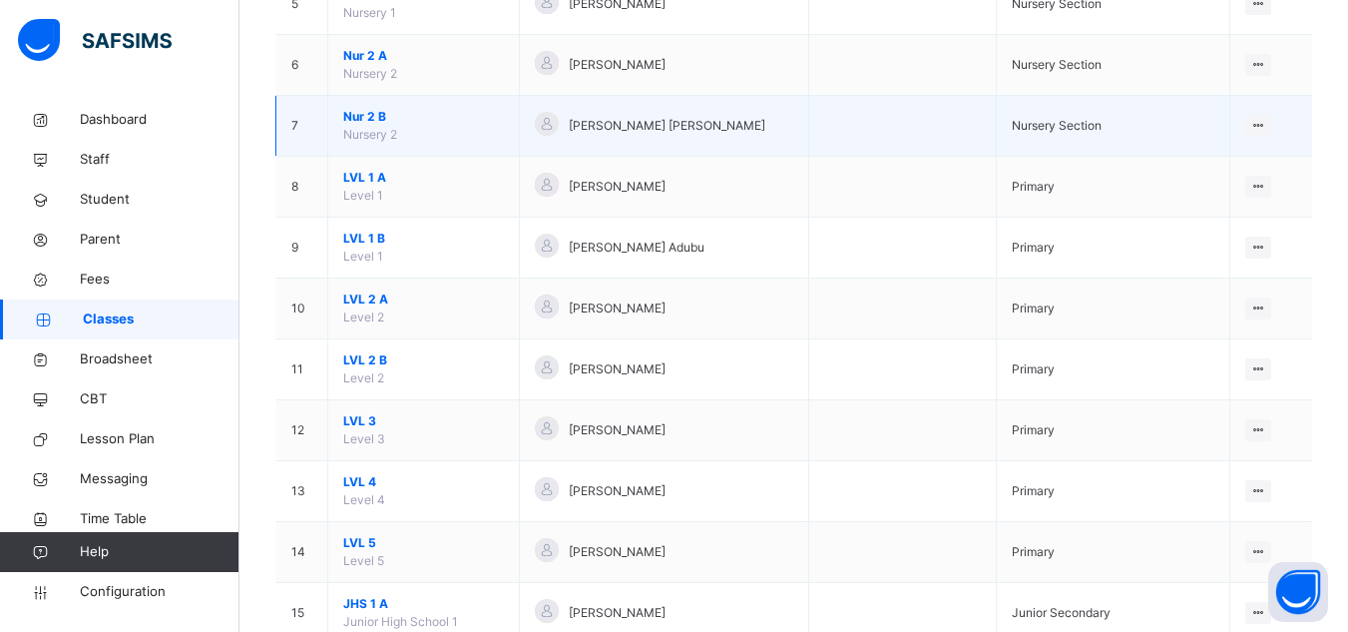
scroll to position [568, 0]
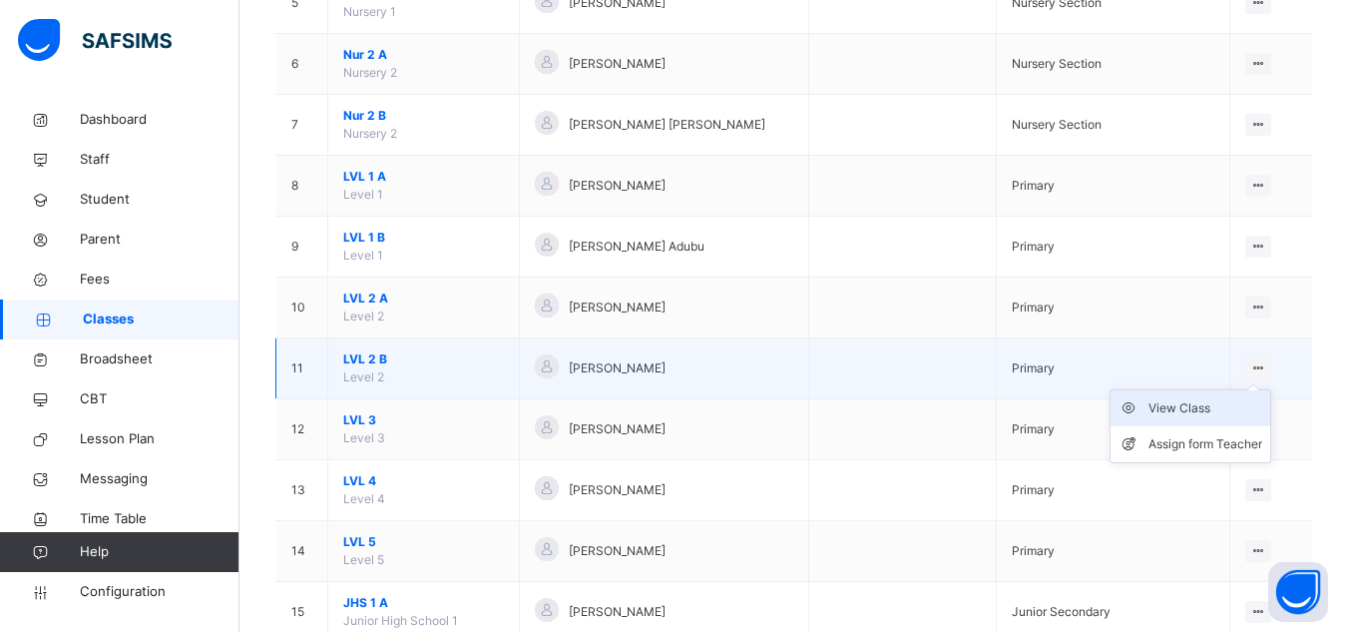
click at [1188, 408] on div "View Class" at bounding box center [1206, 408] width 114 height 20
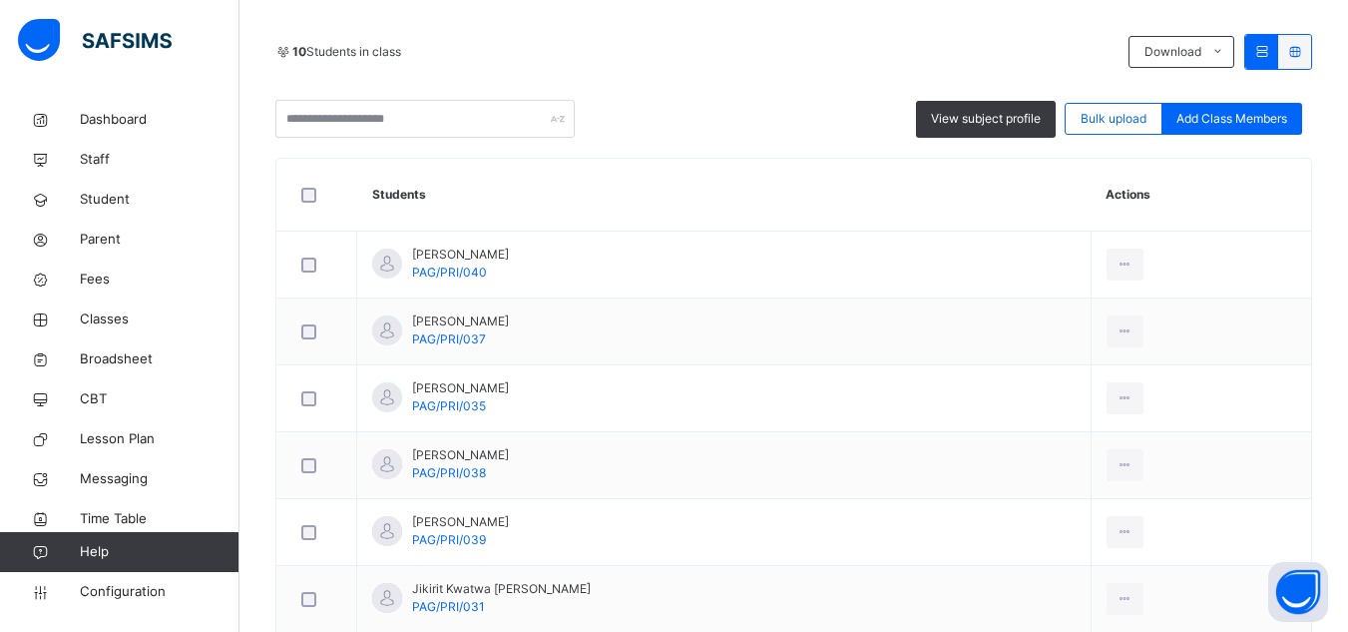
scroll to position [332, 0]
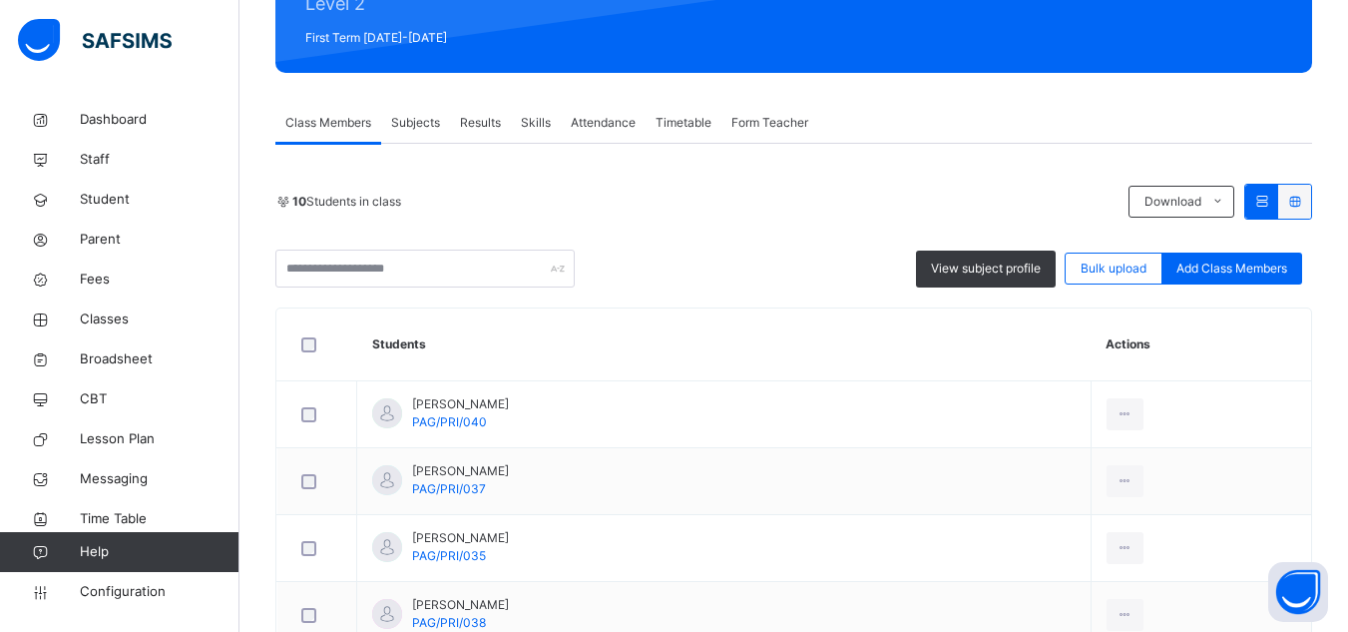
click at [397, 133] on div "Subjects" at bounding box center [415, 123] width 69 height 40
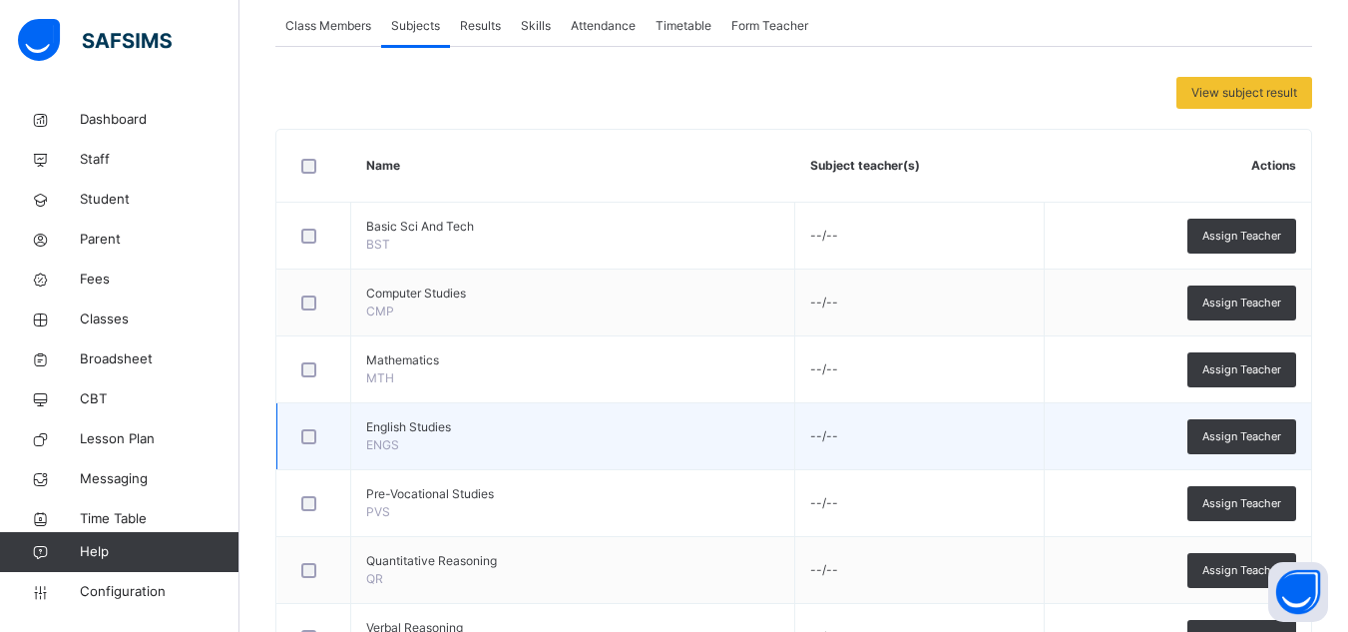
scroll to position [430, 0]
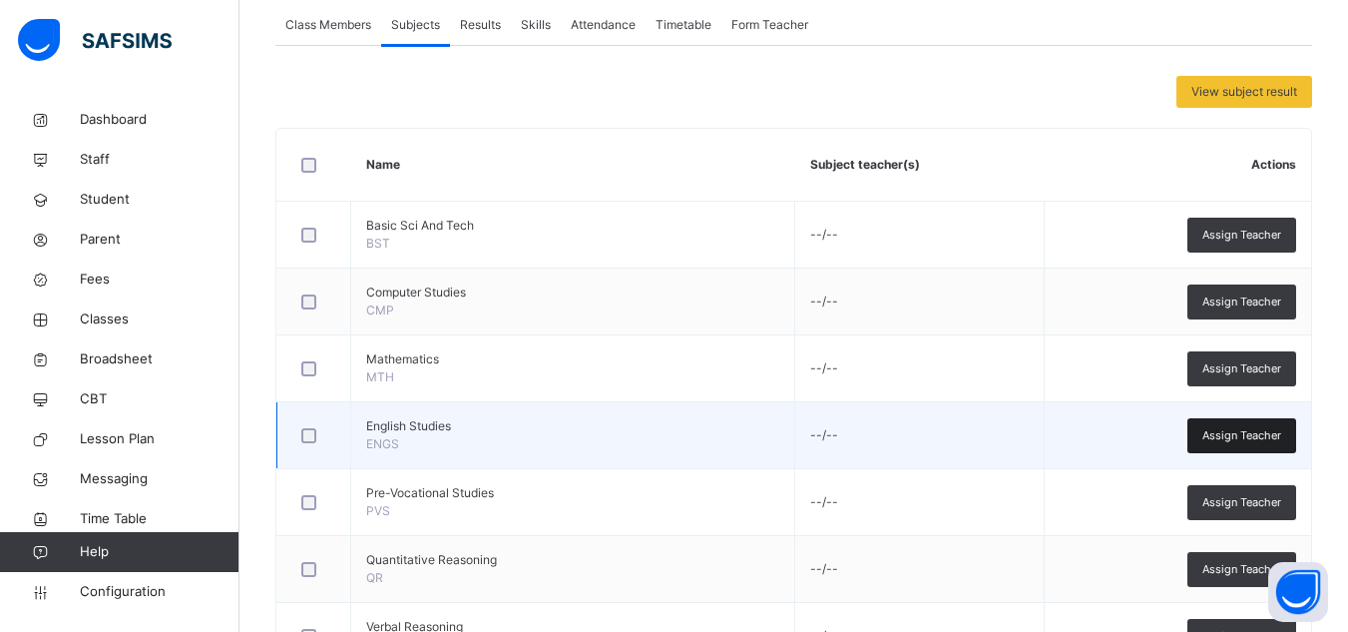
click at [1215, 439] on div "Assign Teacher" at bounding box center [1241, 435] width 109 height 35
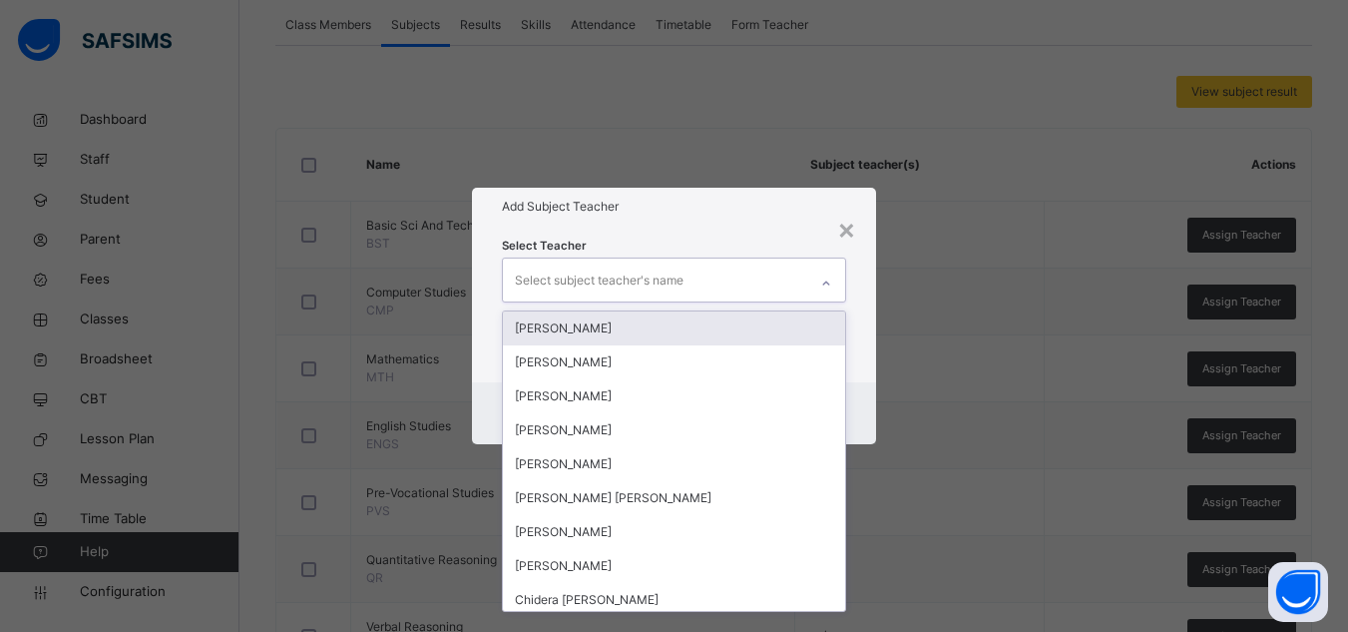
click at [680, 282] on div "Select subject teacher's name" at bounding box center [599, 280] width 169 height 38
type input "***"
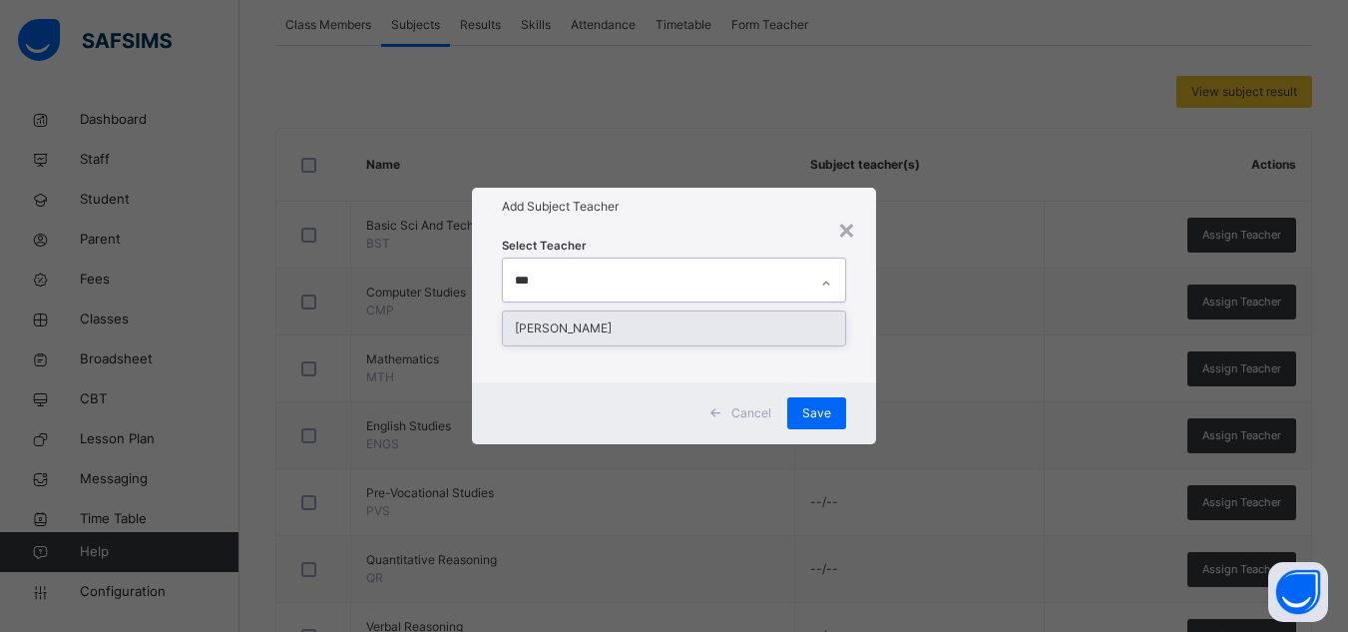
click at [647, 331] on div "[PERSON_NAME]" at bounding box center [674, 328] width 342 height 34
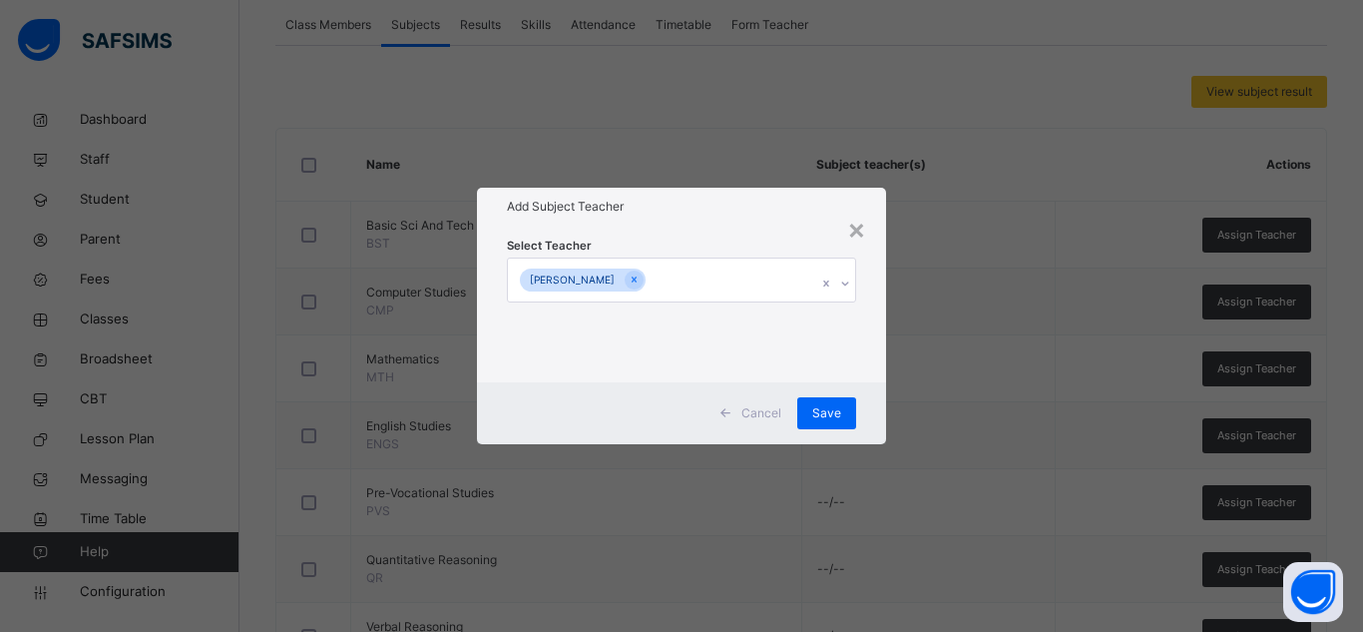
click at [764, 212] on h1 "Add Subject Teacher" at bounding box center [681, 207] width 349 height 18
click at [831, 405] on span "Save" at bounding box center [826, 413] width 29 height 18
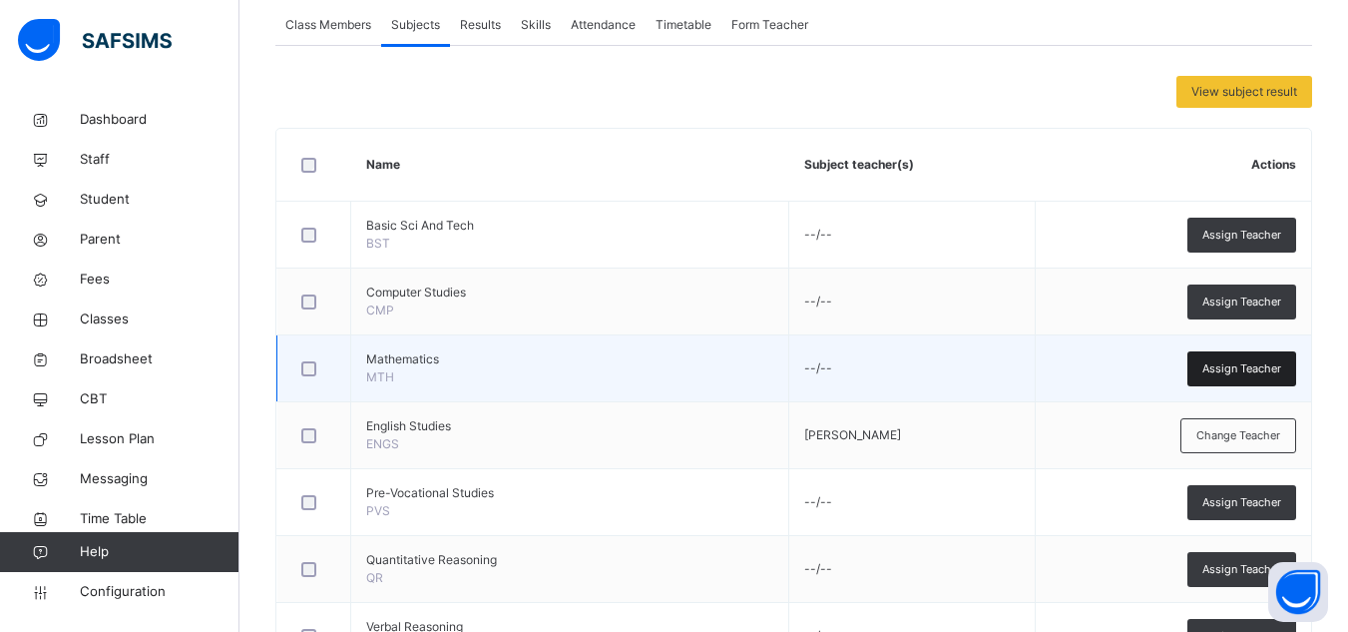
click at [1207, 372] on div "Assign Teacher" at bounding box center [1241, 368] width 109 height 35
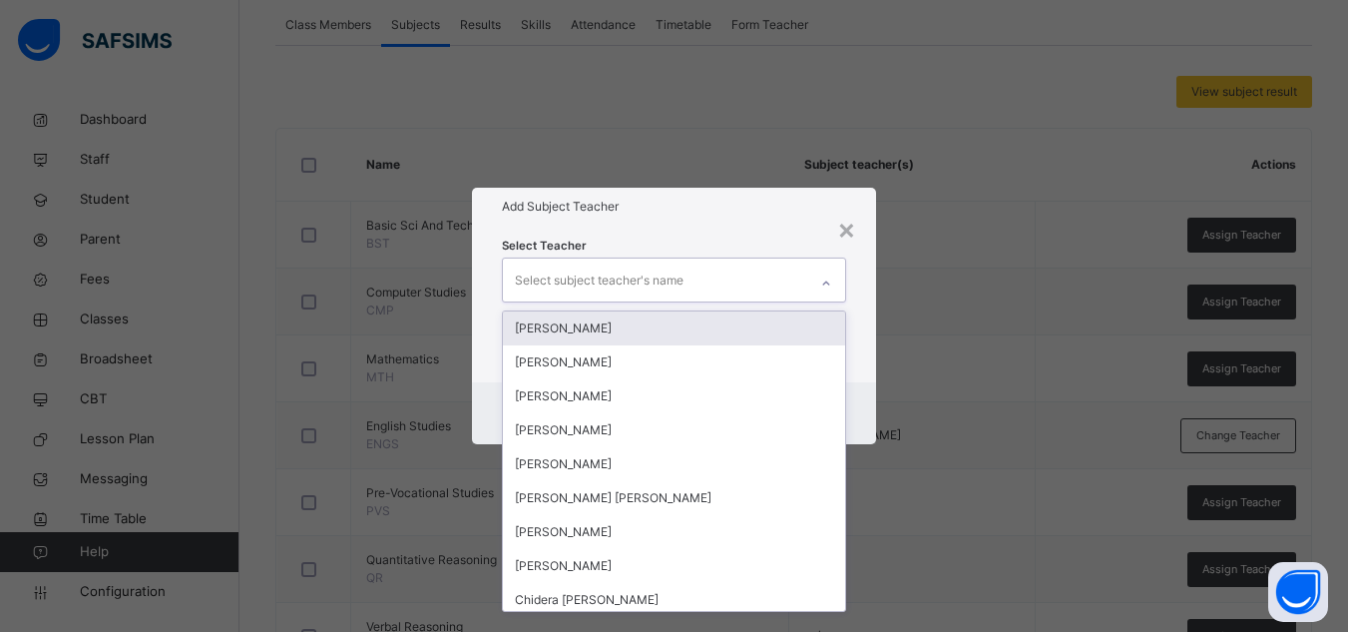
click at [592, 284] on div "Select subject teacher's name" at bounding box center [599, 280] width 169 height 38
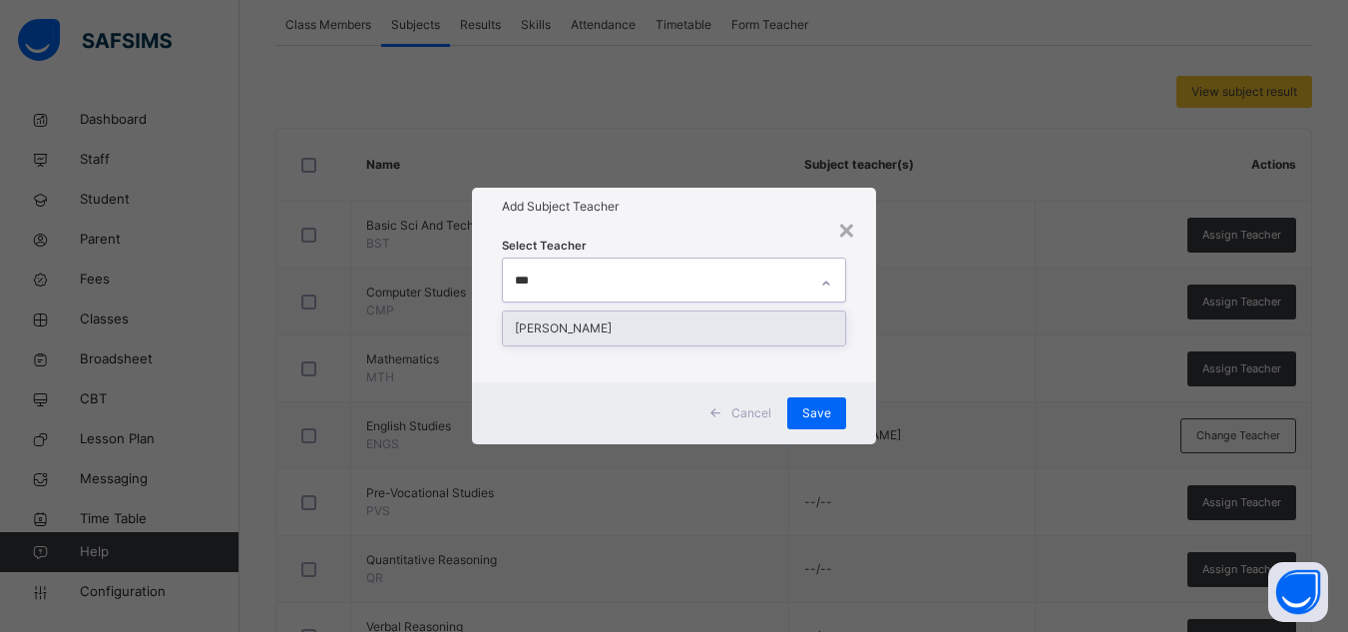
type input "****"
click at [626, 328] on div "[PERSON_NAME]" at bounding box center [674, 328] width 342 height 34
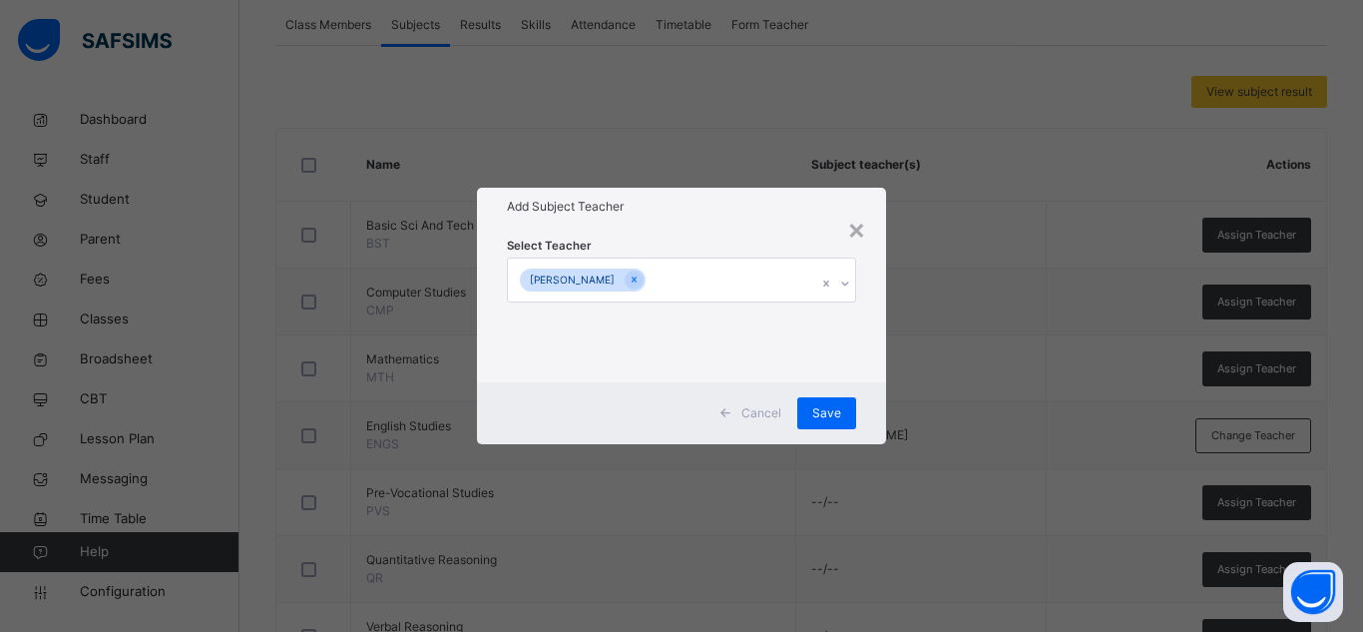
click at [745, 246] on div "Select Teacher [PERSON_NAME]" at bounding box center [681, 303] width 349 height 136
click at [833, 407] on span "Save" at bounding box center [826, 413] width 29 height 18
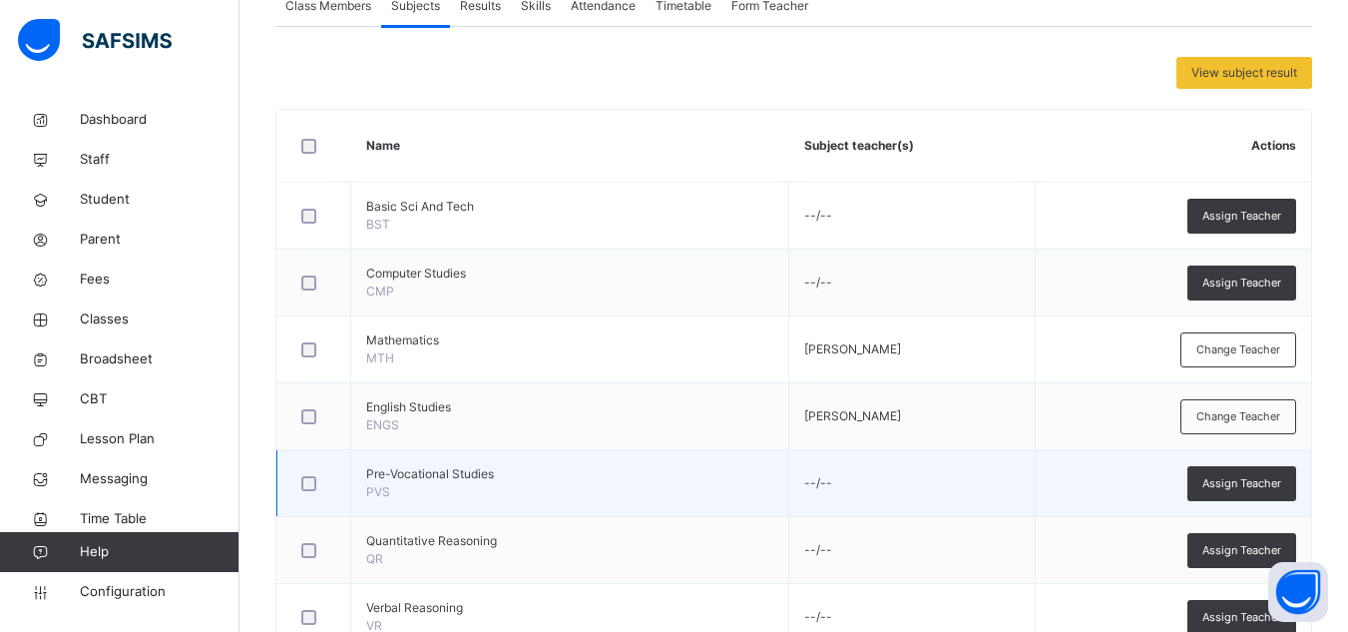
scroll to position [718, 0]
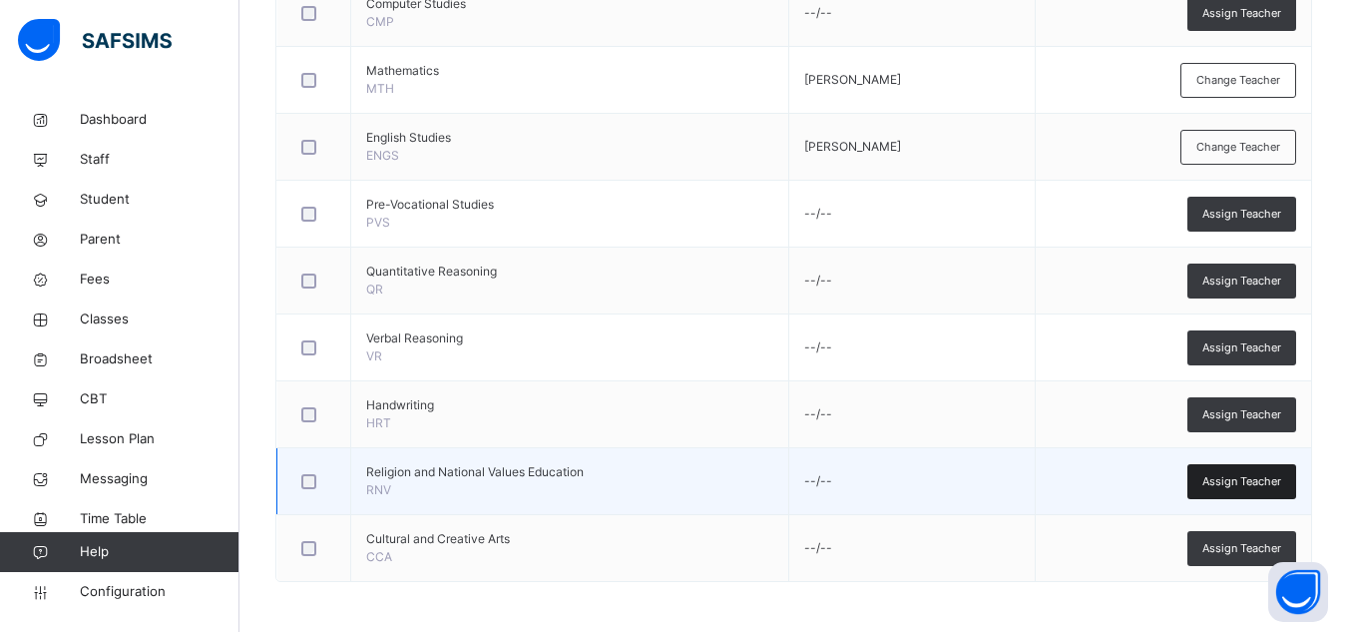
click at [1242, 481] on span "Assign Teacher" at bounding box center [1241, 481] width 79 height 17
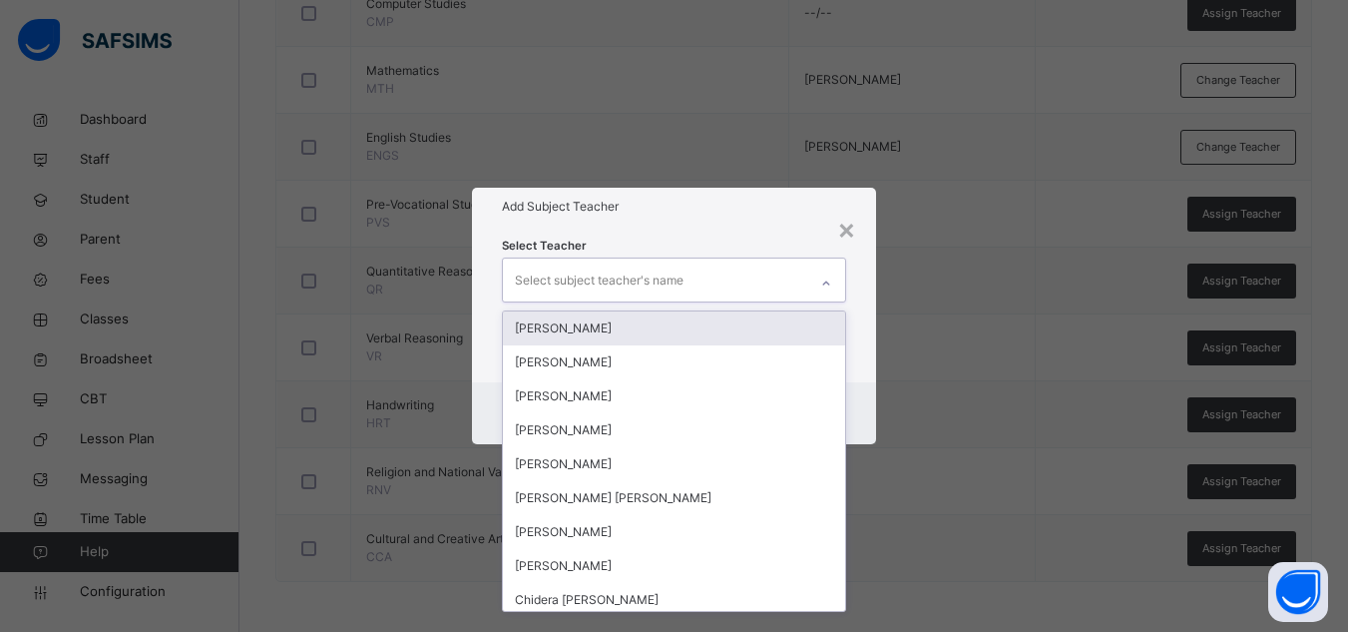
click at [749, 280] on div "Select subject teacher's name" at bounding box center [655, 279] width 304 height 42
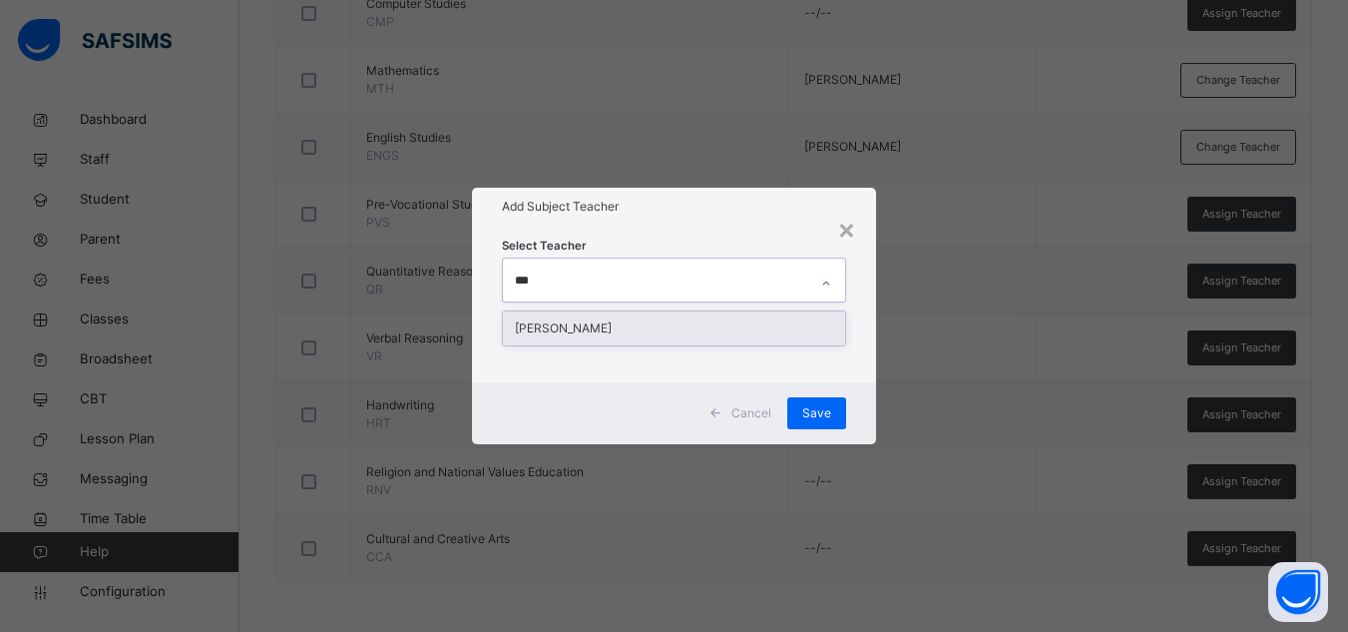
type input "****"
click at [733, 318] on div "[PERSON_NAME]" at bounding box center [674, 328] width 342 height 34
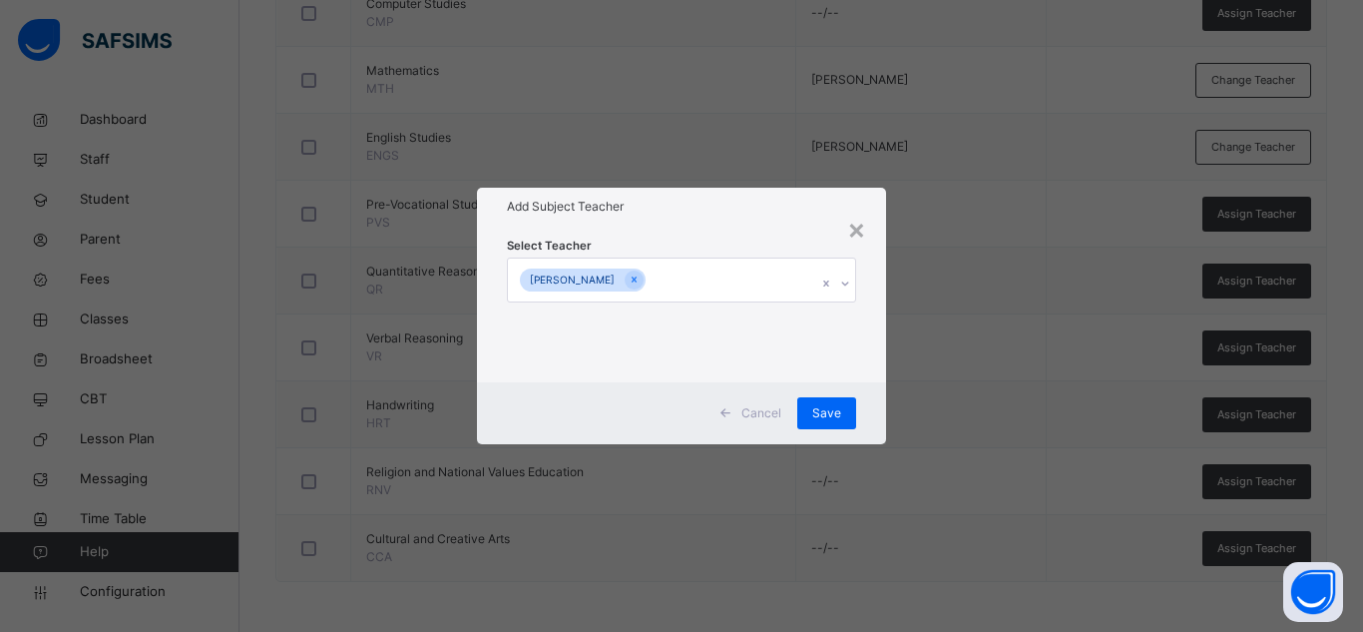
click at [758, 233] on div "Select Teacher [PERSON_NAME]" at bounding box center [681, 304] width 409 height 156
click at [830, 404] on span "Save" at bounding box center [826, 413] width 29 height 18
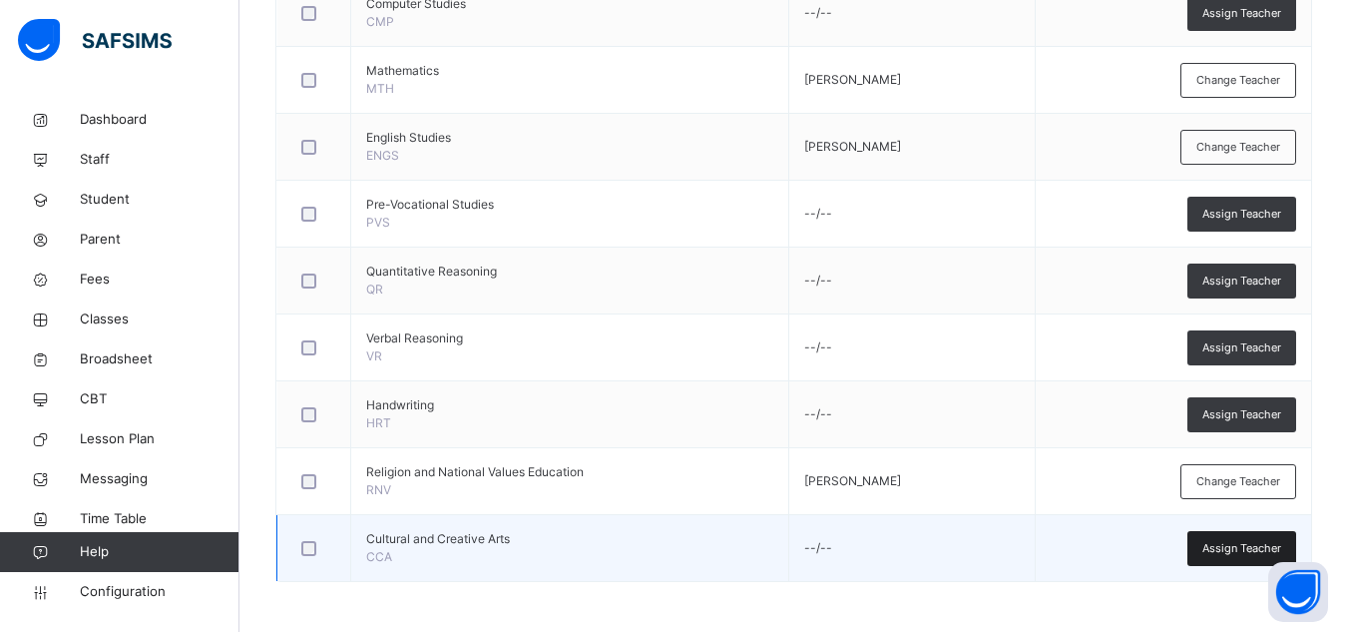
click at [1219, 553] on span "Assign Teacher" at bounding box center [1241, 548] width 79 height 17
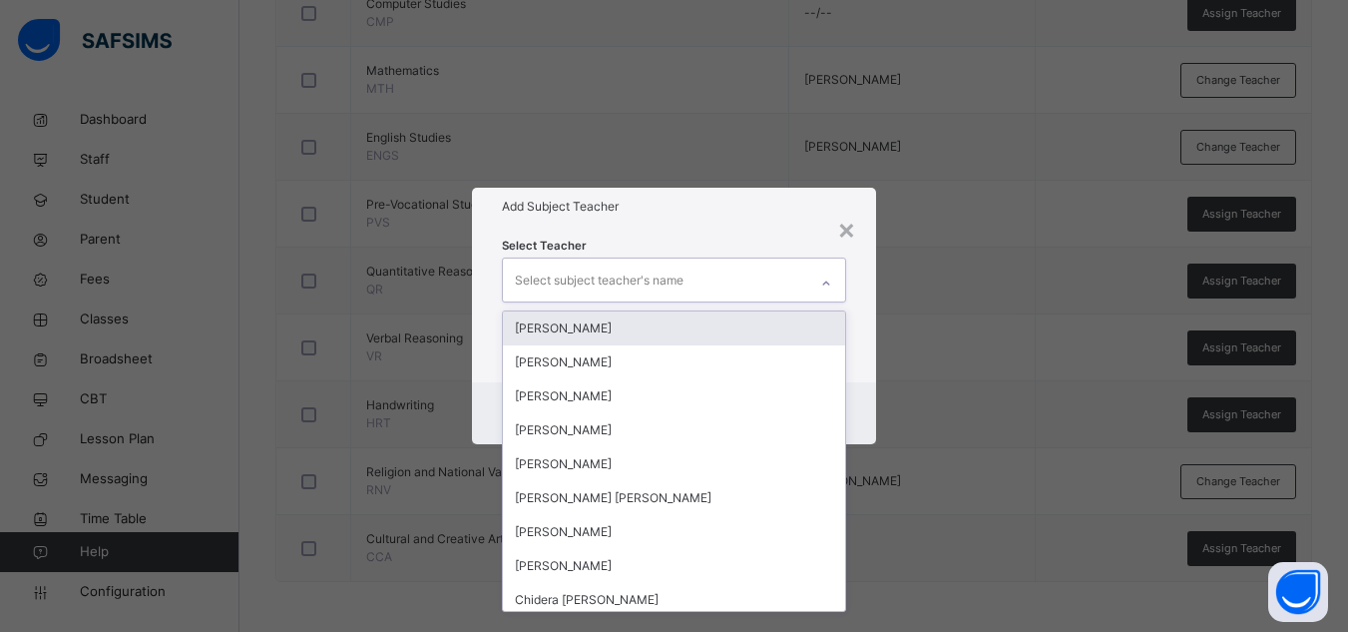
click at [759, 280] on div "Select subject teacher's name" at bounding box center [655, 279] width 304 height 42
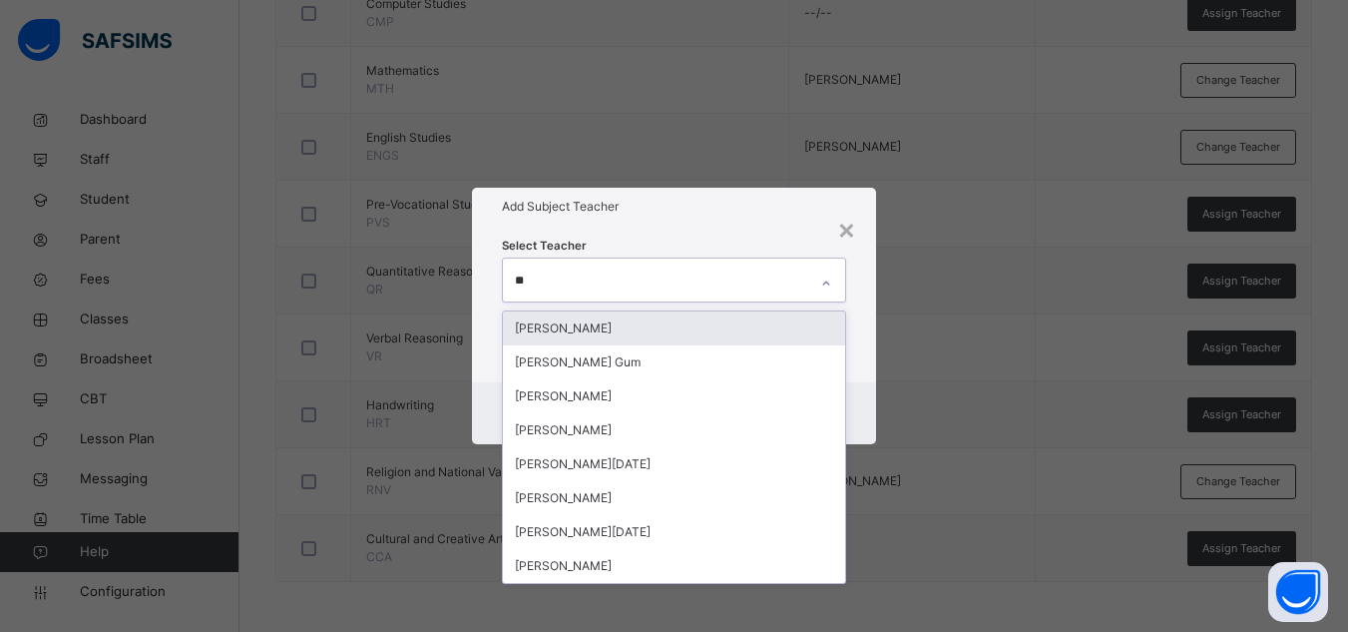
type input "***"
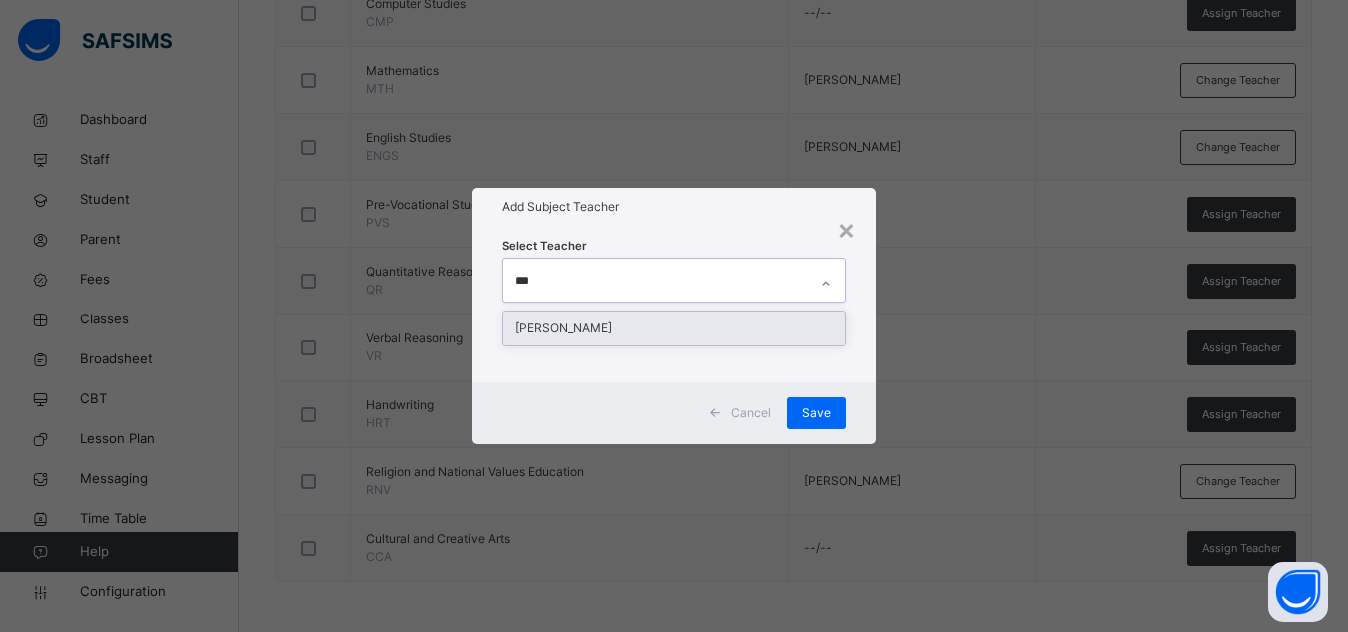
click at [723, 326] on div "[PERSON_NAME]" at bounding box center [674, 328] width 342 height 34
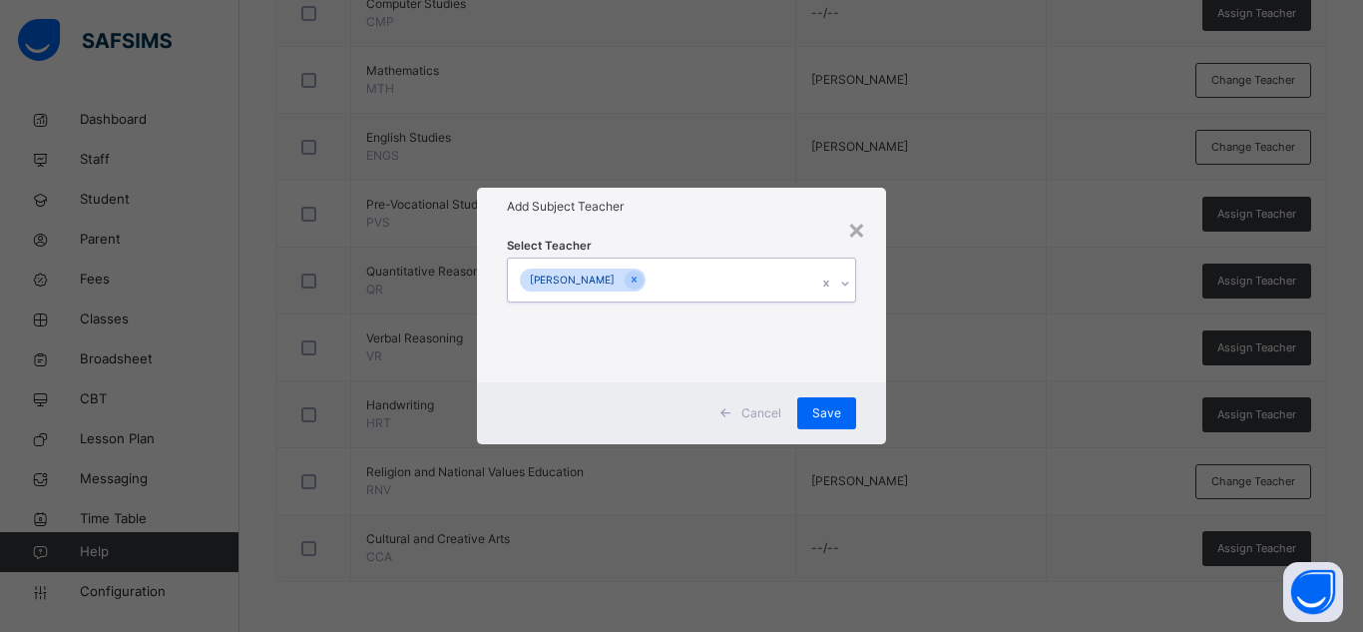
click at [733, 261] on div "[PERSON_NAME]" at bounding box center [662, 279] width 309 height 42
click at [828, 409] on span "Save" at bounding box center [826, 413] width 29 height 18
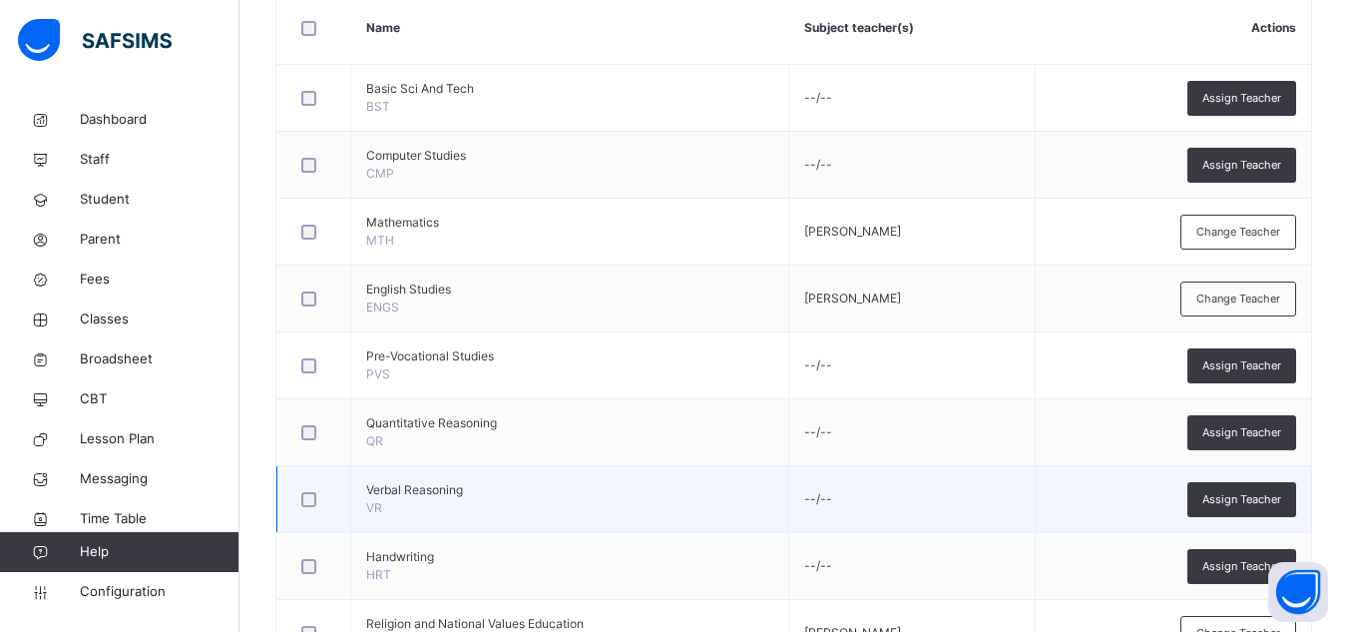
scroll to position [566, 0]
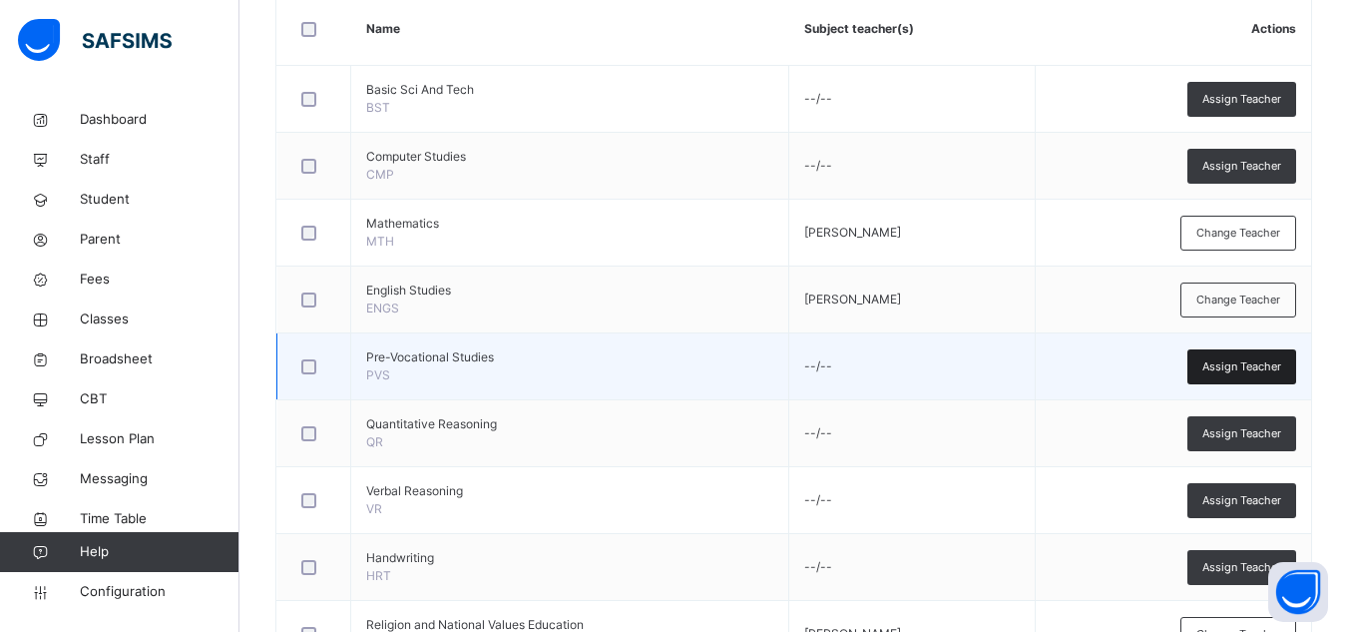
click at [1219, 362] on span "Assign Teacher" at bounding box center [1241, 366] width 79 height 17
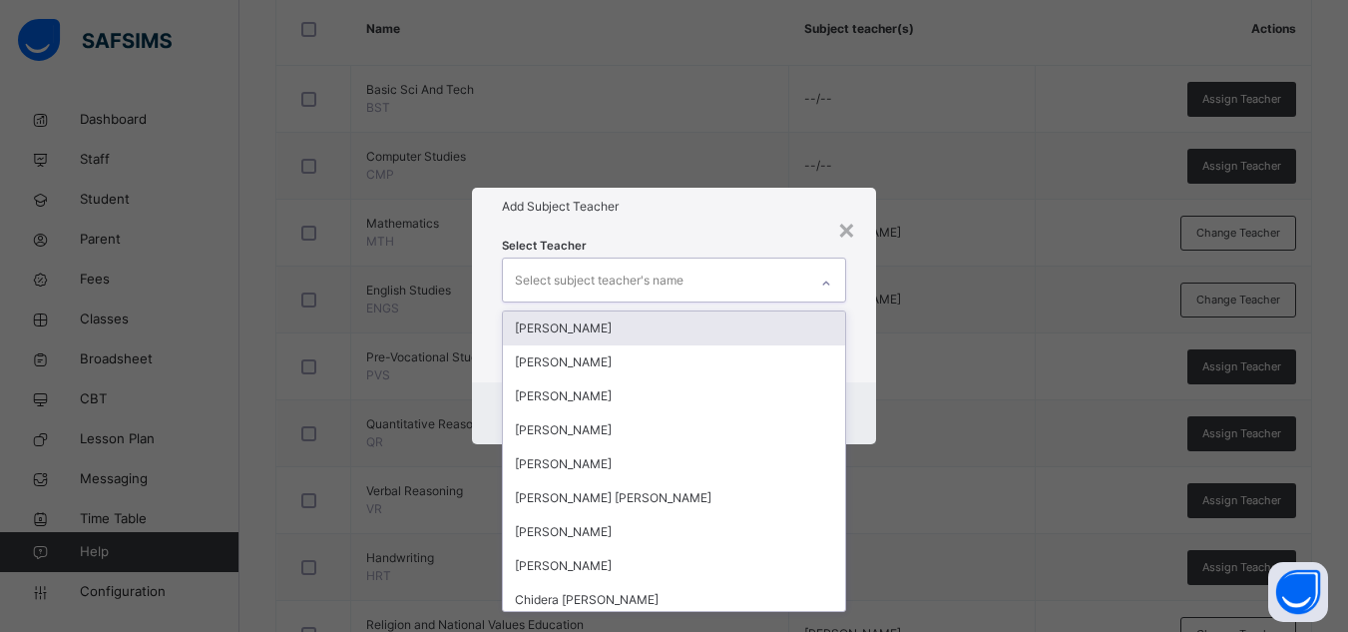
click at [771, 277] on div "Select subject teacher's name" at bounding box center [655, 279] width 304 height 42
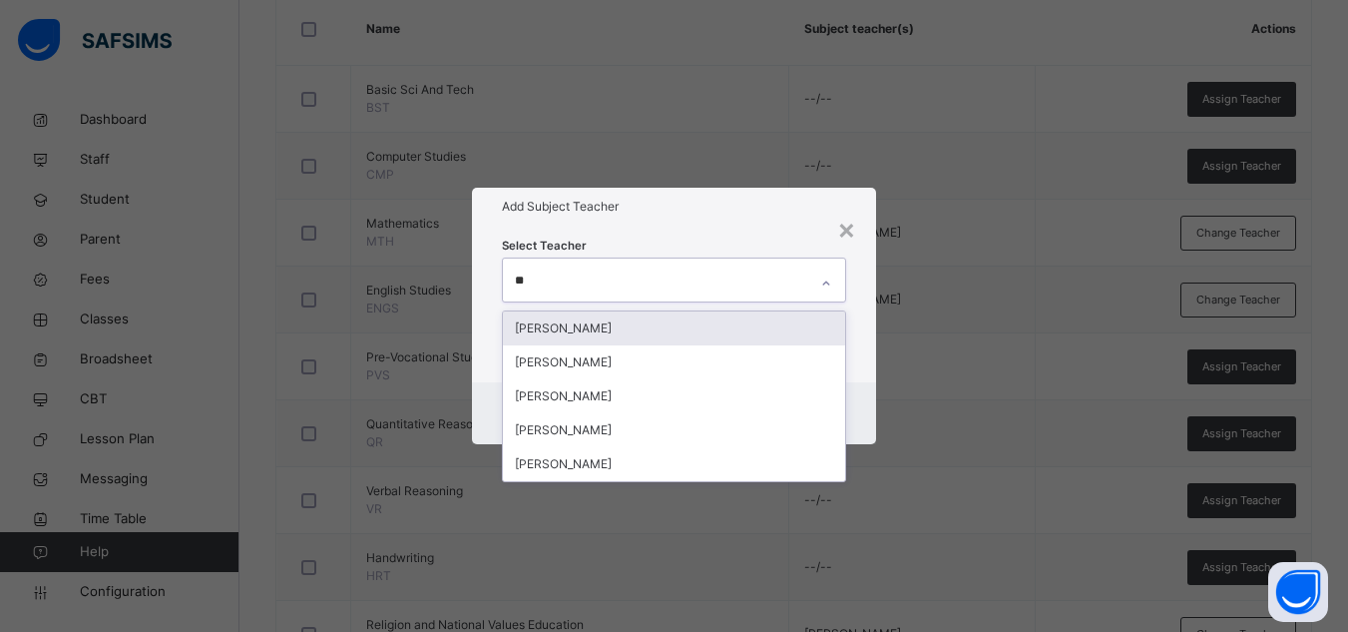
type input "***"
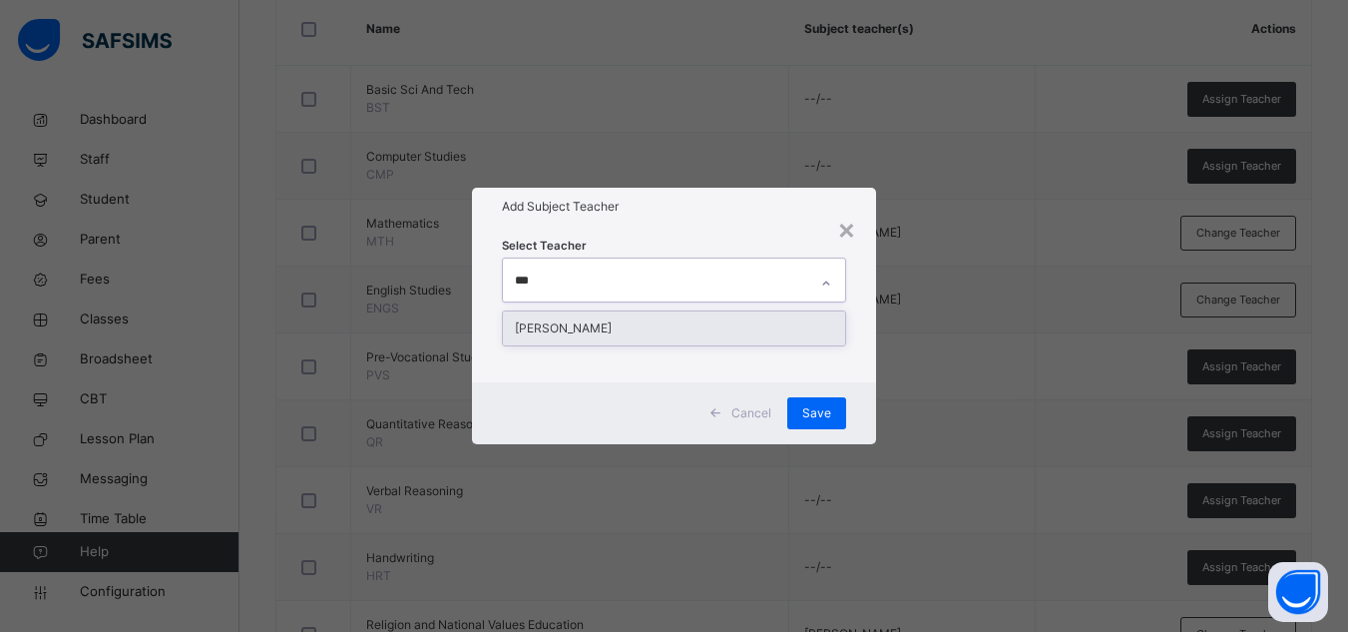
click at [743, 327] on div "[PERSON_NAME]" at bounding box center [674, 328] width 342 height 34
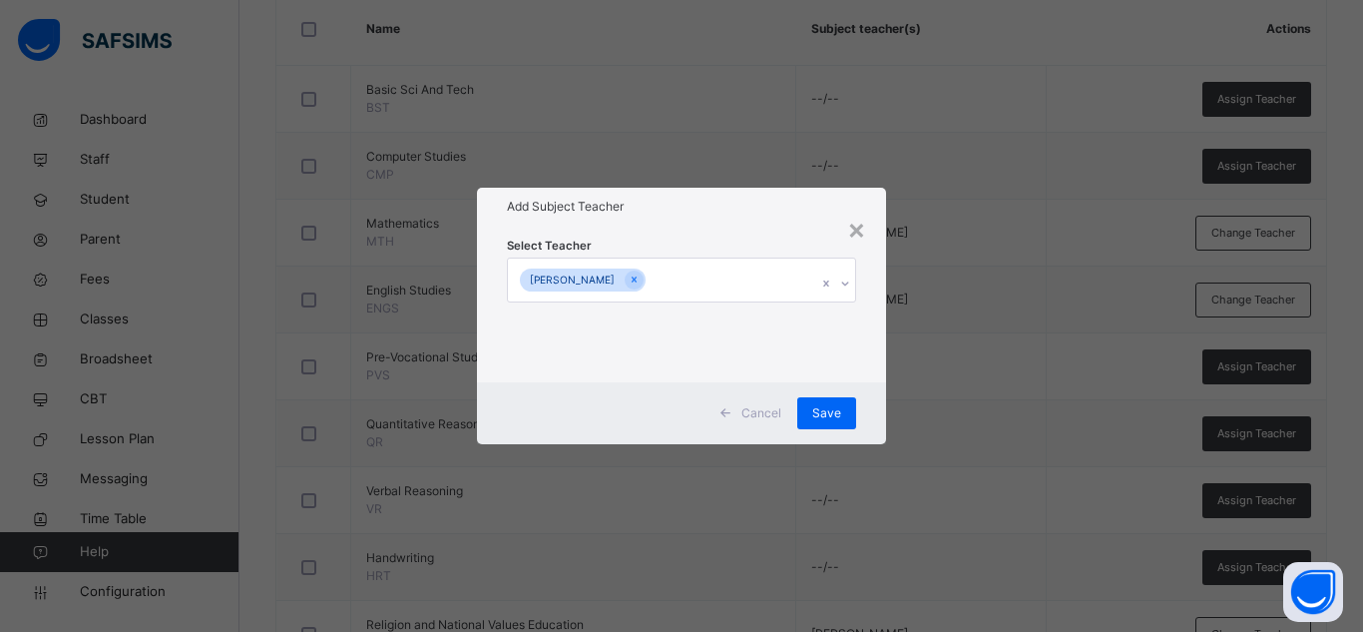
click at [737, 205] on h1 "Add Subject Teacher" at bounding box center [681, 207] width 349 height 18
click at [851, 404] on div "Save" at bounding box center [826, 413] width 59 height 32
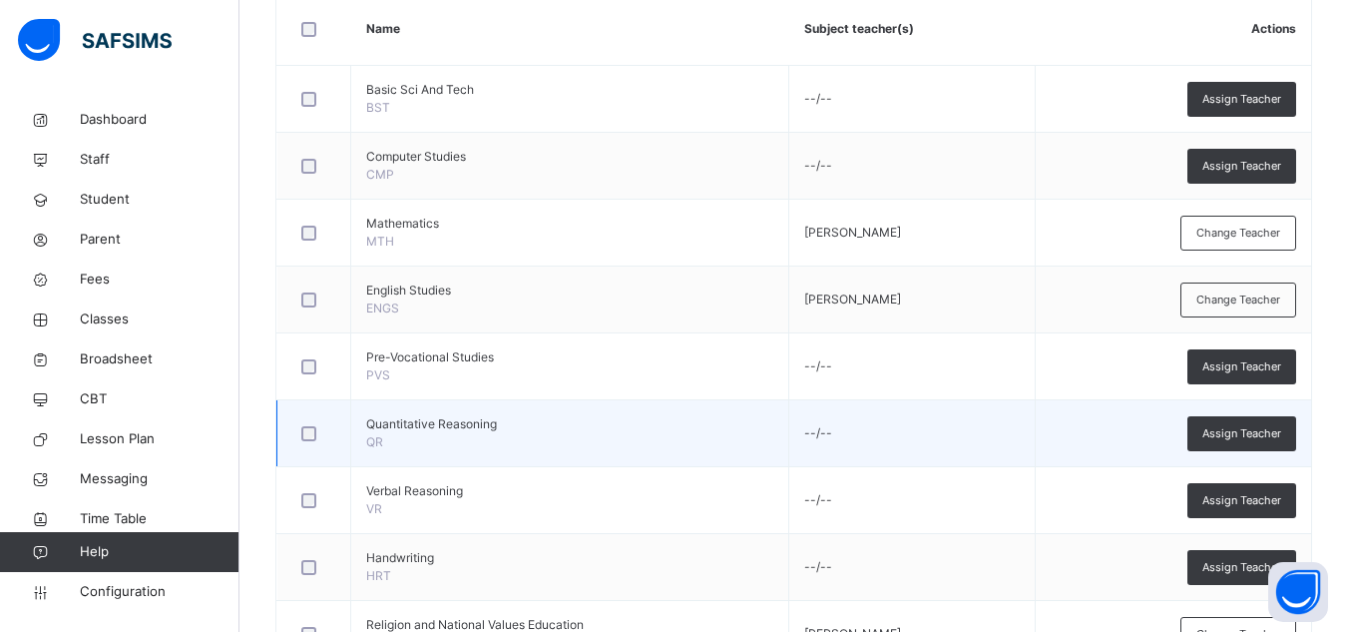
scroll to position [584, 0]
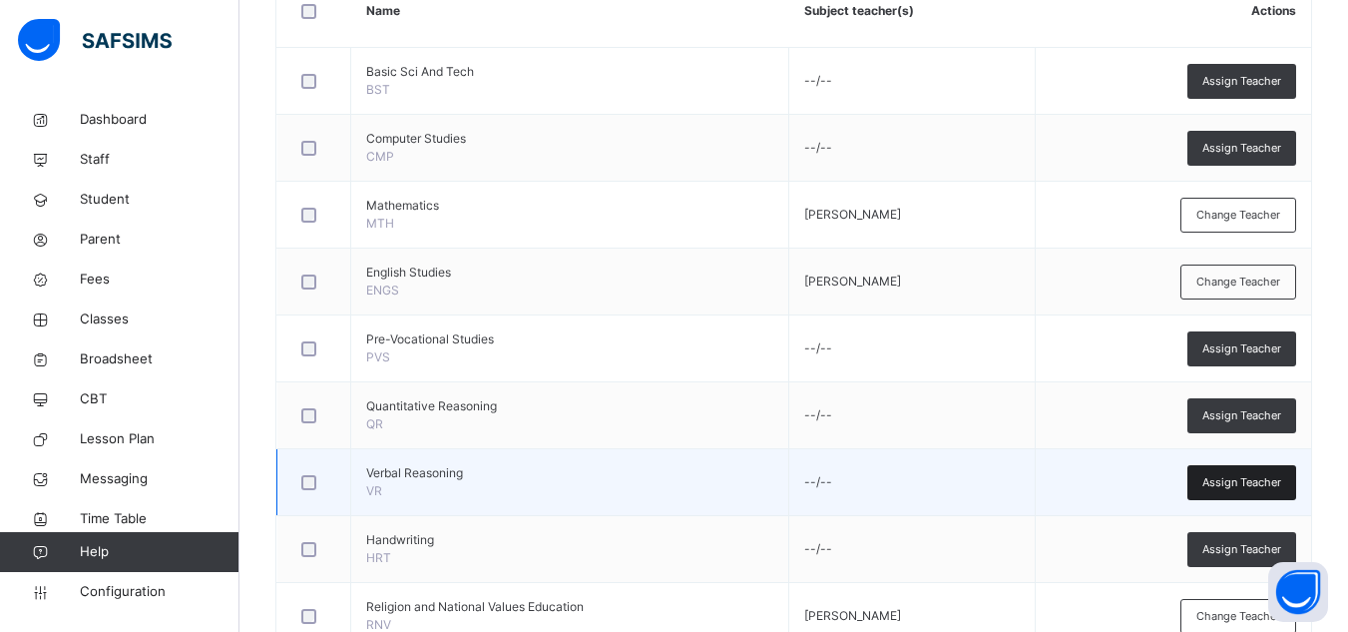
click at [1259, 475] on span "Assign Teacher" at bounding box center [1241, 482] width 79 height 17
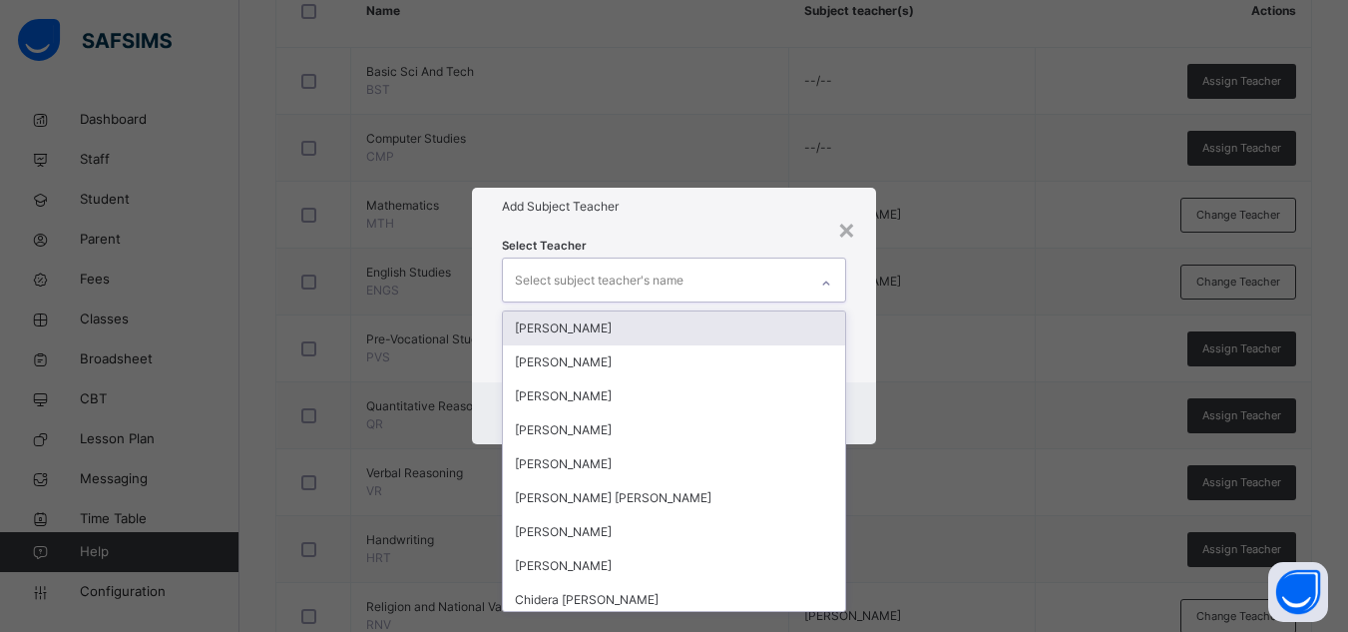
click at [783, 291] on div "Select subject teacher's name" at bounding box center [655, 279] width 304 height 42
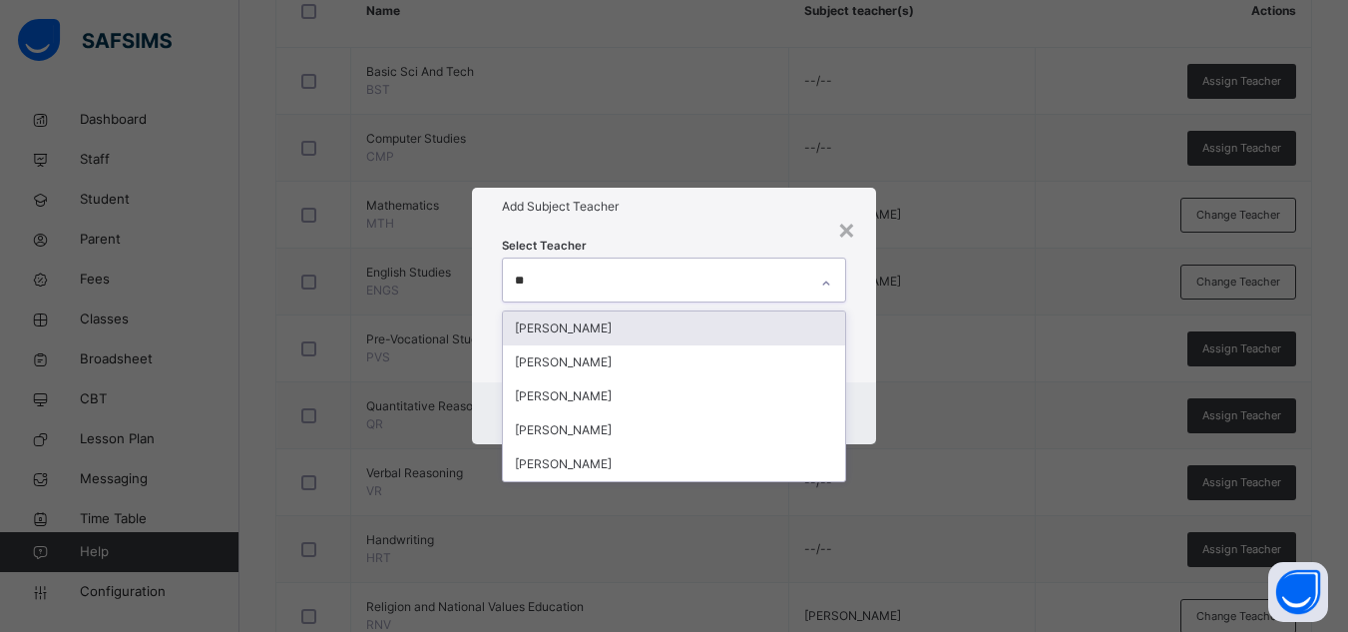
type input "***"
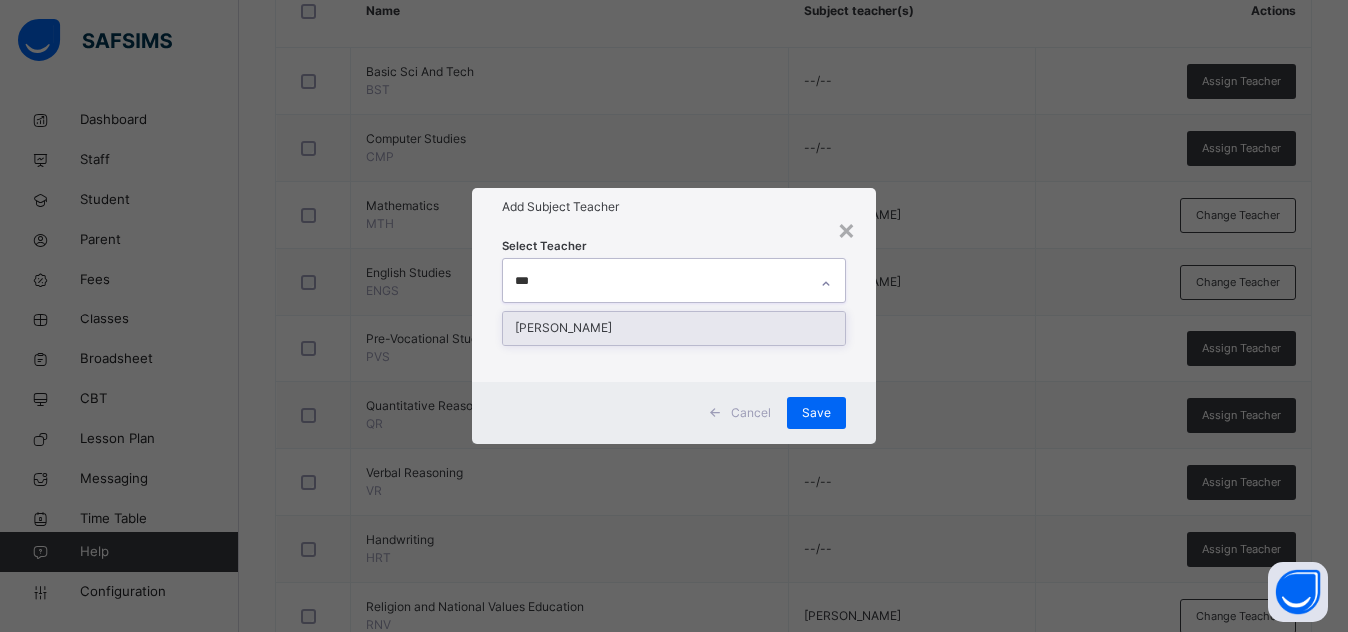
click at [754, 321] on div "[PERSON_NAME]" at bounding box center [674, 328] width 342 height 34
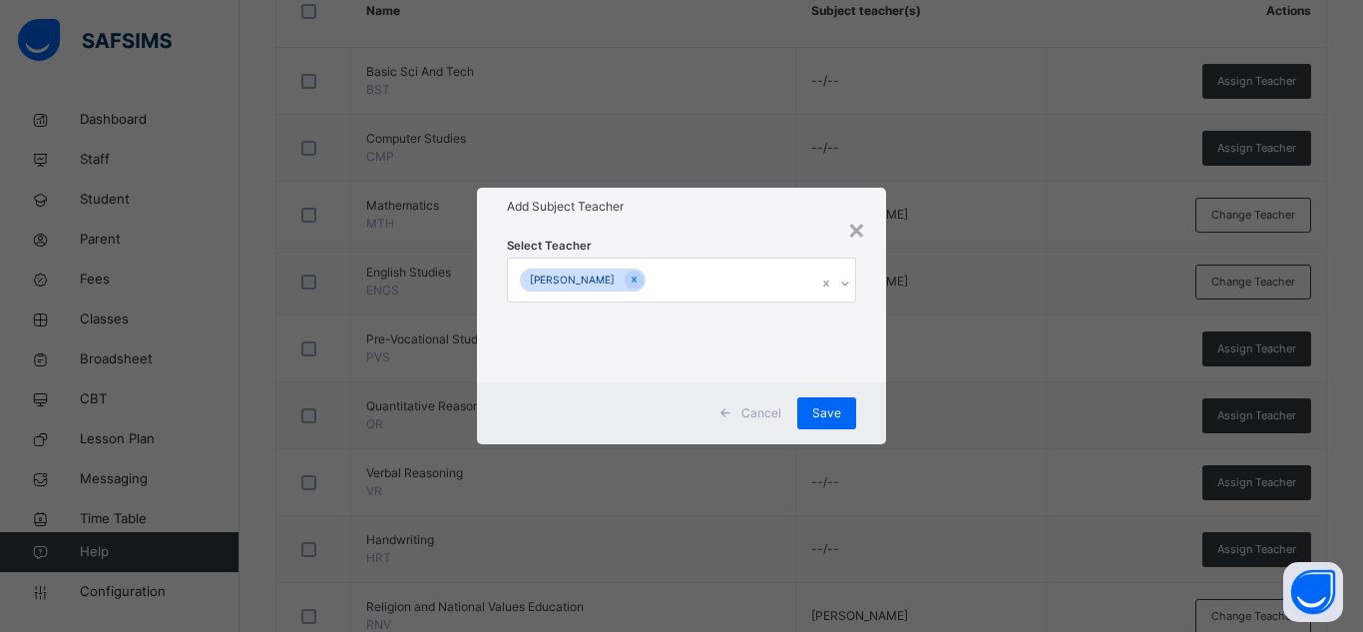
click at [753, 230] on div "Select Teacher [PERSON_NAME]" at bounding box center [681, 304] width 409 height 156
click at [835, 412] on span "Save" at bounding box center [826, 413] width 29 height 18
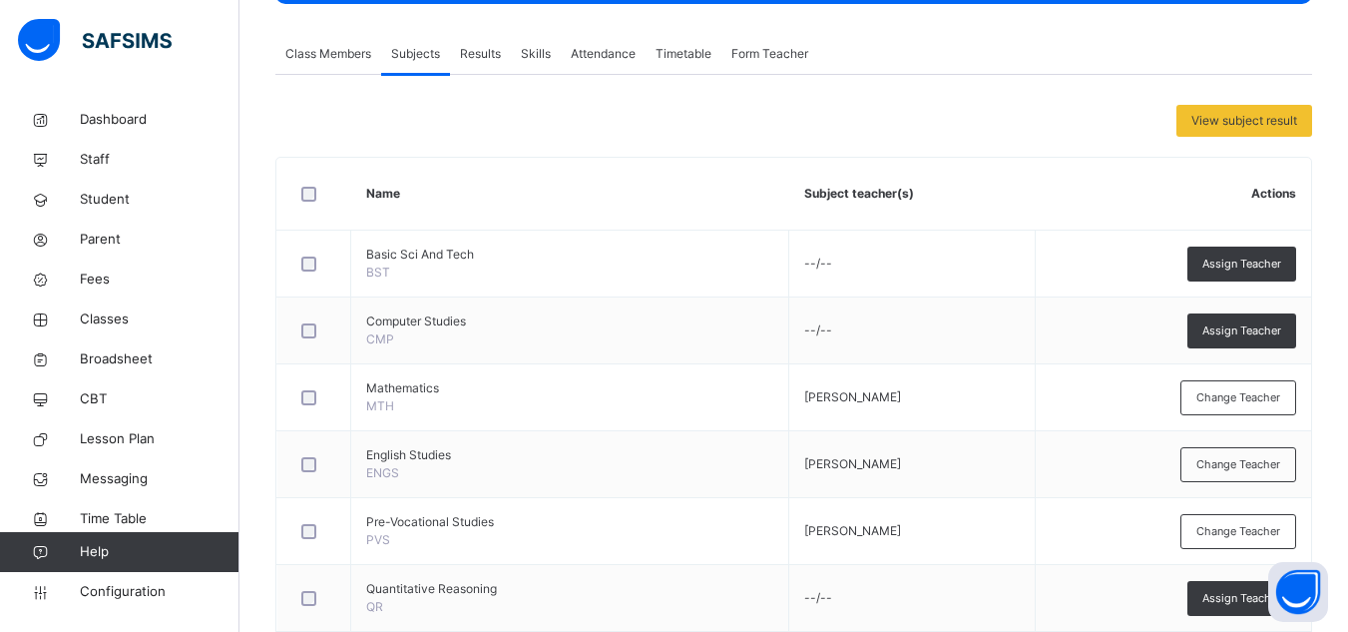
scroll to position [400, 0]
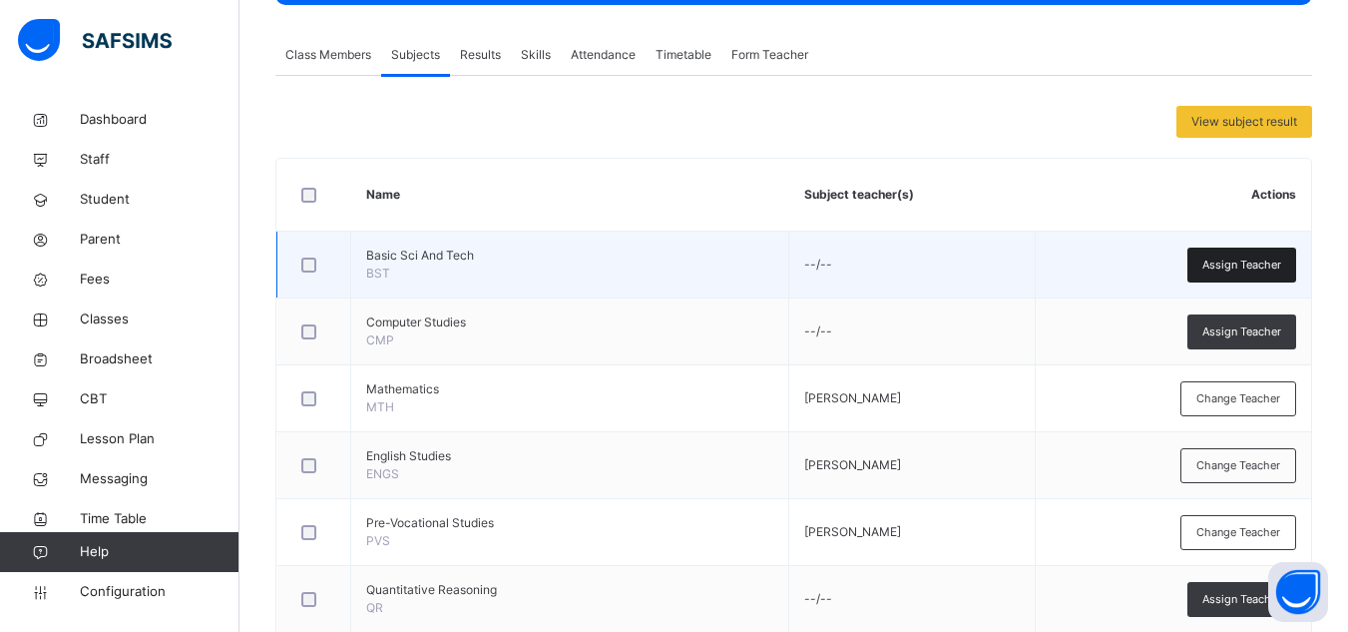
click at [1215, 265] on div "Assign Teacher" at bounding box center [1241, 264] width 109 height 35
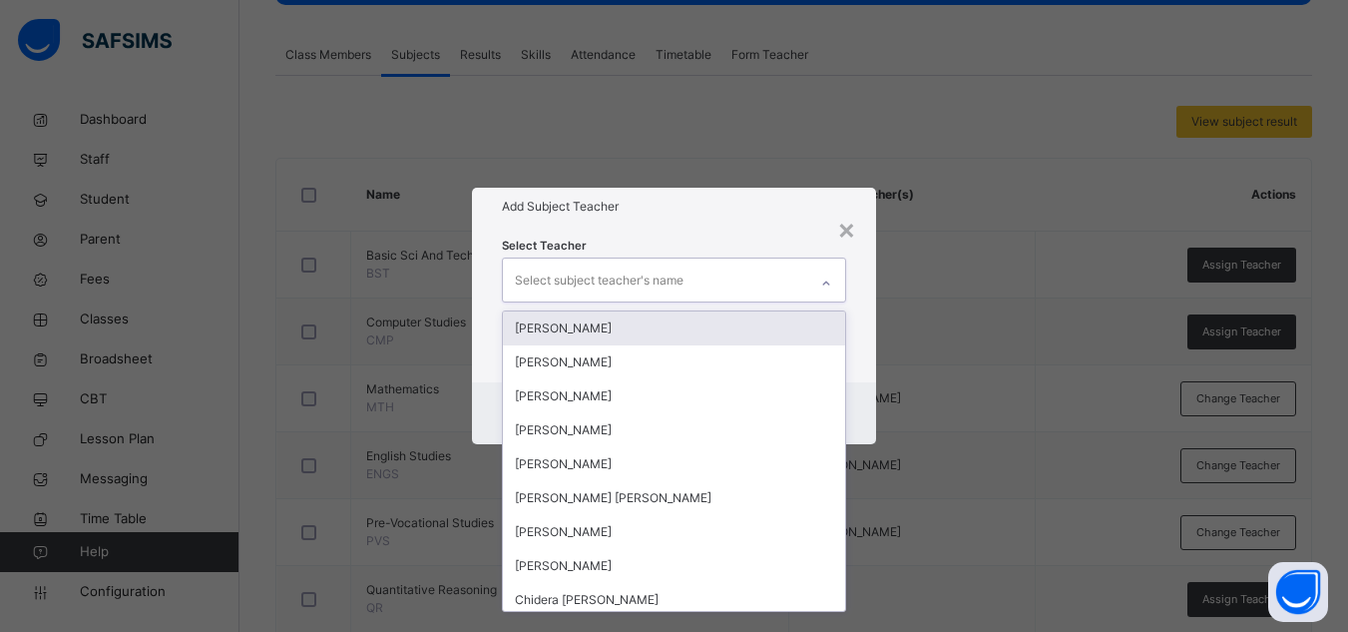
click at [693, 272] on div "Select subject teacher's name" at bounding box center [655, 279] width 304 height 42
type input "***"
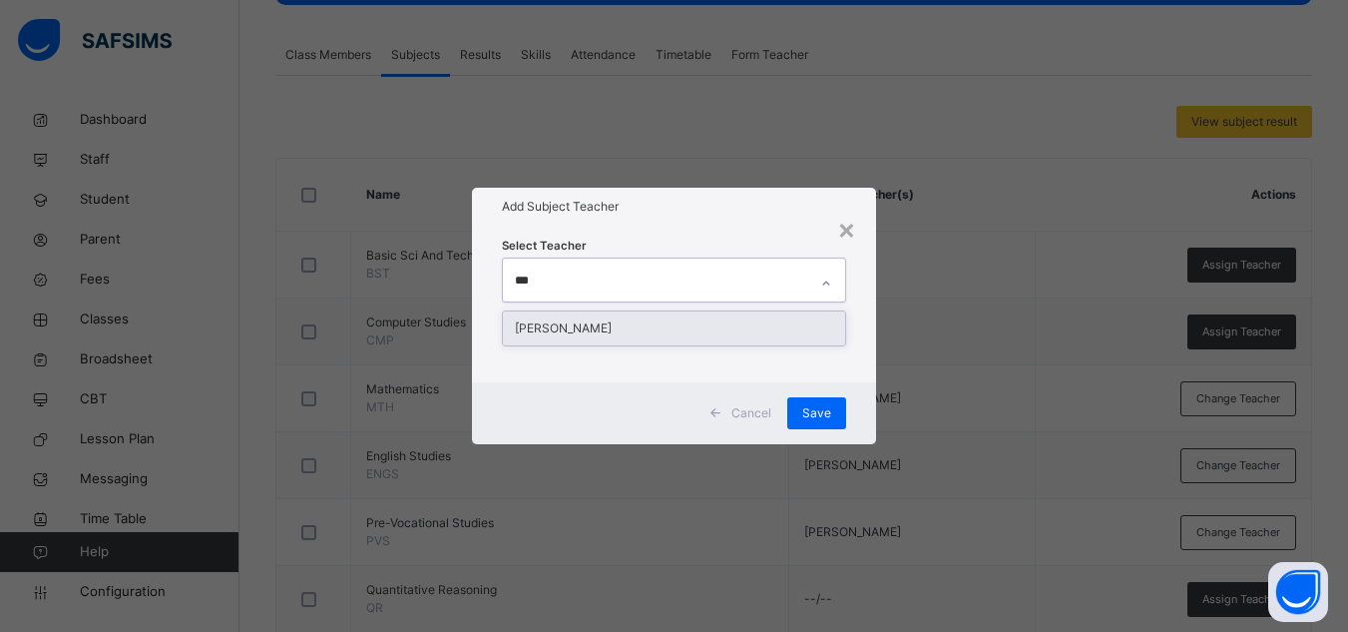
click at [648, 326] on div "[PERSON_NAME]" at bounding box center [674, 328] width 342 height 34
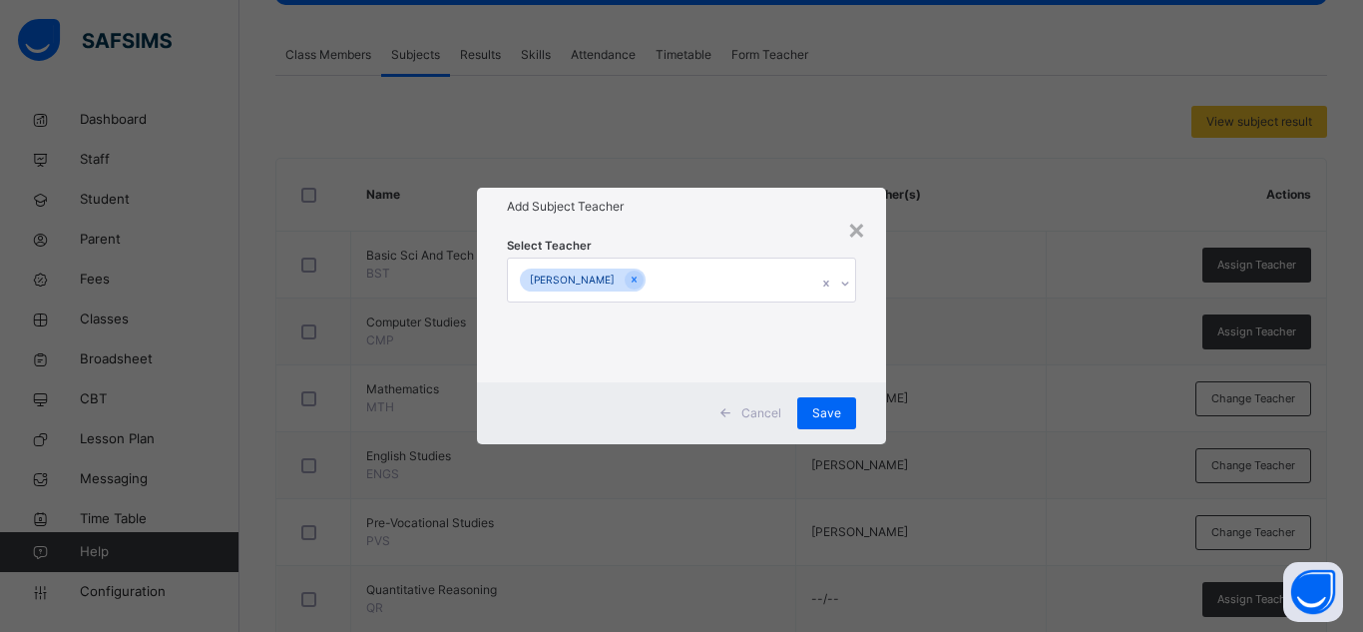
click at [721, 217] on div "Add Subject Teacher" at bounding box center [681, 207] width 409 height 38
click at [813, 410] on span "Save" at bounding box center [826, 413] width 29 height 18
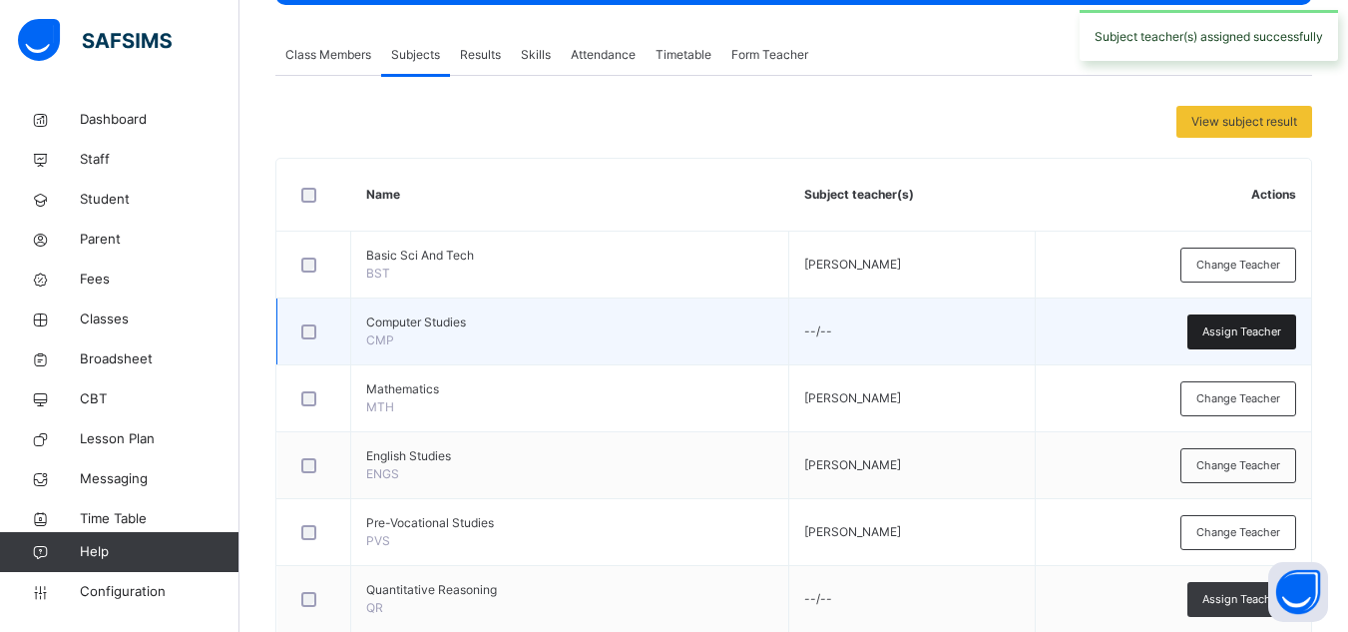
click at [1260, 336] on span "Assign Teacher" at bounding box center [1241, 331] width 79 height 17
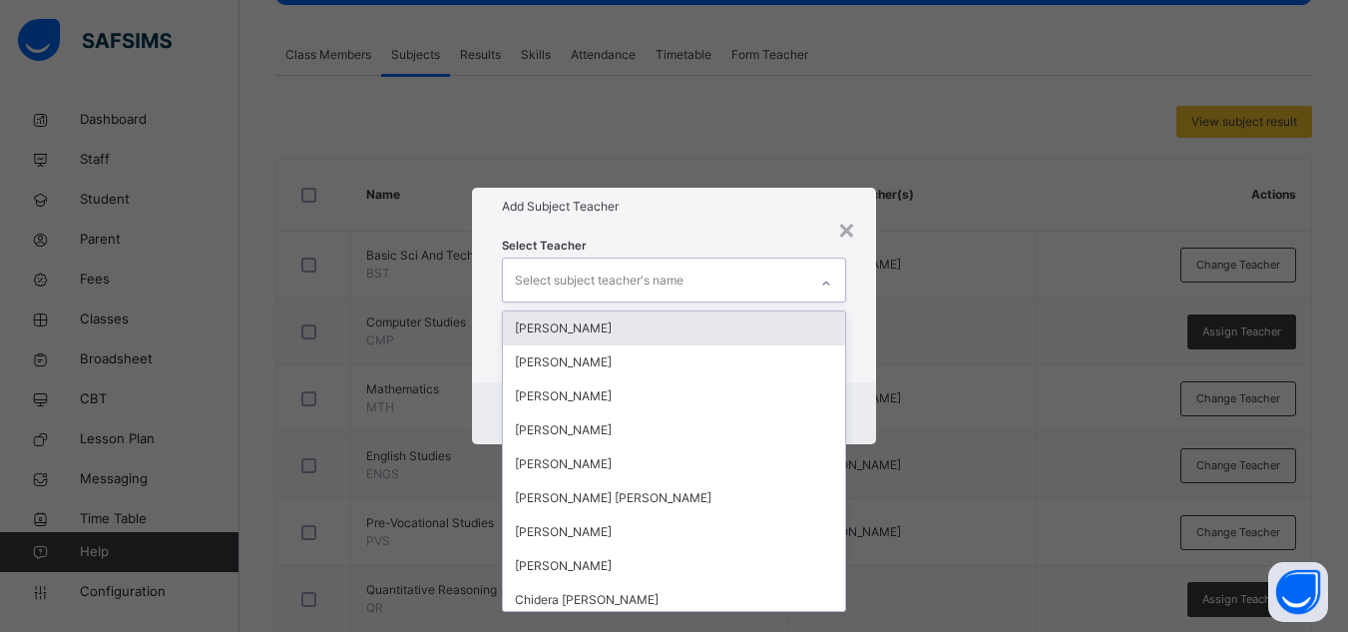
click at [783, 279] on div "Select subject teacher's name" at bounding box center [655, 279] width 304 height 42
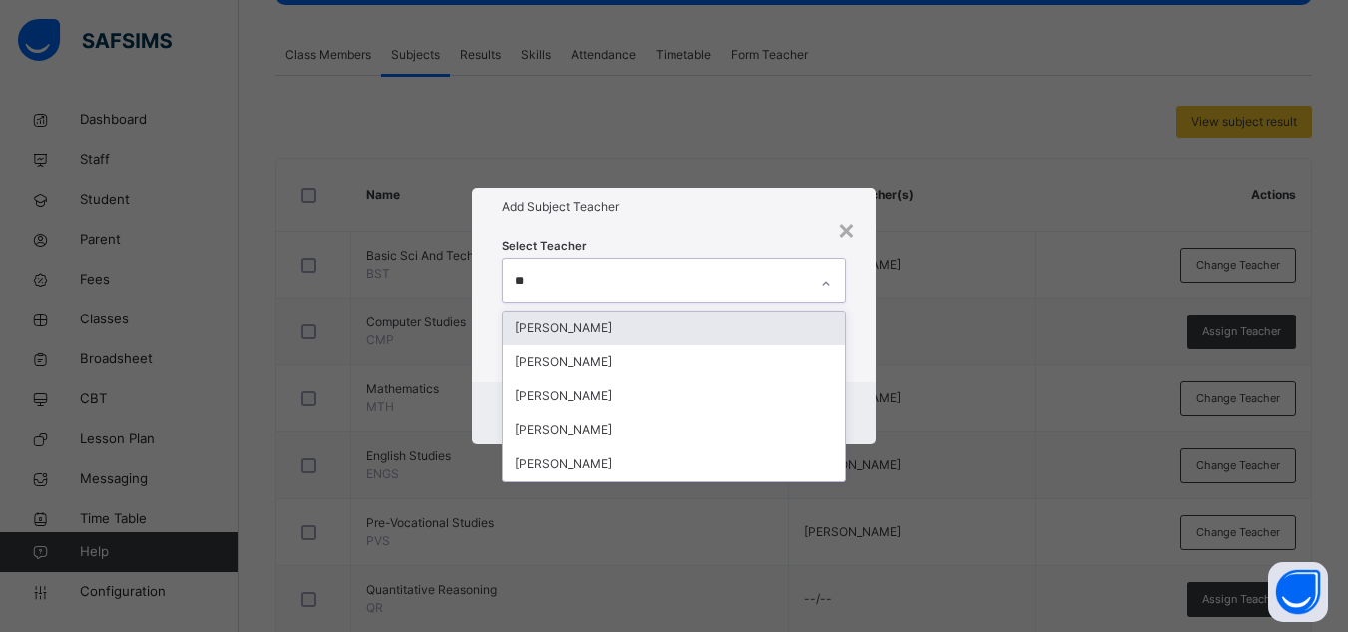
type input "***"
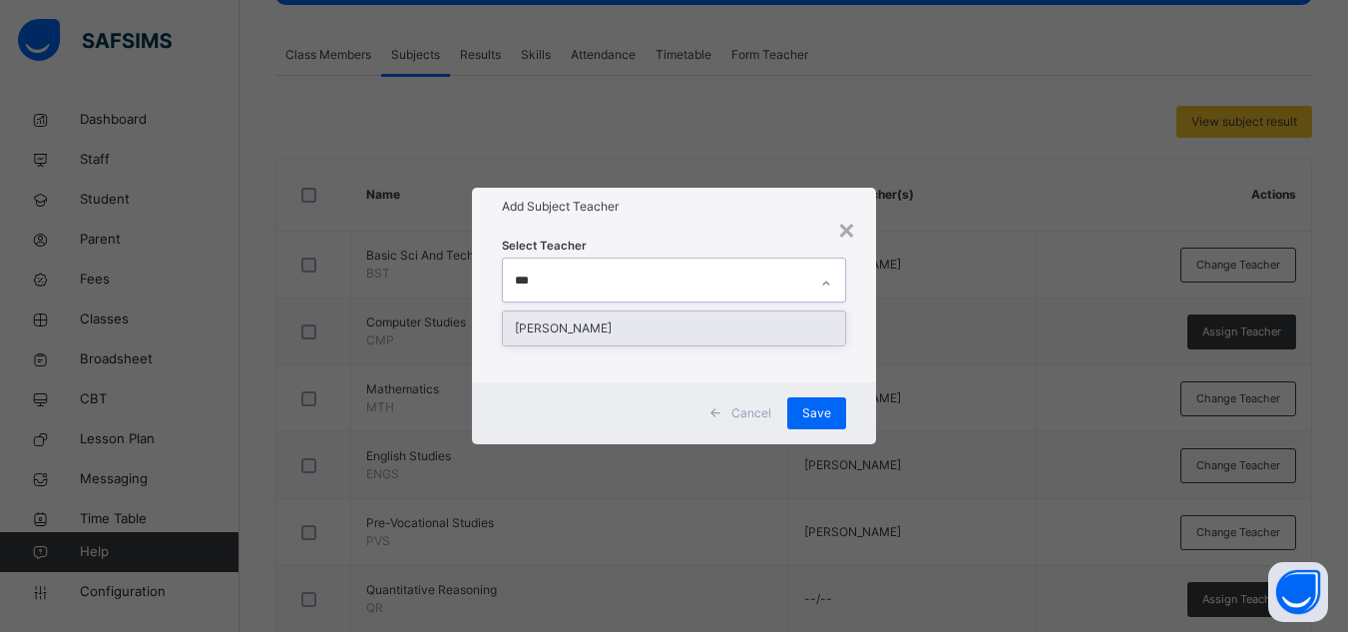
click at [740, 322] on div "[PERSON_NAME]" at bounding box center [674, 328] width 342 height 34
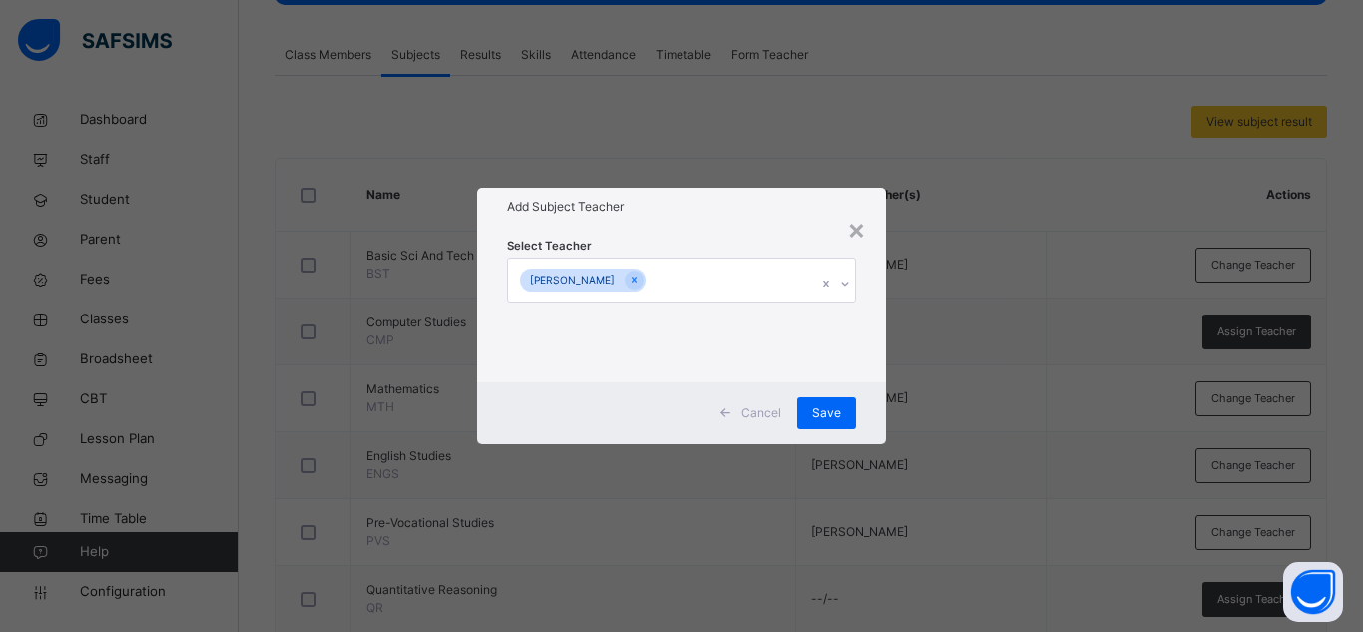
click at [748, 244] on div "Select Teacher [PERSON_NAME]" at bounding box center [681, 303] width 349 height 136
click at [831, 406] on span "Save" at bounding box center [826, 413] width 29 height 18
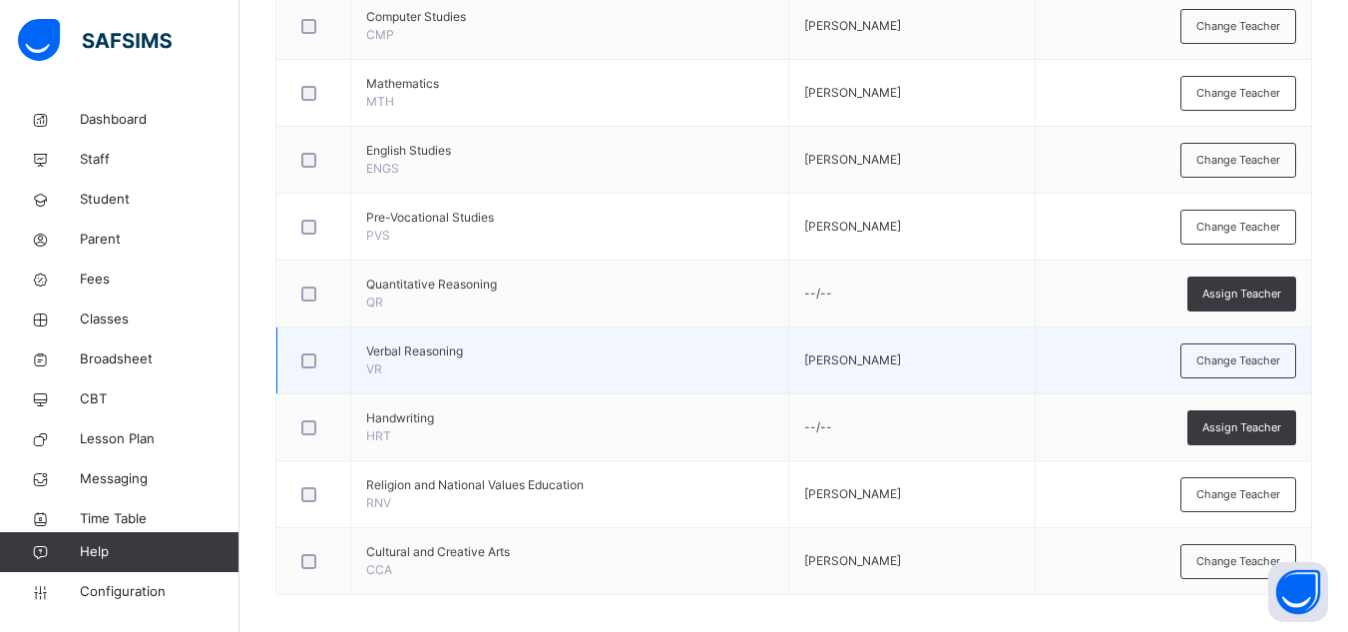
scroll to position [718, 0]
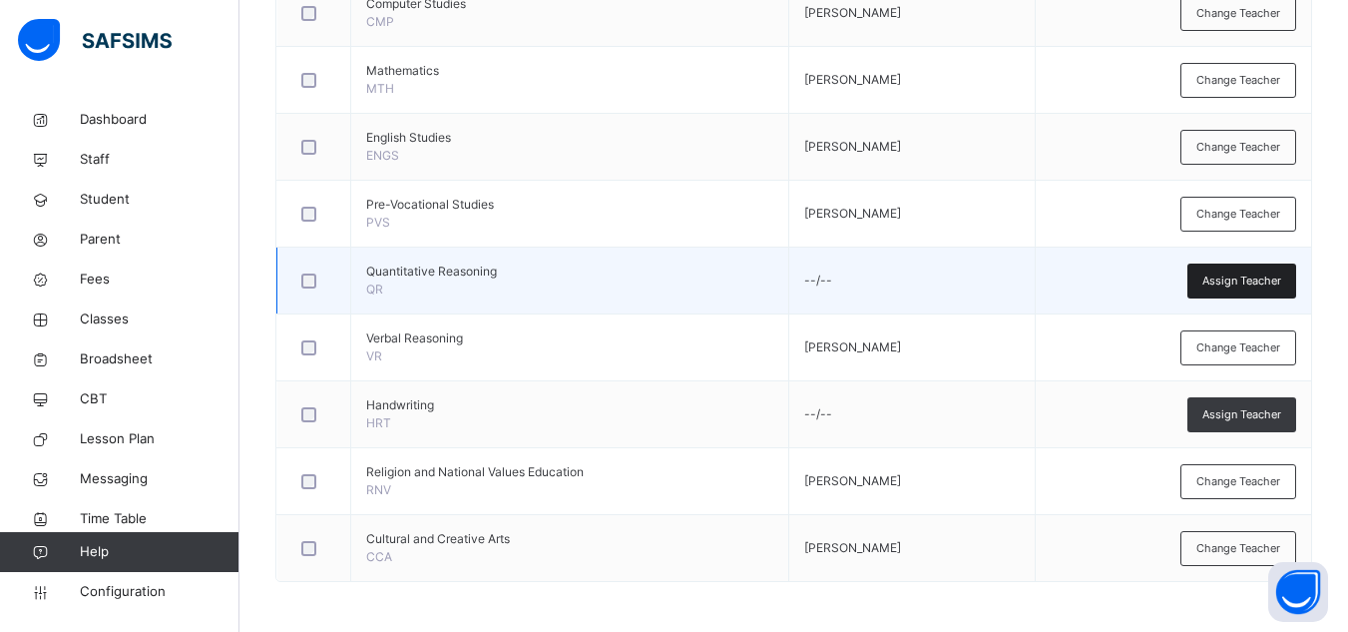
click at [1279, 290] on div "Assign Teacher" at bounding box center [1241, 280] width 109 height 35
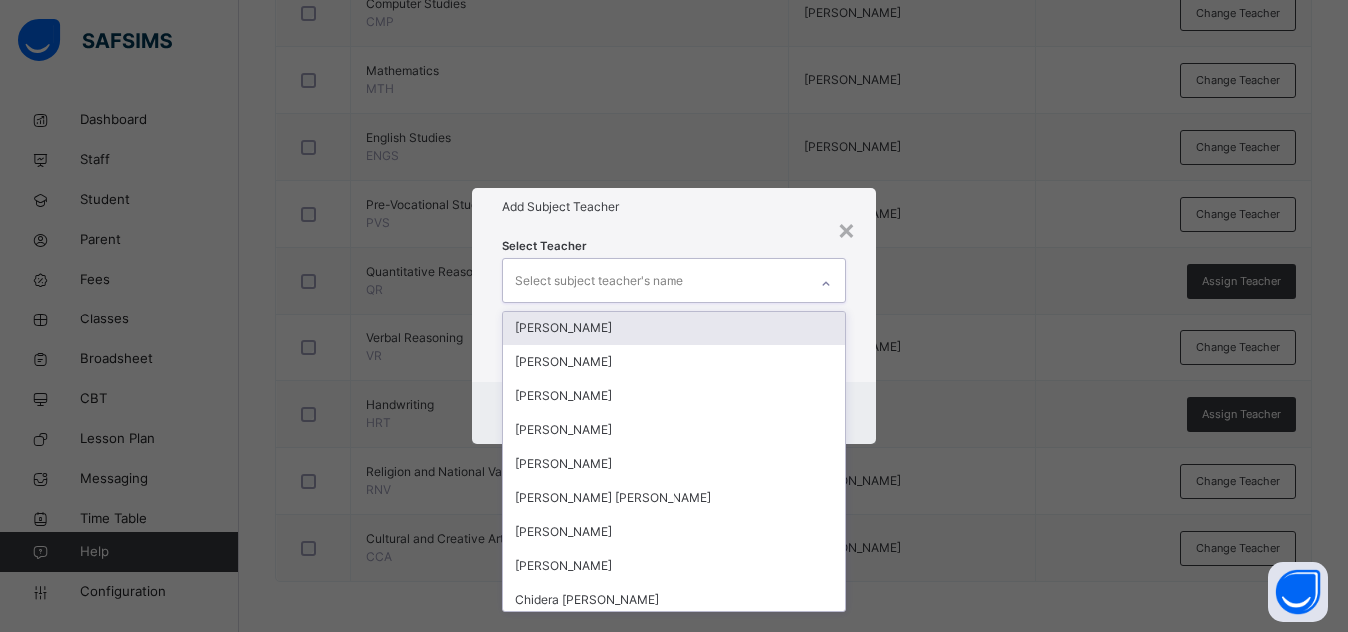
click at [768, 267] on div "Select subject teacher's name" at bounding box center [655, 279] width 304 height 42
type input "***"
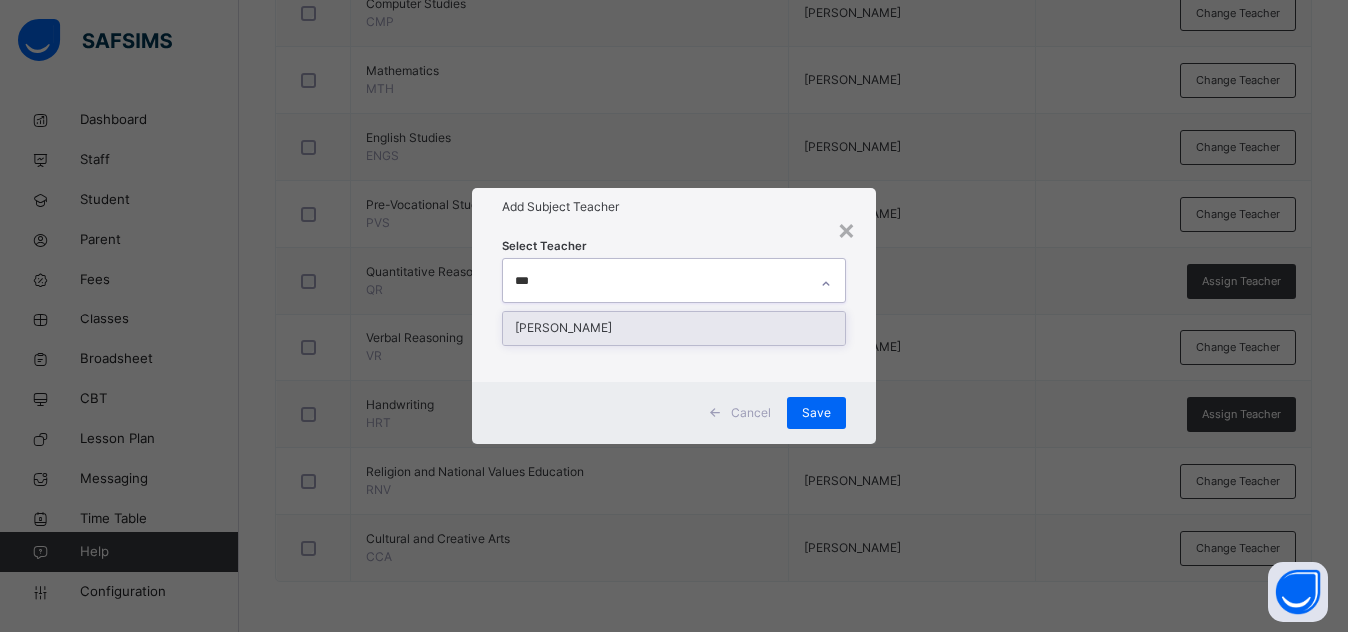
click at [722, 329] on div "[PERSON_NAME]" at bounding box center [674, 328] width 342 height 34
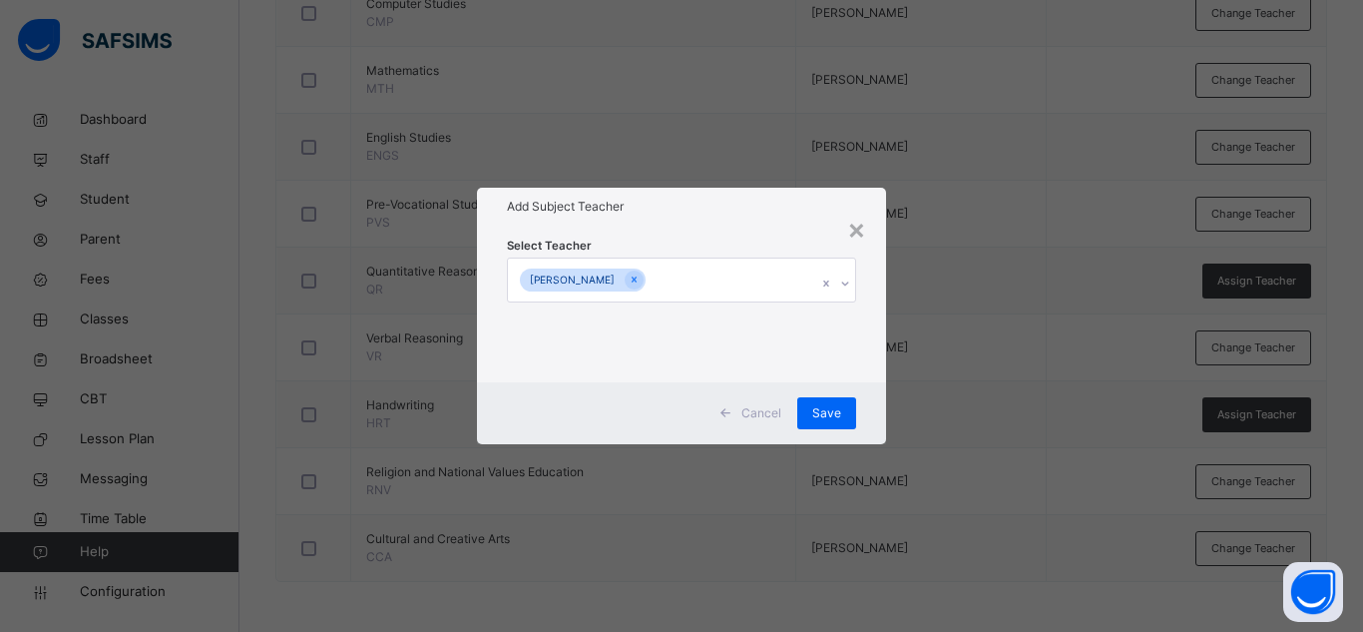
click at [761, 198] on h1 "Add Subject Teacher" at bounding box center [681, 207] width 349 height 18
click at [842, 417] on div "Save" at bounding box center [826, 413] width 59 height 32
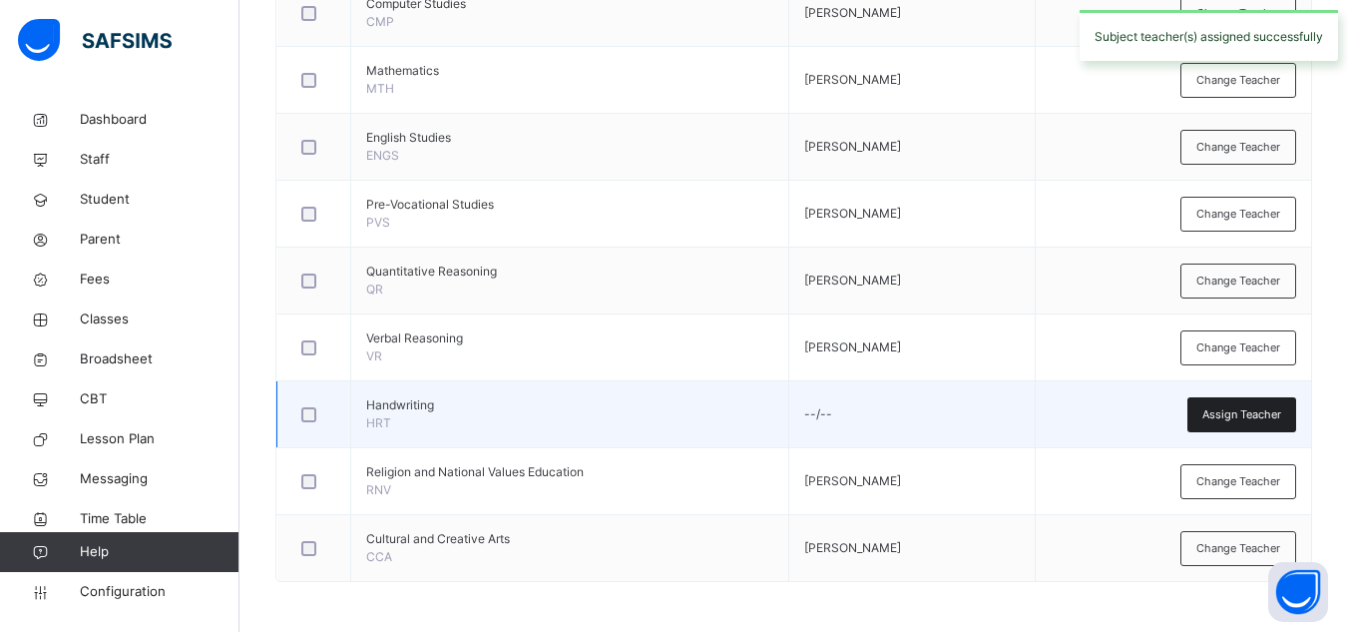
click at [1232, 416] on span "Assign Teacher" at bounding box center [1241, 414] width 79 height 17
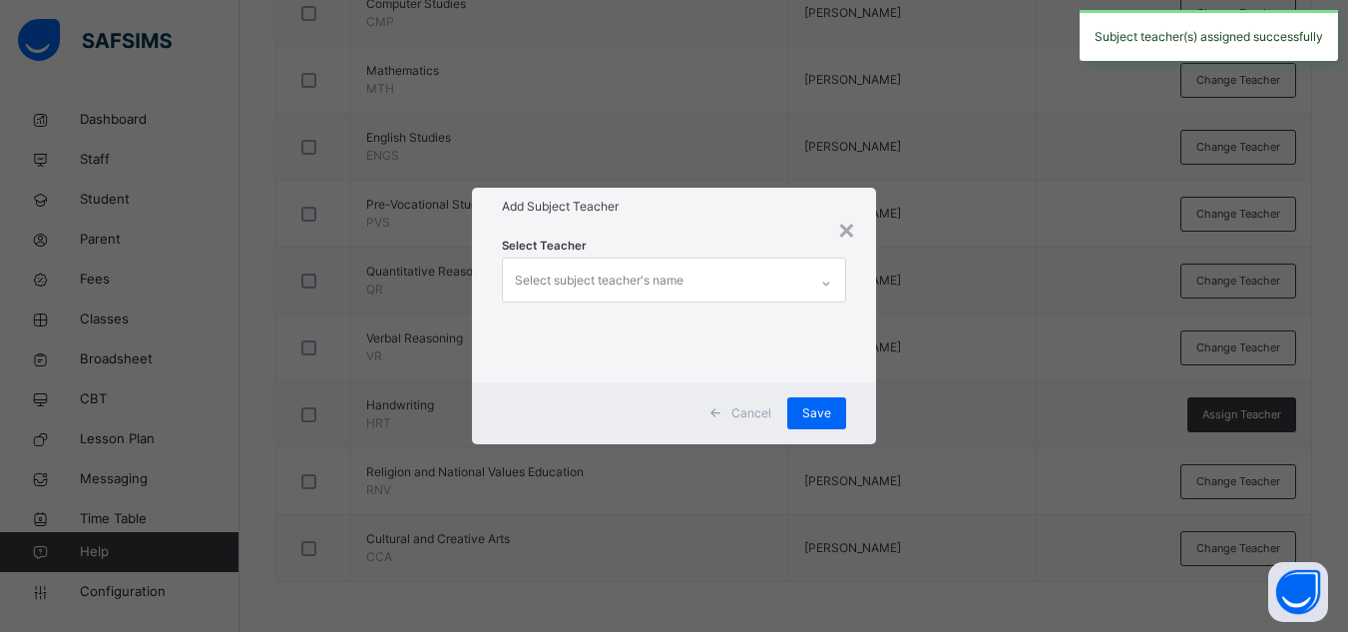
click at [770, 302] on div "Select Teacher Select subject teacher's name" at bounding box center [674, 303] width 344 height 136
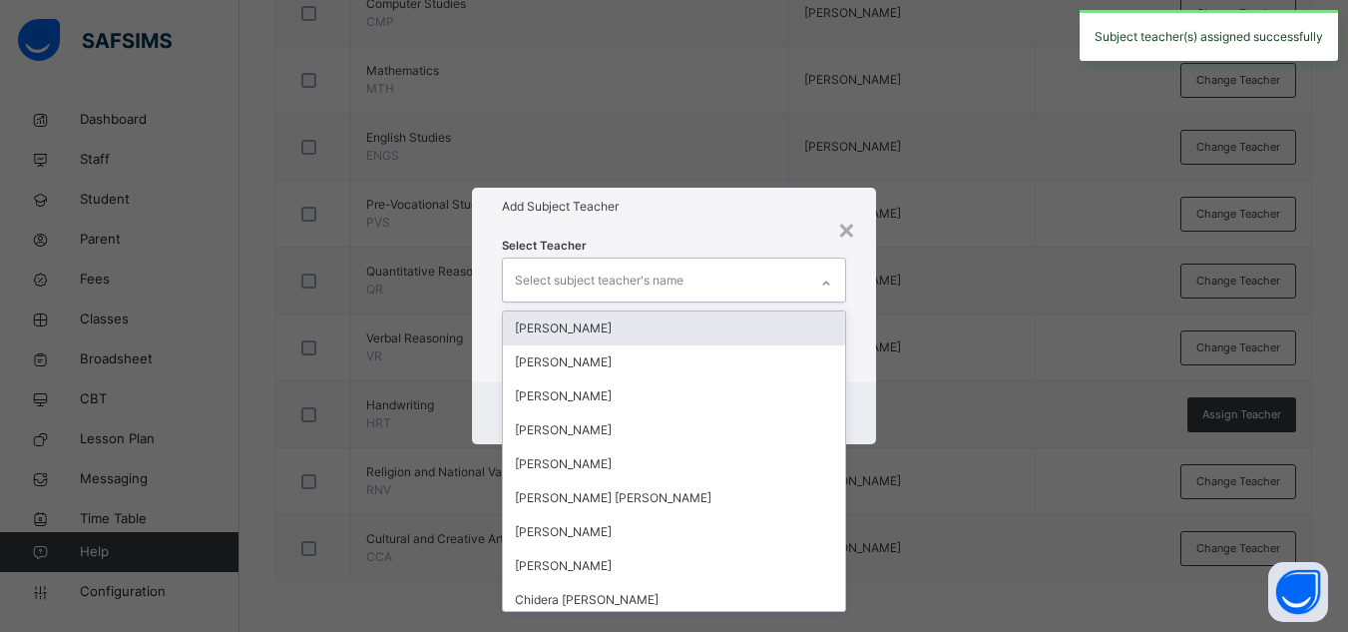
click at [713, 270] on div "Select subject teacher's name" at bounding box center [655, 279] width 304 height 42
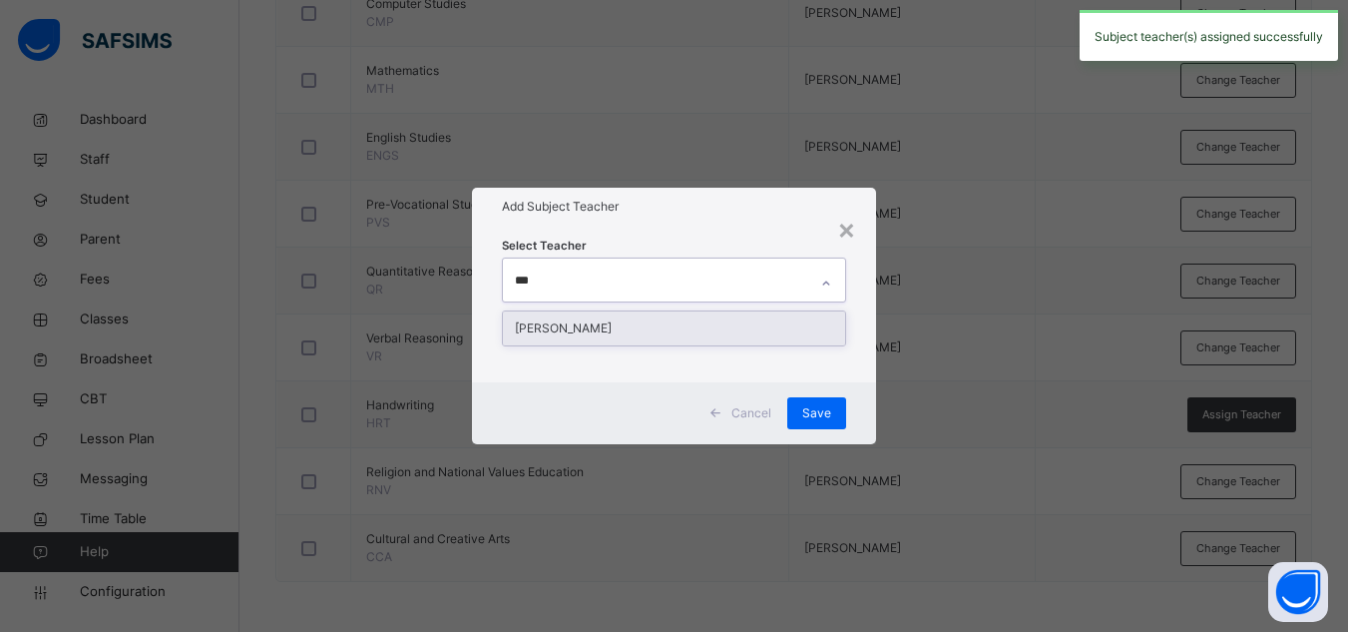
type input "****"
click at [699, 322] on div "[PERSON_NAME]" at bounding box center [674, 328] width 342 height 34
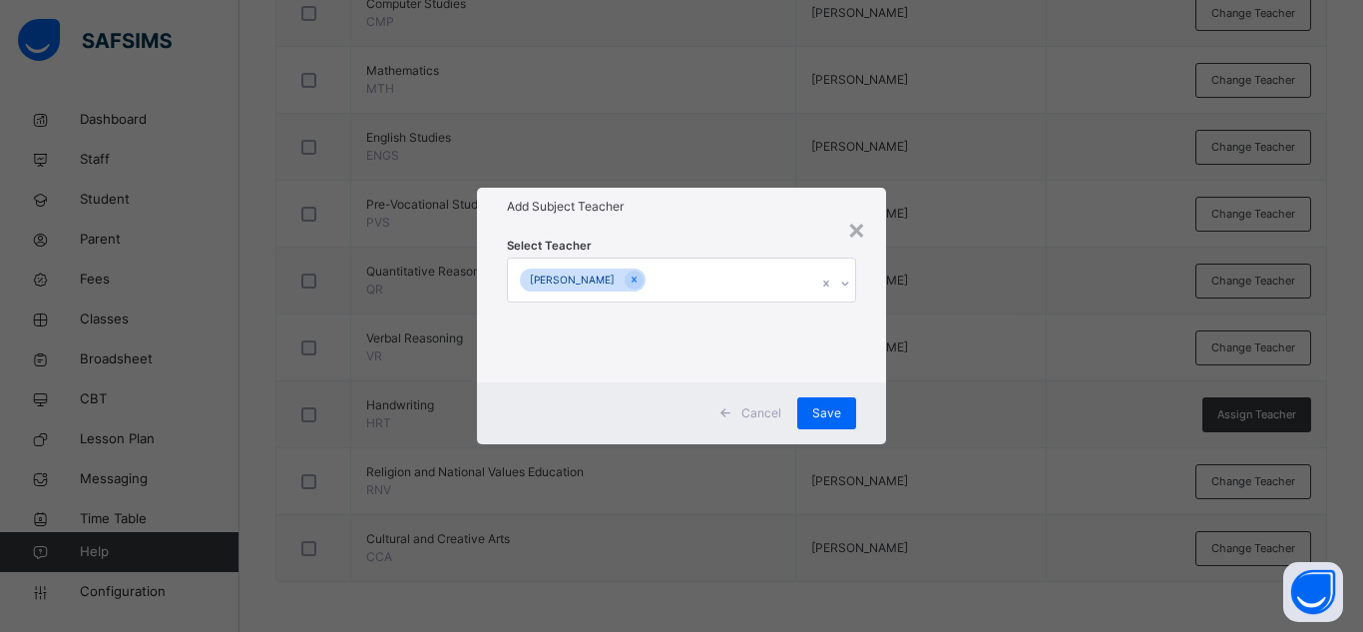
click at [713, 246] on div "Select Teacher [PERSON_NAME]" at bounding box center [681, 303] width 349 height 136
click at [836, 413] on span "Save" at bounding box center [826, 413] width 29 height 18
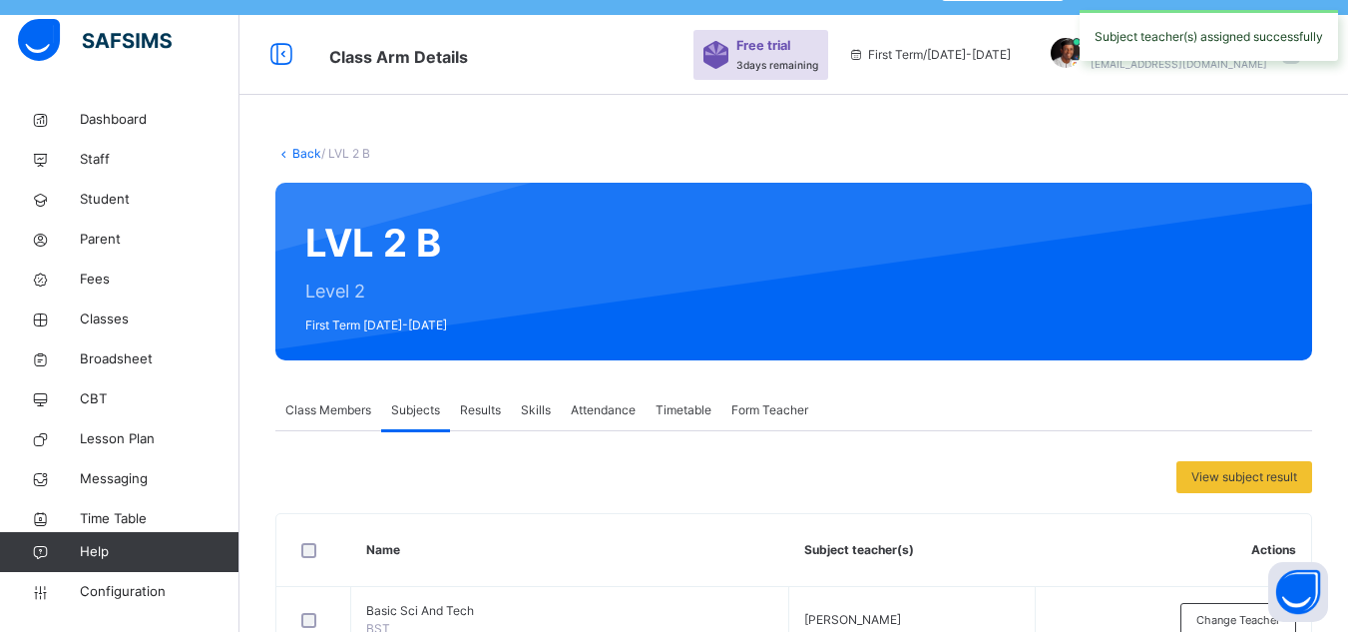
scroll to position [25, 0]
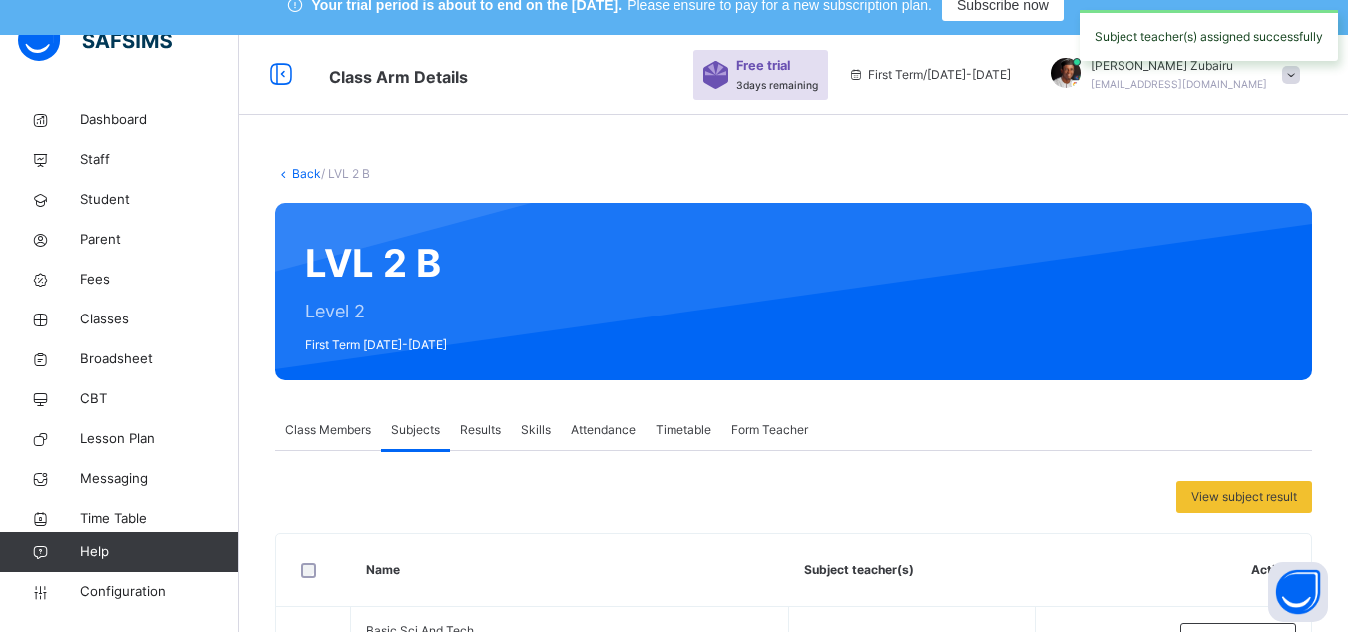
click at [304, 177] on link "Back" at bounding box center [306, 173] width 29 height 15
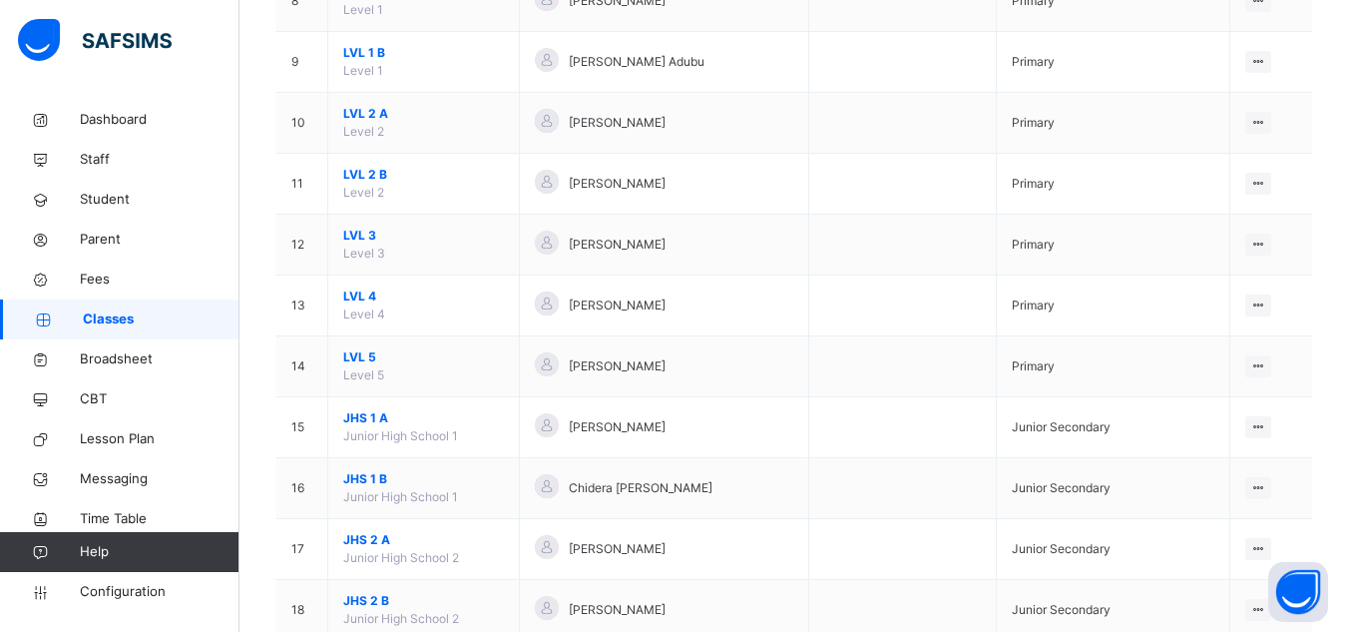
scroll to position [753, 0]
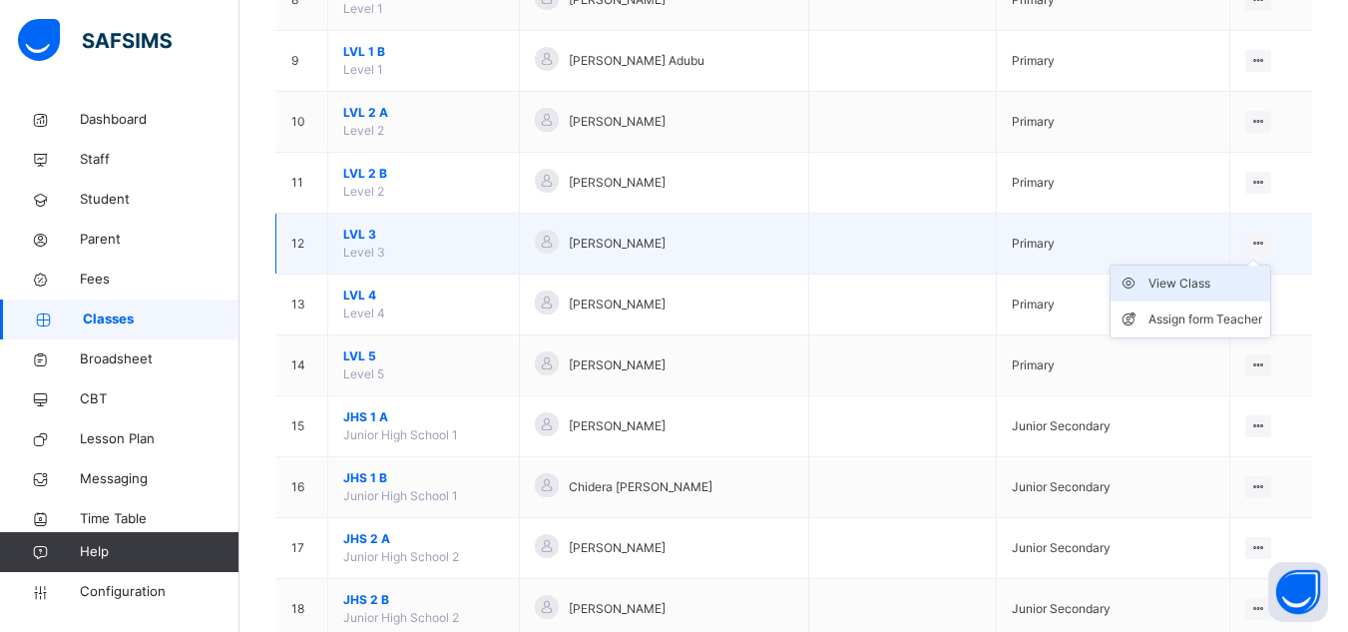
click at [1211, 275] on div "View Class" at bounding box center [1206, 283] width 114 height 20
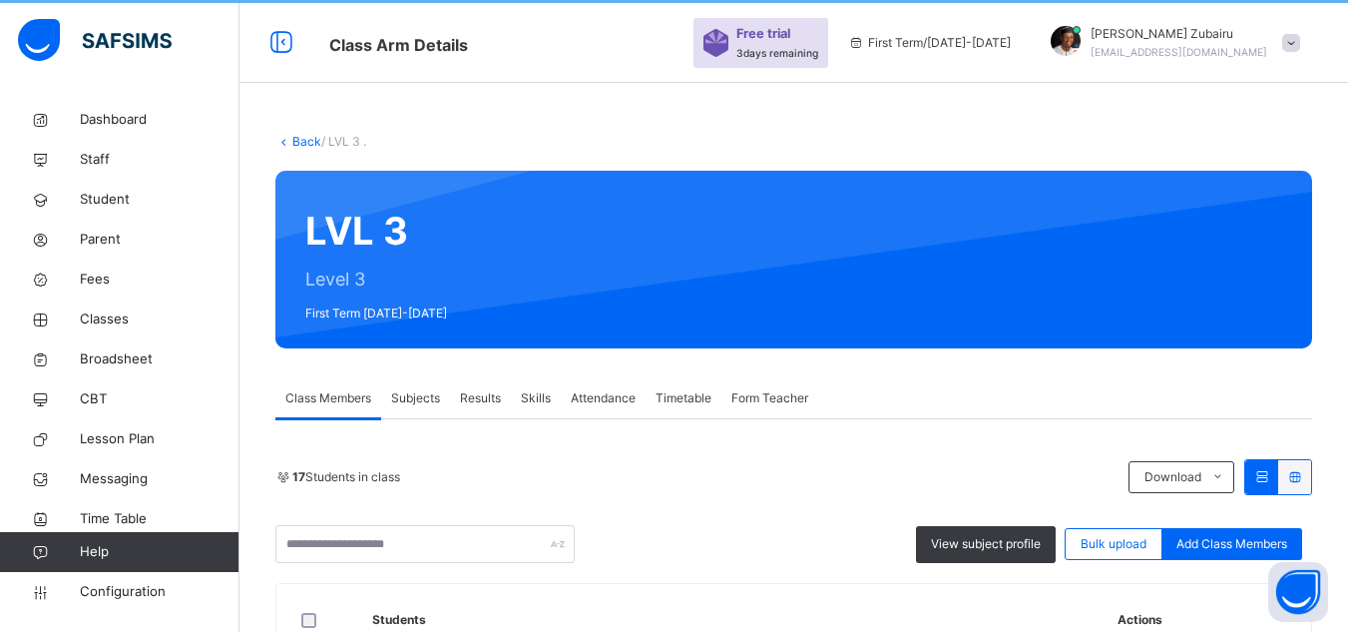
scroll to position [56, 0]
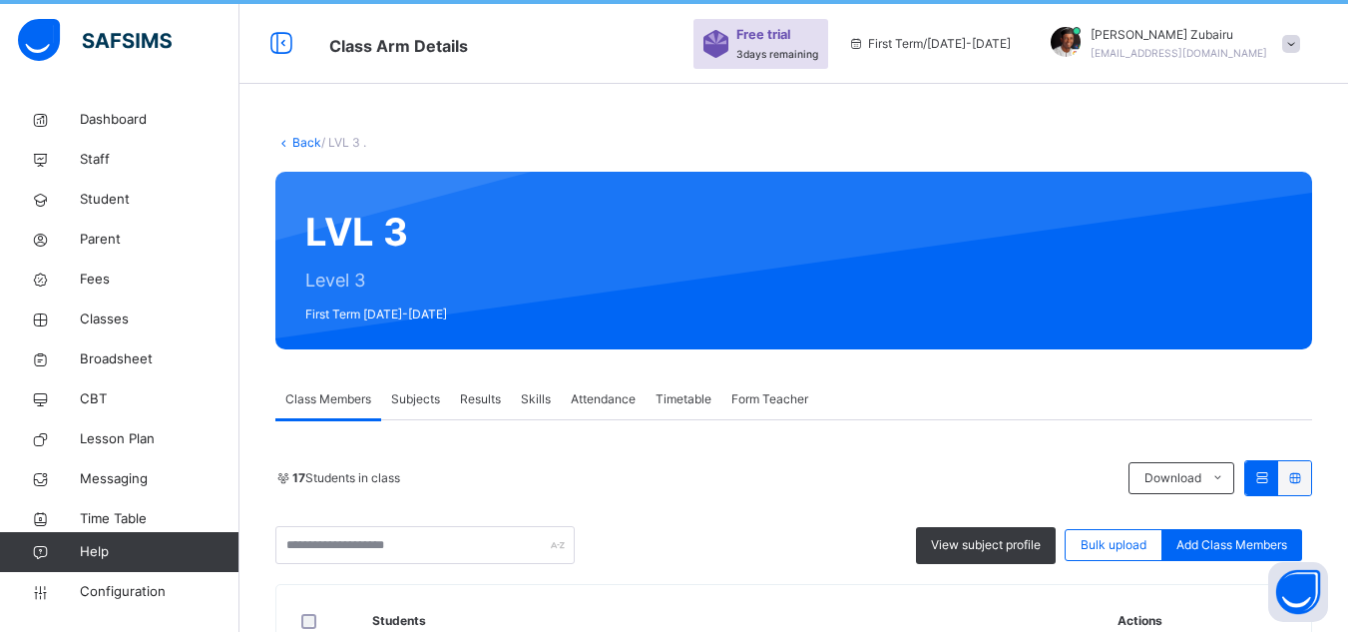
click at [422, 392] on span "Subjects" at bounding box center [415, 399] width 49 height 18
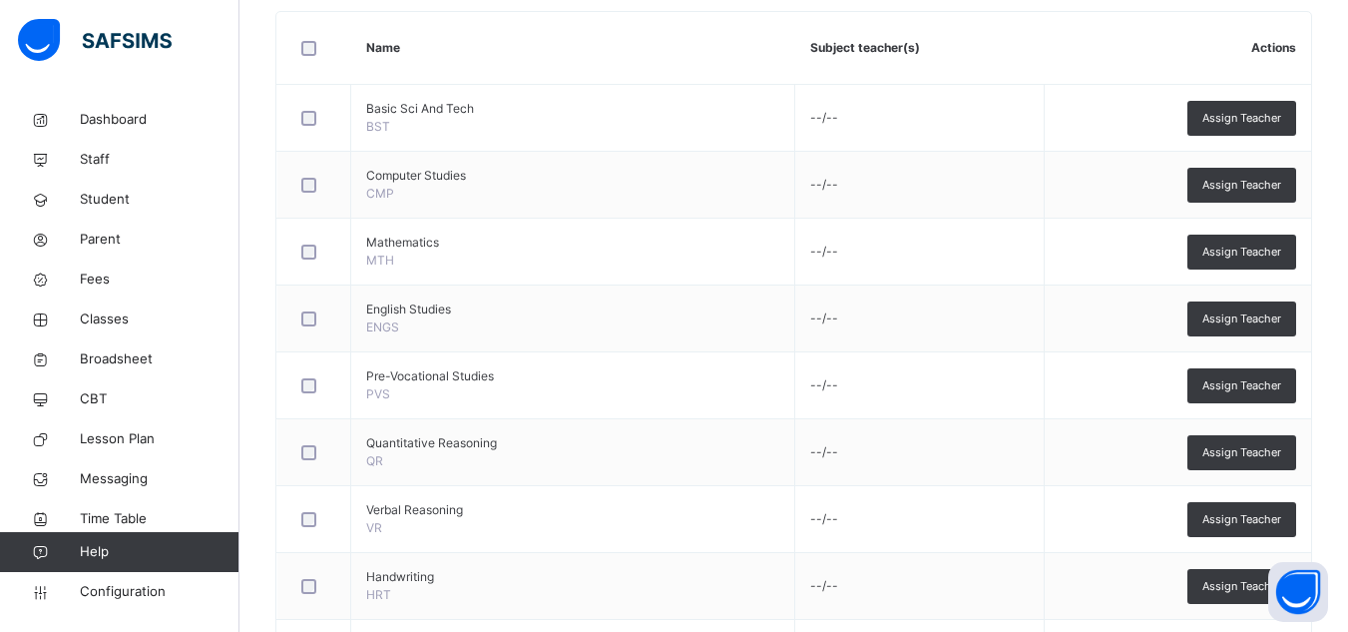
scroll to position [548, 0]
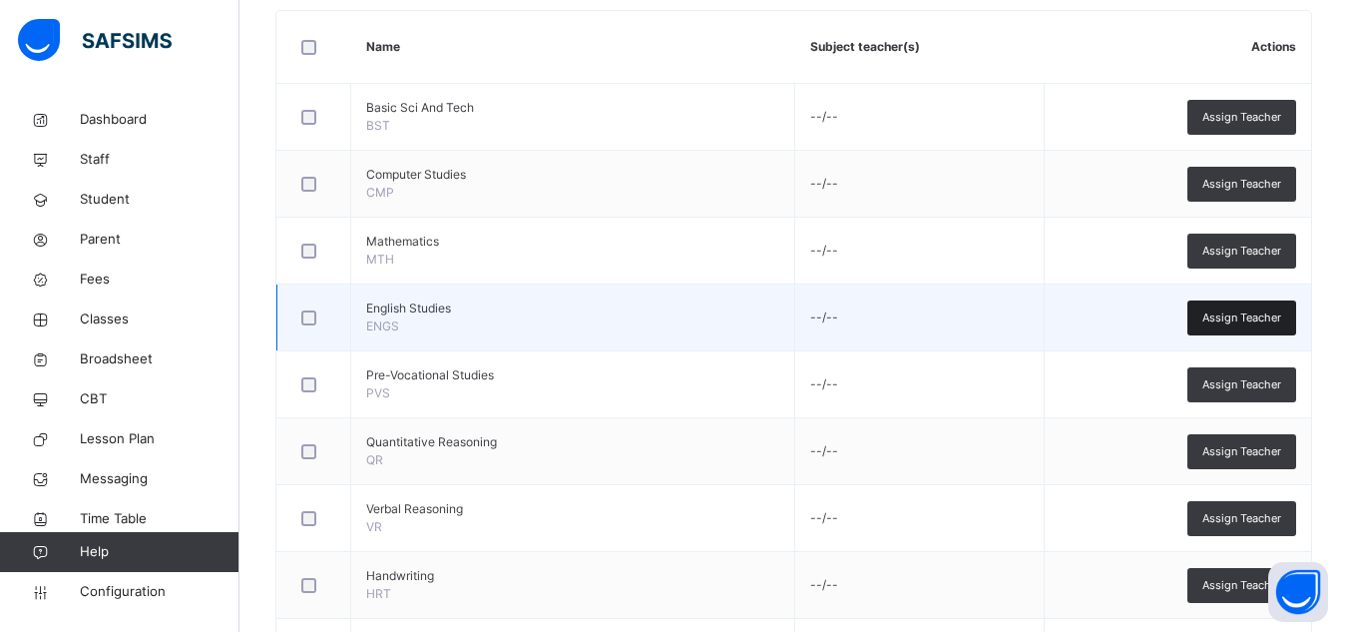
click at [1239, 315] on span "Assign Teacher" at bounding box center [1241, 317] width 79 height 17
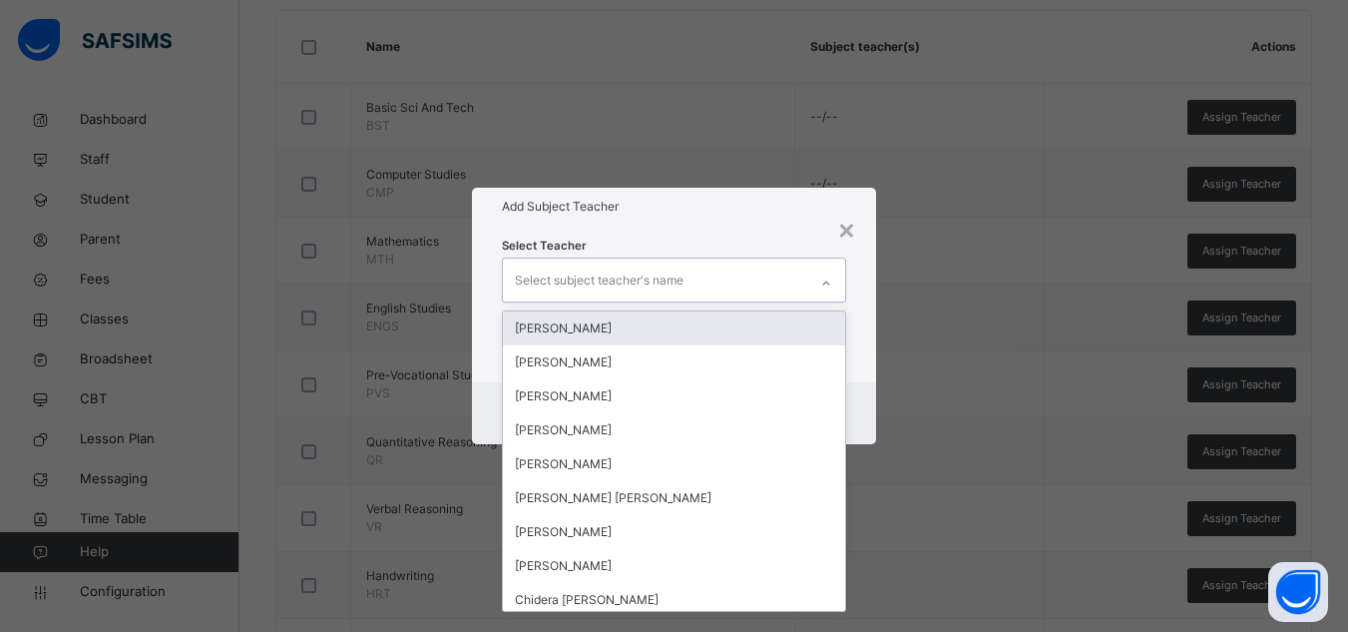
click at [658, 261] on div "Select subject teacher's name" at bounding box center [599, 280] width 169 height 38
type input "**"
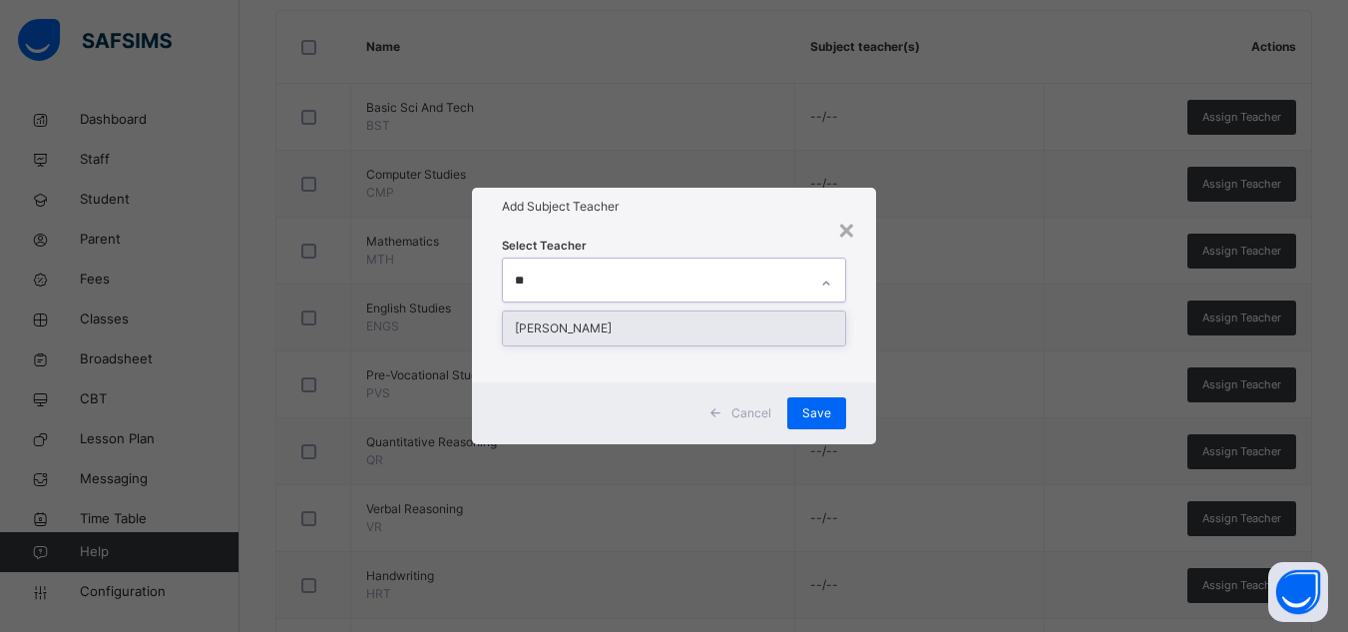
click at [657, 327] on div "[PERSON_NAME]" at bounding box center [674, 328] width 342 height 34
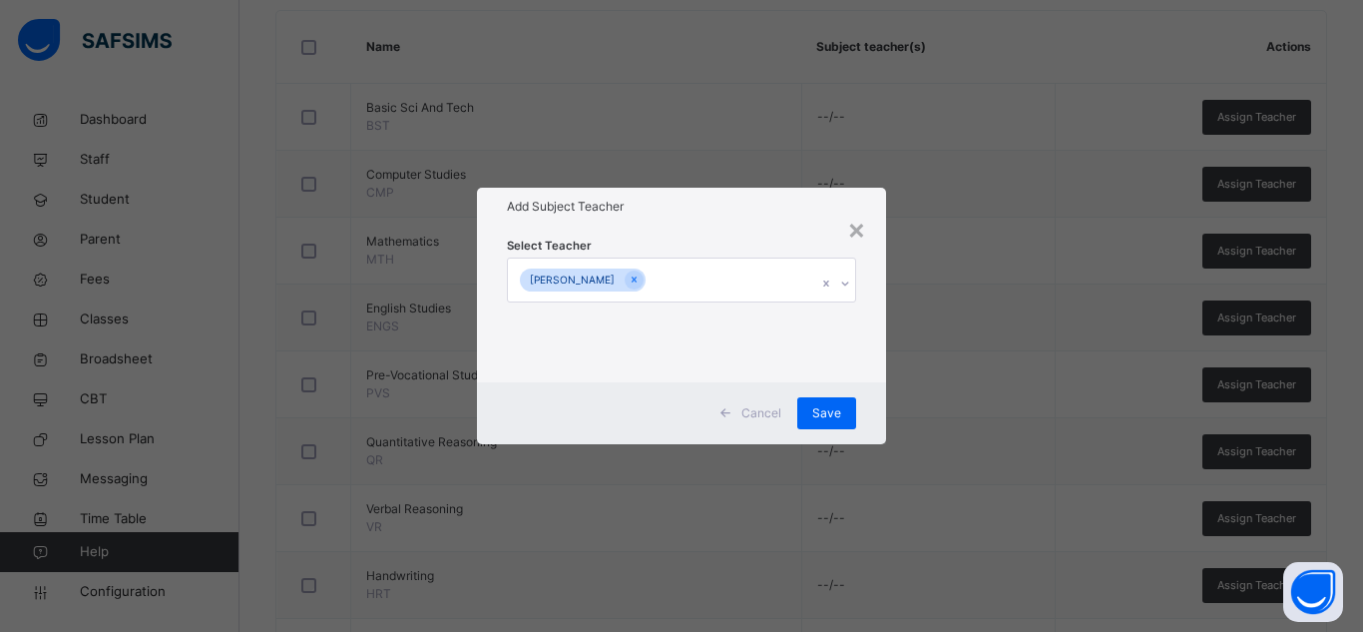
click at [731, 224] on div "Add Subject Teacher" at bounding box center [681, 207] width 409 height 38
click at [829, 410] on span "Save" at bounding box center [826, 413] width 29 height 18
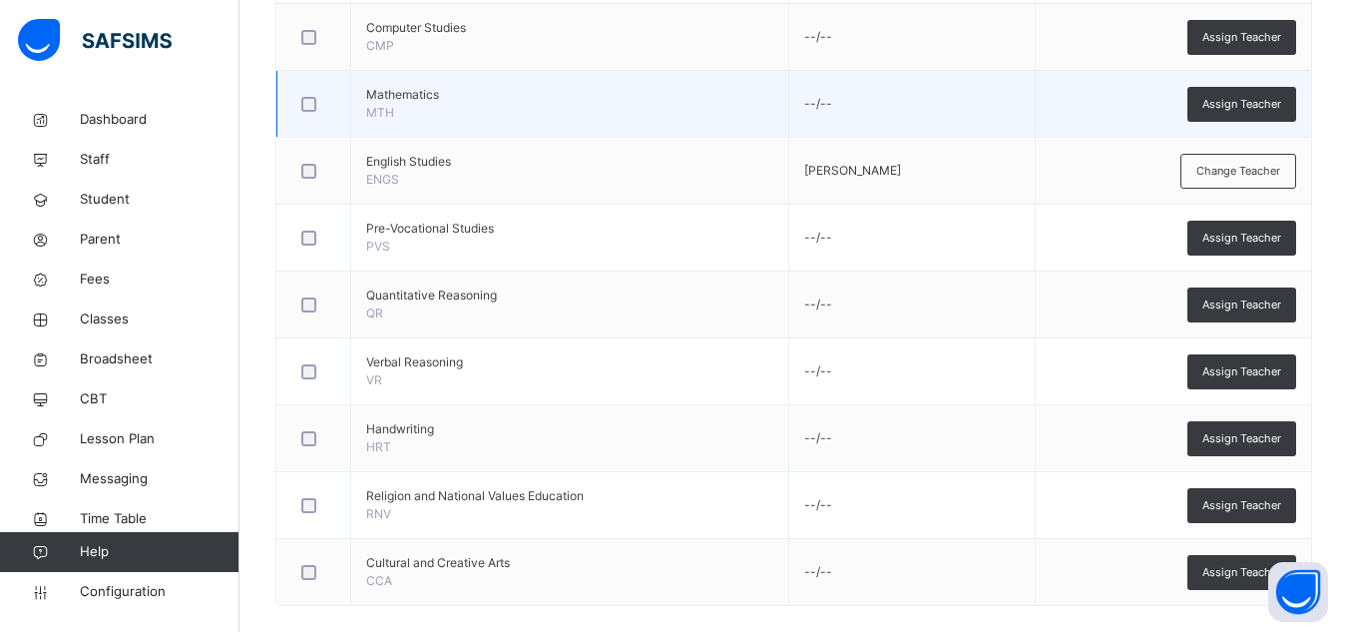
scroll to position [695, 0]
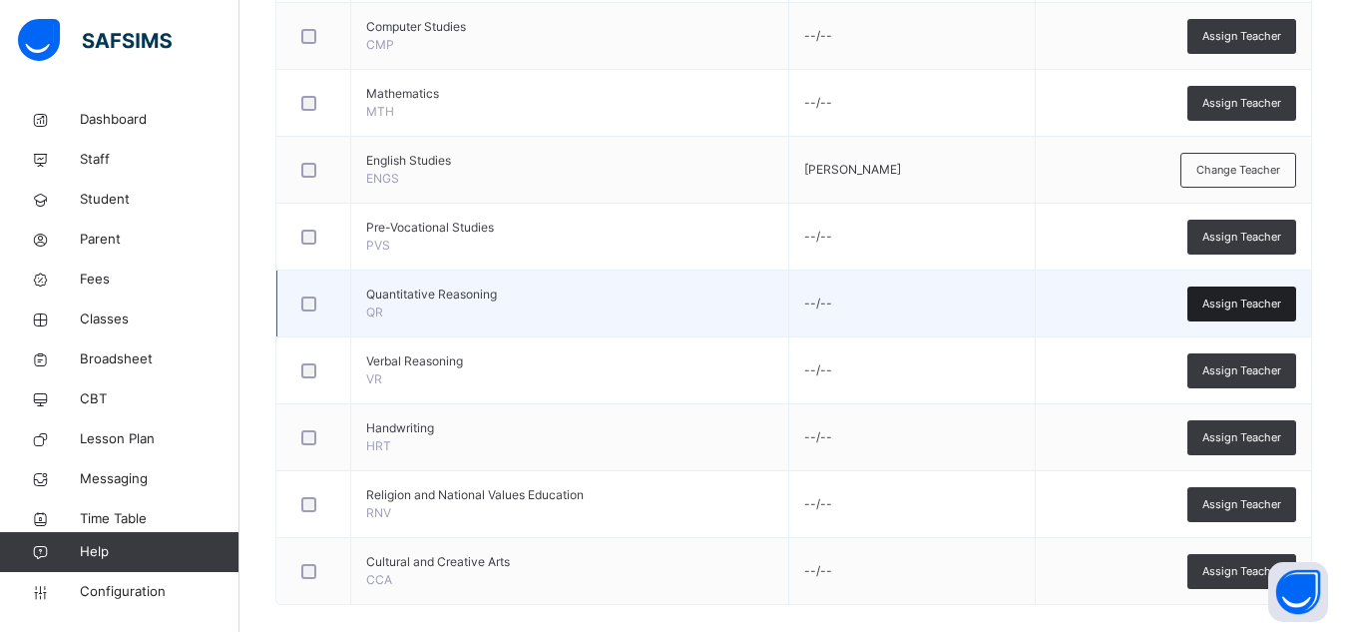
click at [1249, 310] on span "Assign Teacher" at bounding box center [1241, 303] width 79 height 17
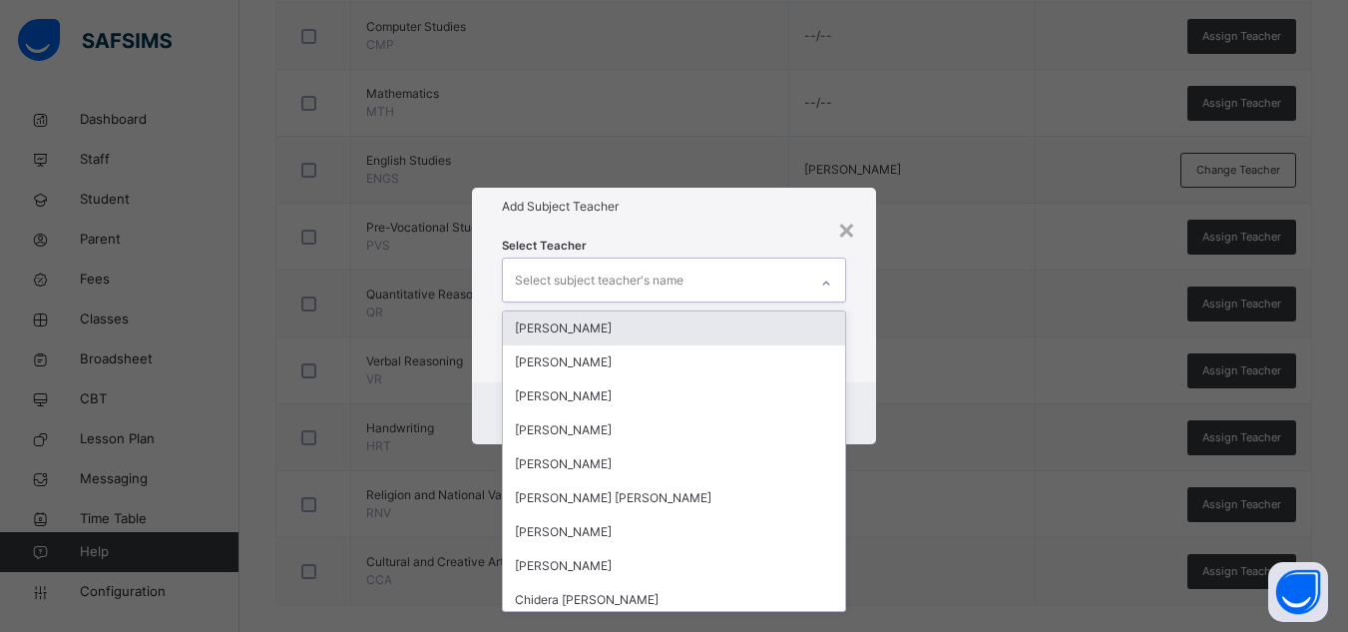
click at [707, 270] on div "Select subject teacher's name" at bounding box center [655, 279] width 304 height 42
type input "***"
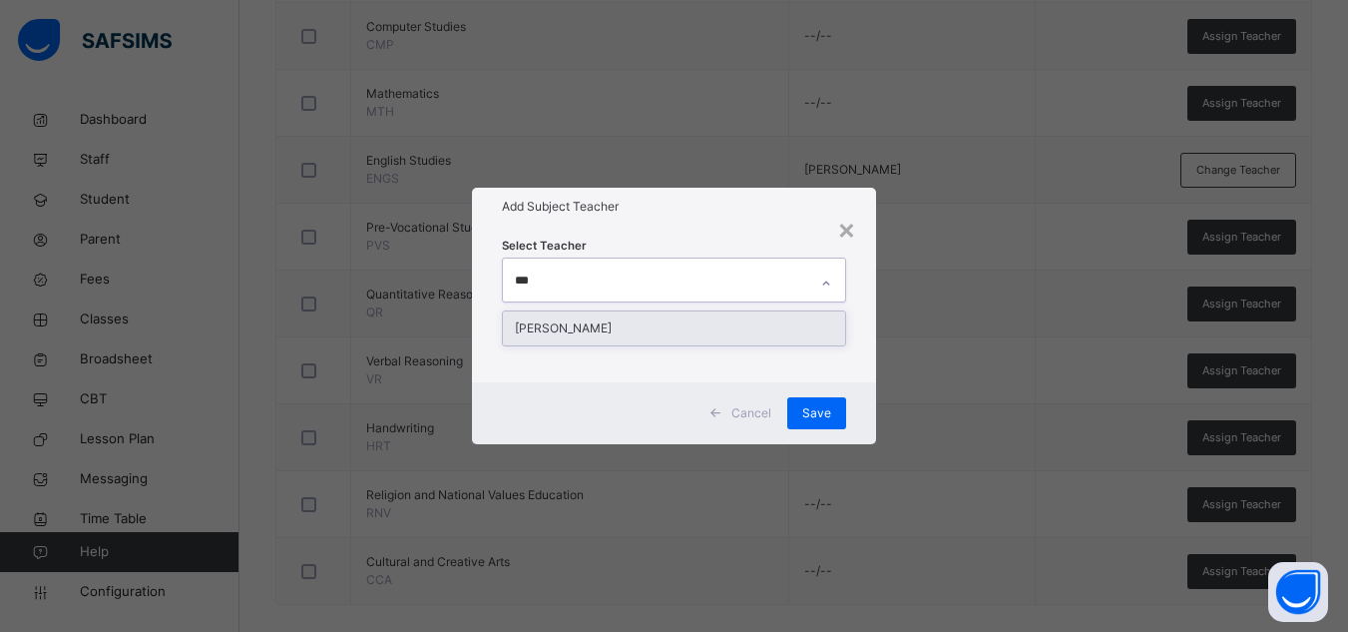
click at [679, 319] on div "[PERSON_NAME]" at bounding box center [674, 328] width 342 height 34
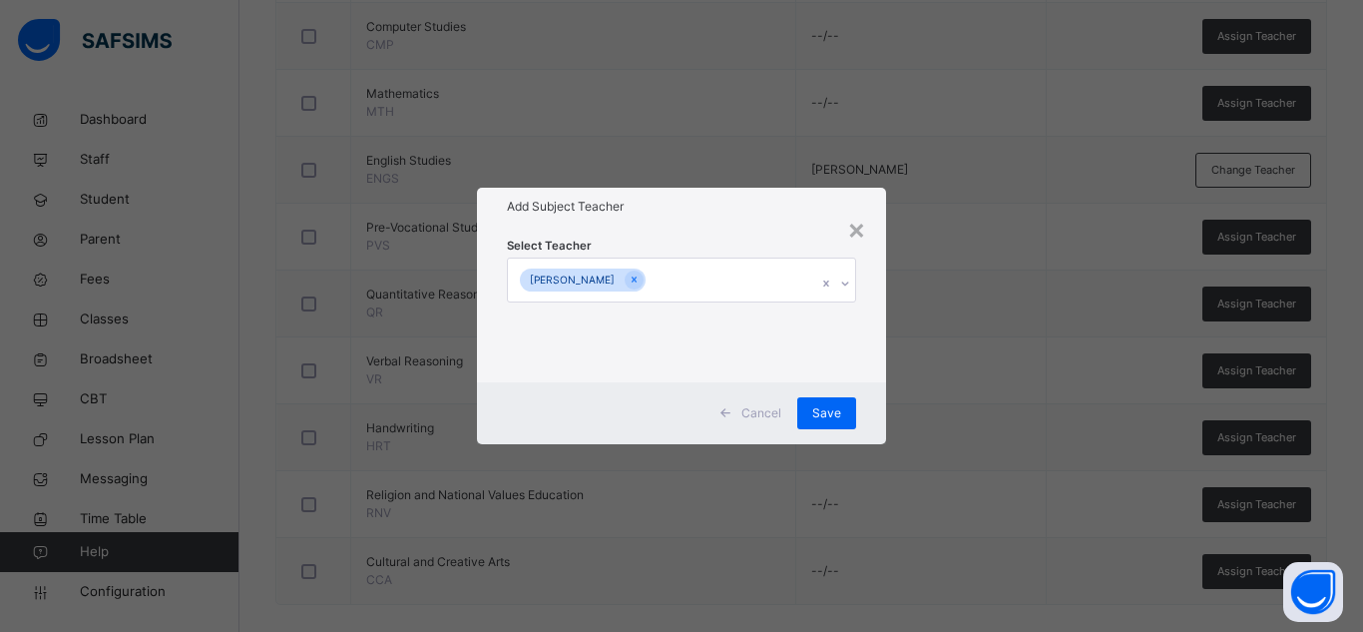
click at [739, 208] on h1 "Add Subject Teacher" at bounding box center [681, 207] width 349 height 18
click at [841, 413] on div "Save" at bounding box center [826, 413] width 59 height 32
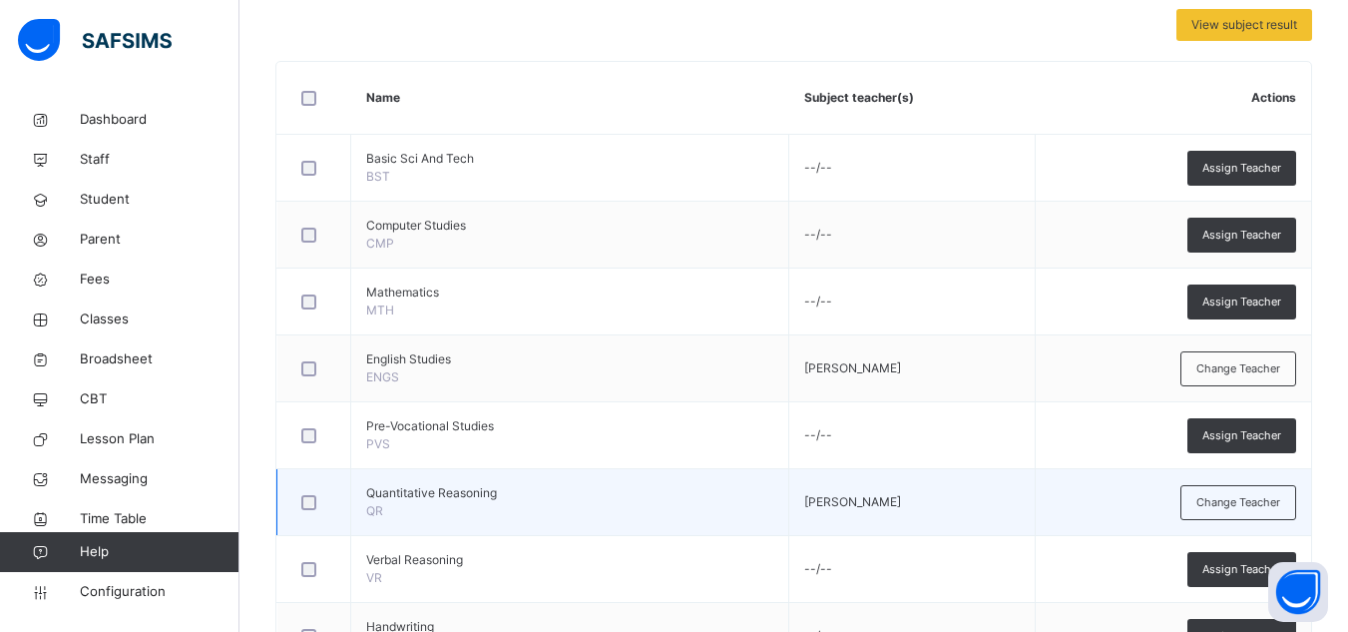
scroll to position [496, 0]
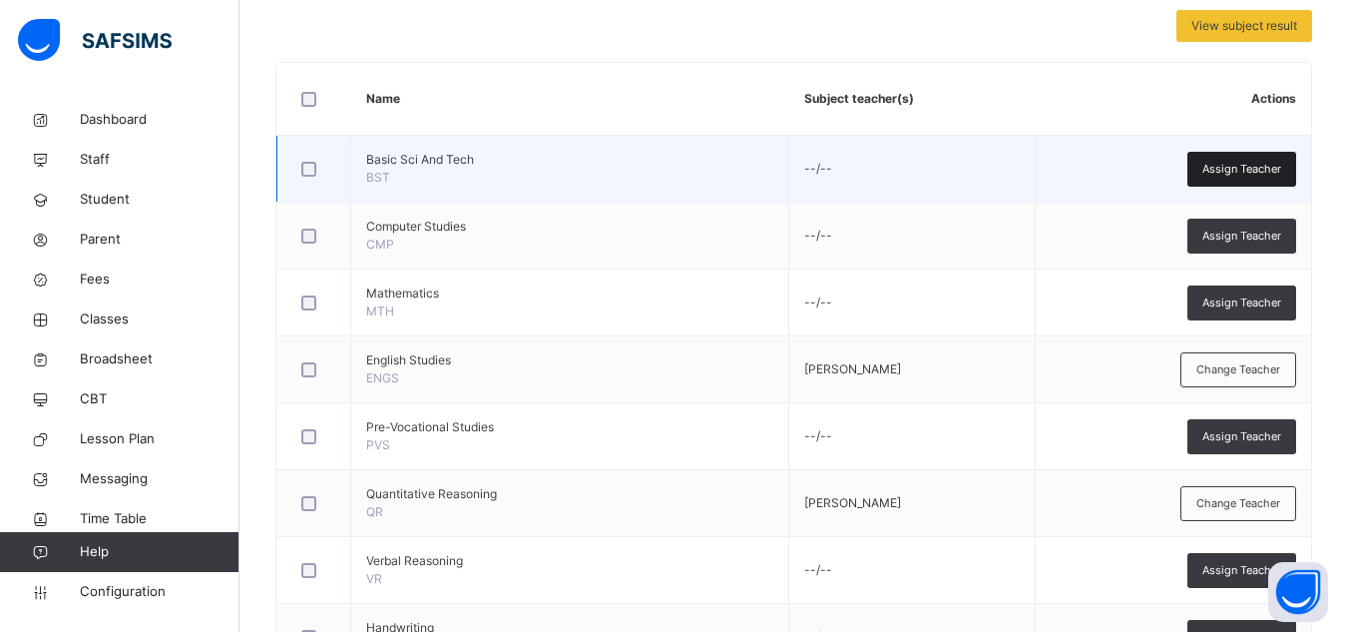
click at [1215, 176] on div "Assign Teacher" at bounding box center [1241, 169] width 109 height 35
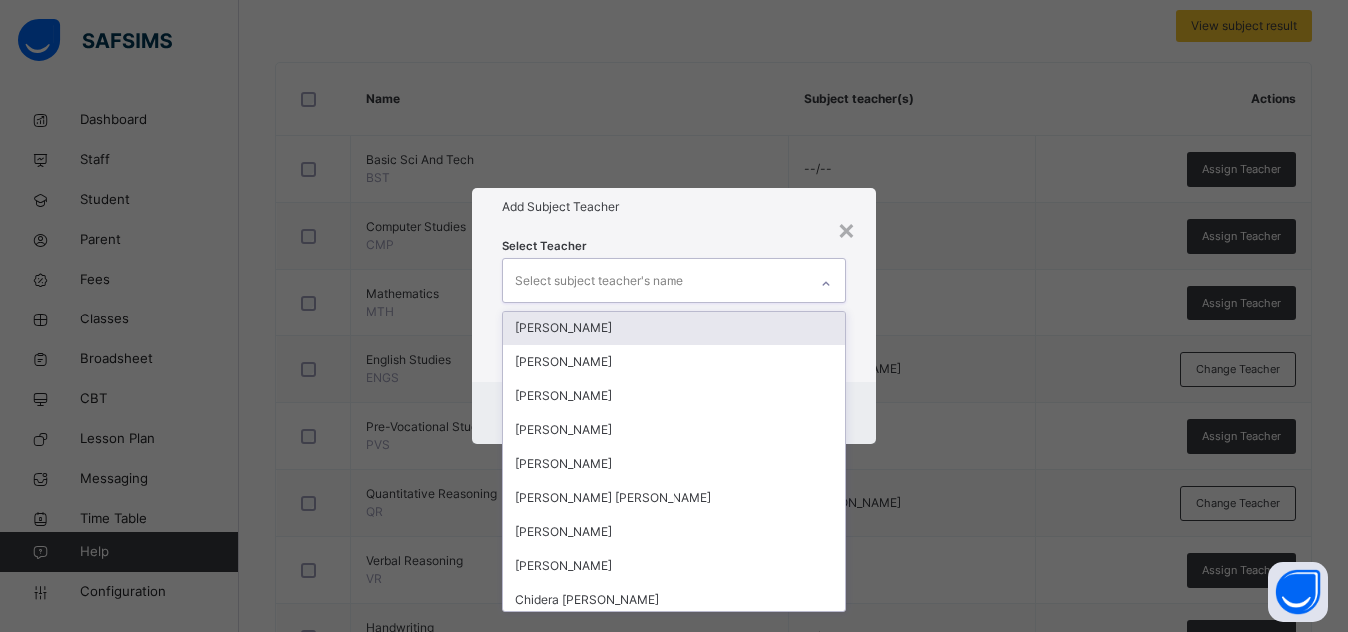
click at [778, 269] on div "Select subject teacher's name" at bounding box center [655, 279] width 304 height 42
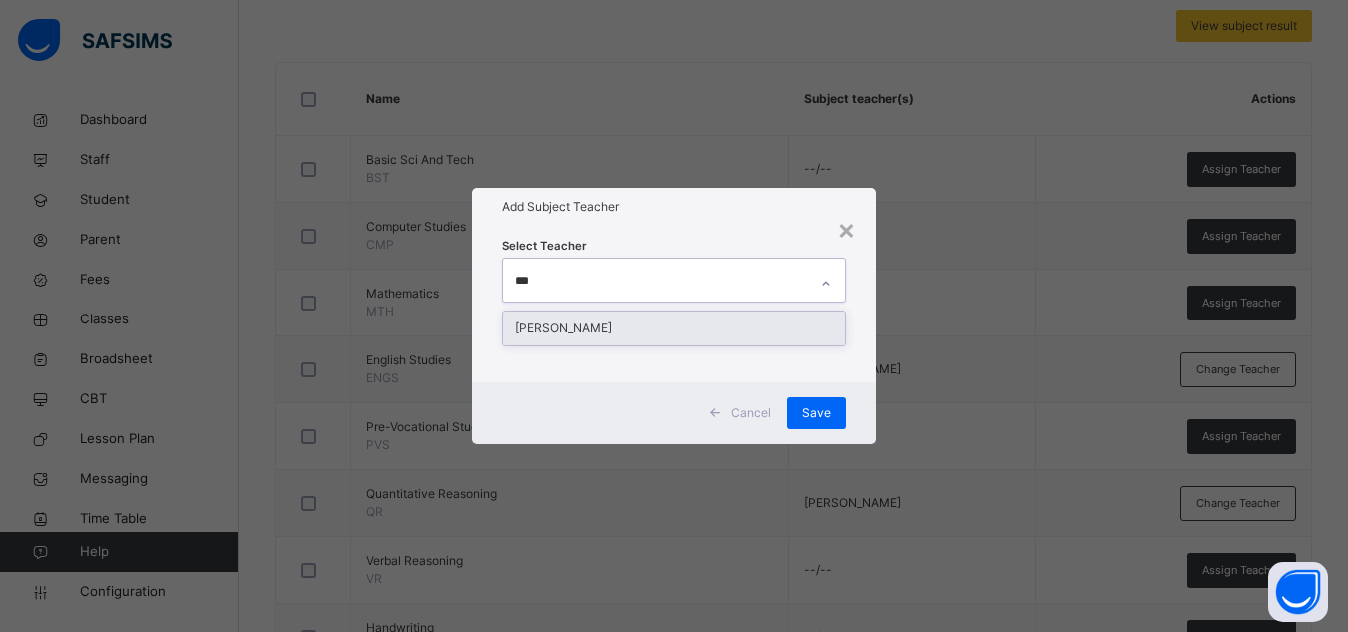
type input "****"
click at [700, 330] on div "[PERSON_NAME]" at bounding box center [674, 328] width 342 height 34
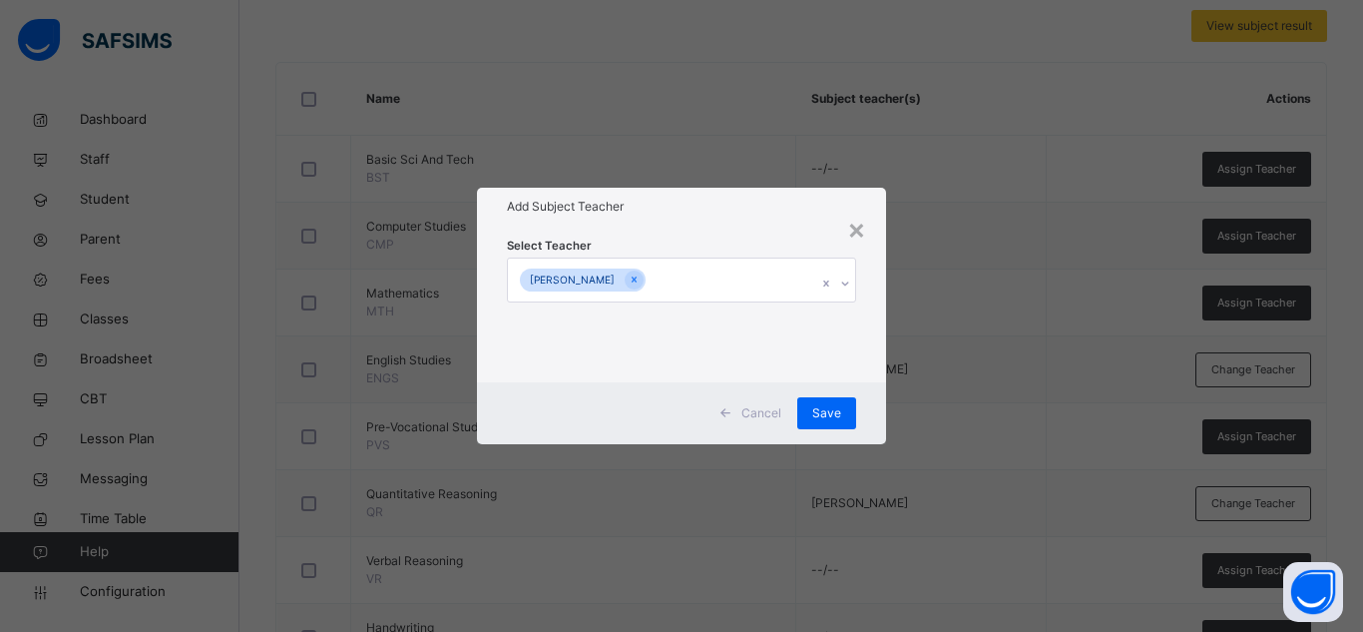
click at [687, 238] on div "Select Teacher [PERSON_NAME]" at bounding box center [681, 303] width 349 height 136
click at [816, 418] on span "Save" at bounding box center [826, 413] width 29 height 18
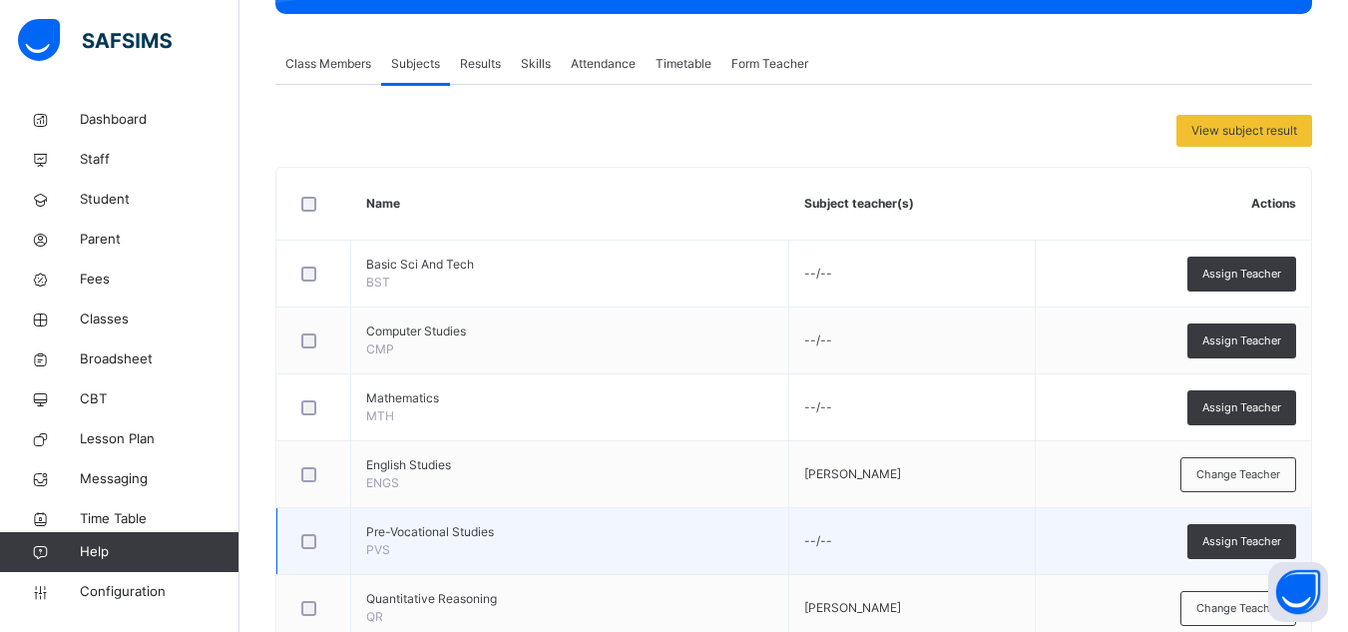
scroll to position [393, 0]
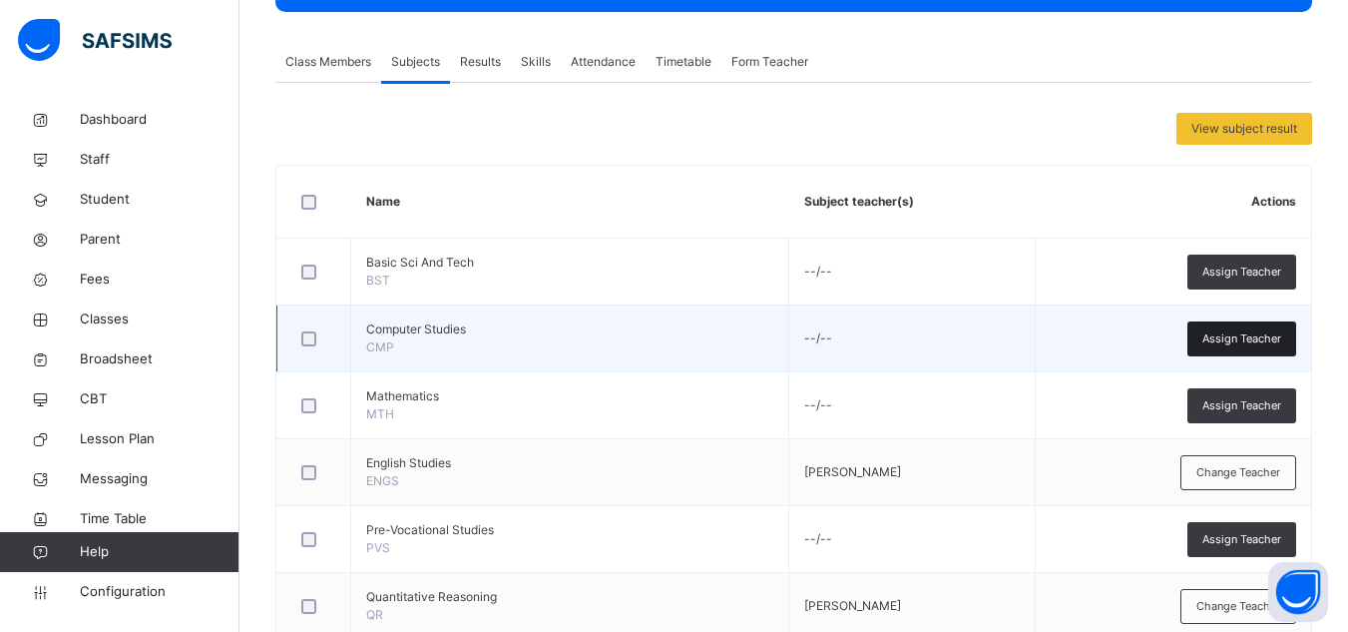
click at [1244, 331] on span "Assign Teacher" at bounding box center [1241, 338] width 79 height 17
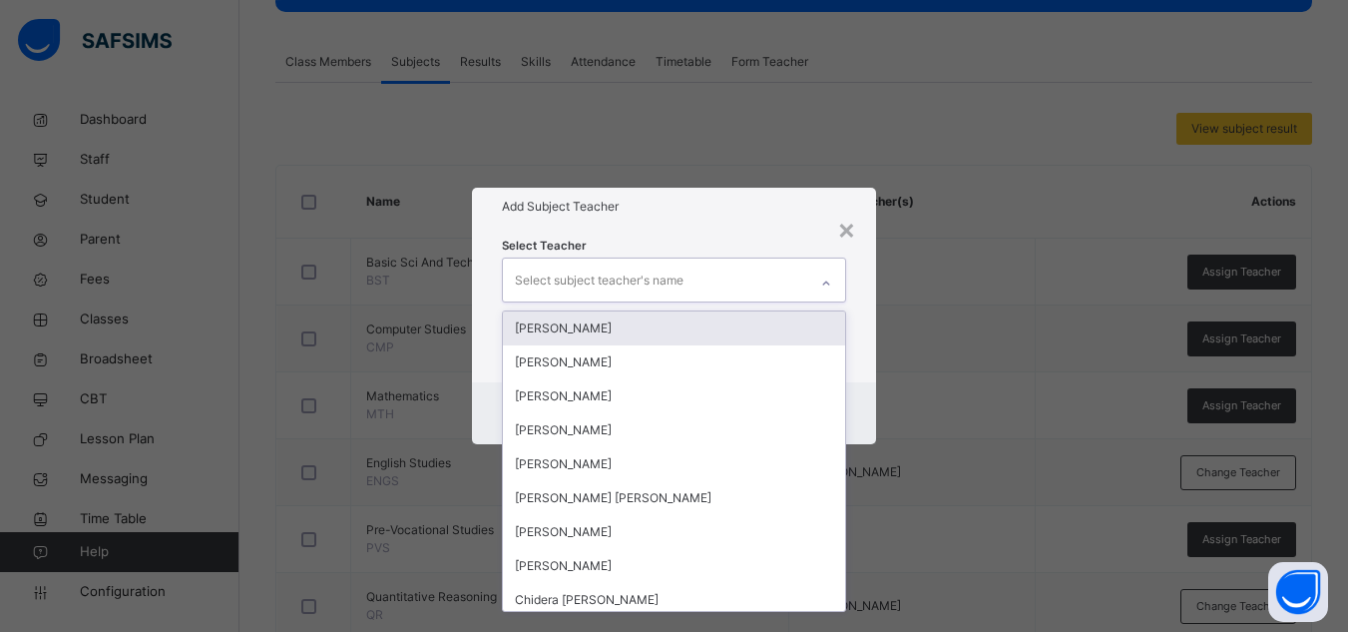
click at [664, 282] on div "Select subject teacher's name" at bounding box center [599, 280] width 169 height 38
type input "*"
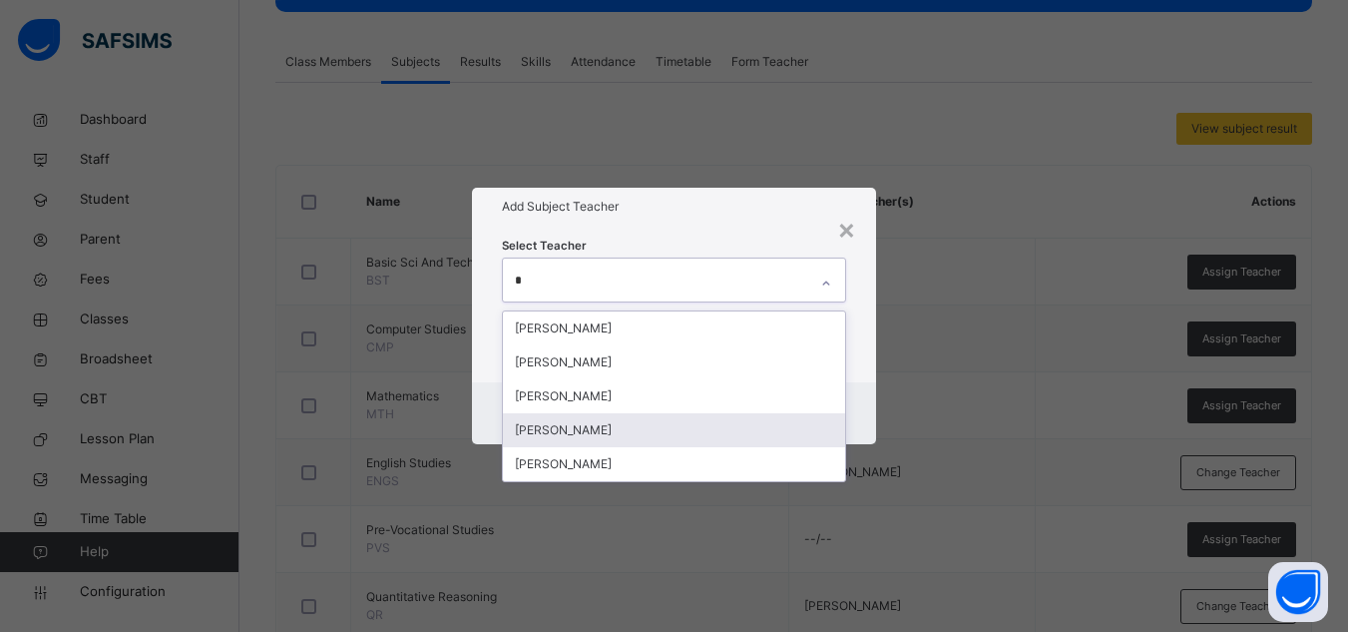
click at [591, 414] on div "[PERSON_NAME]" at bounding box center [674, 430] width 342 height 34
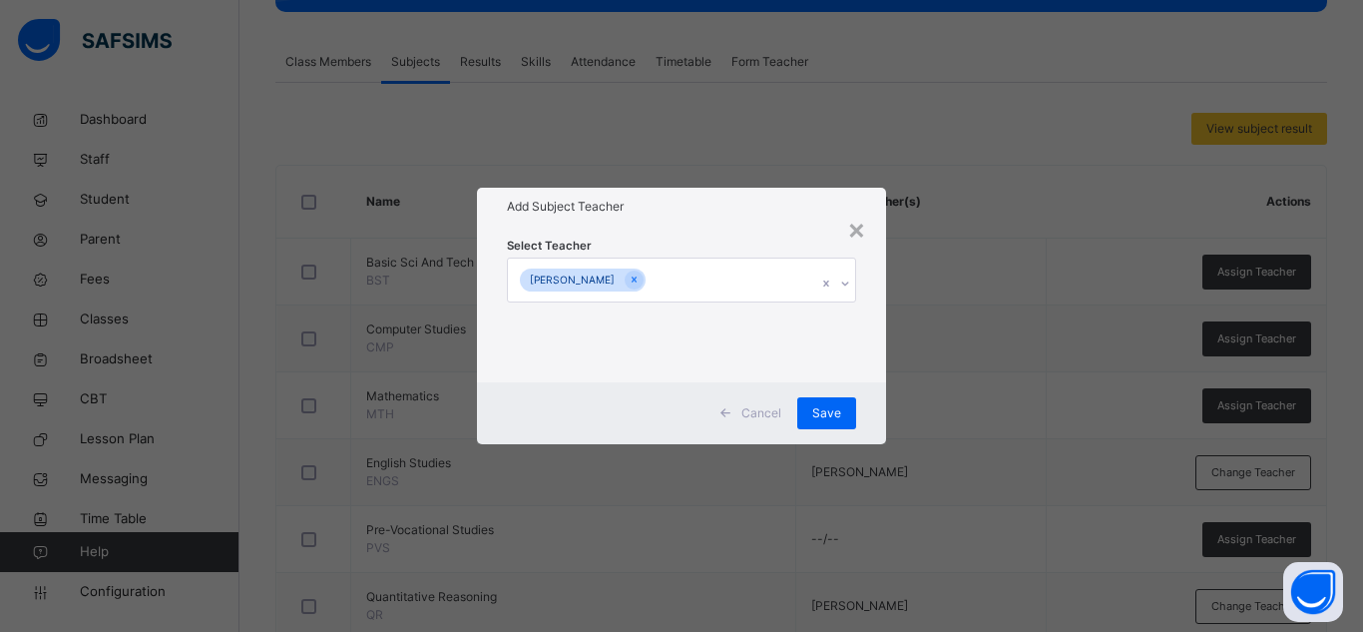
click at [768, 247] on div "Select Teacher [PERSON_NAME]" at bounding box center [681, 303] width 349 height 136
click at [838, 408] on span "Save" at bounding box center [826, 413] width 29 height 18
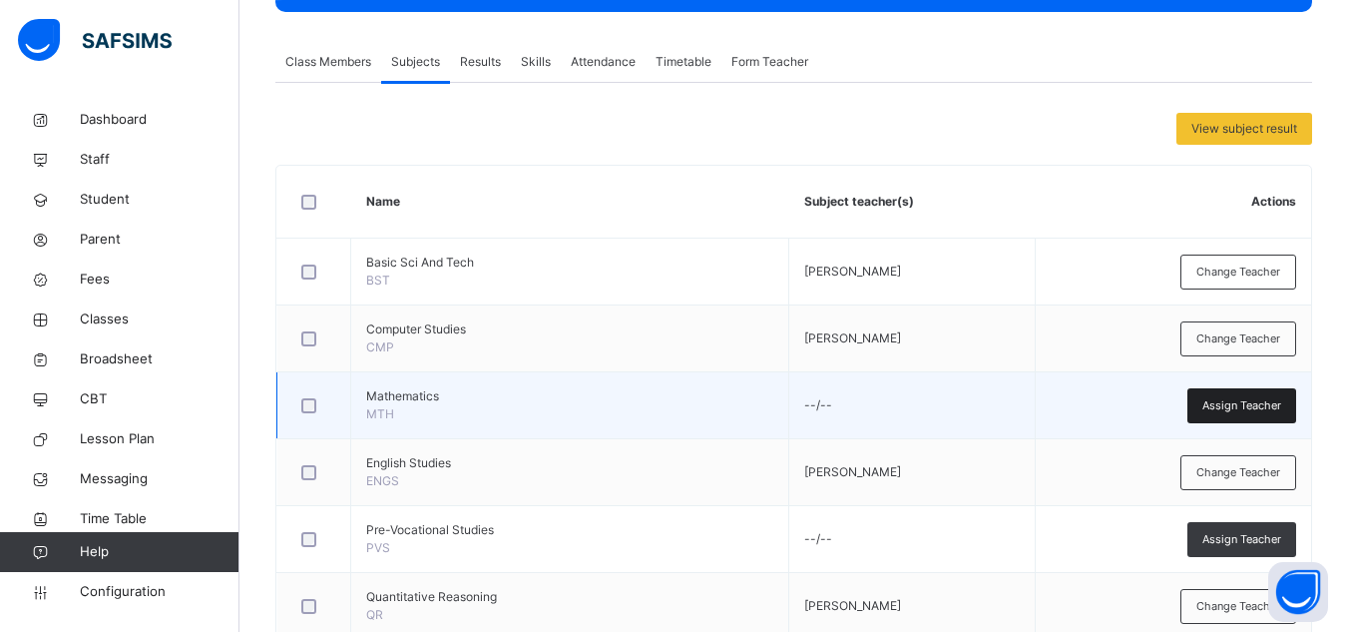
click at [1245, 413] on span "Assign Teacher" at bounding box center [1241, 405] width 79 height 17
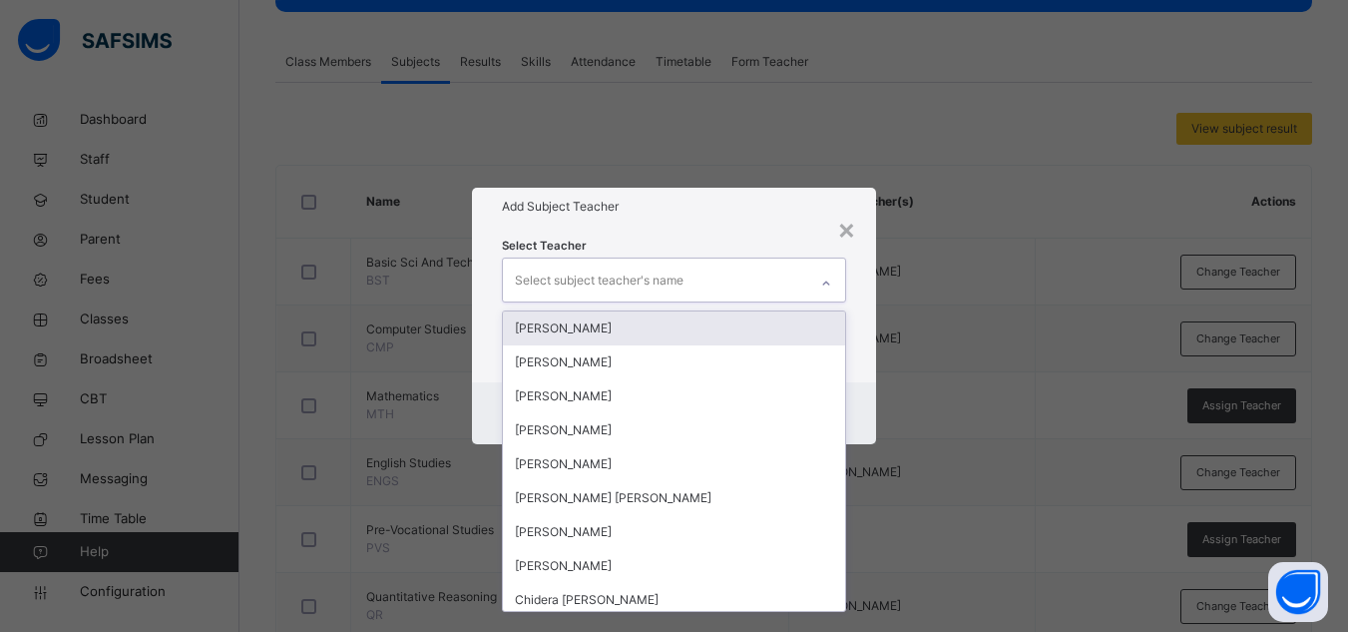
click at [728, 279] on div "Select subject teacher's name" at bounding box center [655, 279] width 304 height 42
type input "***"
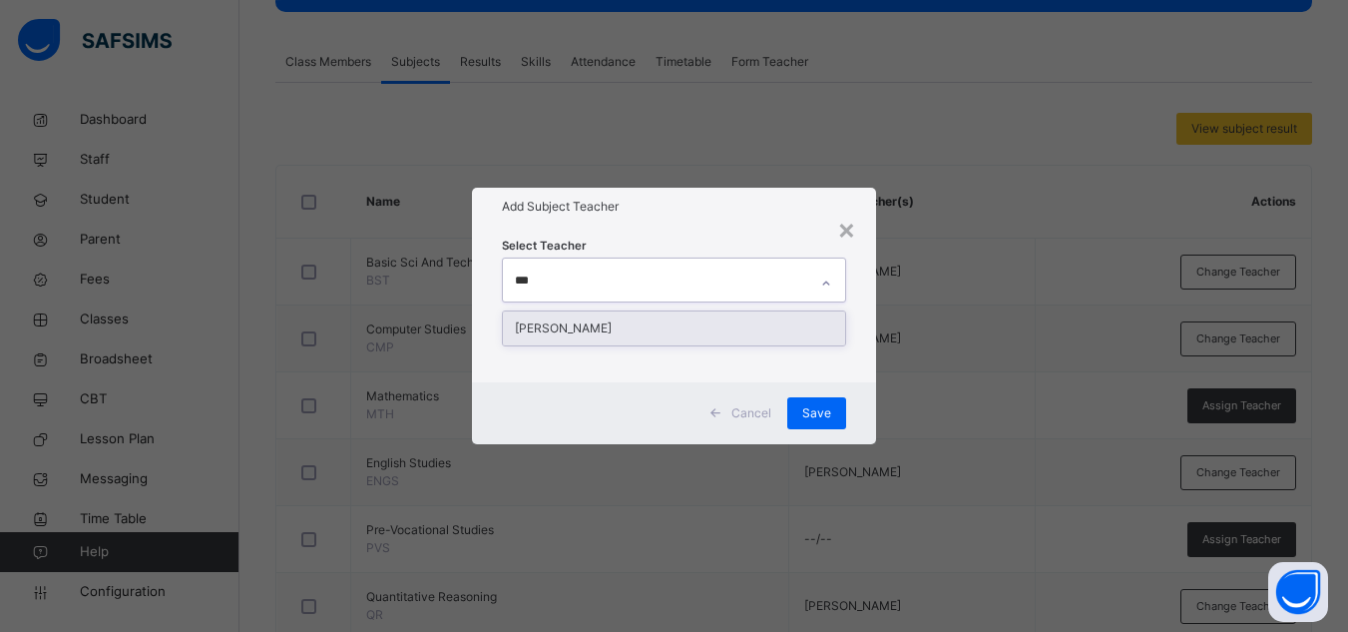
click at [602, 336] on div "[PERSON_NAME]" at bounding box center [674, 328] width 342 height 34
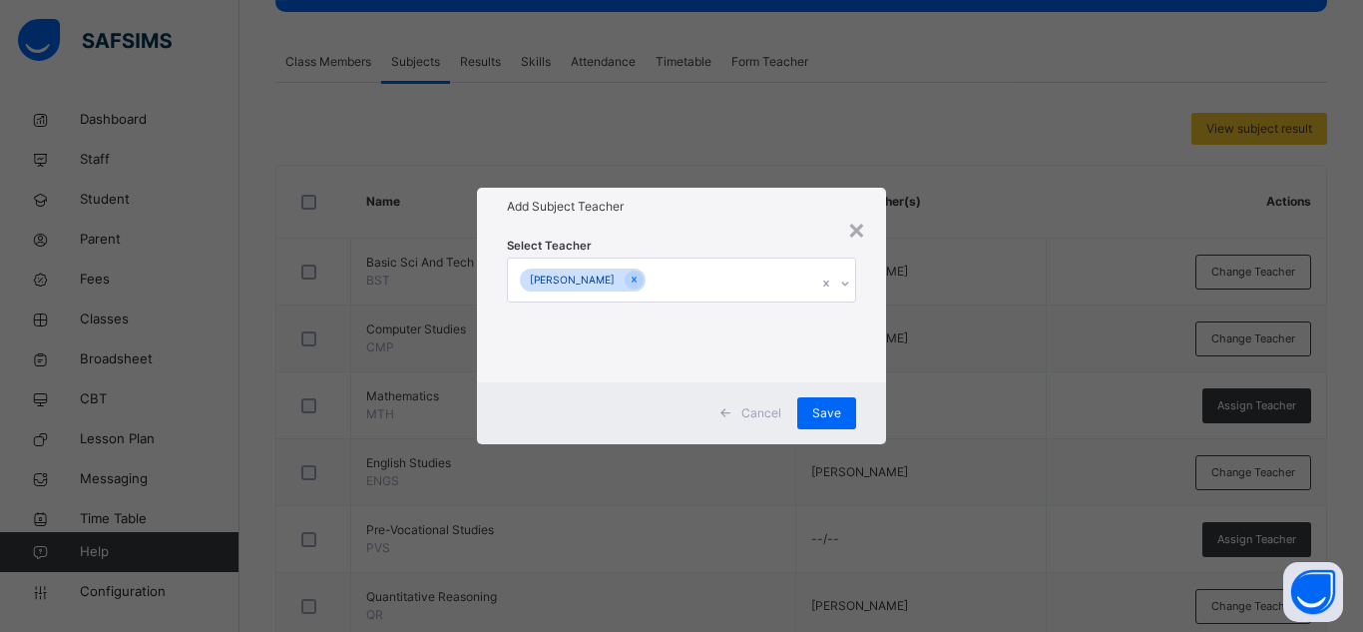
click at [717, 229] on div "Select Teacher [PERSON_NAME]" at bounding box center [681, 304] width 409 height 156
click at [834, 408] on span "Save" at bounding box center [826, 413] width 29 height 18
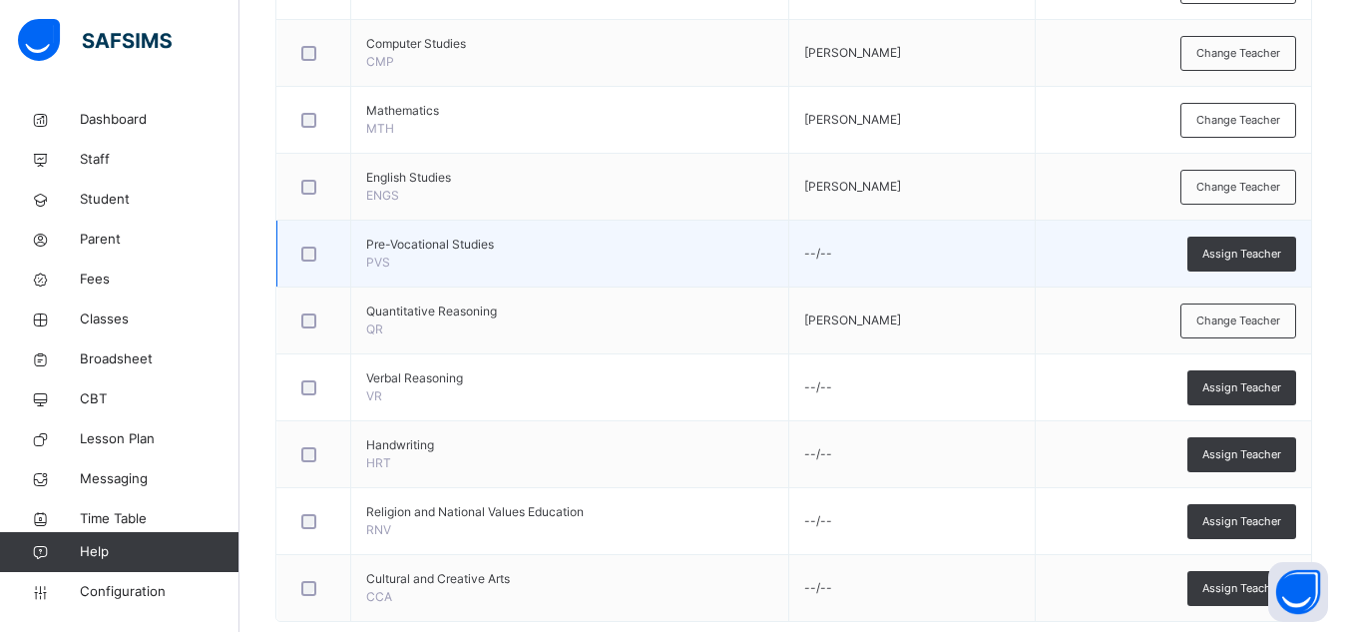
scroll to position [718, 0]
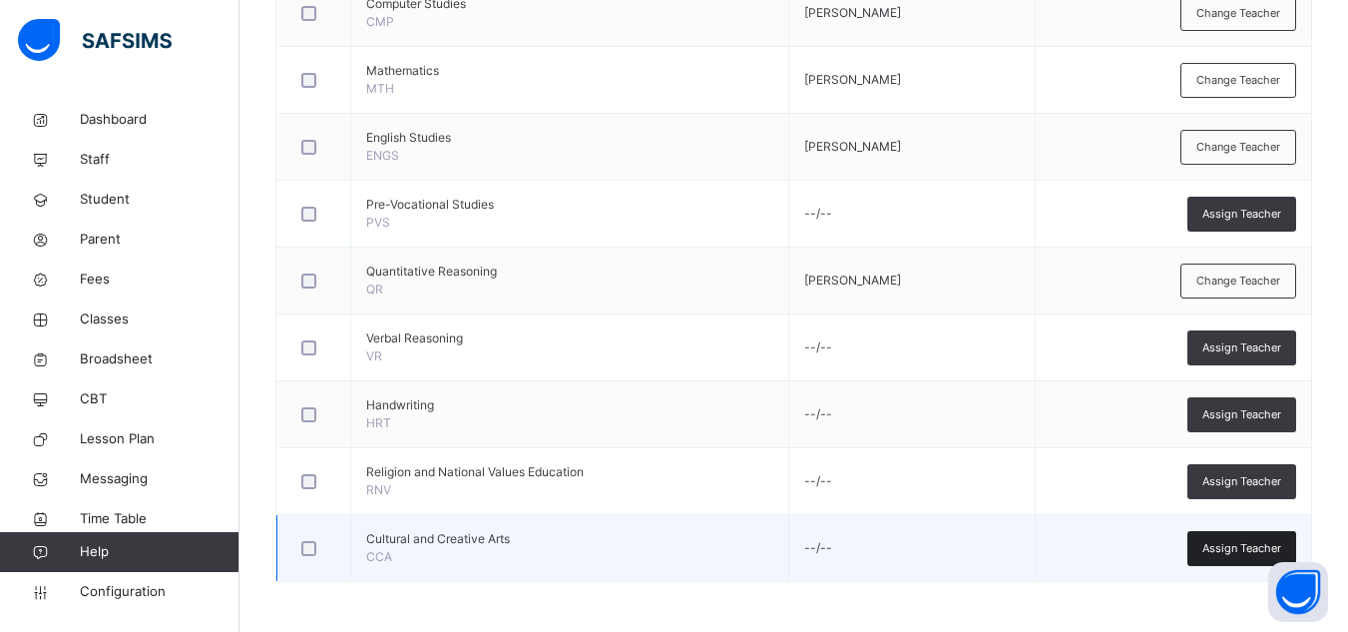
click at [1255, 533] on div "Assign Teacher" at bounding box center [1241, 548] width 109 height 35
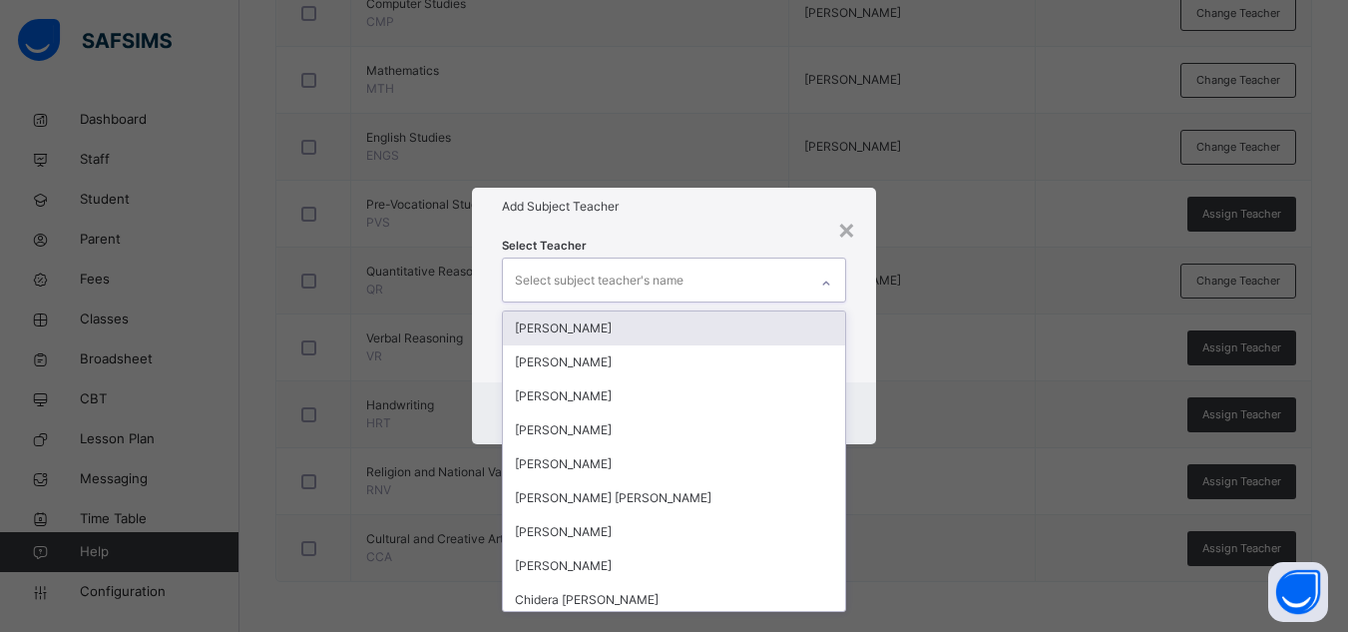
click at [668, 283] on div "Select subject teacher's name" at bounding box center [599, 280] width 169 height 38
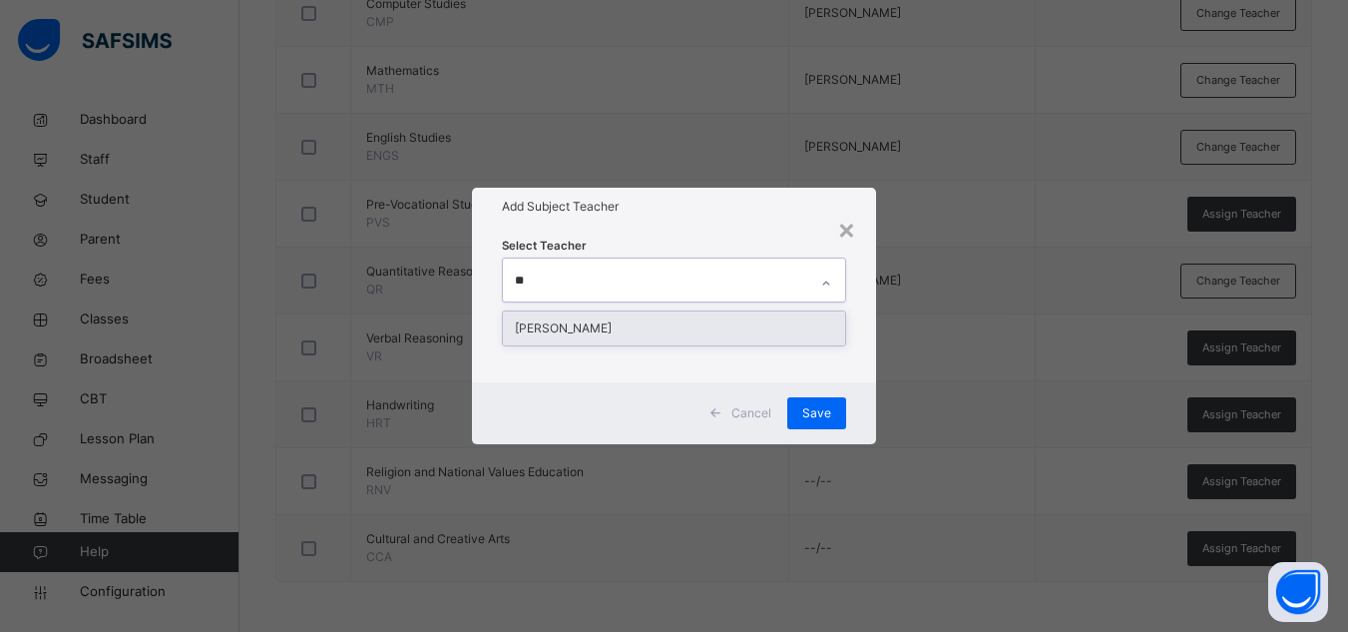
type input "***"
click at [593, 330] on div "[PERSON_NAME]" at bounding box center [674, 328] width 342 height 34
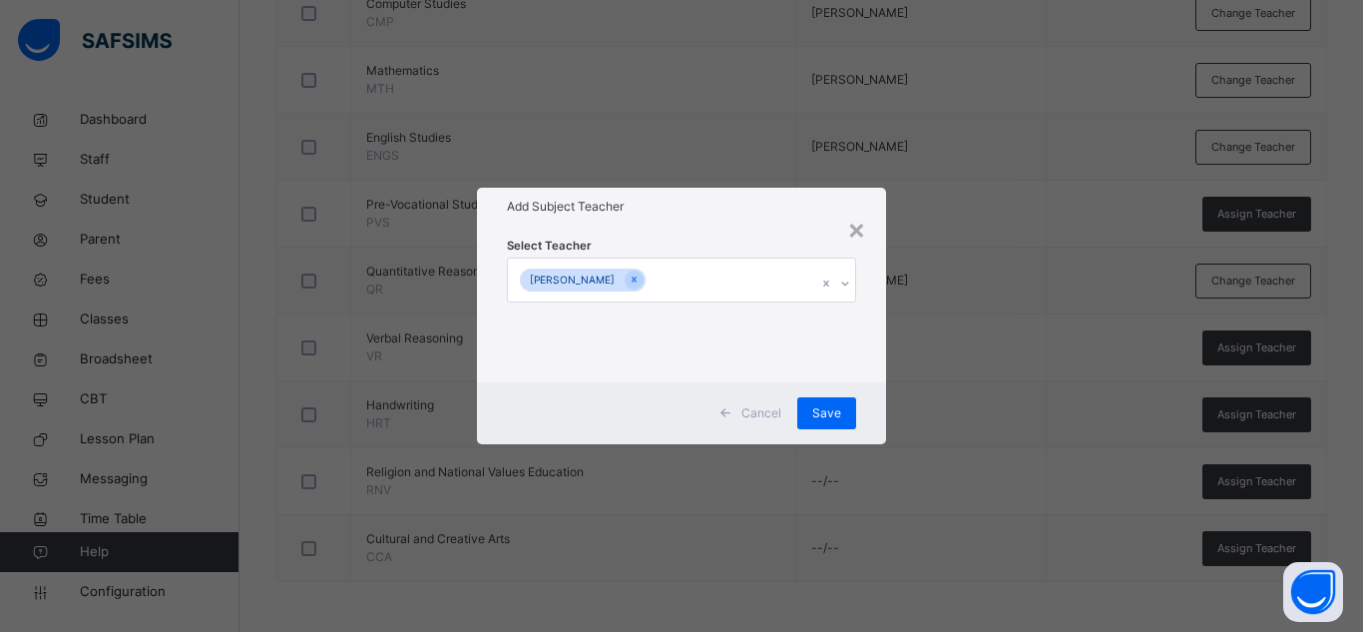
click at [696, 241] on div "Select Teacher [PERSON_NAME]" at bounding box center [681, 303] width 349 height 136
click at [821, 407] on span "Save" at bounding box center [826, 413] width 29 height 18
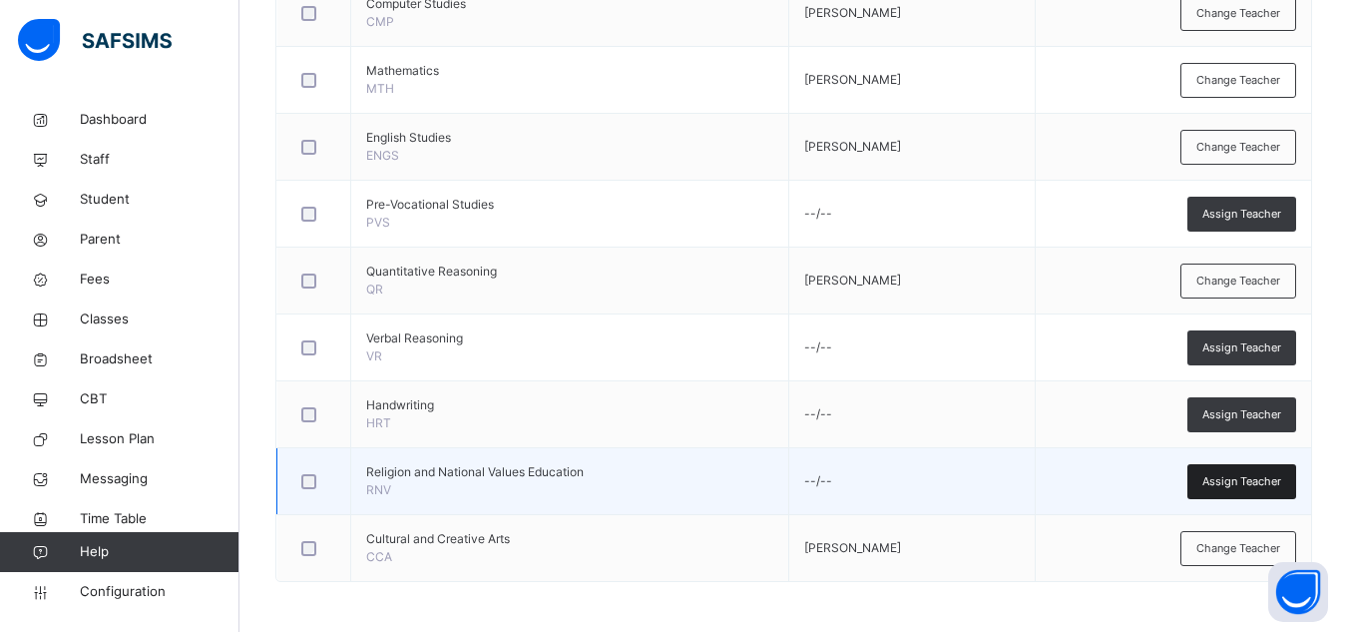
click at [1255, 486] on span "Assign Teacher" at bounding box center [1241, 481] width 79 height 17
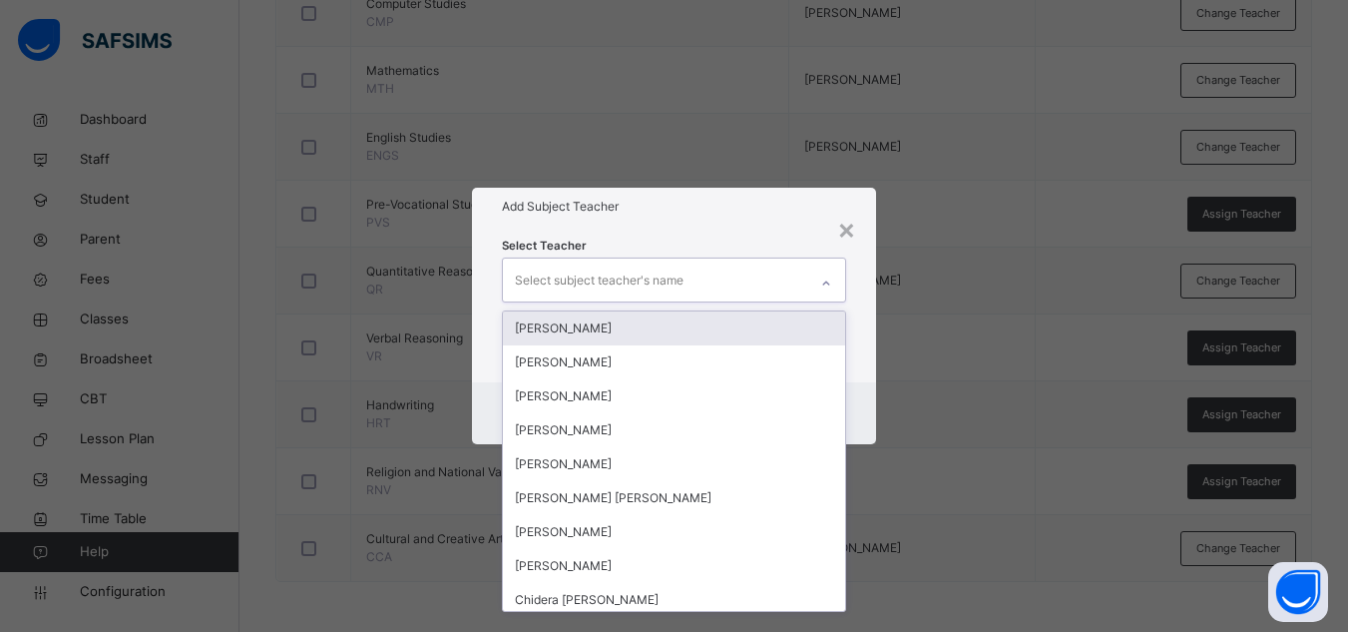
click at [714, 301] on div "Select subject teacher's name" at bounding box center [674, 279] width 344 height 44
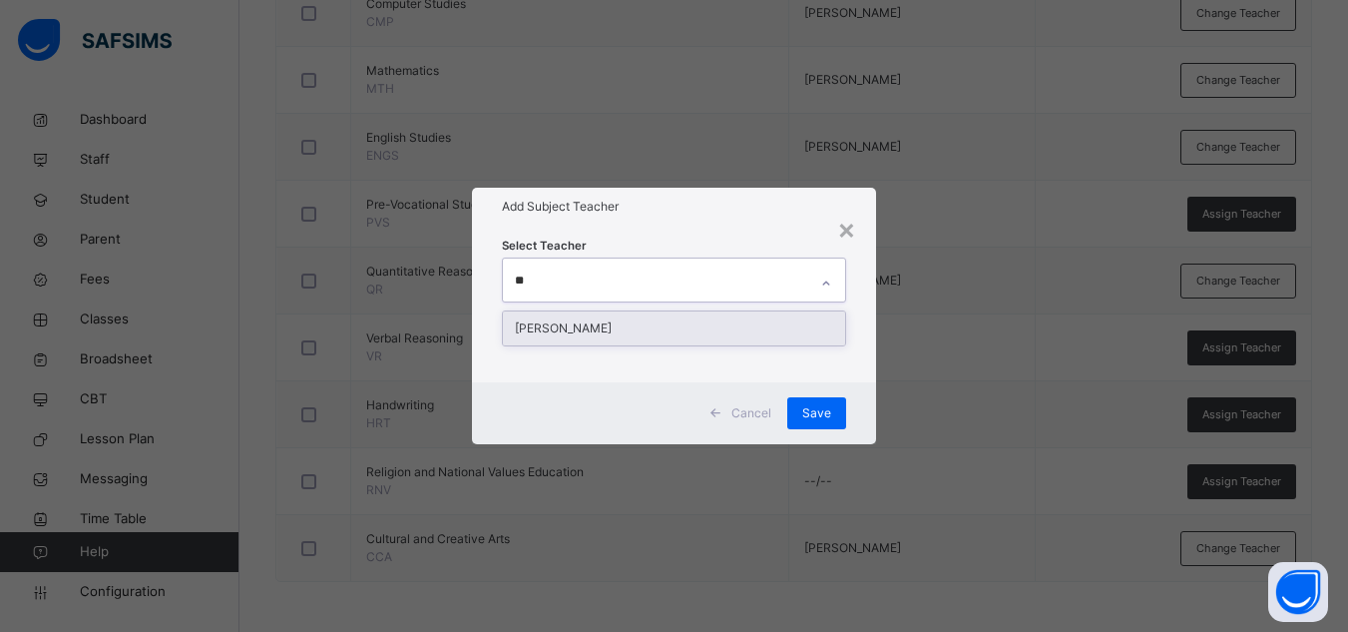
type input "***"
click at [667, 319] on div "[PERSON_NAME]" at bounding box center [674, 328] width 342 height 34
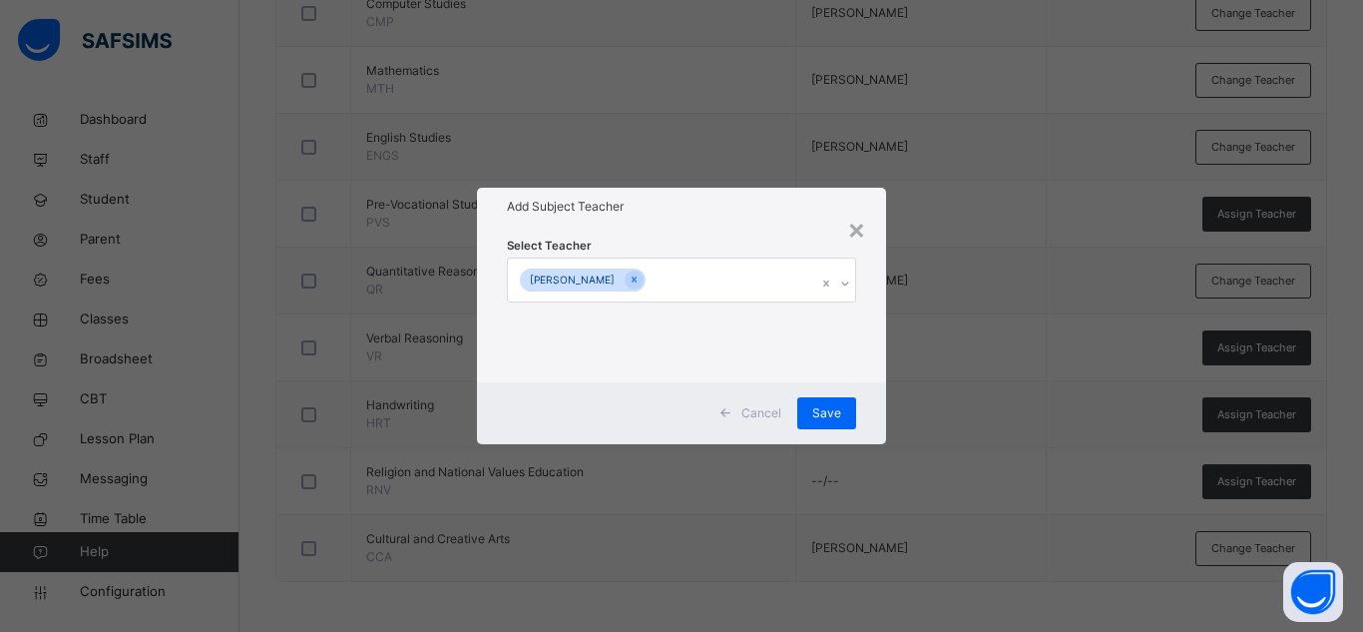
click at [716, 225] on div "Add Subject Teacher" at bounding box center [681, 207] width 409 height 38
click at [836, 417] on span "Save" at bounding box center [826, 413] width 29 height 18
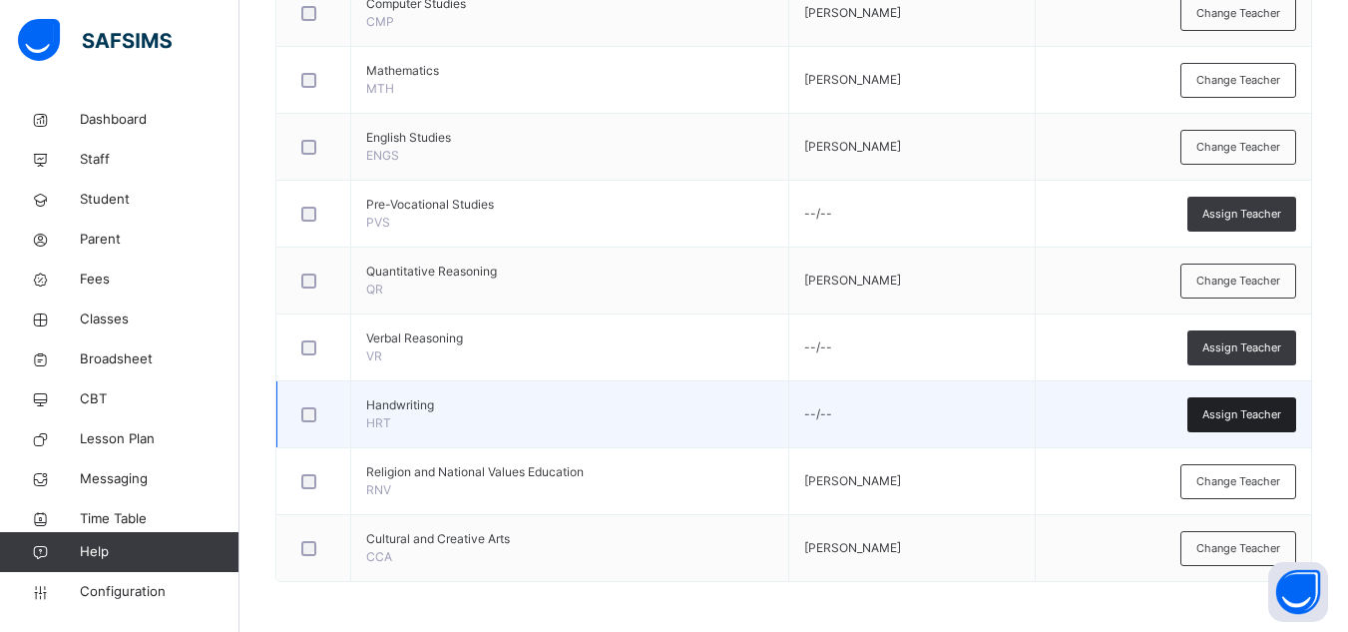
click at [1249, 424] on div "Assign Teacher" at bounding box center [1241, 414] width 109 height 35
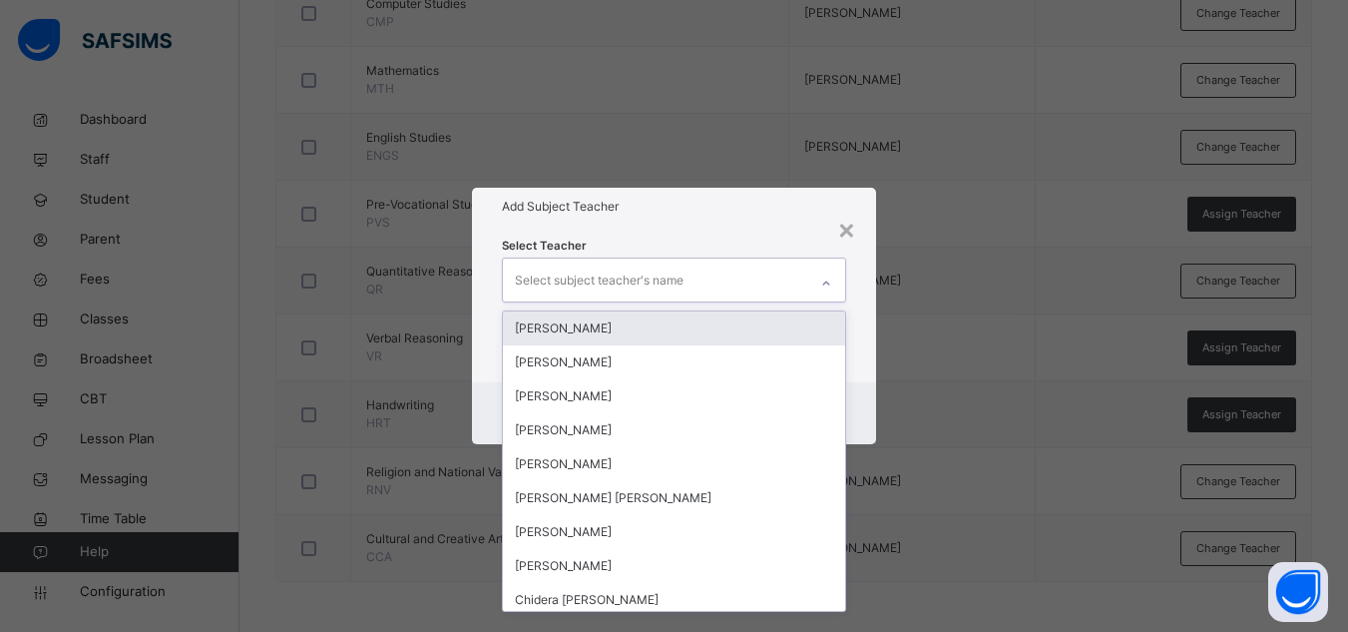
click at [610, 264] on div "Select subject teacher's name" at bounding box center [599, 280] width 169 height 38
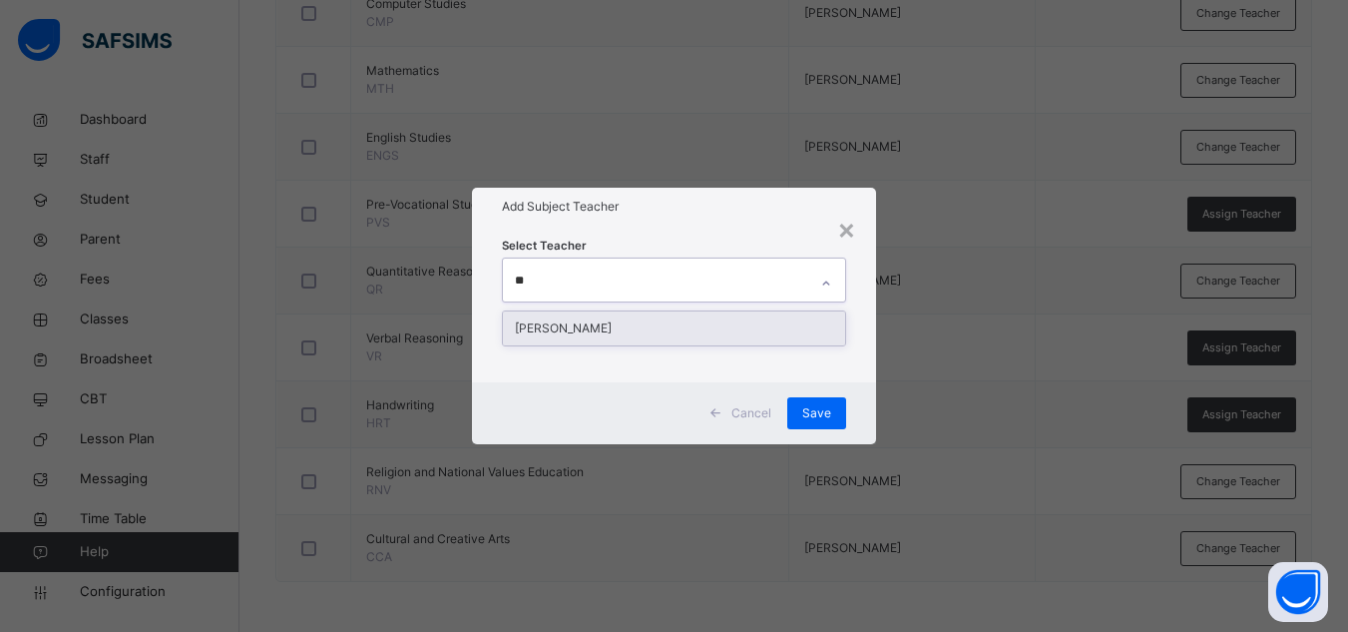
type input "***"
click at [623, 319] on div "[PERSON_NAME]" at bounding box center [674, 328] width 342 height 34
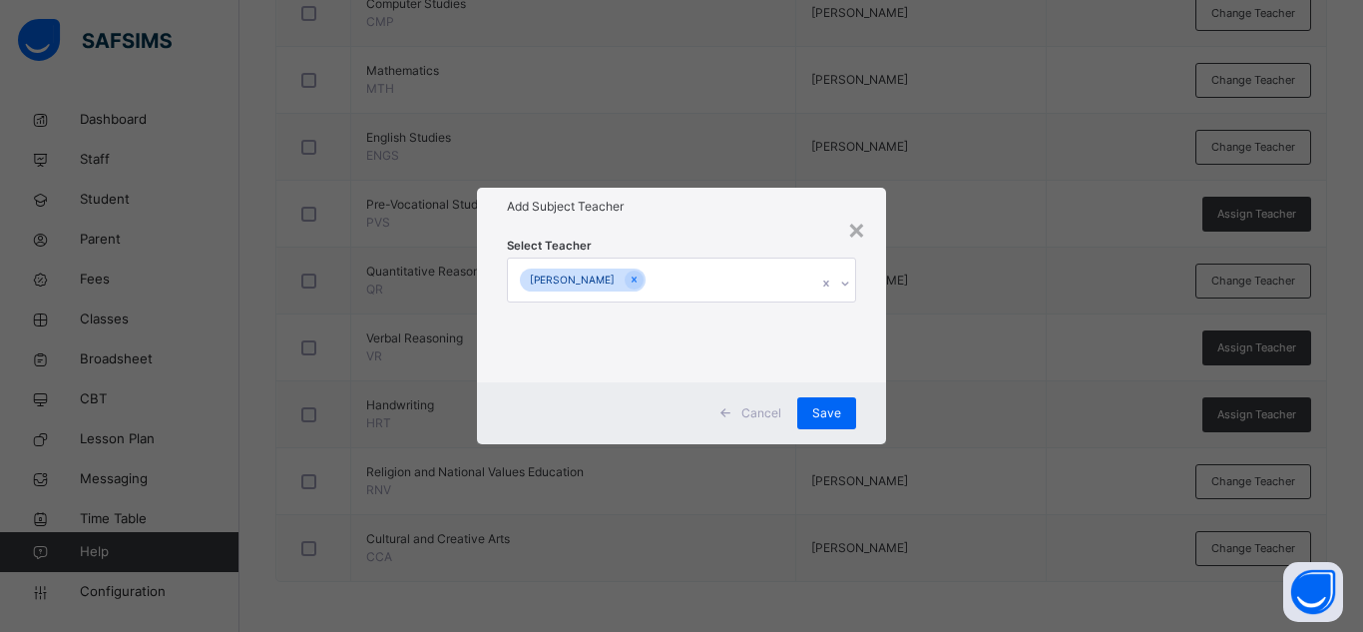
click at [695, 251] on div "Select Teacher [PERSON_NAME]" at bounding box center [681, 303] width 349 height 136
click at [821, 400] on div "Save" at bounding box center [826, 413] width 59 height 32
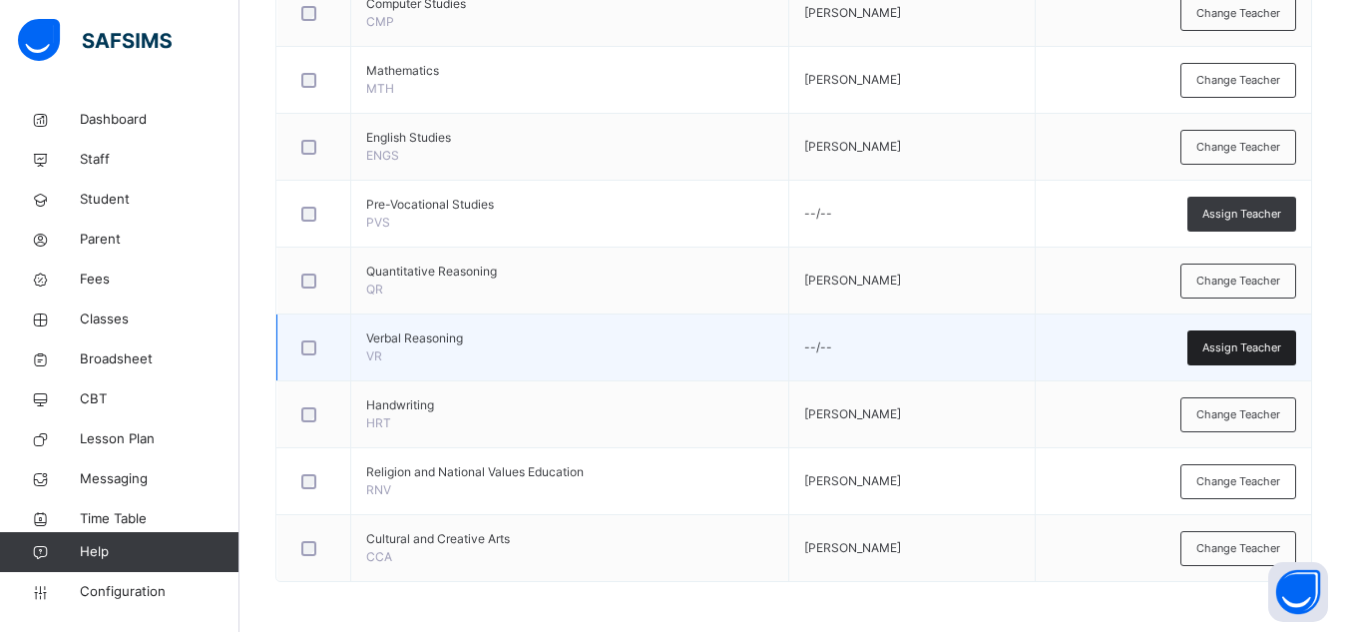
click at [1230, 340] on span "Assign Teacher" at bounding box center [1241, 347] width 79 height 17
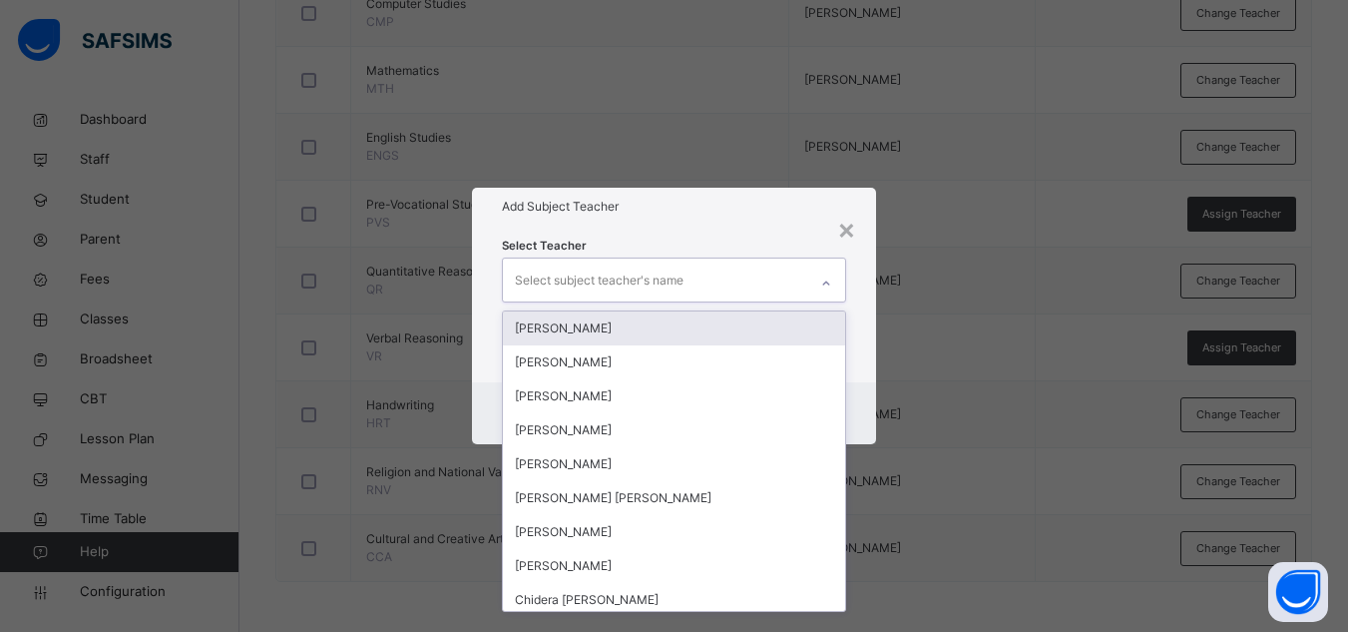
click at [541, 278] on div "Select subject teacher's name" at bounding box center [599, 280] width 169 height 38
type input "***"
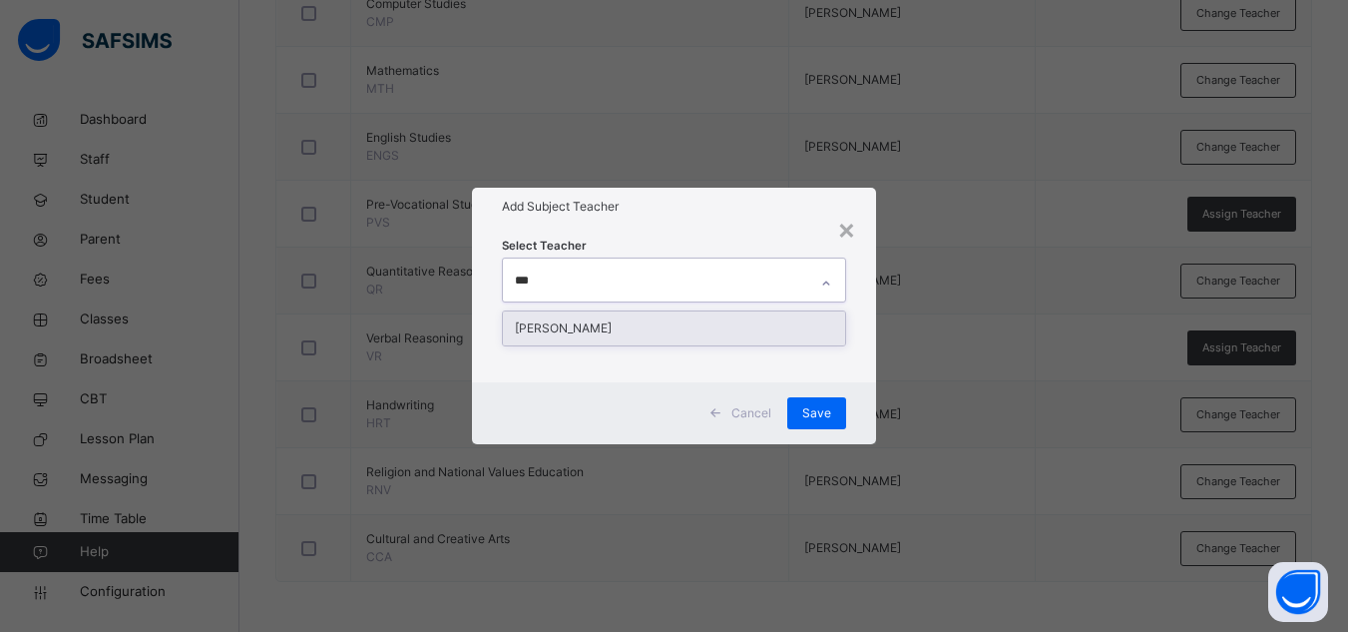
click at [581, 336] on div "[PERSON_NAME]" at bounding box center [674, 328] width 342 height 34
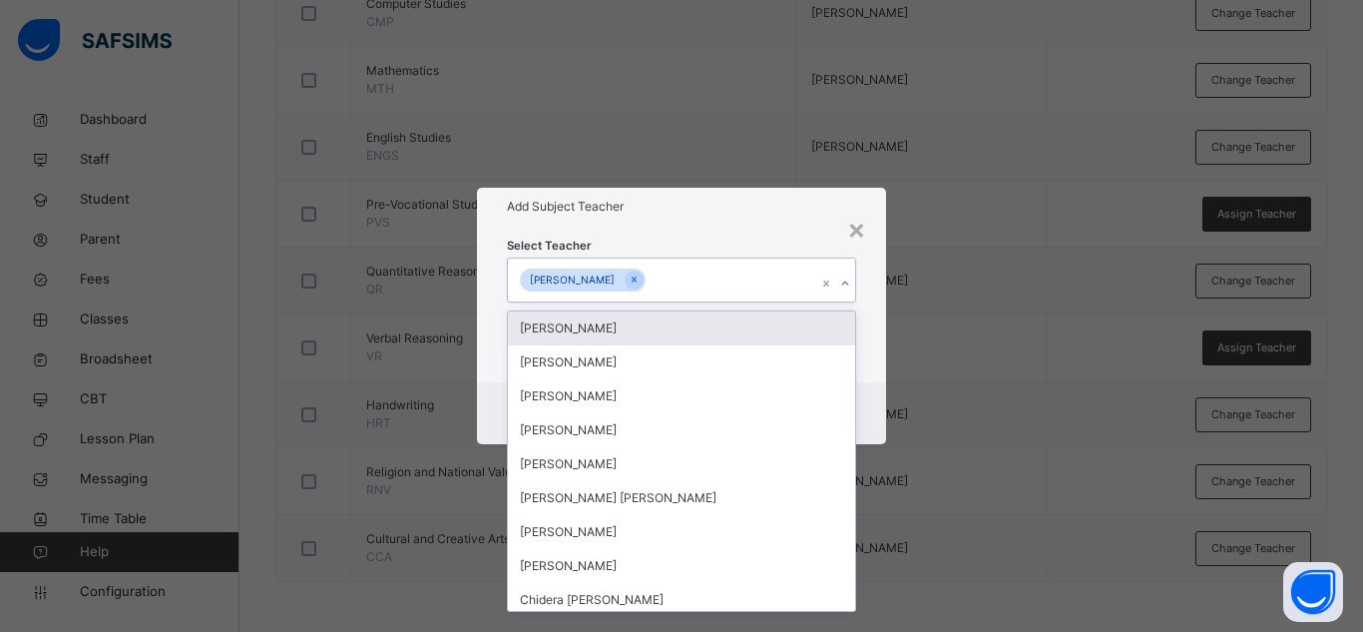
click at [702, 235] on div "Select Teacher option [PERSON_NAME], selected. option [PERSON_NAME] focused, 1 …" at bounding box center [681, 303] width 349 height 136
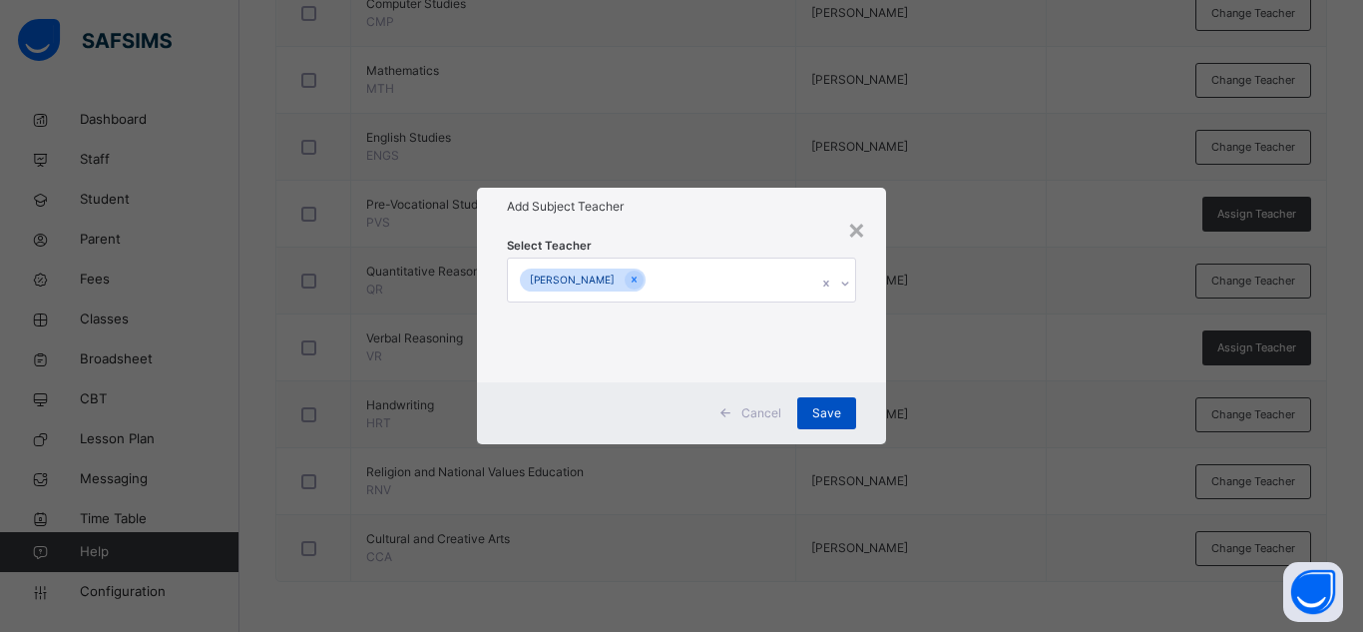
click at [828, 416] on span "Save" at bounding box center [826, 413] width 29 height 18
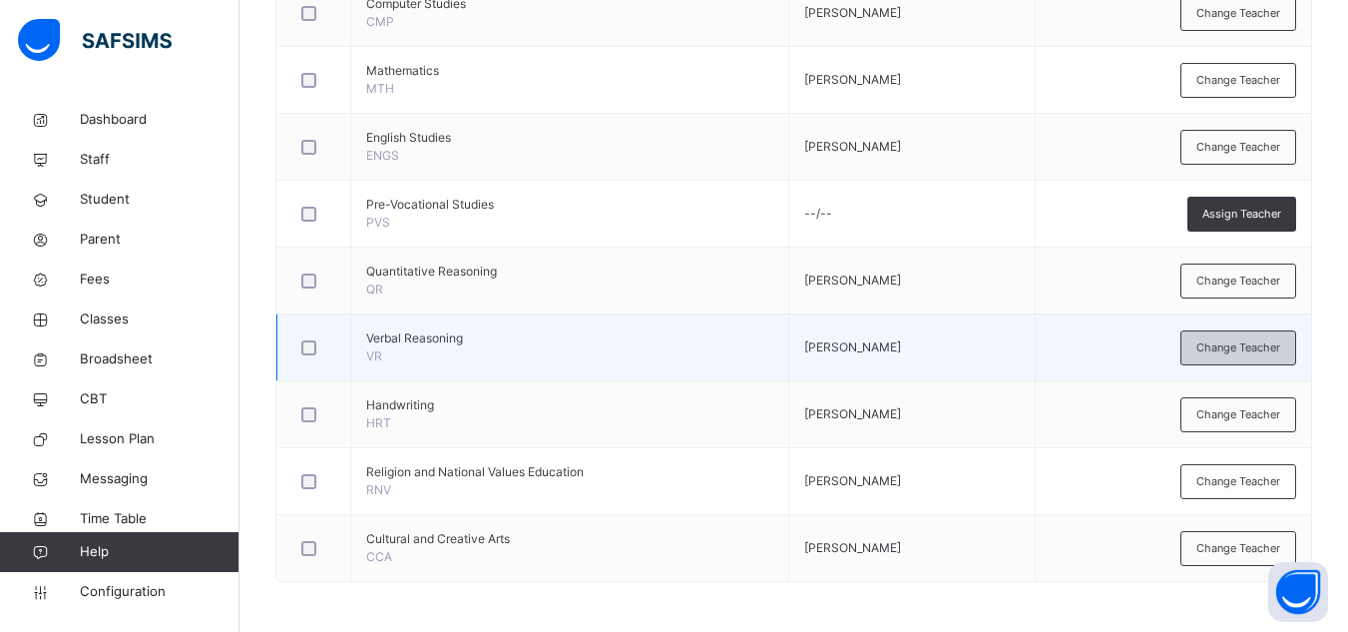
click at [1217, 349] on span "Change Teacher" at bounding box center [1238, 347] width 84 height 17
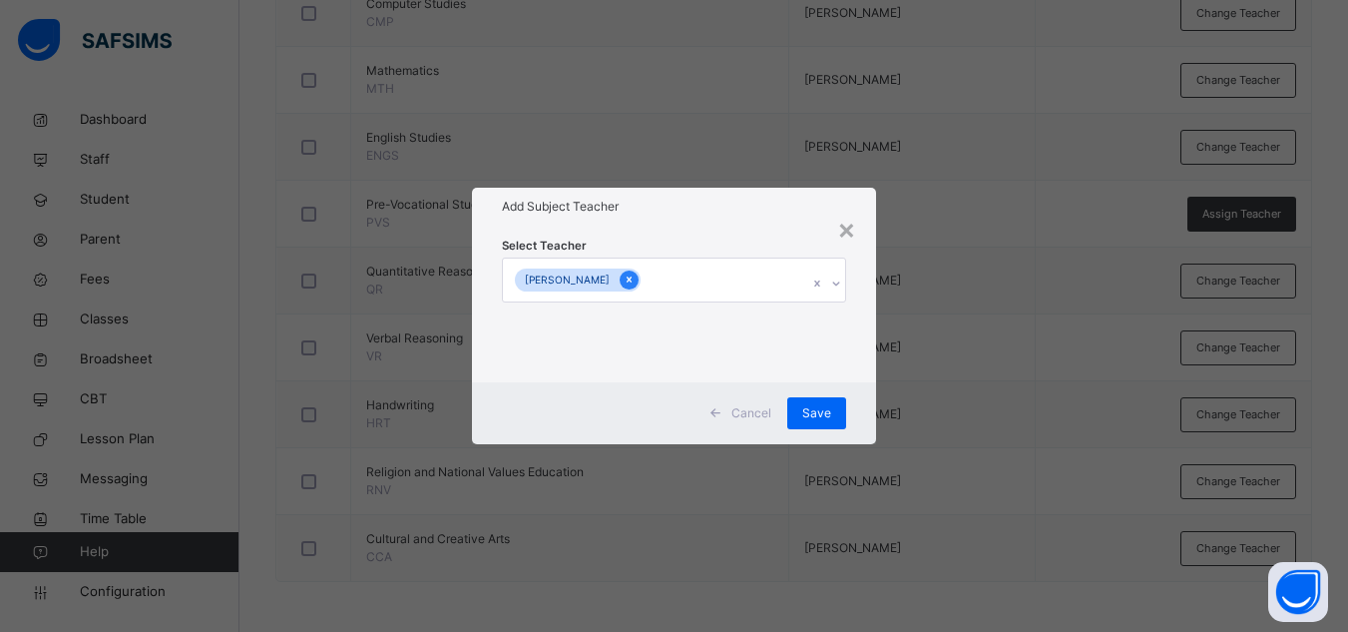
click at [627, 277] on icon at bounding box center [629, 280] width 5 height 6
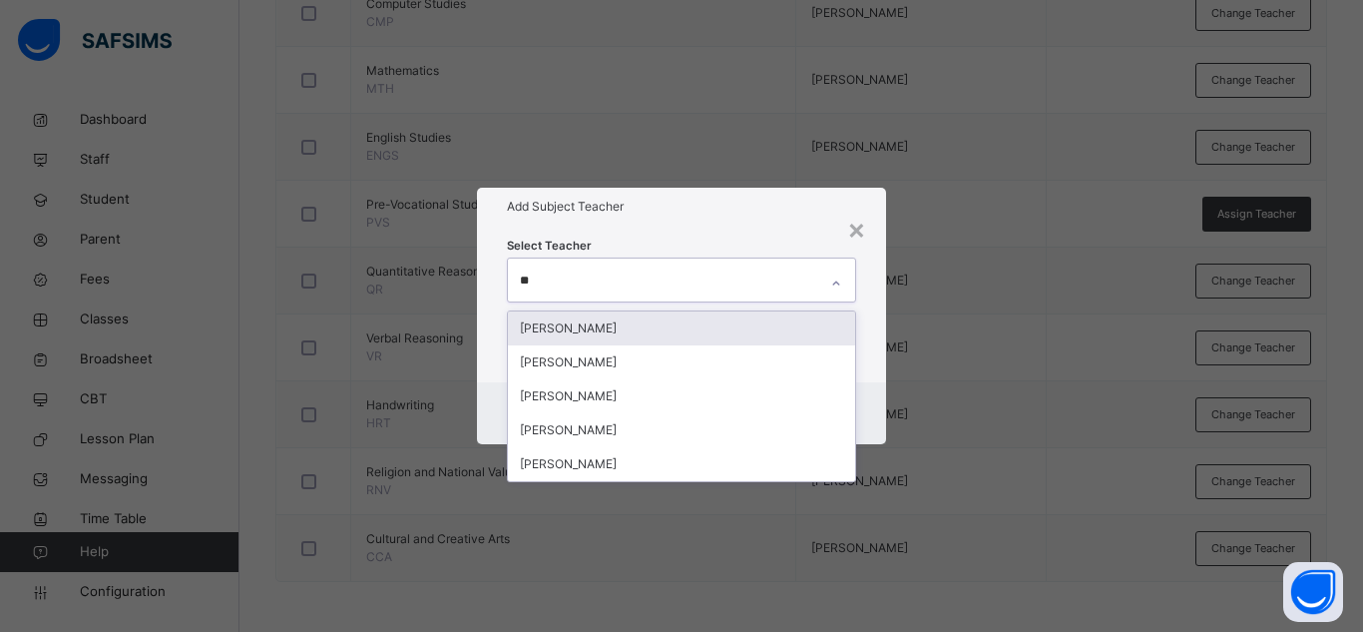
type input "***"
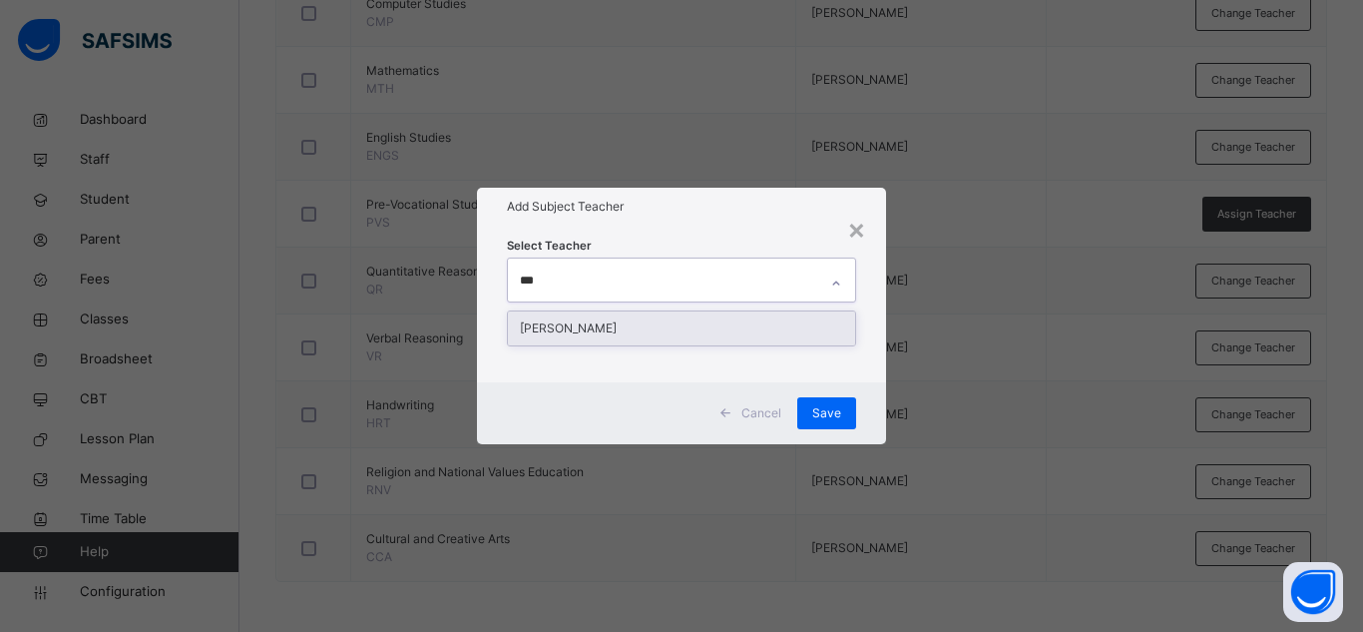
click at [581, 326] on div "[PERSON_NAME]" at bounding box center [681, 328] width 347 height 34
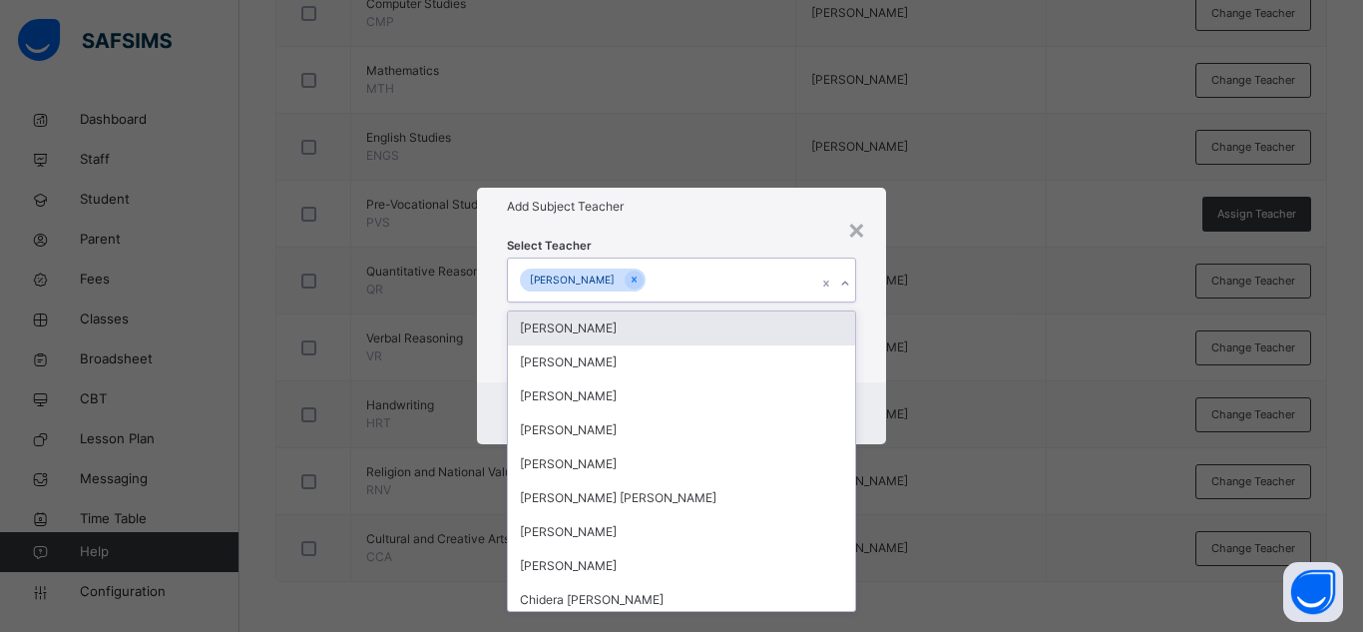
click at [763, 192] on div "Add Subject Teacher" at bounding box center [681, 207] width 409 height 38
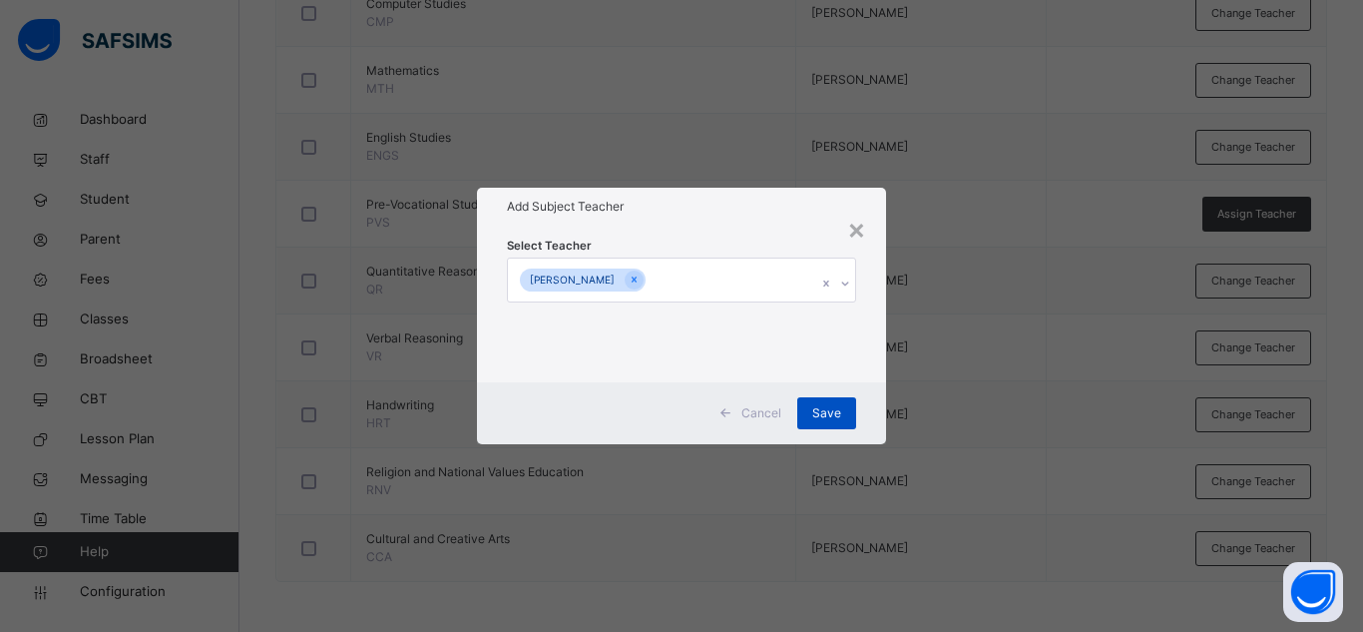
click at [823, 428] on div "Save" at bounding box center [826, 413] width 59 height 32
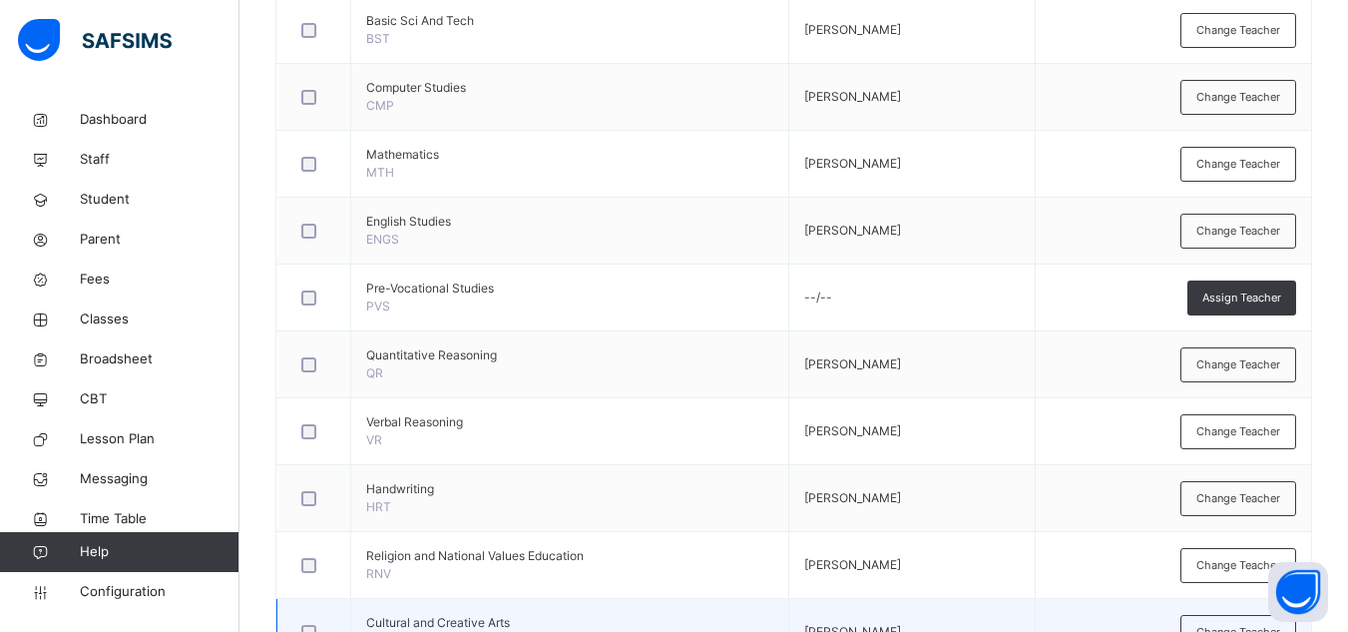
scroll to position [649, 0]
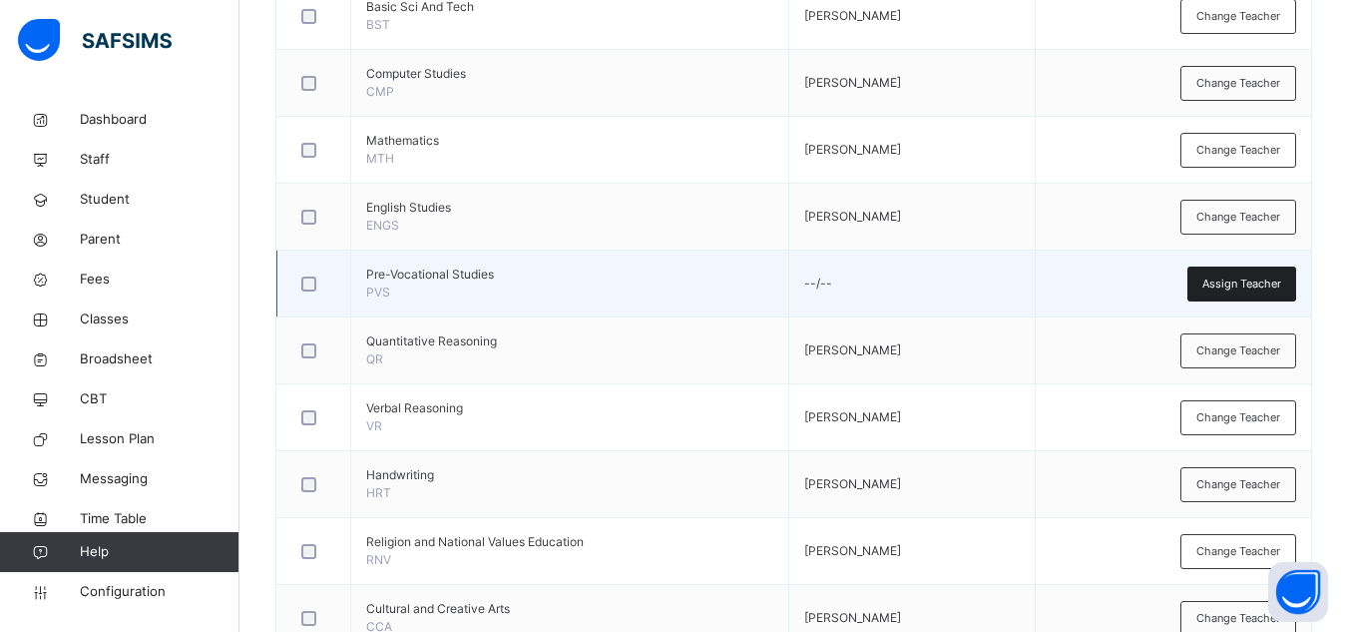
click at [1277, 284] on span "Assign Teacher" at bounding box center [1241, 283] width 79 height 17
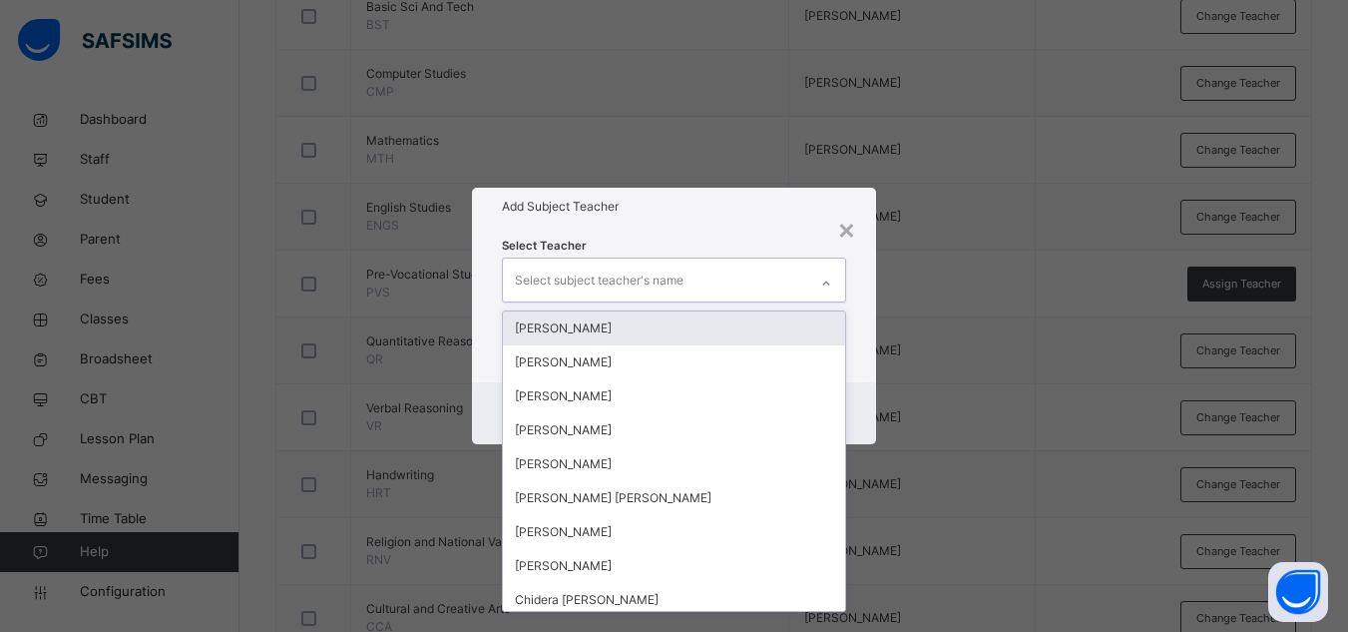
click at [657, 274] on div "Select subject teacher's name" at bounding box center [599, 280] width 169 height 38
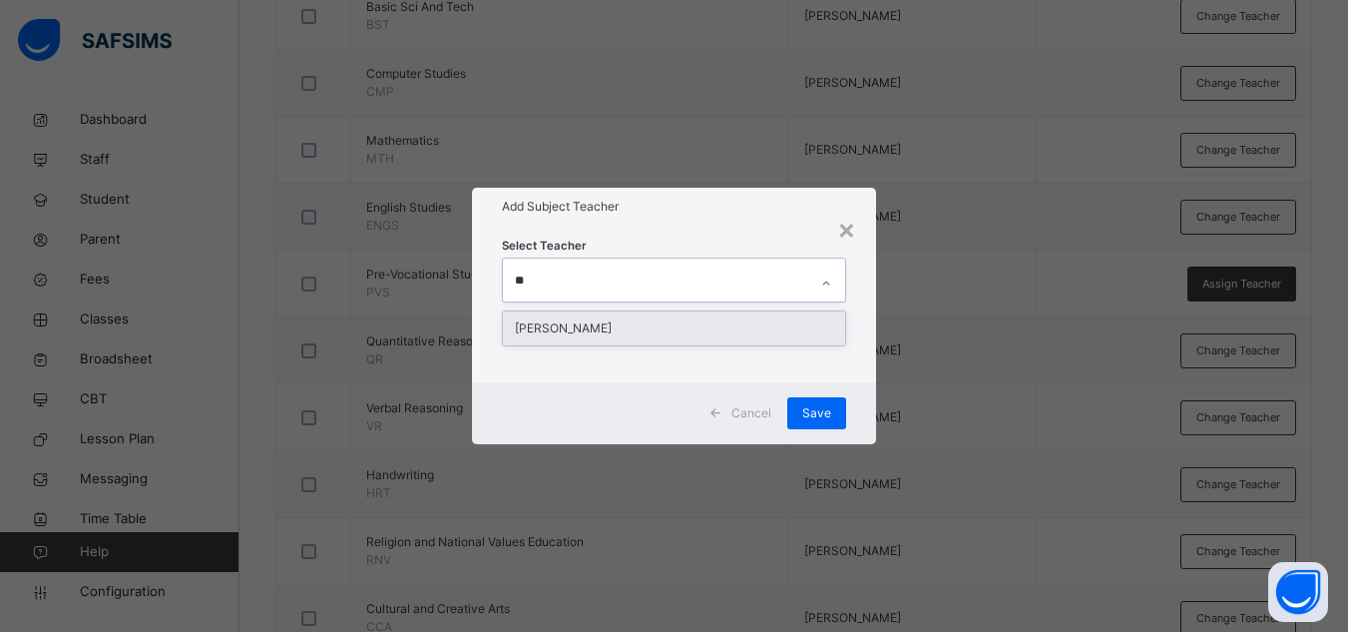
type input "***"
click at [606, 336] on div "[PERSON_NAME]" at bounding box center [674, 328] width 342 height 34
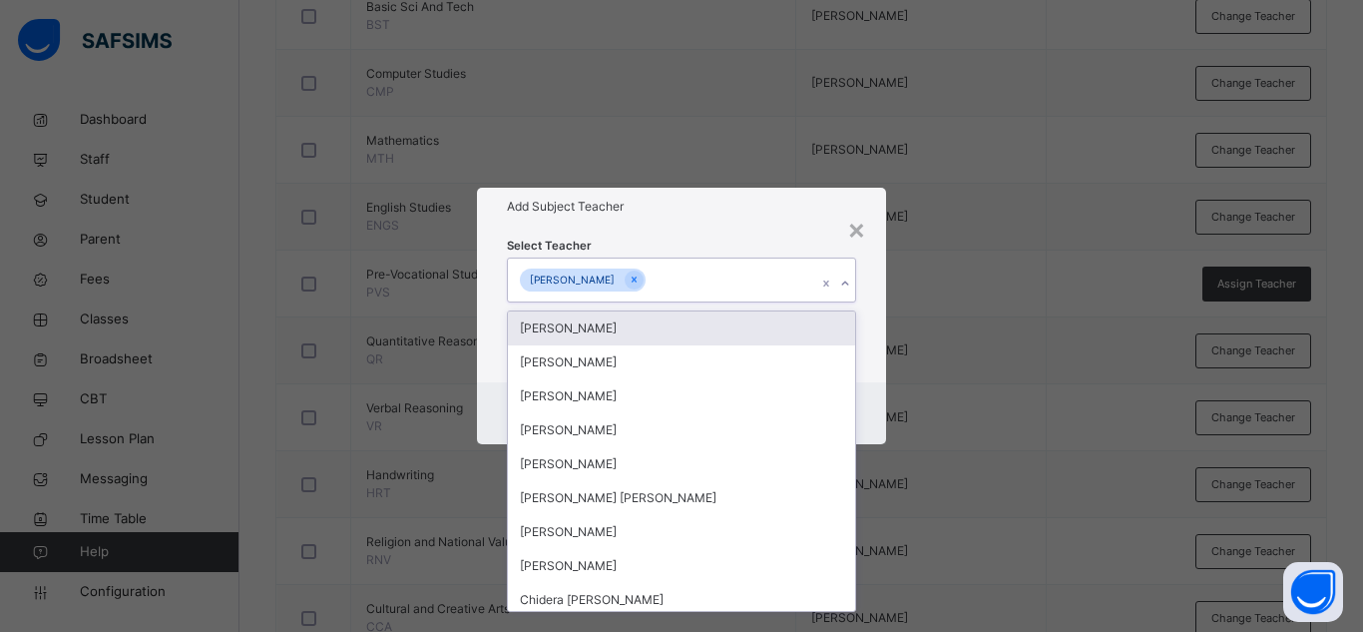
click at [739, 218] on div "Add Subject Teacher" at bounding box center [681, 207] width 409 height 38
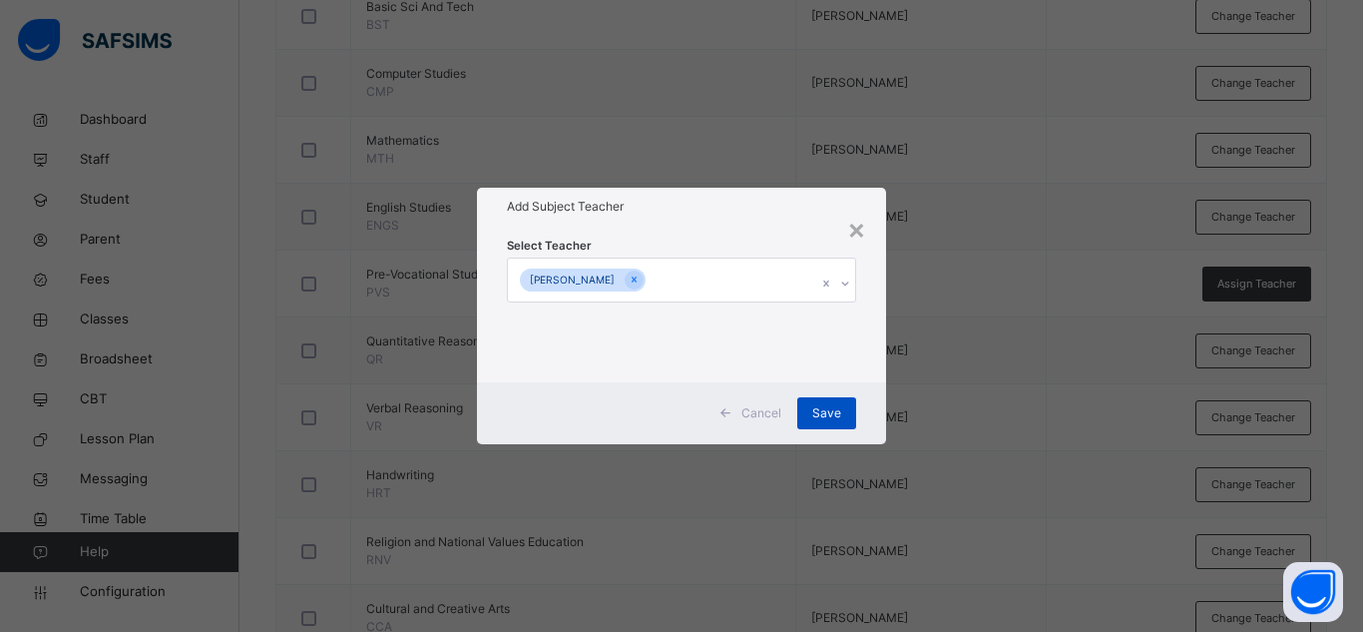
click at [826, 412] on span "Save" at bounding box center [826, 413] width 29 height 18
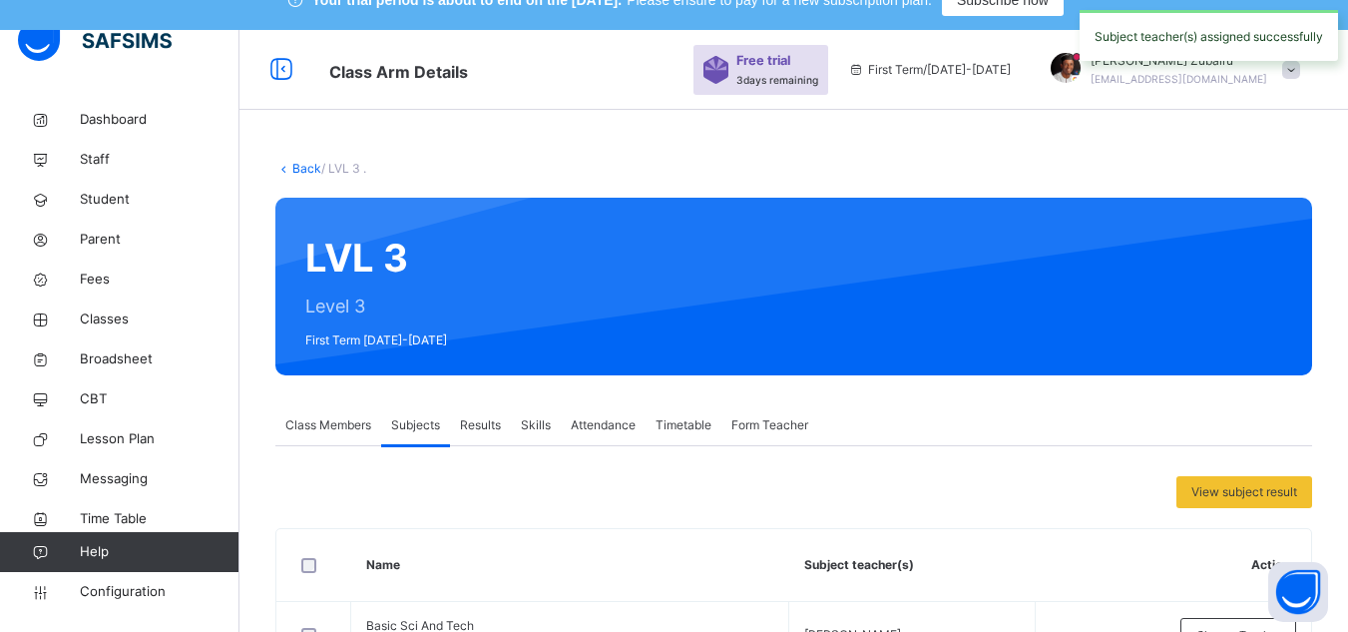
scroll to position [0, 0]
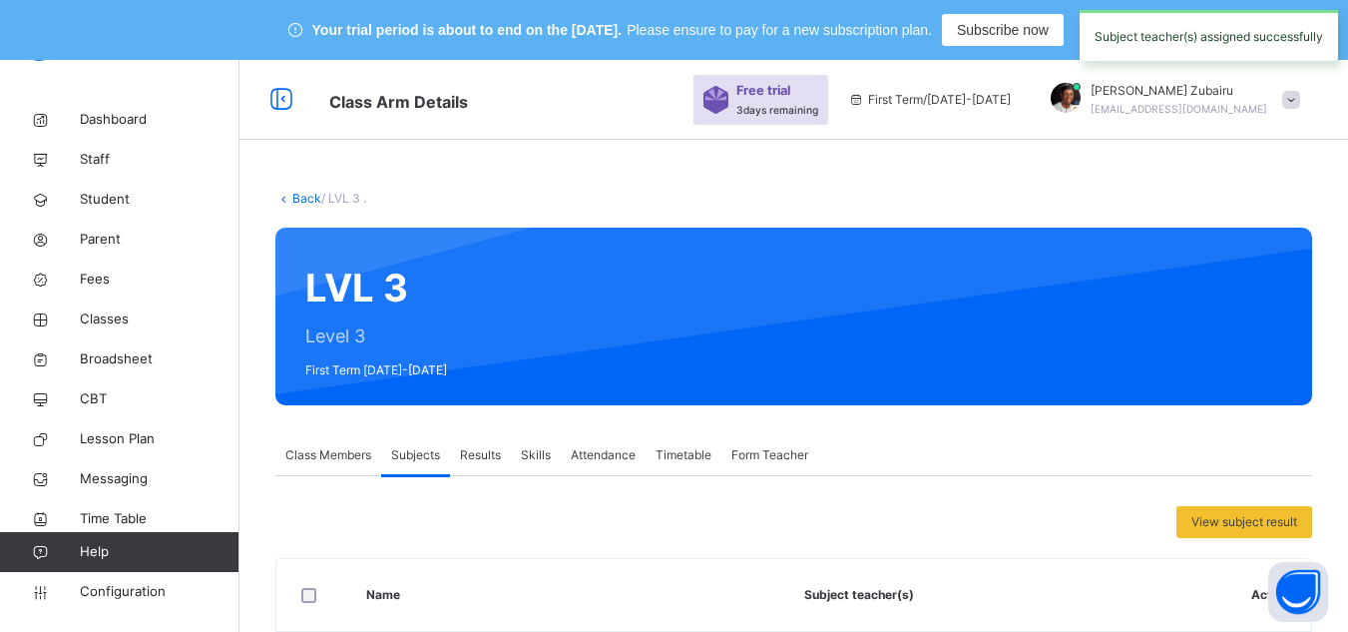
click at [296, 199] on link "Back" at bounding box center [306, 198] width 29 height 15
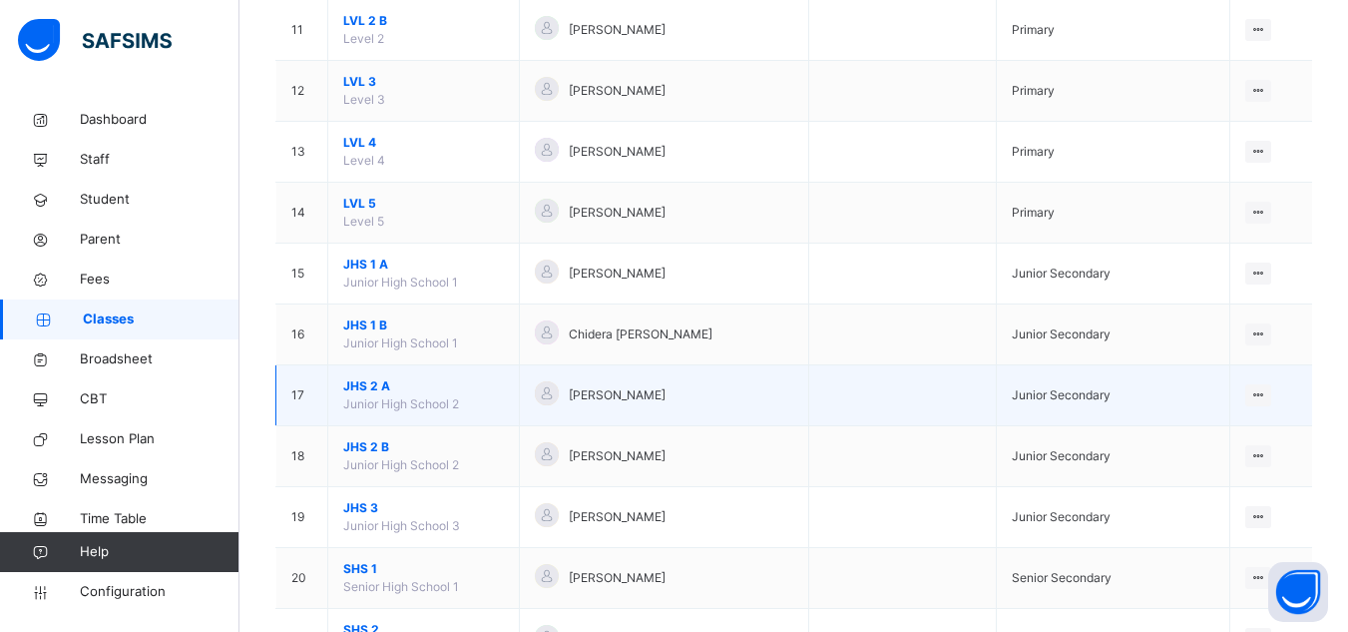
scroll to position [904, 0]
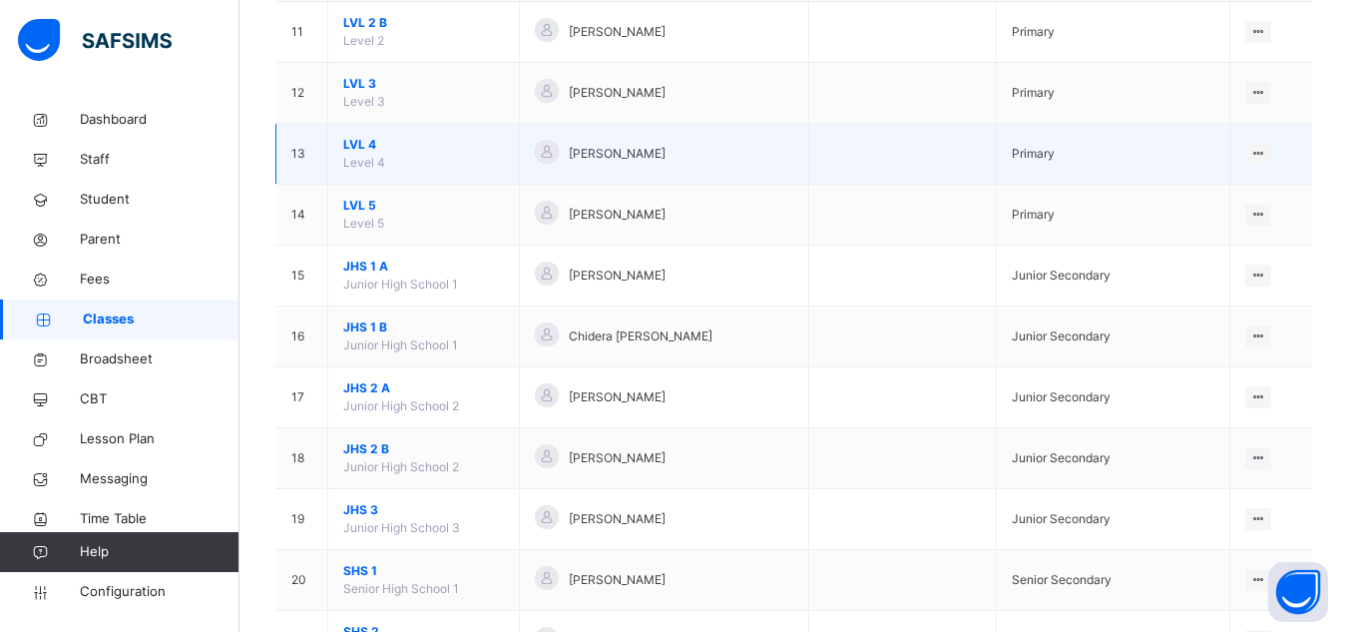
click at [752, 164] on div "[PERSON_NAME]" at bounding box center [664, 154] width 258 height 29
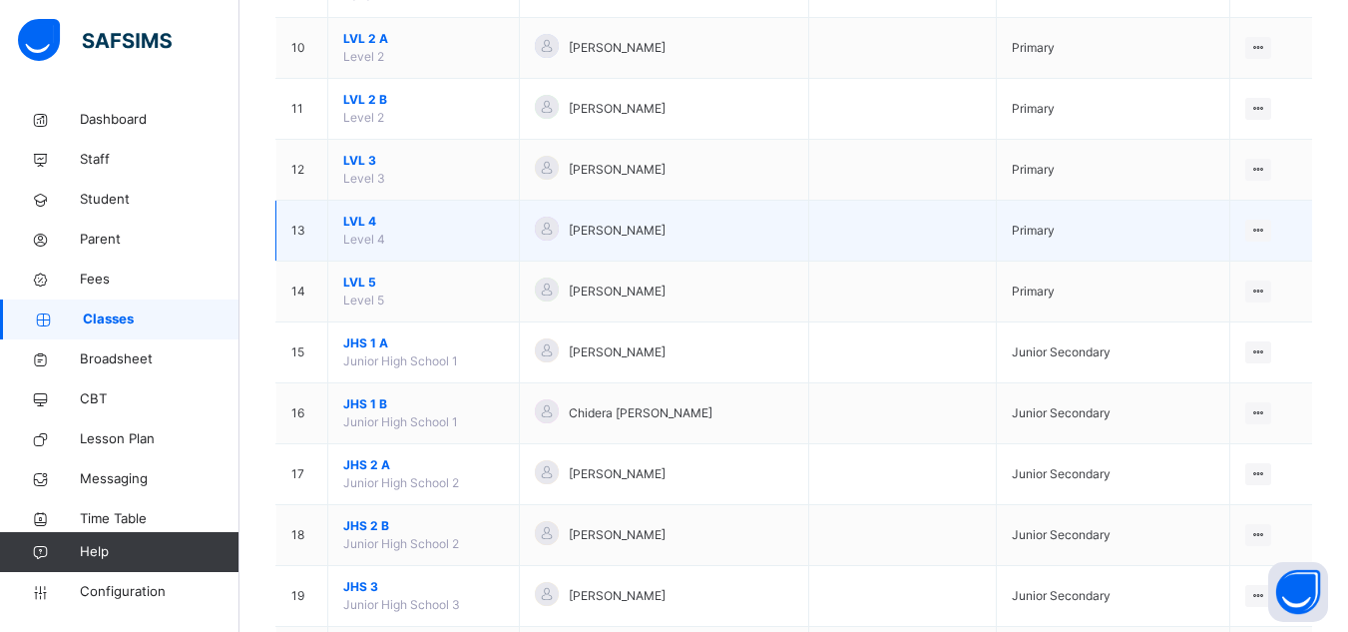
scroll to position [821, 0]
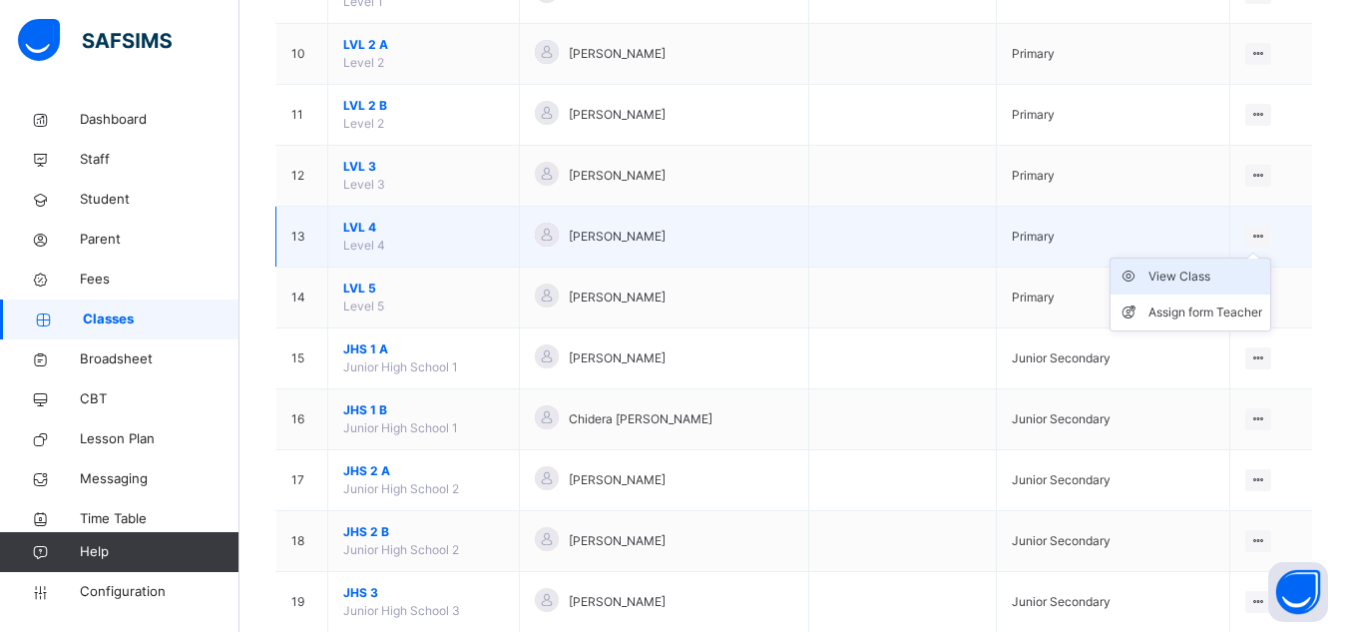
click at [1209, 277] on div "View Class" at bounding box center [1206, 276] width 114 height 20
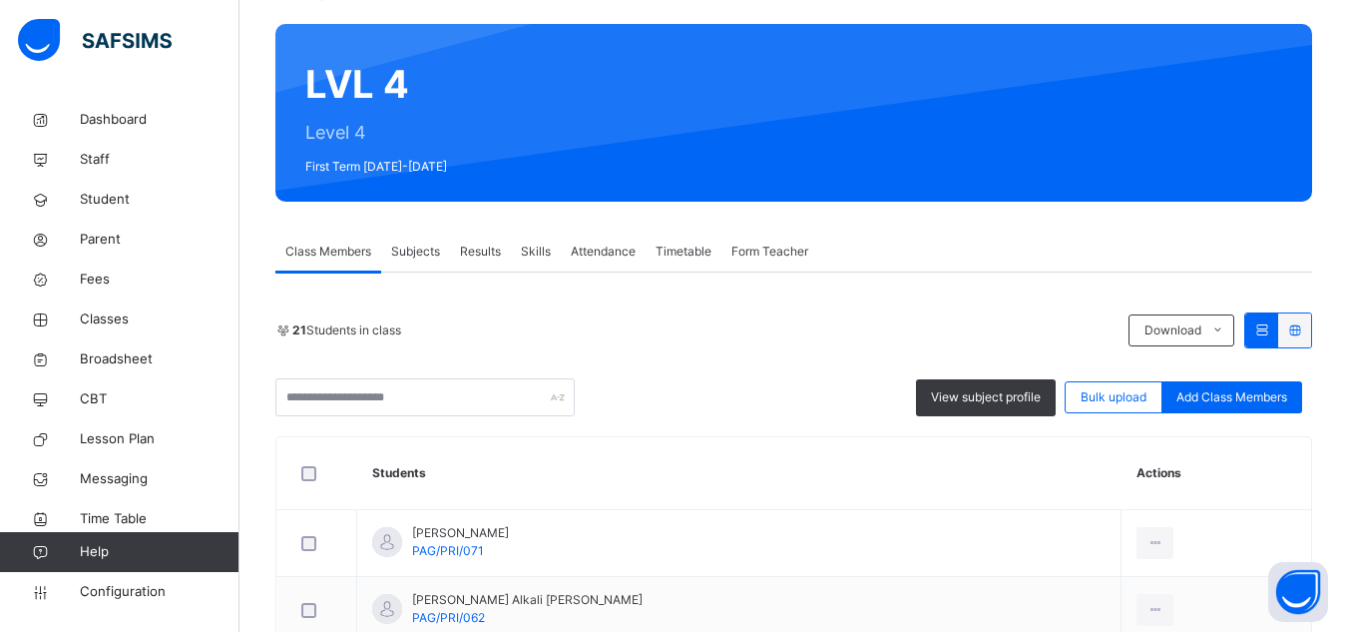
scroll to position [190, 0]
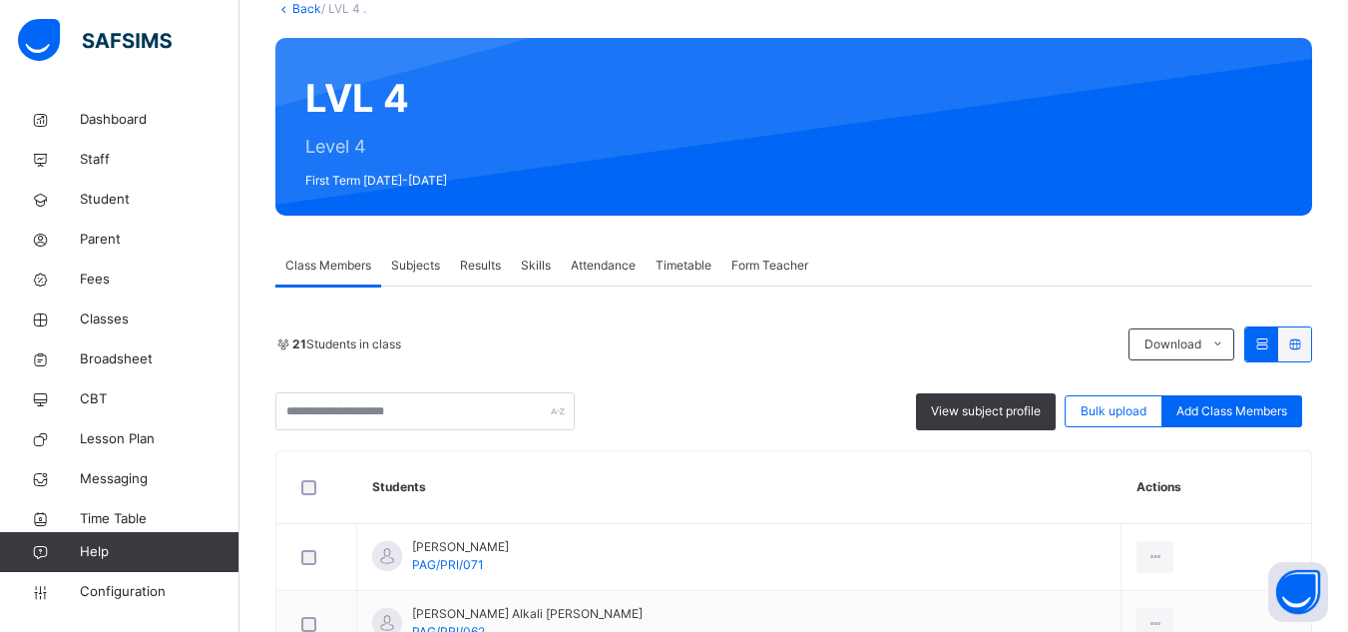
click at [419, 269] on span "Subjects" at bounding box center [415, 265] width 49 height 18
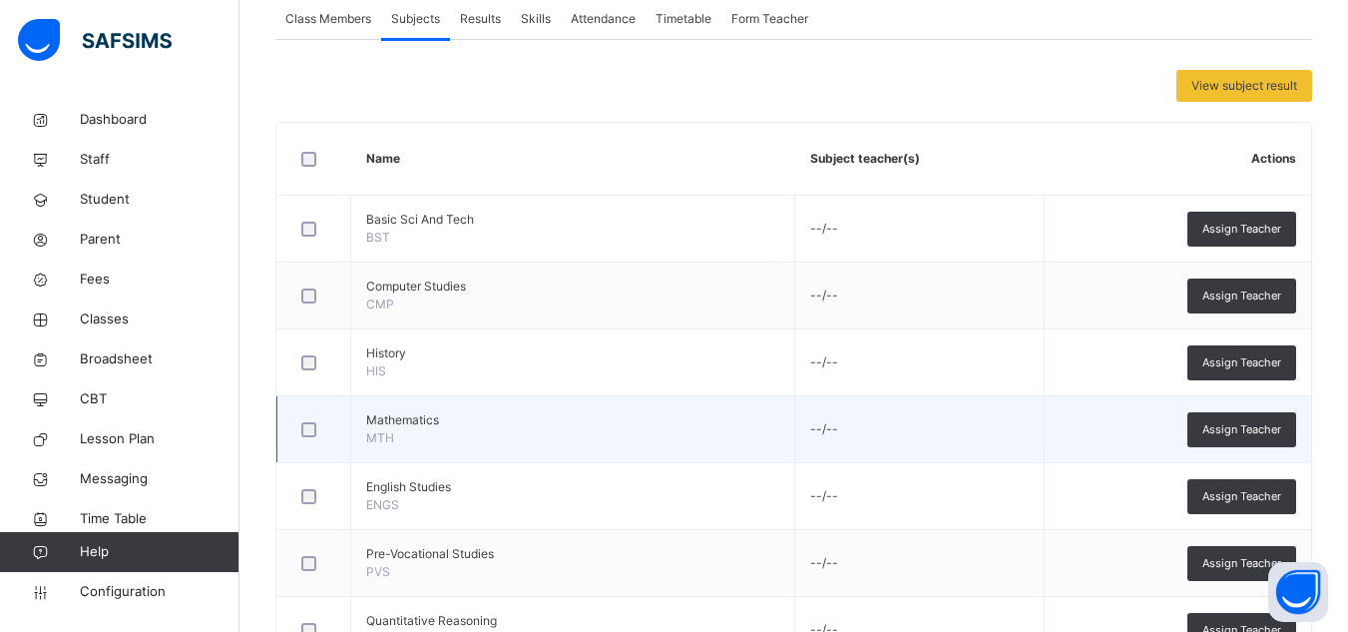
scroll to position [421, 0]
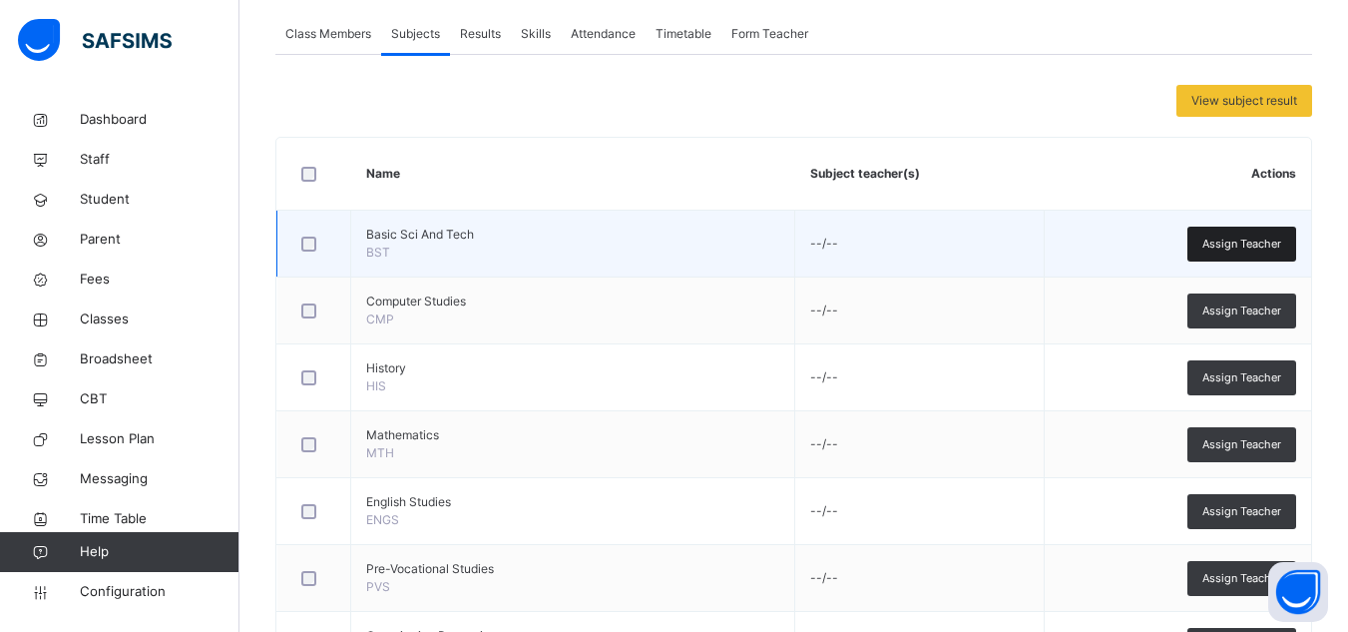
click at [1224, 235] on span "Assign Teacher" at bounding box center [1241, 243] width 79 height 17
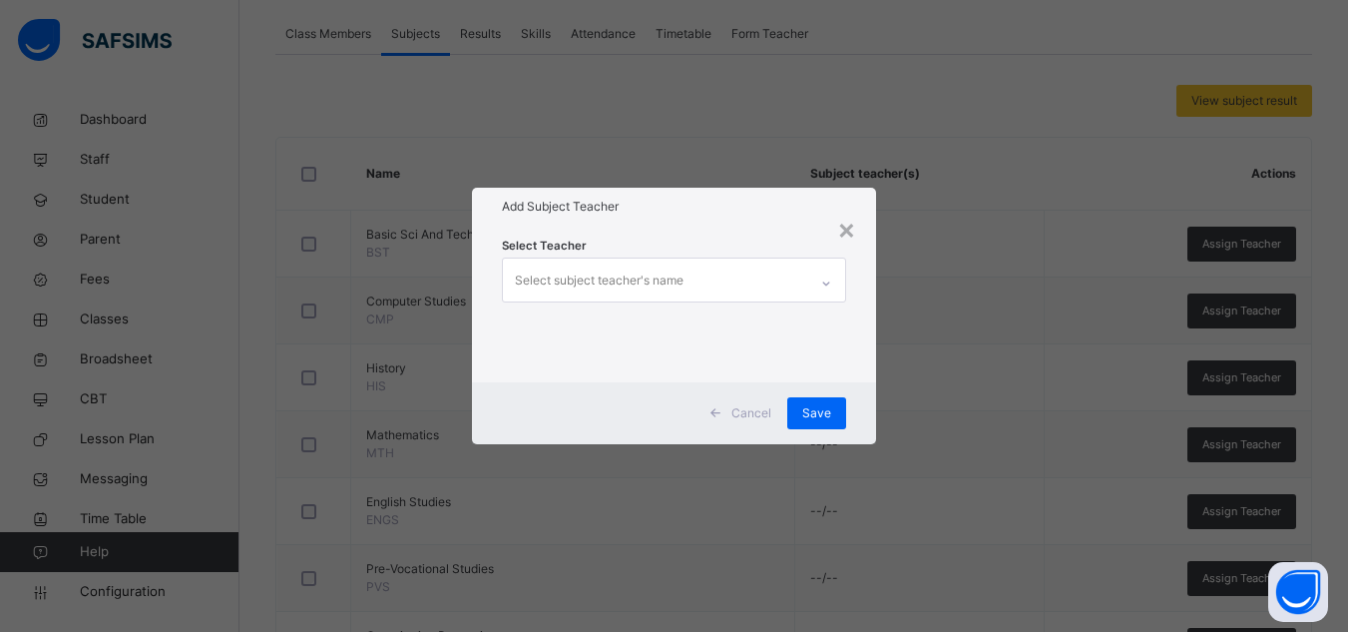
click at [670, 283] on div "Select subject teacher's name" at bounding box center [599, 280] width 169 height 38
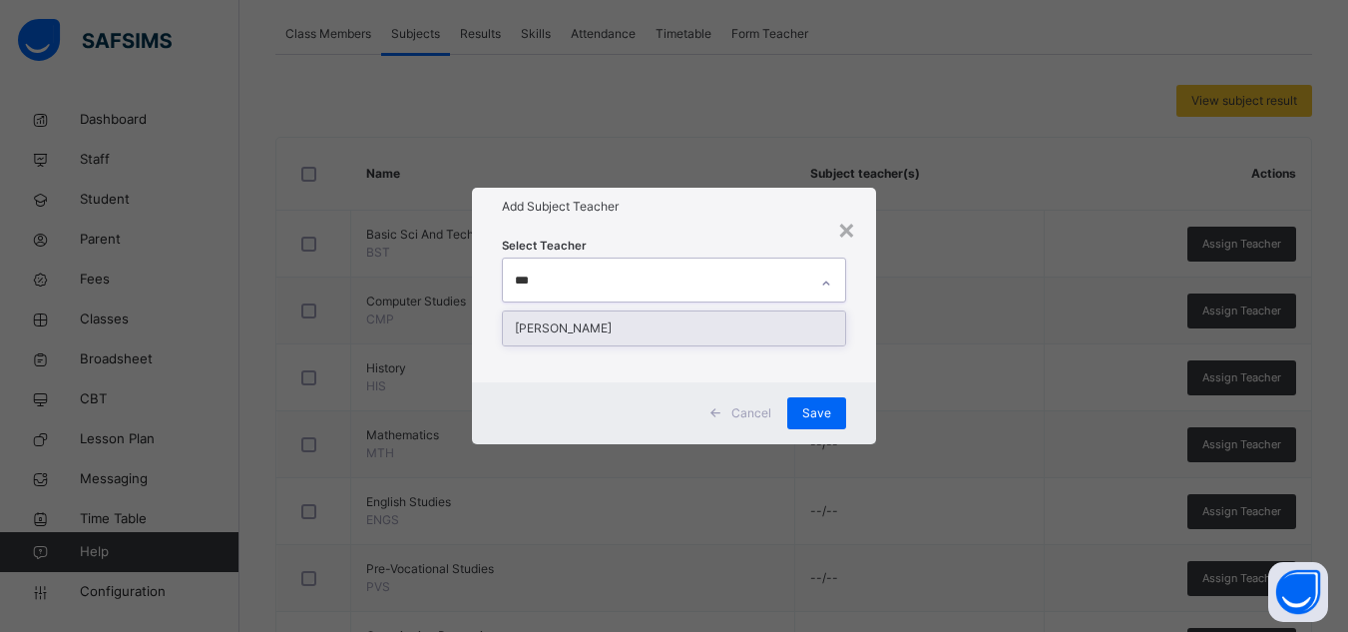
type input "****"
click at [655, 328] on div "[PERSON_NAME]" at bounding box center [674, 328] width 342 height 34
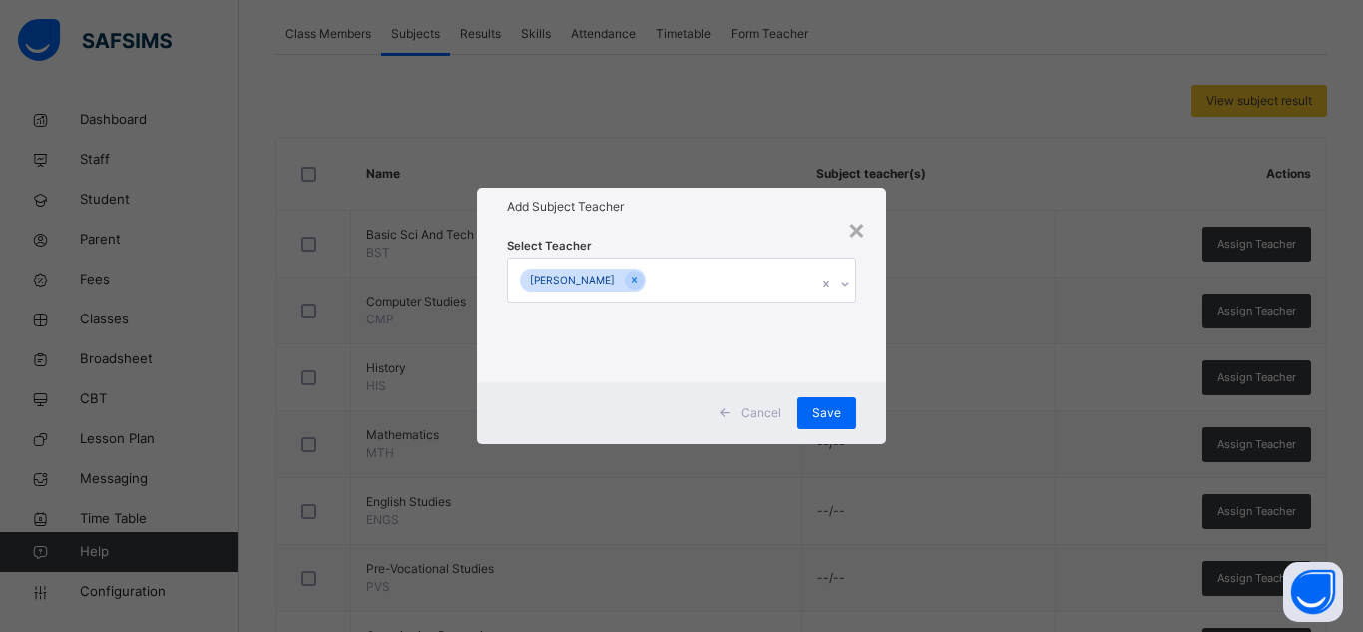
click at [713, 189] on div "Add Subject Teacher" at bounding box center [681, 207] width 409 height 38
click at [850, 420] on div "Save" at bounding box center [826, 413] width 59 height 32
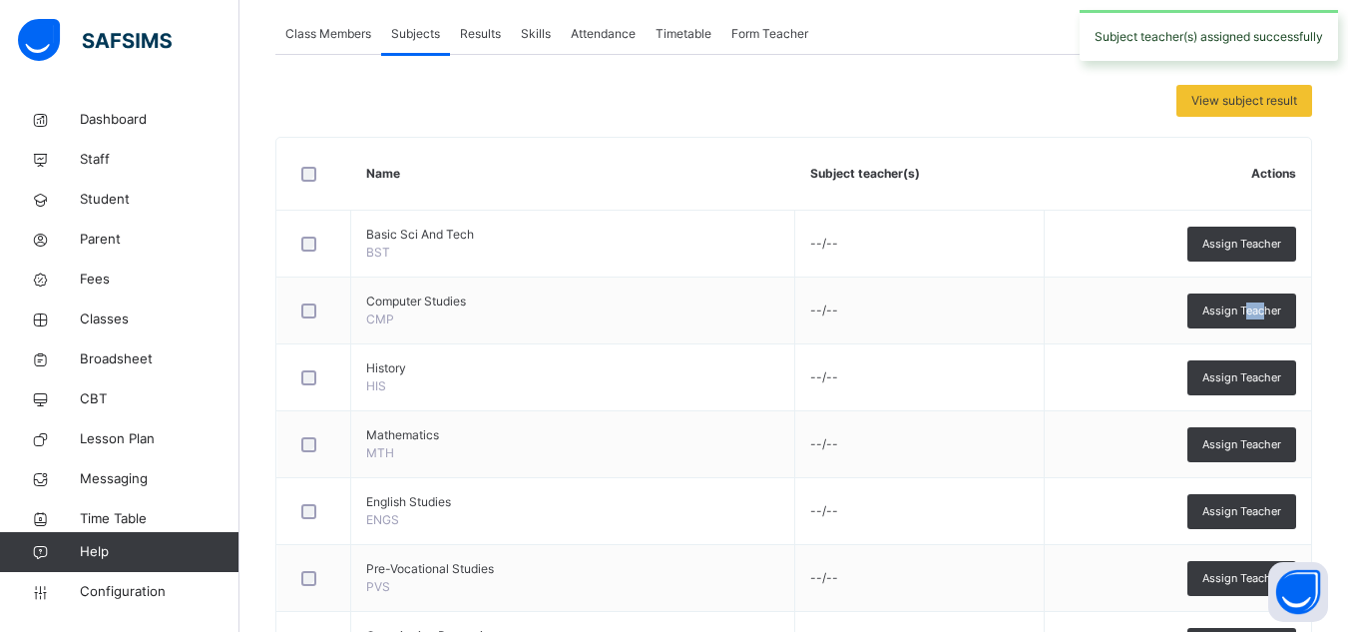
drag, startPoint x: 1276, startPoint y: 318, endPoint x: 1257, endPoint y: 313, distance: 19.6
click at [1257, 313] on span "Assign Teacher" at bounding box center [1241, 310] width 79 height 17
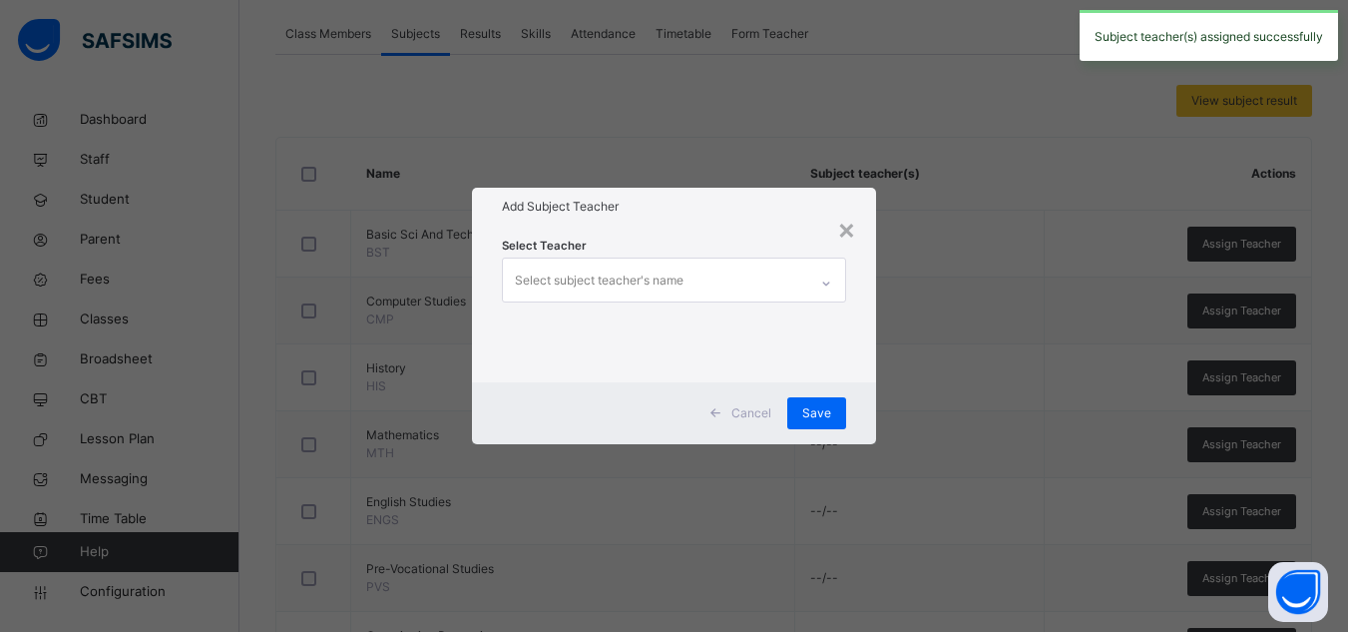
click at [1257, 313] on div "× Add Subject Teacher Select Teacher Select subject teacher's name Cancel Save" at bounding box center [674, 316] width 1348 height 632
click at [850, 225] on div "×" at bounding box center [846, 229] width 19 height 42
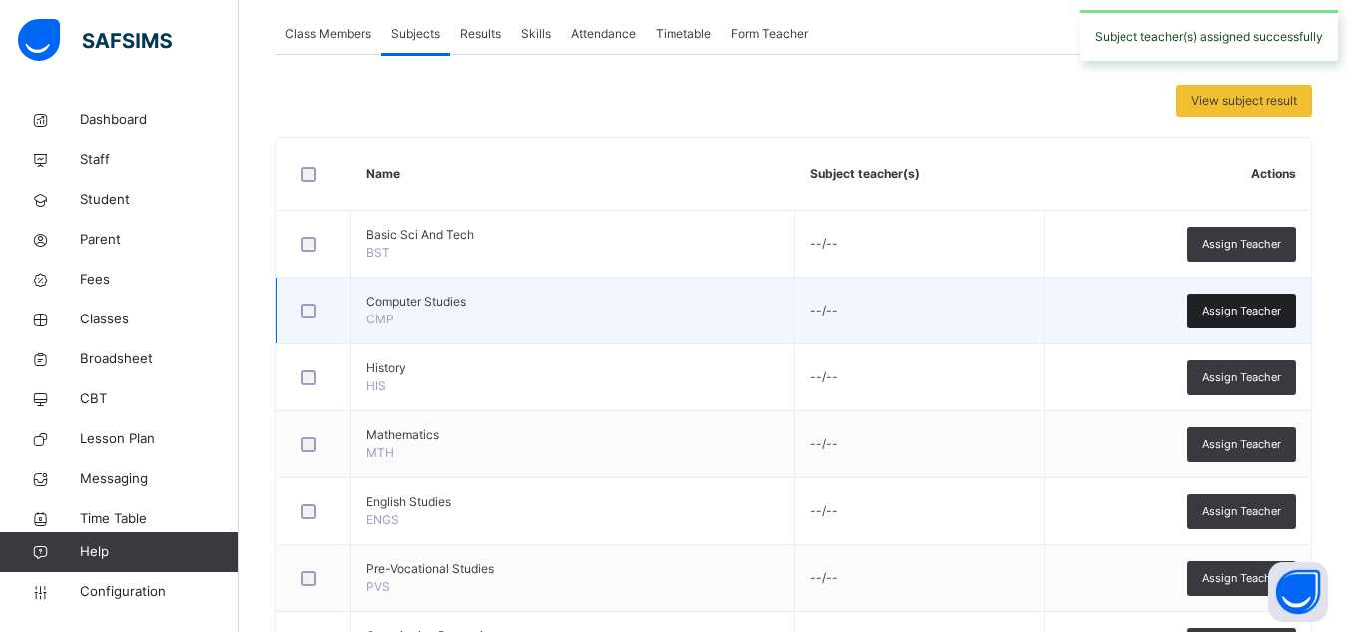
click at [1221, 302] on span "Assign Teacher" at bounding box center [1241, 310] width 79 height 17
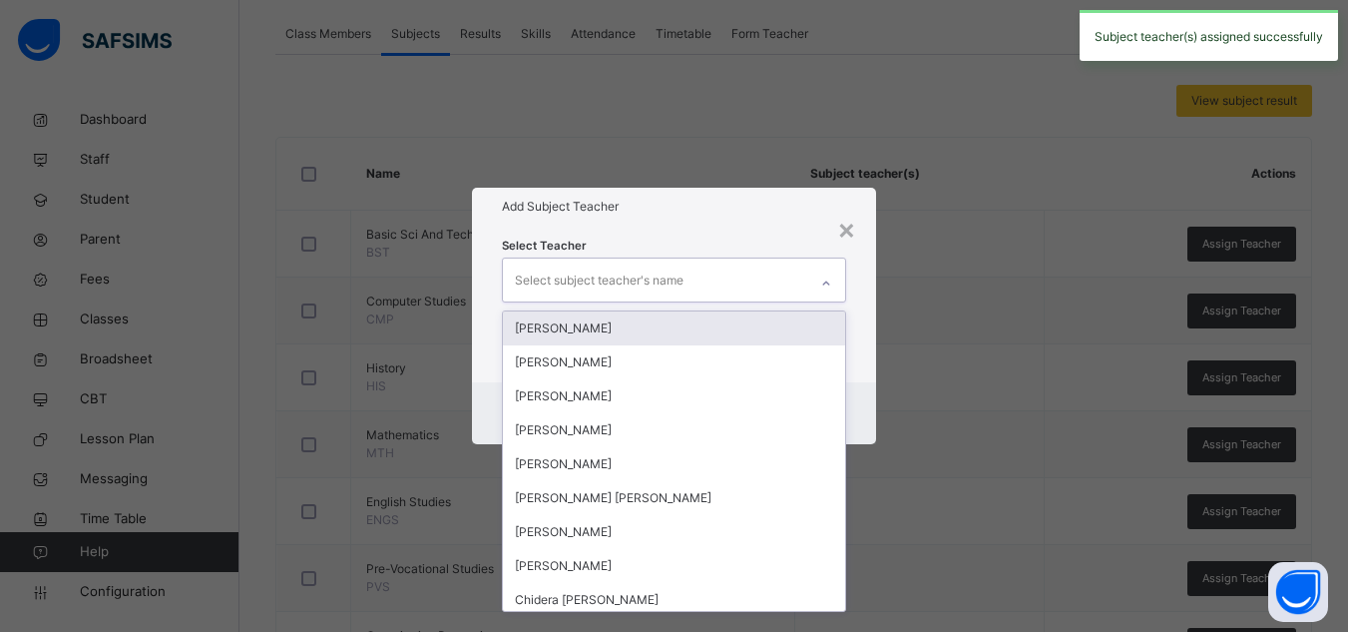
click at [720, 274] on div "Select subject teacher's name" at bounding box center [655, 279] width 304 height 42
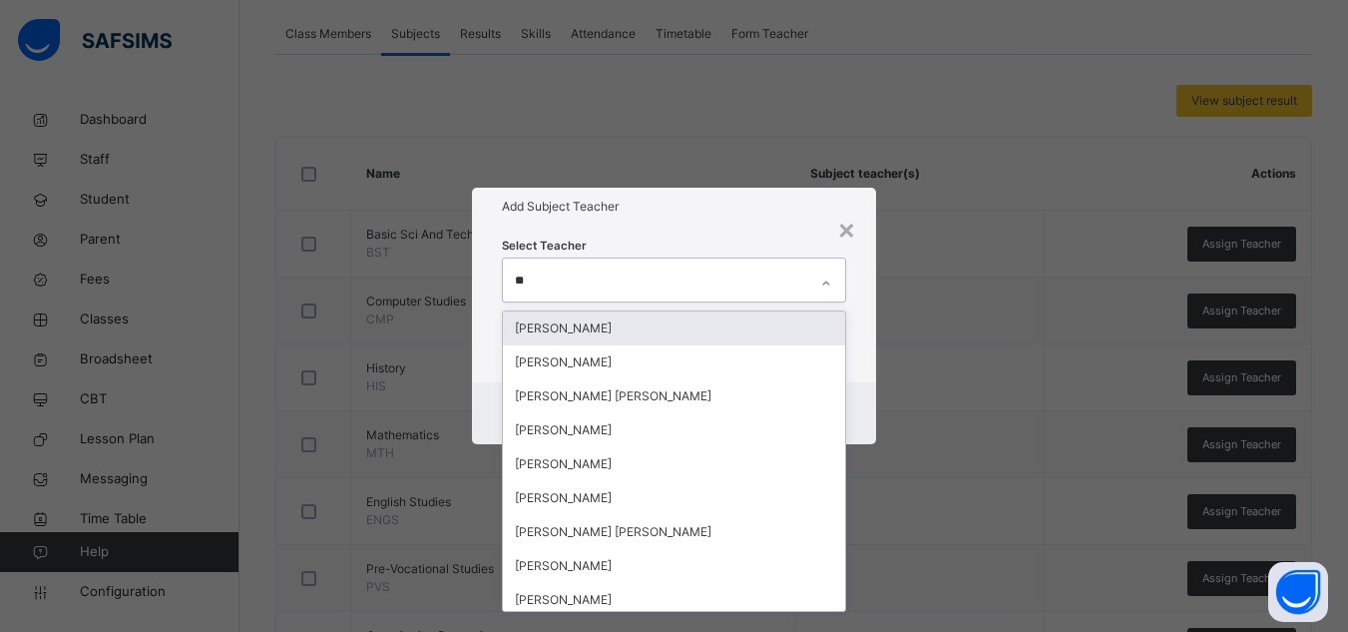
type input "***"
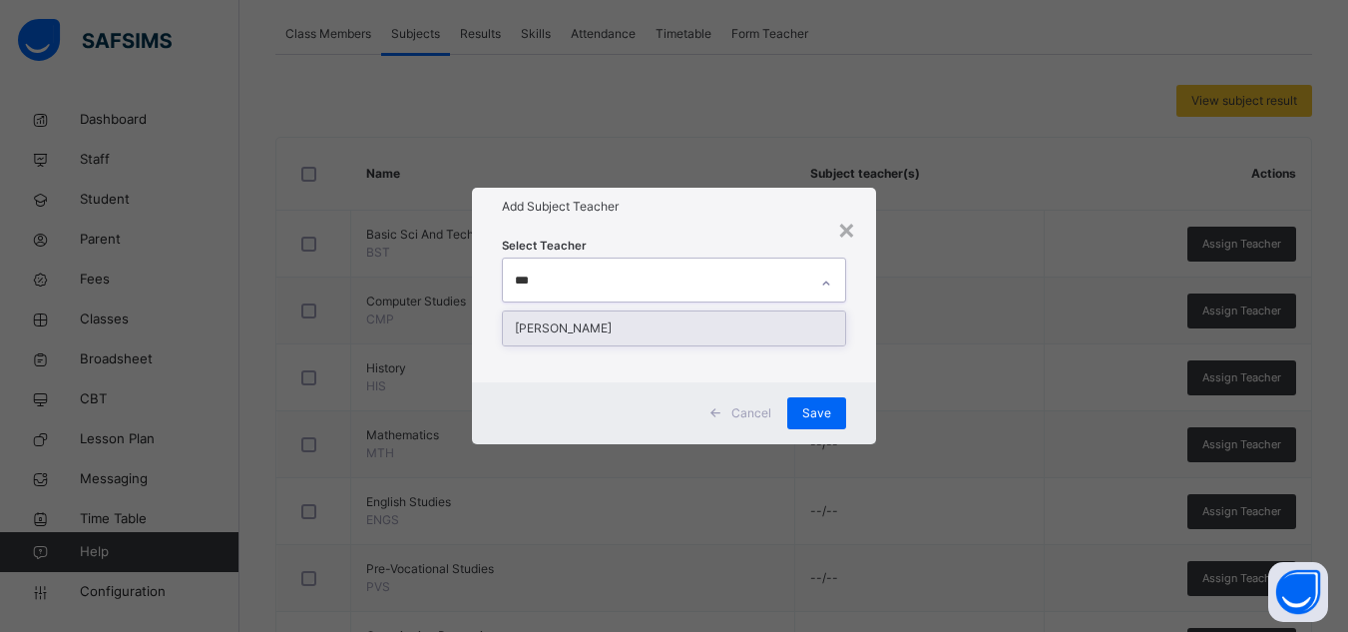
click at [691, 318] on div "[PERSON_NAME]" at bounding box center [674, 328] width 342 height 34
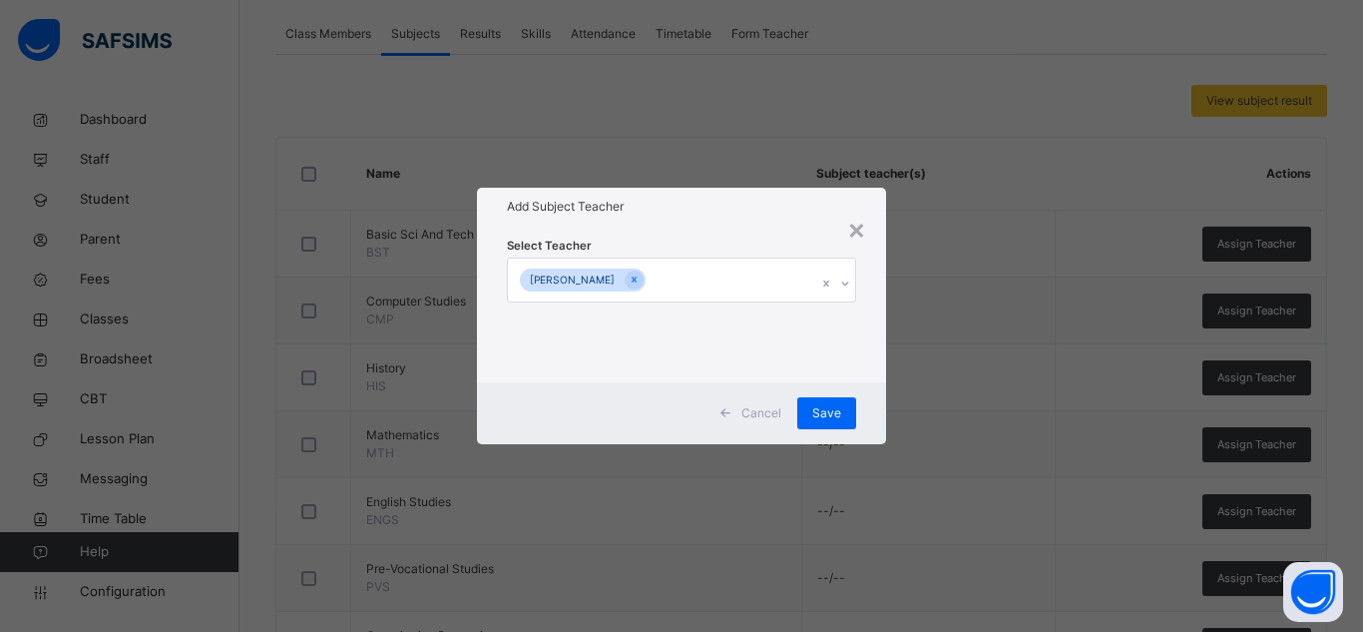
click at [790, 215] on h1 "Add Subject Teacher" at bounding box center [681, 207] width 349 height 18
click at [855, 409] on div "Save" at bounding box center [826, 413] width 59 height 32
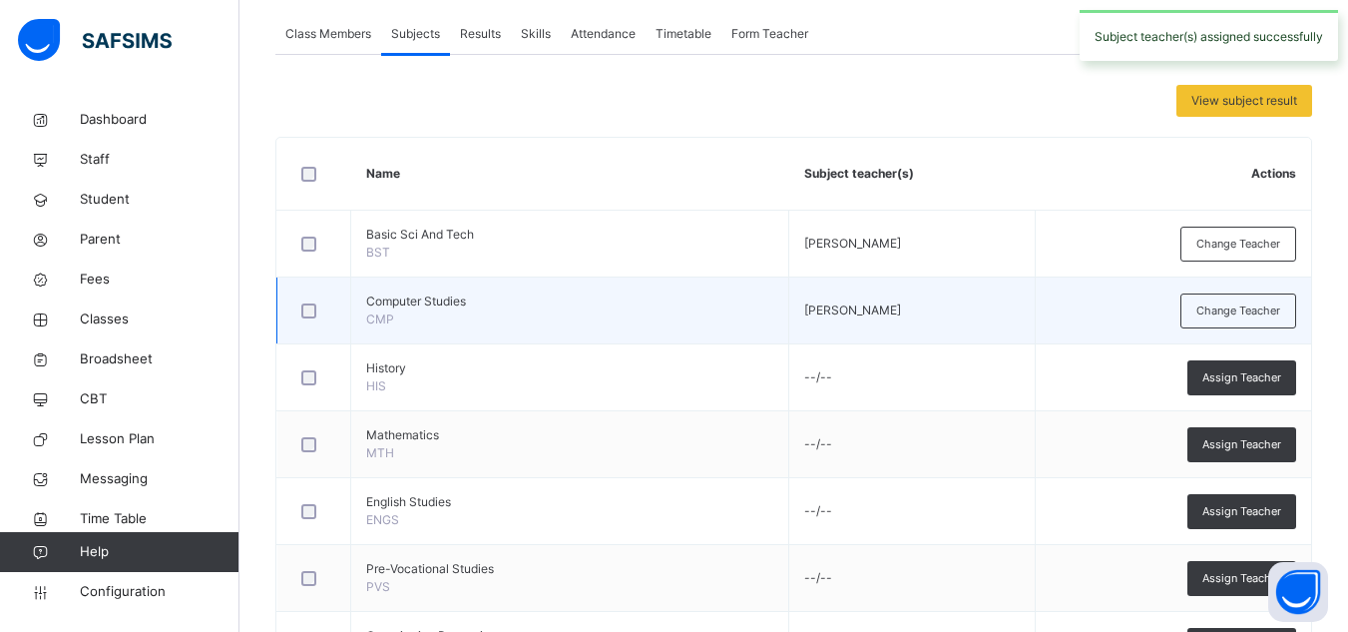
scroll to position [852, 0]
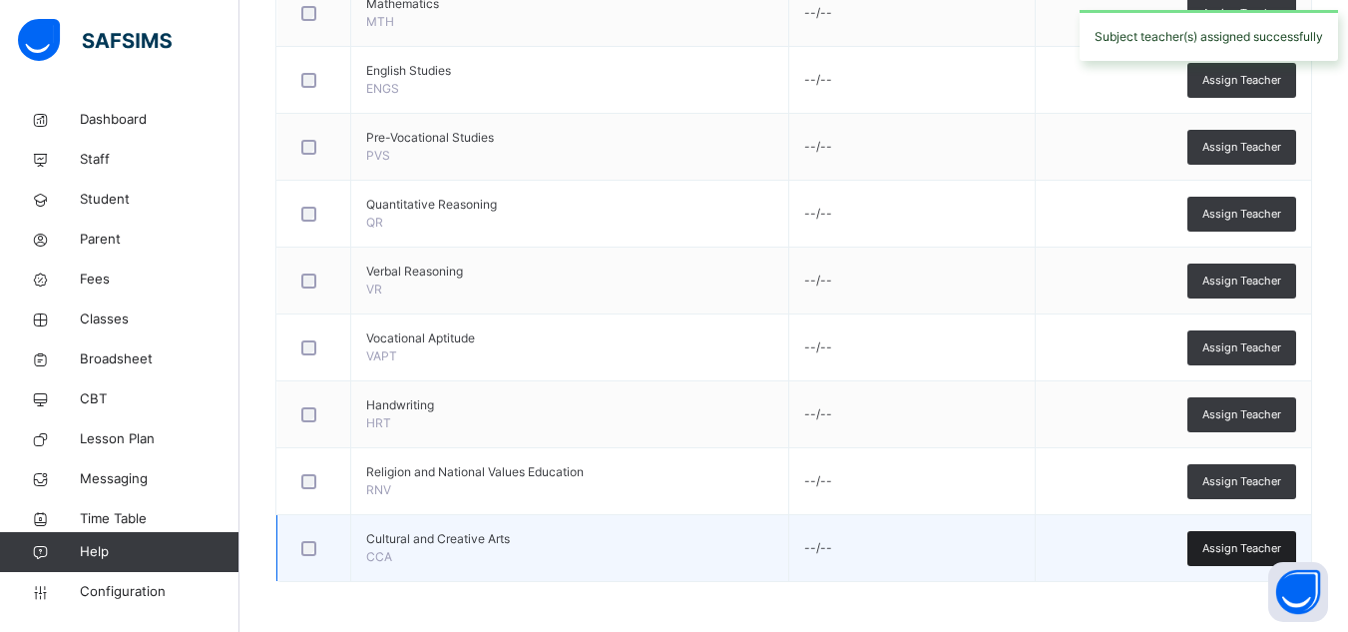
click at [1227, 549] on span "Assign Teacher" at bounding box center [1241, 548] width 79 height 17
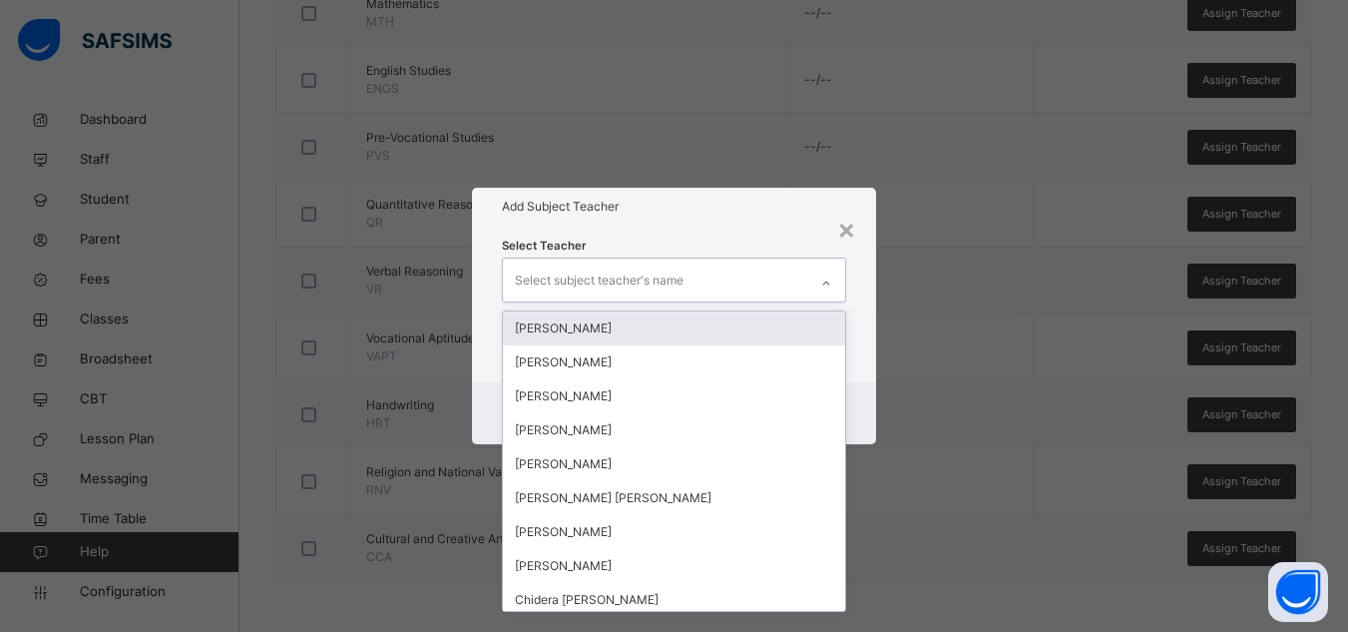
click at [751, 295] on div "Select subject teacher's name" at bounding box center [655, 279] width 304 height 42
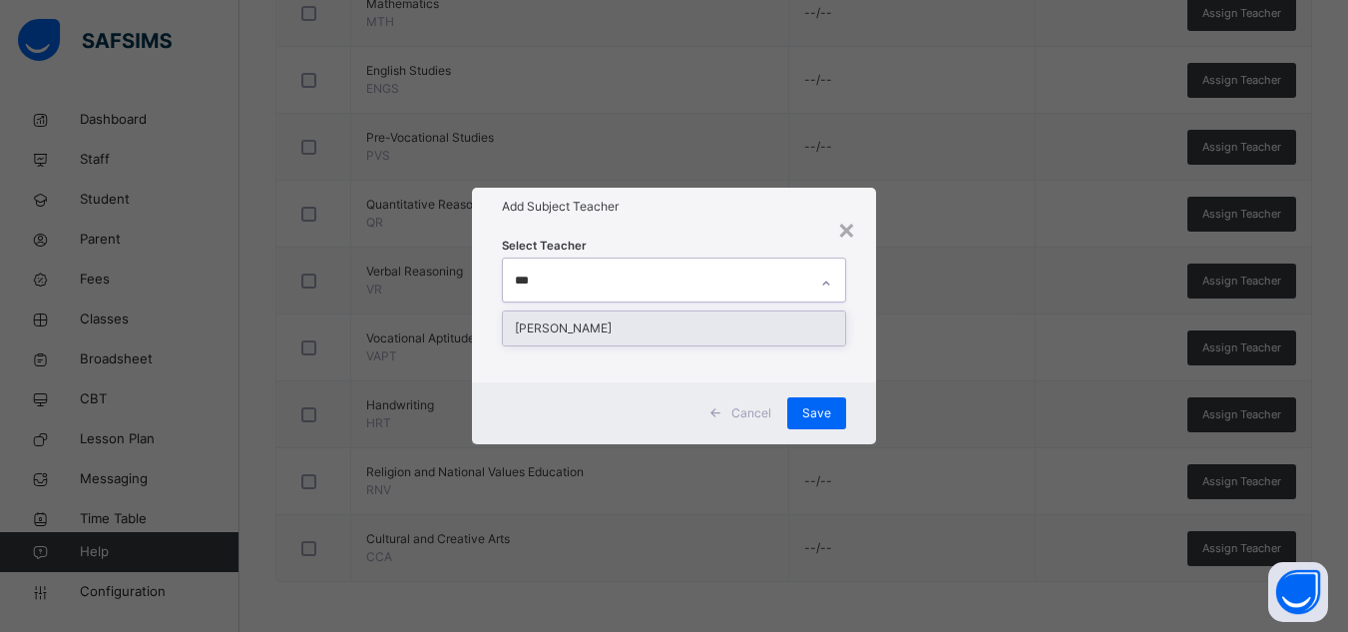
type input "****"
click at [751, 324] on div "[PERSON_NAME]" at bounding box center [674, 328] width 342 height 34
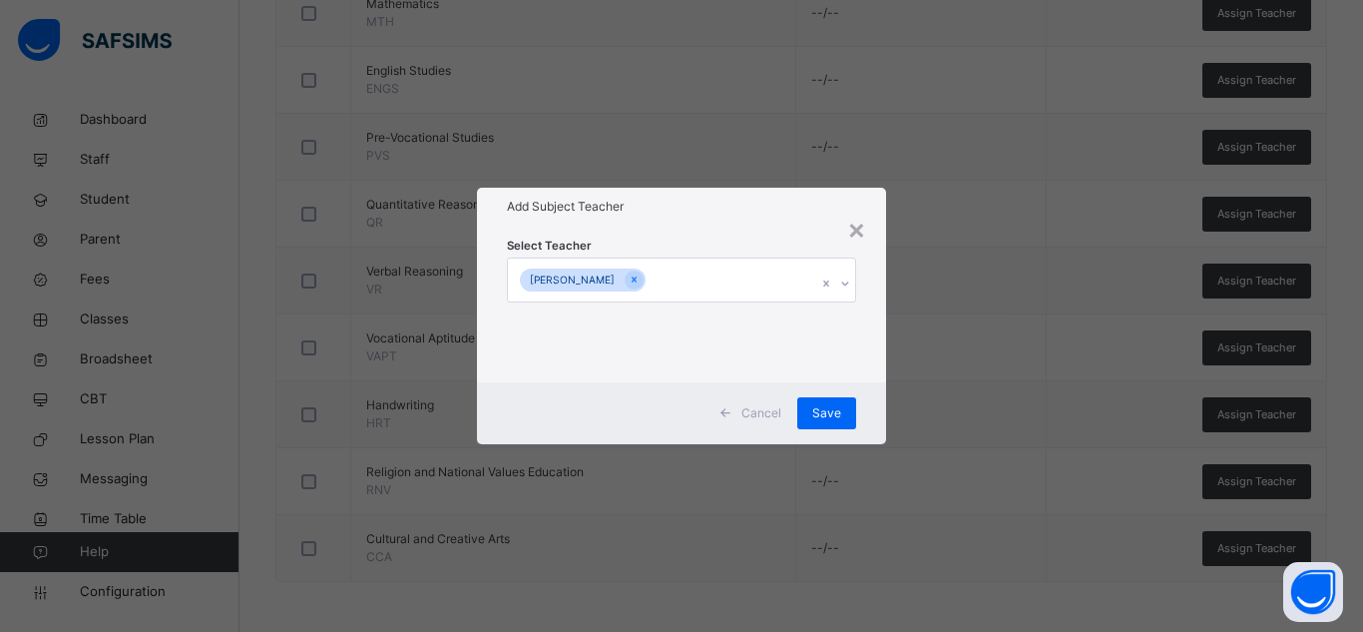
click at [756, 251] on div "Select Teacher [PERSON_NAME]" at bounding box center [681, 303] width 349 height 136
click at [832, 415] on span "Save" at bounding box center [826, 413] width 29 height 18
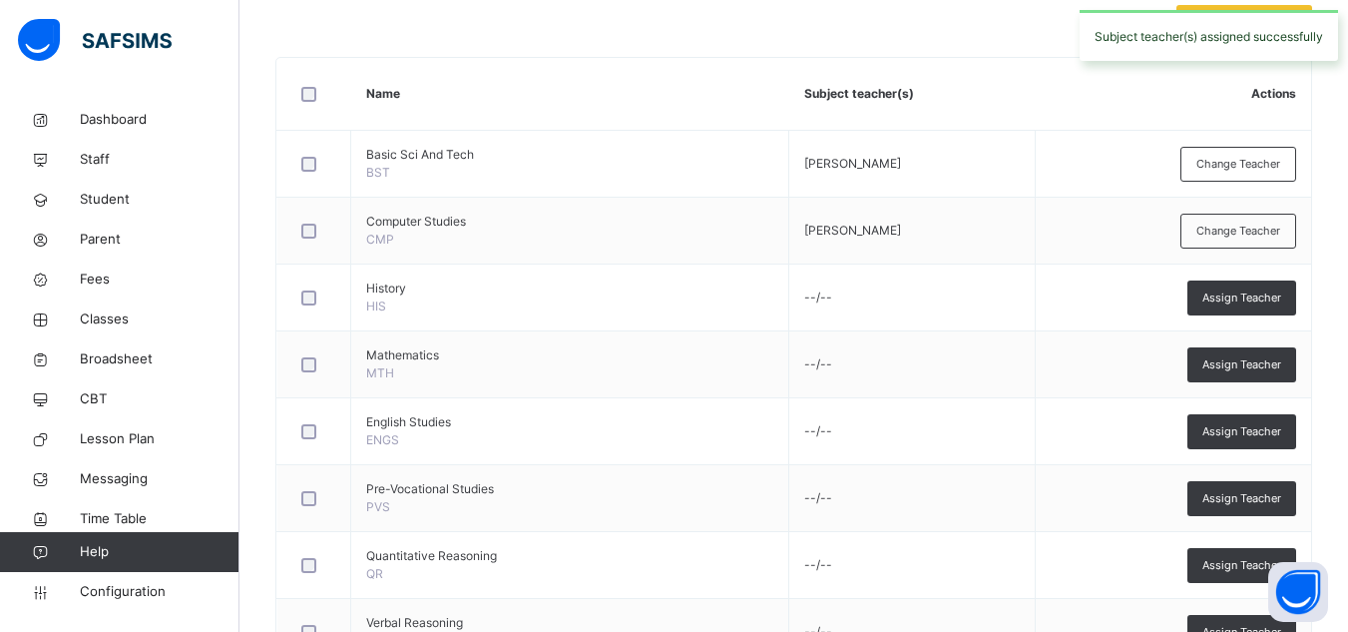
scroll to position [493, 0]
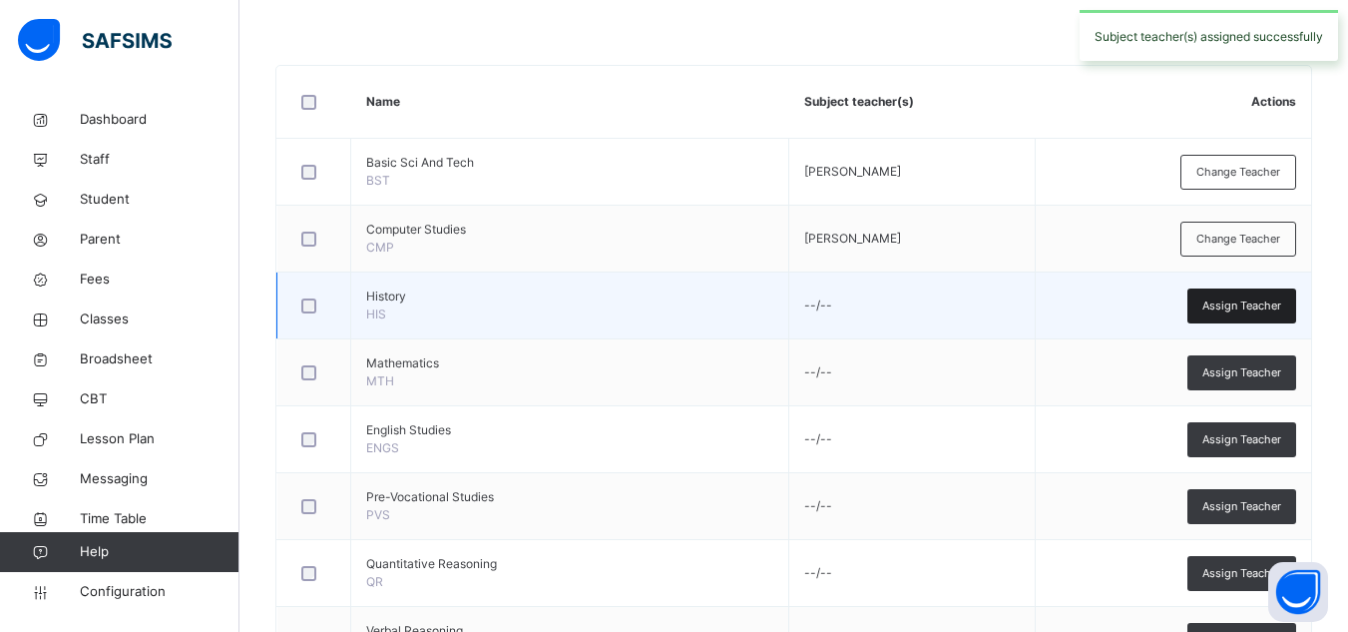
click at [1218, 297] on span "Assign Teacher" at bounding box center [1241, 305] width 79 height 17
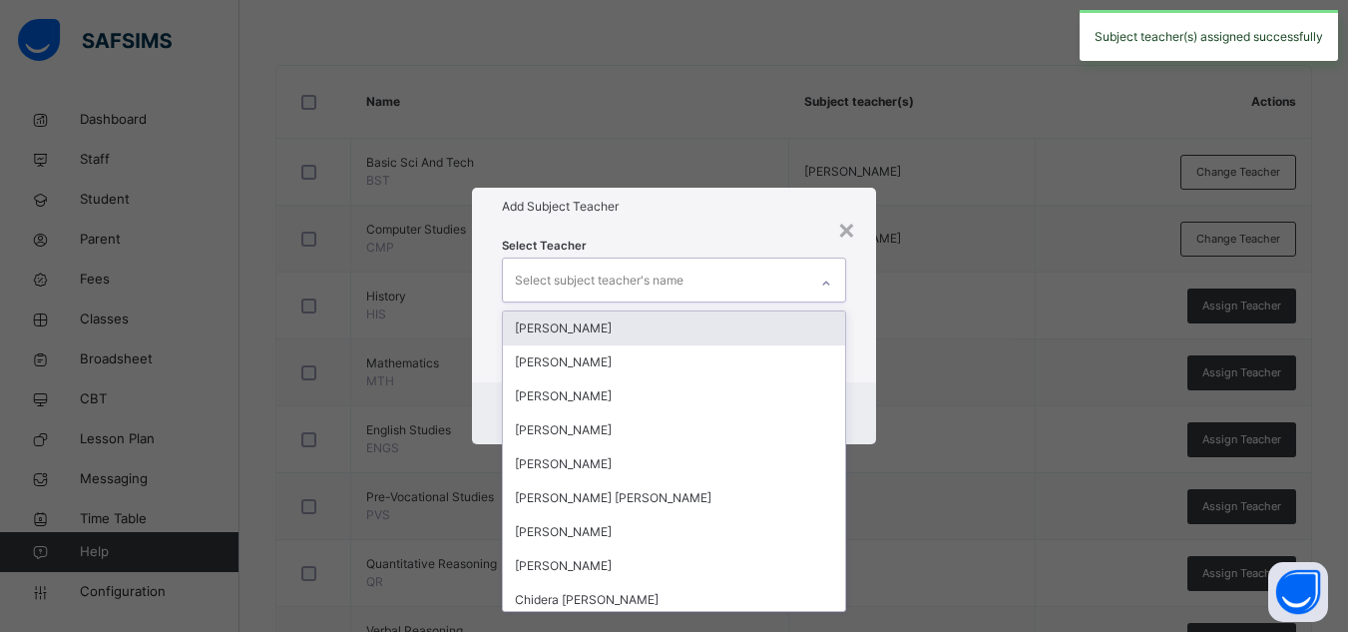
click at [789, 275] on div "Select subject teacher's name" at bounding box center [655, 279] width 304 height 42
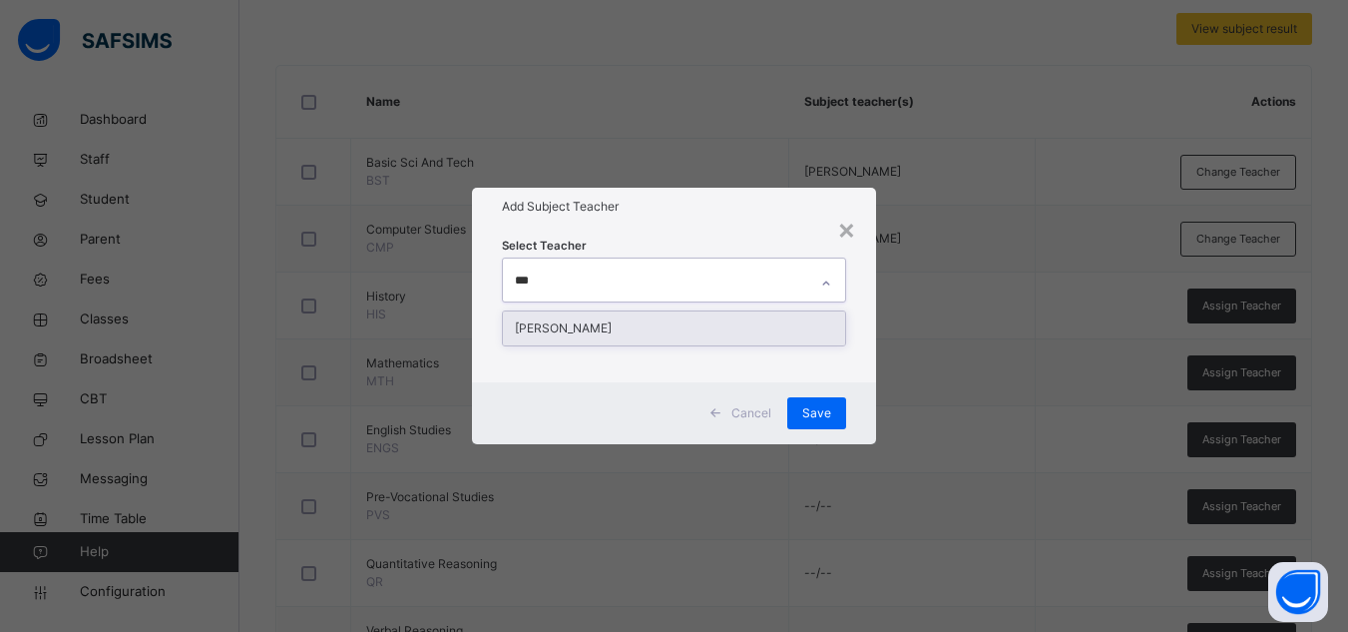
type input "****"
click at [724, 325] on div "[PERSON_NAME]" at bounding box center [674, 328] width 342 height 34
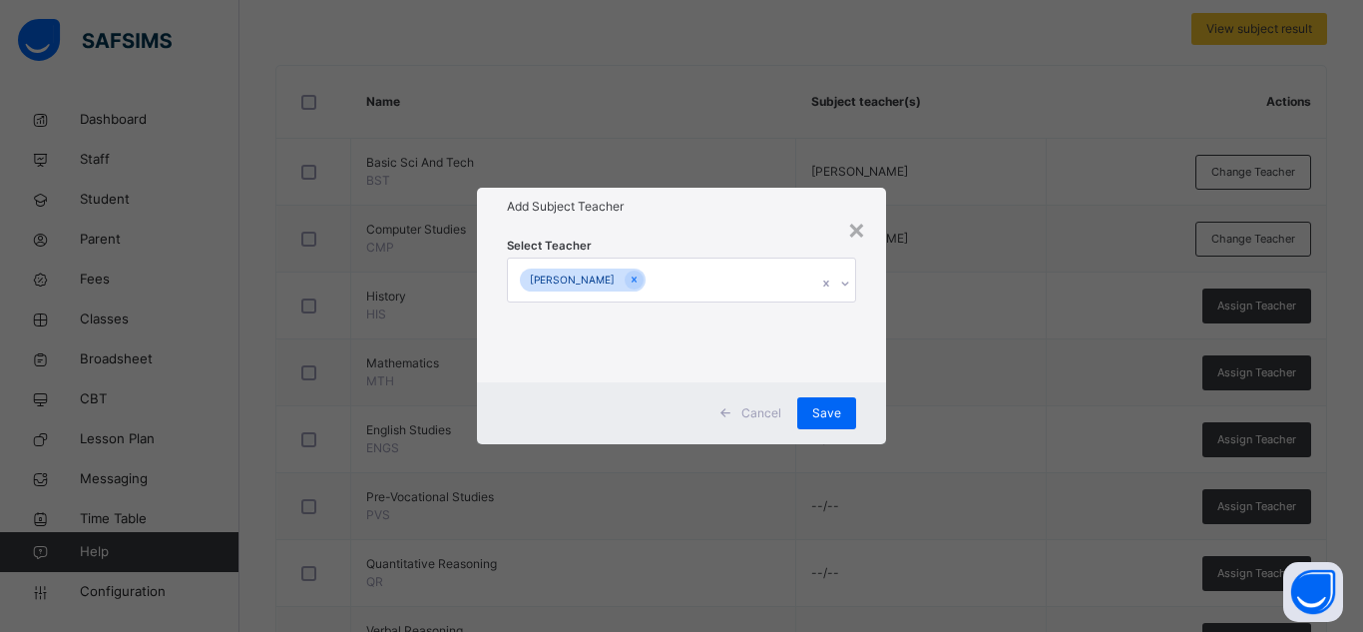
click at [714, 251] on div "Select Teacher [PERSON_NAME]" at bounding box center [681, 303] width 349 height 136
click at [813, 411] on span "Save" at bounding box center [826, 413] width 29 height 18
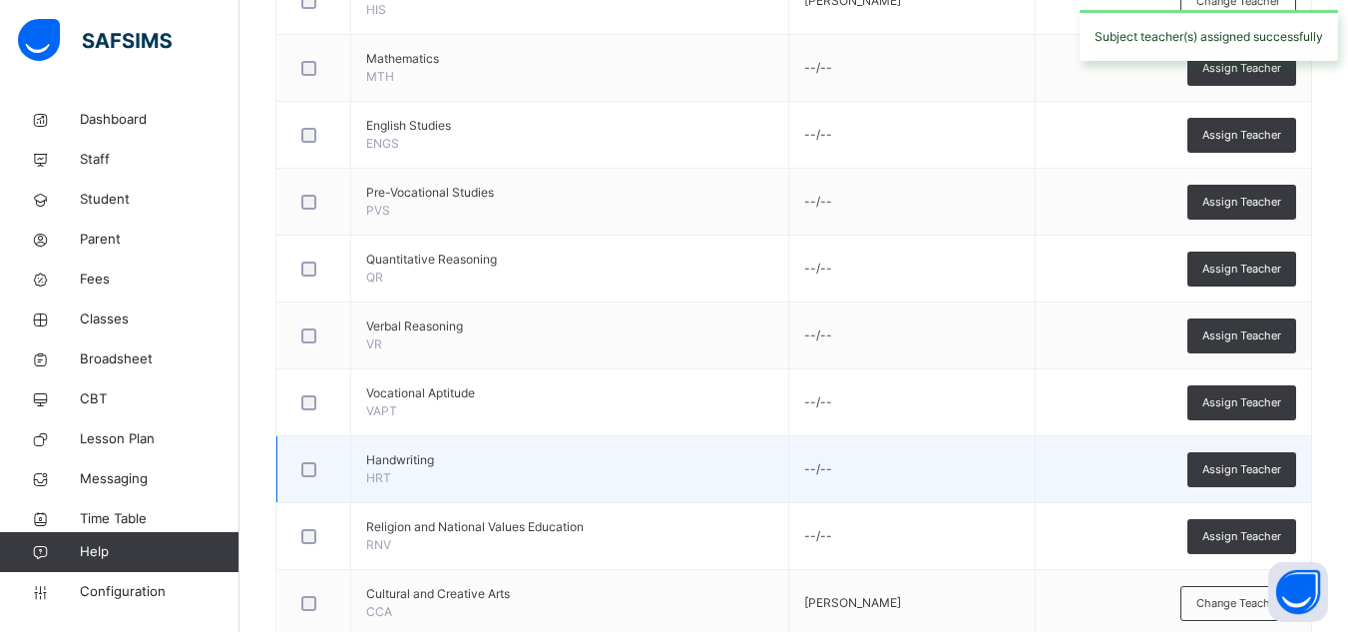
scroll to position [798, 0]
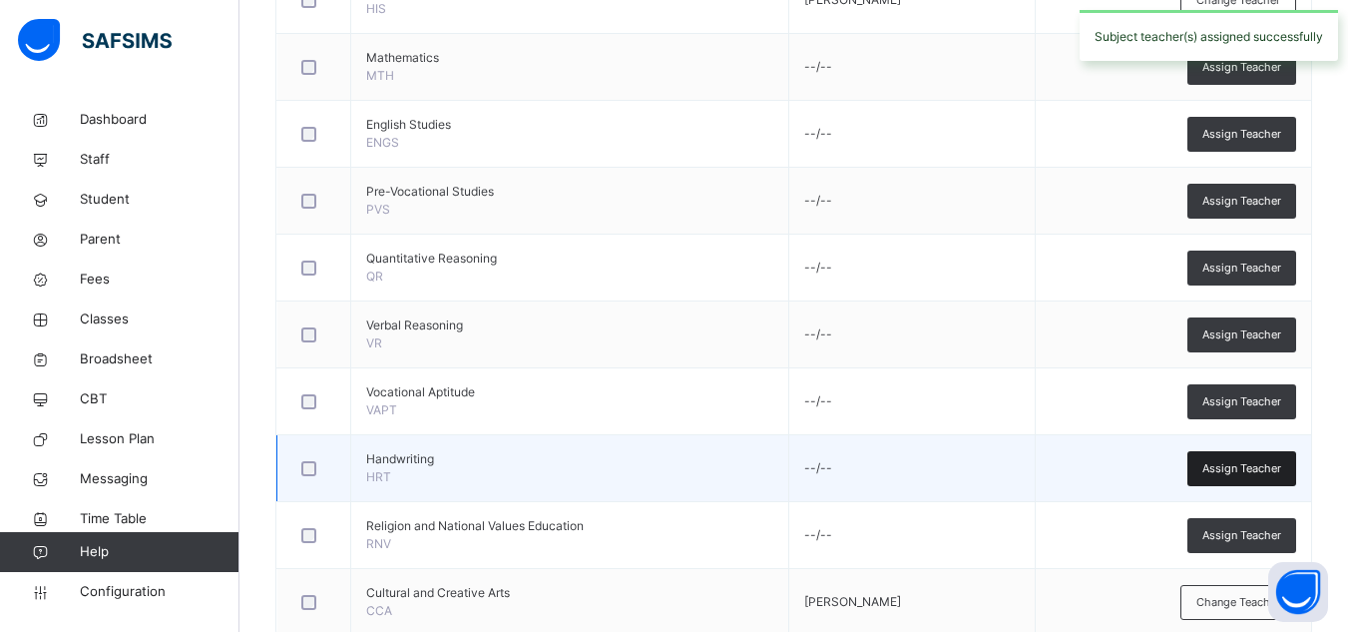
click at [1217, 467] on span "Assign Teacher" at bounding box center [1241, 468] width 79 height 17
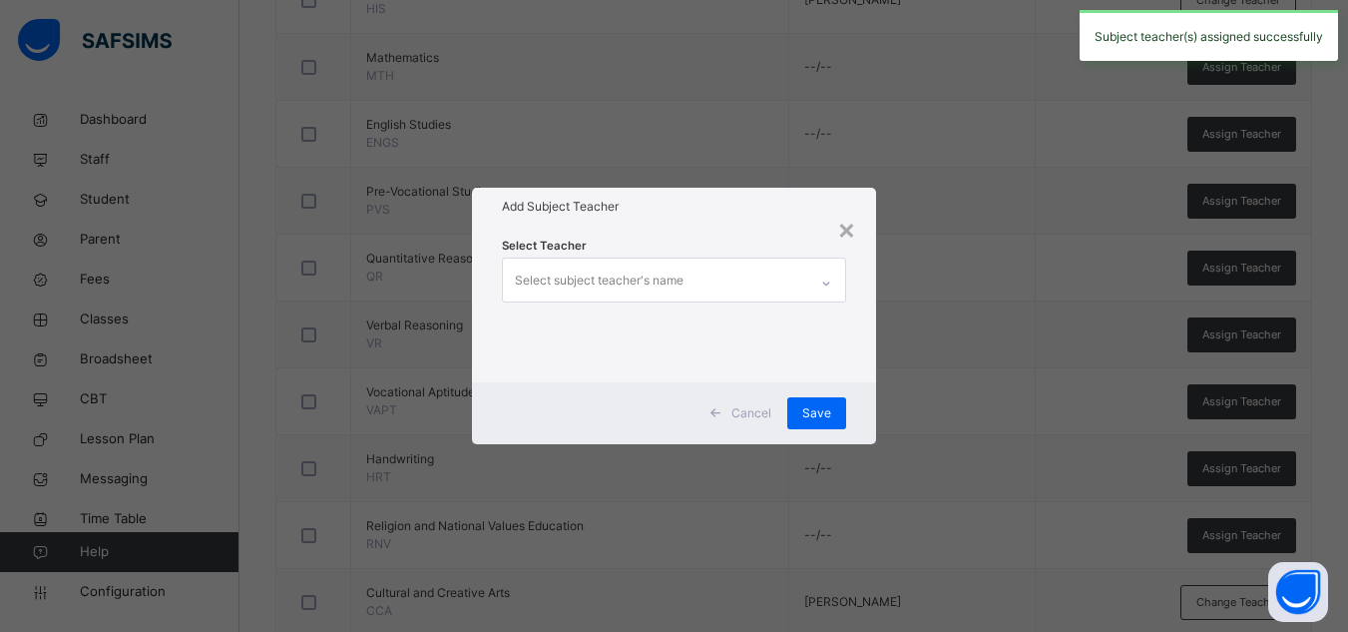
click at [662, 285] on div "Select subject teacher's name" at bounding box center [599, 280] width 169 height 38
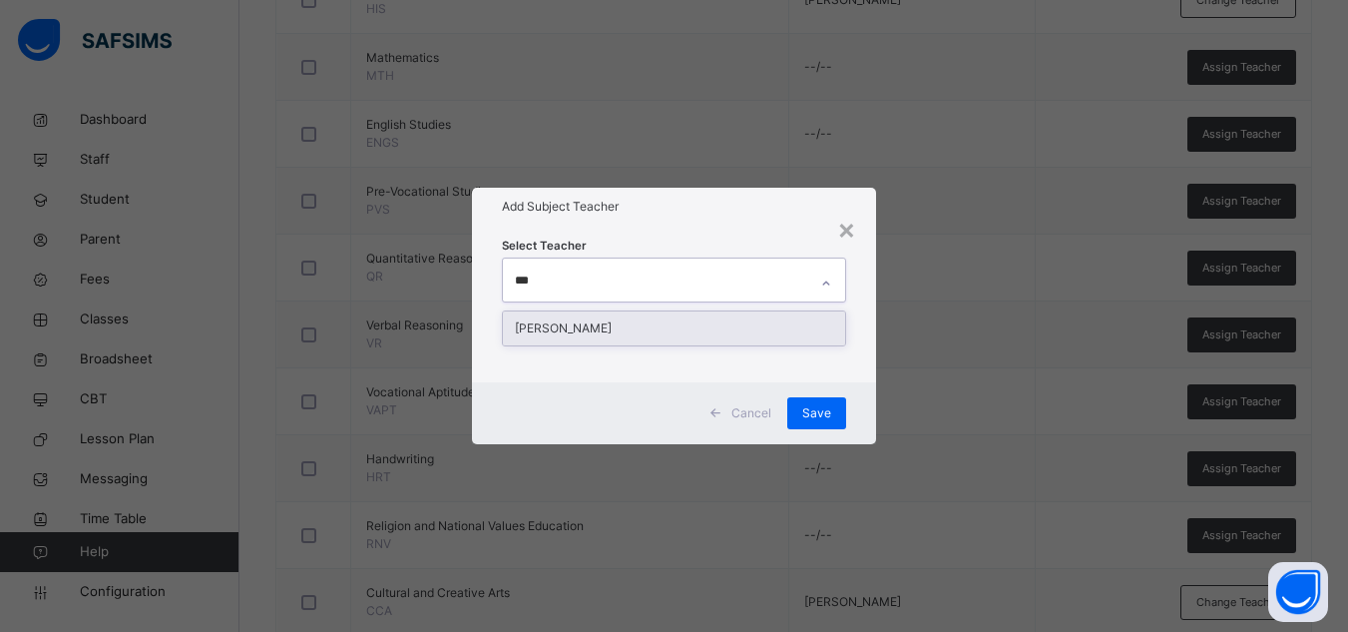
type input "****"
click at [679, 320] on div "[PERSON_NAME]" at bounding box center [674, 328] width 342 height 34
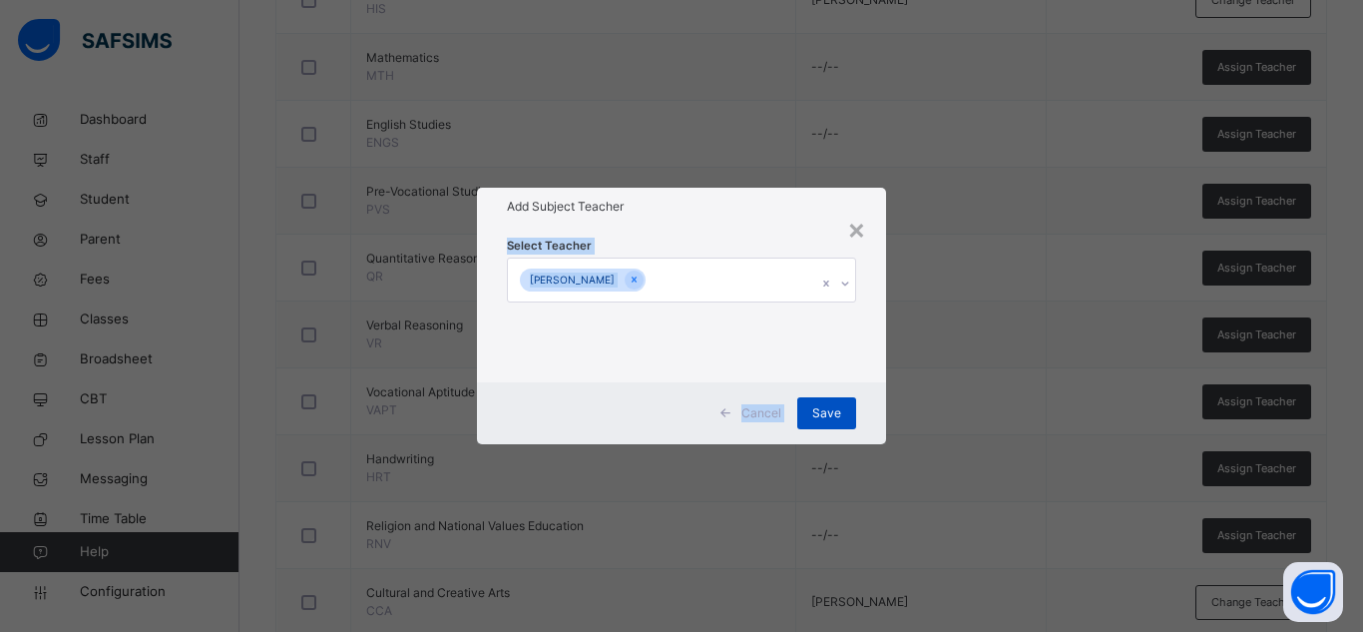
drag, startPoint x: 692, startPoint y: 248, endPoint x: 810, endPoint y: 420, distance: 208.1
click at [810, 420] on div "× Add Subject Teacher Select Teacher [PERSON_NAME] Cancel Save" at bounding box center [681, 315] width 409 height 255
click at [810, 420] on div "Save" at bounding box center [826, 413] width 59 height 32
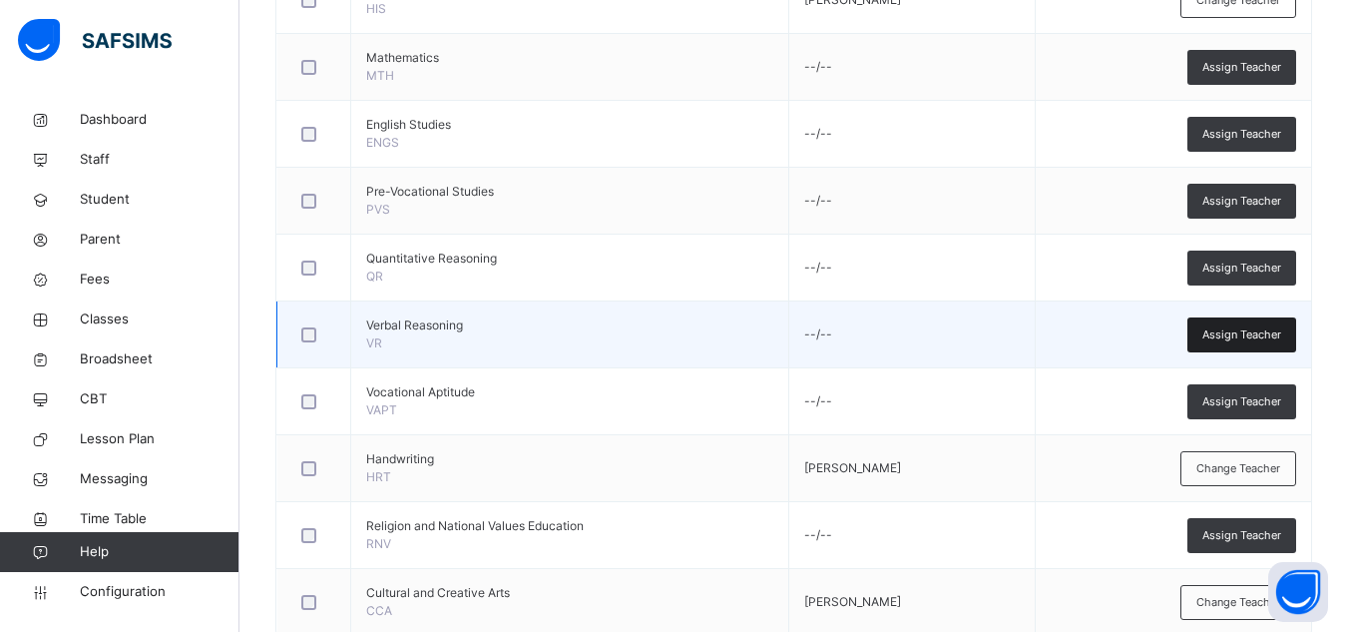
click at [1214, 333] on div "Assign Teacher" at bounding box center [1241, 334] width 109 height 35
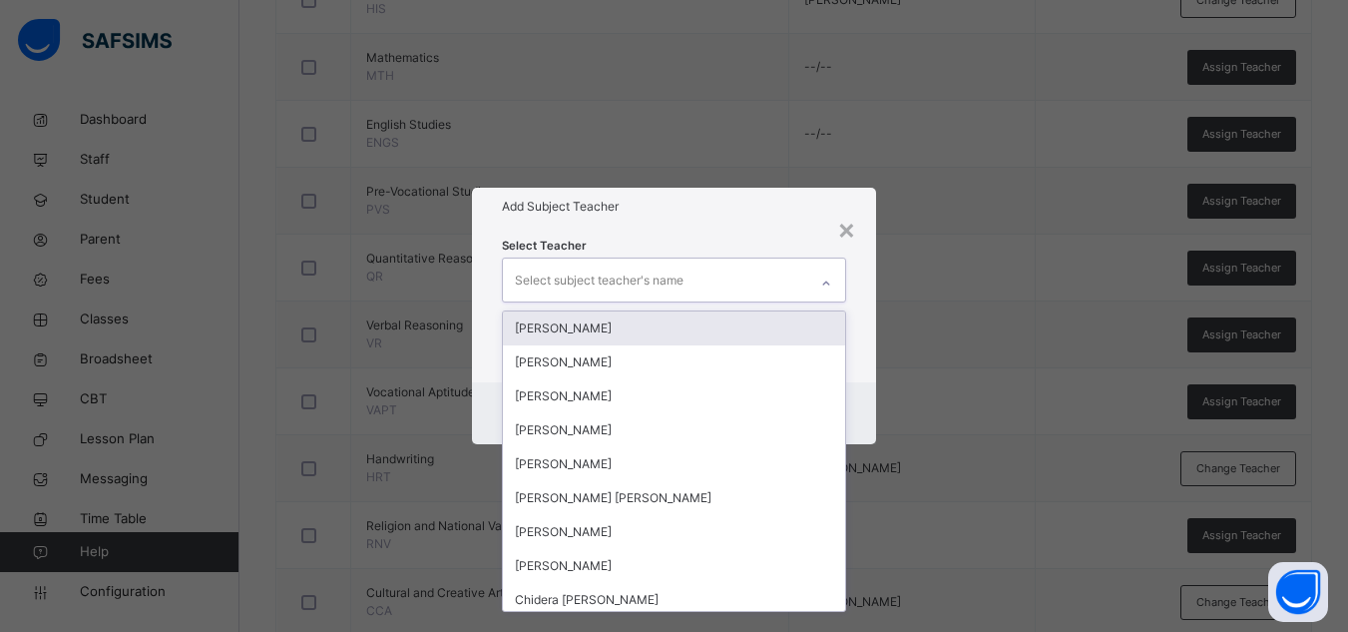
click at [692, 273] on div "Select subject teacher's name" at bounding box center [655, 279] width 304 height 42
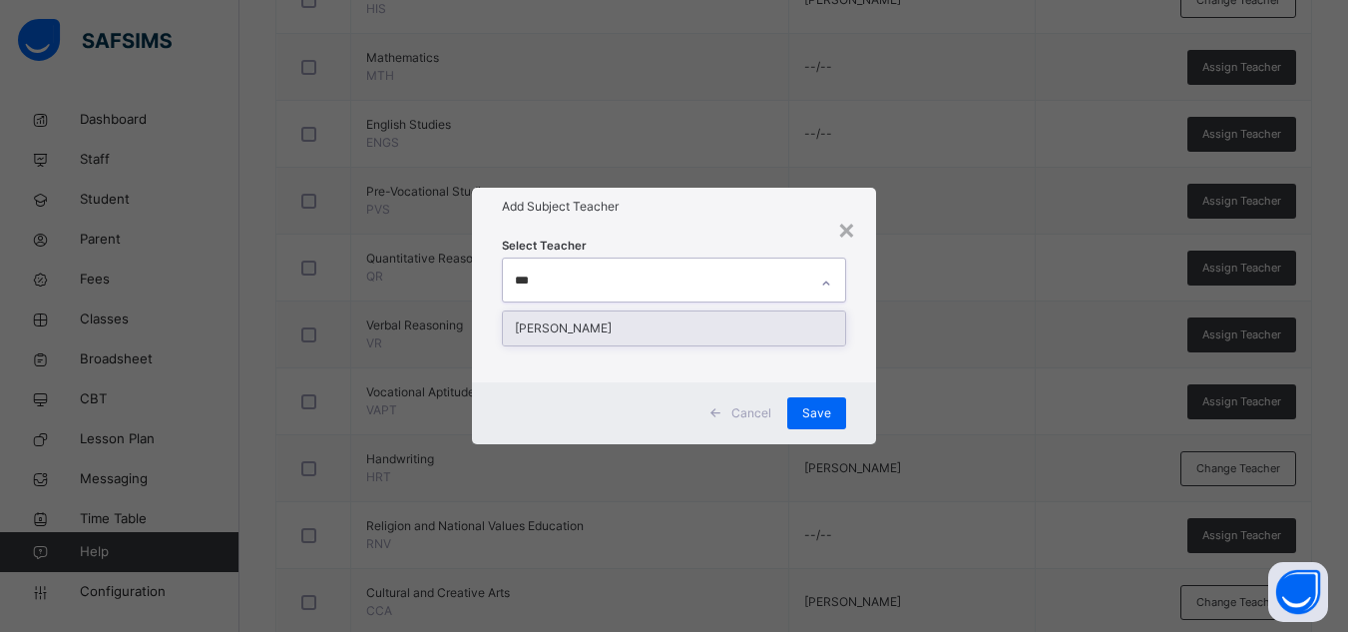
type input "****"
click at [712, 315] on div "[PERSON_NAME]" at bounding box center [674, 328] width 342 height 34
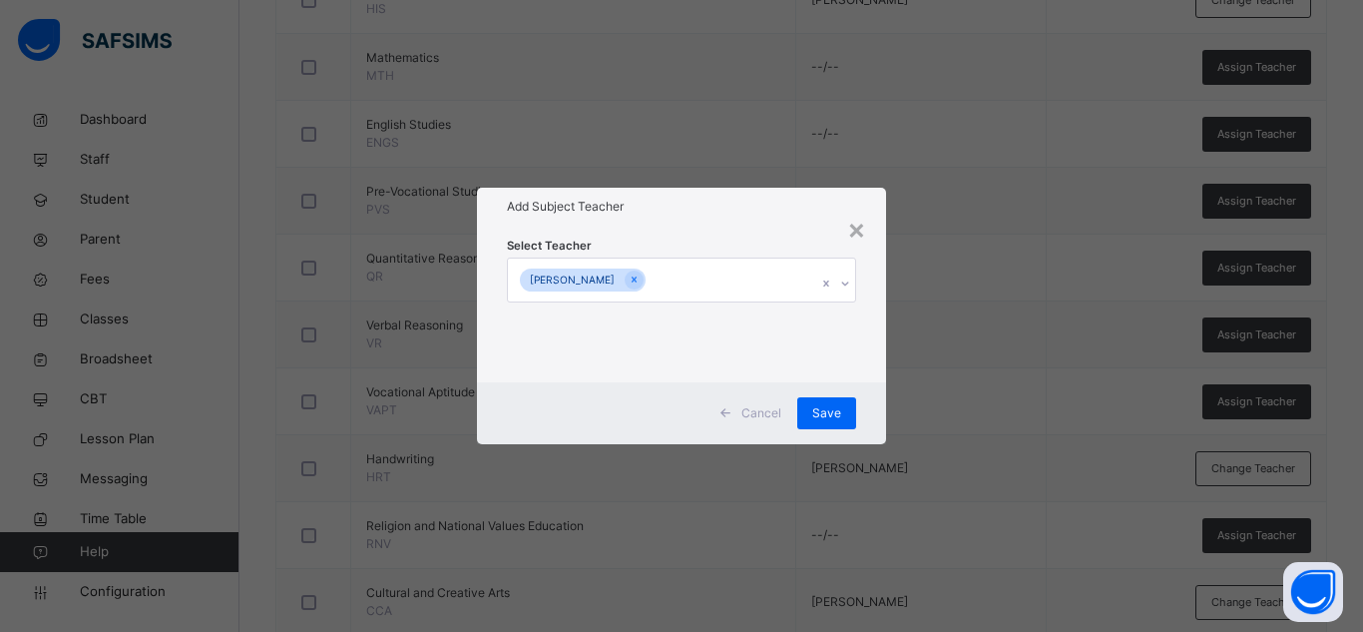
click at [721, 177] on div "× Add Subject Teacher Select Teacher [PERSON_NAME] Cancel Save" at bounding box center [681, 316] width 1363 height 632
click at [842, 402] on div "Save" at bounding box center [826, 413] width 59 height 32
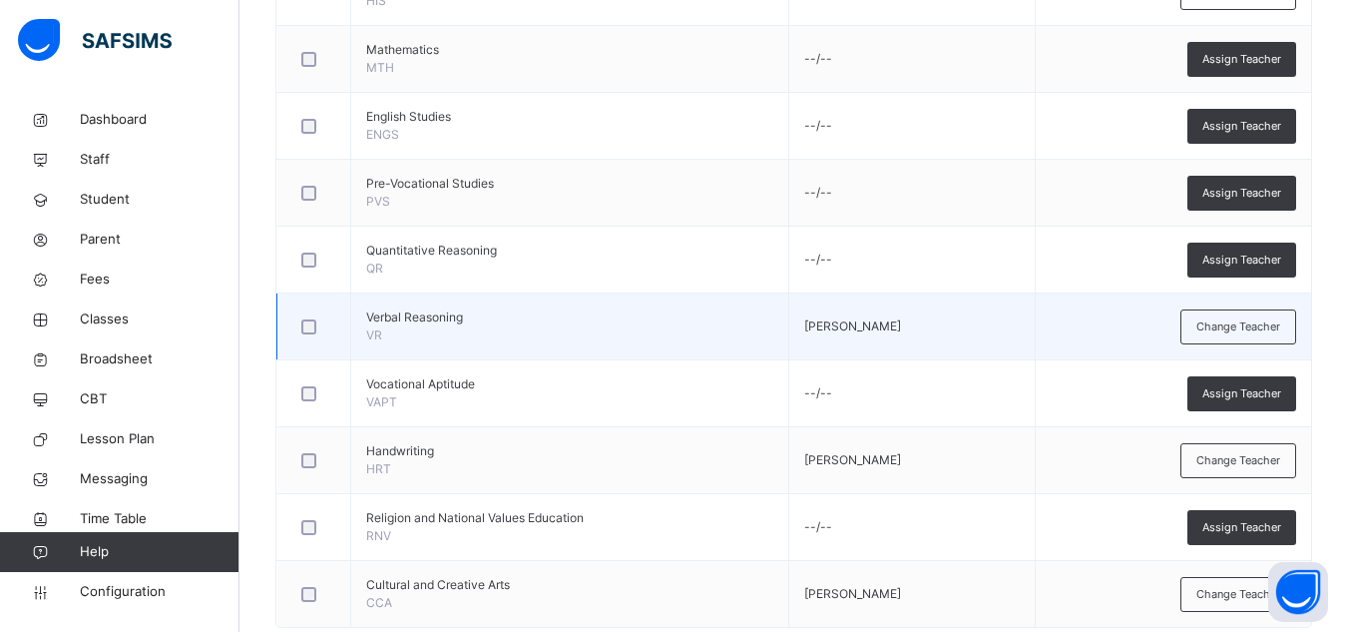
scroll to position [805, 0]
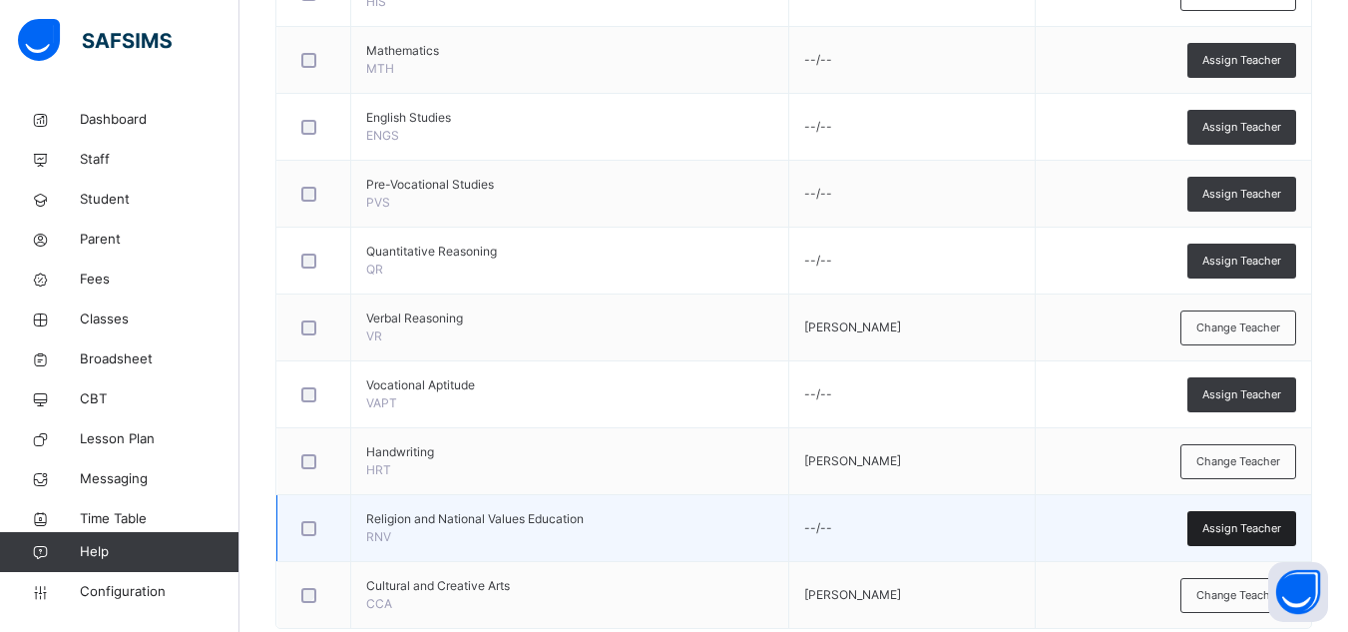
click at [1233, 525] on span "Assign Teacher" at bounding box center [1241, 528] width 79 height 17
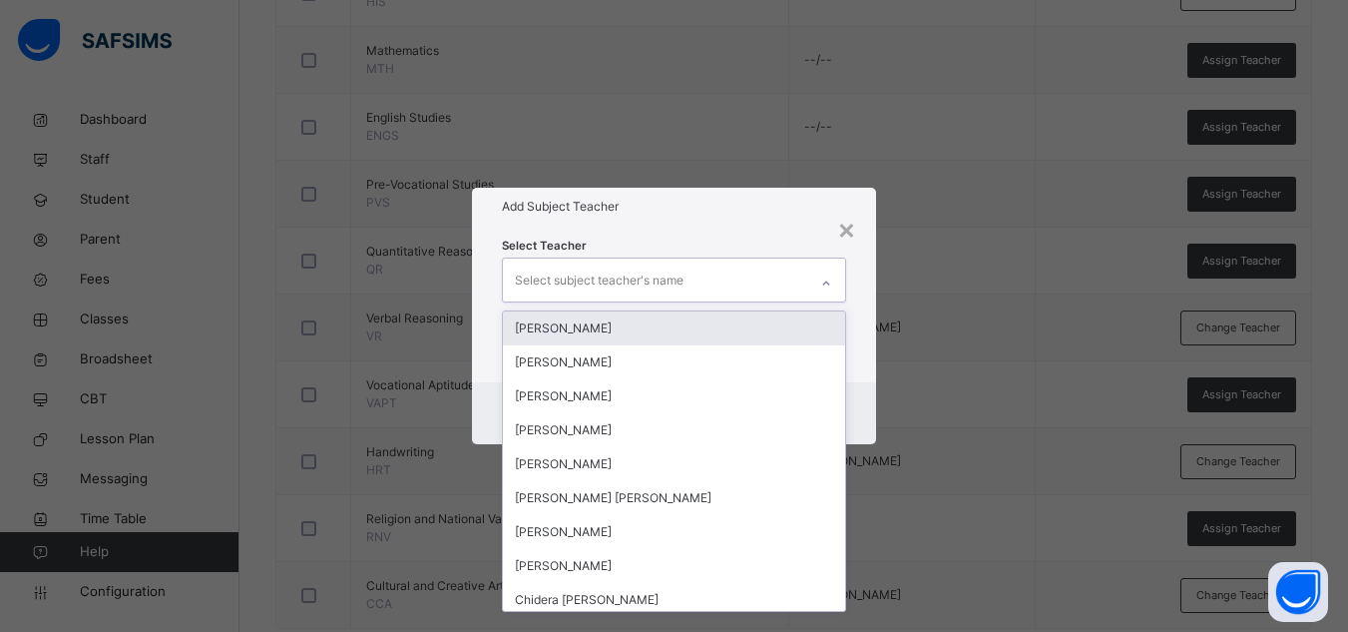
click at [704, 267] on div "Select subject teacher's name" at bounding box center [655, 279] width 304 height 42
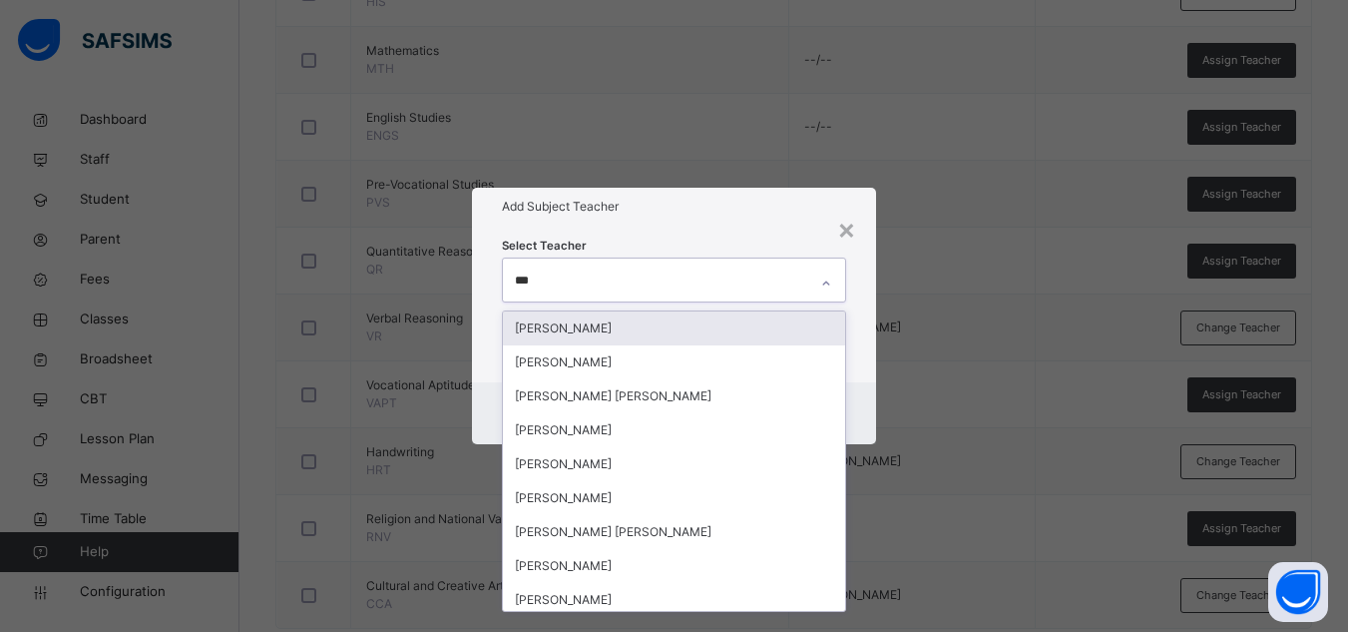
type input "****"
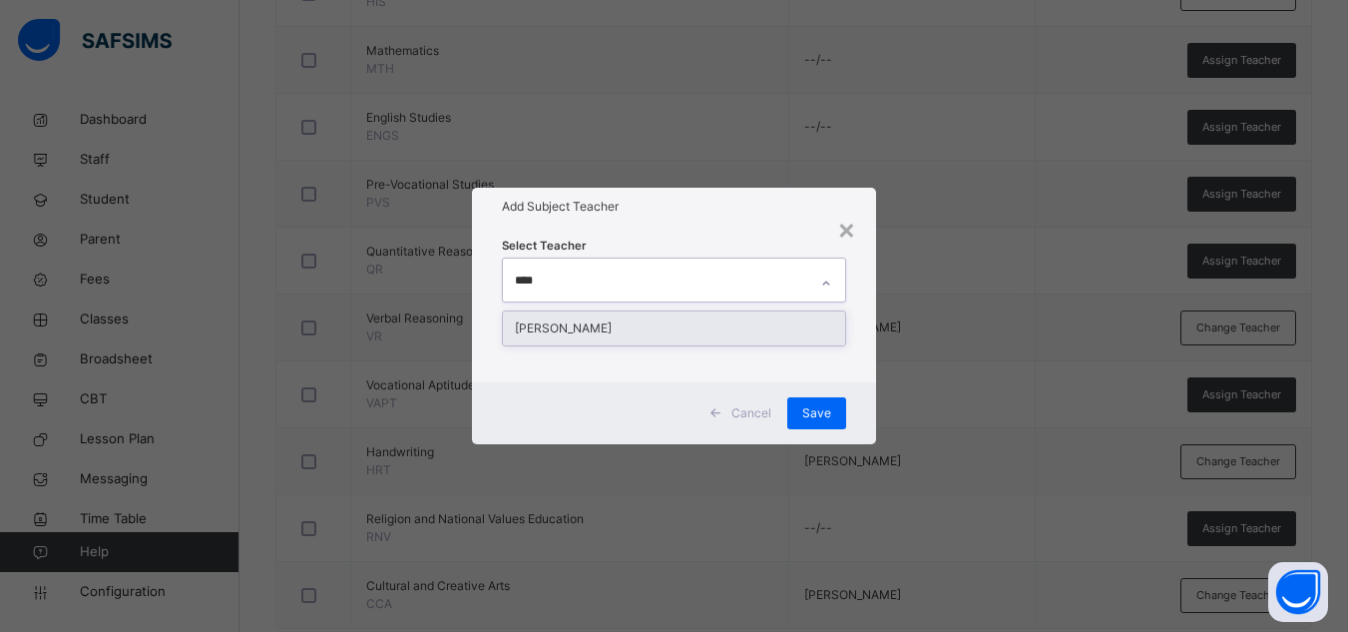
click at [680, 331] on div "[PERSON_NAME]" at bounding box center [674, 328] width 342 height 34
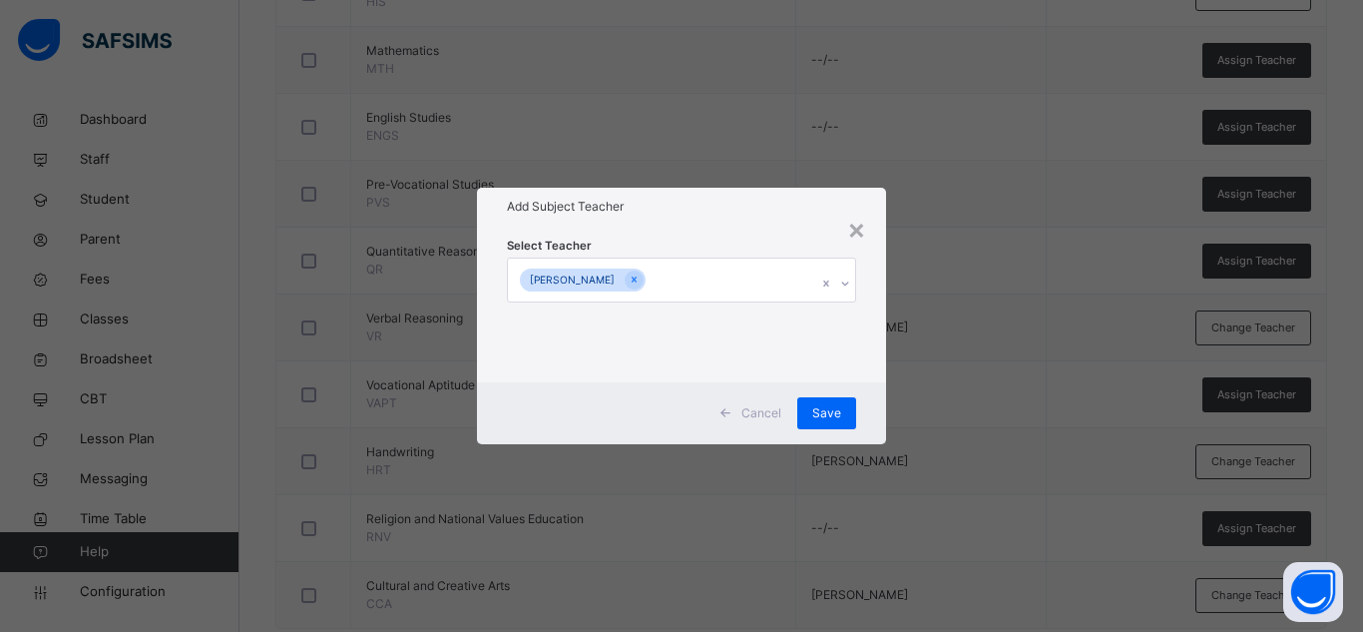
click at [718, 222] on div "Add Subject Teacher" at bounding box center [681, 207] width 409 height 38
click at [825, 410] on span "Save" at bounding box center [826, 413] width 29 height 18
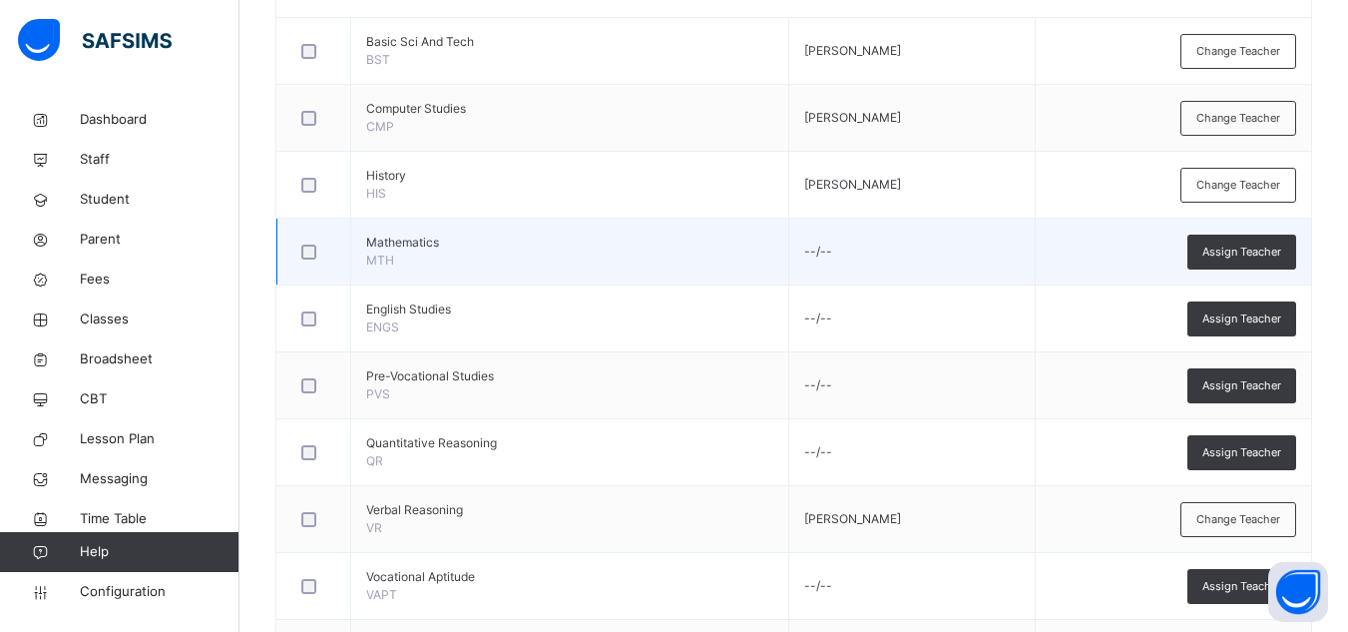
scroll to position [623, 0]
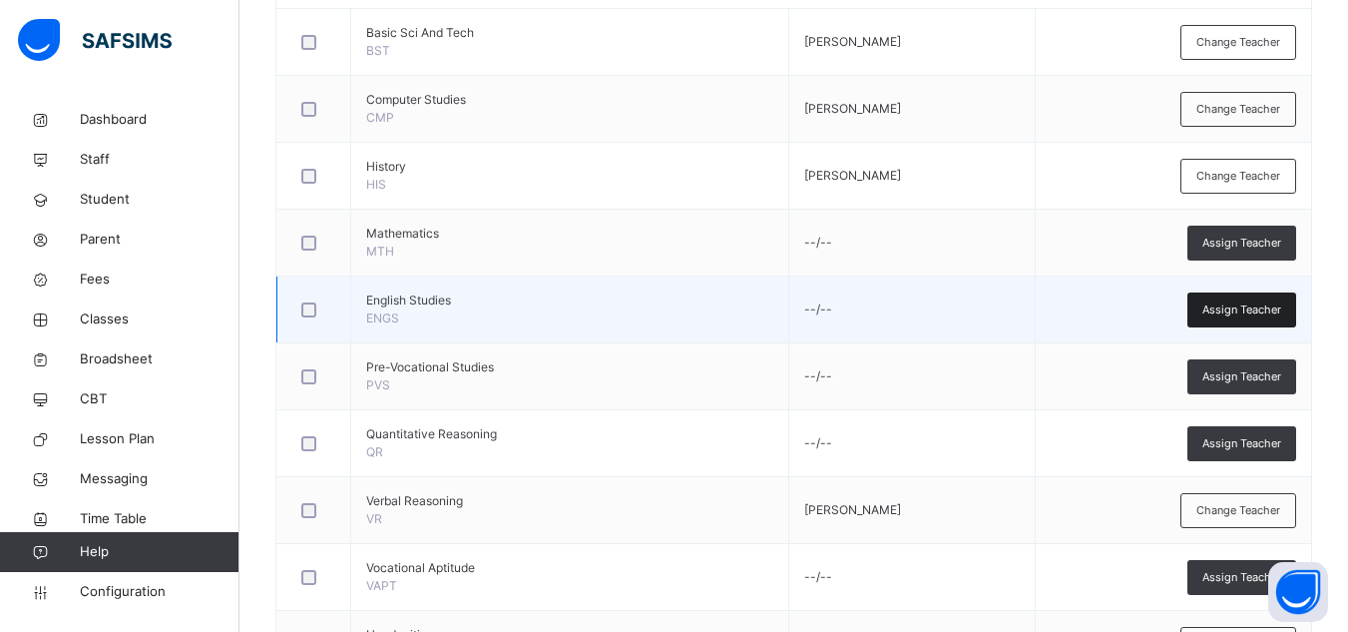
click at [1259, 299] on div "Assign Teacher" at bounding box center [1241, 309] width 109 height 35
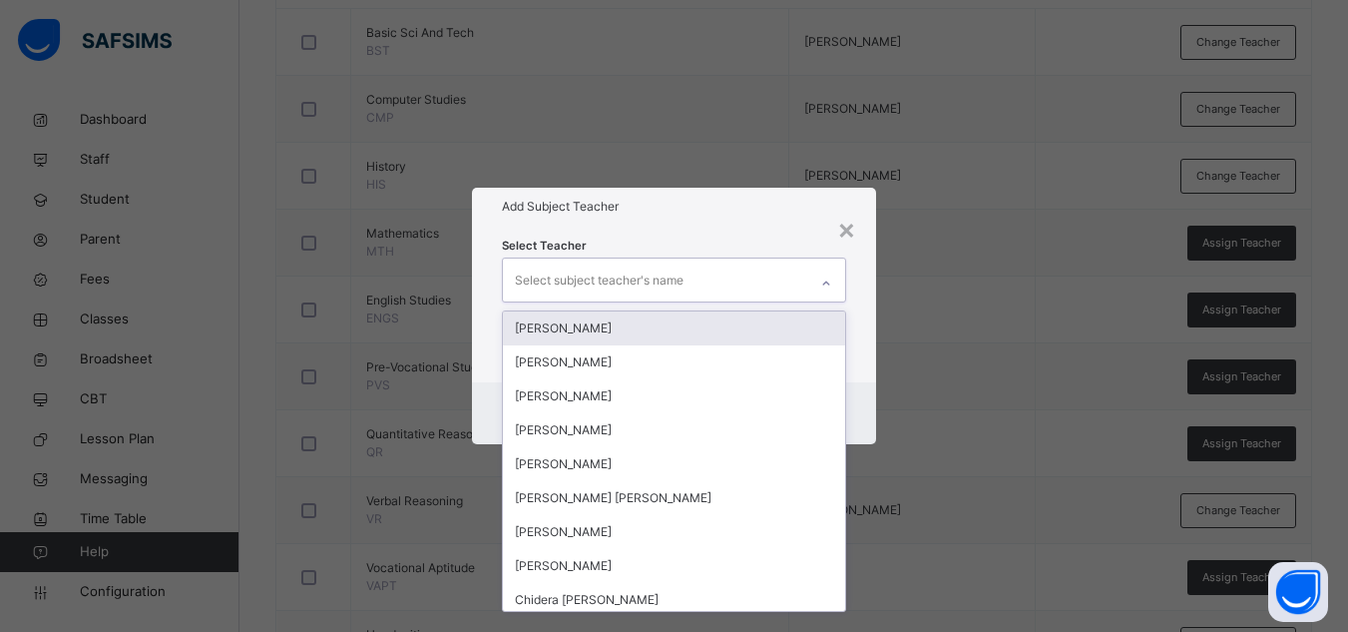
click at [713, 284] on div "Select subject teacher's name" at bounding box center [655, 279] width 304 height 42
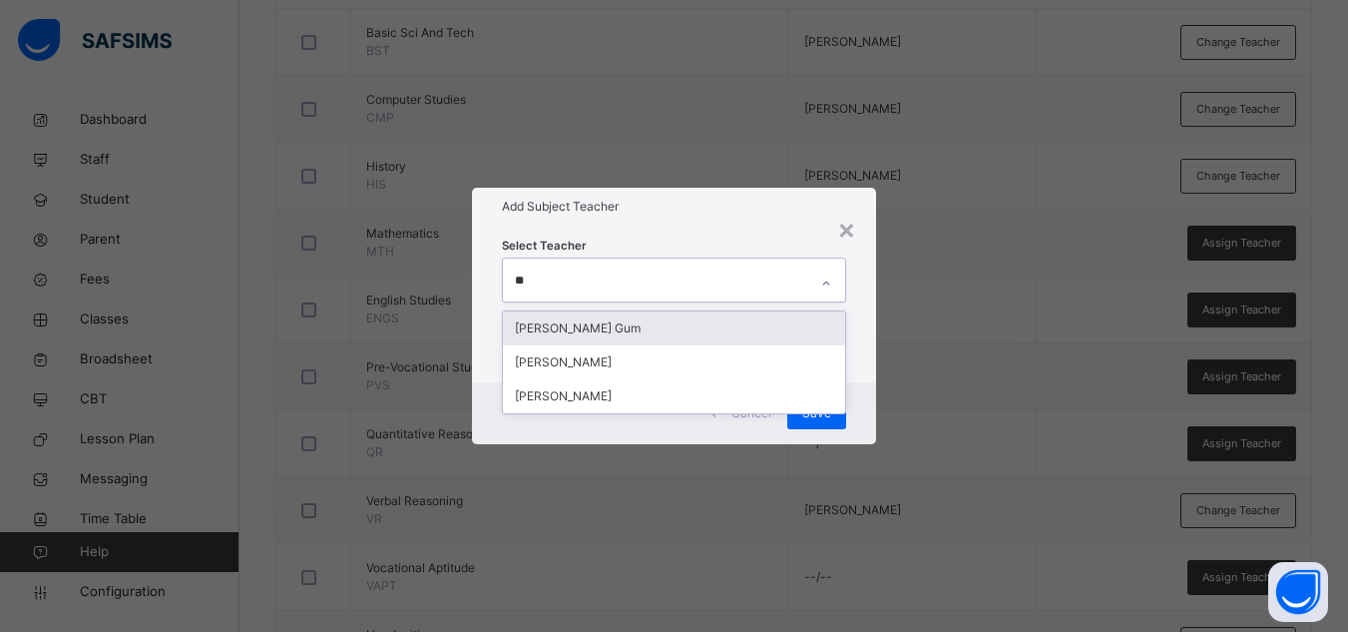
type input "***"
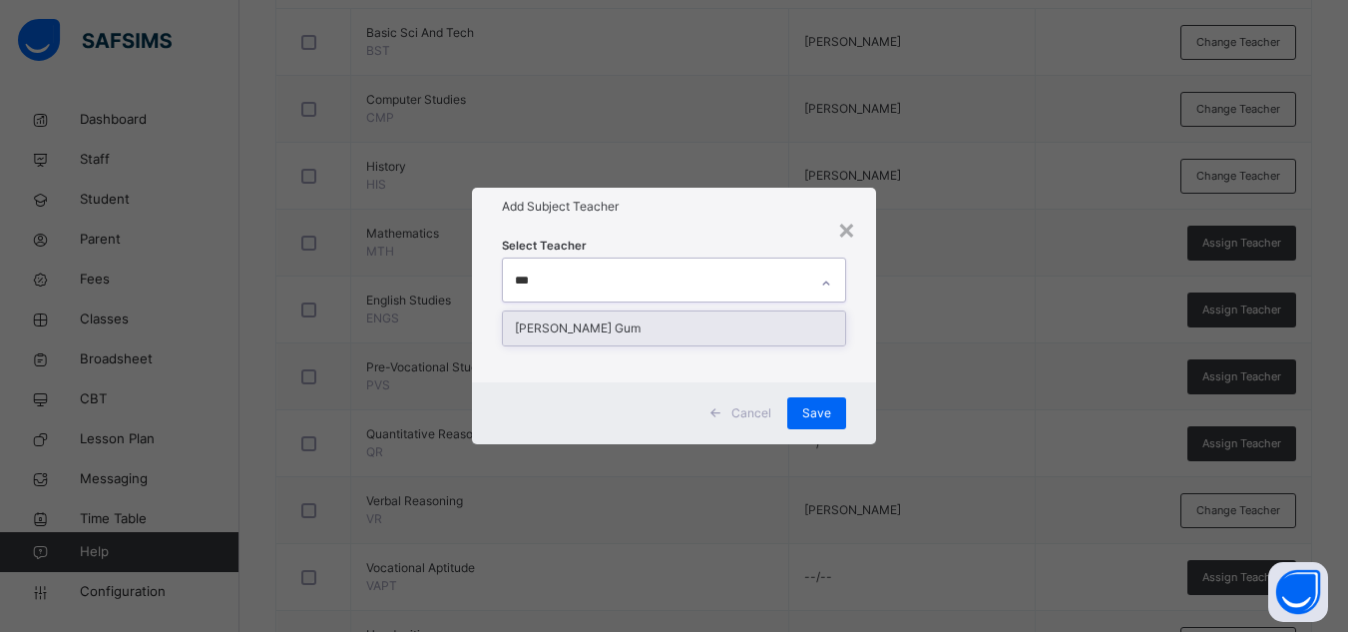
click at [600, 322] on div "[PERSON_NAME] Gum" at bounding box center [674, 328] width 342 height 34
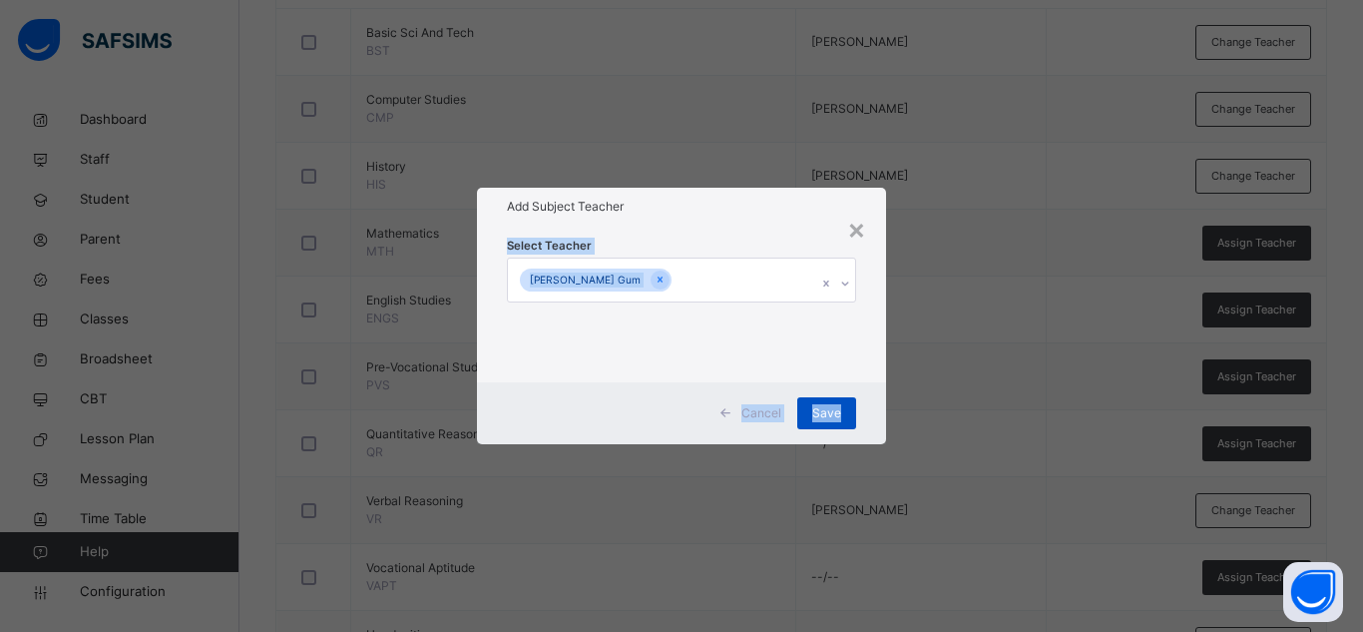
drag, startPoint x: 731, startPoint y: 223, endPoint x: 841, endPoint y: 406, distance: 213.9
click at [841, 406] on div "× Add Subject Teacher Select Teacher [PERSON_NAME] Gum Cancel Save" at bounding box center [681, 315] width 409 height 255
click at [841, 406] on div "Save" at bounding box center [826, 413] width 59 height 32
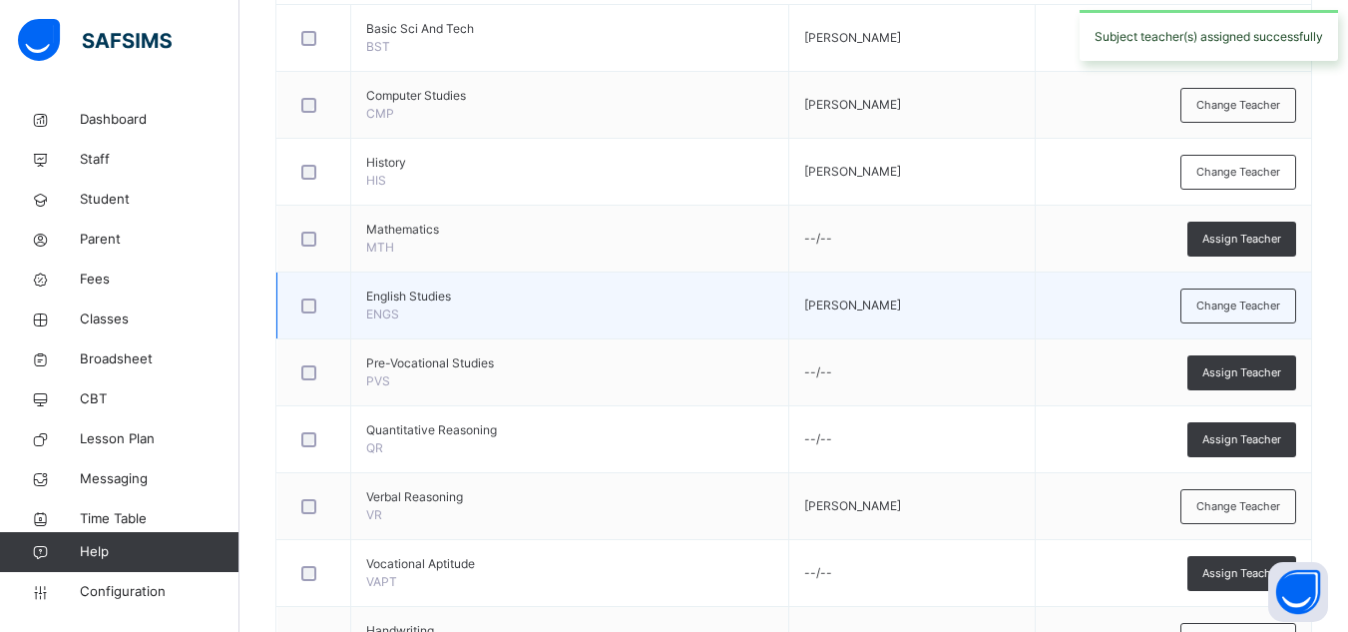
scroll to position [628, 0]
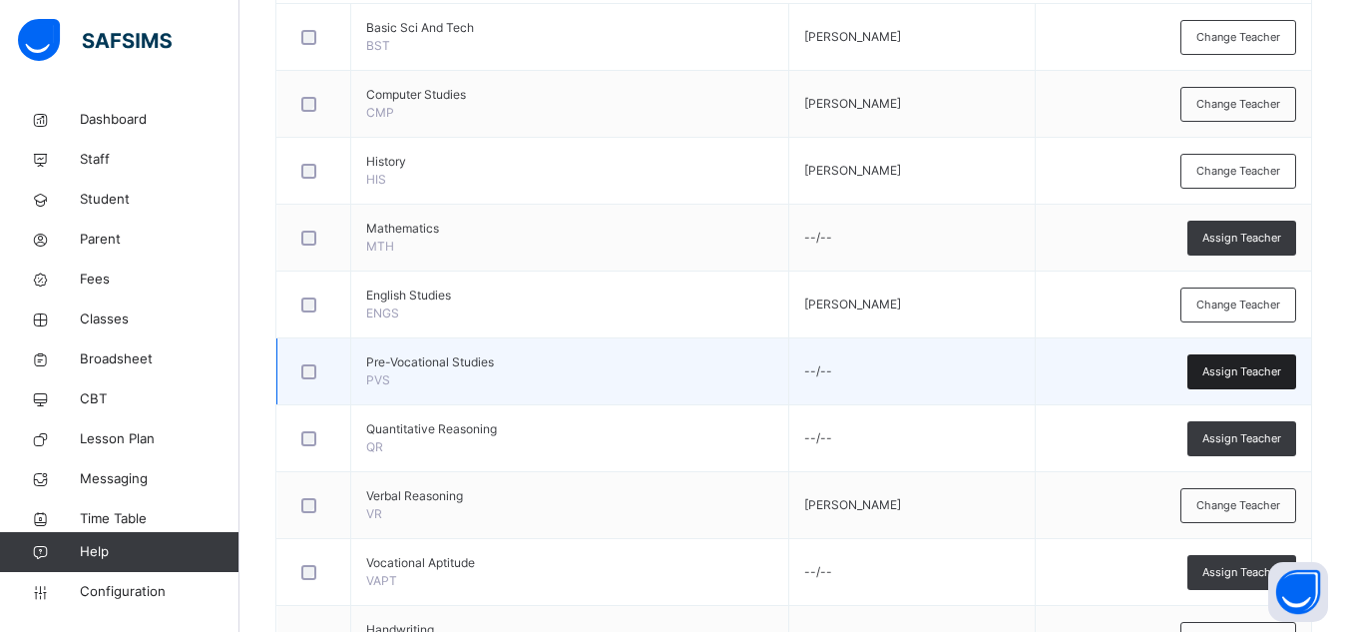
click at [1243, 374] on span "Assign Teacher" at bounding box center [1241, 371] width 79 height 17
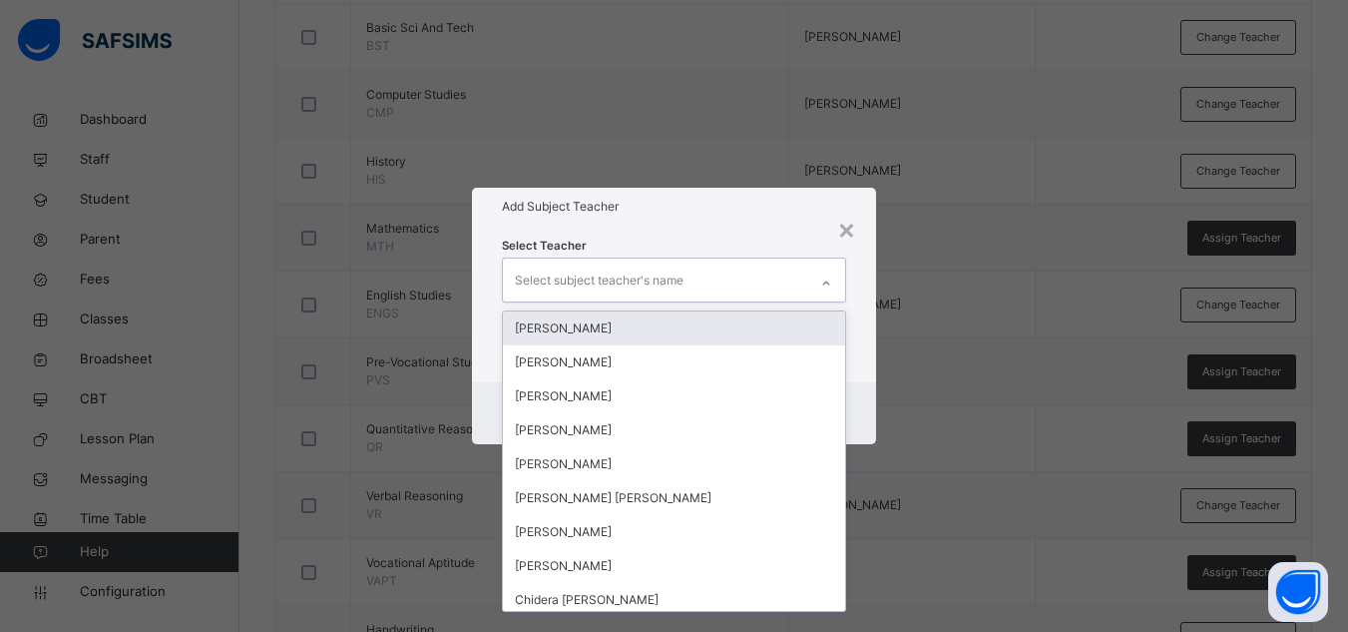
click at [720, 291] on div "Select subject teacher's name" at bounding box center [655, 279] width 304 height 42
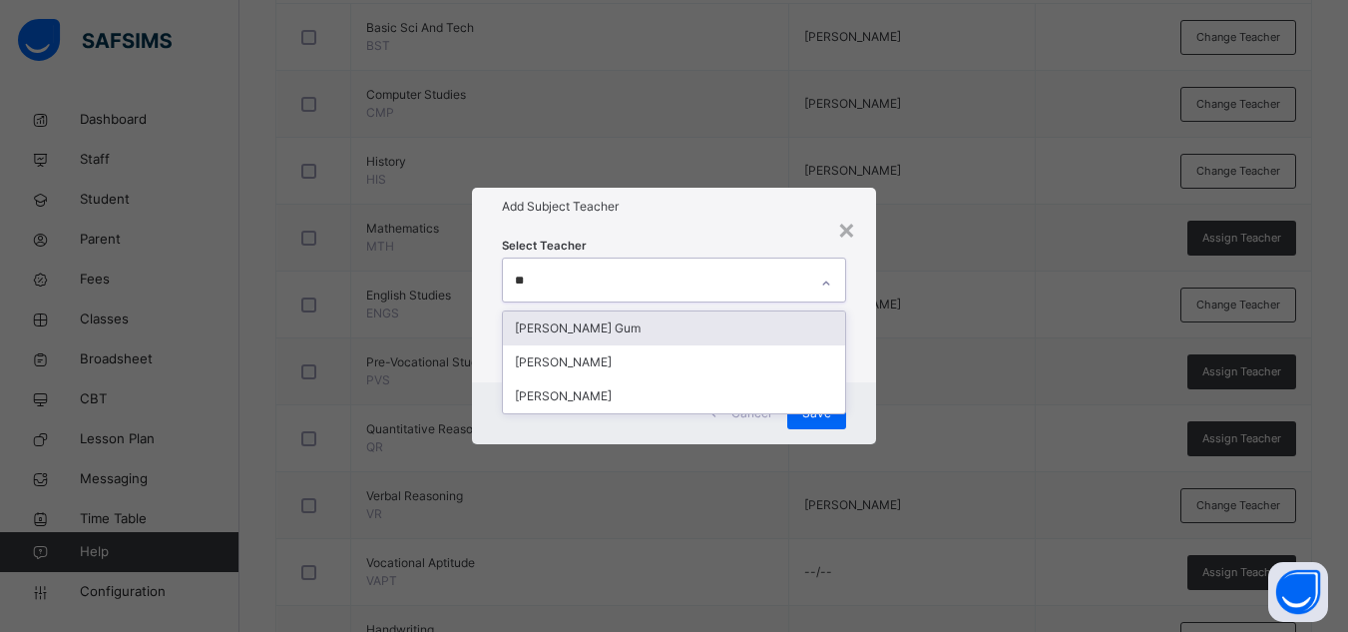
type input "***"
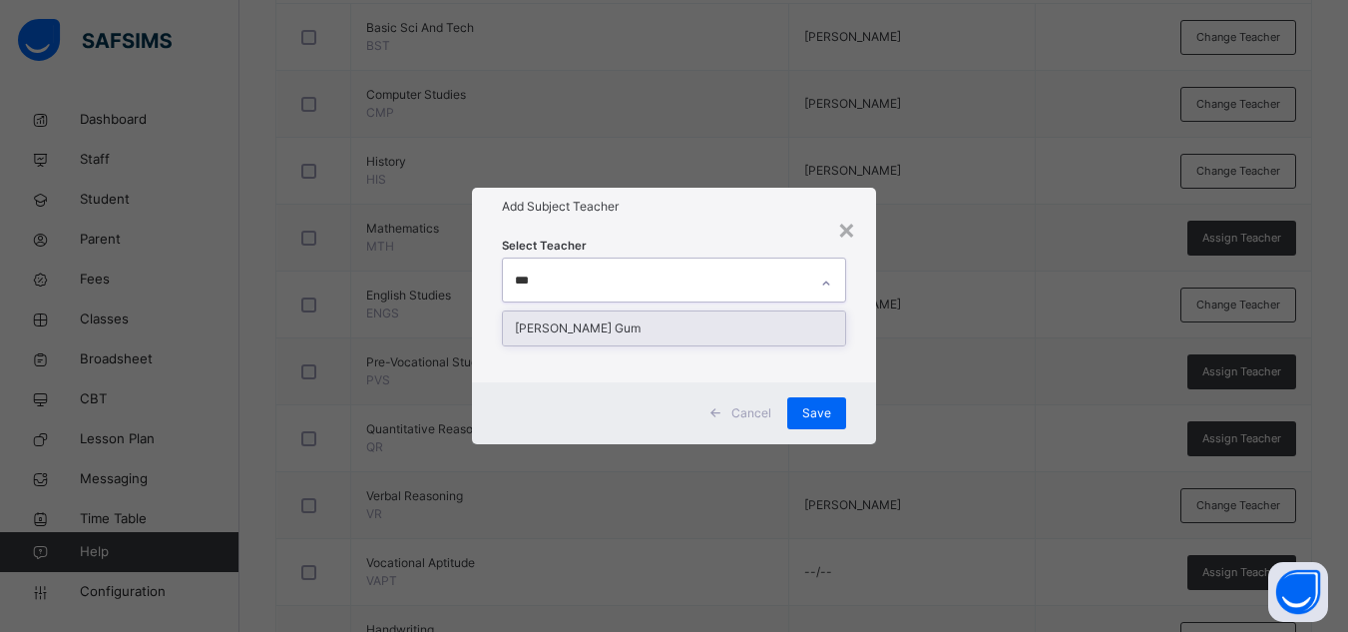
click at [688, 336] on div "[PERSON_NAME] Gum" at bounding box center [674, 328] width 342 height 34
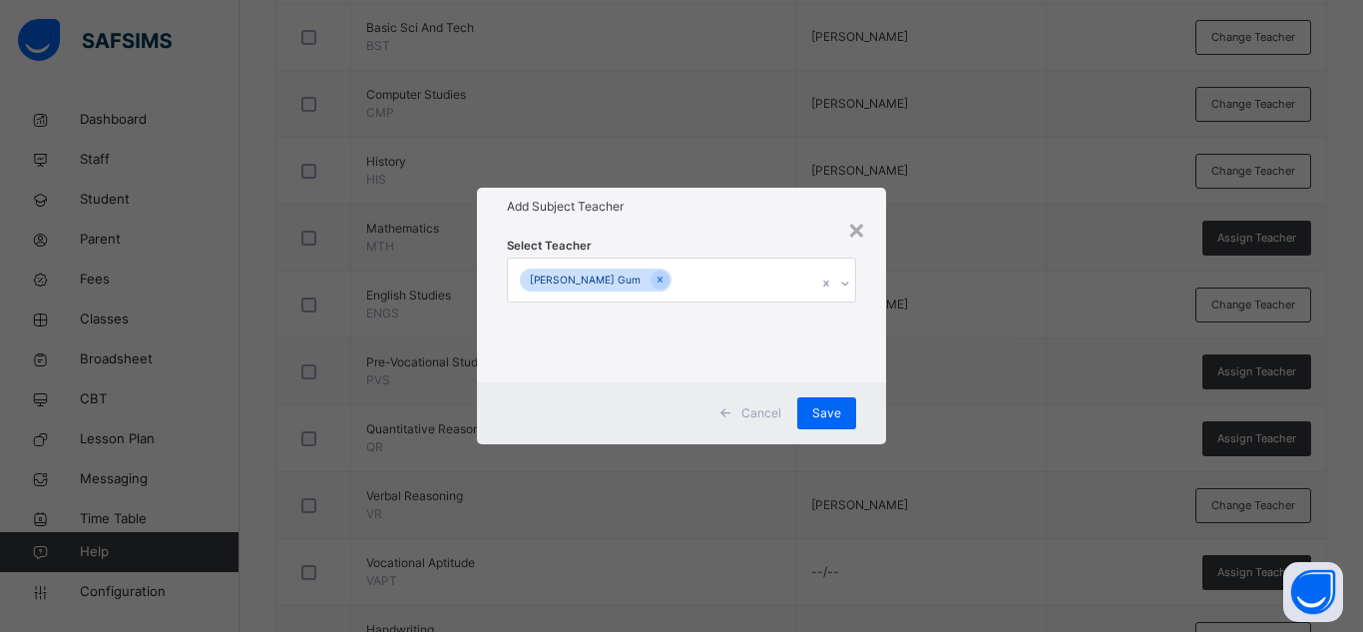
click at [698, 244] on div "Select Teacher [PERSON_NAME] Gum" at bounding box center [681, 303] width 349 height 136
click at [825, 414] on span "Save" at bounding box center [826, 413] width 29 height 18
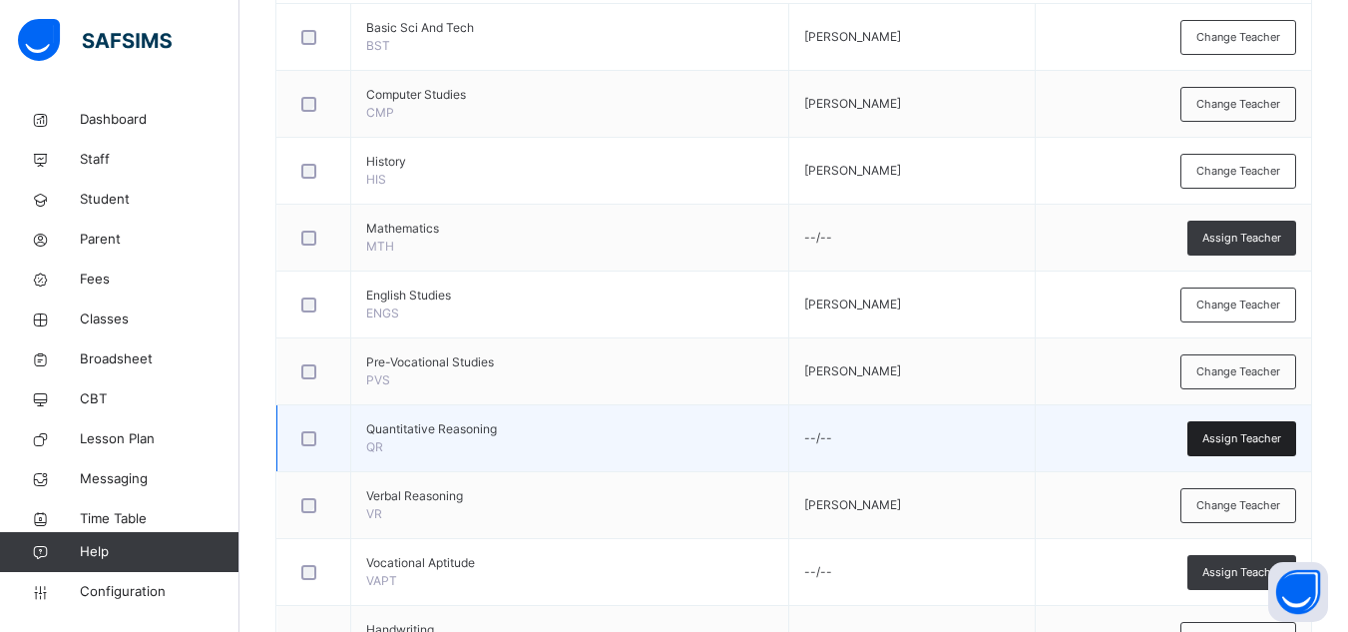
click at [1232, 440] on span "Assign Teacher" at bounding box center [1241, 438] width 79 height 17
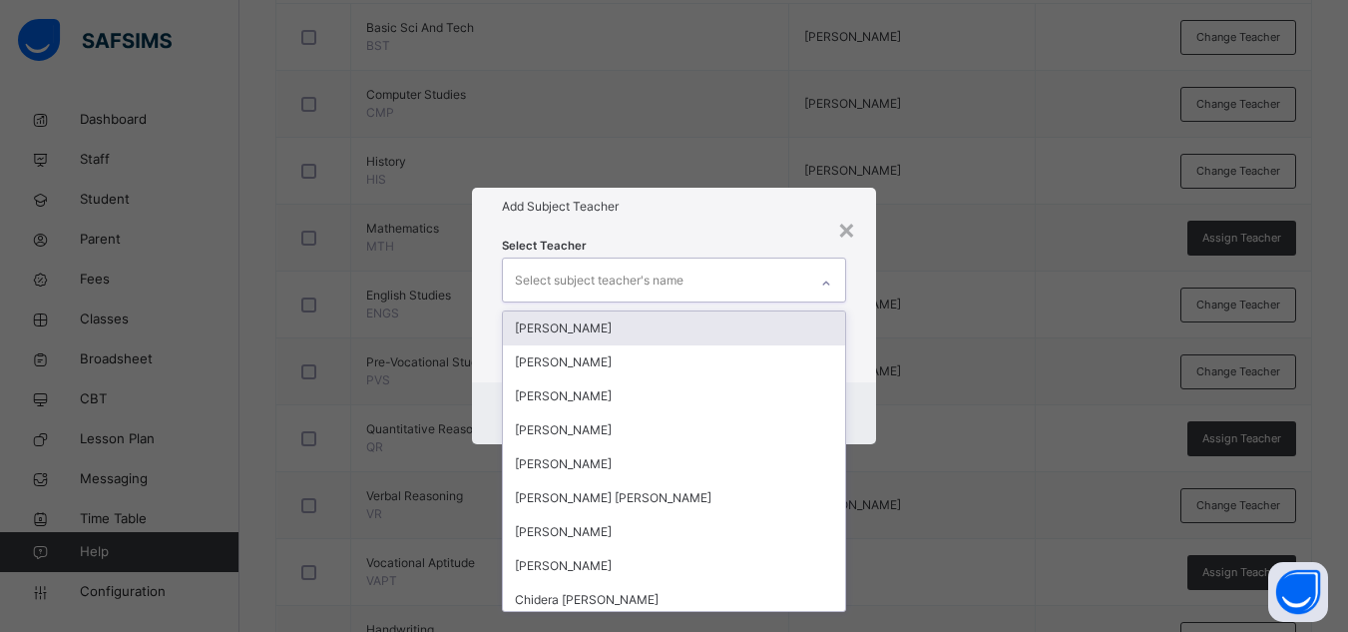
click at [649, 281] on div "Select subject teacher's name" at bounding box center [599, 280] width 169 height 38
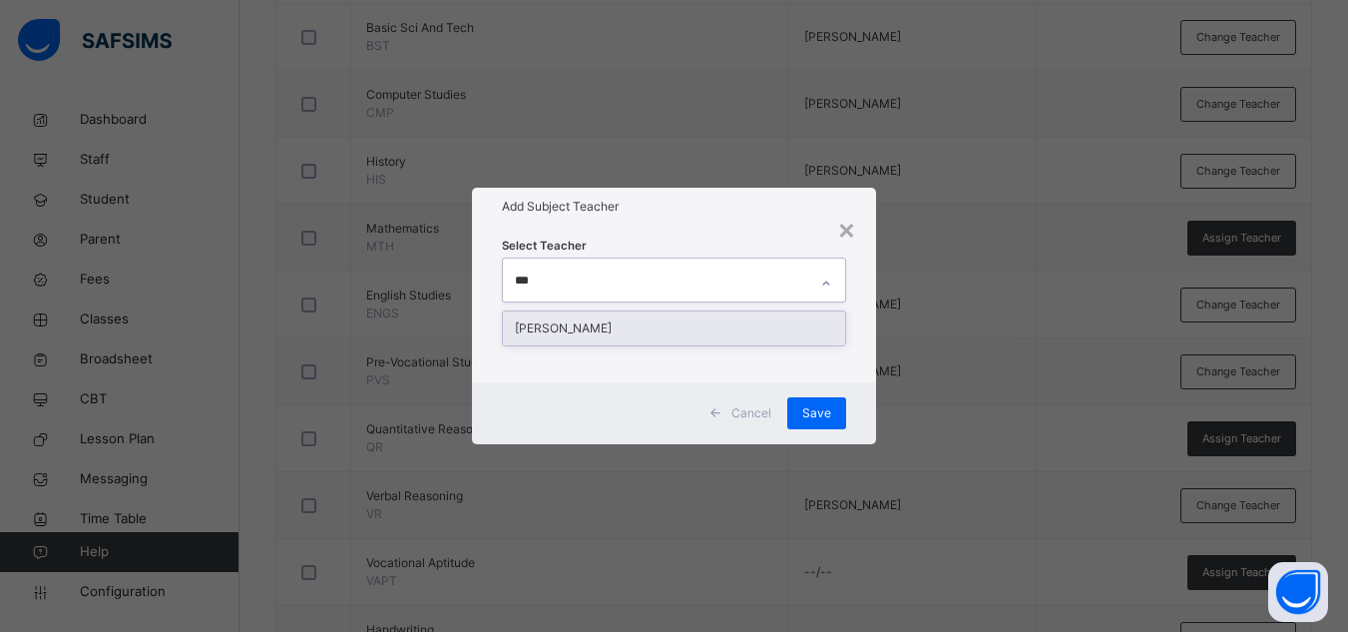
type input "****"
click at [652, 322] on div "[PERSON_NAME]" at bounding box center [674, 328] width 342 height 34
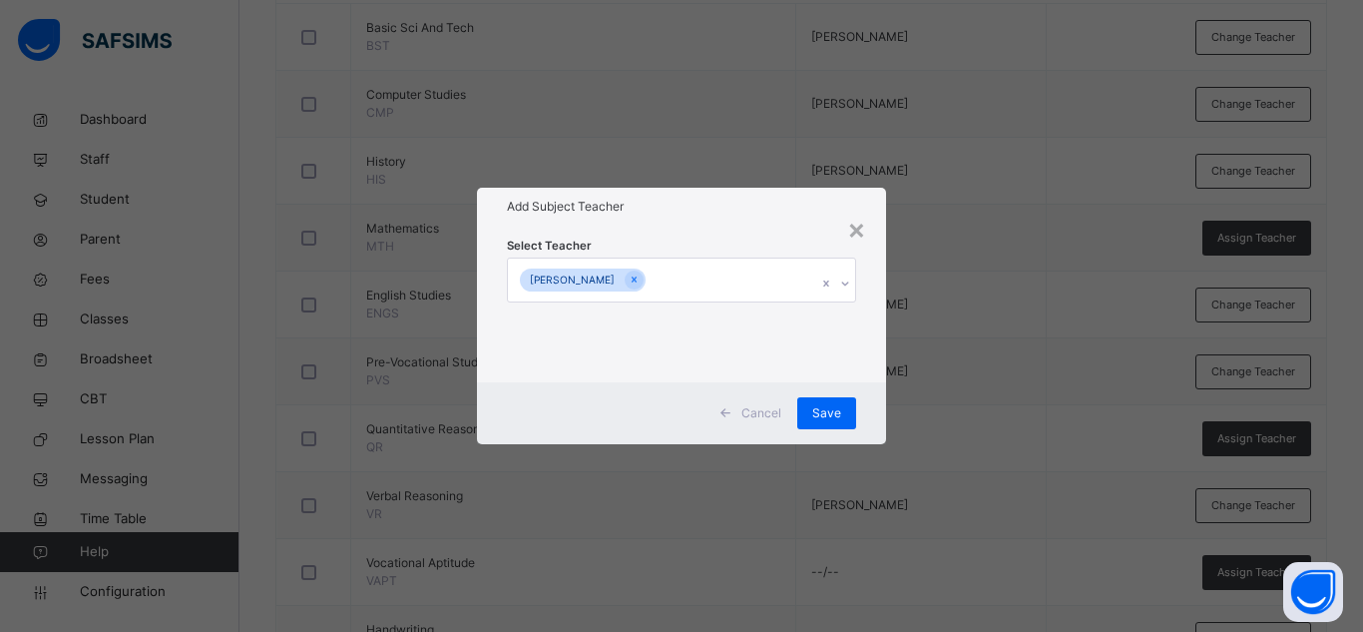
click at [673, 231] on div "Select Teacher [PERSON_NAME]" at bounding box center [681, 304] width 409 height 156
click at [846, 417] on div "Save" at bounding box center [826, 413] width 59 height 32
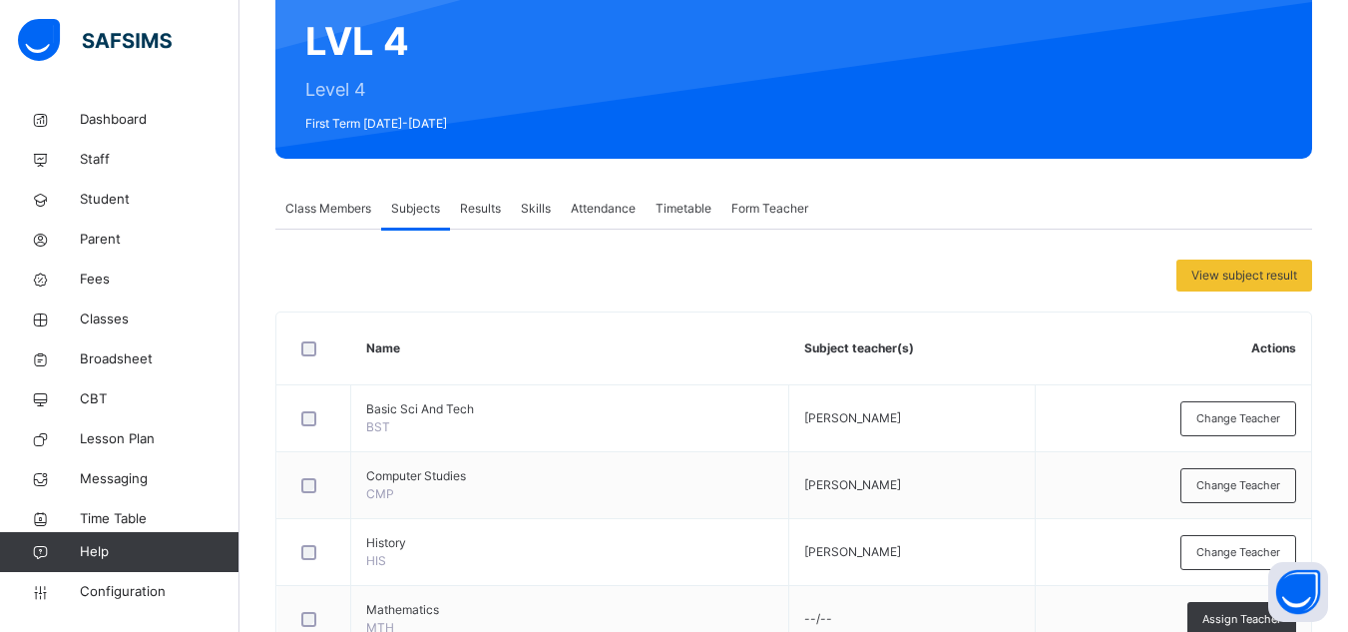
scroll to position [0, 0]
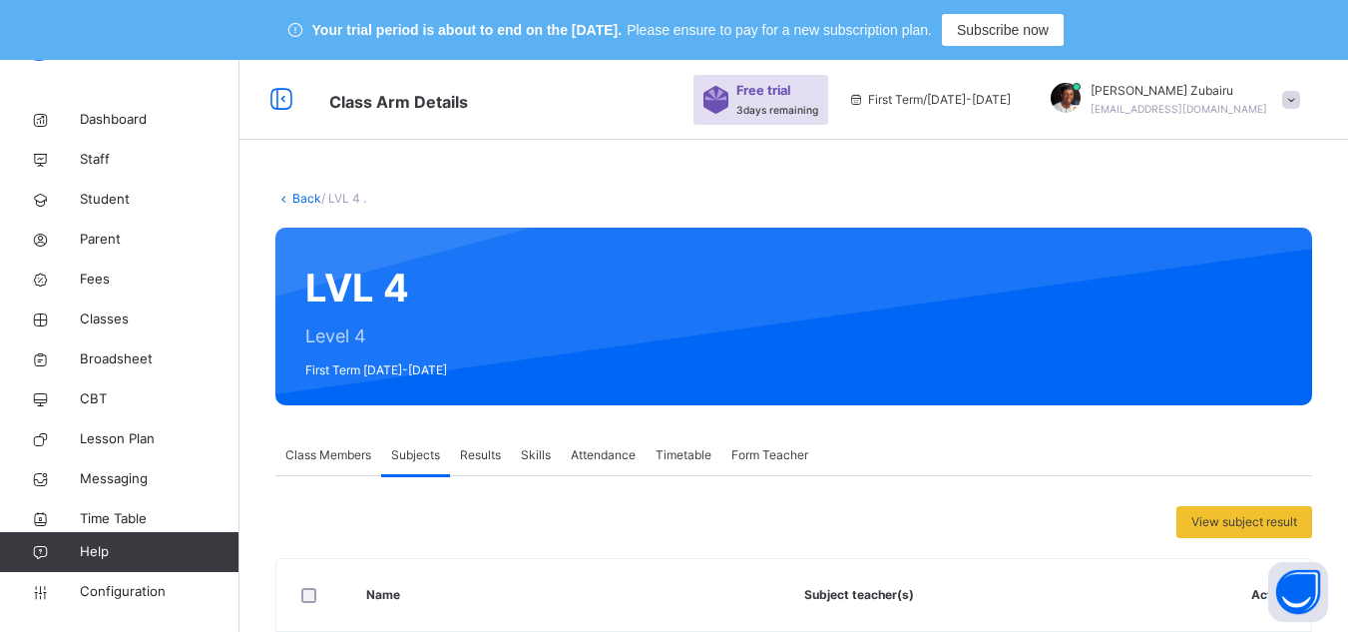
click at [309, 196] on link "Back" at bounding box center [306, 198] width 29 height 15
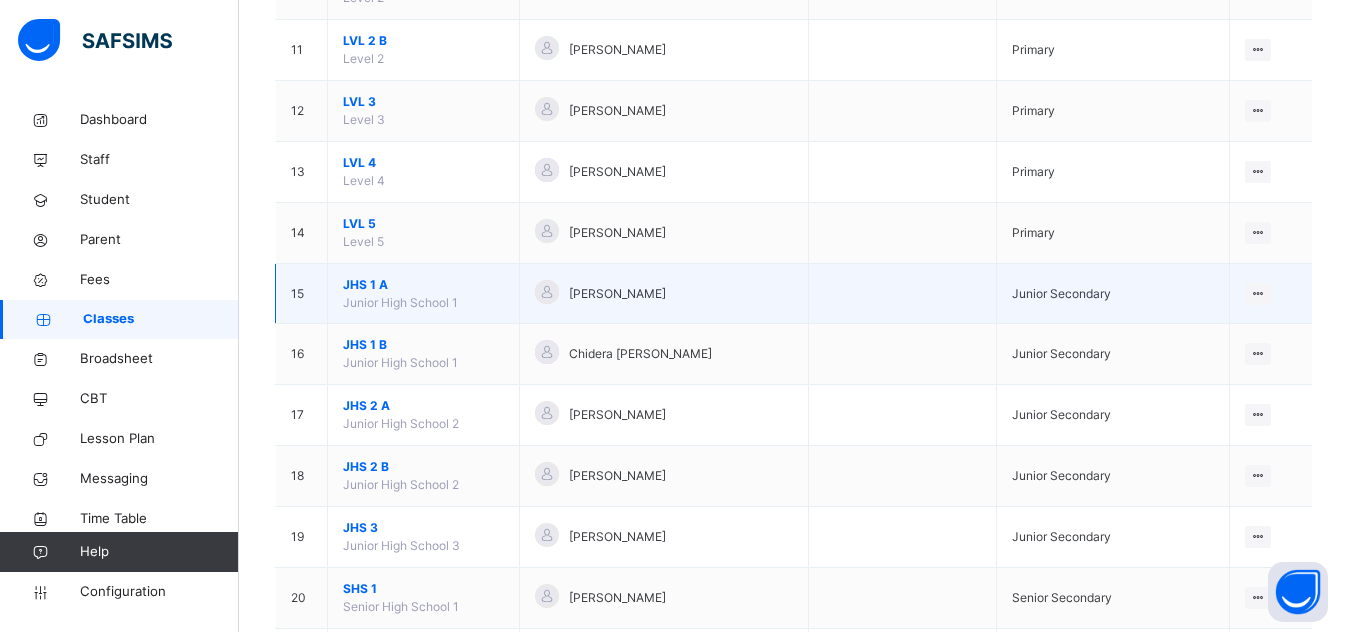
scroll to position [885, 0]
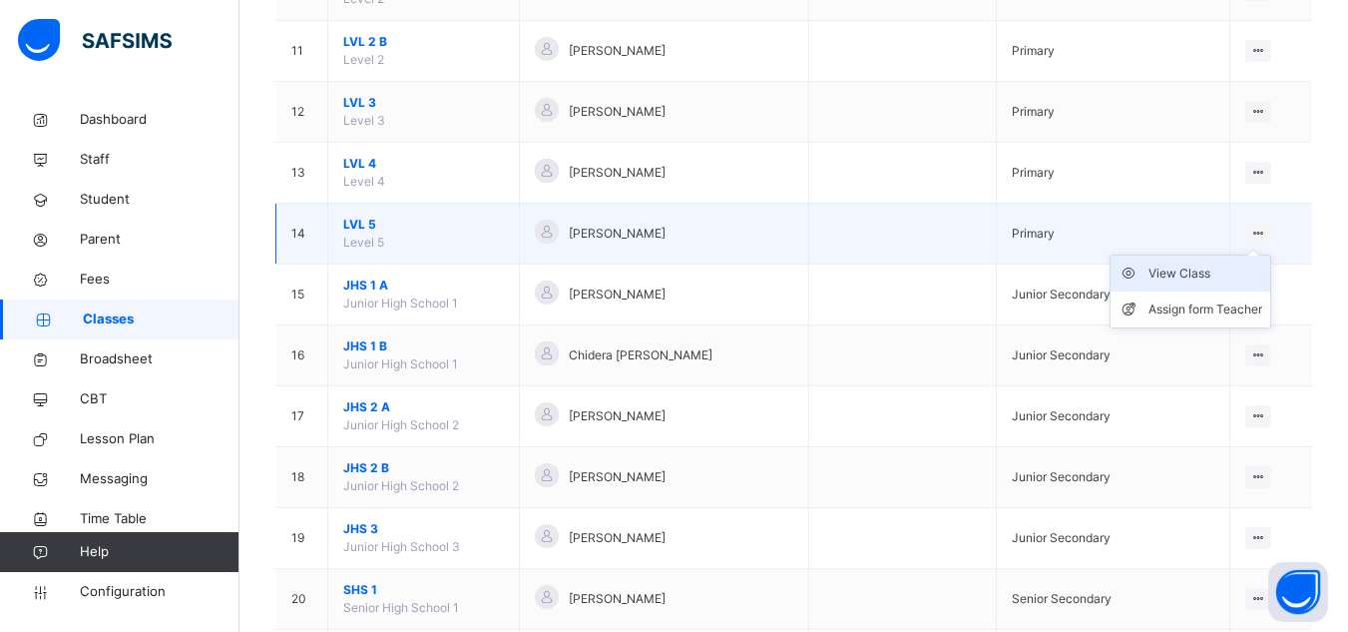
click at [1199, 281] on div "View Class" at bounding box center [1206, 273] width 114 height 20
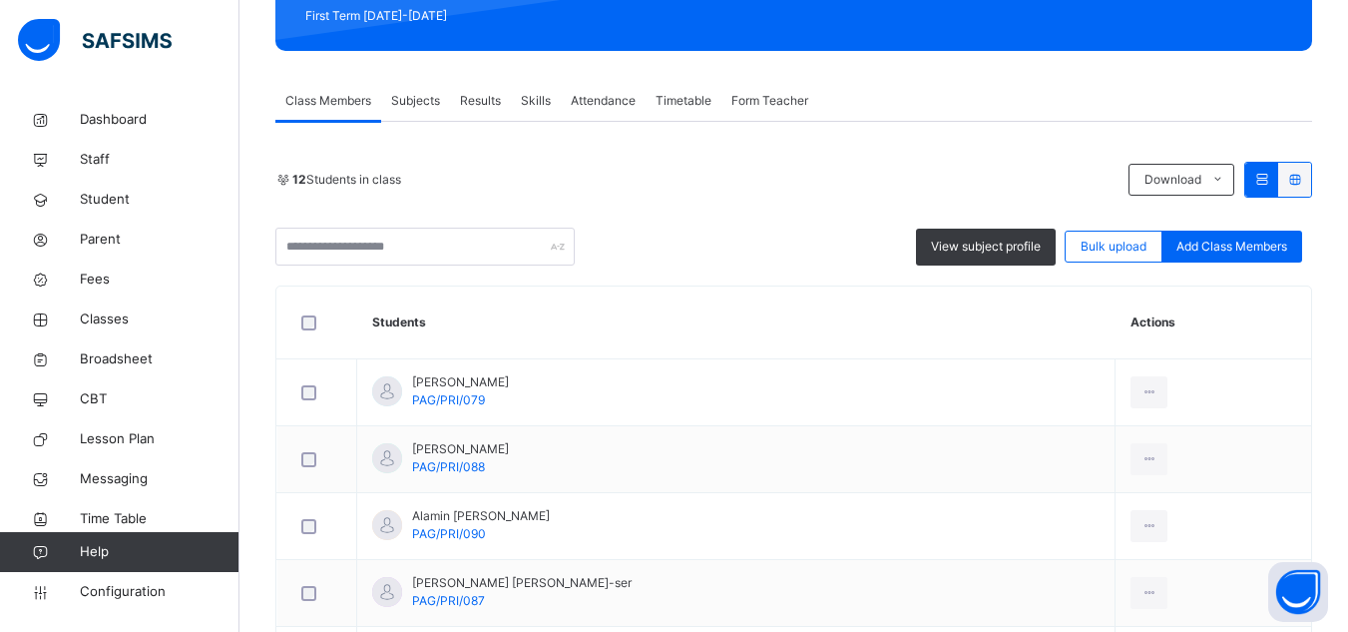
scroll to position [352, 0]
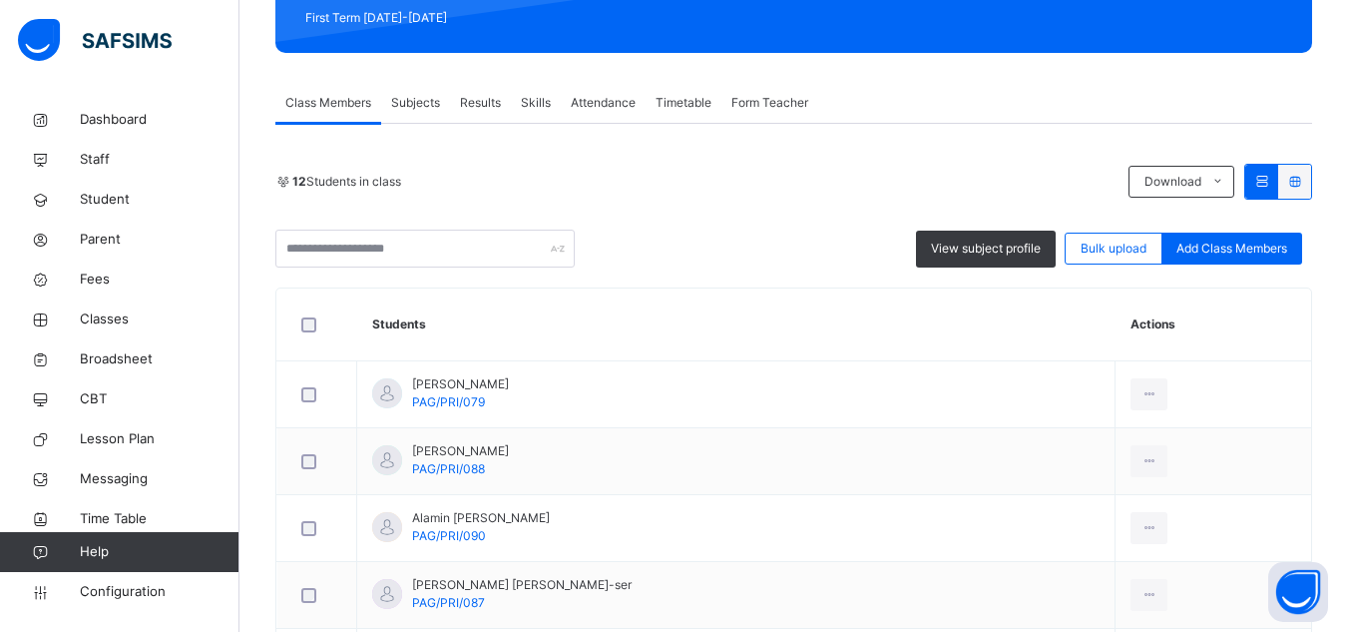
click at [420, 112] on div "Subjects" at bounding box center [415, 103] width 69 height 40
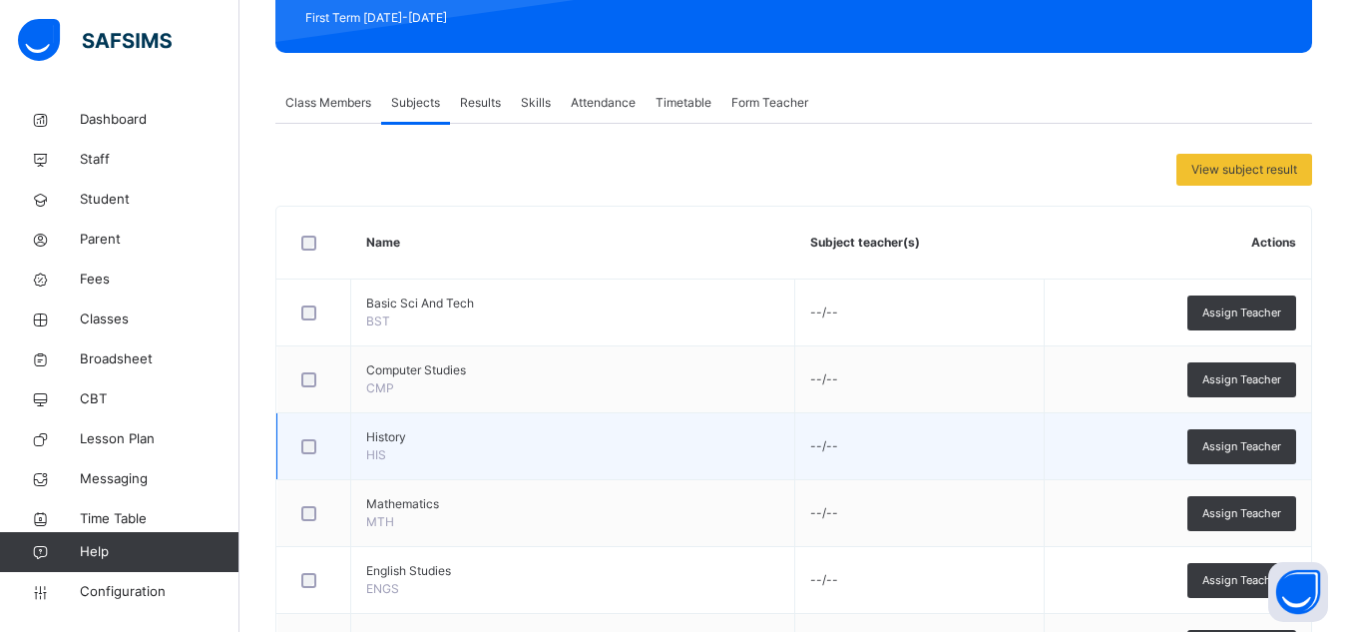
scroll to position [852, 0]
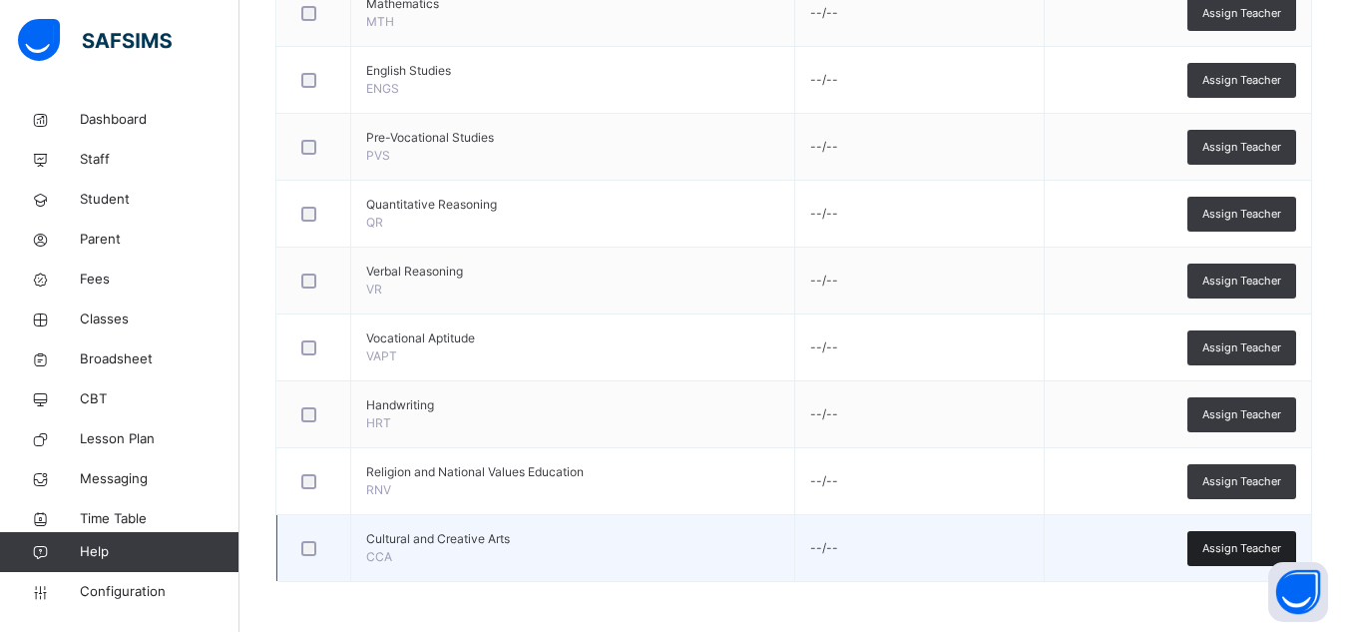
click at [1256, 550] on span "Assign Teacher" at bounding box center [1241, 548] width 79 height 17
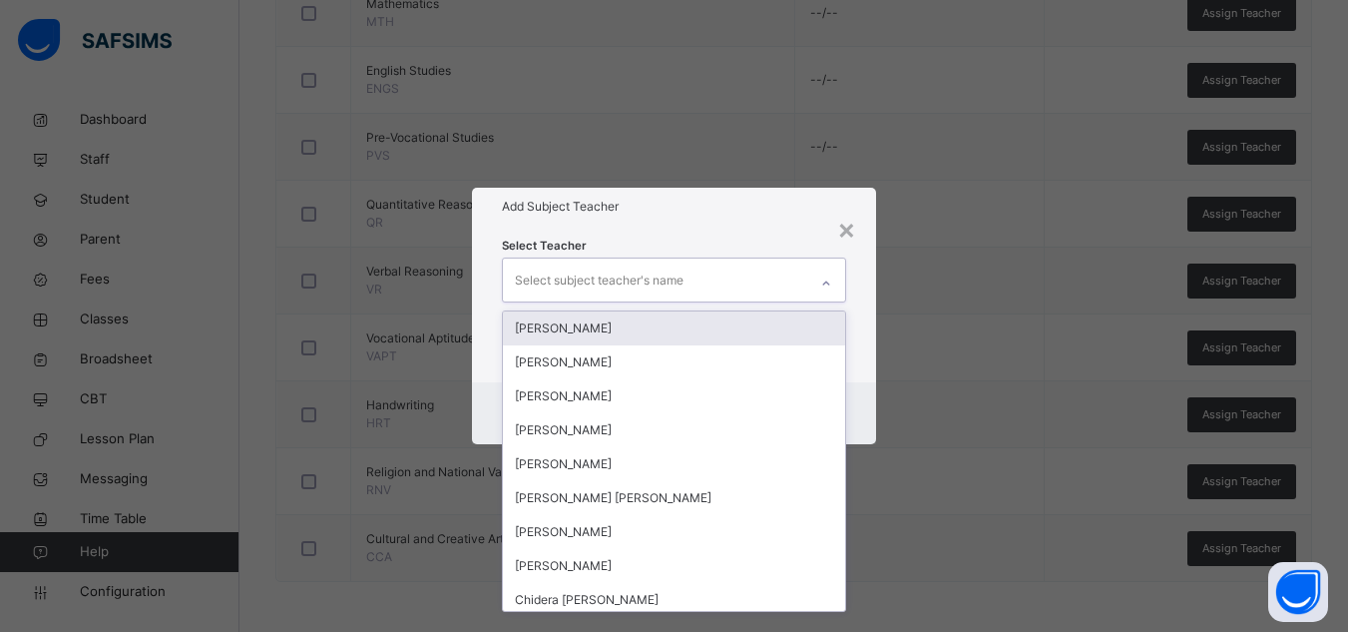
click at [653, 288] on div "Select subject teacher's name" at bounding box center [599, 280] width 169 height 38
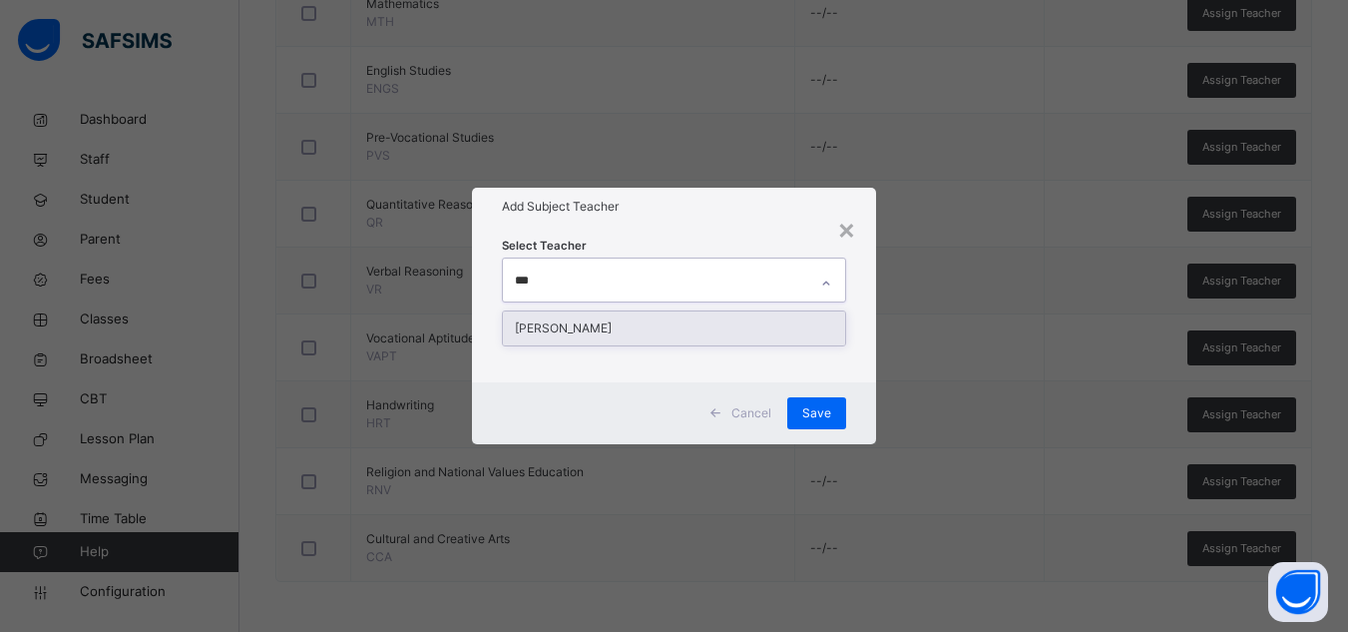
type input "****"
click at [652, 327] on div "[PERSON_NAME]" at bounding box center [674, 328] width 342 height 34
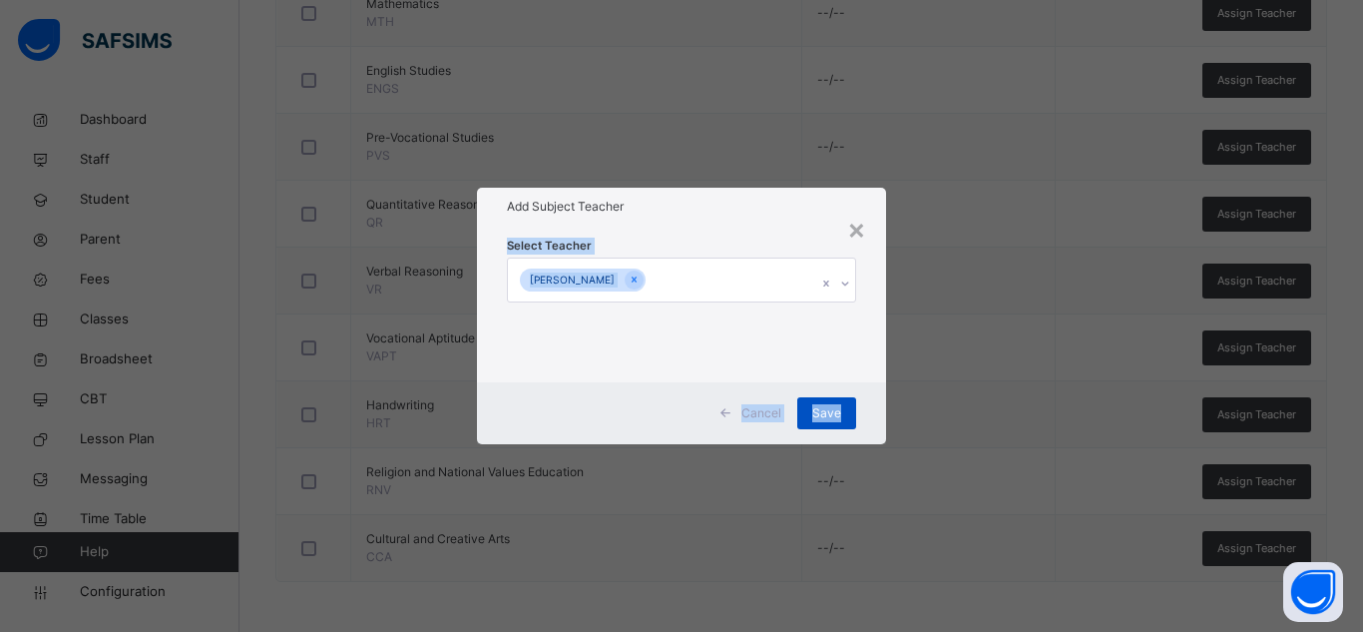
drag, startPoint x: 676, startPoint y: 240, endPoint x: 840, endPoint y: 404, distance: 232.1
click at [840, 404] on div "× Add Subject Teacher Select Teacher [PERSON_NAME] Cancel Save" at bounding box center [681, 315] width 409 height 255
click at [840, 404] on span "Save" at bounding box center [826, 413] width 29 height 18
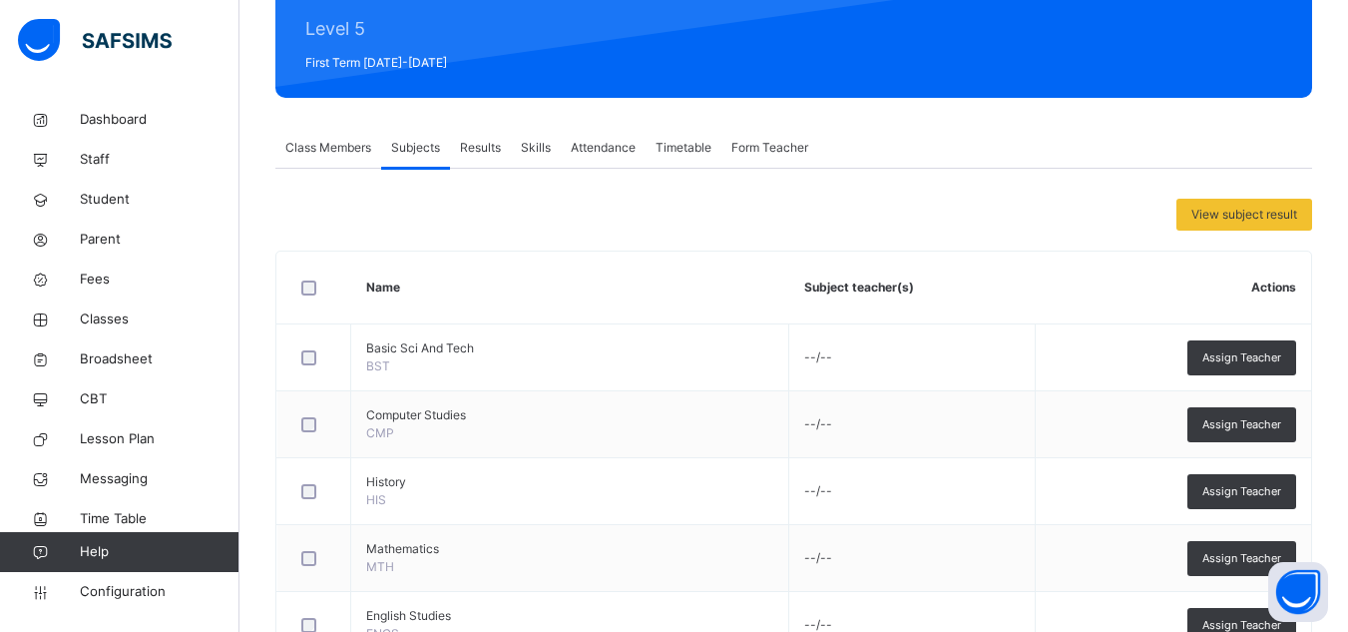
scroll to position [317, 0]
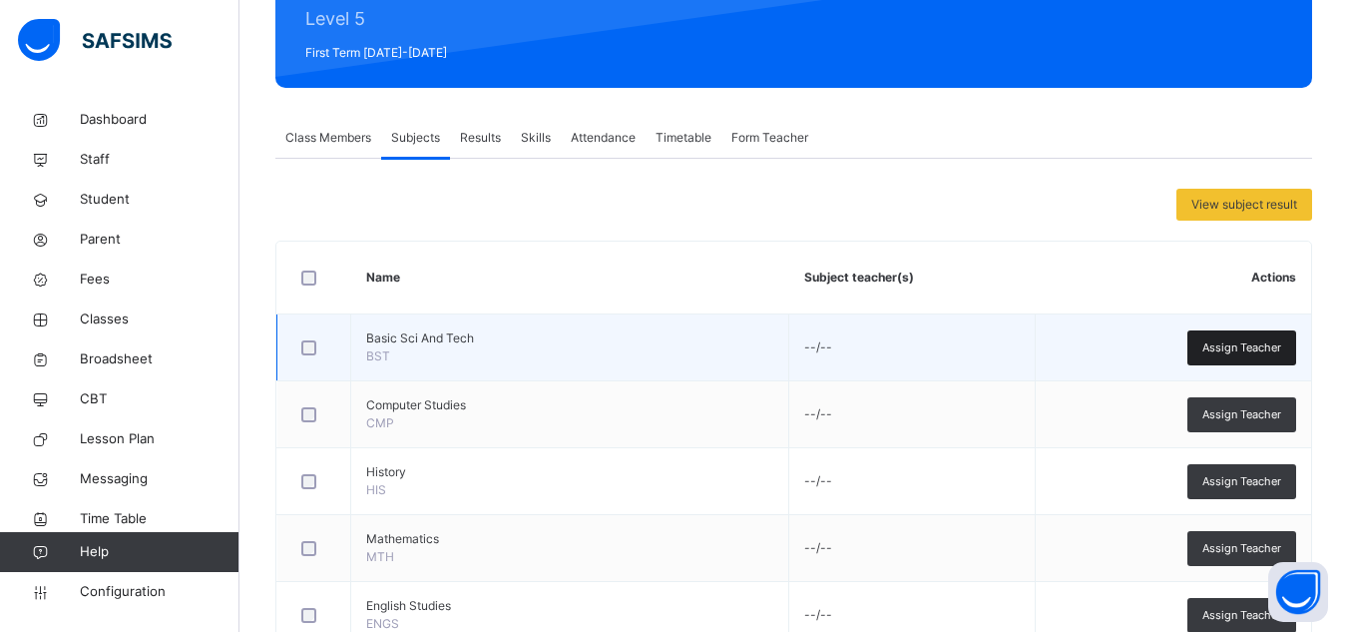
click at [1255, 352] on span "Assign Teacher" at bounding box center [1241, 347] width 79 height 17
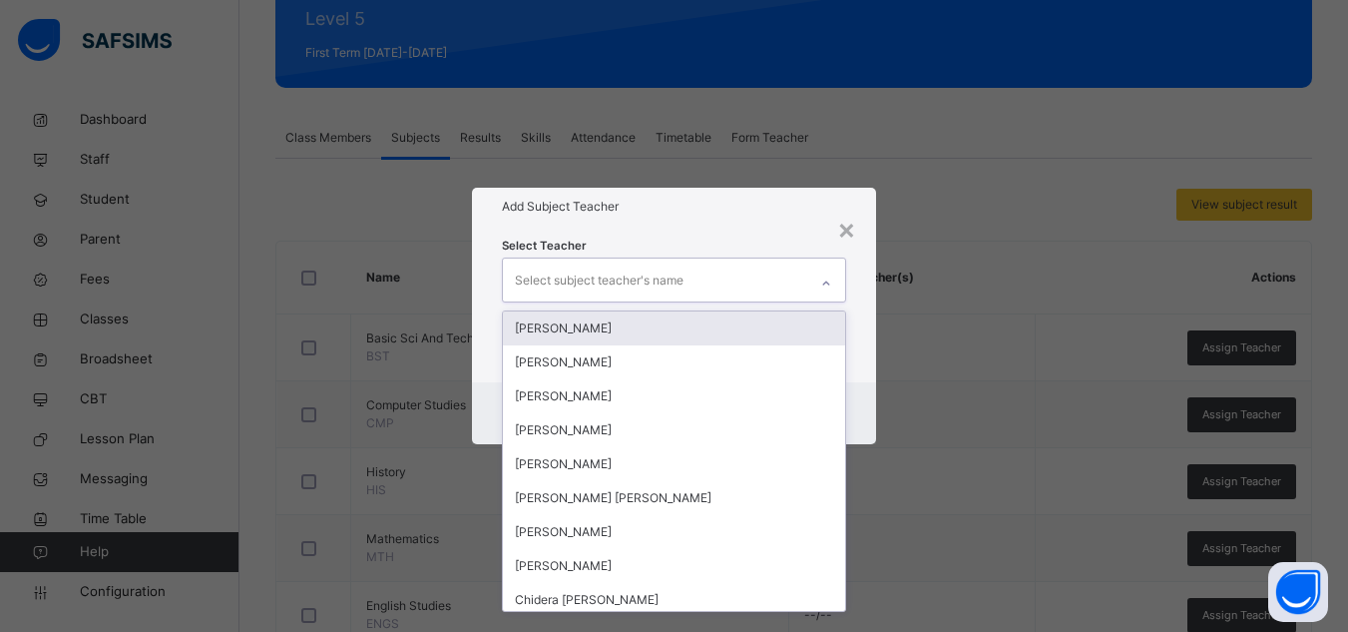
click at [738, 281] on div "Select subject teacher's name" at bounding box center [655, 279] width 304 height 42
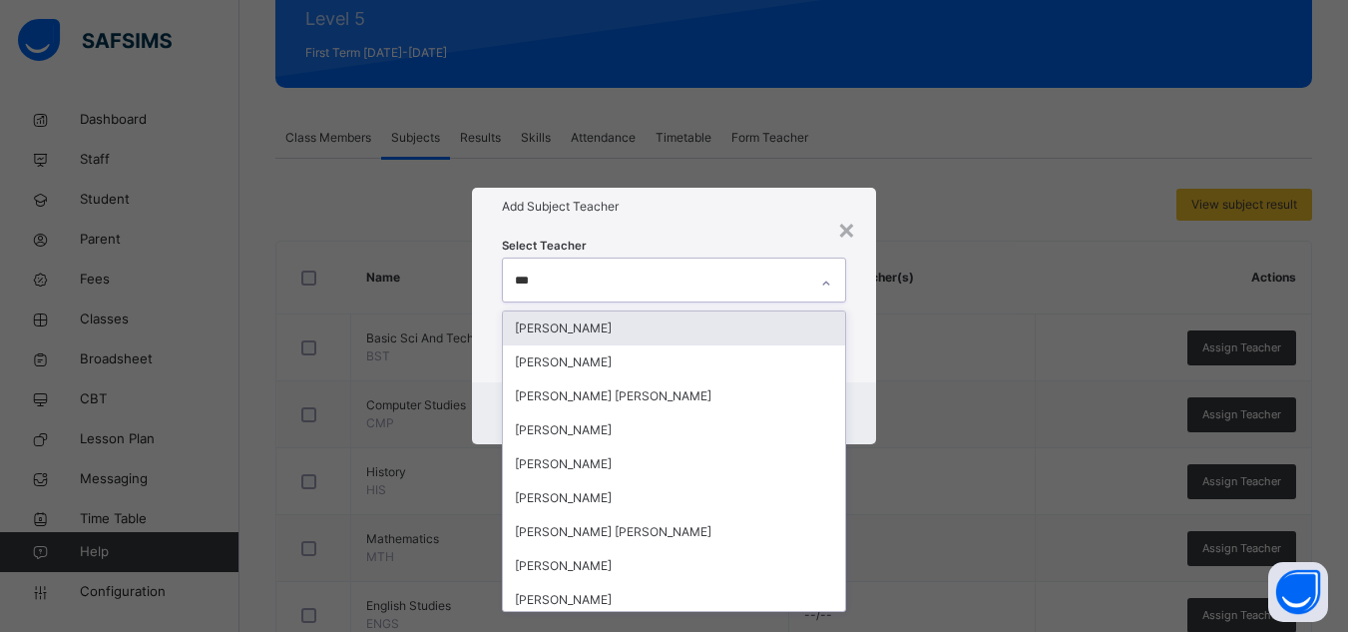
type input "****"
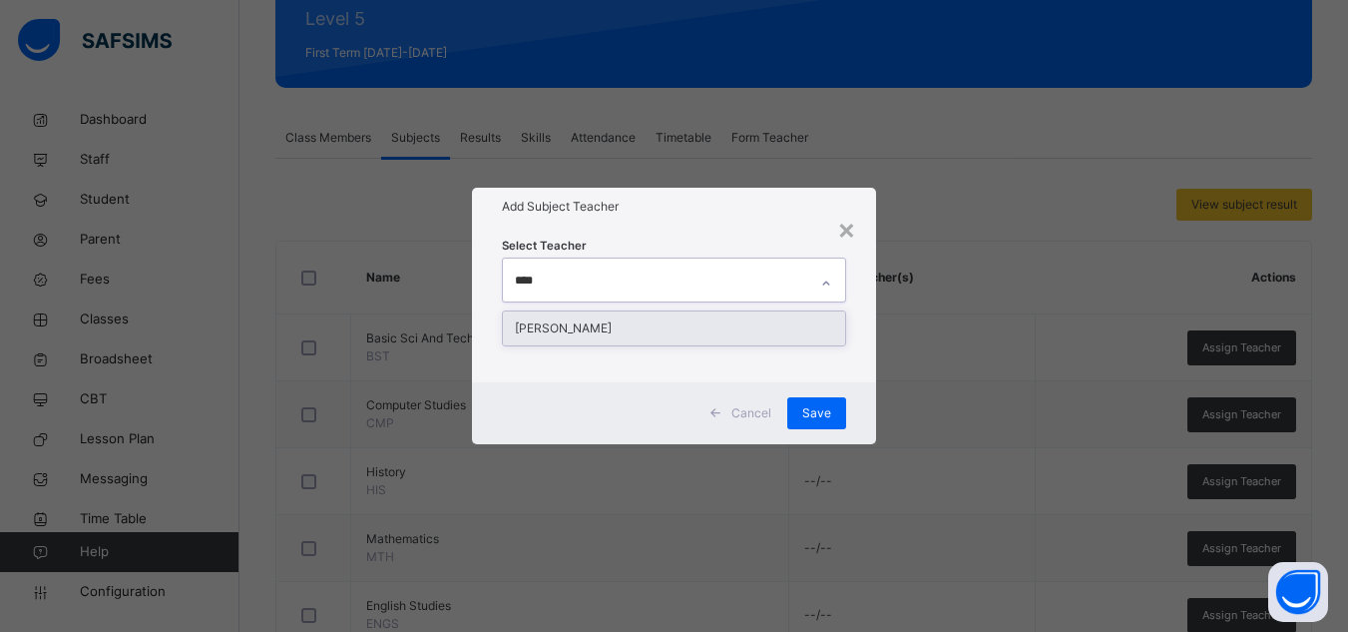
click at [700, 323] on div "[PERSON_NAME]" at bounding box center [674, 328] width 342 height 34
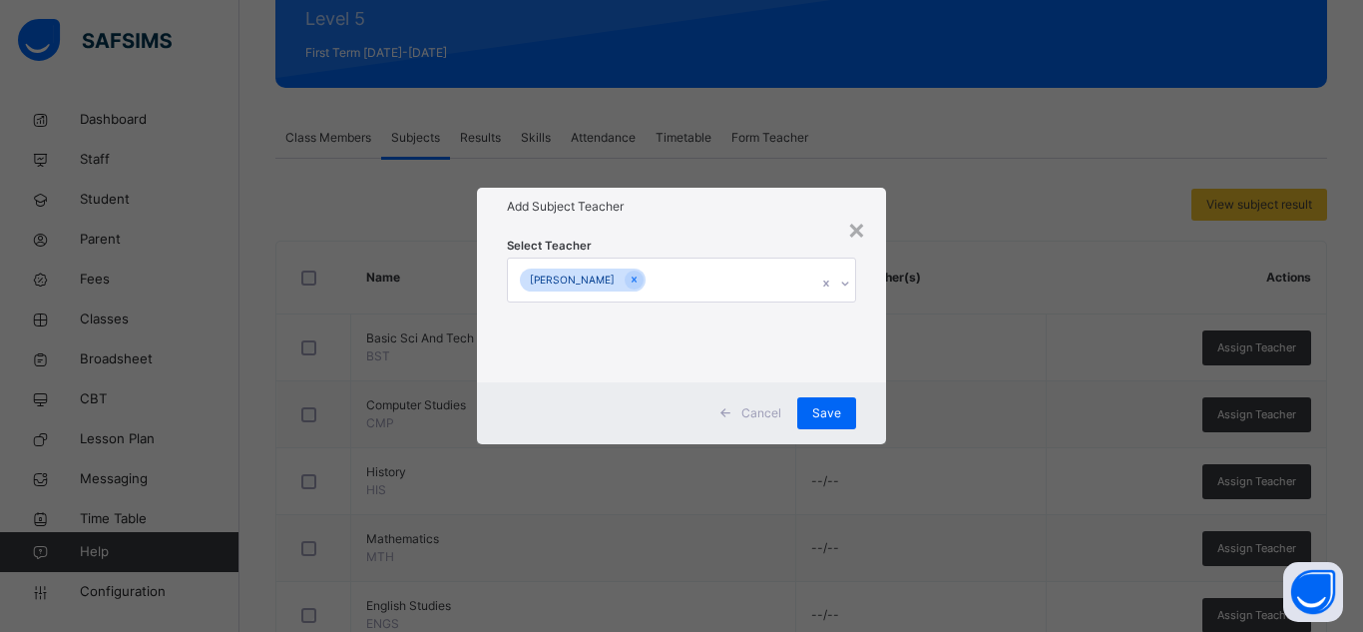
click at [711, 241] on div "Select Teacher [PERSON_NAME]" at bounding box center [681, 303] width 349 height 136
click at [820, 424] on div "Save" at bounding box center [826, 413] width 59 height 32
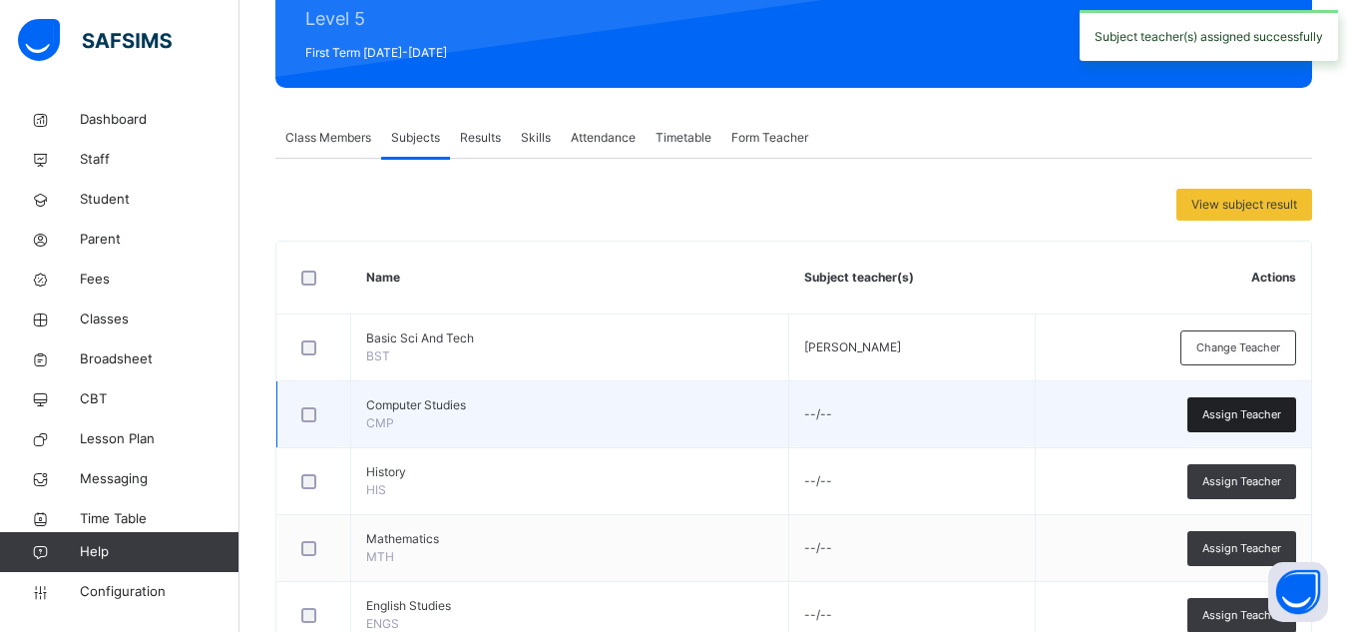
click at [1254, 410] on span "Assign Teacher" at bounding box center [1241, 414] width 79 height 17
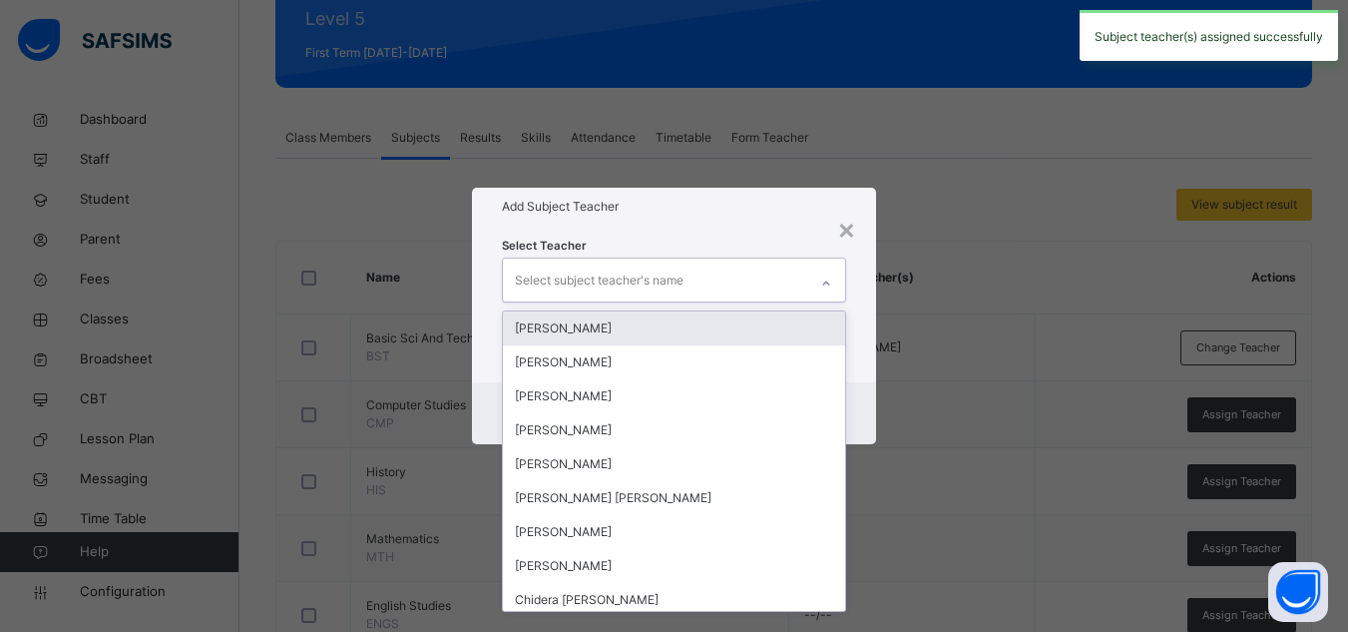
click at [793, 299] on div "Select subject teacher's name" at bounding box center [655, 279] width 304 height 42
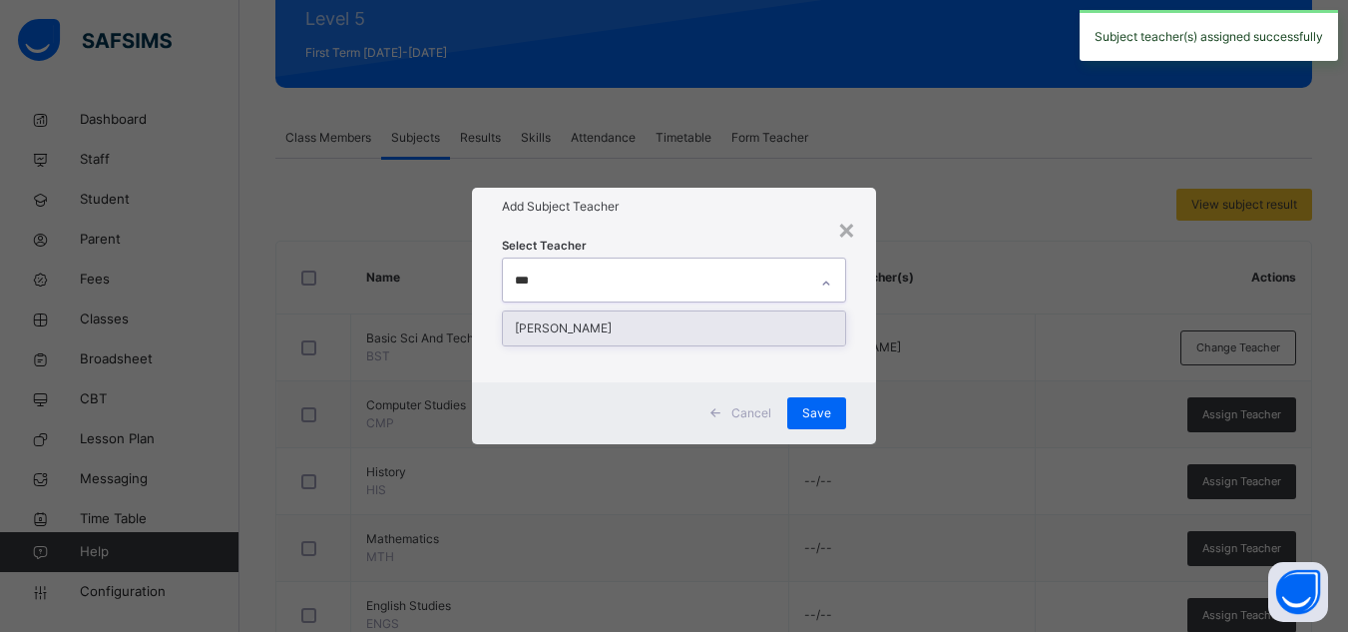
type input "****"
click at [763, 327] on div "[PERSON_NAME]" at bounding box center [674, 328] width 342 height 34
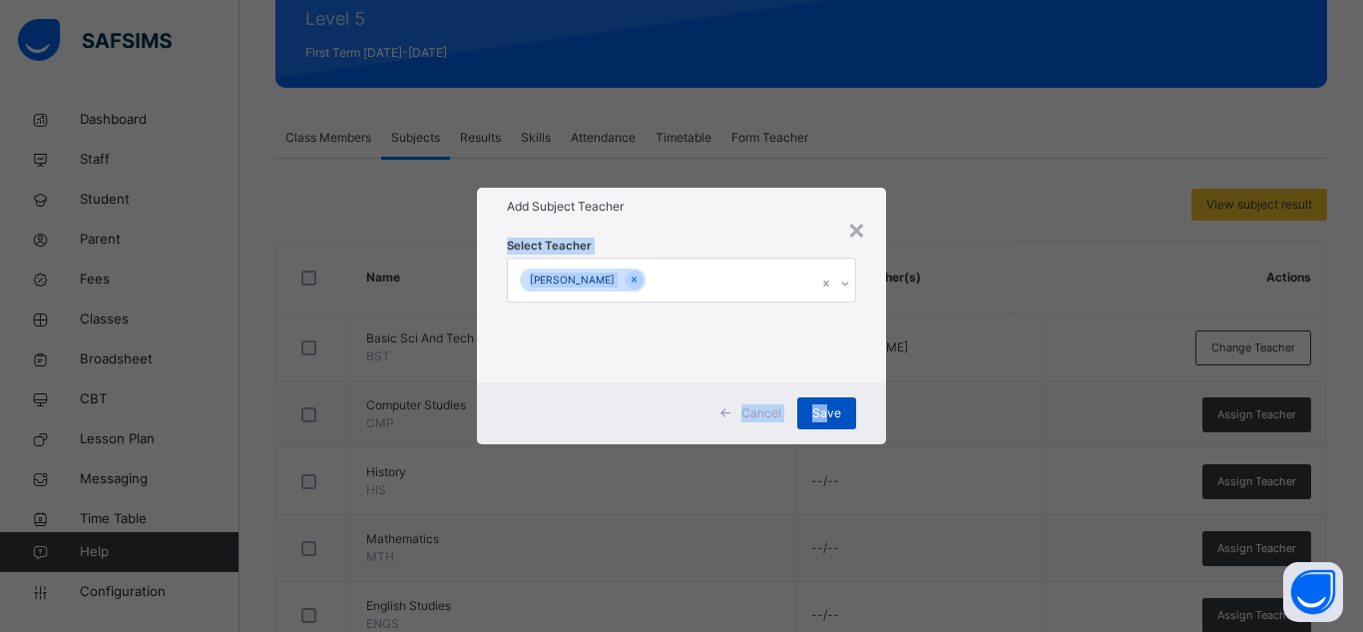
drag, startPoint x: 758, startPoint y: 214, endPoint x: 830, endPoint y: 400, distance: 199.9
click at [830, 400] on div "× Add Subject Teacher Select Teacher [PERSON_NAME] Cancel Save" at bounding box center [681, 315] width 409 height 255
click at [830, 400] on div "Save" at bounding box center [826, 413] width 59 height 32
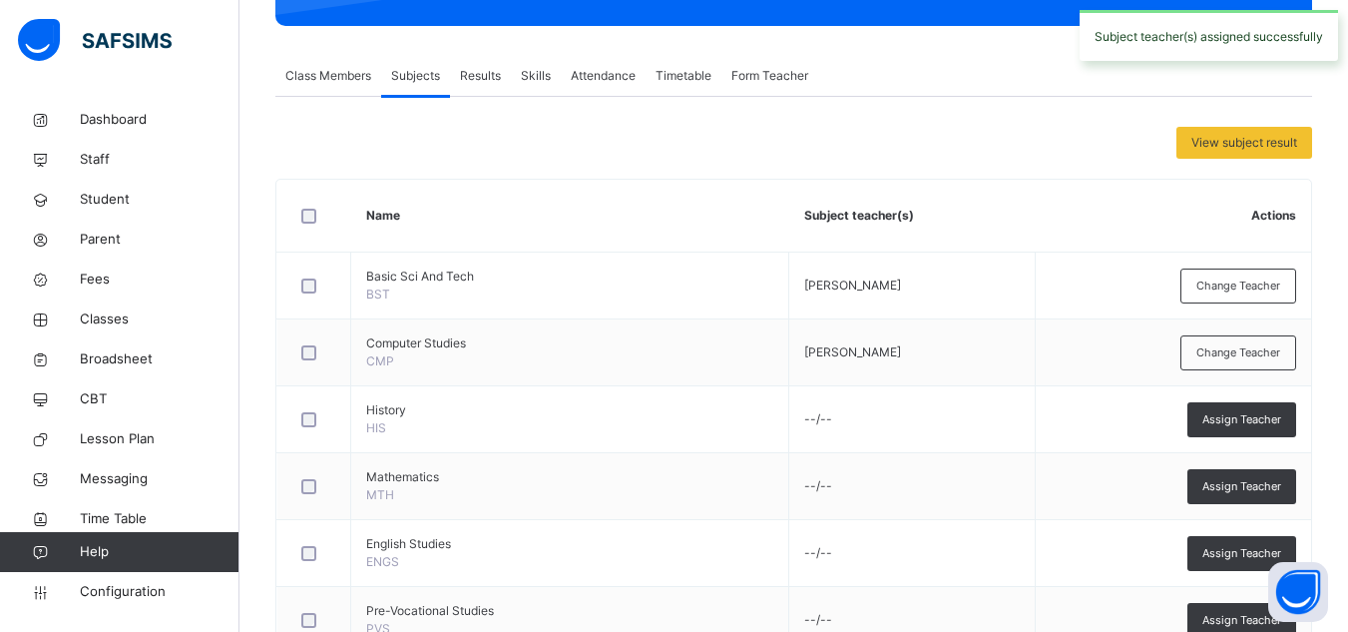
scroll to position [380, 0]
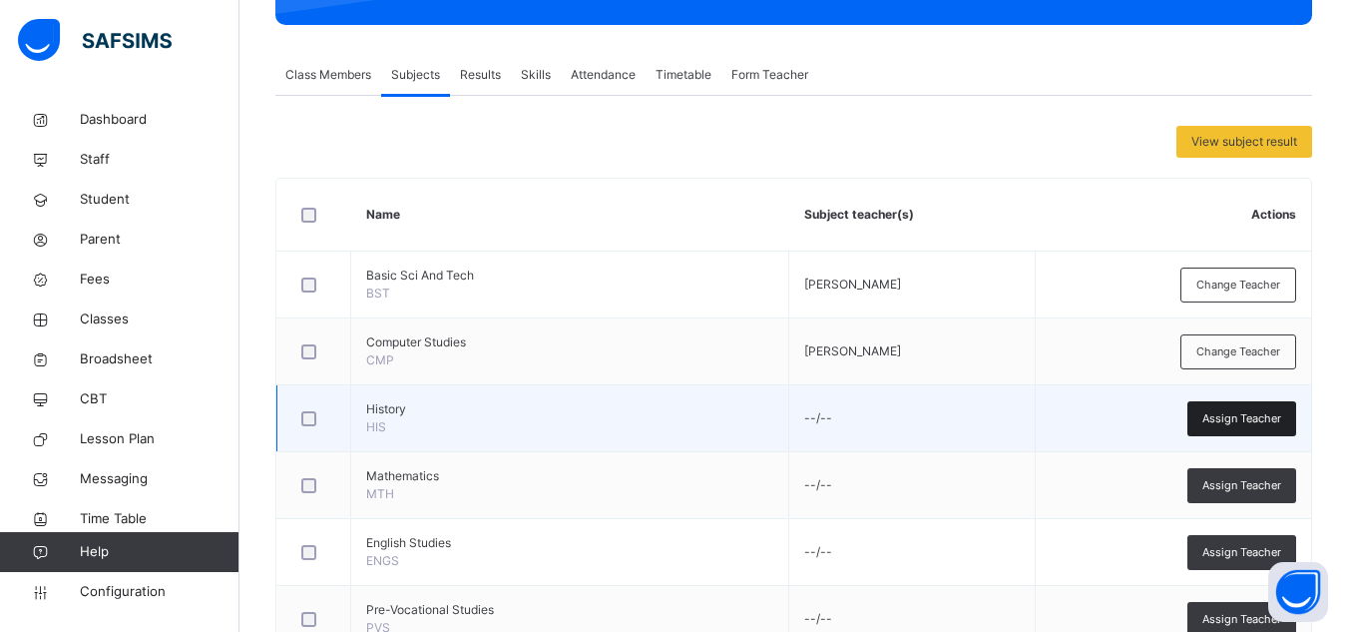
click at [1213, 417] on div "Assign Teacher" at bounding box center [1241, 418] width 109 height 35
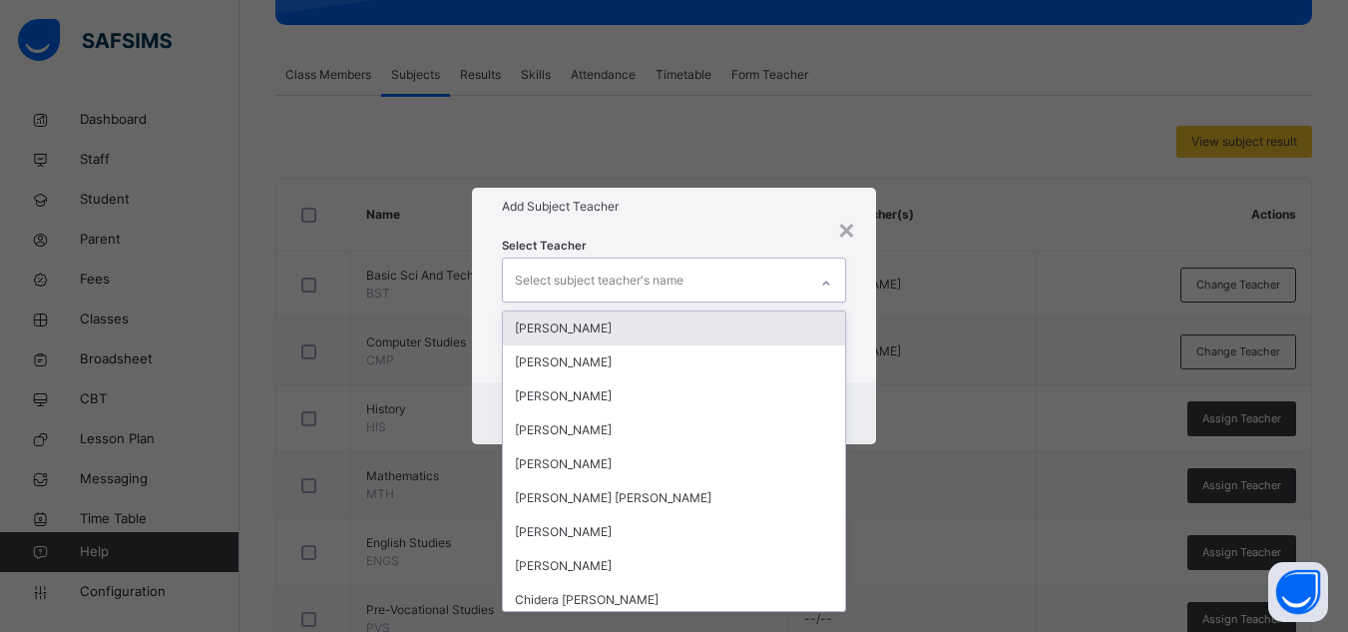
click at [712, 273] on div "Select subject teacher's name" at bounding box center [655, 279] width 304 height 42
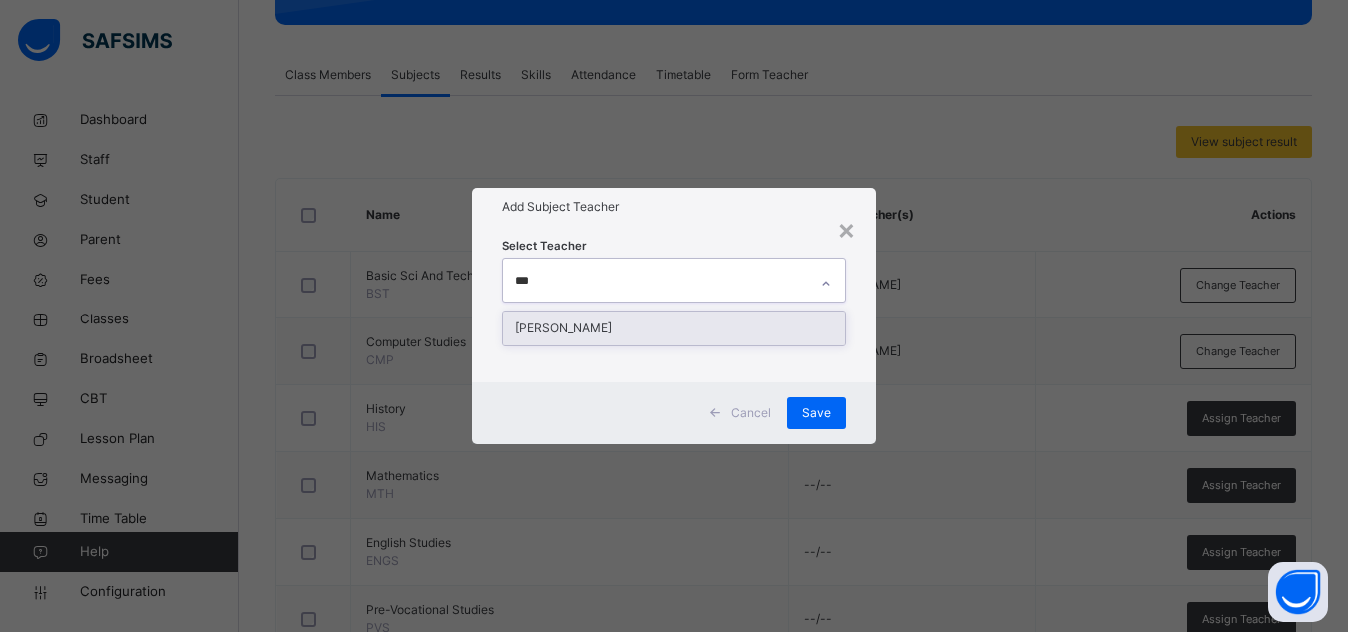
type input "****"
click at [702, 326] on div "[PERSON_NAME]" at bounding box center [674, 328] width 342 height 34
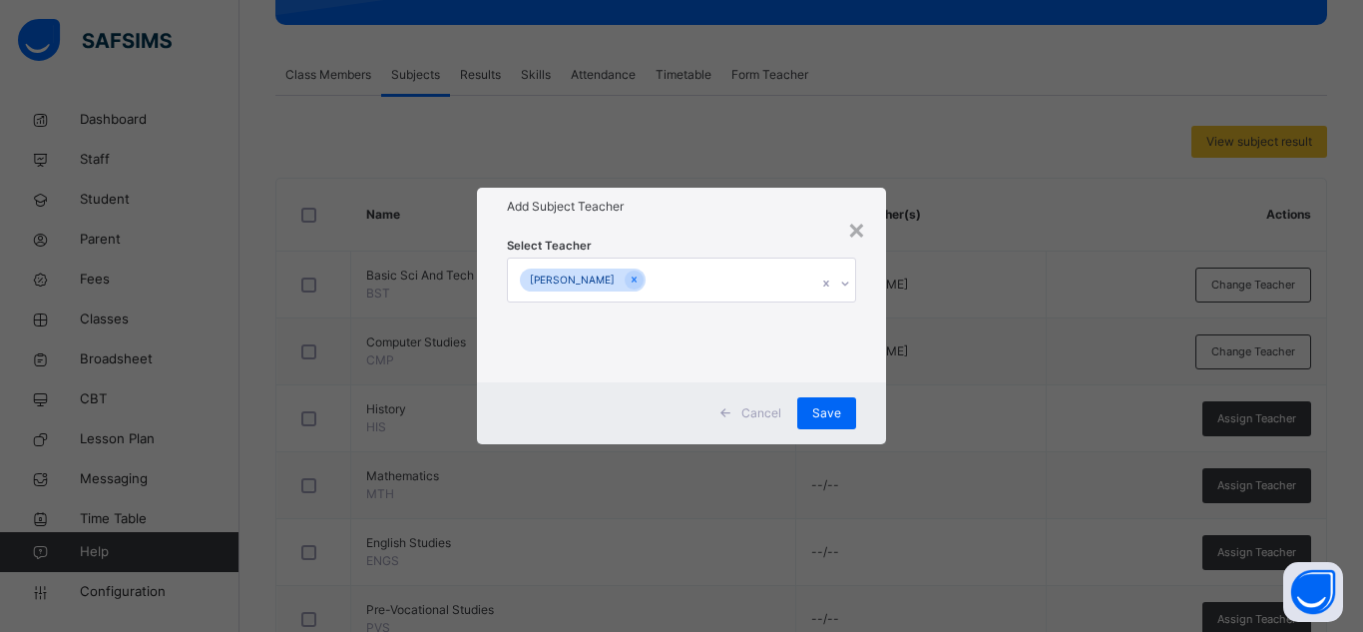
click at [772, 230] on div "Select Teacher [PERSON_NAME]" at bounding box center [681, 304] width 409 height 156
click at [834, 415] on span "Save" at bounding box center [826, 413] width 29 height 18
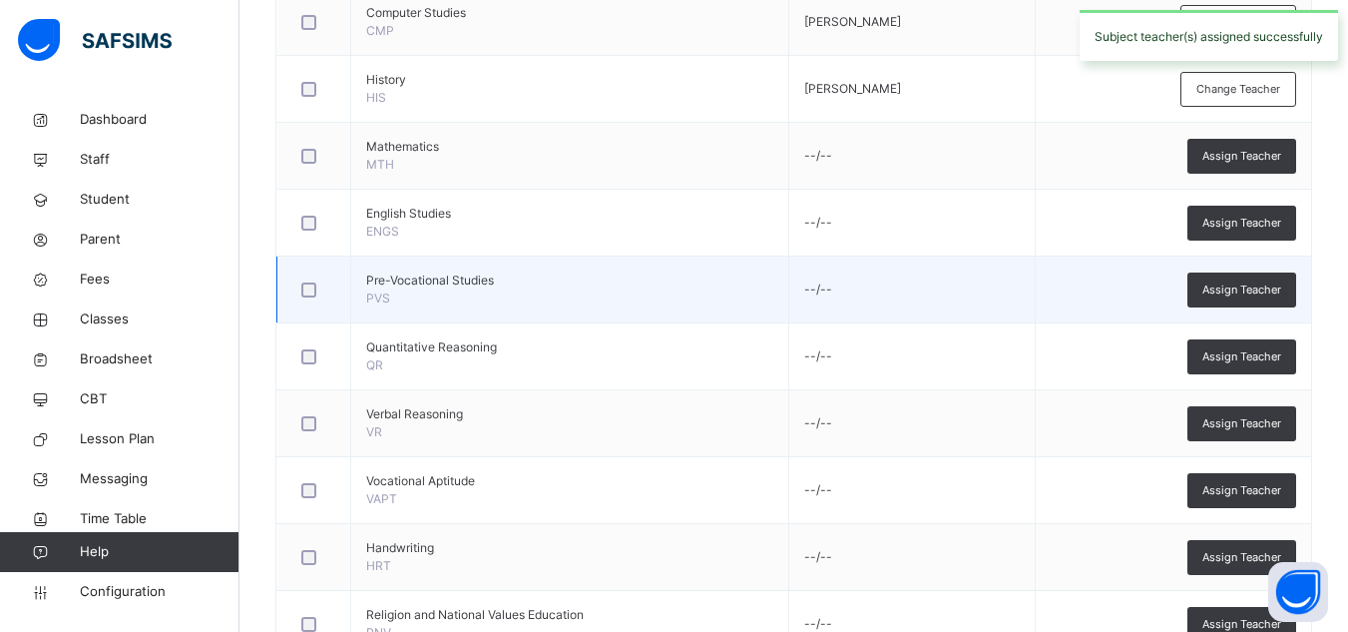
scroll to position [712, 0]
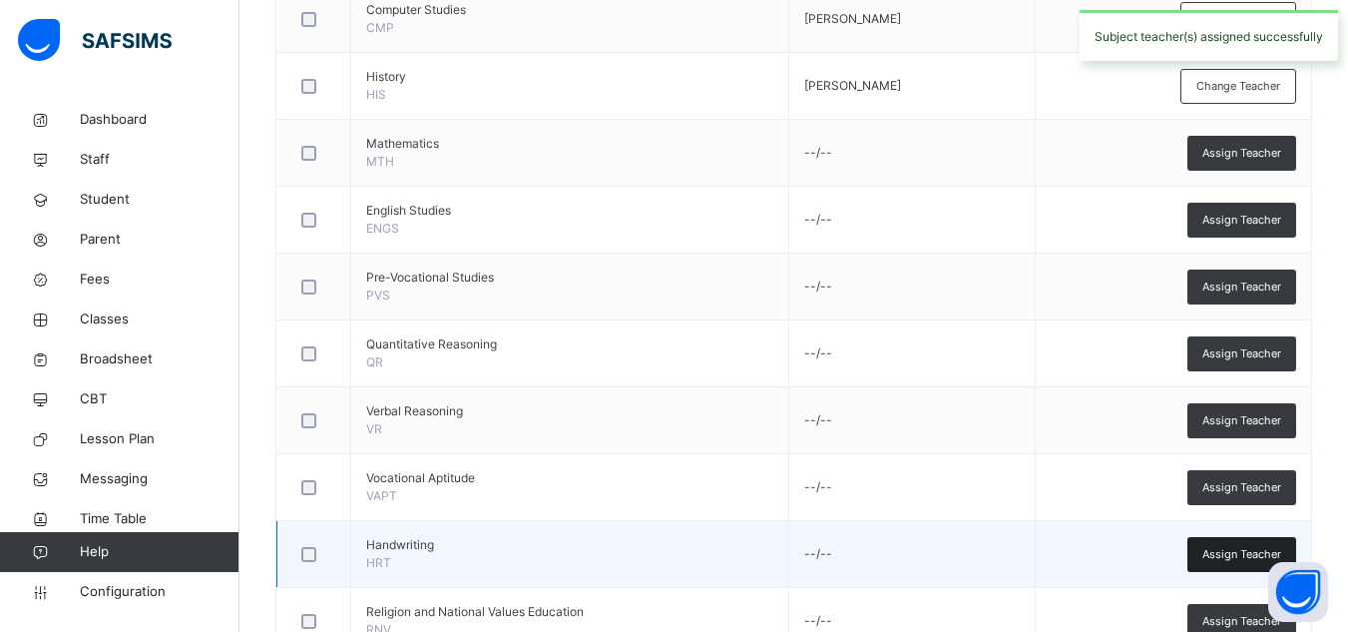
click at [1240, 566] on div "Assign Teacher" at bounding box center [1241, 554] width 109 height 35
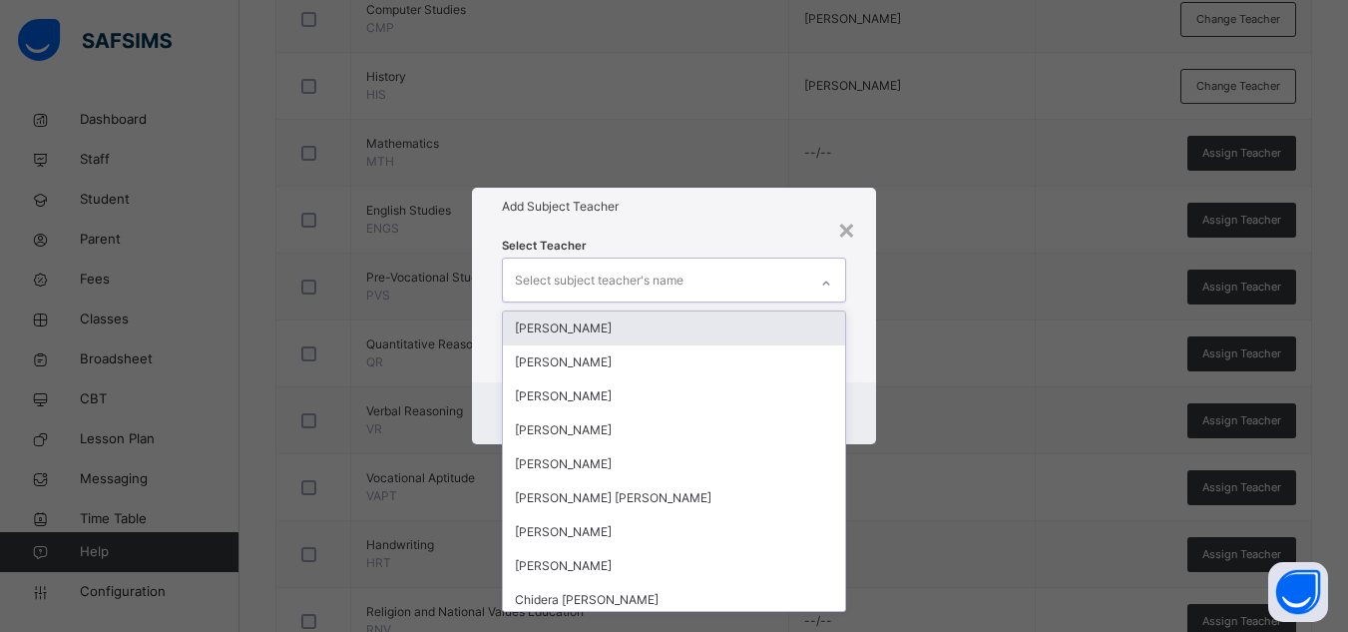
click at [737, 266] on div "Select subject teacher's name" at bounding box center [655, 279] width 304 height 42
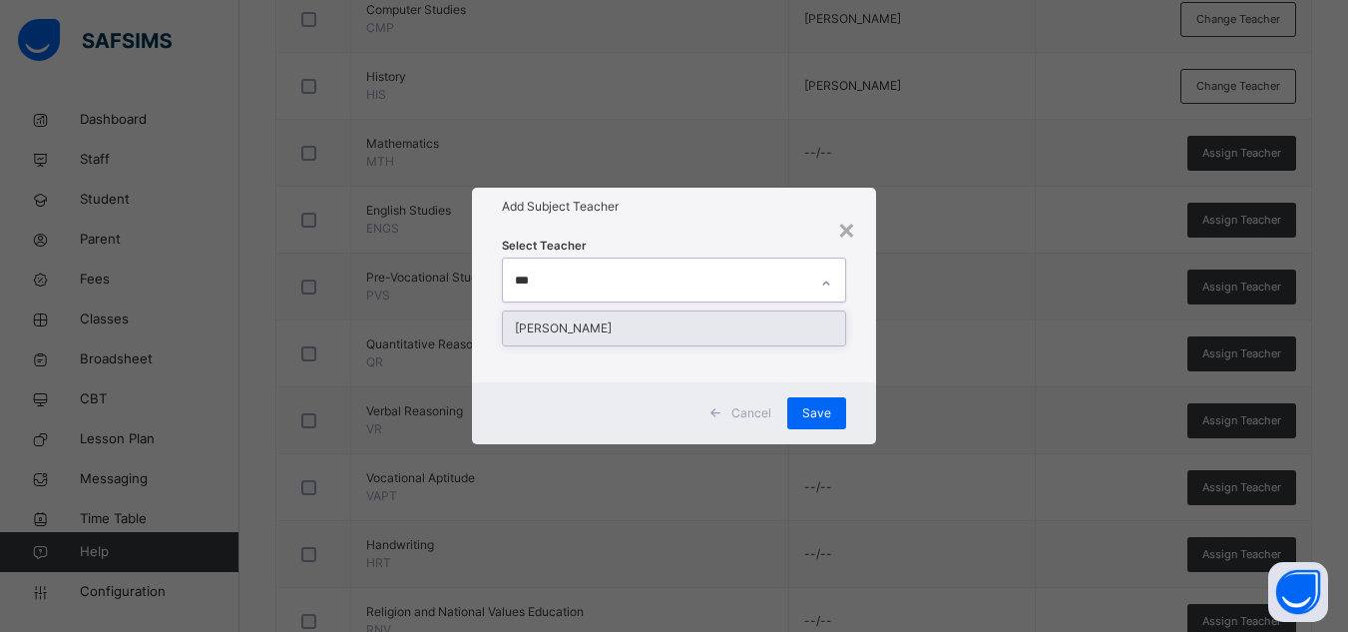
type input "****"
click at [728, 320] on div "[PERSON_NAME]" at bounding box center [674, 328] width 342 height 34
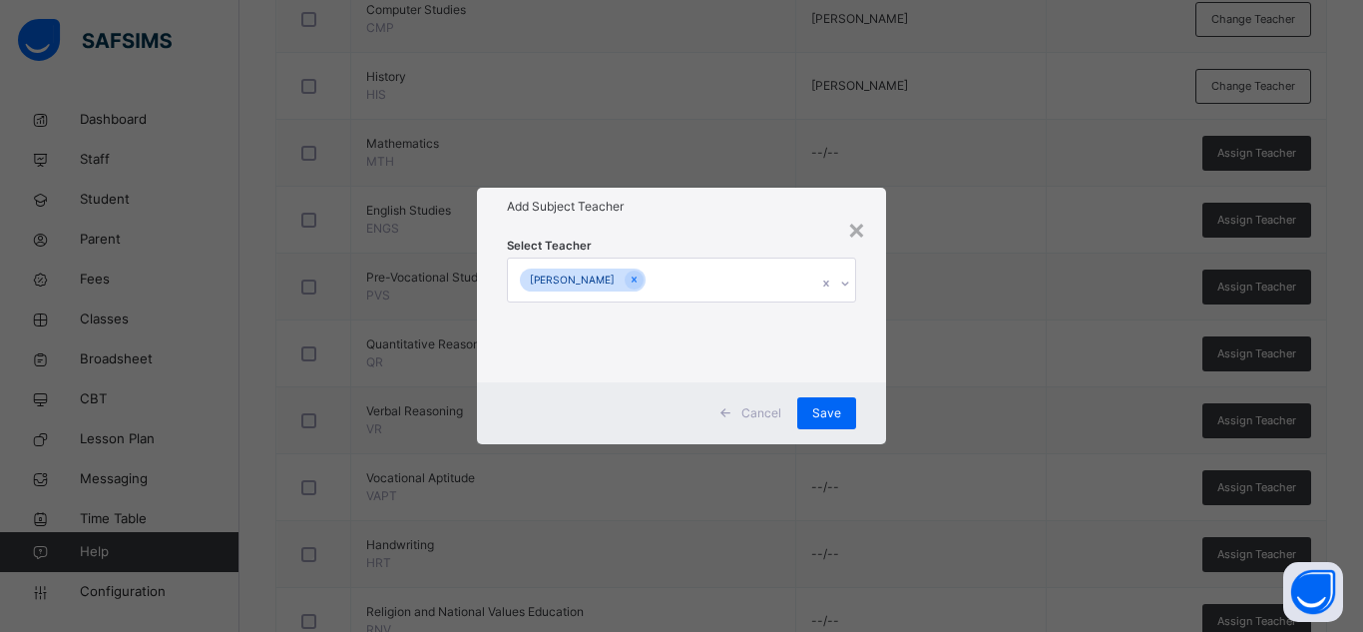
click at [699, 210] on h1 "Add Subject Teacher" at bounding box center [681, 207] width 349 height 18
click at [825, 413] on span "Save" at bounding box center [826, 413] width 29 height 18
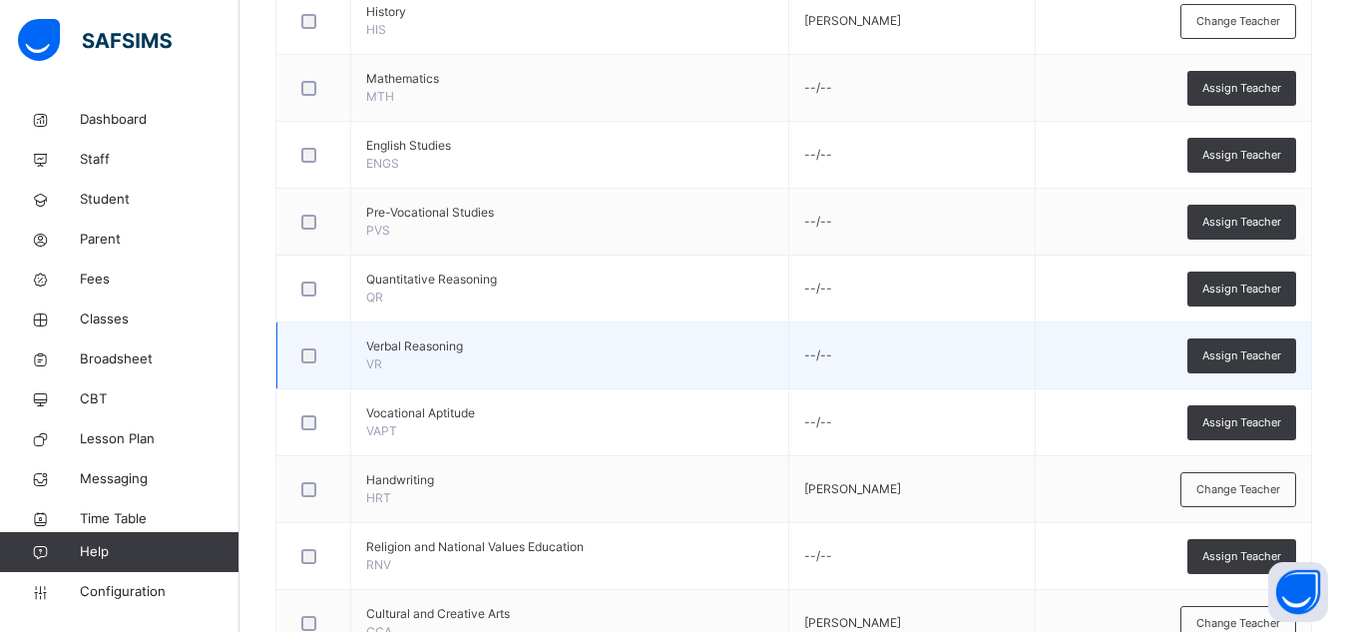
scroll to position [778, 0]
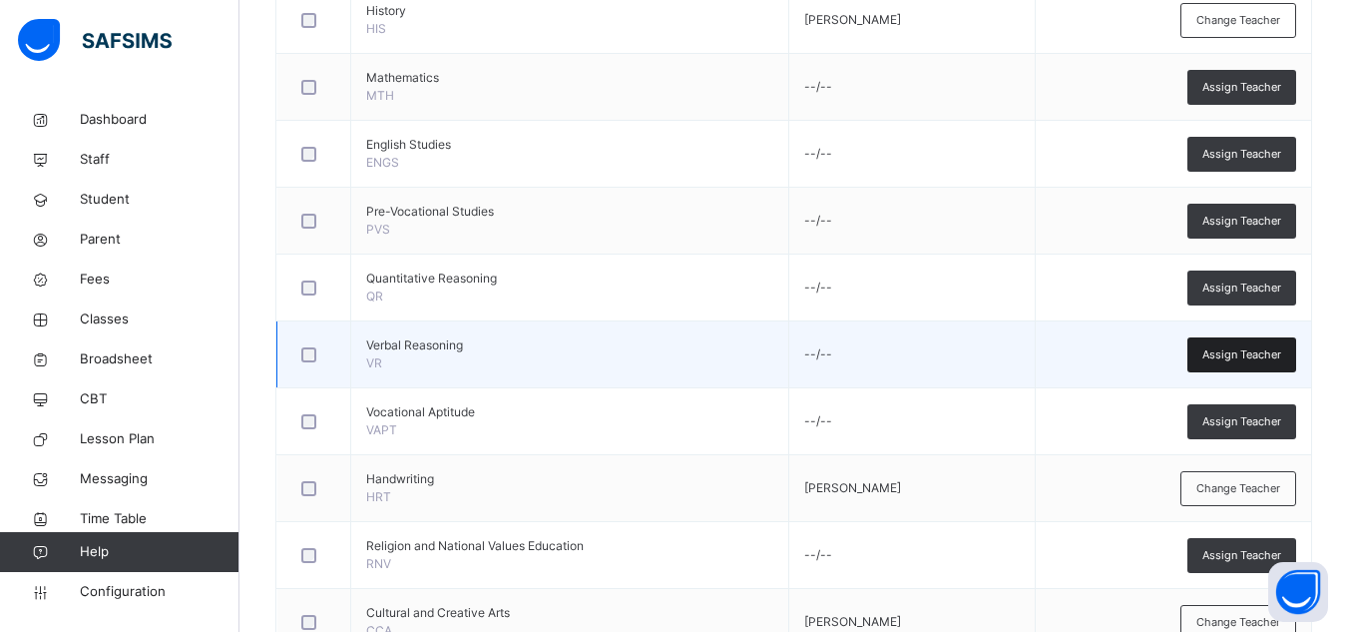
click at [1237, 346] on span "Assign Teacher" at bounding box center [1241, 354] width 79 height 17
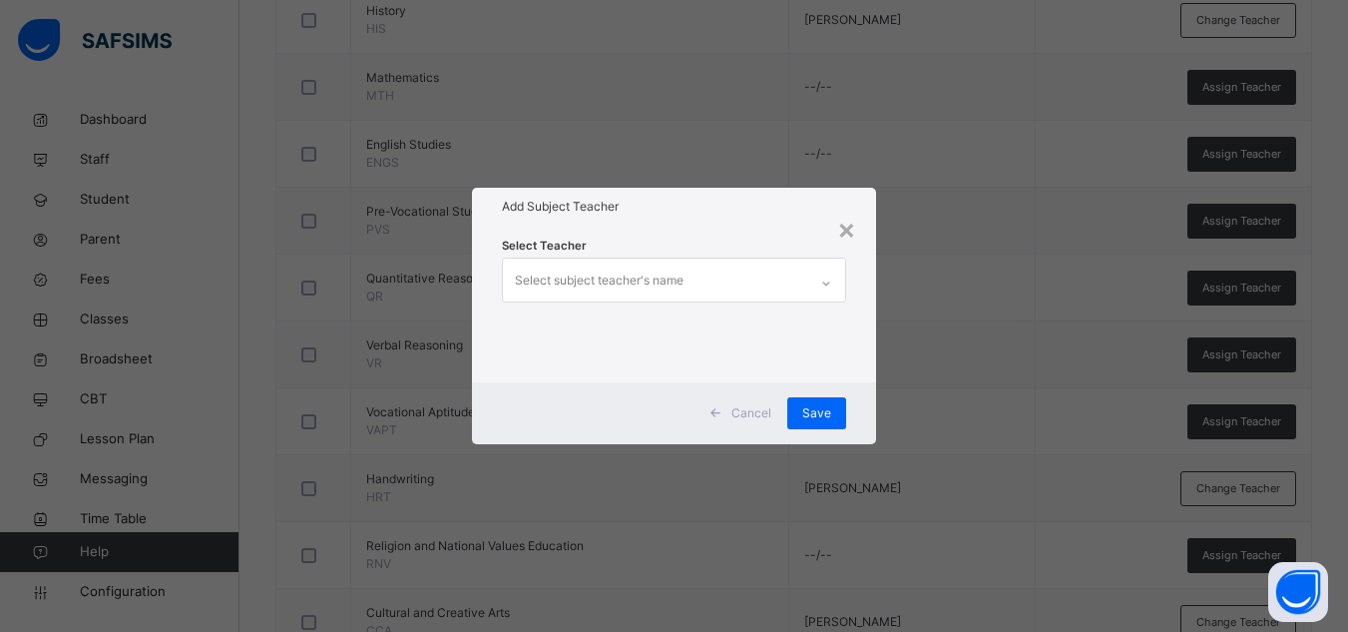
click at [642, 285] on div "Select subject teacher's name" at bounding box center [599, 280] width 169 height 38
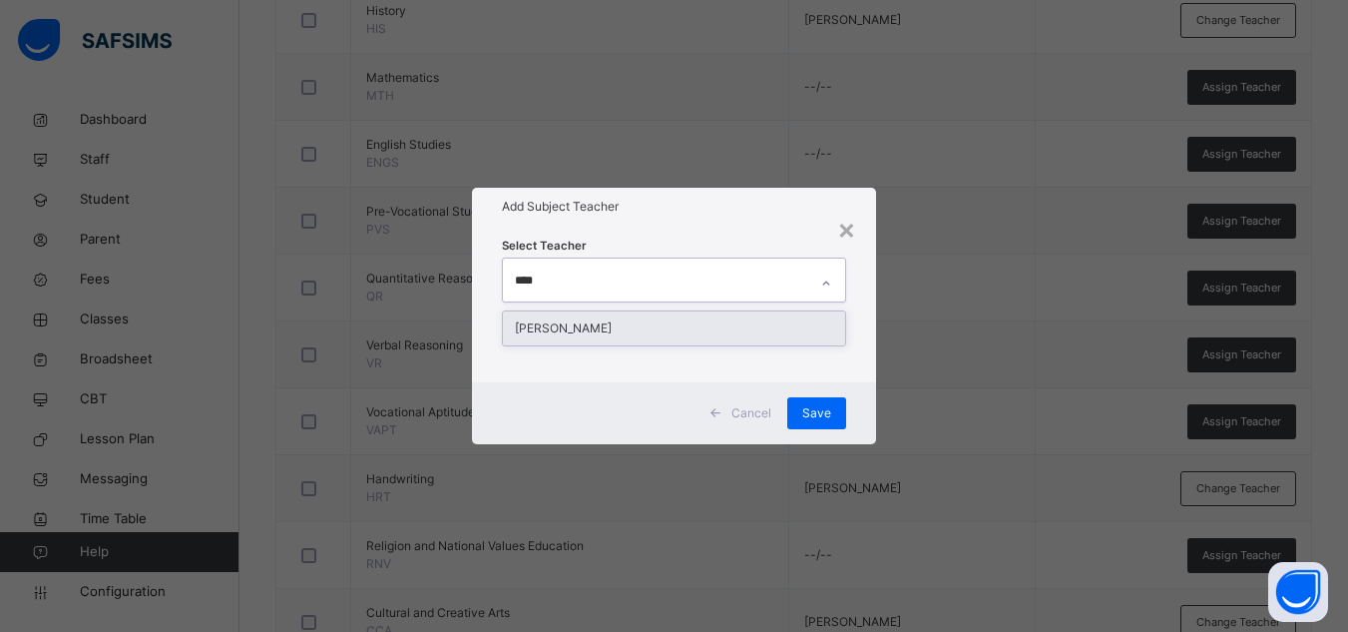
type input "****"
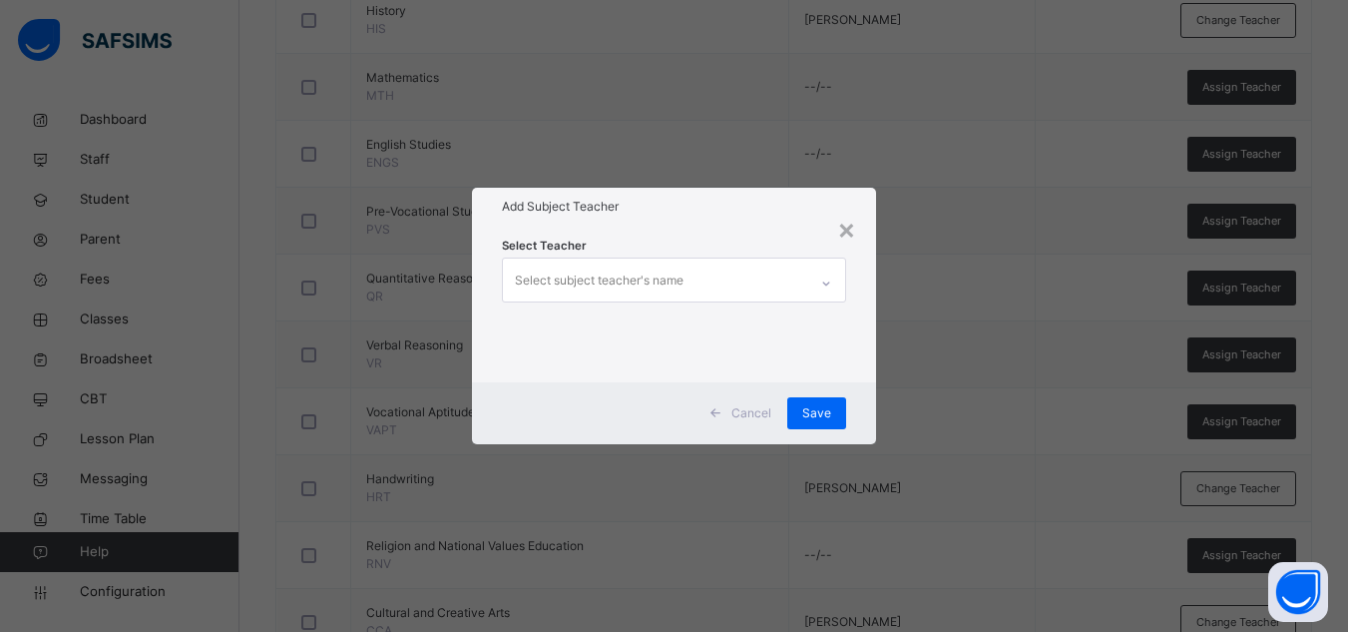
click at [647, 308] on div "Select Teacher Select subject teacher's name" at bounding box center [674, 303] width 344 height 136
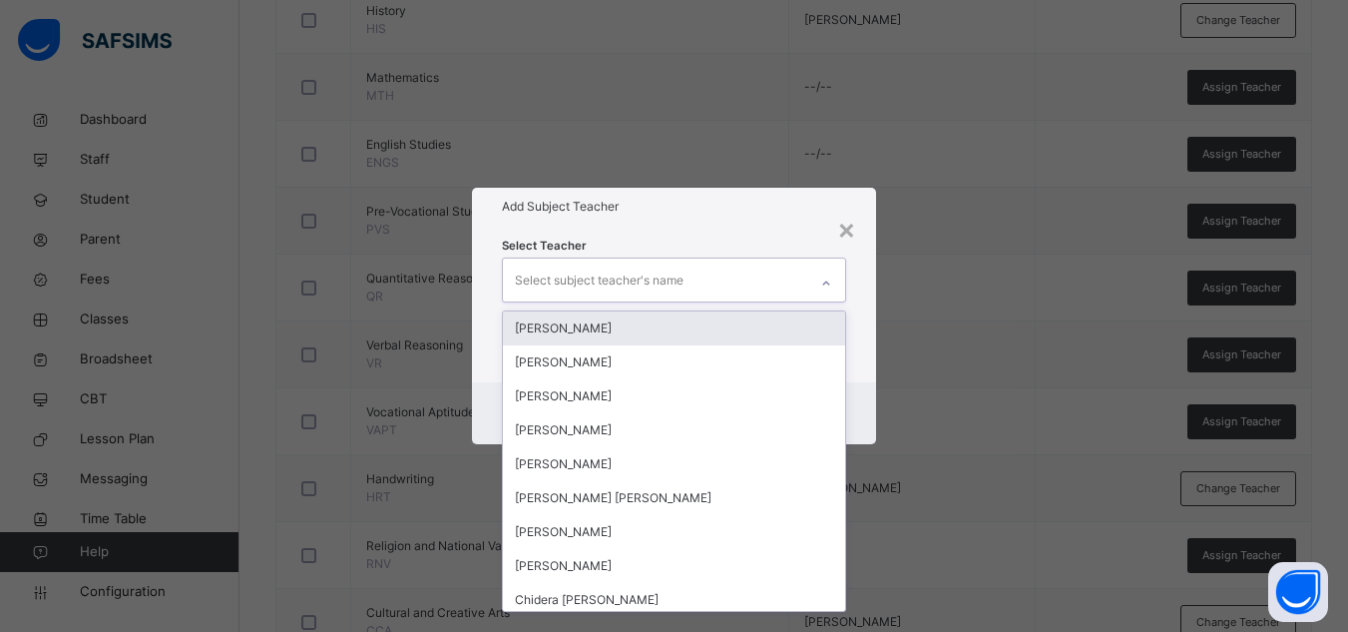
click at [671, 282] on div "Select subject teacher's name" at bounding box center [599, 280] width 169 height 38
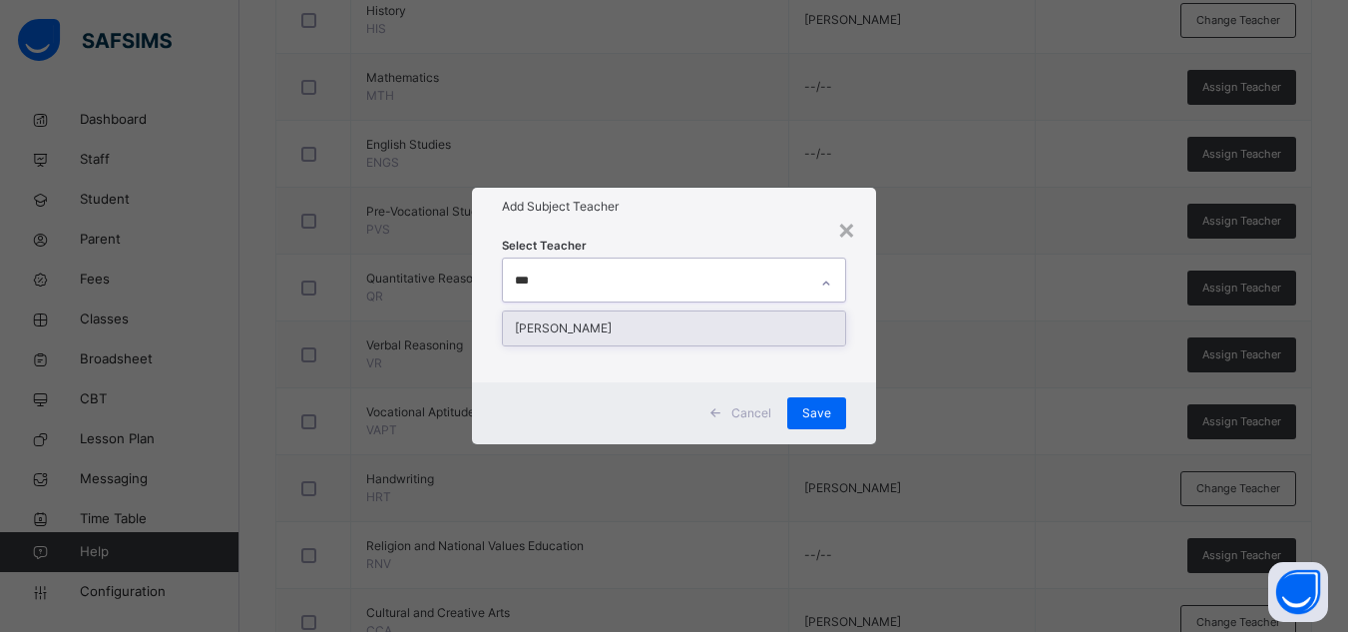
type input "****"
click at [657, 317] on div "[PERSON_NAME]" at bounding box center [674, 328] width 342 height 34
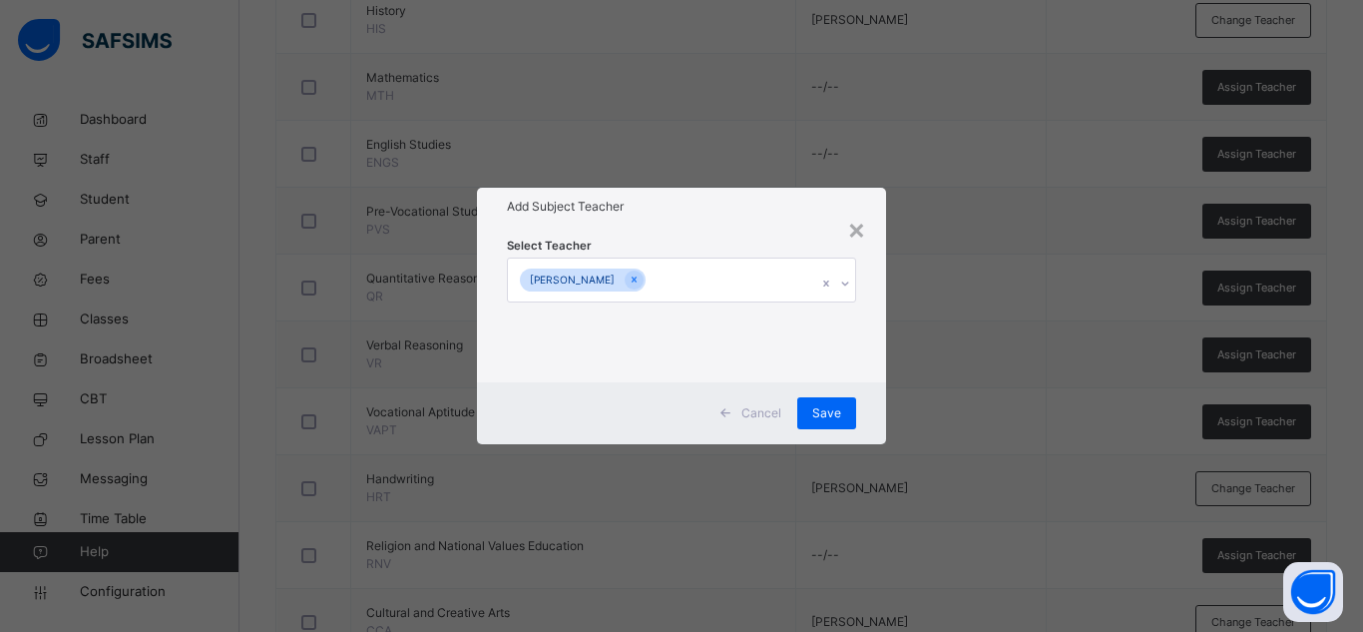
click at [698, 238] on div "Select Teacher [PERSON_NAME]" at bounding box center [681, 303] width 349 height 136
click at [834, 412] on span "Save" at bounding box center [826, 413] width 29 height 18
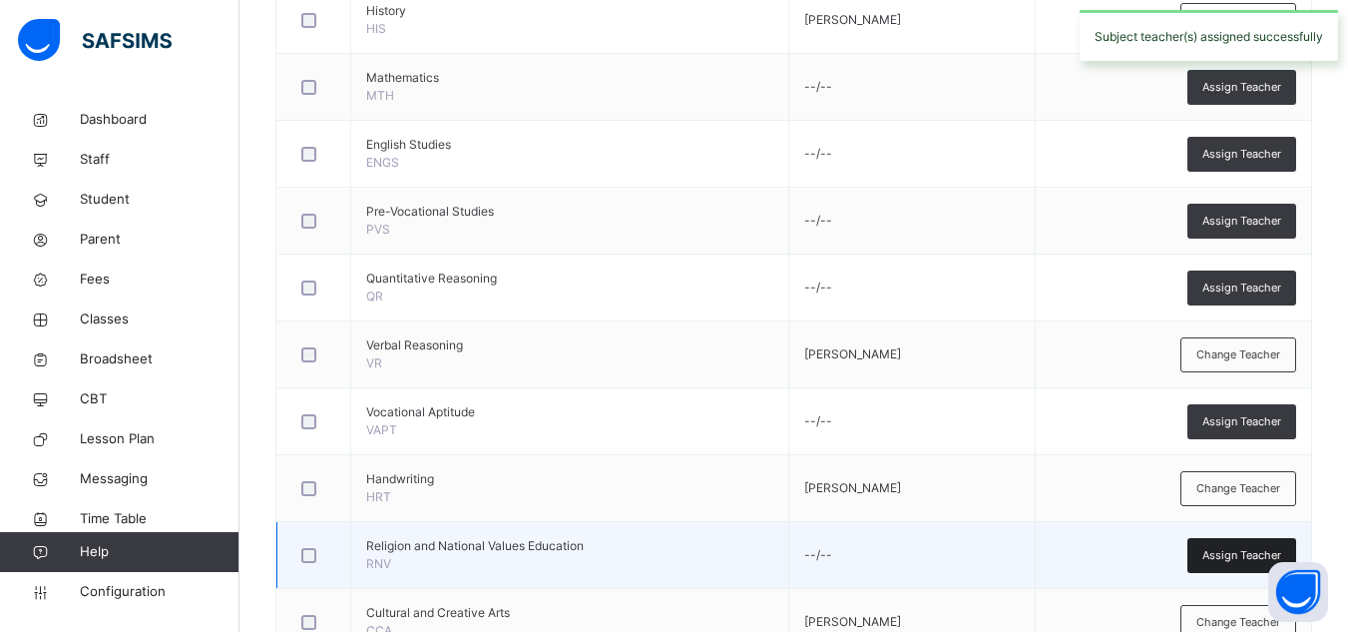
click at [1217, 550] on span "Assign Teacher" at bounding box center [1241, 555] width 79 height 17
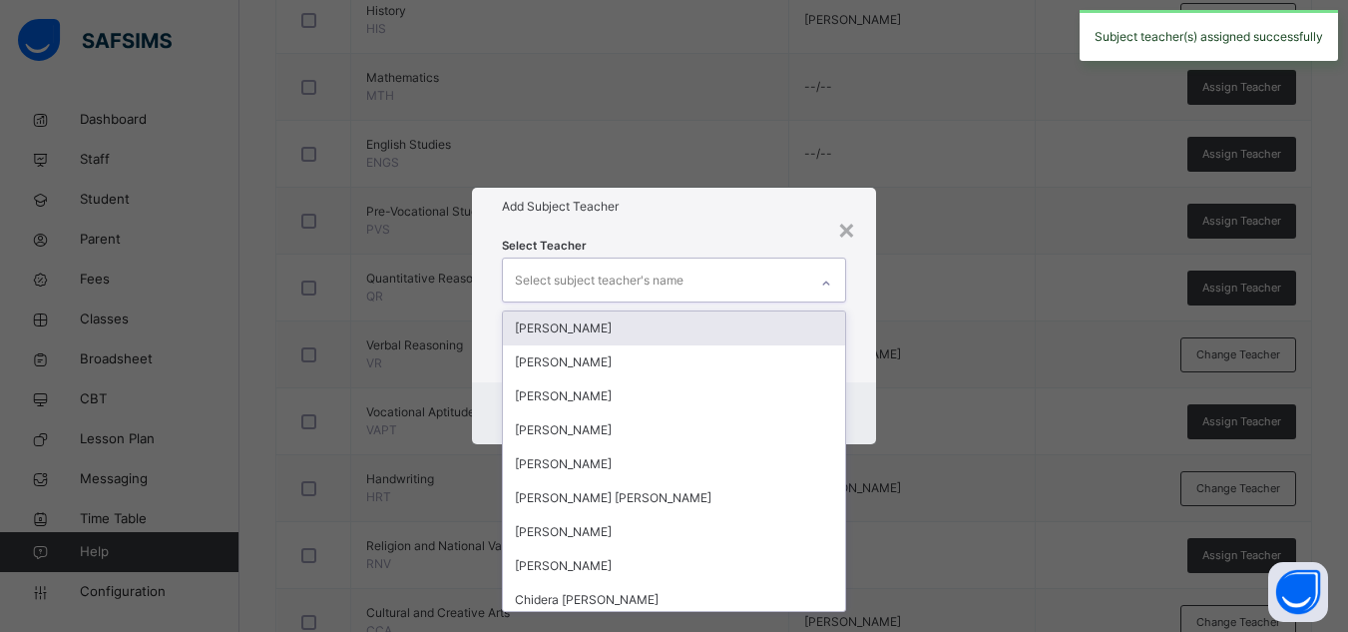
click at [741, 264] on div "Select subject teacher's name" at bounding box center [655, 279] width 304 height 42
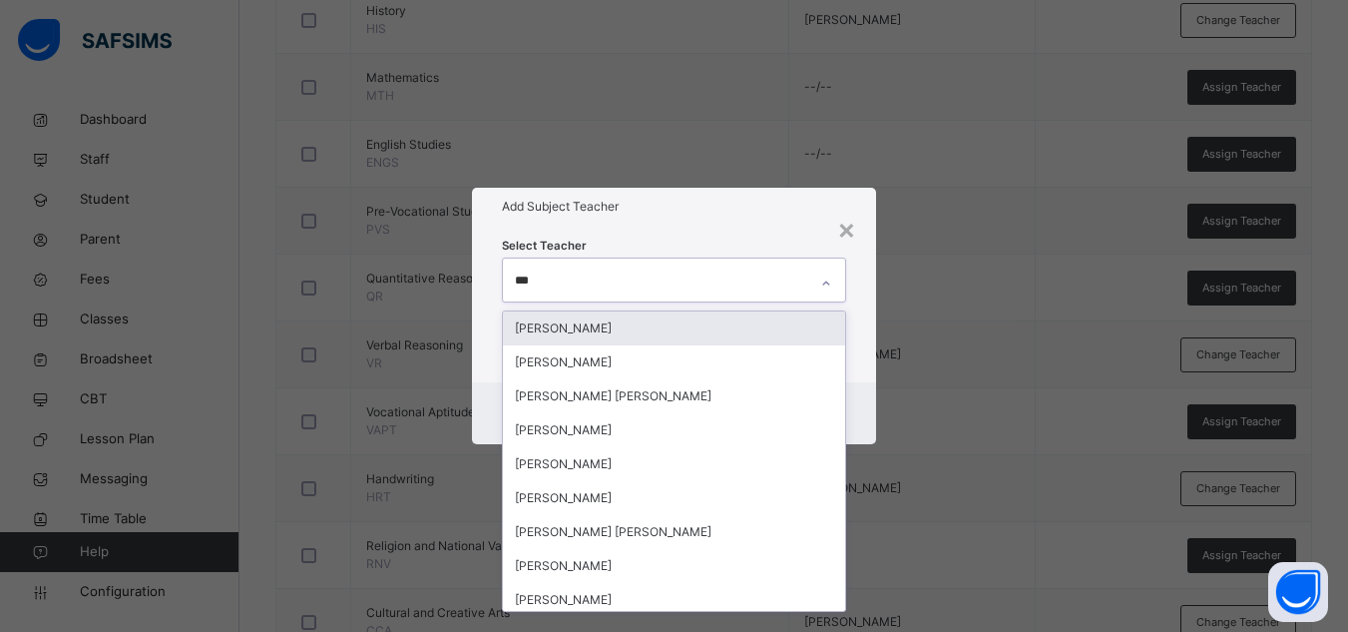
type input "****"
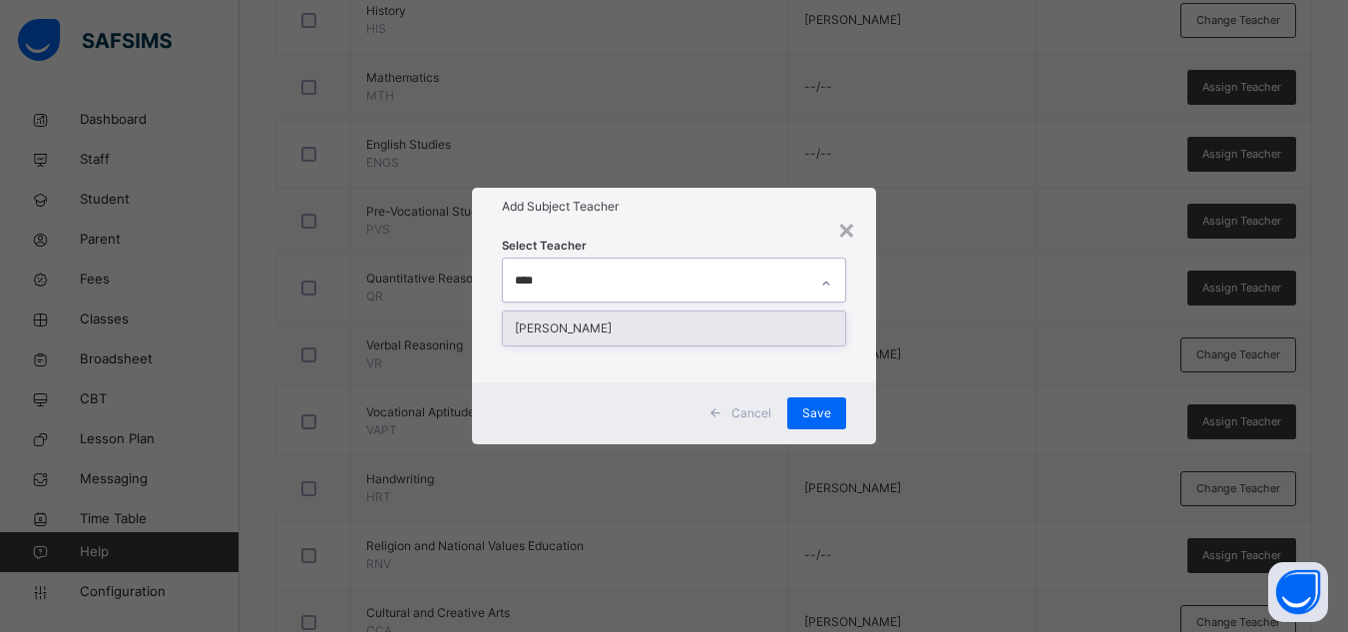
click at [690, 339] on div "[PERSON_NAME]" at bounding box center [674, 328] width 342 height 34
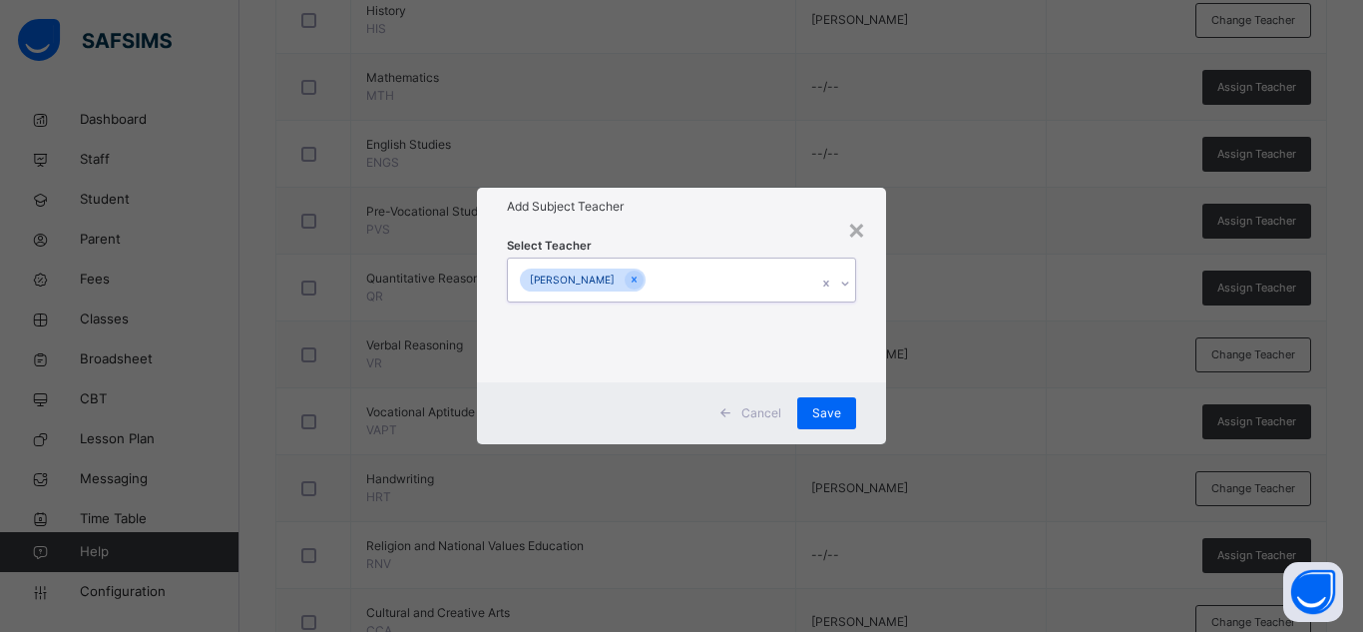
click at [722, 262] on div "[PERSON_NAME]" at bounding box center [662, 279] width 309 height 42
click at [808, 407] on div "Save" at bounding box center [826, 413] width 59 height 32
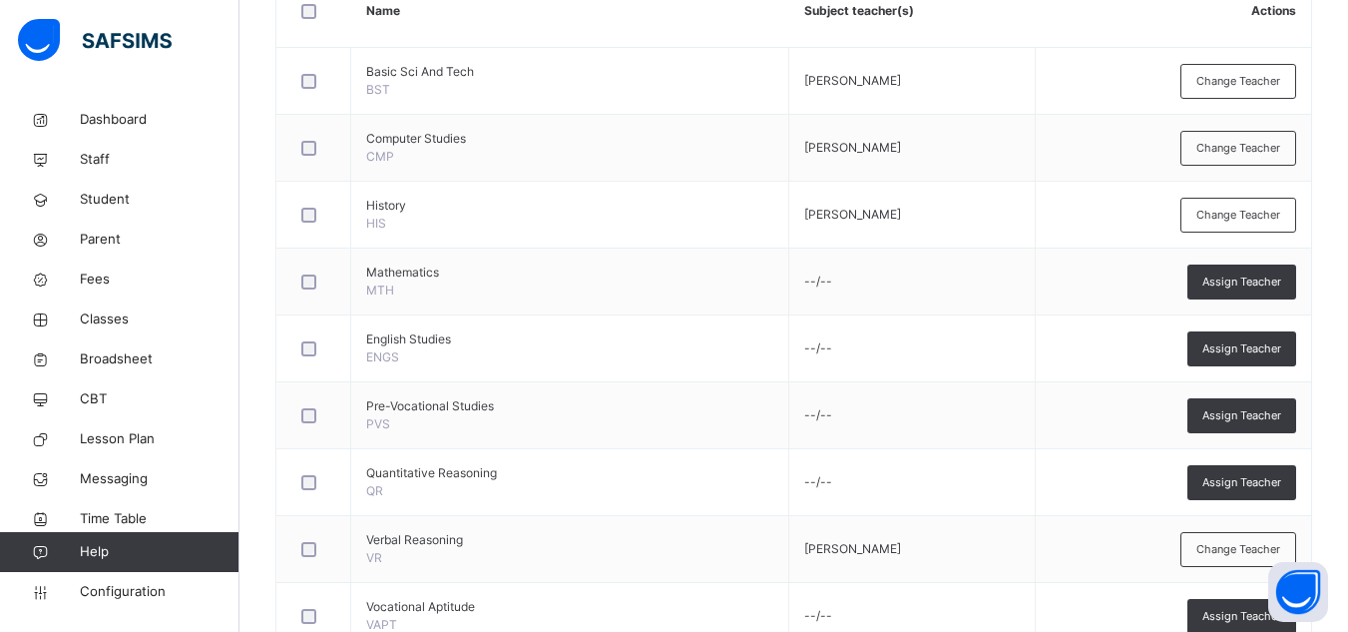
scroll to position [583, 0]
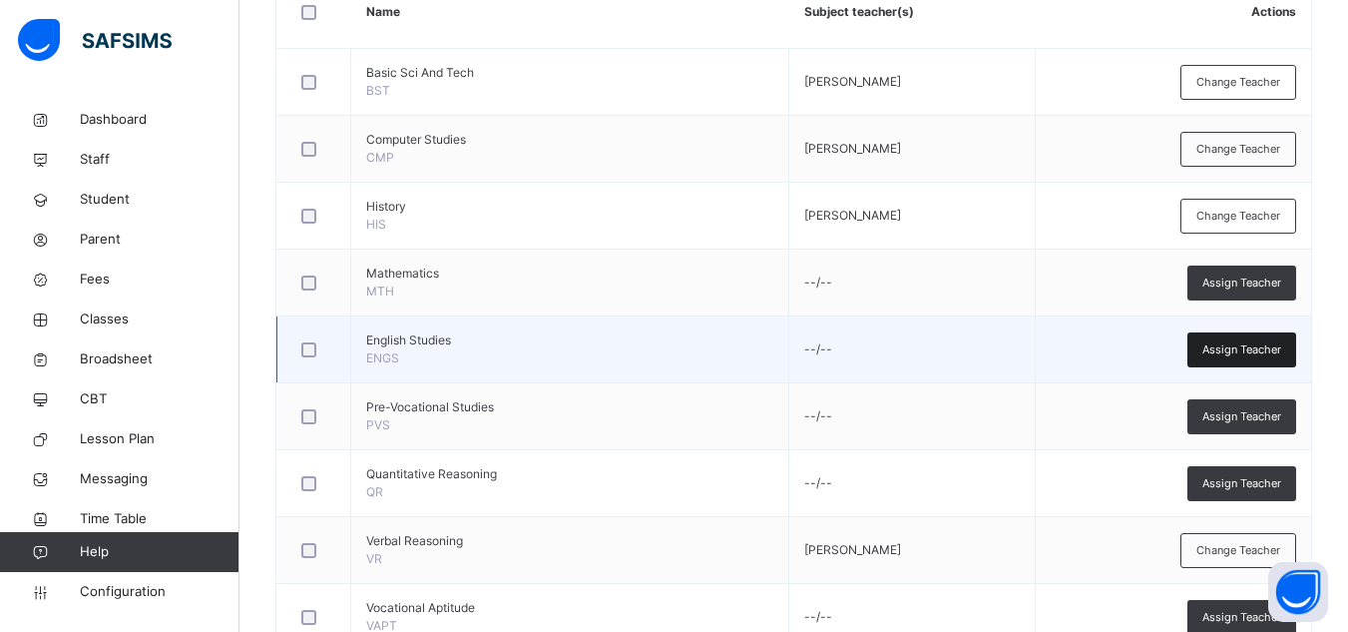
click at [1225, 357] on span "Assign Teacher" at bounding box center [1241, 349] width 79 height 17
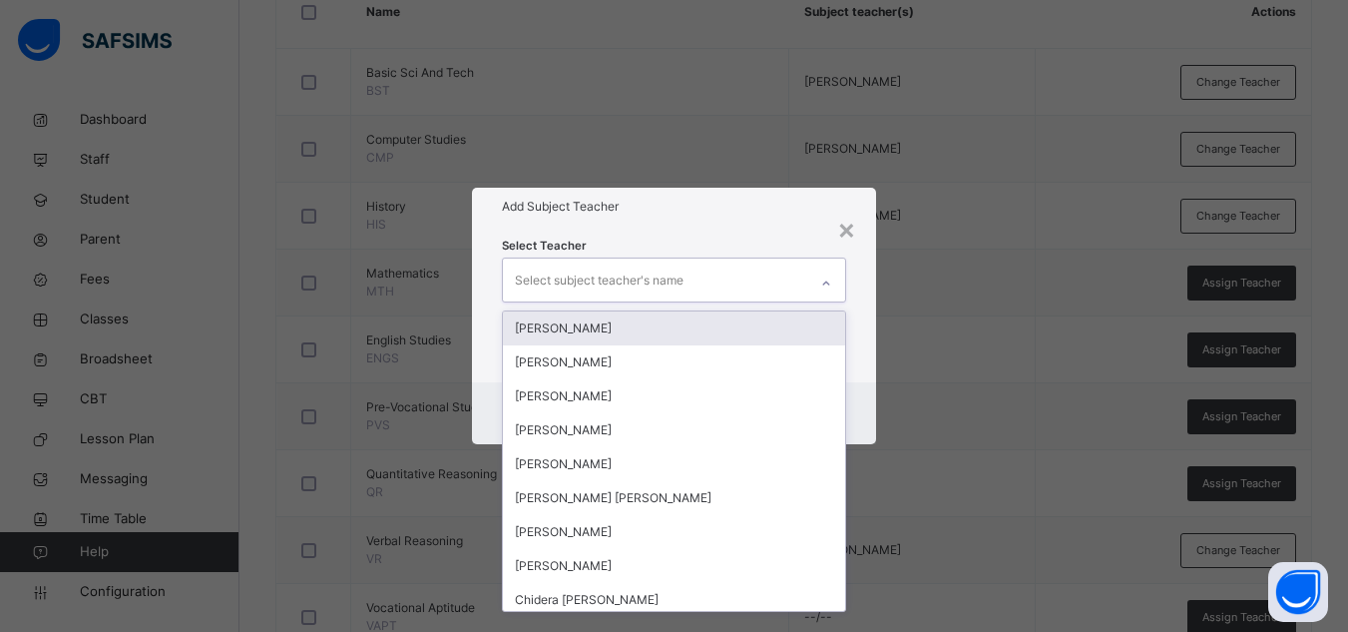
click at [655, 264] on div "Select subject teacher's name" at bounding box center [599, 280] width 169 height 38
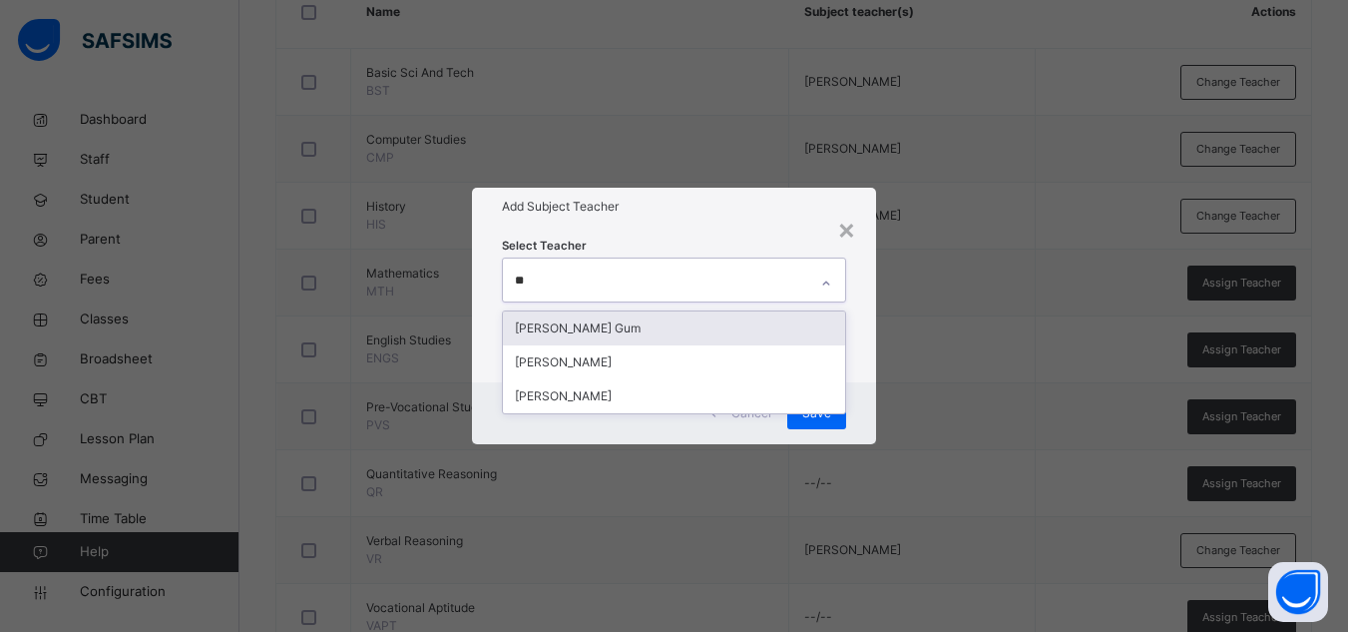
type input "***"
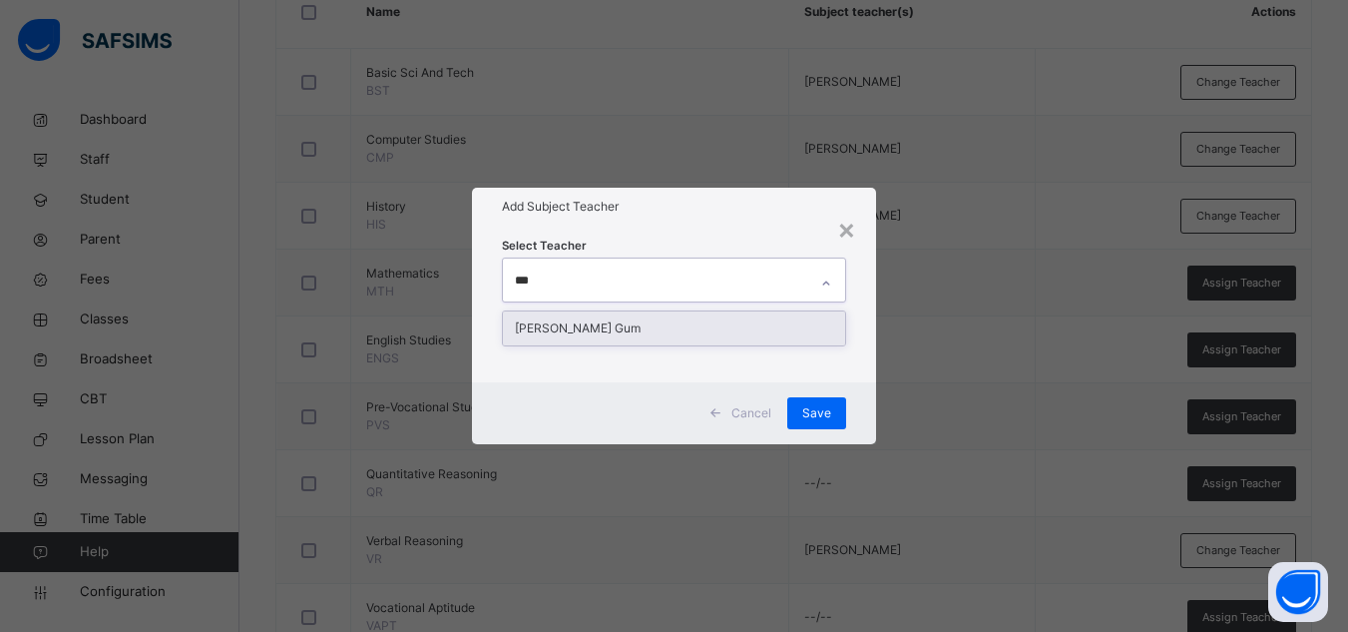
click at [679, 320] on div "[PERSON_NAME] Gum" at bounding box center [674, 328] width 342 height 34
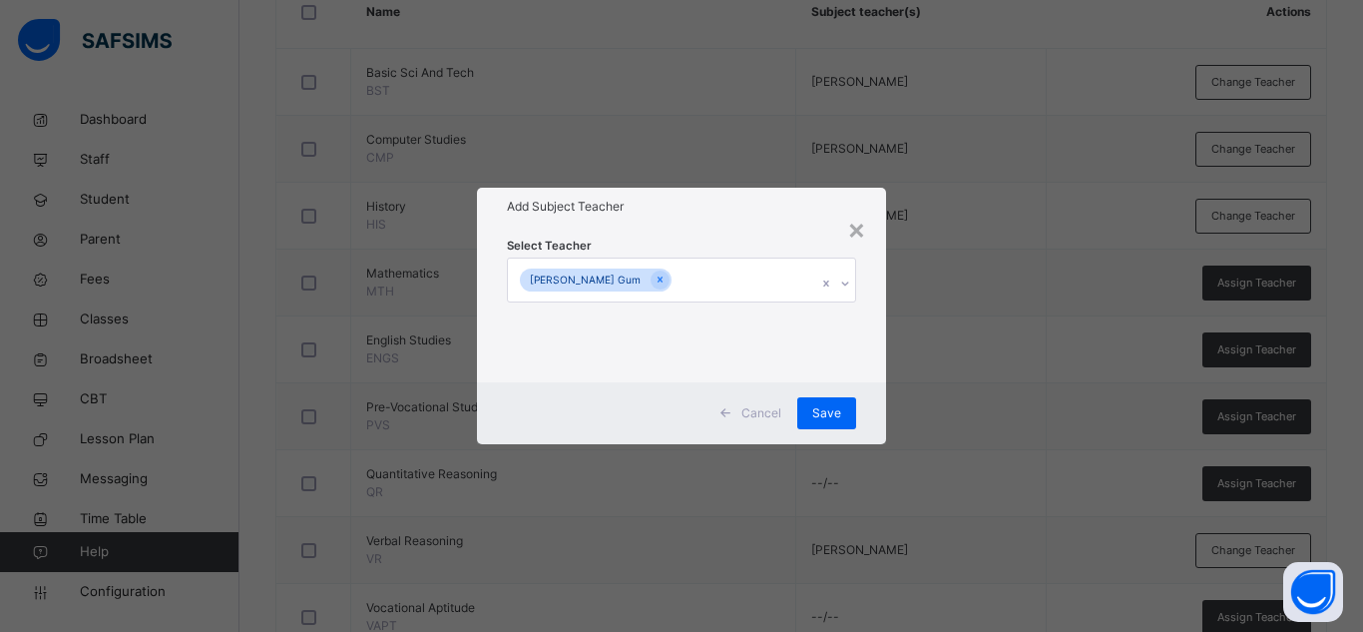
click at [729, 229] on div "Select Teacher [PERSON_NAME] Gum" at bounding box center [681, 304] width 409 height 156
click at [812, 404] on div "Save" at bounding box center [826, 413] width 59 height 32
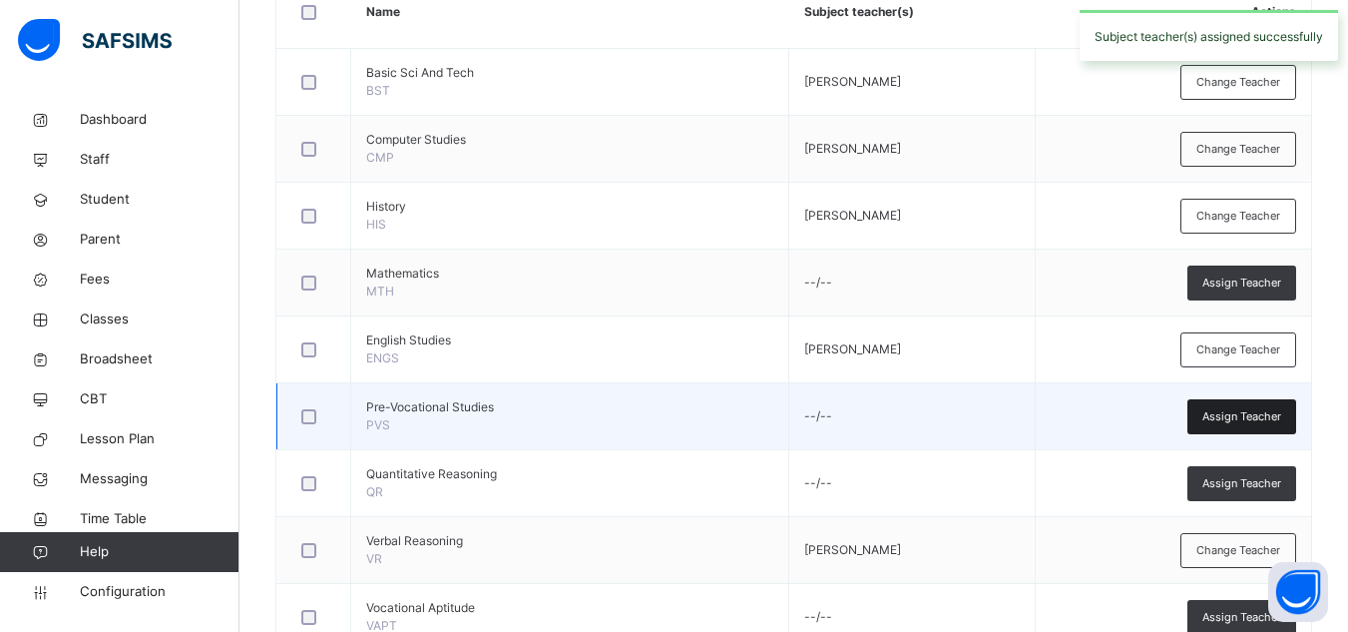
click at [1240, 420] on span "Assign Teacher" at bounding box center [1241, 416] width 79 height 17
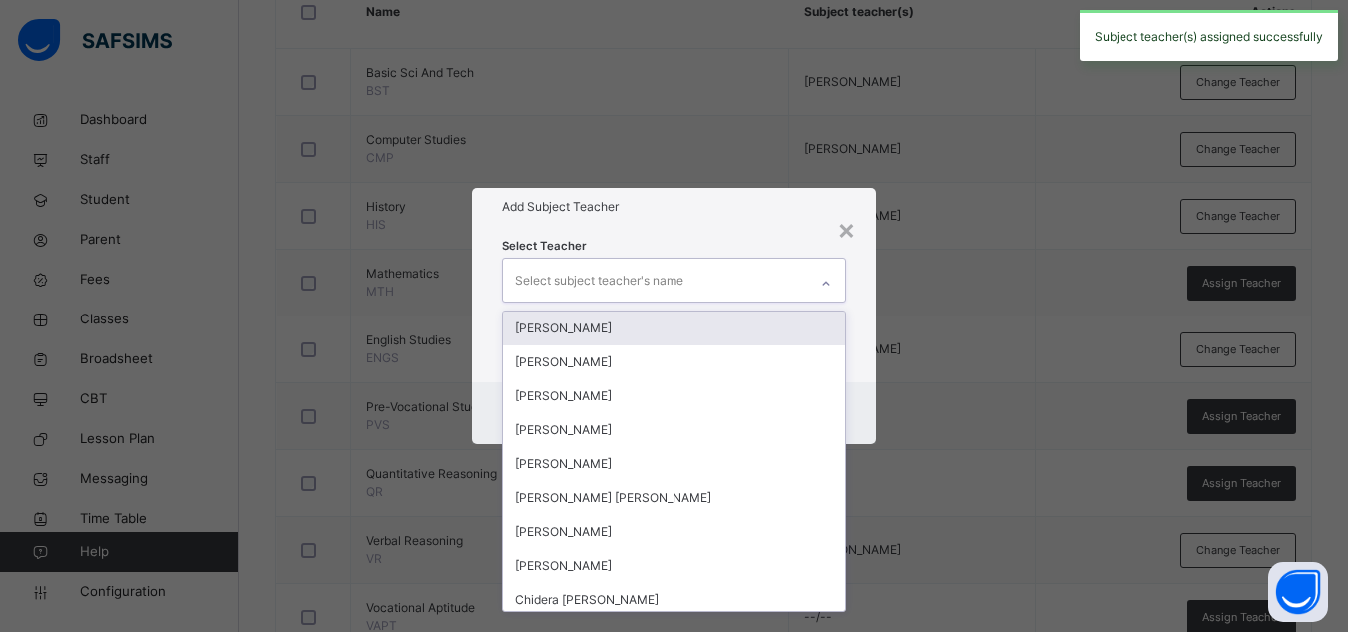
click at [747, 286] on div "Select subject teacher's name" at bounding box center [655, 279] width 304 height 42
type input "***"
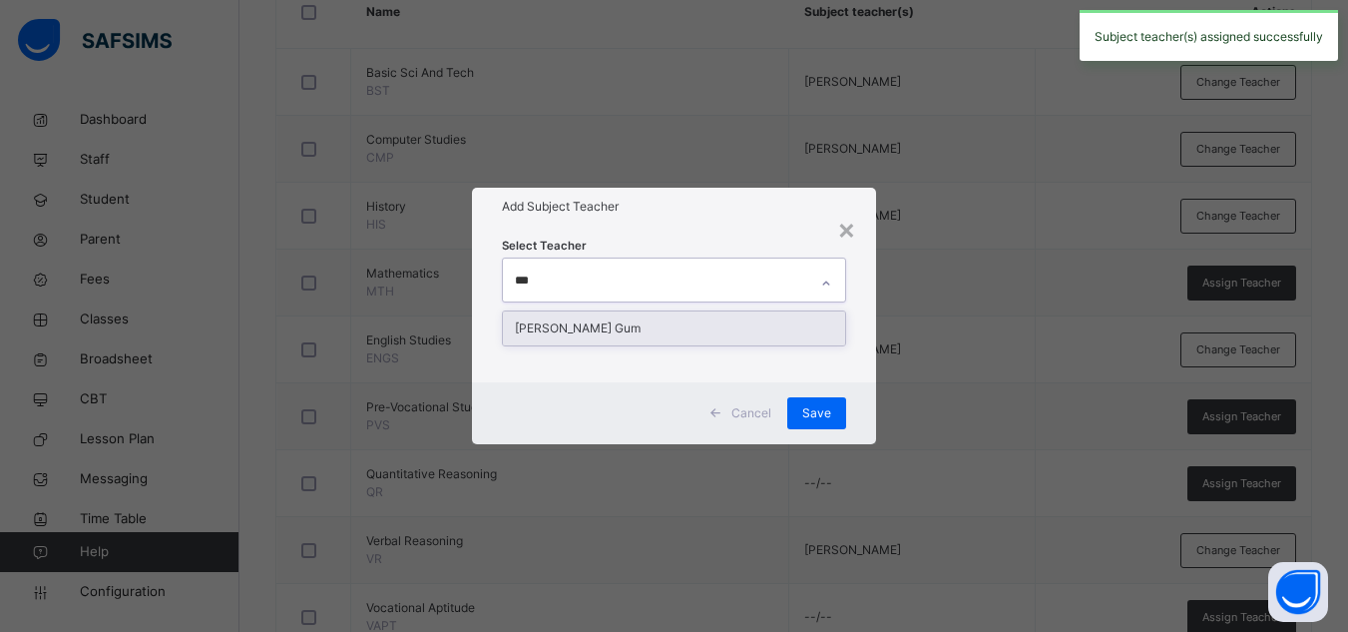
click at [732, 316] on div "[PERSON_NAME] Gum" at bounding box center [674, 328] width 342 height 34
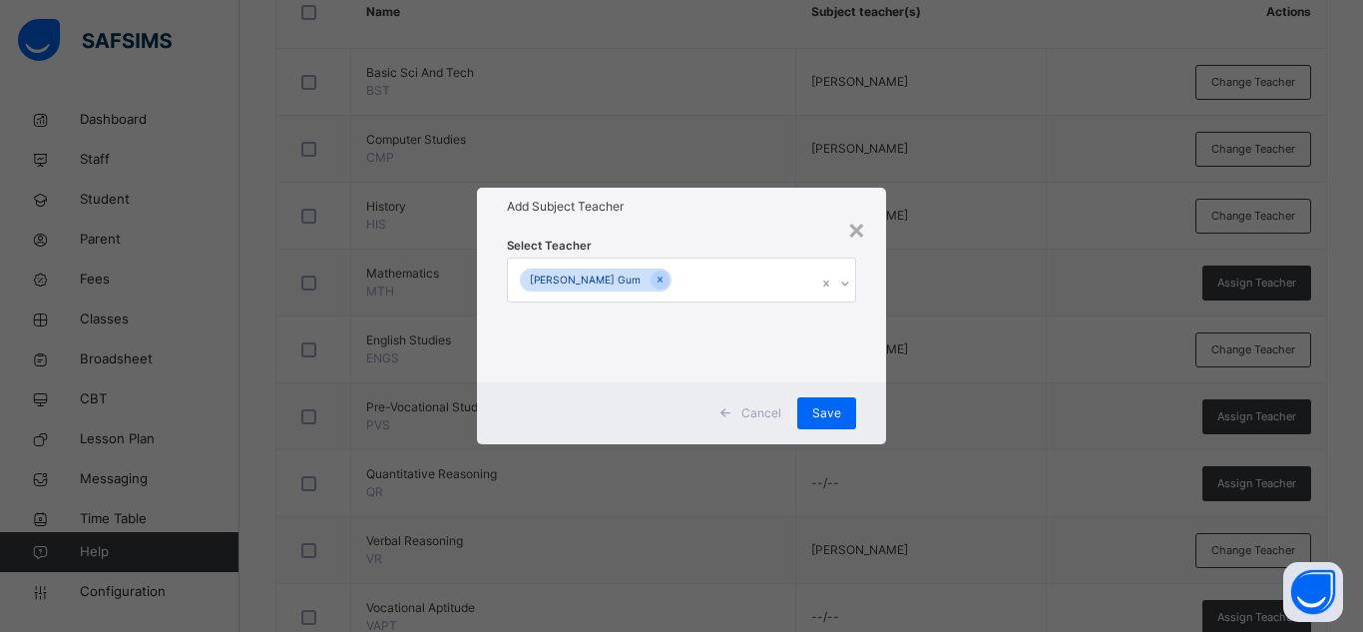
click at [706, 240] on div "Select Teacher [PERSON_NAME] Gum" at bounding box center [681, 303] width 349 height 136
click at [824, 405] on span "Save" at bounding box center [826, 413] width 29 height 18
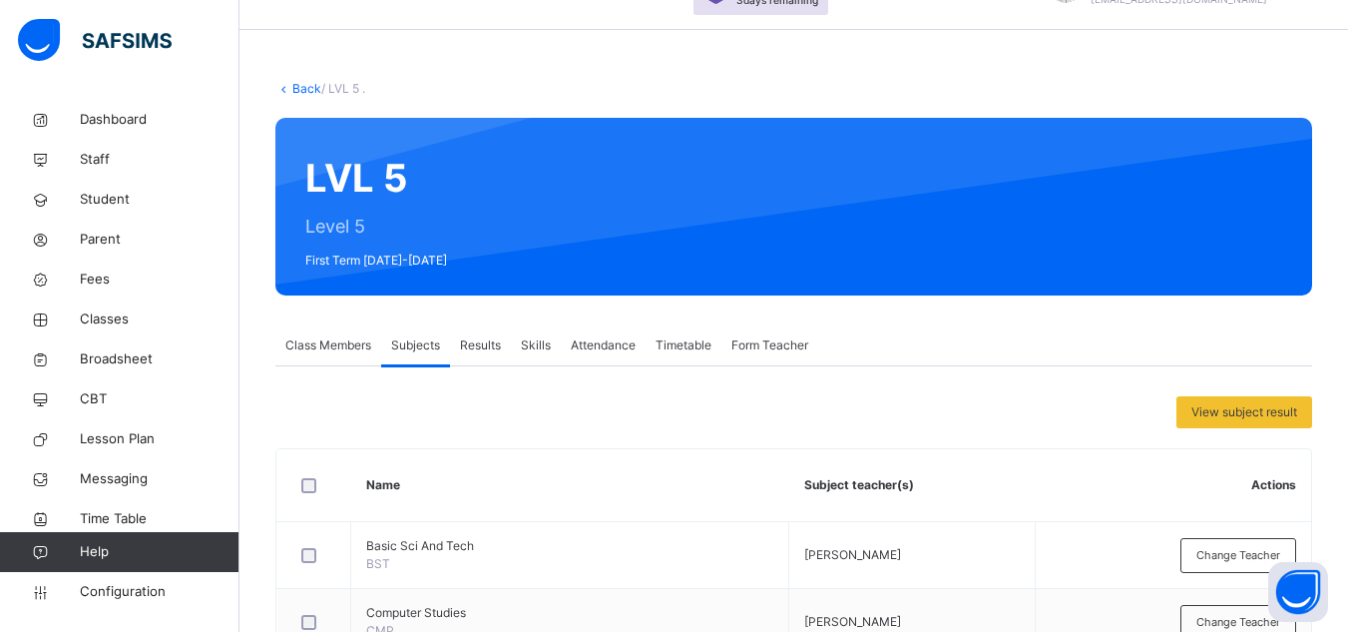
scroll to position [109, 0]
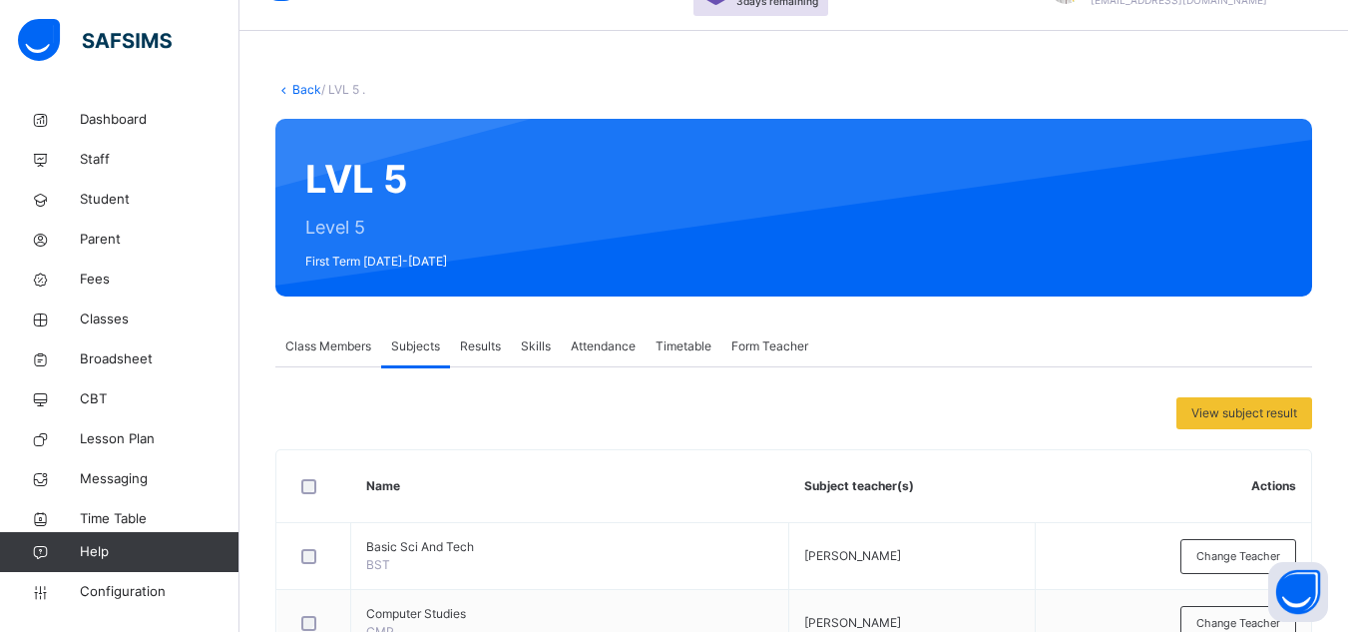
click at [308, 88] on link "Back" at bounding box center [306, 89] width 29 height 15
